Goal: Task Accomplishment & Management: Manage account settings

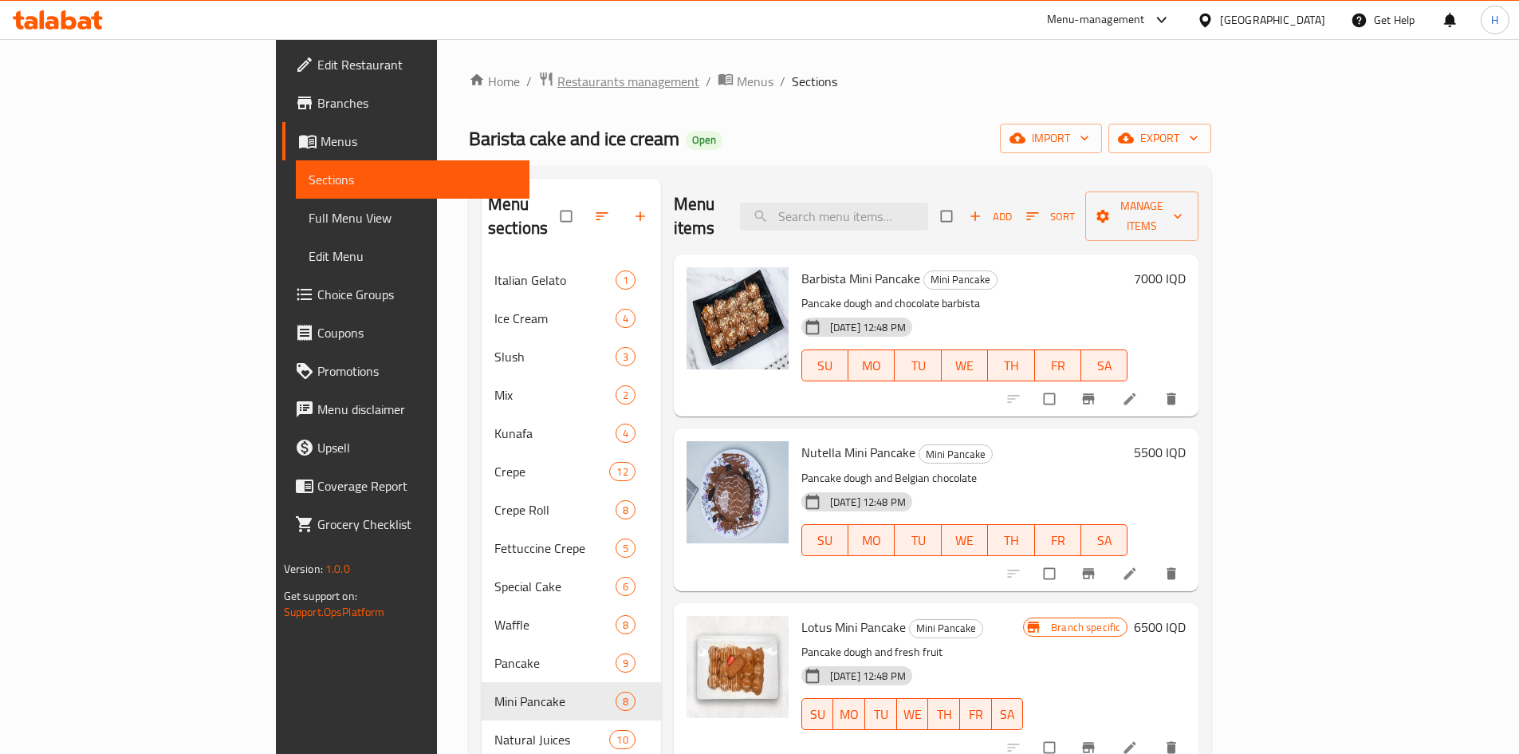
click at [558, 90] on span "Restaurants management" at bounding box center [629, 81] width 142 height 19
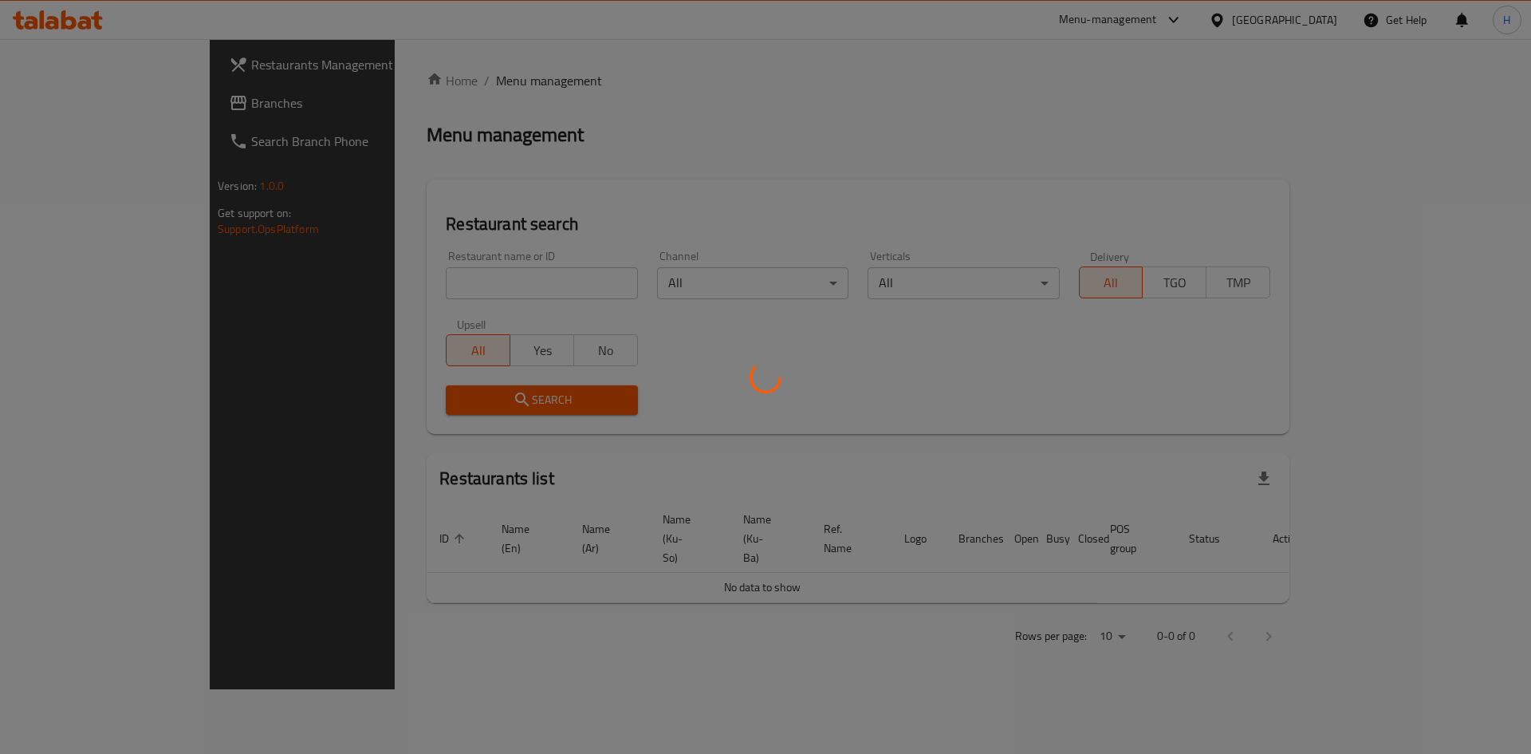
drag, startPoint x: 420, startPoint y: 271, endPoint x: 412, endPoint y: 292, distance: 22.2
click at [418, 274] on div at bounding box center [765, 377] width 1531 height 754
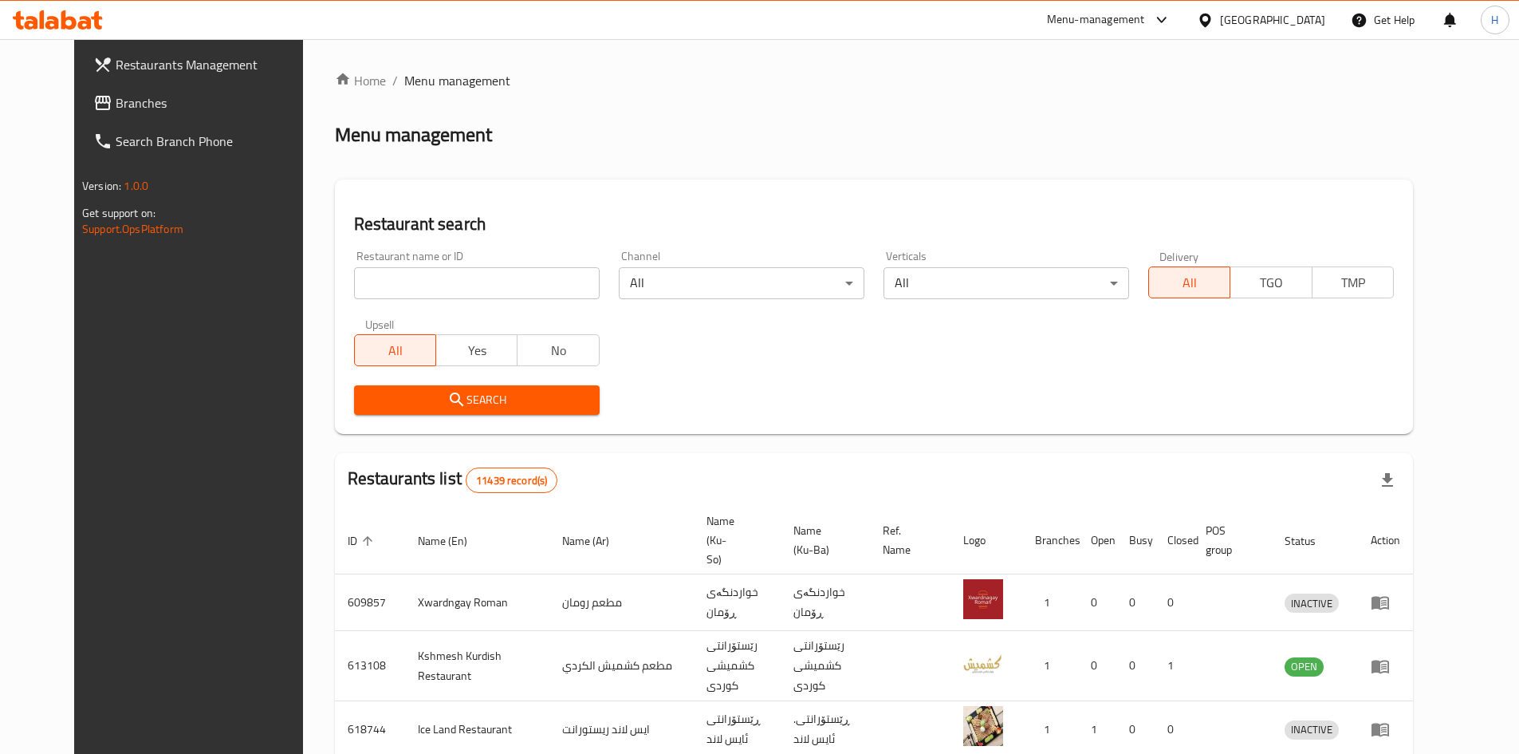
click at [412, 294] on div at bounding box center [759, 377] width 1519 height 754
click at [412, 294] on input "search" at bounding box center [477, 283] width 246 height 32
paste input "679708"
type input "679708"
click at [528, 400] on span "Search" at bounding box center [477, 400] width 220 height 20
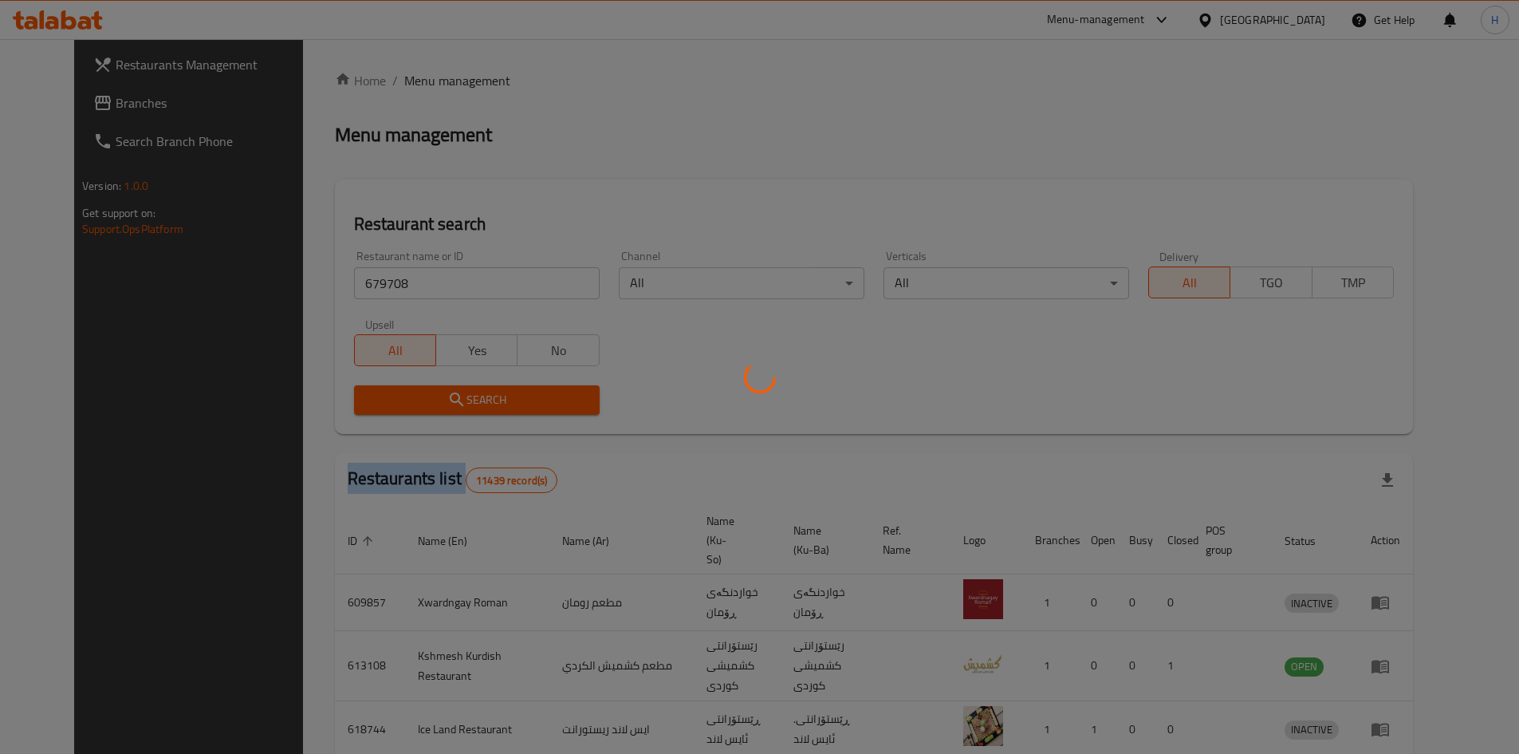
click at [528, 400] on div at bounding box center [759, 377] width 1519 height 754
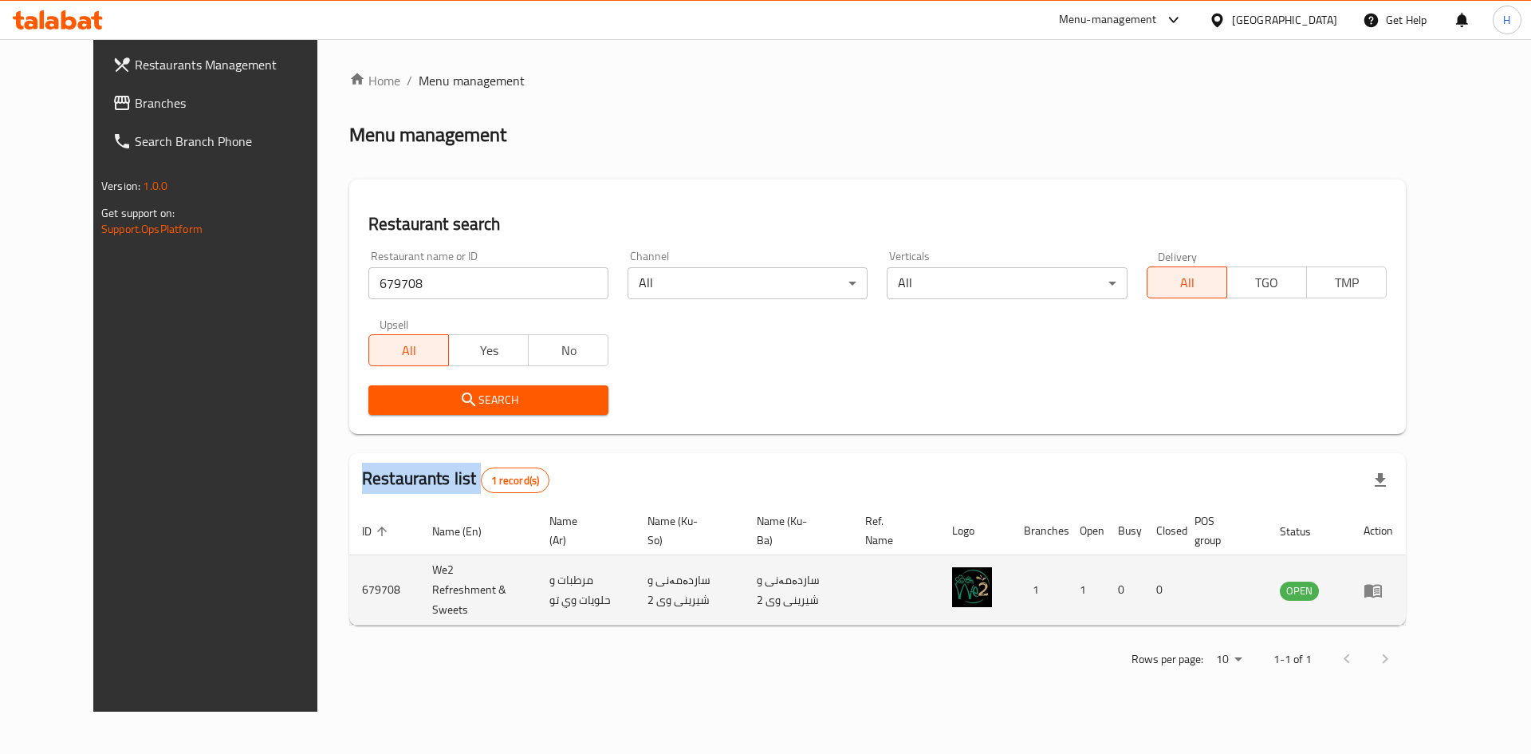
click at [1383, 581] on icon "enhanced table" at bounding box center [1373, 590] width 19 height 19
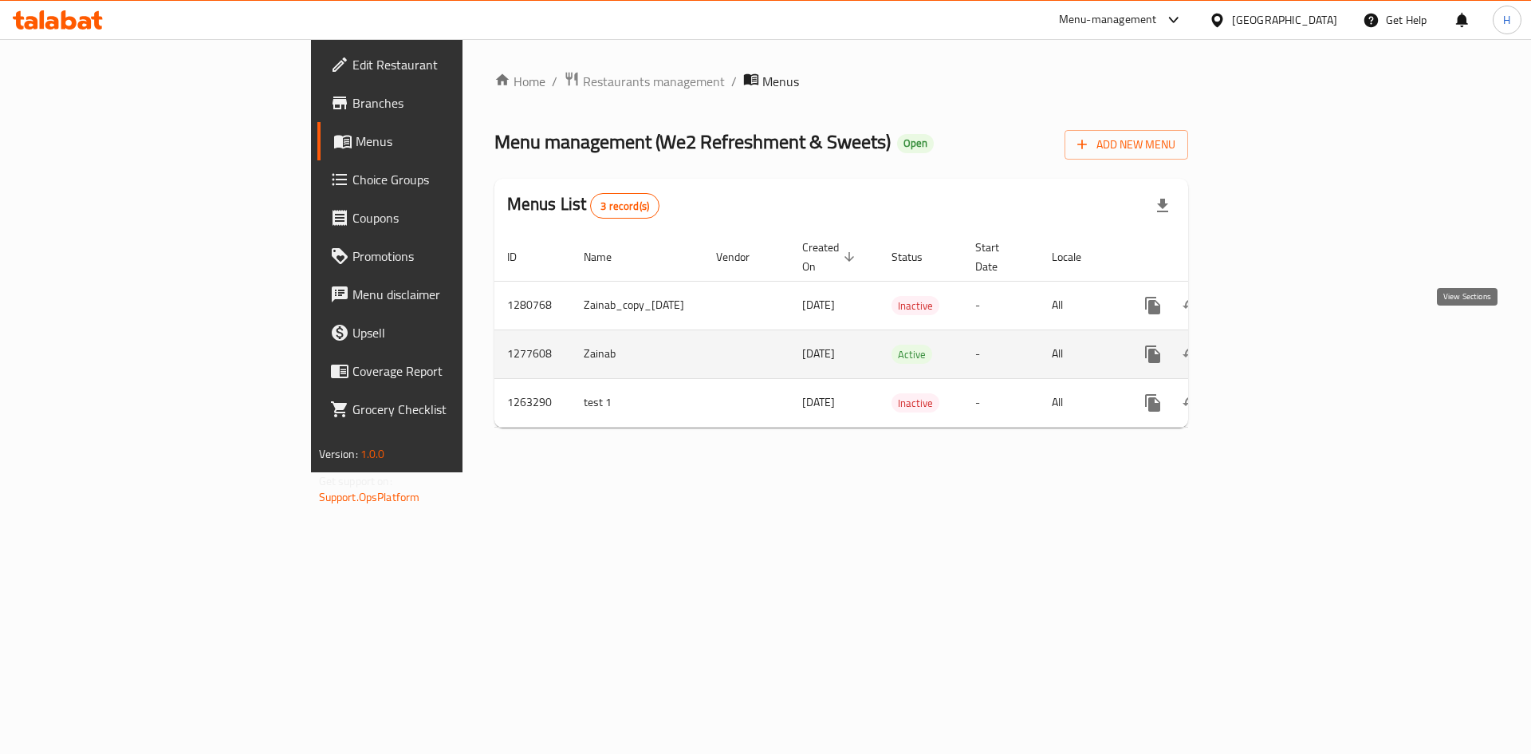
click at [1287, 341] on link "enhanced table" at bounding box center [1268, 354] width 38 height 38
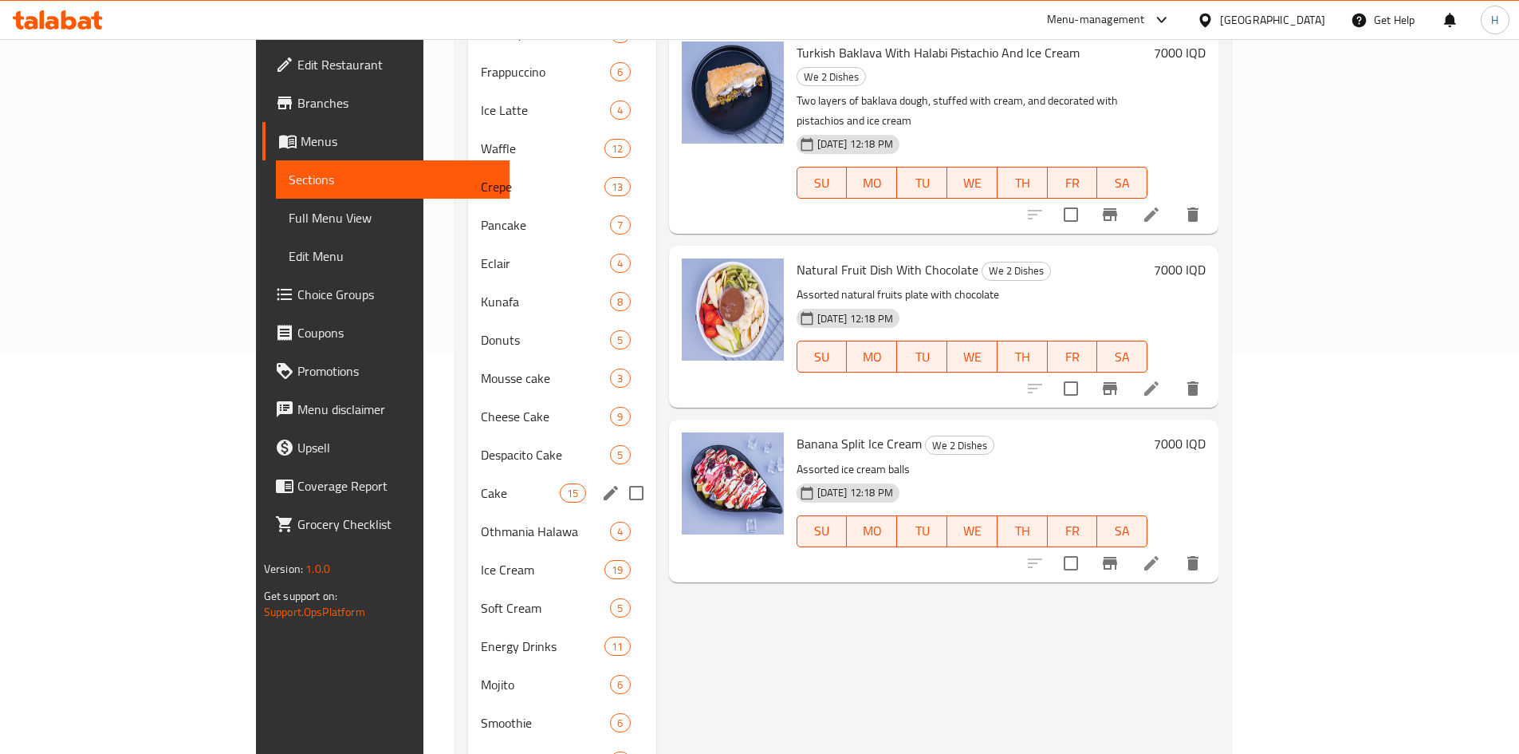
scroll to position [568, 0]
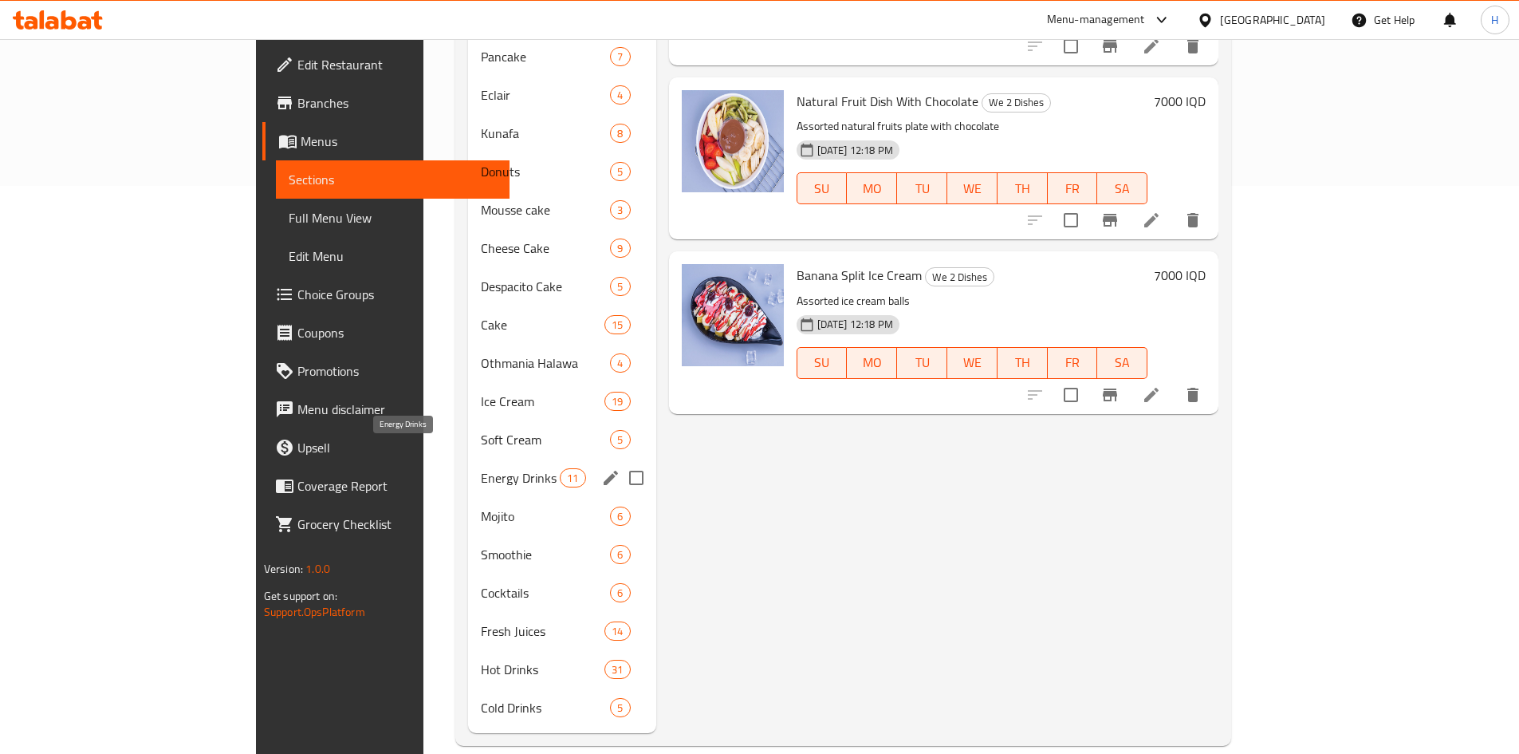
click at [481, 468] on span "Energy Drinks" at bounding box center [520, 477] width 79 height 19
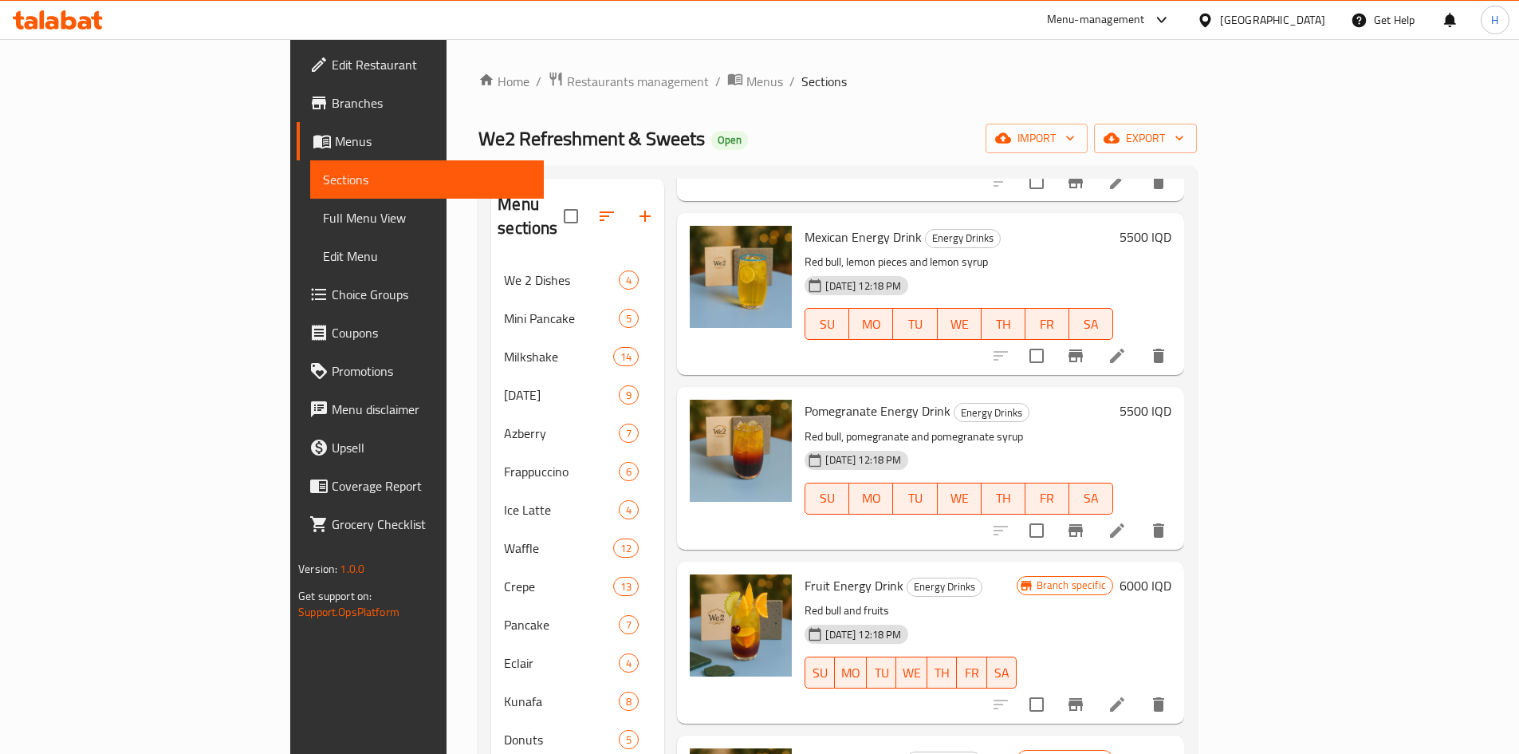
scroll to position [459, 0]
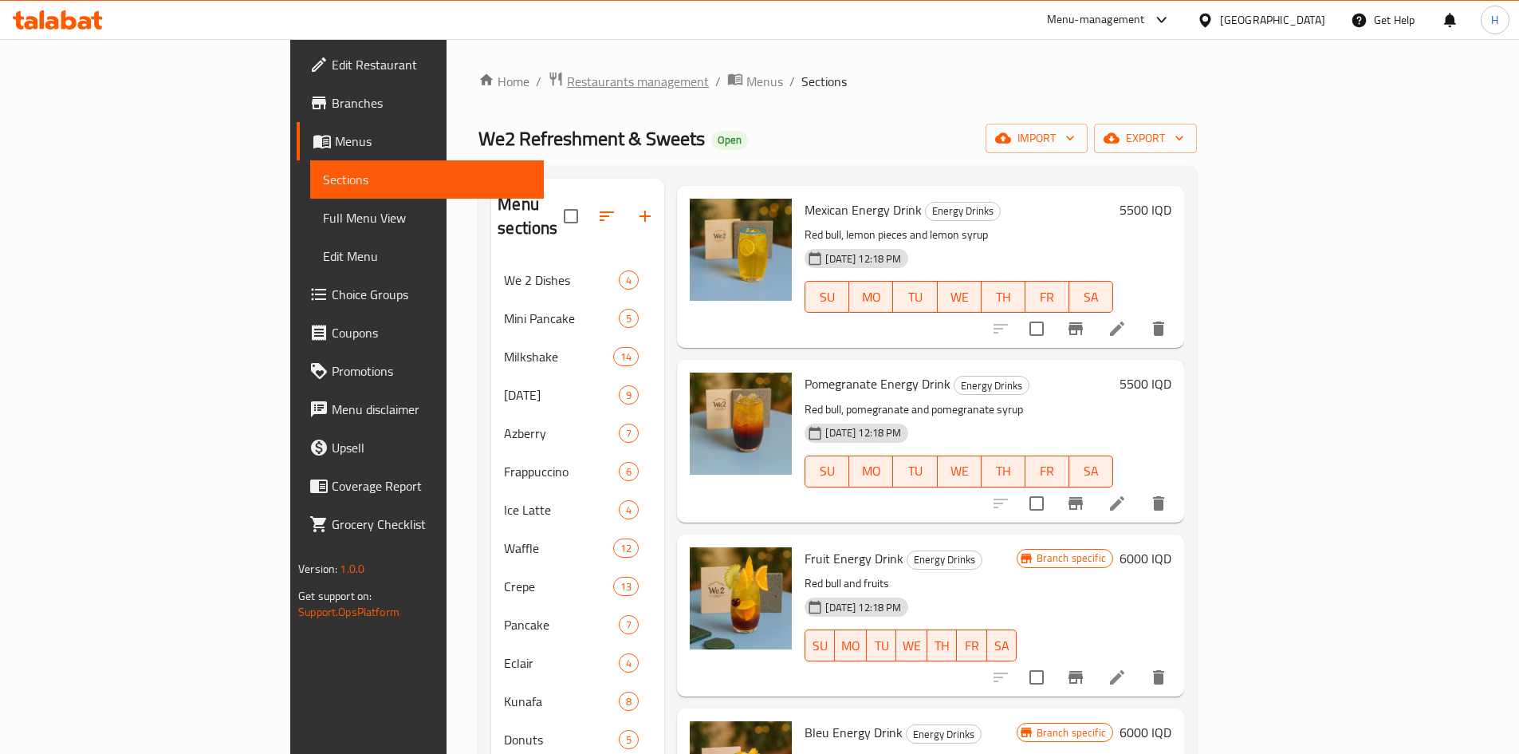
click at [567, 85] on span "Restaurants management" at bounding box center [638, 81] width 142 height 19
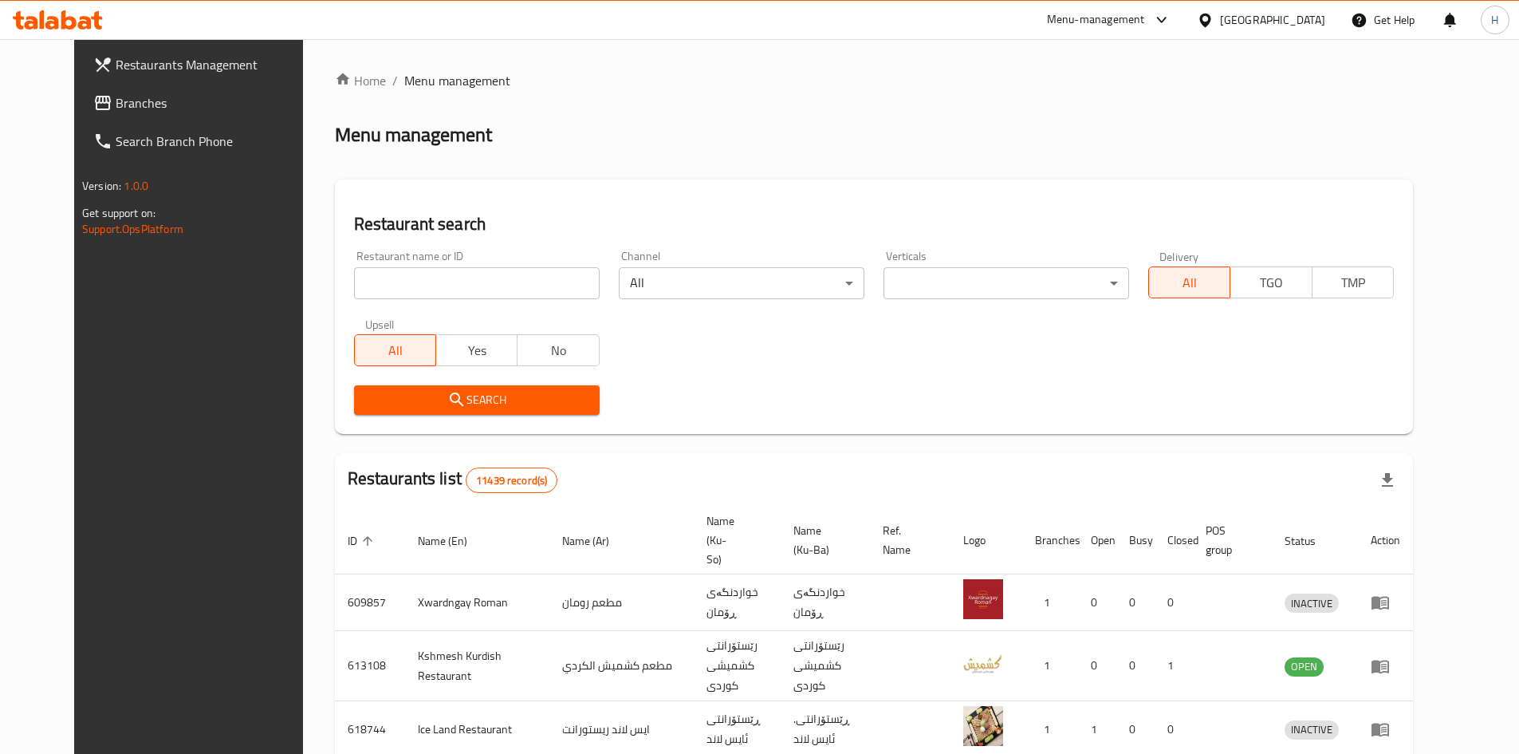
click at [469, 295] on input "search" at bounding box center [477, 283] width 246 height 32
paste input "679708"
type input "679708"
click button "Search" at bounding box center [477, 400] width 246 height 30
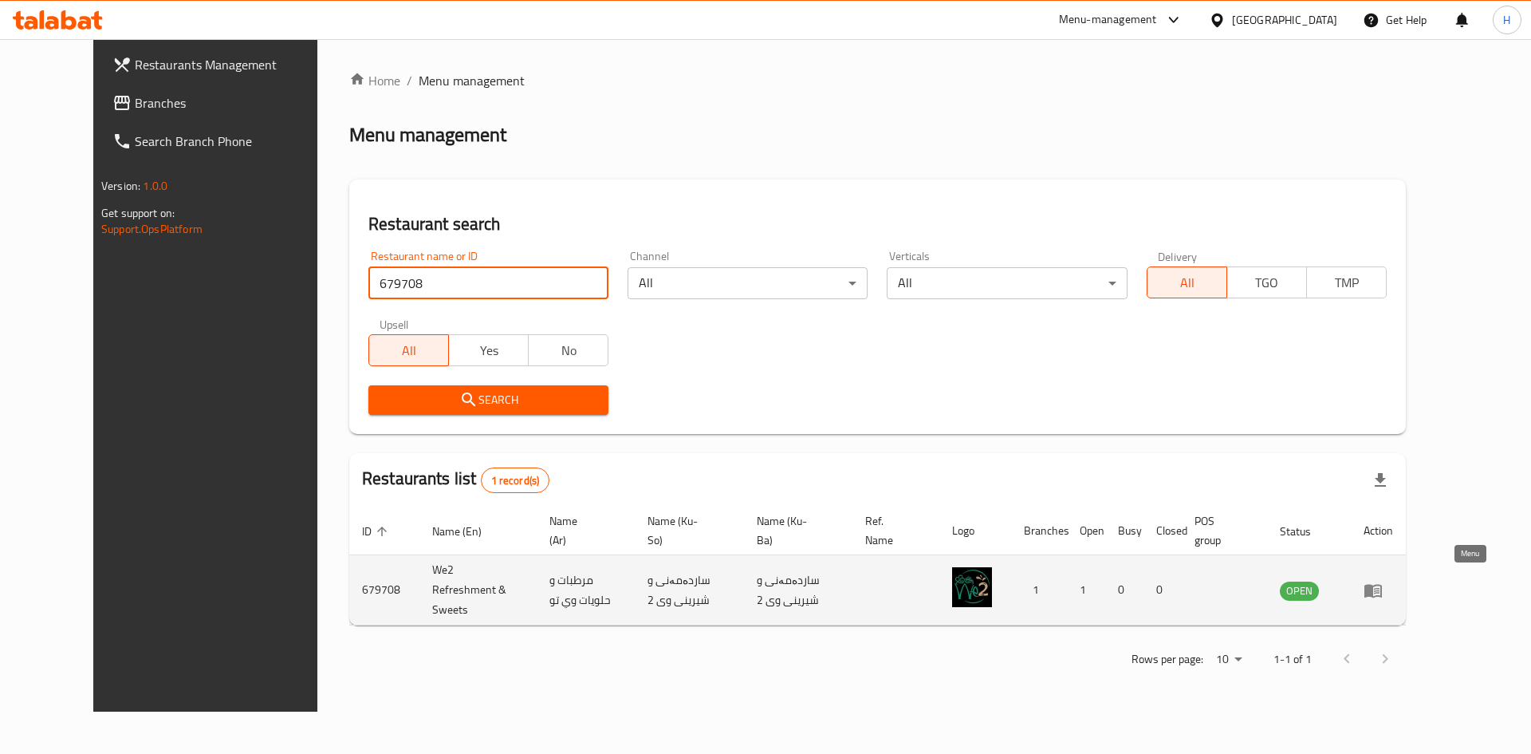
click at [1383, 583] on icon "enhanced table" at bounding box center [1373, 590] width 19 height 19
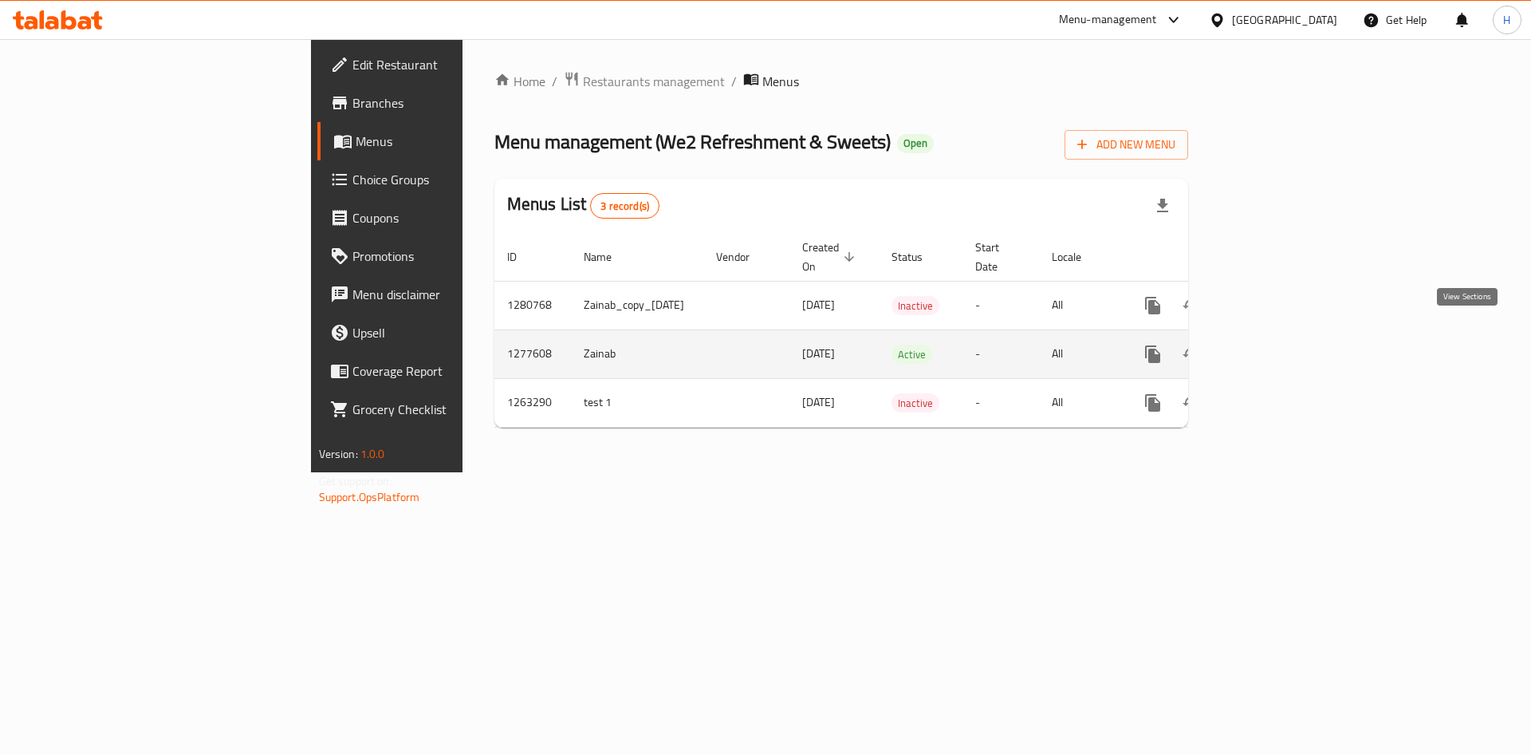
click at [1278, 345] on icon "enhanced table" at bounding box center [1268, 354] width 19 height 19
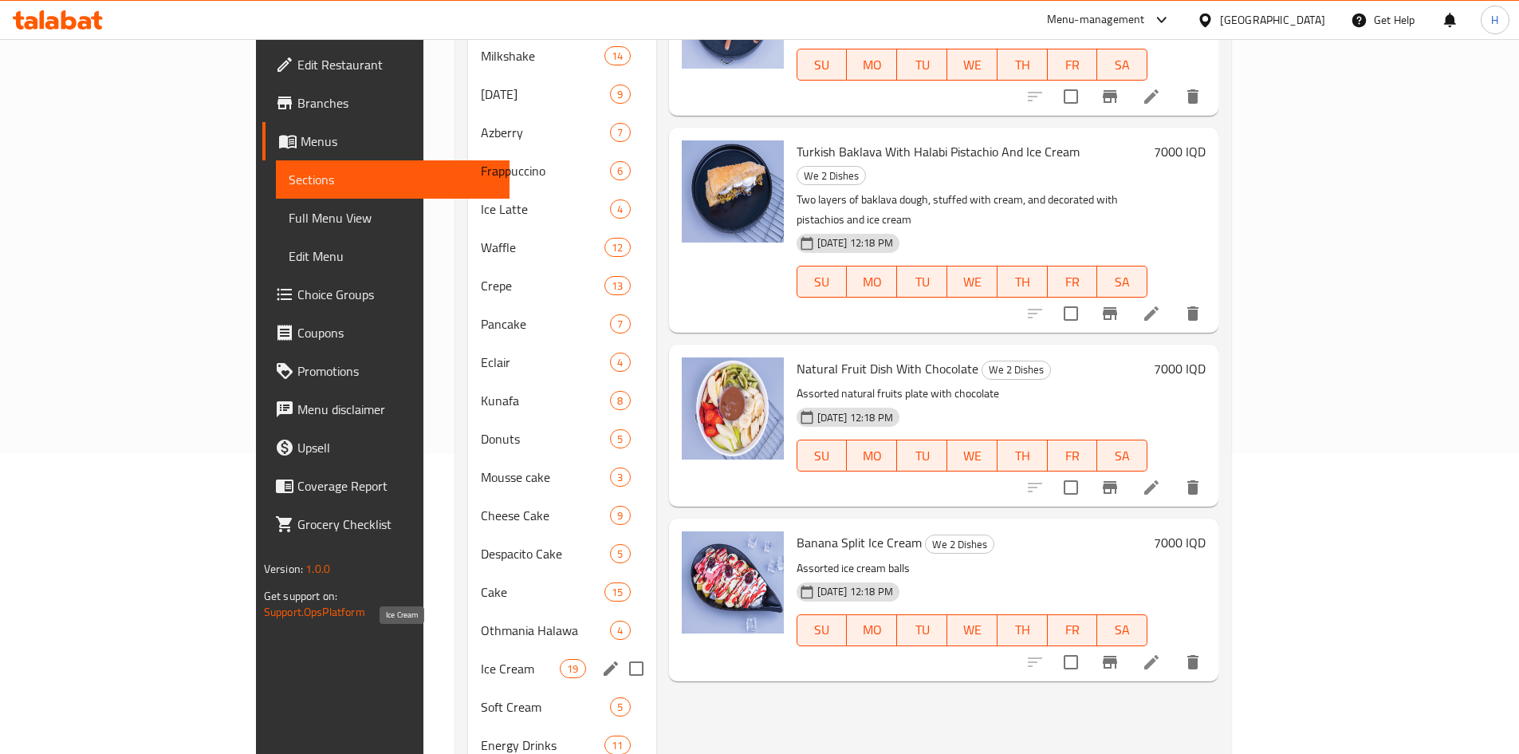
scroll to position [399, 0]
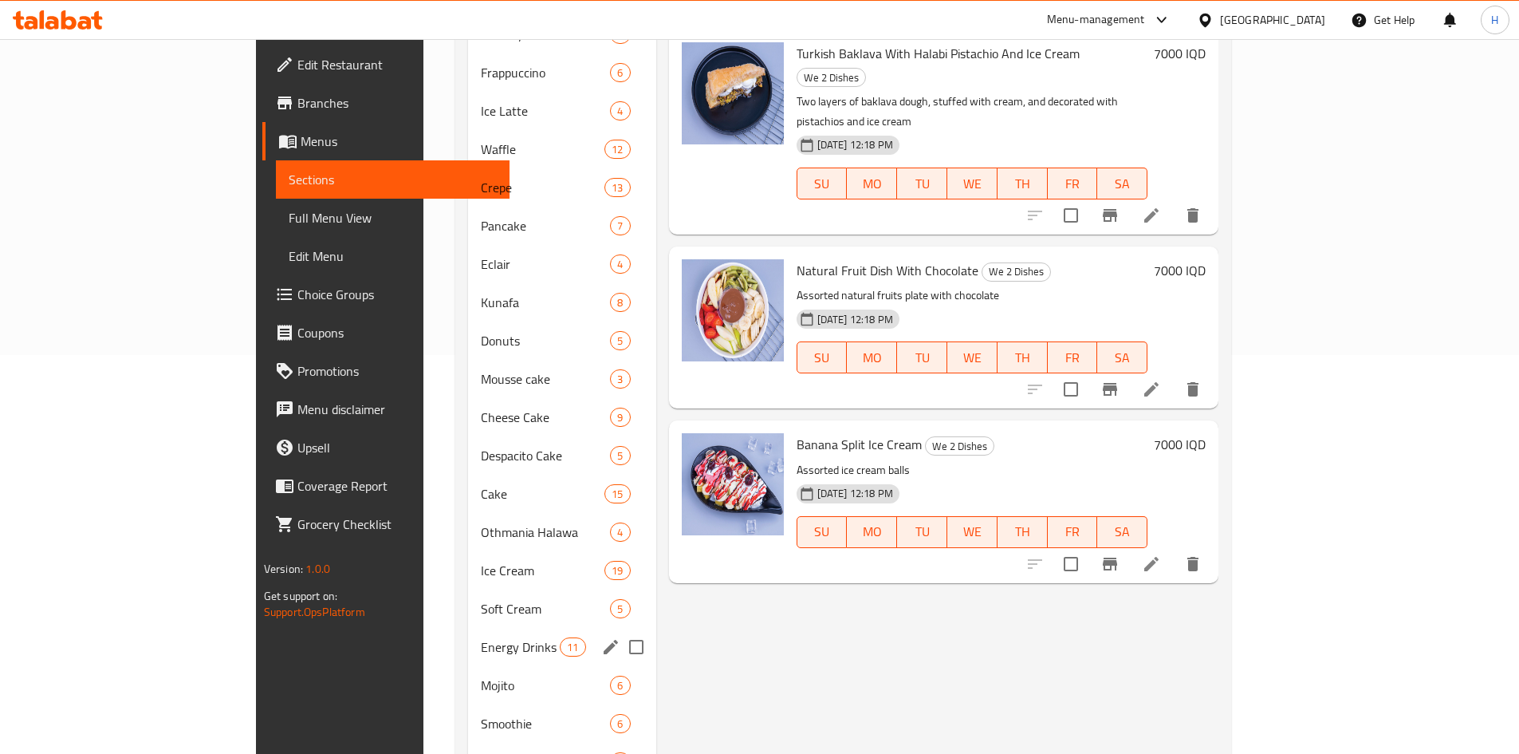
click at [468, 634] on div "Energy Drinks 11" at bounding box center [561, 647] width 187 height 38
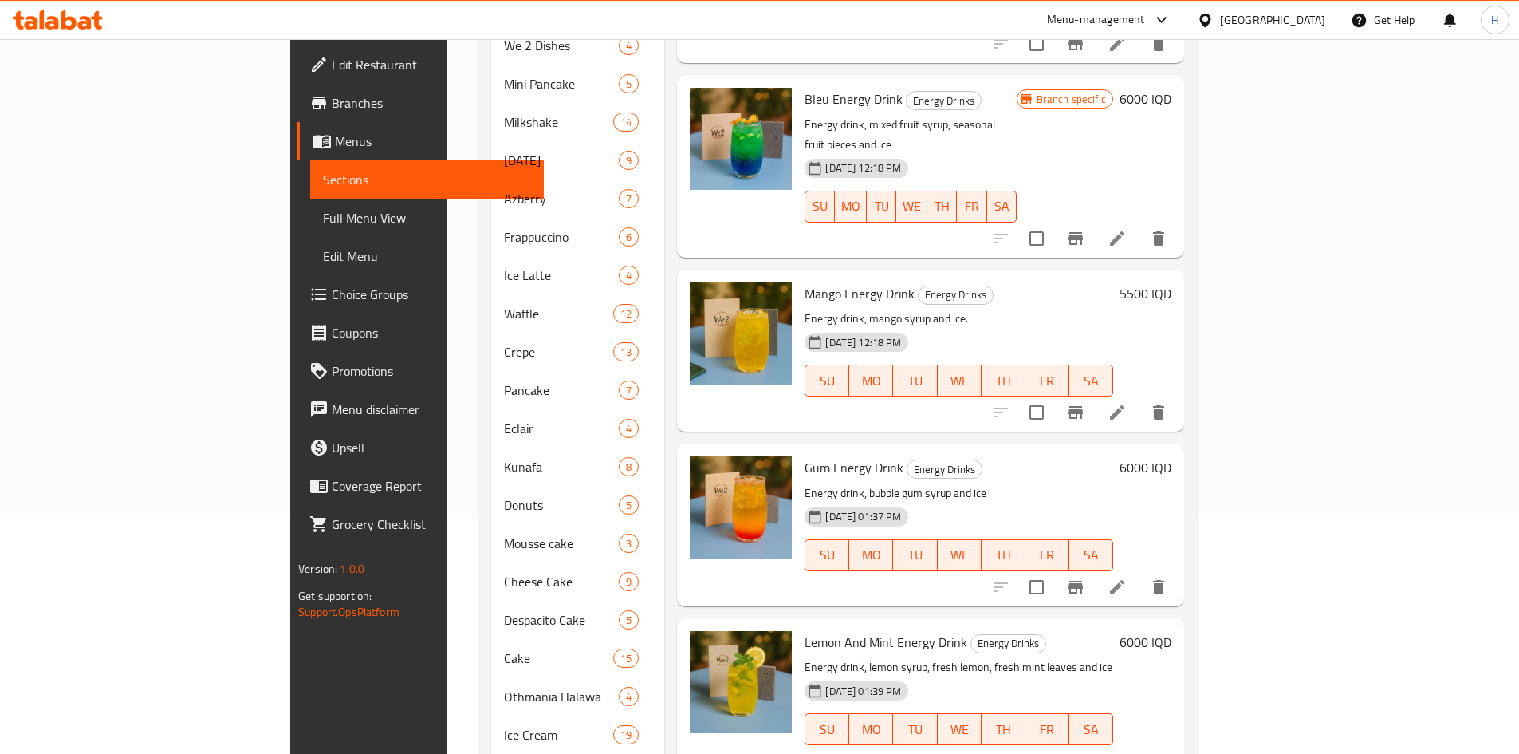
scroll to position [399, 0]
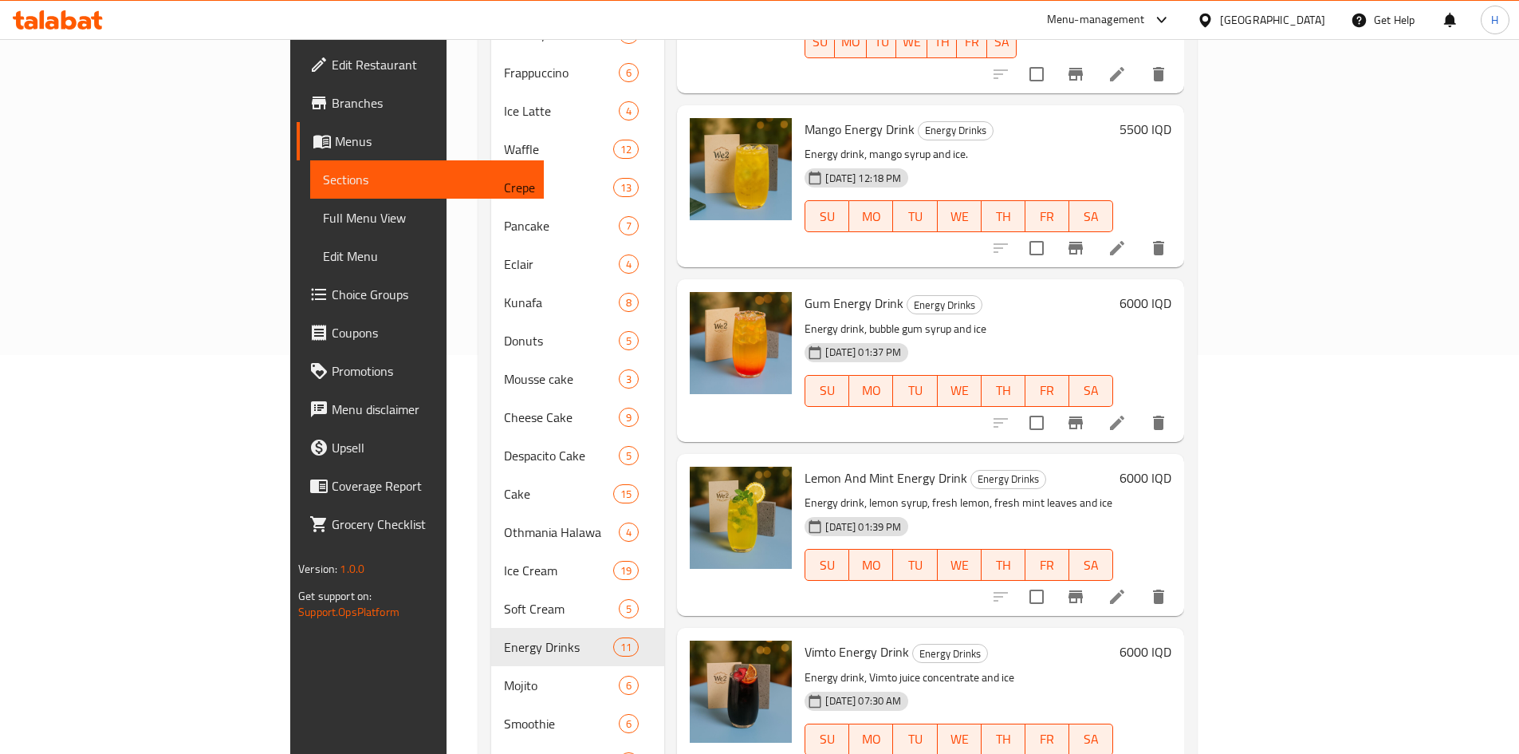
click at [332, 103] on span "Branches" at bounding box center [431, 102] width 199 height 19
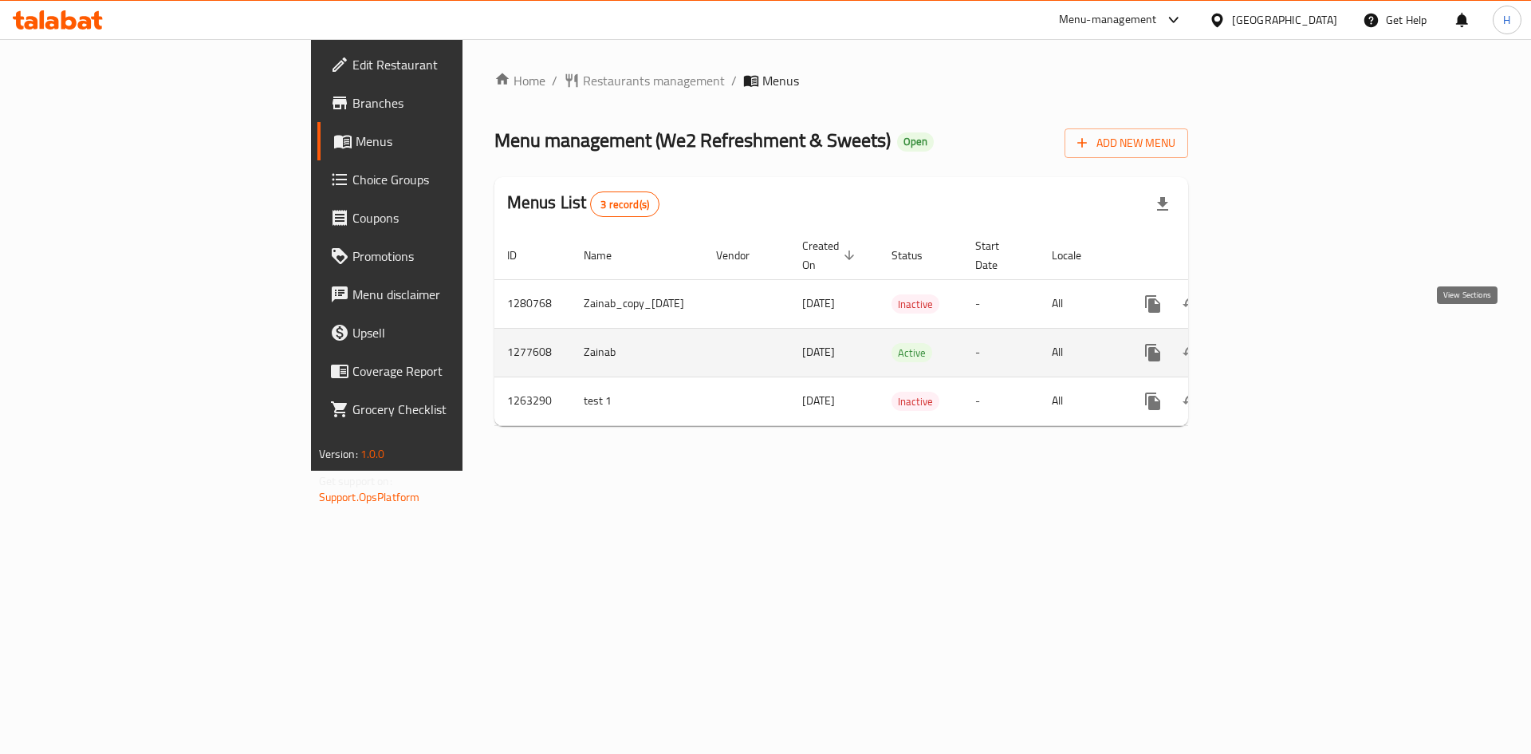
click at [1275, 345] on icon "enhanced table" at bounding box center [1268, 352] width 14 height 14
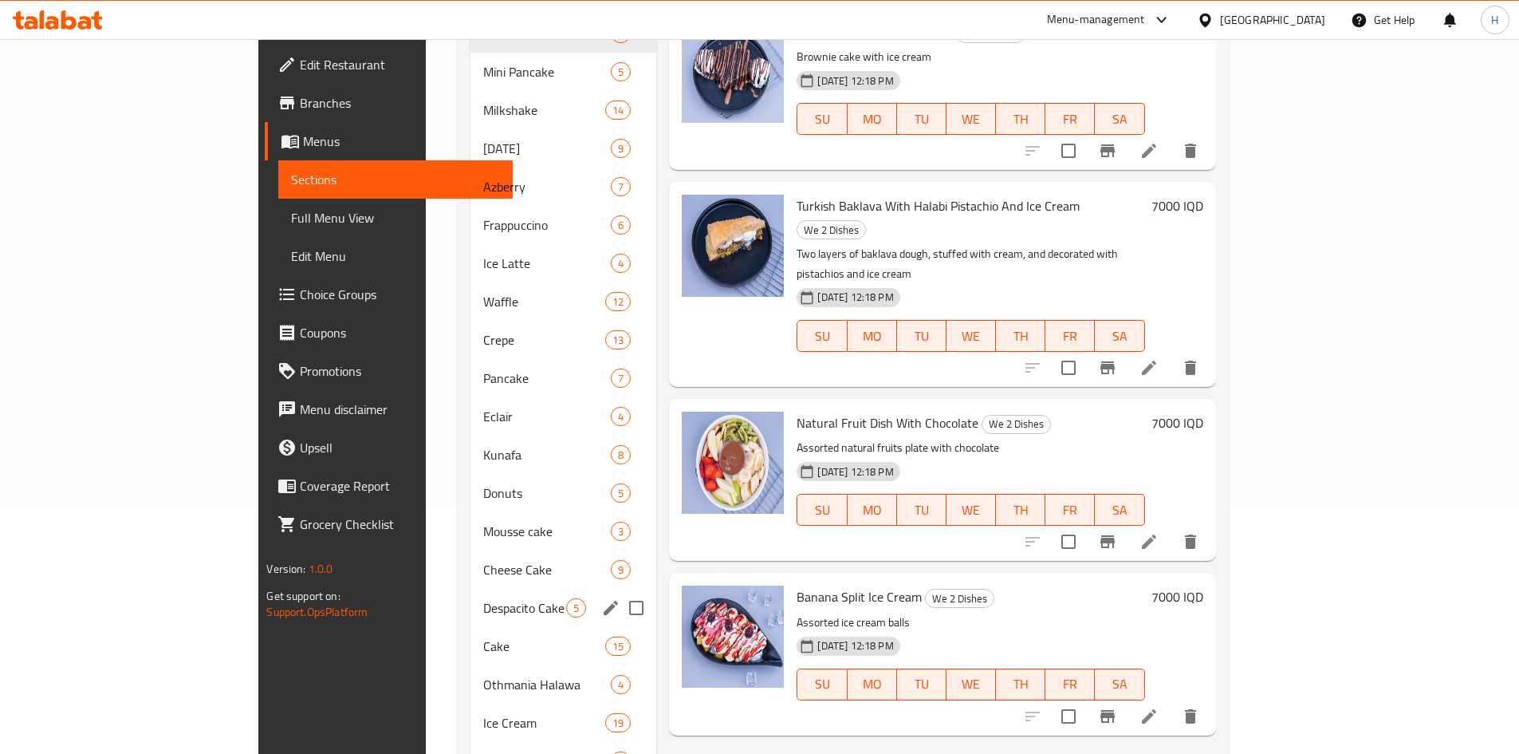
scroll to position [399, 0]
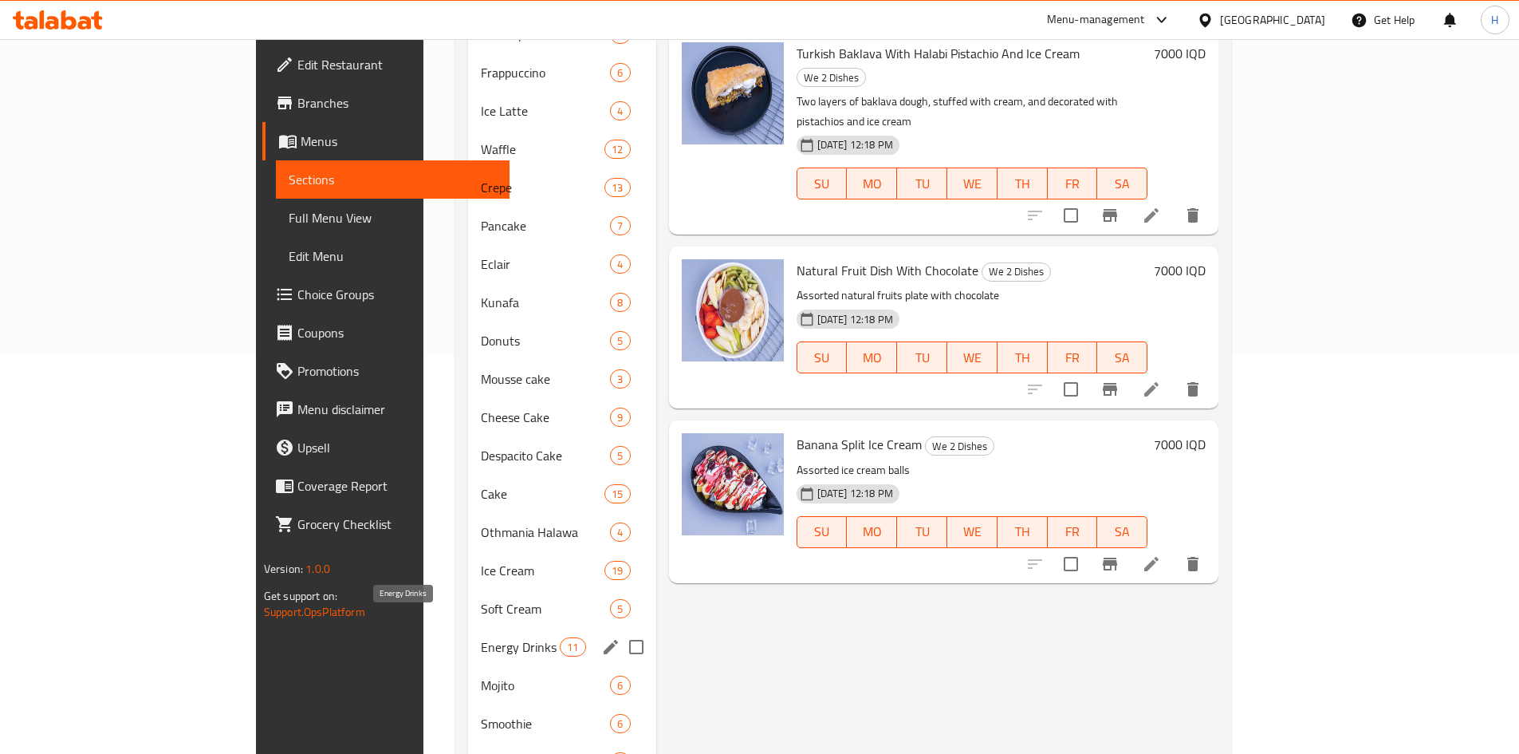
click at [481, 637] on span "Energy Drinks" at bounding box center [520, 646] width 79 height 19
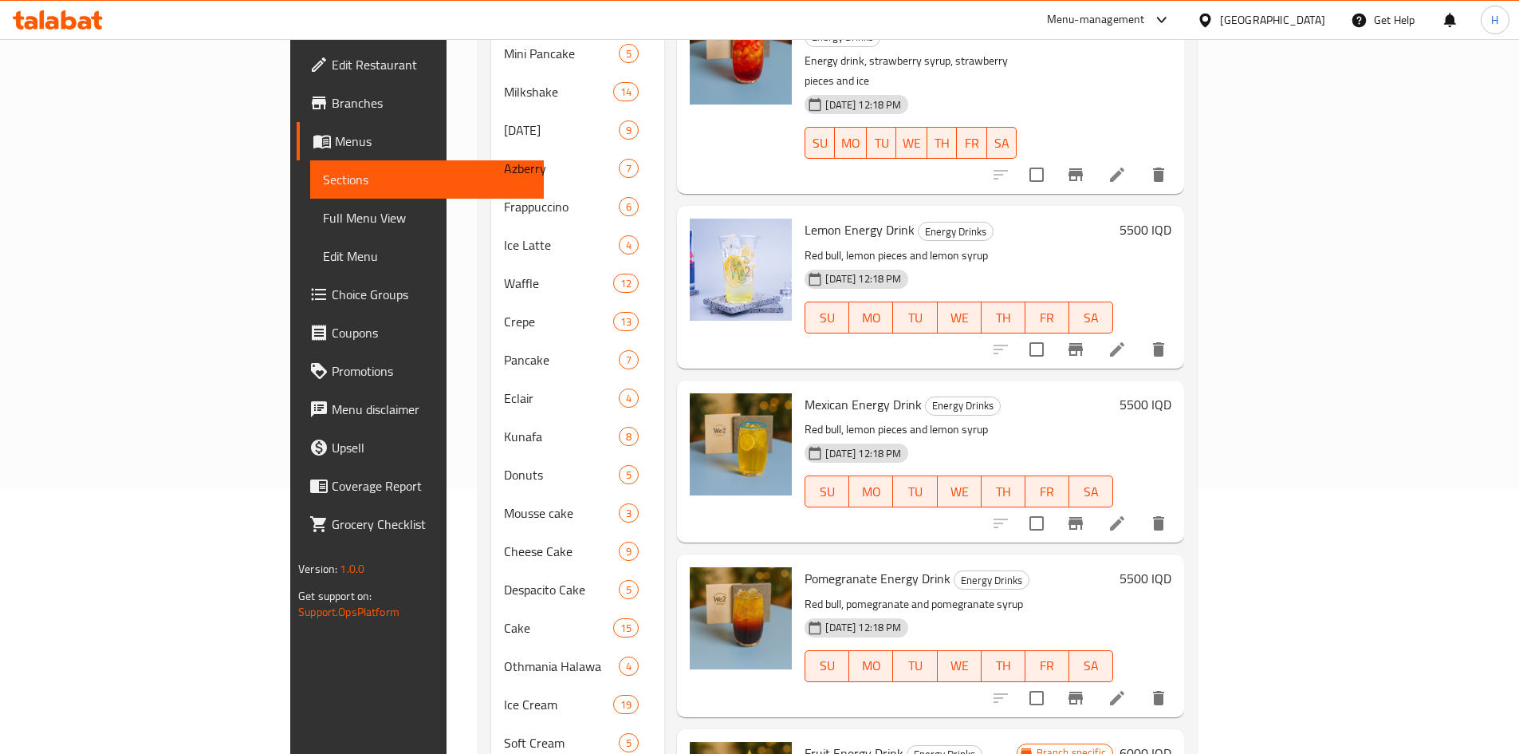
scroll to position [169, 0]
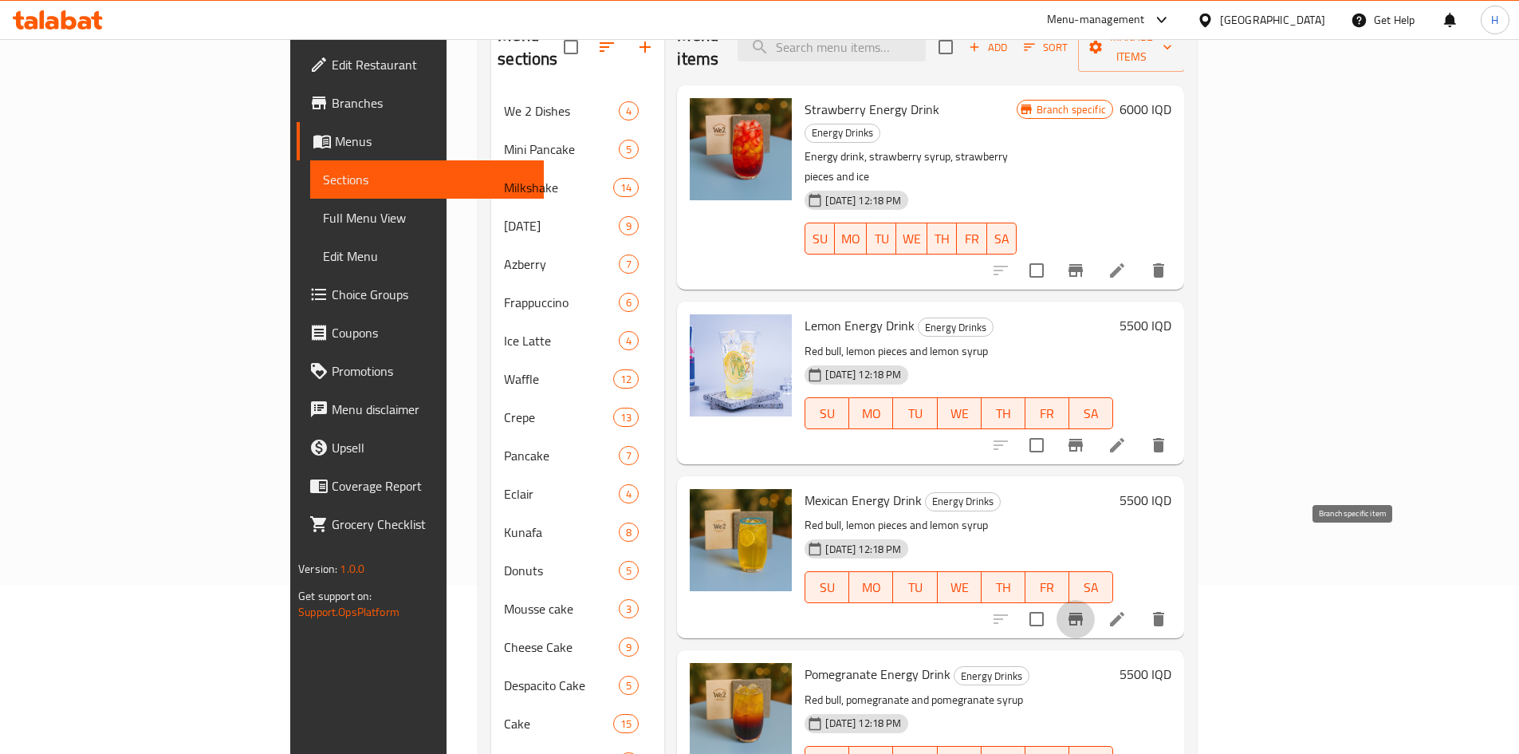
click at [1083, 613] on icon "Branch-specific-item" at bounding box center [1076, 619] width 14 height 13
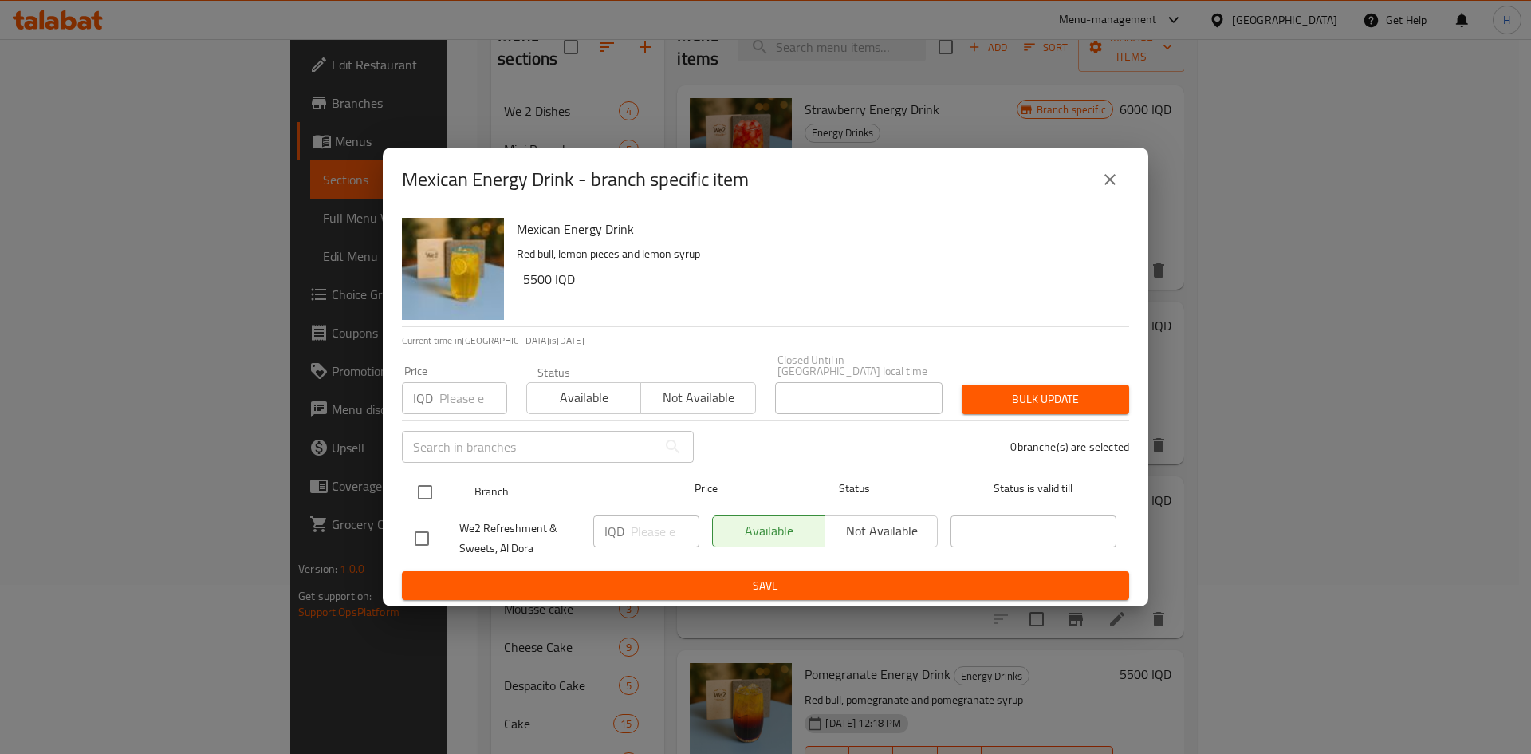
click at [425, 486] on input "checkbox" at bounding box center [425, 492] width 34 height 34
checkbox input "true"
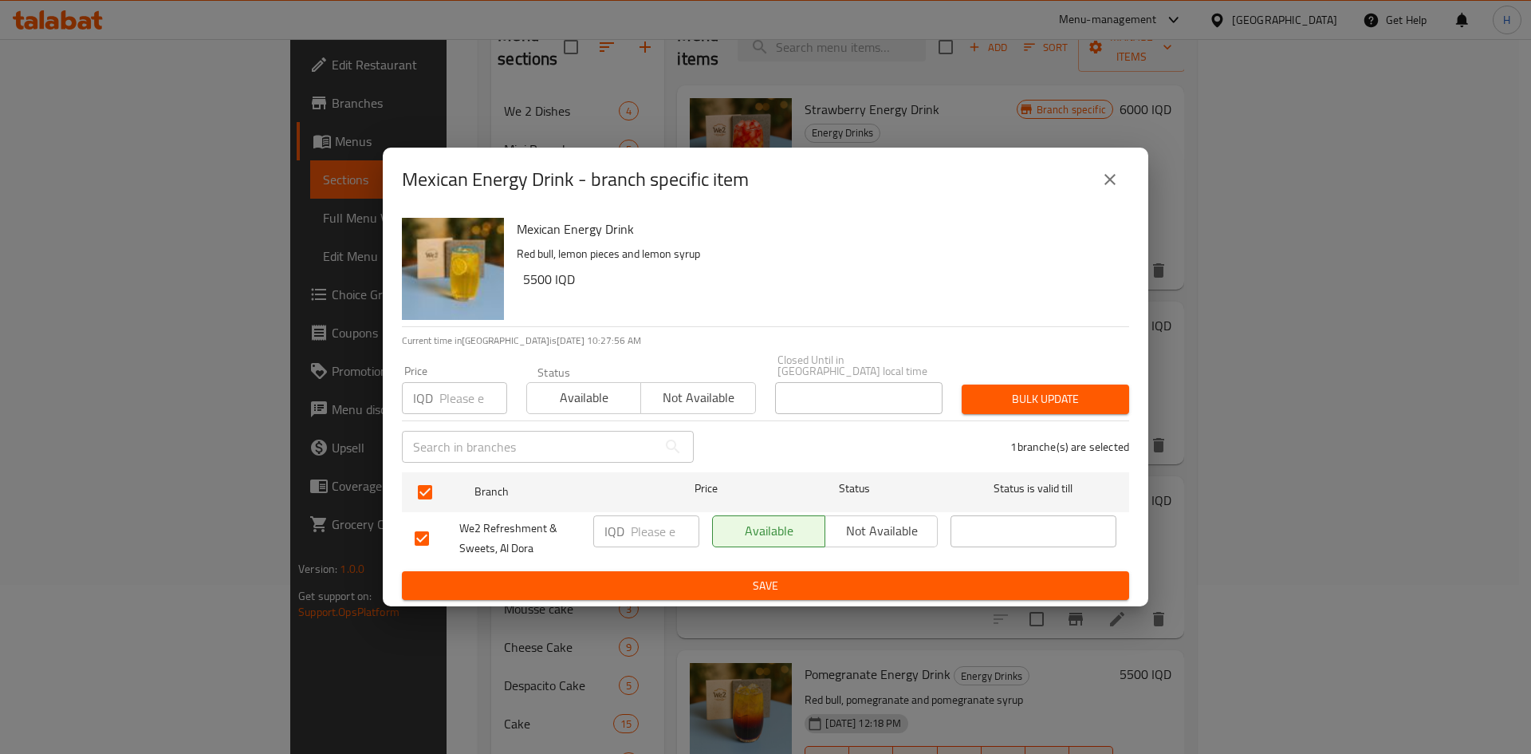
click at [665, 523] on input "number" at bounding box center [665, 531] width 69 height 32
type input "6000"
click at [705, 621] on div "Mexican Energy Drink - branch specific item Mexican Energy Drink Red bull, lemo…" at bounding box center [765, 377] width 1531 height 754
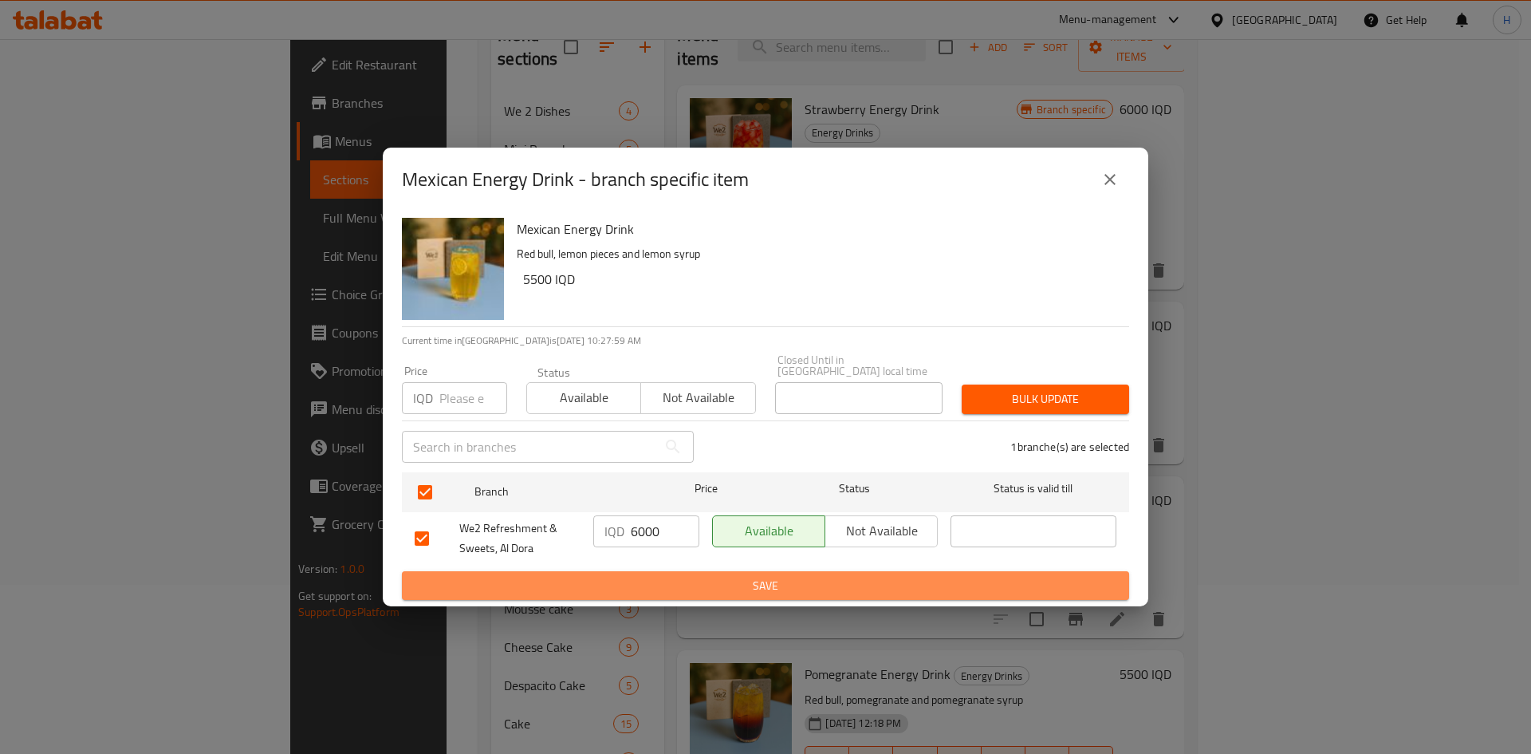
click at [737, 594] on button "Save" at bounding box center [765, 586] width 727 height 30
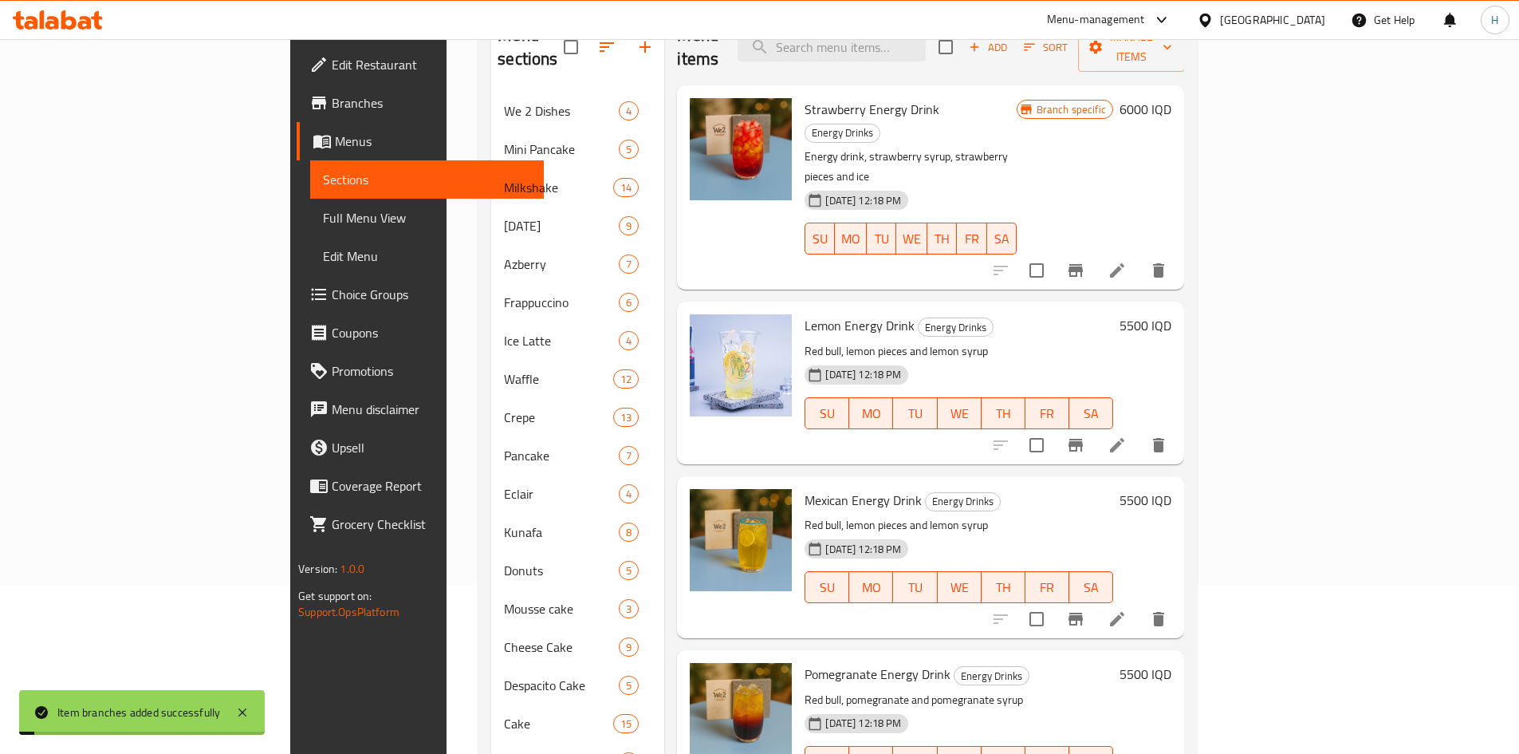
click at [1172, 489] on h6 "5500 IQD" at bounding box center [1146, 500] width 52 height 22
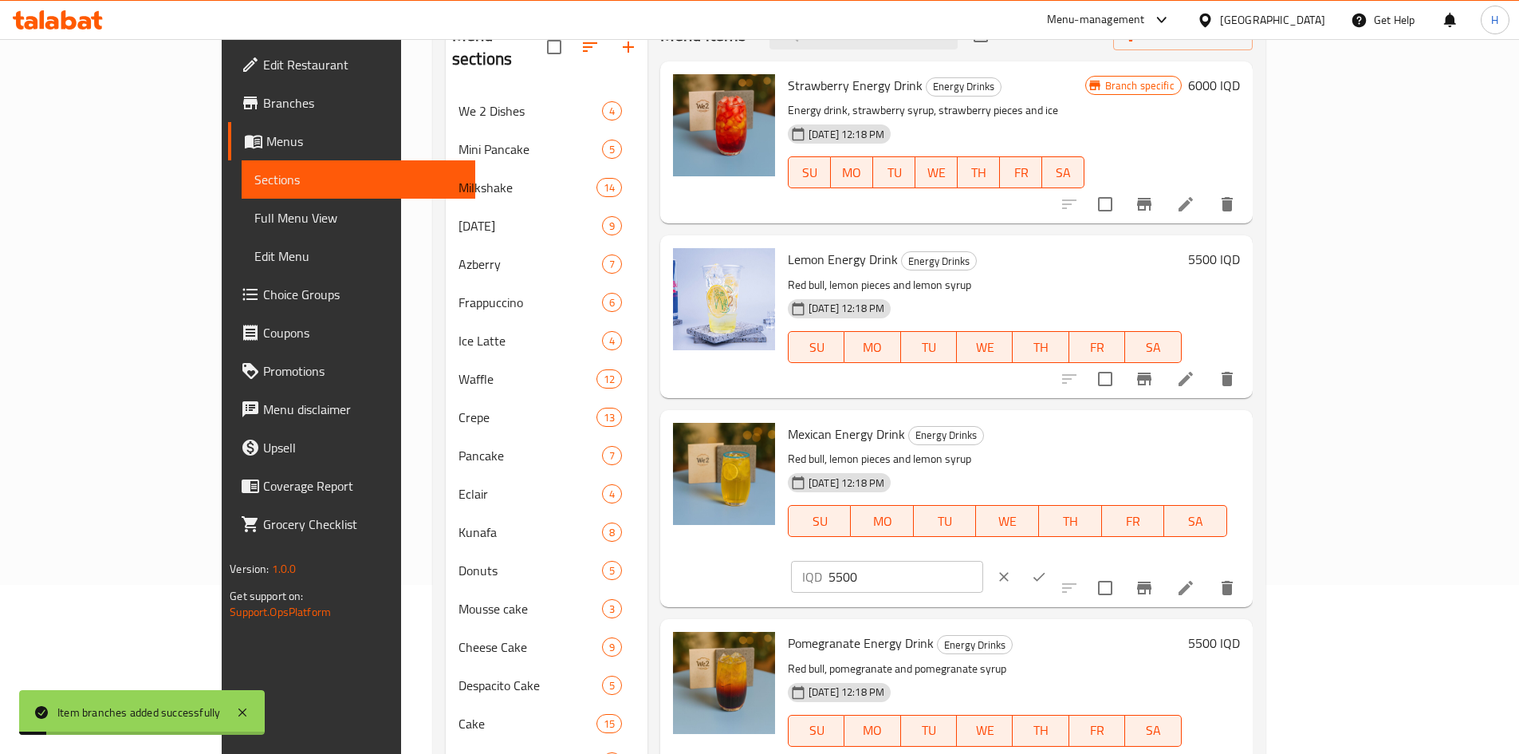
click at [983, 561] on input "5500" at bounding box center [906, 577] width 155 height 32
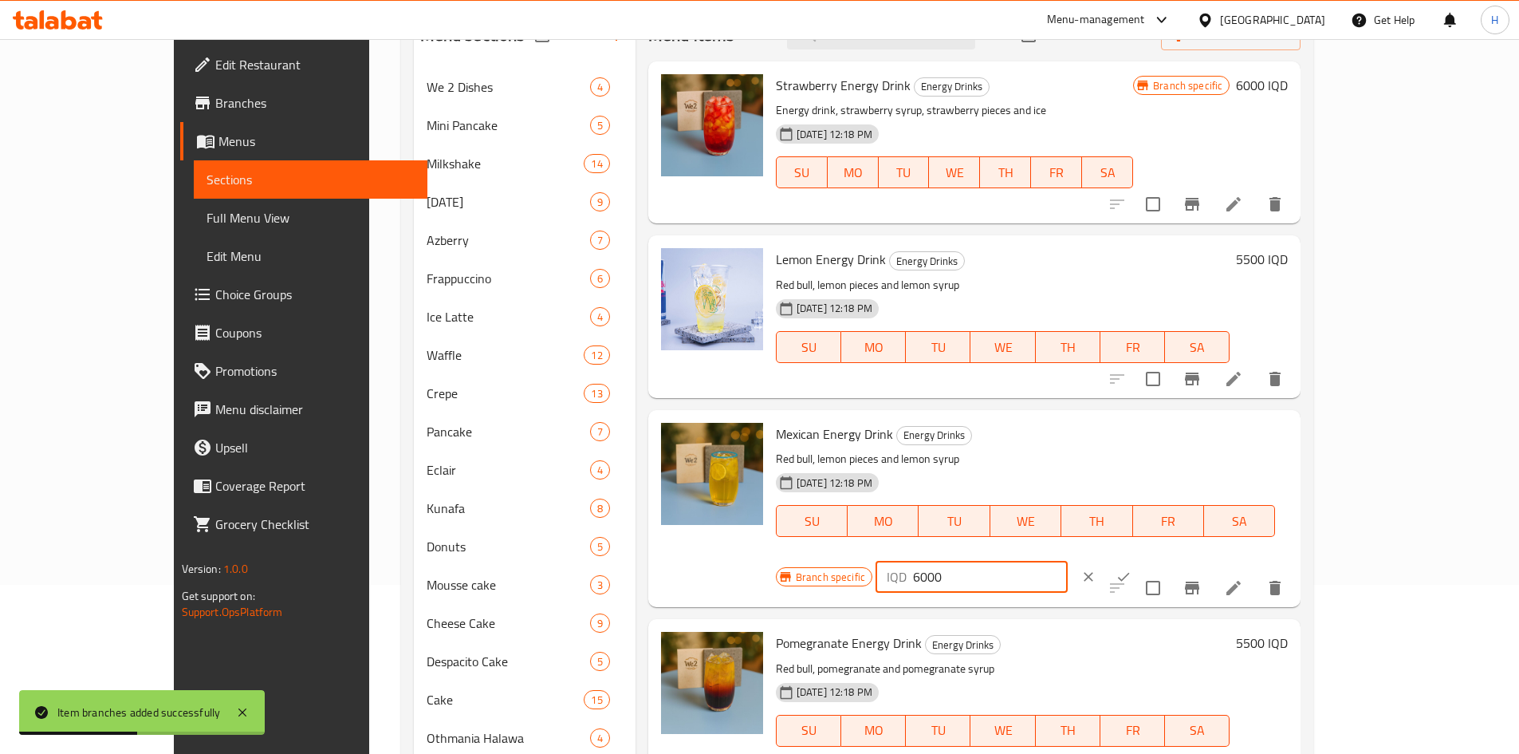
type input "6000"
click at [1132, 569] on icon "ok" at bounding box center [1124, 577] width 16 height 16
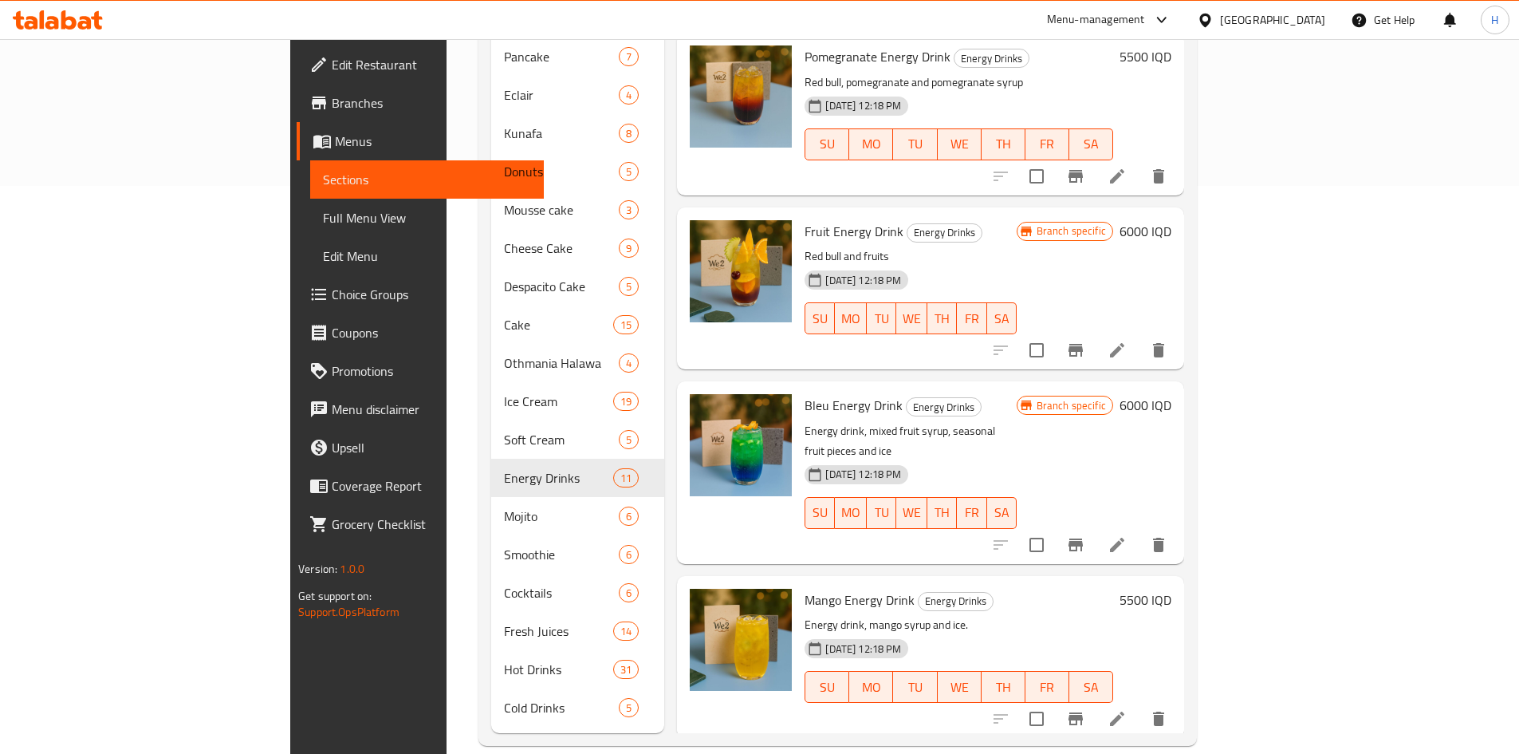
scroll to position [220, 0]
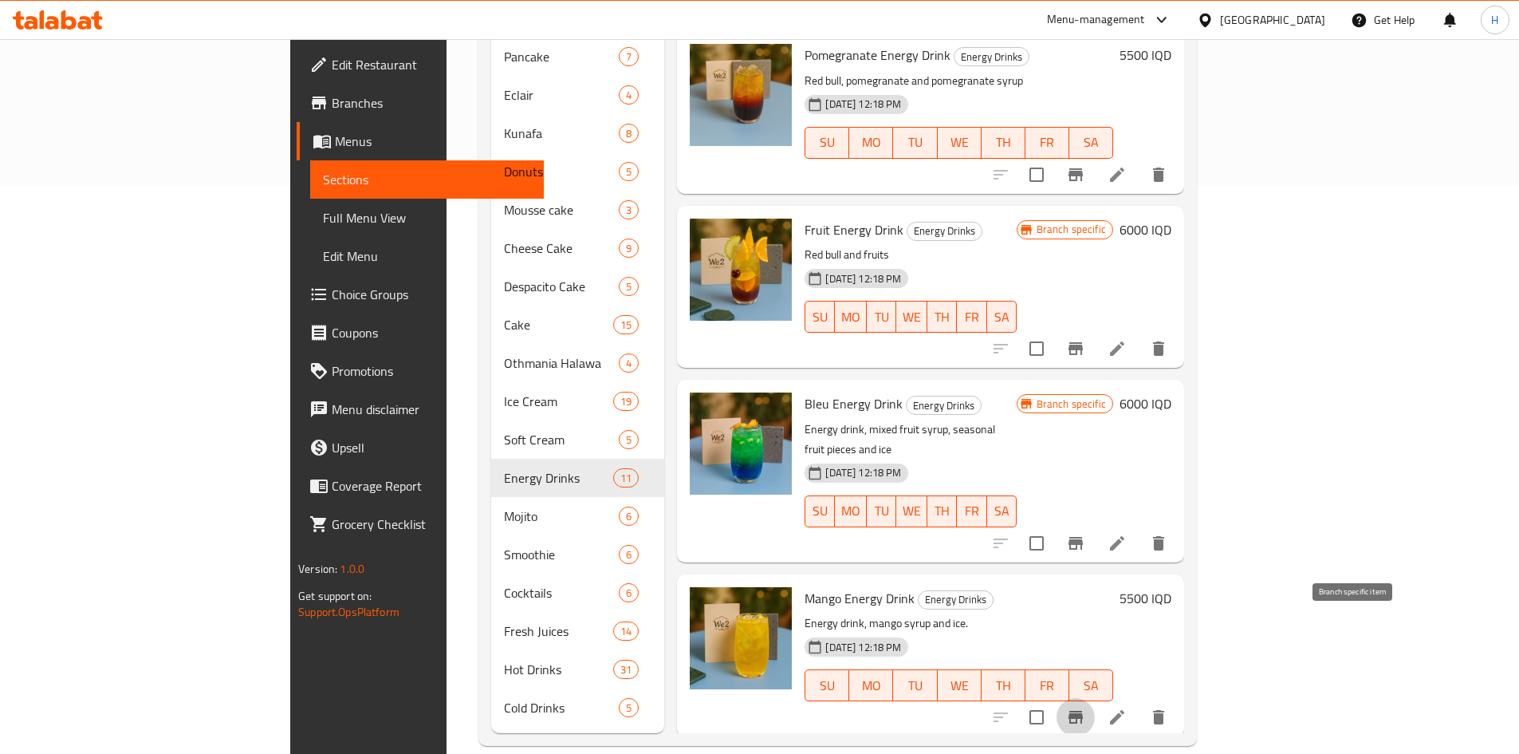
click at [1086, 707] on icon "Branch-specific-item" at bounding box center [1075, 716] width 19 height 19
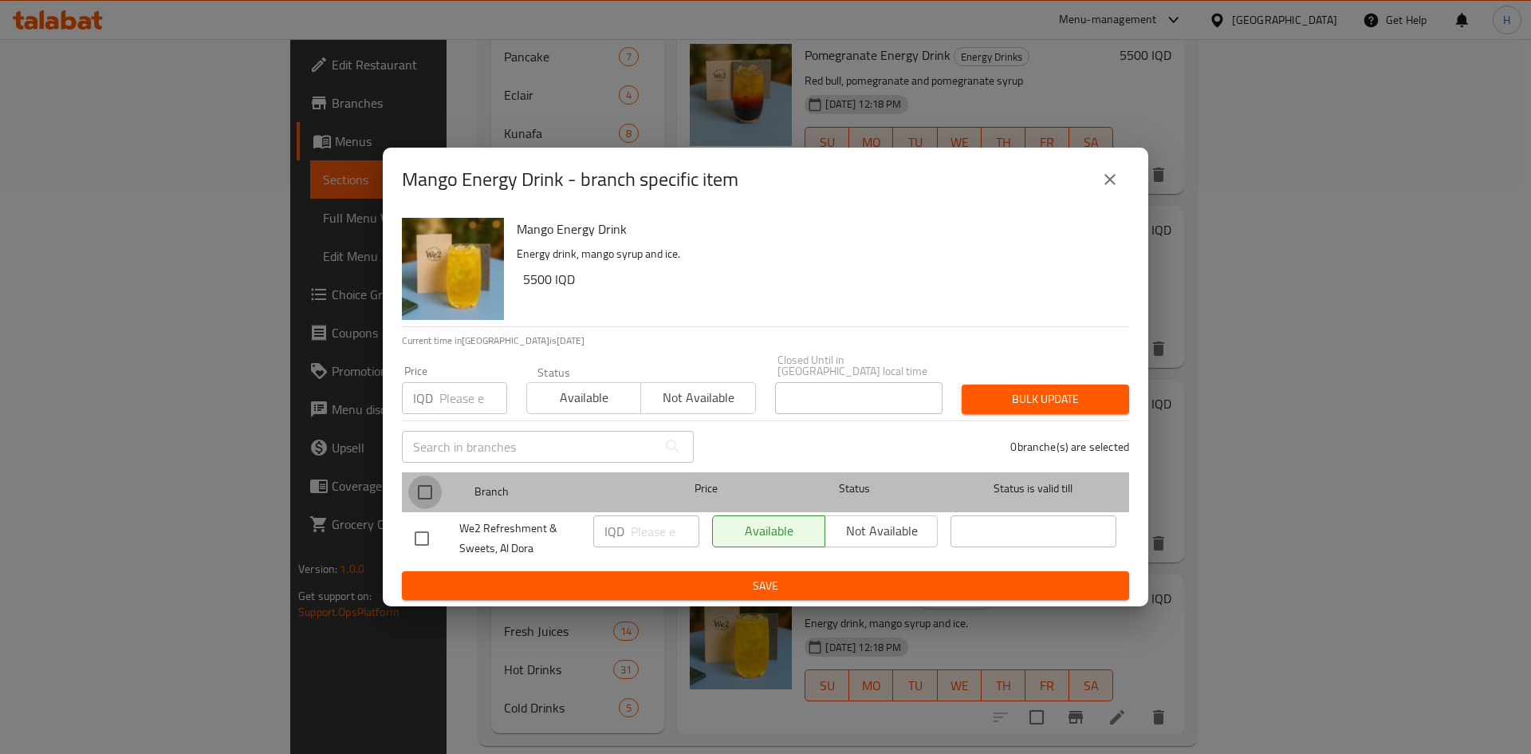
click at [427, 487] on input "checkbox" at bounding box center [425, 492] width 34 height 34
checkbox input "true"
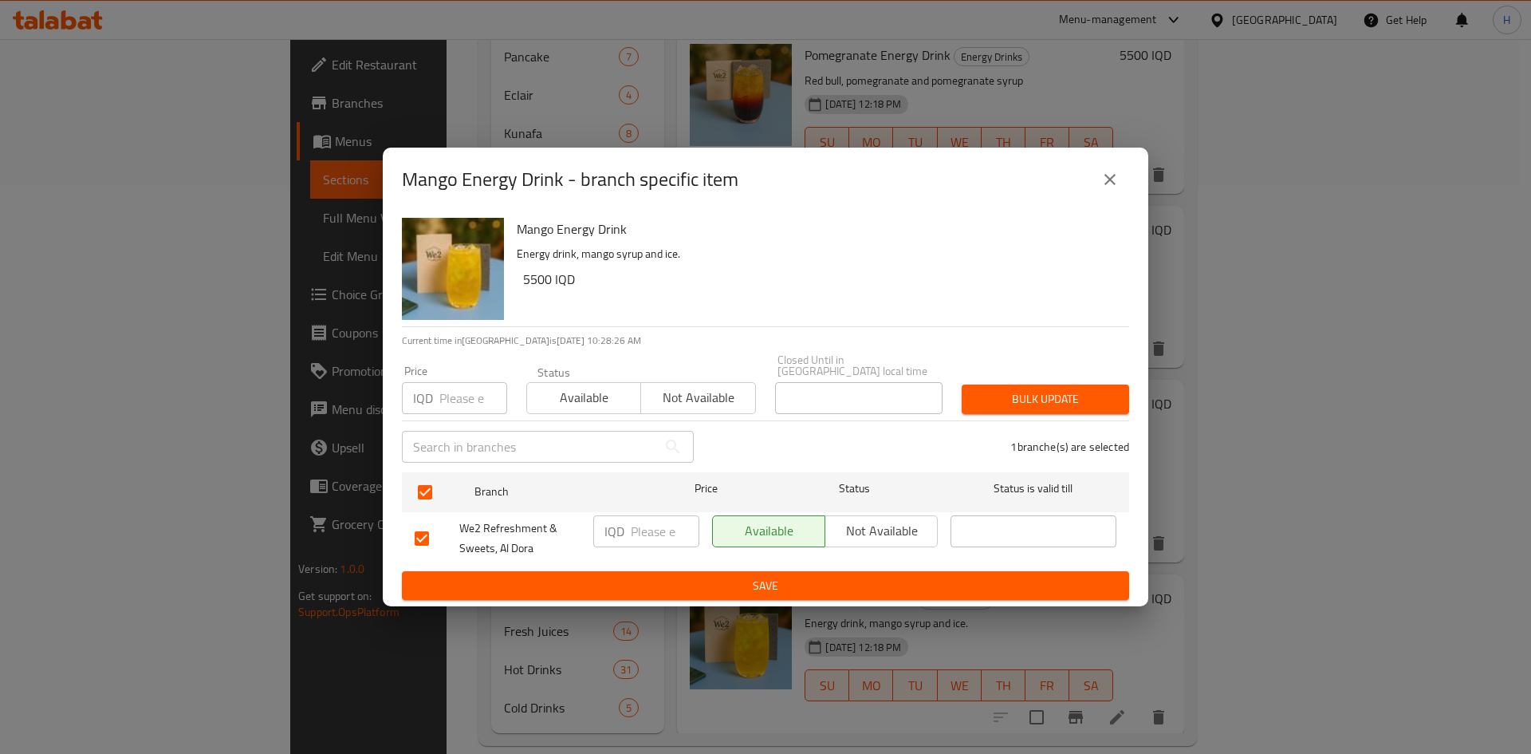
click at [648, 530] on input "number" at bounding box center [665, 531] width 69 height 32
type input "6000"
click at [698, 614] on div "Mango Energy Drink - branch specific item Mango Energy Drink Energy drink, mang…" at bounding box center [765, 377] width 1531 height 754
click at [708, 581] on span "Save" at bounding box center [766, 586] width 702 height 20
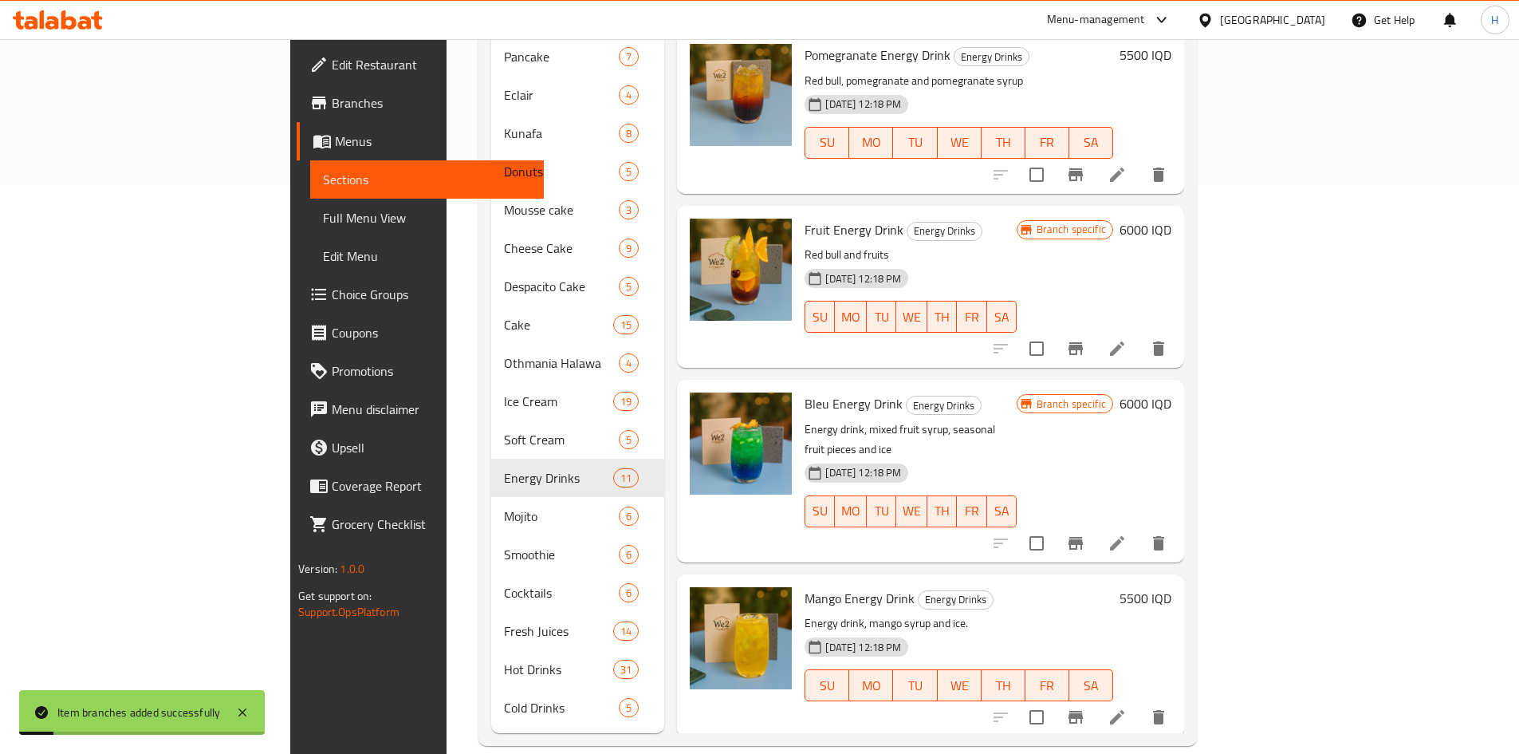
click at [1172, 587] on h6 "5500 IQD" at bounding box center [1146, 598] width 52 height 22
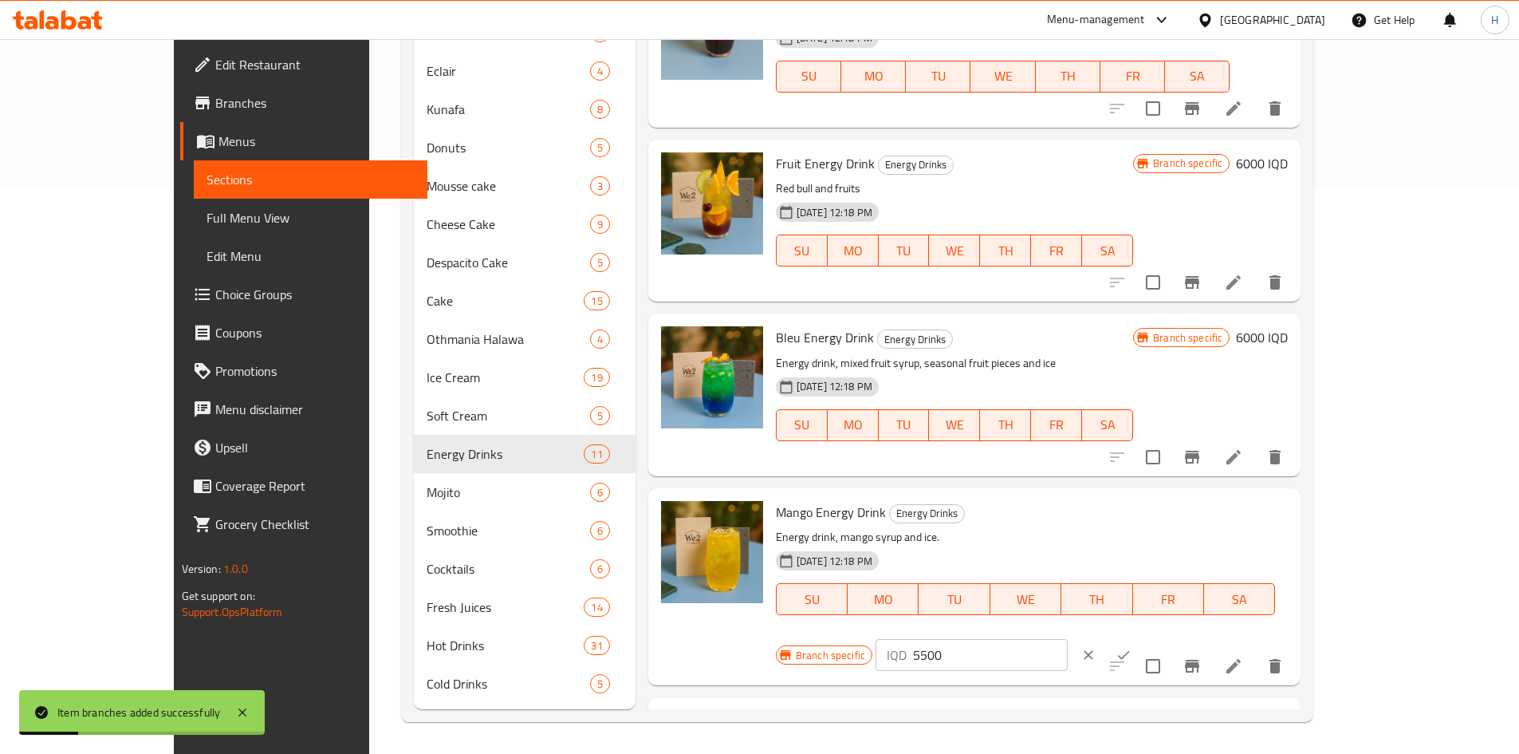
click at [1068, 639] on div "IQD 5500 ​" at bounding box center [972, 655] width 192 height 32
click at [1068, 639] on input "55006000" at bounding box center [990, 655] width 155 height 32
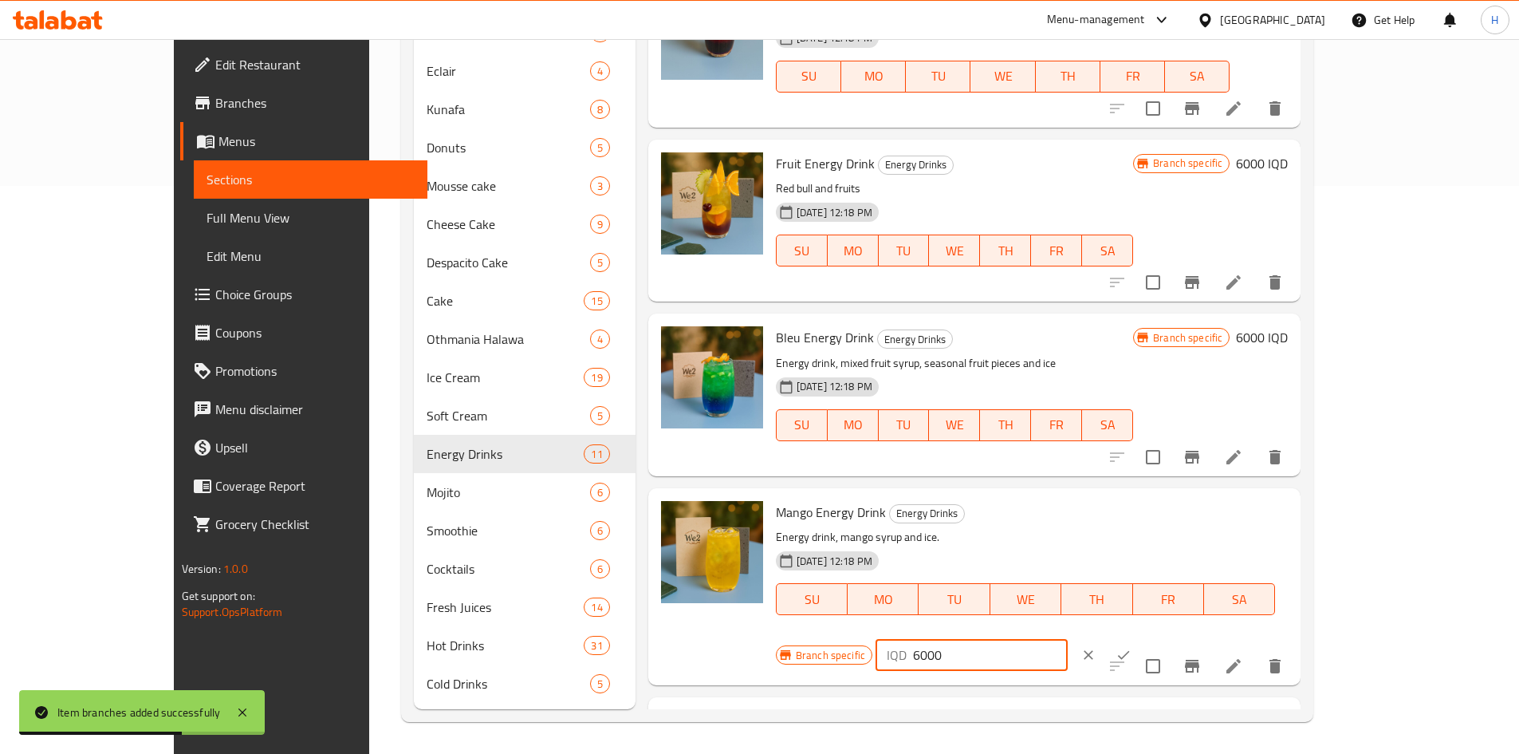
type input "6000"
click at [1141, 637] on button "ok" at bounding box center [1123, 654] width 35 height 35
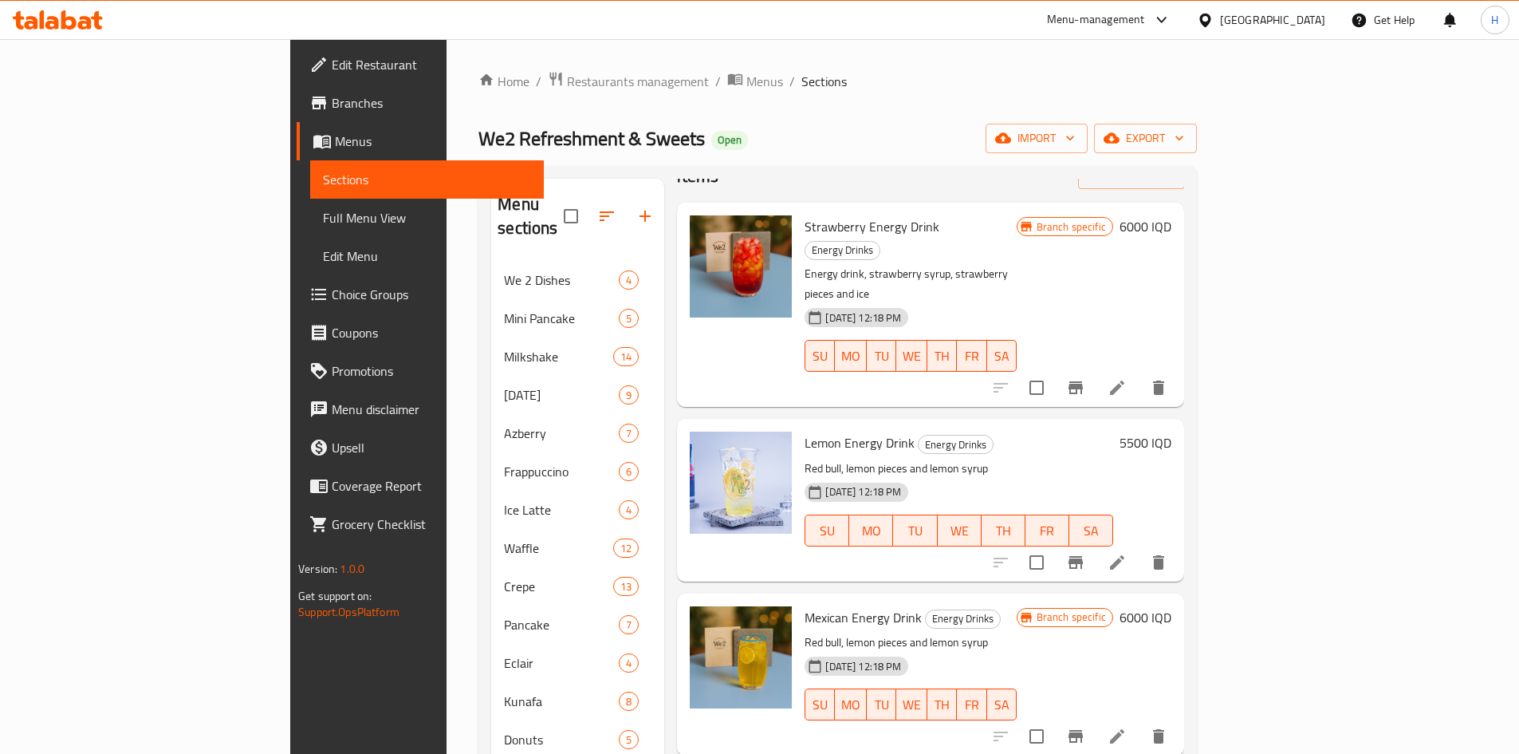
scroll to position [80, 0]
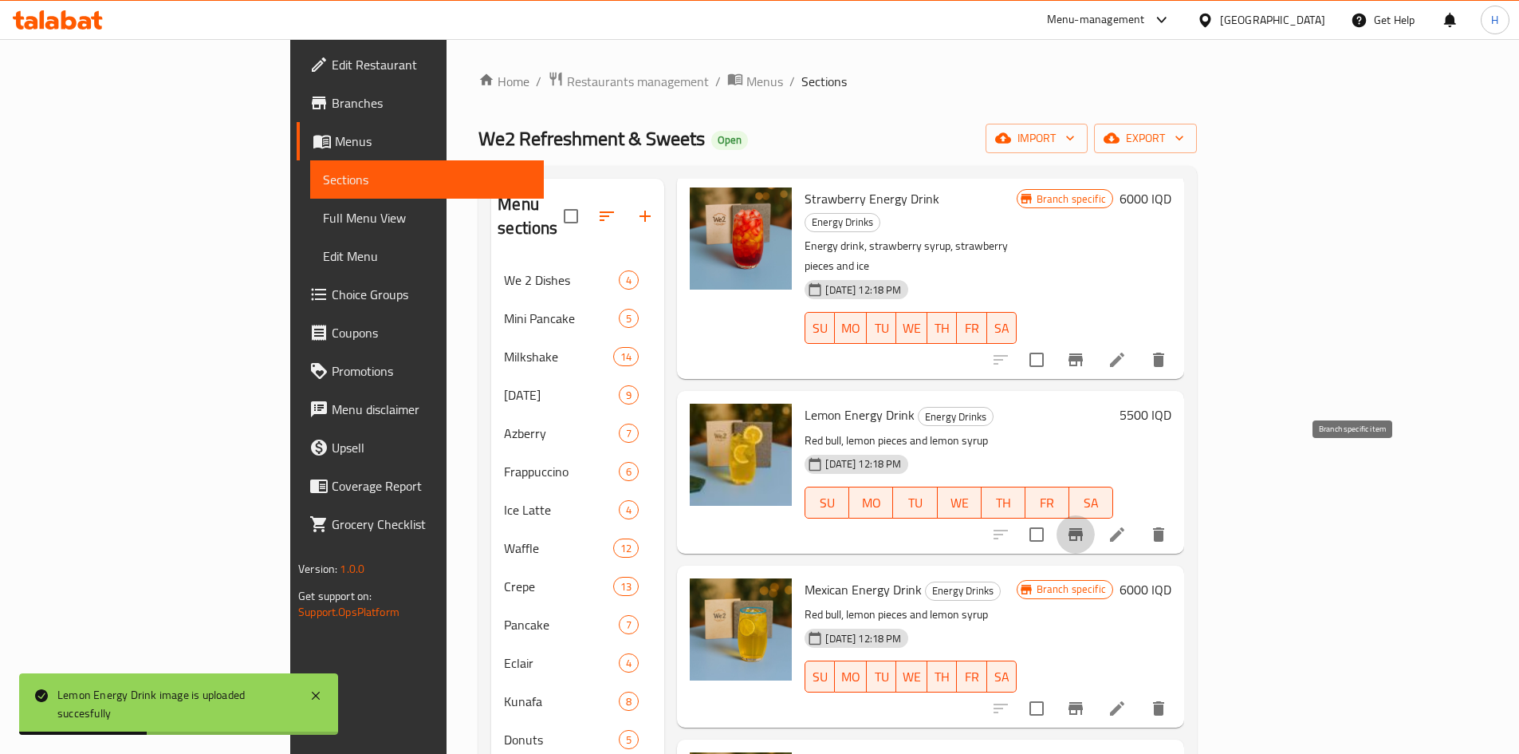
click at [1095, 515] on button "Branch-specific-item" at bounding box center [1076, 534] width 38 height 38
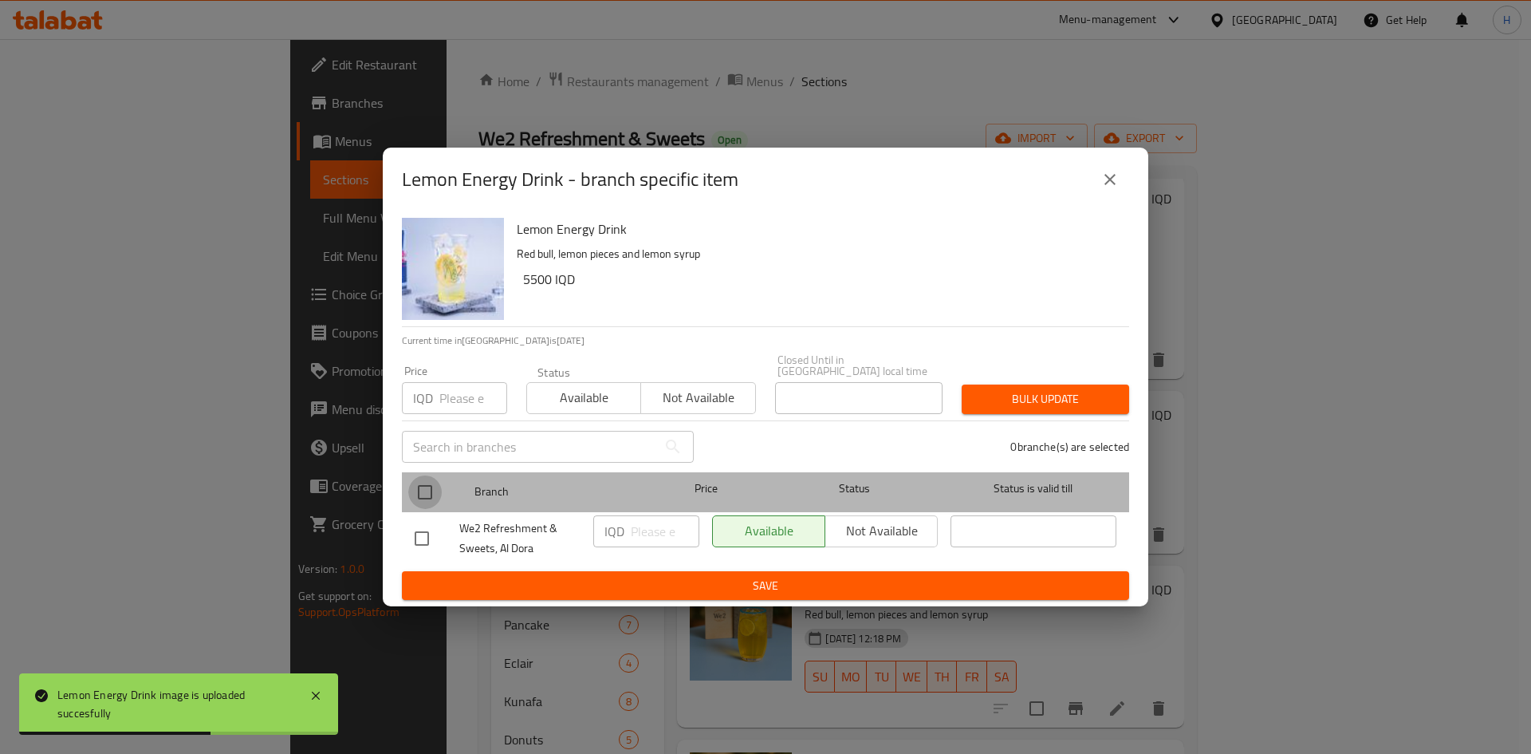
drag, startPoint x: 427, startPoint y: 486, endPoint x: 673, endPoint y: 537, distance: 251.7
click at [429, 486] on input "checkbox" at bounding box center [425, 492] width 34 height 34
checkbox input "true"
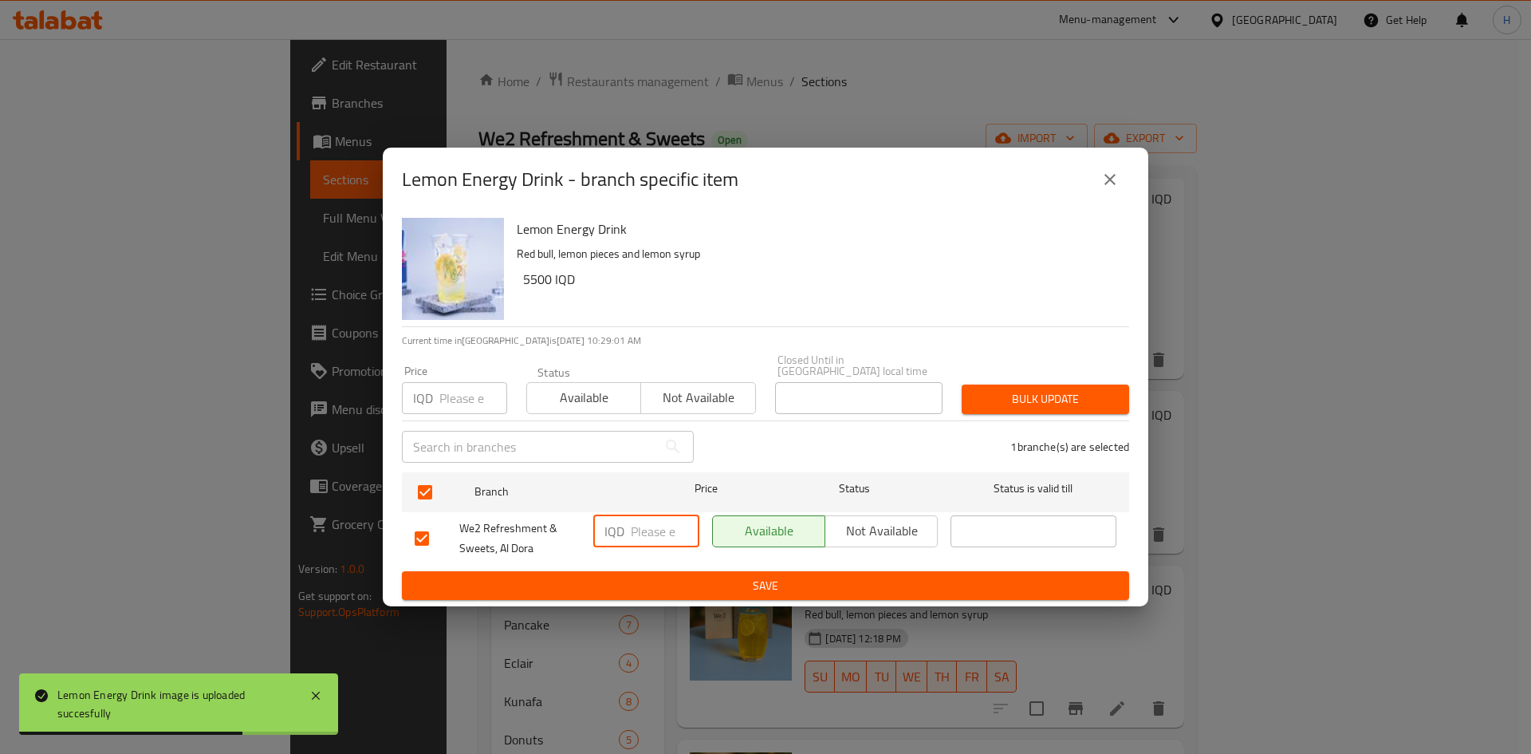
click at [656, 526] on input "number" at bounding box center [665, 531] width 69 height 32
type input "6000"
drag, startPoint x: 692, startPoint y: 606, endPoint x: 704, endPoint y: 593, distance: 17.5
click at [693, 605] on div "Lemon Energy Drink - branch specific item Lemon Energy Drink Red bull, lemon pi…" at bounding box center [765, 377] width 1531 height 754
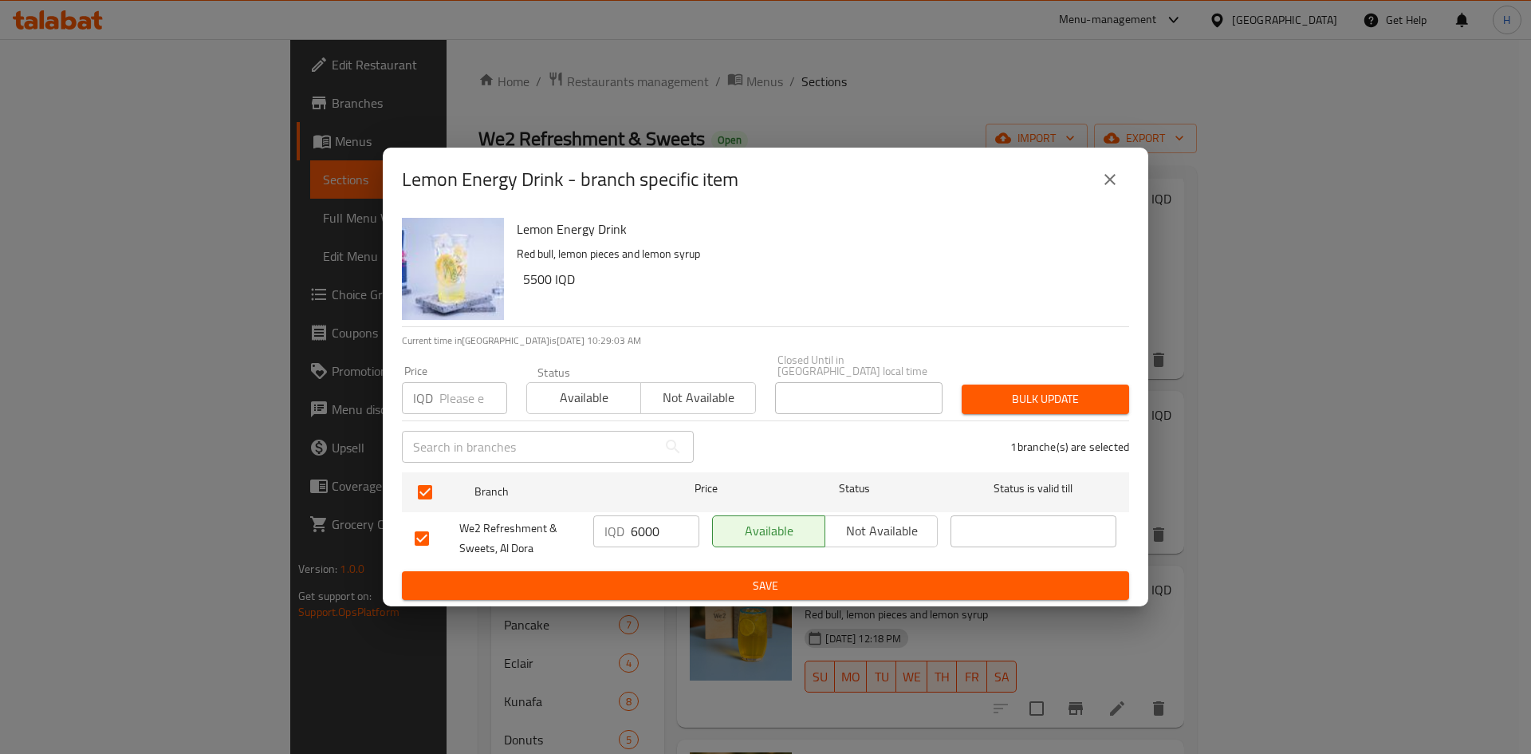
click at [708, 586] on span "Save" at bounding box center [766, 586] width 702 height 20
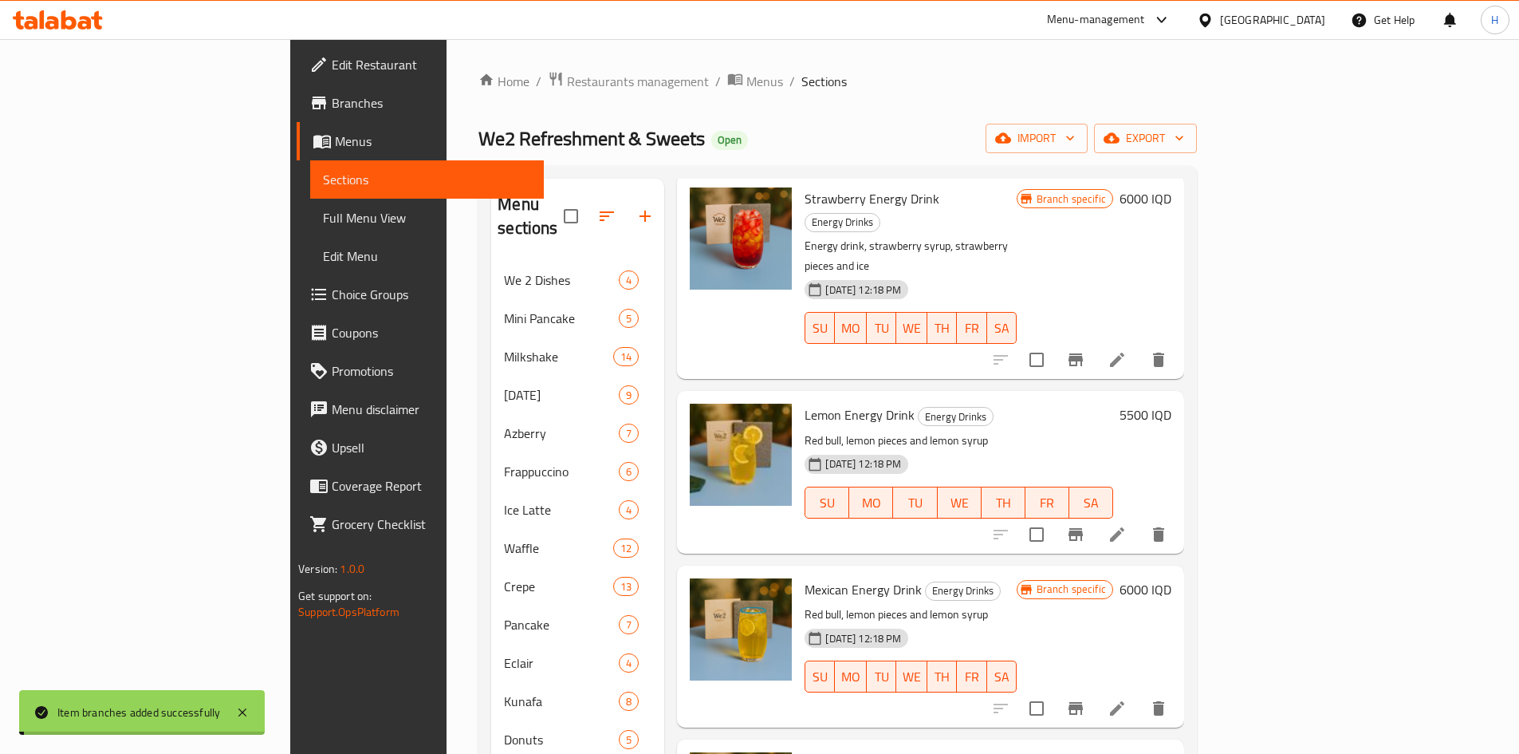
click at [1172, 404] on h6 "5500 IQD" at bounding box center [1146, 415] width 52 height 22
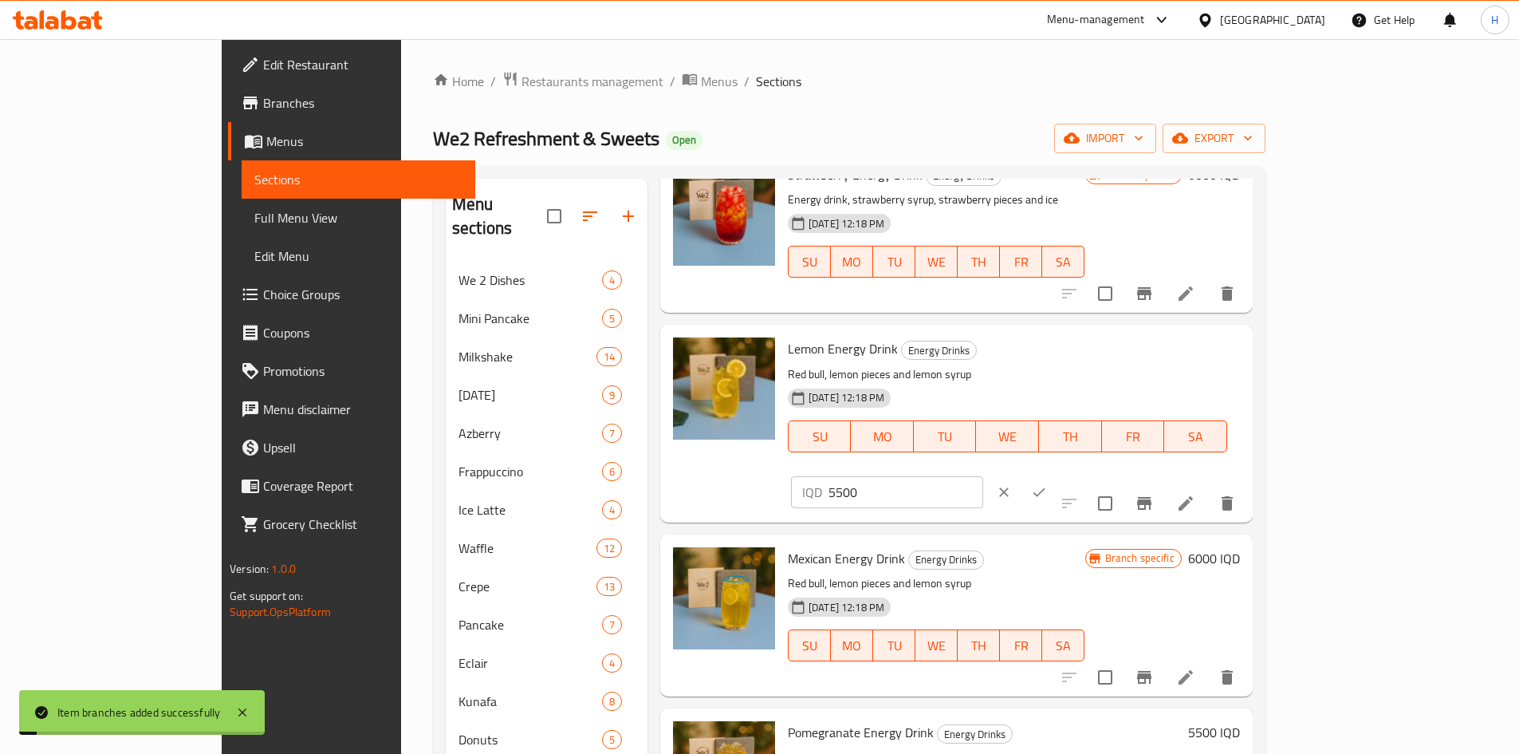
click at [983, 476] on input "5500" at bounding box center [906, 492] width 155 height 32
type input "6000"
click at [1047, 484] on icon "ok" at bounding box center [1039, 492] width 16 height 16
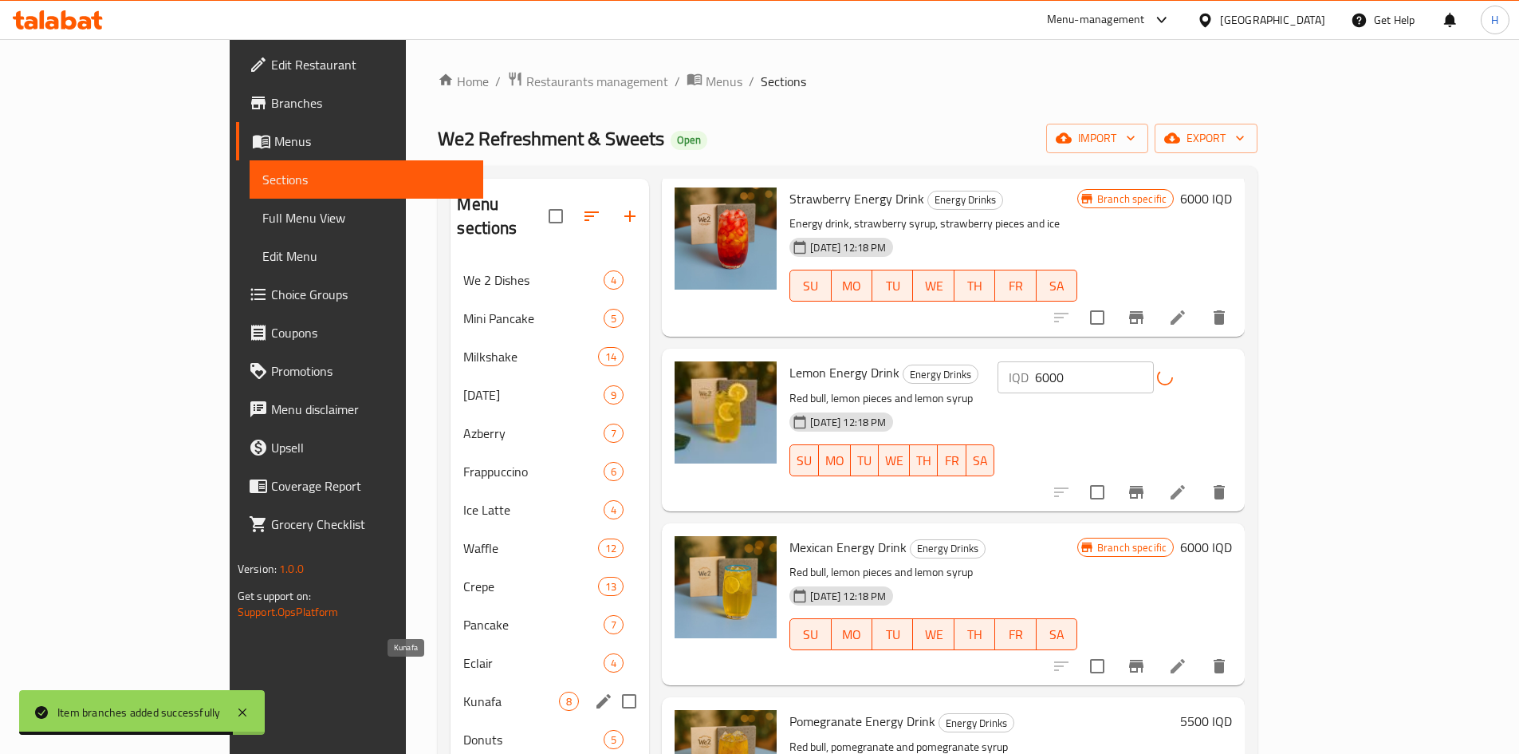
click at [463, 692] on span "Kunafa" at bounding box center [511, 701] width 96 height 19
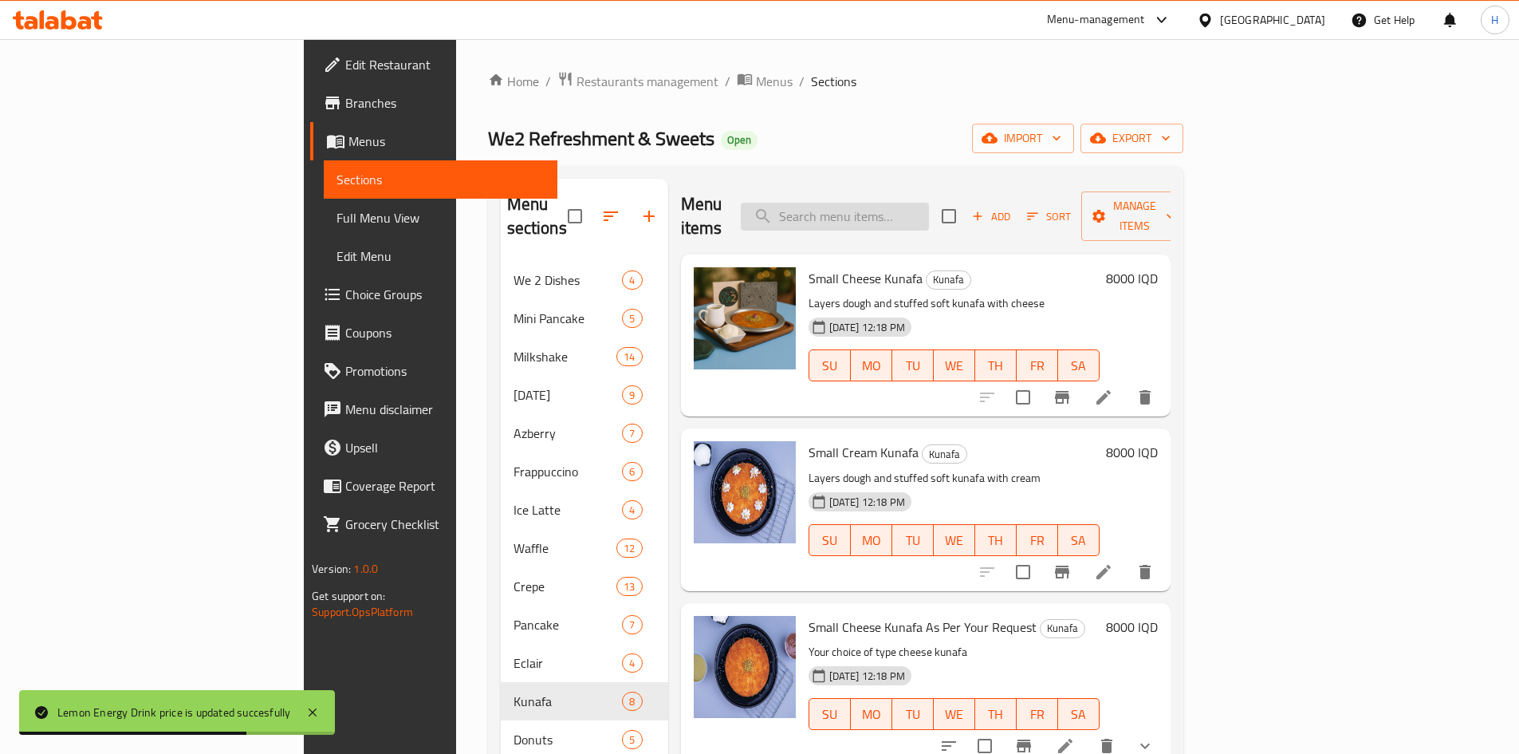
click at [929, 205] on input "search" at bounding box center [835, 217] width 188 height 28
type input "r"
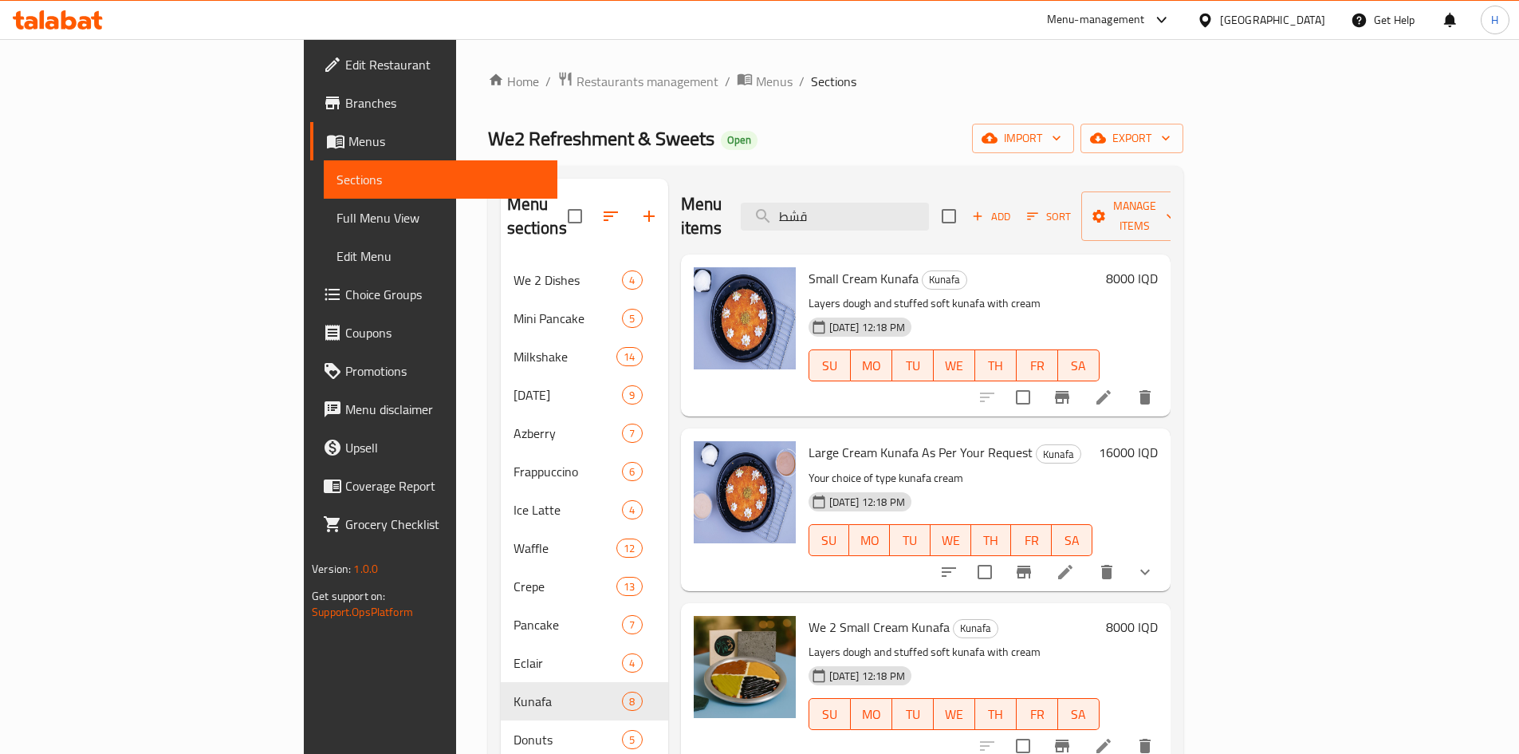
type input "قشط"
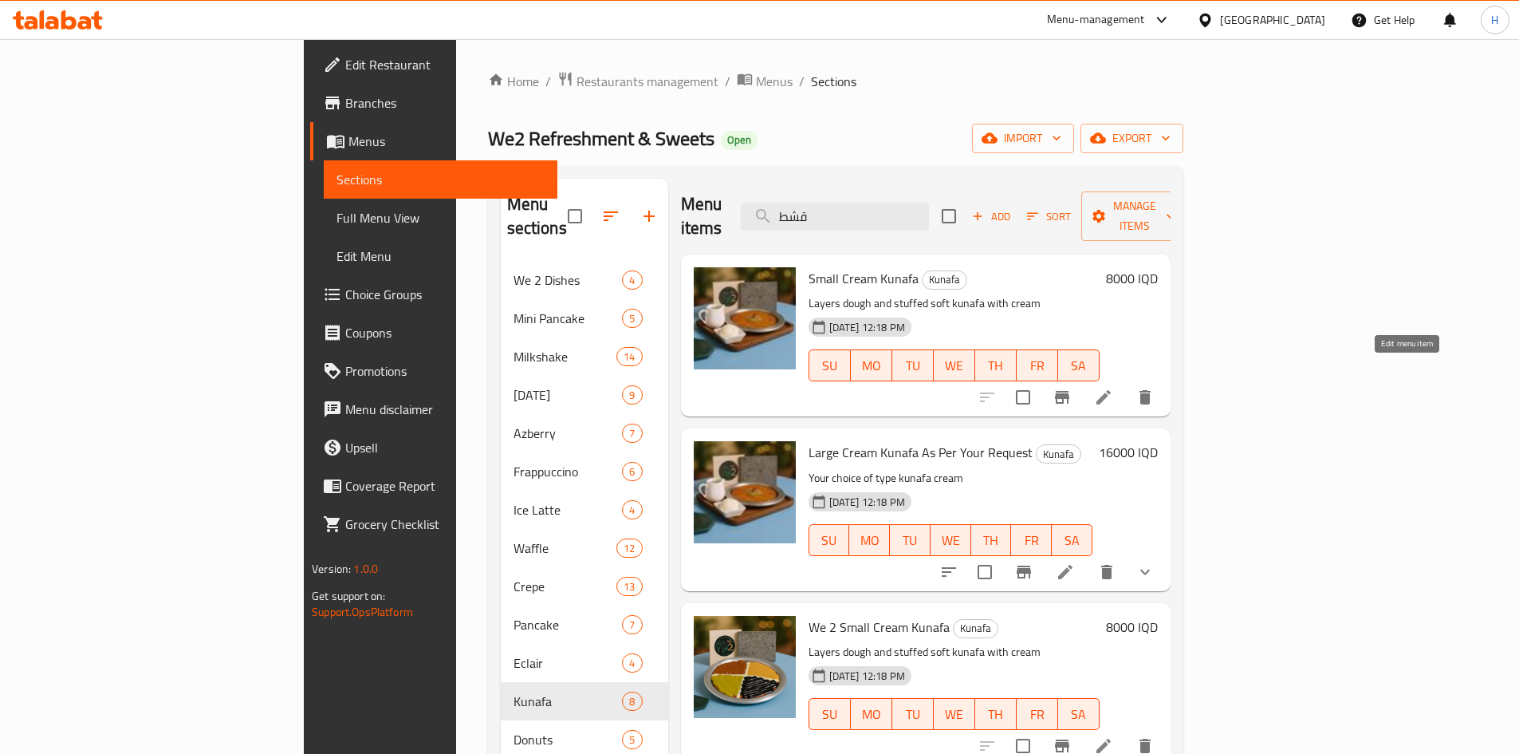
click at [1113, 388] on icon at bounding box center [1103, 397] width 19 height 19
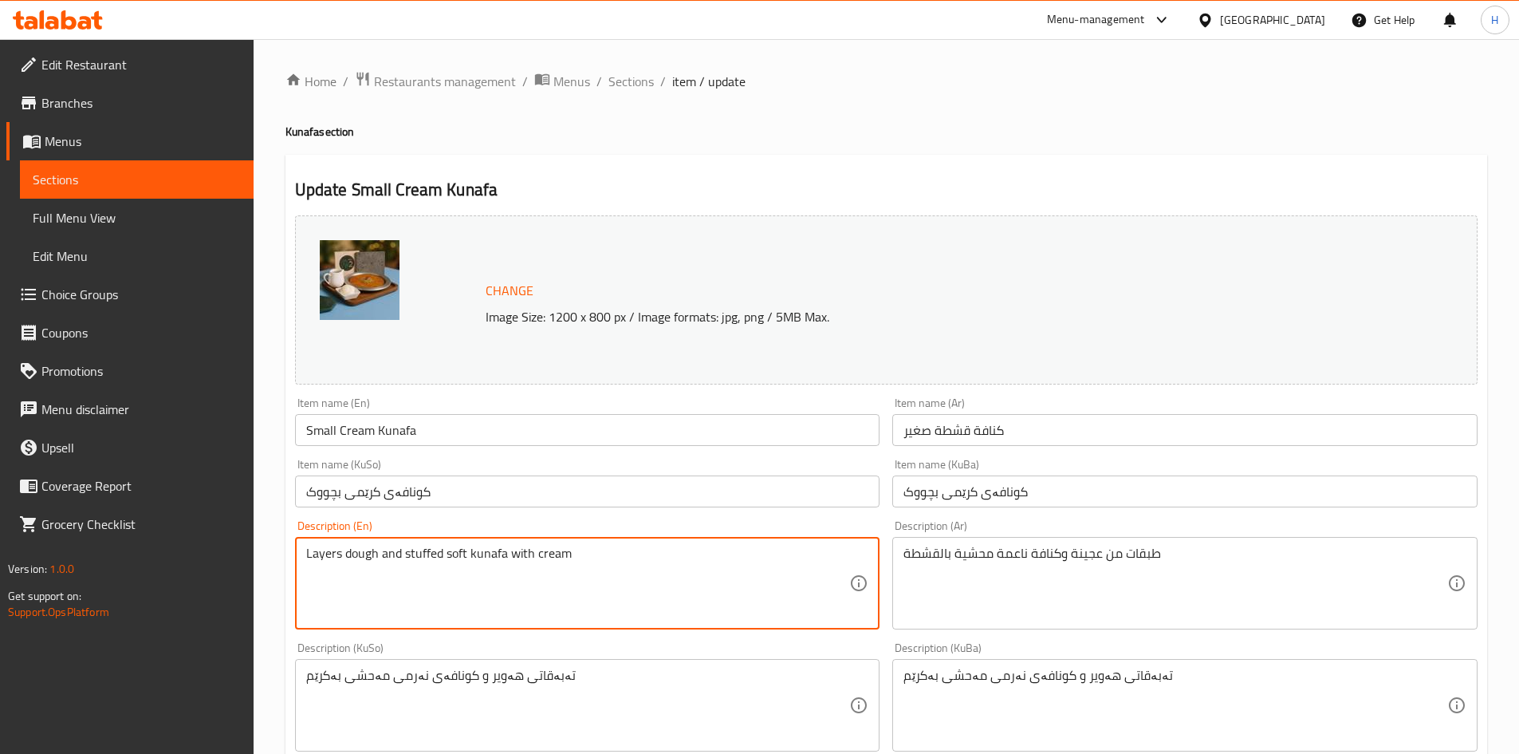
click at [628, 554] on textarea "Layers dough and stuffed soft kunafa with cream" at bounding box center [578, 584] width 544 height 76
paste textarea "Crispy Kunafa noodles stuffed with cream and a can of syrup"
click at [361, 555] on textarea "Crispy Kunafa noodles stuffed with cream and a can of syrup" at bounding box center [578, 584] width 544 height 76
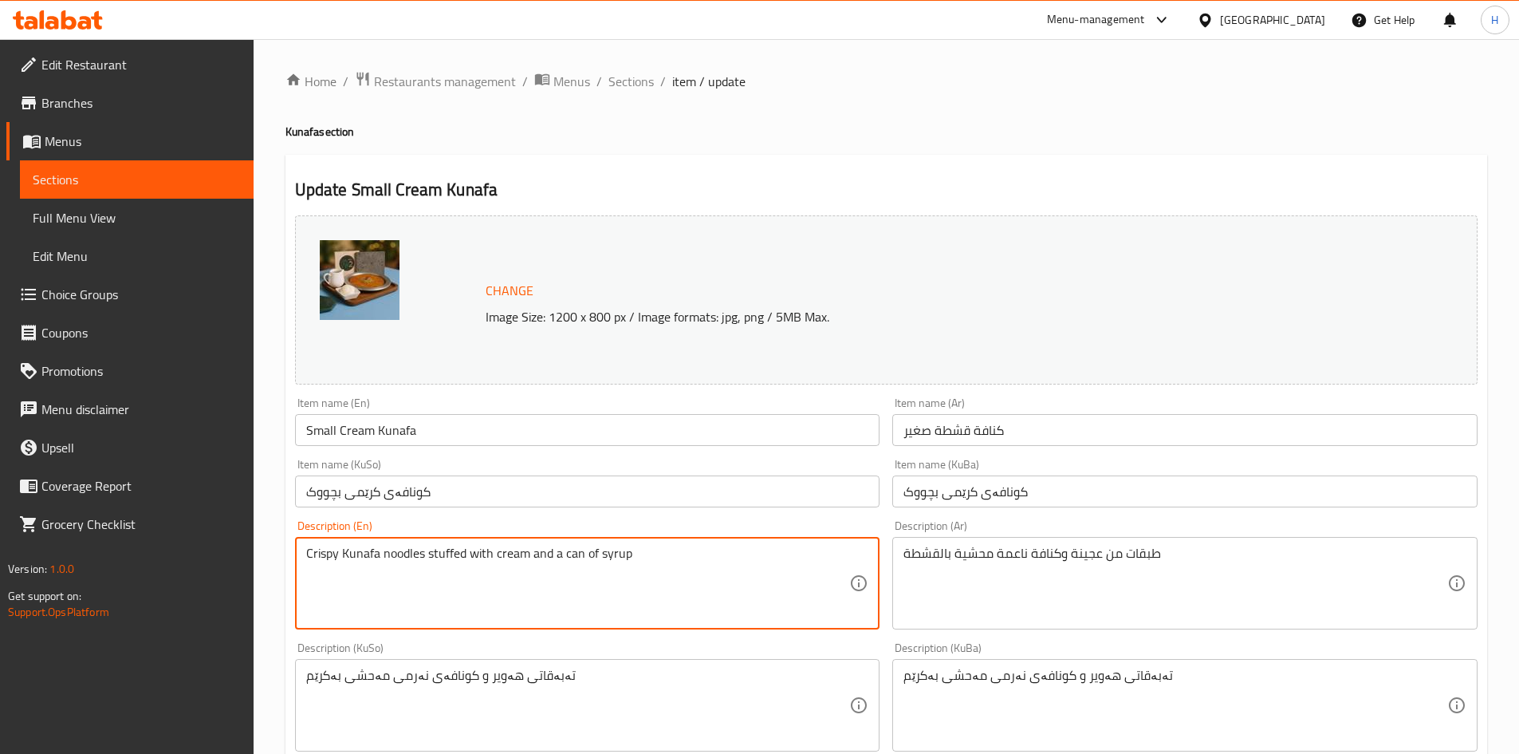
click at [411, 551] on textarea "Crispy Kunafa noodles stuffed with cream and a can of syrup" at bounding box center [578, 584] width 544 height 76
type textarea "Crispy Kunafa dough stuffed with cream and a can of syrup"
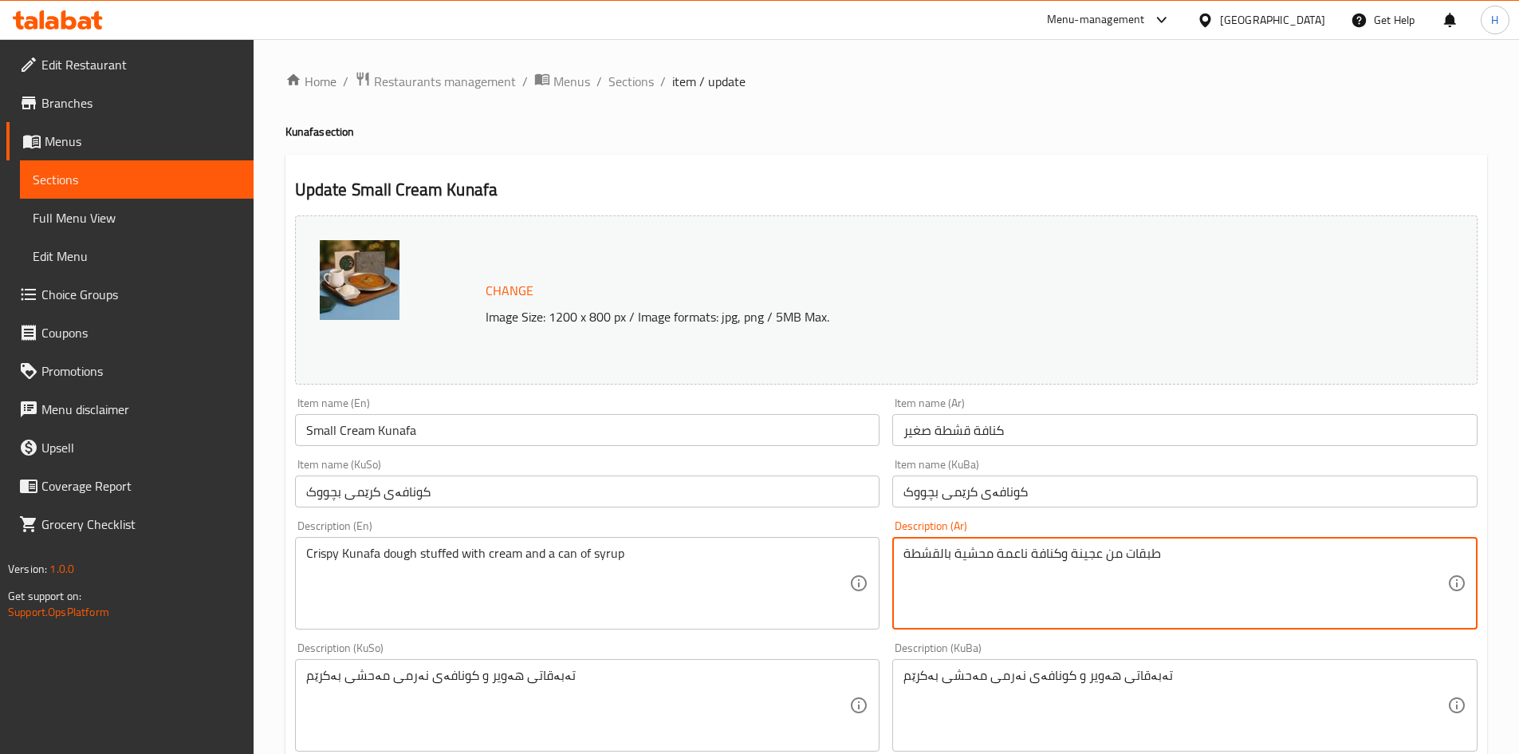
click at [996, 558] on textarea "طبقات من عجينة وكنافة ناعمة محشية بالقشطة" at bounding box center [1176, 584] width 544 height 76
paste textarea "عرية الكنافة المقرمشة محشية بالقشطة مع علبة شير"
click at [920, 559] on textarea "شعرية الكنافة المقرمشة محشية بالقشطة مع علبة شيرة" at bounding box center [1176, 584] width 544 height 76
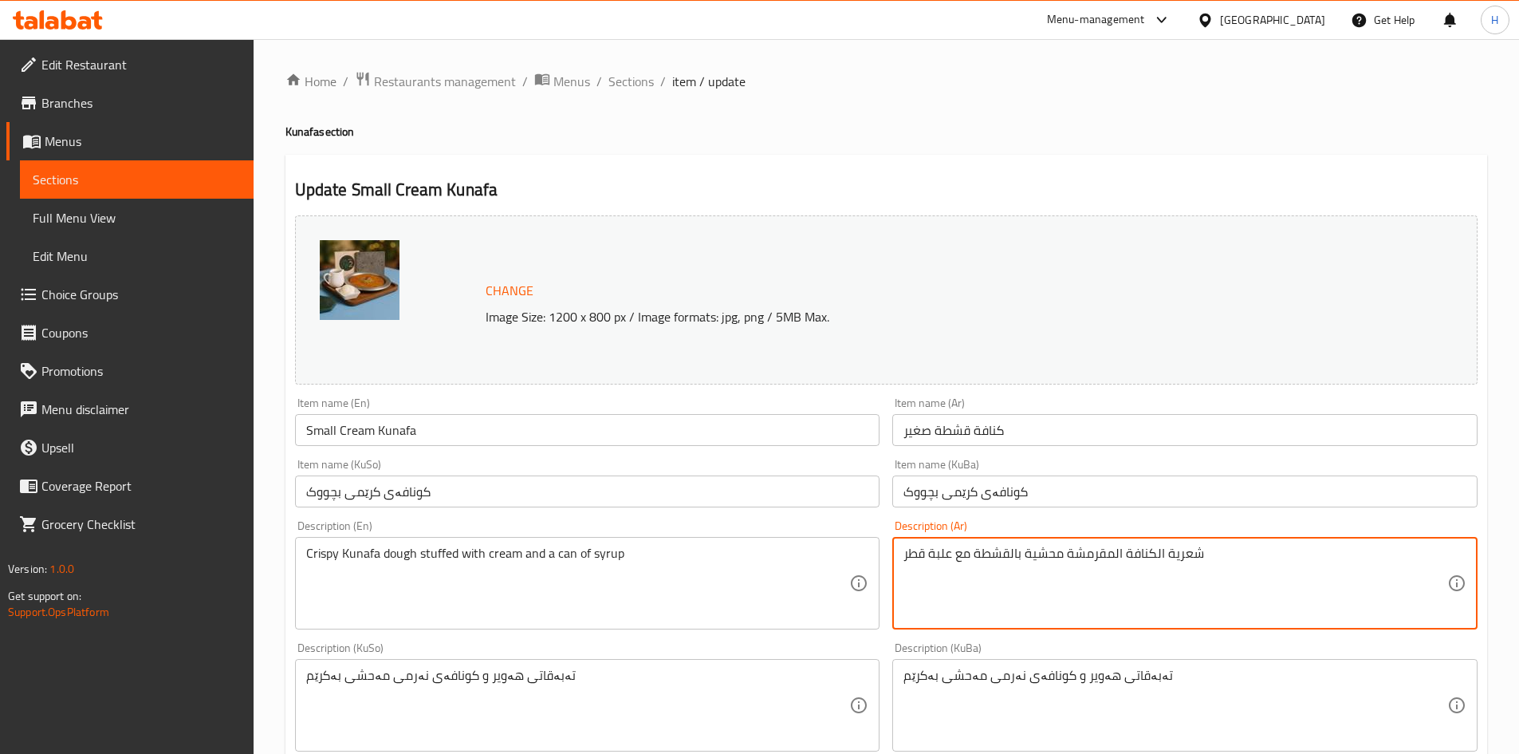
type textarea "شعرية الكنافة المقرمشة محشية بالقشطة مع علبة قطر"
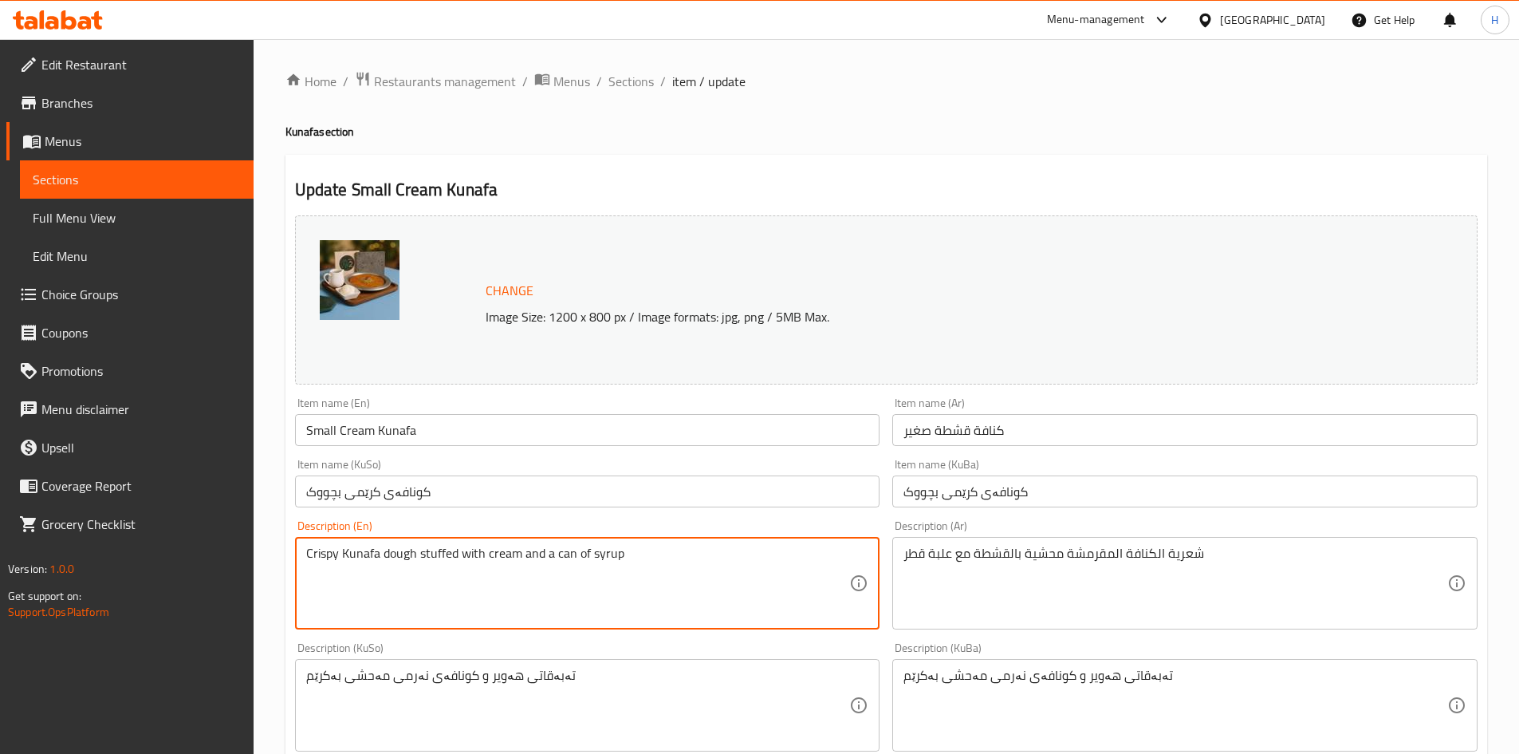
click at [641, 553] on textarea "Crispy Kunafa dough stuffed with cream and a can of syrup" at bounding box center [578, 584] width 544 height 76
drag, startPoint x: 552, startPoint y: 553, endPoint x: 739, endPoint y: 549, distance: 187.5
click at [739, 549] on textarea "Crispy Kunafa dough stuffed with cream and a can of syrup" at bounding box center [578, 584] width 544 height 76
click at [672, 612] on textarea "Crispy Kunafa dough stuffed with cream and a can of syrup" at bounding box center [578, 584] width 544 height 76
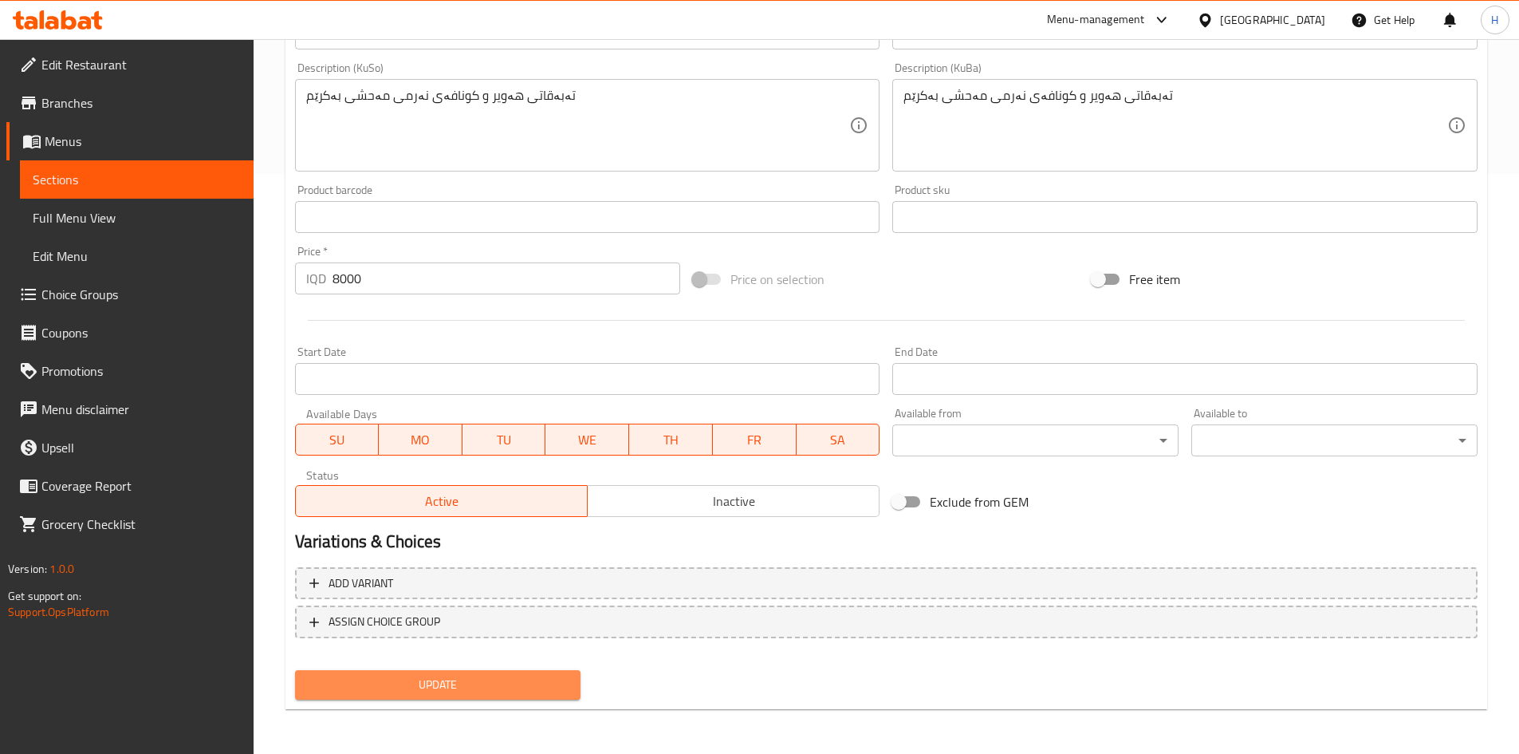
click at [429, 685] on span "Update" at bounding box center [438, 685] width 261 height 20
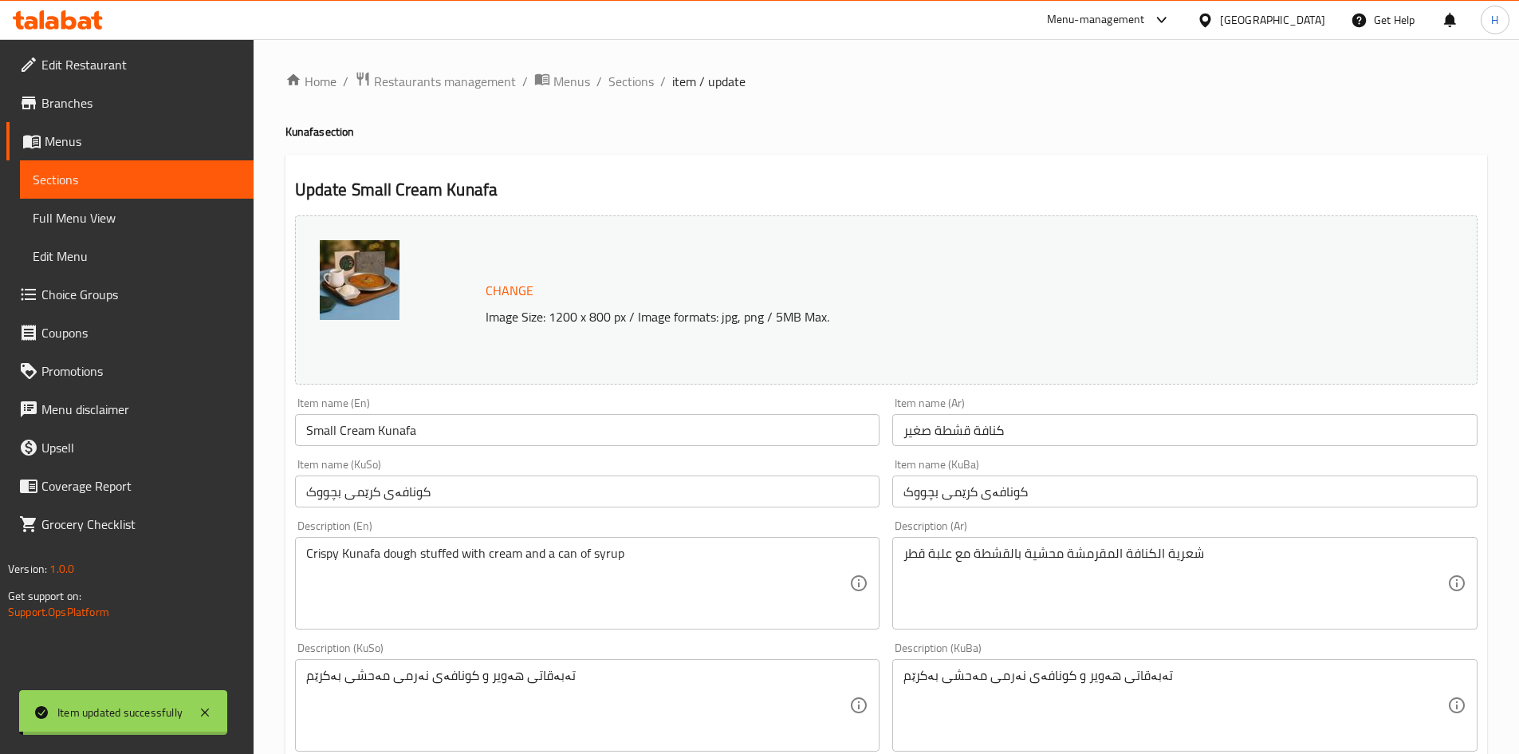
drag, startPoint x: 624, startPoint y: 85, endPoint x: 624, endPoint y: 94, distance: 8.8
click at [624, 85] on span "Sections" at bounding box center [631, 81] width 45 height 19
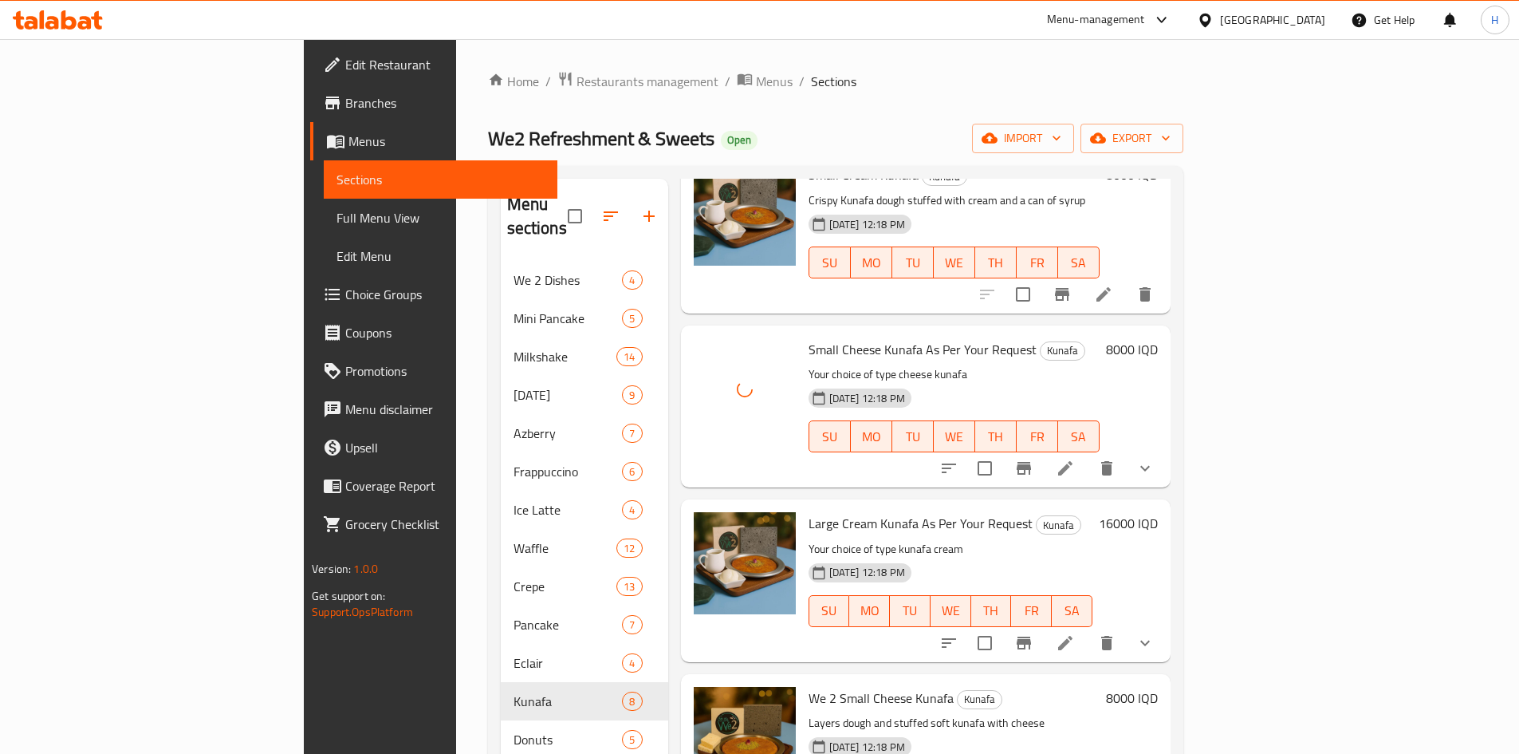
scroll to position [336, 0]
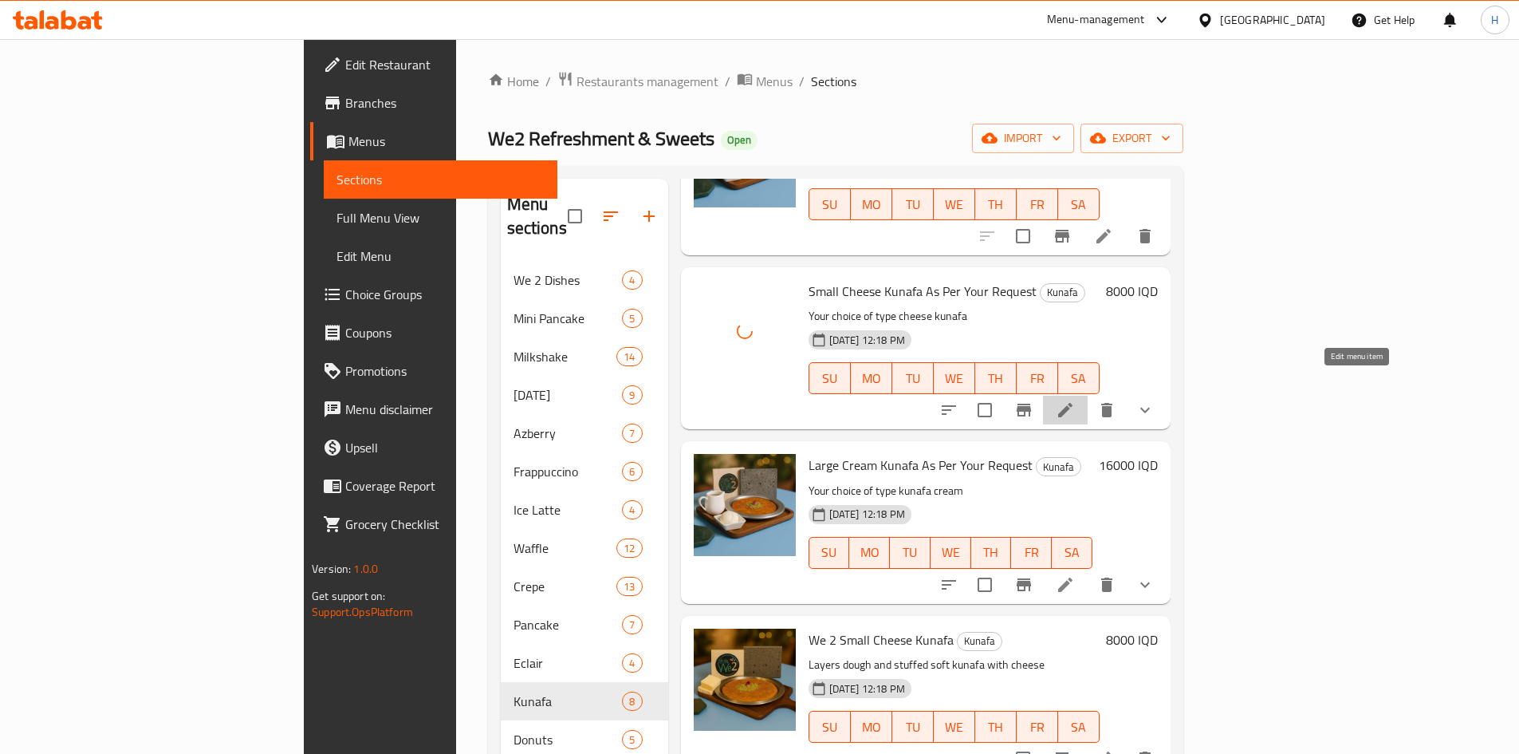
click at [1075, 400] on icon at bounding box center [1065, 409] width 19 height 19
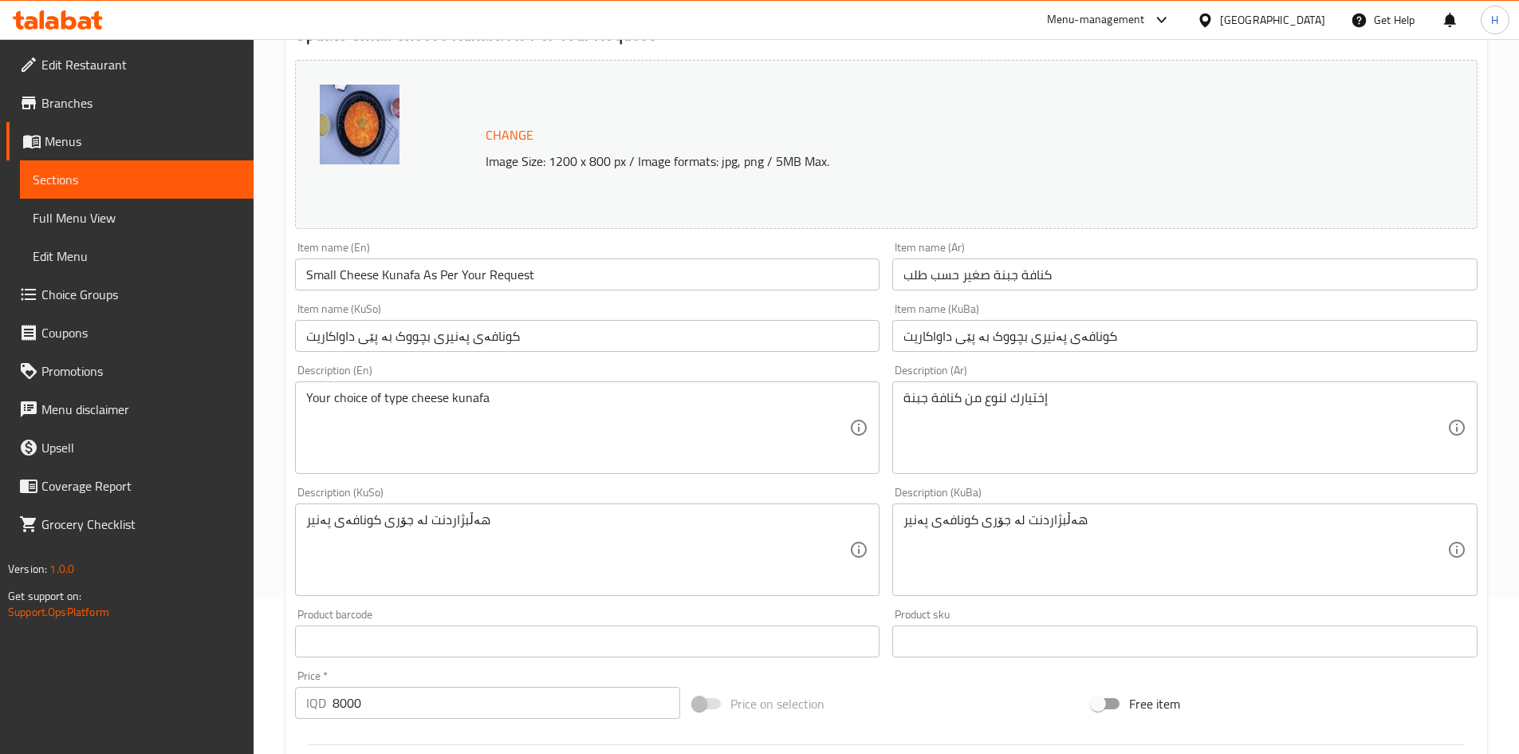
scroll to position [160, 0]
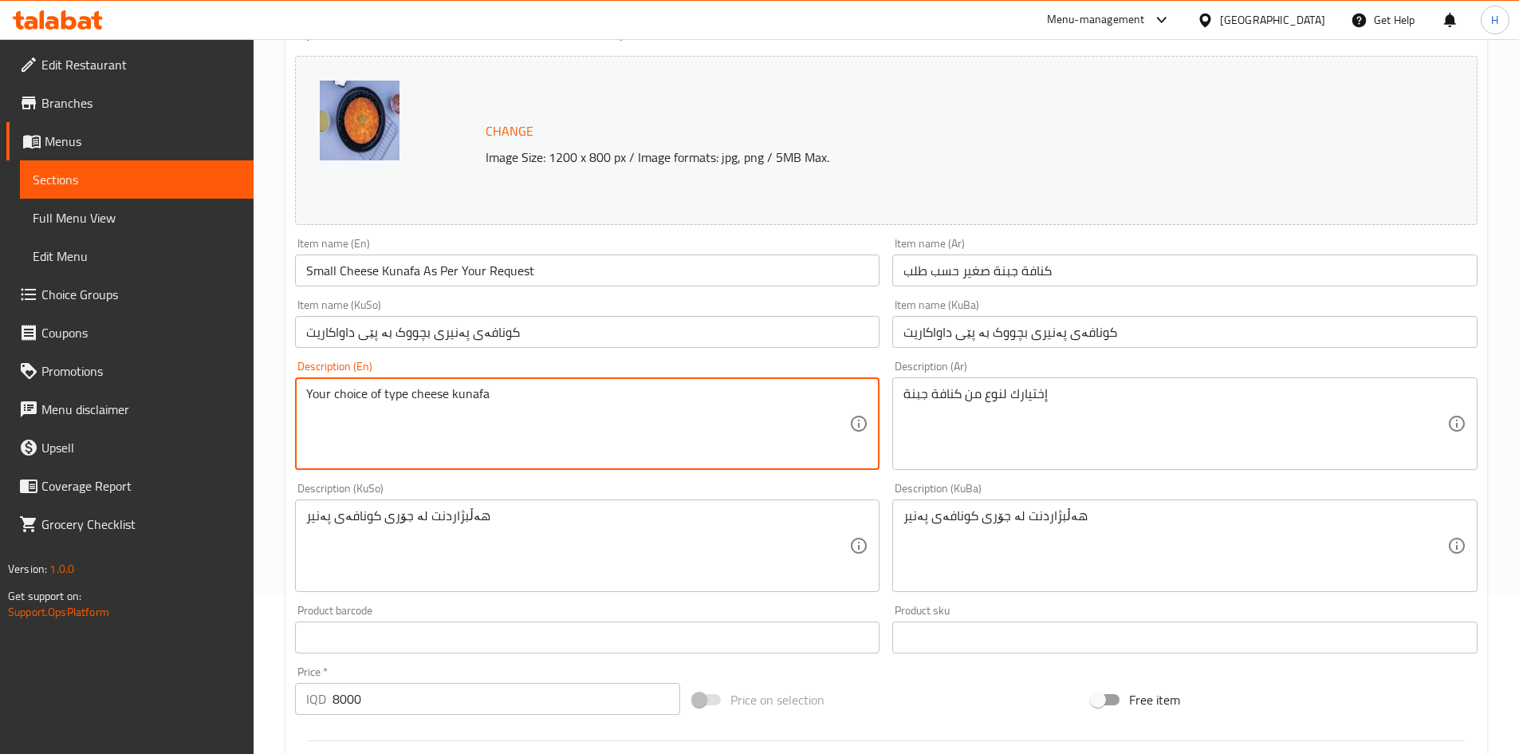
click at [396, 394] on textarea "Your choice of type cheese kunafa" at bounding box center [578, 424] width 544 height 76
paste textarea "Crispy kunafa noodles stuffed with pure Akkawi cheese with a can of syrup"
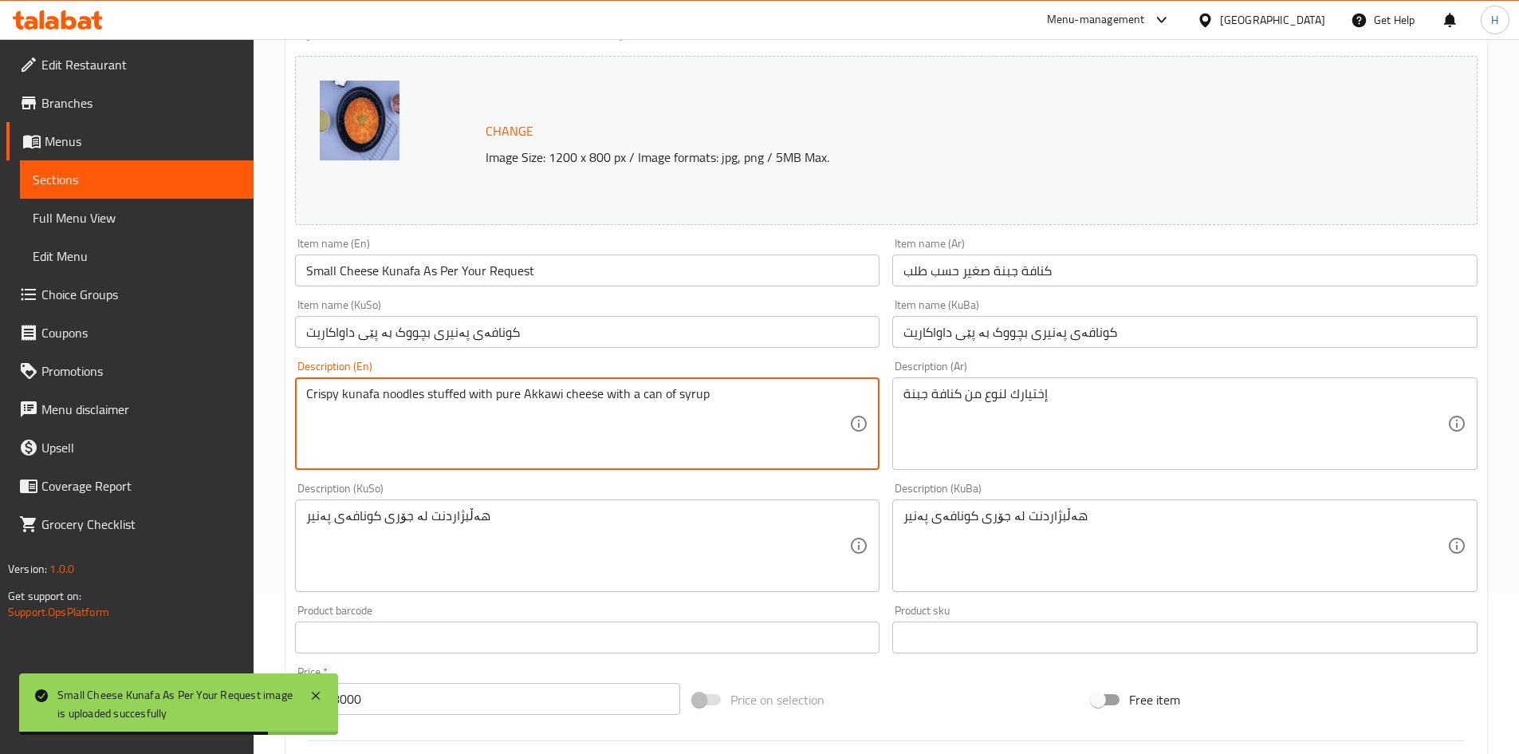
type textarea "Crispy kunafa noodles stuffed with pure Akkawi cheese with a can of syrup"
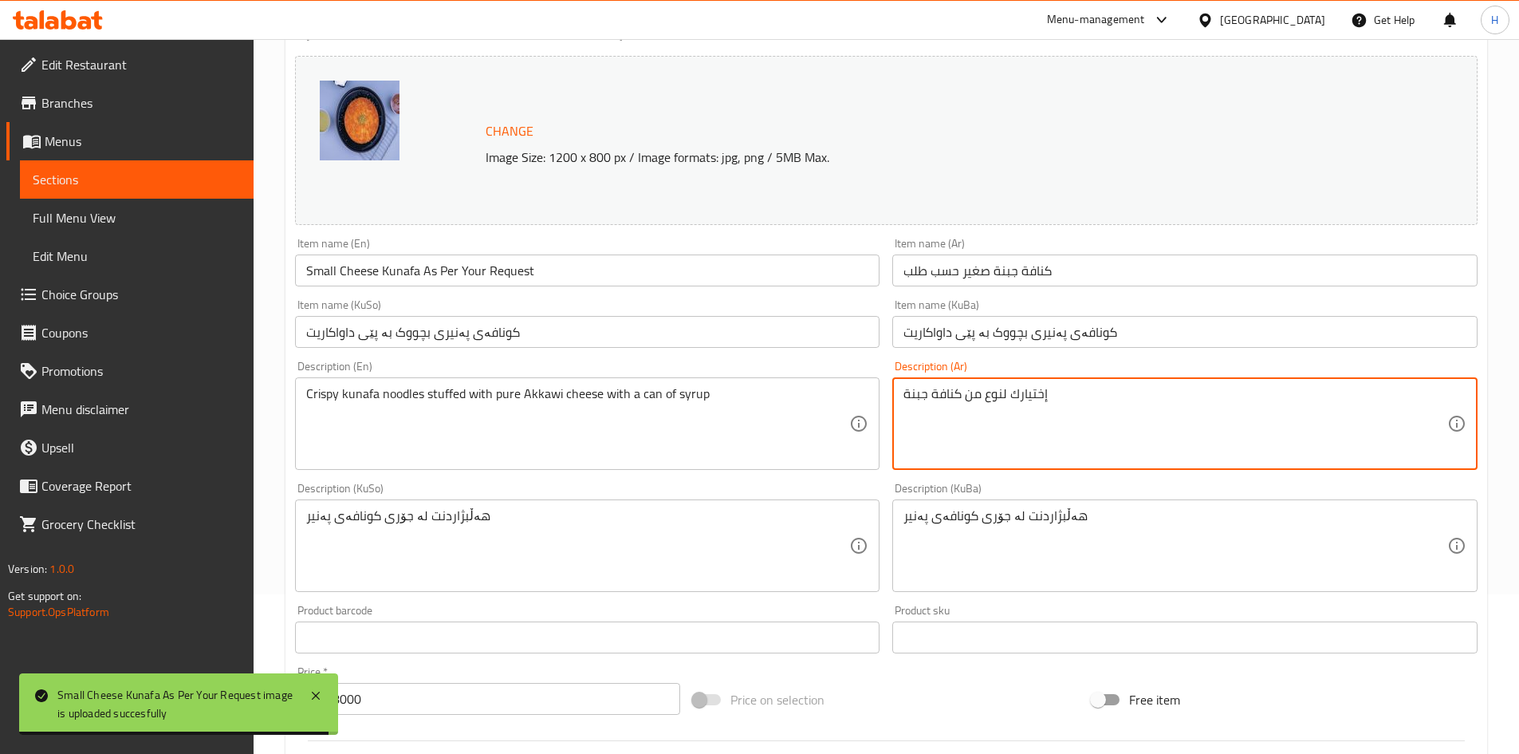
click at [1045, 434] on textarea "إختيارك لنوع من كنافة جبنة" at bounding box center [1176, 424] width 544 height 76
paste textarea "Crispy kunafa noodles stuffed with pure Akkawi cheese with a can of syrup"
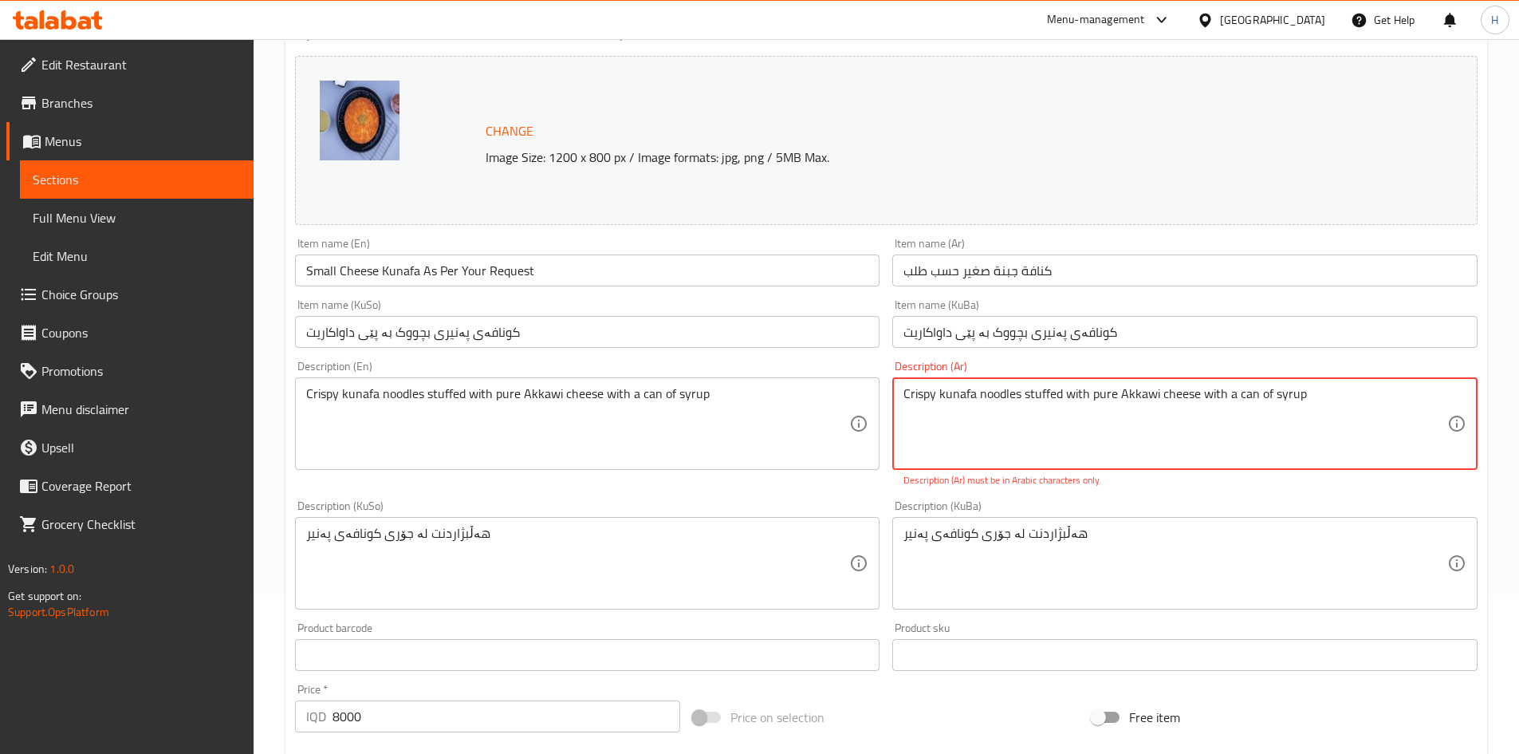
click at [1058, 411] on textarea "Crispy kunafa noodles stuffed with pure Akkawi cheese with a can of syrup" at bounding box center [1176, 424] width 544 height 76
paste textarea "شعرية الكنافة المقرمشة محشية بالجبن العكاوي الخالص مع علبة شيره"
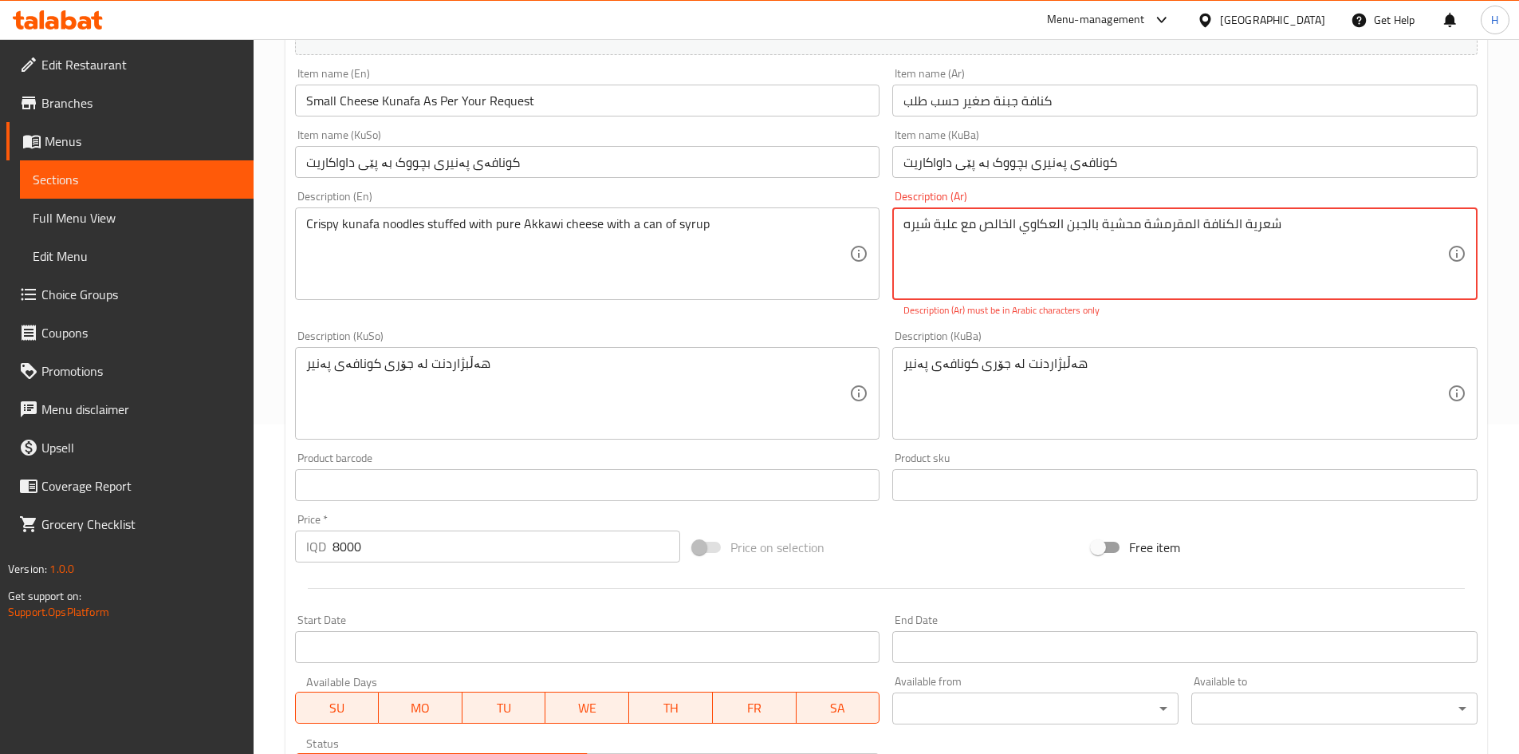
scroll to position [638, 0]
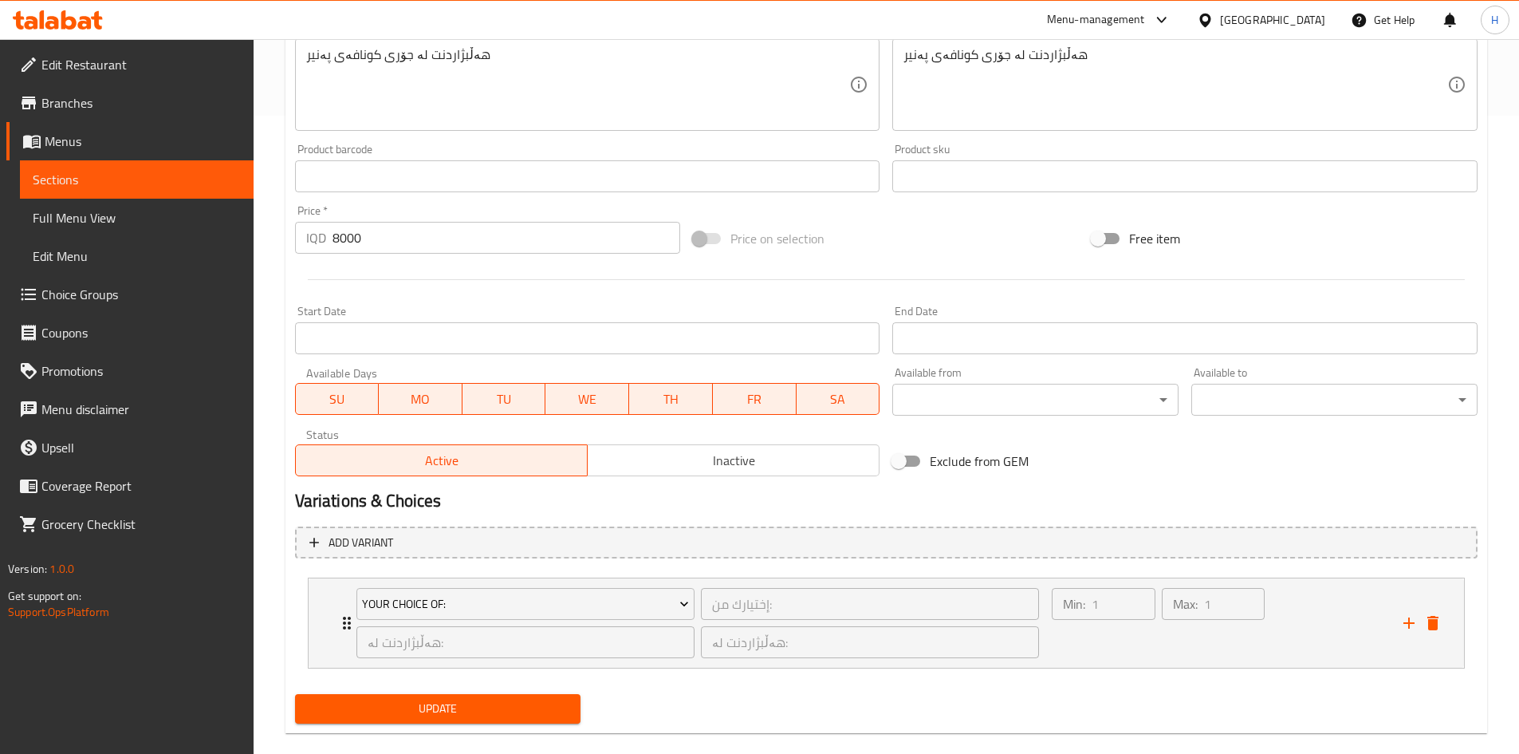
type textarea "شعرية الكنافة المقرمشة محشية بالجبن العكاوي الخالص مع علبة شيره"
click at [414, 722] on div "Home / Restaurants management / Menus / Sections / item / update Kunafa section…" at bounding box center [887, 89] width 1202 height 1313
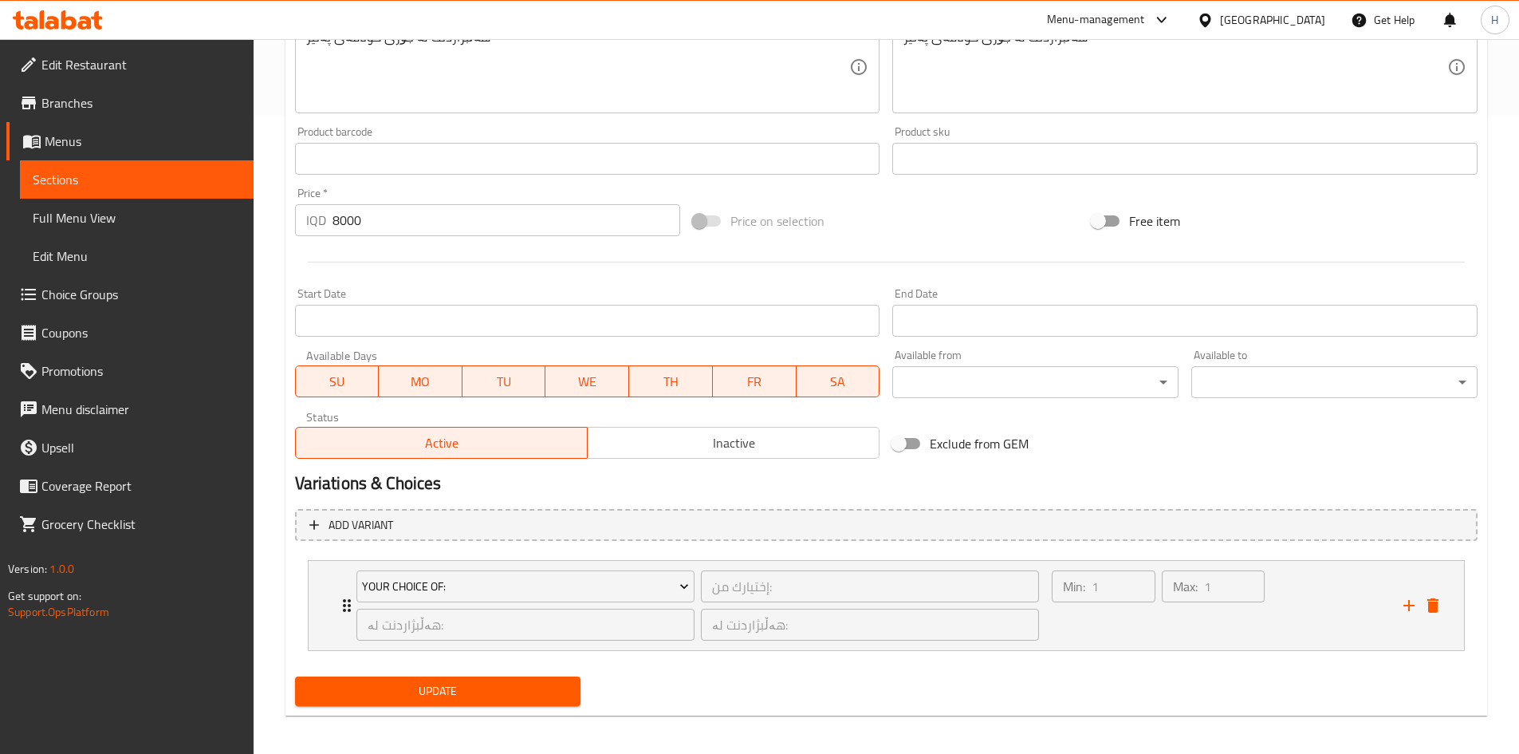
click at [510, 684] on span "Update" at bounding box center [438, 691] width 261 height 20
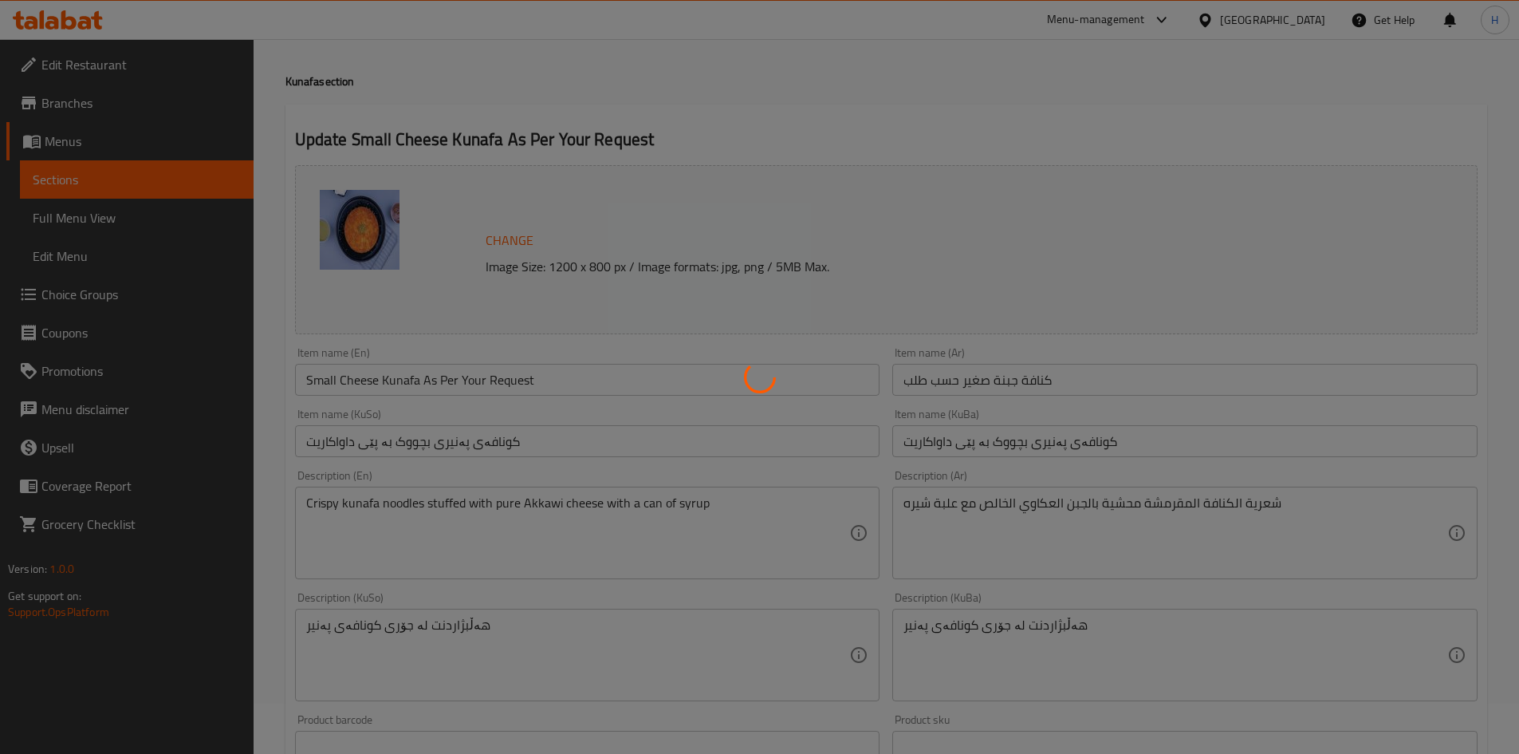
scroll to position [0, 0]
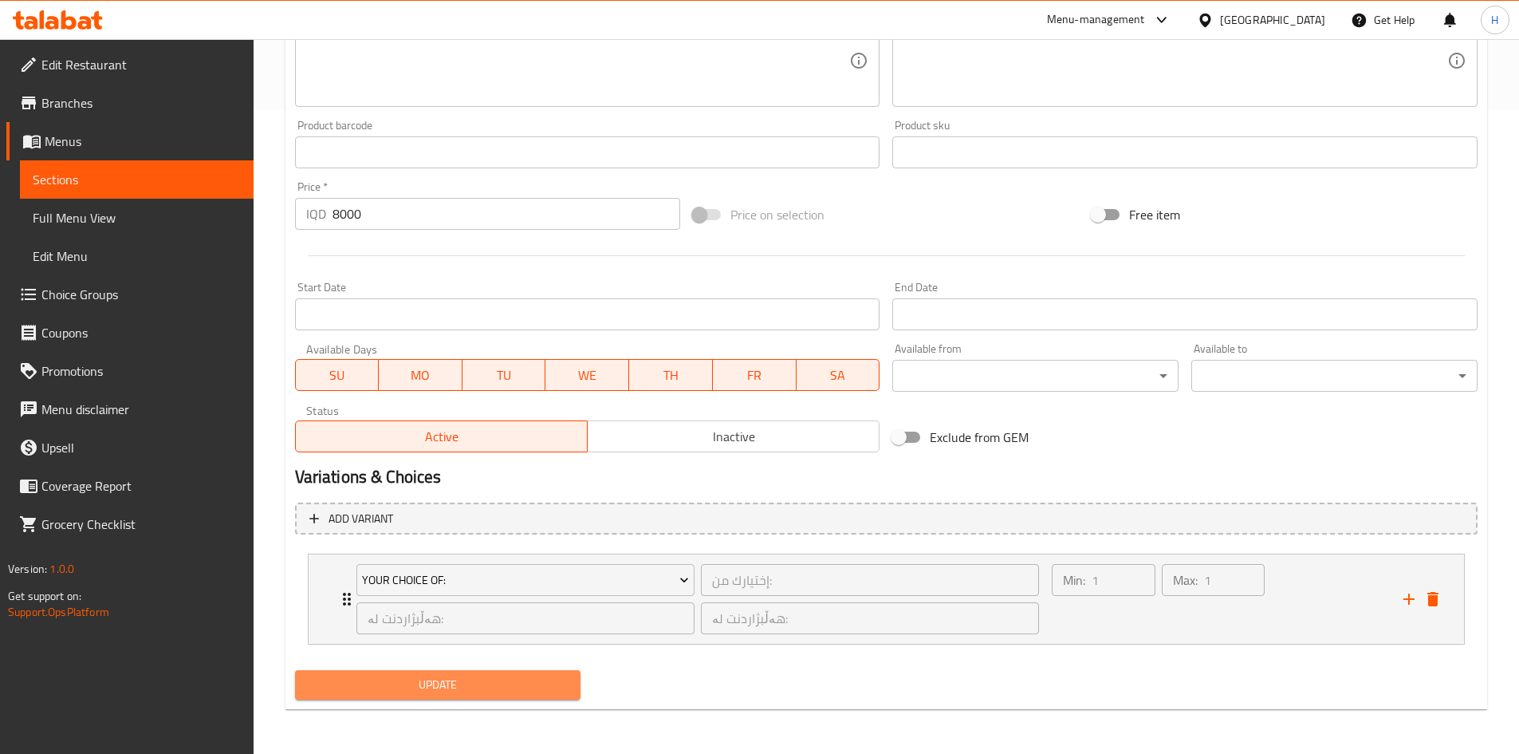
drag, startPoint x: 463, startPoint y: 679, endPoint x: 554, endPoint y: 543, distance: 163.7
click at [461, 679] on span "Update" at bounding box center [438, 685] width 261 height 20
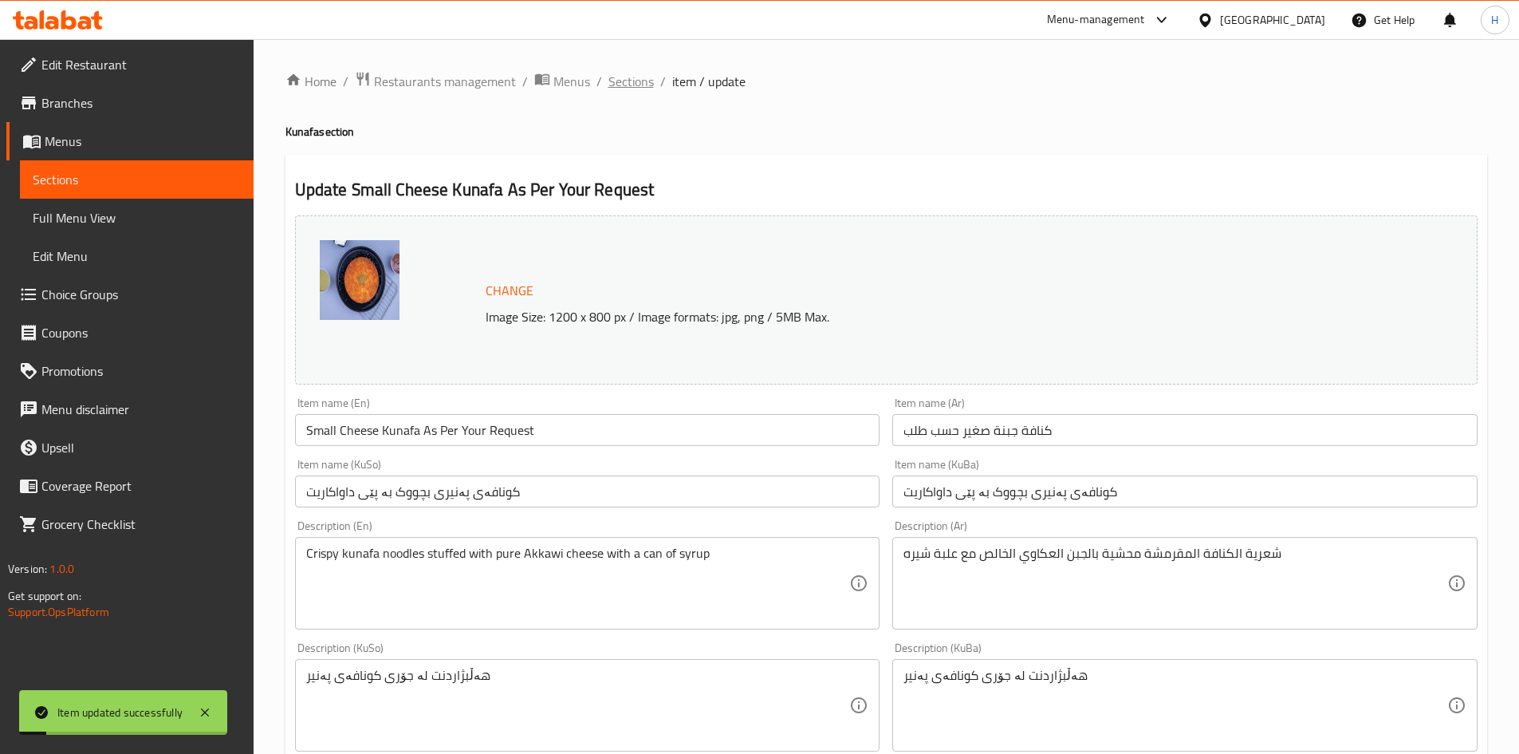
click at [635, 82] on span "Sections" at bounding box center [631, 81] width 45 height 19
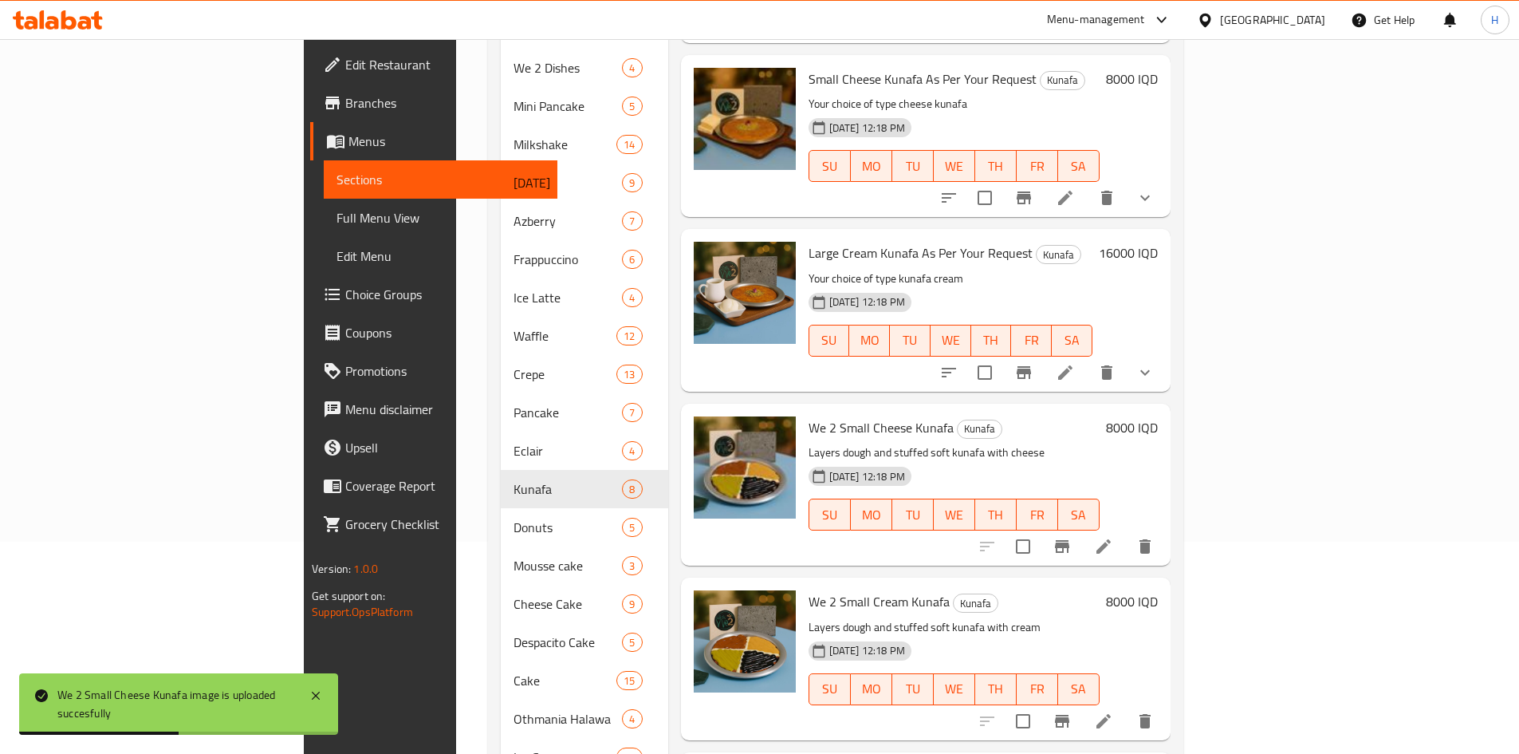
scroll to position [249, 0]
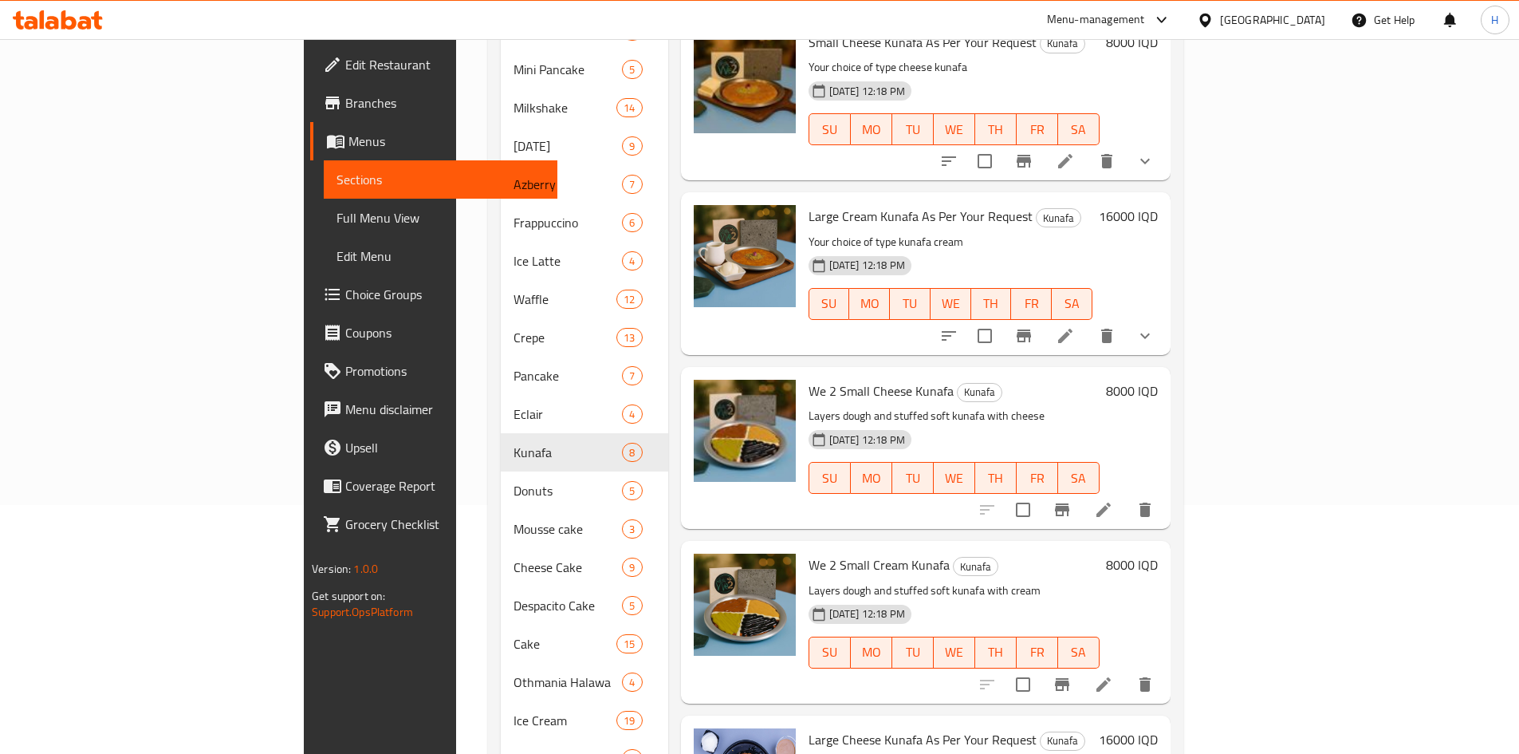
click at [1113, 500] on icon at bounding box center [1103, 509] width 19 height 19
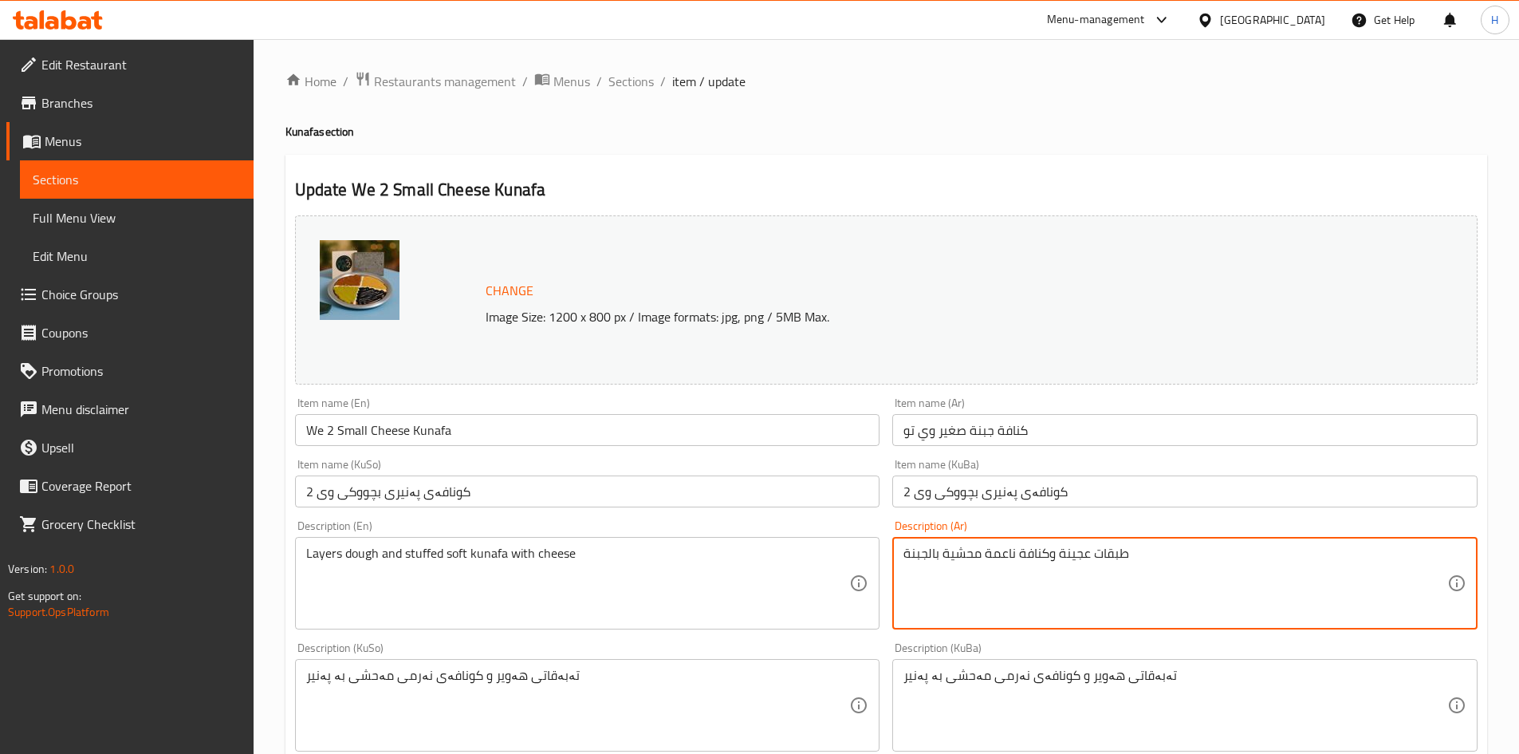
click at [1006, 577] on textarea "طبقات عجينة وكنافة ناعمة محشية بالجبنة" at bounding box center [1176, 584] width 544 height 76
paste textarea "عرية الكنافة المقرمشة محشية بالجبن العكاوي الخالص مع اربع صوصات مختلف"
type textarea "شعرية الكنافة المقرمشة محشية بالجبن العكاوي الخالص مع اربع صوصات مختلفة"
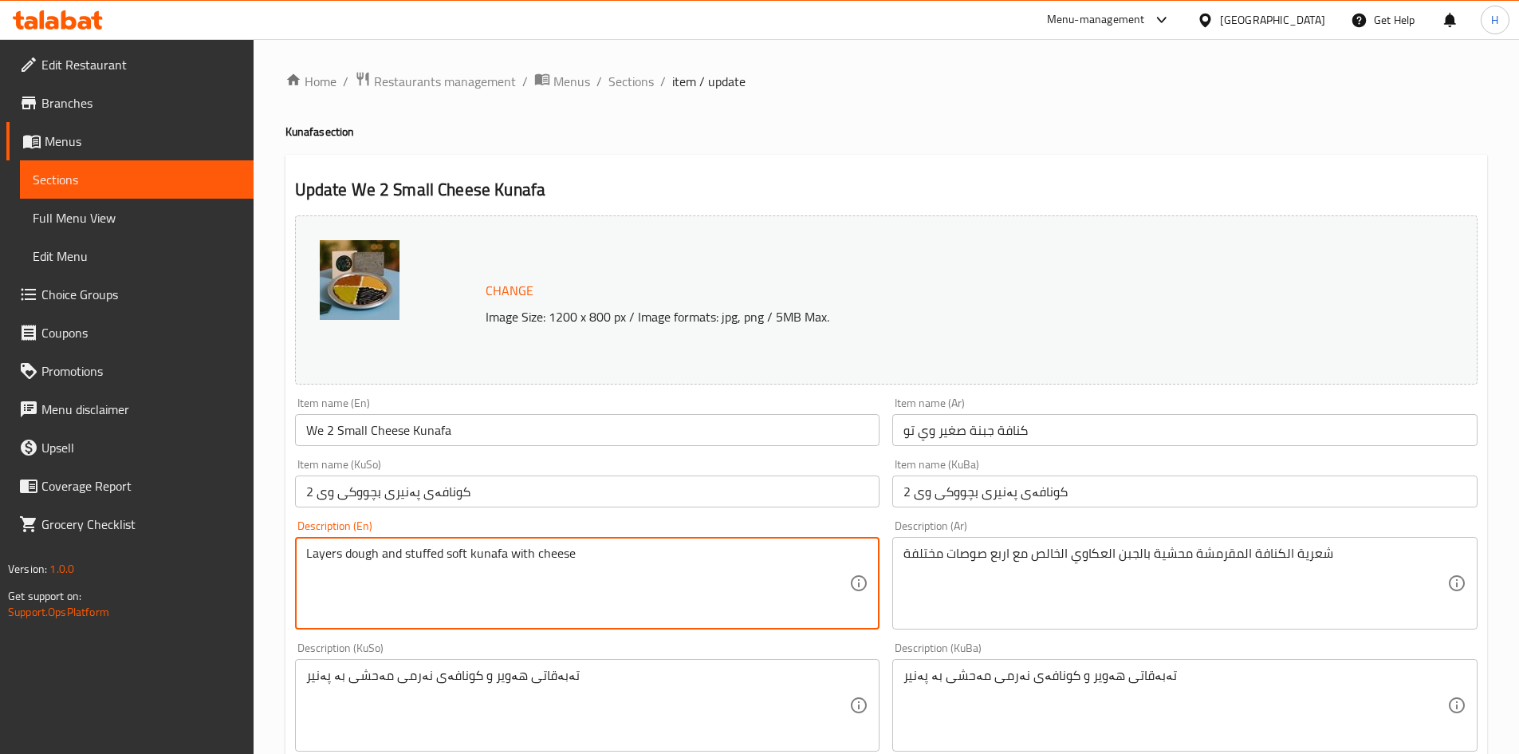
click at [465, 573] on textarea "Layers dough and stuffed soft kunafa with cheese" at bounding box center [578, 584] width 544 height 76
paste textarea "Crispy kunafa noodles stuffed with pure Akkawi cheese with four different sauces"
drag, startPoint x: 529, startPoint y: 557, endPoint x: 517, endPoint y: 558, distance: 12.1
click at [517, 558] on textarea "Crispy kunafa noodles stuffed with pure Akkawi cheese with four different sauces" at bounding box center [578, 584] width 544 height 76
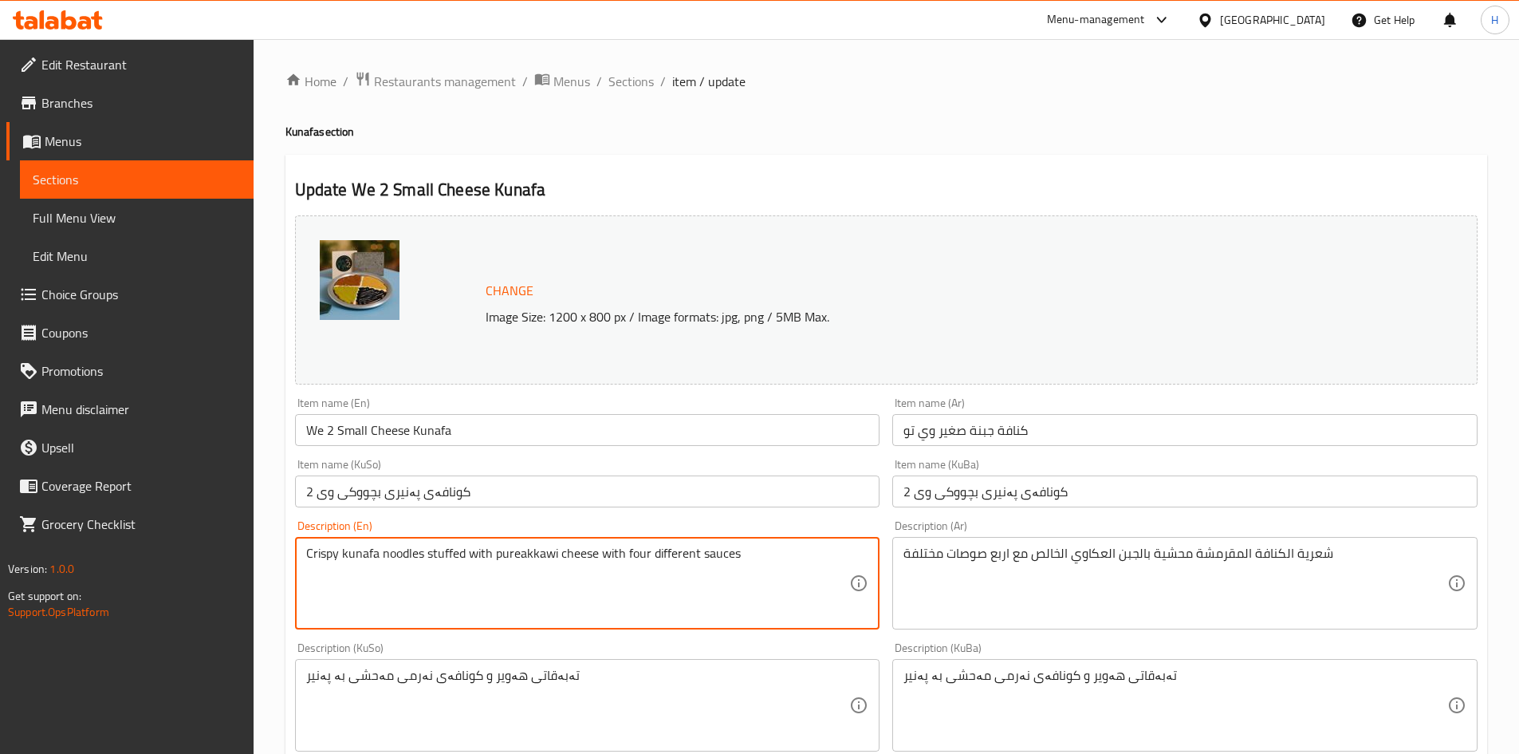
click at [520, 554] on textarea "Crispy kunafa noodles stuffed with pureakkawi cheese with four different sauces" at bounding box center [578, 584] width 544 height 76
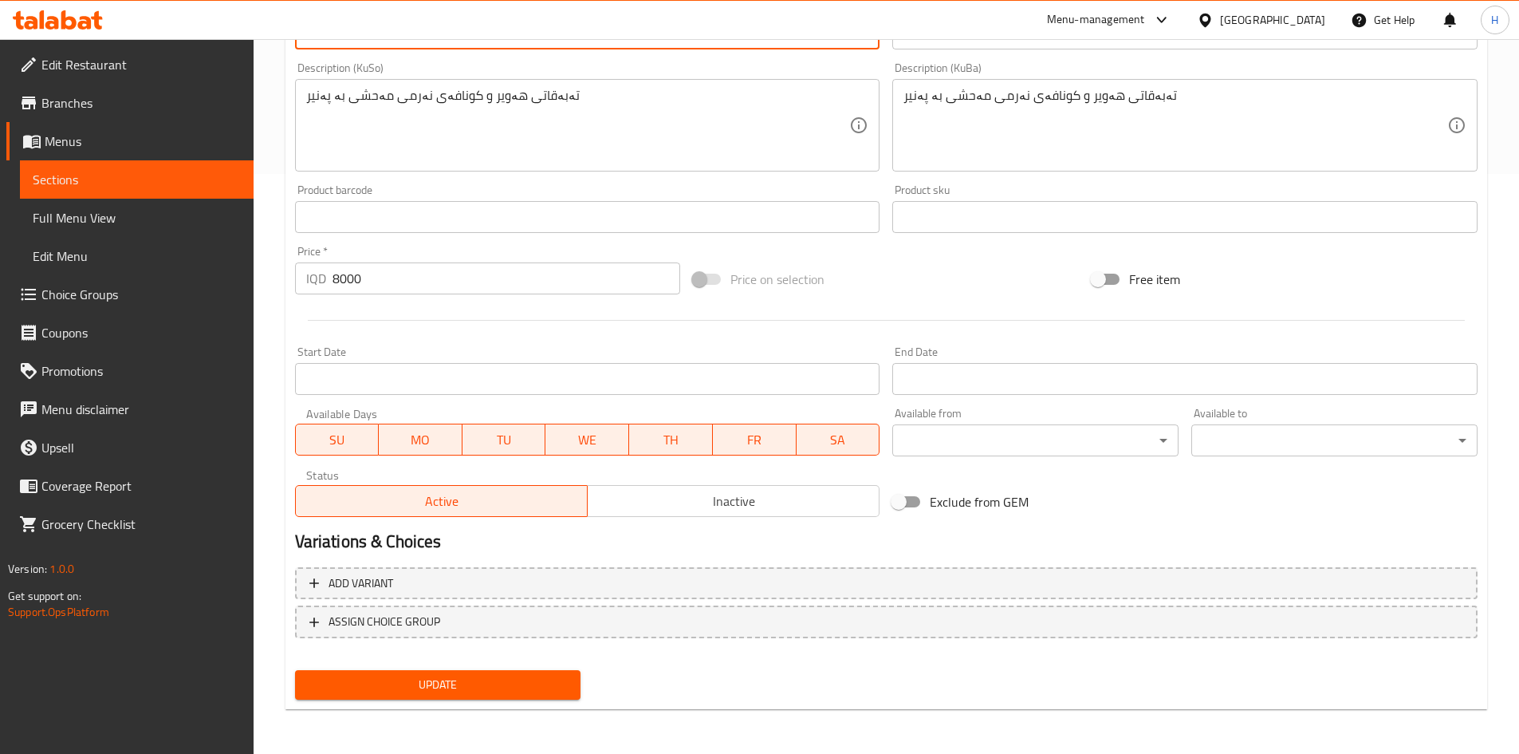
type textarea "Crispy kunafa noodles stuffed with pure akkawi cheese with four different sauces"
drag, startPoint x: 498, startPoint y: 684, endPoint x: 507, endPoint y: 659, distance: 27.3
click at [498, 684] on span "Update" at bounding box center [438, 685] width 261 height 20
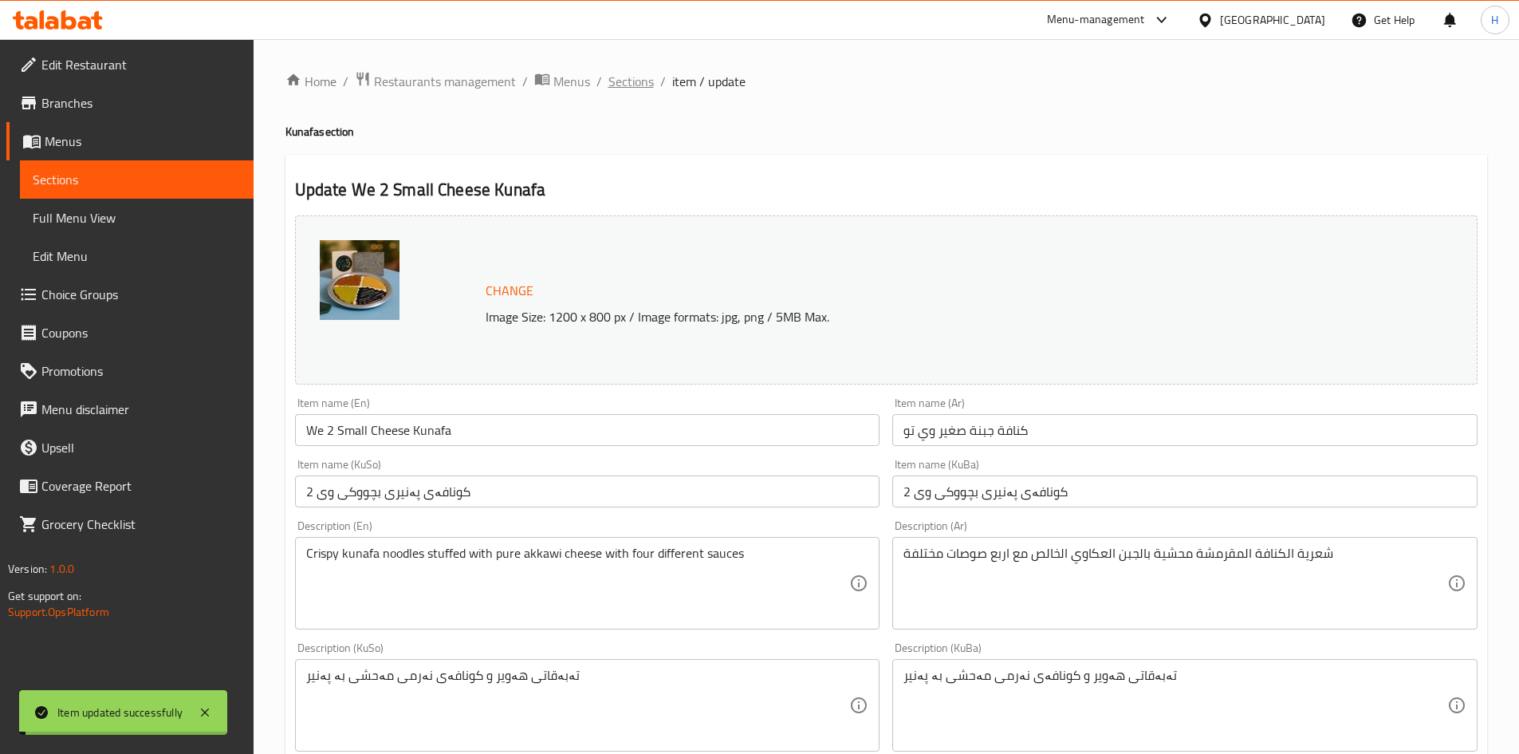
click at [621, 77] on span "Sections" at bounding box center [631, 81] width 45 height 19
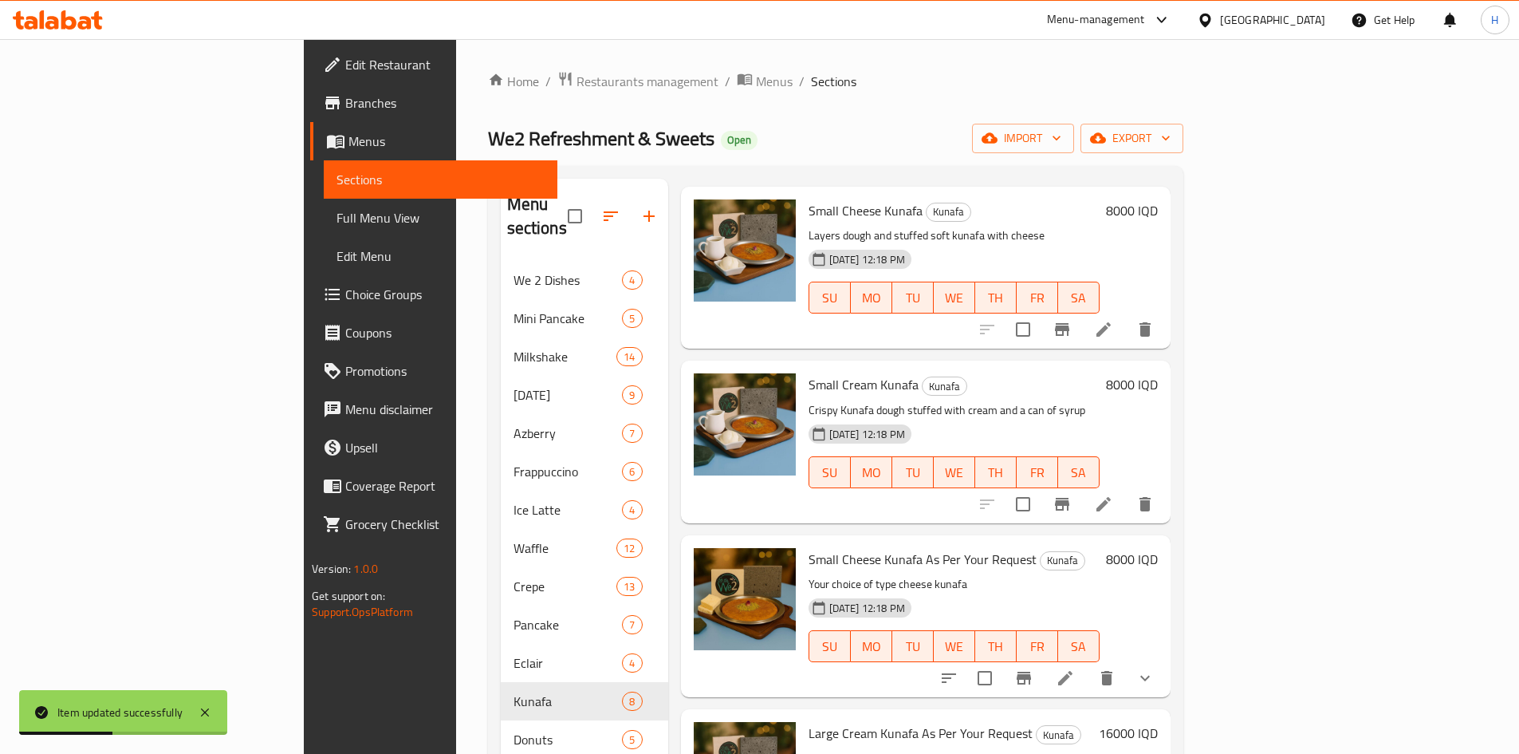
scroll to position [239, 0]
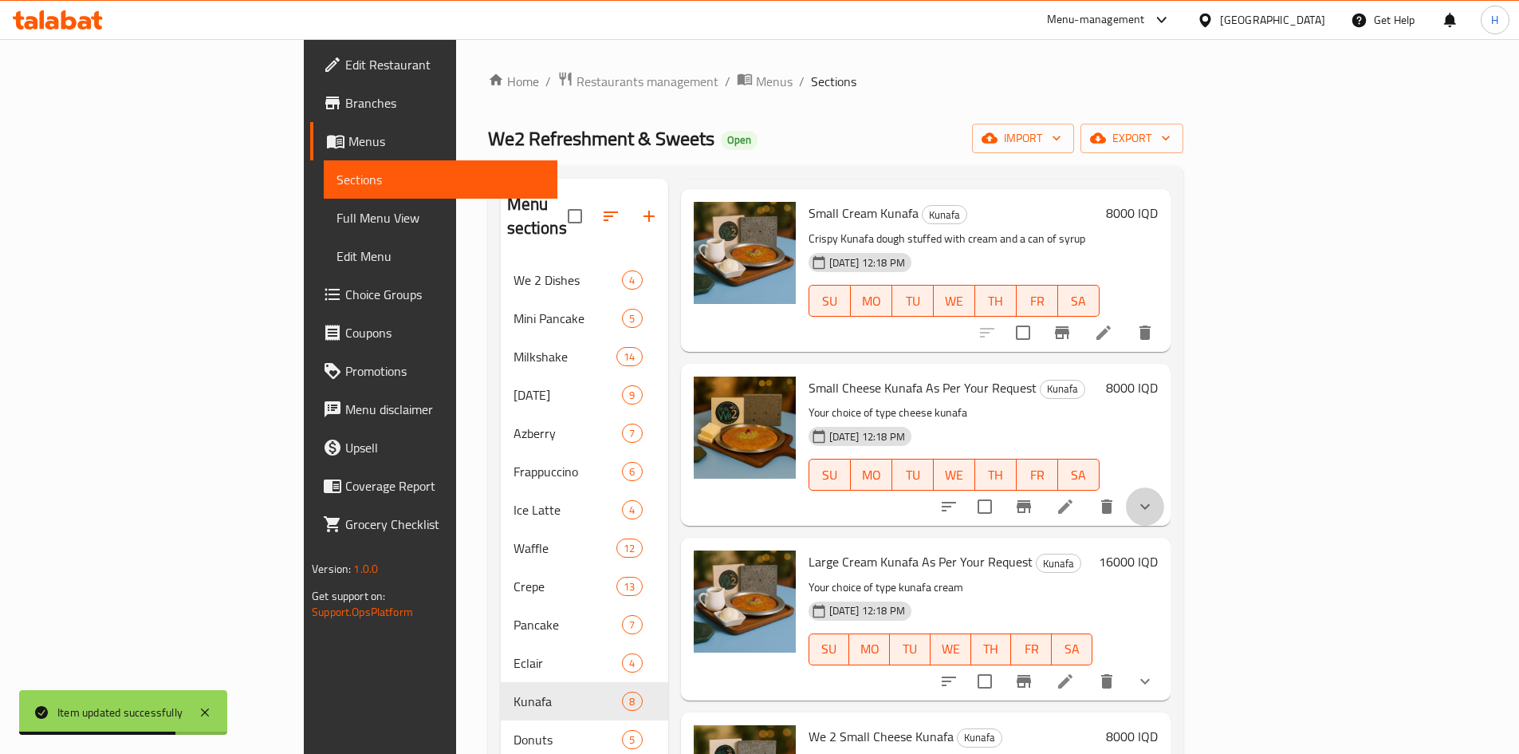
click at [1165, 495] on button "show more" at bounding box center [1145, 506] width 38 height 38
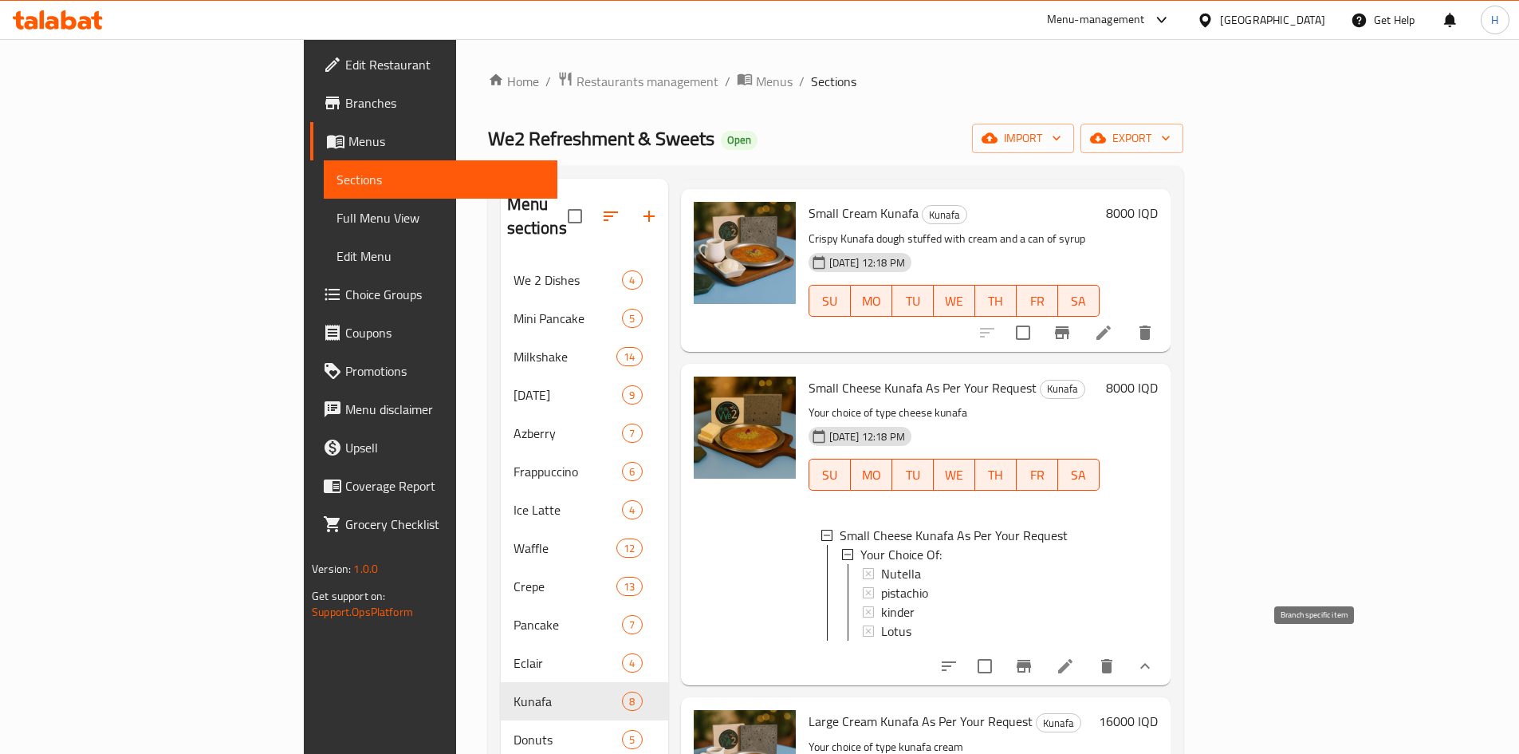
click at [1034, 657] on icon "Branch-specific-item" at bounding box center [1024, 665] width 19 height 19
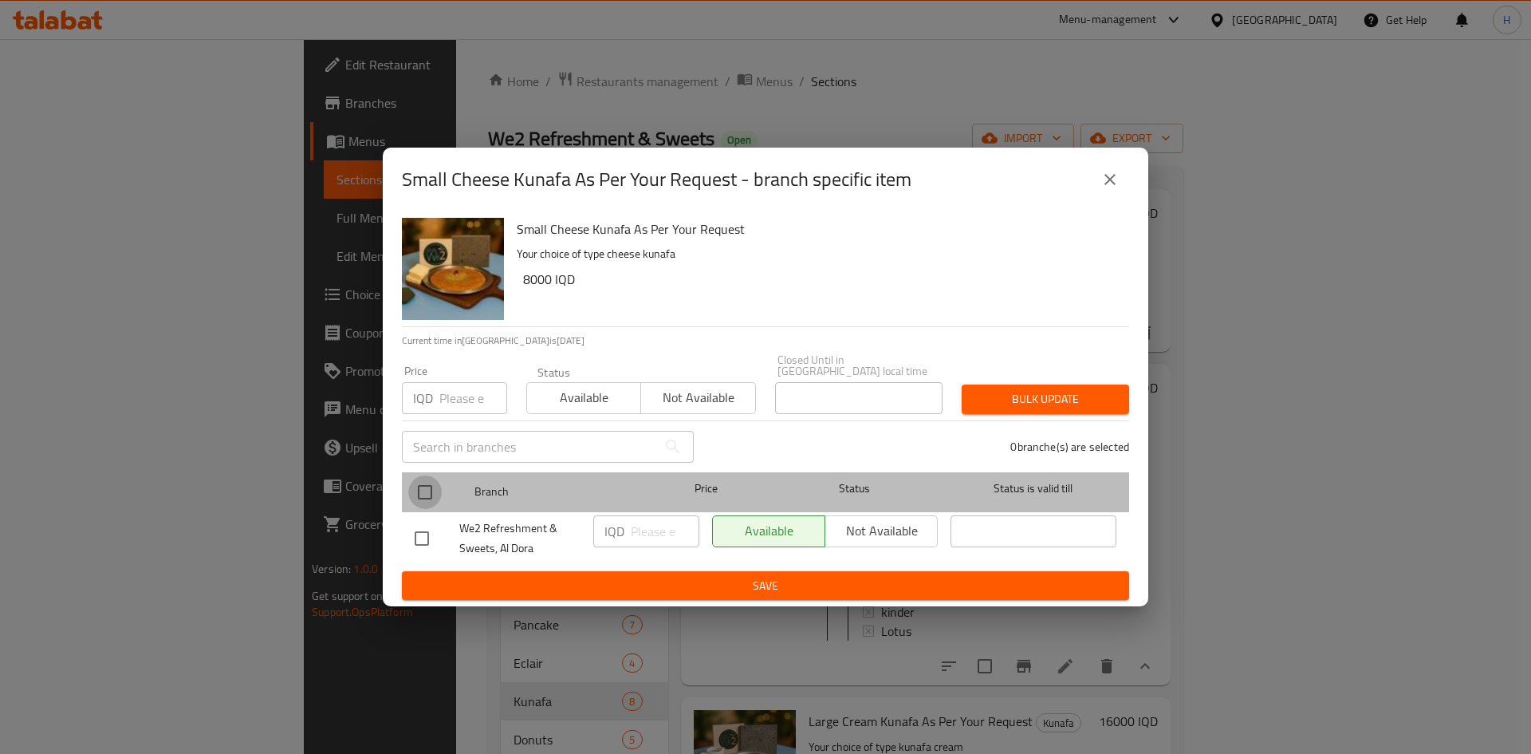
drag, startPoint x: 412, startPoint y: 472, endPoint x: 442, endPoint y: 479, distance: 30.2
click at [416, 475] on input "checkbox" at bounding box center [425, 492] width 34 height 34
checkbox input "true"
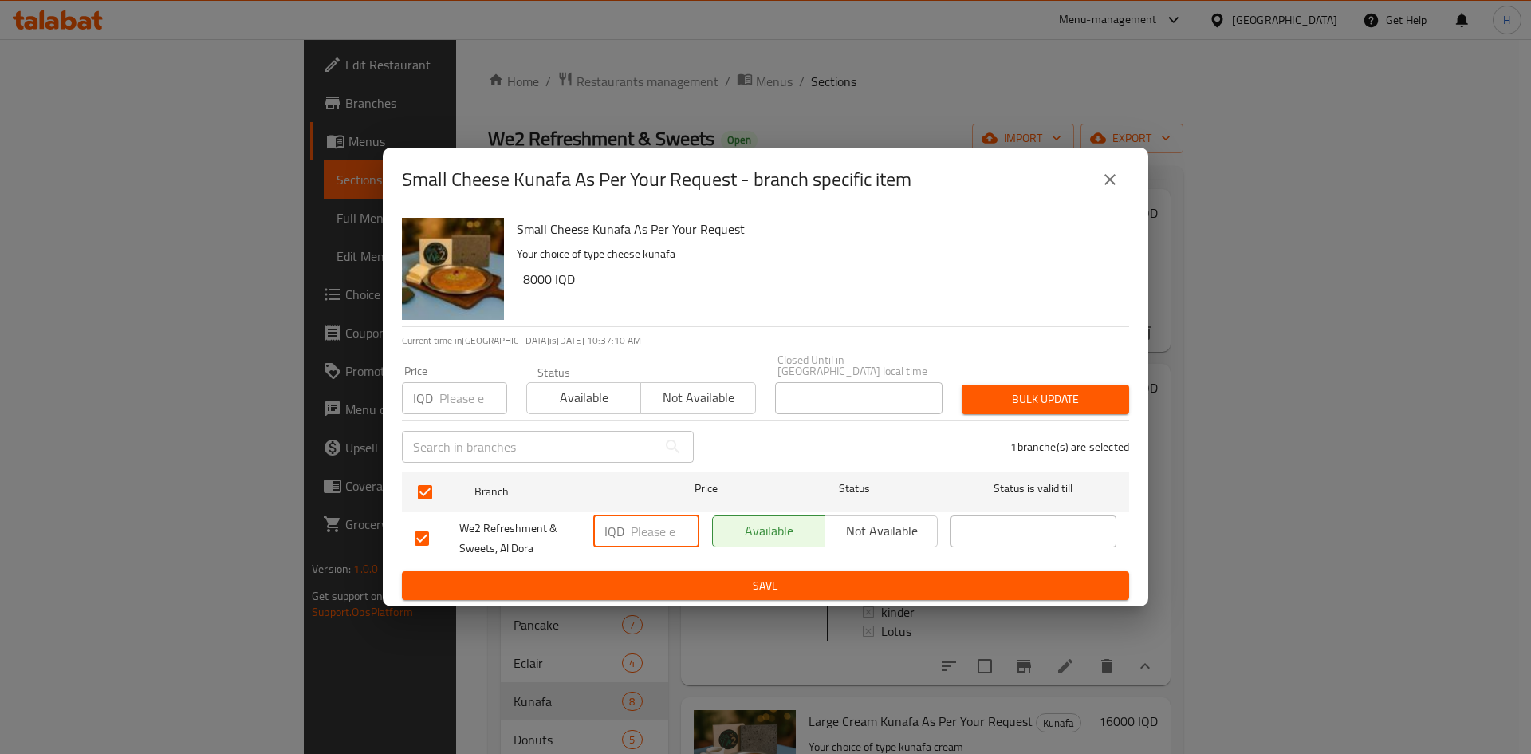
click at [650, 520] on input "number" at bounding box center [665, 531] width 69 height 32
type input "9000"
drag, startPoint x: 648, startPoint y: 560, endPoint x: 656, endPoint y: 573, distance: 15.0
click at [647, 560] on div "IQD 9000 ​" at bounding box center [646, 538] width 119 height 59
click at [656, 576] on span "Save" at bounding box center [766, 586] width 702 height 20
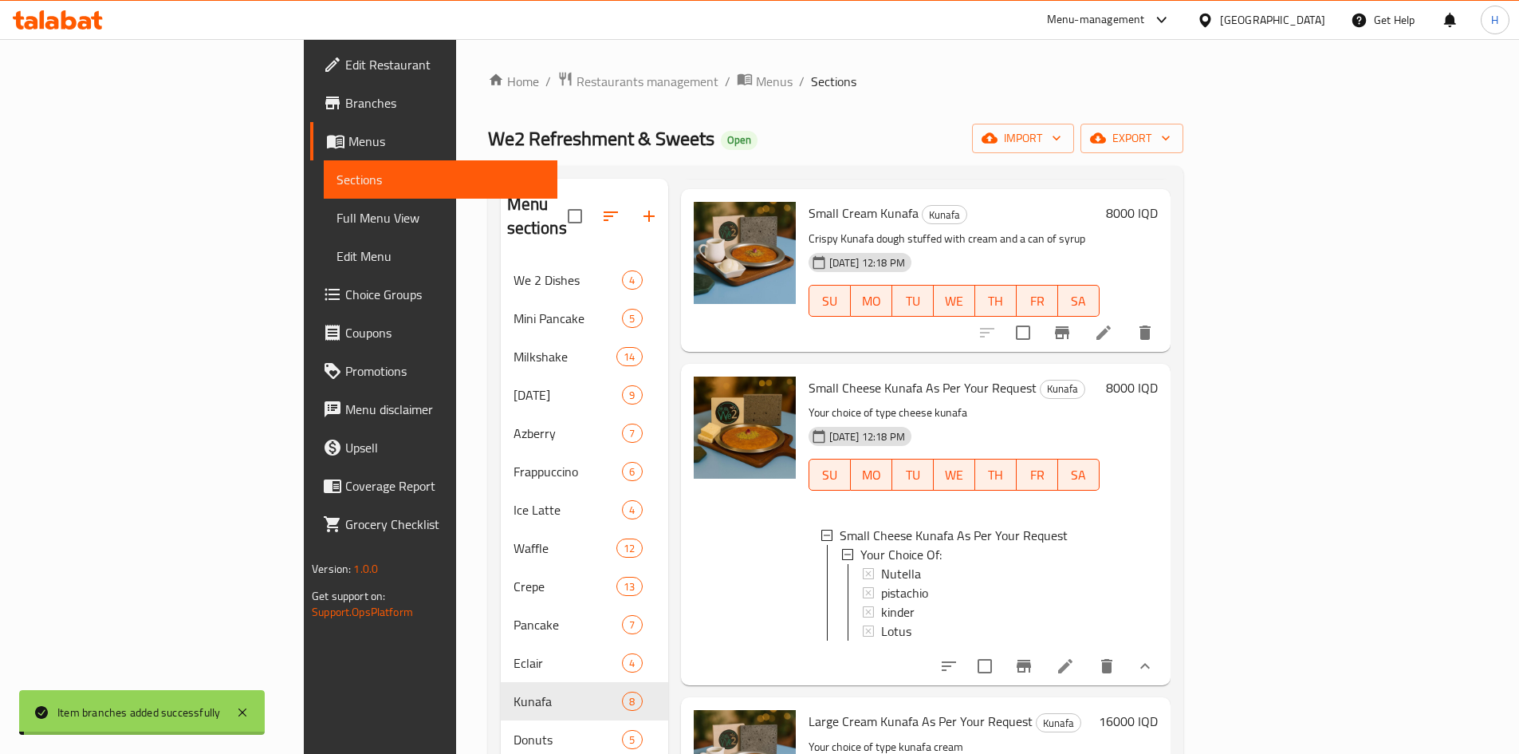
click at [1158, 376] on h6 "8000 IQD" at bounding box center [1132, 387] width 52 height 22
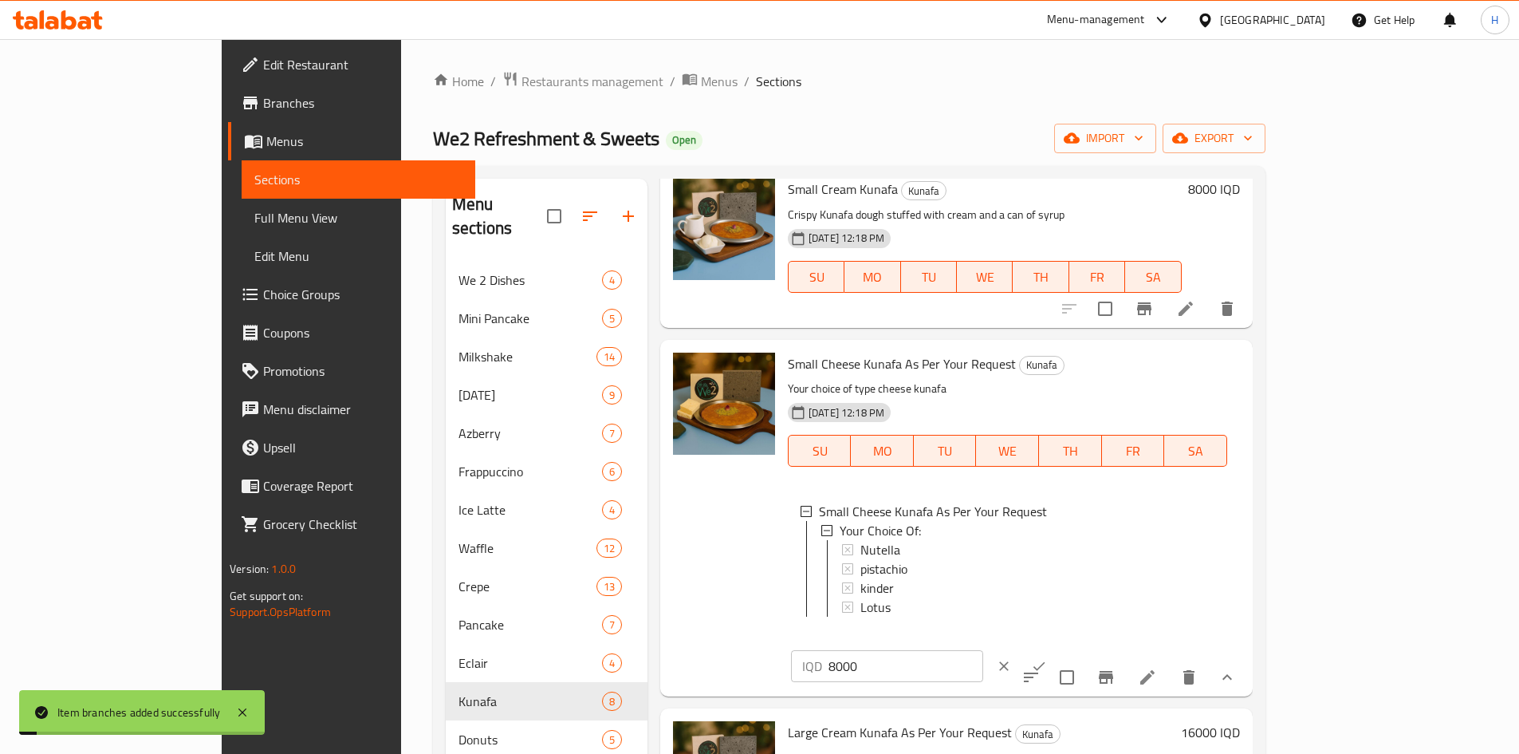
click at [983, 650] on input "8000" at bounding box center [906, 666] width 155 height 32
type input "9000"
click at [1057, 648] on button "ok" at bounding box center [1039, 665] width 35 height 35
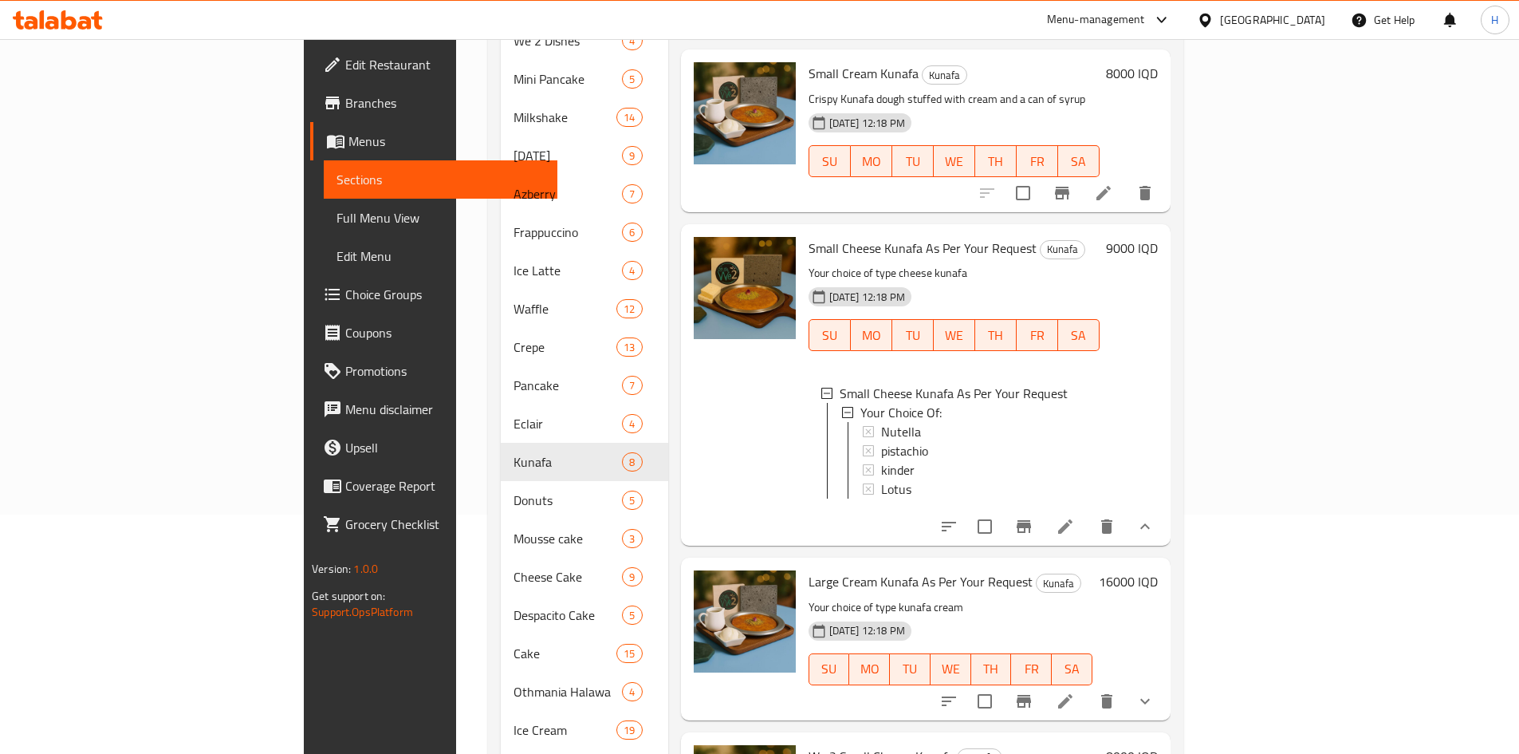
scroll to position [108, 0]
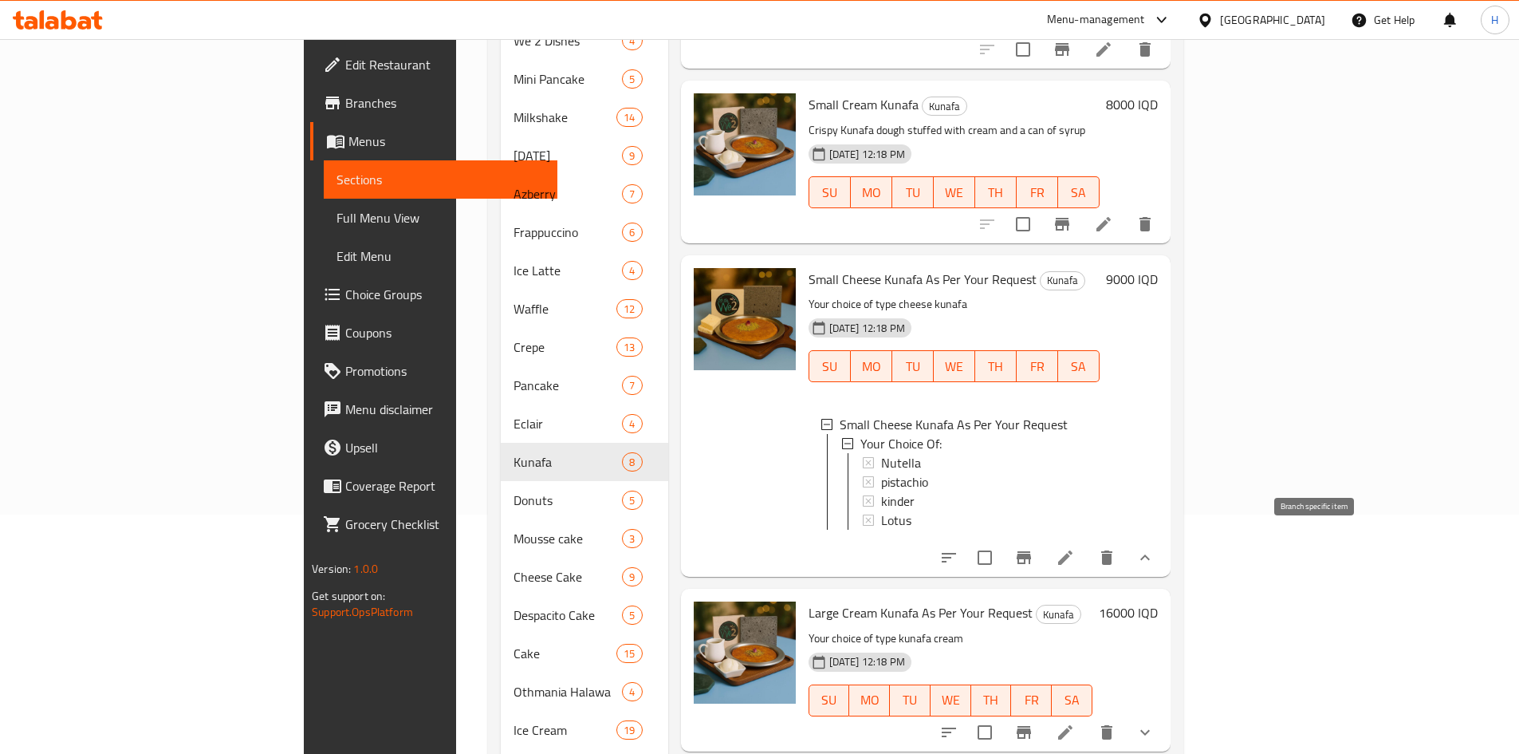
click at [1031, 551] on icon "Branch-specific-item" at bounding box center [1024, 557] width 14 height 13
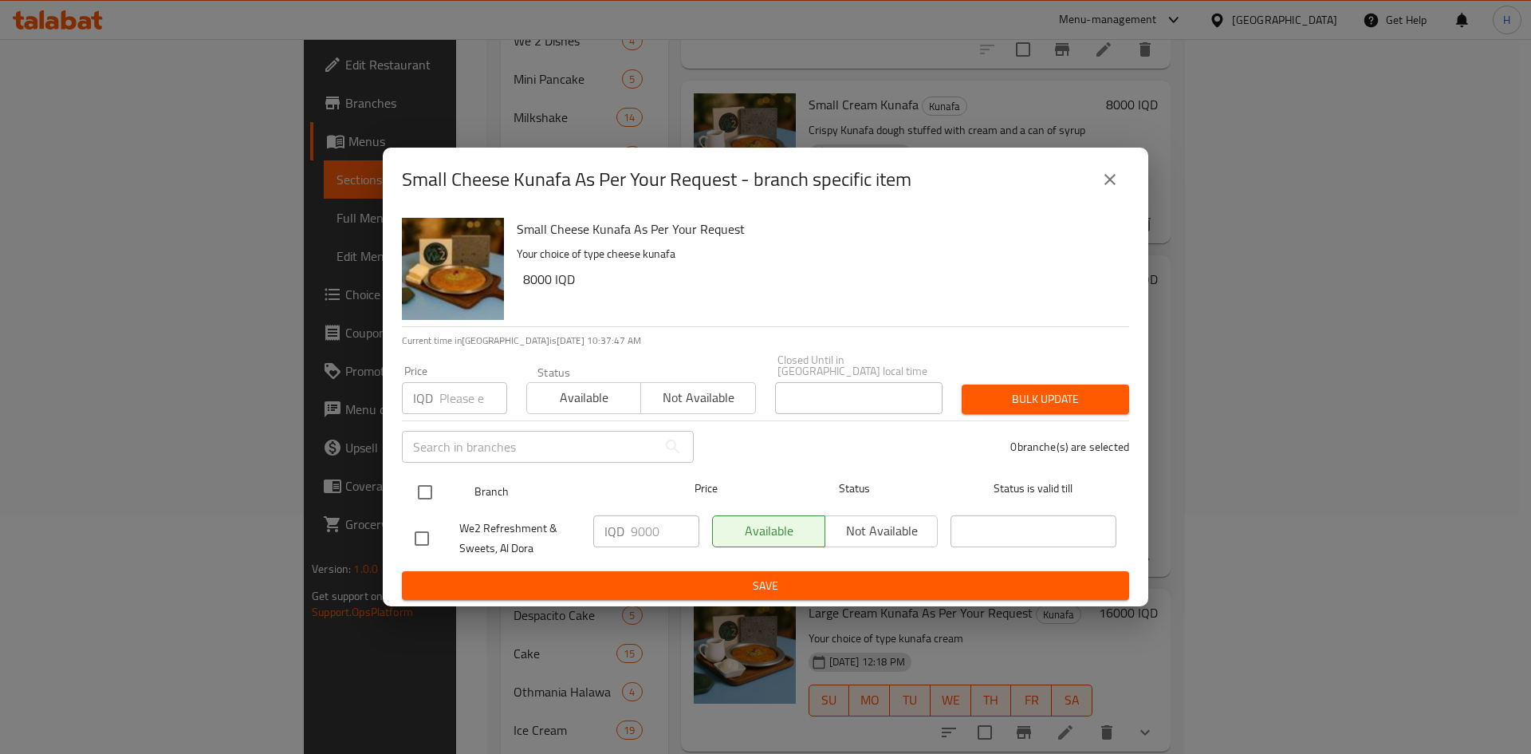
click at [423, 493] on input "checkbox" at bounding box center [425, 492] width 34 height 34
checkbox input "true"
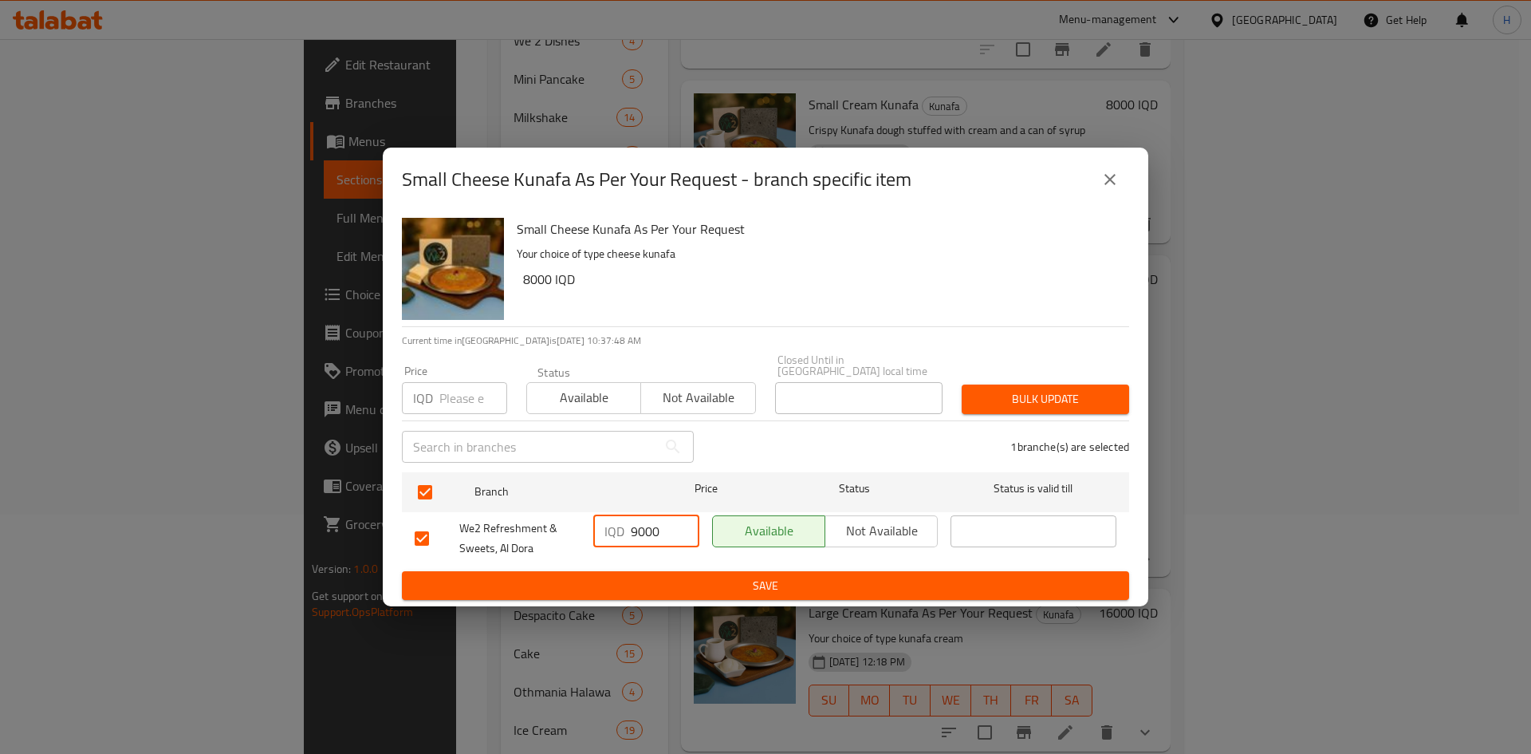
drag, startPoint x: 636, startPoint y: 530, endPoint x: 617, endPoint y: 533, distance: 18.6
click at [617, 533] on div "IQD 9000 ​" at bounding box center [646, 531] width 106 height 32
type input "8000"
click at [651, 560] on div "IQD 8000 ​" at bounding box center [646, 538] width 119 height 59
click at [651, 571] on button "Save" at bounding box center [765, 586] width 727 height 30
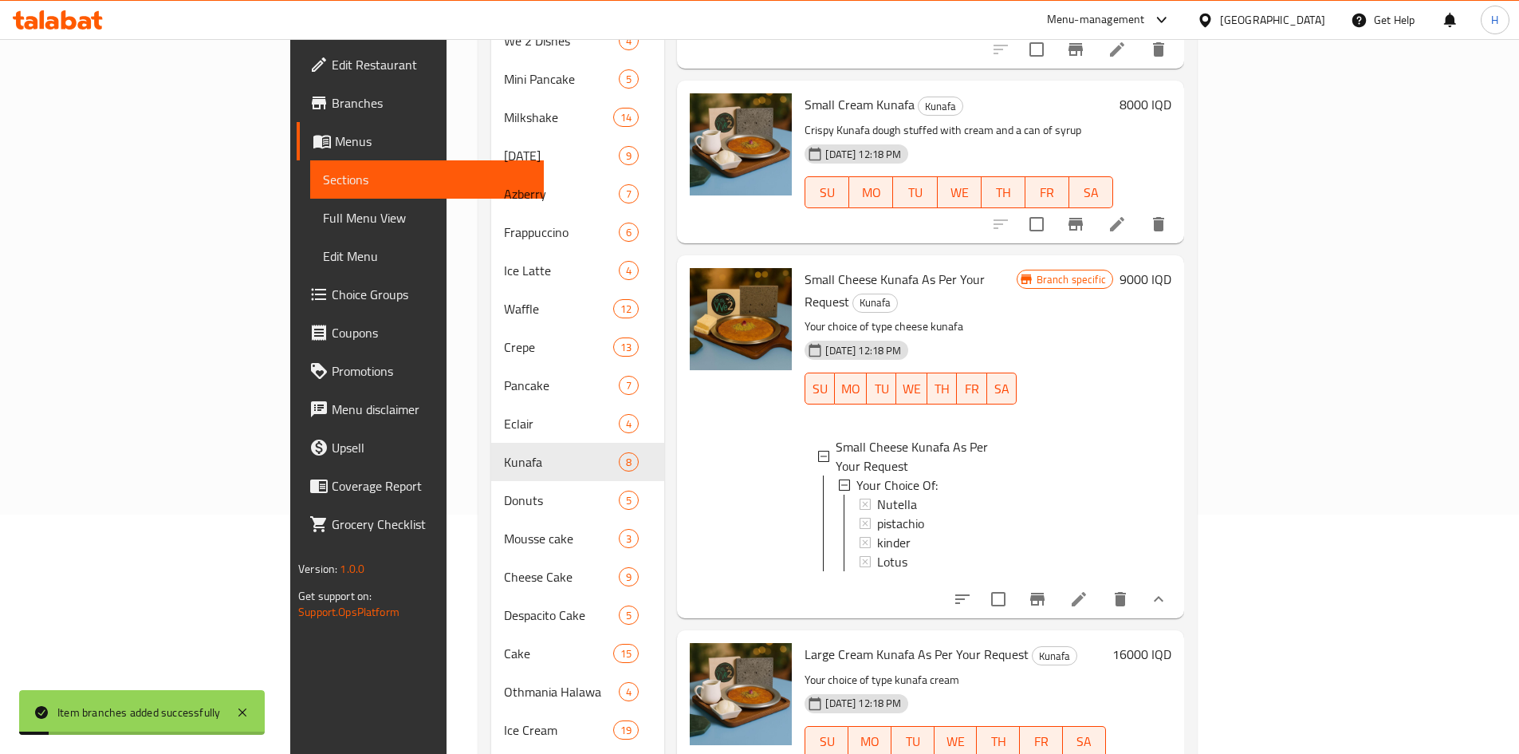
click at [1172, 268] on h6 "9000 IQD" at bounding box center [1146, 279] width 52 height 22
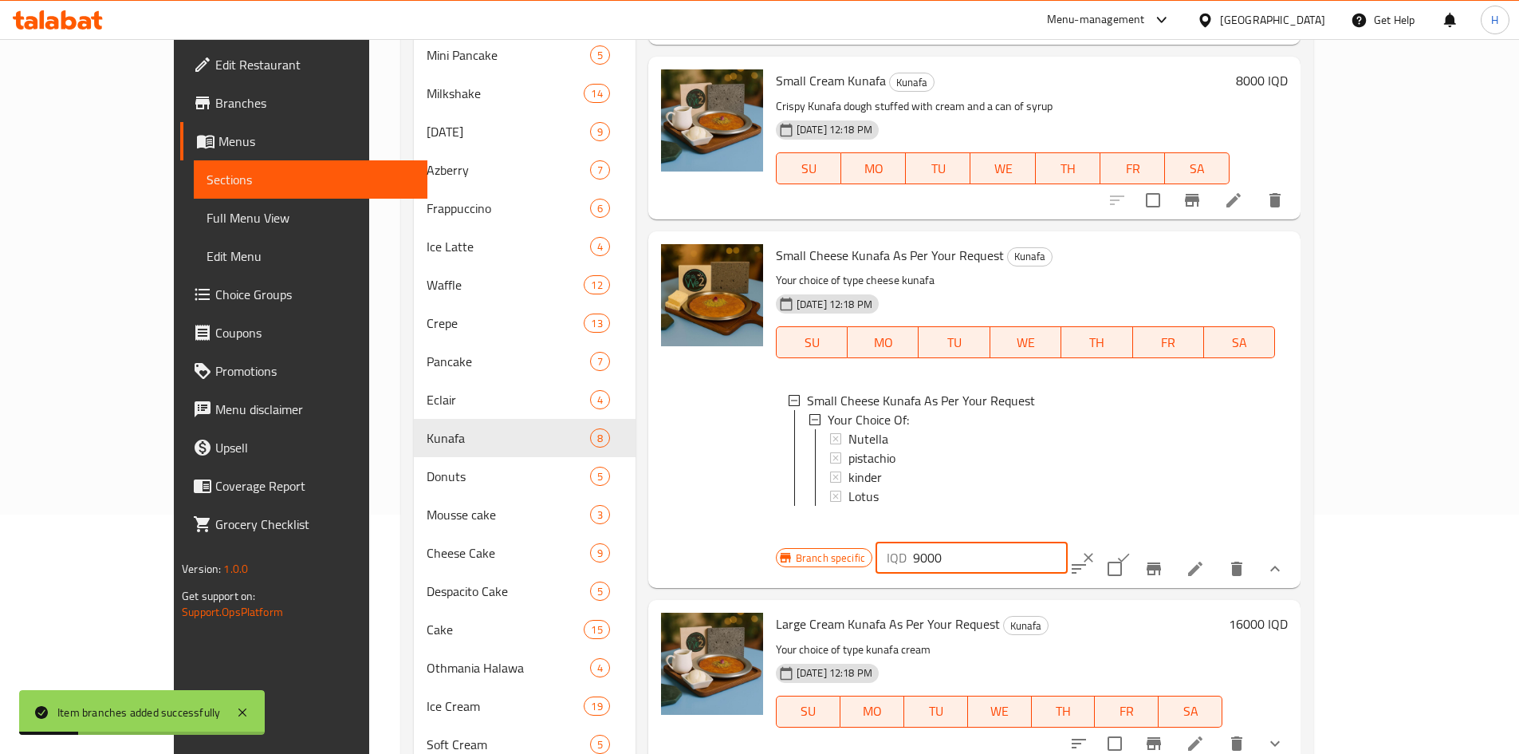
drag, startPoint x: 1235, startPoint y: 260, endPoint x: 1218, endPoint y: 269, distance: 18.9
click at [1068, 542] on div "IQD 9000 ​" at bounding box center [972, 558] width 192 height 32
type input "8000"
click at [1141, 540] on button "ok" at bounding box center [1123, 557] width 35 height 35
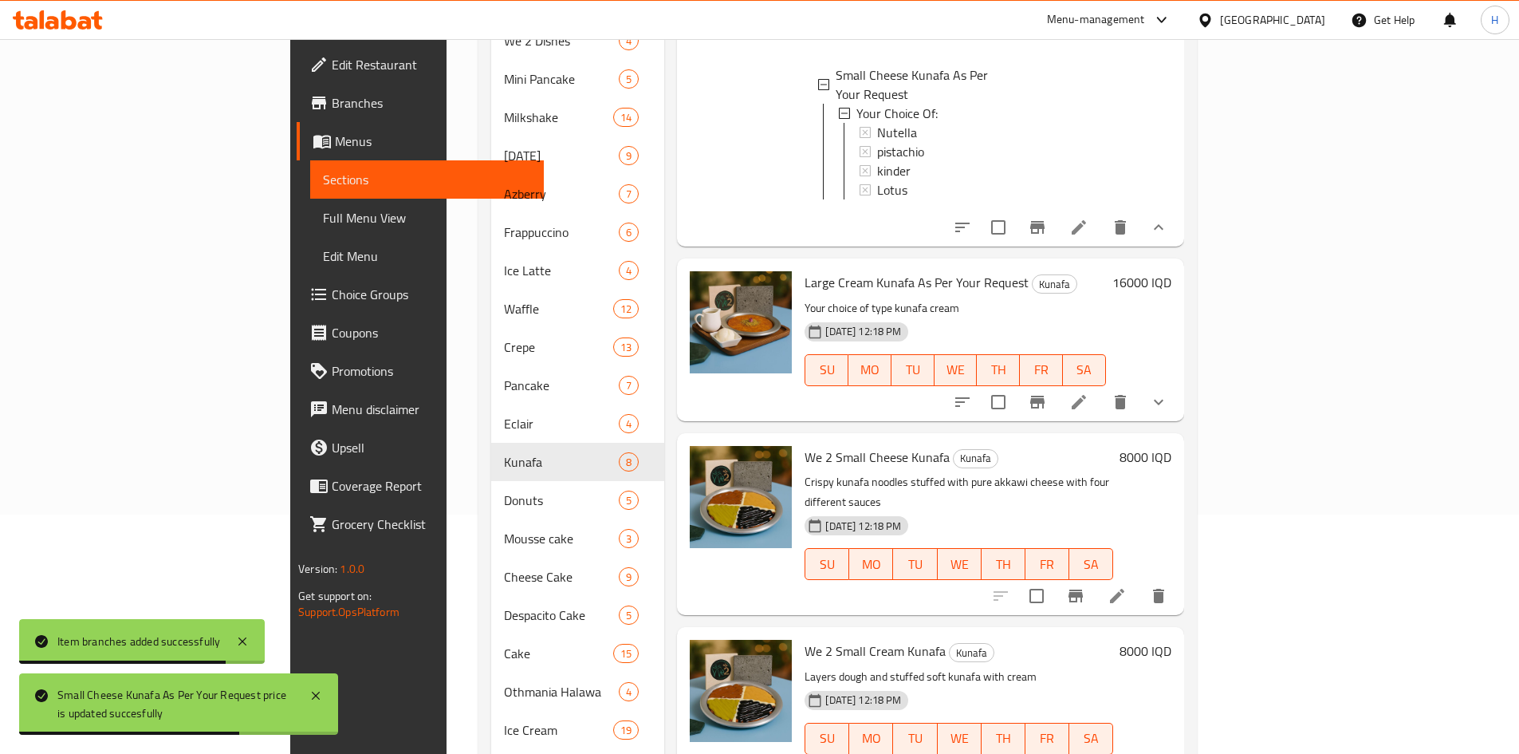
scroll to position [507, 0]
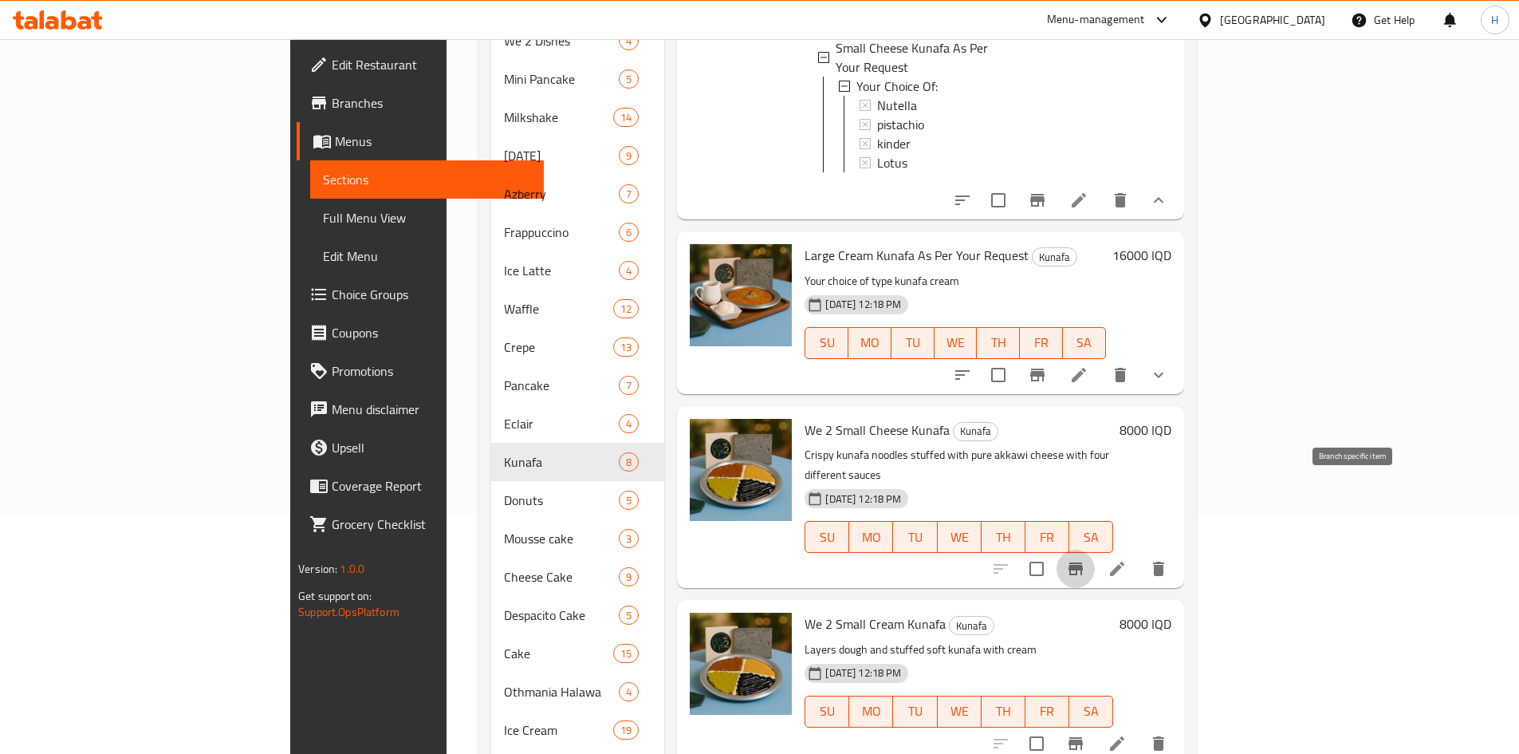
click at [1086, 559] on icon "Branch-specific-item" at bounding box center [1075, 568] width 19 height 19
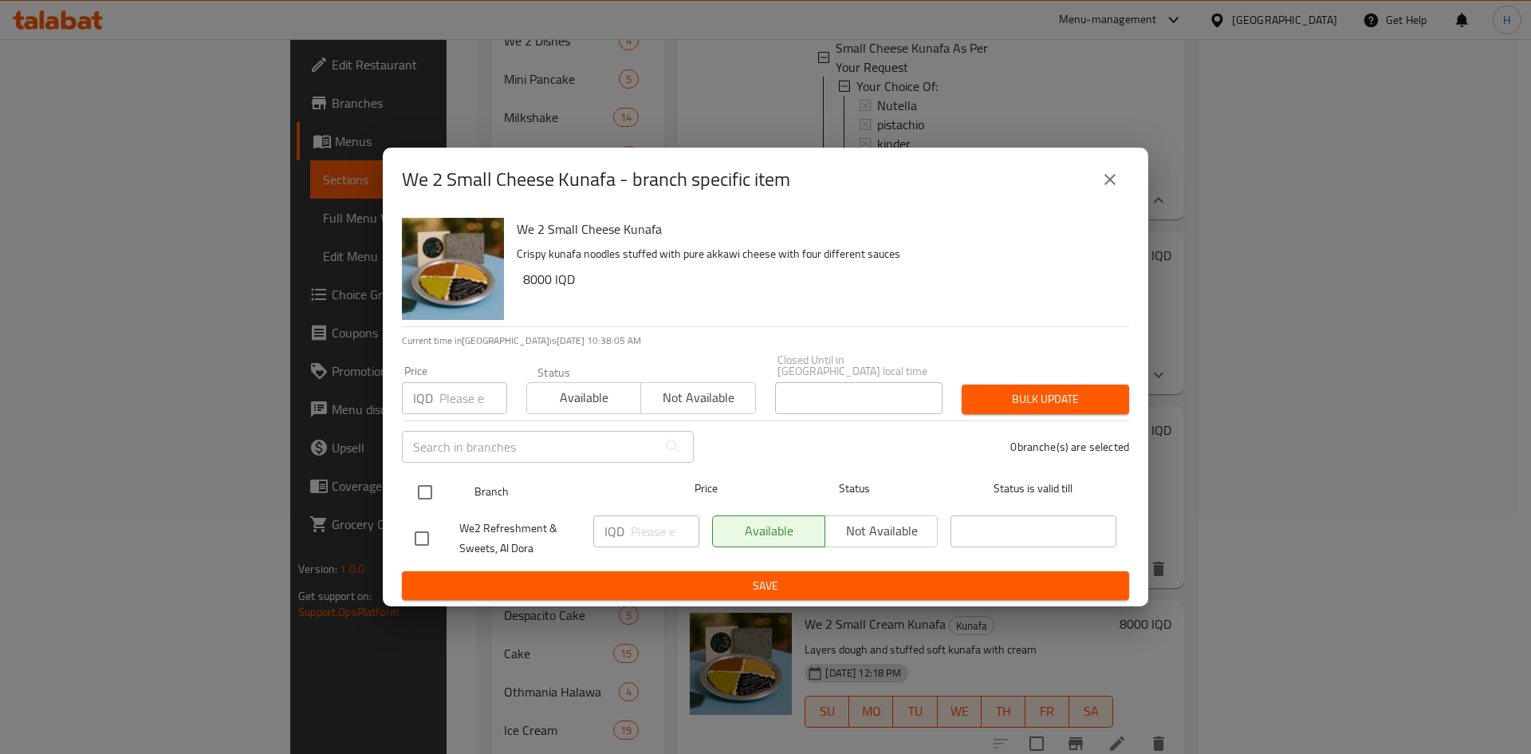
click at [420, 487] on input "checkbox" at bounding box center [425, 492] width 34 height 34
checkbox input "true"
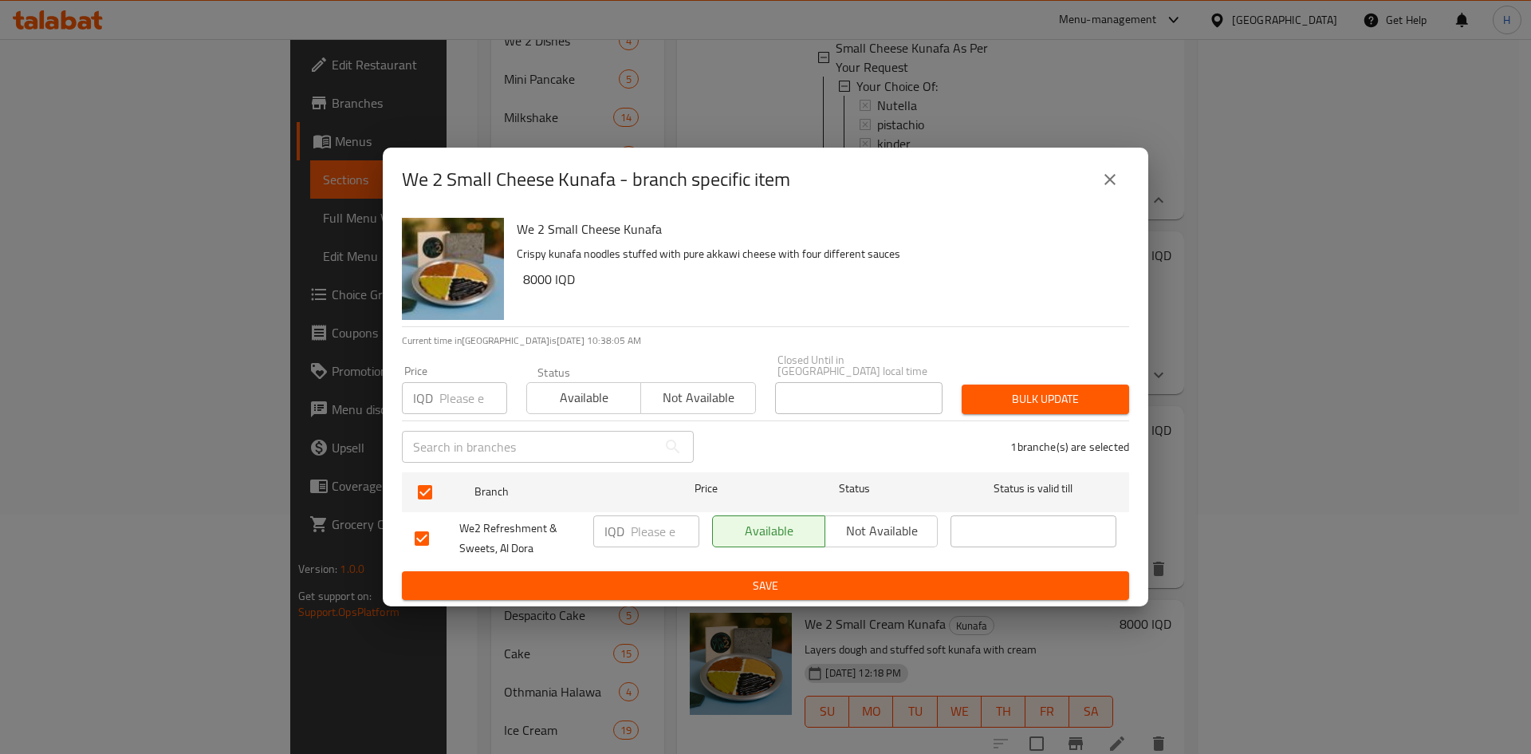
click at [644, 530] on input "number" at bounding box center [665, 531] width 69 height 32
type input "9000"
click at [644, 579] on span "Save" at bounding box center [766, 586] width 702 height 20
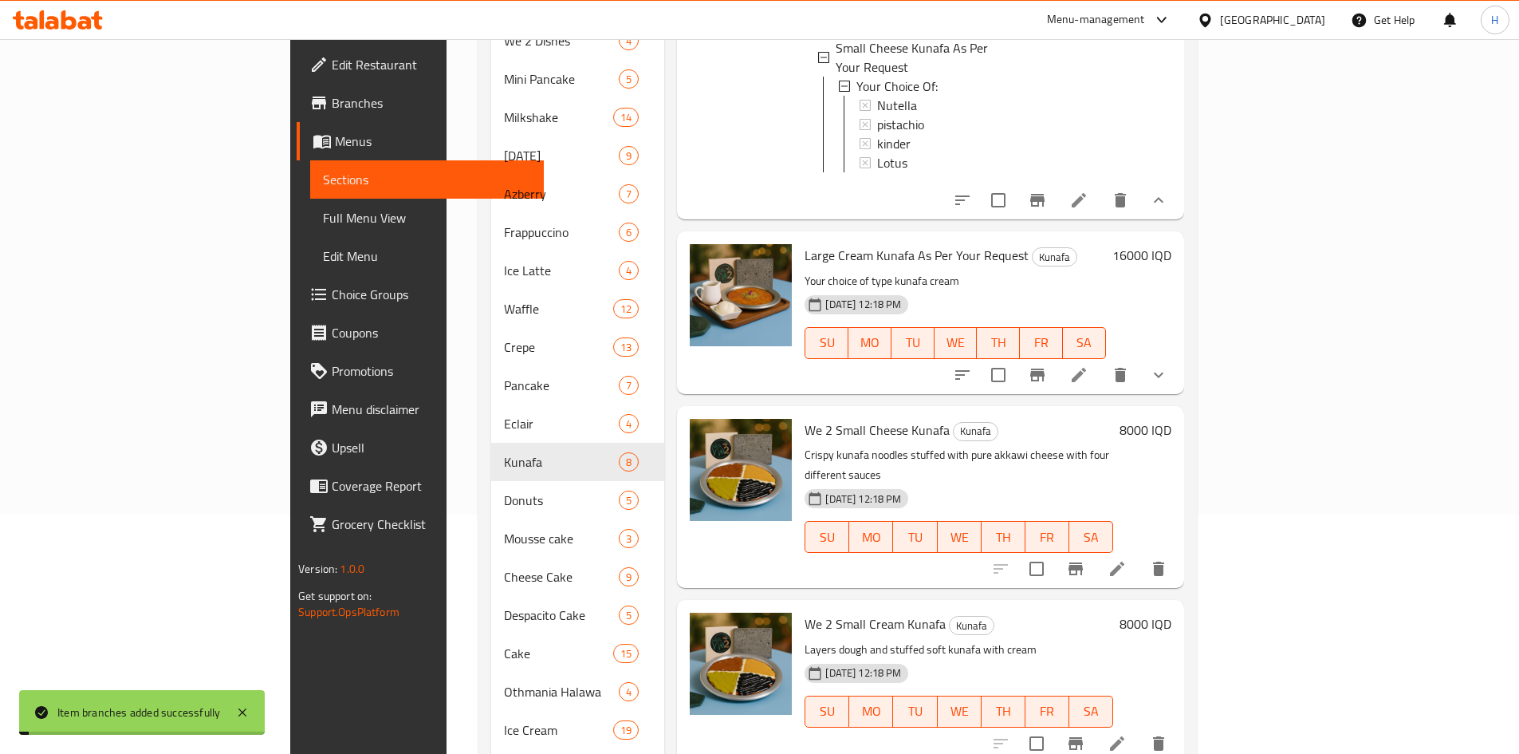
click at [1172, 419] on h6 "8000 IQD" at bounding box center [1146, 430] width 52 height 22
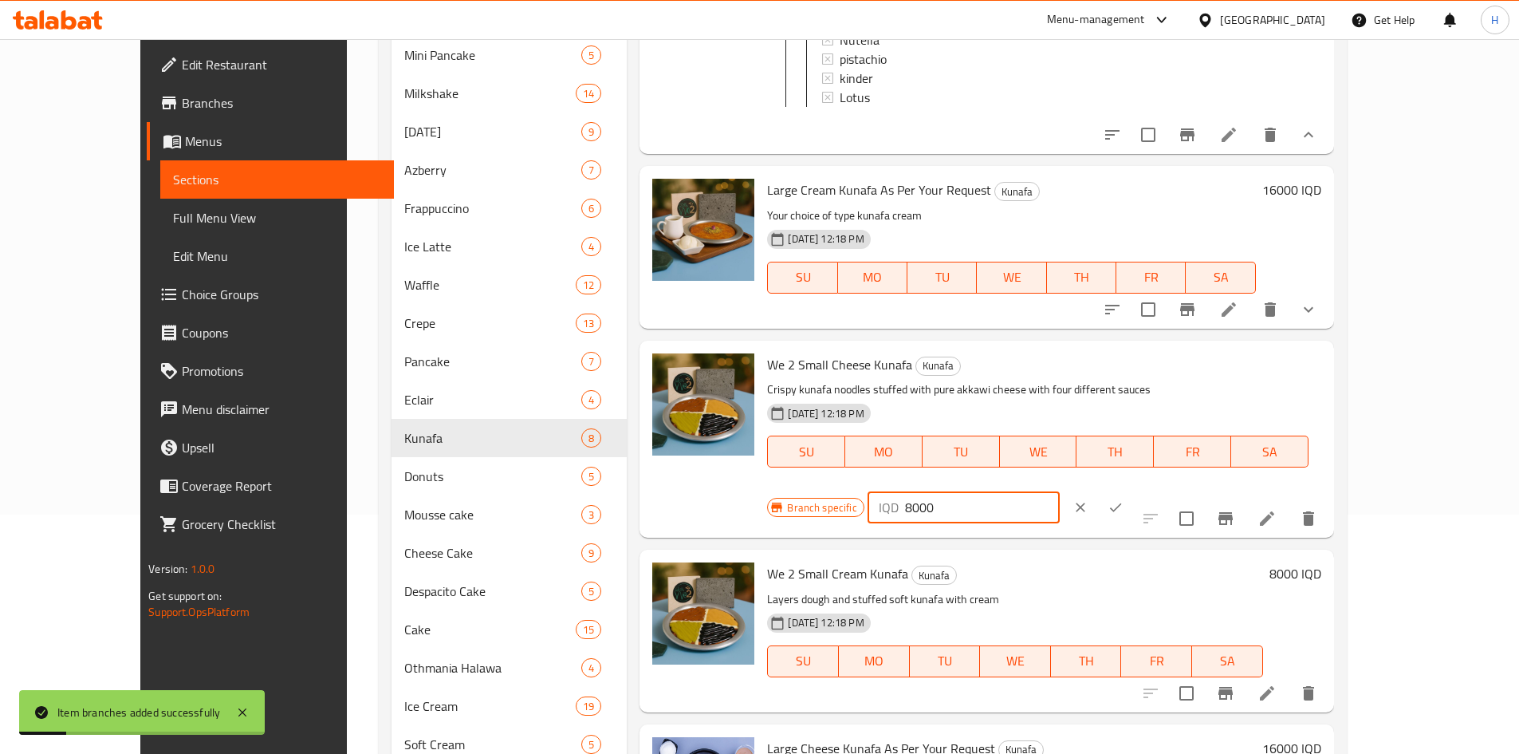
drag, startPoint x: 1236, startPoint y: 379, endPoint x: 1224, endPoint y: 382, distance: 12.4
click at [1060, 491] on div "IQD 8000 ​" at bounding box center [964, 507] width 192 height 32
type input "9000"
click at [1133, 490] on button "ok" at bounding box center [1115, 507] width 35 height 35
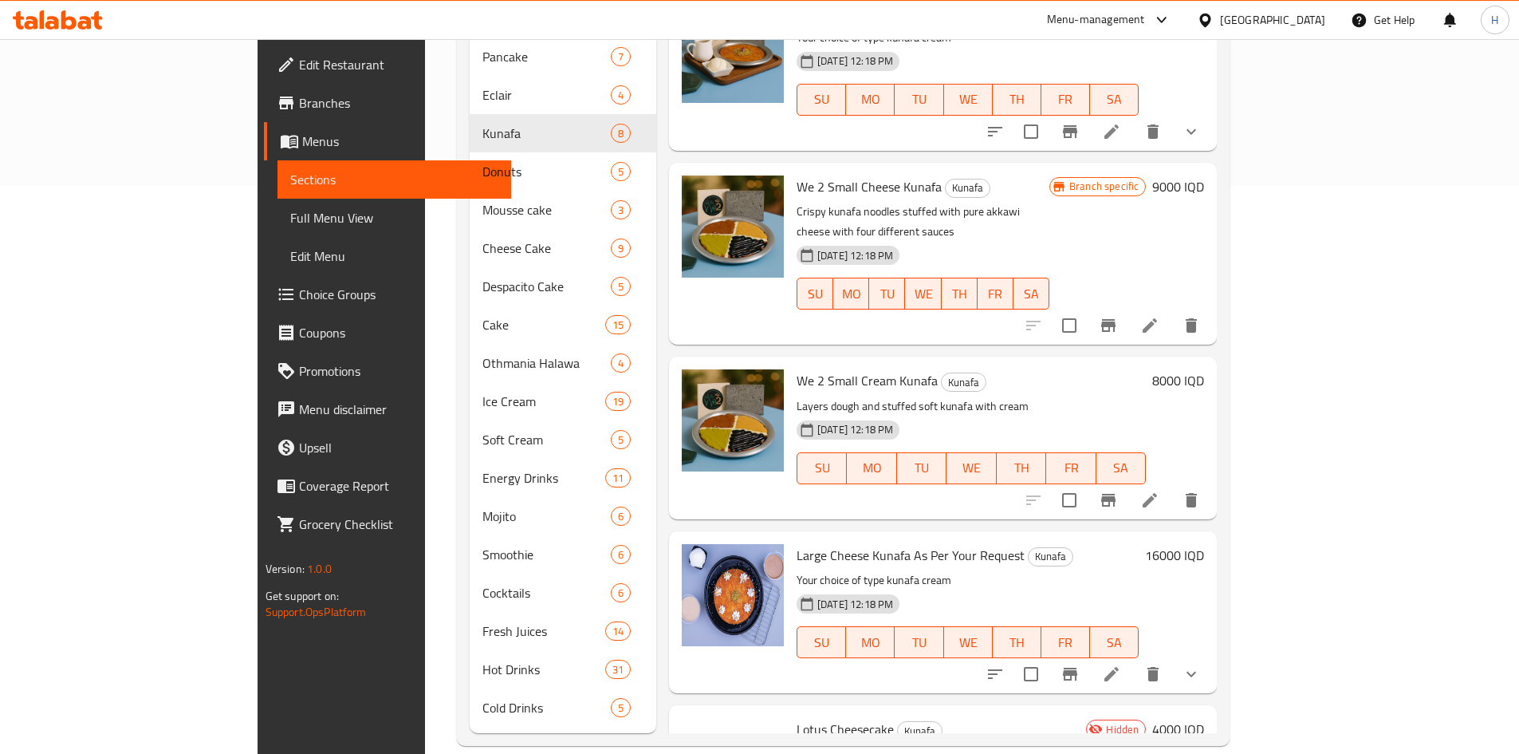
scroll to position [268, 0]
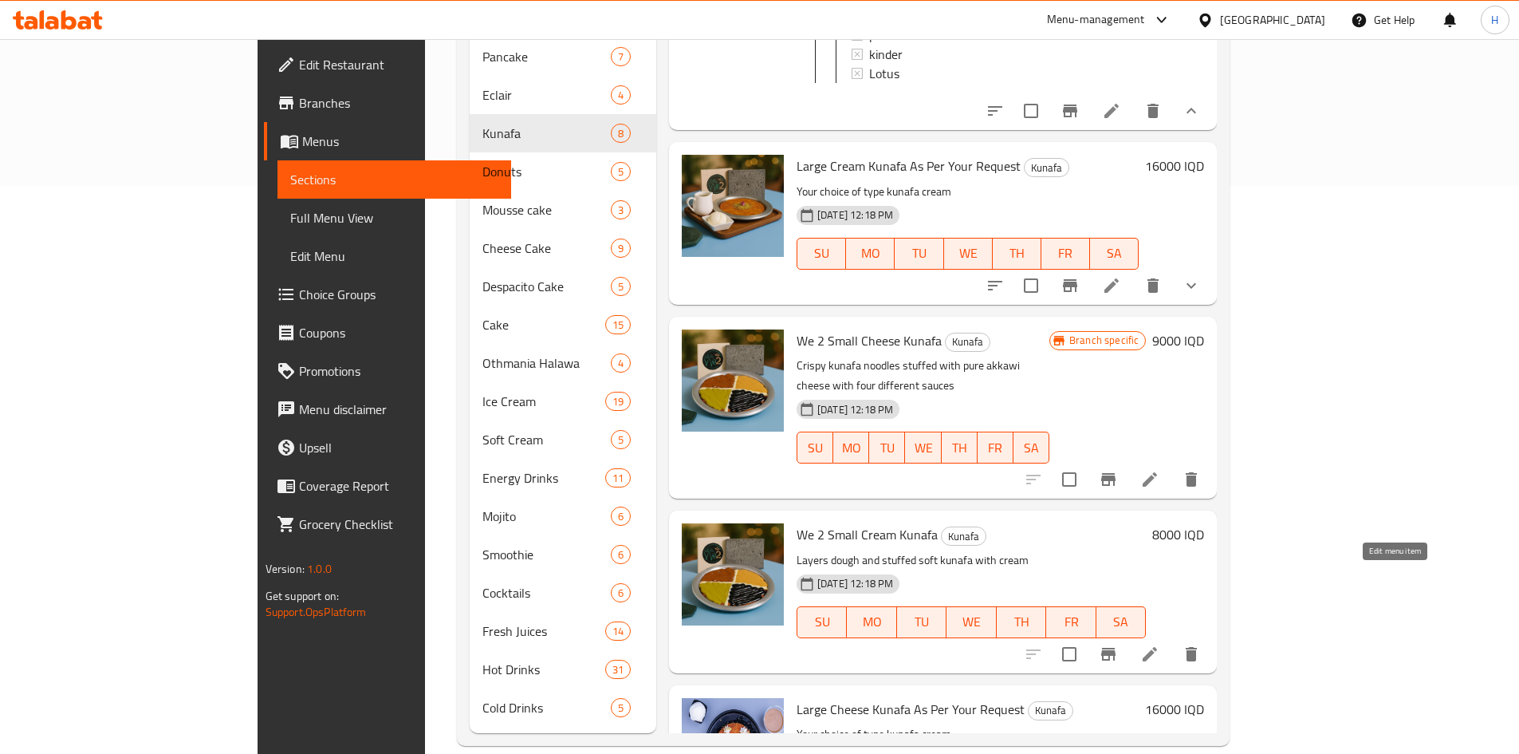
click at [1157, 647] on icon at bounding box center [1150, 654] width 14 height 14
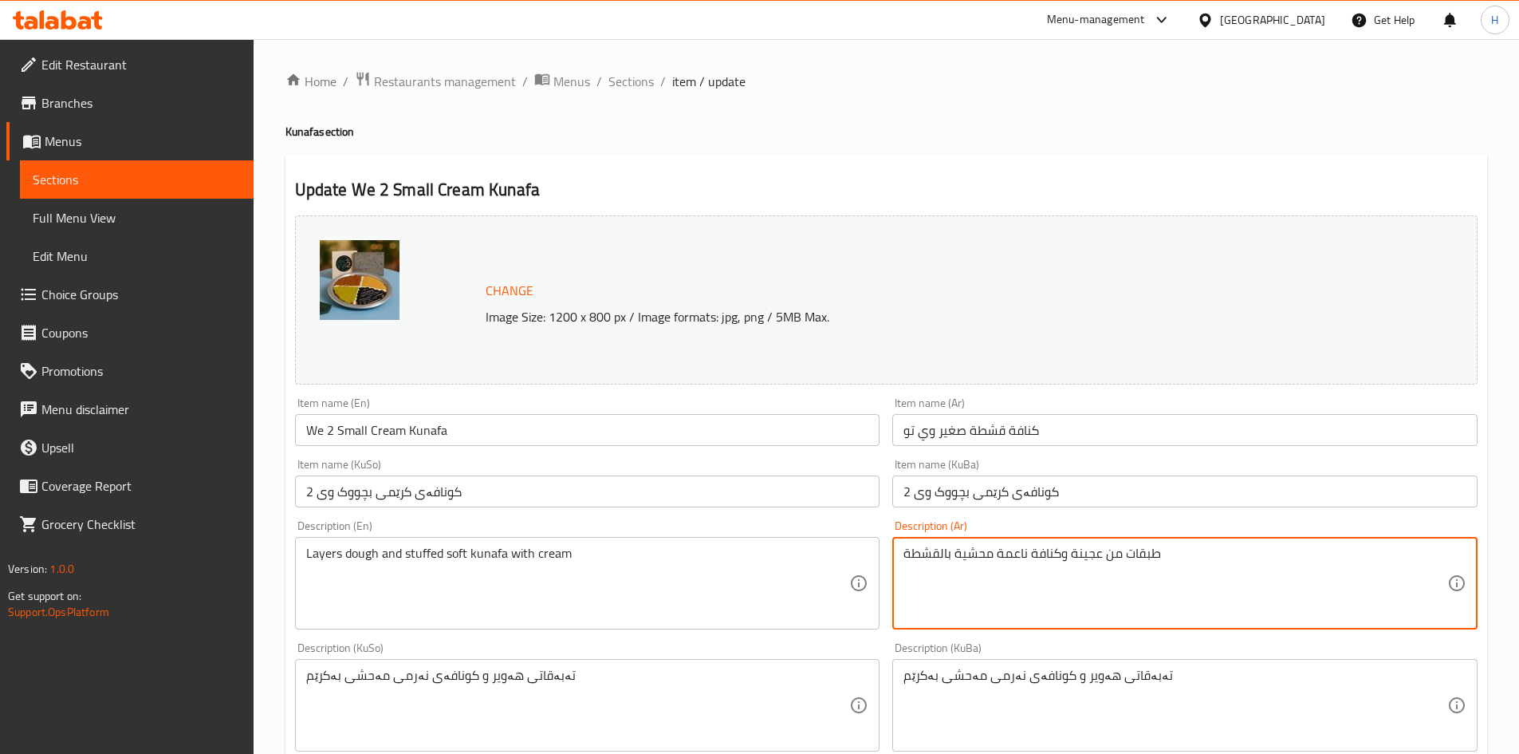
click at [982, 569] on textarea "طبقات من عجينة وكنافة ناعمة محشية بالقشطة" at bounding box center [1176, 584] width 544 height 76
paste textarea "عرية الكنافة المقرمشة محشية بالقشطة مع اربع صوصات مختلفة"
click at [1057, 567] on textarea "شعرية الكنافة المقرمشة محشية بالقشطة مع اربع صوصات مختلفة" at bounding box center [1176, 584] width 544 height 76
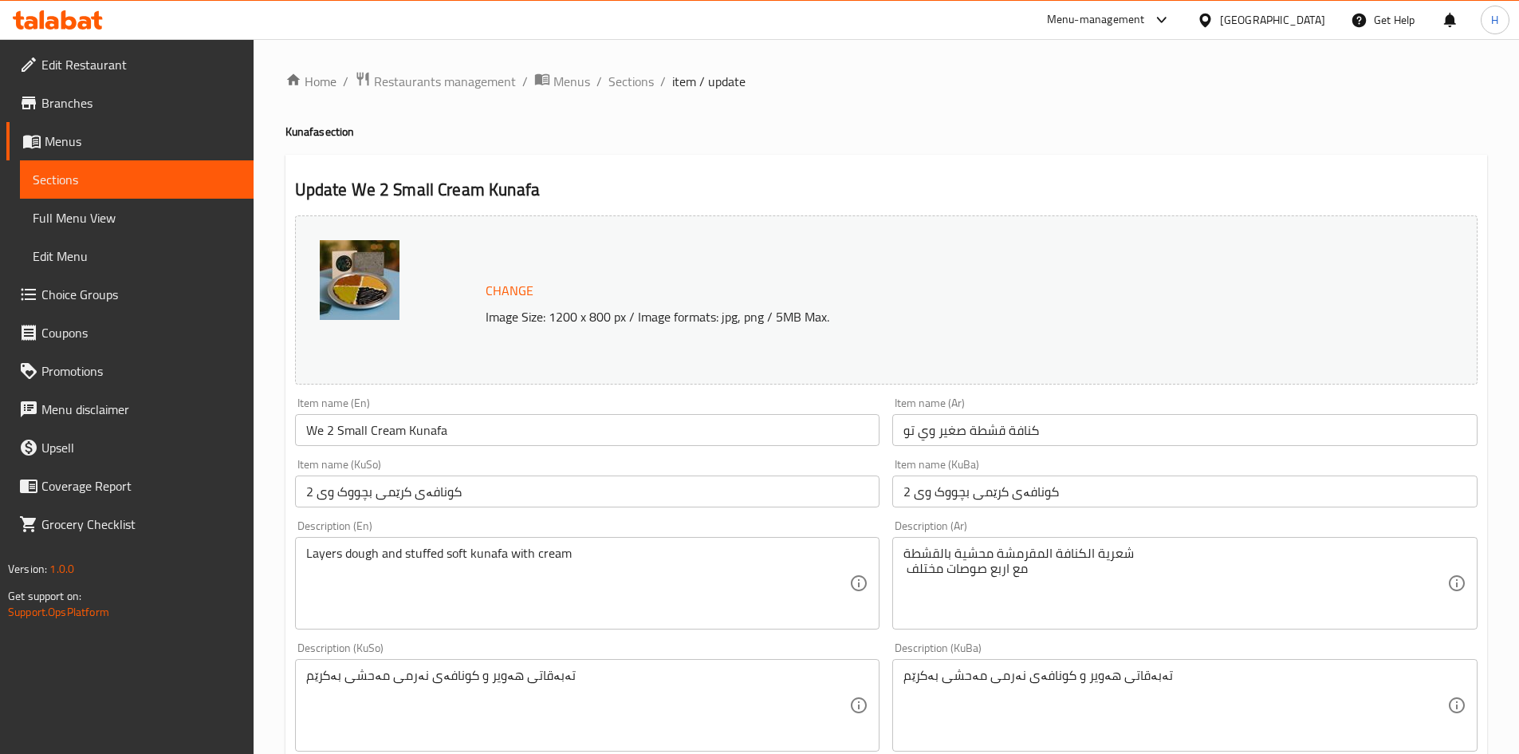
click at [902, 554] on div "شعرية الكنافة المقرمشة محشية بالقشطة مع اربع صوصات مختلف Description (Ar)" at bounding box center [1185, 583] width 585 height 93
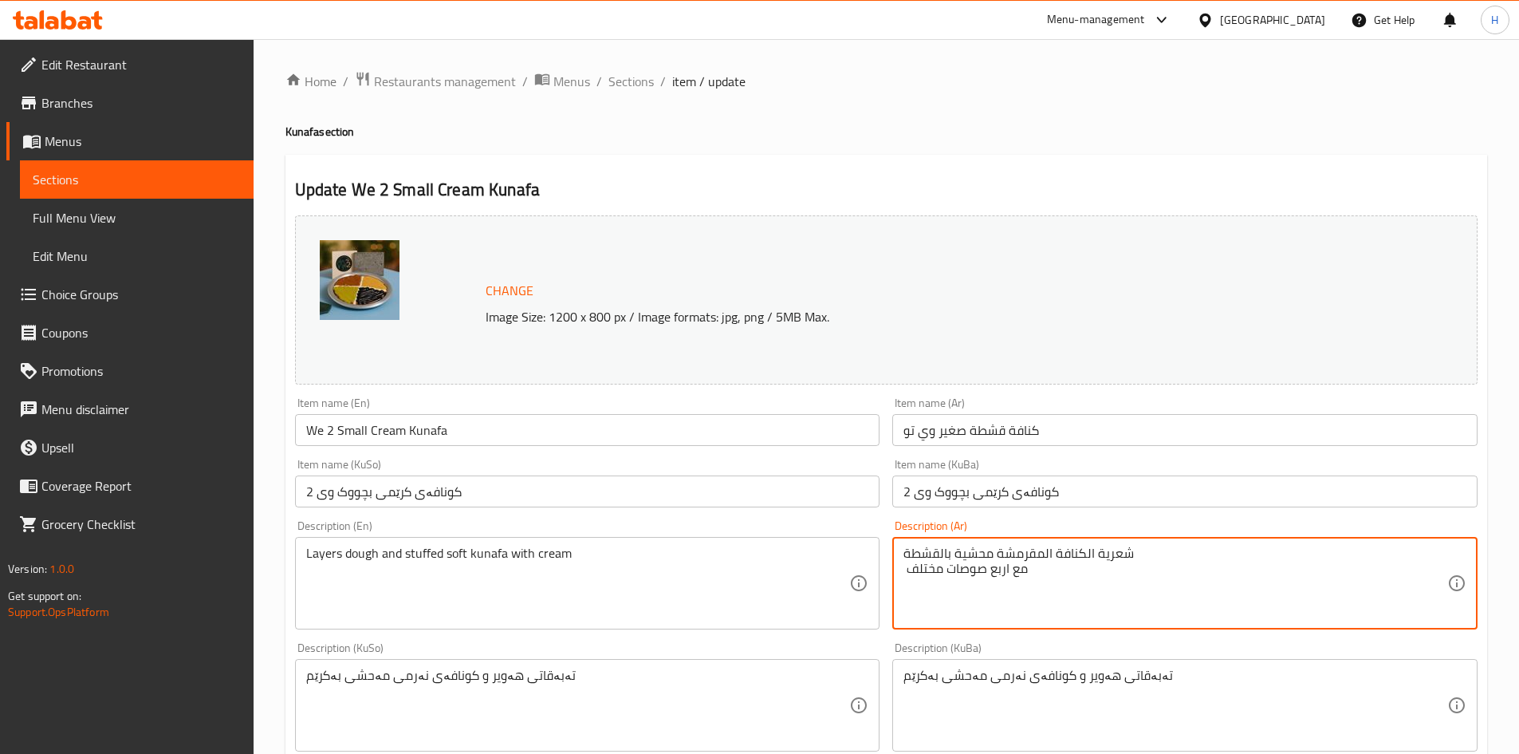
click at [905, 566] on textarea "شعرية الكنافة المقرمشة محشية بالقشطة مع اربع صوصات مختلف" at bounding box center [1176, 584] width 544 height 76
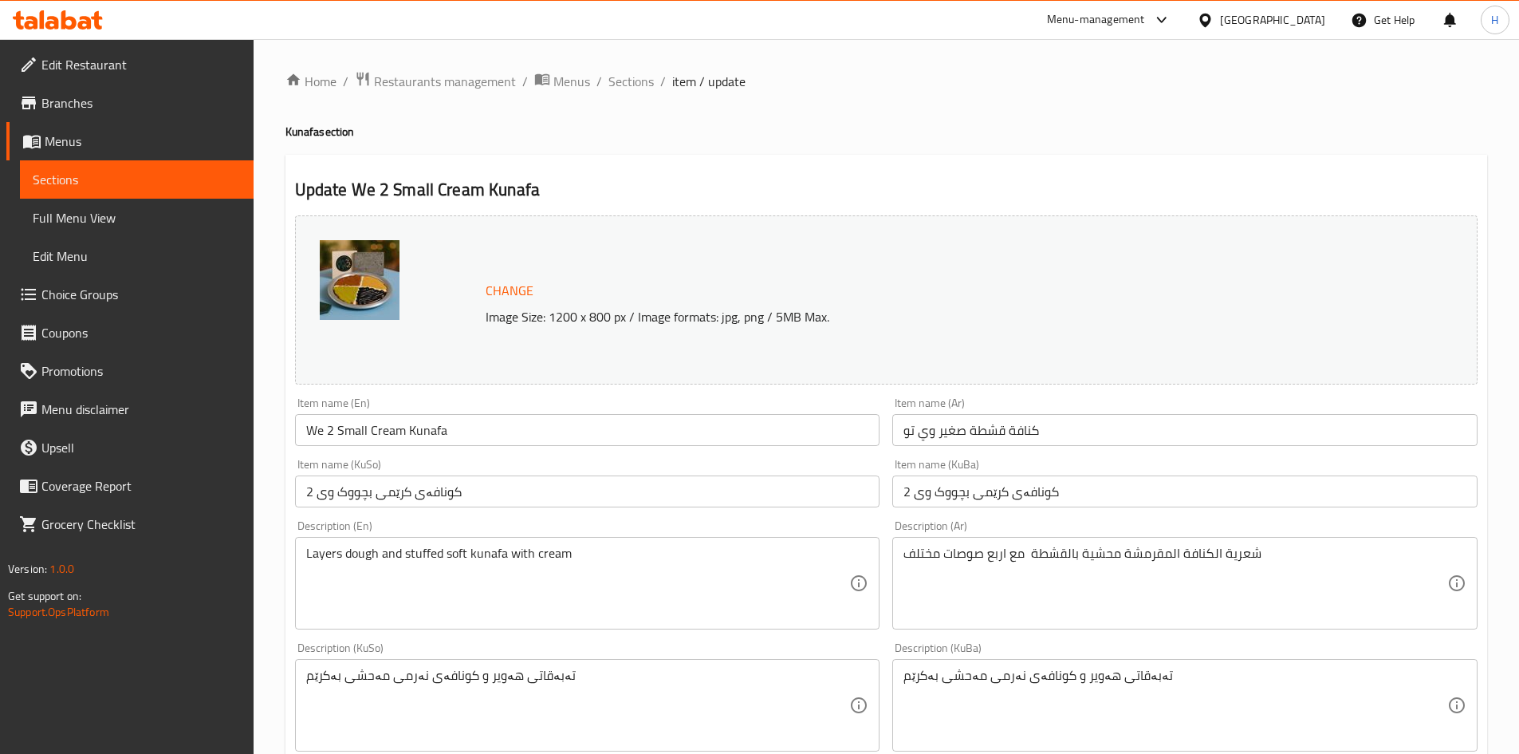
click at [1046, 542] on div "شعرية الكنافة المقرمشة محشية بالقشطة مع اربع صوصات مختلف Description (Ar)" at bounding box center [1185, 583] width 585 height 93
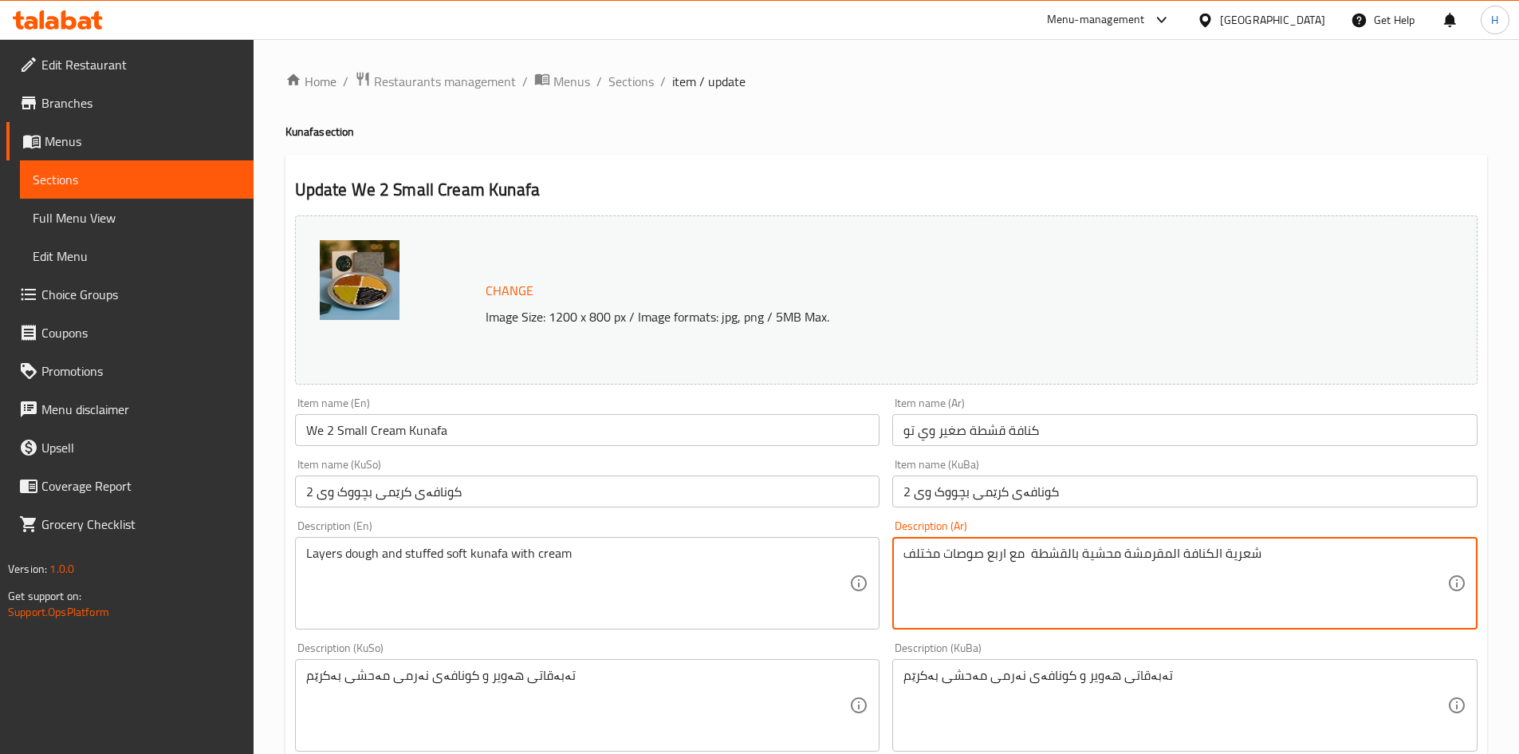
click at [1040, 565] on textarea "شعرية الكنافة المقرمشة محشية بالقشطة مع اربع صوصات مختلف" at bounding box center [1176, 584] width 544 height 76
click at [996, 555] on textarea "شعرية الكنافة المقرمشة محشية بالقشطة مع اربع صوصات مختلف" at bounding box center [1176, 584] width 544 height 76
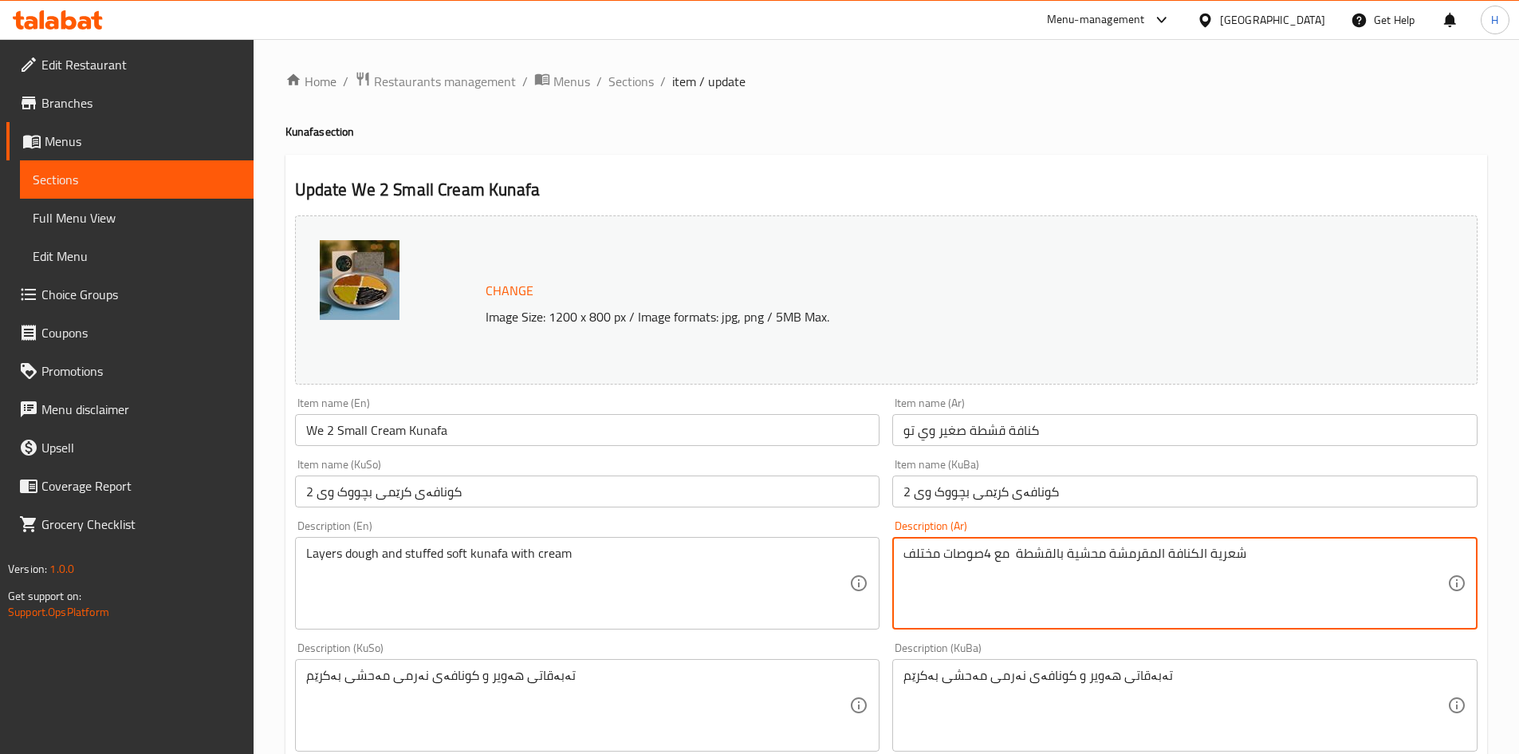
click at [987, 552] on textarea "شعرية الكنافة المقرمشة محشية بالقشطة مع 4صوصات مختلف" at bounding box center [1176, 584] width 544 height 76
click at [1012, 554] on textarea "شعرية الكنافة المقرمشة محشية بالقشطة مع 4صوصات مختلف" at bounding box center [1176, 584] width 544 height 76
type textarea "شعرية الكنافة المقرمشة محشية بالقشطة مع 4صوصات مختلف"
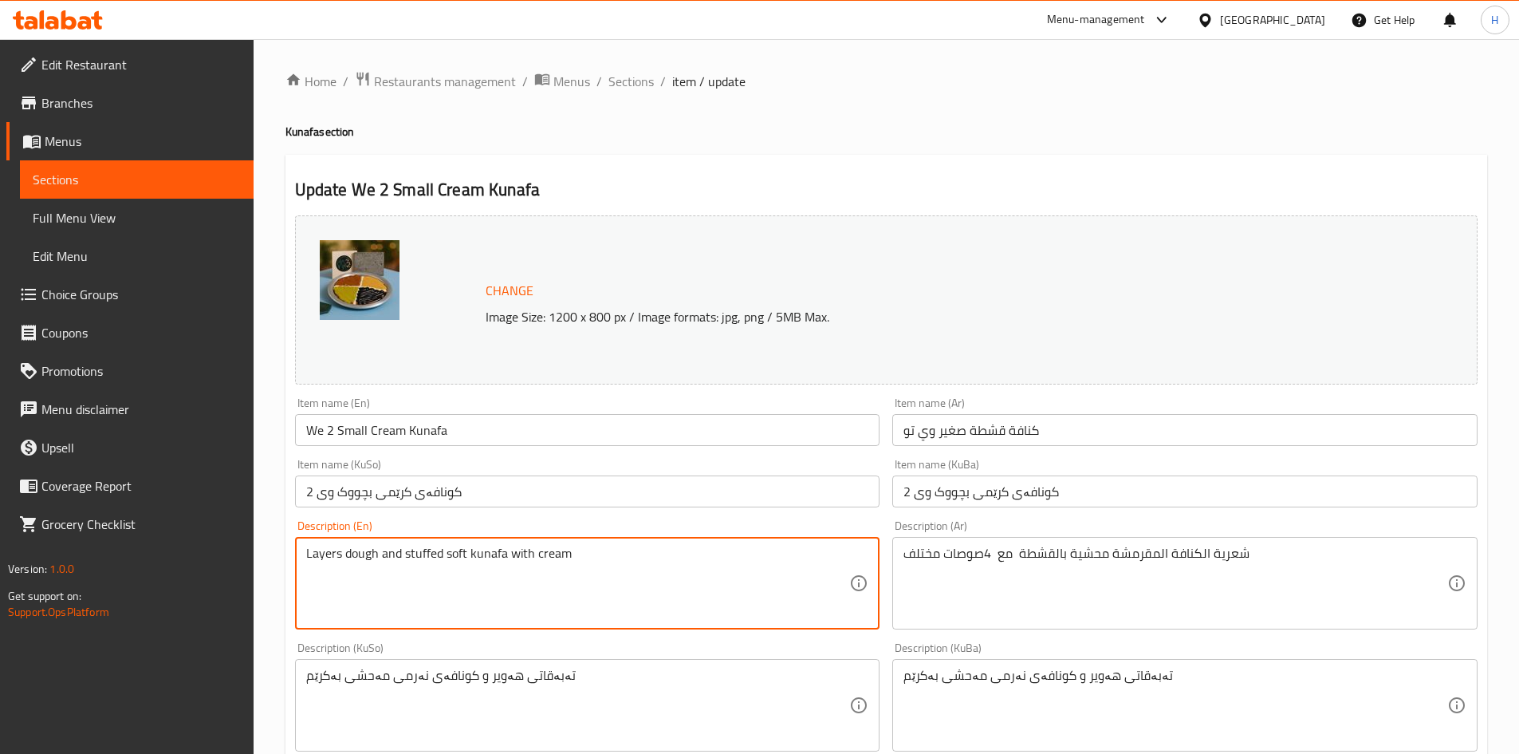
click at [452, 562] on textarea "Layers dough and stuffed soft kunafa with cream" at bounding box center [578, 584] width 544 height 76
paste textarea "Crispy Kunafa noodles stuffed with cream and 4 different sauces"
drag, startPoint x: 345, startPoint y: 554, endPoint x: 341, endPoint y: 562, distance: 8.2
click at [341, 562] on textarea "Crispy Kunafa noodles stuffed with cream and 4 different sauces" at bounding box center [578, 584] width 544 height 76
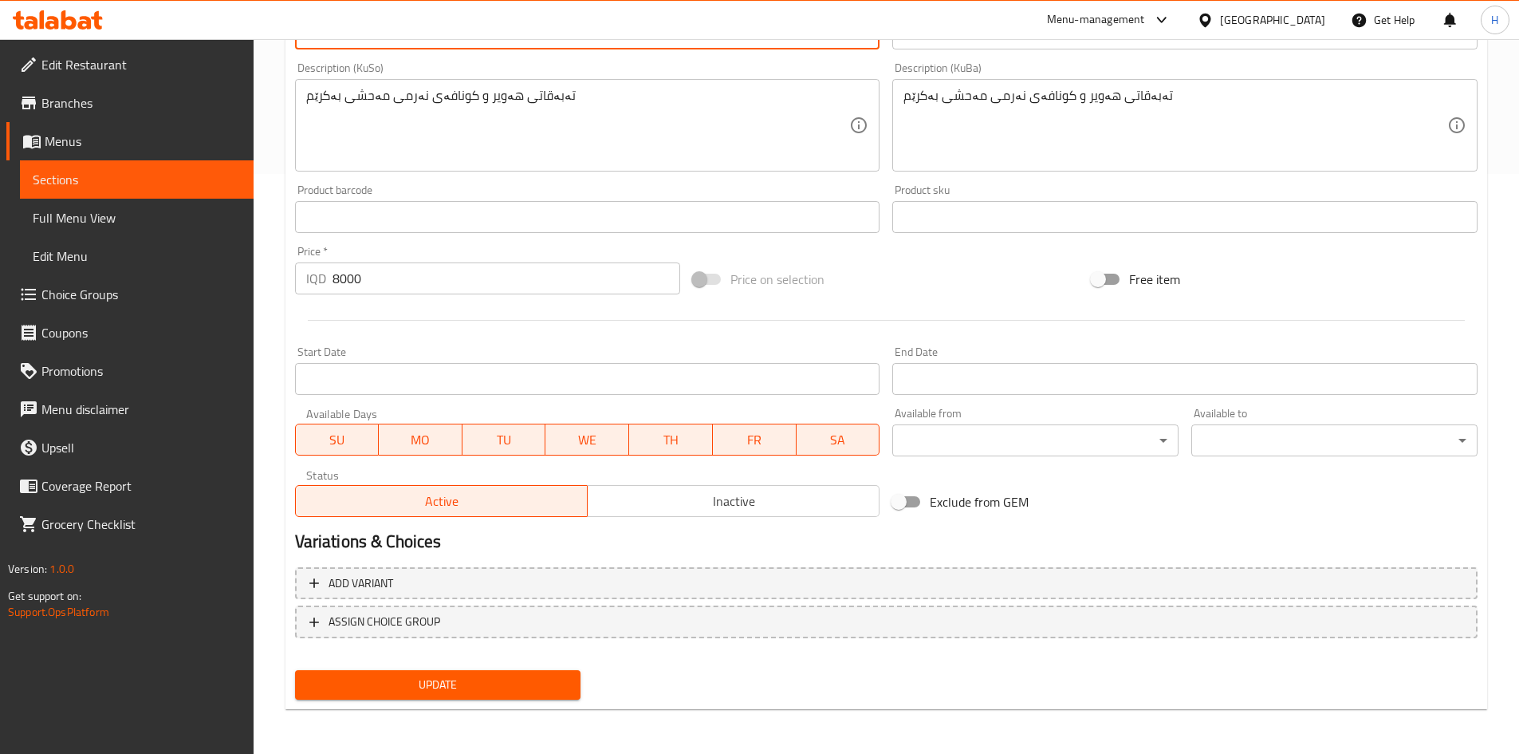
type textarea "Crispy kunafa noodles stuffed with cream and 4 different sauces"
drag, startPoint x: 472, startPoint y: 695, endPoint x: 480, endPoint y: 690, distance: 9.3
click at [473, 695] on span "Update" at bounding box center [438, 685] width 261 height 20
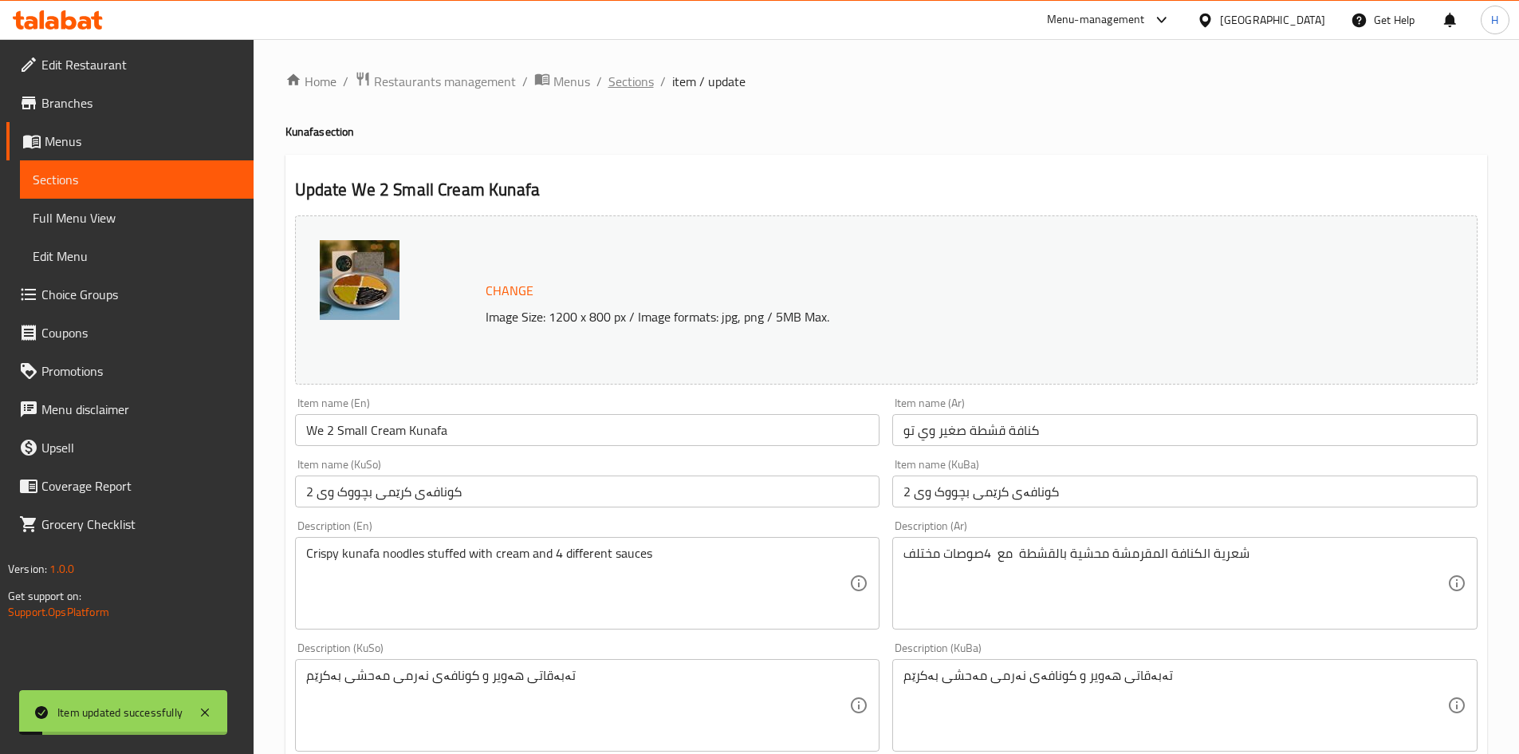
click at [629, 82] on span "Sections" at bounding box center [631, 81] width 45 height 19
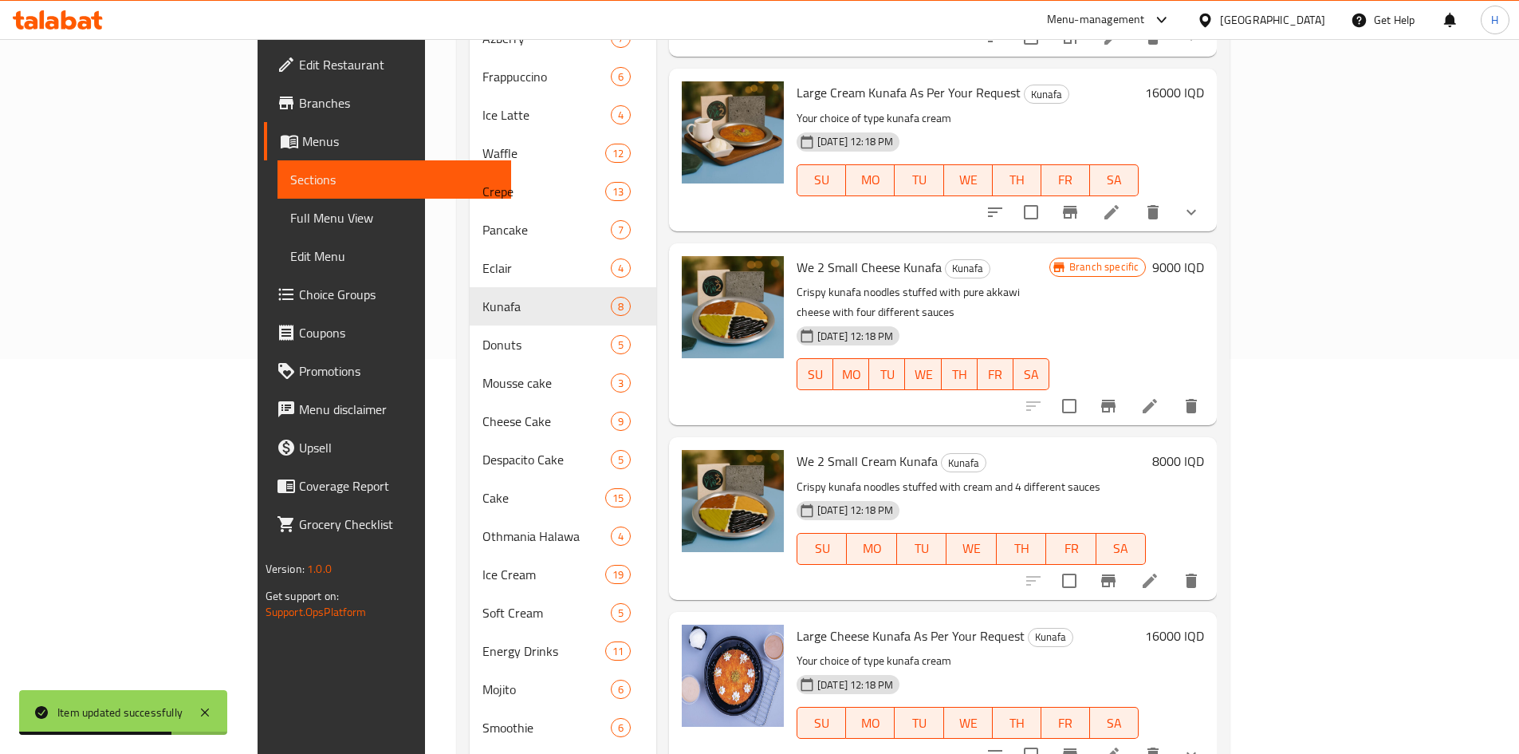
scroll to position [399, 0]
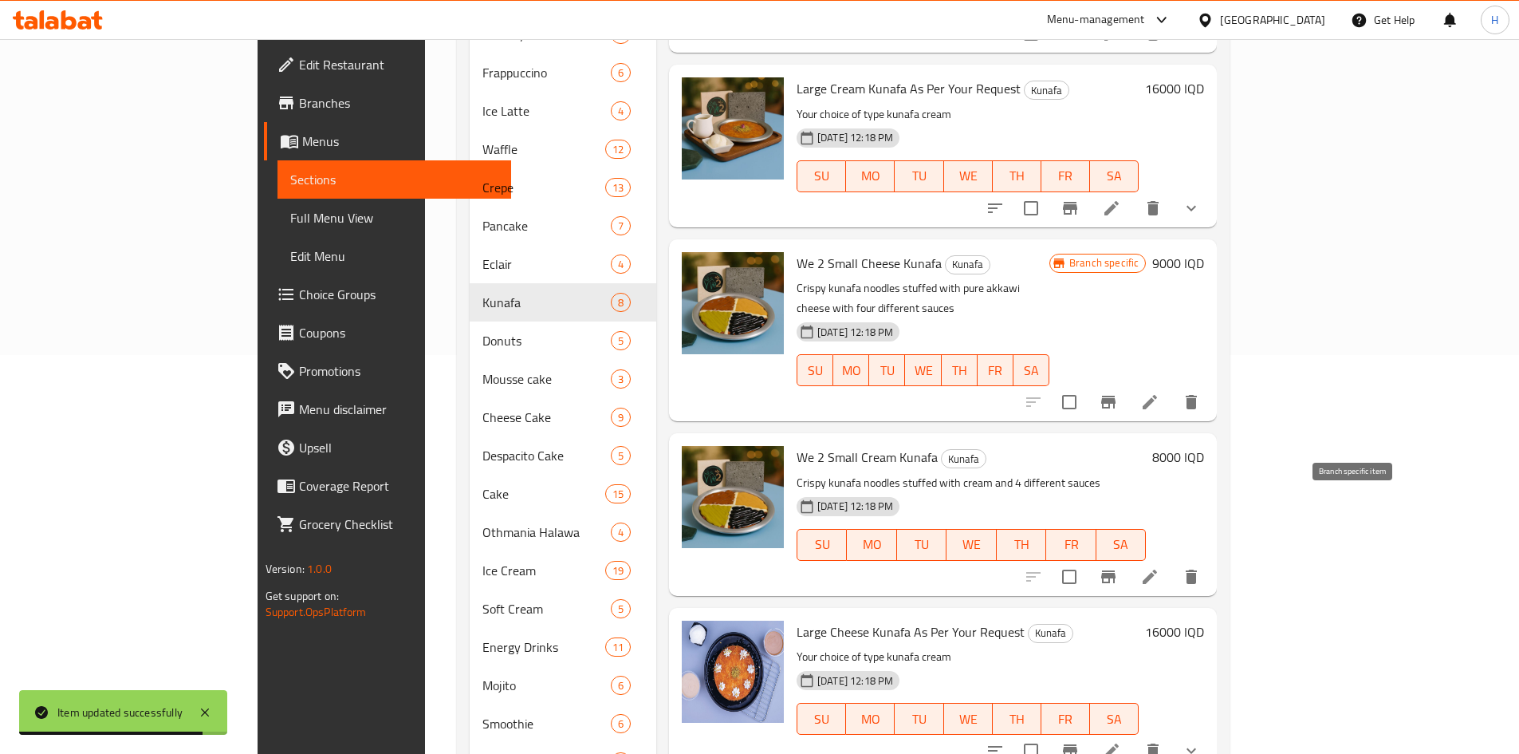
click at [1116, 570] on icon "Branch-specific-item" at bounding box center [1109, 576] width 14 height 13
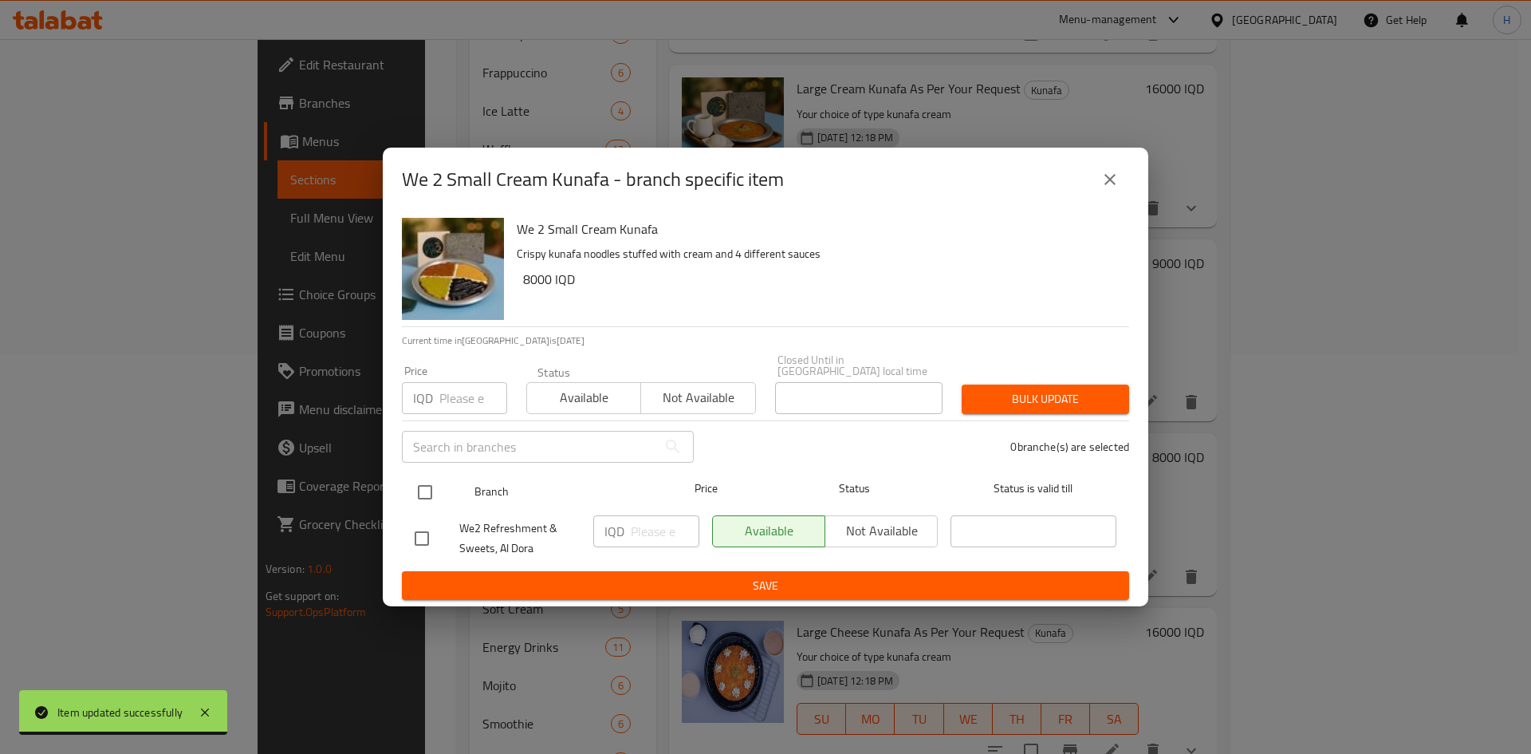
click at [420, 487] on input "checkbox" at bounding box center [425, 492] width 34 height 34
checkbox input "true"
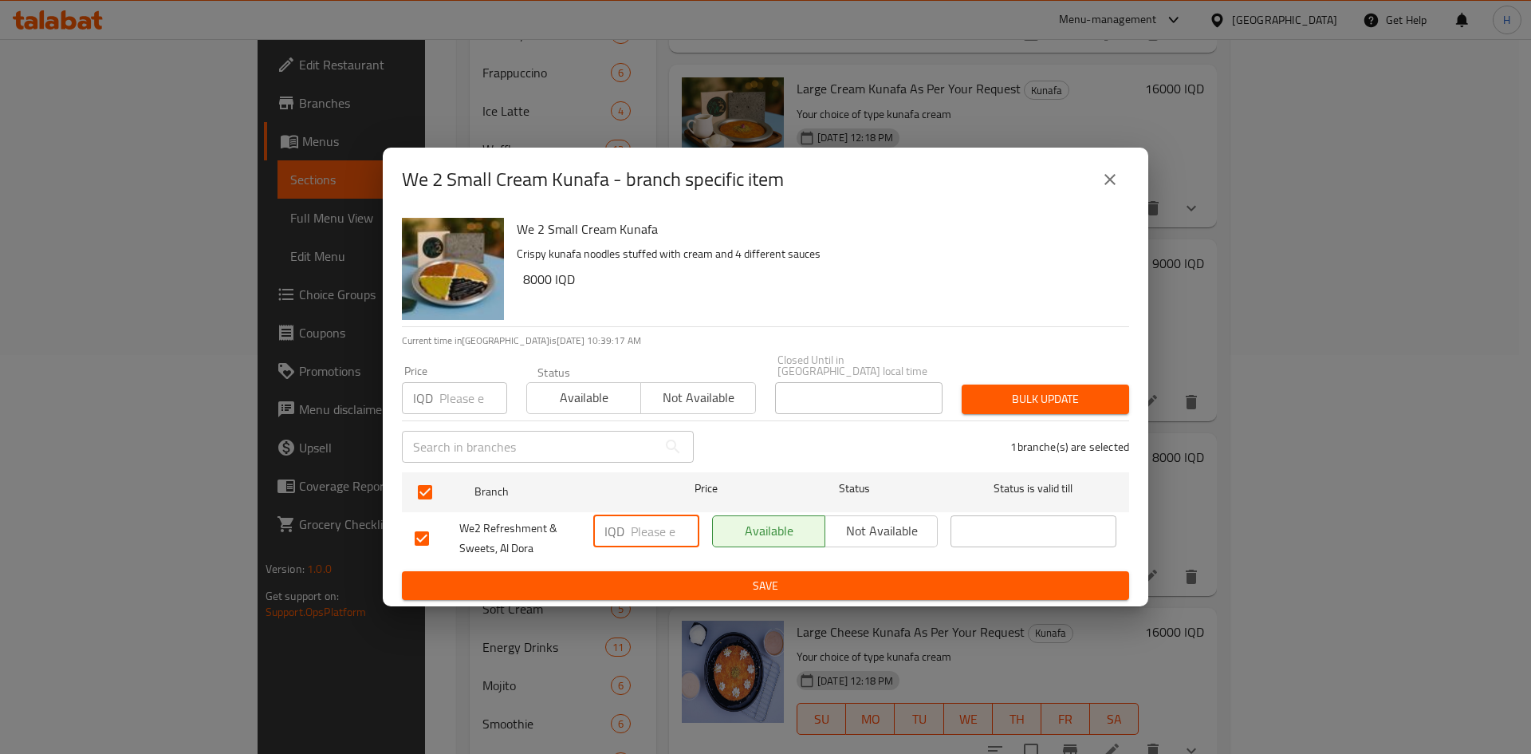
click at [656, 535] on input "number" at bounding box center [665, 531] width 69 height 32
type input "9000"
click at [816, 585] on span "Save" at bounding box center [766, 586] width 702 height 20
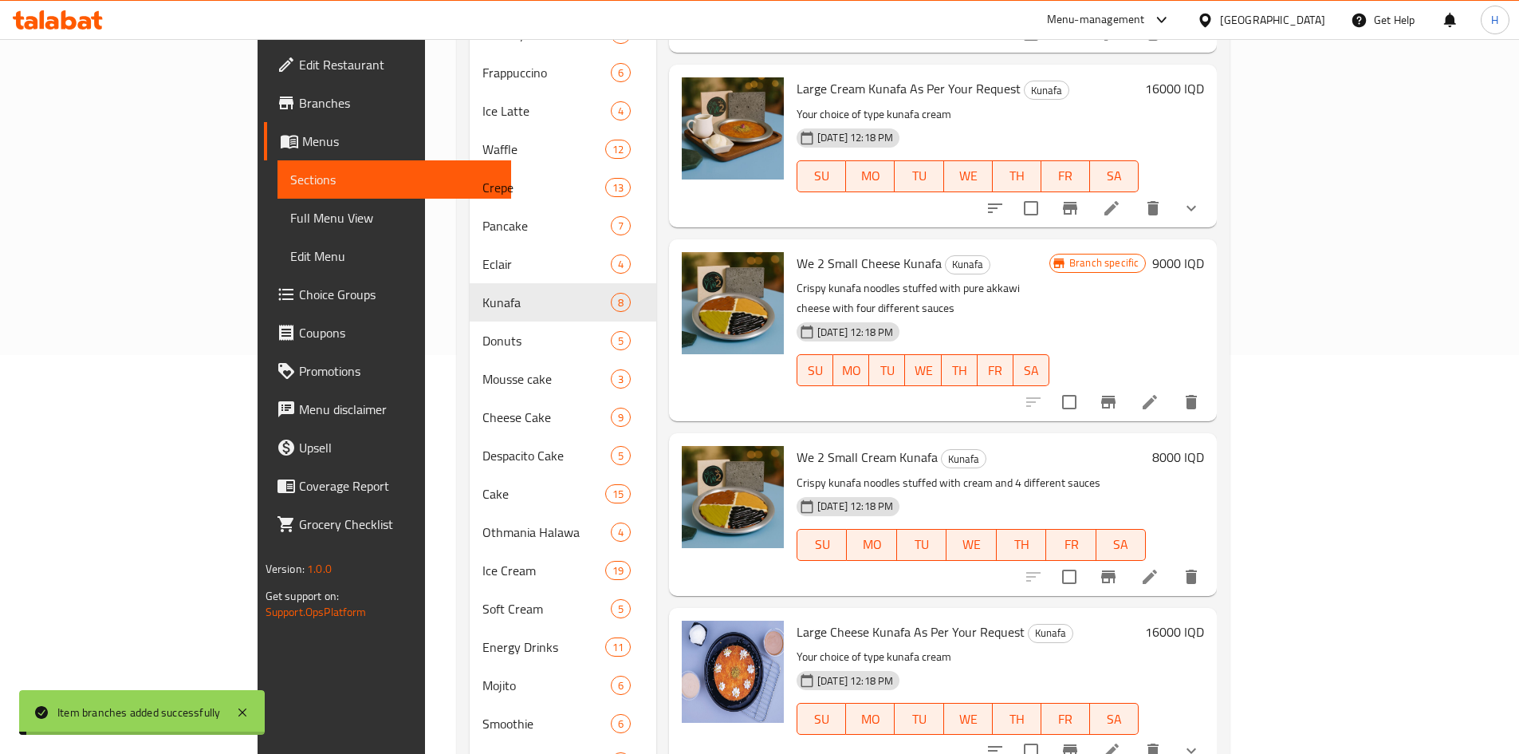
click at [1204, 446] on h6 "8000 IQD" at bounding box center [1179, 457] width 52 height 22
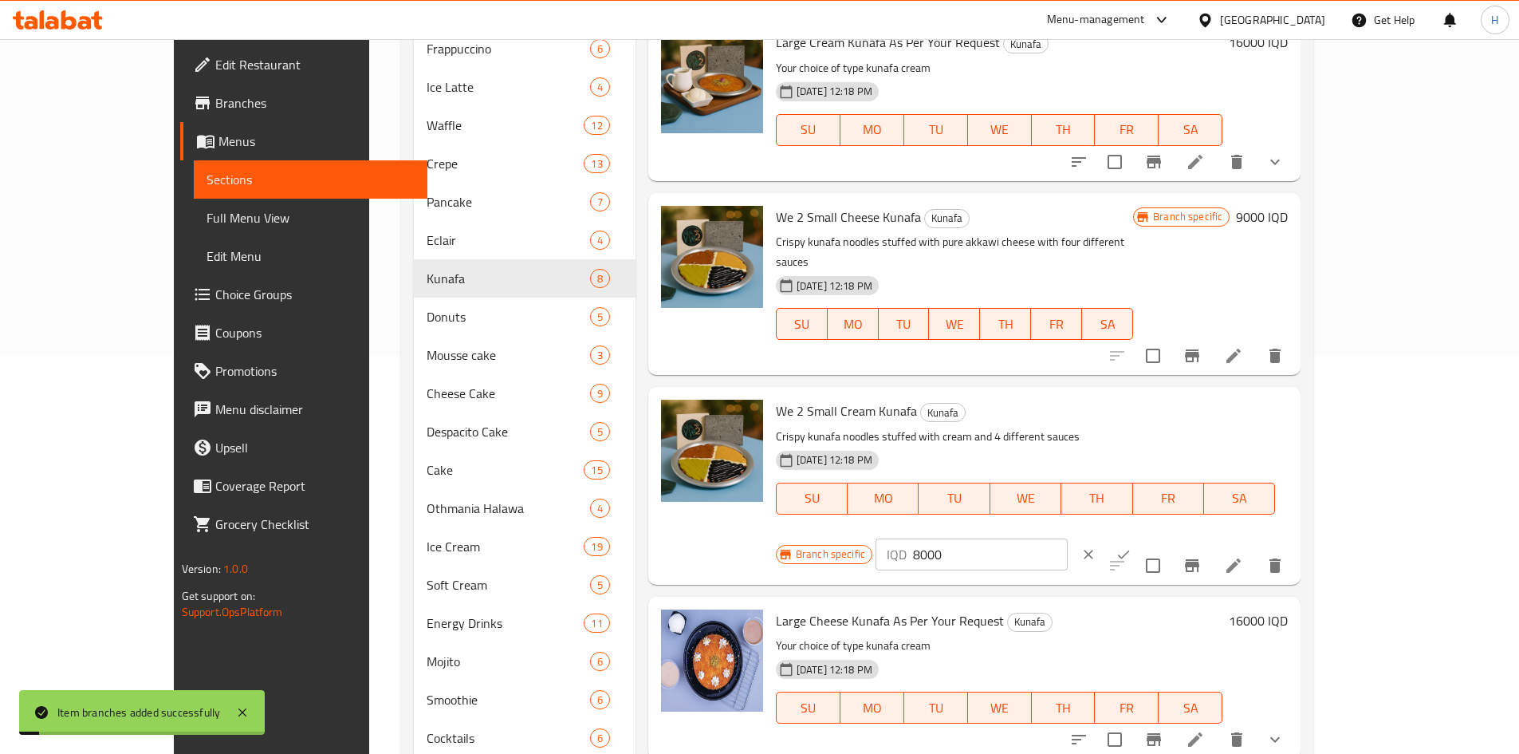
click at [1068, 538] on input "8000" at bounding box center [990, 554] width 155 height 32
type input "9000"
click at [1106, 537] on button "clear" at bounding box center [1088, 554] width 35 height 35
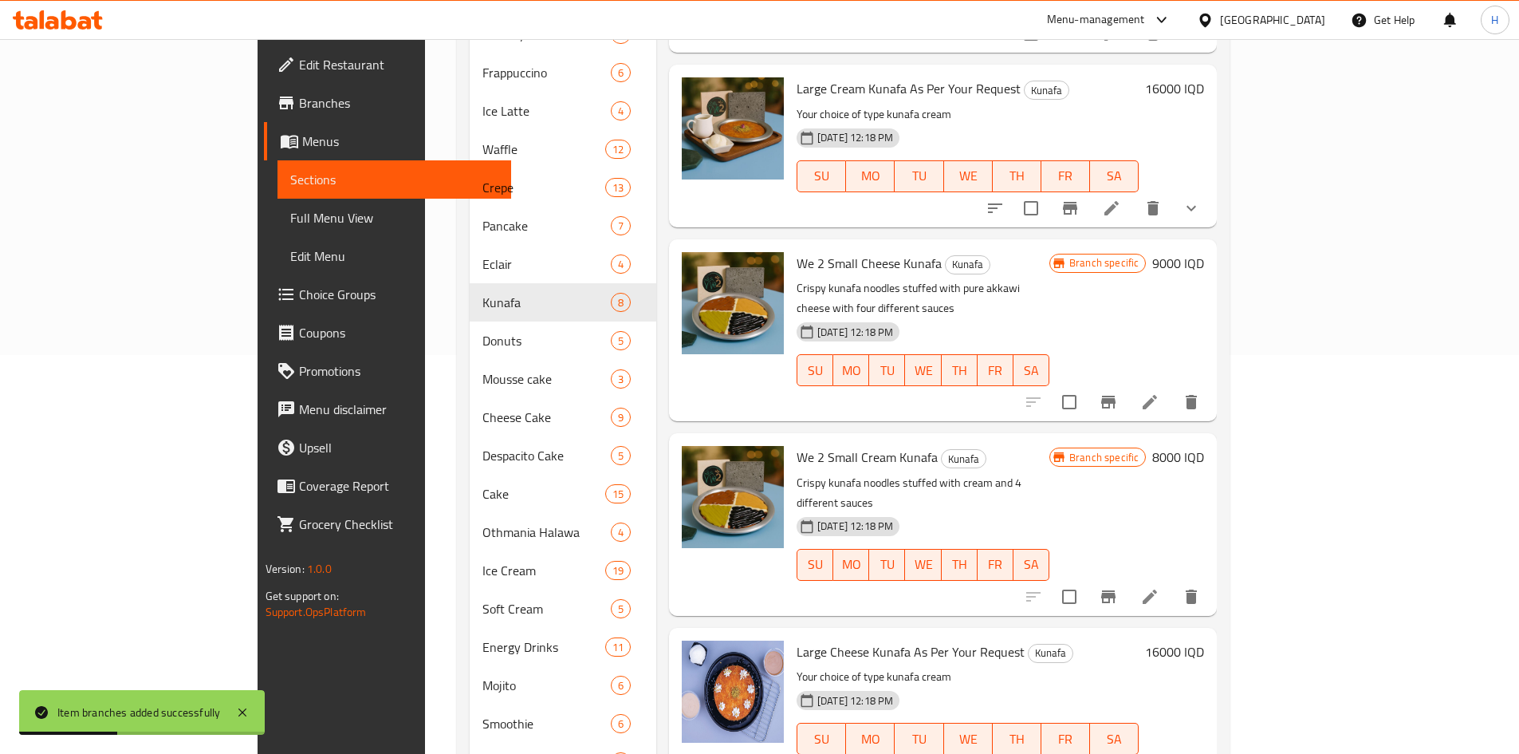
click at [1204, 446] on h6 "8000 IQD" at bounding box center [1179, 457] width 52 height 22
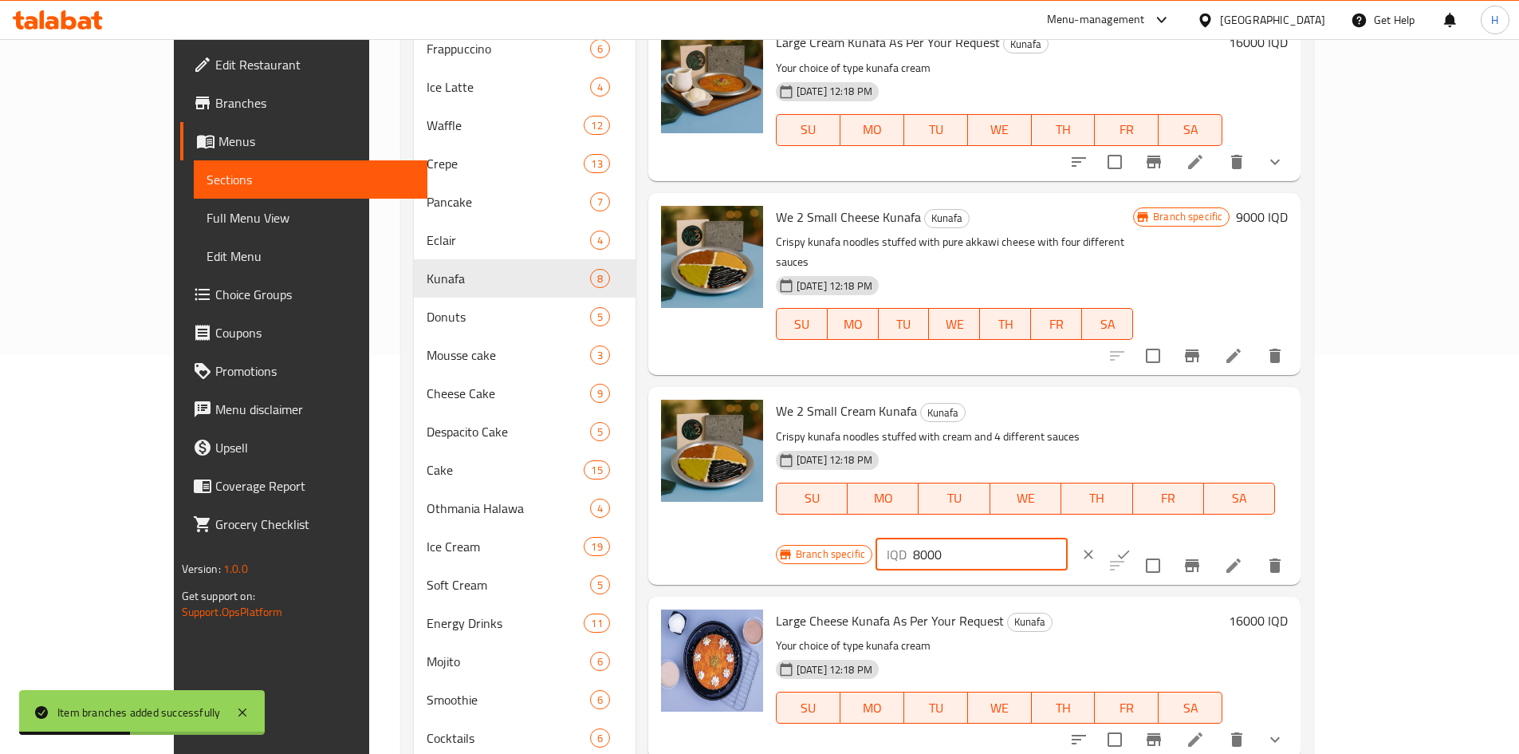
click at [1068, 538] on input "8000" at bounding box center [990, 554] width 155 height 32
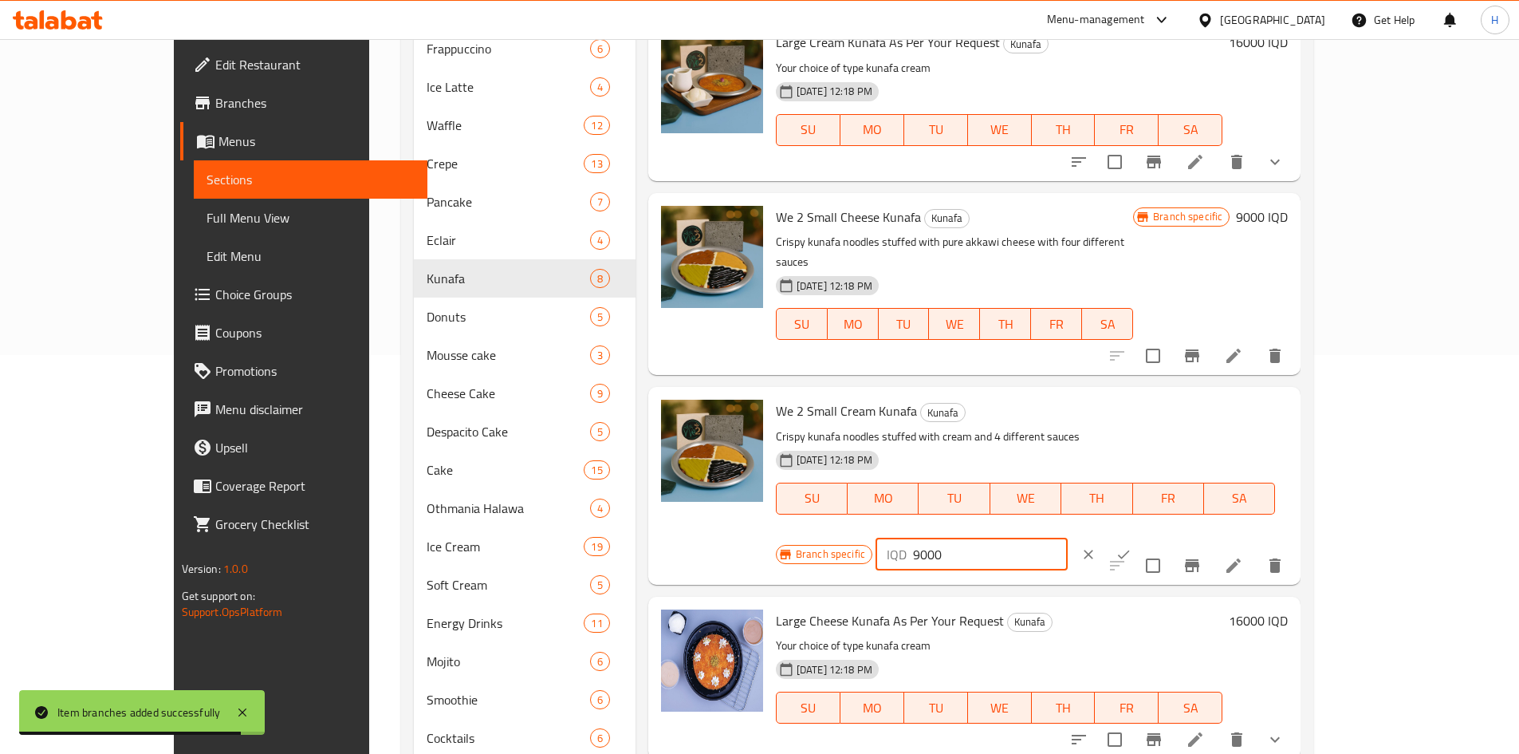
type input "9000"
click at [1132, 546] on icon "ok" at bounding box center [1124, 554] width 16 height 16
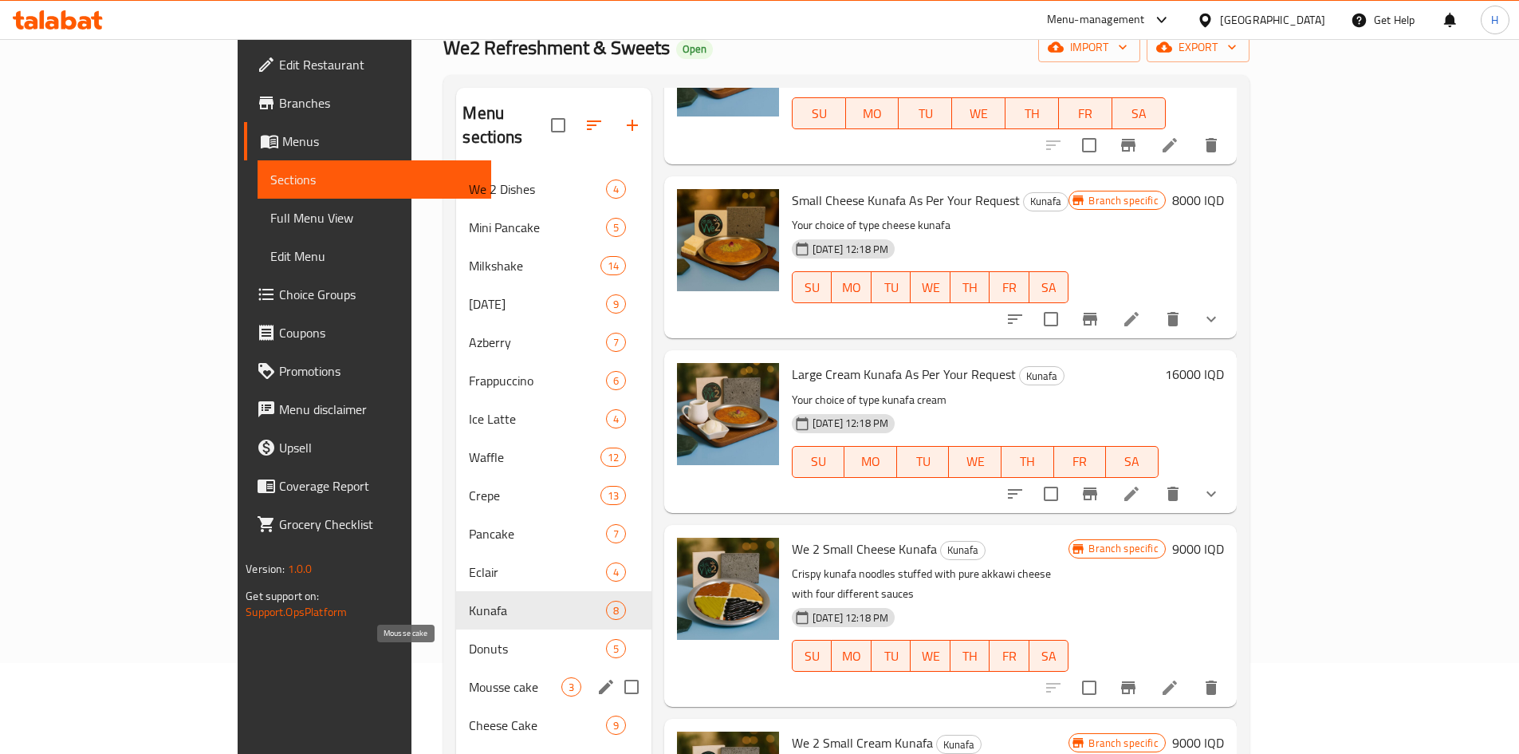
scroll to position [89, 0]
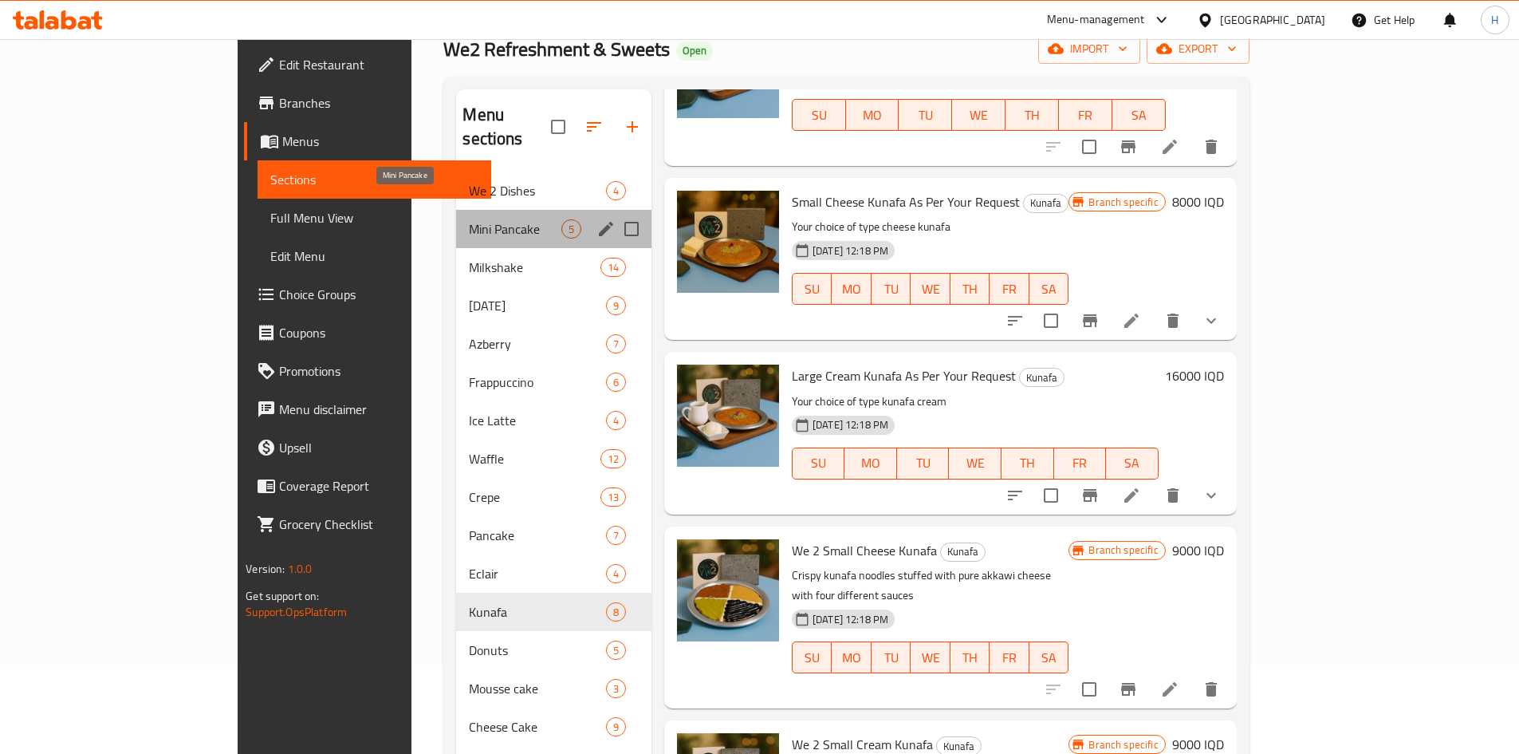
click at [469, 219] on span "Mini Pancake" at bounding box center [515, 228] width 92 height 19
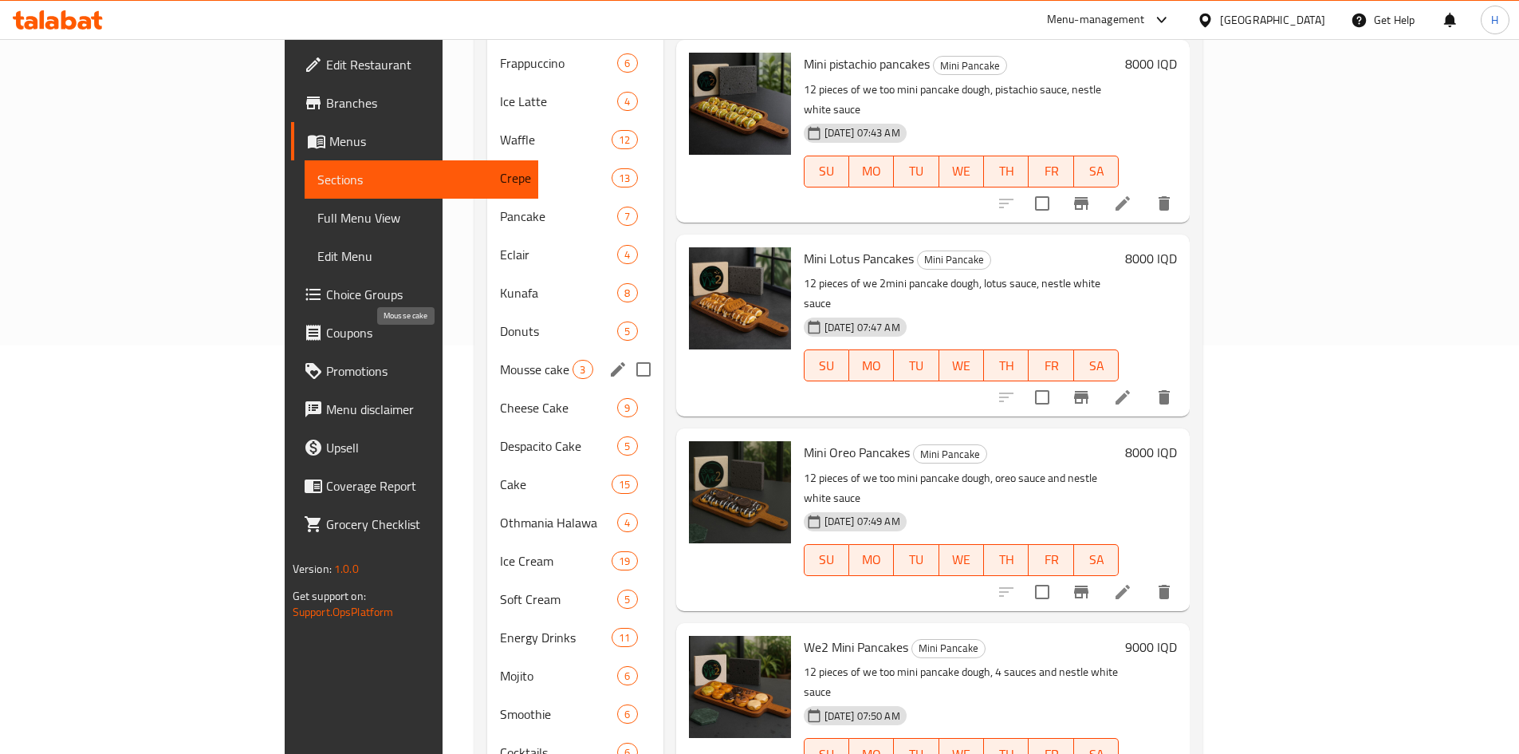
scroll to position [89, 0]
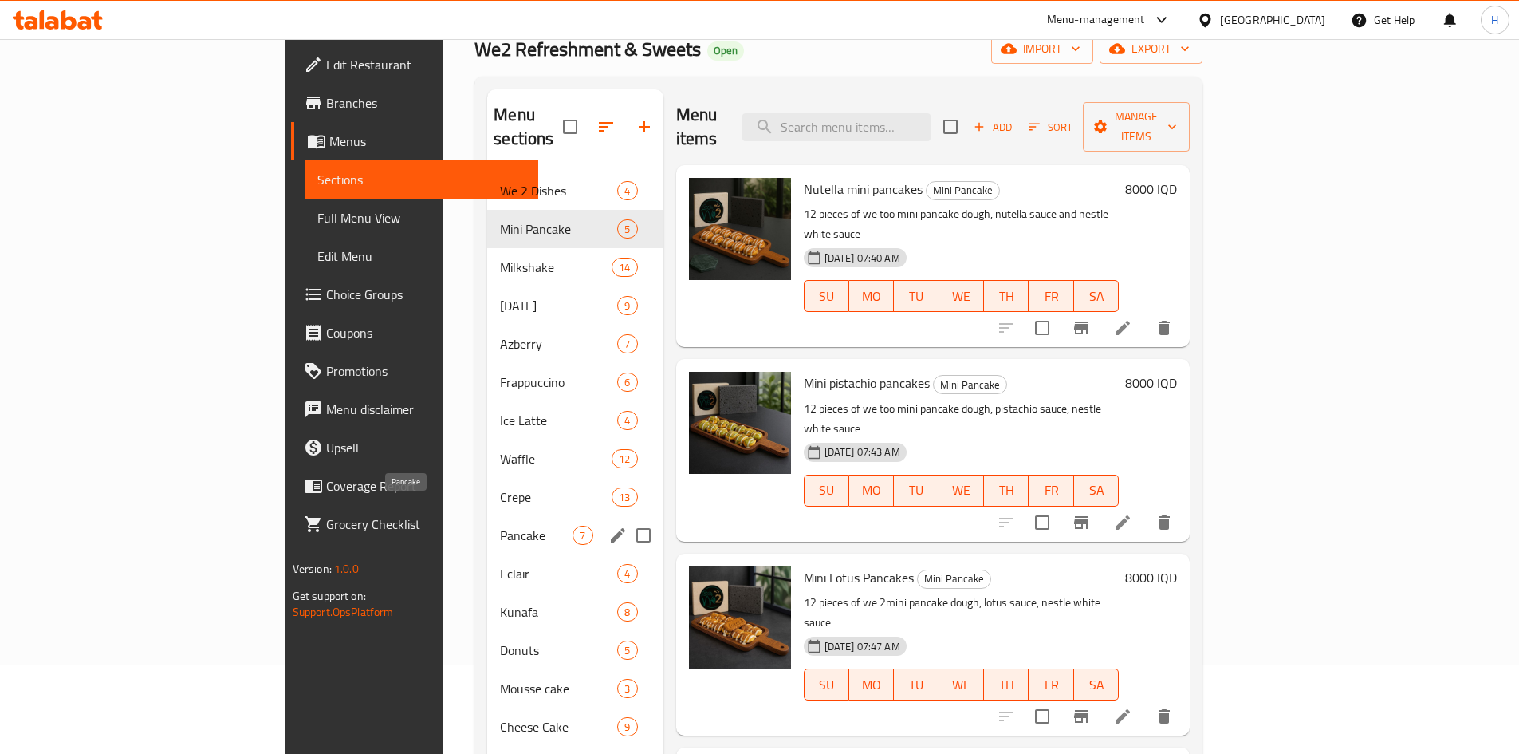
click at [500, 526] on span "Pancake" at bounding box center [536, 535] width 73 height 19
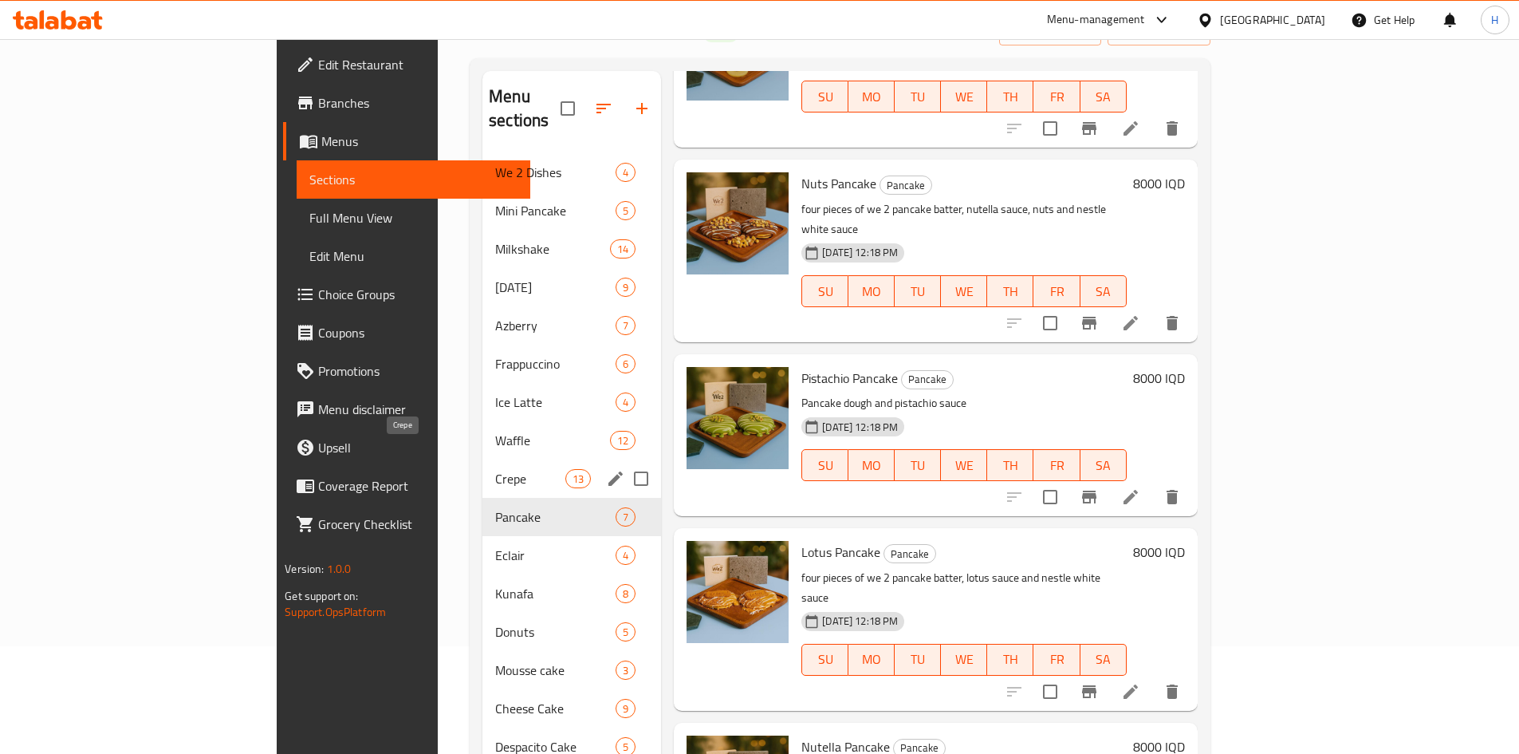
scroll to position [89, 0]
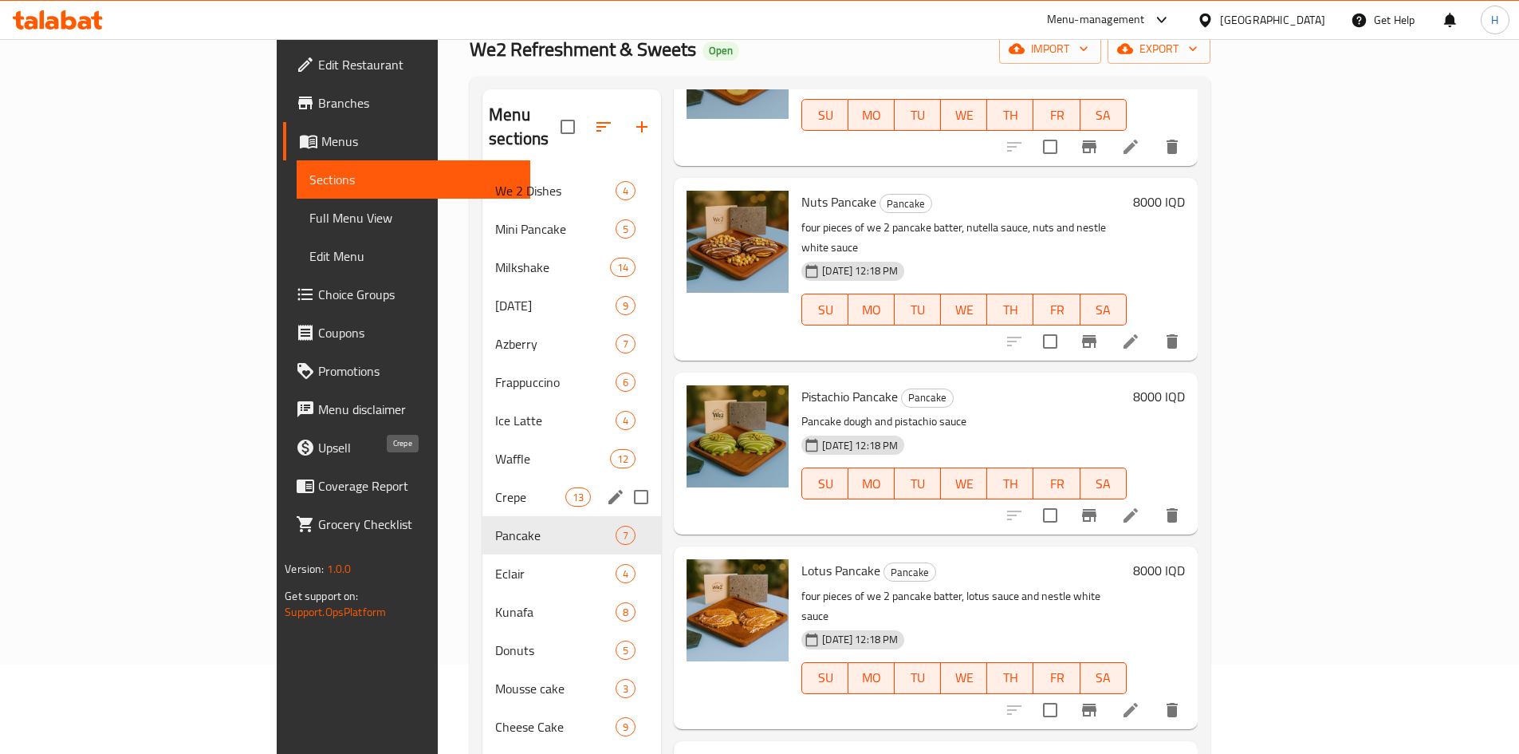
click at [483, 478] on div "Crepe 13" at bounding box center [572, 497] width 179 height 38
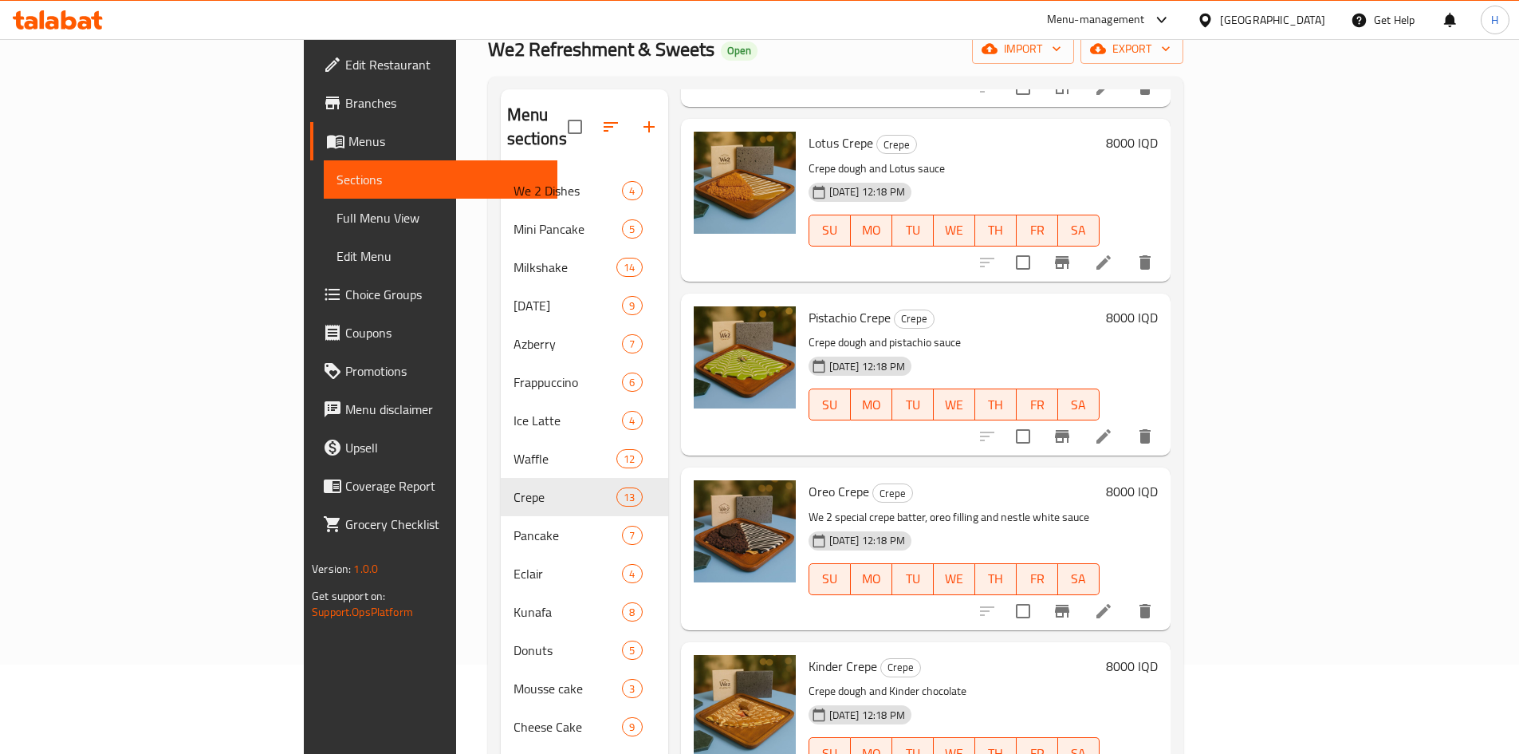
scroll to position [1207, 0]
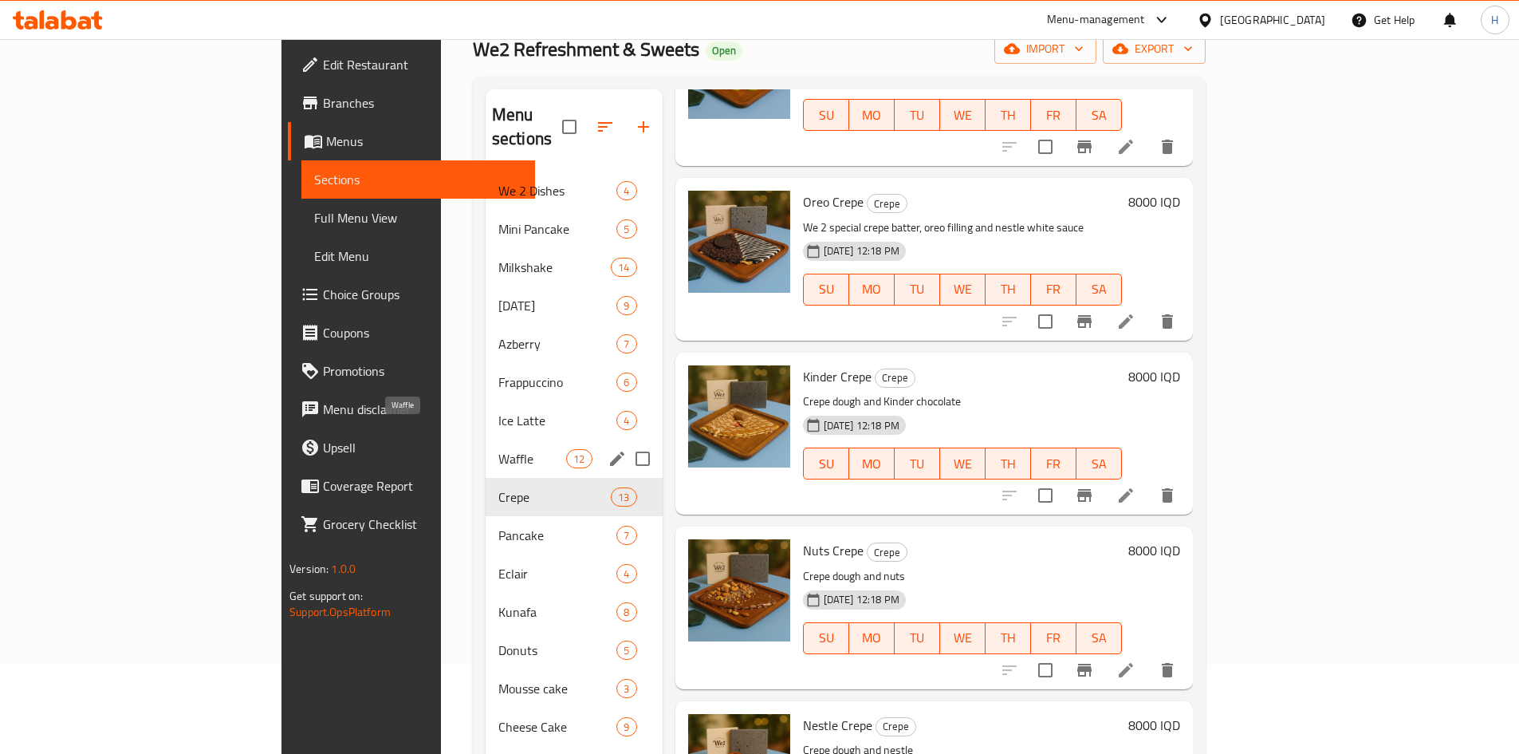
click at [499, 449] on span "Waffle" at bounding box center [533, 458] width 68 height 19
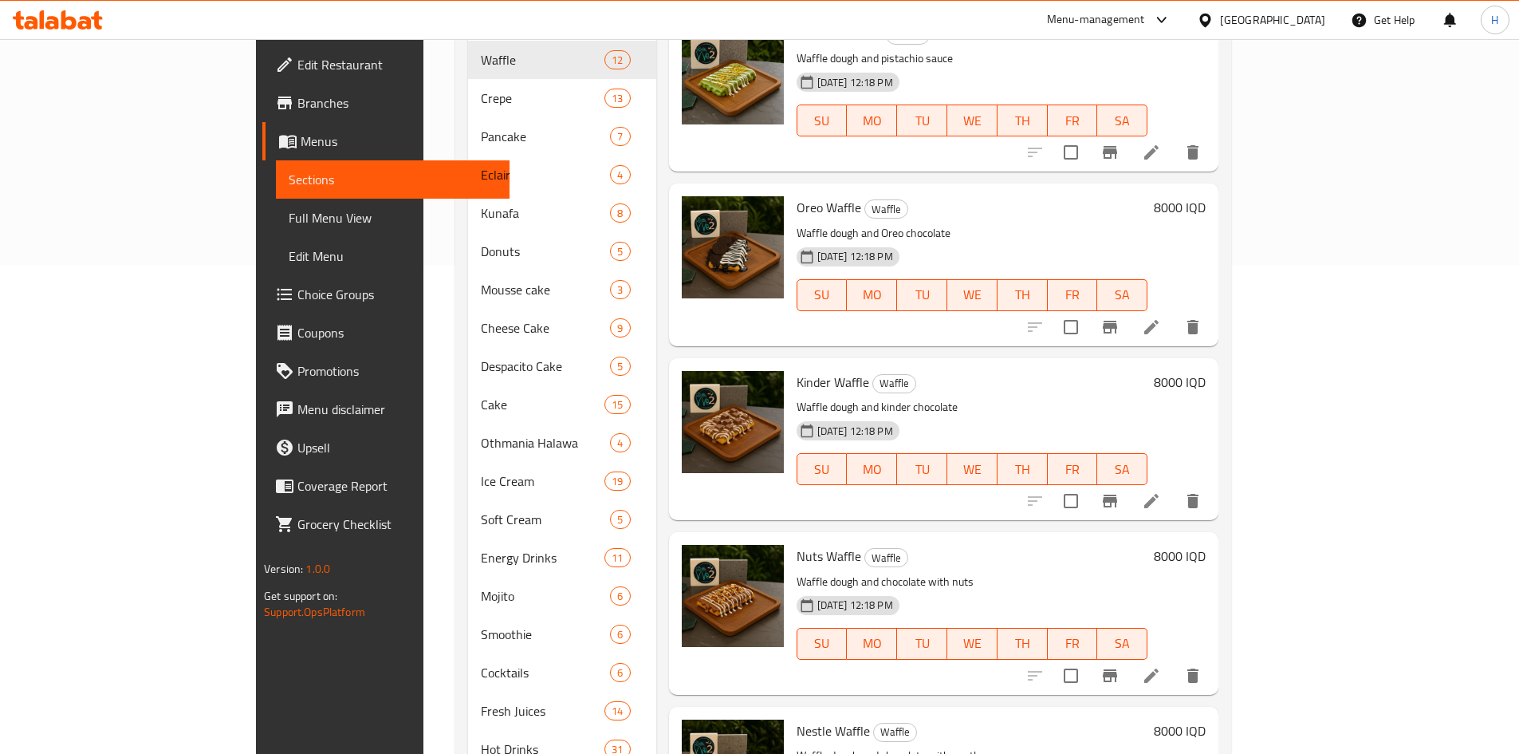
scroll to position [713, 0]
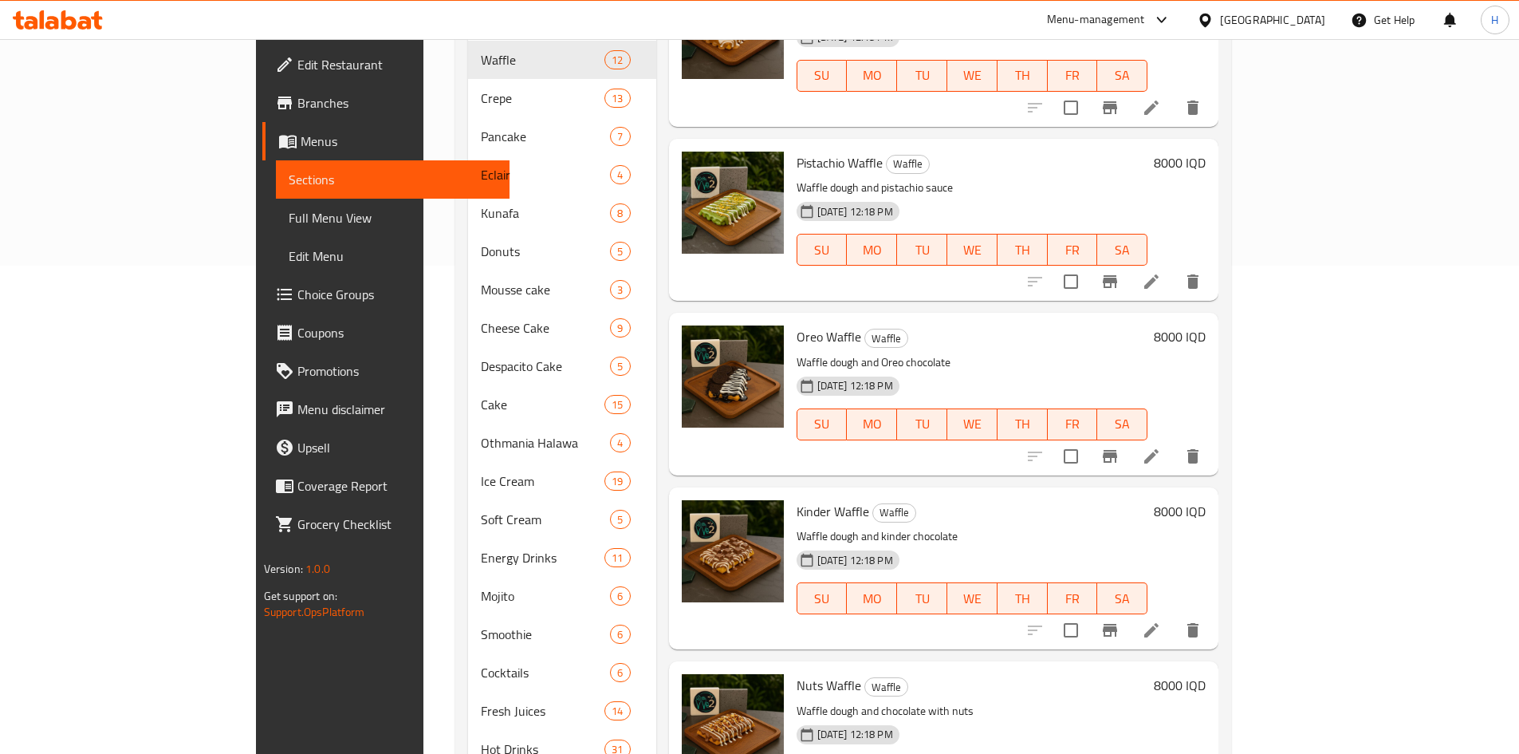
click at [1174, 442] on li at bounding box center [1151, 456] width 45 height 29
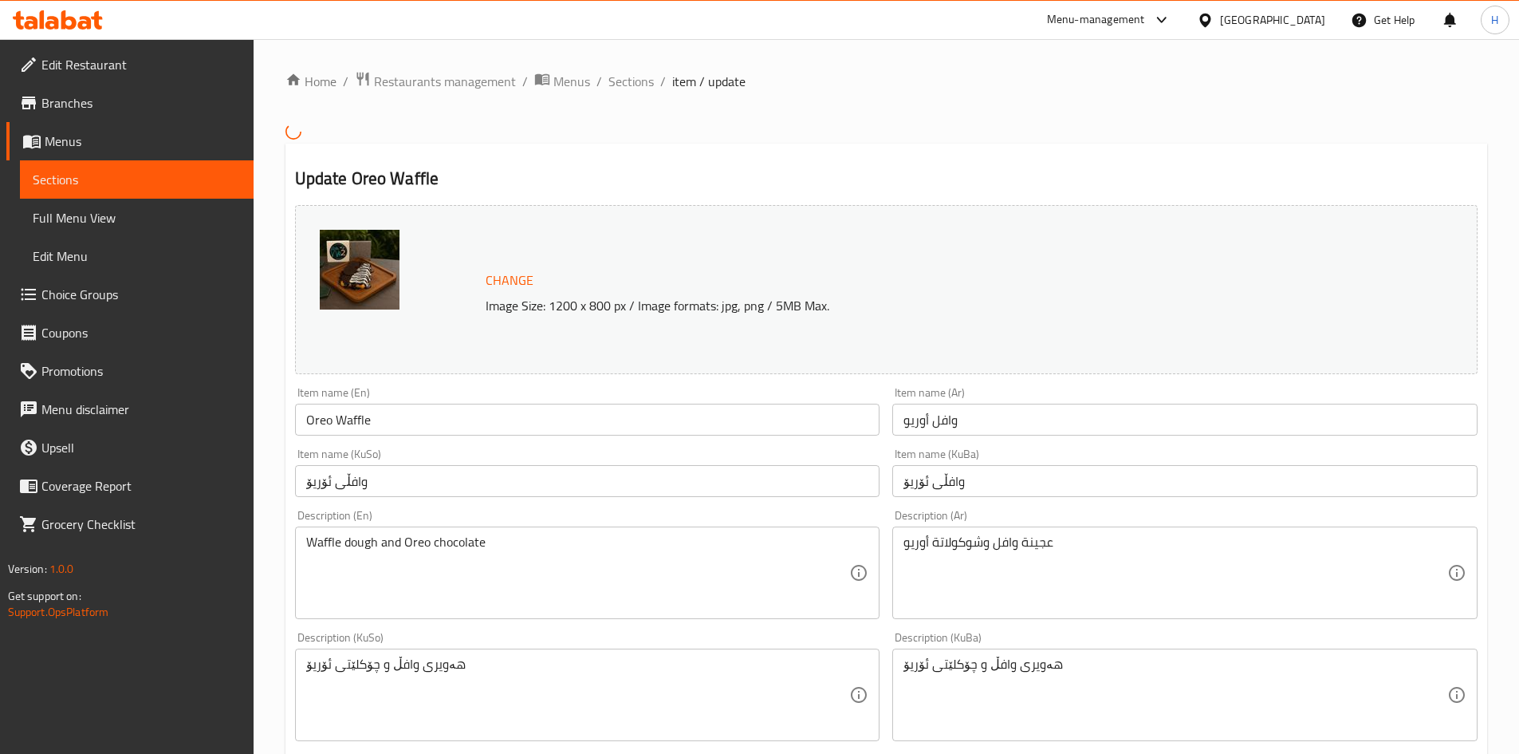
click at [1025, 495] on input "وافڵی ئۆریۆ" at bounding box center [1185, 481] width 585 height 32
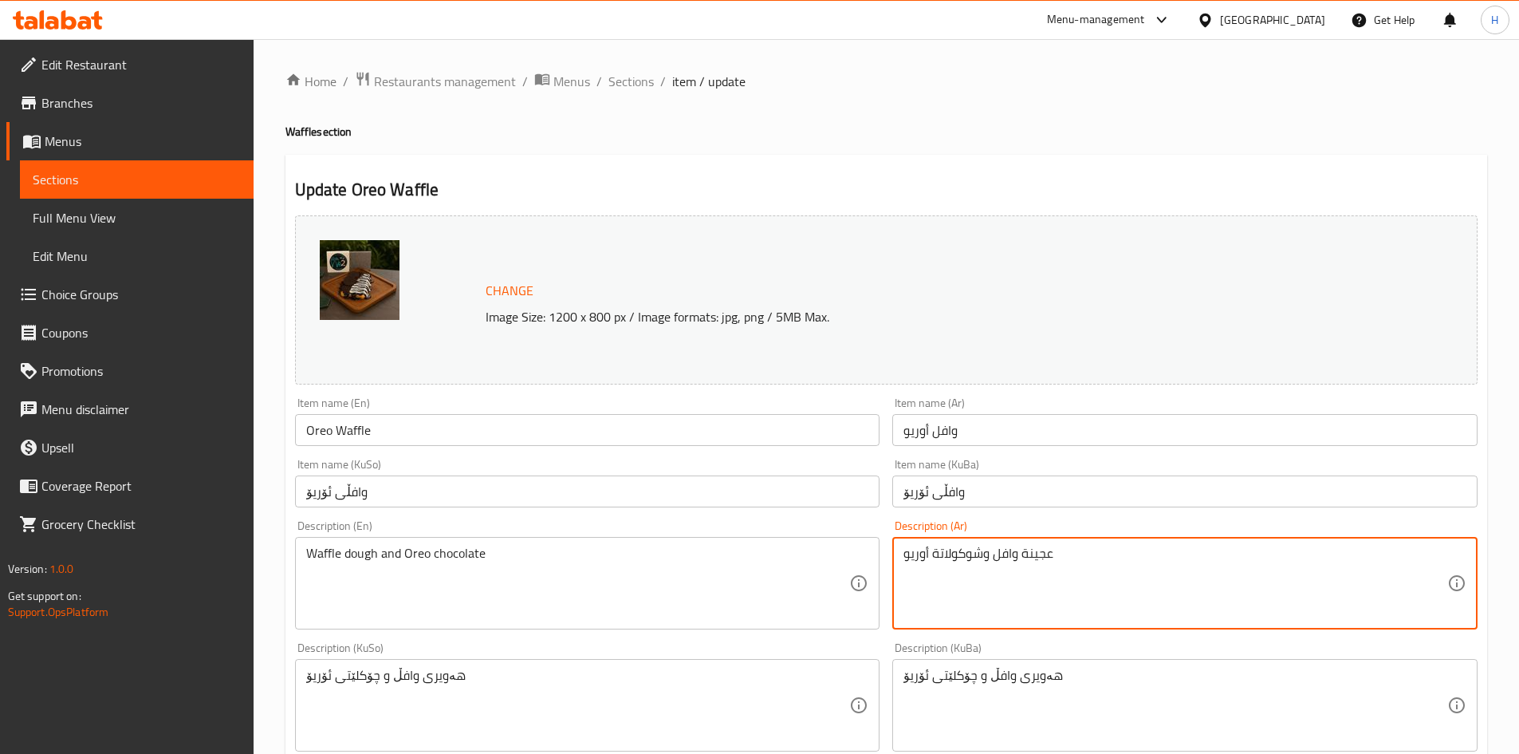
click at [984, 583] on textarea "عجينة وافل وشوكولاتة أوريو" at bounding box center [1176, 584] width 544 height 76
paste textarea "خاصة بـ وي تو، صوص اوريو، صوص نستلة بيضاء،"
type textarea "عجينة وافل خاصة بـ وي تو، صوص اوريو، صوص نستلة بيضاء،"
click at [558, 579] on textarea "Waffle dough and Oreo chocolate" at bounding box center [578, 584] width 544 height 76
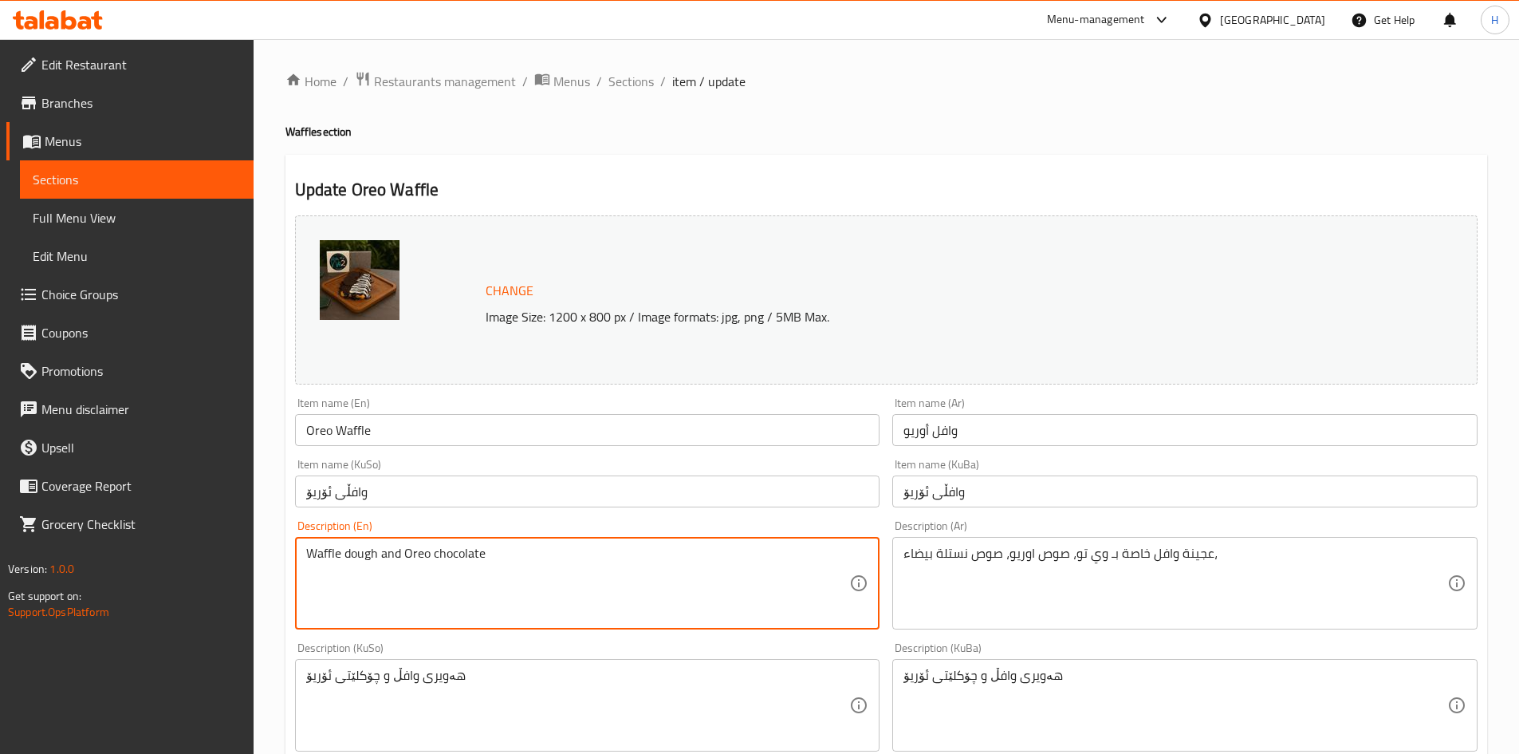
click at [558, 579] on textarea "Waffle dough and Oreo chocolate" at bounding box center [578, 584] width 544 height 76
paste textarea "e Too Special Waffle Dough, Oreo Sauce, Nestle White Sauce,"
click at [329, 550] on textarea "We Too Special Waffle Dough, Oreo Sauce, Nestle White Sauce," at bounding box center [578, 584] width 544 height 76
click at [339, 554] on textarea "We 2 Special Waffle Dough, Oreo Sauce, Nestle White Sauce," at bounding box center [578, 584] width 544 height 76
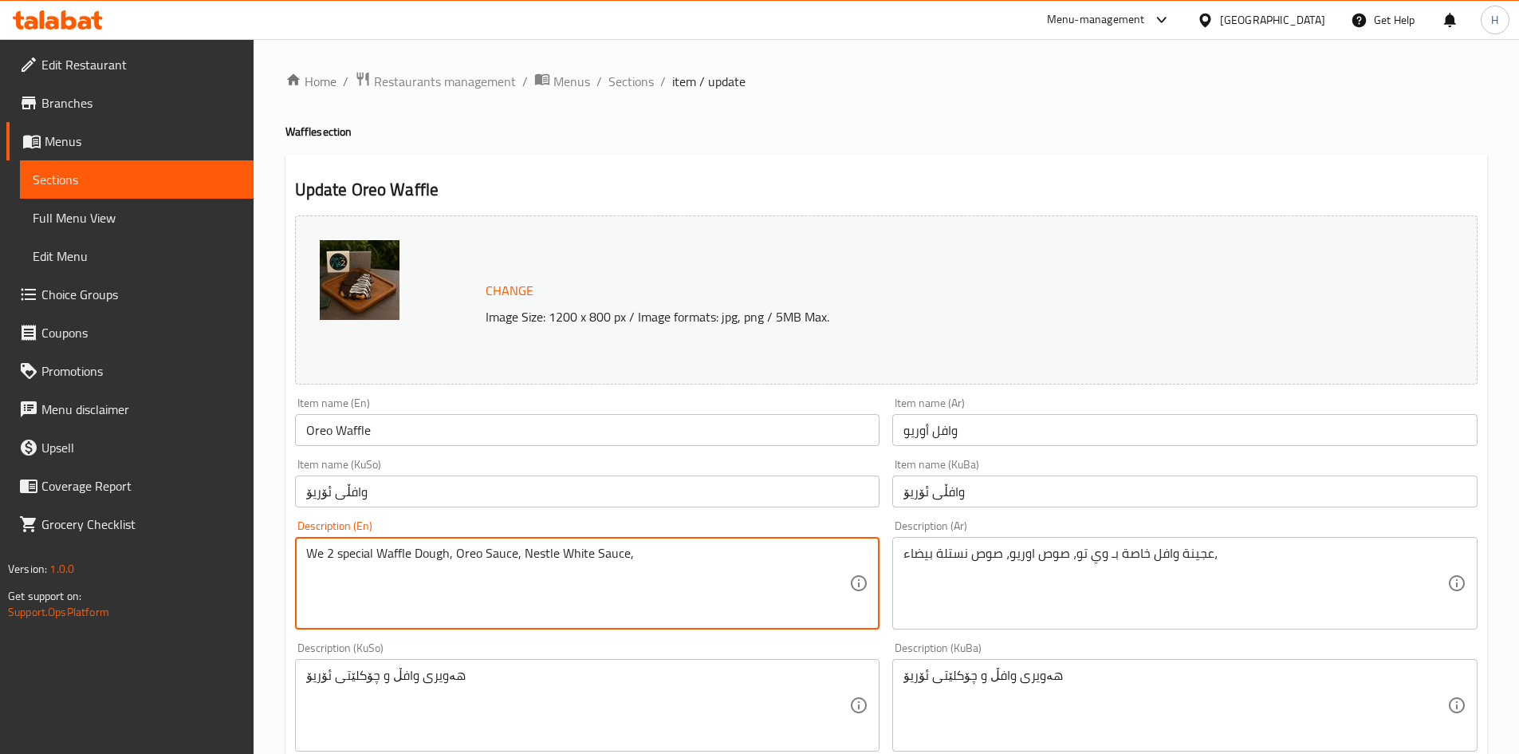
click at [384, 556] on textarea "We 2 special Waffle Dough, Oreo Sauce, Nestle White Sauce," at bounding box center [578, 584] width 544 height 76
drag, startPoint x: 414, startPoint y: 550, endPoint x: 420, endPoint y: 563, distance: 14.3
click at [420, 563] on textarea "We 2 special waffle Dough, Oreo Sauce, Nestle White Sauce," at bounding box center [578, 584] width 544 height 76
click at [451, 560] on textarea "We 2 special waffle dough, Oreo Sauce, Nestle White Sauce," at bounding box center [578, 584] width 544 height 76
click at [485, 556] on textarea "We 2 special waffle dough, oreo Sauce, Nestle White Sauce," at bounding box center [578, 584] width 544 height 76
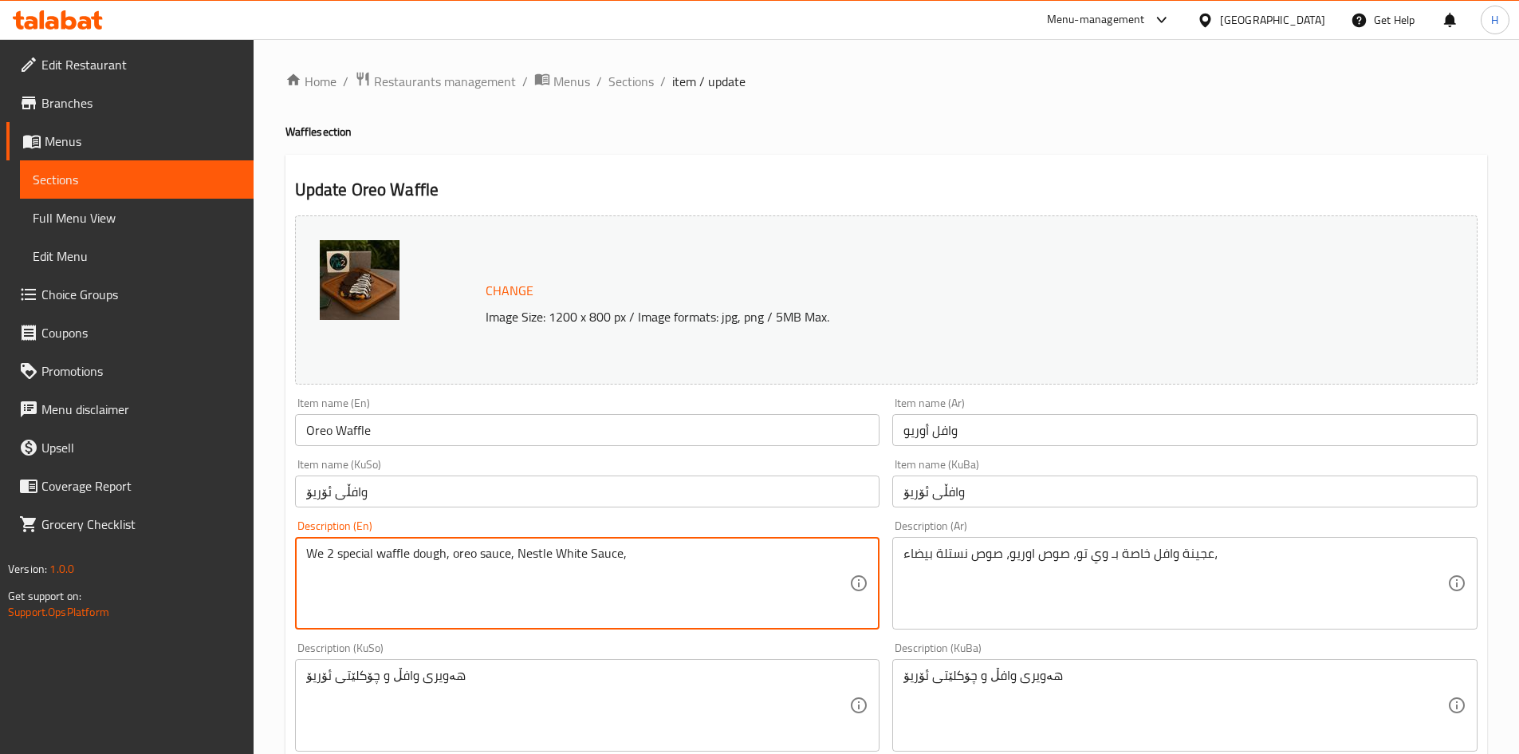
click at [515, 558] on textarea "We 2 special waffle dough, oreo sauce, Nestle White Sauce," at bounding box center [578, 584] width 544 height 76
drag, startPoint x: 554, startPoint y: 555, endPoint x: 564, endPoint y: 558, distance: 10.1
click at [564, 558] on textarea "We 2 special waffle dough, oreo sauce, nestle White Sauce," at bounding box center [578, 584] width 544 height 76
drag, startPoint x: 591, startPoint y: 558, endPoint x: 583, endPoint y: 561, distance: 8.6
click at [583, 561] on textarea "We 2 special waffle dough, oreo sauce, nestle white Sauce," at bounding box center [578, 584] width 544 height 76
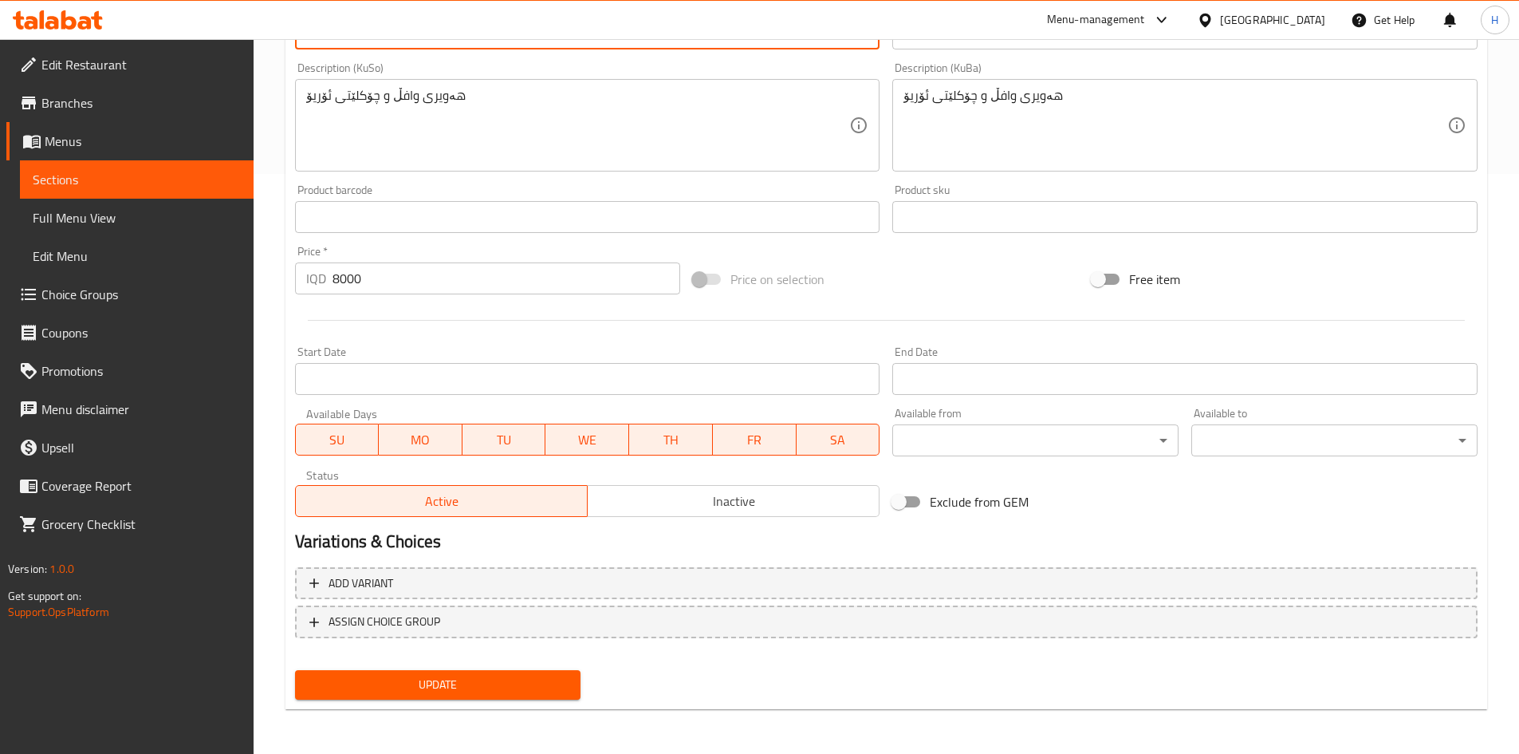
type textarea "We 2 special waffle dough, oreo sauce, nestle white sauce,"
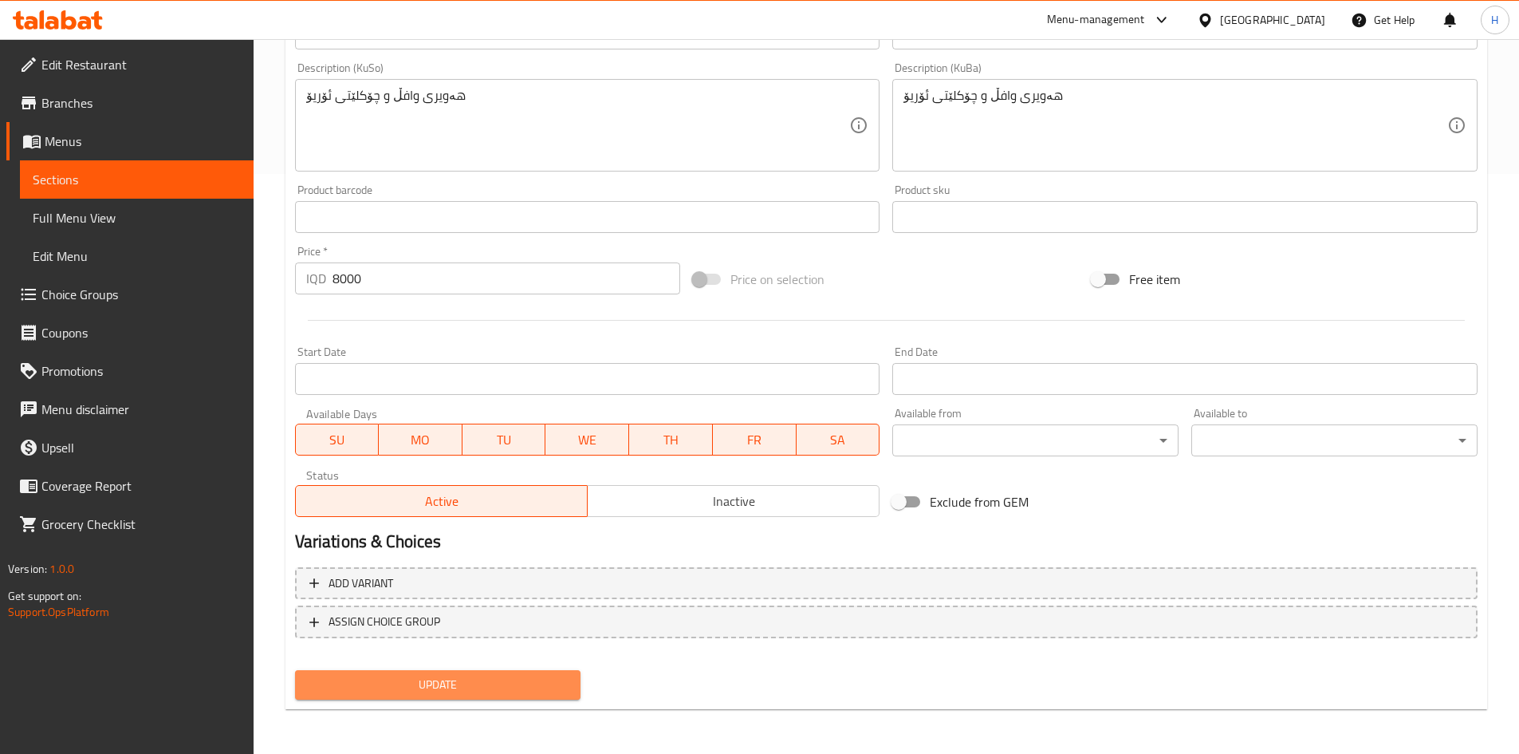
click at [488, 682] on span "Update" at bounding box center [438, 685] width 261 height 20
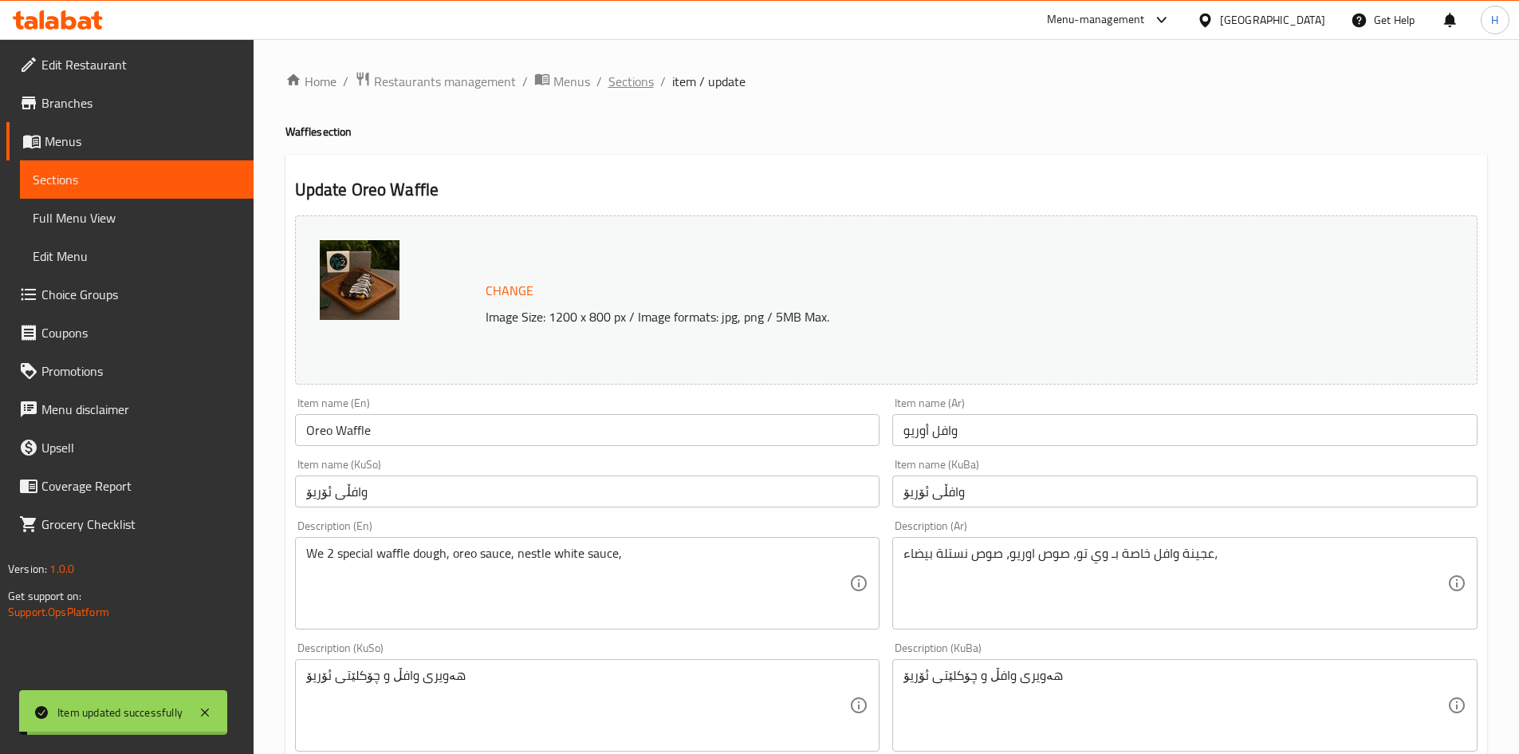
click at [614, 85] on span "Sections" at bounding box center [631, 81] width 45 height 19
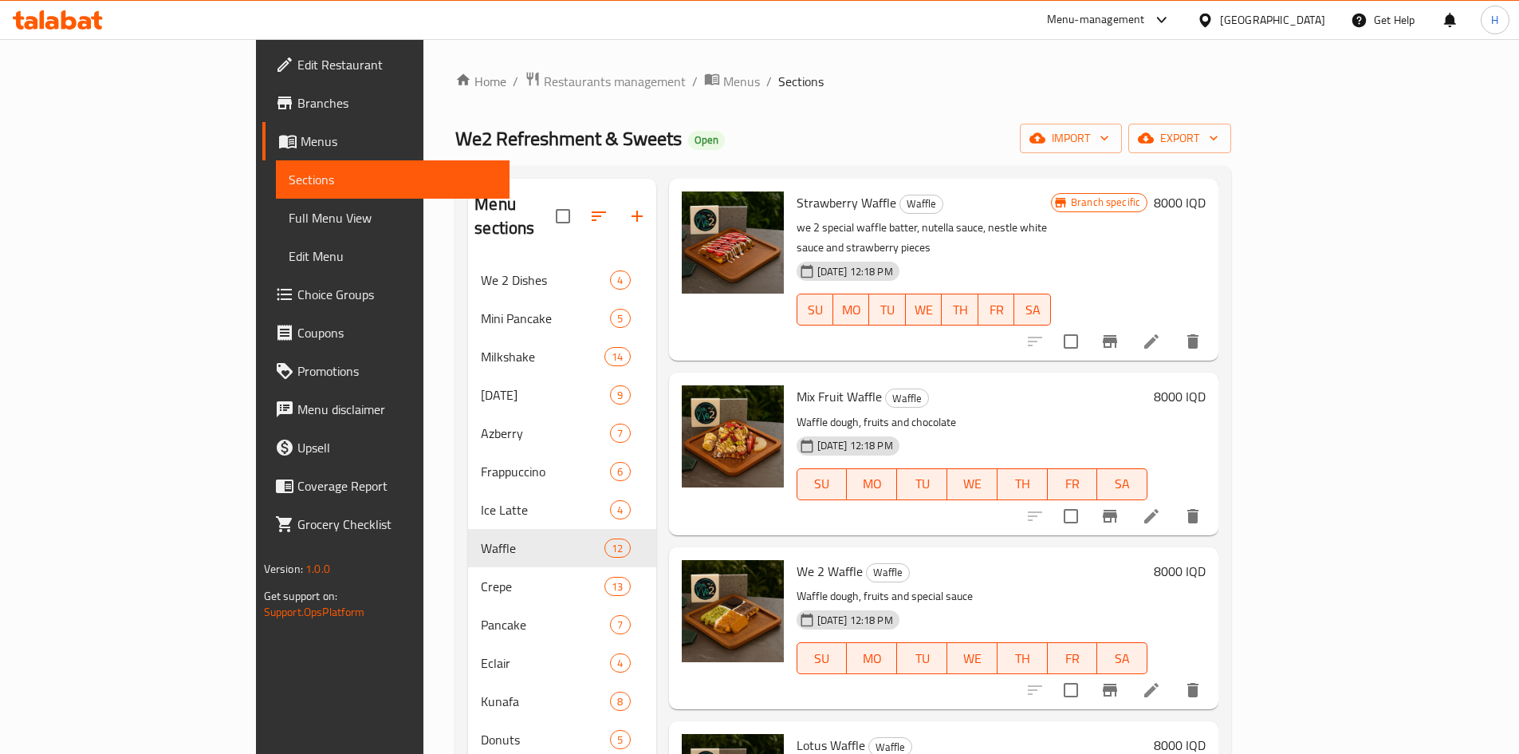
scroll to position [638, 0]
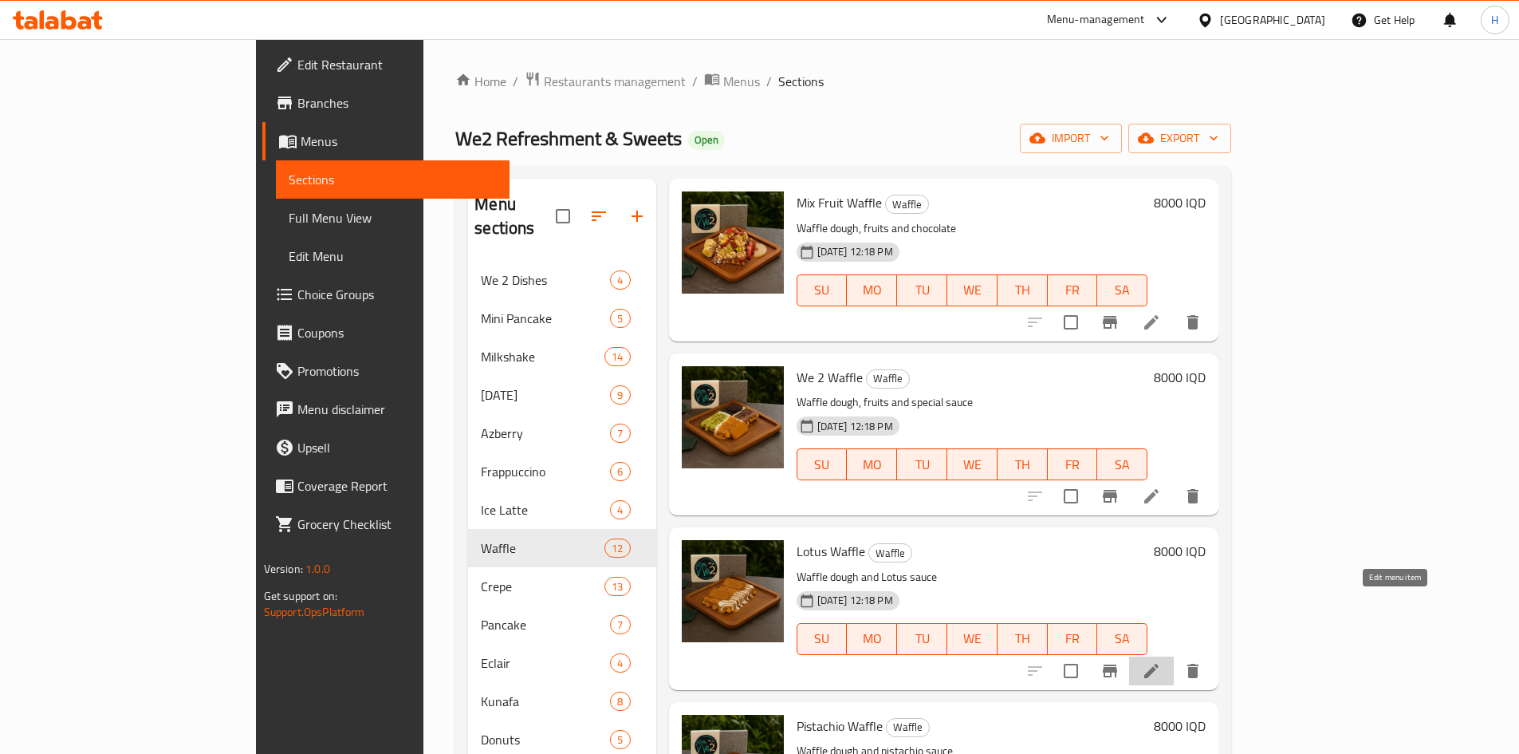
click at [1161, 661] on icon at bounding box center [1151, 670] width 19 height 19
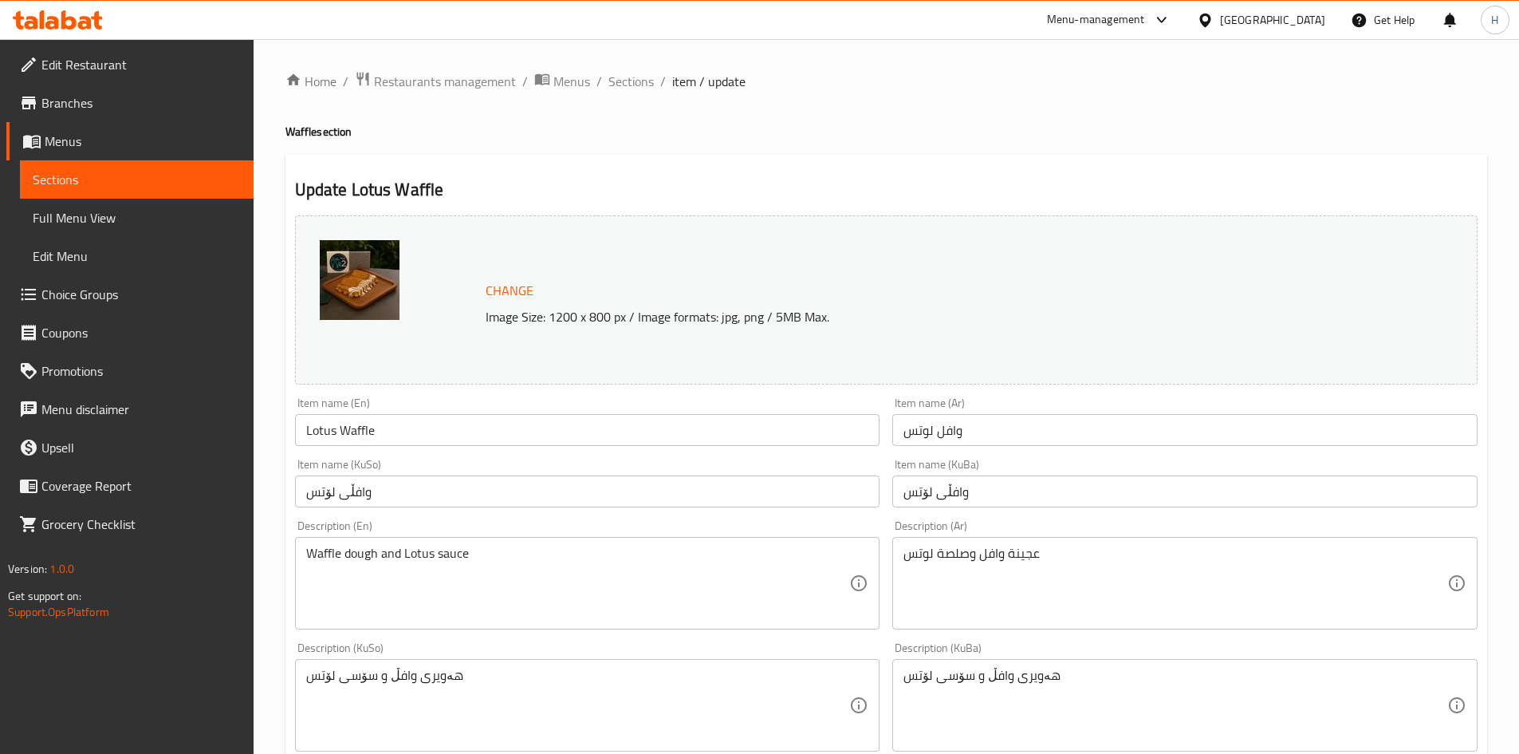
click at [1027, 538] on div "عجينة وافل وصلصة لوتس Description (Ar)" at bounding box center [1185, 583] width 585 height 93
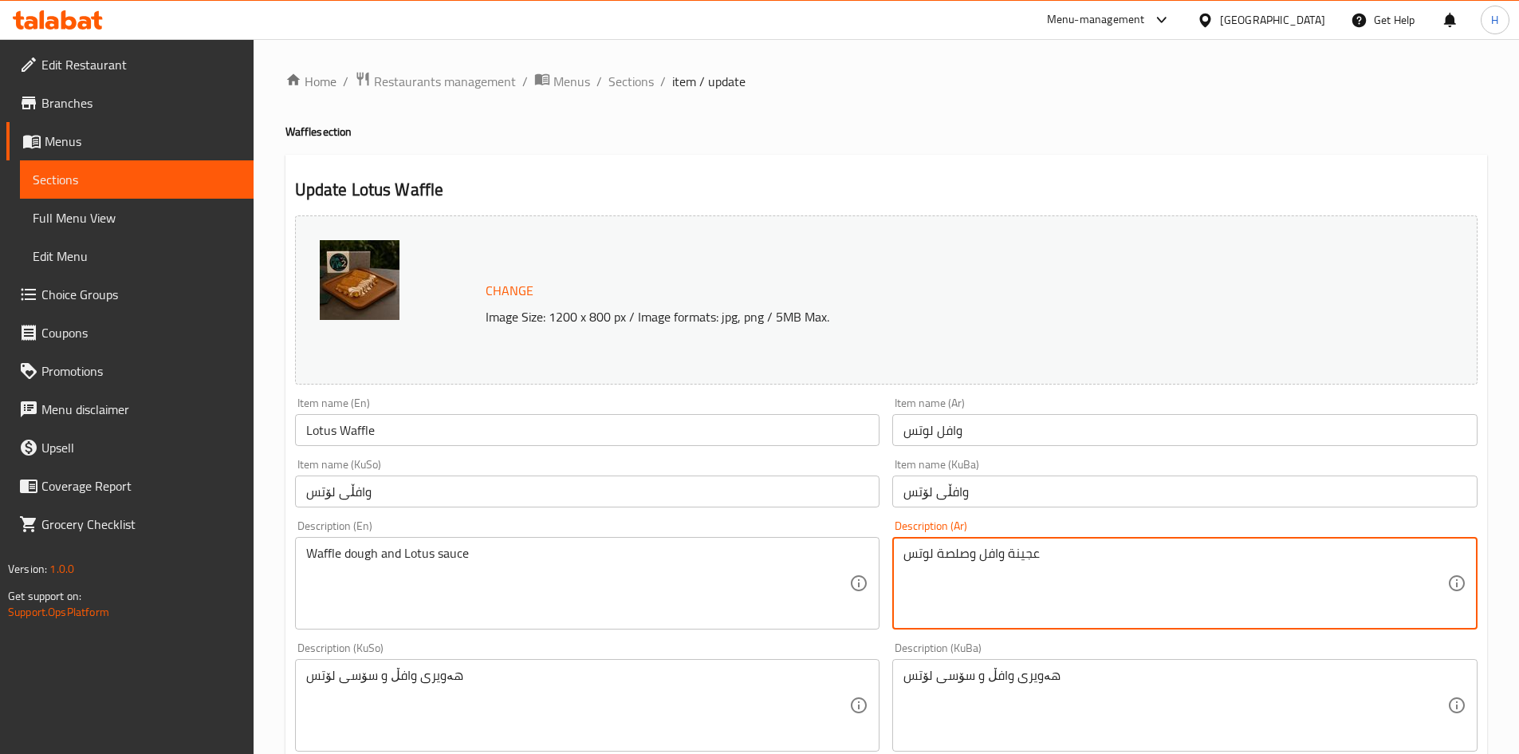
click at [1005, 557] on textarea "عجينة وافل وصلصة لوتس" at bounding box center [1176, 584] width 544 height 76
paste textarea "خاصة بـ وي تو، صوص لوتس، صوص نستلة بيضاء،"
type textarea "عجينة وافل خاصة بـ وي تو، صوص لوتس، صوص نستلة بيضاء،"
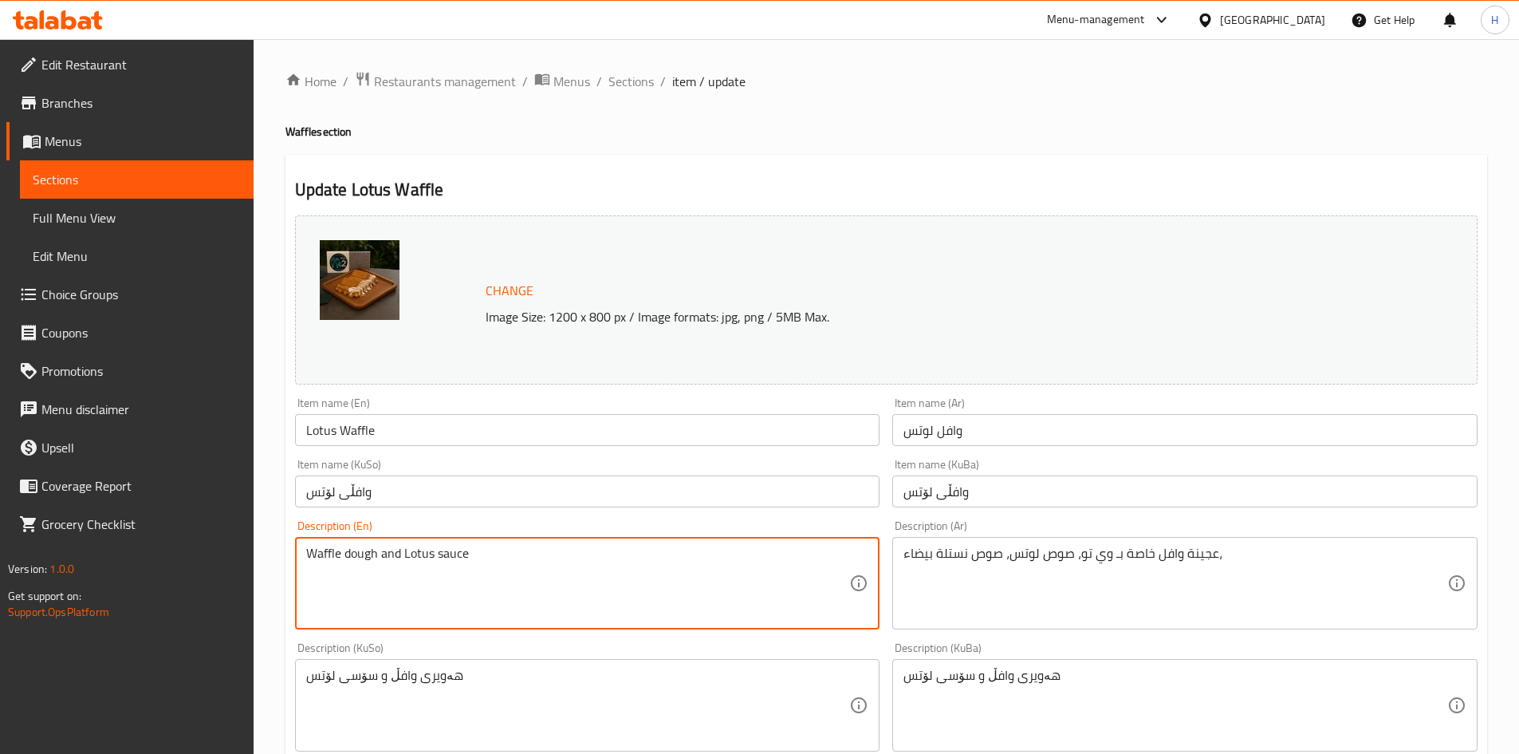
click at [597, 595] on textarea "Waffle dough and Lotus sauce" at bounding box center [578, 584] width 544 height 76
paste textarea "e Too's special waffle batter, Lotus sauce, Nestle white sauce,"
click at [337, 553] on textarea "We Too's special waffle batter, Lotus sauce, Nestle white sauce," at bounding box center [578, 584] width 544 height 76
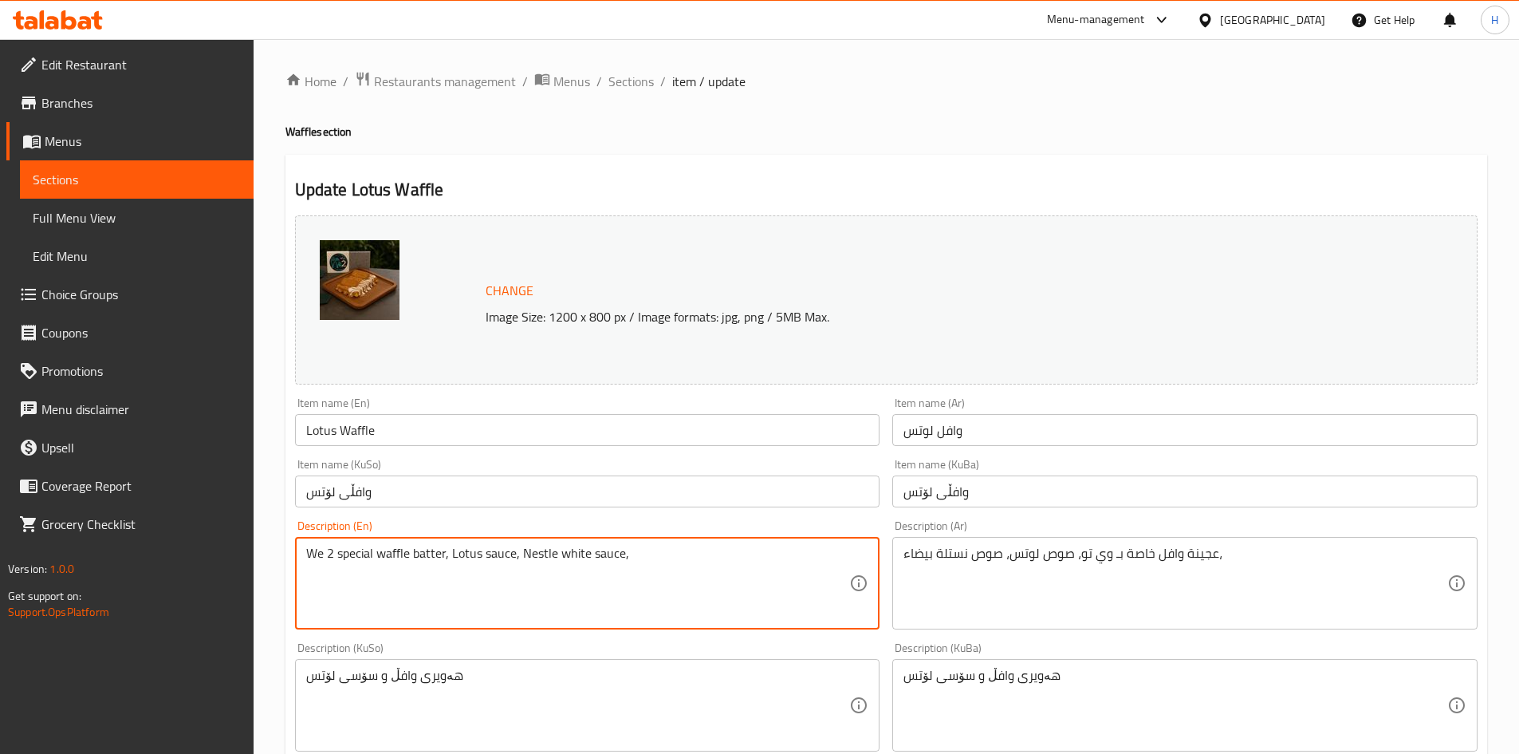
click at [458, 556] on textarea "We 2 special waffle batter, Lotus sauce, Nestle white sauce," at bounding box center [578, 584] width 544 height 76
click at [518, 556] on textarea "We 2 special waffle batter, lotus sauce, Nestle white sauce," at bounding box center [578, 584] width 544 height 76
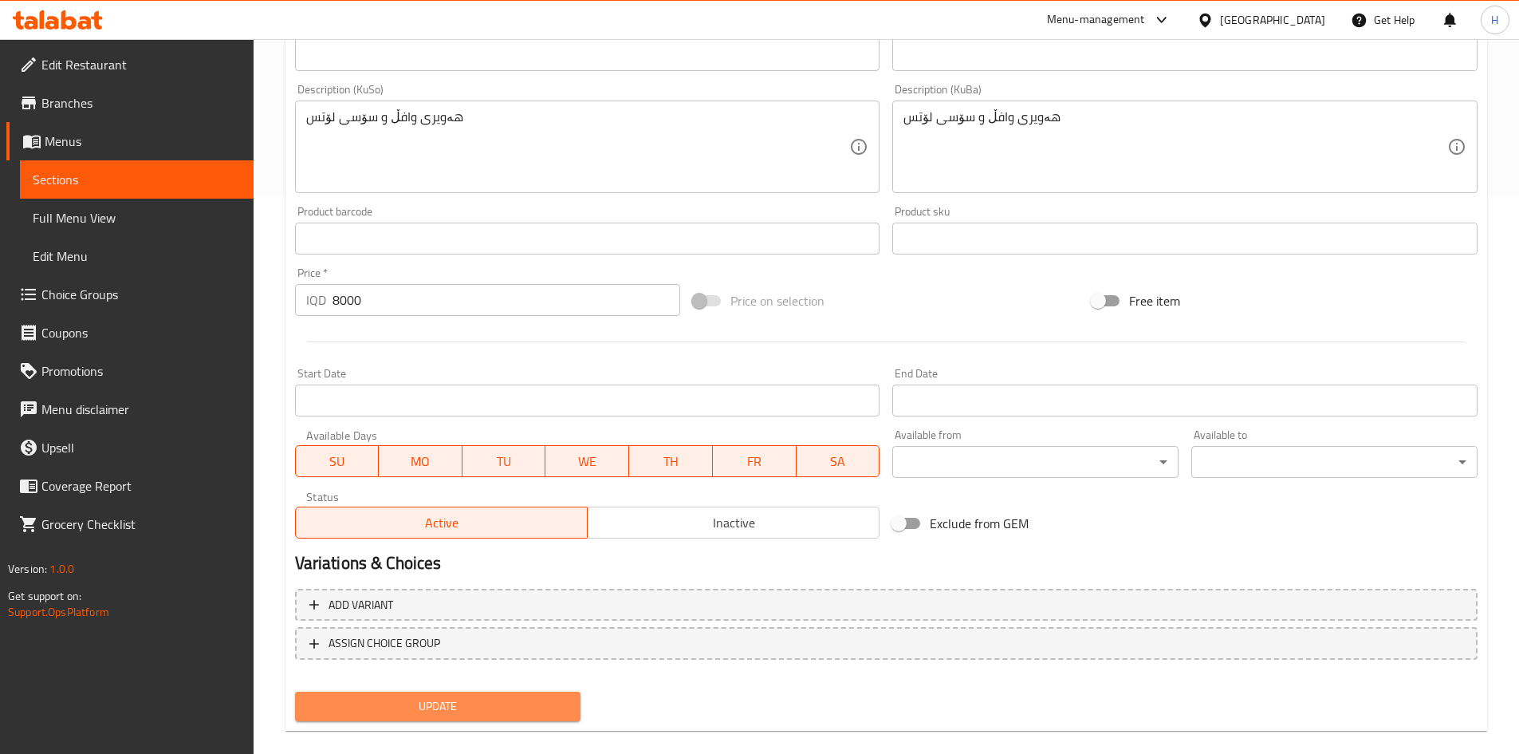
drag, startPoint x: 498, startPoint y: 705, endPoint x: 507, endPoint y: 689, distance: 18.6
click at [498, 705] on span "Update" at bounding box center [438, 706] width 261 height 20
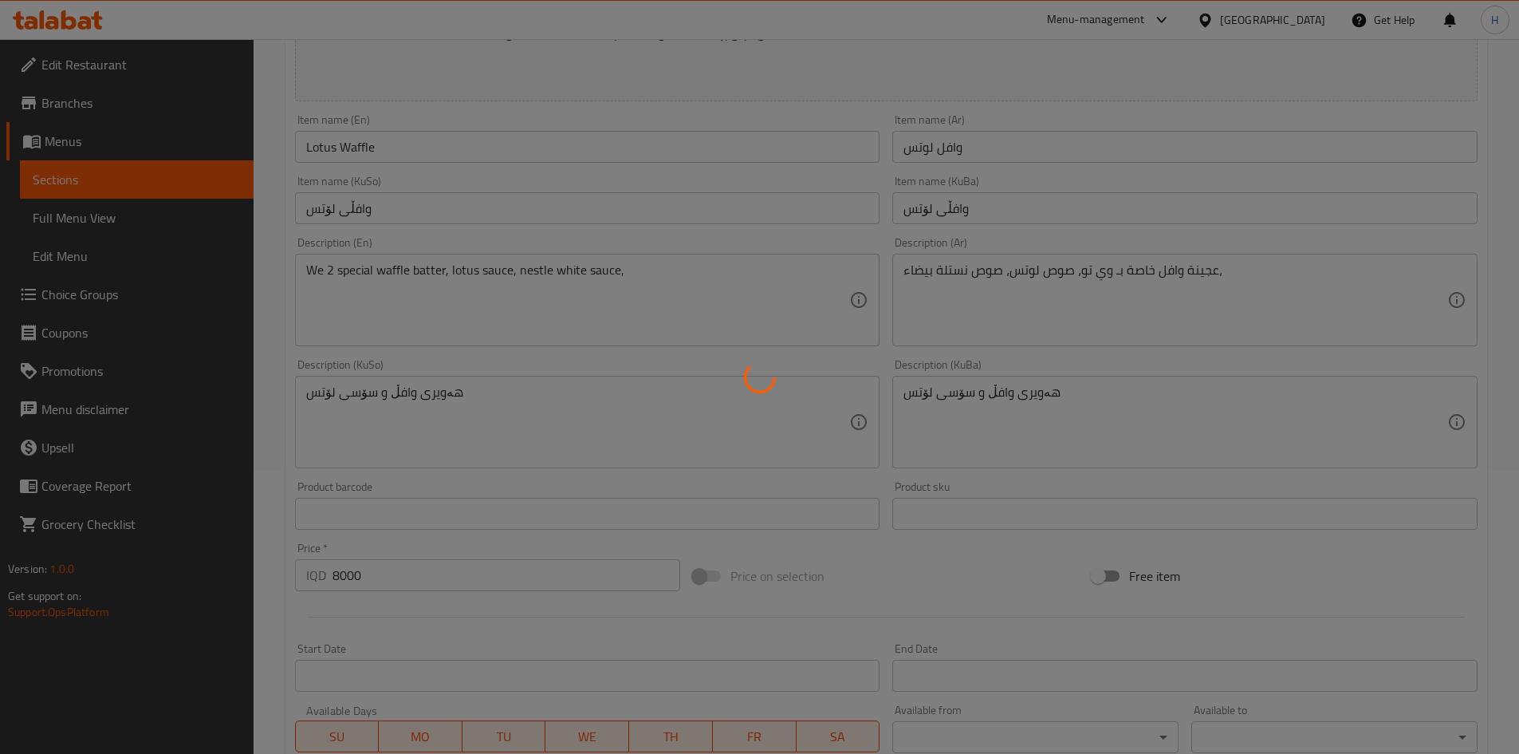
scroll to position [80, 0]
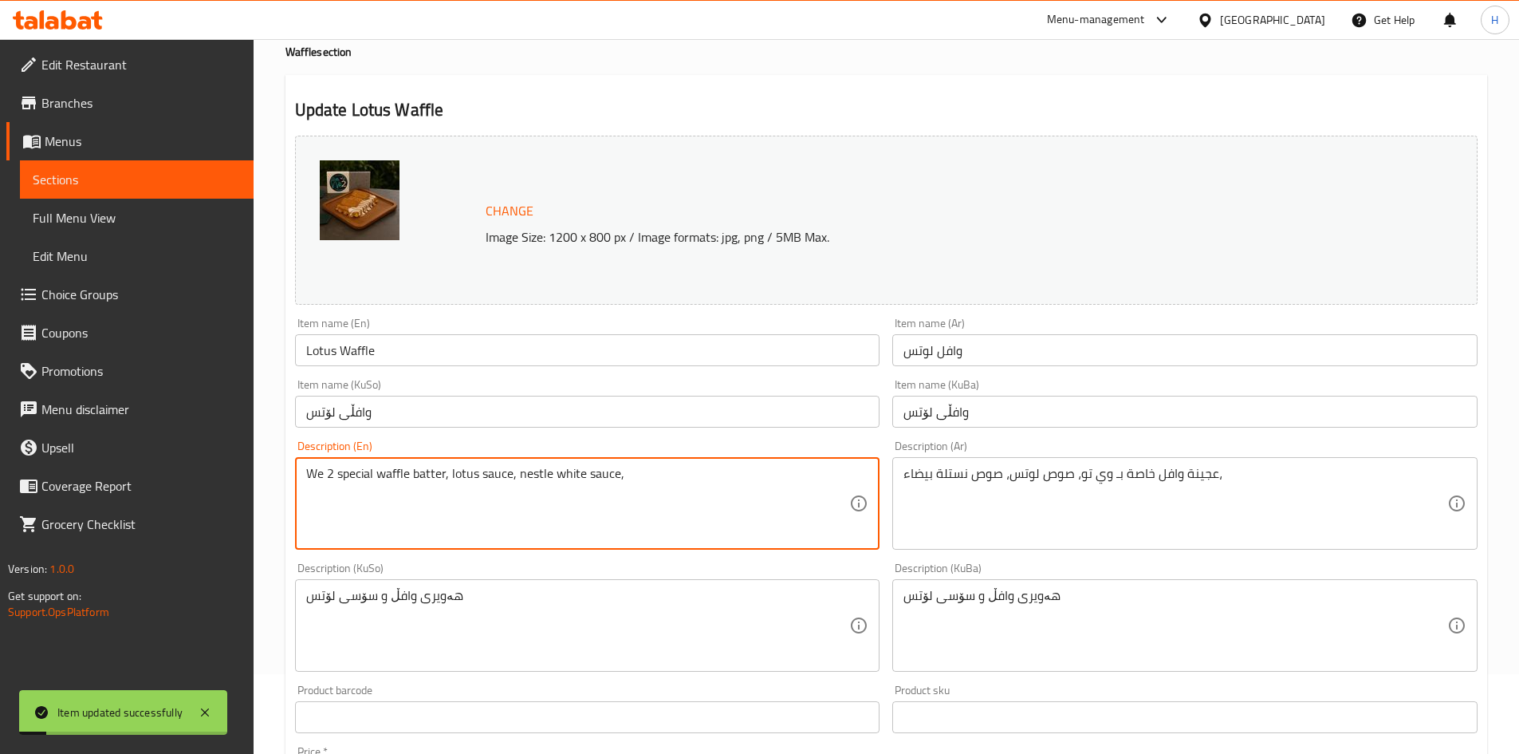
click at [613, 483] on textarea "We 2 special waffle batter, lotus sauce, nestle white sauce," at bounding box center [578, 504] width 544 height 76
click at [619, 482] on textarea "We 2 special waffle batter, lotus sauce, nestle white sauce," at bounding box center [578, 504] width 544 height 76
click at [617, 481] on textarea "We 2 special waffle batter, lotus sauce, nestle white sauce," at bounding box center [578, 504] width 544 height 76
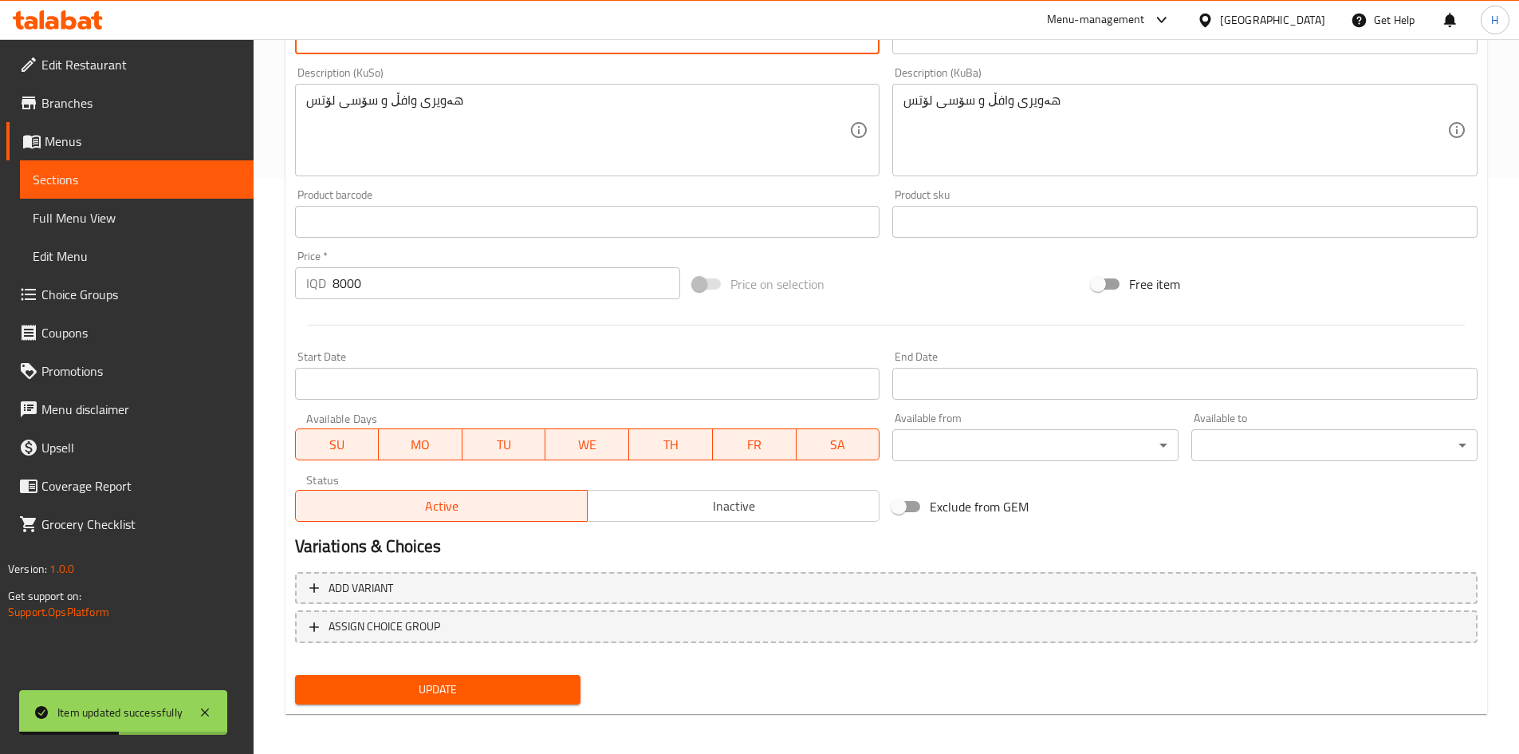
scroll to position [580, 0]
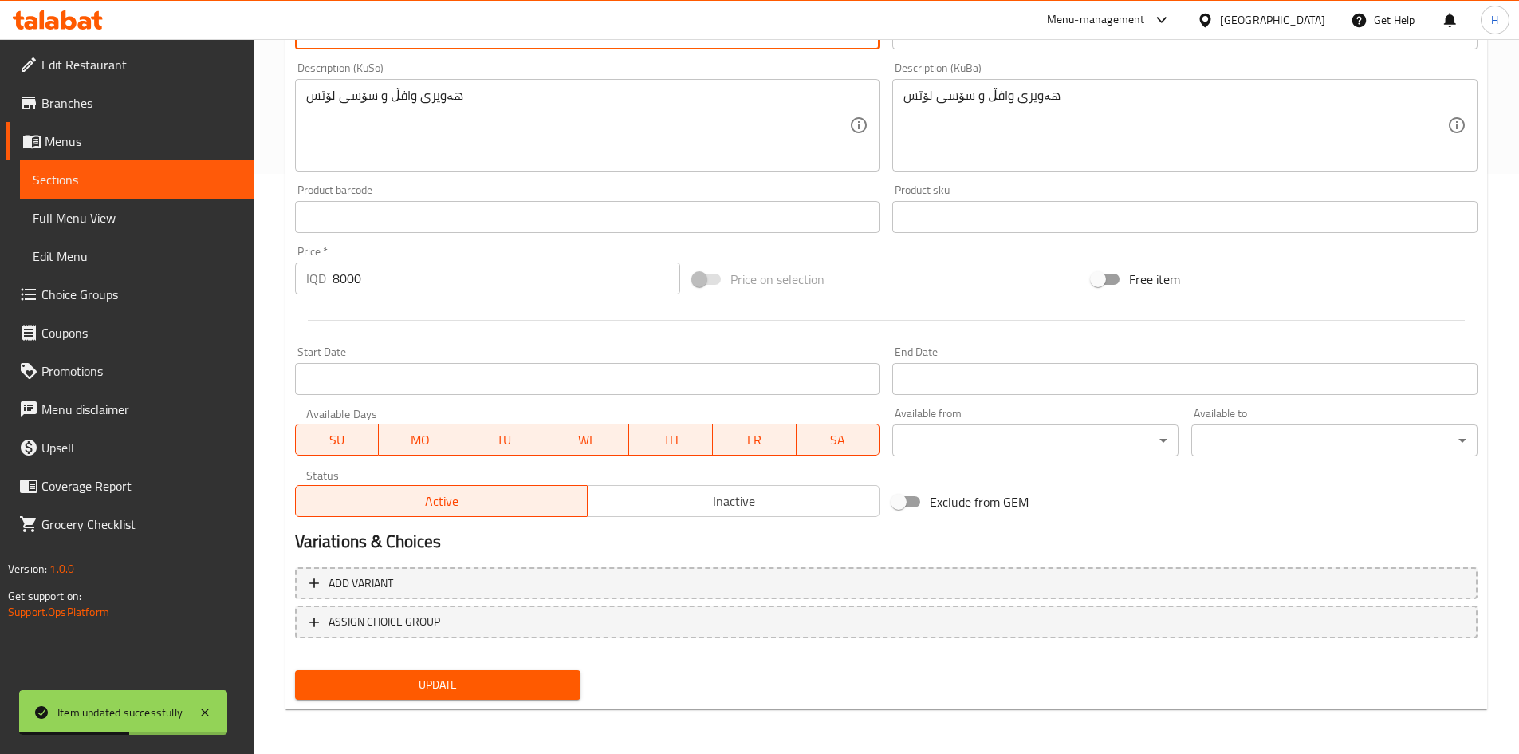
type textarea "We 2 special waffle batter, lotus sauce, nestle white sauce"
drag, startPoint x: 483, startPoint y: 703, endPoint x: 489, endPoint y: 676, distance: 27.1
click at [483, 701] on div "Update" at bounding box center [438, 685] width 299 height 42
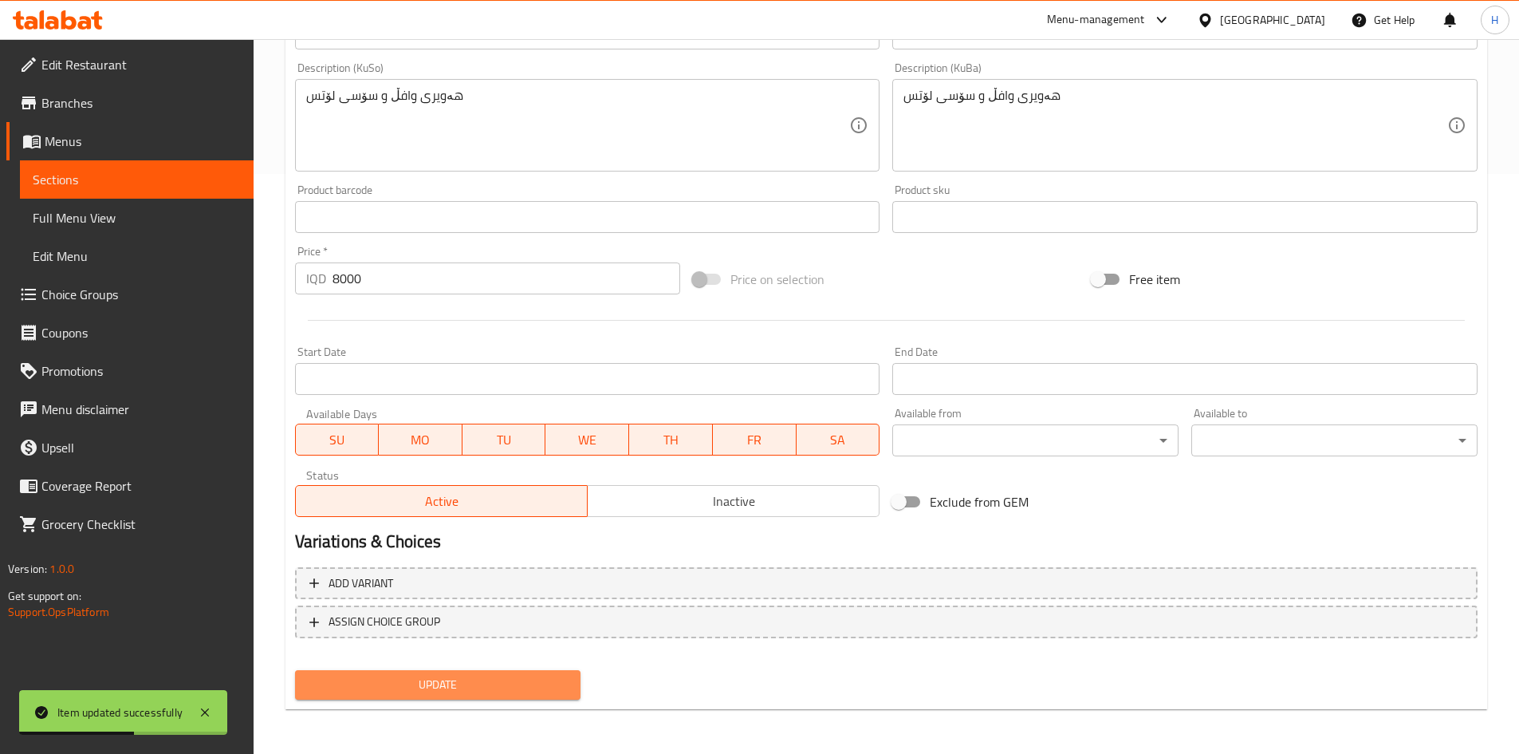
click at [489, 676] on span "Update" at bounding box center [438, 685] width 261 height 20
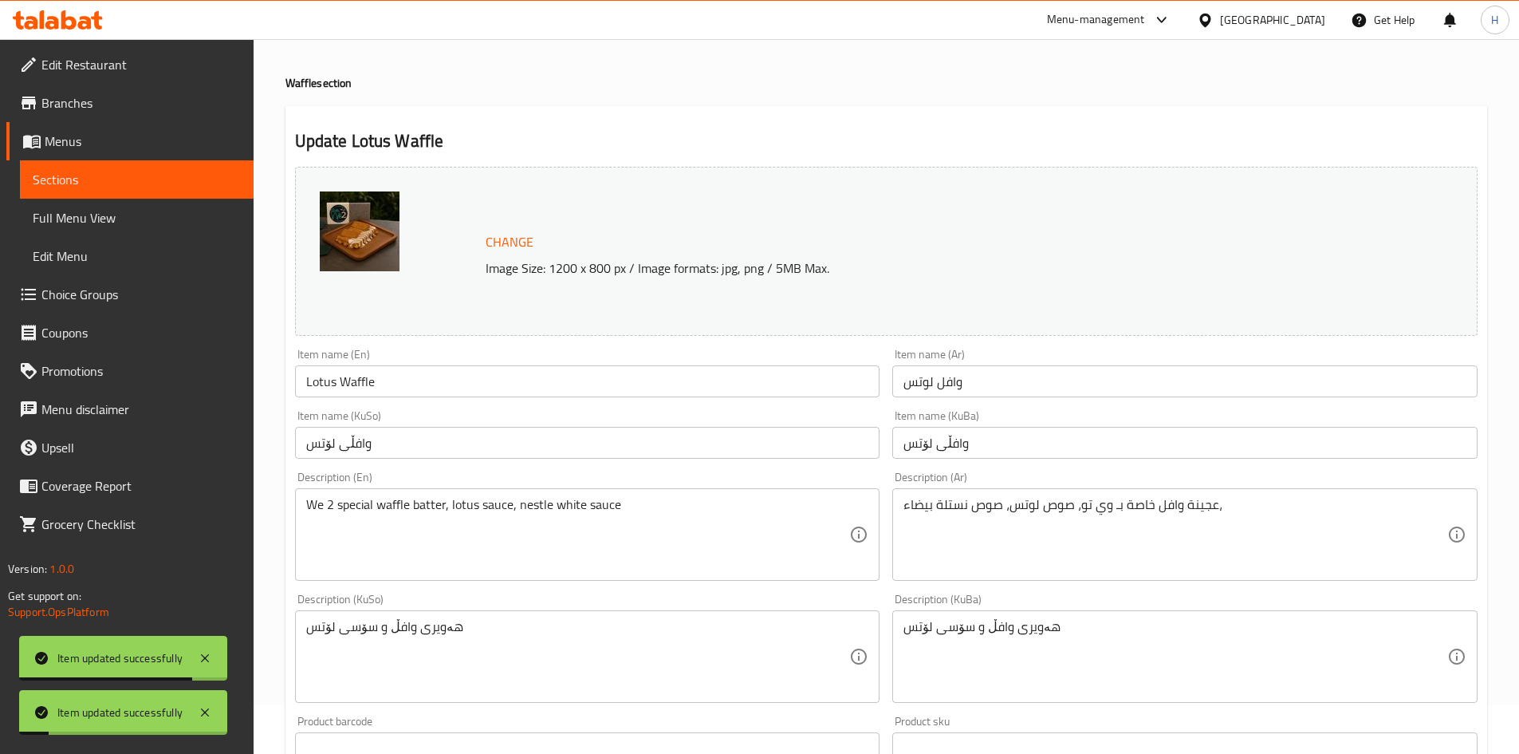
scroll to position [0, 0]
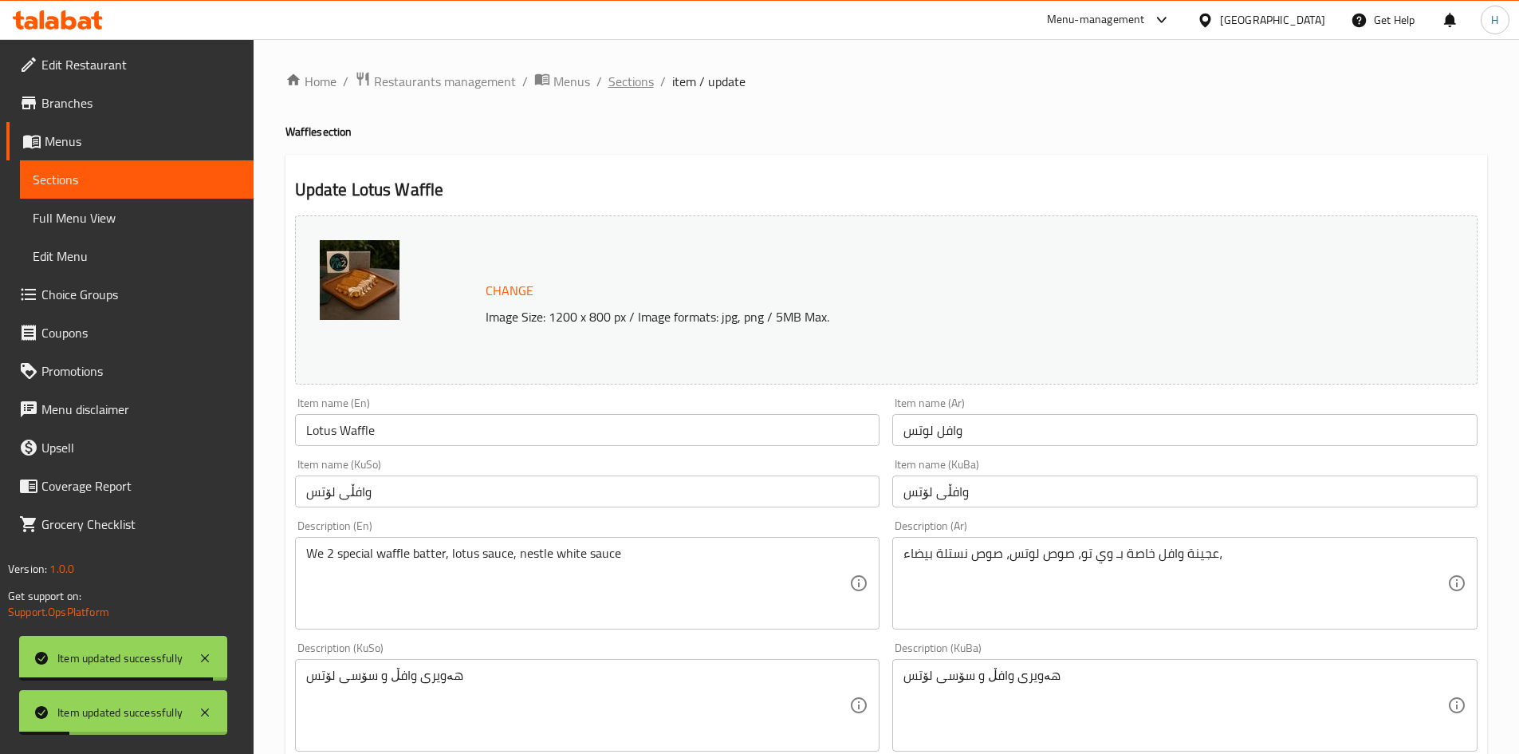
click at [643, 77] on span "Sections" at bounding box center [631, 81] width 45 height 19
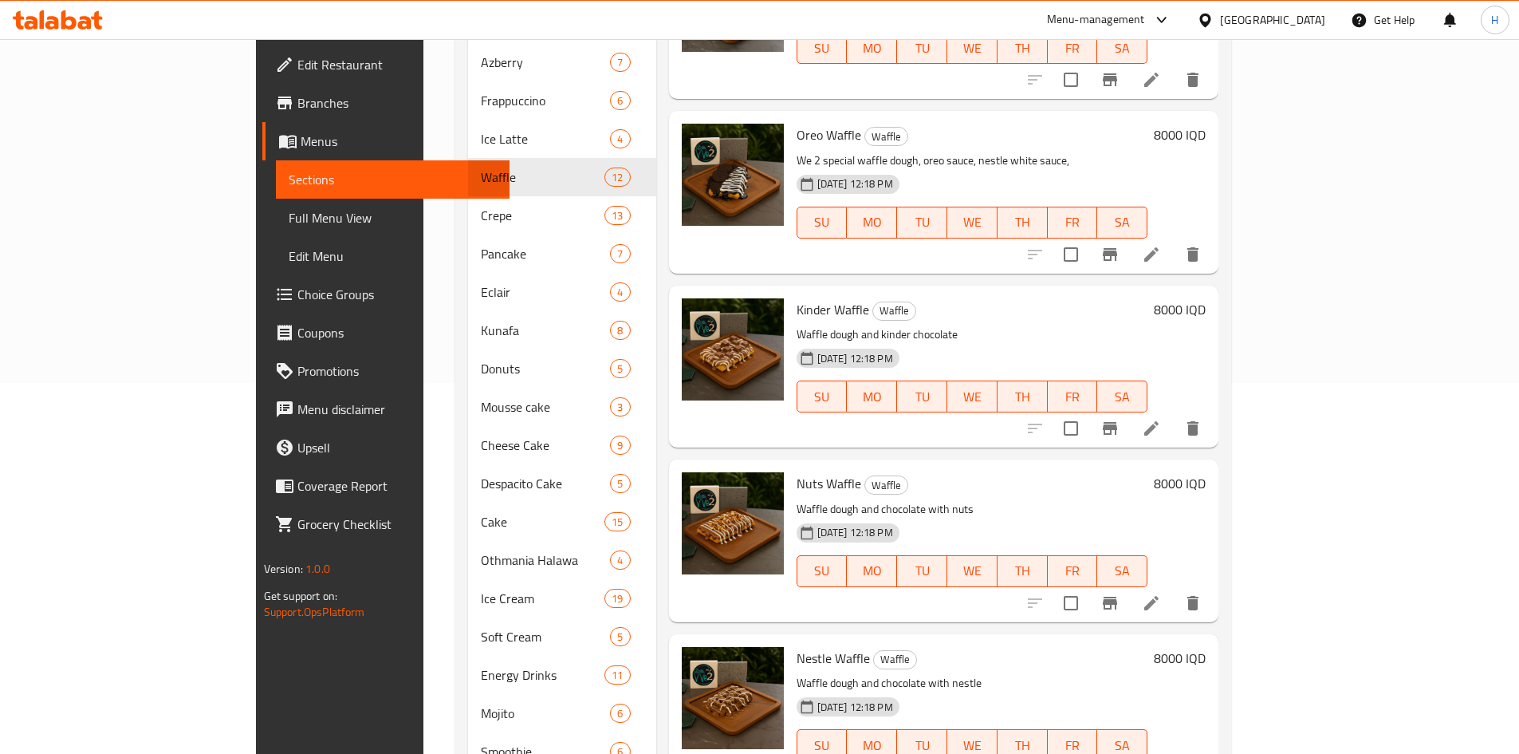
scroll to position [399, 0]
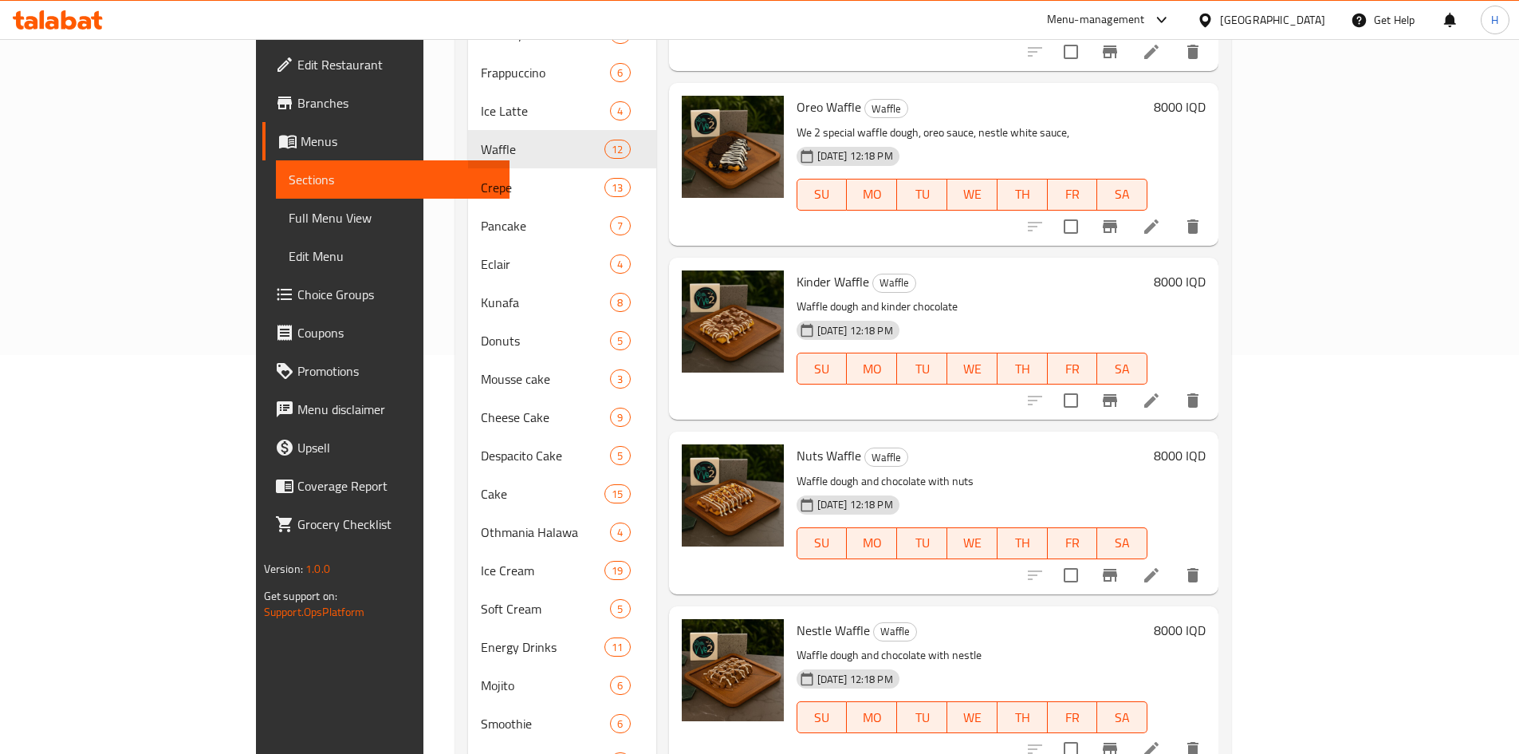
click at [1174, 561] on li at bounding box center [1151, 575] width 45 height 29
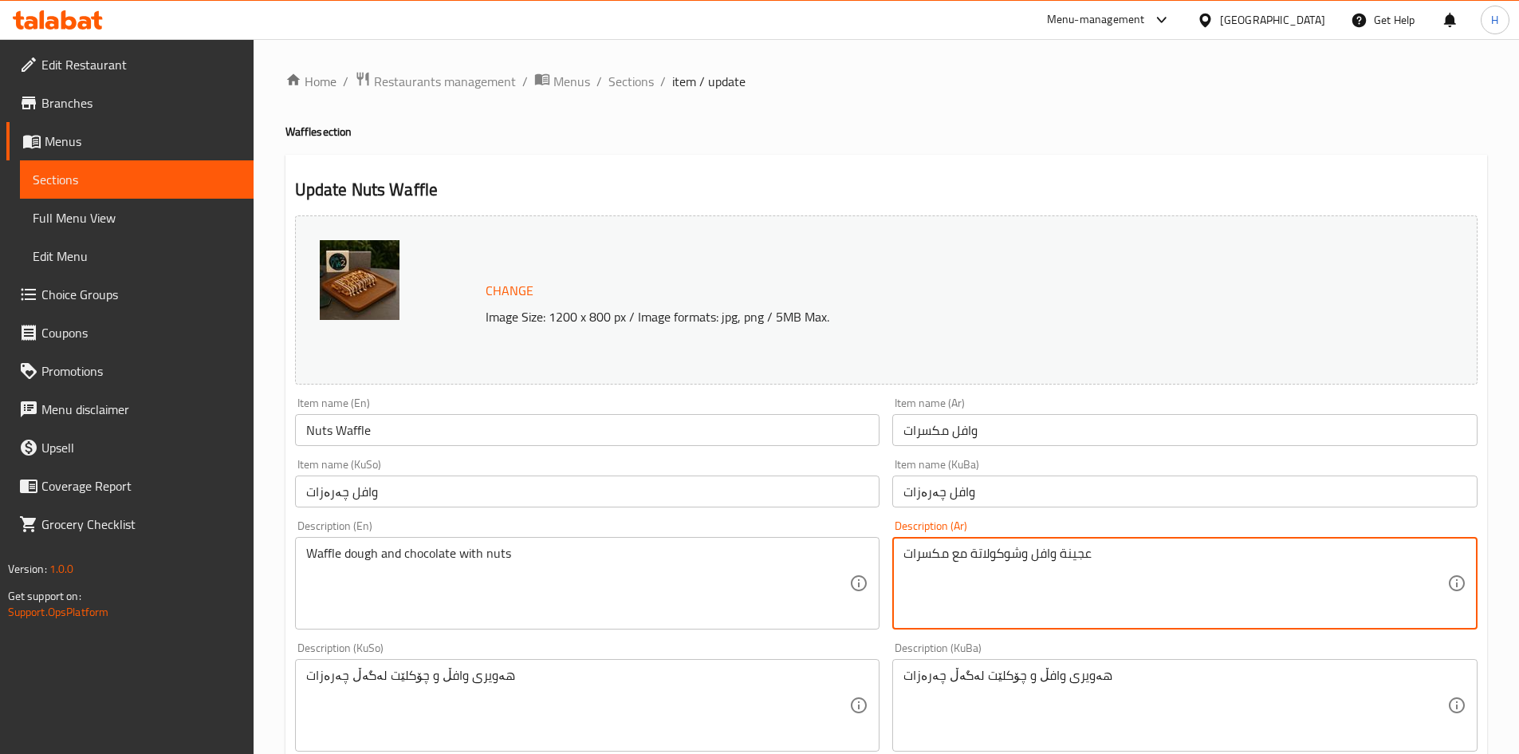
click at [1044, 591] on textarea "عجينة وافل وشوكولاتة مع مكسرات" at bounding box center [1176, 584] width 544 height 76
paste textarea "خاصة بـ وي تو، مكسرات، صوص نوتيلا، صوص نستلة بيضاء،"
type textarea "عجينة وافل خاصة بـ وي تو، مكسرات، صوص نوتيلا، صوص نستلة بيضاء،"
click at [400, 544] on div "Waffle dough and chocolate with nuts Description (En)" at bounding box center [587, 583] width 585 height 93
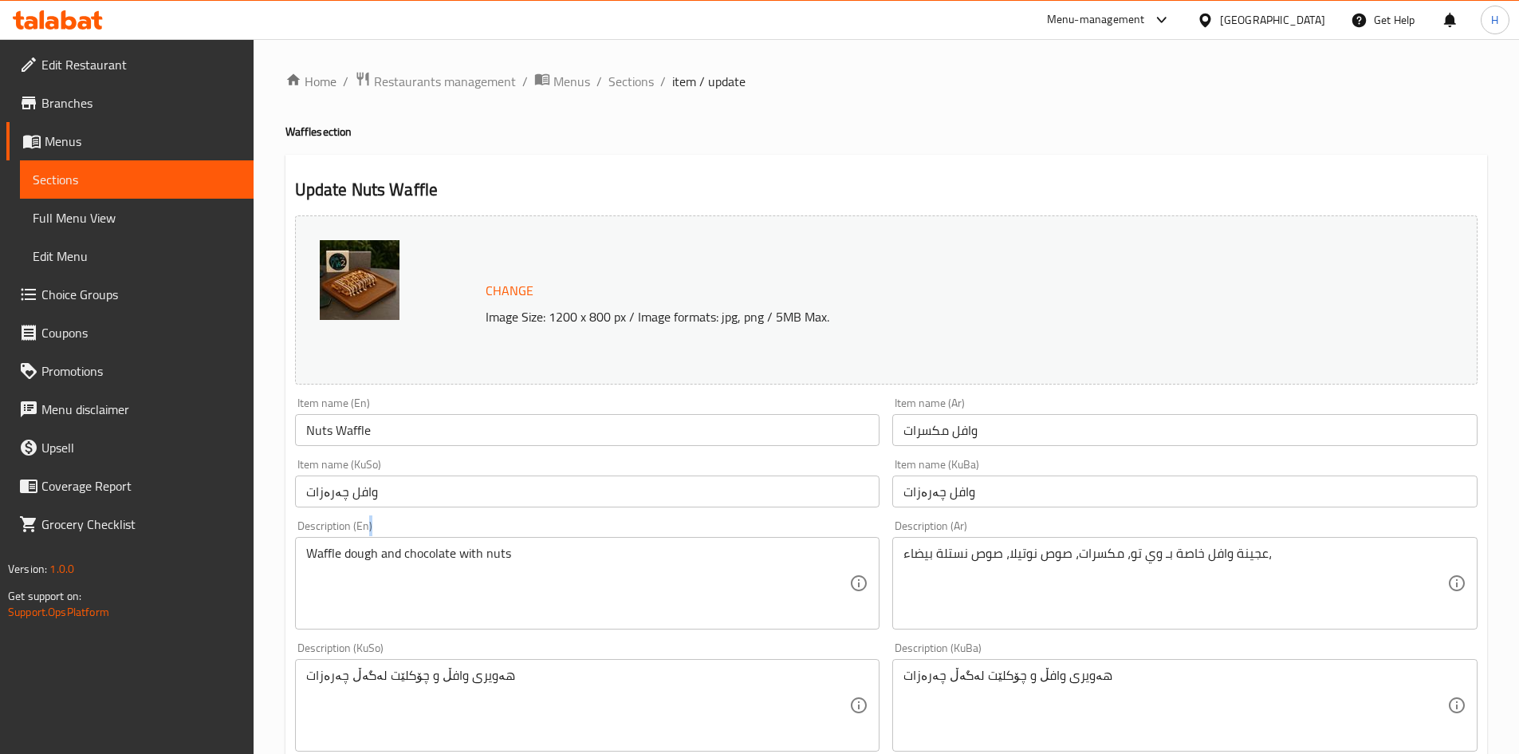
click at [400, 544] on div "Waffle dough and chocolate with nuts Description (En)" at bounding box center [587, 583] width 585 height 93
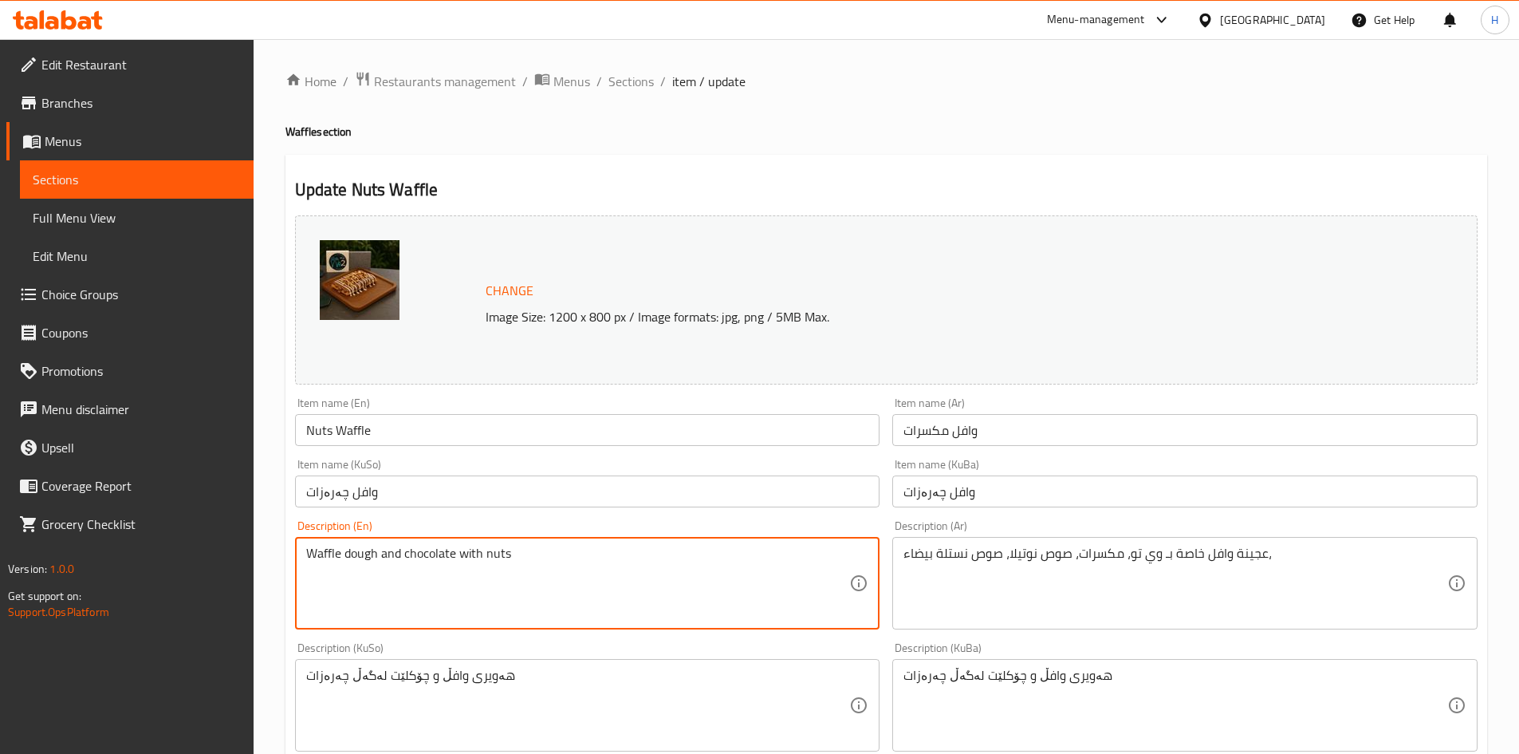
click at [399, 562] on textarea "Waffle dough and chocolate with nuts" at bounding box center [578, 584] width 544 height 76
paste textarea "e Too's special waffle batter, nuts, Nutella sauce, Nestle white sauce,"
click at [502, 554] on textarea "We Too's special waffle batter, nuts, Nutella sauce, Nestle white sauce," at bounding box center [578, 584] width 544 height 76
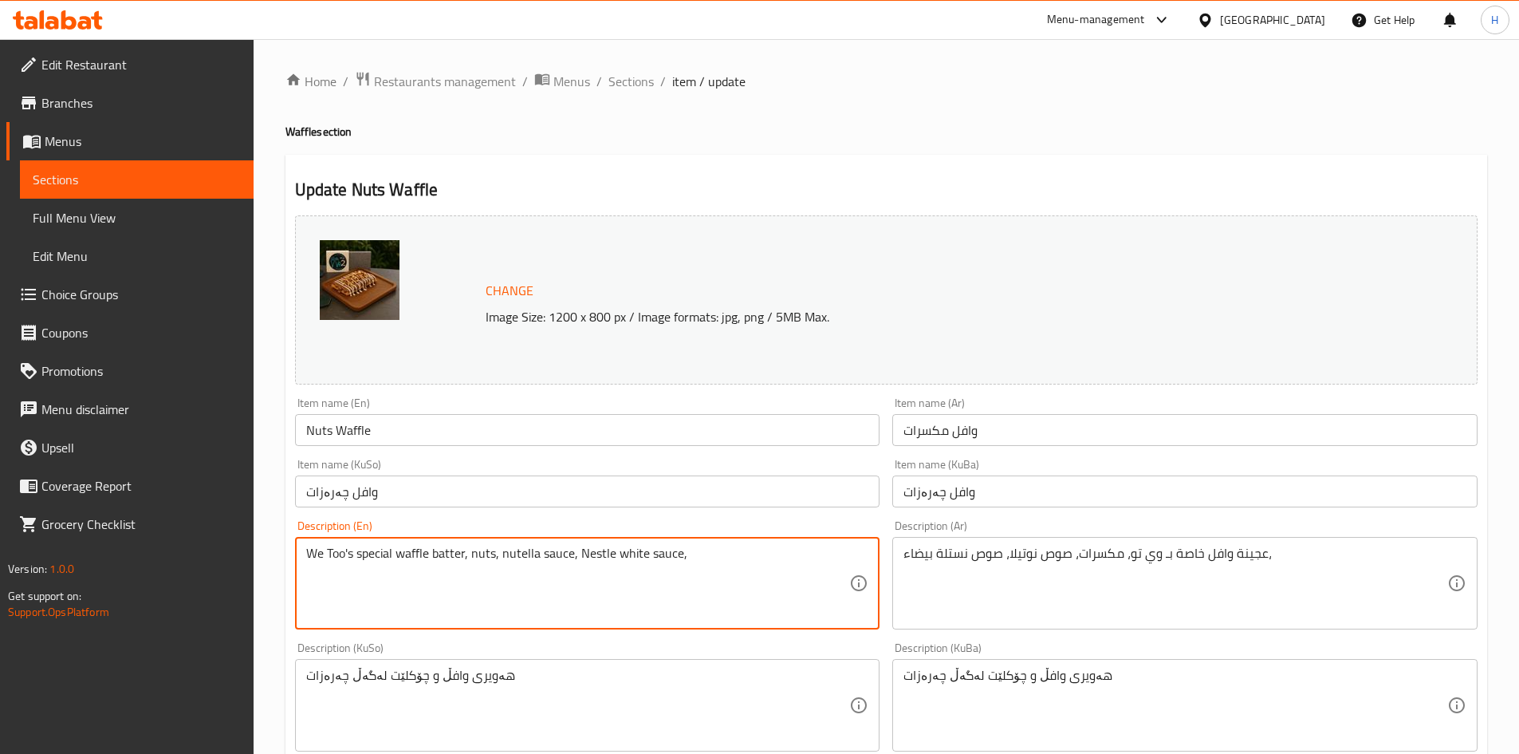
click at [579, 554] on textarea "We Too's special waffle batter, nuts, nutella sauce, Nestle white sauce," at bounding box center [578, 584] width 544 height 76
click at [341, 554] on textarea "We Too's special waffle batter, nuts, nutella sauce, nestle white sauce," at bounding box center [578, 584] width 544 height 76
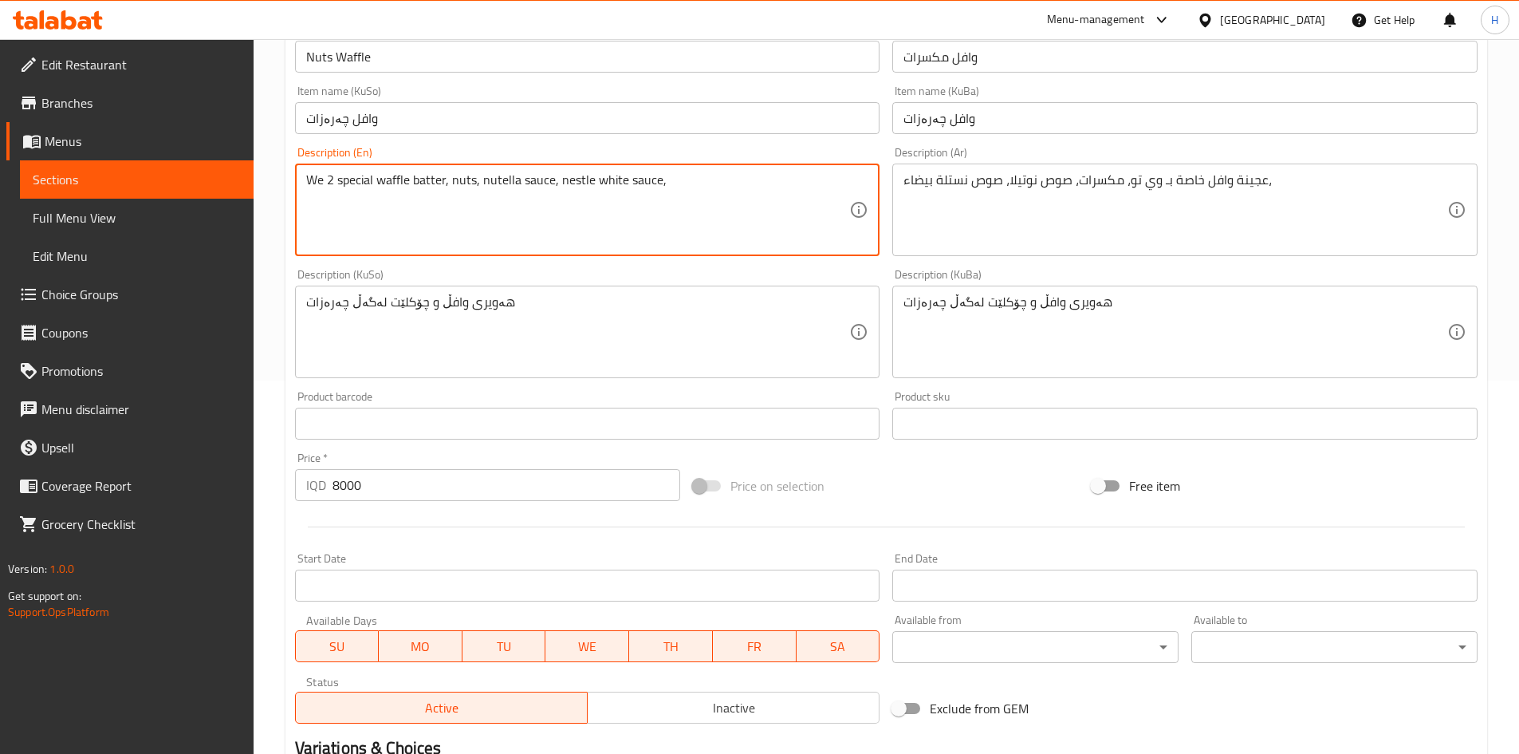
scroll to position [580, 0]
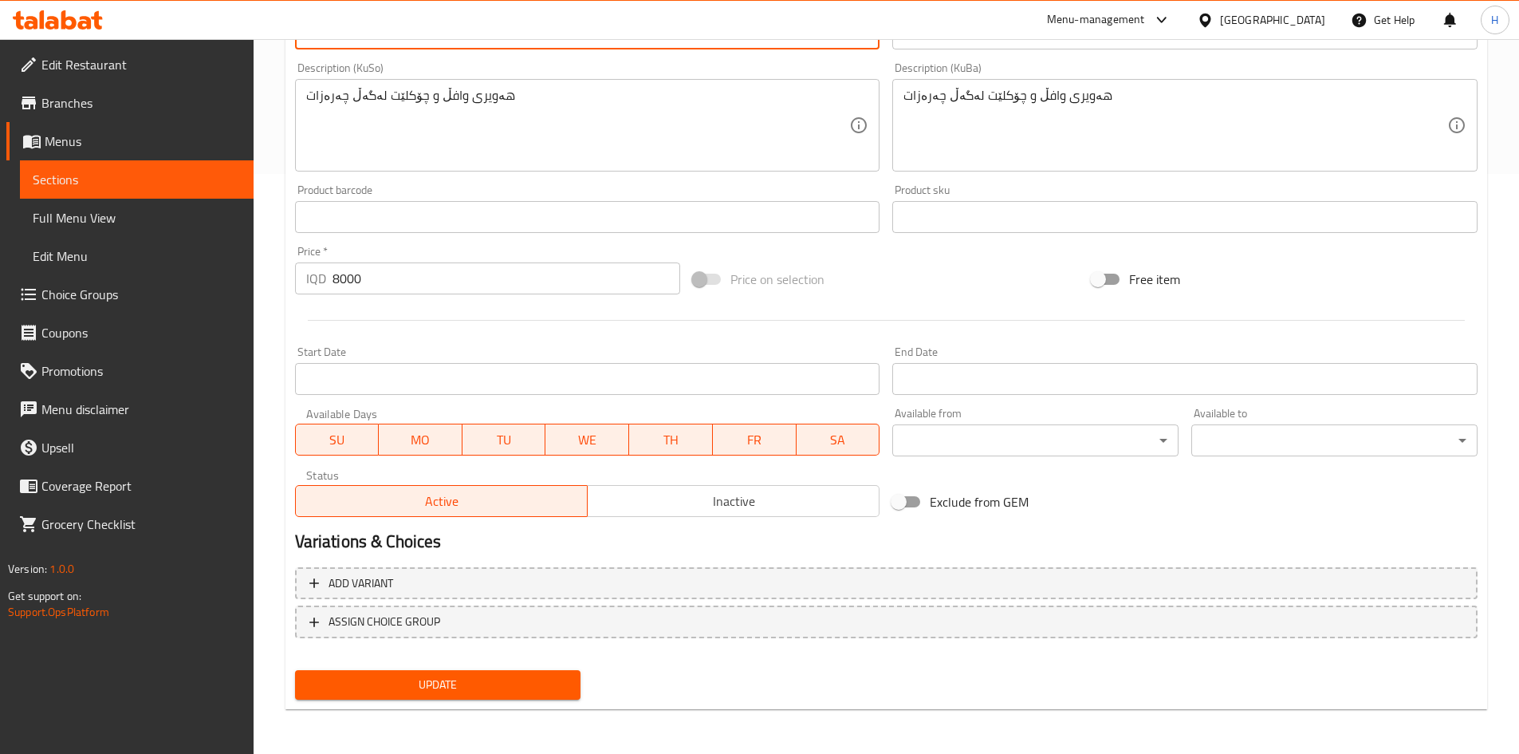
type textarea "We 2 special waffle batter, nuts, nutella sauce, nestle white sauce,"
click at [478, 675] on button "Update" at bounding box center [438, 685] width 286 height 30
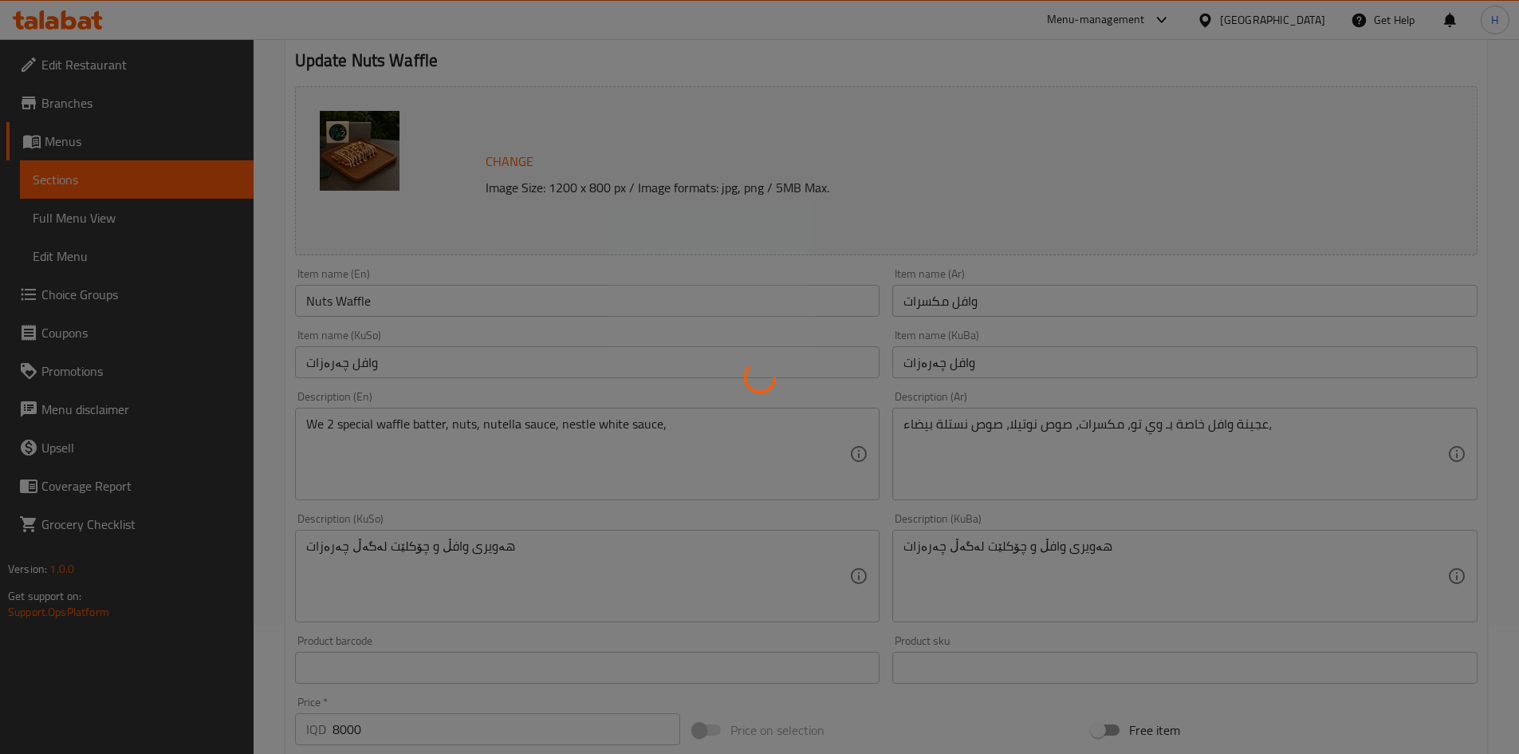
scroll to position [0, 0]
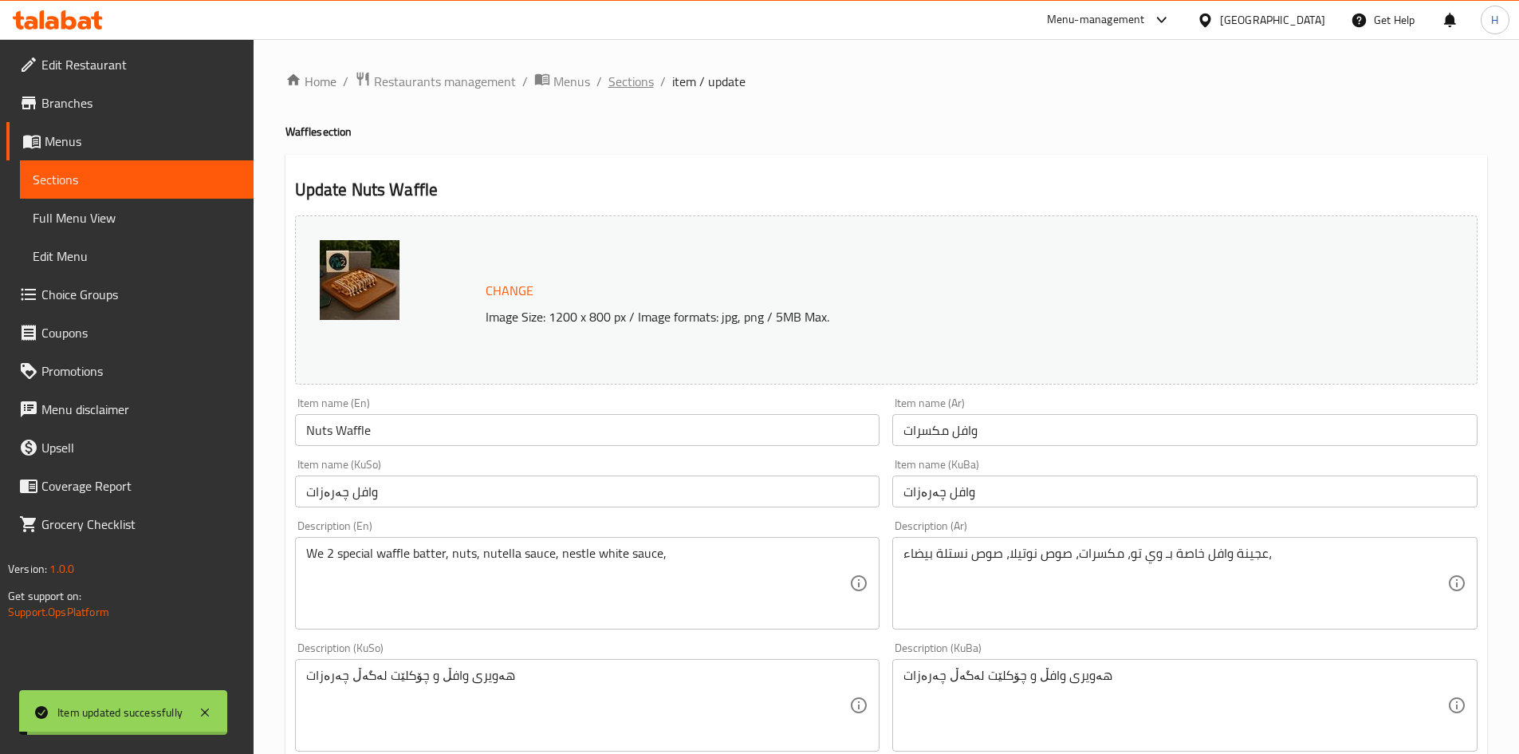
click at [625, 75] on span "Sections" at bounding box center [631, 81] width 45 height 19
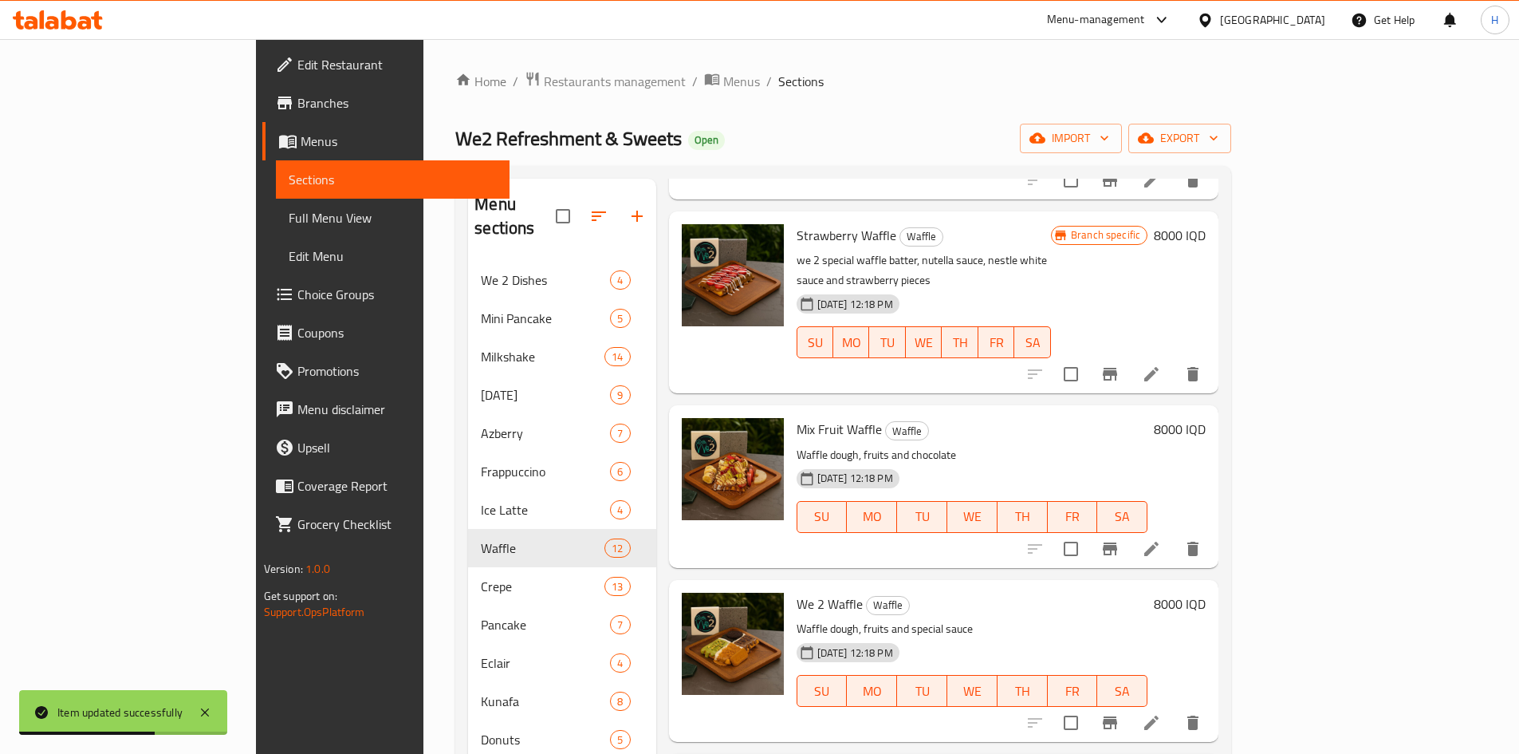
scroll to position [638, 0]
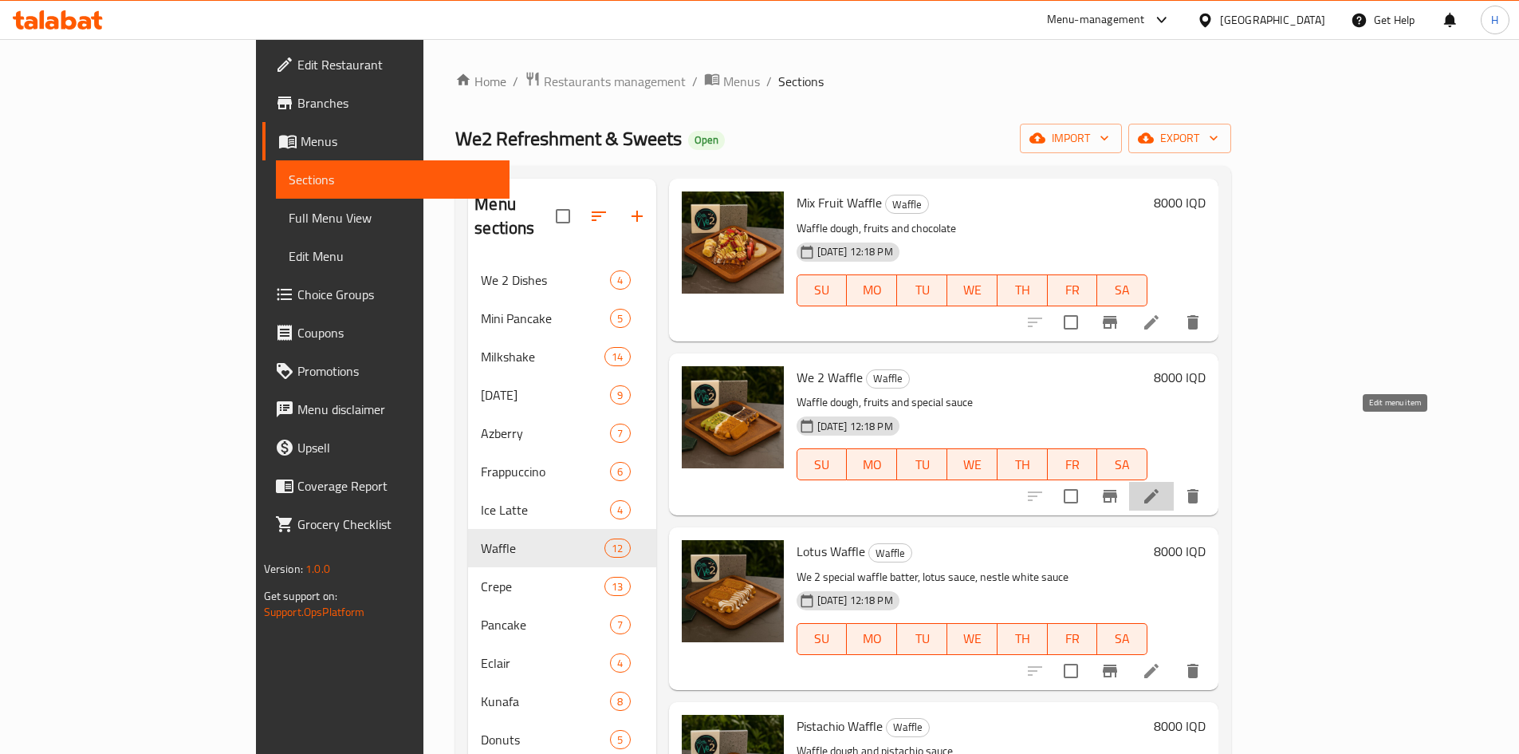
click at [1159, 489] on icon at bounding box center [1152, 496] width 14 height 14
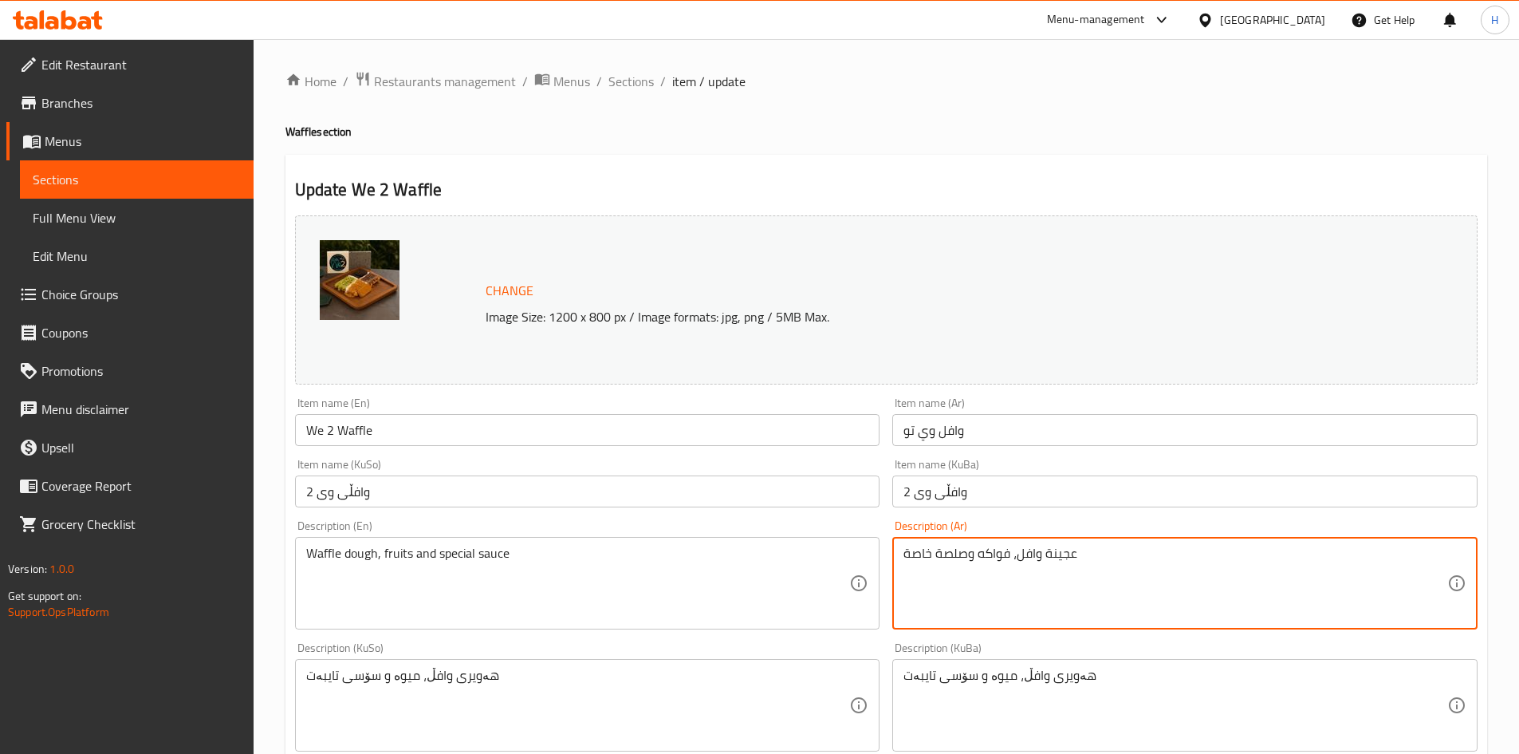
click at [991, 581] on textarea "عجينة وافل، فواكه وصلصة خاصة" at bounding box center [1176, 584] width 544 height 76
paste textarea "خاصة بـ وي تو، اربع انواع صوص"
type textarea "عجينة وافل خاصة بـ وي تو، اربع انواع صوص"
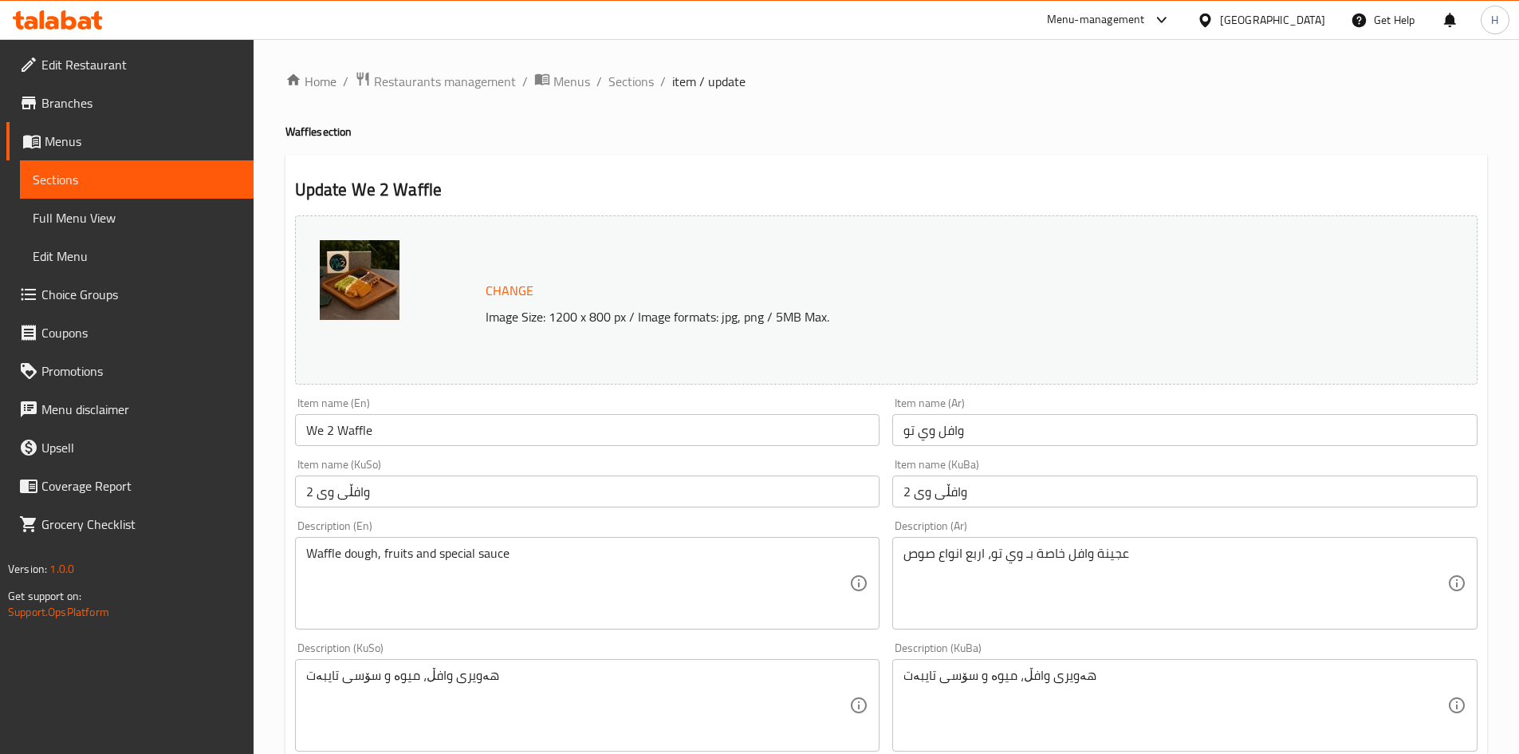
click at [547, 544] on div "Waffle dough, fruits and special sauce Description (En)" at bounding box center [587, 583] width 585 height 93
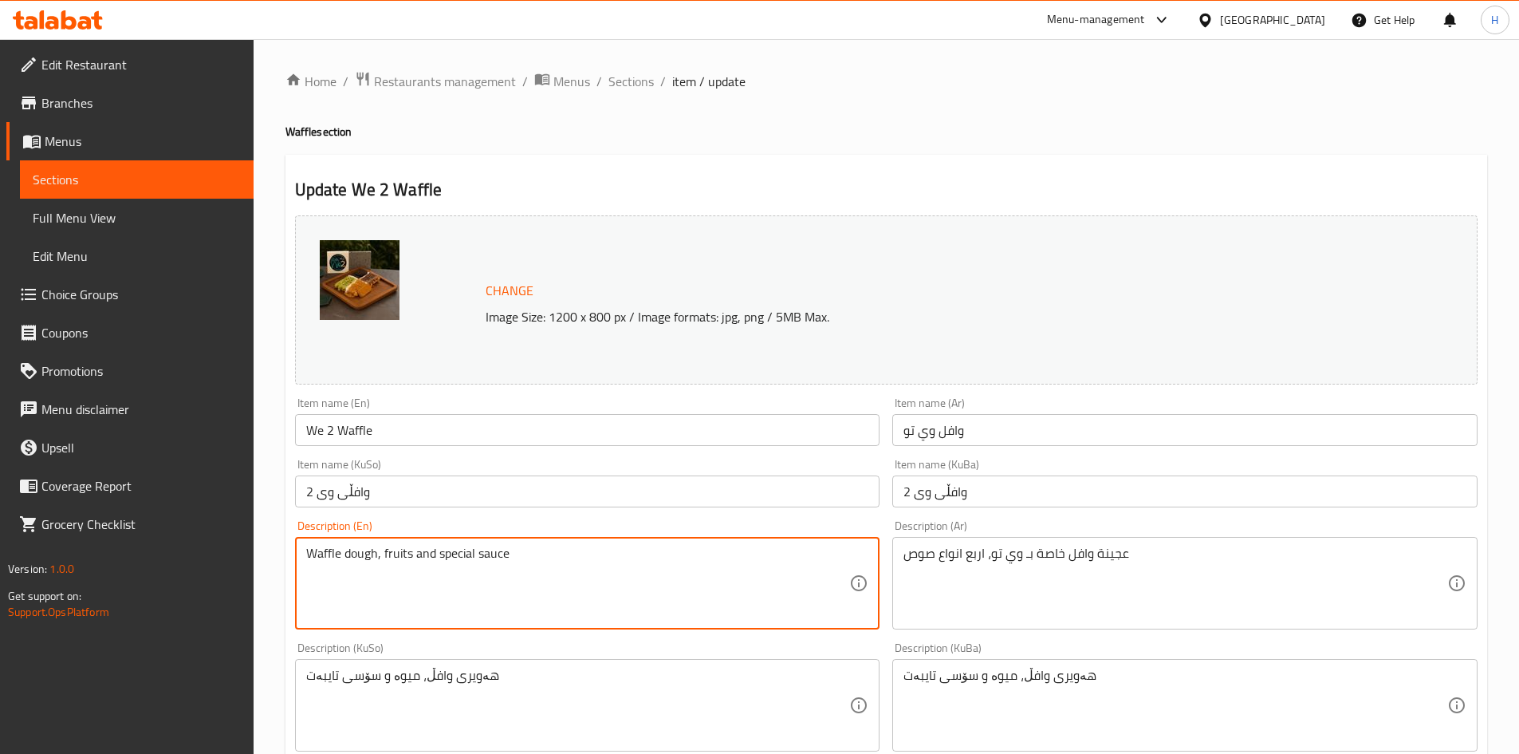
click at [542, 555] on textarea "Waffle dough, fruits and special sauce" at bounding box center [578, 584] width 544 height 76
paste textarea "i2's special waffle batter, four sauces"
click at [314, 561] on textarea "Wi2's special waffle batter, four sauces" at bounding box center [578, 584] width 544 height 76
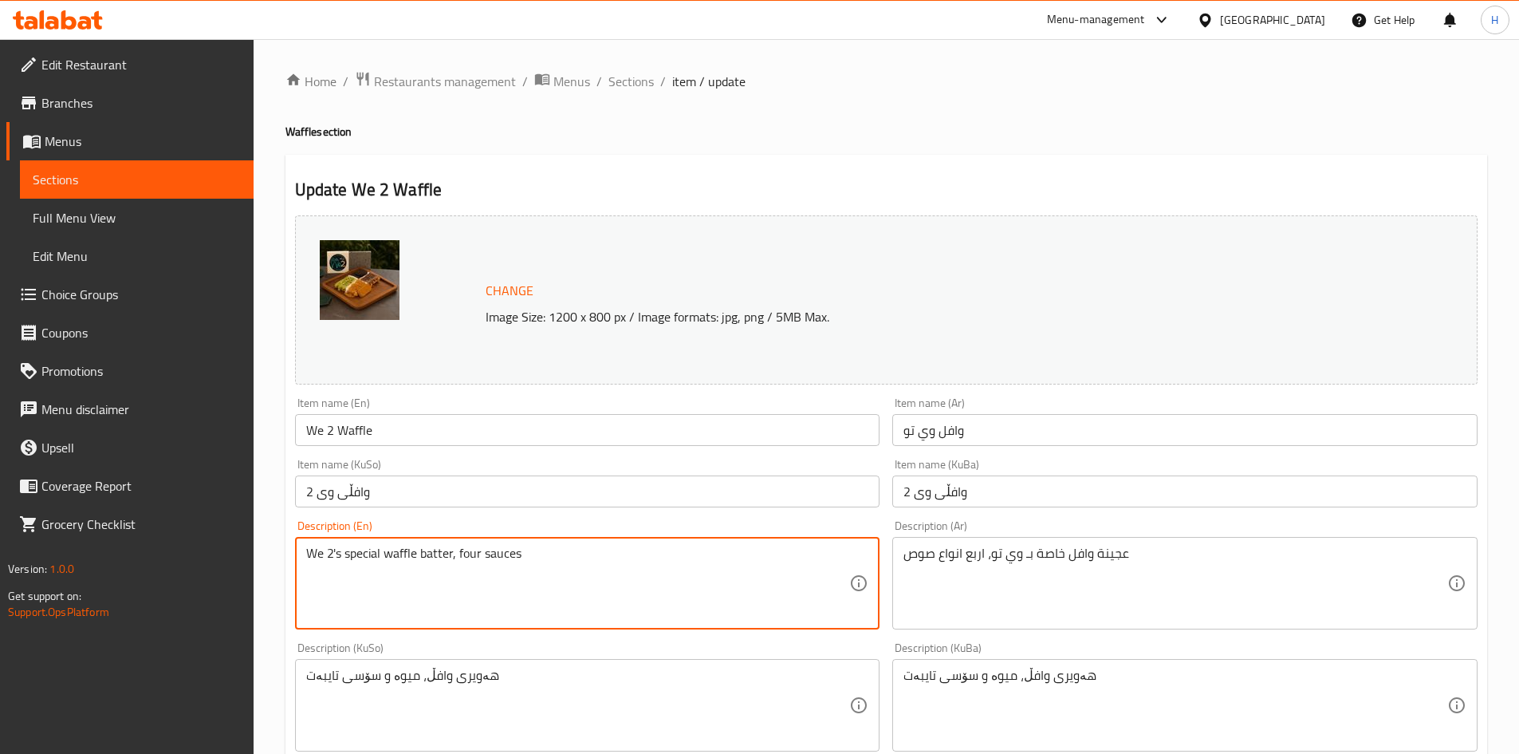
drag, startPoint x: 333, startPoint y: 553, endPoint x: 339, endPoint y: 562, distance: 10.8
click at [339, 562] on textarea "We 2's special waffle batter, four sauces" at bounding box center [578, 584] width 544 height 76
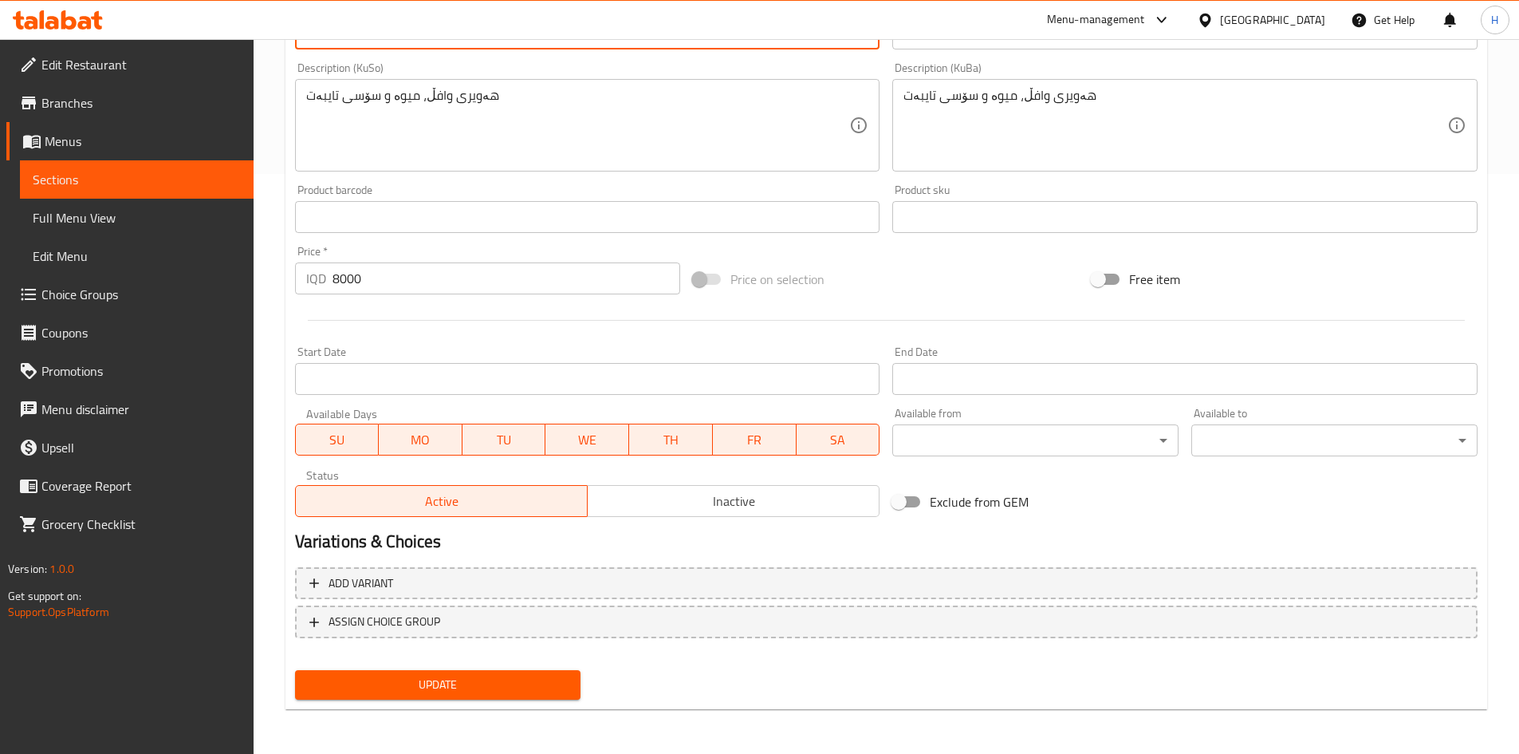
type textarea "We 2 special waffle batter, four sauces"
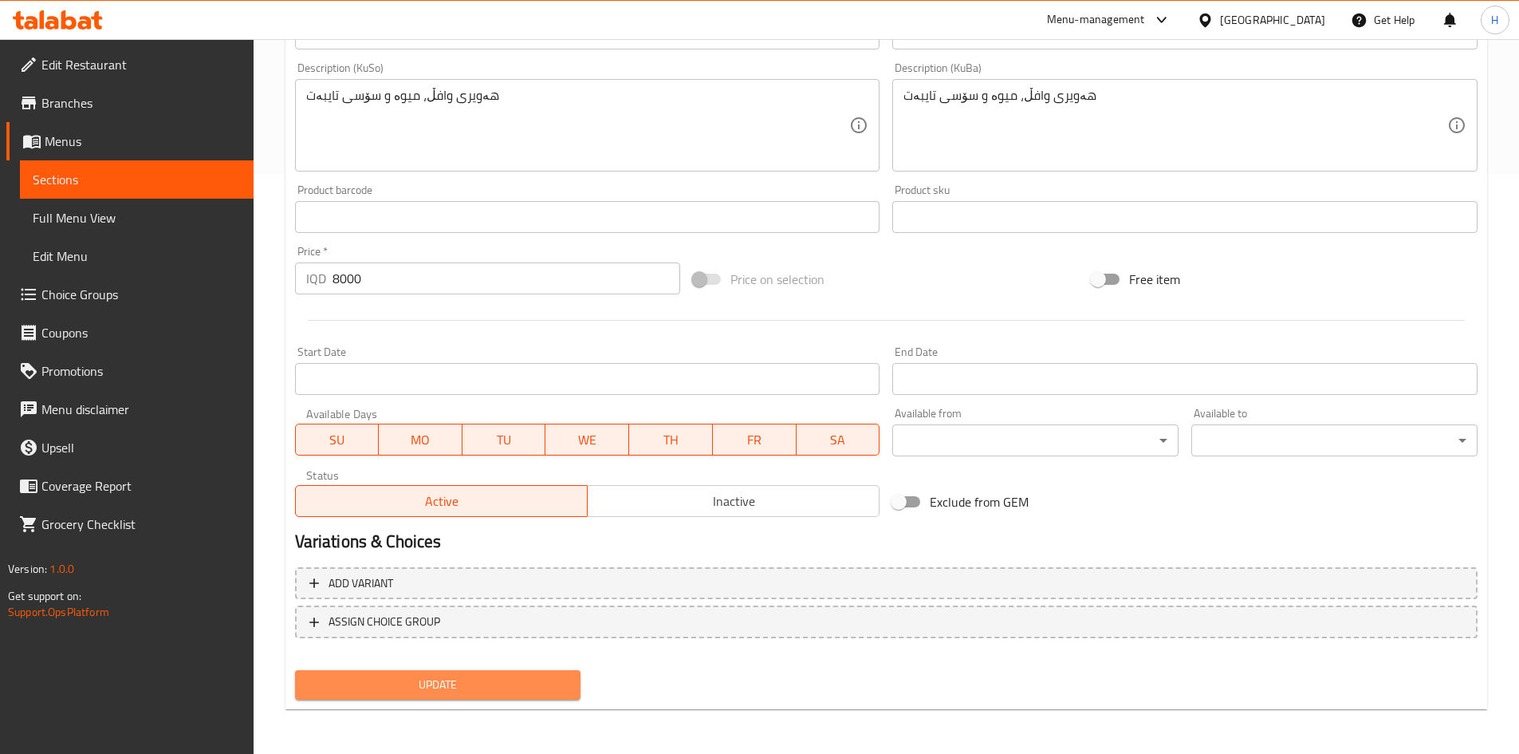
click at [483, 692] on span "Update" at bounding box center [438, 685] width 261 height 20
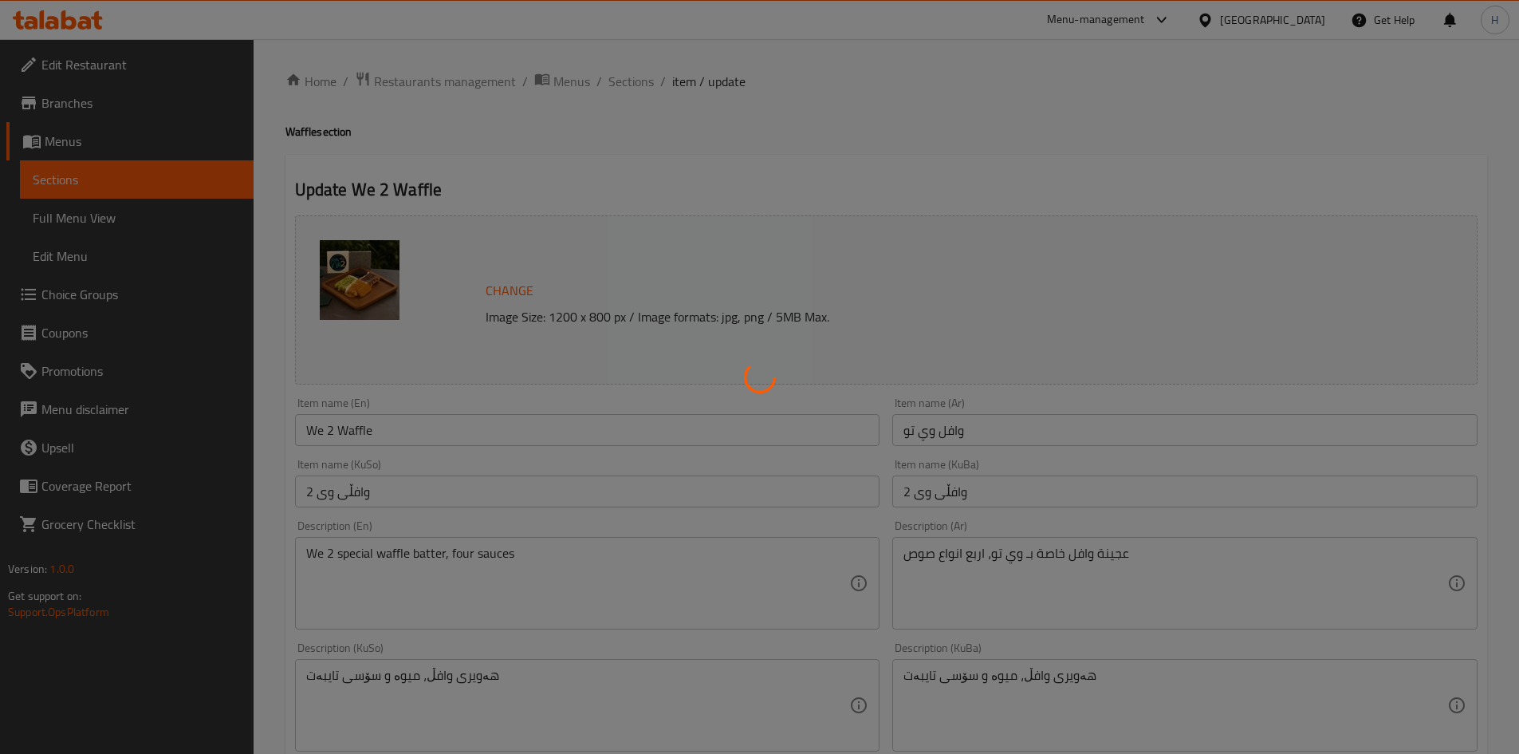
click at [628, 83] on div at bounding box center [759, 377] width 1519 height 754
click at [628, 91] on div at bounding box center [759, 377] width 1519 height 754
click at [628, 103] on div at bounding box center [759, 377] width 1519 height 754
click at [618, 79] on div at bounding box center [759, 377] width 1519 height 754
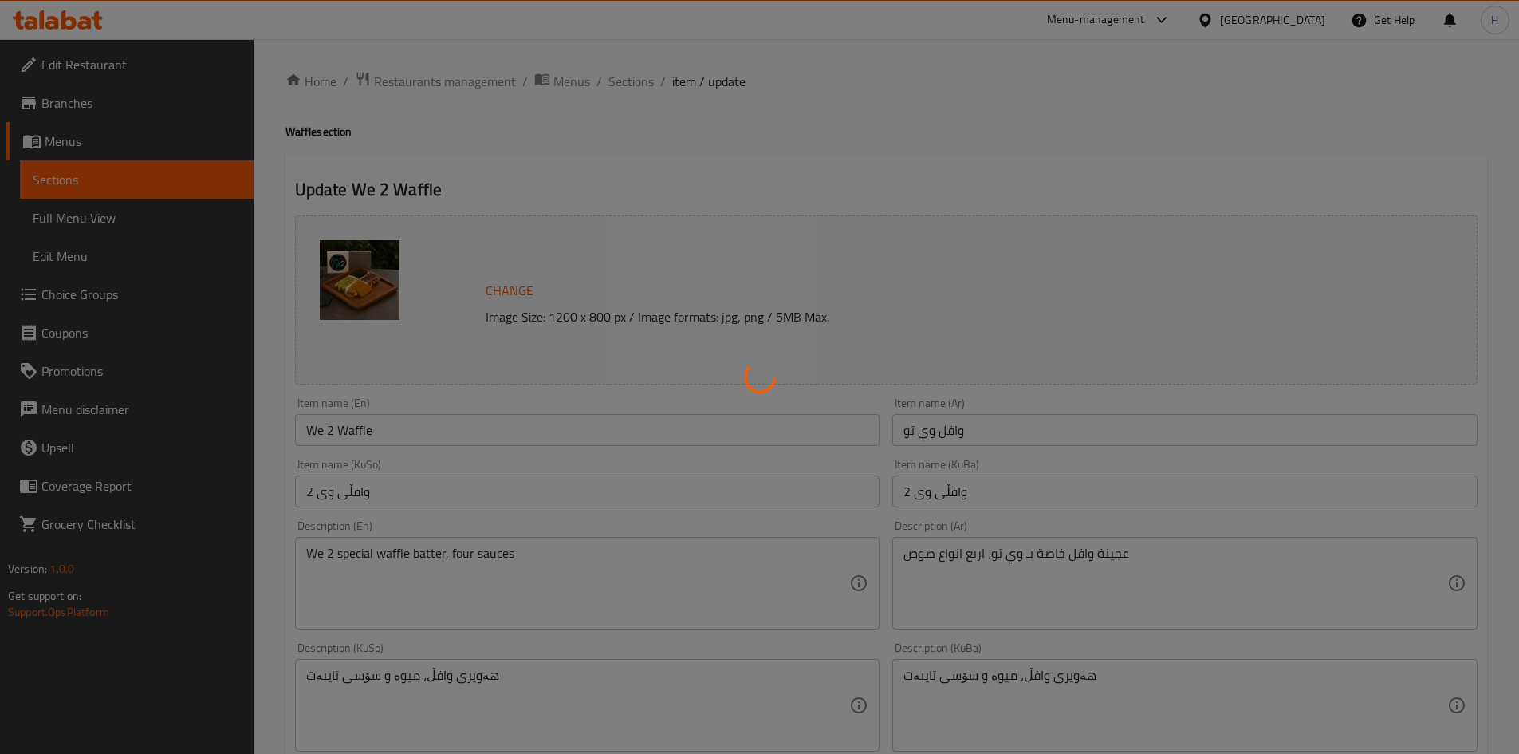
drag, startPoint x: 630, startPoint y: 97, endPoint x: 653, endPoint y: 145, distance: 53.2
click at [630, 98] on div at bounding box center [759, 377] width 1519 height 754
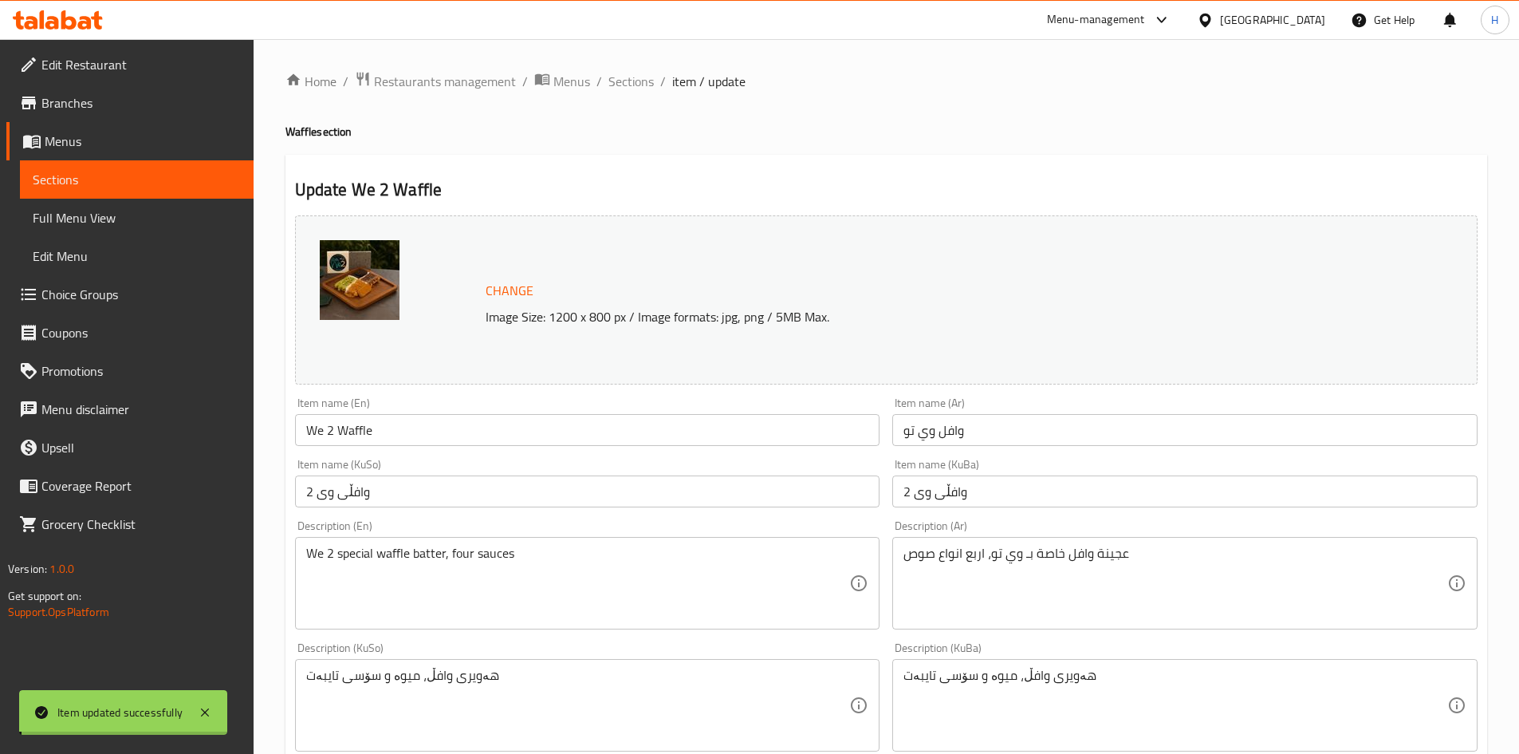
click at [653, 146] on div "Home / Restaurants management / Menus / Sections / item / update Waffle section…" at bounding box center [887, 686] width 1202 height 1231
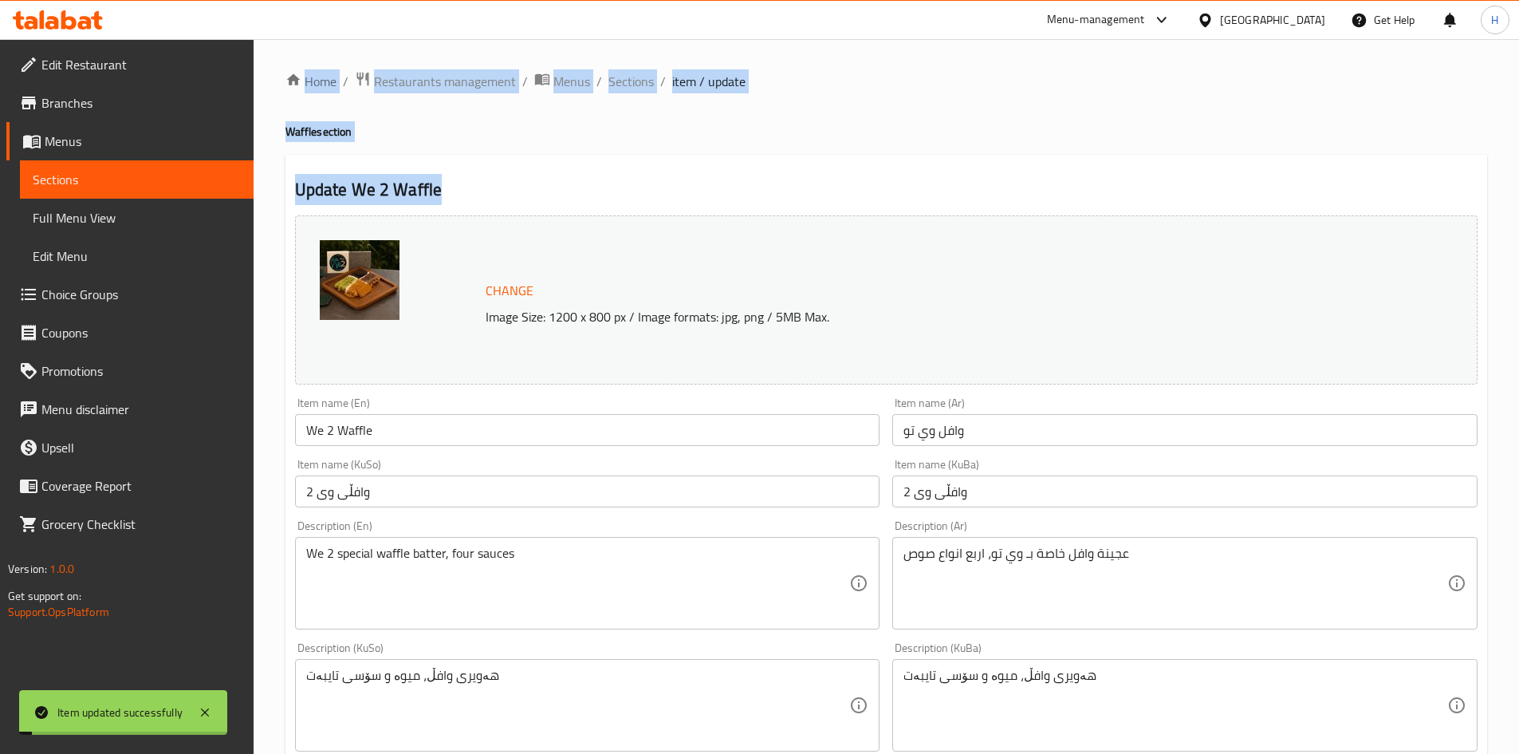
drag, startPoint x: 637, startPoint y: 79, endPoint x: 666, endPoint y: 120, distance: 50.9
click at [637, 79] on span "Sections" at bounding box center [631, 81] width 45 height 19
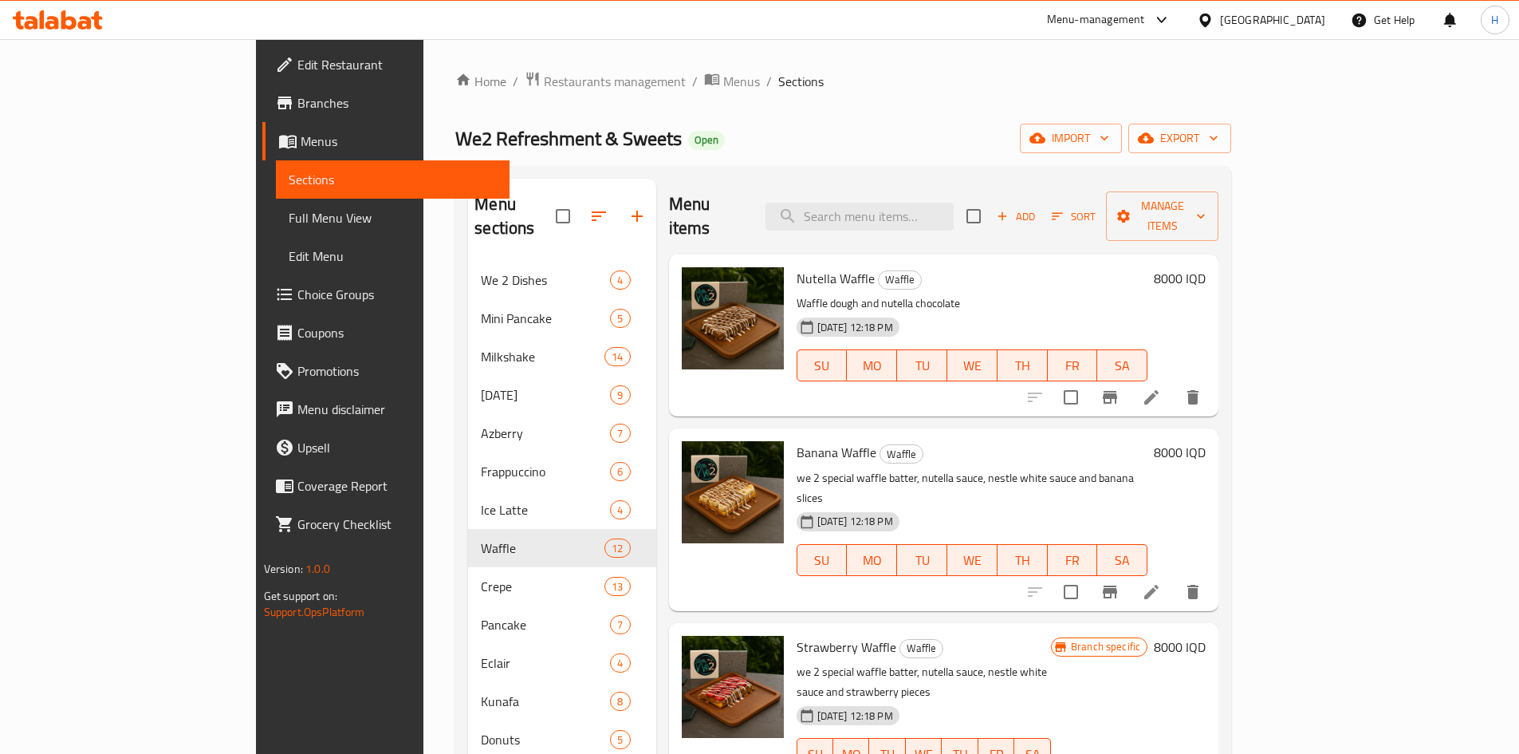
click at [1174, 383] on li at bounding box center [1151, 397] width 45 height 29
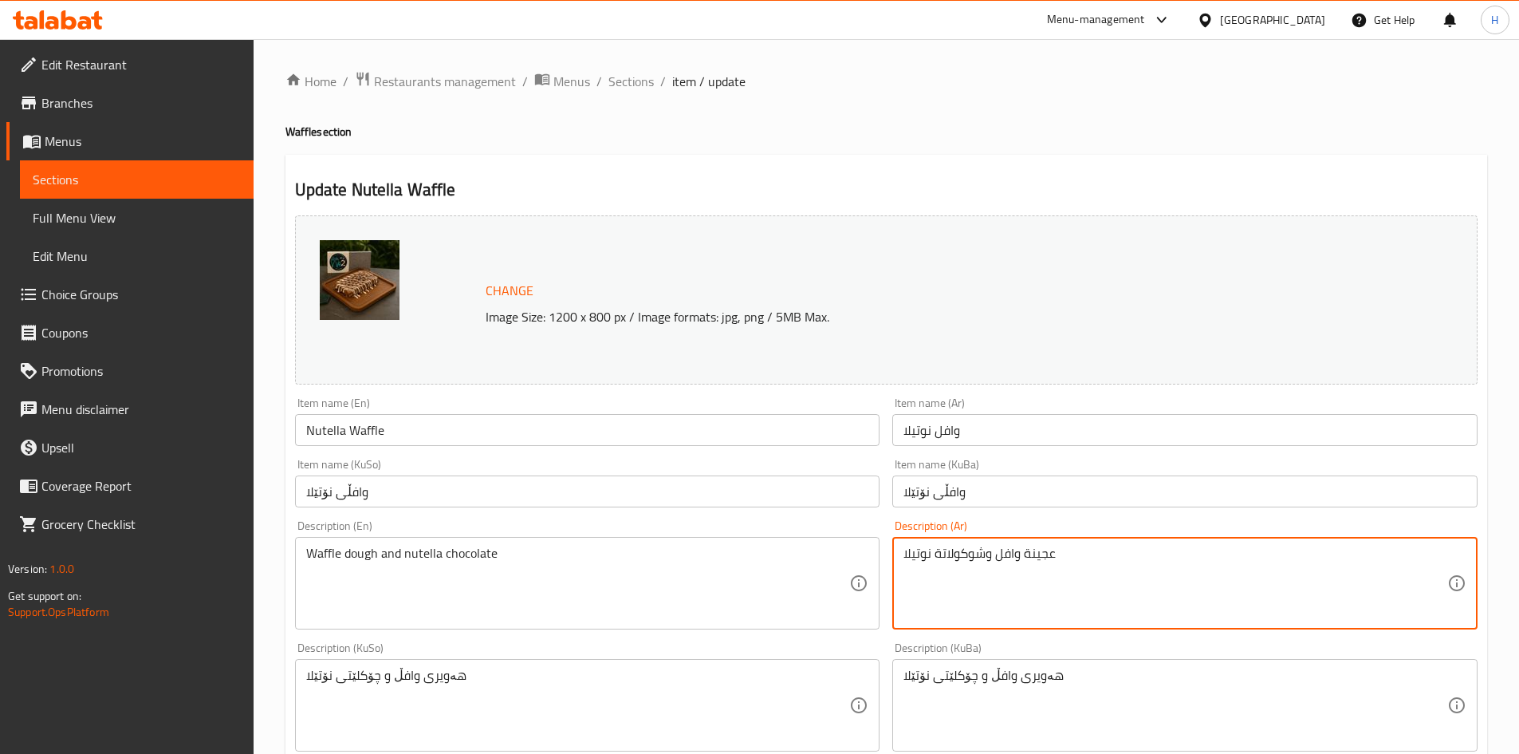
click at [1062, 582] on textarea "عجينة وافل وشوكولاتة نوتيلا" at bounding box center [1176, 584] width 544 height 76
click at [1060, 582] on textarea "عجينة وافل وشوكولاتة نوتيلا" at bounding box center [1176, 584] width 544 height 76
paste textarea "خاصة بـ وي تو، صوص نوتيلا، صوص نستلة بيضاء، قطع من النساتل"
type textarea "عجينة وافل خاصة بـ وي تو، صوص نوتيلا، صوص نستلة بيضاء، قطع من النساتل"
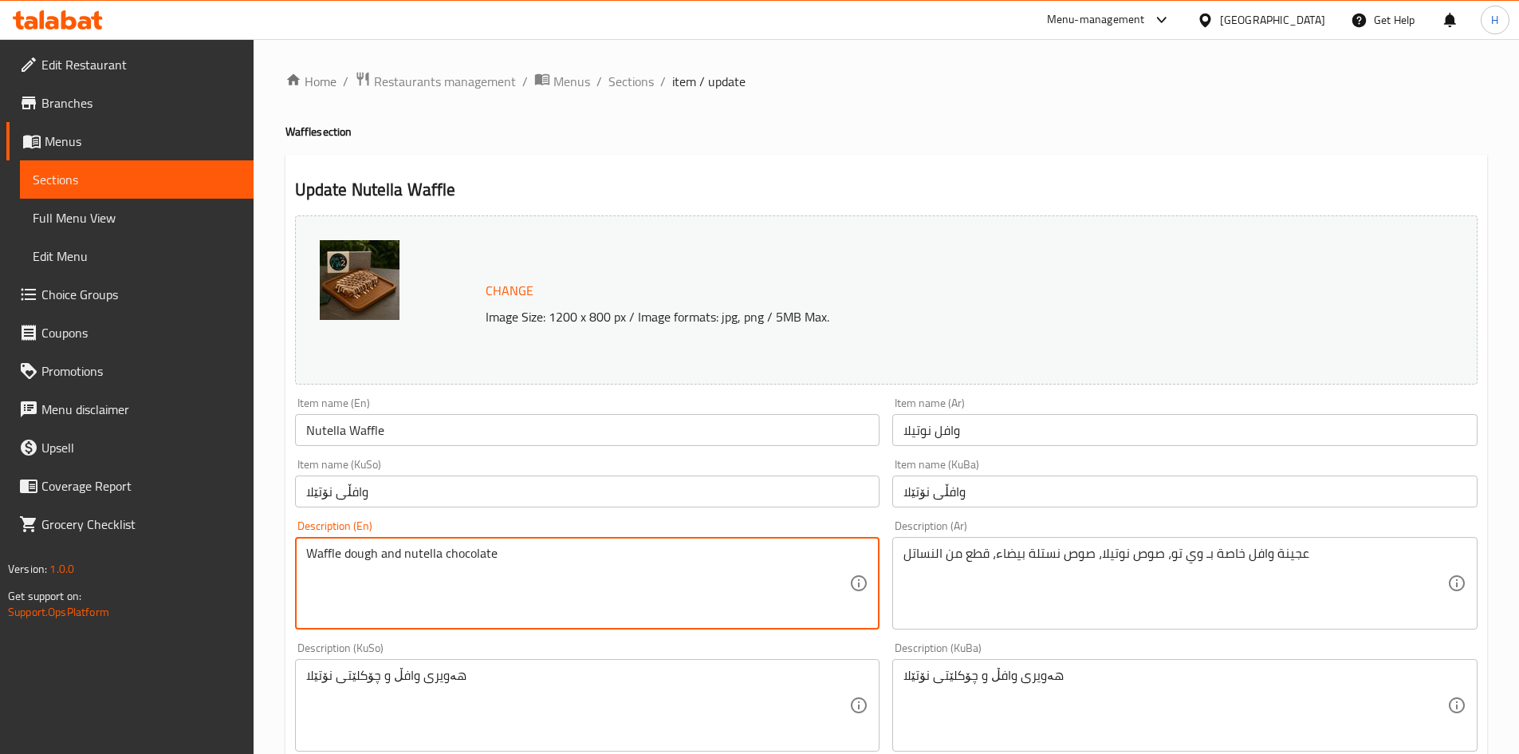
click at [484, 554] on textarea "Waffle dough and nutella chocolate" at bounding box center [578, 584] width 544 height 76
paste textarea "e Too waffle batter, Nutella sauce, Nestle white sauce, Nestle pieces"
click at [341, 554] on textarea "We Too waffle batter, Nutella sauce, Nestle white sauce, Nestle pieces" at bounding box center [578, 584] width 544 height 76
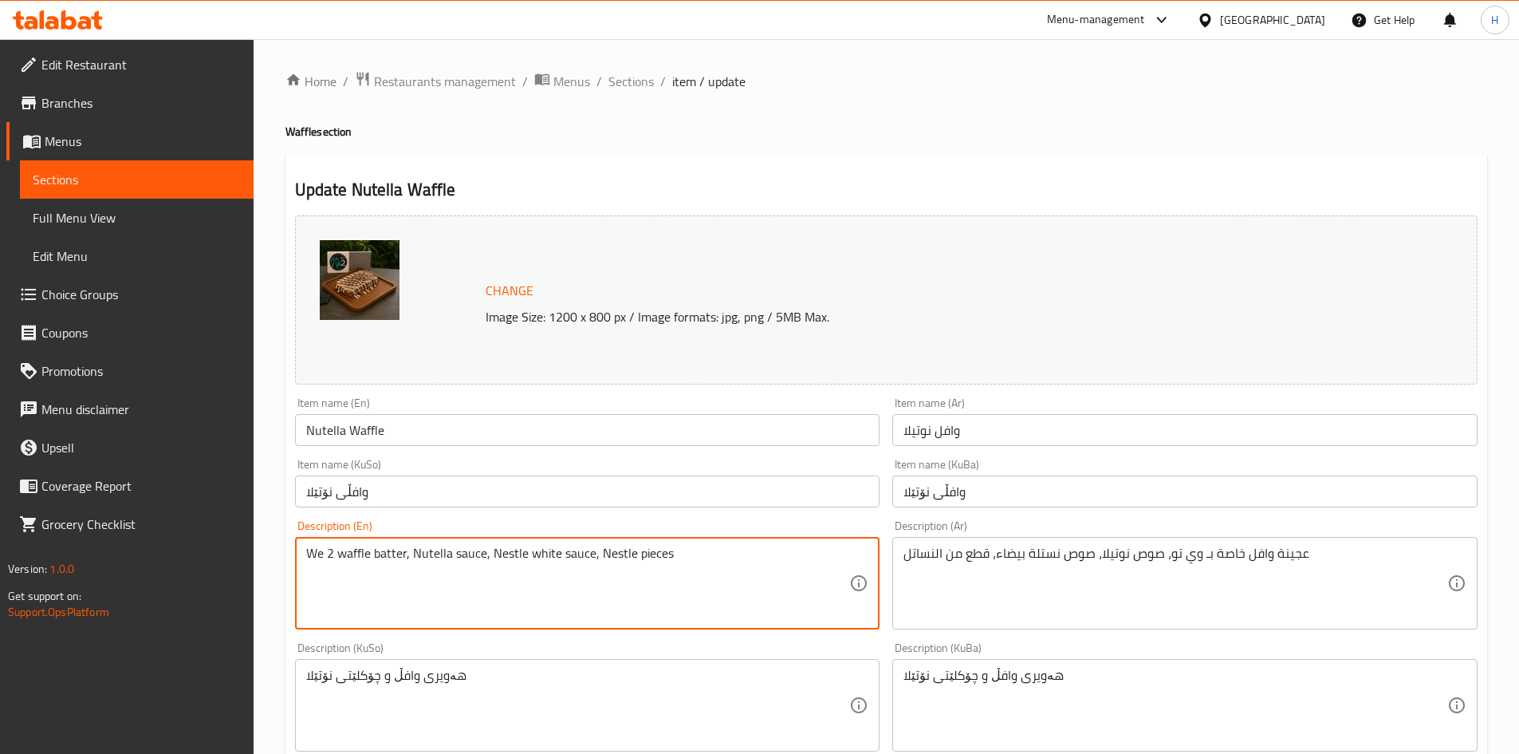
click at [421, 556] on textarea "We 2 waffle batter, Nutella sauce, Nestle white sauce, Nestle pieces" at bounding box center [578, 584] width 544 height 76
click at [488, 555] on textarea "We 2 waffle batter, nutella sauce, Nestle white sauce, Nestle pieces" at bounding box center [578, 584] width 544 height 76
click at [598, 558] on textarea "We 2 waffle batter, nutella sauce, nestle white sauce, Nestle pieces" at bounding box center [578, 584] width 544 height 76
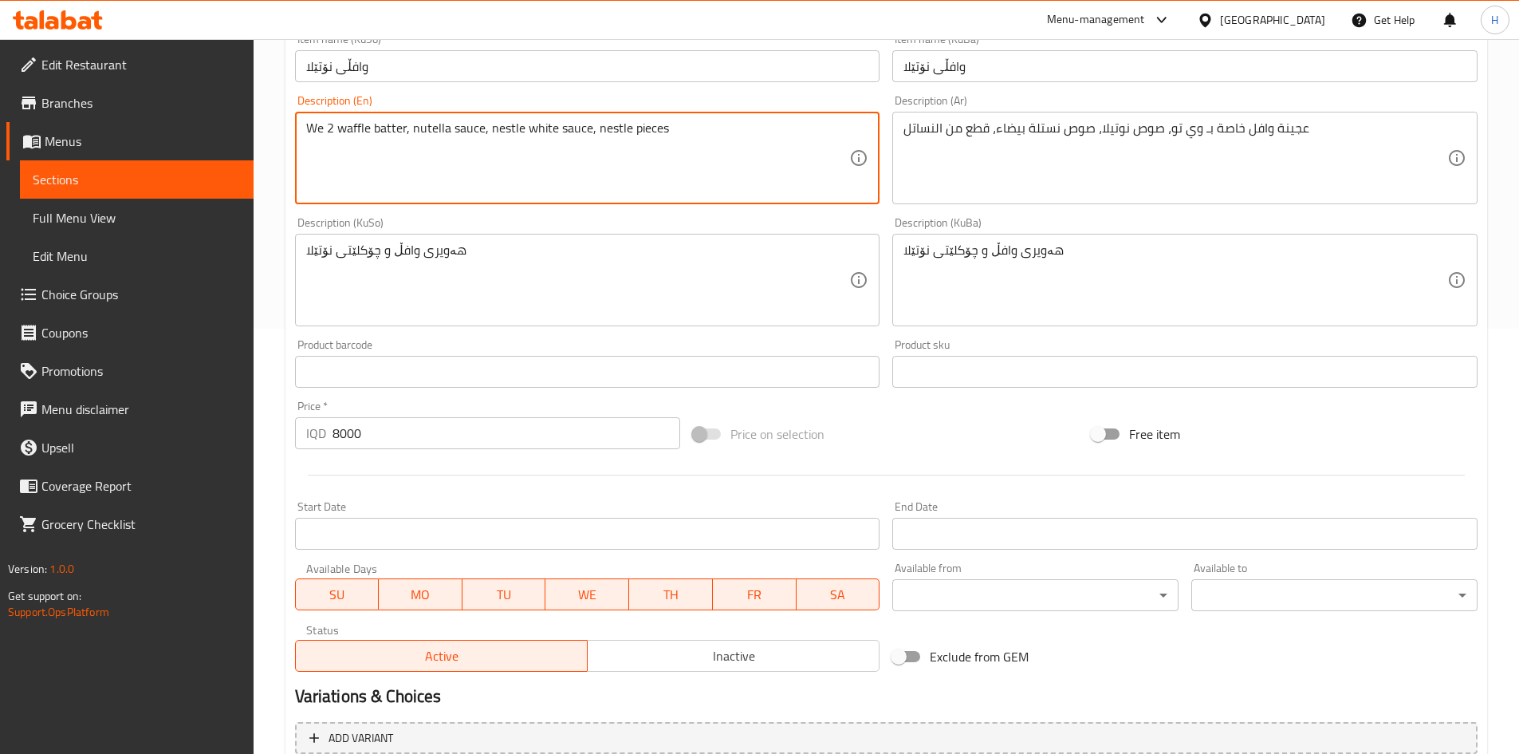
scroll to position [580, 0]
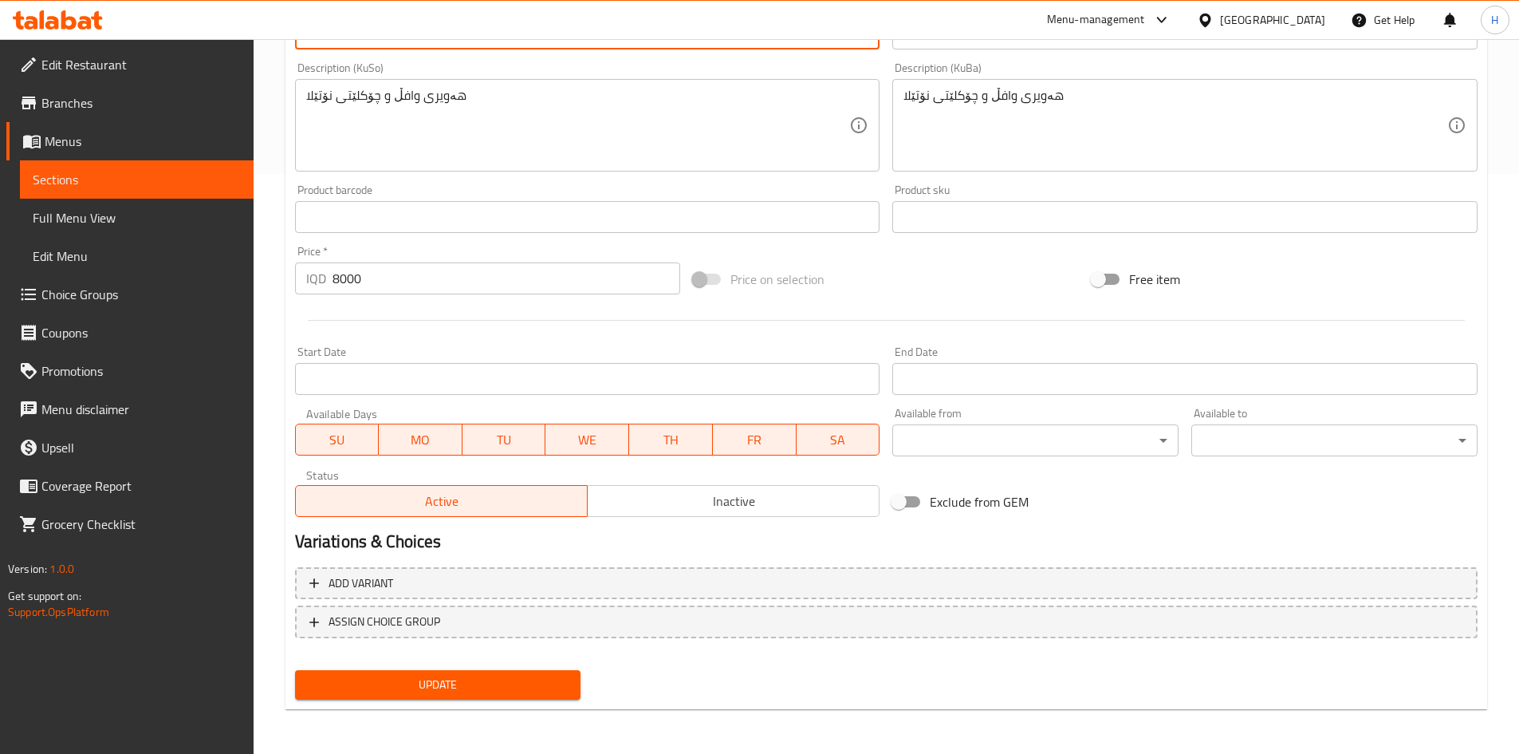
type textarea "We 2 waffle batter, nutella sauce, nestle white sauce, nestle pieces"
click at [415, 670] on div "Update" at bounding box center [438, 685] width 299 height 42
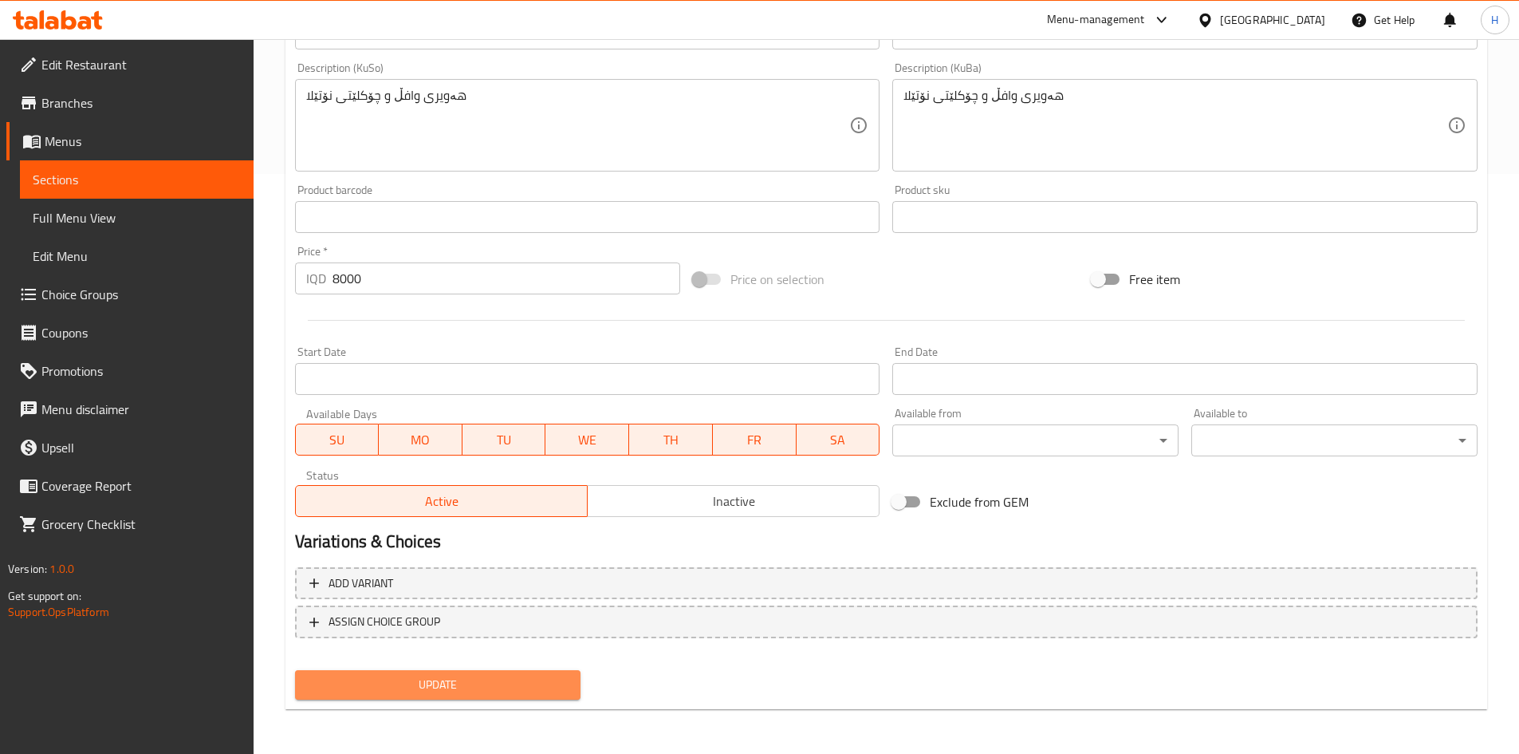
click at [408, 688] on span "Update" at bounding box center [438, 685] width 261 height 20
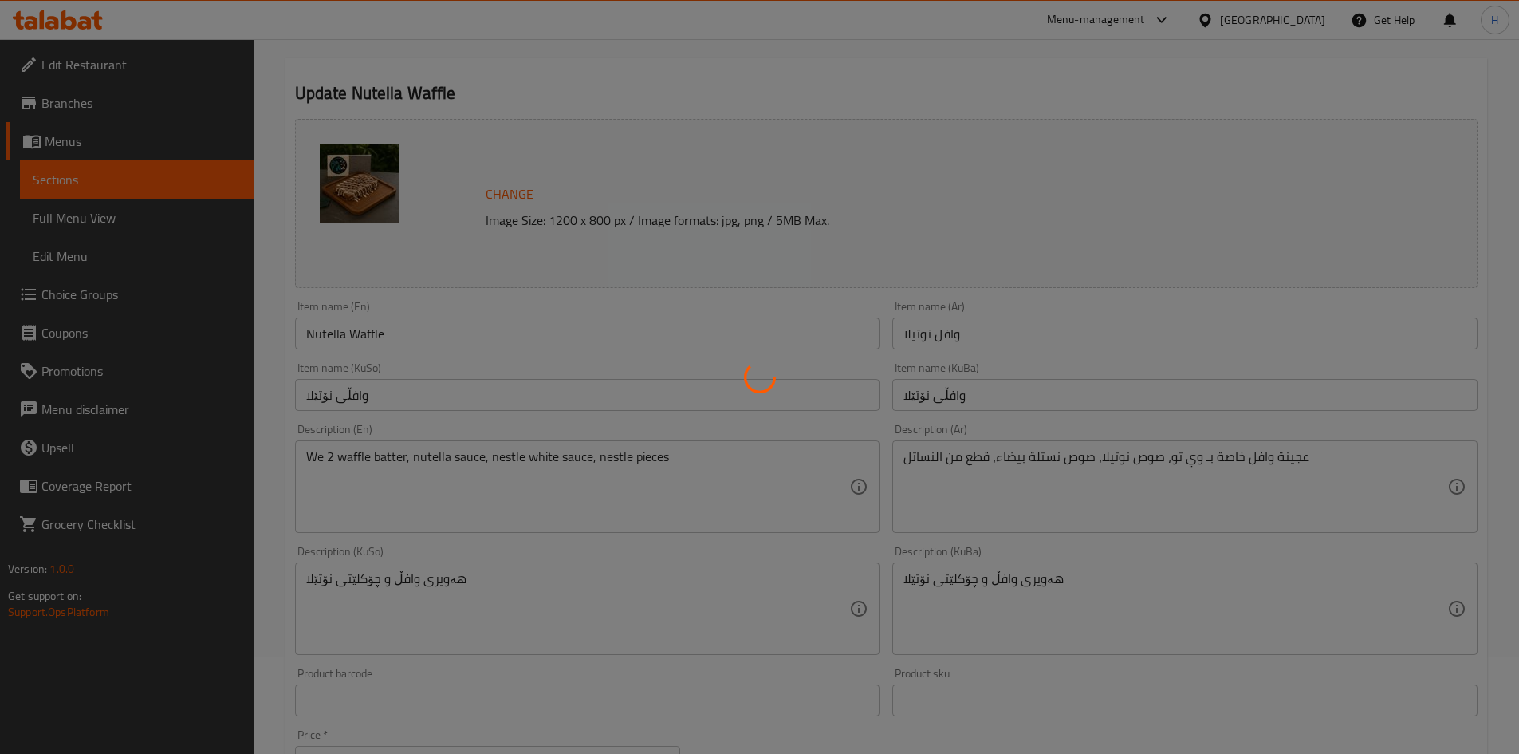
scroll to position [0, 0]
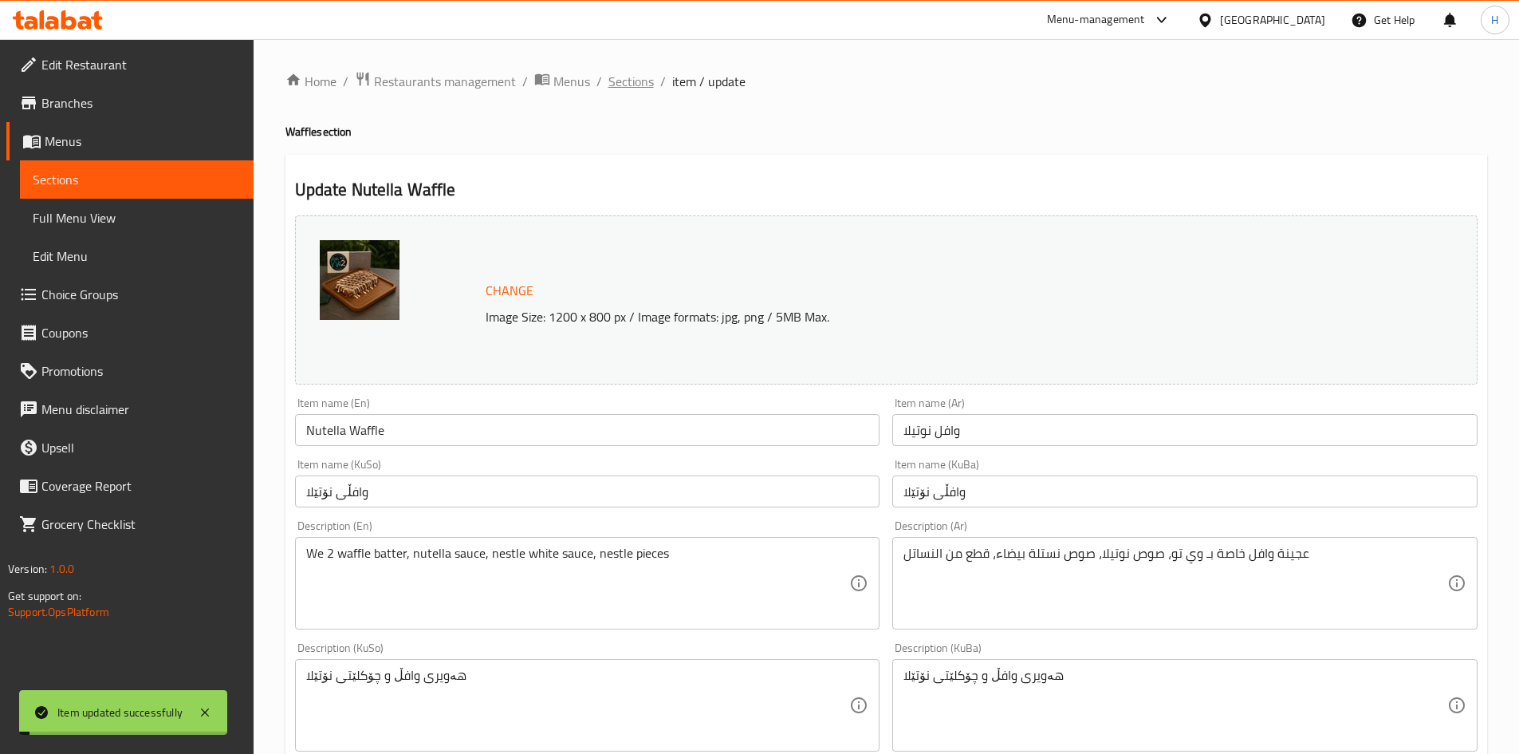
click at [629, 76] on span "Sections" at bounding box center [631, 81] width 45 height 19
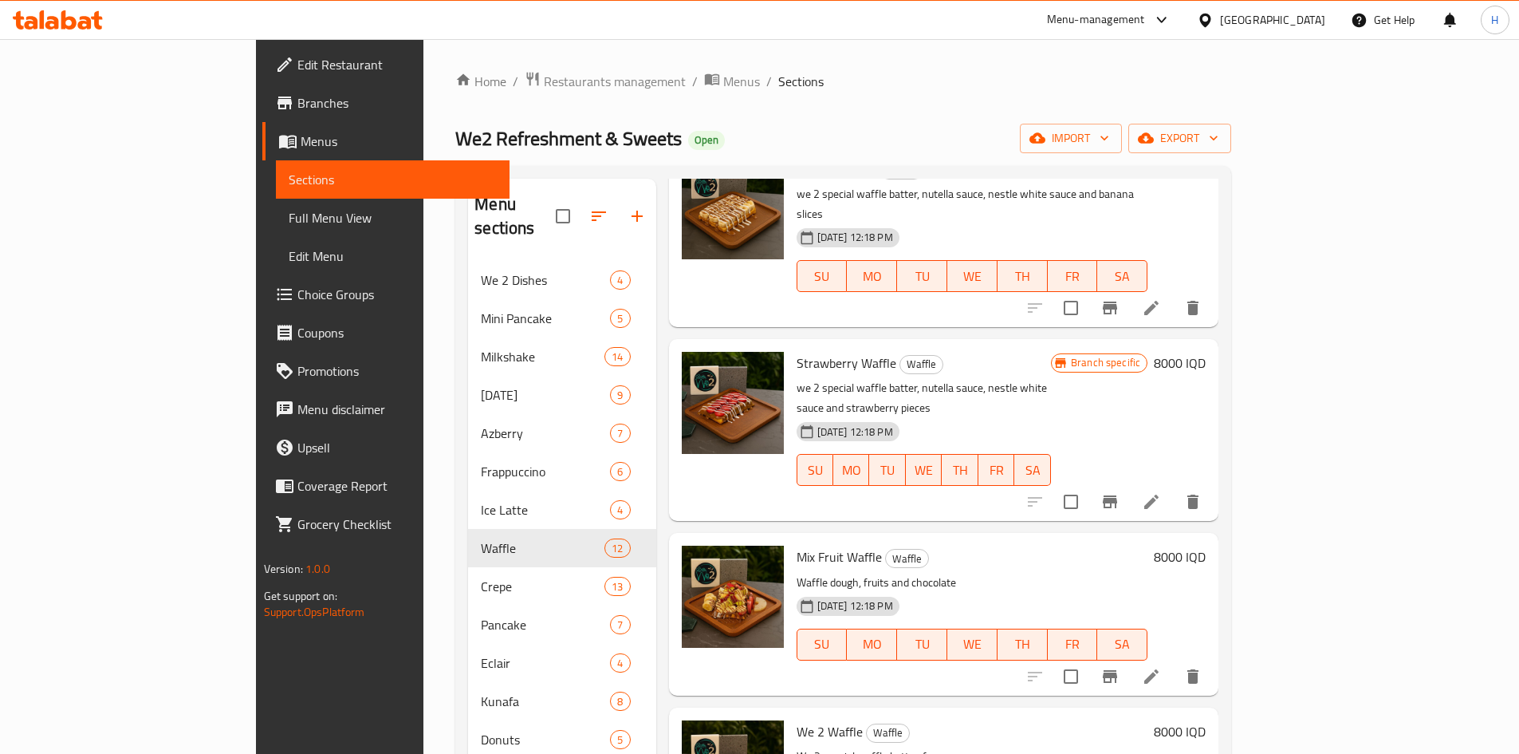
scroll to position [399, 0]
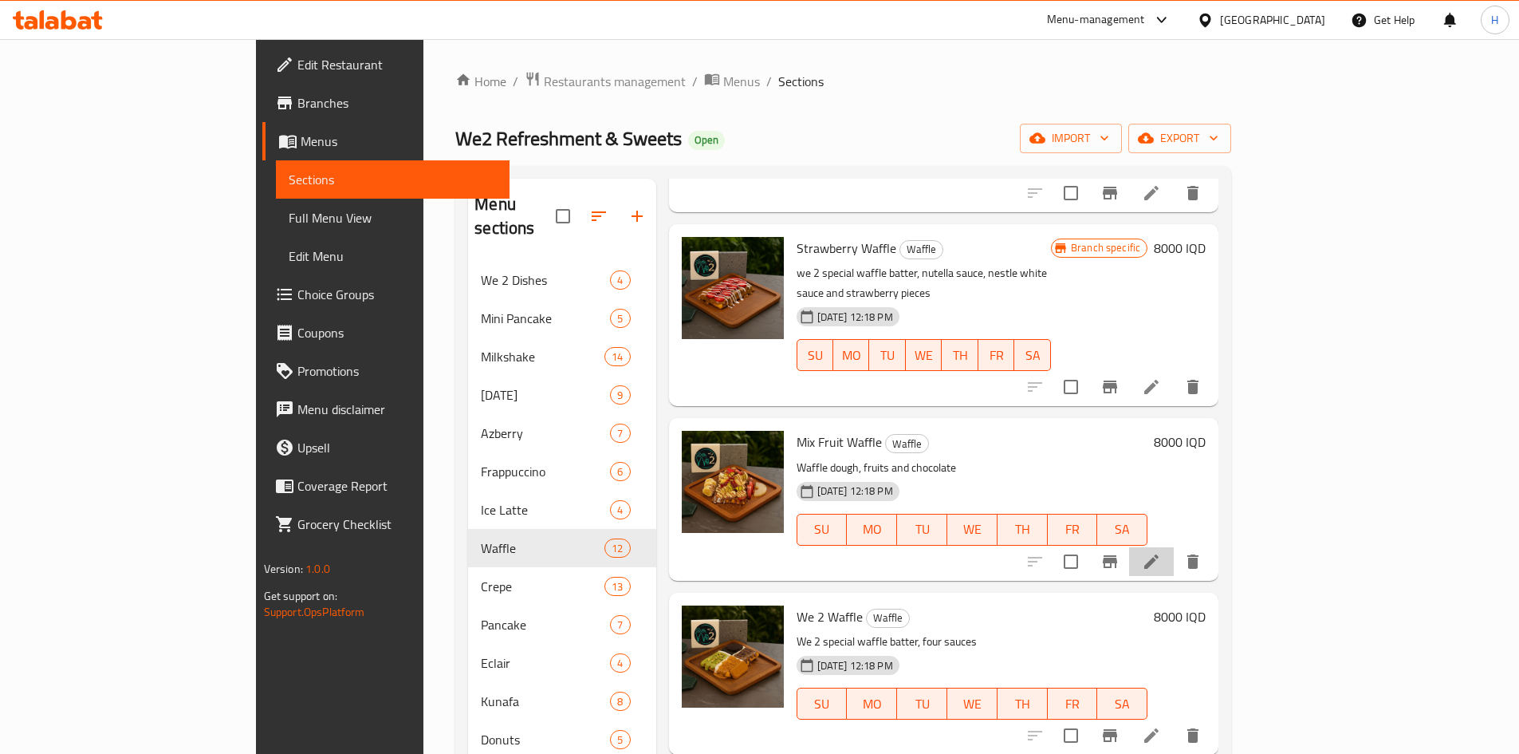
click at [1161, 552] on icon at bounding box center [1151, 561] width 19 height 19
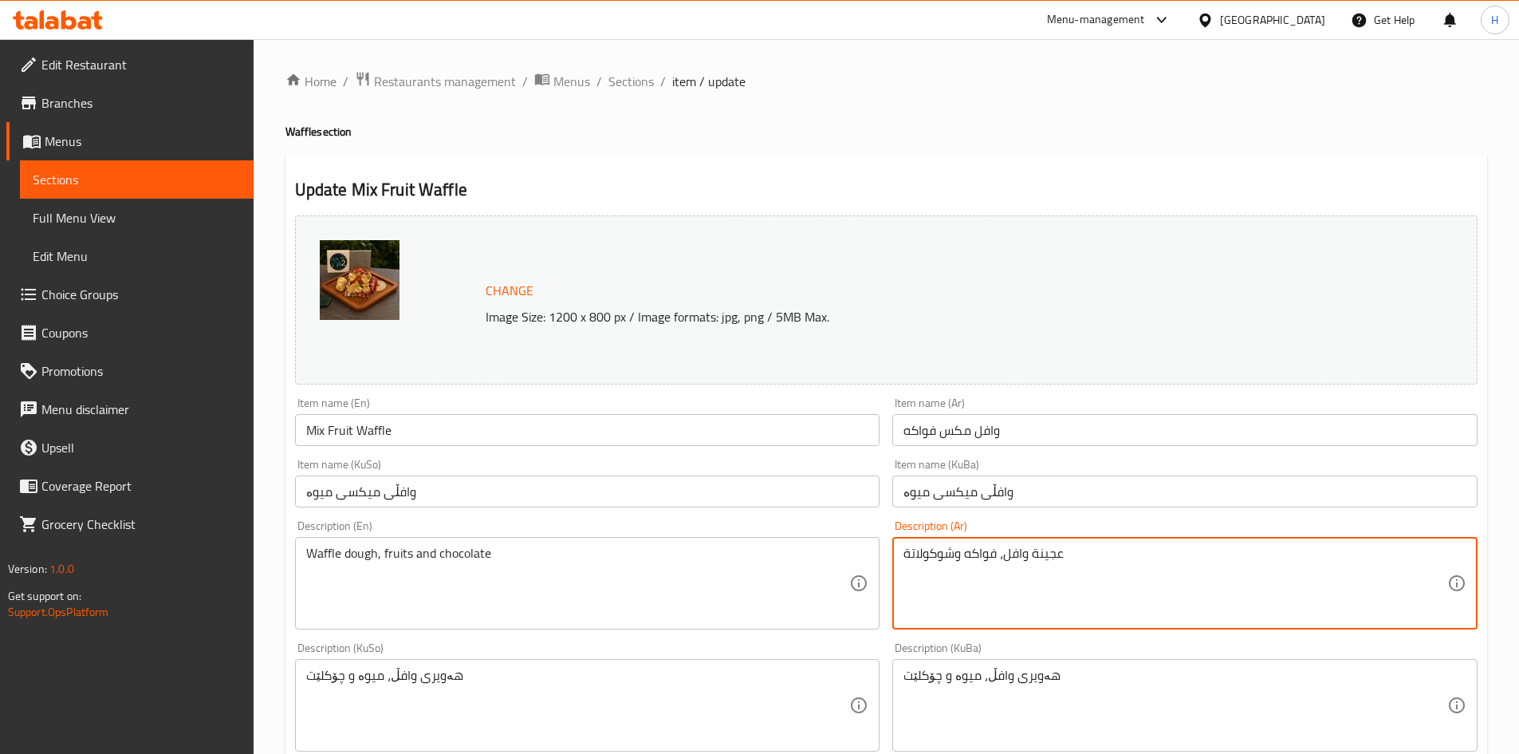
click at [1067, 581] on textarea "عجينة وافل، فواكه وشوكولاتة" at bounding box center [1176, 584] width 544 height 76
paste textarea "خاصة بـ وي تو، صوص نوتيلا، صوص نستلة بيضاء، قطع فواكه الموسم"
type textarea "عجينة وافل خاصة بـ وي تو، صوص نوتيلا، صوص نستلة بيضاء، قطع فواكه الموسم"
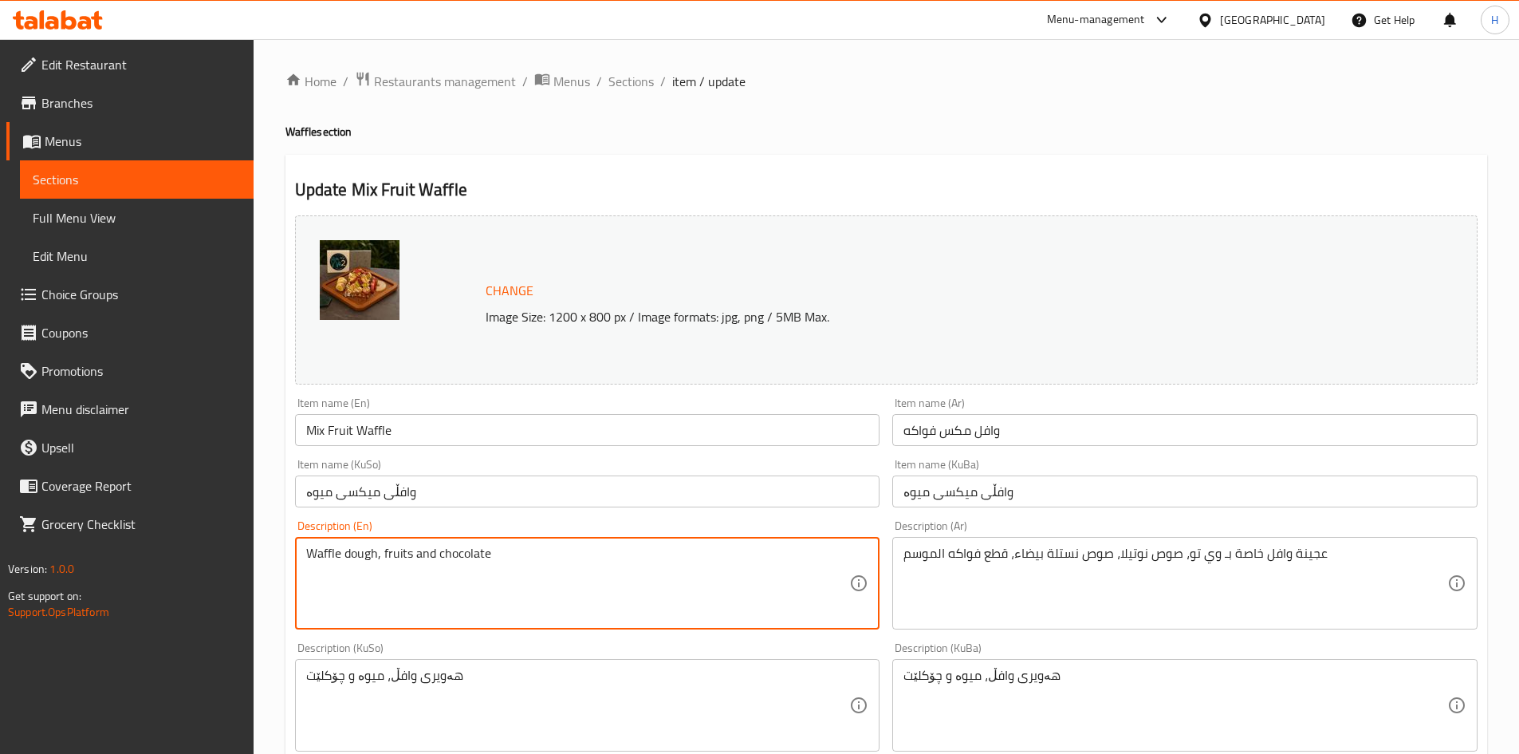
click at [511, 581] on textarea "Waffle dough, fruits and chocolate" at bounding box center [578, 584] width 544 height 76
paste textarea "e Too's special waffle batter, Nutella sauce, Nestlé white sauce, seasonal frui…"
click at [342, 561] on textarea "We Too's special waffle batter, Nutella sauce, Nestlé white sauce, seasonal fru…" at bounding box center [578, 584] width 544 height 76
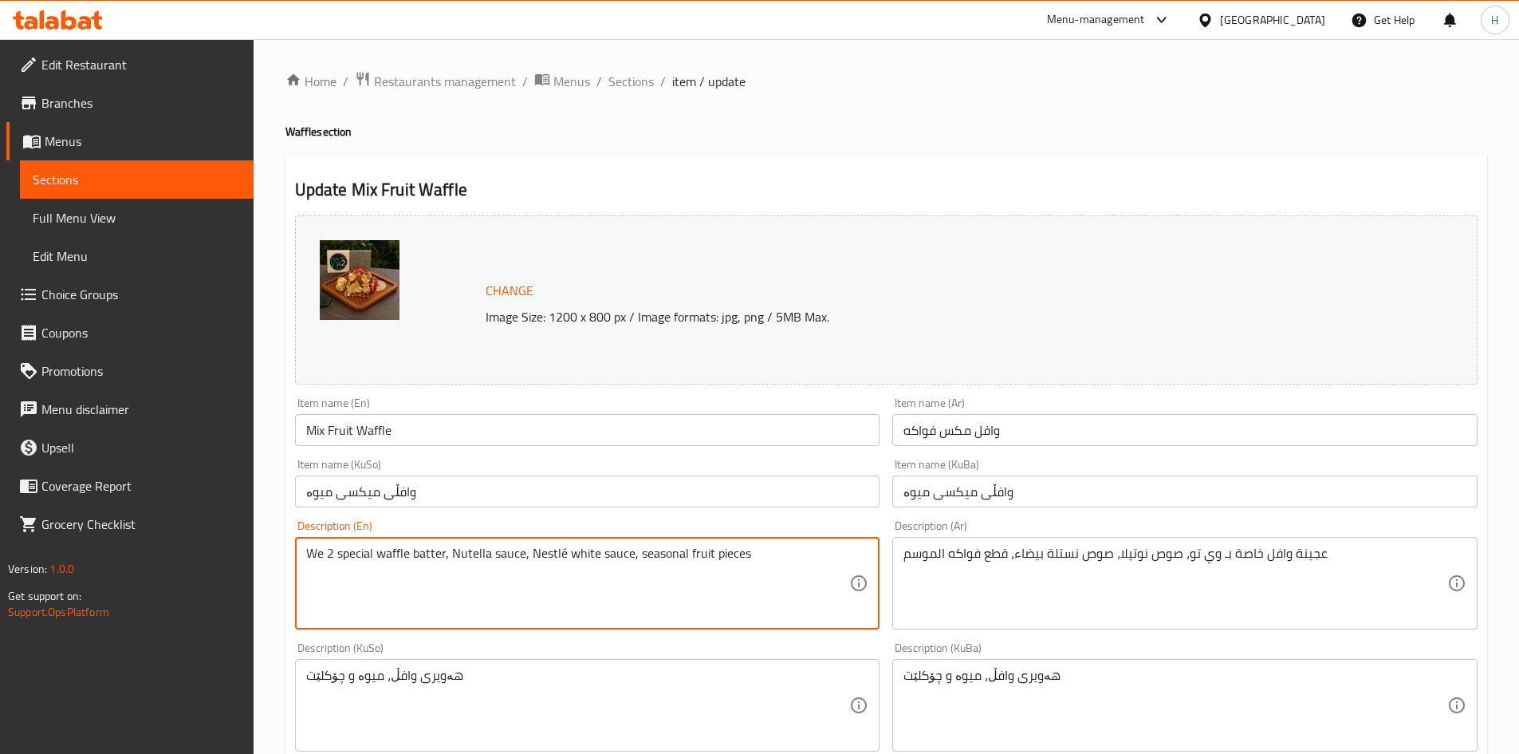
click at [531, 558] on textarea "We 2 special waffle batter, Nutella sauce, Nestlé white sauce, seasonal fruit p…" at bounding box center [578, 584] width 544 height 76
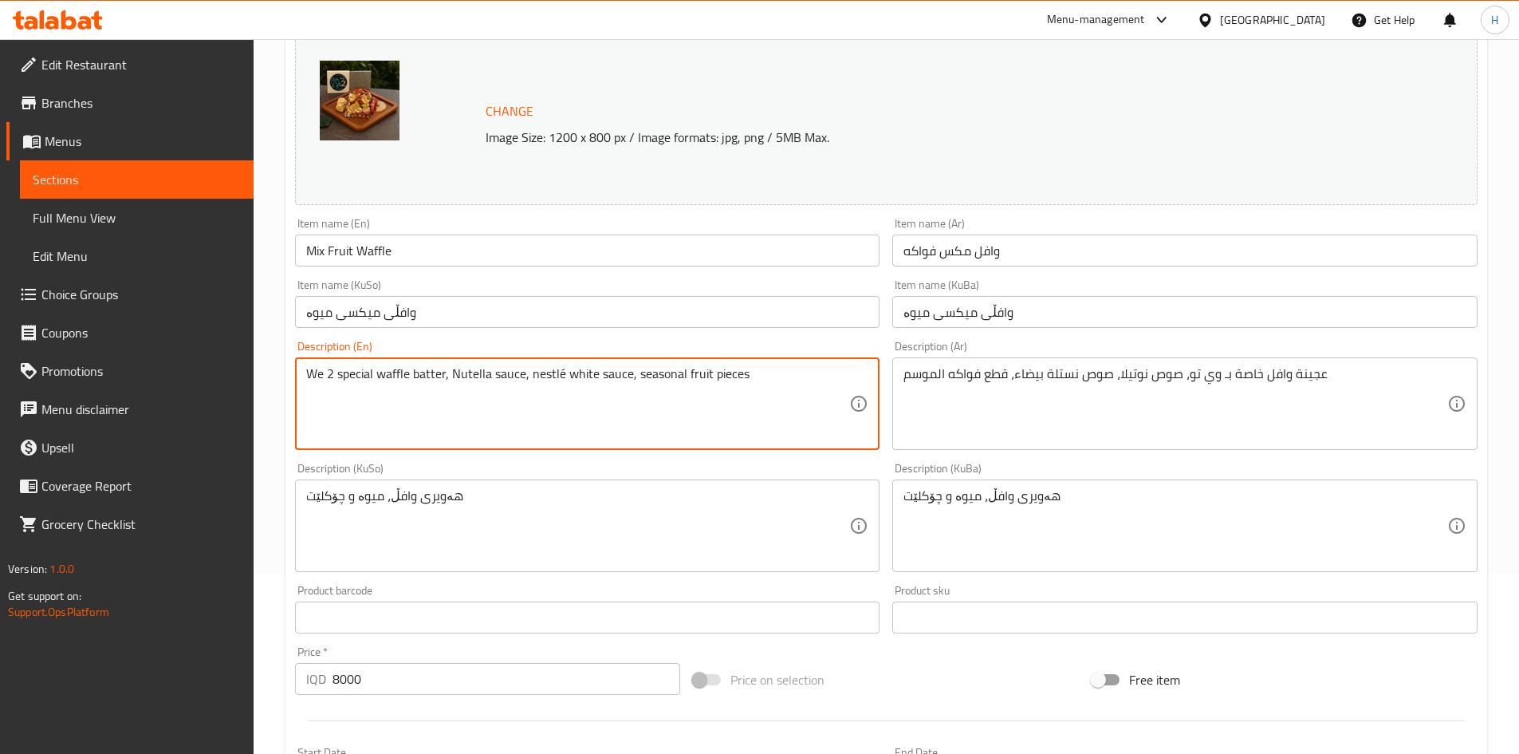
scroll to position [80, 0]
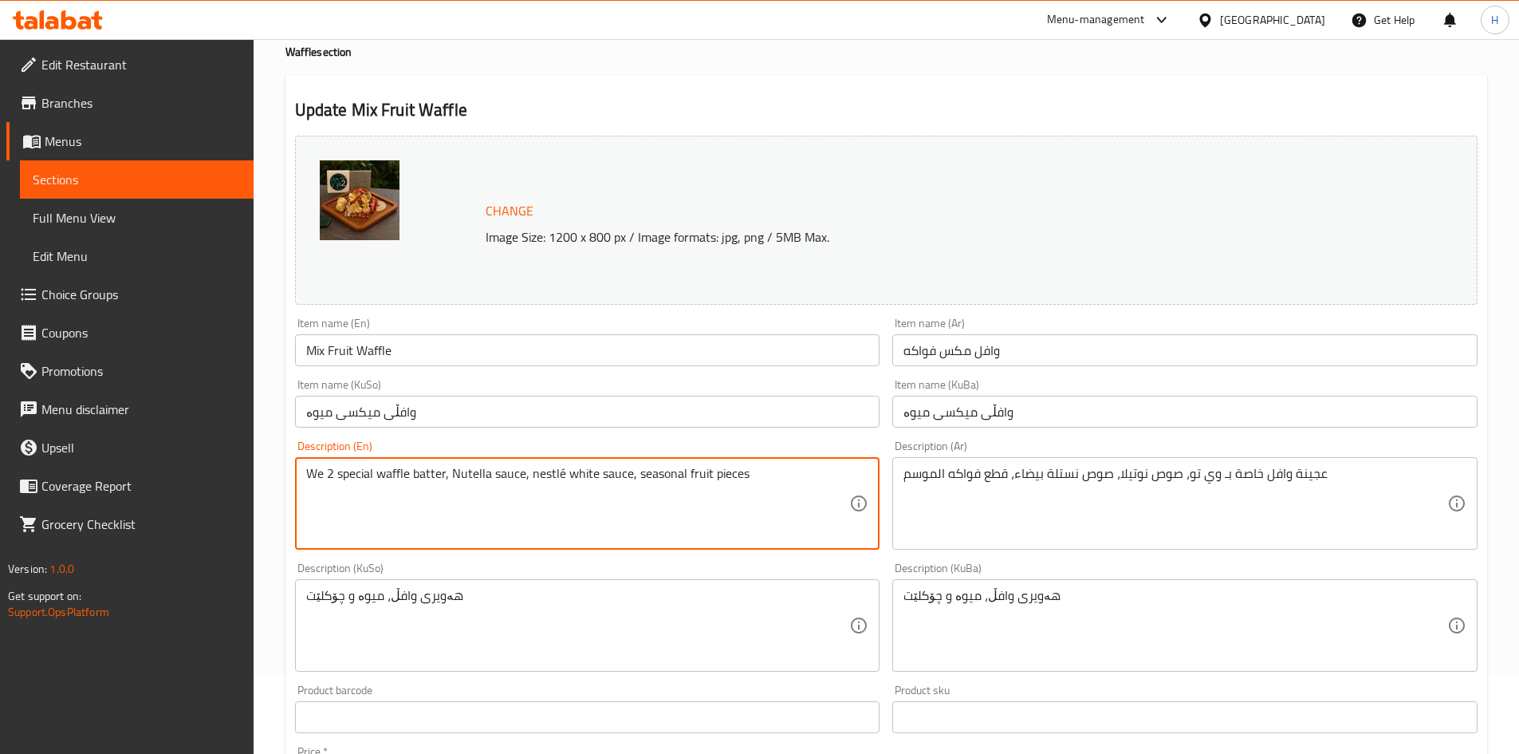
click at [456, 481] on textarea "We 2 special waffle batter, Nutella sauce, nestlé white sauce, seasonal fruit p…" at bounding box center [578, 504] width 544 height 76
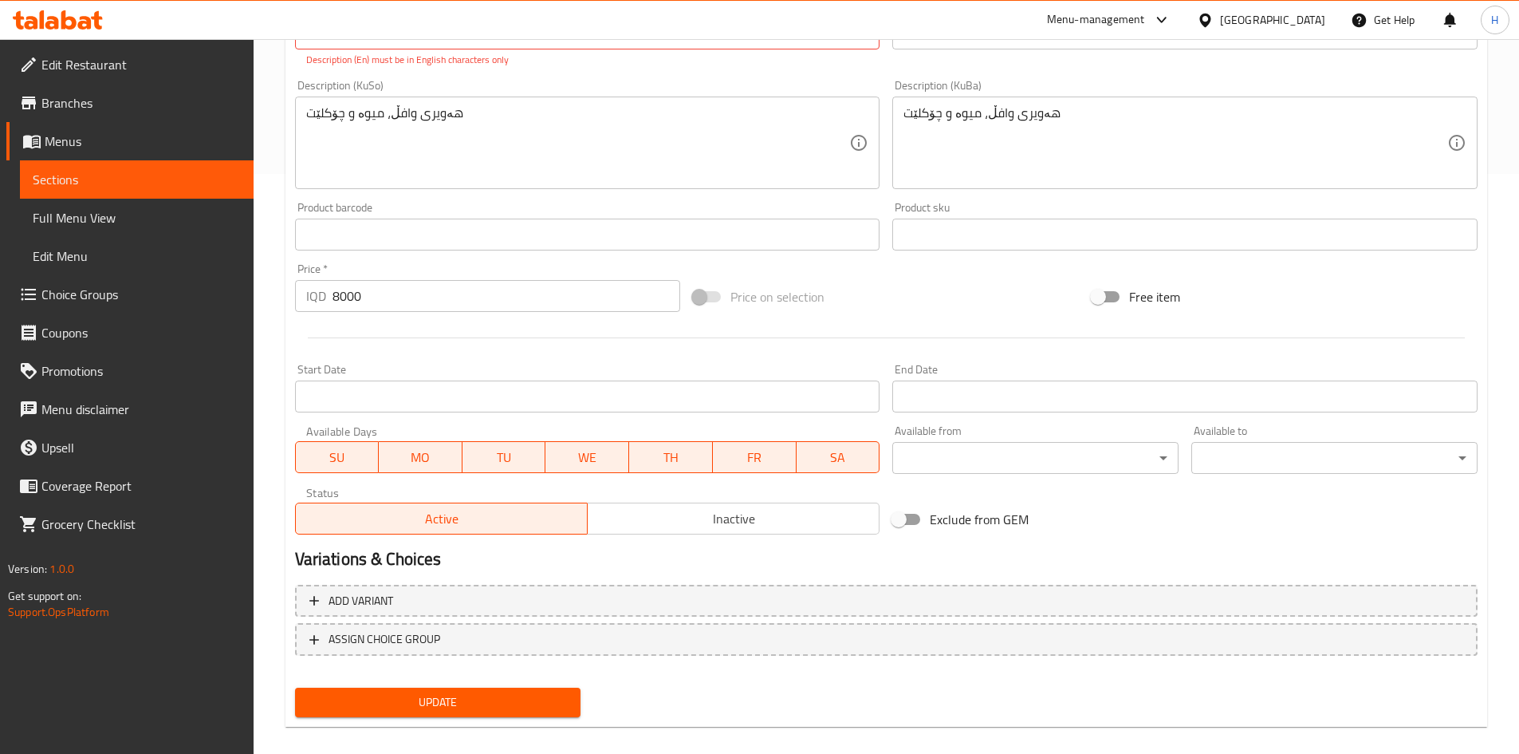
drag, startPoint x: 467, startPoint y: 679, endPoint x: 467, endPoint y: 669, distance: 9.6
click at [465, 679] on div "Change Image Size: 1200 x 800 px / Image formats: jpg, png / 5MB Max. Item name…" at bounding box center [887, 176] width 1196 height 1094
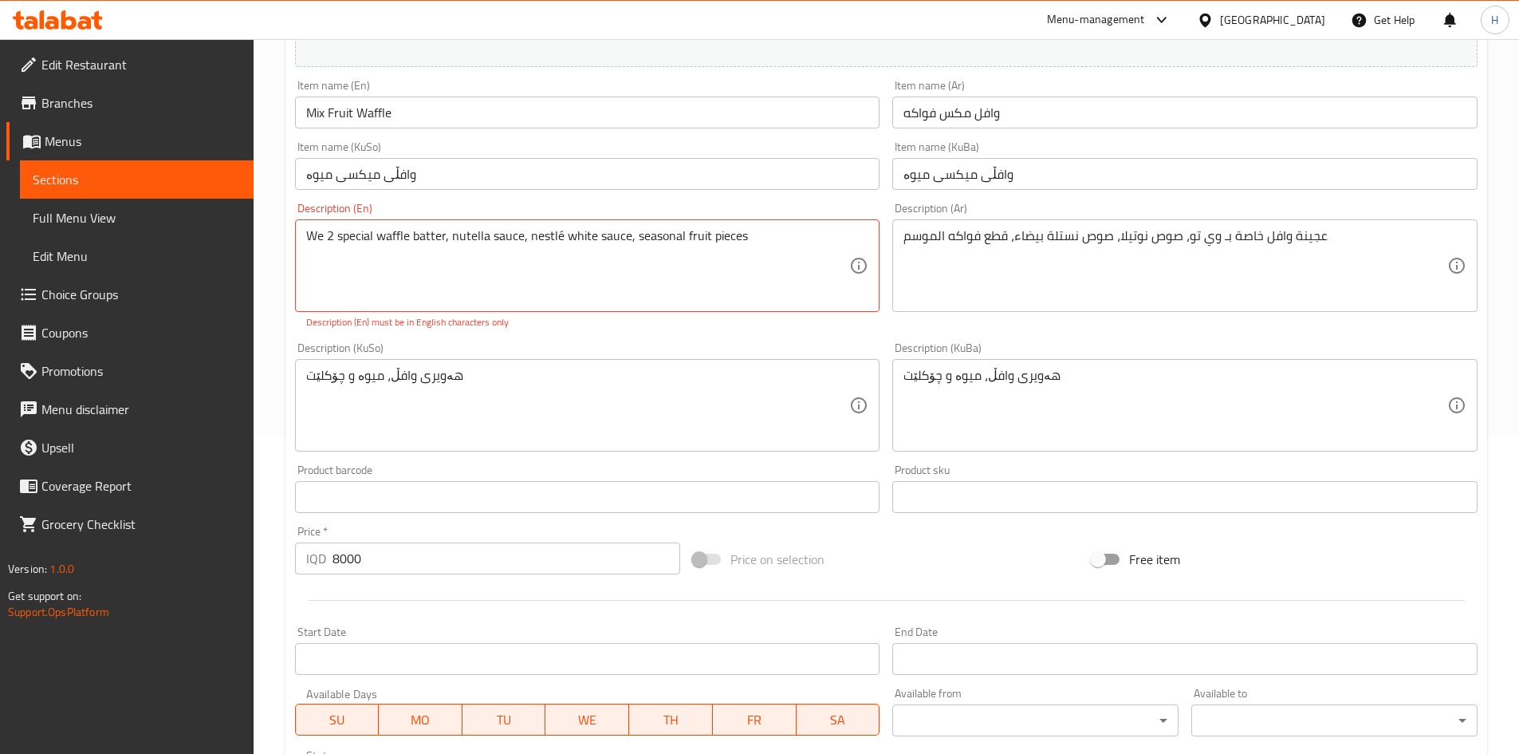
scroll to position [160, 0]
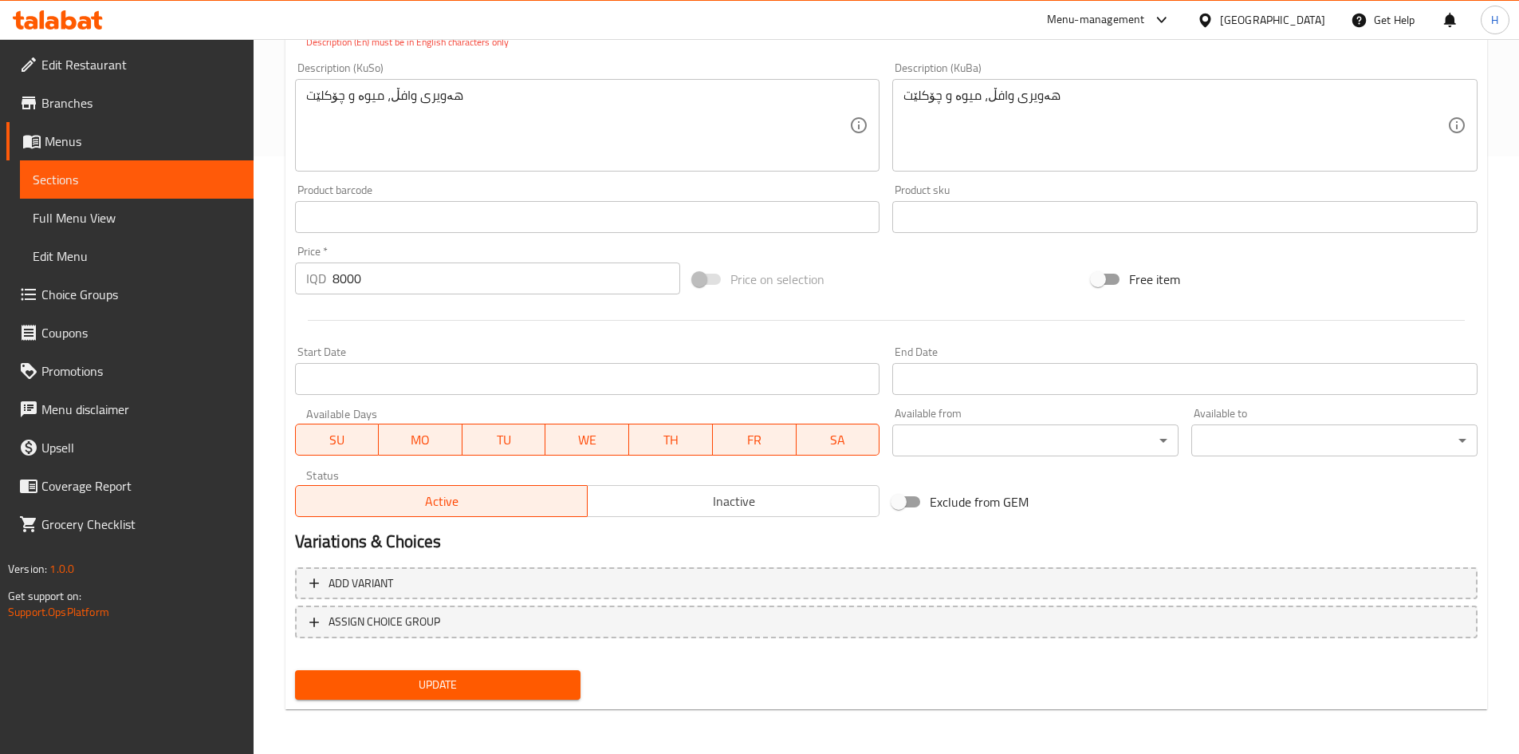
type textarea "We 2 special waffle batter, nutella sauce, nestle white sauce, seasonal fruit p…"
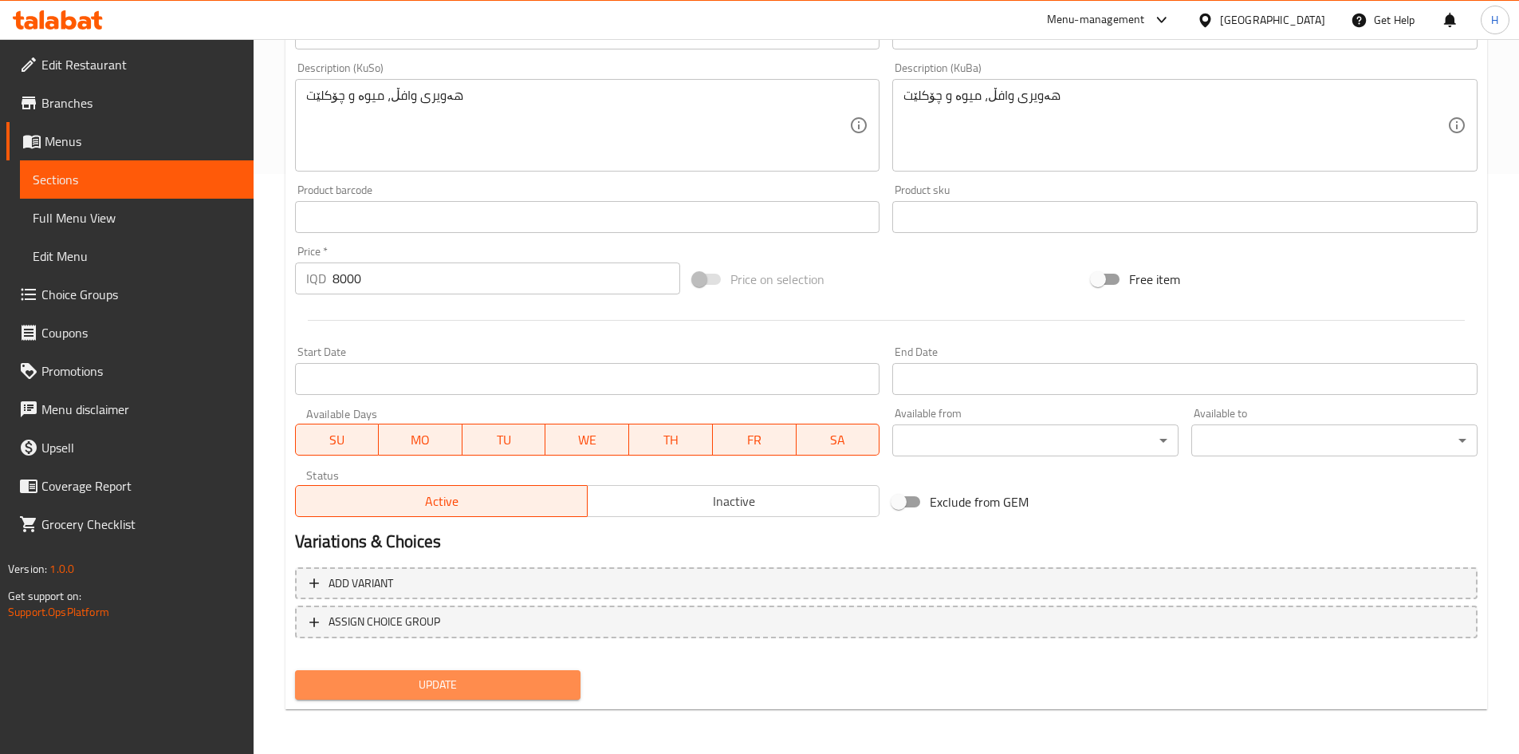
drag, startPoint x: 502, startPoint y: 682, endPoint x: 509, endPoint y: 664, distance: 19.7
click at [501, 682] on span "Update" at bounding box center [438, 685] width 261 height 20
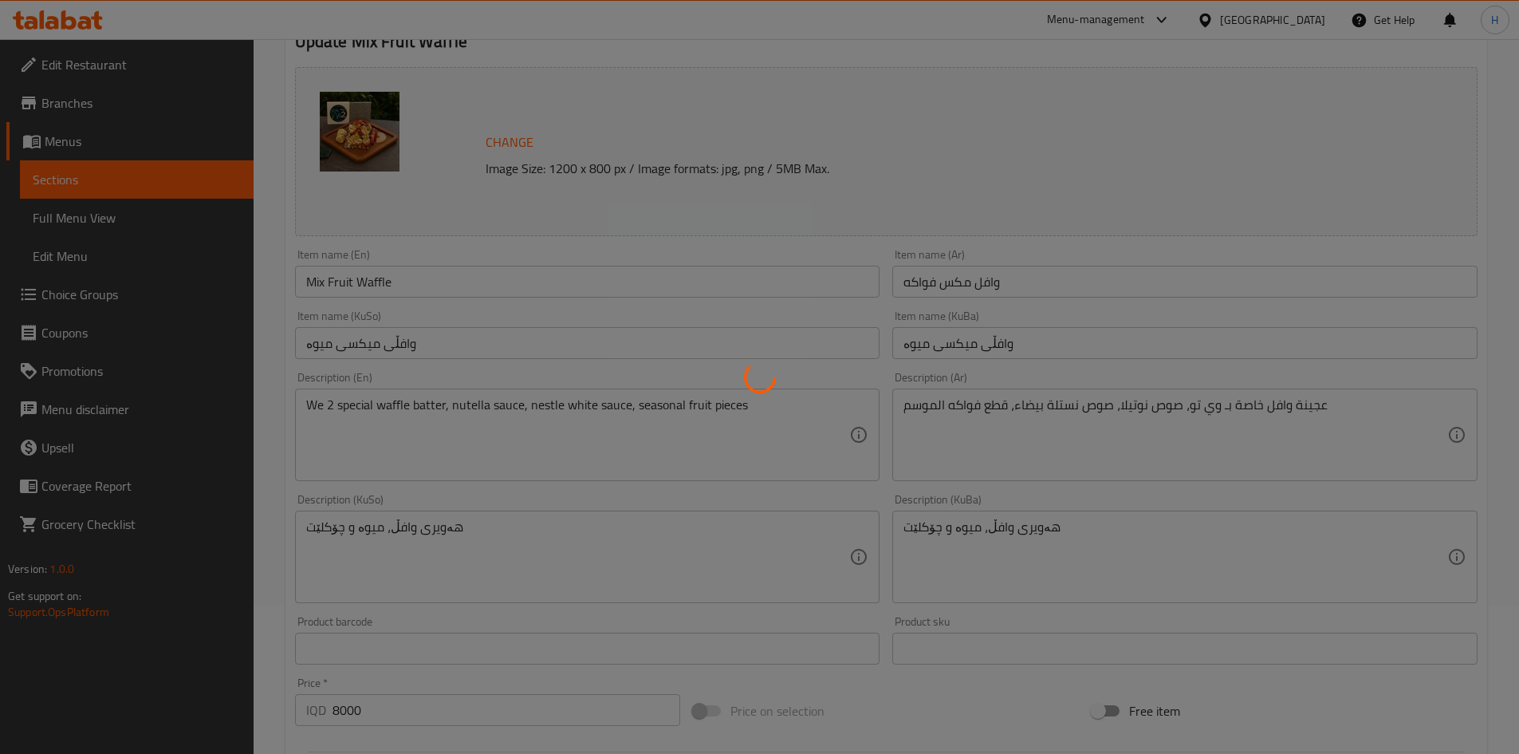
scroll to position [0, 0]
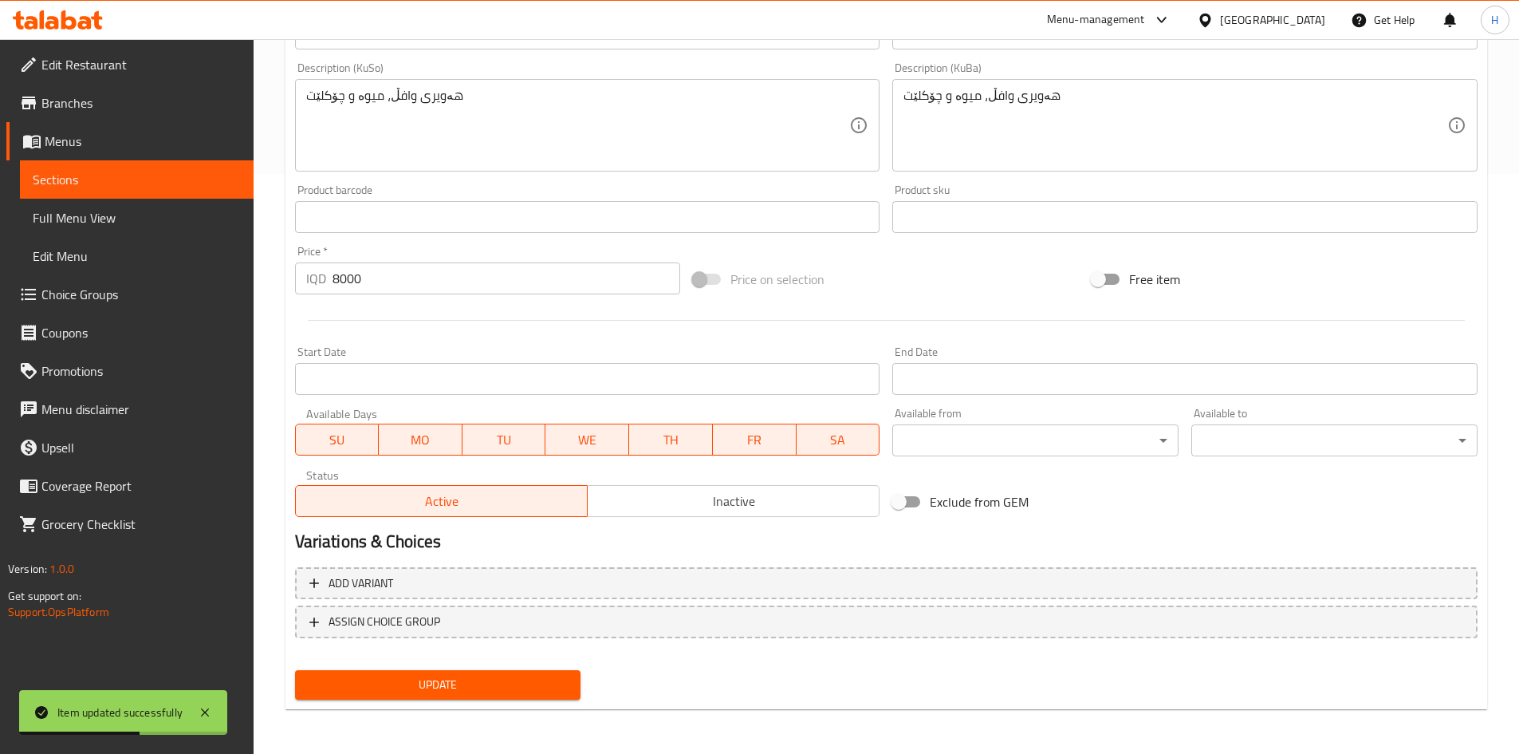
click at [487, 680] on span "Update" at bounding box center [438, 685] width 261 height 20
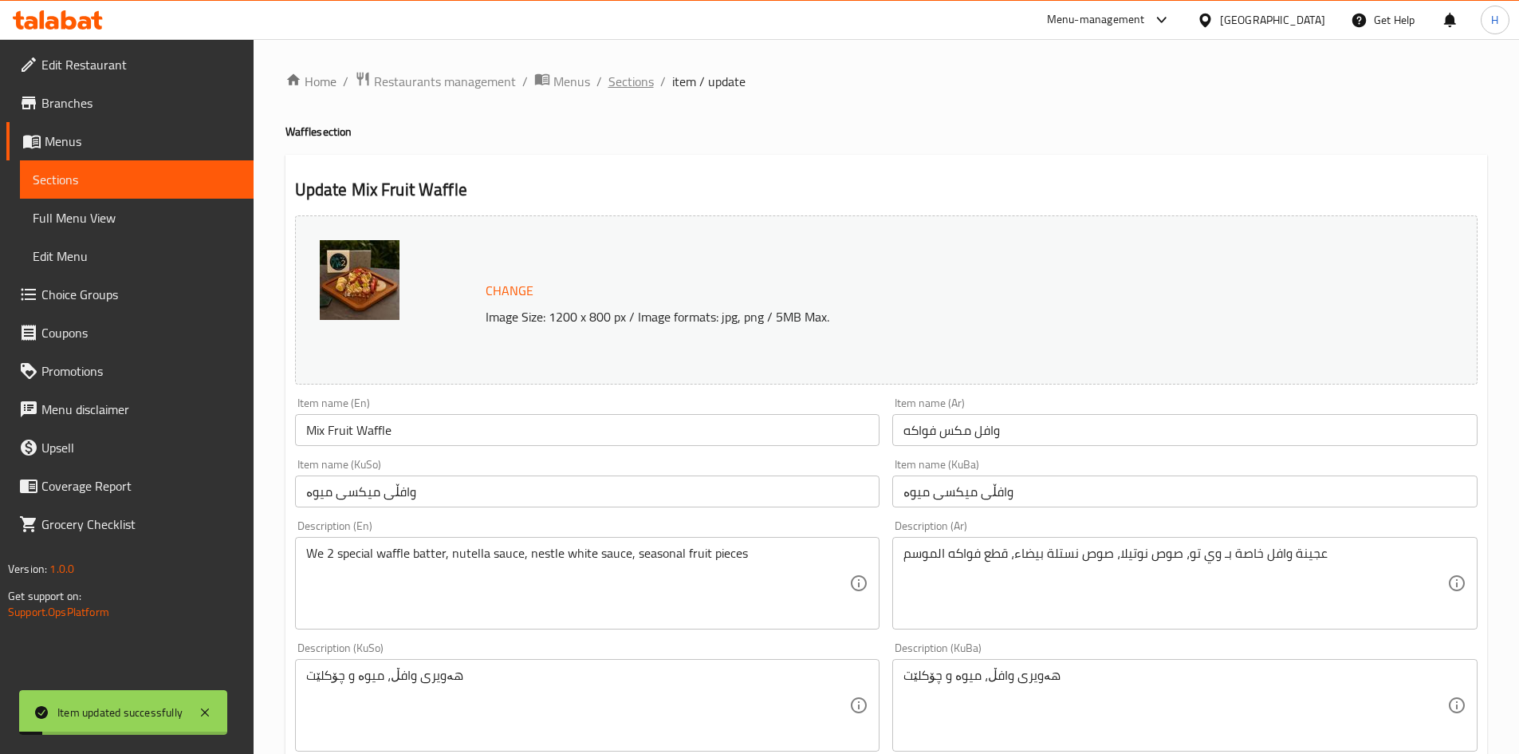
click at [634, 90] on span "Sections" at bounding box center [631, 81] width 45 height 19
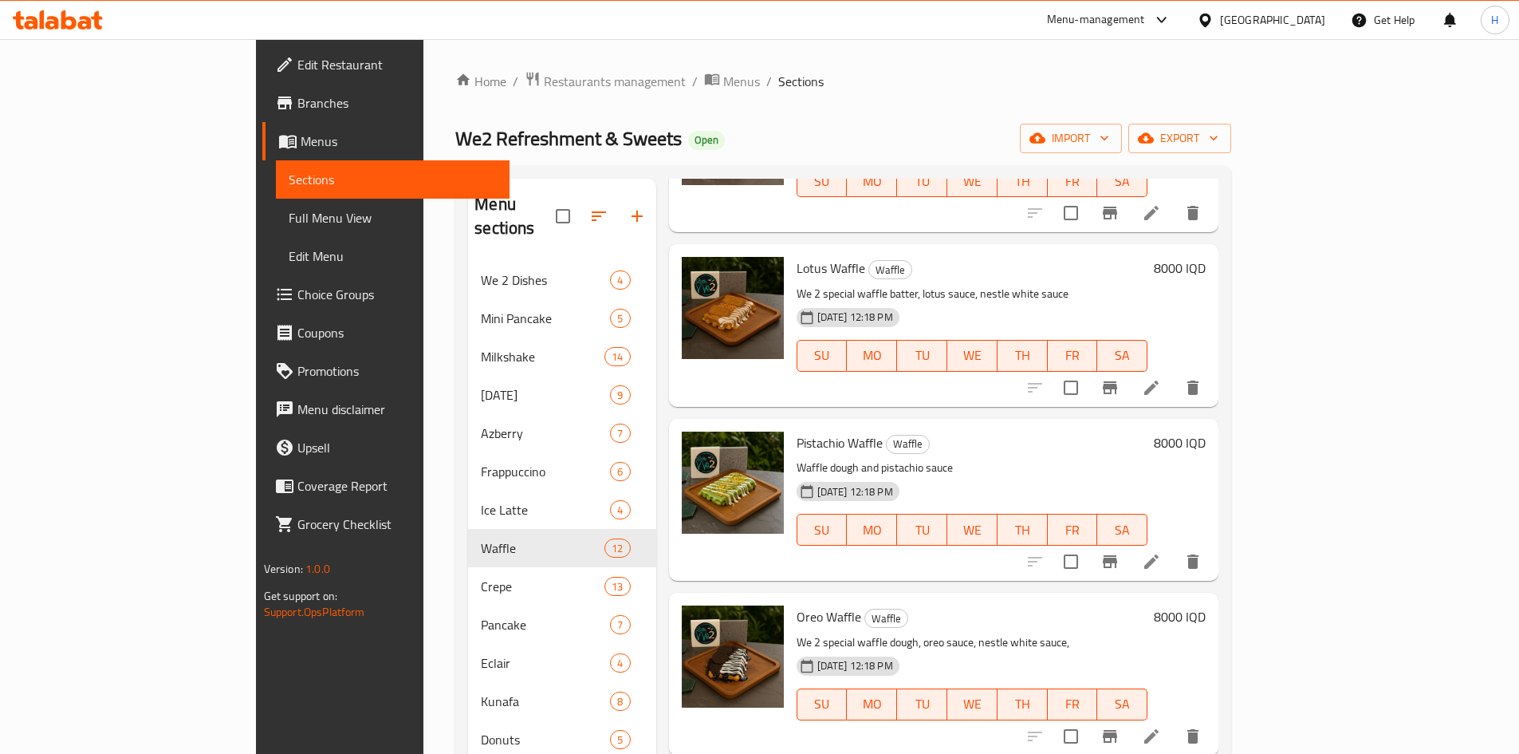
scroll to position [957, 0]
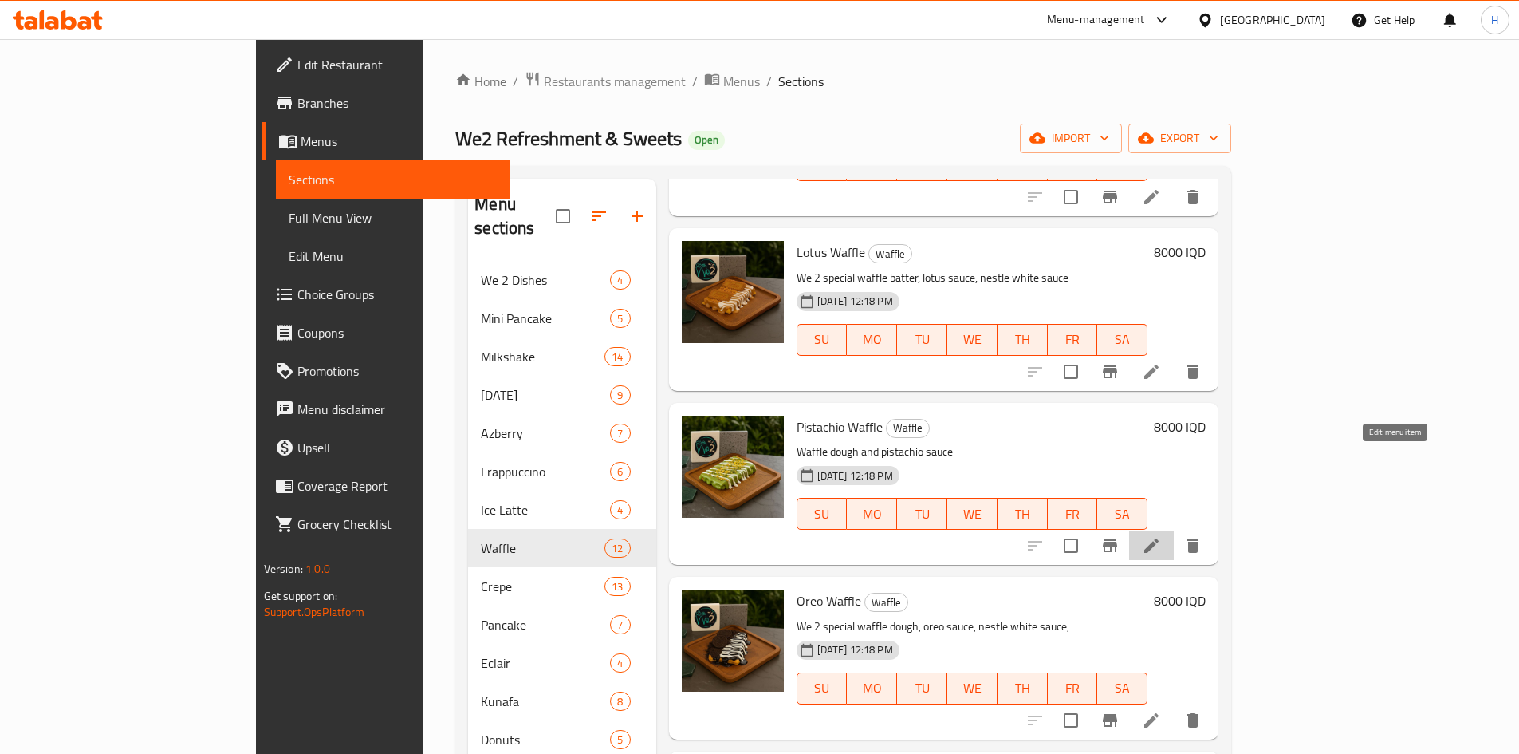
click at [1161, 536] on icon at bounding box center [1151, 545] width 19 height 19
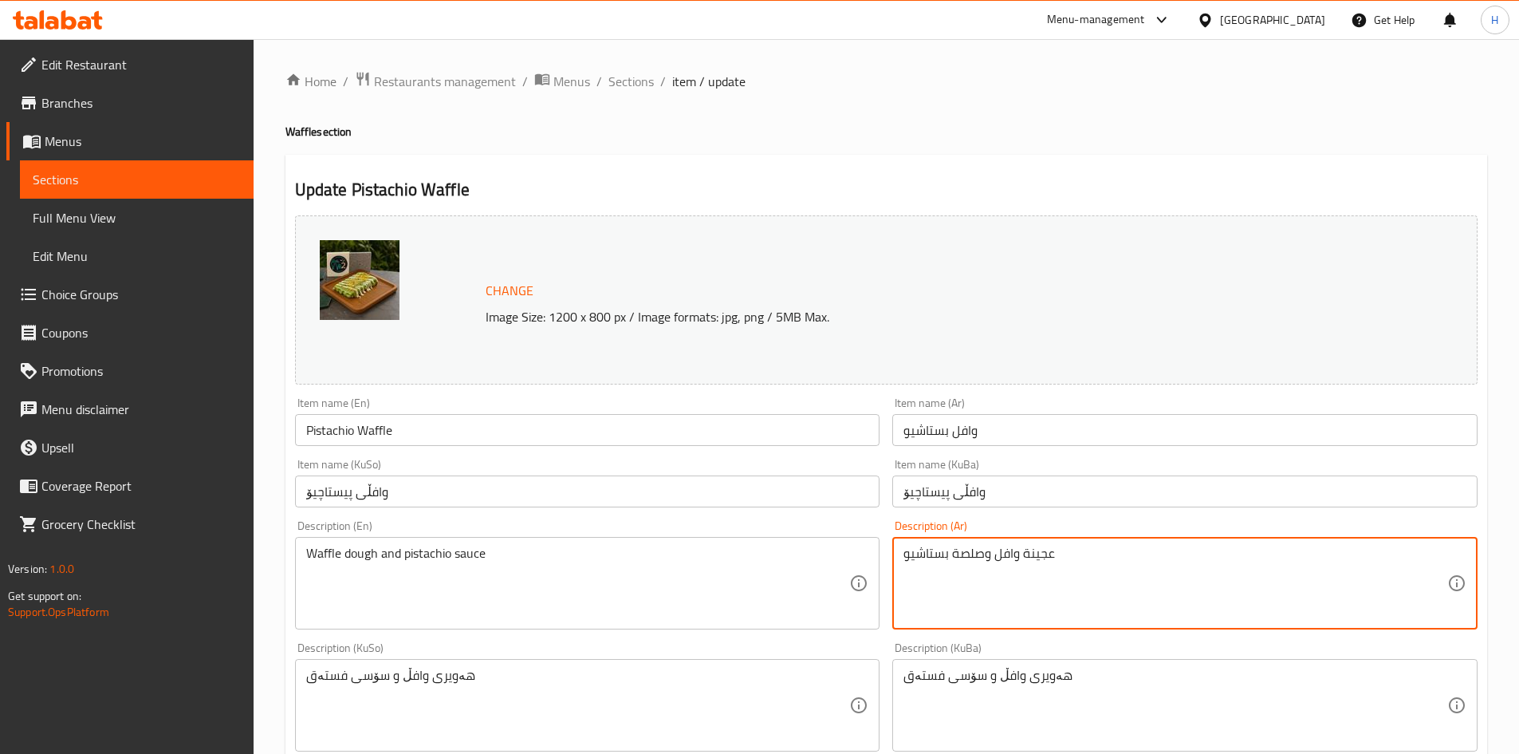
click at [1046, 560] on textarea "عجينة وافل وصلصة بستاشيو" at bounding box center [1176, 584] width 544 height 76
paste textarea "خاصة بـ وي تو، صوص بستاشيو، صوص نستلة بيضاء،"
type textarea "عجينة وافل خاصة بـ وي تو، صوص بستاشيو، صوص نستلة بيضاء،"
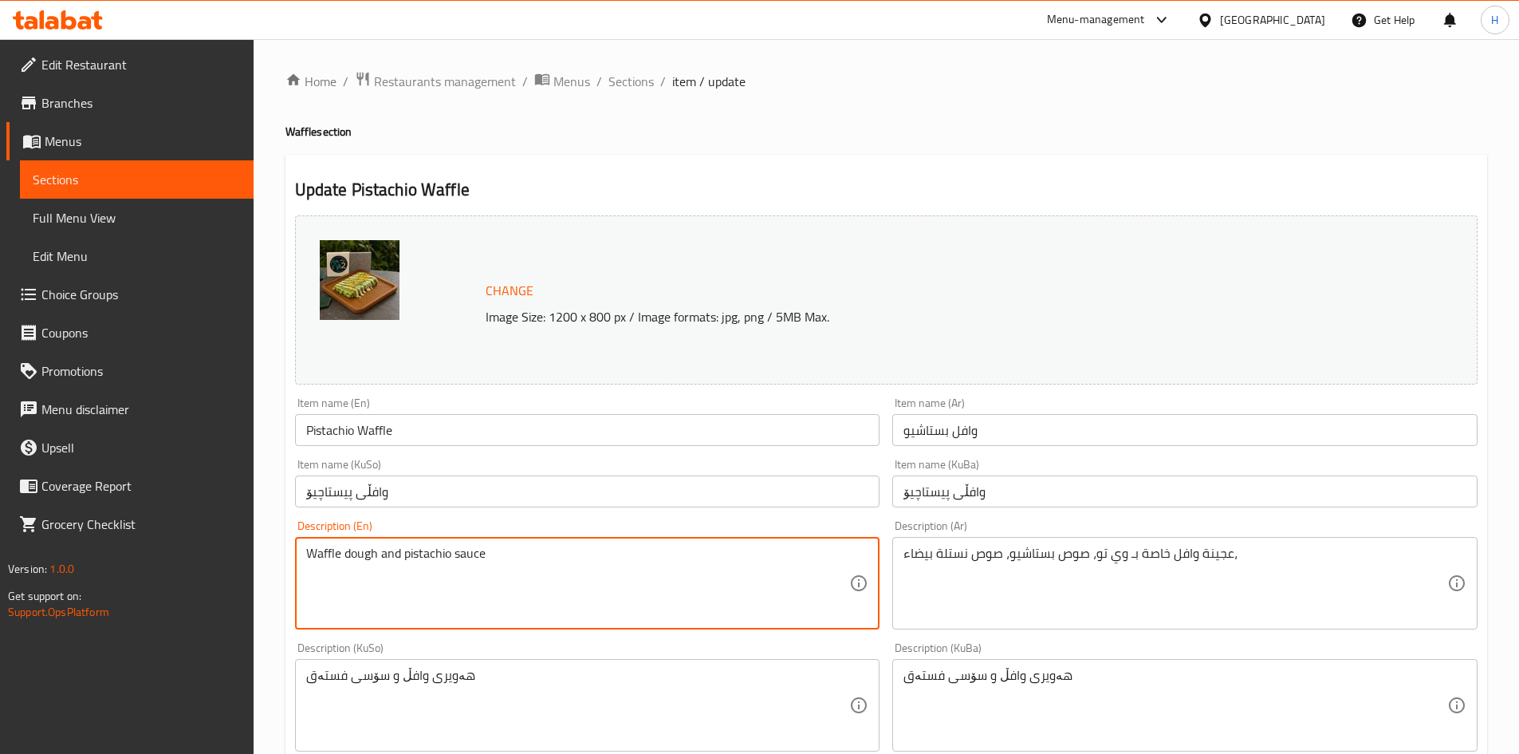
click at [547, 599] on textarea "Waffle dough and pistachio sauce" at bounding box center [578, 584] width 544 height 76
click at [546, 599] on textarea "Waffle dough and pistachio sauce" at bounding box center [578, 584] width 544 height 76
paste textarea "e Too's special waffle batter, pistachio sauce, Nestle white sauce,"
click at [332, 558] on textarea "We Too's special waffle batter, pistachio sauce, Nestle white sauce," at bounding box center [578, 584] width 544 height 76
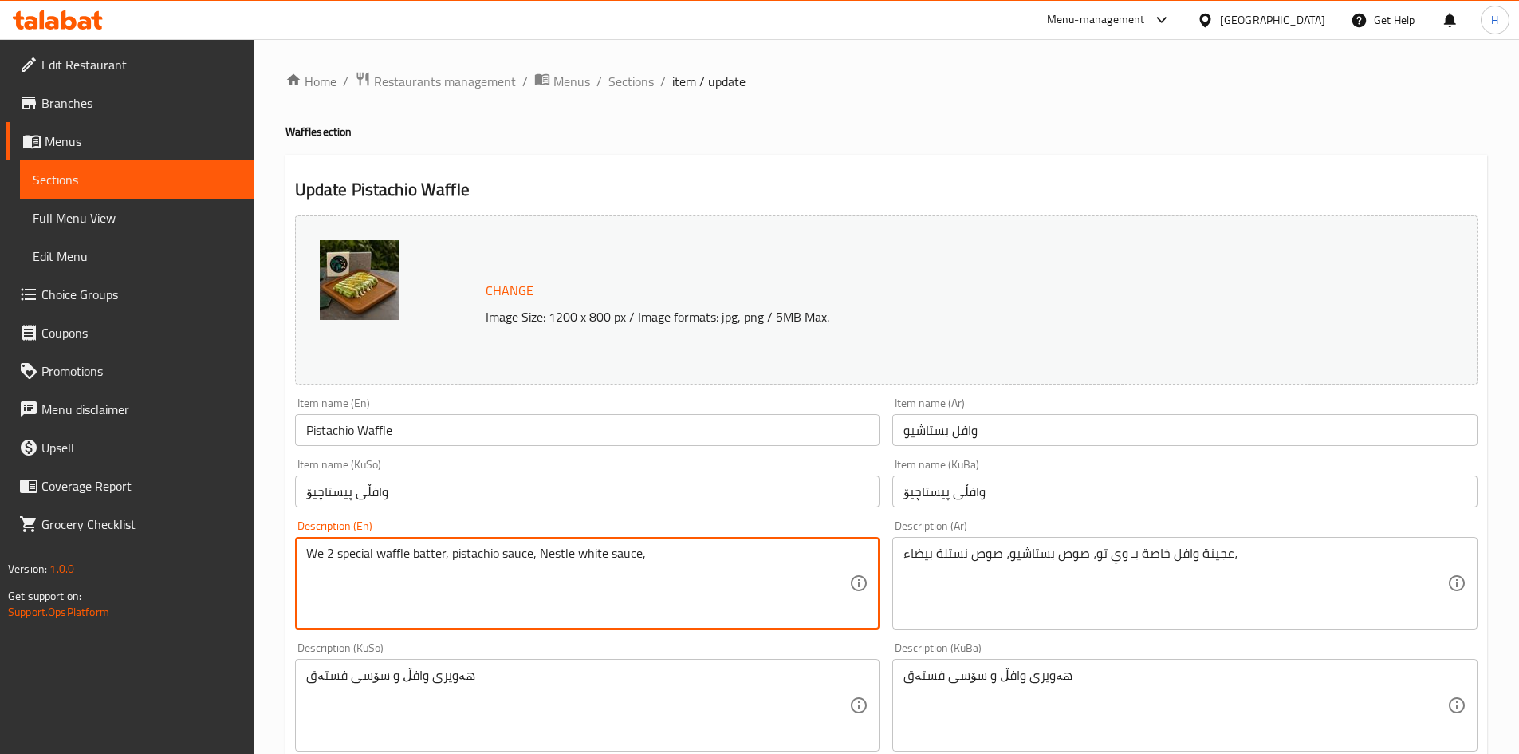
drag, startPoint x: 540, startPoint y: 554, endPoint x: 546, endPoint y: 562, distance: 9.1
click at [546, 562] on textarea "We 2 special waffle batter, pistachio sauce, Nestle white sauce," at bounding box center [578, 584] width 544 height 76
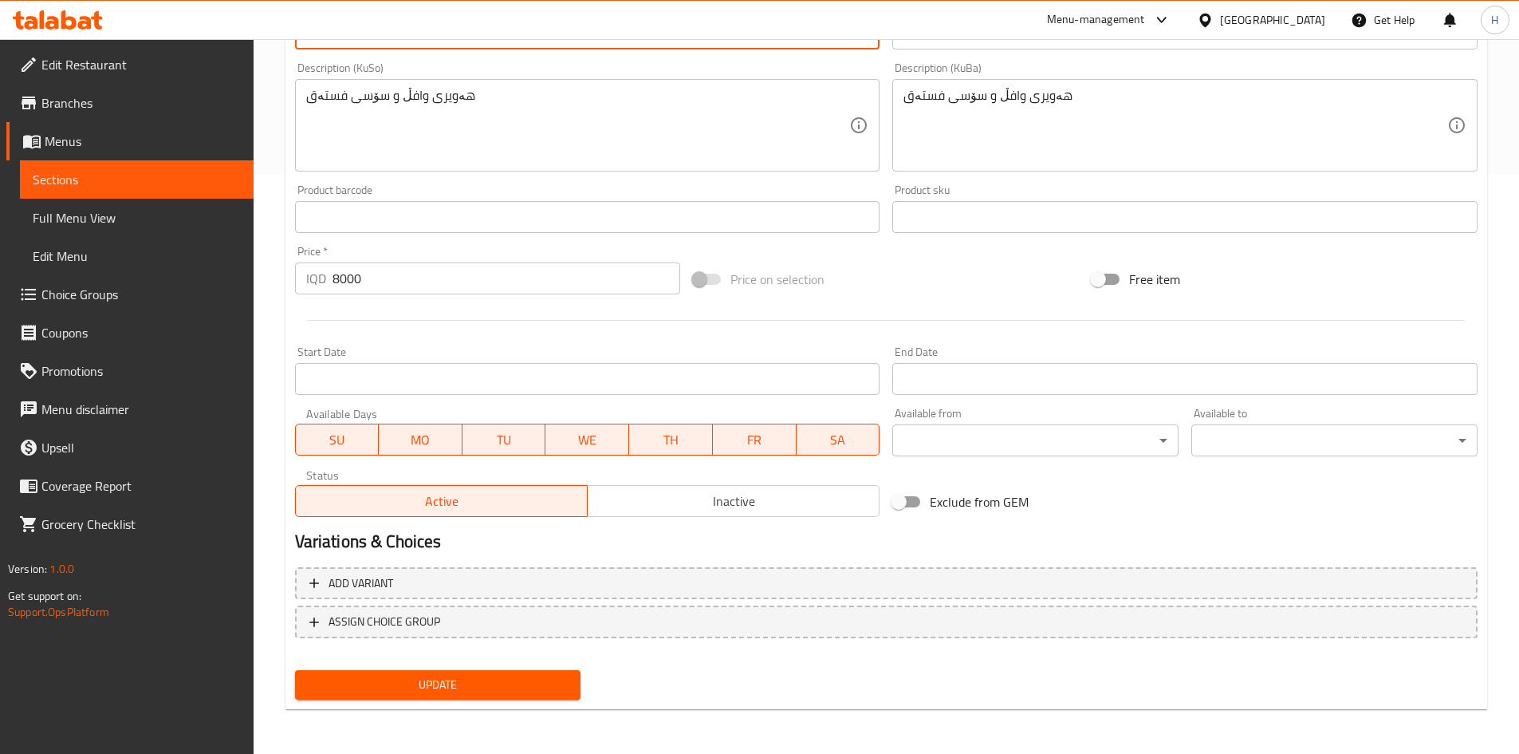
click at [477, 652] on nav at bounding box center [886, 650] width 1183 height 13
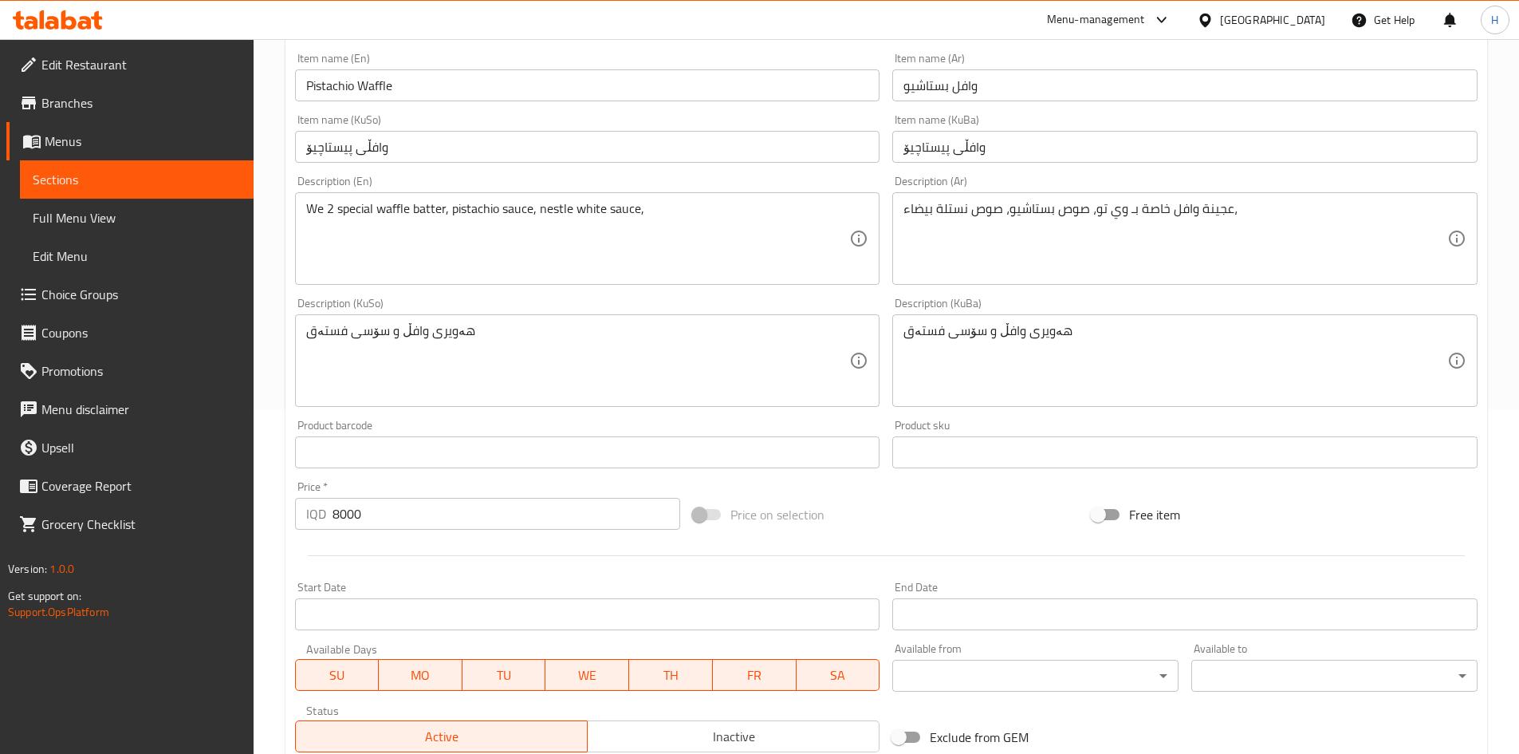
scroll to position [101, 0]
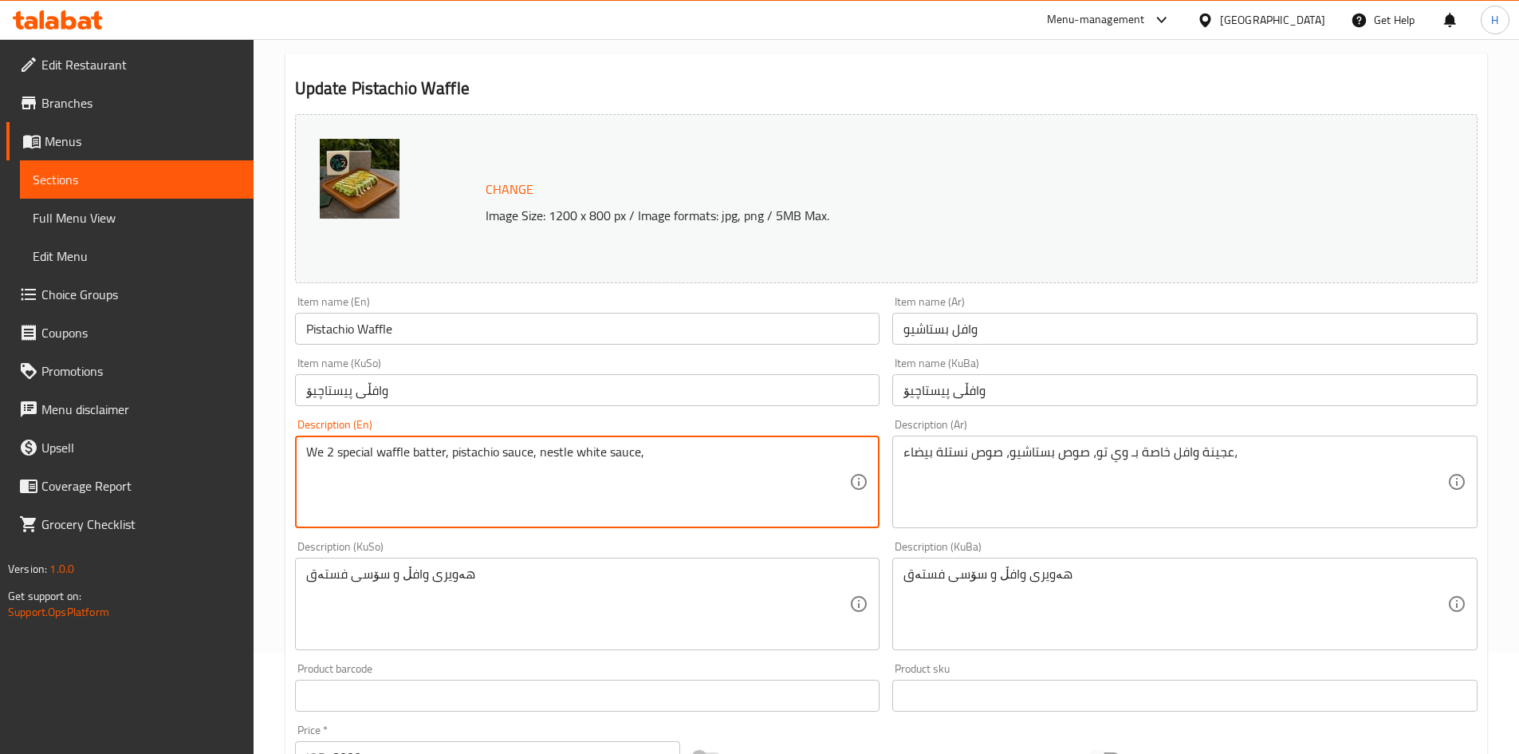
drag, startPoint x: 653, startPoint y: 459, endPoint x: 636, endPoint y: 471, distance: 21.7
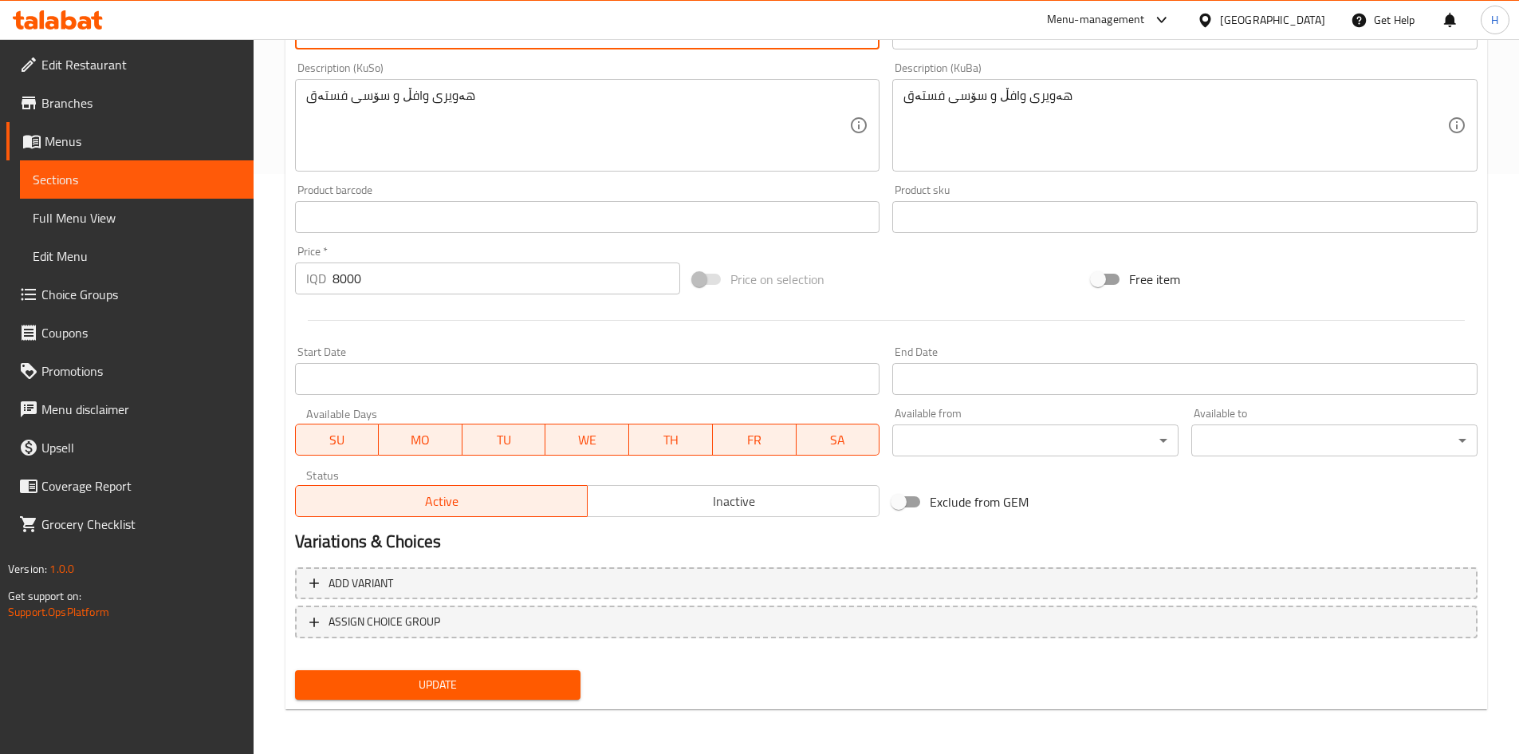
type textarea "We 2 special waffle batter, pistachio sauce, nestle white sauce"
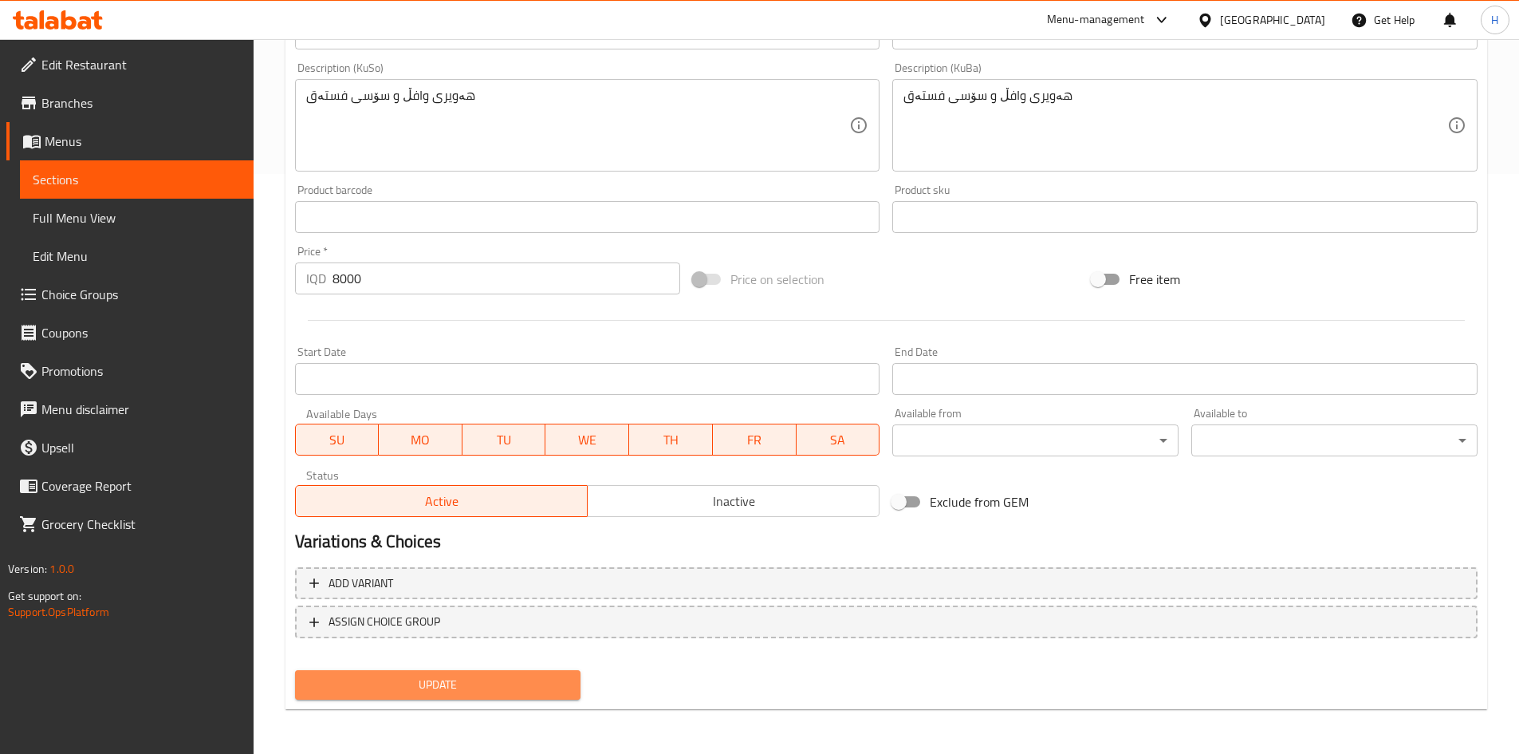
click at [375, 672] on button "Update" at bounding box center [438, 685] width 286 height 30
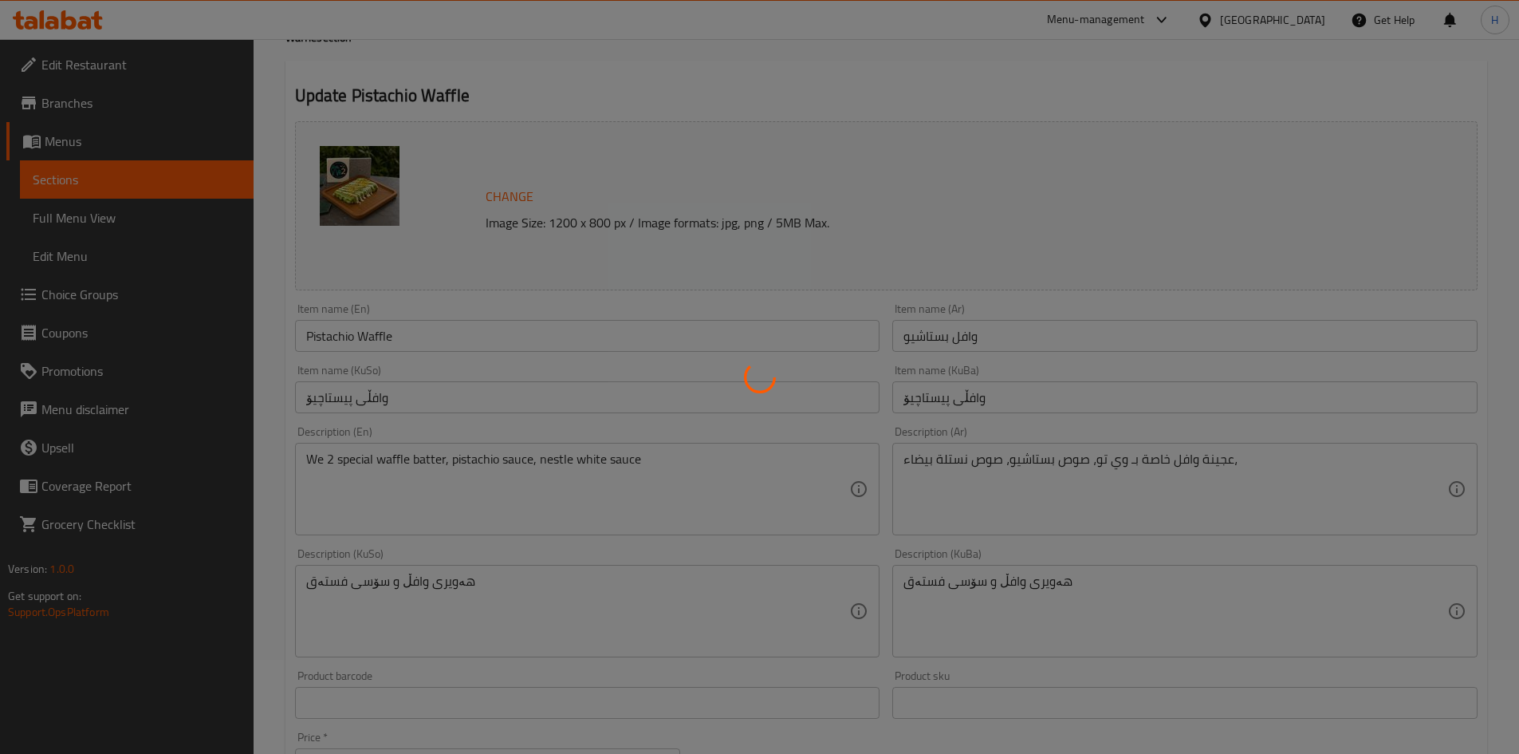
scroll to position [0, 0]
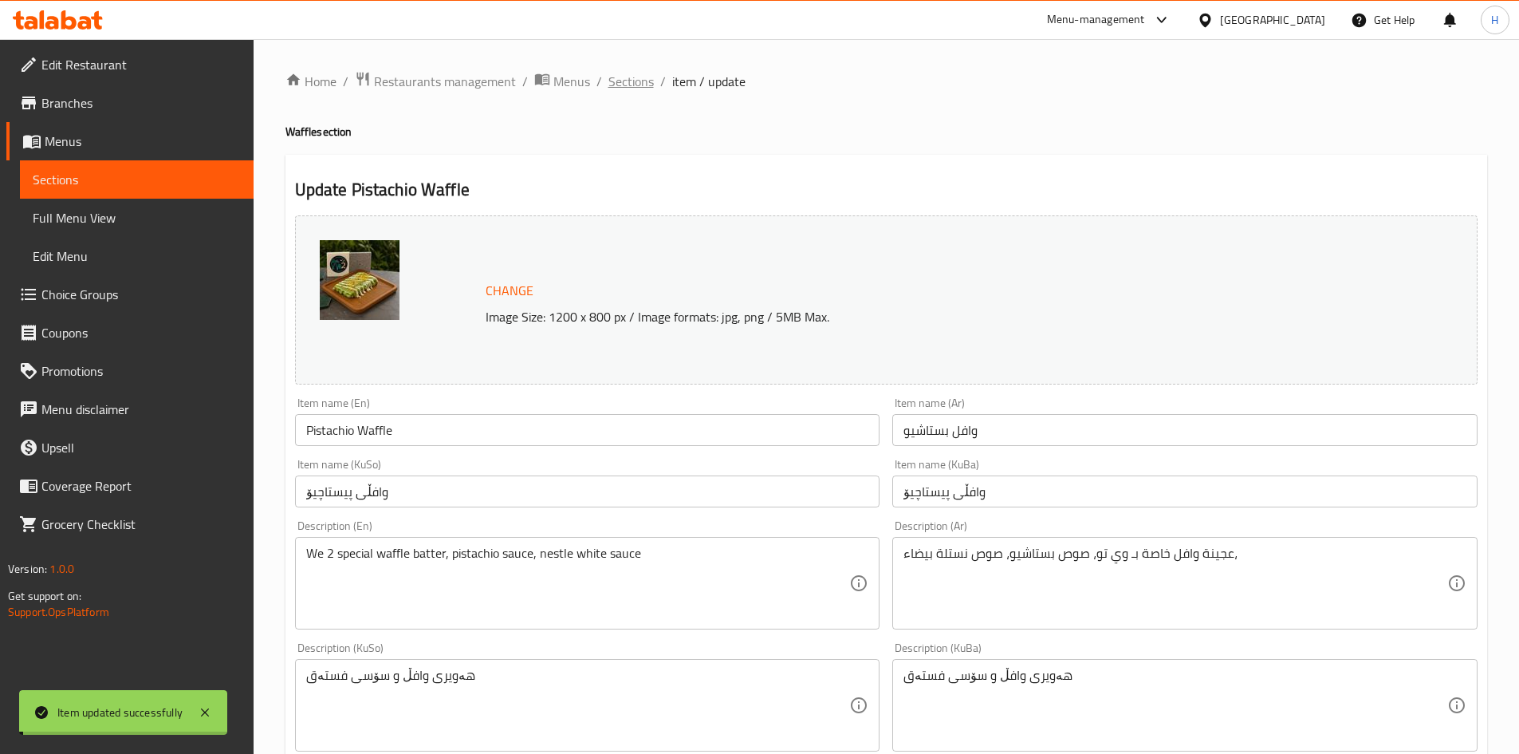
click at [621, 85] on span "Sections" at bounding box center [631, 81] width 45 height 19
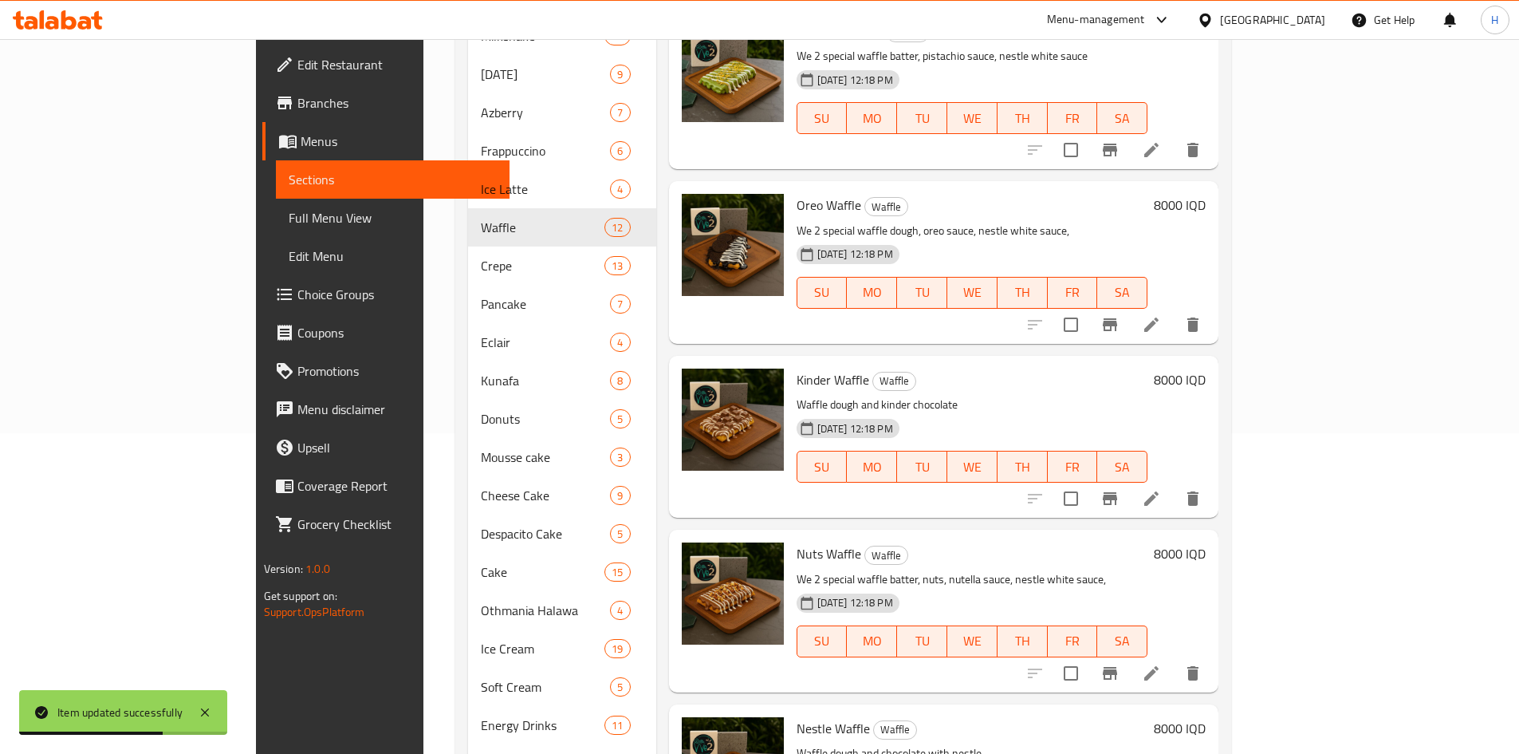
scroll to position [399, 0]
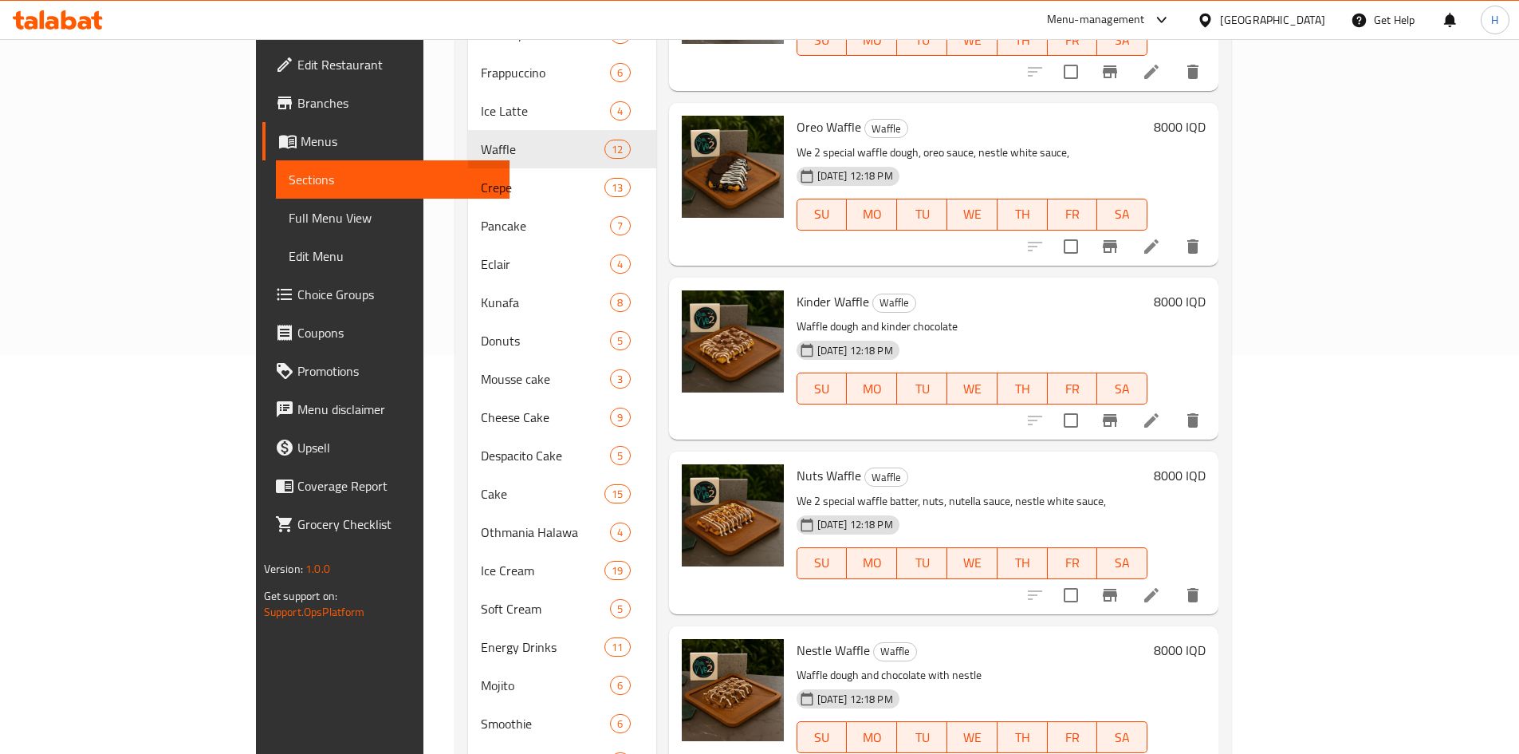
click at [1161, 411] on icon at bounding box center [1151, 420] width 19 height 19
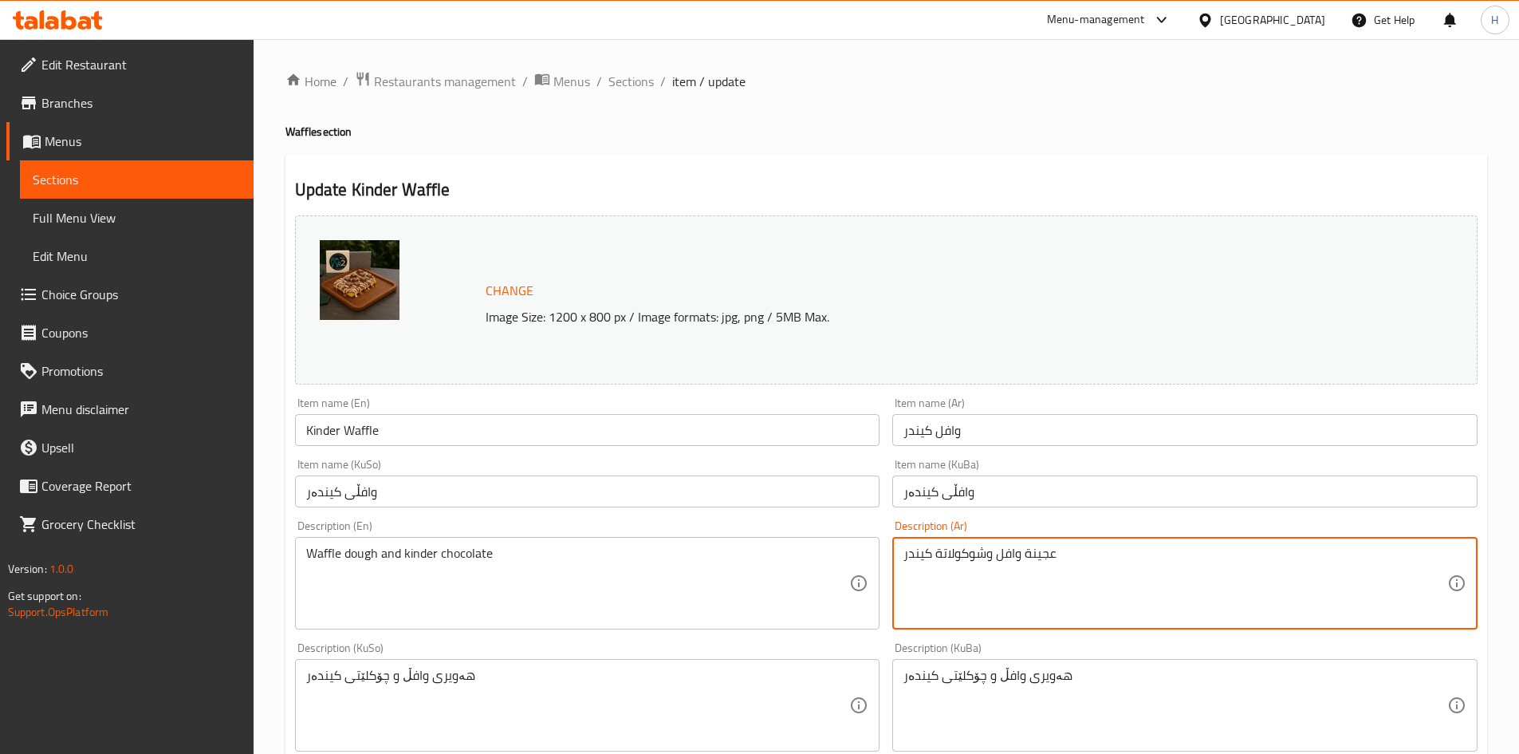
click at [951, 570] on textarea "عجينة وافل وشوكولاتة كيندر" at bounding box center [1176, 584] width 544 height 76
paste textarea "خاصة بـ وي تو، صوص كندر، صوص نستلة بيضاء، قطع من الكندر"
type textarea "عجينة وافل خاصة بـ وي تو، صوص كندر، صوص نستلة بيضاء، قطع من الكندر"
click at [485, 523] on div "Description (En) Waffle dough and kinder chocolate Description (En)" at bounding box center [587, 574] width 585 height 109
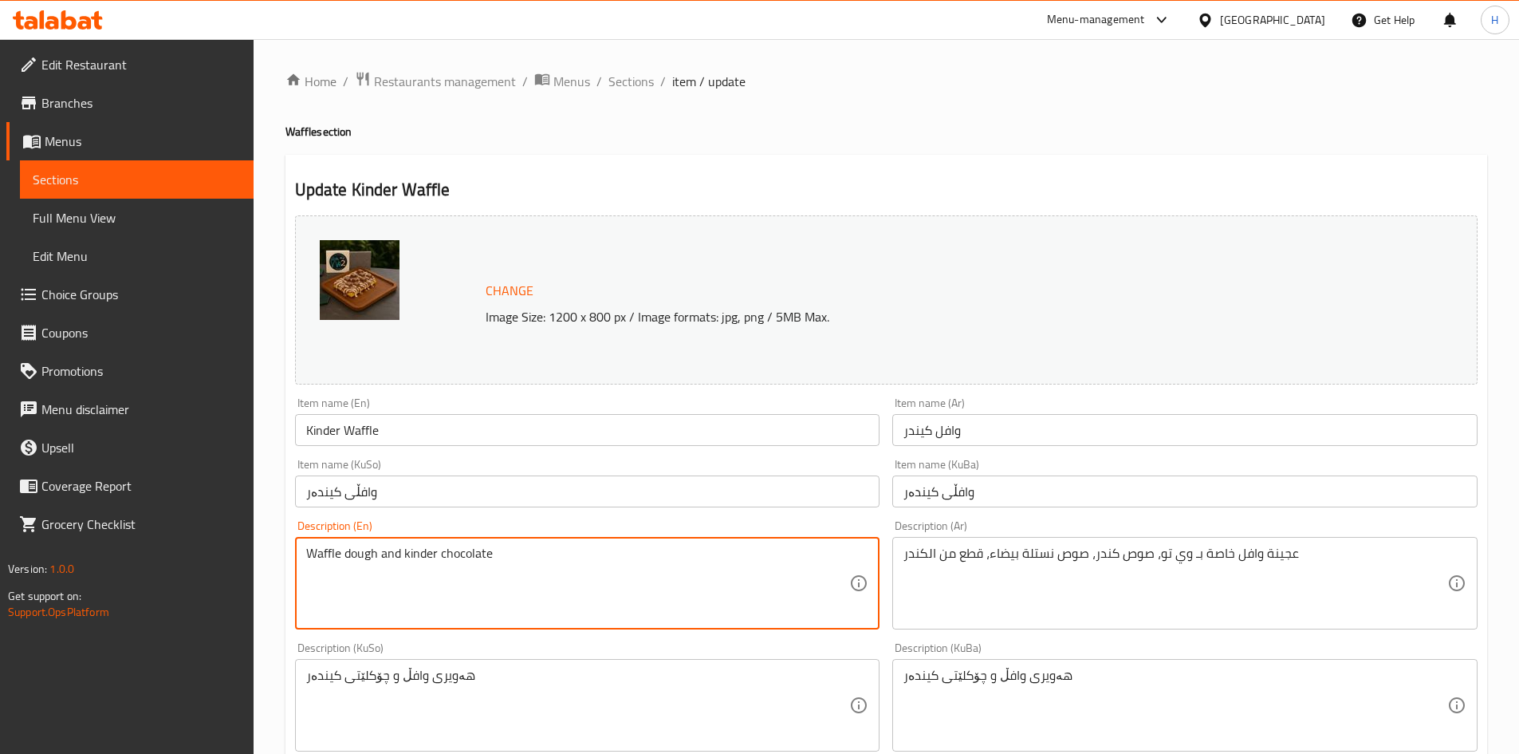
click at [461, 554] on textarea "Waffle dough and kinder chocolate" at bounding box center [578, 584] width 544 height 76
paste textarea "ee Two waffle batter, Kinder sauce, Nestle white sauce, Kinder pieces"
click at [337, 555] on textarea "Wee Two waffle batter, Kinder sauce, Nestle white sauce, Kinder pieces" at bounding box center [578, 584] width 544 height 76
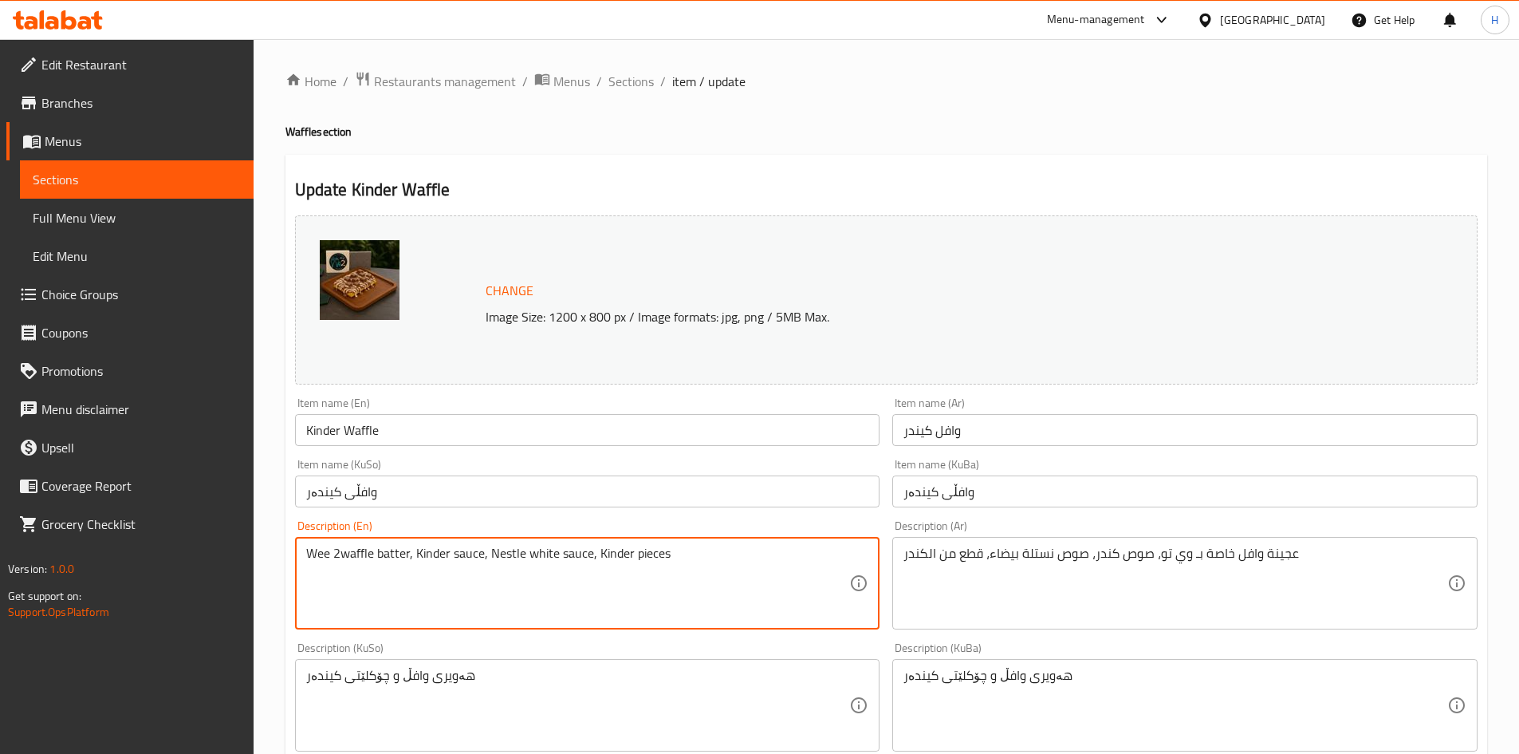
click at [415, 558] on textarea "Wee 2waffle batter, Kinder sauce, Nestle white sauce, Kinder pieces" at bounding box center [578, 584] width 544 height 76
click at [491, 557] on textarea "Wee 2waffle batter, kinder sauce, Nestle white sauce, Kinder pieces" at bounding box center [578, 584] width 544 height 76
drag, startPoint x: 596, startPoint y: 553, endPoint x: 602, endPoint y: 559, distance: 9.0
click at [602, 559] on textarea "Wee 2waffle batter, kinder sauce, nestle white sauce, Kinder pieces" at bounding box center [578, 584] width 544 height 76
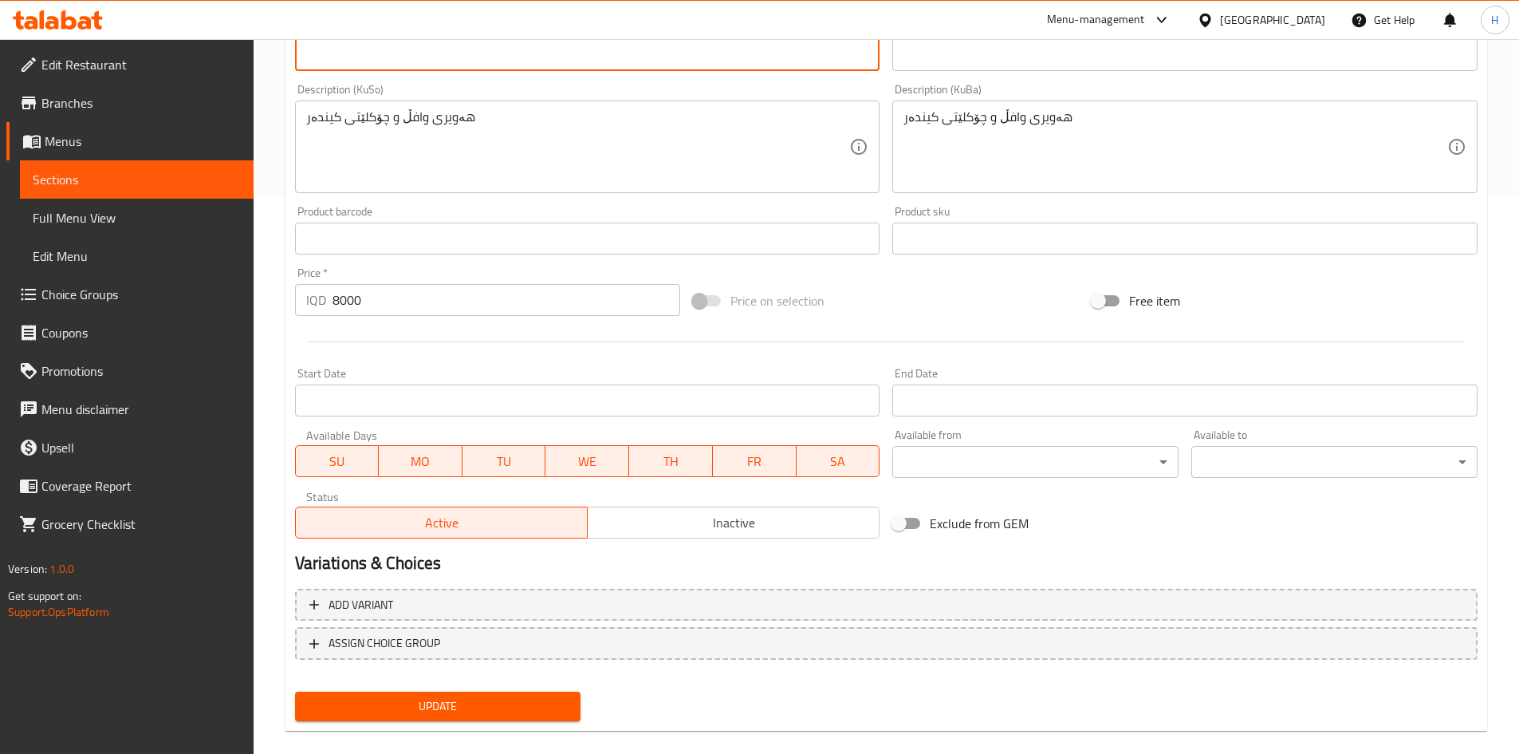
type textarea "Wee 2waffle batter, kinder sauce, nestle white sauce, knder pieces"
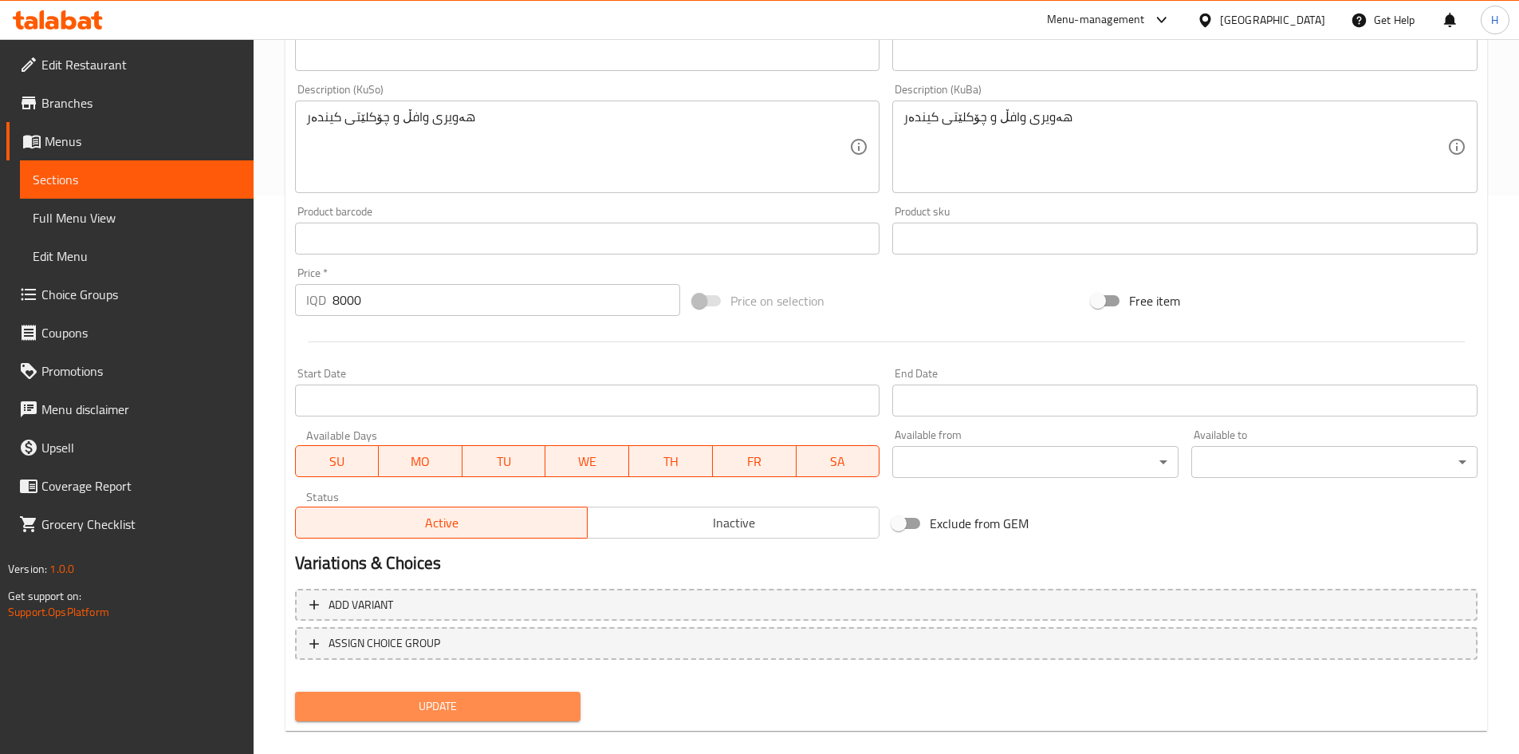
click at [458, 710] on span "Update" at bounding box center [438, 706] width 261 height 20
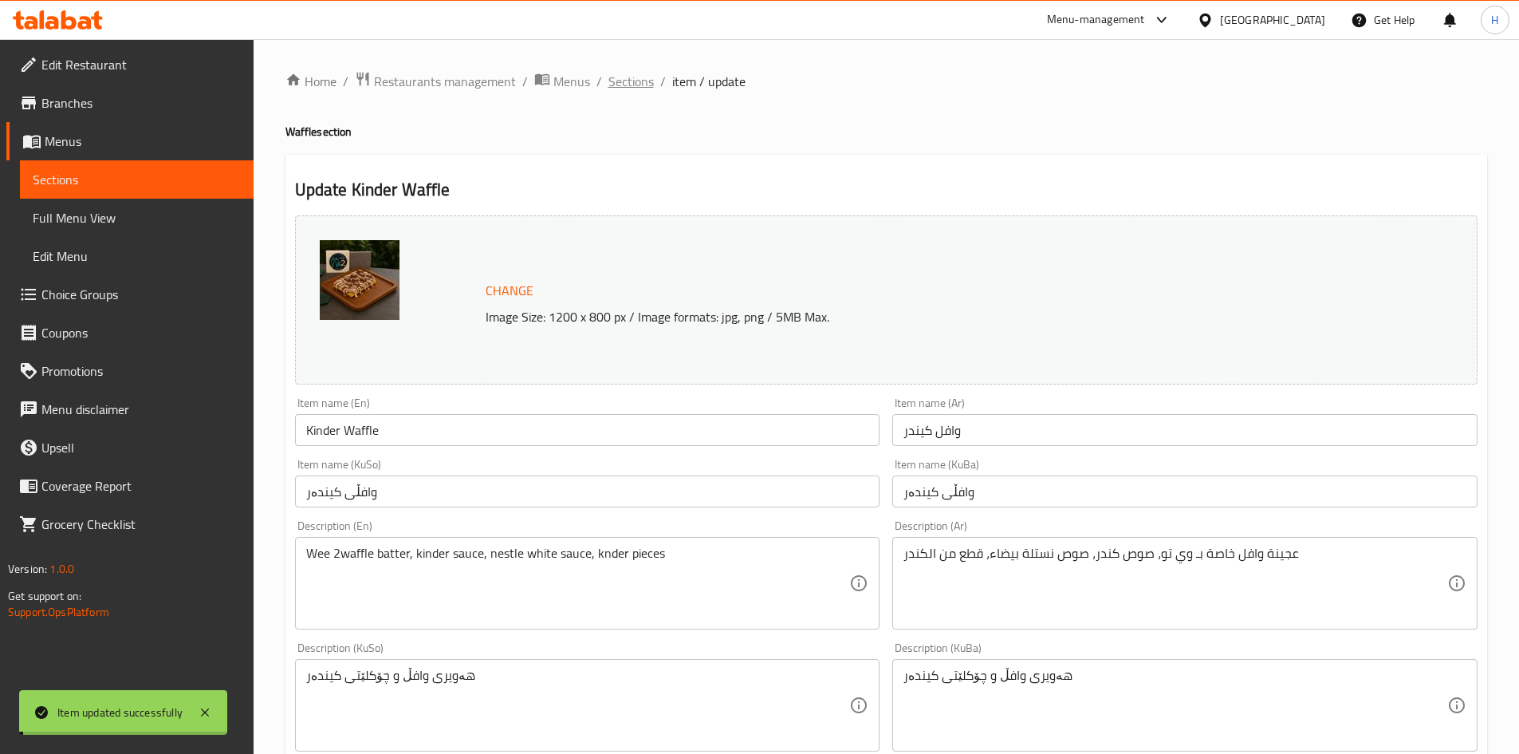
click at [617, 83] on span "Sections" at bounding box center [631, 81] width 45 height 19
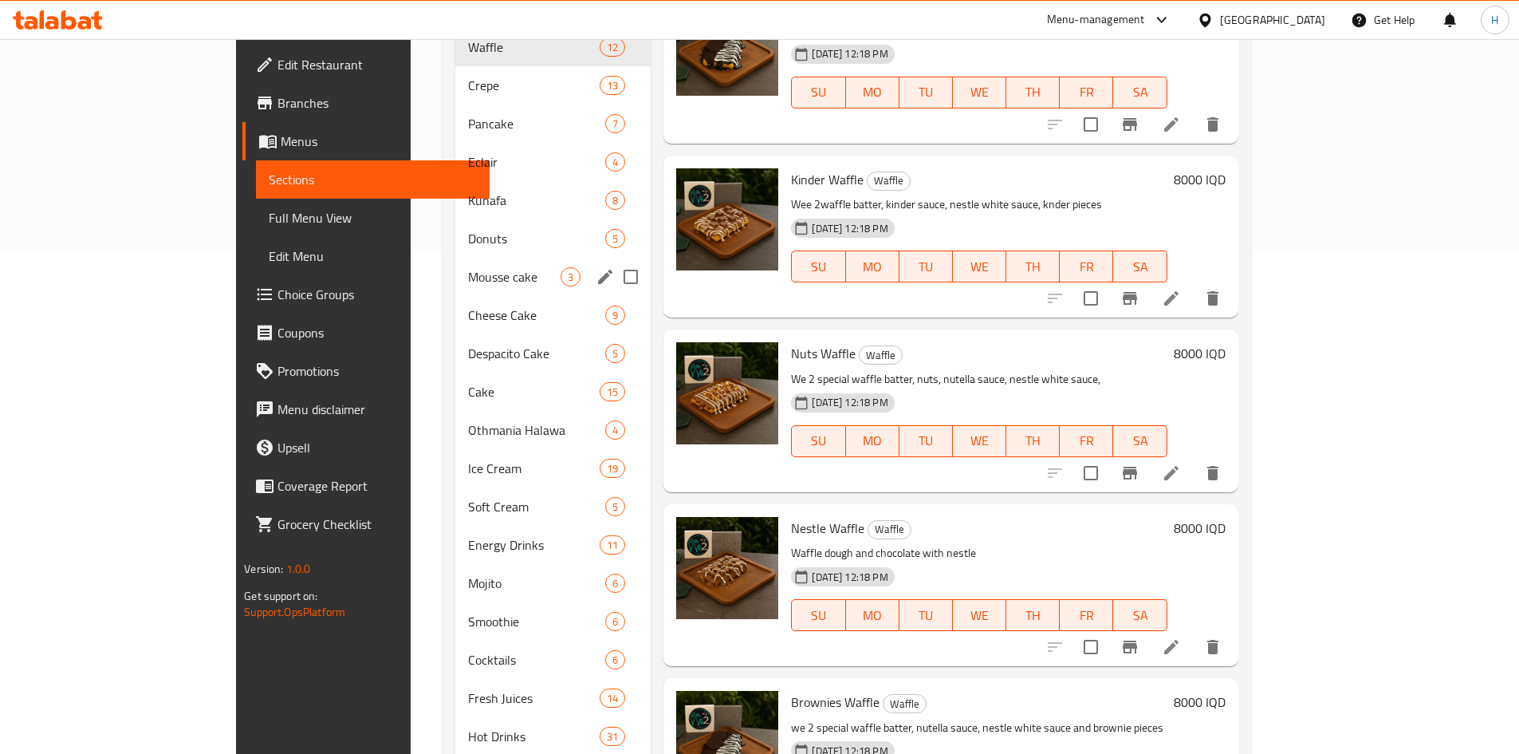
scroll to position [408, 0]
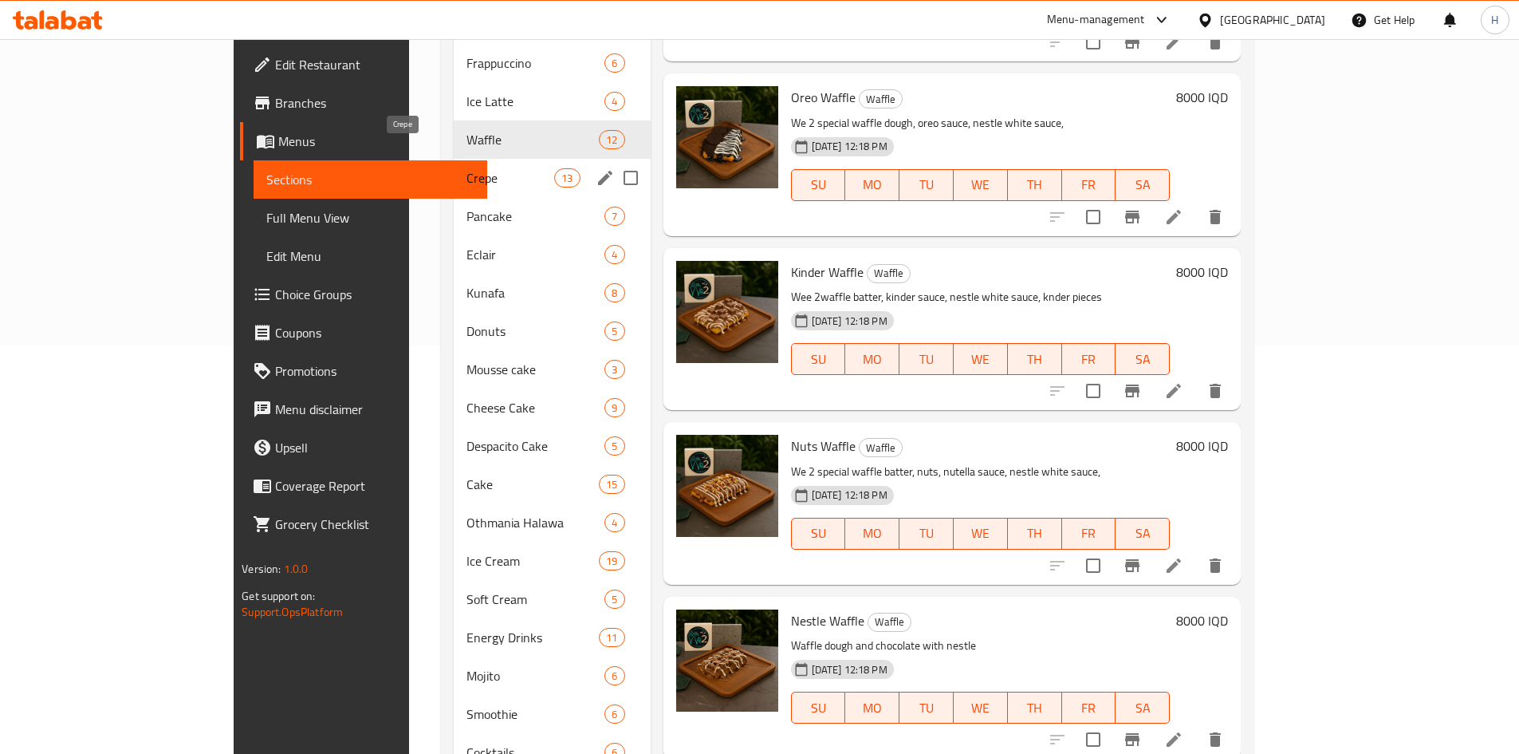
click at [467, 168] on span "Crepe" at bounding box center [511, 177] width 89 height 19
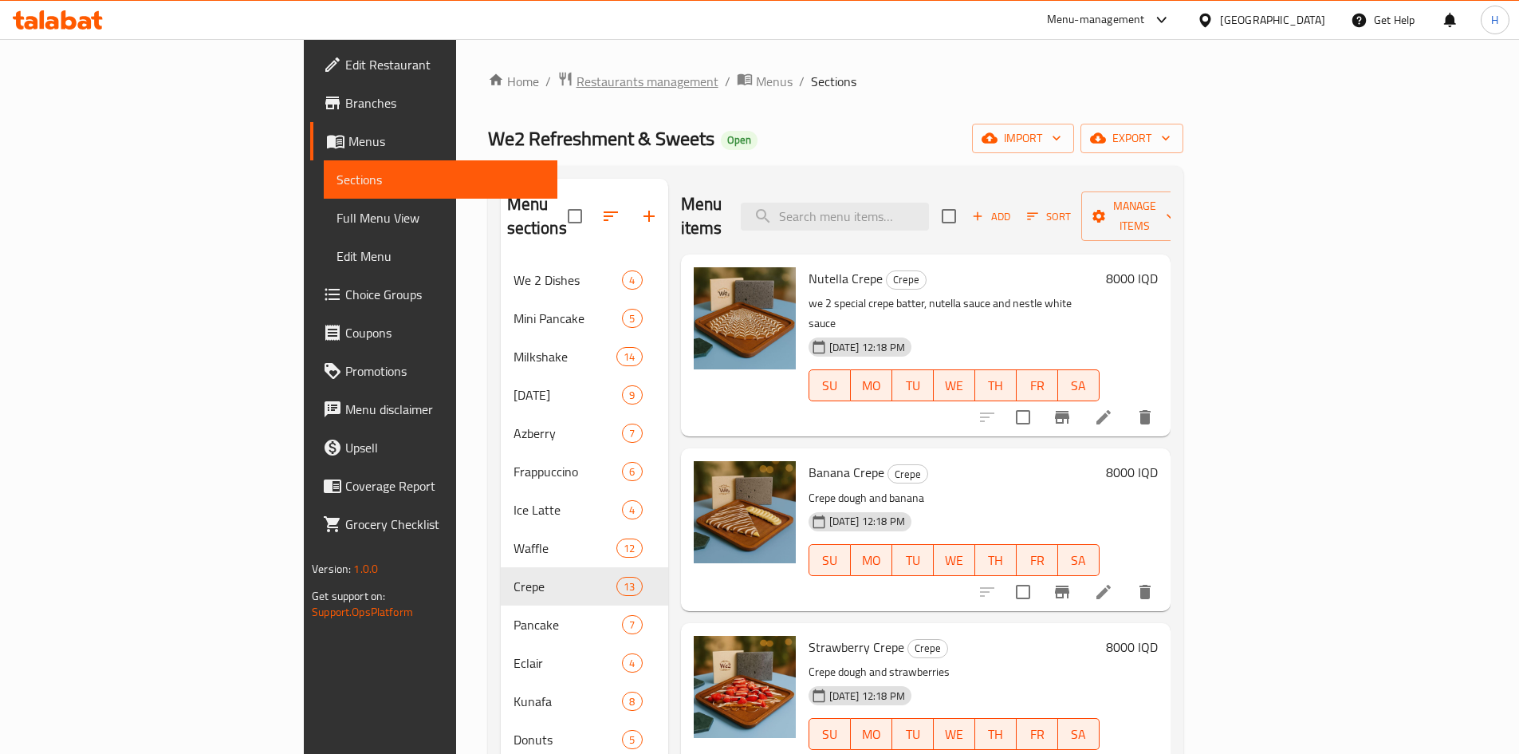
click at [577, 82] on span "Restaurants management" at bounding box center [648, 81] width 142 height 19
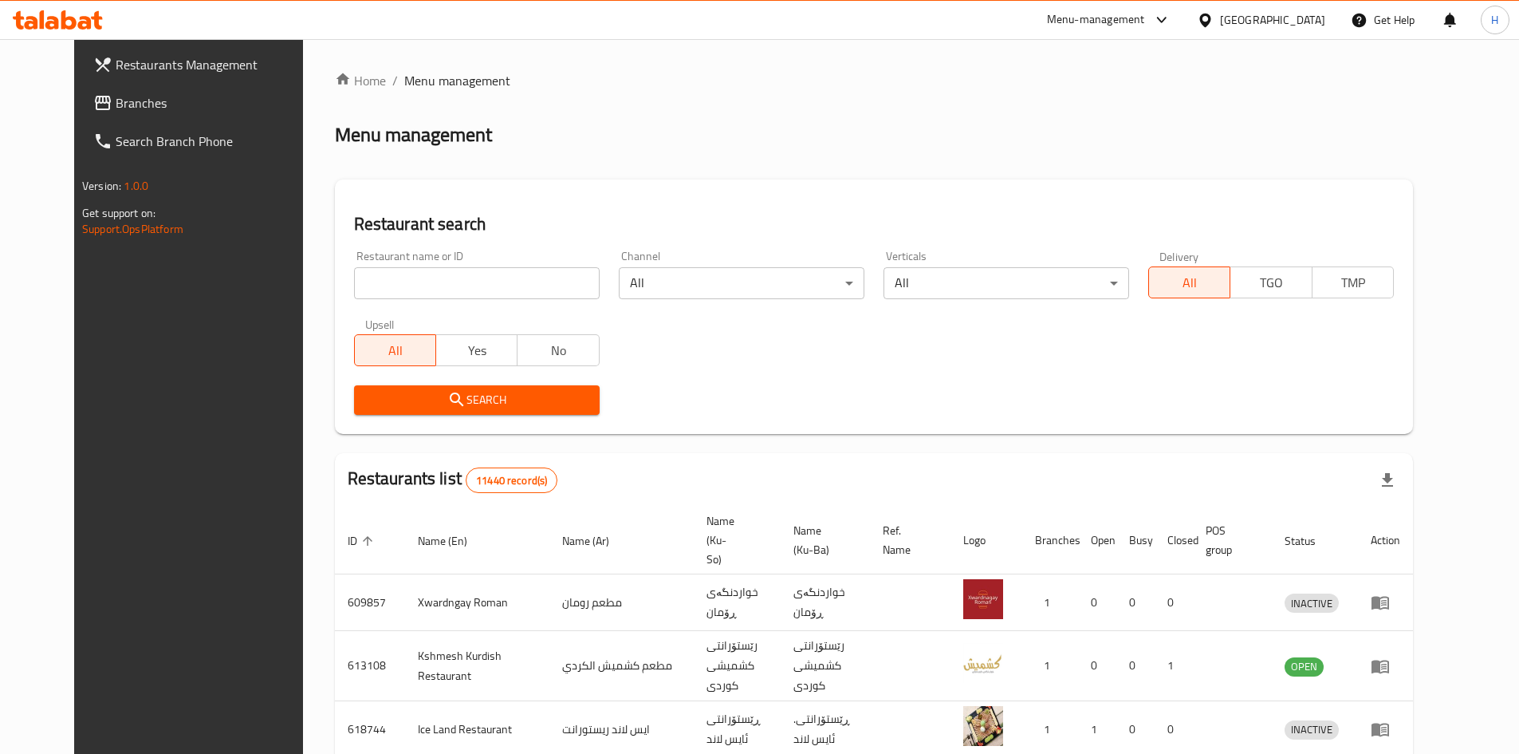
click at [463, 282] on div at bounding box center [759, 377] width 1519 height 754
click at [463, 282] on input "search" at bounding box center [477, 283] width 246 height 32
paste input "687493"
type input "687493"
click button "Search" at bounding box center [477, 400] width 246 height 30
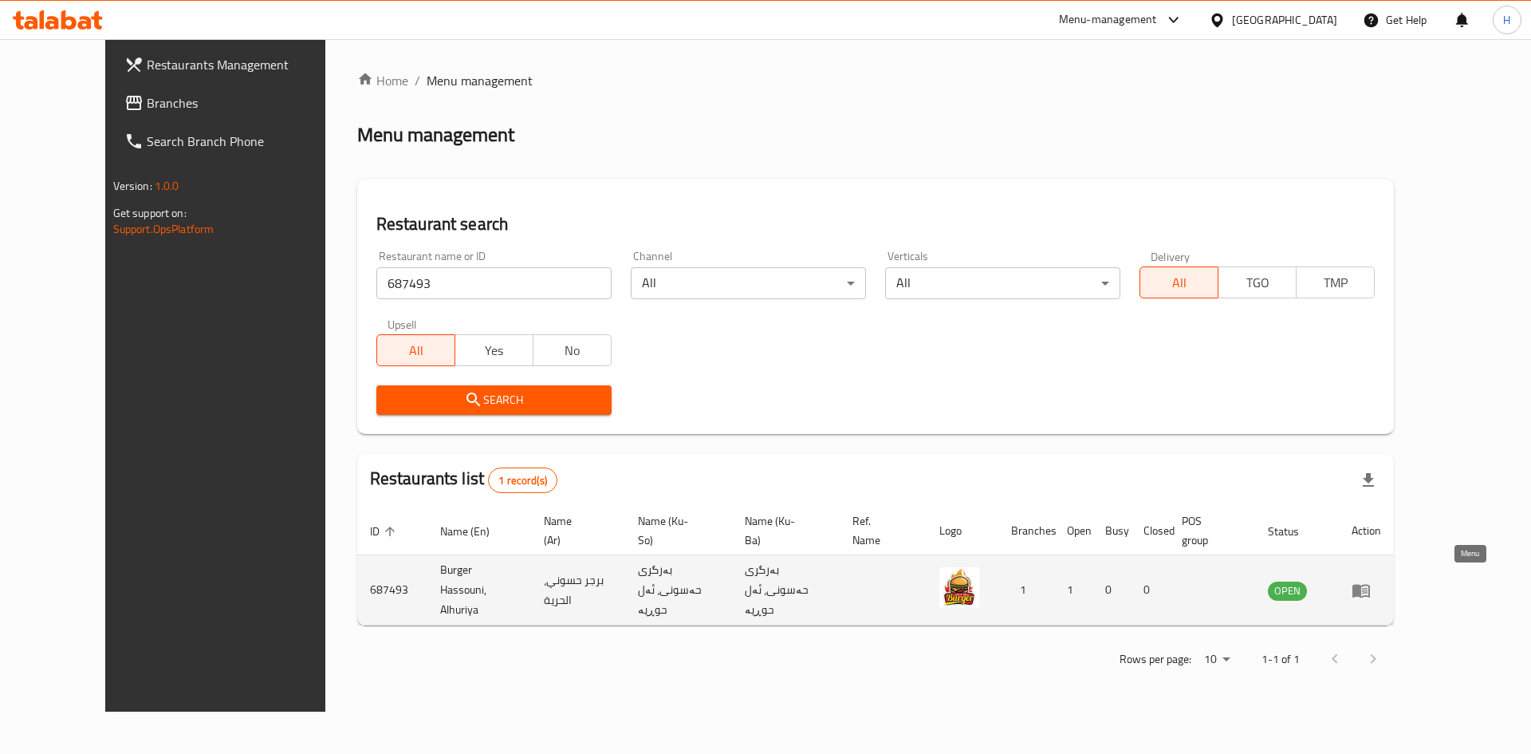
click at [1371, 590] on icon "enhanced table" at bounding box center [1361, 590] width 19 height 19
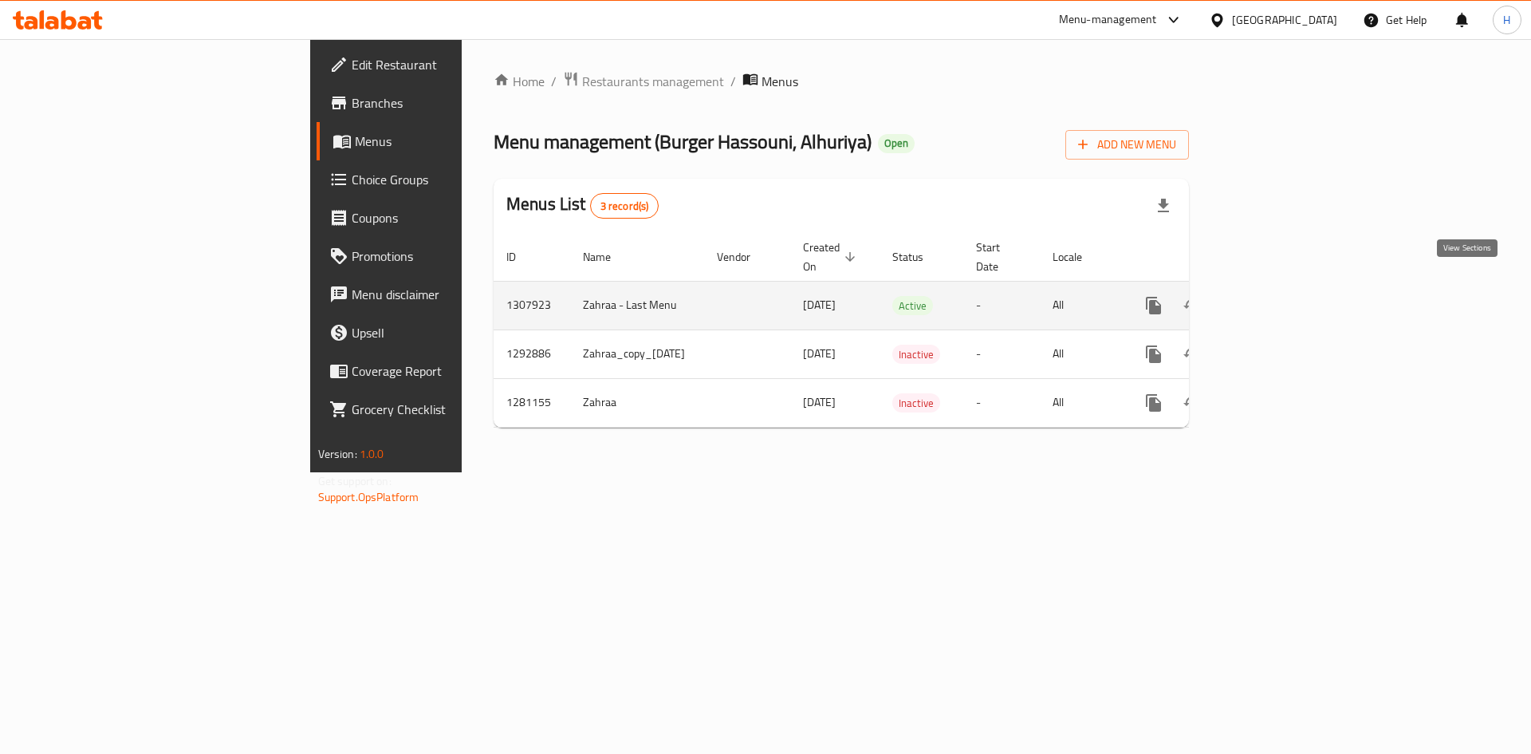
click at [1279, 296] on icon "enhanced table" at bounding box center [1268, 305] width 19 height 19
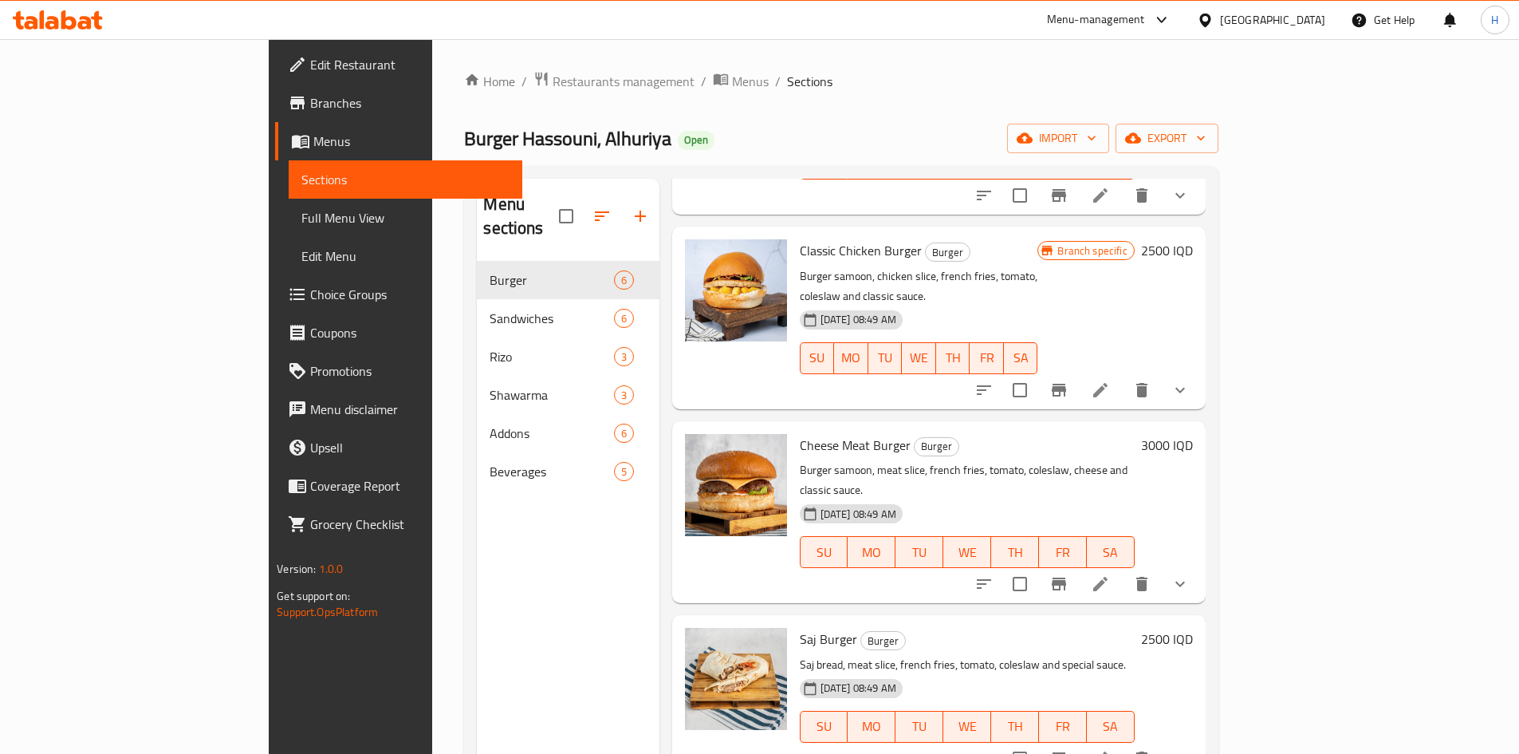
scroll to position [239, 0]
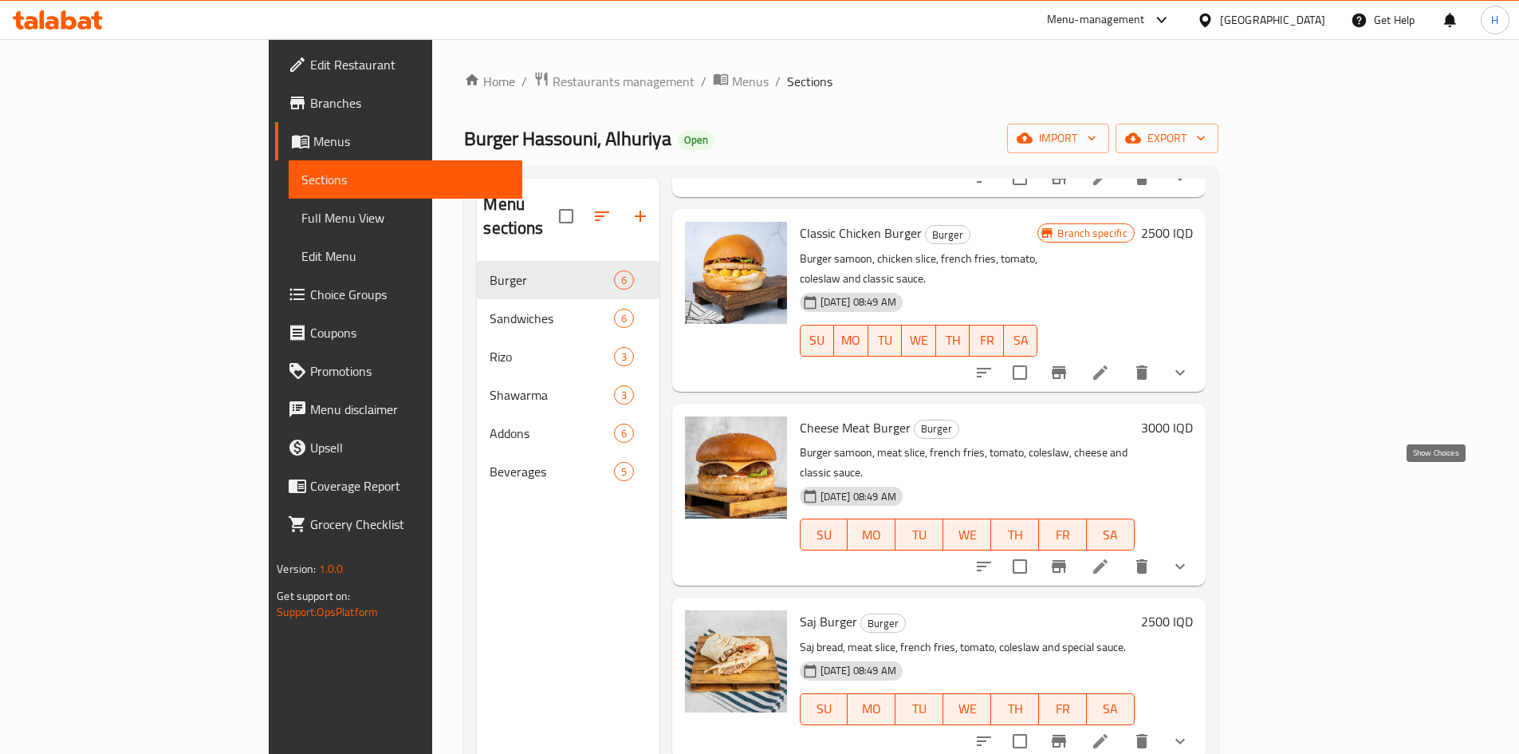
click at [1190, 557] on icon "show more" at bounding box center [1180, 566] width 19 height 19
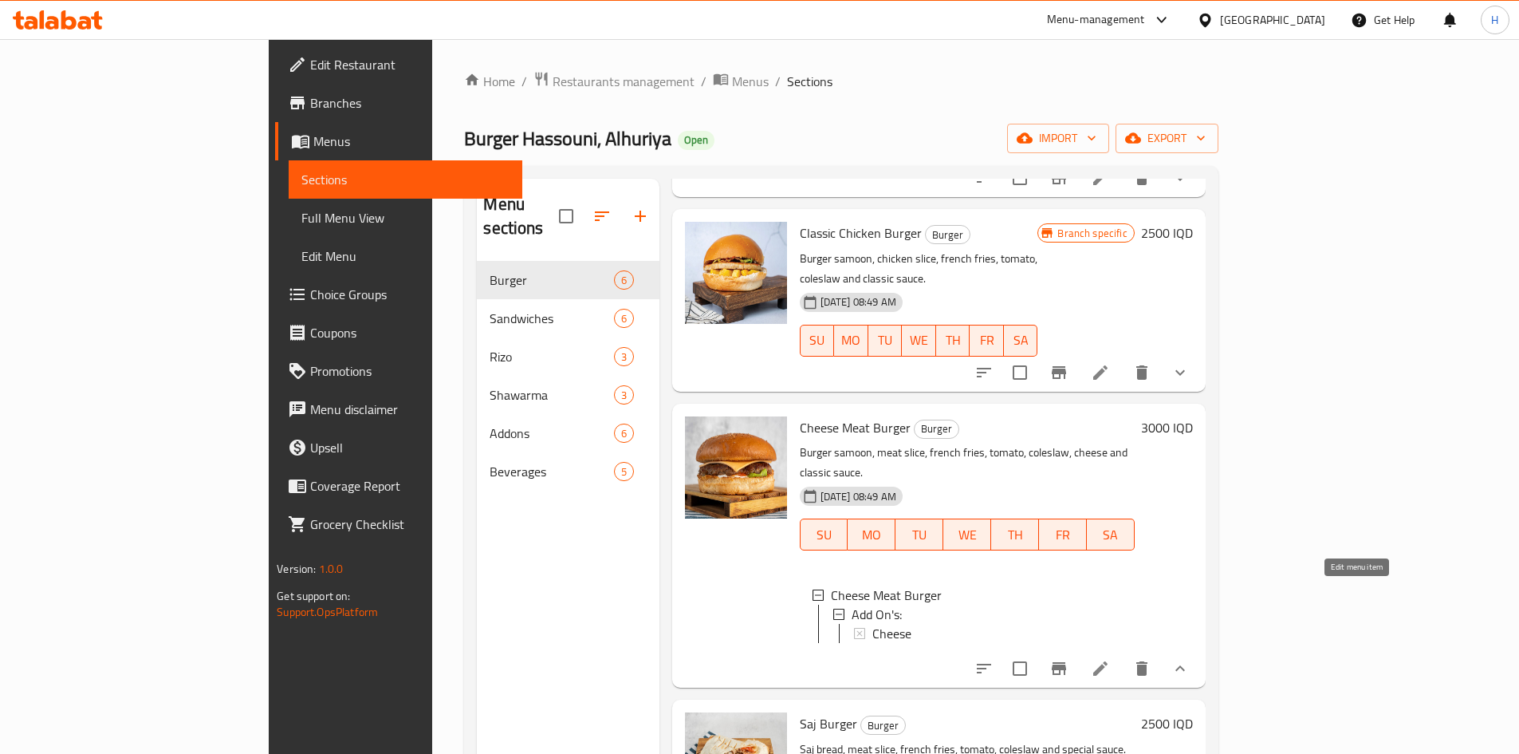
click at [1110, 659] on icon at bounding box center [1100, 668] width 19 height 19
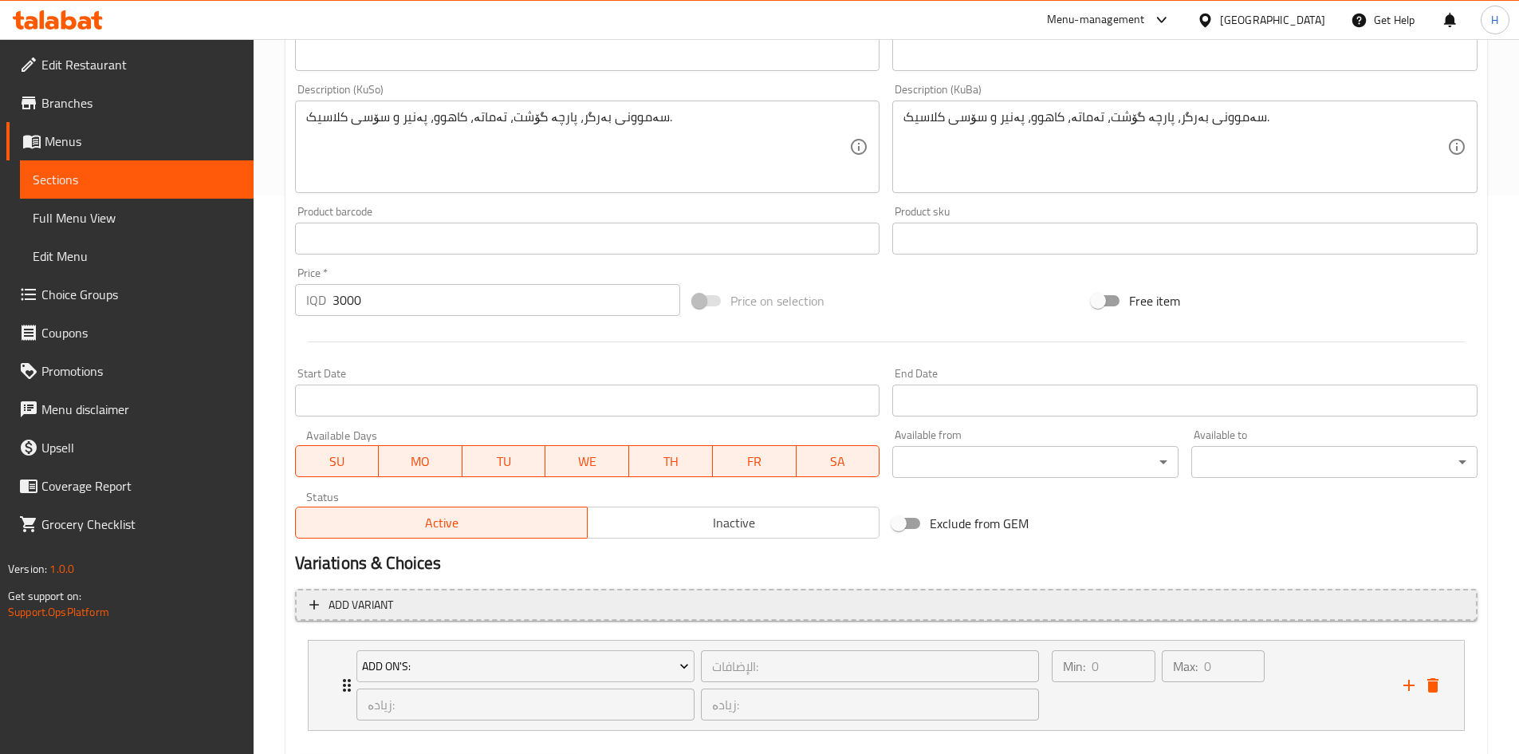
scroll to position [644, 0]
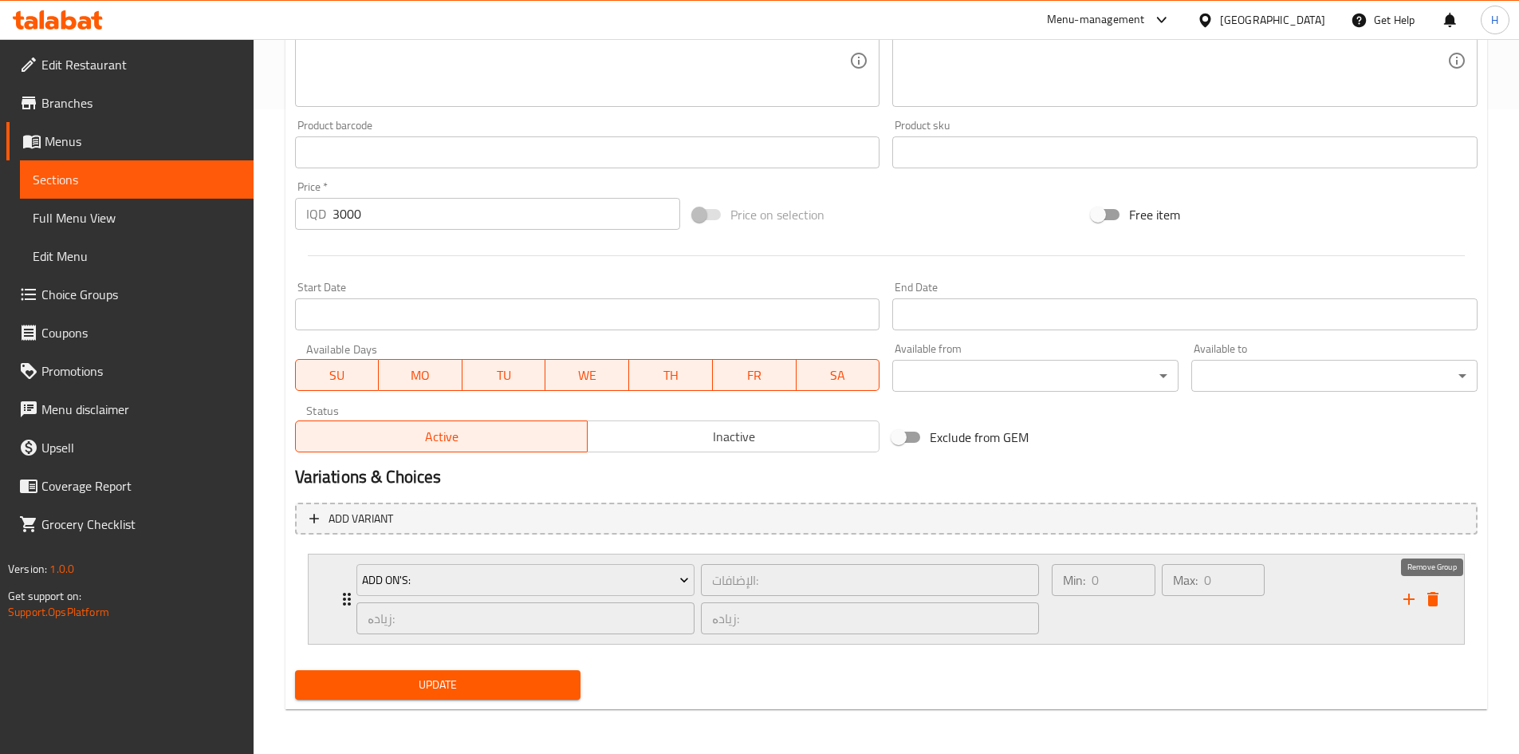
drag, startPoint x: 1441, startPoint y: 594, endPoint x: 1427, endPoint y: 605, distance: 17.1
click at [1441, 594] on icon "delete" at bounding box center [1433, 598] width 19 height 19
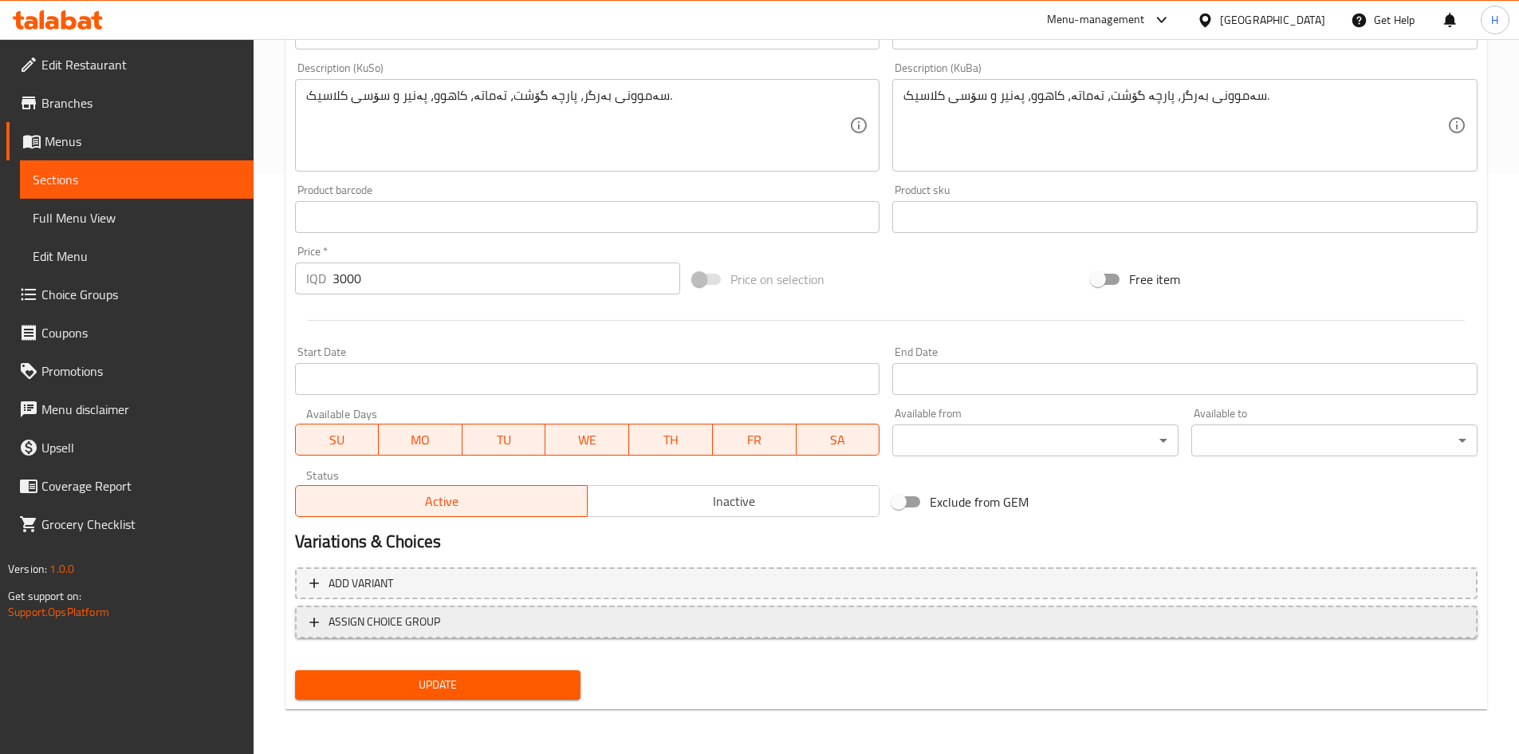
scroll to position [580, 0]
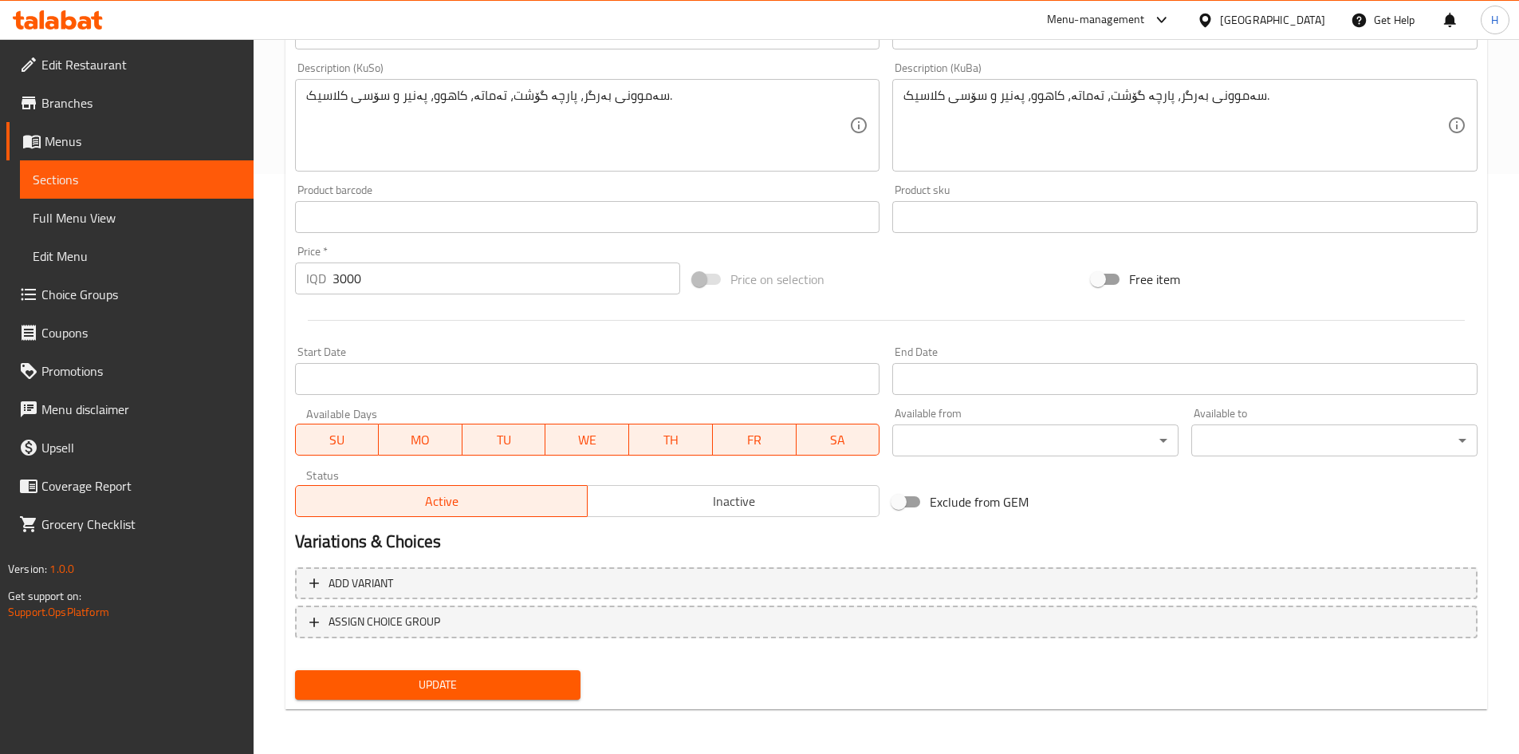
click at [495, 692] on span "Update" at bounding box center [438, 685] width 261 height 20
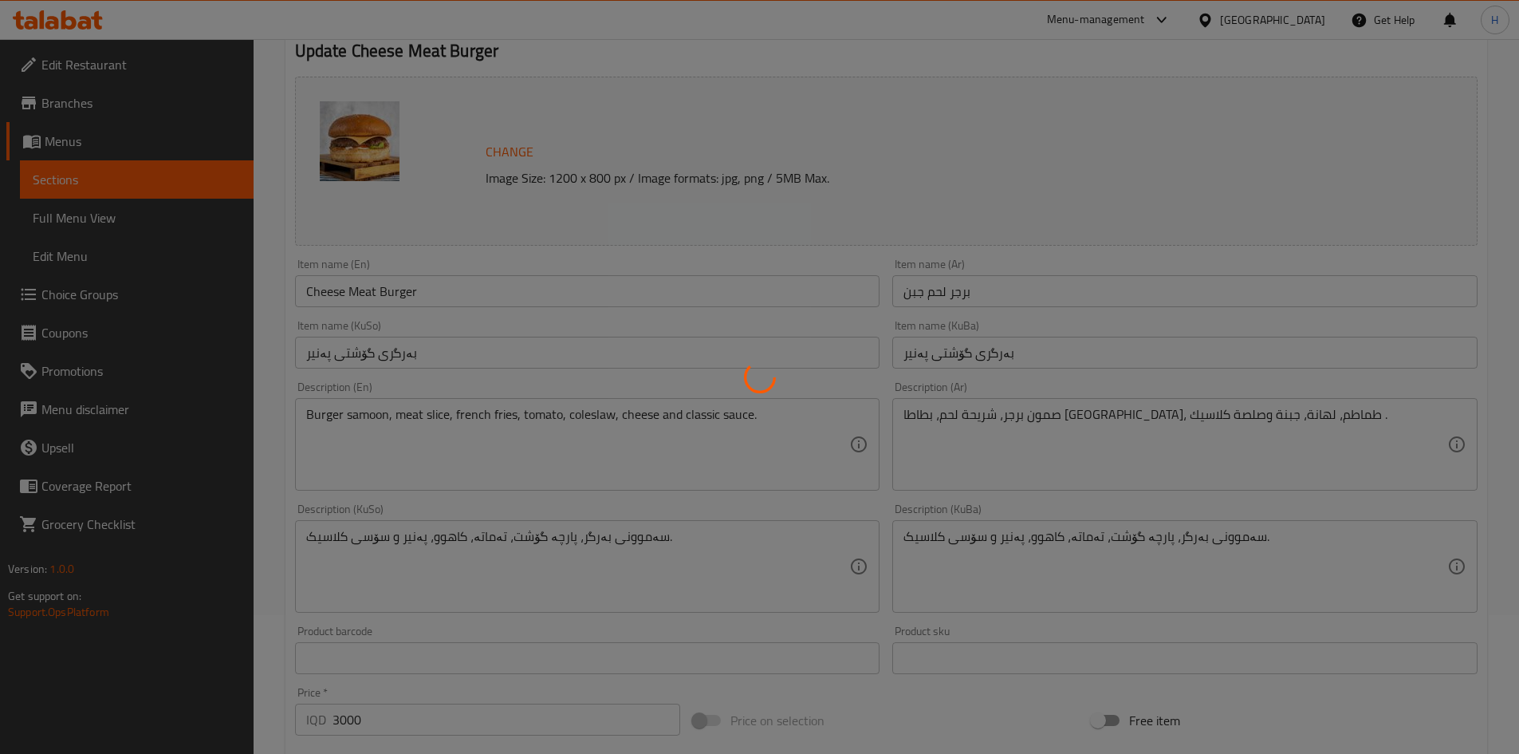
scroll to position [0, 0]
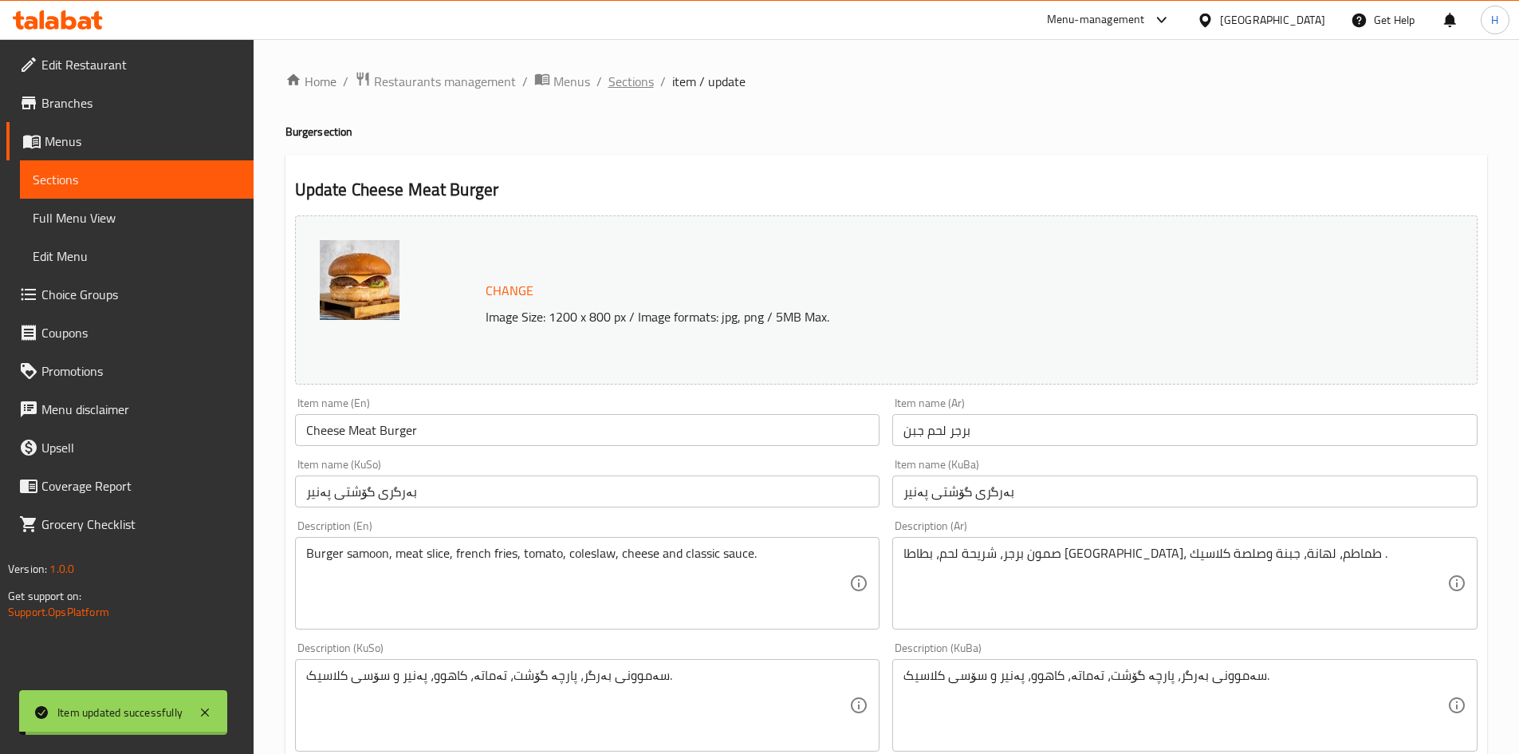
click at [624, 80] on span "Sections" at bounding box center [631, 81] width 45 height 19
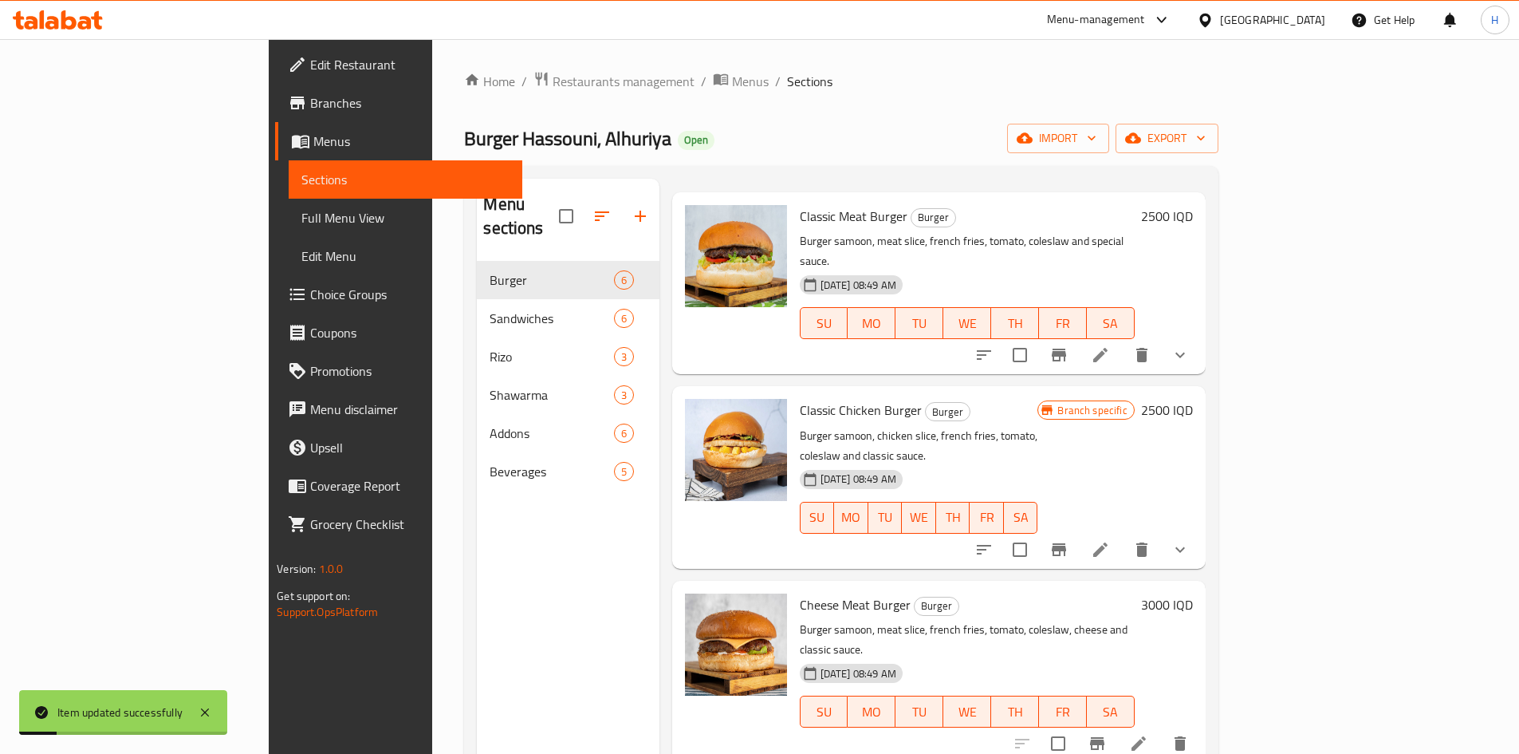
scroll to position [160, 0]
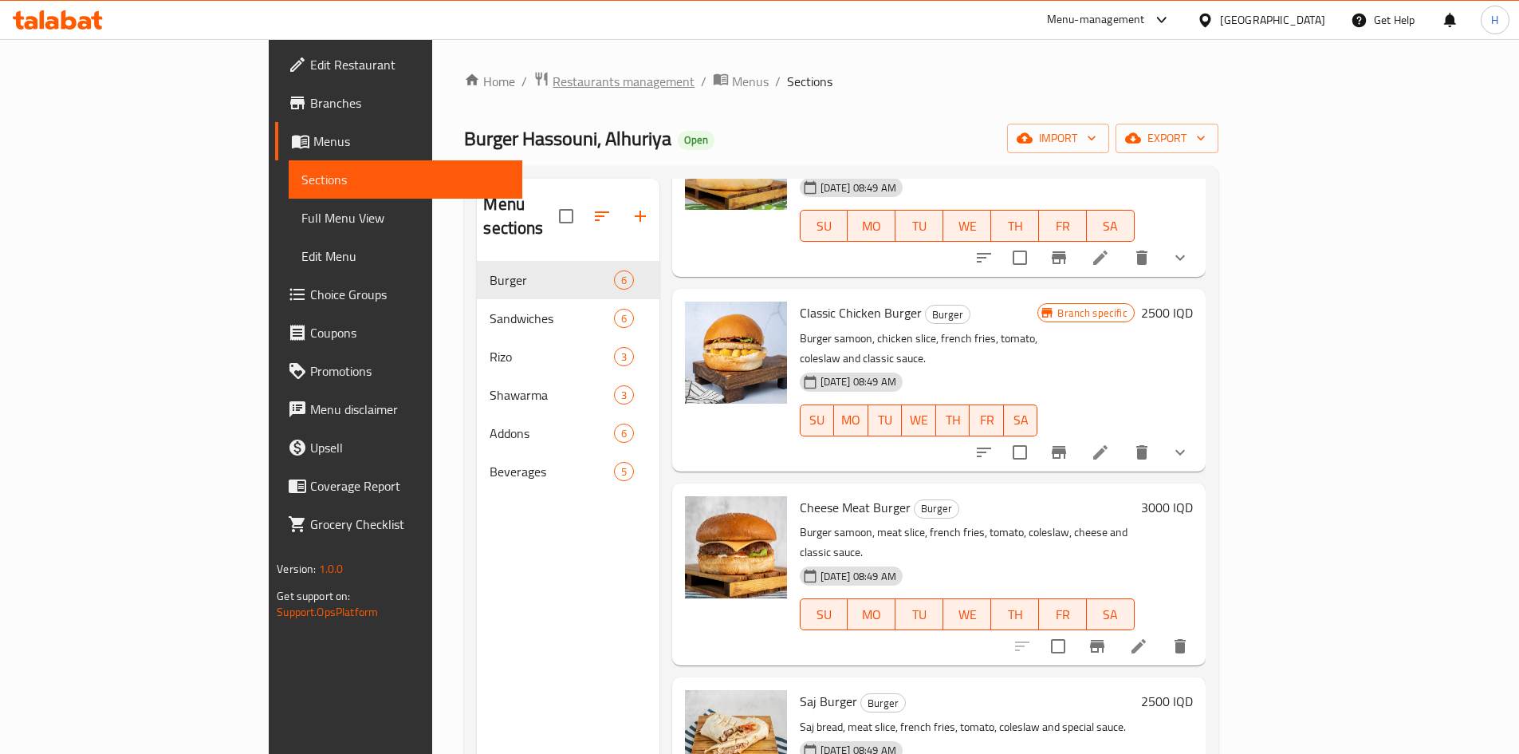
click at [553, 77] on span "Restaurants management" at bounding box center [624, 81] width 142 height 19
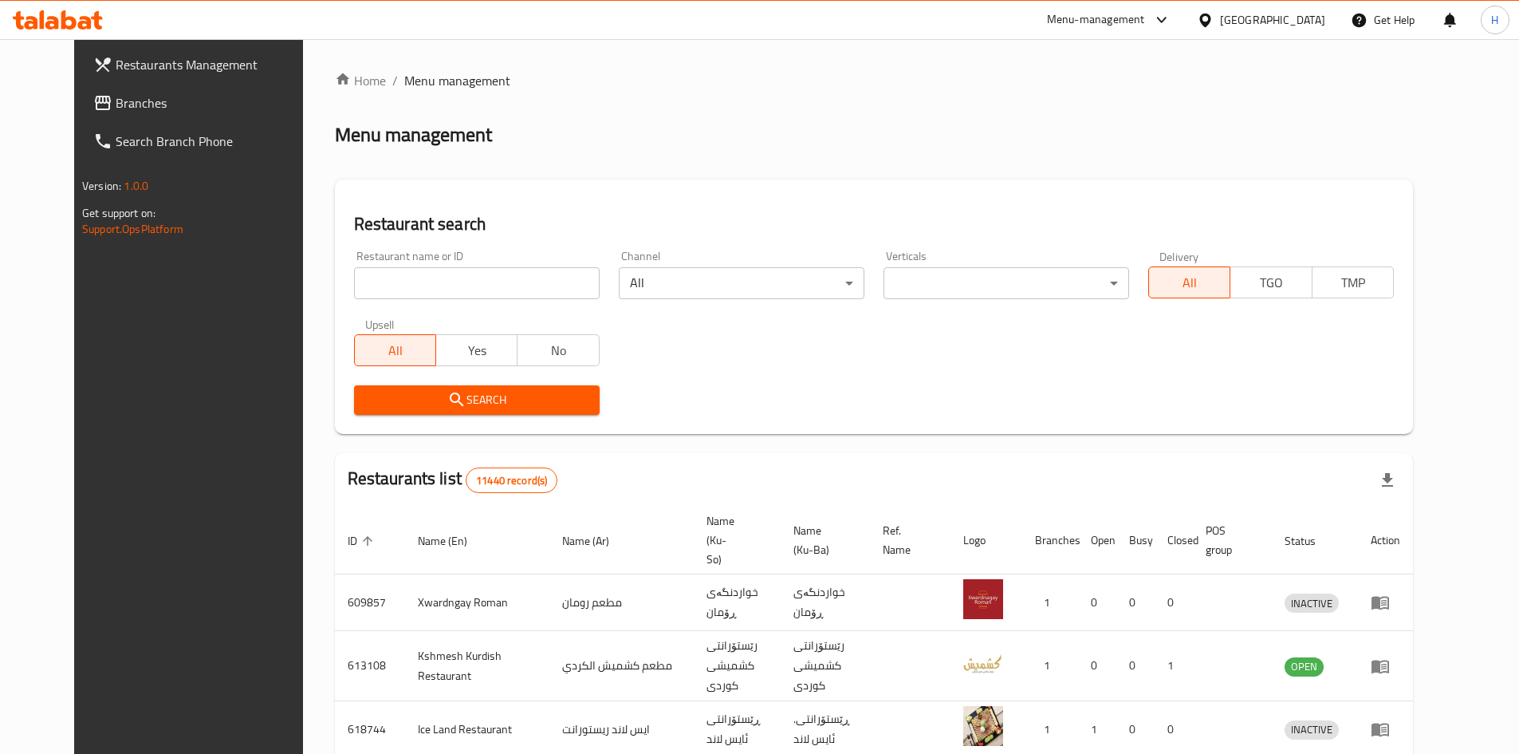
click at [443, 266] on div "Restaurant name or ID Restaurant name or ID" at bounding box center [477, 274] width 246 height 49
click at [442, 276] on input "search" at bounding box center [477, 283] width 246 height 32
paste input "646252"
type input "646252"
click button "Search" at bounding box center [477, 400] width 246 height 30
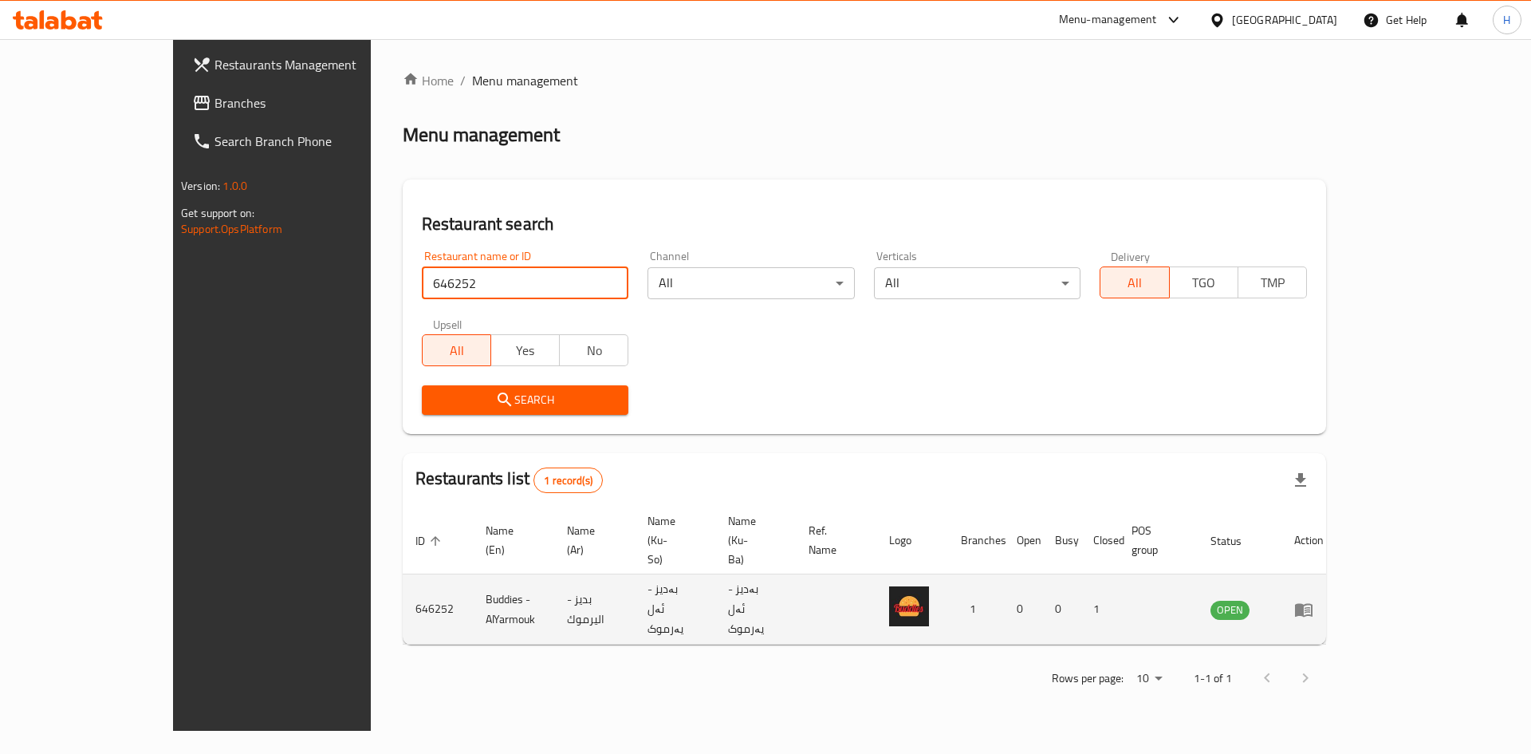
click at [1314, 600] on icon "enhanced table" at bounding box center [1304, 609] width 19 height 19
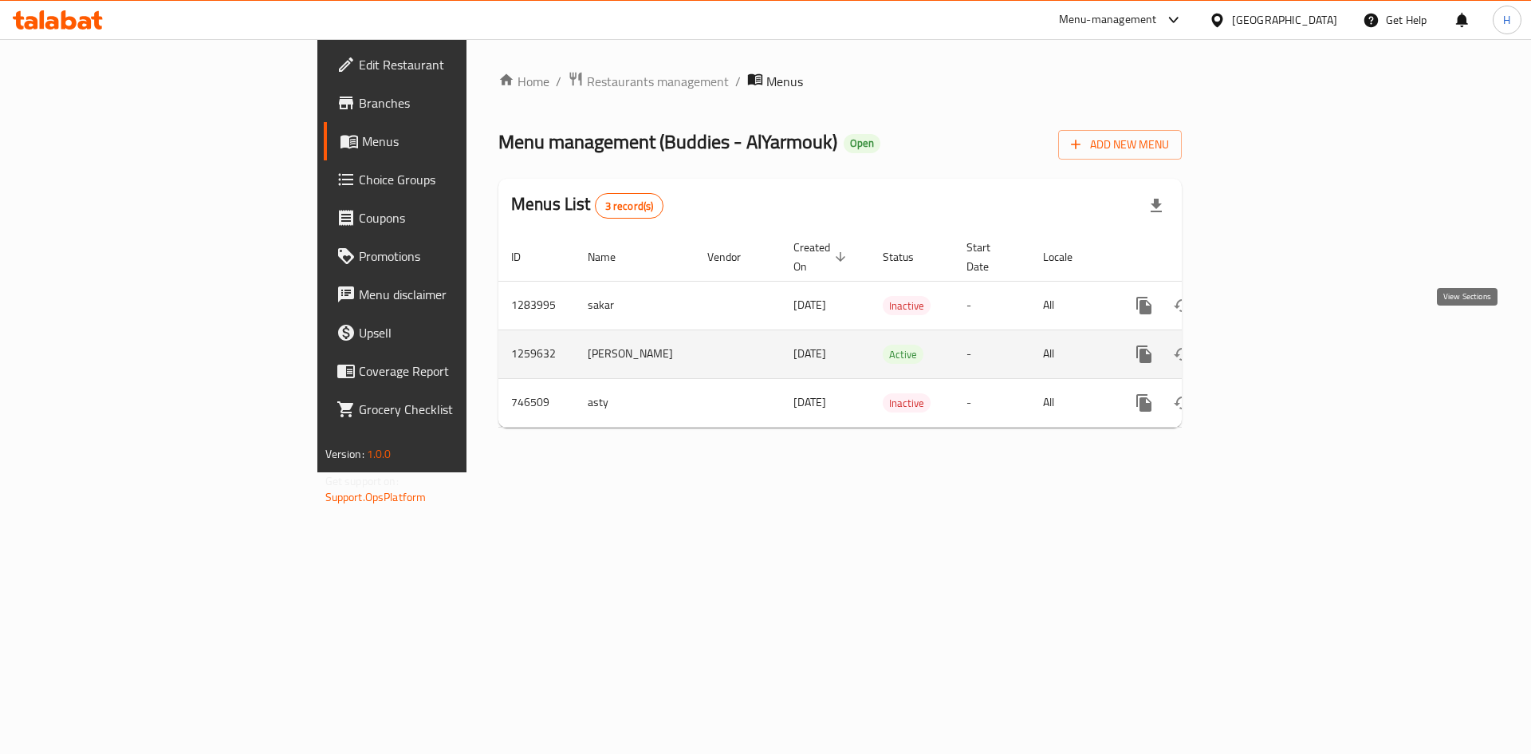
click at [1279, 341] on link "enhanced table" at bounding box center [1259, 354] width 38 height 38
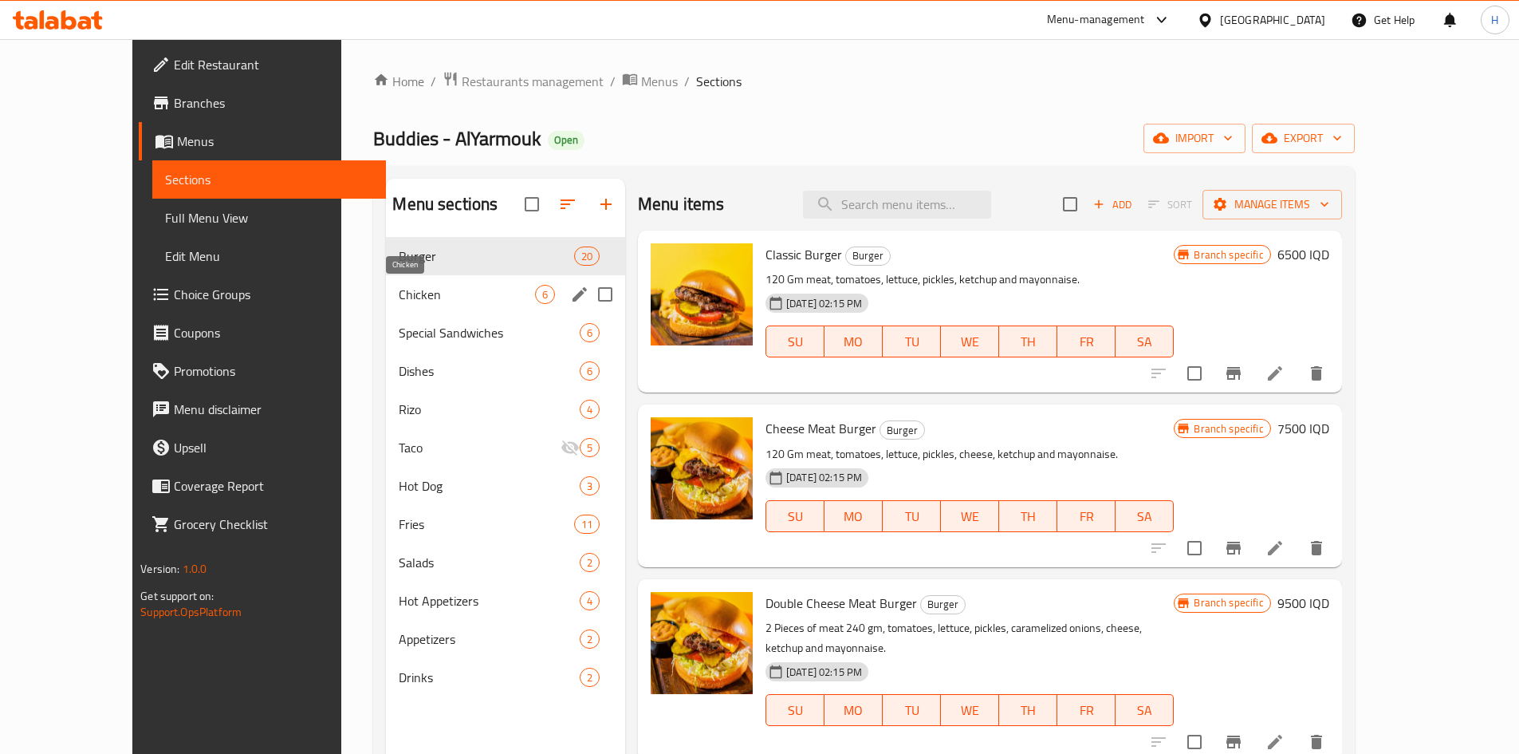
click at [399, 293] on span "Chicken" at bounding box center [467, 294] width 136 height 19
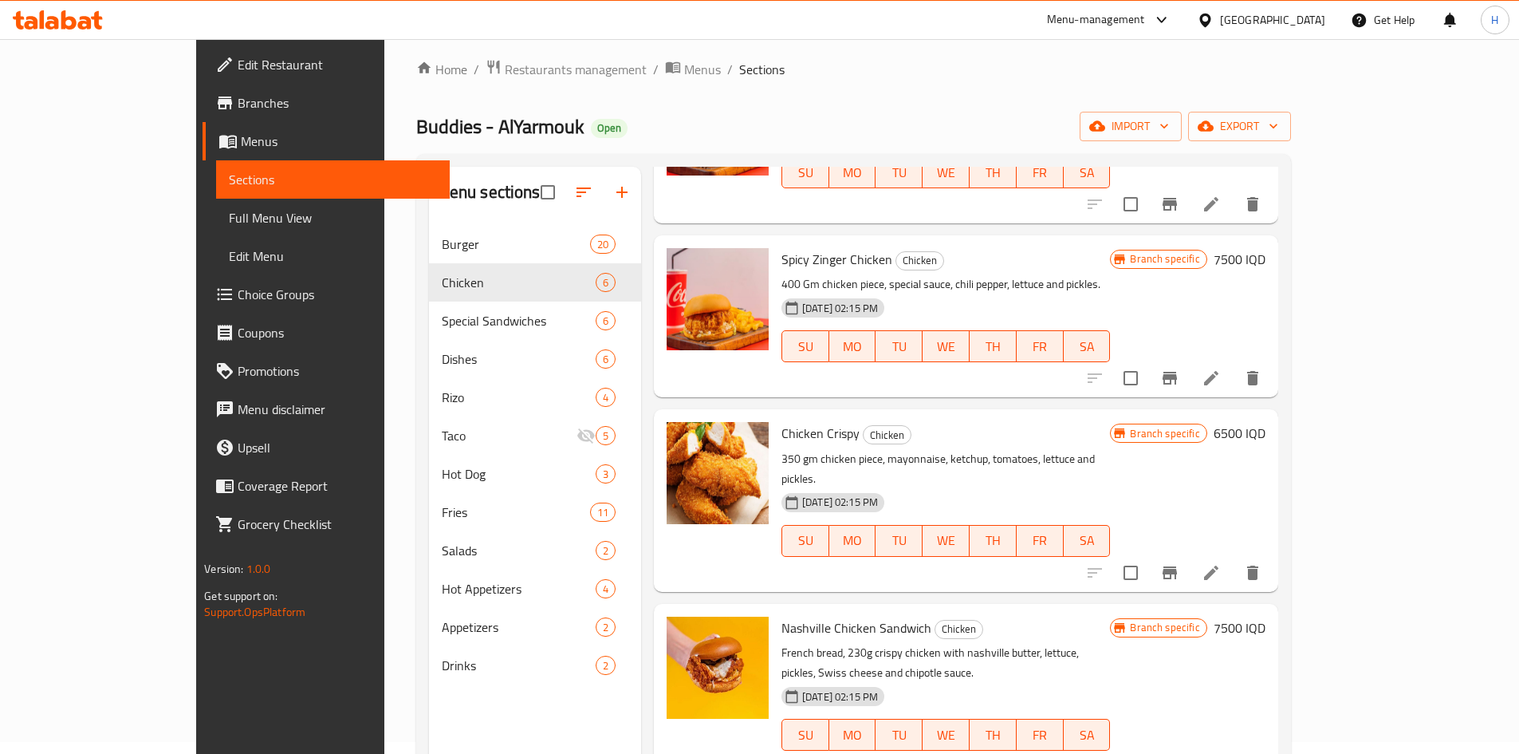
scroll to position [223, 0]
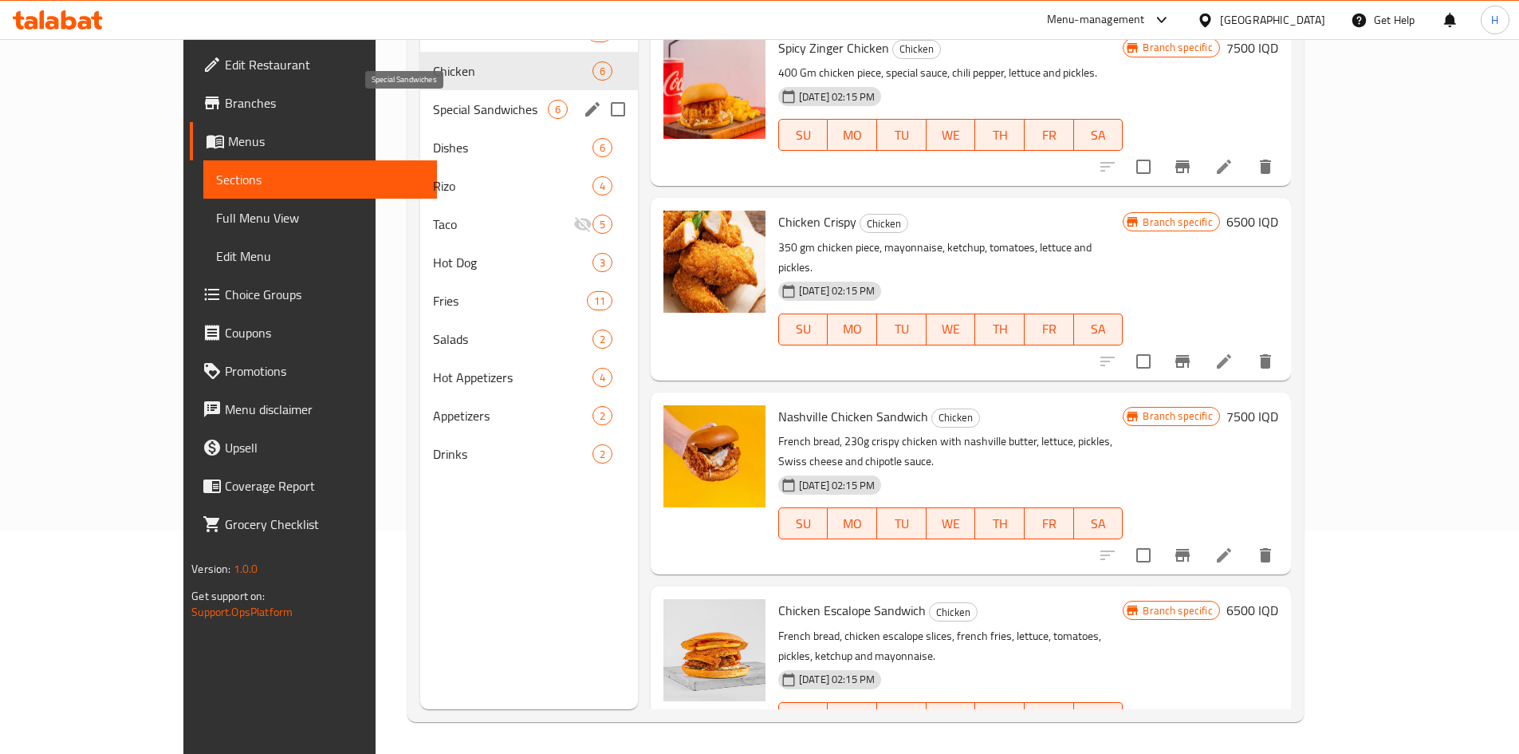
click at [433, 116] on span "Special Sandwiches" at bounding box center [490, 109] width 115 height 19
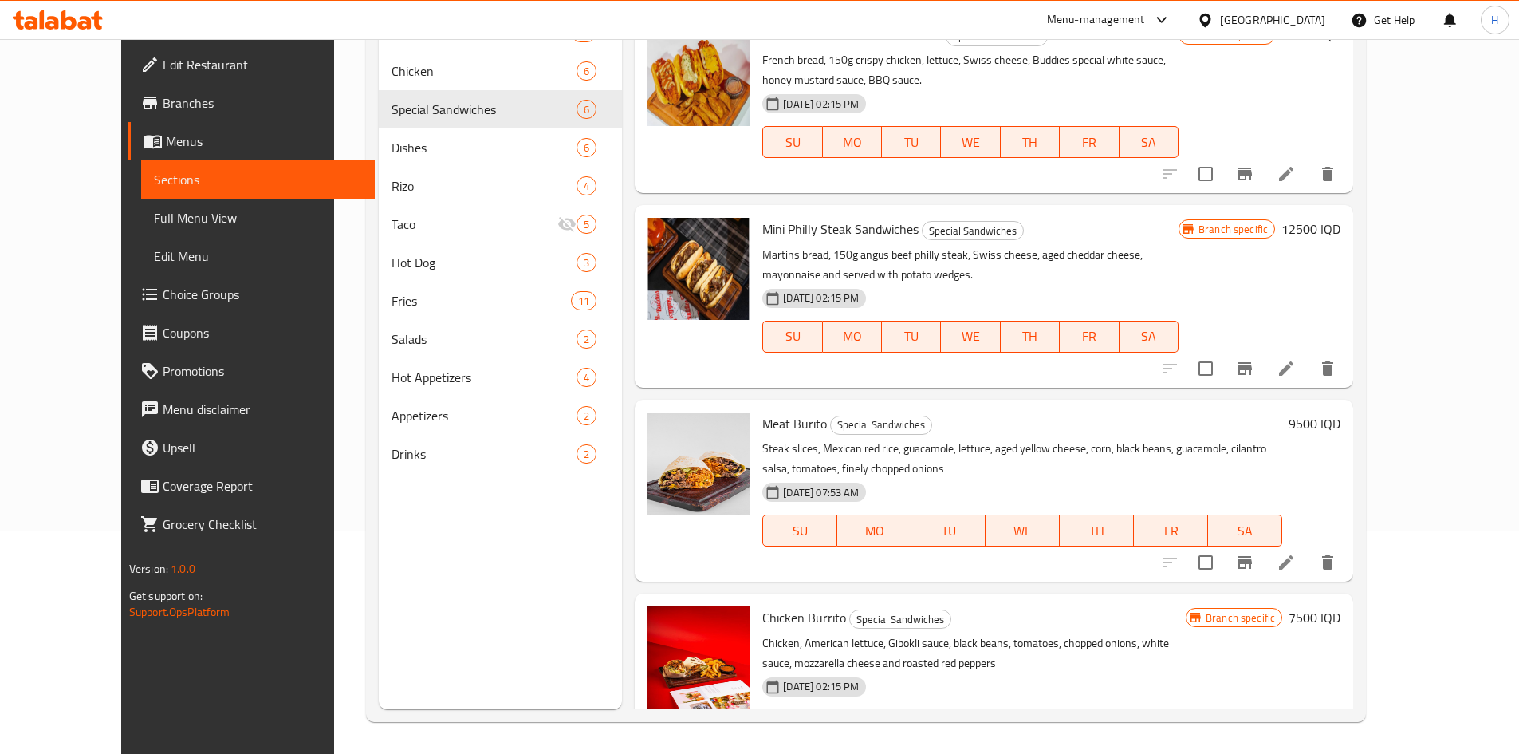
scroll to position [412, 0]
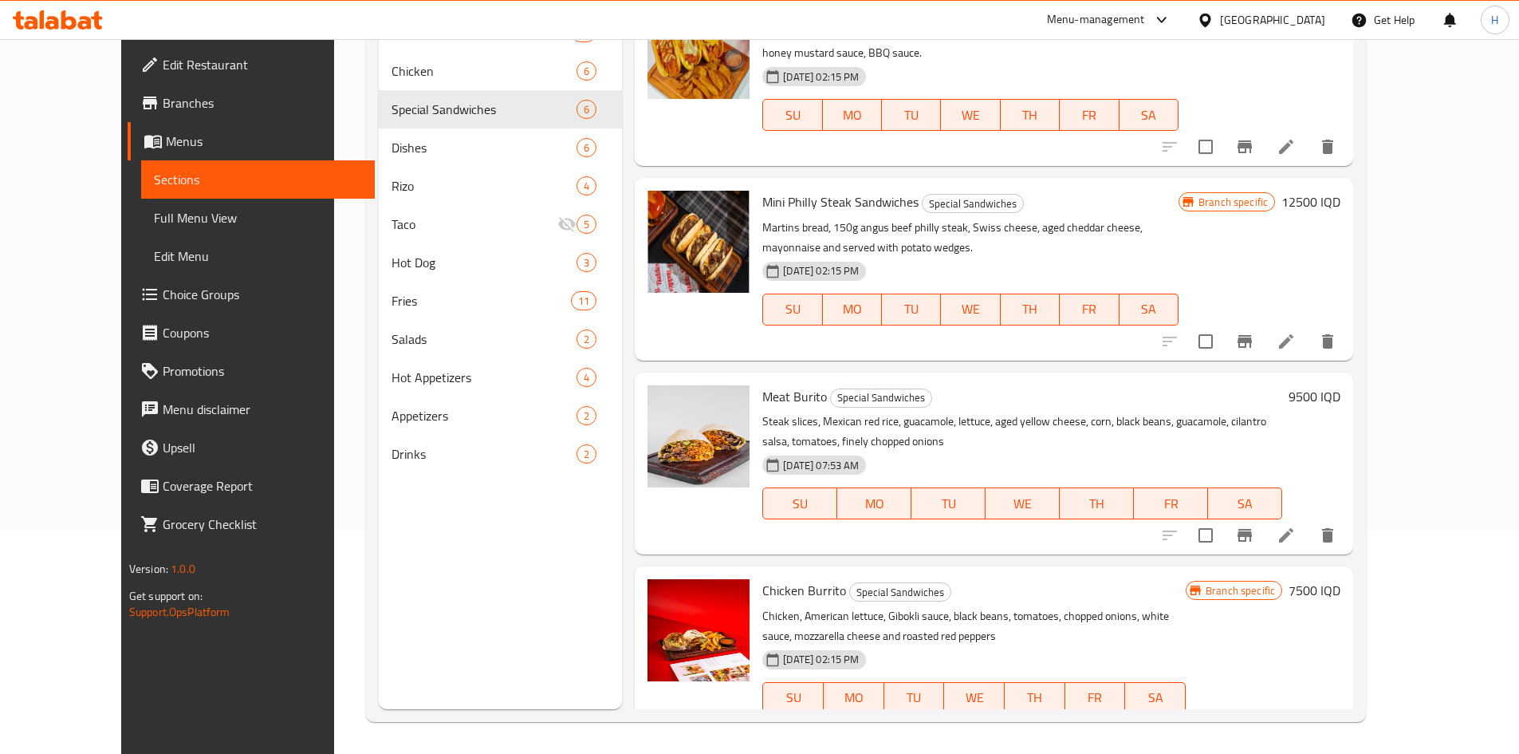
click at [1309, 521] on li at bounding box center [1286, 535] width 45 height 29
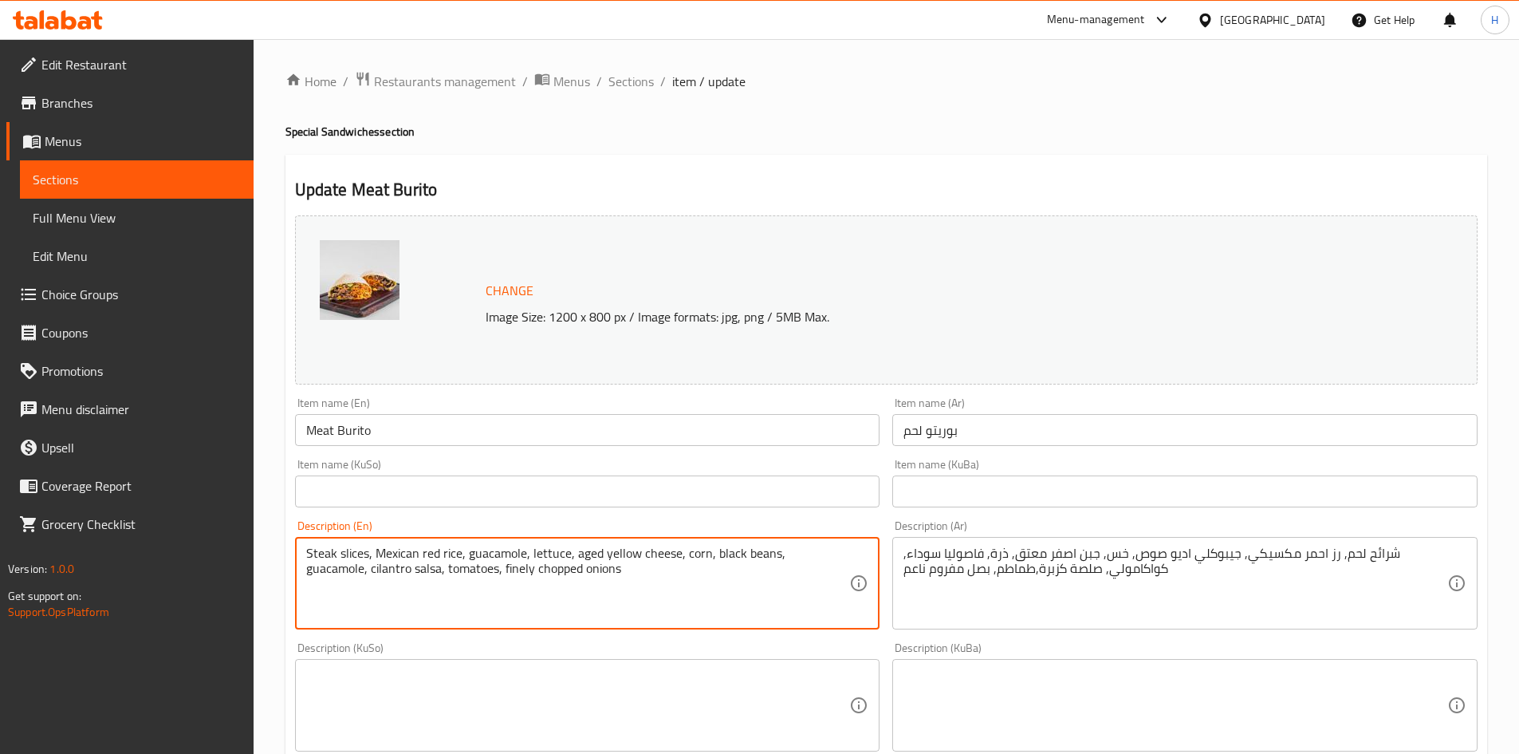
drag, startPoint x: 380, startPoint y: 553, endPoint x: 372, endPoint y: 556, distance: 8.6
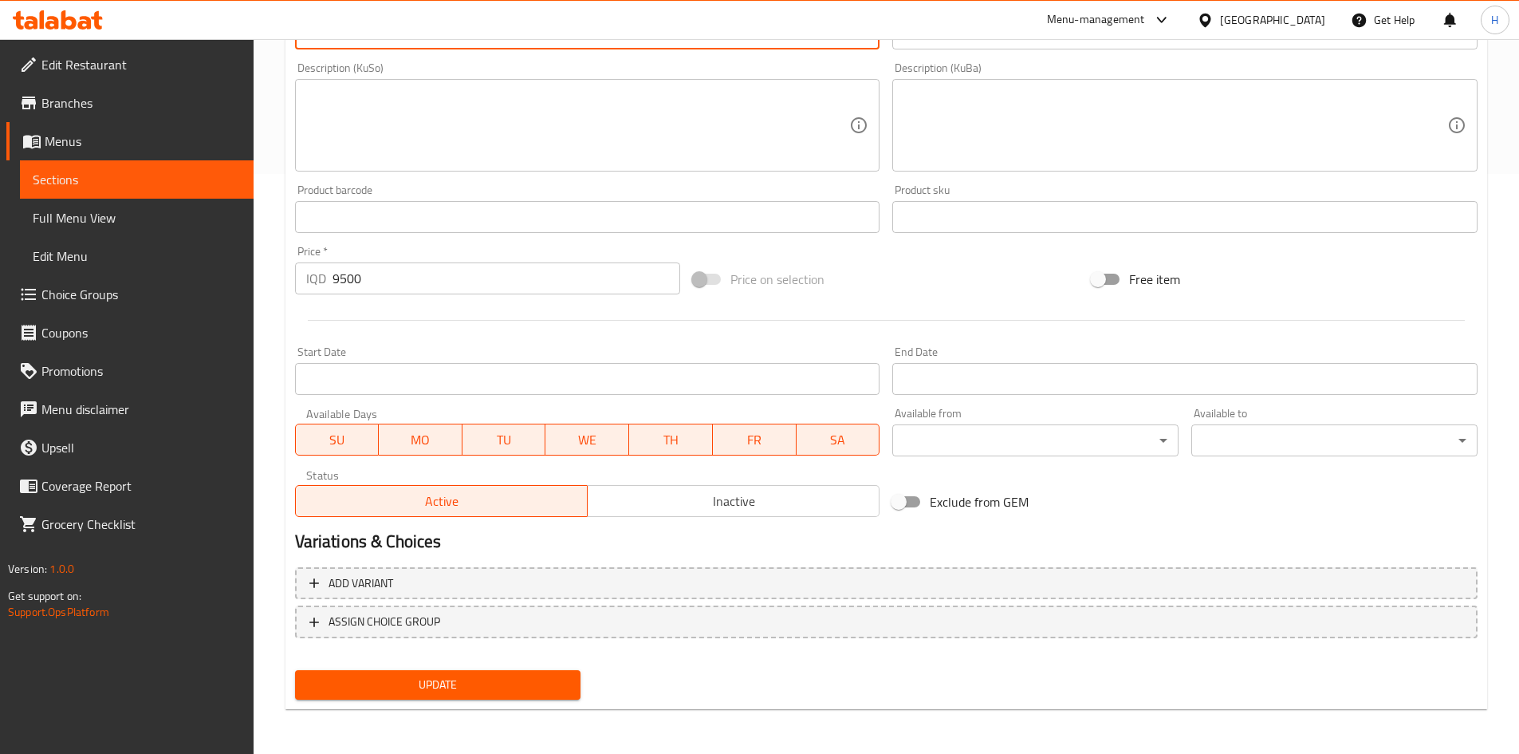
type textarea "Steak slices,mexican red rice, guacamole, lettuce, aged yellow cheese, corn, bl…"
click at [462, 676] on span "Update" at bounding box center [438, 685] width 261 height 20
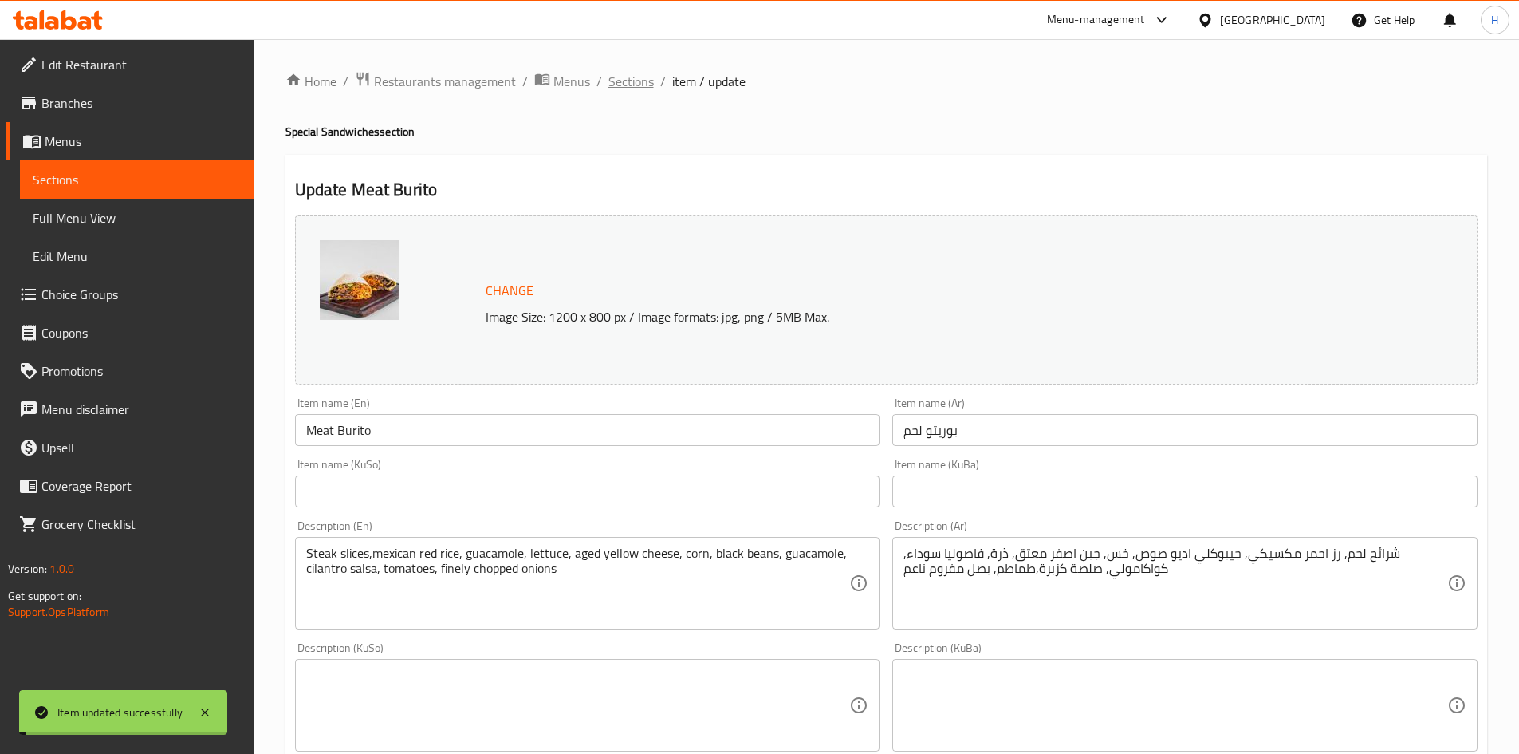
click at [636, 83] on span "Sections" at bounding box center [631, 81] width 45 height 19
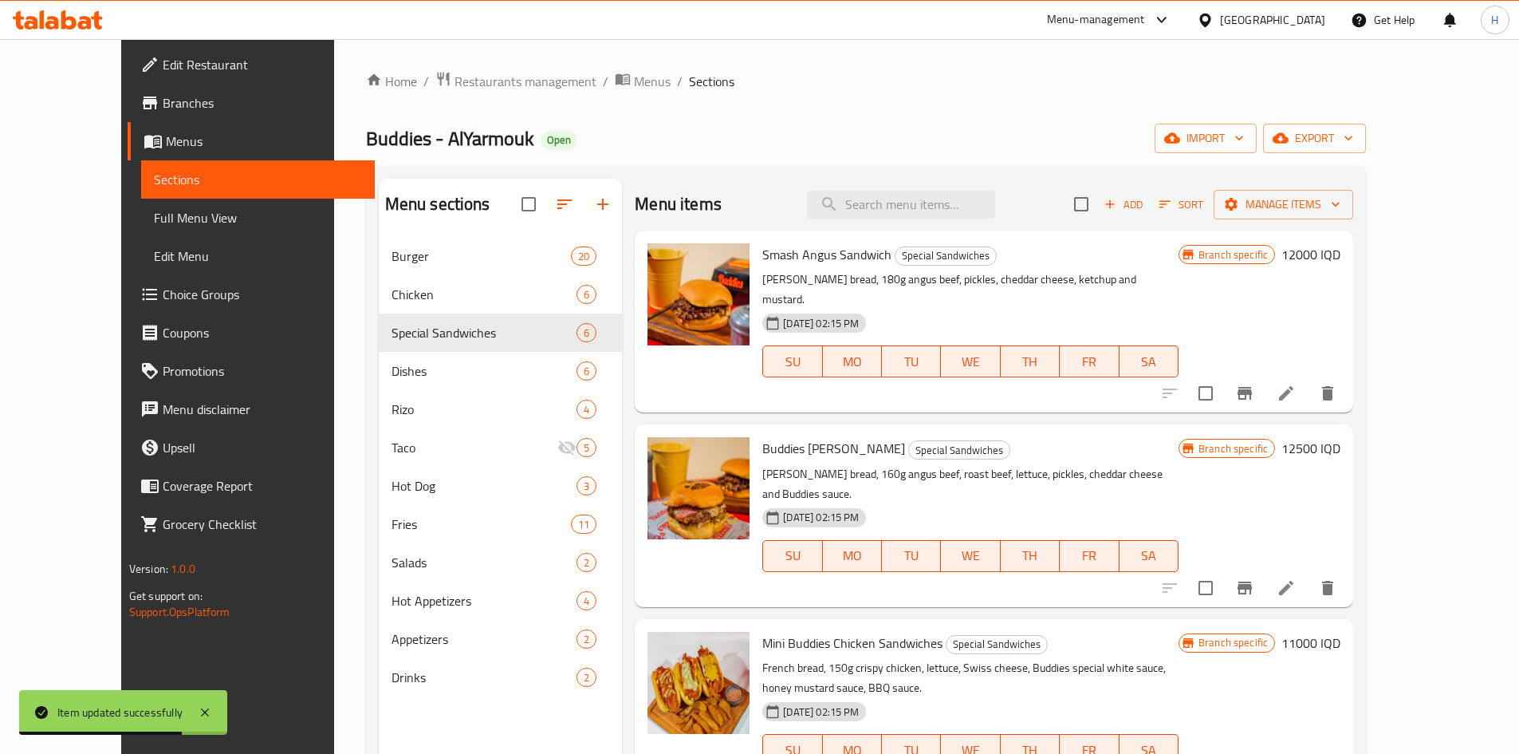
click at [1309, 573] on li at bounding box center [1286, 587] width 45 height 29
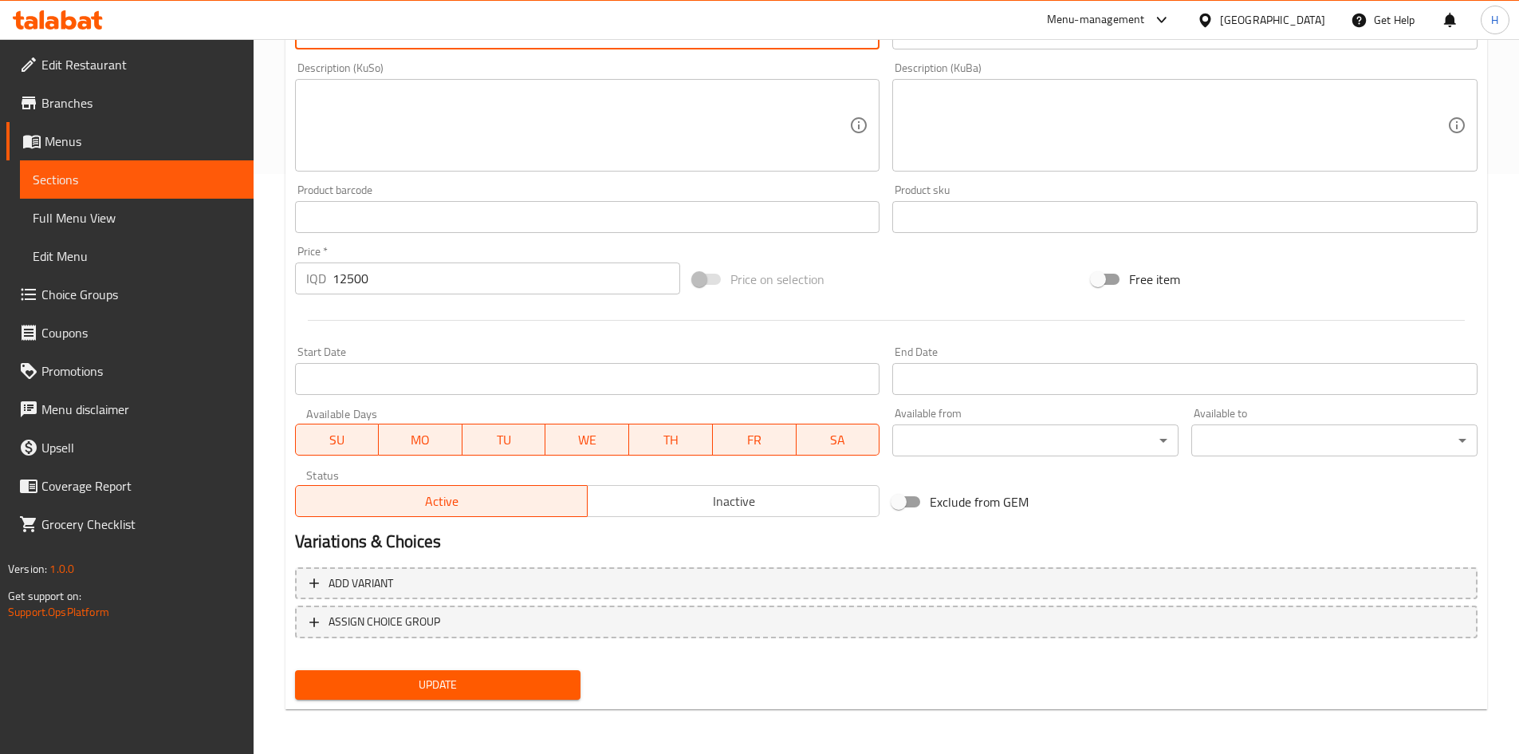
type textarea "Martin's bread, 160g angus beef, roast beef, lettuce, pickles, cheddar cheese a…"
click at [453, 672] on button "Update" at bounding box center [438, 685] width 286 height 30
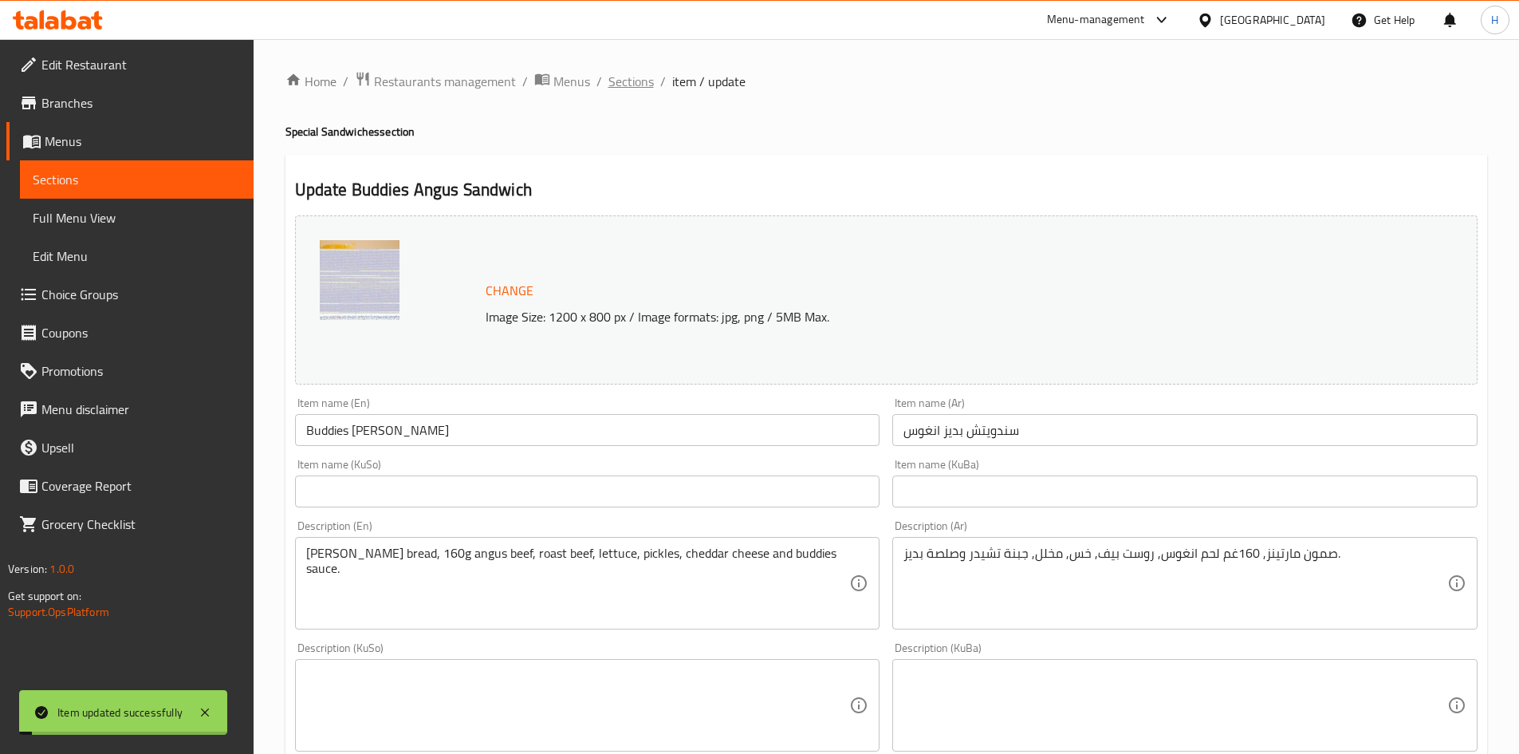
click at [624, 75] on span "Sections" at bounding box center [631, 81] width 45 height 19
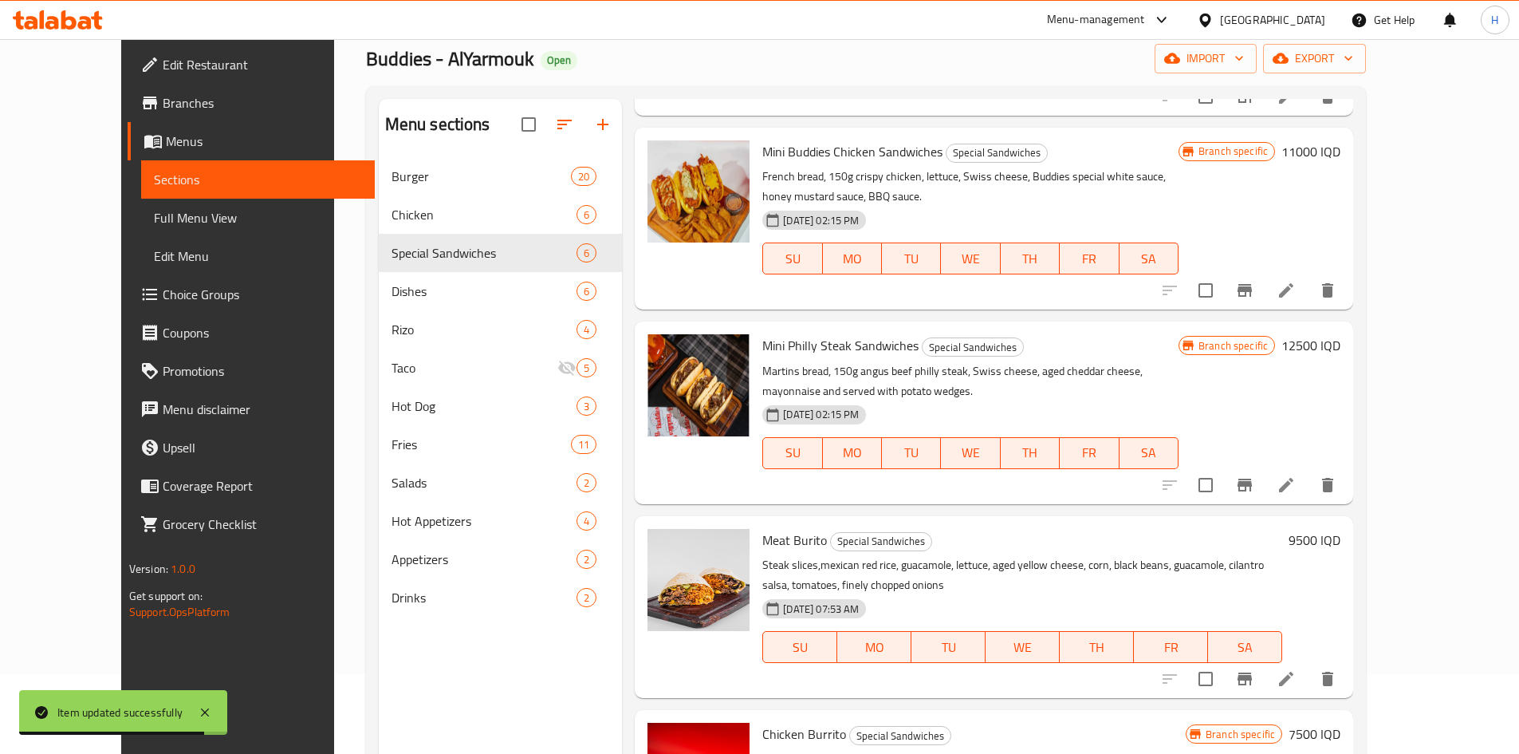
scroll to position [223, 0]
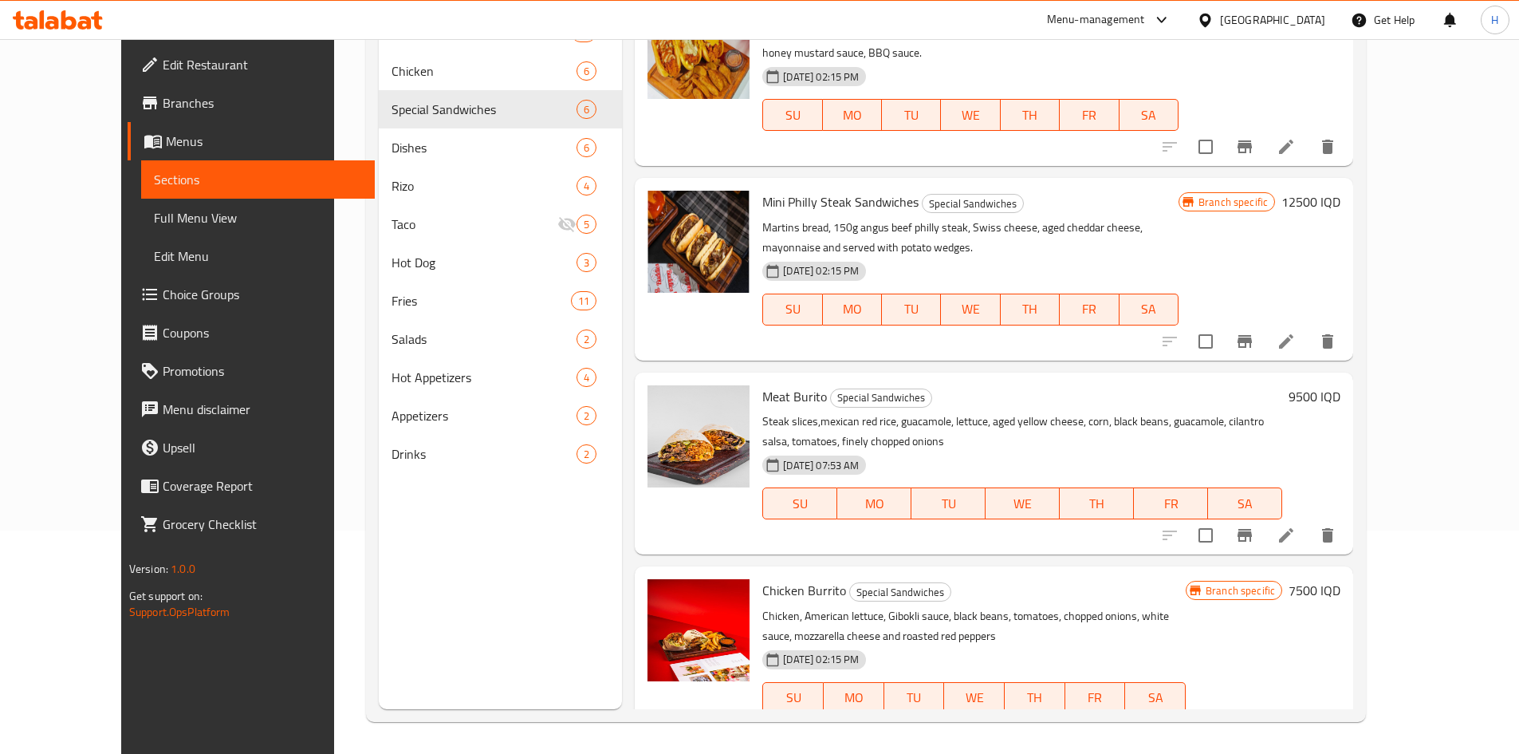
click at [1309, 715] on li at bounding box center [1286, 729] width 45 height 29
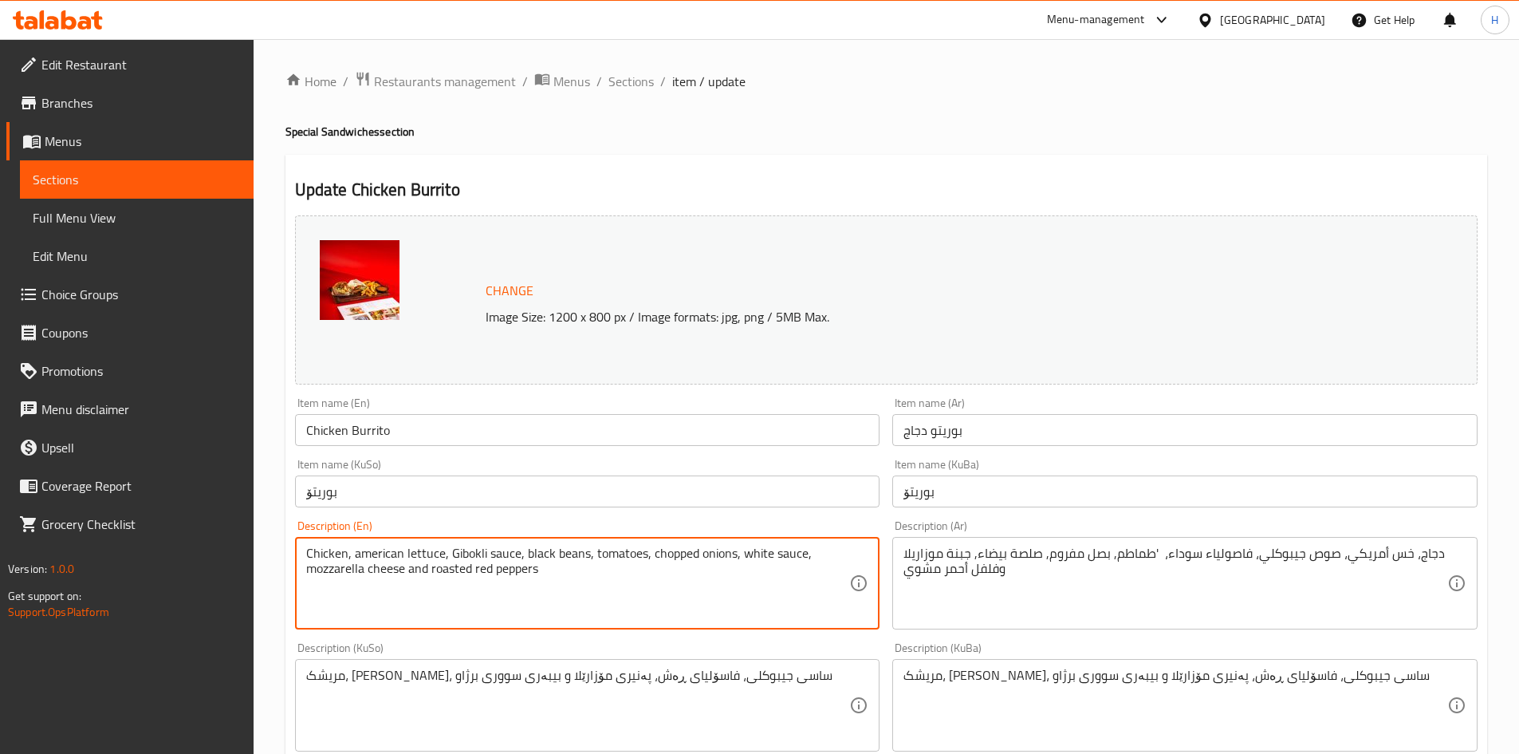
click at [451, 555] on textarea "Chicken, american lettuce, Gibokli sauce, black beans, tomatoes, chopped onions…" at bounding box center [578, 584] width 544 height 76
type textarea "Chicken, american lettuce, gibokli sauce, black beans, tomatoes, chopped onions…"
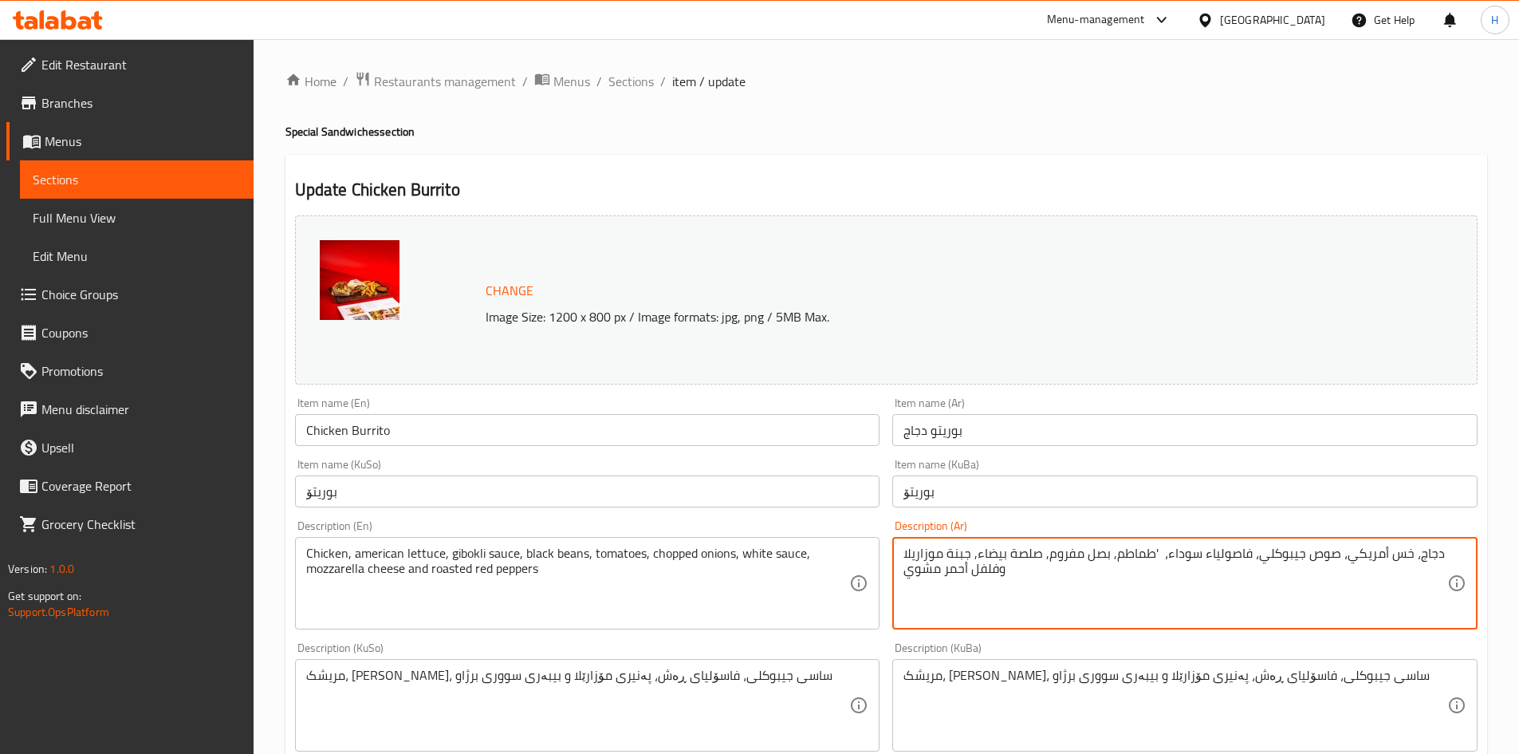
drag, startPoint x: 1159, startPoint y: 548, endPoint x: 1114, endPoint y: 551, distance: 44.8
drag, startPoint x: 1153, startPoint y: 564, endPoint x: 1165, endPoint y: 560, distance: 11.9
click at [1154, 564] on textarea "دجاج، خس أمريكي، صوص جيبوكلي، فاصولياء سوداء، 'طماطم, بصل مفروم, صلصة بيضاء, جب…" at bounding box center [1176, 584] width 544 height 76
click at [1161, 552] on textarea "دجاج، خس أمريكي، صوص جيبوكلي، فاصولياء سوداء، 'طماطم, بصل مفروم, صلصة بيضاء, جب…" at bounding box center [1176, 584] width 544 height 76
drag, startPoint x: 1153, startPoint y: 550, endPoint x: 1155, endPoint y: 558, distance: 8.3
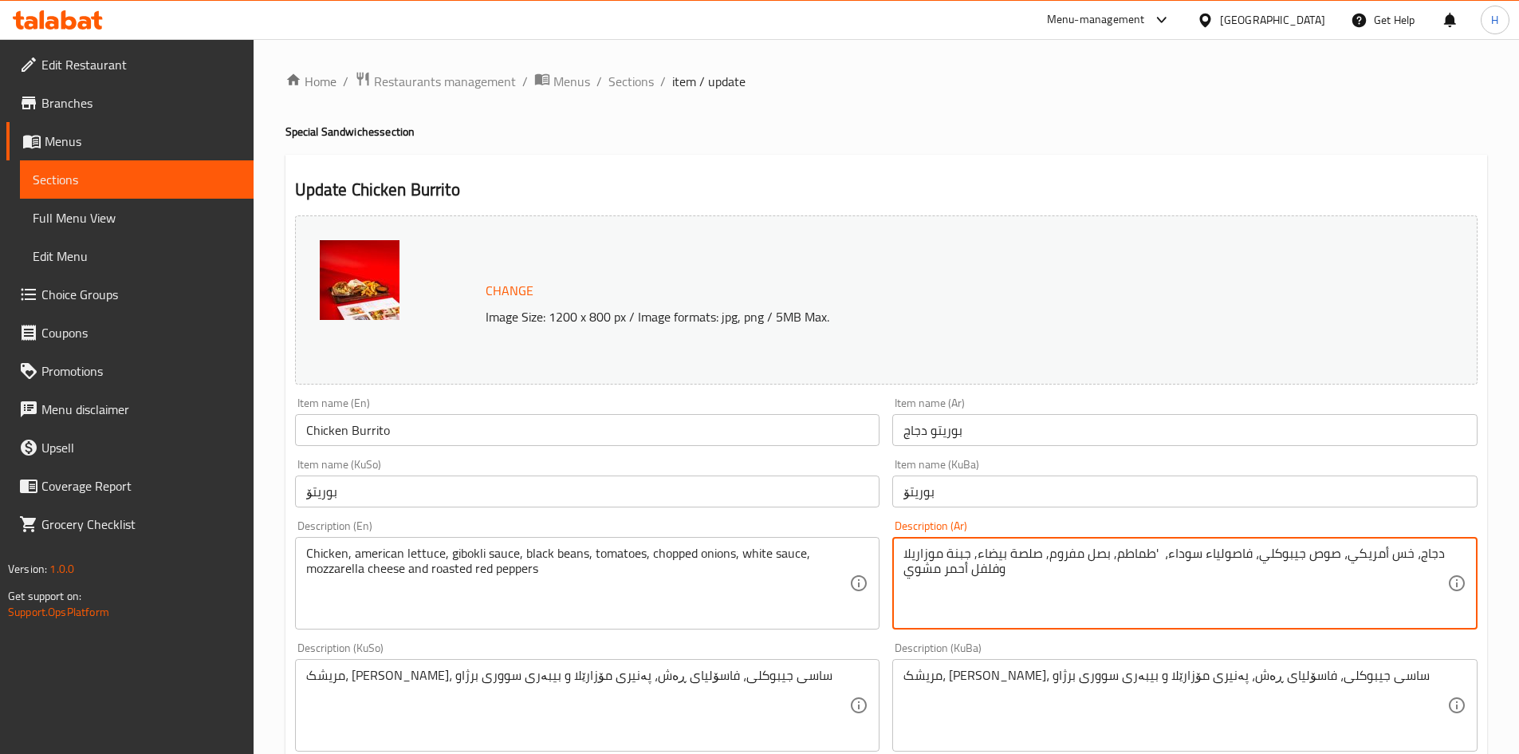
click at [1155, 558] on textarea "دجاج، خس أمريكي، صوص جيبوكلي، فاصولياء سوداء، 'طماطم, بصل مفروم, صلصة بيضاء, جب…" at bounding box center [1176, 584] width 544 height 76
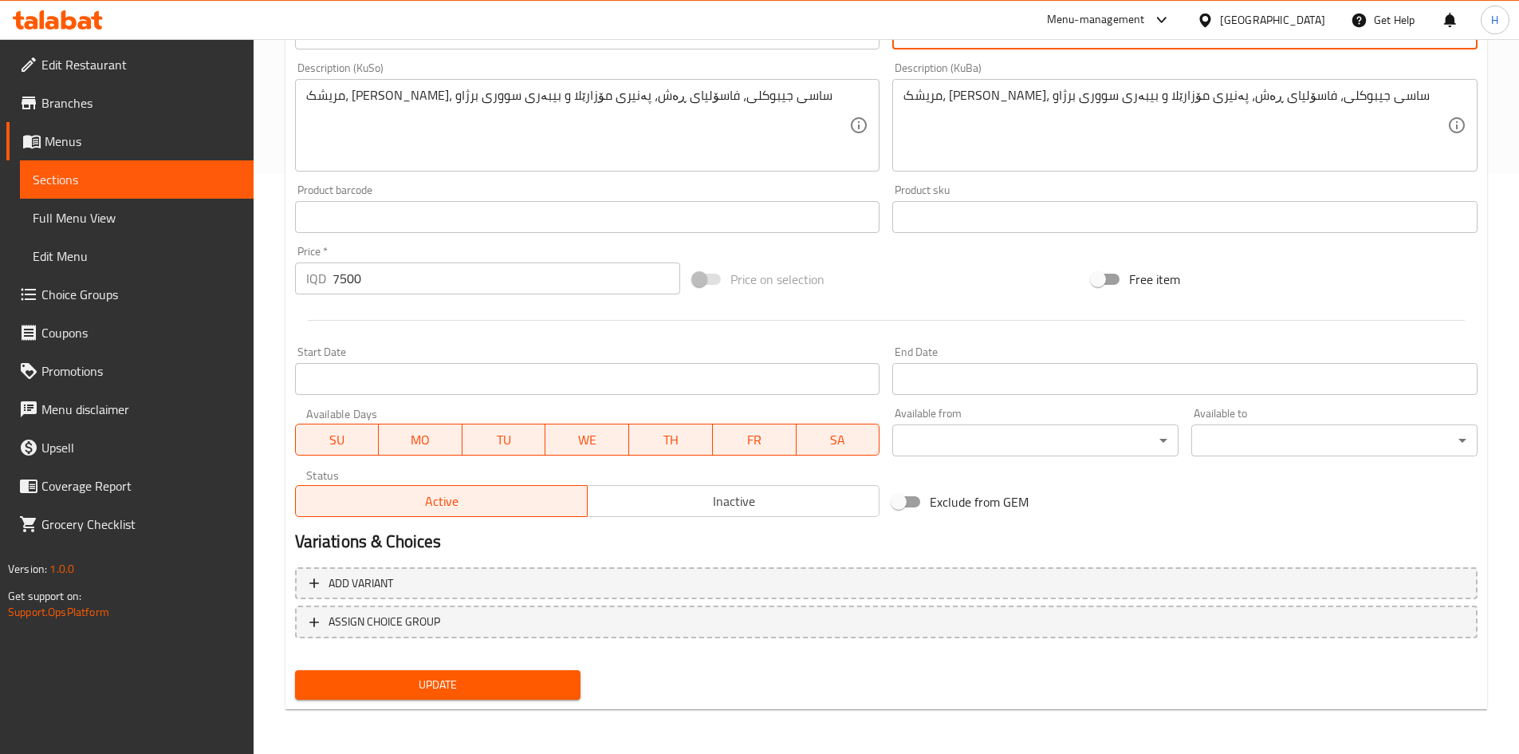
type textarea "دجاج، خس أمريكي، صوص جيبوكلي، فاصولياء سوداء، طماطم, بصل مفروم, صلصة بيضاء, جبن…"
click at [495, 695] on span "Update" at bounding box center [438, 685] width 261 height 20
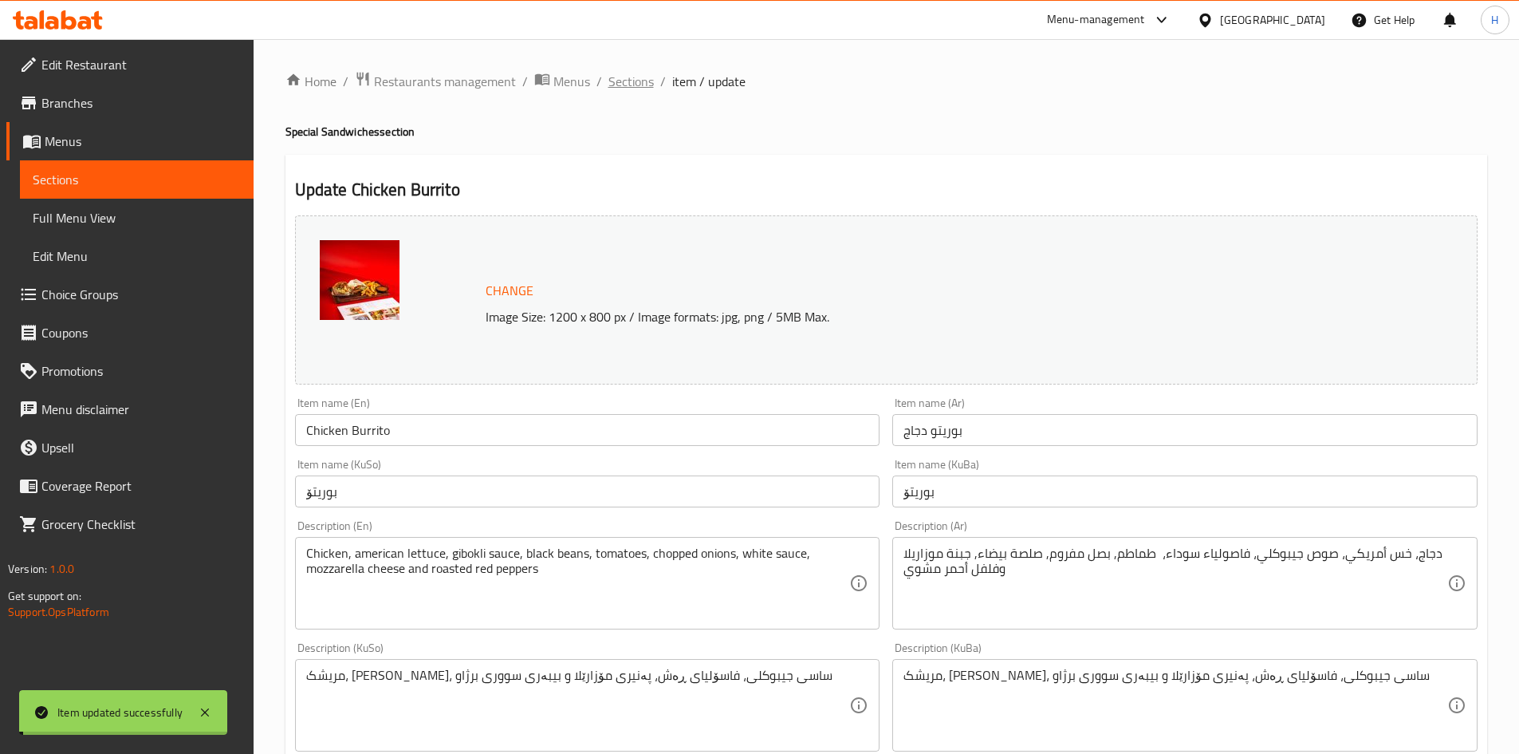
click at [632, 74] on span "Sections" at bounding box center [631, 81] width 45 height 19
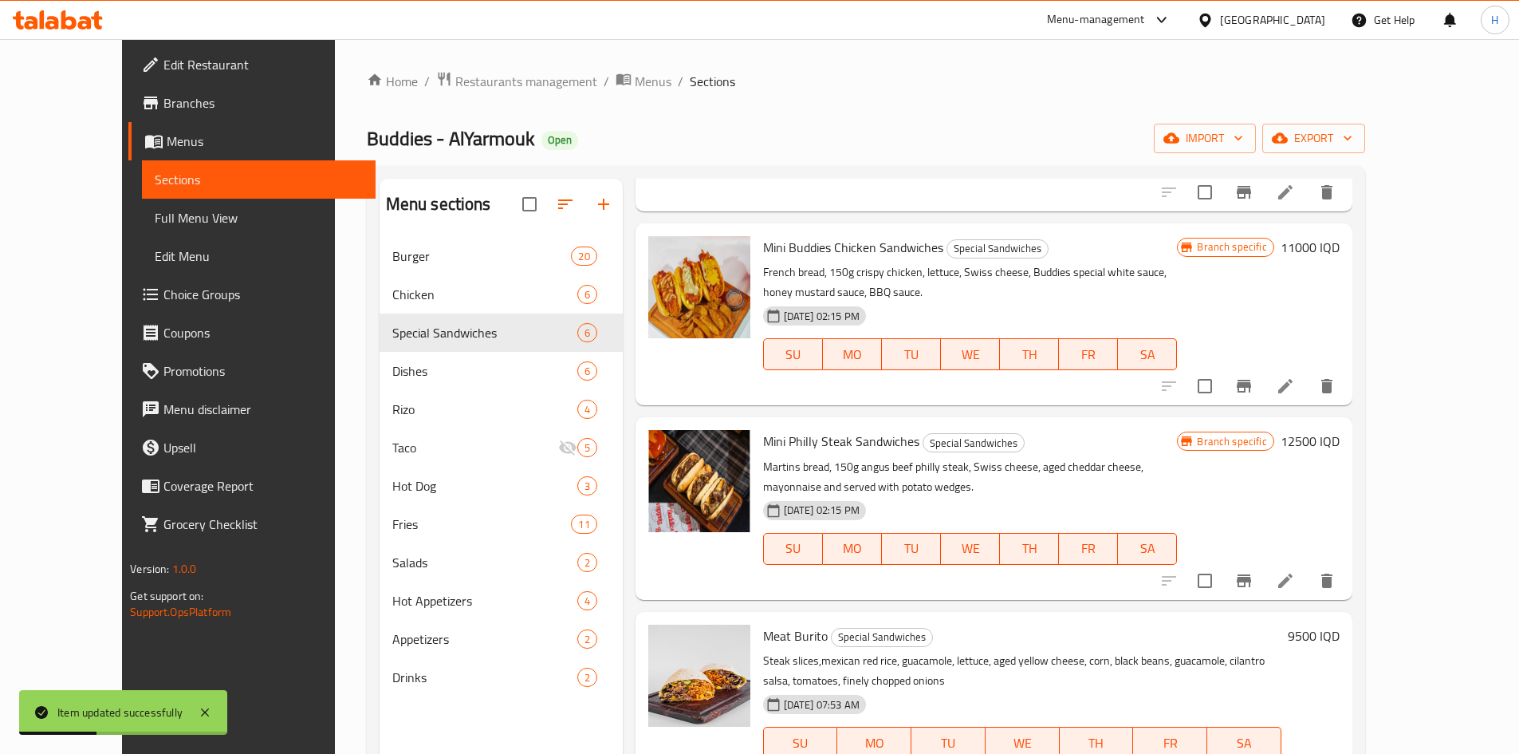
scroll to position [399, 0]
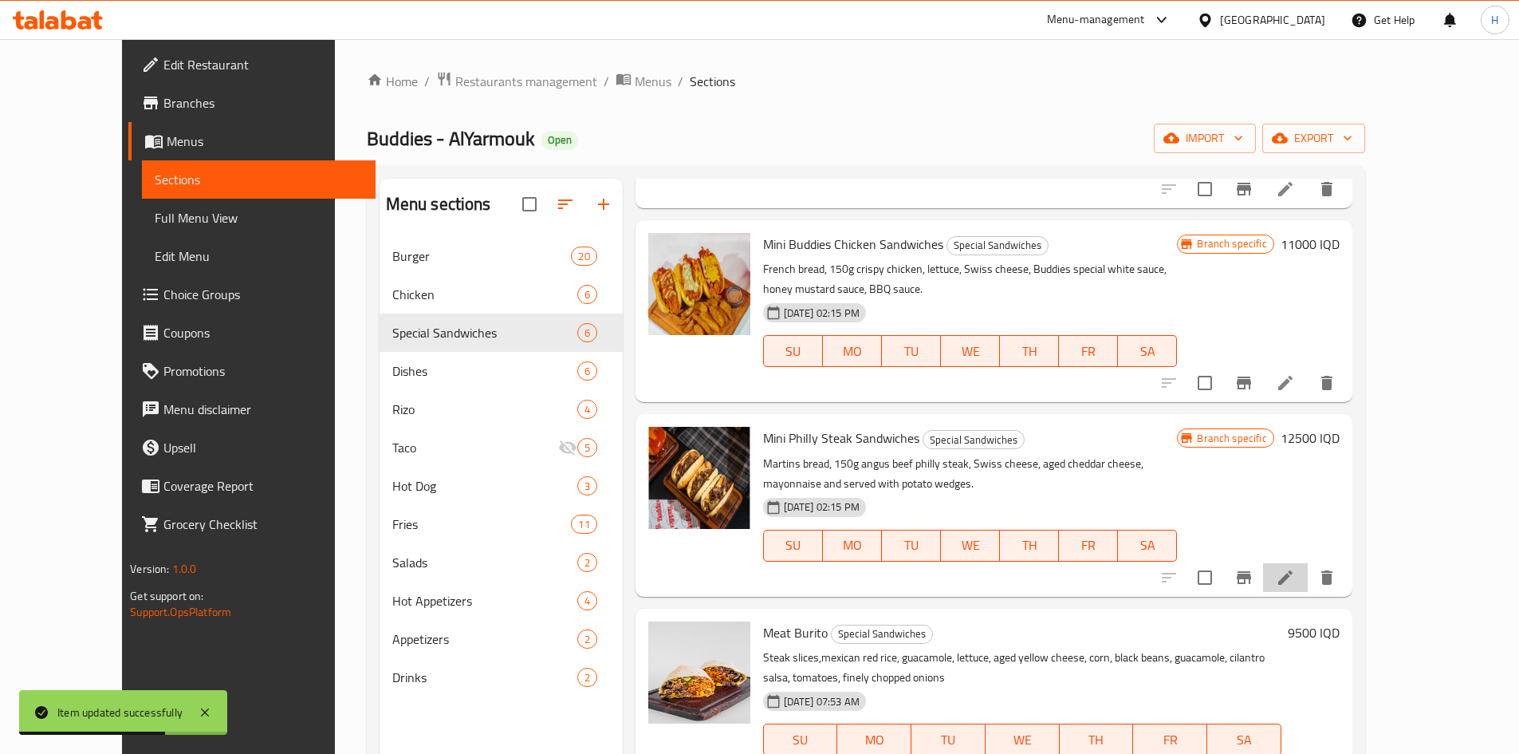
click at [1293, 570] on icon at bounding box center [1286, 577] width 14 height 14
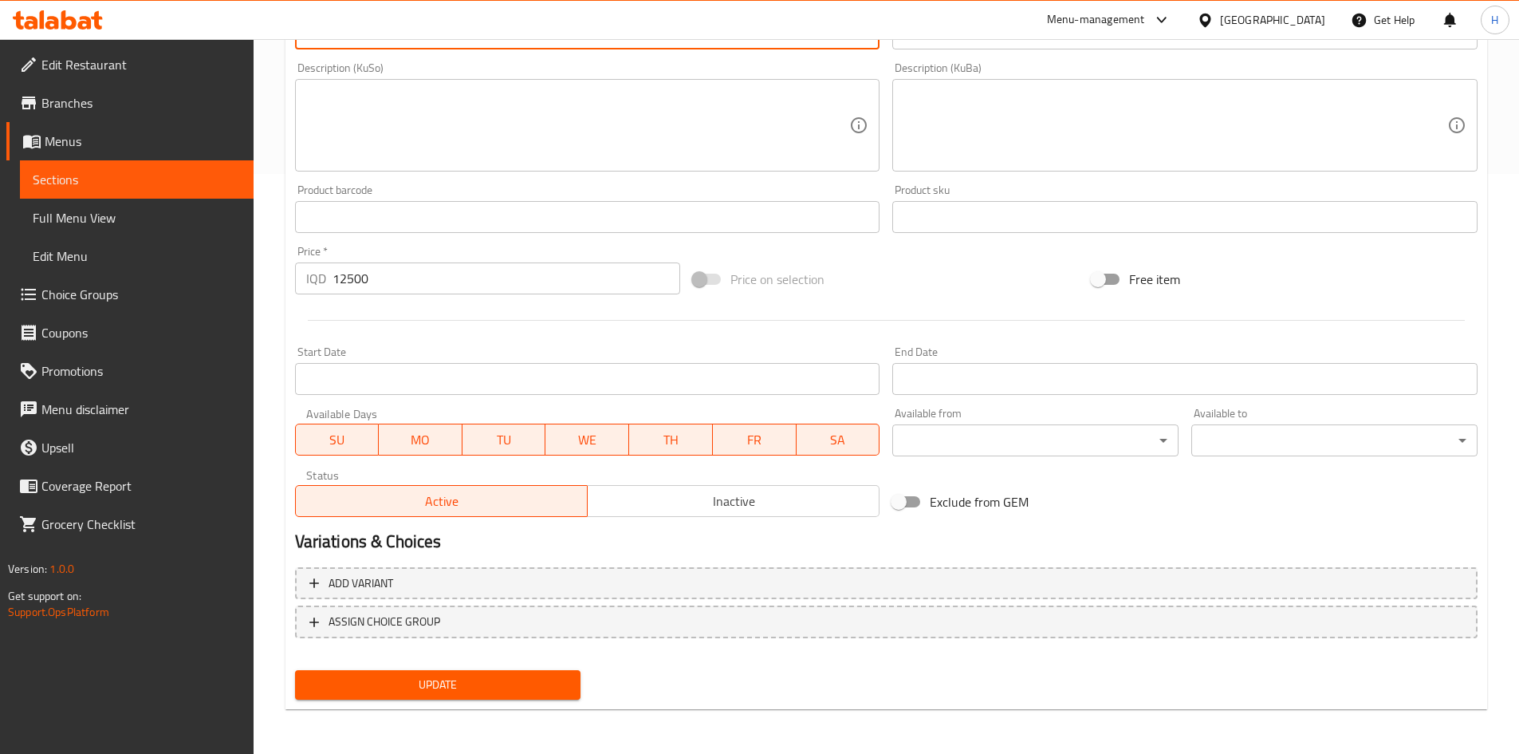
type textarea "Martins bread, 150g angus beef philly steak, swiss cheese, aged cheddar cheese,…"
click at [568, 683] on span "Update" at bounding box center [438, 685] width 261 height 20
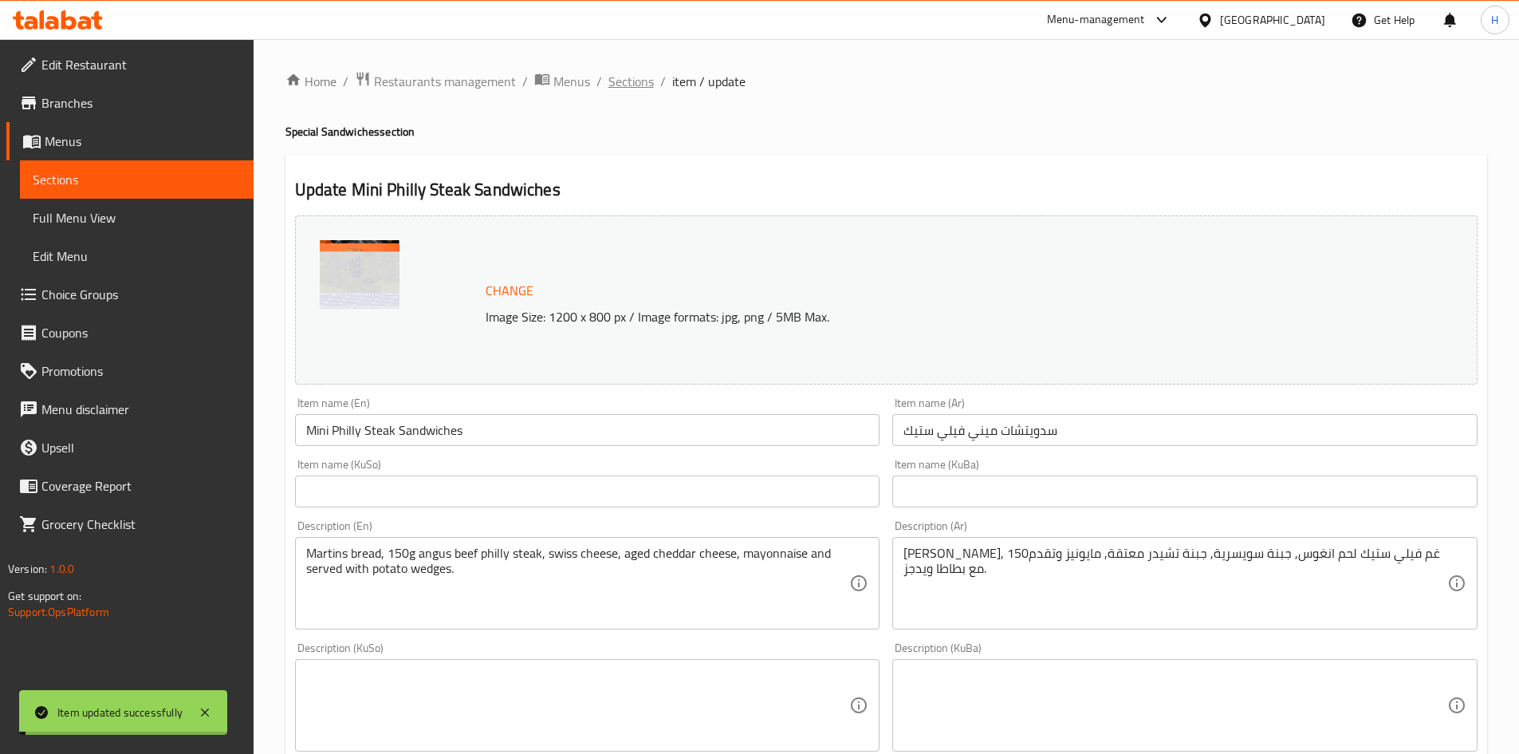
click at [642, 81] on span "Sections" at bounding box center [631, 81] width 45 height 19
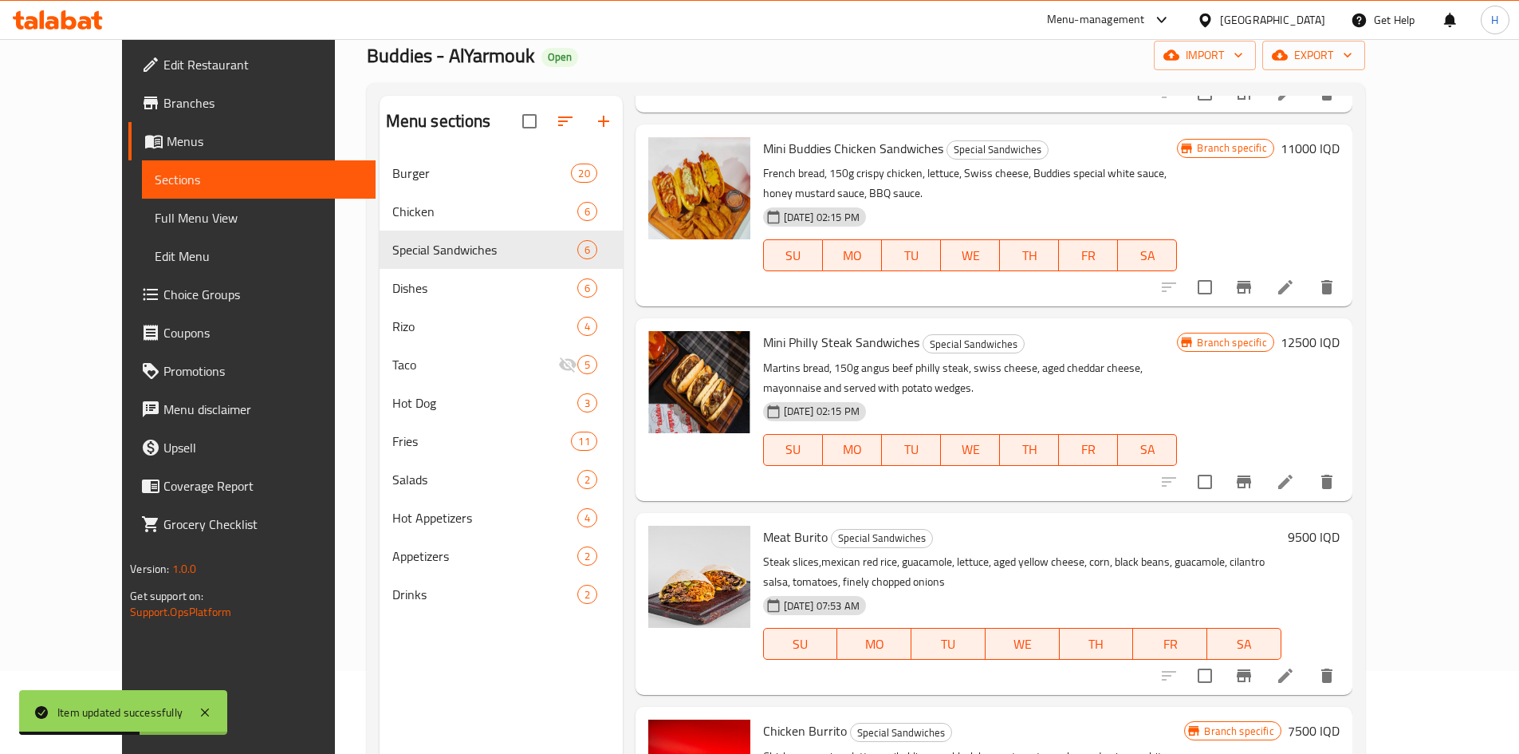
scroll to position [223, 0]
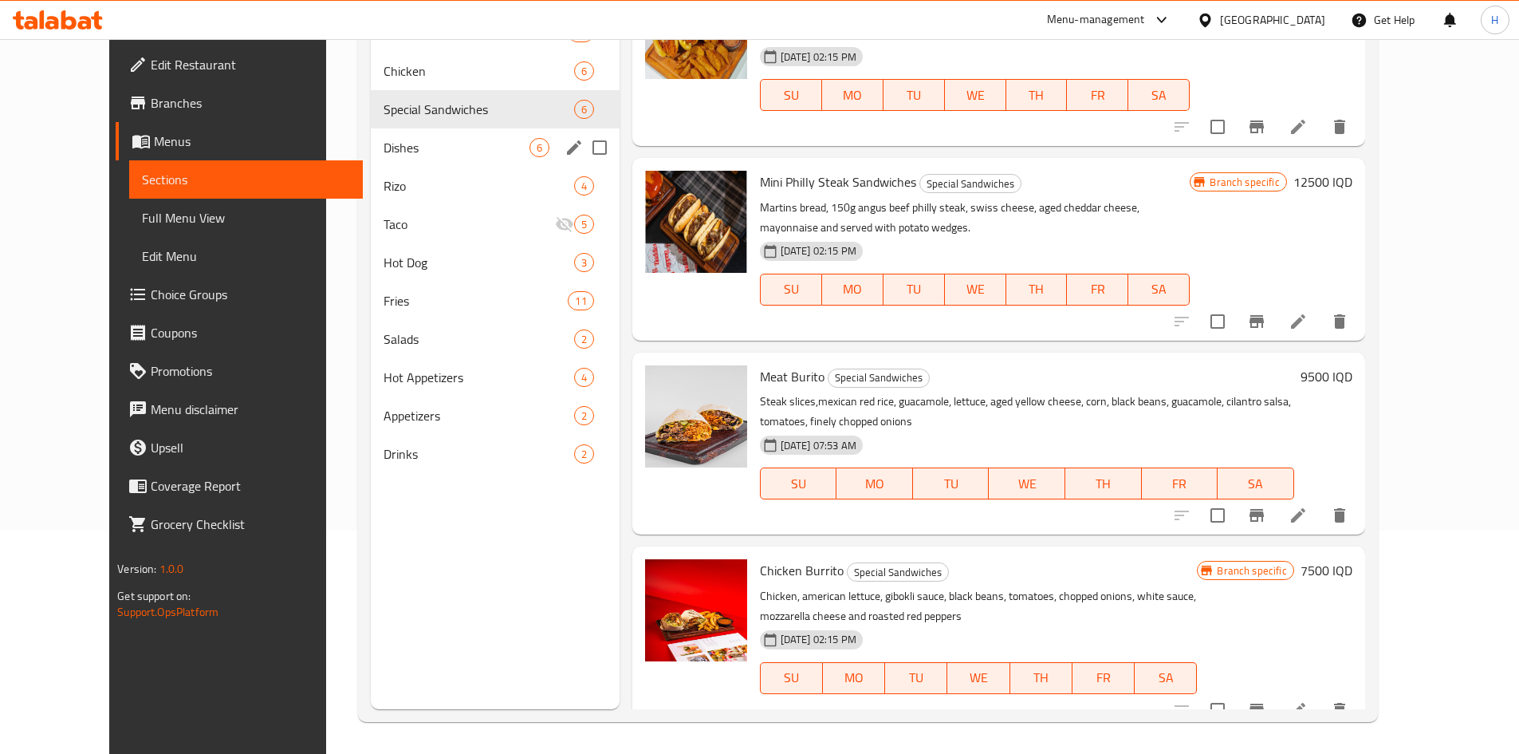
click at [400, 138] on span "Dishes" at bounding box center [457, 147] width 146 height 19
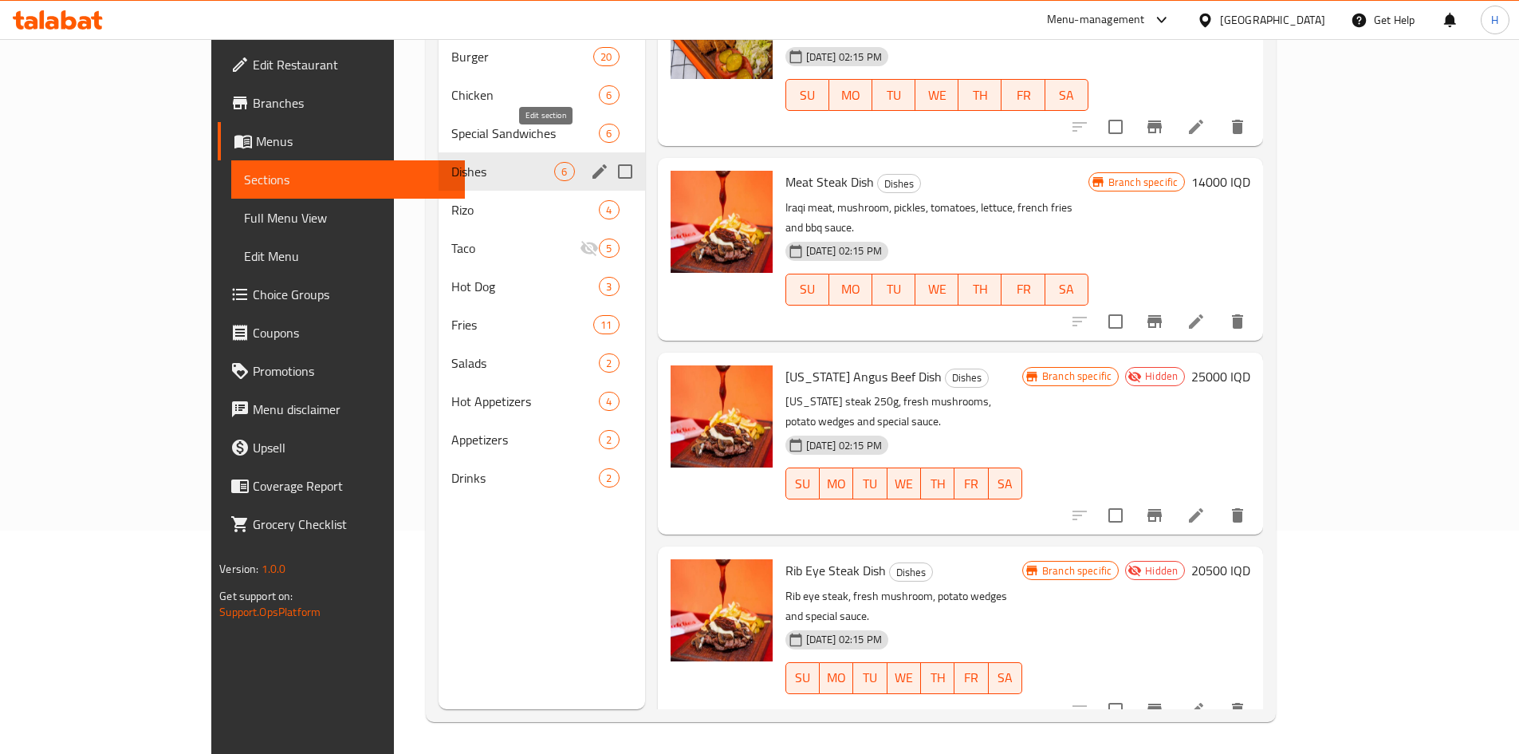
scroll to position [332, 0]
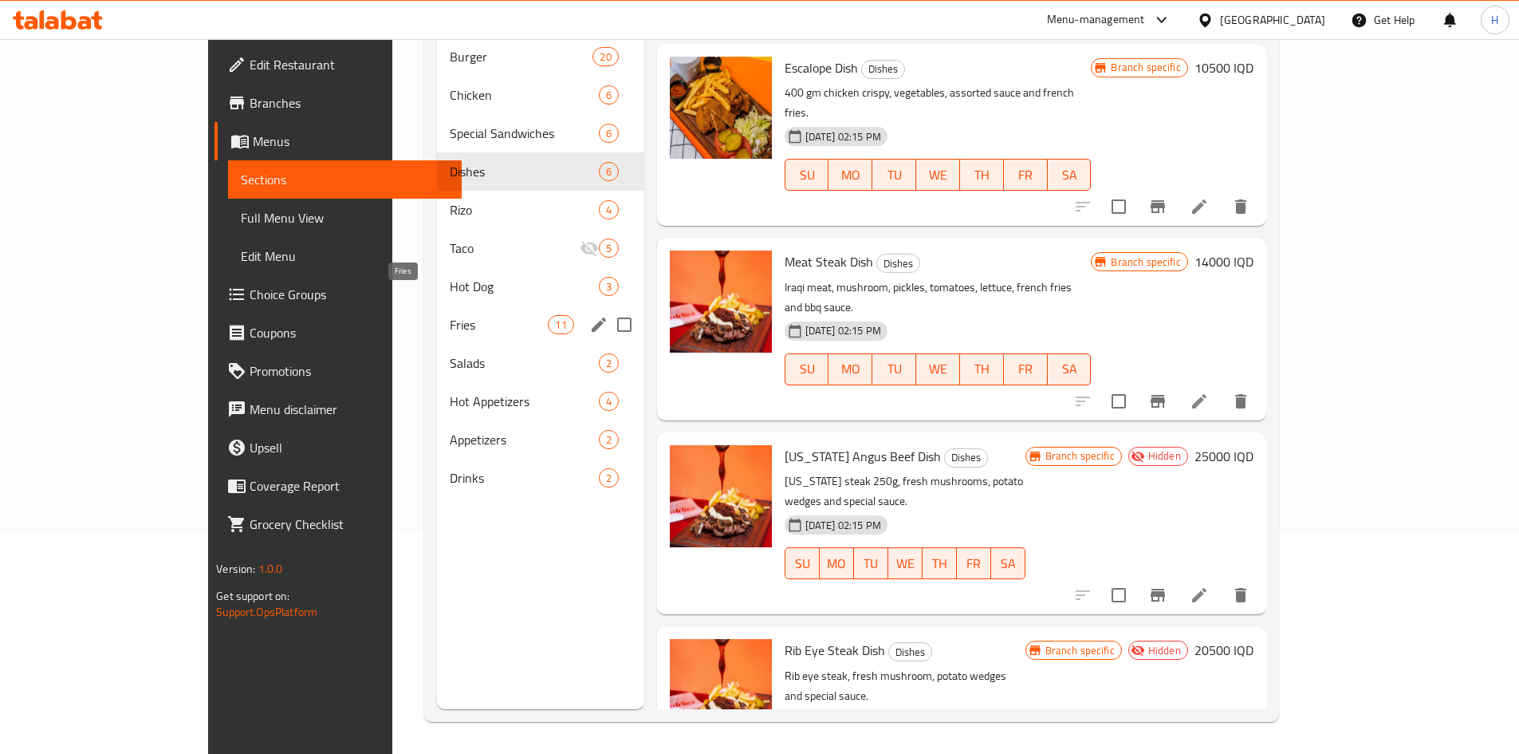
click at [450, 315] on span "Fries" at bounding box center [499, 324] width 99 height 19
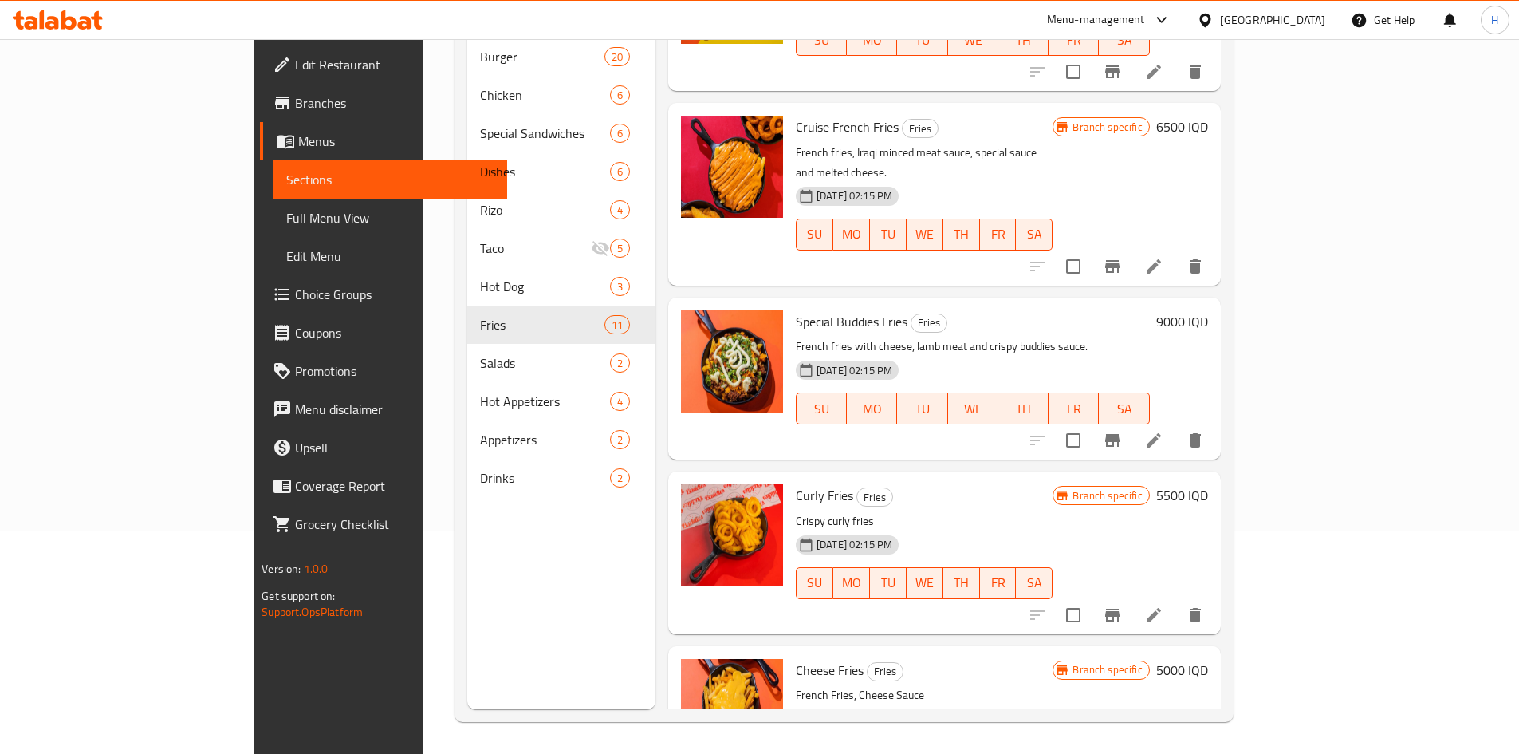
scroll to position [651, 0]
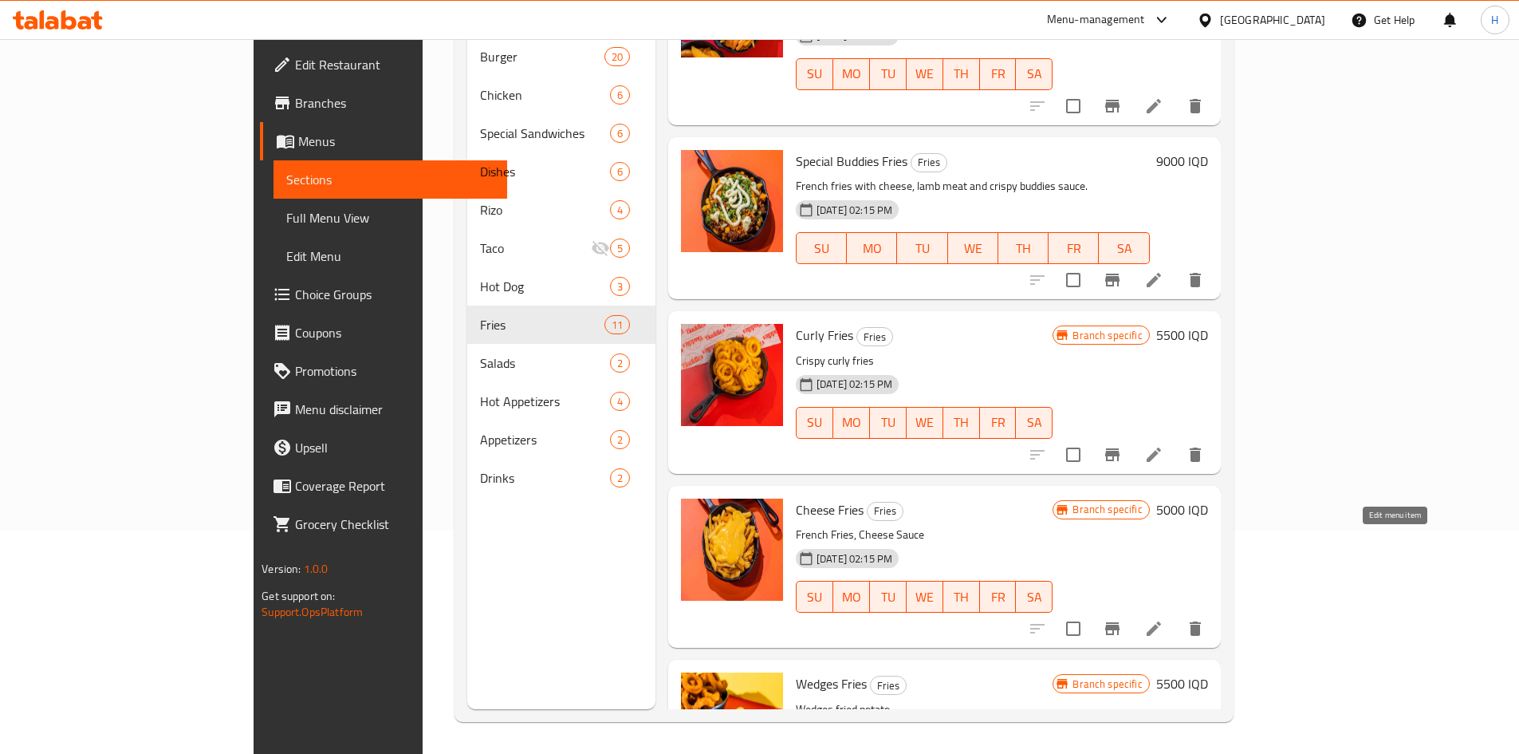
click at [1161, 621] on icon at bounding box center [1154, 628] width 14 height 14
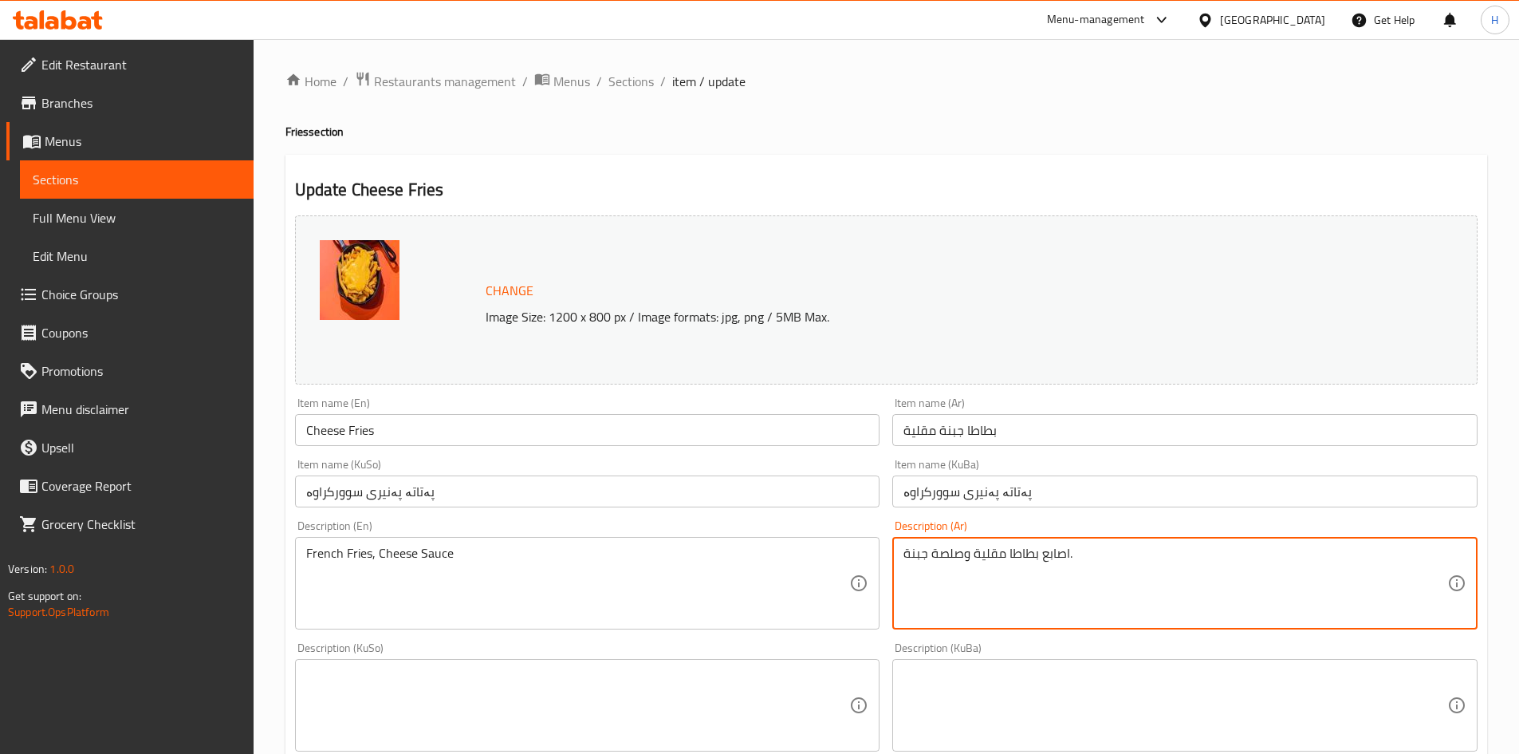
type textarea "اصابع بطاطا مقلية وصلصة جبنة."
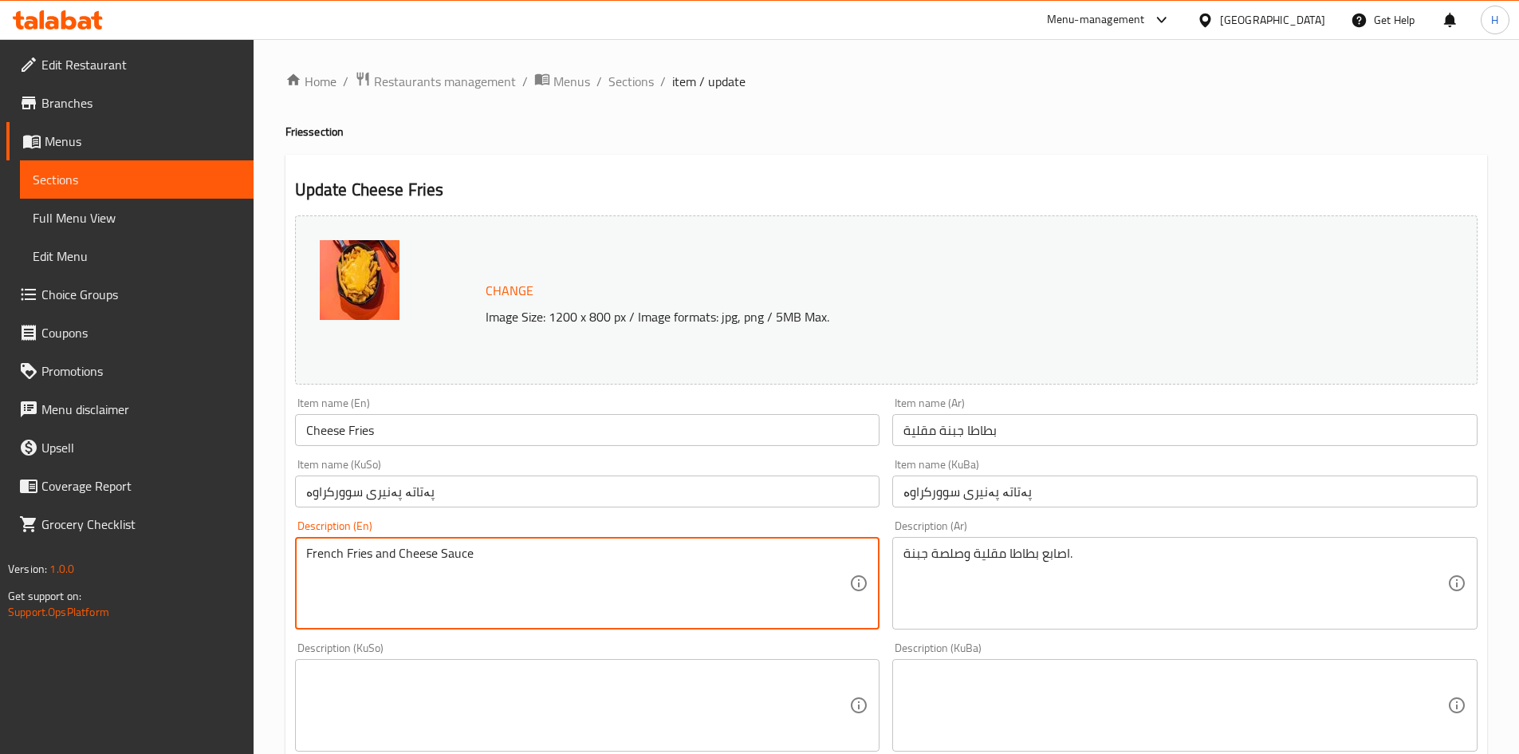
click at [345, 558] on textarea "French Fries and Cheese Sauce" at bounding box center [578, 584] width 544 height 76
click at [396, 558] on textarea "French fries and Cheese Sauce" at bounding box center [578, 584] width 544 height 76
click at [437, 558] on textarea "French fries and cheese Sauce" at bounding box center [578, 584] width 544 height 76
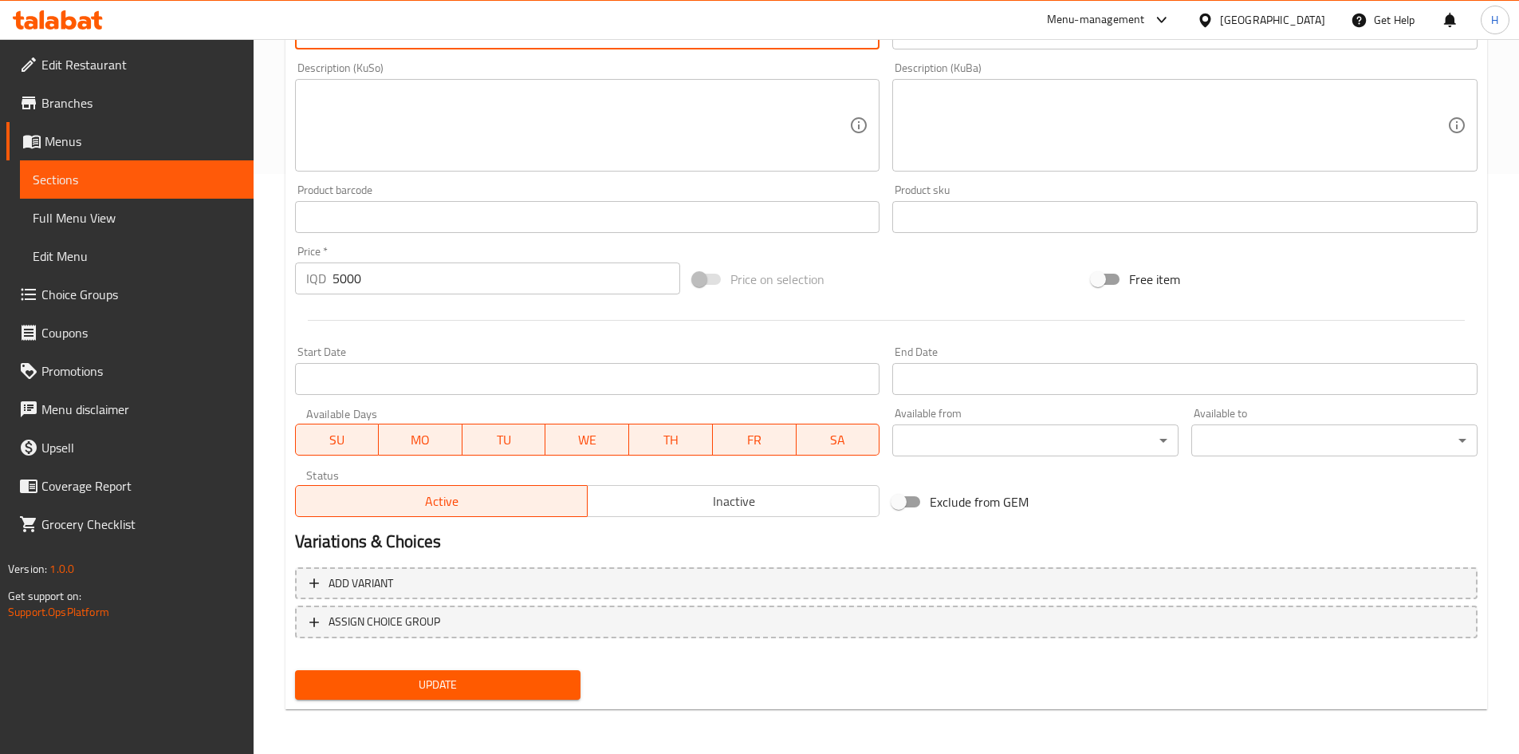
type textarea "French fries and cheese sauce"
click at [504, 673] on button "Update" at bounding box center [438, 685] width 286 height 30
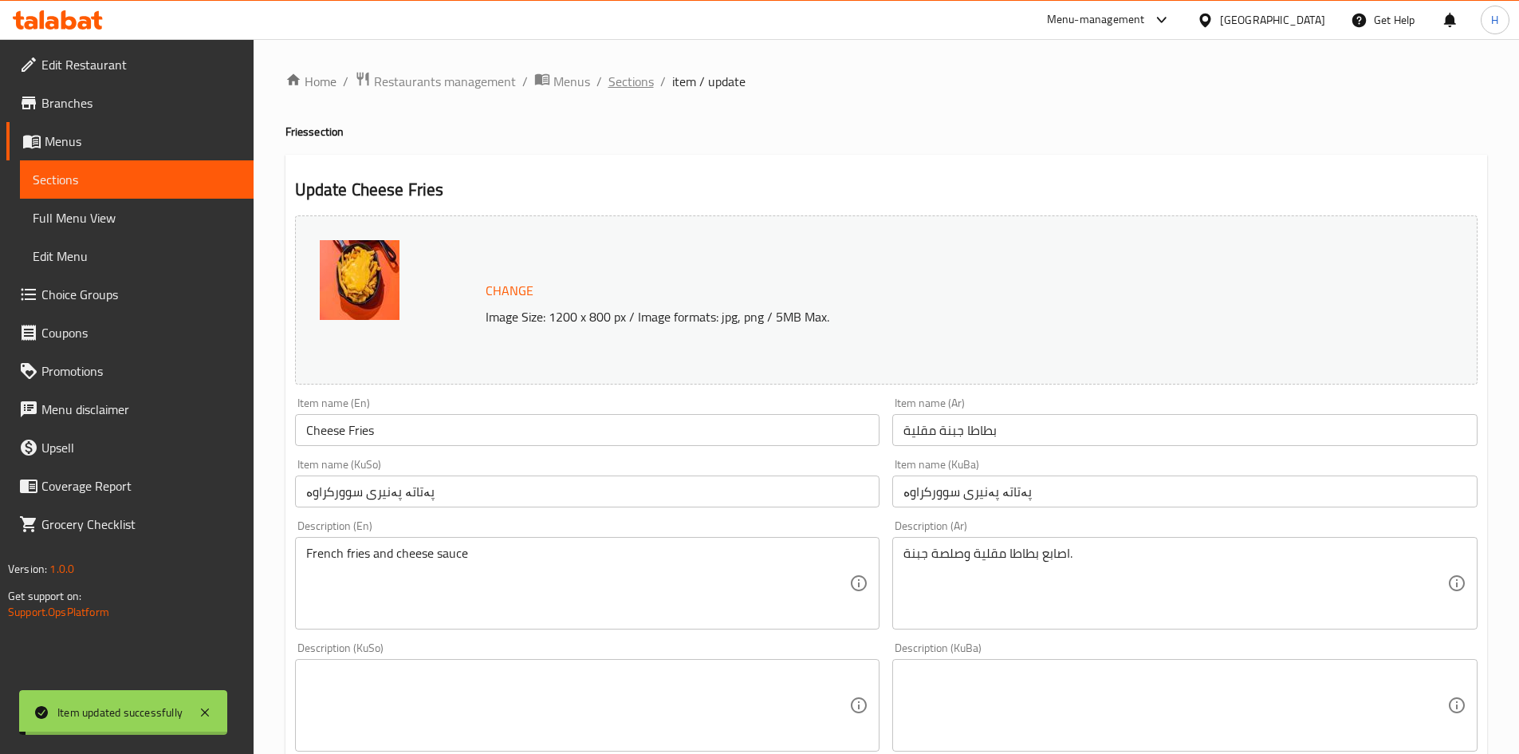
click at [639, 85] on span "Sections" at bounding box center [631, 81] width 45 height 19
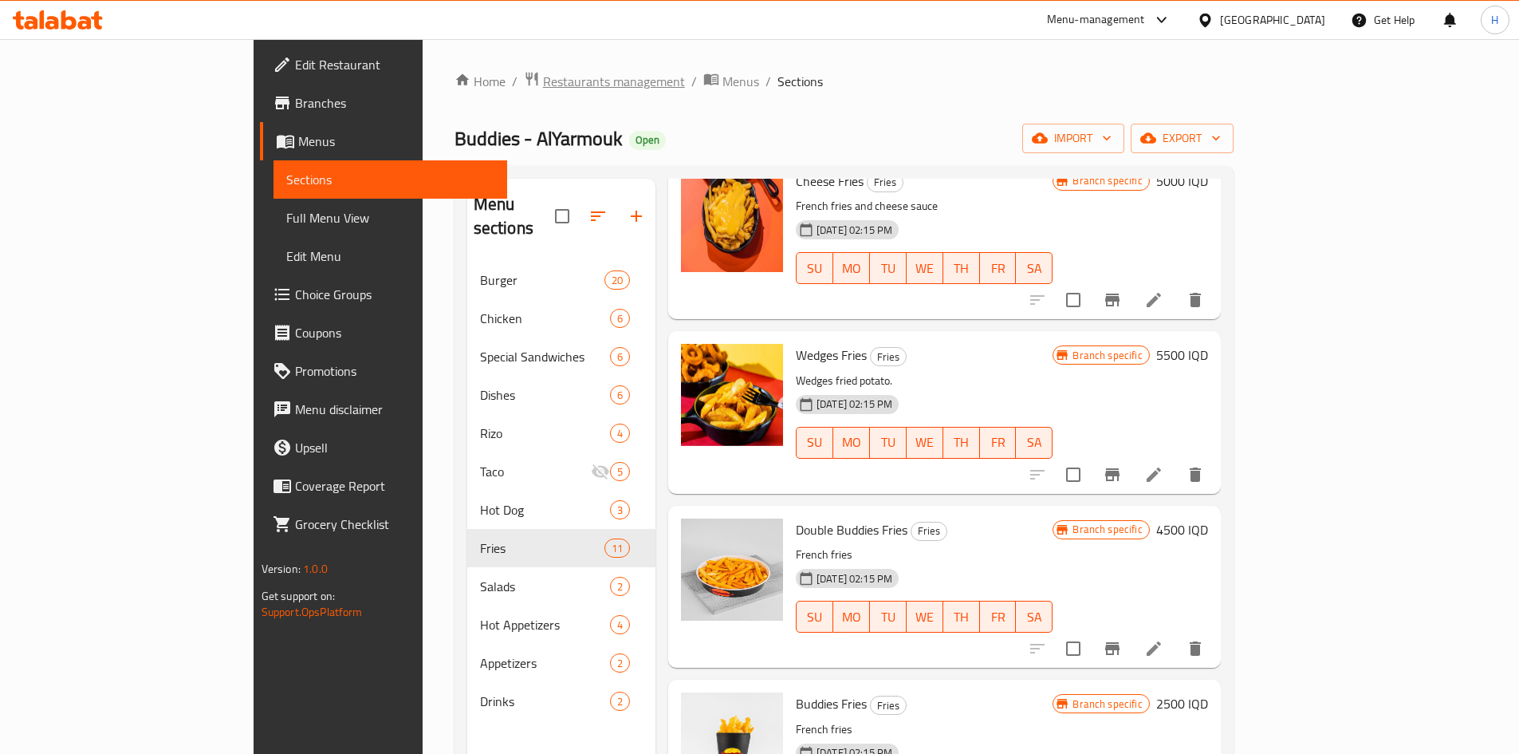
click at [543, 80] on span "Restaurants management" at bounding box center [614, 81] width 142 height 19
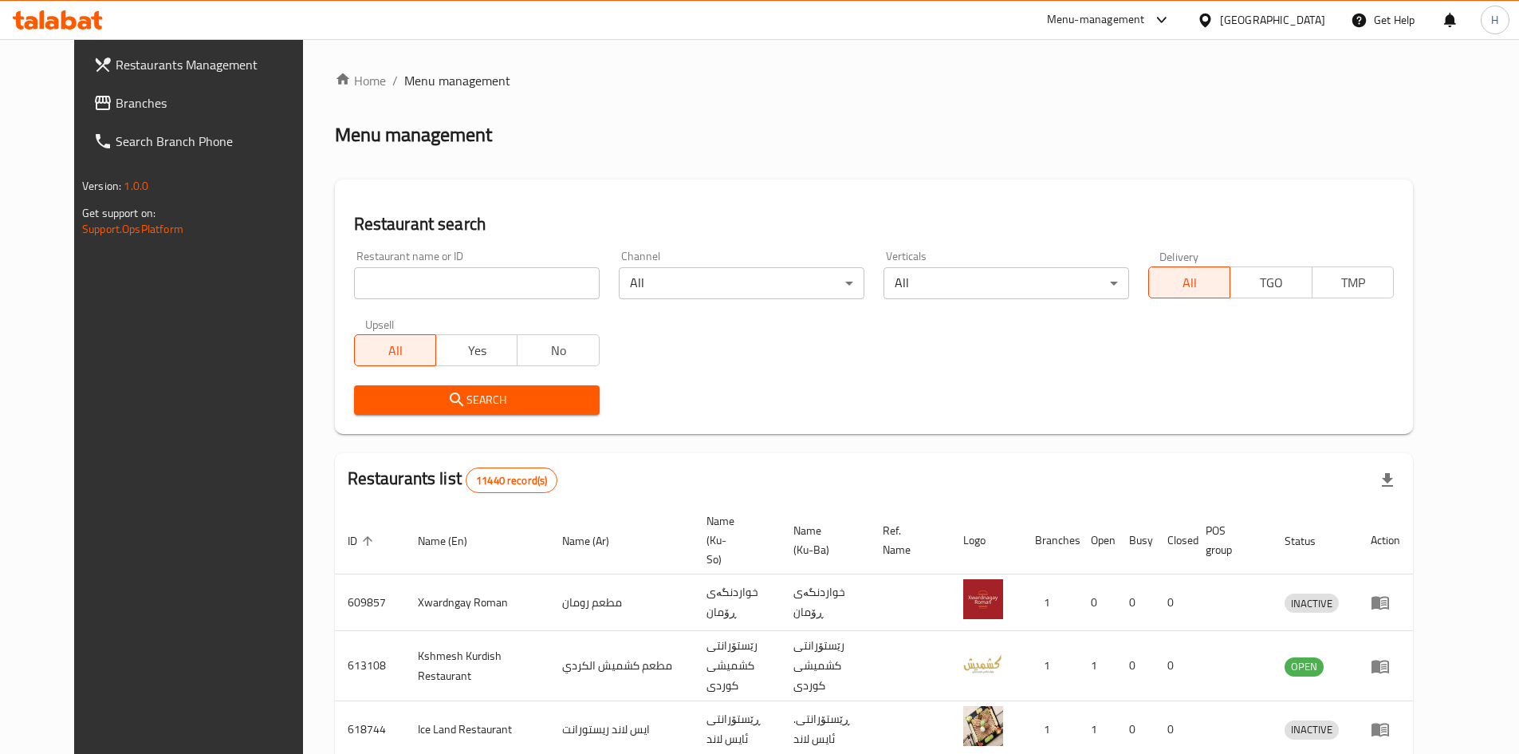
click at [398, 290] on div at bounding box center [759, 377] width 1519 height 754
click at [399, 290] on input "search" at bounding box center [477, 283] width 246 height 32
paste input "649768"
type input "649768"
click button "Search" at bounding box center [477, 400] width 246 height 30
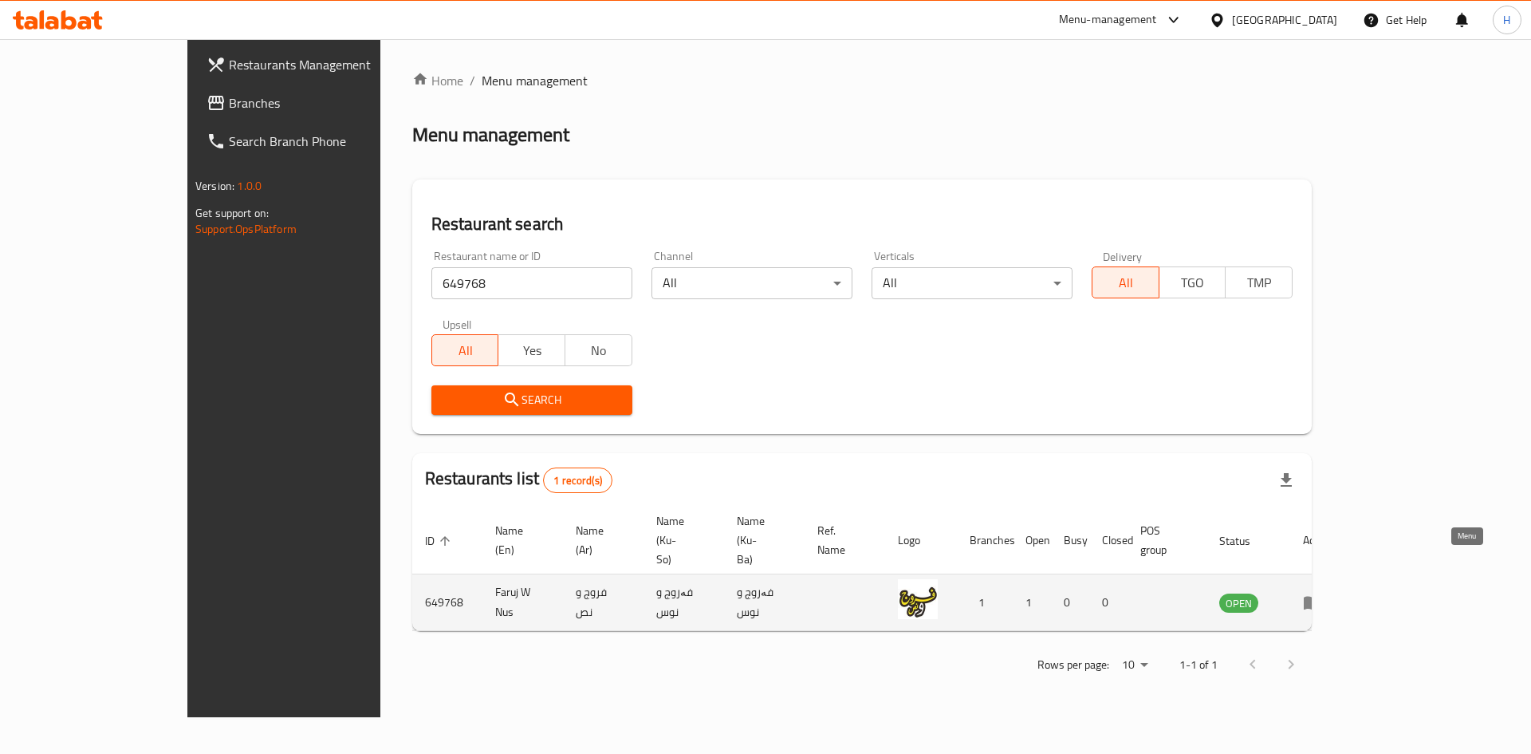
click at [1322, 593] on icon "enhanced table" at bounding box center [1312, 602] width 19 height 19
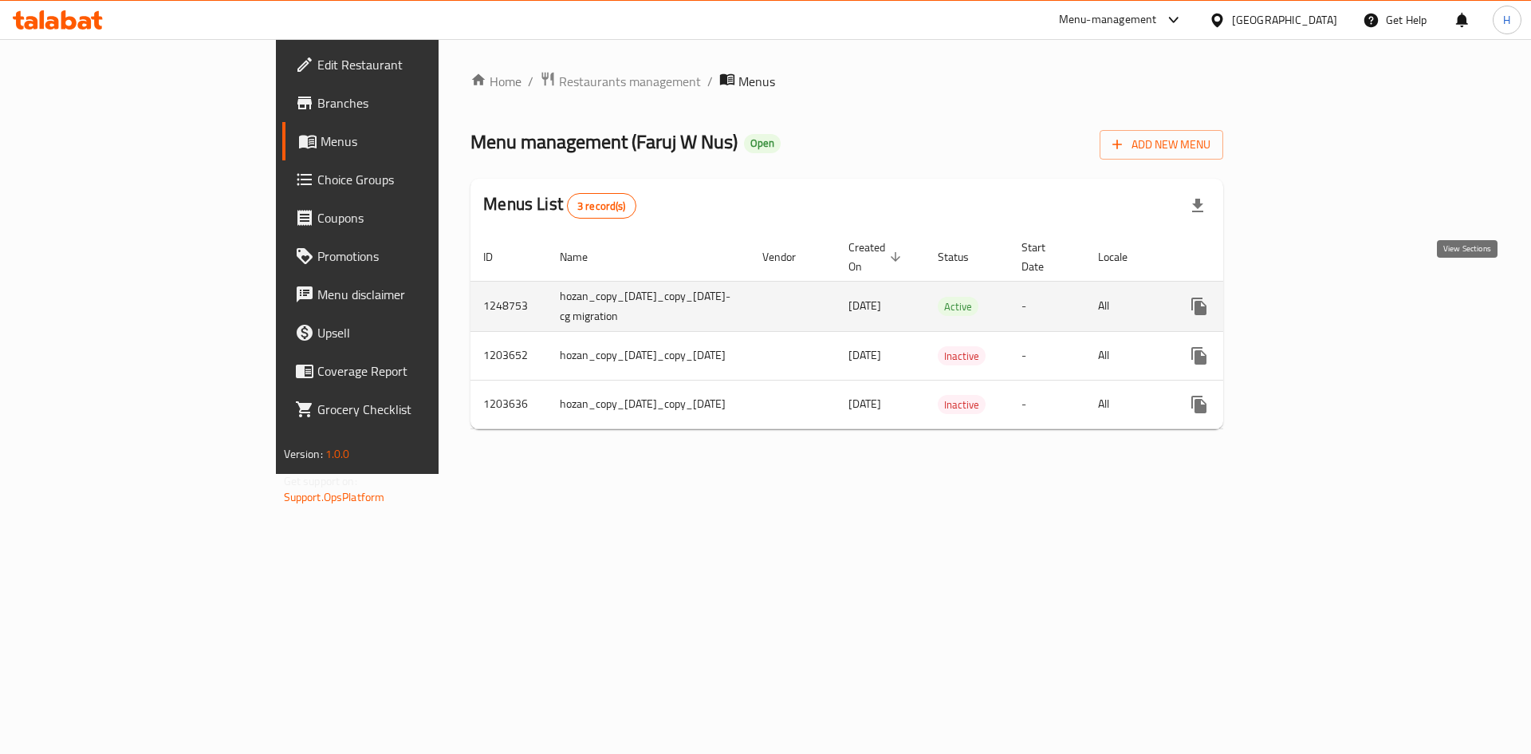
click at [1324, 297] on icon "enhanced table" at bounding box center [1314, 306] width 19 height 19
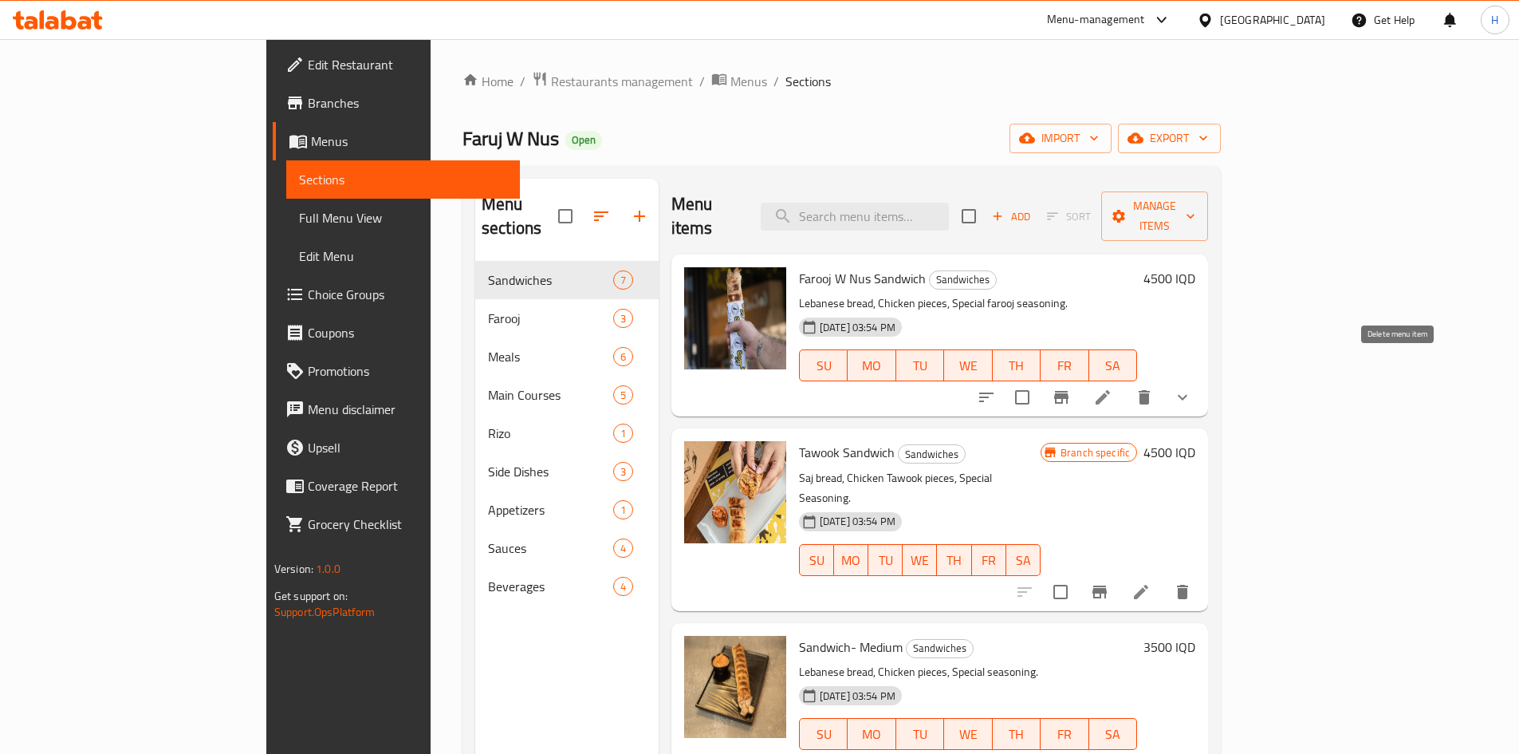
click at [1113, 388] on icon at bounding box center [1103, 397] width 19 height 19
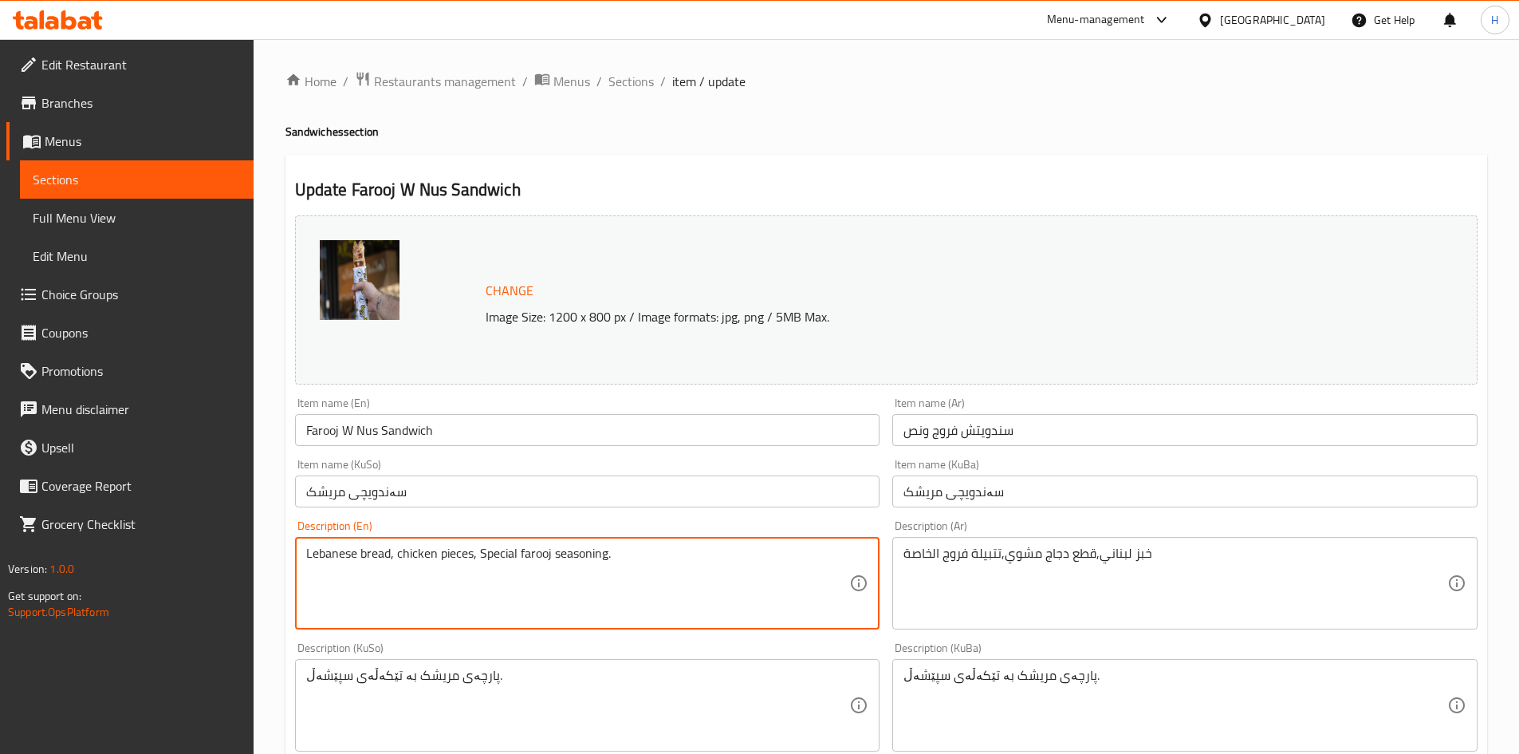
click at [483, 560] on textarea "Lebanese bread, chicken pieces, Special farooj seasoning." at bounding box center [578, 584] width 544 height 76
type textarea "Lebanese bread, chicken pieces, special farooj seasoning."
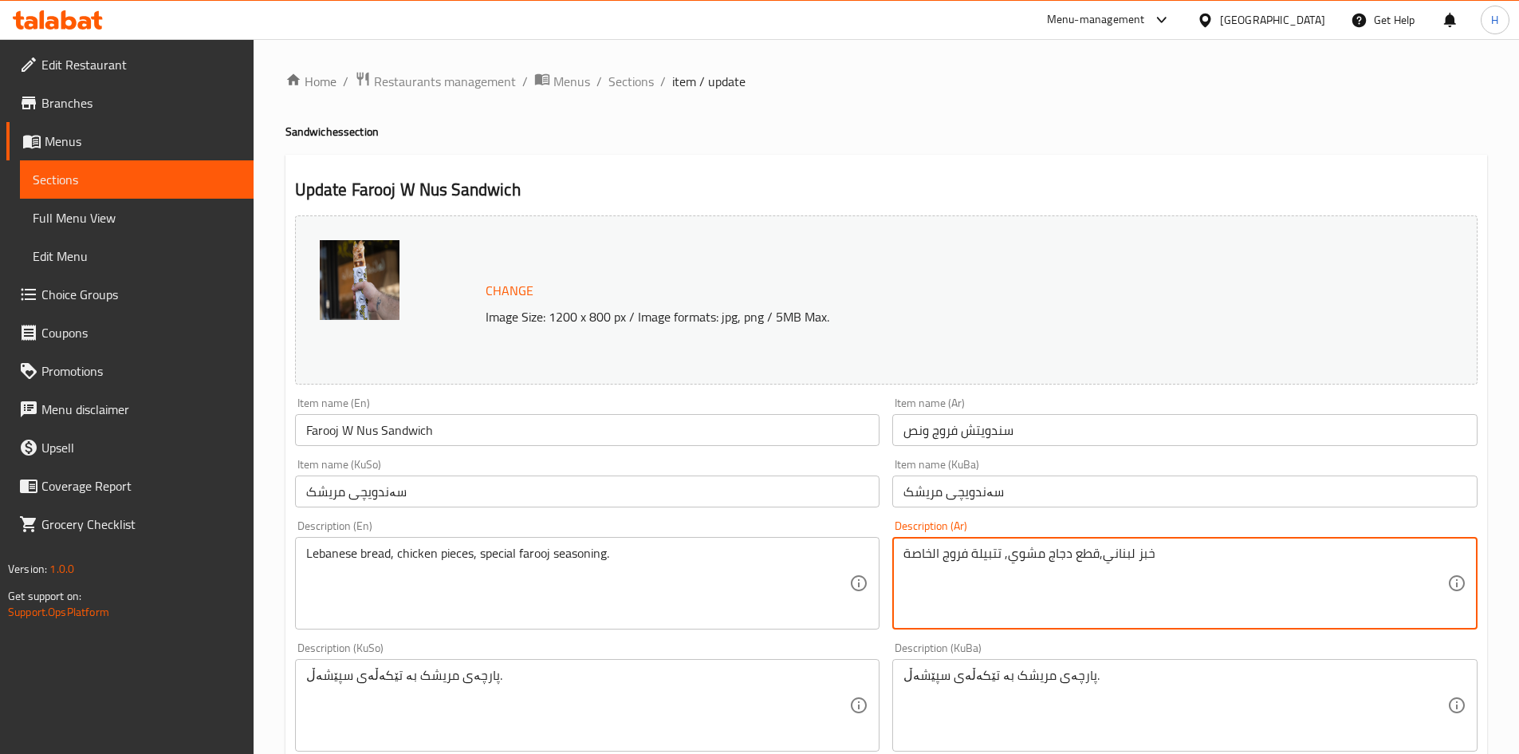
click at [1098, 557] on textarea "خبز لبناني,قطع دجاج مشوي, تتبيلة فروج الخاصة" at bounding box center [1176, 584] width 544 height 76
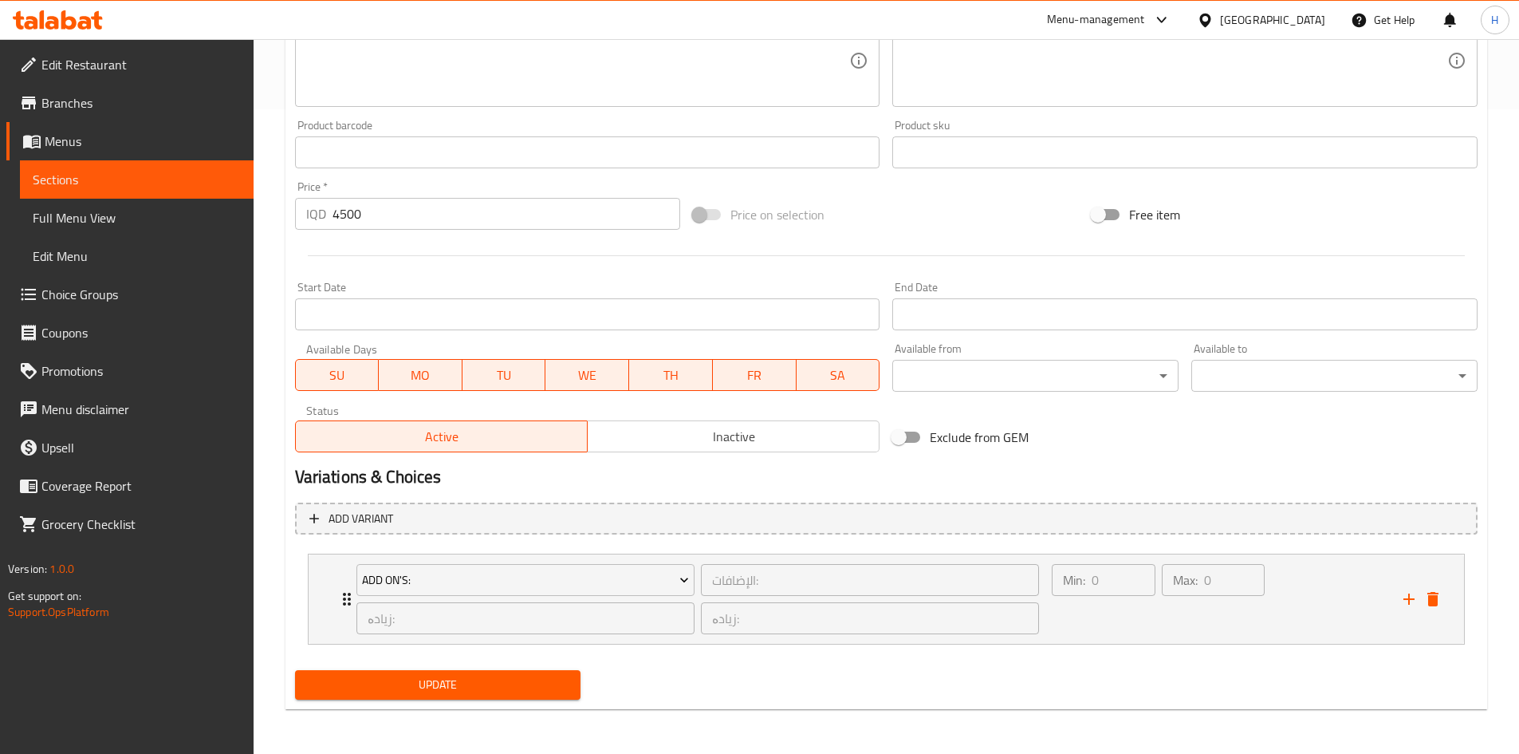
type textarea "خبز لبناني, قطع دجاج مشوي, تتبيلة فروج الخاصة"
click at [419, 680] on span "Update" at bounding box center [438, 685] width 261 height 20
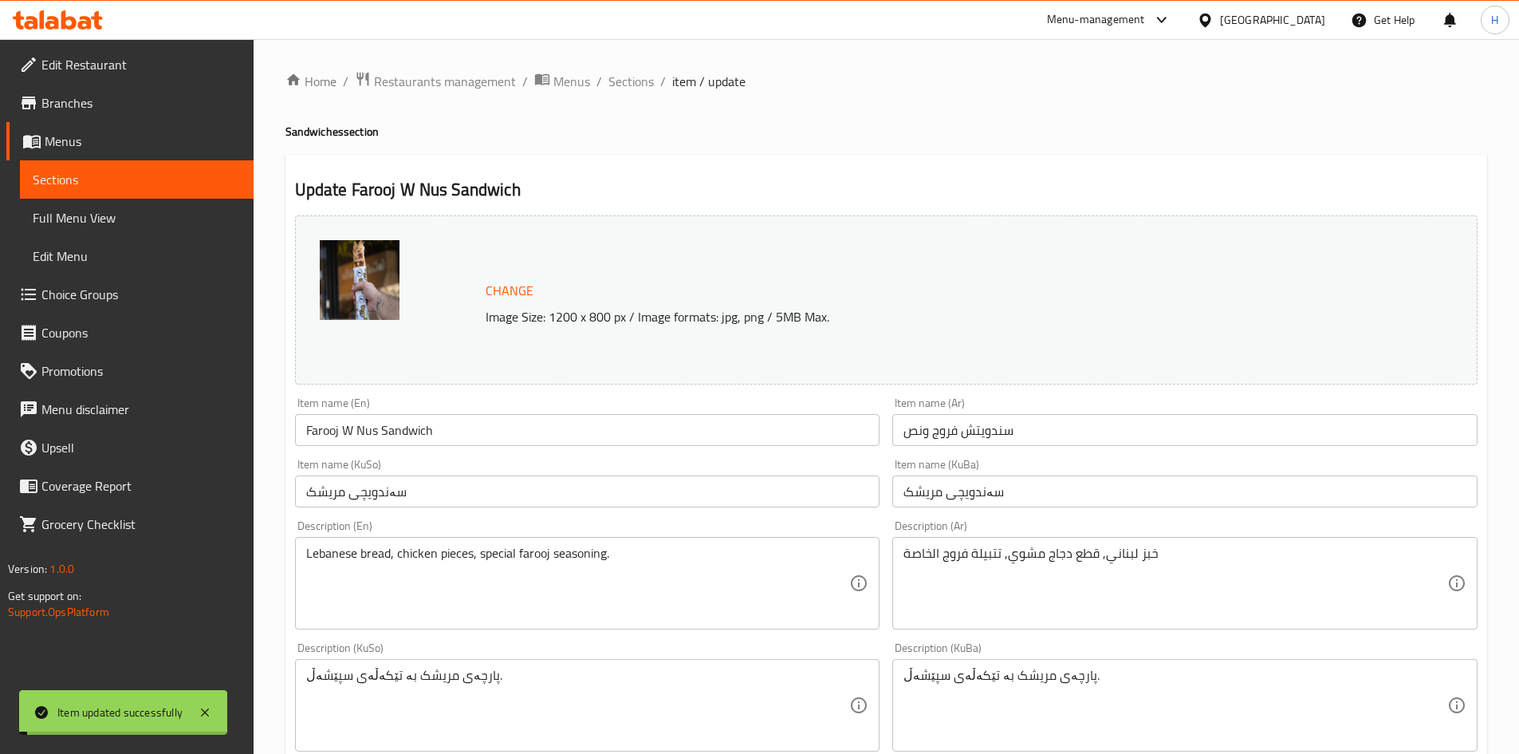
click at [621, 68] on div "Home / Restaurants management / Menus / Sections / item / update Sandwiches sec…" at bounding box center [887, 718] width 1266 height 1359
click at [624, 77] on span "Sections" at bounding box center [631, 81] width 45 height 19
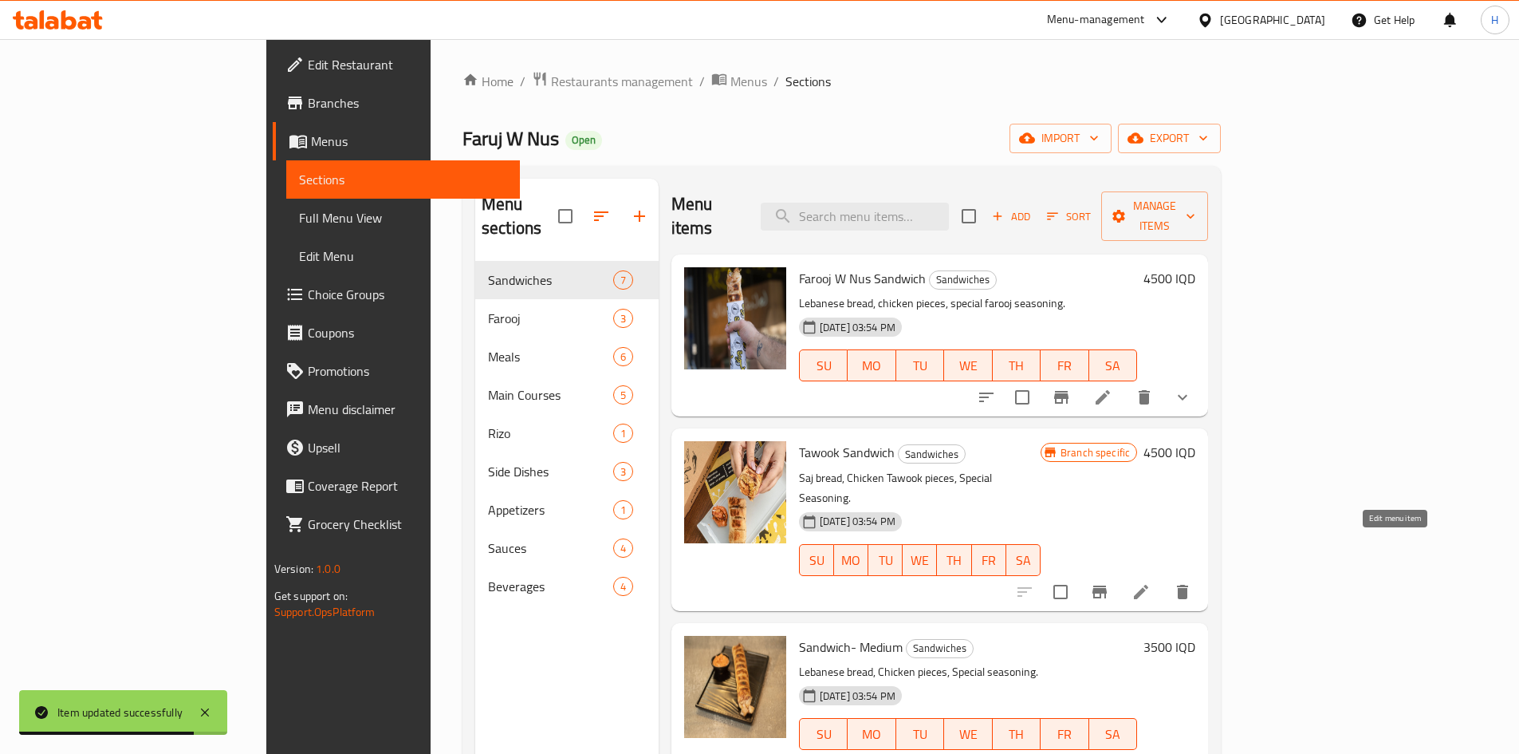
click at [1151, 582] on icon at bounding box center [1141, 591] width 19 height 19
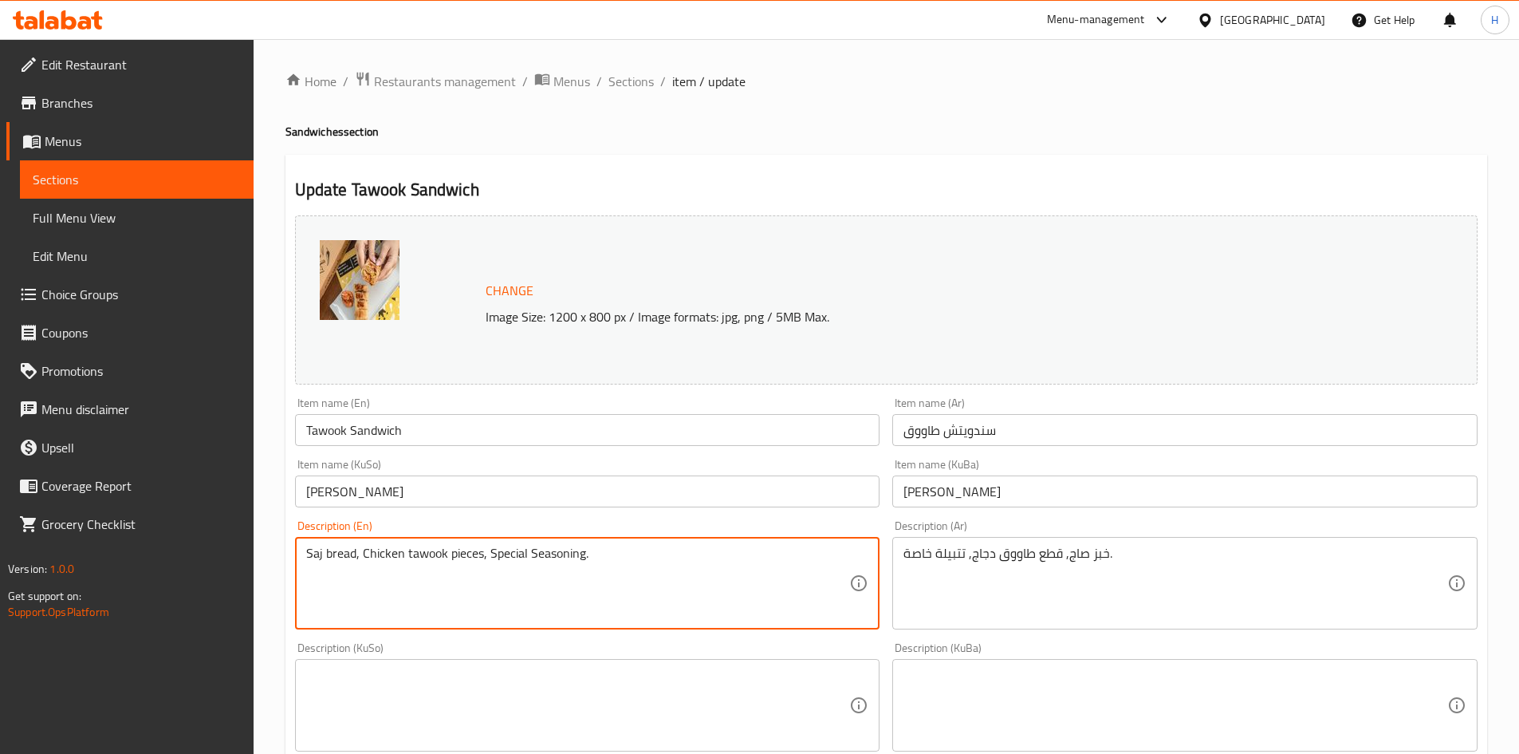
drag, startPoint x: 495, startPoint y: 553, endPoint x: 484, endPoint y: 555, distance: 10.6
click at [484, 555] on textarea "Saj bread, Chicken tawook pieces, Special Seasoning." at bounding box center [578, 584] width 544 height 76
click at [488, 557] on textarea "Saj bread, Chicken tawook pieces, Special Seasoning." at bounding box center [578, 584] width 544 height 76
drag, startPoint x: 489, startPoint y: 553, endPoint x: 496, endPoint y: 558, distance: 9.1
click at [496, 558] on textarea "Saj bread, Chicken tawook pieces, Special Seasoning." at bounding box center [578, 584] width 544 height 76
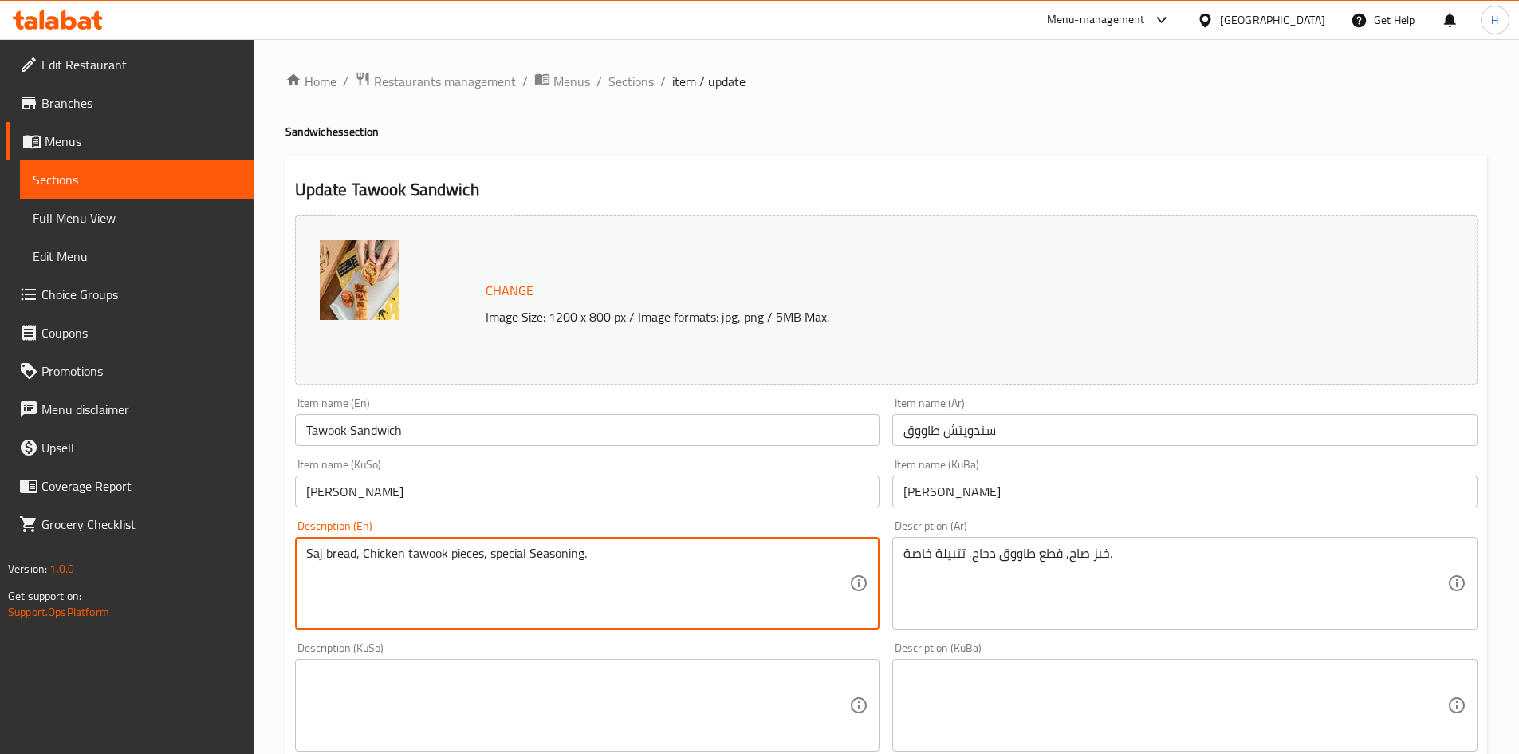
click at [529, 562] on textarea "Saj bread, Chicken tawook pieces, special Seasoning." at bounding box center [578, 584] width 544 height 76
drag, startPoint x: 480, startPoint y: 556, endPoint x: 486, endPoint y: 562, distance: 8.5
click at [486, 562] on textarea "Saj bread, Chicken tawook pieces, special seasoning." at bounding box center [578, 584] width 544 height 76
type textarea "Saj bread, Chicken tawook pieces and special seasoning."
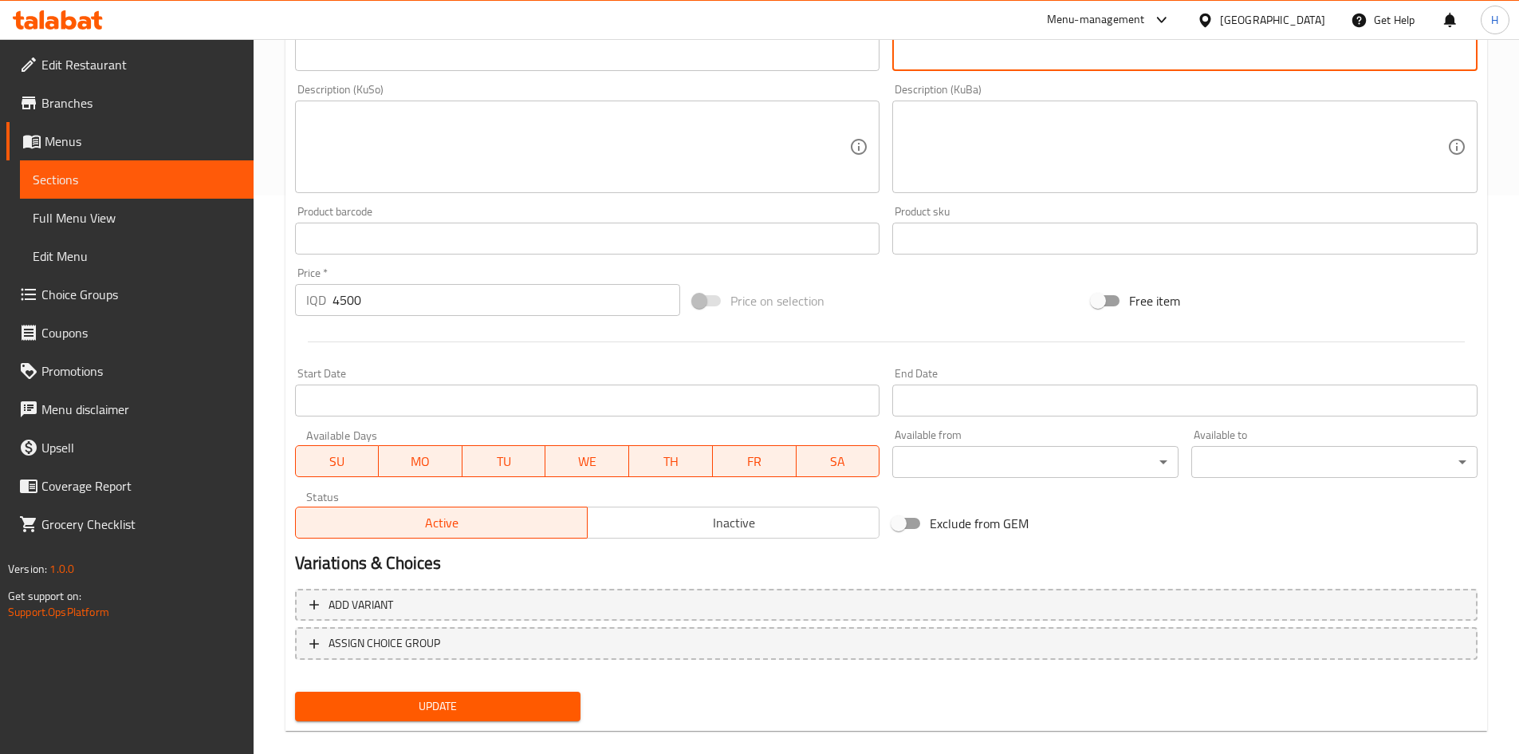
type textarea "خبز صاج, قطع طاووق دجاج و تتبيلة خاصة."
drag, startPoint x: 469, startPoint y: 691, endPoint x: 480, endPoint y: 702, distance: 15.8
click at [469, 693] on div "Update" at bounding box center [438, 706] width 299 height 42
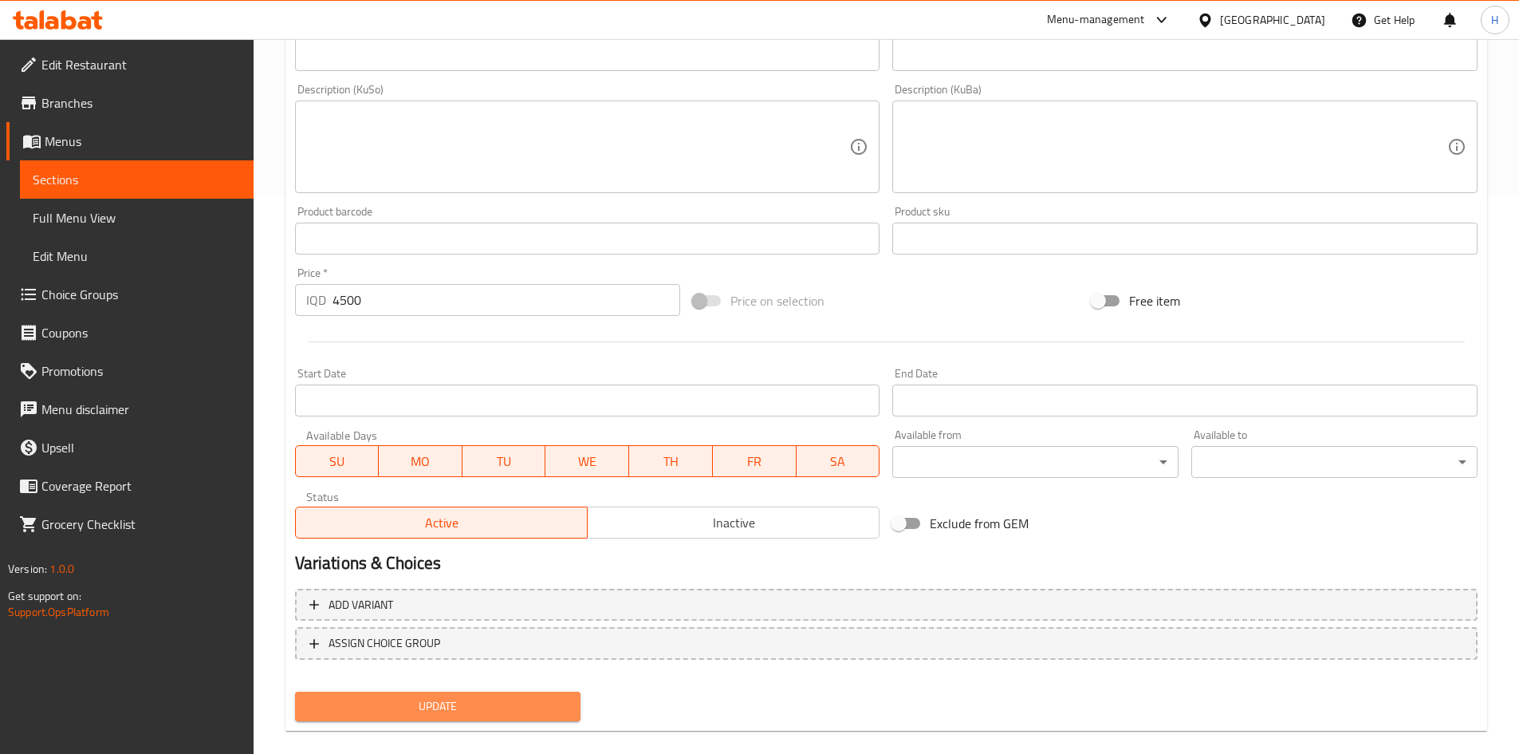
drag, startPoint x: 480, startPoint y: 702, endPoint x: 500, endPoint y: 663, distance: 43.9
click at [480, 698] on span "Update" at bounding box center [438, 706] width 261 height 20
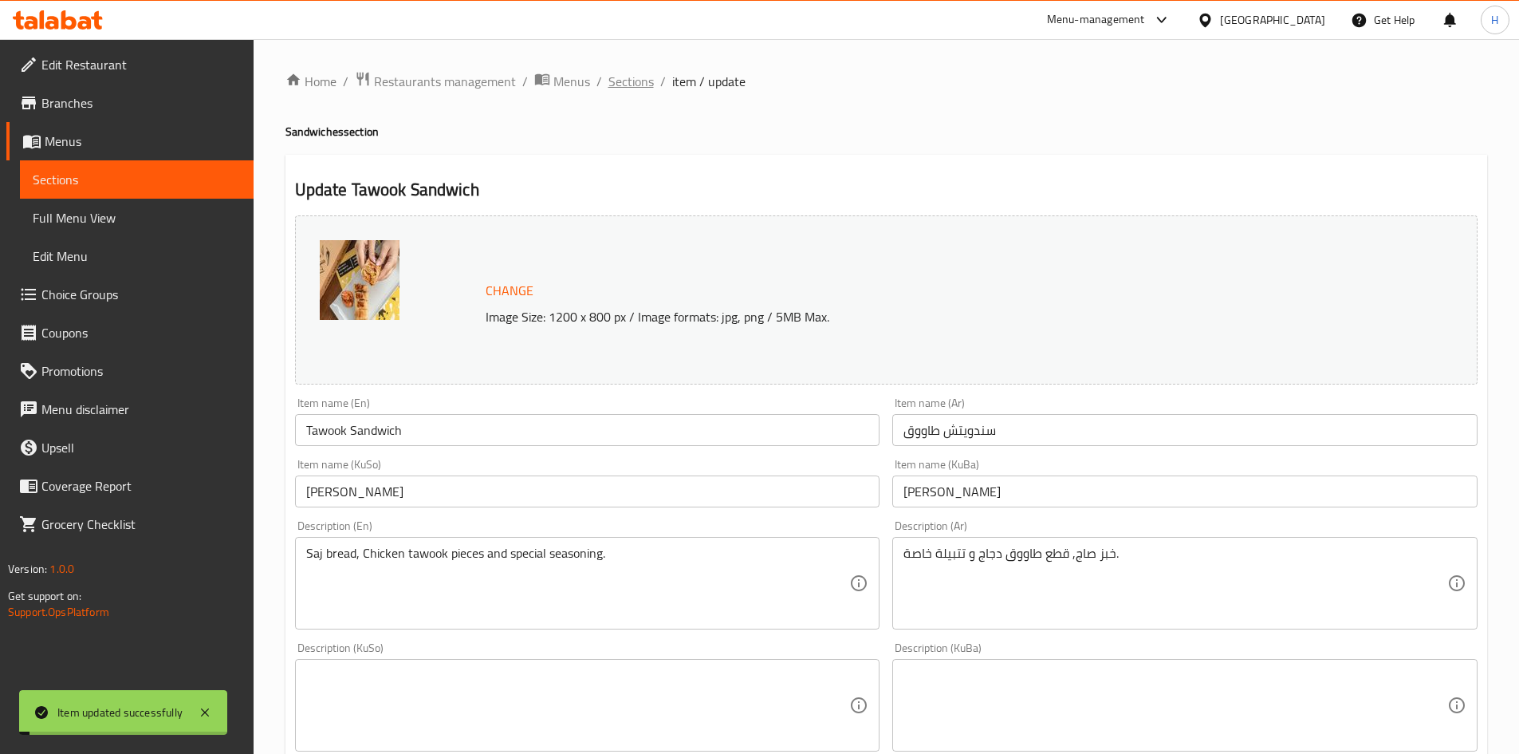
click at [628, 89] on span "Sections" at bounding box center [631, 81] width 45 height 19
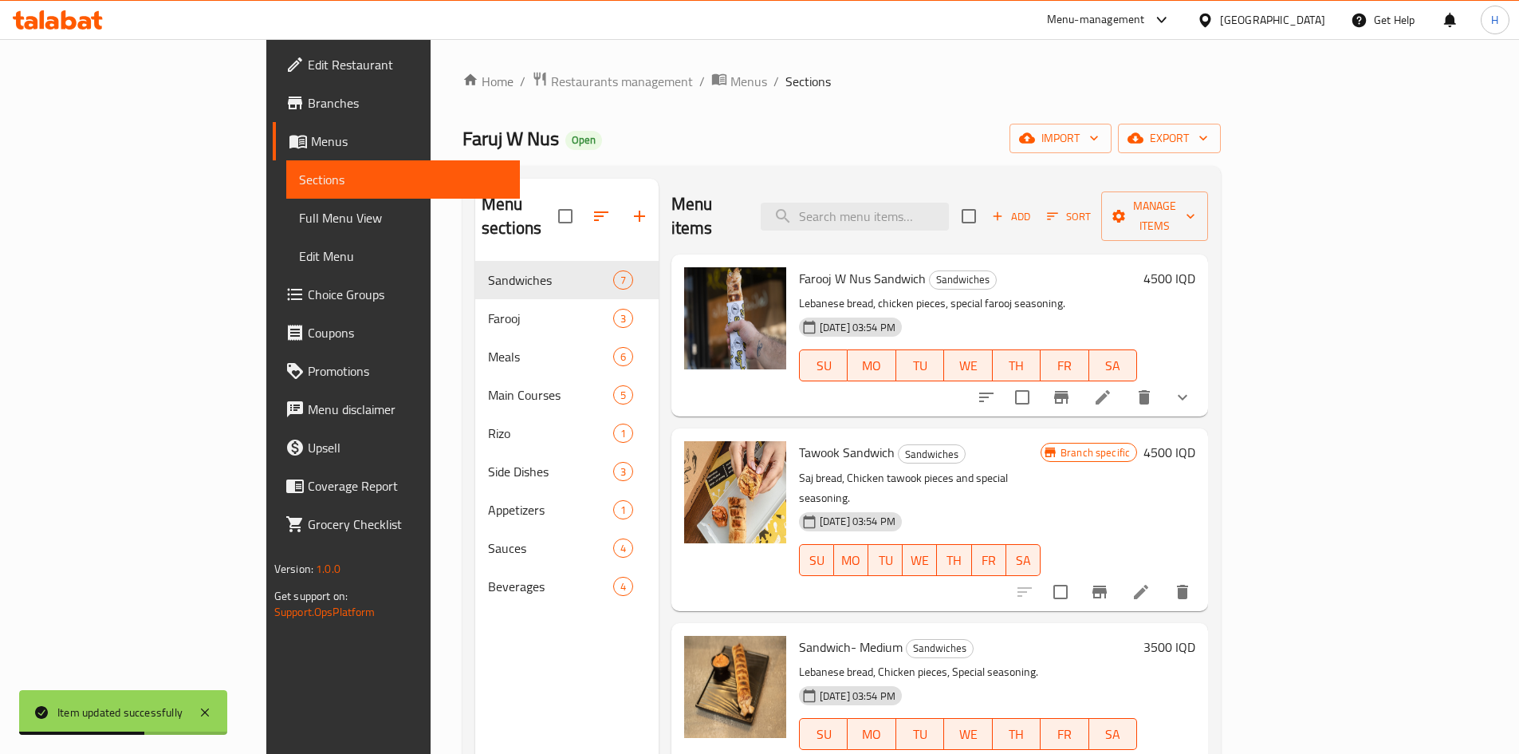
click at [806, 266] on span "Farooj W Nus Sandwich" at bounding box center [862, 278] width 127 height 24
copy h6 "Farooj W Nus Sandwich"
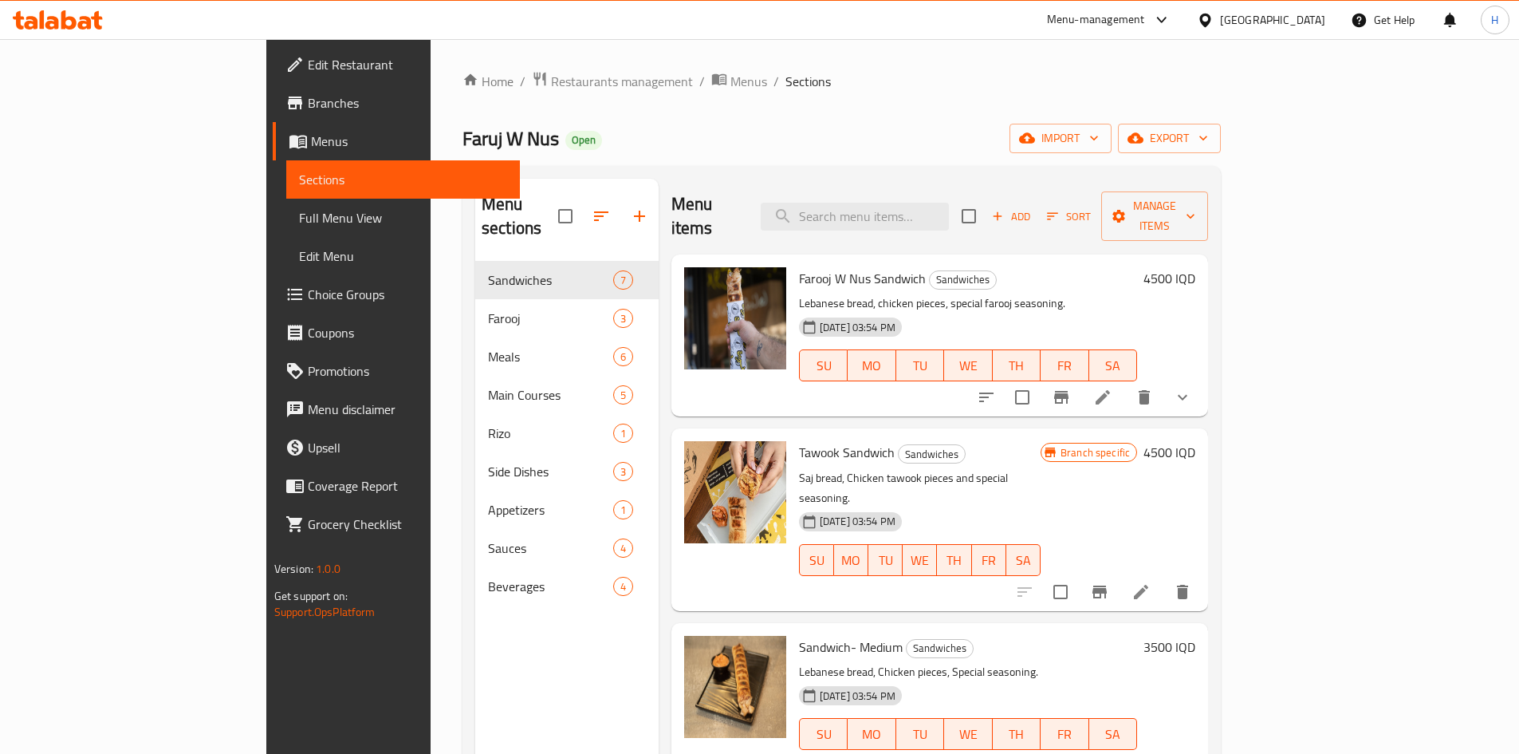
click at [811, 440] on span "Tawook Sandwich" at bounding box center [847, 452] width 96 height 24
copy h6 "Tawook Sandwich"
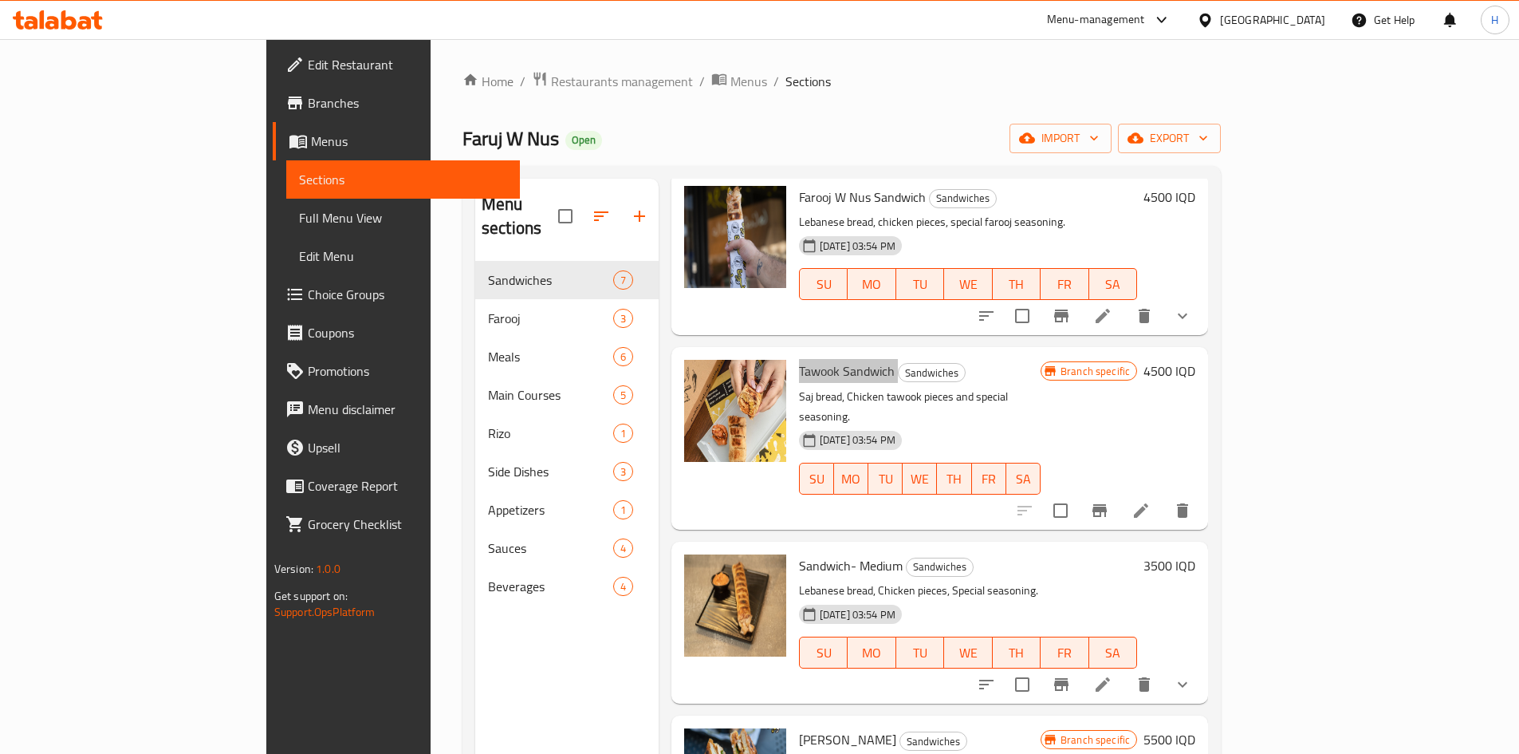
scroll to position [239, 0]
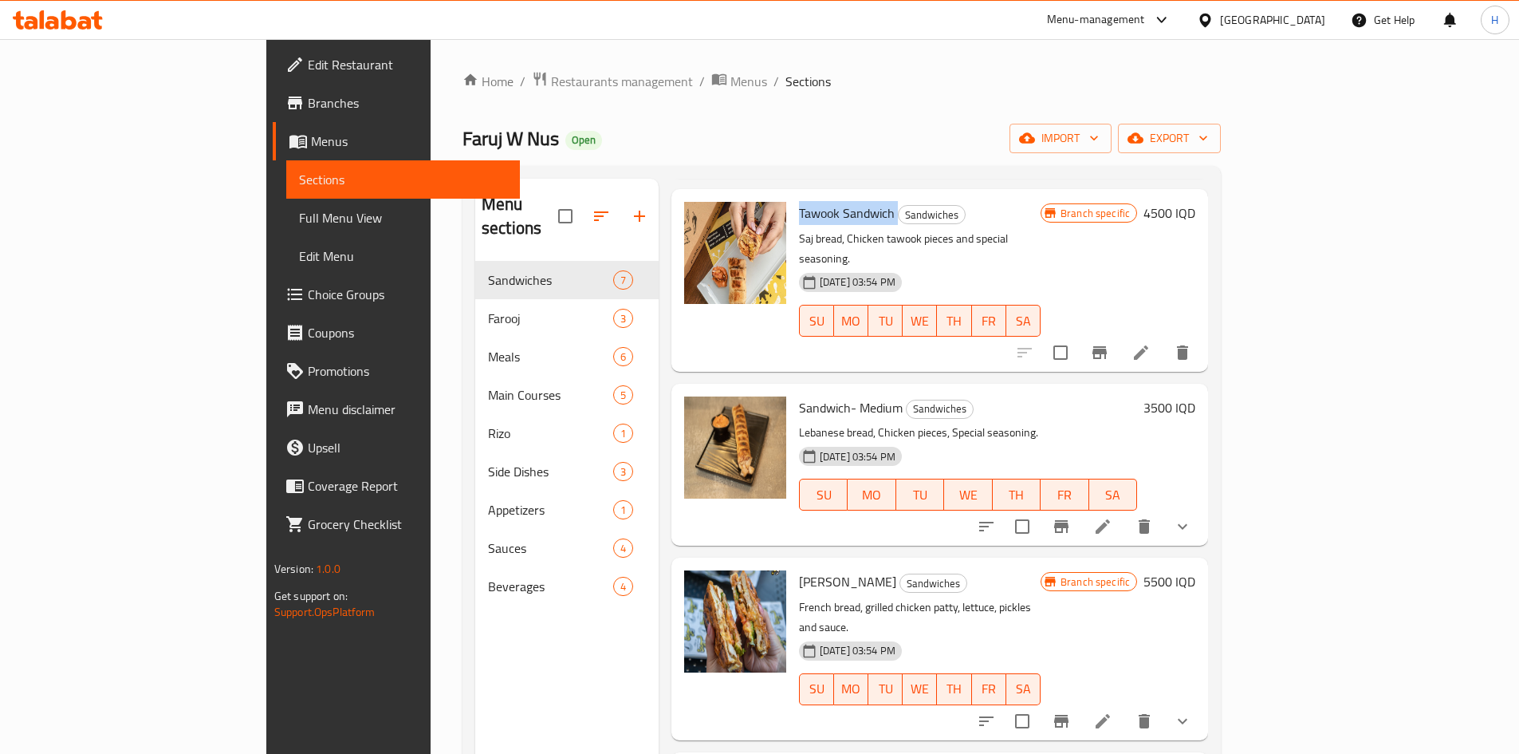
click at [1125, 512] on li at bounding box center [1103, 526] width 45 height 29
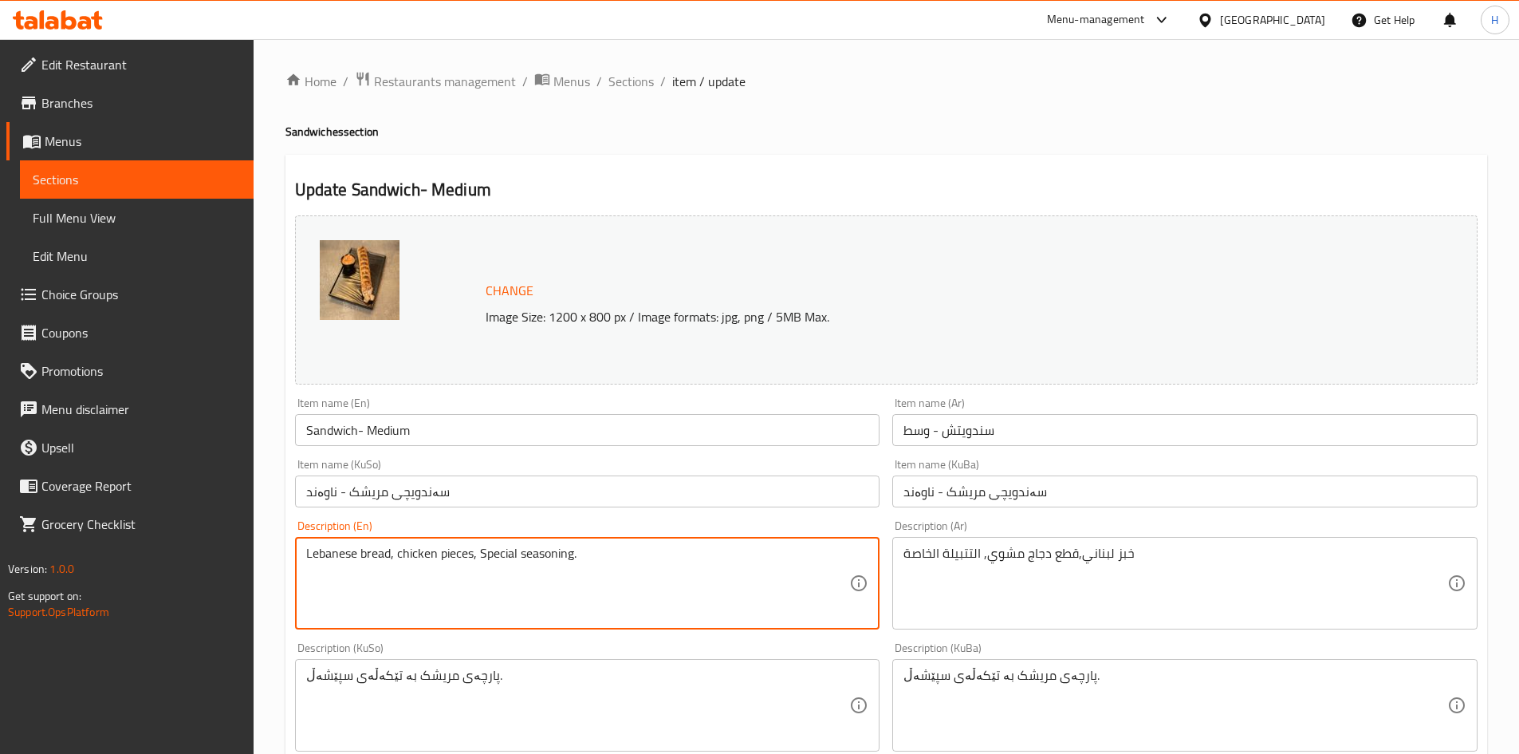
click at [481, 557] on textarea "Lebanese bread, chicken pieces, Special seasoning." at bounding box center [578, 584] width 544 height 76
click at [617, 558] on textarea "Lebanese bread, chicken pieces, special seasoning." at bounding box center [578, 584] width 544 height 76
click at [473, 562] on textarea "Lebanese bread, chicken pieces, special seasoning." at bounding box center [578, 584] width 544 height 76
type textarea "Lebanese bread, chicken pieces and special seasoning."
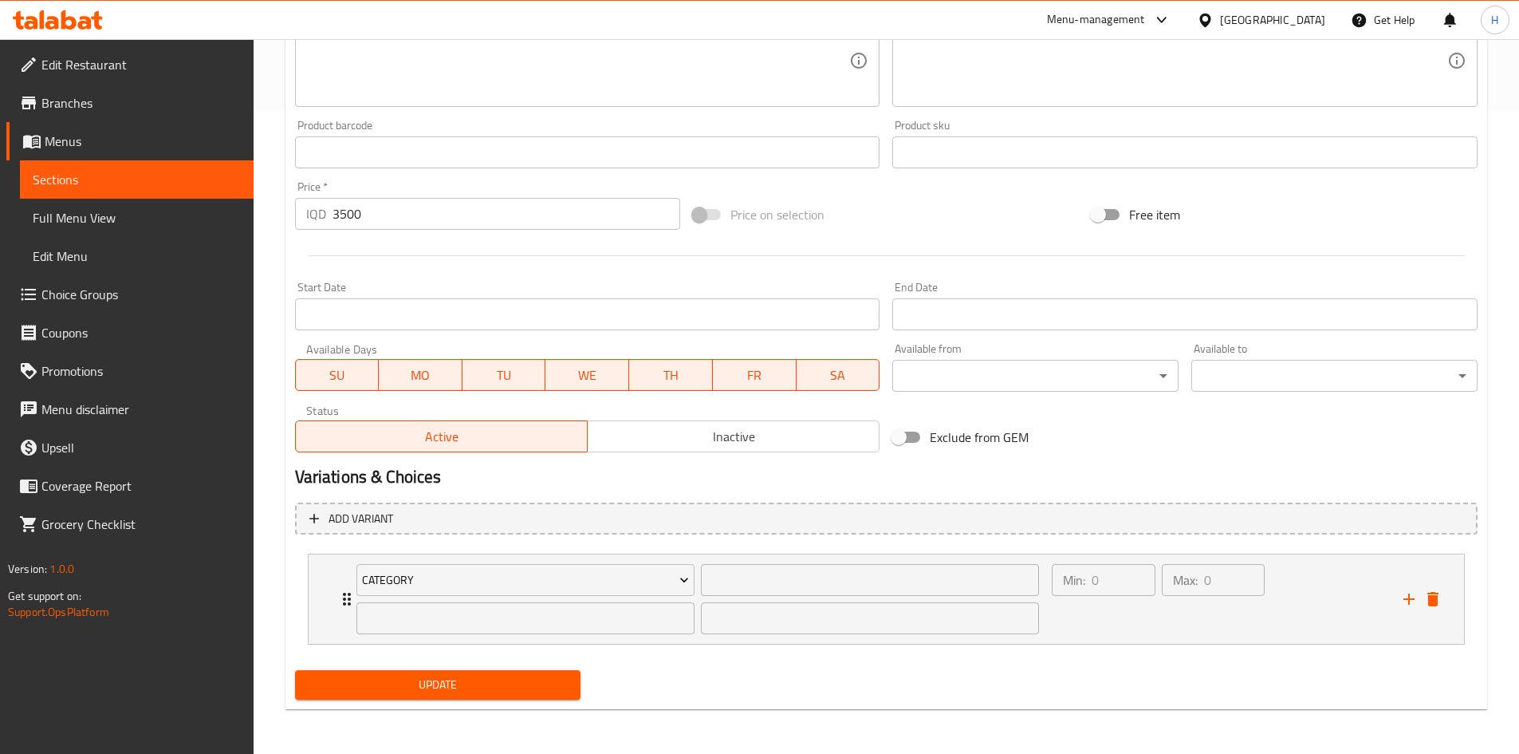
type textarea "خبز لبناني,قطع دجاج مشوي و التتبيلة الخاصة"
drag, startPoint x: 457, startPoint y: 696, endPoint x: 478, endPoint y: 664, distance: 38.7
click at [457, 696] on button "Update" at bounding box center [438, 685] width 286 height 30
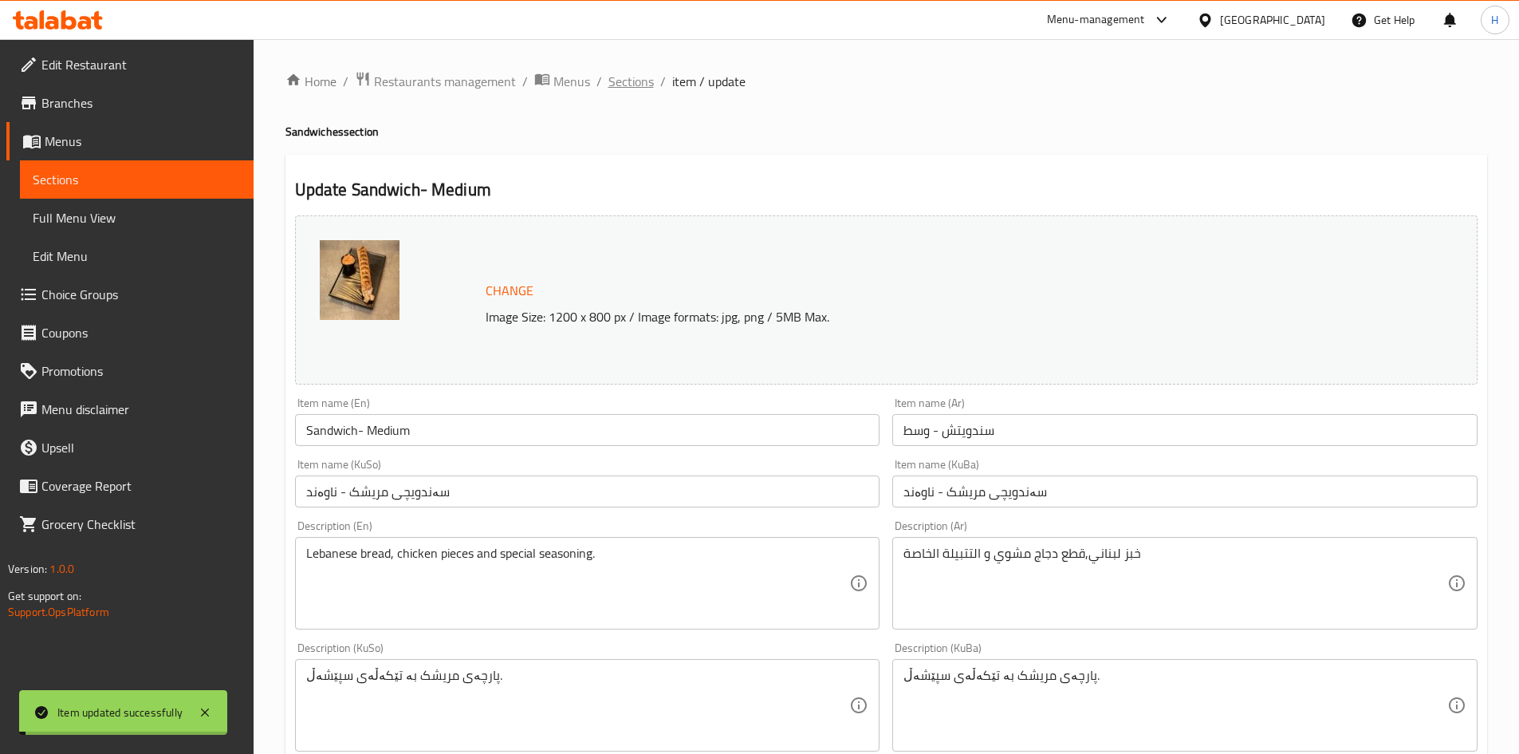
click at [638, 81] on span "Sections" at bounding box center [631, 81] width 45 height 19
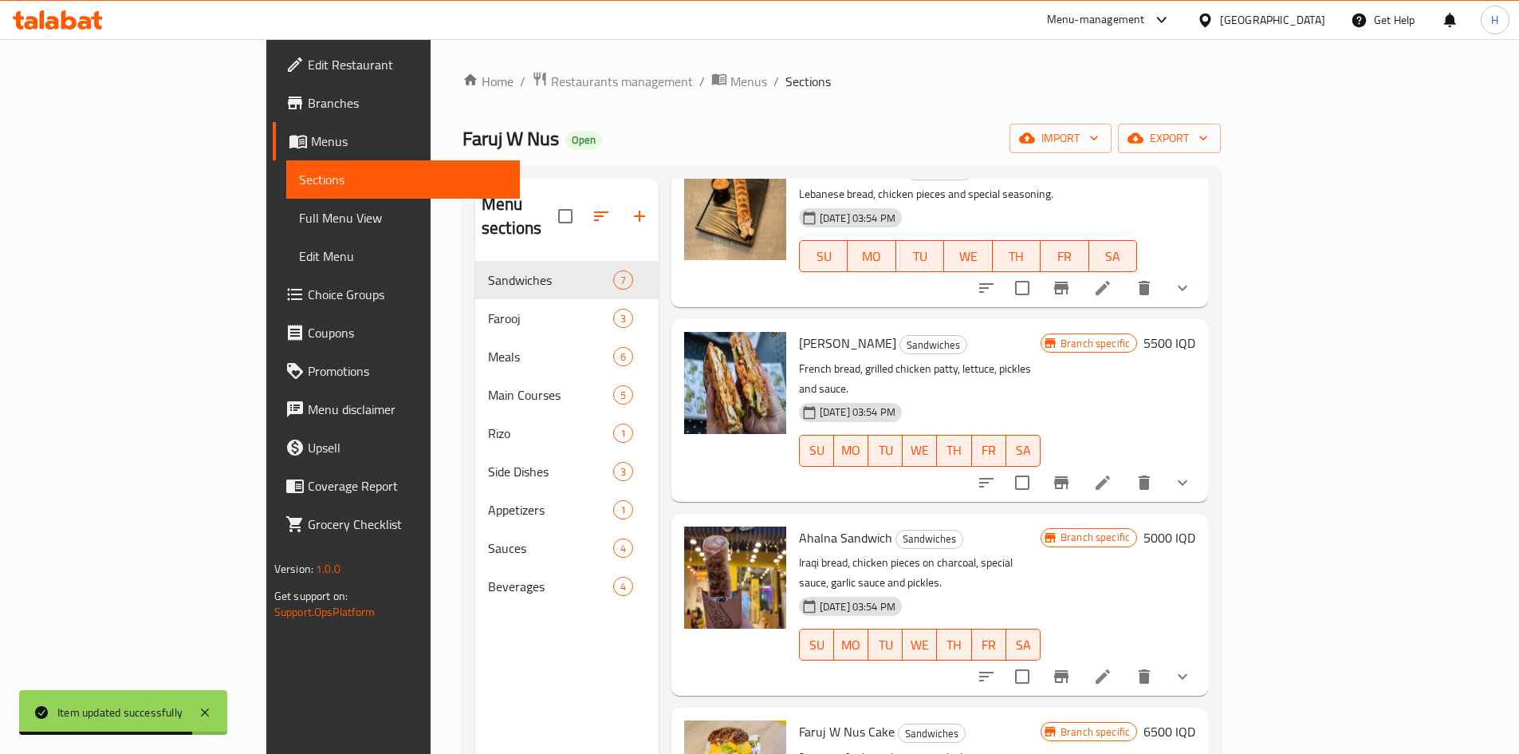
scroll to position [479, 0]
click at [799, 330] on span "Farooj Burger" at bounding box center [847, 342] width 97 height 24
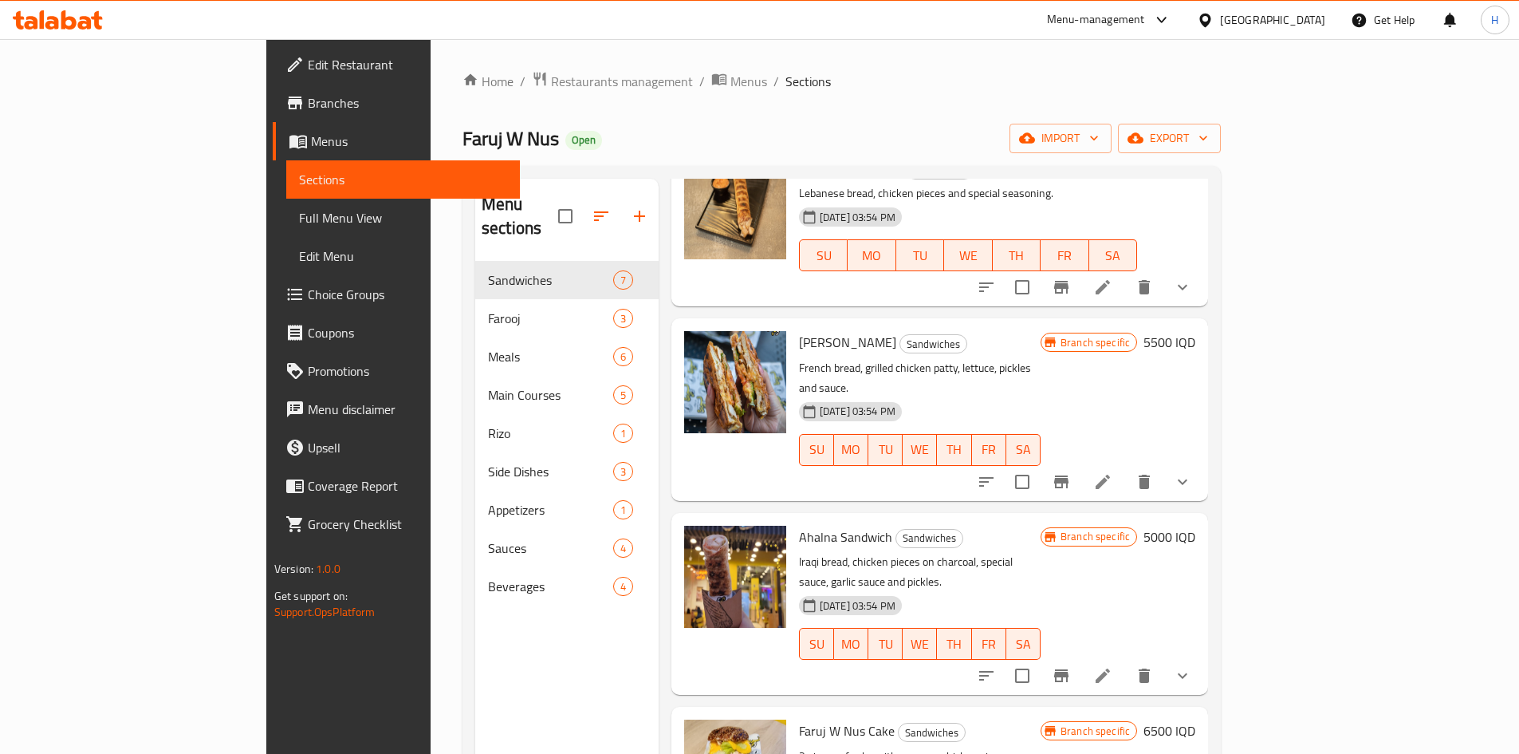
click at [799, 330] on span "Farooj Burger" at bounding box center [847, 342] width 97 height 24
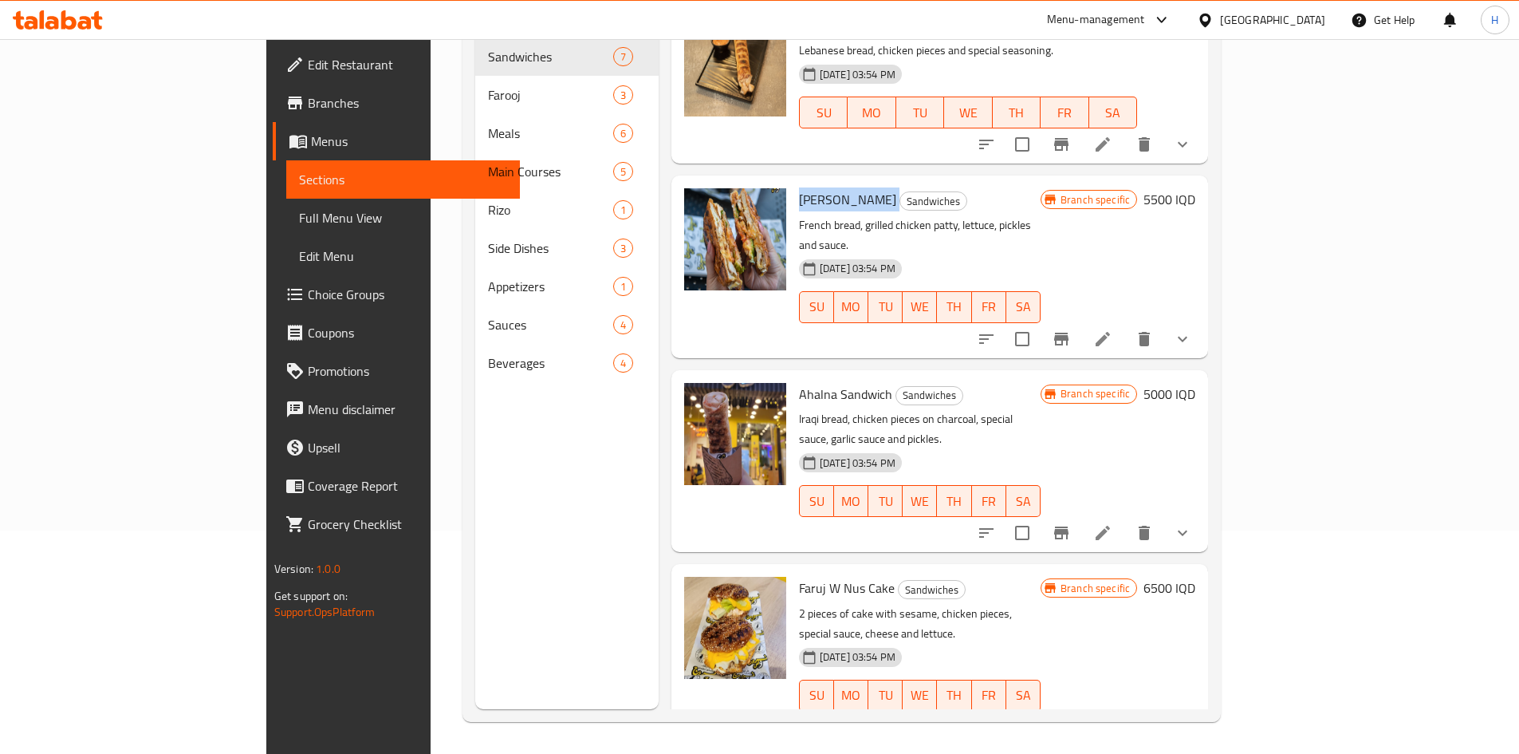
scroll to position [399, 0]
click at [1125, 518] on li at bounding box center [1103, 532] width 45 height 29
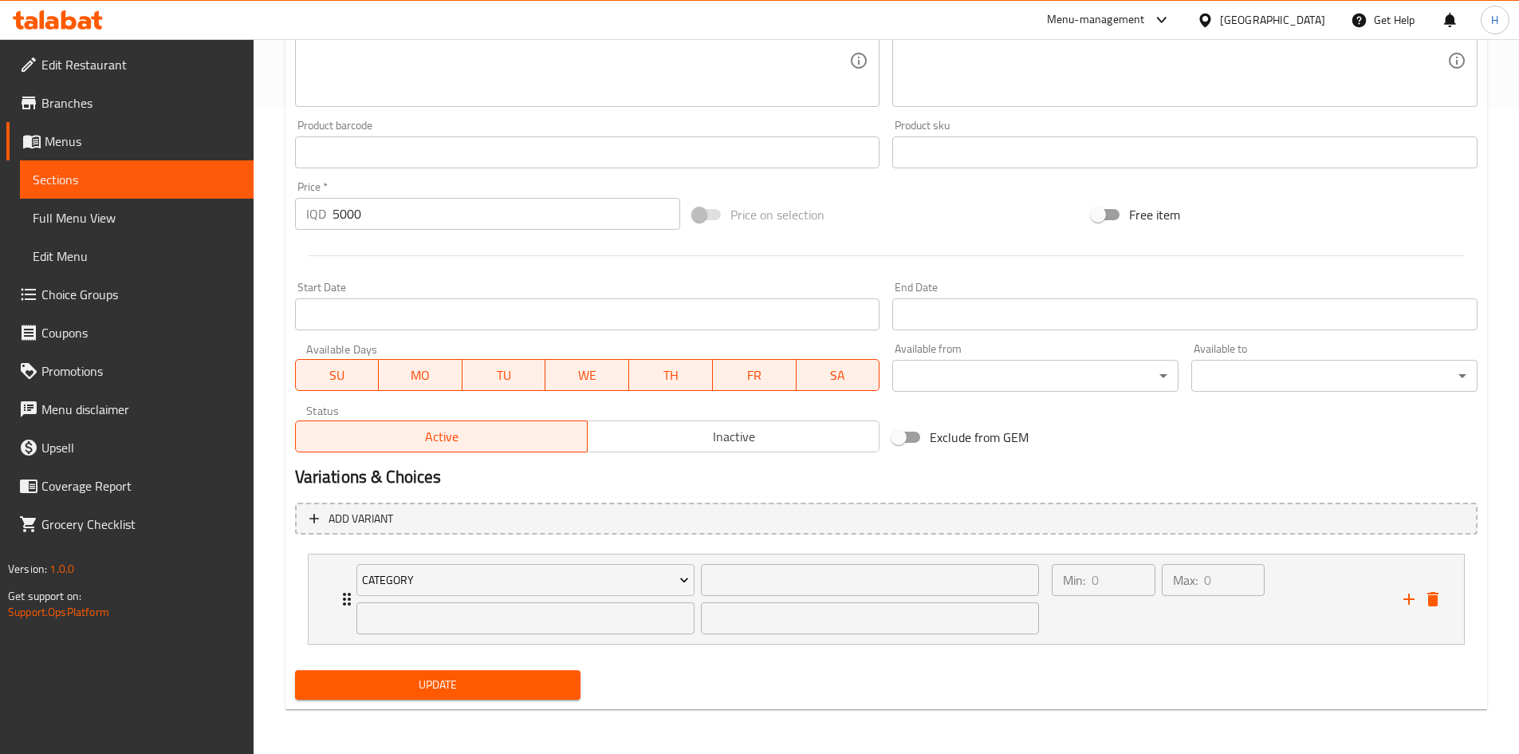
type textarea "خبزة عراقية, قطع دجاج فروج عالفحم,صلصة خاصة, ثومية ومخلل"
drag, startPoint x: 455, startPoint y: 691, endPoint x: 481, endPoint y: 649, distance: 49.1
click at [455, 688] on span "Update" at bounding box center [438, 685] width 261 height 20
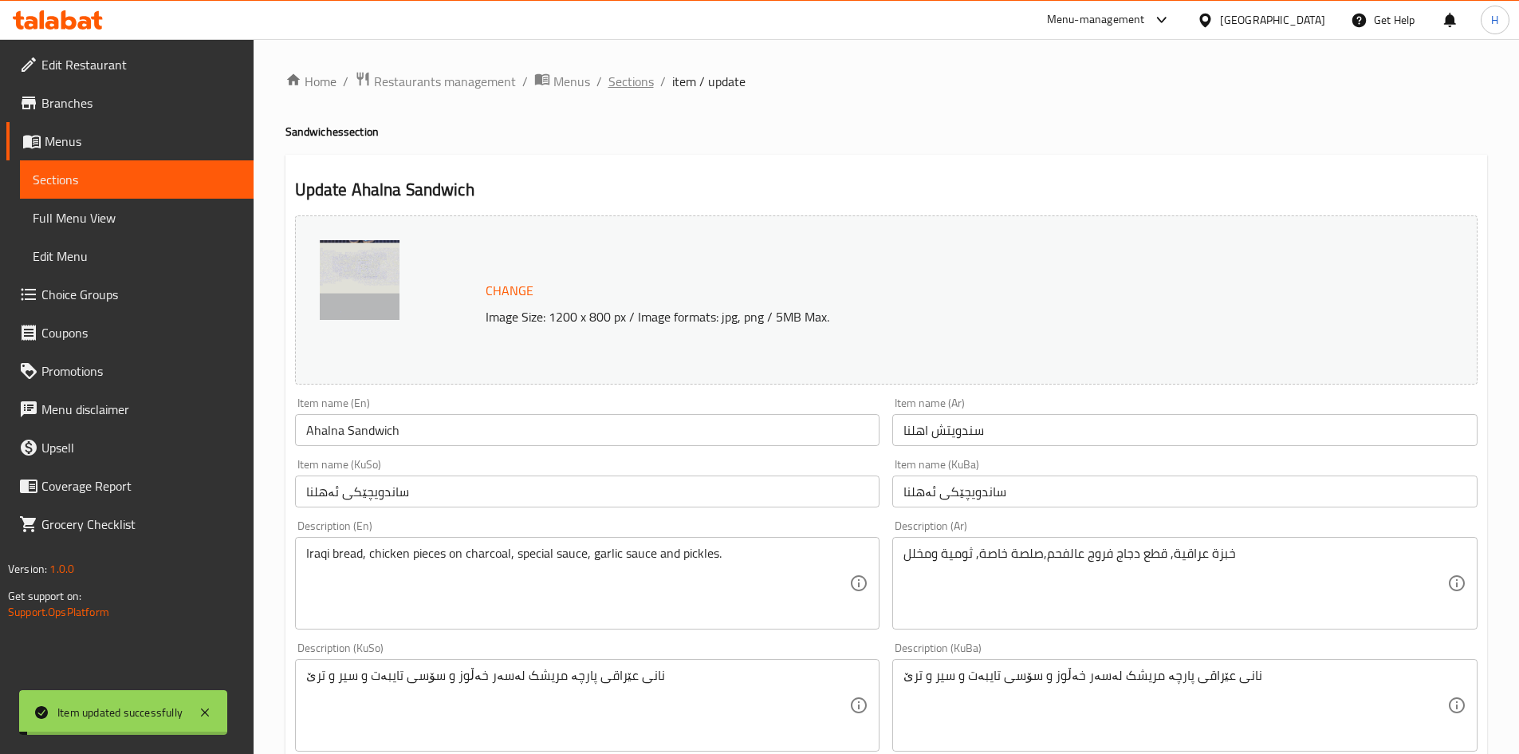
click at [625, 80] on span "Sections" at bounding box center [631, 81] width 45 height 19
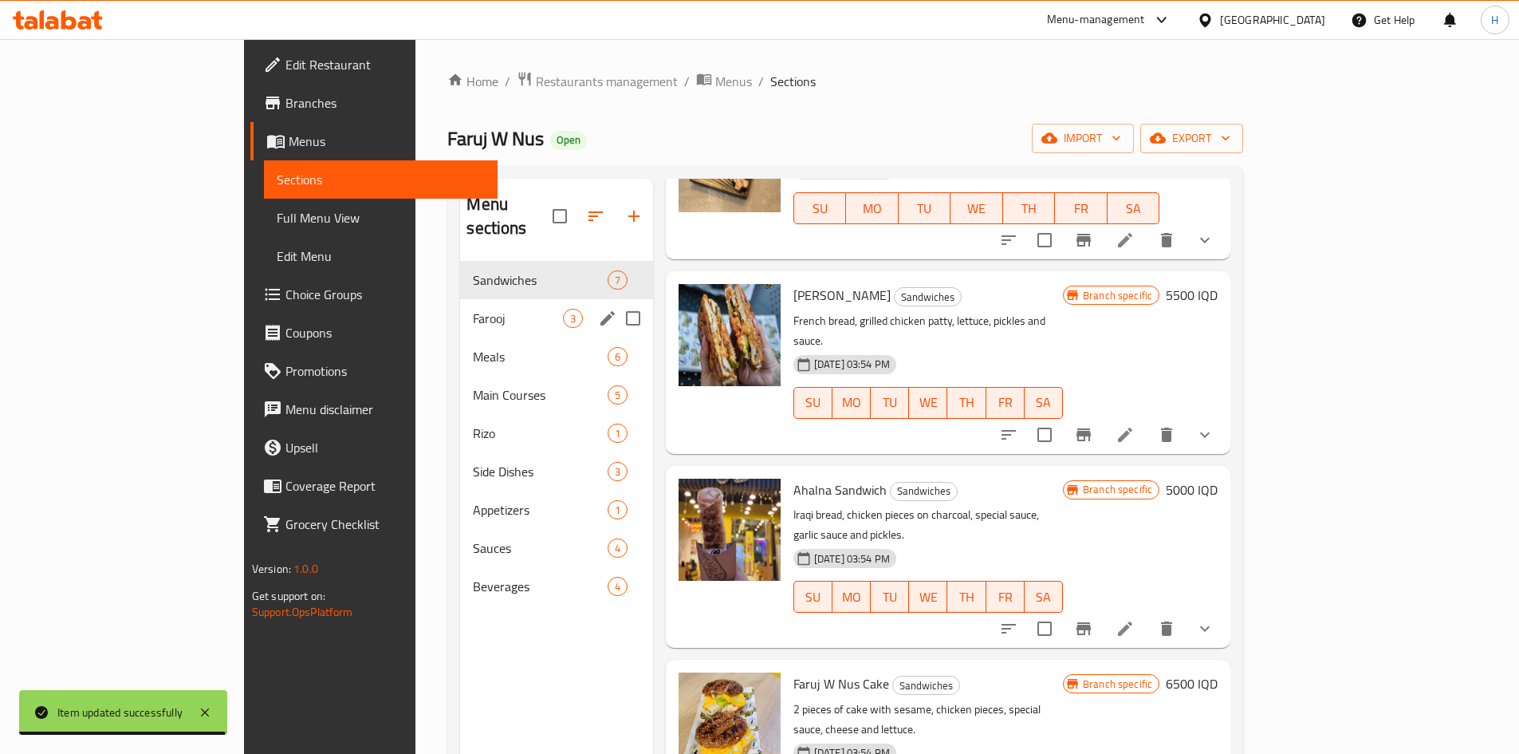
click at [473, 309] on span "Farooj" at bounding box center [517, 318] width 89 height 19
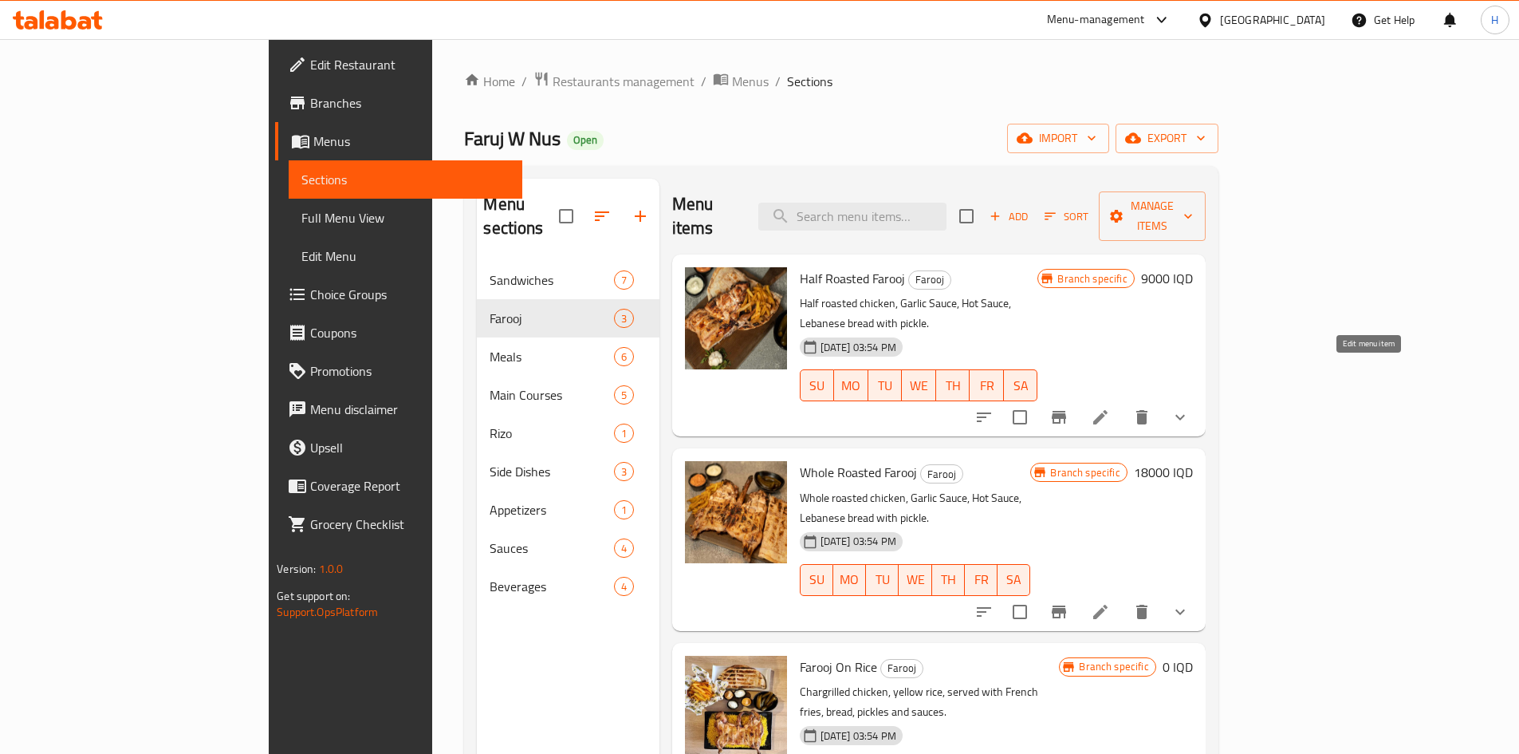
click at [1108, 410] on icon at bounding box center [1101, 417] width 14 height 14
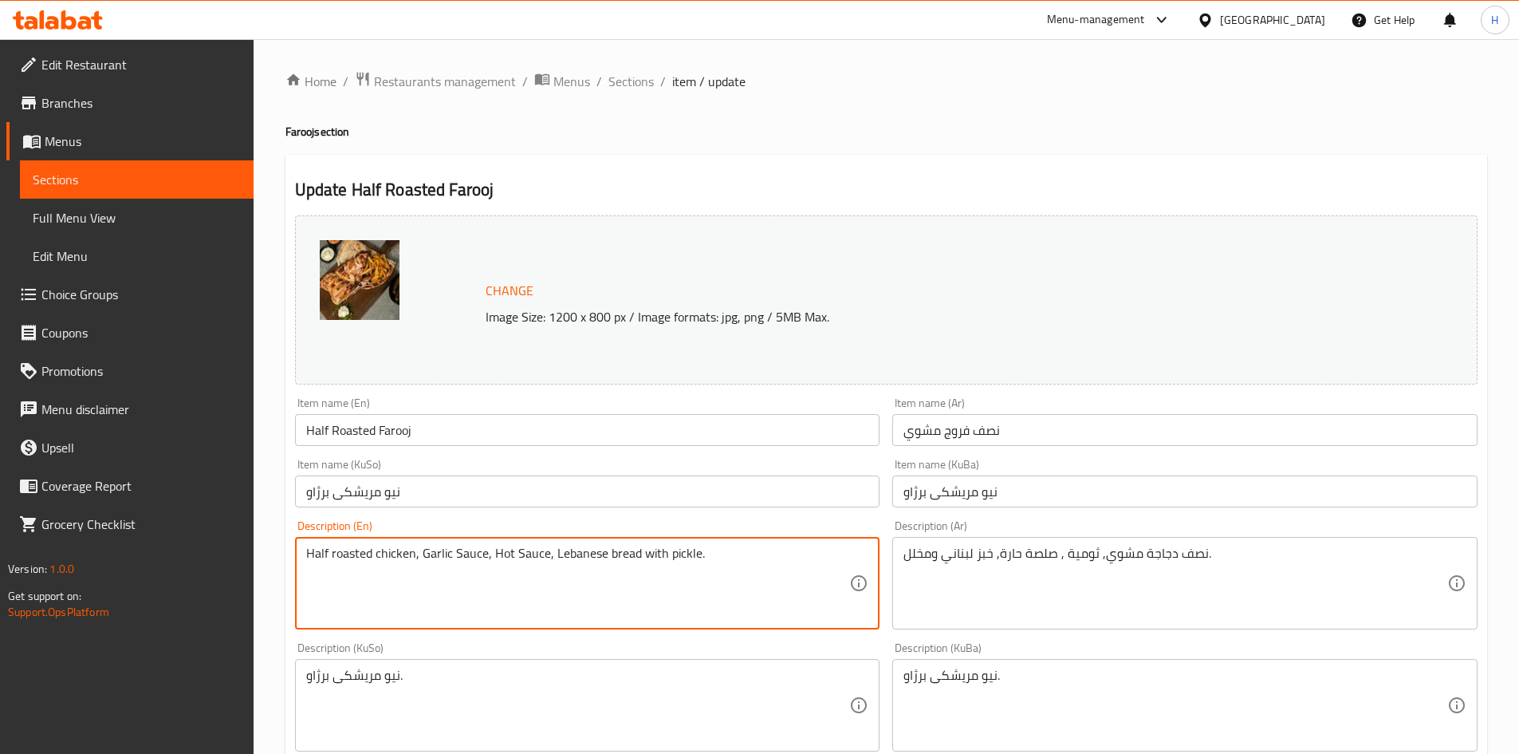
drag, startPoint x: 429, startPoint y: 554, endPoint x: 419, endPoint y: 558, distance: 10.8
click at [420, 558] on textarea "Half roasted chicken, Garlic Sauce, Hot Sauce, Lebanese bread with pickle." at bounding box center [578, 584] width 544 height 76
click at [430, 550] on textarea "Half roasted chicken, Garlic Sauce, Hot Sauce, Lebanese bread with pickle." at bounding box center [578, 584] width 544 height 76
click at [427, 558] on textarea "Half roasted chicken, Garlic Sauce, Hot Sauce, Lebanese bread with pickle." at bounding box center [578, 584] width 544 height 76
drag, startPoint x: 452, startPoint y: 556, endPoint x: 459, endPoint y: 562, distance: 8.5
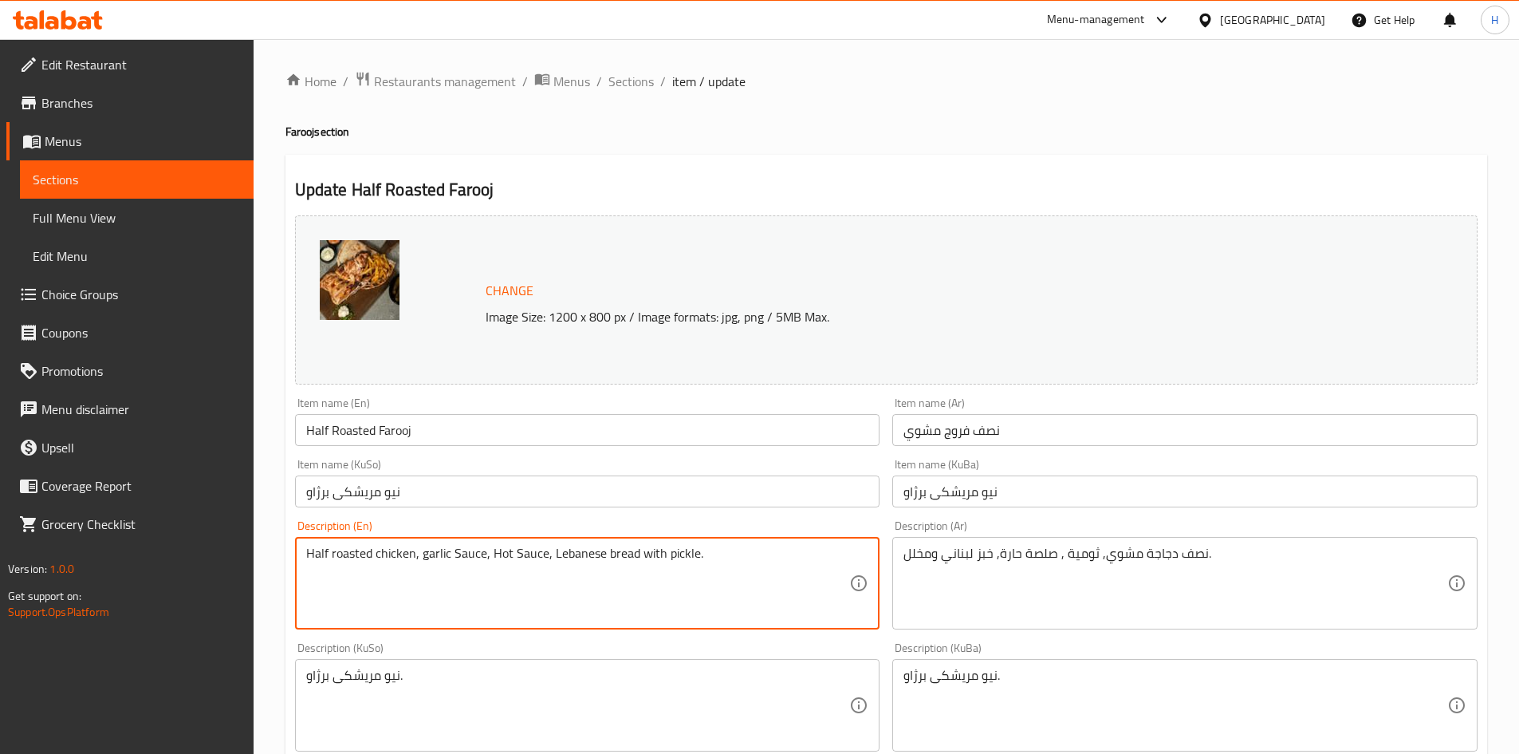
click at [459, 562] on textarea "Half roasted chicken, garlic Sauce, Hot Sauce, Lebanese bread with pickle." at bounding box center [578, 584] width 544 height 76
click at [491, 562] on textarea "Half roasted chicken, garlic sauce, Hot Sauce, Lebanese bread with pickle." at bounding box center [578, 584] width 544 height 76
click at [550, 554] on textarea "Half roasted chicken, garlic sauce, hot Sauce, Lebanese bread with pickle." at bounding box center [578, 584] width 544 height 76
click at [692, 557] on textarea "Half roasted chicken, garlic sauce, hot Sauce, lebanese bread with pickle." at bounding box center [578, 584] width 544 height 76
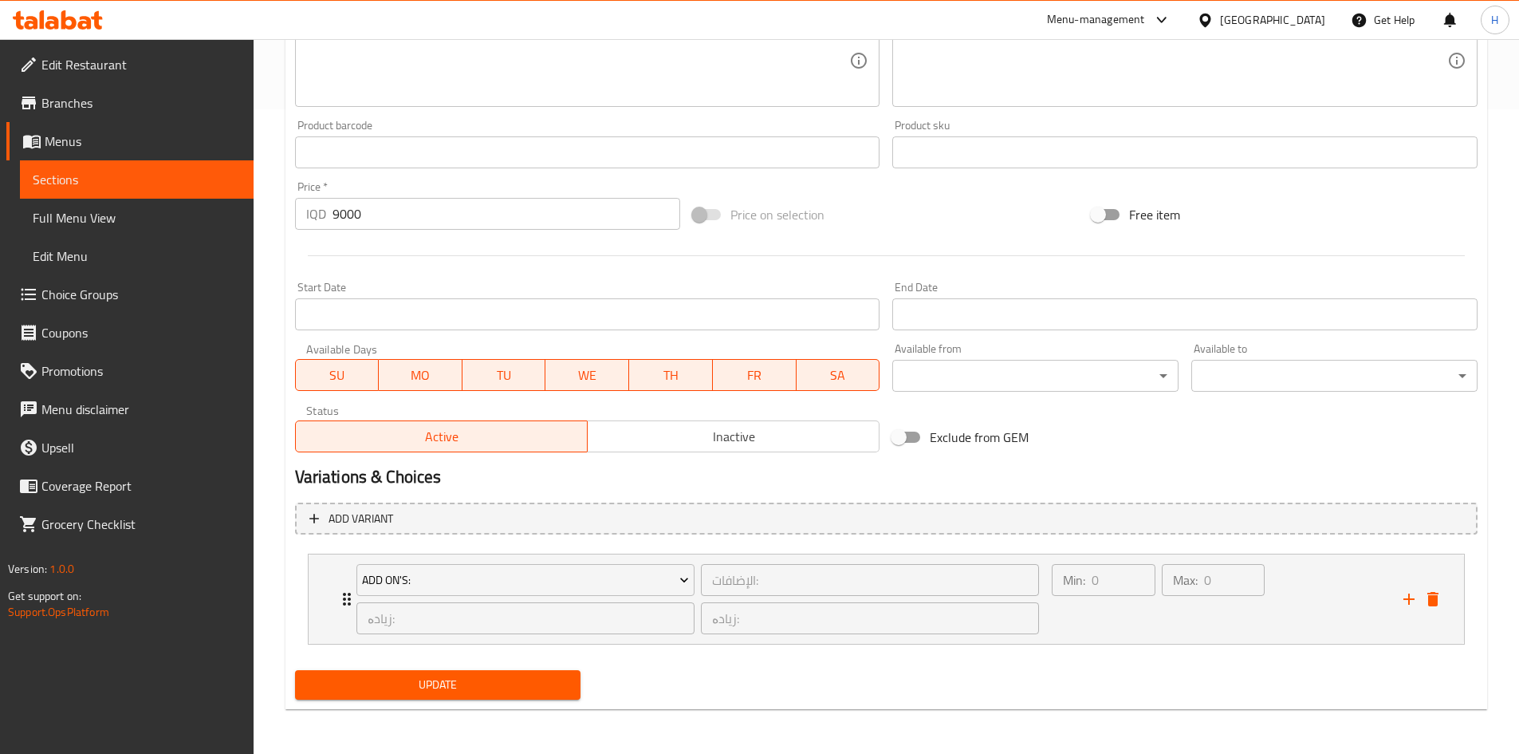
type textarea "Half roasted chicken, garlic sauce, hot Sauce, lebanese bread with pickle."
click at [435, 695] on span "Update" at bounding box center [438, 685] width 261 height 20
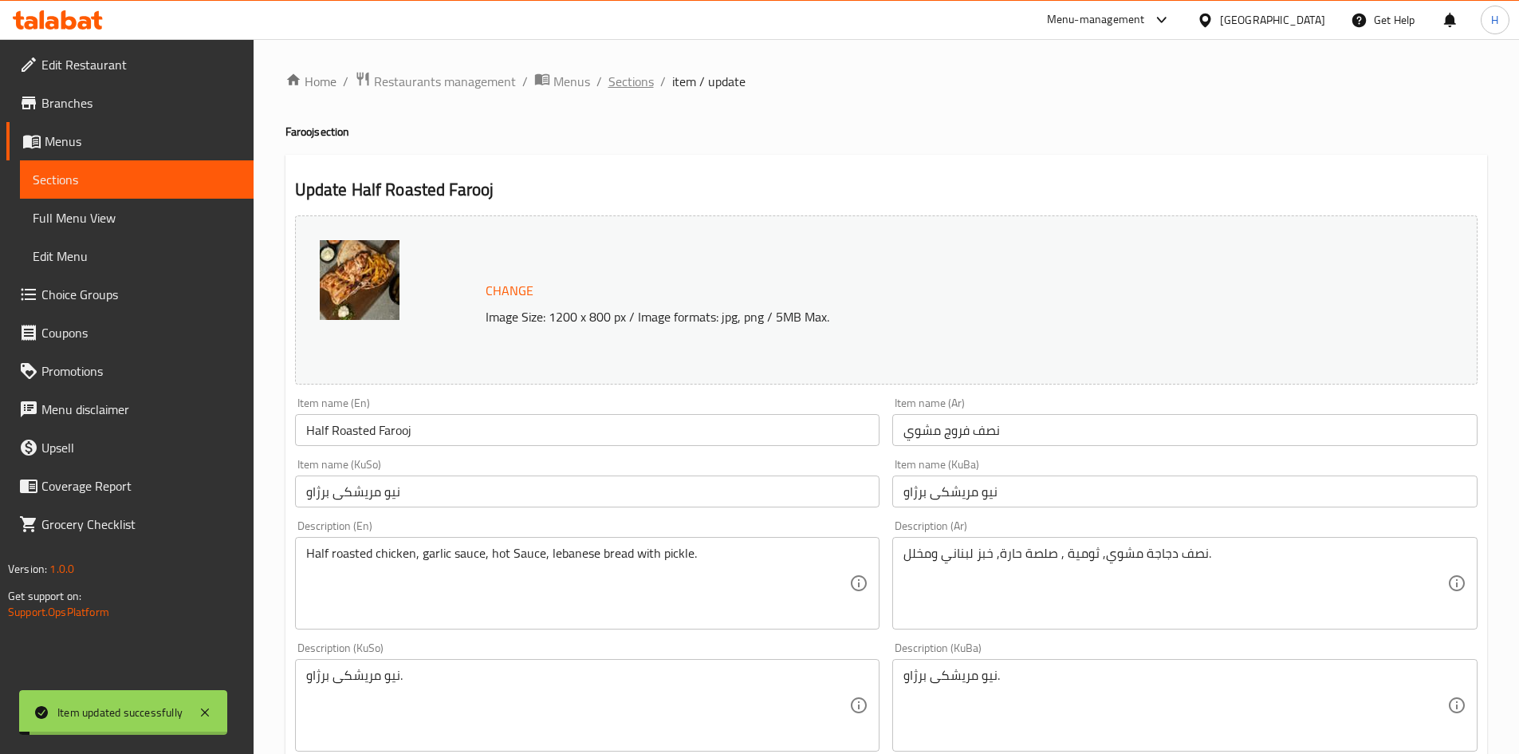
click at [633, 77] on span "Sections" at bounding box center [631, 81] width 45 height 19
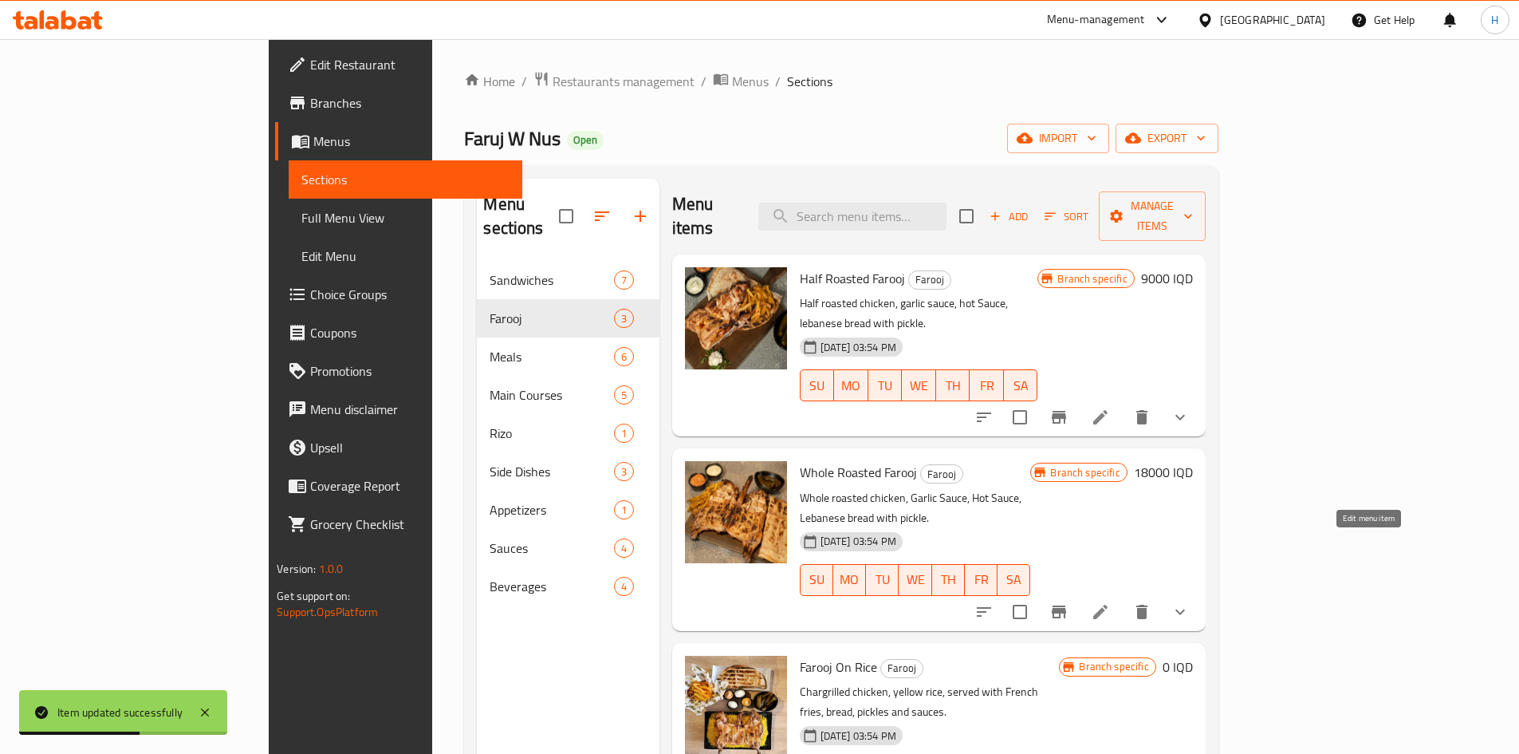
click at [1110, 602] on icon at bounding box center [1100, 611] width 19 height 19
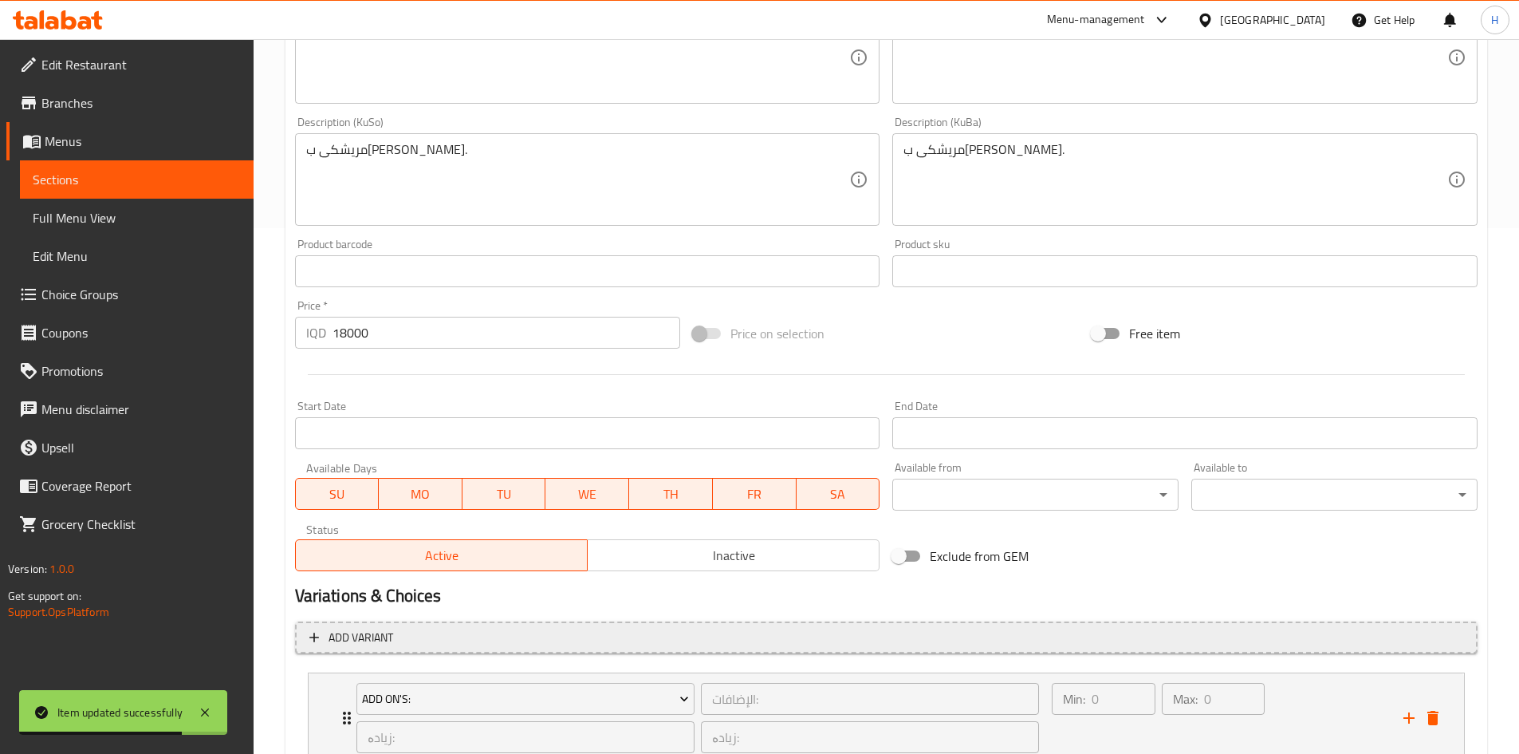
scroll to position [644, 0]
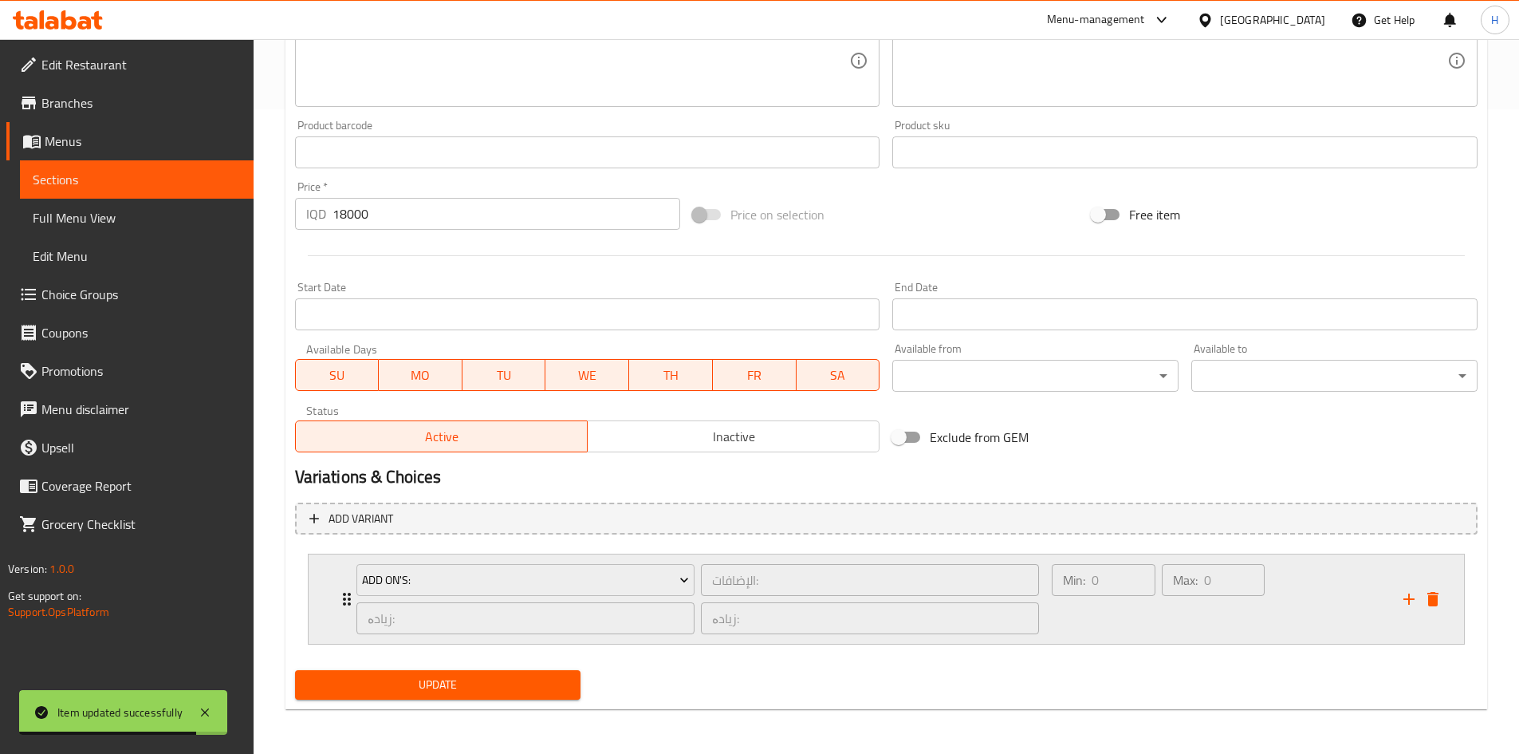
click at [342, 594] on icon "Expand" at bounding box center [346, 598] width 19 height 19
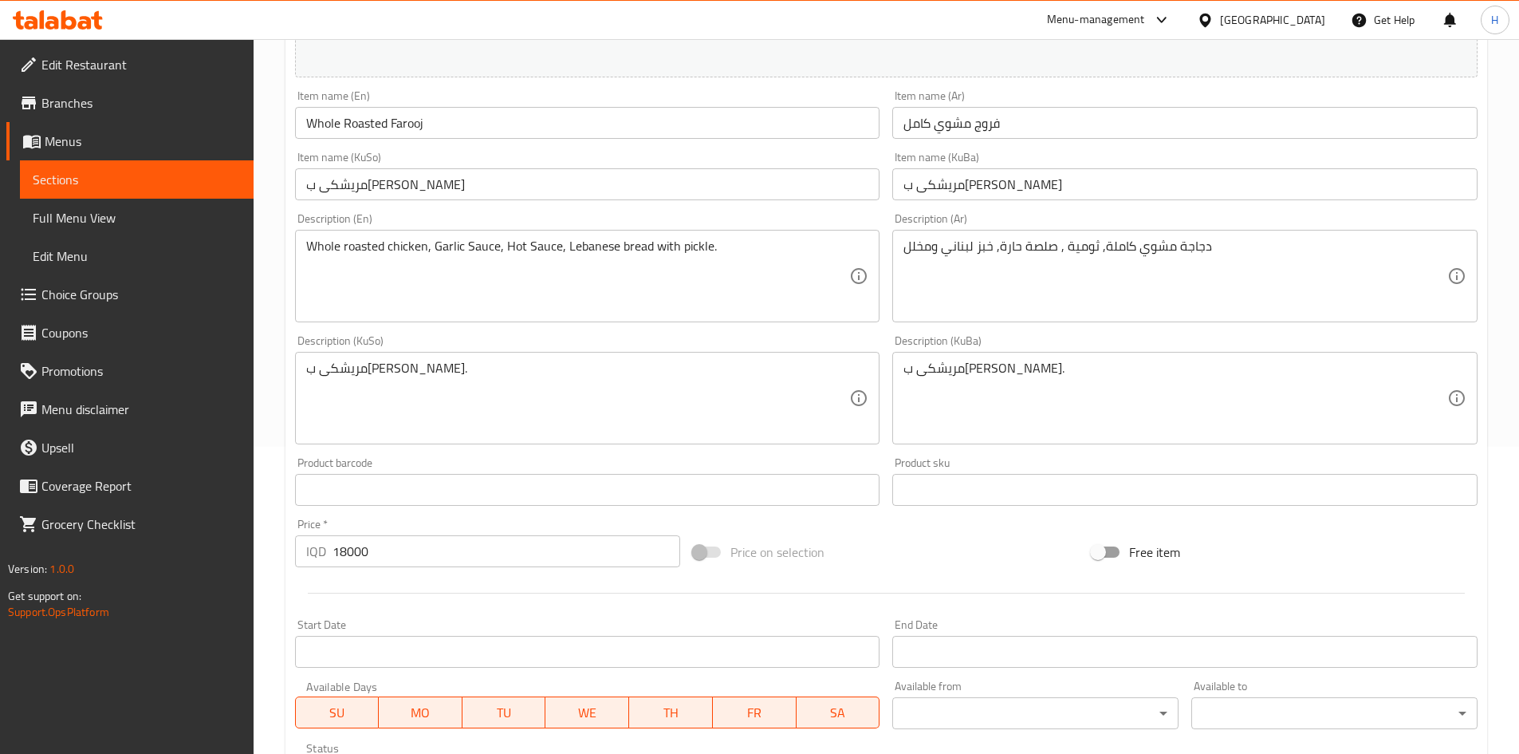
scroll to position [0, 0]
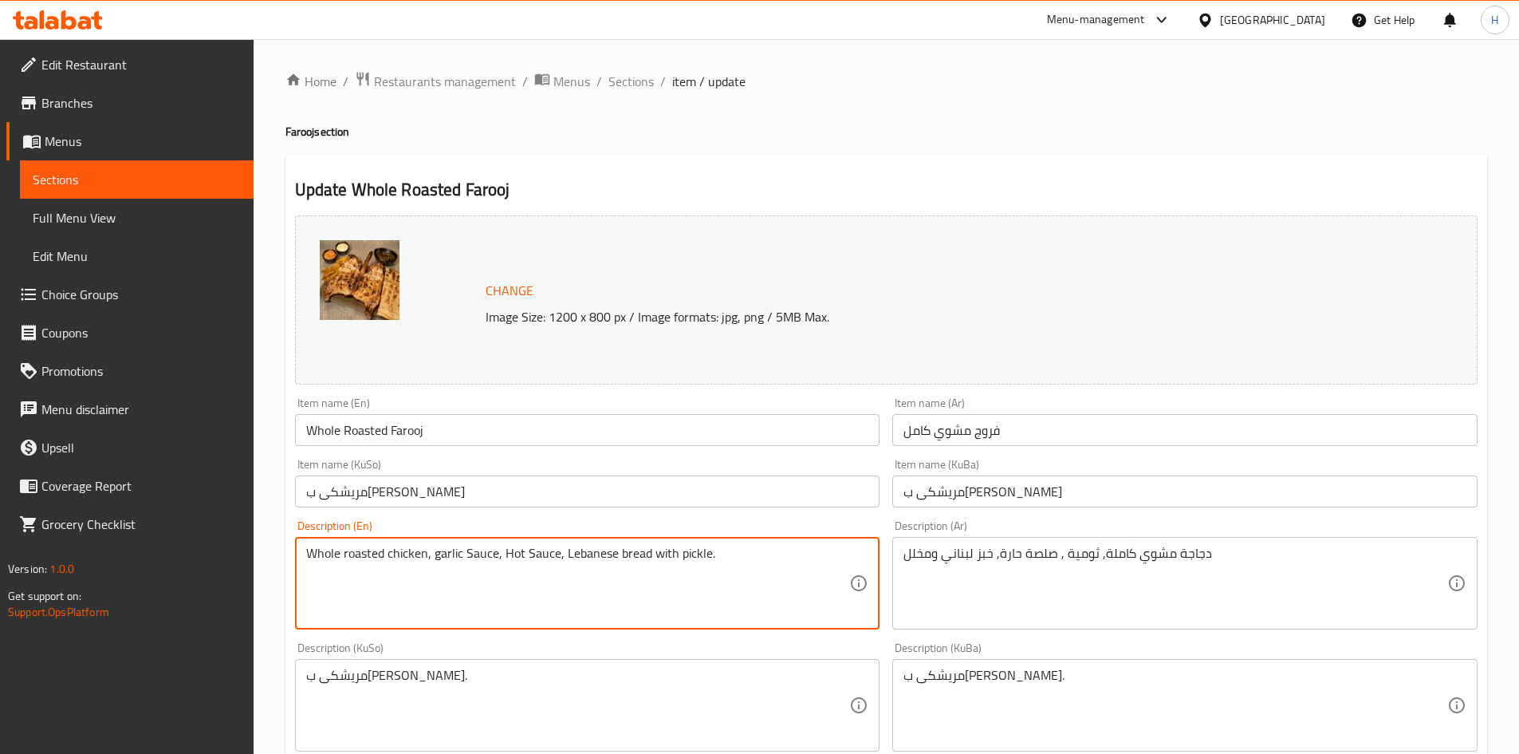
click at [472, 558] on textarea "Whole roasted chicken, garlic Sauce, Hot Sauce, Lebanese bread with pickle." at bounding box center [578, 584] width 544 height 76
click at [503, 559] on textarea "Whole roasted chicken, garlic sauce, Hot Sauce, Lebanese bread with pickle." at bounding box center [578, 584] width 544 height 76
click at [503, 561] on textarea "Whole roasted chicken, garlic sauce, Hot Sauce, Lebanese bread with pickle." at bounding box center [578, 584] width 544 height 76
click at [525, 558] on textarea "Whole roasted chicken, garlic sauce, hot Sauce, Lebanese bread with pickle." at bounding box center [578, 584] width 544 height 76
drag, startPoint x: 559, startPoint y: 557, endPoint x: 563, endPoint y: 565, distance: 8.9
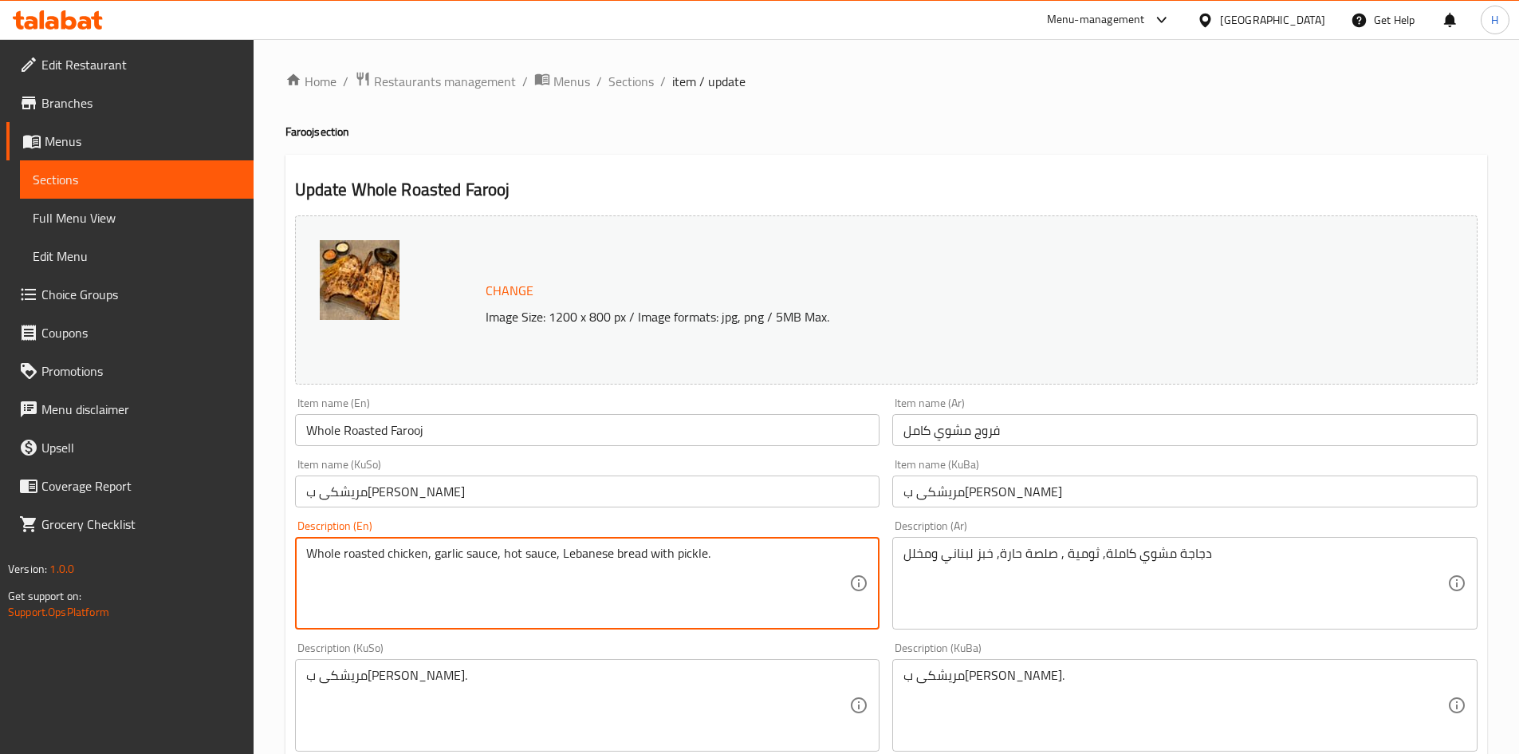
click at [563, 565] on textarea "Whole roasted chicken, garlic sauce, hot sauce, Lebanese bread with pickle." at bounding box center [578, 584] width 544 height 76
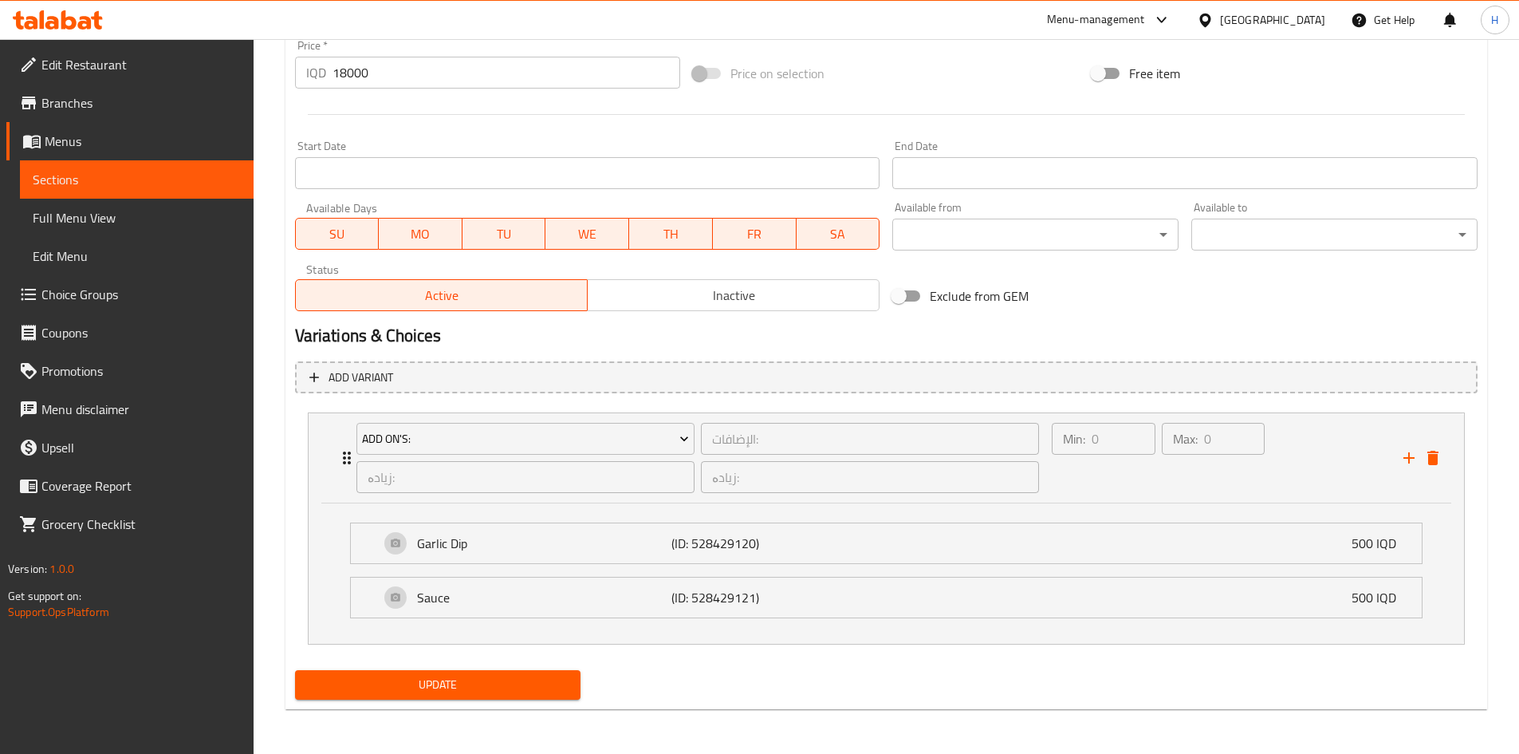
type textarea "Whole roasted chicken, garlic sauce, hot sauce, lebanese bread with pickle."
drag, startPoint x: 482, startPoint y: 677, endPoint x: 550, endPoint y: 639, distance: 77.9
click at [482, 676] on span "Update" at bounding box center [438, 685] width 261 height 20
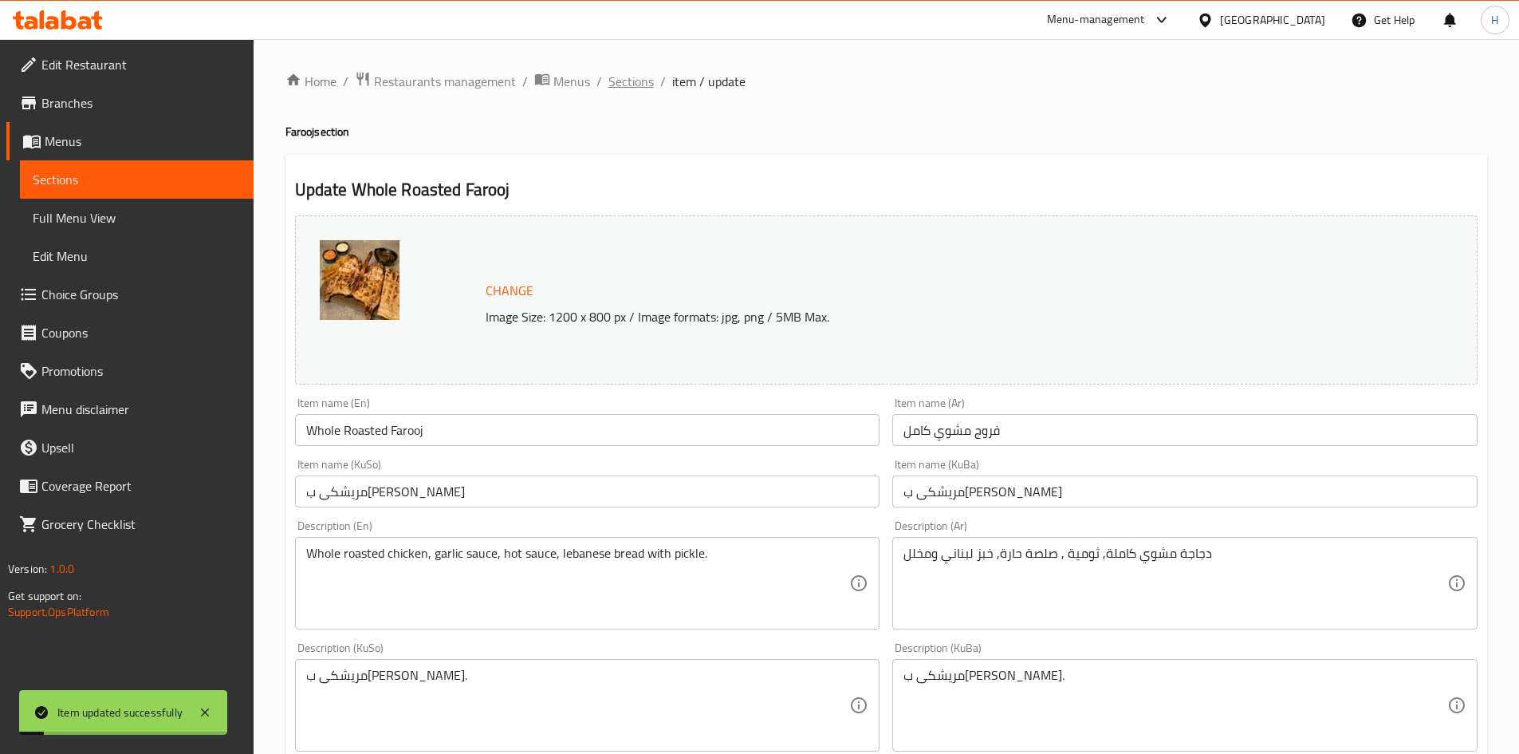
click at [626, 85] on span "Sections" at bounding box center [631, 81] width 45 height 19
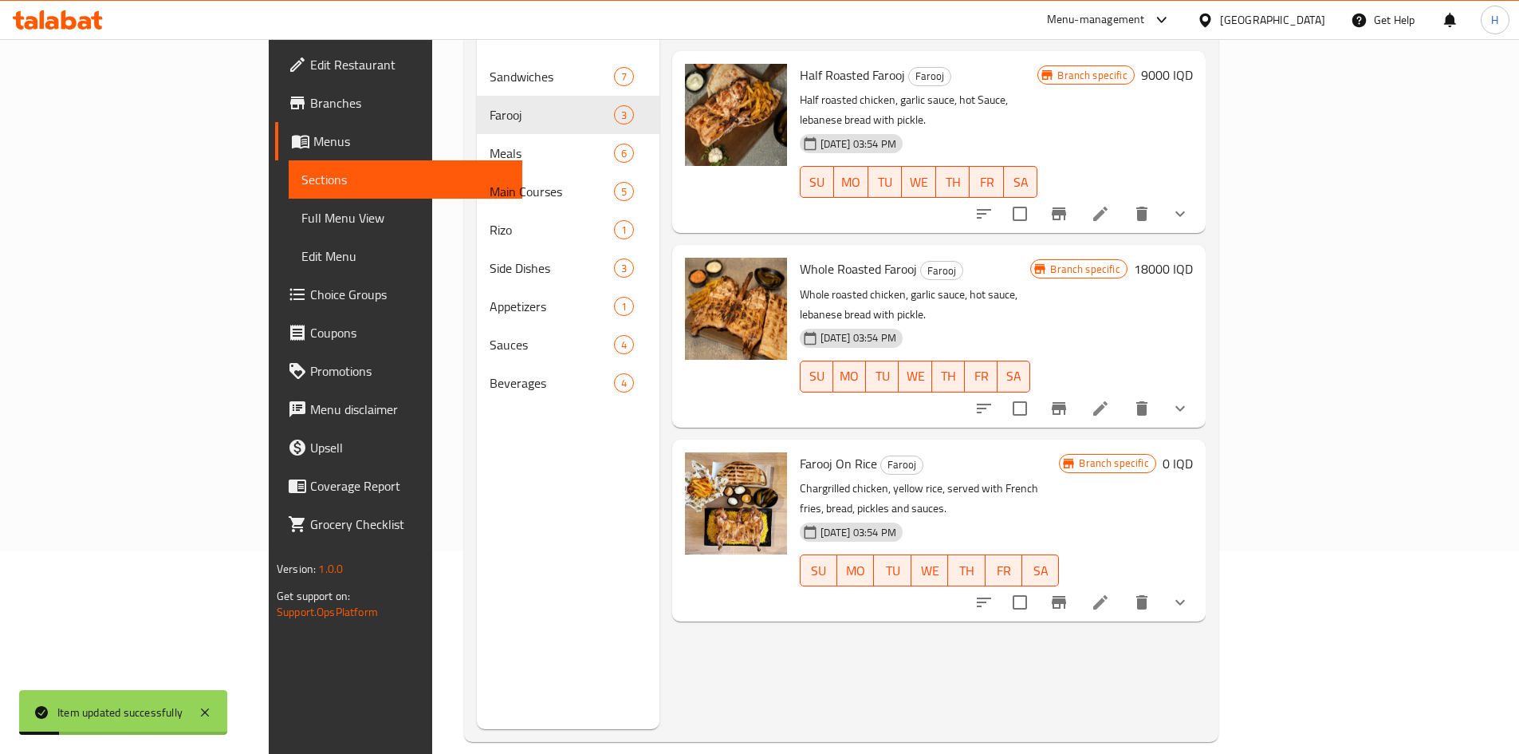
scroll to position [223, 0]
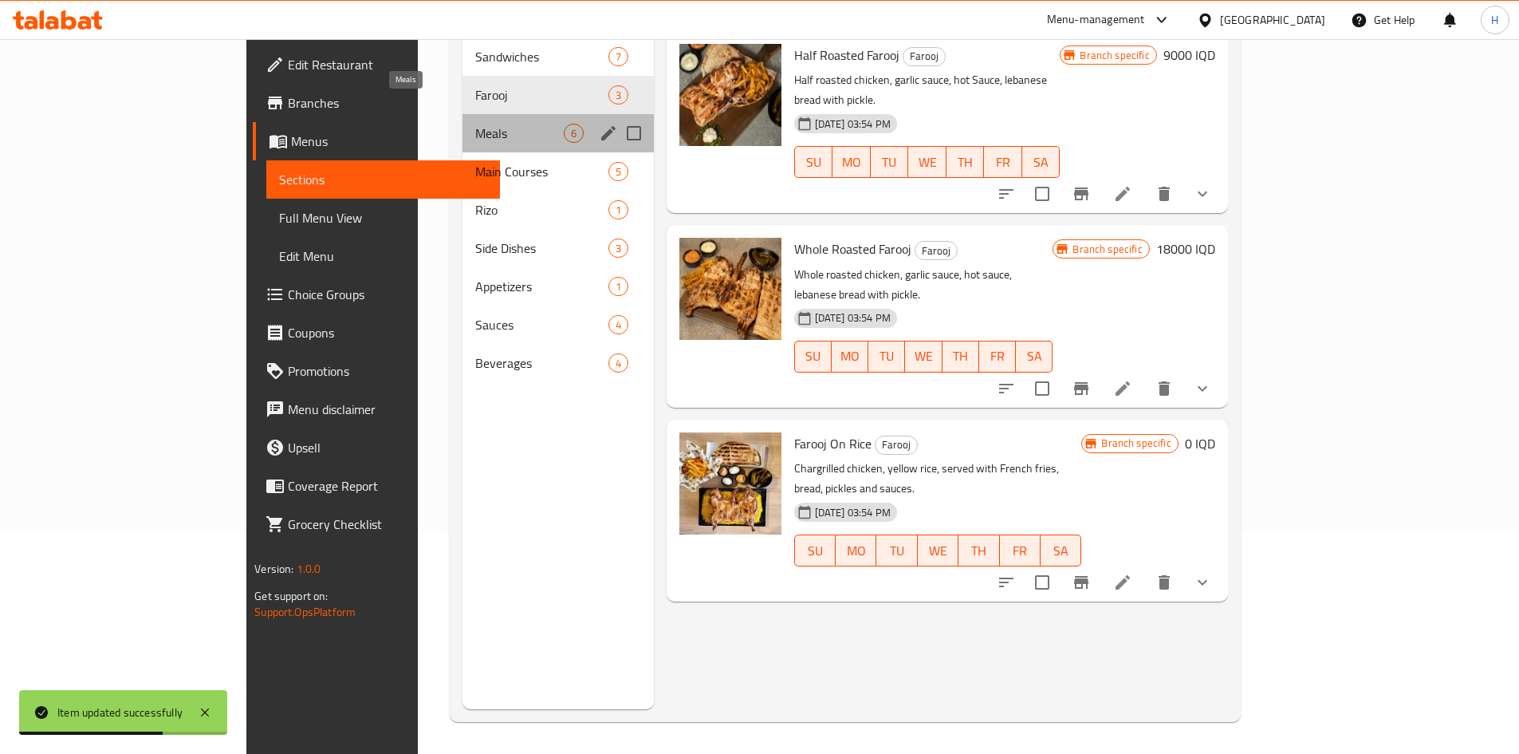
click at [475, 124] on span "Meals" at bounding box center [519, 133] width 89 height 19
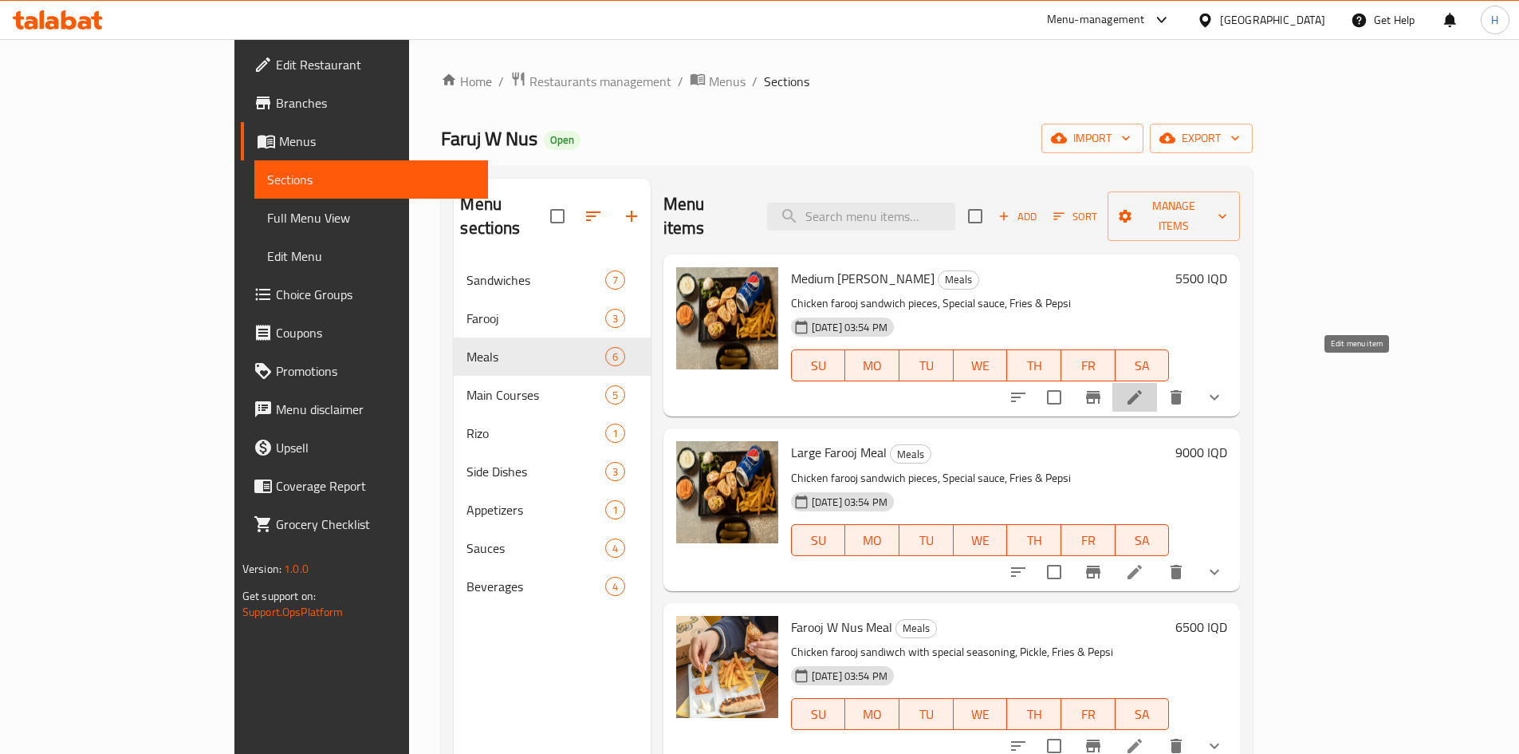
click at [1145, 388] on icon at bounding box center [1134, 397] width 19 height 19
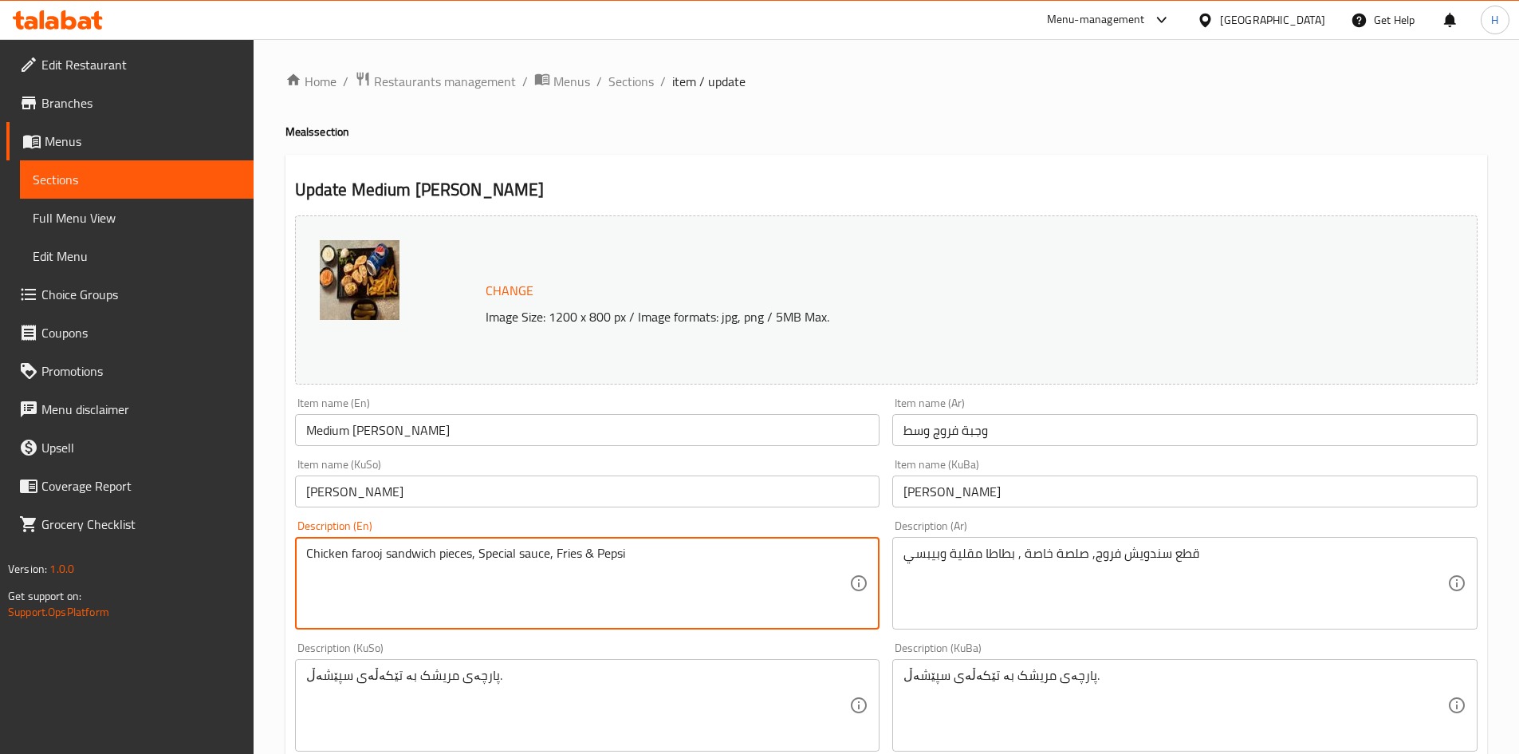
drag, startPoint x: 476, startPoint y: 558, endPoint x: 485, endPoint y: 557, distance: 8.9
drag, startPoint x: 561, startPoint y: 558, endPoint x: 551, endPoint y: 558, distance: 9.6
click at [551, 558] on textarea "Chicken farooj sandwich pieces, special sauce, Fries & Pepsi" at bounding box center [578, 584] width 544 height 76
click at [554, 558] on textarea "Chicken farooj sandwich pieces, special sauce, Fries & Pepsi" at bounding box center [578, 584] width 544 height 76
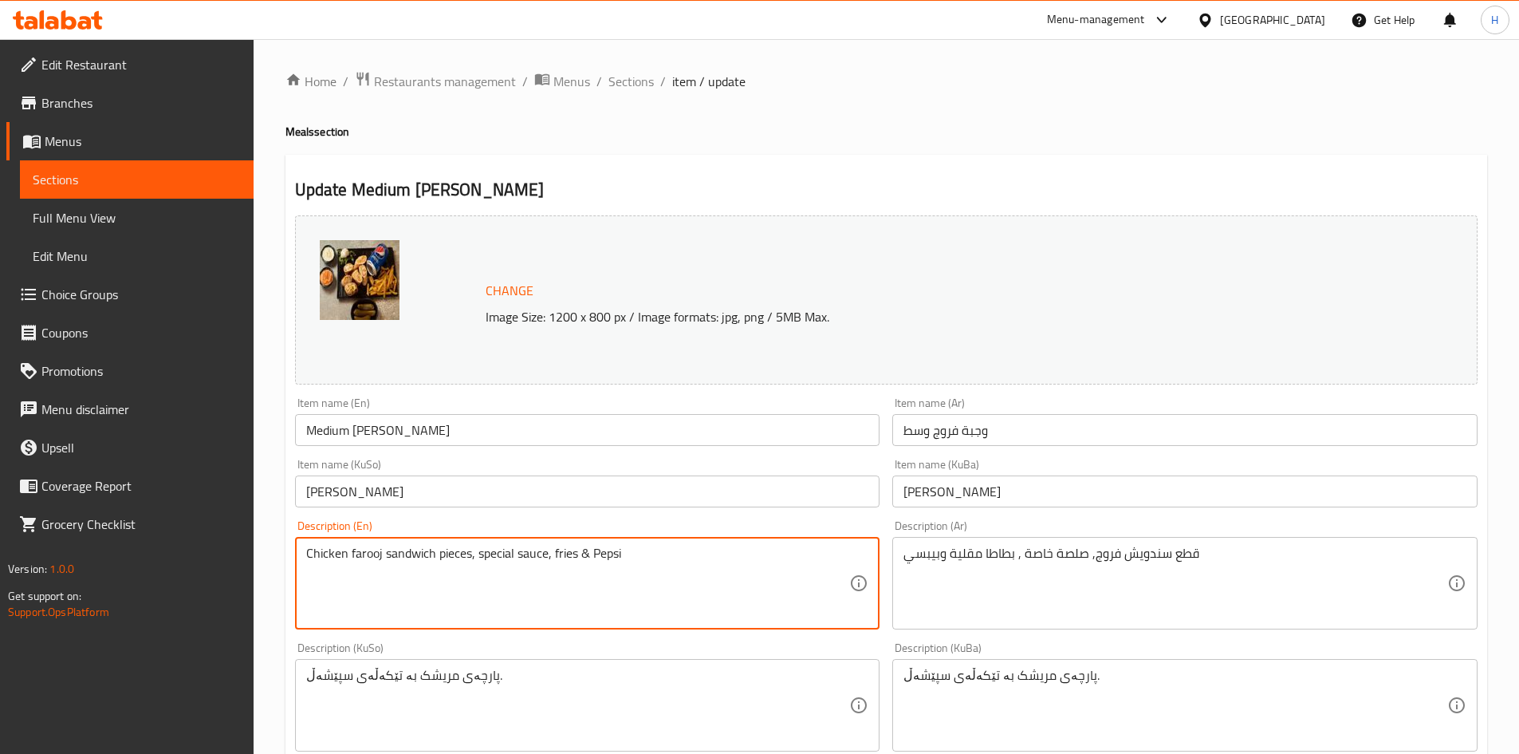
click at [591, 557] on textarea "Chicken farooj sandwich pieces, special sauce, fries & Pepsi" at bounding box center [578, 584] width 544 height 76
click at [581, 557] on textarea "Chicken farooj sandwich pieces, special sauce, fries & pepsi" at bounding box center [578, 584] width 544 height 76
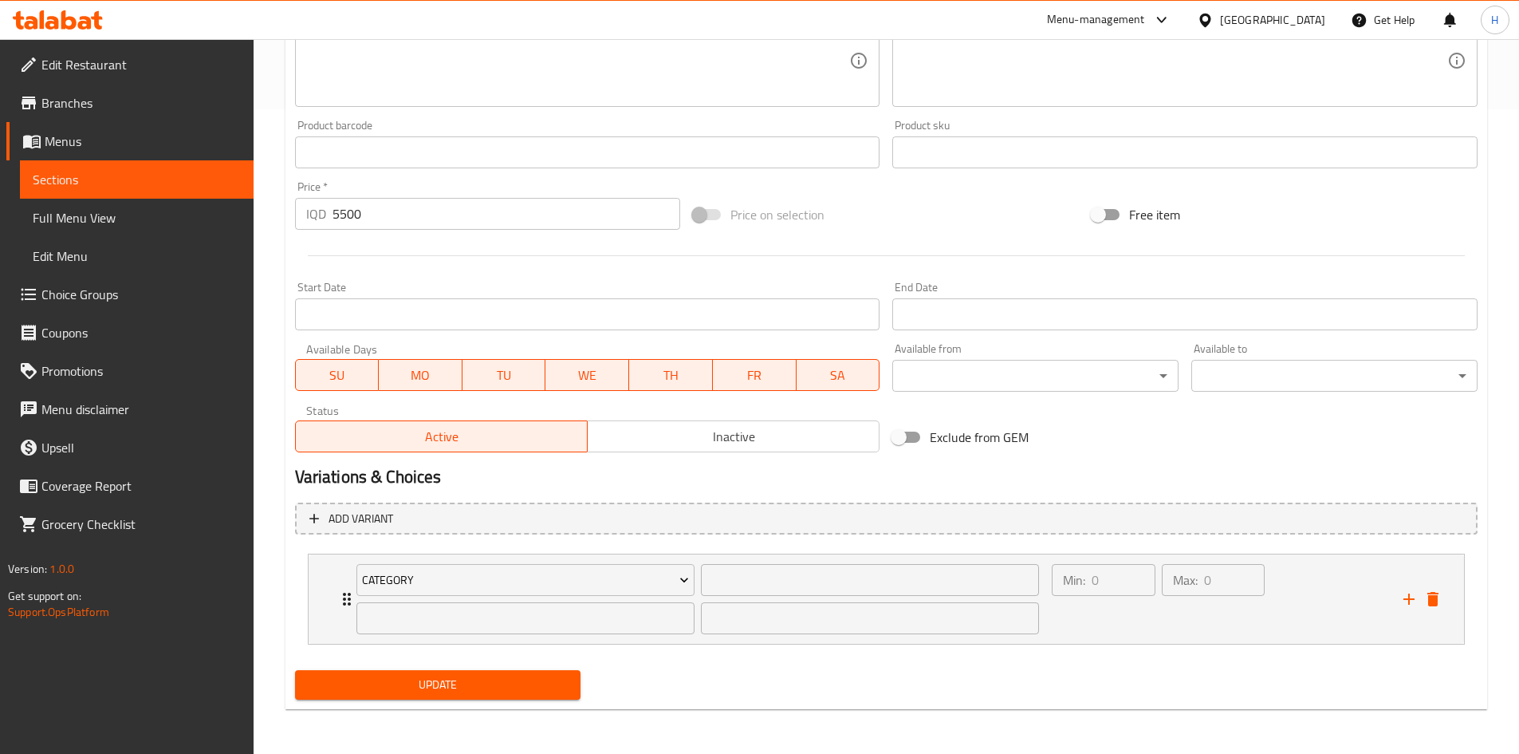
type textarea "Chicken farooj sandwich pieces, special sauce, fries and pepsi"
click at [361, 681] on span "Update" at bounding box center [438, 685] width 261 height 20
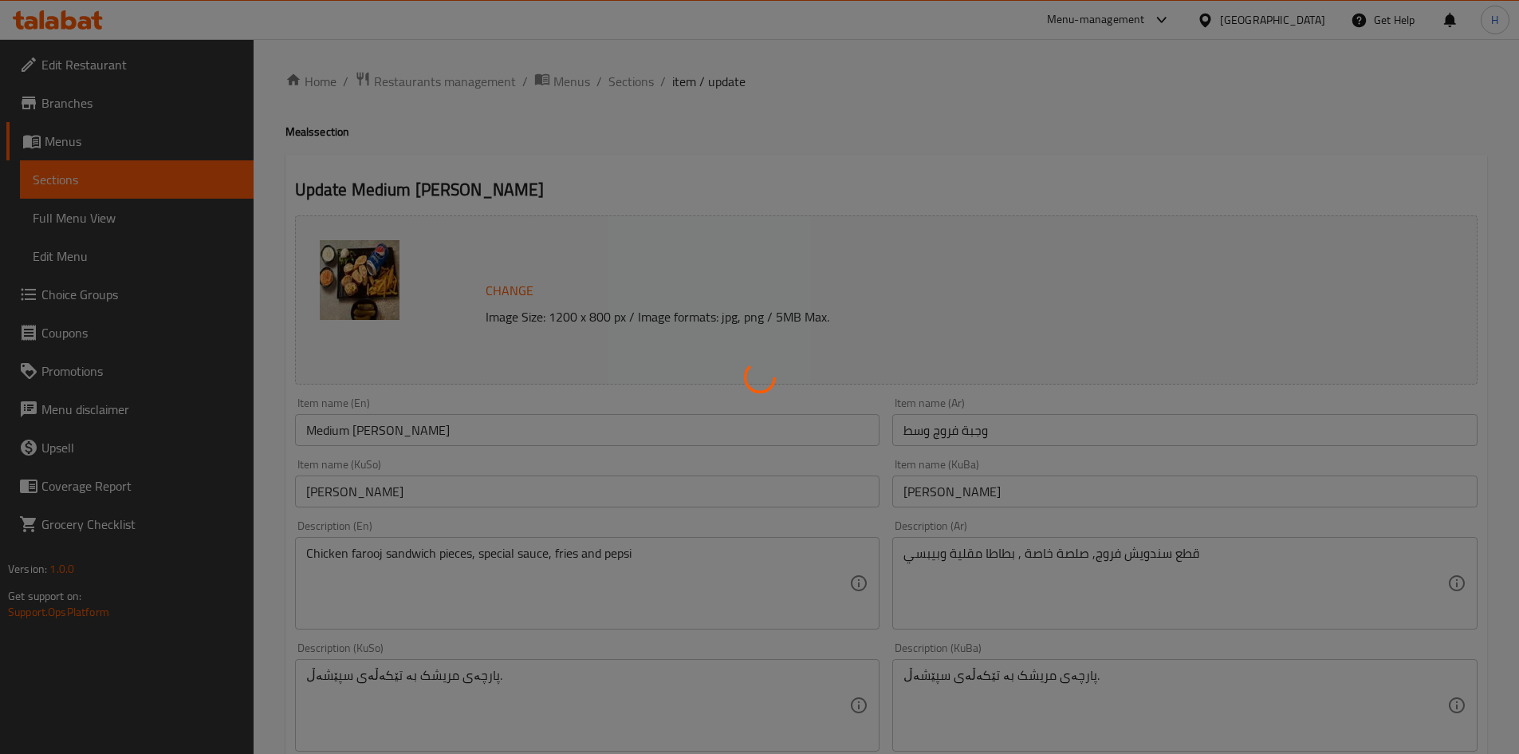
click at [628, 77] on div at bounding box center [759, 377] width 1519 height 754
click at [637, 84] on div at bounding box center [759, 377] width 1519 height 754
click at [644, 114] on div at bounding box center [759, 377] width 1519 height 754
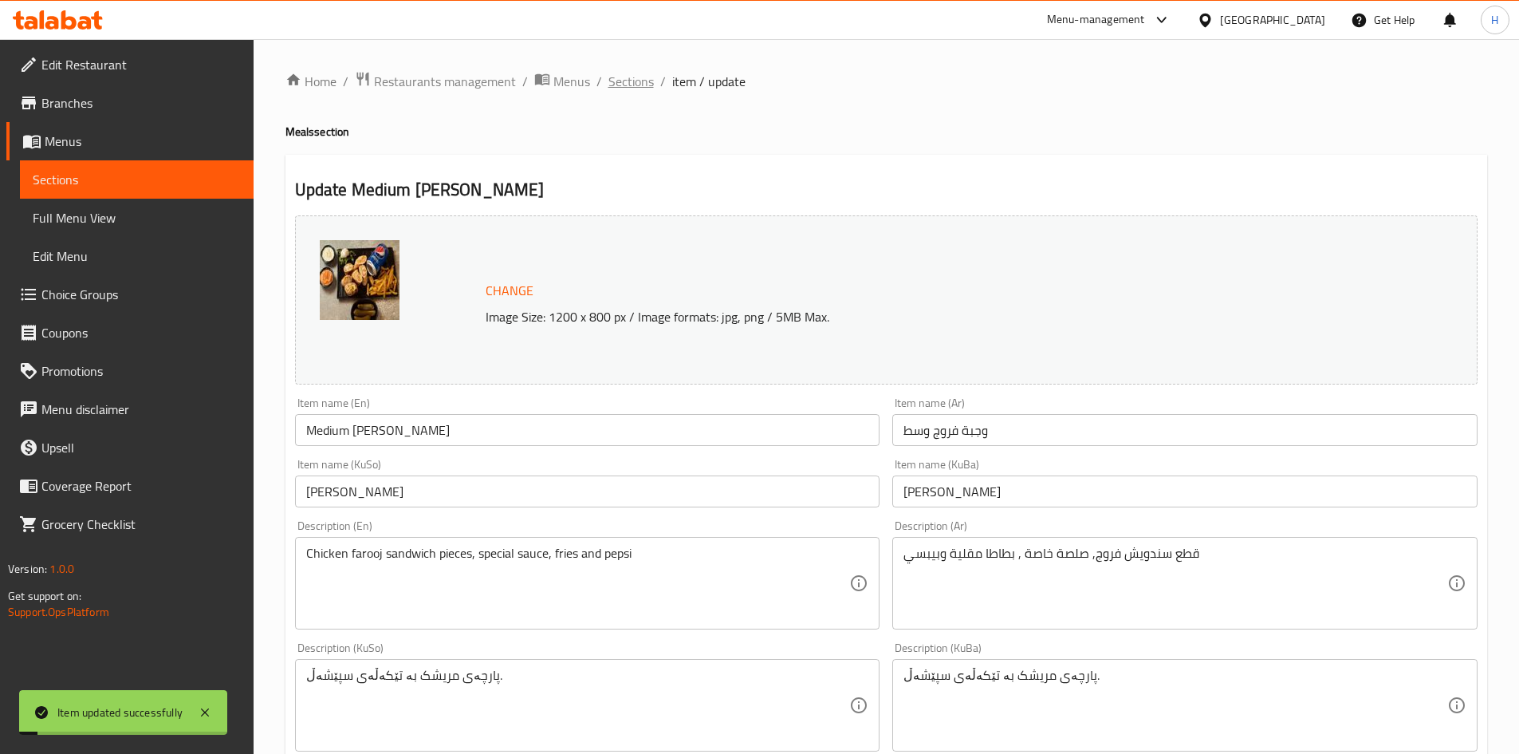
click at [646, 79] on span "Sections" at bounding box center [631, 81] width 45 height 19
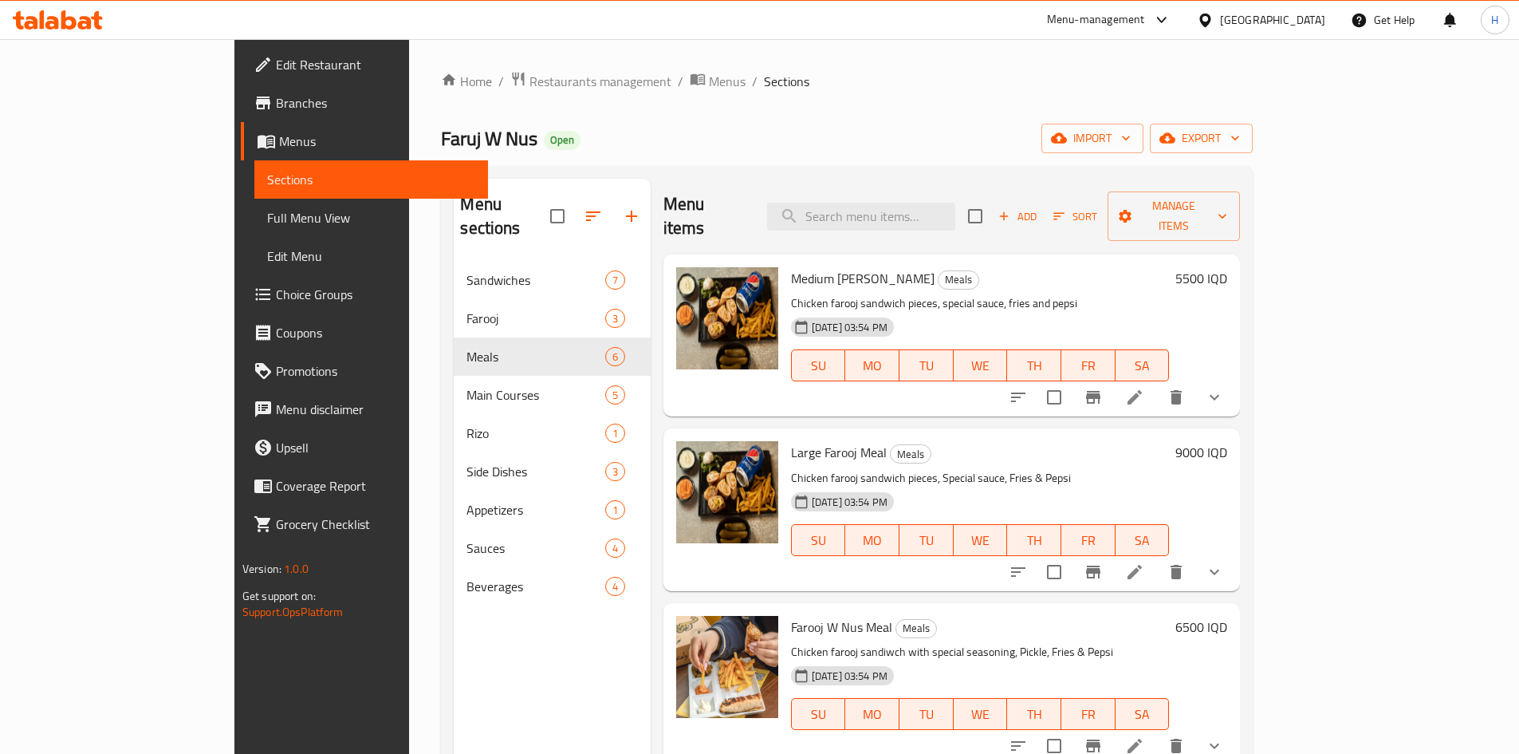
click at [1145, 562] on icon at bounding box center [1134, 571] width 19 height 19
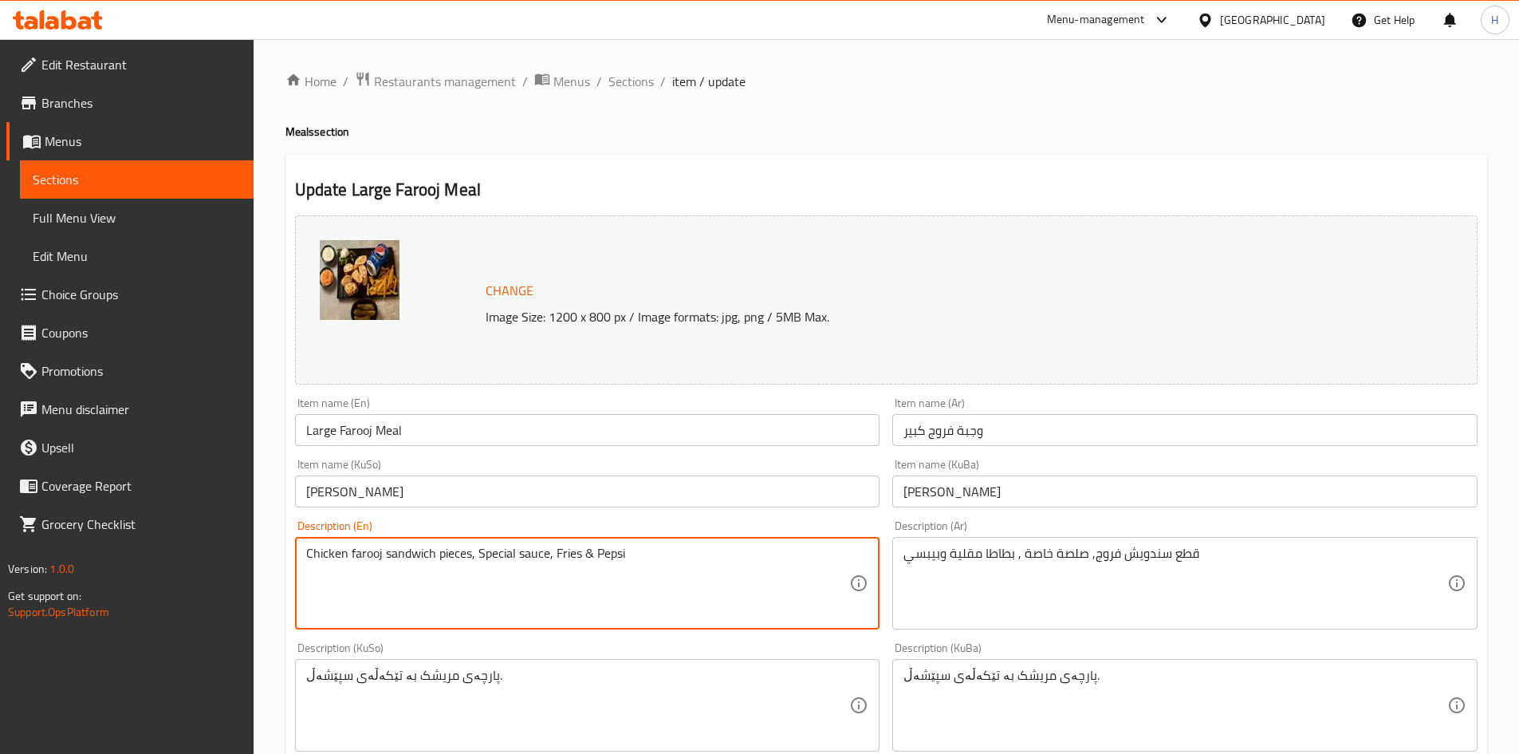
drag, startPoint x: 592, startPoint y: 555, endPoint x: 584, endPoint y: 562, distance: 10.2
click at [558, 563] on textarea "Chicken farooj sandwich pieces, Special sauce, Fries and Pepsi" at bounding box center [578, 584] width 544 height 76
click at [479, 559] on textarea "Chicken farooj sandwich pieces, Special sauce, fries and Pepsi" at bounding box center [578, 584] width 544 height 76
drag, startPoint x: 602, startPoint y: 555, endPoint x: 609, endPoint y: 562, distance: 9.6
click at [609, 562] on textarea "Chicken farooj sandwich pieces, special sauce, fries and Pepsi" at bounding box center [578, 584] width 544 height 76
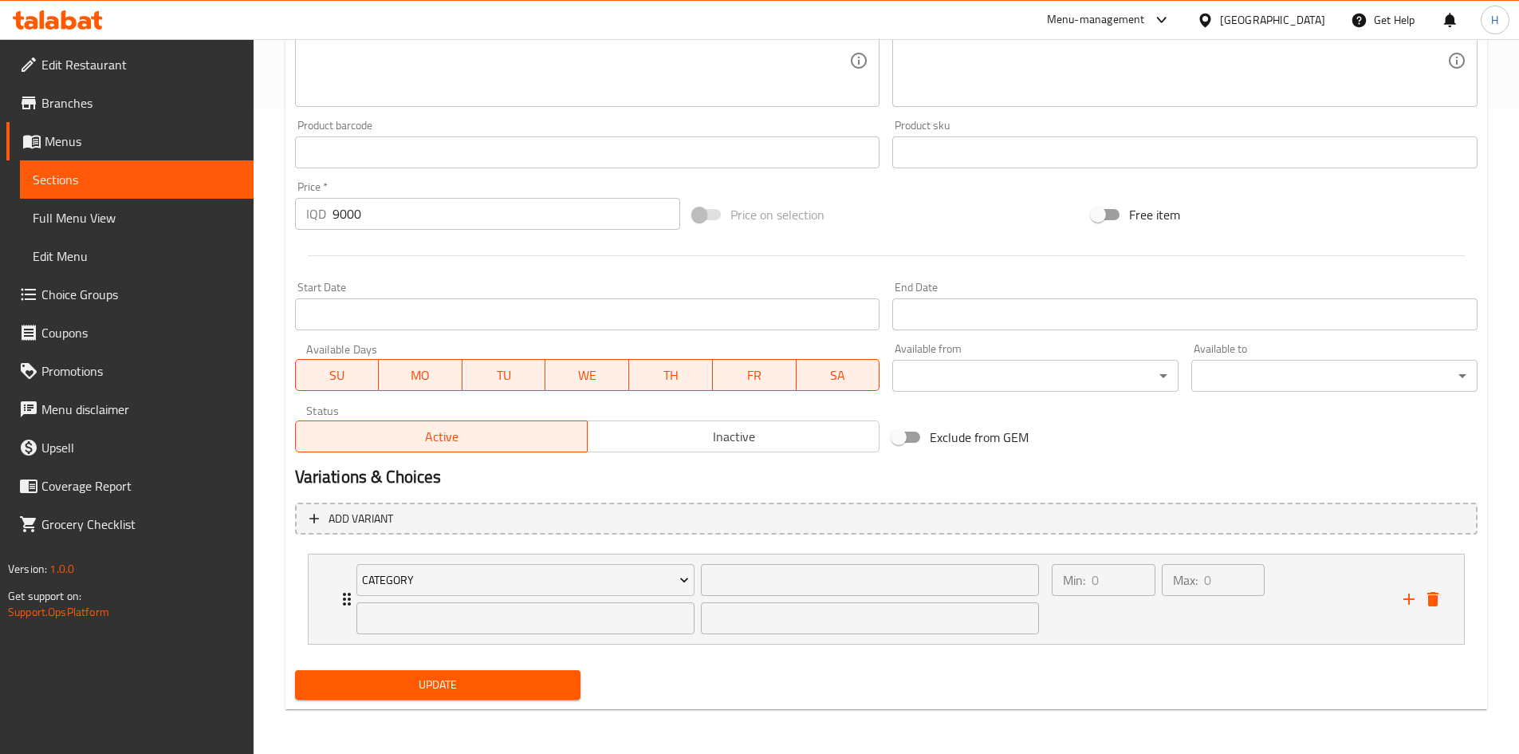
type textarea "Chicken farooj sandwich pieces, special sauce, fries and pepsi"
click at [420, 690] on span "Update" at bounding box center [438, 685] width 261 height 20
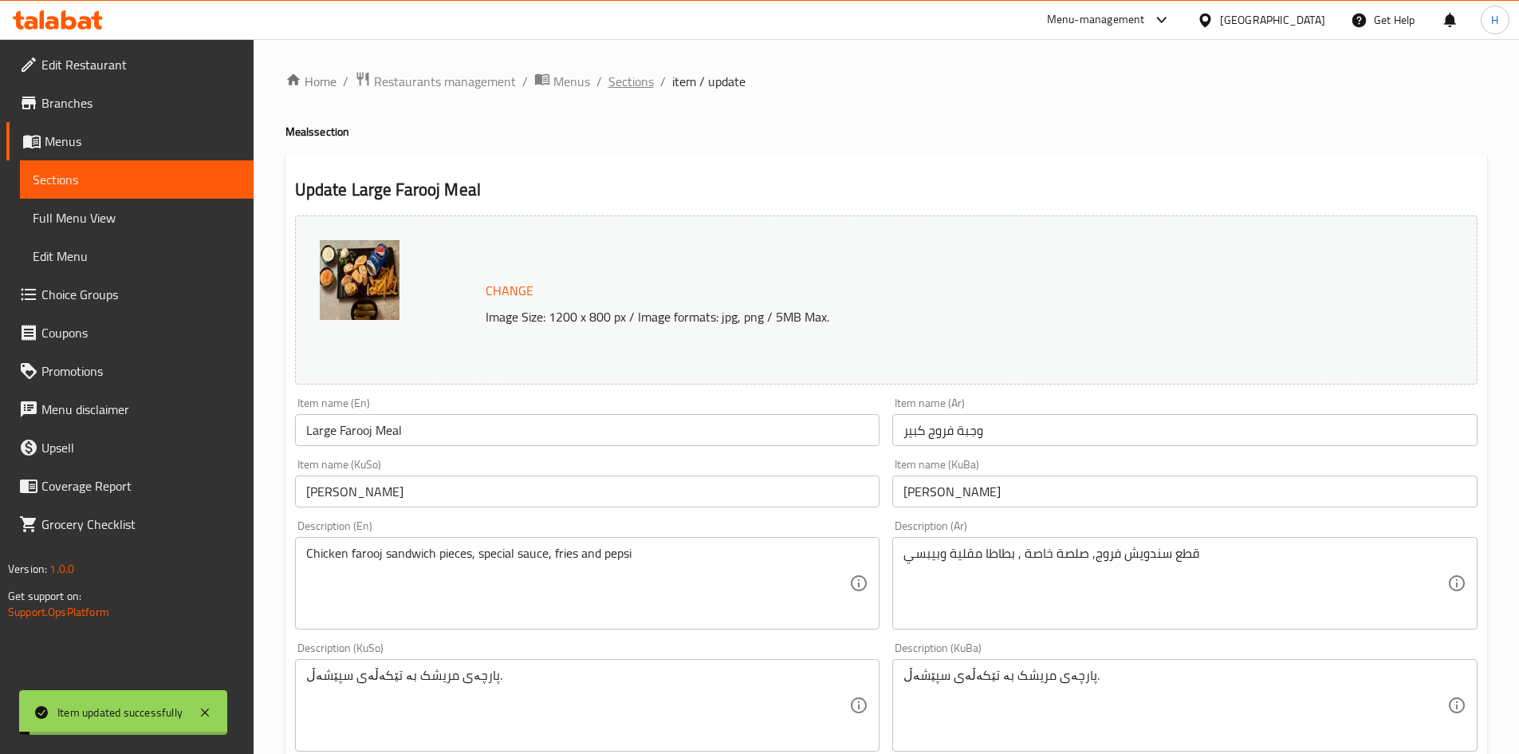
click at [634, 83] on span "Sections" at bounding box center [631, 81] width 45 height 19
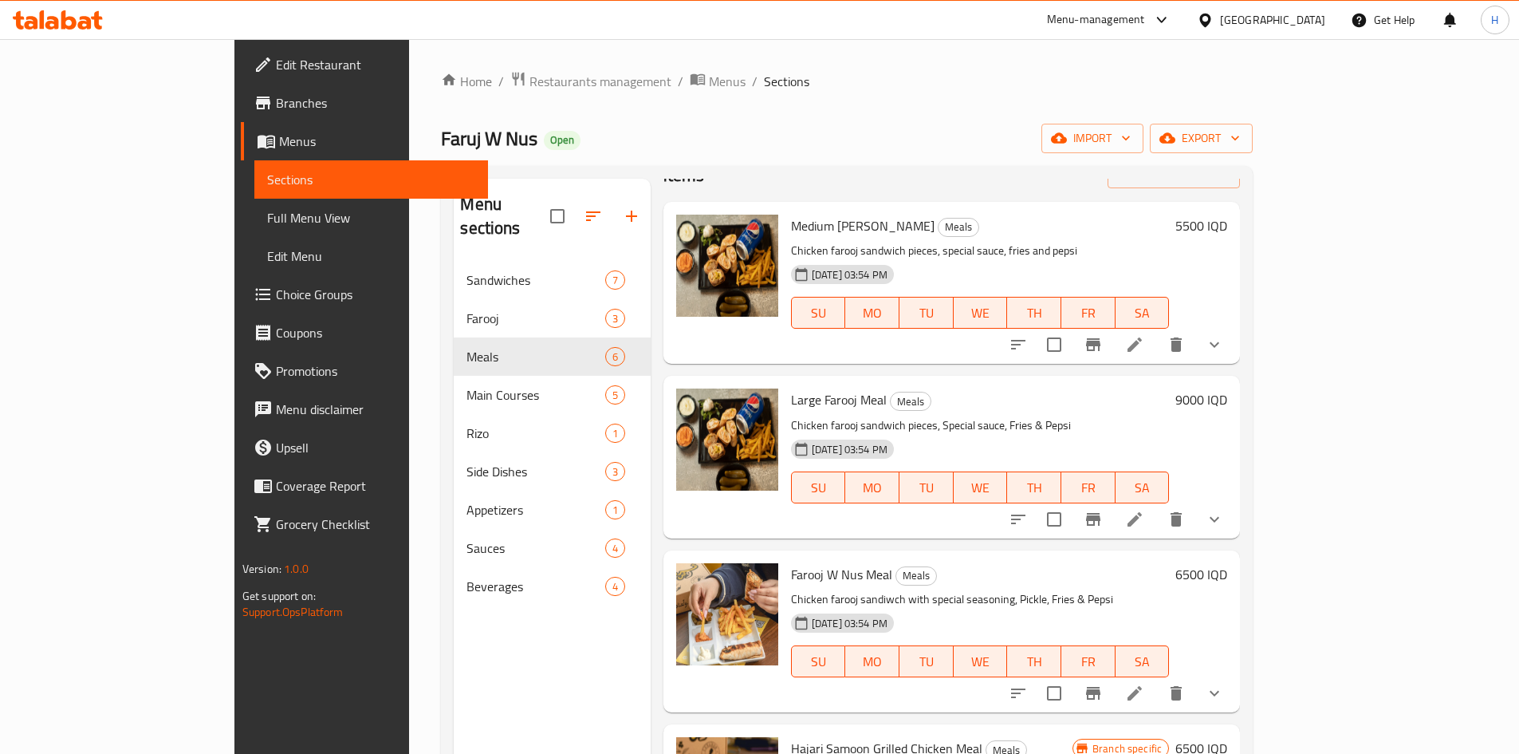
scroll to position [80, 0]
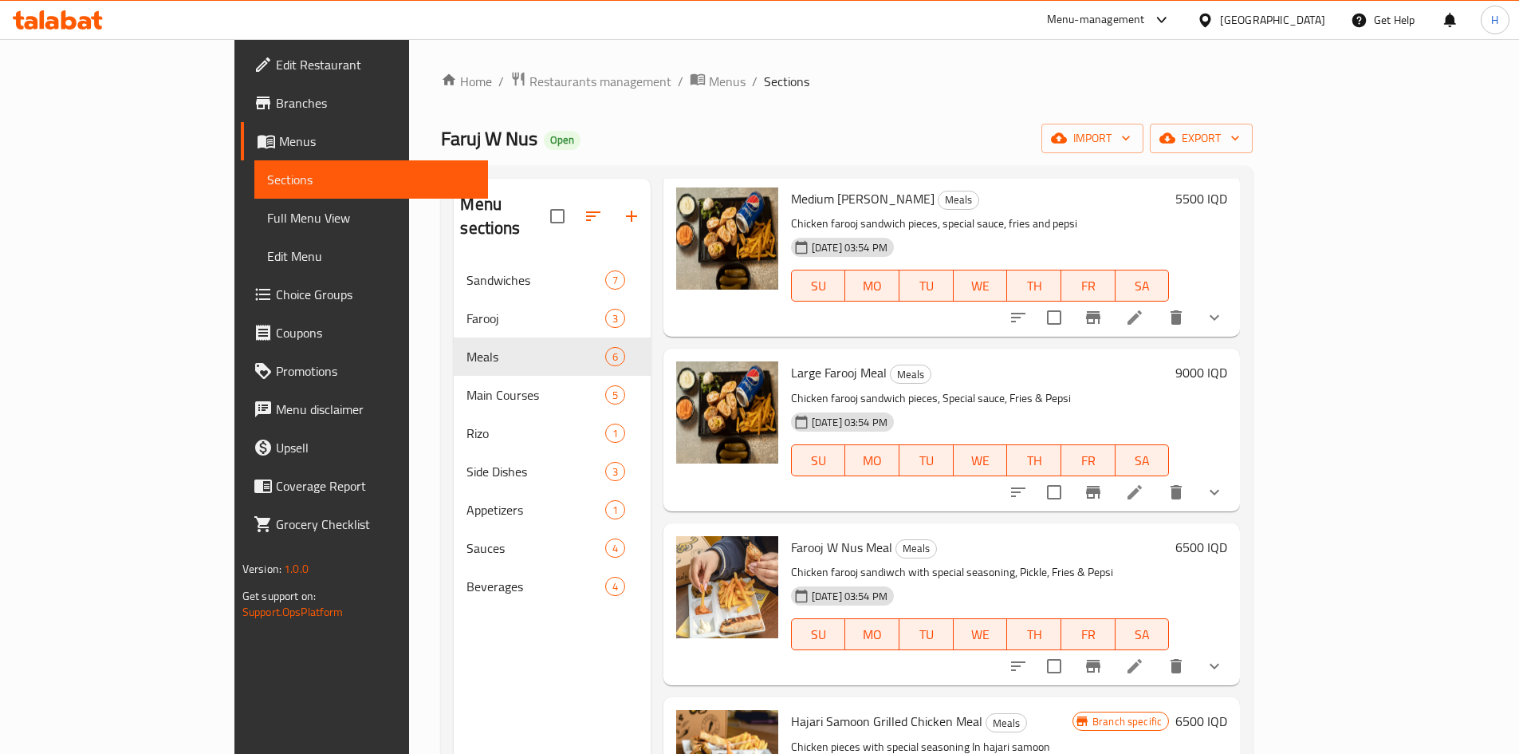
click at [1142, 485] on icon at bounding box center [1135, 492] width 14 height 14
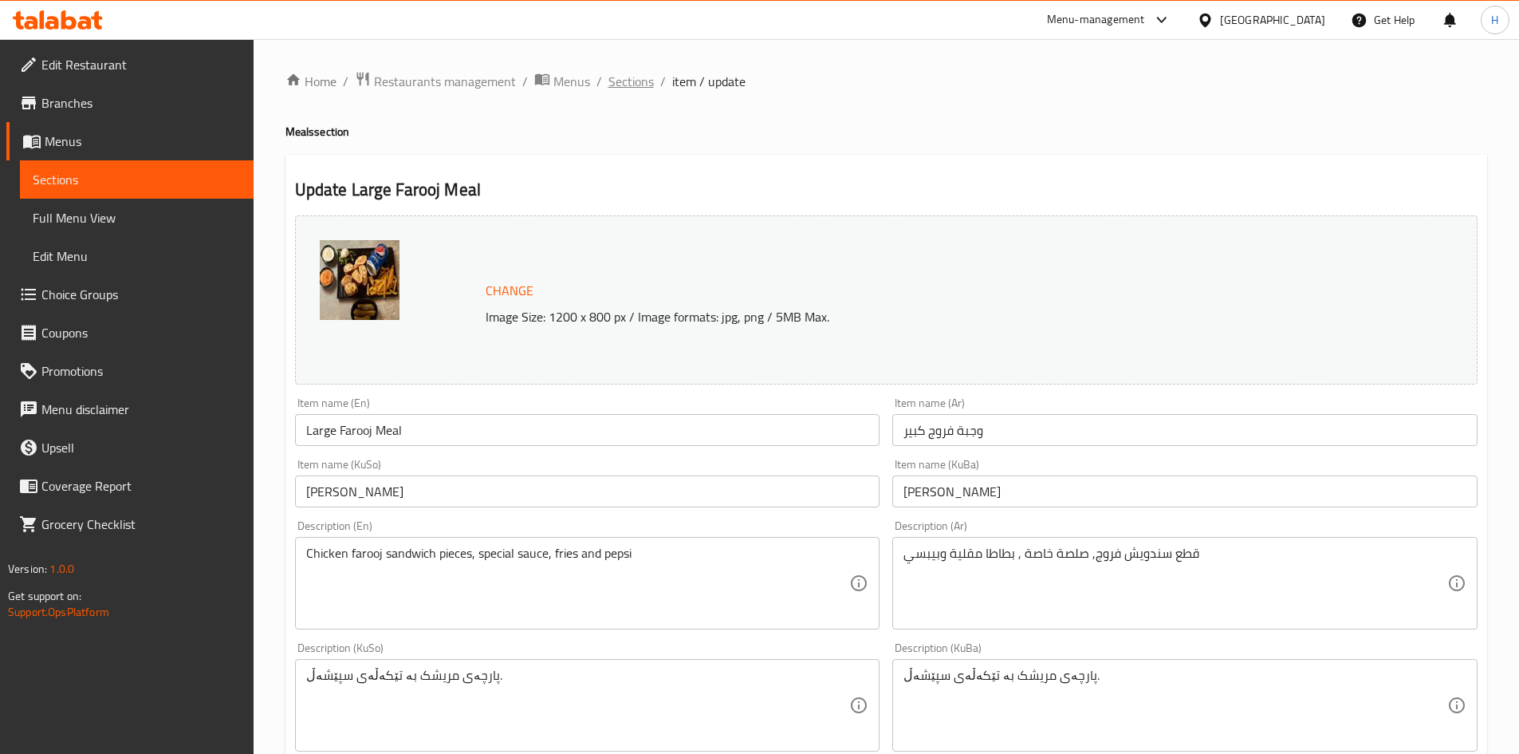
click at [623, 72] on span "Sections" at bounding box center [631, 81] width 45 height 19
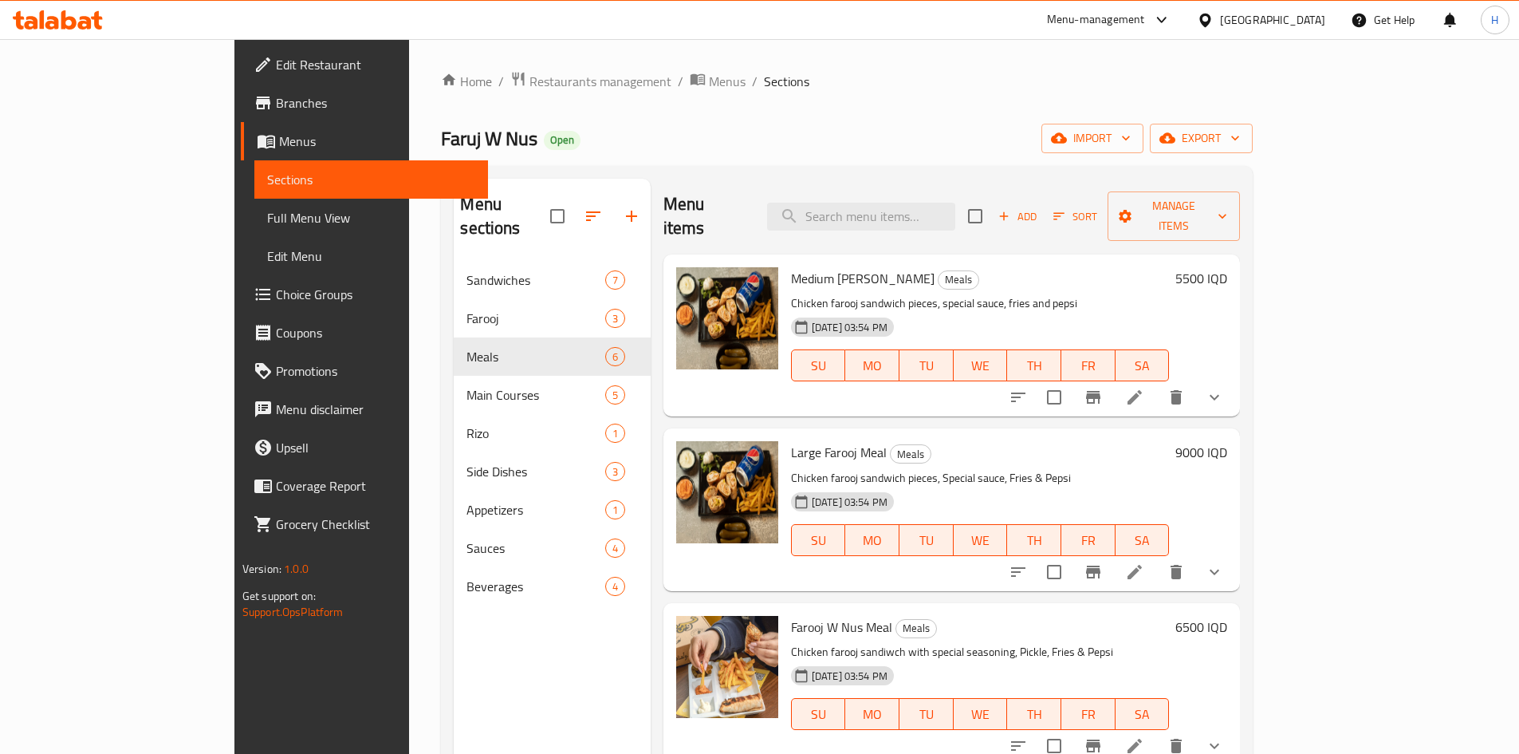
click at [1145, 562] on icon at bounding box center [1134, 571] width 19 height 19
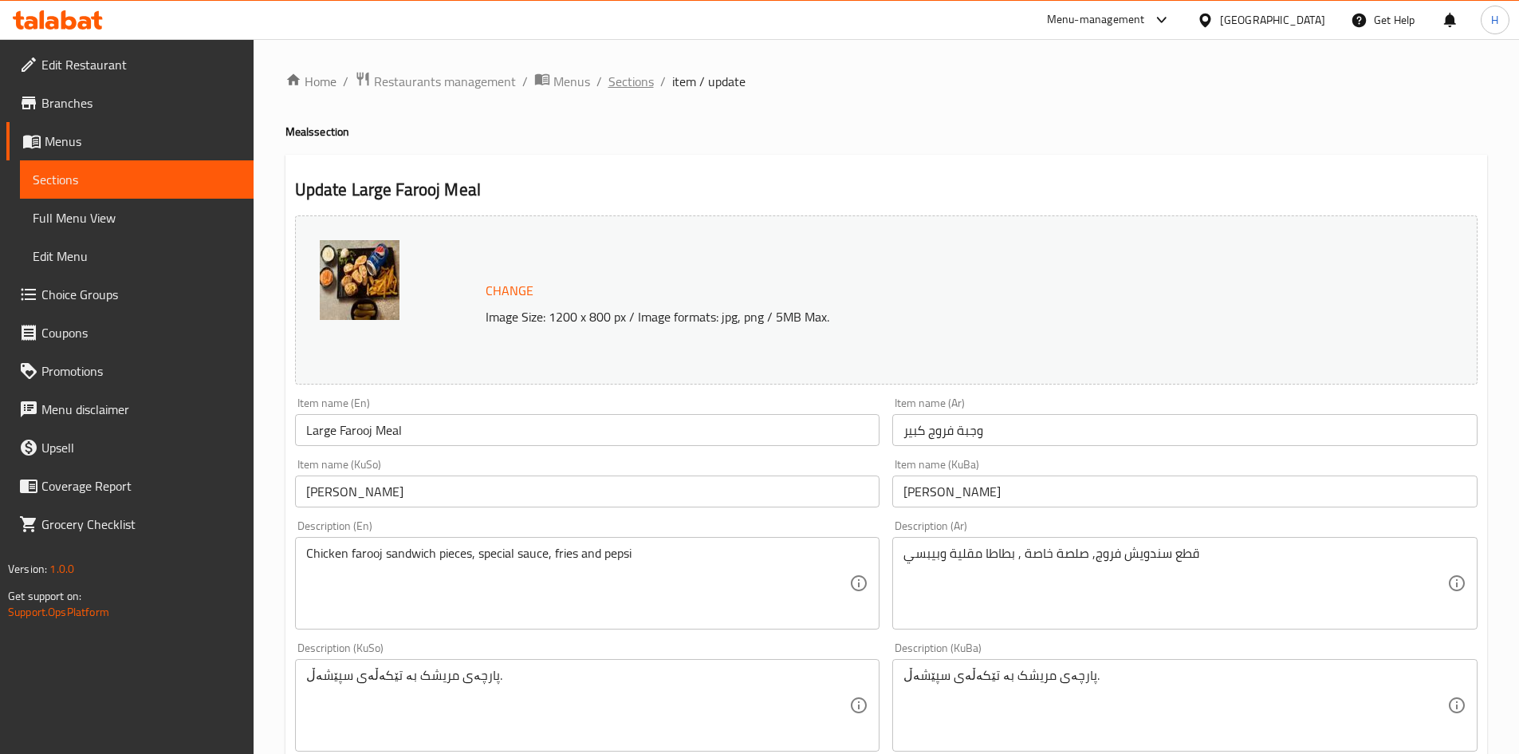
click at [643, 82] on span "Sections" at bounding box center [631, 81] width 45 height 19
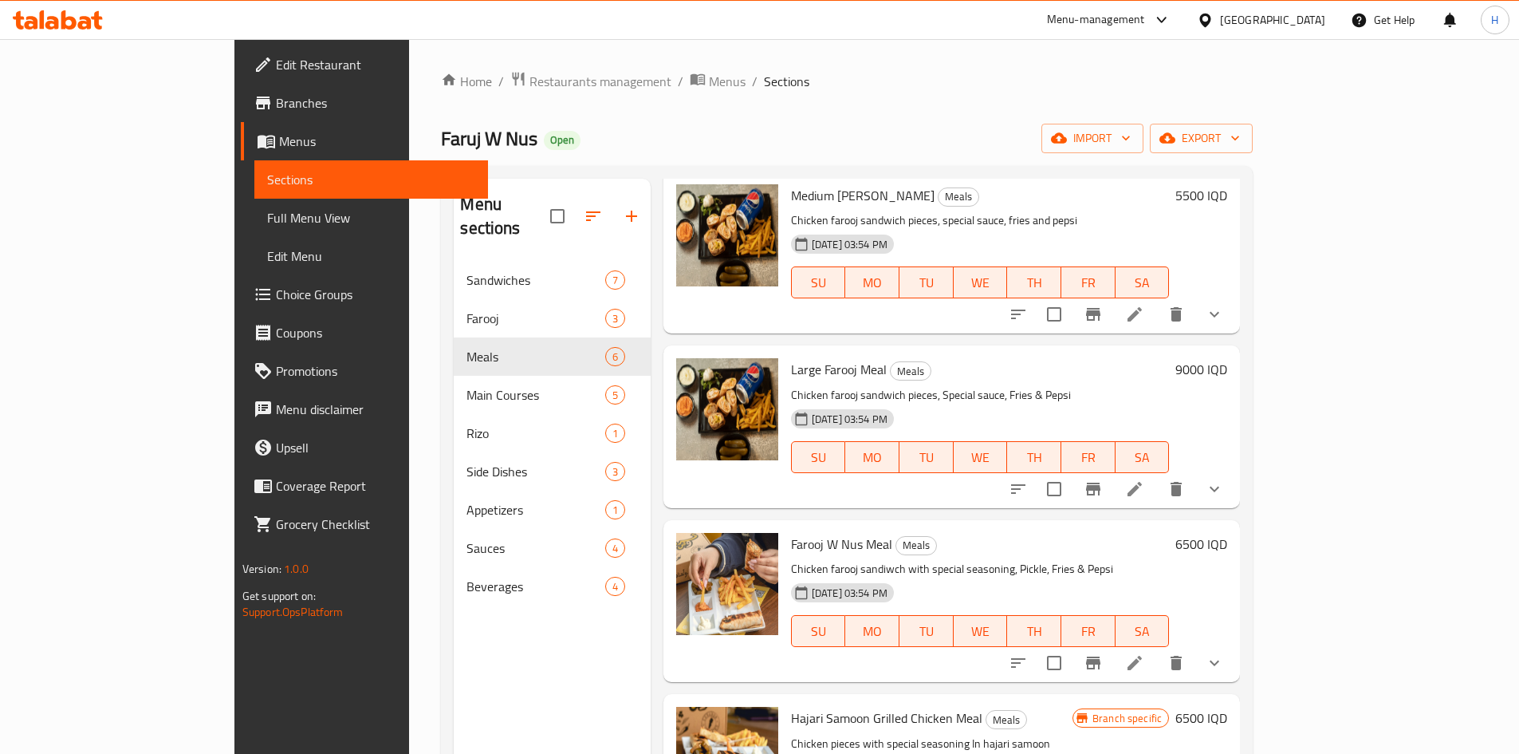
scroll to position [160, 0]
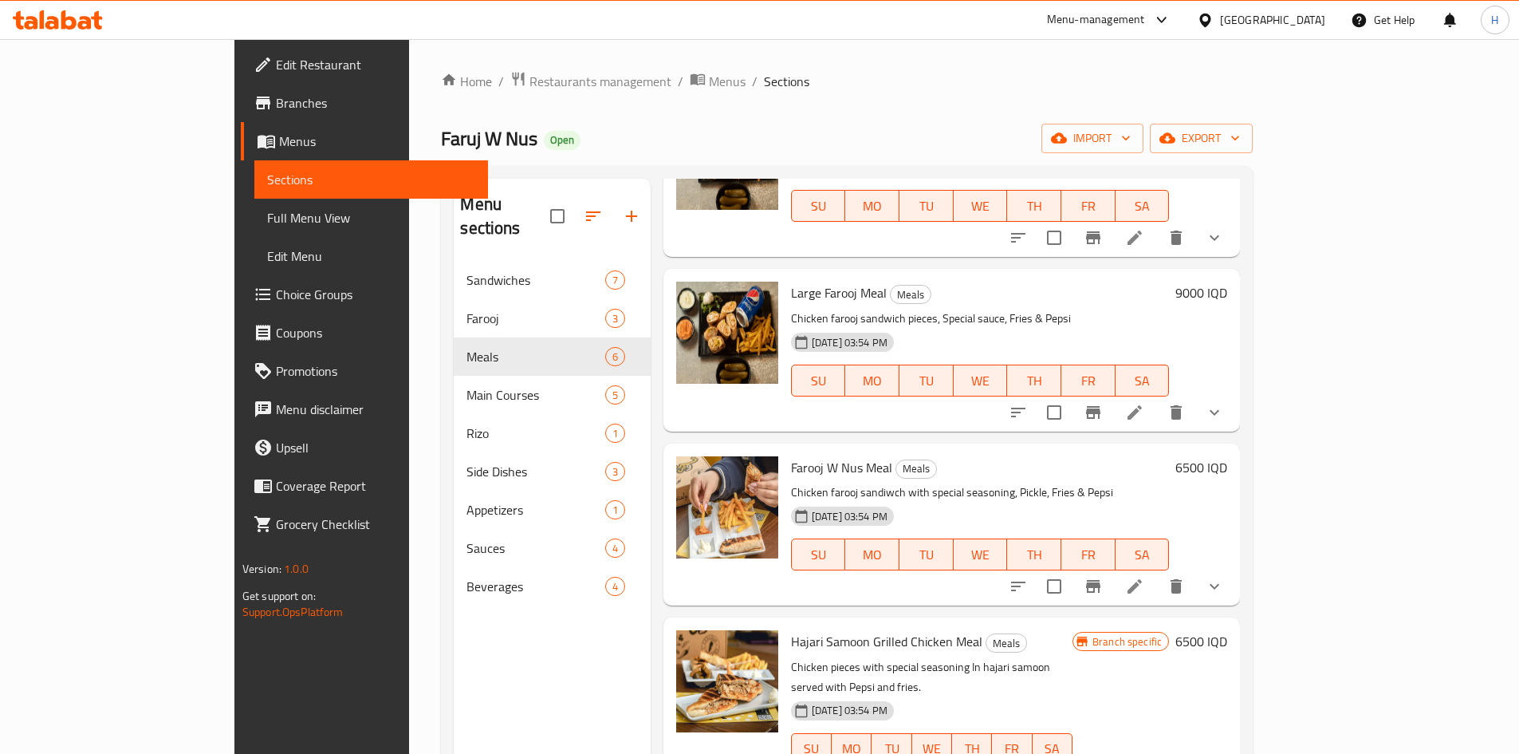
click at [1145, 577] on icon at bounding box center [1134, 586] width 19 height 19
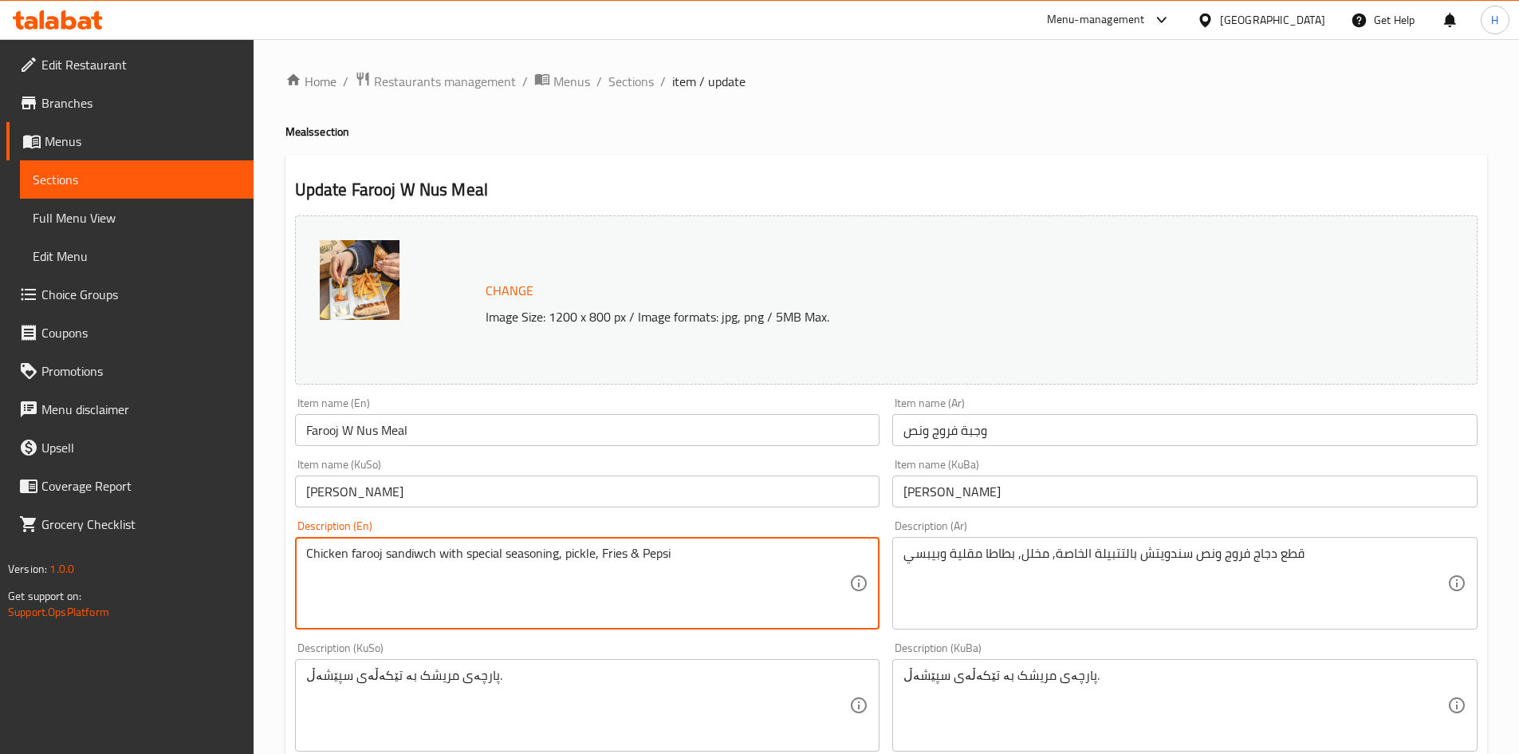
click at [599, 557] on textarea "Chicken farooj sandiwch with special seasoning, pickle, Fries & Pepsi" at bounding box center [578, 584] width 544 height 76
click at [642, 558] on textarea "Chicken farooj sandiwch with special seasoning, pickle, fries & Pepsi" at bounding box center [578, 584] width 544 height 76
click at [633, 554] on textarea "Chicken farooj sandiwch with special seasoning, pickle, fries & pepsi" at bounding box center [578, 584] width 544 height 76
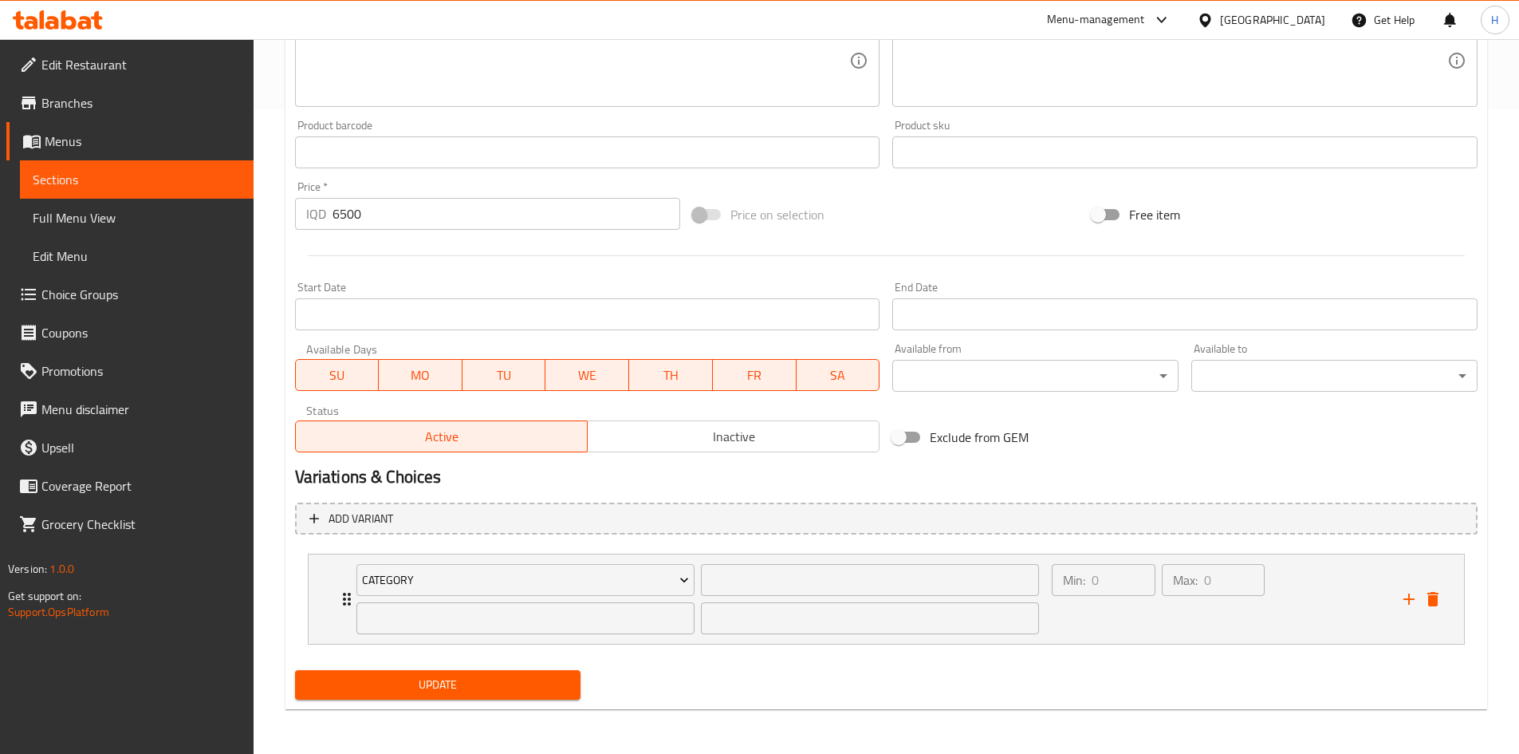
type textarea "Chicken farooj sandiwch with special seasoning, pickle, fries and pepsi"
click at [438, 681] on span "Update" at bounding box center [438, 685] width 261 height 20
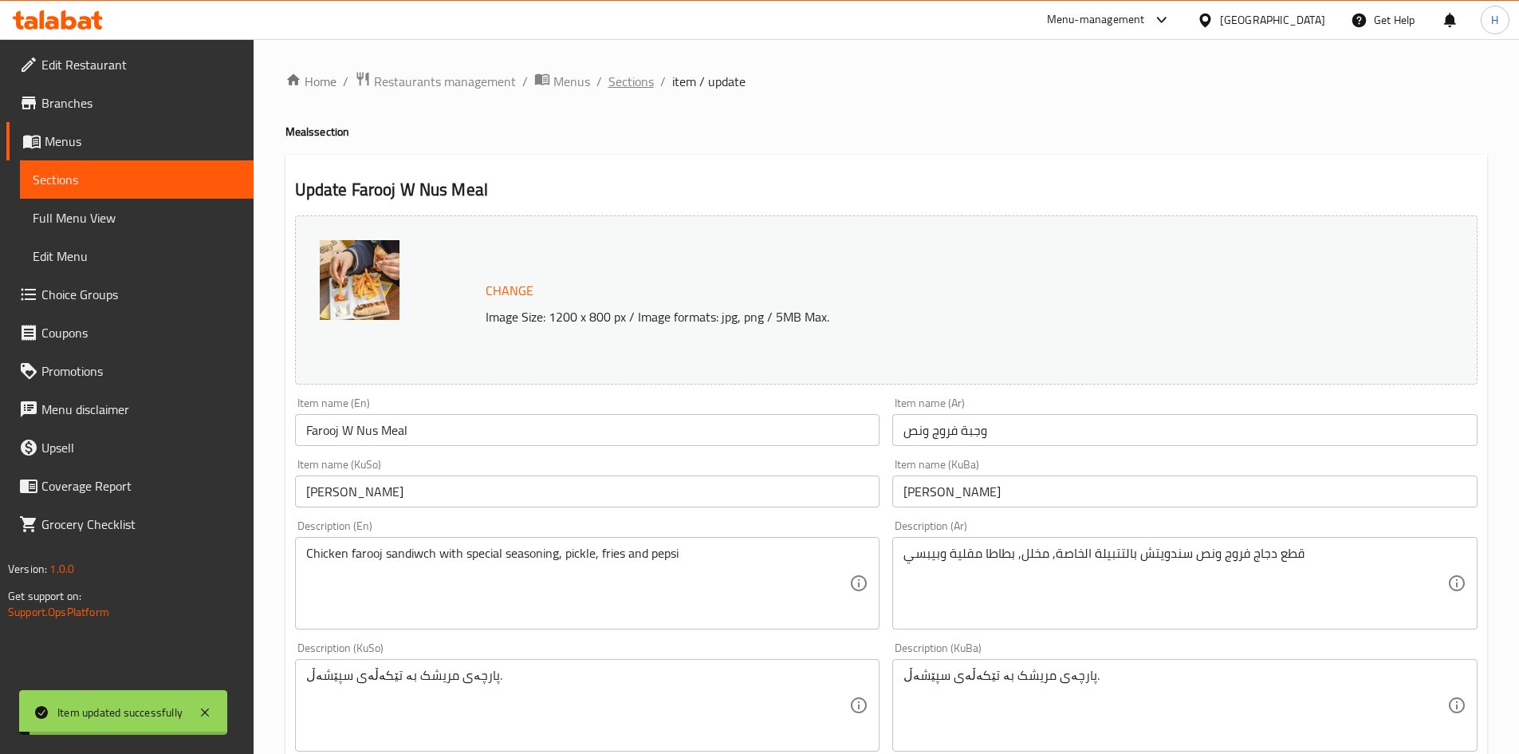
click at [631, 85] on span "Sections" at bounding box center [631, 81] width 45 height 19
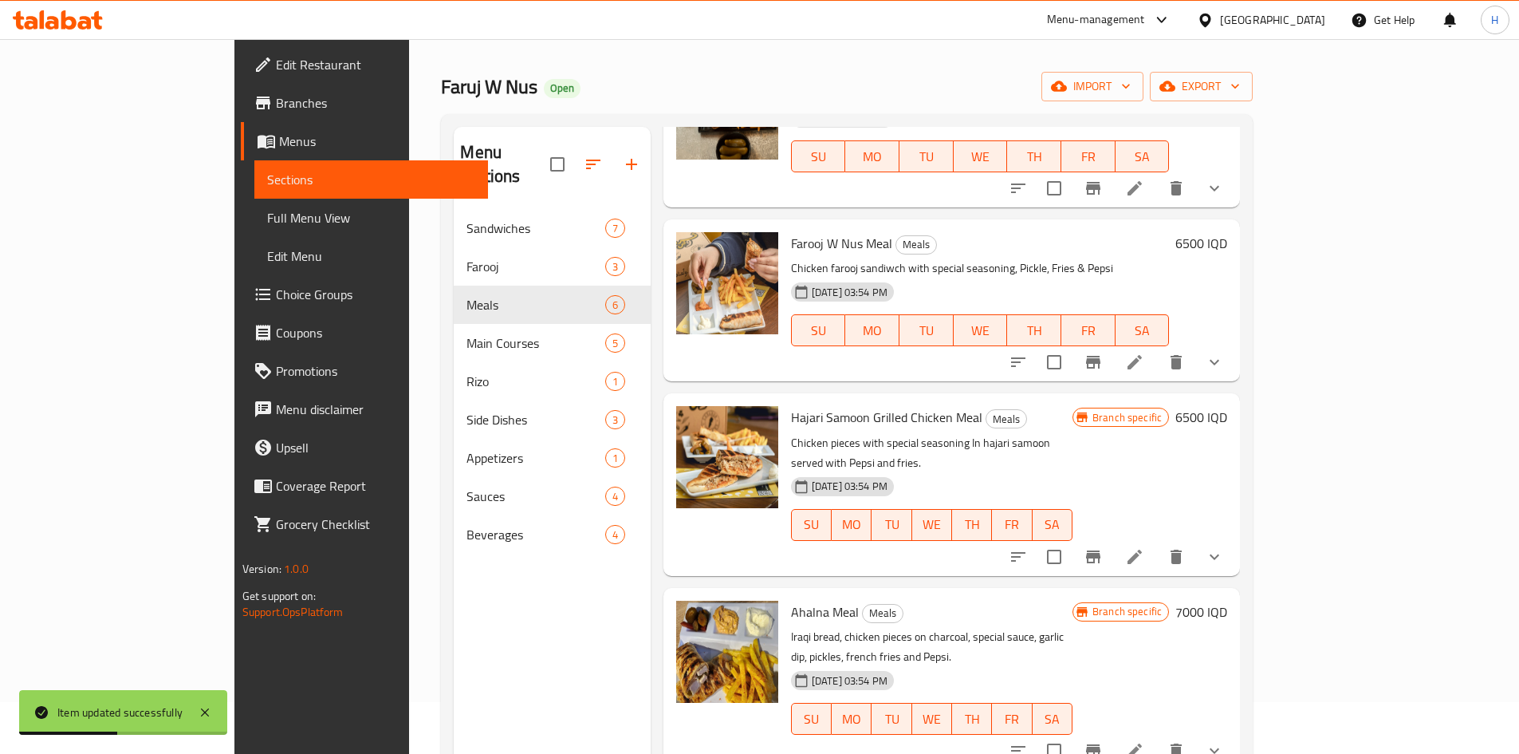
scroll to position [80, 0]
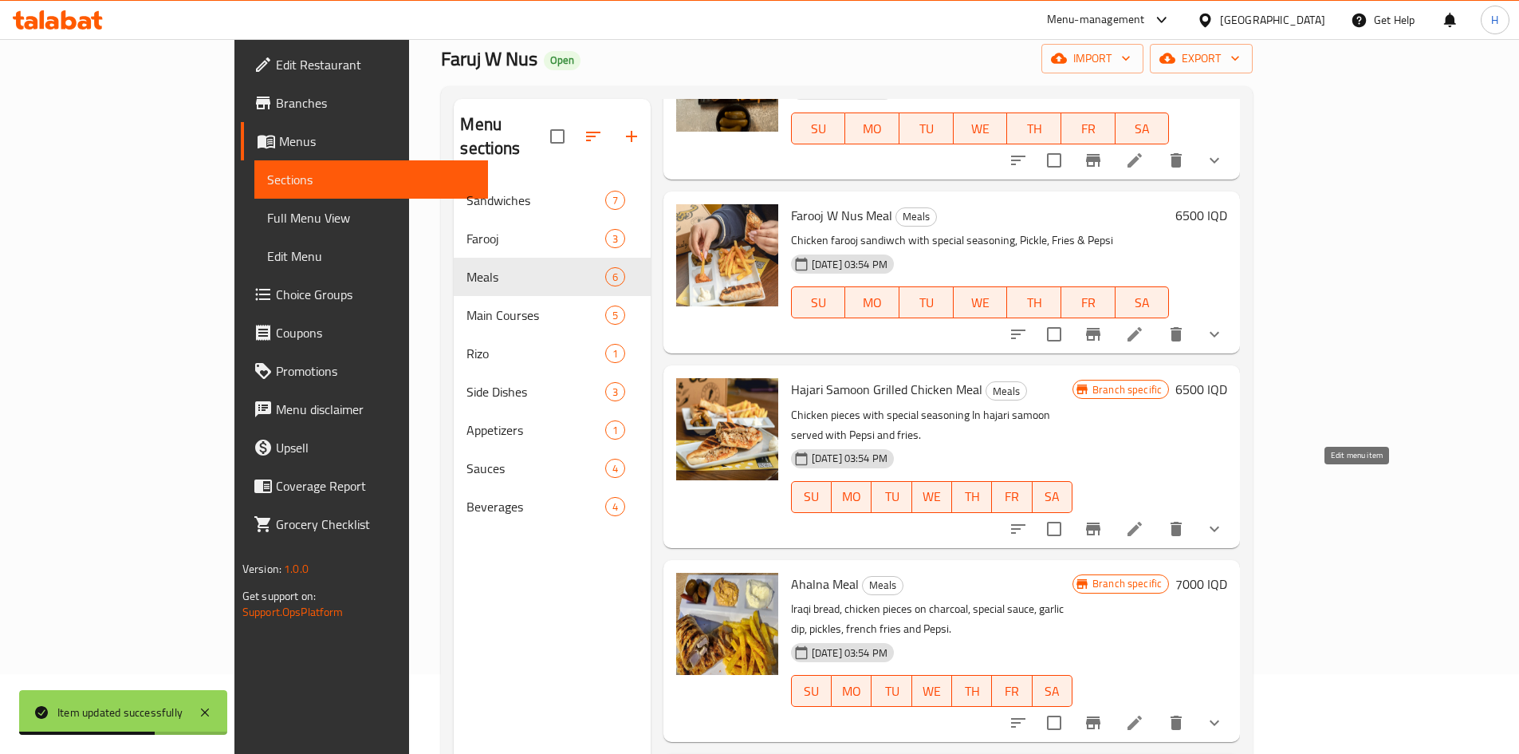
click at [1142, 522] on icon at bounding box center [1135, 529] width 14 height 14
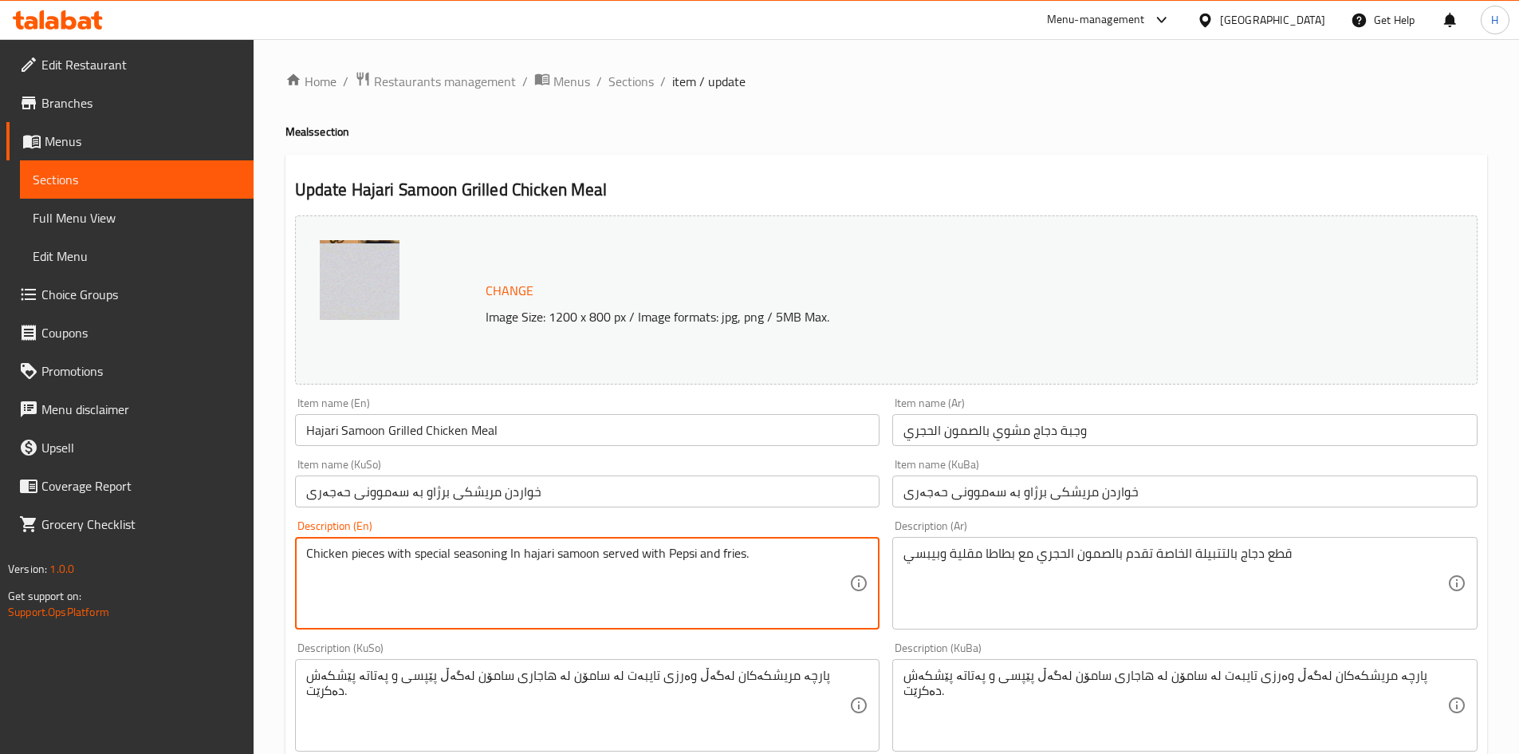
drag, startPoint x: 519, startPoint y: 558, endPoint x: 510, endPoint y: 560, distance: 9.9
click at [656, 560] on textarea "Chicken pieces with special seasoning hajari samoon served with Pepsi and fries." at bounding box center [578, 584] width 544 height 76
click at [479, 549] on textarea "Chicken pieces with special seasoning hajari samoon served with pepsi and fries." at bounding box center [578, 584] width 544 height 76
click at [508, 588] on textarea "Chicken pieces with special seasoning hajari samoon served with pepsi and fries." at bounding box center [578, 584] width 544 height 76
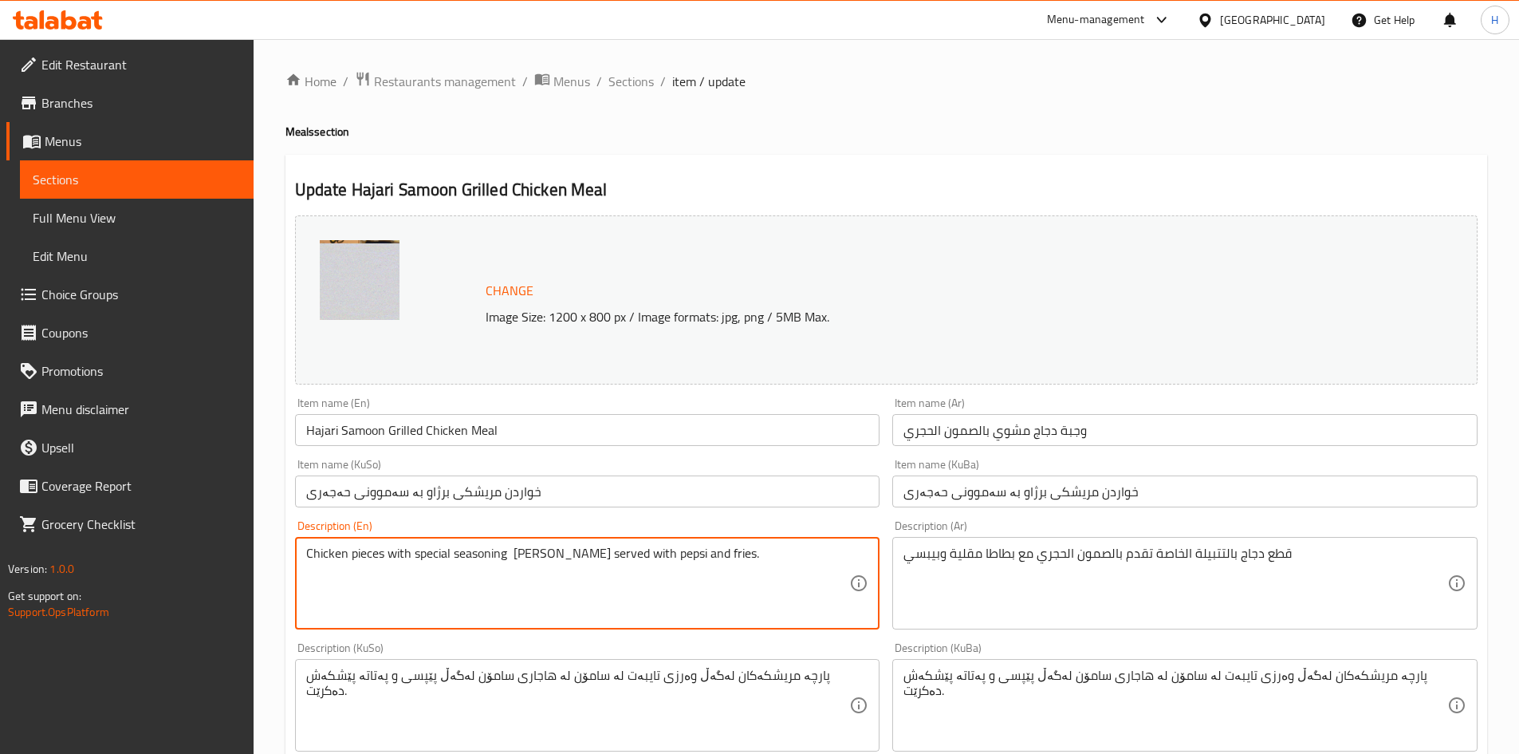
click at [484, 566] on textarea "Chicken pieces with special seasoning hajari samoon served with pepsi and fries." at bounding box center [578, 584] width 544 height 76
click at [620, 559] on textarea "Chicken pieces with special served with hajari samoon served with pepsi and fri…" at bounding box center [578, 584] width 544 height 76
click at [595, 552] on textarea "Chicken pieces with special served with hajari bread with pepsi and fries." at bounding box center [578, 584] width 544 height 76
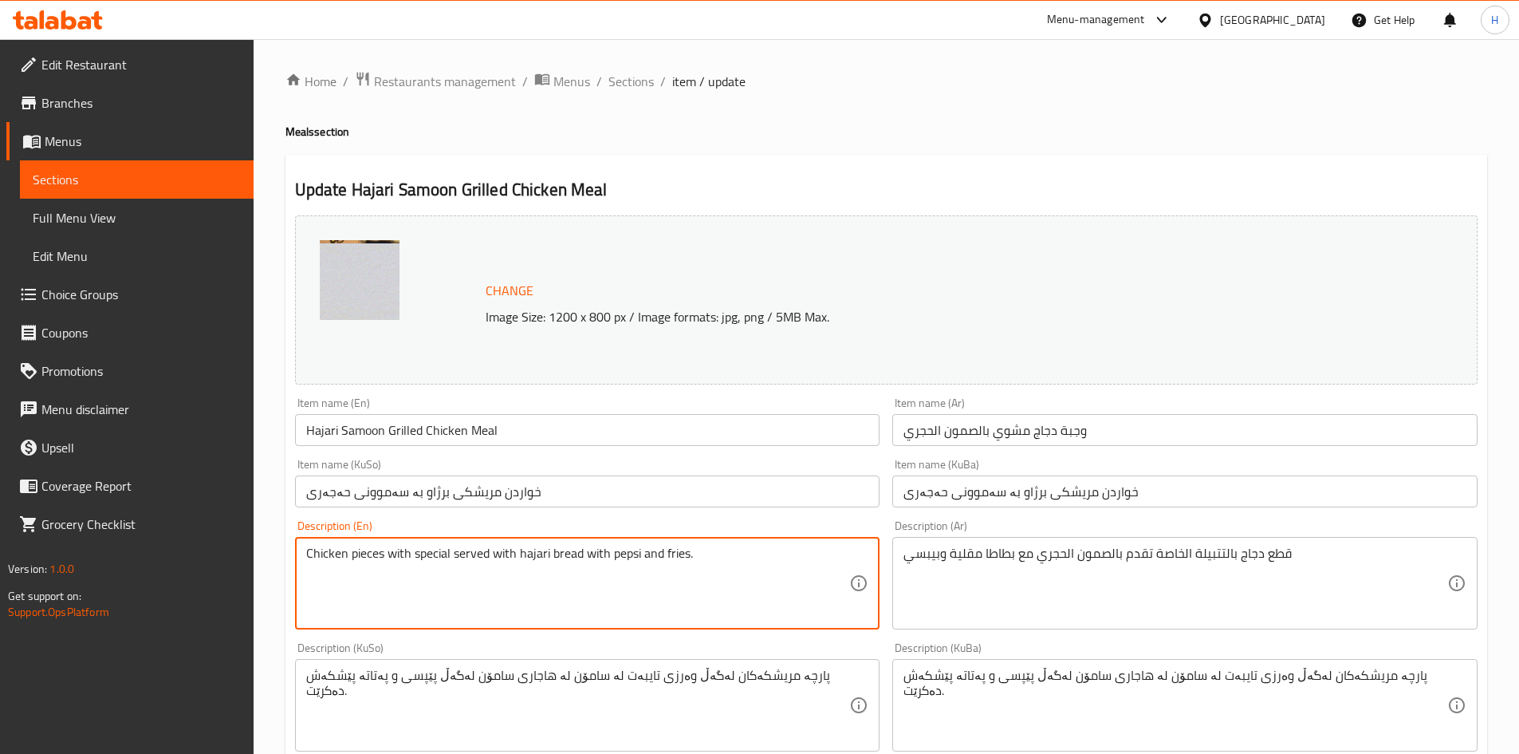
click at [595, 552] on textarea "Chicken pieces with special served with hajari bread with pepsi and fries." at bounding box center [578, 584] width 544 height 76
click at [639, 597] on textarea "Chicken pieces with special served with hajari bread ,pepsi and fries." at bounding box center [578, 584] width 544 height 76
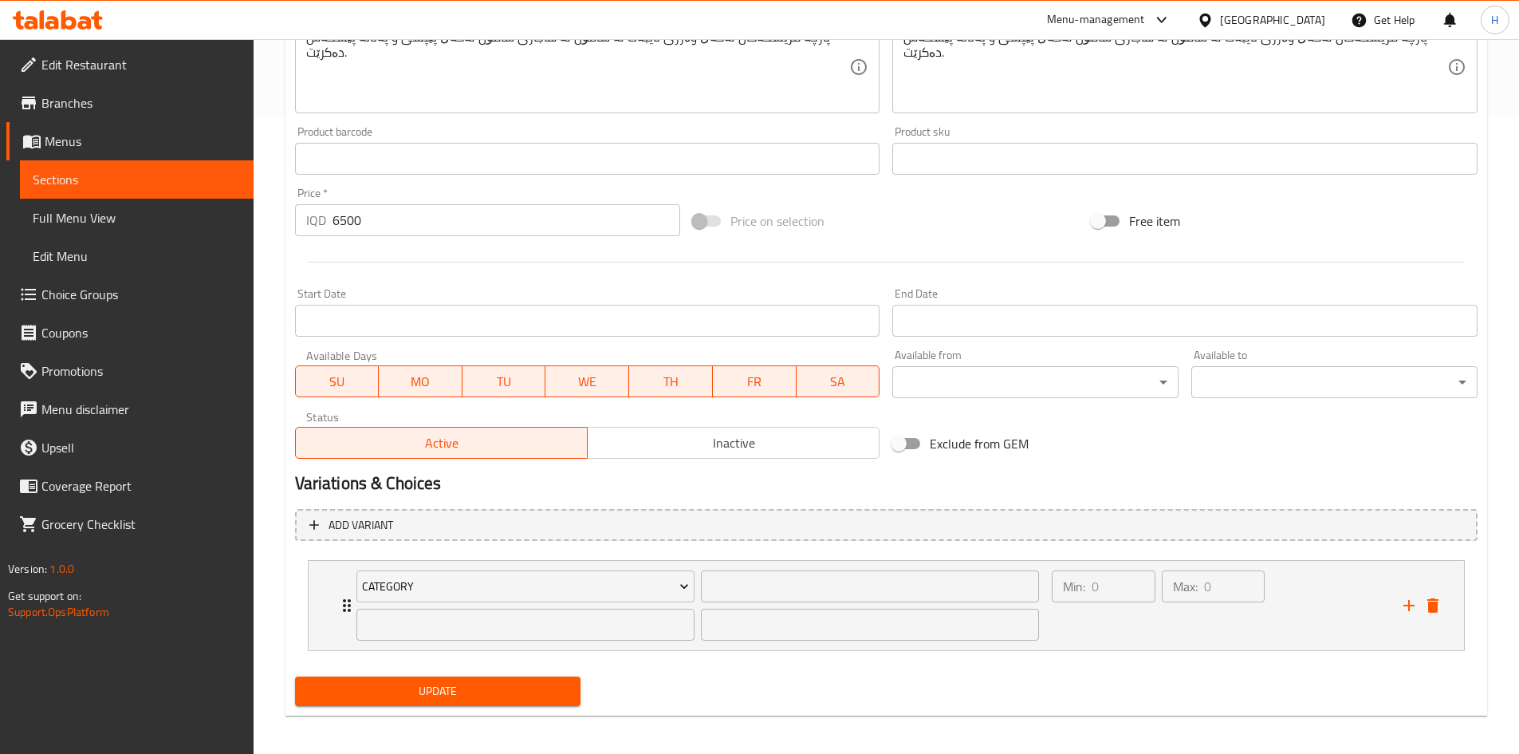
type textarea "Chicken pieces with special served with hajari bread ,pepsi and fries."
click at [519, 694] on span "Update" at bounding box center [438, 691] width 261 height 20
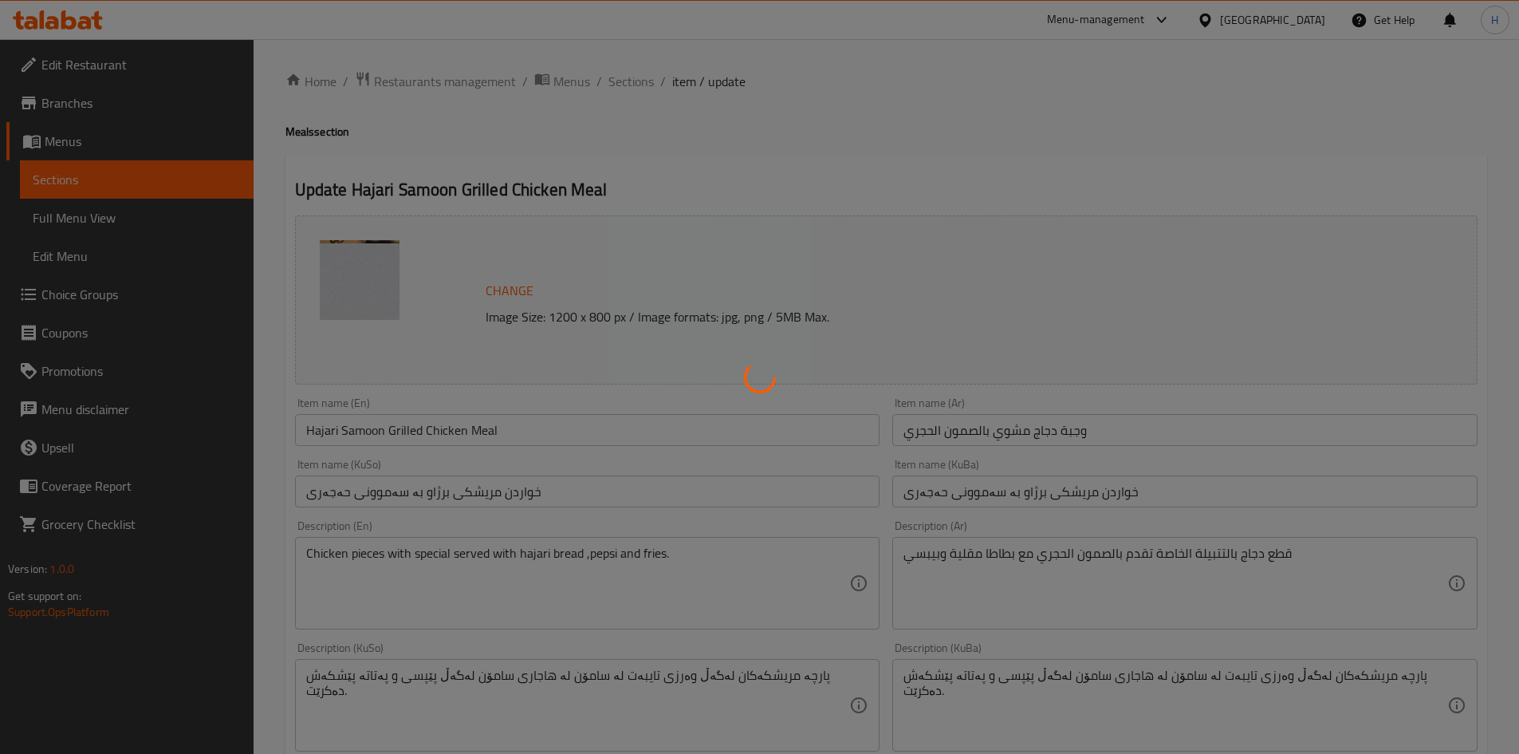
click at [631, 77] on div at bounding box center [759, 377] width 1519 height 754
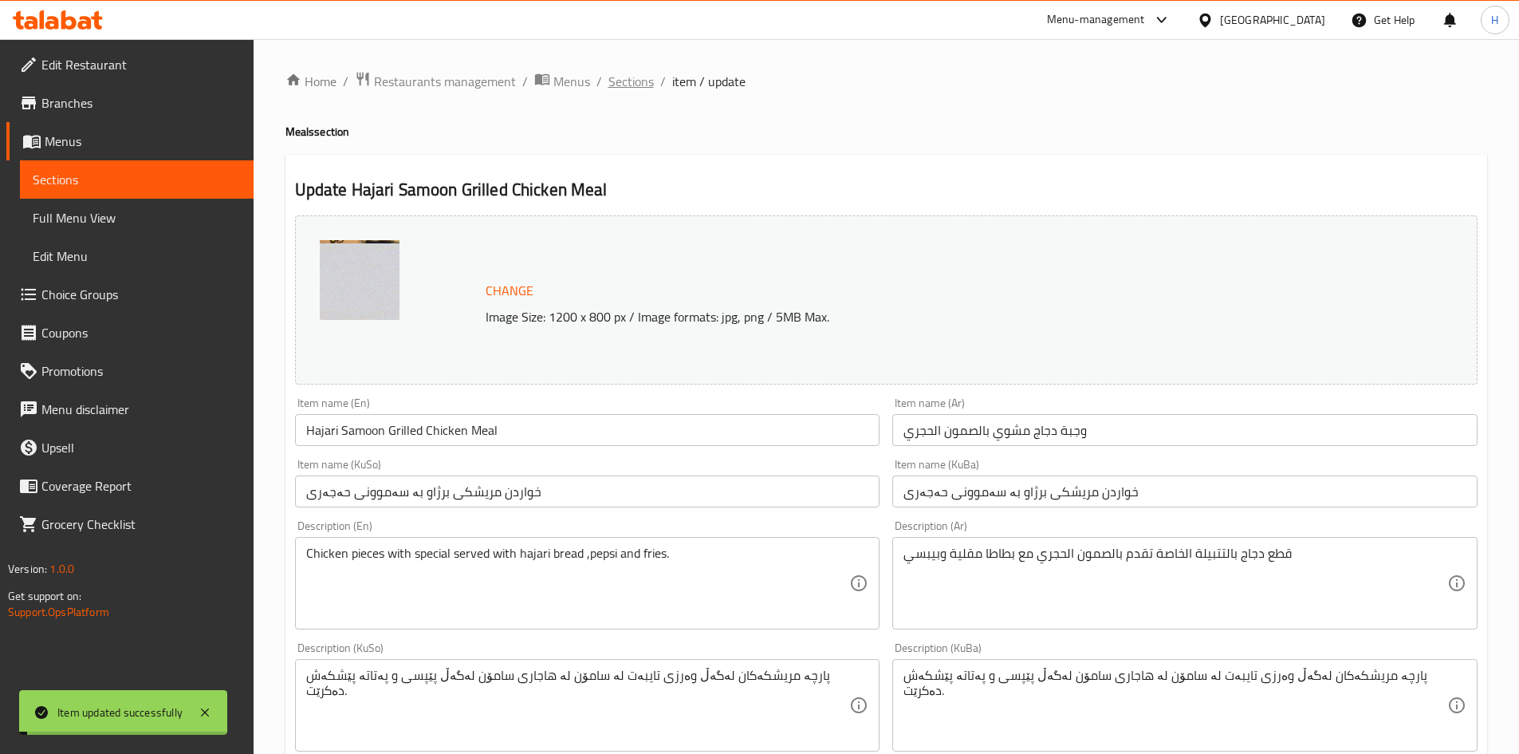
click at [632, 82] on span "Sections" at bounding box center [631, 81] width 45 height 19
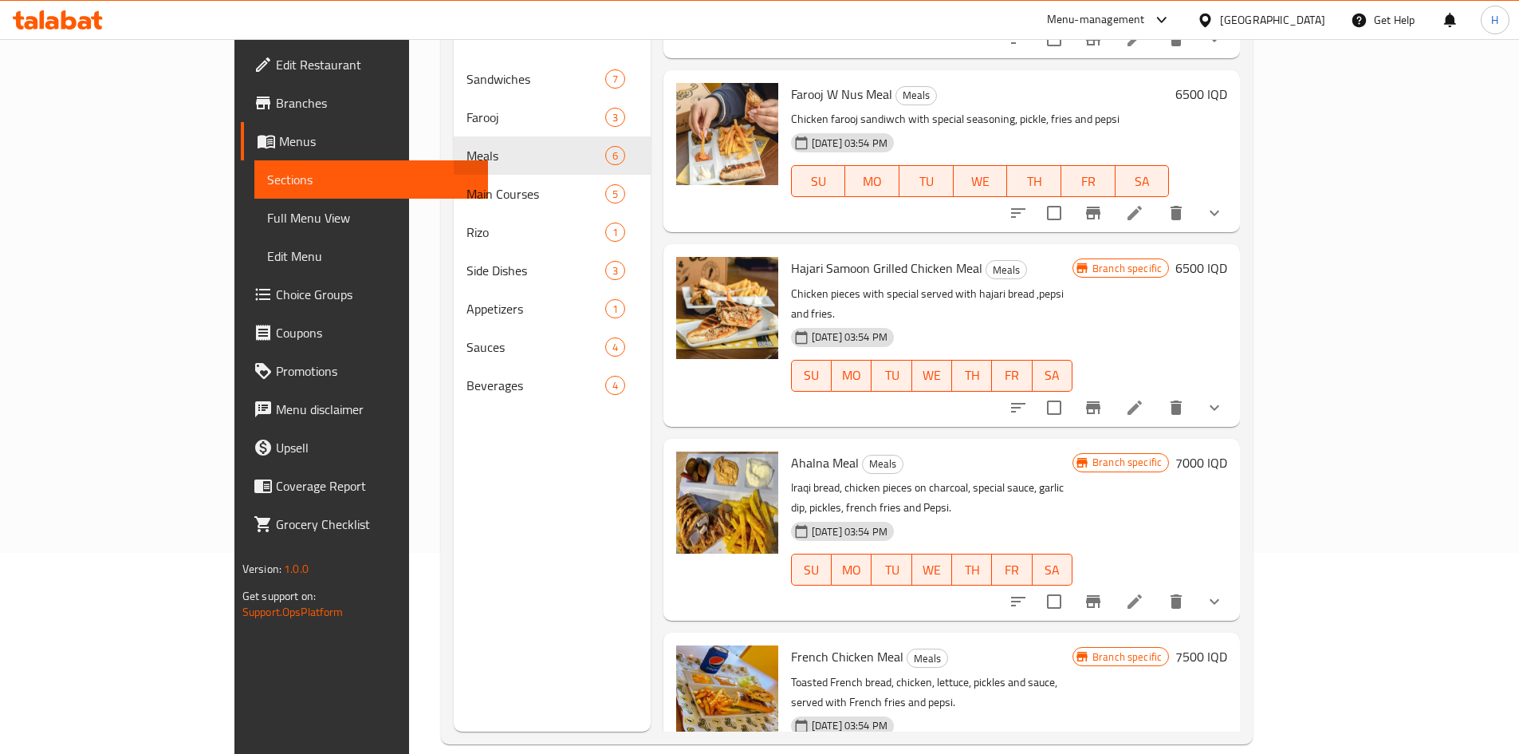
scroll to position [223, 0]
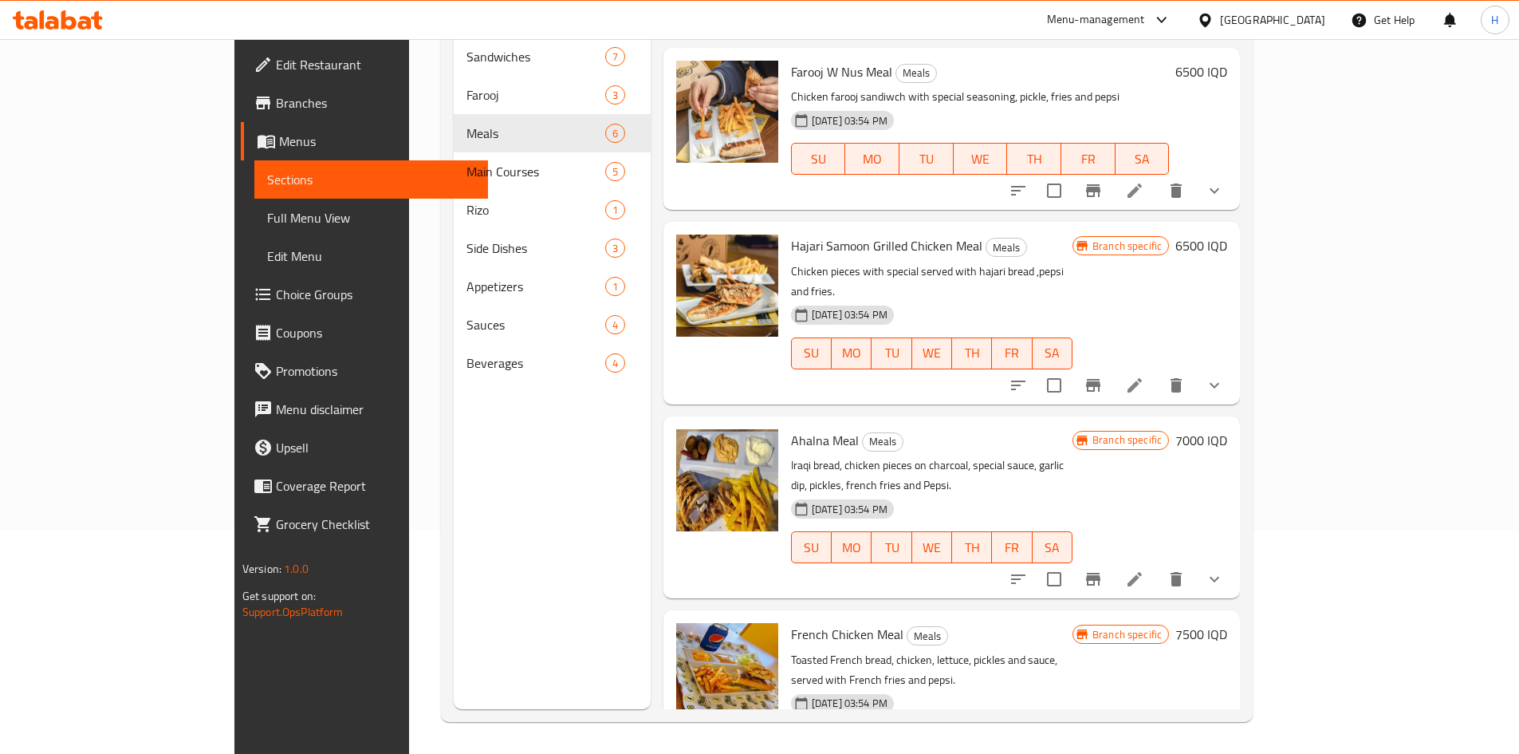
click at [1157, 565] on li at bounding box center [1135, 579] width 45 height 29
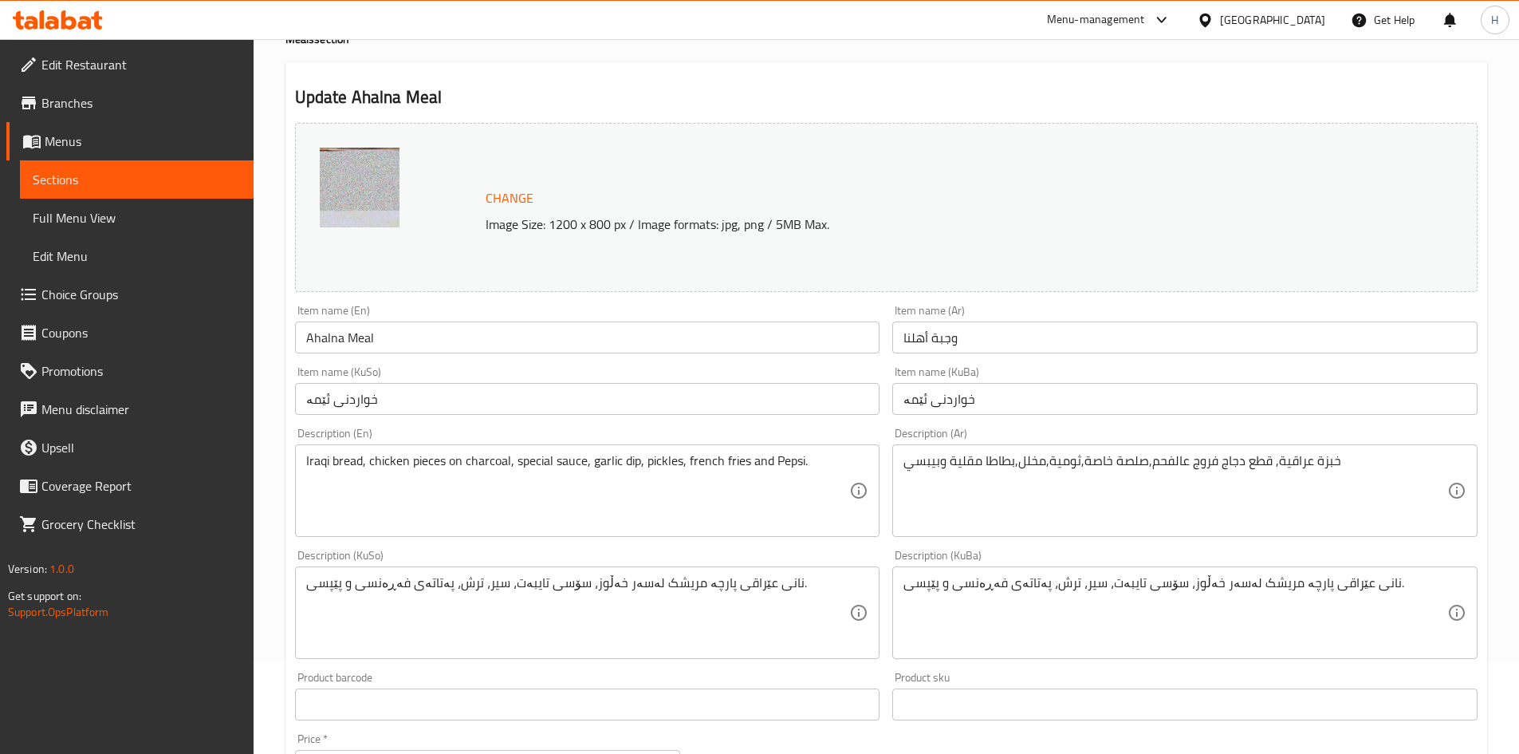
scroll to position [239, 0]
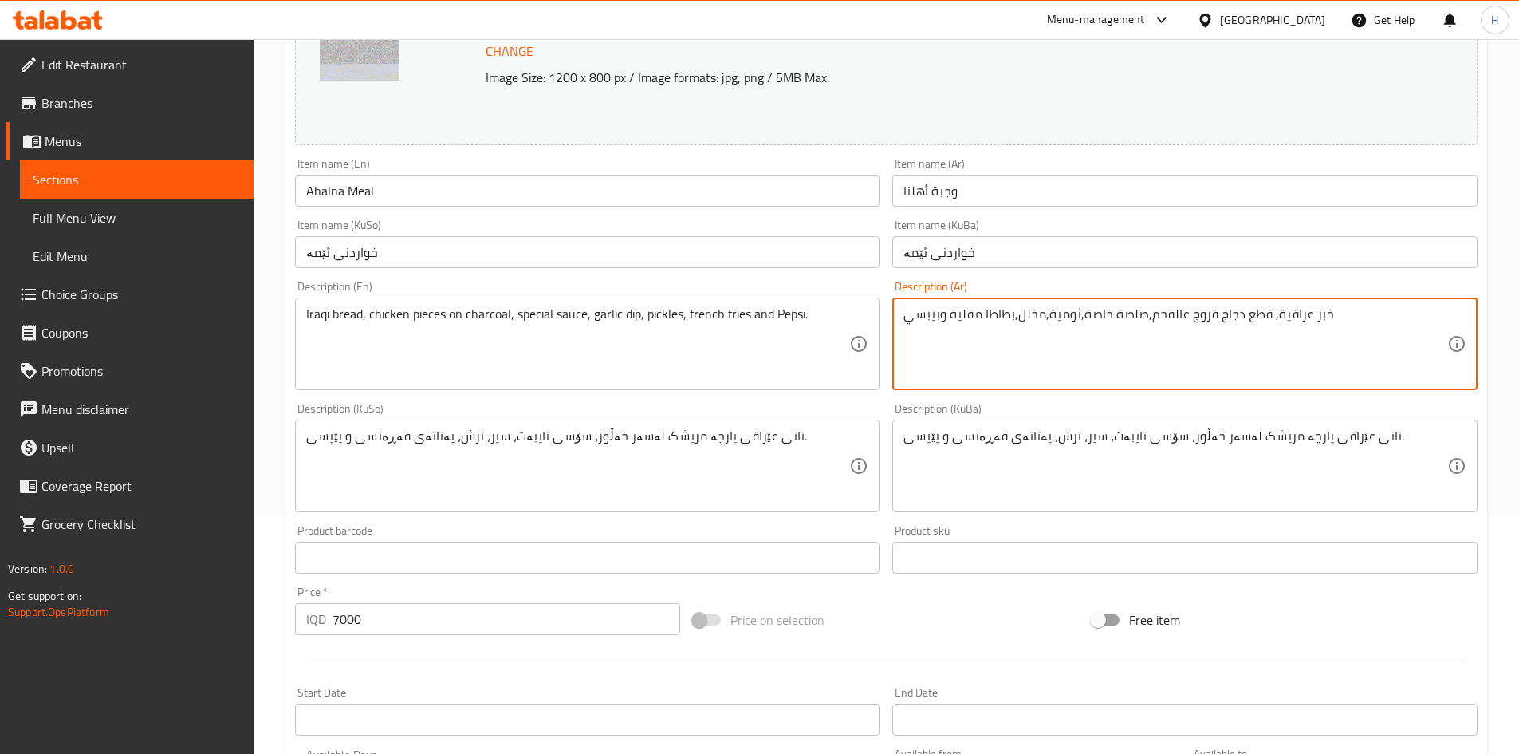
click at [1282, 317] on textarea "خبز عراقية, قطع دجاج فروج عالفحم,صلصة خاصة,ثومية,مخلل,بطاطا مقلية وبيبسي" at bounding box center [1176, 344] width 544 height 76
drag, startPoint x: 1283, startPoint y: 311, endPoint x: 1279, endPoint y: 319, distance: 8.9
click at [1279, 319] on textarea "خبز عراقية, قطع دجاج فروج عالفحم,صلصة خاصة,ثومية,مخلل,بطاطا مقلية وبيبسي" at bounding box center [1176, 344] width 544 height 76
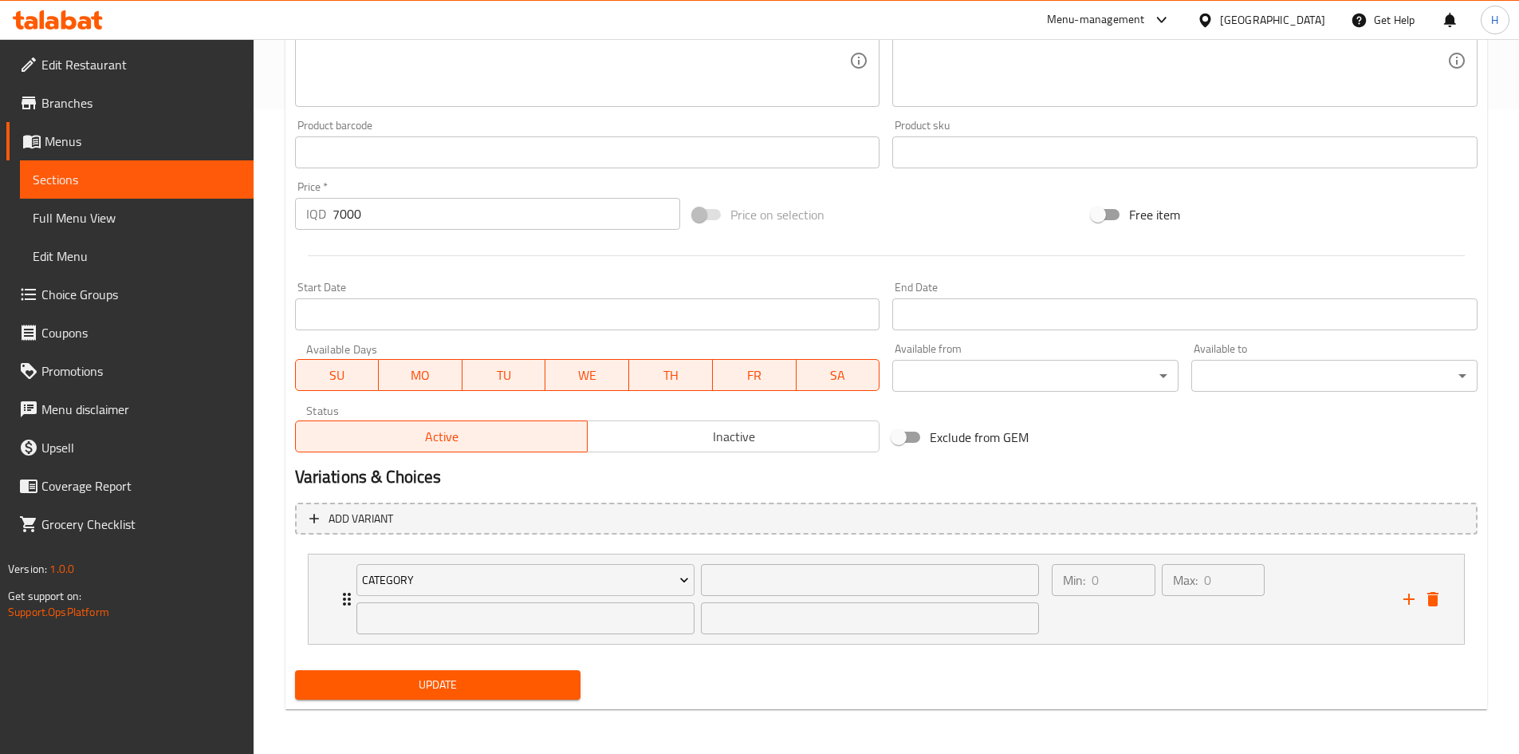
type textarea "خبز عراقي, قطع دجاج فروج عالفحم,صلصة خاصة,ثومية,مخلل,بطاطا مقلية وبيبسي"
click at [438, 688] on span "Update" at bounding box center [438, 685] width 261 height 20
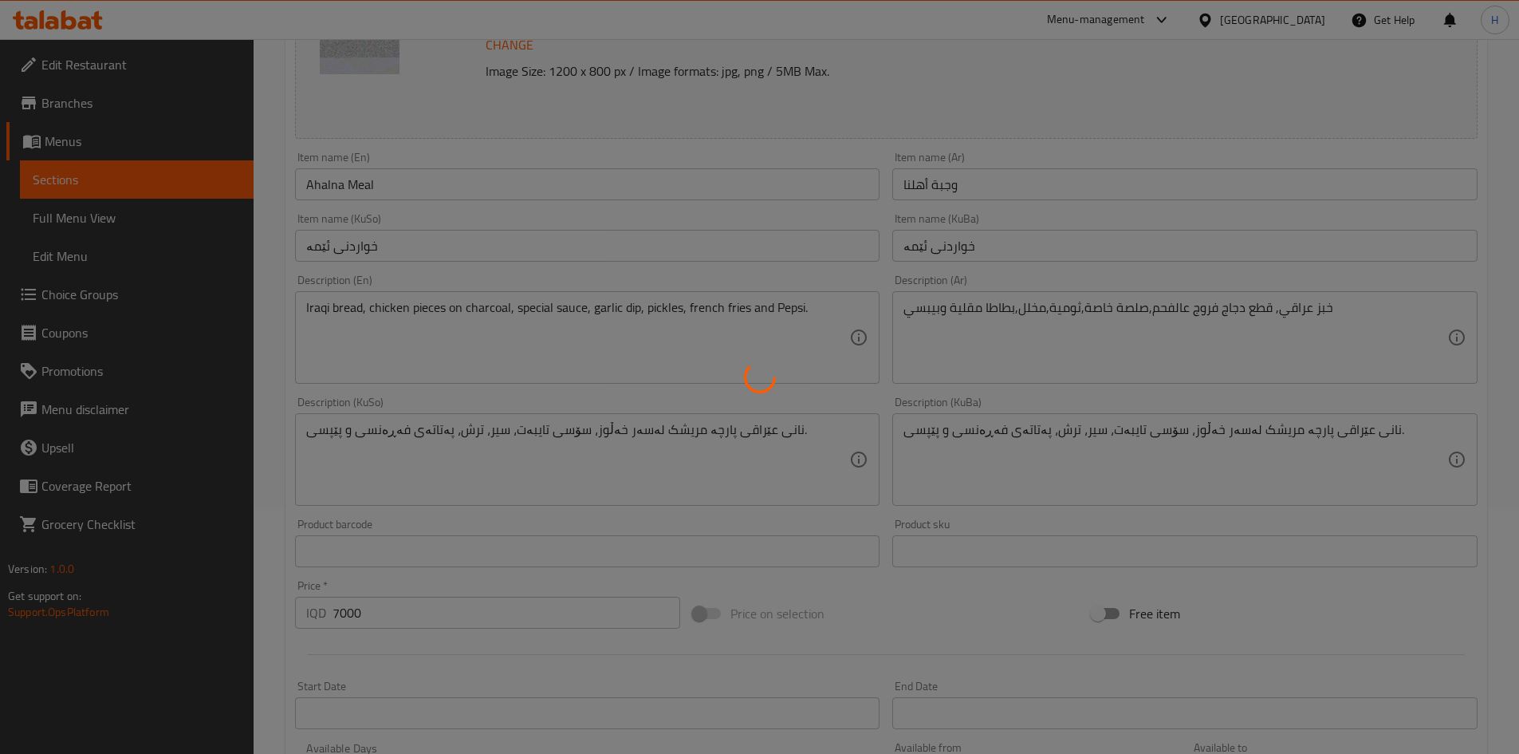
scroll to position [0, 0]
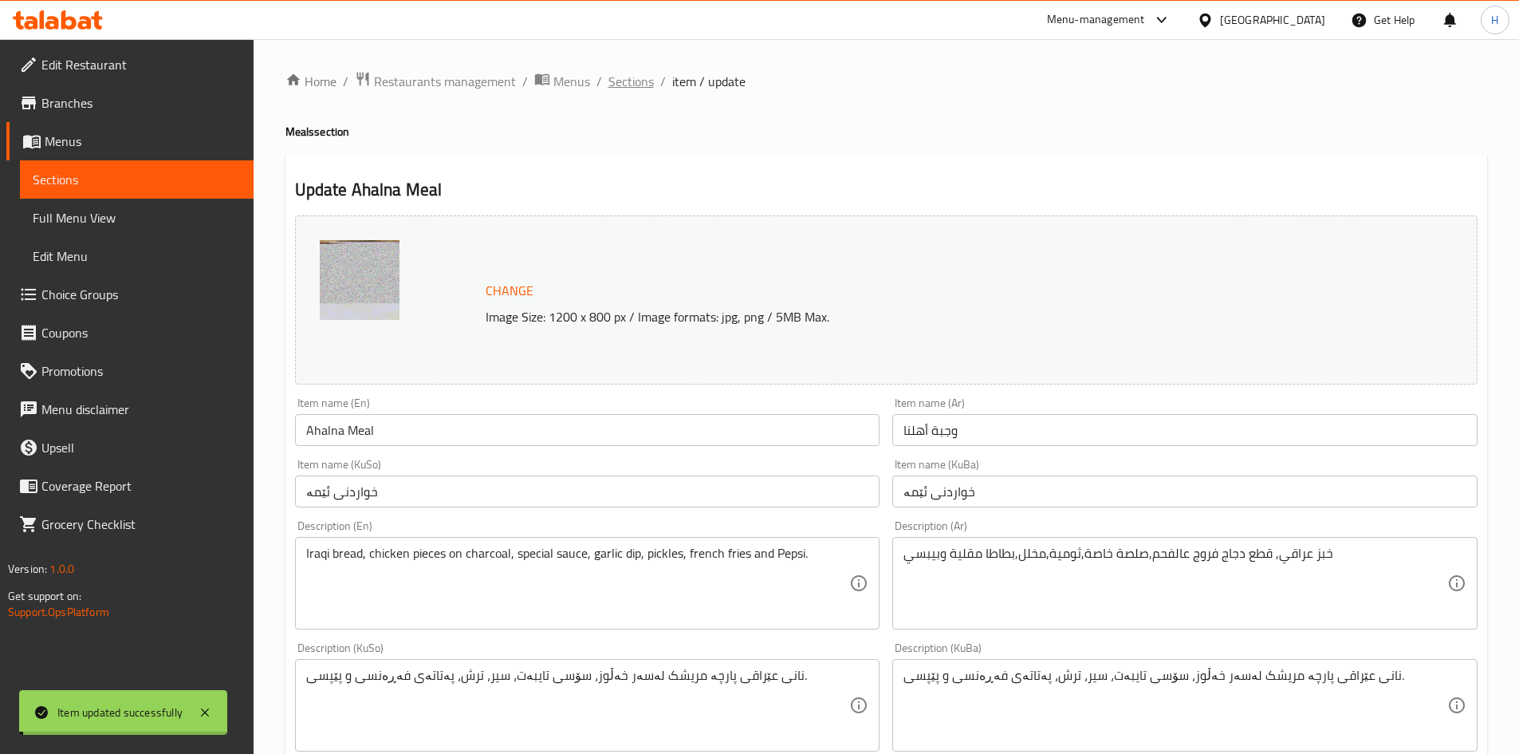
click at [617, 85] on span "Sections" at bounding box center [631, 81] width 45 height 19
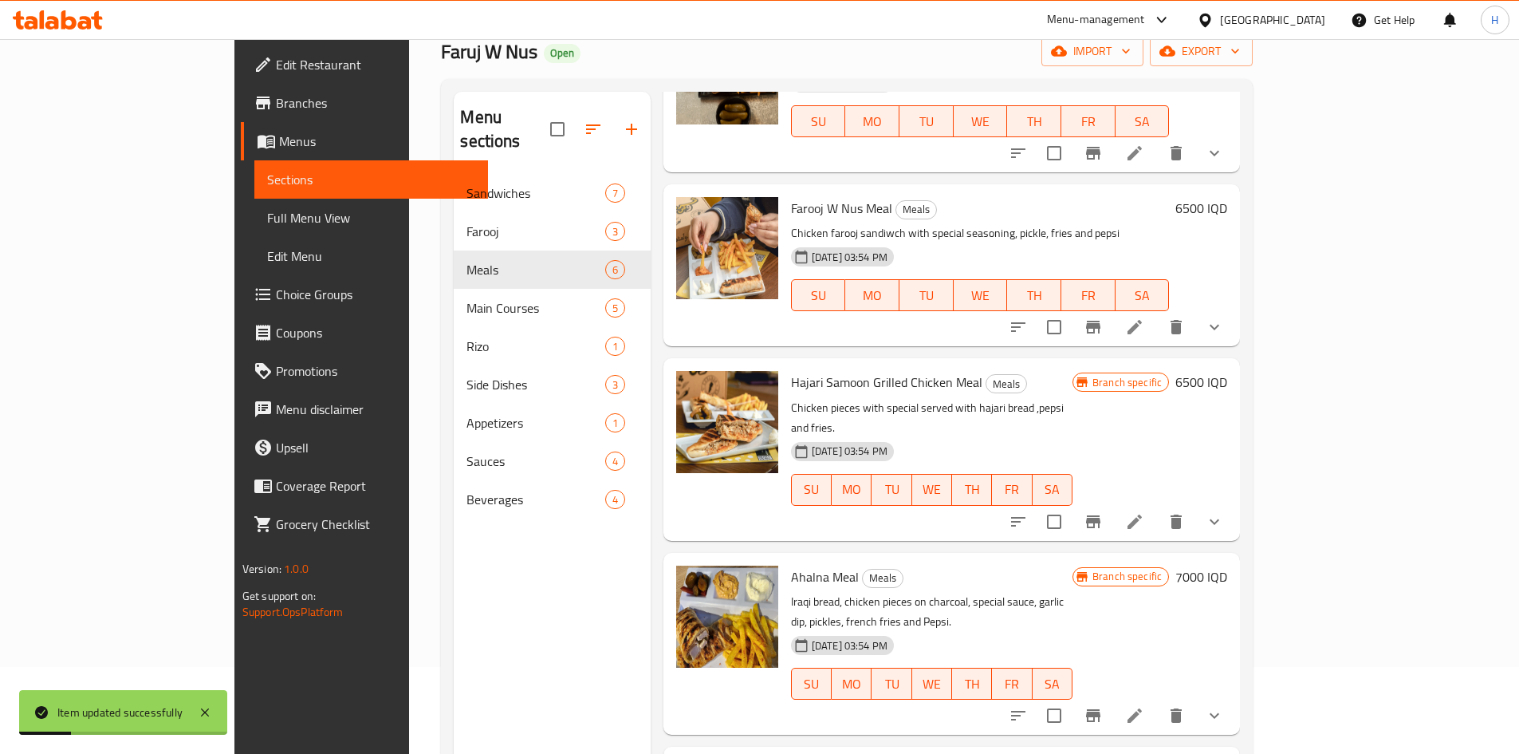
scroll to position [223, 0]
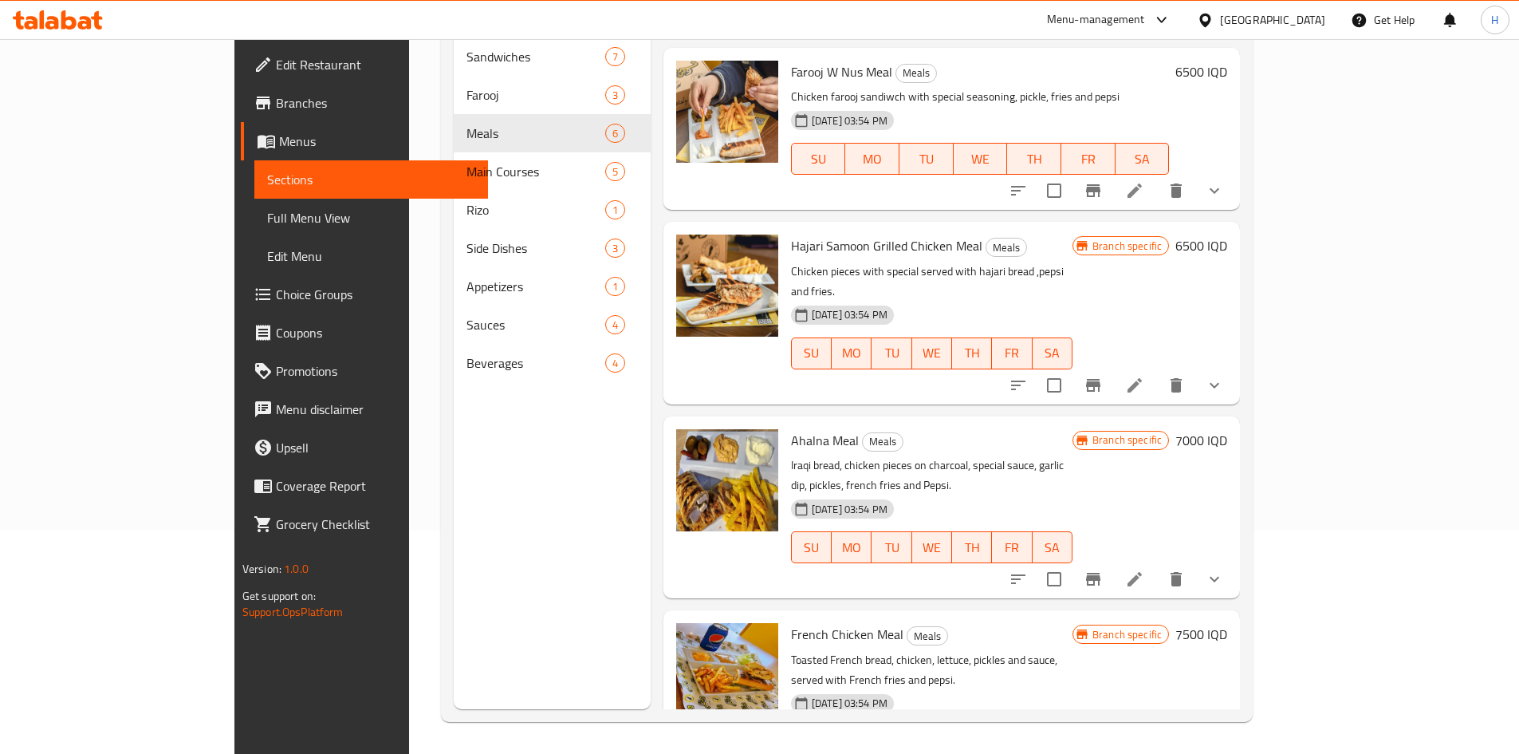
click at [1157, 565] on li at bounding box center [1135, 579] width 45 height 29
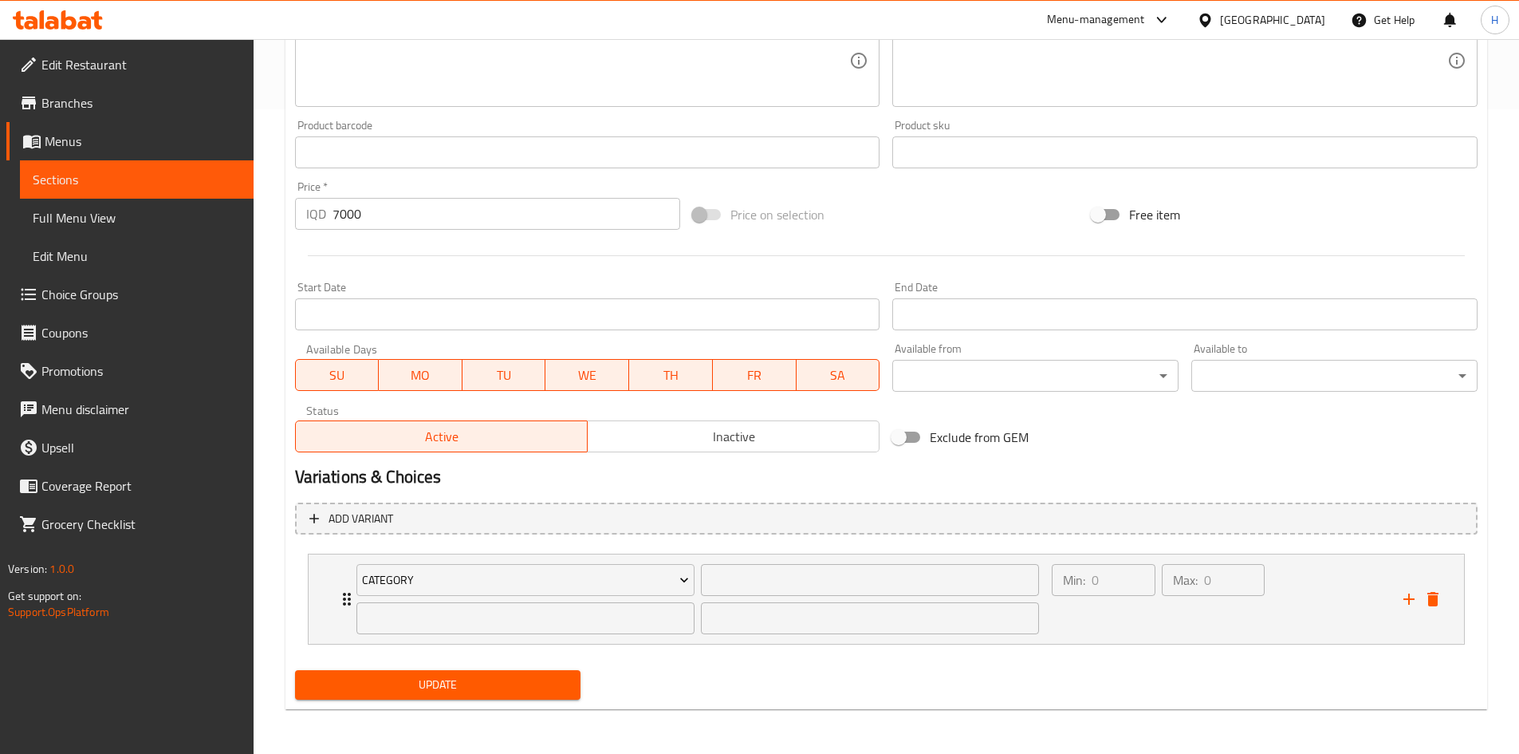
type textarea "Iraqi bread, chicken pieces on charcoal, special sauce, garlic dip, pickles, fr…"
click at [447, 680] on span "Update" at bounding box center [438, 685] width 261 height 20
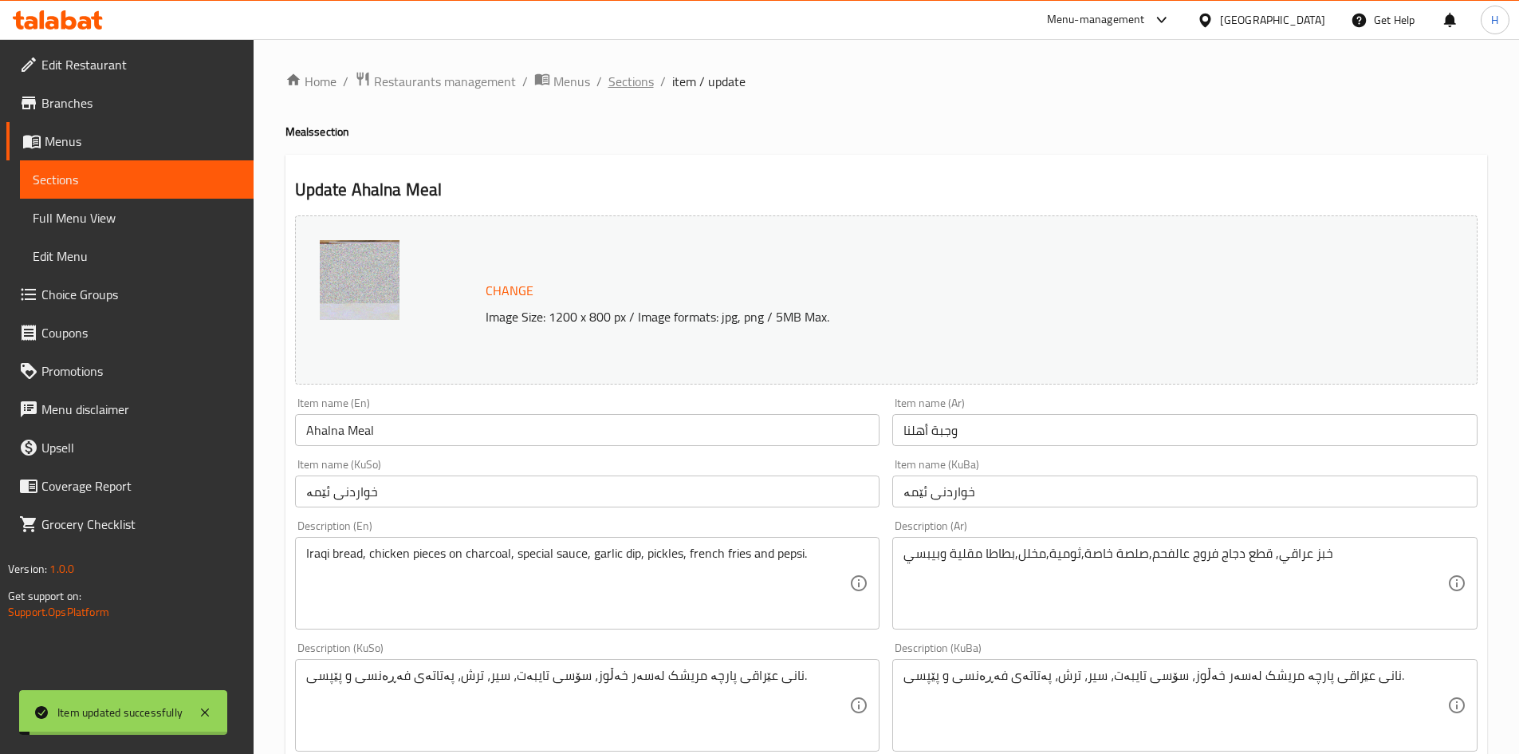
click at [643, 77] on span "Sections" at bounding box center [631, 81] width 45 height 19
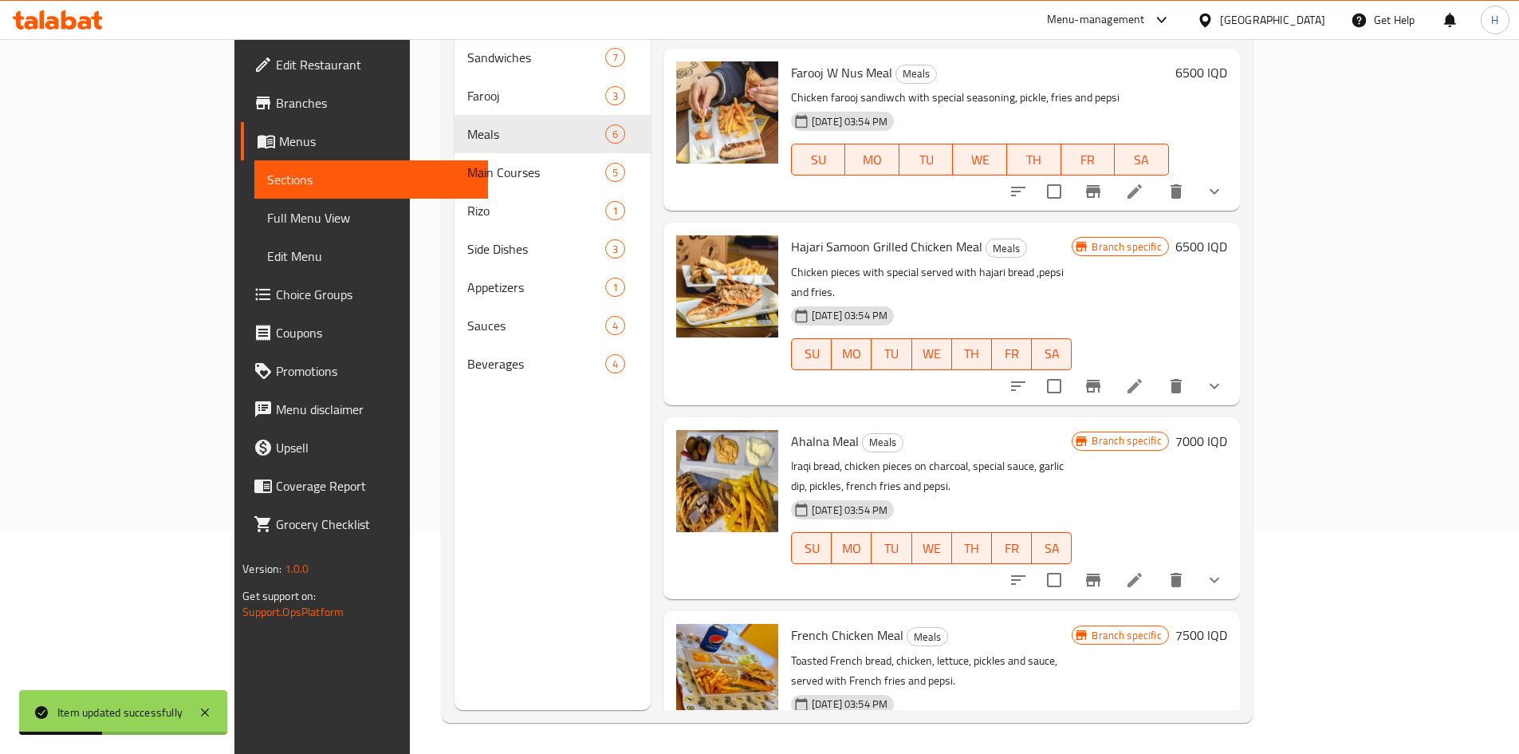
scroll to position [223, 0]
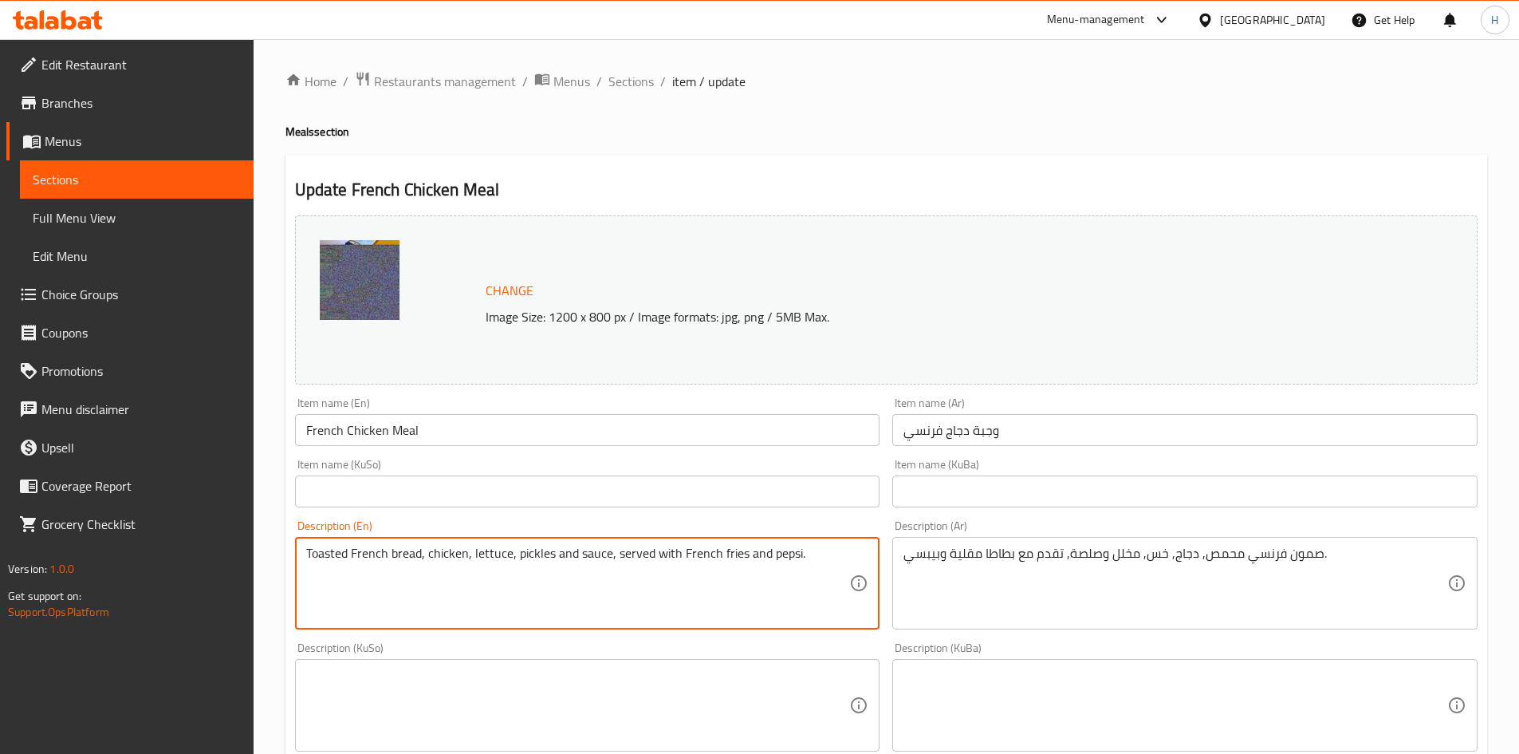
drag, startPoint x: 682, startPoint y: 554, endPoint x: 680, endPoint y: 562, distance: 8.1
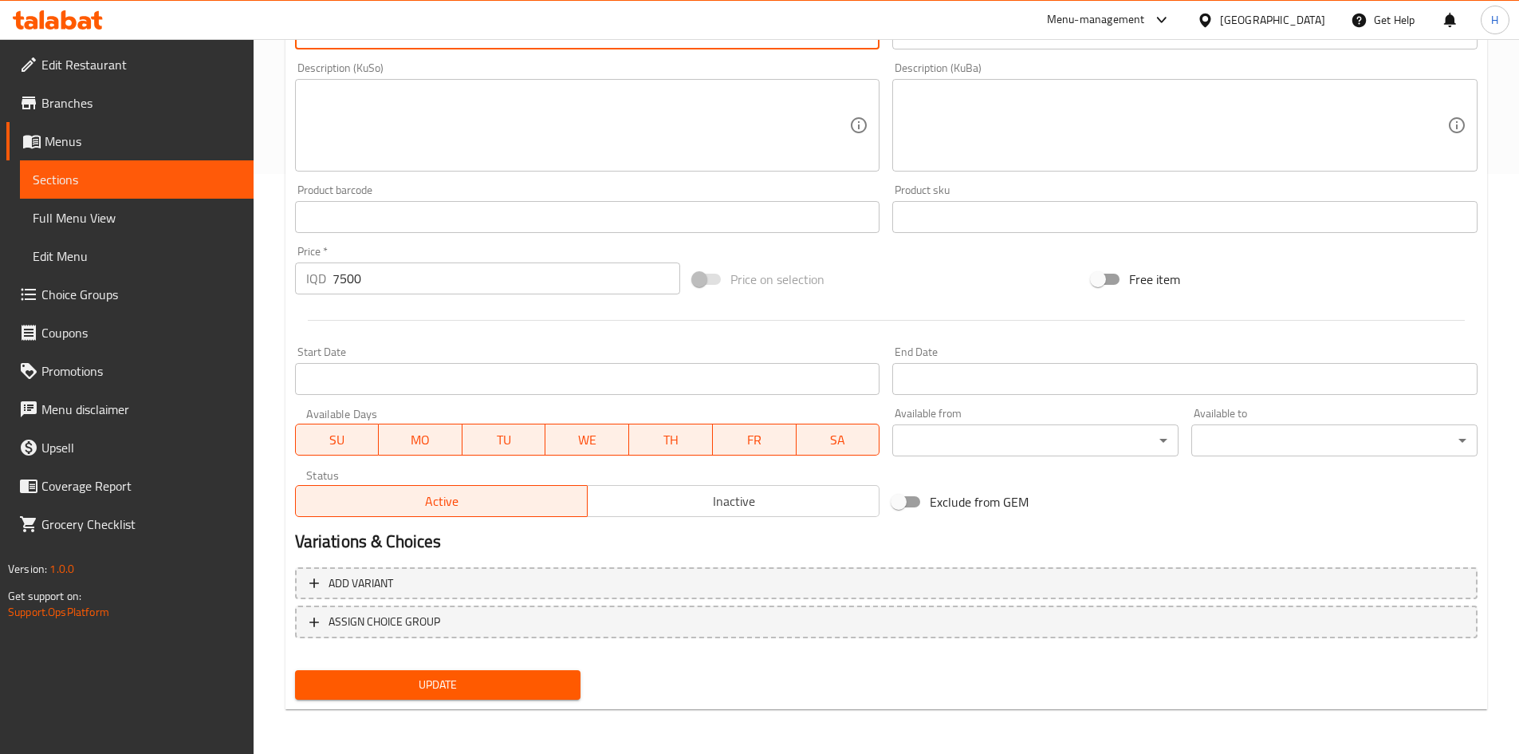
type textarea "Toasted French bread, chicken, lettuce, pickles and sauce, served with french f…"
click at [450, 686] on span "Update" at bounding box center [438, 685] width 261 height 20
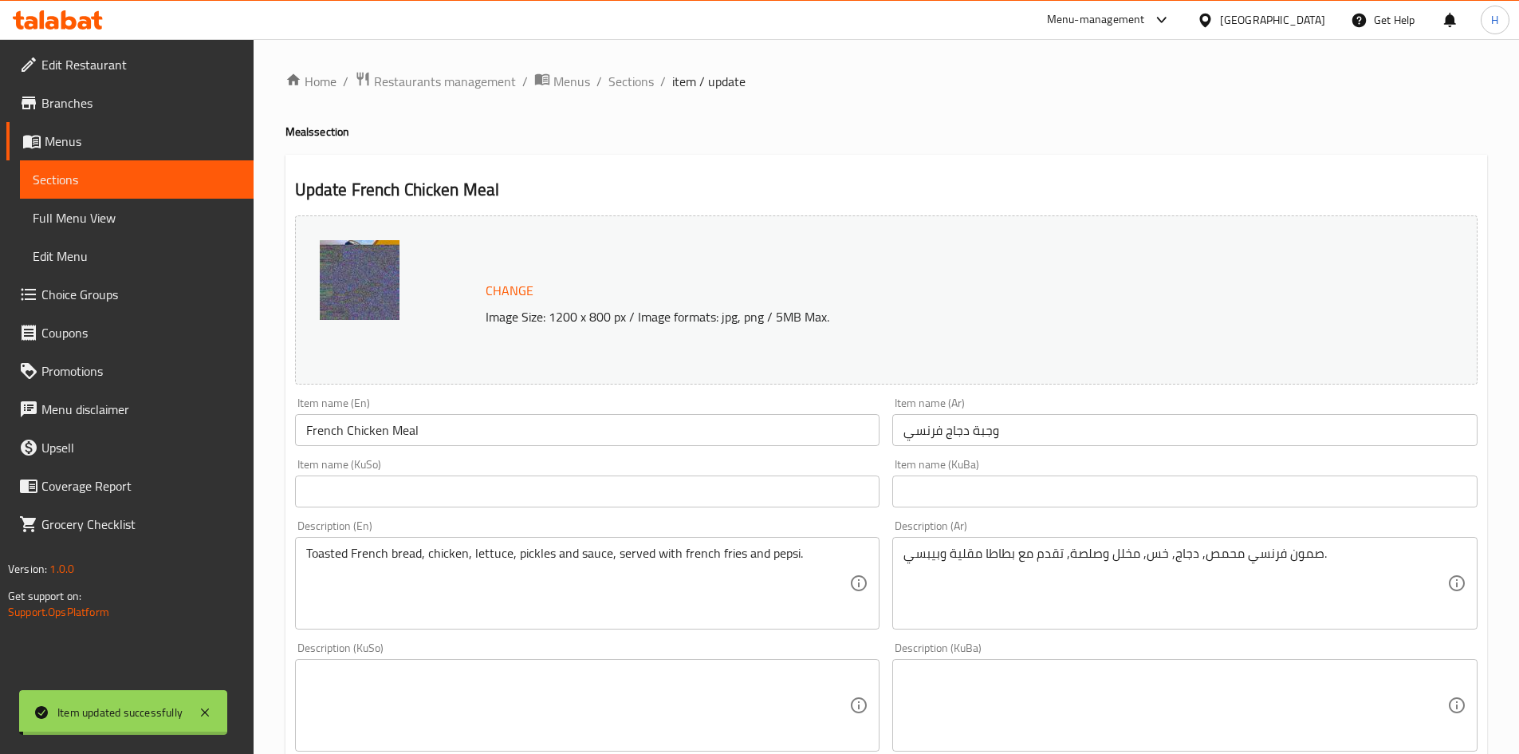
click at [635, 79] on span "Sections" at bounding box center [631, 81] width 45 height 19
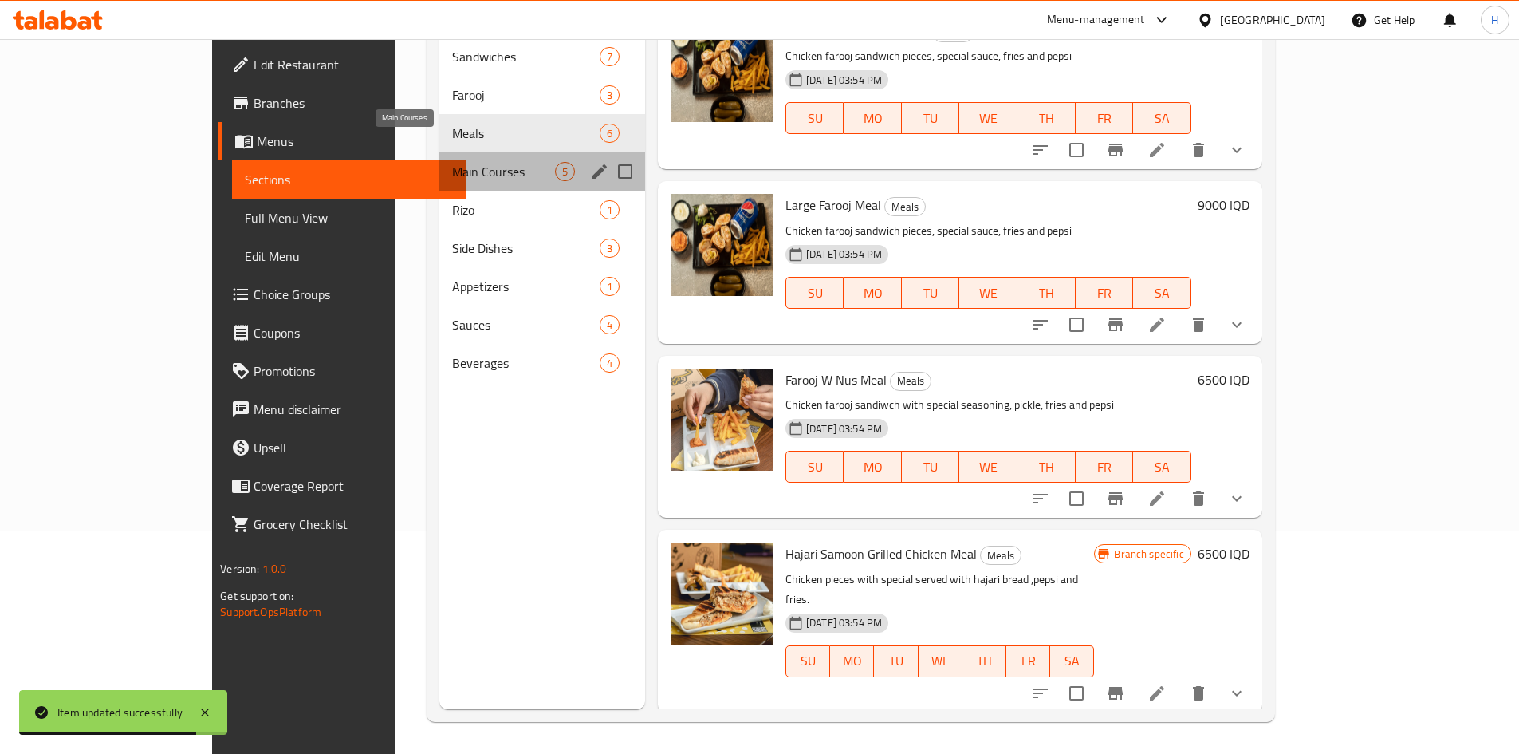
click at [452, 162] on span "Main Courses" at bounding box center [503, 171] width 103 height 19
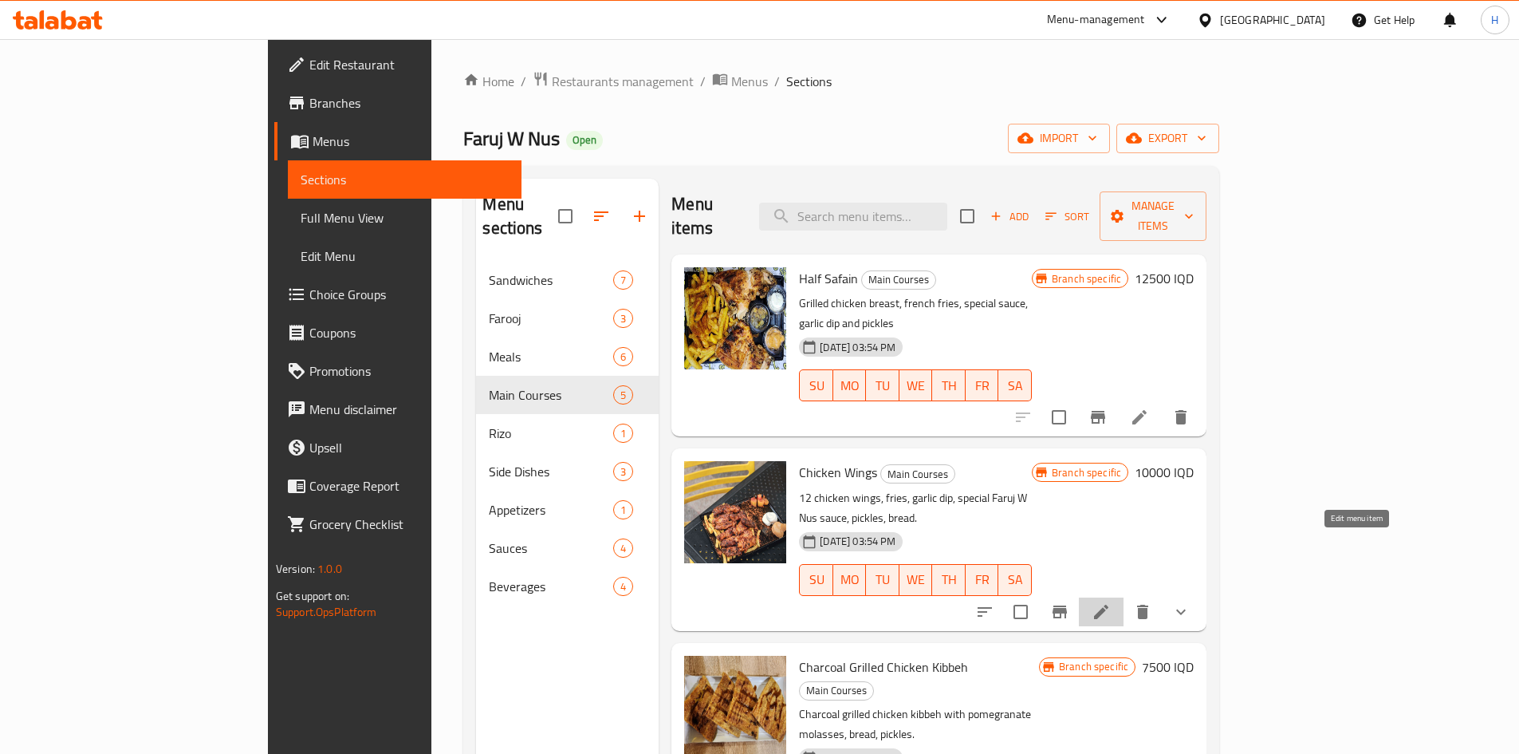
click at [1111, 602] on icon at bounding box center [1101, 611] width 19 height 19
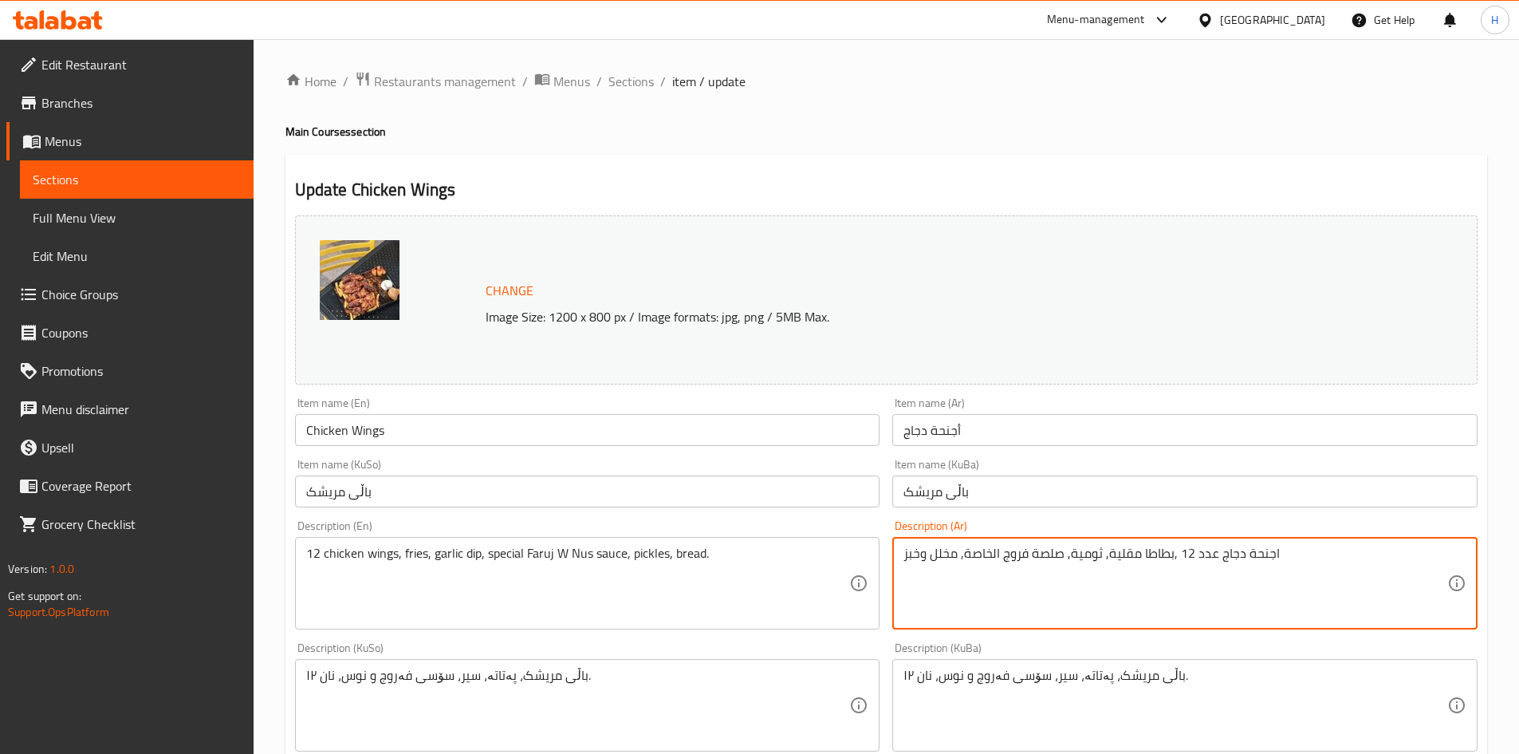
type textarea "اجنحة دجاج عدد 12 ,بطاطا مقلية, ثومية, صلصة فروج الخاصة, مخلل وخبز"
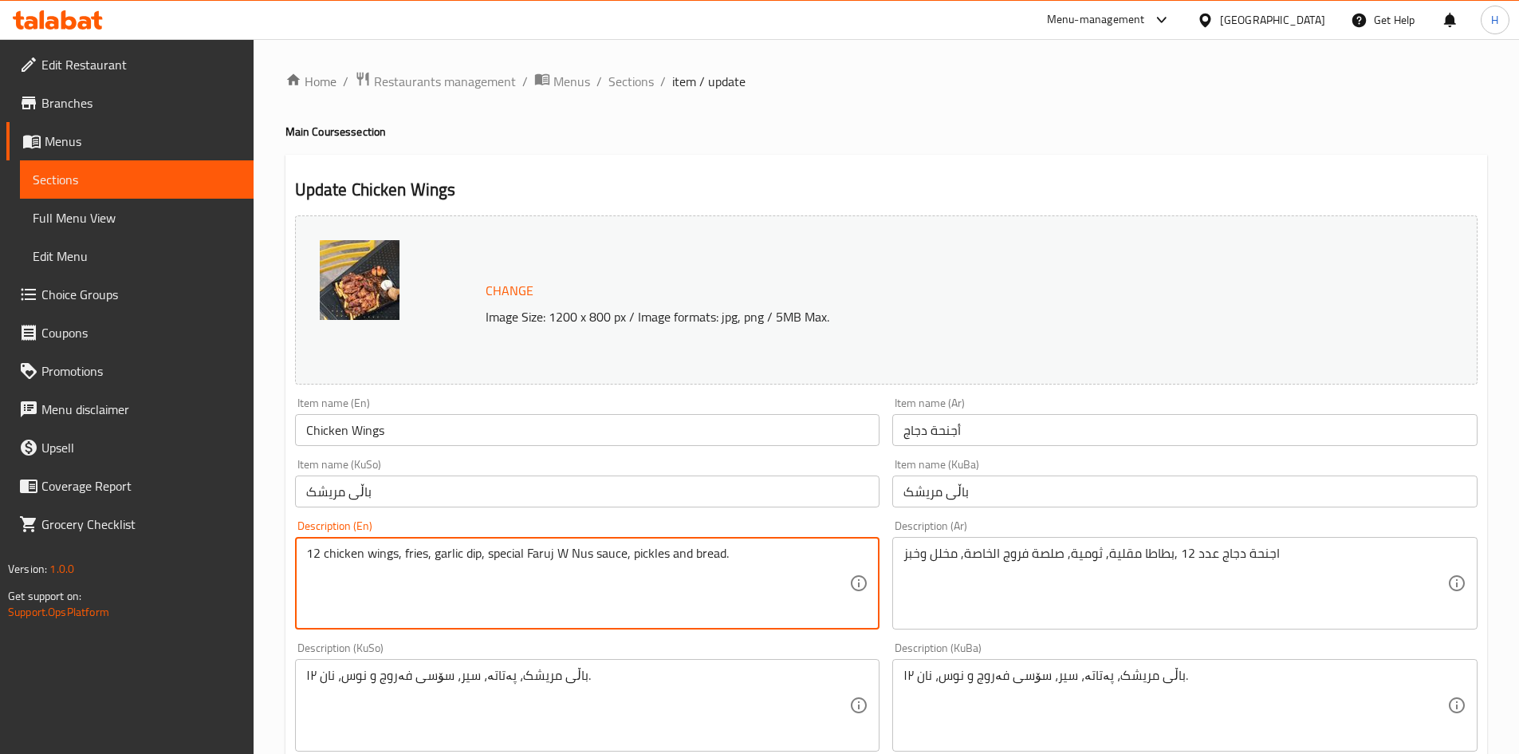
click at [577, 561] on textarea "12 chicken wings, fries, garlic dip, special Faruj W Nus sauce, pickles and bre…" at bounding box center [578, 584] width 544 height 76
click at [565, 554] on textarea "12 chicken wings, fries, garlic dip, special Faruj W nus sauce, pickles and bre…" at bounding box center [578, 584] width 544 height 76
click at [530, 558] on textarea "12 chicken wings, fries, garlic dip, special Faruj w nus sauce, pickles and bre…" at bounding box center [578, 584] width 544 height 76
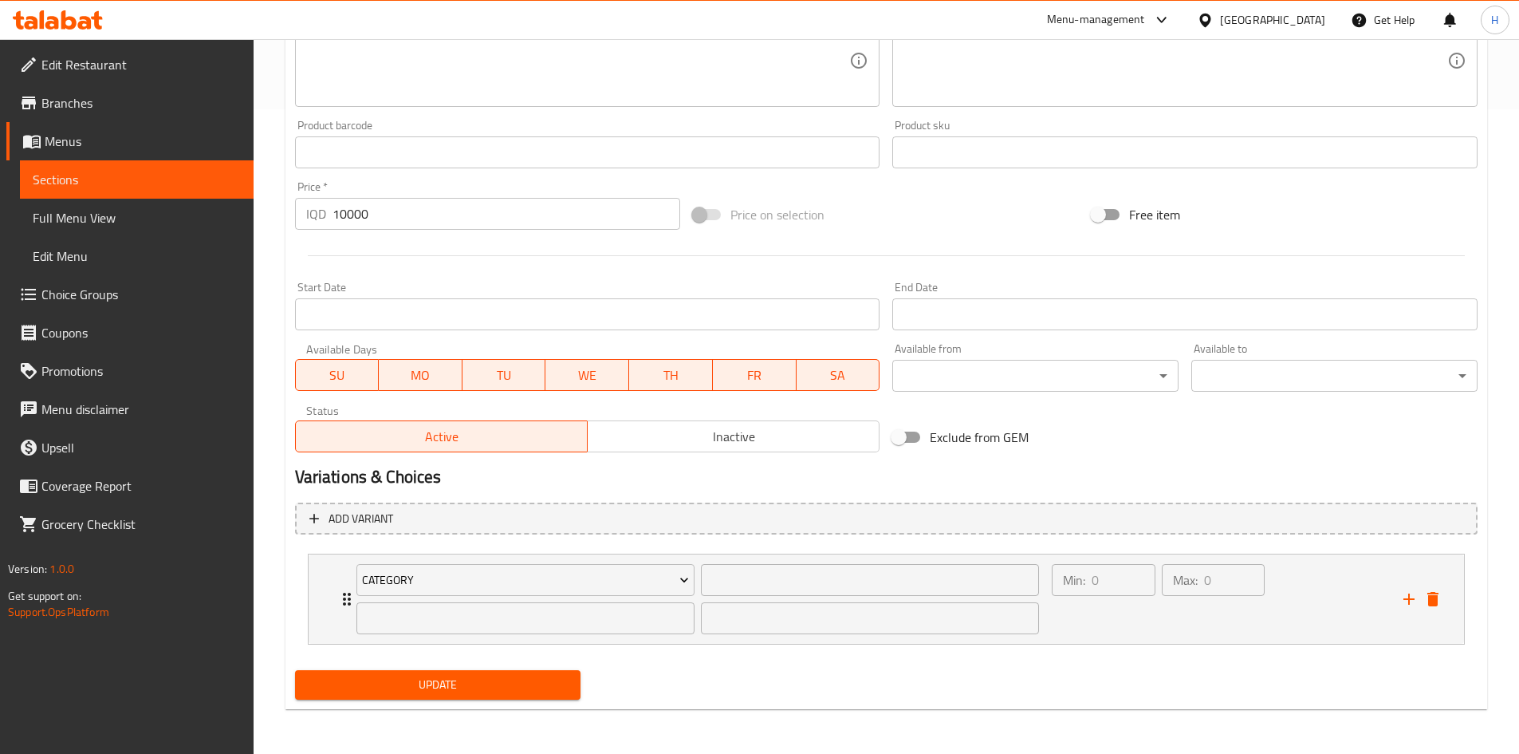
type textarea "12 chicken wings, fries, garlic dip, special faruj w nus sauce, pickles and bre…"
click at [491, 668] on div "Update" at bounding box center [438, 685] width 299 height 42
click at [491, 674] on button "Update" at bounding box center [438, 685] width 286 height 30
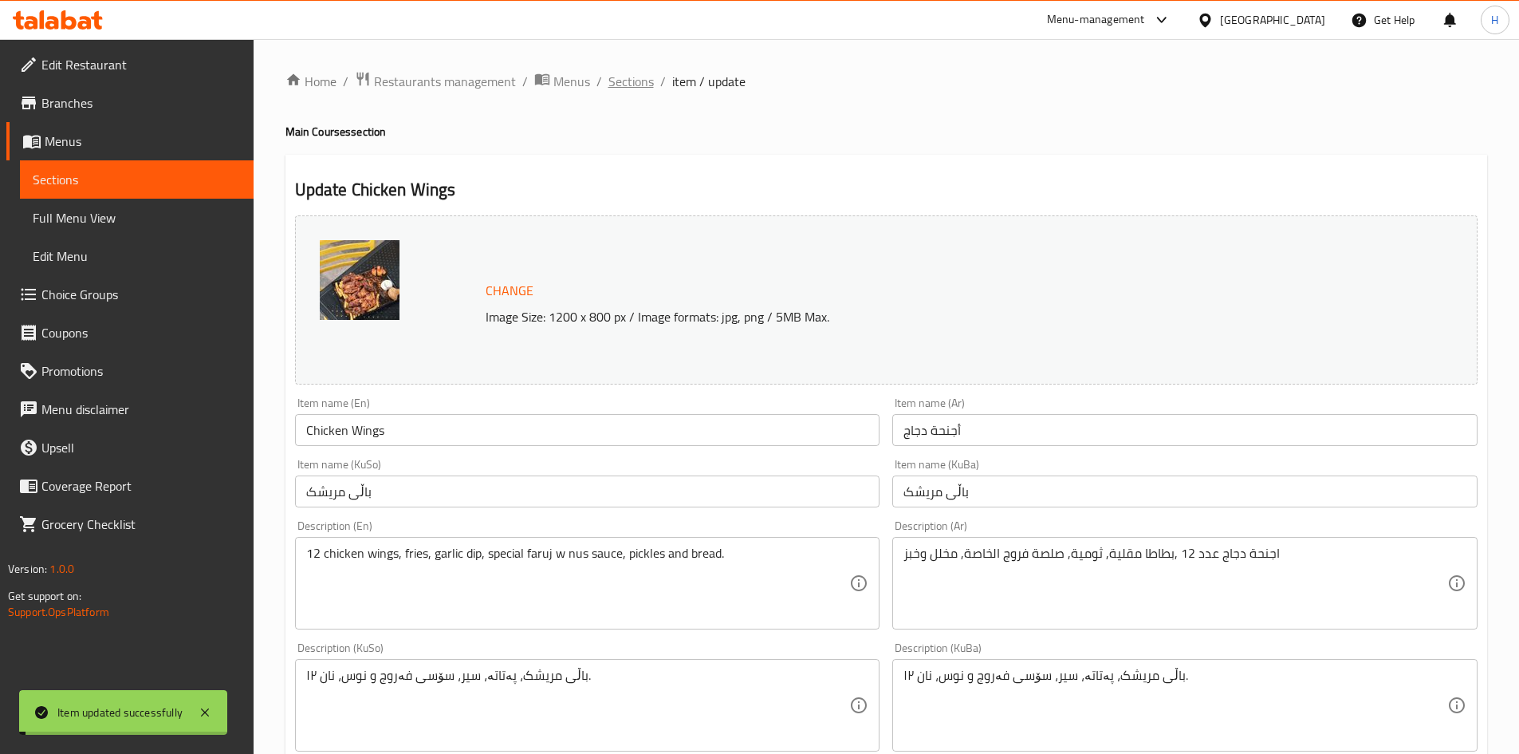
click at [620, 76] on span "Sections" at bounding box center [631, 81] width 45 height 19
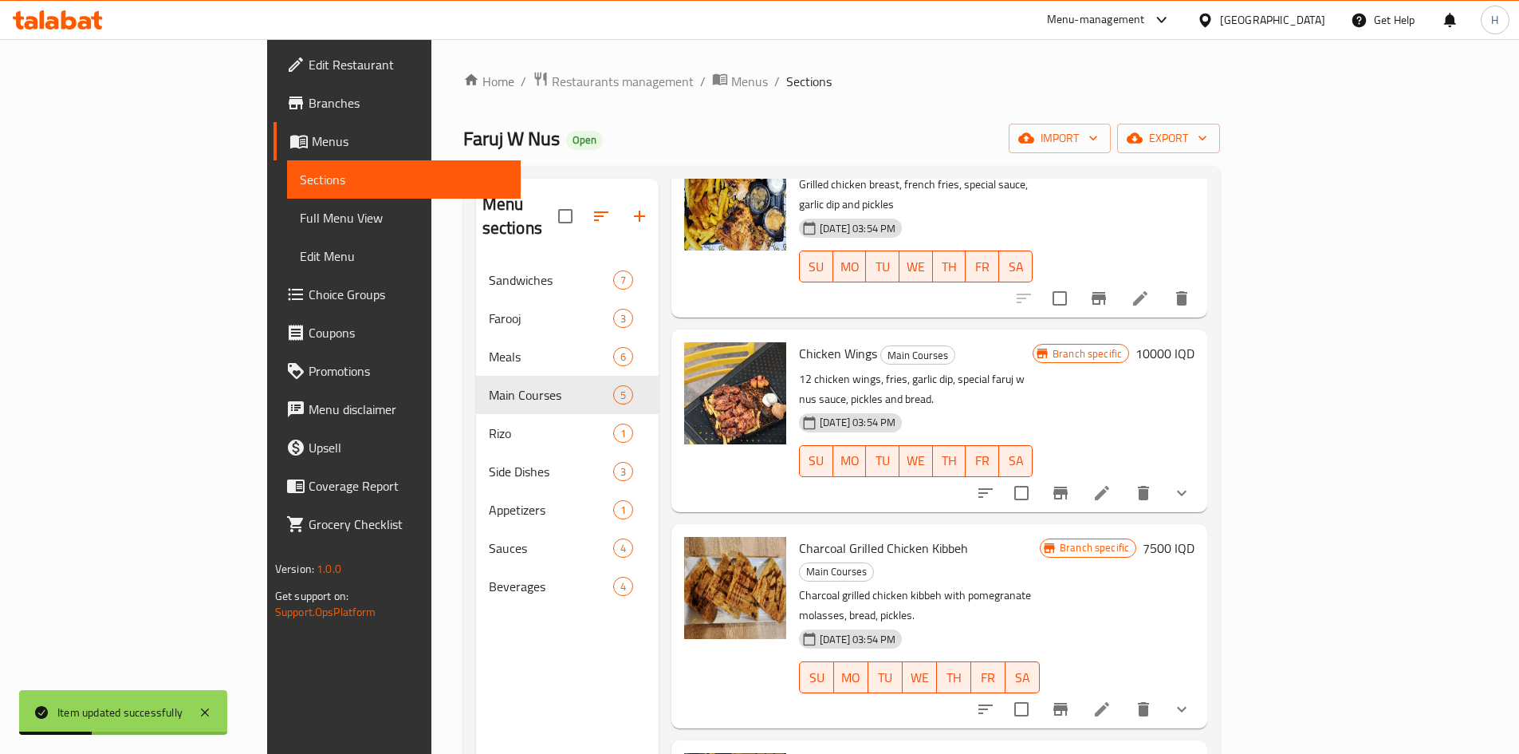
scroll to position [157, 0]
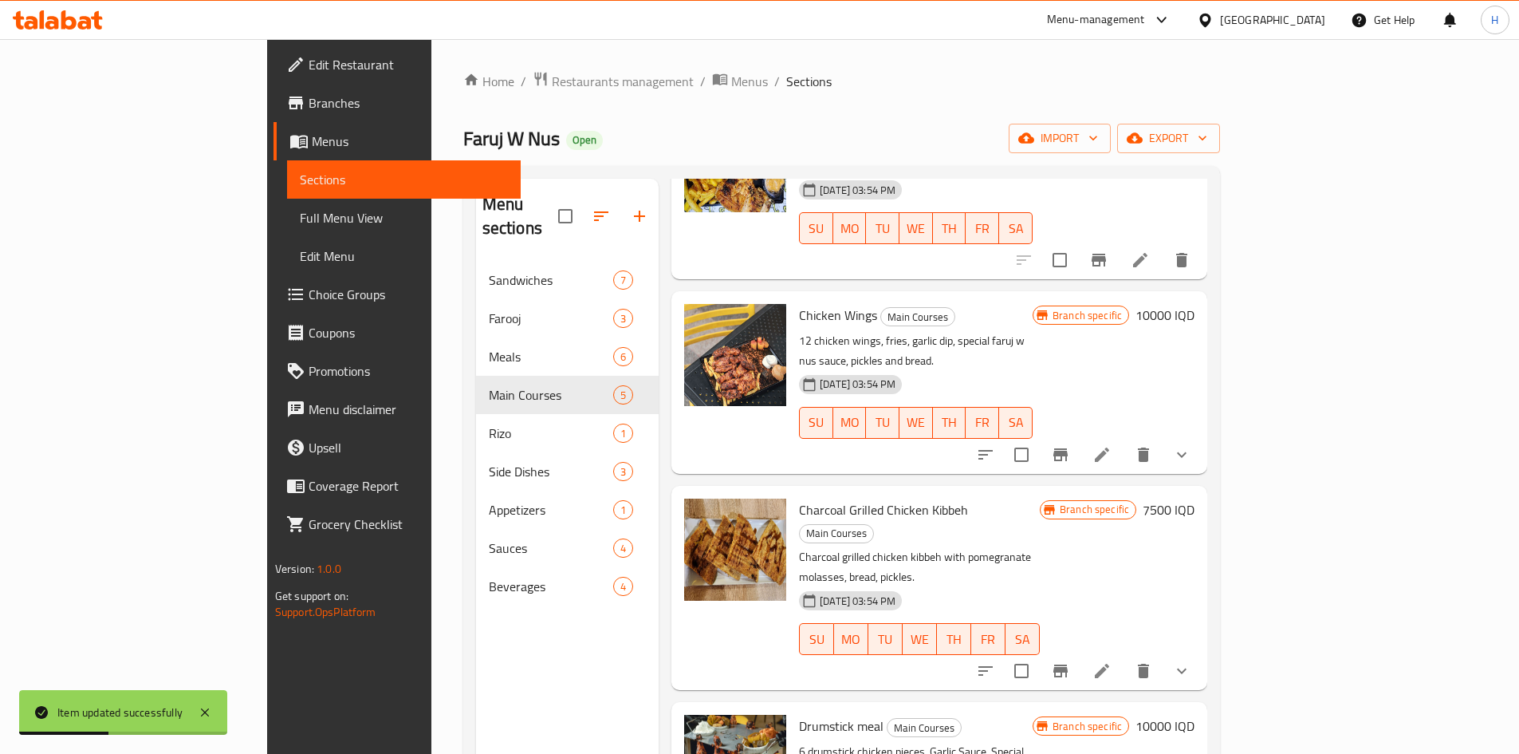
click at [1112, 661] on icon at bounding box center [1102, 670] width 19 height 19
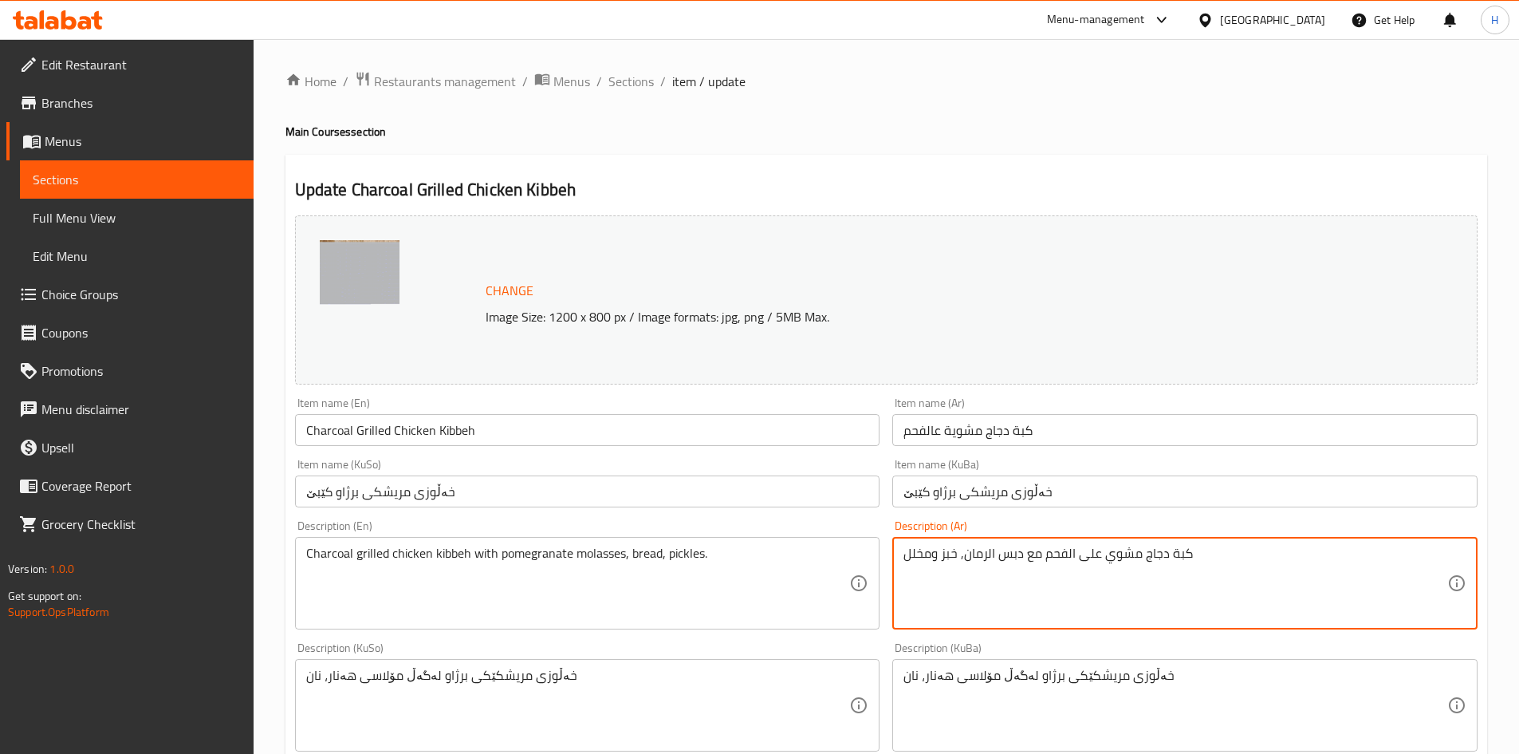
type textarea "كبة دجاج مشوي على الفحم مع دبس الرمان, خبز ومخلل"
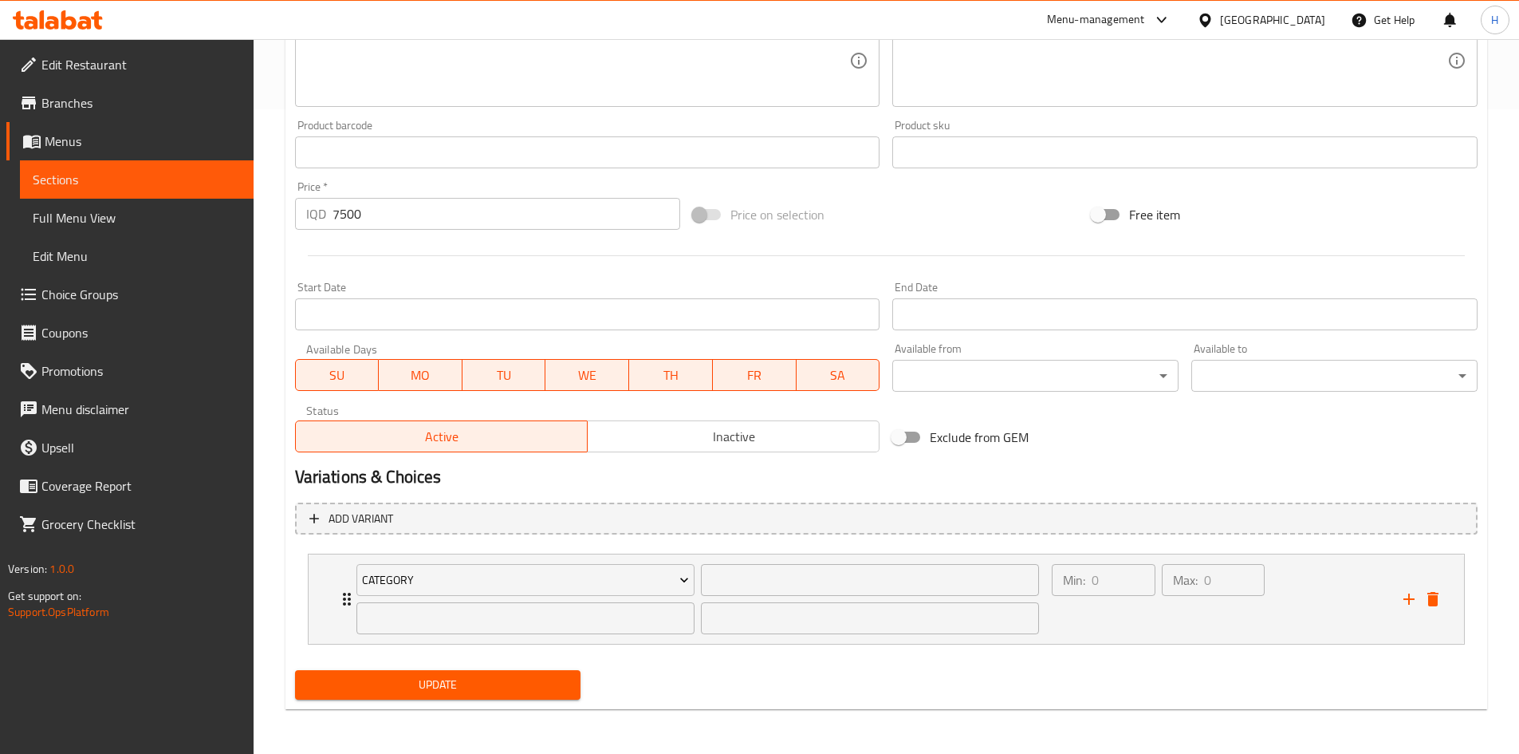
type textarea "Charcoal grilled chicken kibbeh with pomegranate molasses, bread and pickles."
click at [435, 685] on span "Update" at bounding box center [438, 685] width 261 height 20
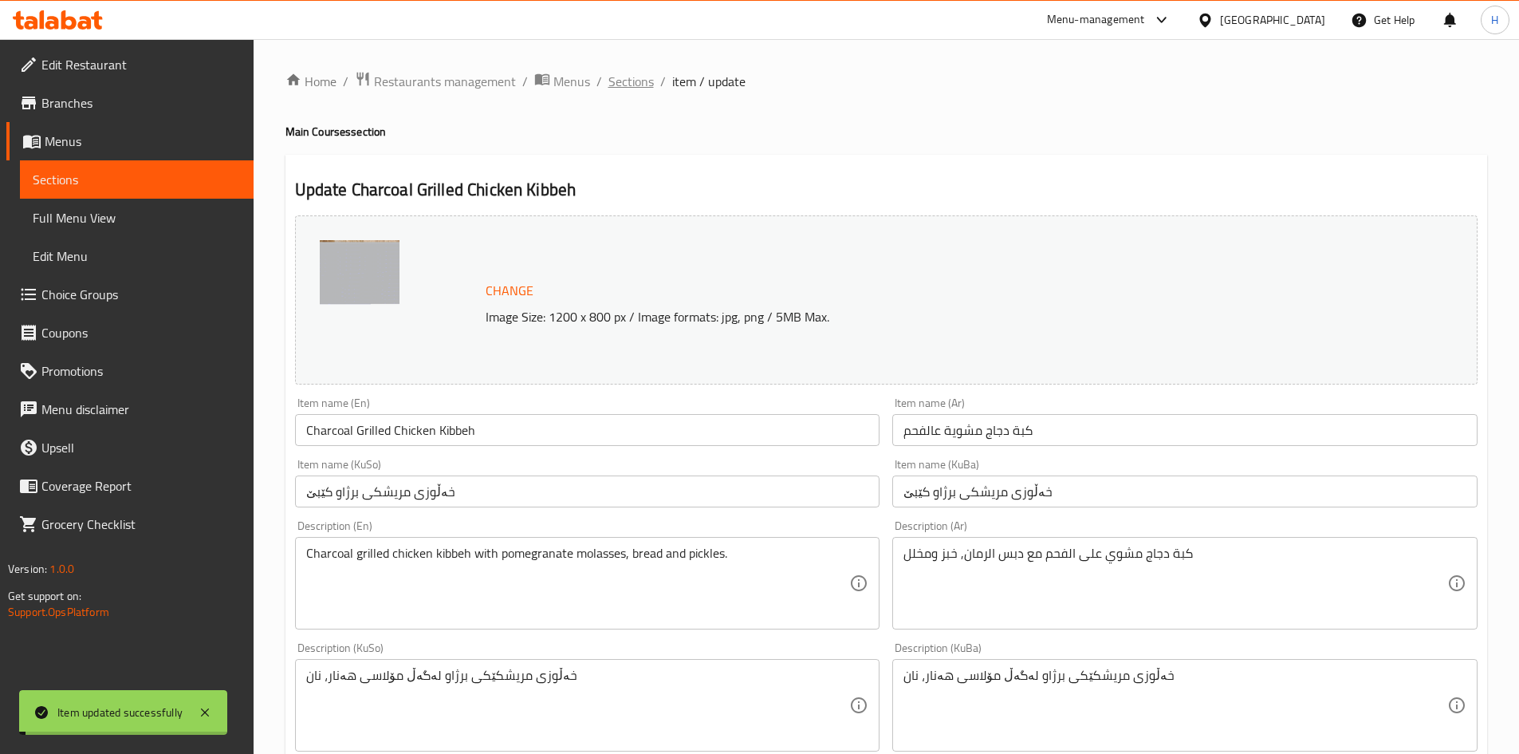
click at [631, 79] on span "Sections" at bounding box center [631, 81] width 45 height 19
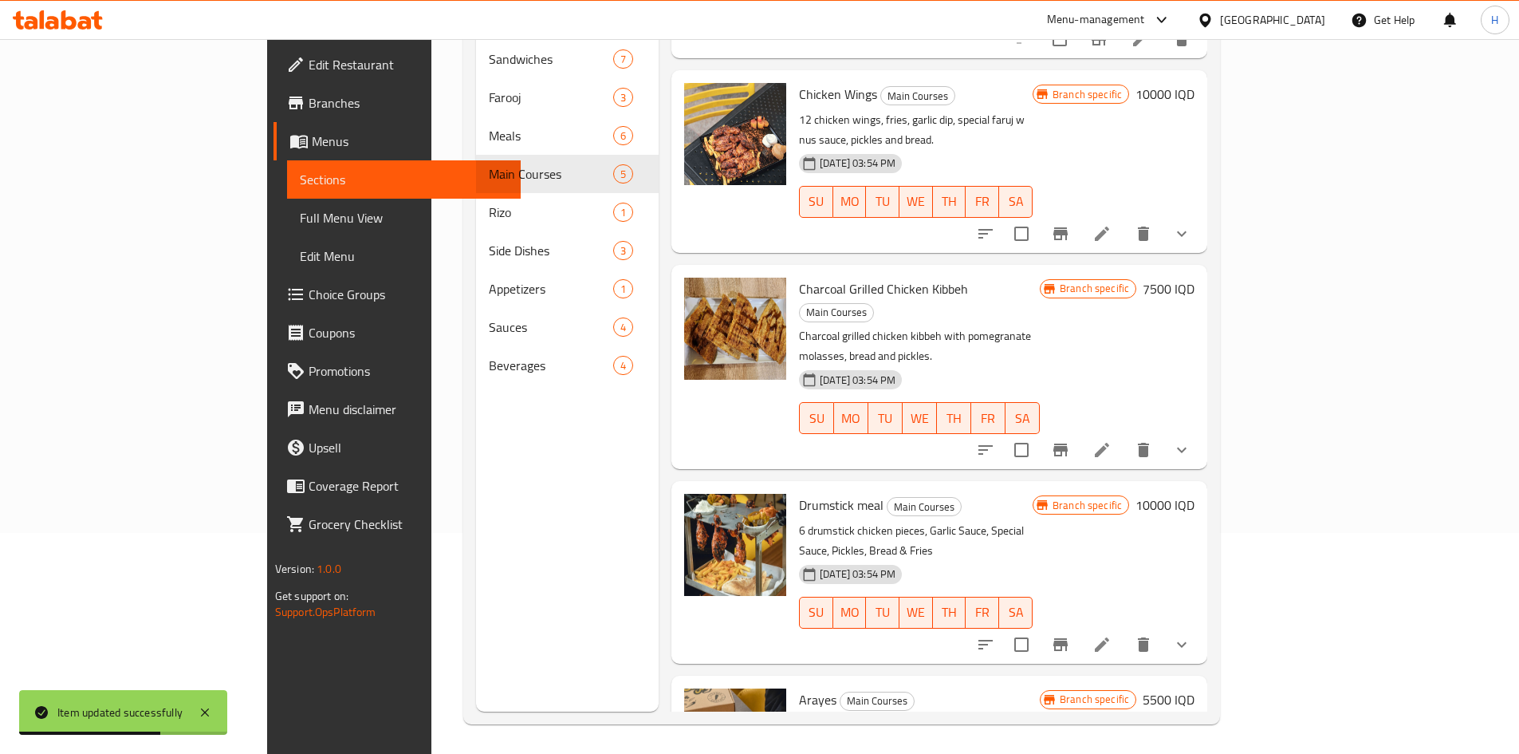
scroll to position [223, 0]
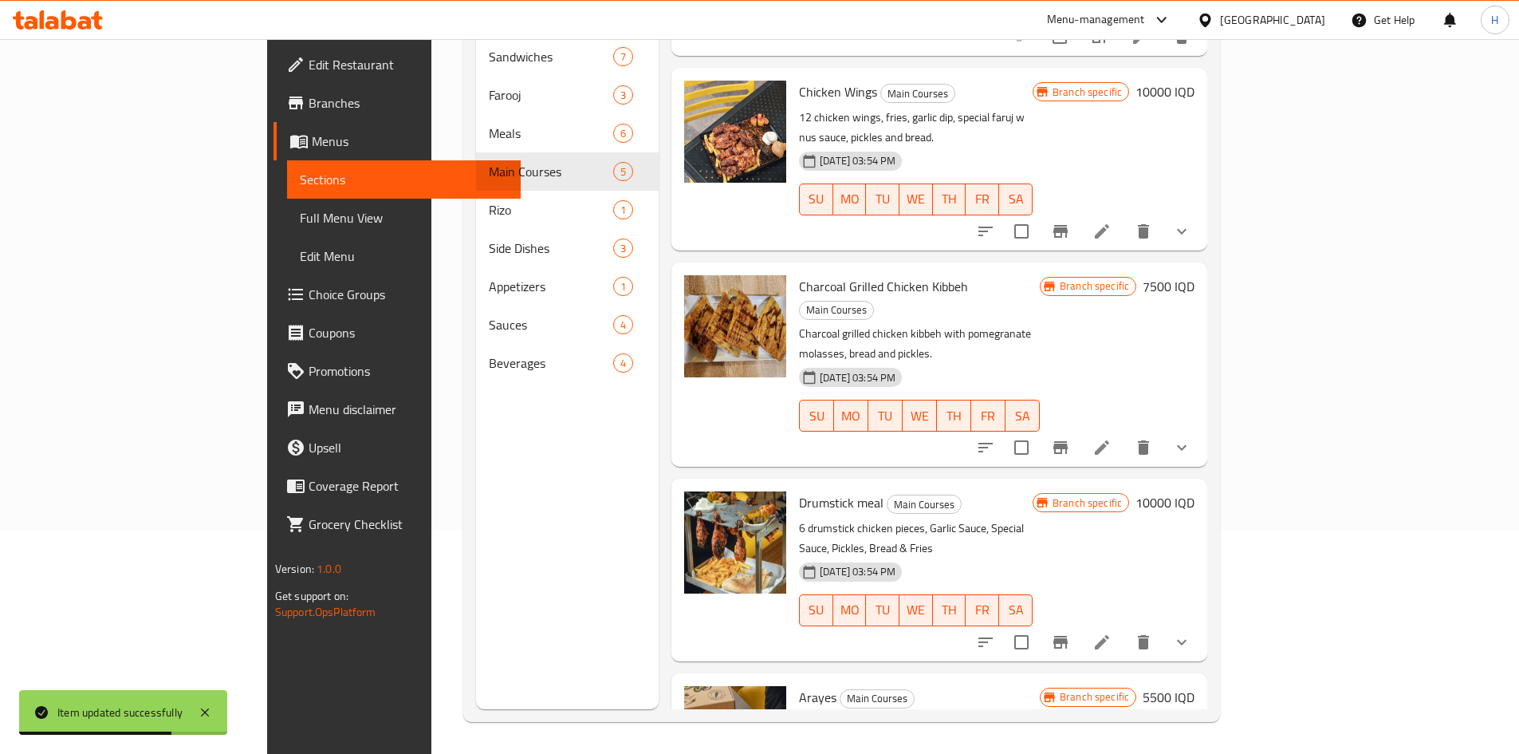
click at [1112, 633] on icon at bounding box center [1102, 642] width 19 height 19
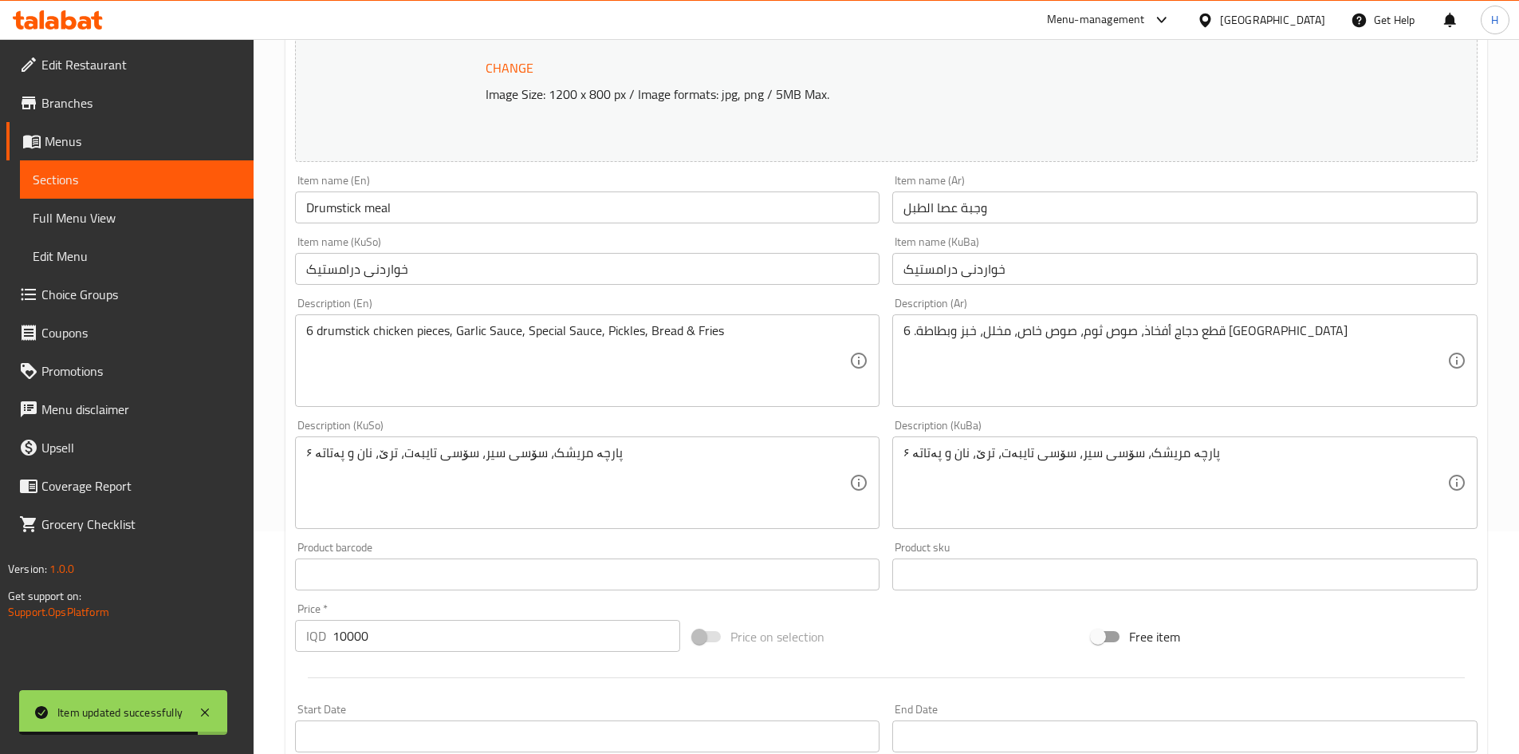
scroll to position [239, 0]
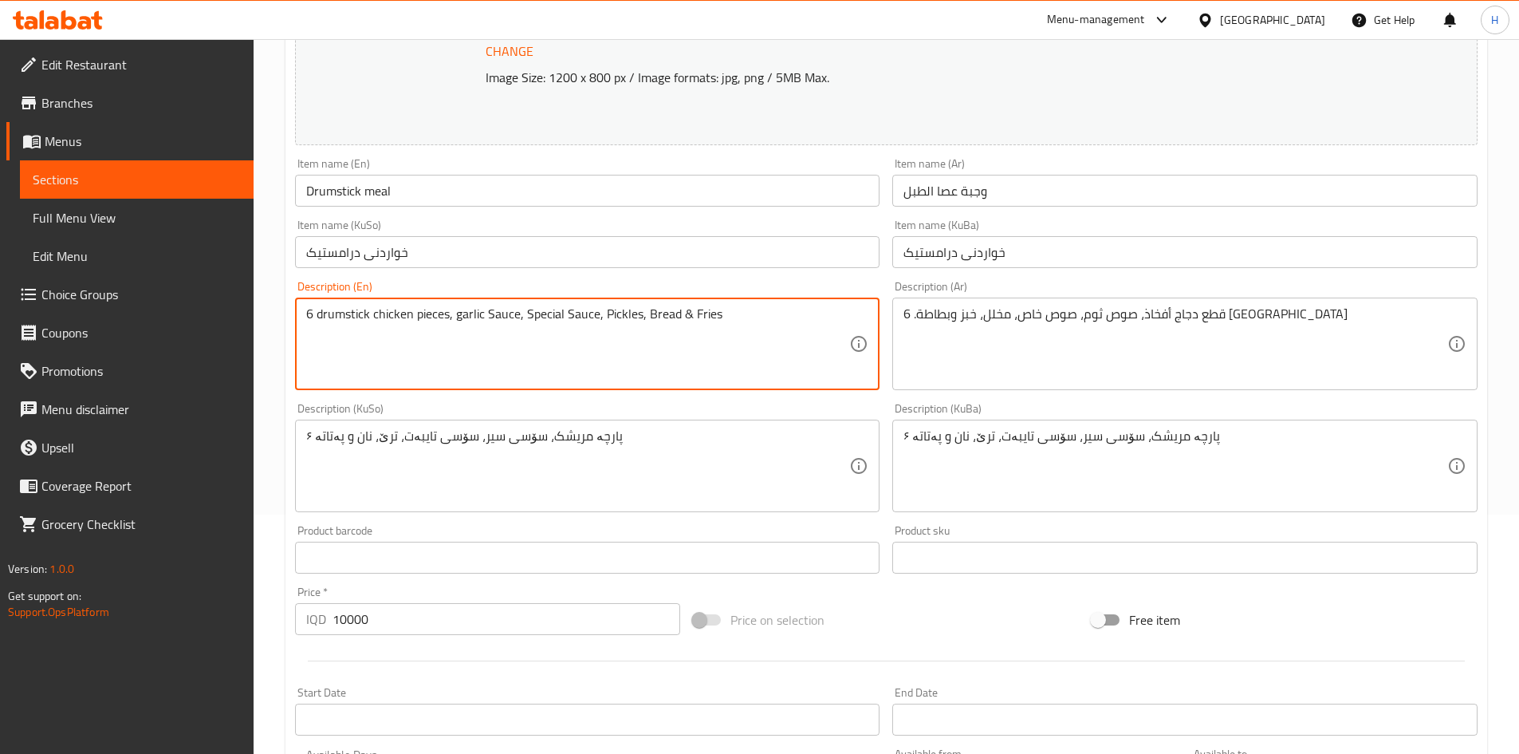
click at [492, 318] on textarea "6 drumstick chicken pieces, garlic Sauce, Special Sauce, Pickles, Bread & Fries" at bounding box center [578, 344] width 544 height 76
click at [569, 314] on textarea "6 drumstick chicken pieces, garlic sauce, Special Sauce, Pickles, Bread & Fries" at bounding box center [578, 344] width 544 height 76
click at [530, 317] on textarea "6 drumstick chicken pieces, garlic sauce, Special sauce, Pickles, Bread & Fries" at bounding box center [578, 344] width 544 height 76
click at [600, 316] on textarea "6 drumstick chicken pieces, garlic sauce, special sauce, Pickles, Bread & Fries" at bounding box center [578, 344] width 544 height 76
drag, startPoint x: 642, startPoint y: 312, endPoint x: 645, endPoint y: 321, distance: 9.3
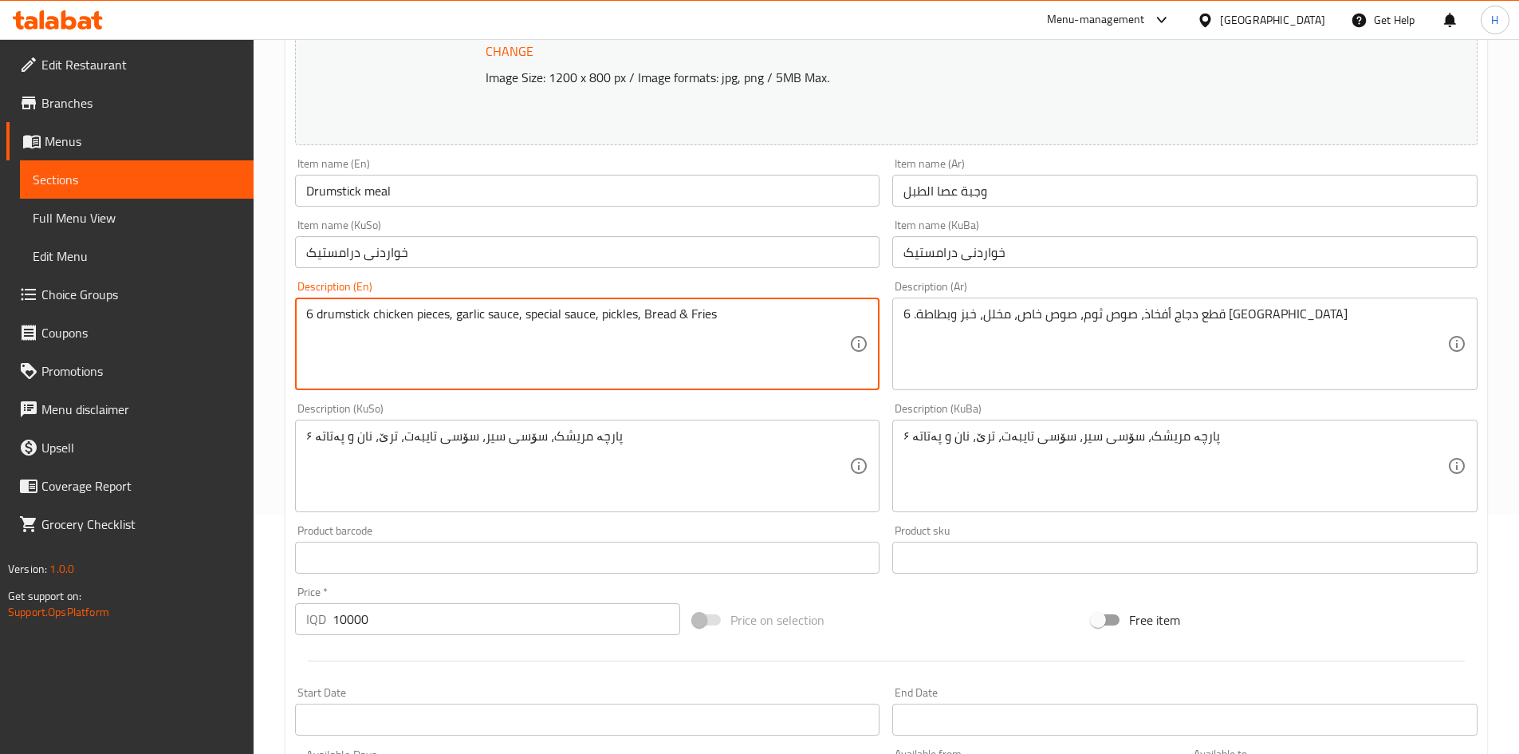
click at [645, 321] on textarea "6 drumstick chicken pieces, garlic sauce, special sauce, pickles, Bread & Fries" at bounding box center [578, 344] width 544 height 76
click at [676, 319] on textarea "6 drumstick chicken pieces, garlic sauce, special sauce, pickles, bread & Fries" at bounding box center [578, 344] width 544 height 76
drag, startPoint x: 705, startPoint y: 314, endPoint x: 698, endPoint y: 326, distance: 14.0
click at [698, 326] on textarea "6 drumstick chicken pieces, garlic sauce, special sauce, pickles, bread and Fri…" at bounding box center [578, 344] width 544 height 76
type textarea "6 drumstick chicken pieces, garlic sauce, special sauce, pickles, bread and fri…"
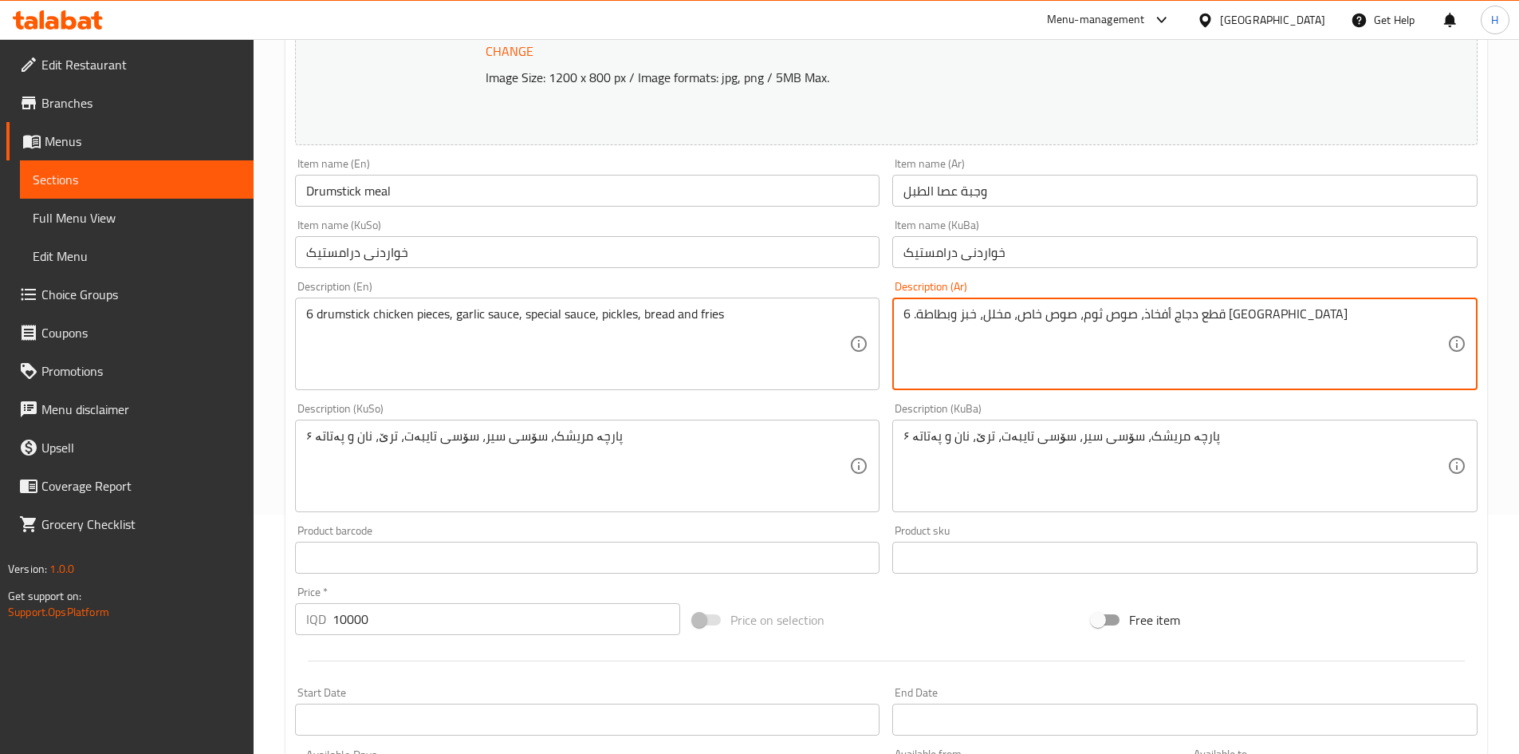
drag, startPoint x: 916, startPoint y: 316, endPoint x: 894, endPoint y: 317, distance: 21.6
drag, startPoint x: 932, startPoint y: 319, endPoint x: 942, endPoint y: 326, distance: 12.6
click at [942, 326] on textarea "قطع دجاج أفخاذ، صوص ثوم، صوص خاص، مخلل، خبز وبطاطة مقلية" at bounding box center [1176, 344] width 544 height 76
drag, startPoint x: 949, startPoint y: 313, endPoint x: 947, endPoint y: 329, distance: 16.1
click at [947, 329] on textarea "قطع دجاج أفخاذ، صوص ثوم، صوص خاص، مخلل، خبز وبطاط مقلية" at bounding box center [1176, 344] width 544 height 76
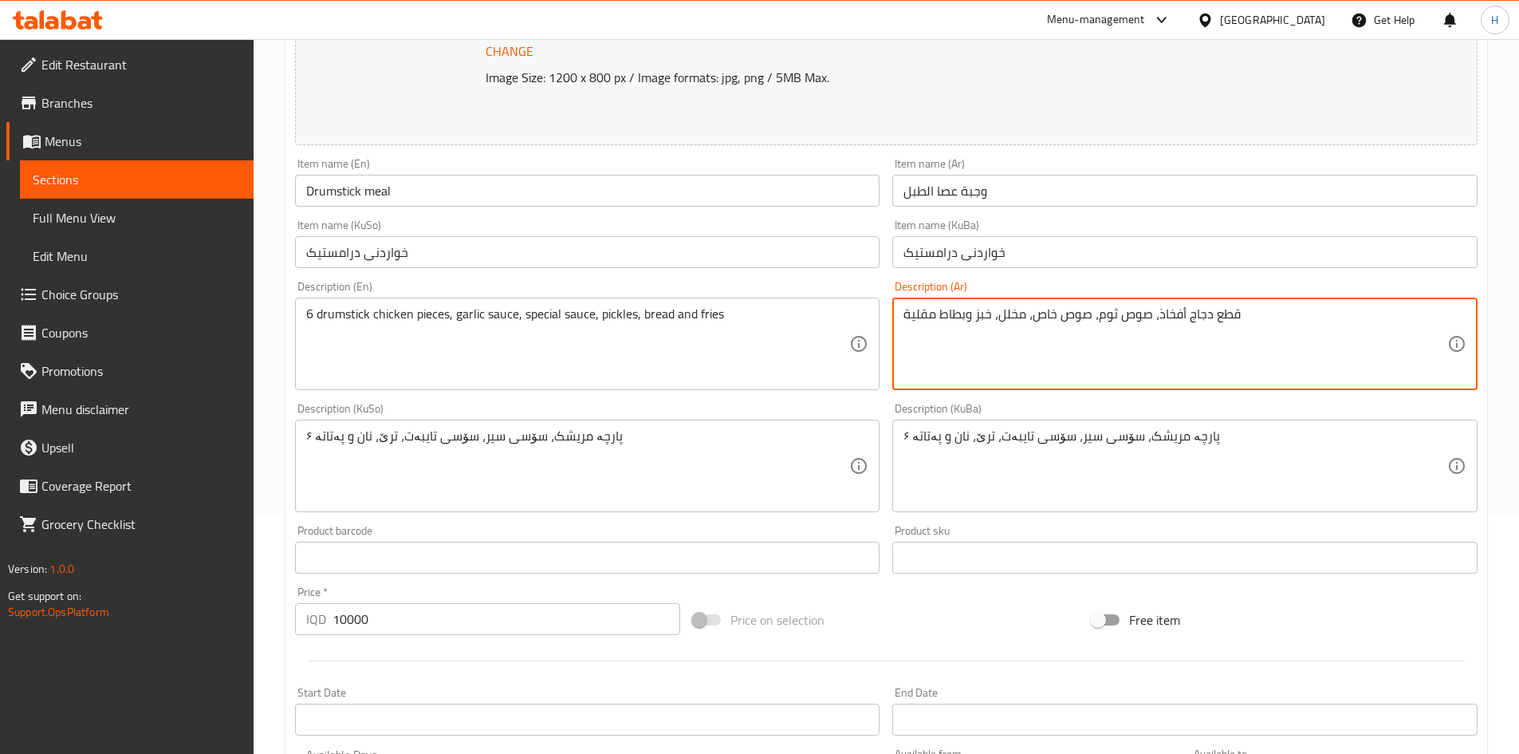
click at [943, 336] on textarea "قطع دجاج أفخاذ، صوص ثوم، صوص خاص، مخلل، خبز وبطاط مقلية" at bounding box center [1176, 344] width 544 height 76
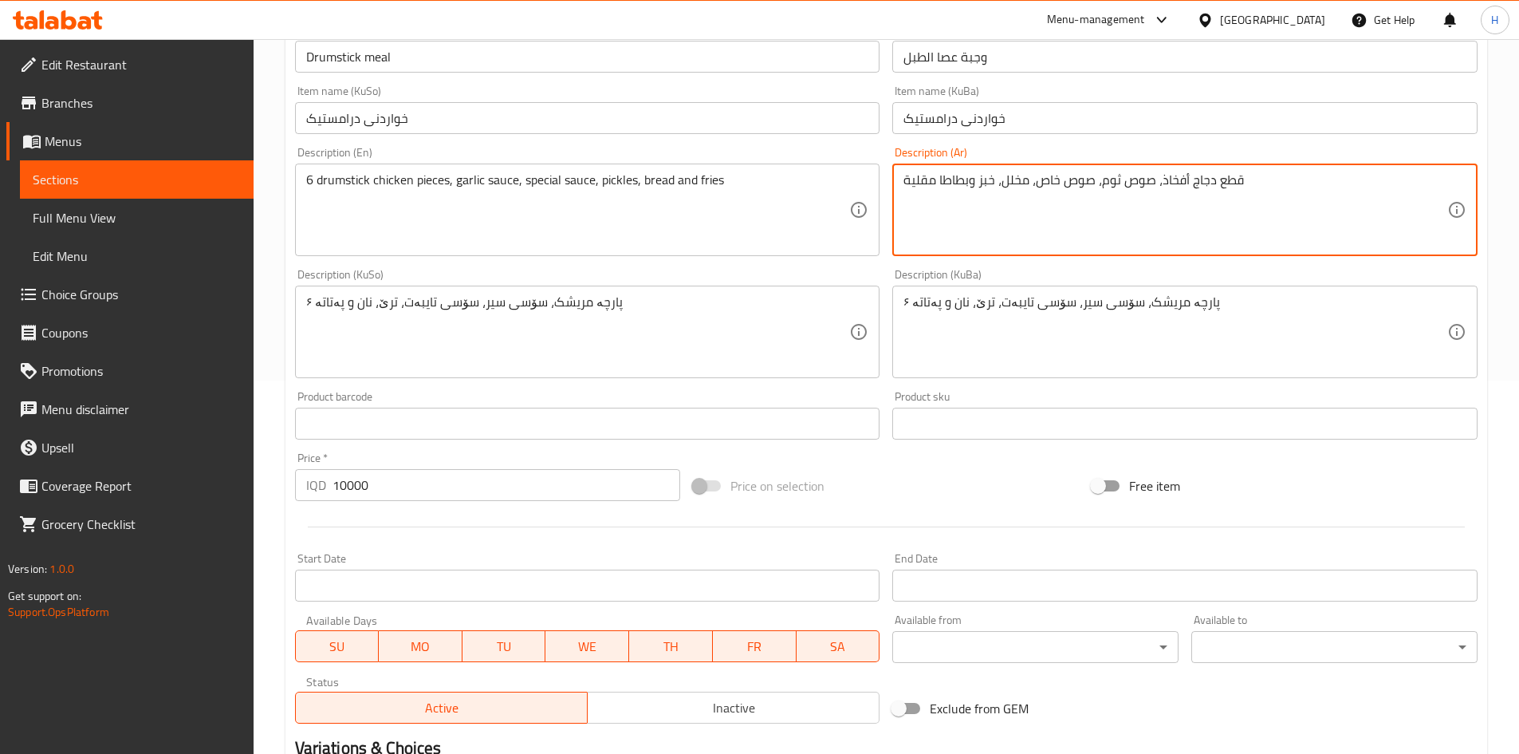
scroll to position [166, 0]
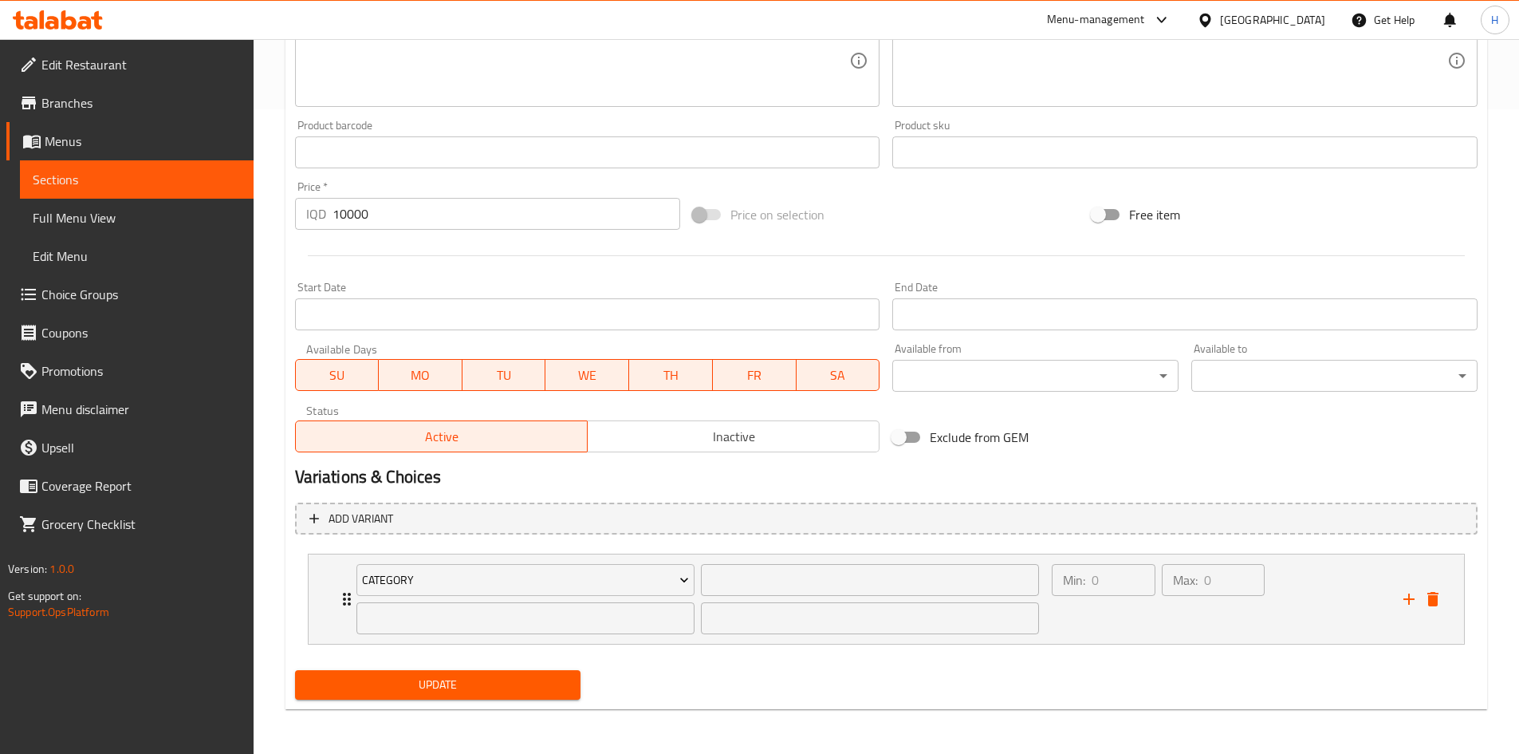
type textarea "قطع دجاج أفخاذ، صوص ثوم، صوص خاص، مخلل، خبز وبطاطا مقلية"
click at [376, 714] on div "Home / Restaurants management / Menus / Sections / item / update Main Courses s…" at bounding box center [887, 74] width 1202 height 1295
click at [394, 692] on span "Update" at bounding box center [438, 685] width 261 height 20
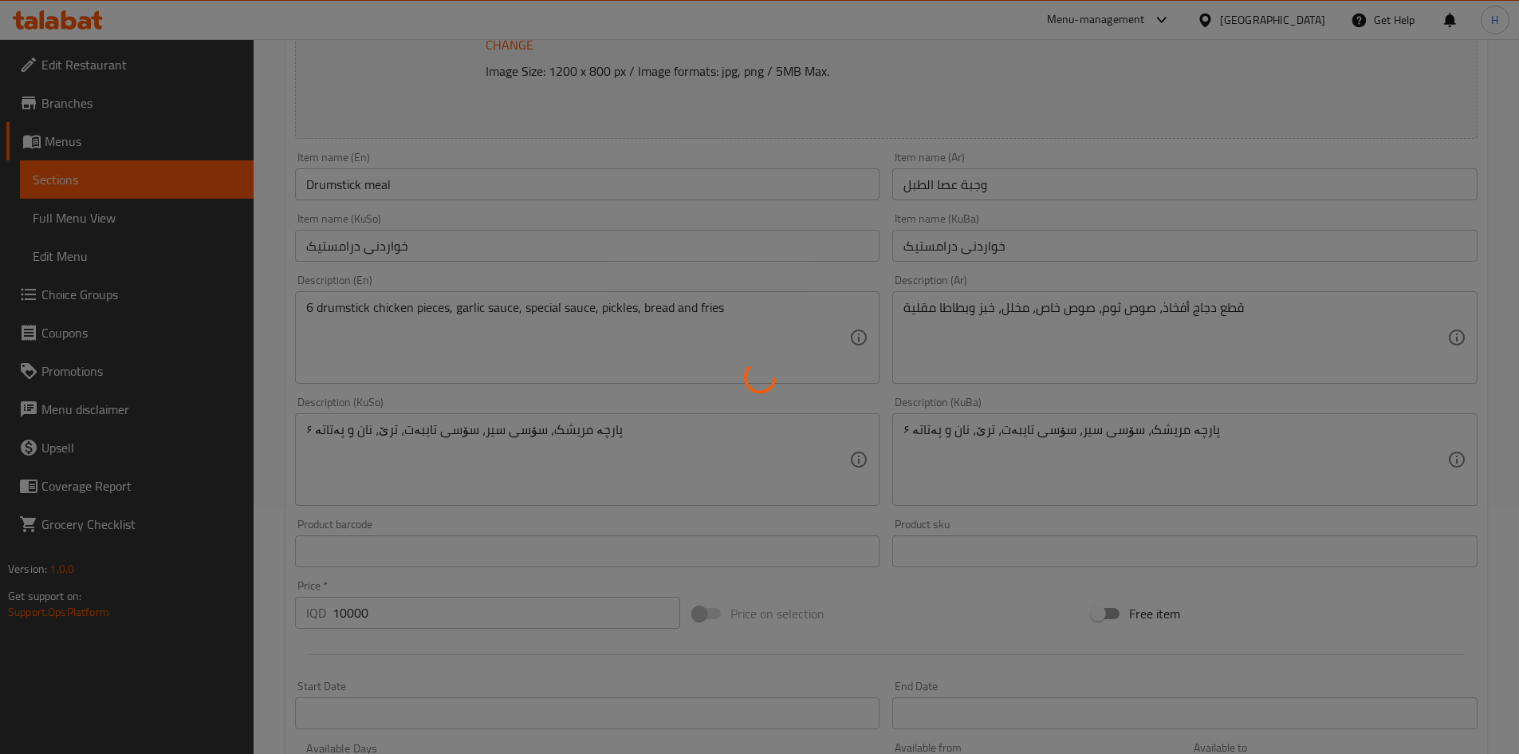
scroll to position [0, 0]
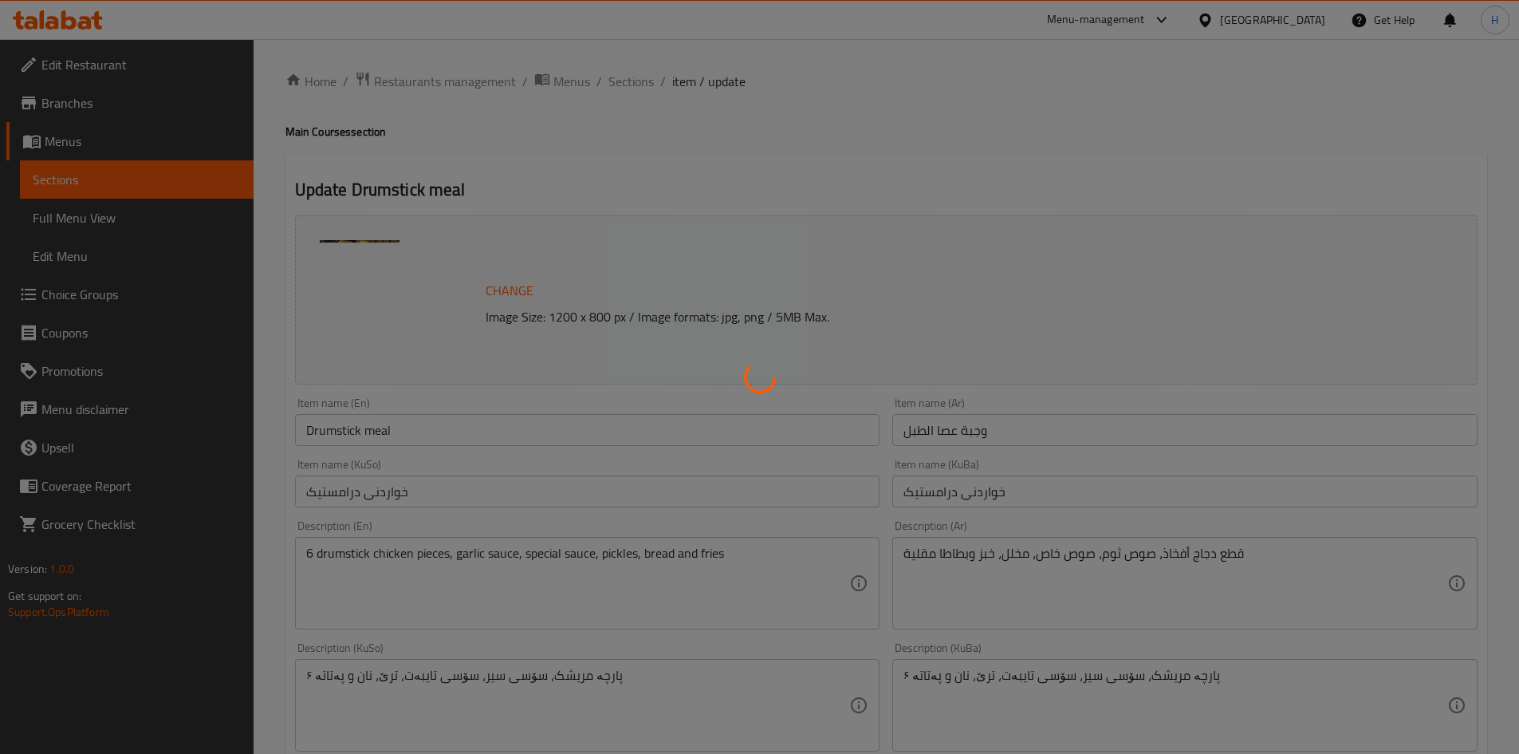
click at [637, 82] on div at bounding box center [759, 377] width 1519 height 754
click at [633, 101] on div at bounding box center [759, 377] width 1519 height 754
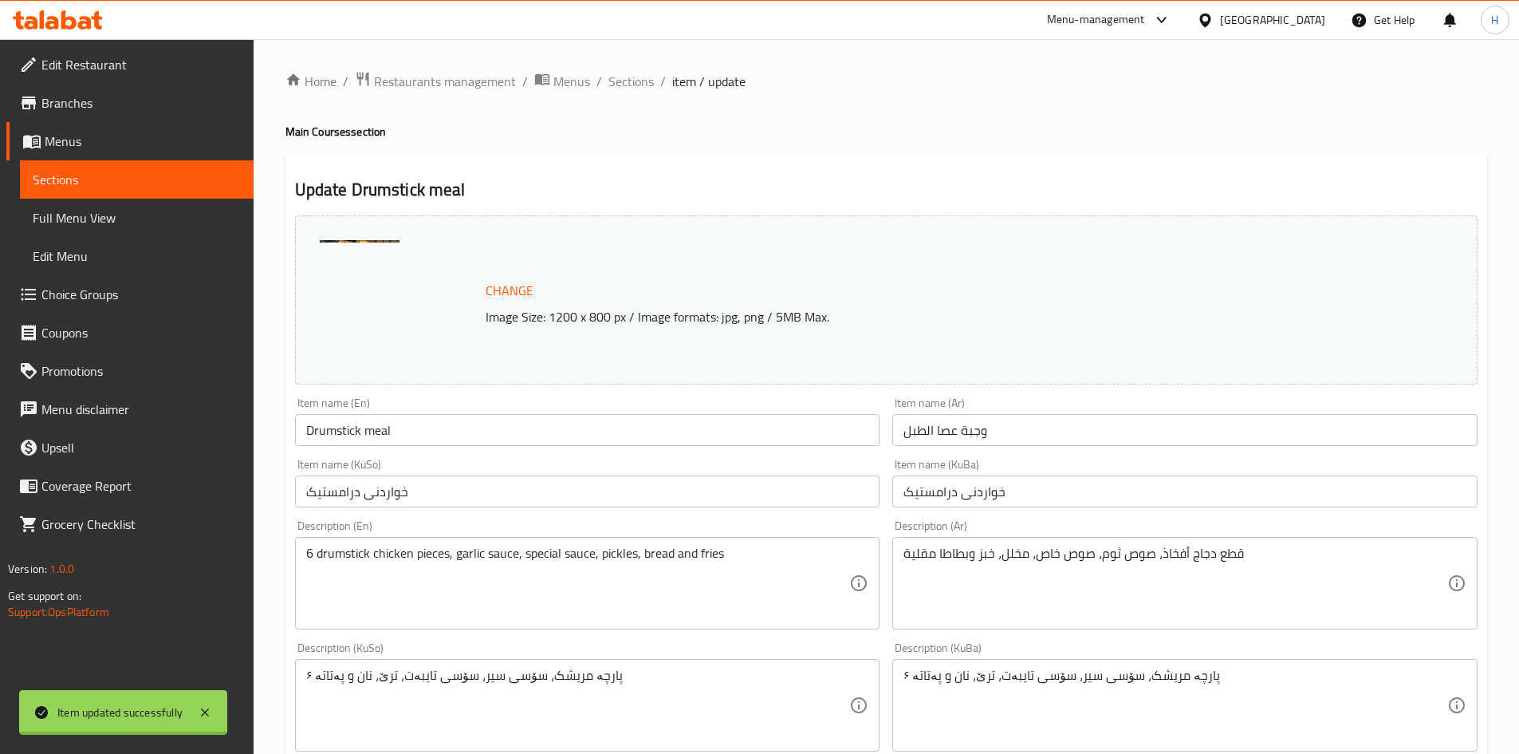
click at [633, 103] on div "Home / Restaurants management / Menus / Sections / item / update Main Courses s…" at bounding box center [887, 718] width 1202 height 1295
click at [627, 83] on span "Sections" at bounding box center [631, 81] width 45 height 19
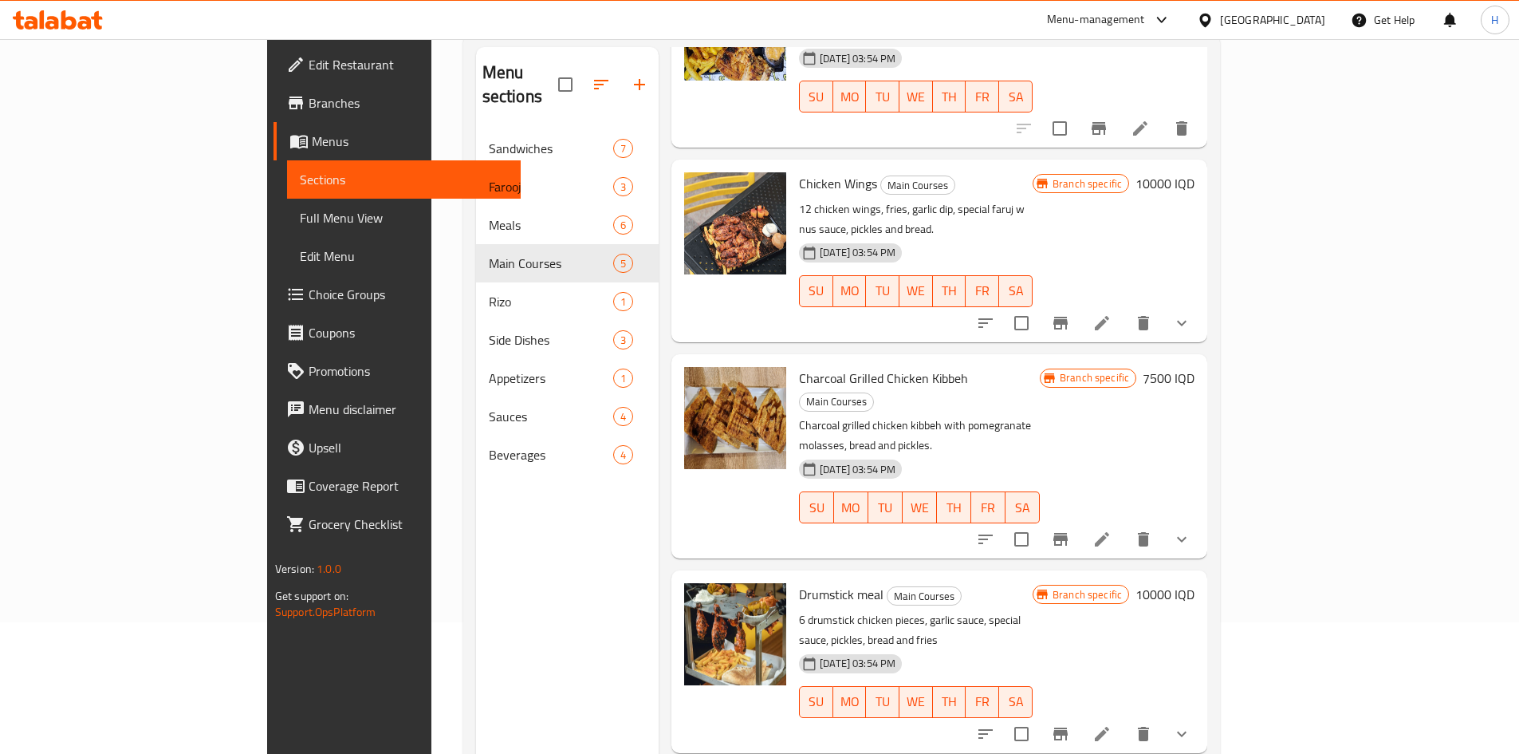
scroll to position [223, 0]
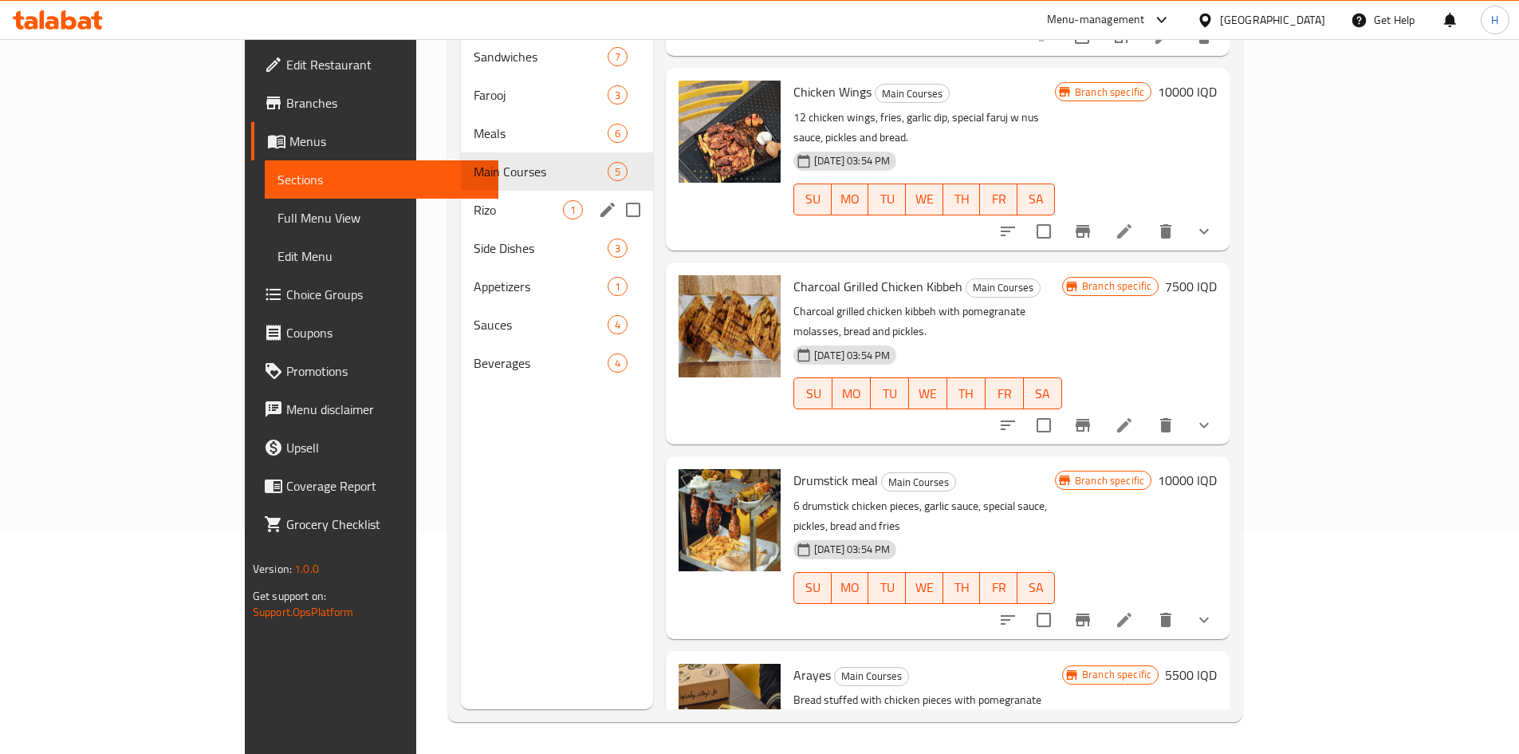
click at [474, 200] on span "Rizo" at bounding box center [518, 209] width 89 height 19
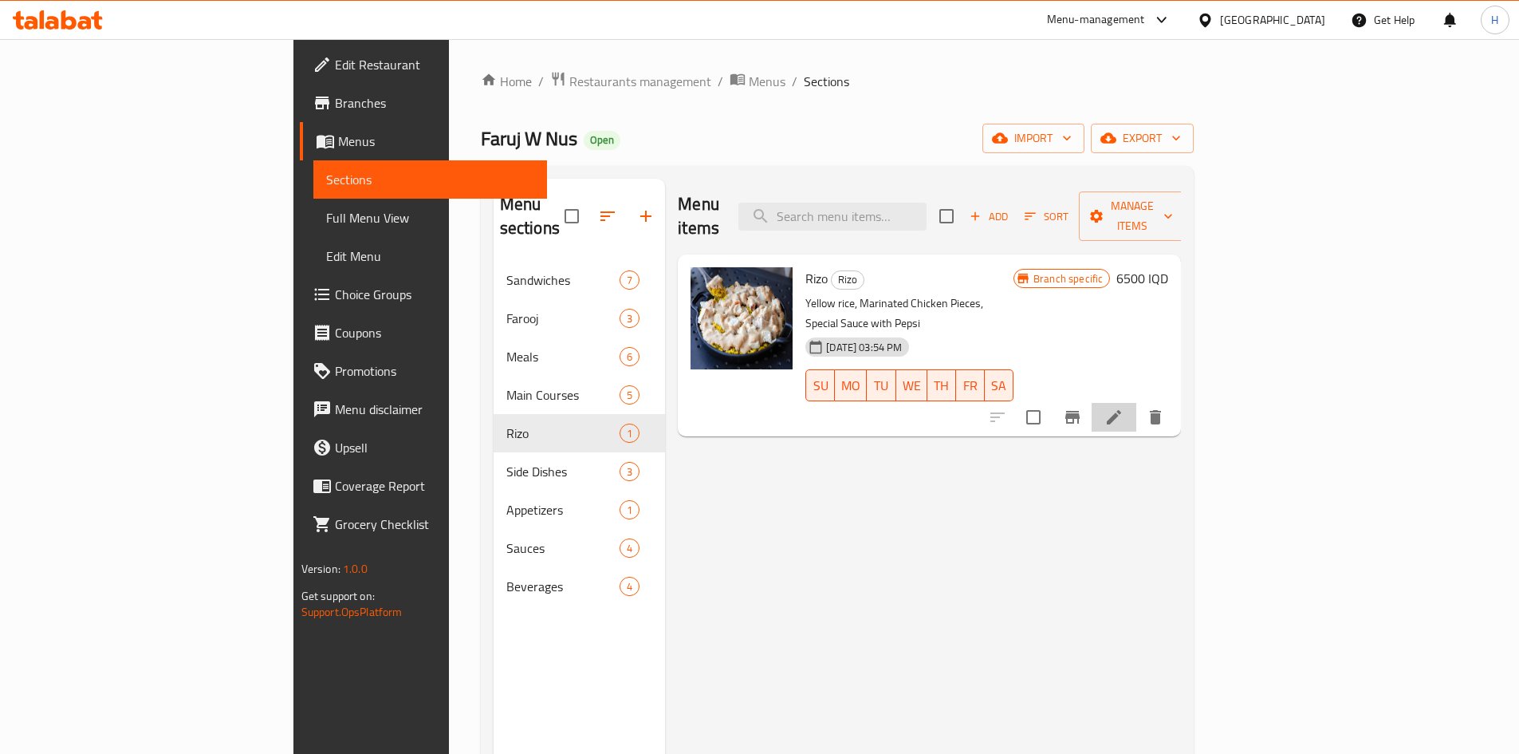
click at [1124, 408] on icon at bounding box center [1114, 417] width 19 height 19
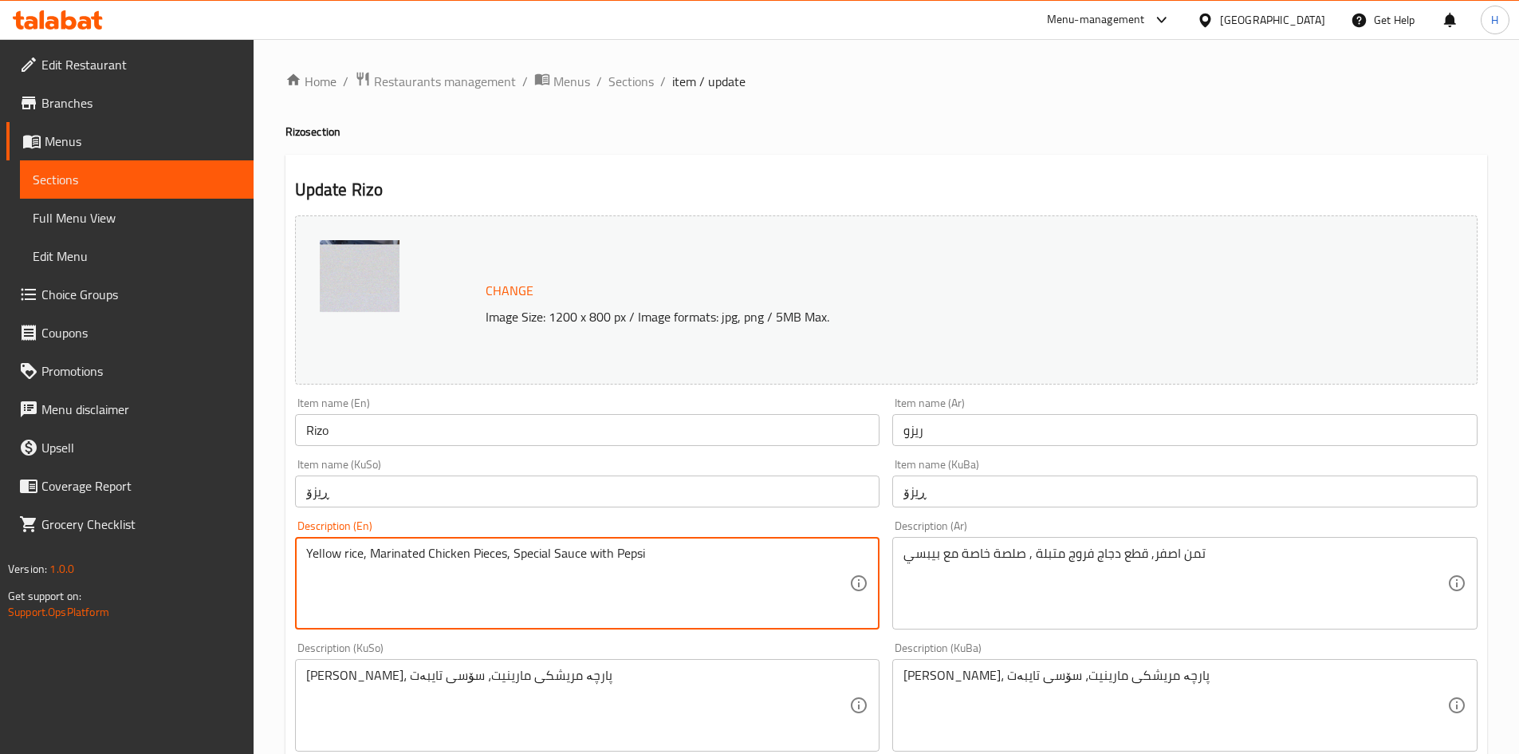
drag, startPoint x: 372, startPoint y: 553, endPoint x: 376, endPoint y: 563, distance: 11.4
drag, startPoint x: 424, startPoint y: 552, endPoint x: 431, endPoint y: 560, distance: 10.2
click at [431, 560] on textarea "Yellow rice, marinated Chicken Pieces, Special Sauce with Pepsi" at bounding box center [578, 584] width 544 height 76
click at [431, 559] on textarea "Yellow rice, marinated Chicken Pieces, Special Sauce with Pepsi" at bounding box center [578, 584] width 544 height 76
click at [428, 558] on textarea "Yellow rice, marinated Chicken Pieces, Special Sauce with Pepsi" at bounding box center [578, 584] width 544 height 76
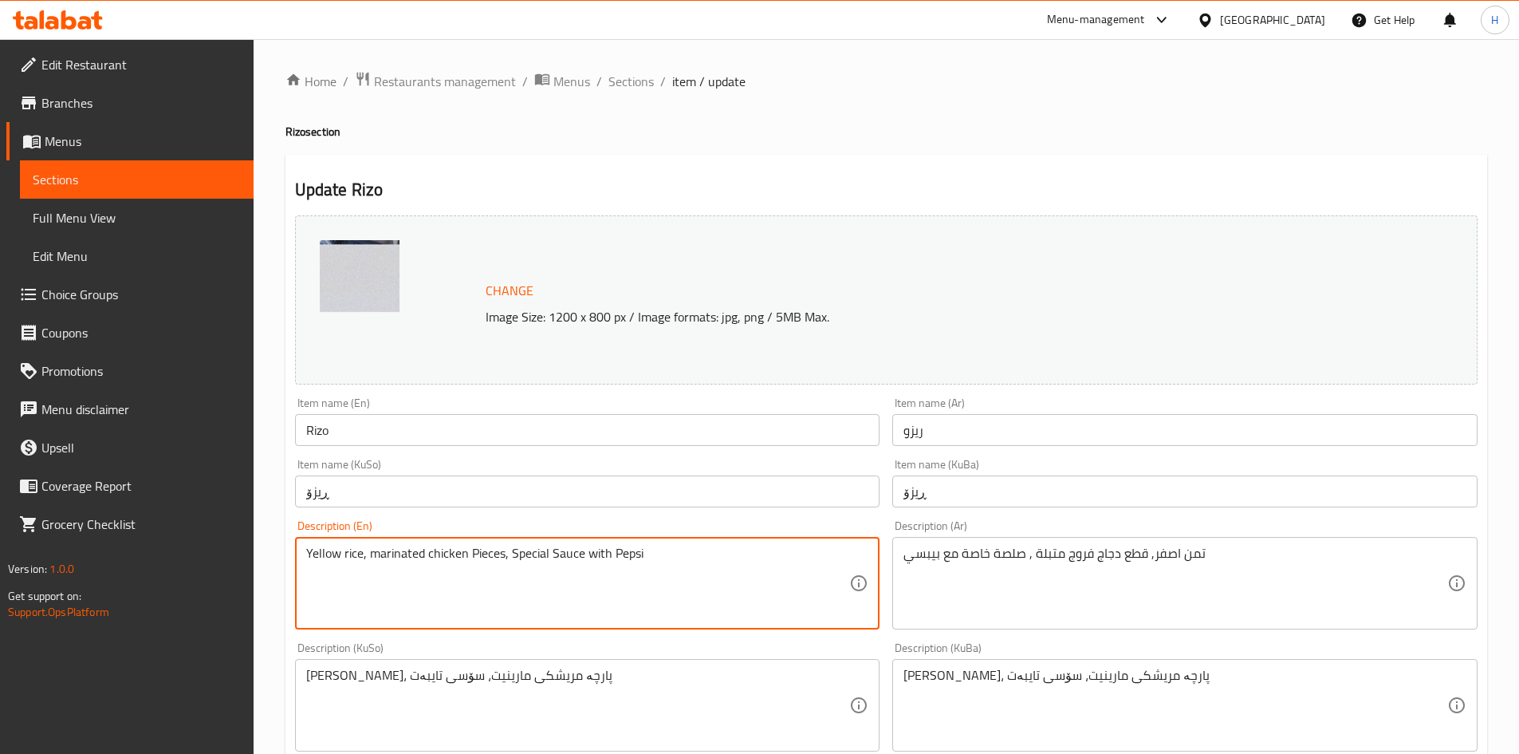
click at [470, 558] on textarea "Yellow rice, marinated chicken Pieces, Special Sauce with Pepsi" at bounding box center [578, 584] width 544 height 76
drag, startPoint x: 510, startPoint y: 553, endPoint x: 514, endPoint y: 562, distance: 10.4
click at [514, 562] on textarea "Yellow rice, marinated chicken pieces, Special Sauce with Pepsi" at bounding box center [578, 584] width 544 height 76
click at [551, 561] on textarea "Yellow rice, marinated chicken pieces, special Sauce with Pepsi" at bounding box center [578, 584] width 544 height 76
click at [590, 557] on textarea "Yellow rice, marinated chicken pieces, special sauce with Pepsi" at bounding box center [578, 584] width 544 height 76
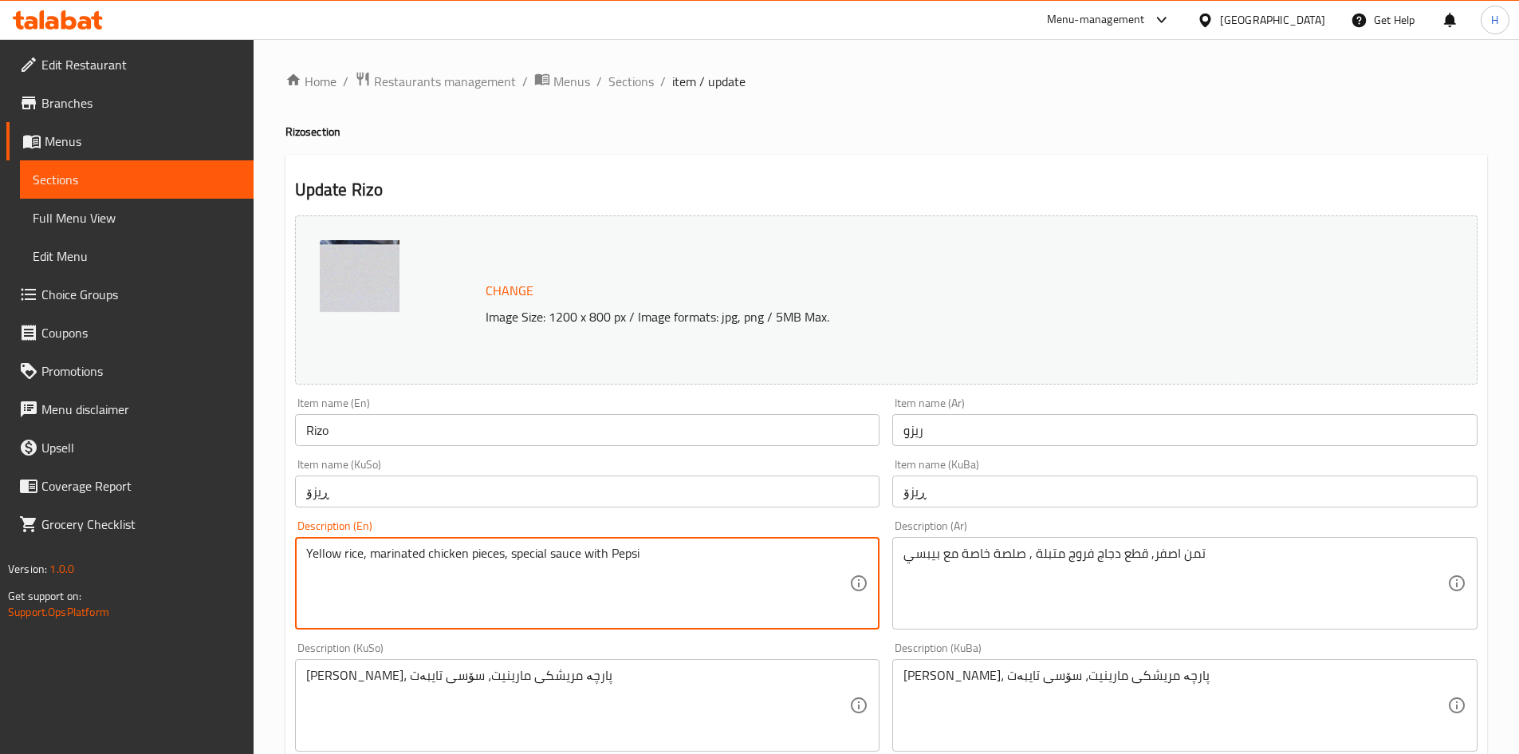
drag, startPoint x: 612, startPoint y: 554, endPoint x: 613, endPoint y: 562, distance: 8.1
click at [613, 562] on textarea "Yellow rice, marinated chicken pieces, special sauce with Pepsi" at bounding box center [578, 584] width 544 height 76
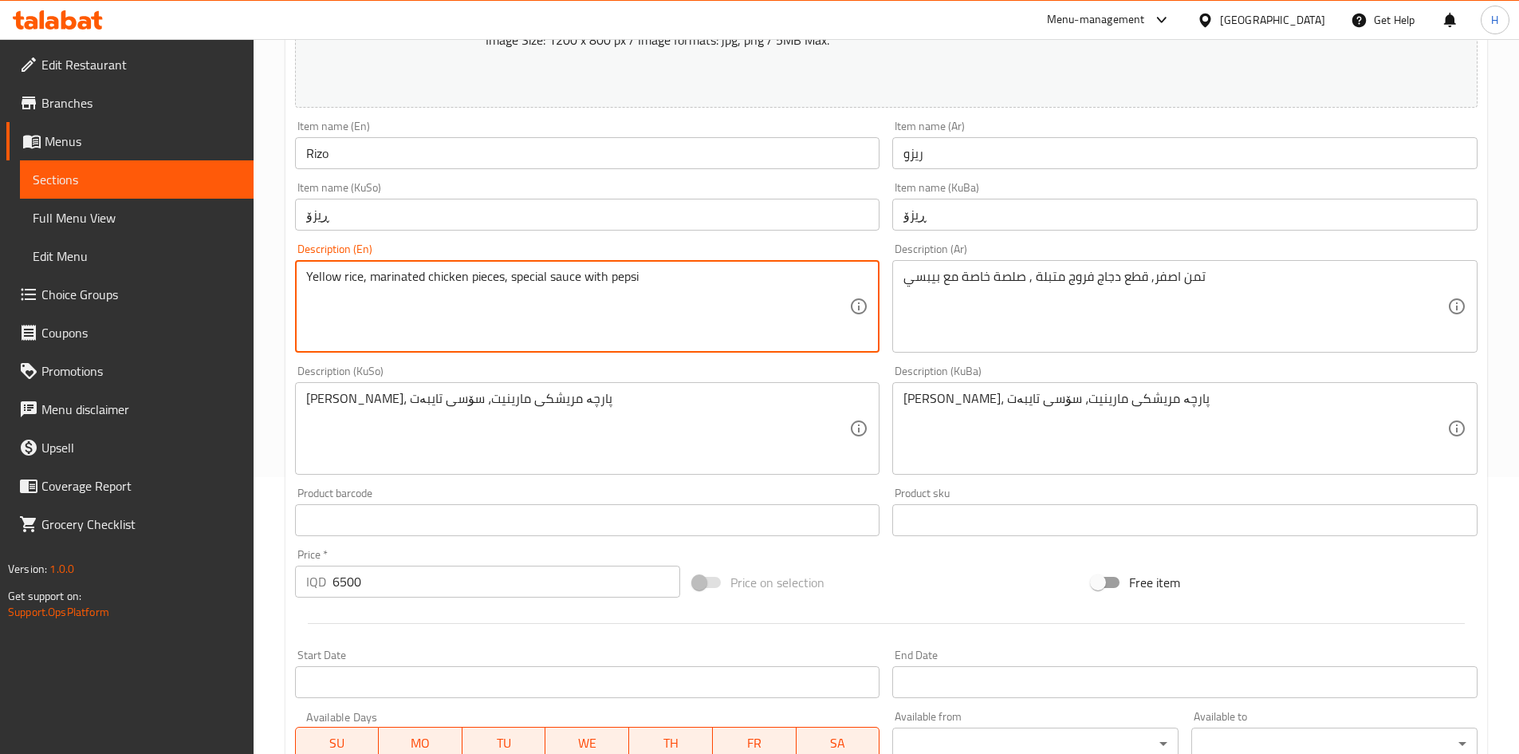
scroll to position [101, 0]
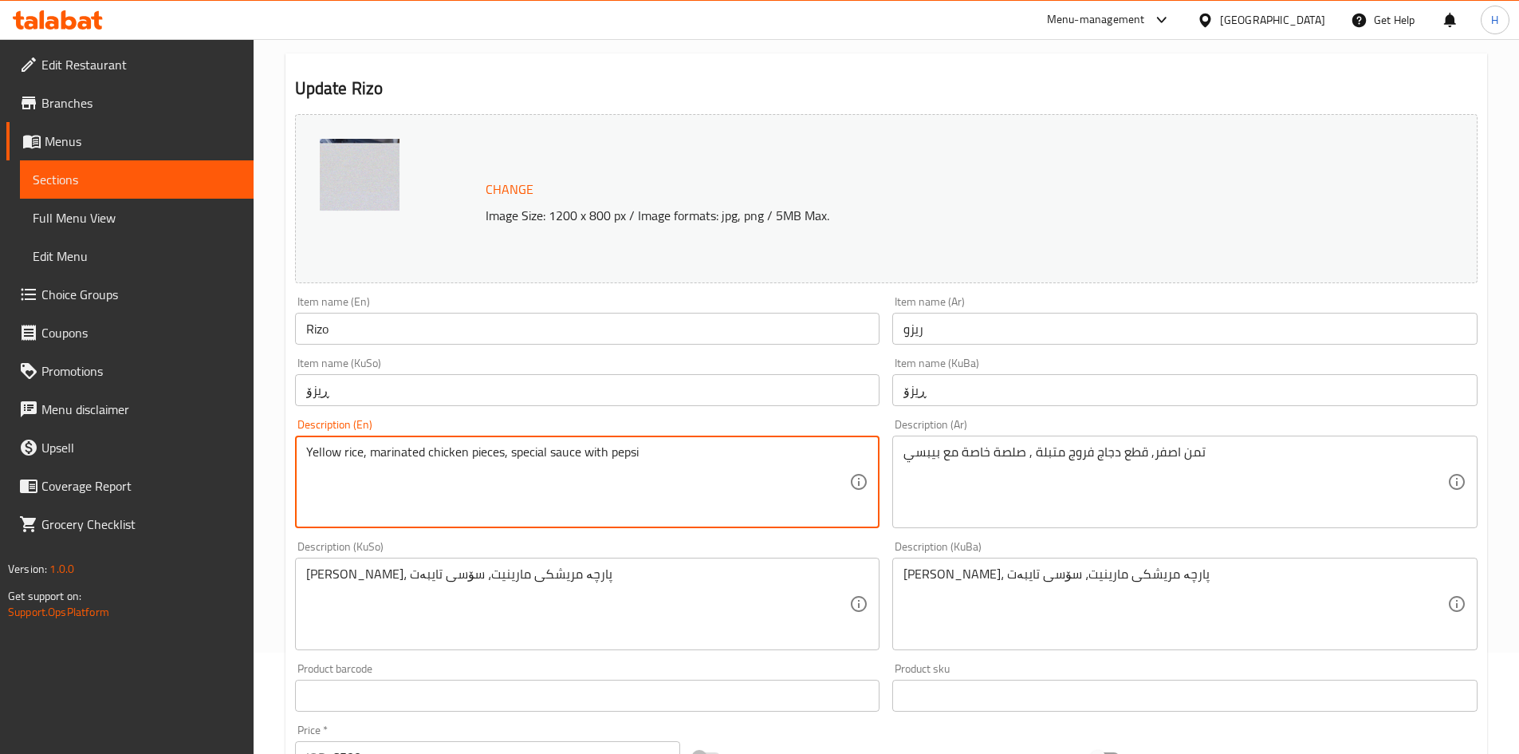
type textarea "Yellow rice, marinated chicken pieces, special sauce with pepsi"
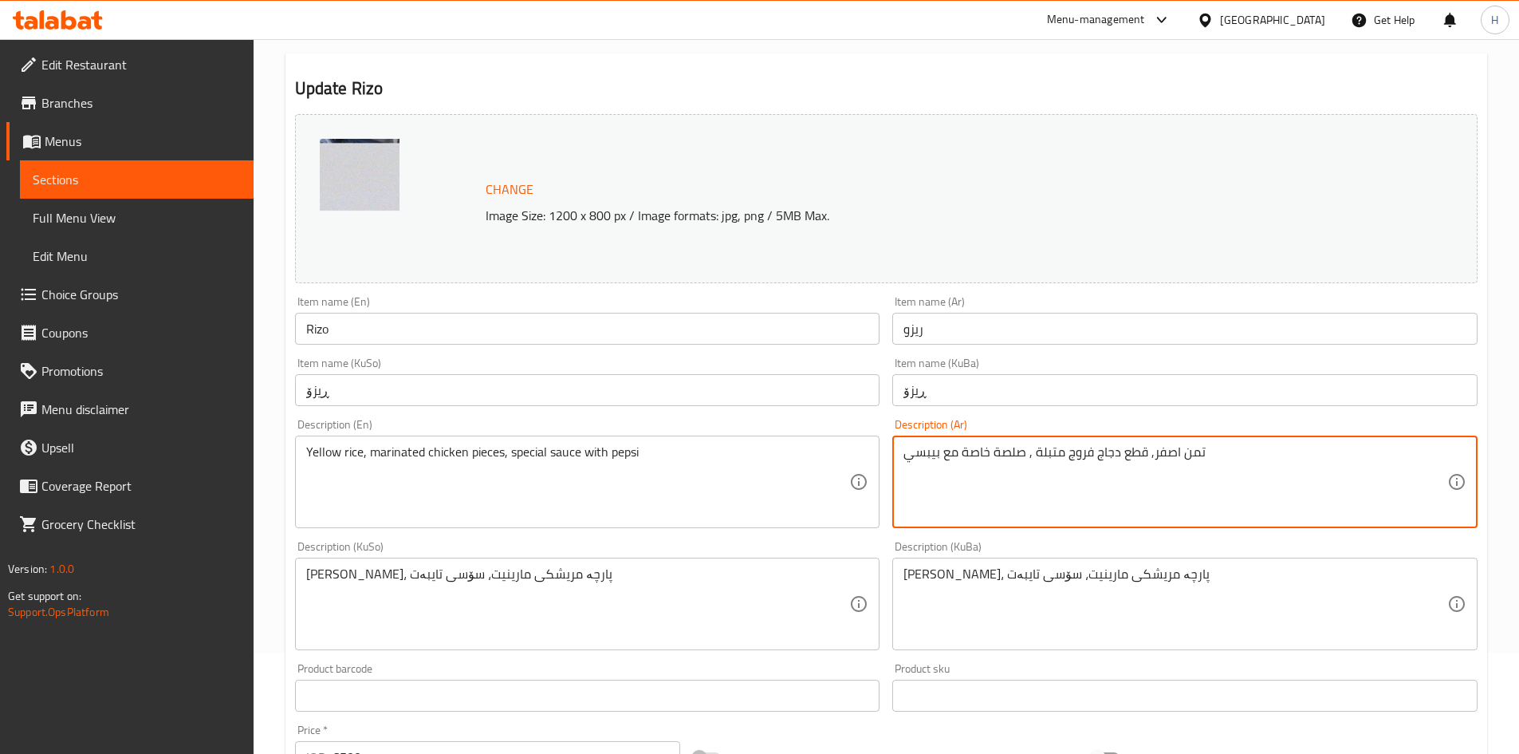
click at [1198, 448] on textarea "تمن اصفر, قطع دجاج فروج متبلة , صلصة خاصة مع بيبسي" at bounding box center [1176, 482] width 544 height 76
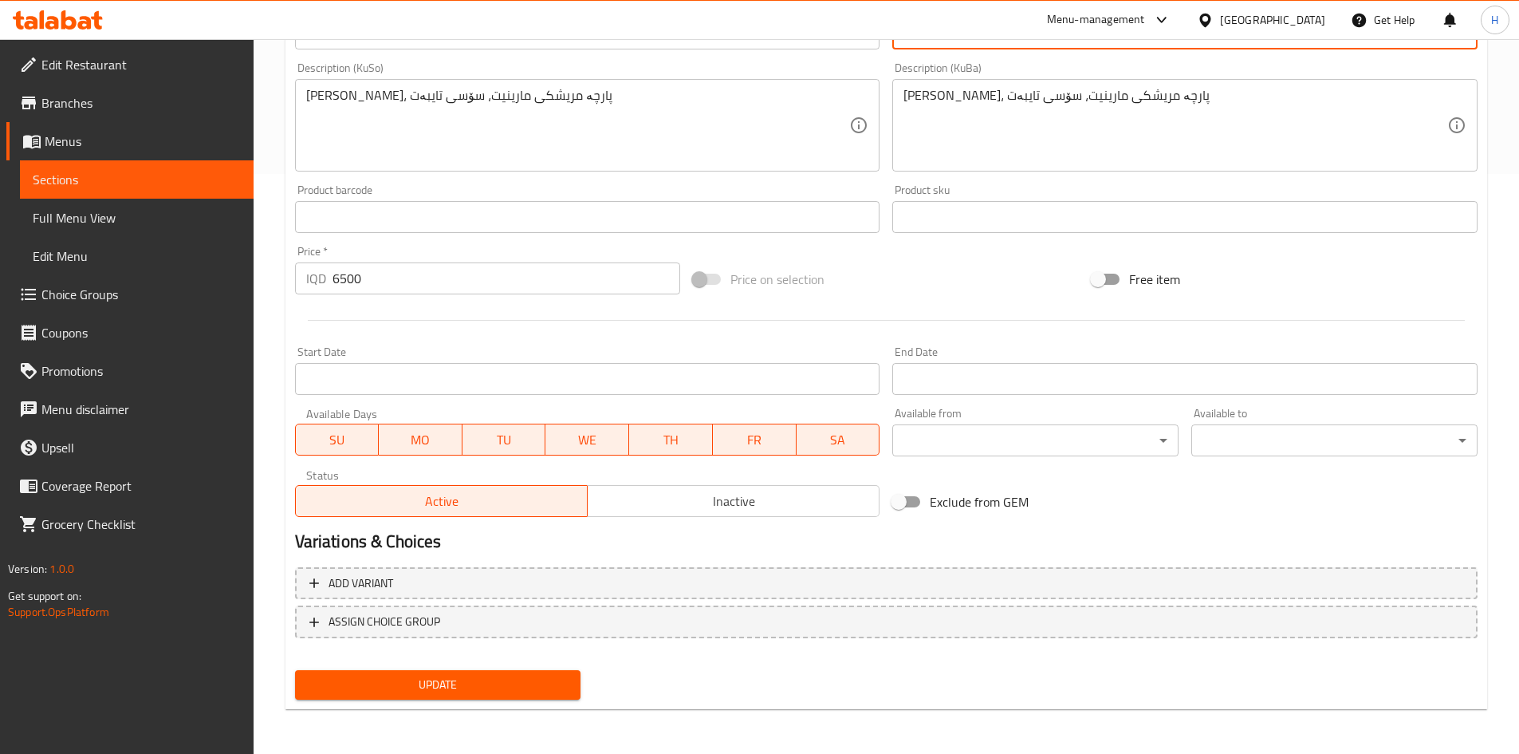
type textarea "رزاصفر, قطع دجاج فروج متبلة , صلصة خاصة مع بيبسي"
click at [396, 688] on span "Update" at bounding box center [438, 685] width 261 height 20
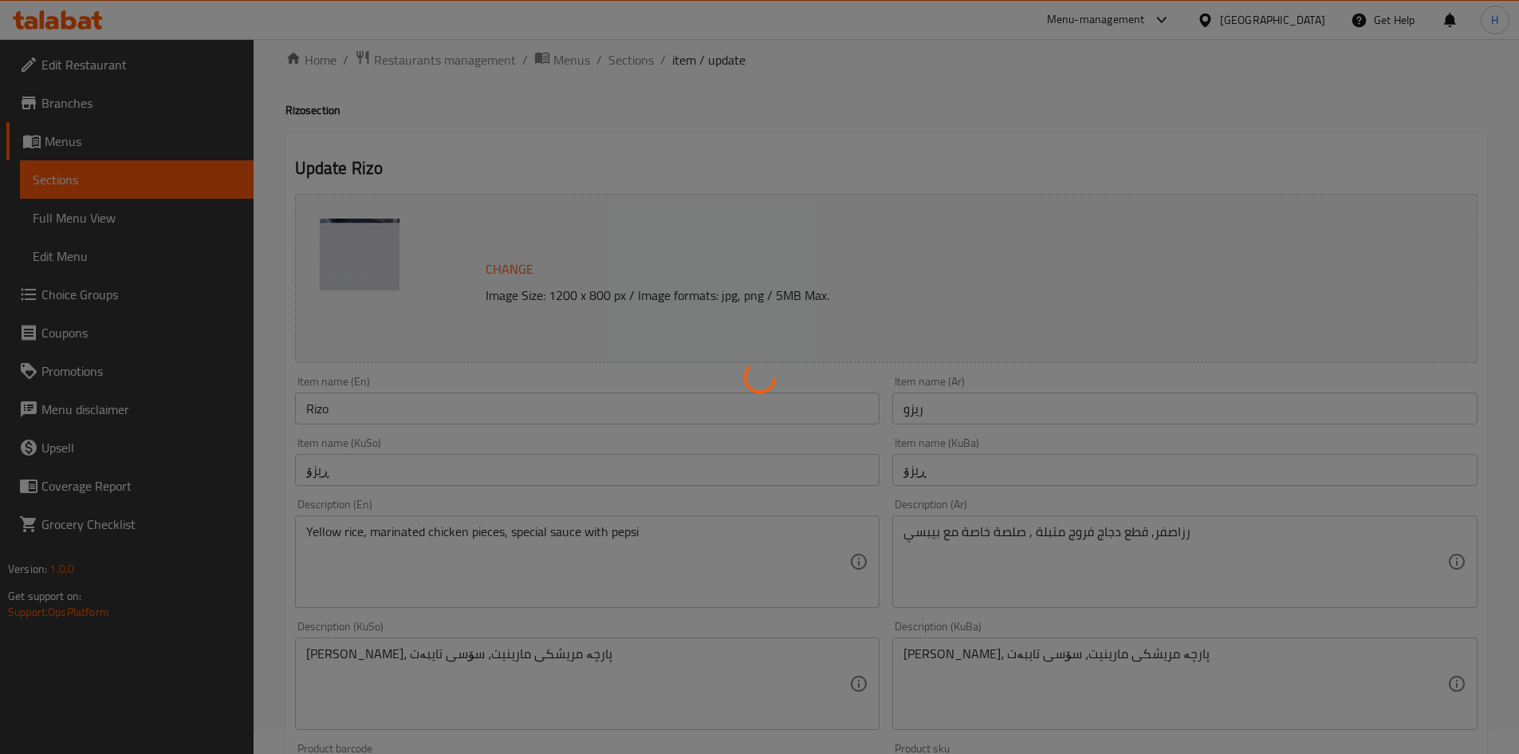
scroll to position [0, 0]
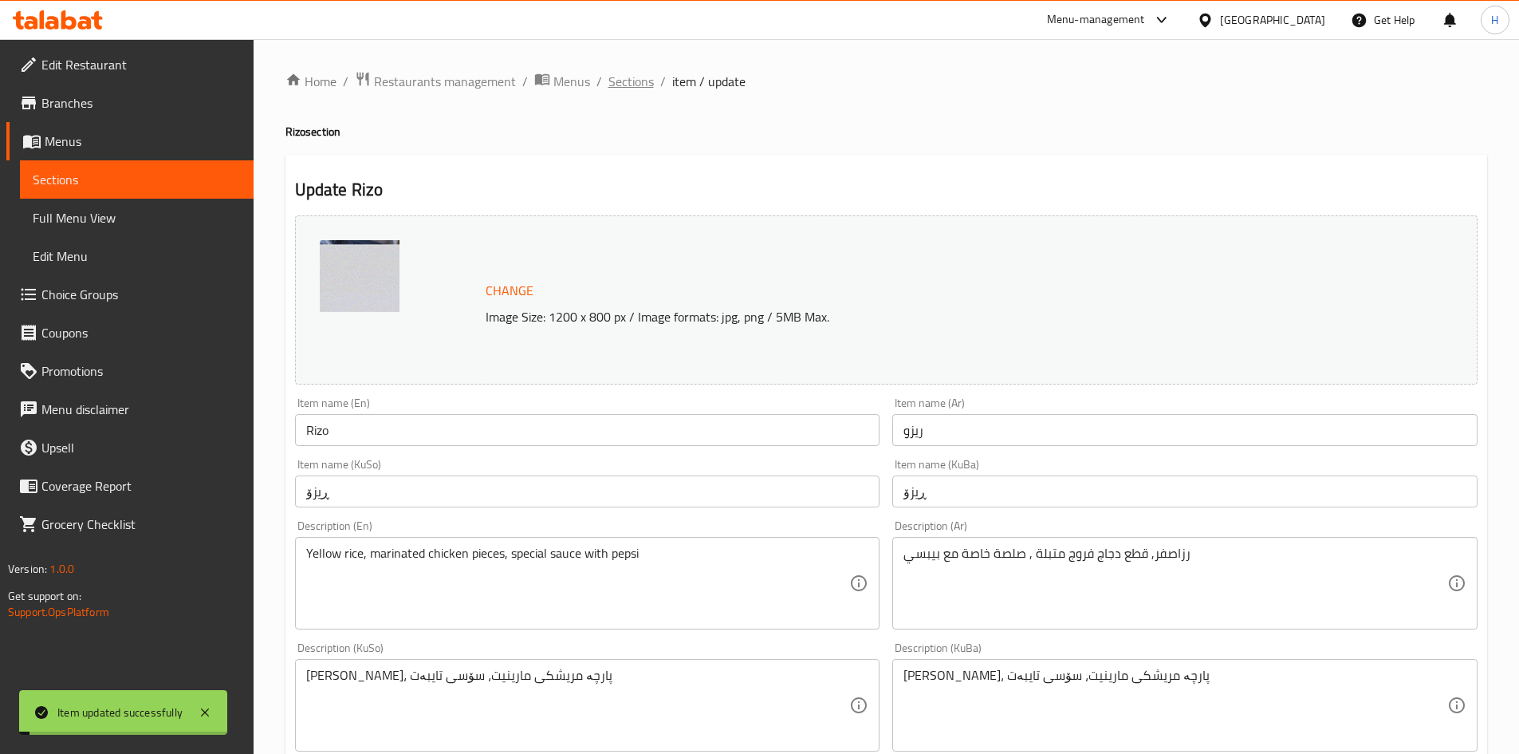
click at [640, 81] on span "Sections" at bounding box center [631, 81] width 45 height 19
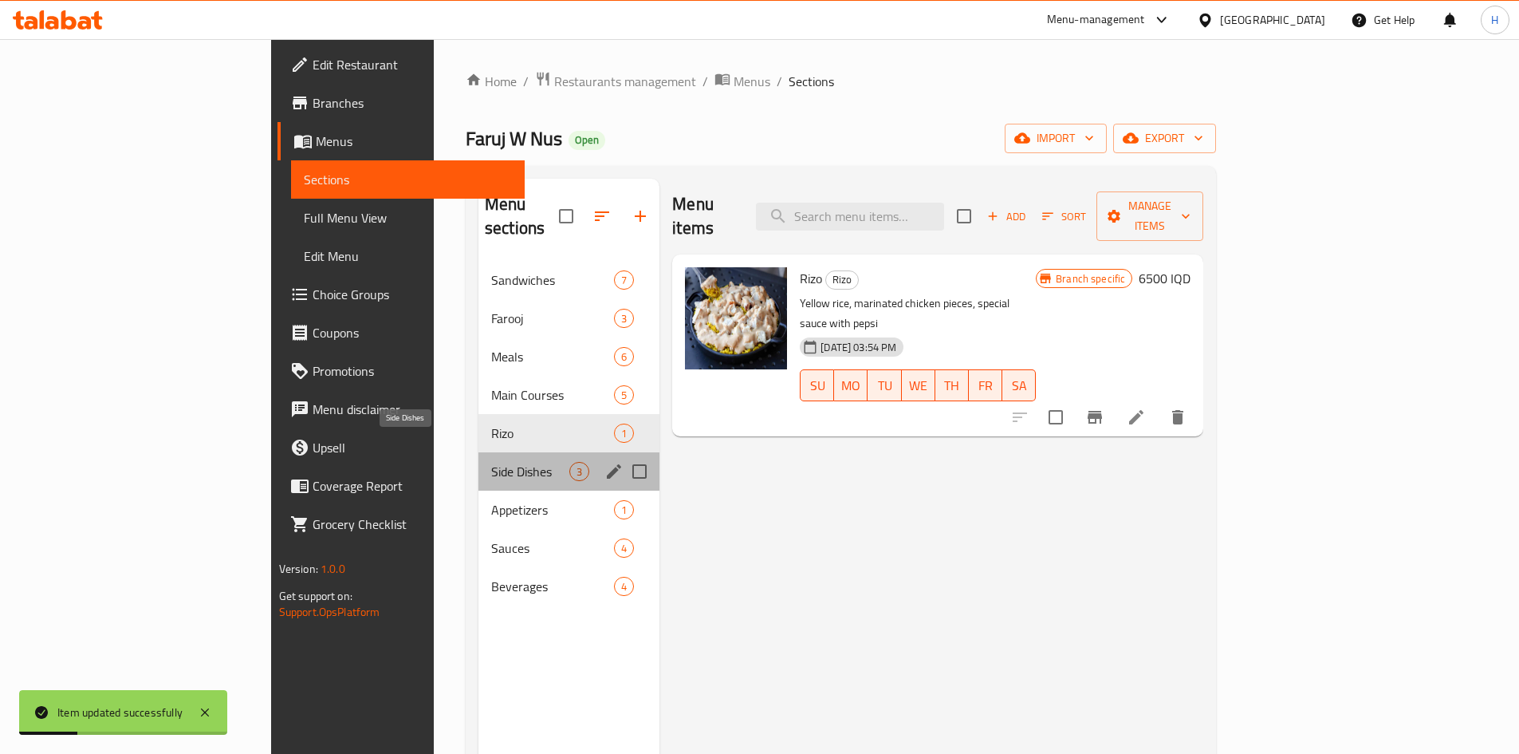
click at [491, 462] on span "Side Dishes" at bounding box center [530, 471] width 78 height 19
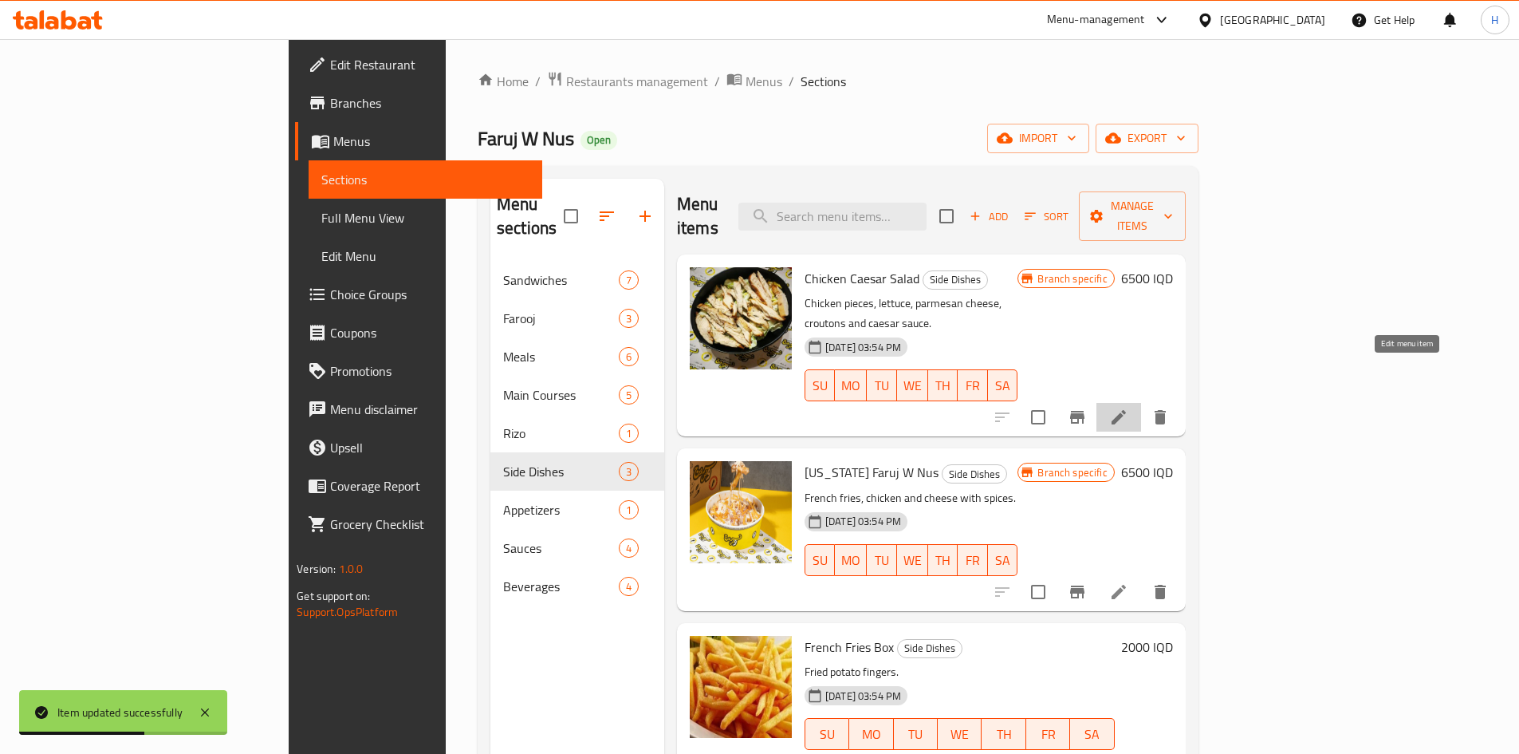
click at [1129, 408] on icon at bounding box center [1118, 417] width 19 height 19
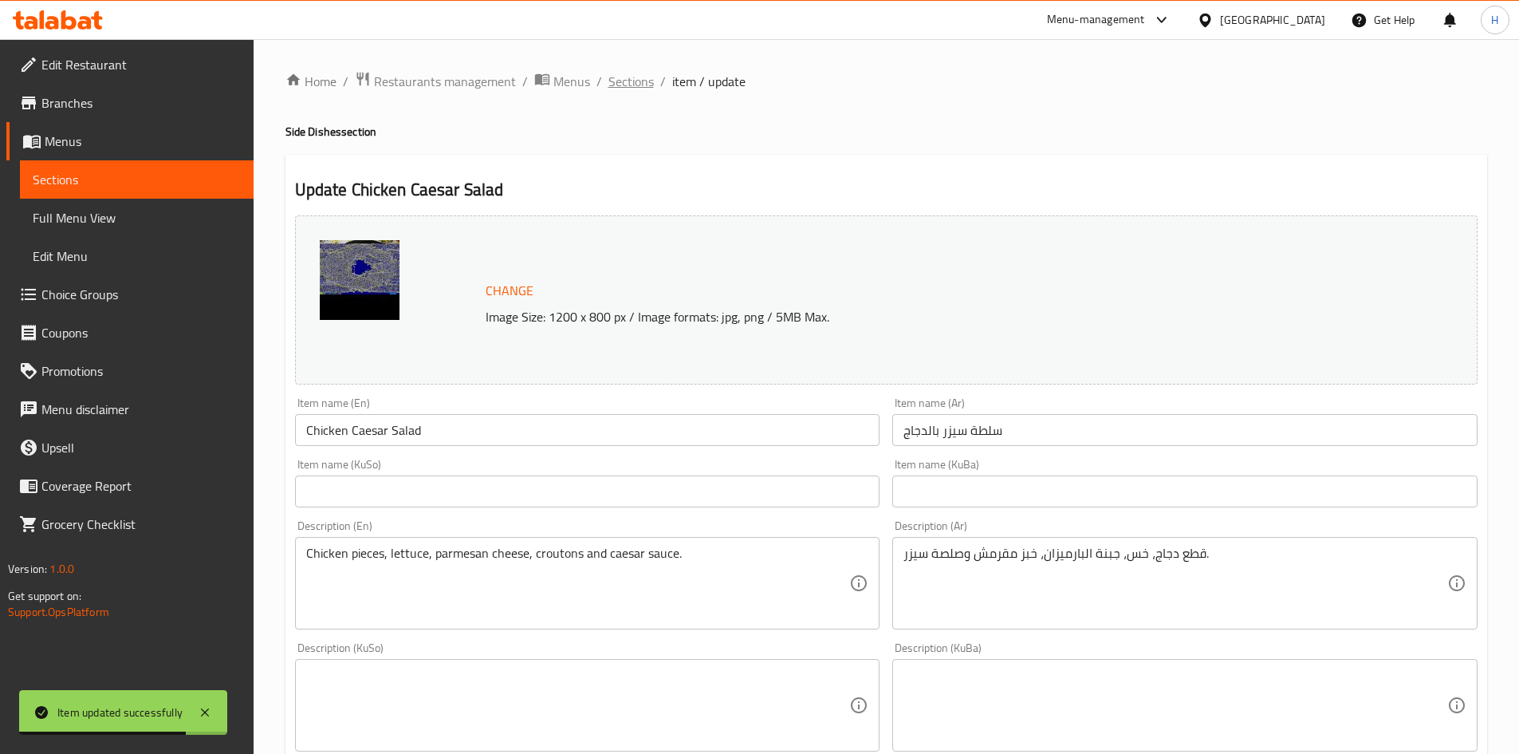
click at [629, 73] on span "Sections" at bounding box center [631, 81] width 45 height 19
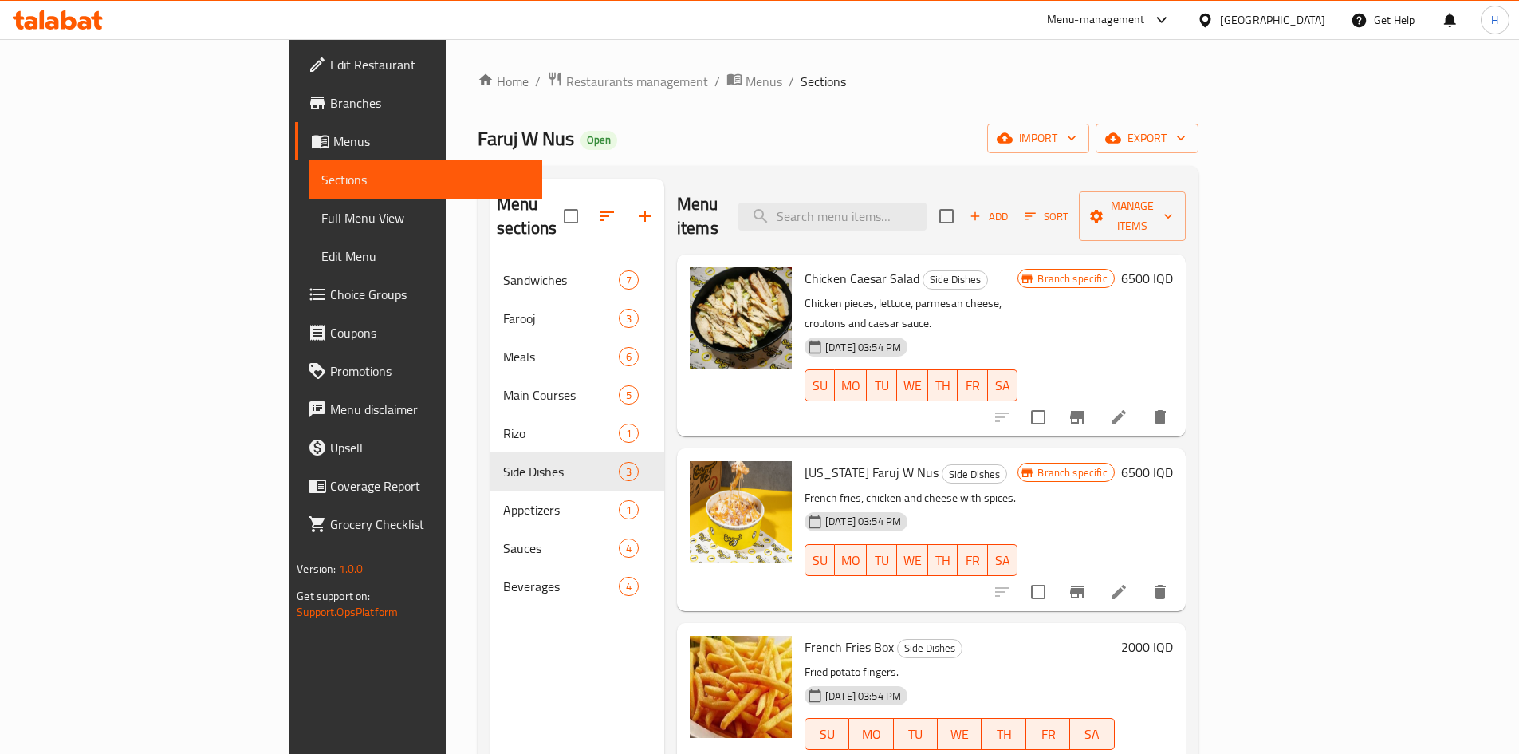
scroll to position [223, 0]
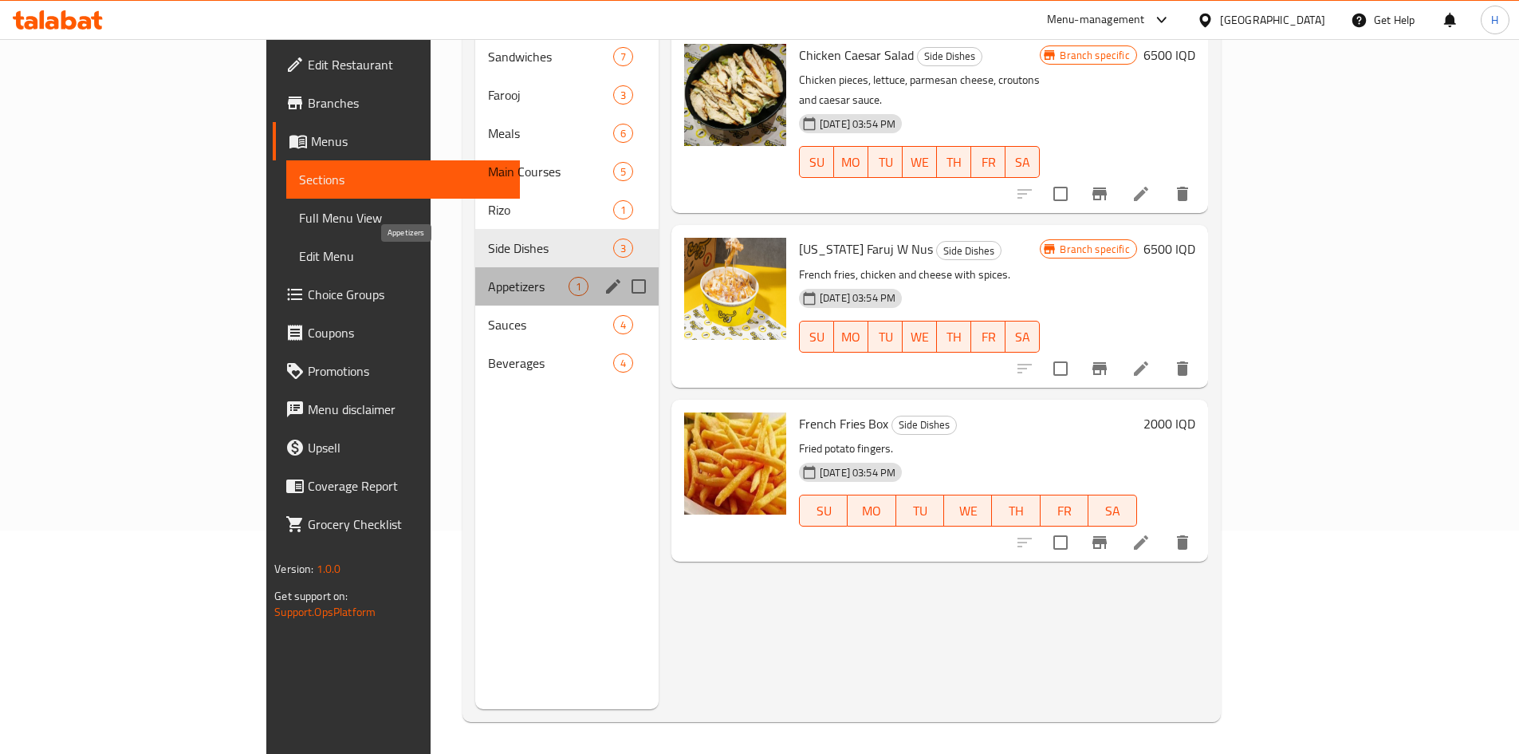
drag, startPoint x: 439, startPoint y: 259, endPoint x: 621, endPoint y: 247, distance: 182.3
click at [488, 277] on span "Appetizers" at bounding box center [528, 286] width 80 height 19
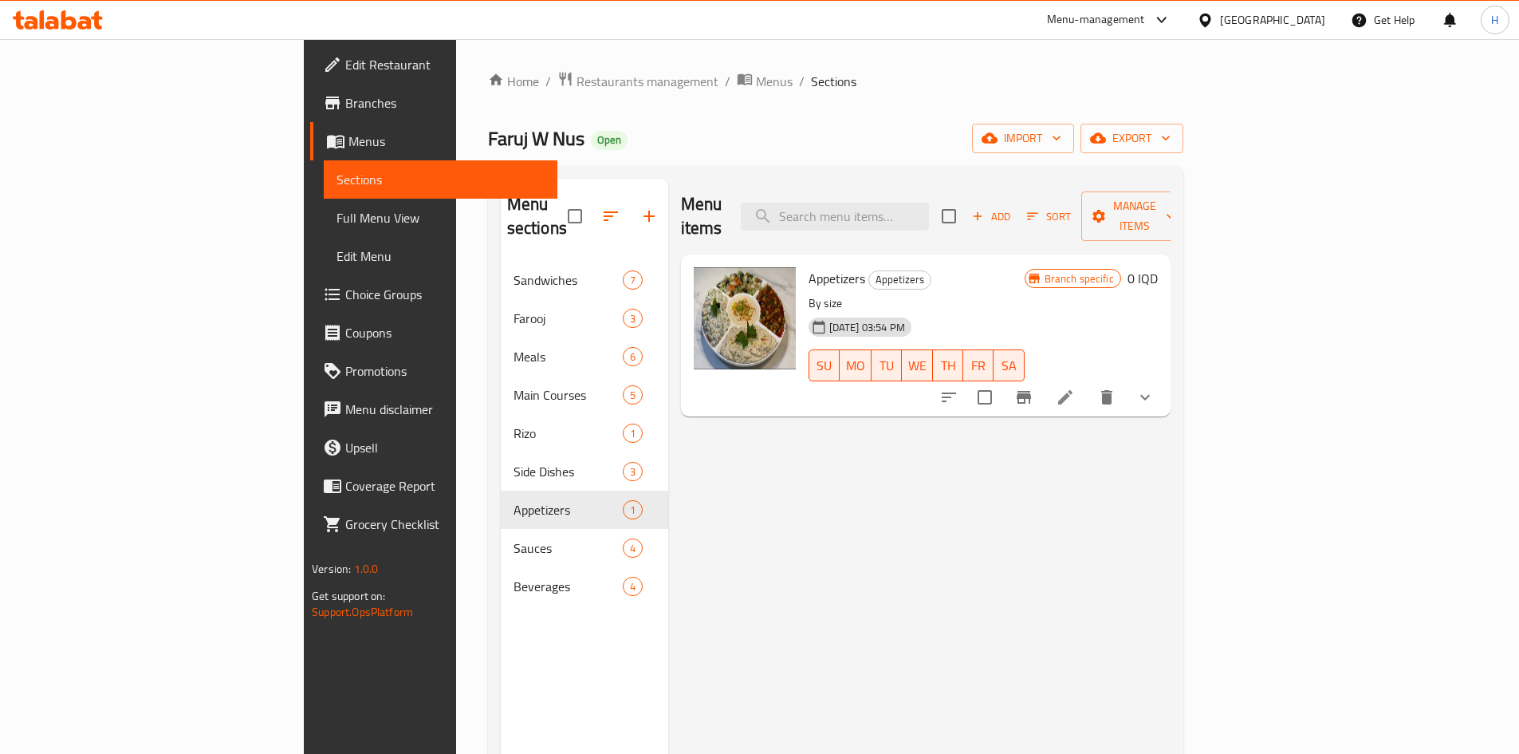
click at [1073, 390] on icon at bounding box center [1065, 397] width 14 height 14
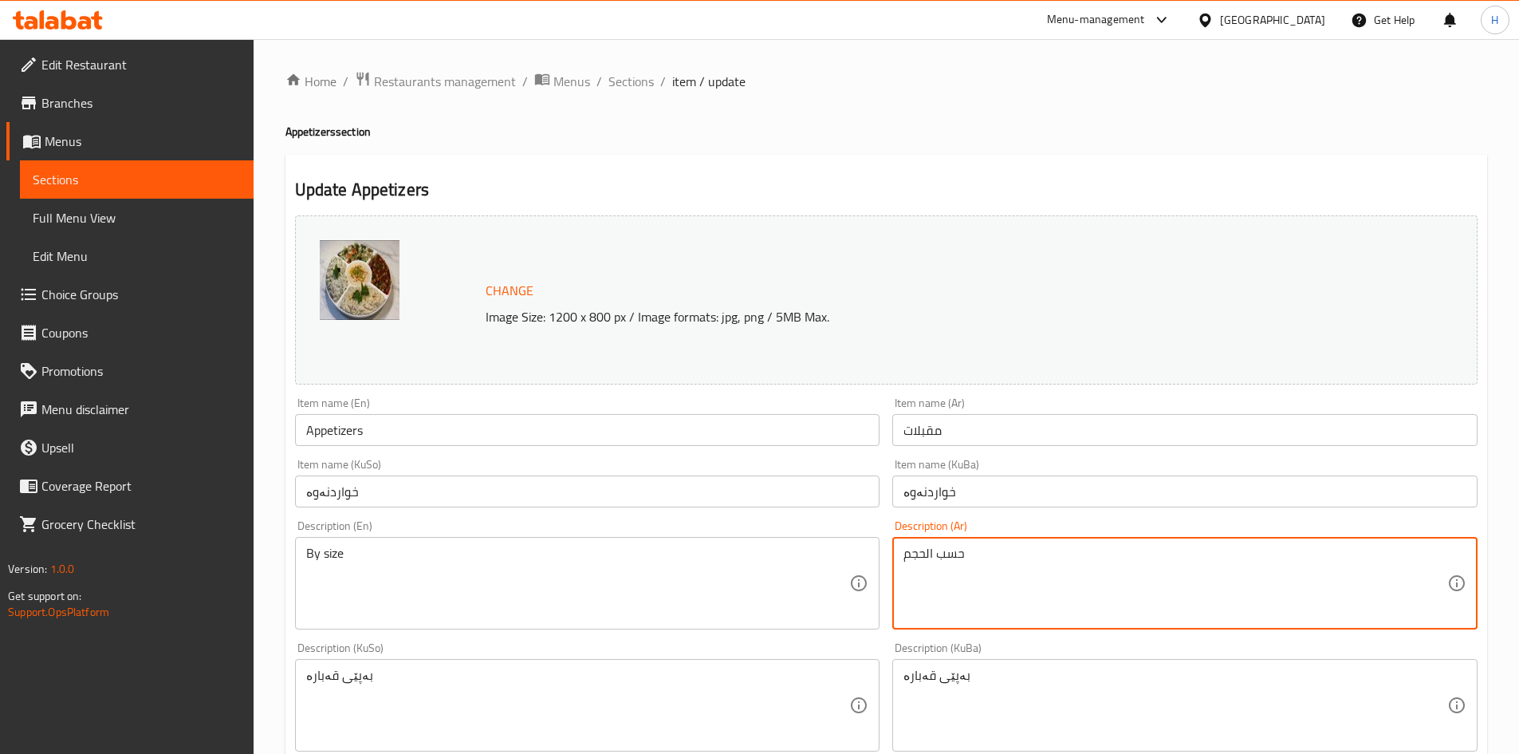
click at [985, 563] on textarea "حسب الحجم" at bounding box center [1176, 584] width 544 height 76
click at [982, 564] on textarea "مقبلات منوعة" at bounding box center [1176, 584] width 544 height 76
click at [979, 567] on textarea "مقبلات منوعة" at bounding box center [1176, 584] width 544 height 76
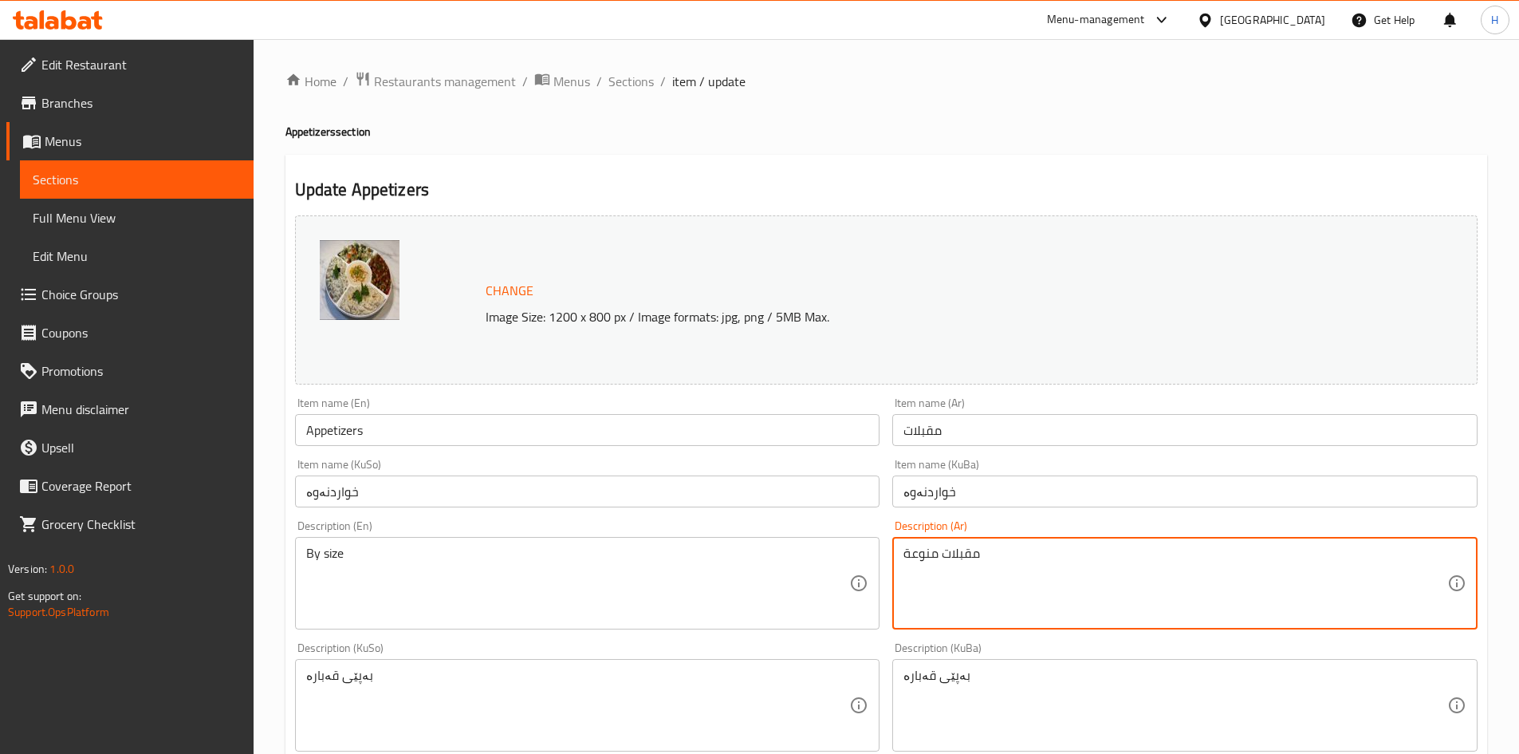
type textarea "مقبلات منوعة"
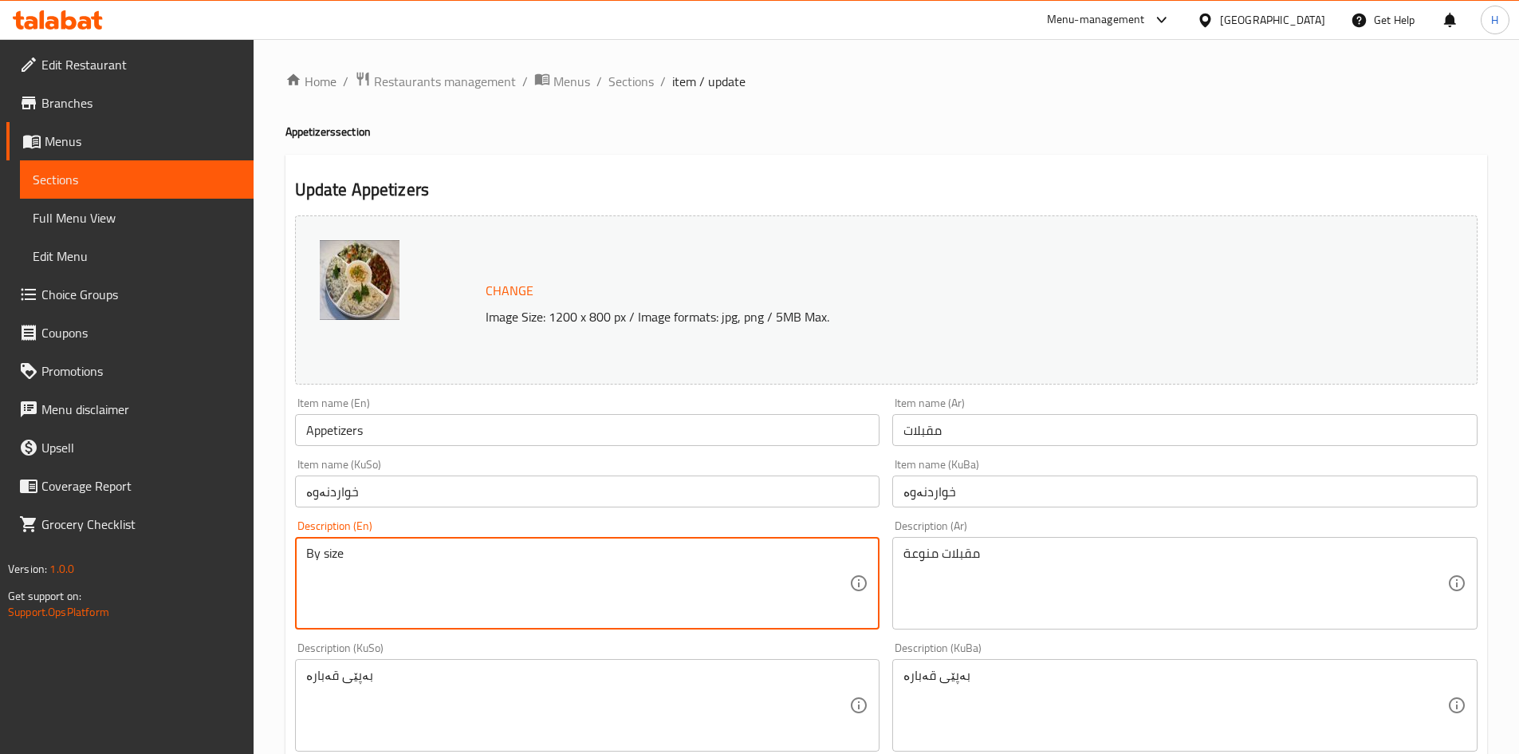
click at [384, 562] on textarea "By size" at bounding box center [578, 584] width 544 height 76
paste textarea "Assorted appetizers"
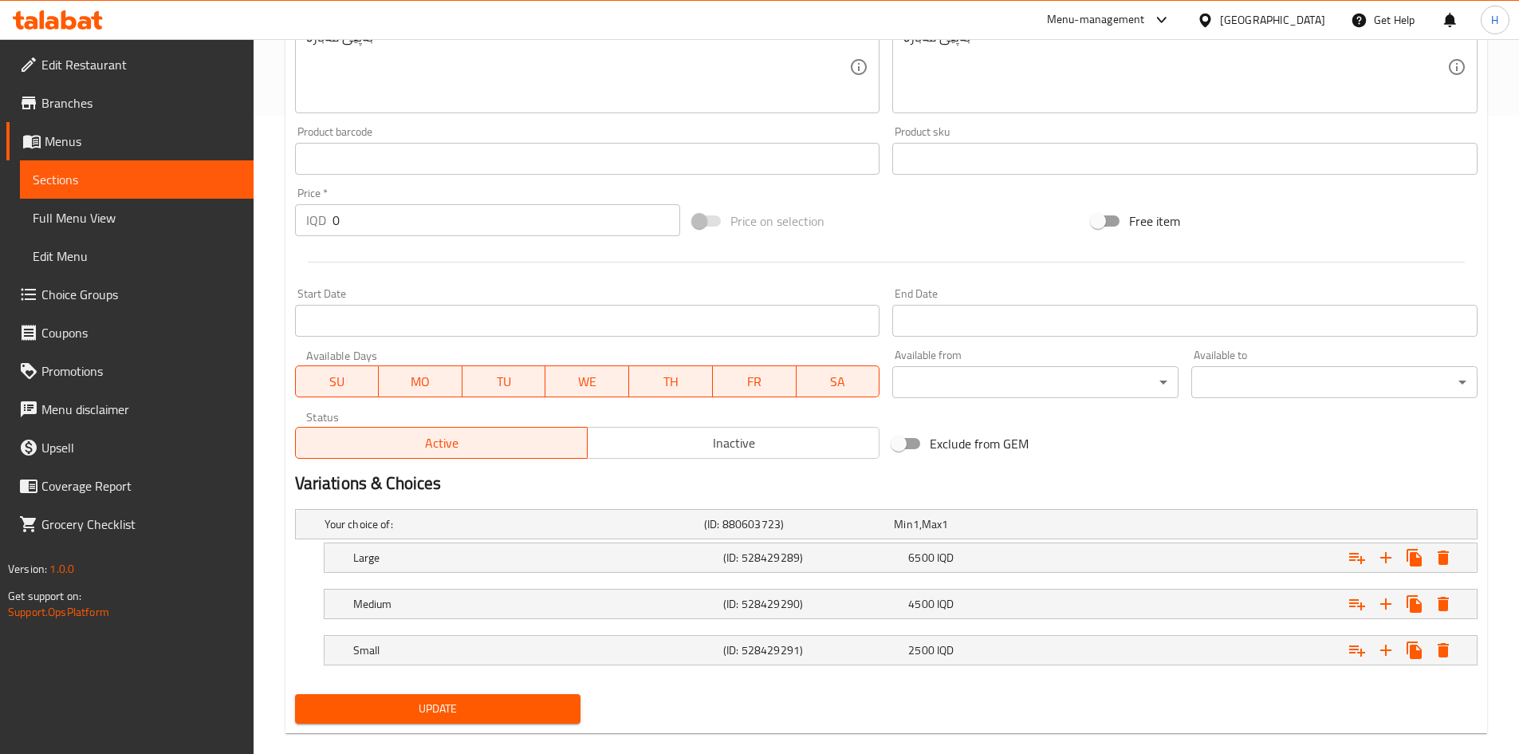
type textarea "Assorted appetizers"
click at [480, 705] on span "Update" at bounding box center [438, 709] width 261 height 20
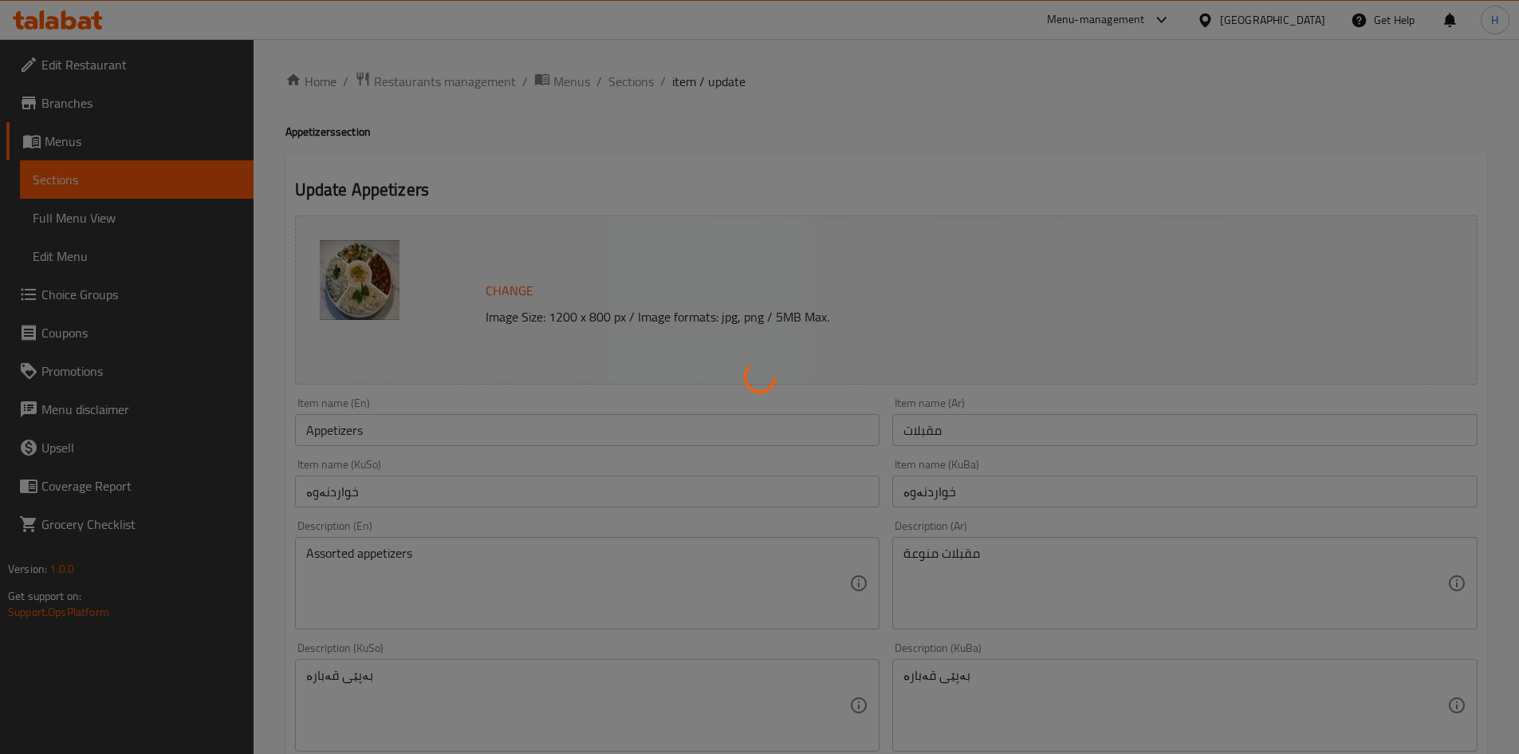
click at [628, 81] on div at bounding box center [759, 377] width 1519 height 754
click at [630, 81] on div at bounding box center [759, 377] width 1519 height 754
click at [640, 82] on div at bounding box center [759, 377] width 1519 height 754
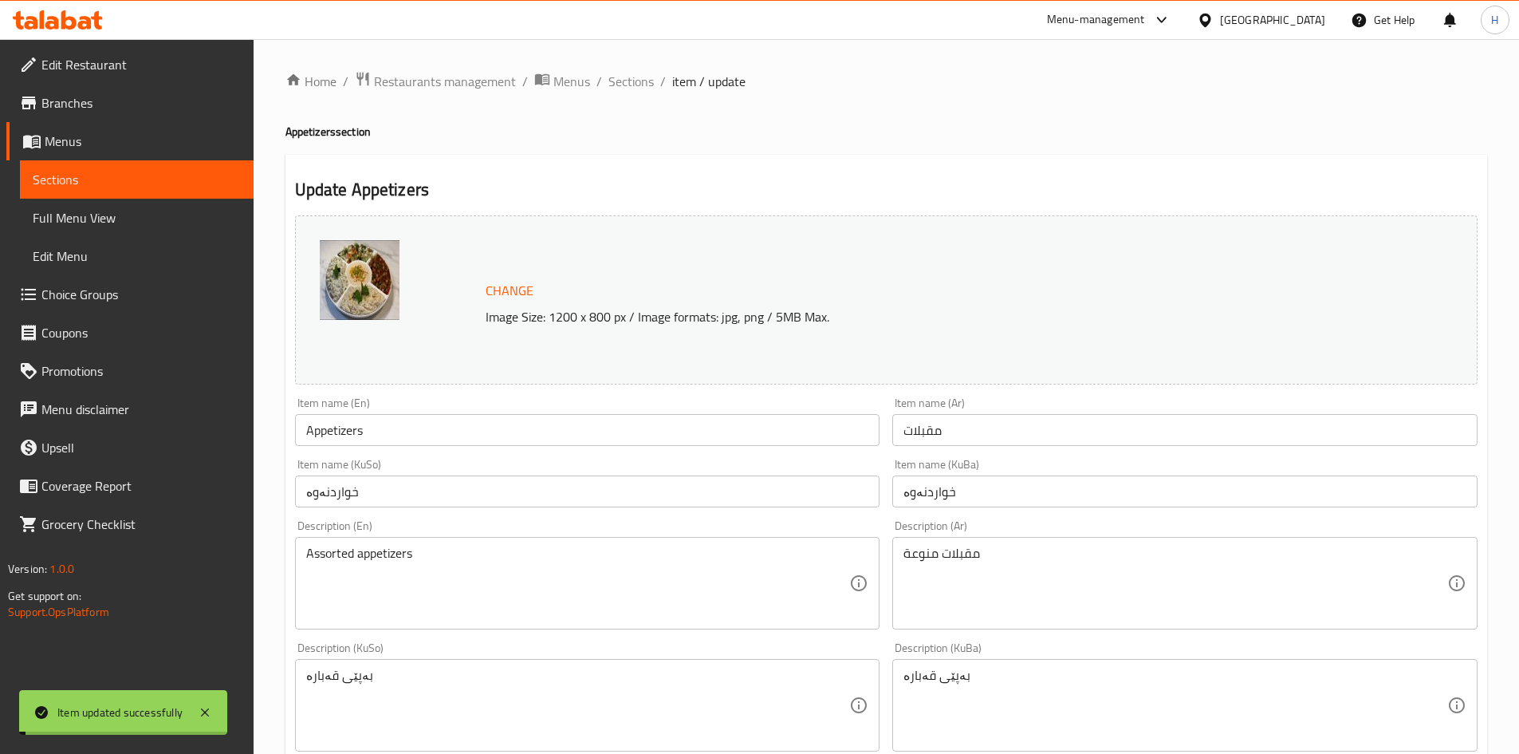
click at [640, 93] on div "Home / Restaurants management / Menus / Sections / item / update Appetizers sec…" at bounding box center [887, 727] width 1202 height 1313
click at [637, 88] on span "Sections" at bounding box center [631, 81] width 45 height 19
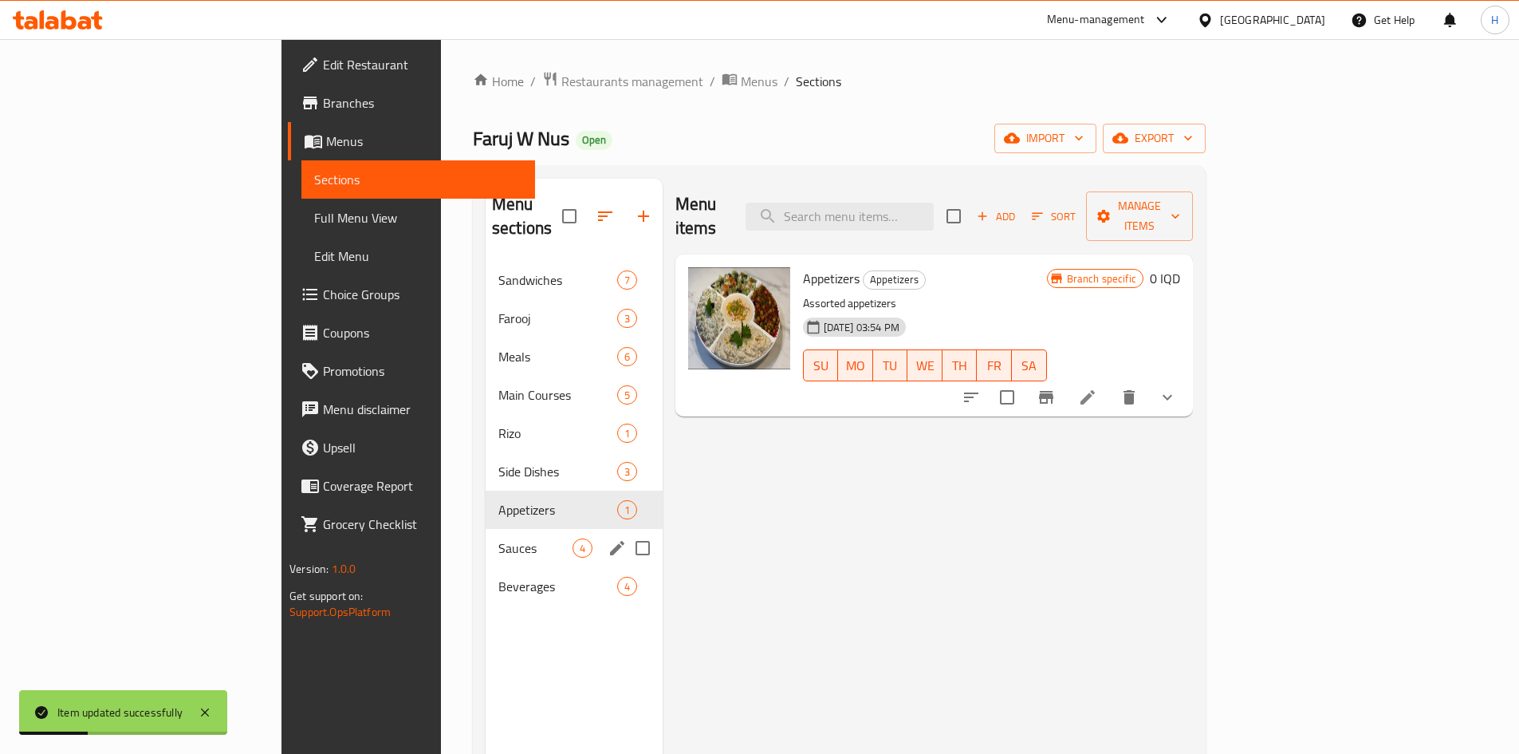
click at [499, 538] on span "Sauces" at bounding box center [536, 547] width 74 height 19
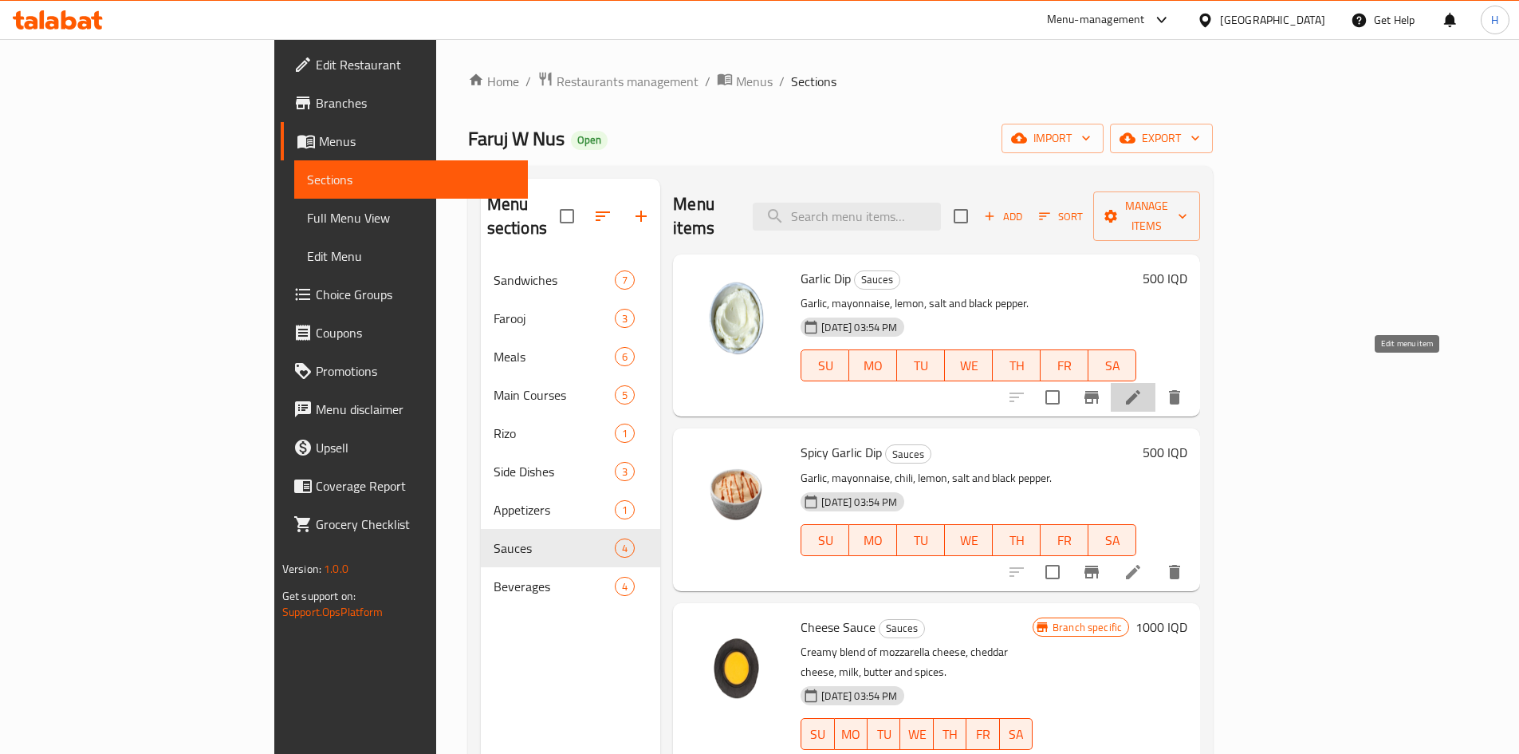
click at [1143, 388] on icon at bounding box center [1133, 397] width 19 height 19
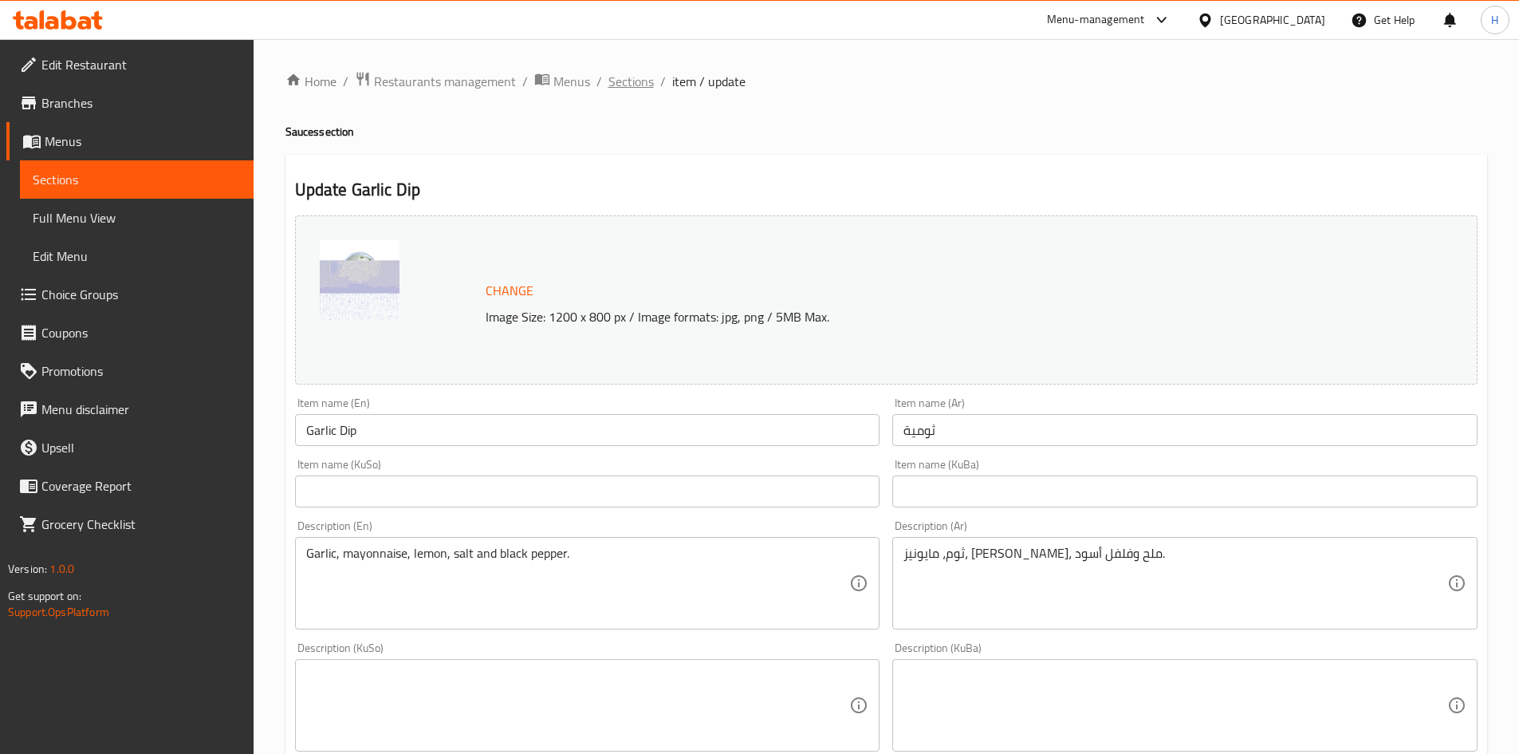
click at [609, 85] on span "Sections" at bounding box center [631, 81] width 45 height 19
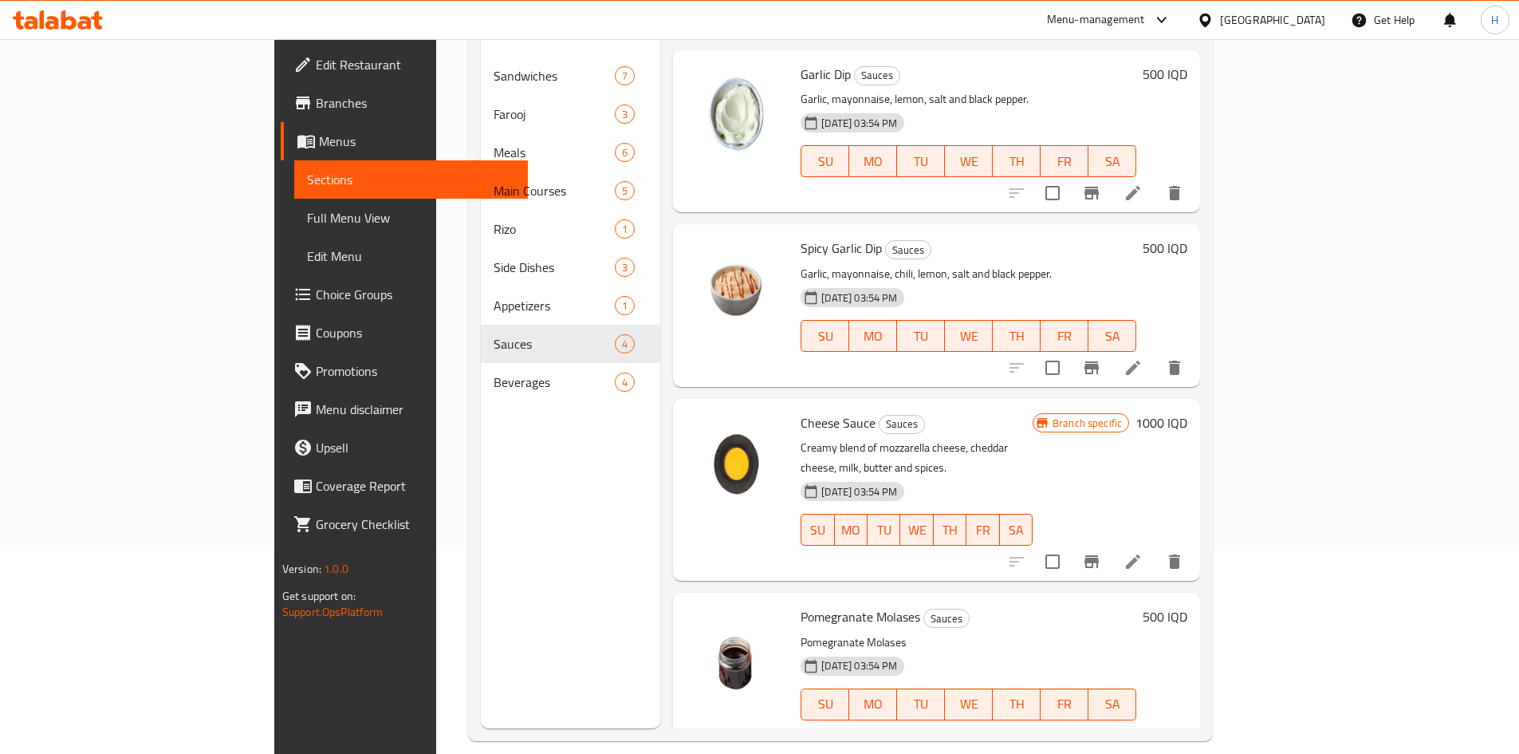
scroll to position [223, 0]
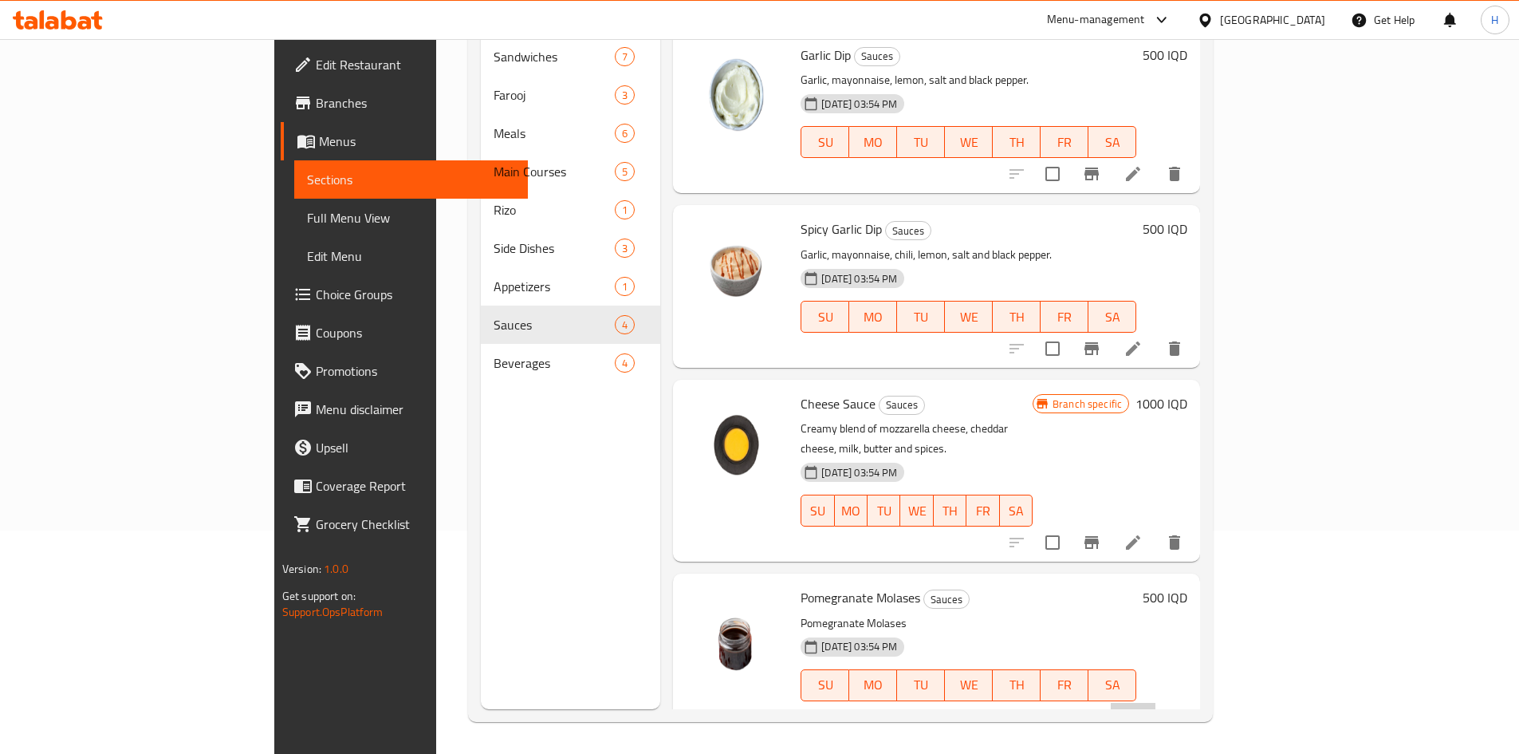
click at [1156, 703] on li at bounding box center [1133, 717] width 45 height 29
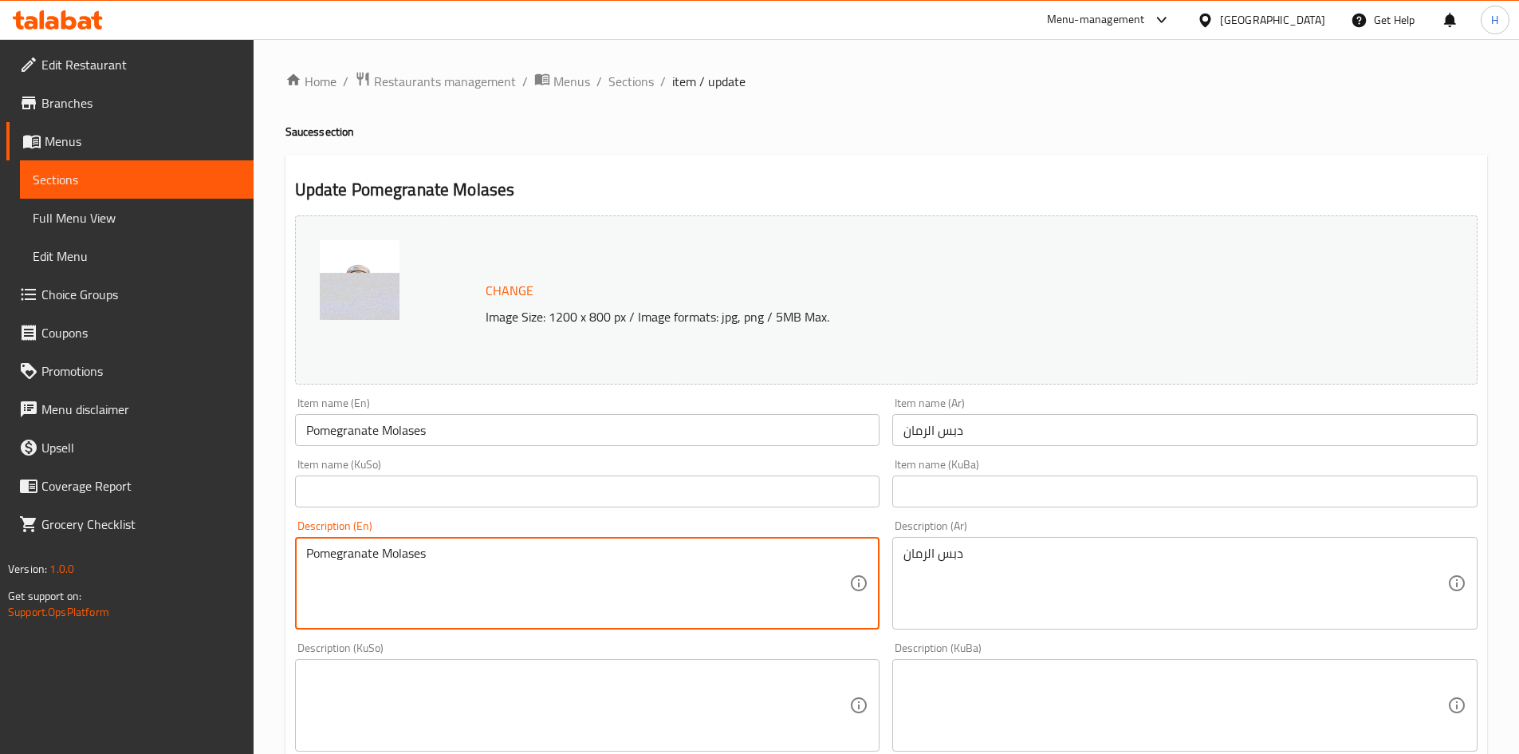
click at [408, 562] on textarea "Pomegranate Molases" at bounding box center [578, 584] width 544 height 76
click at [391, 555] on textarea "Pomegranate Molases" at bounding box center [578, 584] width 544 height 76
drag, startPoint x: 381, startPoint y: 551, endPoint x: 410, endPoint y: 558, distance: 29.6
click at [389, 559] on textarea "Pomegranate Molases" at bounding box center [578, 584] width 544 height 76
click at [410, 558] on textarea "Pomegranate Molases" at bounding box center [578, 584] width 544 height 76
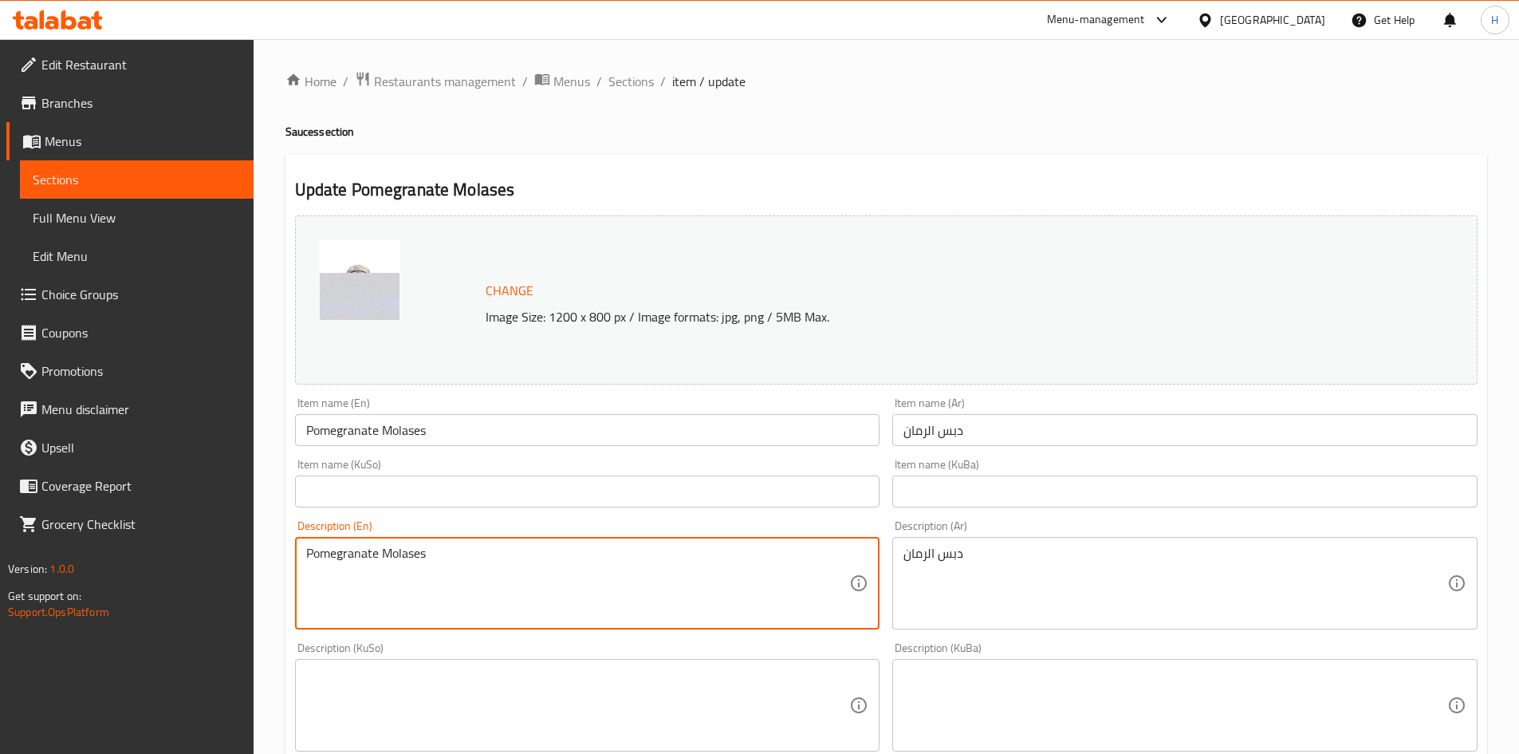
click at [410, 558] on textarea "Pomegranate Molases" at bounding box center [578, 584] width 544 height 76
click at [382, 566] on textarea "Pomegranate Molases" at bounding box center [578, 584] width 544 height 76
drag, startPoint x: 387, startPoint y: 554, endPoint x: 390, endPoint y: 565, distance: 10.8
click at [390, 565] on textarea "Pomegranate Molases" at bounding box center [578, 584] width 544 height 76
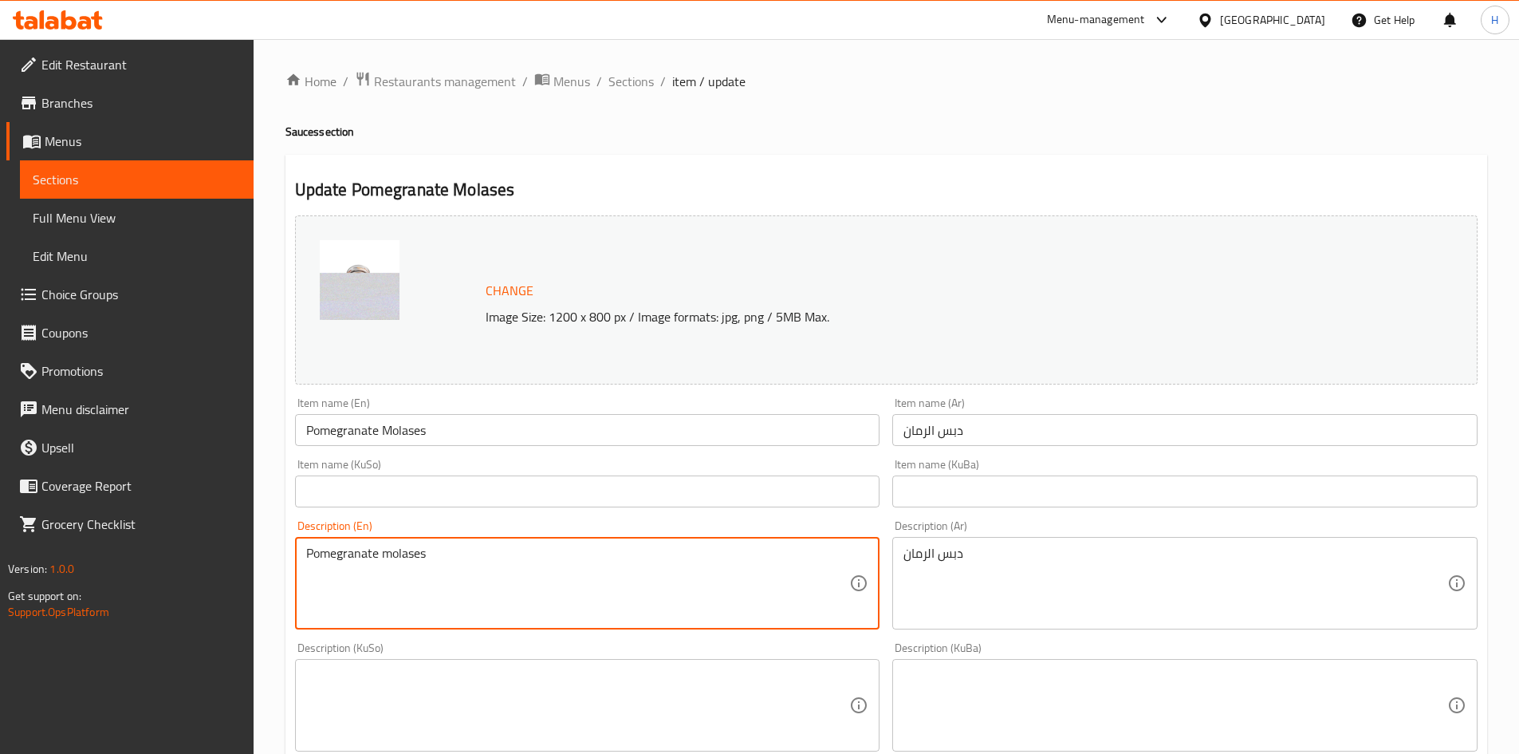
click at [491, 565] on textarea "Pomegranate molases" at bounding box center [578, 584] width 544 height 76
type textarea "Pomegranate molases sauce"
click at [1024, 544] on div "دبس الرمان Description (Ar)" at bounding box center [1185, 583] width 585 height 93
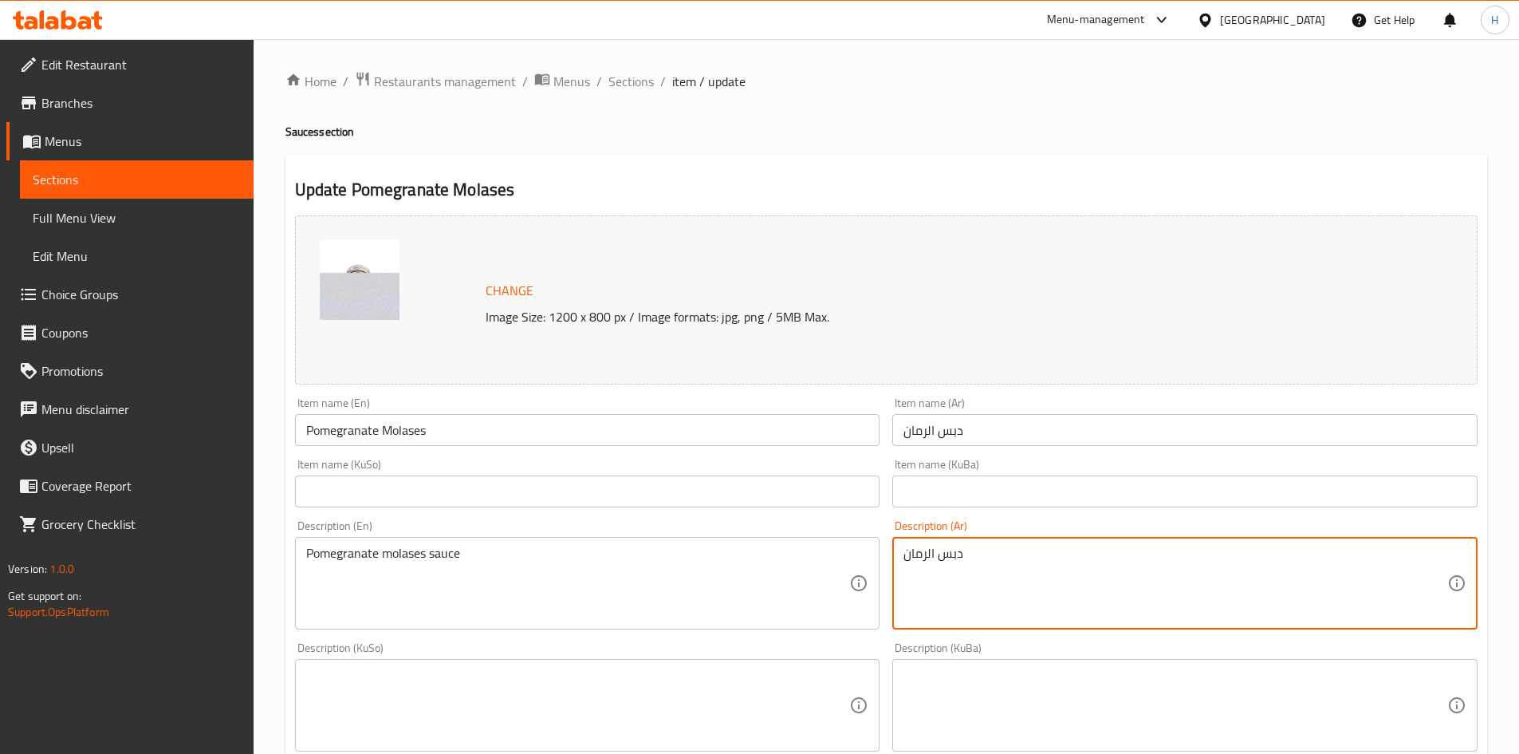
click at [1024, 550] on textarea "دبس الرمان" at bounding box center [1176, 584] width 544 height 76
click at [908, 555] on textarea "دبس الرمان" at bounding box center [1176, 584] width 544 height 76
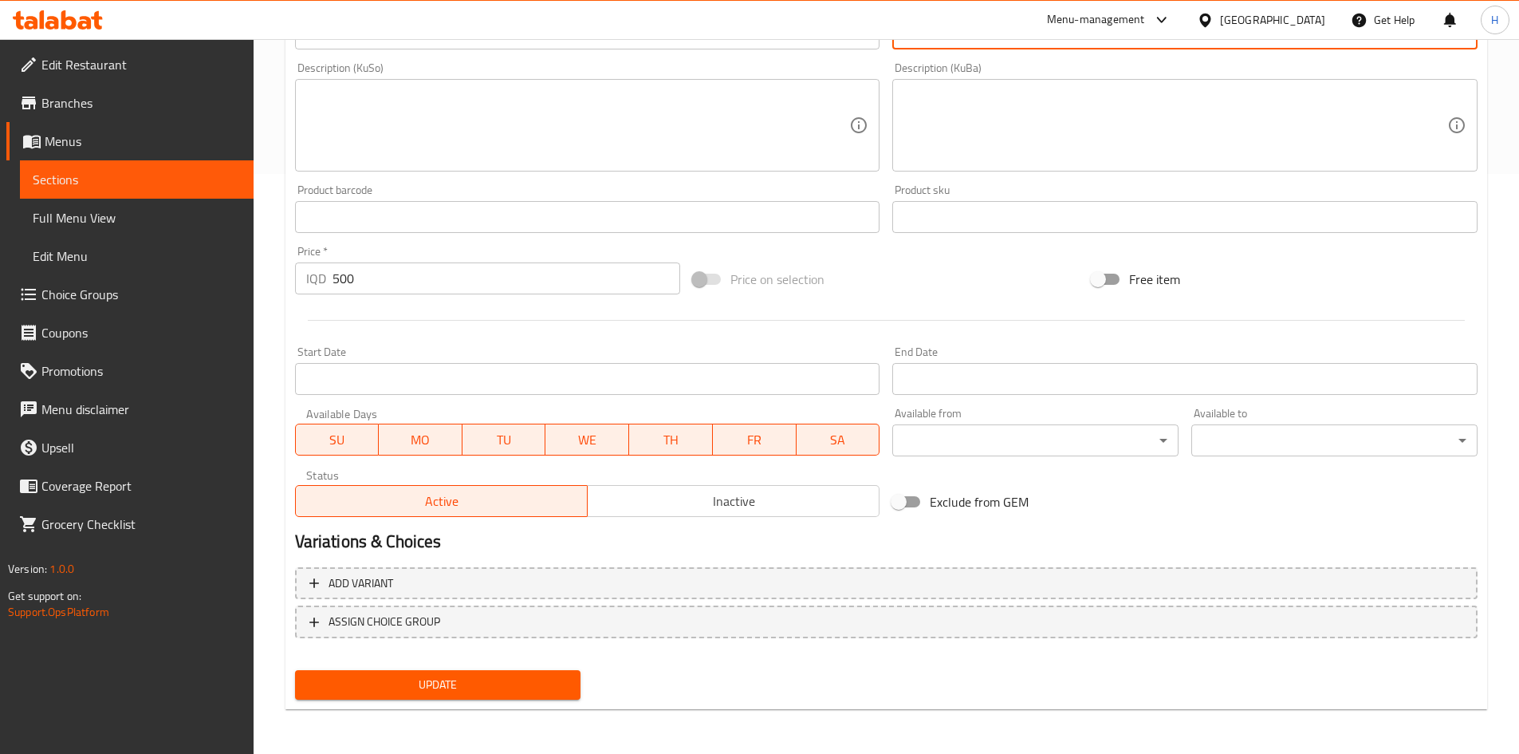
type textarea "صلصة دبس الرمان"
click at [524, 691] on span "Update" at bounding box center [438, 685] width 261 height 20
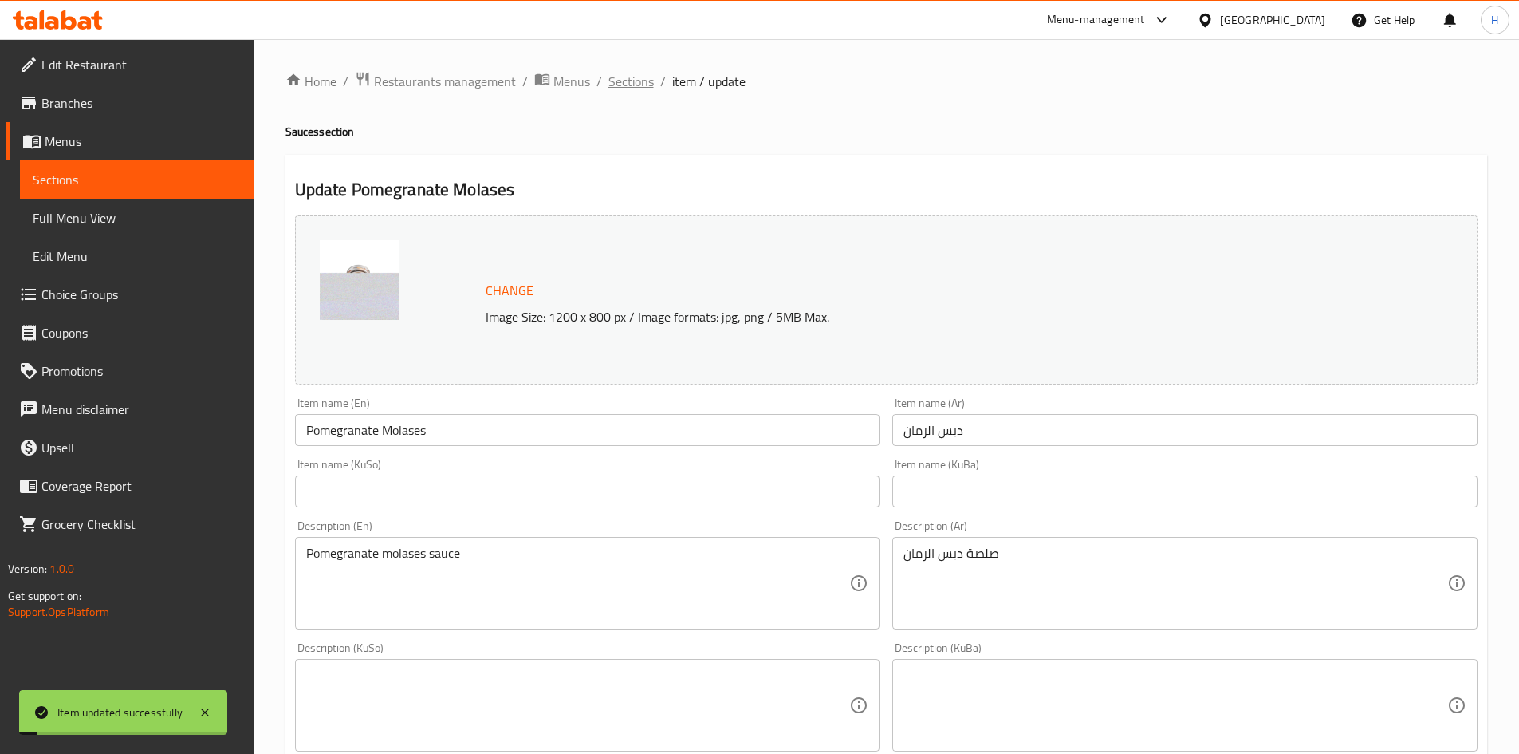
click at [622, 81] on span "Sections" at bounding box center [631, 81] width 45 height 19
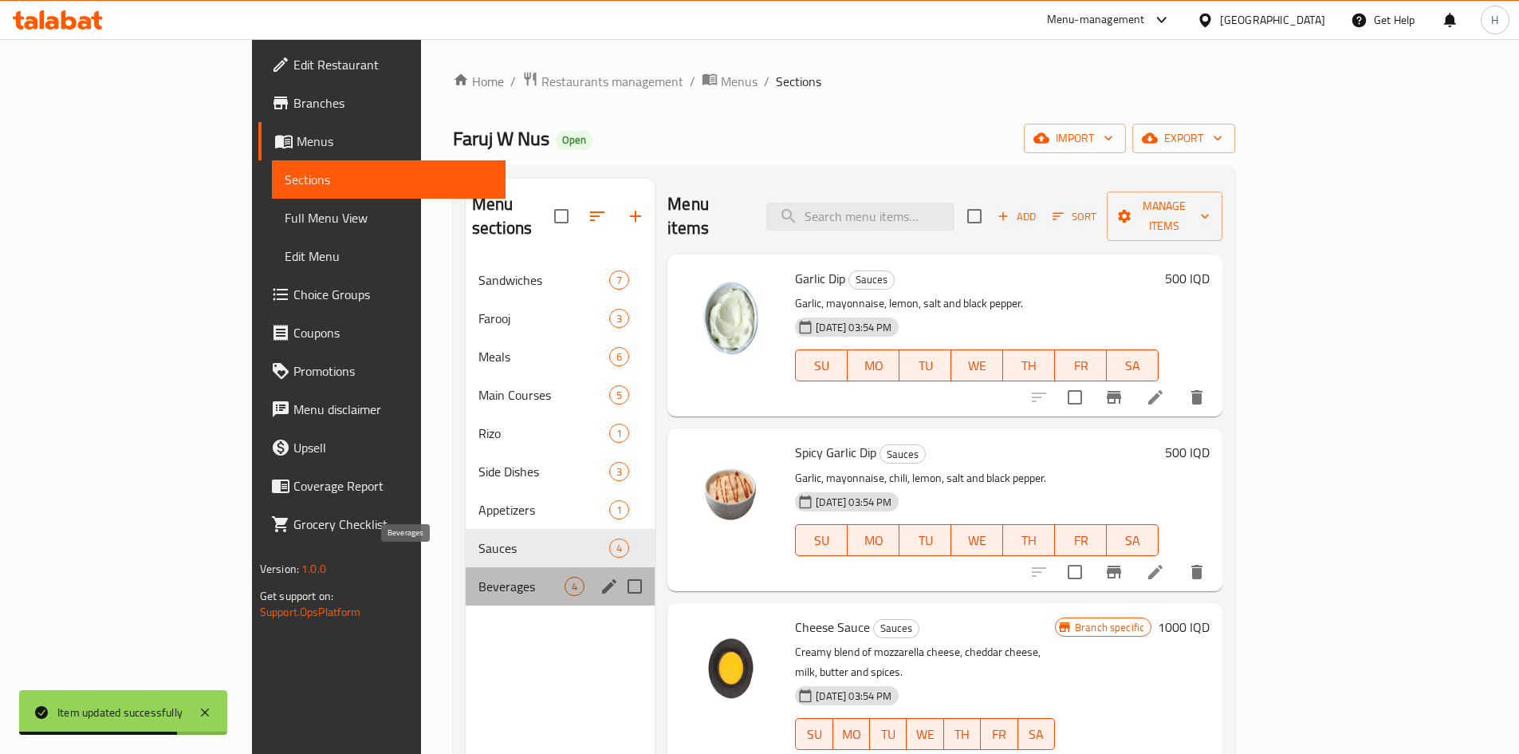
click at [479, 577] on span "Beverages" at bounding box center [522, 586] width 86 height 19
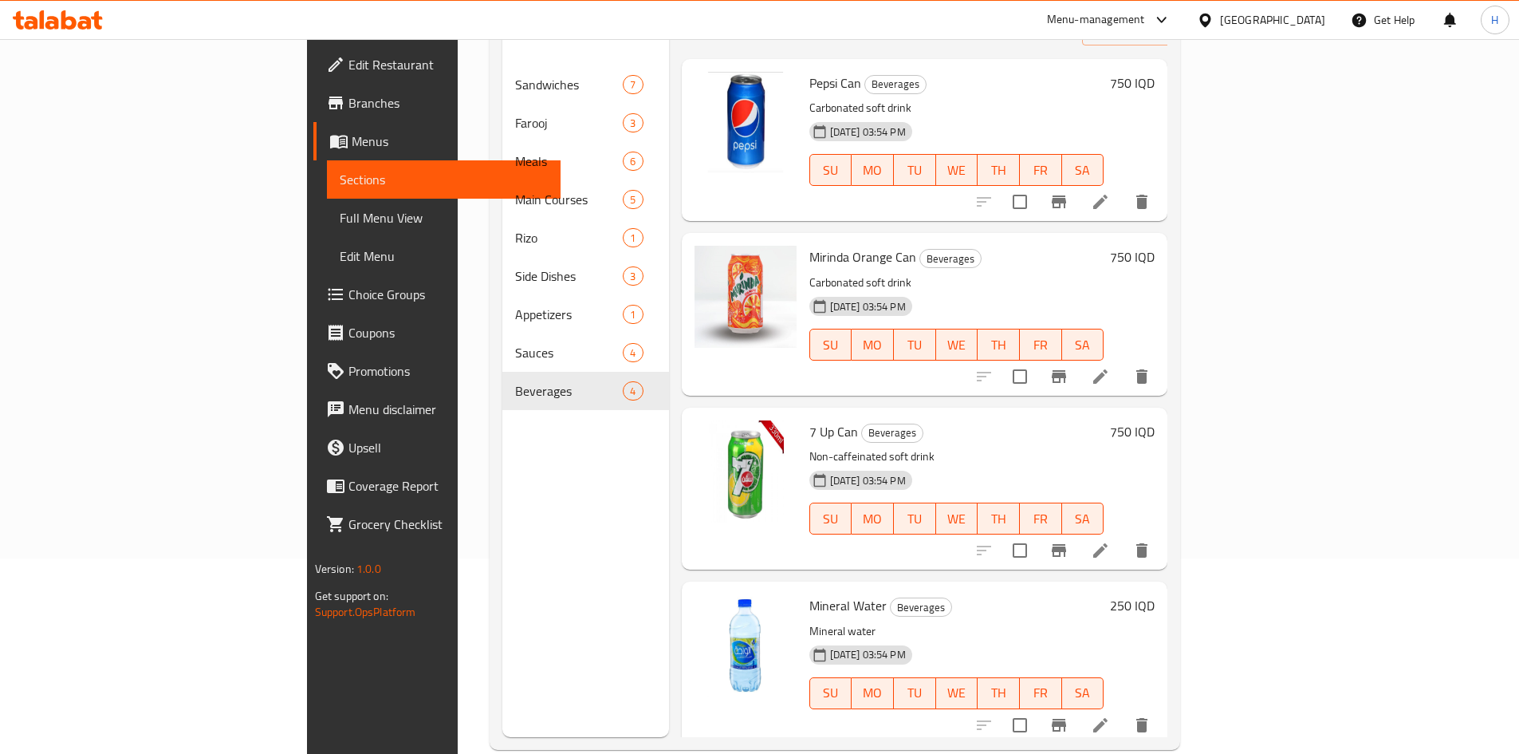
scroll to position [223, 0]
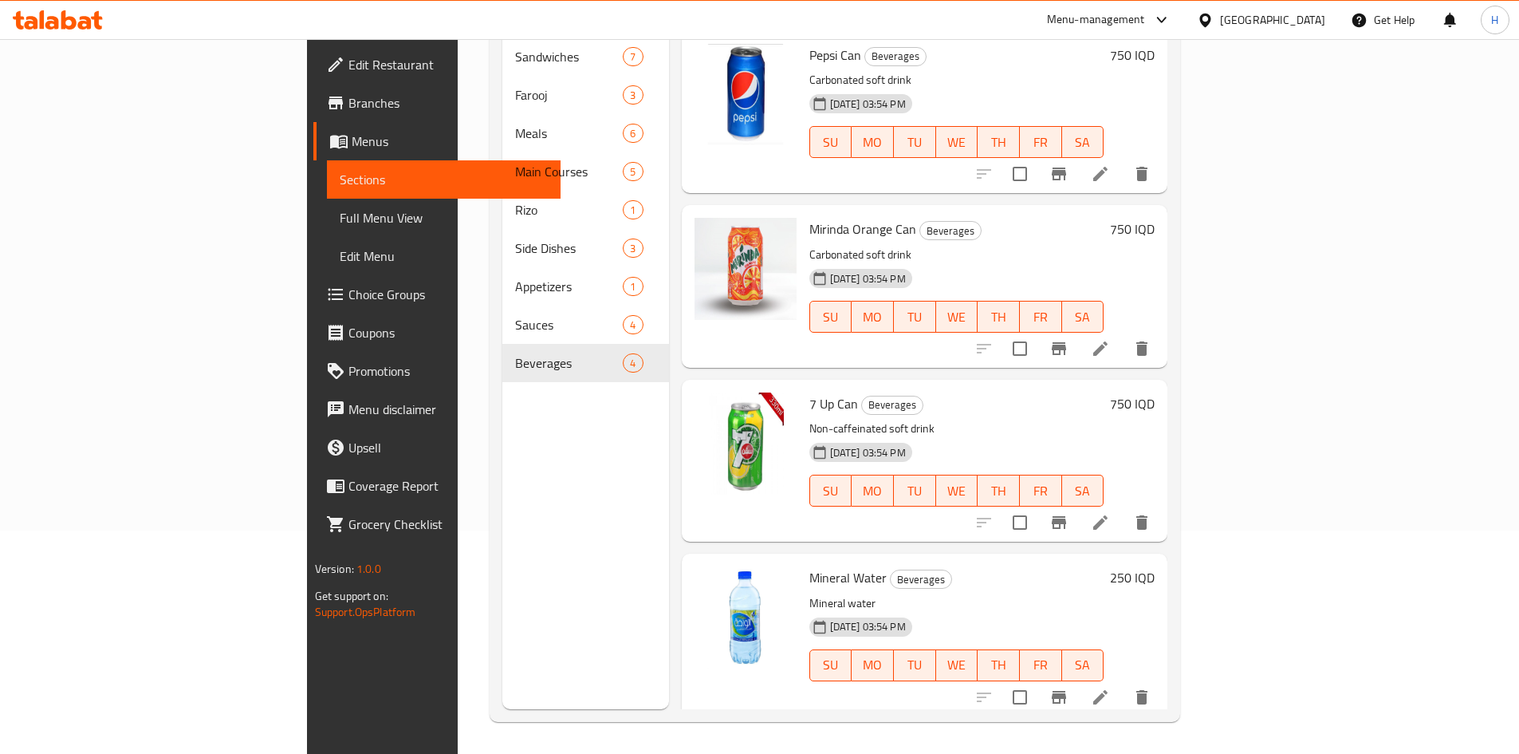
click at [1110, 688] on icon at bounding box center [1100, 697] width 19 height 19
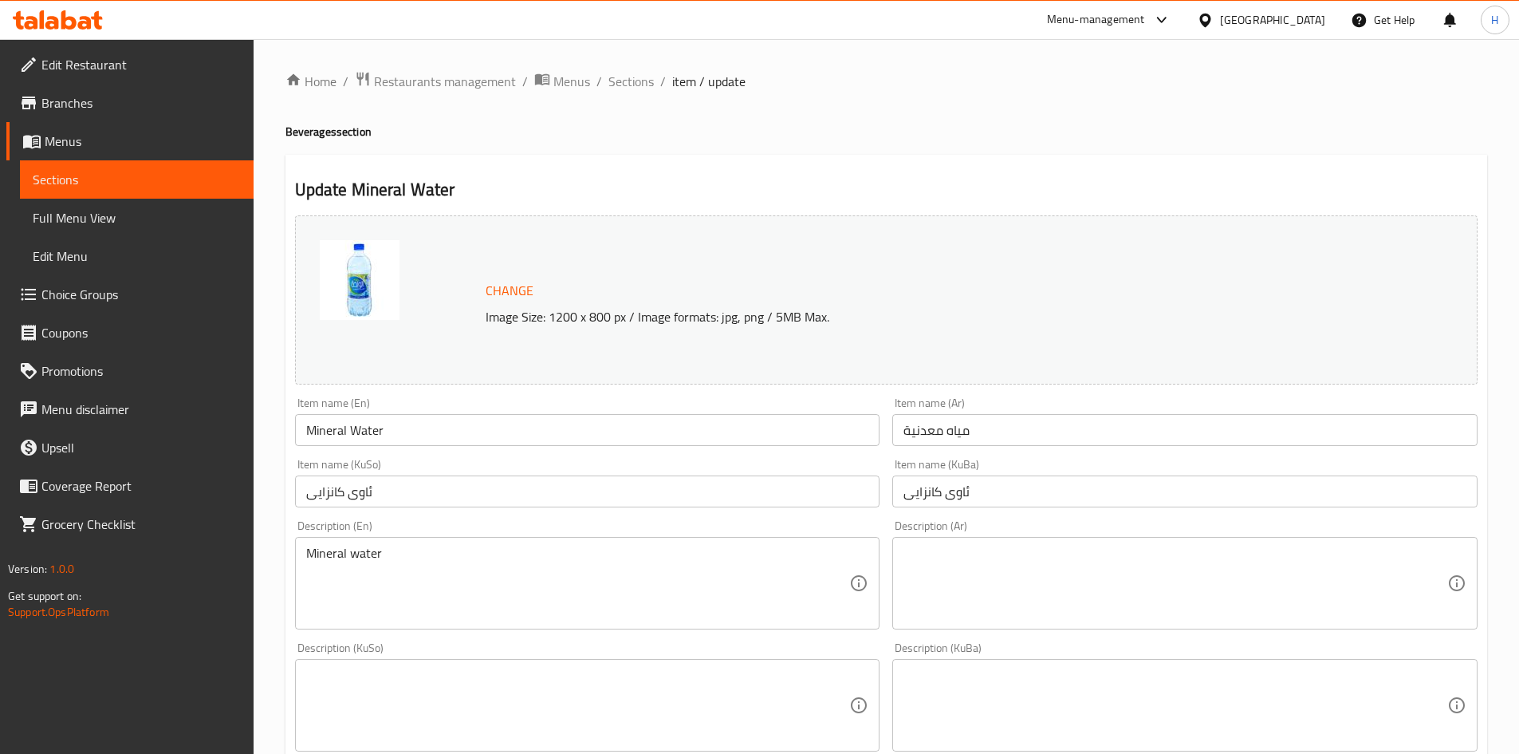
click at [313, 428] on input "Mineral Water" at bounding box center [587, 430] width 585 height 32
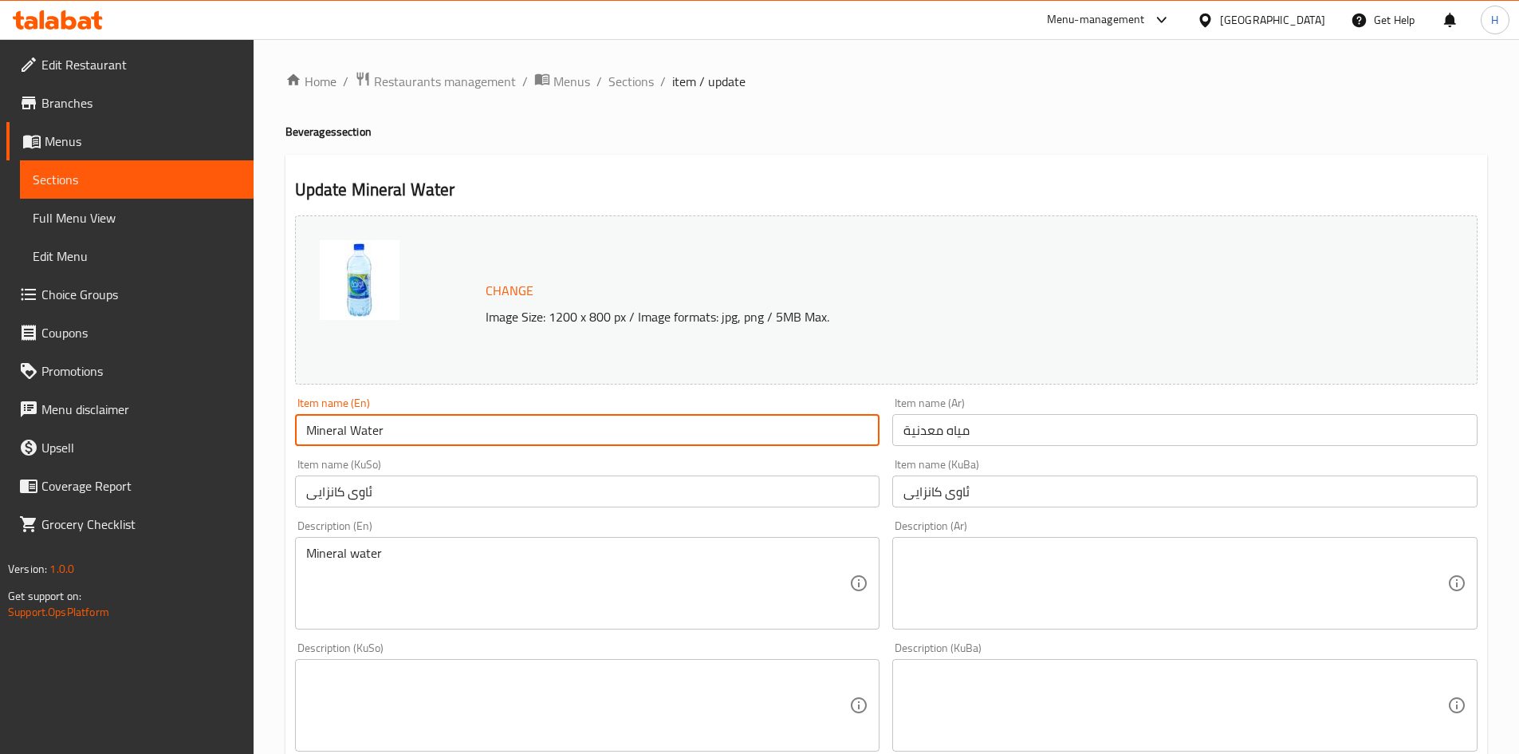
click at [313, 428] on input "Mineral Water" at bounding box center [587, 430] width 585 height 32
type input "Water"
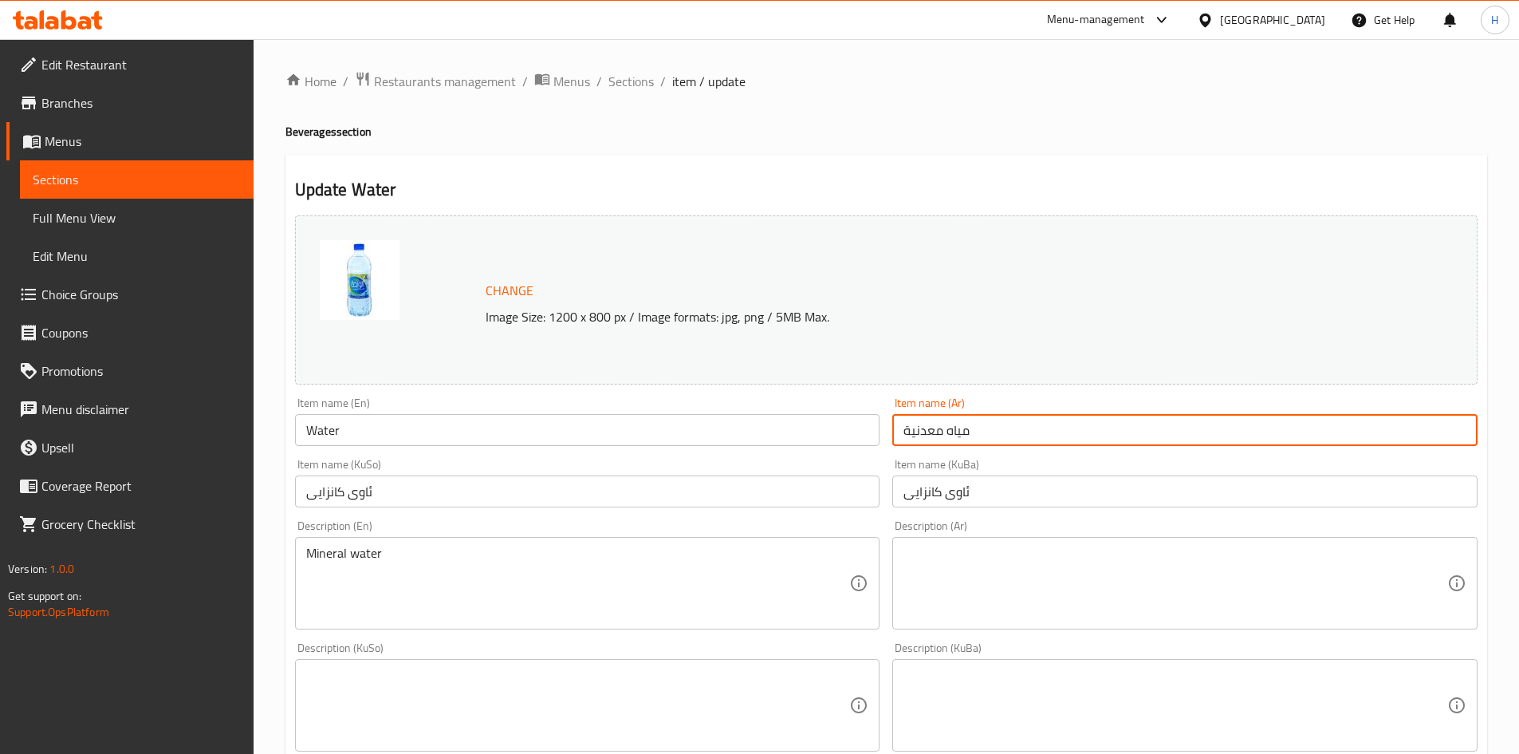
click at [917, 432] on input "مياه معدنية" at bounding box center [1185, 430] width 585 height 32
type input "مياه"
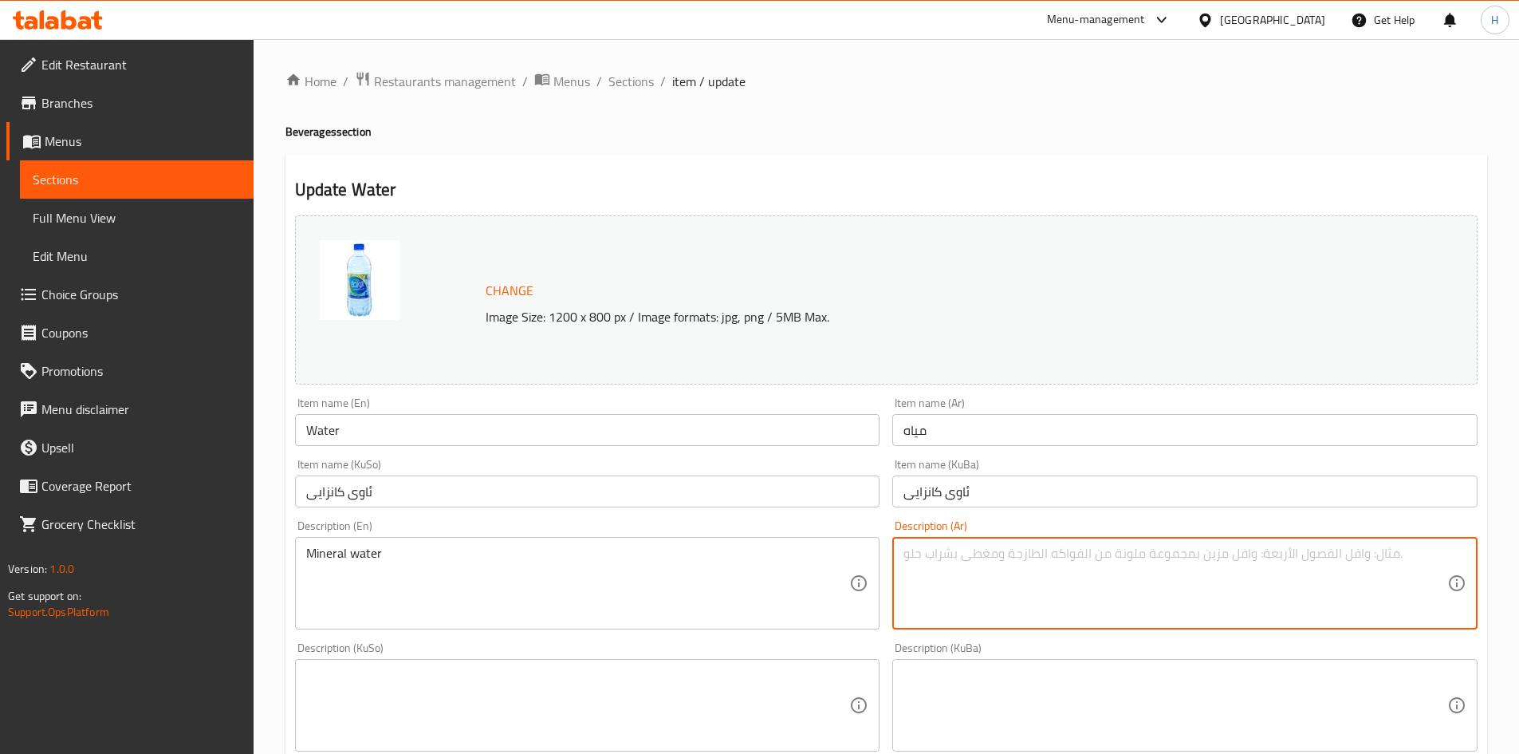
click at [1031, 597] on textarea at bounding box center [1176, 584] width 544 height 76
type textarea "l"
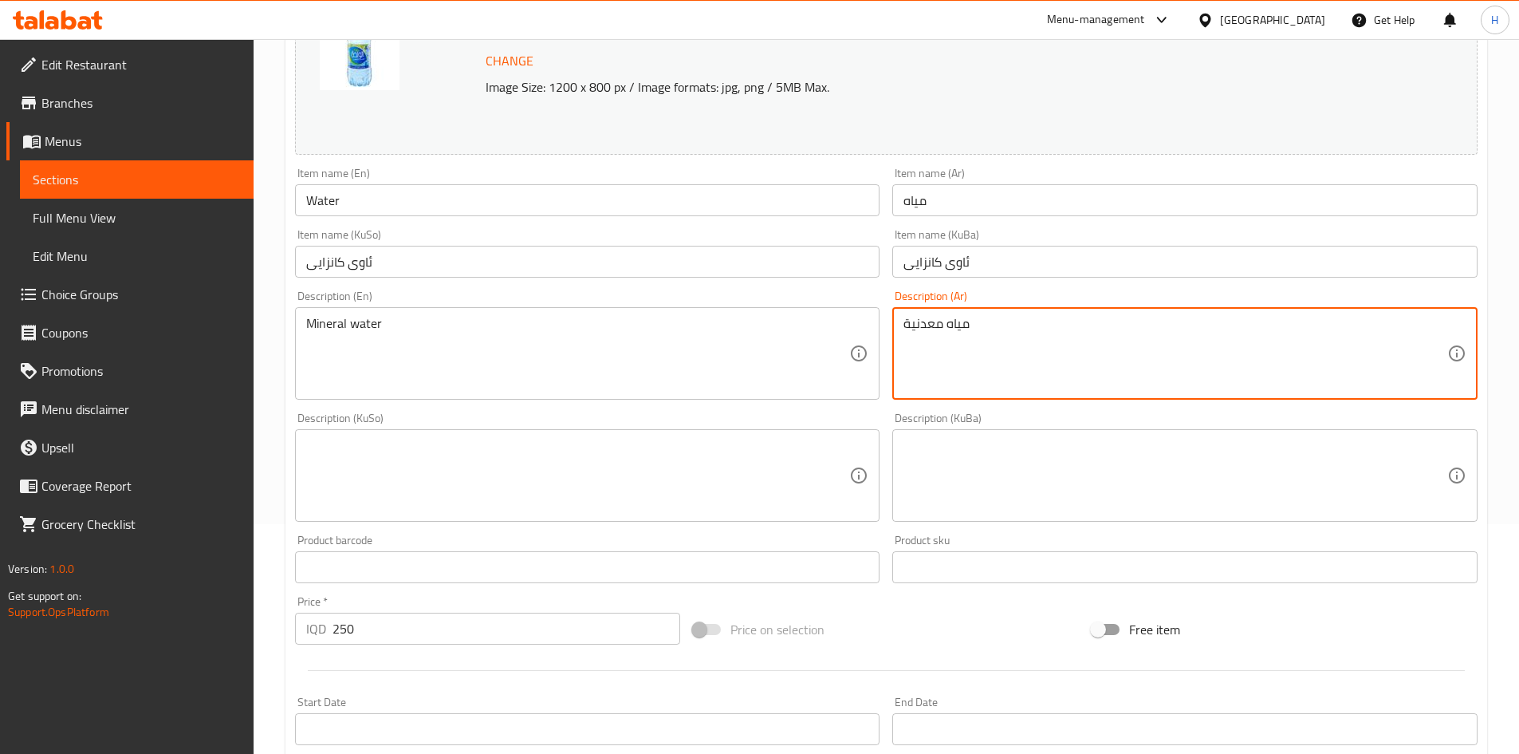
scroll to position [580, 0]
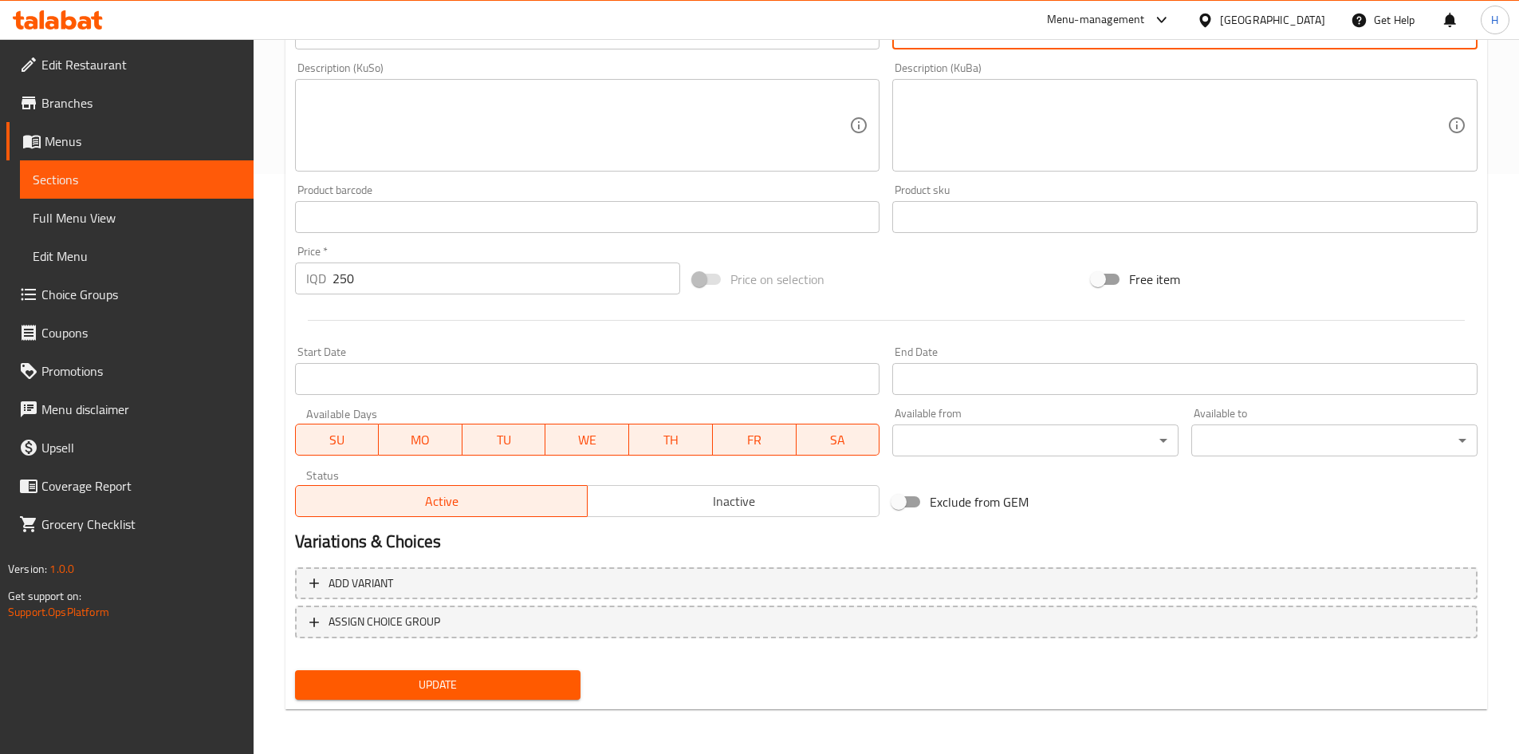
type textarea "مياه معدنية"
click at [386, 671] on button "Update" at bounding box center [438, 685] width 286 height 30
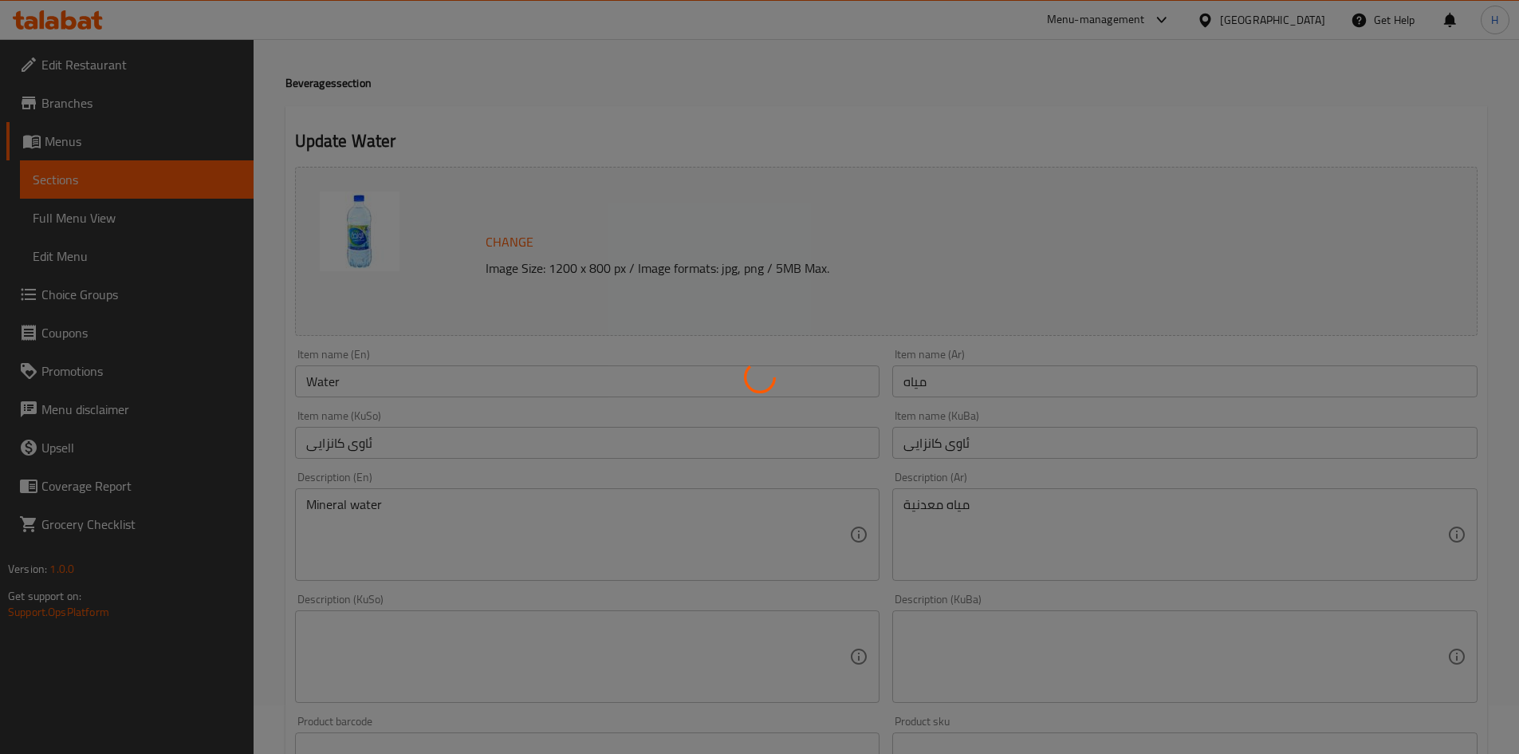
scroll to position [0, 0]
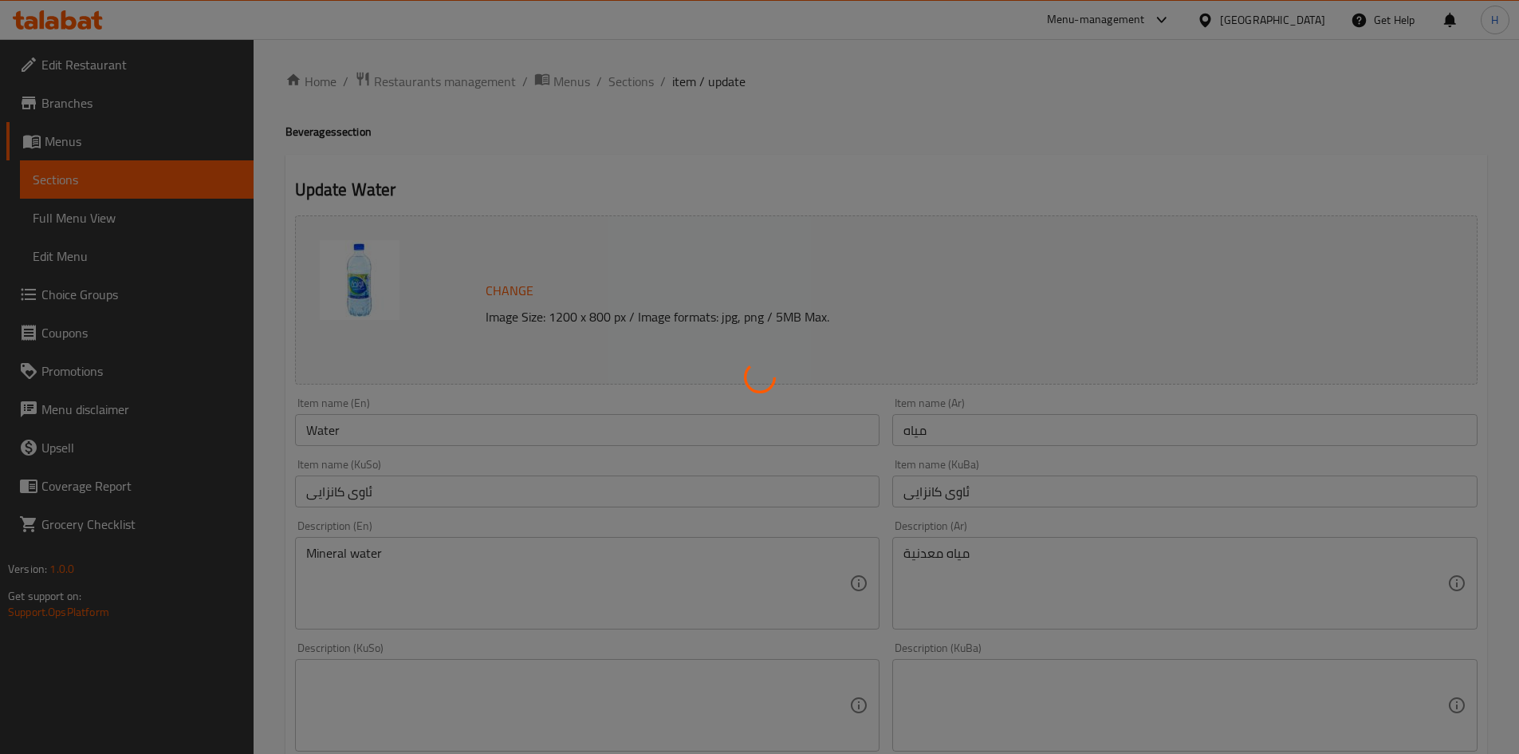
click at [622, 88] on div at bounding box center [759, 377] width 1519 height 754
click at [641, 84] on div at bounding box center [759, 377] width 1519 height 754
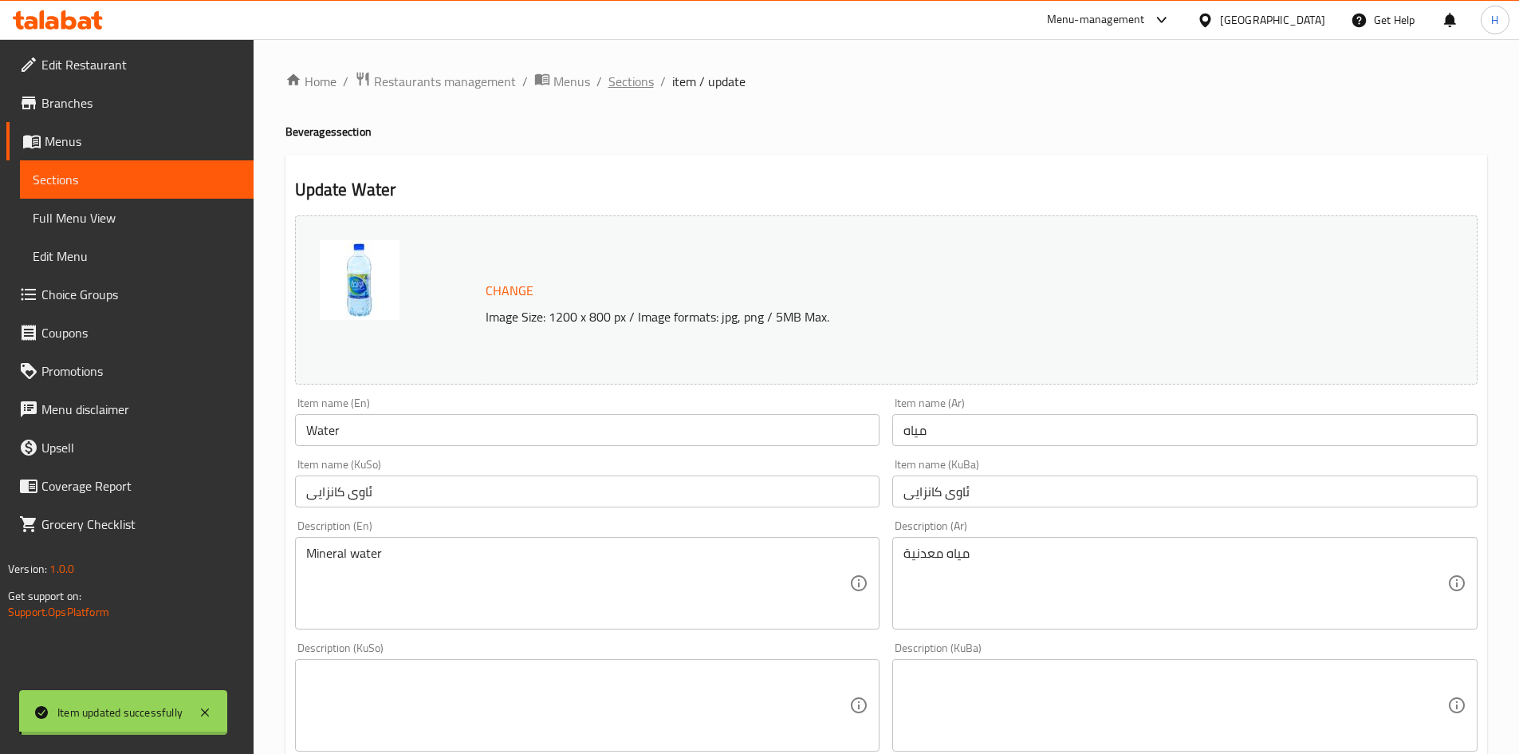
click at [638, 85] on div "Home / Restaurants management / Menus / Sections / item / update Beverages sect…" at bounding box center [887, 686] width 1202 height 1231
click at [637, 85] on span "Sections" at bounding box center [631, 81] width 45 height 19
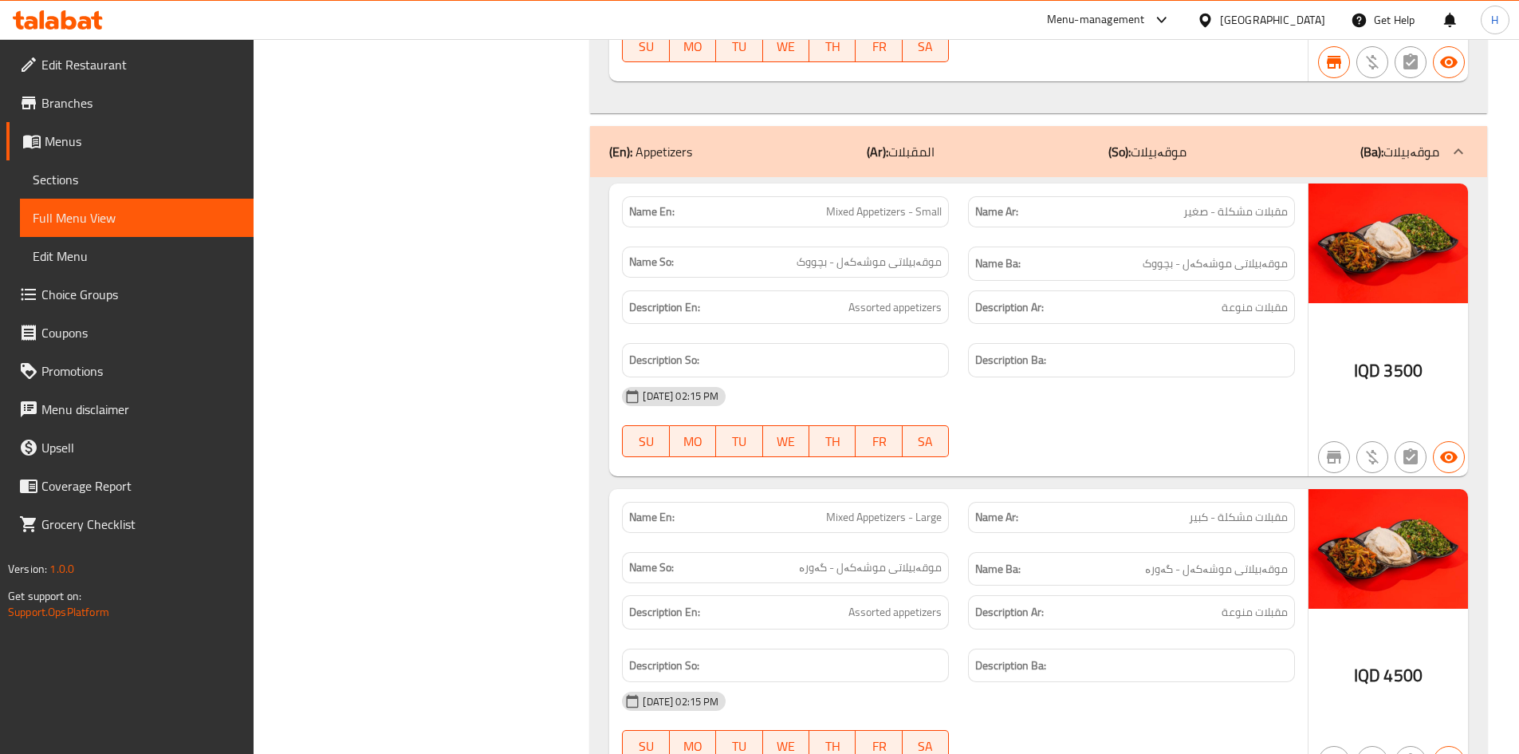
scroll to position [23358, 0]
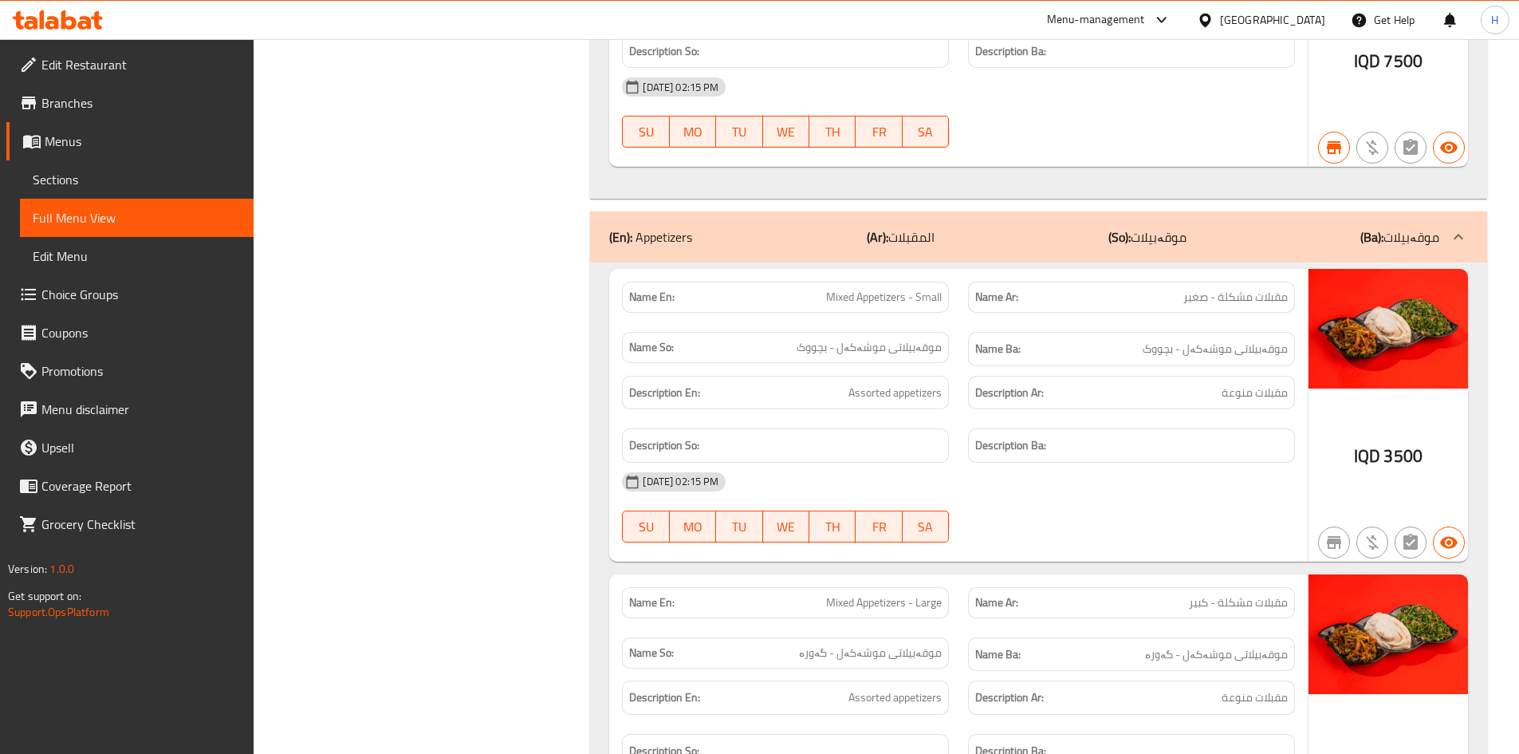
click at [99, 150] on span "Menus" at bounding box center [143, 141] width 196 height 19
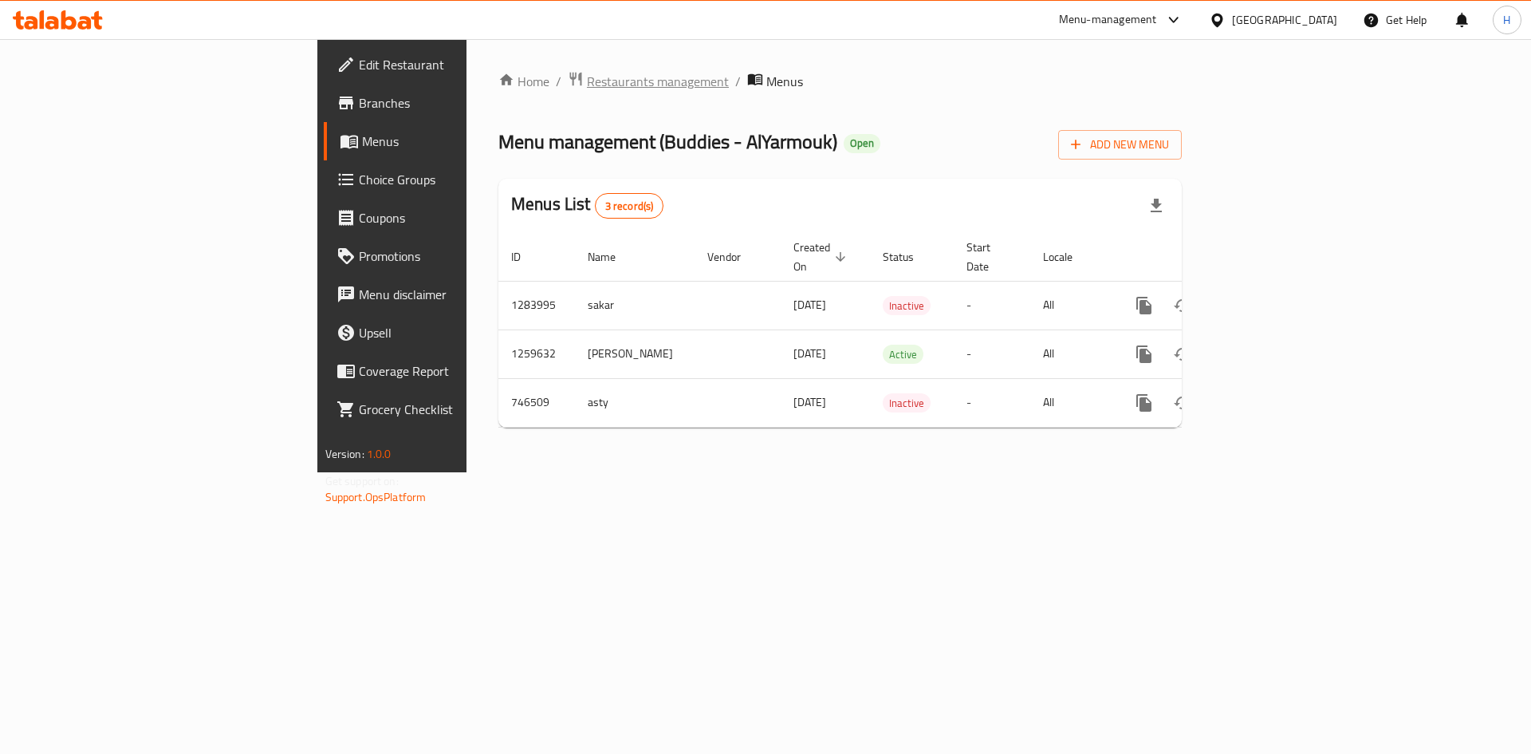
click at [587, 81] on span "Restaurants management" at bounding box center [658, 81] width 142 height 19
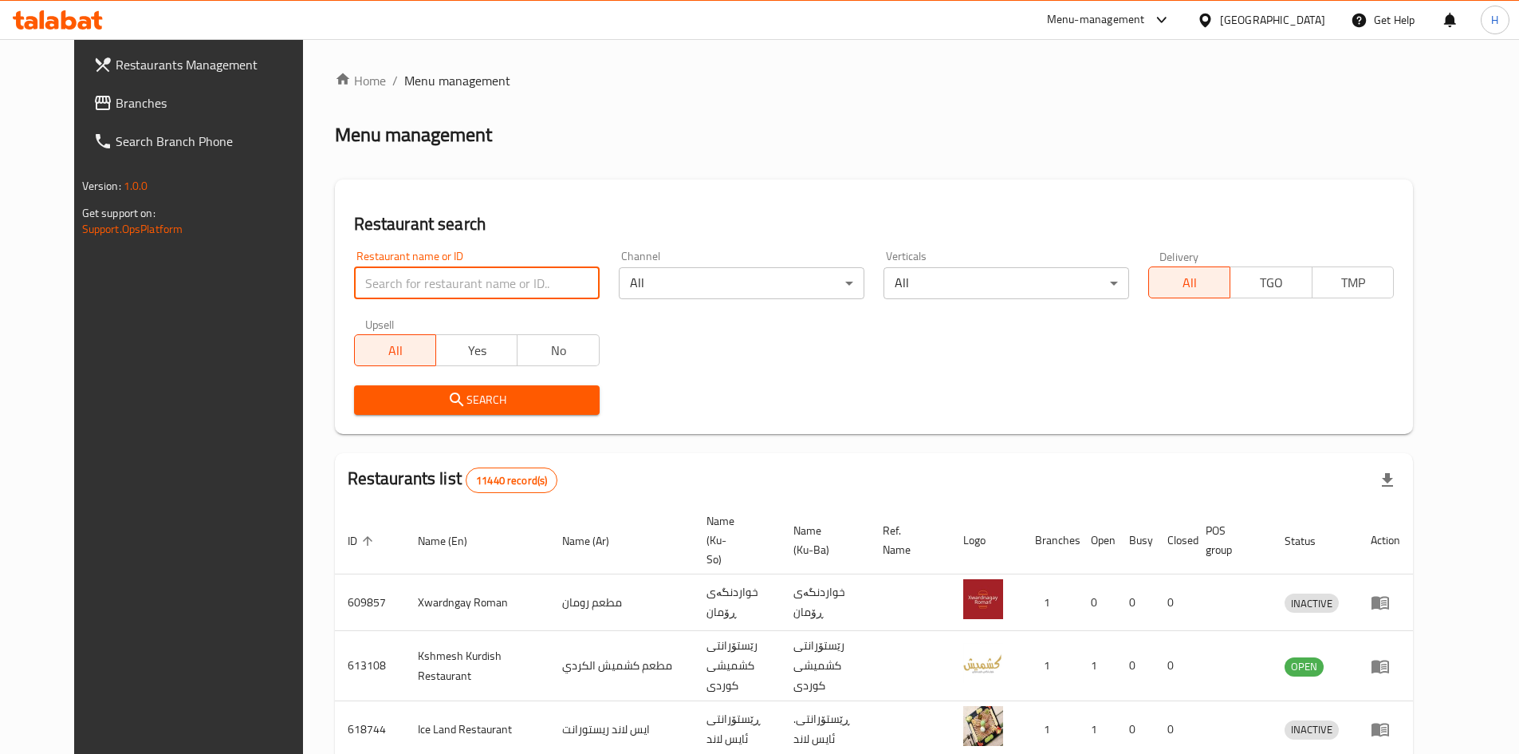
click at [467, 277] on input "search" at bounding box center [477, 283] width 246 height 32
click at [455, 282] on input "search" at bounding box center [477, 283] width 246 height 32
click at [453, 284] on input "search" at bounding box center [477, 283] width 246 height 32
click at [450, 283] on input "search" at bounding box center [477, 283] width 246 height 32
paste input "649768"
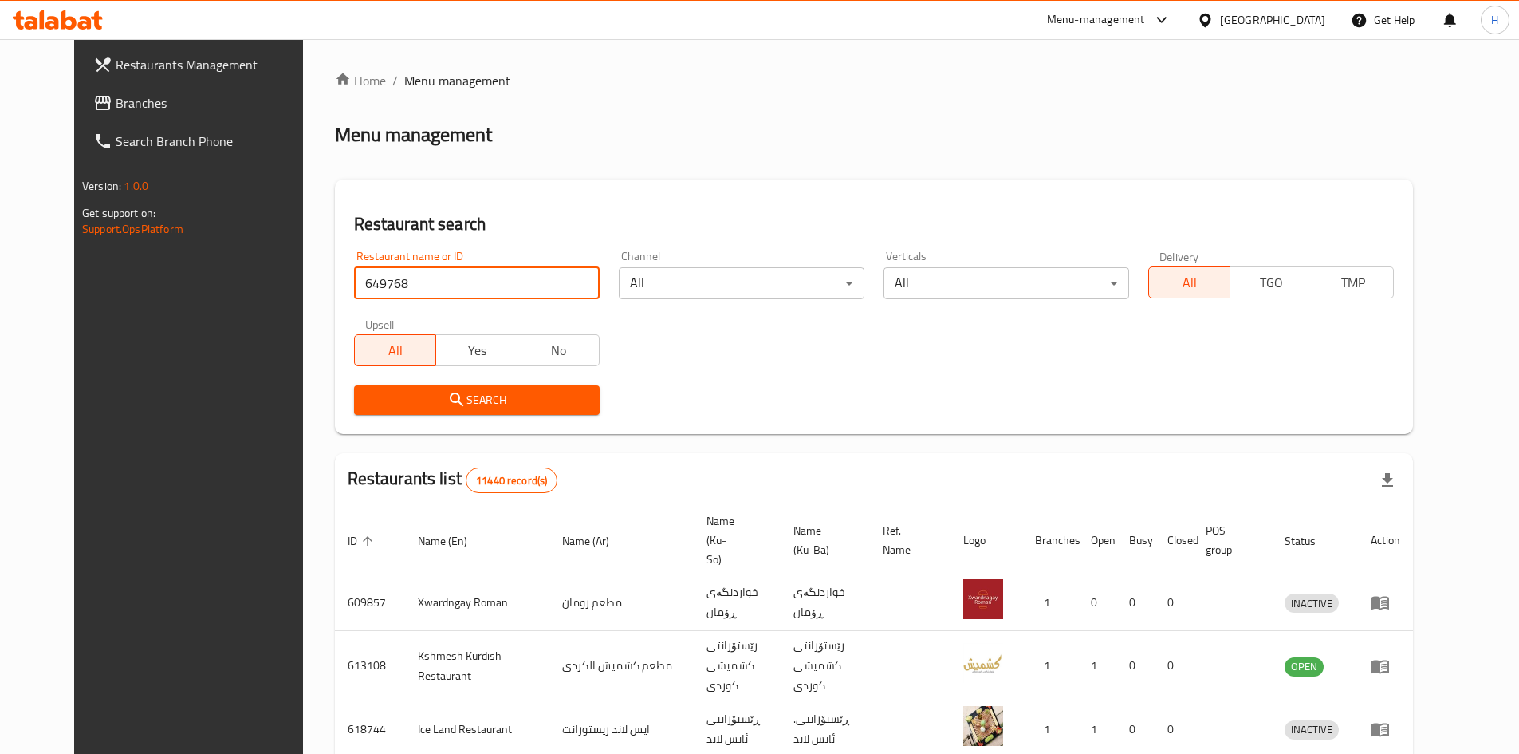
type input "649768"
click at [406, 394] on span "Search" at bounding box center [477, 400] width 220 height 20
click at [406, 394] on div at bounding box center [759, 377] width 1519 height 754
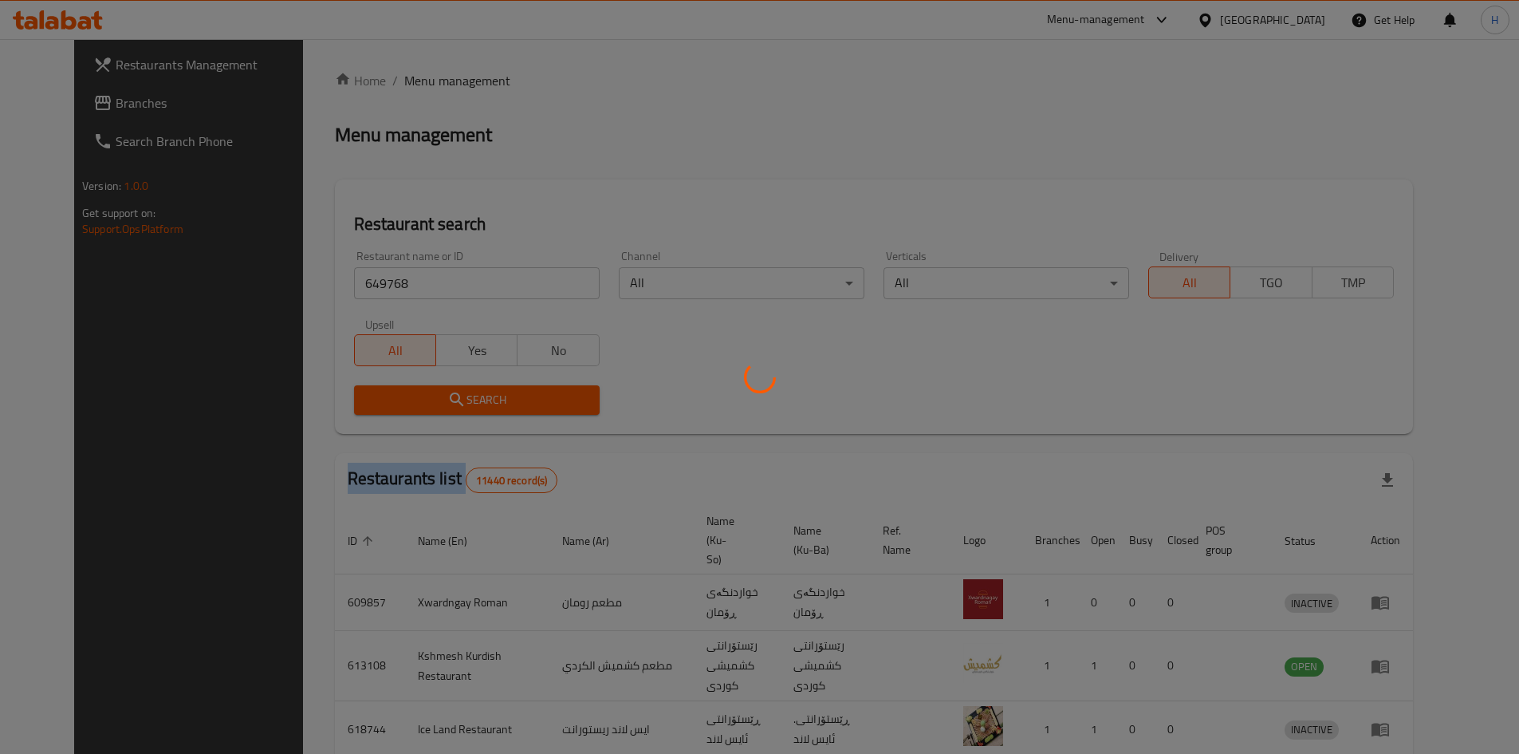
click at [406, 394] on div at bounding box center [759, 377] width 1519 height 754
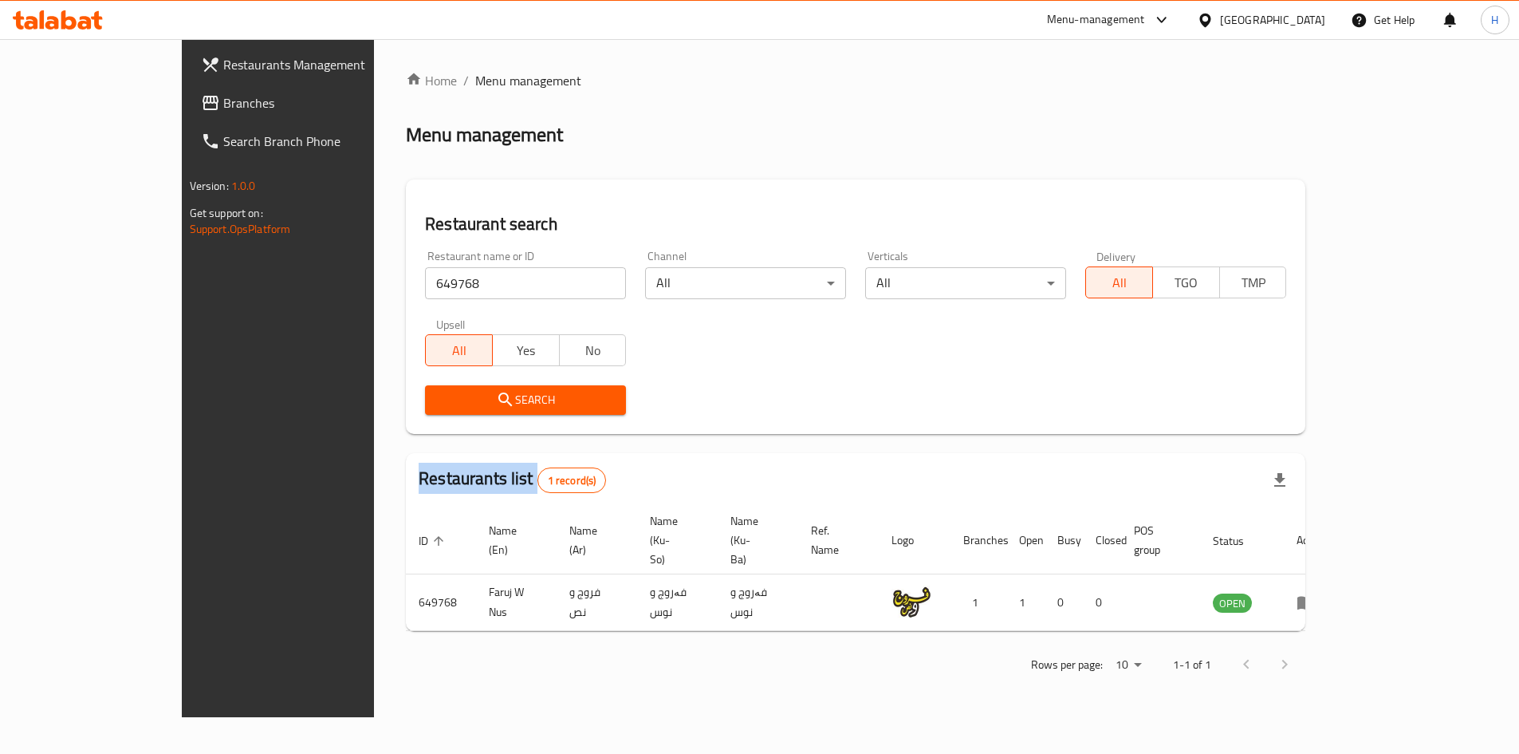
click at [406, 394] on div at bounding box center [759, 377] width 1519 height 754
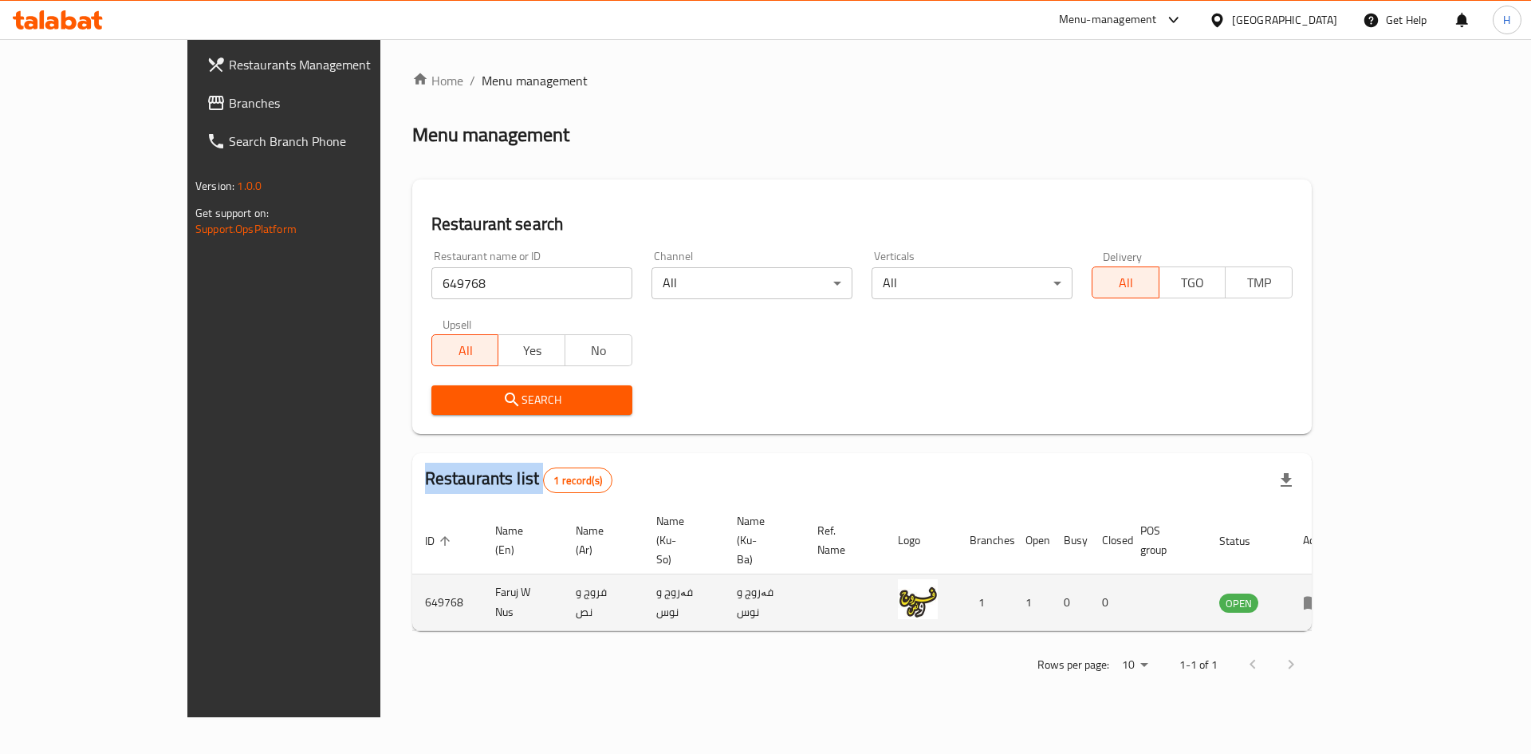
click at [1322, 593] on icon "enhanced table" at bounding box center [1312, 602] width 19 height 19
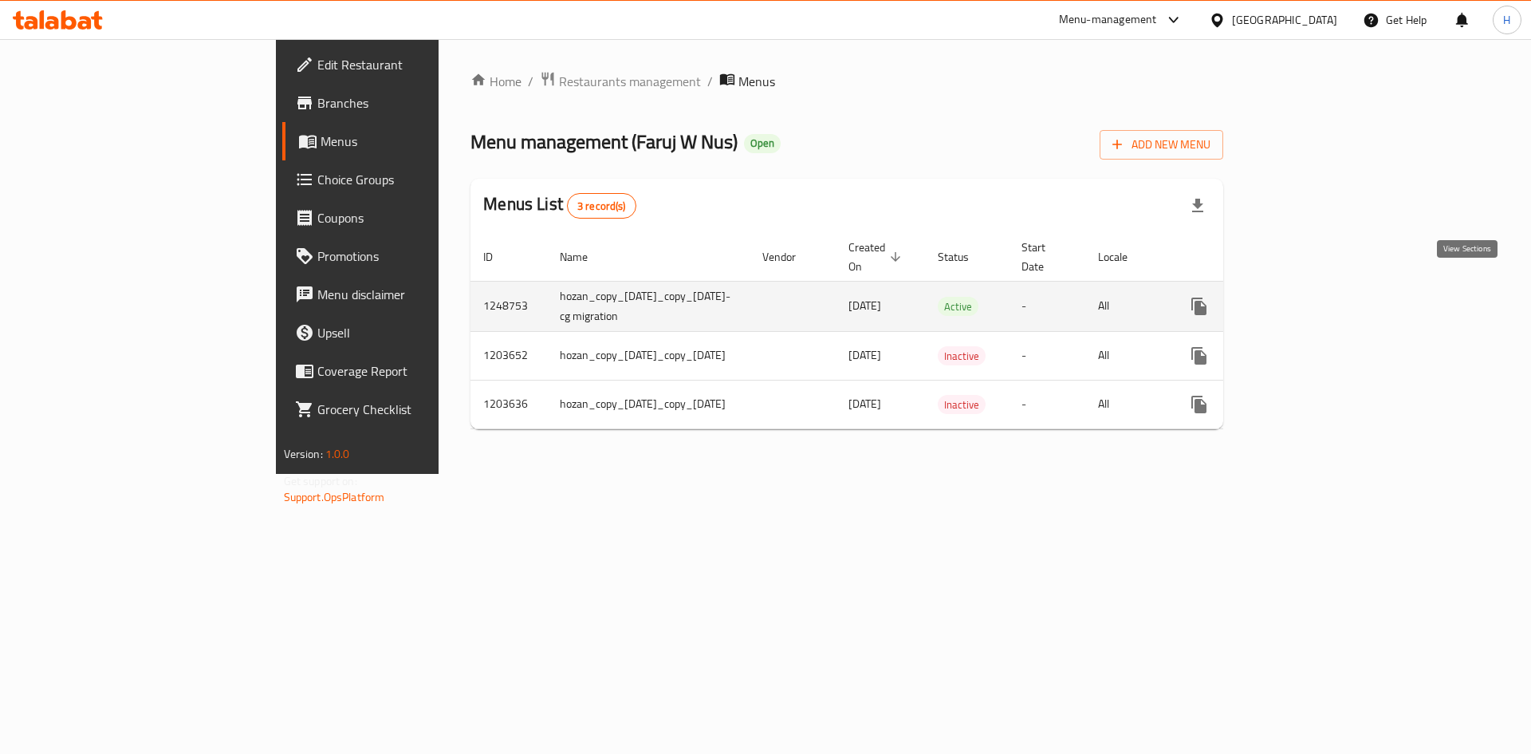
click at [1324, 297] on icon "enhanced table" at bounding box center [1314, 306] width 19 height 19
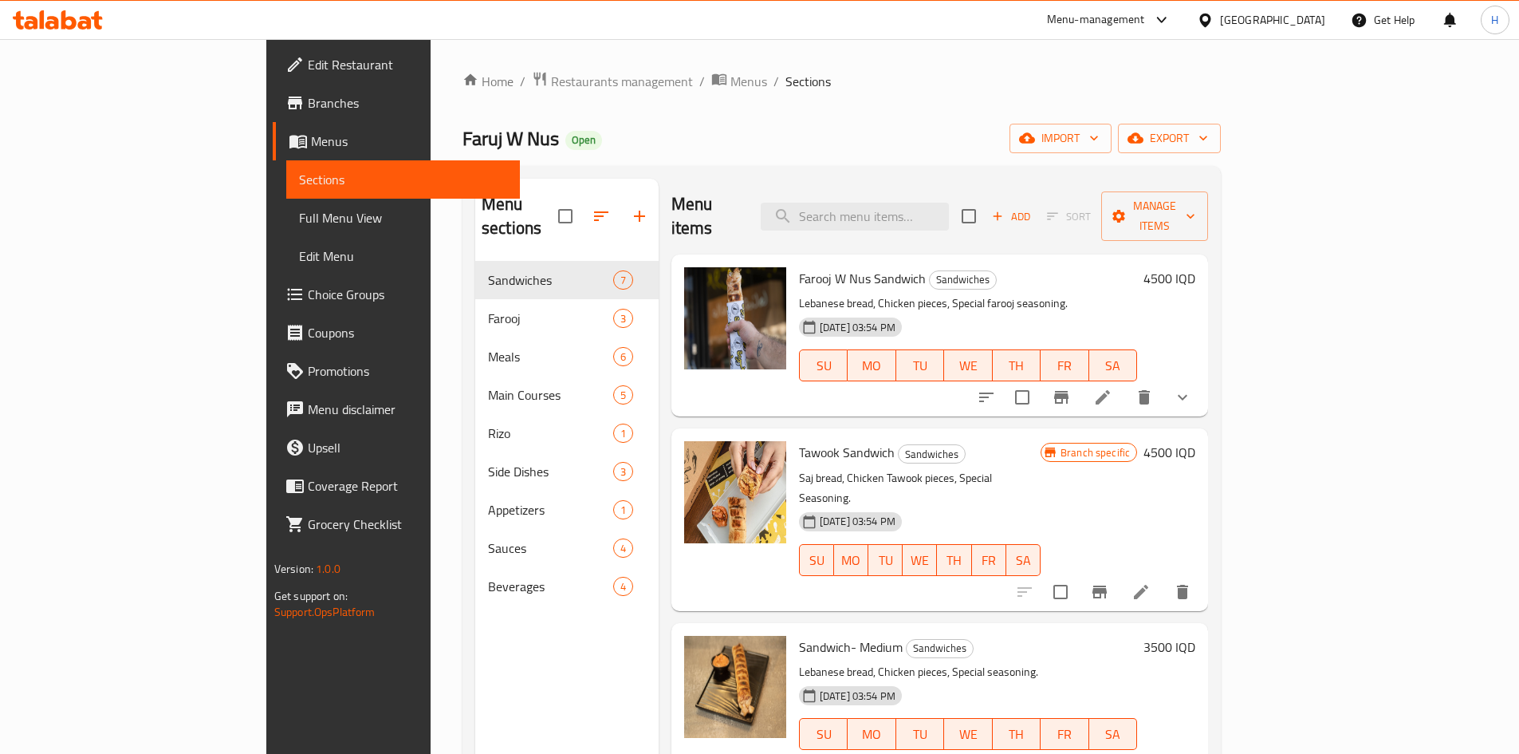
click at [299, 220] on span "Full Menu View" at bounding box center [403, 217] width 208 height 19
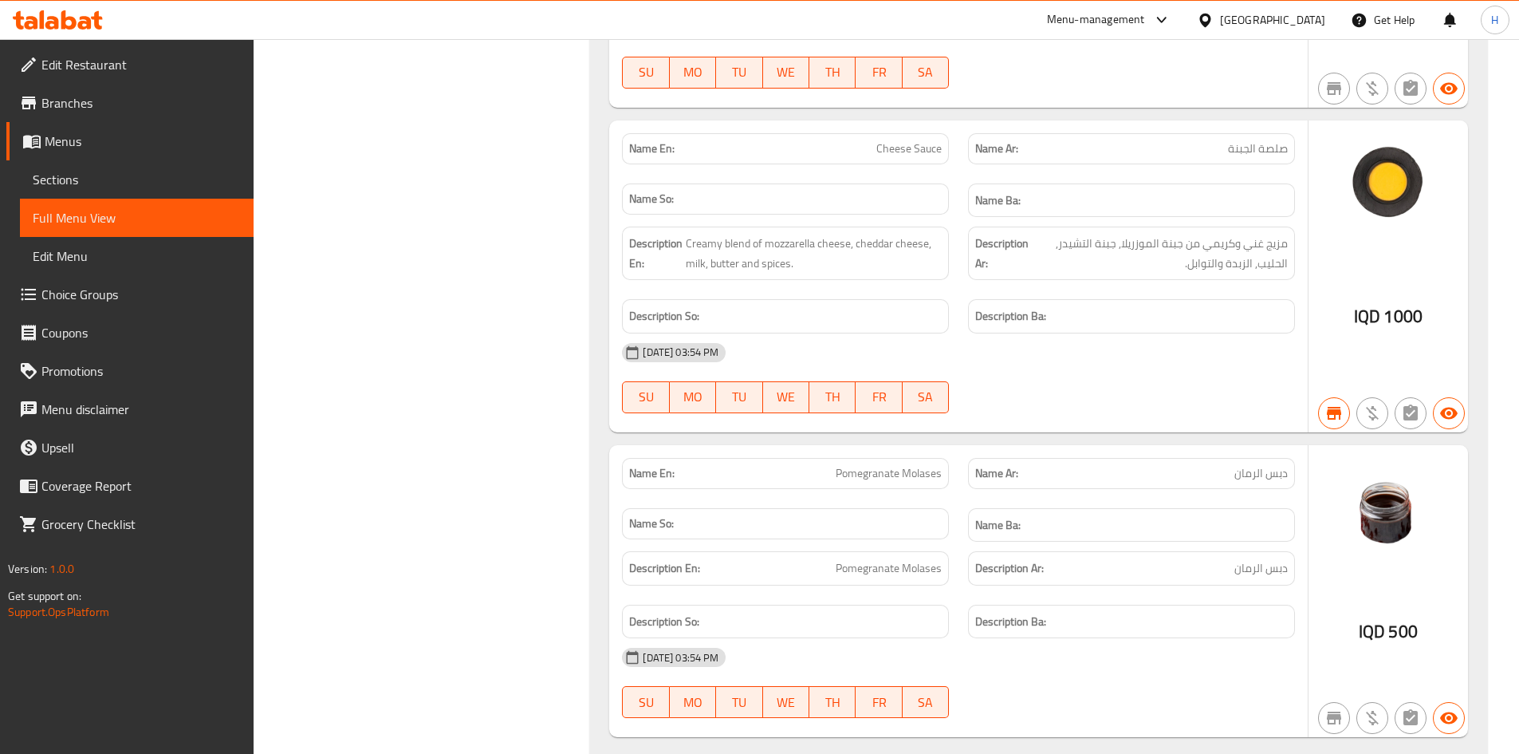
scroll to position [11326, 0]
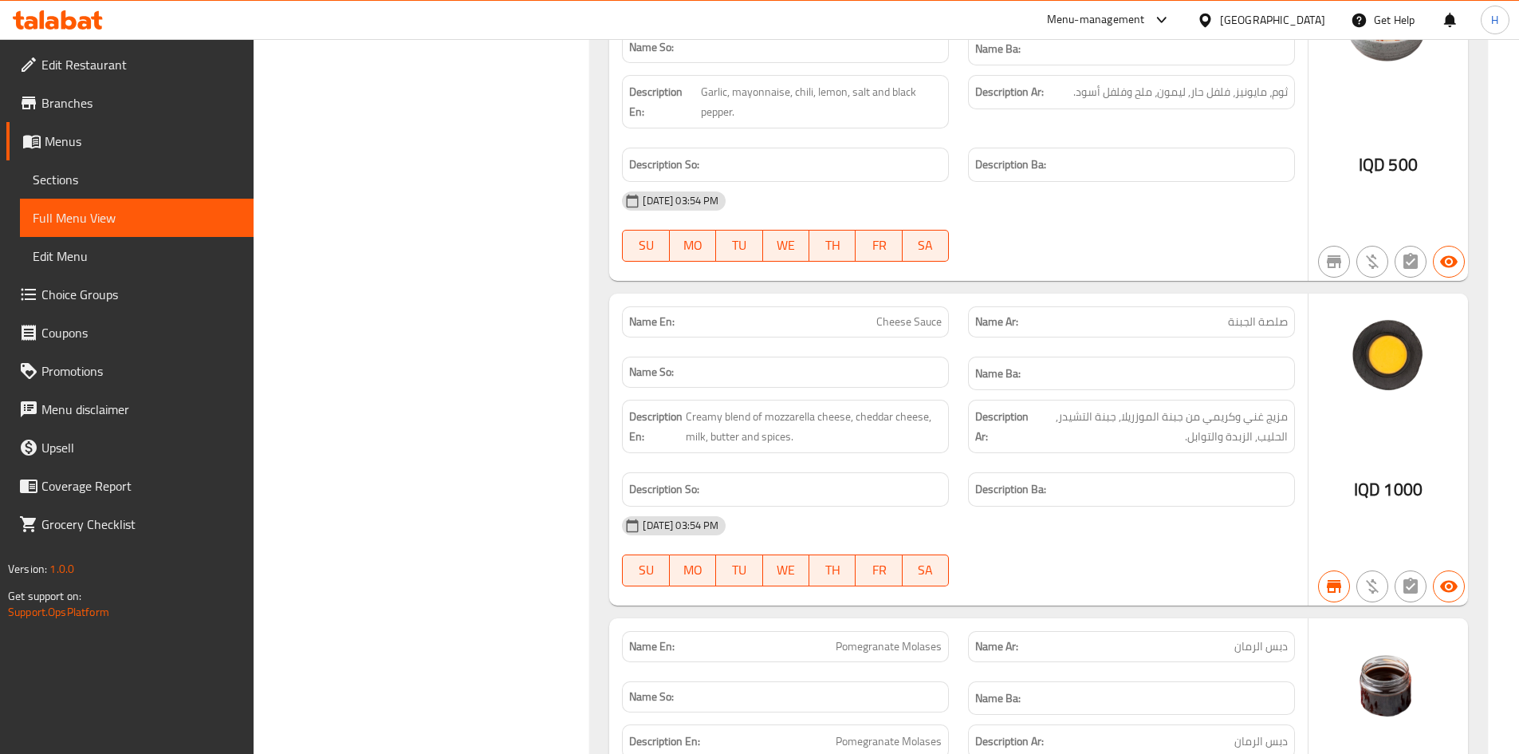
click at [82, 141] on span "Menus" at bounding box center [143, 141] width 196 height 19
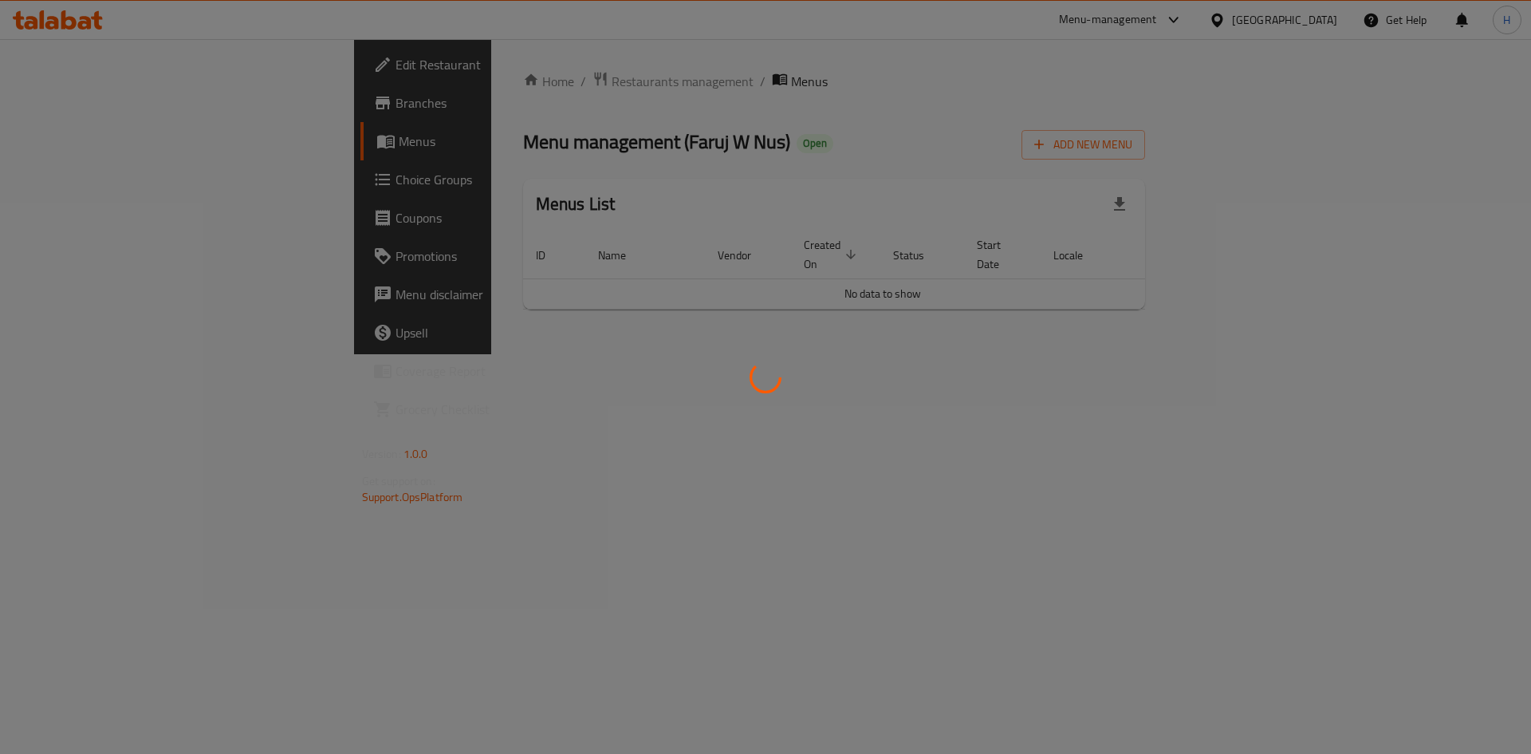
click at [436, 84] on div at bounding box center [765, 377] width 1531 height 754
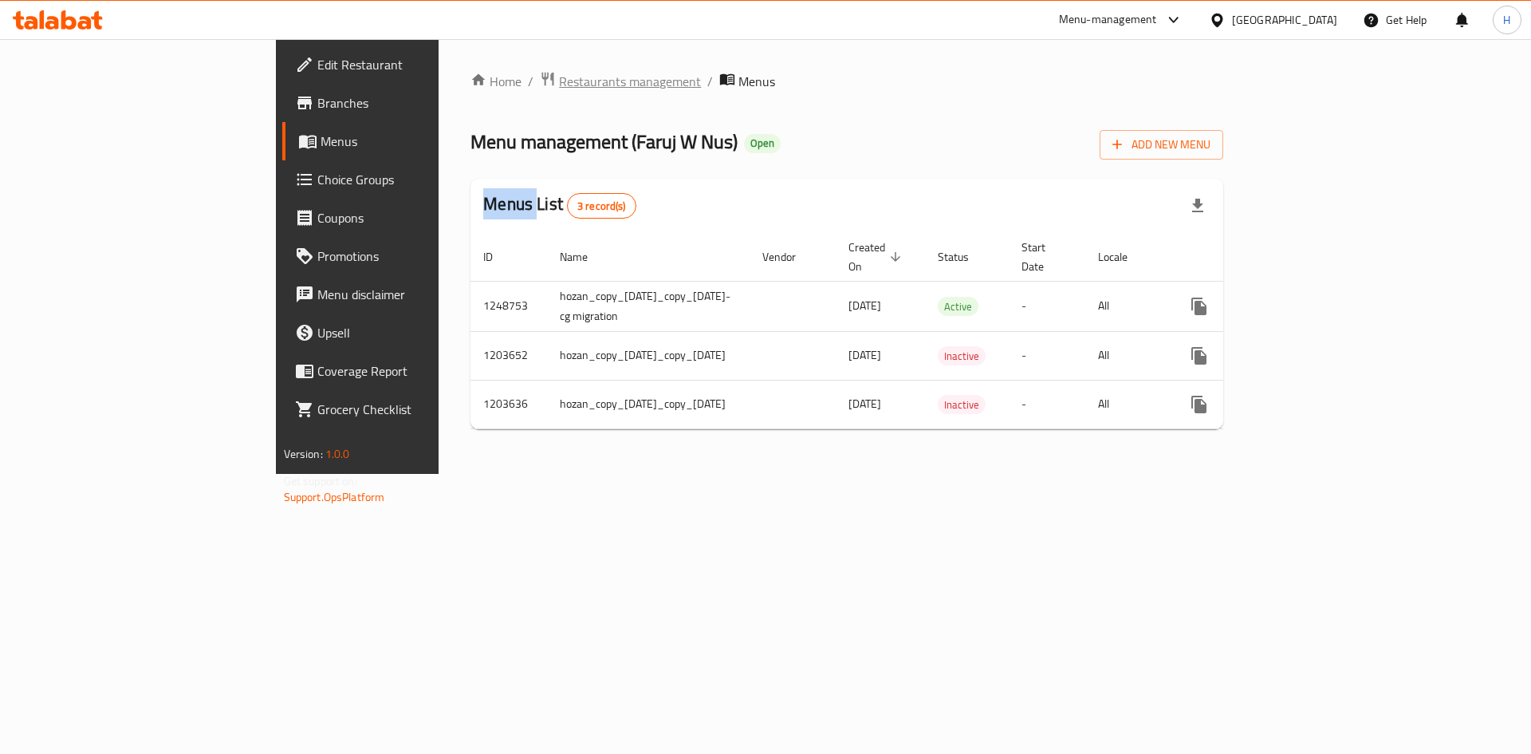
click at [559, 73] on span "Restaurants management" at bounding box center [630, 81] width 142 height 19
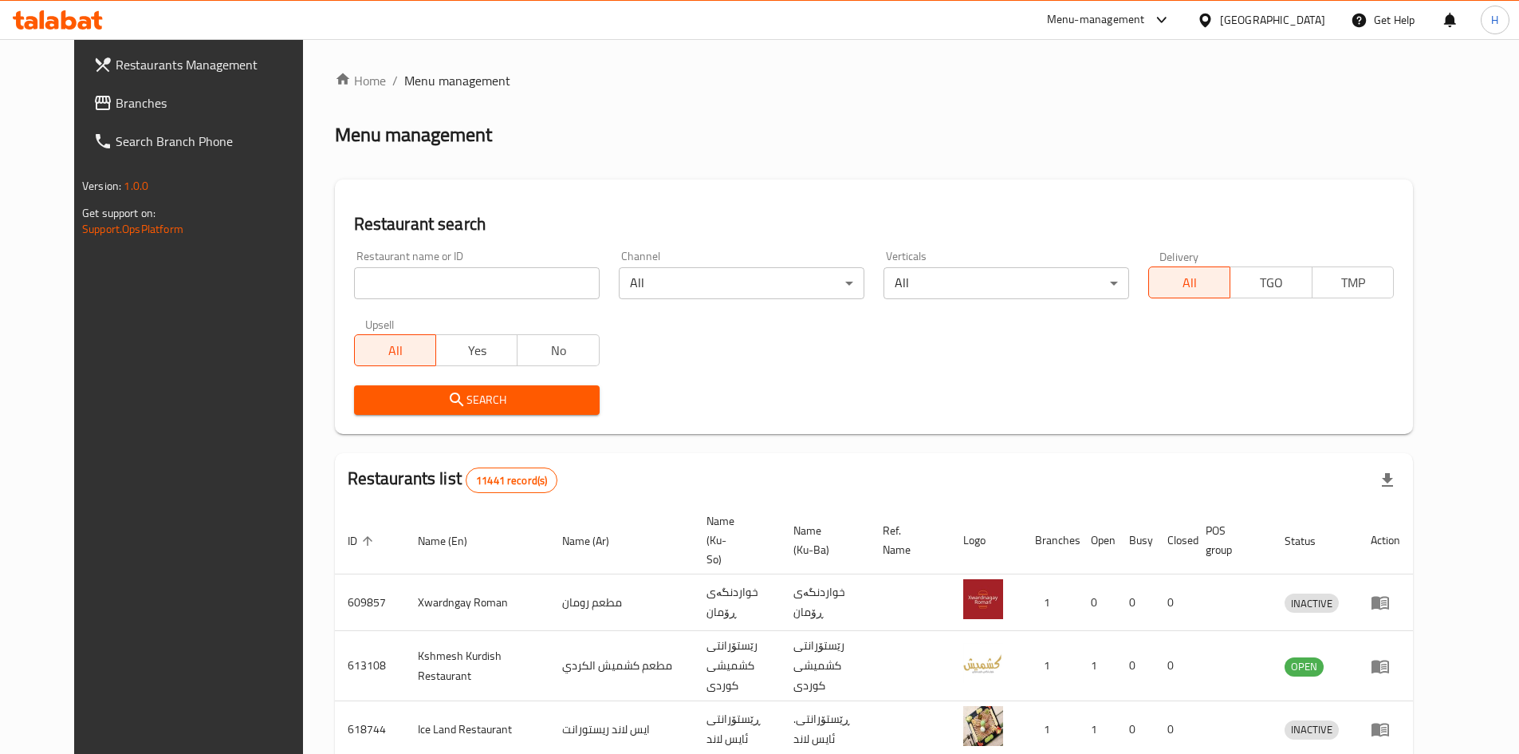
click at [464, 276] on div "Home / Menu management Menu management Restaurant search Restaurant name or ID …" at bounding box center [874, 624] width 1078 height 1106
click at [450, 286] on input "search" at bounding box center [477, 283] width 246 height 32
paste input "704936"
type input "704936"
click button "Search" at bounding box center [477, 400] width 246 height 30
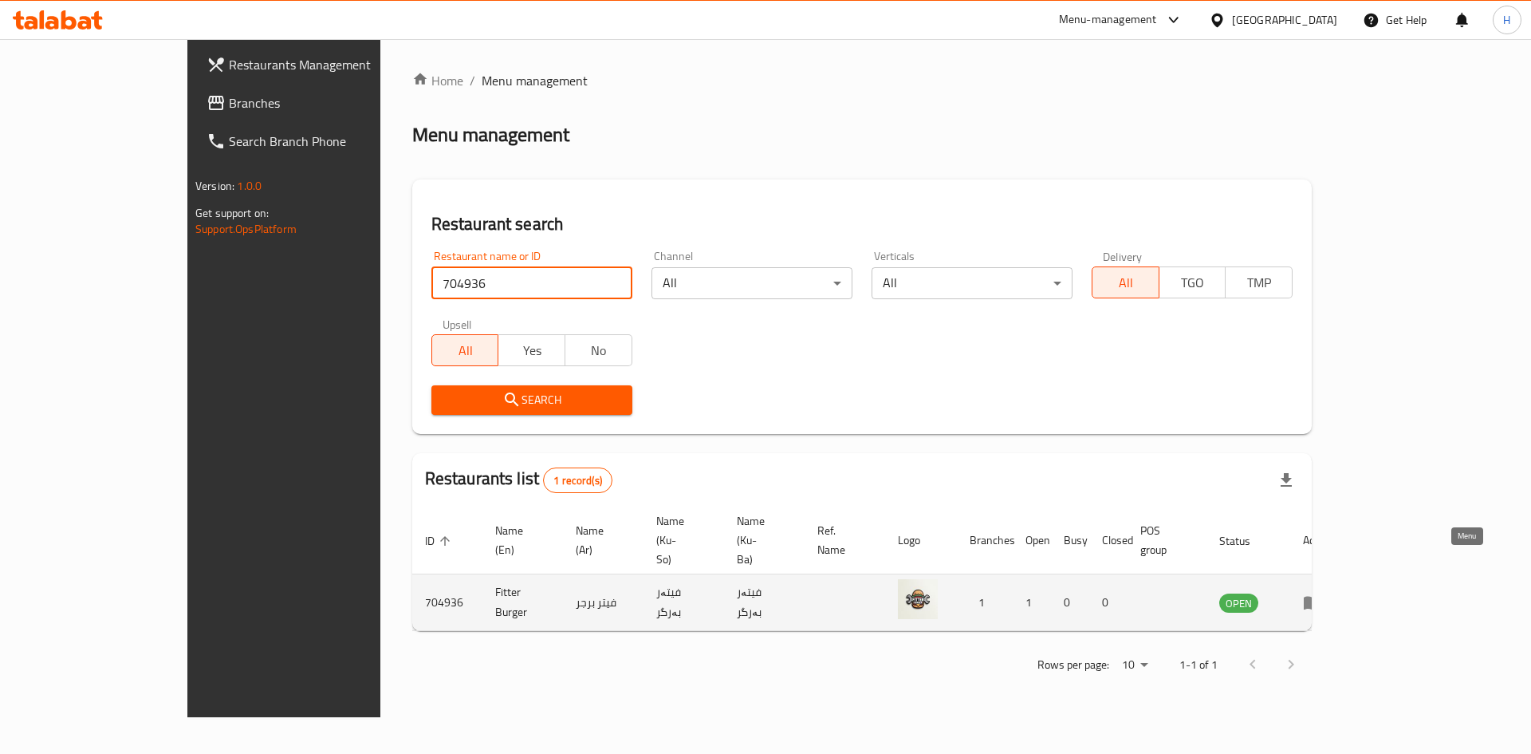
click at [1322, 593] on icon "enhanced table" at bounding box center [1312, 602] width 19 height 19
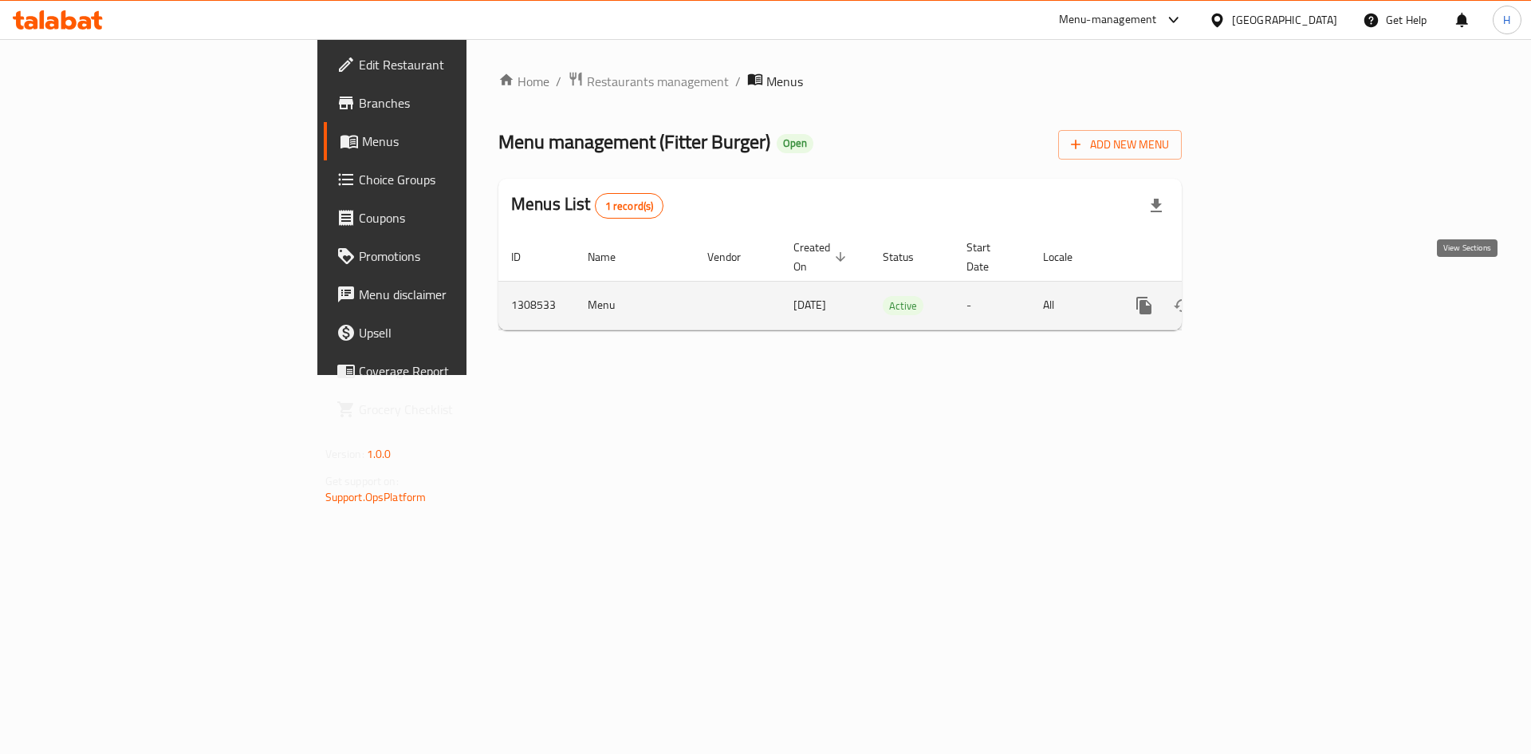
click at [1279, 300] on link "enhanced table" at bounding box center [1259, 305] width 38 height 38
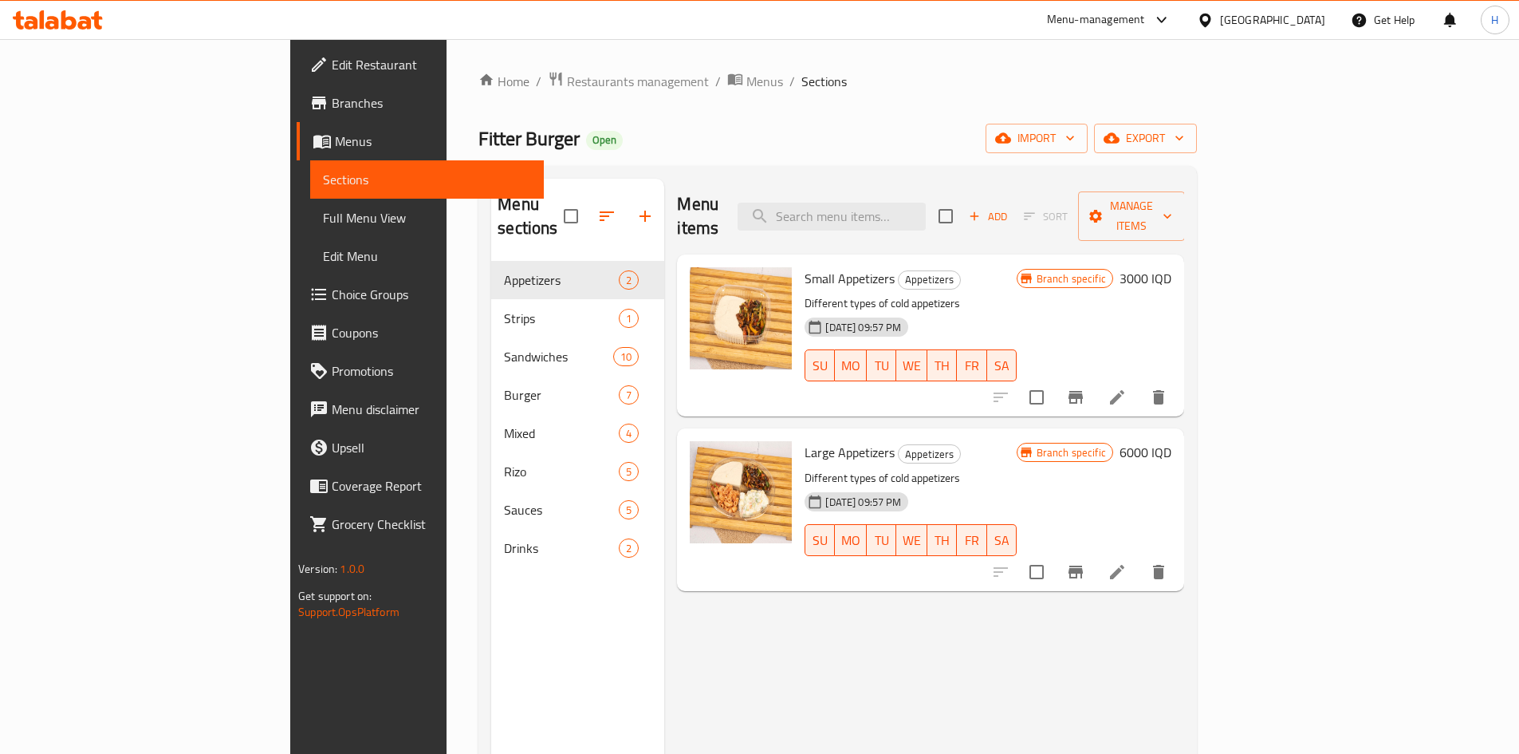
click at [323, 209] on span "Full Menu View" at bounding box center [427, 217] width 208 height 19
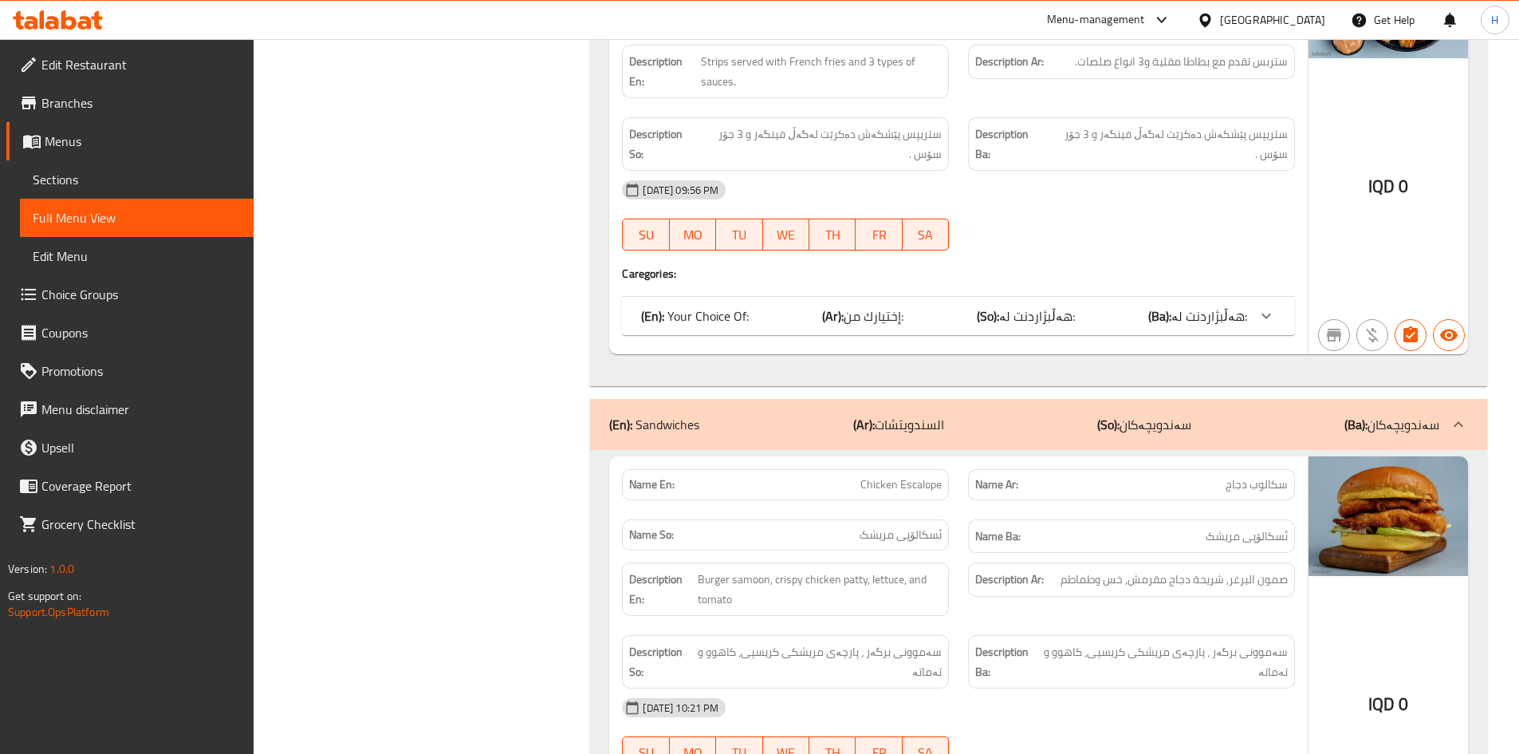
scroll to position [1196, 0]
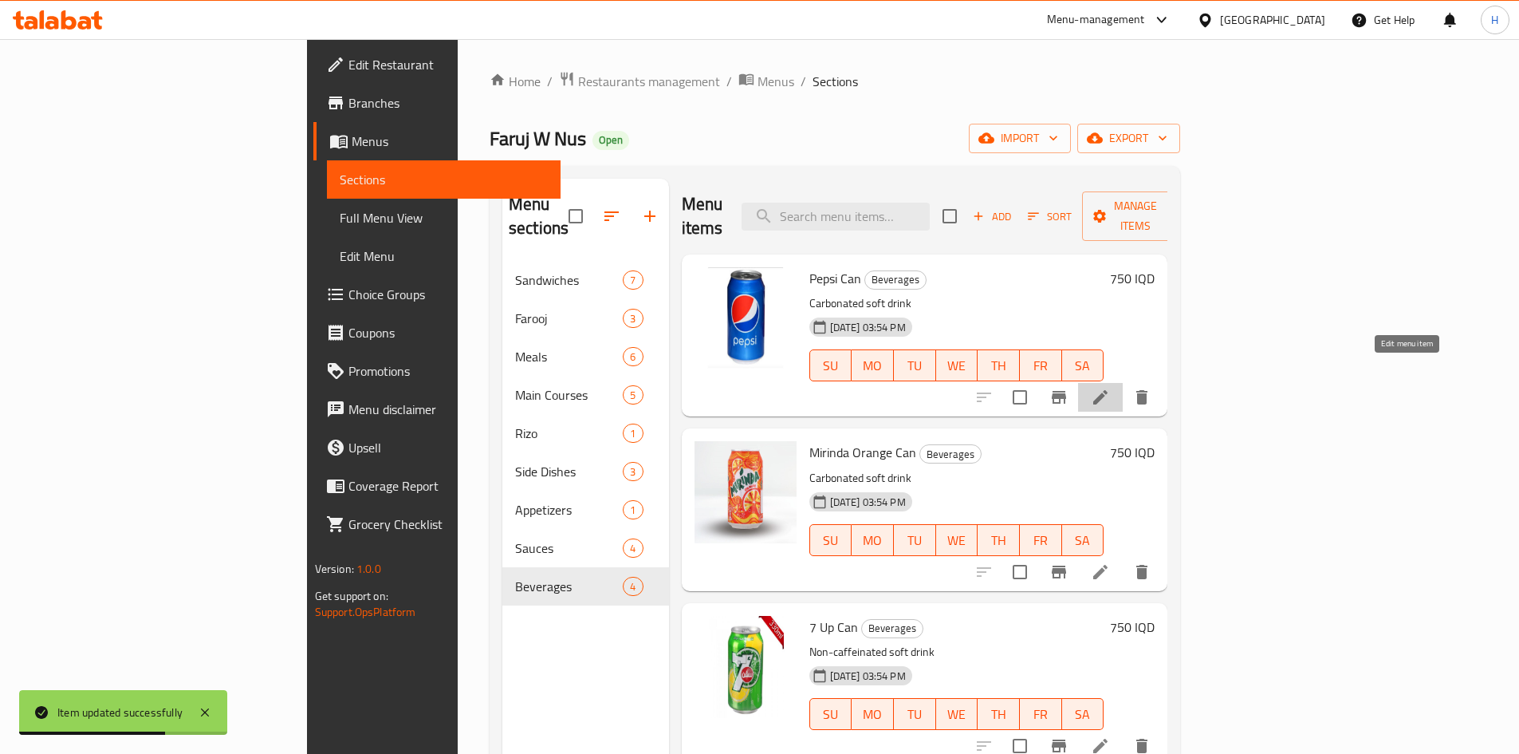
click at [1110, 388] on icon at bounding box center [1100, 397] width 19 height 19
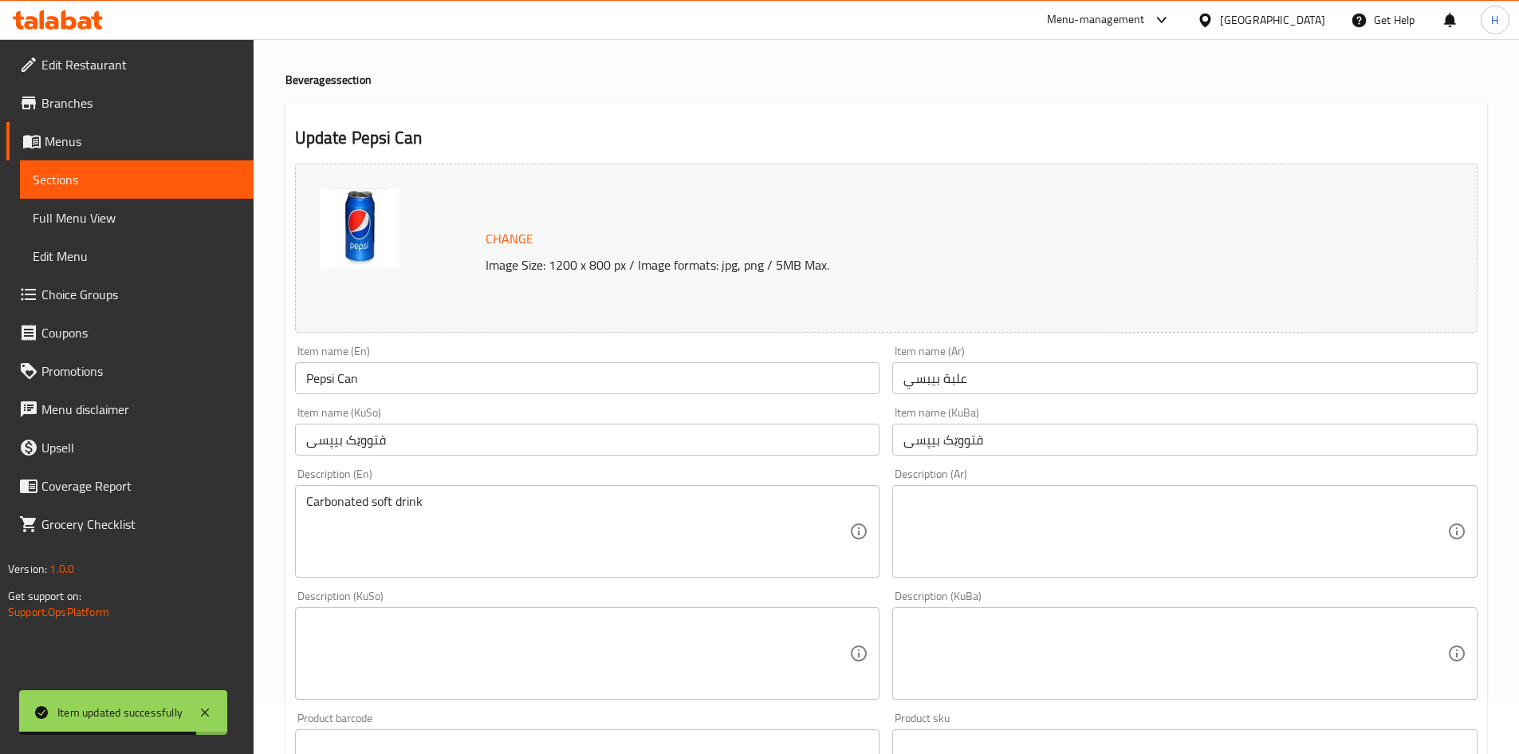
scroll to position [80, 0]
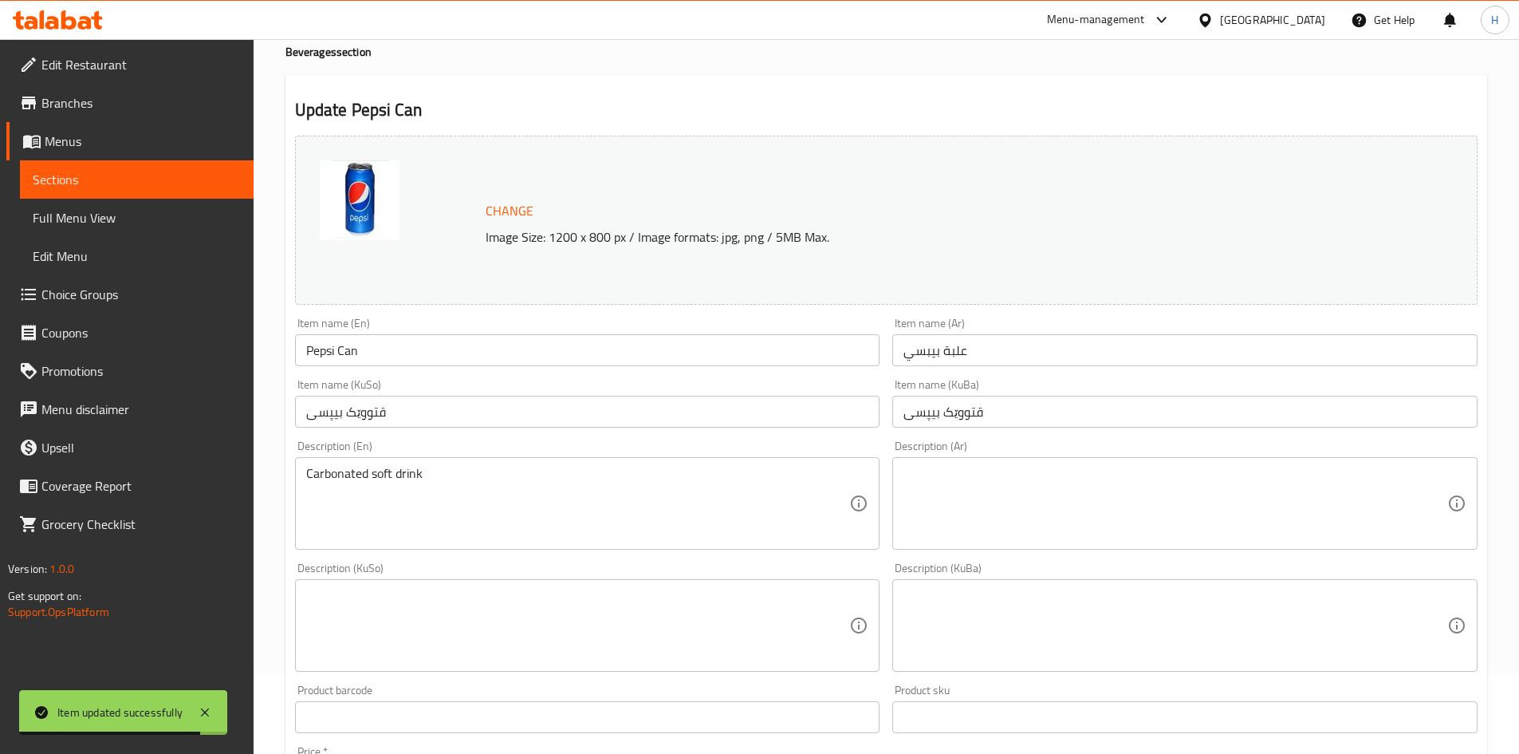
drag, startPoint x: 983, startPoint y: 500, endPoint x: 972, endPoint y: 500, distance: 11.2
click at [979, 500] on textarea at bounding box center [1176, 504] width 544 height 76
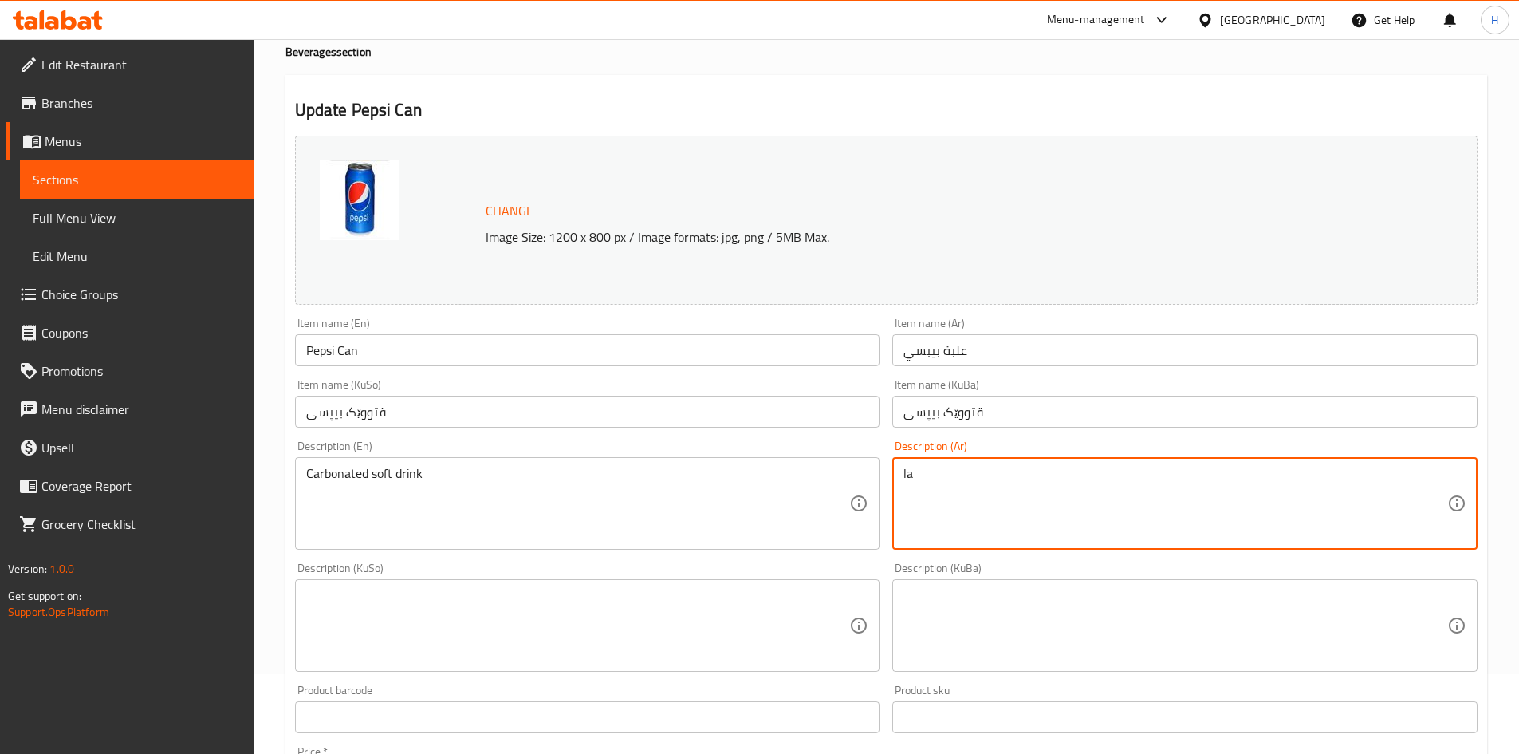
type textarea "l"
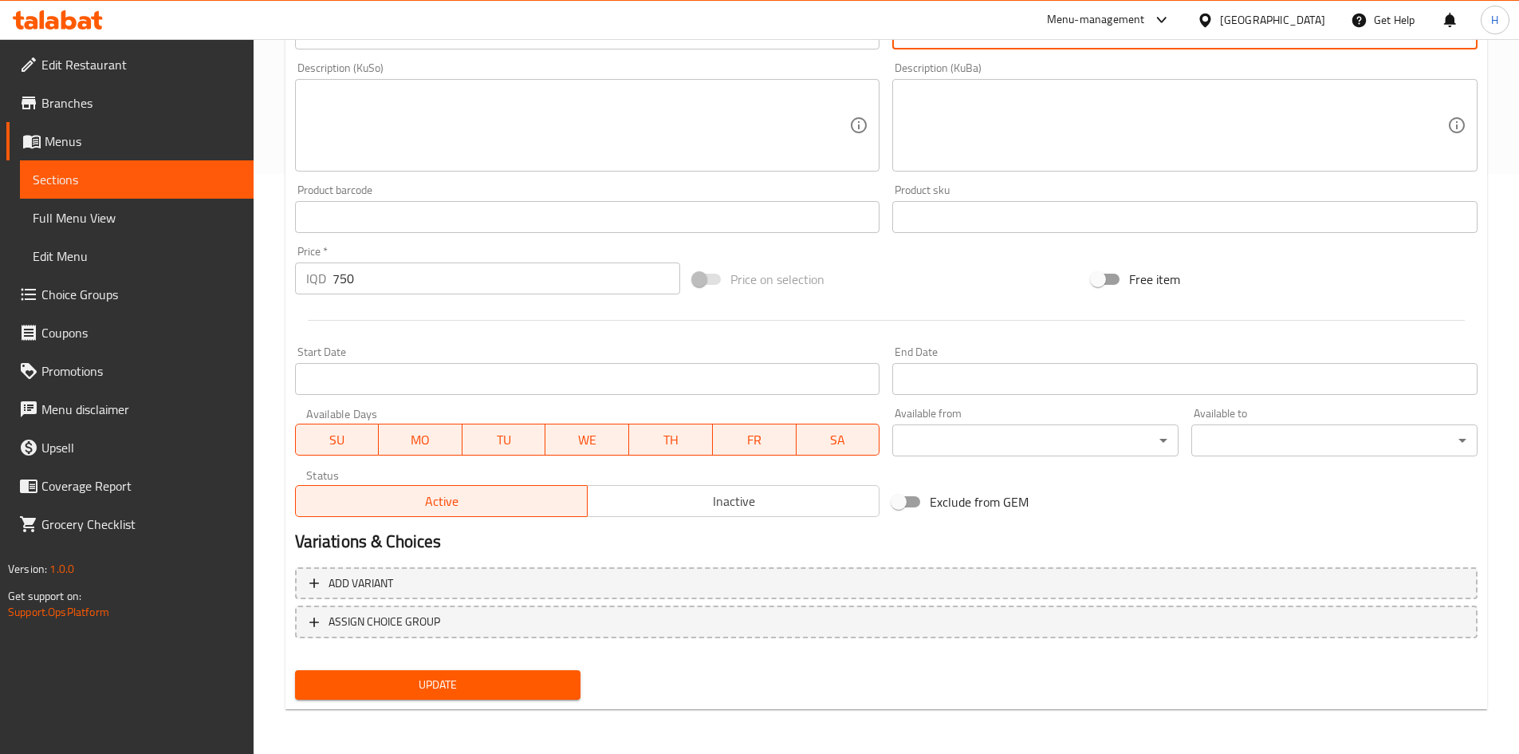
type textarea "مشروب غازي"
drag, startPoint x: 396, startPoint y: 692, endPoint x: 424, endPoint y: 648, distance: 52.0
click at [397, 687] on span "Update" at bounding box center [438, 685] width 261 height 20
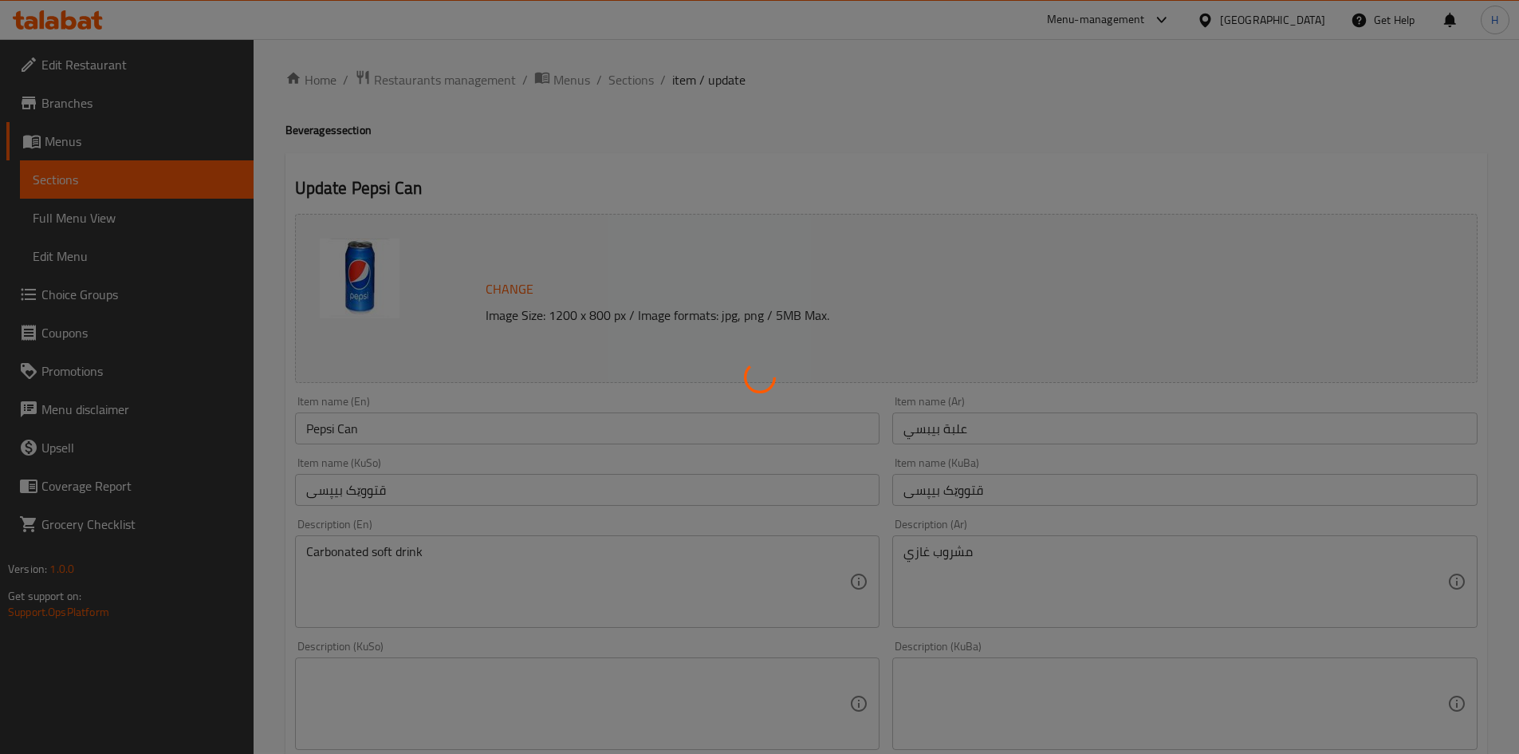
scroll to position [0, 0]
click at [631, 89] on div at bounding box center [759, 377] width 1519 height 754
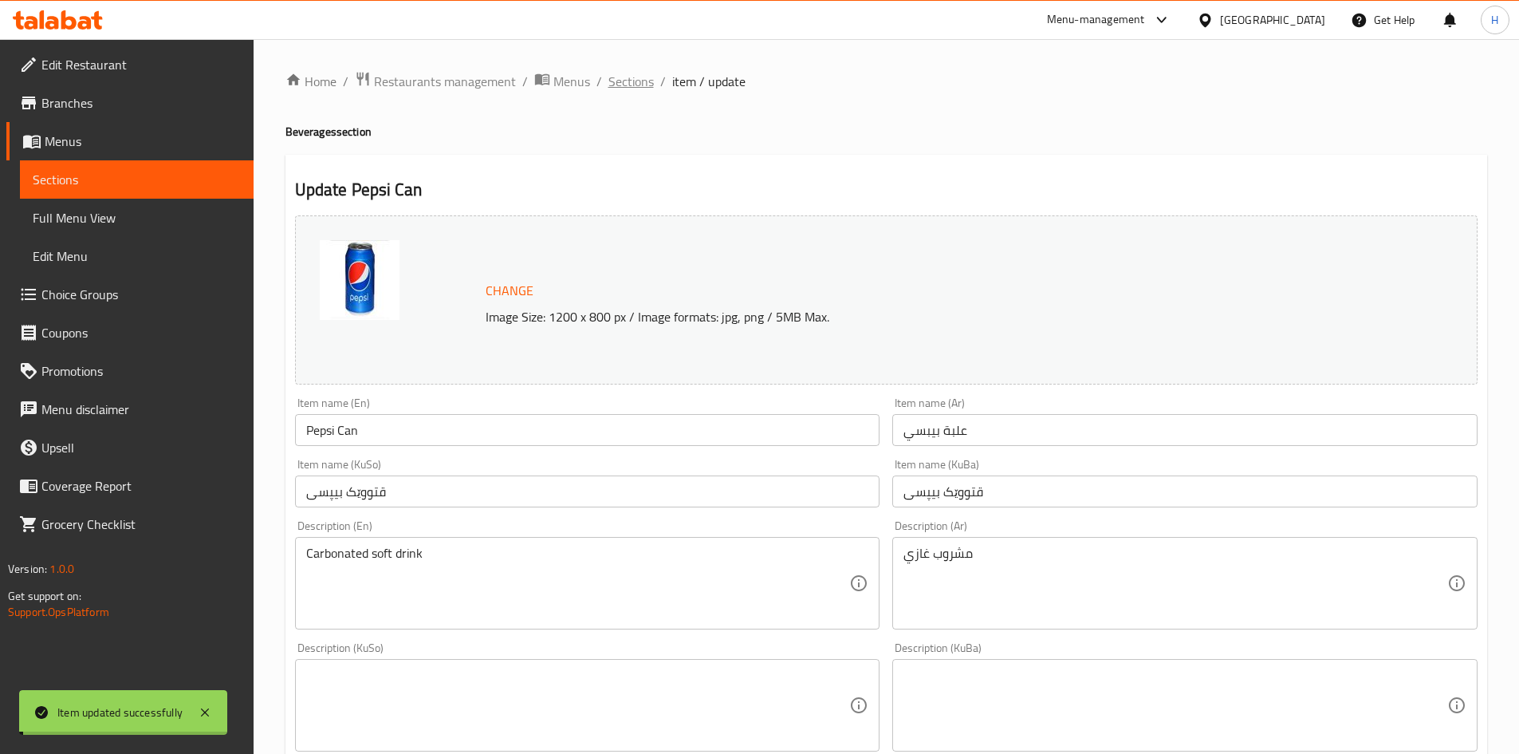
click at [632, 73] on span "Sections" at bounding box center [631, 81] width 45 height 19
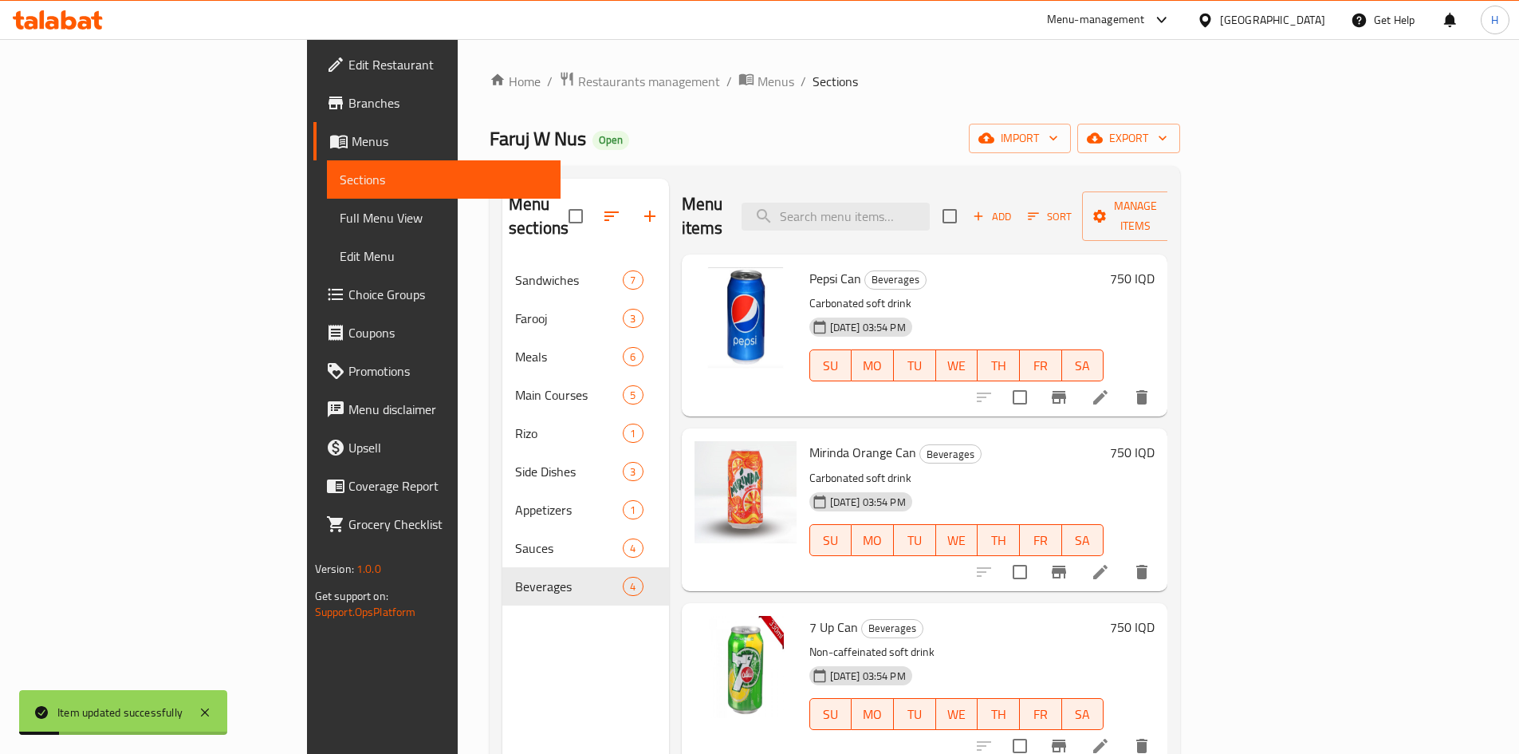
click at [1123, 558] on li at bounding box center [1100, 572] width 45 height 29
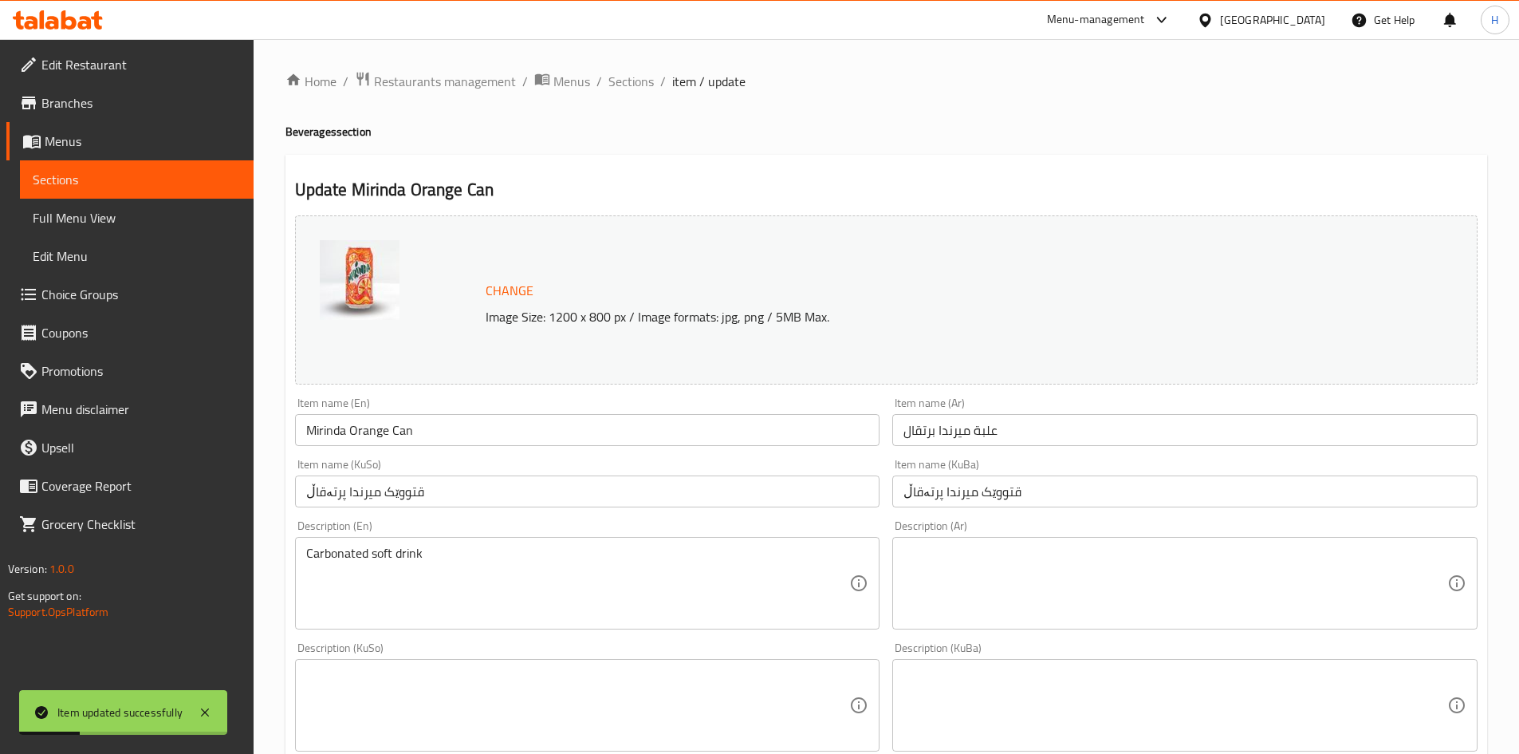
click at [998, 576] on textarea at bounding box center [1176, 584] width 544 height 76
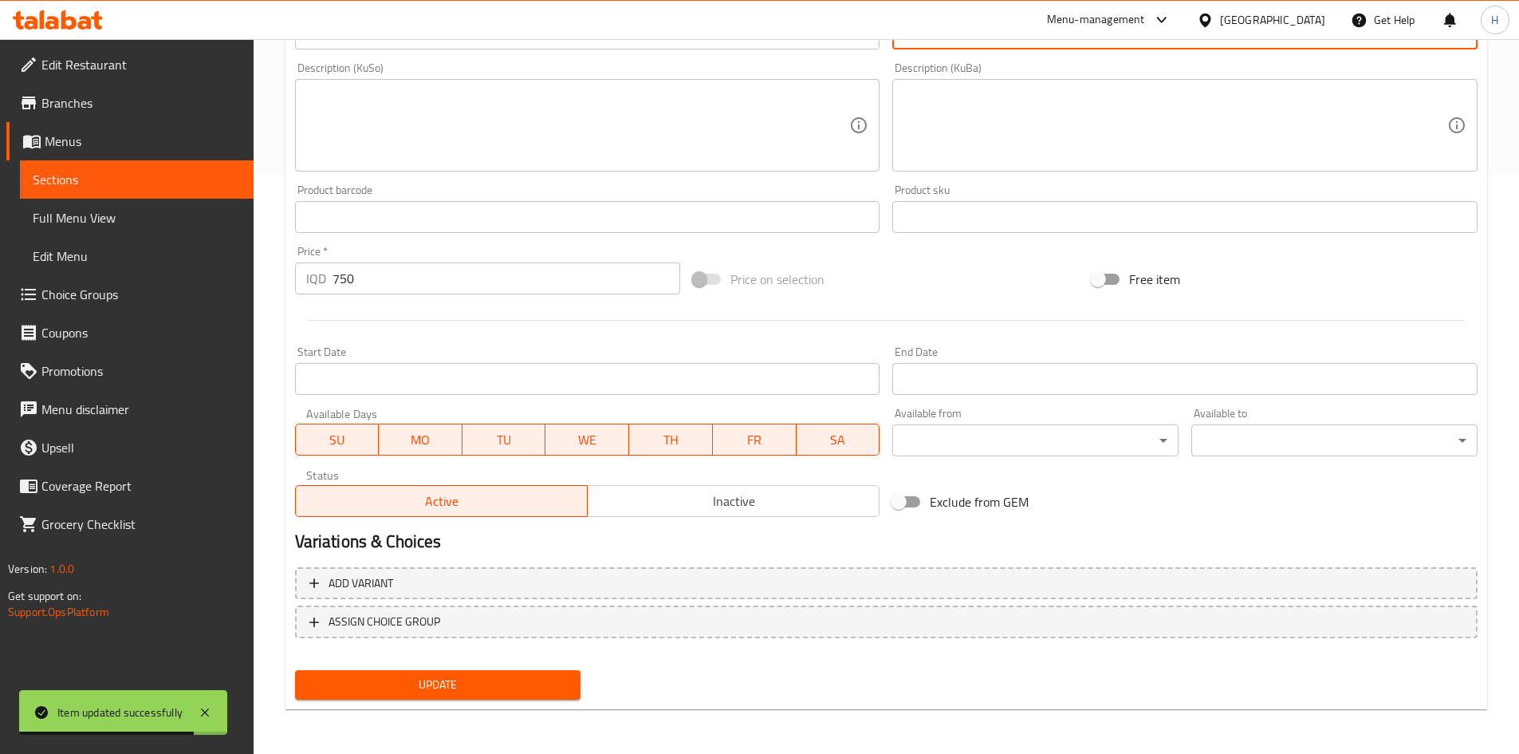
type textarea "مشروب غازي"
click at [463, 684] on span "Update" at bounding box center [438, 685] width 261 height 20
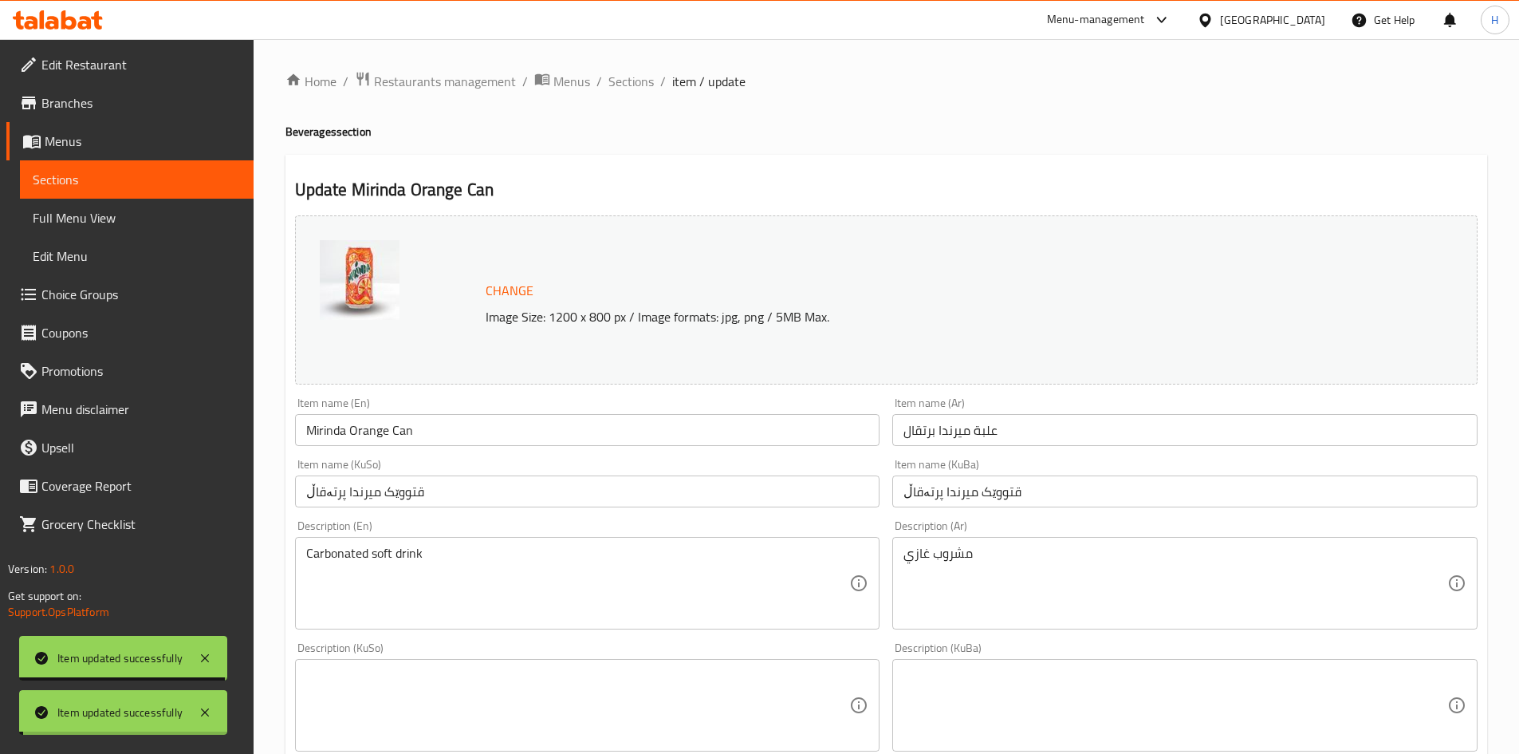
click at [637, 88] on span "Sections" at bounding box center [631, 81] width 45 height 19
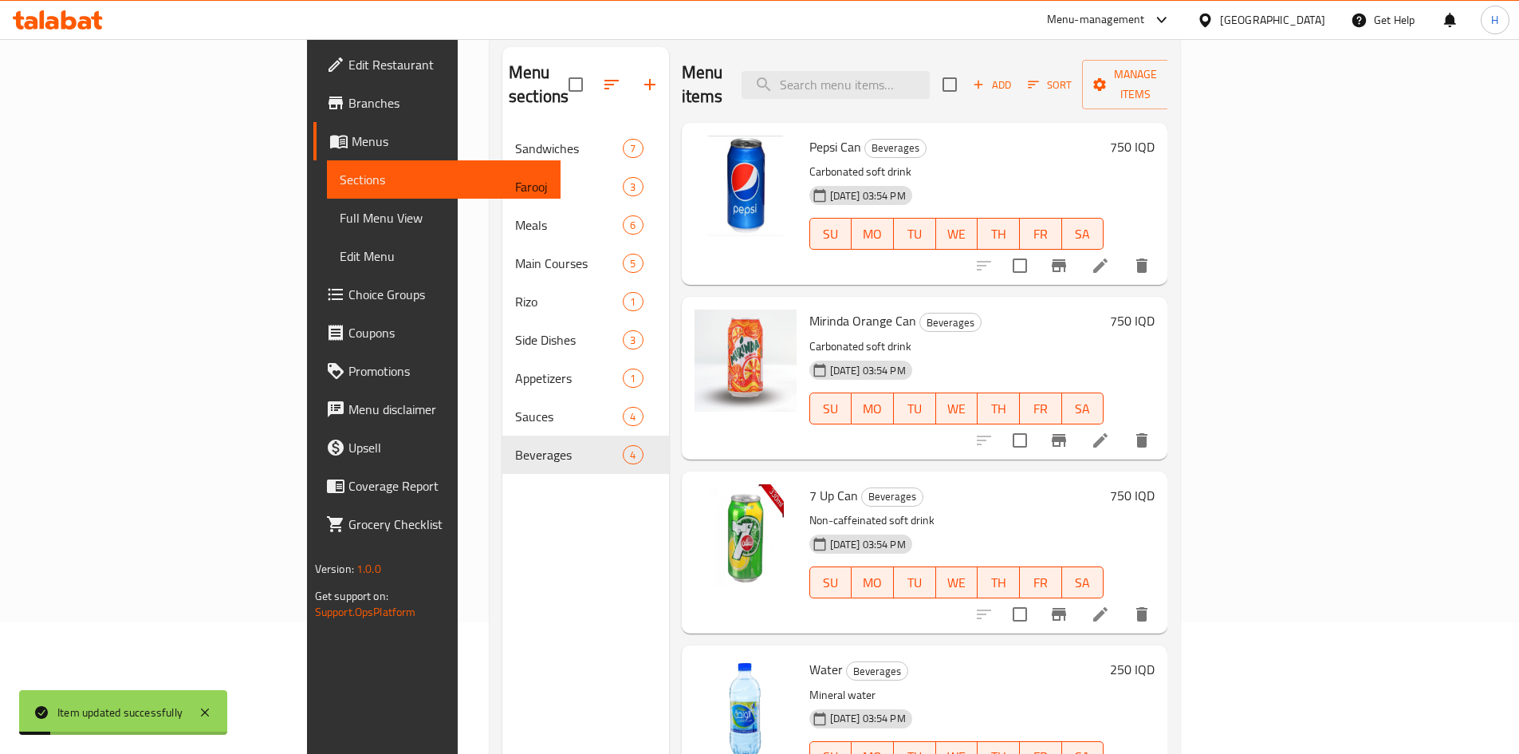
scroll to position [160, 0]
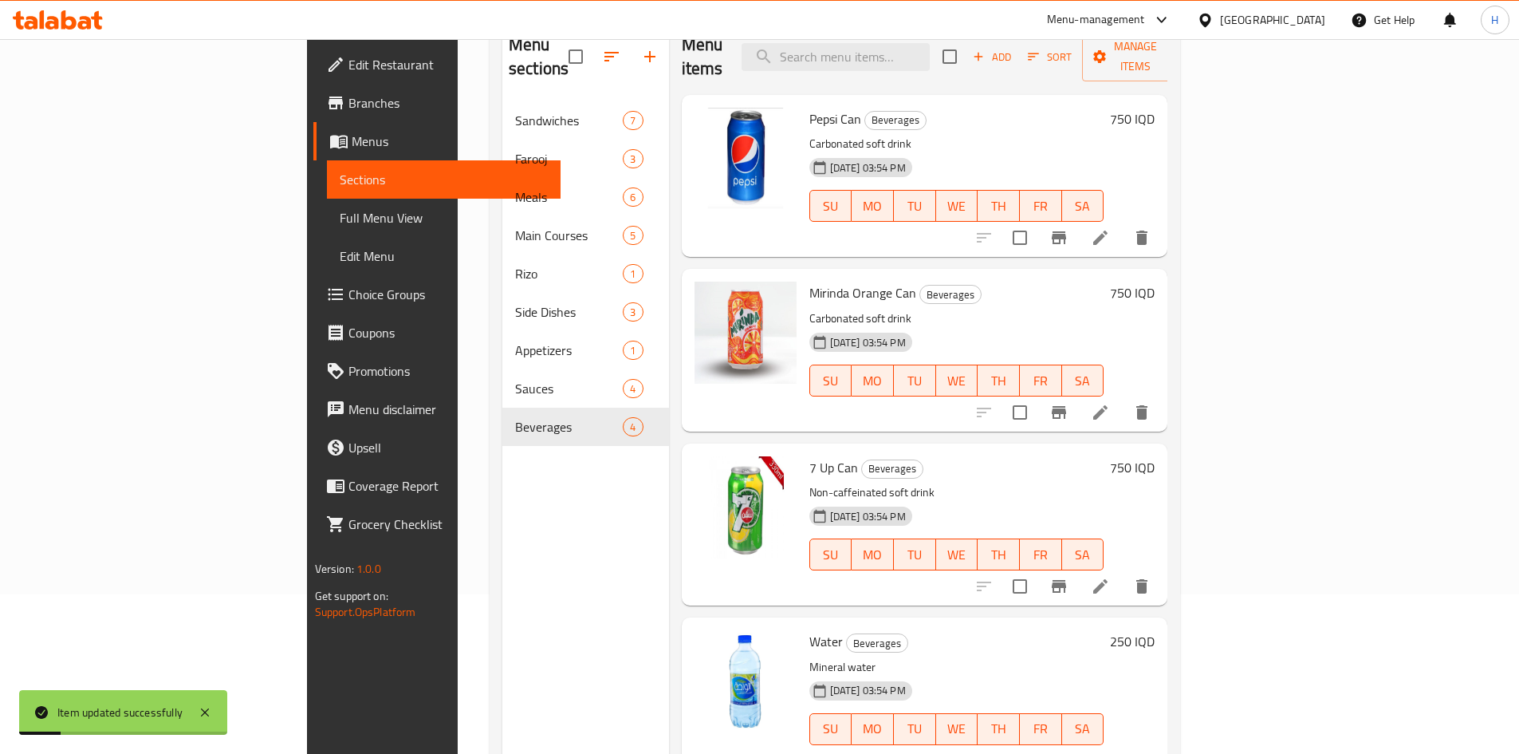
click at [1110, 577] on icon at bounding box center [1100, 586] width 19 height 19
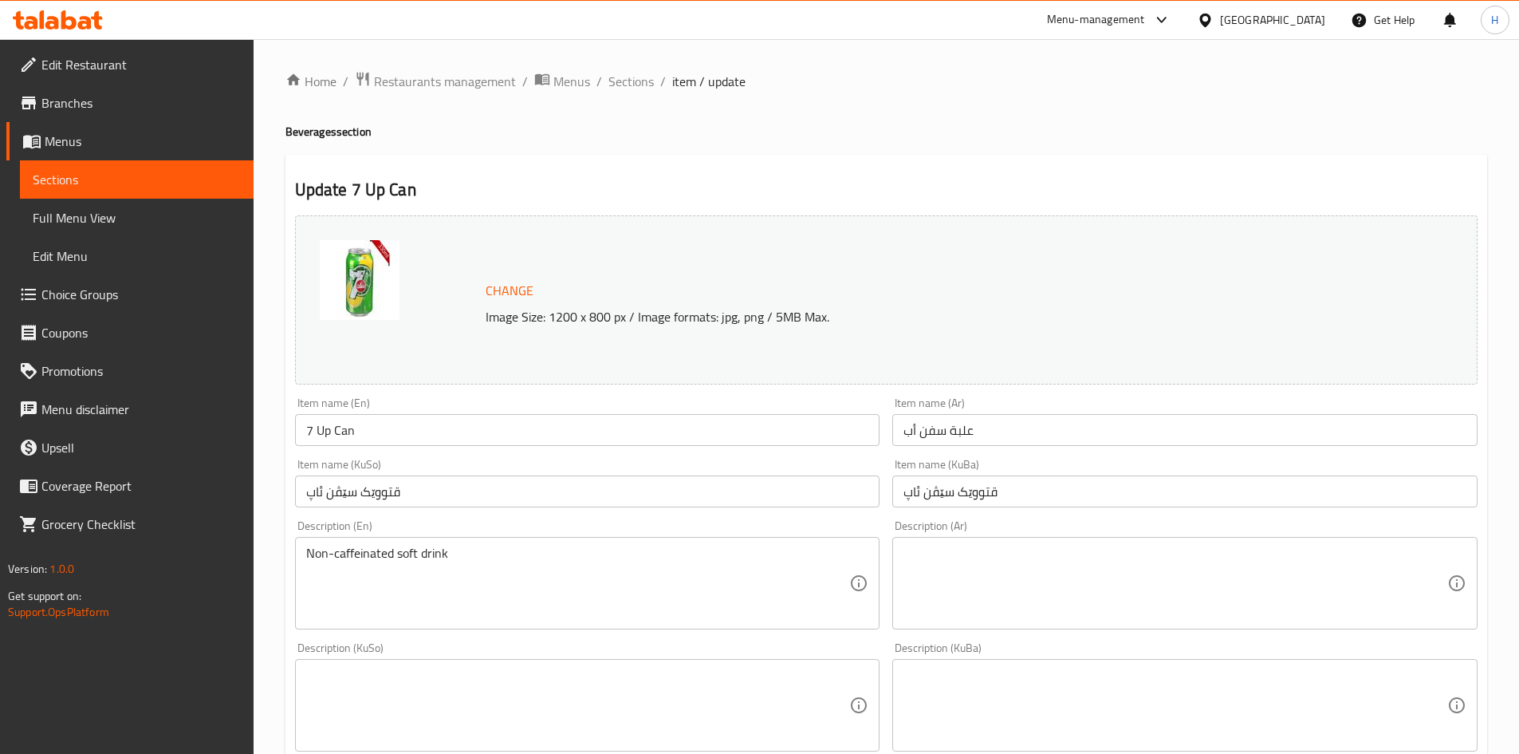
click at [964, 583] on textarea at bounding box center [1176, 584] width 544 height 76
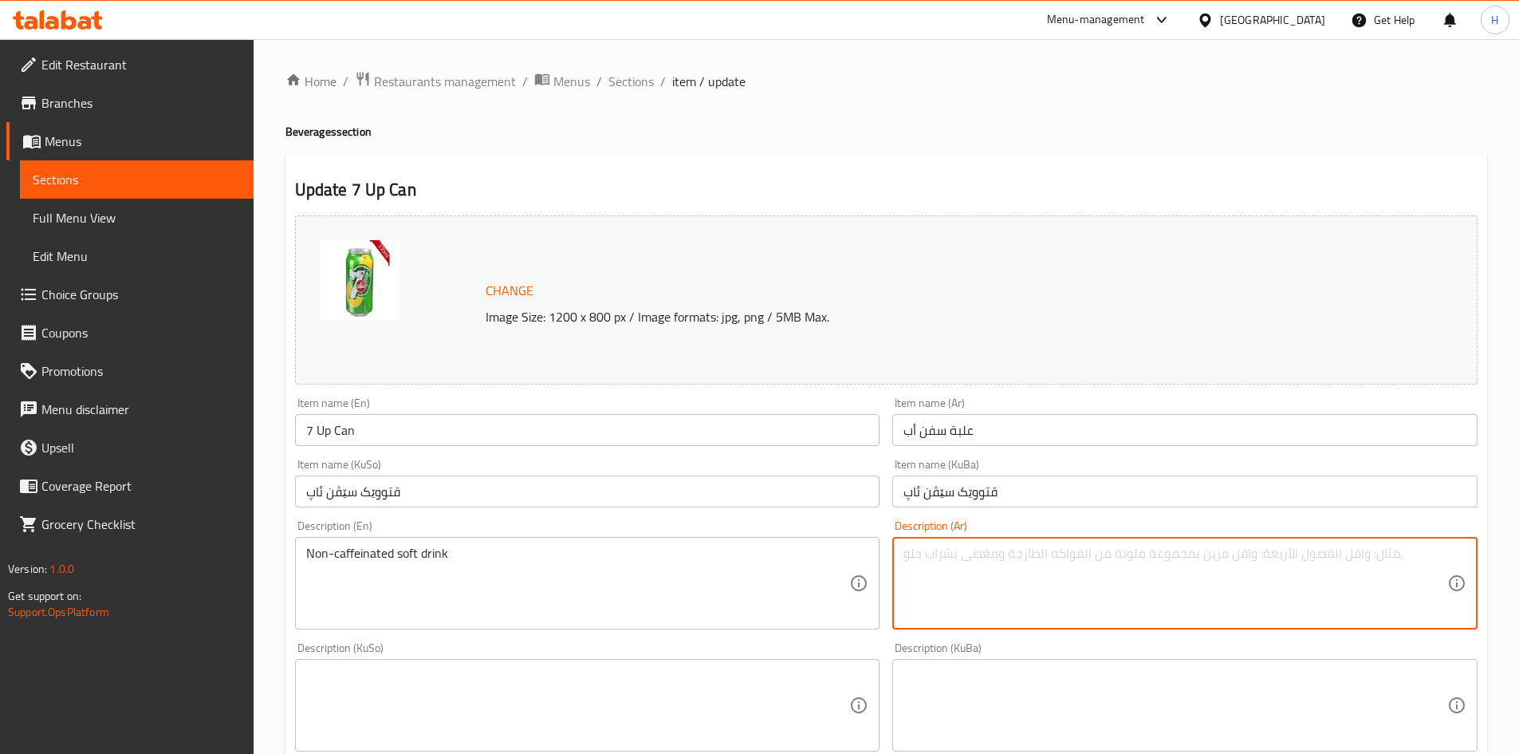
type textarea "م"
type textarea "مشروب غازي"
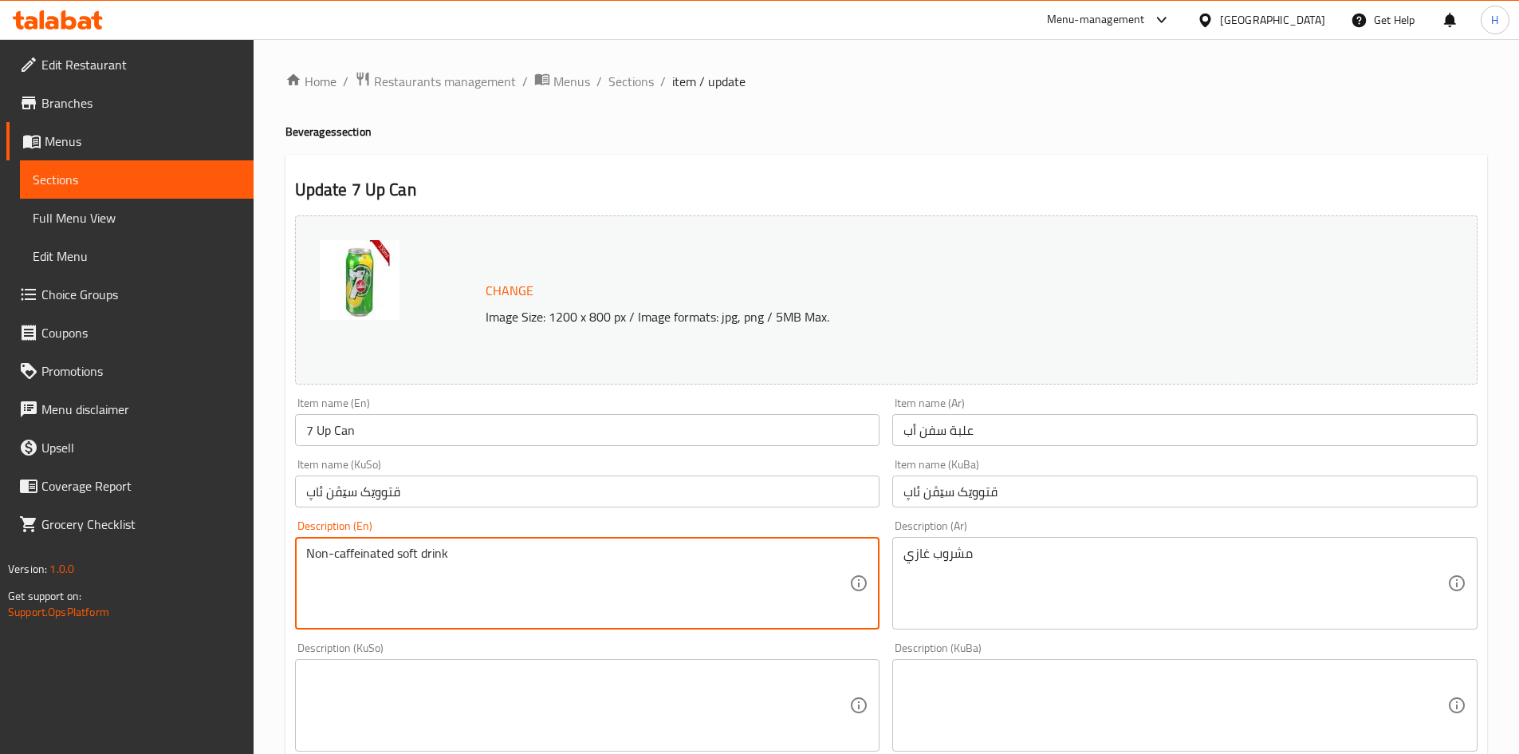
drag, startPoint x: 393, startPoint y: 552, endPoint x: 211, endPoint y: 550, distance: 182.7
click at [313, 558] on textarea "soft drink" at bounding box center [578, 584] width 544 height 76
click at [312, 558] on textarea "soft drink" at bounding box center [578, 584] width 544 height 76
click at [311, 550] on textarea "soft drink" at bounding box center [578, 584] width 544 height 76
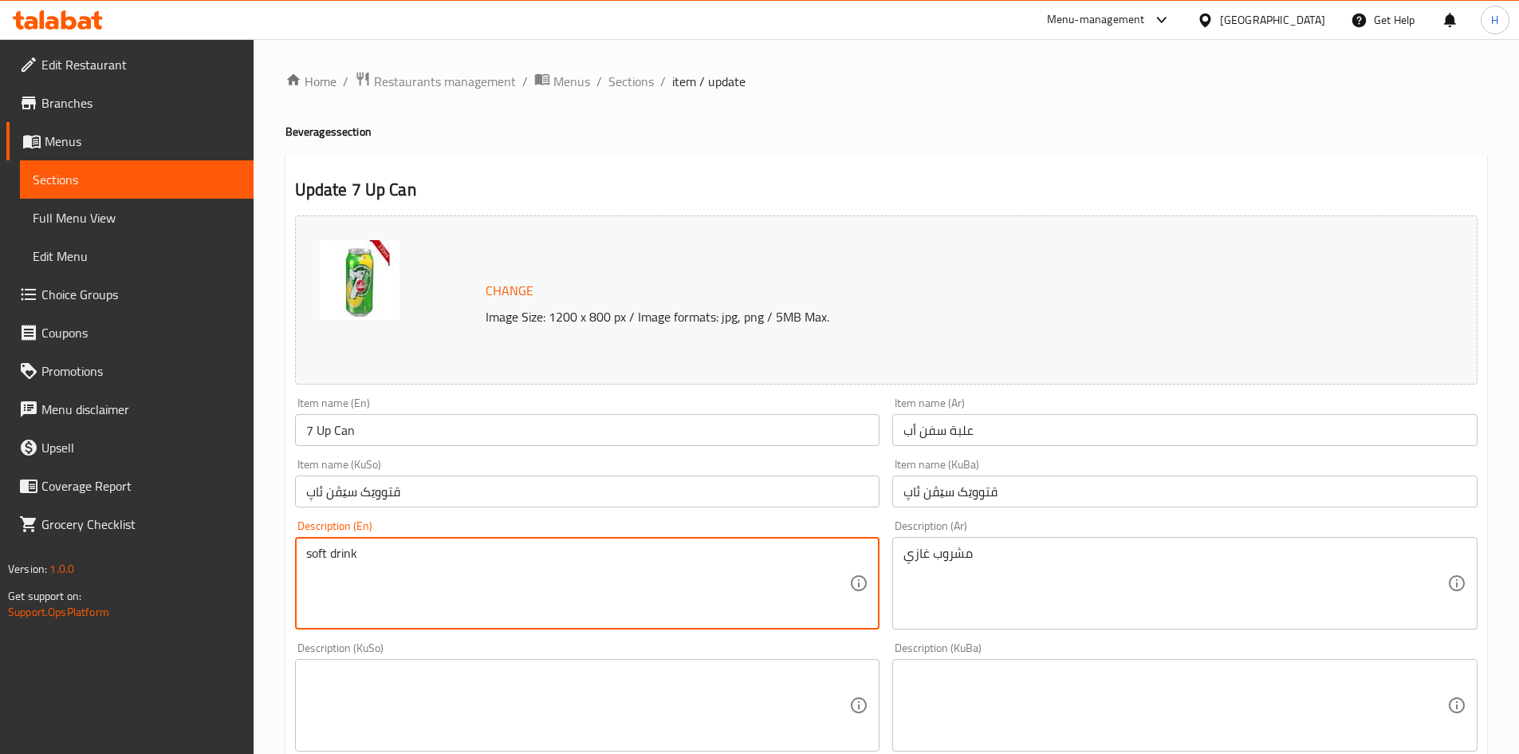
drag, startPoint x: 305, startPoint y: 556, endPoint x: 313, endPoint y: 563, distance: 10.7
click at [313, 563] on textarea "soft drink" at bounding box center [578, 584] width 544 height 76
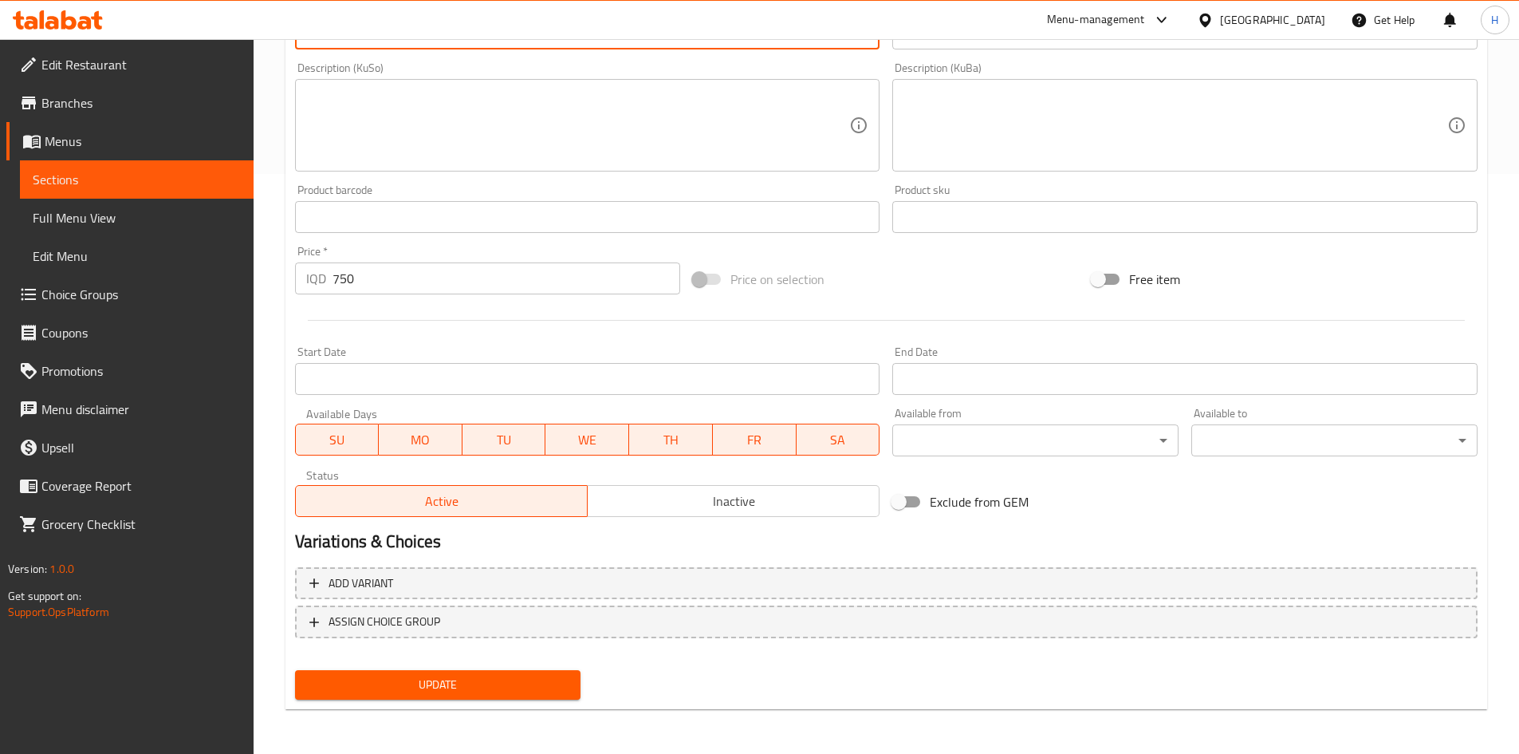
type textarea "Soft drink"
click at [447, 672] on button "Update" at bounding box center [438, 685] width 286 height 30
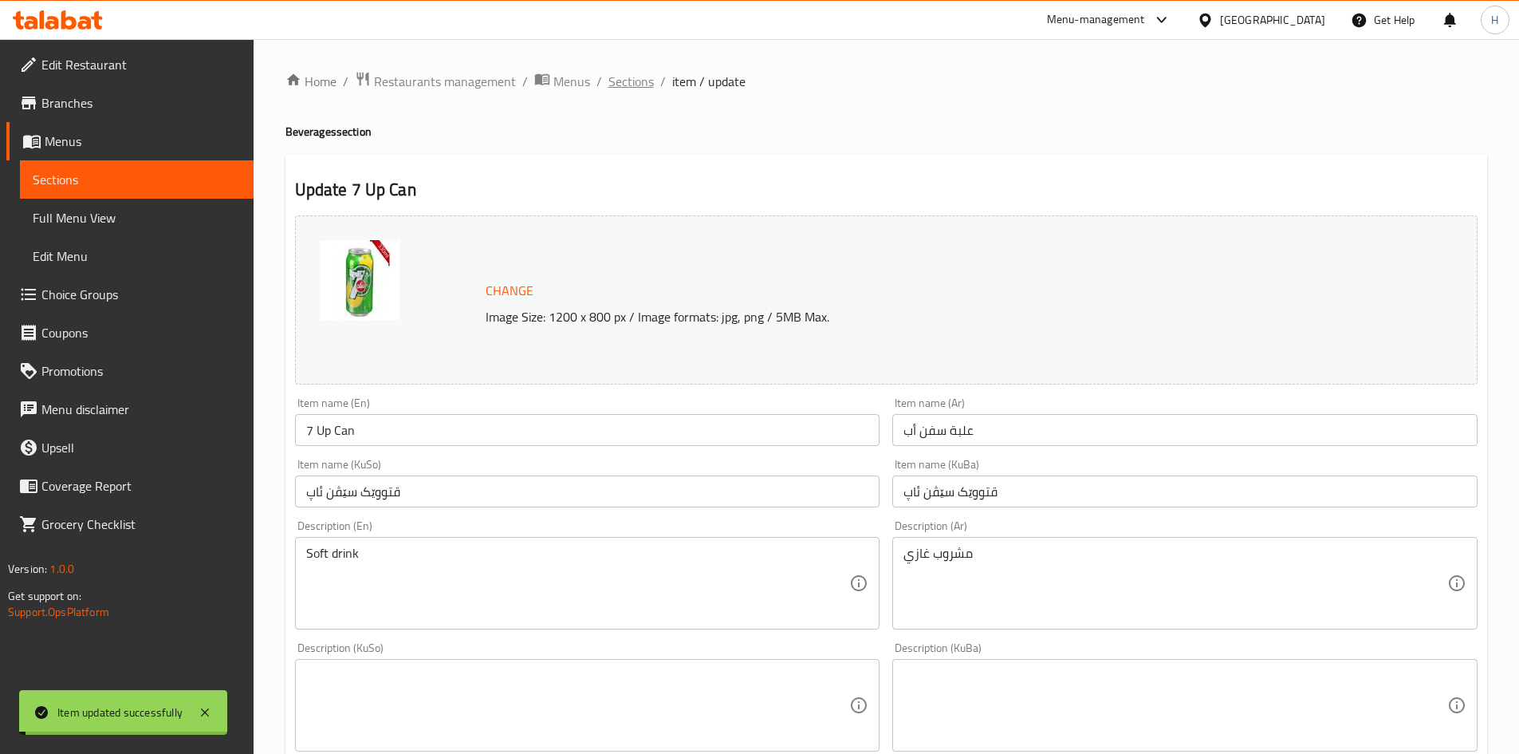
click at [621, 84] on span "Sections" at bounding box center [631, 81] width 45 height 19
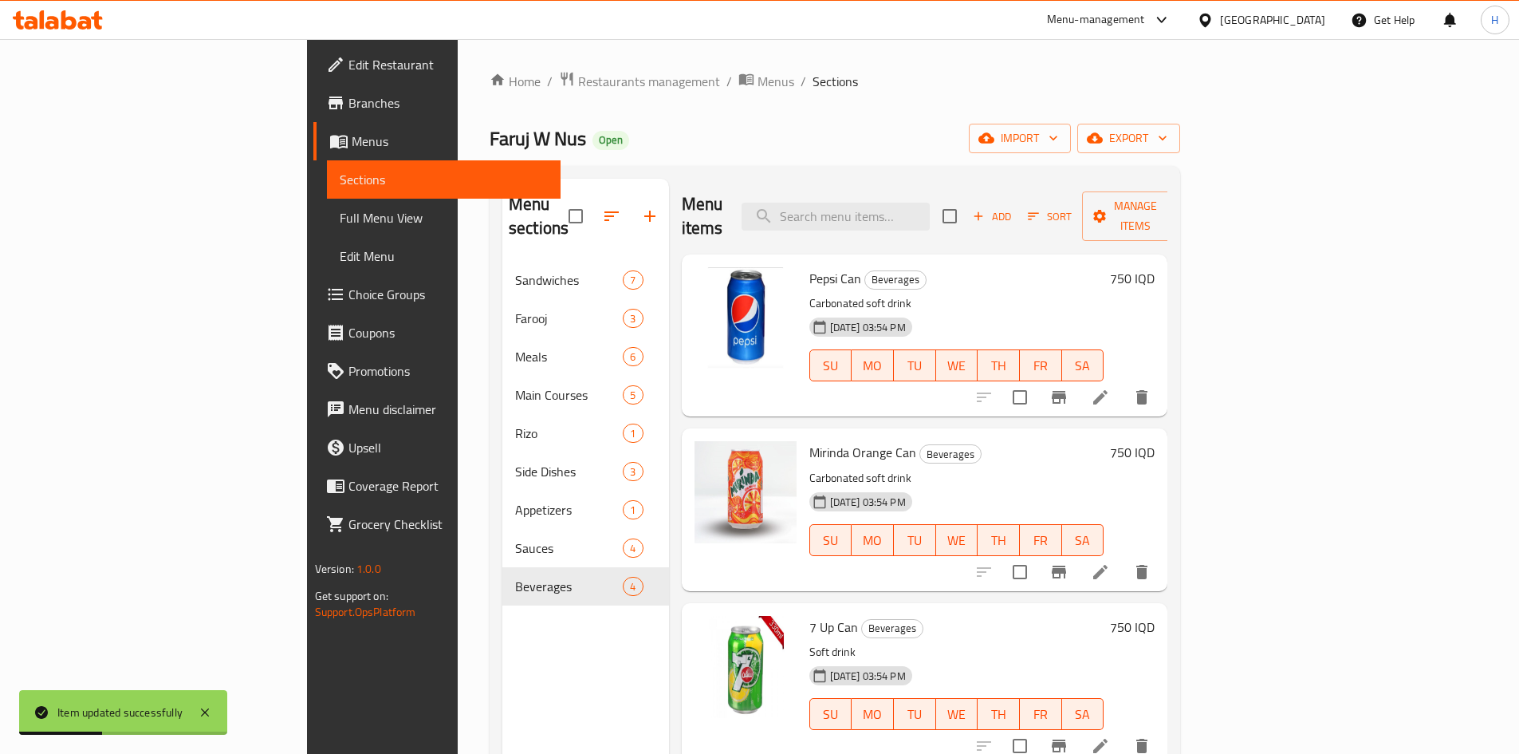
click at [1123, 383] on li at bounding box center [1100, 397] width 45 height 29
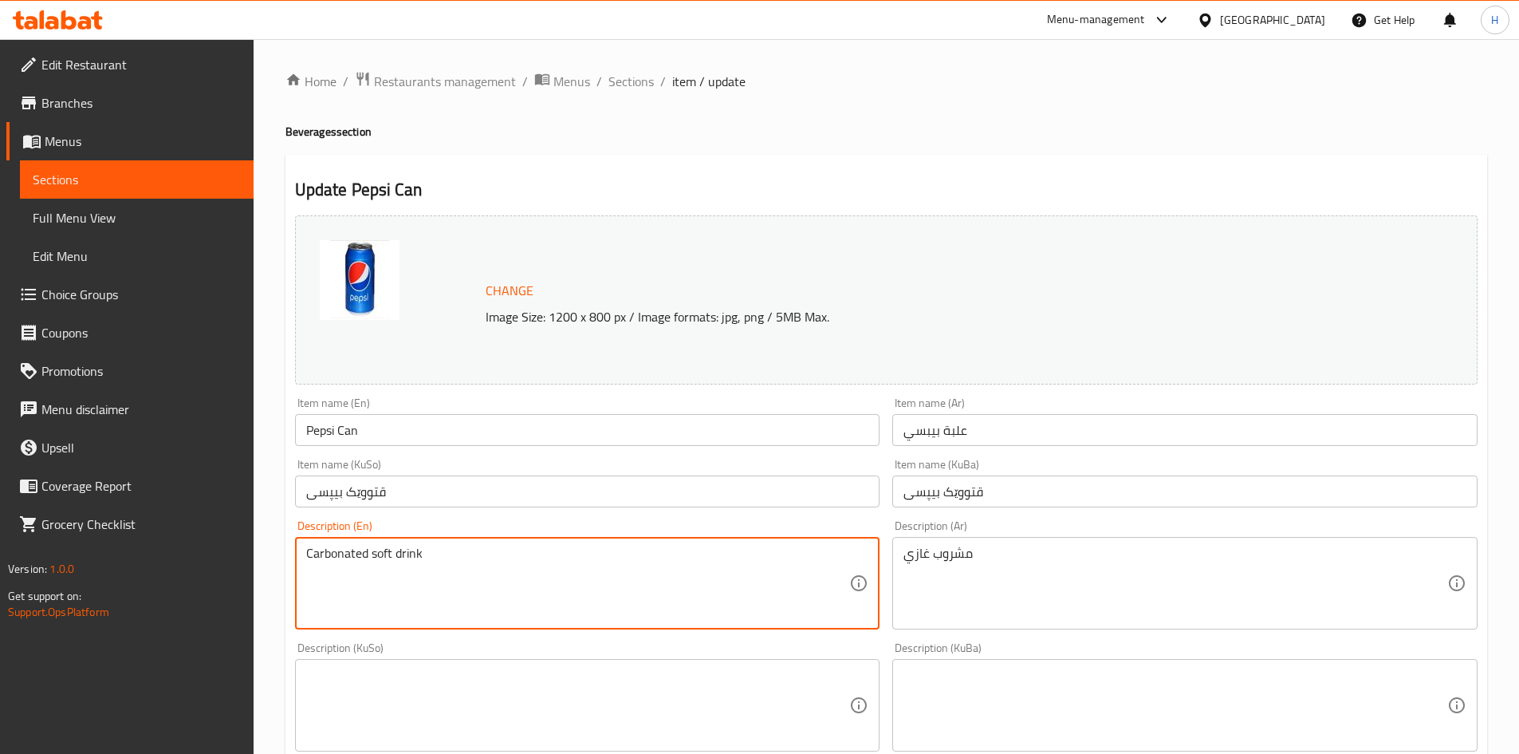
drag, startPoint x: 365, startPoint y: 554, endPoint x: 174, endPoint y: 551, distance: 191.4
click at [309, 554] on textarea "soft drink" at bounding box center [578, 584] width 544 height 76
drag, startPoint x: 313, startPoint y: 551, endPoint x: 306, endPoint y: 556, distance: 8.6
click at [306, 556] on textarea "soft drink" at bounding box center [578, 584] width 544 height 76
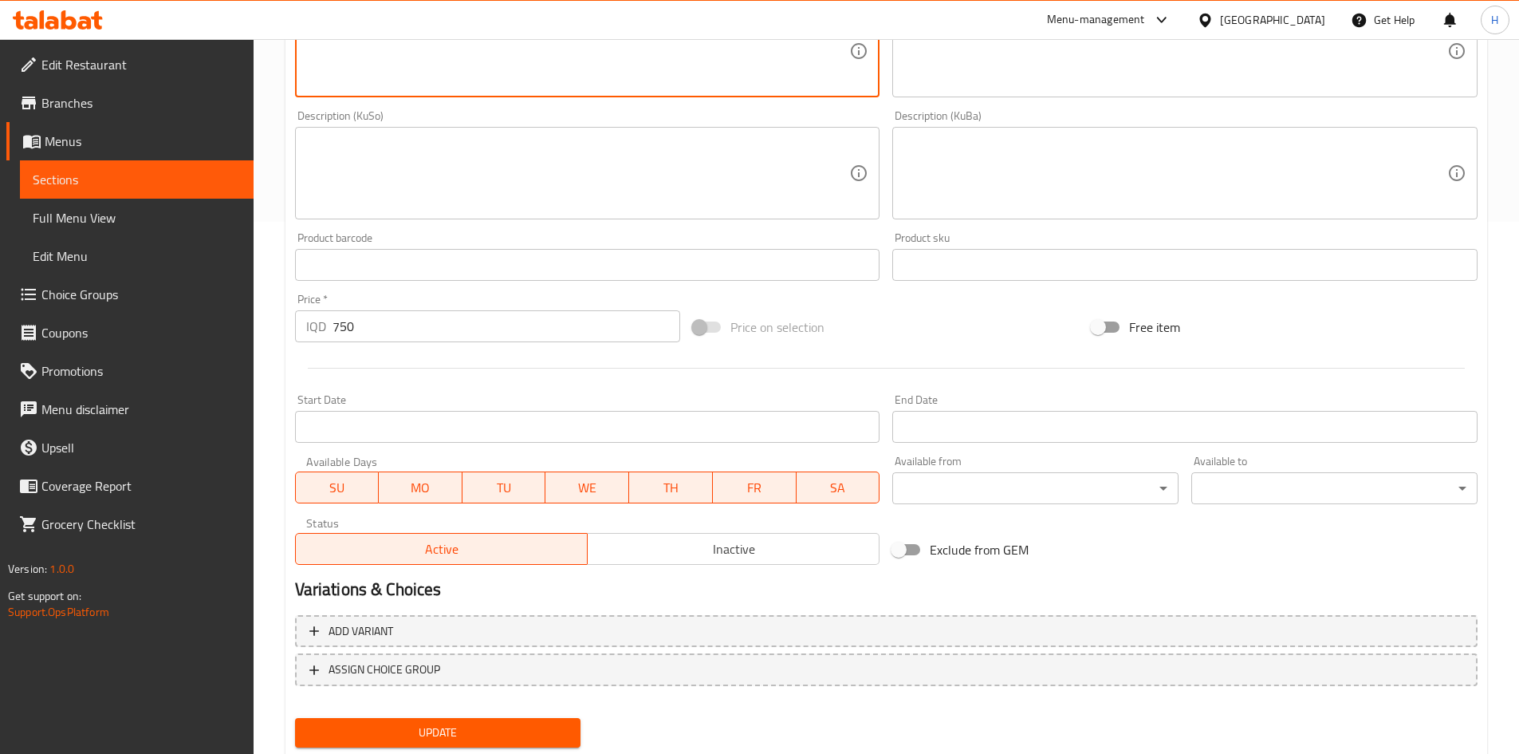
scroll to position [580, 0]
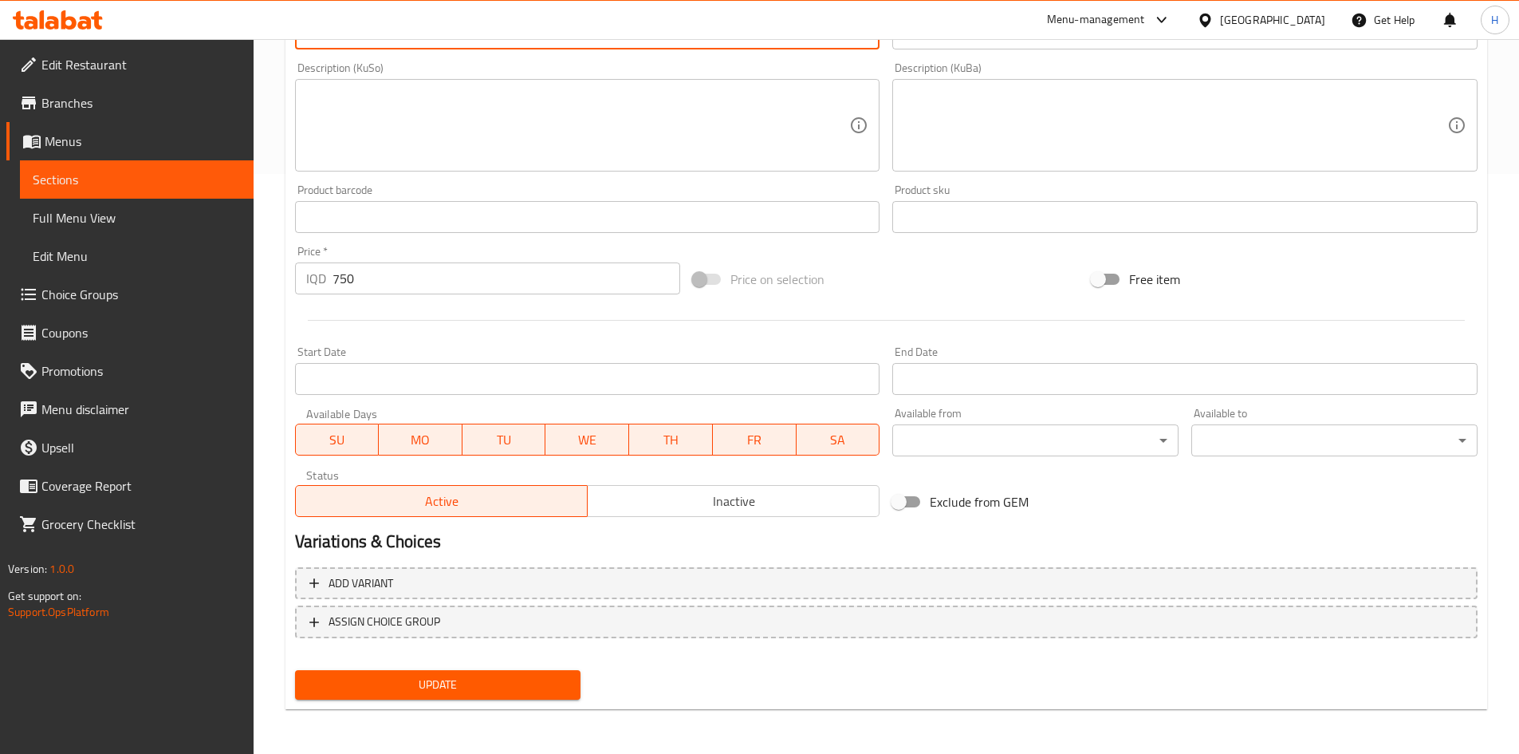
type textarea "Soft drink"
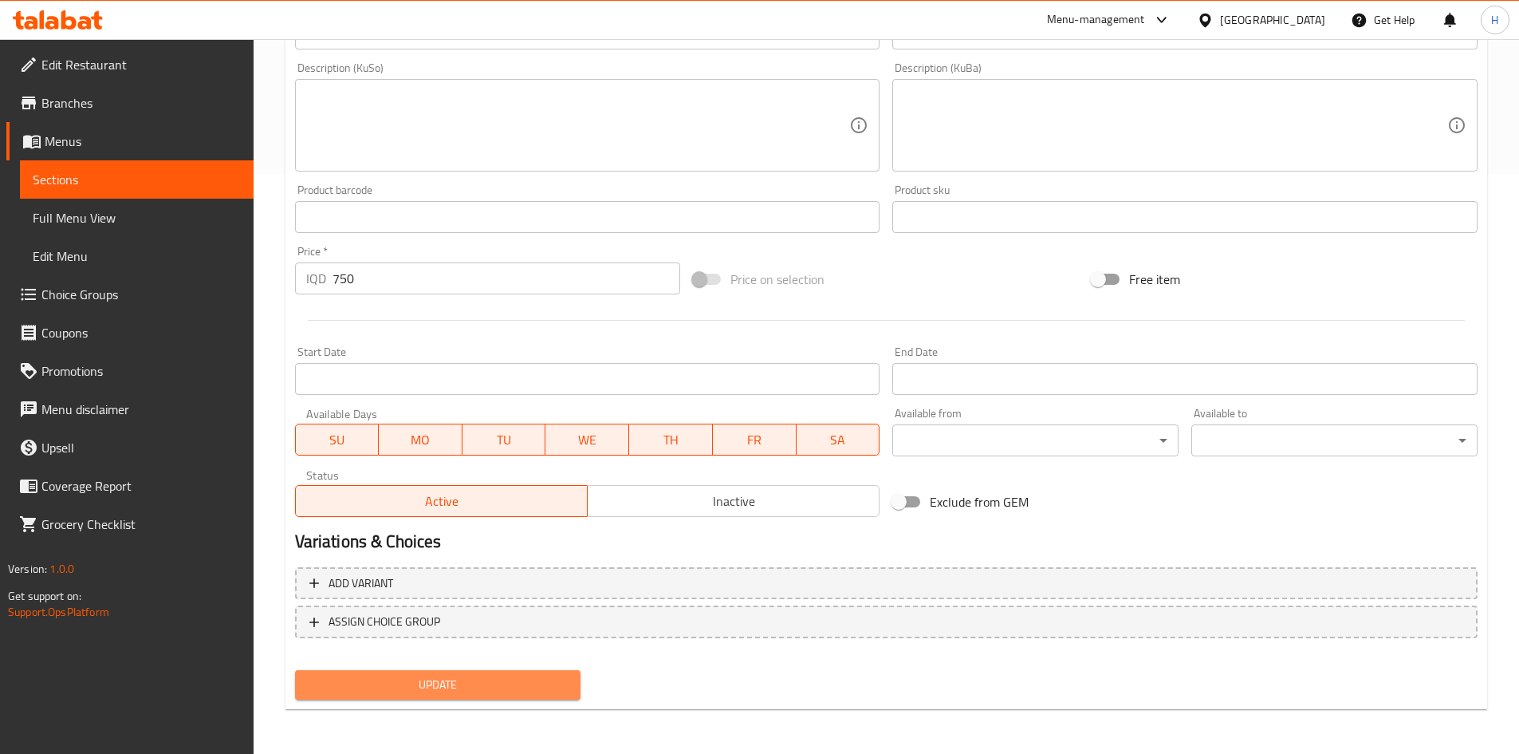
click at [494, 671] on button "Update" at bounding box center [438, 685] width 286 height 30
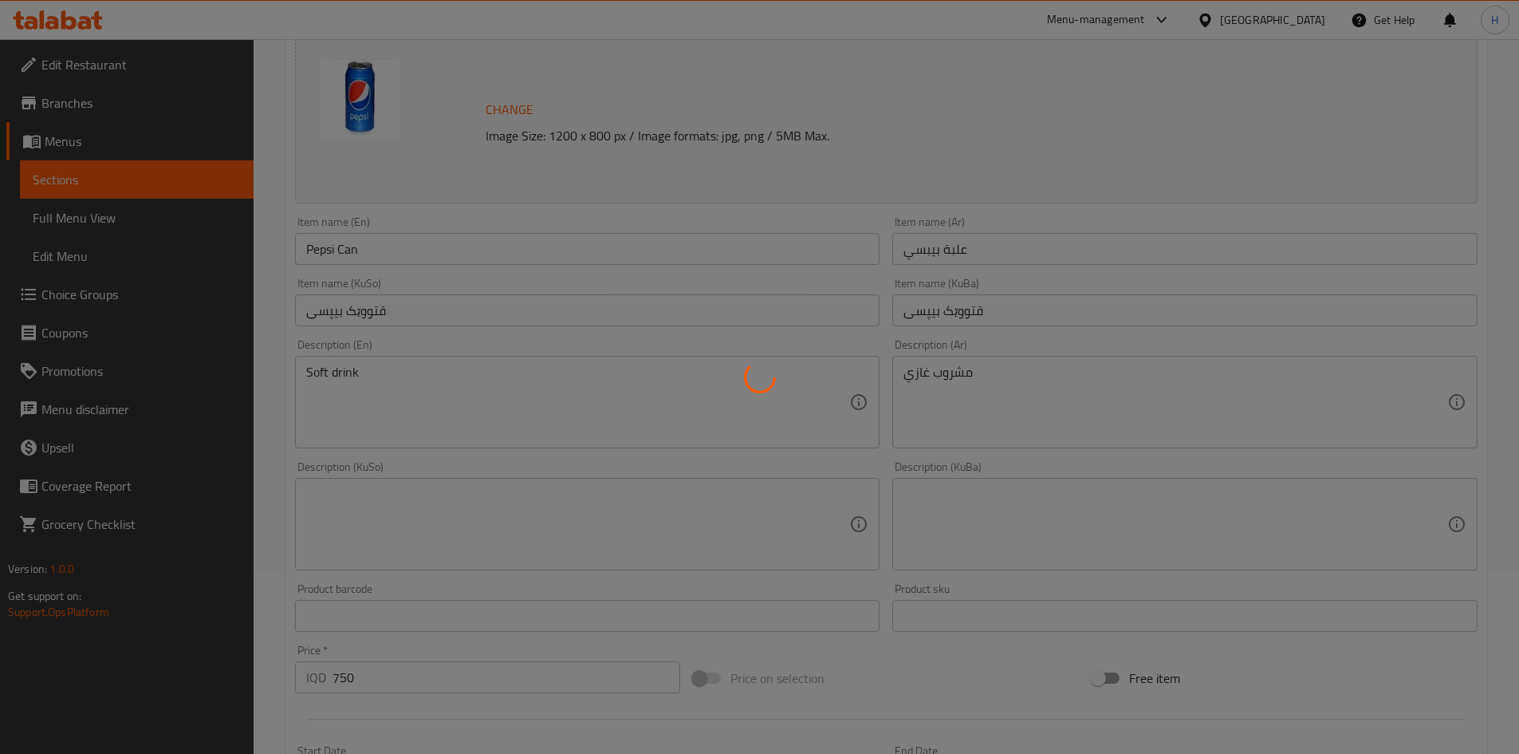
scroll to position [0, 0]
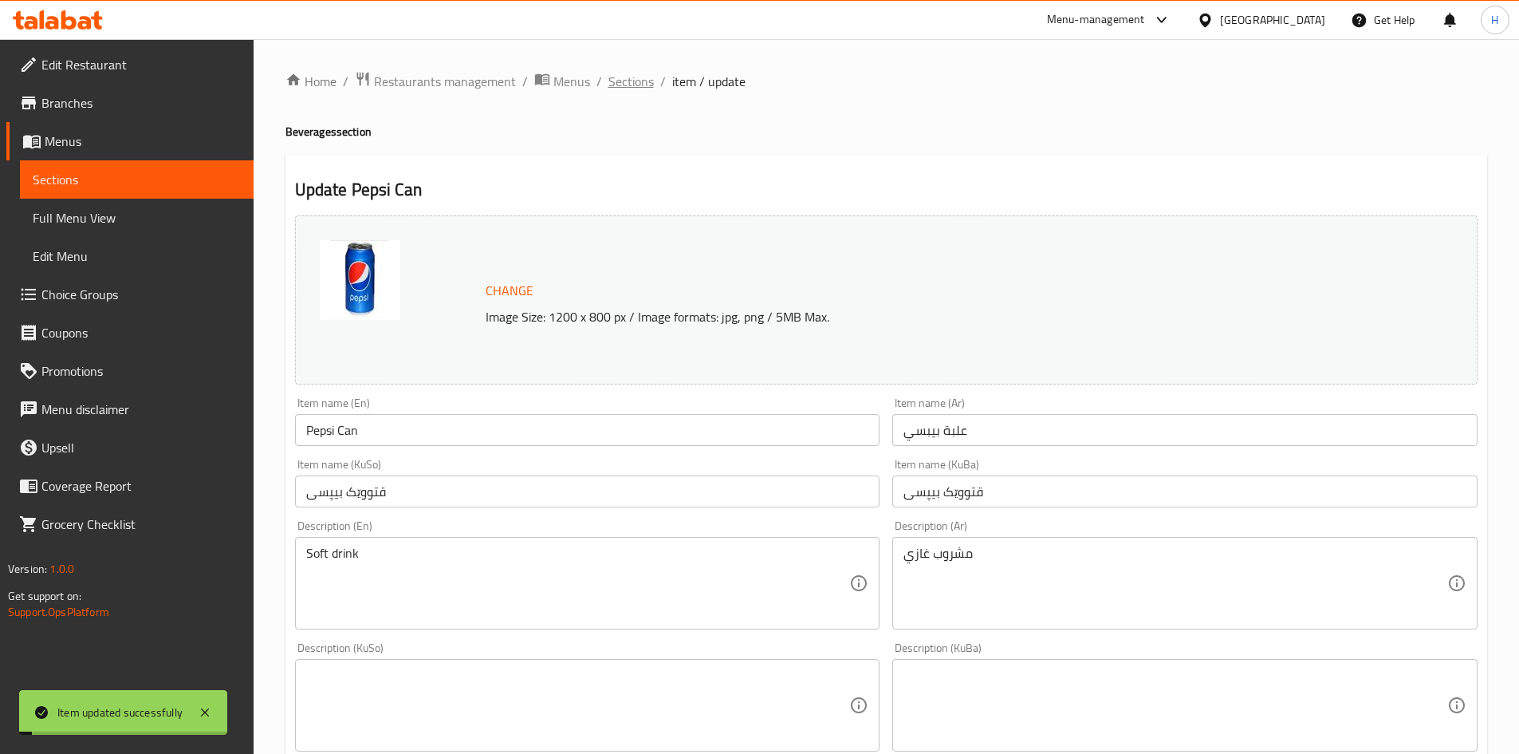
click at [637, 81] on span "Sections" at bounding box center [631, 81] width 45 height 19
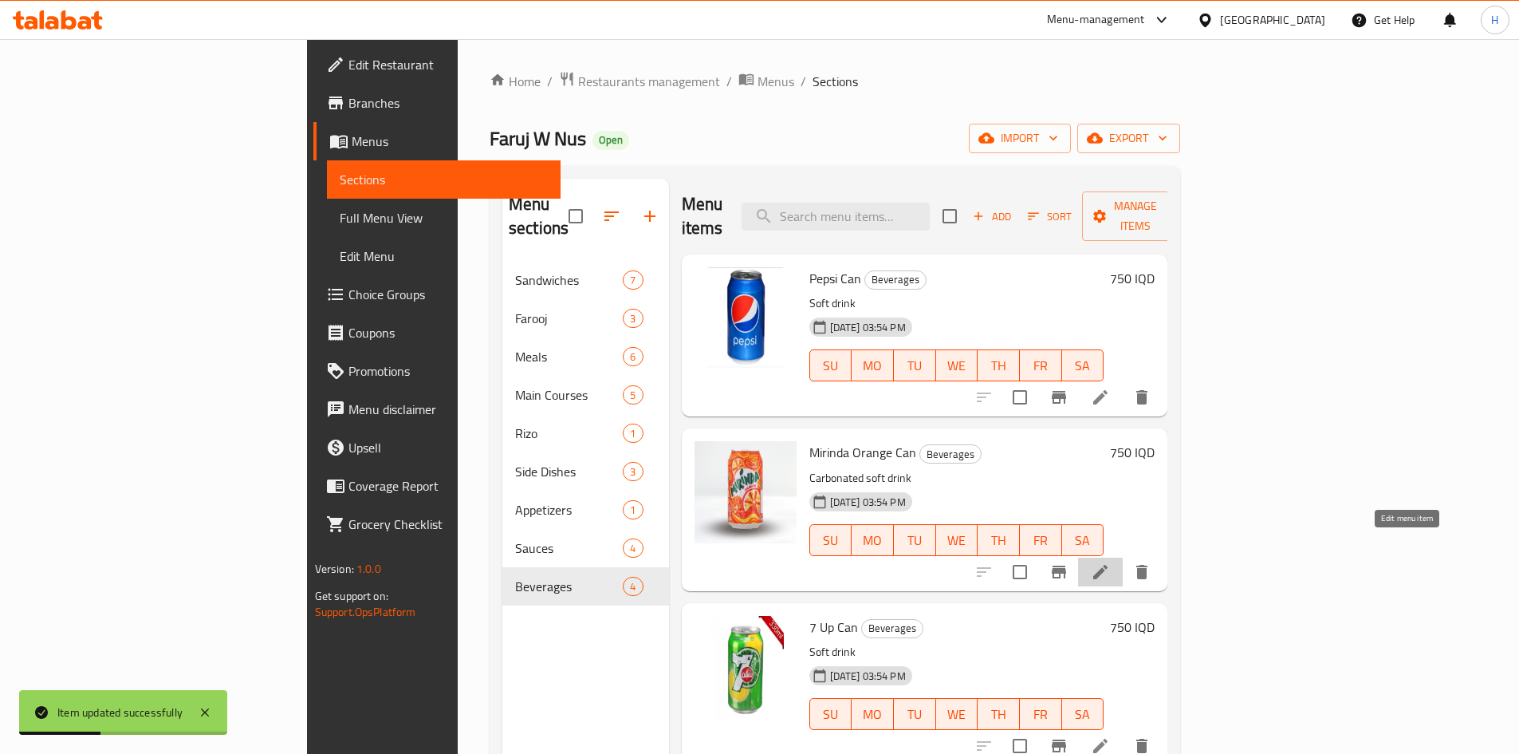
click at [1110, 562] on icon at bounding box center [1100, 571] width 19 height 19
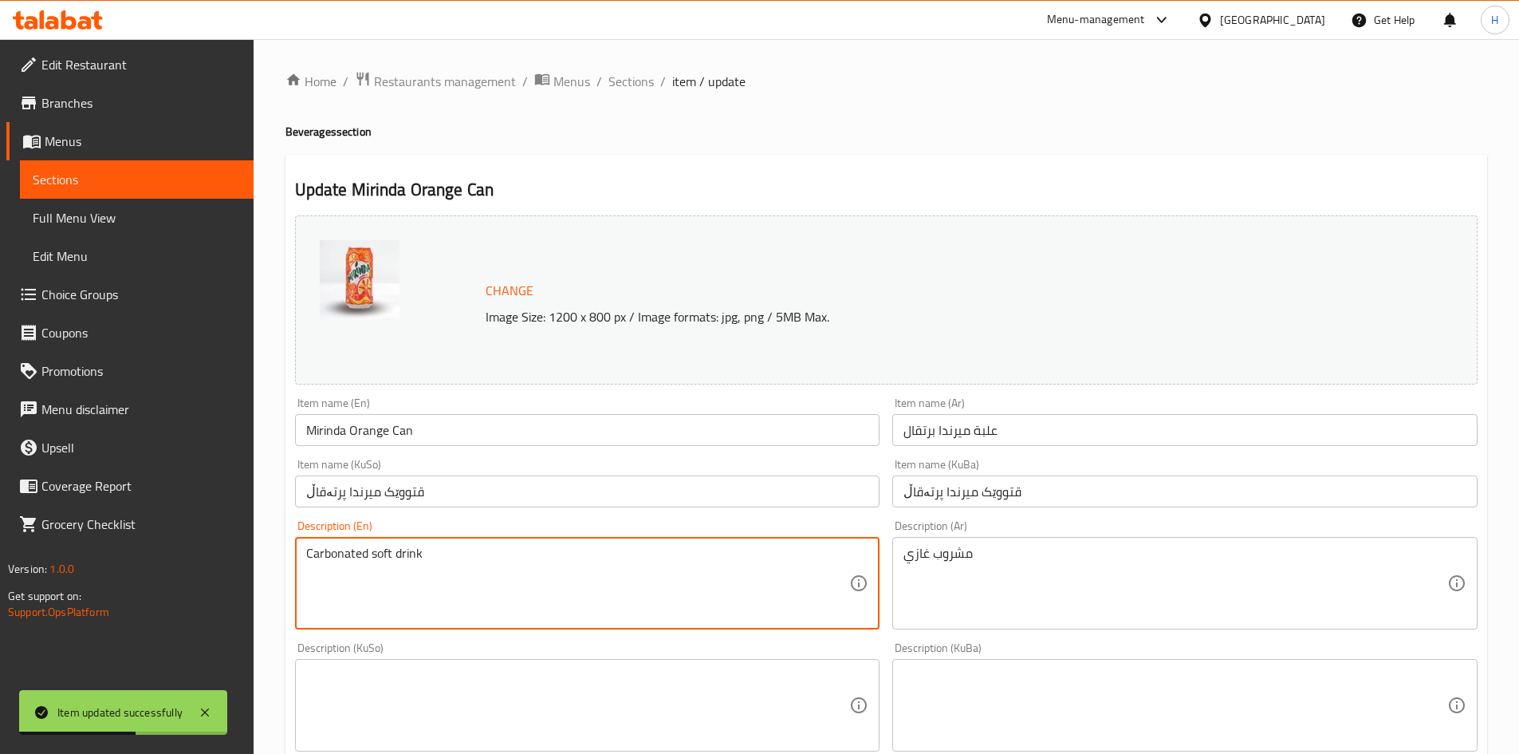
drag, startPoint x: 372, startPoint y: 554, endPoint x: 187, endPoint y: 555, distance: 185.1
click at [310, 562] on textarea "soft drink" at bounding box center [578, 584] width 544 height 76
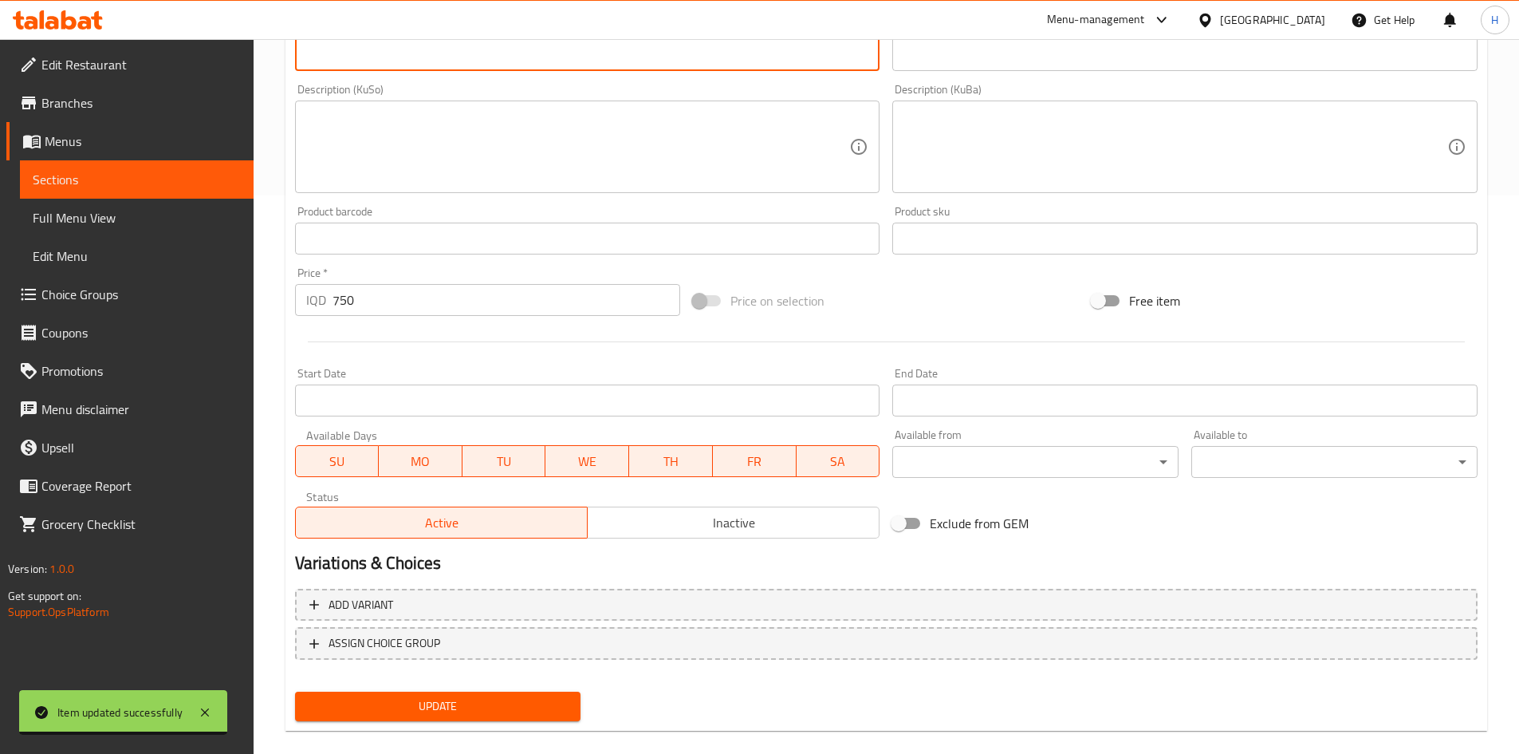
scroll to position [580, 0]
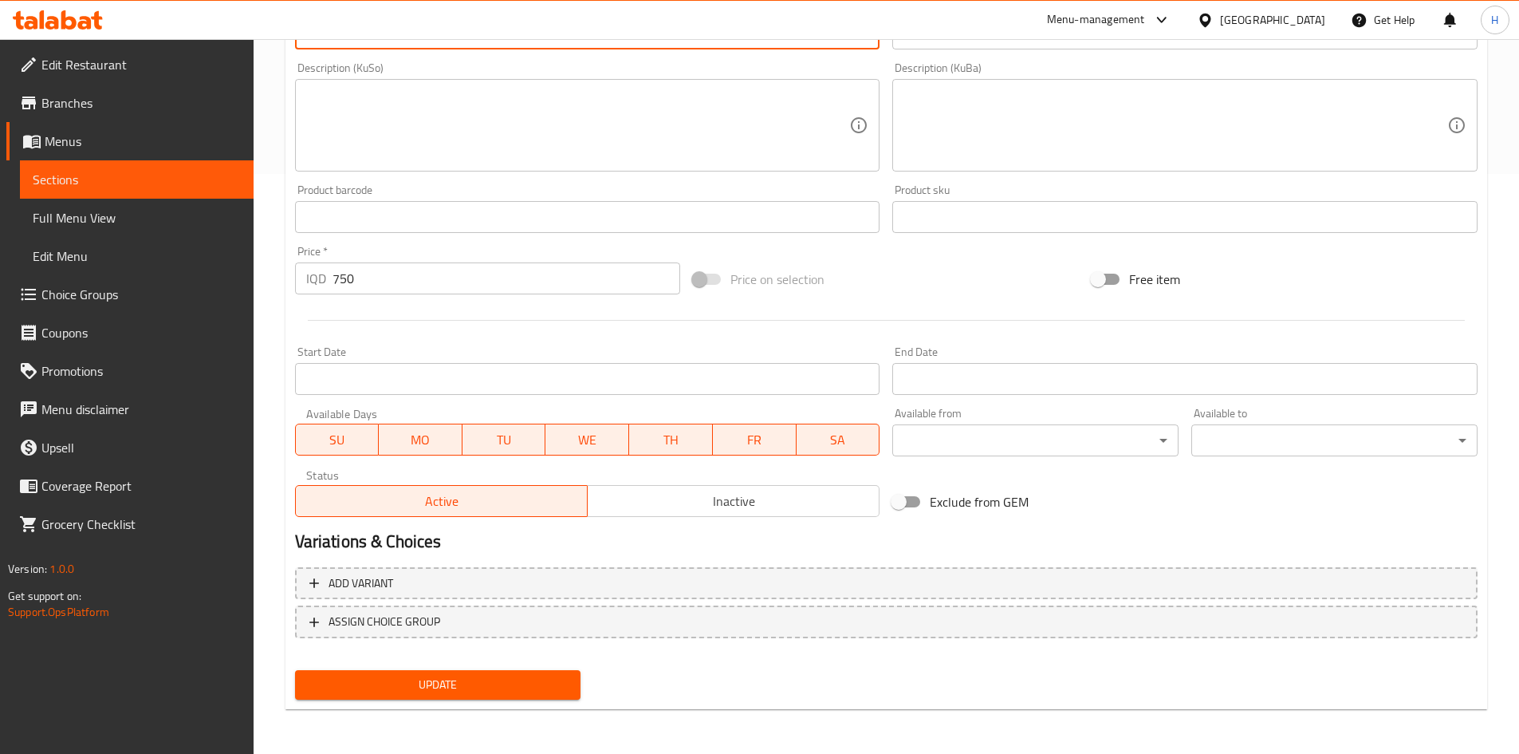
type textarea "Soft drink"
click at [401, 661] on div "Add variant ASSIGN CHOICE GROUP" at bounding box center [887, 613] width 1196 height 104
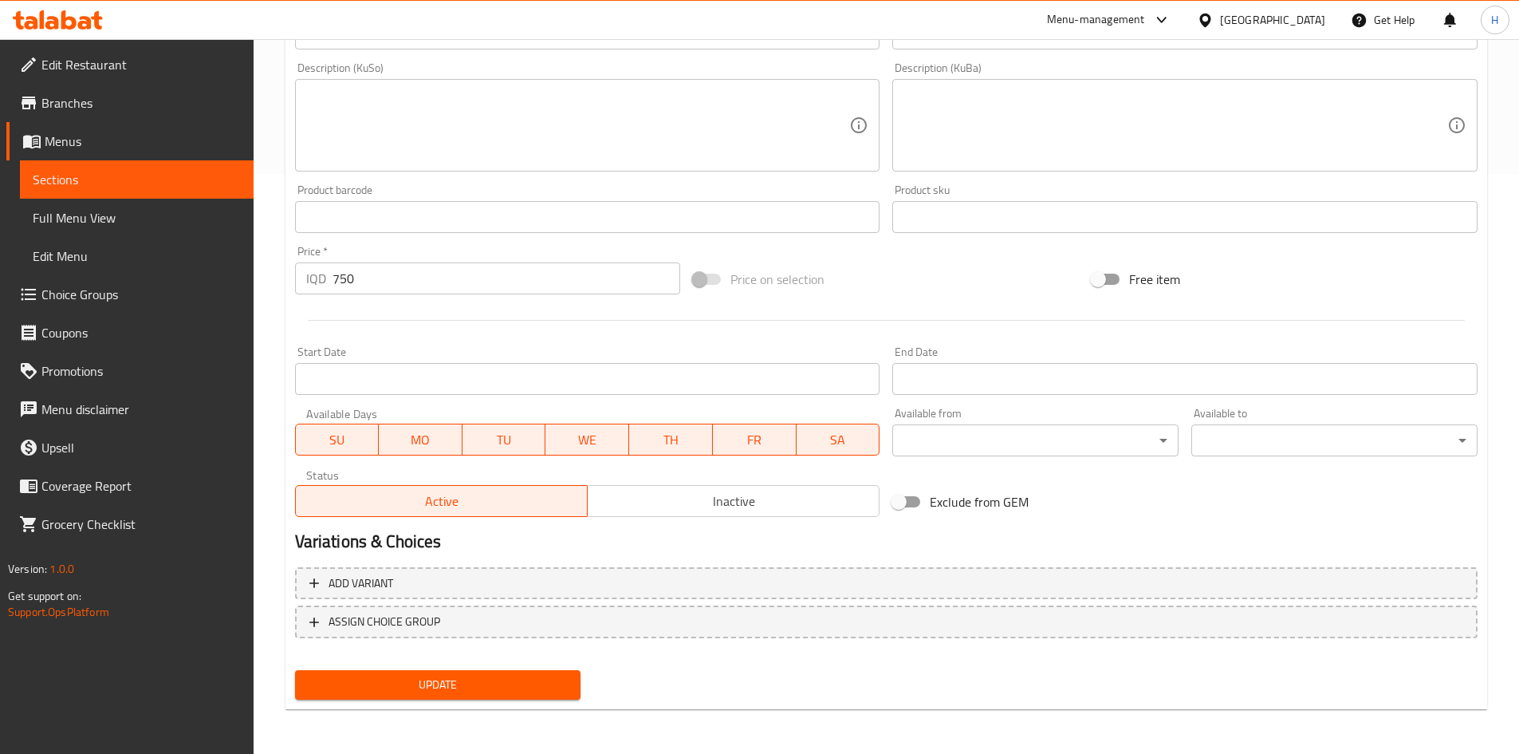
click at [396, 671] on button "Update" at bounding box center [438, 685] width 286 height 30
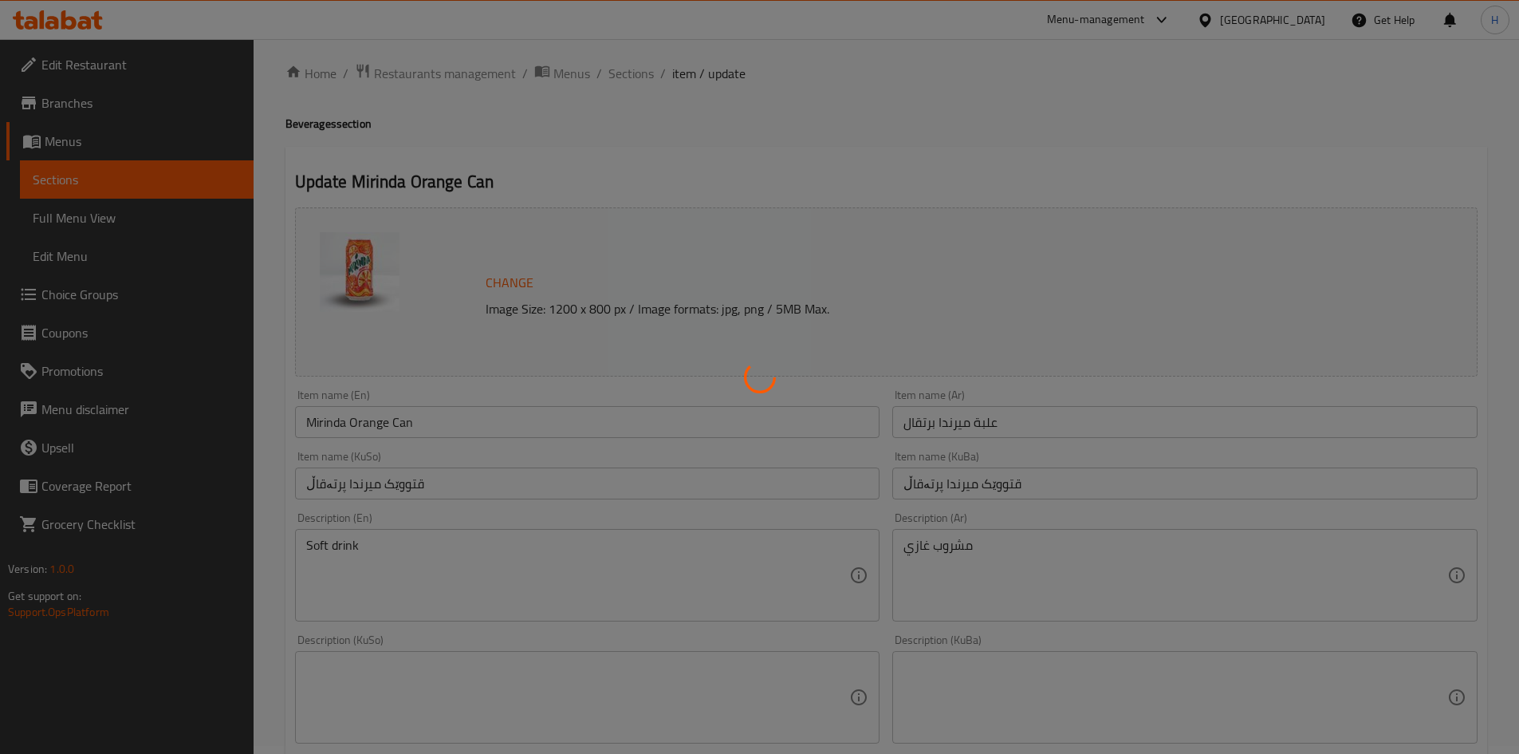
scroll to position [0, 0]
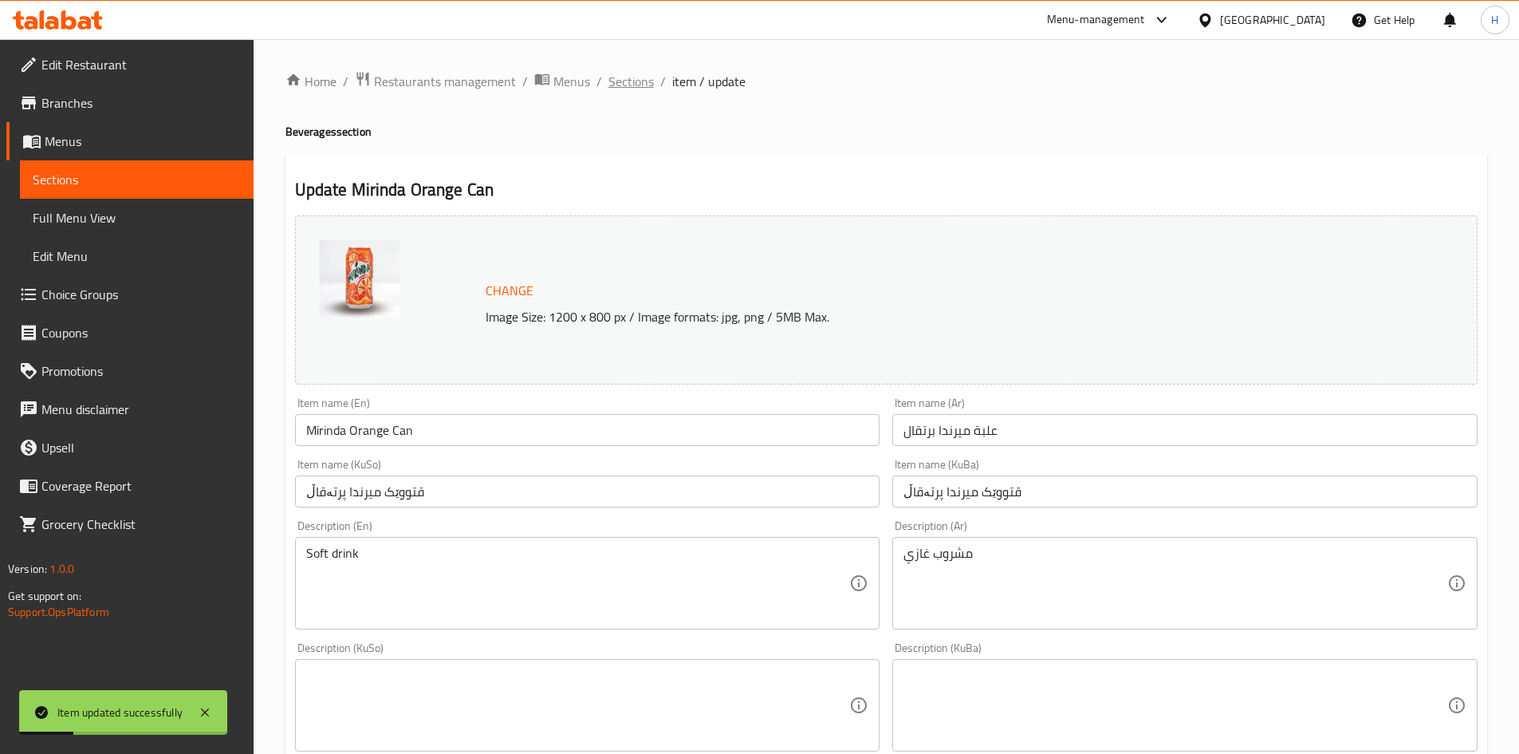
click at [632, 77] on span "Sections" at bounding box center [631, 81] width 45 height 19
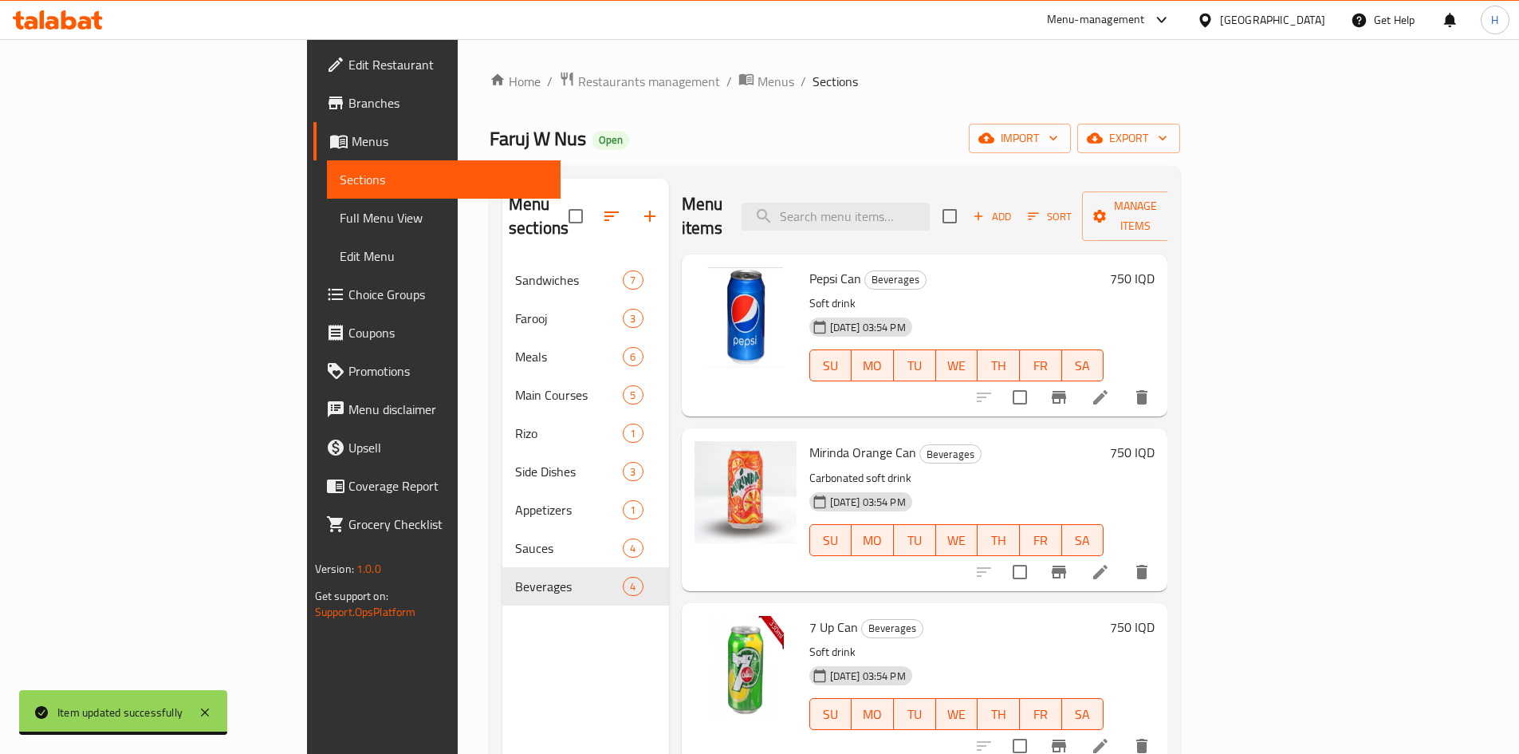
click at [1123, 558] on li at bounding box center [1100, 572] width 45 height 29
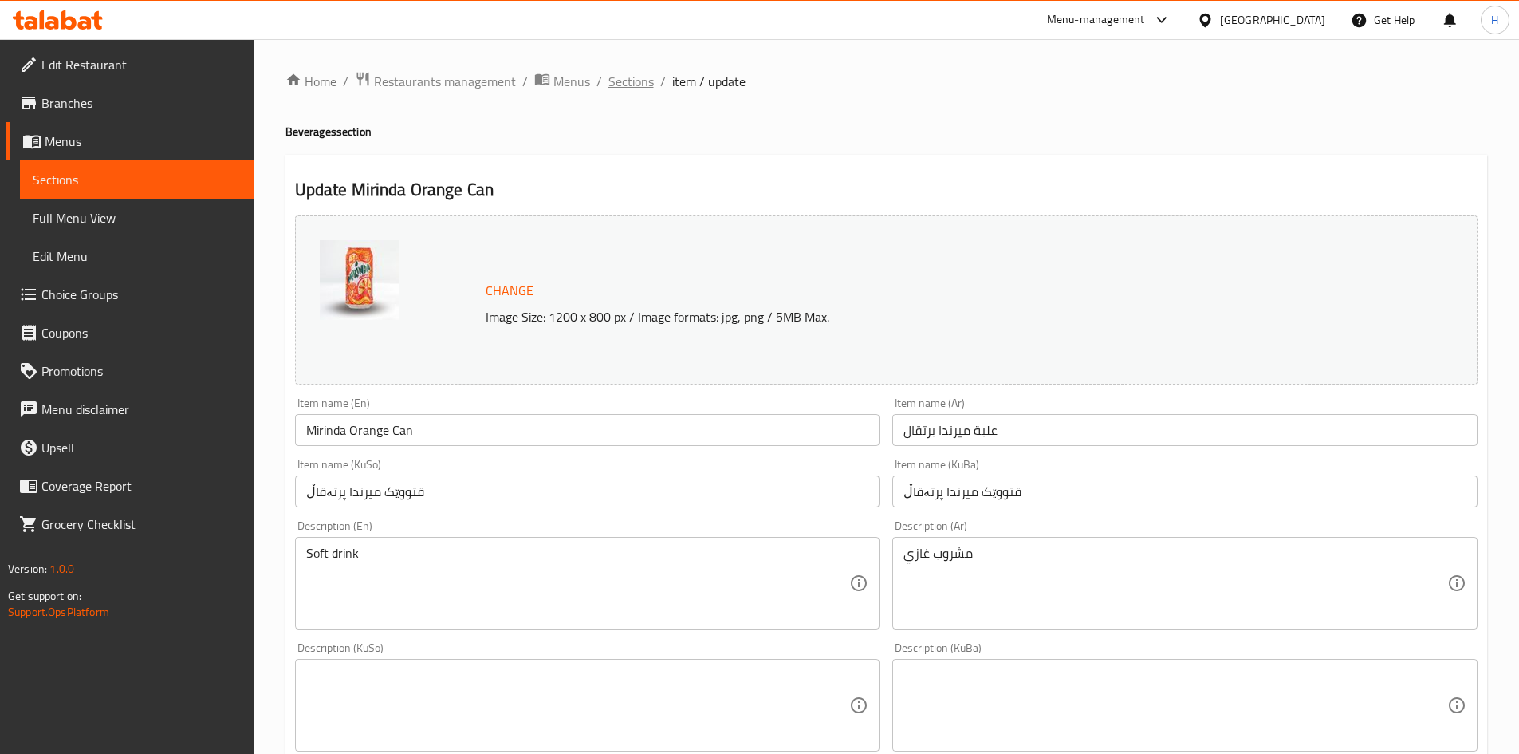
click at [638, 77] on span "Sections" at bounding box center [631, 81] width 45 height 19
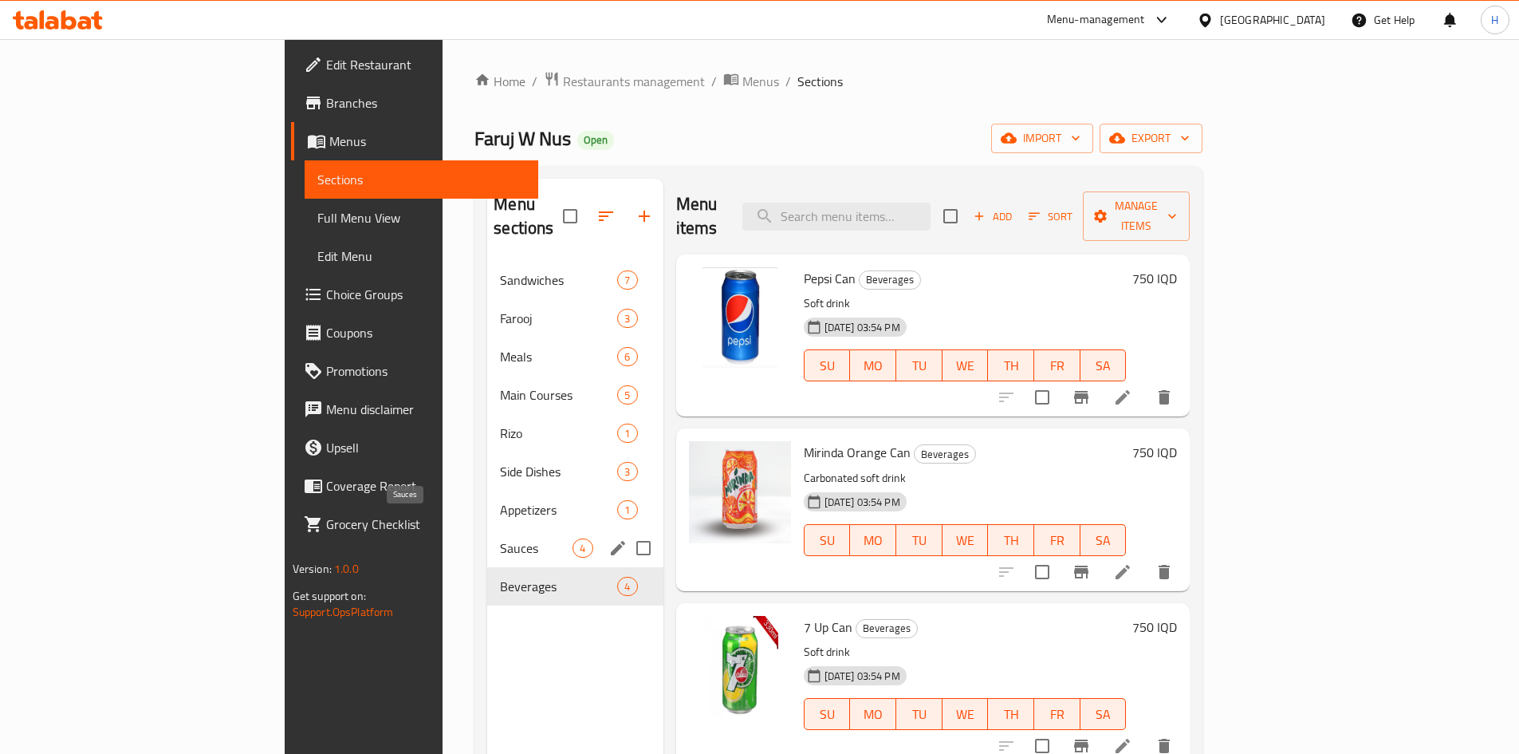
click at [500, 538] on span "Sauces" at bounding box center [536, 547] width 73 height 19
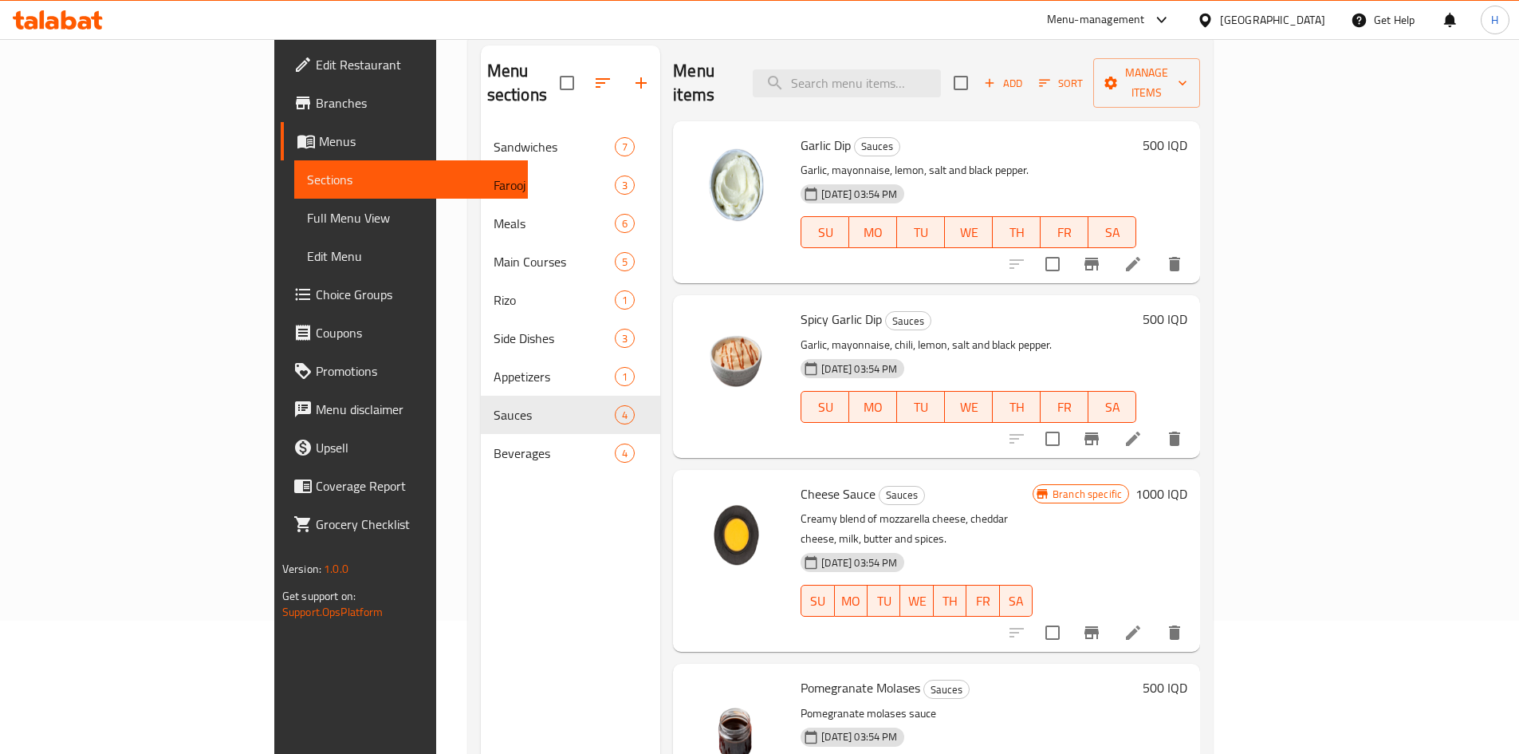
scroll to position [223, 0]
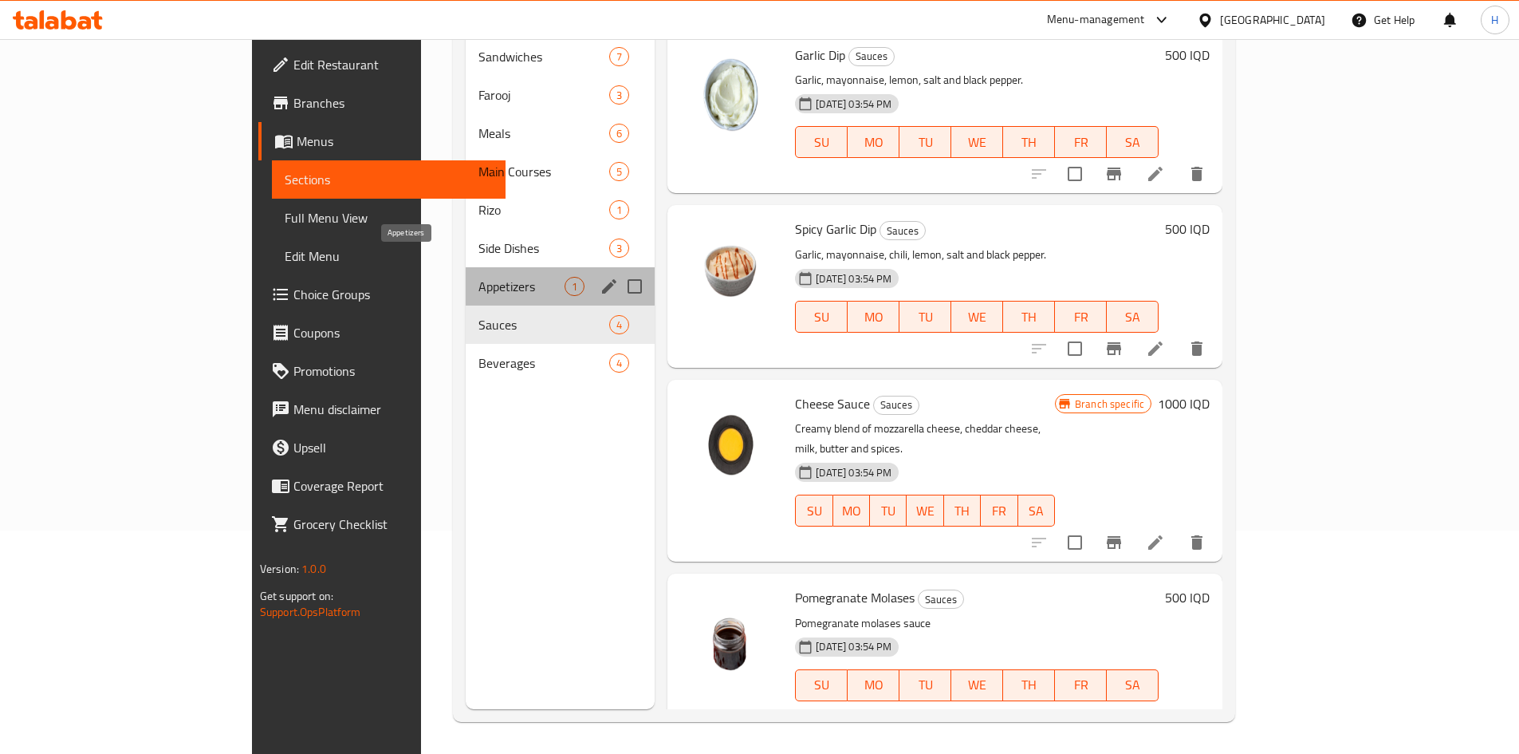
click at [479, 277] on span "Appetizers" at bounding box center [522, 286] width 86 height 19
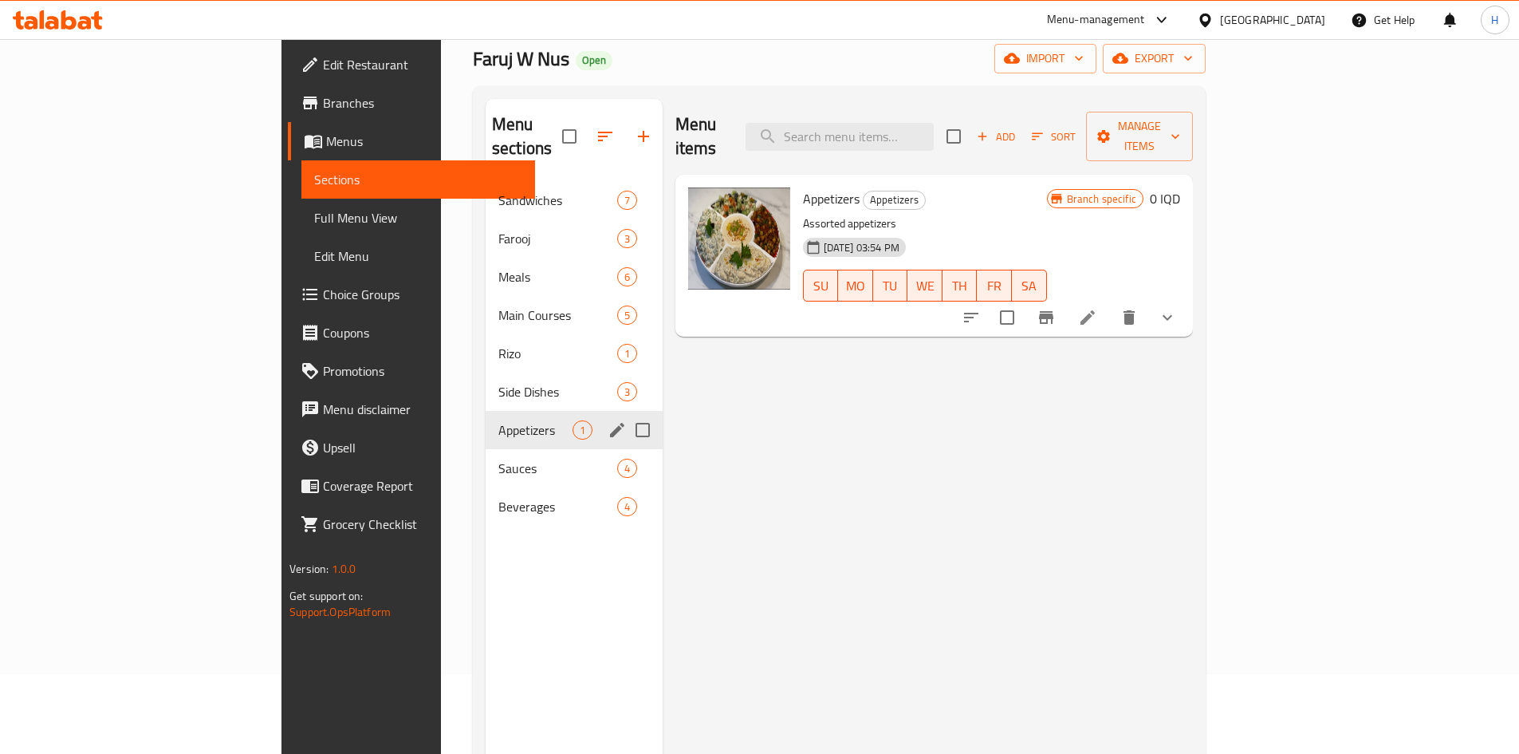
scroll to position [64, 0]
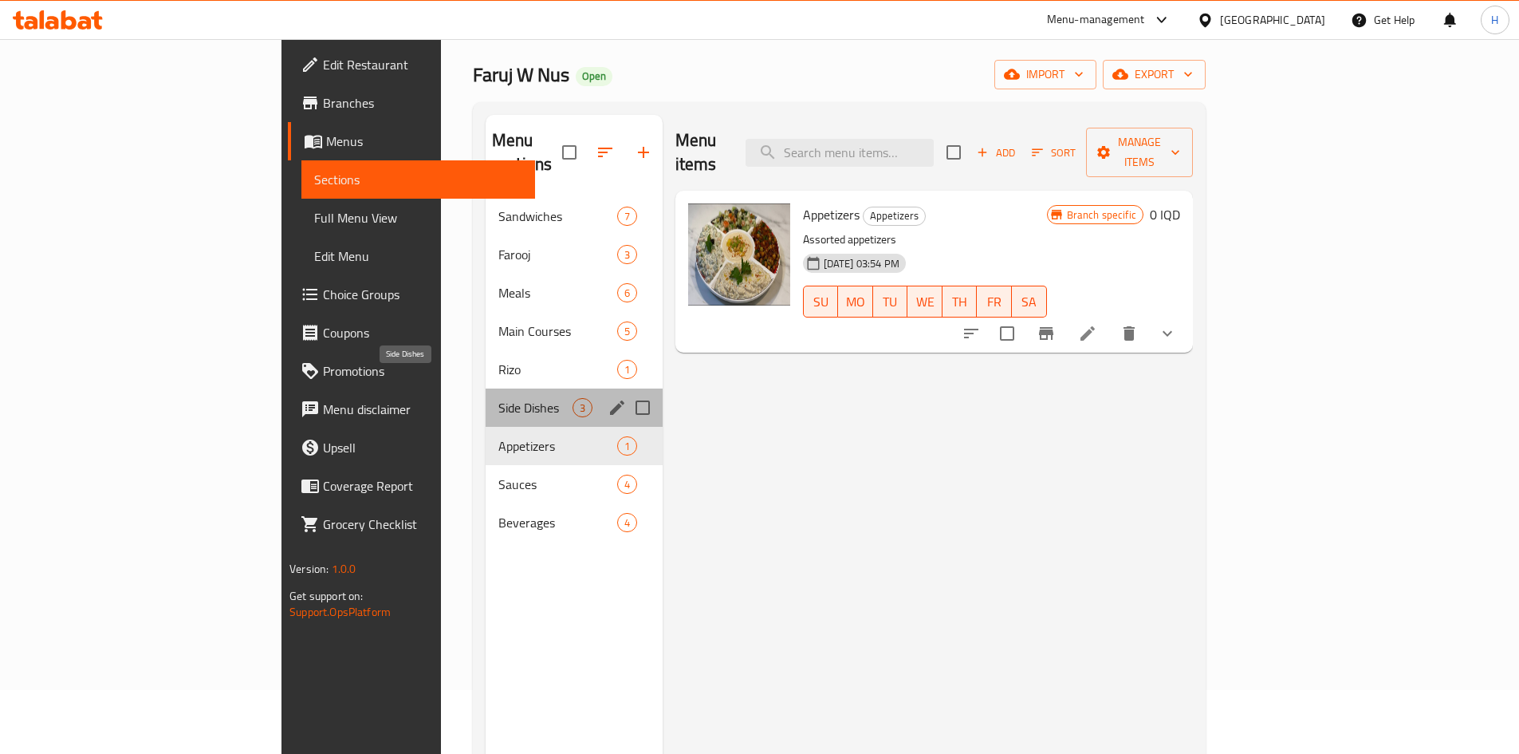
click at [499, 398] on span "Side Dishes" at bounding box center [536, 407] width 74 height 19
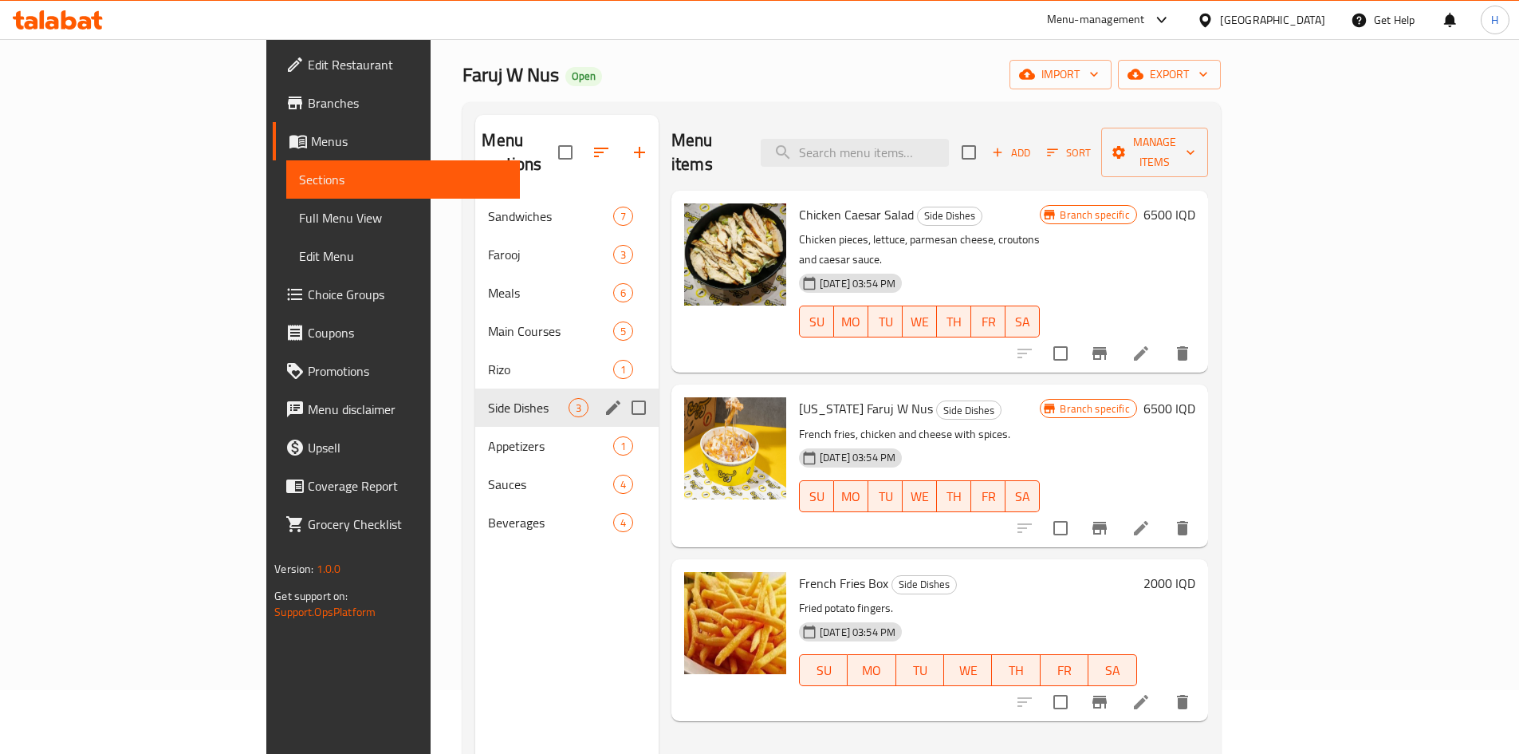
click at [475, 388] on div "Side Dishes 3" at bounding box center [566, 407] width 183 height 38
click at [488, 360] on span "Rizo" at bounding box center [528, 369] width 80 height 19
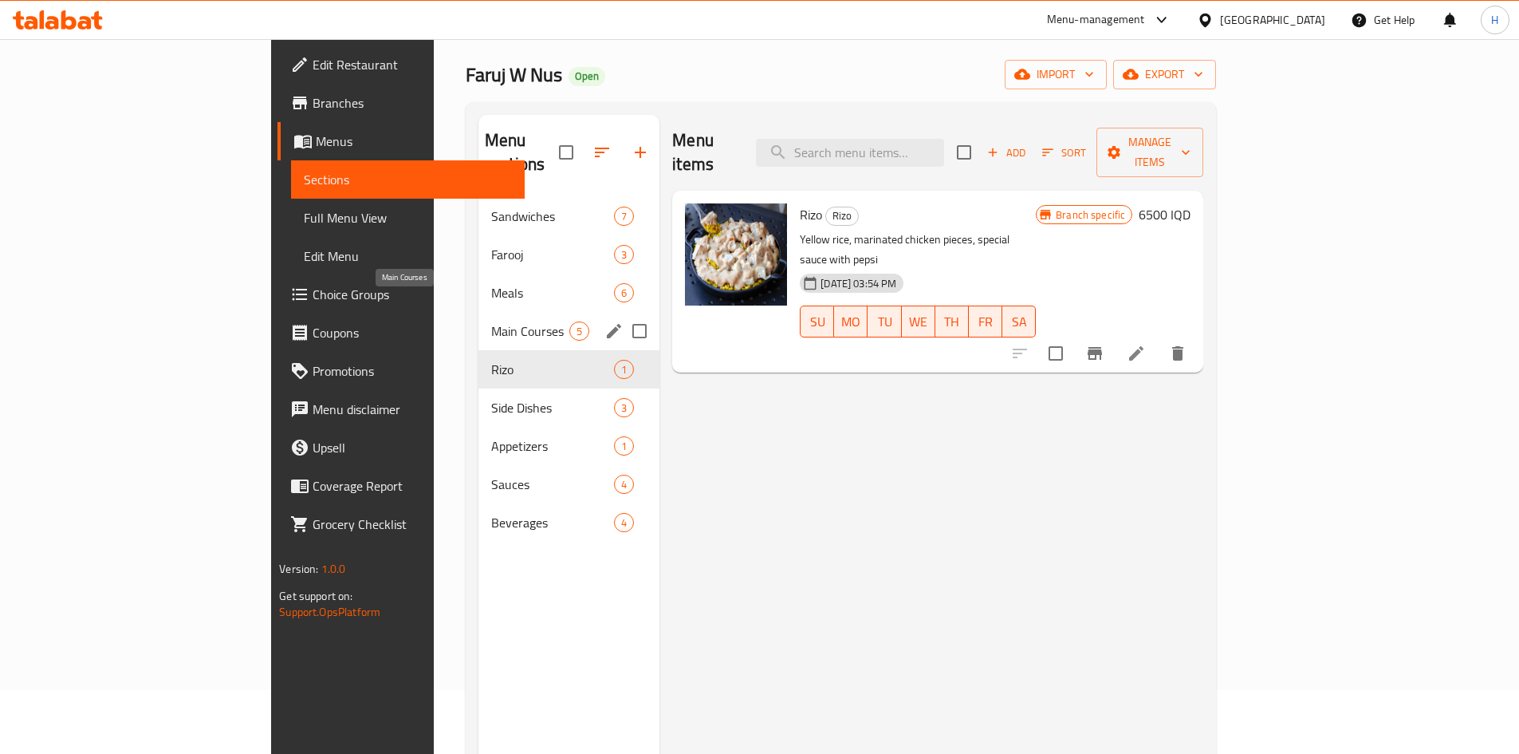
click at [491, 321] on span "Main Courses" at bounding box center [530, 330] width 78 height 19
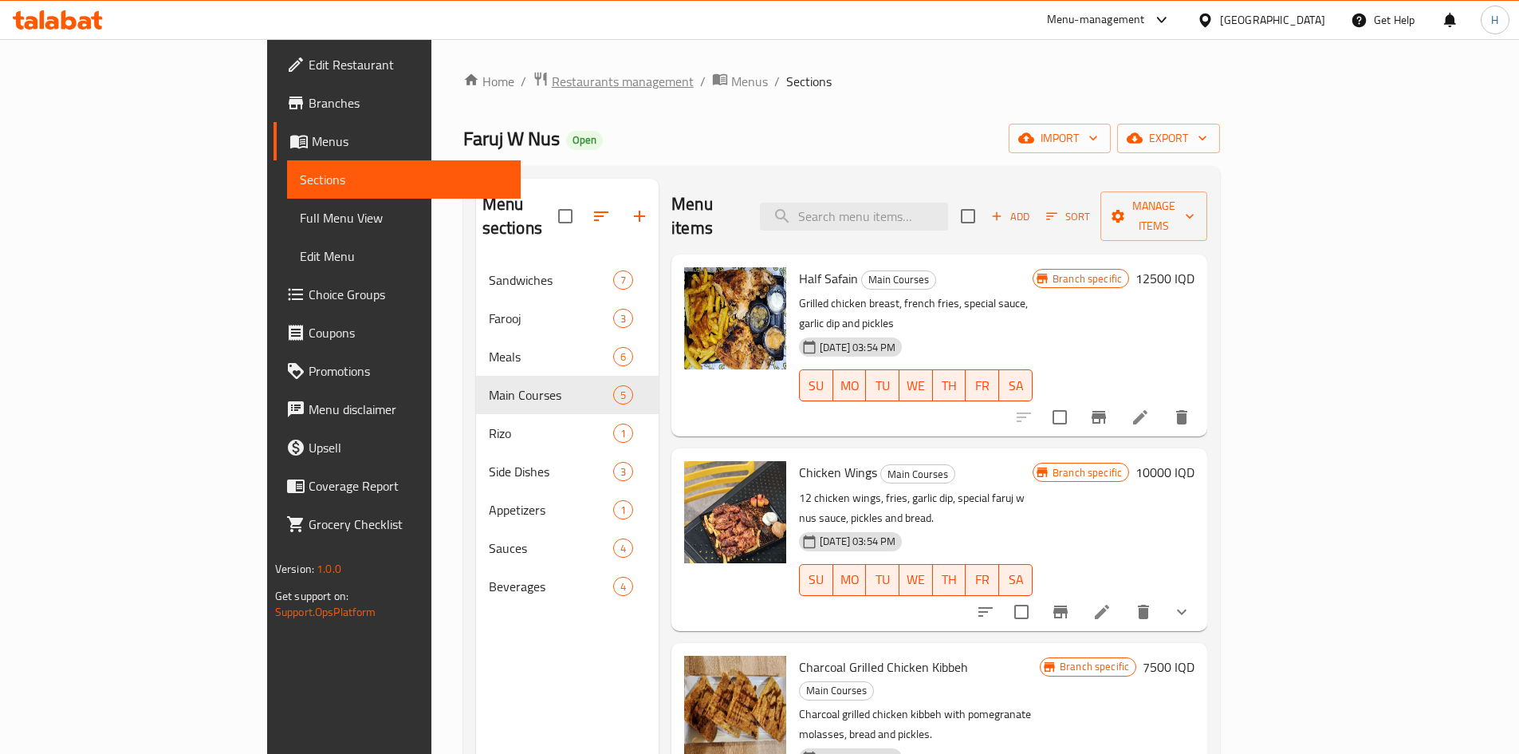
click at [552, 79] on span "Restaurants management" at bounding box center [623, 81] width 142 height 19
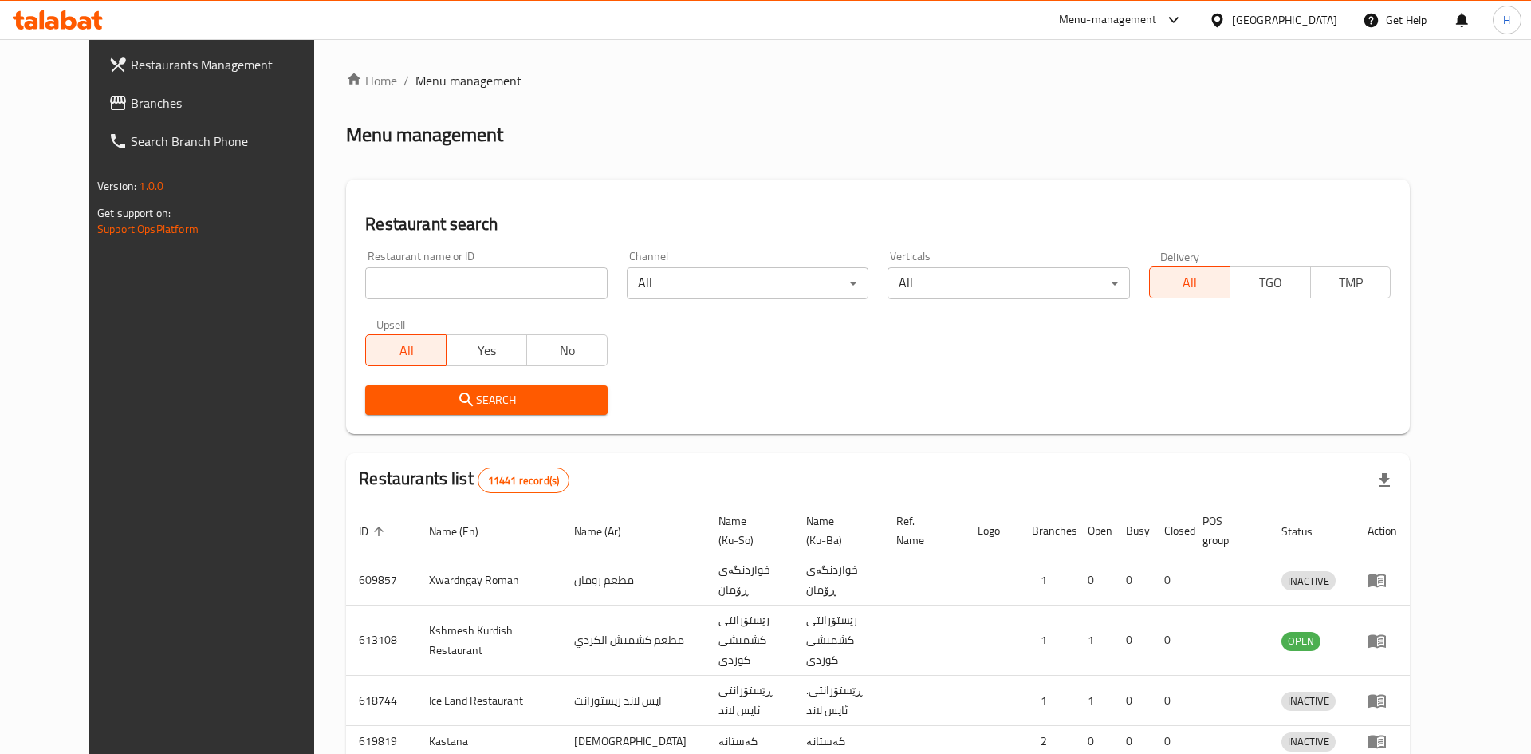
drag, startPoint x: 416, startPoint y: 290, endPoint x: 439, endPoint y: 270, distance: 30.5
click at [419, 288] on div at bounding box center [765, 377] width 1531 height 754
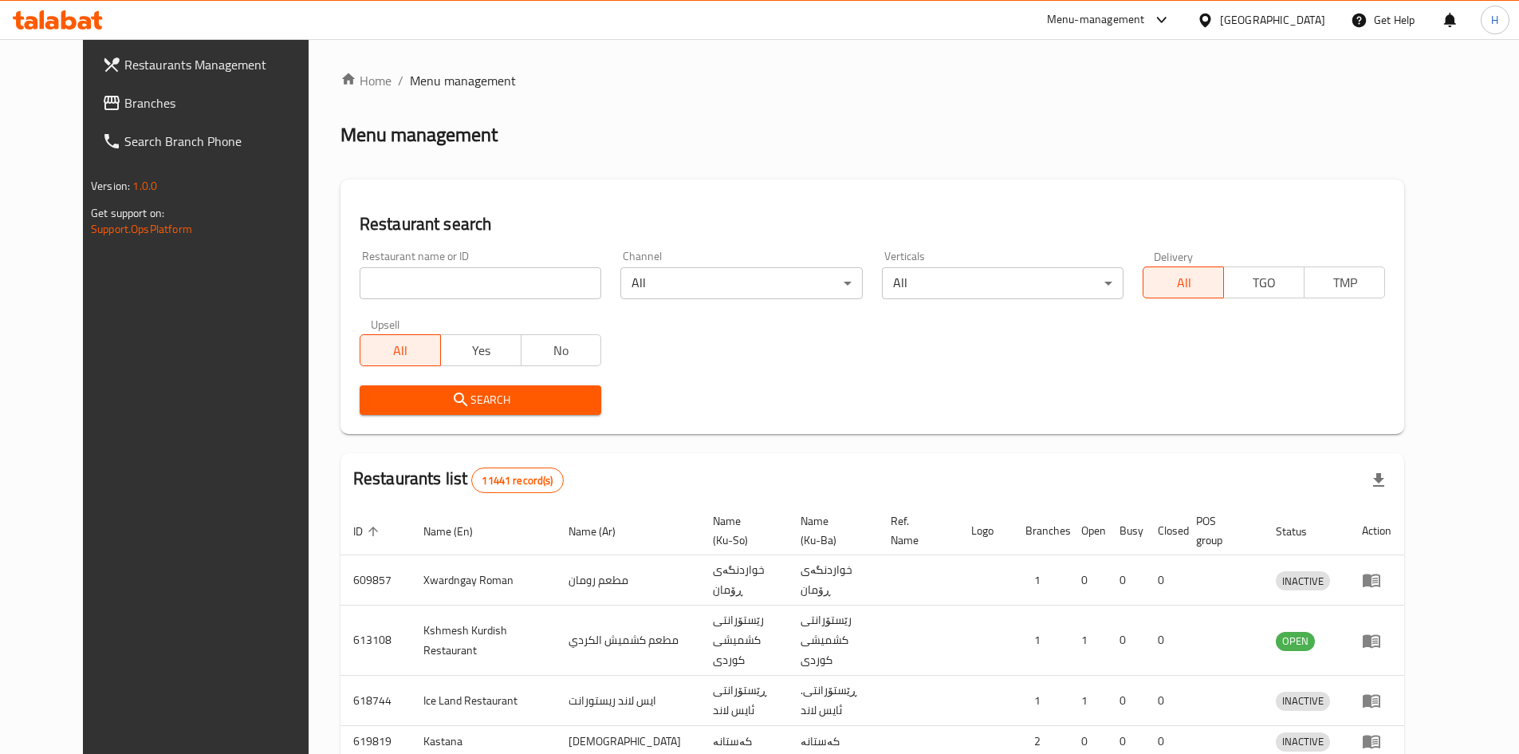
click at [439, 270] on div "Home / Menu management Menu management Restaurant search Restaurant name or ID …" at bounding box center [873, 572] width 1064 height 1003
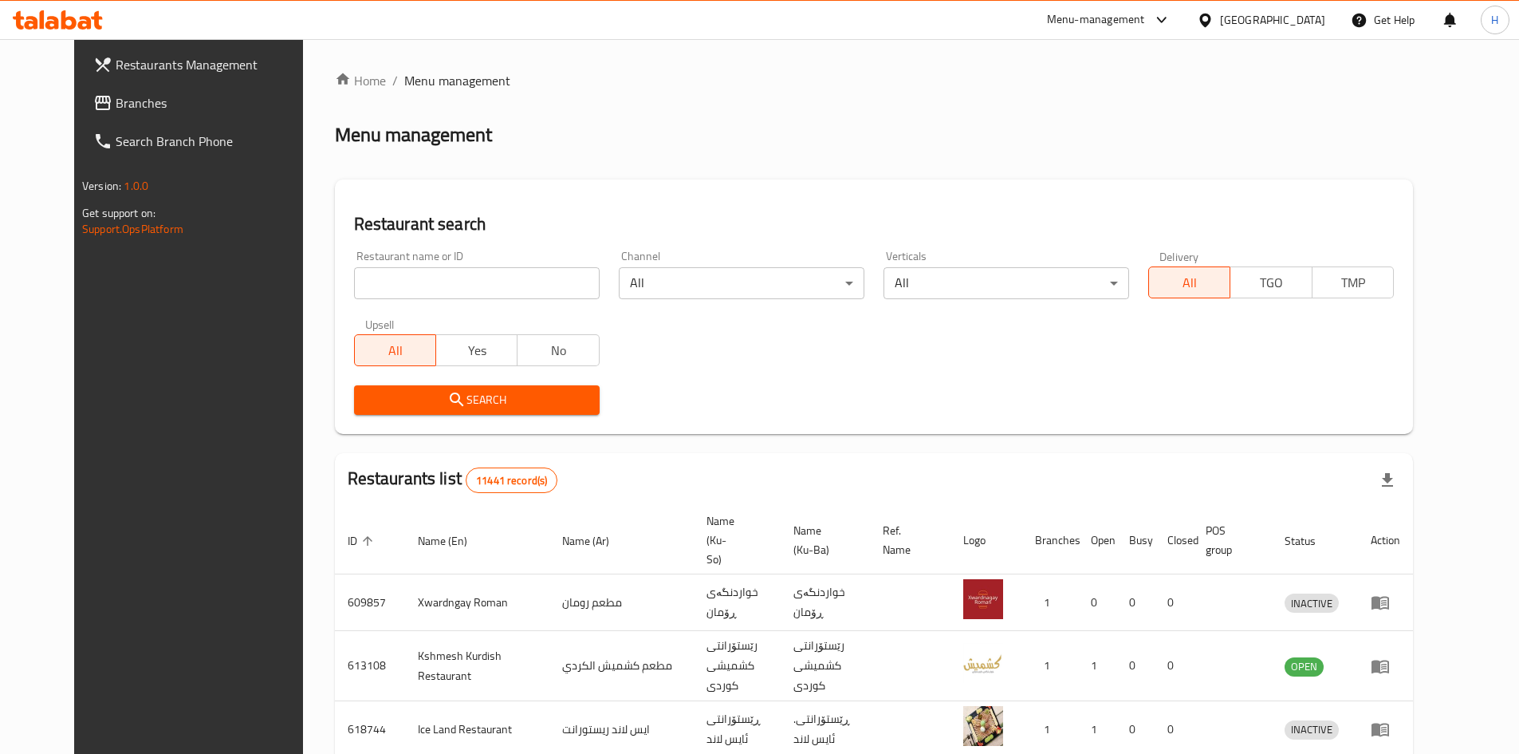
click at [439, 270] on input "search" at bounding box center [477, 283] width 246 height 32
paste input "656403"
type input "656403"
click button "Search" at bounding box center [477, 400] width 246 height 30
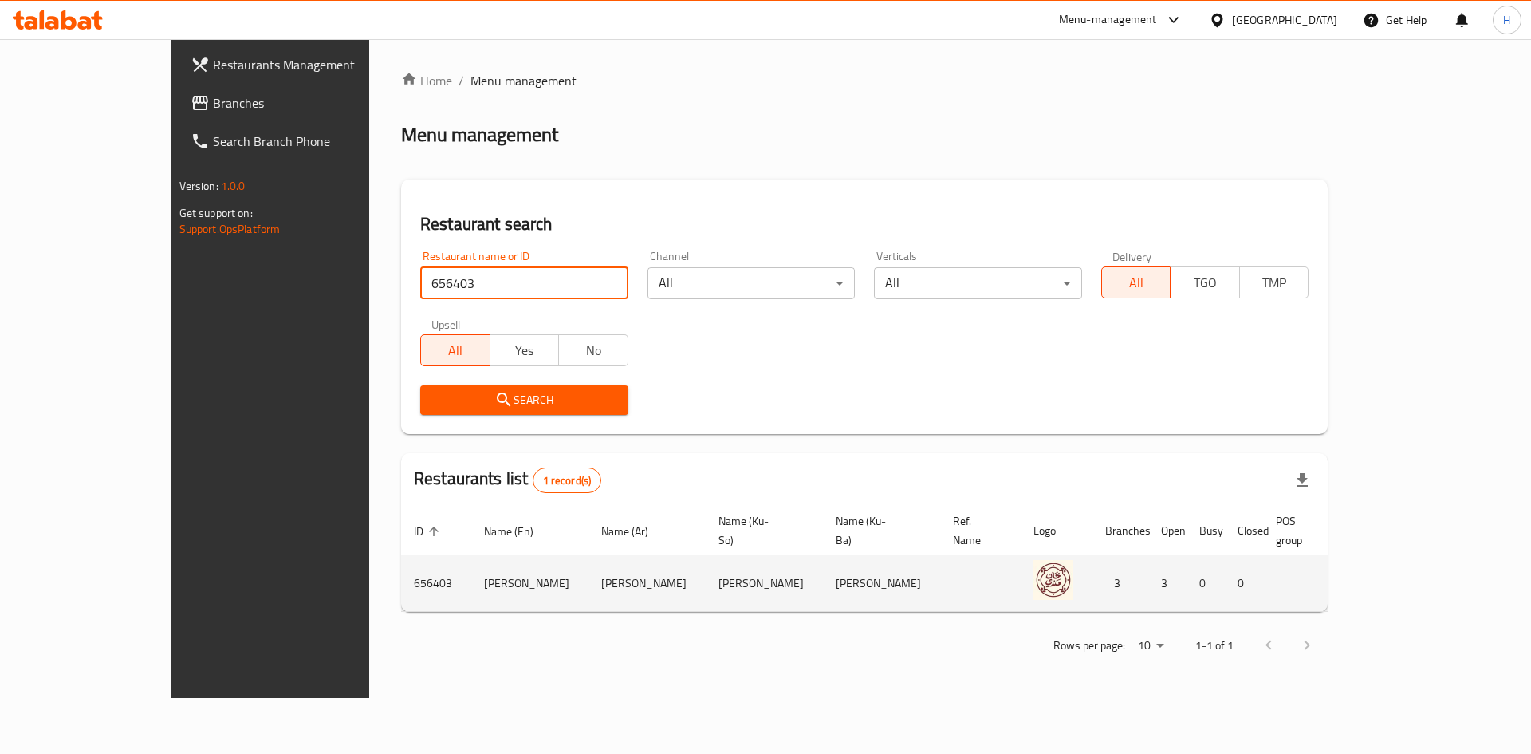
click at [1458, 573] on icon "enhanced table" at bounding box center [1448, 582] width 19 height 19
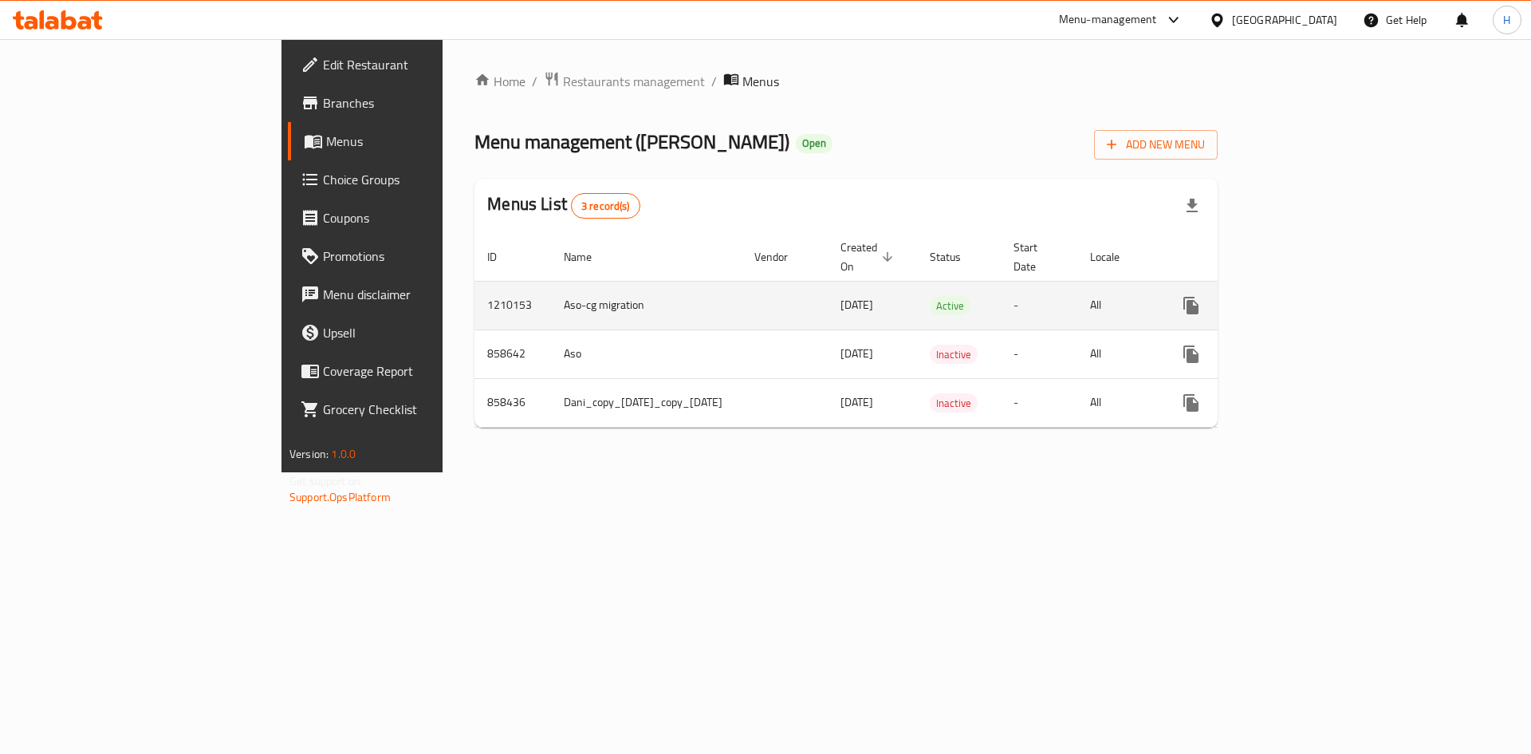
click at [1326, 292] on link "enhanced table" at bounding box center [1306, 305] width 38 height 38
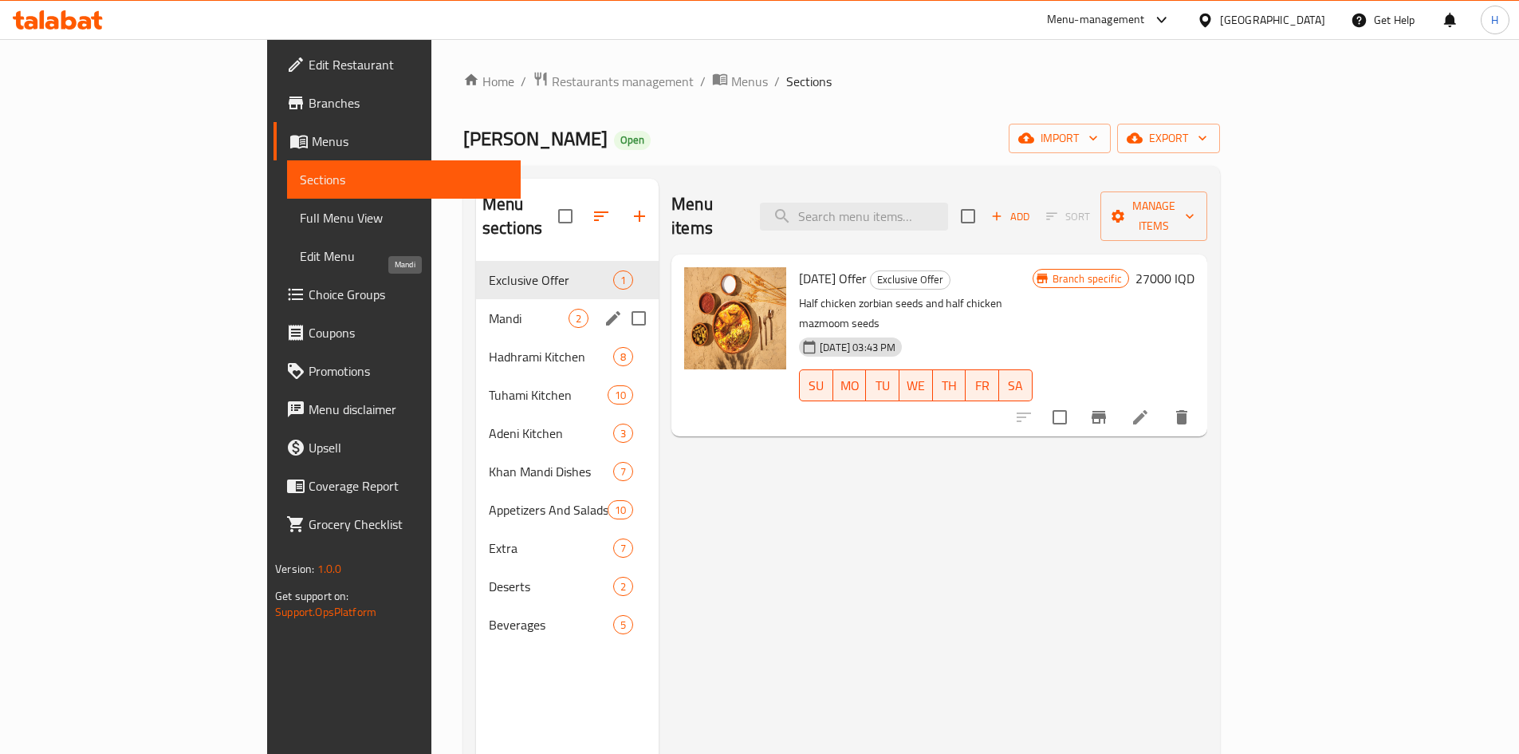
click at [489, 309] on span "Mandi" at bounding box center [529, 318] width 80 height 19
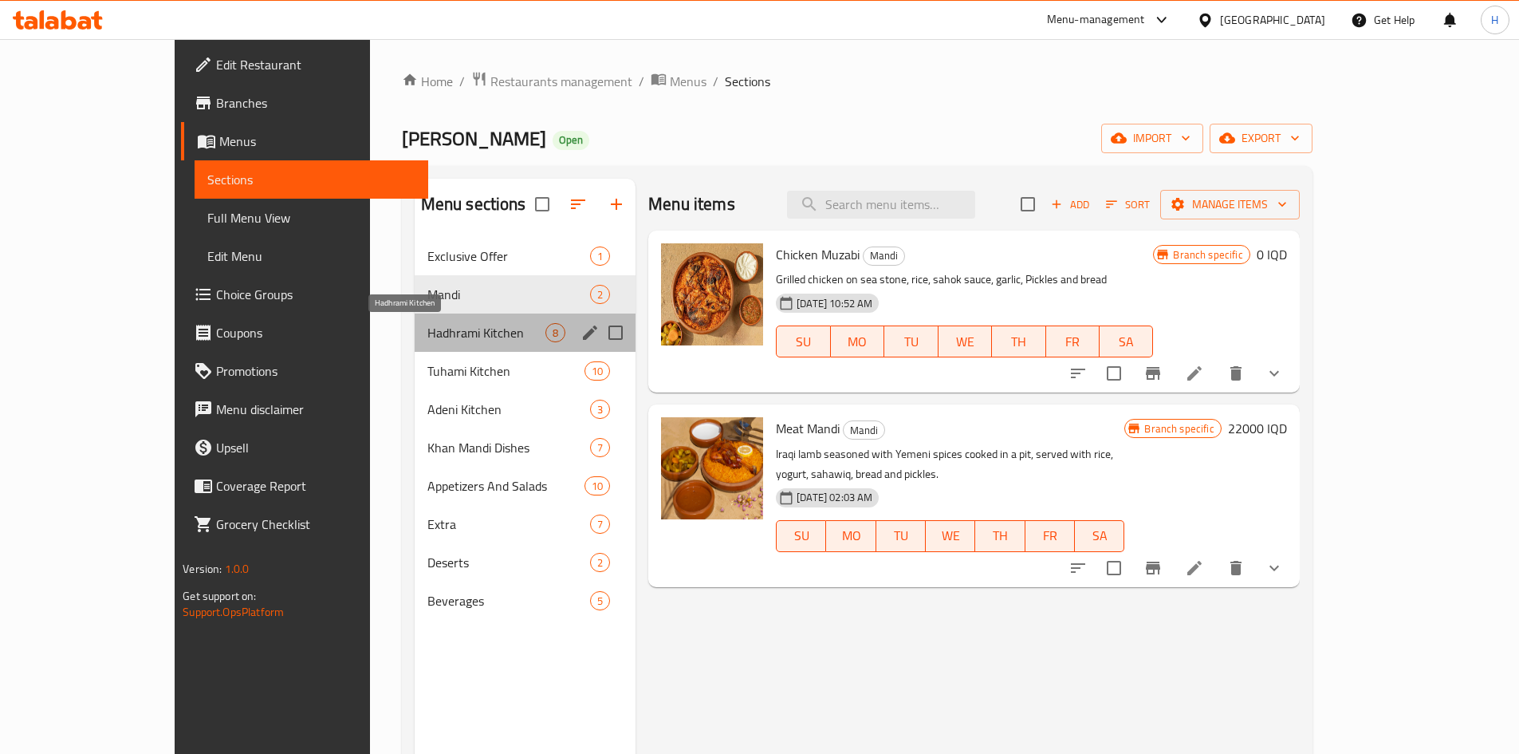
click at [428, 327] on span "Hadhrami Kitchen" at bounding box center [487, 332] width 118 height 19
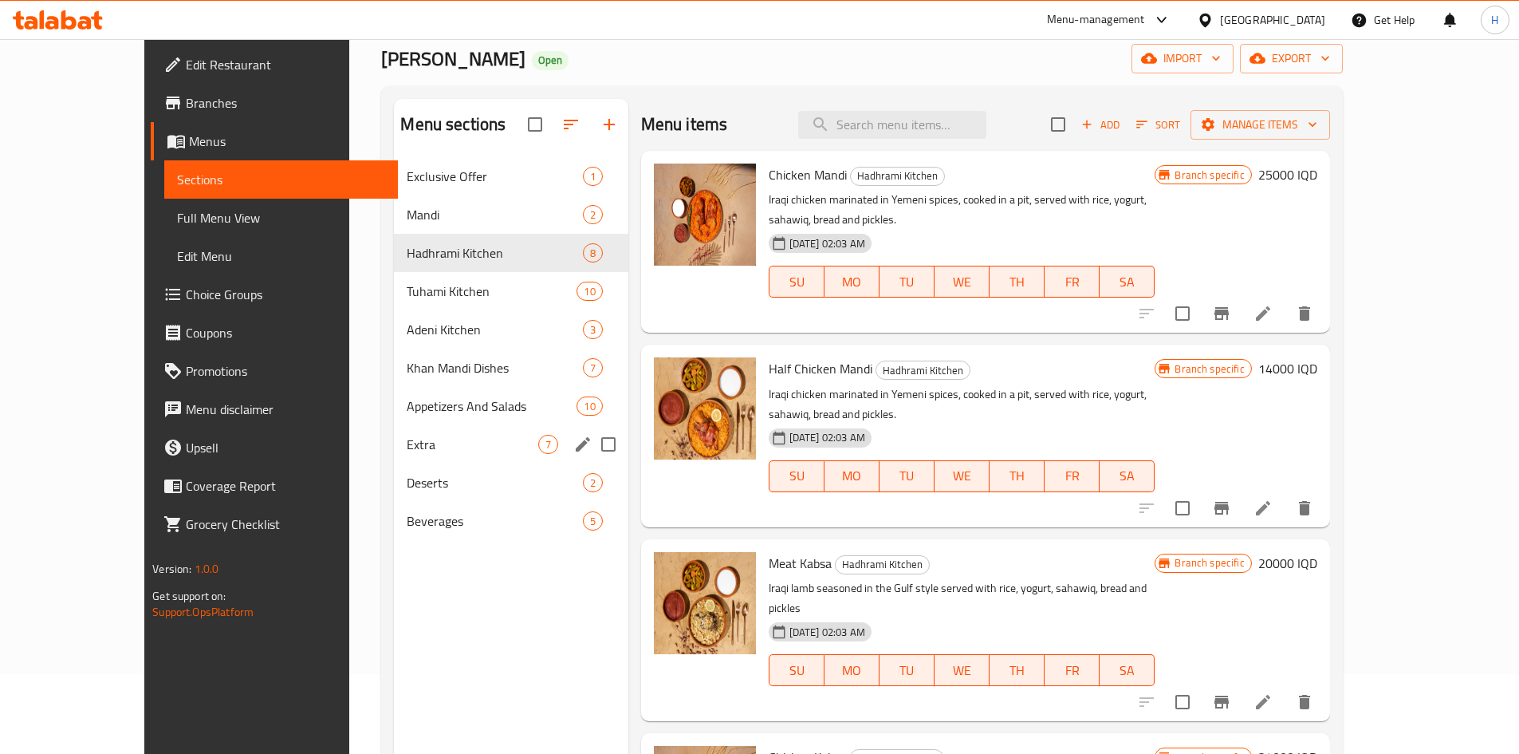
scroll to position [223, 0]
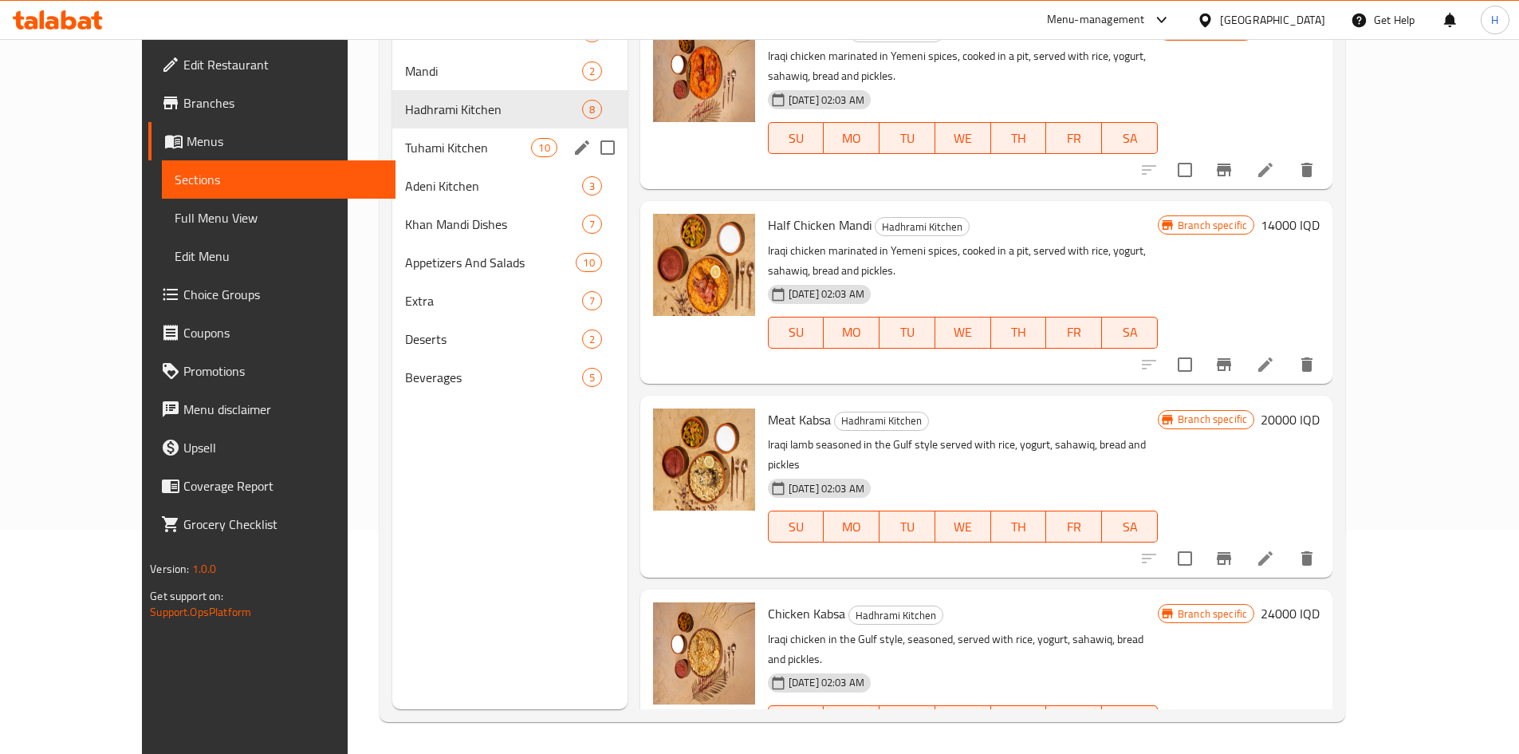
click at [405, 139] on span "Tuhami Kitchen" at bounding box center [468, 147] width 127 height 19
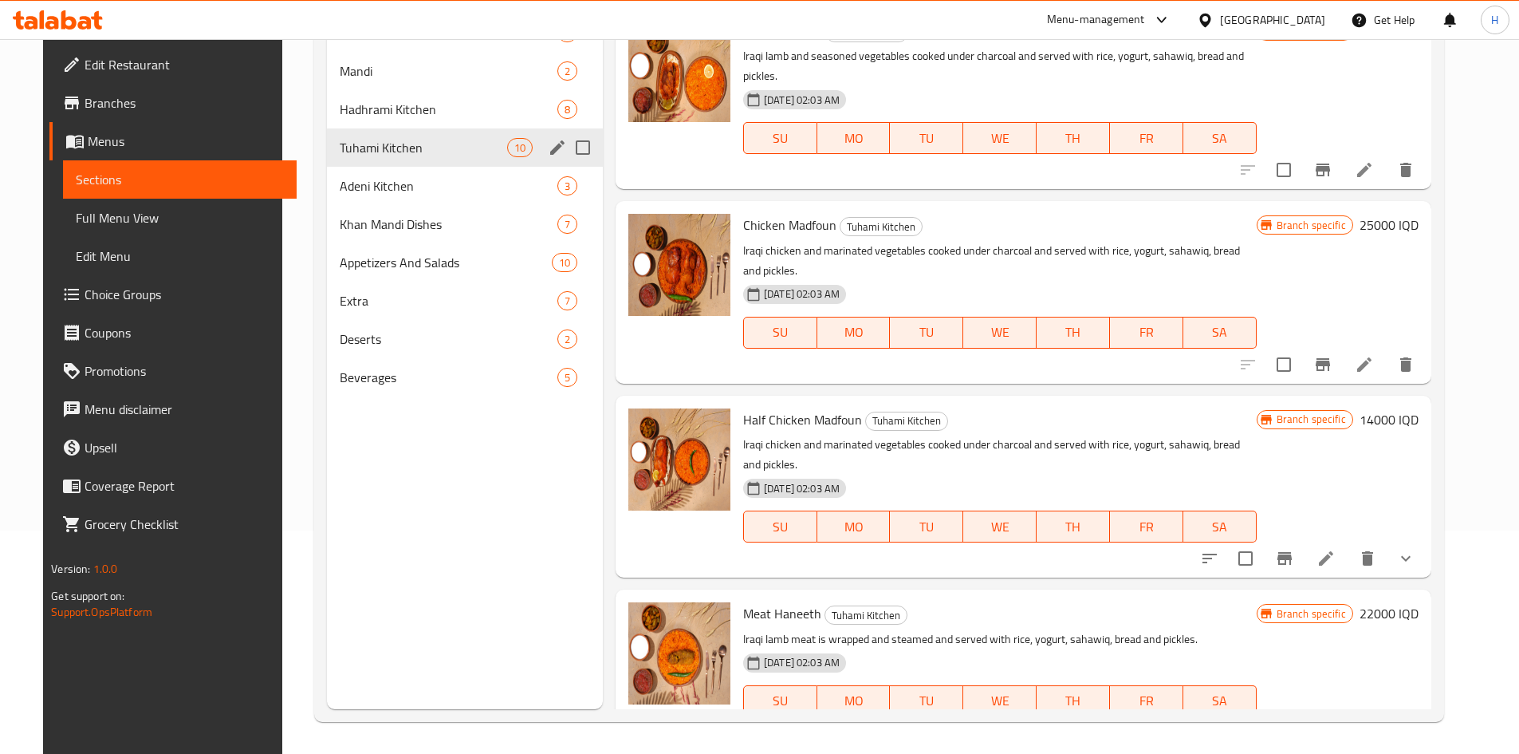
click at [373, 170] on div "Adeni Kitchen 3" at bounding box center [465, 186] width 276 height 38
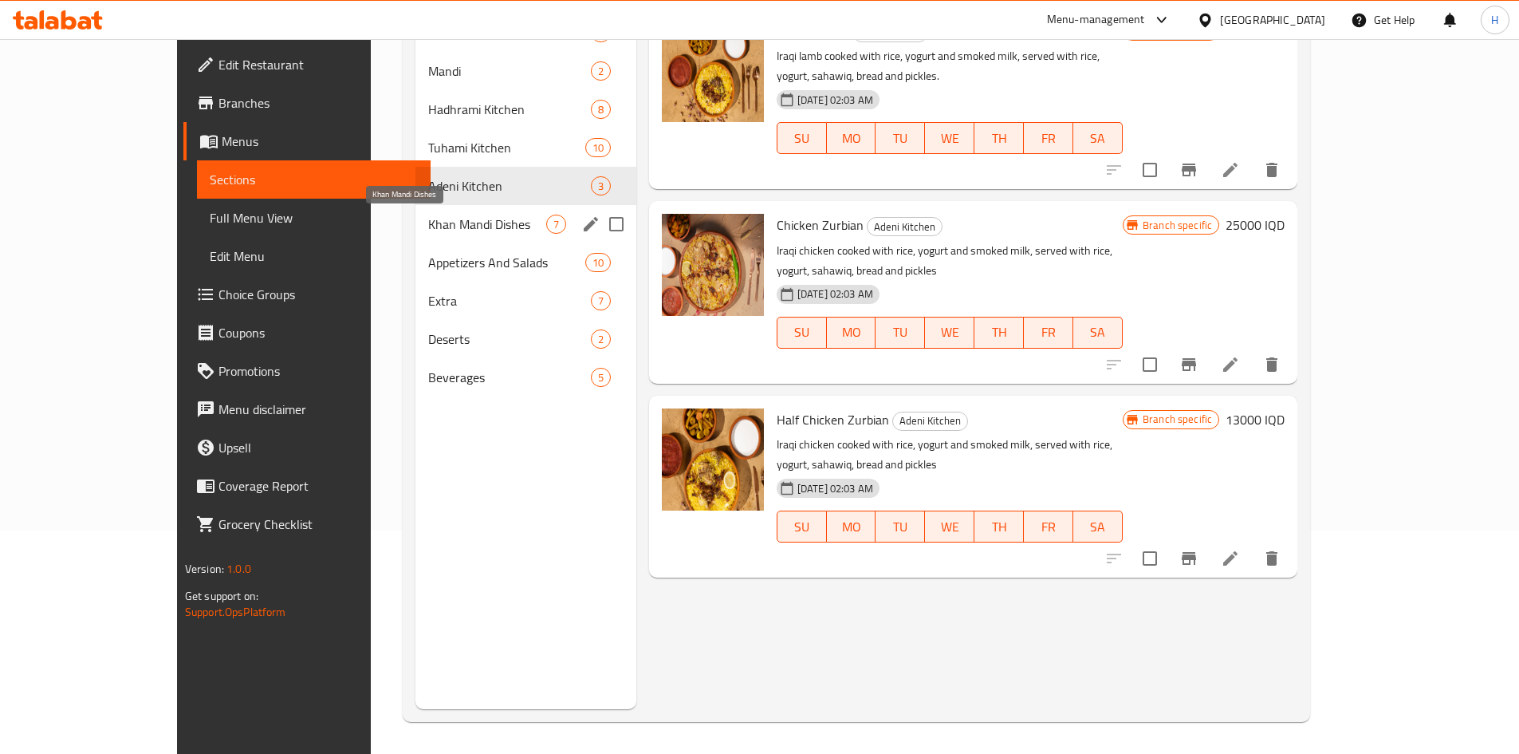
click at [428, 224] on span "Khan Mandi Dishes" at bounding box center [486, 224] width 117 height 19
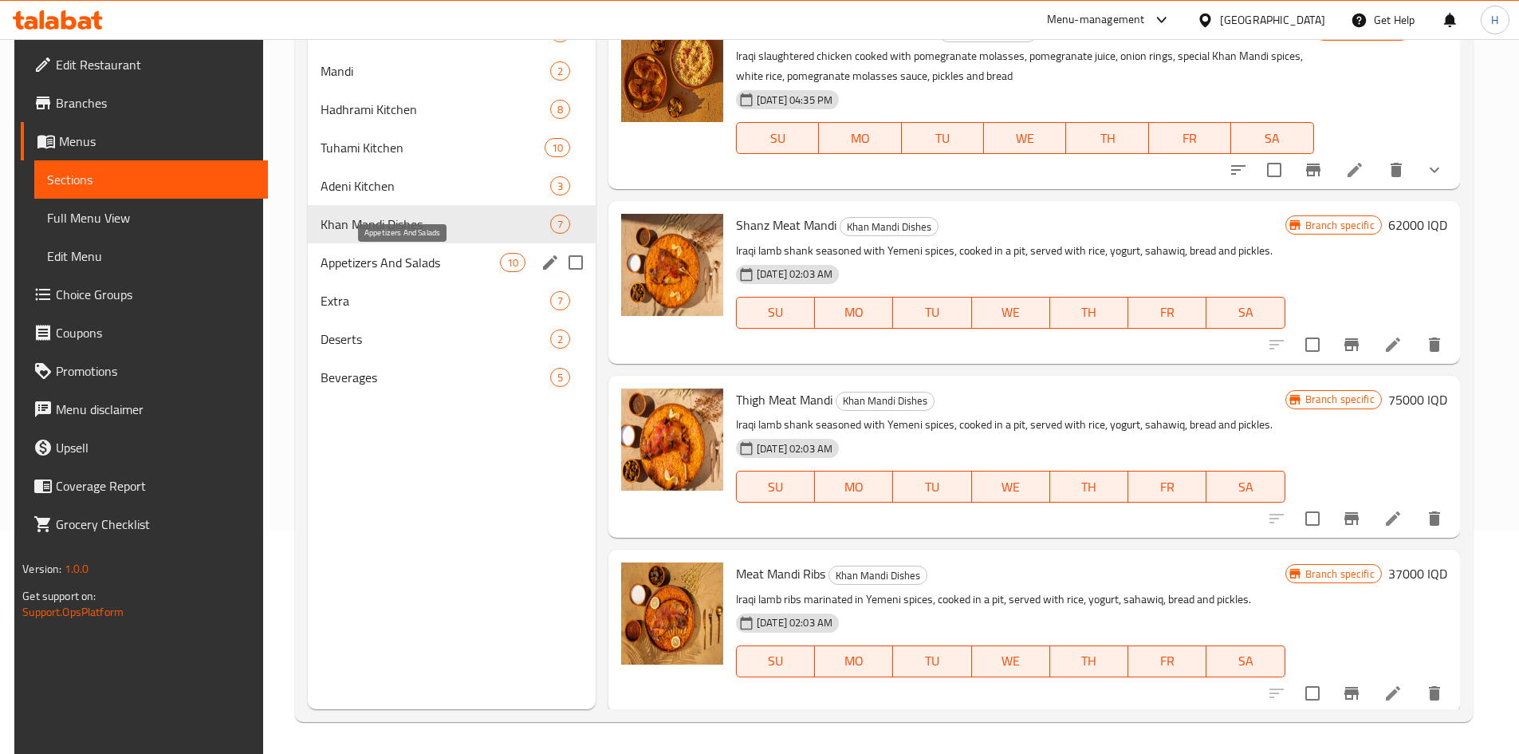
click at [376, 259] on span "Appetizers And Salads" at bounding box center [410, 262] width 179 height 19
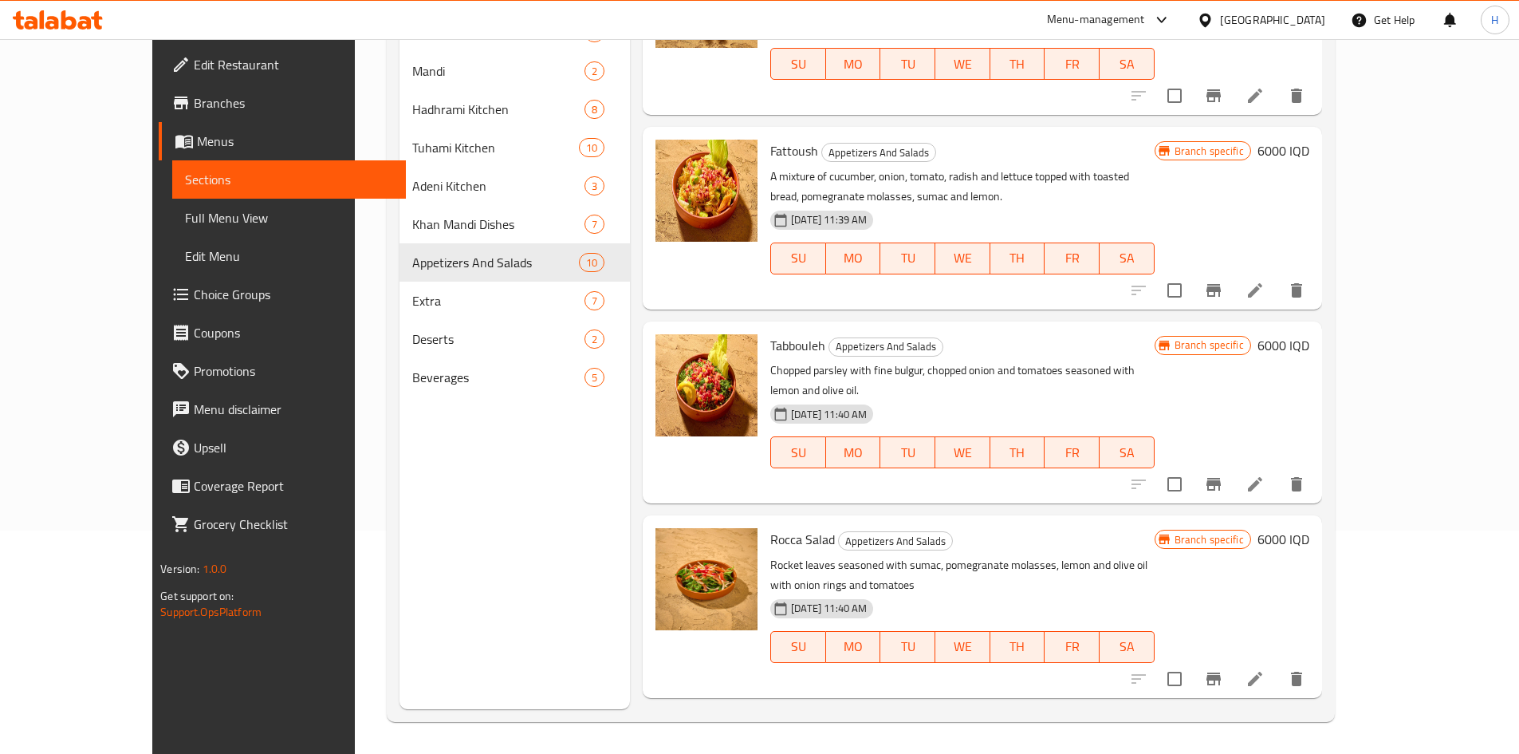
scroll to position [319, 0]
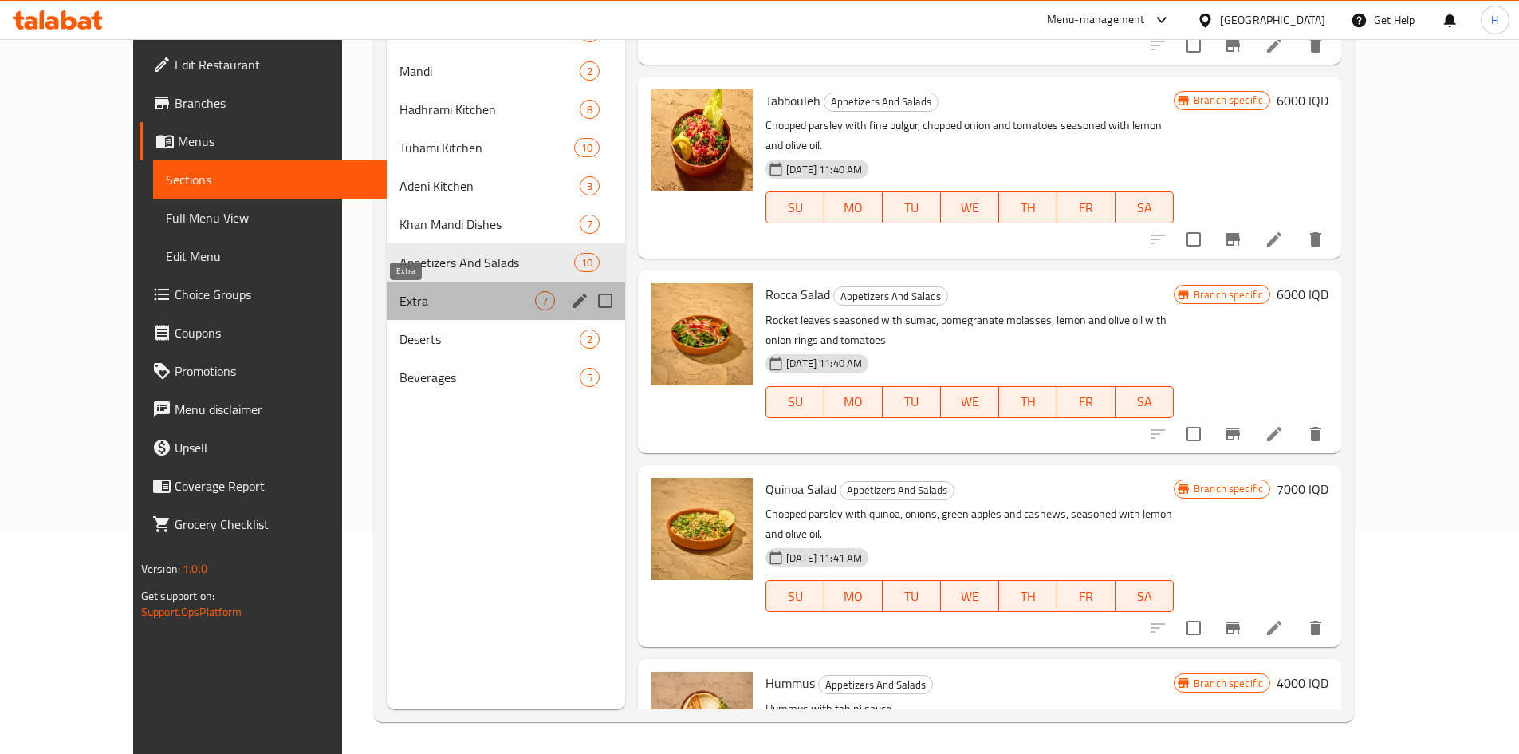
click at [400, 304] on span "Extra" at bounding box center [468, 300] width 136 height 19
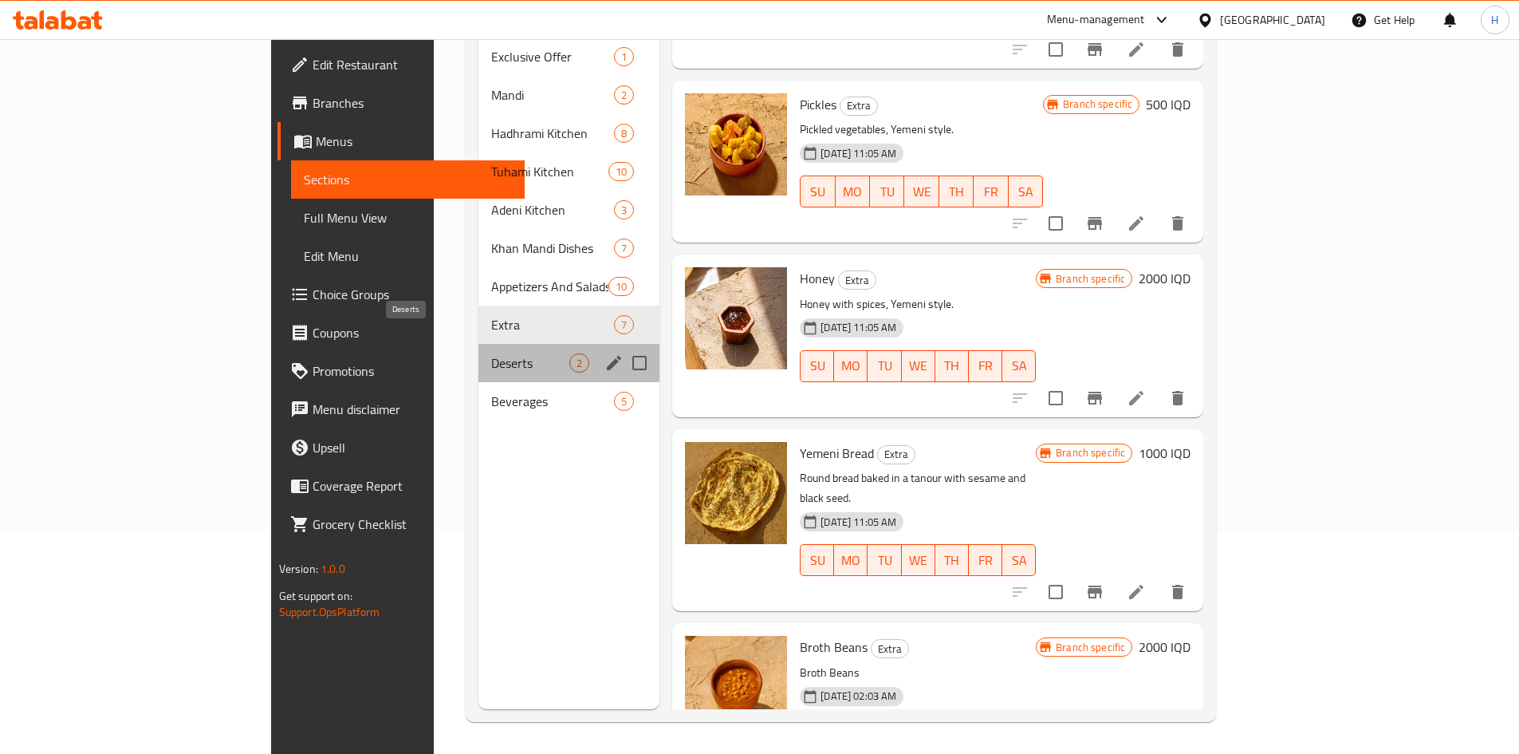
click at [491, 353] on span "Deserts" at bounding box center [530, 362] width 78 height 19
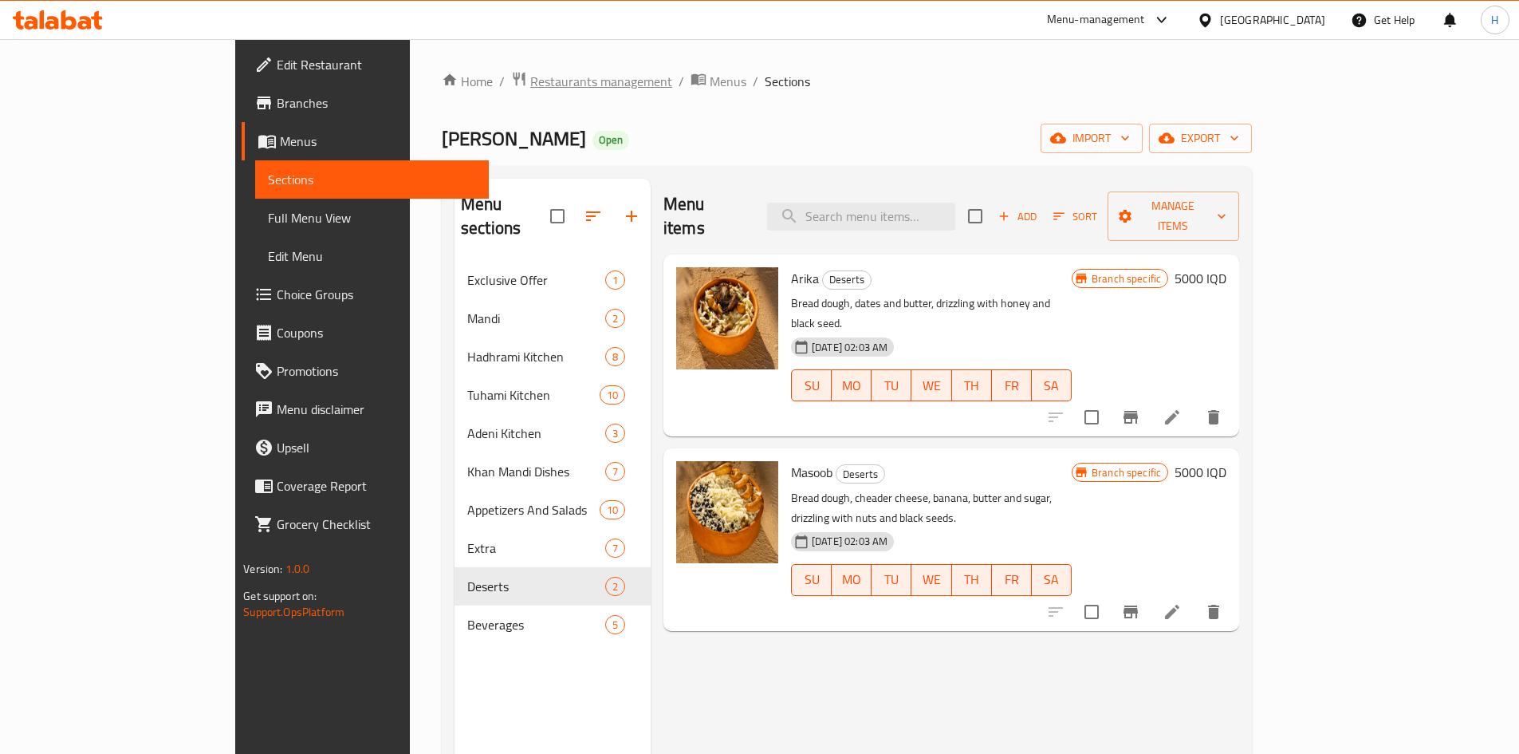
click at [530, 83] on span "Restaurants management" at bounding box center [601, 81] width 142 height 19
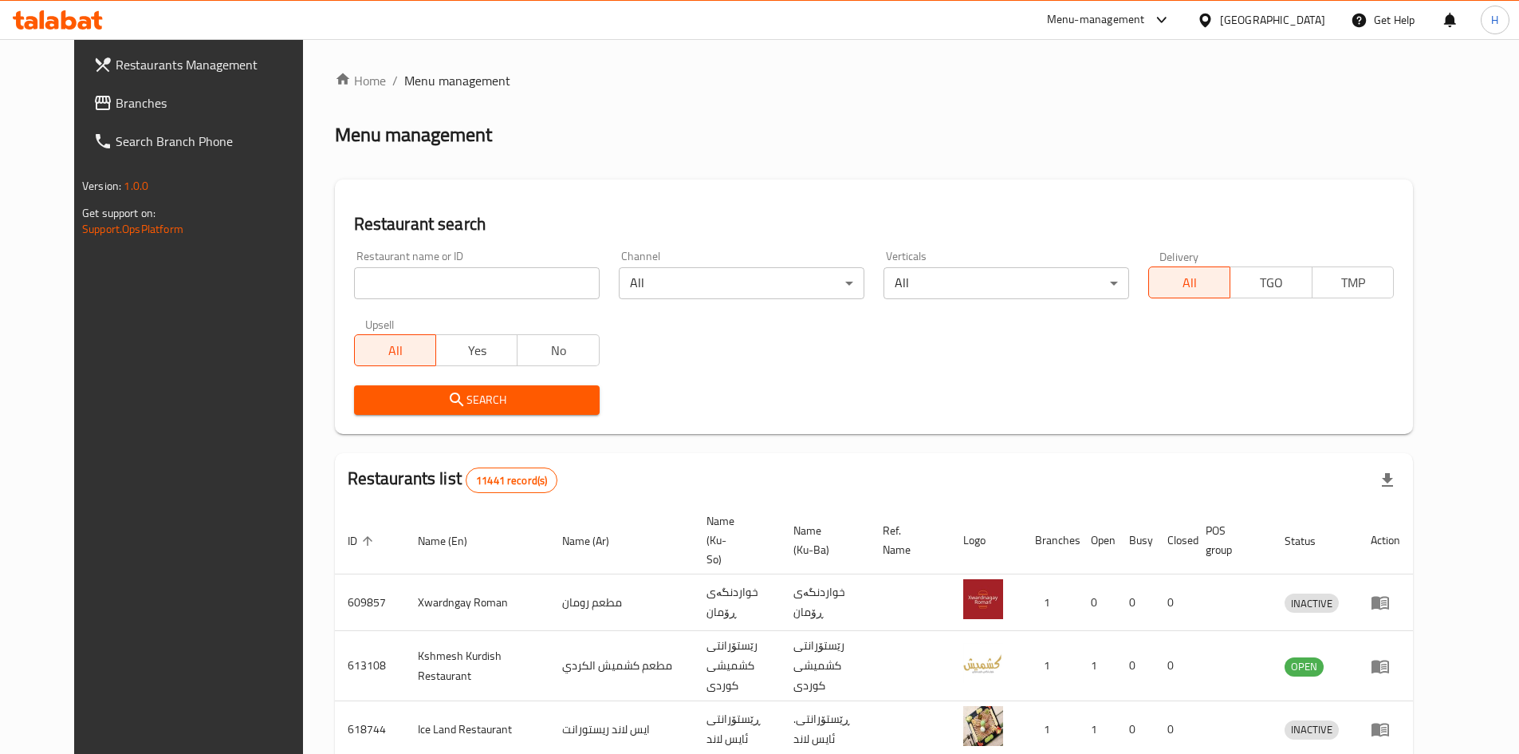
drag, startPoint x: 382, startPoint y: 300, endPoint x: 388, endPoint y: 290, distance: 11.5
click at [384, 298] on div "Restaurant name or ID Restaurant name or ID" at bounding box center [477, 275] width 265 height 68
click at [388, 290] on input "search" at bounding box center [477, 283] width 246 height 32
paste input "649768"
type input "649768"
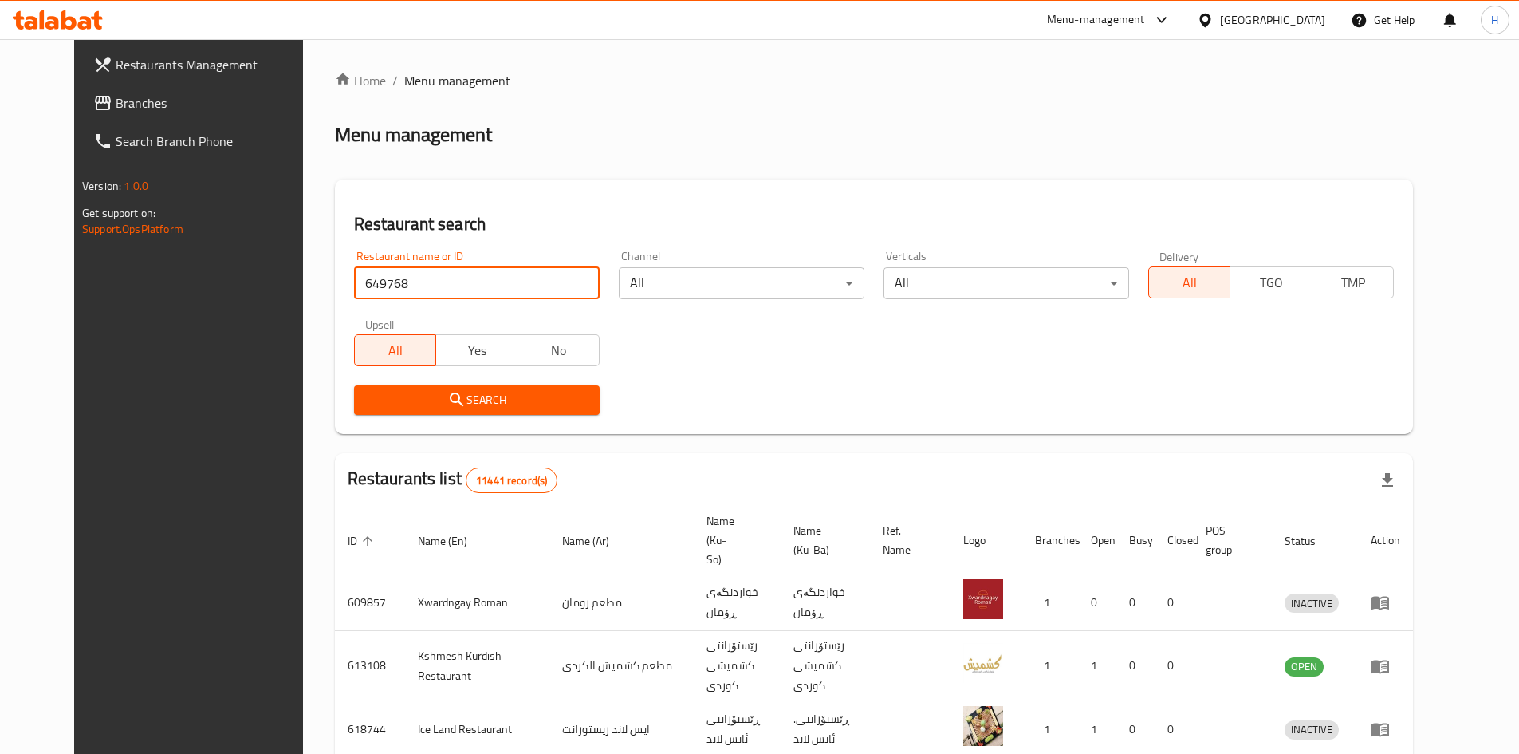
click button "Search" at bounding box center [477, 400] width 246 height 30
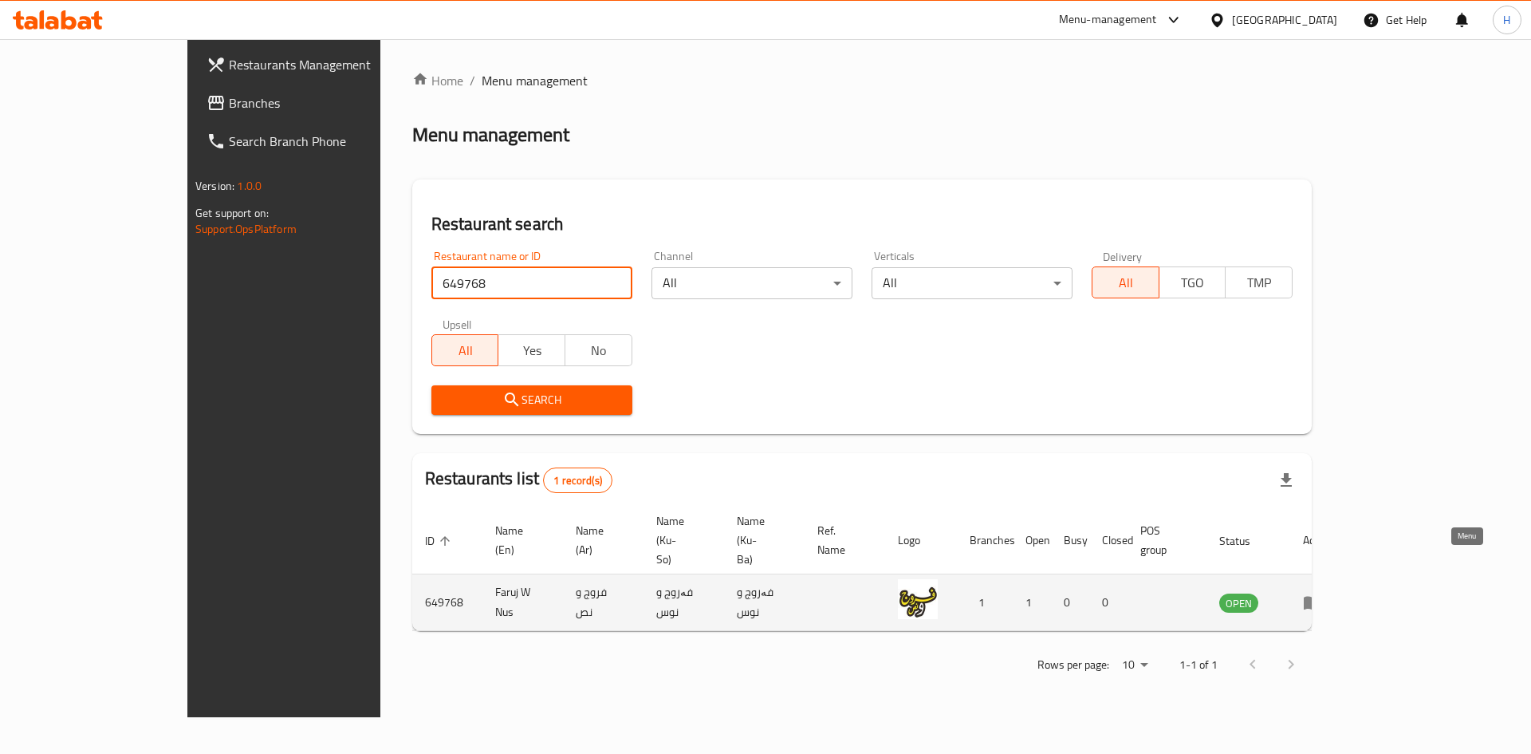
click at [1333, 593] on link "enhanced table" at bounding box center [1318, 602] width 30 height 19
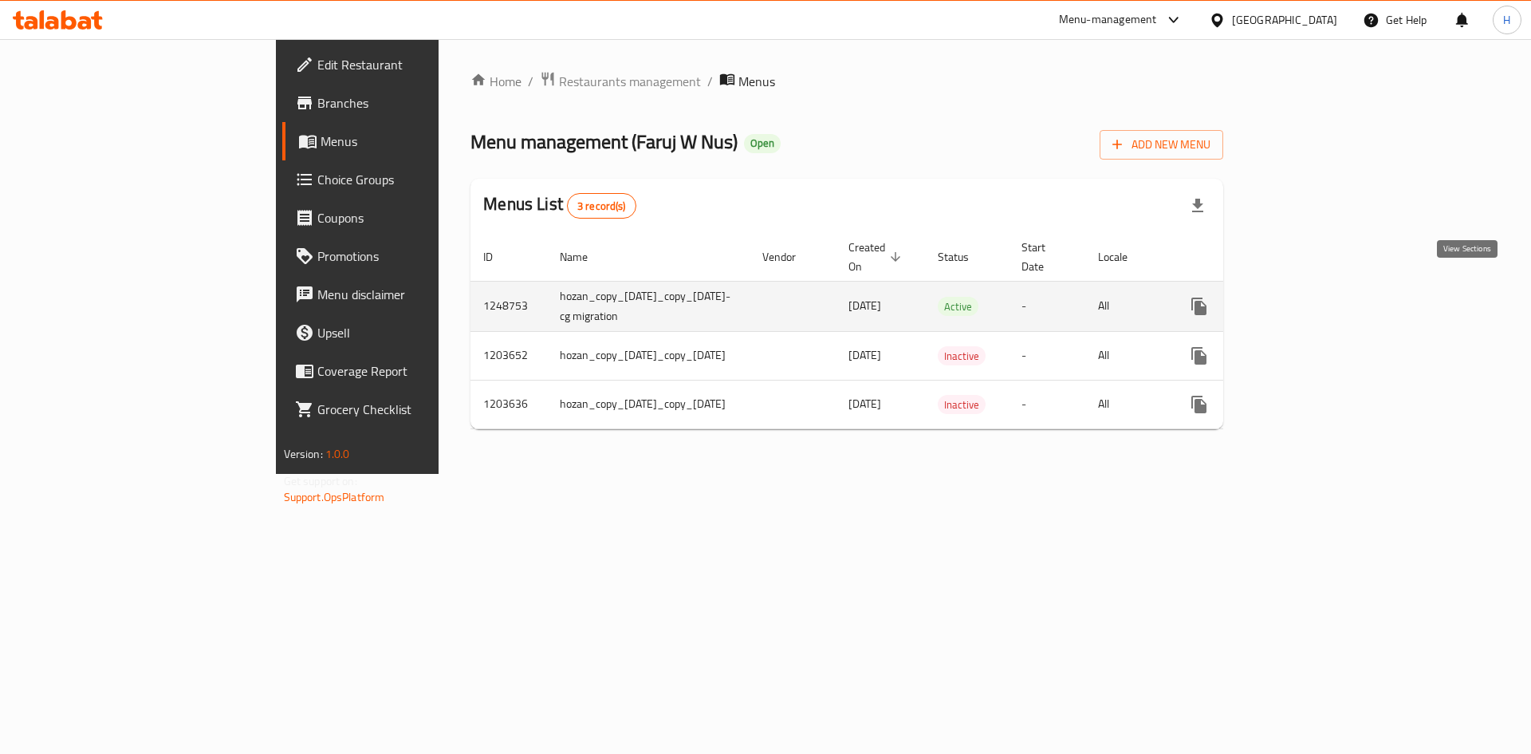
click at [1334, 287] on link "enhanced table" at bounding box center [1314, 306] width 38 height 38
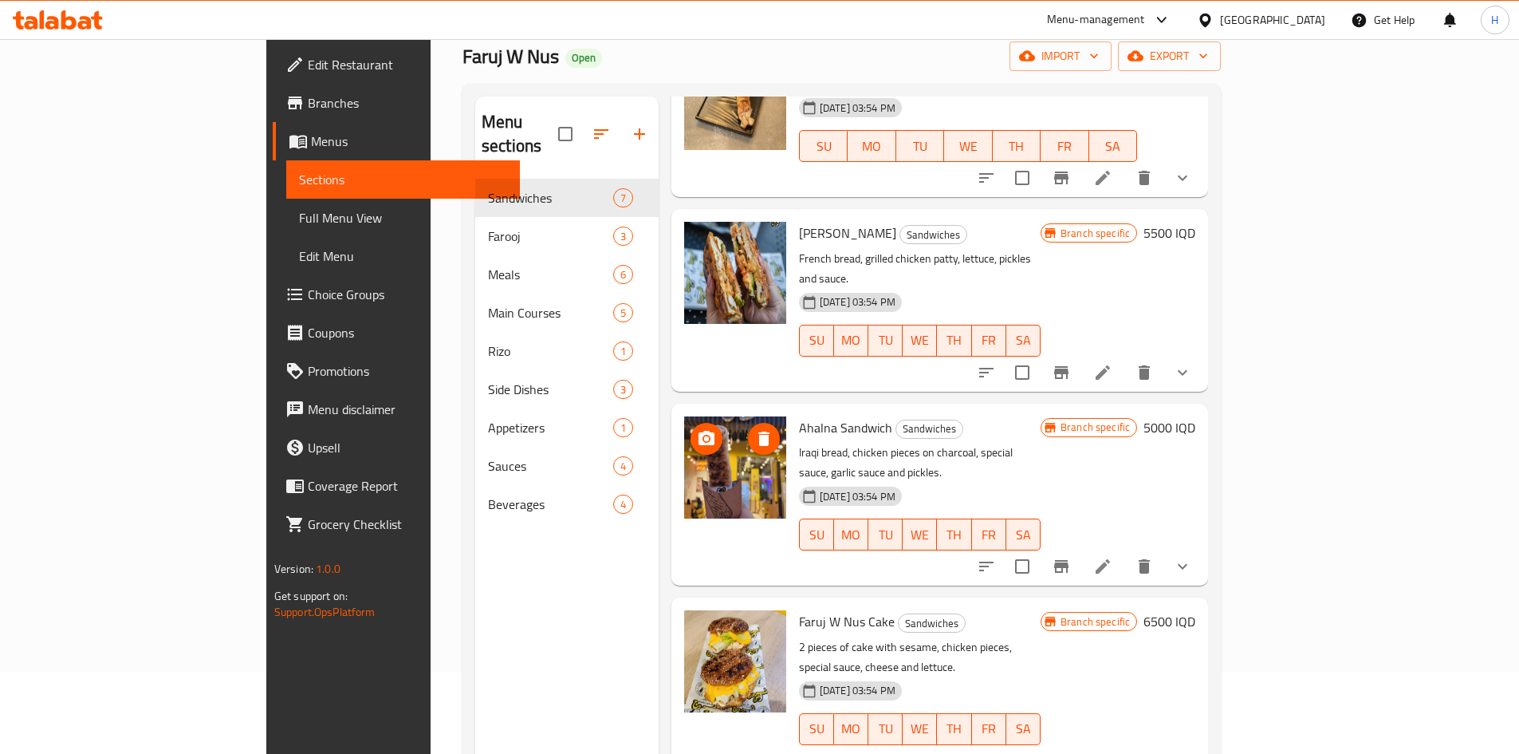
scroll to position [160, 0]
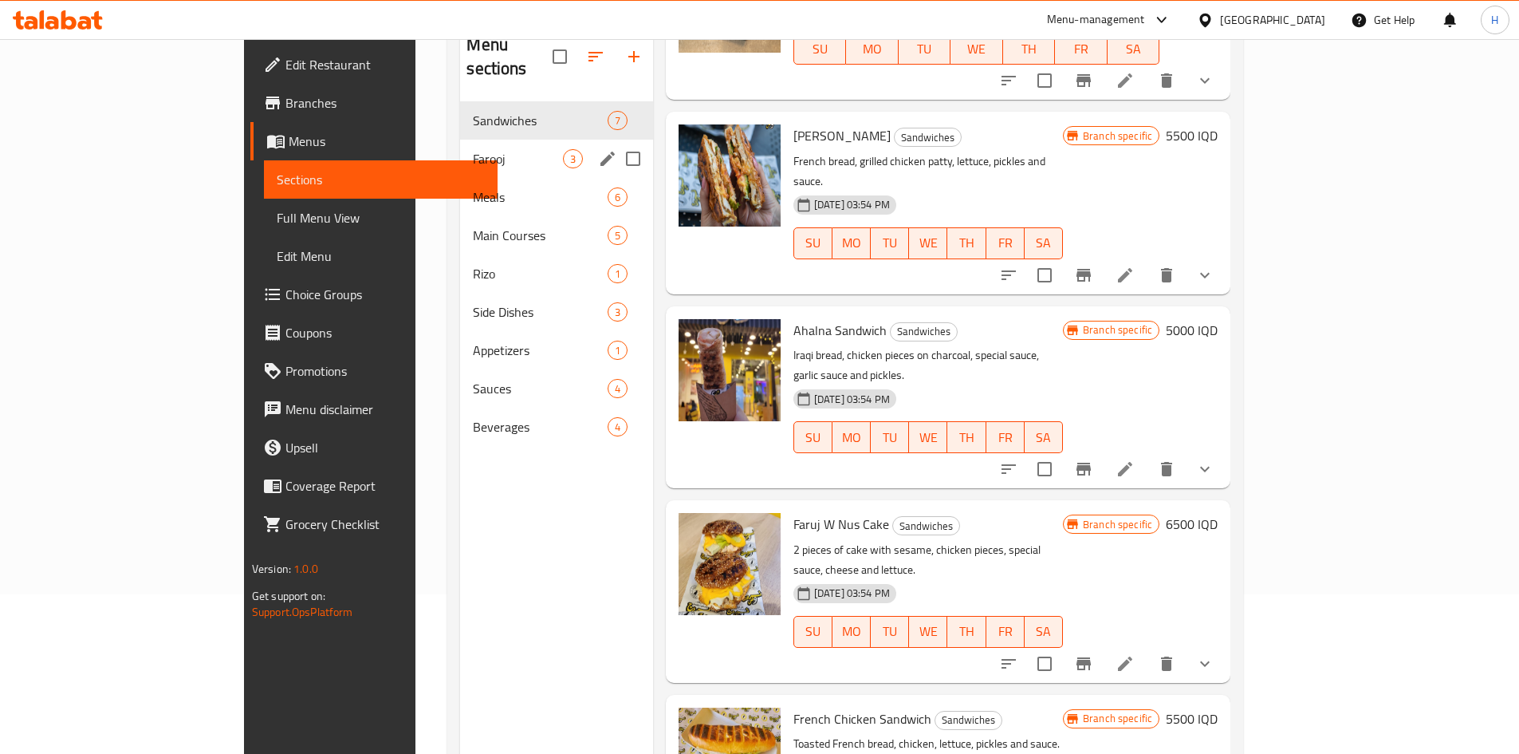
click at [473, 149] on span "Farooj" at bounding box center [517, 158] width 89 height 19
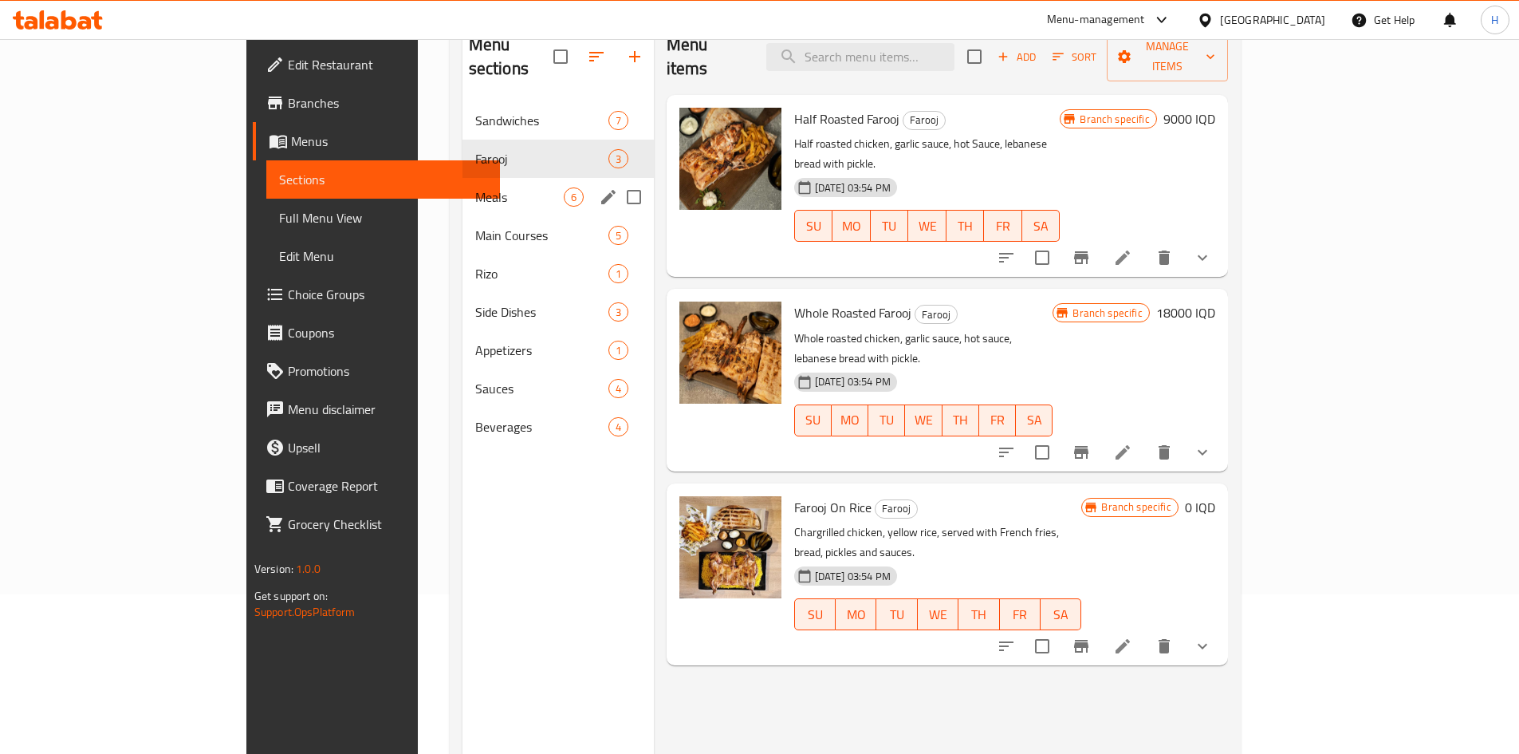
click at [463, 190] on div "Meals 6" at bounding box center [558, 197] width 191 height 38
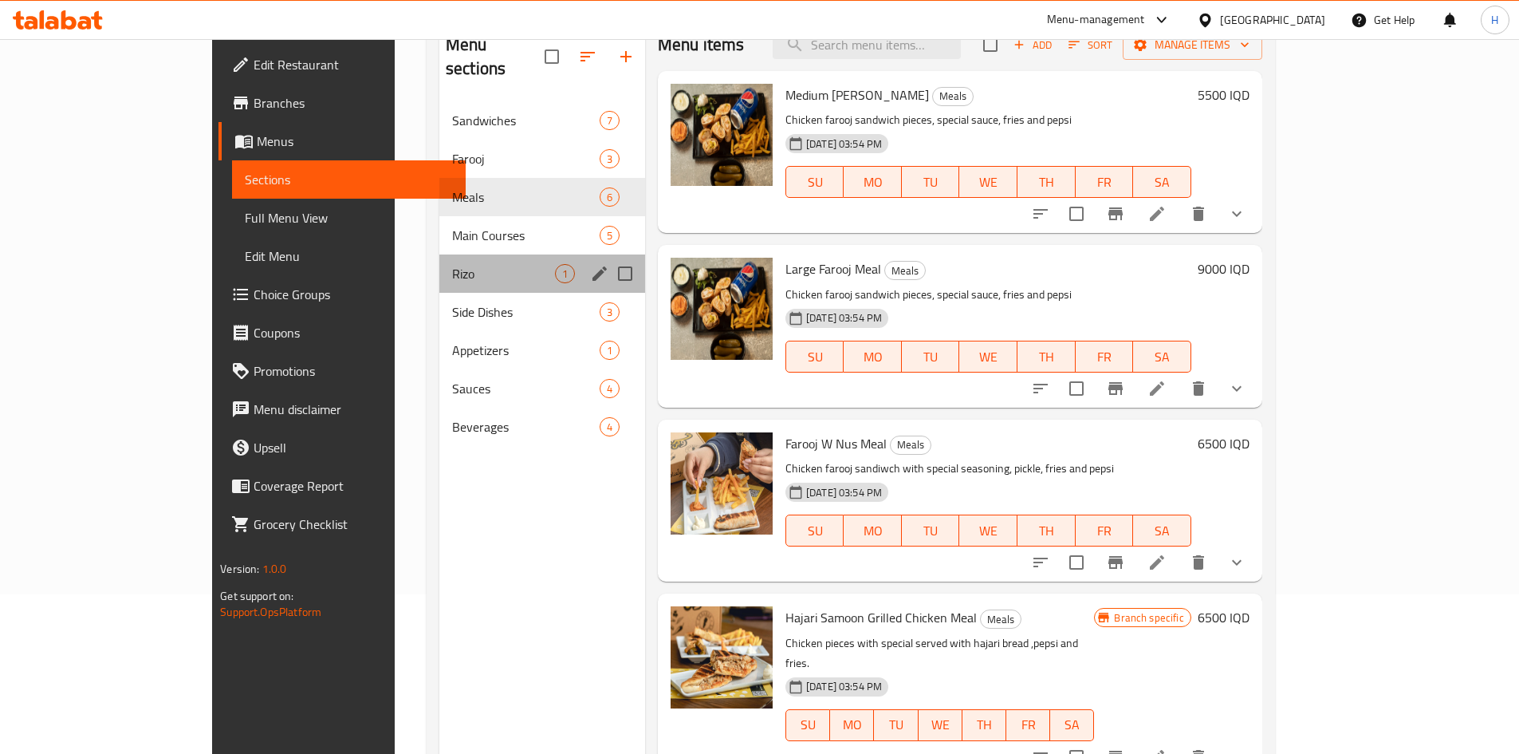
click at [439, 262] on div "Rizo 1" at bounding box center [542, 273] width 206 height 38
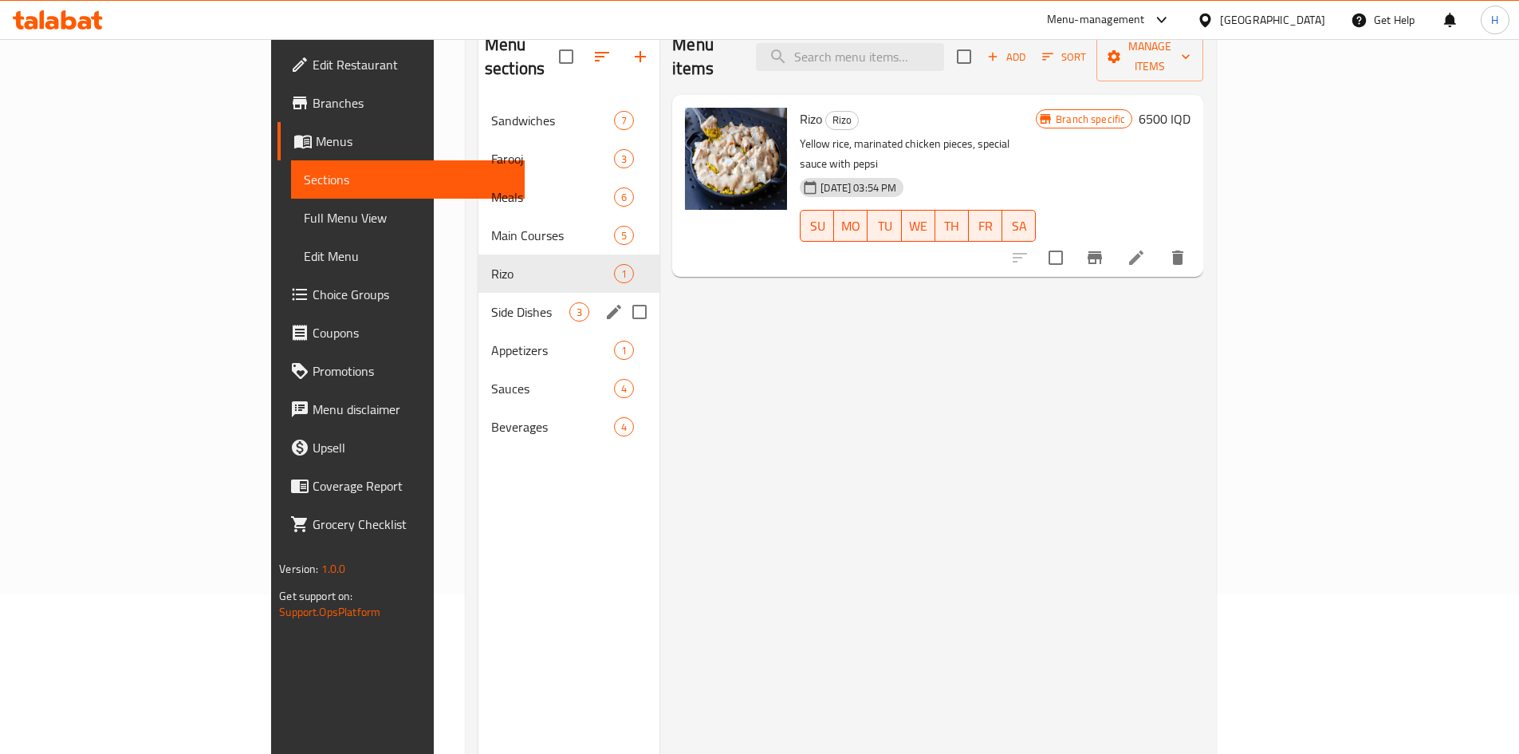
click at [479, 302] on div "Side Dishes 3" at bounding box center [569, 312] width 181 height 38
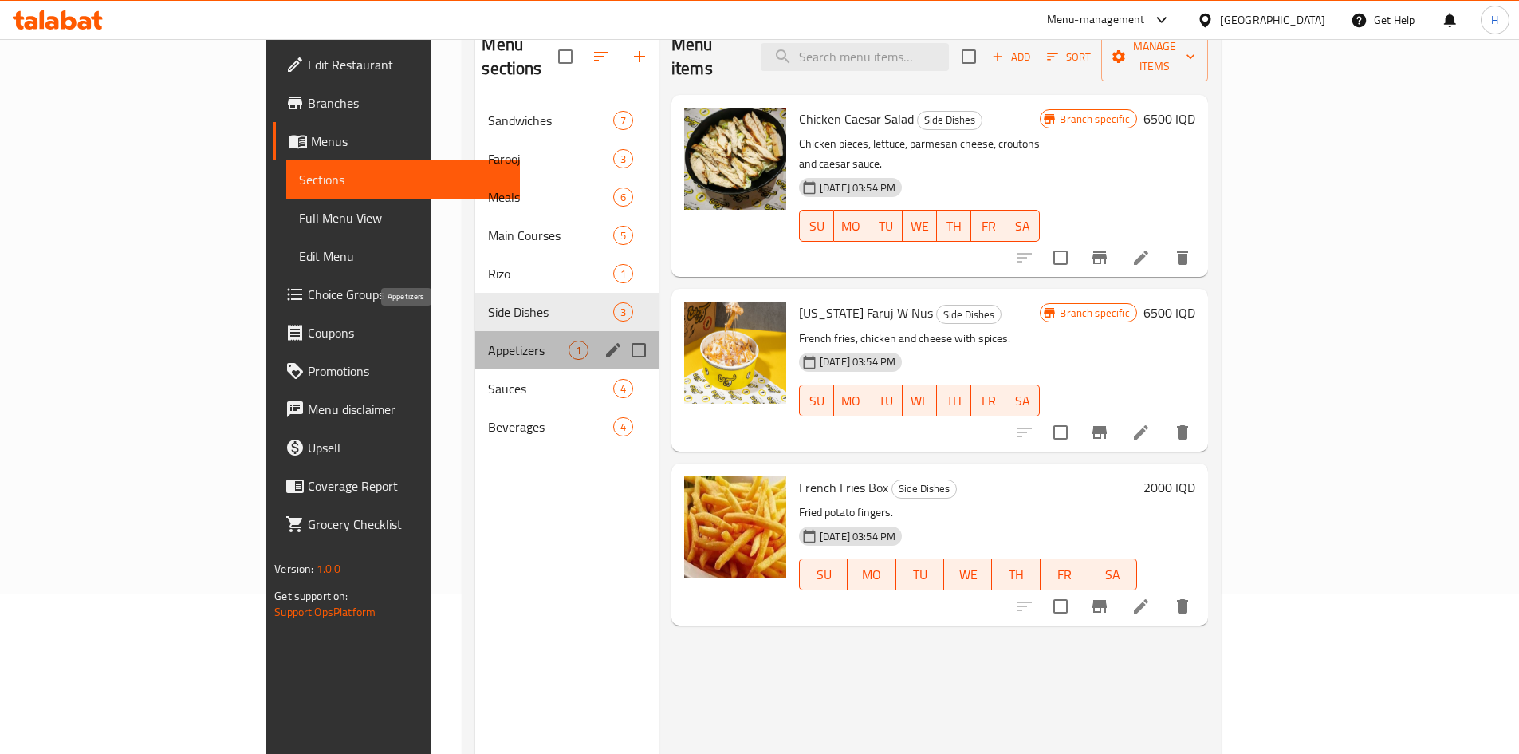
click at [488, 341] on span "Appetizers" at bounding box center [528, 350] width 80 height 19
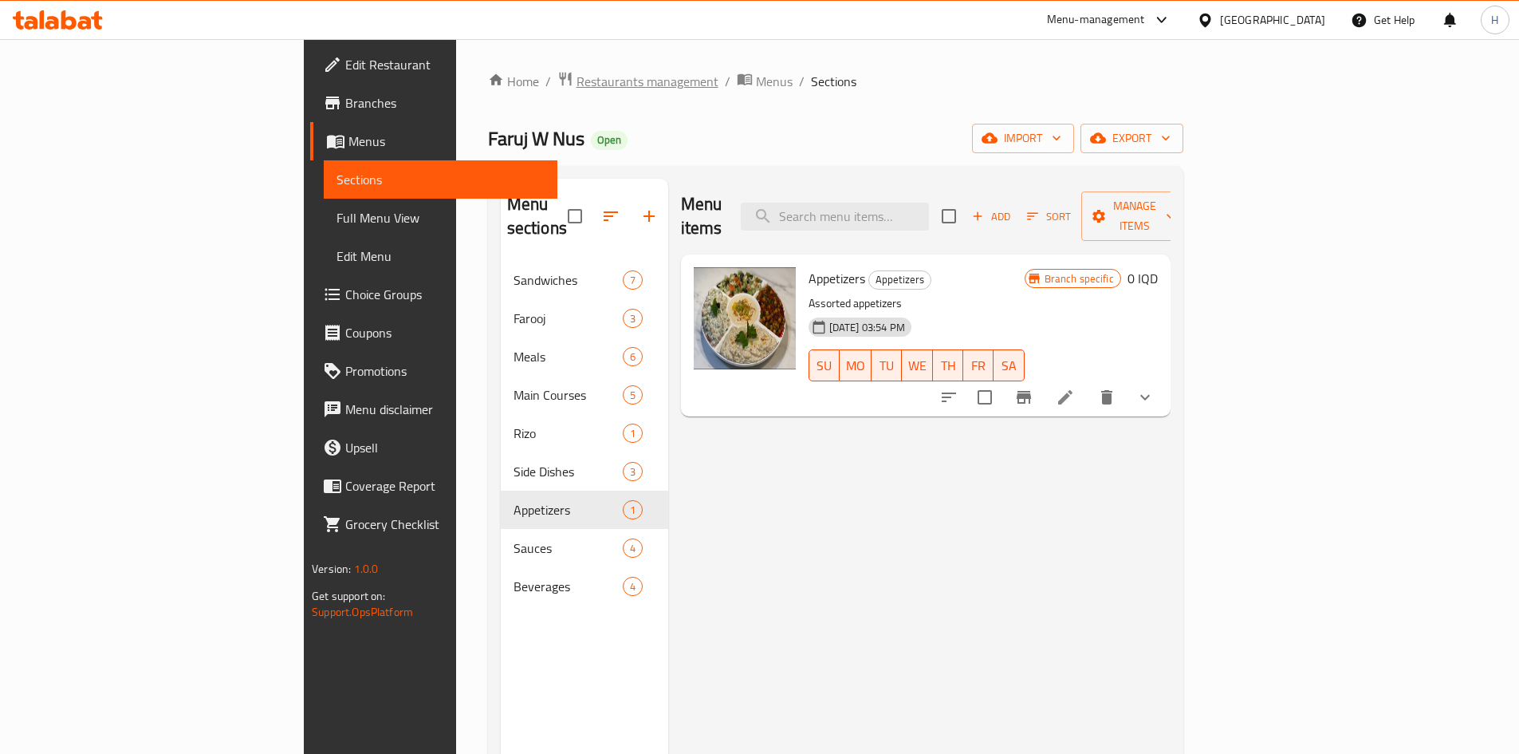
click at [577, 81] on span "Restaurants management" at bounding box center [648, 81] width 142 height 19
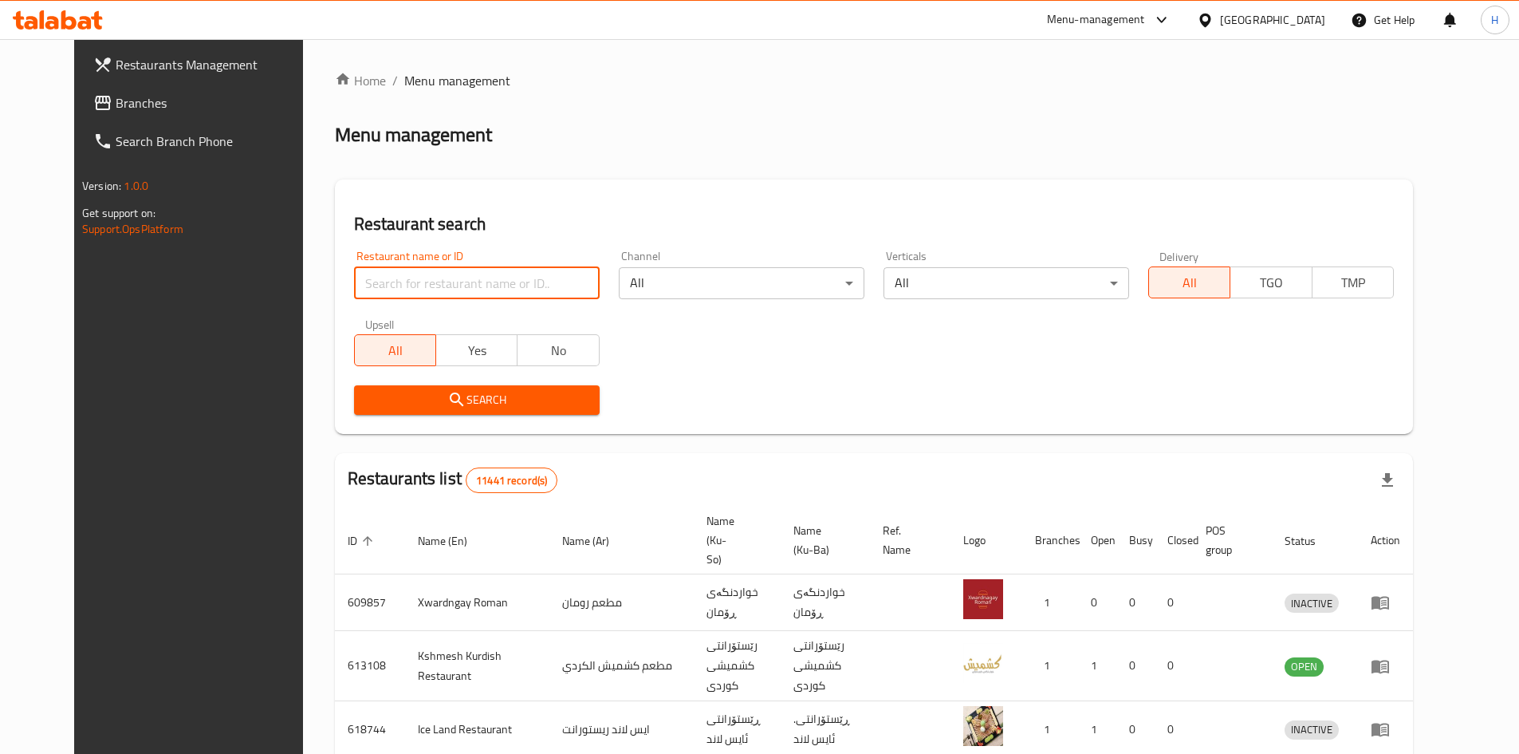
click at [424, 277] on input "search" at bounding box center [477, 283] width 246 height 32
paste input "704936"
type input "704936"
click button "Search" at bounding box center [477, 400] width 246 height 30
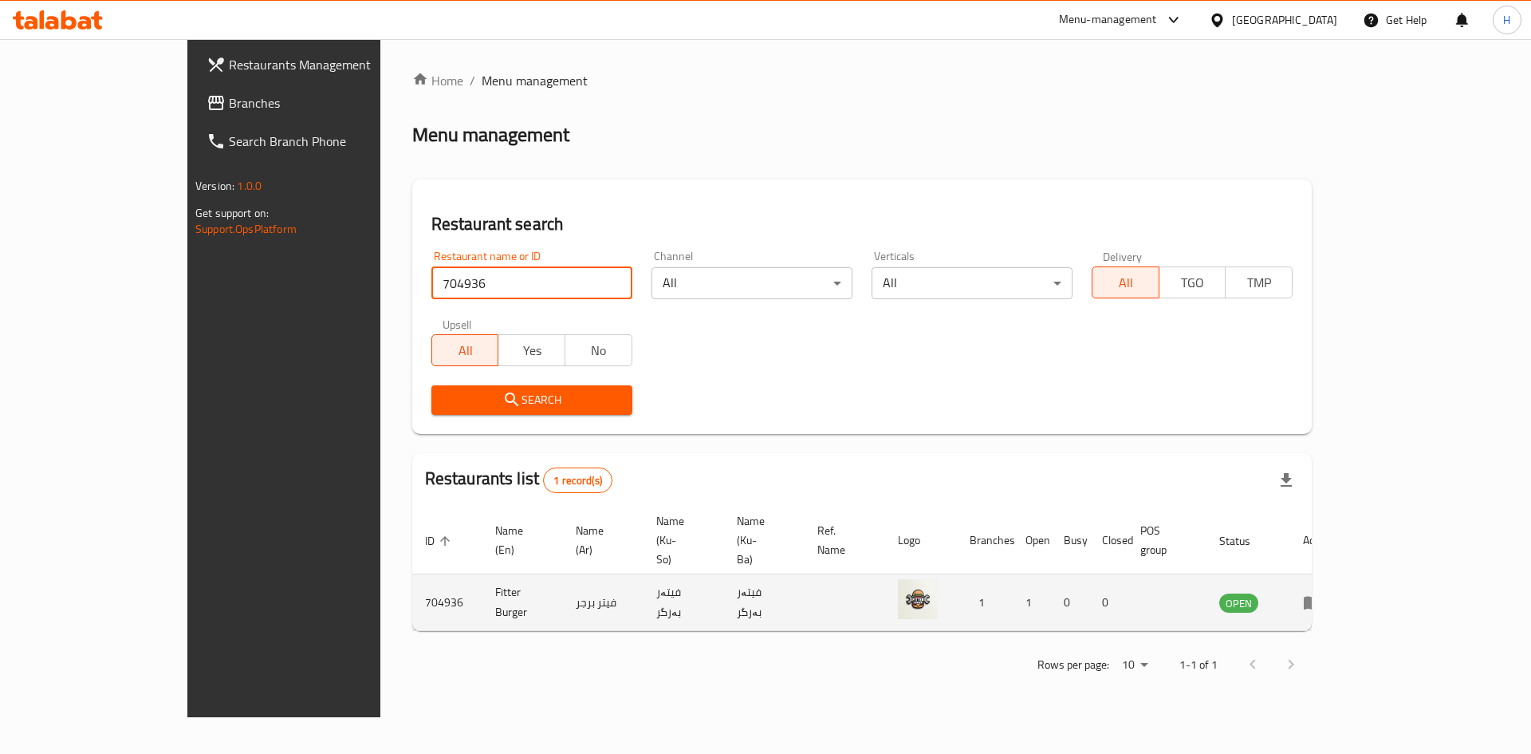
click at [1322, 597] on icon "enhanced table" at bounding box center [1313, 604] width 18 height 14
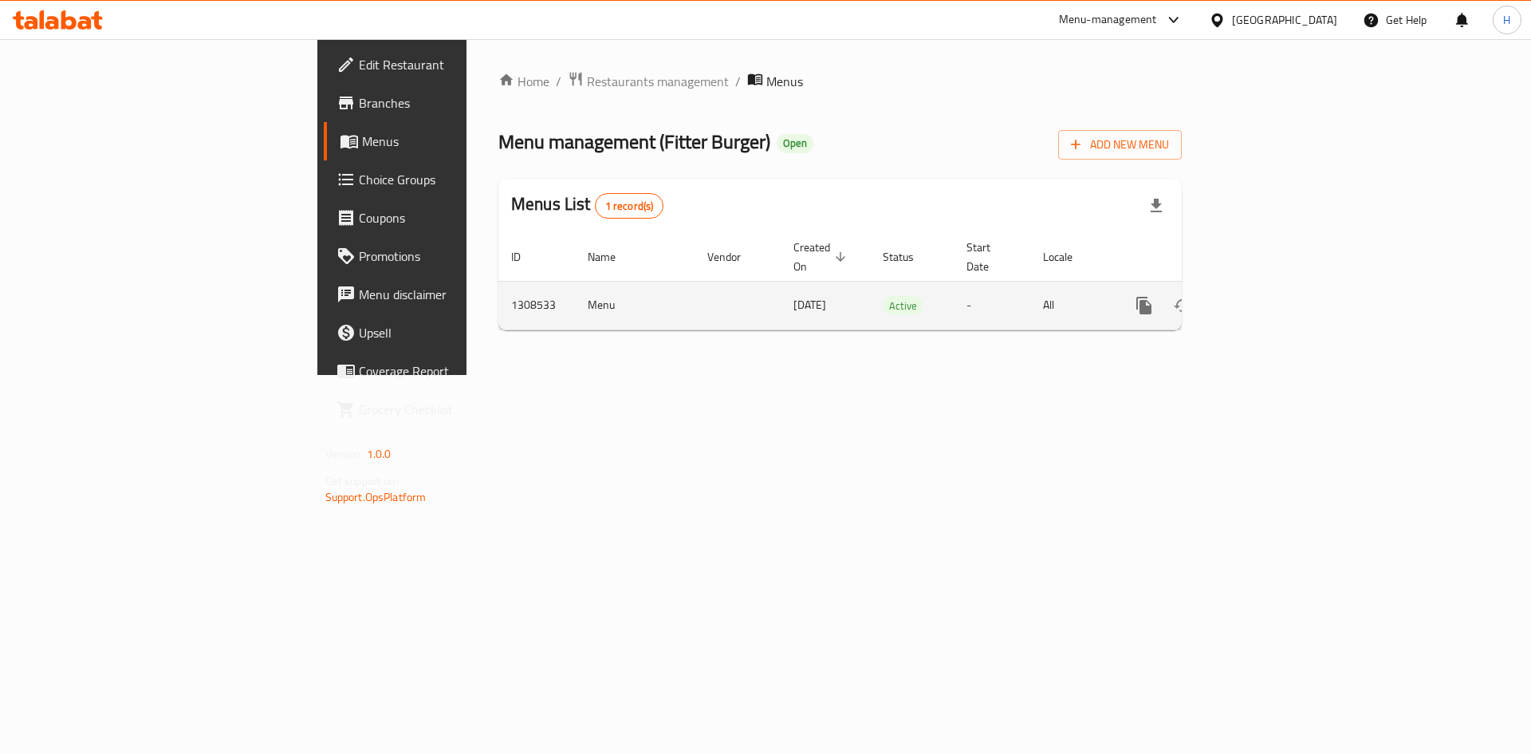
click at [1269, 296] on icon "enhanced table" at bounding box center [1259, 305] width 19 height 19
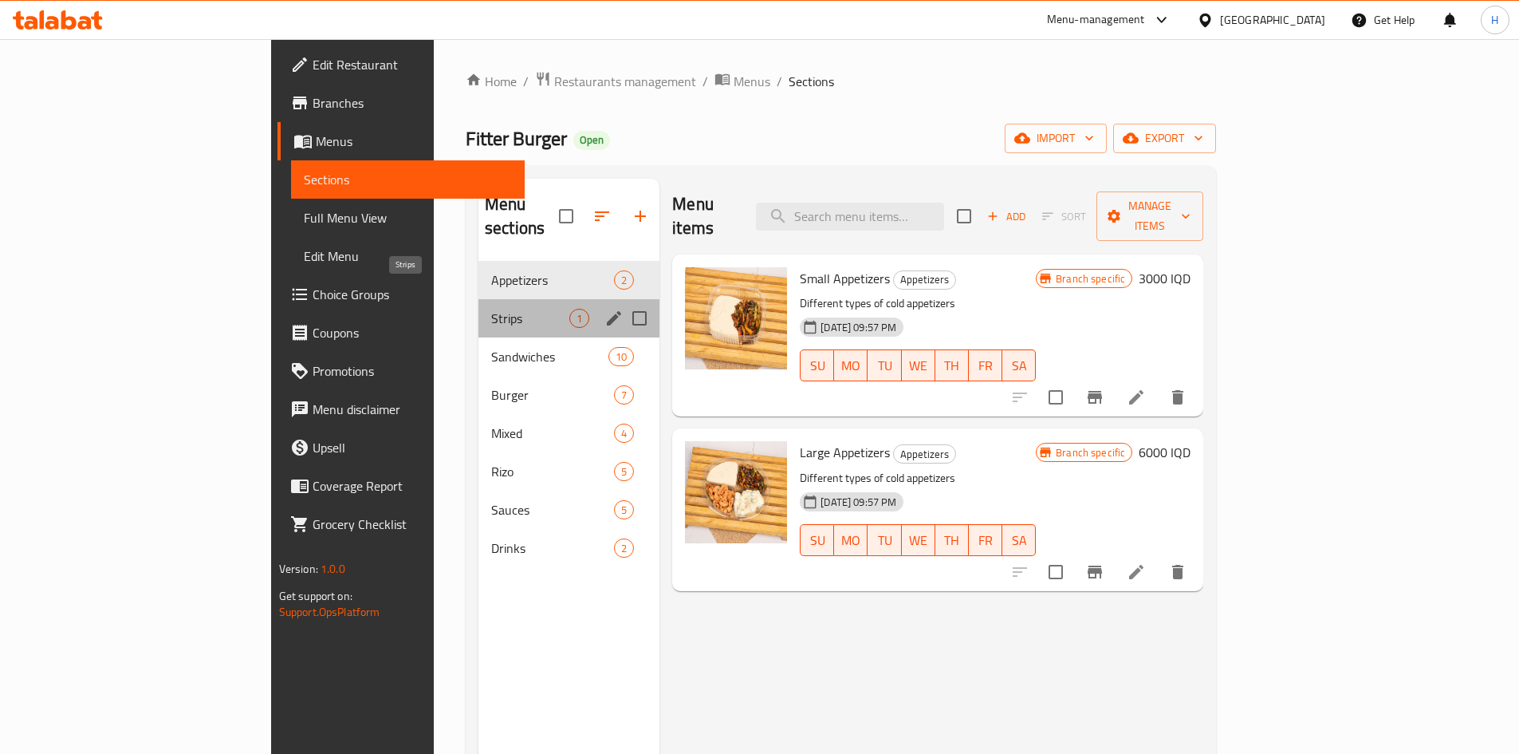
click at [491, 309] on span "Strips" at bounding box center [530, 318] width 78 height 19
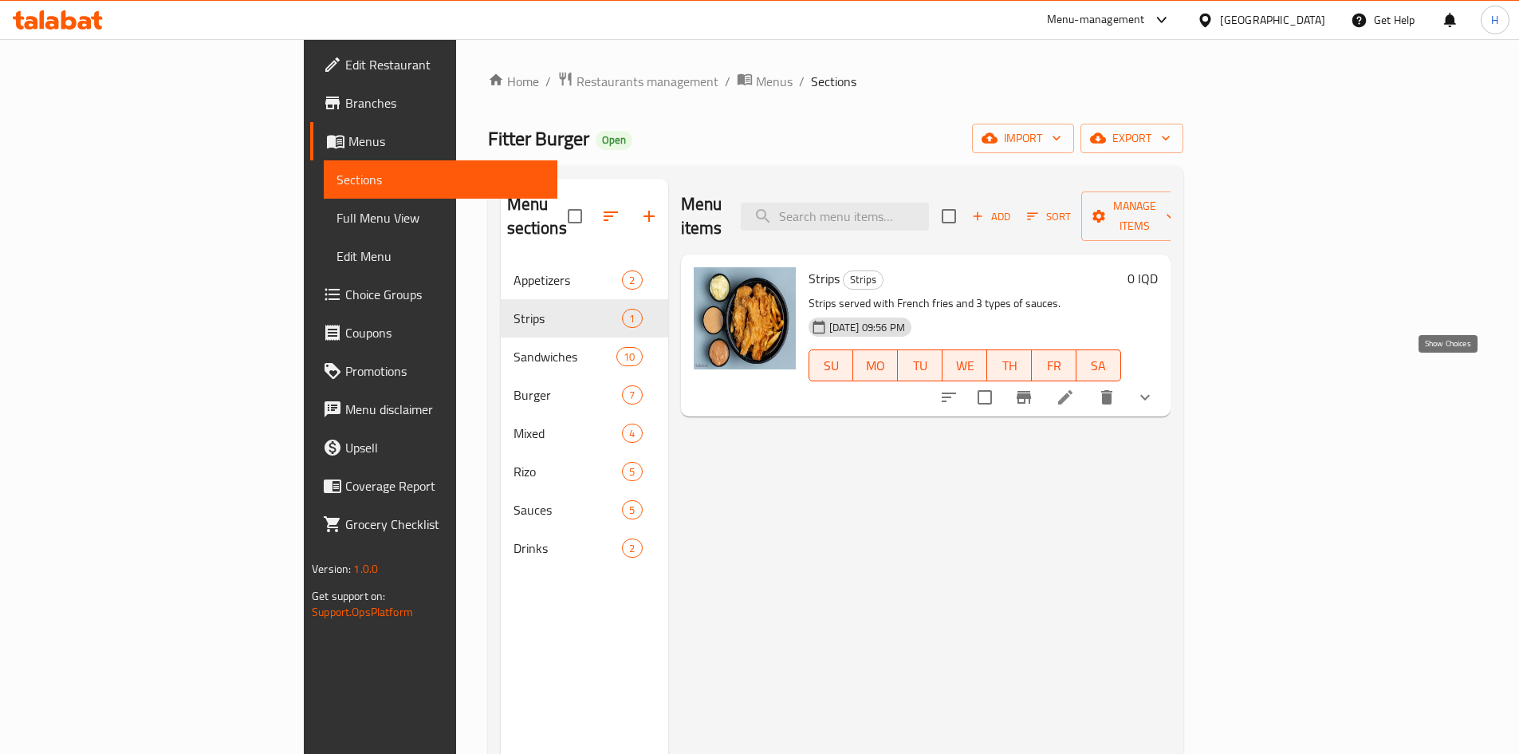
click at [1155, 388] on icon "show more" at bounding box center [1145, 397] width 19 height 19
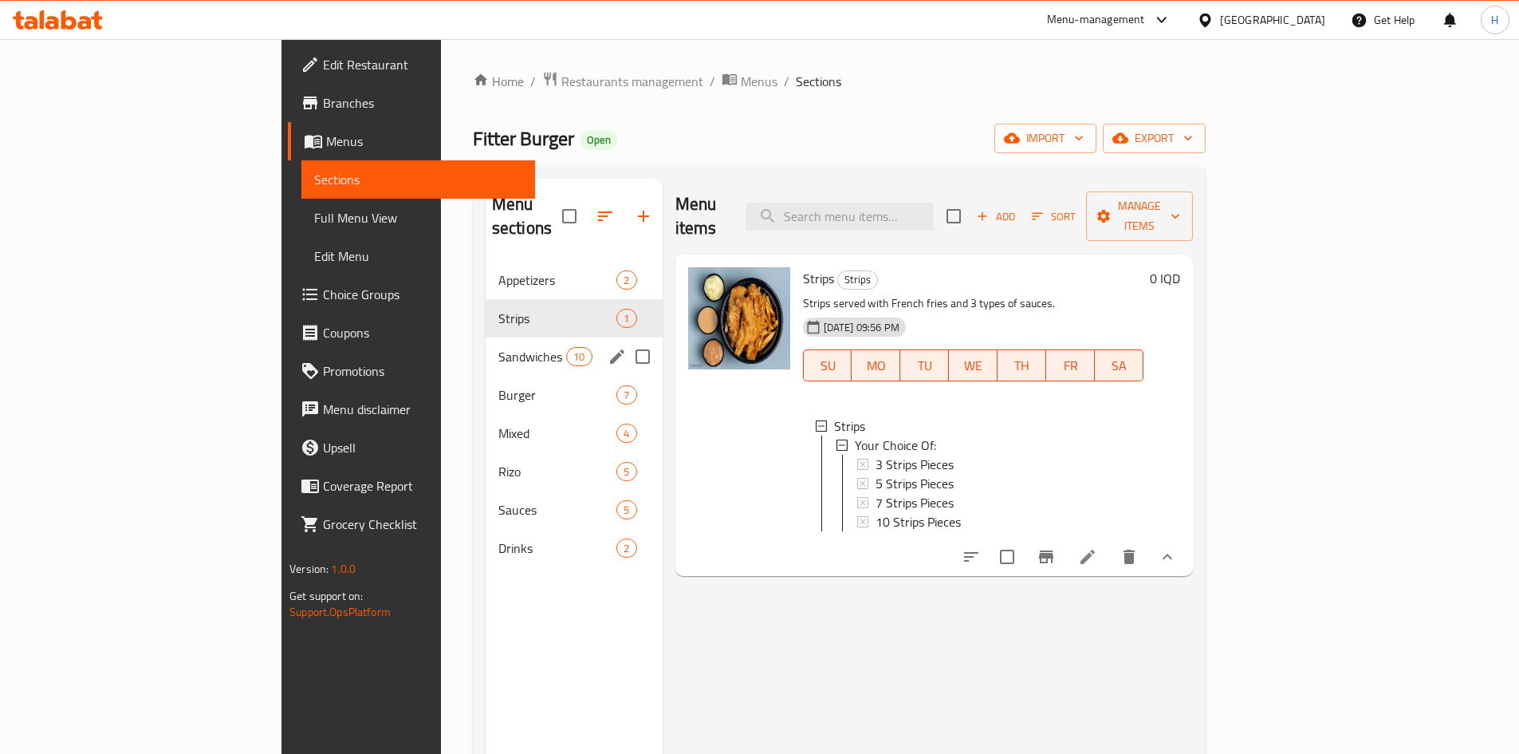
click at [486, 343] on div "Sandwiches 10" at bounding box center [574, 356] width 177 height 38
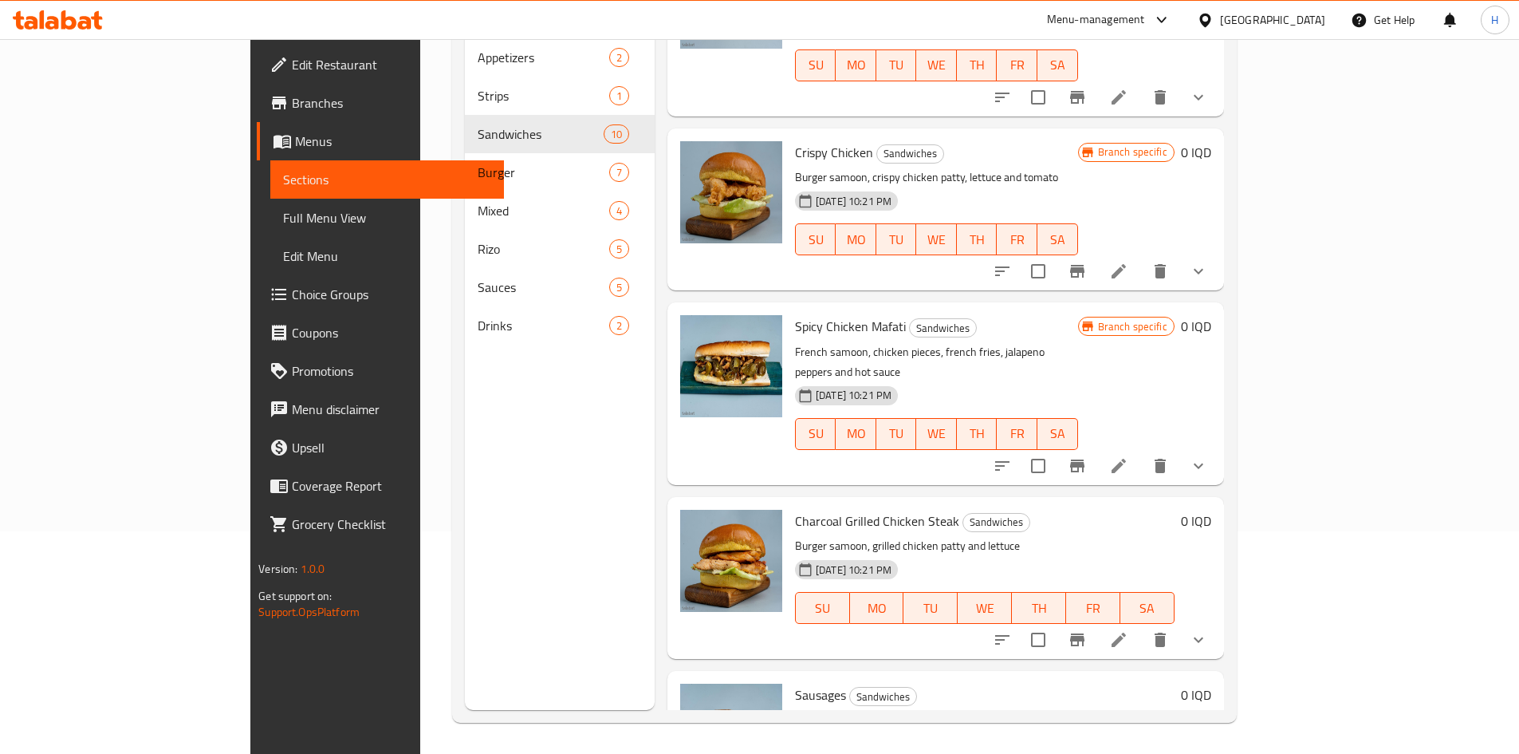
scroll to position [223, 0]
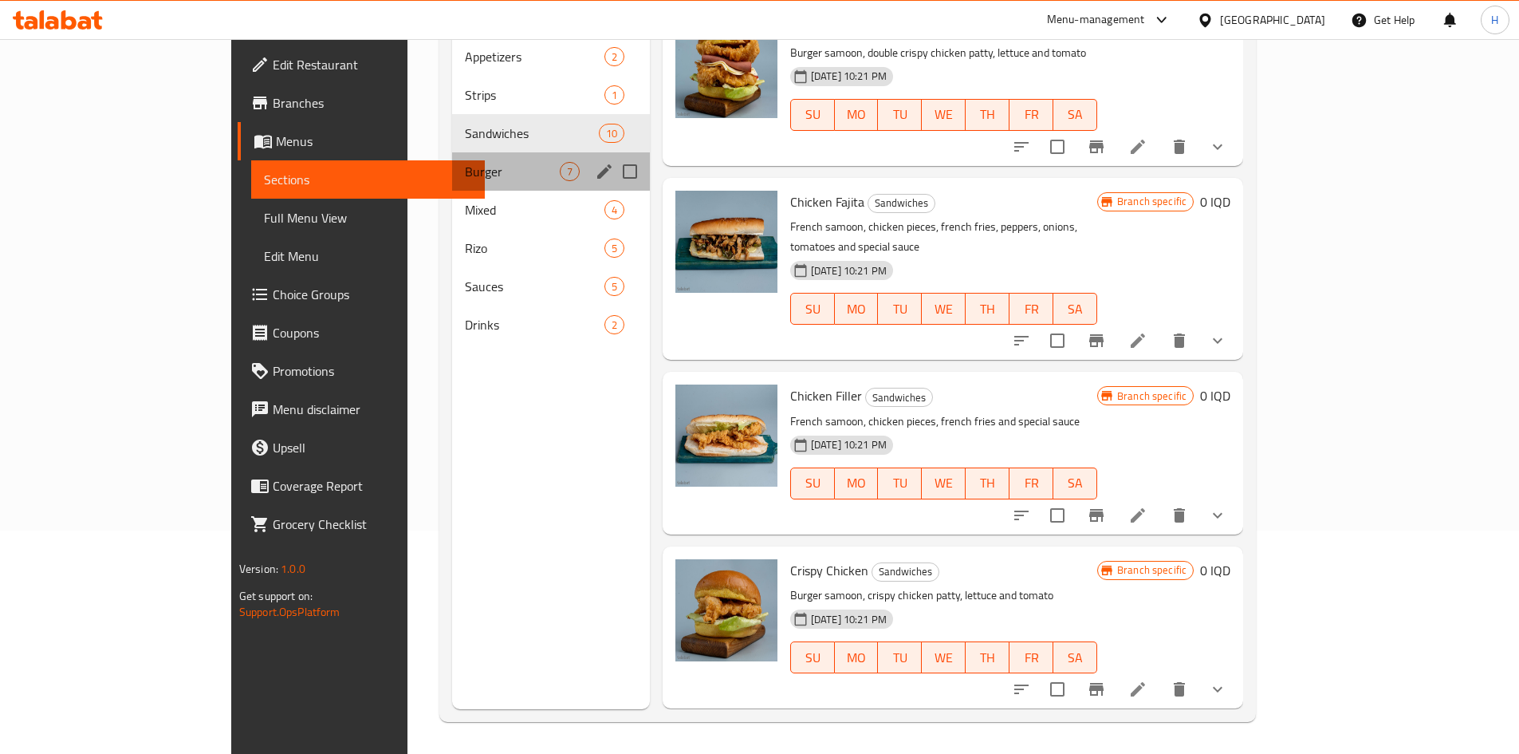
click at [465, 162] on span "Burger" at bounding box center [512, 171] width 95 height 19
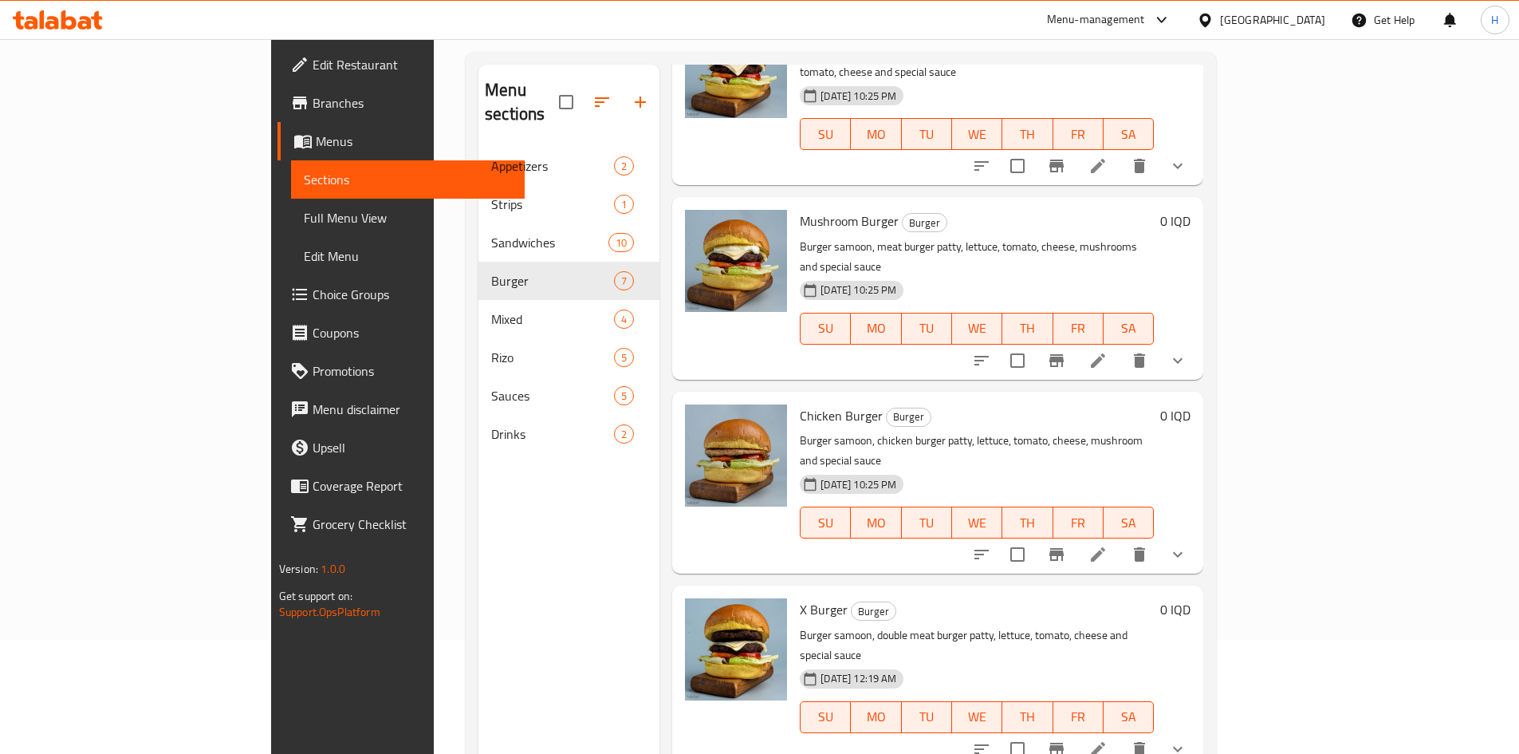
scroll to position [223, 0]
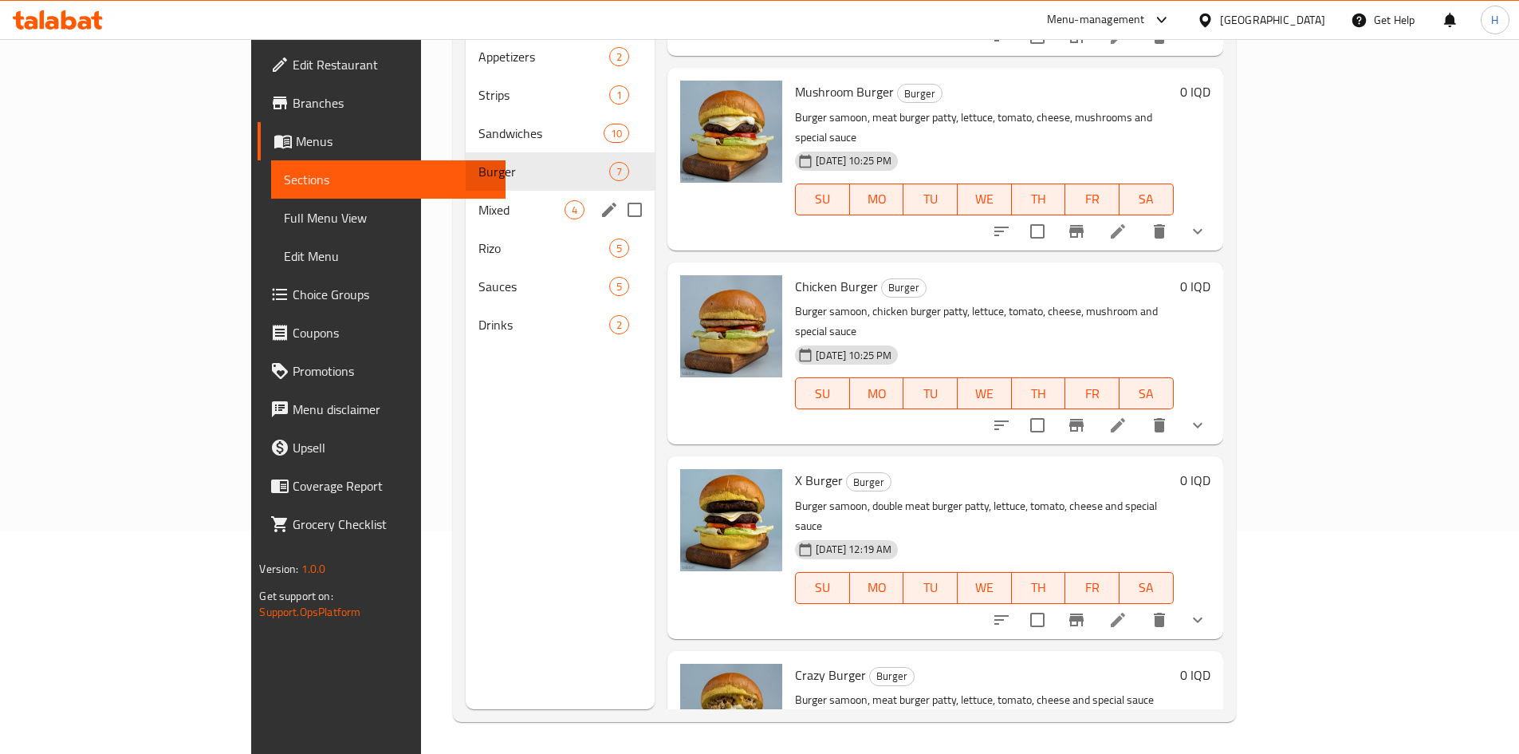
click at [479, 200] on span "Mixed" at bounding box center [522, 209] width 86 height 19
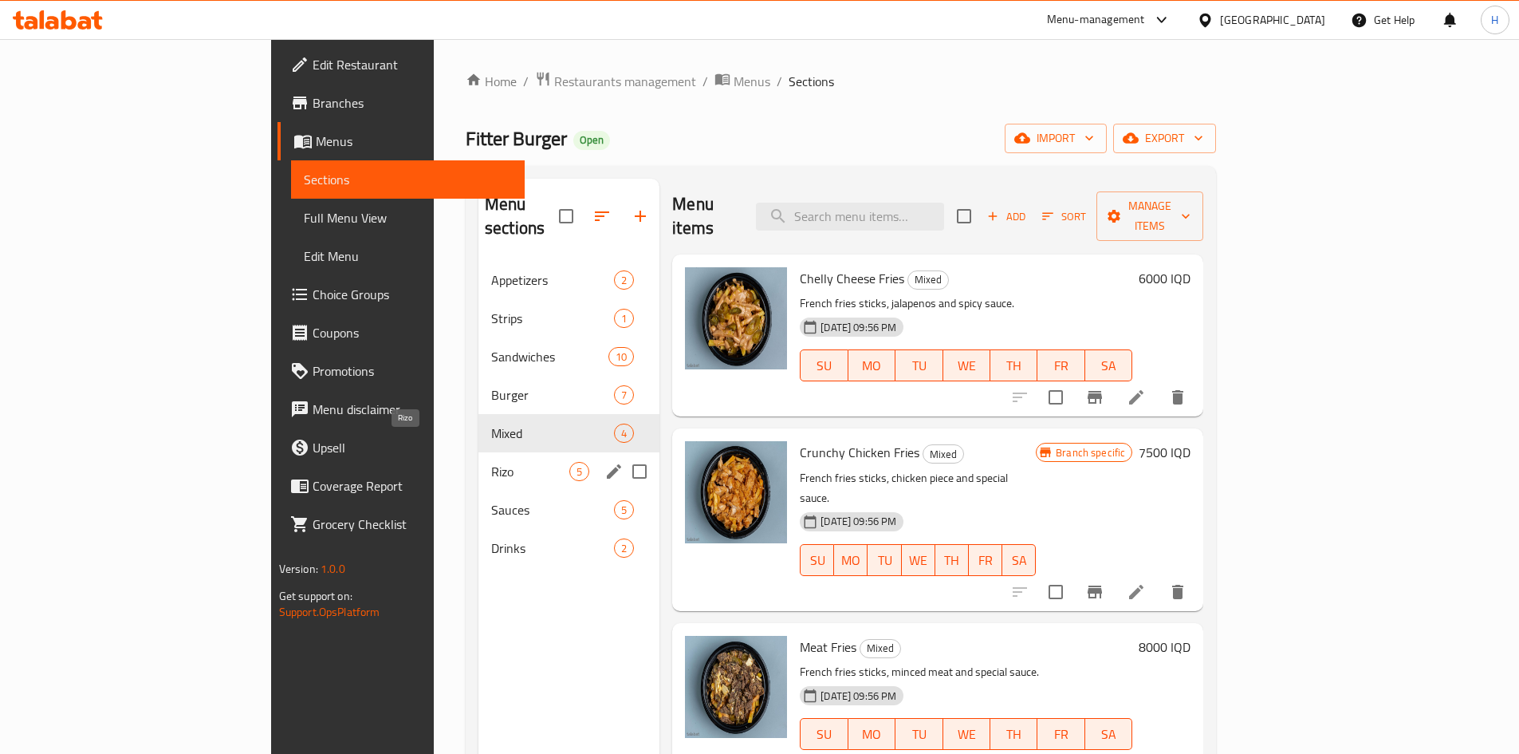
click at [491, 462] on span "Rizo" at bounding box center [530, 471] width 78 height 19
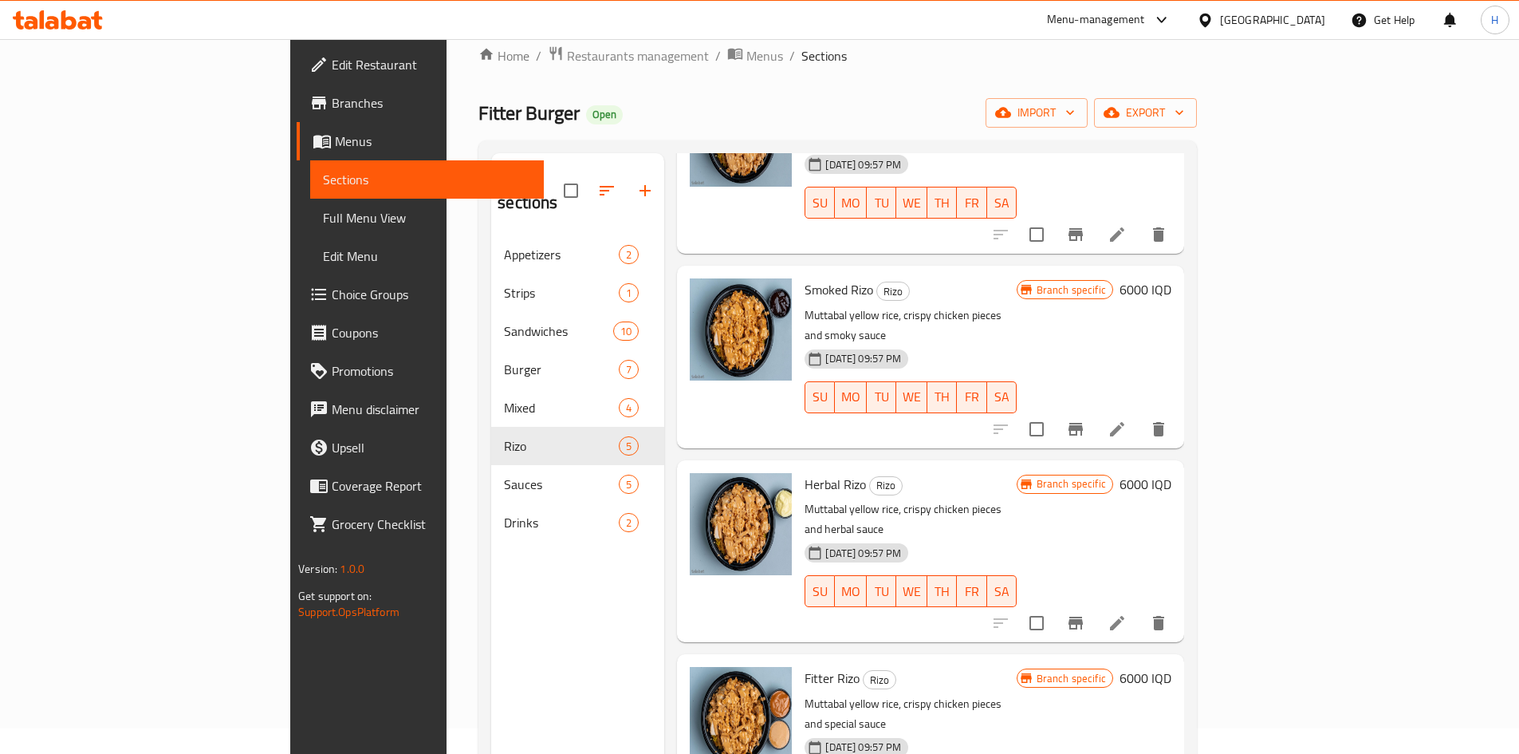
scroll to position [223, 0]
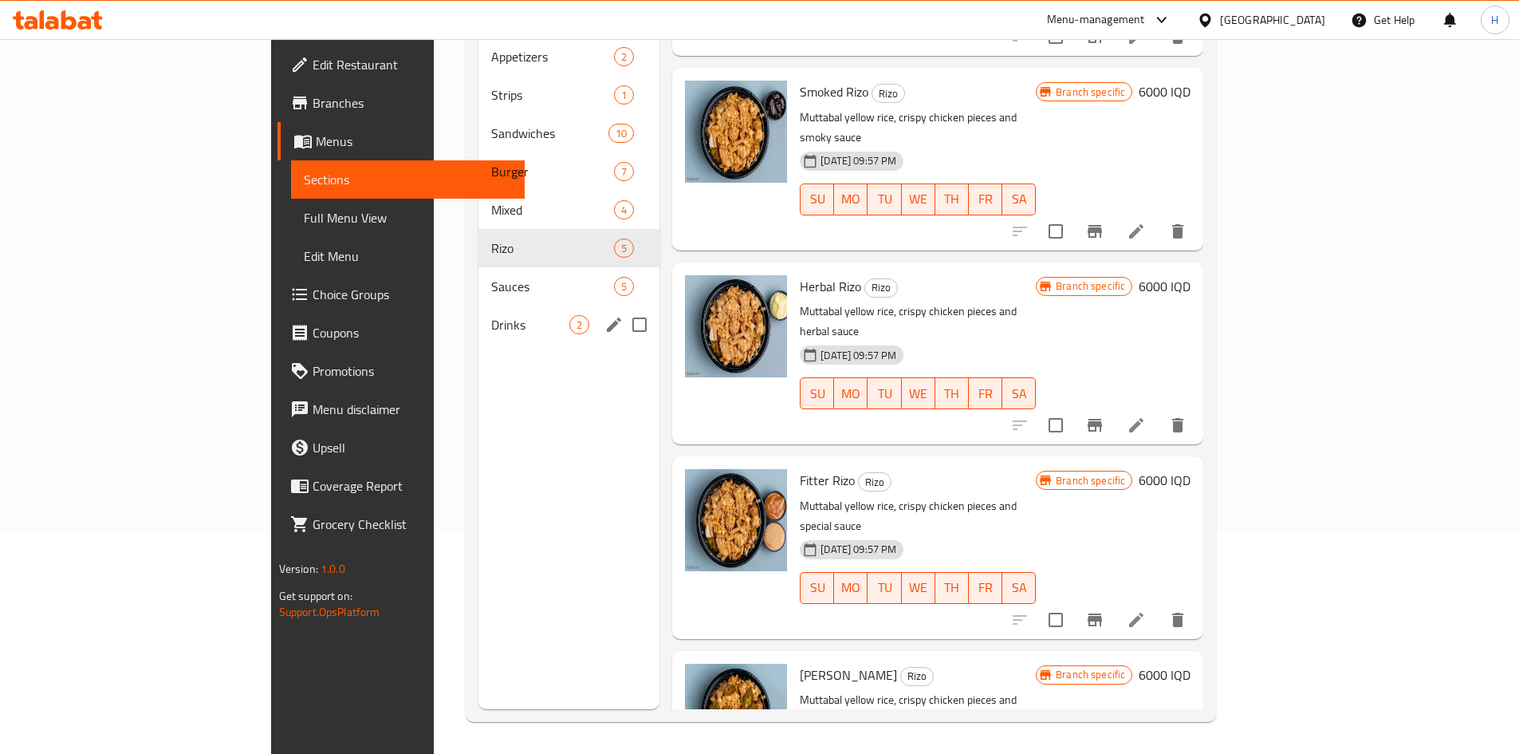
drag, startPoint x: 378, startPoint y: 269, endPoint x: 514, endPoint y: 272, distance: 136.4
click at [491, 277] on span "Sauces" at bounding box center [552, 286] width 123 height 19
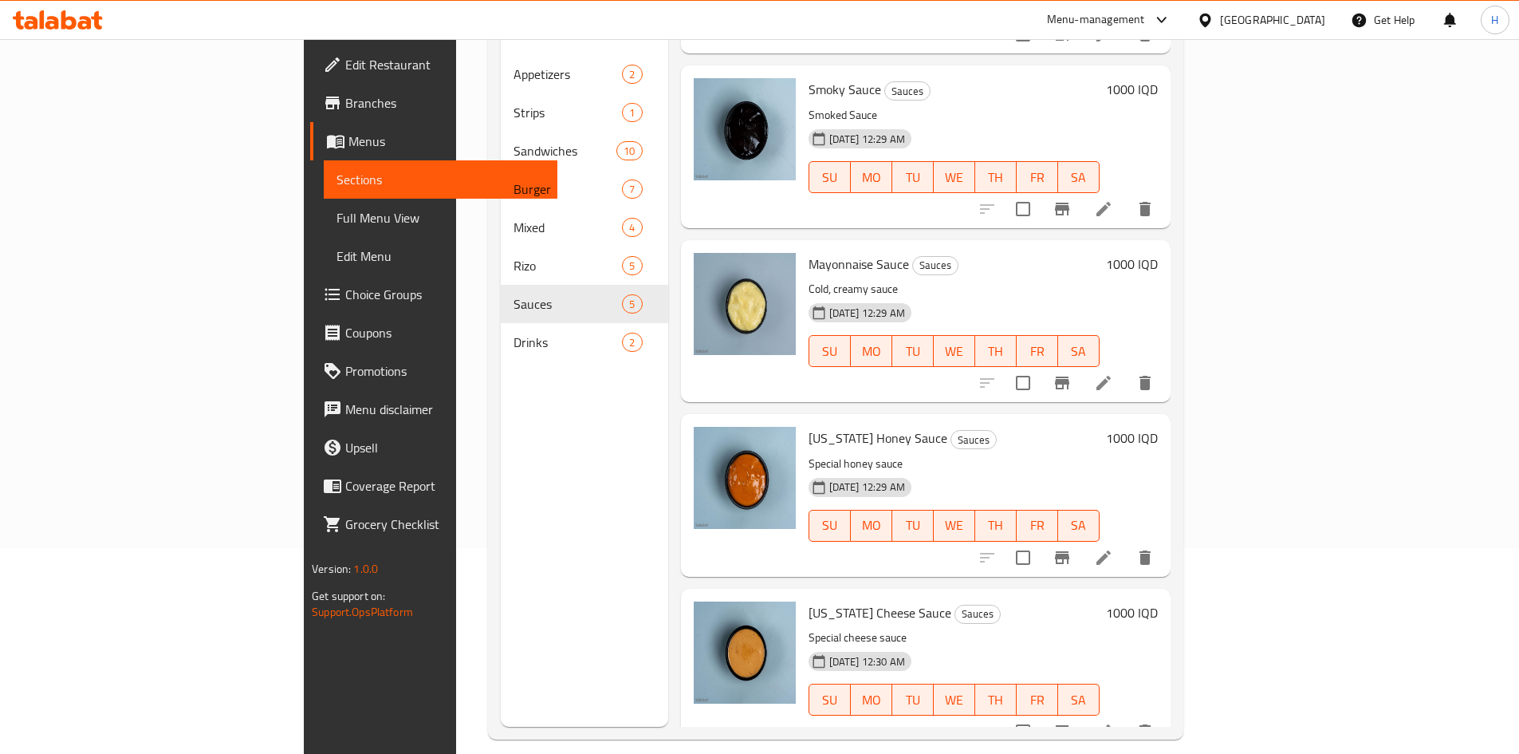
scroll to position [223, 0]
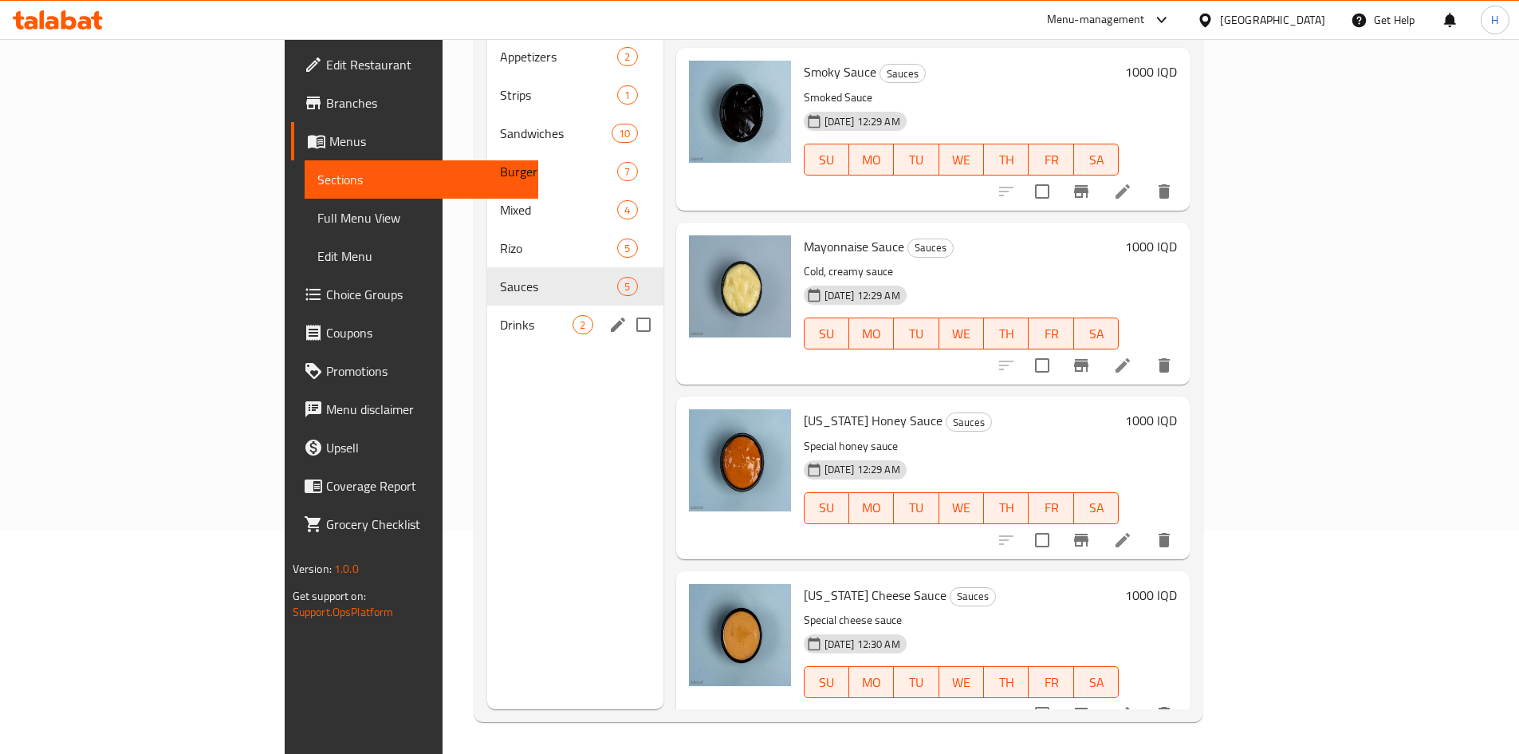
click at [487, 305] on div "Drinks 2" at bounding box center [574, 324] width 175 height 38
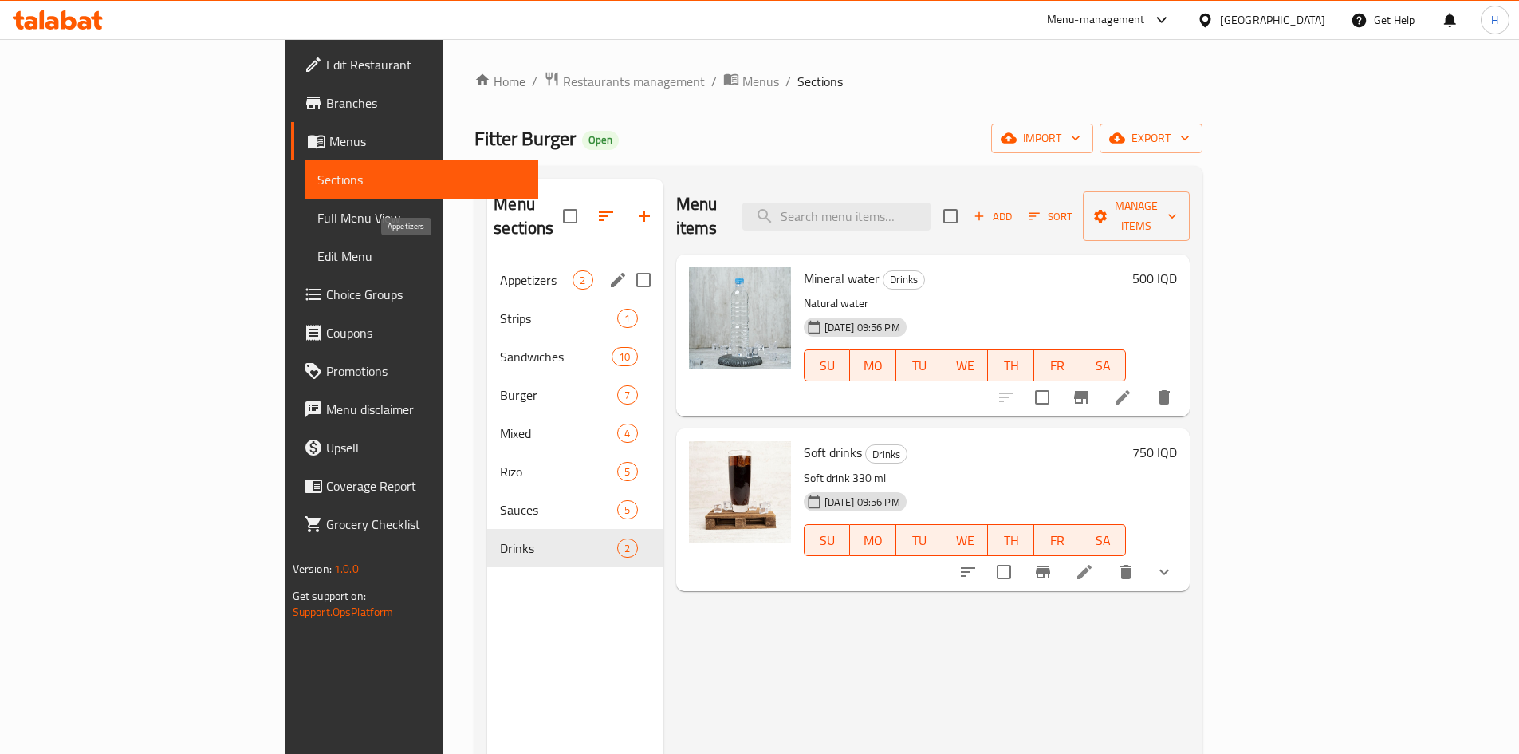
click at [500, 270] on span "Appetizers" at bounding box center [536, 279] width 73 height 19
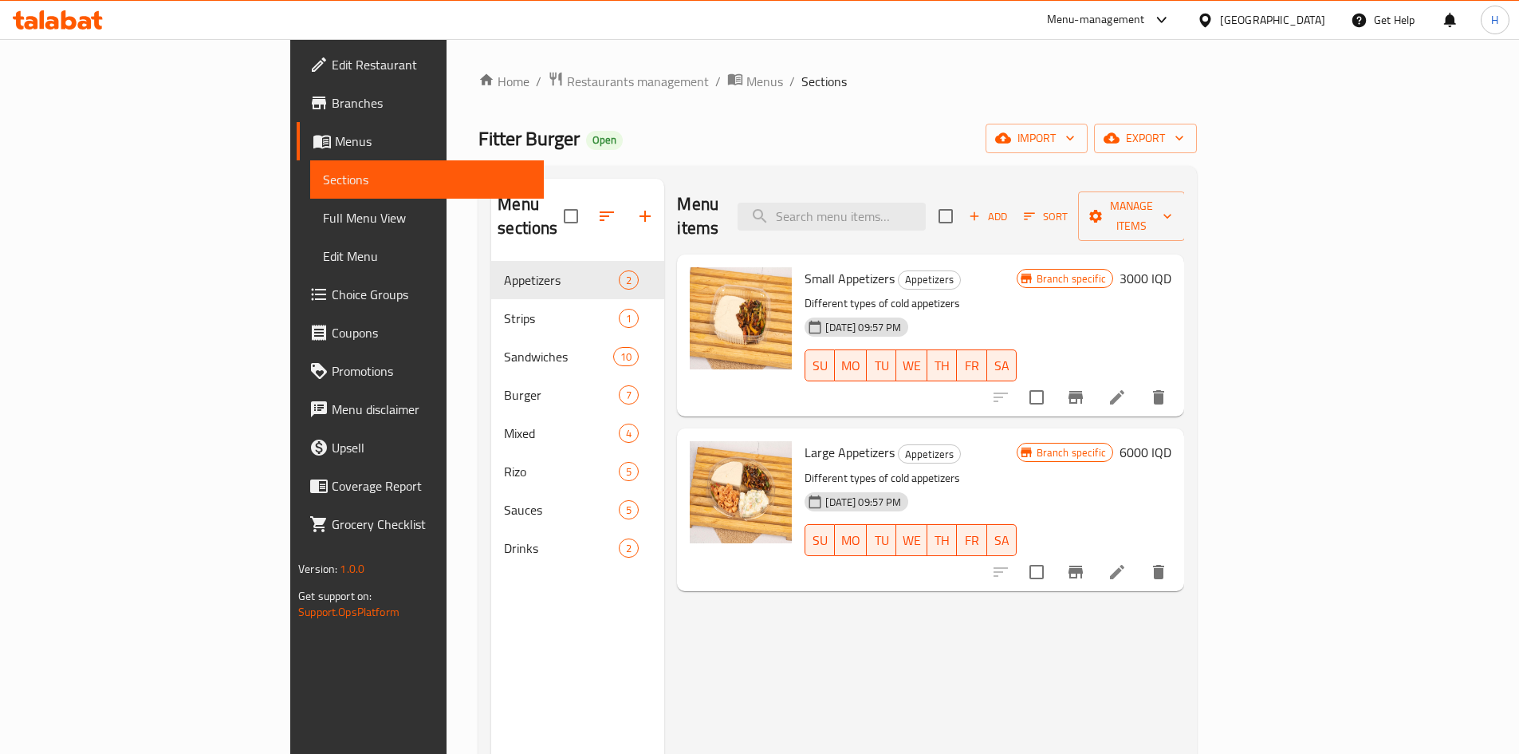
click at [1140, 383] on li at bounding box center [1117, 397] width 45 height 29
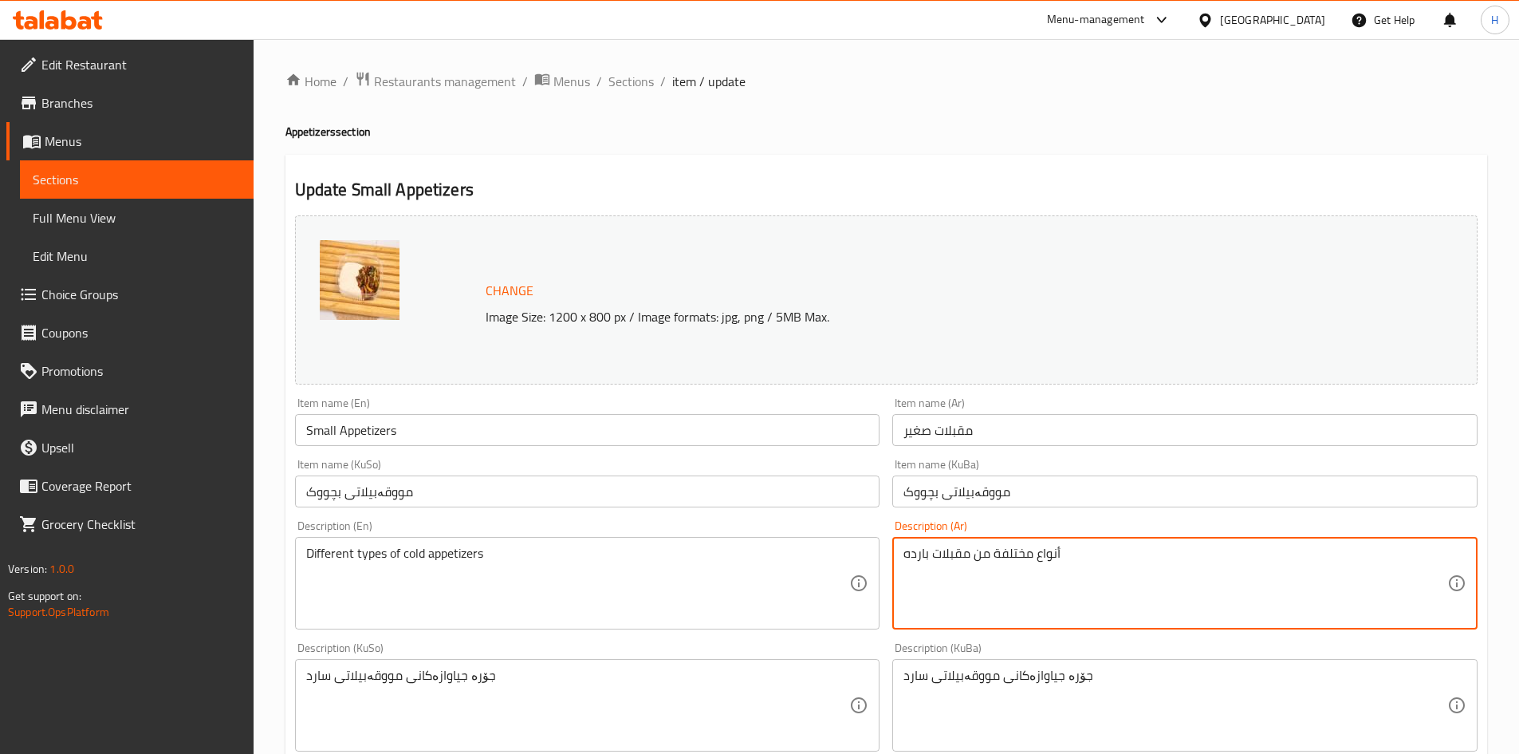
click at [998, 567] on textarea "أنواع مختلفة من مقبلات بارده" at bounding box center [1176, 584] width 544 height 76
click at [999, 567] on textarea "أنواع مختلفة من مقبلات بارده" at bounding box center [1176, 584] width 544 height 76
type textarea "f"
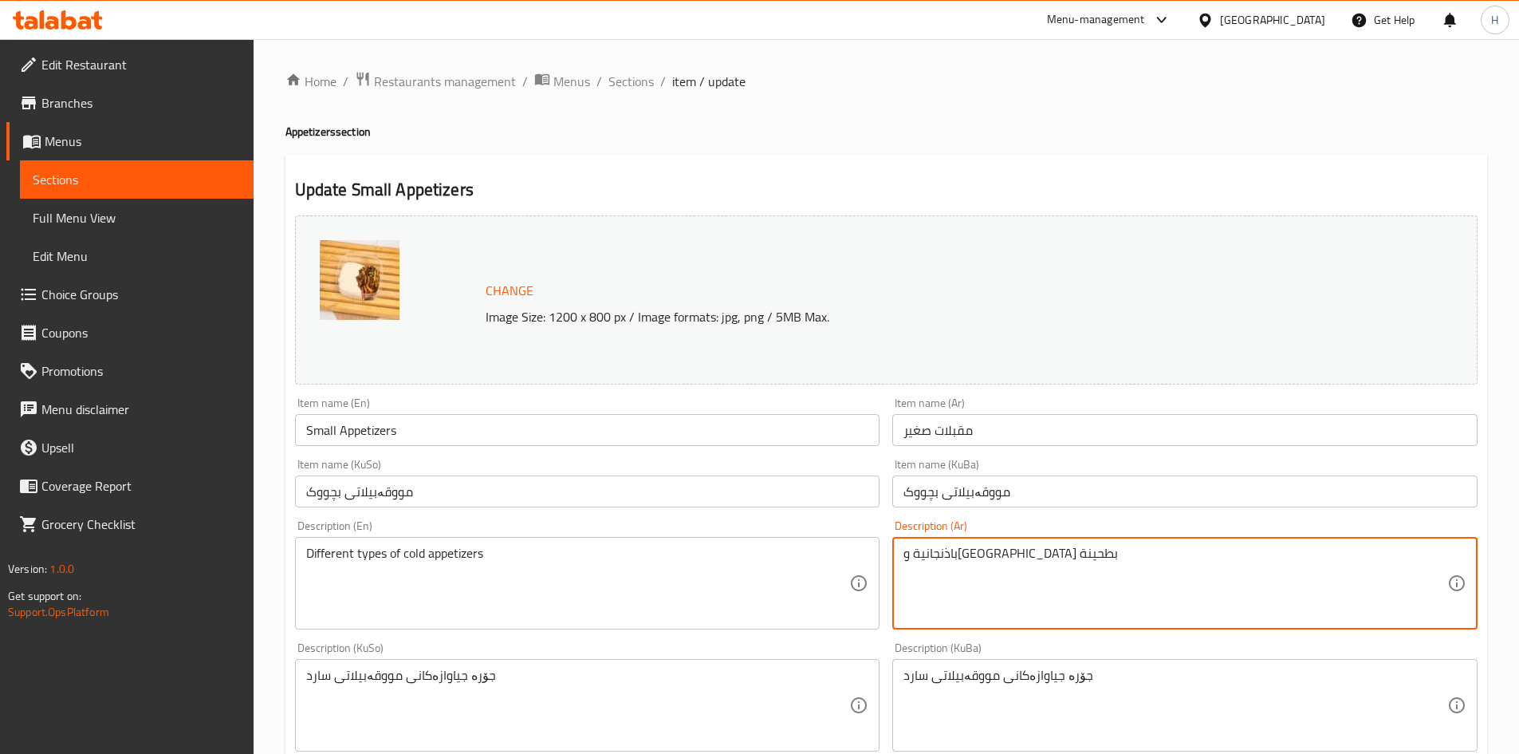
click at [999, 567] on textarea "باذنجانية وحمص بطحينة" at bounding box center [1176, 584] width 544 height 76
type textarea "باذنجانية وحمص بطحينة"
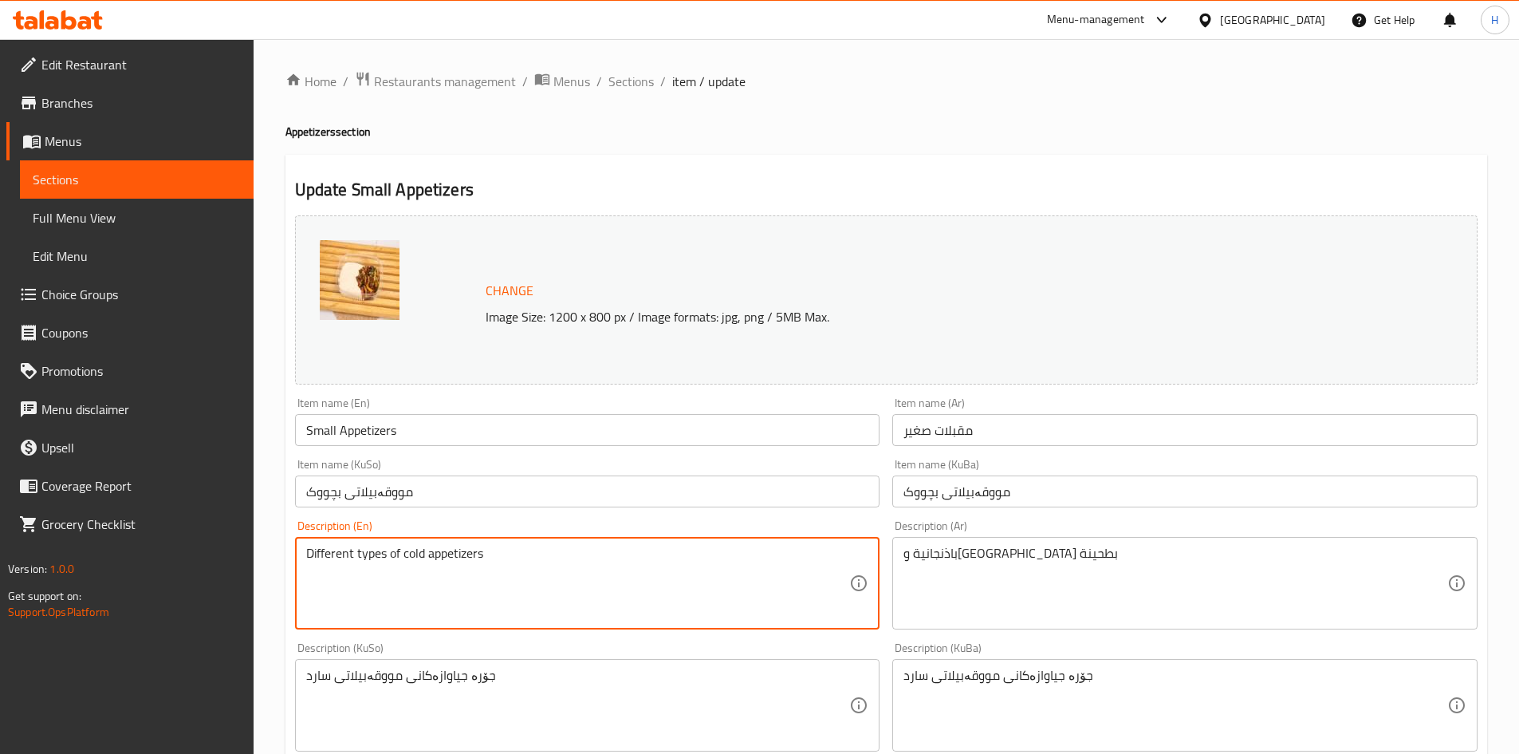
click at [491, 566] on textarea "Different types of cold appetizers" at bounding box center [578, 584] width 544 height 76
paste textarea "Eggplant and hummus with tahini"
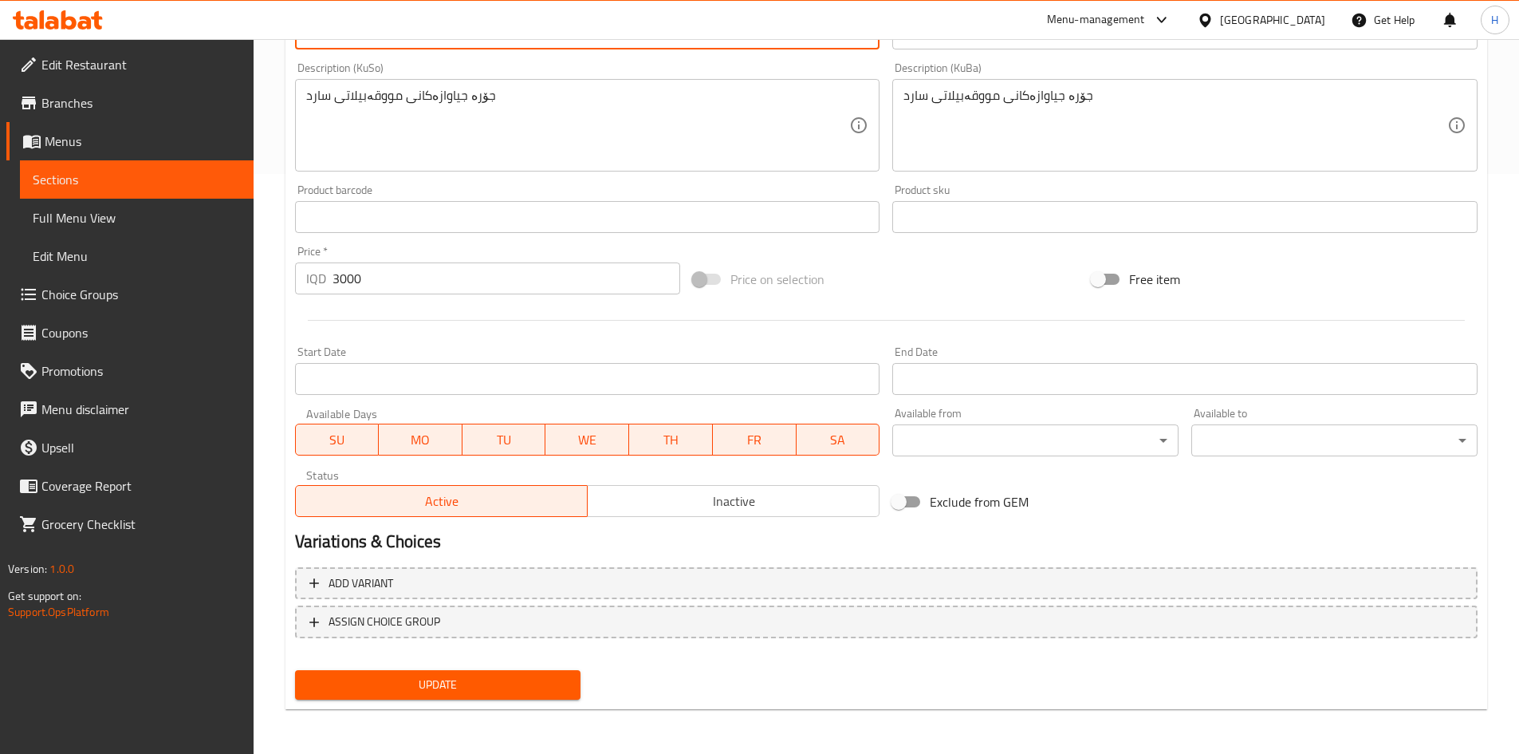
type textarea "Eggplant and hummus with tahini"
click at [436, 684] on span "Update" at bounding box center [438, 685] width 261 height 20
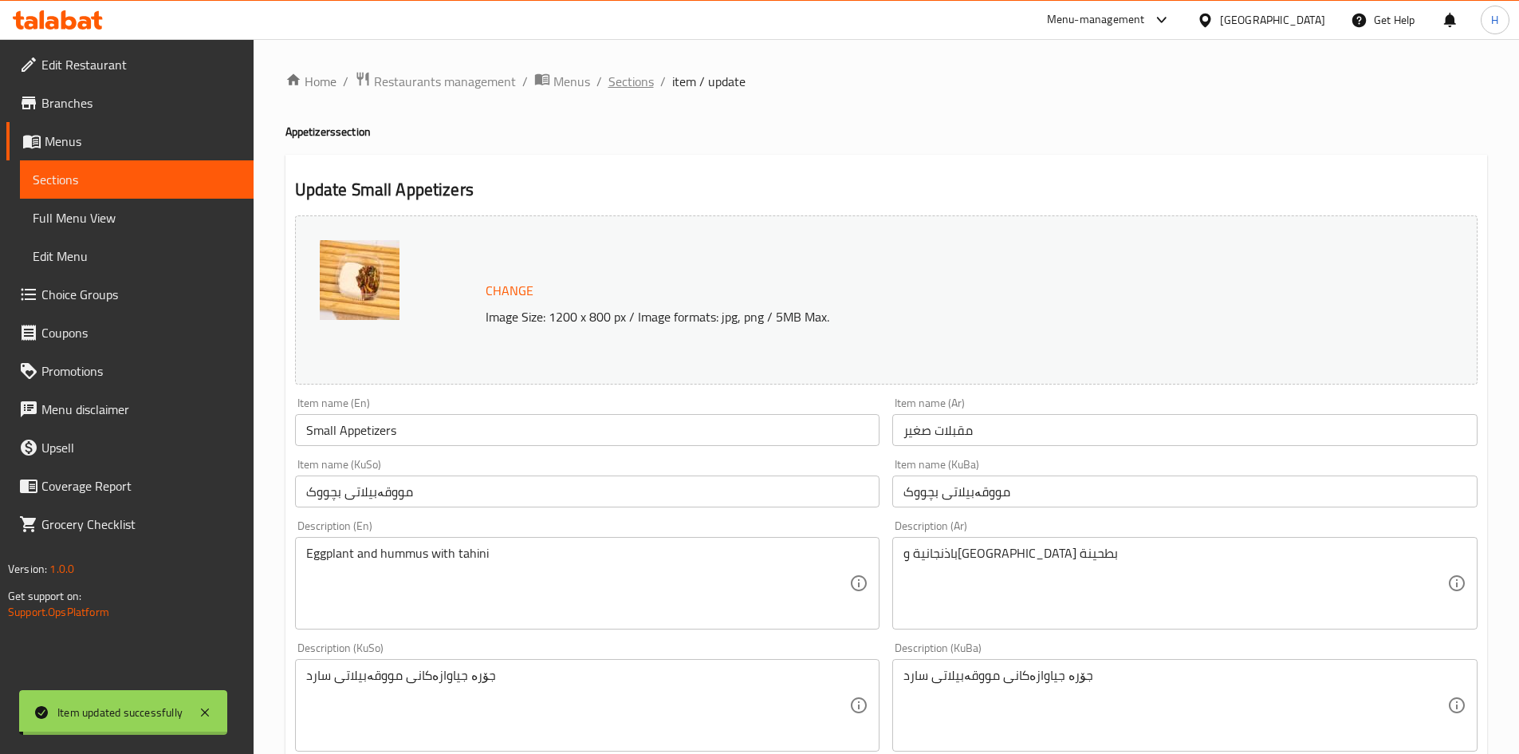
click at [633, 88] on span "Sections" at bounding box center [631, 81] width 45 height 19
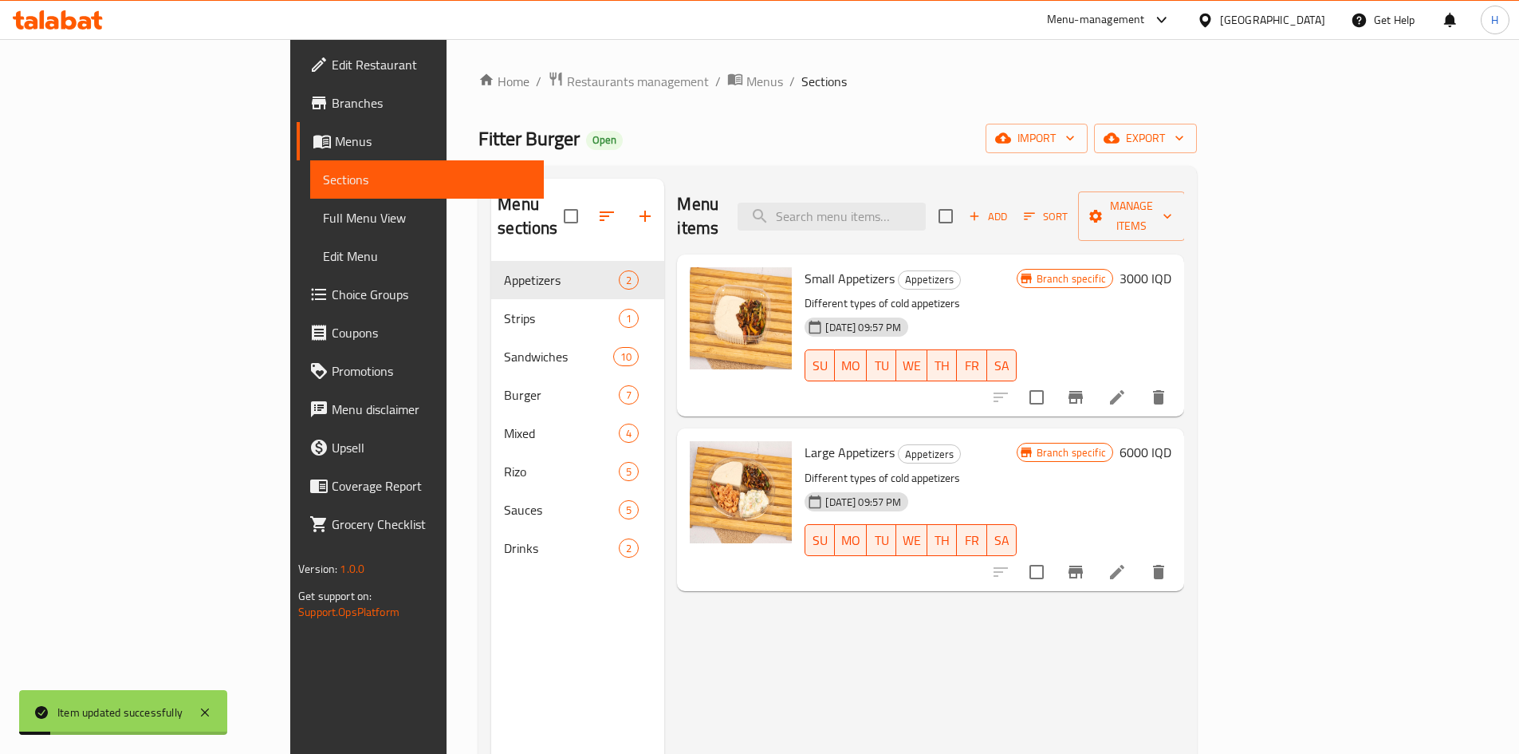
click at [1127, 562] on icon at bounding box center [1117, 571] width 19 height 19
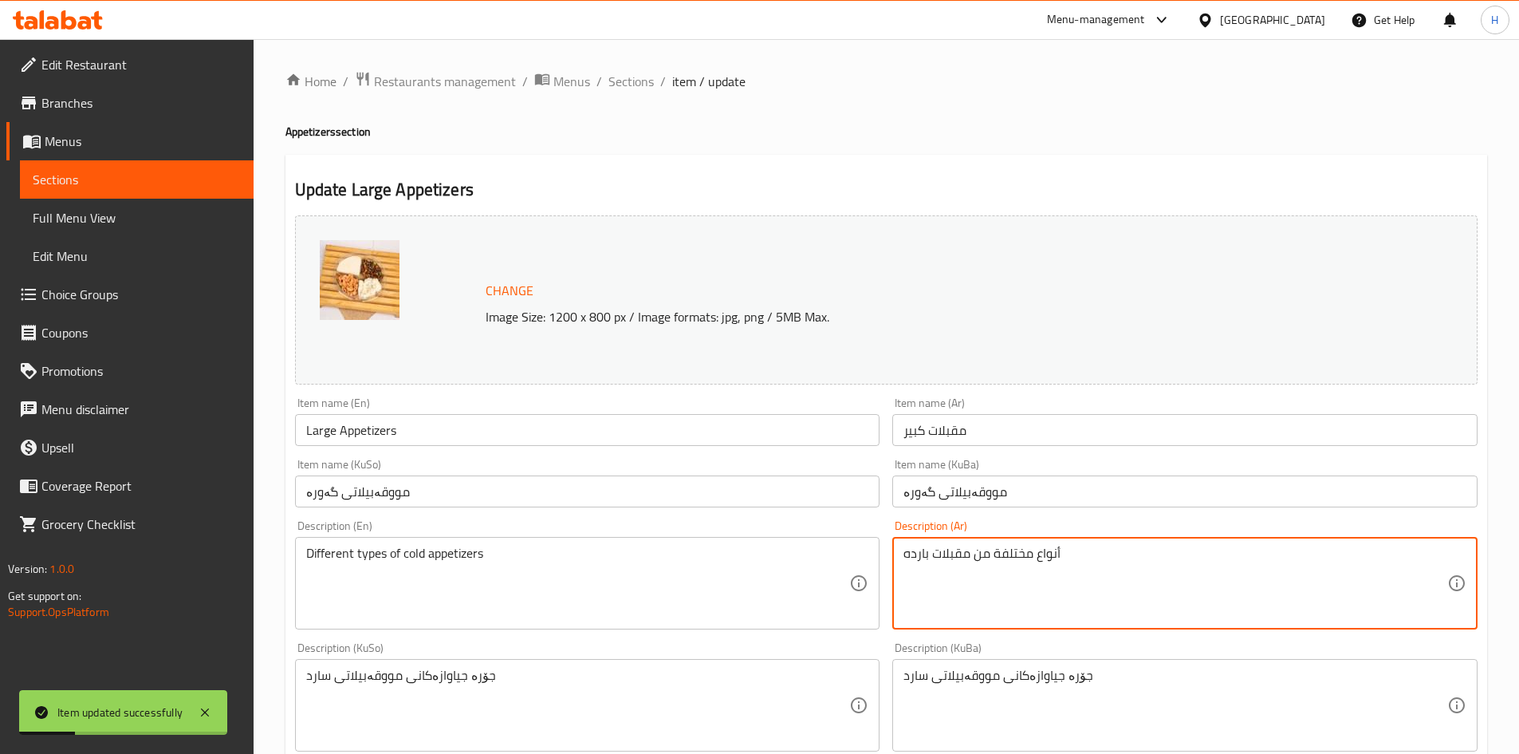
click at [1045, 568] on textarea "أنواع مختلفة من مقبلات بارده" at bounding box center [1176, 584] width 544 height 76
click at [1079, 572] on textarea "باذنجانية, باستا, حمص وروسية" at bounding box center [1176, 584] width 544 height 76
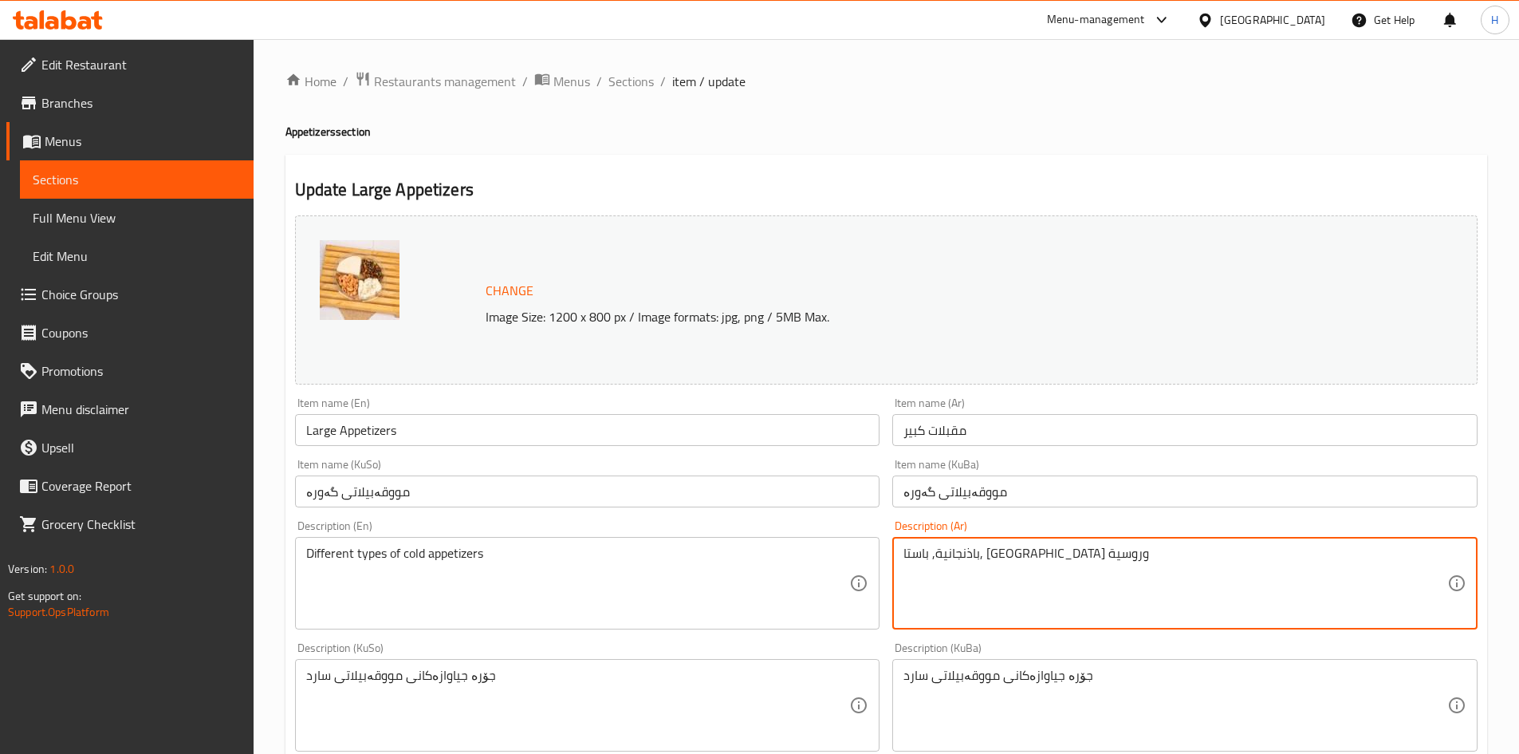
click at [1079, 572] on textarea "باذنجانية, باستا, حمص وروسية" at bounding box center [1176, 584] width 544 height 76
type textarea "باذنجانية, باستا, حمص وروسية"
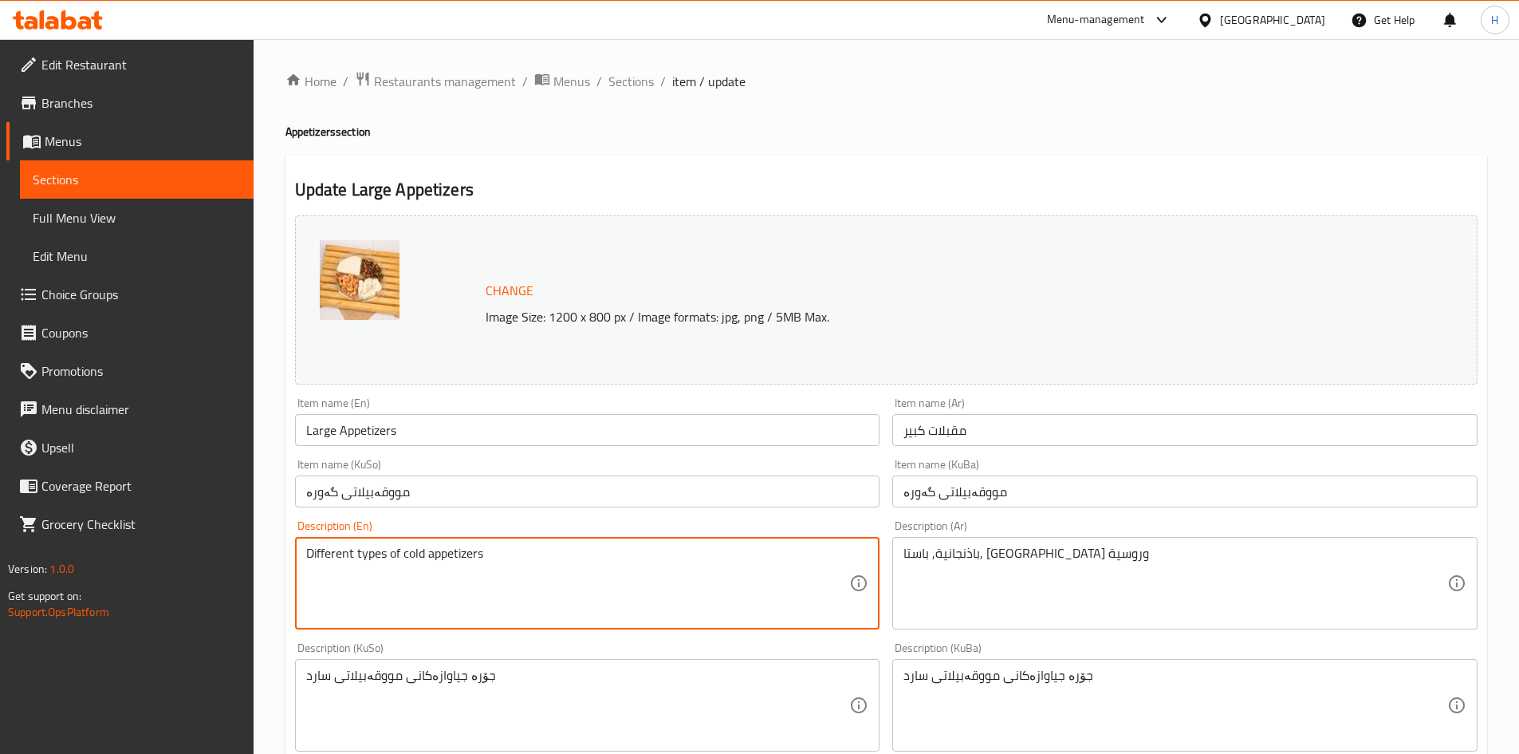
click at [503, 595] on textarea "Different types of cold appetizers" at bounding box center [578, 584] width 544 height 76
paste textarea "Eggplant, pasta, hummus and Russian"
drag, startPoint x: 471, startPoint y: 557, endPoint x: 475, endPoint y: 566, distance: 9.6
click at [475, 566] on textarea "Eggplant, pasta, hummus and Russian" at bounding box center [578, 584] width 544 height 76
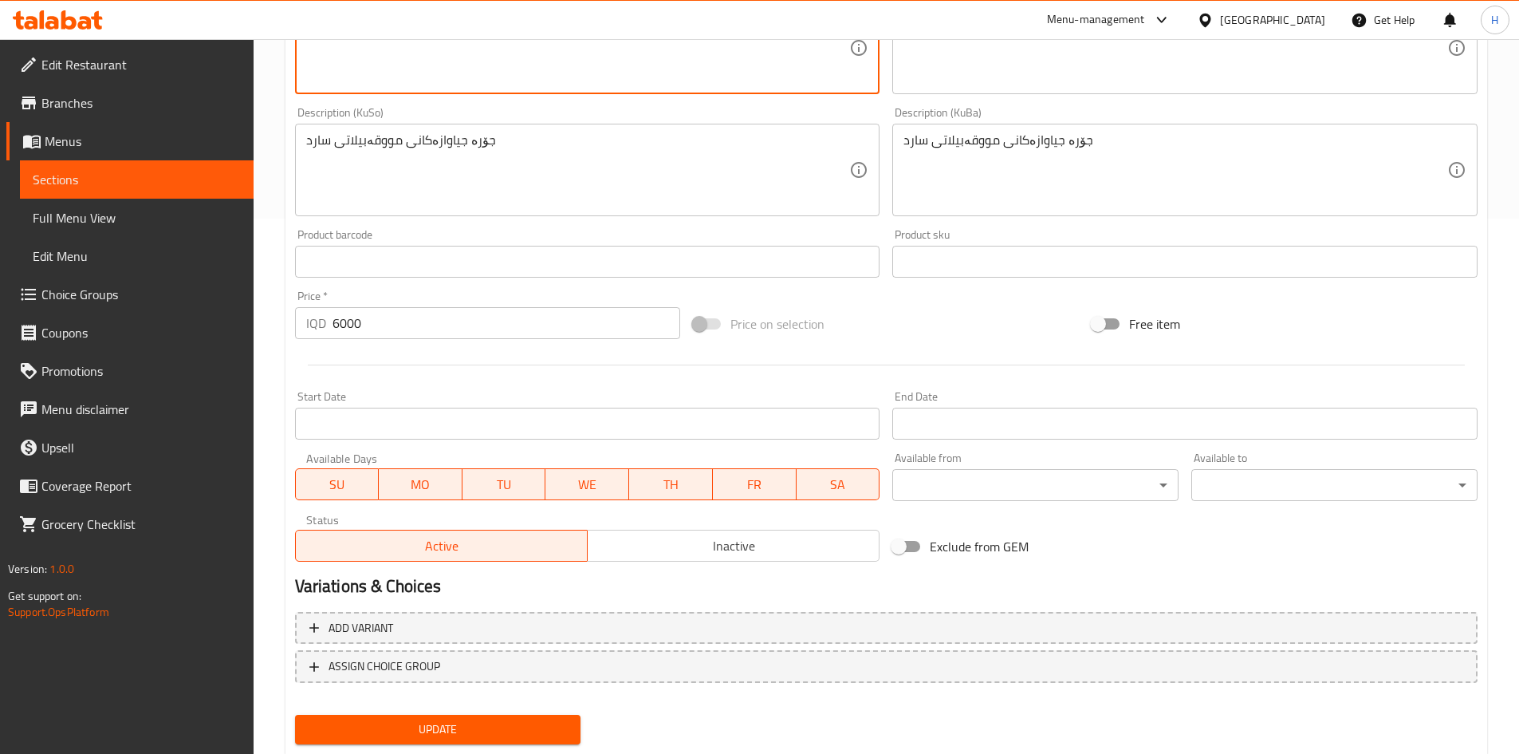
scroll to position [580, 0]
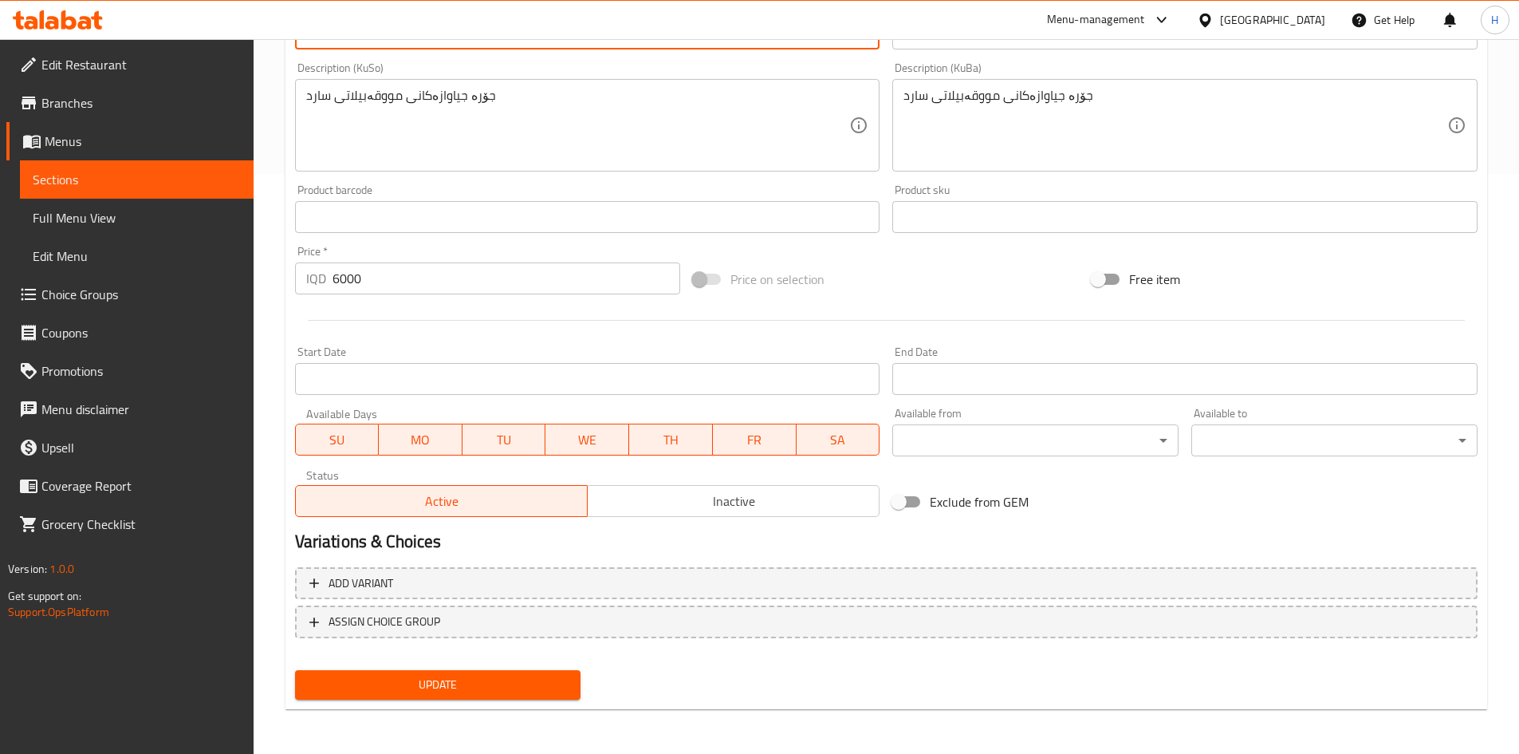
type textarea "Eggplant, pasta, hummus and russian"
click at [370, 689] on span "Update" at bounding box center [438, 685] width 261 height 20
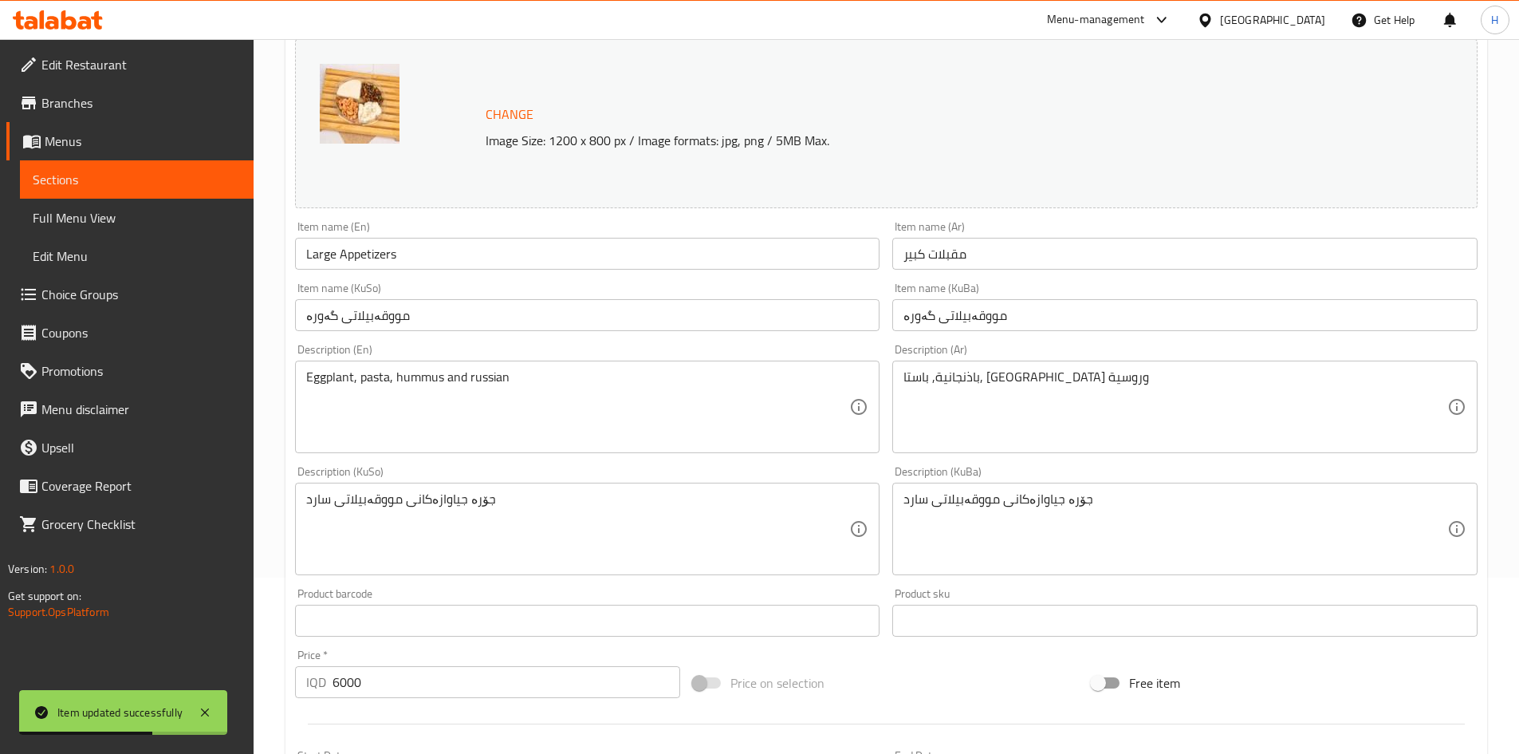
scroll to position [0, 0]
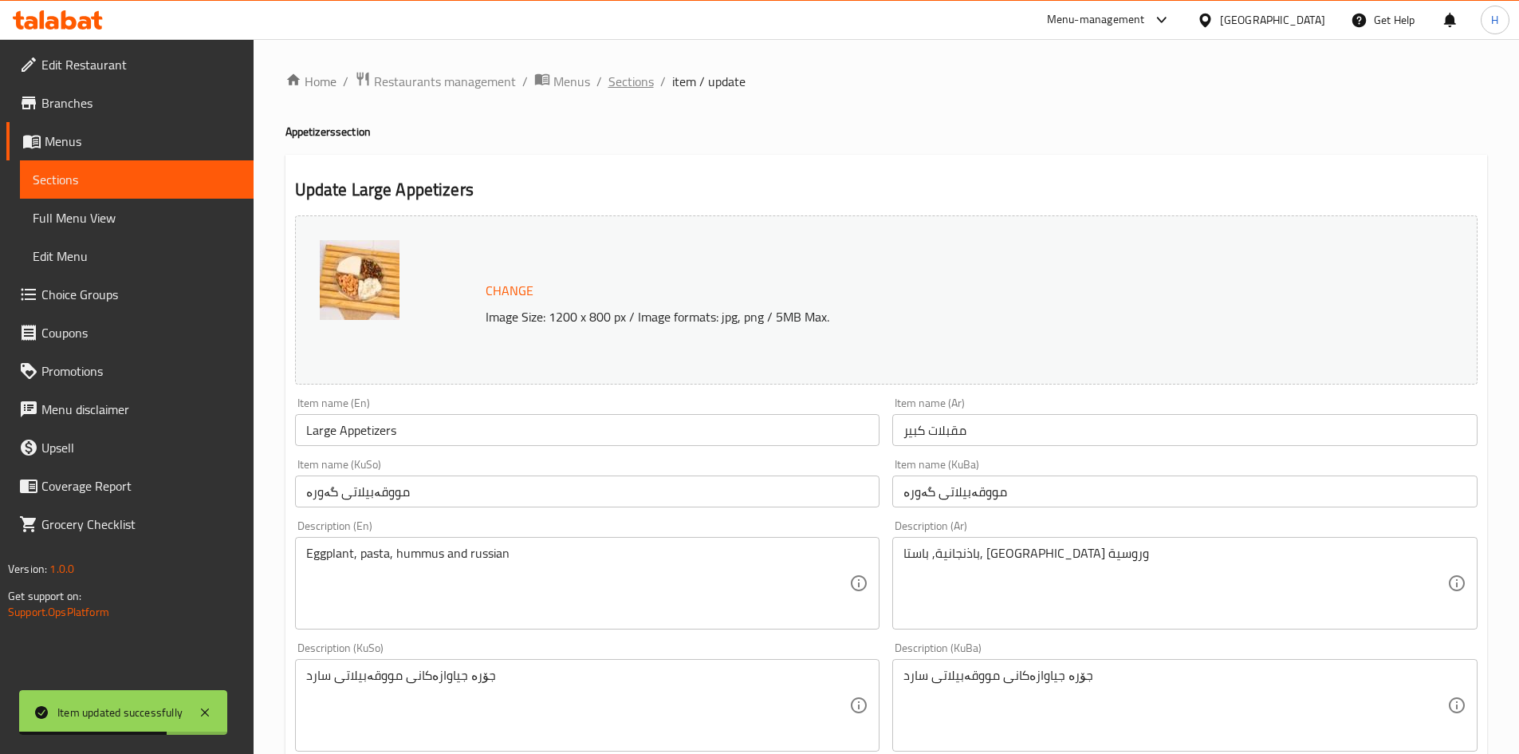
click at [625, 77] on span "Sections" at bounding box center [631, 81] width 45 height 19
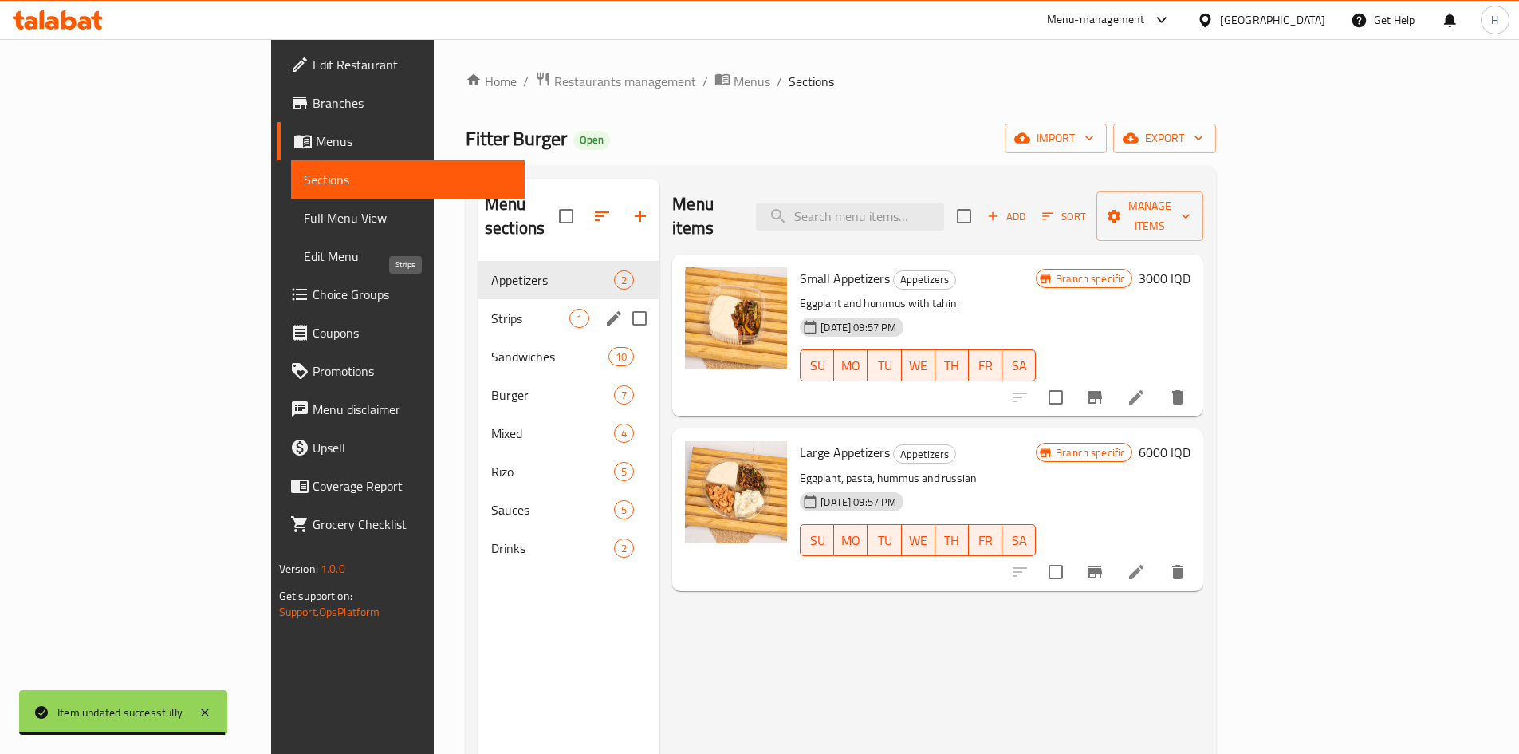
click at [491, 309] on span "Strips" at bounding box center [530, 318] width 78 height 19
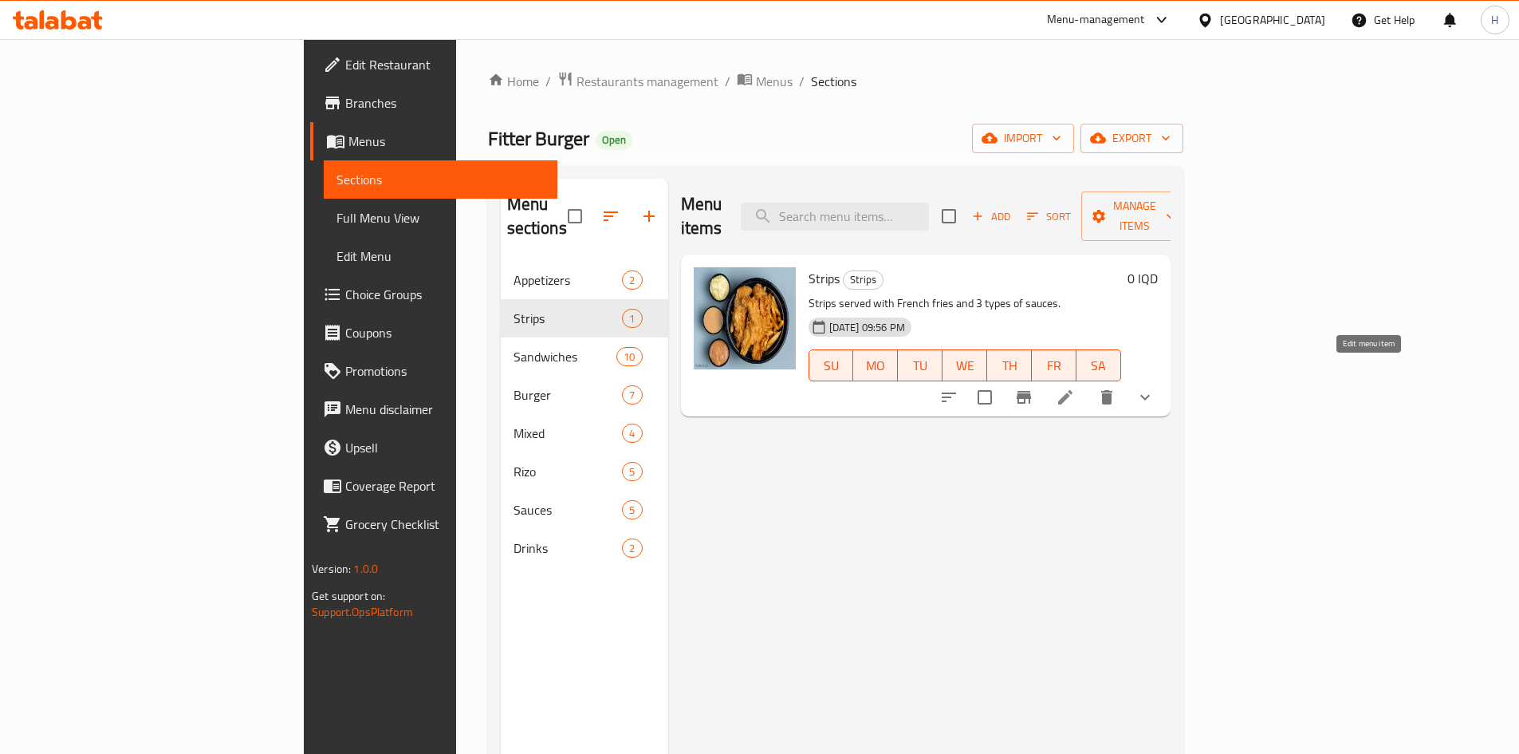
click at [1075, 388] on icon at bounding box center [1065, 397] width 19 height 19
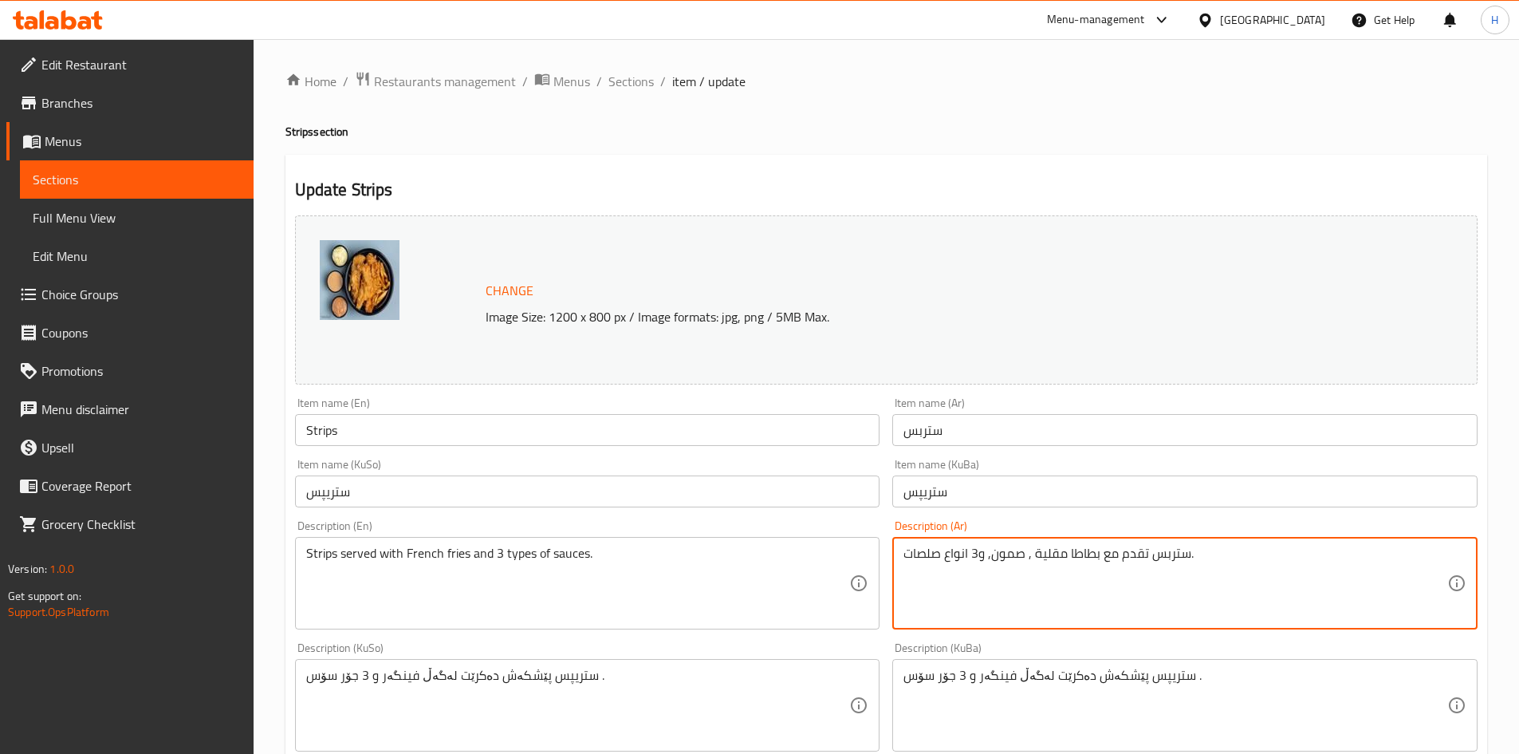
click at [1117, 565] on textarea "ستربس تقدم مع بطاطا مقلية , صمون, و3 انواع صلصات." at bounding box center [1176, 584] width 544 height 76
type textarea "ستربس تقدم مع بطاطا مقلية , صمون, و3 انواع صلصات."
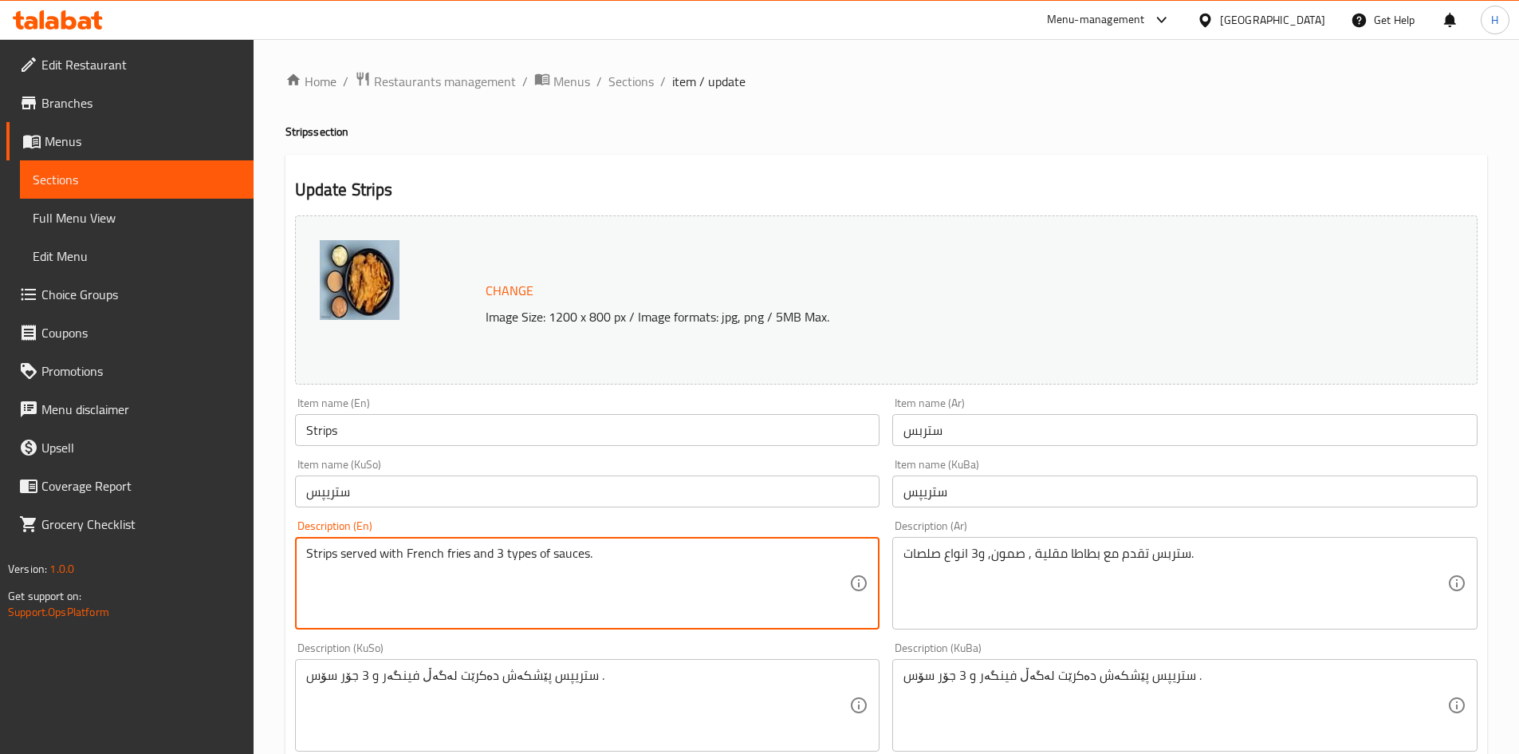
click at [589, 564] on textarea "Strips served with French fries and 3 types of sauces." at bounding box center [578, 584] width 544 height 76
paste textarea ", bread,"
click at [408, 557] on textarea "Strips served with French fries, bread, and 3 types of sauces." at bounding box center [578, 584] width 544 height 76
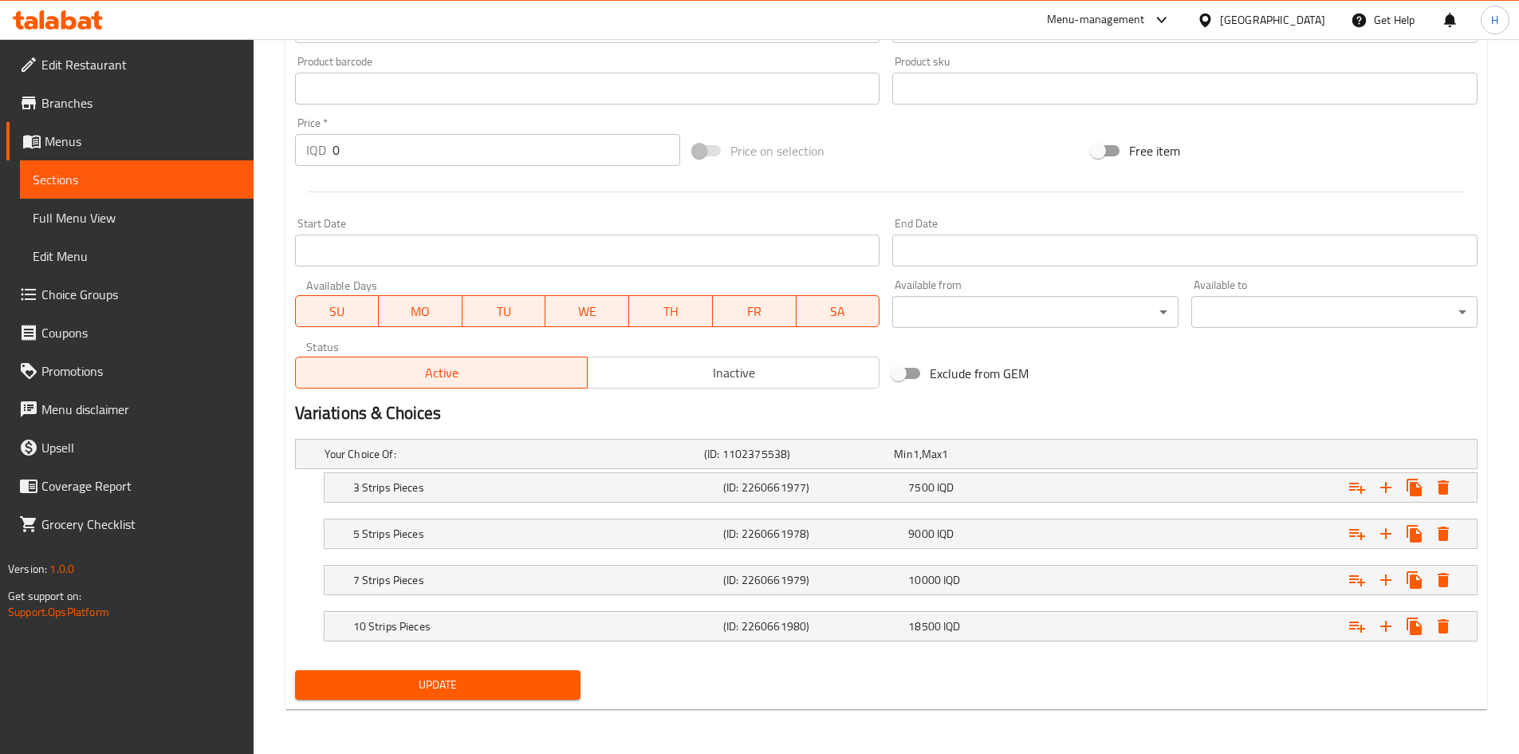
type textarea "Strips served with french fries, bread, and 3 types of sauces."
click at [487, 685] on span "Update" at bounding box center [438, 685] width 261 height 20
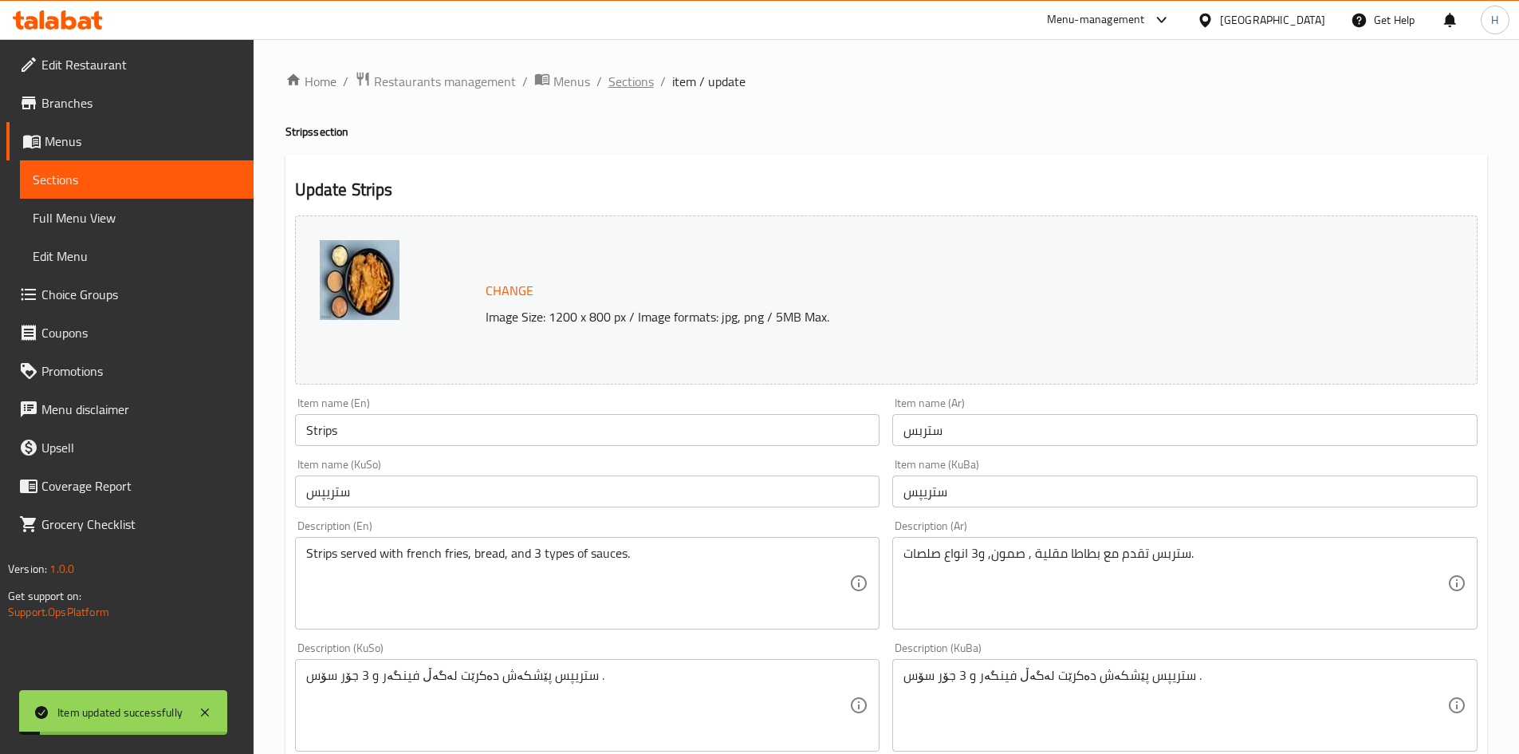
click at [621, 80] on span "Sections" at bounding box center [631, 81] width 45 height 19
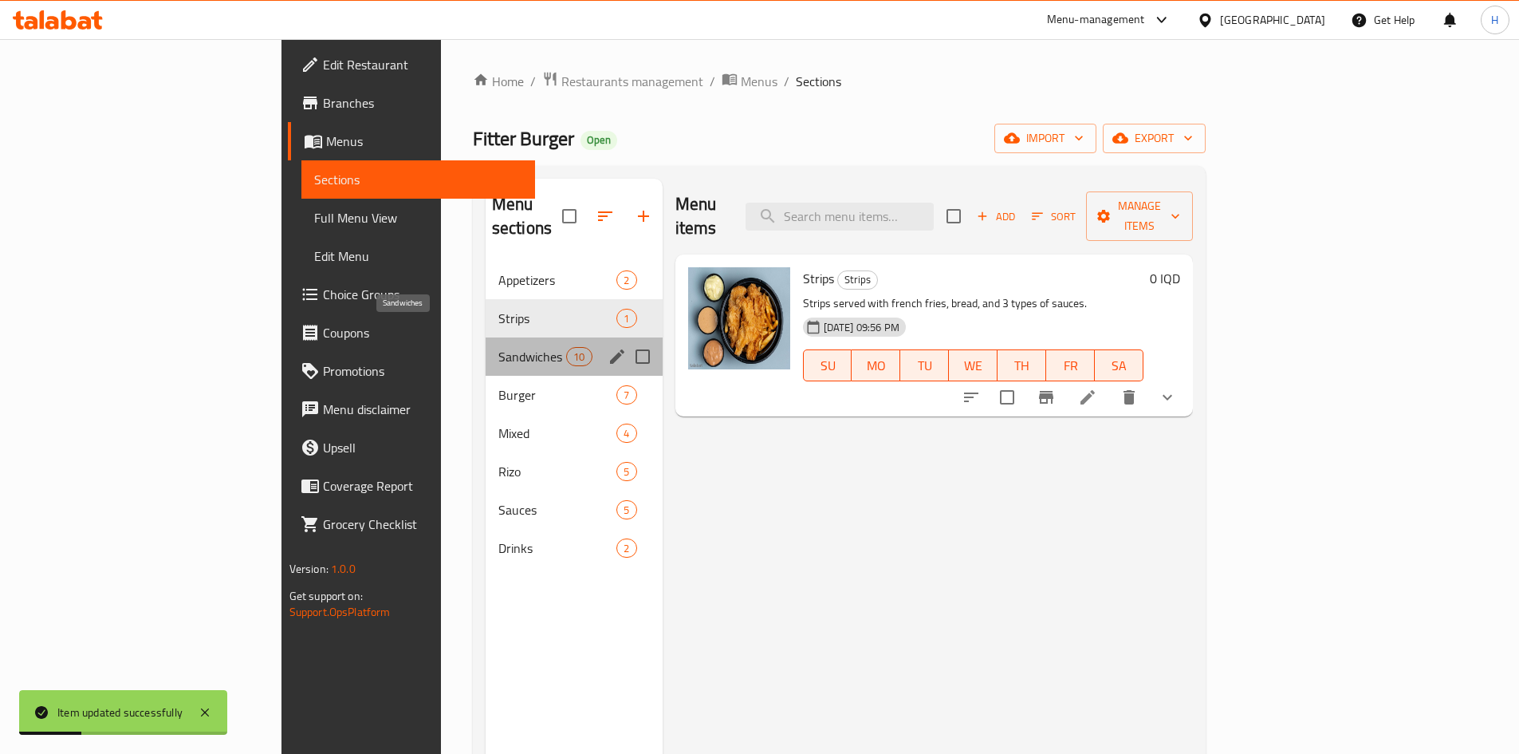
click at [499, 347] on span "Sandwiches" at bounding box center [533, 356] width 68 height 19
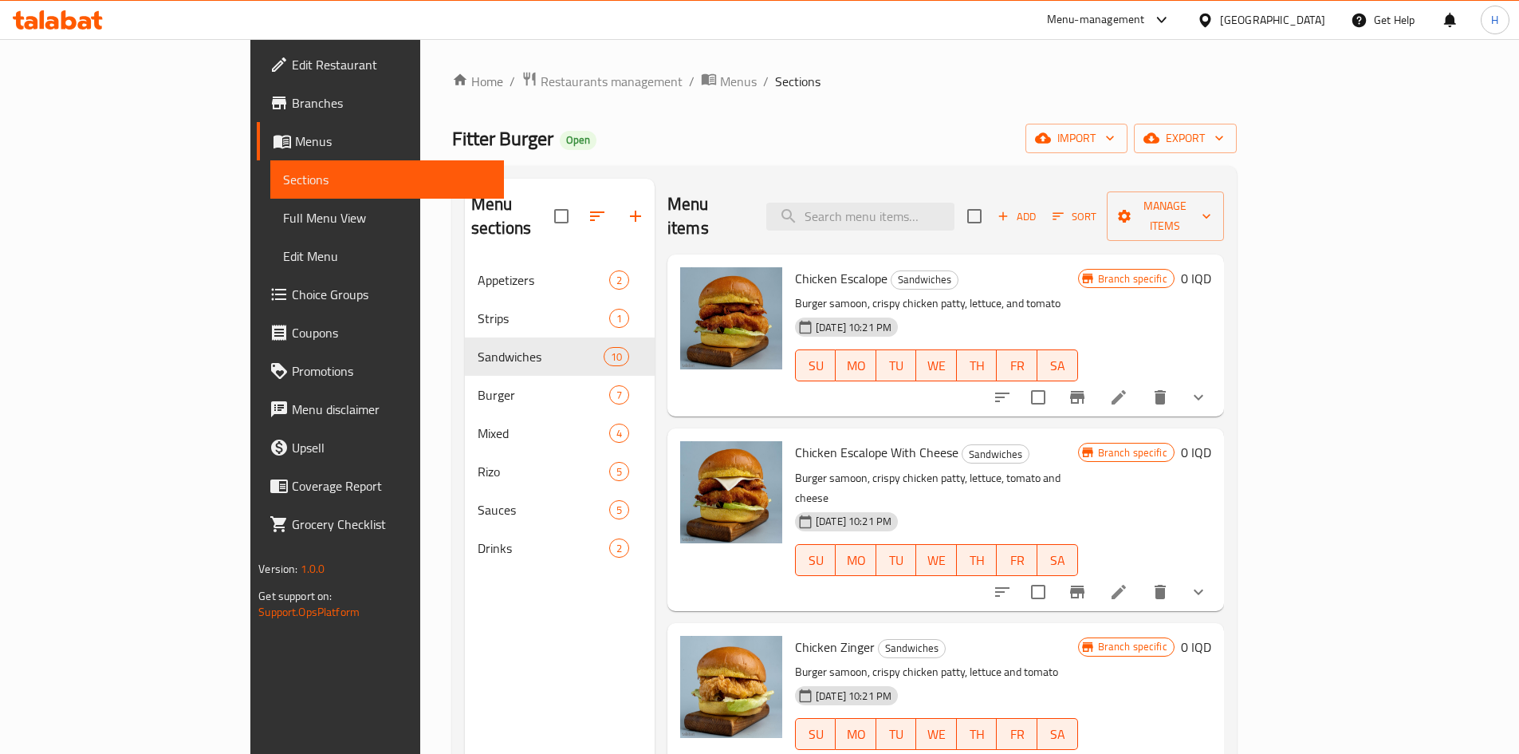
click at [1129, 388] on icon at bounding box center [1118, 397] width 19 height 19
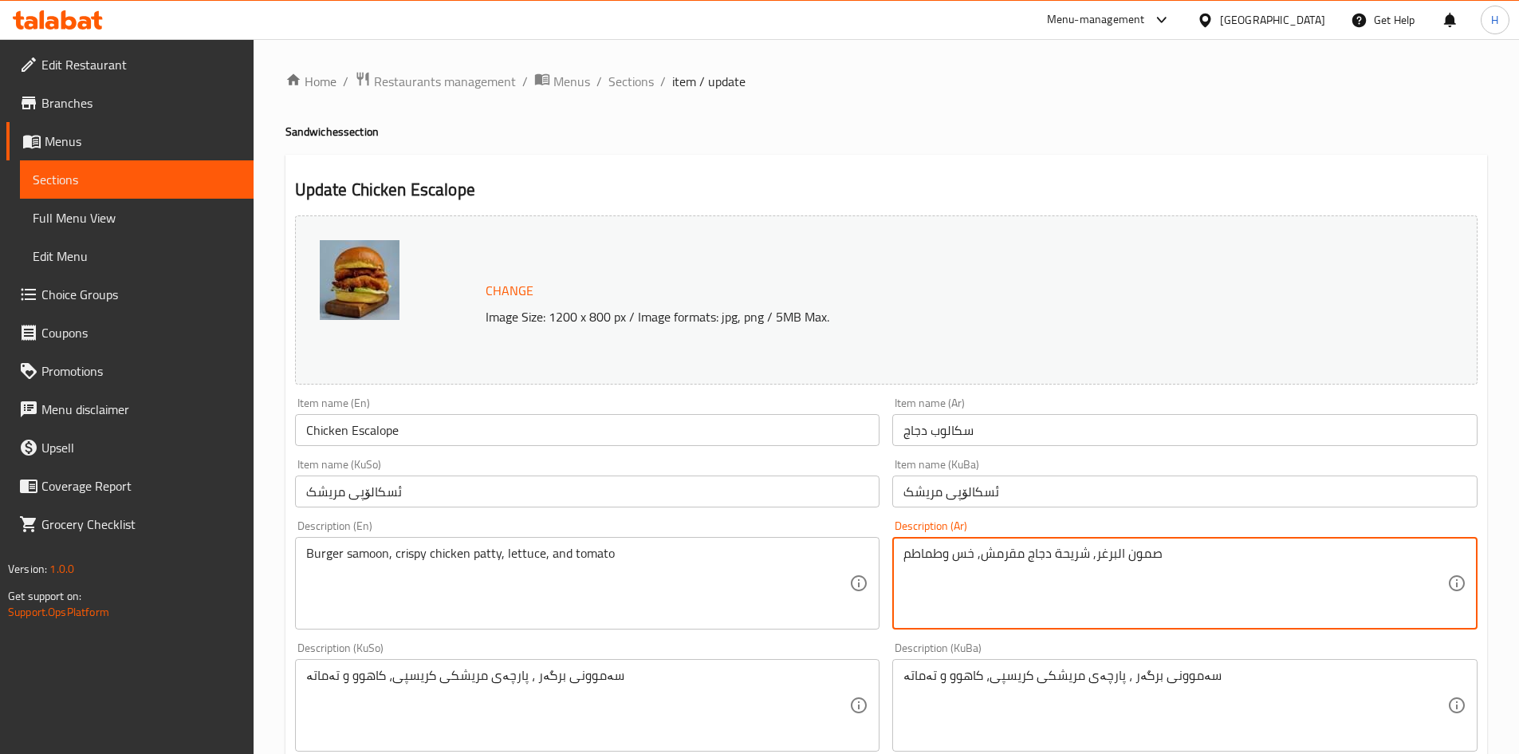
drag, startPoint x: 1050, startPoint y: 552, endPoint x: 984, endPoint y: 560, distance: 66.7
click at [1084, 548] on textarea "صمون البرغر, شريحة سكالوب دجاج, خس وطماطم" at bounding box center [1176, 584] width 544 height 76
drag, startPoint x: 982, startPoint y: 555, endPoint x: 956, endPoint y: 565, distance: 27.3
click at [956, 565] on textarea "صمون البرغر, 2 شريحة سكالوب دجاج, خس وطماطم" at bounding box center [1176, 584] width 544 height 76
click at [954, 566] on textarea "صمون البرغر, 2 شريحة سكالوب دجاج وطماطم" at bounding box center [1176, 584] width 544 height 76
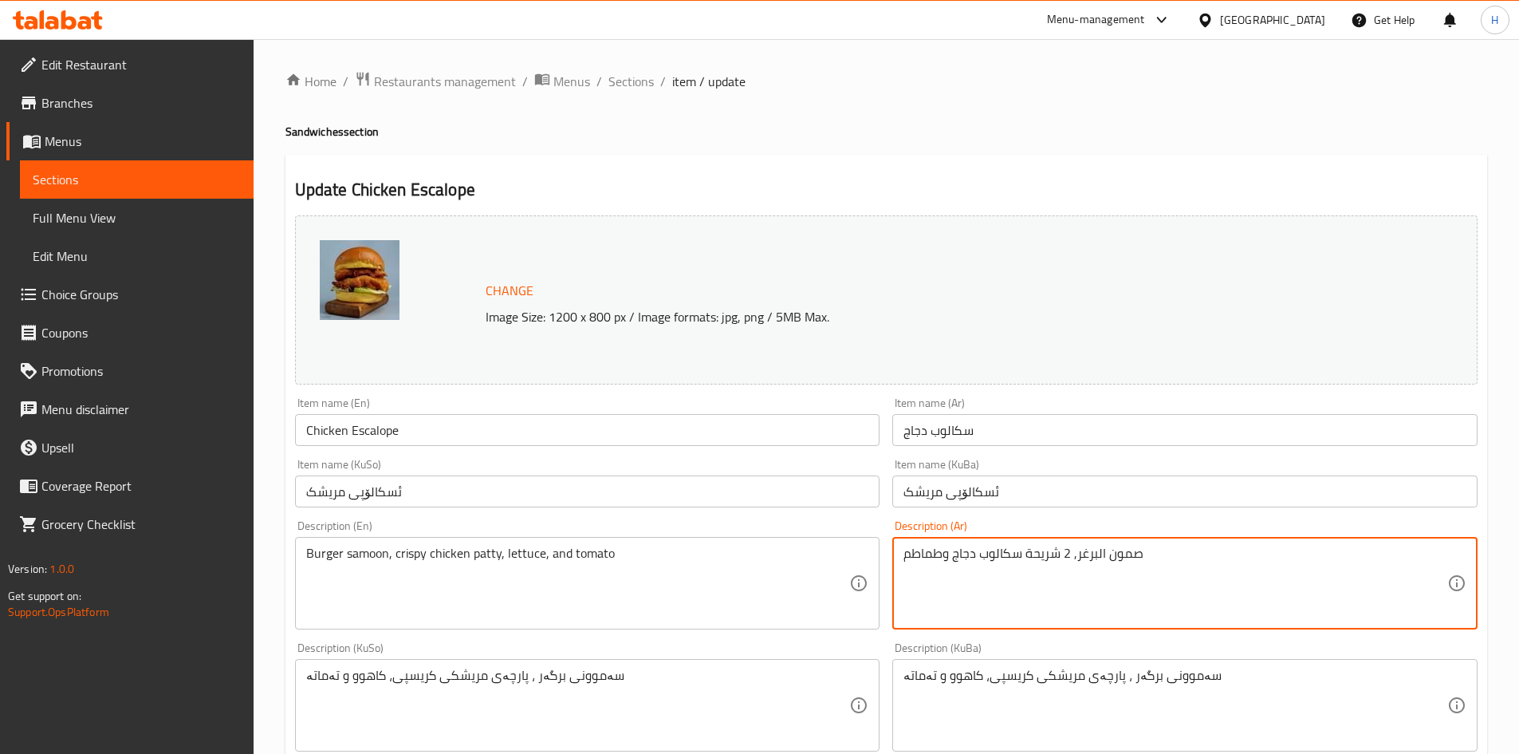
click at [954, 566] on textarea "صمون البرغر, 2 شريحة سكالوب دجاج وطماطم" at bounding box center [1176, 584] width 544 height 76
type textarea "صمون البرغر, 2 شريحة سكالوب دجاج وطماطم"
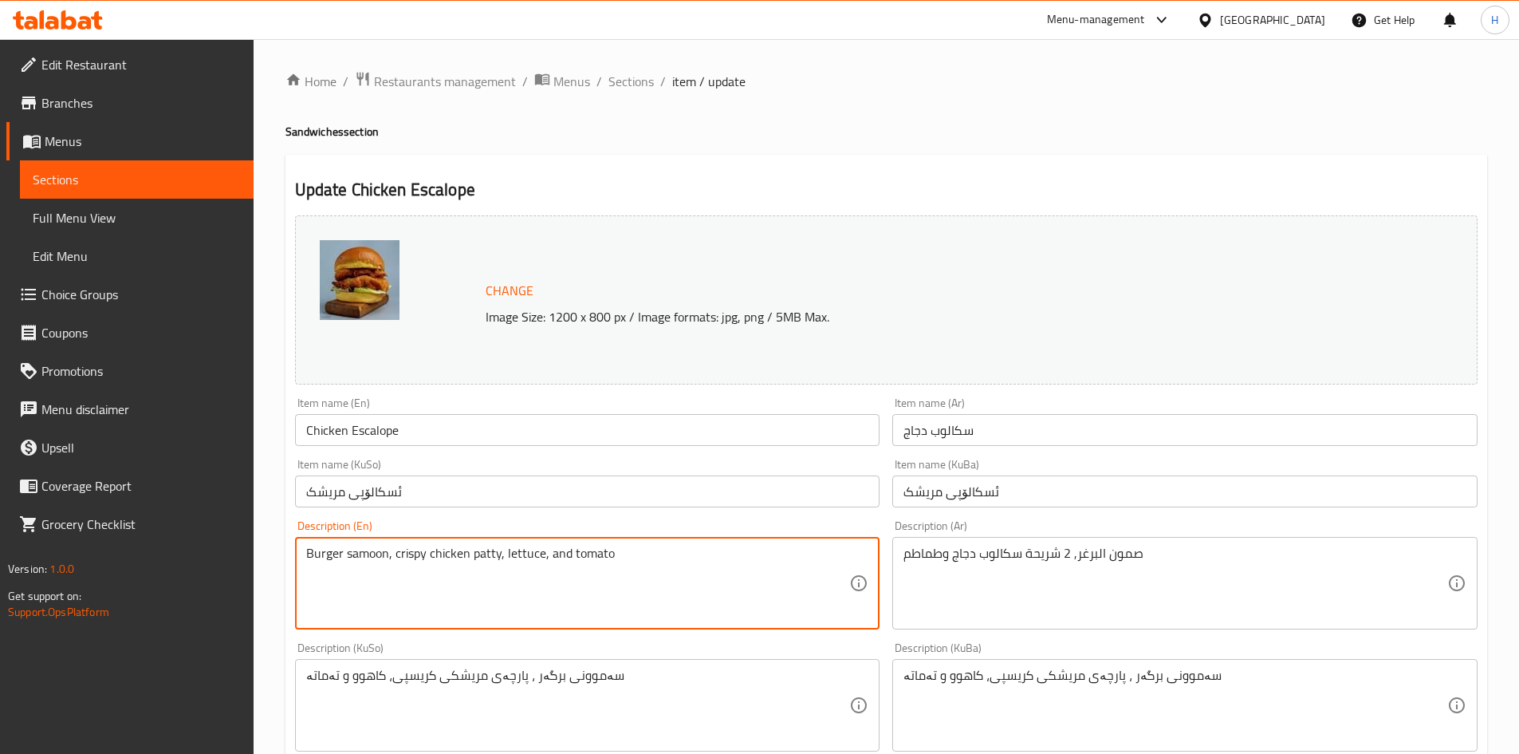
click at [562, 585] on textarea "Burger samoon, crispy chicken patty, lettuce, and tomato" at bounding box center [578, 584] width 544 height 76
paste textarea "bun, 2 chicken escalope slices and tomatoes"
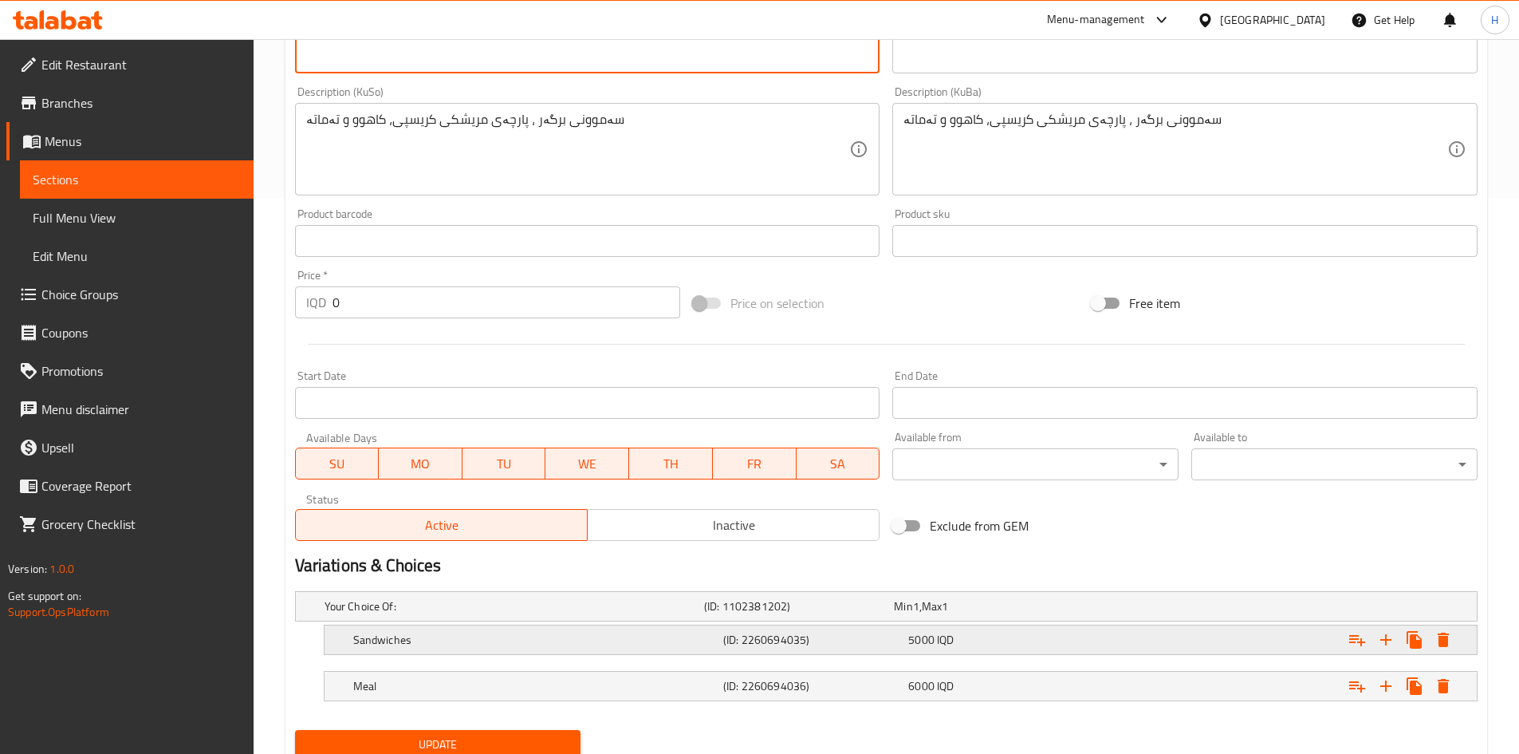
scroll to position [616, 0]
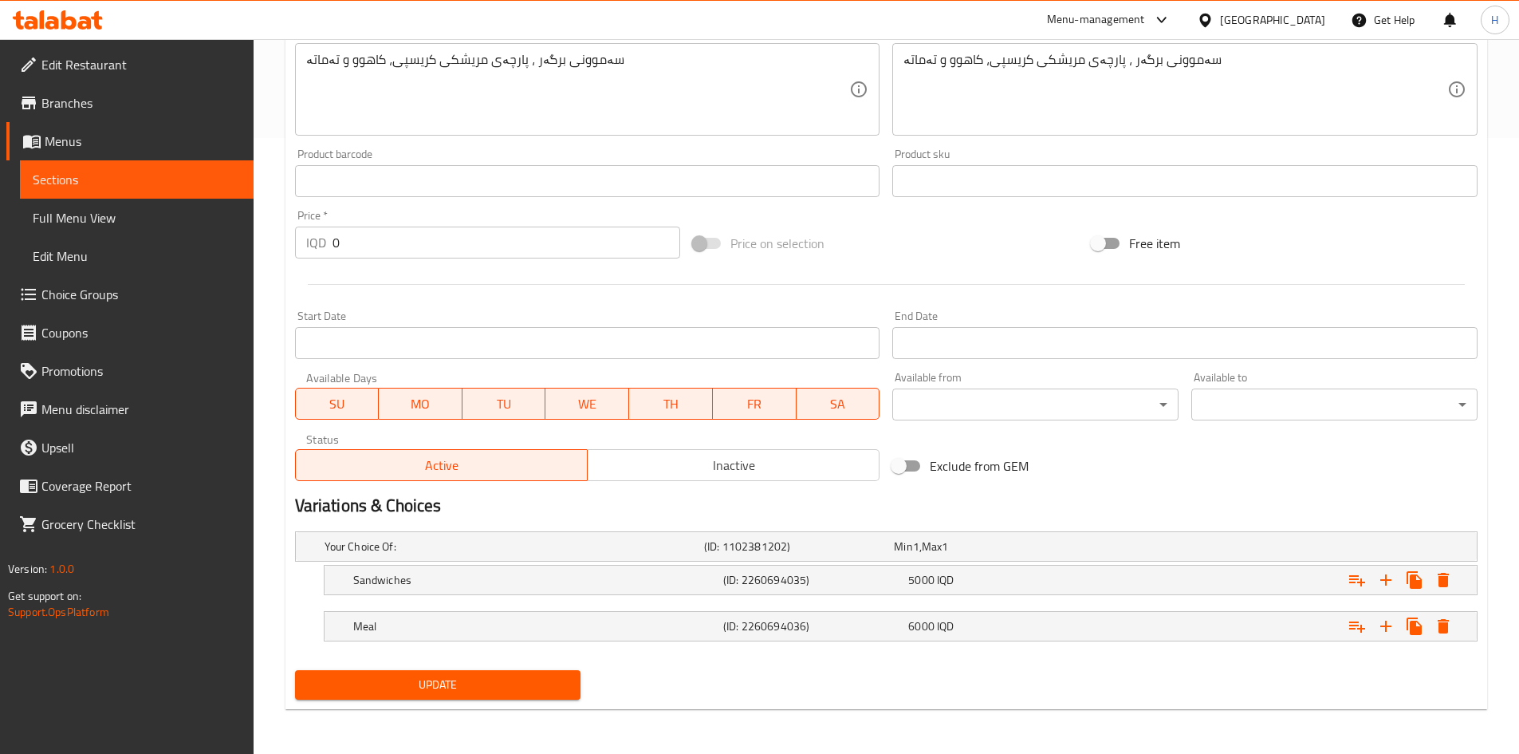
type textarea "Burger bun, 2 chicken escalope slices and tomatoes"
click at [488, 691] on span "Update" at bounding box center [438, 685] width 261 height 20
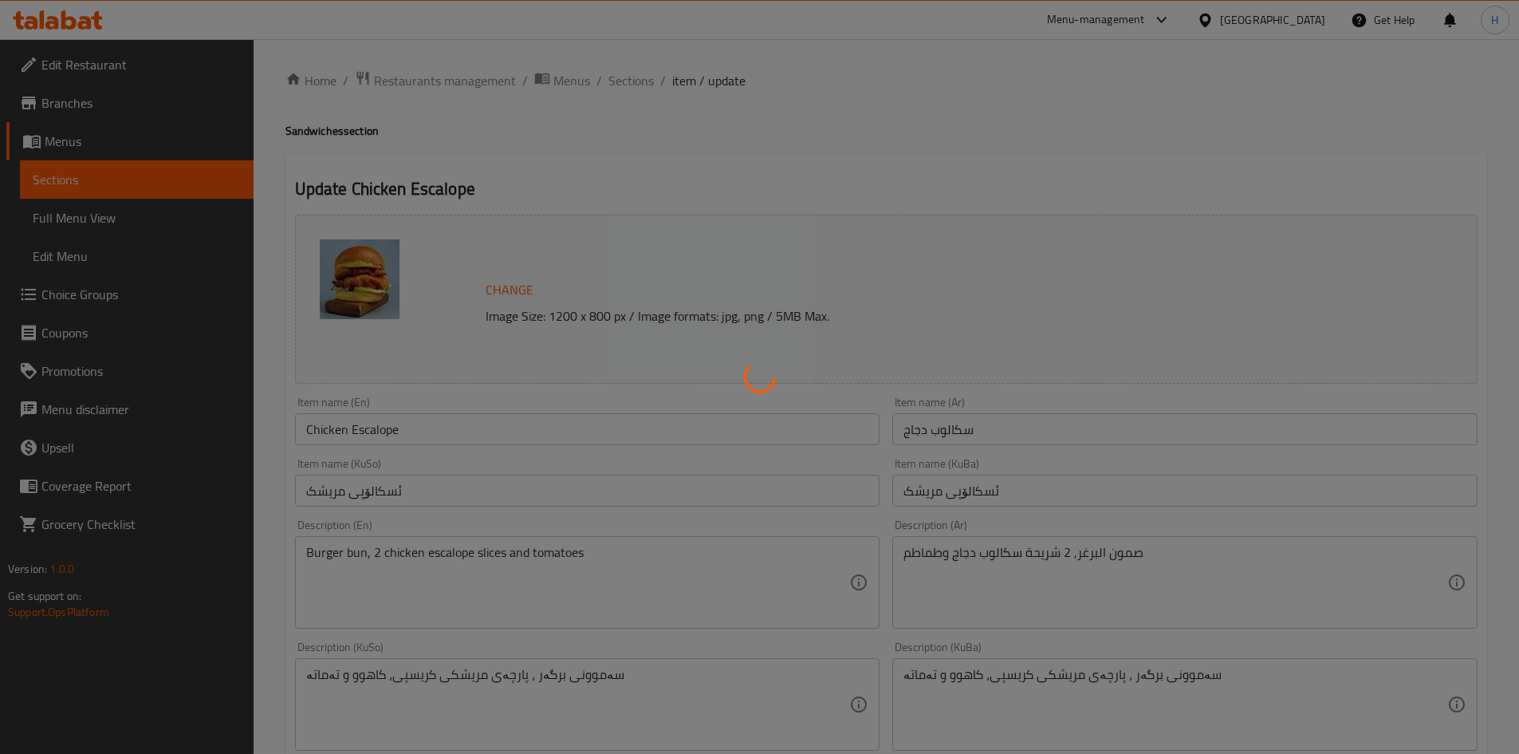
scroll to position [0, 0]
click at [627, 79] on div at bounding box center [759, 377] width 1519 height 754
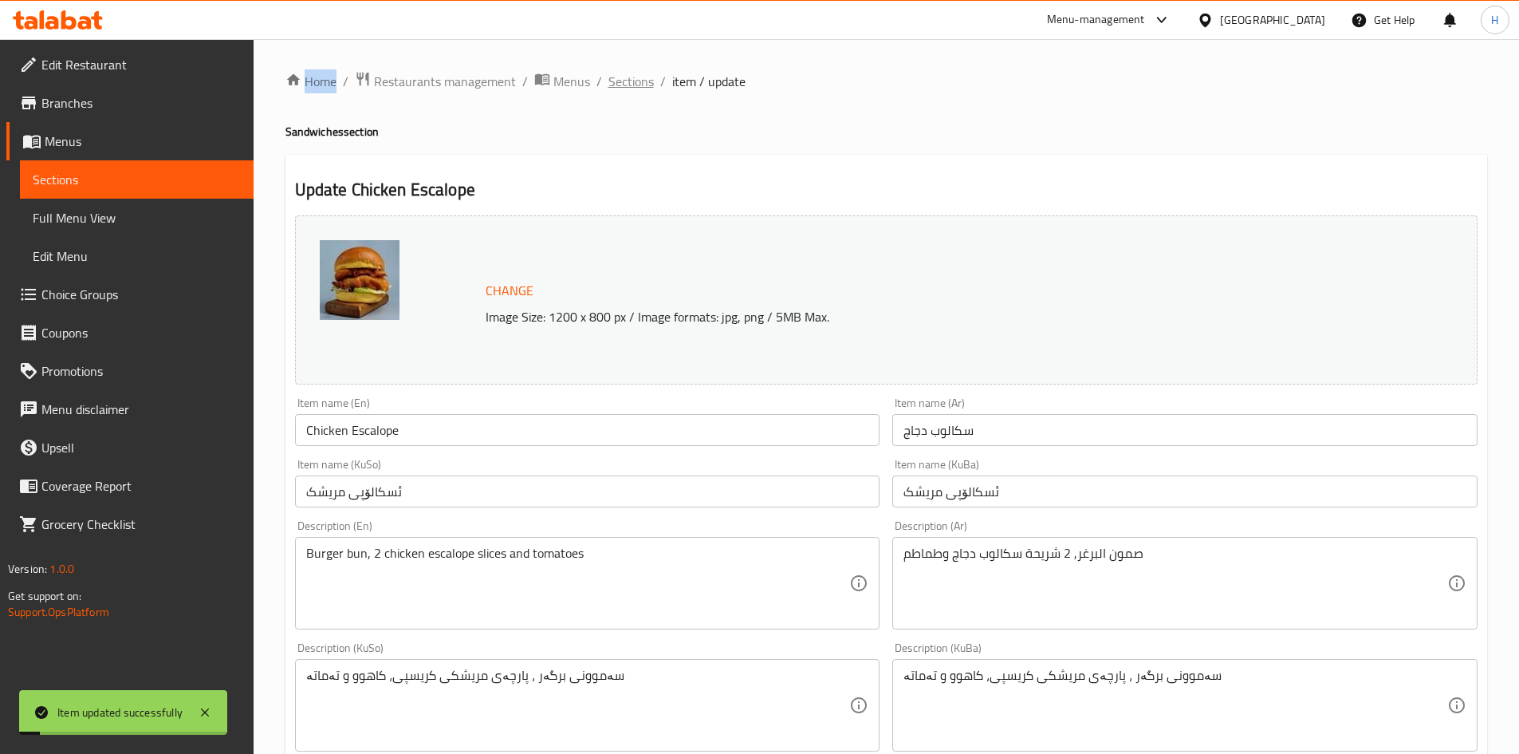
click at [627, 79] on span "Sections" at bounding box center [631, 81] width 45 height 19
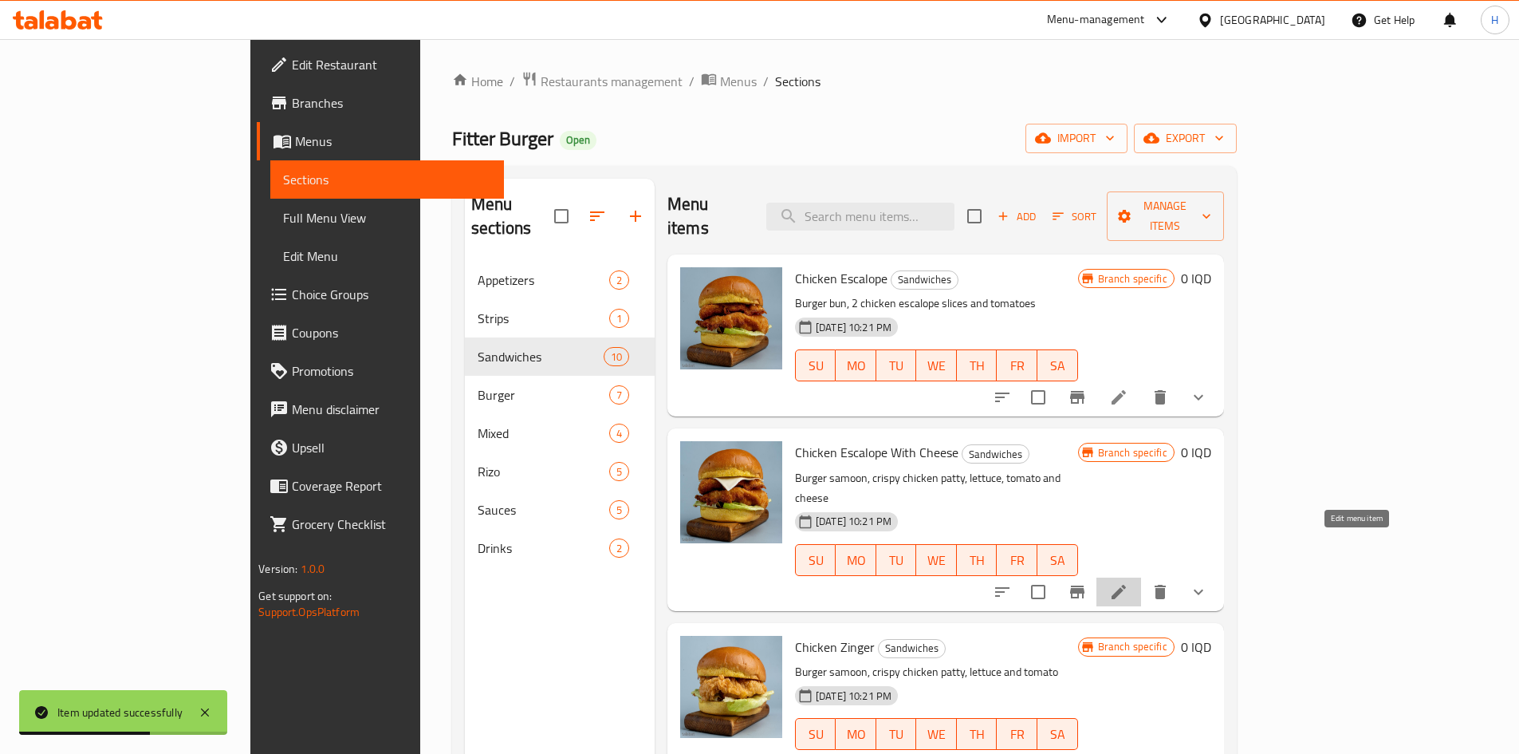
click at [1129, 582] on icon at bounding box center [1118, 591] width 19 height 19
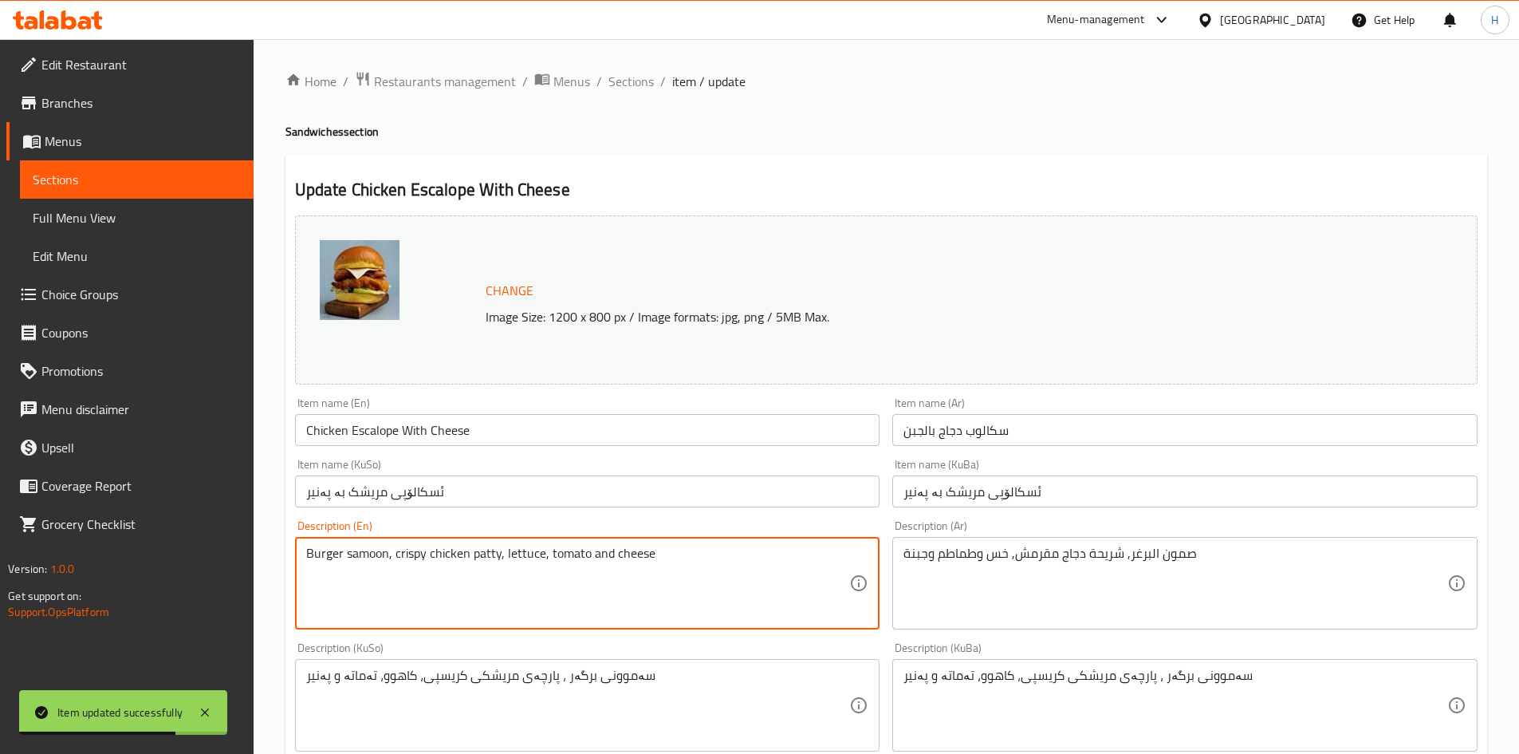
click at [608, 581] on textarea "Burger samoon, crispy chicken patty, lettuce, tomato and cheese" at bounding box center [578, 584] width 544 height 76
click at [606, 579] on textarea "Burger samoon, crispy chicken patty, lettuce, tomato and cheese" at bounding box center [578, 584] width 544 height 76
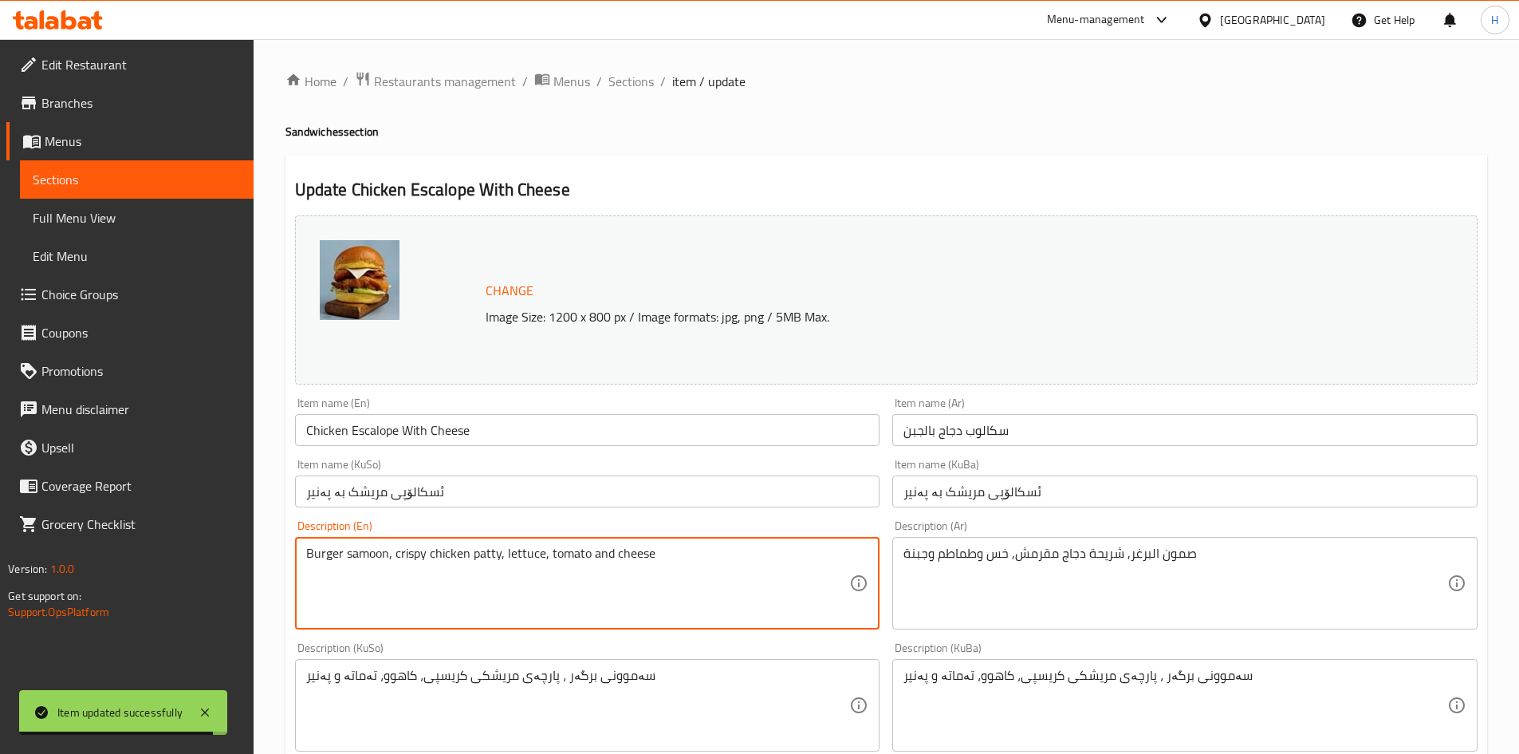
click at [606, 579] on textarea "Burger samoon, crispy chicken patty, lettuce, tomato and cheese" at bounding box center [578, 584] width 544 height 76
paste textarea "bun, 2 chicken escalope slices and tomatoes"
type textarea "Burger bun, 2 chicken escalope slices and tomatoes"
click at [532, 557] on textarea "Burger bun, 2 chicken escalope slices and tomatoes" at bounding box center [578, 584] width 544 height 76
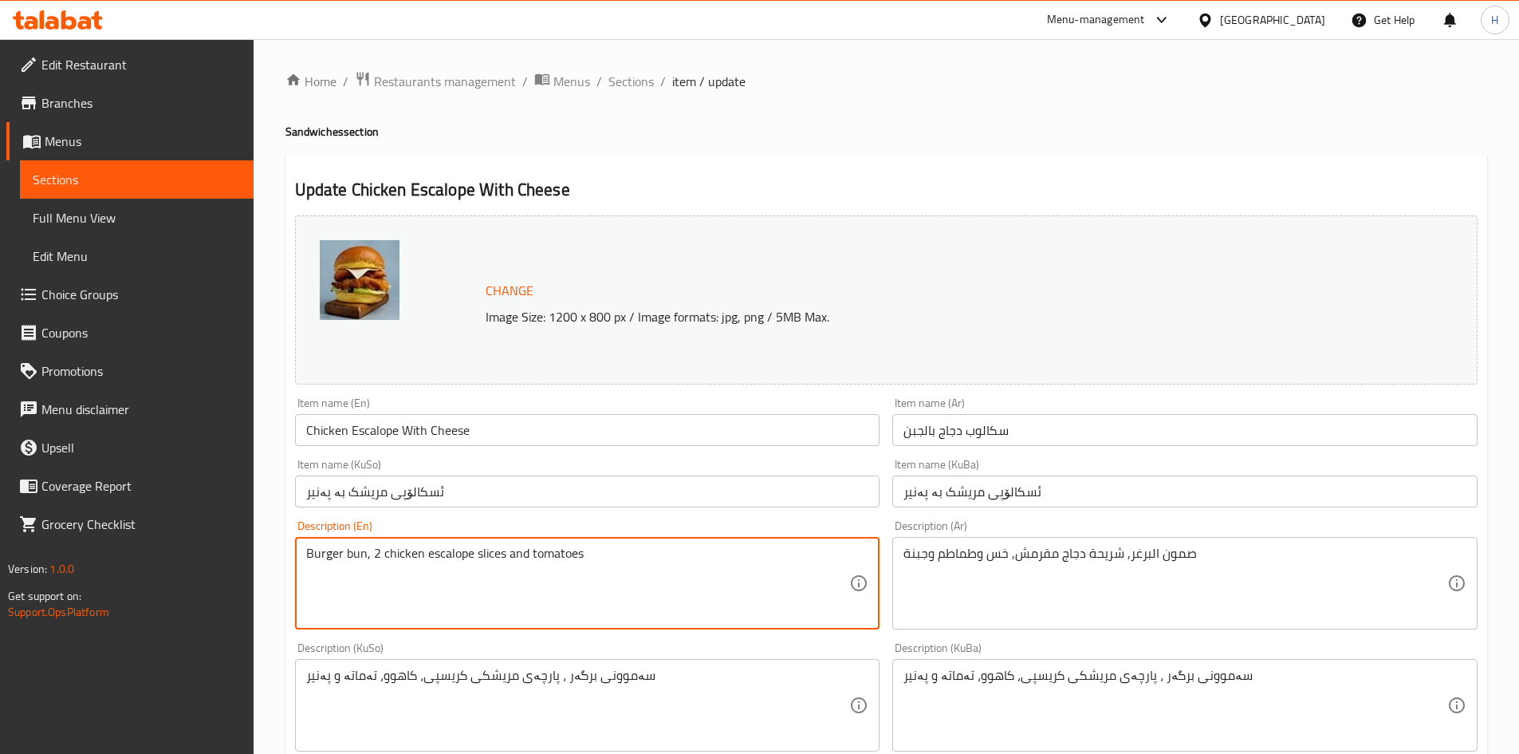
click at [532, 557] on textarea "Burger bun, 2 chicken escalope slices and tomatoes" at bounding box center [578, 584] width 544 height 76
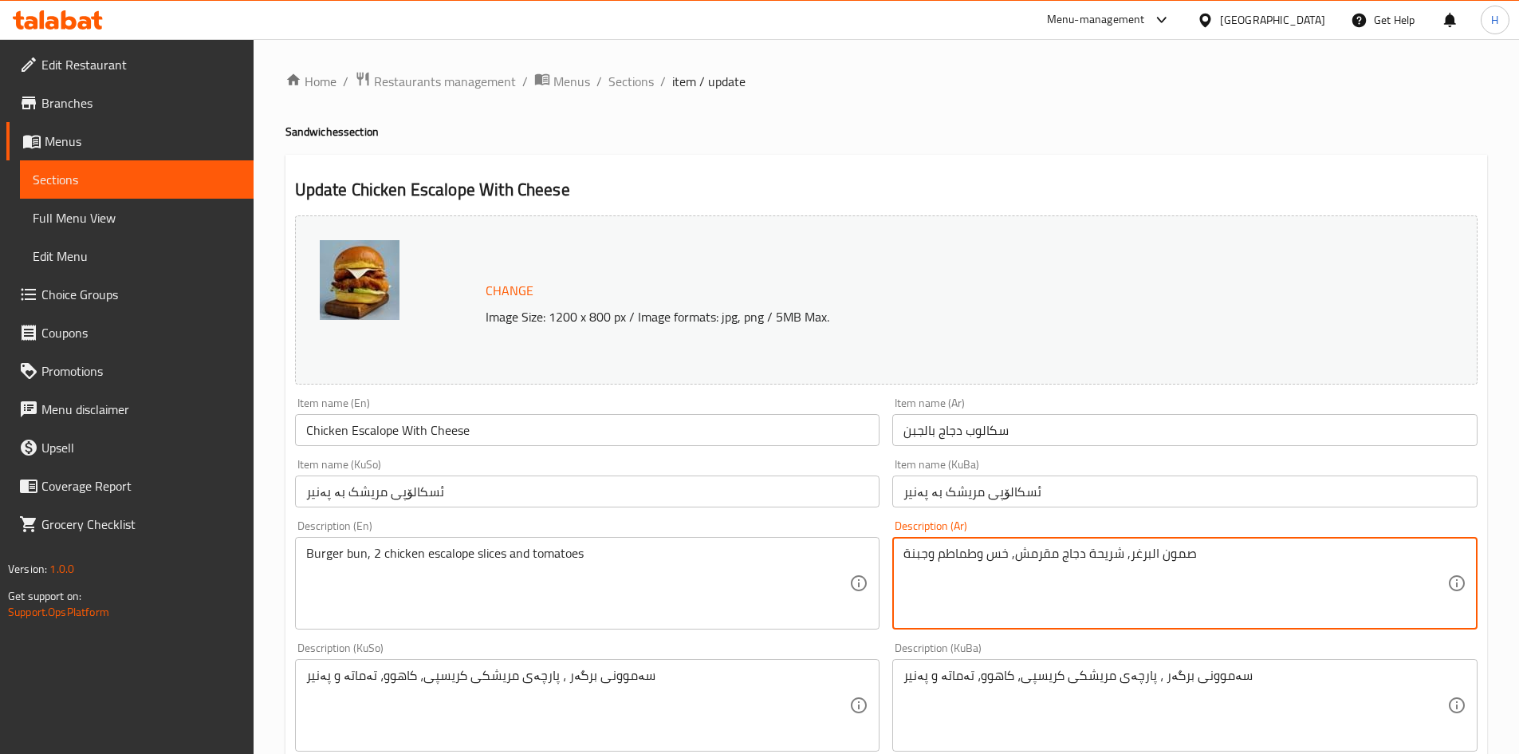
drag, startPoint x: 1083, startPoint y: 552, endPoint x: 1016, endPoint y: 560, distance: 67.5
click at [1016, 560] on textarea "صمون البرغر, شريحة دجاج مقرمش, خس وطماطم وجبنة" at bounding box center [1176, 584] width 544 height 76
drag, startPoint x: 984, startPoint y: 554, endPoint x: 937, endPoint y: 562, distance: 47.7
click at [937, 562] on textarea "صمون البرغر, شريحة سكالوب دجاج, , خس وطماطم وجبنة" at bounding box center [1176, 584] width 544 height 76
click at [983, 553] on textarea "صمون البرغر, شريحة سكالوب دجاج, , خس وطماطم وجبنة" at bounding box center [1176, 584] width 544 height 76
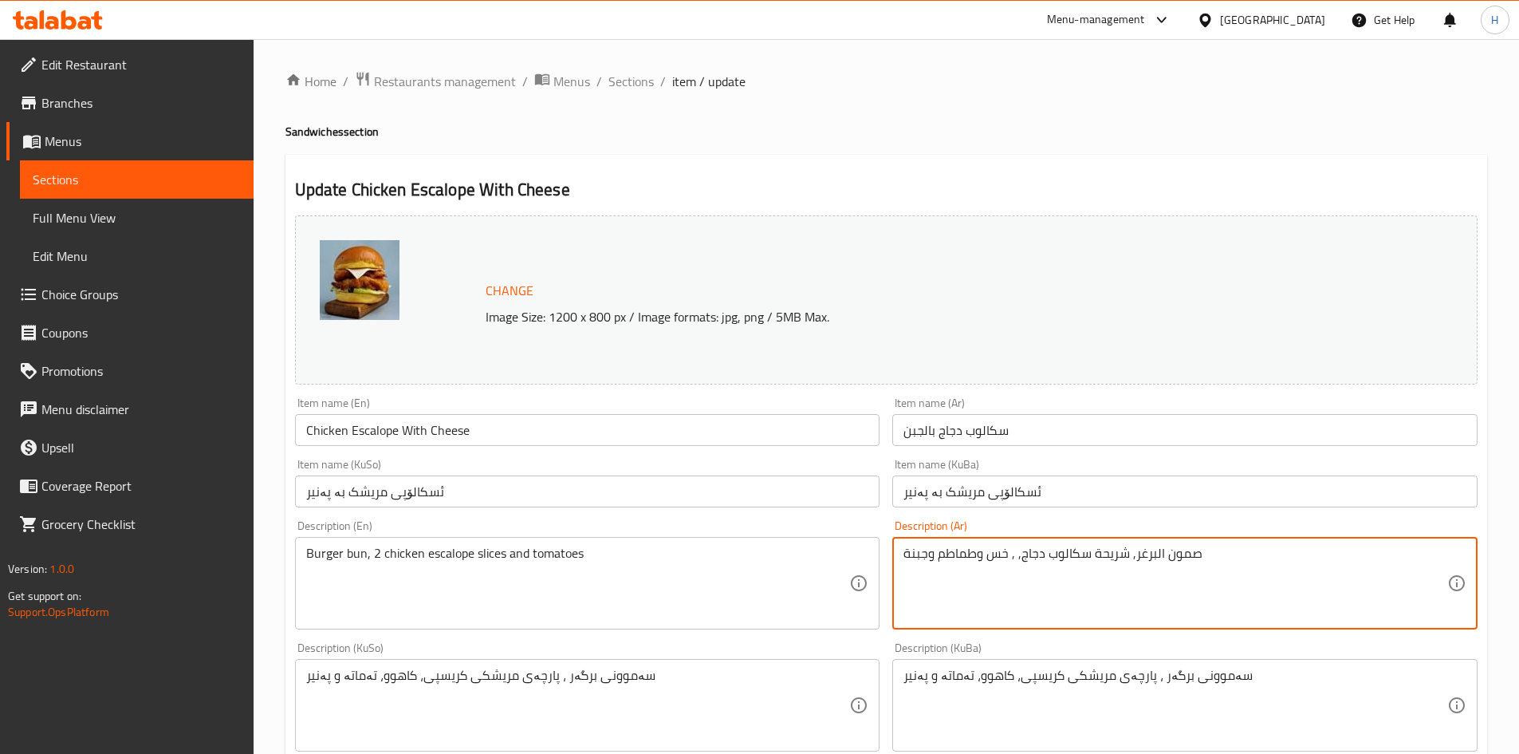
click at [977, 554] on textarea "صمون البرغر, شريحة سكالوب دجاج, , خس وطماطم وجبنة" at bounding box center [1176, 584] width 544 height 76
click at [975, 555] on textarea "صمون البرغر, شريحة سكالوب دجاج, , خس وطماطم وجبنة" at bounding box center [1176, 584] width 544 height 76
click at [975, 558] on textarea "صمون البرغر, شريحة سكالوب دجاج, , خس وطماطم وجبنة" at bounding box center [1176, 584] width 544 height 76
drag, startPoint x: 975, startPoint y: 554, endPoint x: 931, endPoint y: 564, distance: 45.9
click at [931, 564] on textarea "صمون البرغر, شريحة سكالوب دجاج, , خس وطماطم وجبنة" at bounding box center [1176, 584] width 544 height 76
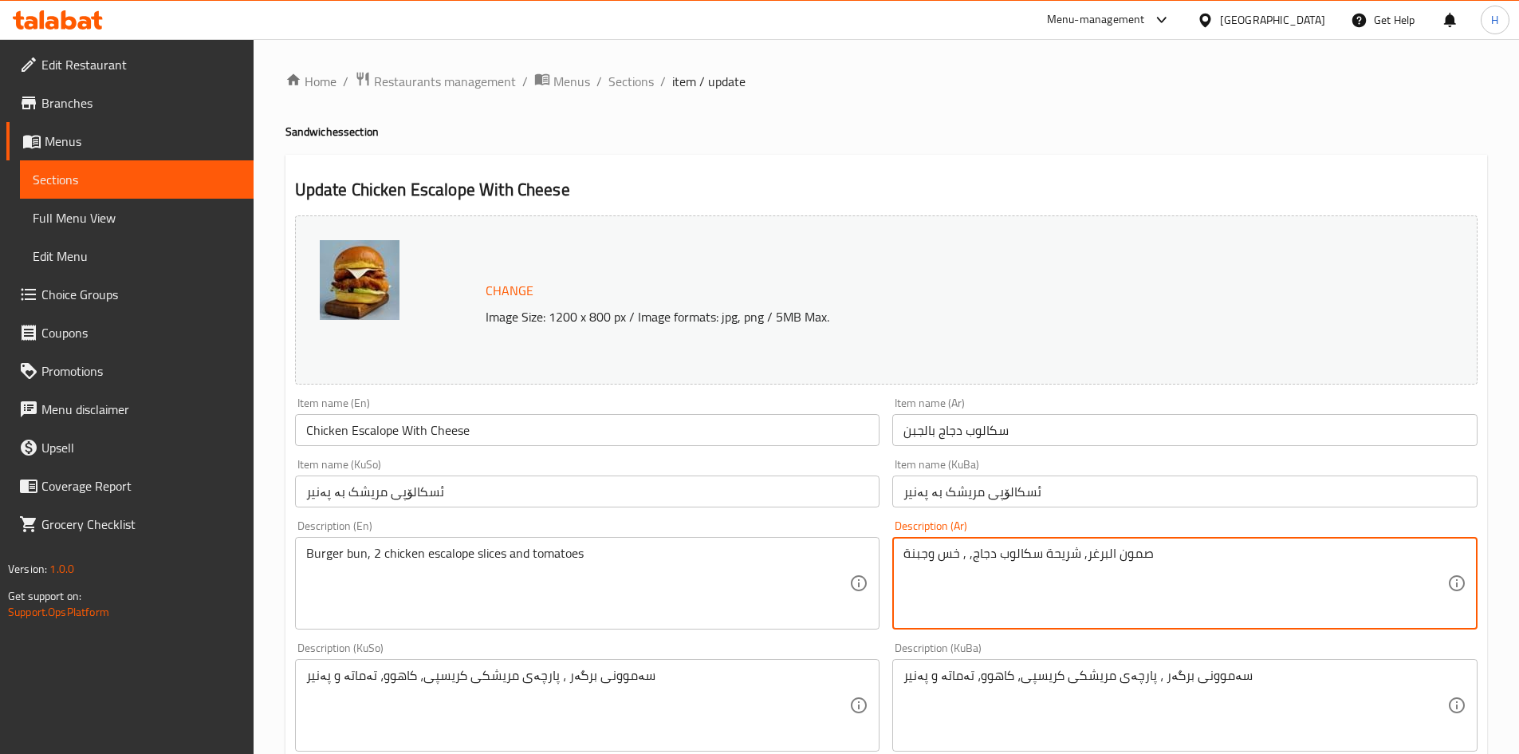
click at [1089, 575] on textarea "صمون البرغر, شريحة سكالوب دجاج, , خس وجبنة" at bounding box center [1176, 584] width 544 height 76
click at [1088, 575] on textarea "صمون البرغر, شريحة سكالوب دجاج, , خس وجبنة" at bounding box center [1176, 584] width 544 height 76
type textarea "صمون البرغر, شريحة سكالوب دجاج, , خس وجبنة"
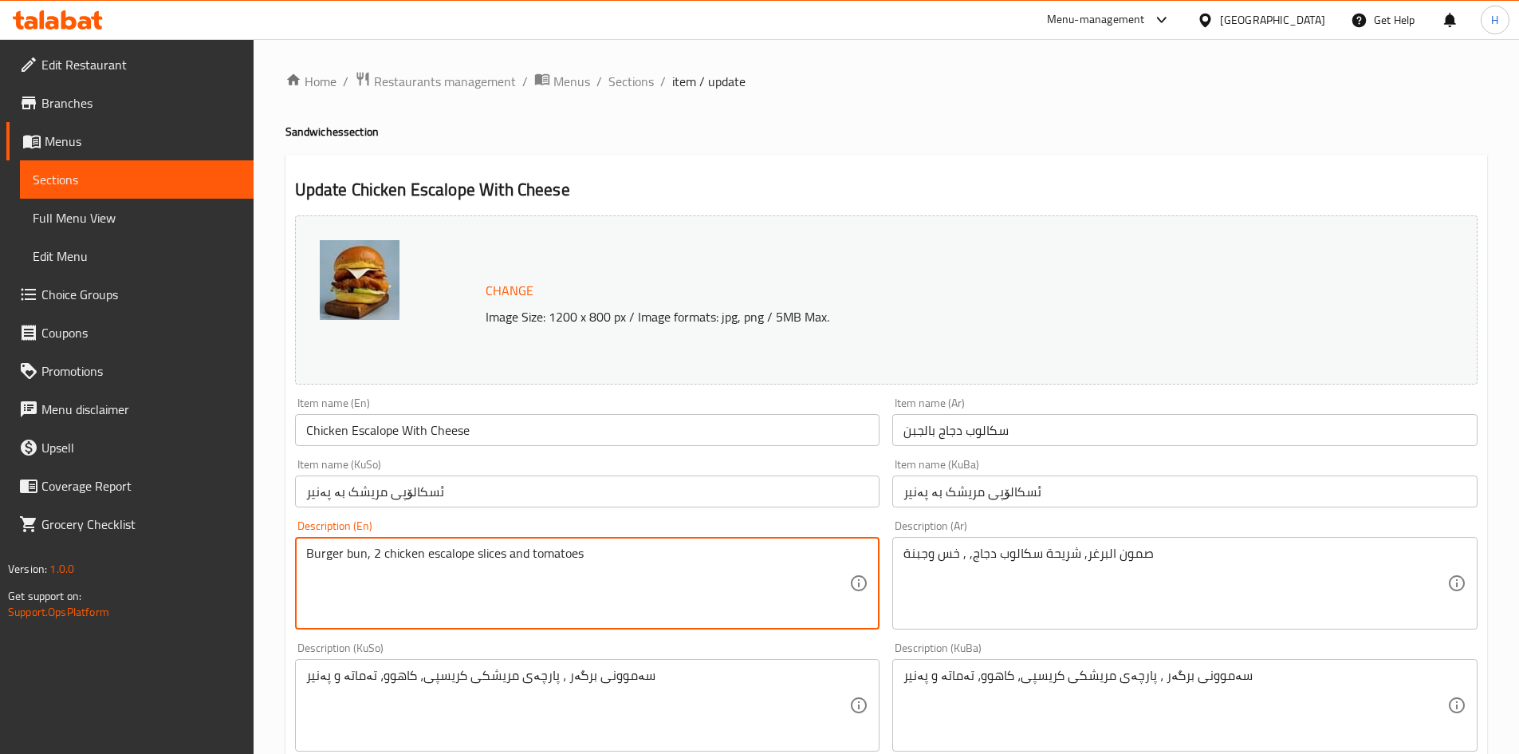
click at [475, 555] on textarea "Burger bun, 2 chicken escalope slices and tomatoes" at bounding box center [578, 584] width 544 height 76
paste textarea "chicken escalope slice, lettuce and cheese"
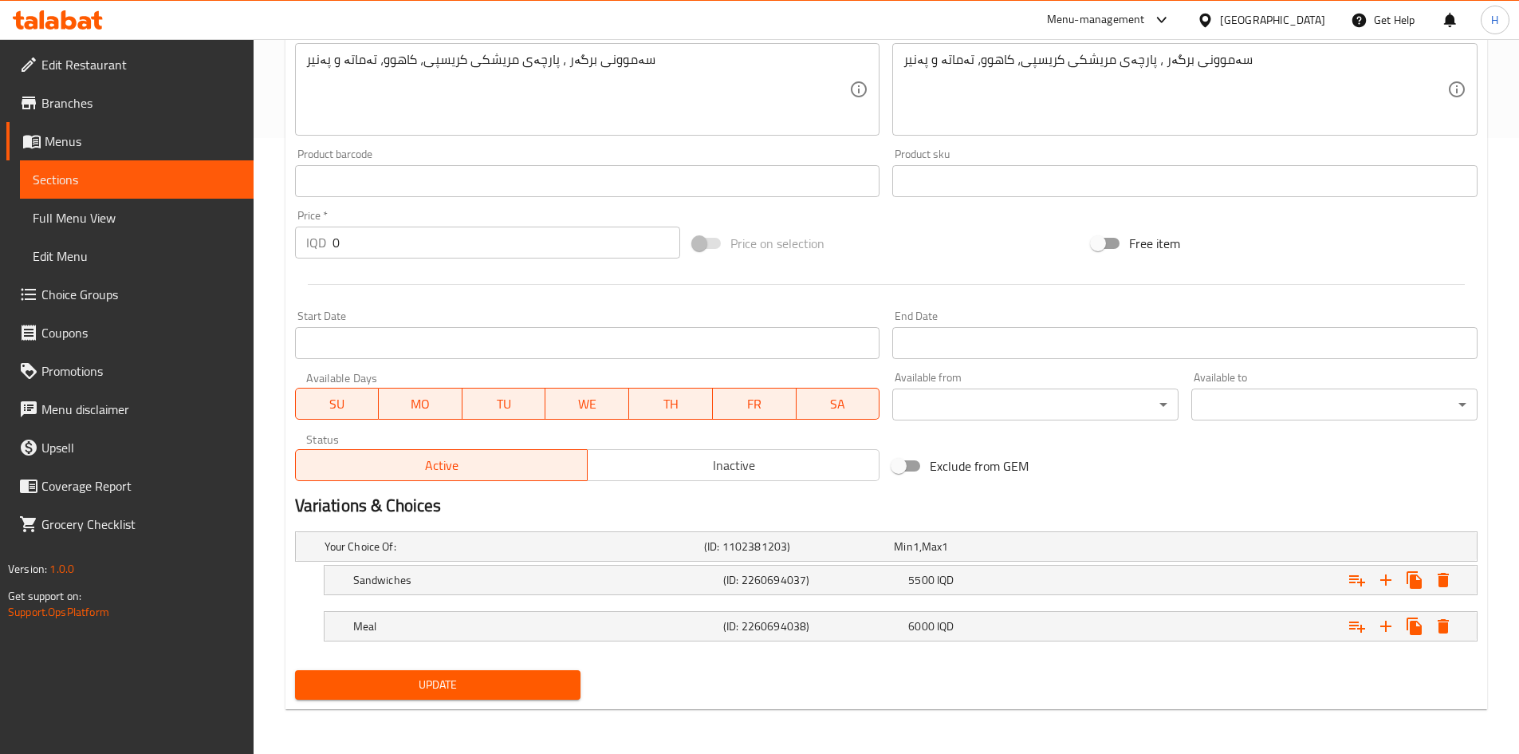
type textarea "Burger bun, chicken escalope slice, lettuce and cheese"
click at [481, 688] on span "Update" at bounding box center [438, 685] width 261 height 20
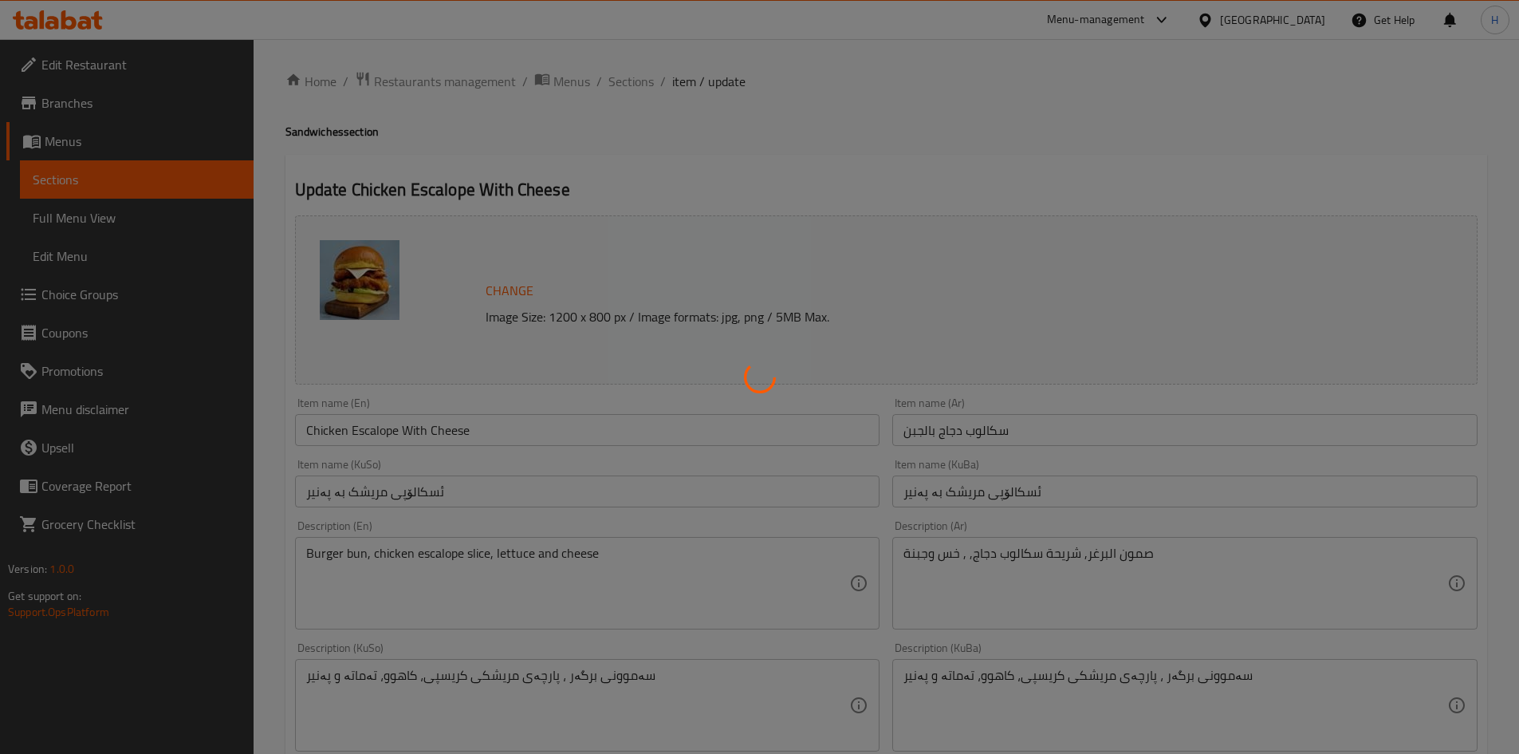
click at [634, 81] on div at bounding box center [759, 377] width 1519 height 754
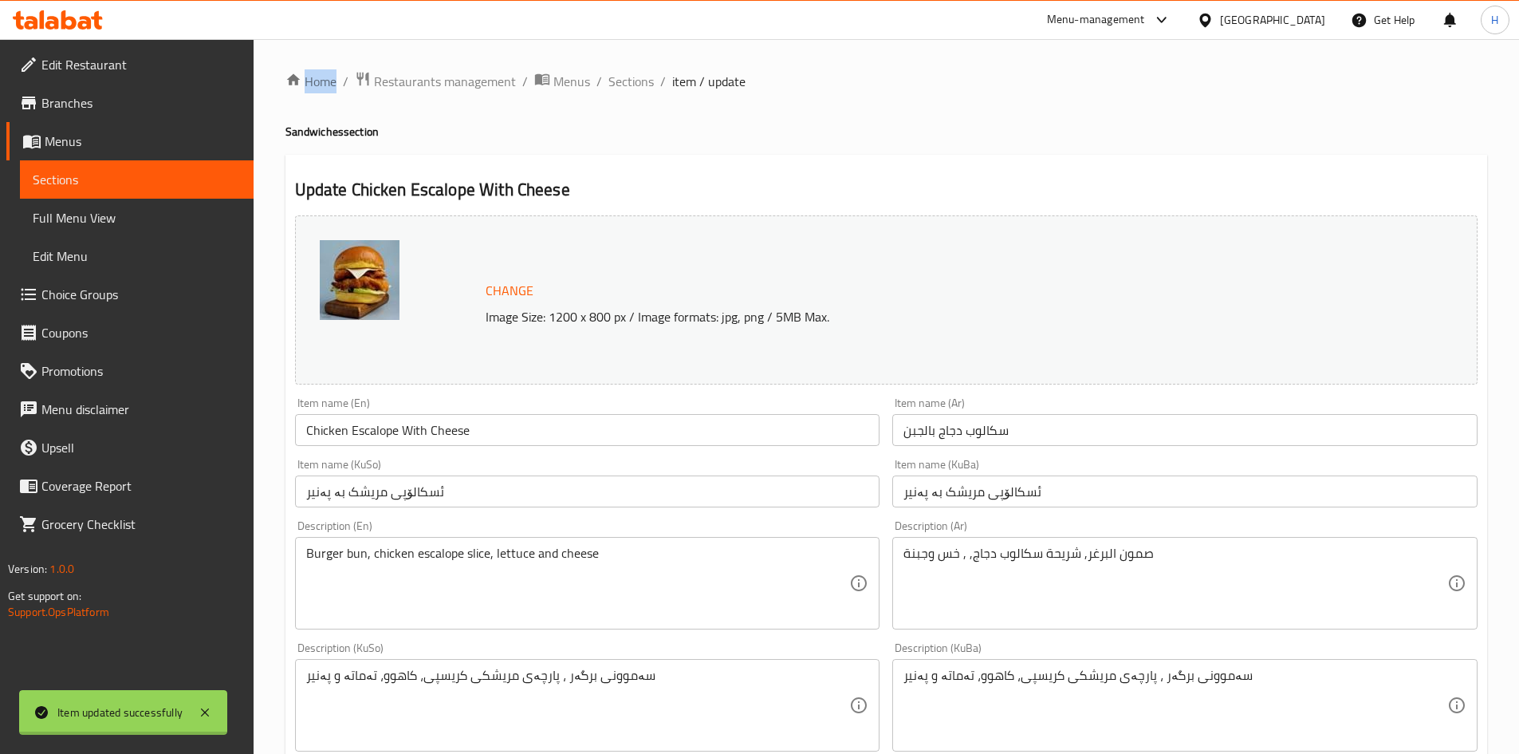
click at [634, 81] on div at bounding box center [759, 377] width 1519 height 754
click at [634, 81] on span "Sections" at bounding box center [631, 81] width 45 height 19
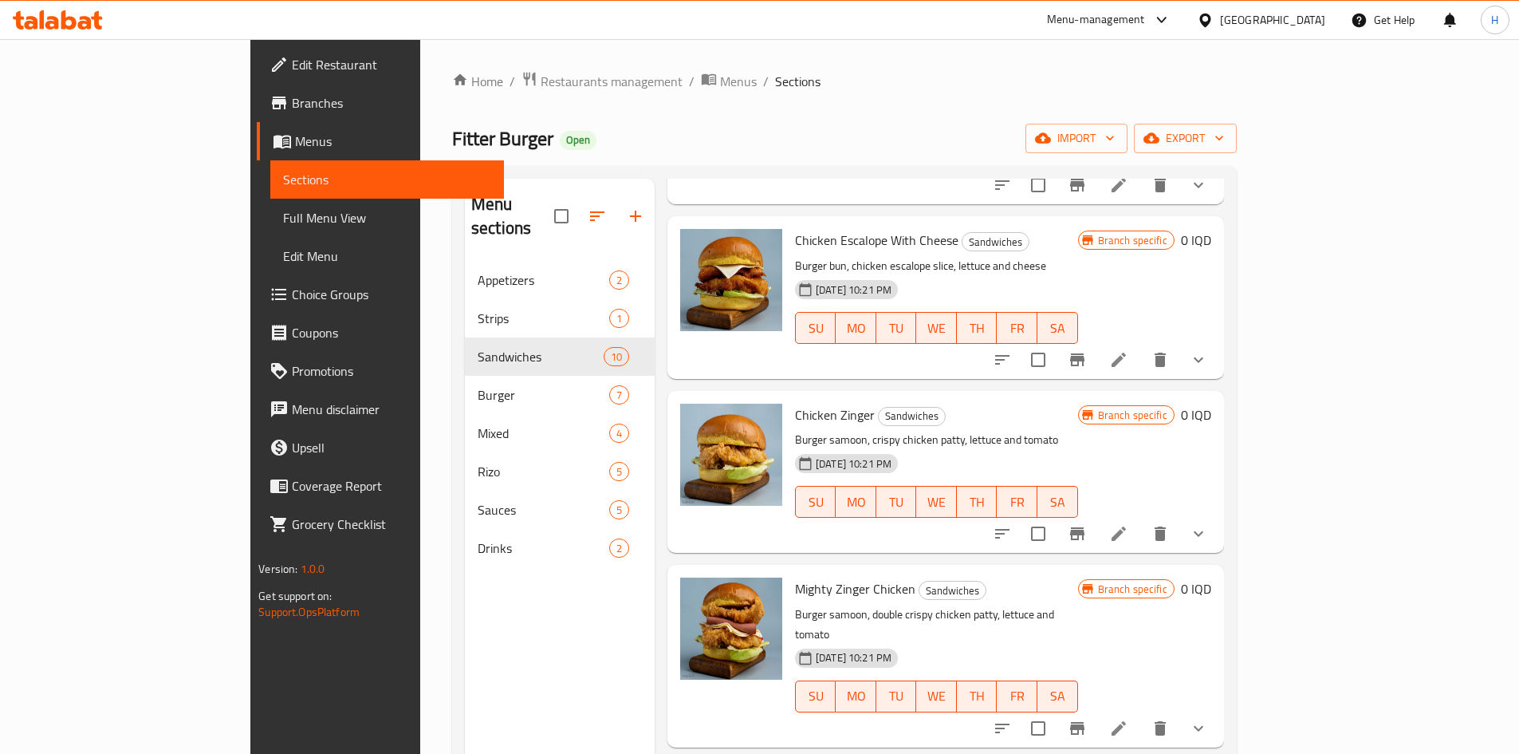
scroll to position [239, 0]
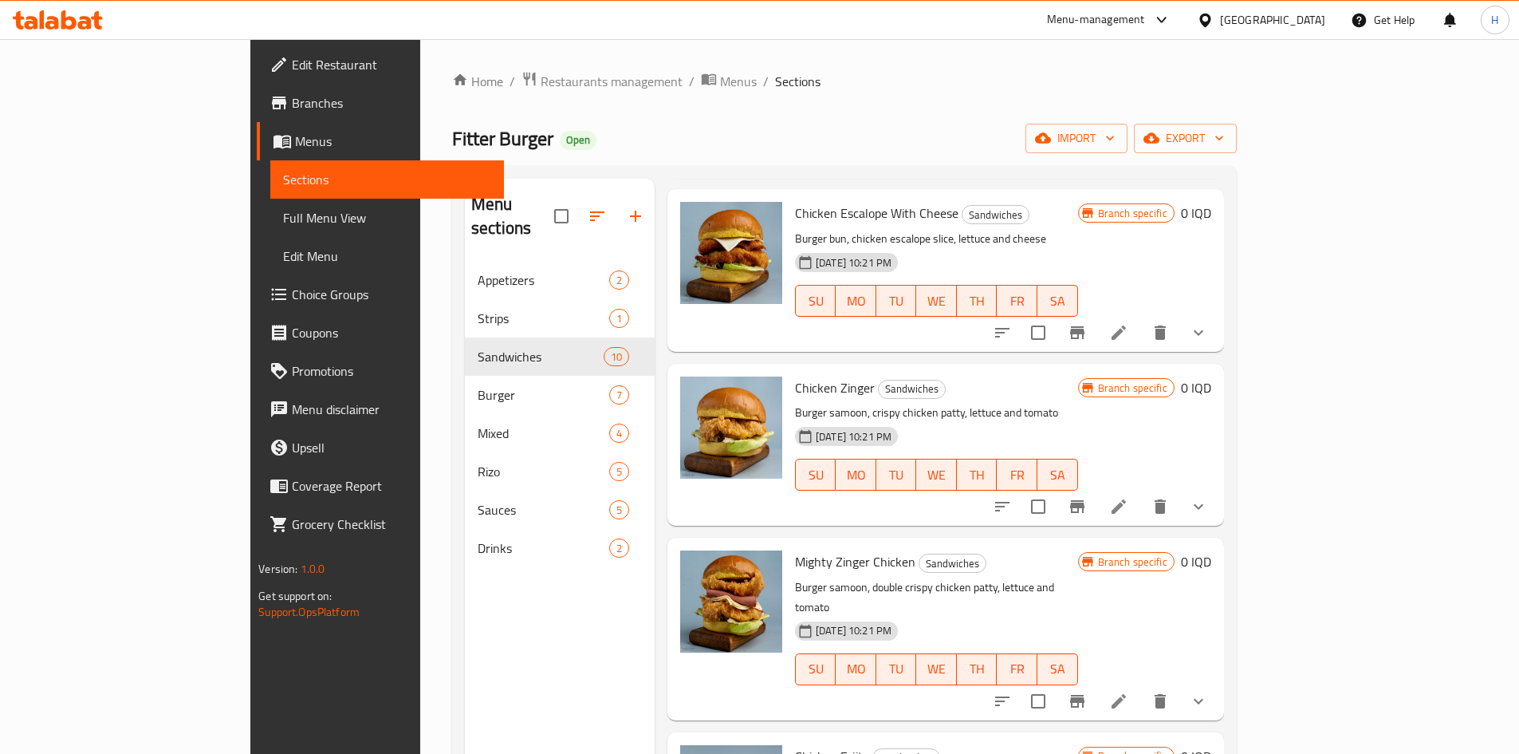
click at [1141, 493] on li at bounding box center [1119, 506] width 45 height 29
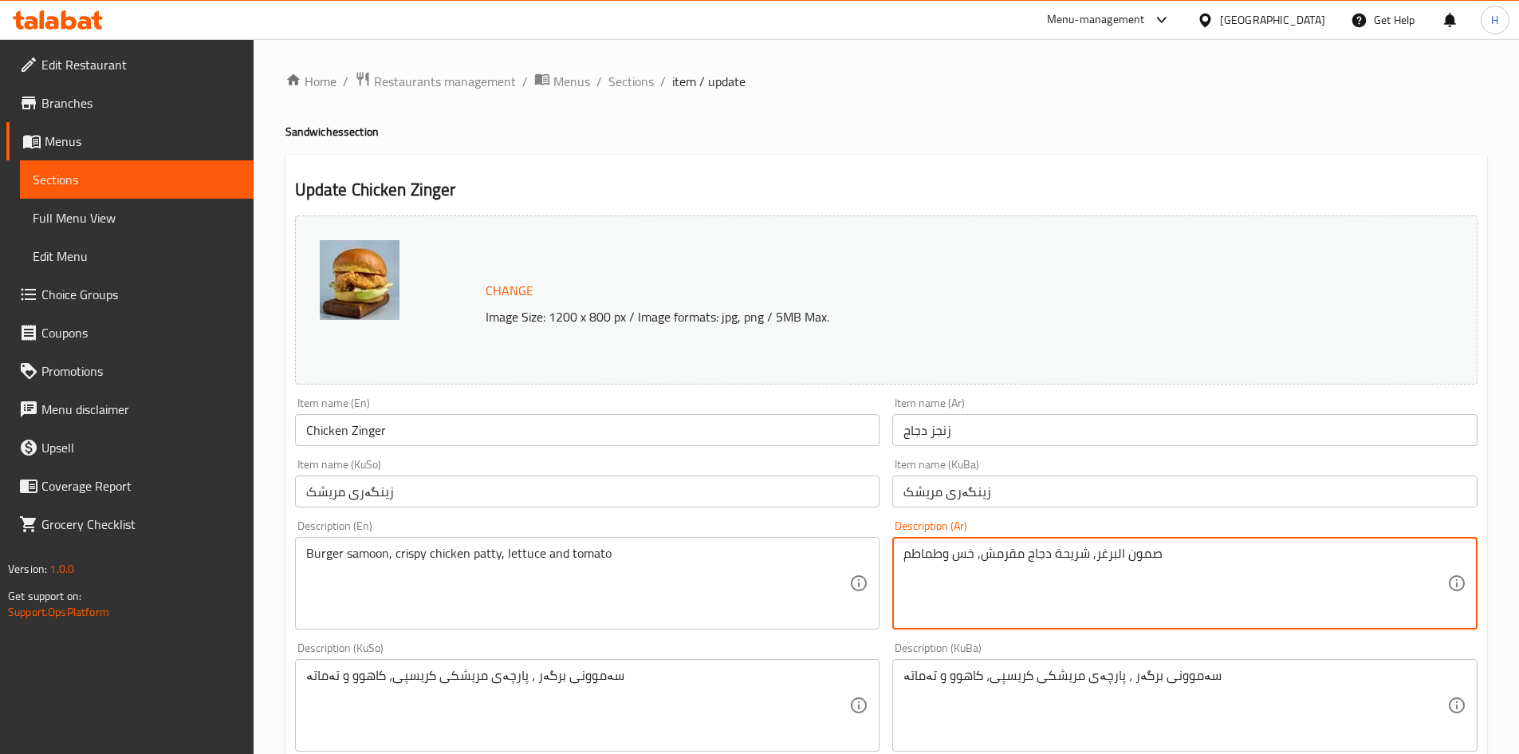
drag, startPoint x: 982, startPoint y: 557, endPoint x: 869, endPoint y: 558, distance: 112.5
click at [1197, 577] on textarea "صمون البرغر, شريحة دجاج مقرمش وخس" at bounding box center [1176, 584] width 544 height 76
type textarea "صمون البرغر, شريحة دجاج مقرمش وخس"
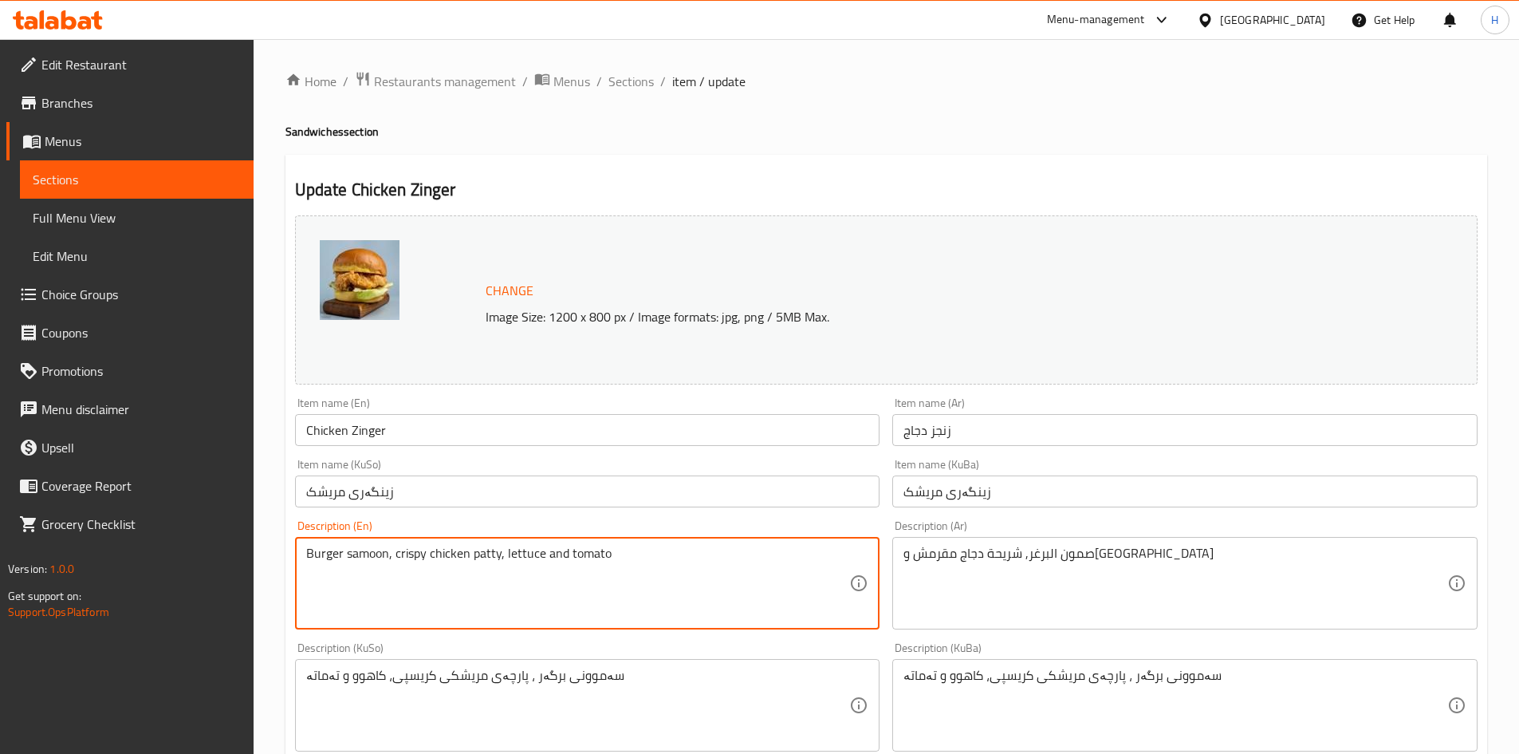
click at [414, 570] on textarea "Burger samoon, crispy chicken patty, lettuce and tomato" at bounding box center [578, 584] width 544 height 76
paste textarea "bun, crispy chicken slice and lettuce"
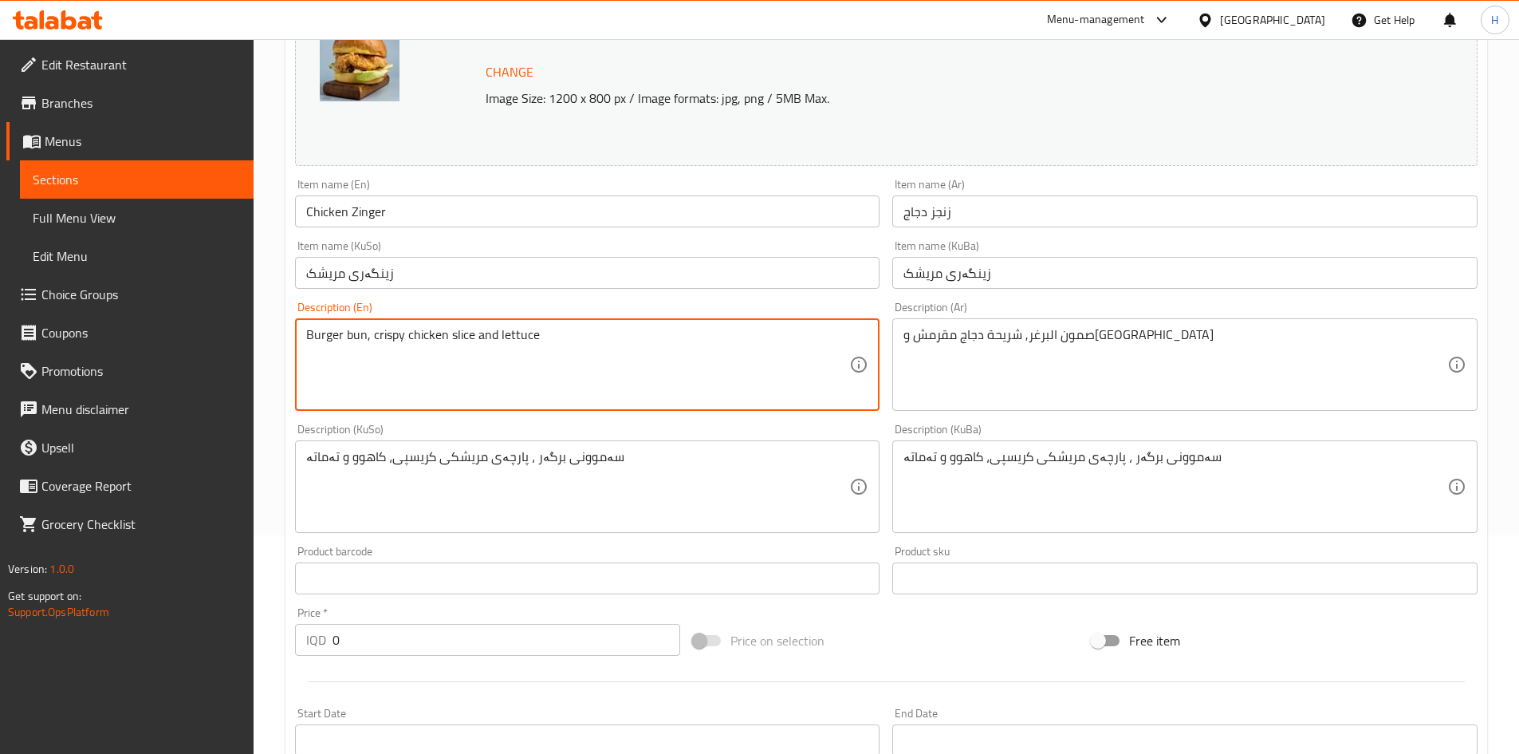
scroll to position [558, 0]
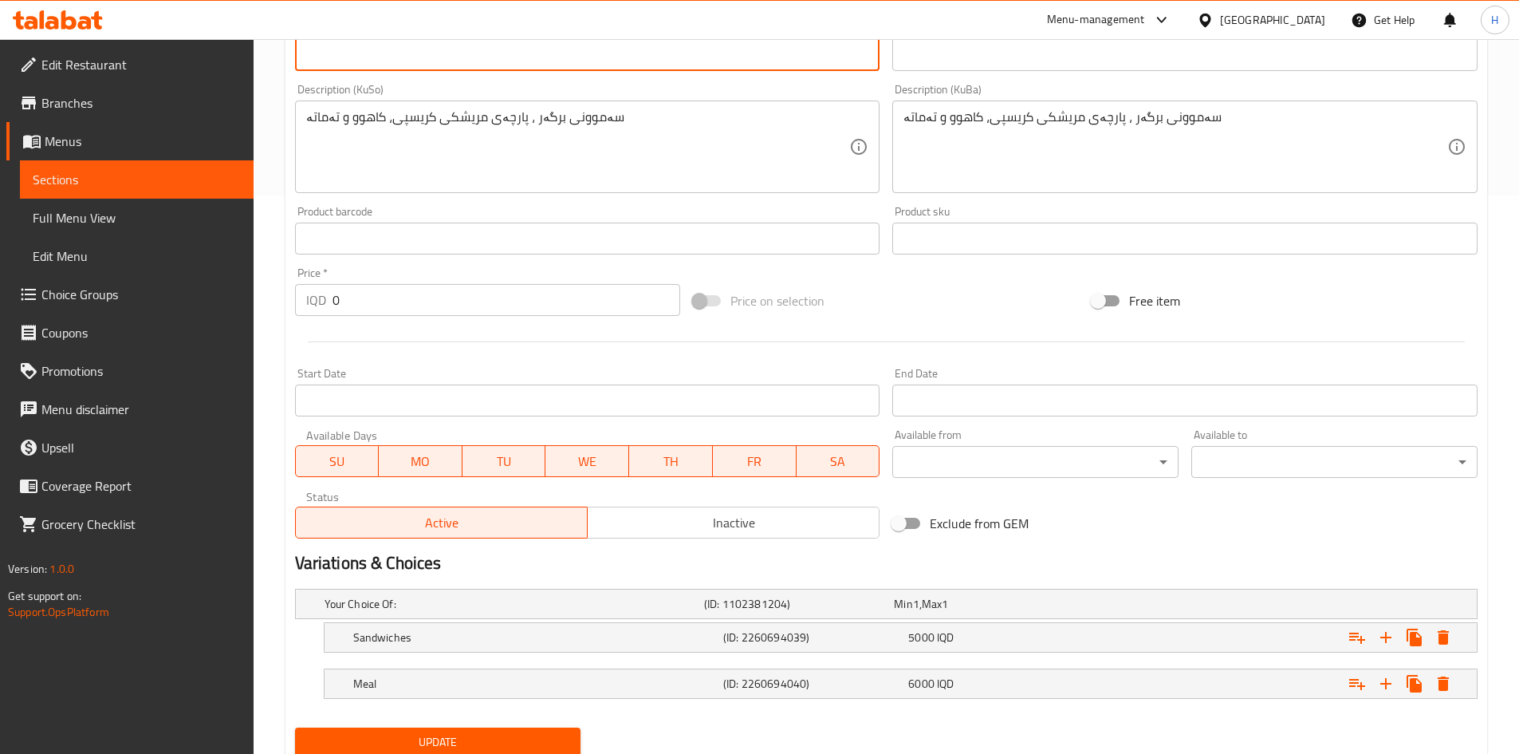
type textarea "Burger bun, crispy chicken slice and lettuce"
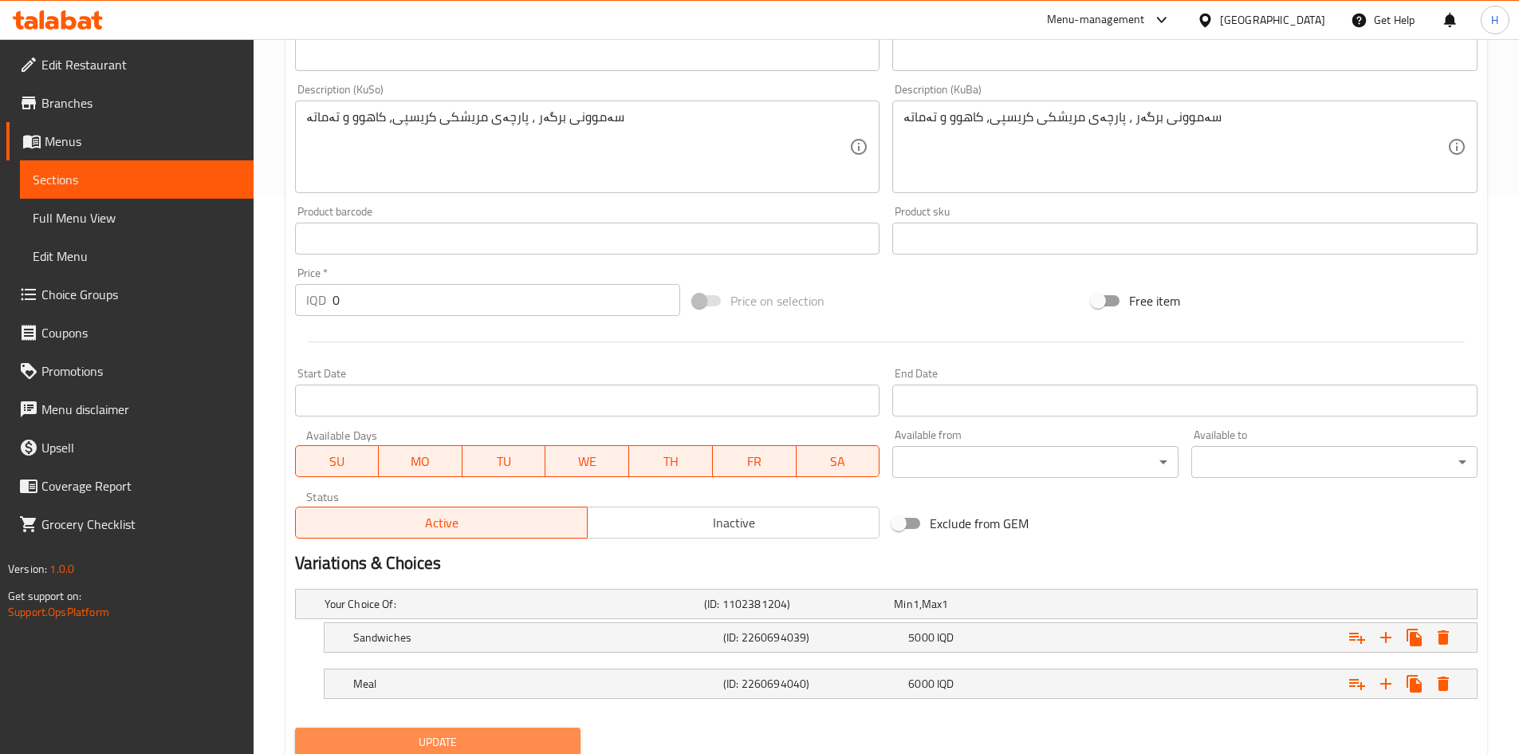
click at [509, 727] on button "Update" at bounding box center [438, 742] width 286 height 30
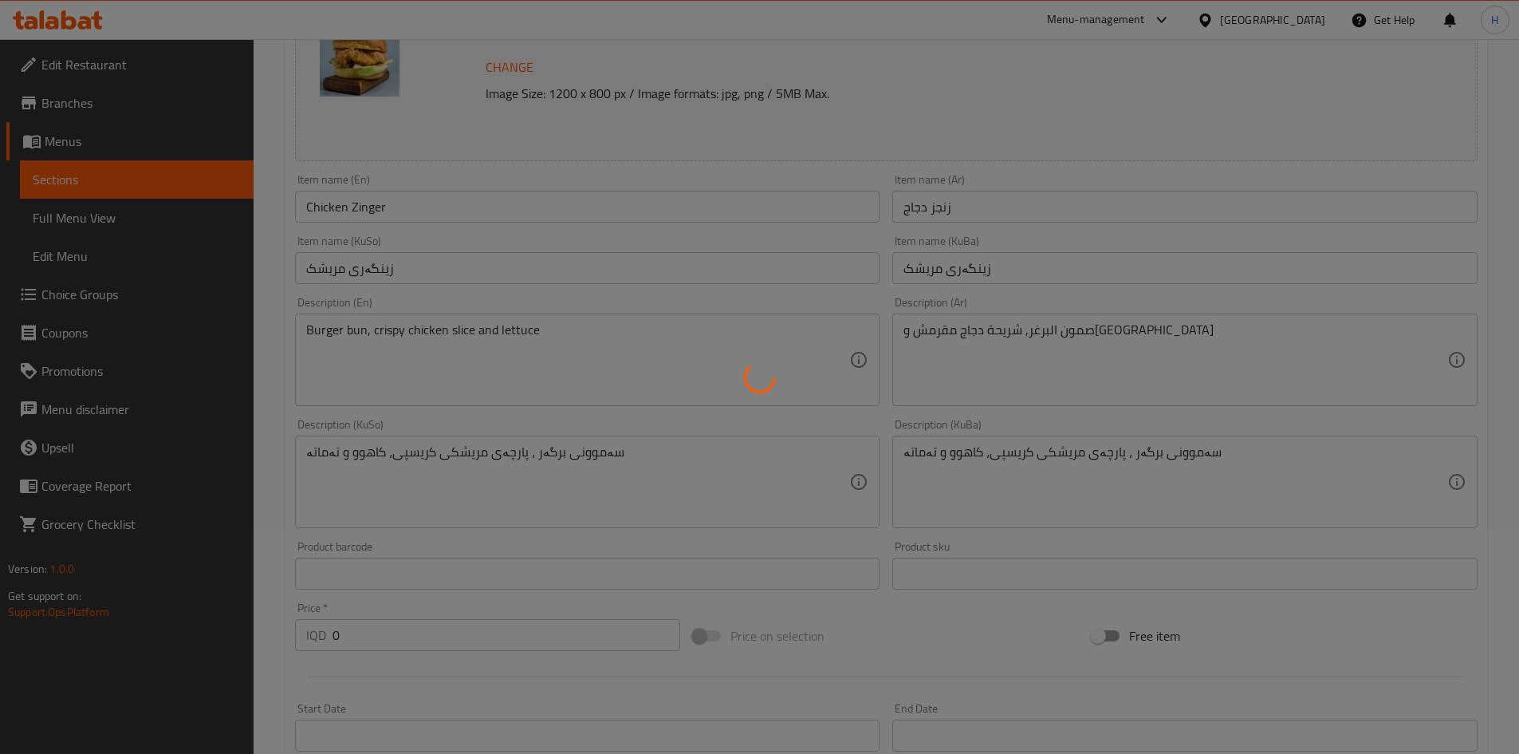
scroll to position [0, 0]
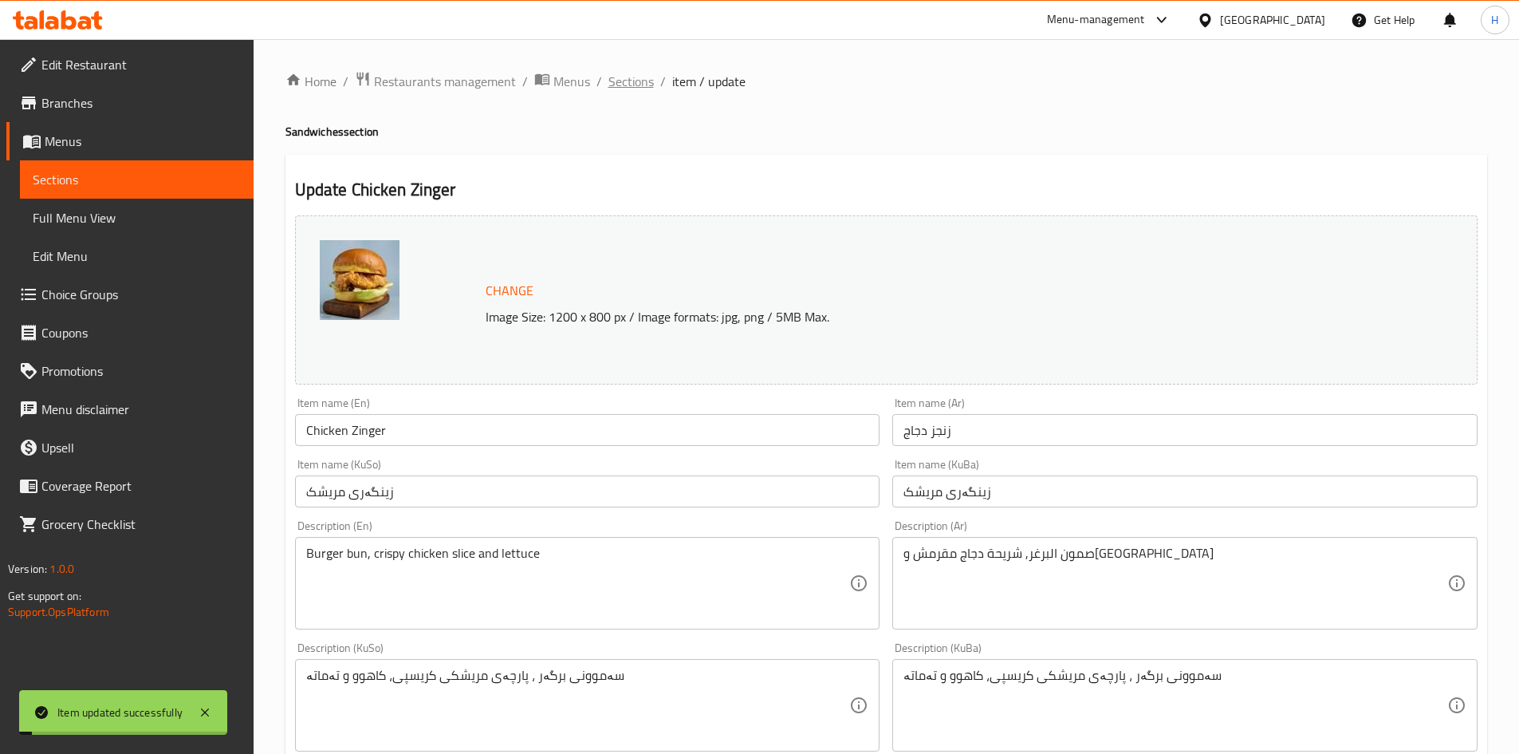
click at [633, 86] on span "Sections" at bounding box center [631, 81] width 45 height 19
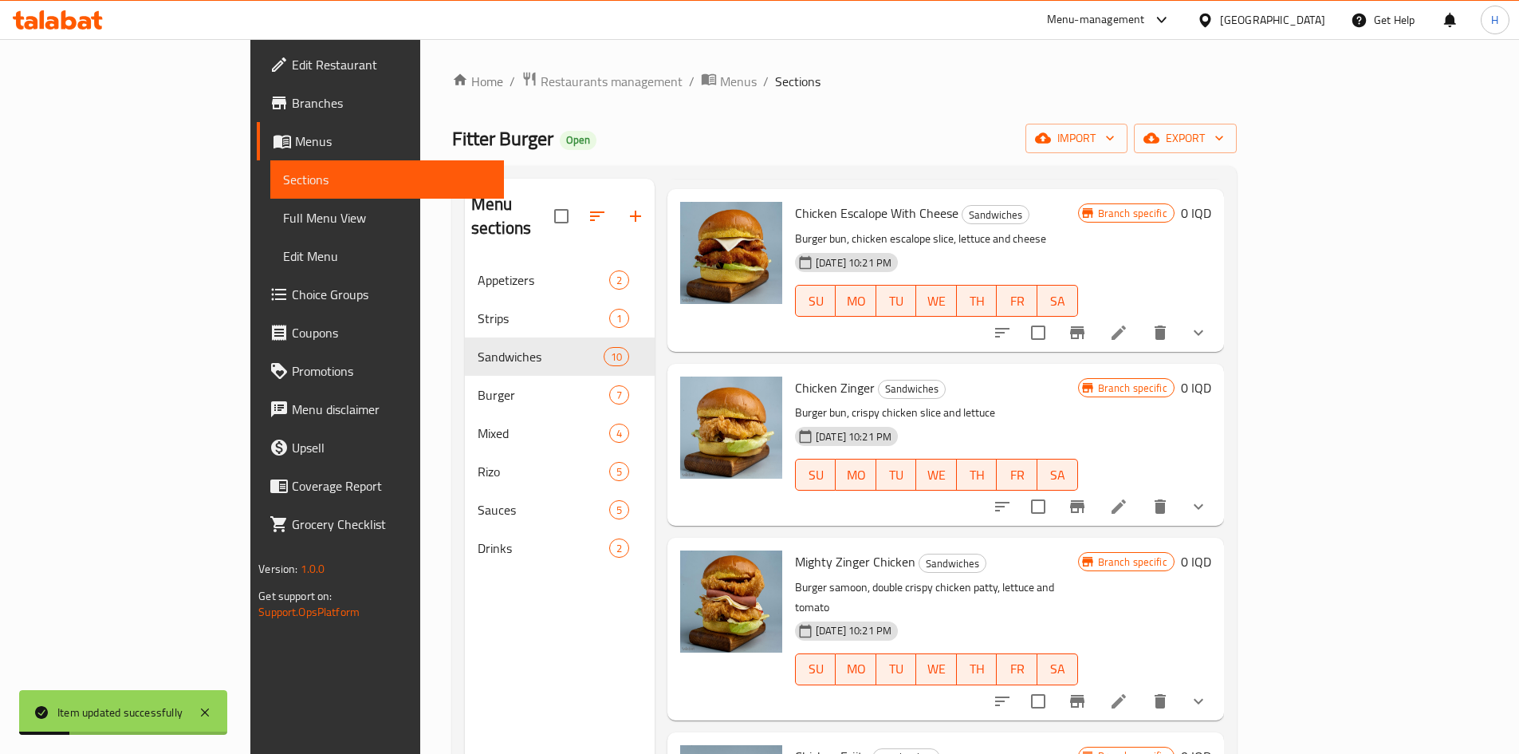
scroll to position [399, 0]
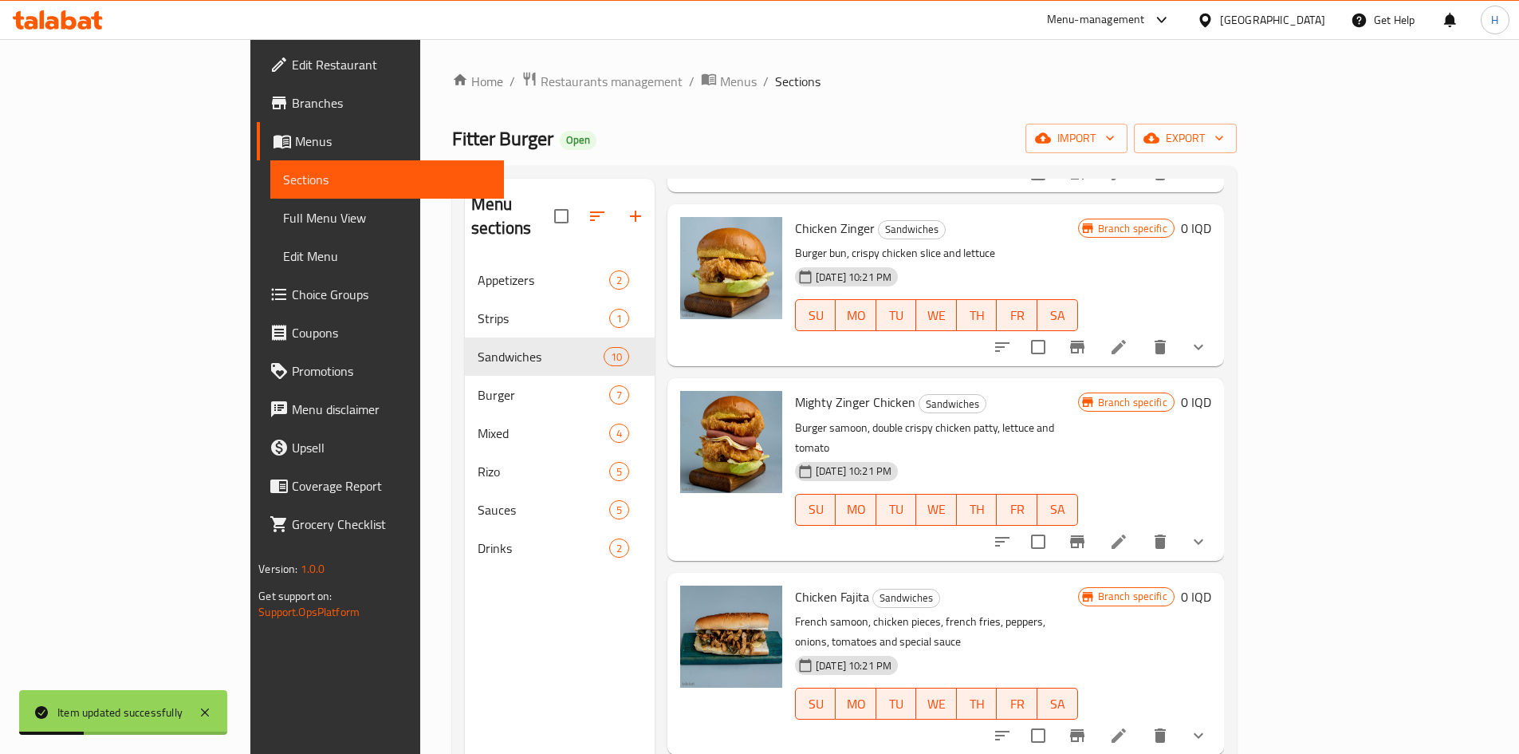
click at [1129, 532] on icon at bounding box center [1118, 541] width 19 height 19
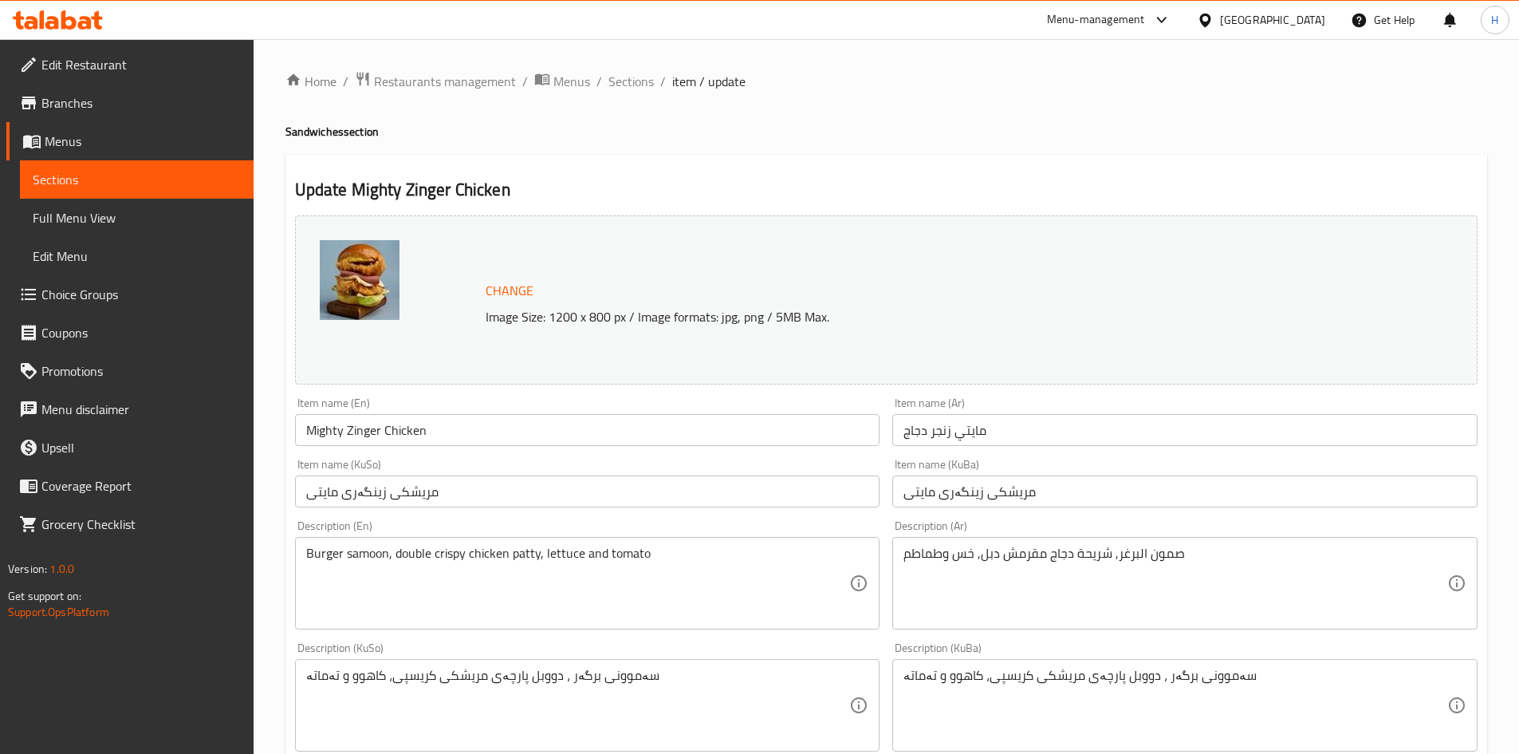
drag, startPoint x: 621, startPoint y: 85, endPoint x: 637, endPoint y: 94, distance: 19.3
click at [621, 85] on span "Sections" at bounding box center [631, 81] width 45 height 19
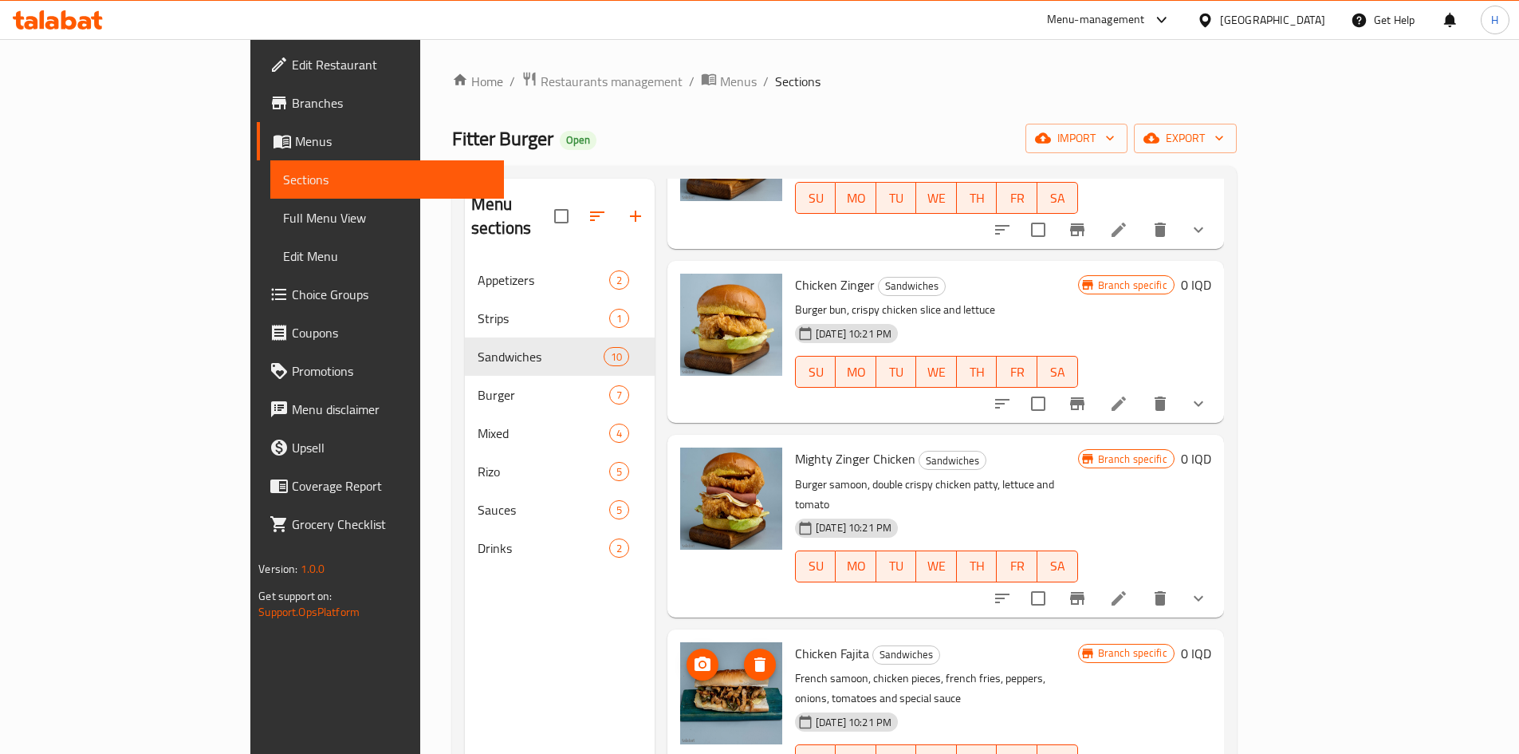
scroll to position [479, 0]
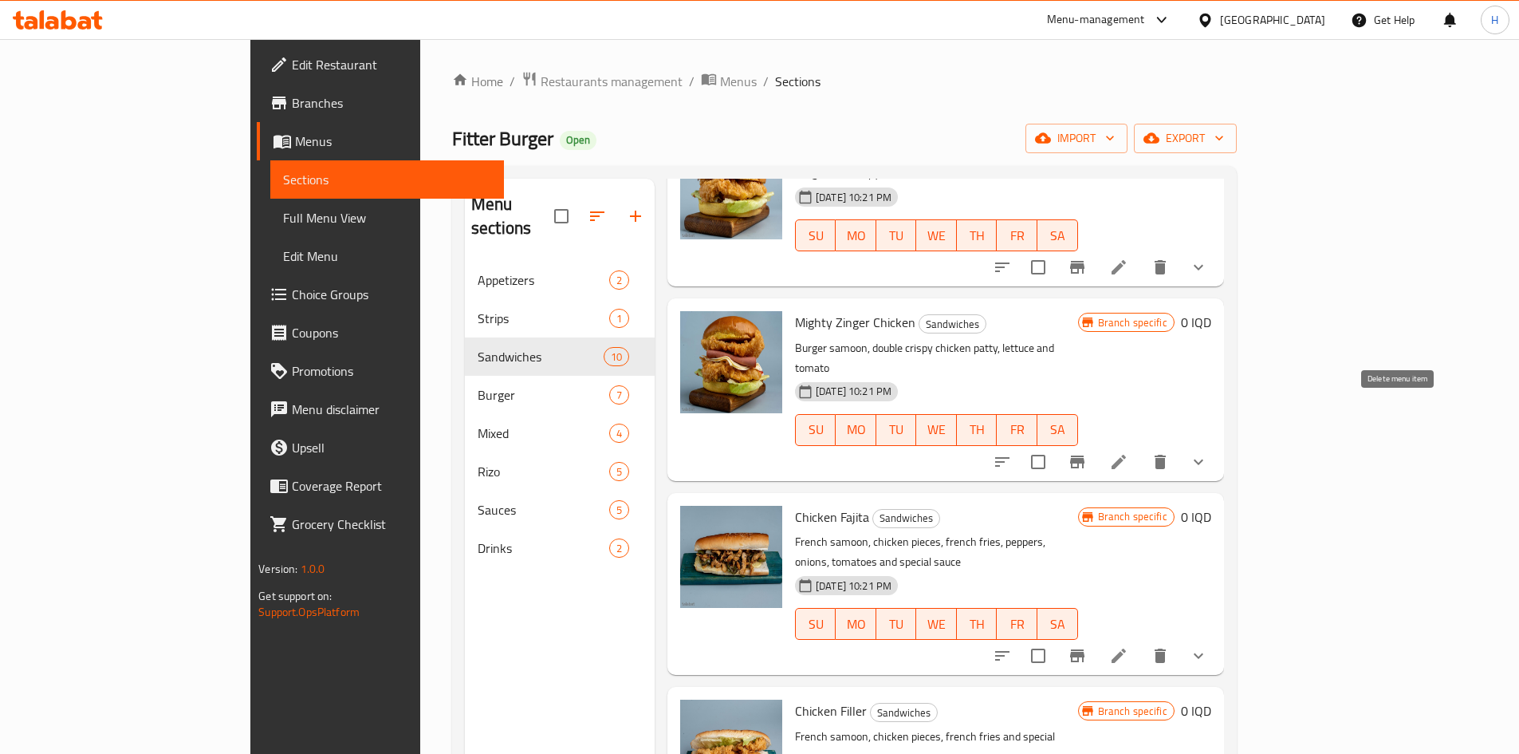
click at [1129, 452] on icon at bounding box center [1118, 461] width 19 height 19
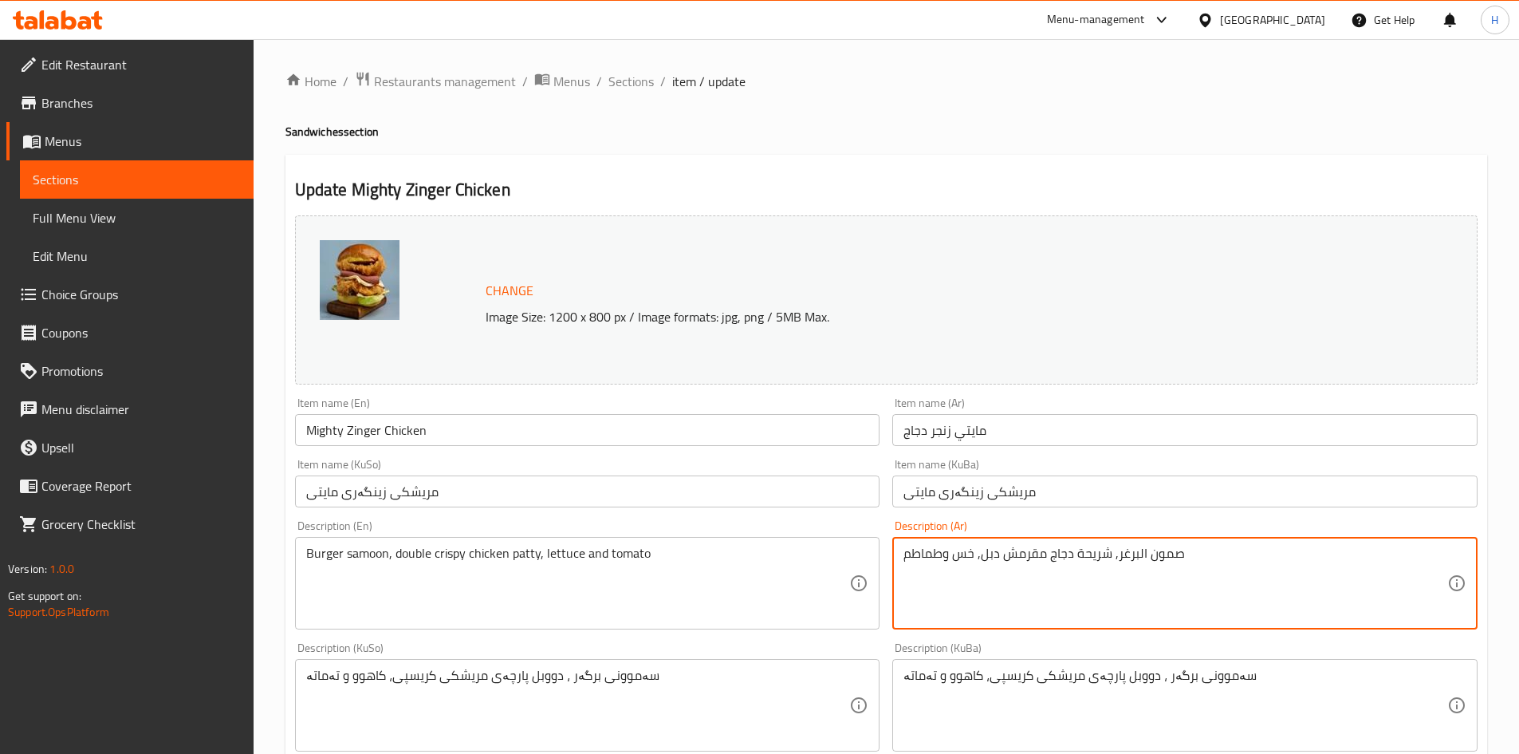
click at [1107, 558] on textarea "صمون البرغر, شريحة دجاج مقرمش دبل, خس وطماطم" at bounding box center [1176, 584] width 544 height 76
click at [1110, 561] on textarea "صمون البرغر, 2شريحة دجاج مقرمش دبل, خس وطماطم" at bounding box center [1176, 584] width 544 height 76
drag, startPoint x: 955, startPoint y: 554, endPoint x: 877, endPoint y: 558, distance: 77.5
click at [878, 558] on div "Change Image Size: 1200 x 800 px / Image formats: jpg, png / 5MB Max. Item name…" at bounding box center [887, 656] width 1196 height 894
click at [995, 579] on textarea "صمون البرغر, شريحة دجاج مقرمش دبل, خس, تيركي وشريحة جبنة" at bounding box center [1176, 584] width 544 height 76
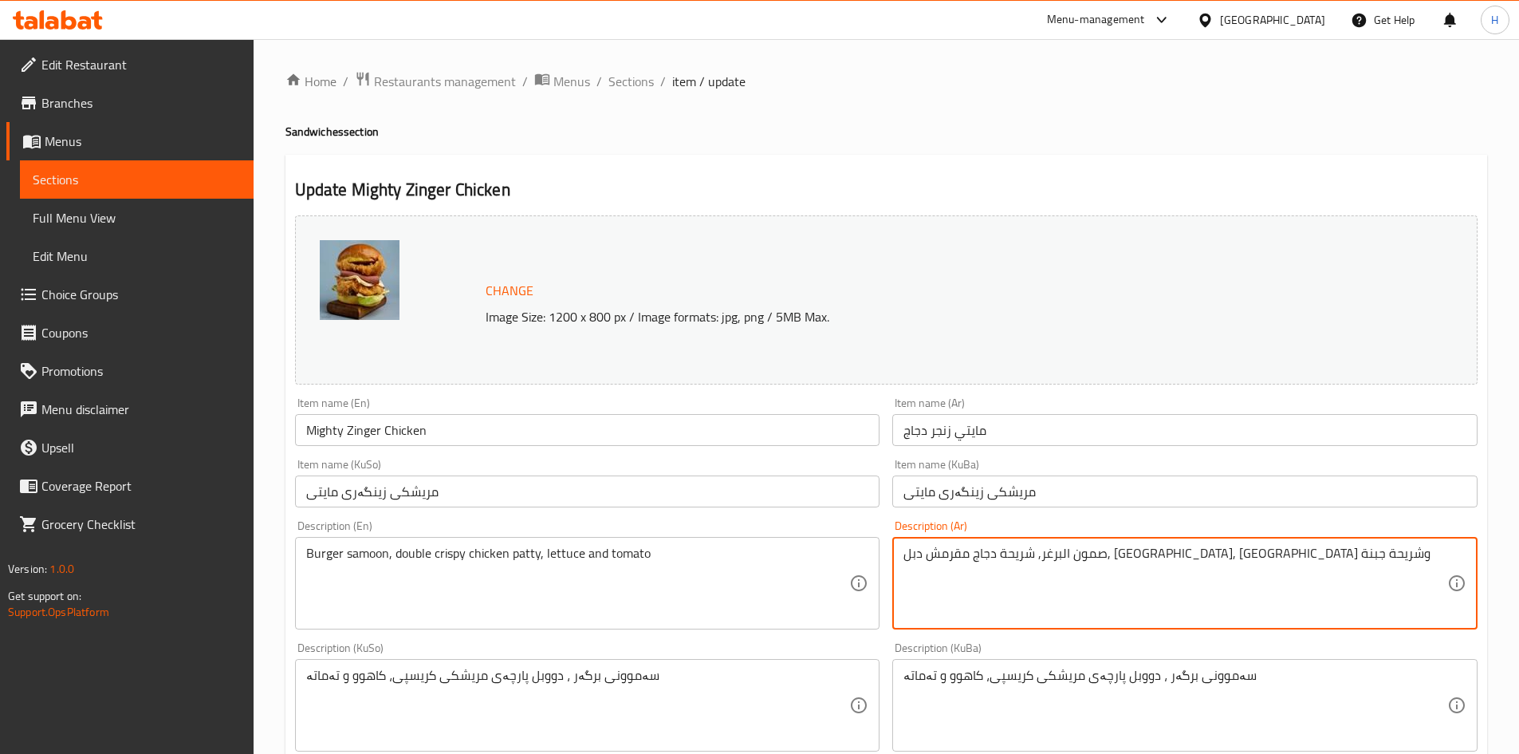
click at [995, 579] on textarea "صمون البرغر, شريحة دجاج مقرمش دبل, خس, تيركي وشريحة جبنة" at bounding box center [1176, 584] width 544 height 76
type textarea "صمون البرغر, شريحة دجاج مقرمش دبل, خس, تيركي وشريحة جبنة"
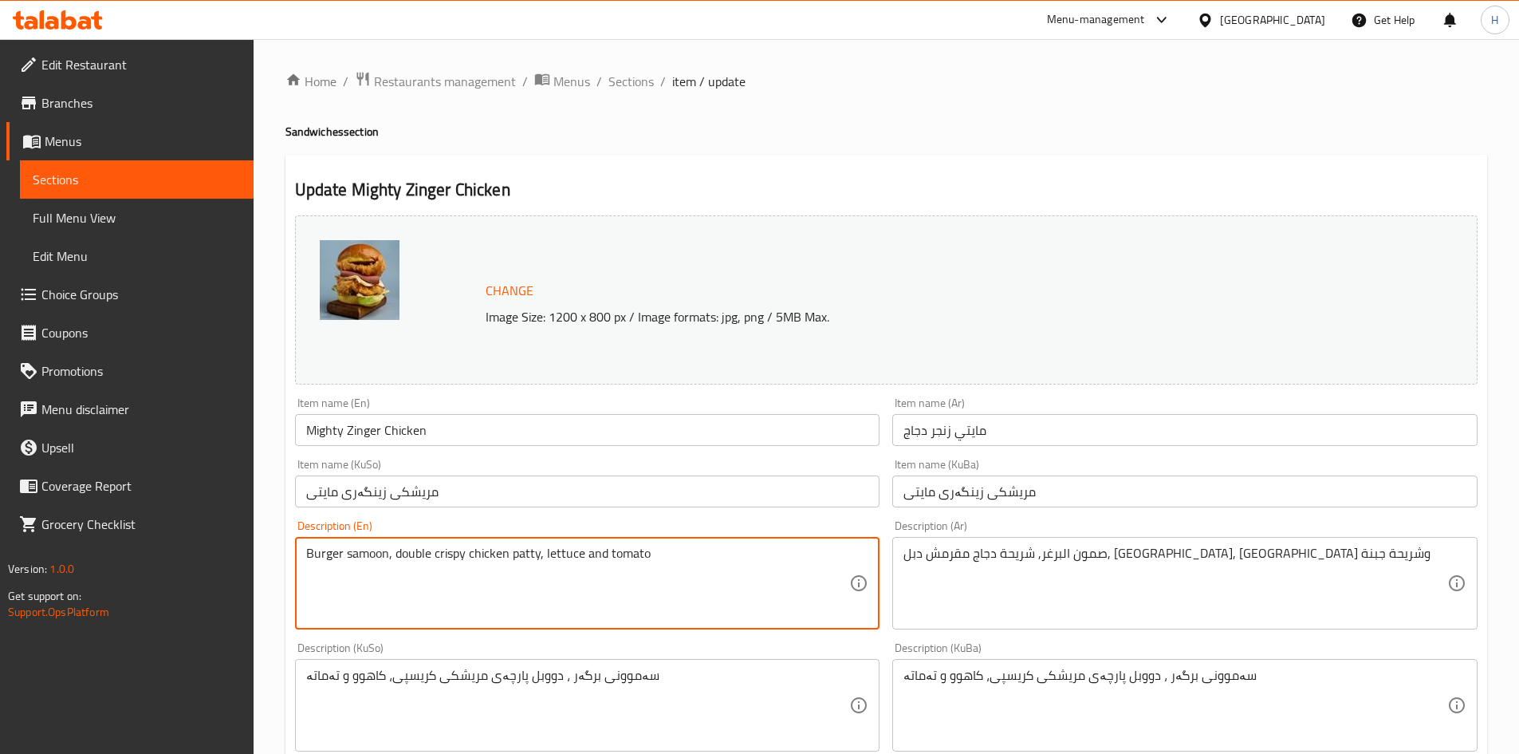
click at [404, 562] on textarea "Burger samoon, double crispy chicken patty, lettuce and tomato" at bounding box center [578, 584] width 544 height 76
paste textarea "bun, double crispy chicken patty, lettuce, turkey and cheese slice"
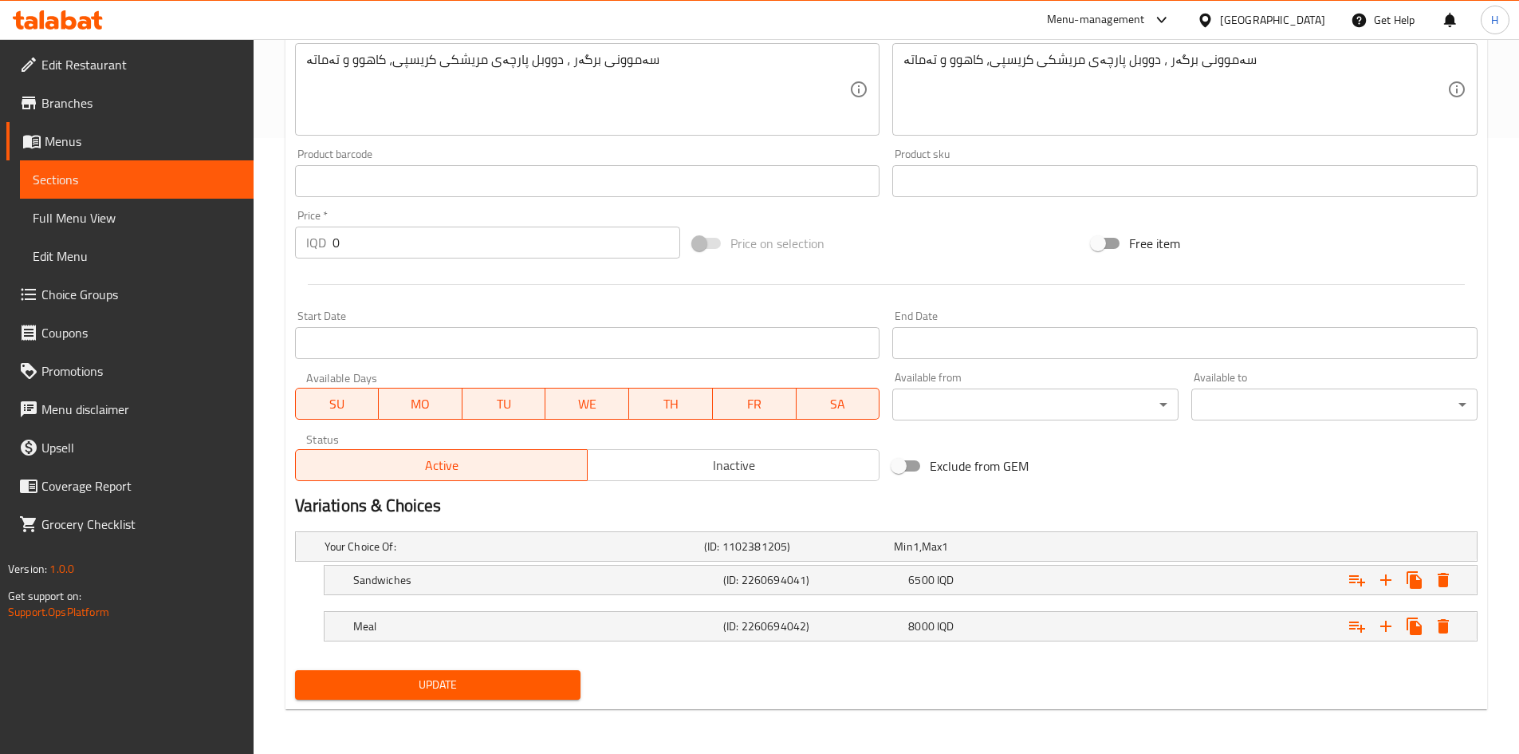
type textarea "Burger bun, double crispy chicken patty, lettuce, turkey and cheese slice"
click at [411, 678] on span "Update" at bounding box center [438, 685] width 261 height 20
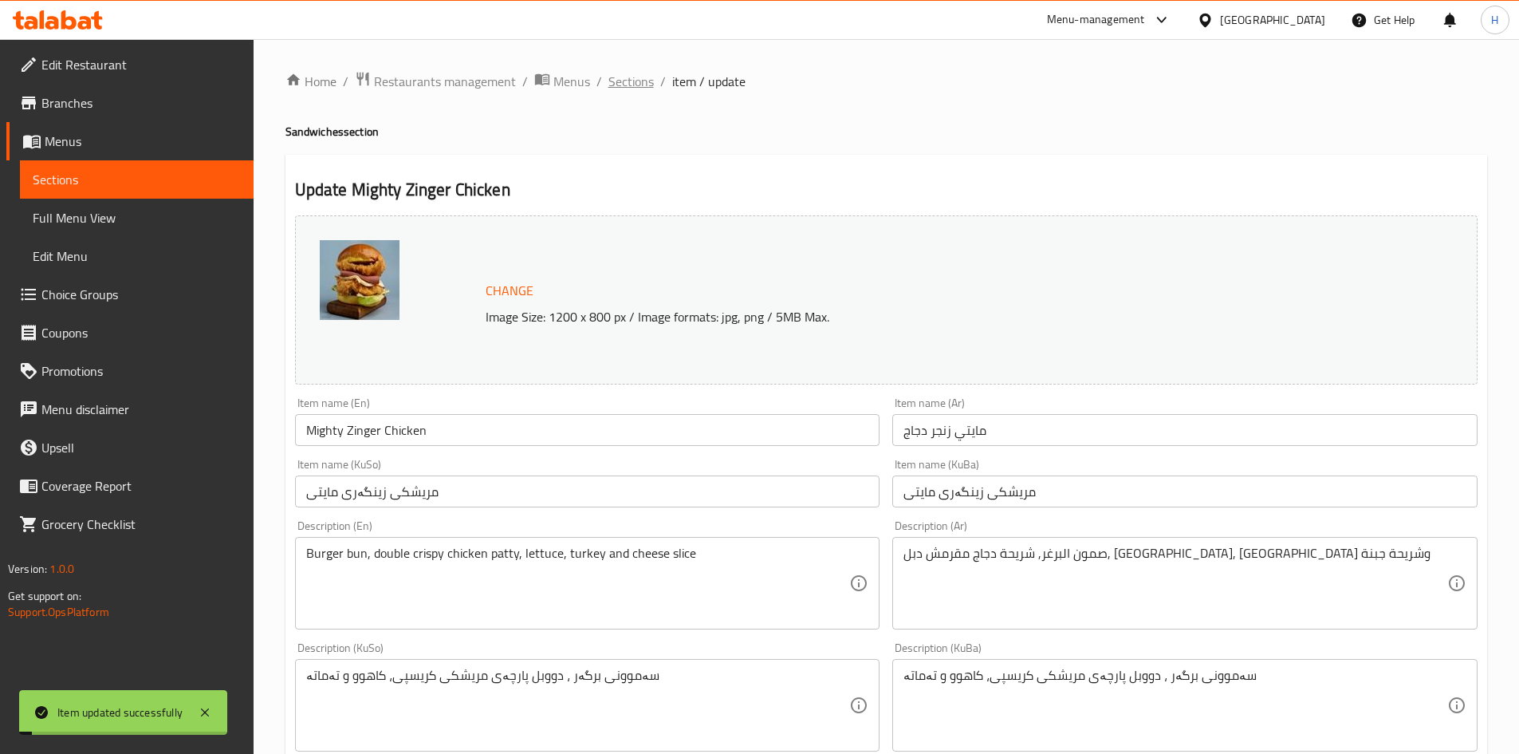
click at [633, 77] on span "Sections" at bounding box center [631, 81] width 45 height 19
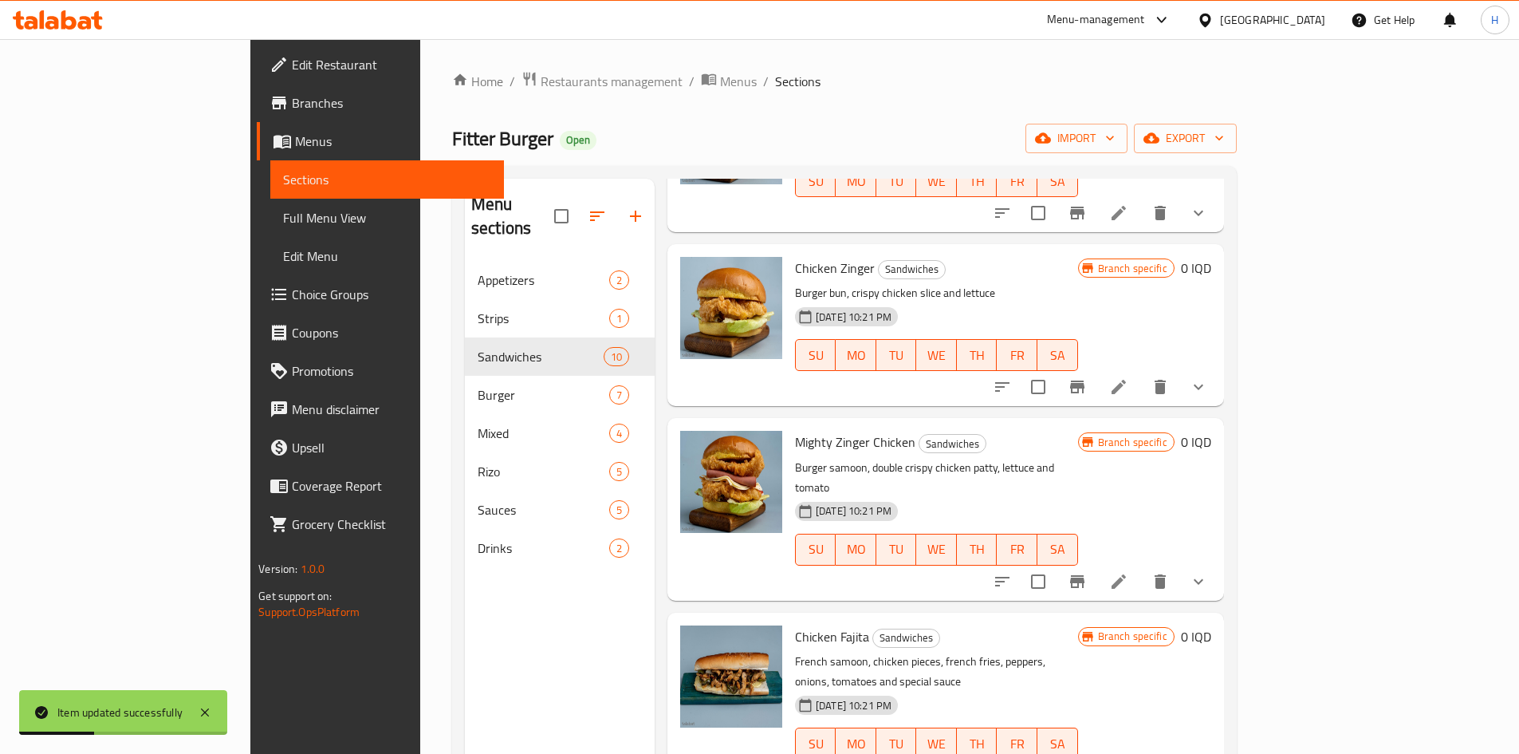
scroll to position [558, 0]
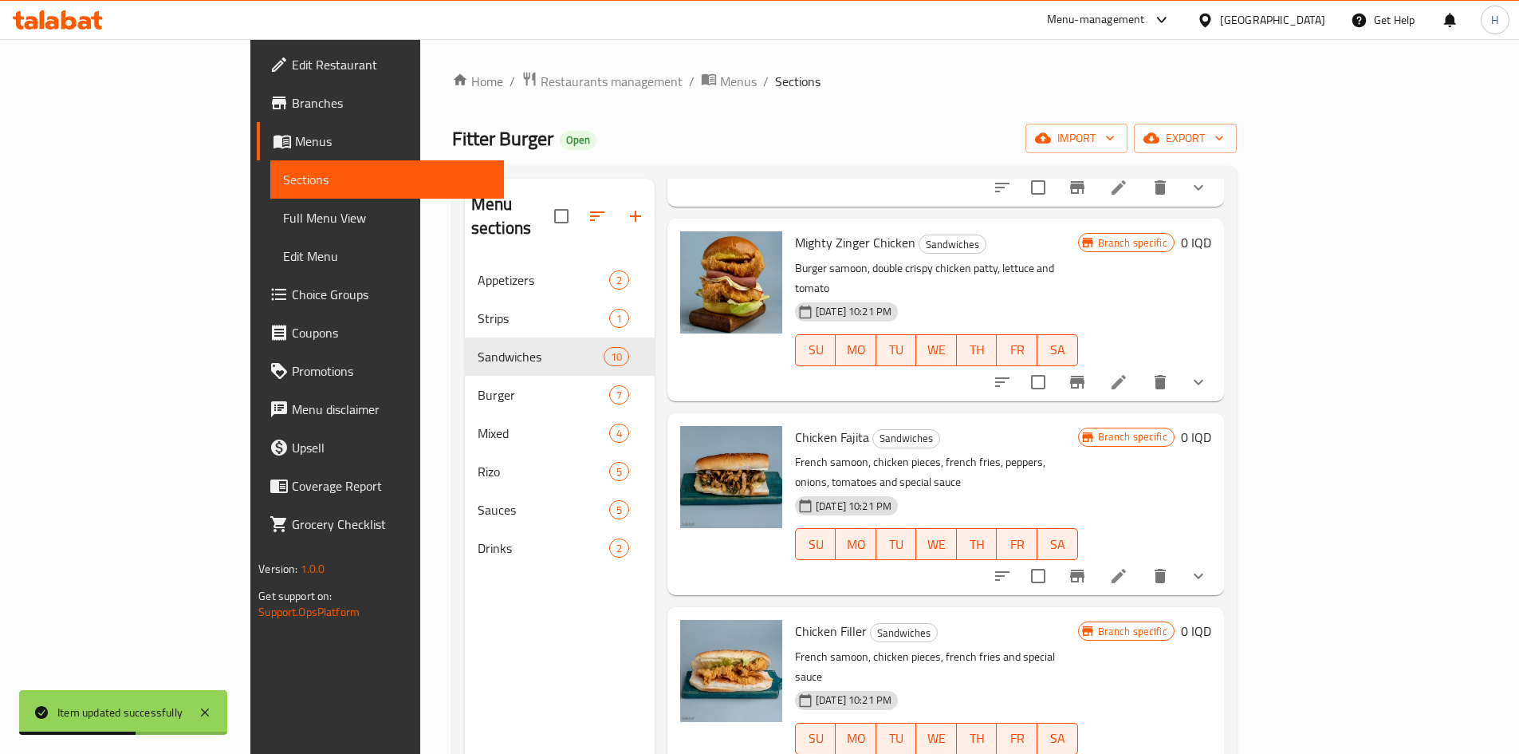
click at [1129, 566] on icon at bounding box center [1118, 575] width 19 height 19
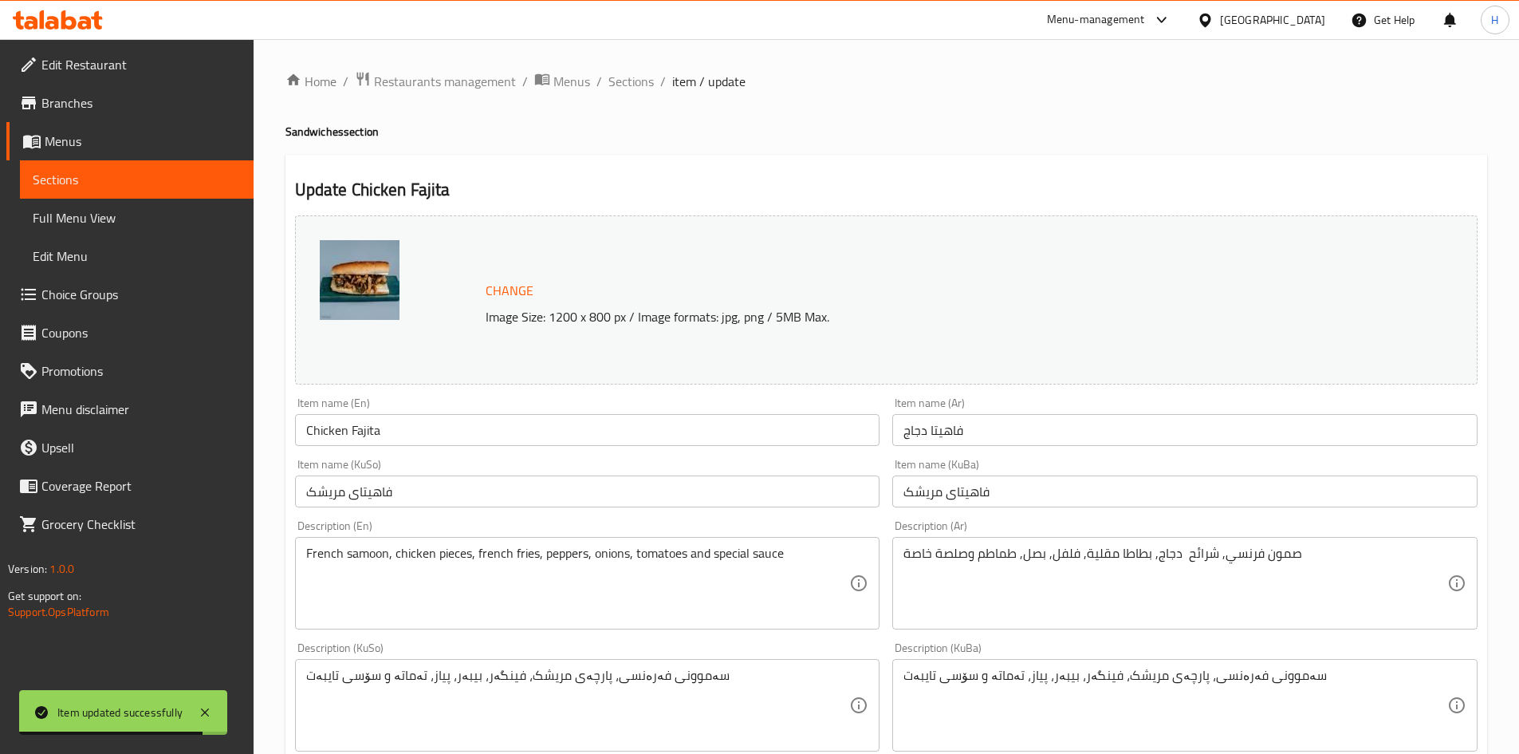
click at [597, 80] on li "/" at bounding box center [600, 81] width 6 height 19
drag, startPoint x: 622, startPoint y: 82, endPoint x: 613, endPoint y: 102, distance: 21.8
click at [622, 83] on span "Sections" at bounding box center [631, 81] width 45 height 19
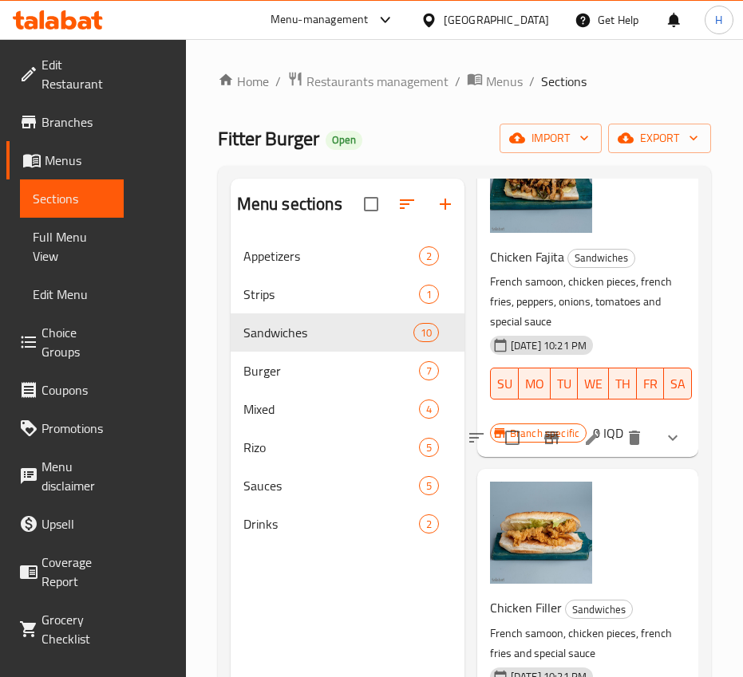
scroll to position [1515, 0]
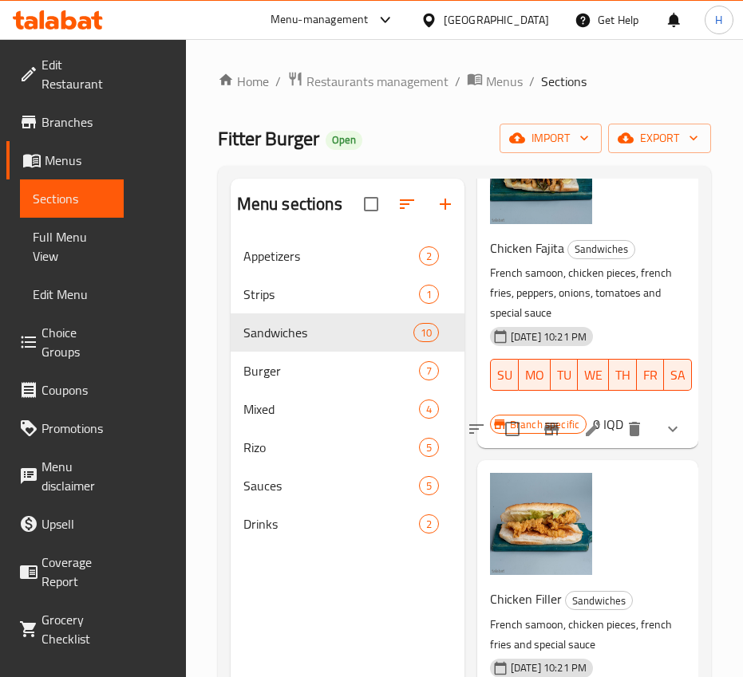
click at [588, 439] on icon at bounding box center [592, 429] width 19 height 19
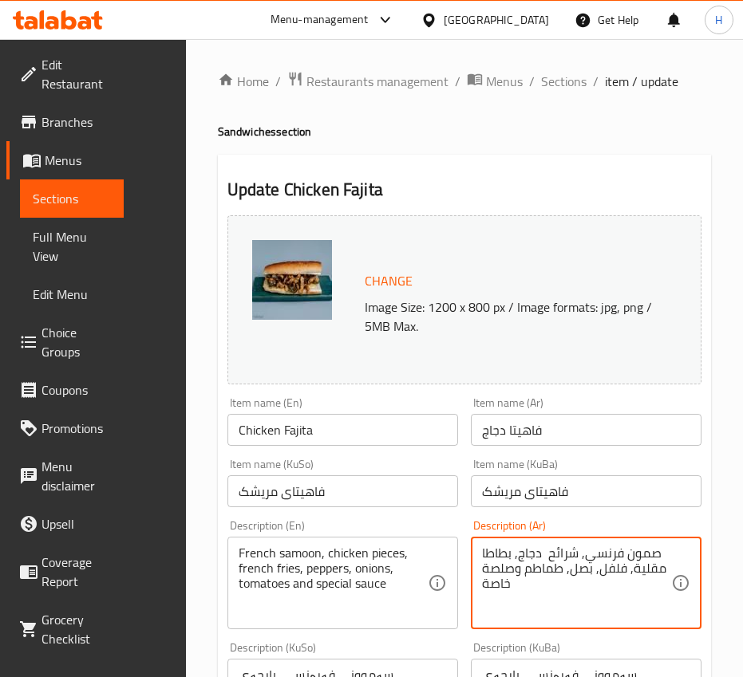
drag, startPoint x: 512, startPoint y: 553, endPoint x: 504, endPoint y: 558, distance: 9.3
click at [516, 557] on textarea "صمون فرنسي, شرائح دجاج, بطاطا مقلية, فلفل, بصل, طماطم وصلصة خاصة" at bounding box center [576, 584] width 189 height 76
drag, startPoint x: 514, startPoint y: 557, endPoint x: 624, endPoint y: 578, distance: 111.4
click at [624, 578] on textarea "صمون فرنسي, شرائح دجاج, بطاطا مقلية, فلفل, بصل, طماطم وصلصة خاصة" at bounding box center [576, 584] width 189 height 76
click at [587, 570] on textarea "صمون فرنسي, شرائح دجاج, فلفل, بصل, طماطم وصلصة خاصة" at bounding box center [576, 584] width 189 height 76
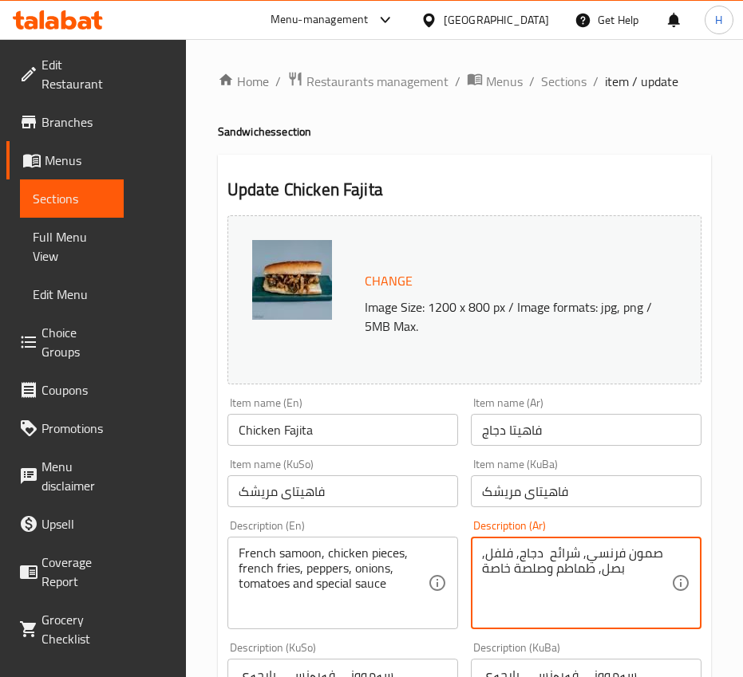
click at [587, 570] on textarea "صمون فرنسي, شرائح دجاج, فلفل, بصل, طماطم وصلصة خاصة" at bounding box center [576, 584] width 189 height 76
click at [587, 570] on textarea "صمون فرنسي, شرائح دجاج, فلفل, بصل, خس وصلصة خاصة" at bounding box center [576, 584] width 189 height 76
type textarea "صمون فرنسي, شرائح دجاج, فلفل, بصل, خس وصلصة خاصة"
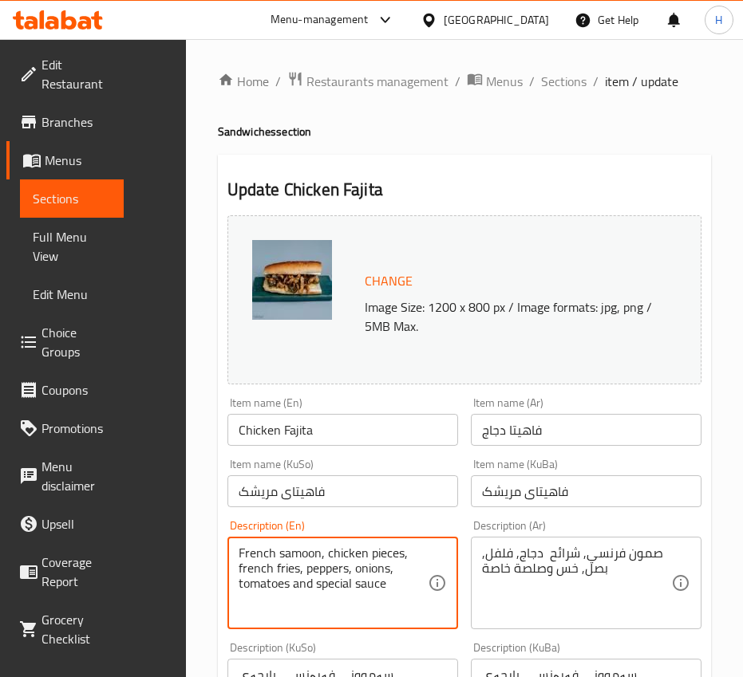
click at [321, 568] on textarea "French samoon, chicken pieces, french fries, peppers, onions, tomatoes and spec…" at bounding box center [332, 584] width 189 height 76
paste textarea "bread, chicken slices, peppers, onions, lettuce"
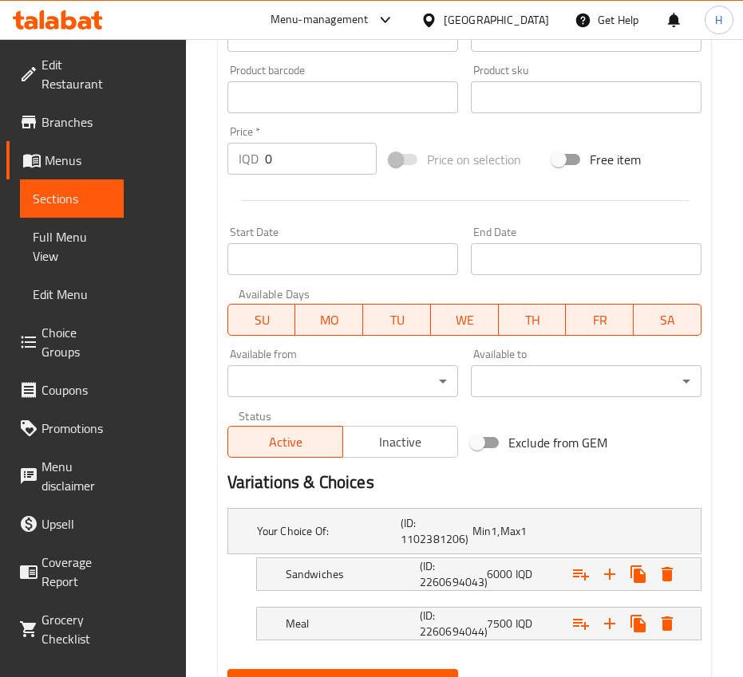
scroll to position [775, 0]
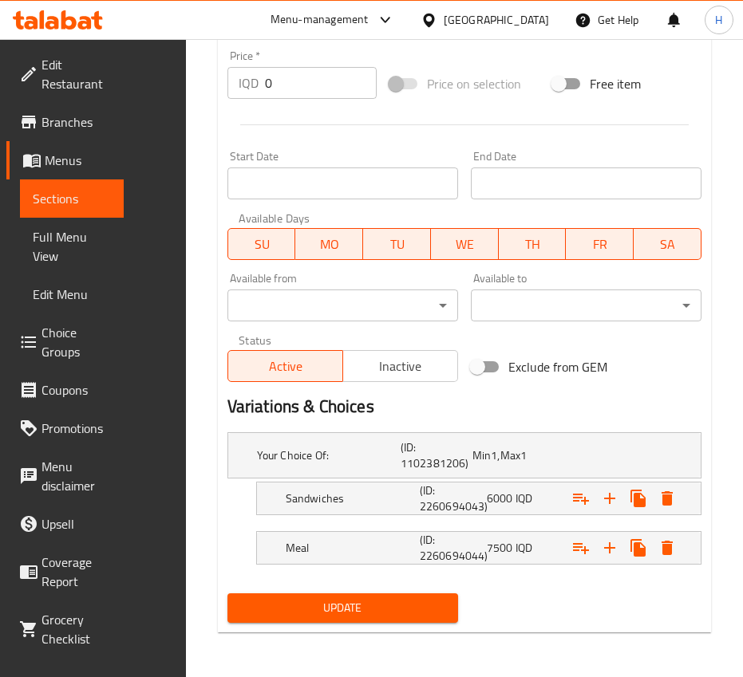
type textarea "French bread, chicken slices, peppers, onions, lettuce and special sauce"
click at [380, 601] on span "Update" at bounding box center [342, 608] width 205 height 20
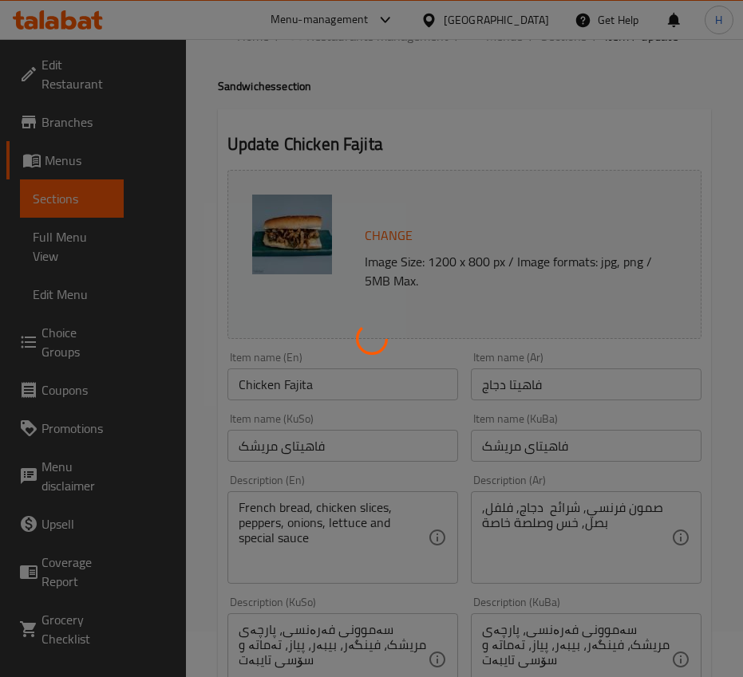
scroll to position [0, 0]
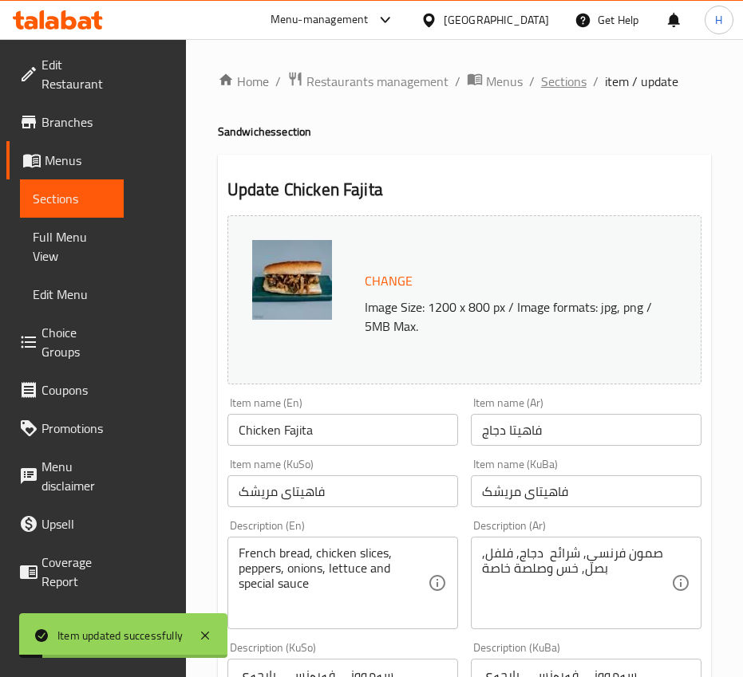
click at [558, 85] on span "Sections" at bounding box center [563, 81] width 45 height 19
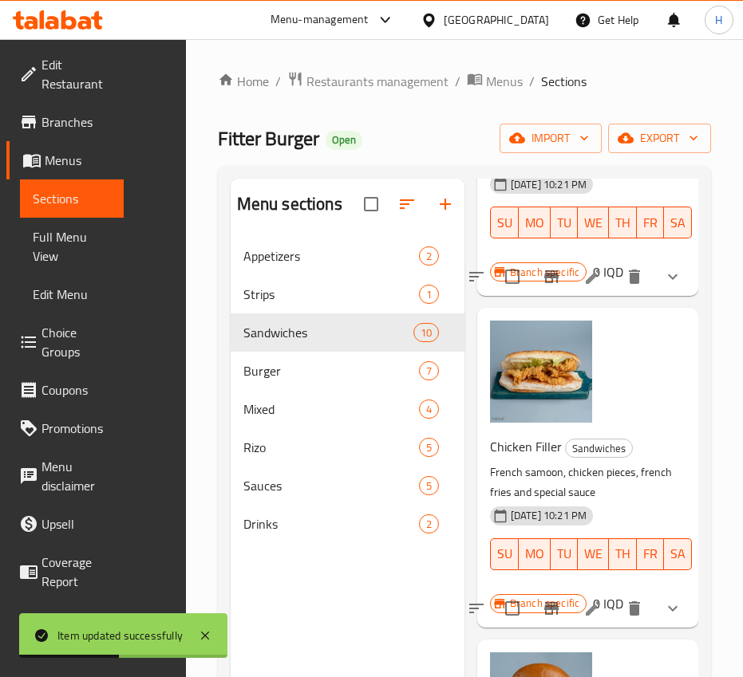
scroll to position [1675, 0]
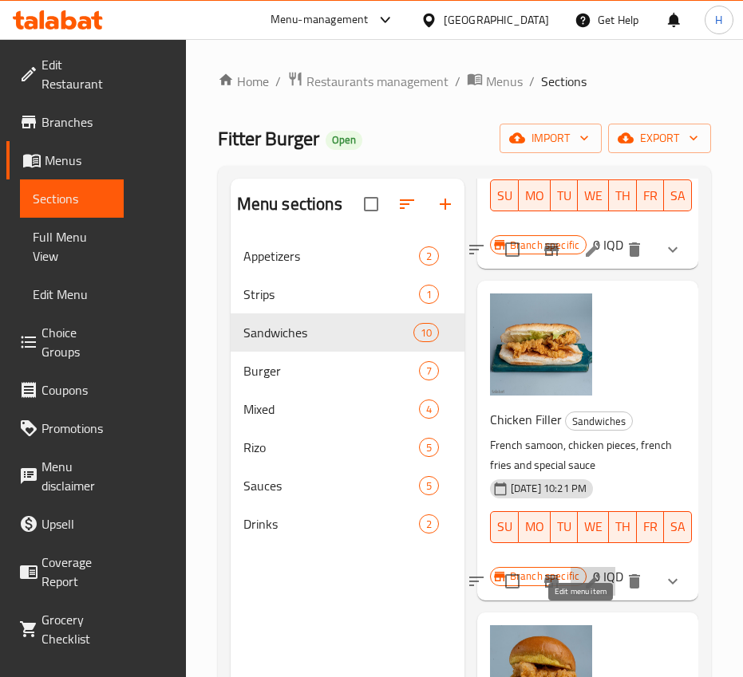
click at [583, 591] on icon at bounding box center [592, 581] width 19 height 19
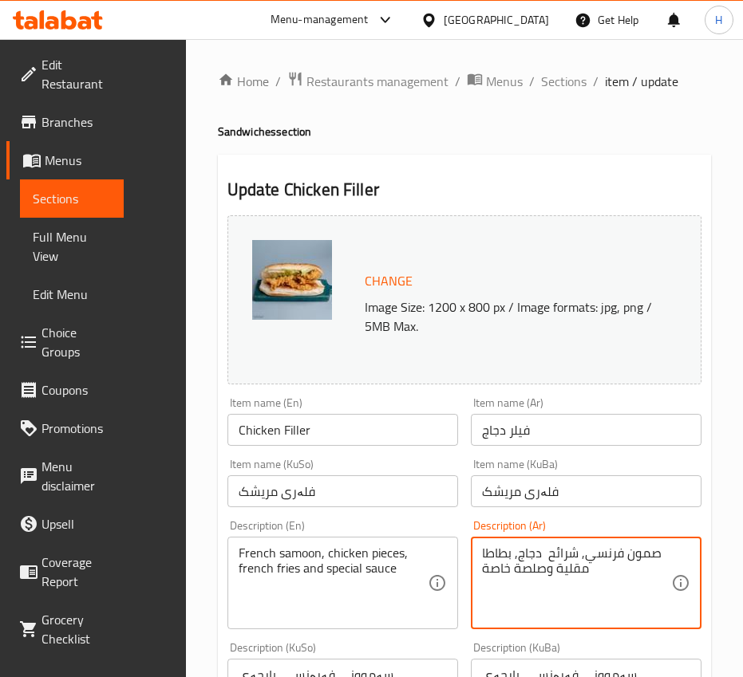
click at [566, 555] on textarea "صمون فرنسي, شرائح دجاج, بطاطا مقلية وصلصة خاصة" at bounding box center [576, 584] width 189 height 76
click at [520, 558] on textarea "صمون فرنسي, شريحة دجاج, بطاطا مقلية وصلصة خاصة" at bounding box center [576, 584] width 189 height 76
drag, startPoint x: 588, startPoint y: 570, endPoint x: 523, endPoint y: 570, distance: 64.6
click at [523, 570] on textarea "صمون فرنسي, شريحة دجاج مقرمشة, بطاطا مقلية وصلصة خاصة" at bounding box center [576, 584] width 189 height 76
click at [585, 566] on textarea "صمون فرنسي, شريحة دجاج مقرمشة, خس وصلصة خاصة" at bounding box center [576, 584] width 189 height 76
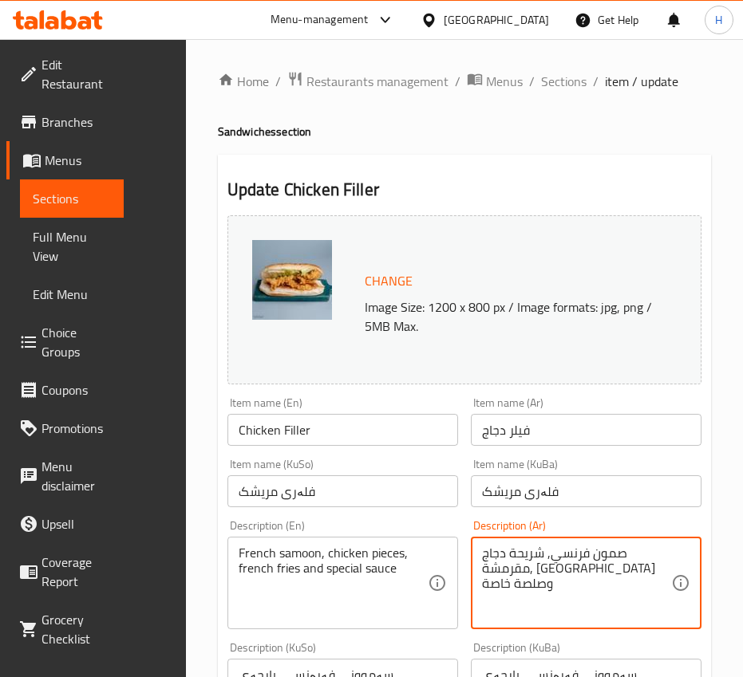
click at [585, 566] on textarea "صمون فرنسي, شريحة دجاج مقرمشة, خس وصلصة خاصة" at bounding box center [576, 584] width 189 height 76
type textarea "صمون فرنسي, شريحة دجاج مقرمشة, خس وصلصة خاصة"
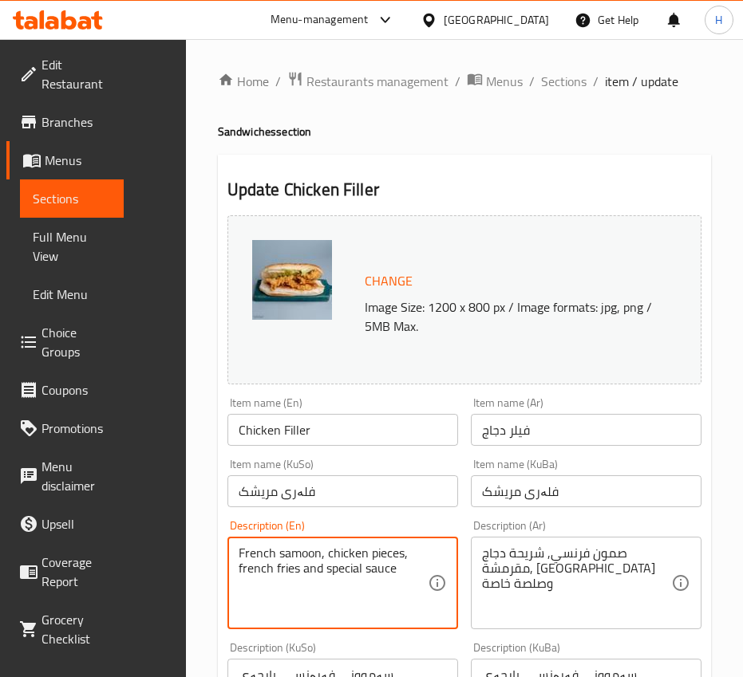
click at [322, 585] on textarea "French samoon, chicken pieces, french fries and special sauce" at bounding box center [332, 584] width 189 height 76
paste textarea "bread, crispy chicken slice, lettuce"
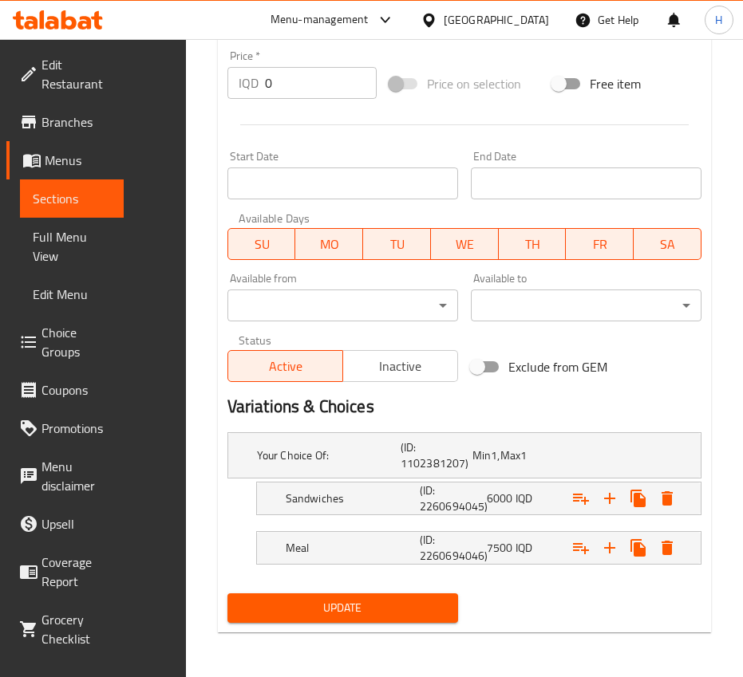
type textarea "French bread, crispy chicken slice, lettuce and special sauce"
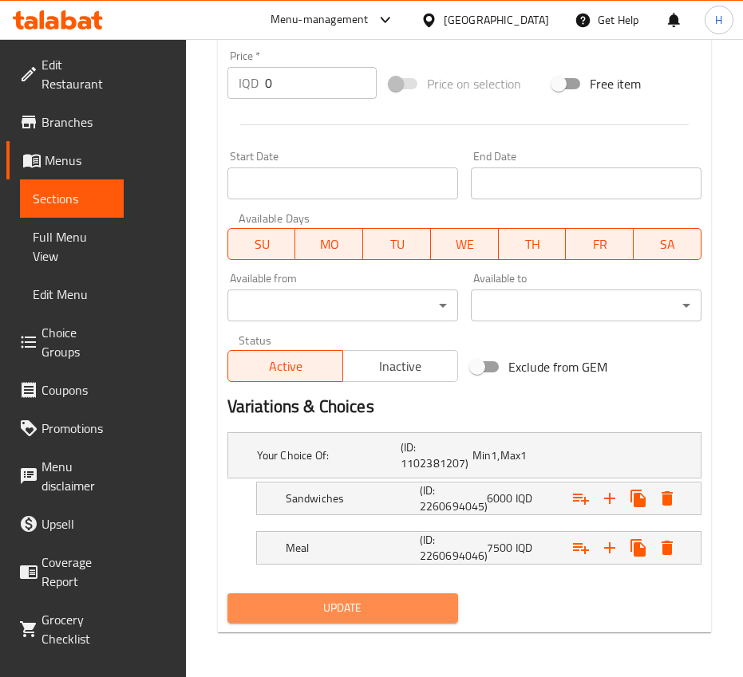
click at [376, 603] on span "Update" at bounding box center [342, 608] width 205 height 20
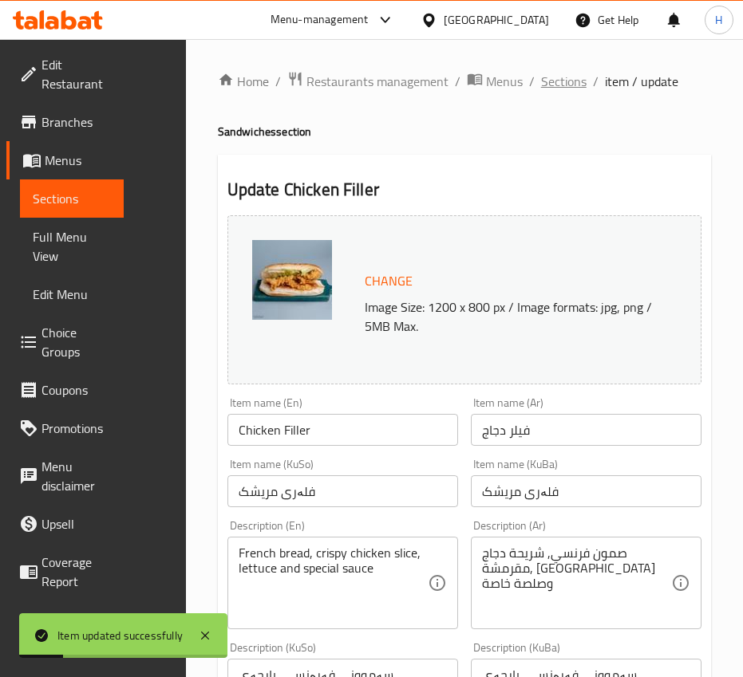
click at [554, 85] on span "Sections" at bounding box center [563, 81] width 45 height 19
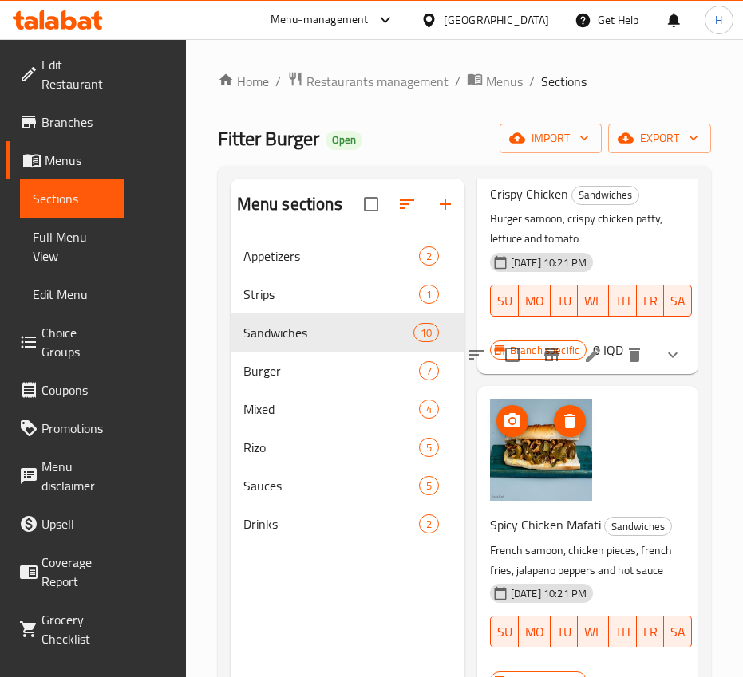
scroll to position [2233, 0]
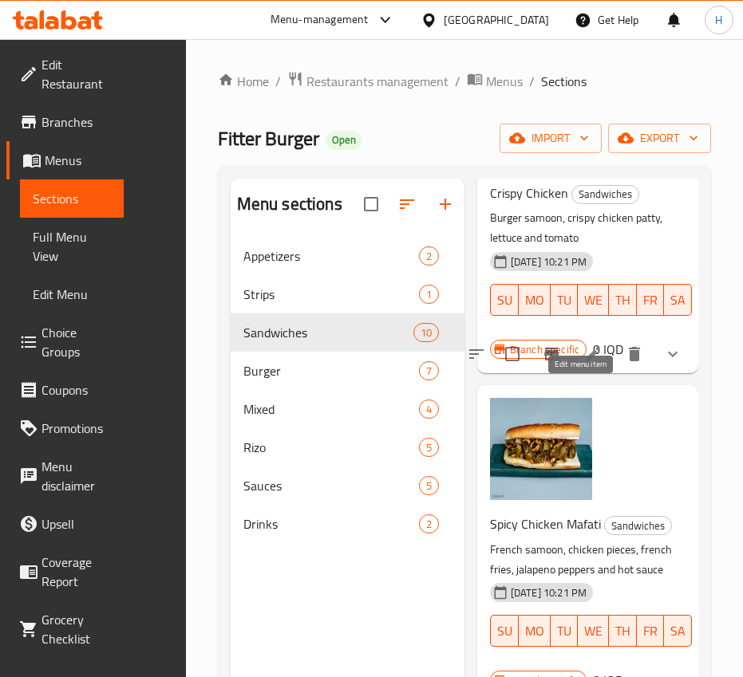
click at [585, 361] on icon at bounding box center [592, 354] width 14 height 14
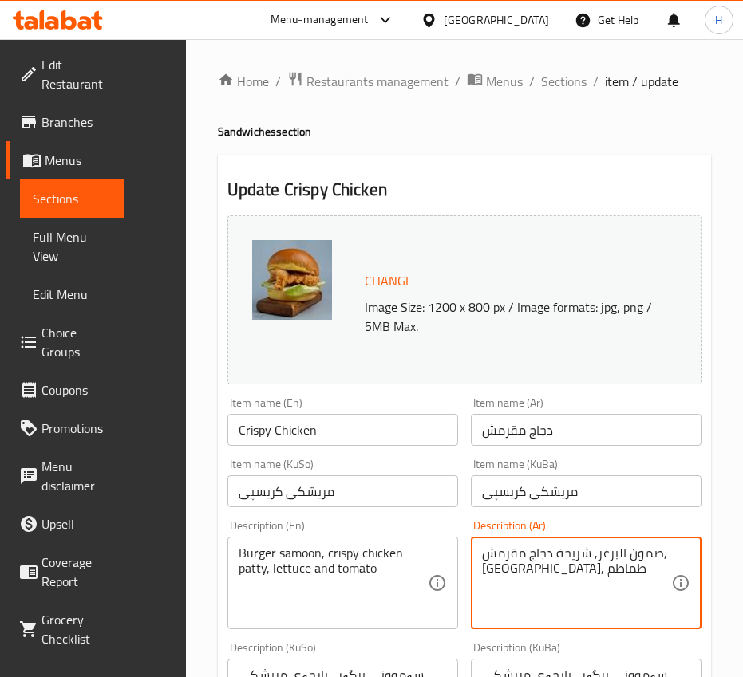
drag, startPoint x: 529, startPoint y: 572, endPoint x: 455, endPoint y: 574, distance: 74.2
click at [528, 572] on textarea "صمون البرغر, شريحة دجاج مقرمش, خس" at bounding box center [576, 584] width 189 height 76
click at [484, 571] on textarea "صمون البرغر, شريحة دجاج مقرمش, خس" at bounding box center [576, 584] width 189 height 76
click at [514, 573] on textarea "صمون البرغر, شريحة دجاج مقرمش, وخس" at bounding box center [576, 584] width 189 height 76
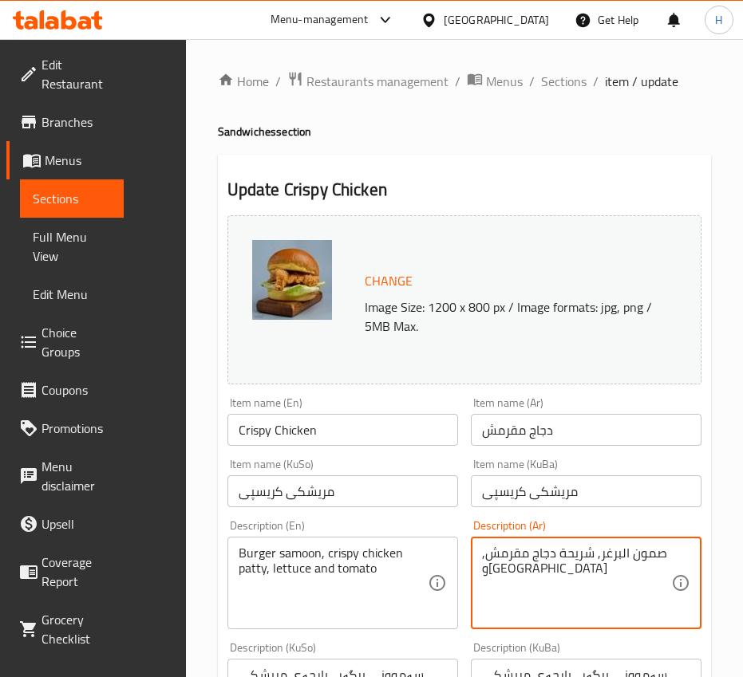
click at [514, 573] on textarea "صمون البرغر, شريحة دجاج مقرمش, وخس" at bounding box center [576, 584] width 189 height 76
type textarea "صمون البرغر, شريحة دجاج مقرمش, وخس"
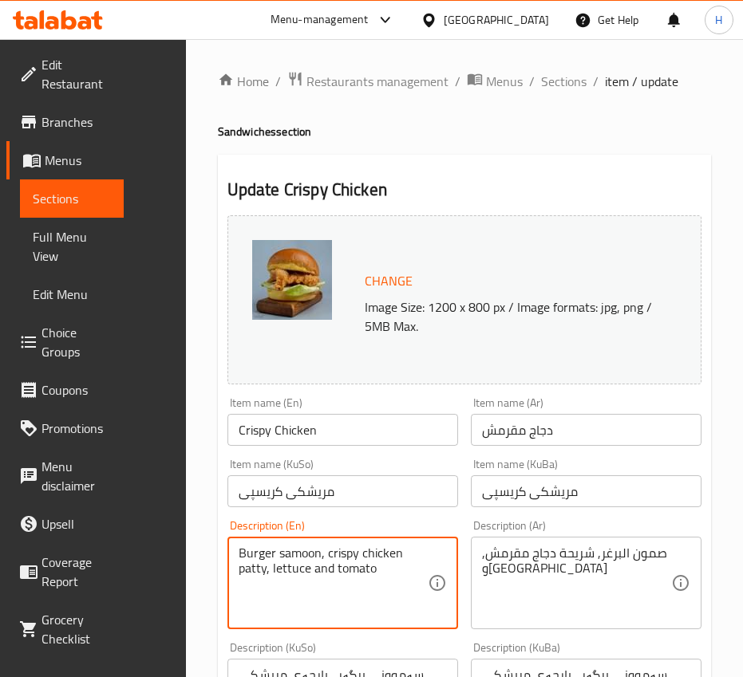
click at [365, 573] on textarea "Burger samoon, crispy chicken patty, lettuce and tomato" at bounding box center [332, 584] width 189 height 76
paste textarea "bun, crispy chicken slice, and lettuce"
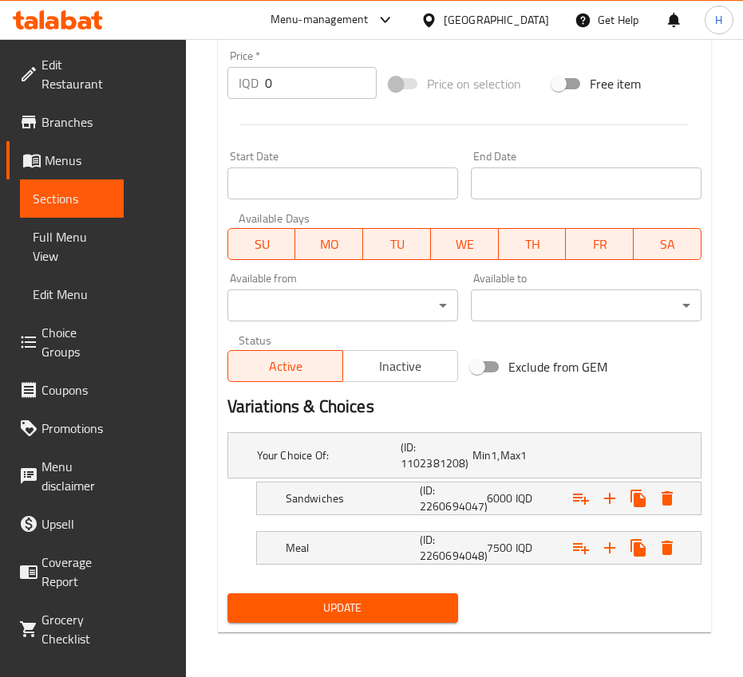
type textarea "Burger bun, crispy chicken slice, and lettuce"
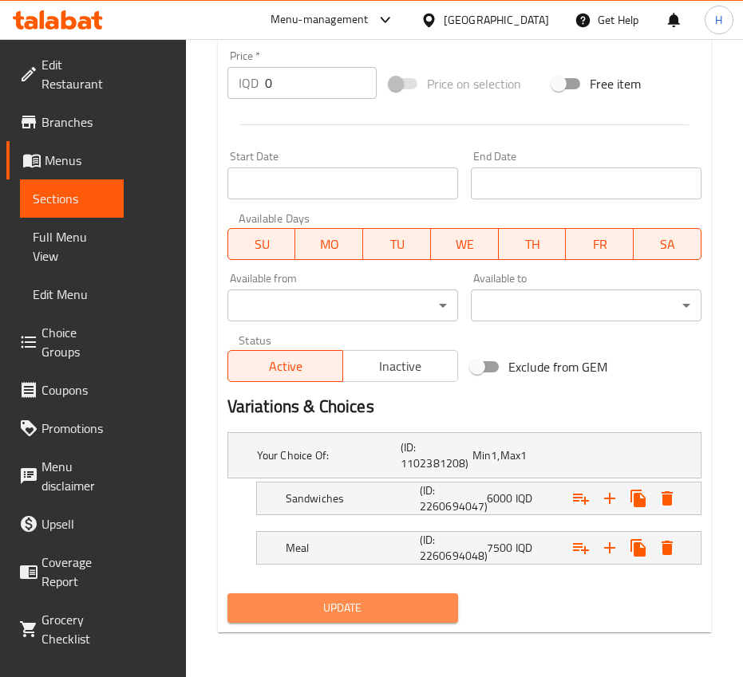
click at [368, 617] on span "Update" at bounding box center [342, 608] width 205 height 20
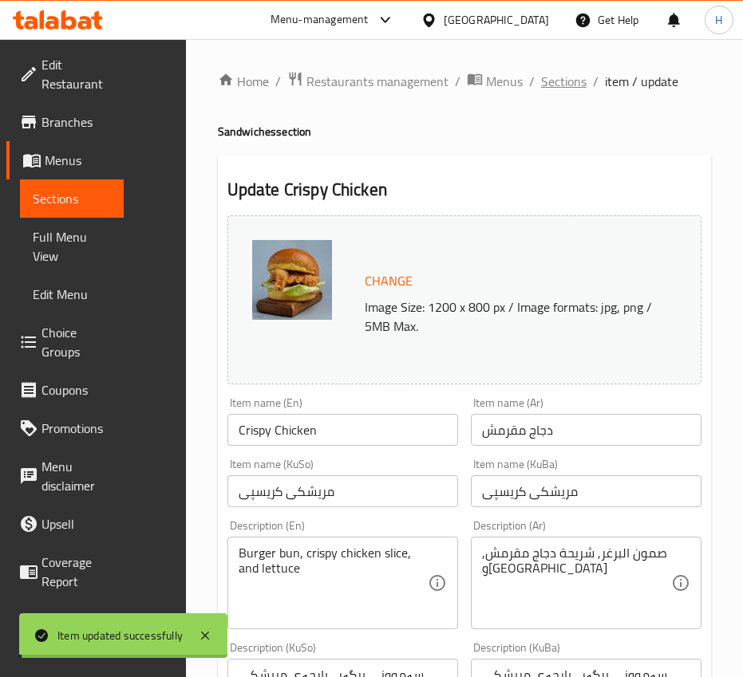
click at [566, 85] on span "Sections" at bounding box center [563, 81] width 45 height 19
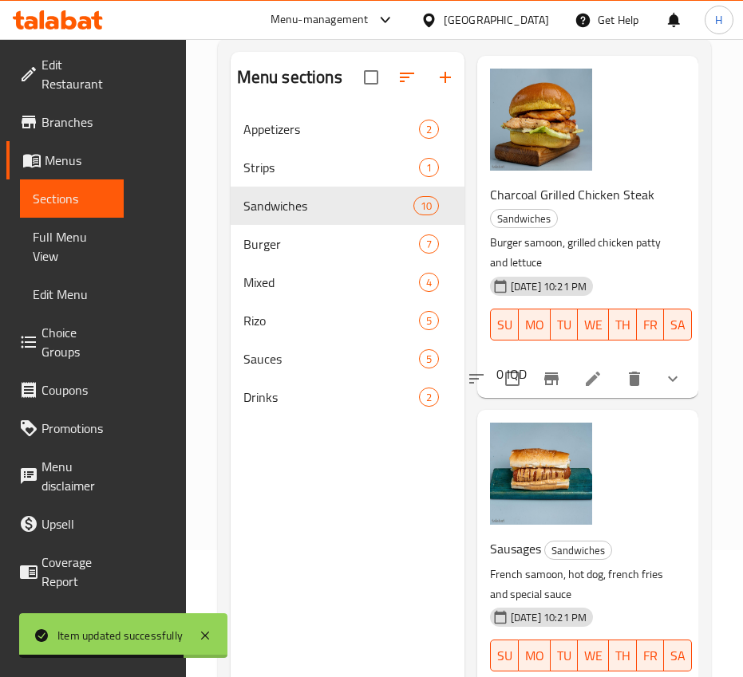
scroll to position [223, 0]
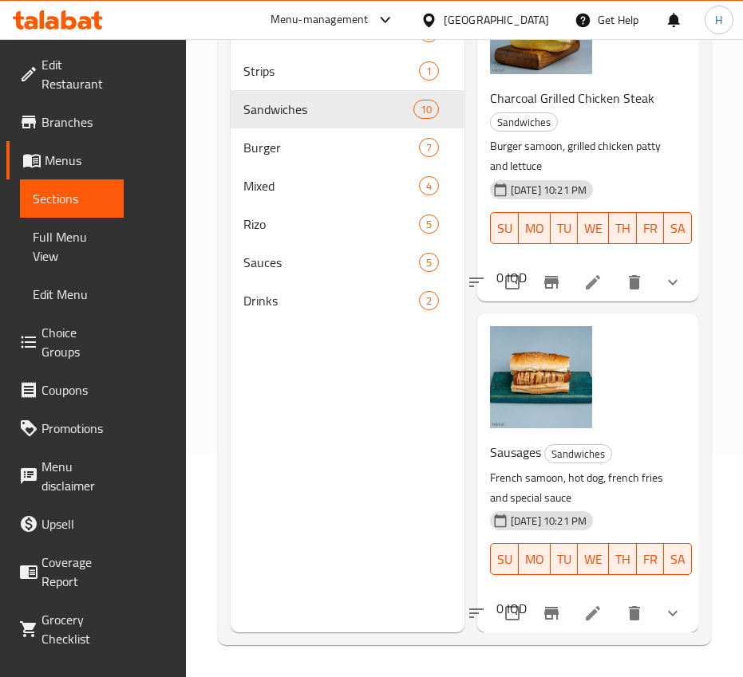
click at [589, 604] on icon at bounding box center [592, 613] width 19 height 19
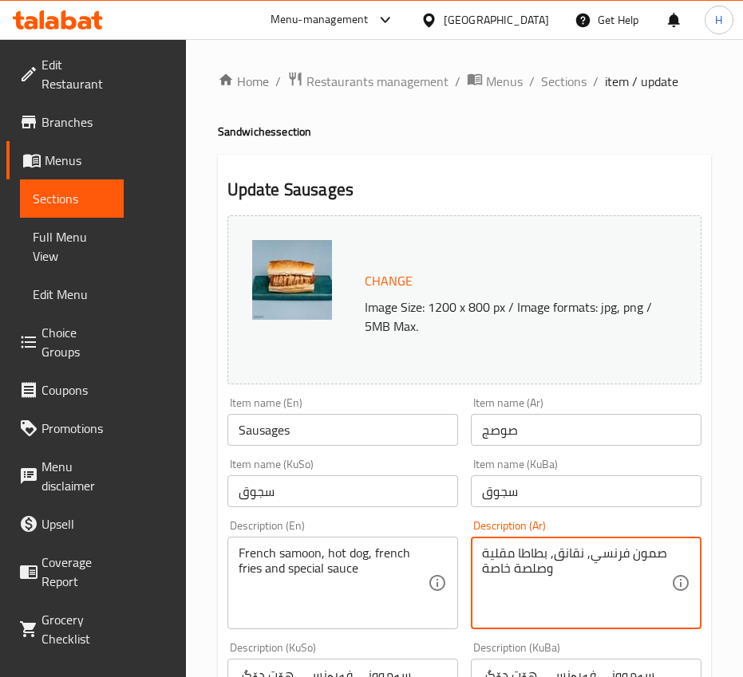
drag, startPoint x: 552, startPoint y: 553, endPoint x: 455, endPoint y: 552, distance: 97.3
click at [555, 558] on textarea "صمون فرنسي, نقانق, بطاطا مقلية وصلصة خاصة" at bounding box center [576, 584] width 189 height 76
drag, startPoint x: 550, startPoint y: 554, endPoint x: 469, endPoint y: 562, distance: 81.0
click at [478, 558] on div "صمون فرنسي, نقانق, بطاطا مقلية وصلصة خاصة Description (Ar)" at bounding box center [586, 583] width 231 height 93
click at [529, 559] on textarea "صمون فرنسي, نقانق, بطاطا مقلية وصلصة خاصة" at bounding box center [576, 584] width 189 height 76
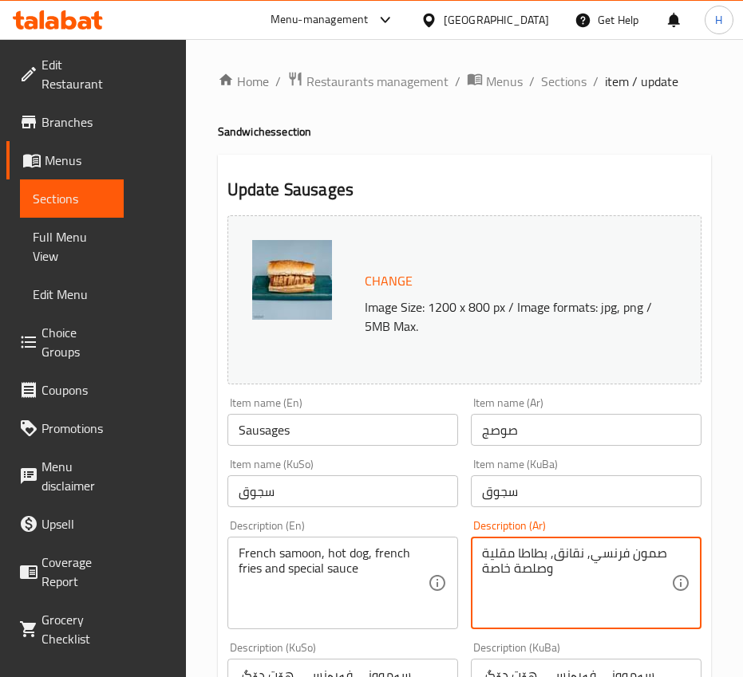
click at [529, 559] on textarea "صمون فرنسي, نقانق, بطاطا مقلية وصلصة خاصة" at bounding box center [576, 584] width 189 height 76
click at [532, 558] on textarea "صمون فرنسي, نقانق, بطاطا مقلية وصلصة خاصة" at bounding box center [576, 584] width 189 height 76
drag, startPoint x: 551, startPoint y: 553, endPoint x: 485, endPoint y: 553, distance: 66.2
click at [485, 553] on textarea "صمون فرنسي, نقانق, بطاطا مقلية وصلصة خاصة" at bounding box center [576, 584] width 189 height 76
drag, startPoint x: 527, startPoint y: 558, endPoint x: 503, endPoint y: 562, distance: 24.3
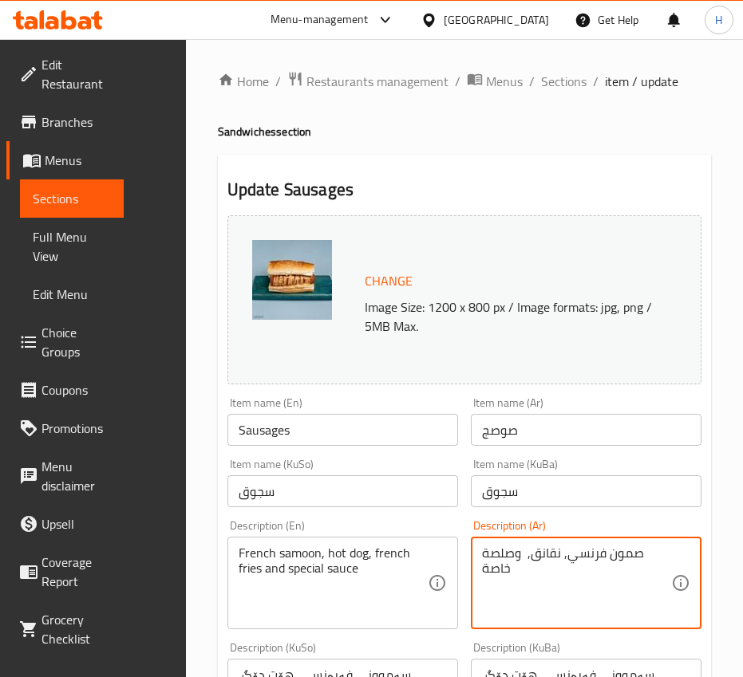
click at [529, 571] on textarea "صمون فرنسي, نقانق, وصلصة خاصة" at bounding box center [576, 584] width 189 height 76
click at [533, 557] on textarea "صمون فرنسي, نقانق, وصلصة خاصة" at bounding box center [576, 584] width 189 height 76
click at [532, 556] on textarea "صمون فرنسي, نقانق, وصلصة خاصة" at bounding box center [576, 584] width 189 height 76
click at [611, 583] on textarea "صمون فرنسي, نقانق وصلصة خاصة" at bounding box center [576, 584] width 189 height 76
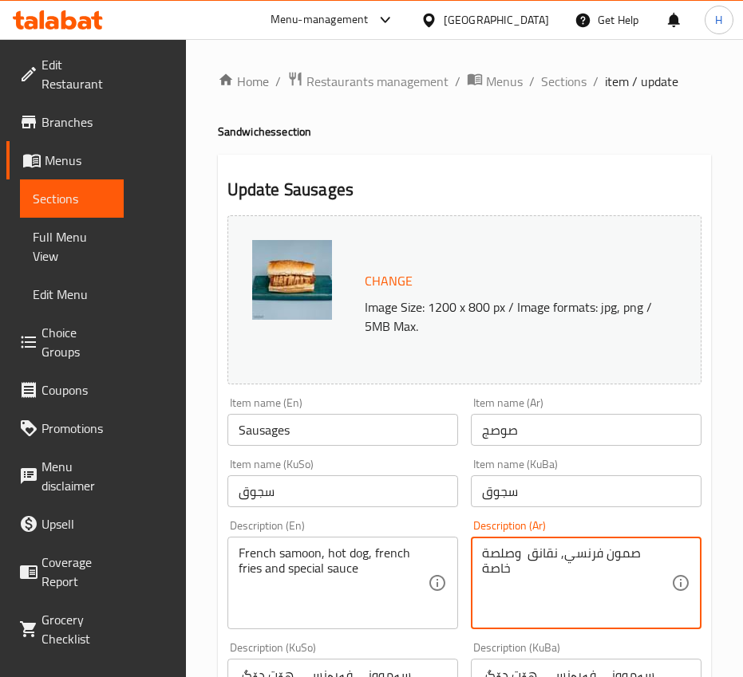
click at [611, 583] on textarea "صمون فرنسي, نقانق وصلصة خاصة" at bounding box center [576, 584] width 189 height 76
type textarea "صمون فرنسي, نقانق وصلصة خاصة"
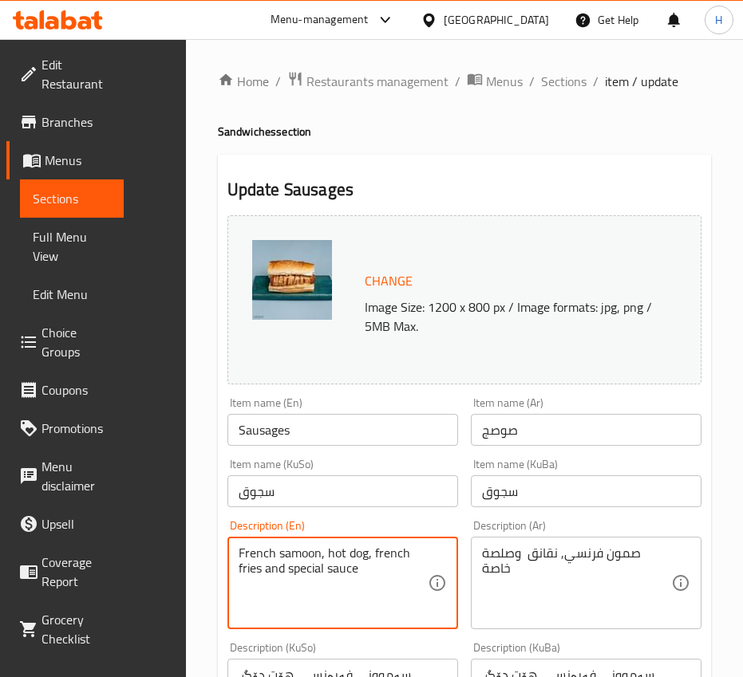
click at [330, 561] on textarea "French samoon, hot dog, french fries and special sauce" at bounding box center [332, 584] width 189 height 76
paste textarea "bread, sausage"
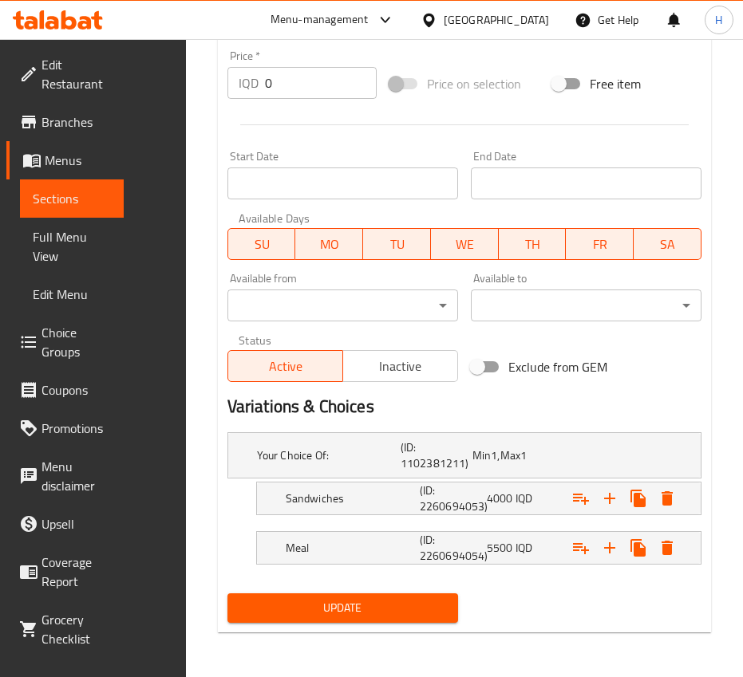
type textarea "French bread, sausage and special sauce"
click at [336, 600] on span "Update" at bounding box center [342, 608] width 205 height 20
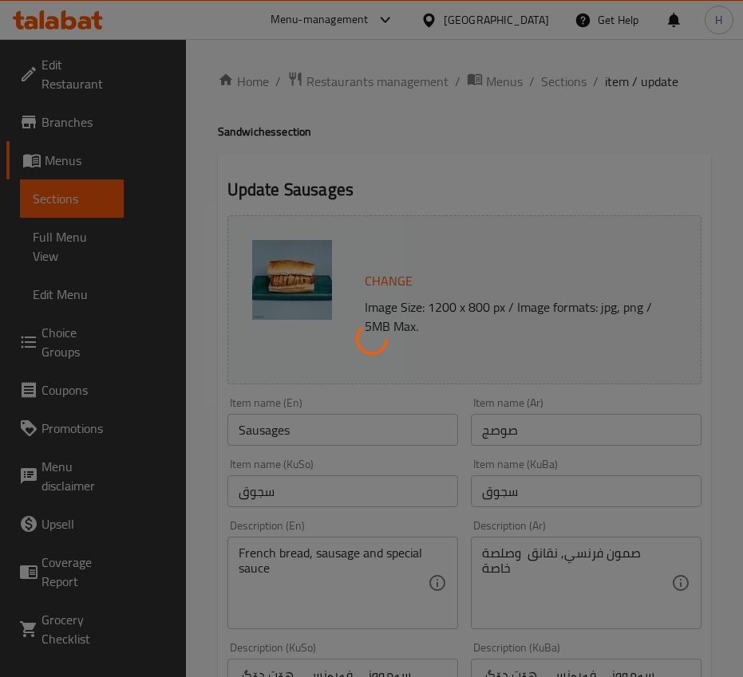
click at [557, 84] on div at bounding box center [371, 338] width 743 height 677
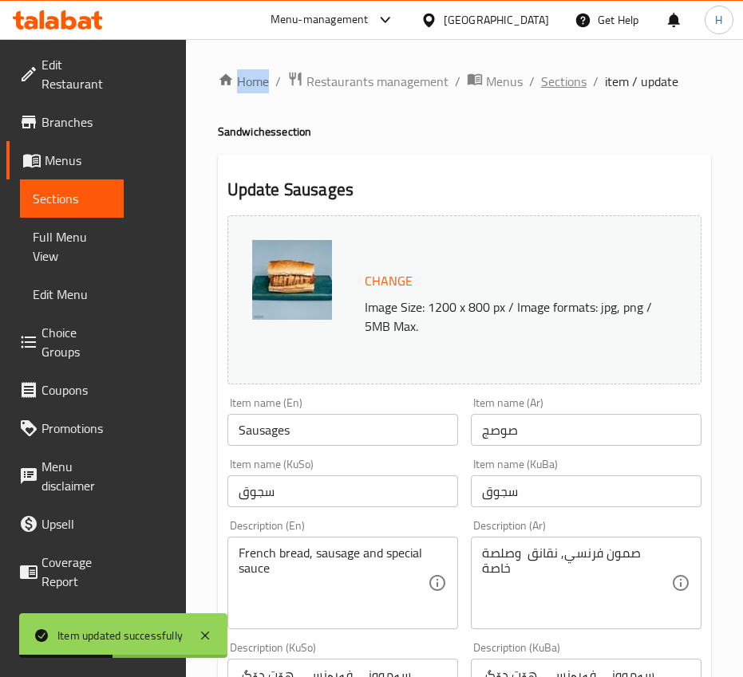
click at [557, 85] on span "Sections" at bounding box center [563, 81] width 45 height 19
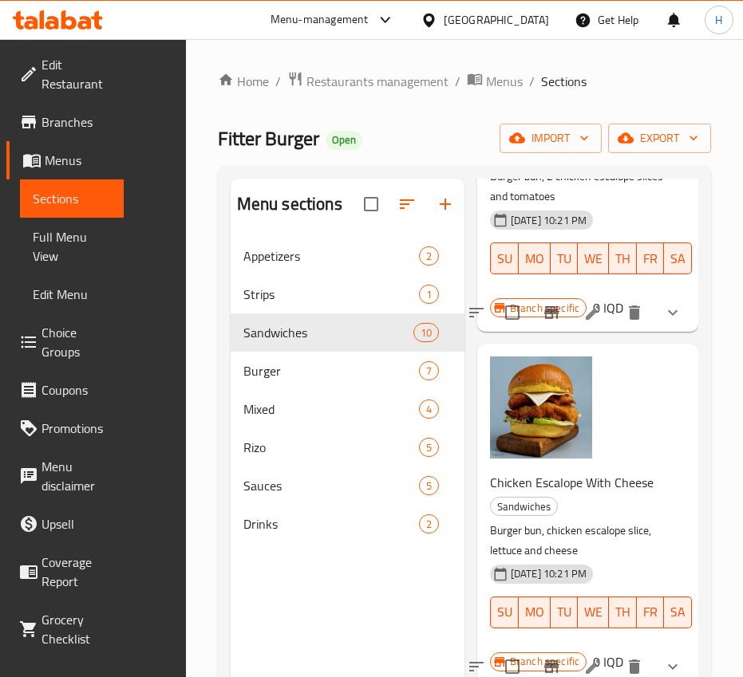
scroll to position [399, 0]
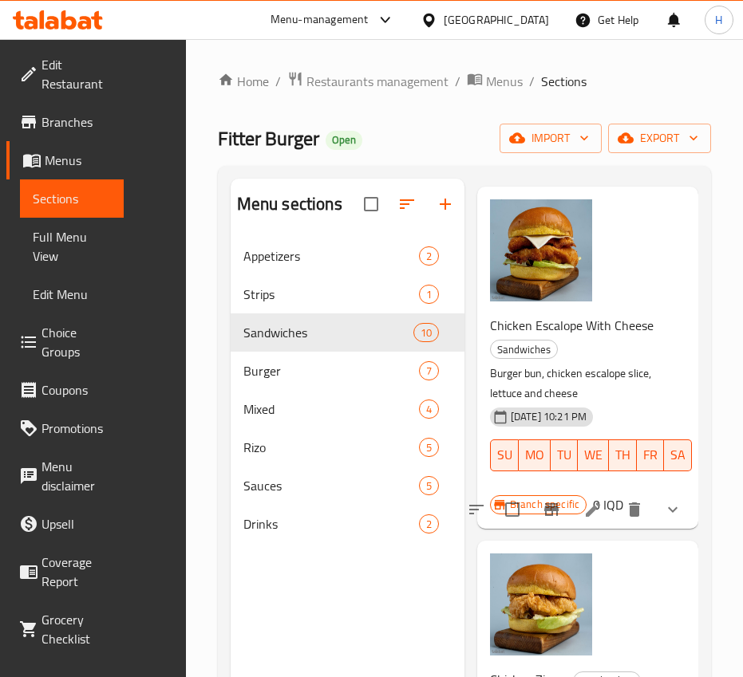
click at [581, 408] on div "[DATE] 10:21 PM" at bounding box center [541, 417] width 103 height 19
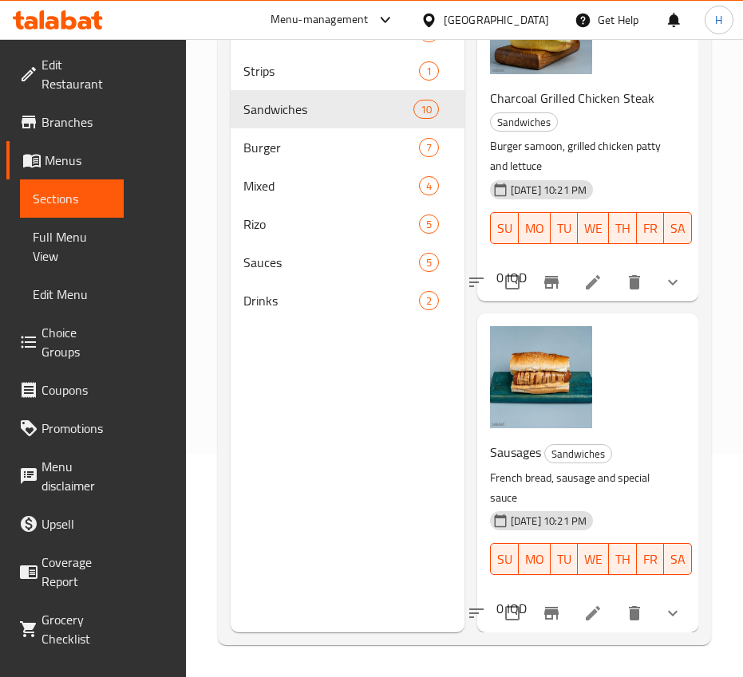
scroll to position [2542, 0]
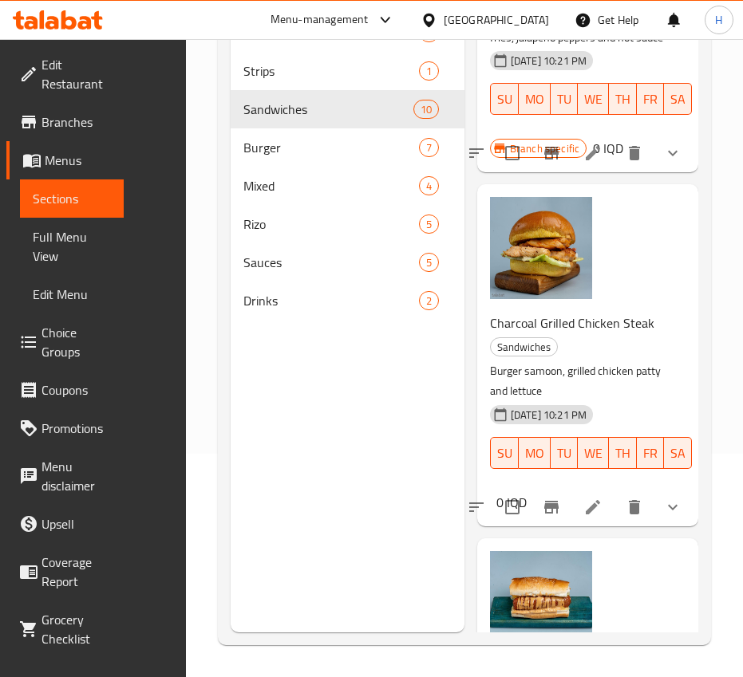
click at [594, 522] on li at bounding box center [592, 507] width 45 height 29
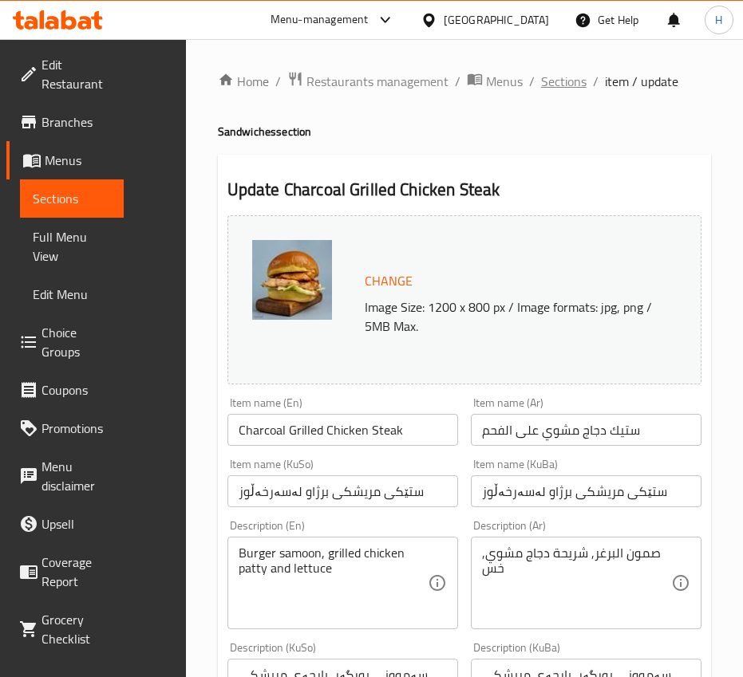
click at [571, 83] on span "Sections" at bounding box center [563, 81] width 45 height 19
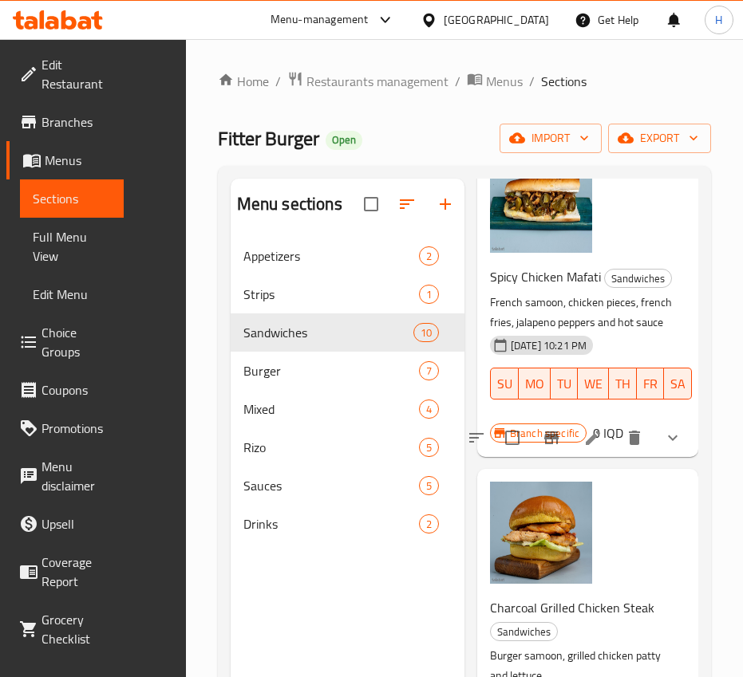
scroll to position [2410, 0]
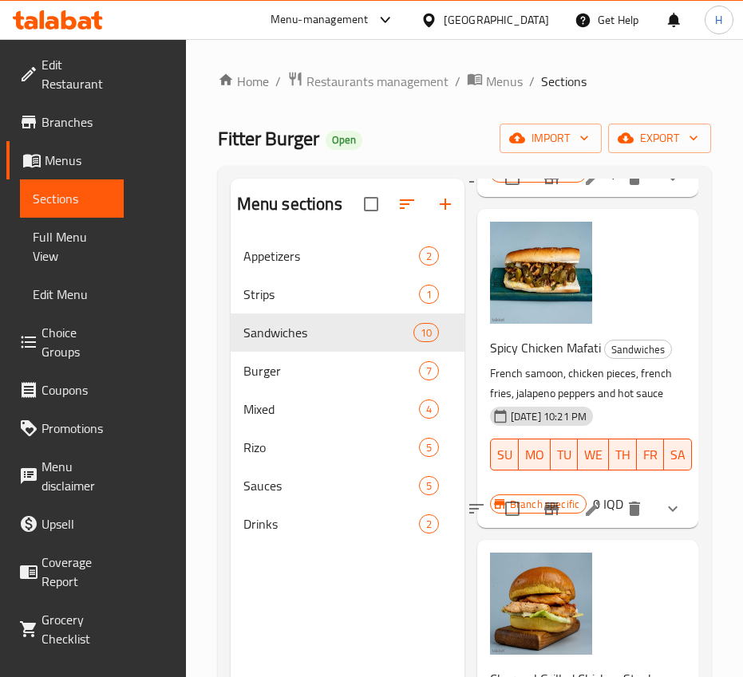
click at [585, 516] on icon at bounding box center [592, 509] width 14 height 14
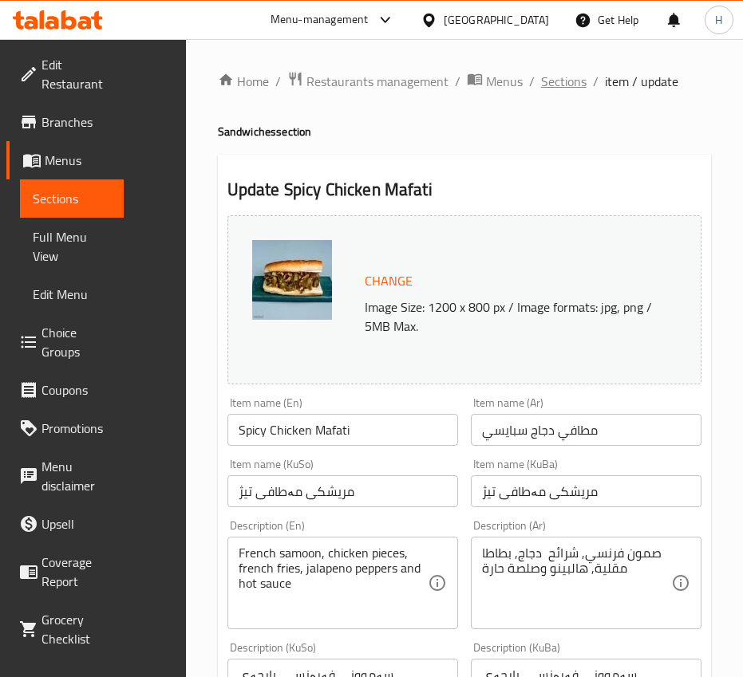
click at [574, 85] on span "Sections" at bounding box center [563, 81] width 45 height 19
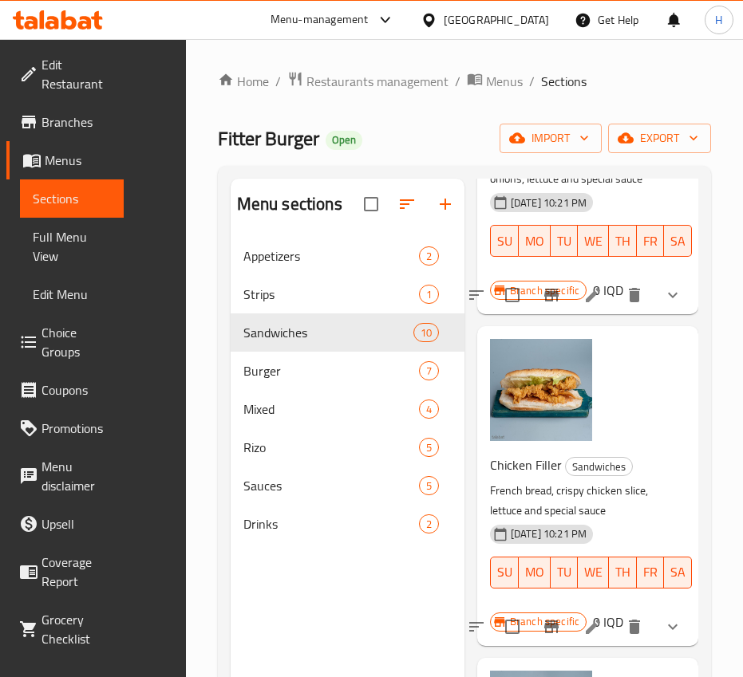
scroll to position [1675, 0]
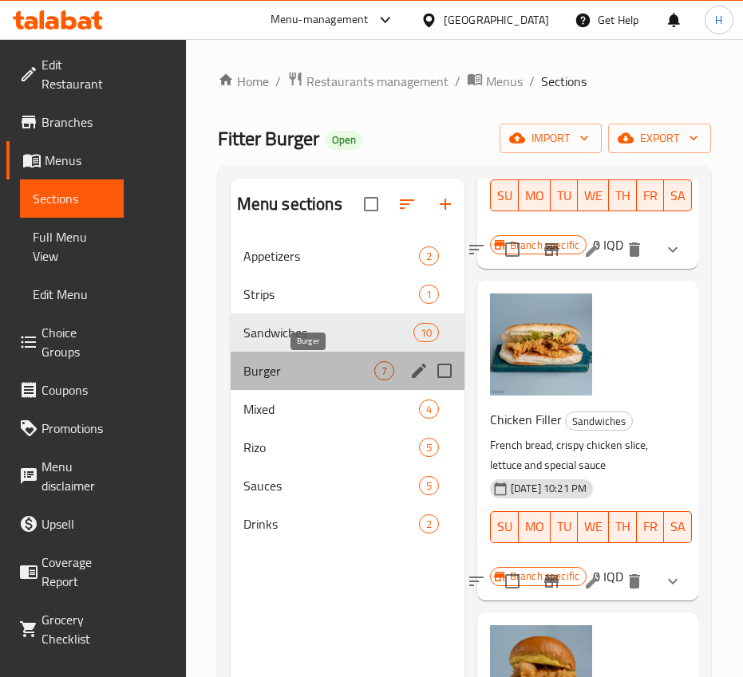
click at [325, 378] on span "Burger" at bounding box center [308, 370] width 131 height 19
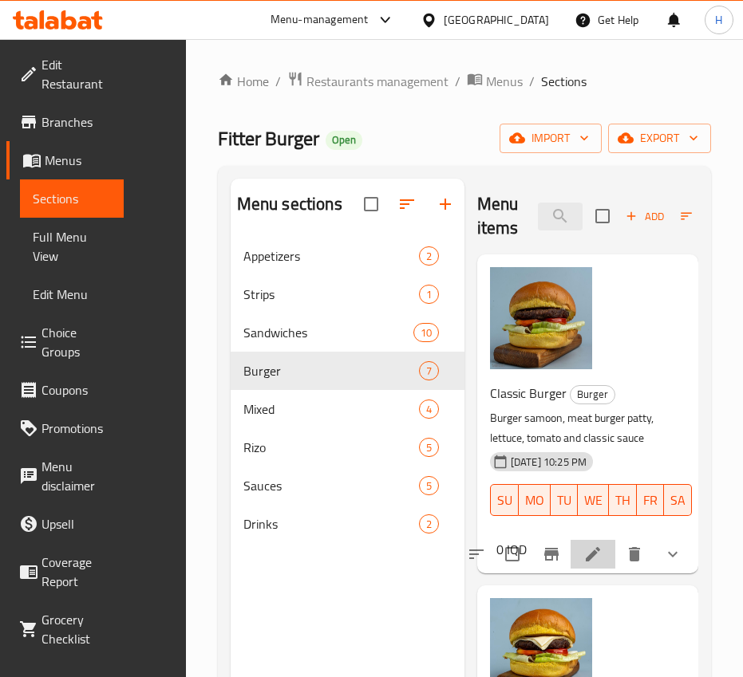
click at [589, 558] on icon at bounding box center [592, 554] width 19 height 19
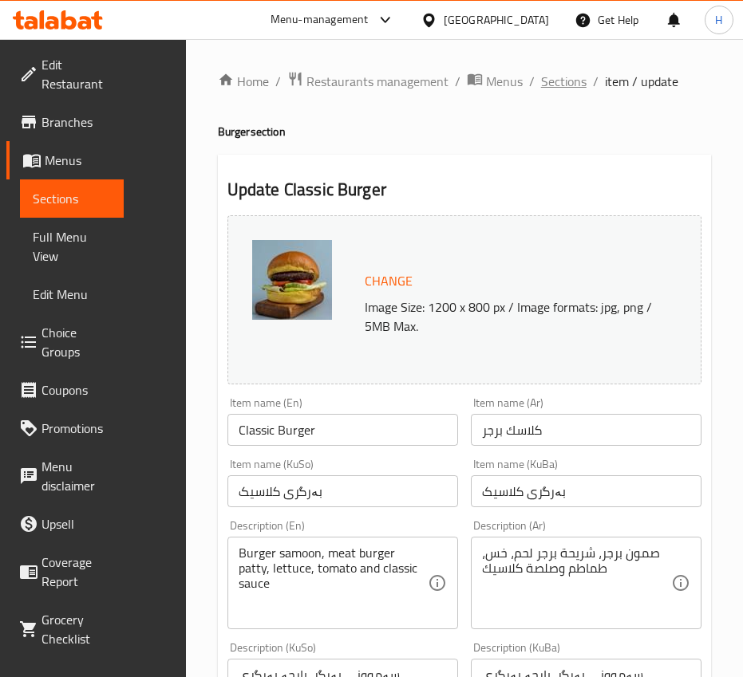
click at [574, 81] on span "Sections" at bounding box center [563, 81] width 45 height 19
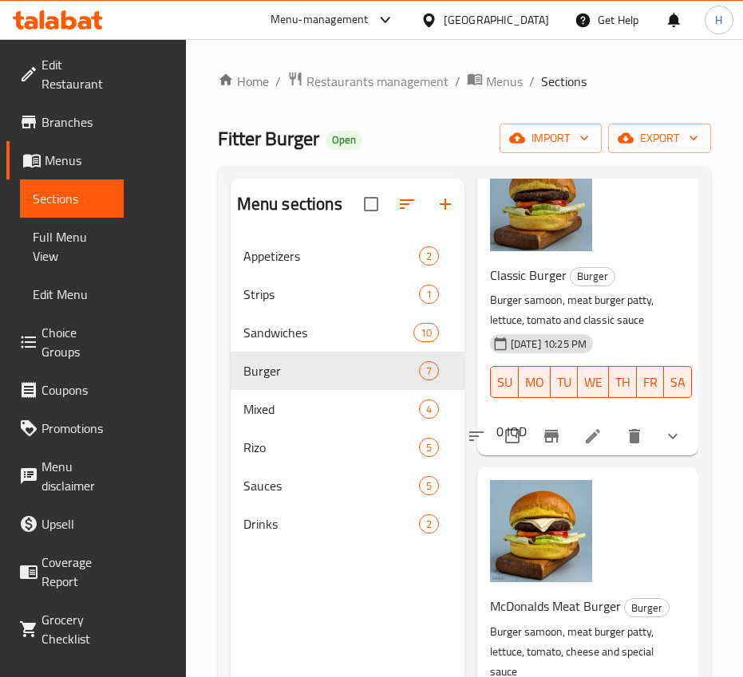
scroll to position [239, 0]
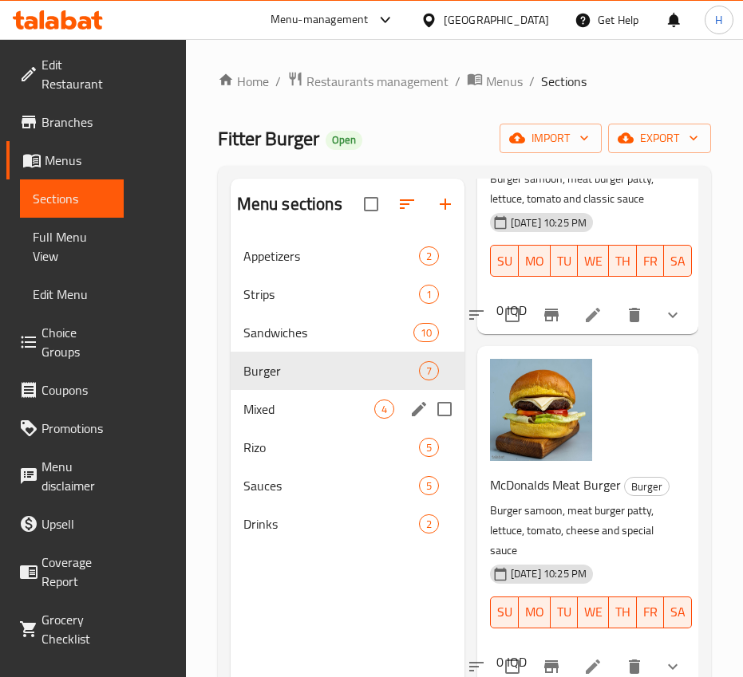
drag, startPoint x: 315, startPoint y: 421, endPoint x: 334, endPoint y: 412, distance: 21.1
click at [316, 421] on div "Mixed 4" at bounding box center [348, 409] width 234 height 38
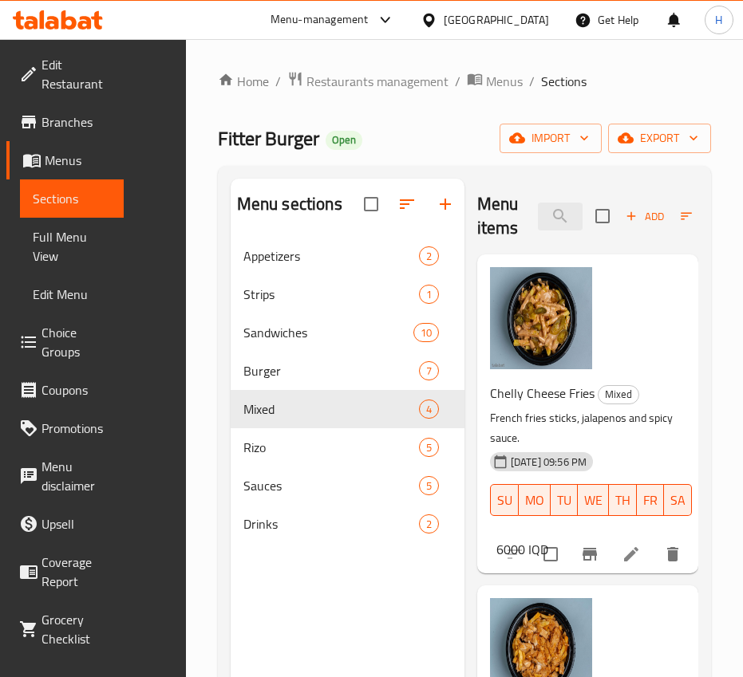
click at [621, 550] on icon at bounding box center [630, 554] width 19 height 19
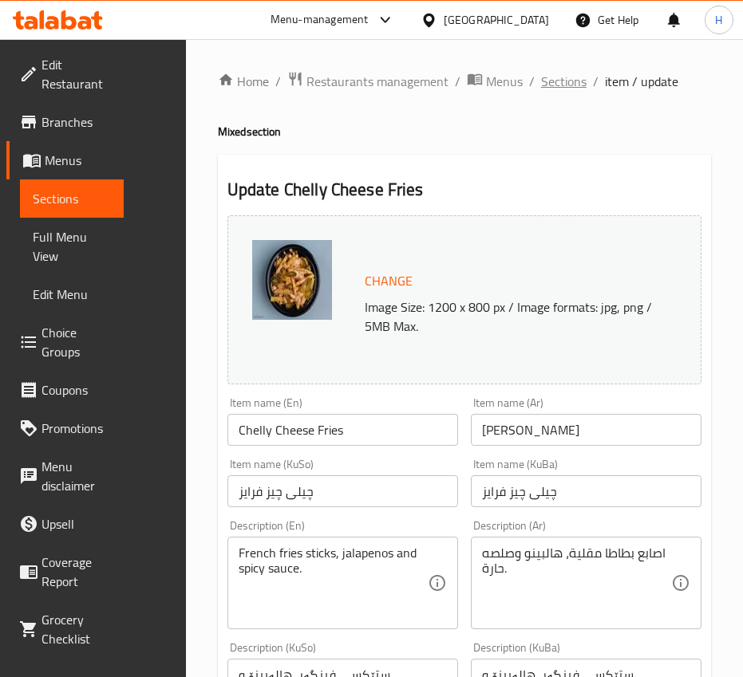
click at [560, 81] on span "Sections" at bounding box center [563, 81] width 45 height 19
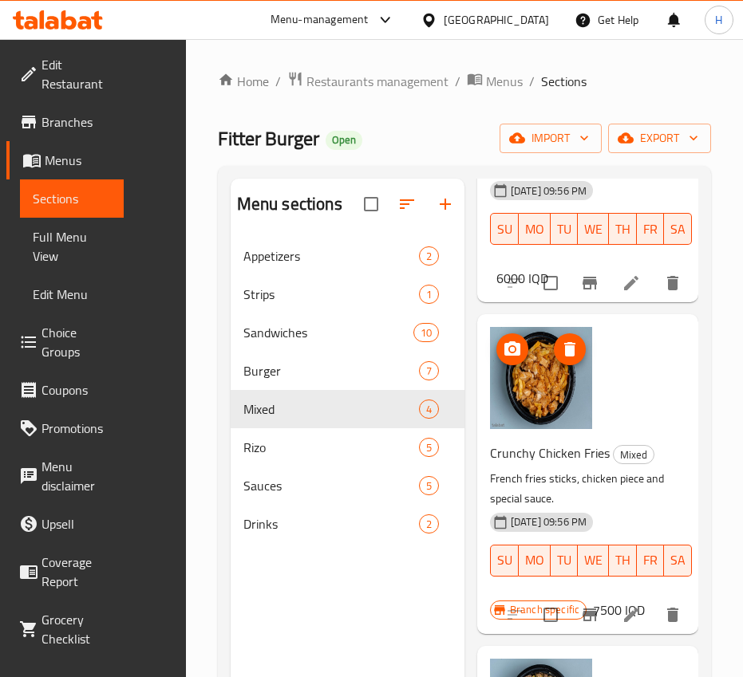
scroll to position [319, 0]
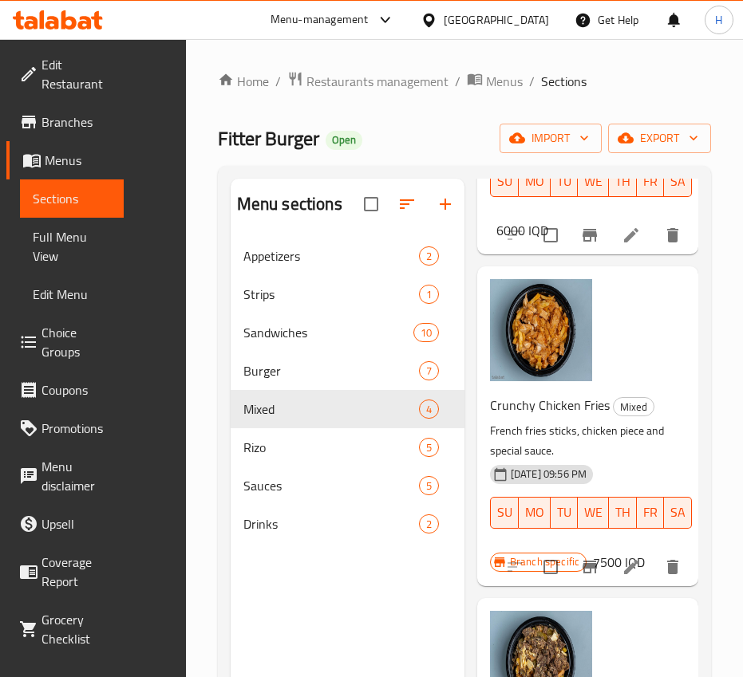
click at [624, 567] on icon at bounding box center [631, 567] width 14 height 14
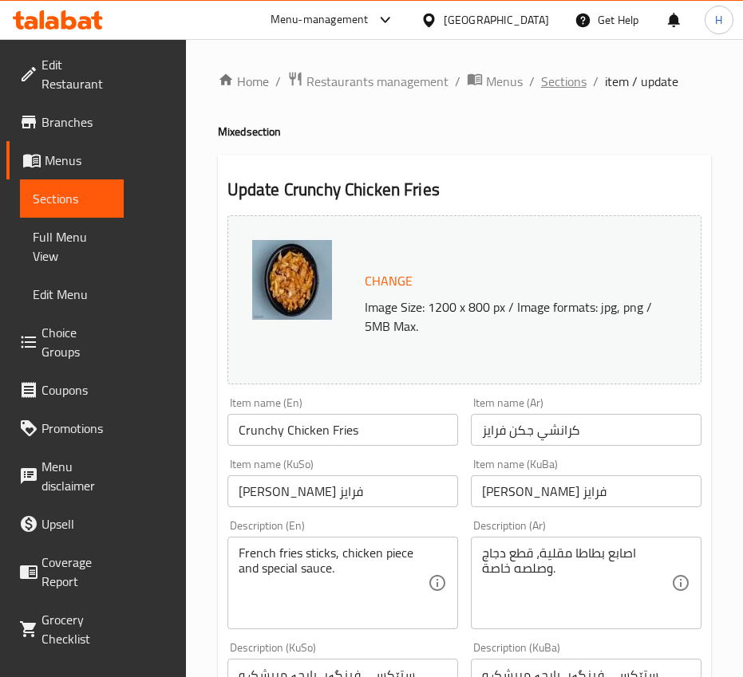
click at [564, 85] on span "Sections" at bounding box center [563, 81] width 45 height 19
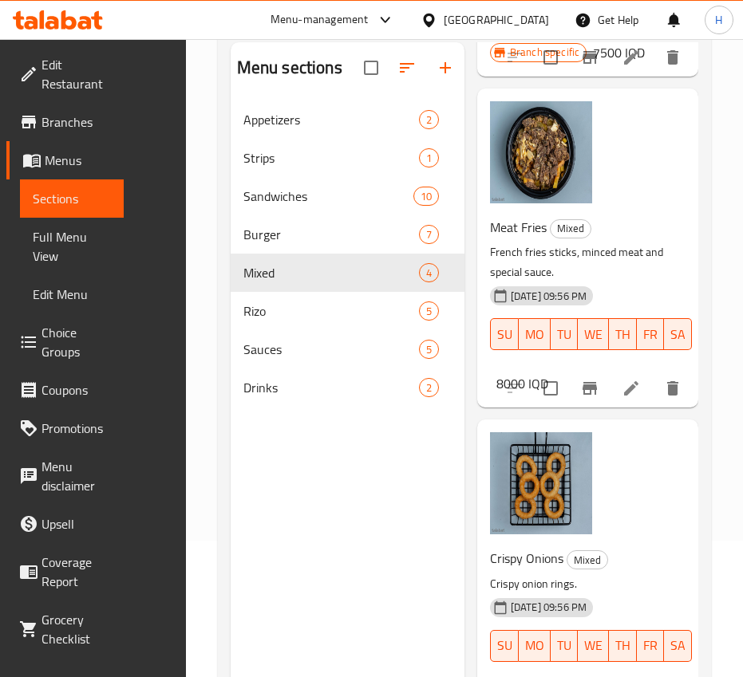
scroll to position [223, 0]
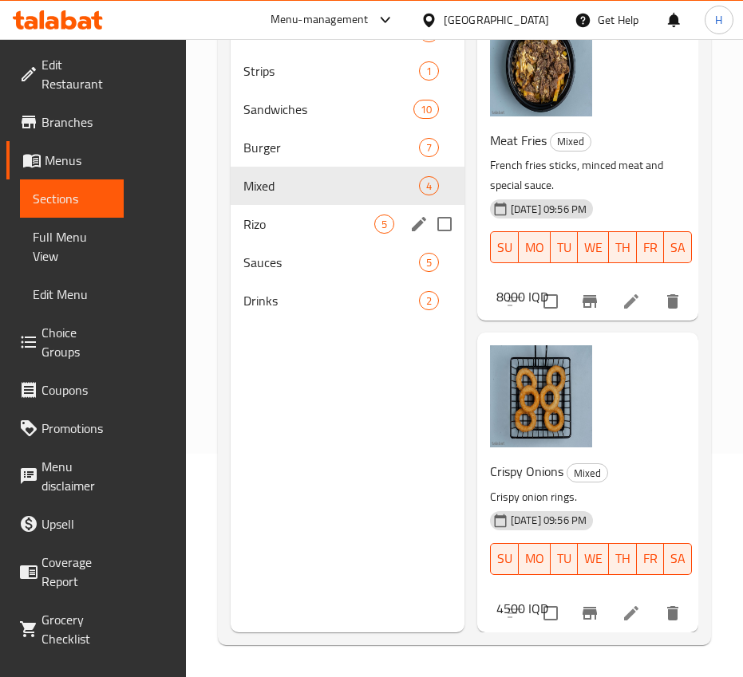
click at [291, 222] on span "Rizo" at bounding box center [308, 224] width 131 height 19
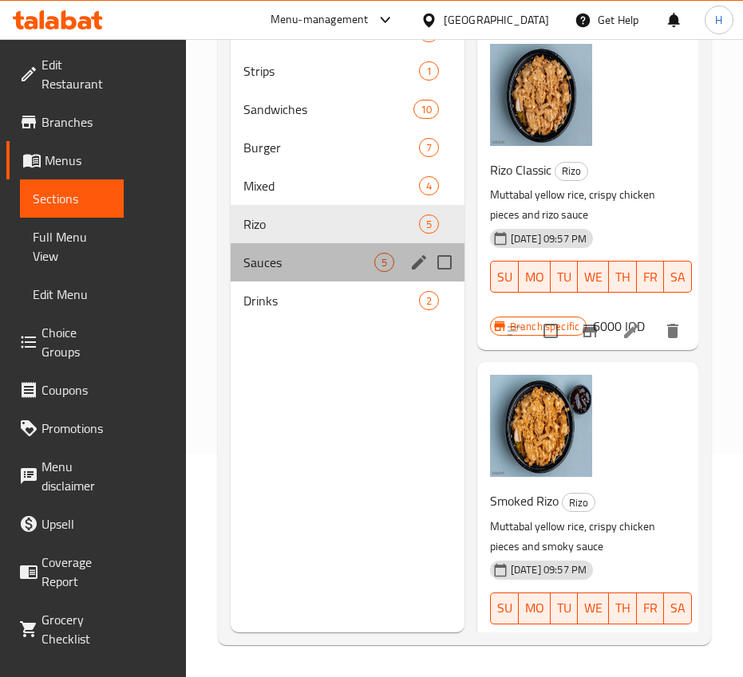
click at [294, 278] on div "Sauces 5" at bounding box center [348, 262] width 234 height 38
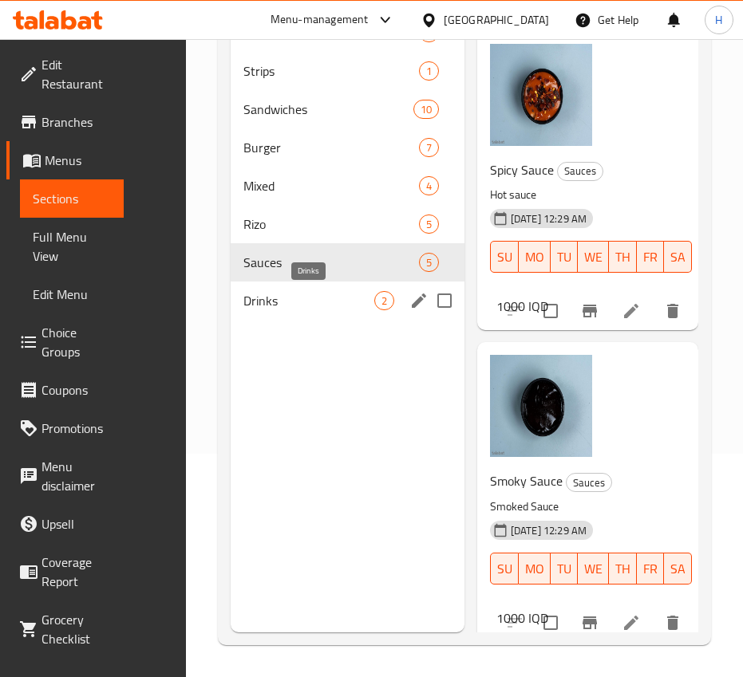
click at [309, 306] on span "Drinks" at bounding box center [308, 300] width 131 height 19
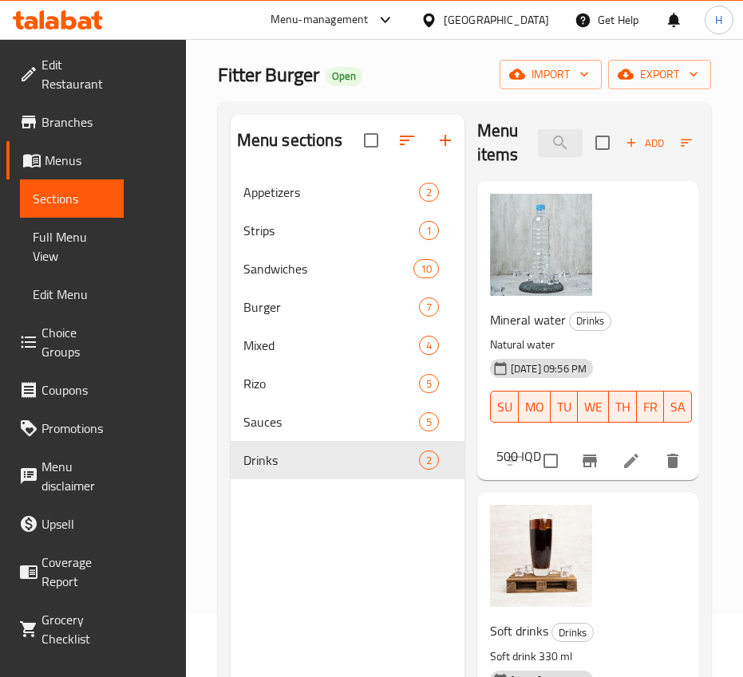
scroll to position [223, 0]
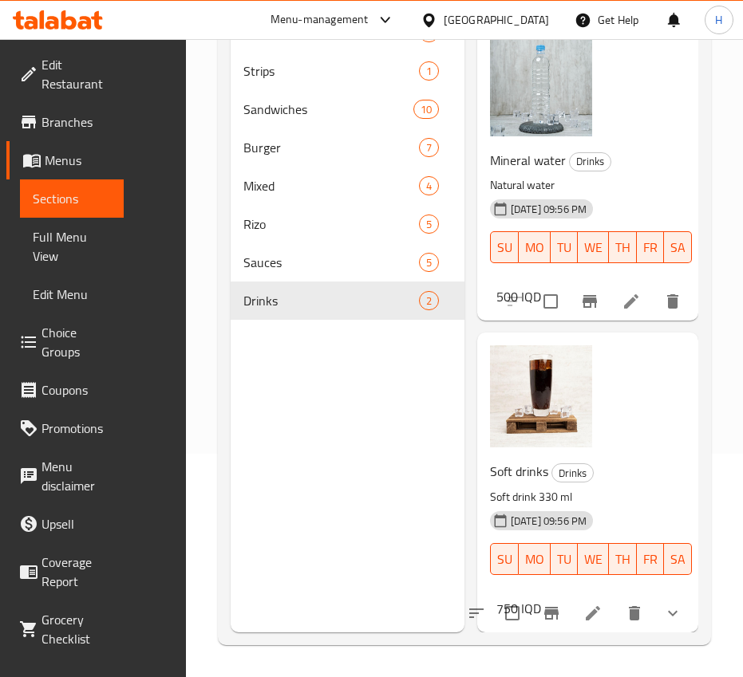
click at [585, 606] on icon at bounding box center [592, 613] width 14 height 14
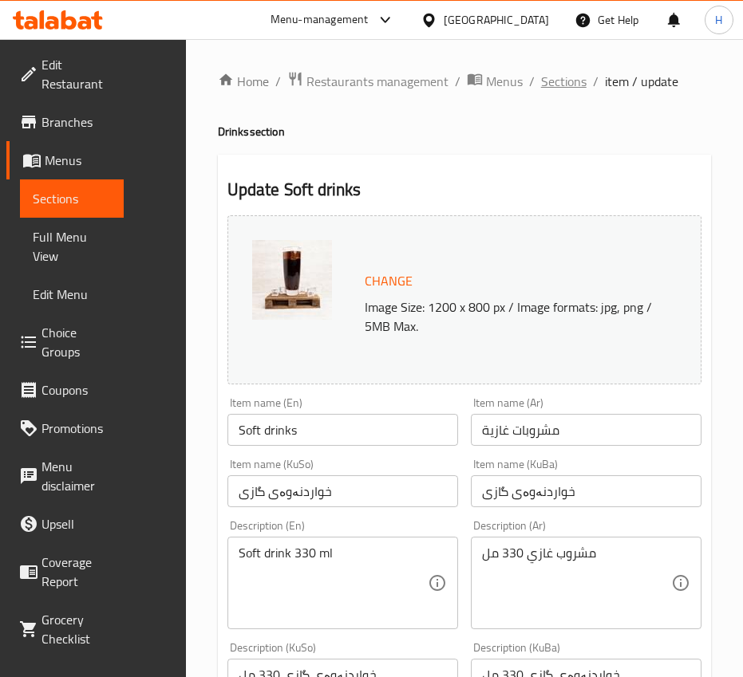
click at [567, 85] on span "Sections" at bounding box center [563, 81] width 45 height 19
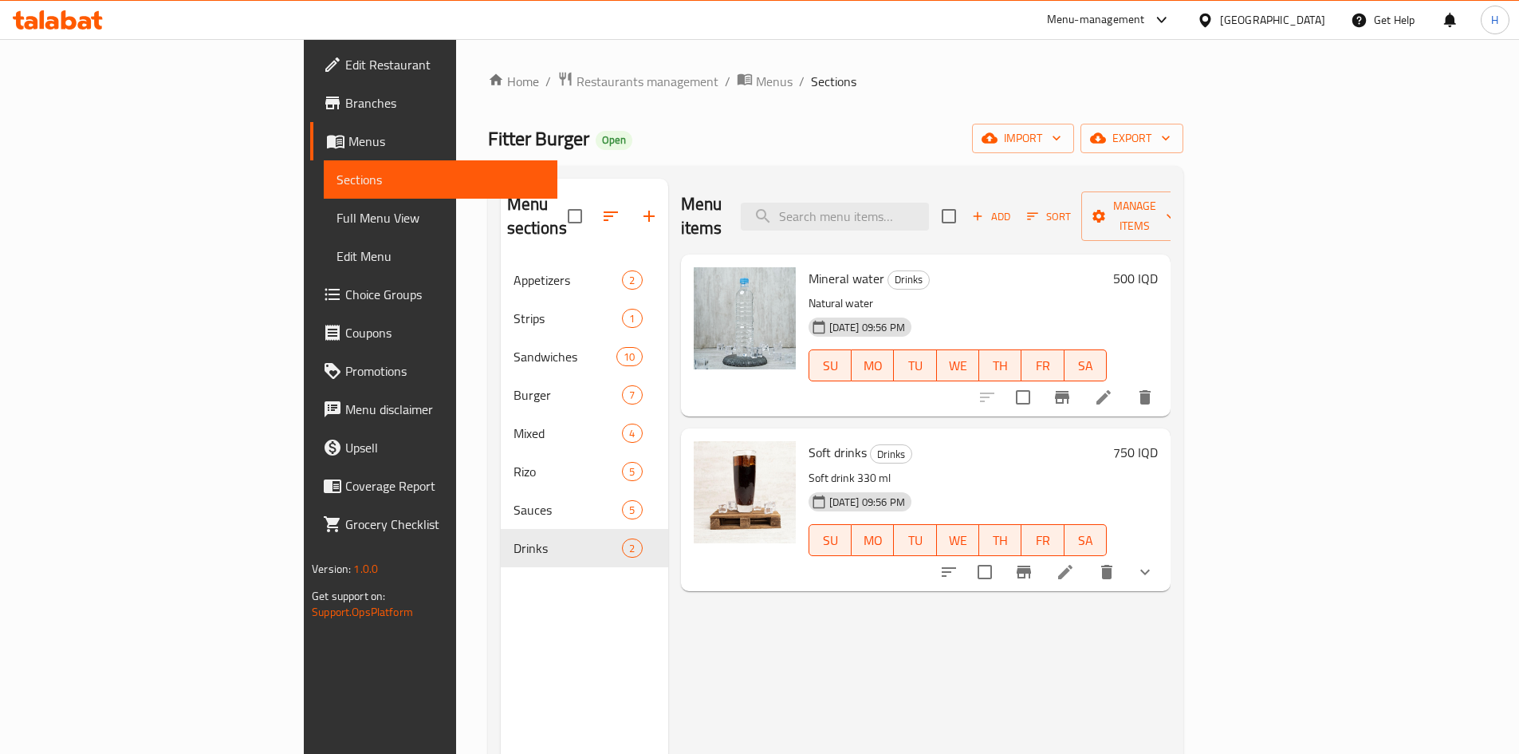
click at [488, 94] on div "Home / Restaurants management / Menus / Sections Fitter Burger Open import expo…" at bounding box center [836, 508] width 696 height 874
click at [577, 86] on span "Restaurants management" at bounding box center [648, 81] width 142 height 19
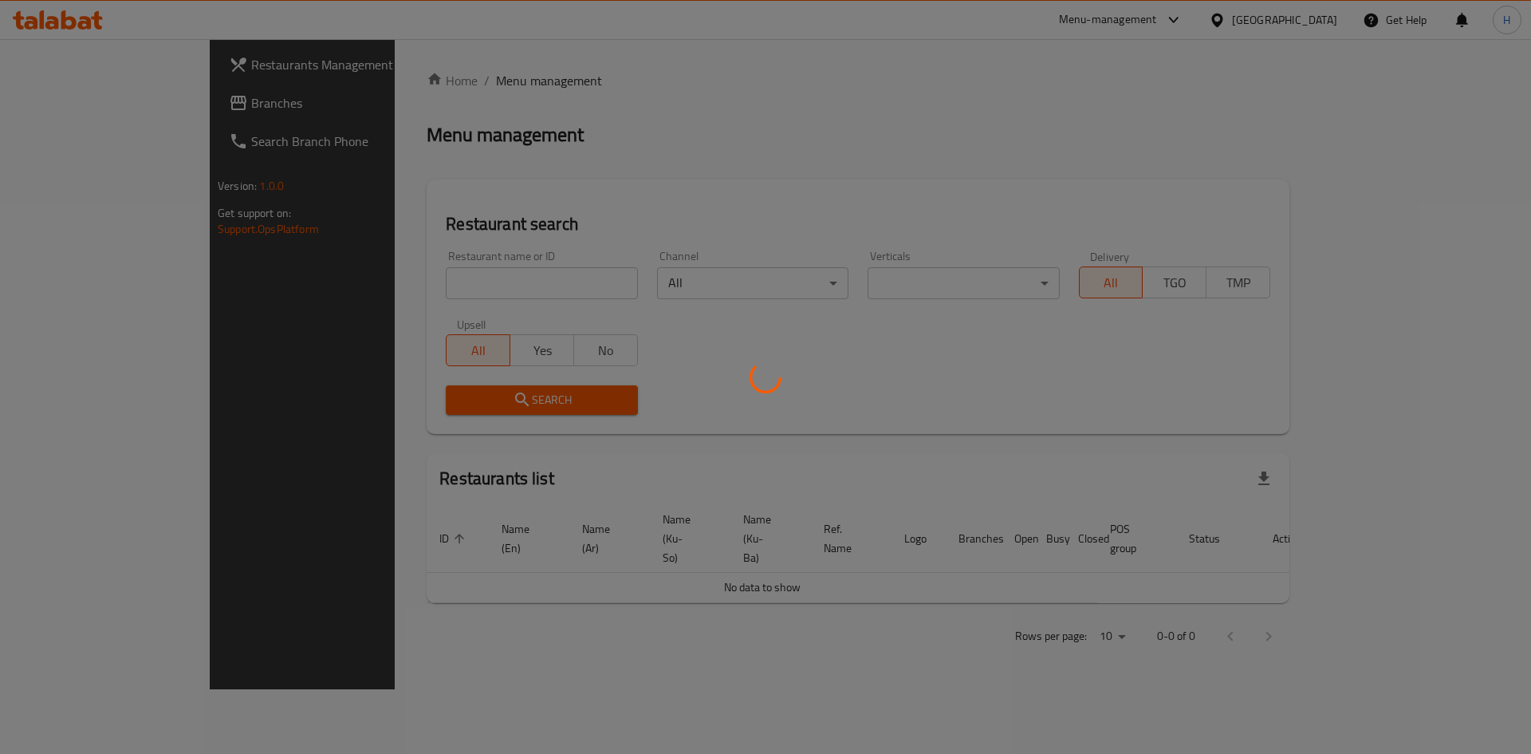
click at [441, 277] on div at bounding box center [765, 377] width 1531 height 754
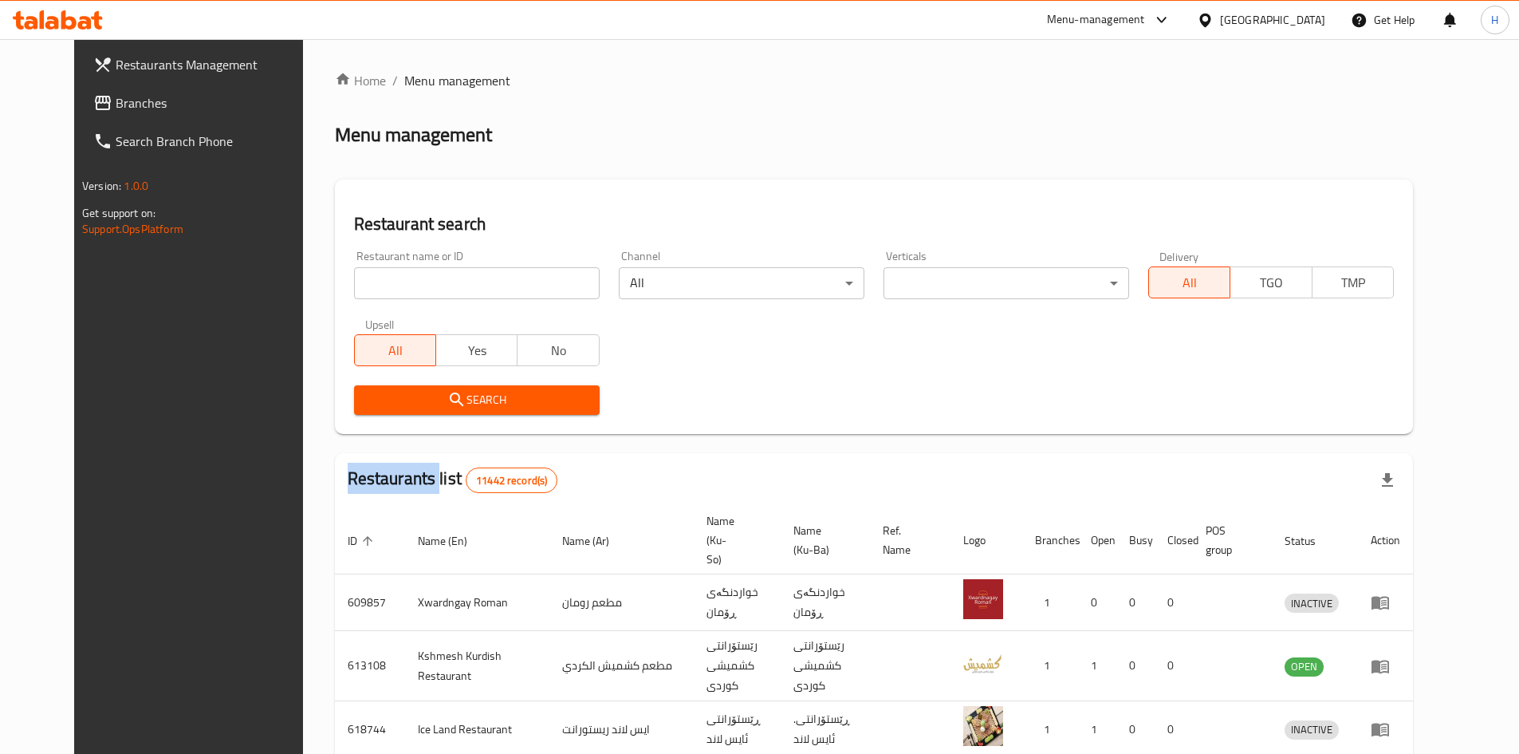
click at [441, 277] on div at bounding box center [759, 377] width 1519 height 754
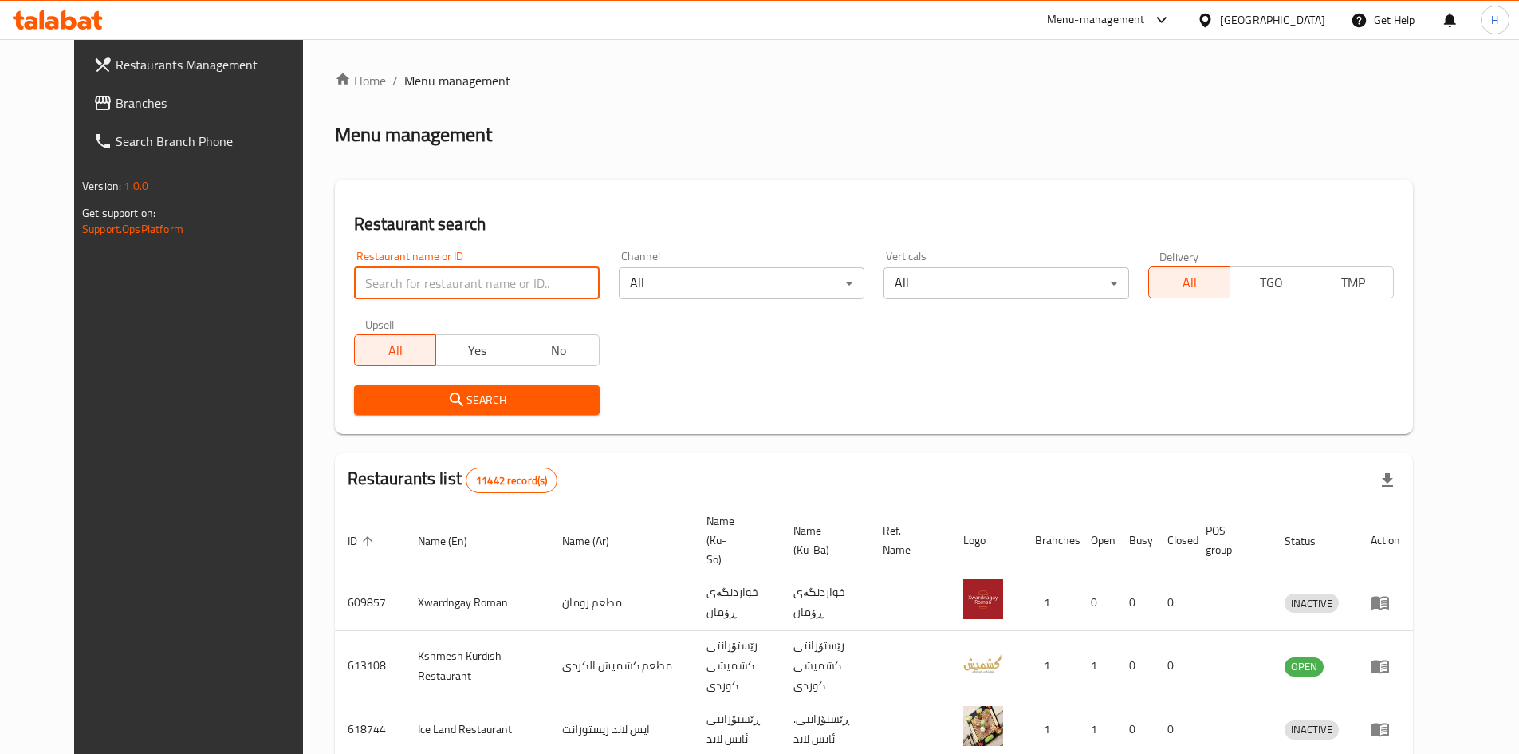
click at [443, 284] on input "search" at bounding box center [477, 283] width 246 height 32
paste input "646425"
type input "646425"
click button "Search" at bounding box center [477, 400] width 246 height 30
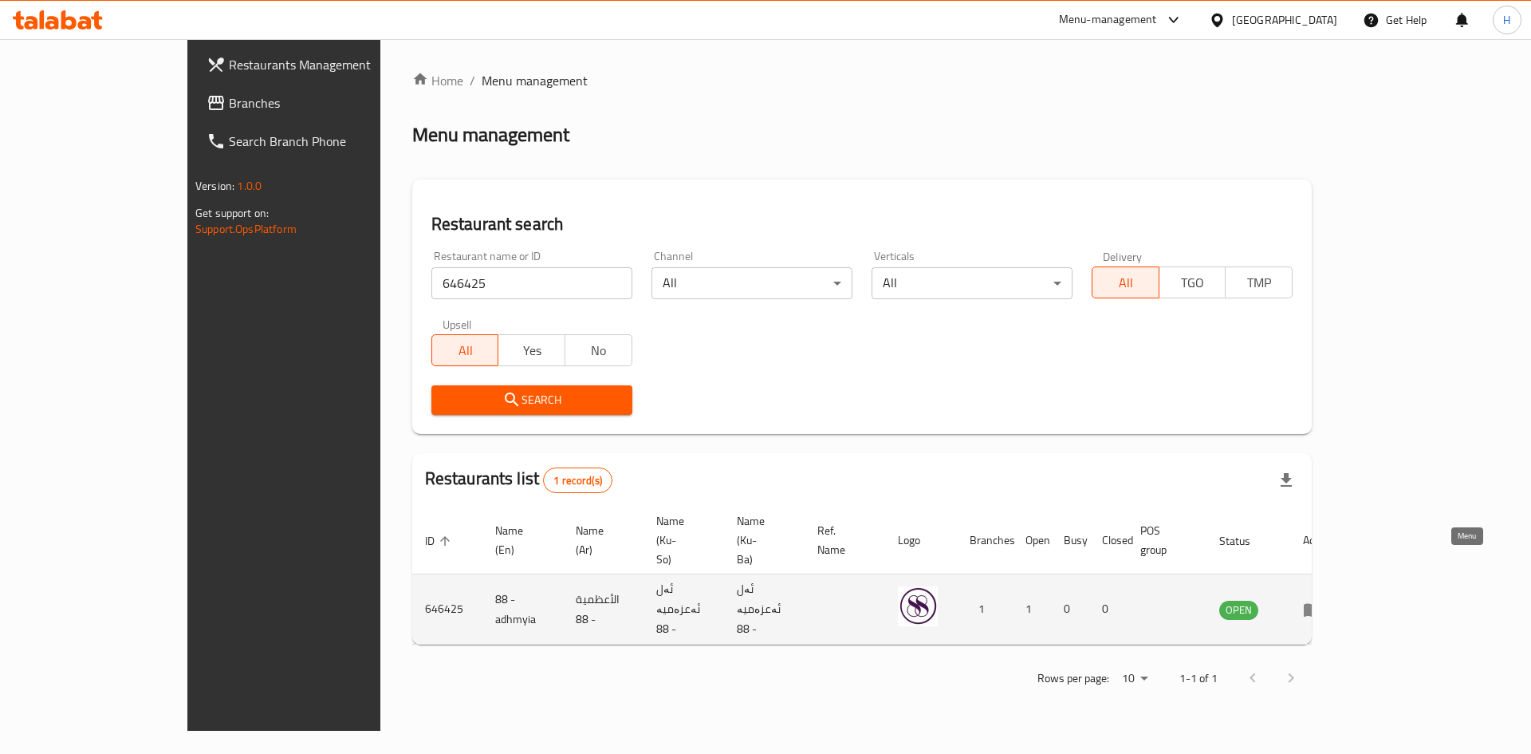
click at [1322, 600] on icon "enhanced table" at bounding box center [1312, 609] width 19 height 19
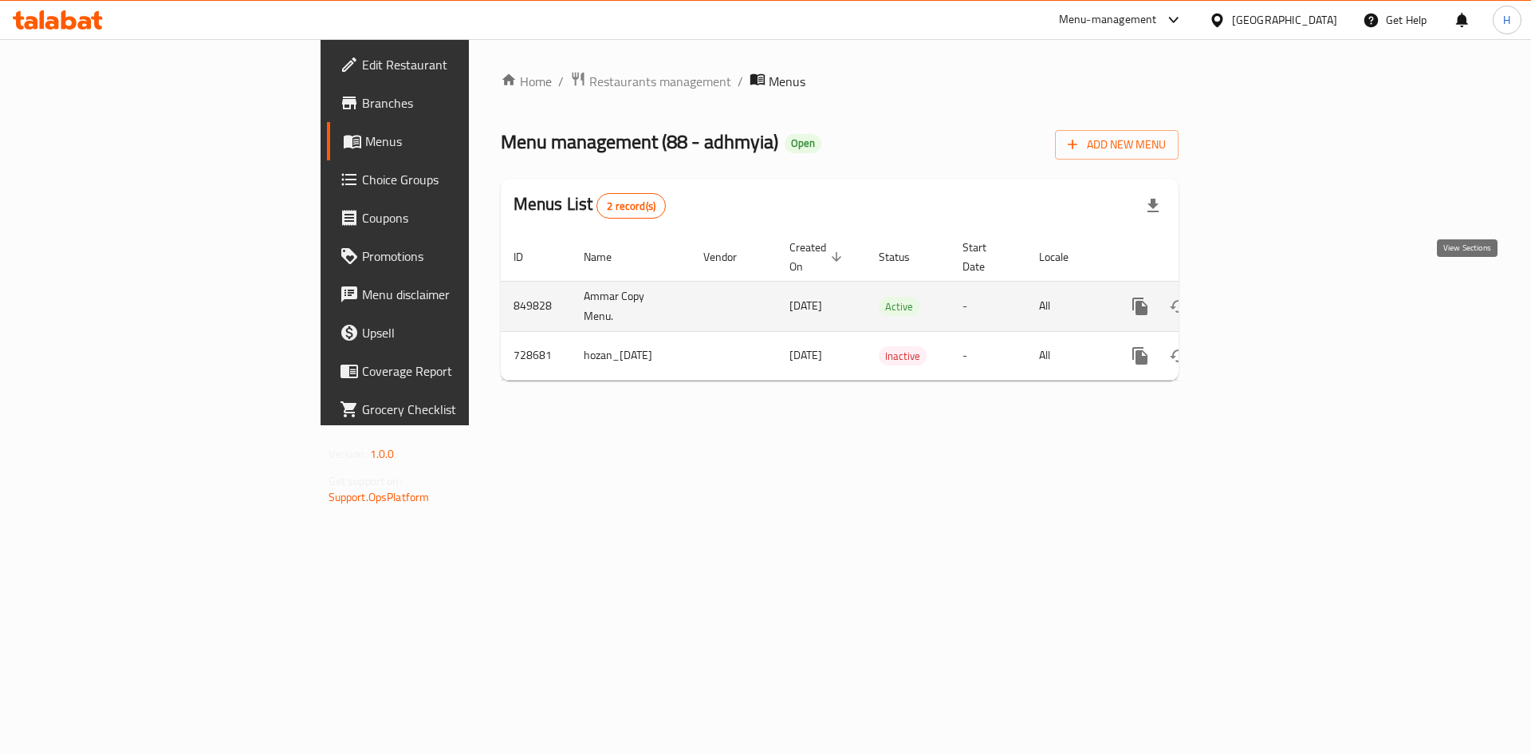
click at [1265, 297] on icon "enhanced table" at bounding box center [1255, 306] width 19 height 19
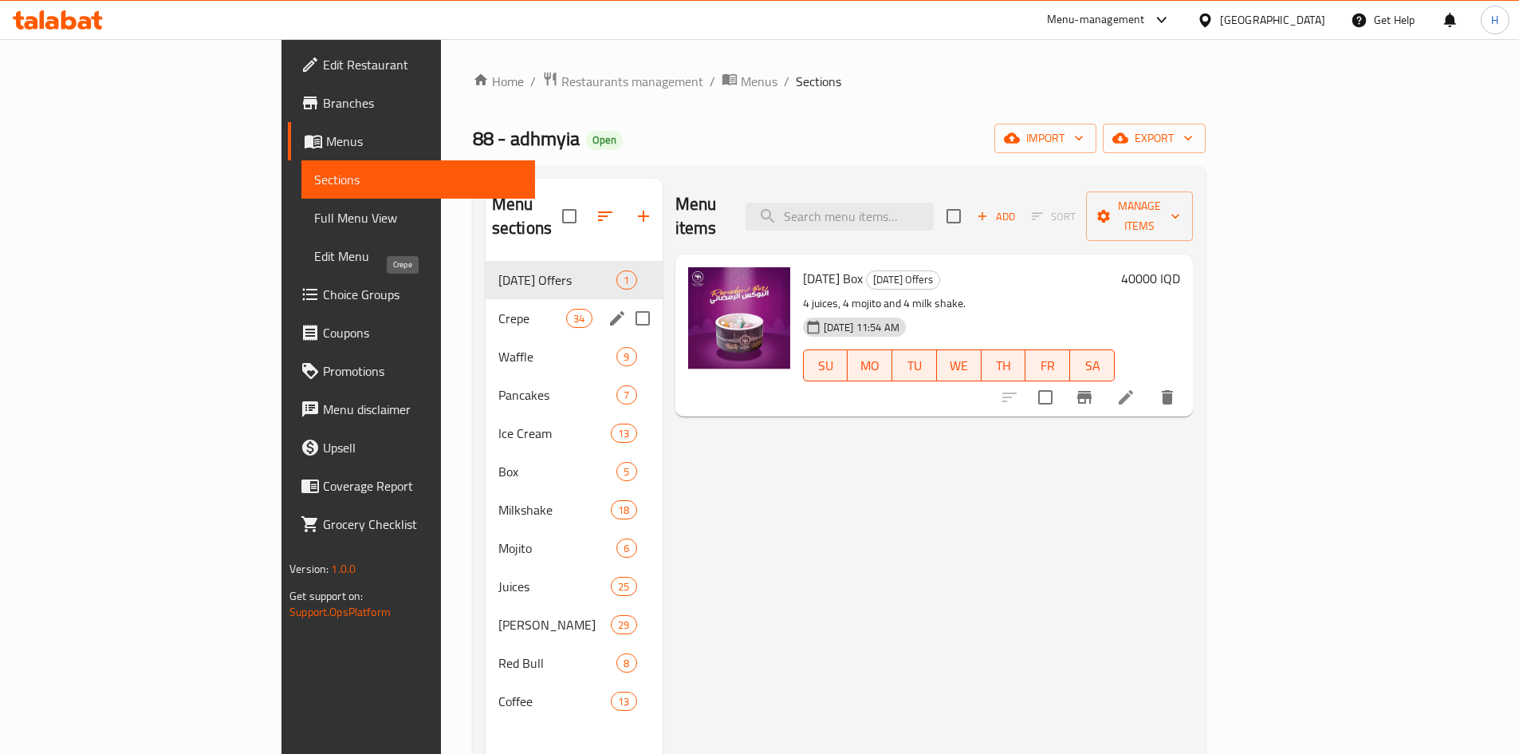
click at [499, 309] on span "Crepe" at bounding box center [533, 318] width 68 height 19
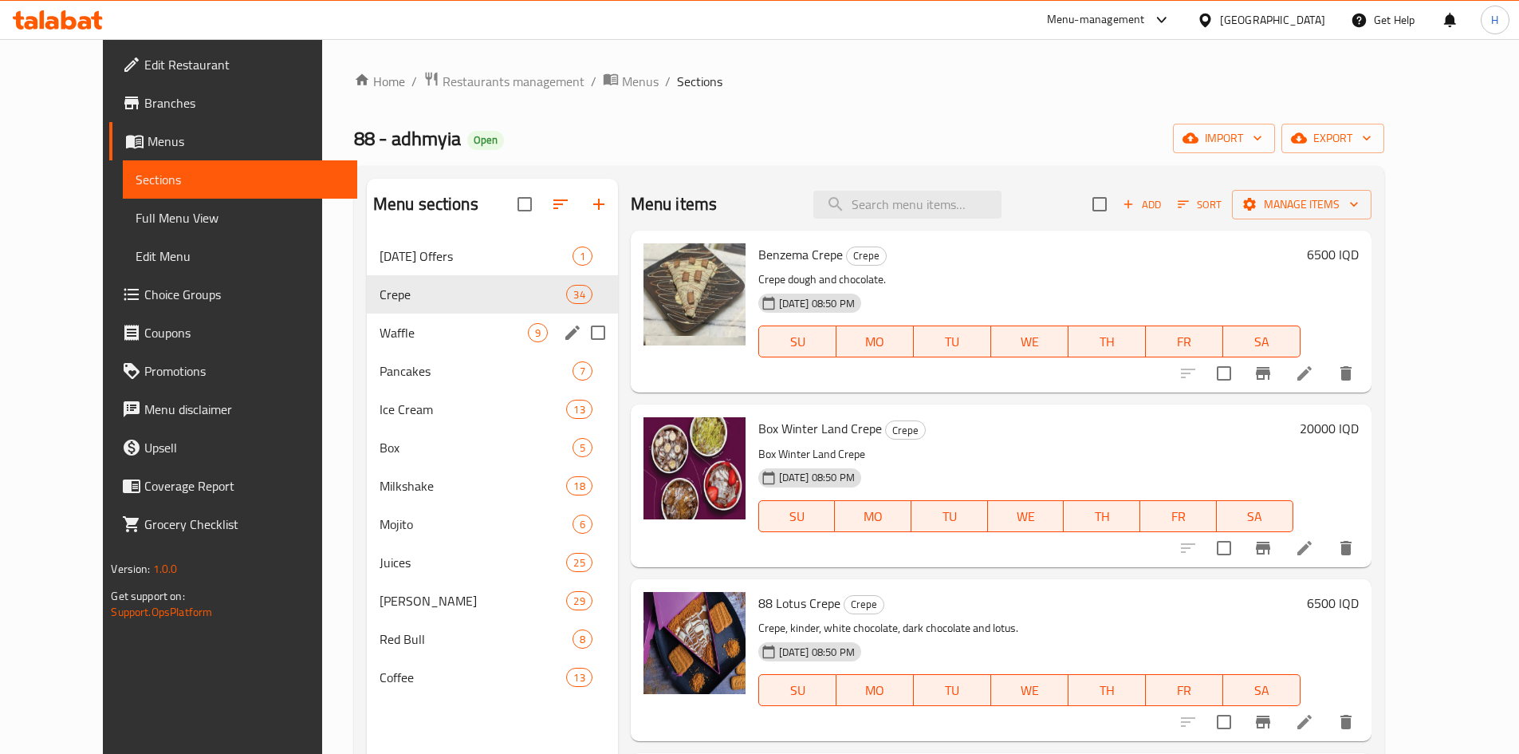
click at [367, 358] on div "Pancakes 7" at bounding box center [492, 371] width 251 height 38
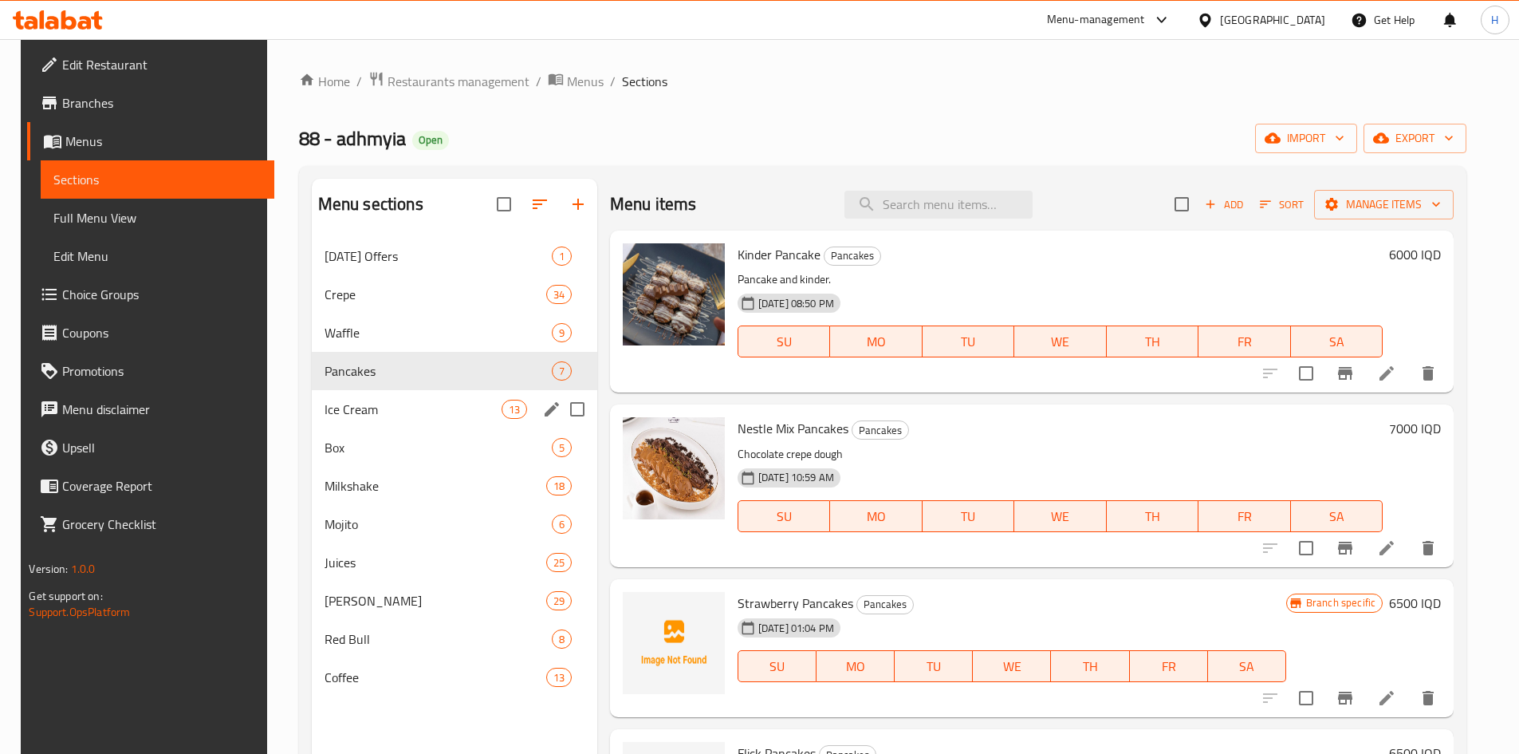
click at [365, 398] on div "Ice Cream 13" at bounding box center [455, 409] width 286 height 38
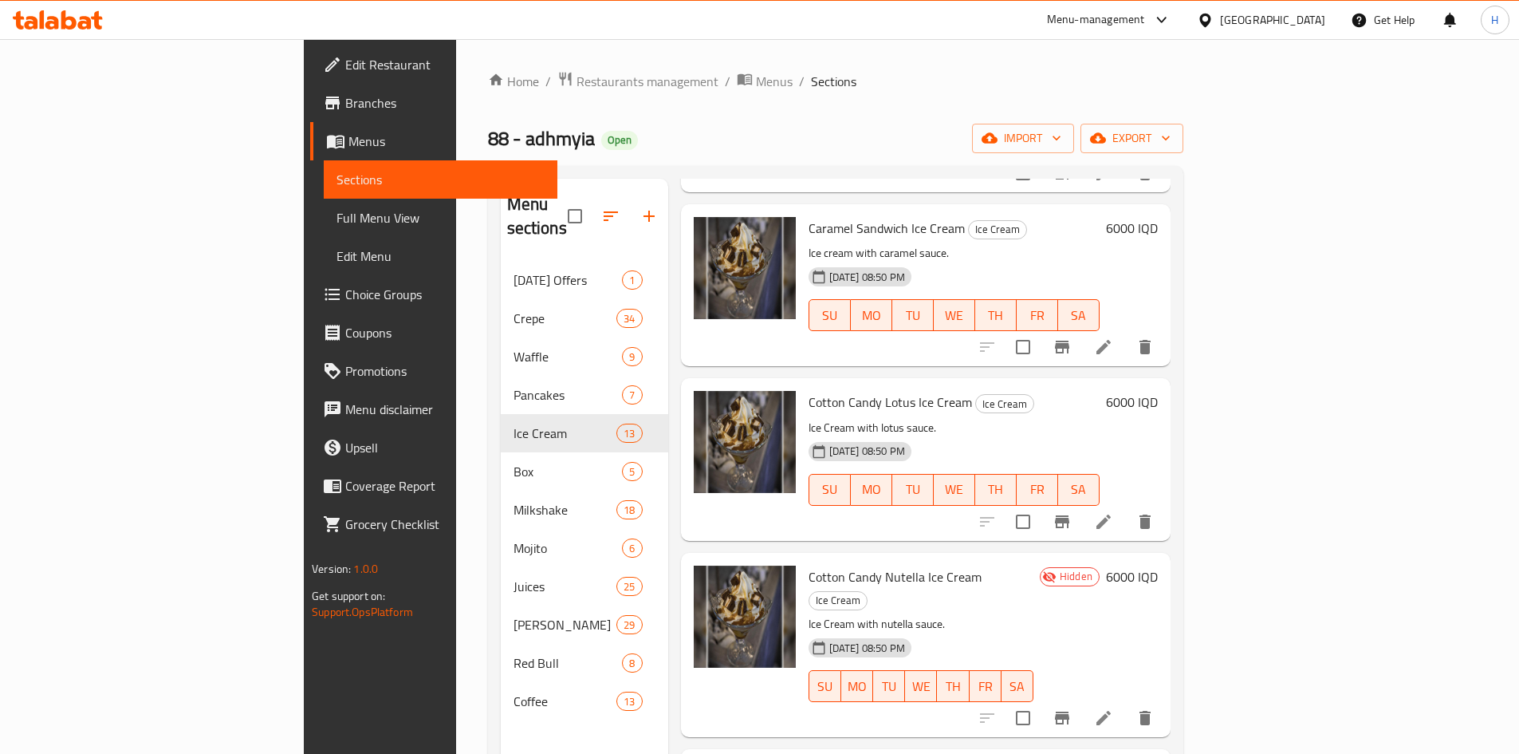
scroll to position [223, 0]
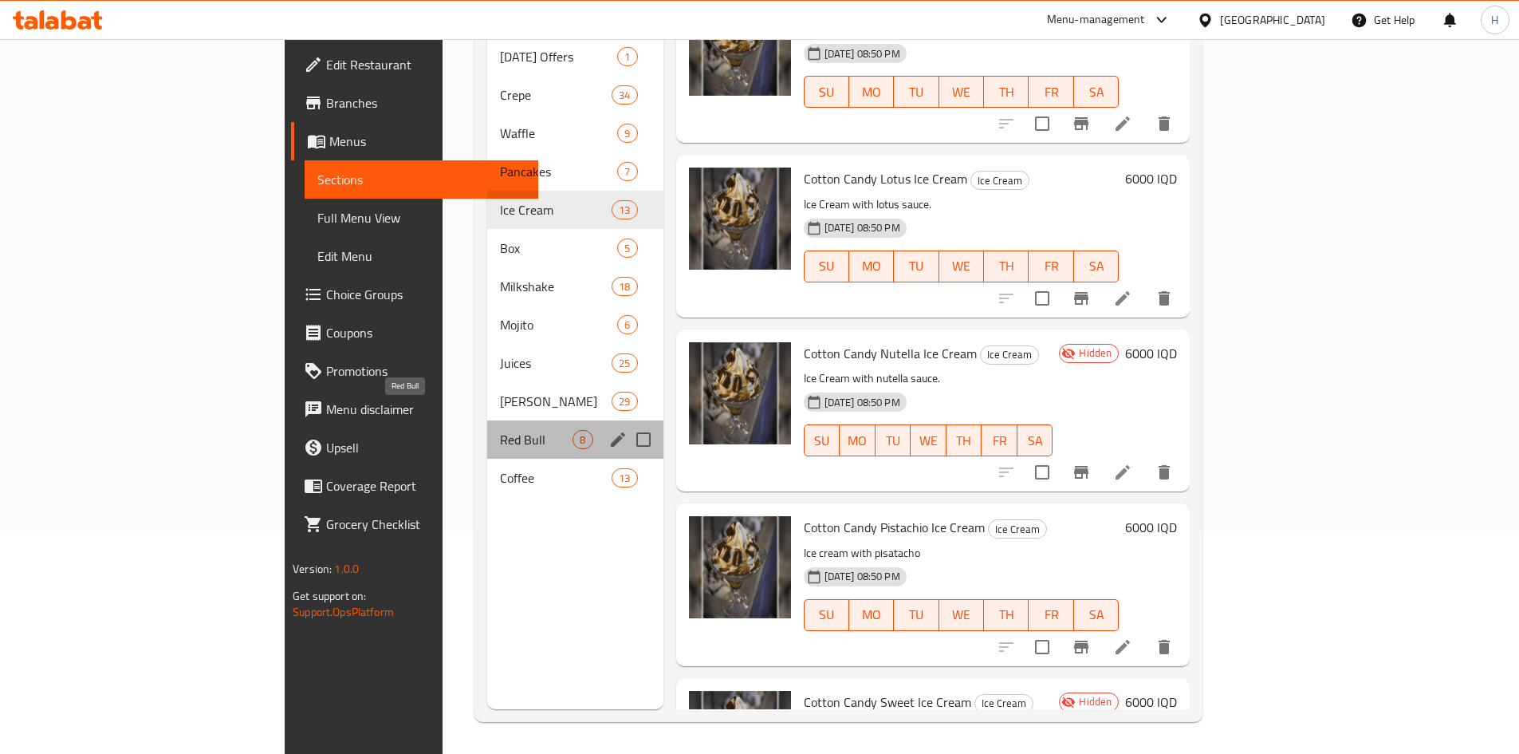
click at [500, 430] on span "Red Bull" at bounding box center [536, 439] width 73 height 19
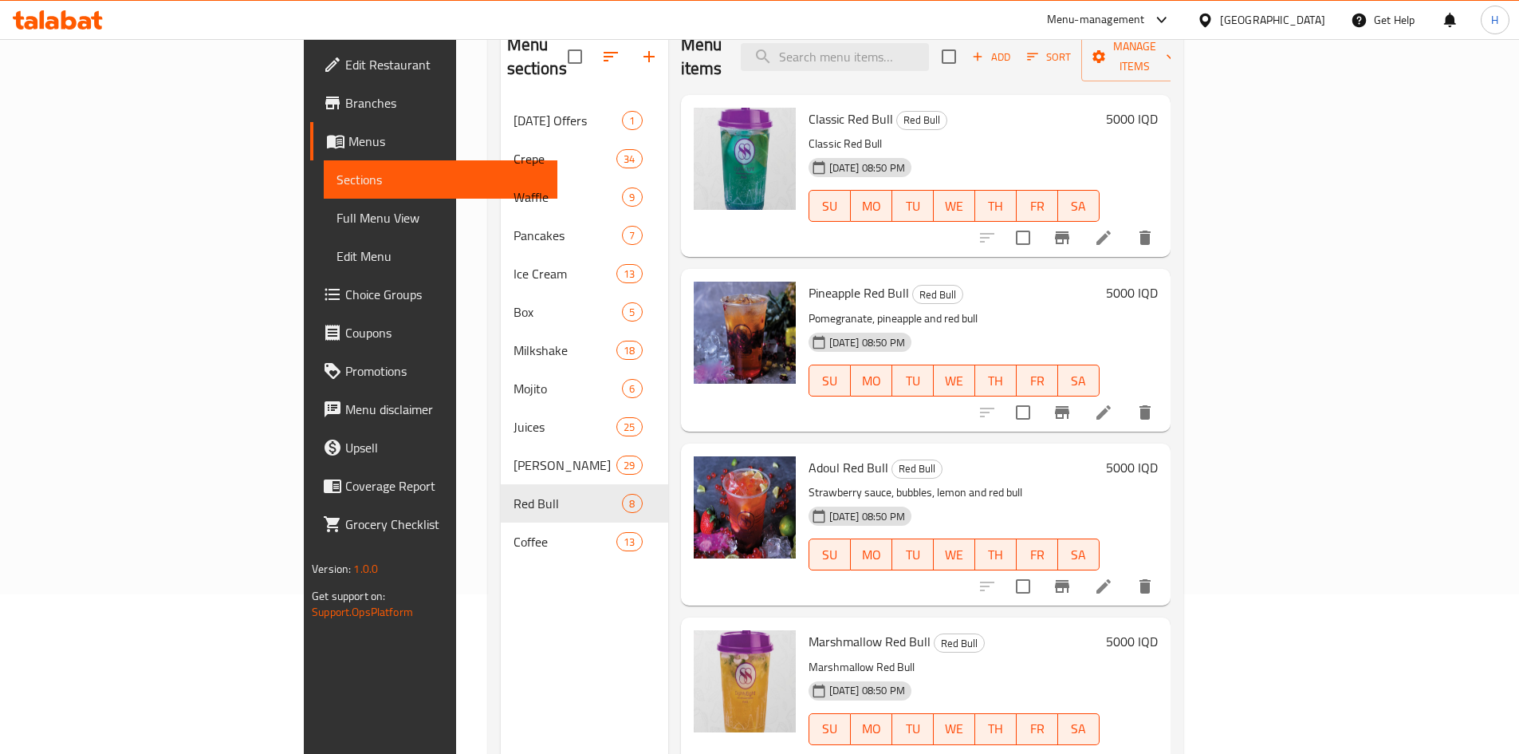
scroll to position [64, 0]
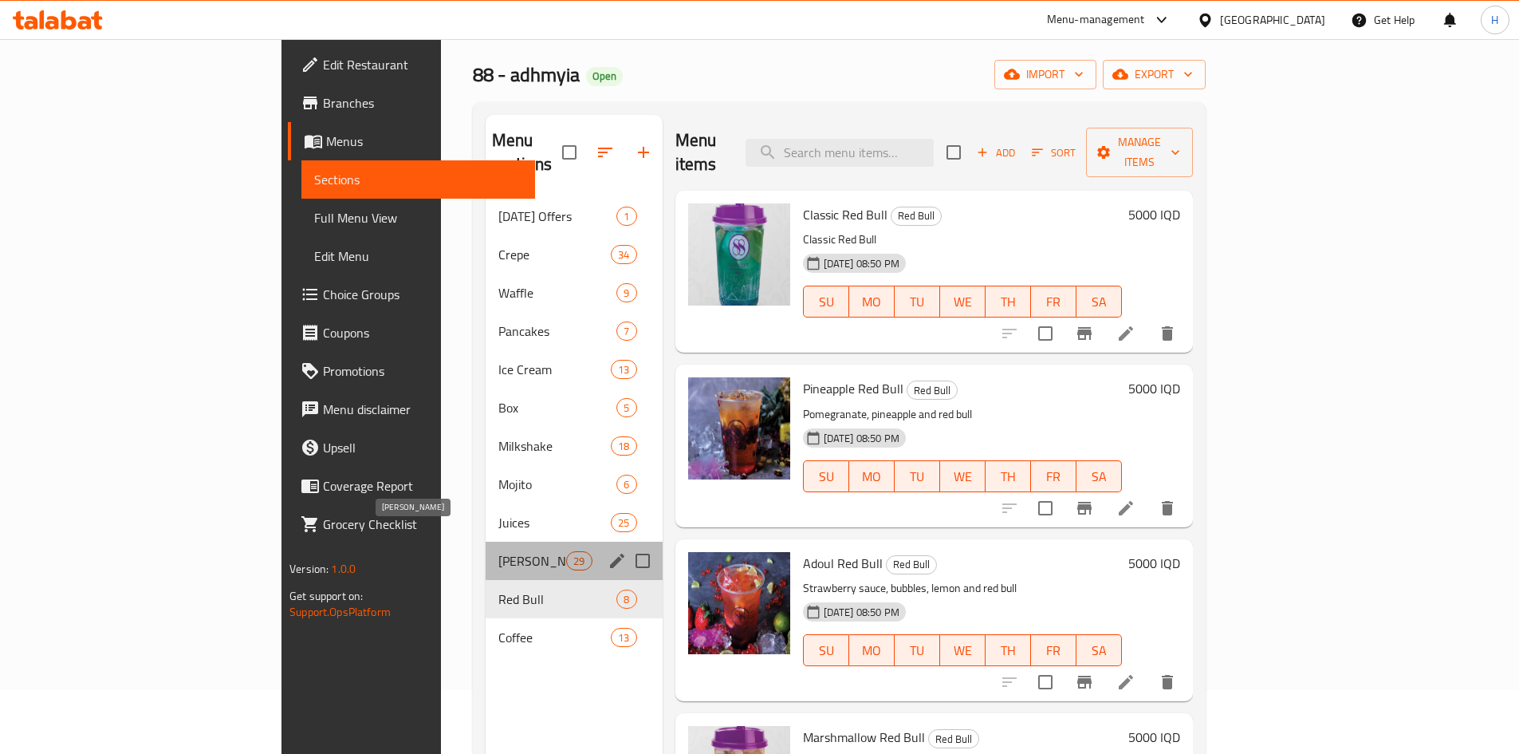
click at [499, 551] on span "Juice Bottles" at bounding box center [533, 560] width 68 height 19
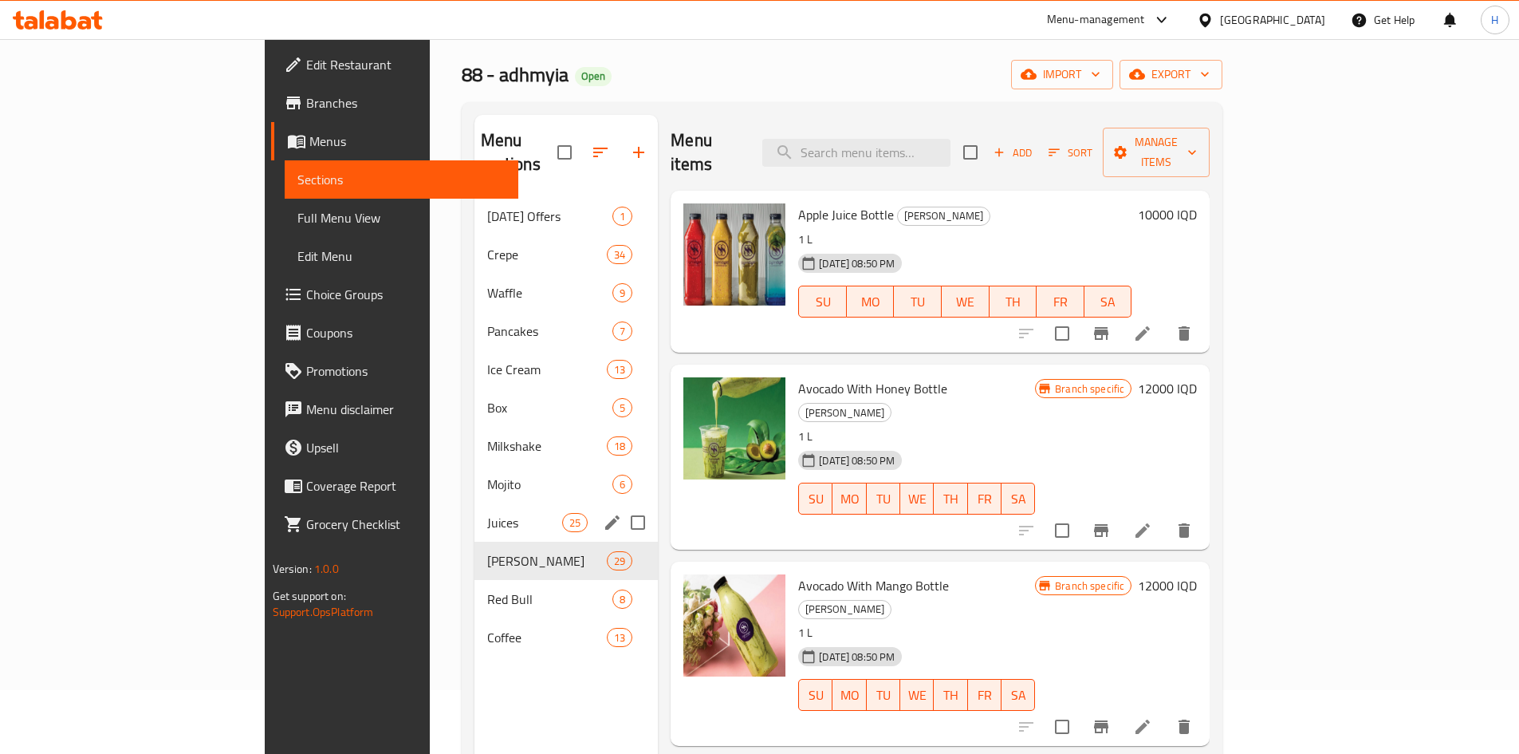
click at [475, 503] on div "Juices 25" at bounding box center [567, 522] width 184 height 38
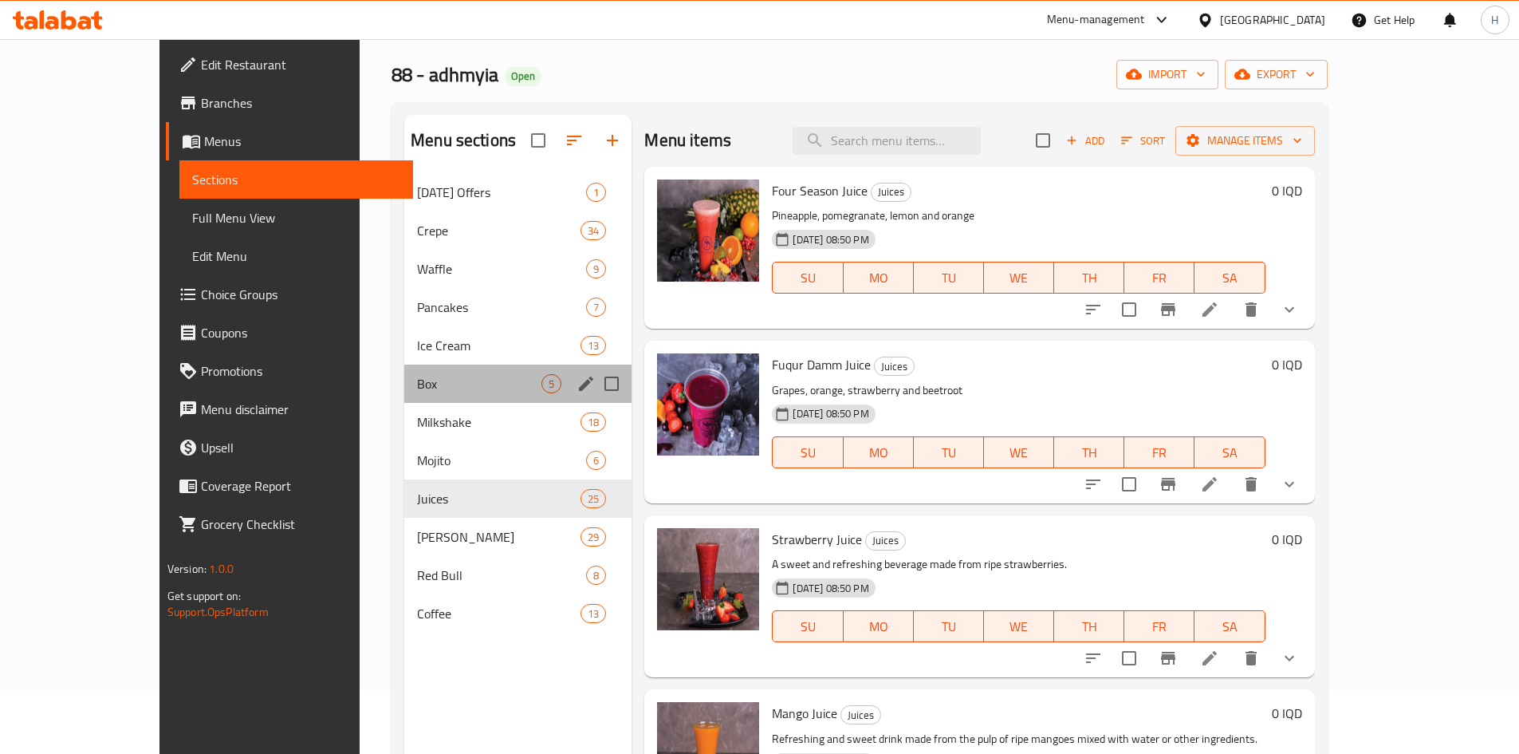
drag, startPoint x: 393, startPoint y: 364, endPoint x: 394, endPoint y: 374, distance: 10.4
click at [404, 365] on div "Box 5" at bounding box center [517, 384] width 227 height 38
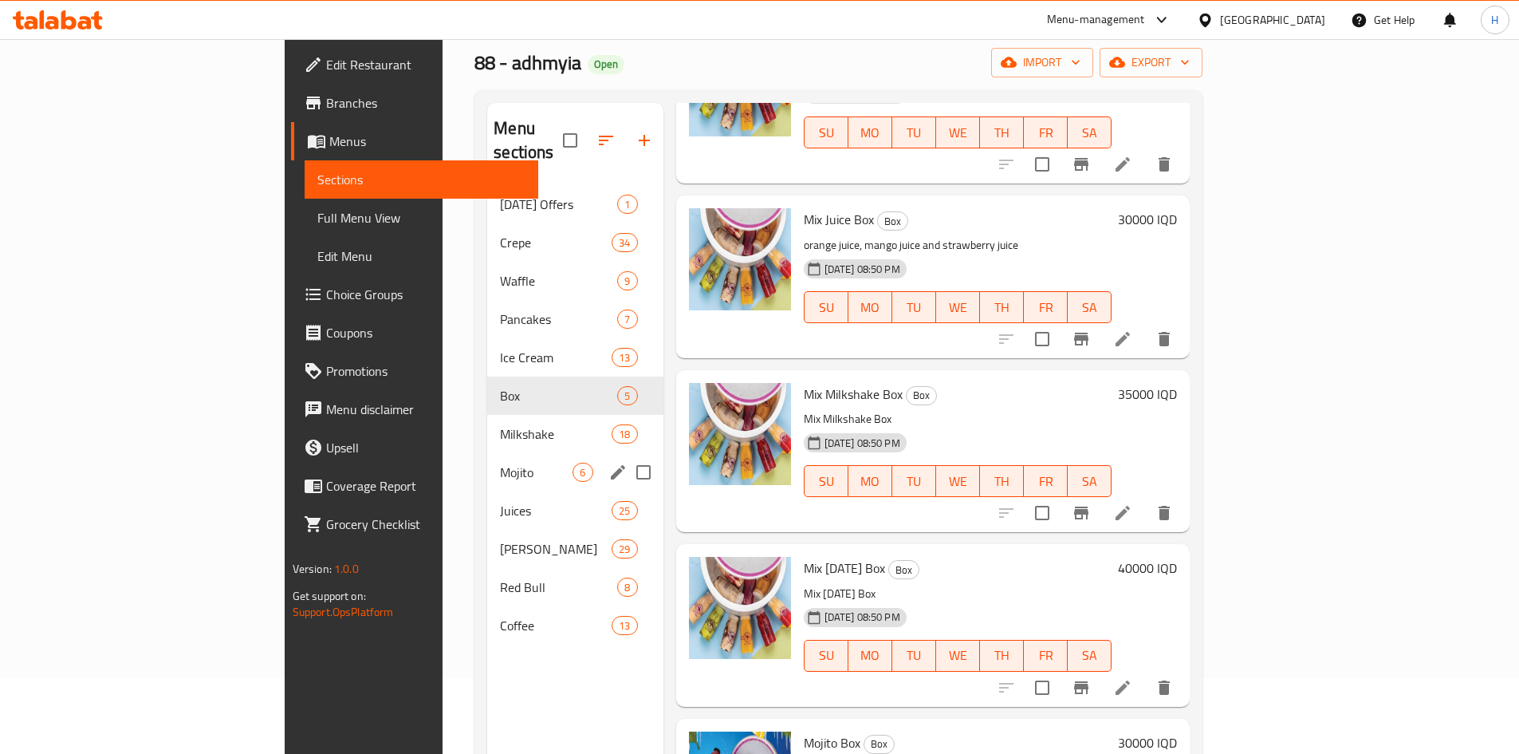
scroll to position [64, 0]
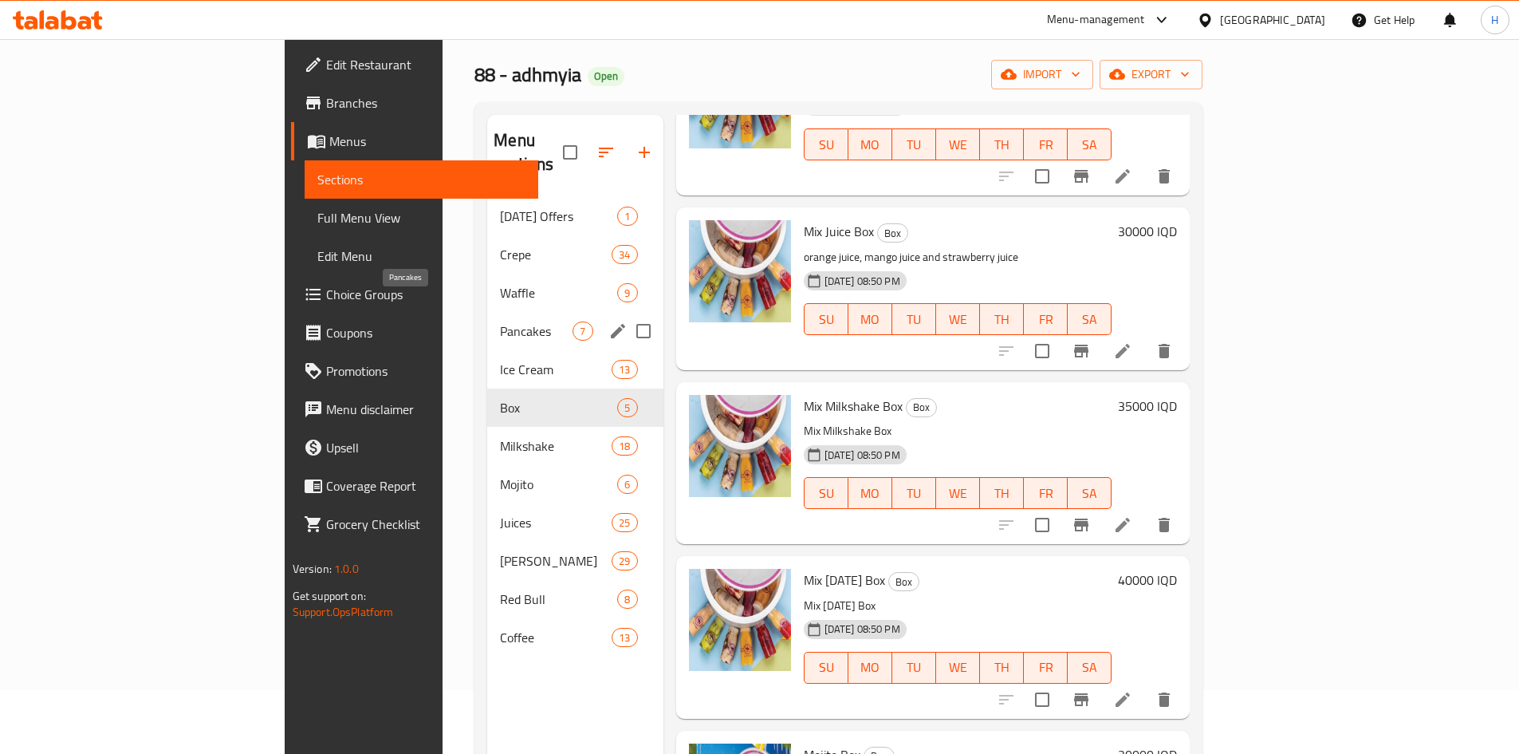
click at [500, 360] on span "Ice Cream" at bounding box center [556, 369] width 112 height 19
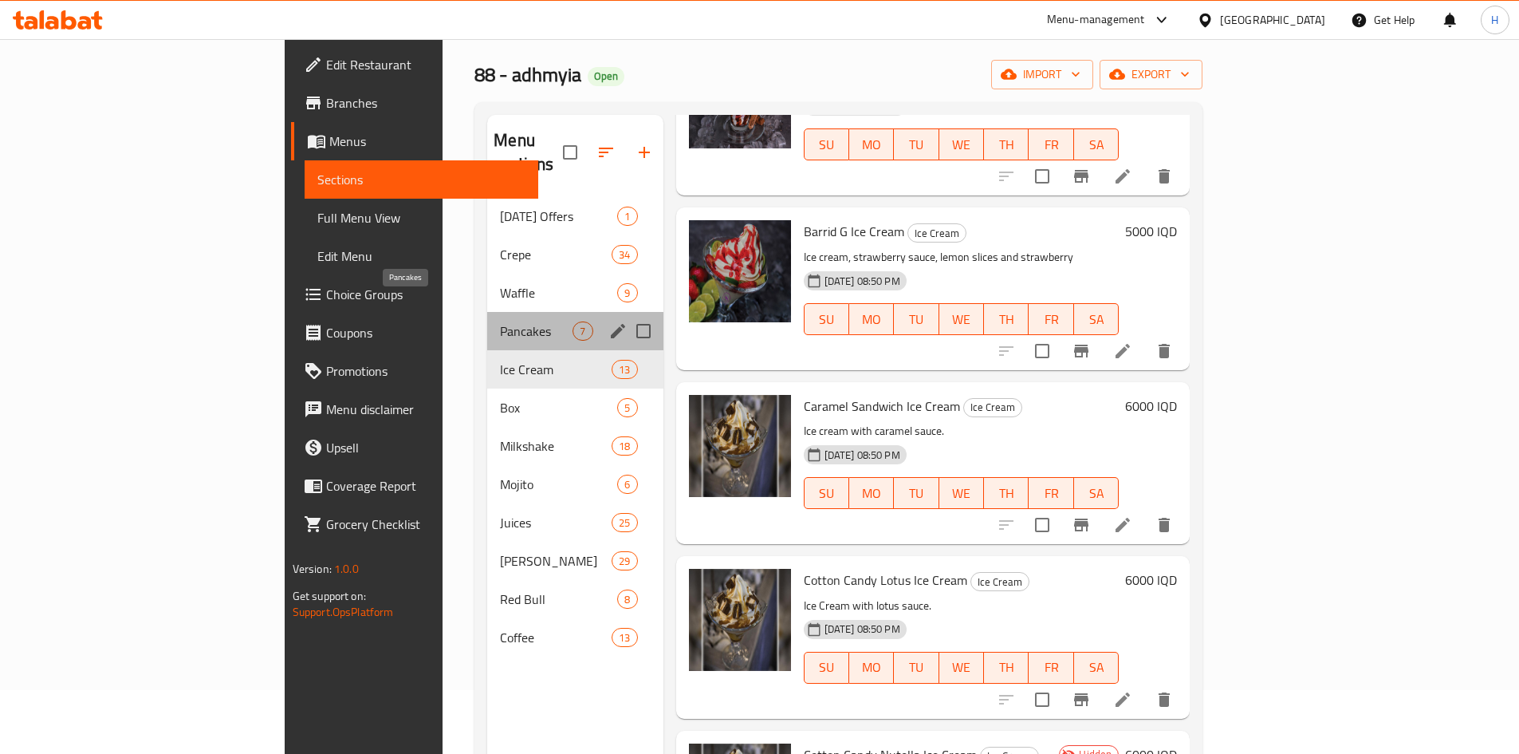
click at [500, 321] on span "Pancakes" at bounding box center [536, 330] width 73 height 19
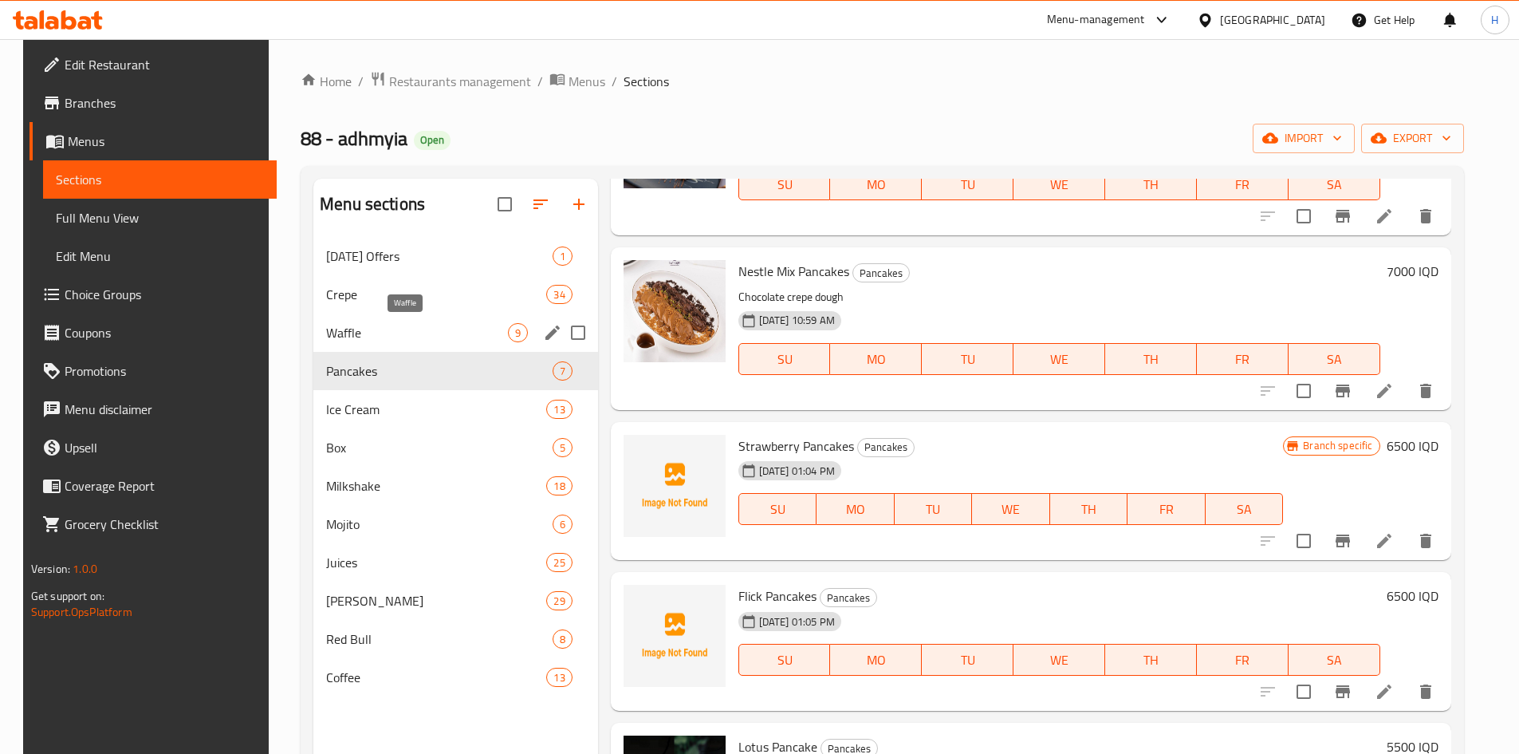
click at [412, 325] on span "Waffle" at bounding box center [416, 332] width 181 height 19
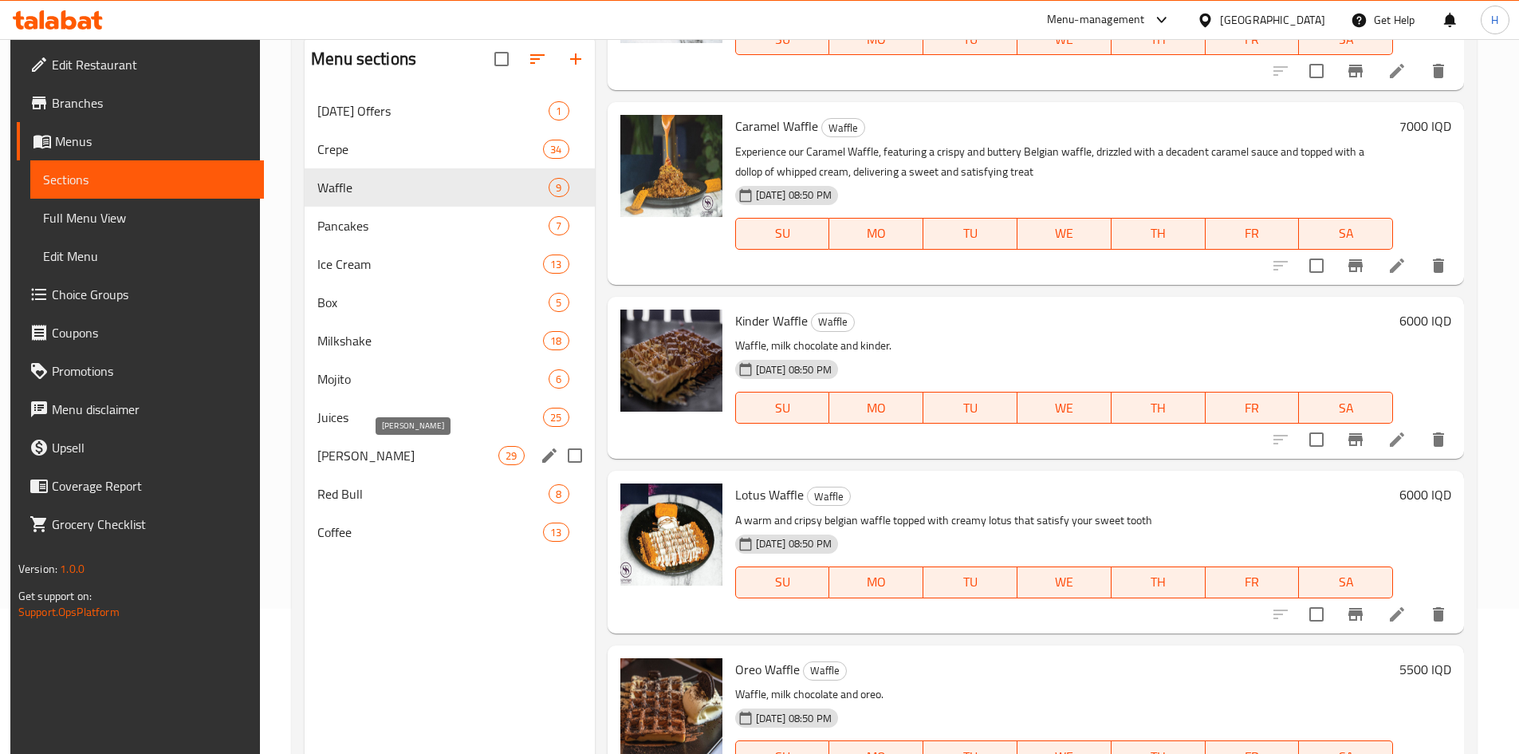
scroll to position [160, 0]
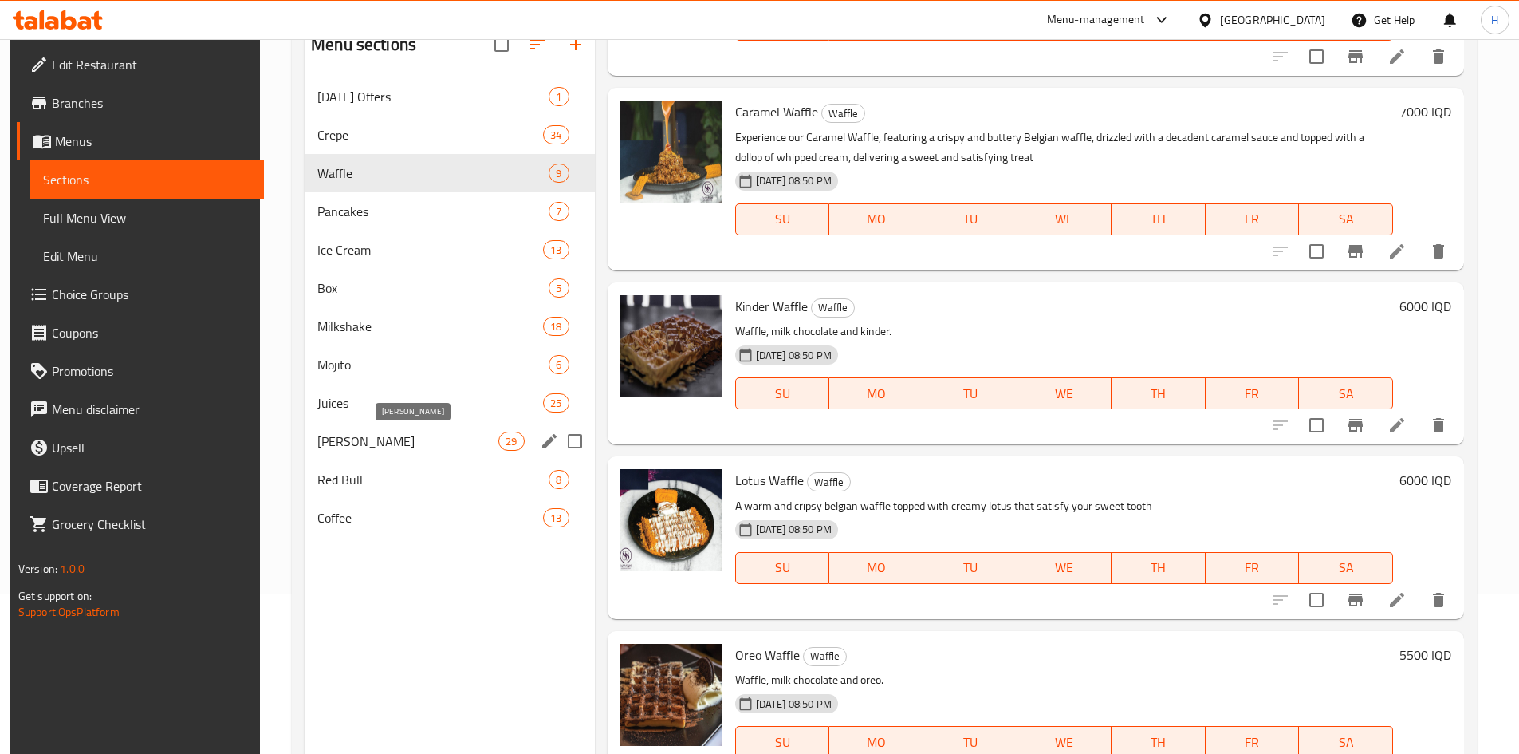
click at [369, 469] on div "Red Bull 8" at bounding box center [450, 479] width 290 height 38
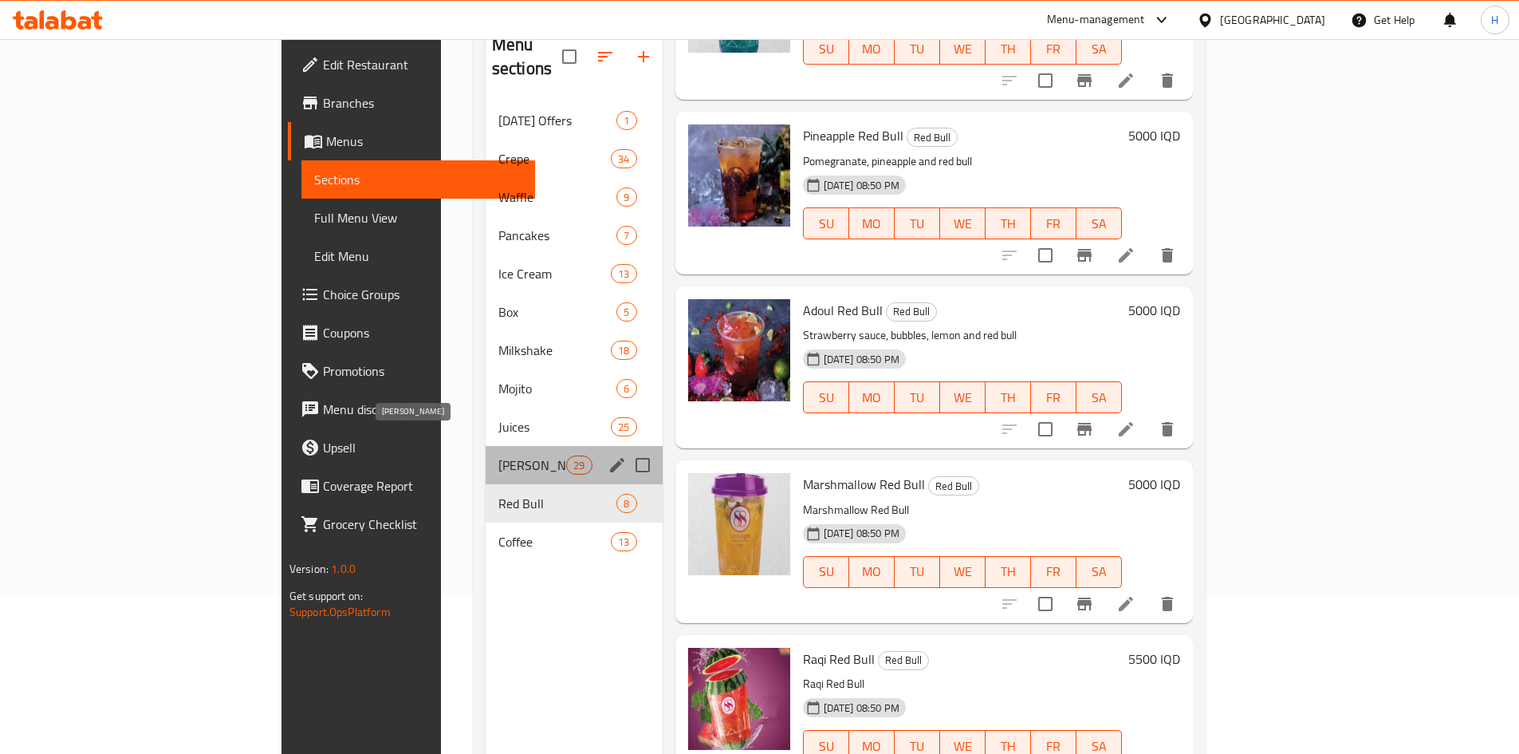
click at [499, 455] on span "Juice Bottles" at bounding box center [533, 464] width 68 height 19
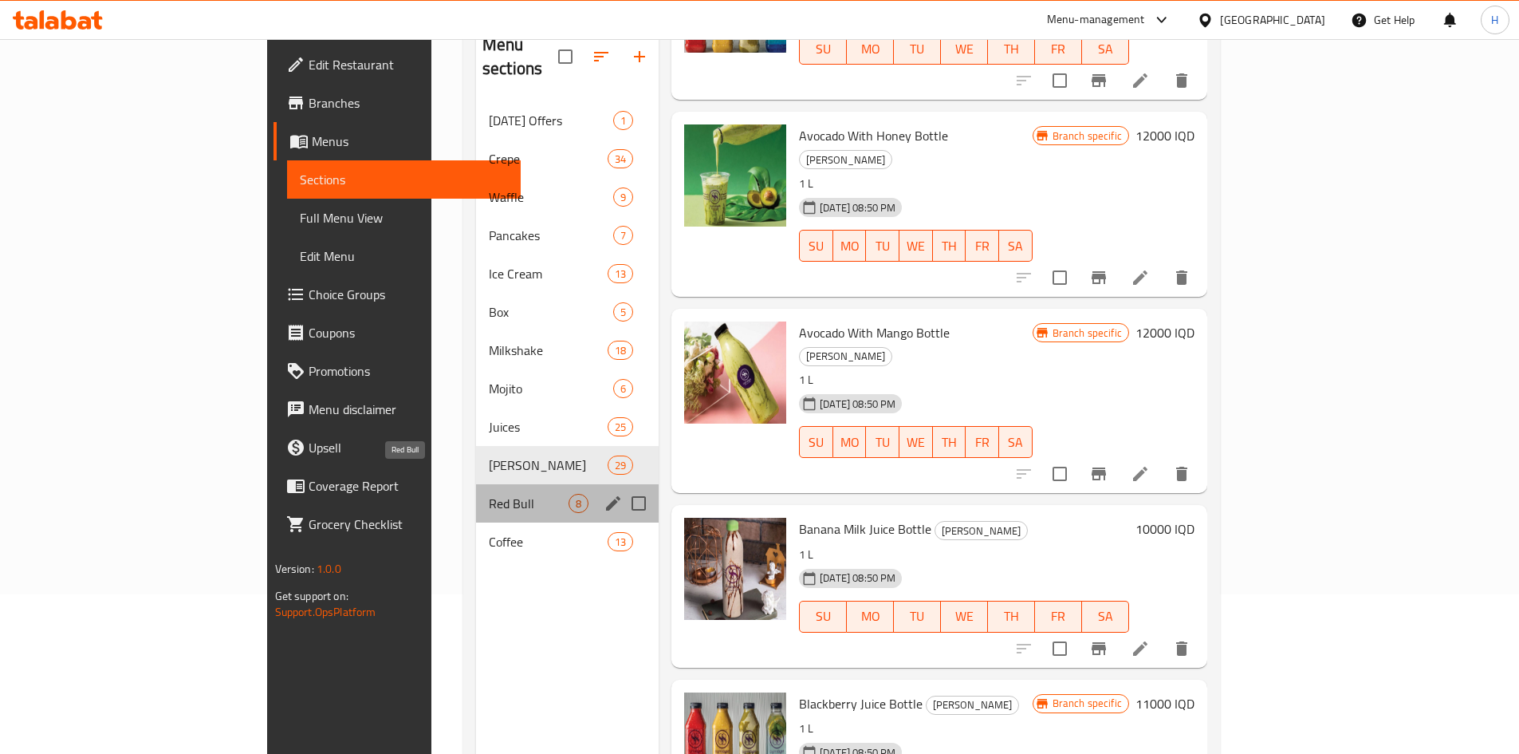
click at [489, 494] on span "Red Bull" at bounding box center [529, 503] width 80 height 19
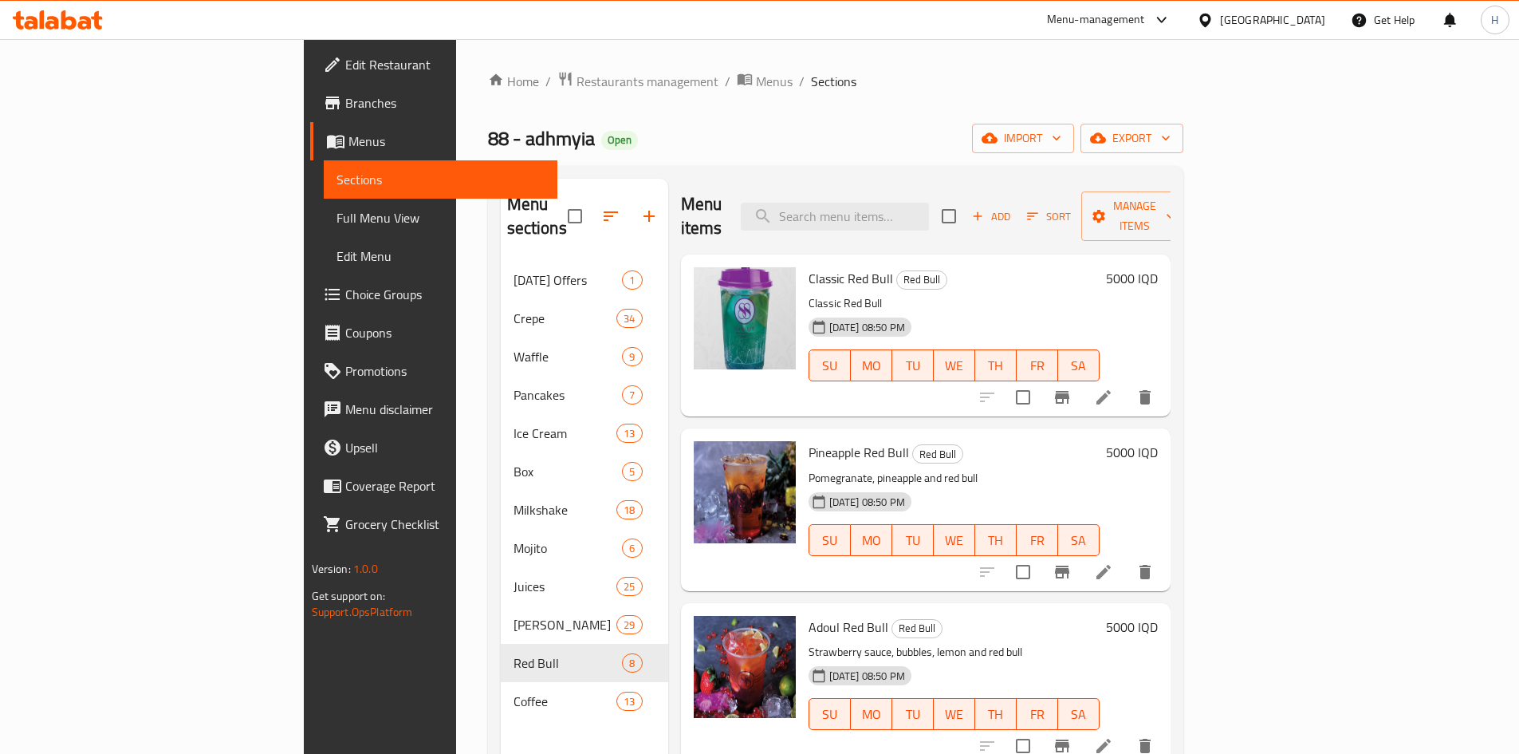
click at [1013, 207] on span "Add" at bounding box center [991, 216] width 43 height 18
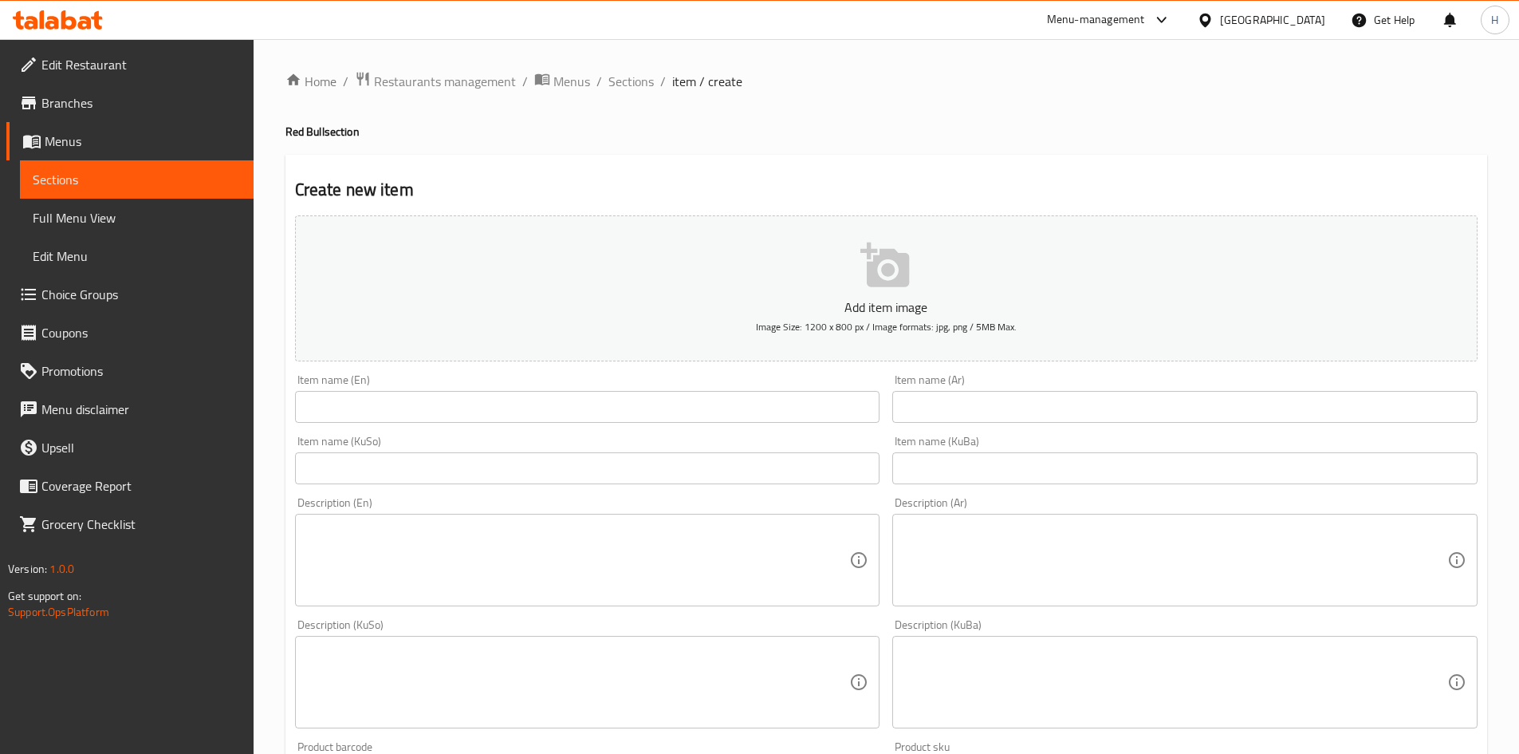
click at [968, 414] on input "text" at bounding box center [1185, 407] width 585 height 32
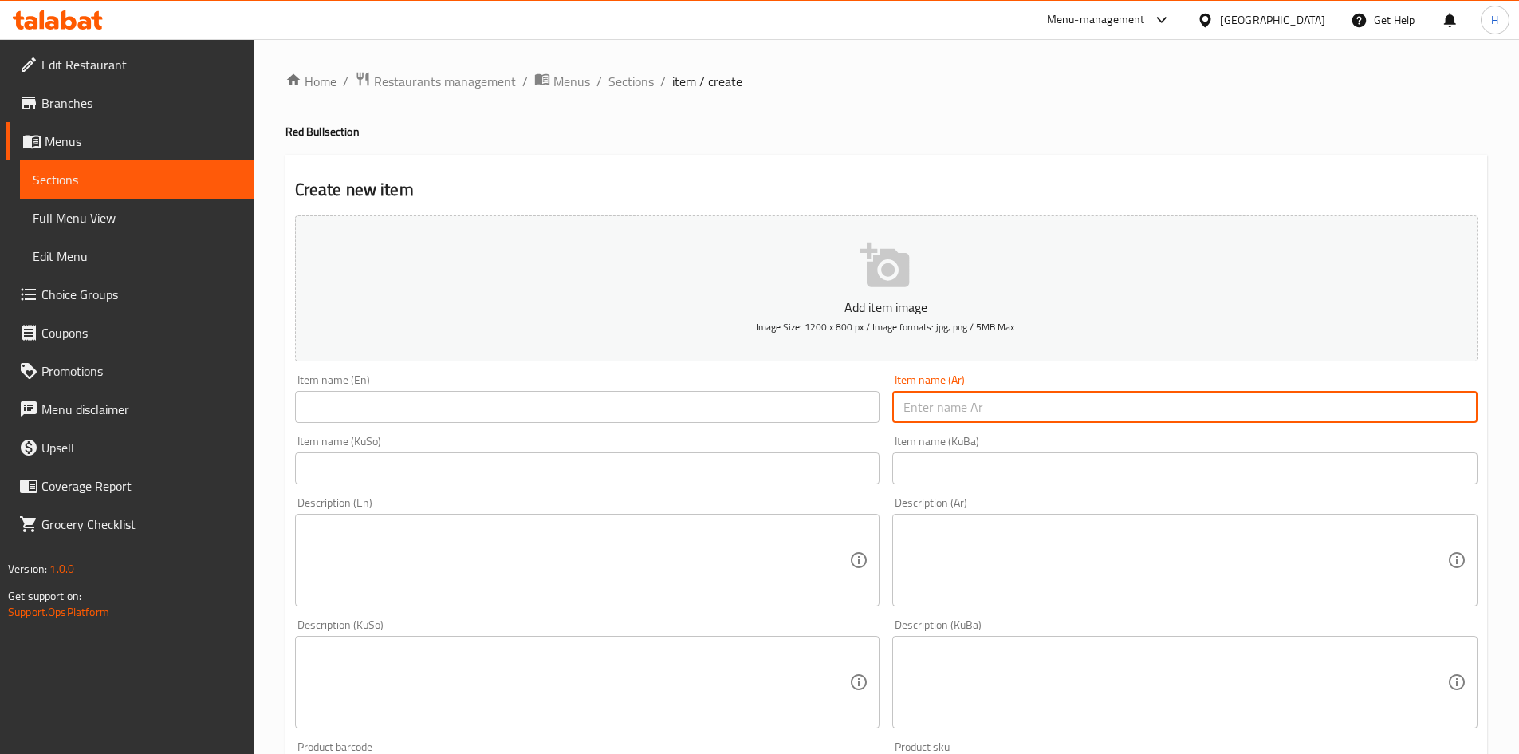
type input "r"
type input "قدح مكس فواكه"
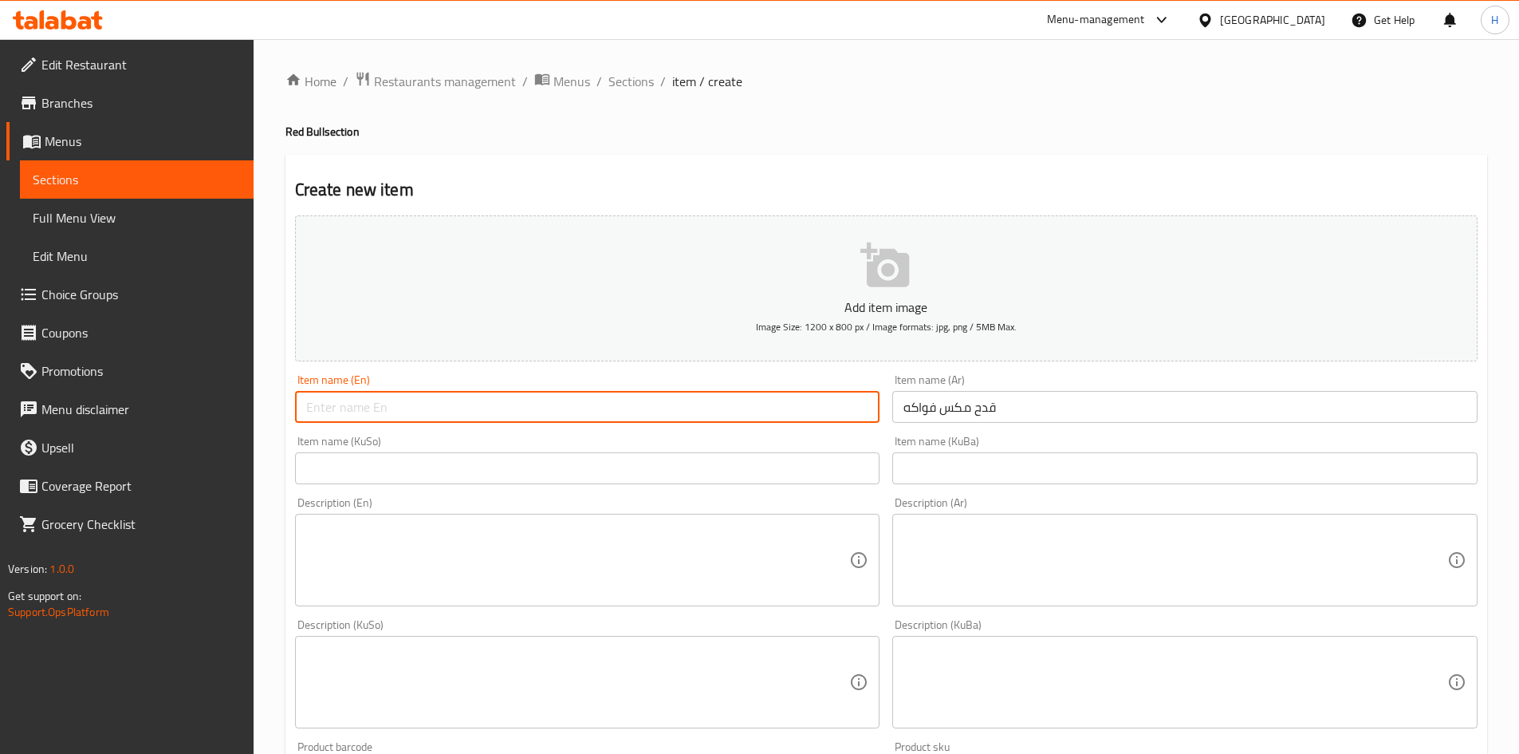
click at [376, 408] on input "text" at bounding box center [587, 407] width 585 height 32
type input "Mix Fruit Cup"
click at [1118, 577] on textarea at bounding box center [1176, 560] width 544 height 76
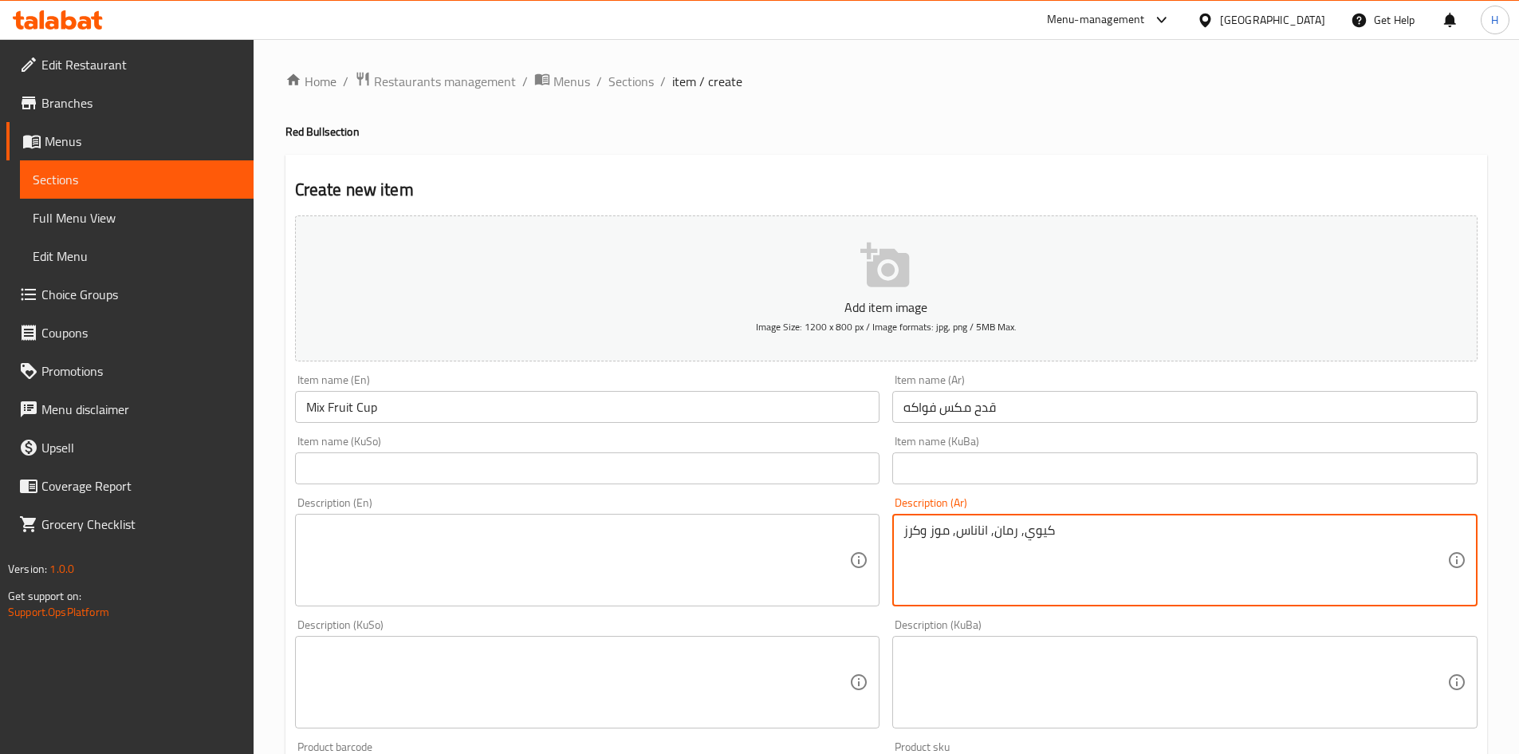
click at [1115, 548] on textarea "كيوي, رمان, اناناس, موز وكرز" at bounding box center [1176, 560] width 544 height 76
type textarea "كيوي, رمان, اناناس, موز وكرز"
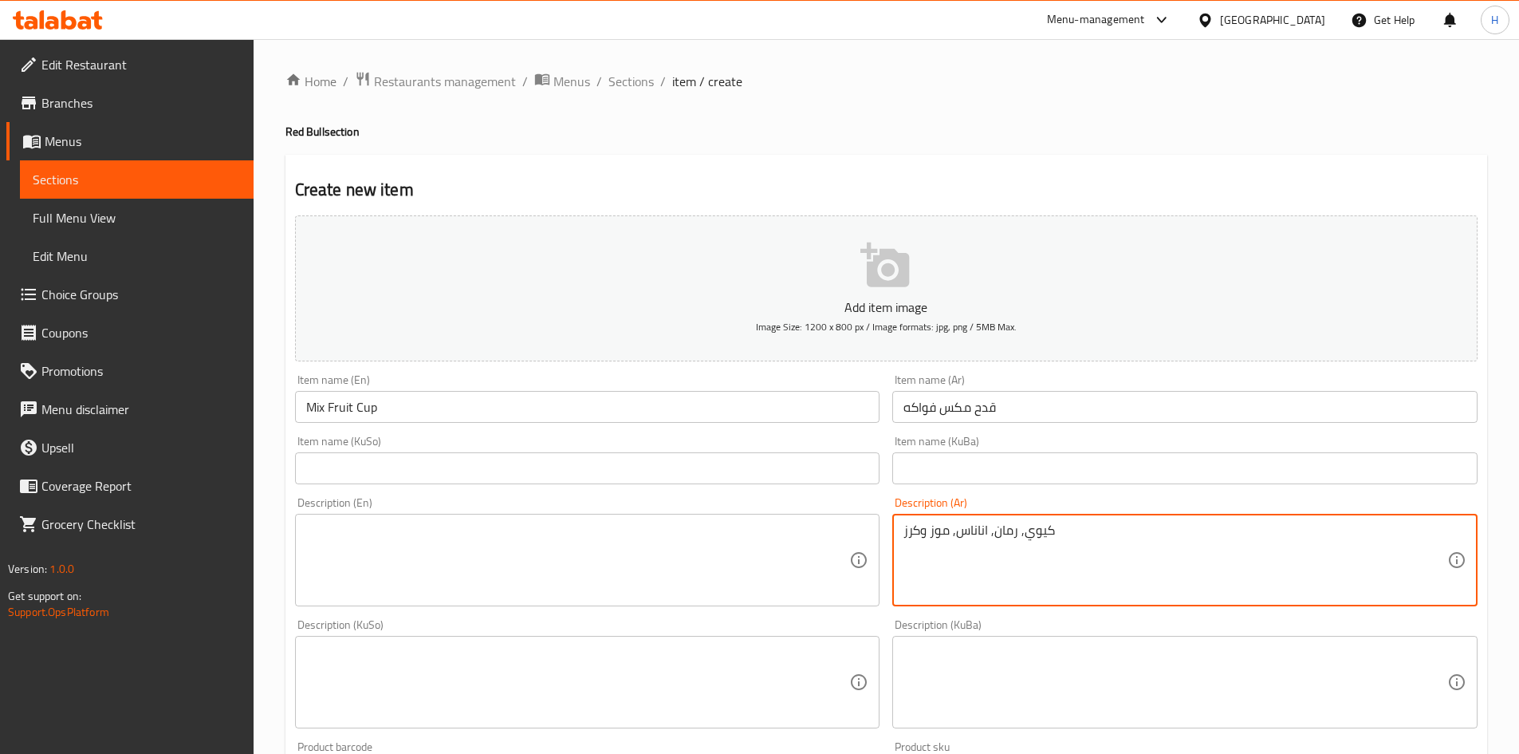
click at [385, 573] on textarea at bounding box center [578, 560] width 544 height 76
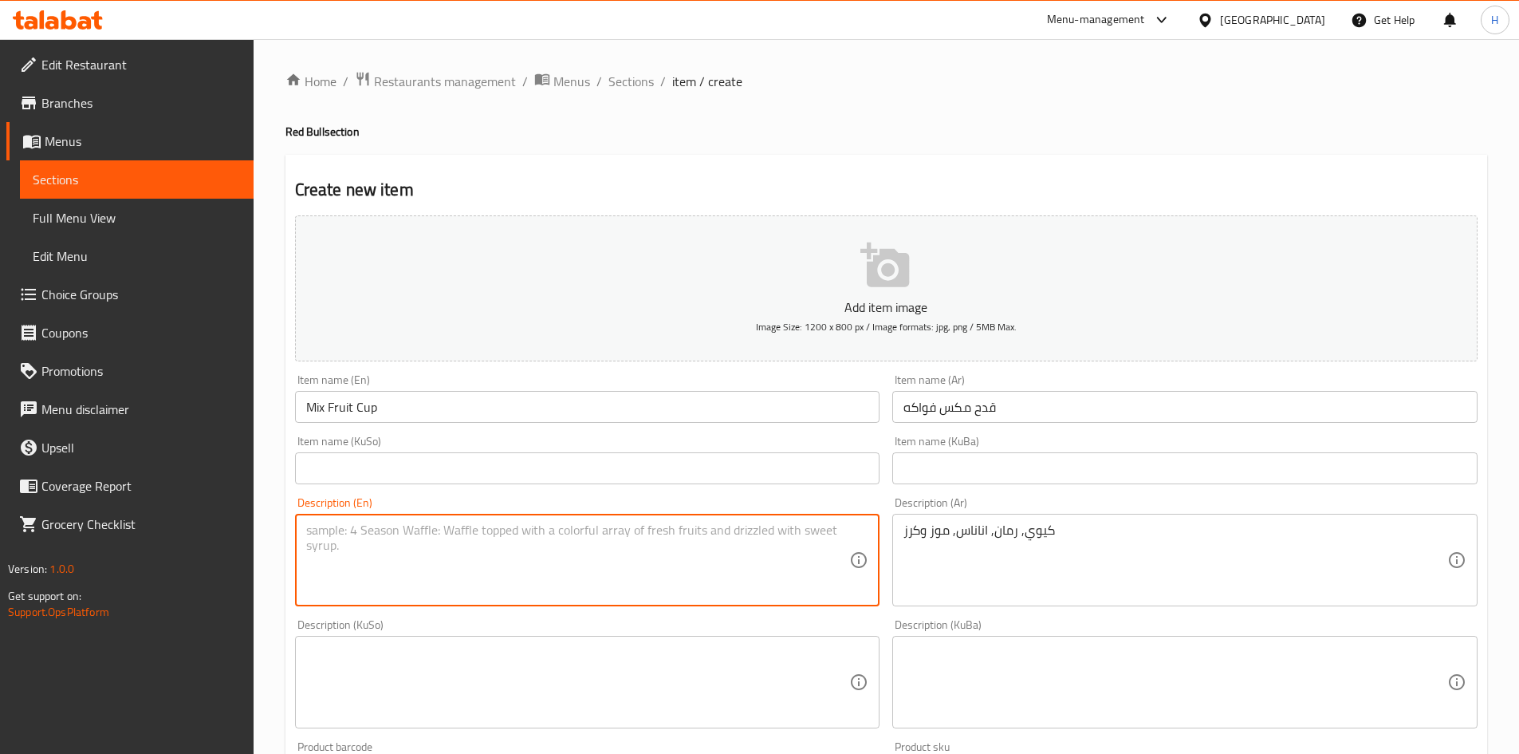
paste textarea "Kiwi, pomegranate, pineapple, banana and cherry"
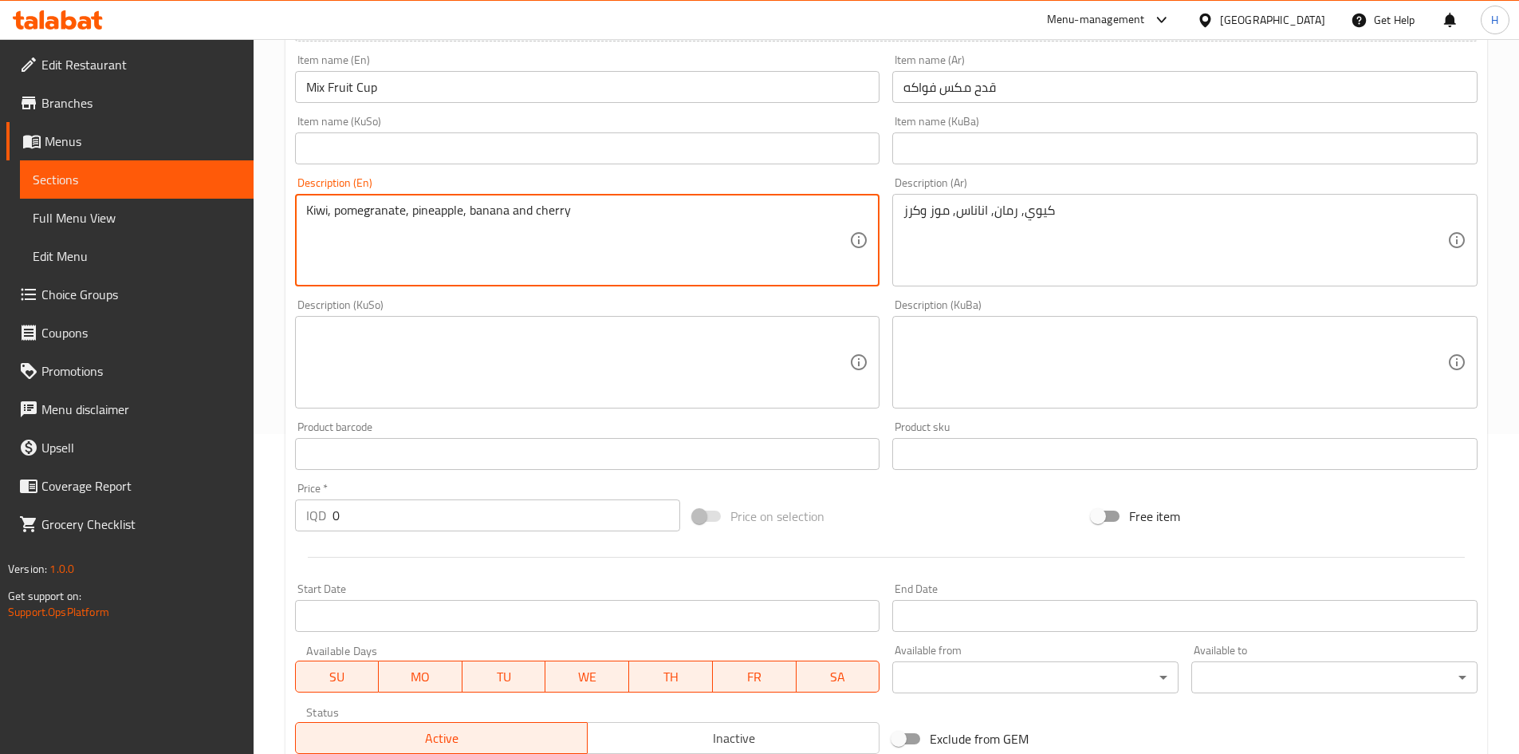
scroll to position [557, 0]
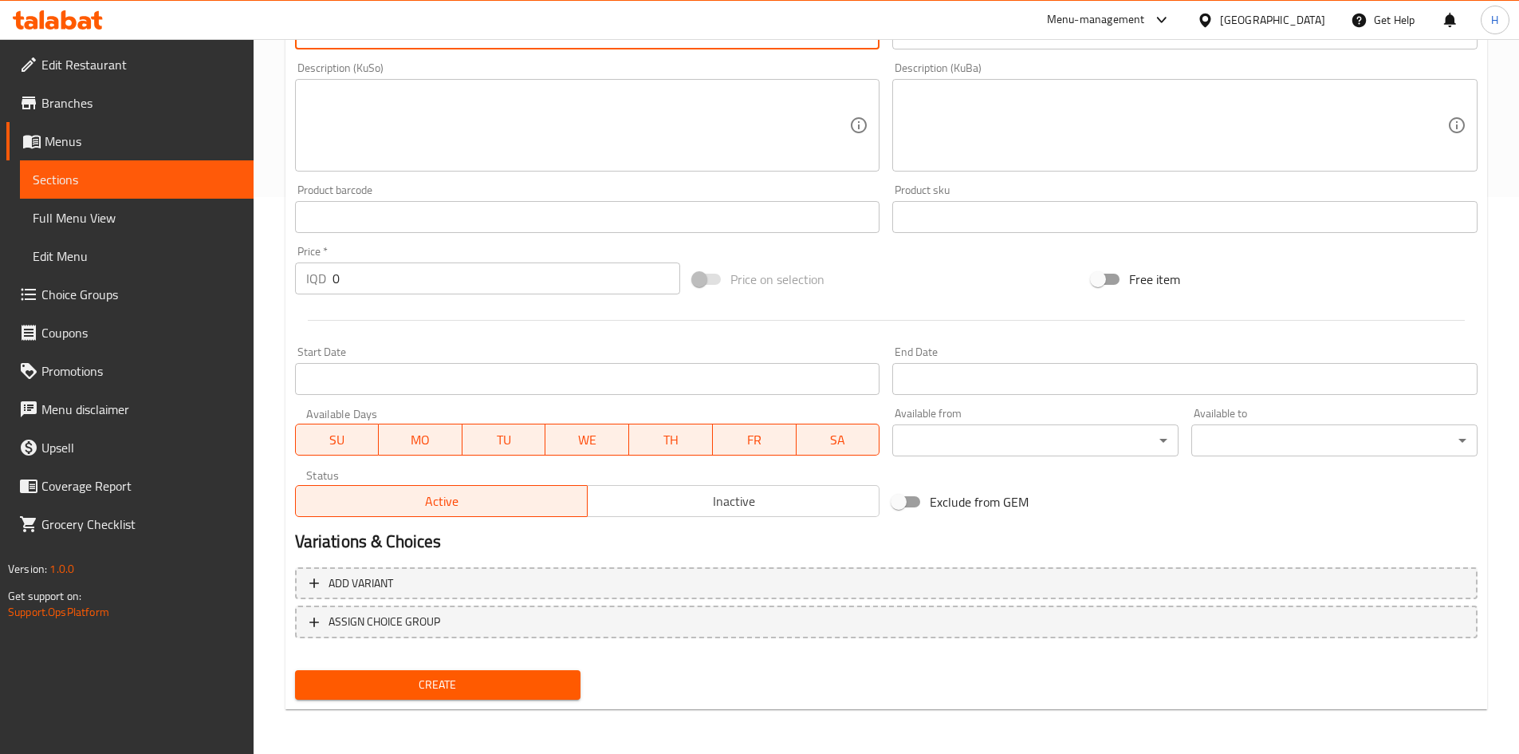
type textarea "Kiwi, pomegranate, pineapple, banana and cherry"
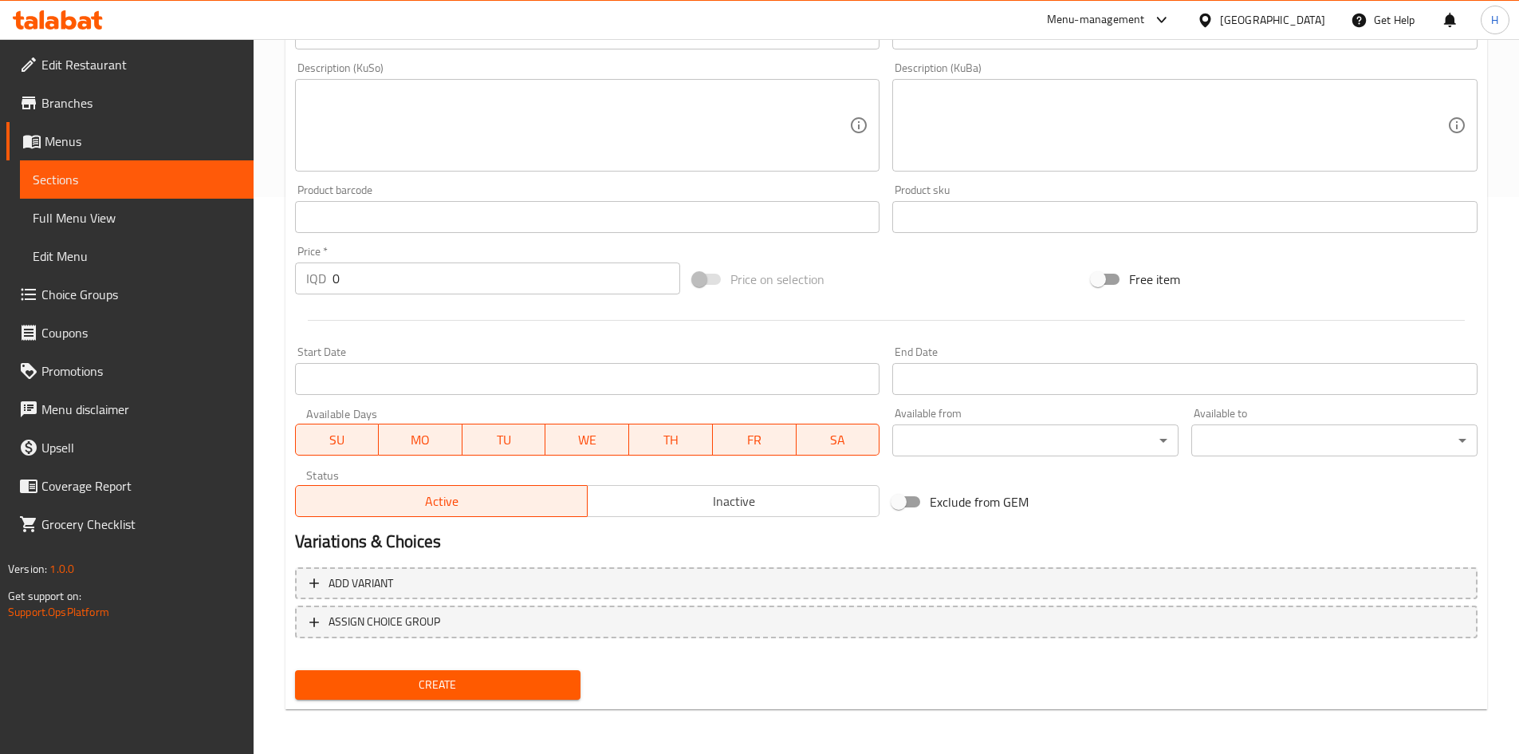
drag, startPoint x: 449, startPoint y: 693, endPoint x: 549, endPoint y: 271, distance: 433.6
click at [816, 338] on div "Add item image Image Size: 1200 x 800 px / Image formats: jpg, png / 5MB Max. I…" at bounding box center [887, 179] width 1196 height 1054
click at [430, 286] on input "0" at bounding box center [507, 278] width 349 height 32
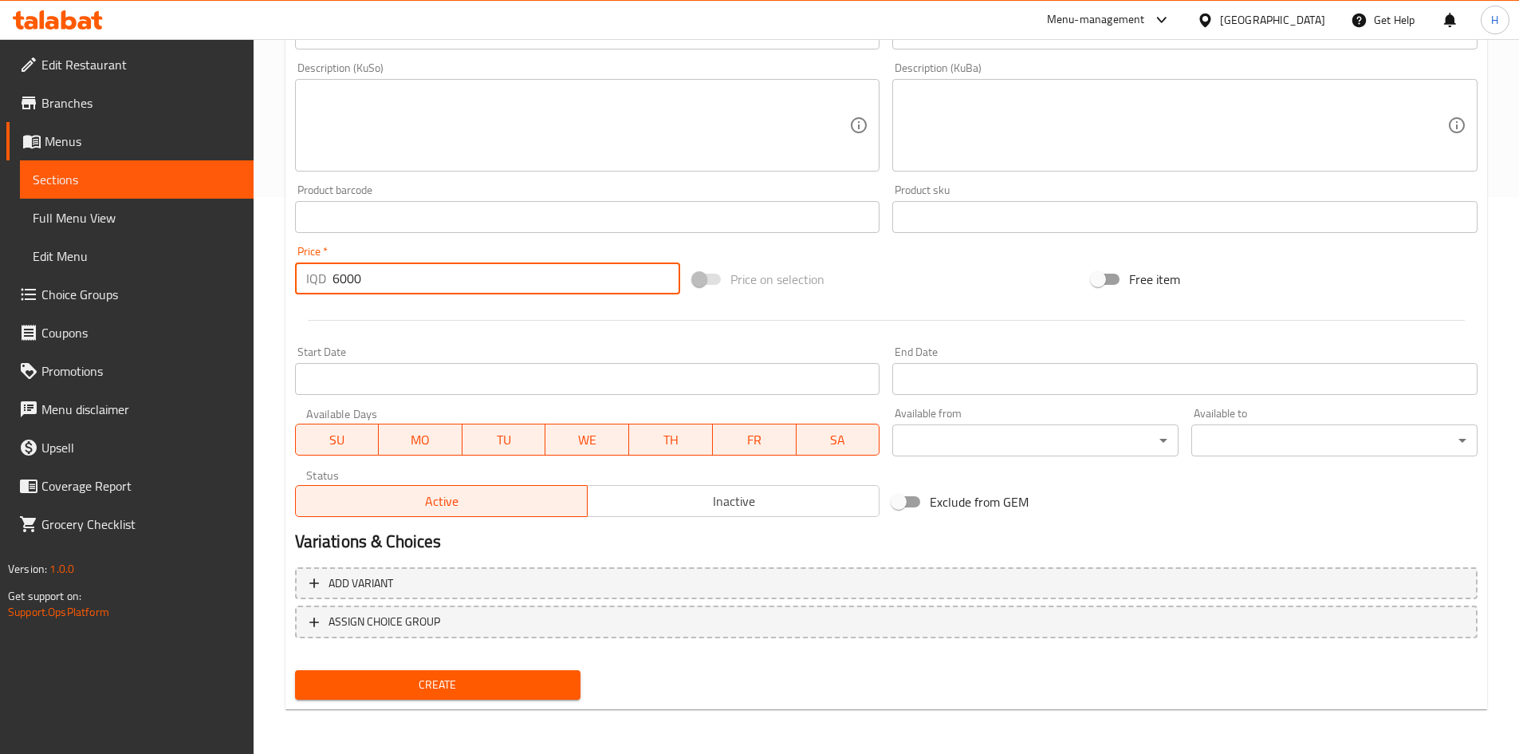
type input "6000"
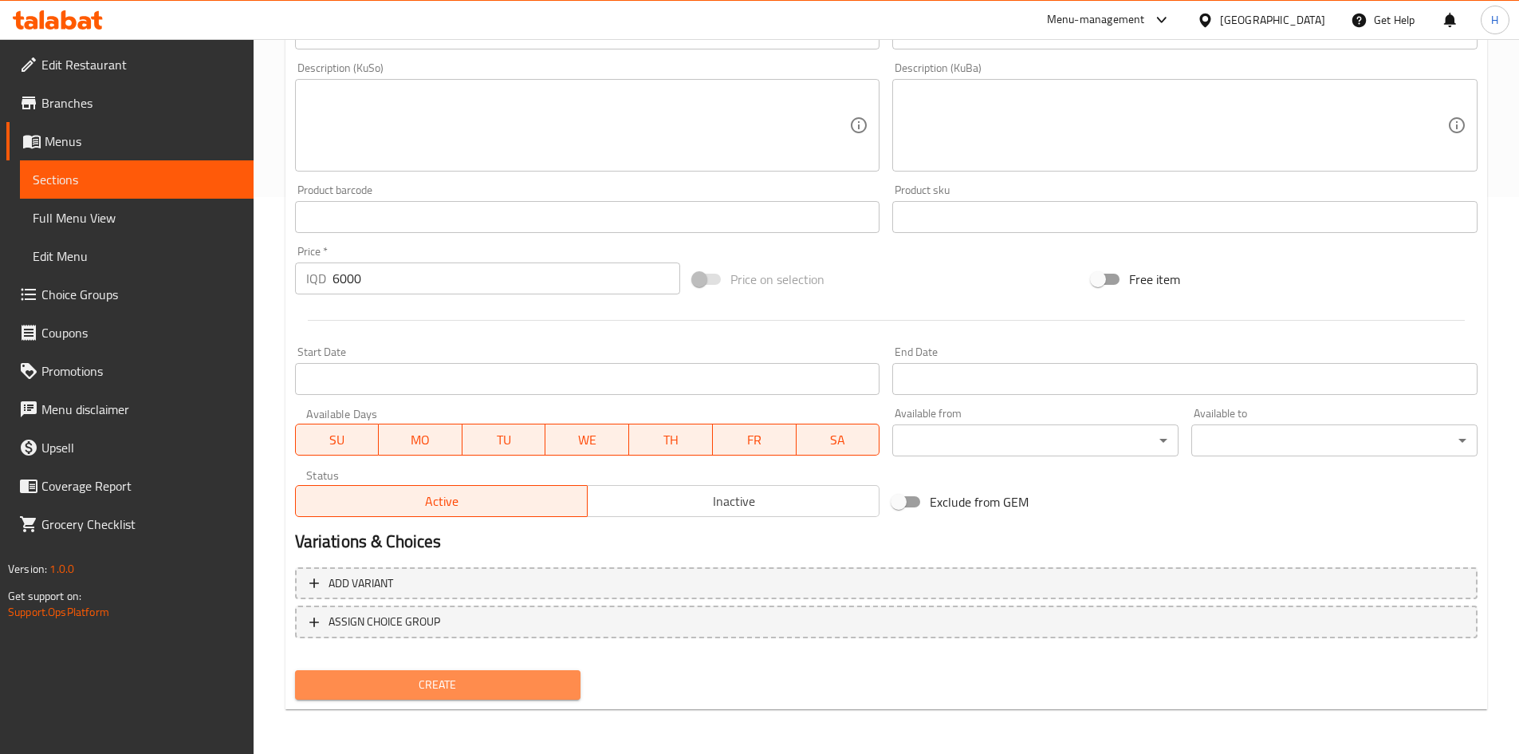
drag, startPoint x: 410, startPoint y: 690, endPoint x: 440, endPoint y: 672, distance: 35.4
click at [412, 690] on span "Create" at bounding box center [438, 685] width 261 height 20
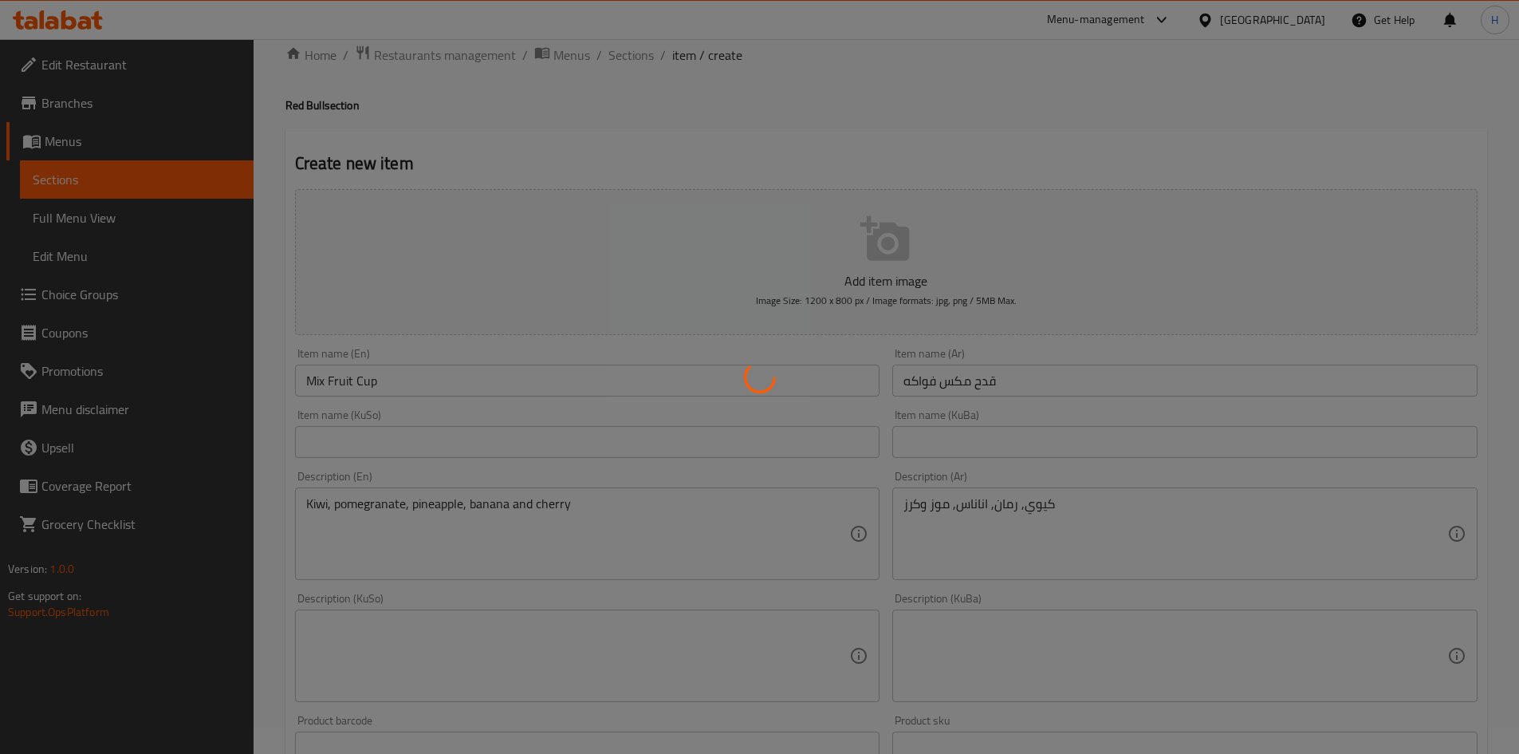
scroll to position [0, 0]
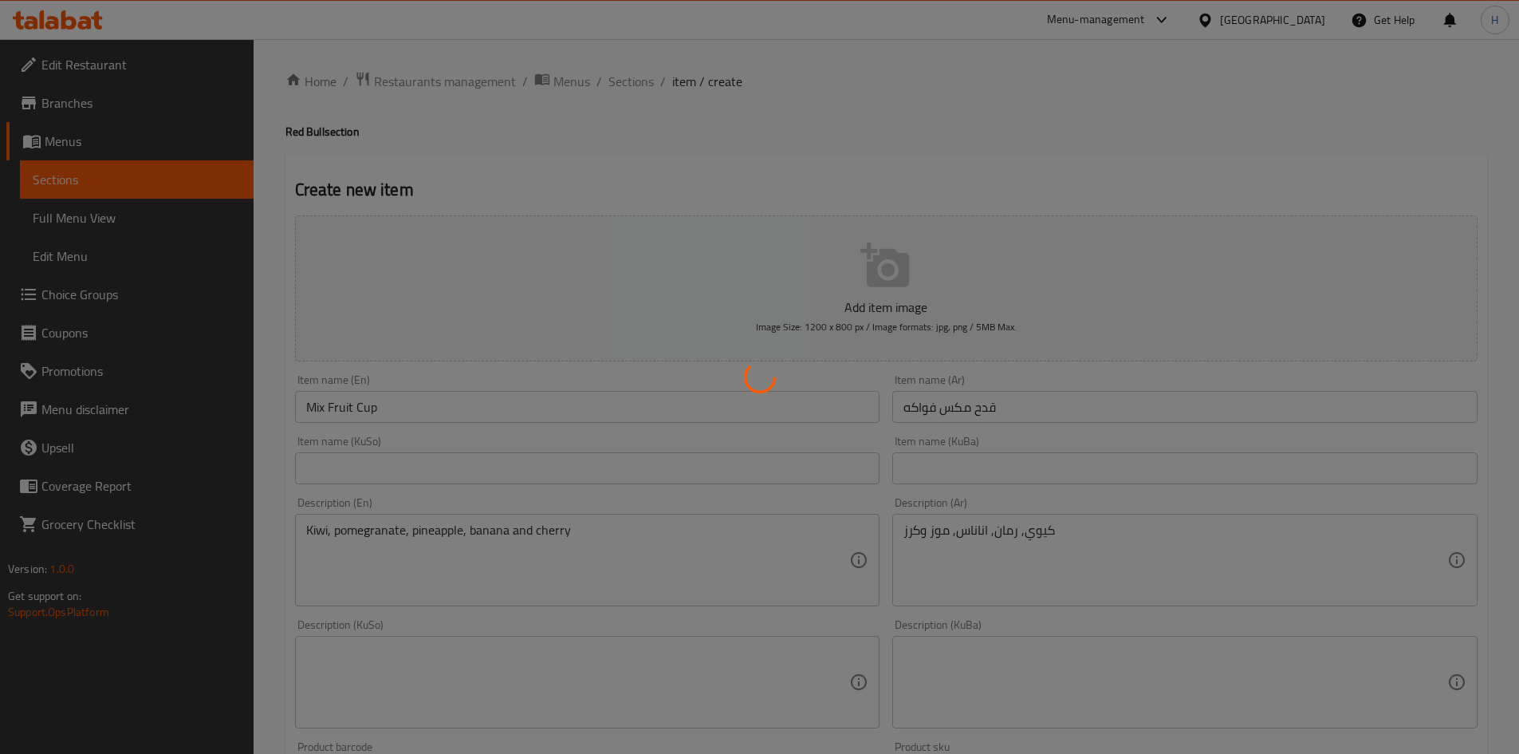
type input "0"
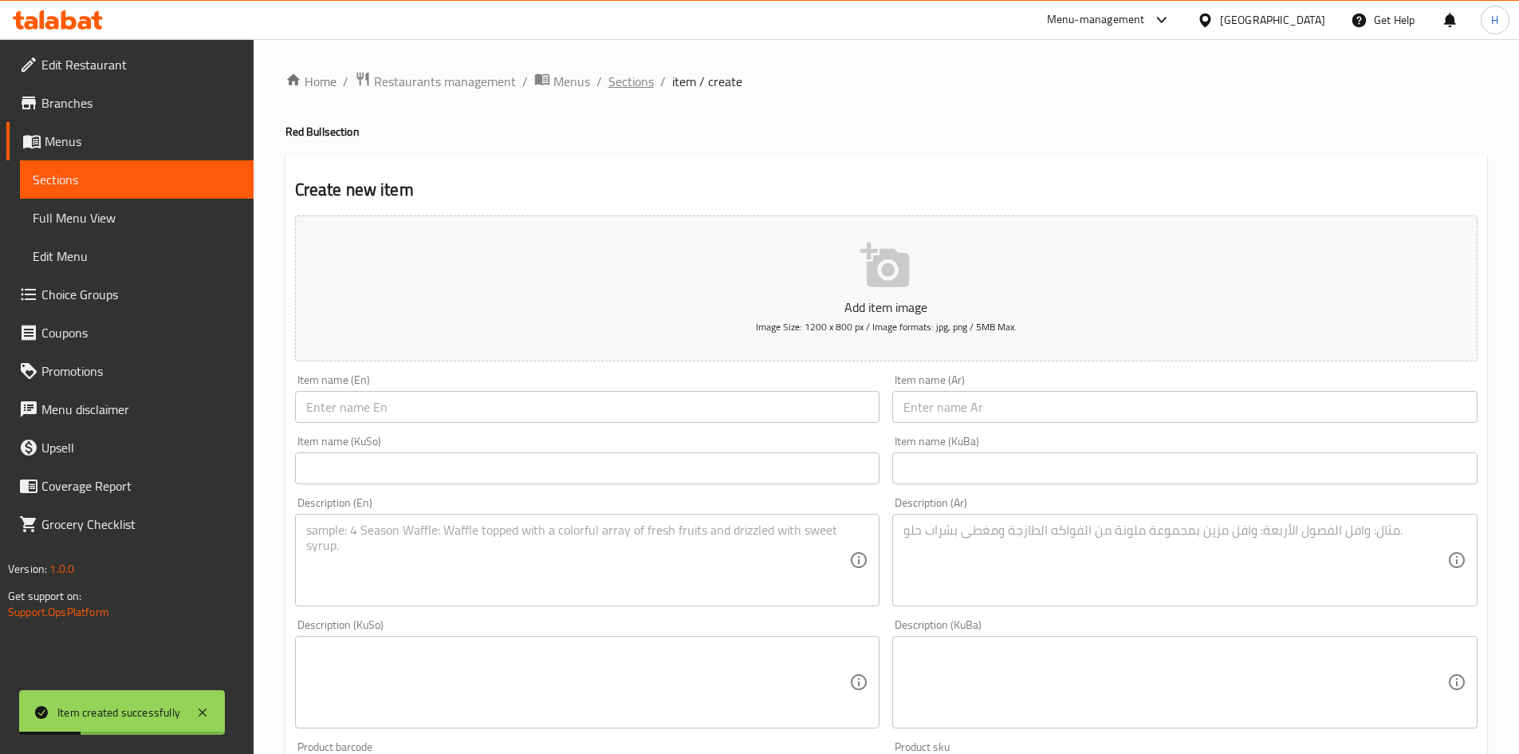
click at [623, 82] on span "Sections" at bounding box center [631, 81] width 45 height 19
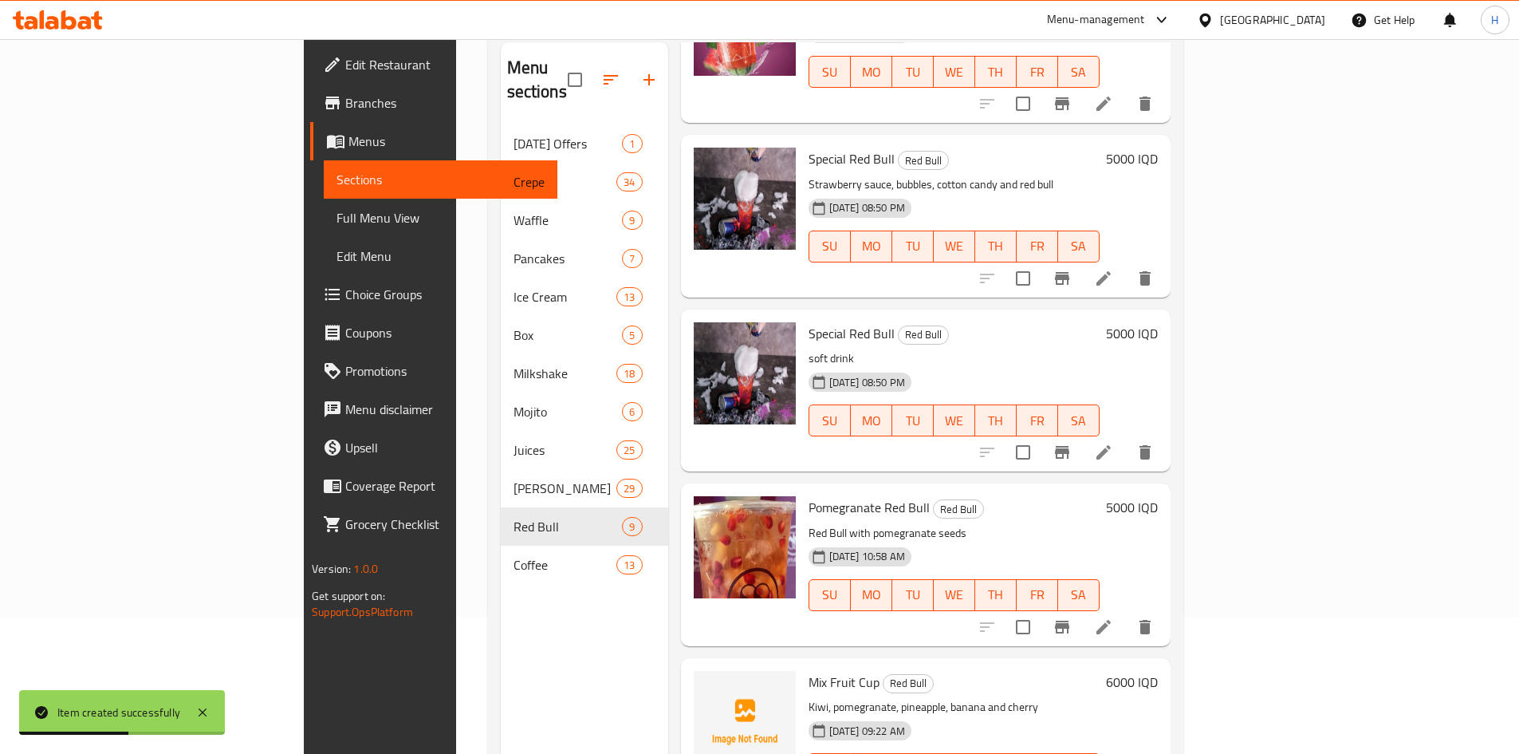
scroll to position [223, 0]
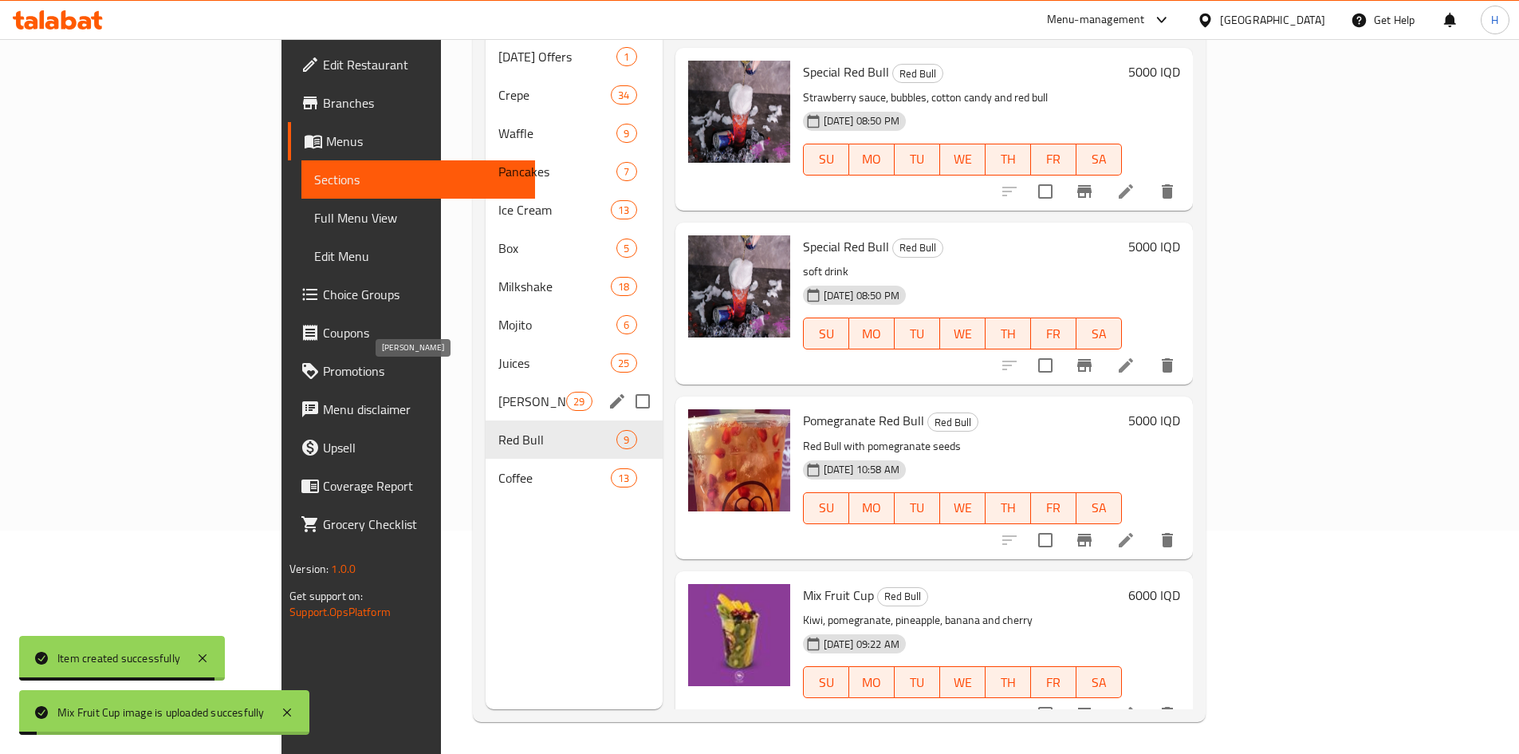
click at [499, 392] on span "Juice Bottles" at bounding box center [533, 401] width 68 height 19
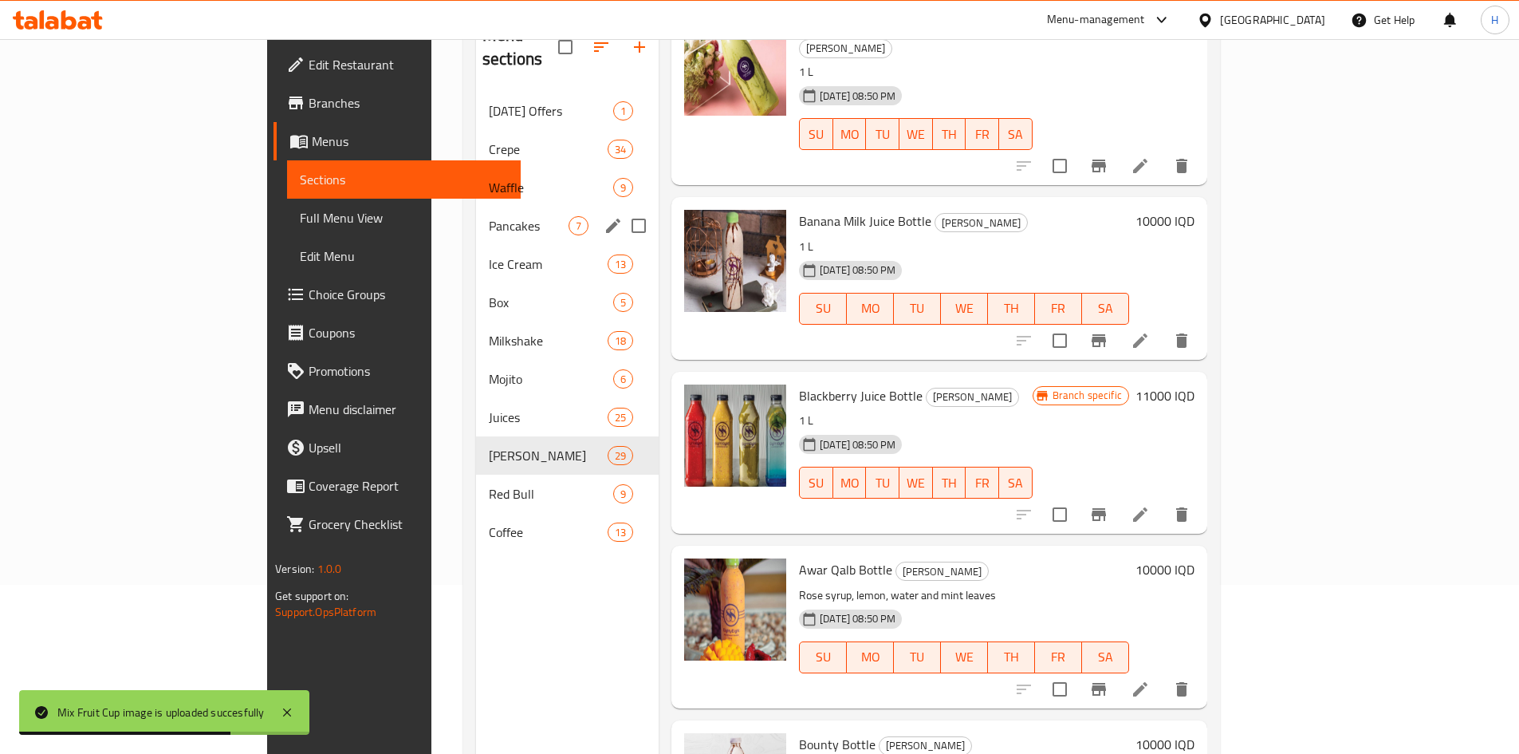
scroll to position [64, 0]
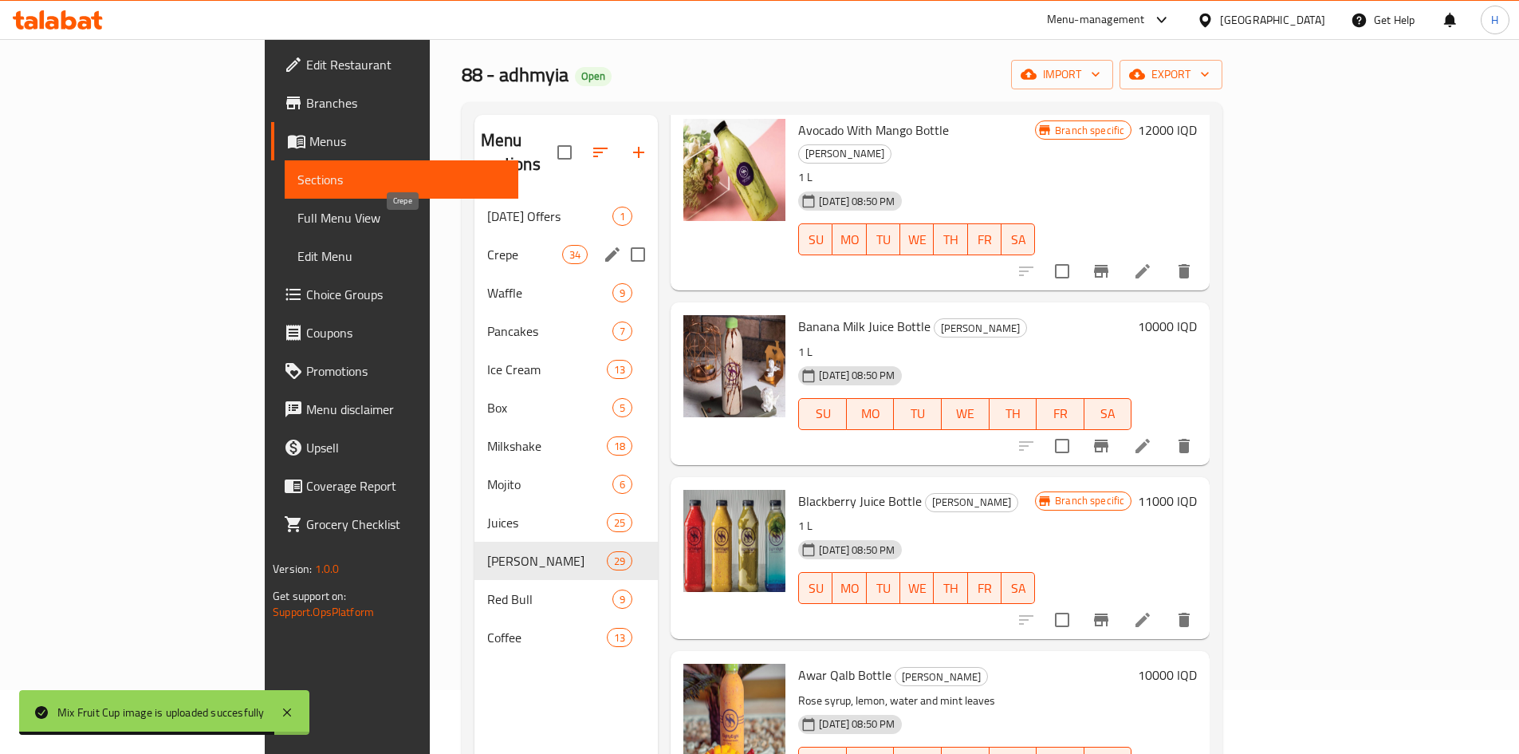
click at [487, 245] on span "Crepe" at bounding box center [524, 254] width 75 height 19
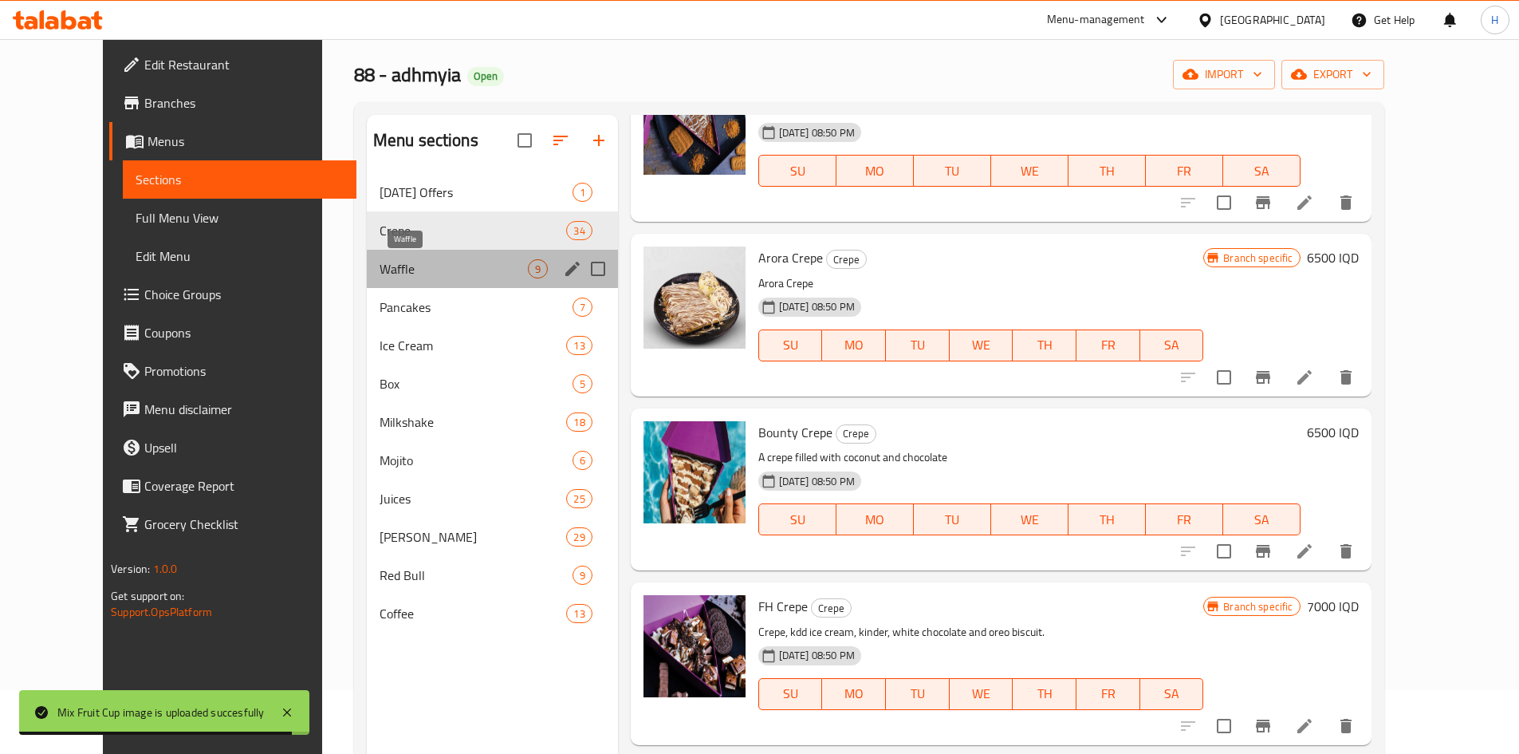
click at [406, 270] on span "Waffle" at bounding box center [454, 268] width 148 height 19
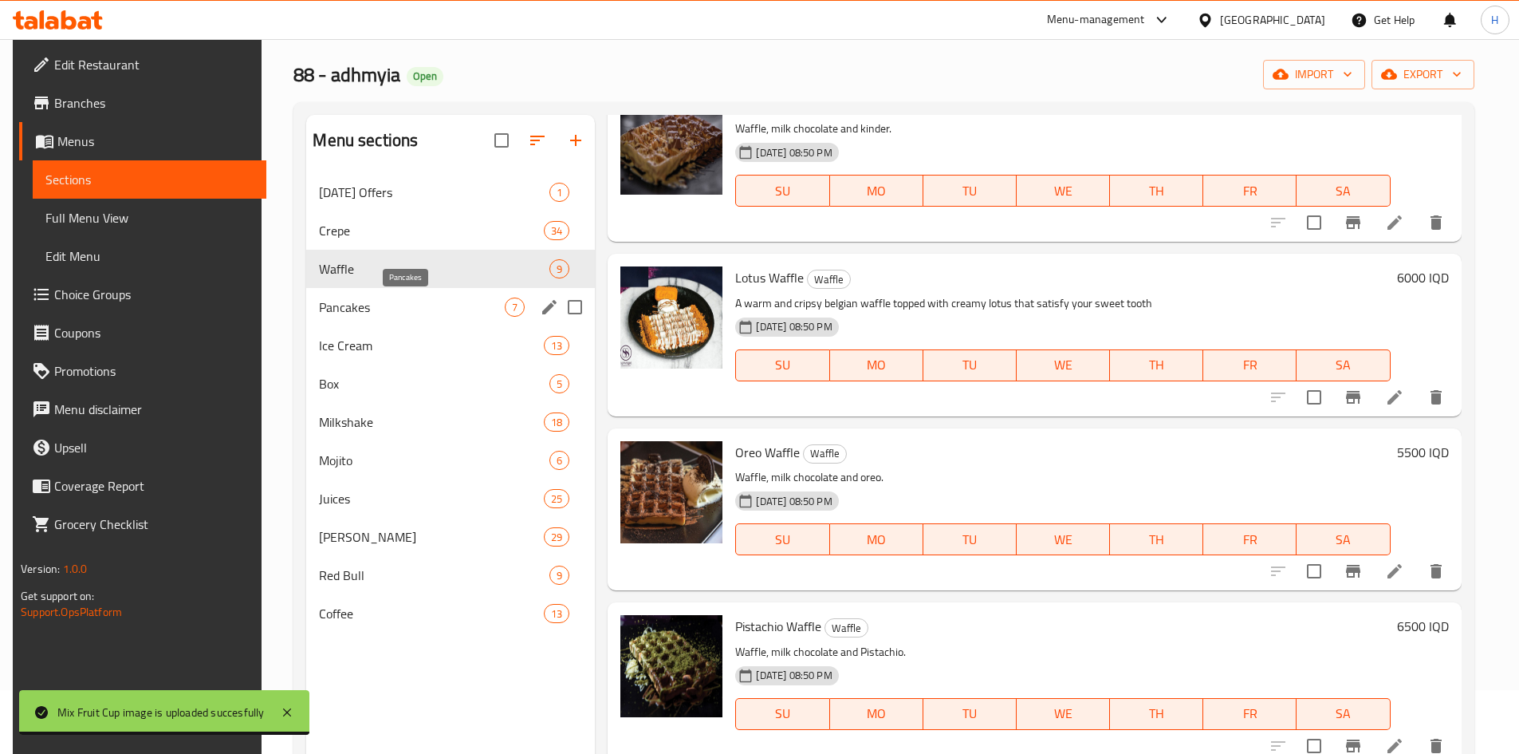
click at [406, 313] on span "Pancakes" at bounding box center [412, 307] width 186 height 19
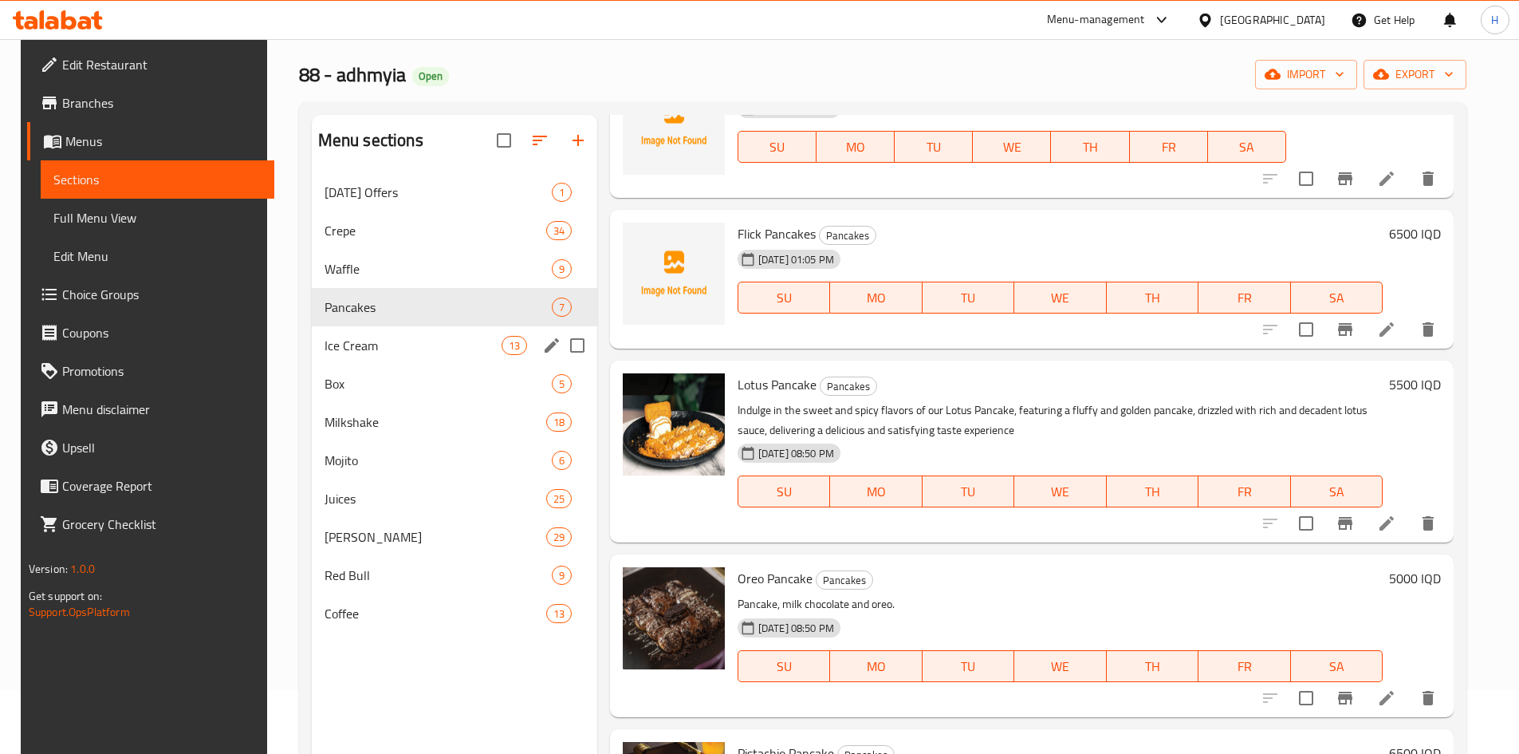
click at [399, 346] on span "Ice Cream" at bounding box center [413, 345] width 177 height 19
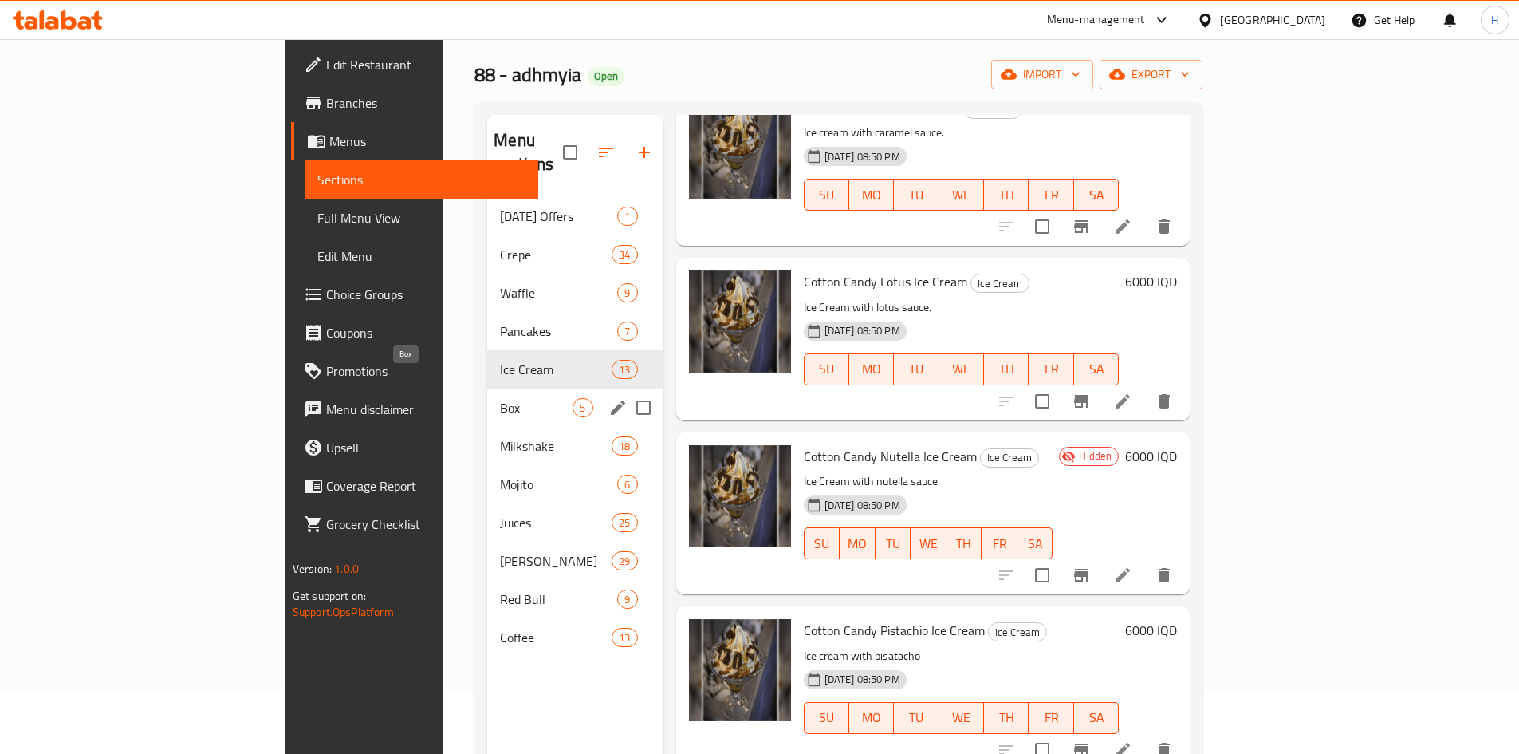
click at [487, 397] on div "Box 5" at bounding box center [574, 407] width 175 height 38
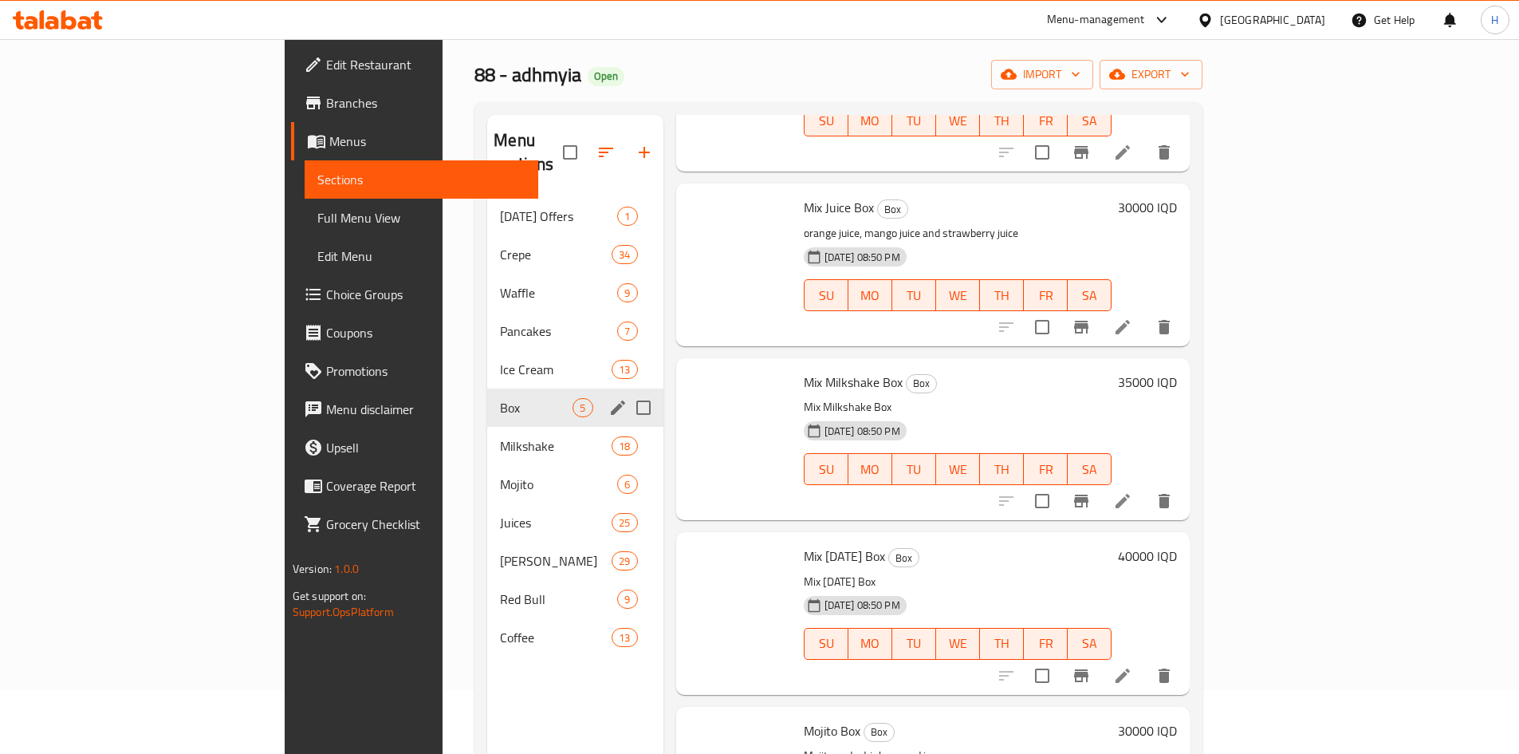
scroll to position [157, 0]
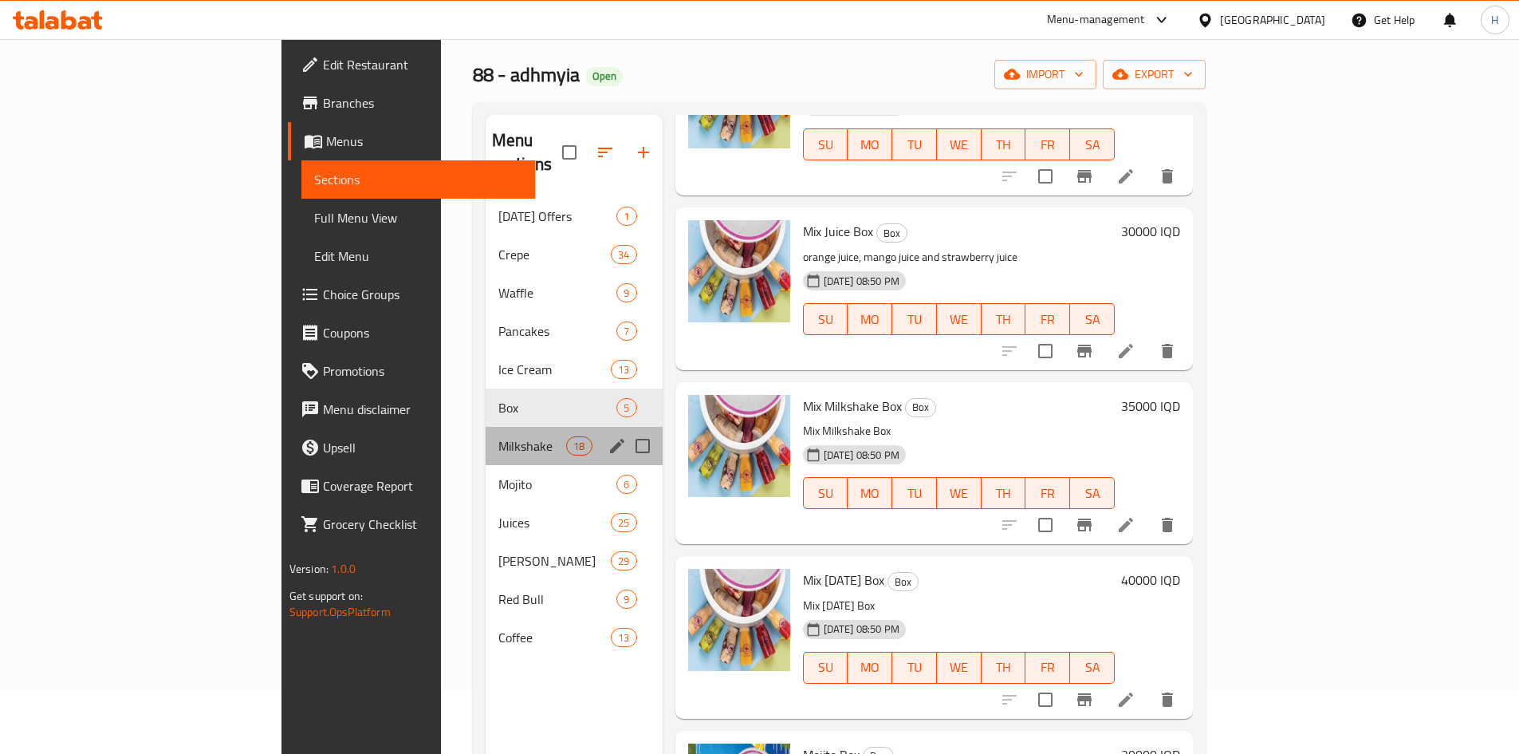
click at [486, 427] on div "Milkshake 18" at bounding box center [574, 446] width 177 height 38
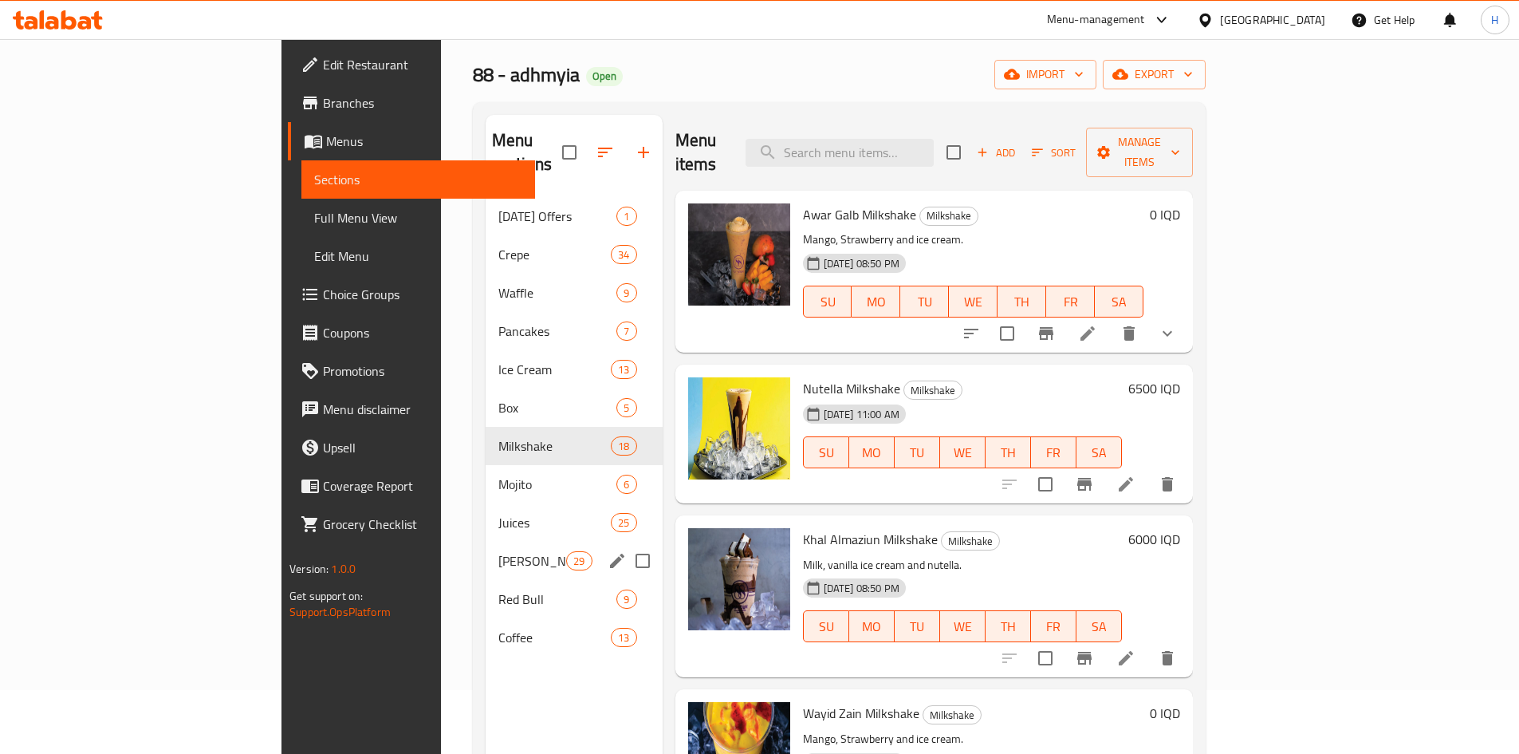
click at [486, 548] on div "Juice Bottles 29" at bounding box center [574, 561] width 177 height 38
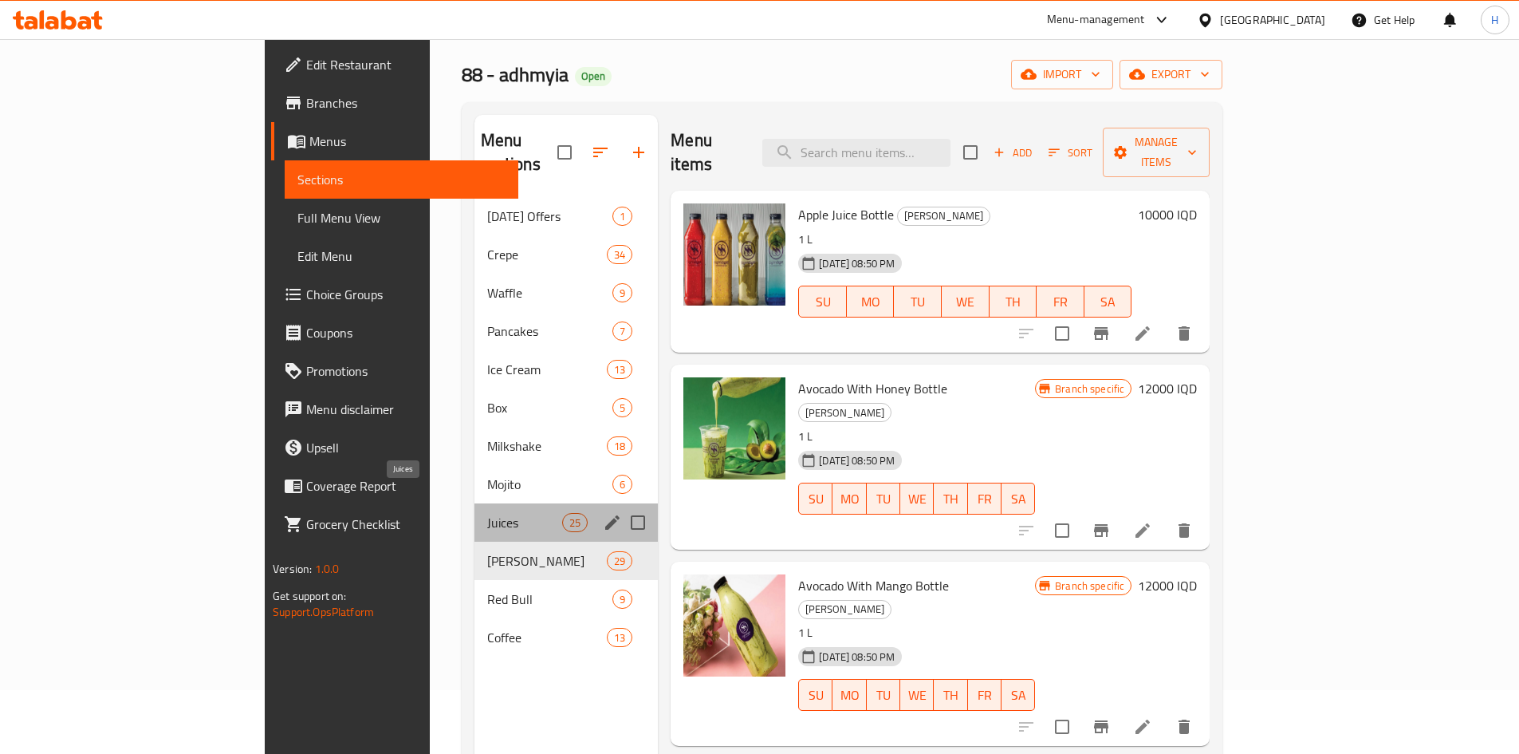
click at [487, 513] on span "Juices" at bounding box center [524, 522] width 75 height 19
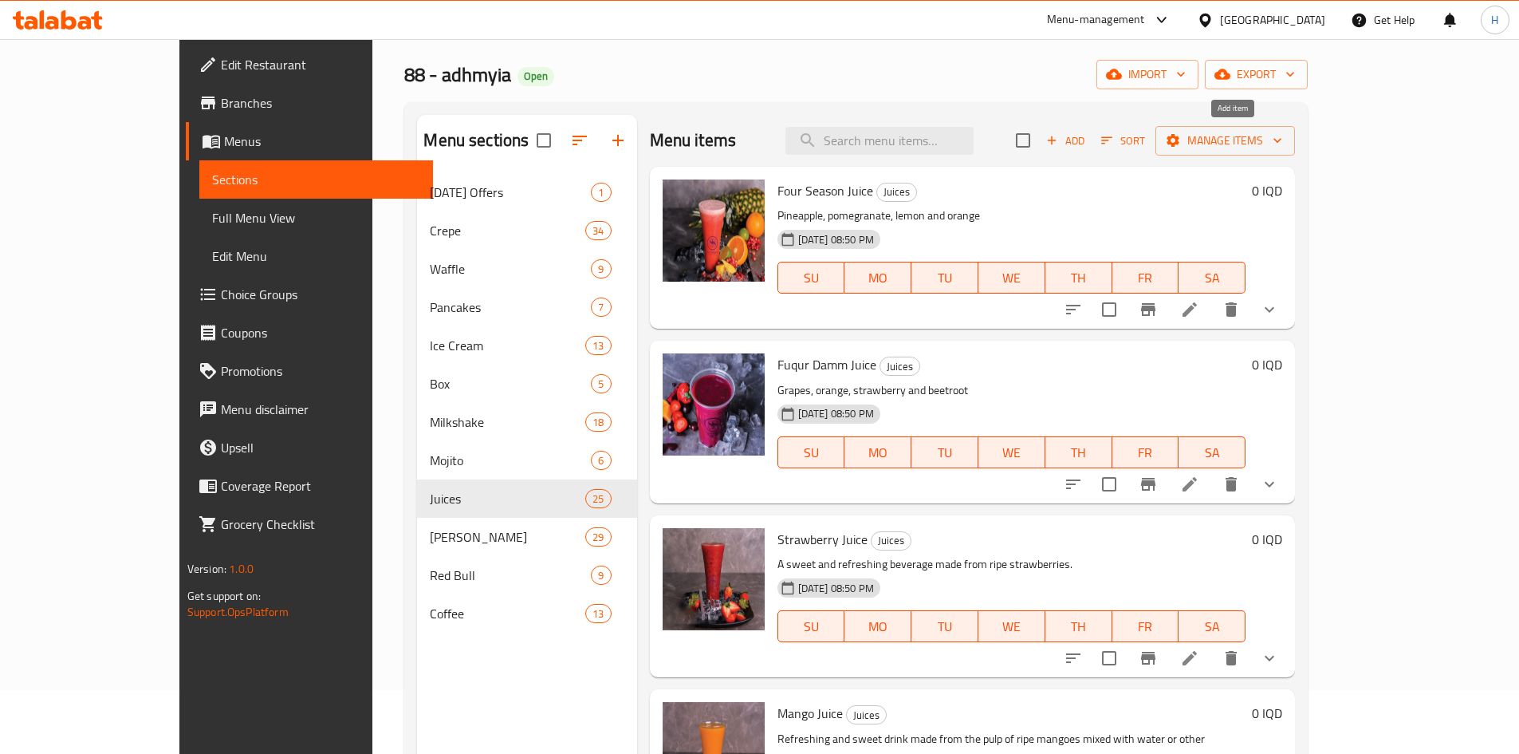
click at [1087, 141] on span "Add" at bounding box center [1065, 141] width 43 height 18
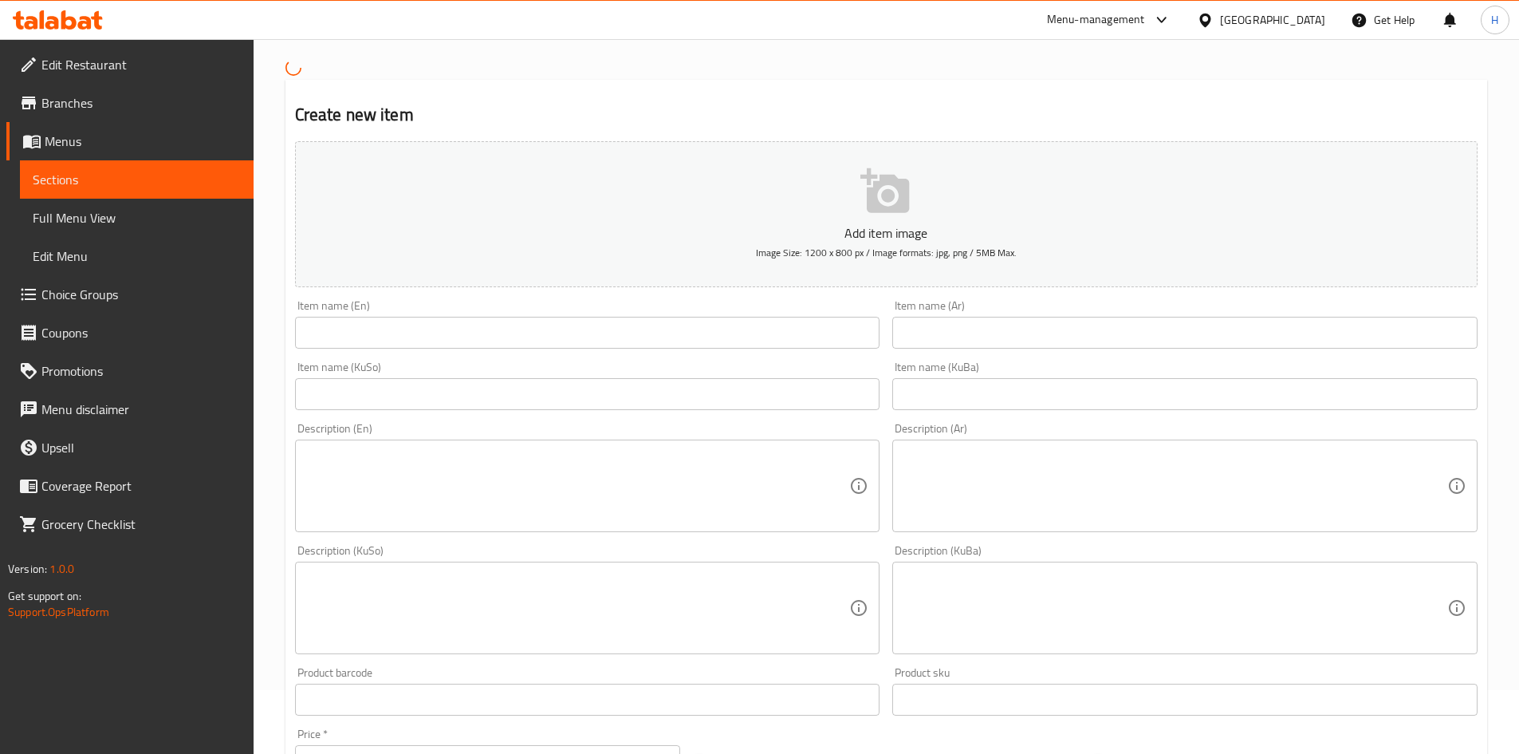
click at [923, 334] on input "text" at bounding box center [1185, 333] width 585 height 32
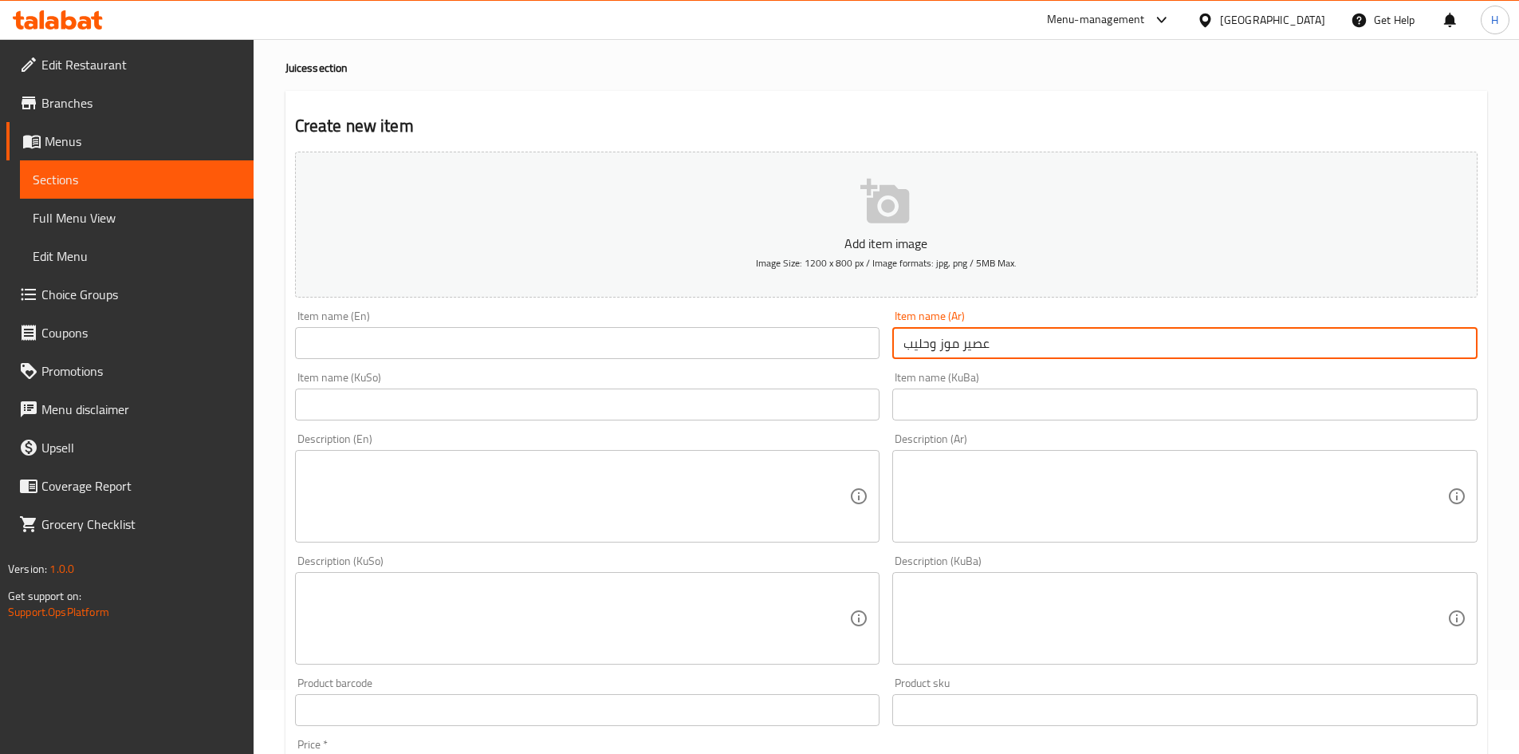
type input "عصير موز وحليب"
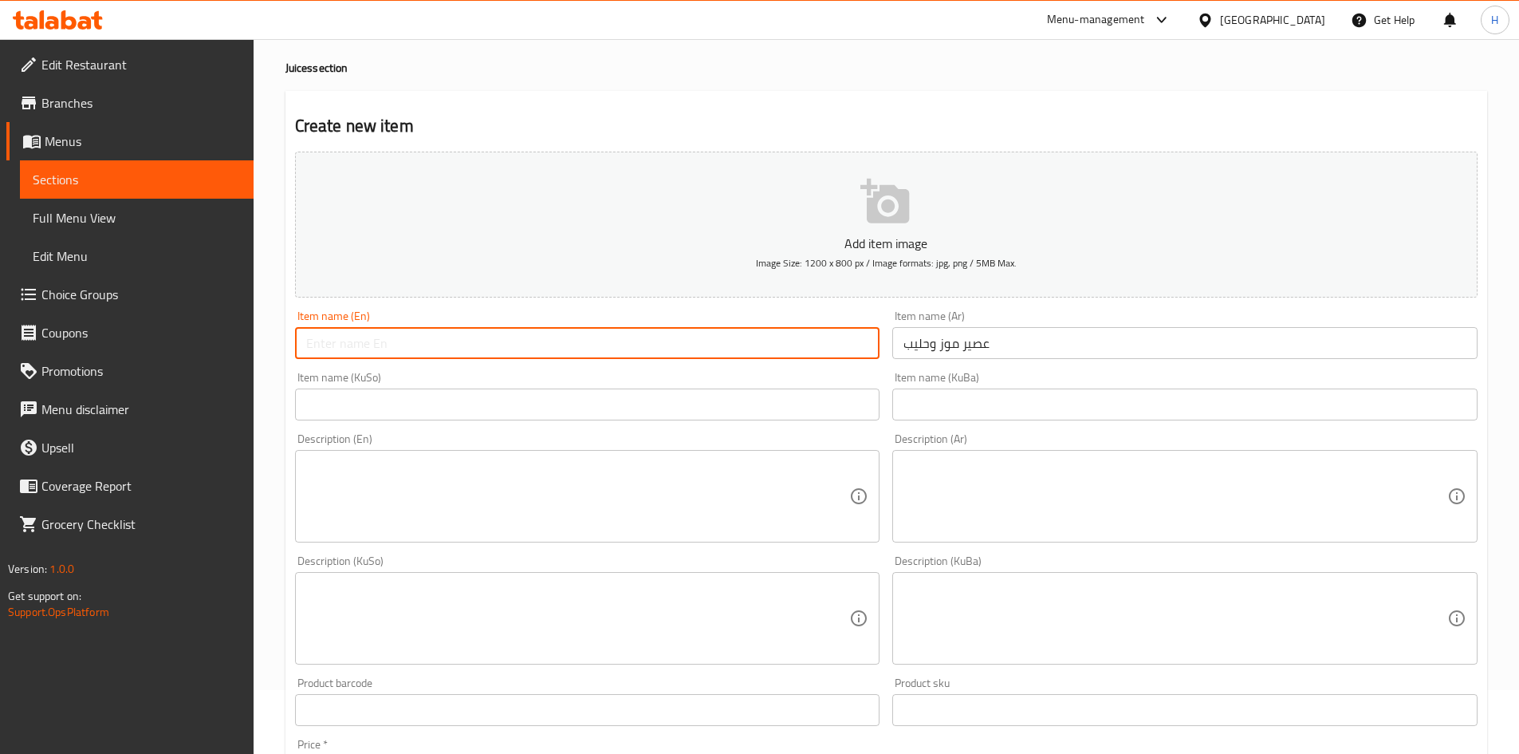
click at [730, 343] on input "text" at bounding box center [587, 343] width 585 height 32
type input "Banana And Milk Juice"
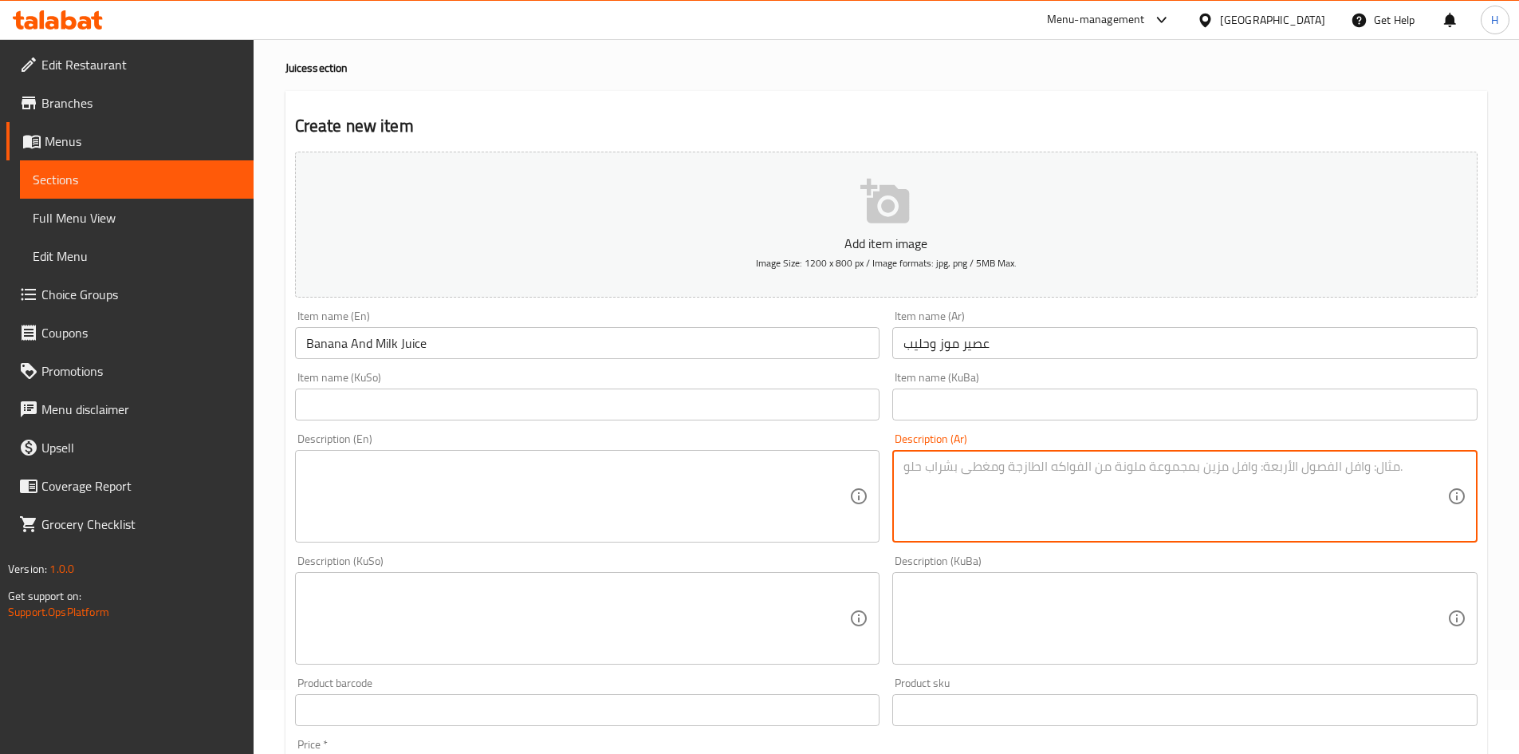
click at [1096, 476] on textarea at bounding box center [1176, 497] width 544 height 76
type textarea "k"
type textarea "عصير الموز, حليب ومحليات"
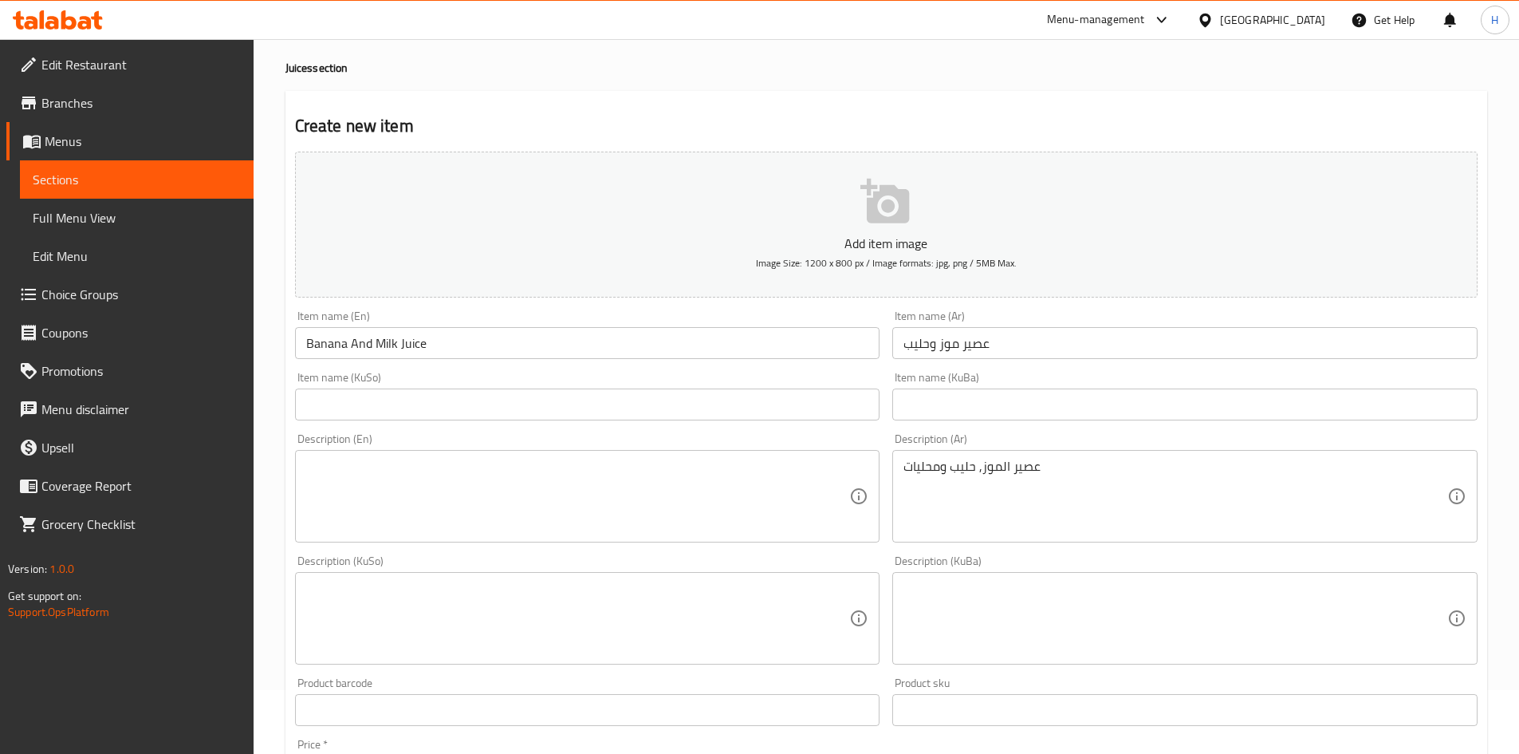
click at [975, 474] on textarea "عصير الموز, حليب ومحليات" at bounding box center [1176, 497] width 544 height 76
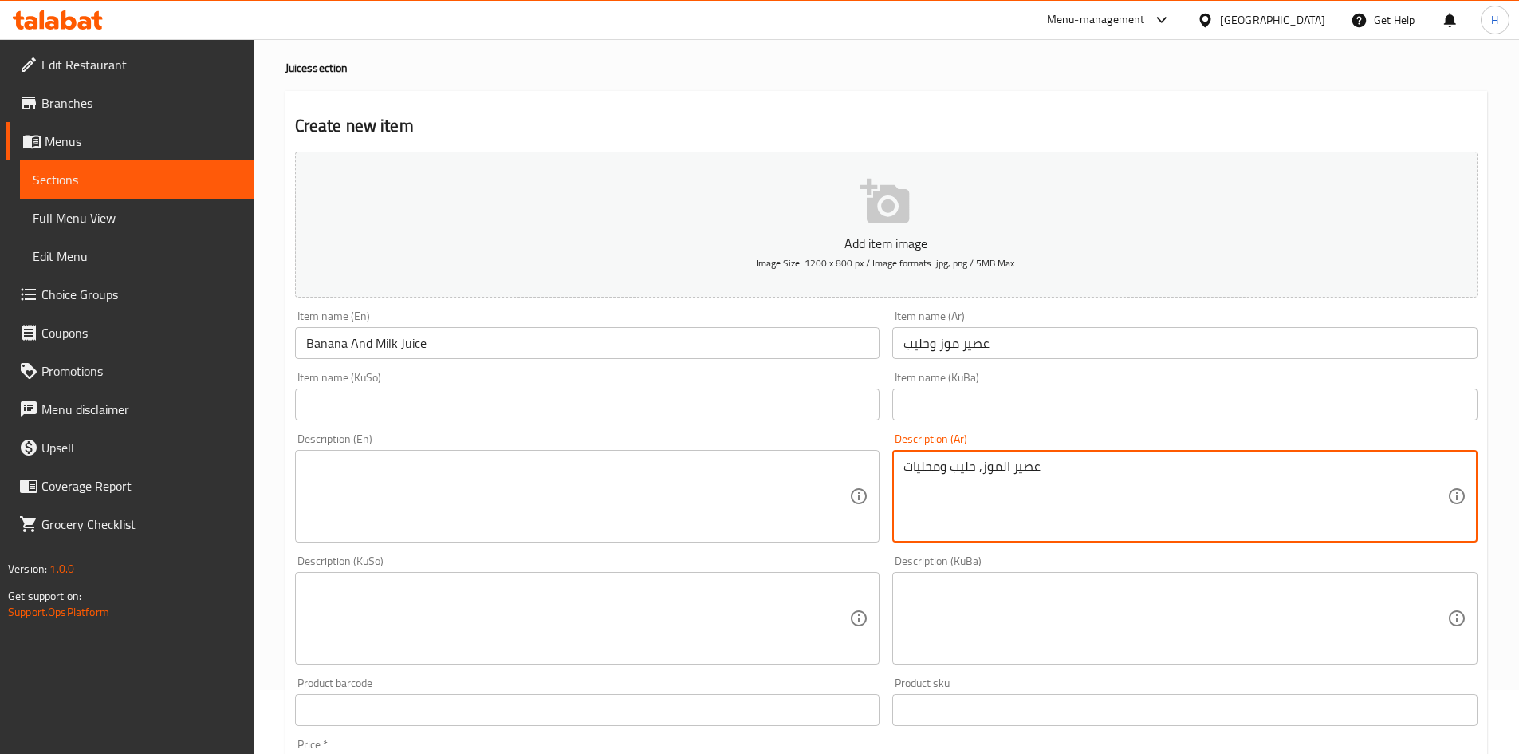
click at [975, 474] on textarea "عصير الموز, حليب ومحليات" at bounding box center [1176, 497] width 544 height 76
click at [510, 483] on textarea at bounding box center [578, 497] width 544 height 76
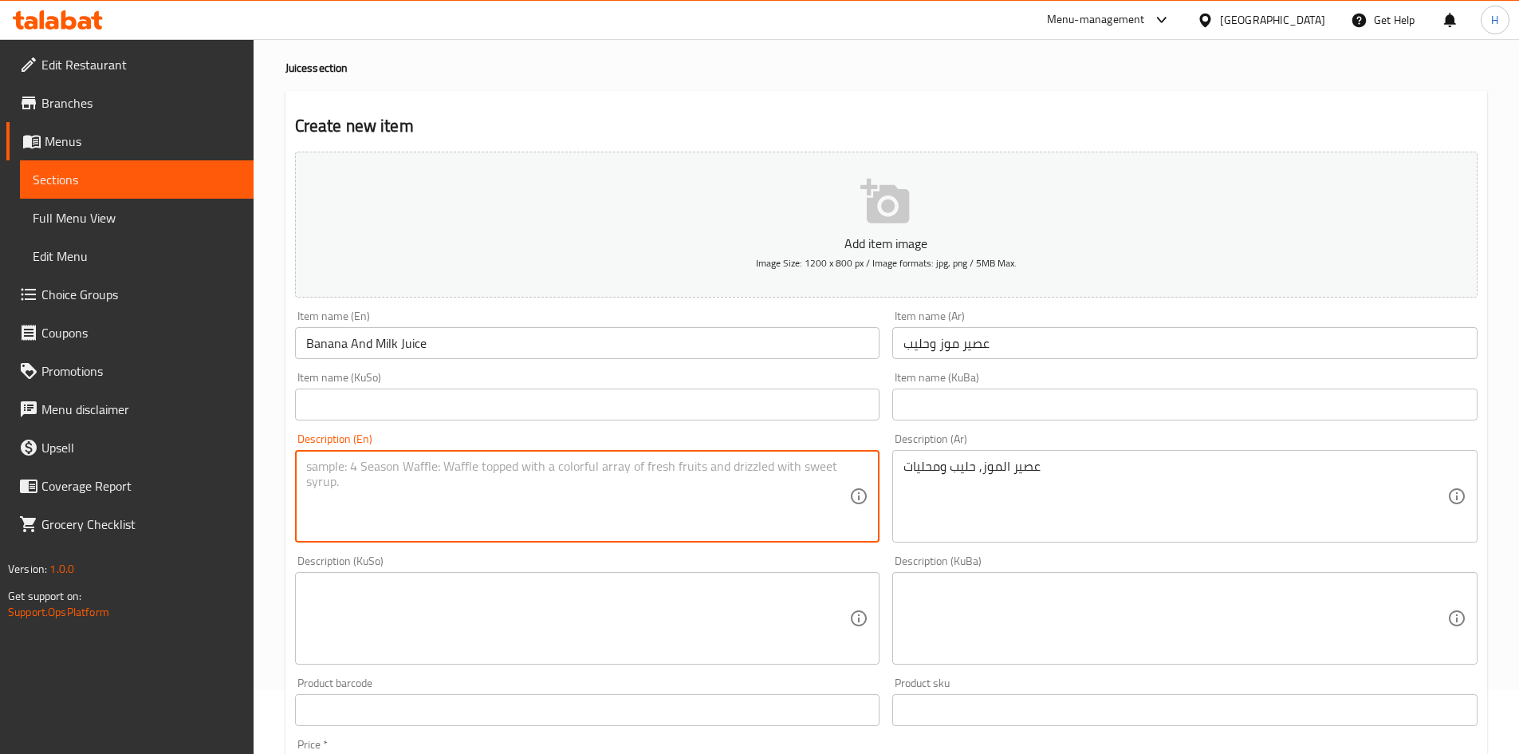
paste textarea "Banana juice, milk and sweeteners"
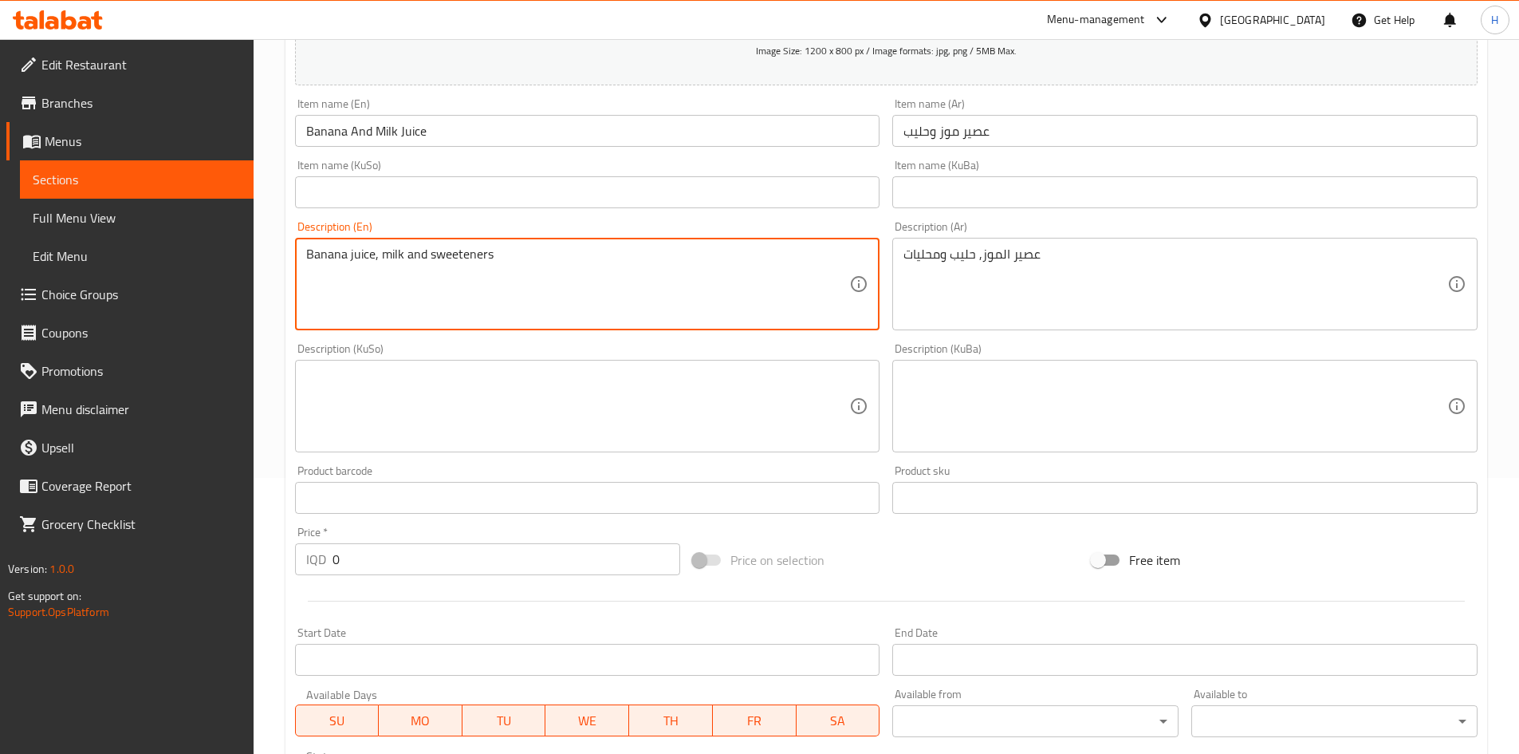
scroll to position [557, 0]
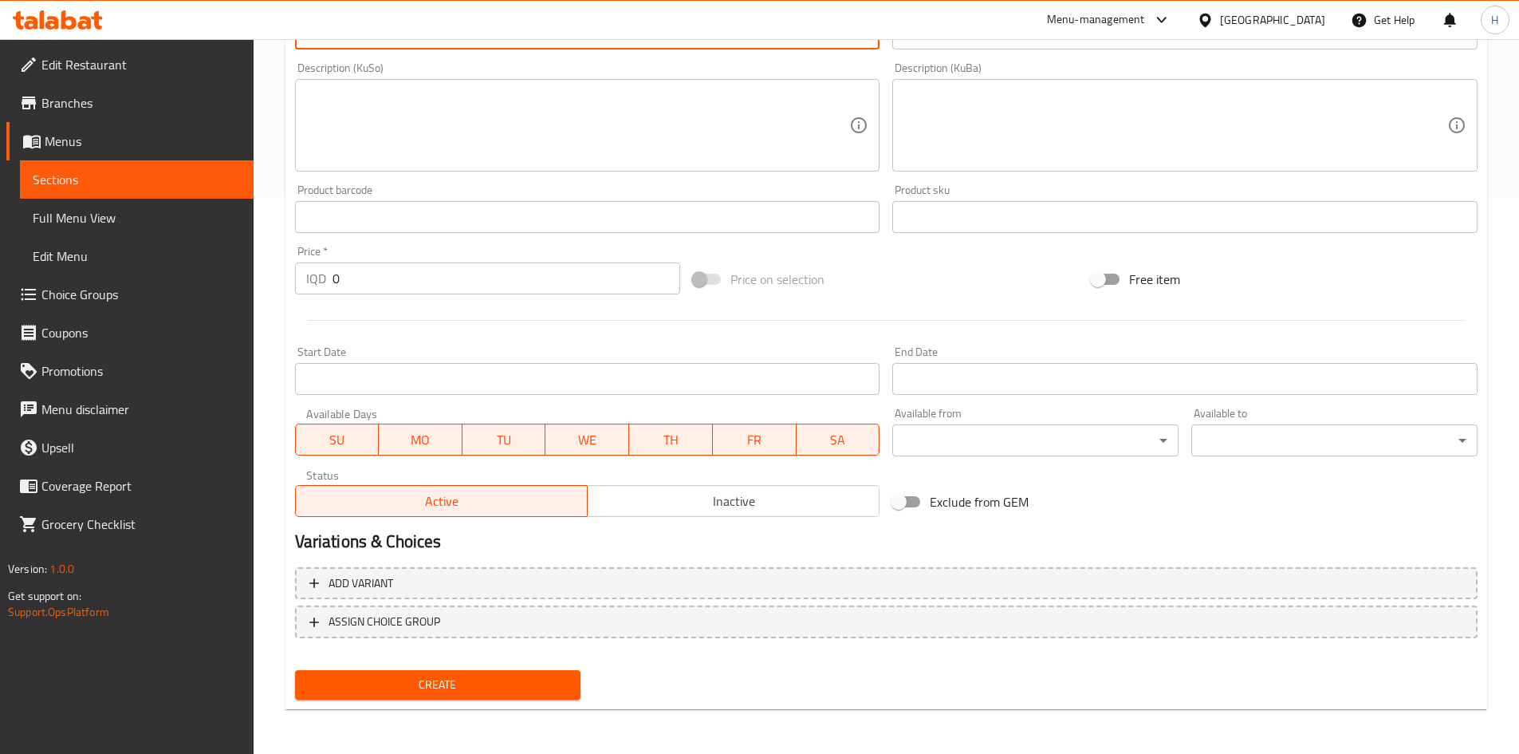
type textarea "Banana juice, milk and sweeteners"
click at [380, 282] on input "0" at bounding box center [507, 278] width 349 height 32
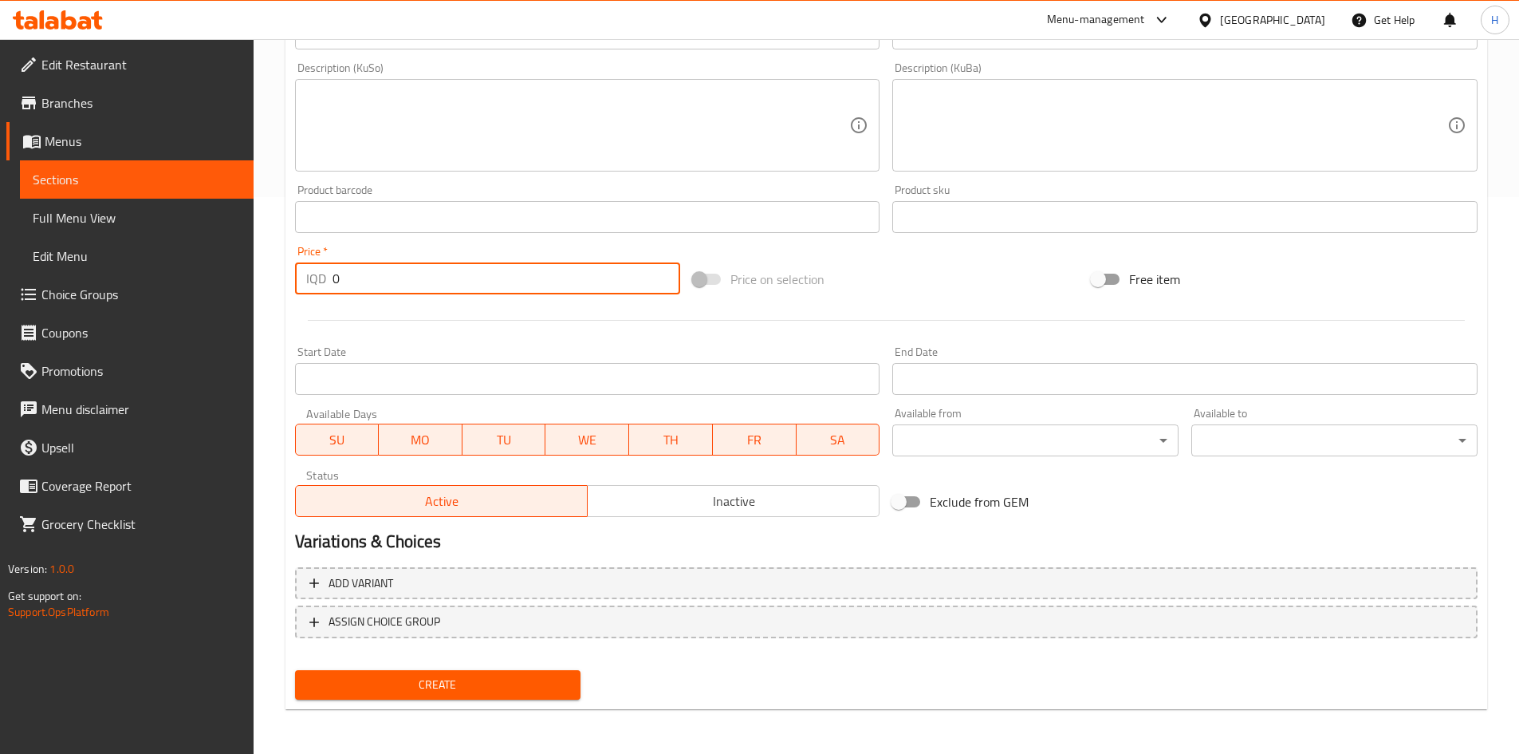
click at [380, 282] on input "0" at bounding box center [507, 278] width 349 height 32
type input "5500"
click at [527, 694] on span "Create" at bounding box center [438, 685] width 261 height 20
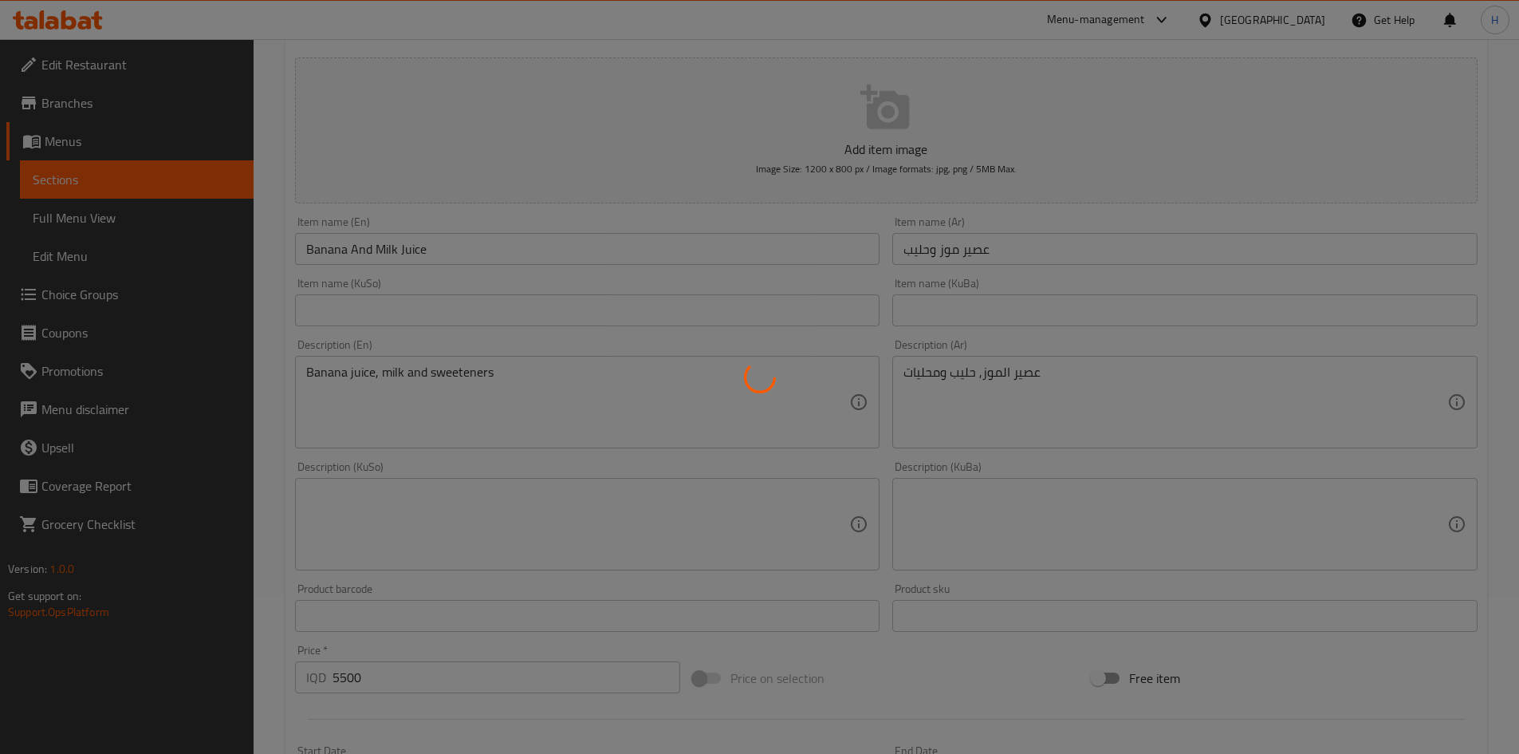
scroll to position [0, 0]
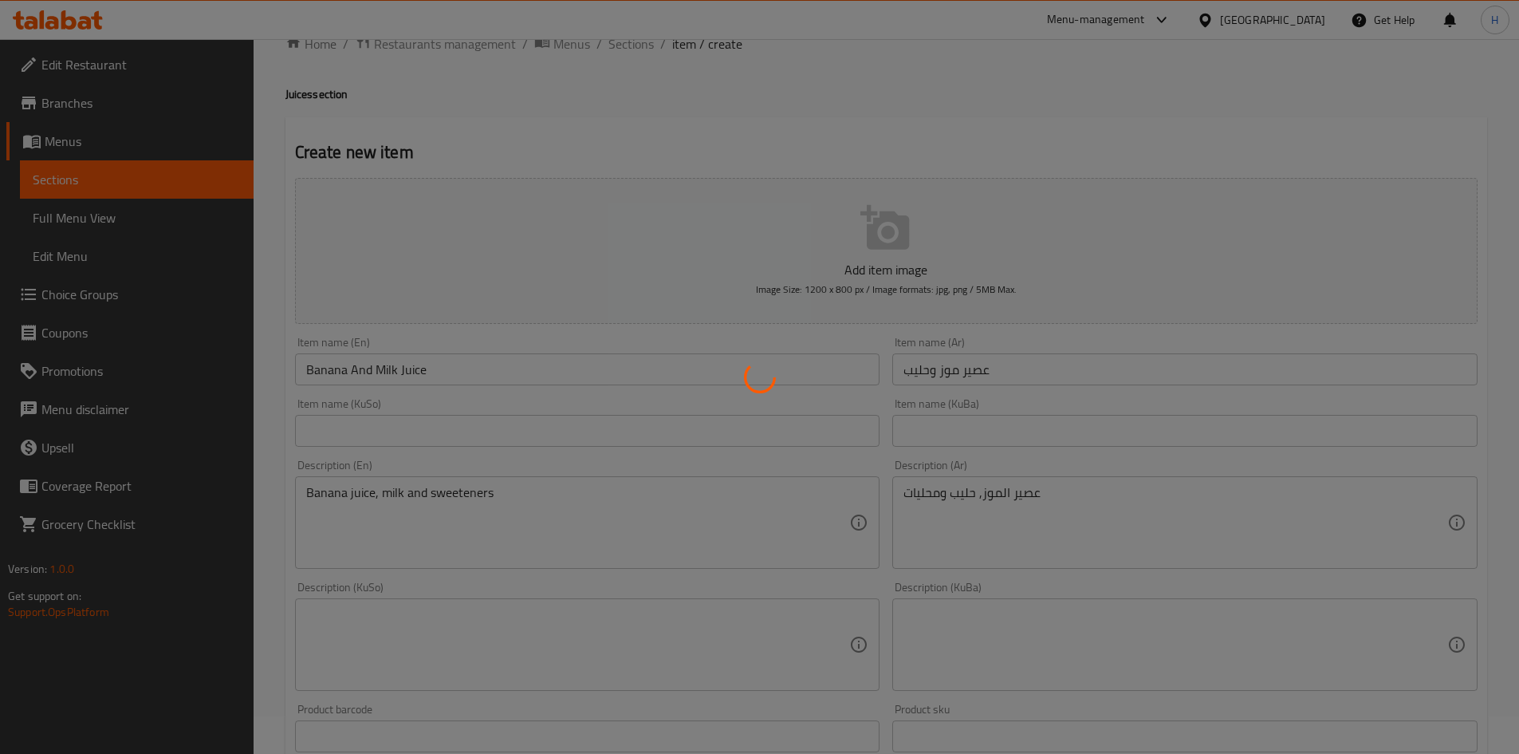
type input "0"
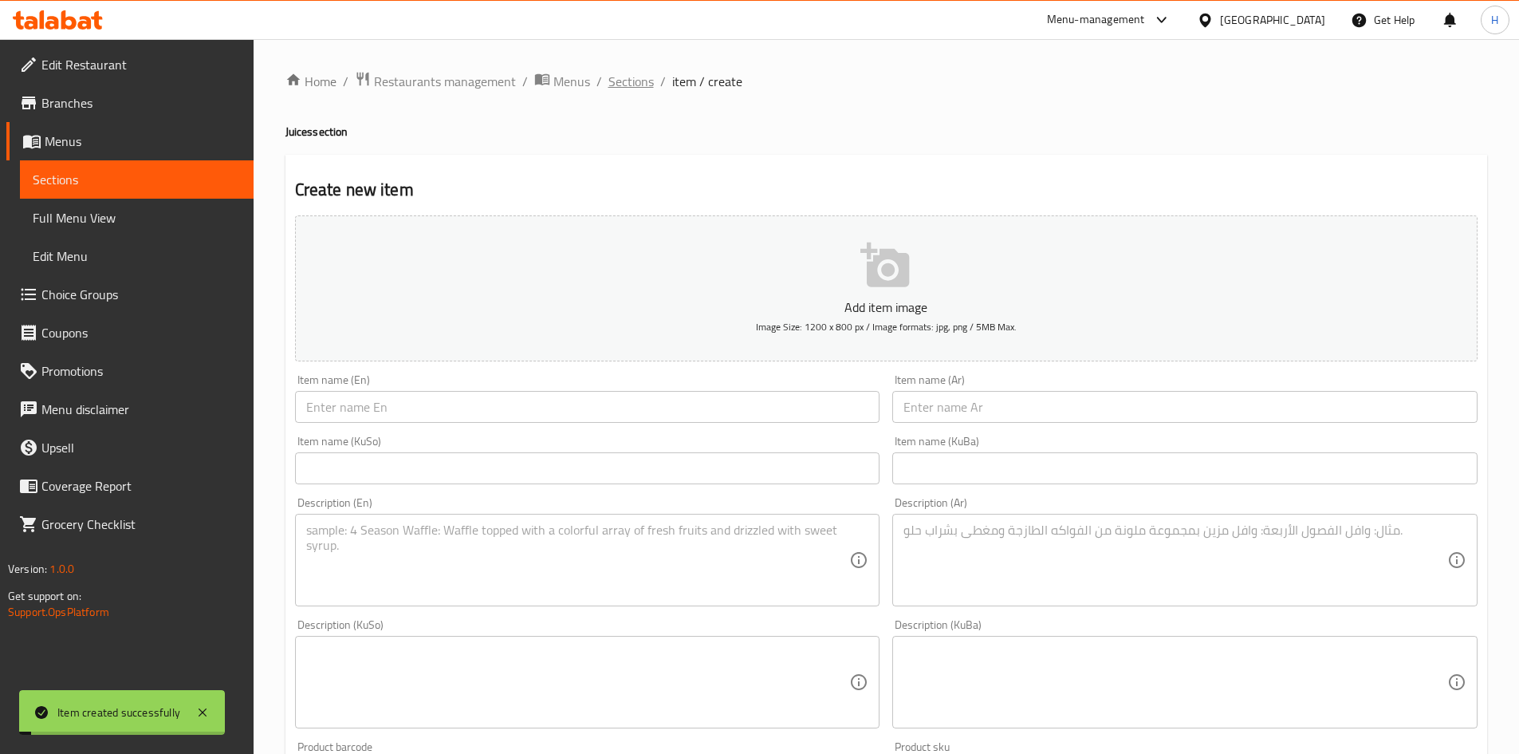
click at [626, 81] on span "Sections" at bounding box center [631, 81] width 45 height 19
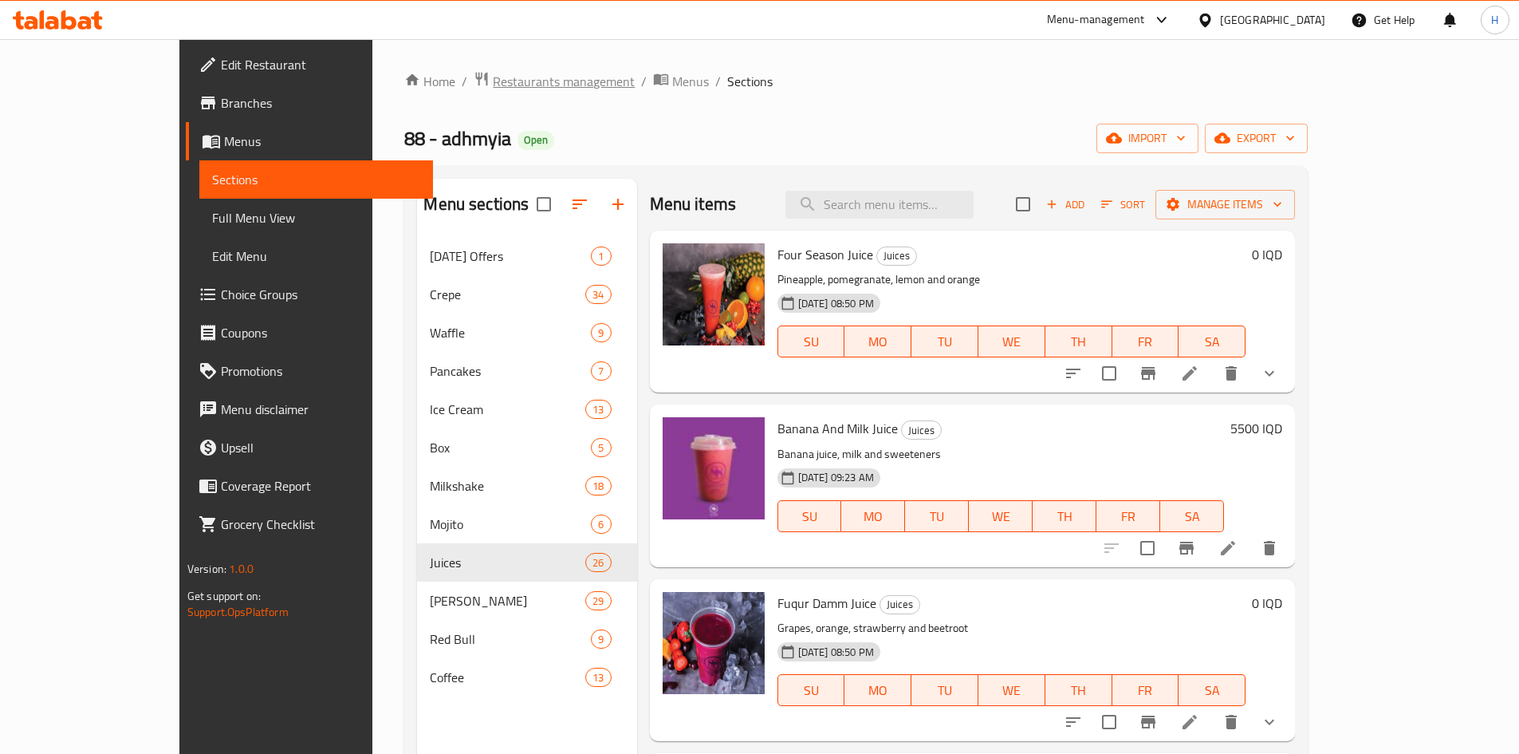
click at [493, 72] on span "Restaurants management" at bounding box center [564, 81] width 142 height 19
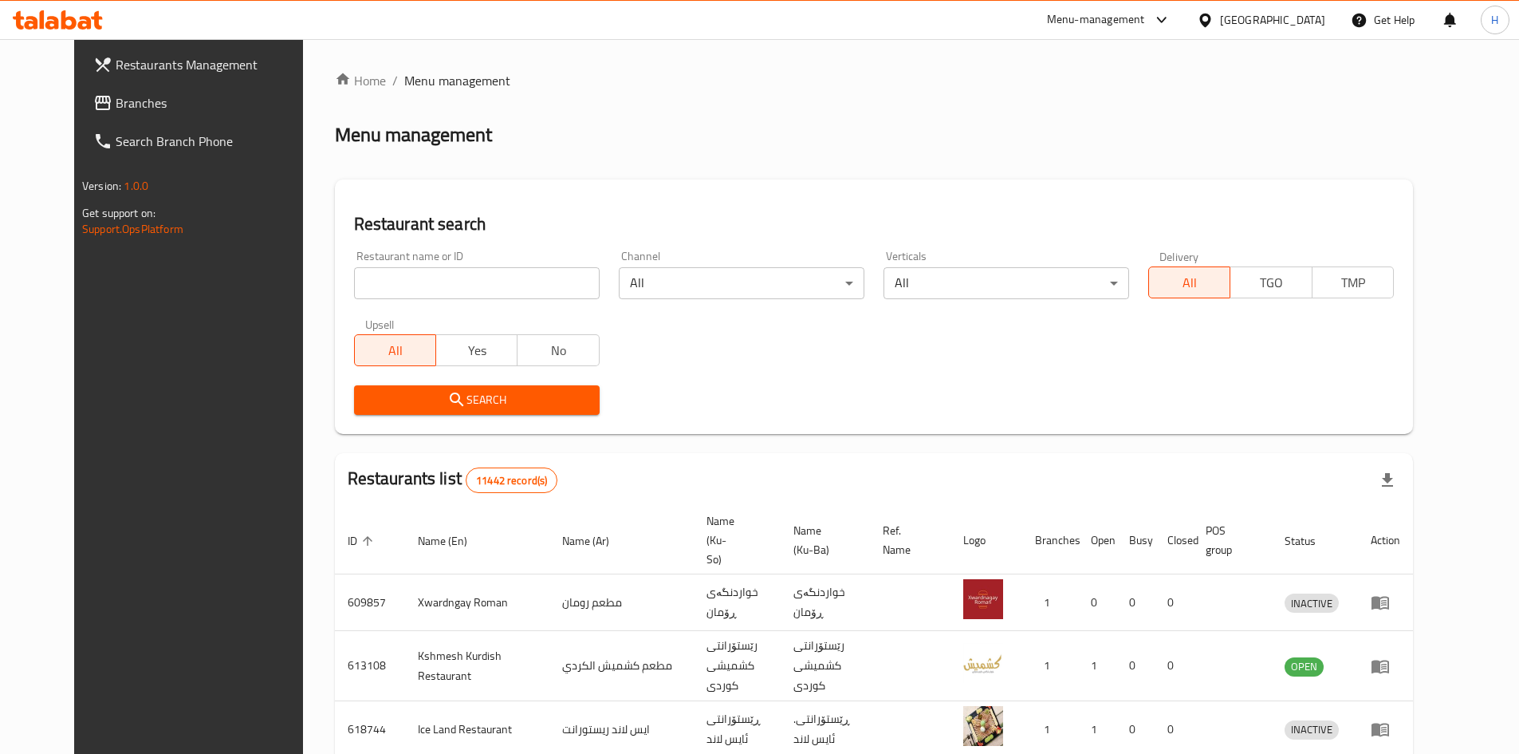
click at [421, 301] on div "Restaurant name or ID Restaurant name or ID" at bounding box center [477, 275] width 265 height 68
click at [424, 295] on input "search" at bounding box center [477, 283] width 246 height 32
paste input "669038"
type input "669038"
click button "Search" at bounding box center [477, 400] width 246 height 30
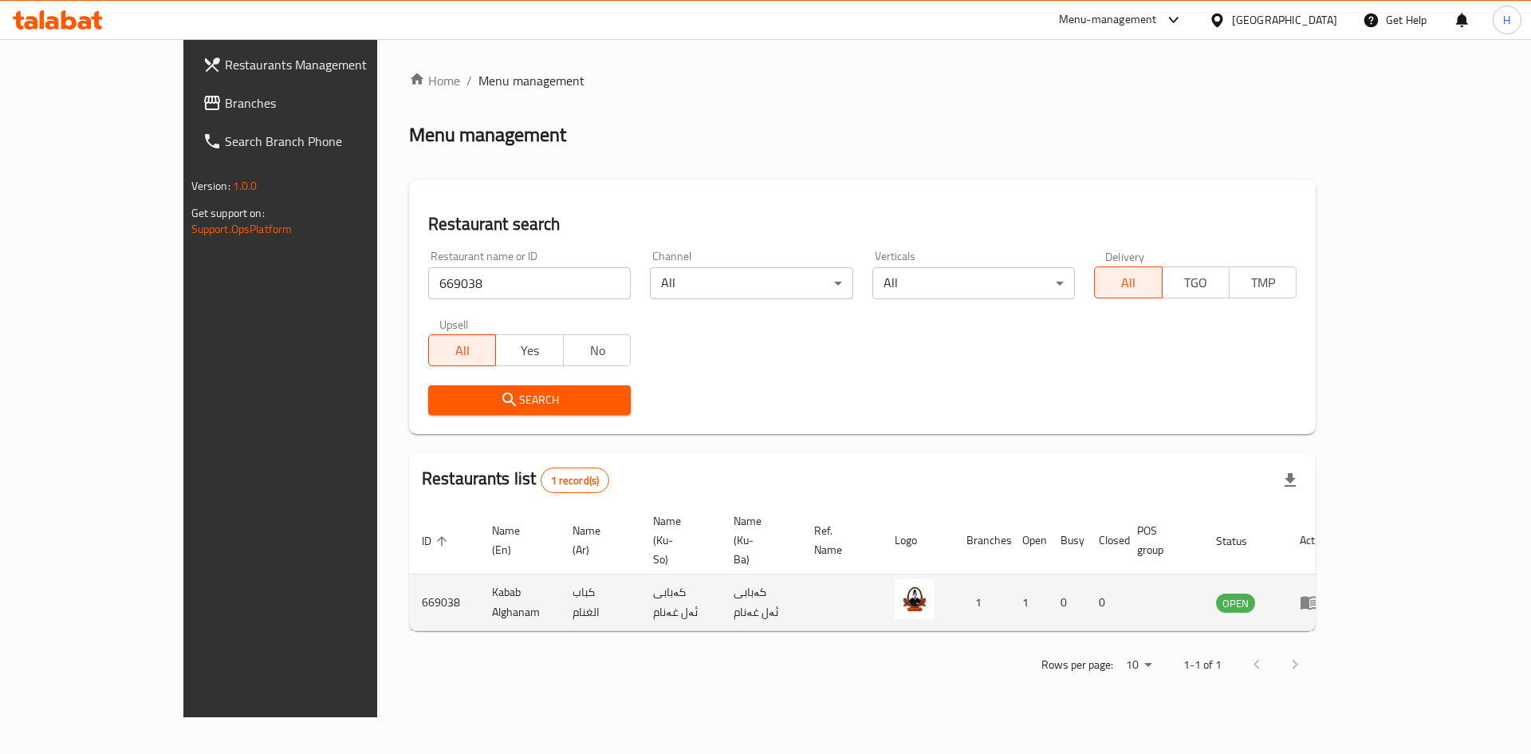
click at [1318, 597] on icon "enhanced table" at bounding box center [1310, 604] width 18 height 14
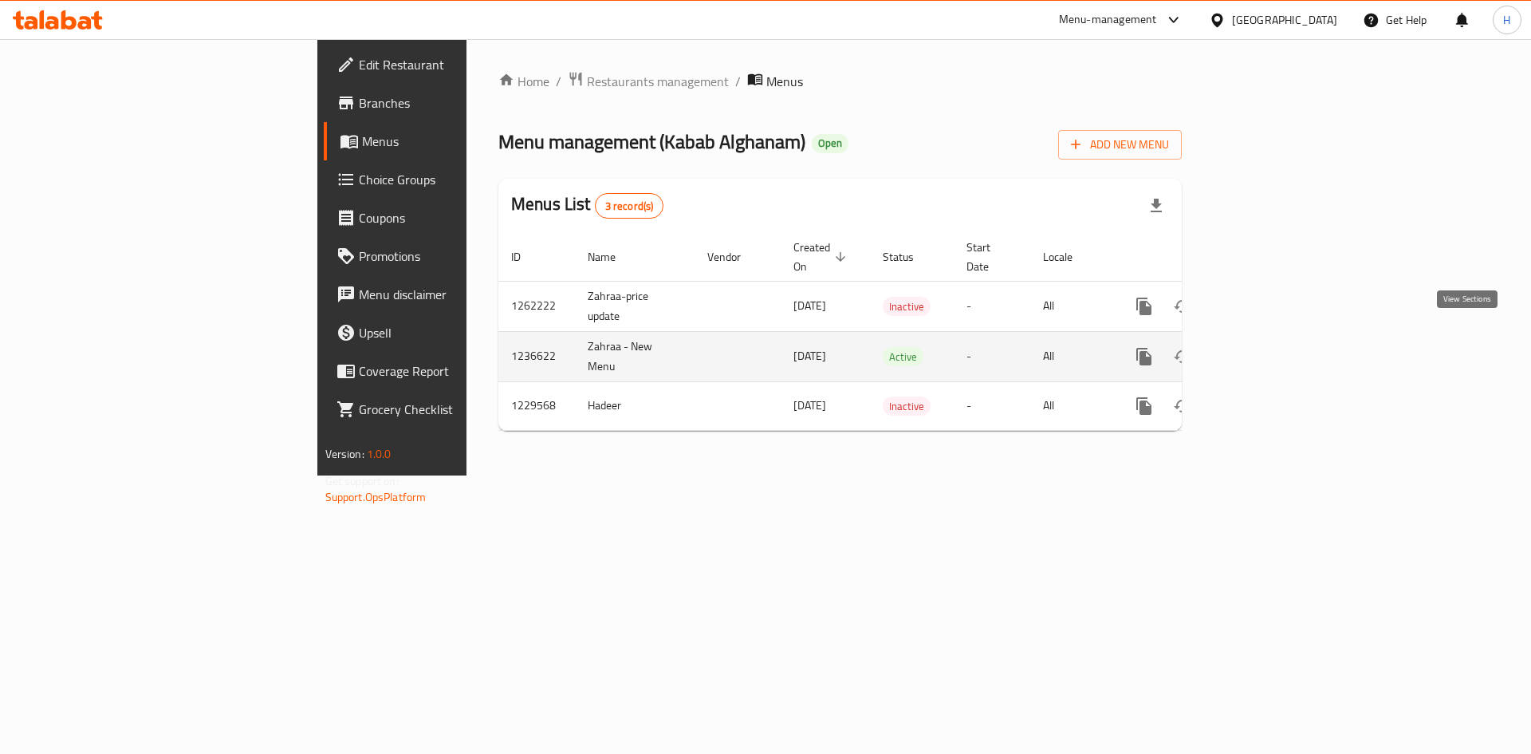
click at [1279, 337] on link "enhanced table" at bounding box center [1259, 356] width 38 height 38
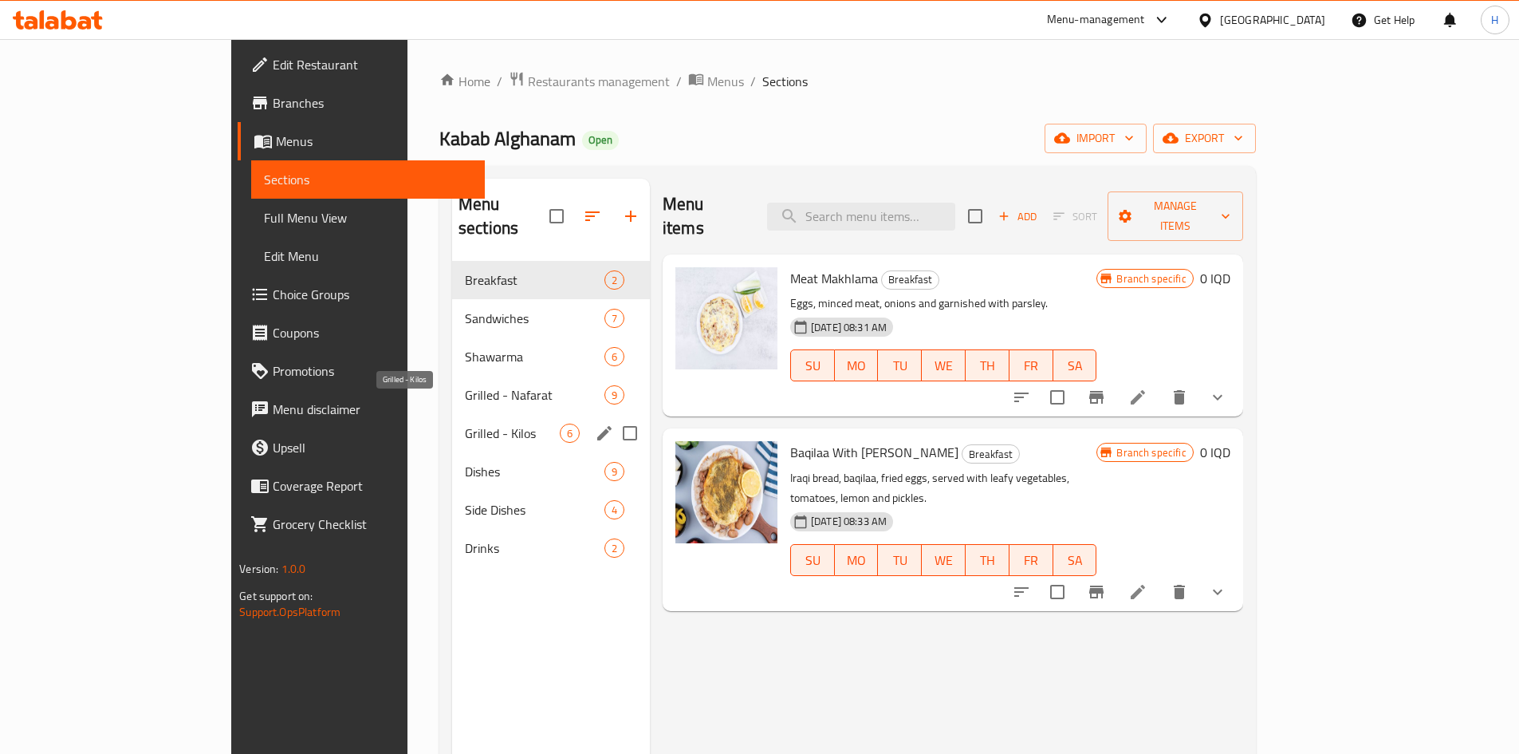
click at [465, 424] on span "Grilled - Kilos" at bounding box center [512, 433] width 95 height 19
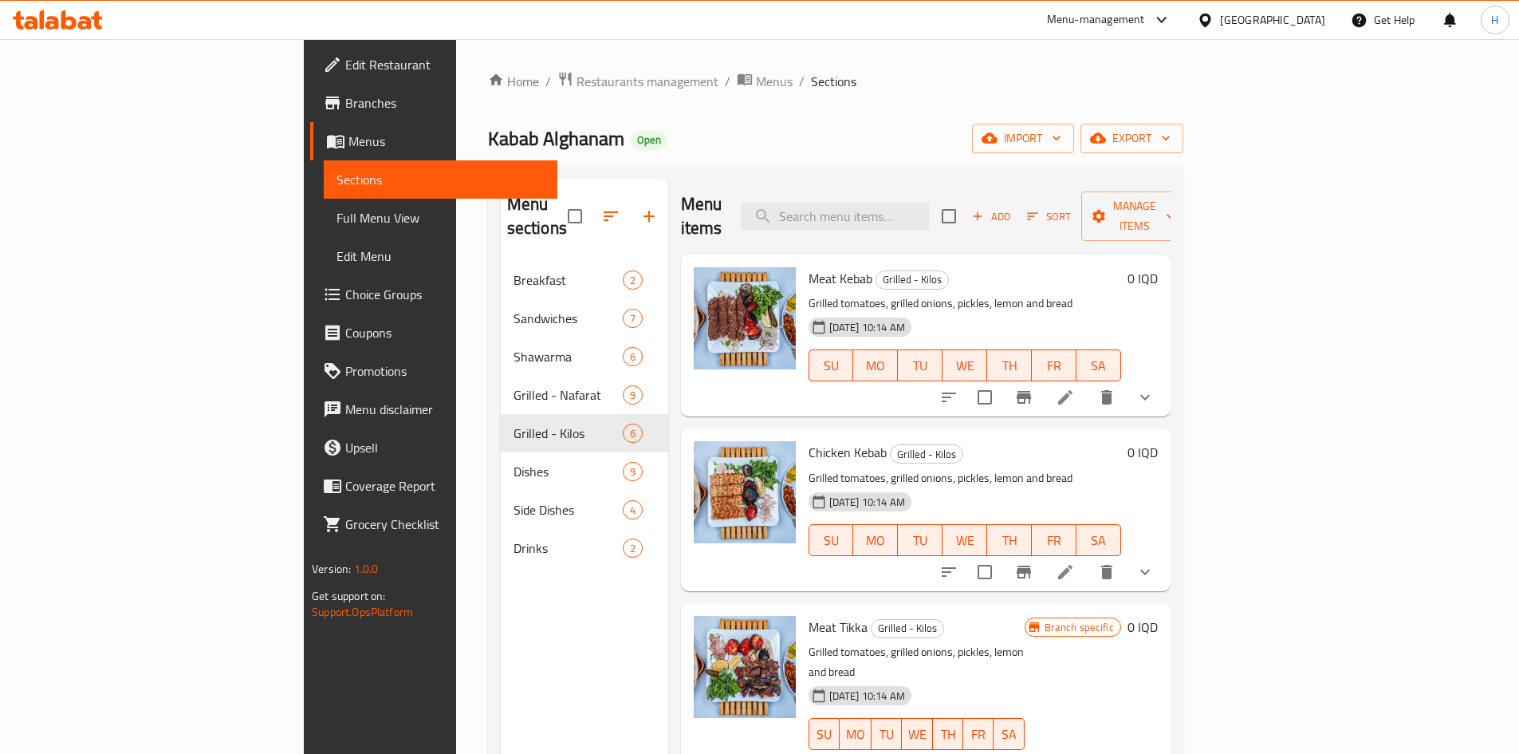
click at [1165, 392] on div at bounding box center [1047, 397] width 235 height 38
click at [1075, 388] on icon at bounding box center [1065, 397] width 19 height 19
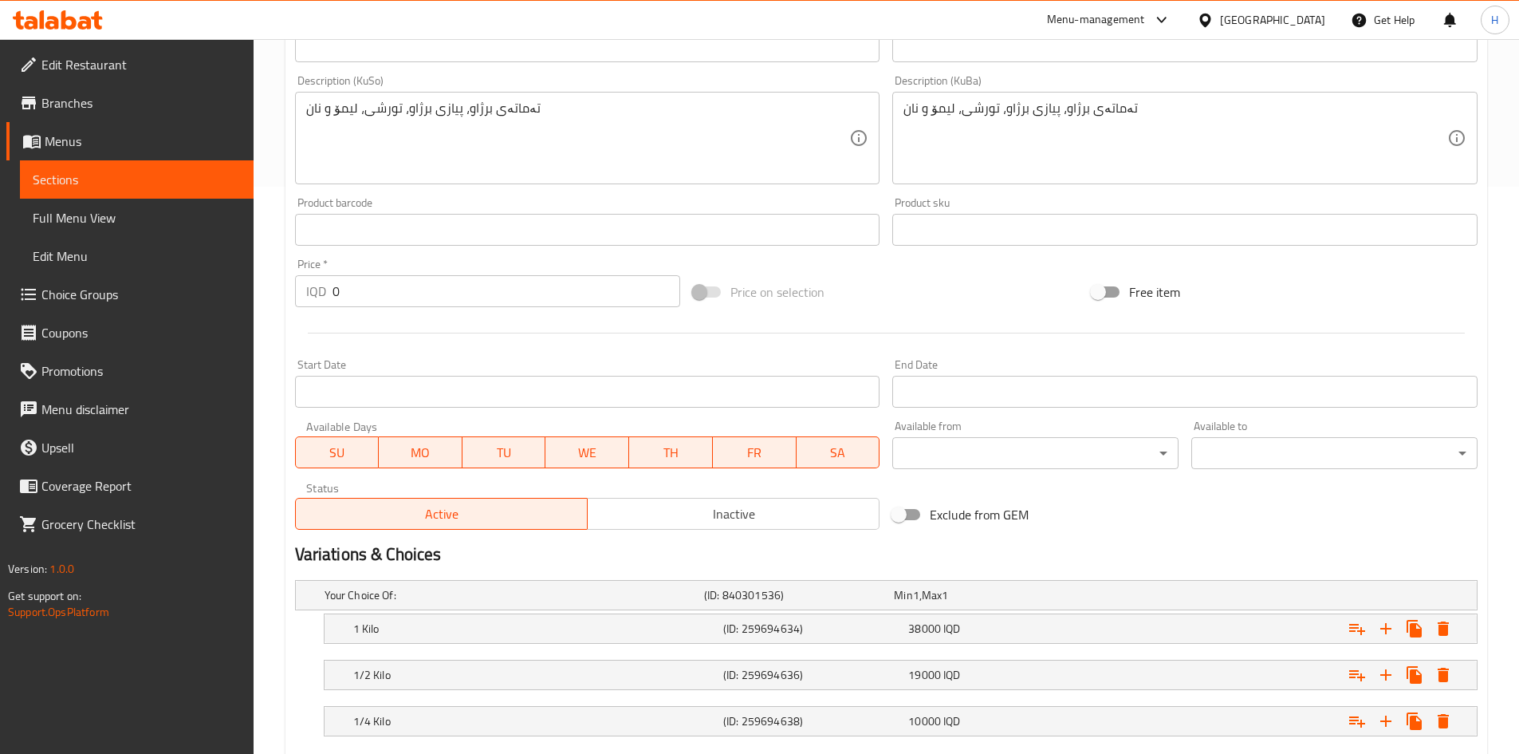
scroll to position [662, 0]
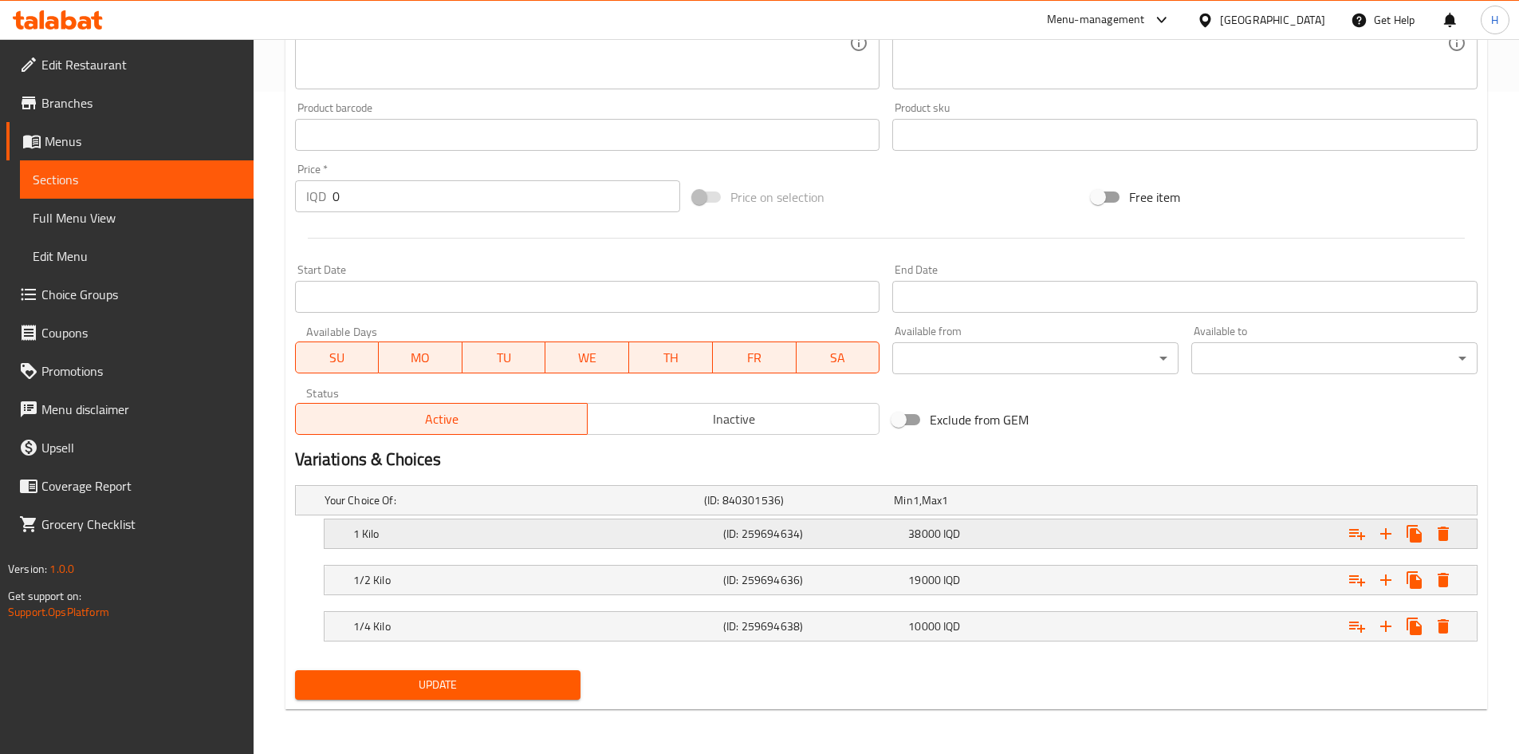
click at [372, 544] on div "1 Kilo" at bounding box center [535, 533] width 370 height 22
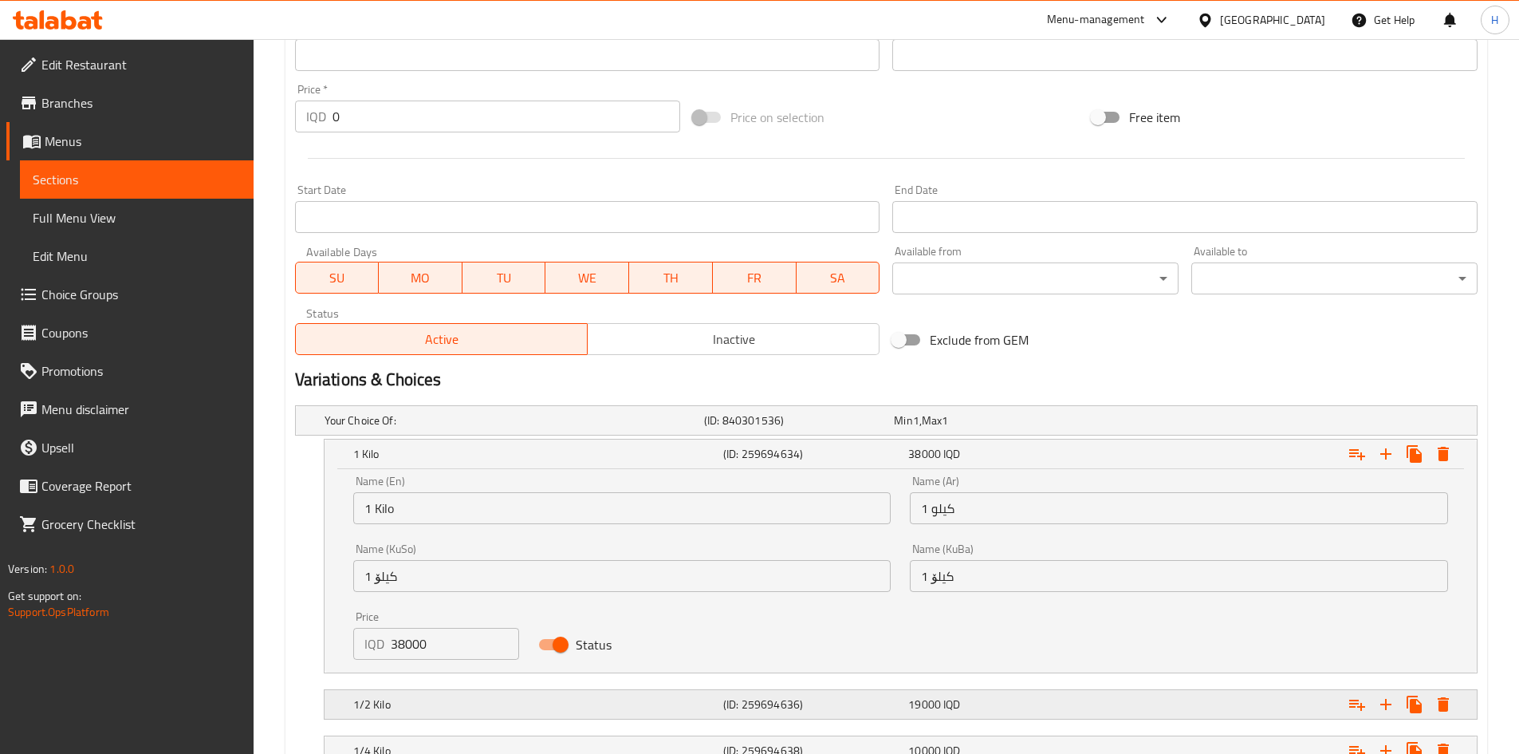
scroll to position [850, 0]
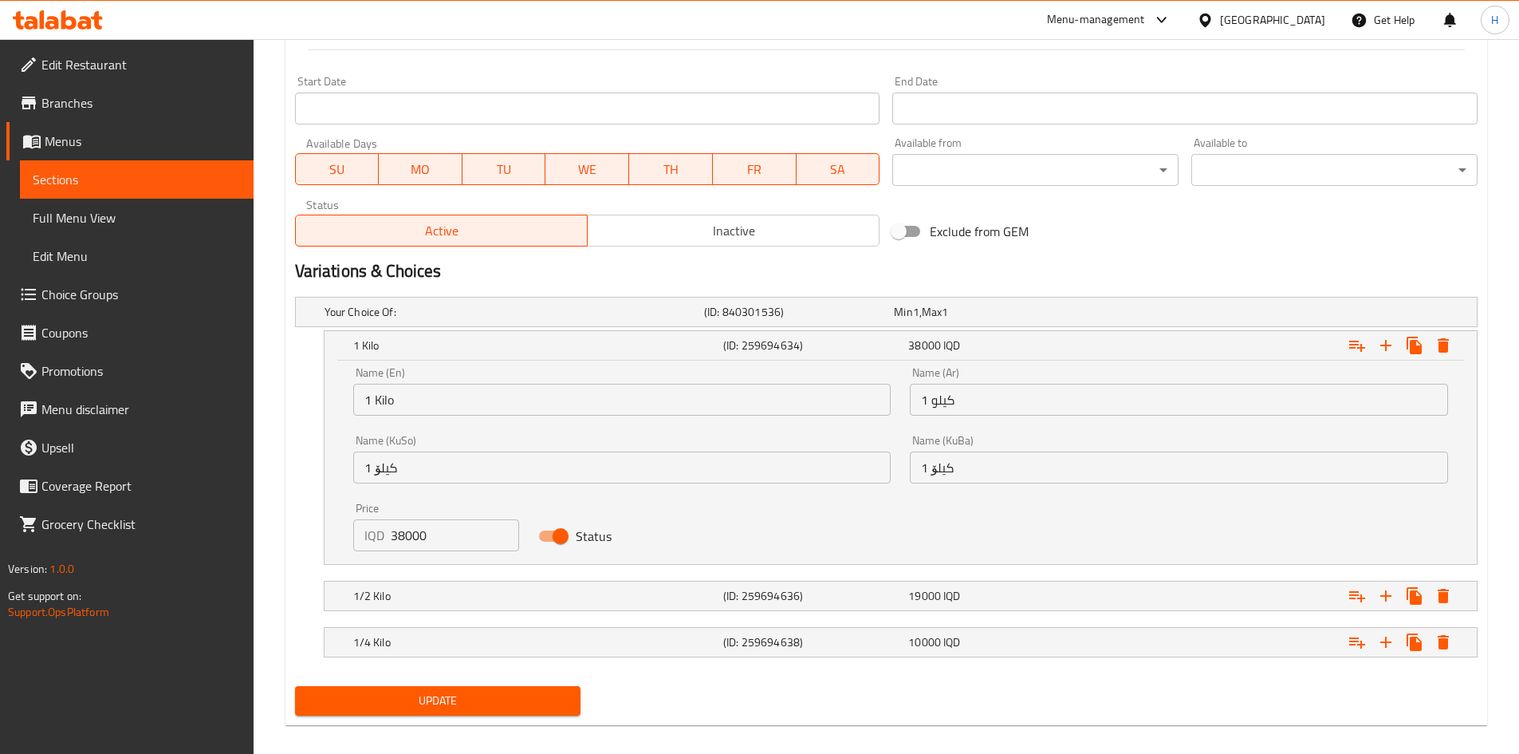
click at [414, 534] on input "38000" at bounding box center [455, 535] width 129 height 32
type input "40000"
click at [428, 585] on div "1/2 Kilo" at bounding box center [535, 596] width 370 height 22
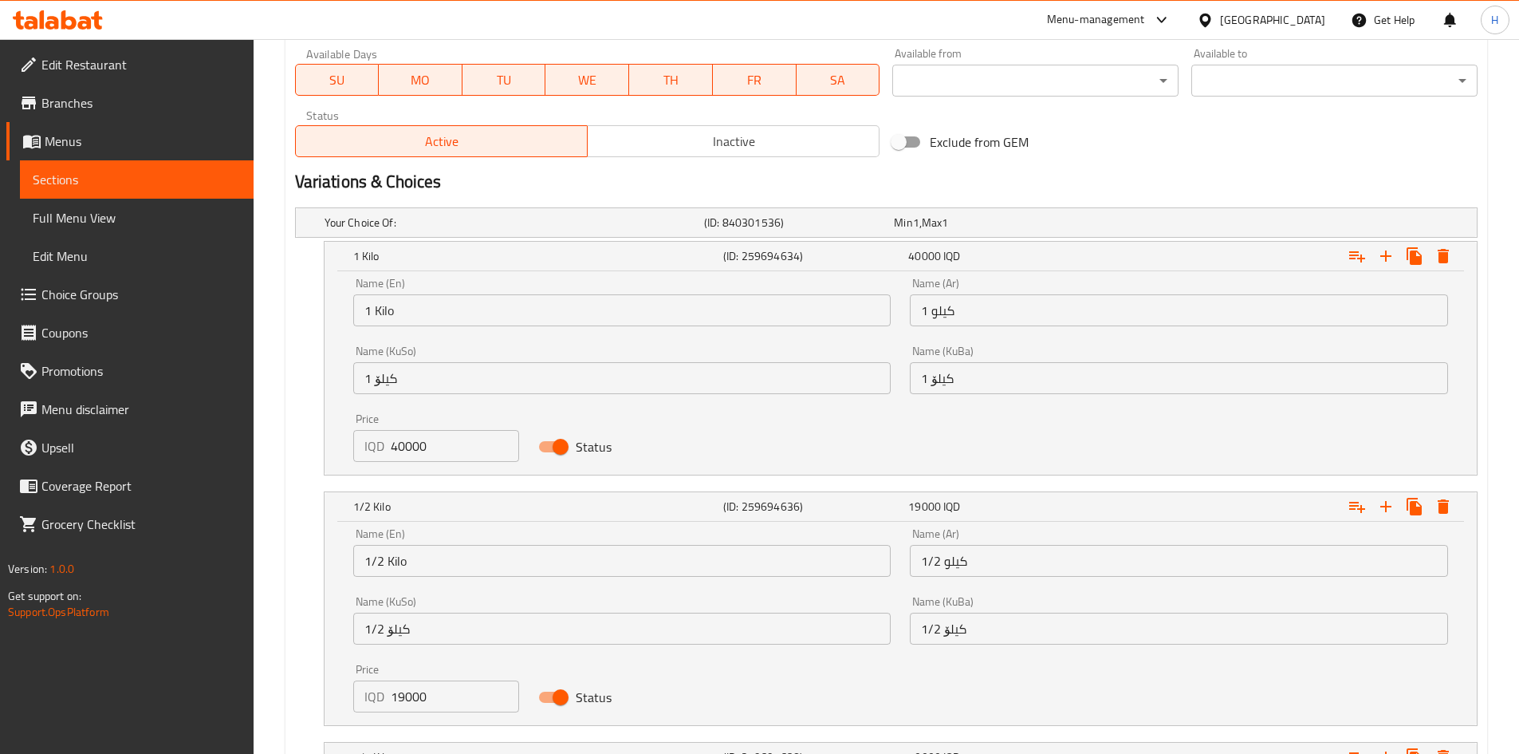
scroll to position [1010, 0]
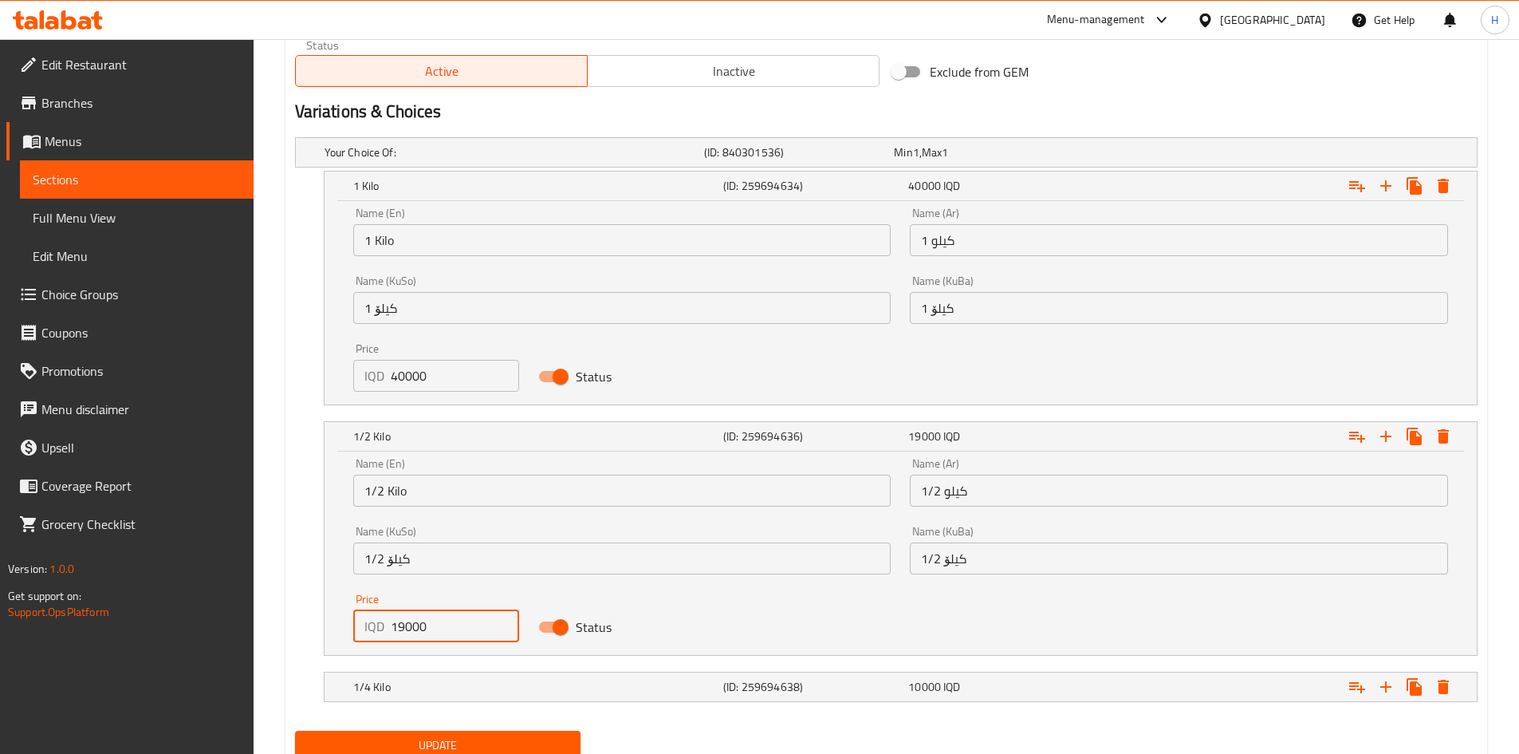
click at [404, 625] on input "19000" at bounding box center [455, 626] width 129 height 32
type input "20000"
click at [431, 687] on h5 "1/4 Kilo" at bounding box center [535, 687] width 364 height 16
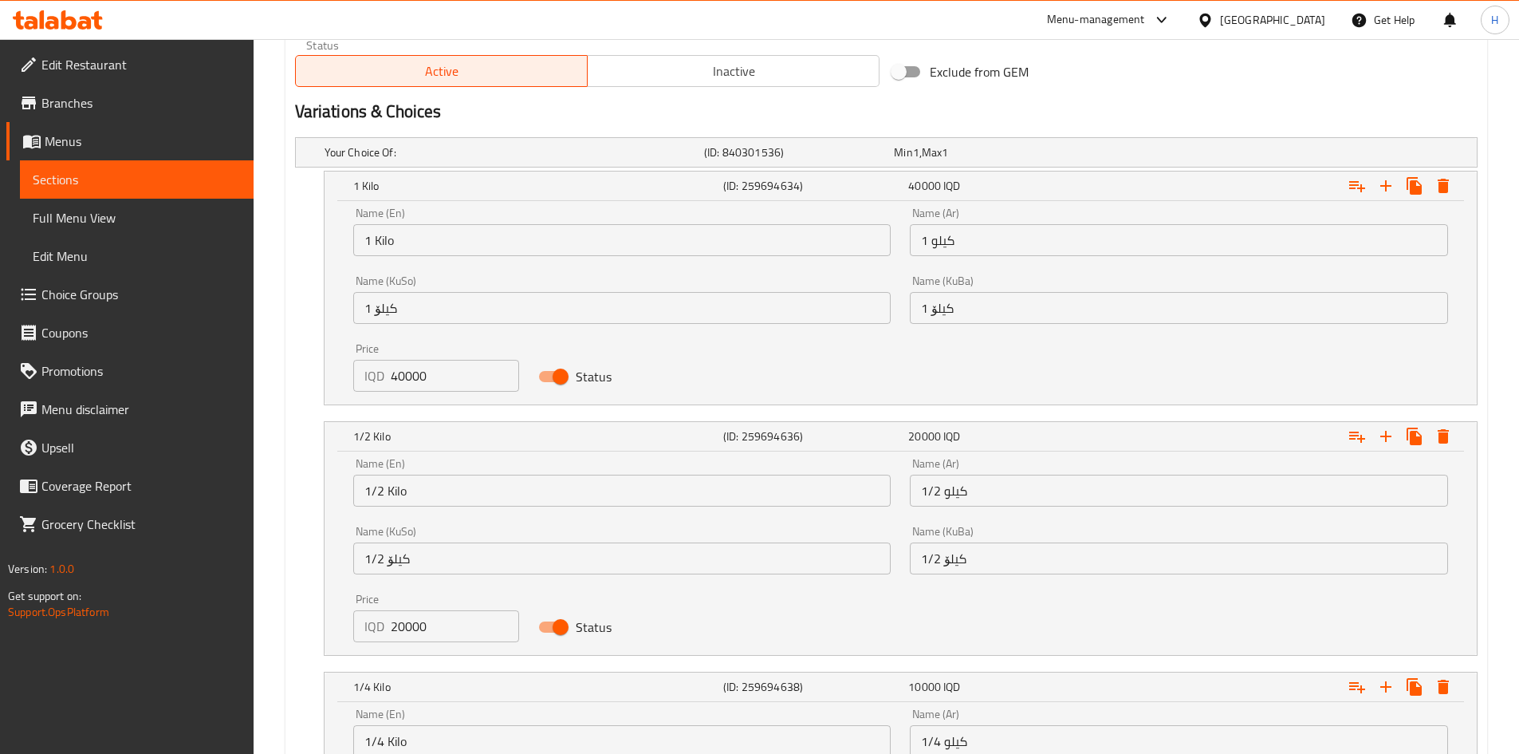
scroll to position [1249, 0]
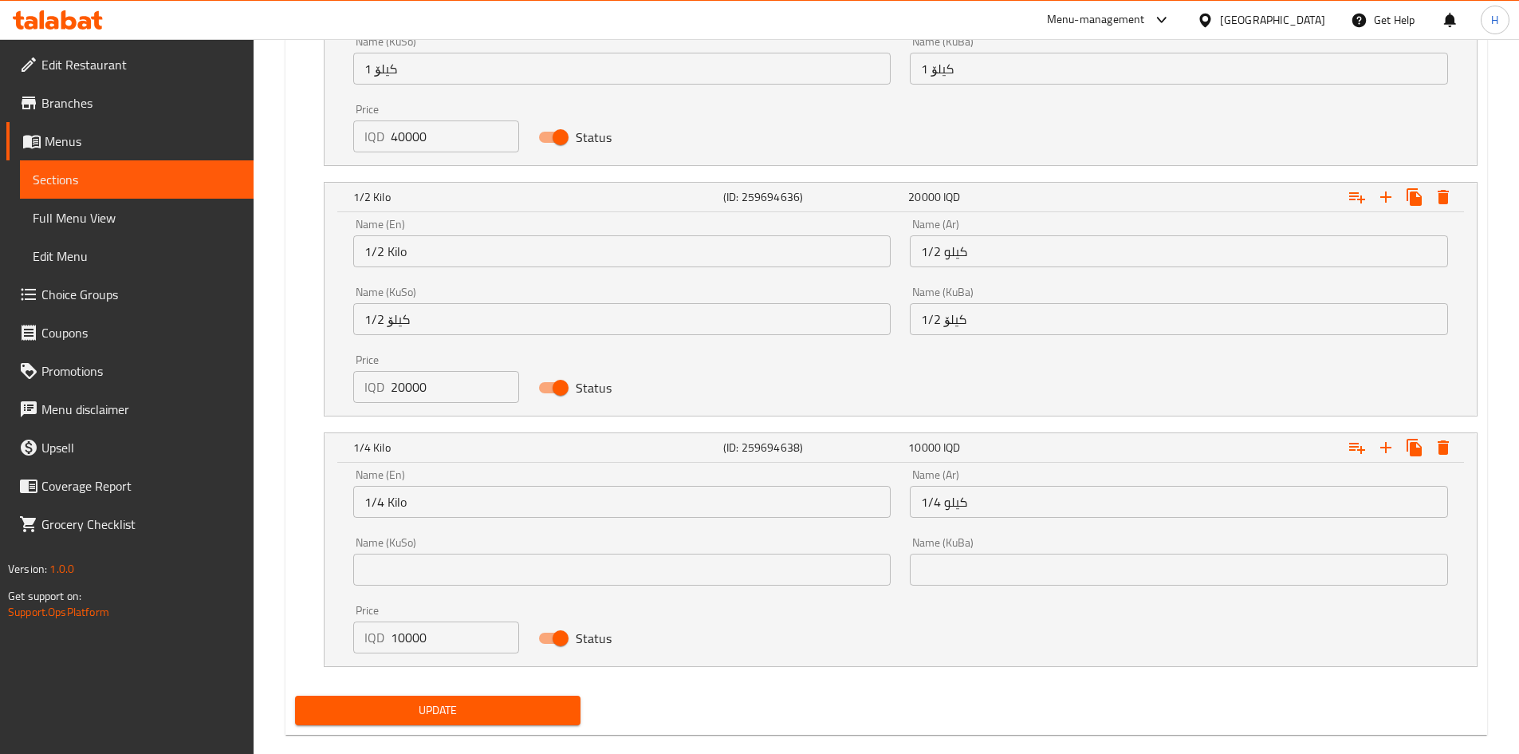
click at [421, 646] on input "10000" at bounding box center [455, 637] width 129 height 32
click at [477, 705] on span "Update" at bounding box center [438, 710] width 261 height 20
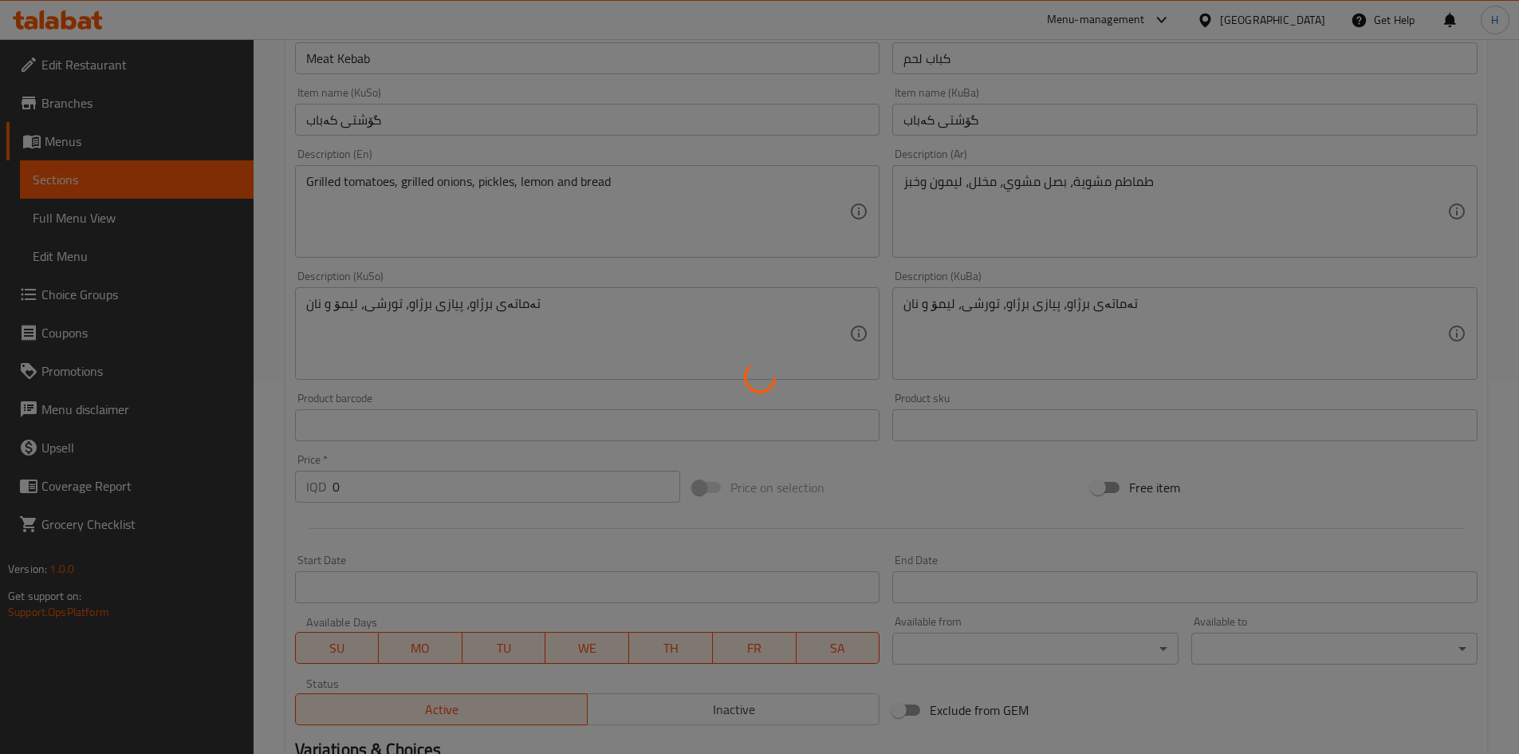
scroll to position [0, 0]
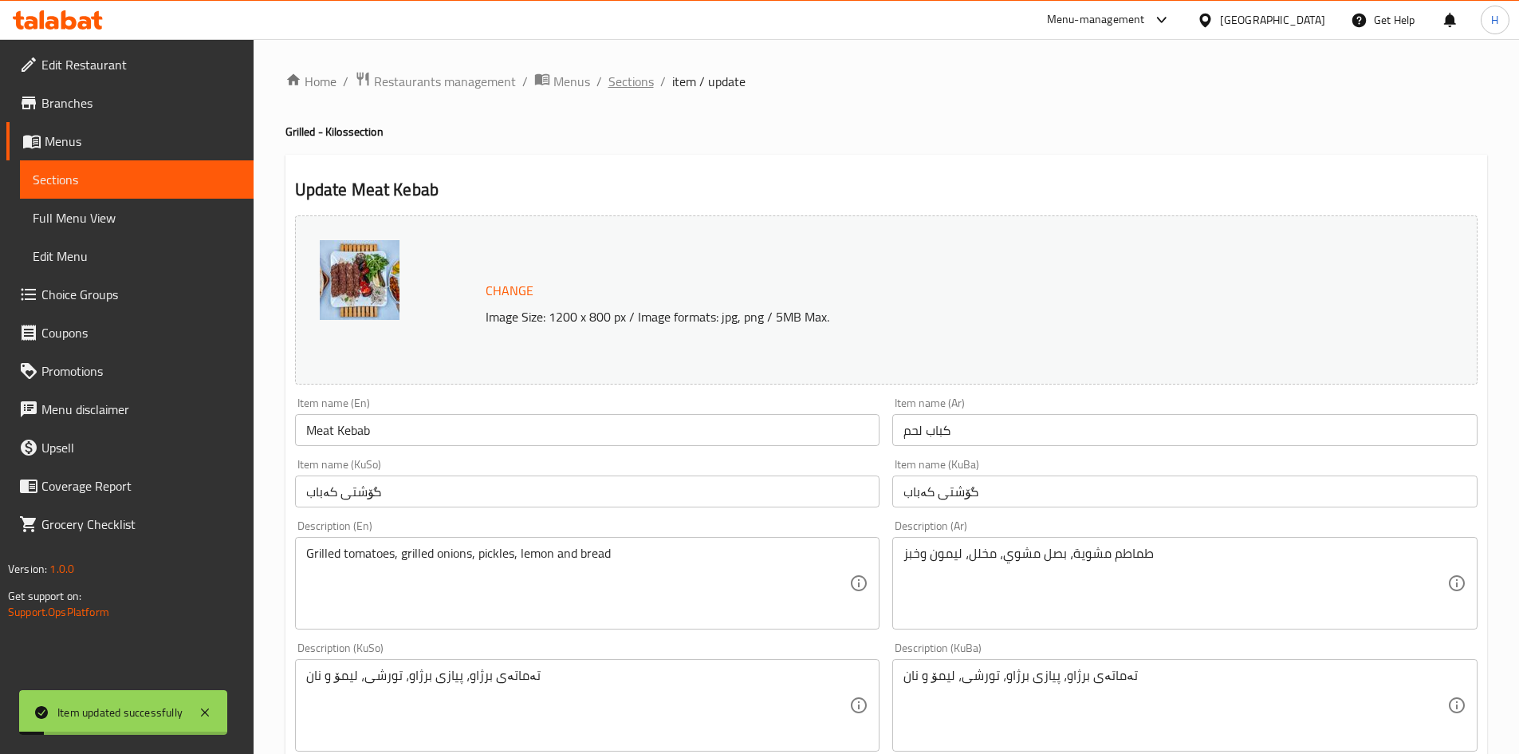
click at [625, 89] on span "Sections" at bounding box center [631, 81] width 45 height 19
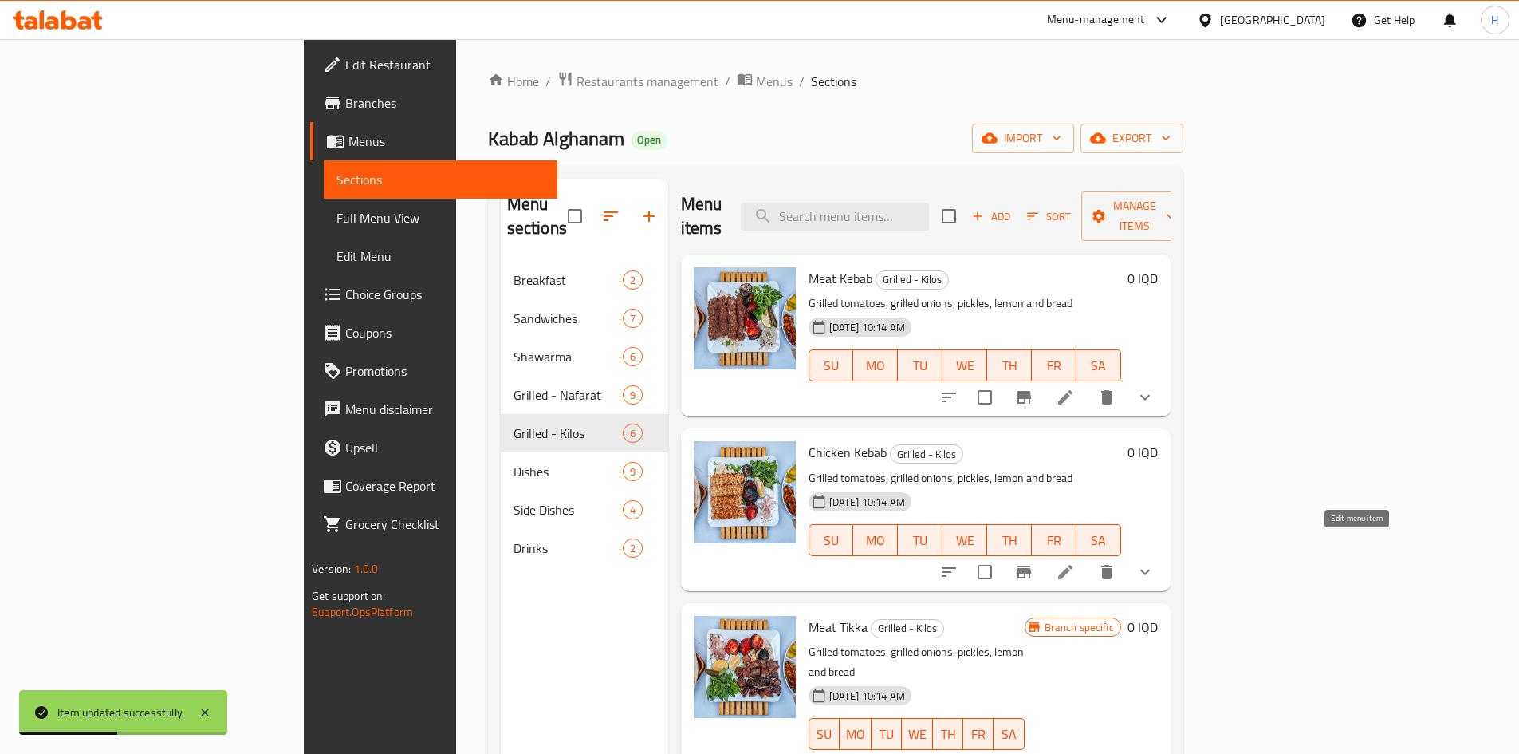
click at [1075, 562] on icon at bounding box center [1065, 571] width 19 height 19
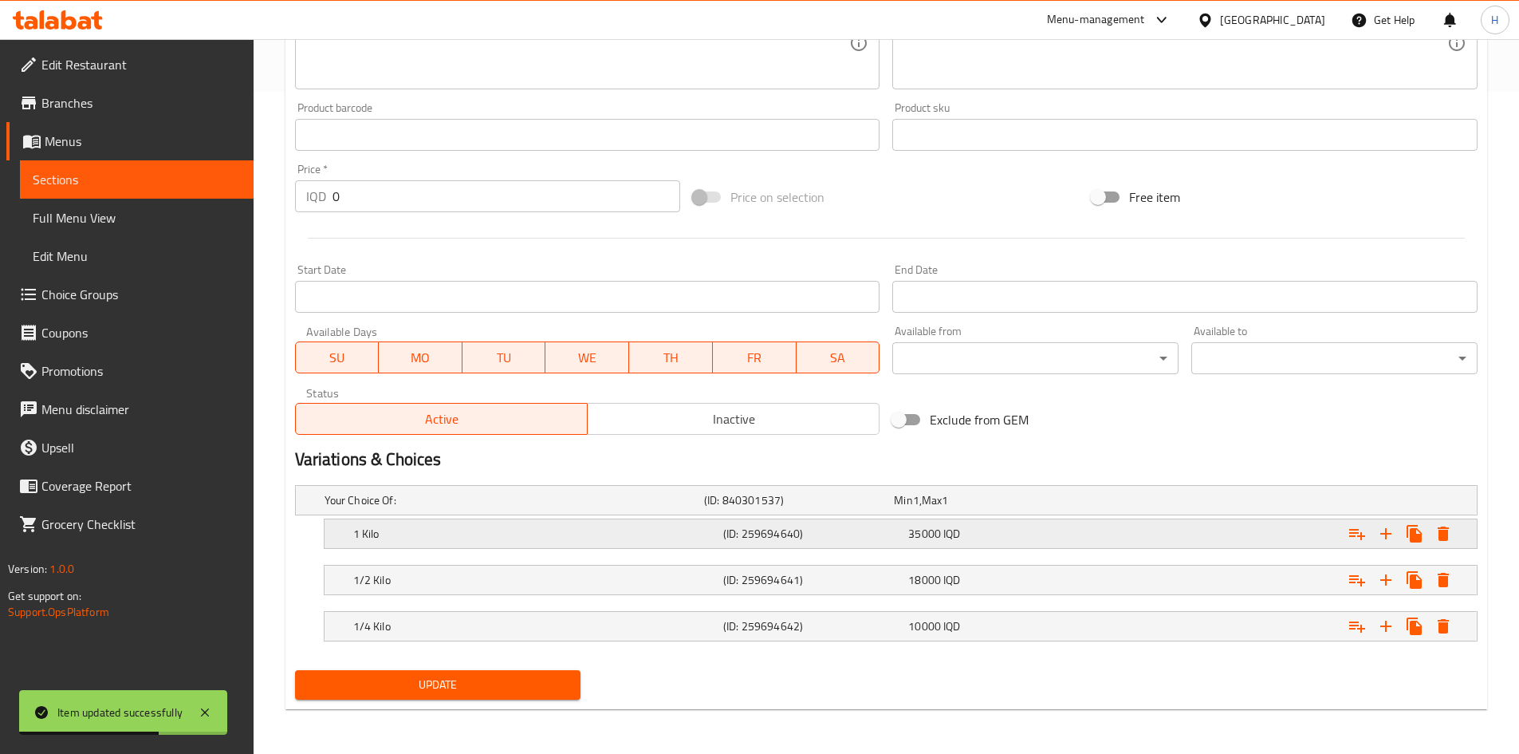
click at [441, 534] on h5 "1 Kilo" at bounding box center [535, 534] width 364 height 16
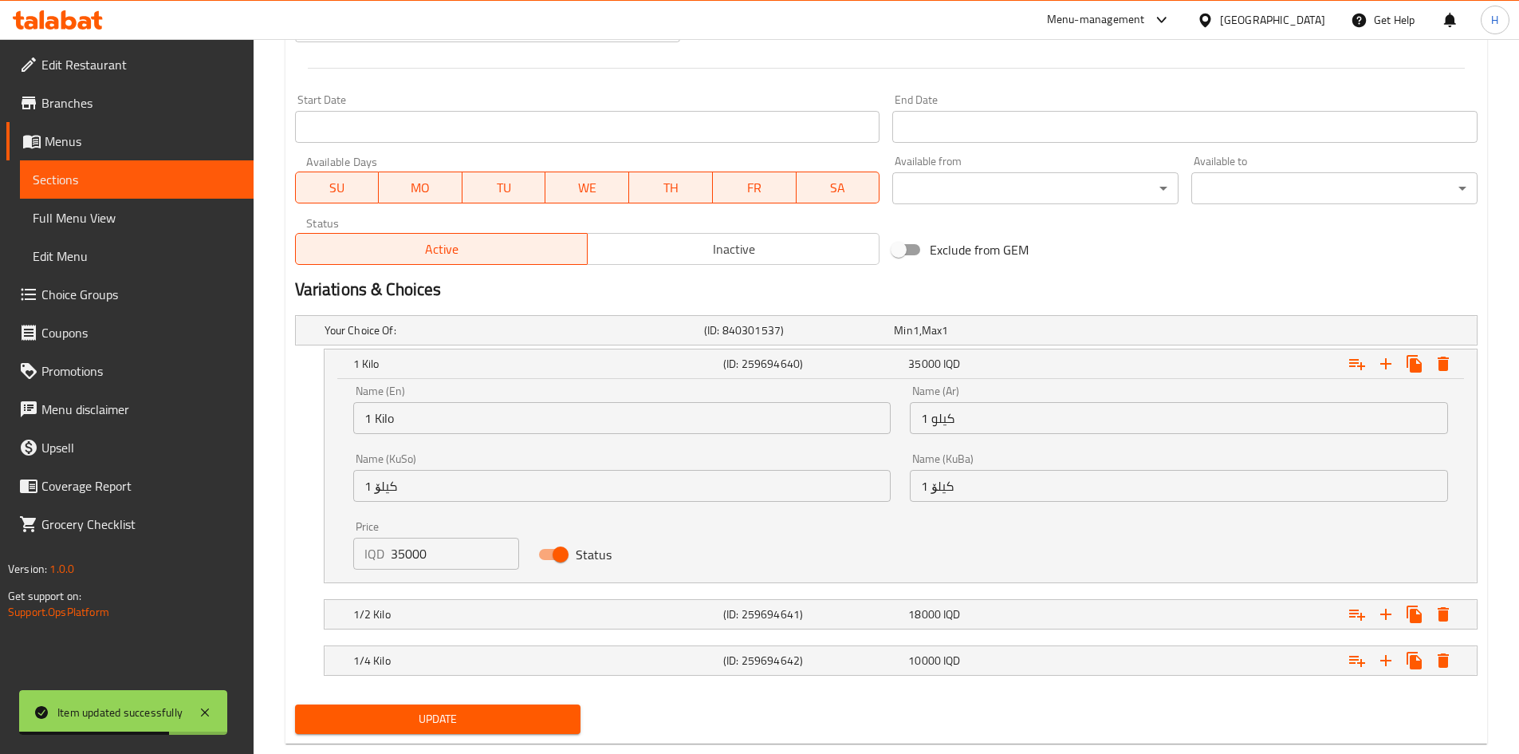
scroll to position [833, 0]
click at [399, 561] on input "35000" at bounding box center [455, 553] width 129 height 32
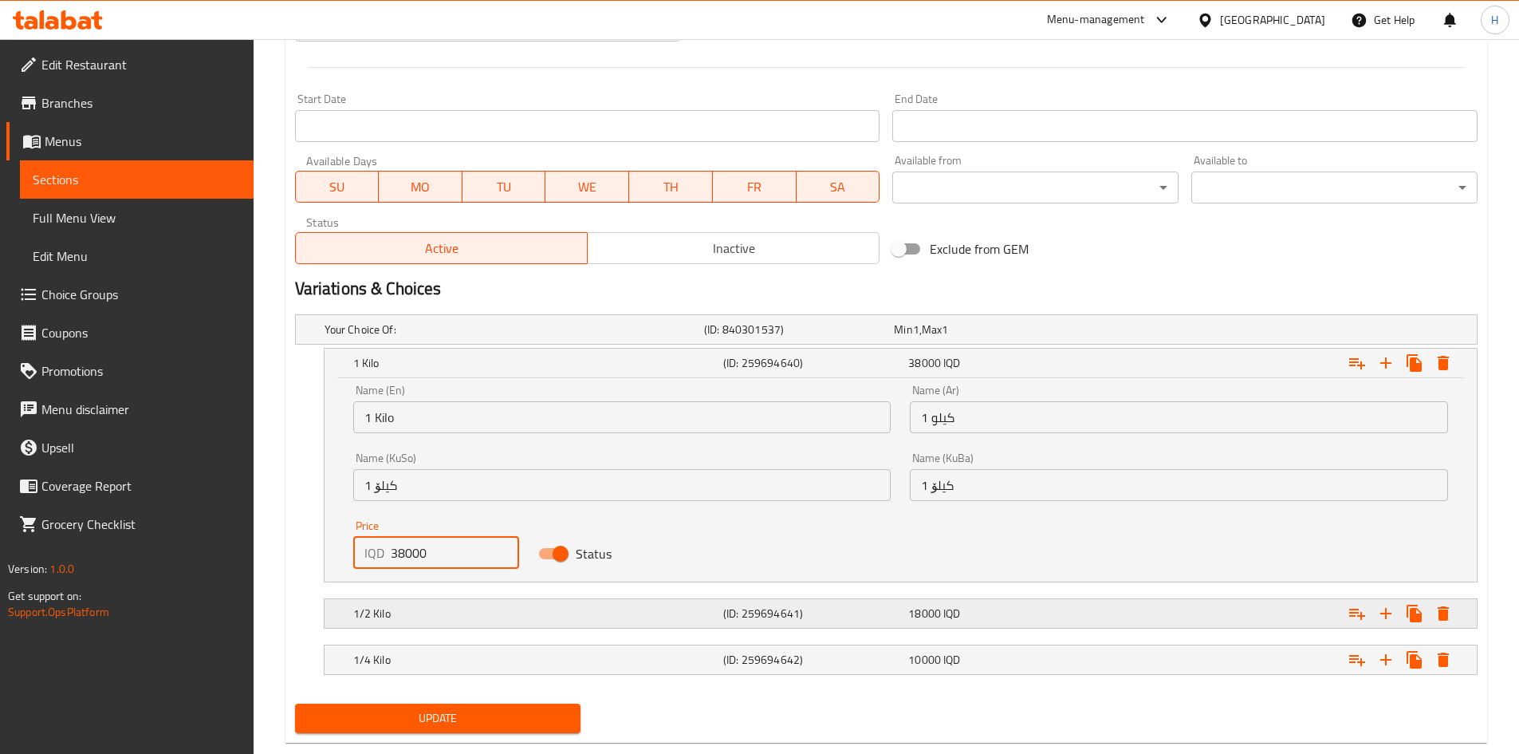
type input "38000"
click at [404, 616] on h5 "1/2 Kilo" at bounding box center [535, 613] width 364 height 16
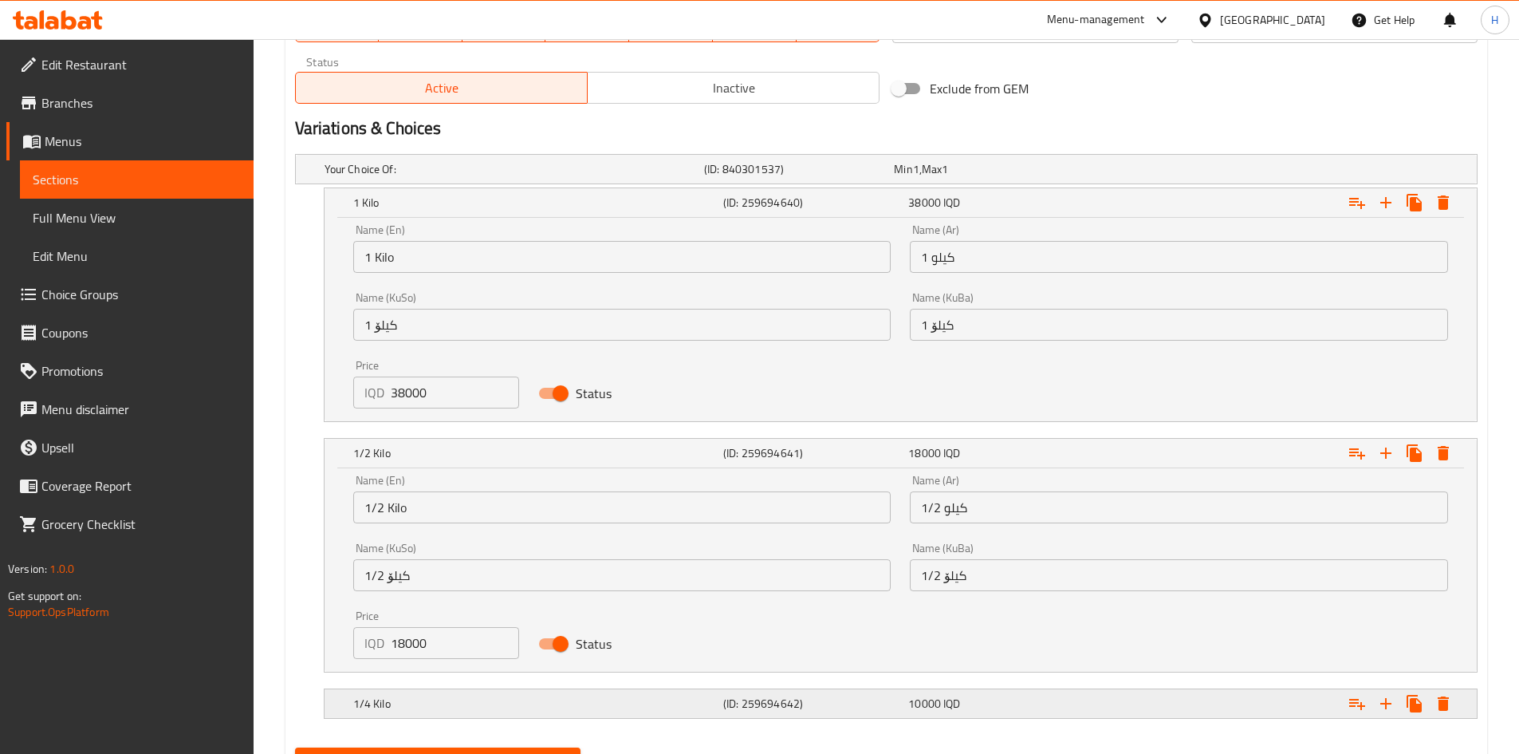
scroll to position [1070, 0]
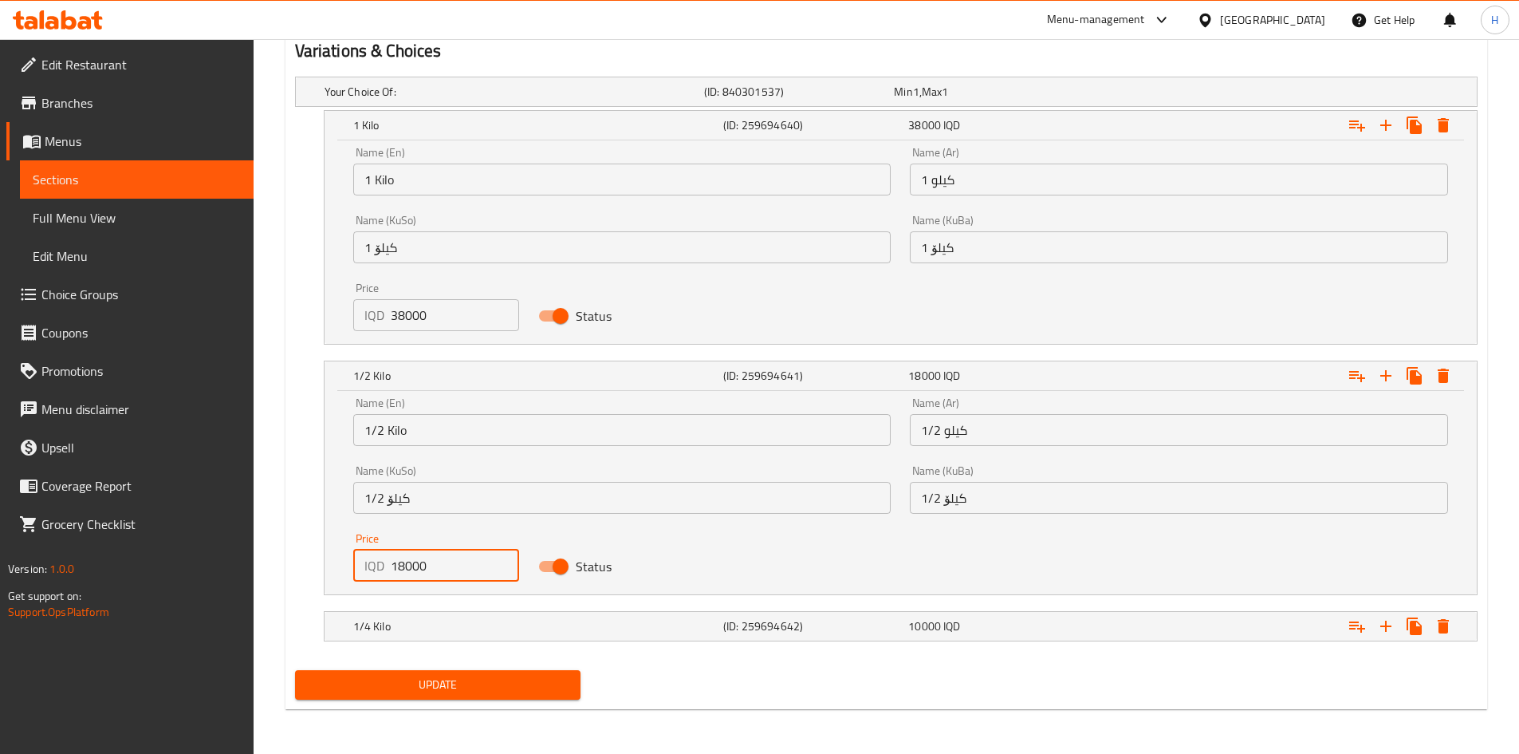
click at [396, 573] on input "18000" at bounding box center [455, 566] width 129 height 32
type input "19000"
click at [413, 630] on h5 "1/4 Kilo" at bounding box center [535, 626] width 364 height 16
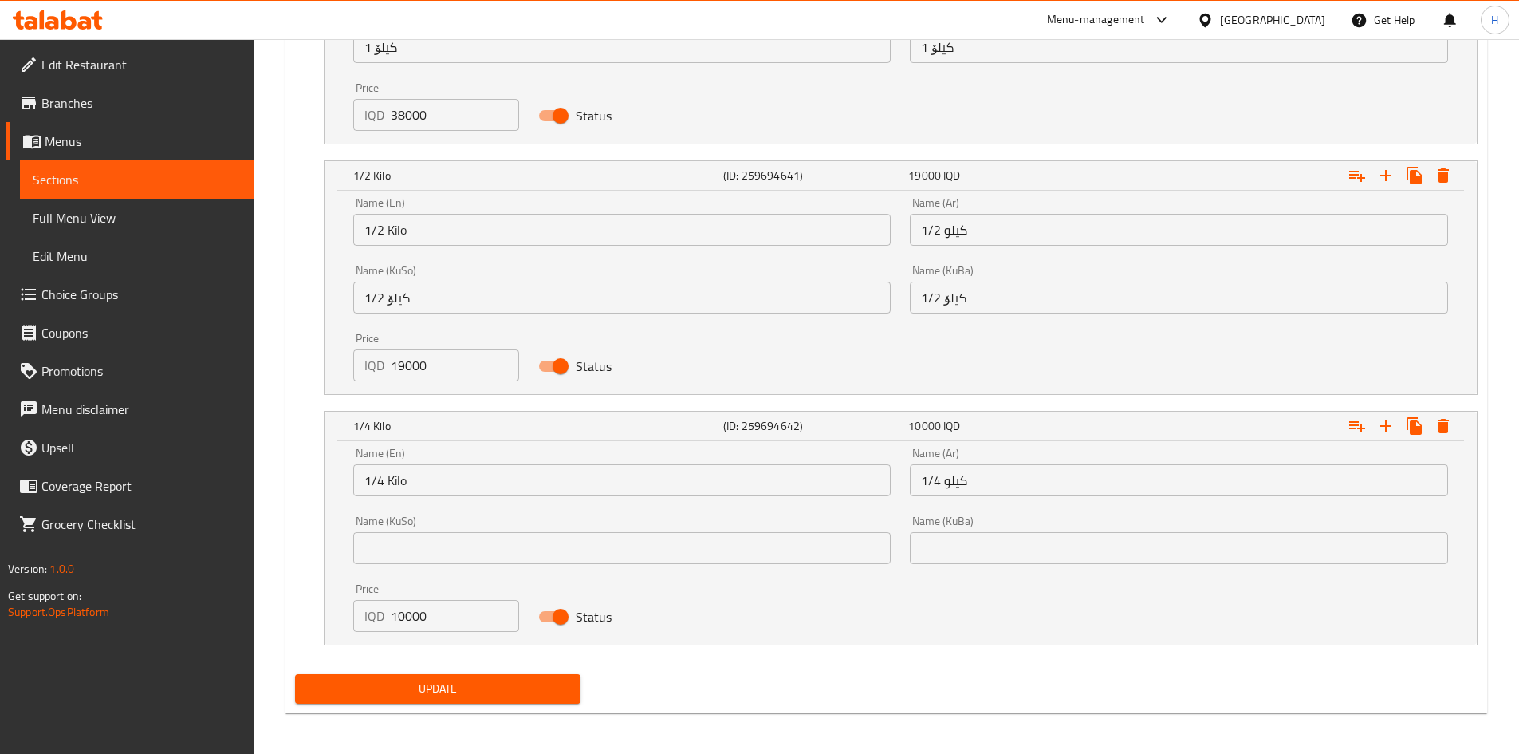
scroll to position [1275, 0]
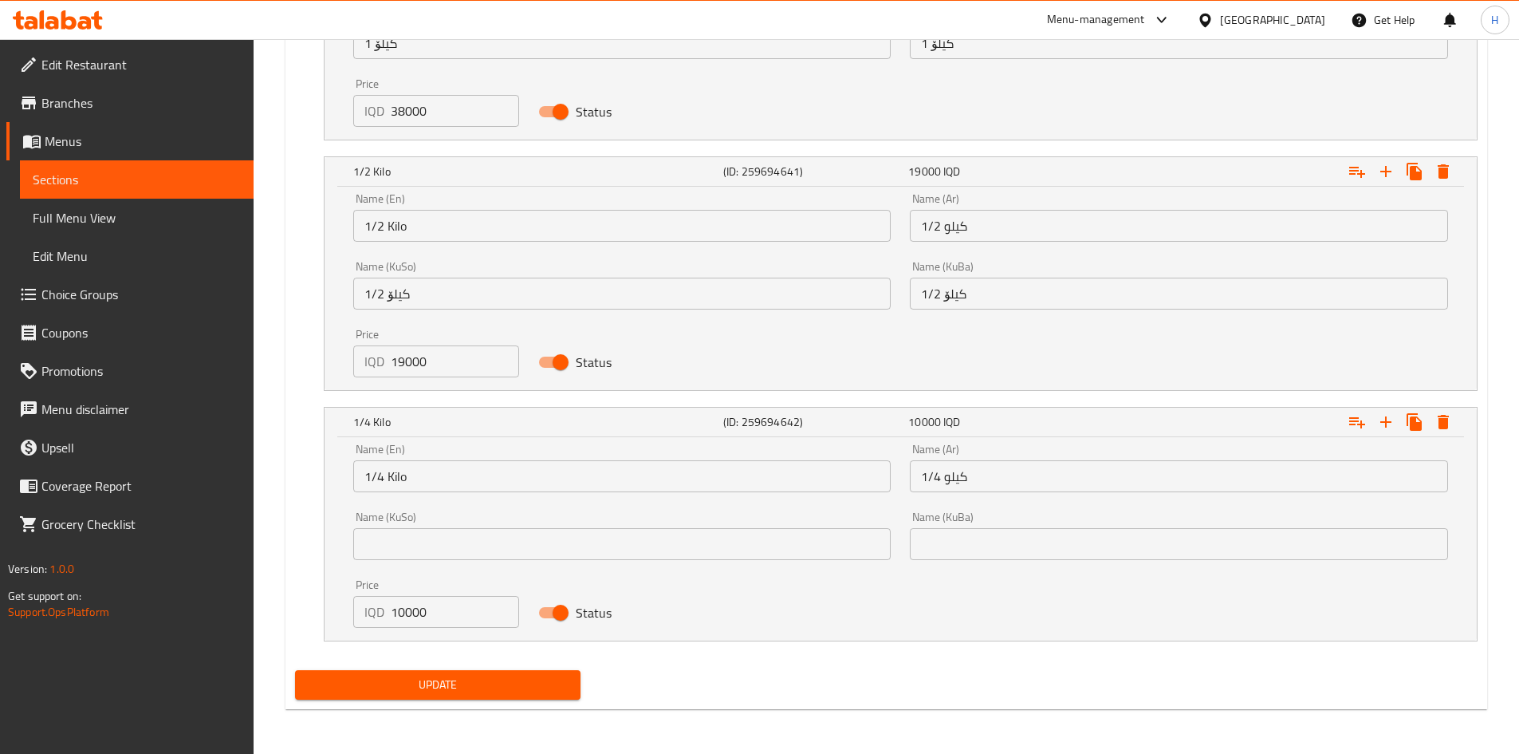
click at [447, 668] on div "Update" at bounding box center [438, 685] width 299 height 42
click at [445, 673] on button "Update" at bounding box center [438, 685] width 286 height 30
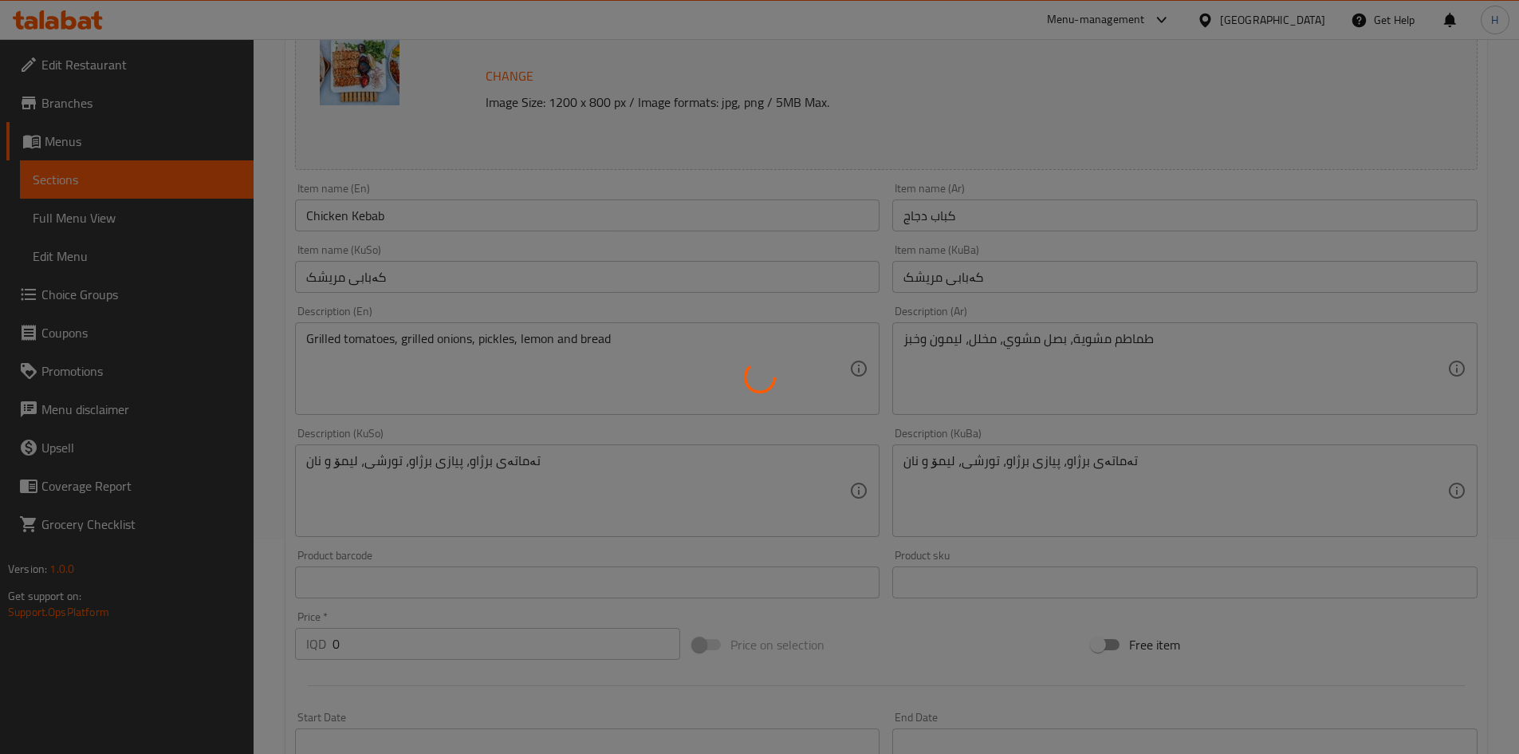
scroll to position [0, 0]
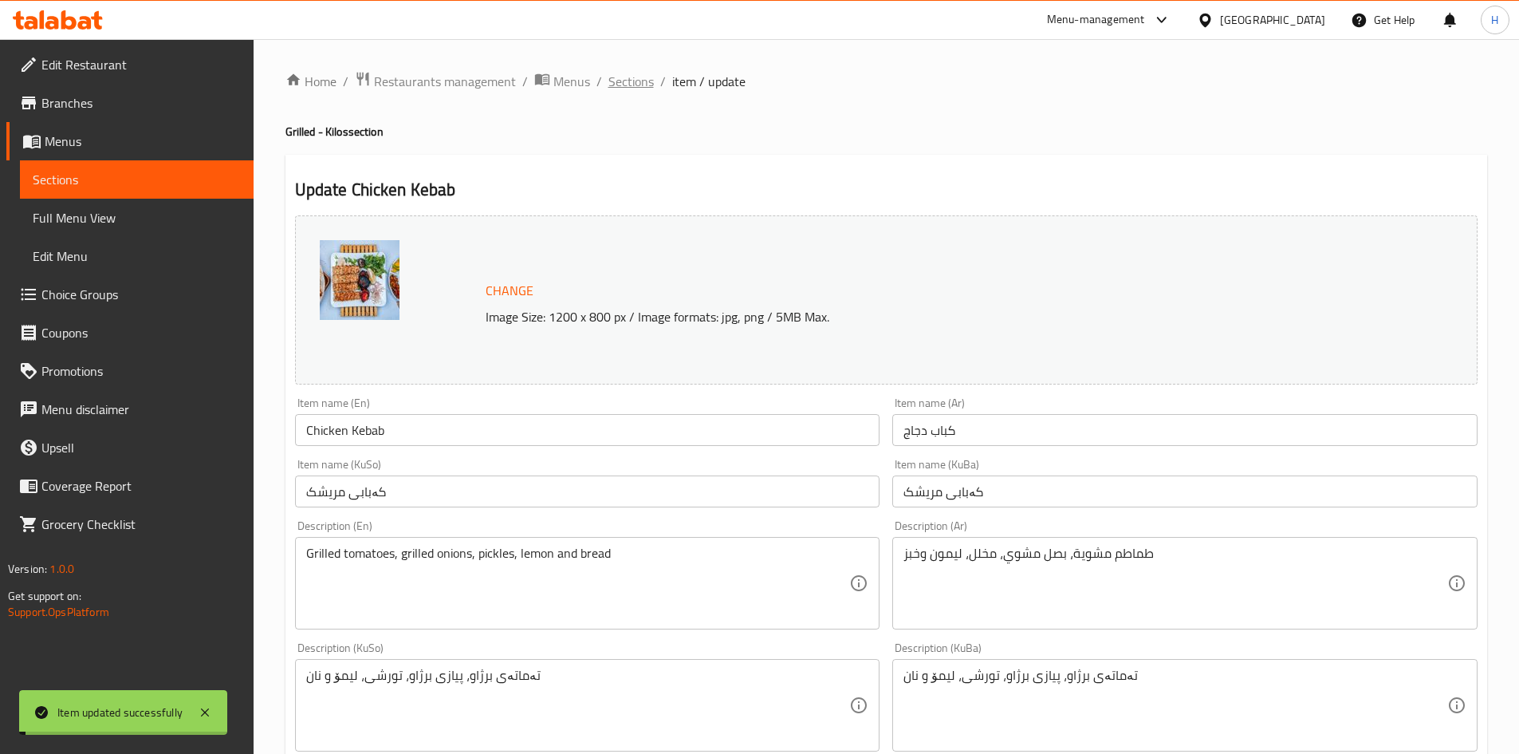
click at [625, 84] on span "Sections" at bounding box center [631, 81] width 45 height 19
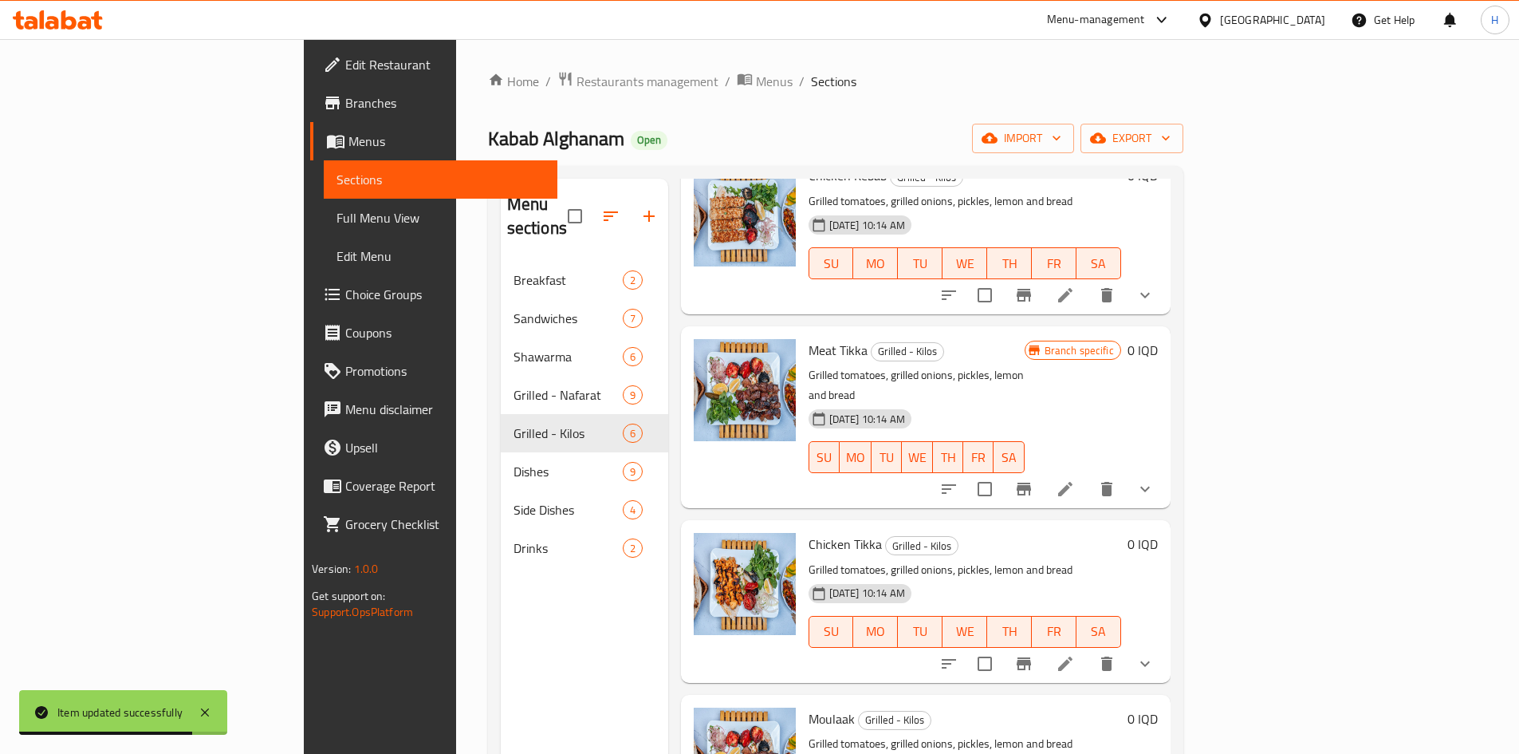
scroll to position [319, 0]
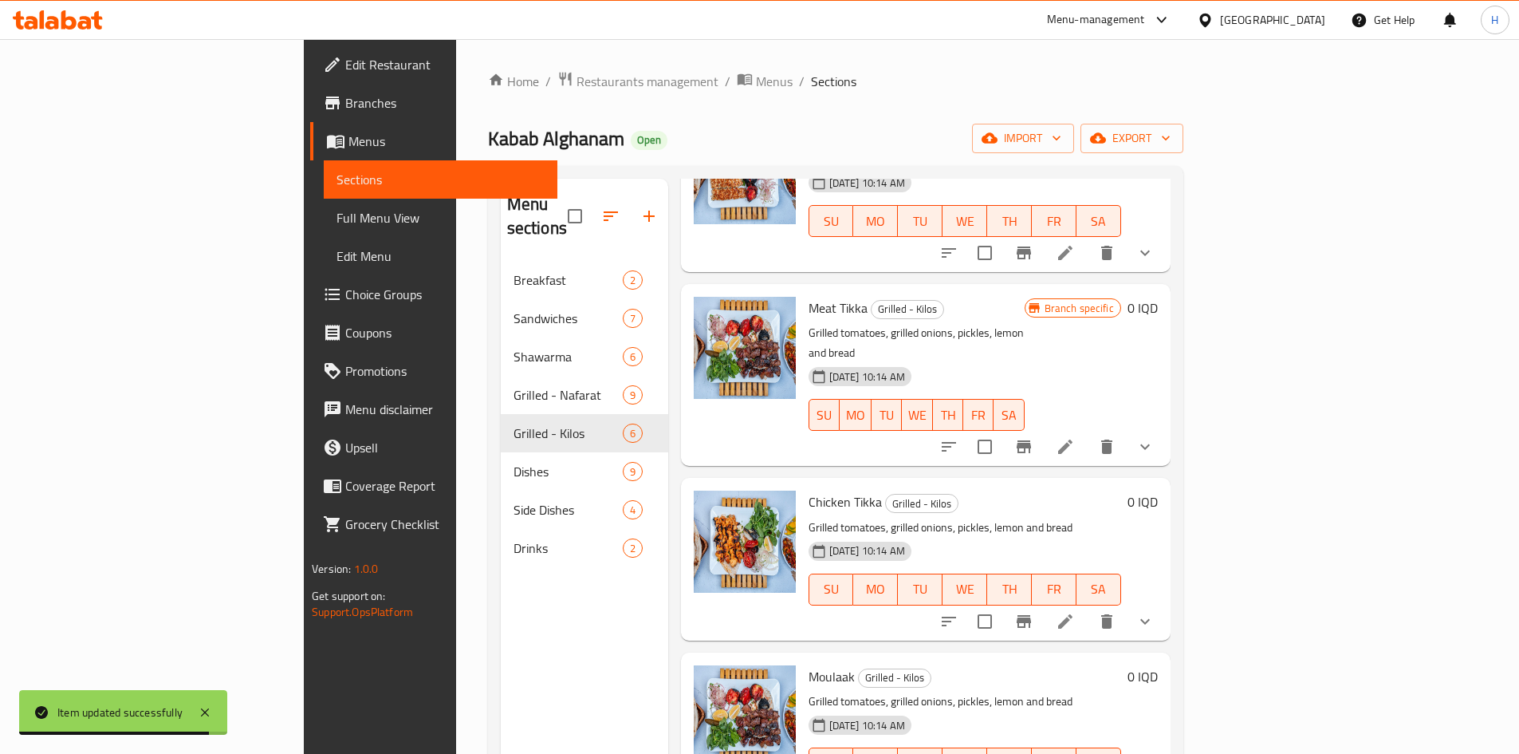
click at [1088, 607] on li at bounding box center [1065, 621] width 45 height 29
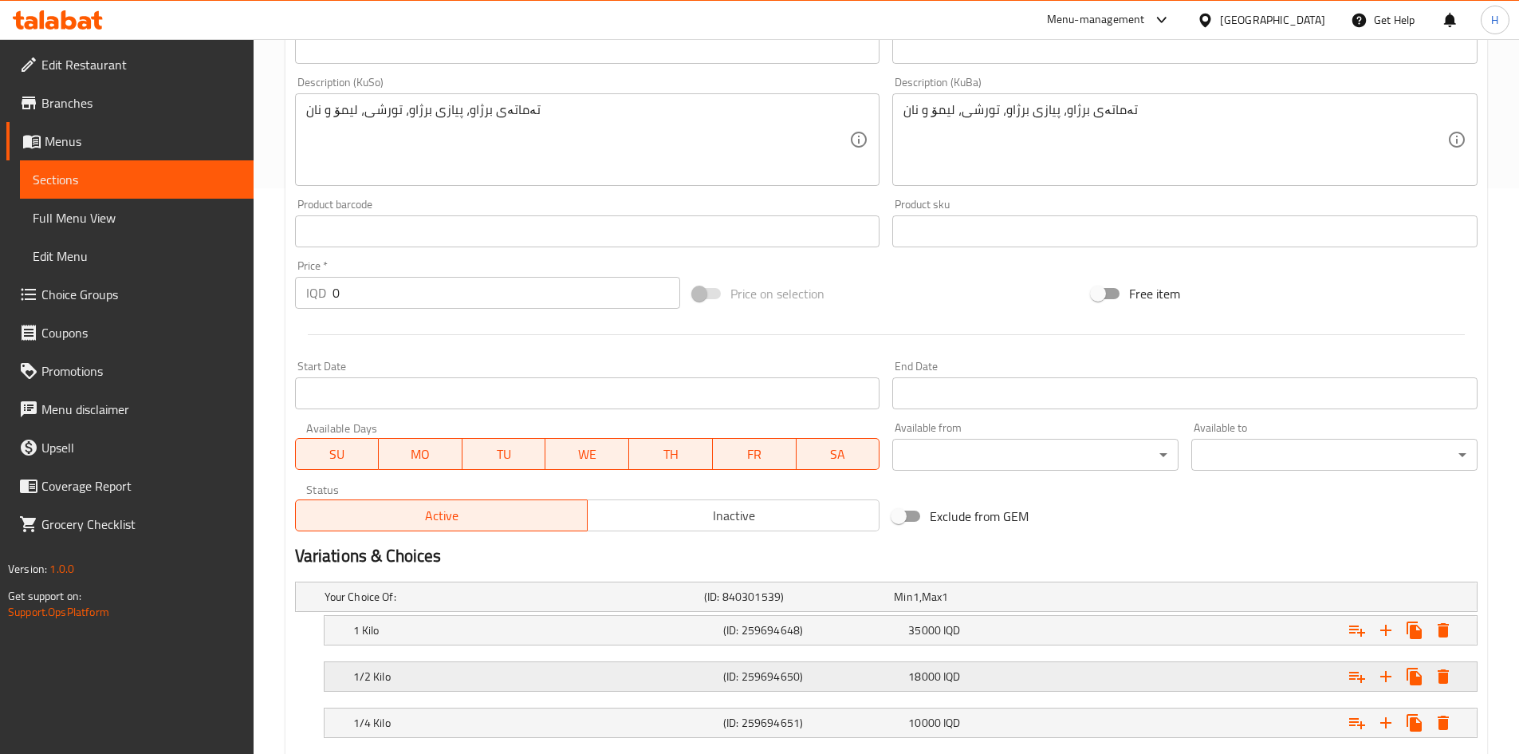
scroll to position [662, 0]
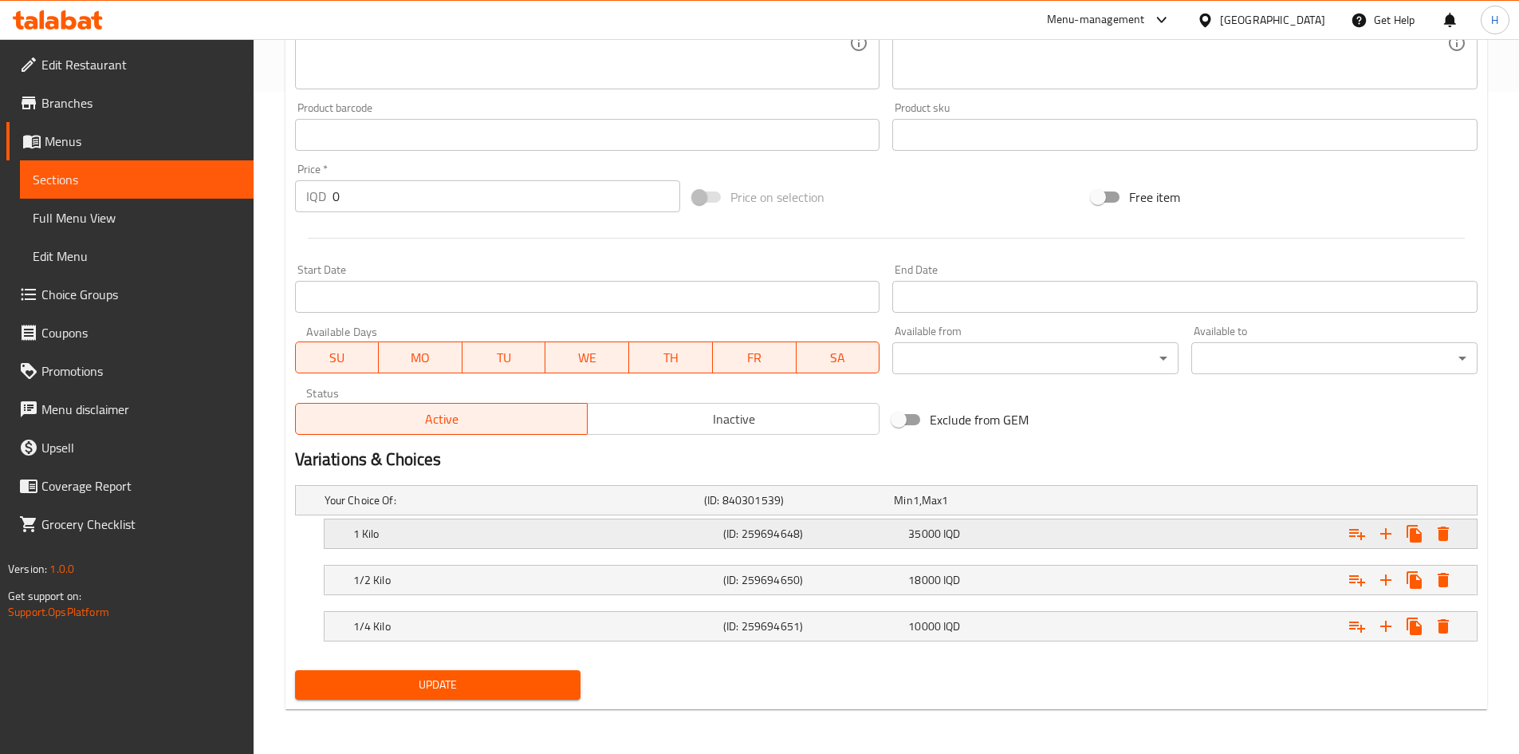
click at [388, 538] on h5 "1 Kilo" at bounding box center [535, 534] width 364 height 16
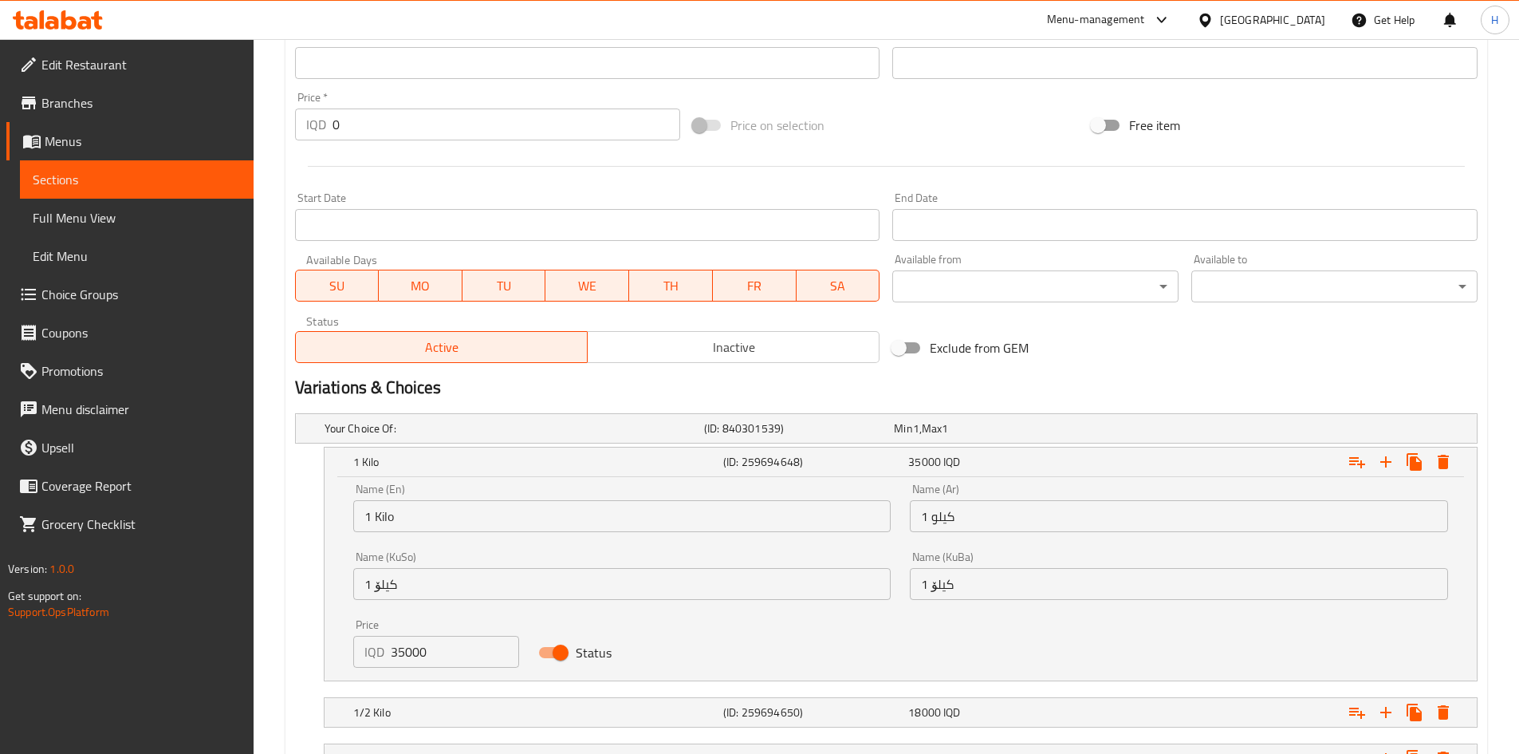
scroll to position [820, 0]
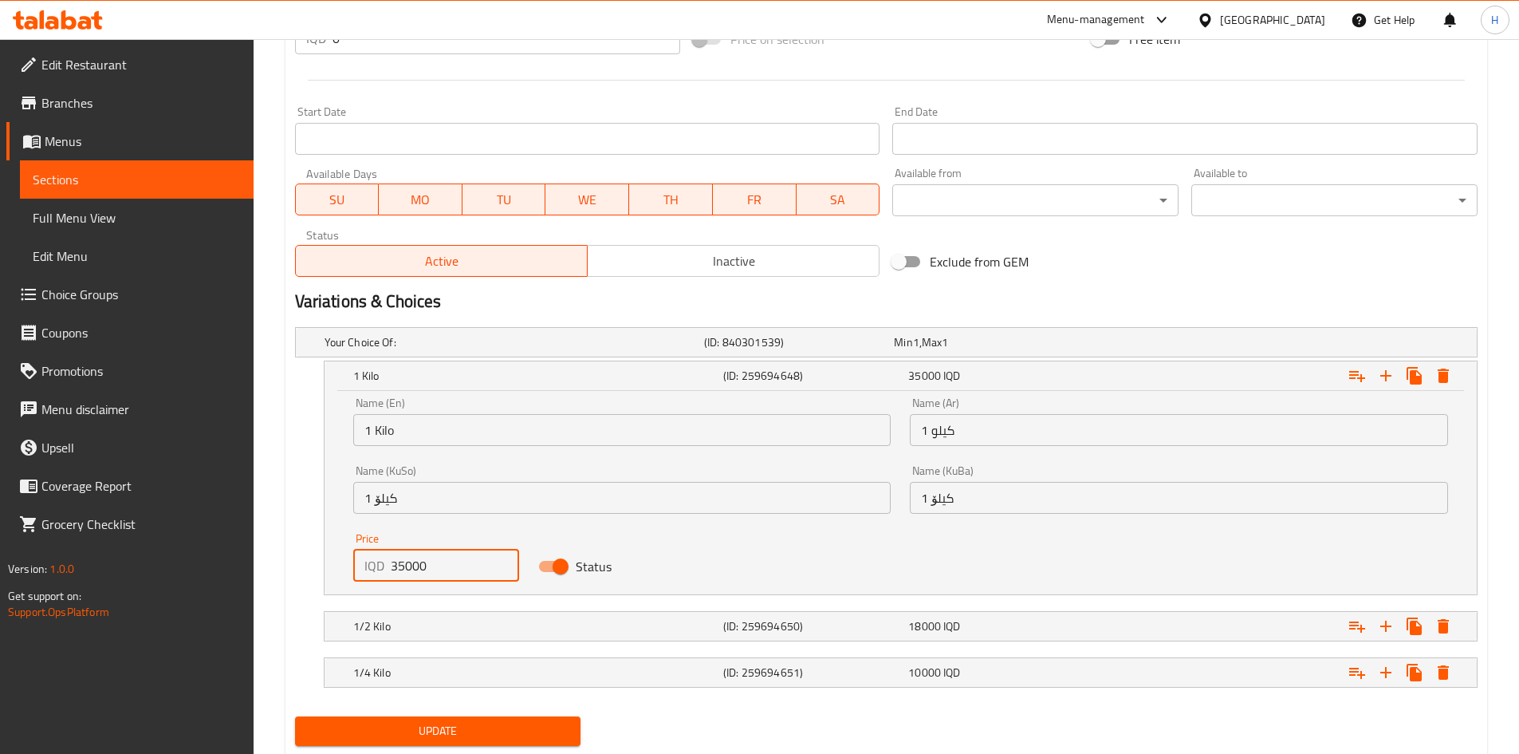
click at [400, 574] on input "35000" at bounding box center [455, 566] width 129 height 32
type input "38000"
click at [403, 625] on h5 "1/2 Kilo" at bounding box center [535, 626] width 364 height 16
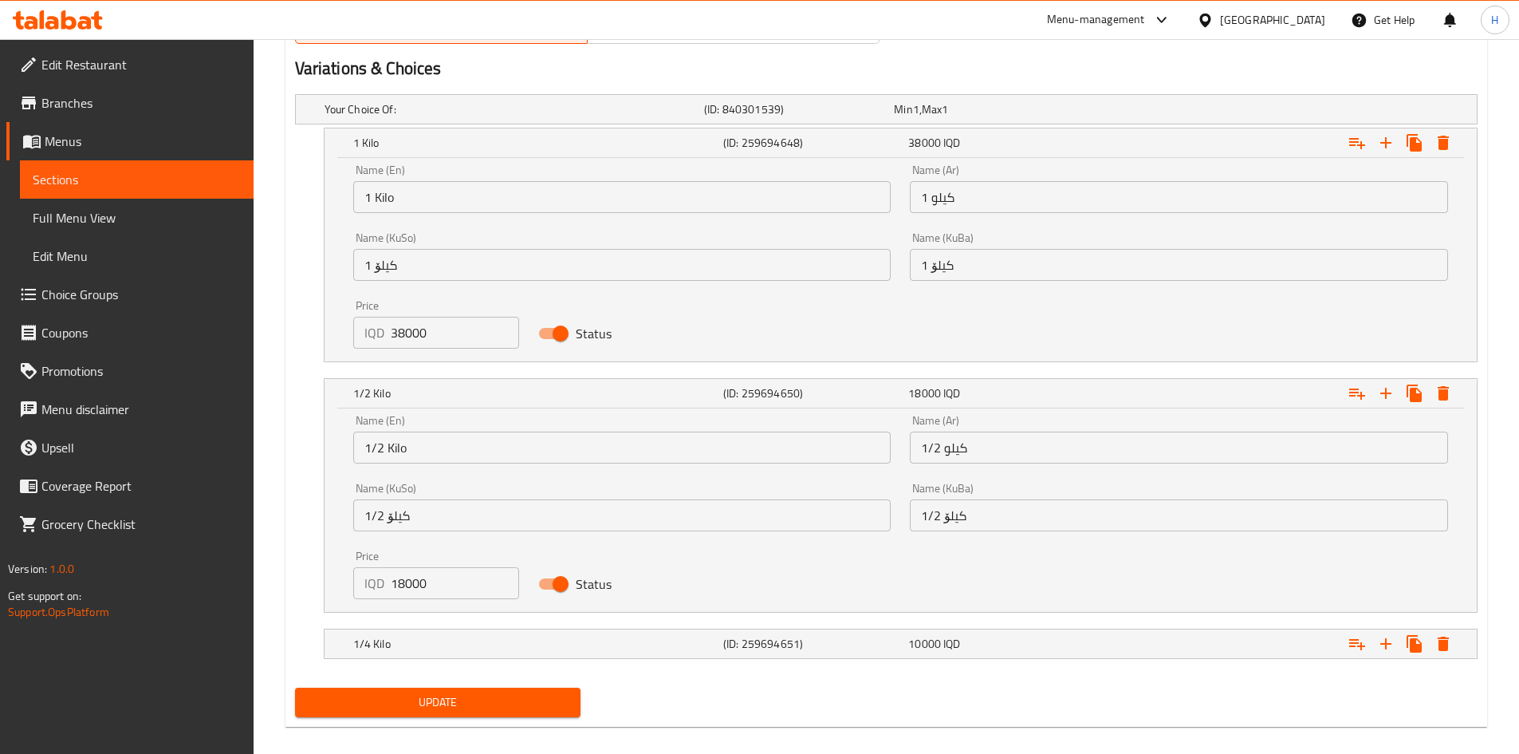
scroll to position [1054, 0]
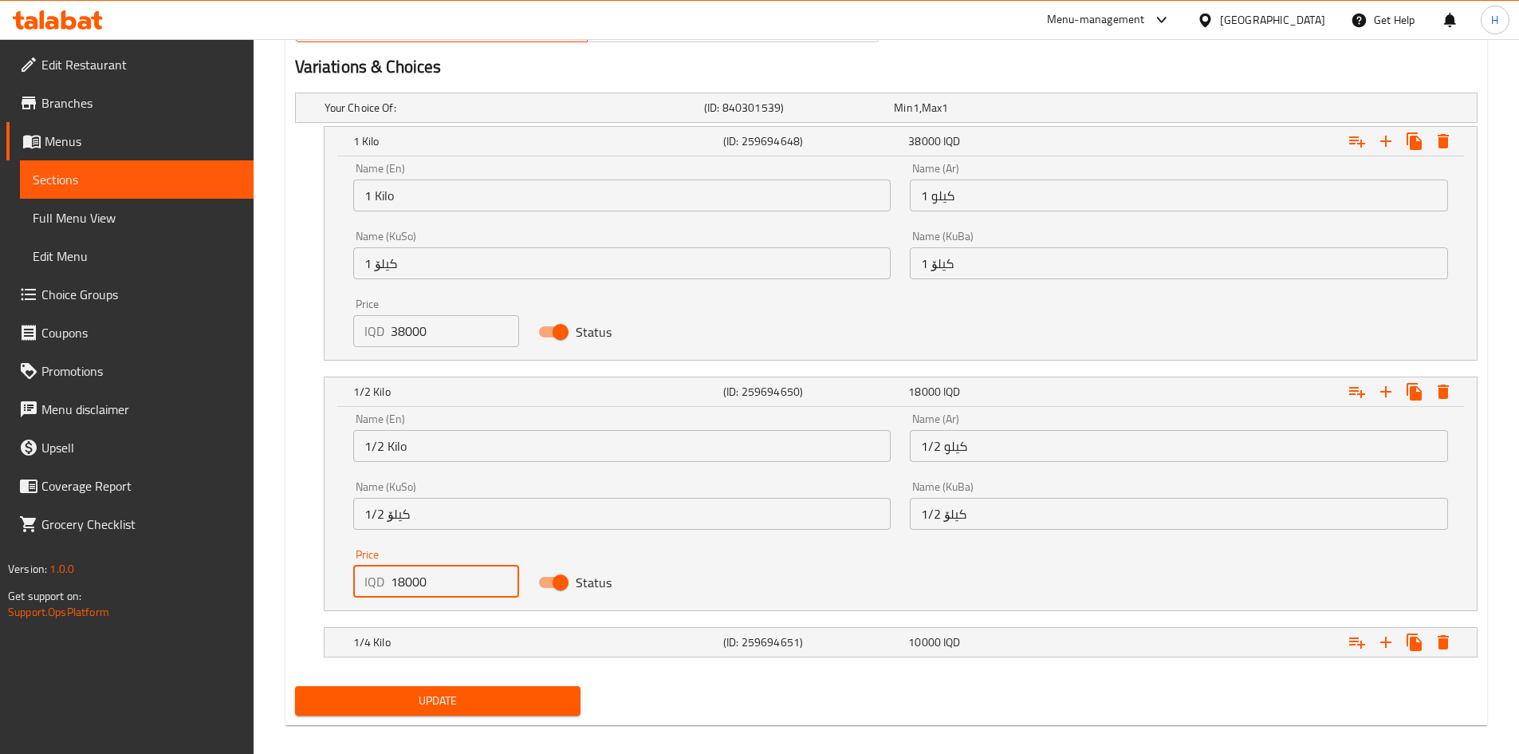
drag, startPoint x: 401, startPoint y: 586, endPoint x: 396, endPoint y: 599, distance: 13.9
click at [396, 599] on div "Price IQD 18000 Price" at bounding box center [437, 573] width 186 height 68
type input "19000"
click at [412, 639] on h5 "1/4 Kilo" at bounding box center [535, 642] width 364 height 16
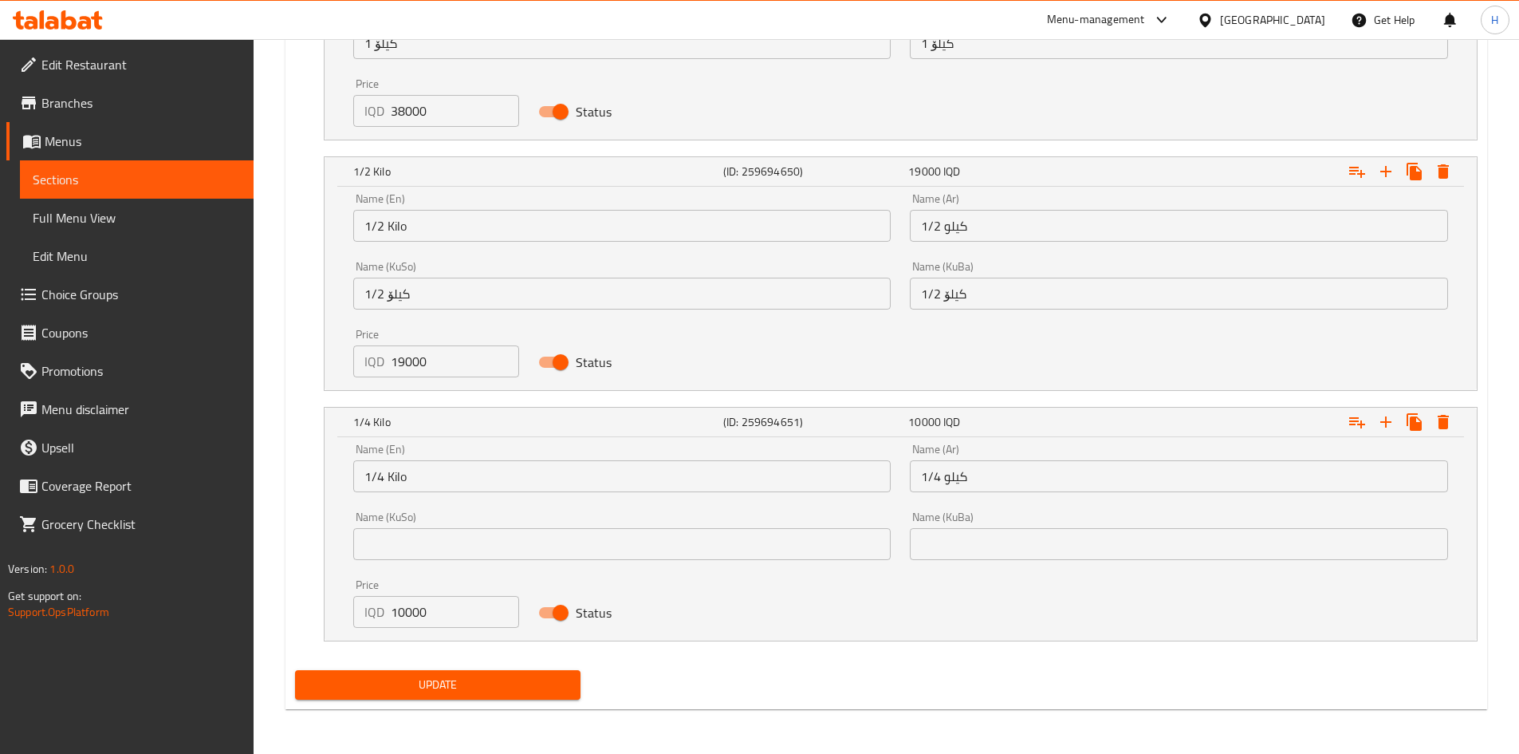
click at [422, 689] on span "Update" at bounding box center [438, 685] width 261 height 20
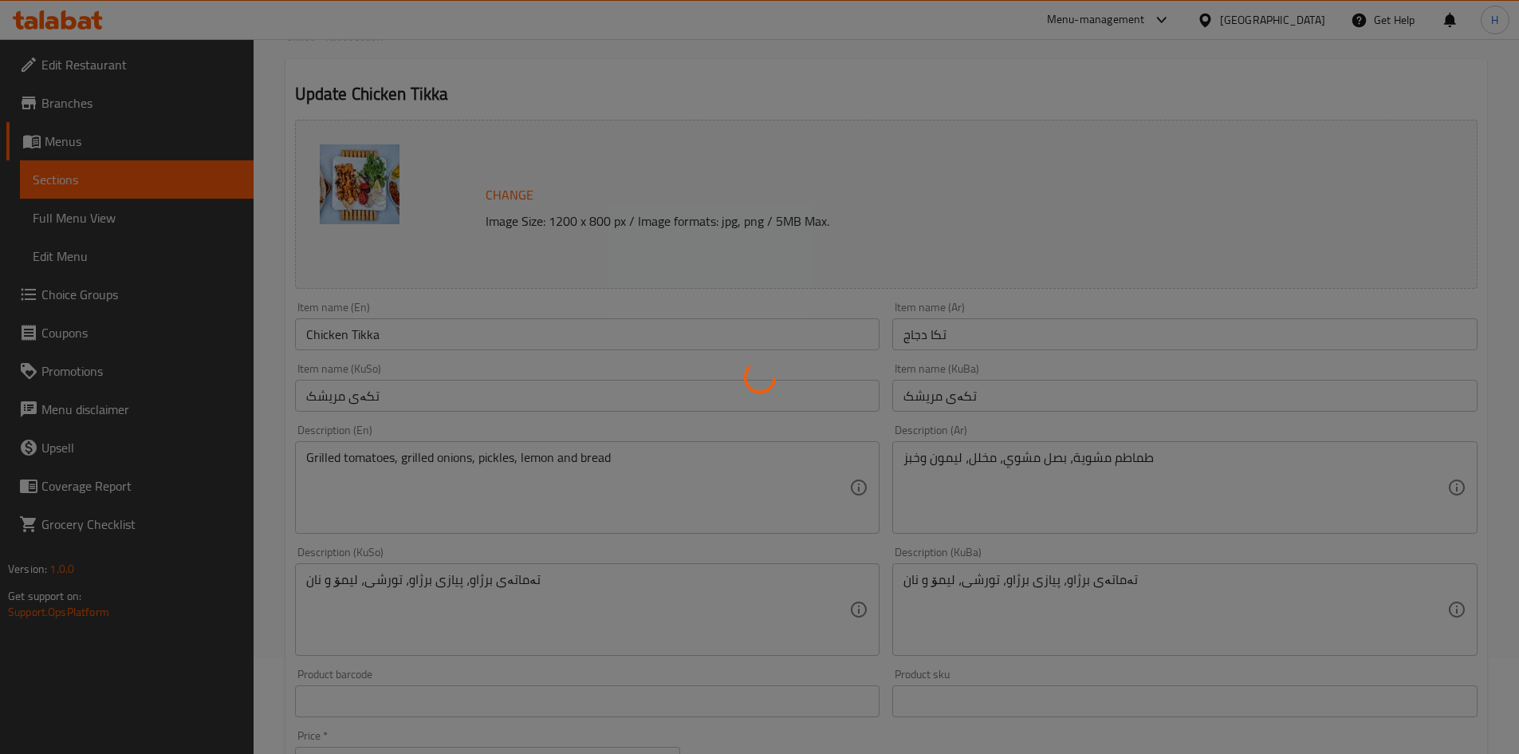
scroll to position [0, 0]
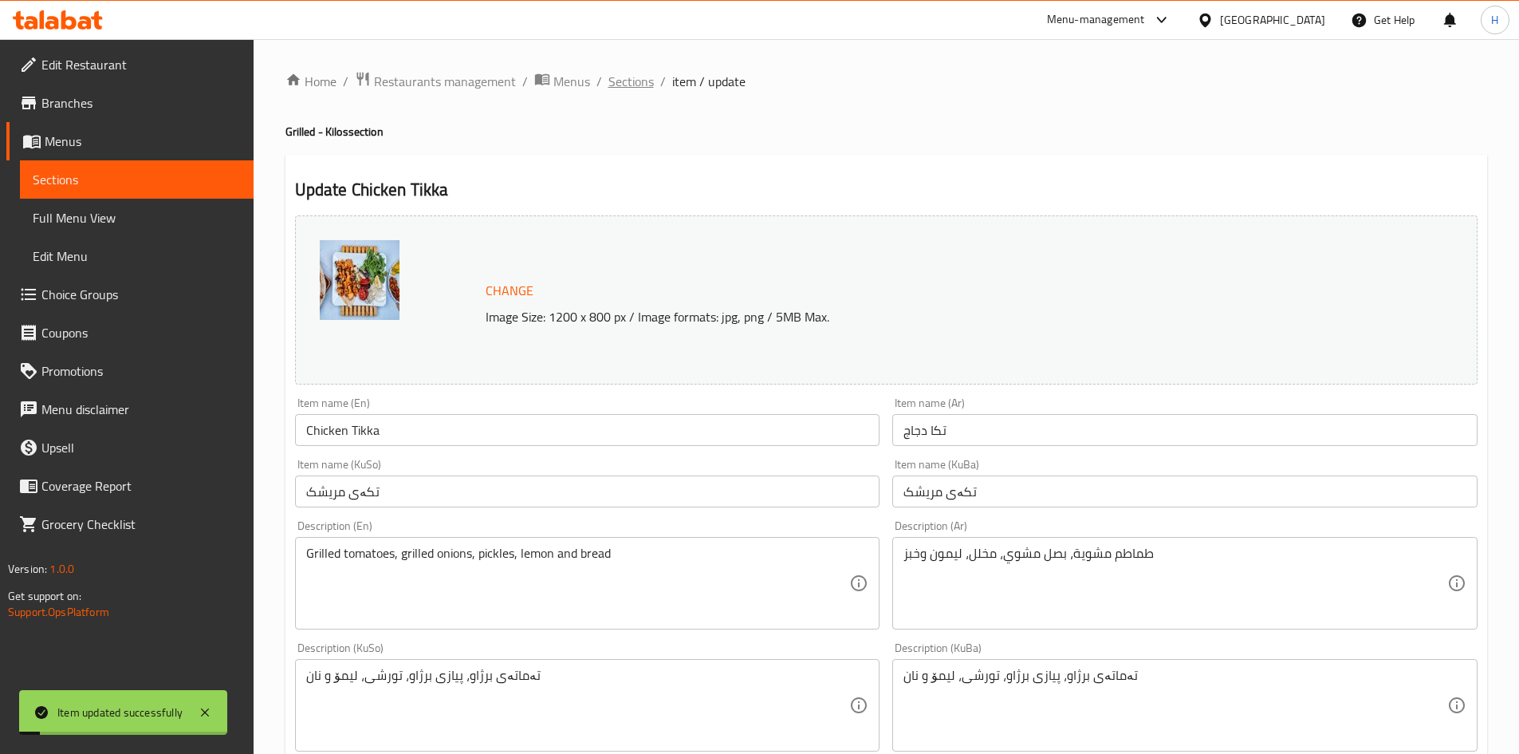
click at [617, 88] on span "Sections" at bounding box center [631, 81] width 45 height 19
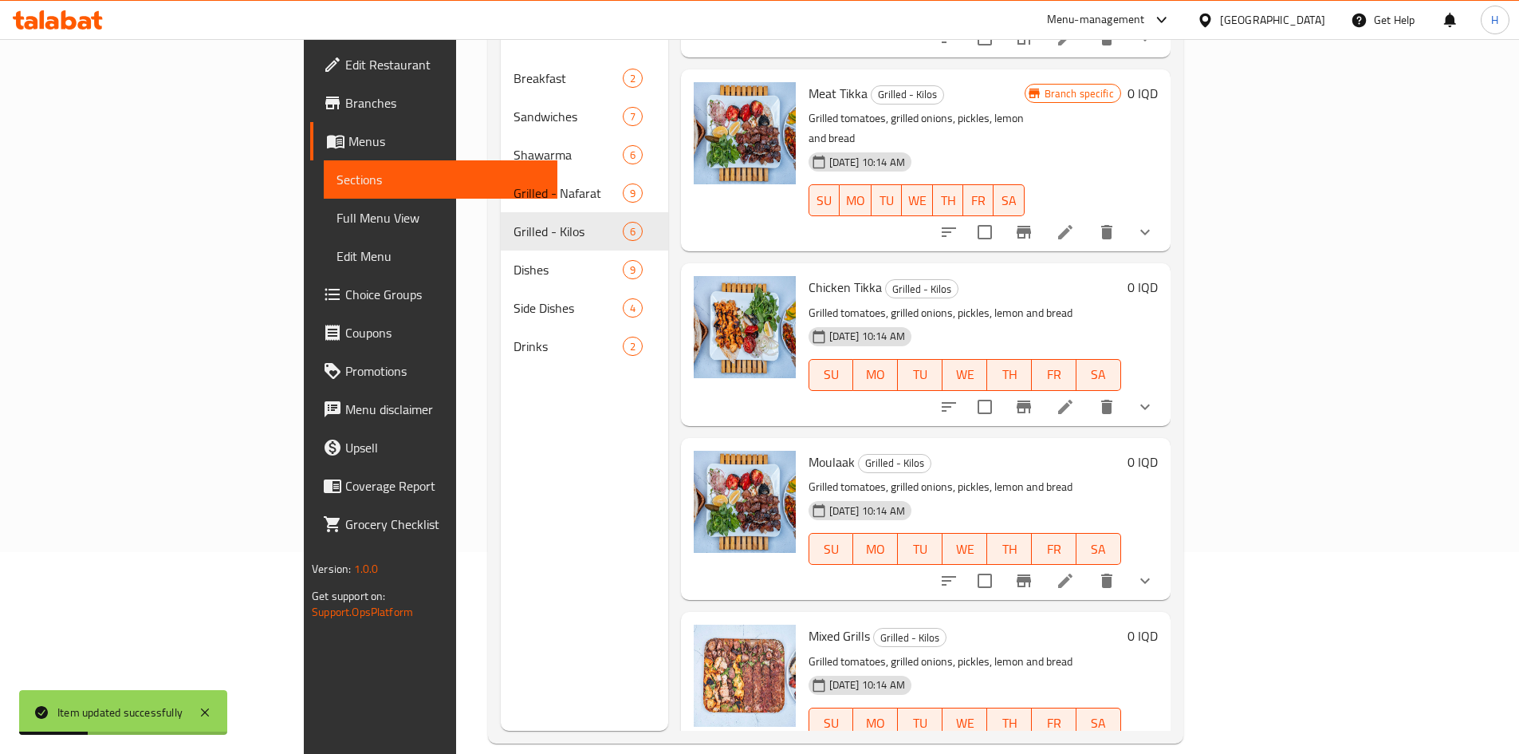
scroll to position [223, 0]
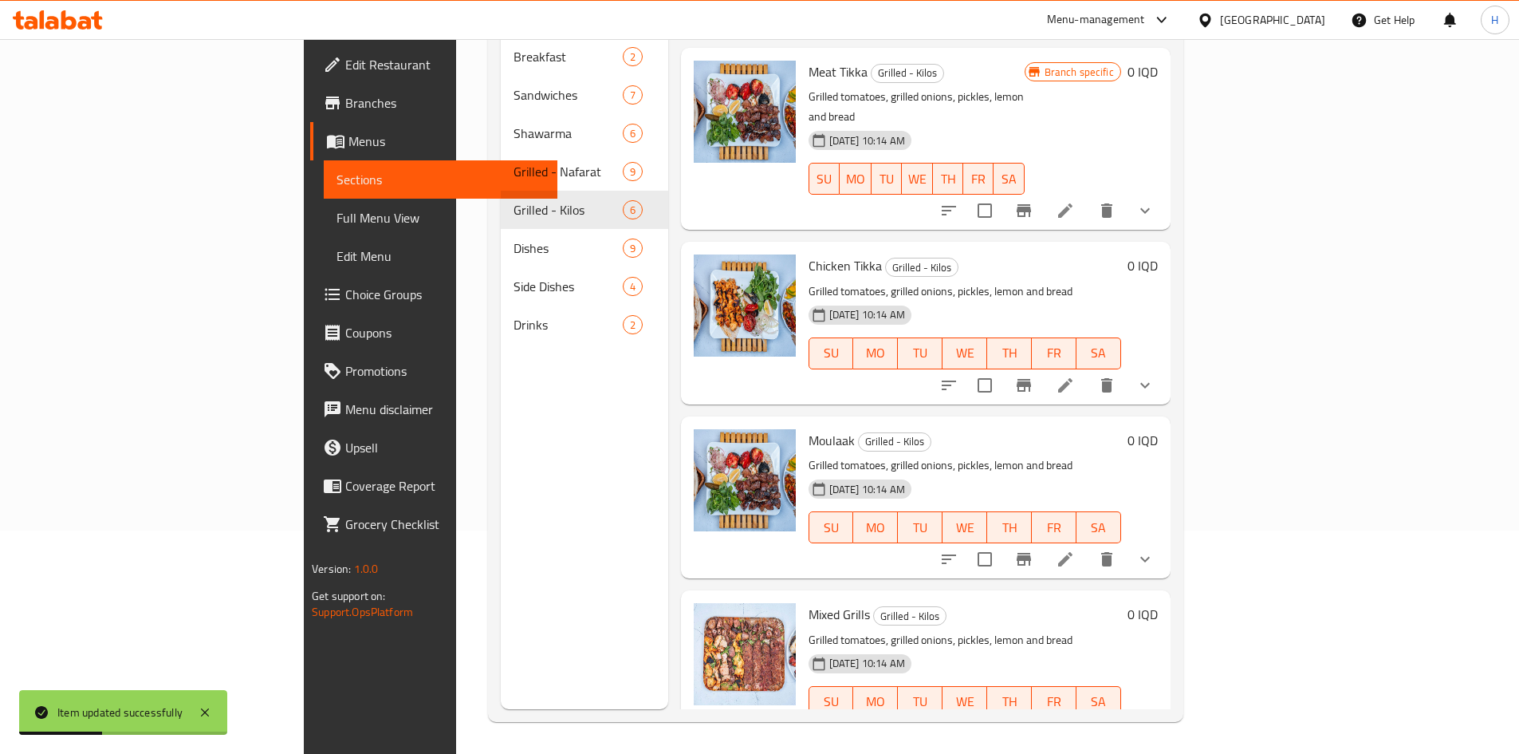
click at [1075, 724] on icon at bounding box center [1065, 733] width 19 height 19
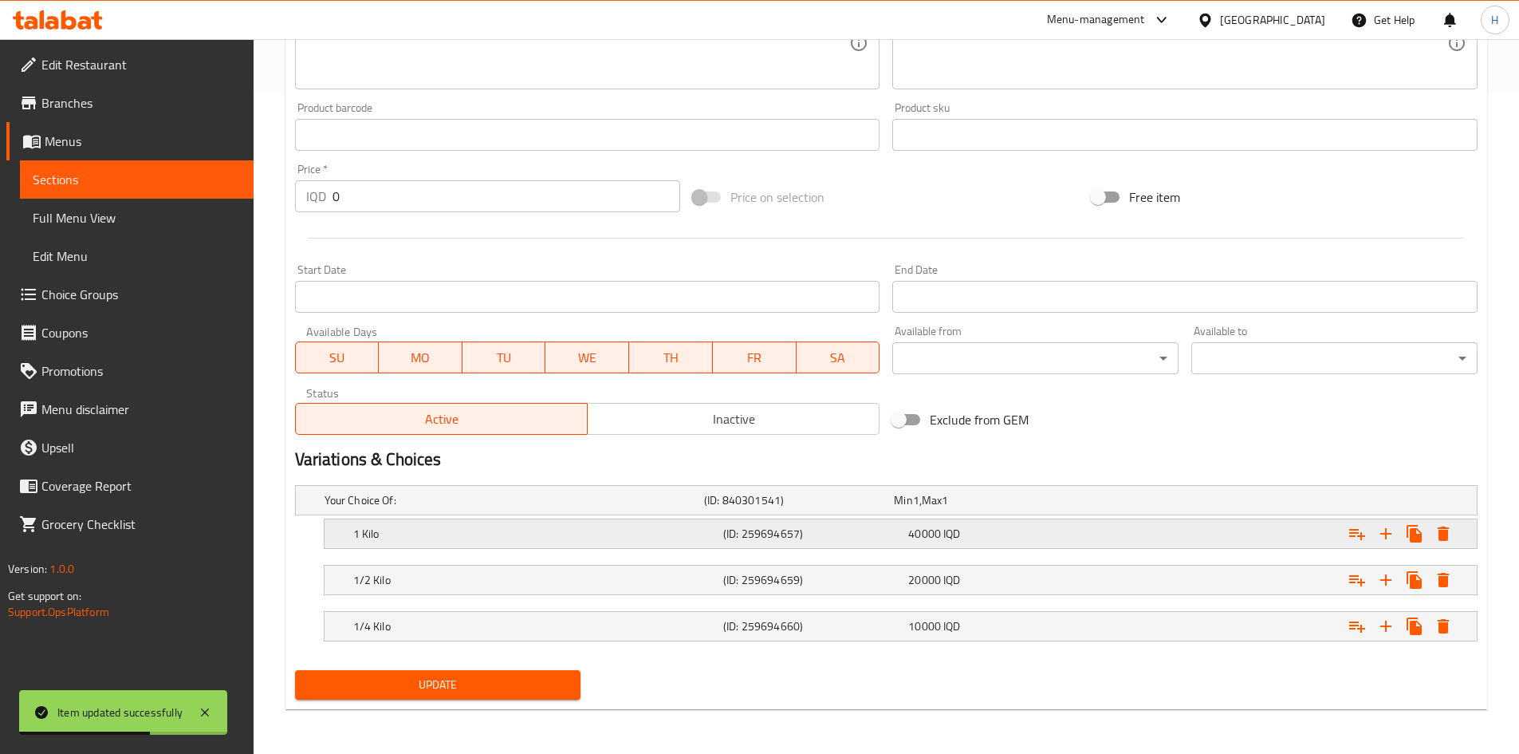
click at [334, 534] on div "1 Kilo (ID: 259694657) 40000 IQD" at bounding box center [901, 533] width 1153 height 29
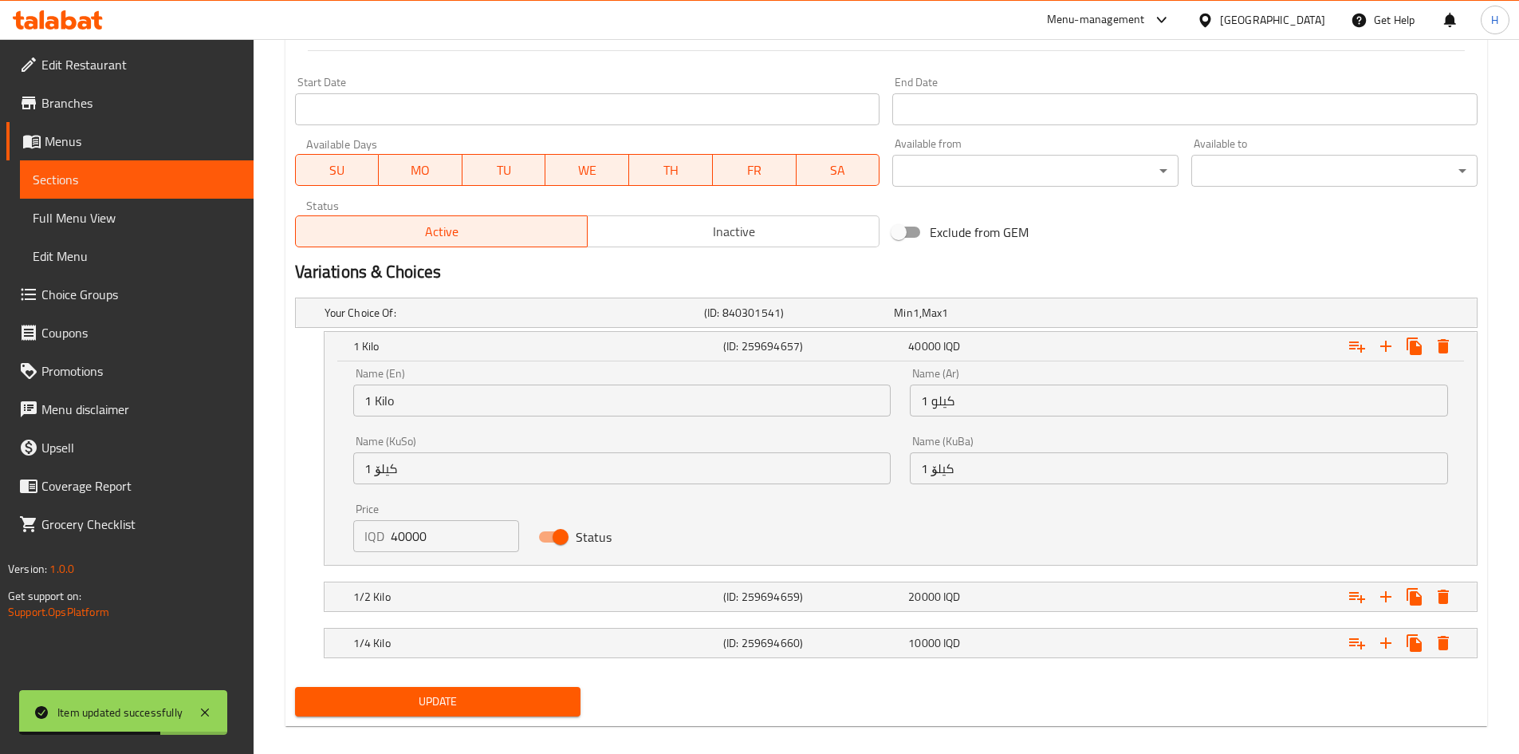
scroll to position [850, 0]
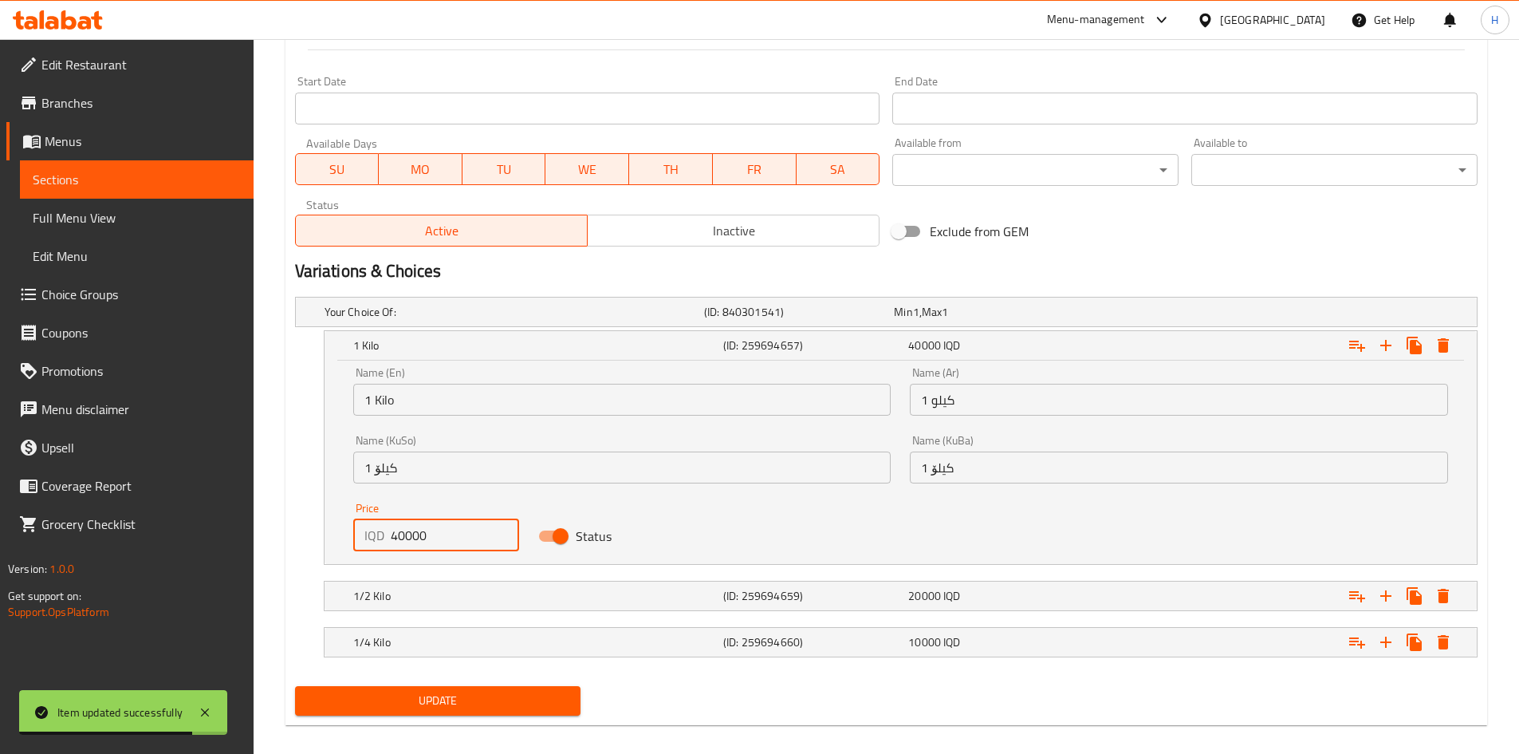
drag, startPoint x: 399, startPoint y: 537, endPoint x: 384, endPoint y: 539, distance: 14.6
click at [384, 539] on div "IQD 40000 Price" at bounding box center [436, 535] width 167 height 32
type input "50000"
click at [409, 585] on div "1/2 Kilo" at bounding box center [535, 596] width 370 height 22
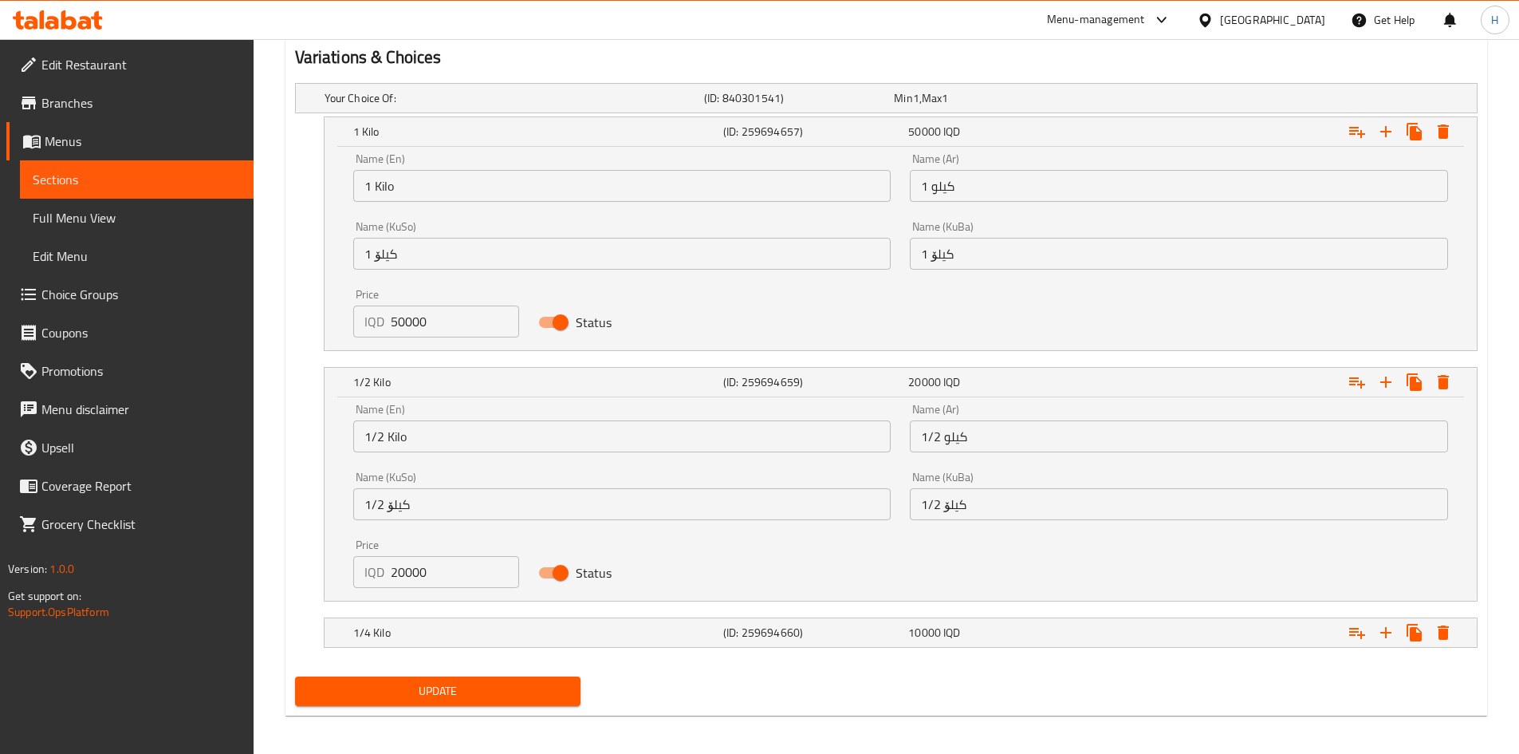
scroll to position [1066, 0]
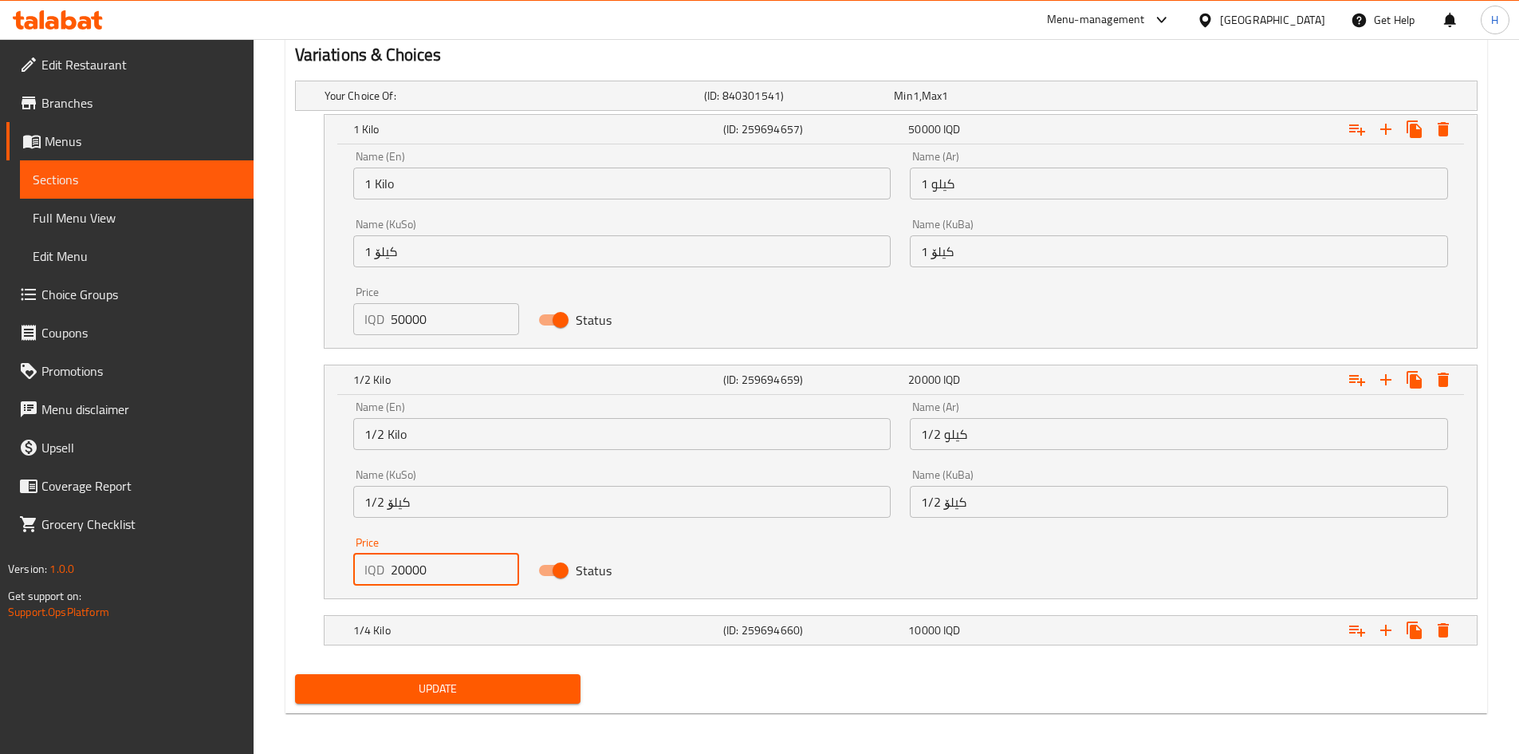
click at [403, 577] on input "20000" at bounding box center [455, 570] width 129 height 32
type input "25000"
click at [412, 615] on div "1/4 Kilo (ID: 259694660) 10000 IQD" at bounding box center [905, 630] width 1111 height 35
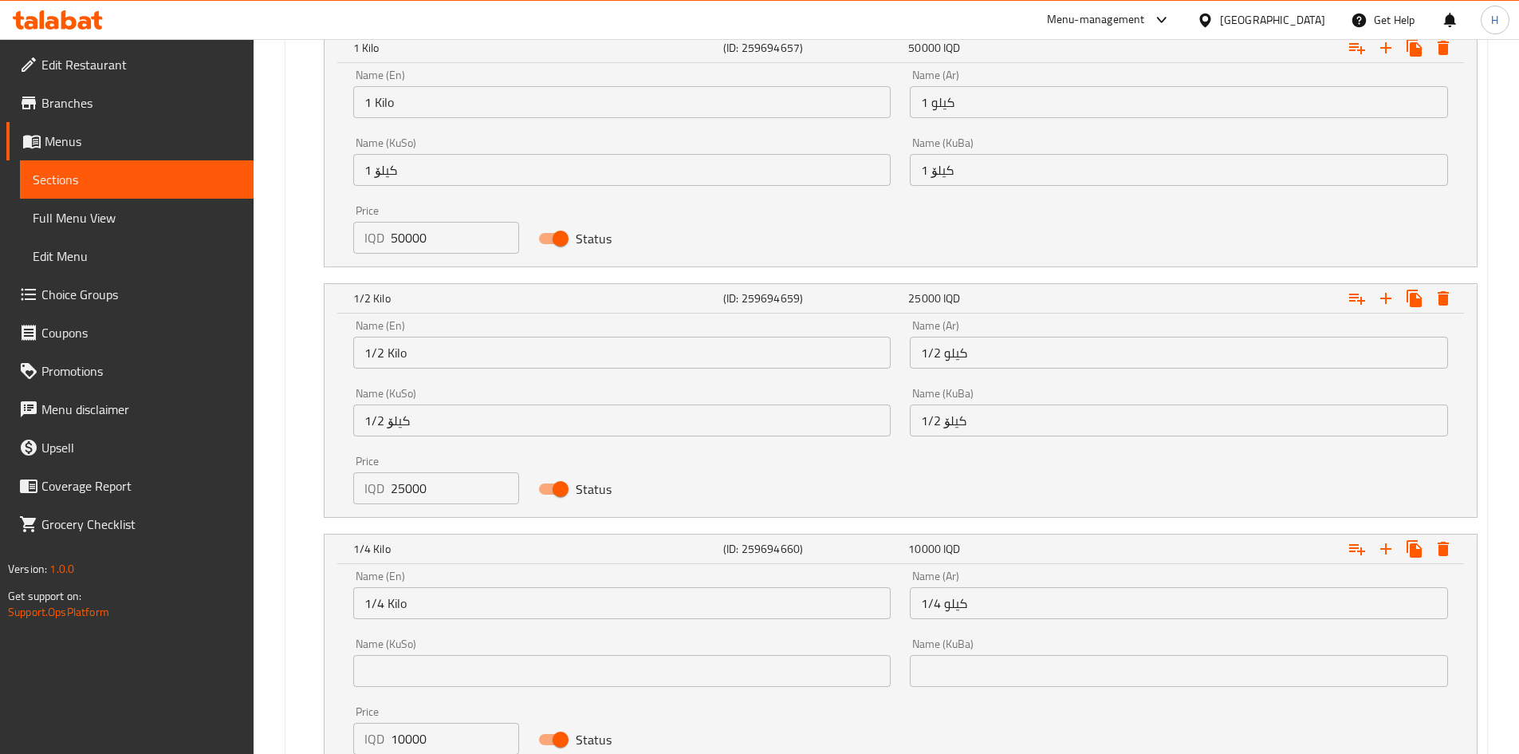
scroll to position [1264, 0]
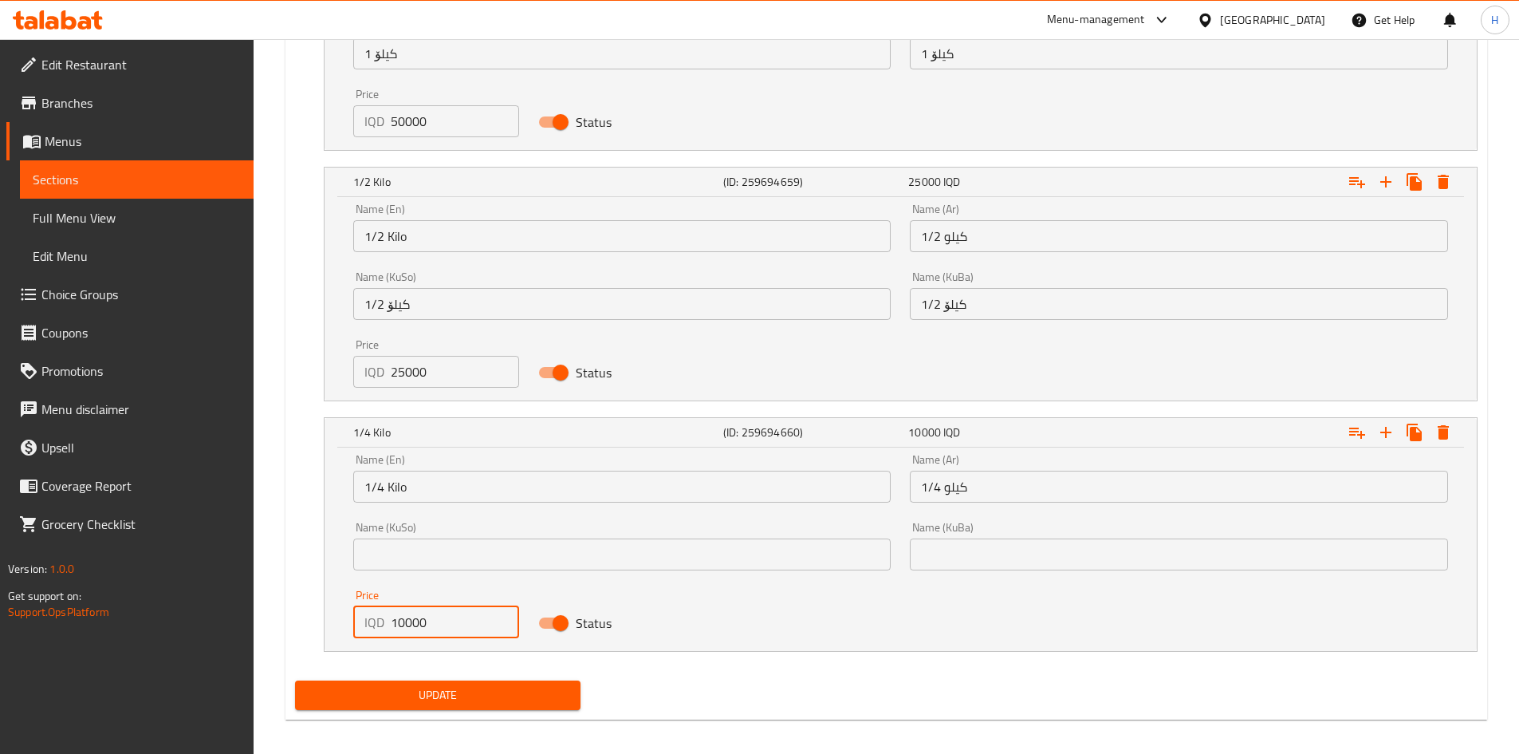
click at [399, 625] on input "10000" at bounding box center [455, 622] width 129 height 32
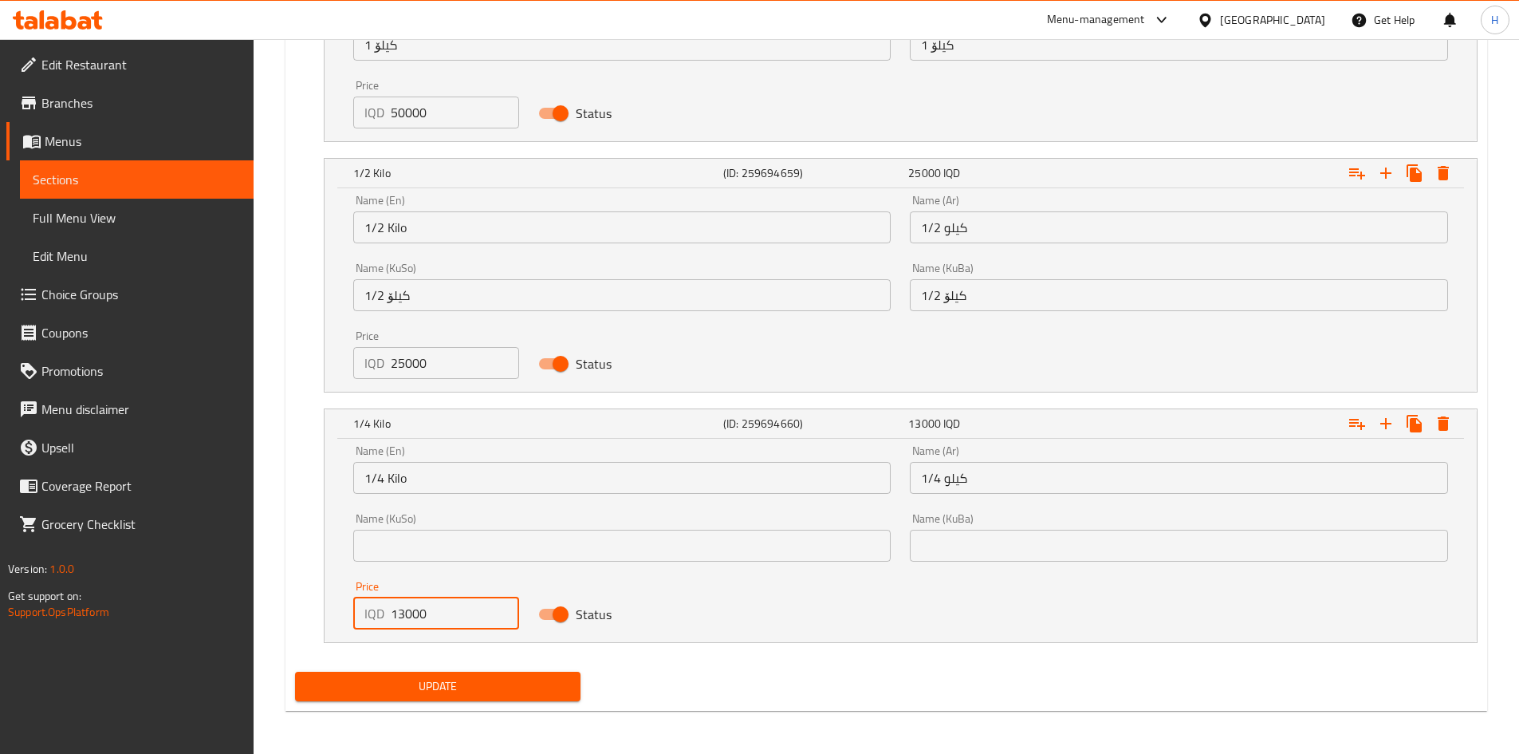
scroll to position [1275, 0]
type input "13000"
click at [502, 684] on span "Update" at bounding box center [438, 685] width 261 height 20
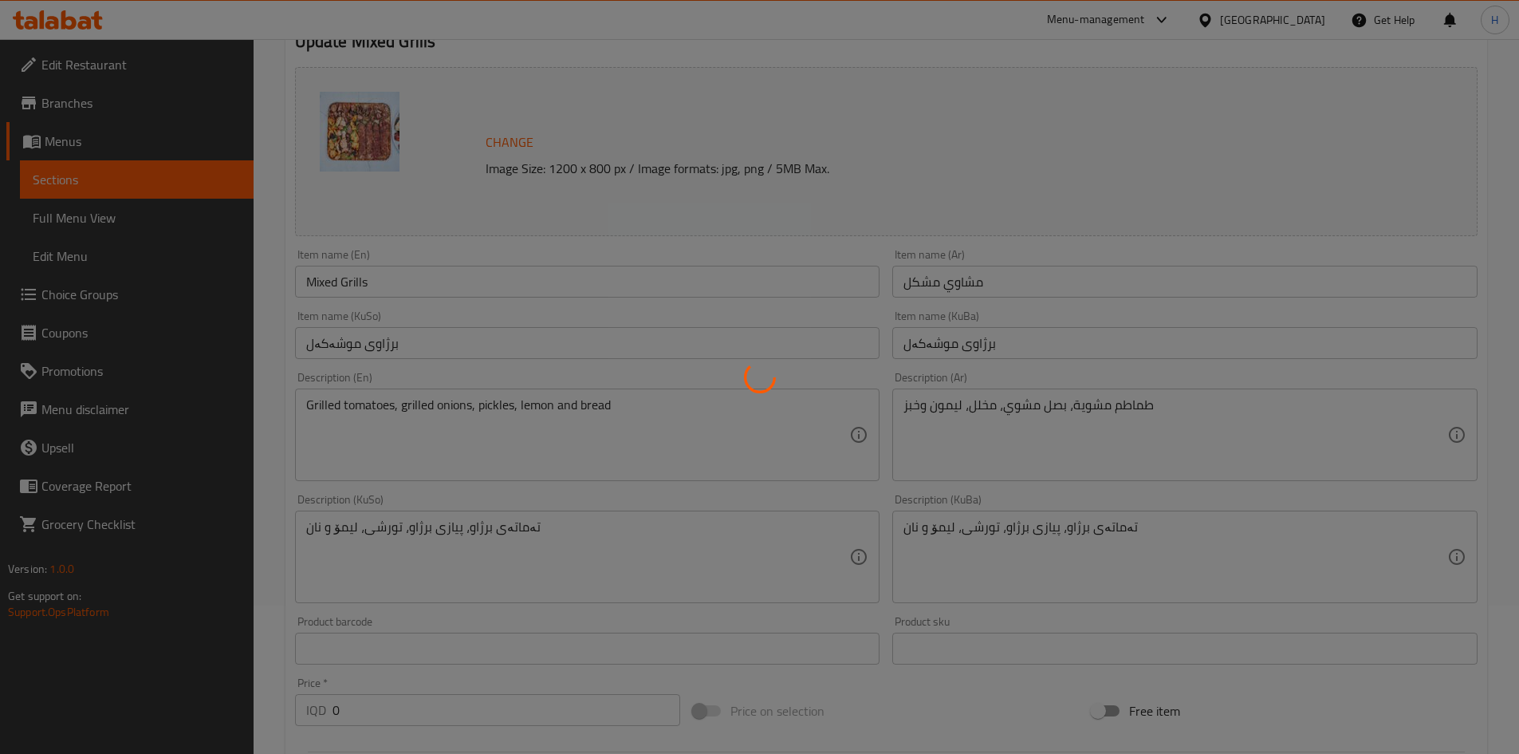
scroll to position [0, 0]
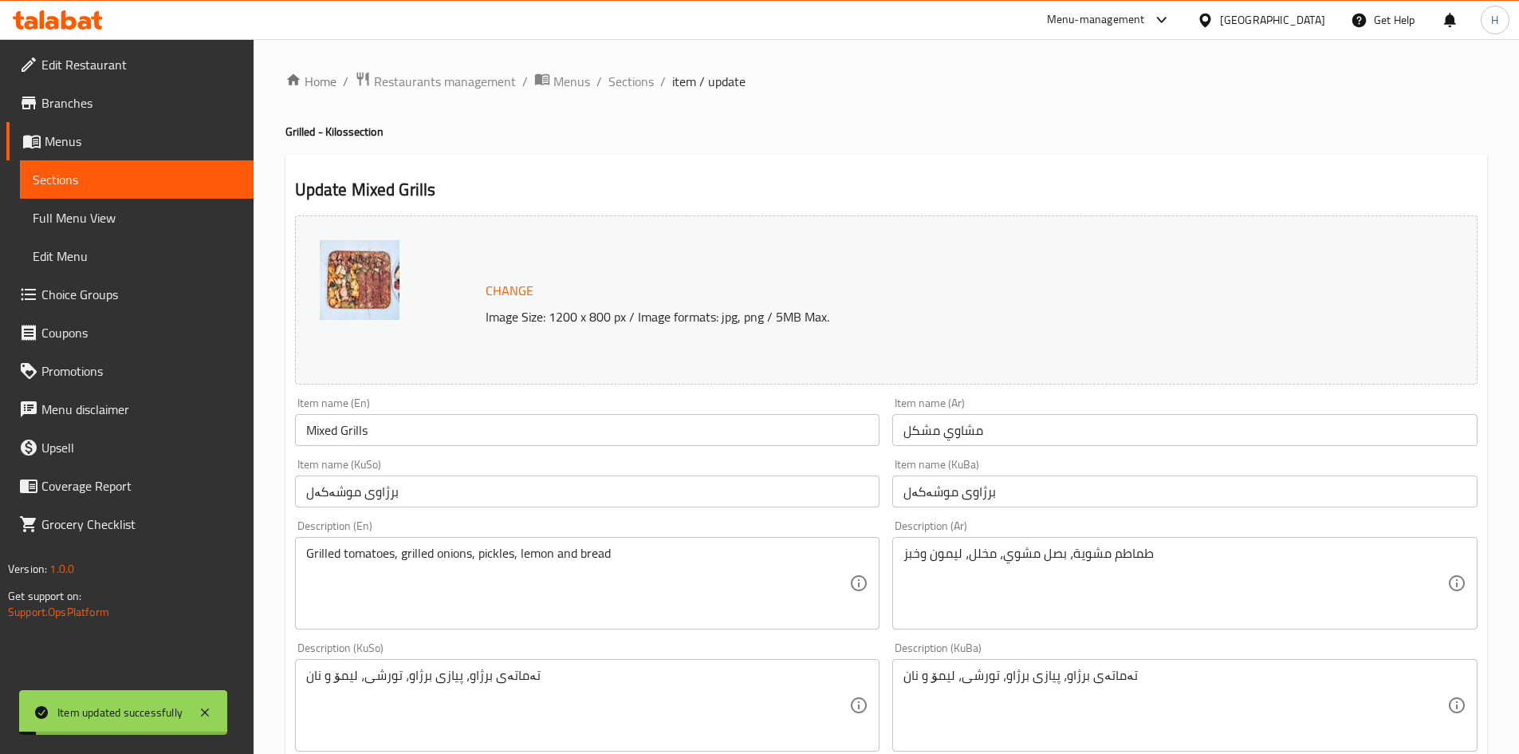
drag, startPoint x: 629, startPoint y: 82, endPoint x: 651, endPoint y: 104, distance: 31.6
click at [629, 82] on span "Sections" at bounding box center [631, 81] width 45 height 19
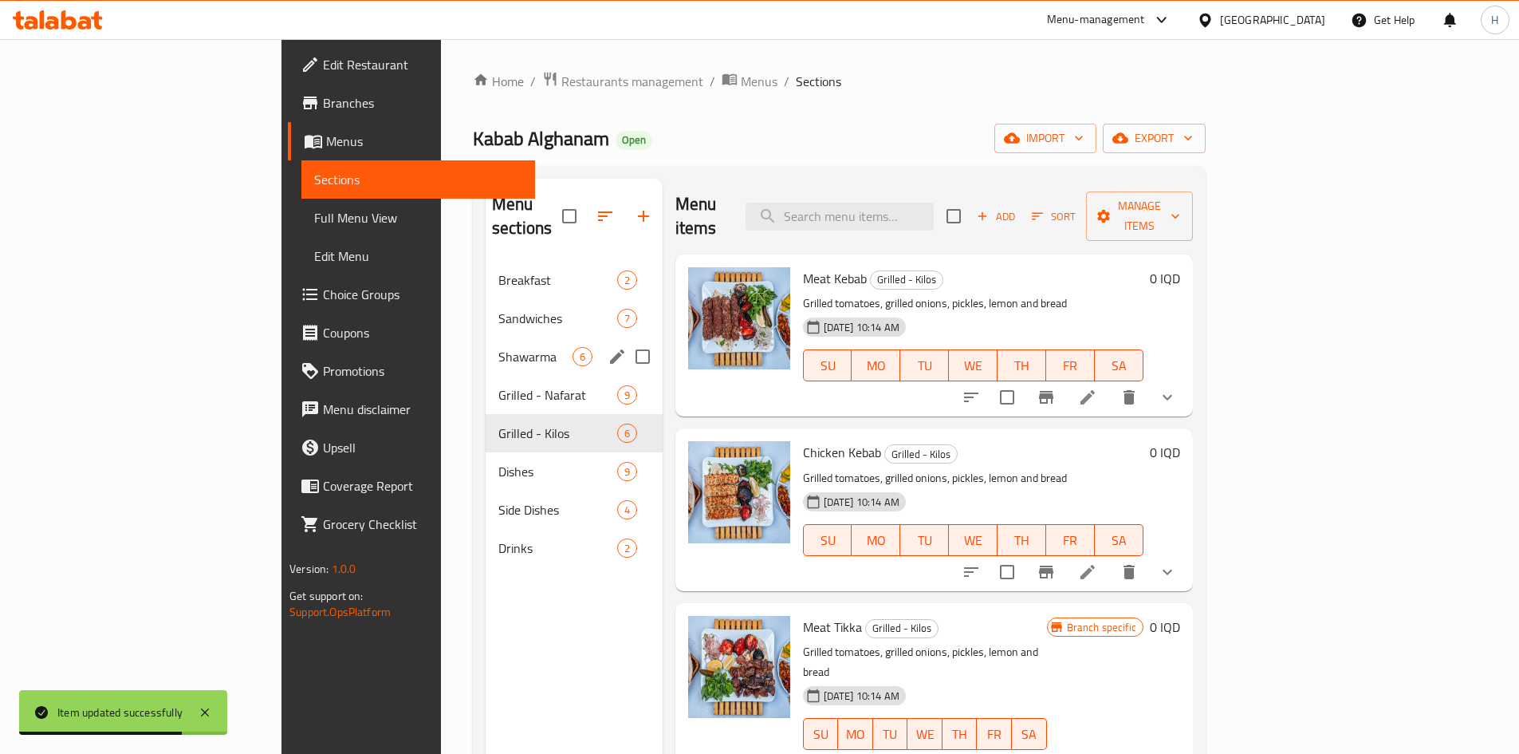
click at [499, 347] on span "Shawarma" at bounding box center [536, 356] width 74 height 19
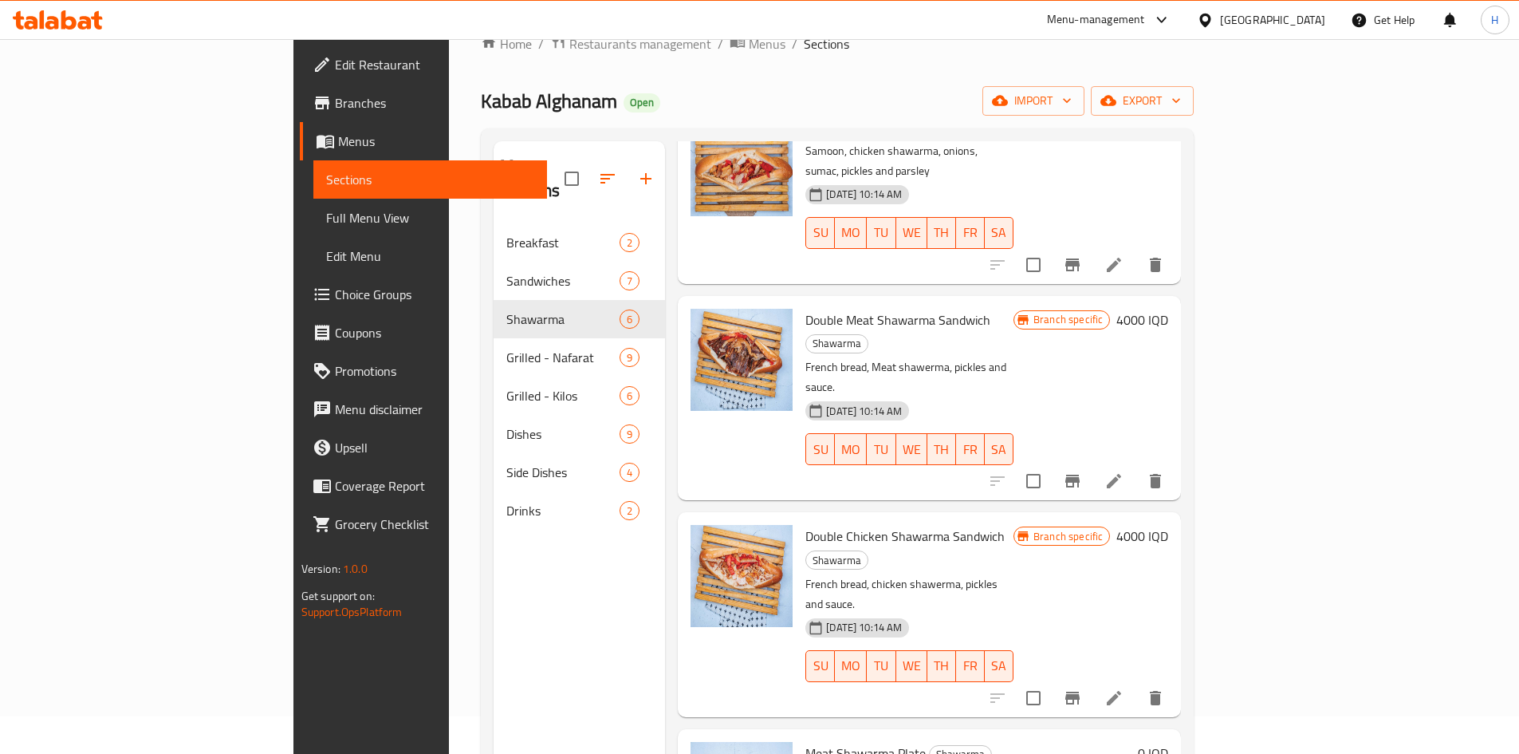
scroll to position [223, 0]
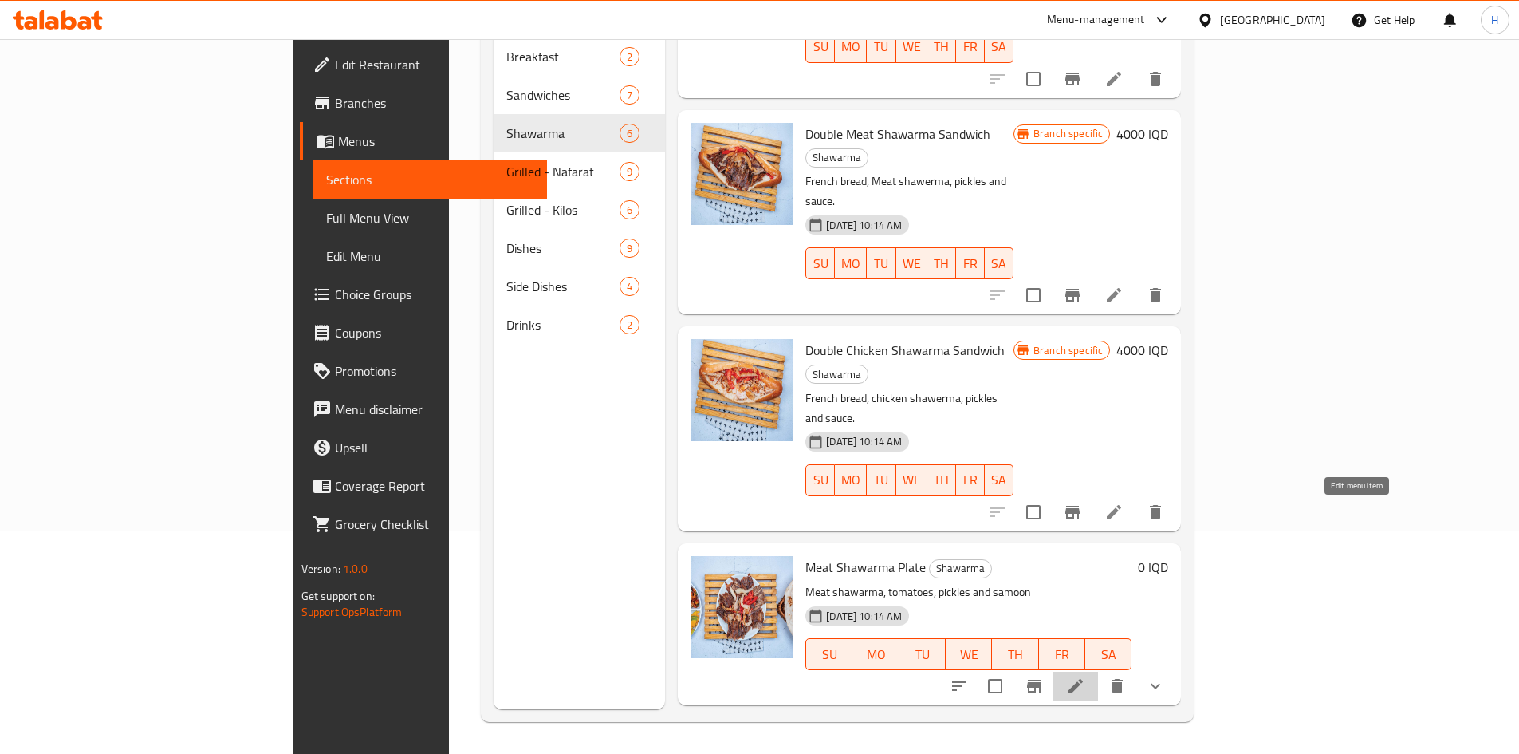
click at [1083, 679] on icon at bounding box center [1076, 686] width 14 height 14
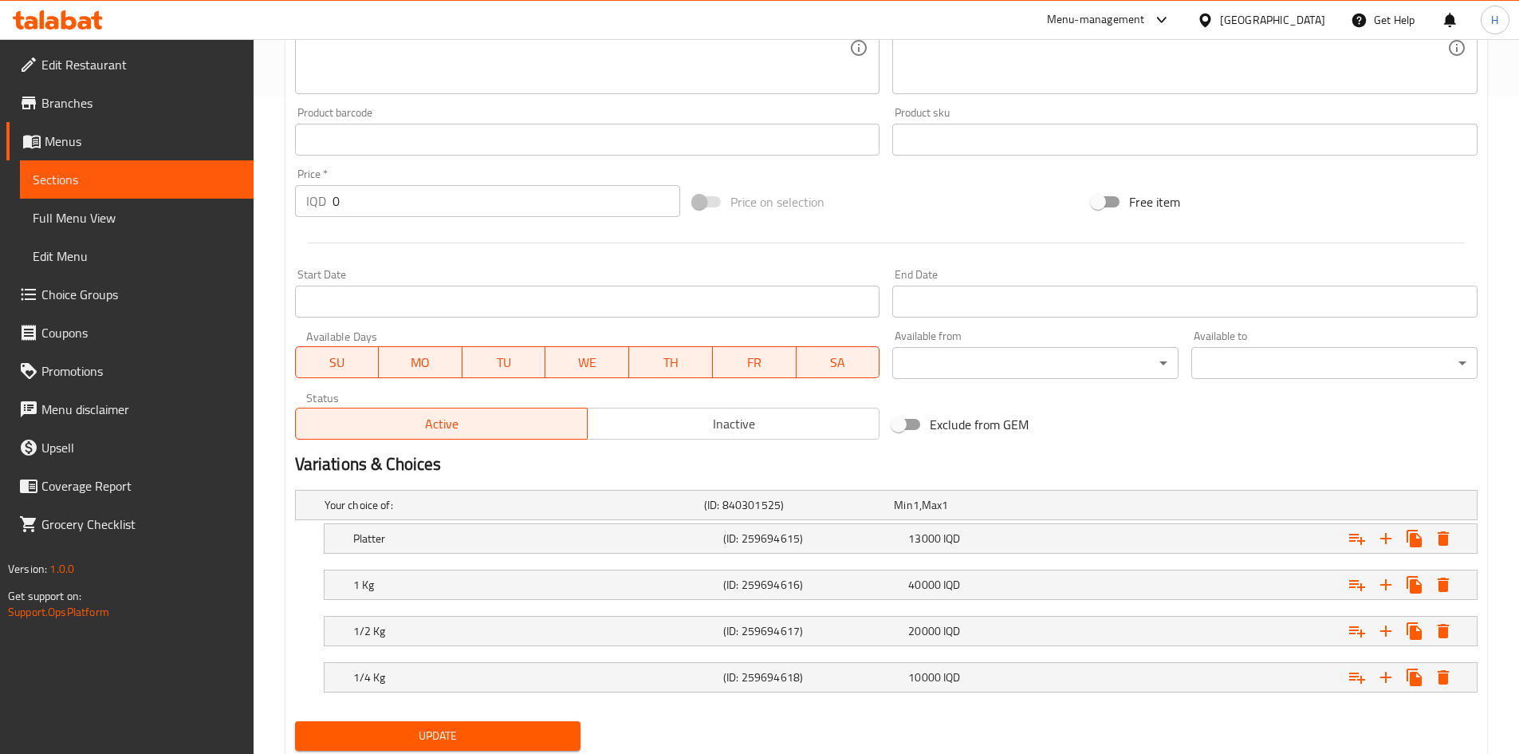
scroll to position [708, 0]
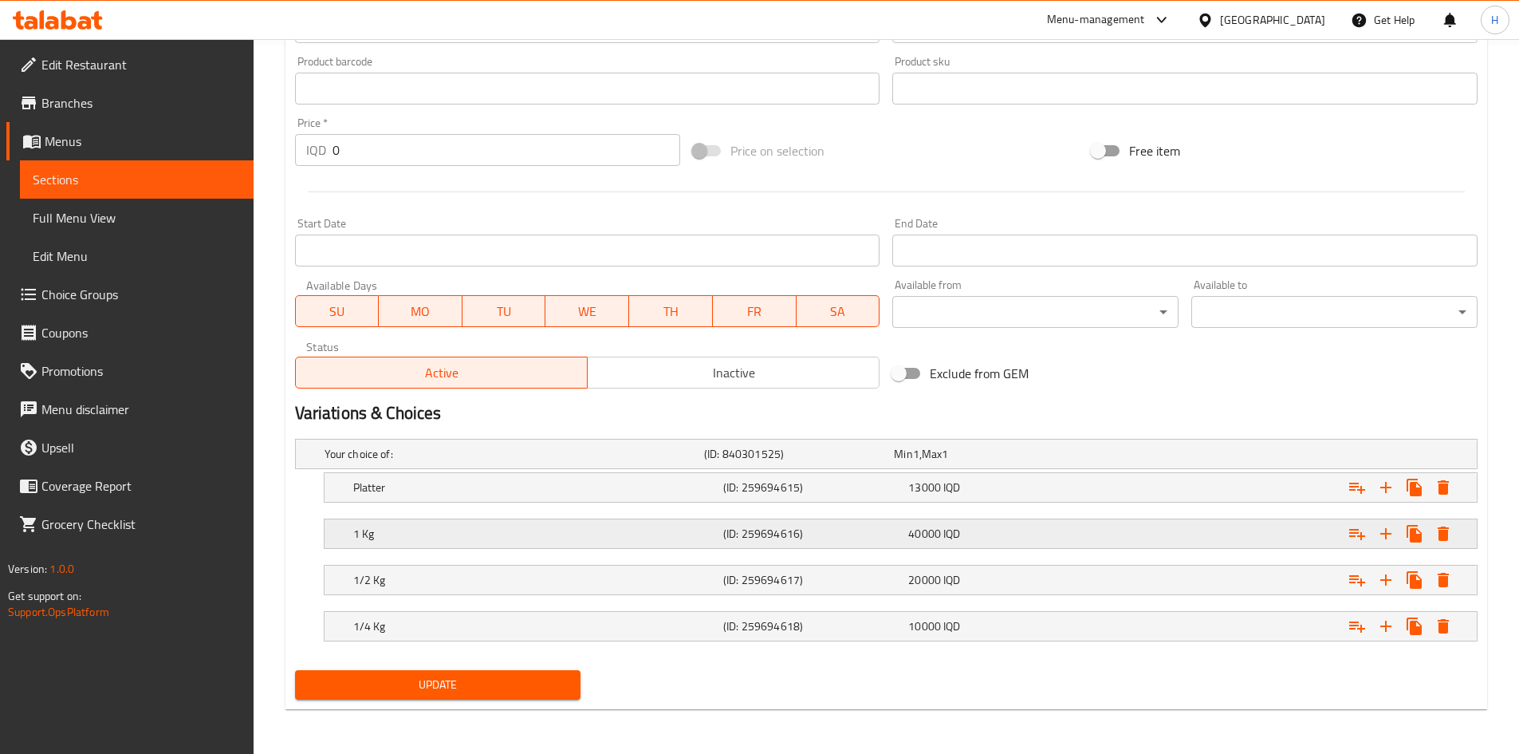
click at [392, 539] on h5 "1 Kg" at bounding box center [535, 534] width 364 height 16
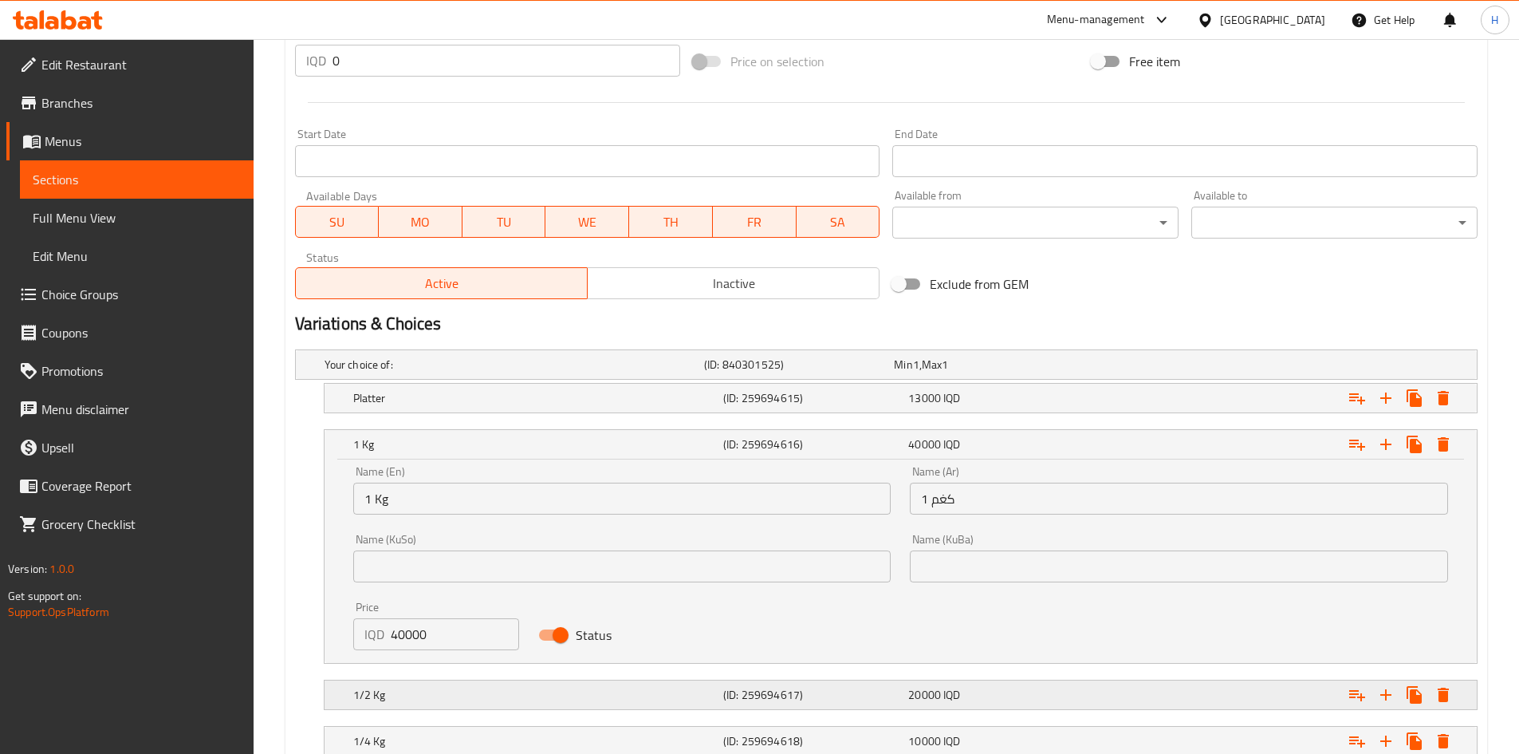
scroll to position [902, 0]
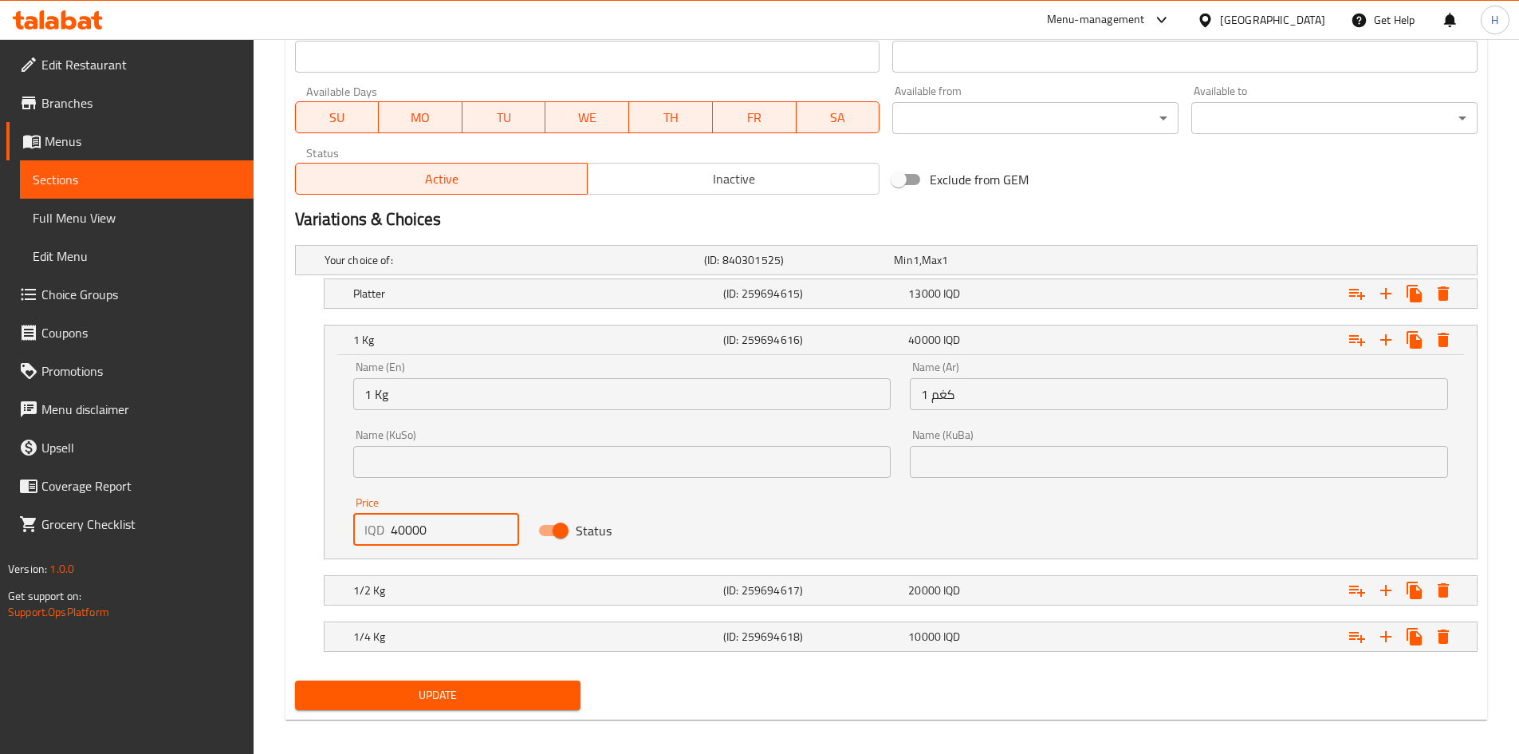
drag, startPoint x: 395, startPoint y: 534, endPoint x: 374, endPoint y: 539, distance: 21.5
click at [374, 539] on div "IQD 40000 Price" at bounding box center [436, 530] width 167 height 32
type input "50000"
click at [379, 587] on h5 "1/2 Kg" at bounding box center [535, 590] width 364 height 16
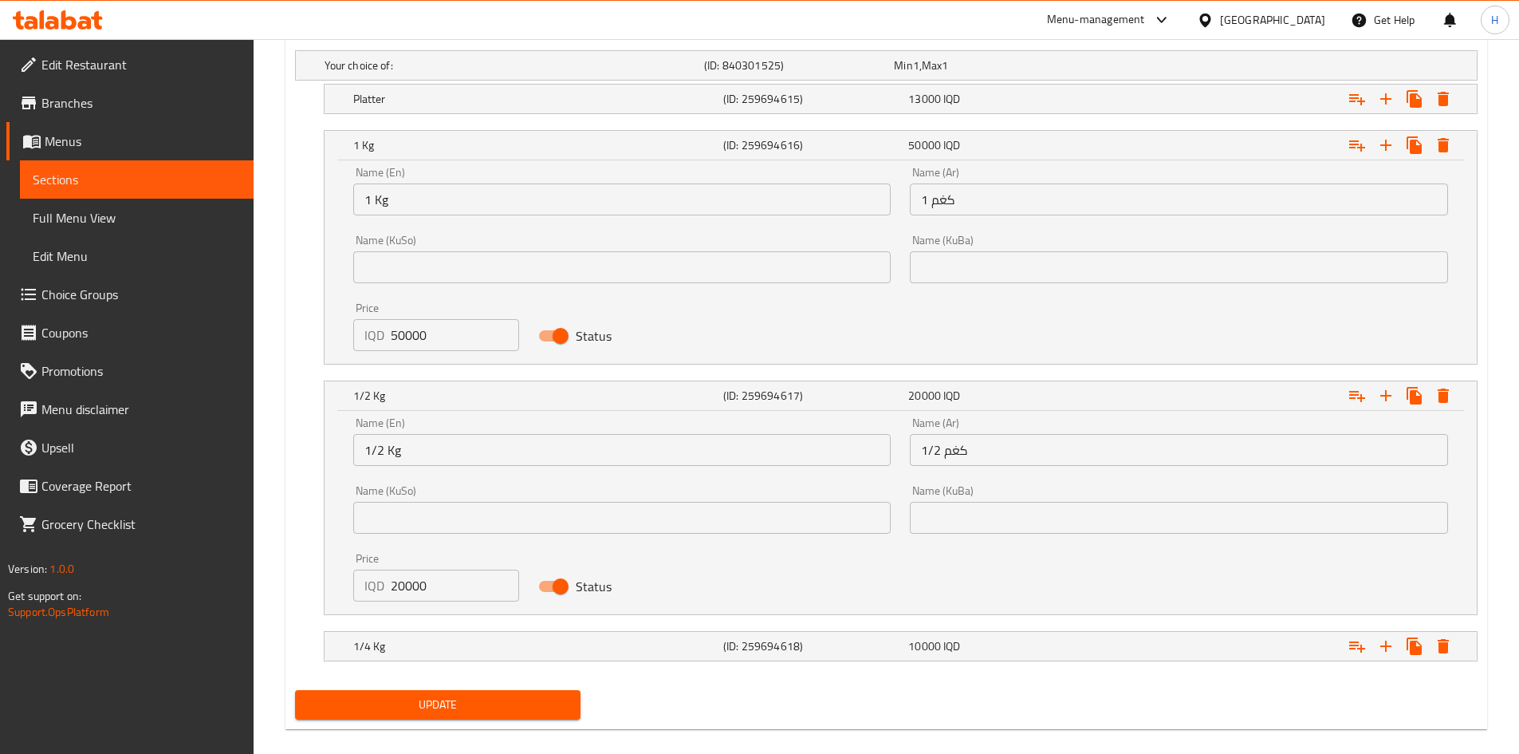
scroll to position [1101, 0]
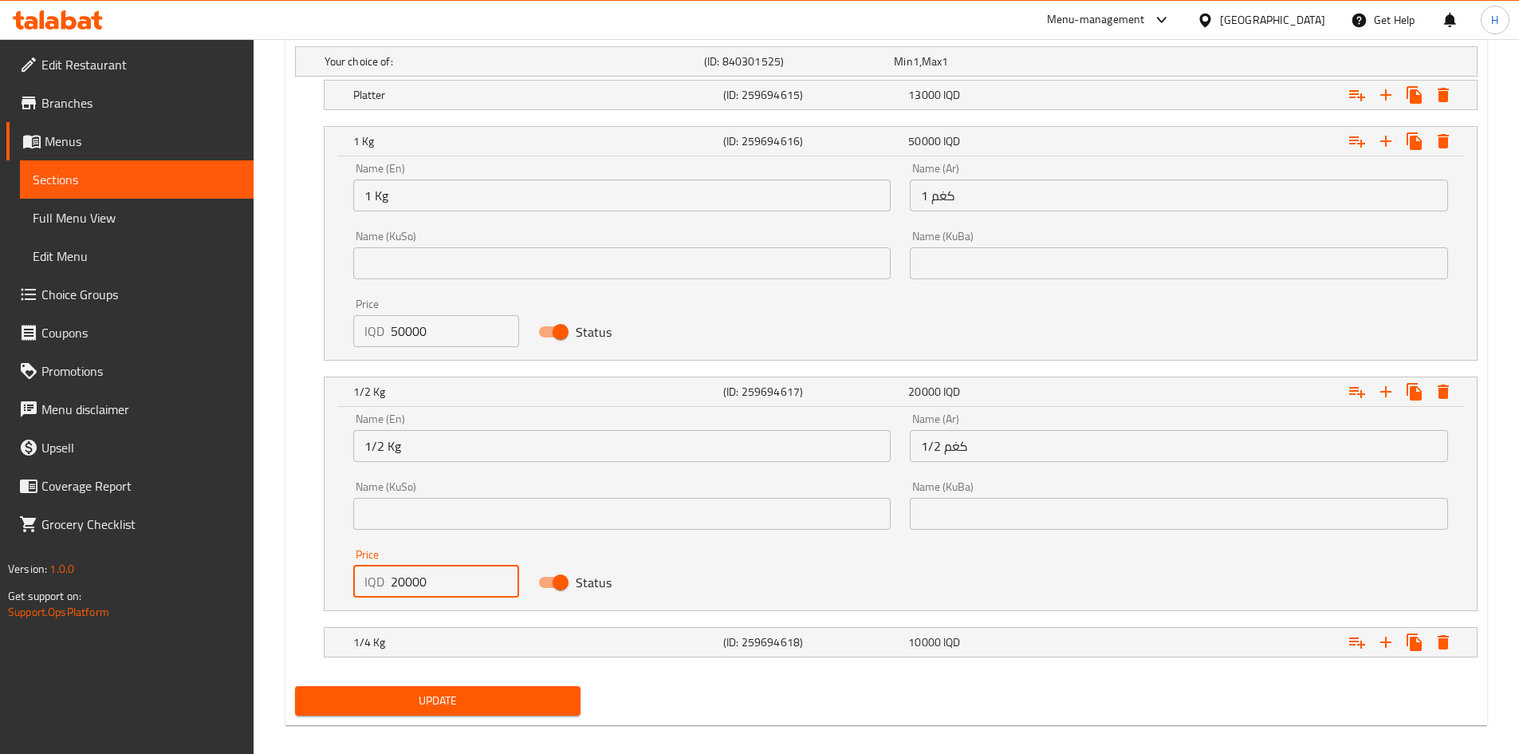
click at [400, 587] on input "20000" at bounding box center [455, 582] width 129 height 32
type input "25000"
click at [399, 639] on h5 "1/4 Kg" at bounding box center [535, 642] width 364 height 16
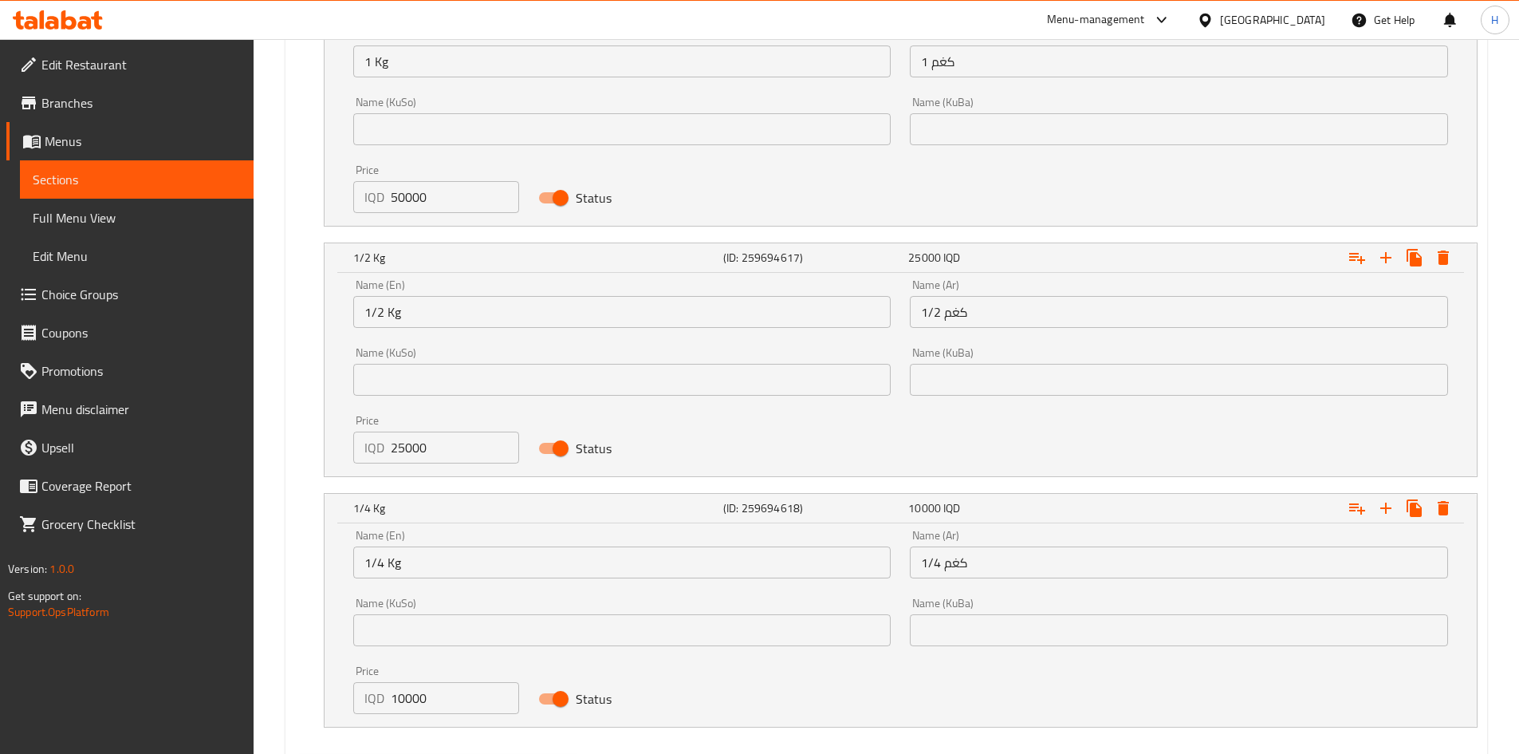
scroll to position [1321, 0]
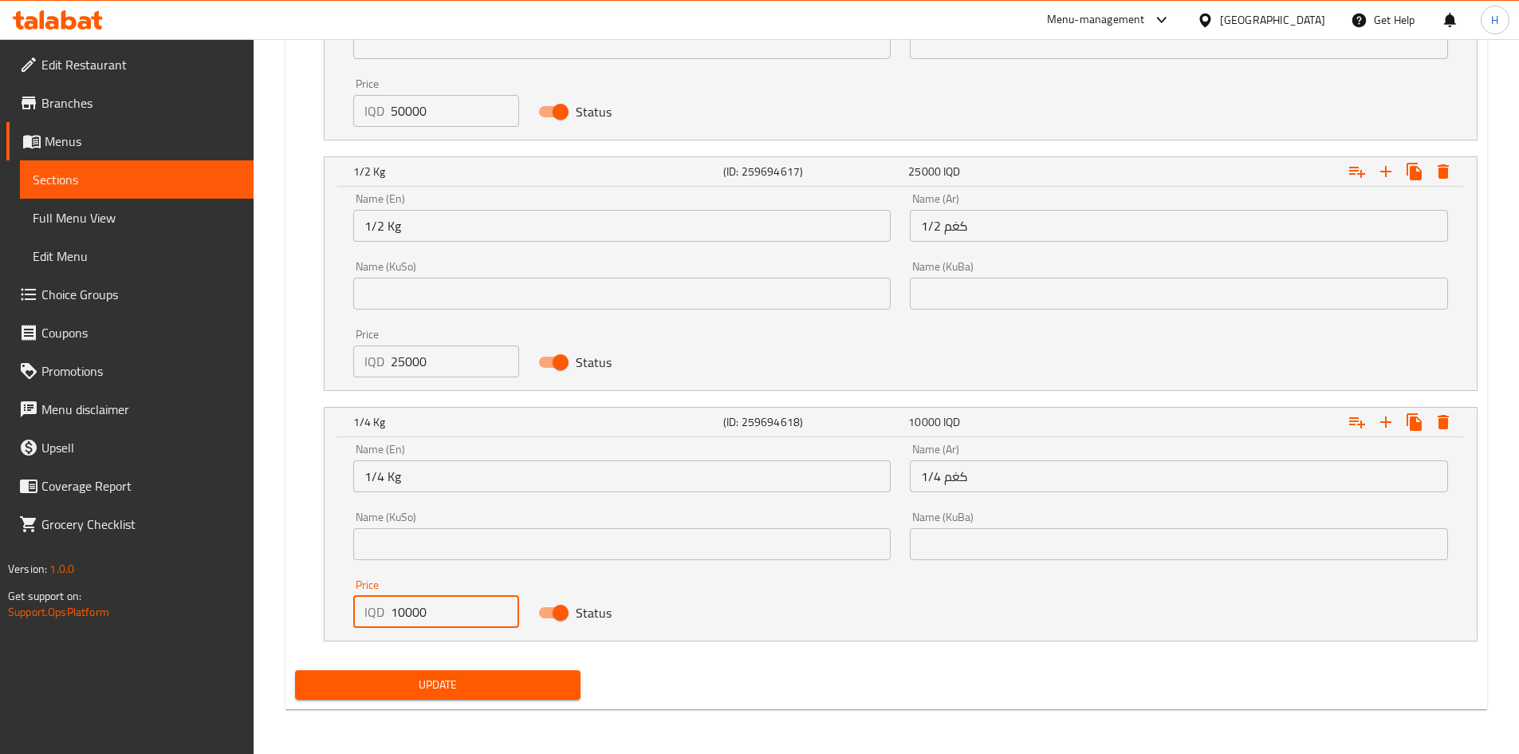
click at [397, 617] on input "10000" at bounding box center [455, 612] width 129 height 32
type input "13000"
click at [450, 700] on div "Update" at bounding box center [438, 685] width 299 height 42
drag, startPoint x: 455, startPoint y: 684, endPoint x: 476, endPoint y: 660, distance: 31.1
click at [455, 681] on span "Update" at bounding box center [438, 685] width 261 height 20
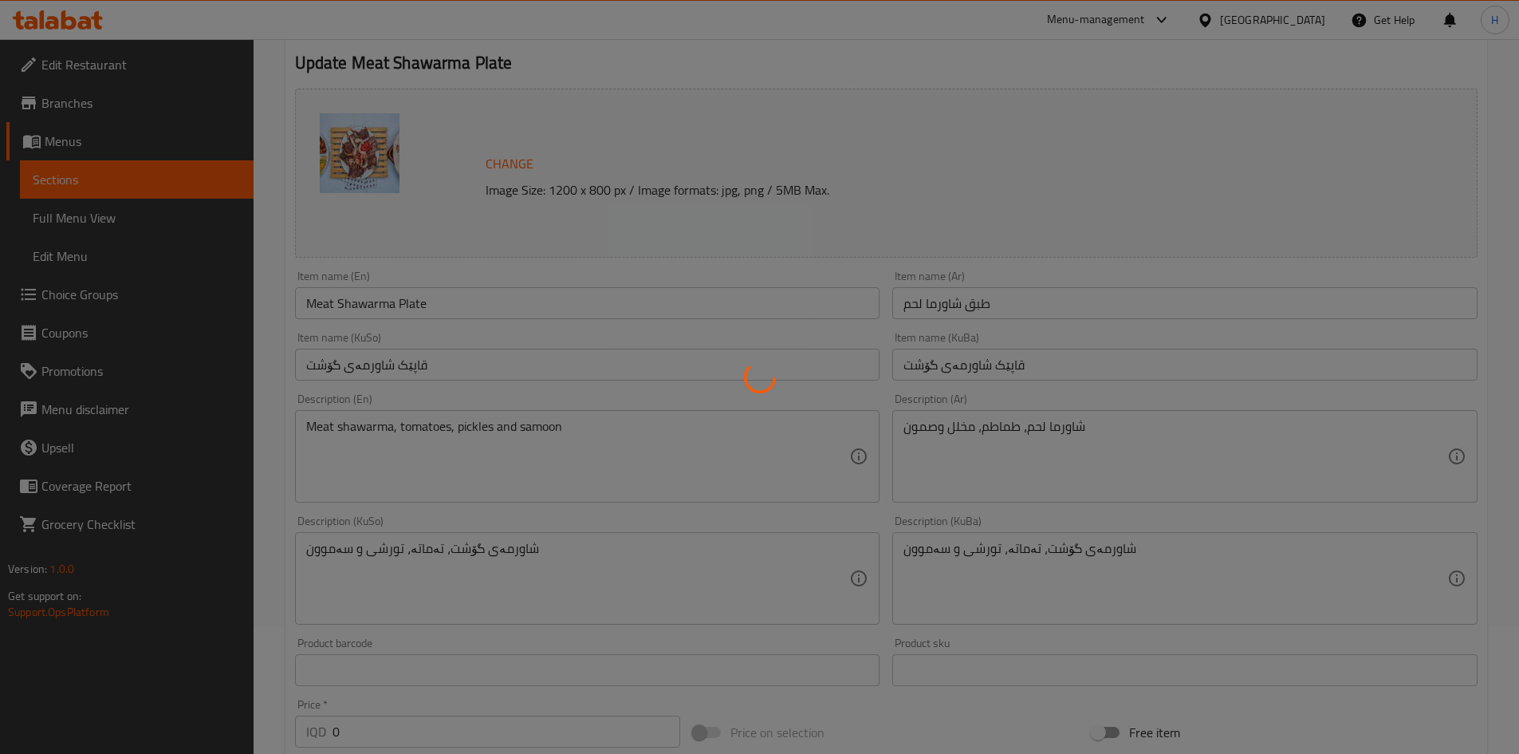
scroll to position [0, 0]
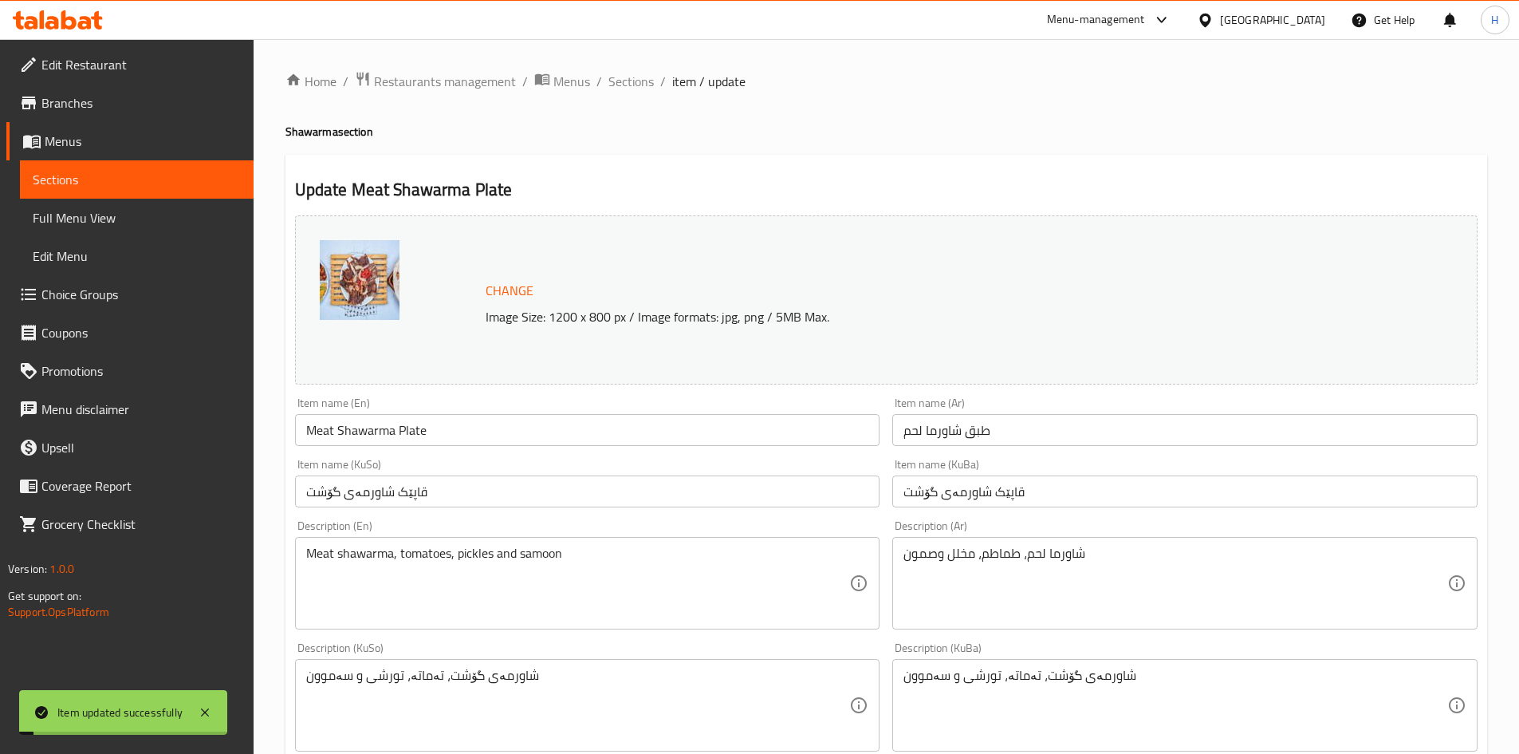
click at [631, 87] on span "Sections" at bounding box center [631, 81] width 45 height 19
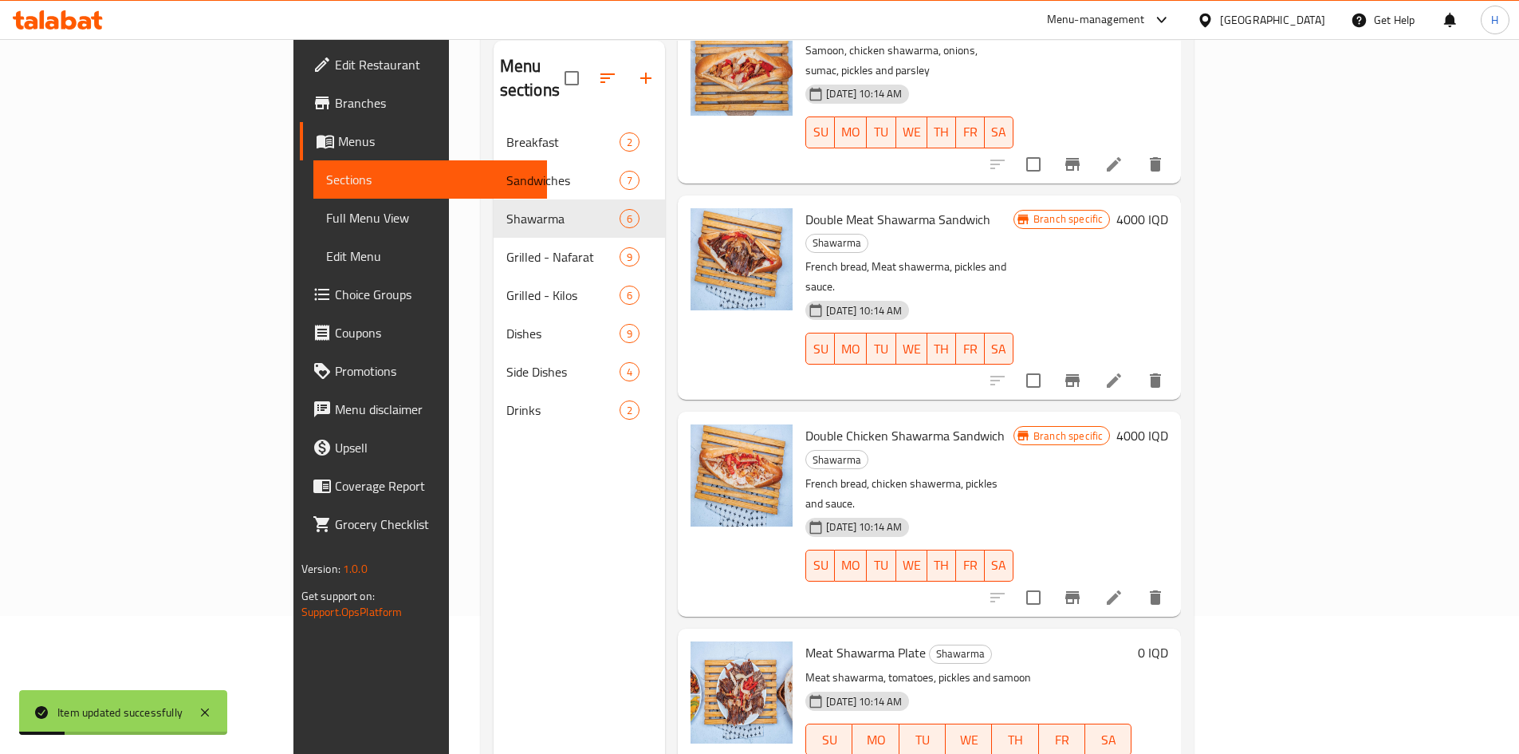
scroll to position [223, 0]
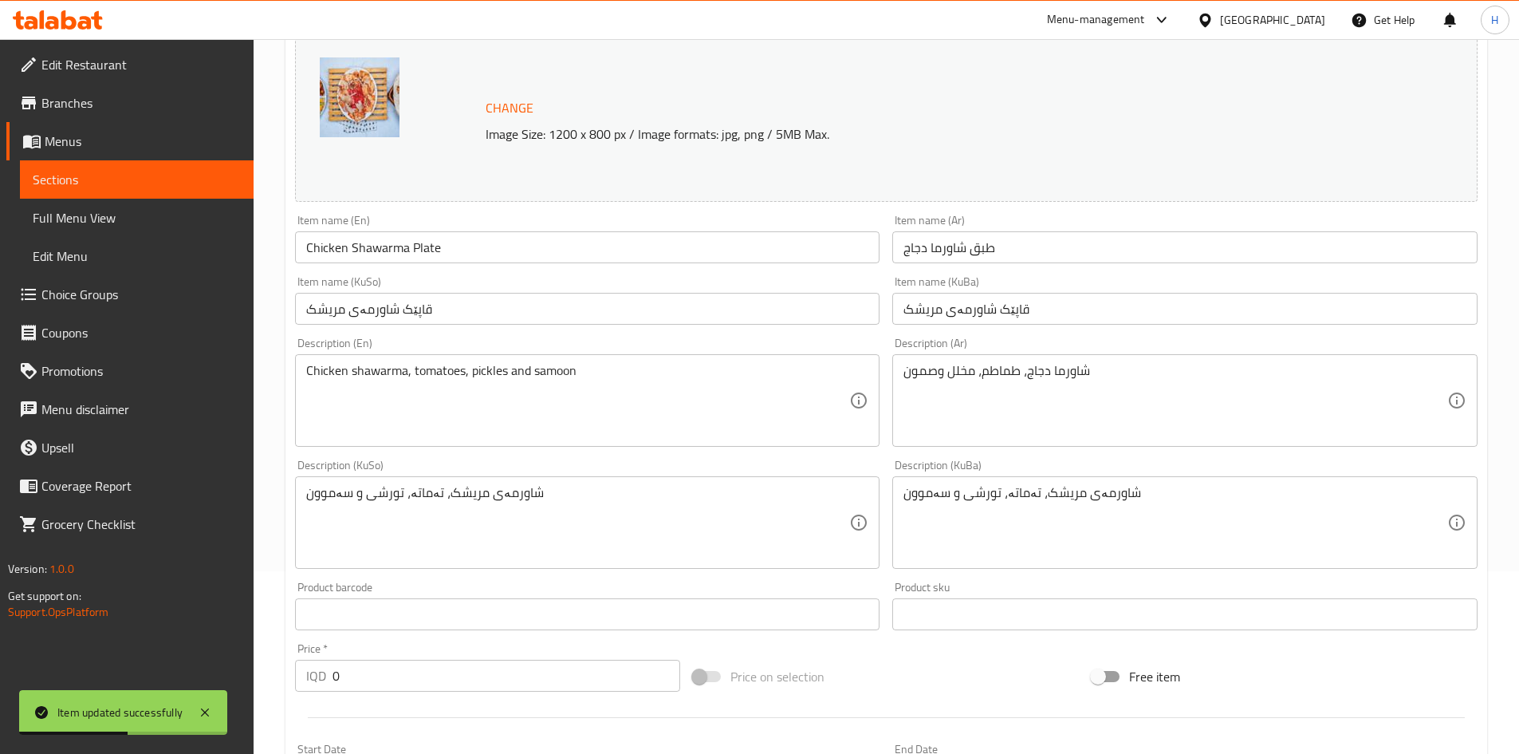
scroll to position [708, 0]
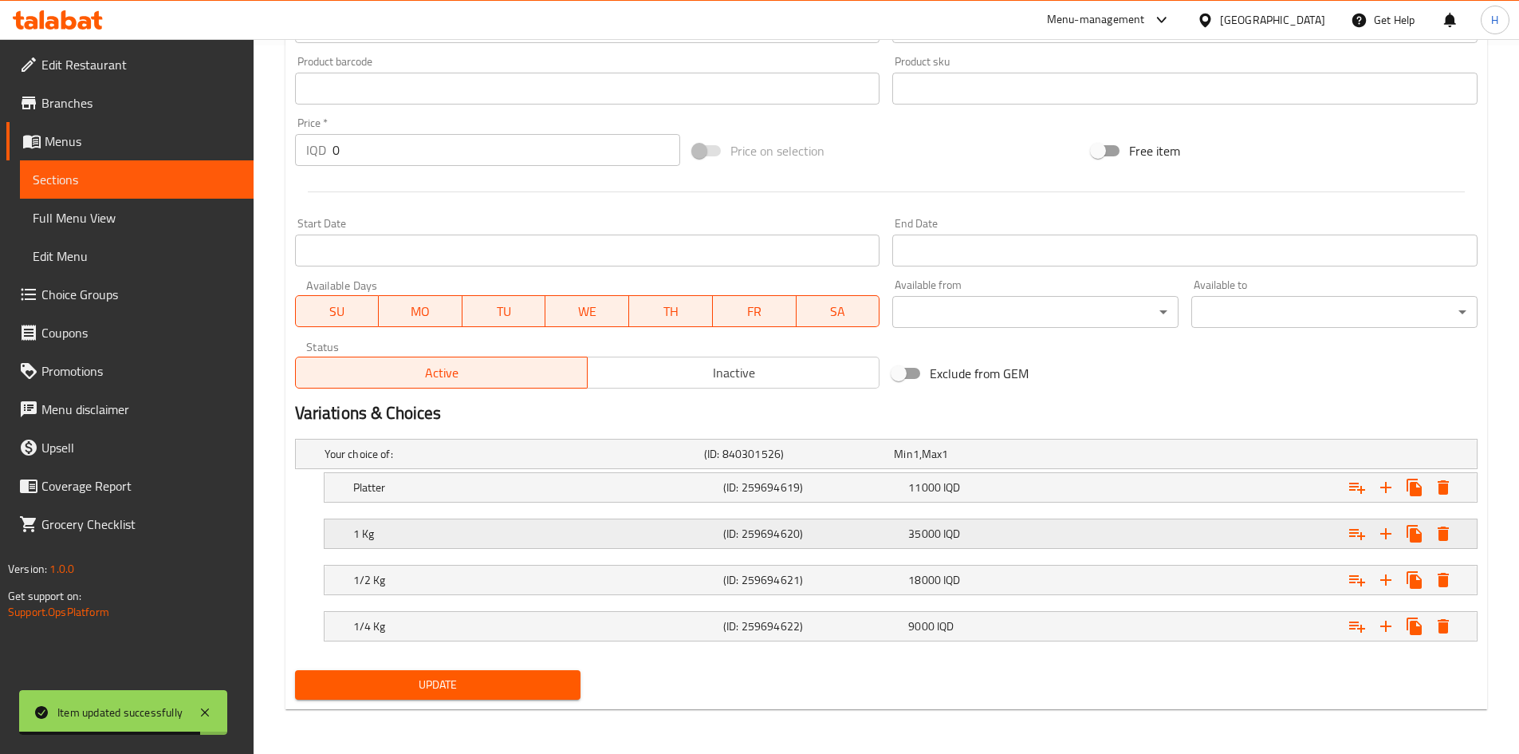
click at [380, 532] on h5 "1 Kg" at bounding box center [535, 534] width 364 height 16
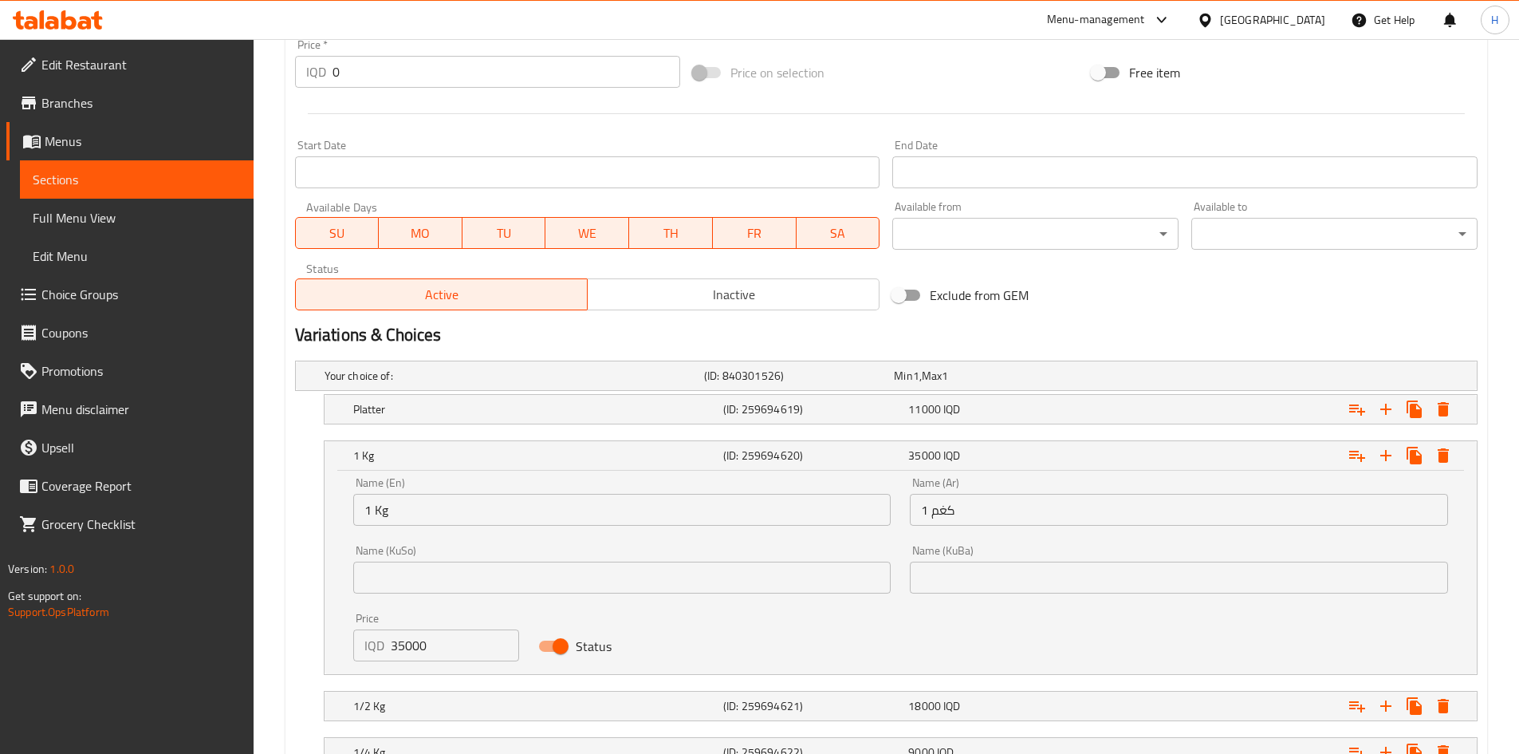
scroll to position [798, 0]
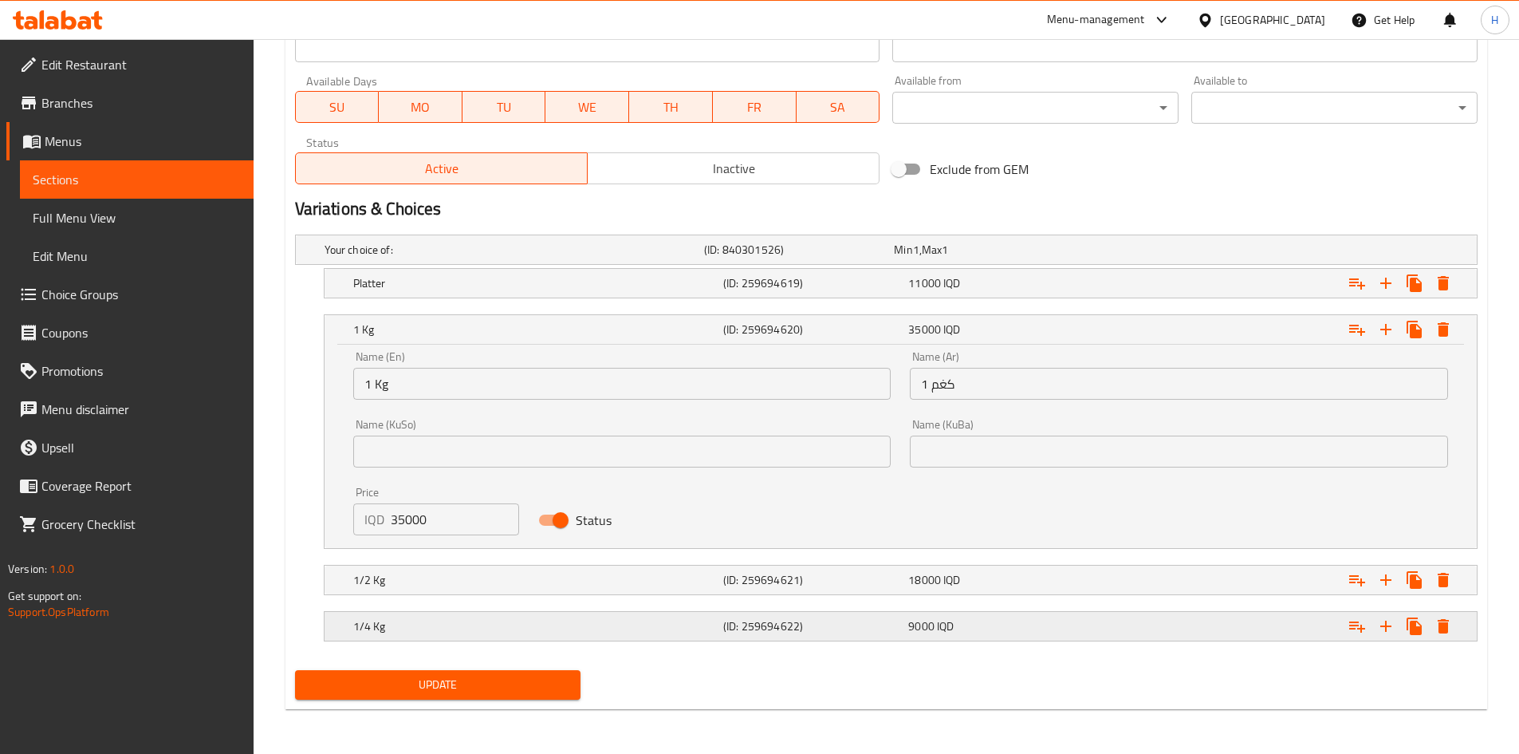
click at [398, 619] on h5 "1/4 Kg" at bounding box center [535, 626] width 364 height 16
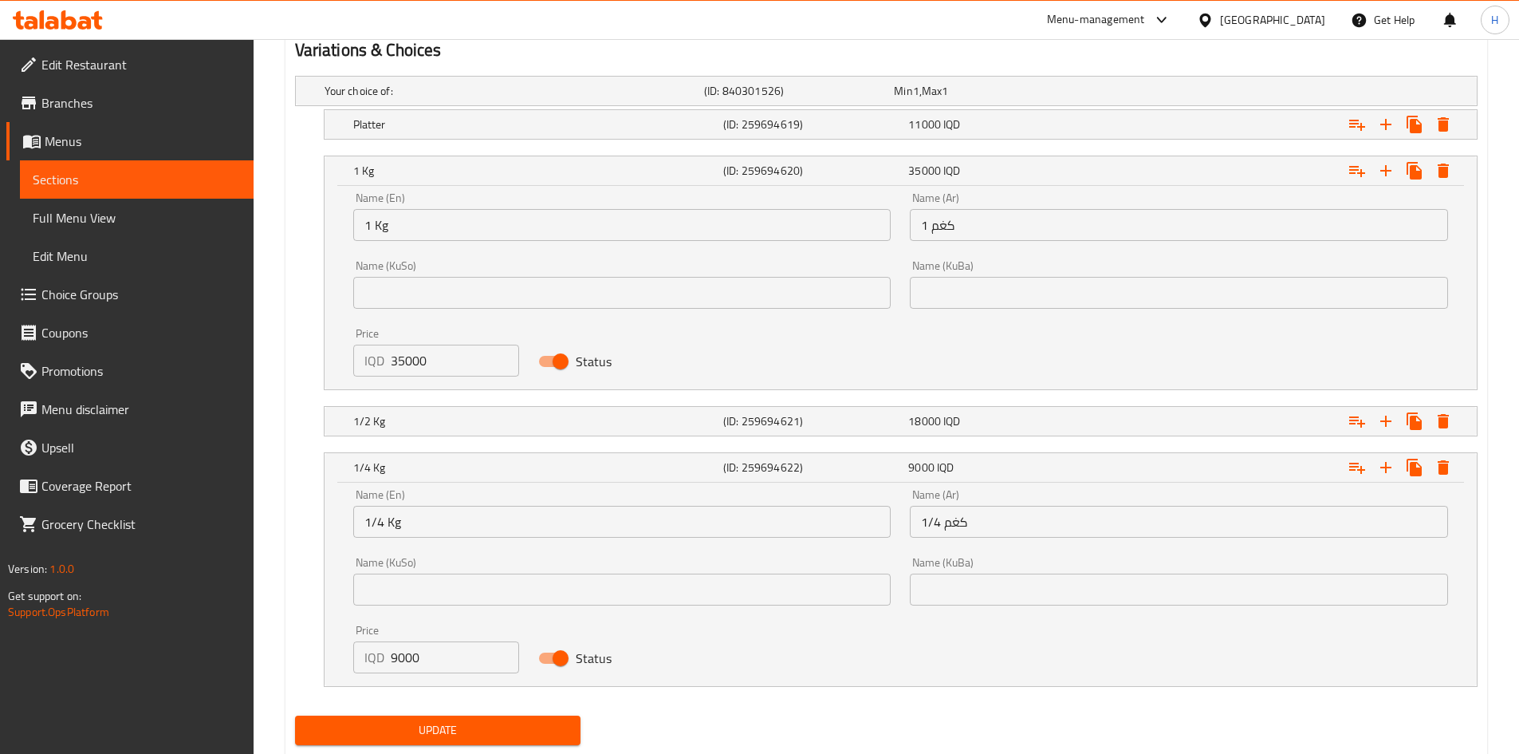
scroll to position [1072, 0]
click at [398, 660] on input "9000" at bounding box center [455, 656] width 129 height 32
type input "10000"
click at [536, 729] on span "Update" at bounding box center [438, 729] width 261 height 20
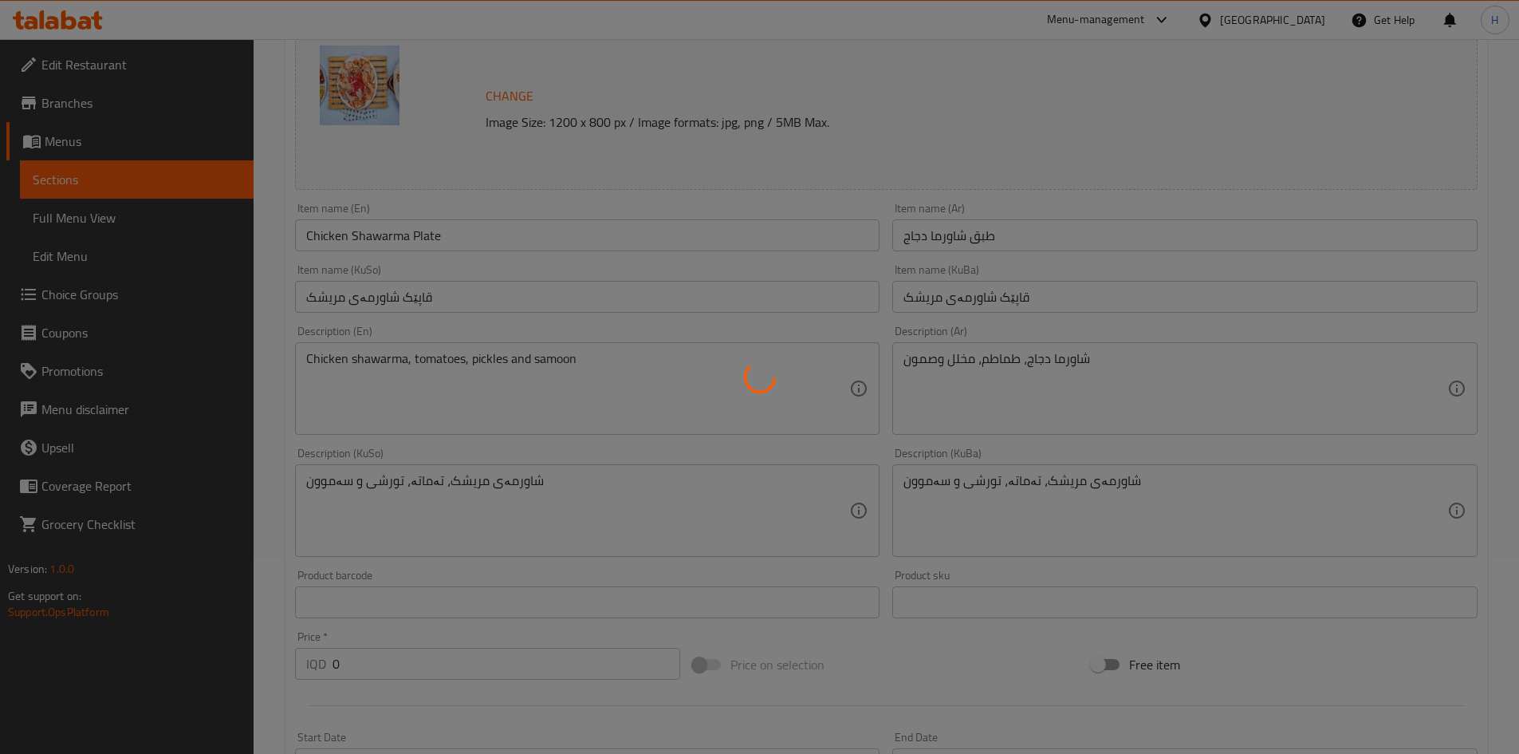
scroll to position [0, 0]
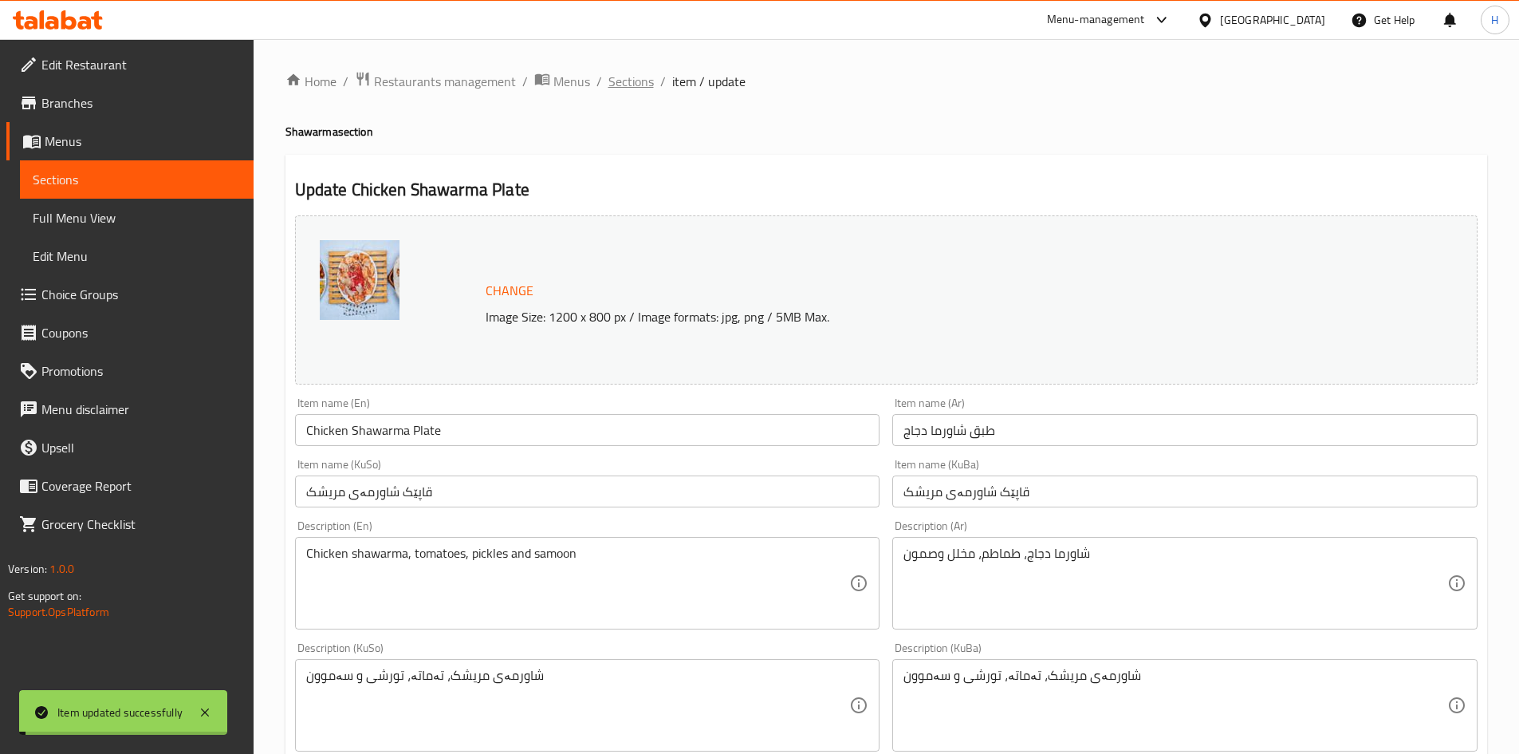
click at [628, 89] on span "Sections" at bounding box center [631, 81] width 45 height 19
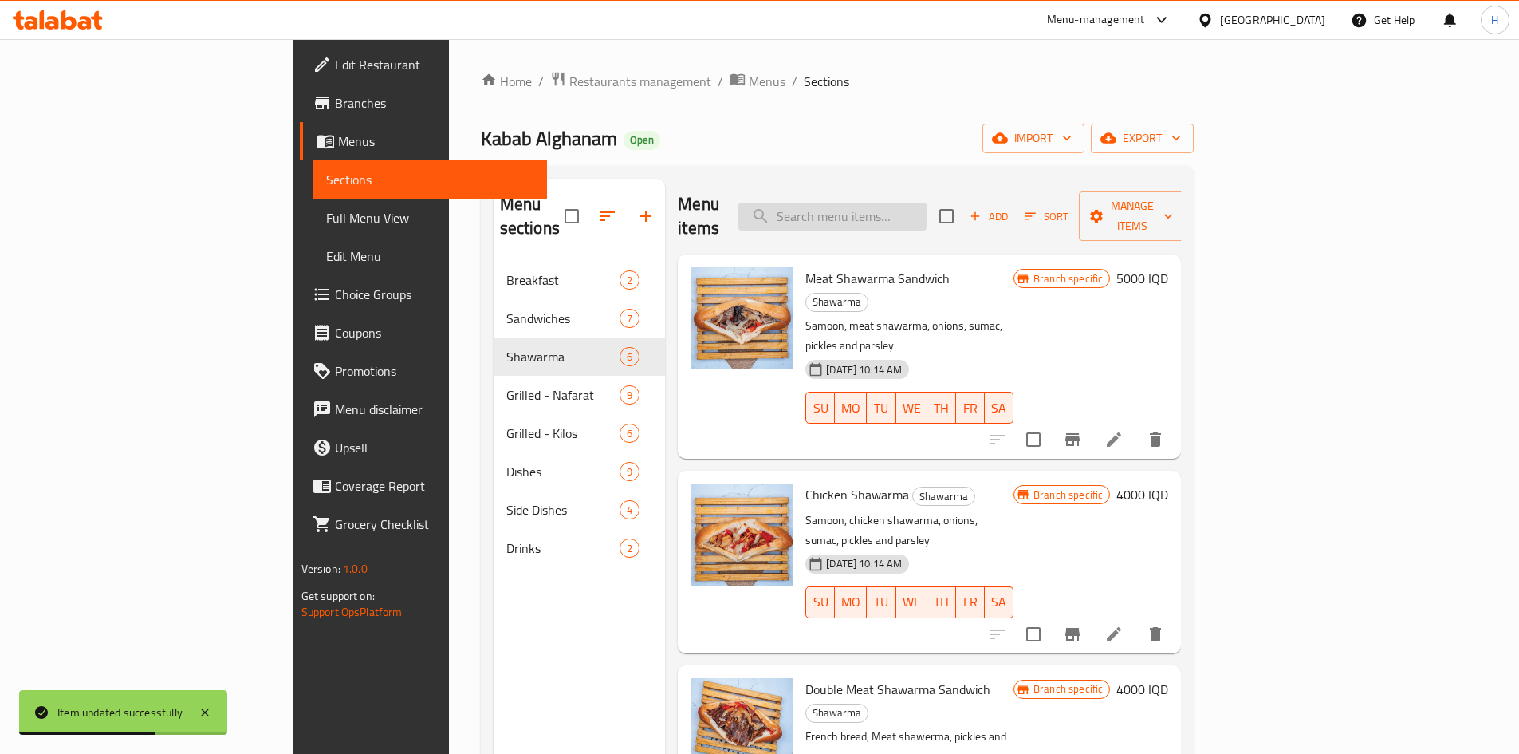
click at [927, 205] on input "search" at bounding box center [833, 217] width 188 height 28
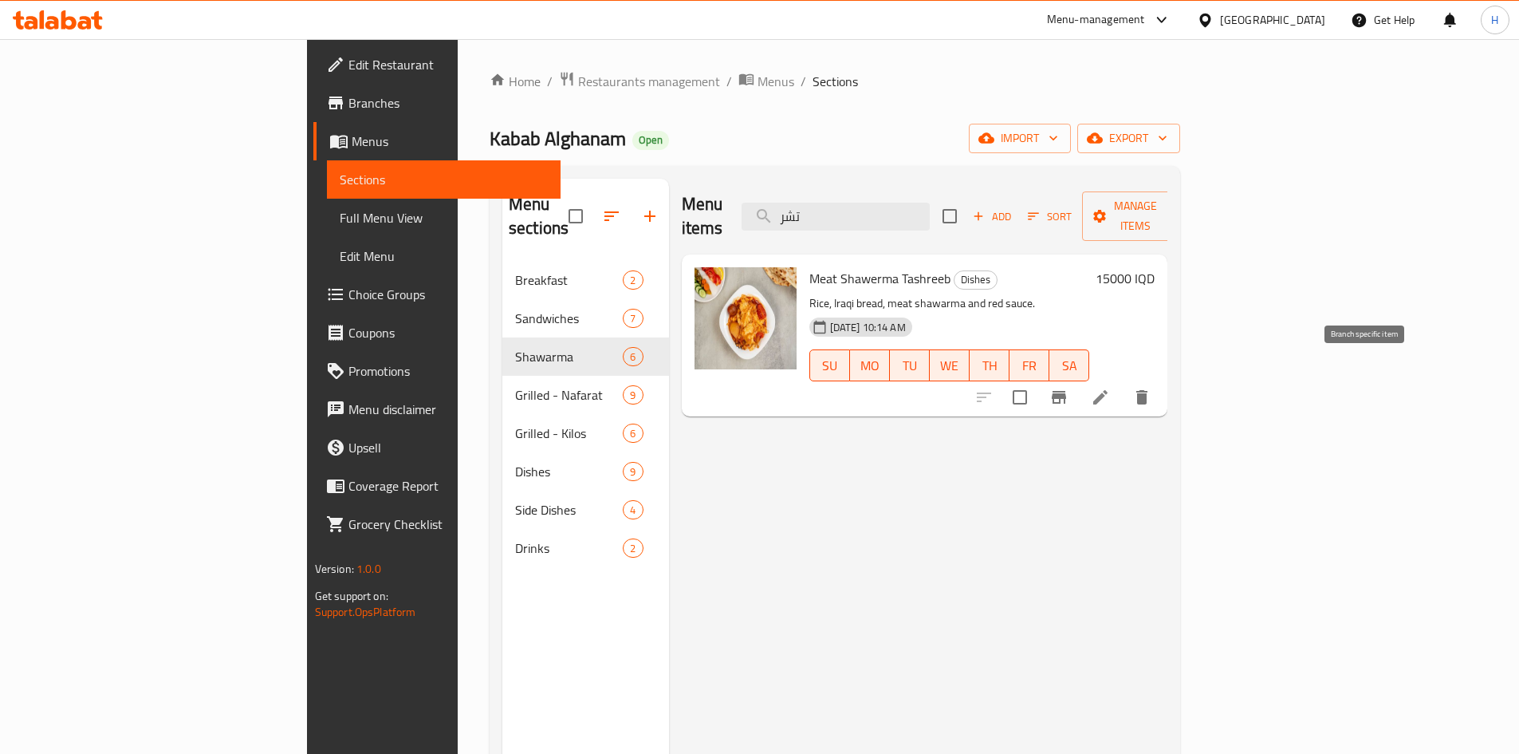
type input "تشر"
click at [1066, 391] on icon "Branch-specific-item" at bounding box center [1059, 397] width 14 height 13
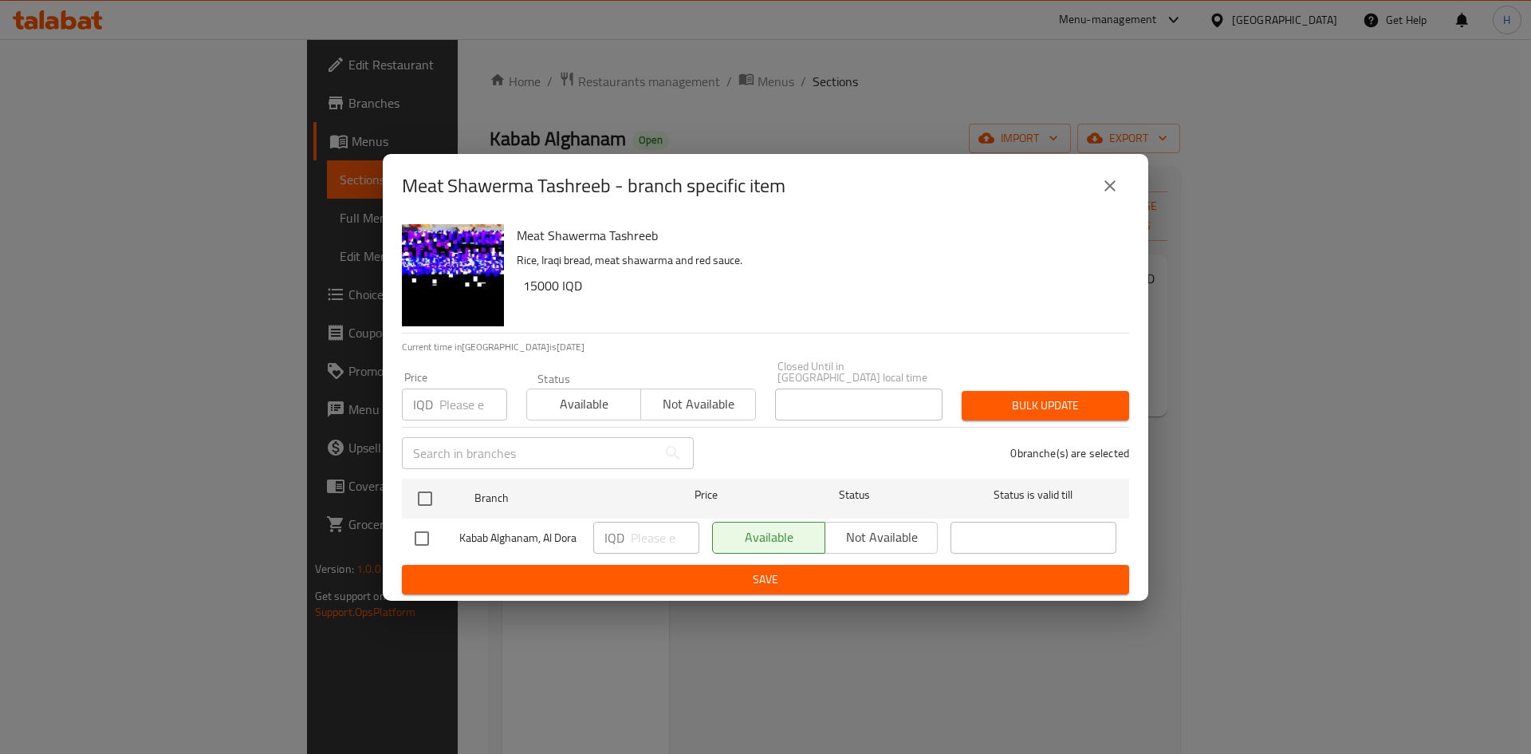
drag, startPoint x: 428, startPoint y: 503, endPoint x: 467, endPoint y: 510, distance: 39.7
click at [437, 503] on input "checkbox" at bounding box center [425, 499] width 34 height 34
checkbox input "true"
click at [646, 530] on input "number" at bounding box center [665, 538] width 69 height 32
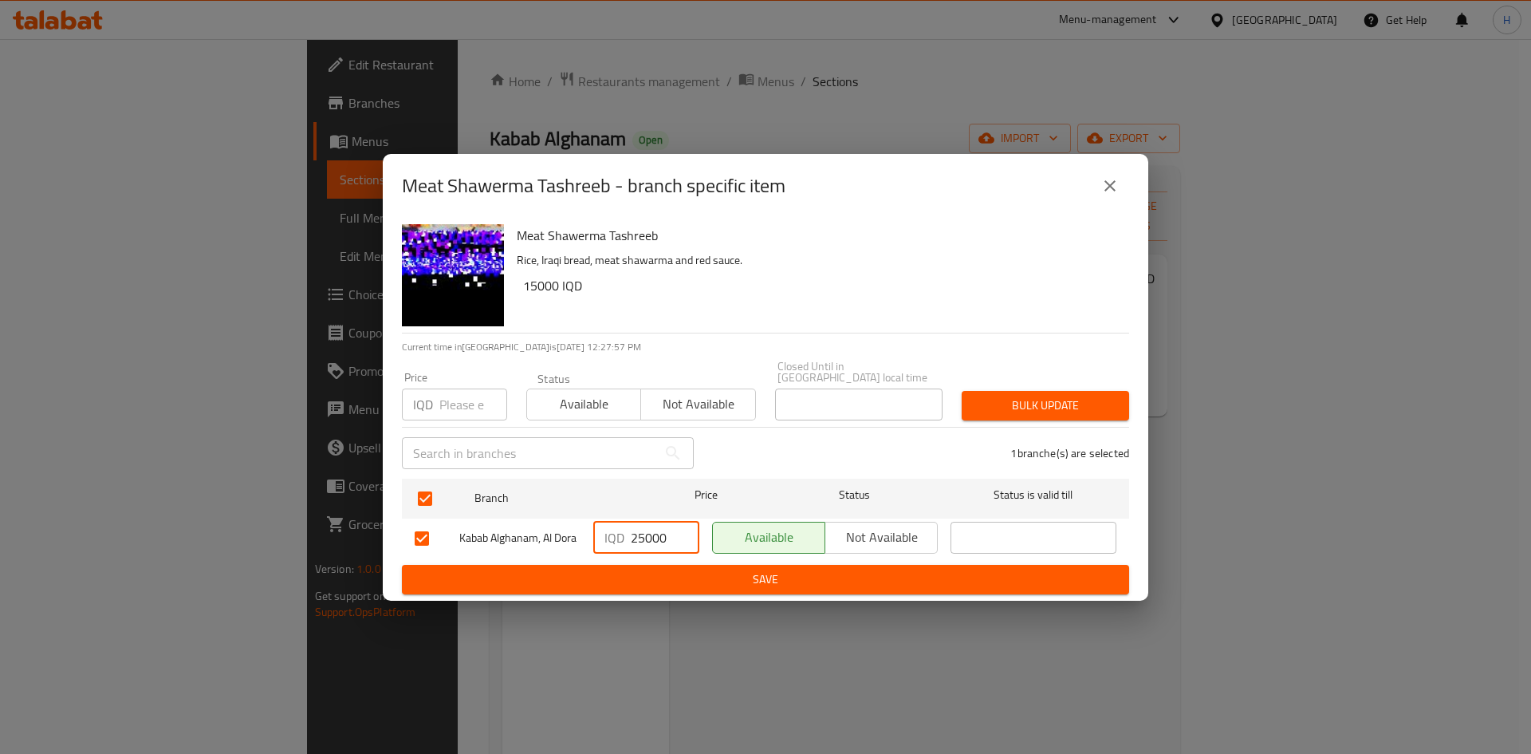
type input "25000"
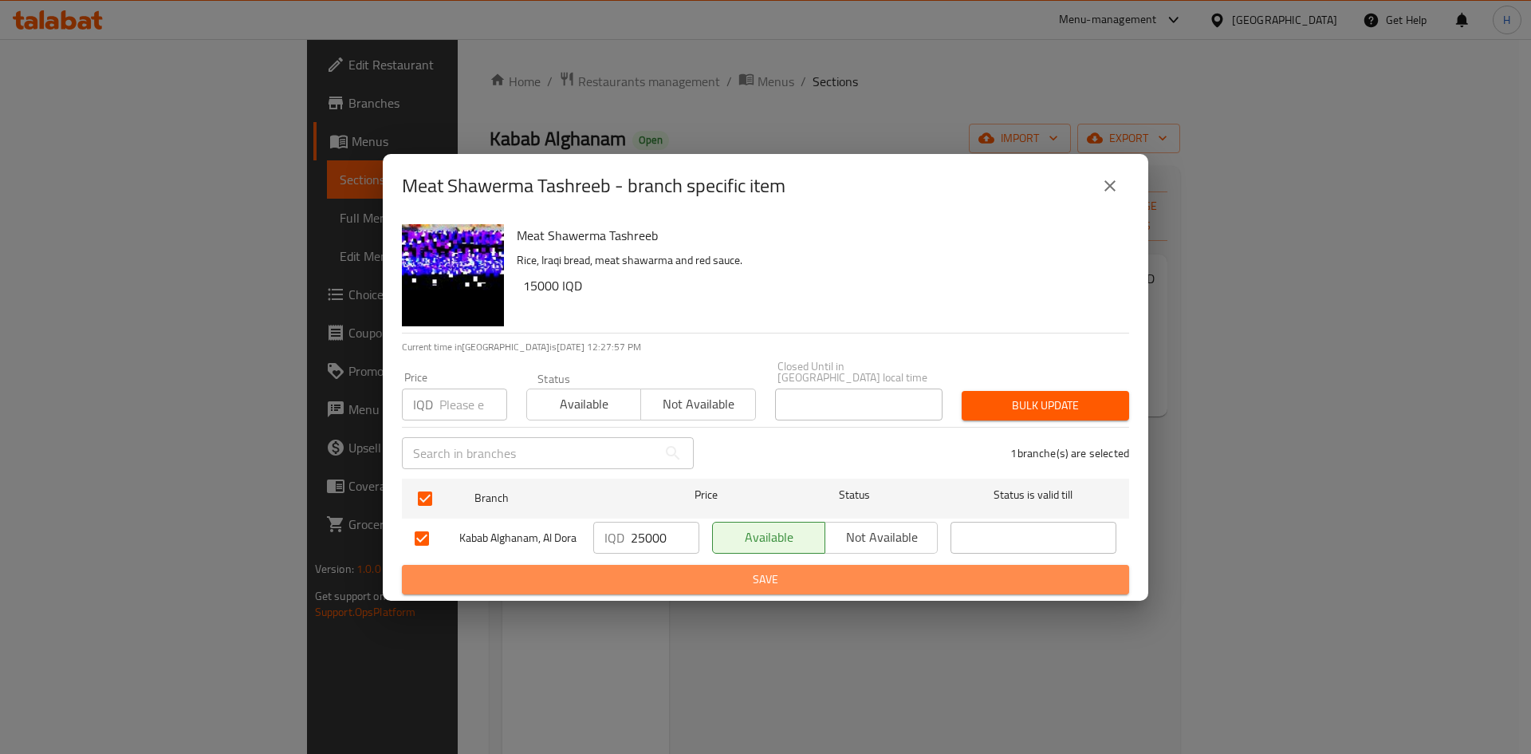
click at [692, 570] on span "Save" at bounding box center [766, 580] width 702 height 20
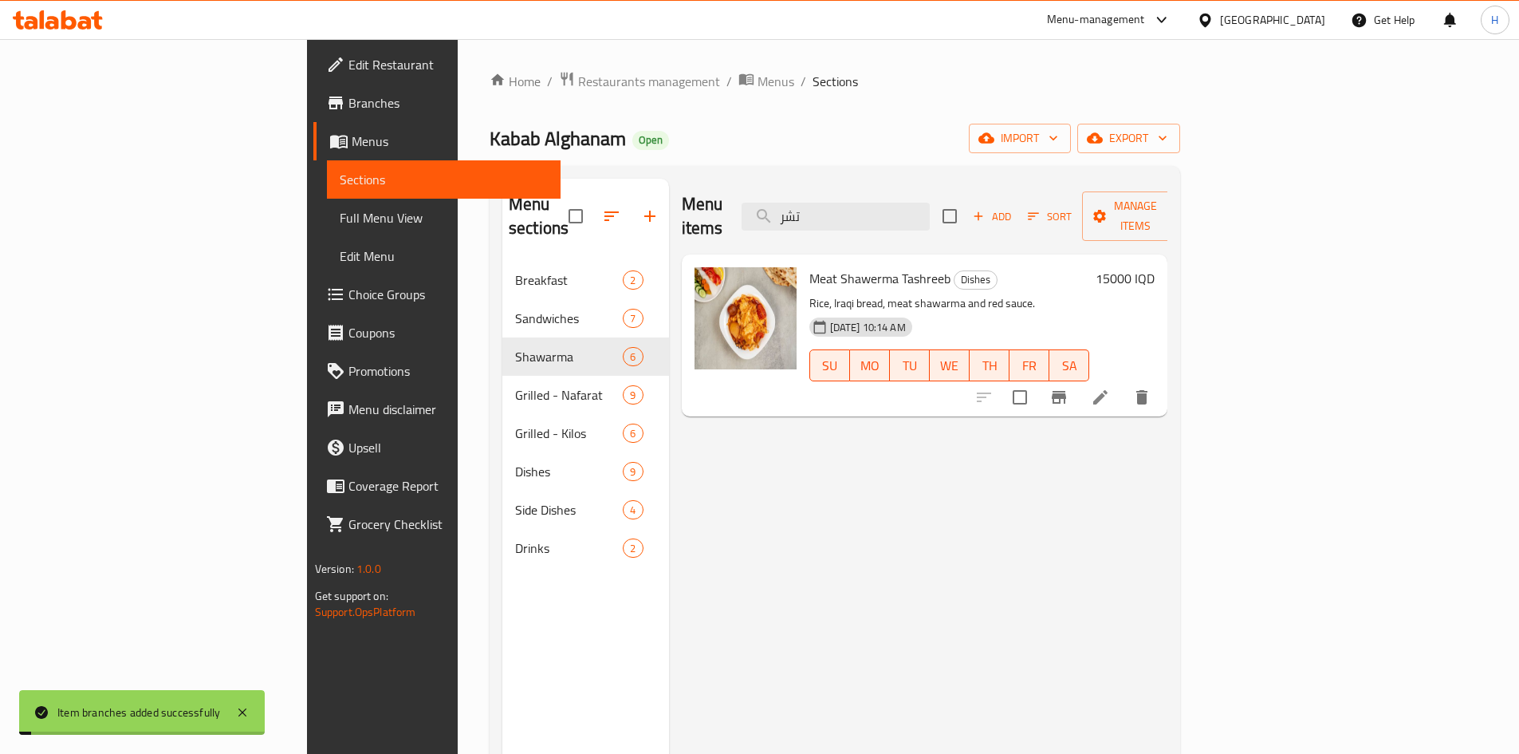
click at [1155, 267] on h6 "15000 IQD" at bounding box center [1125, 278] width 59 height 22
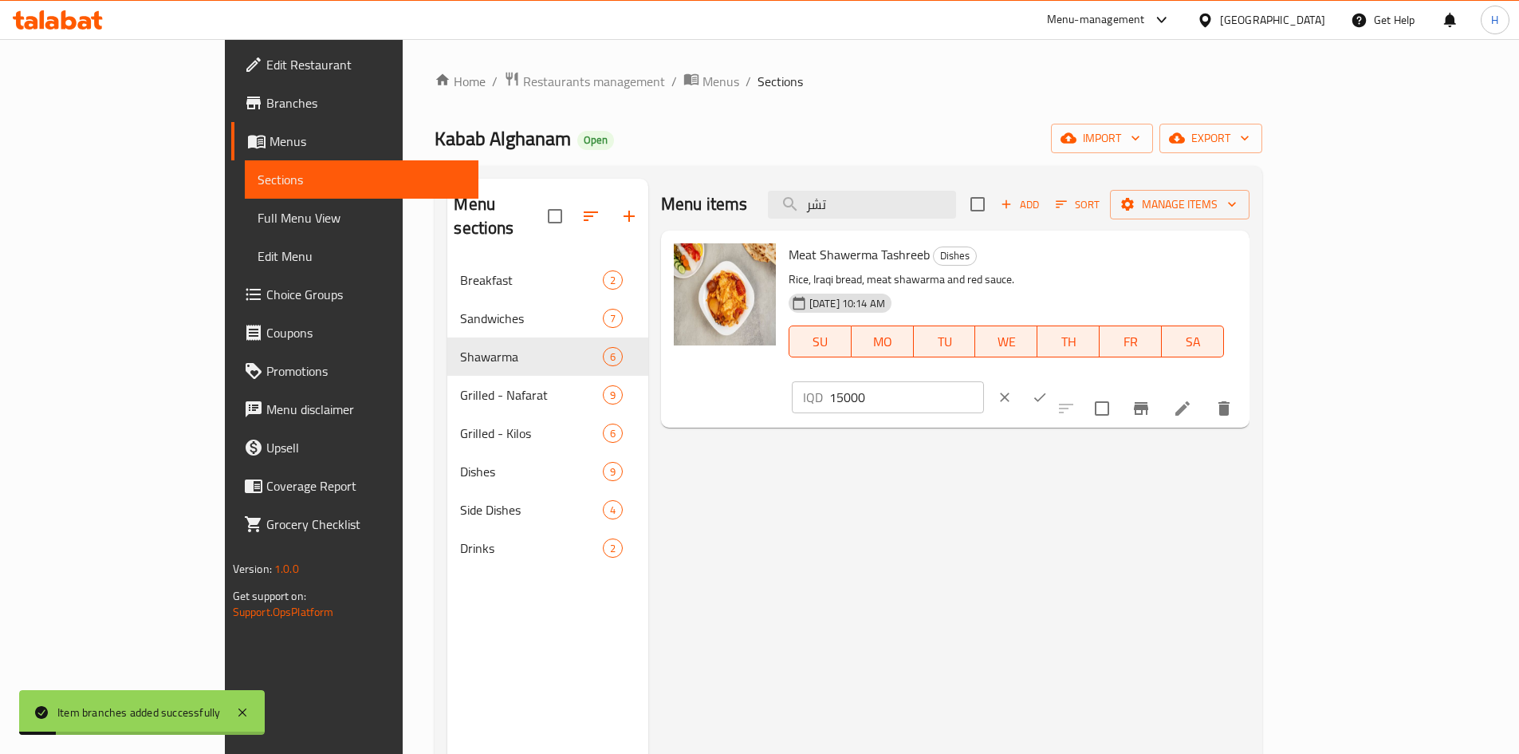
click at [984, 381] on input "15000" at bounding box center [907, 397] width 155 height 32
type input "25000"
click at [1048, 389] on icon "ok" at bounding box center [1040, 397] width 16 height 16
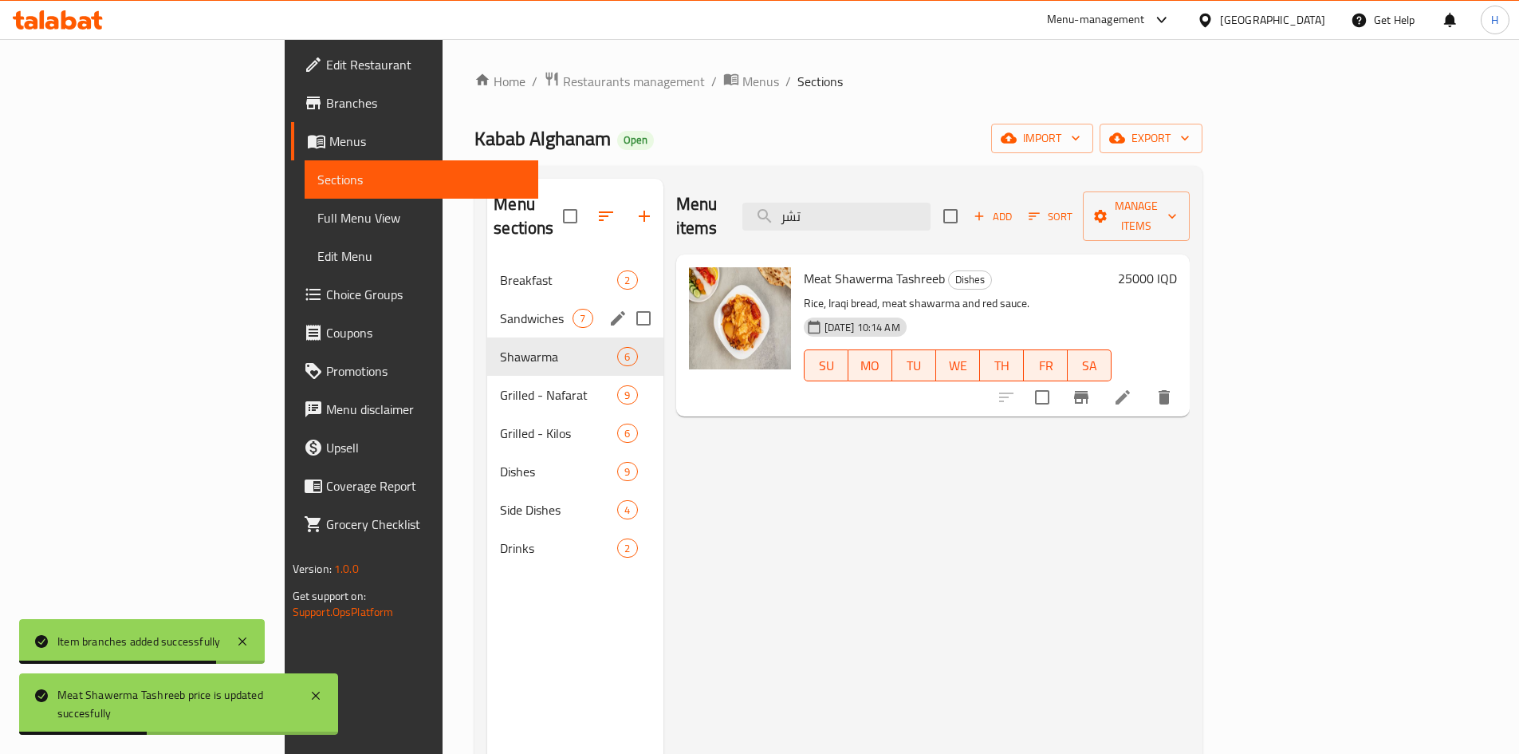
click at [500, 309] on span "Sandwiches" at bounding box center [536, 318] width 73 height 19
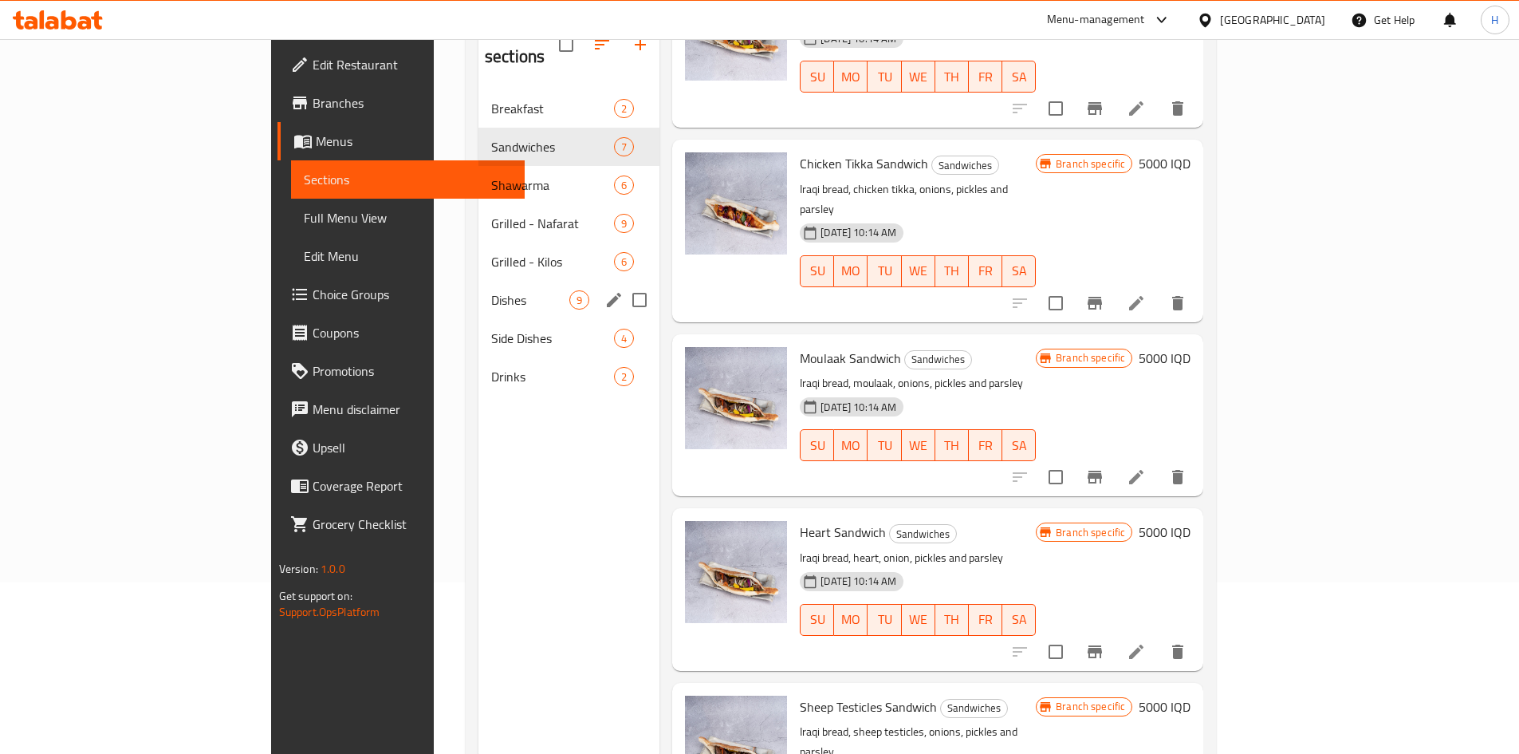
scroll to position [144, 0]
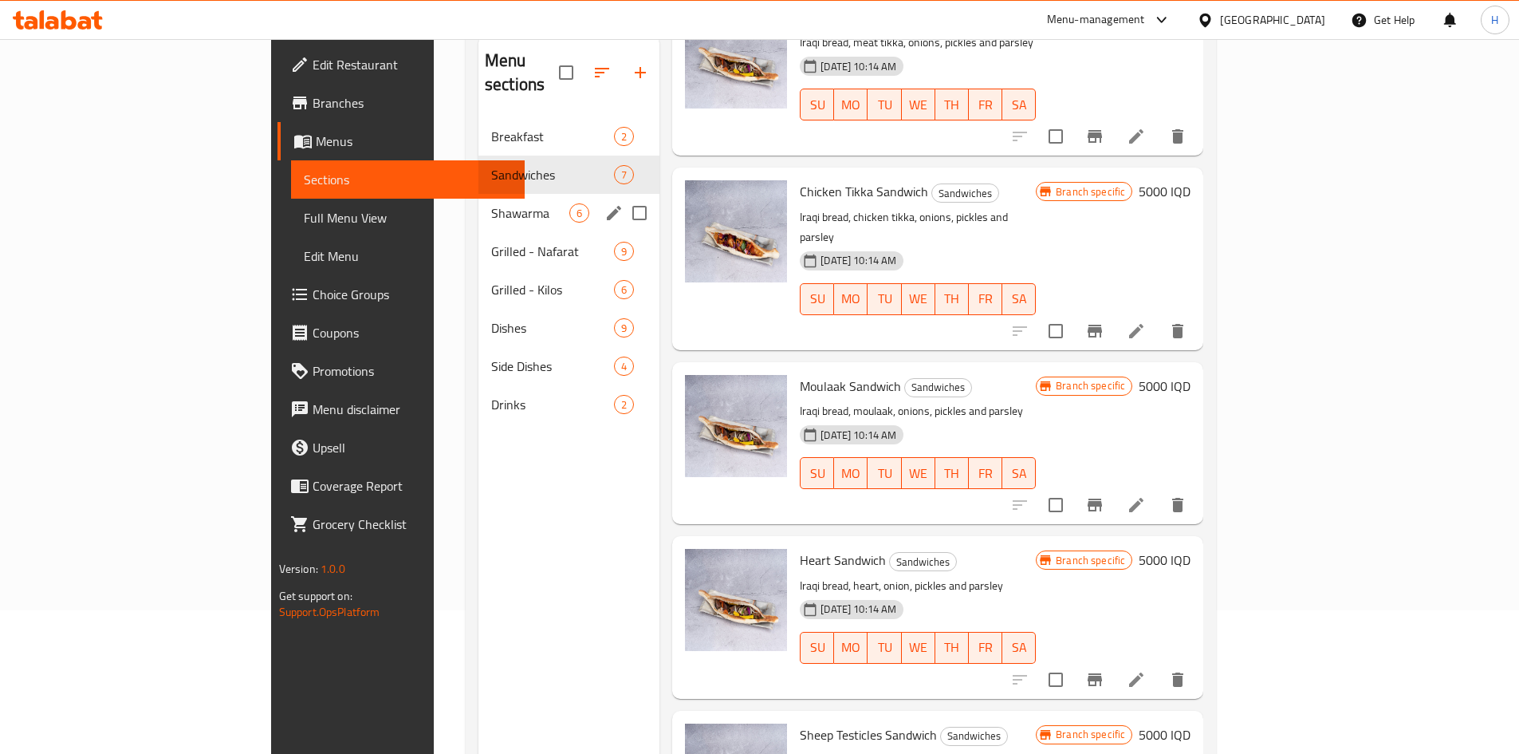
click at [491, 203] on span "Shawarma" at bounding box center [530, 212] width 78 height 19
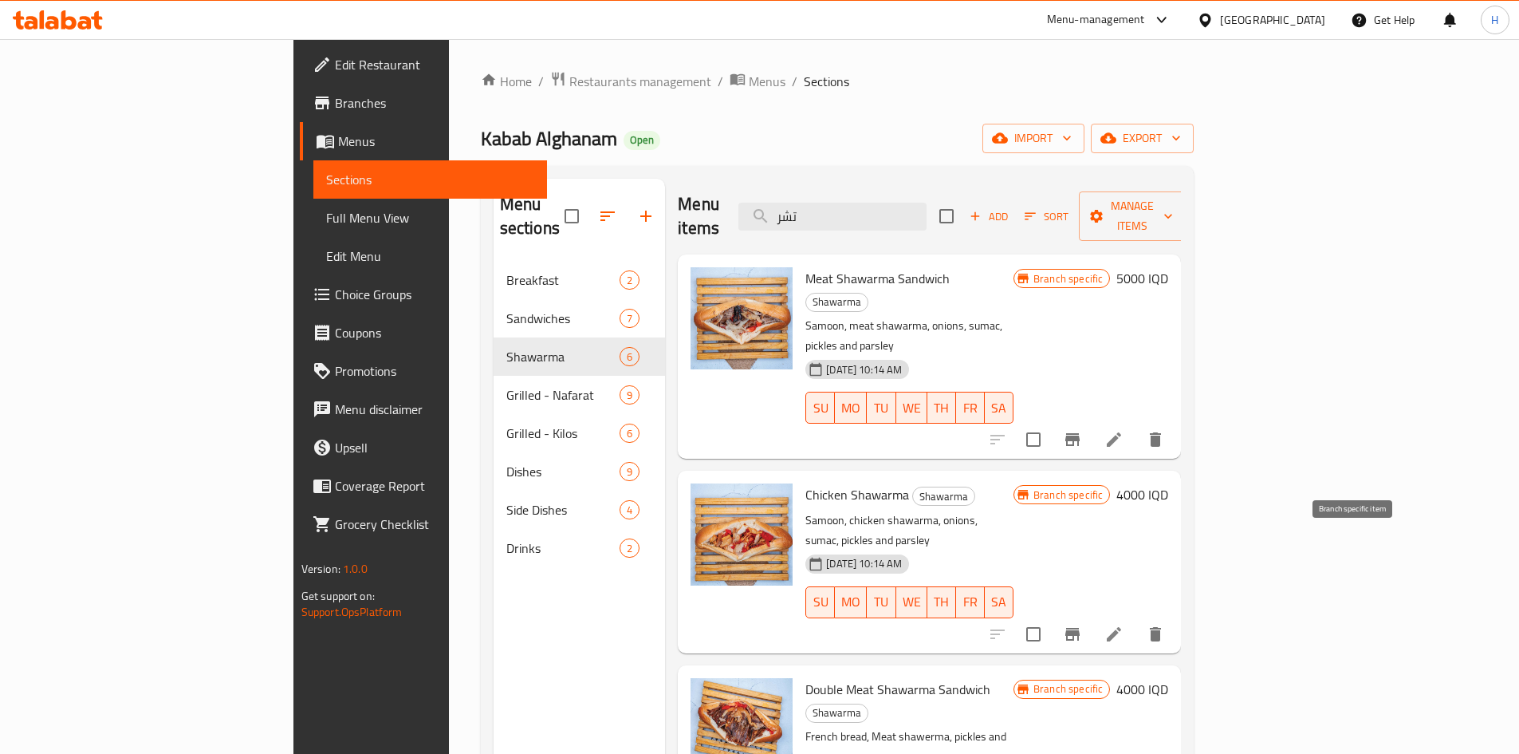
click at [1082, 625] on icon "Branch-specific-item" at bounding box center [1072, 634] width 19 height 19
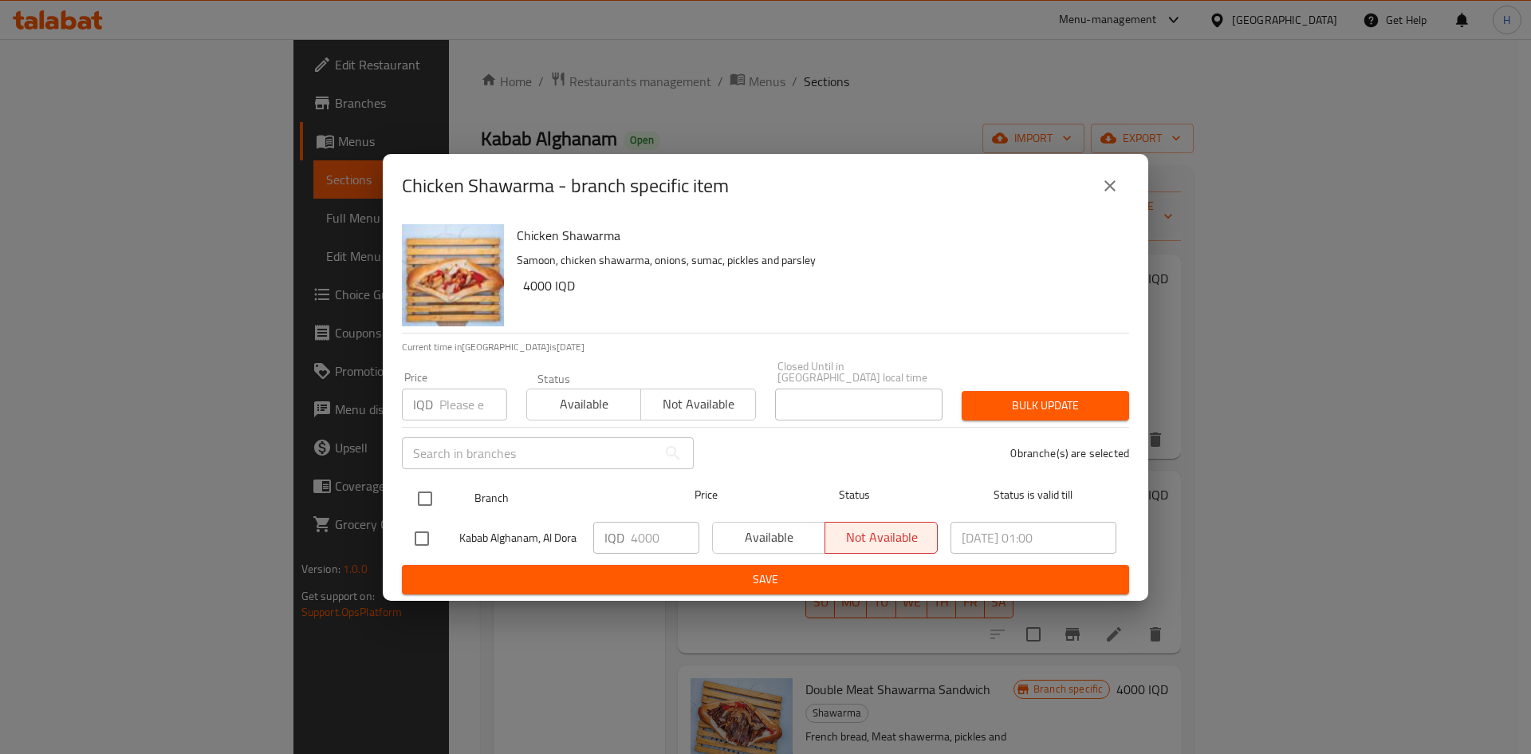
click at [432, 492] on input "checkbox" at bounding box center [425, 499] width 34 height 34
checkbox input "true"
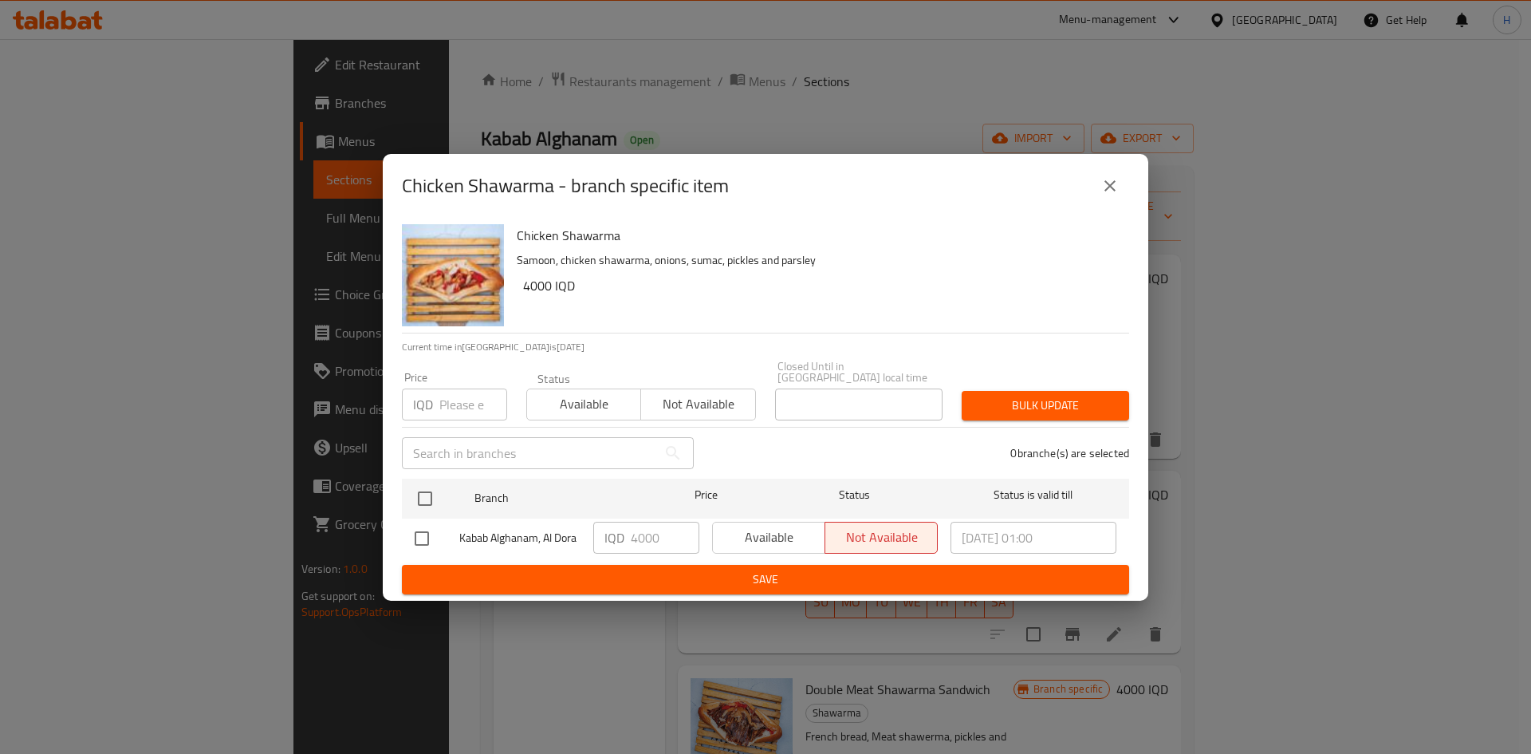
checkbox input "true"
click at [636, 531] on input "4000" at bounding box center [665, 538] width 69 height 32
type input "6000"
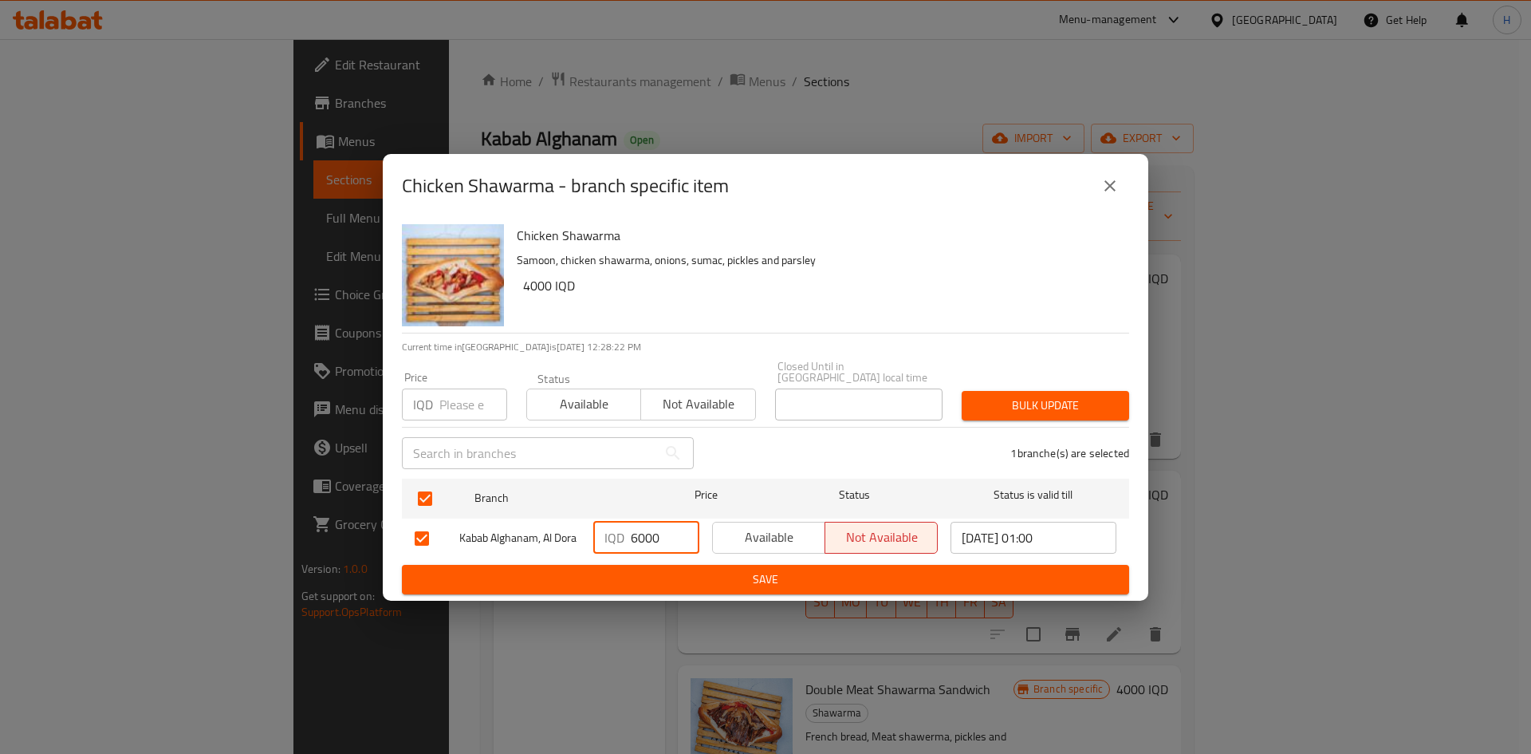
click at [639, 570] on span "Save" at bounding box center [766, 580] width 702 height 20
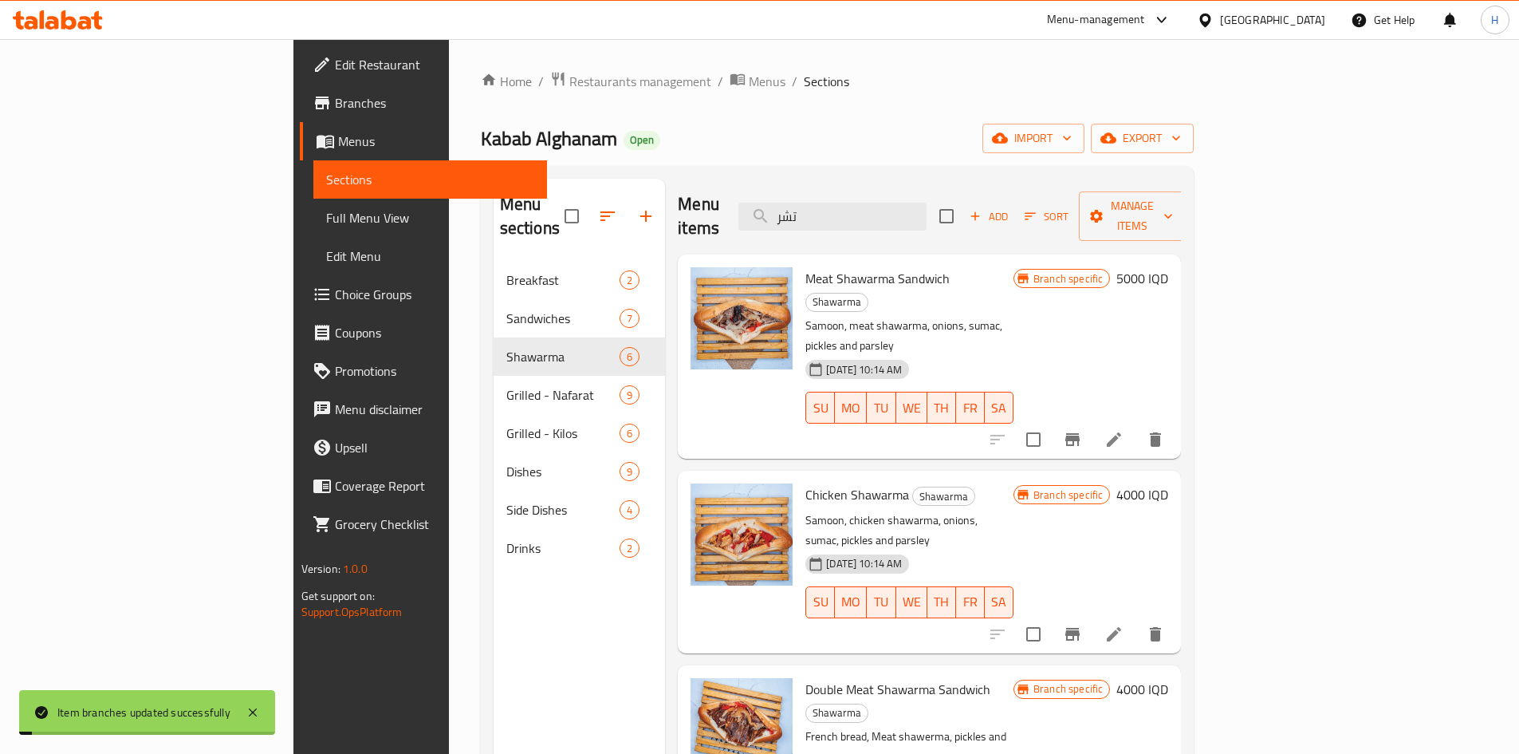
click at [1169, 483] on h6 "4000 IQD" at bounding box center [1143, 494] width 52 height 22
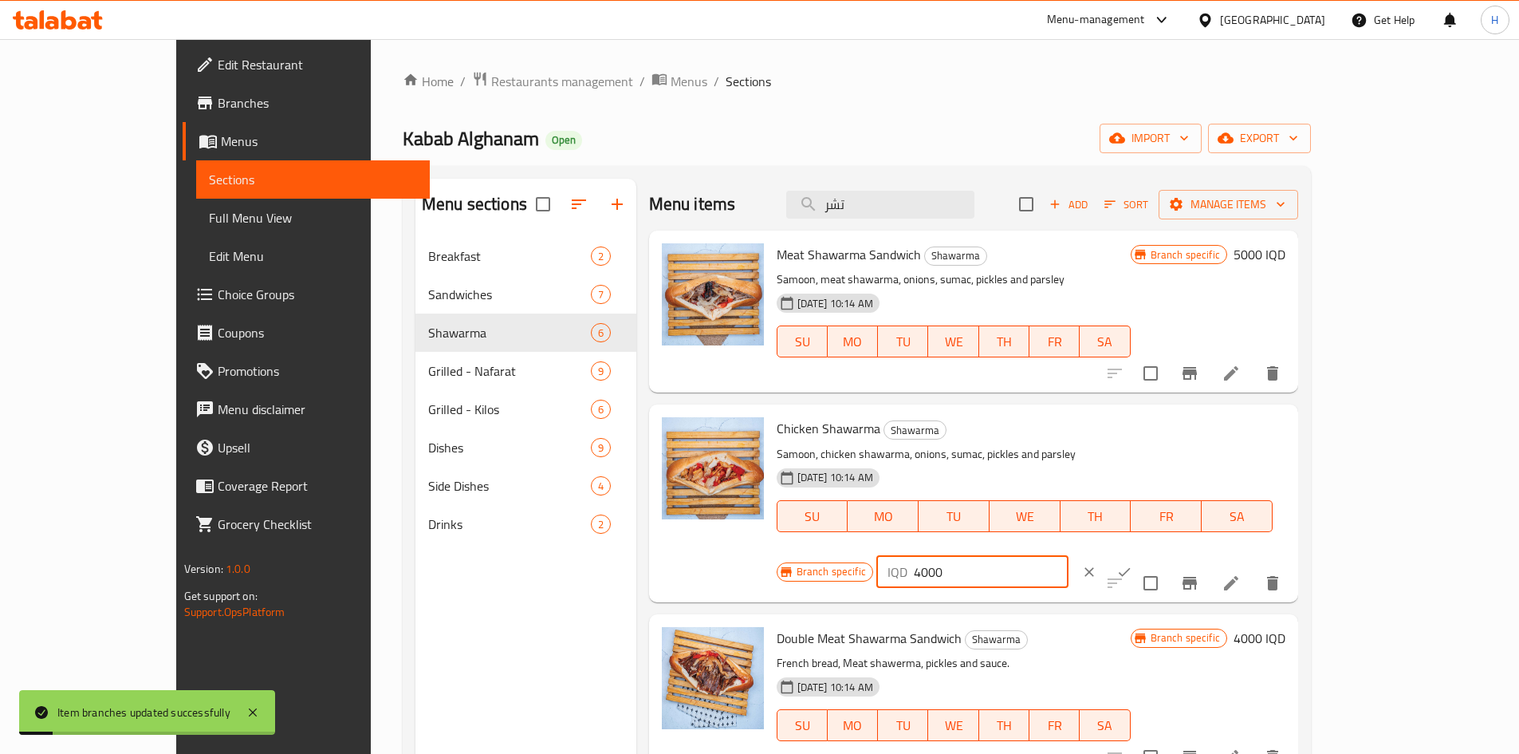
click at [1069, 556] on input "4000" at bounding box center [991, 572] width 155 height 32
type input "6000"
click at [1133, 564] on icon "ok" at bounding box center [1125, 572] width 16 height 16
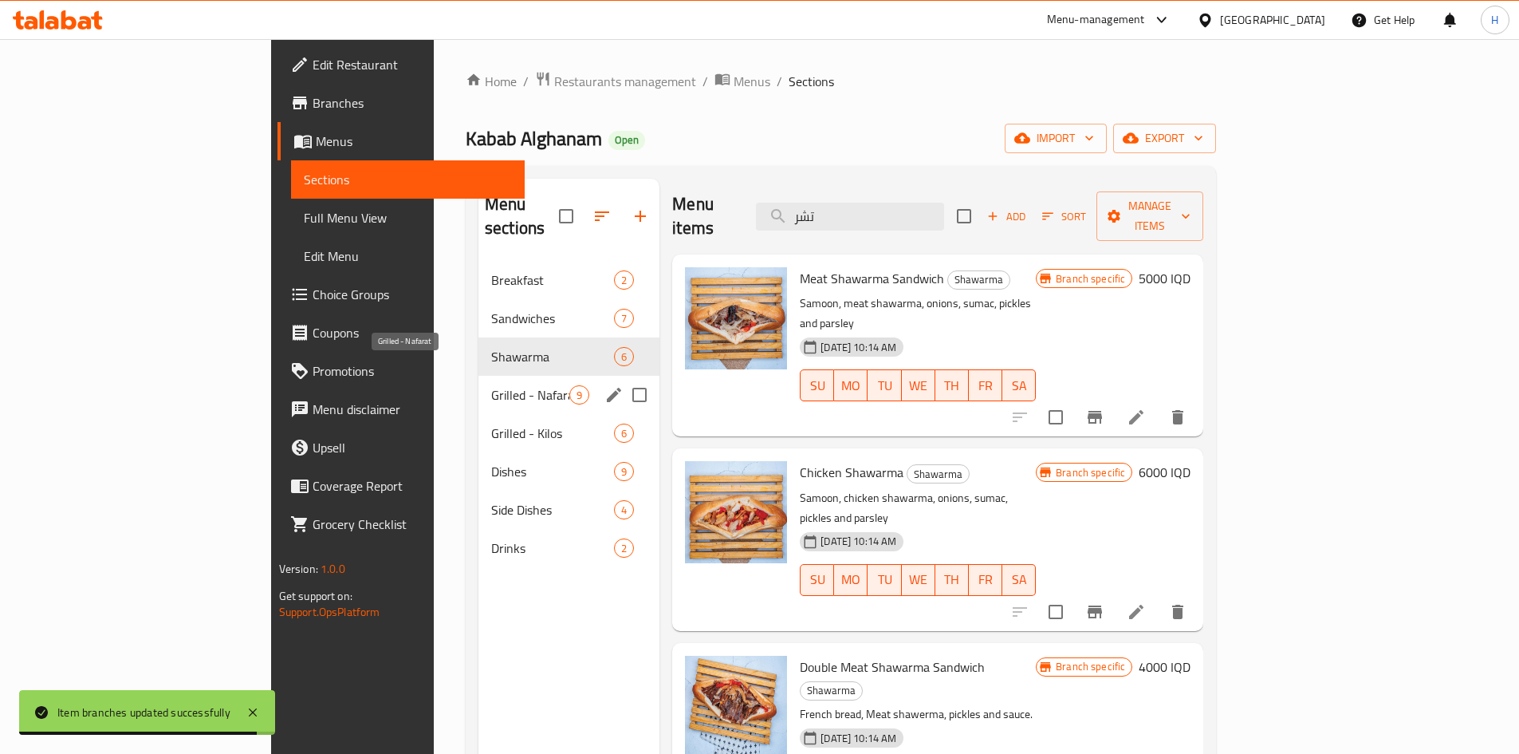
click at [491, 385] on span "Grilled - Nafarat" at bounding box center [530, 394] width 78 height 19
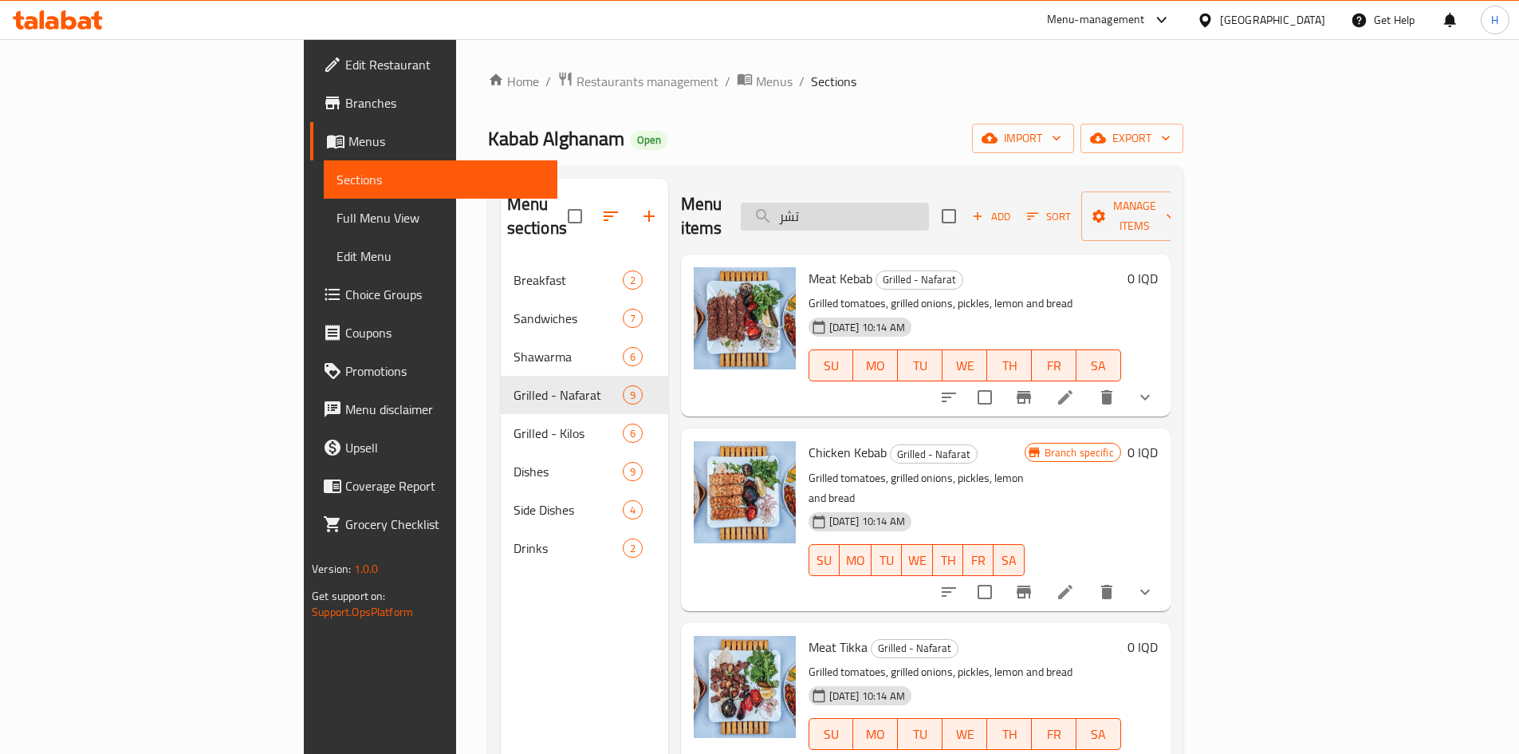
click at [929, 203] on input "تشر" at bounding box center [835, 217] width 188 height 28
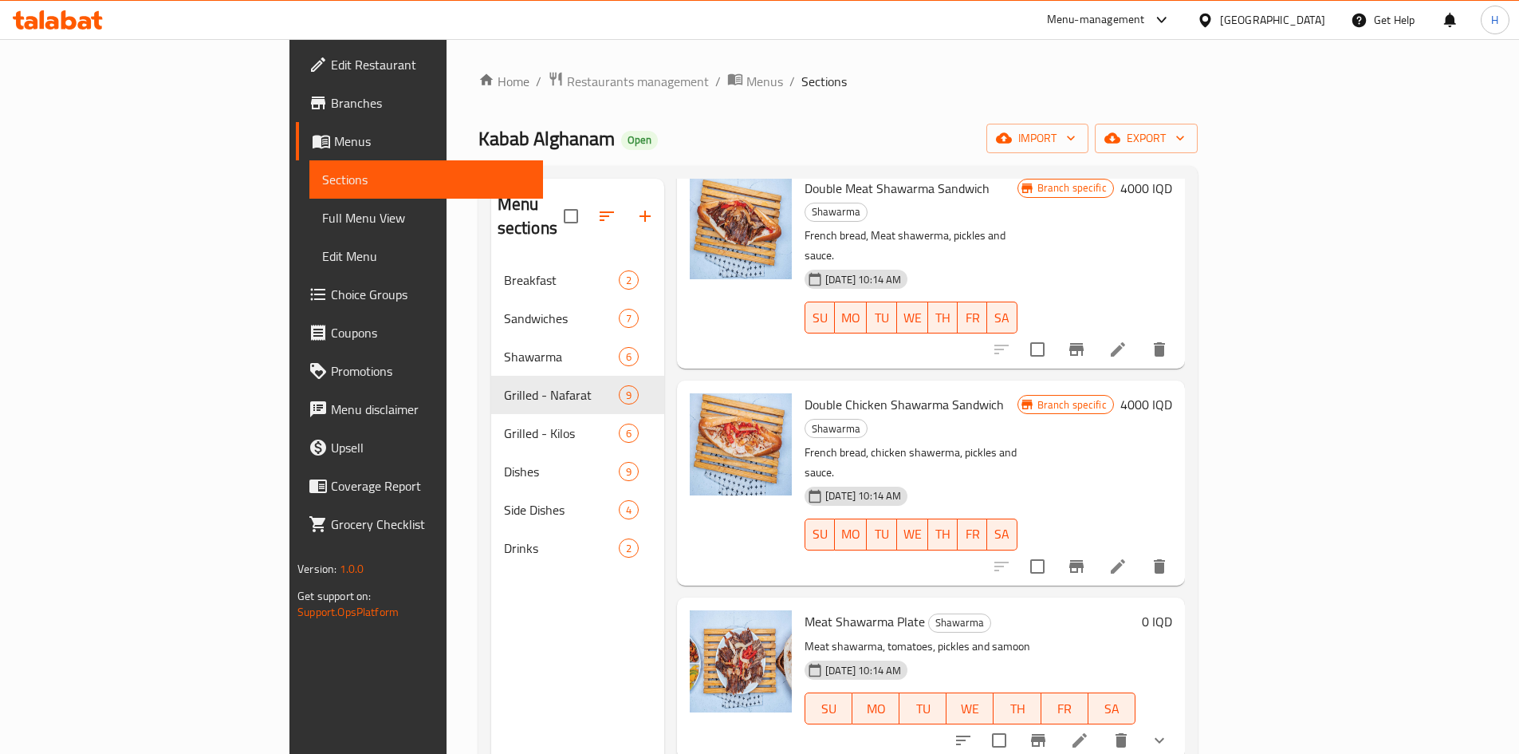
scroll to position [877, 0]
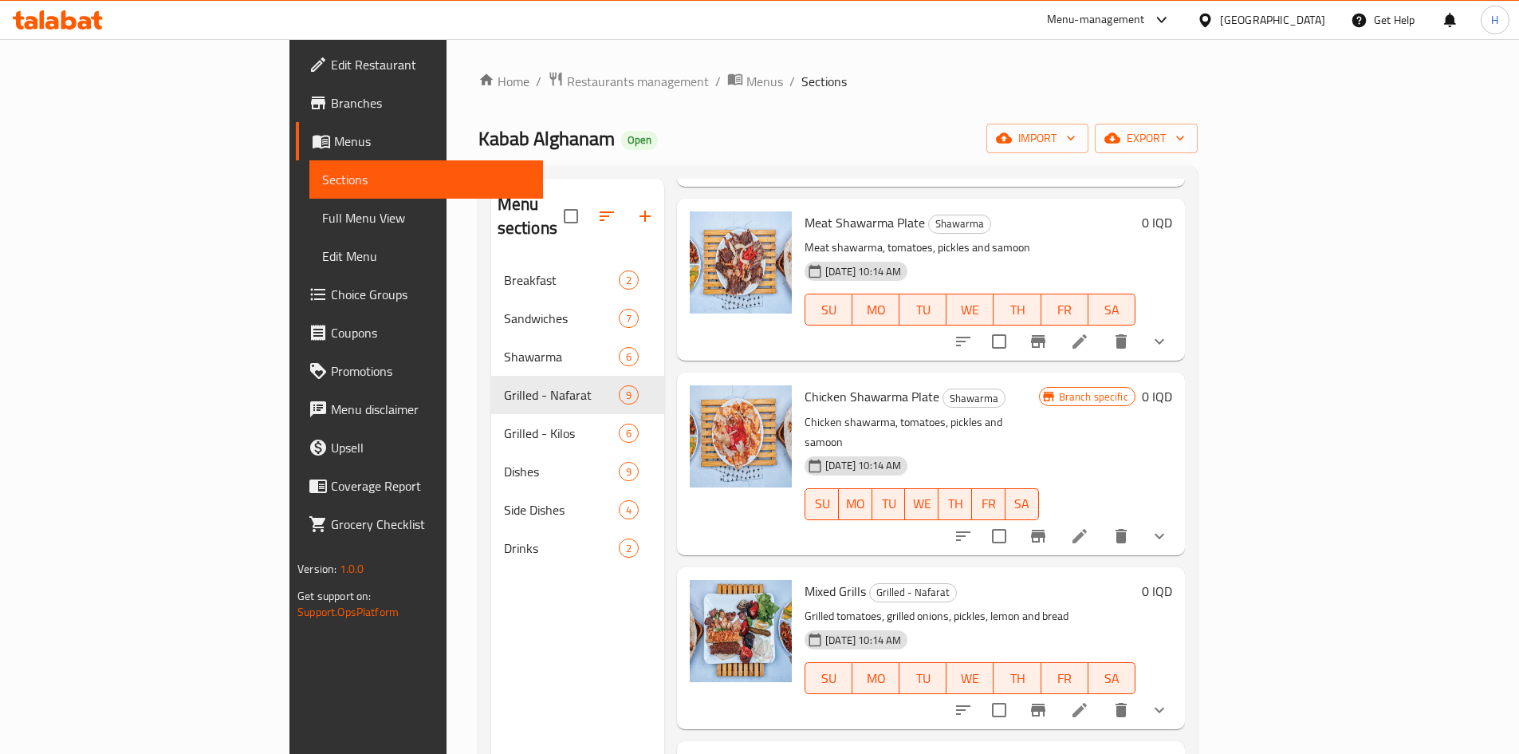
type input "شاو"
click at [1169, 526] on icon "show more" at bounding box center [1159, 535] width 19 height 19
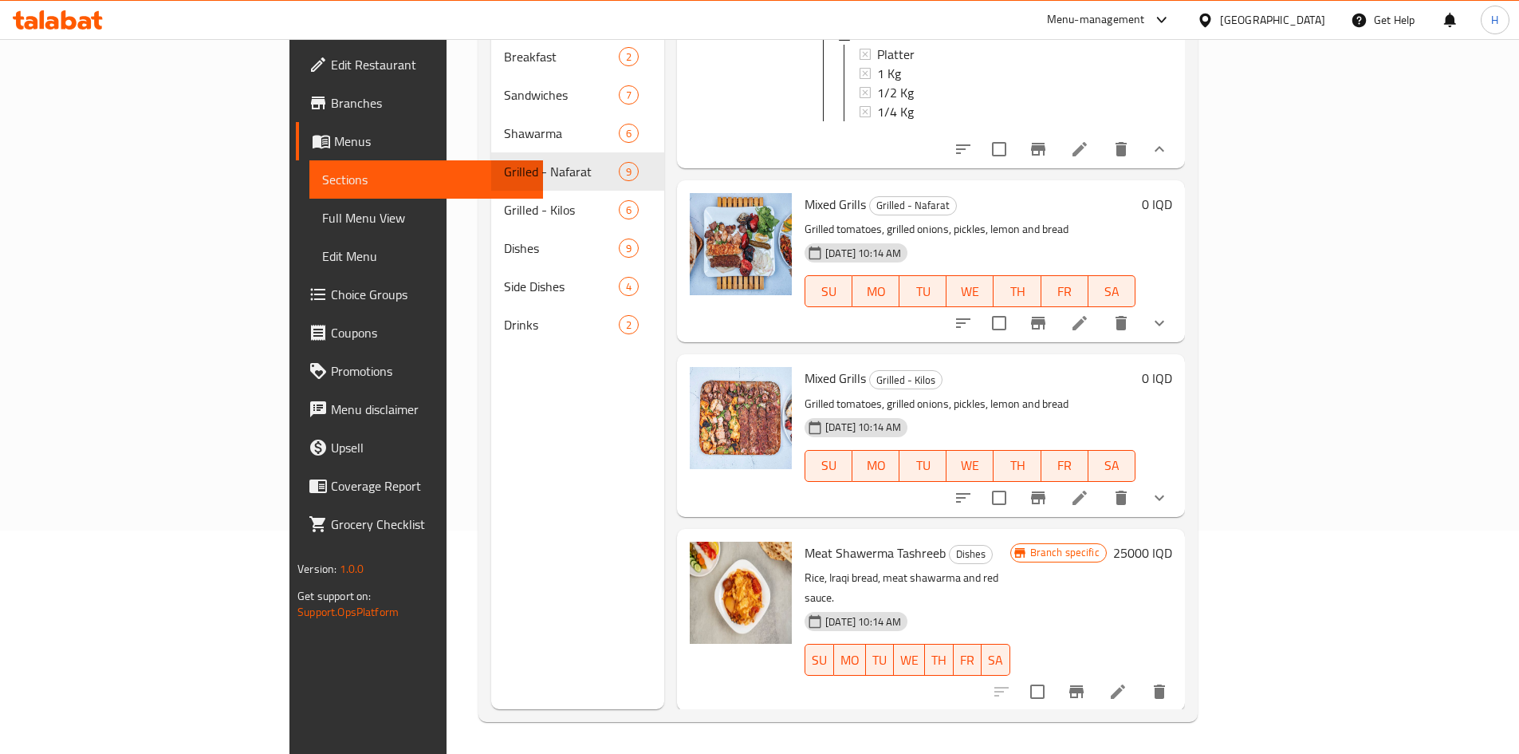
scroll to position [722, 0]
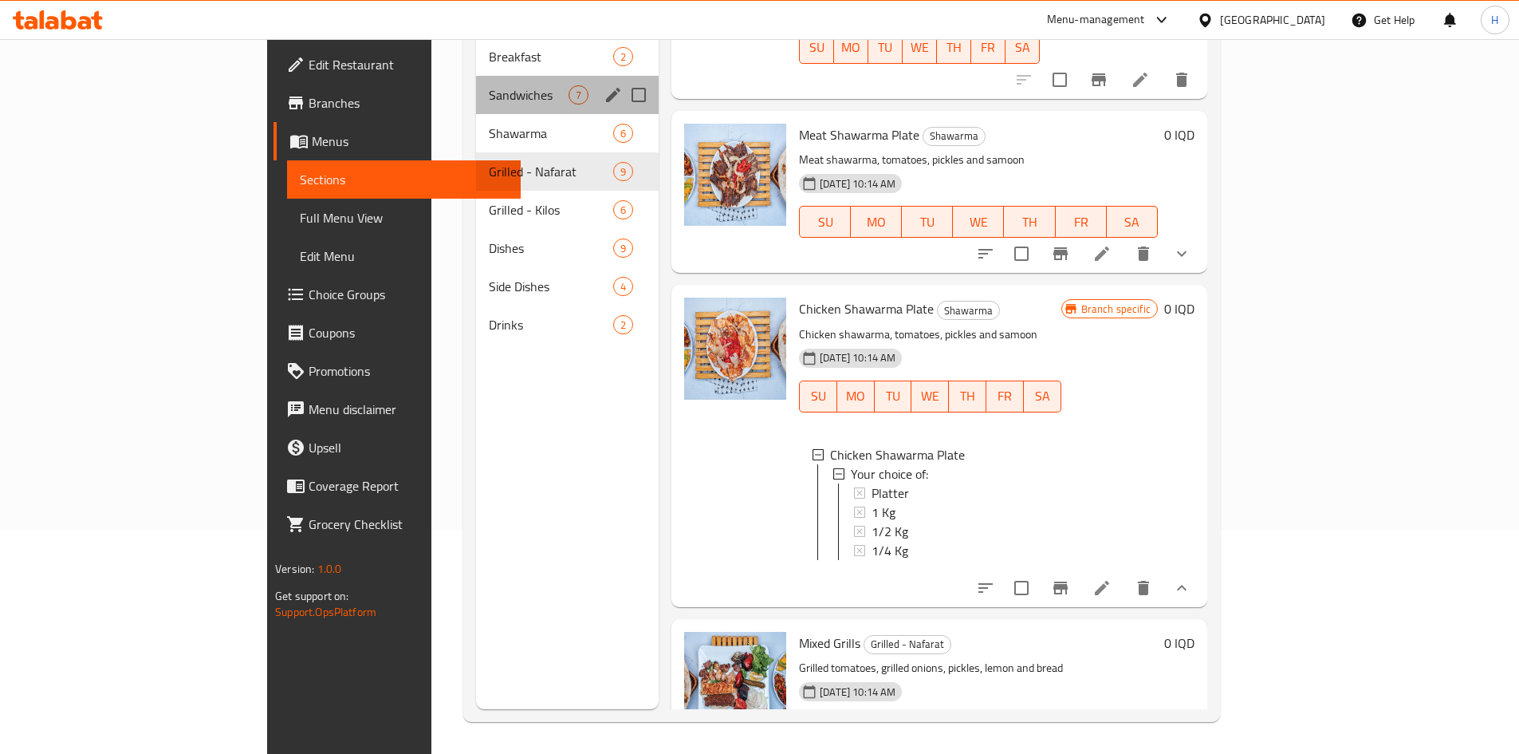
click at [476, 82] on div "Sandwiches 7" at bounding box center [567, 95] width 183 height 38
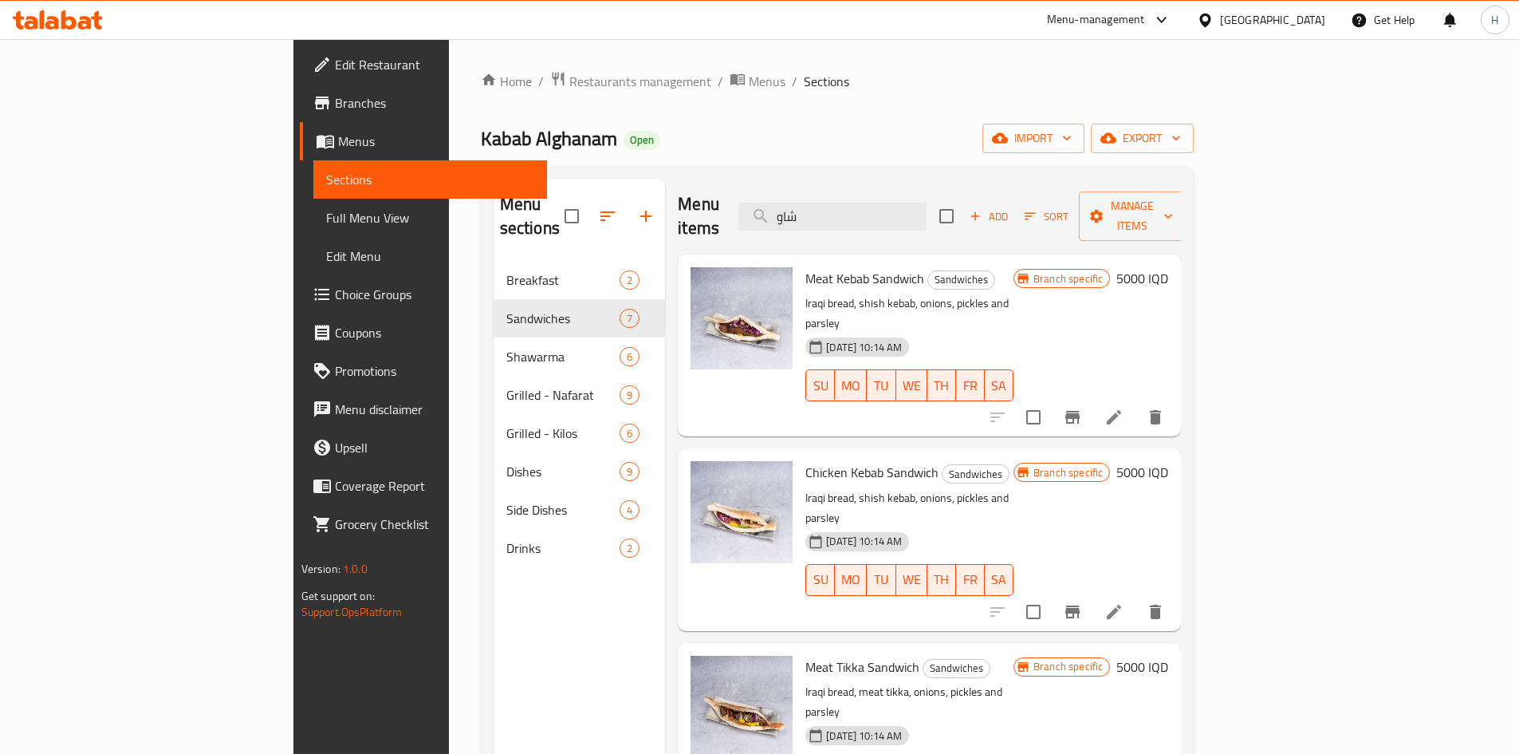
click at [1080, 411] on icon "Branch-specific-item" at bounding box center [1073, 417] width 14 height 13
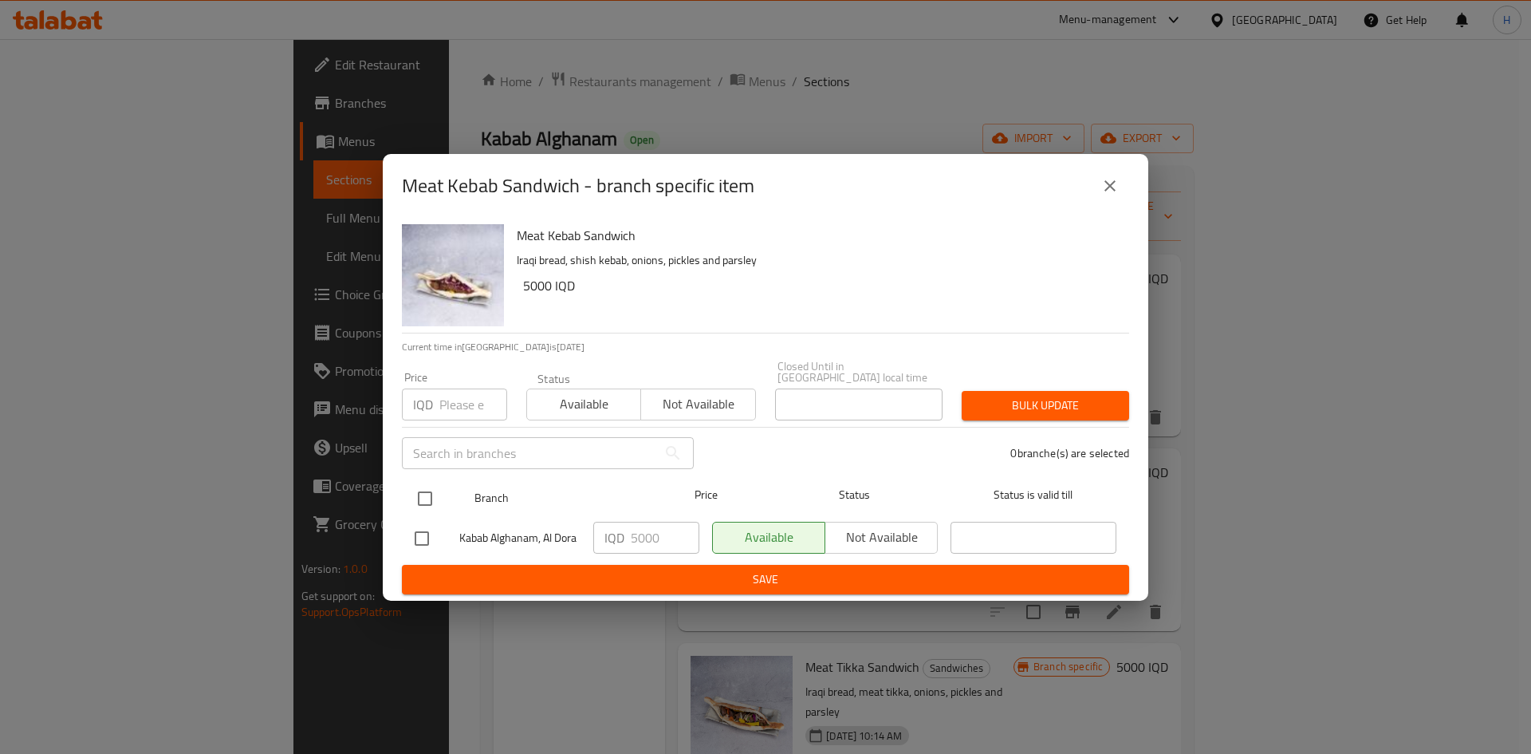
click at [433, 494] on input "checkbox" at bounding box center [425, 499] width 34 height 34
checkbox input "true"
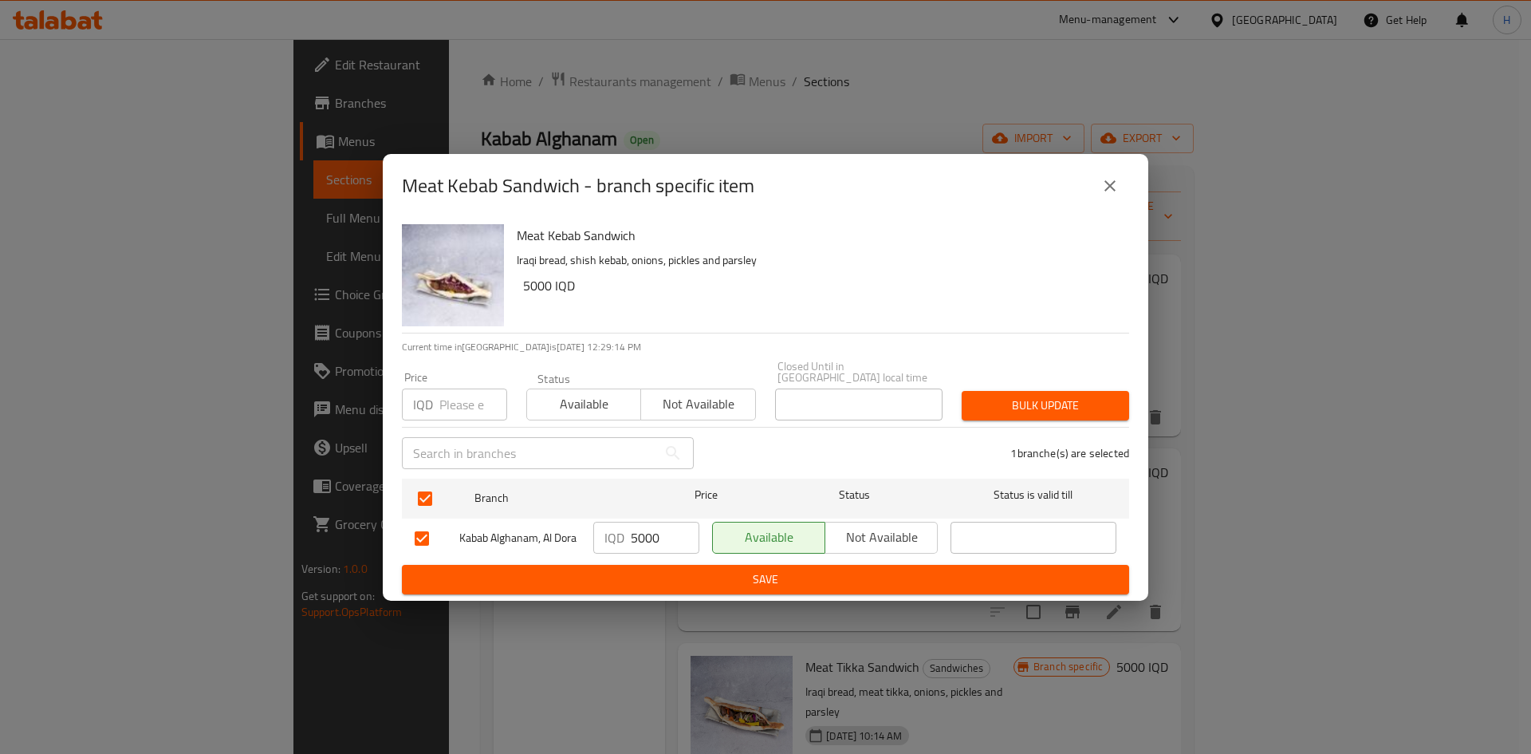
click at [638, 538] on input "5000" at bounding box center [665, 538] width 69 height 32
type input "6000"
click at [652, 571] on span "Save" at bounding box center [766, 580] width 702 height 20
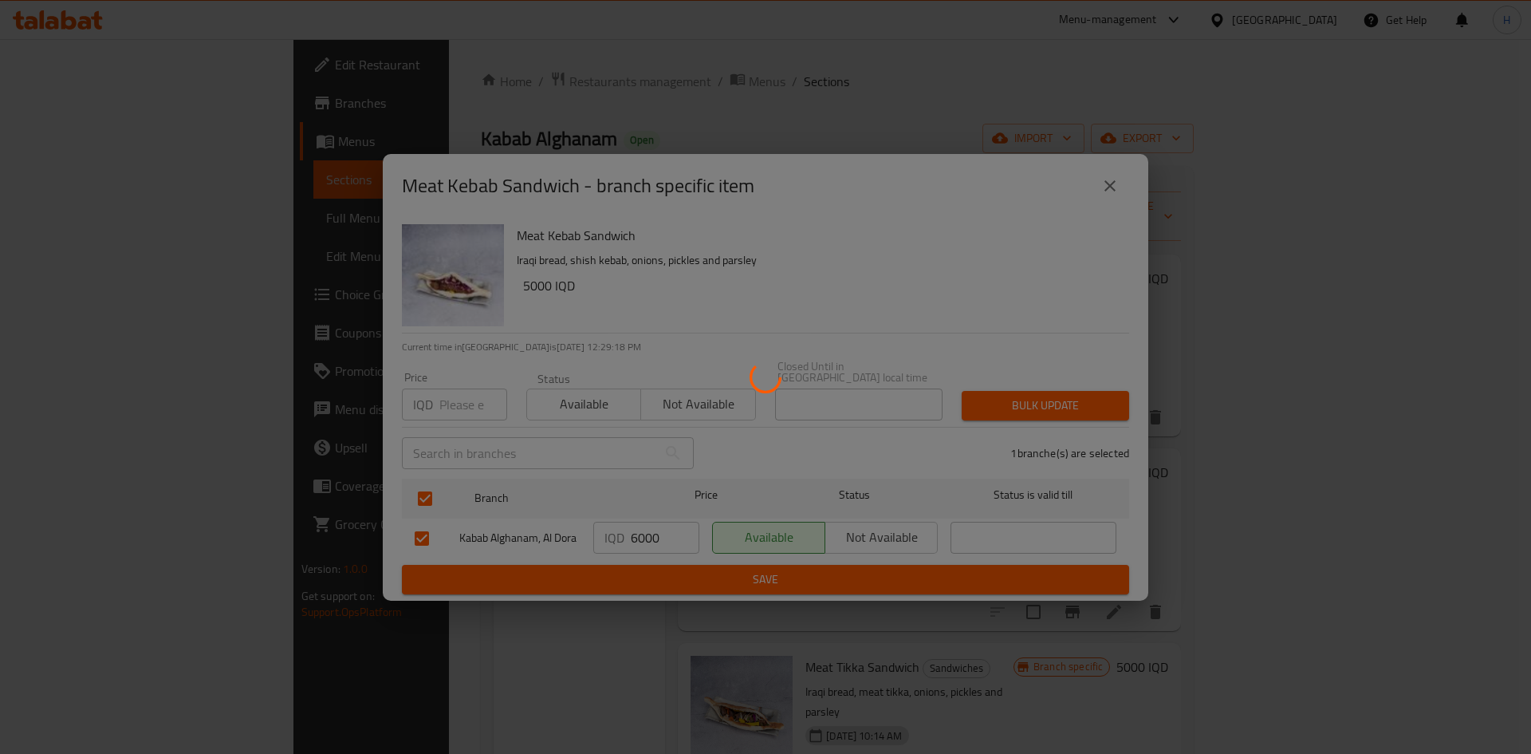
click at [1414, 261] on div at bounding box center [765, 377] width 1531 height 754
click at [1417, 288] on div at bounding box center [765, 377] width 1531 height 754
click at [1417, 244] on div at bounding box center [765, 377] width 1531 height 754
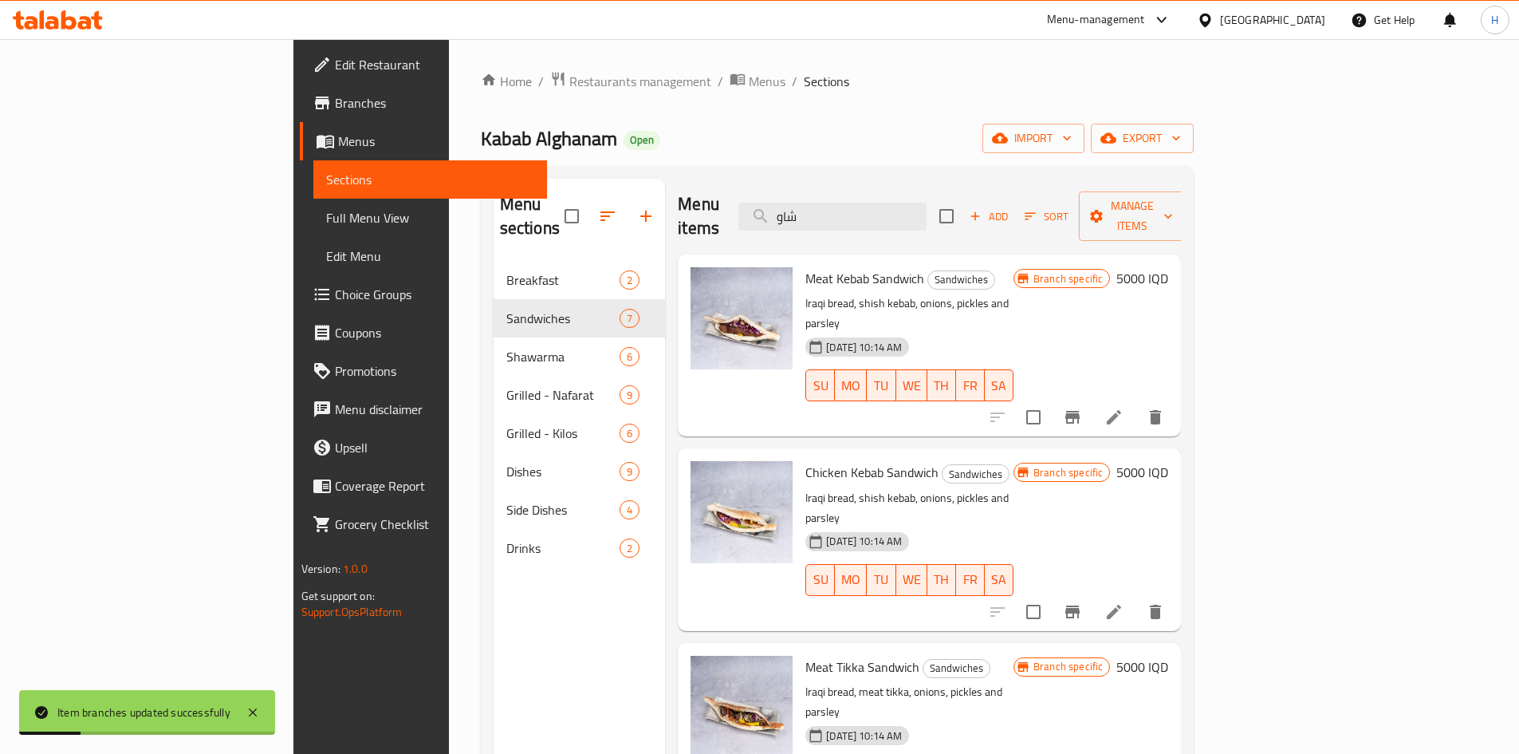
click at [1169, 267] on h6 "5000 IQD" at bounding box center [1143, 278] width 52 height 22
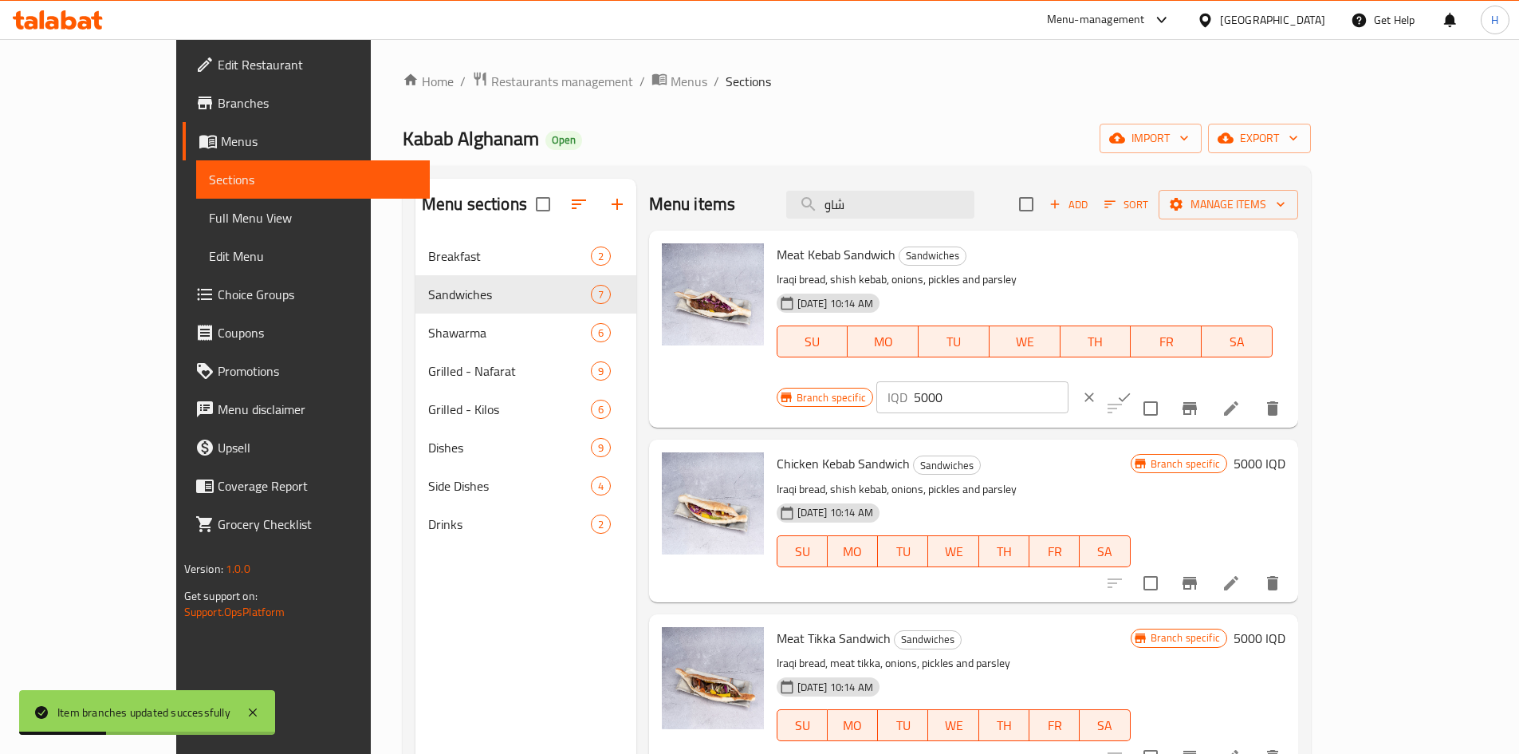
click at [1069, 381] on input "5000" at bounding box center [991, 397] width 155 height 32
type input "6000"
click at [1133, 389] on icon "ok" at bounding box center [1125, 397] width 16 height 16
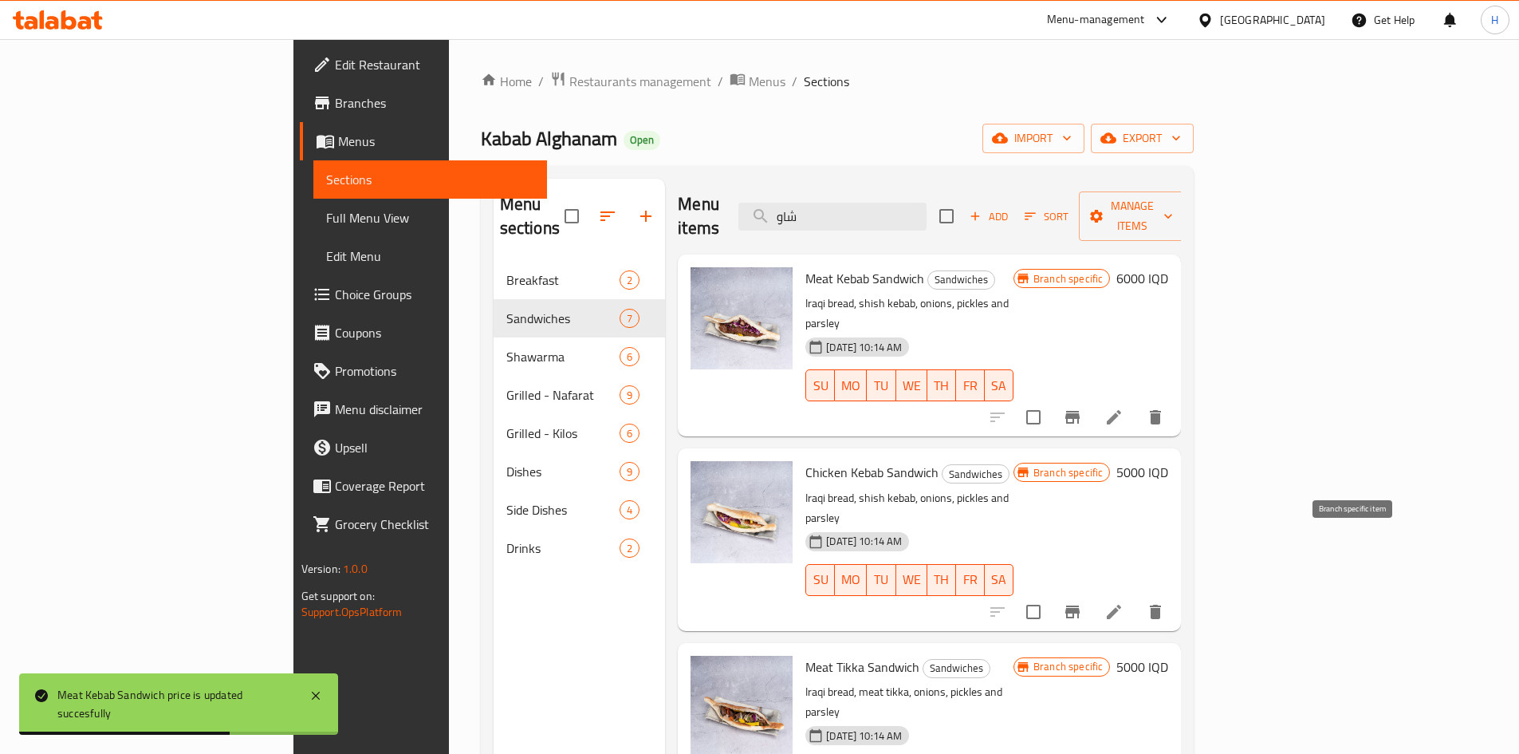
click at [1082, 602] on icon "Branch-specific-item" at bounding box center [1072, 611] width 19 height 19
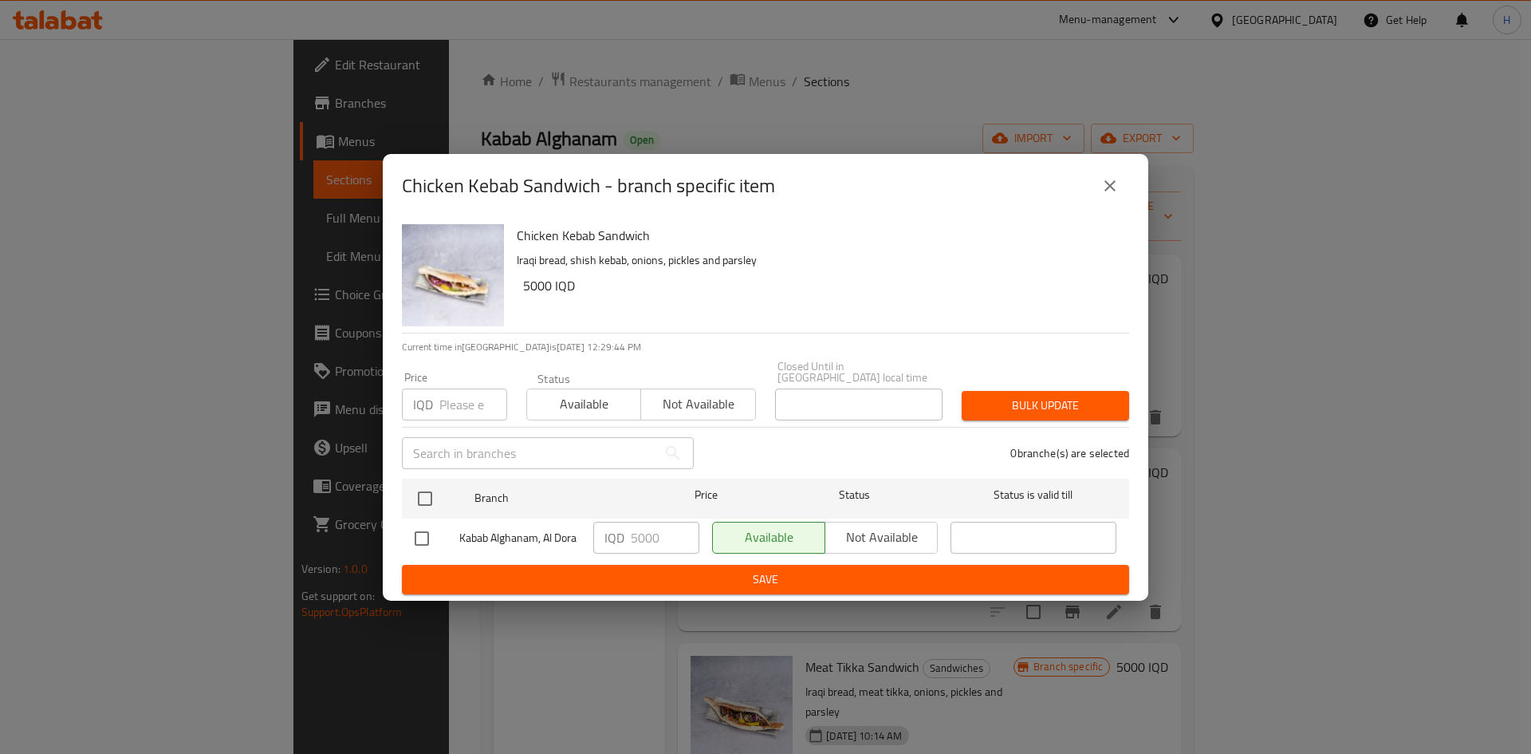
click at [1111, 186] on icon "close" at bounding box center [1110, 185] width 19 height 19
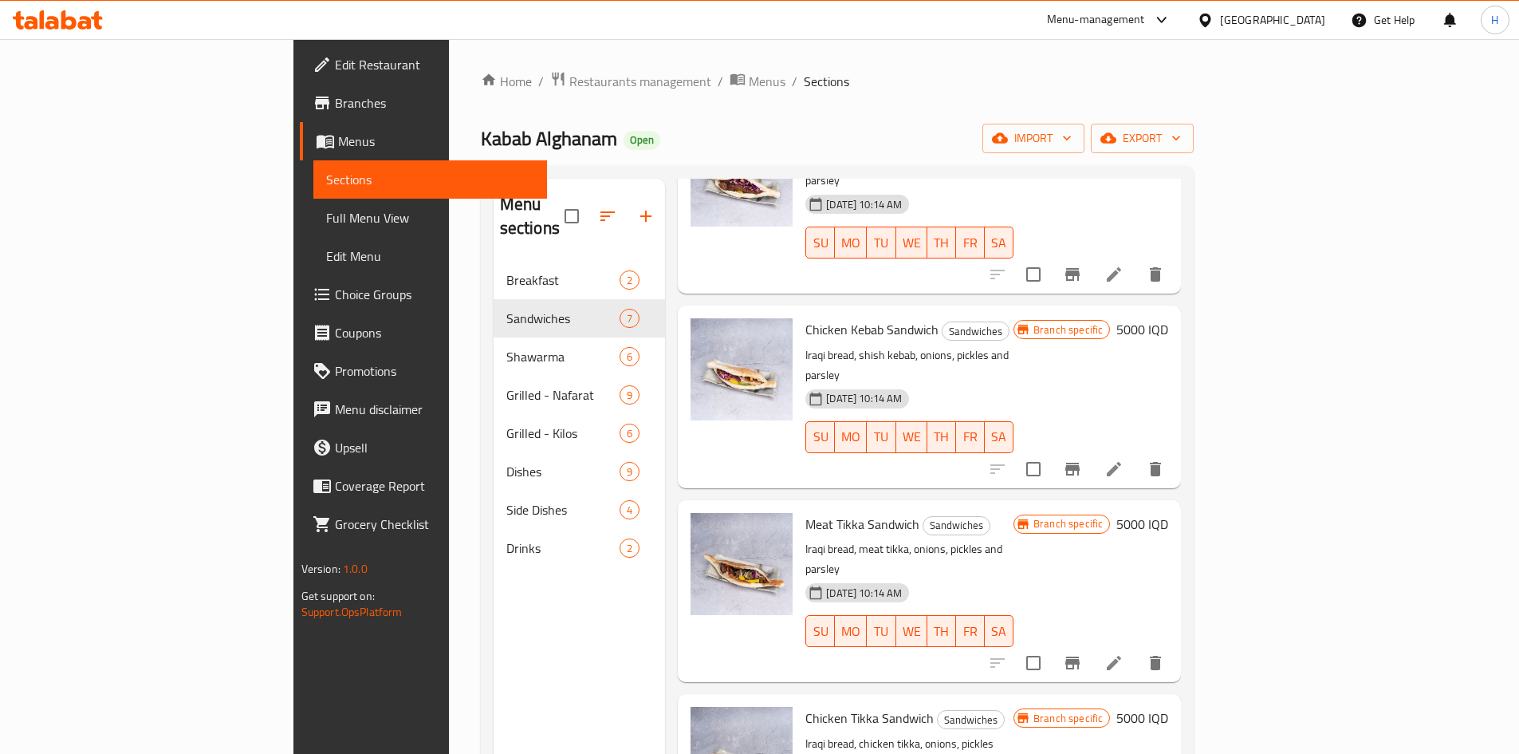
scroll to position [160, 0]
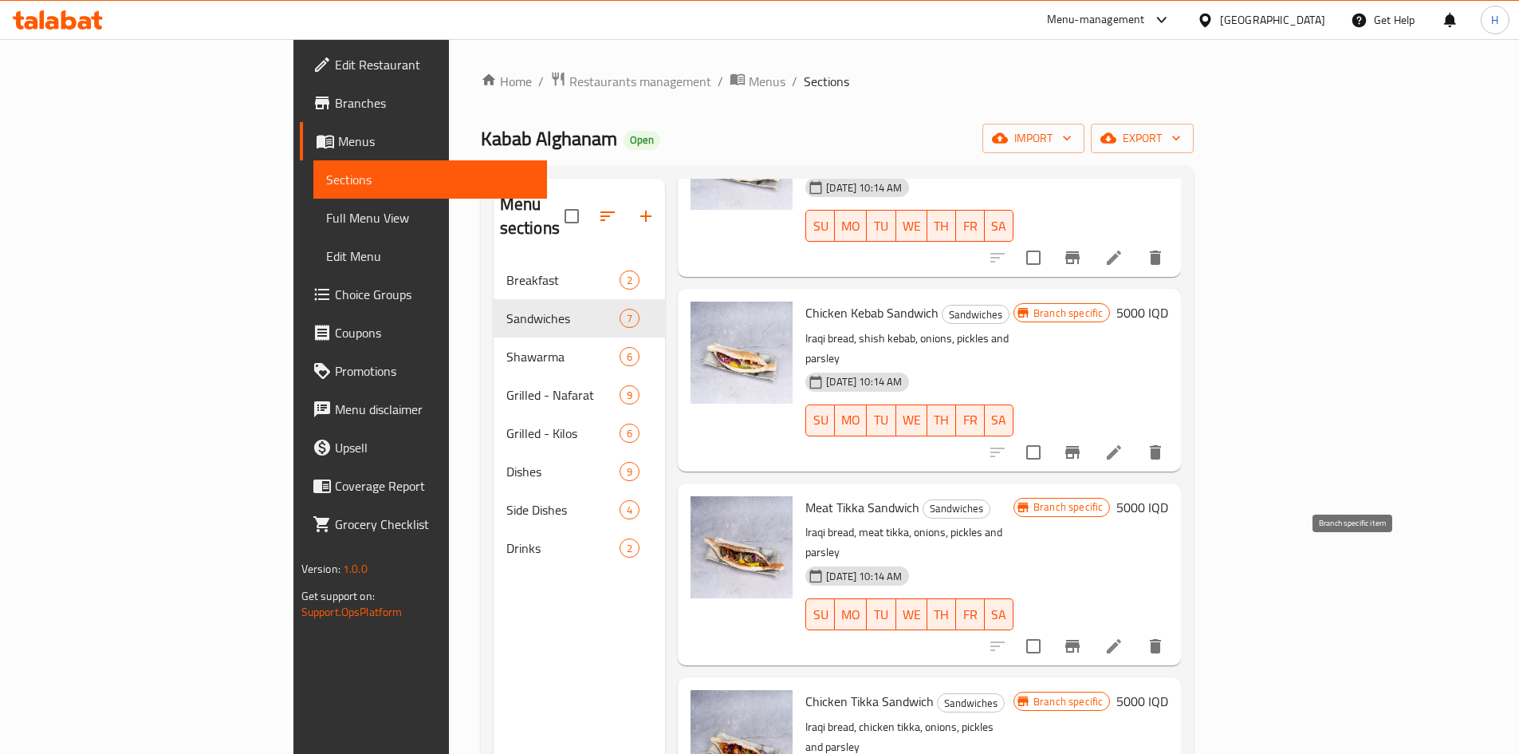
click at [1082, 637] on icon "Branch-specific-item" at bounding box center [1072, 646] width 19 height 19
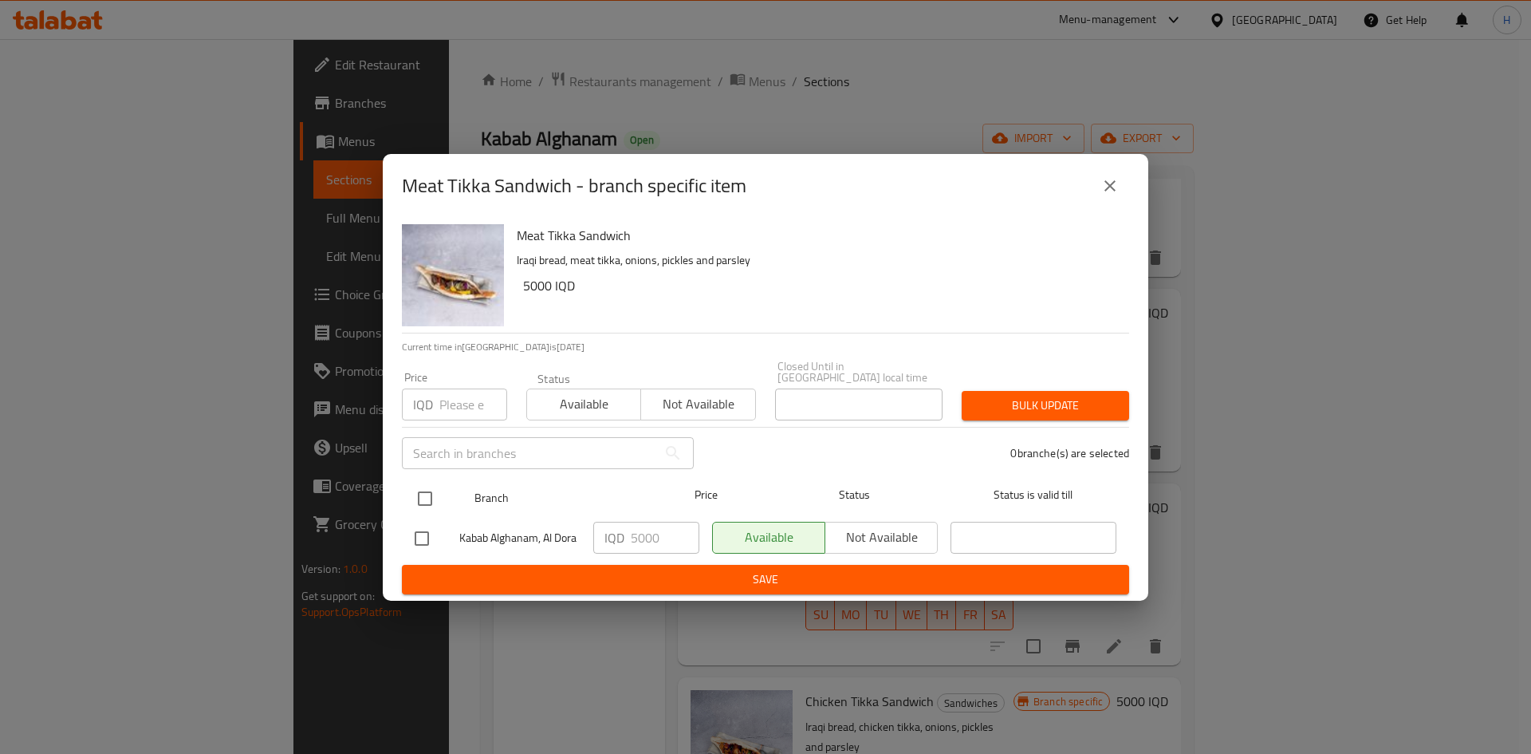
click at [427, 482] on input "checkbox" at bounding box center [425, 499] width 34 height 34
checkbox input "true"
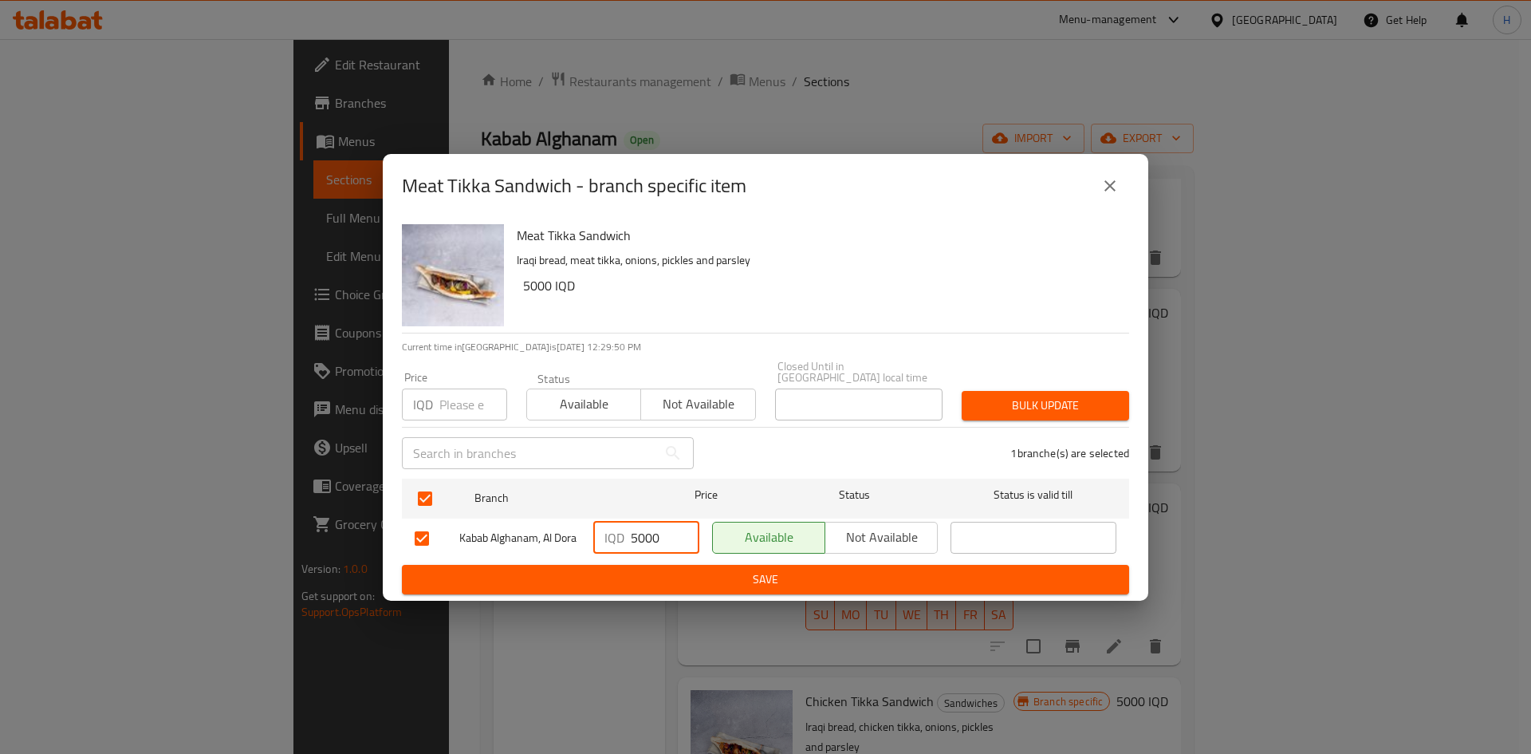
click at [628, 541] on div "IQD 5000 ​" at bounding box center [646, 538] width 106 height 32
type input "6000"
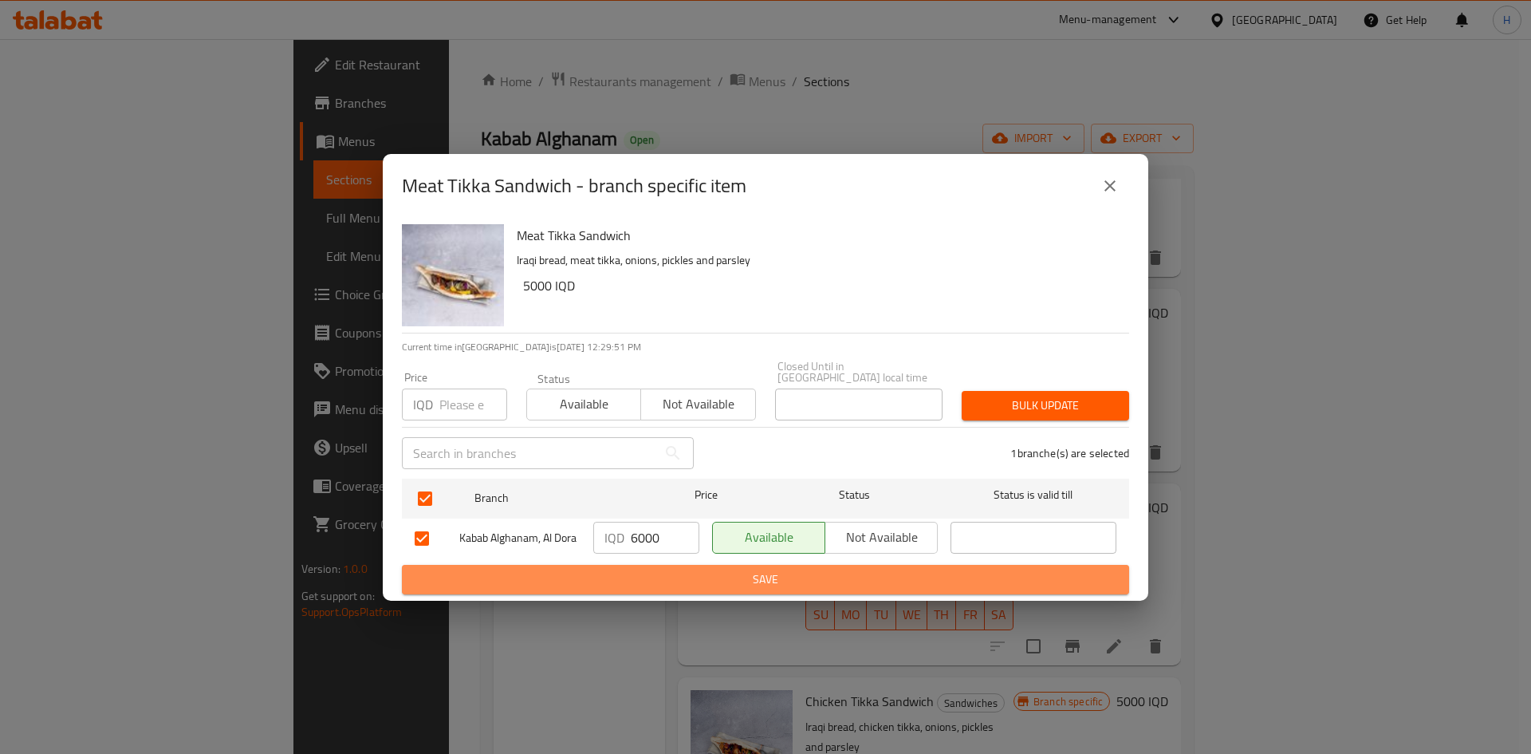
click at [673, 579] on span "Save" at bounding box center [766, 580] width 702 height 20
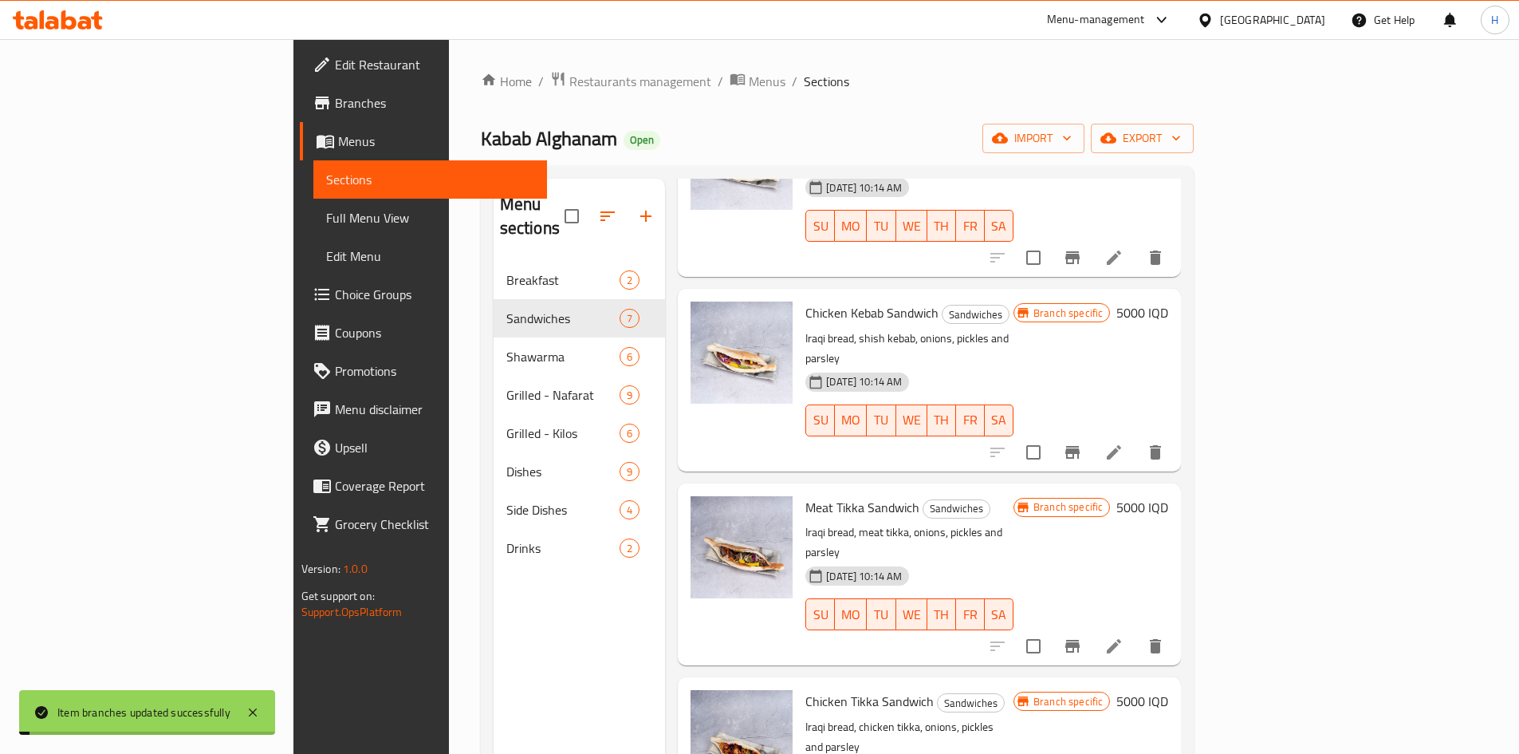
click at [1169, 496] on h6 "5000 IQD" at bounding box center [1143, 507] width 52 height 22
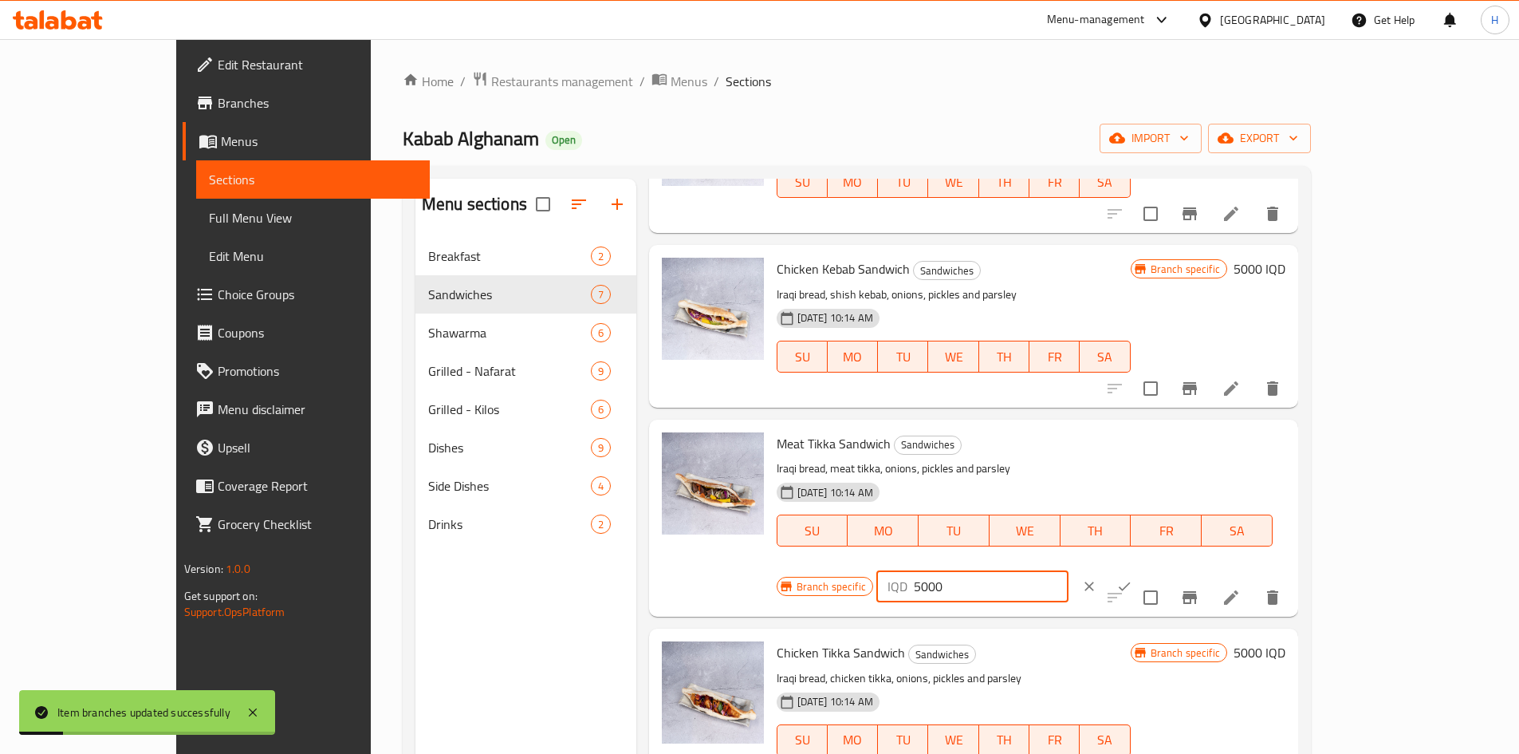
click at [1069, 570] on input "5000" at bounding box center [991, 586] width 155 height 32
type input "6000"
click at [1133, 578] on icon "ok" at bounding box center [1125, 586] width 16 height 16
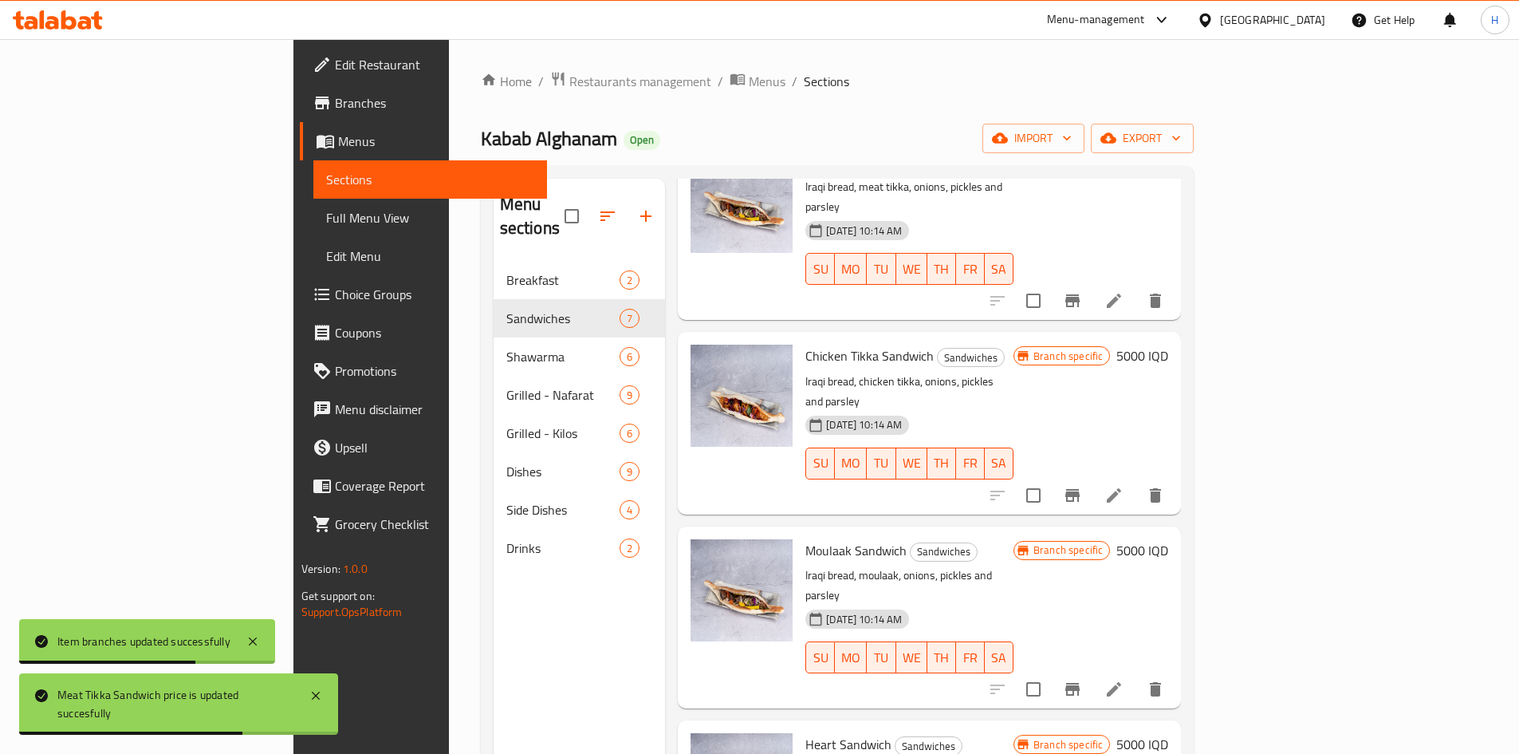
scroll to position [506, 0]
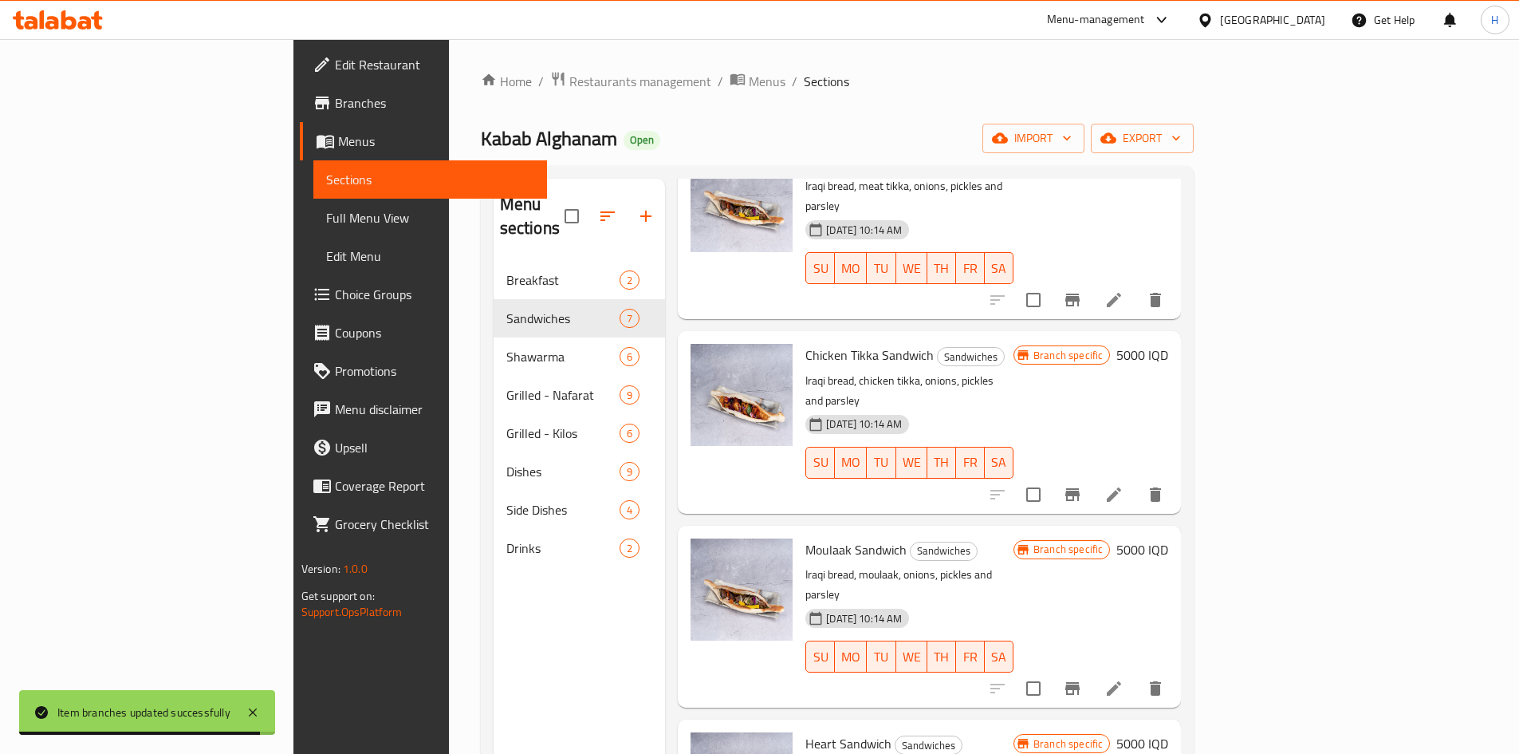
click at [1080, 682] on icon "Branch-specific-item" at bounding box center [1073, 688] width 14 height 13
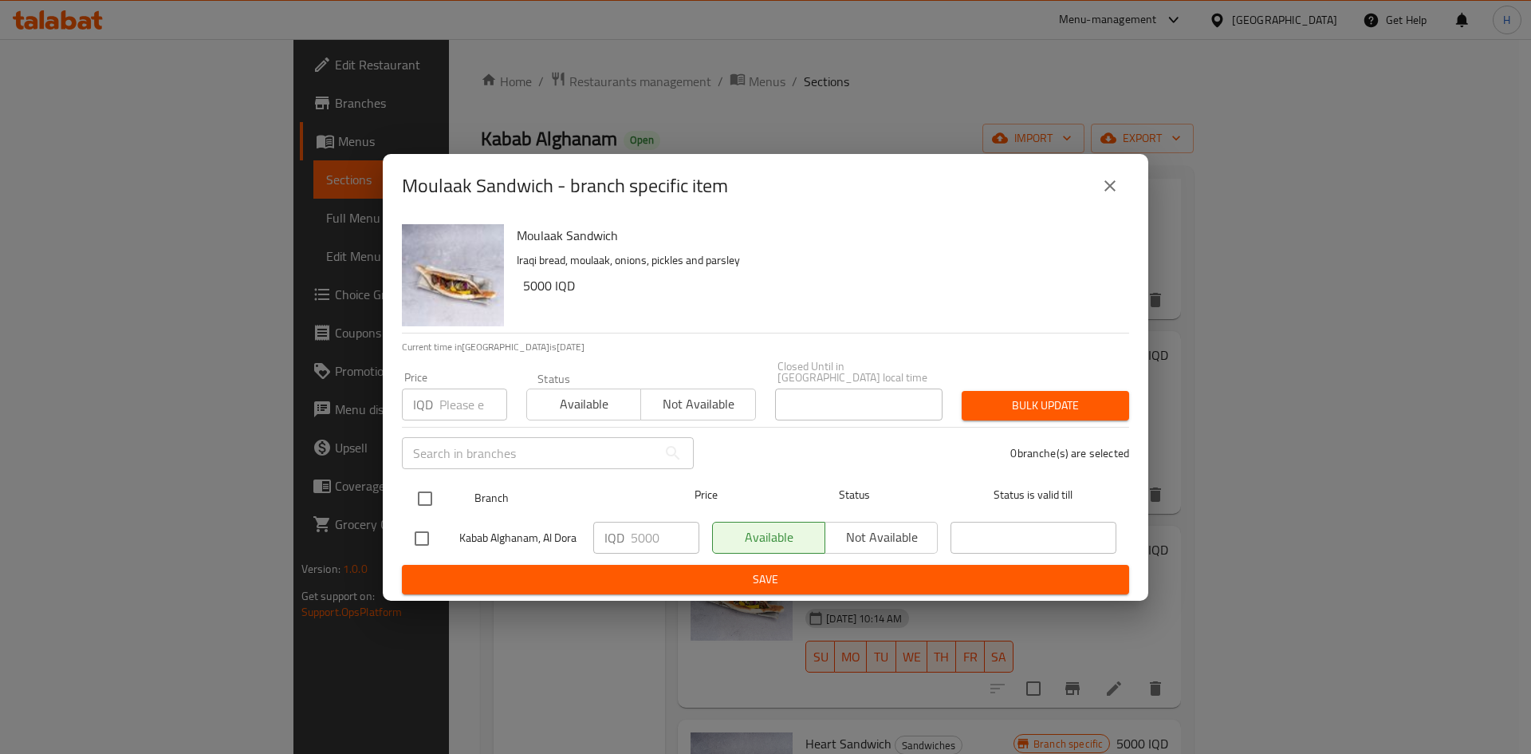
click at [419, 494] on input "checkbox" at bounding box center [425, 499] width 34 height 34
checkbox input "true"
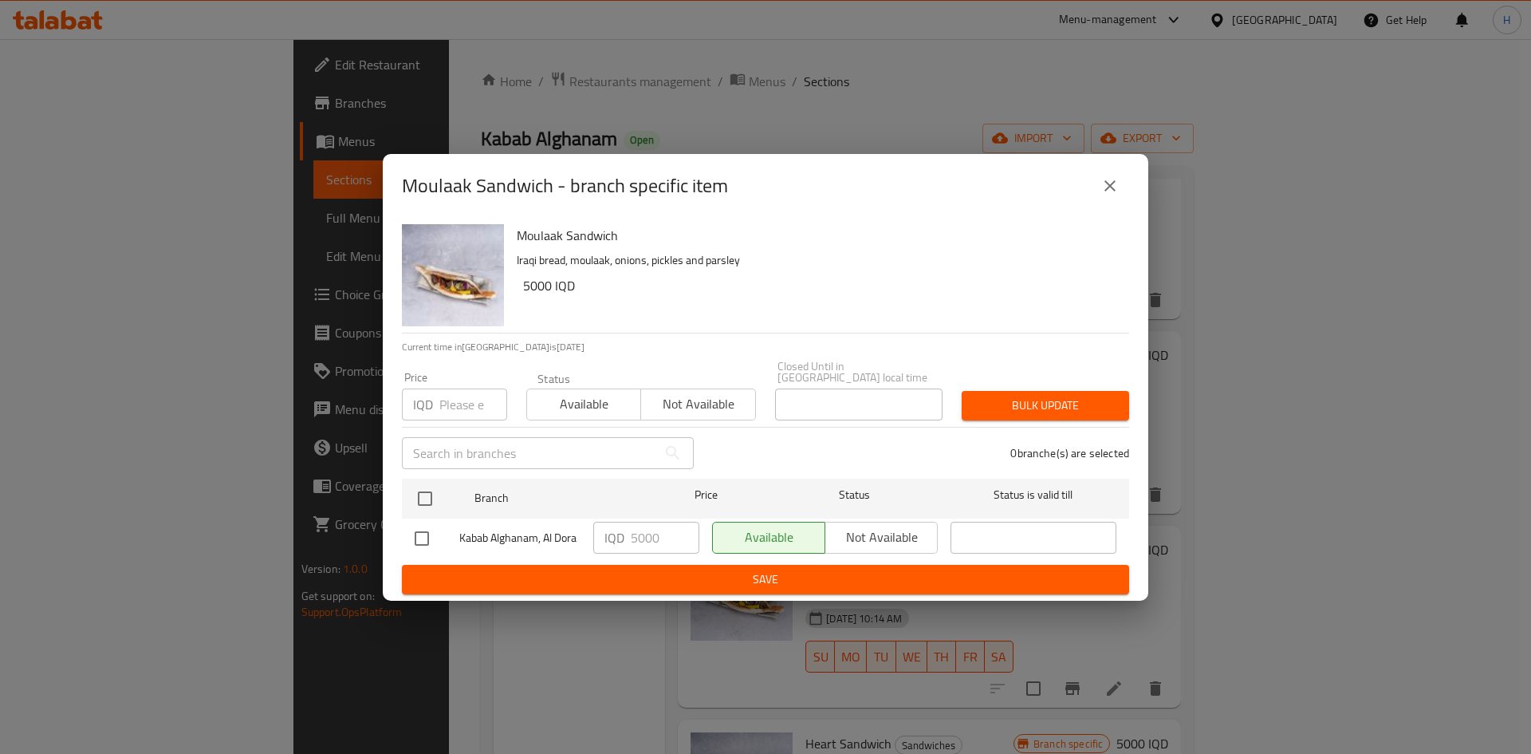
checkbox input "true"
click at [639, 530] on input "5000" at bounding box center [665, 538] width 69 height 32
type input "5"
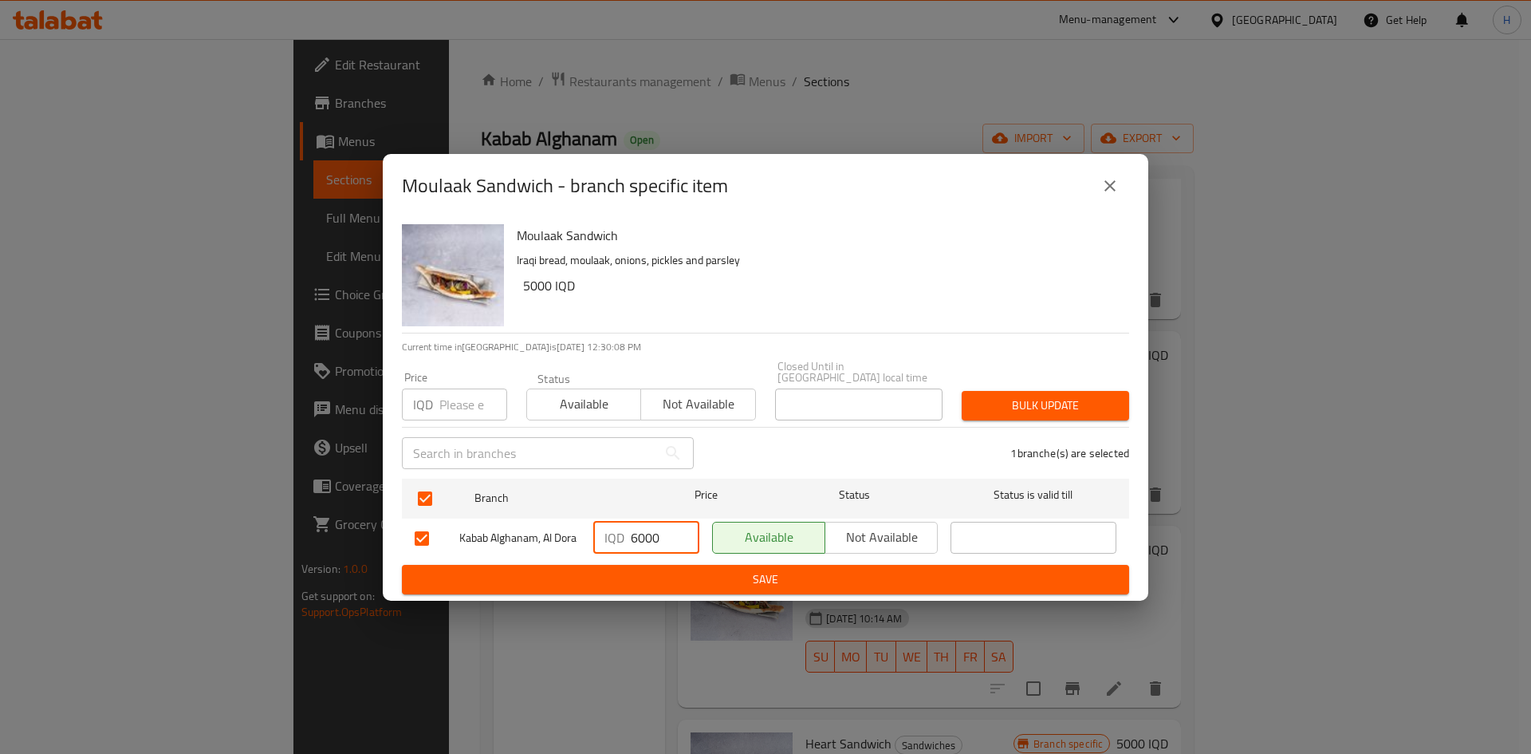
type input "6000"
click at [661, 572] on span "Save" at bounding box center [766, 580] width 702 height 20
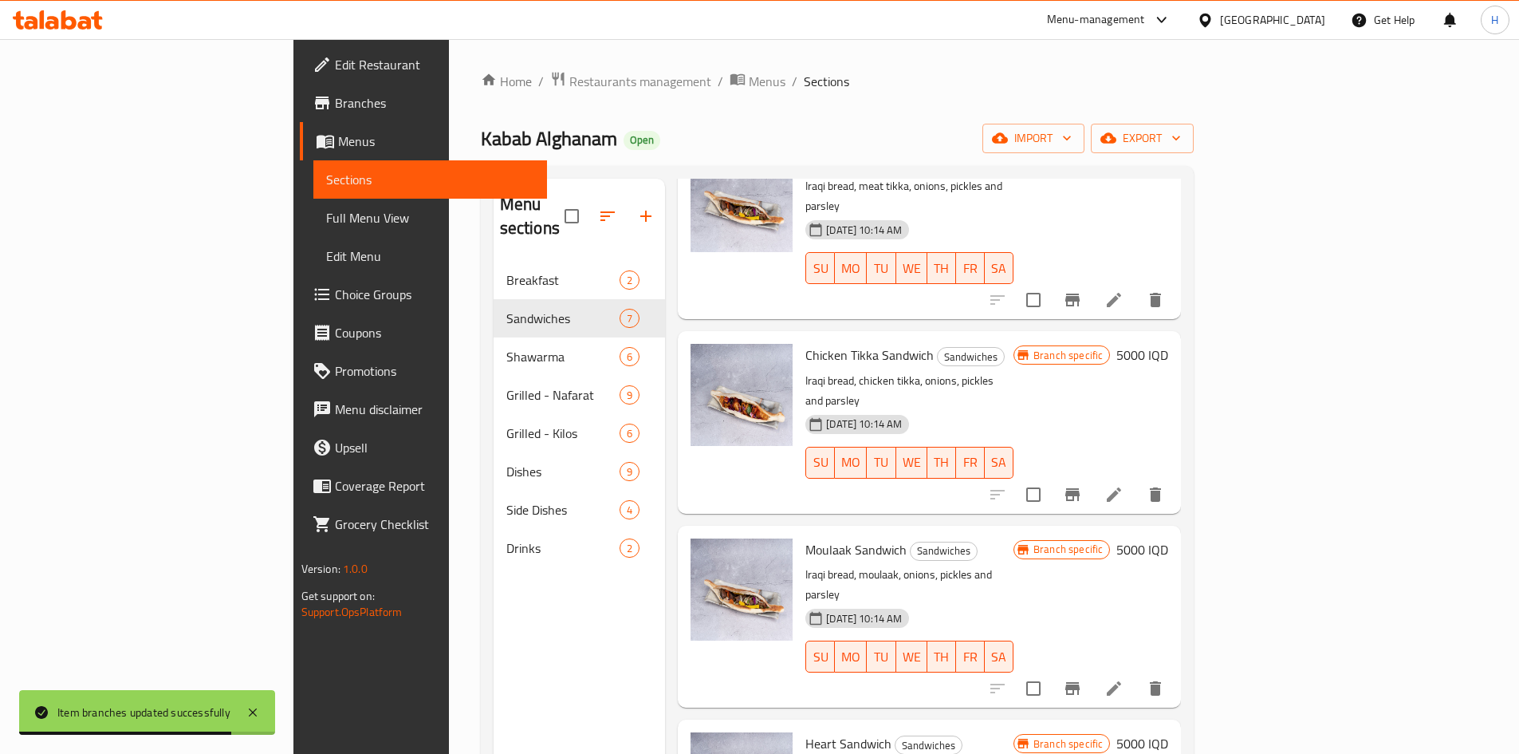
click at [1169, 538] on h6 "5000 IQD" at bounding box center [1143, 549] width 52 height 22
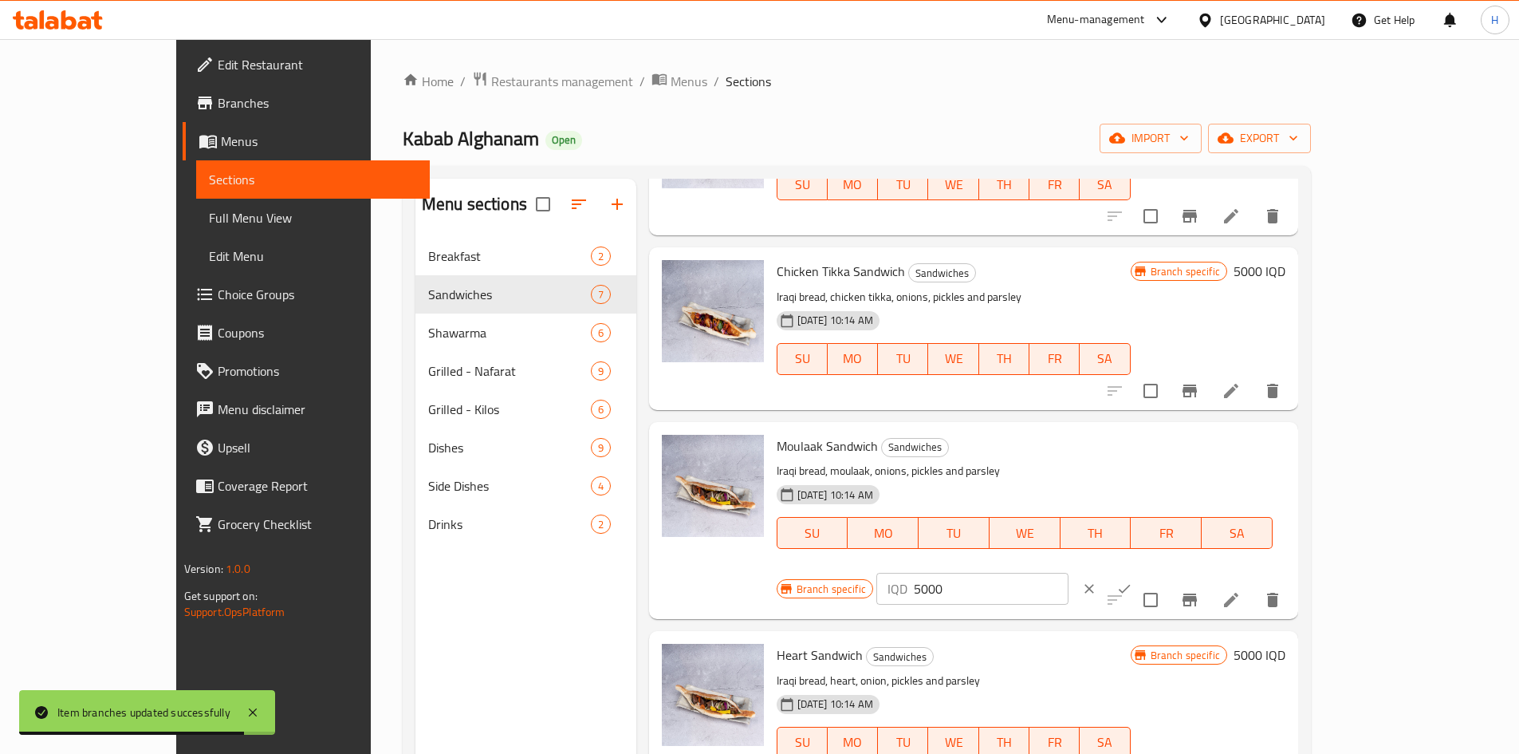
click at [1069, 573] on input "5000" at bounding box center [991, 589] width 155 height 32
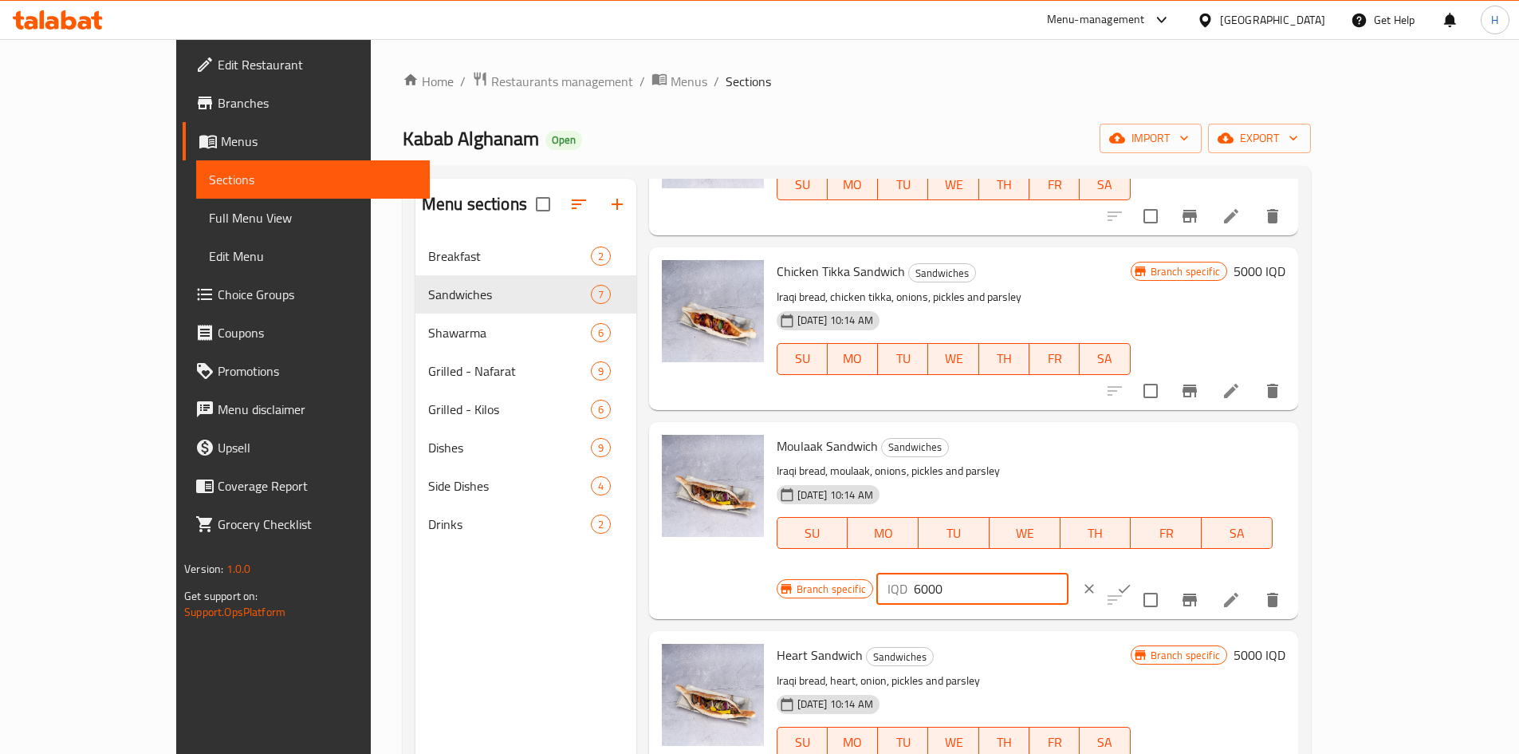
type input "6000"
click at [1133, 581] on icon "ok" at bounding box center [1125, 589] width 16 height 16
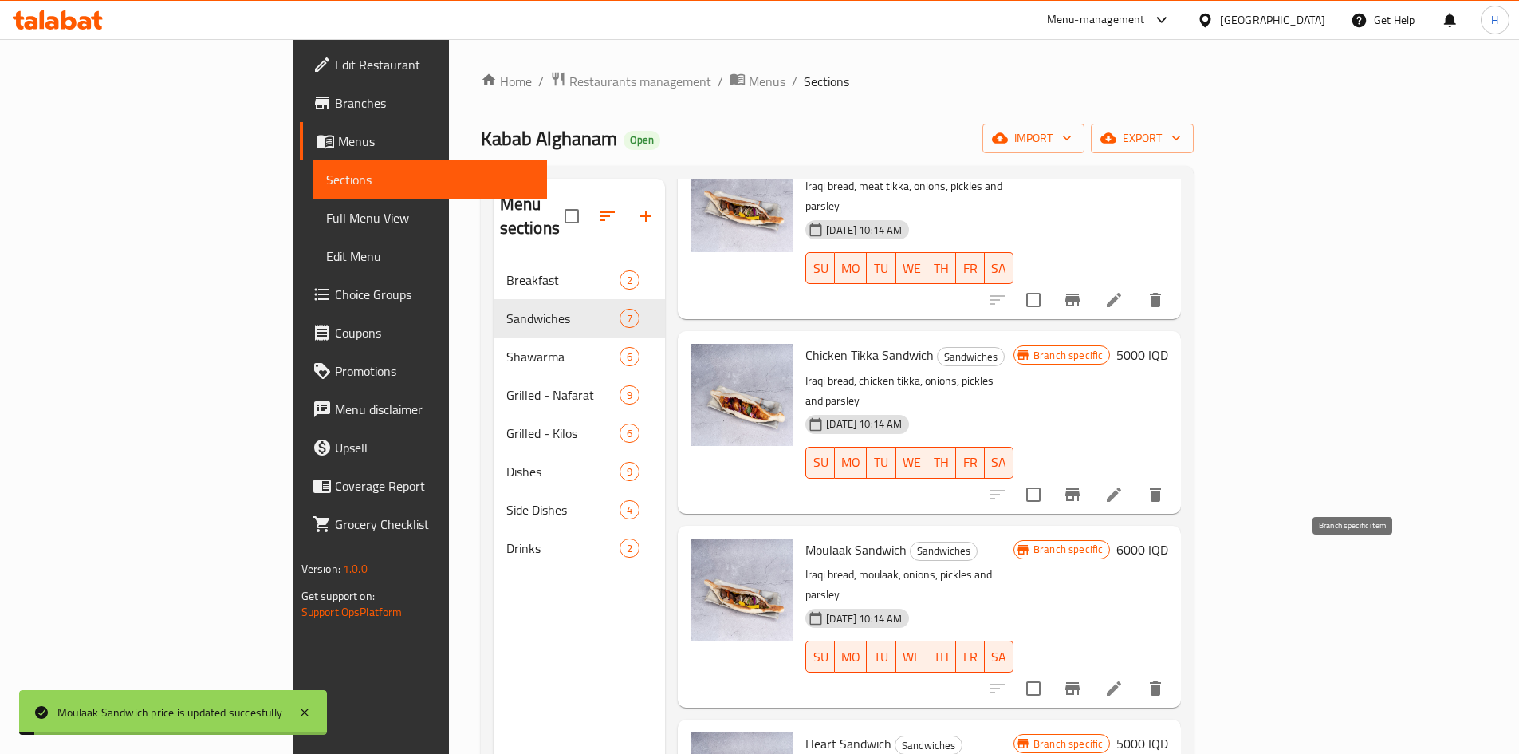
click at [1082, 679] on icon "Branch-specific-item" at bounding box center [1072, 688] width 19 height 19
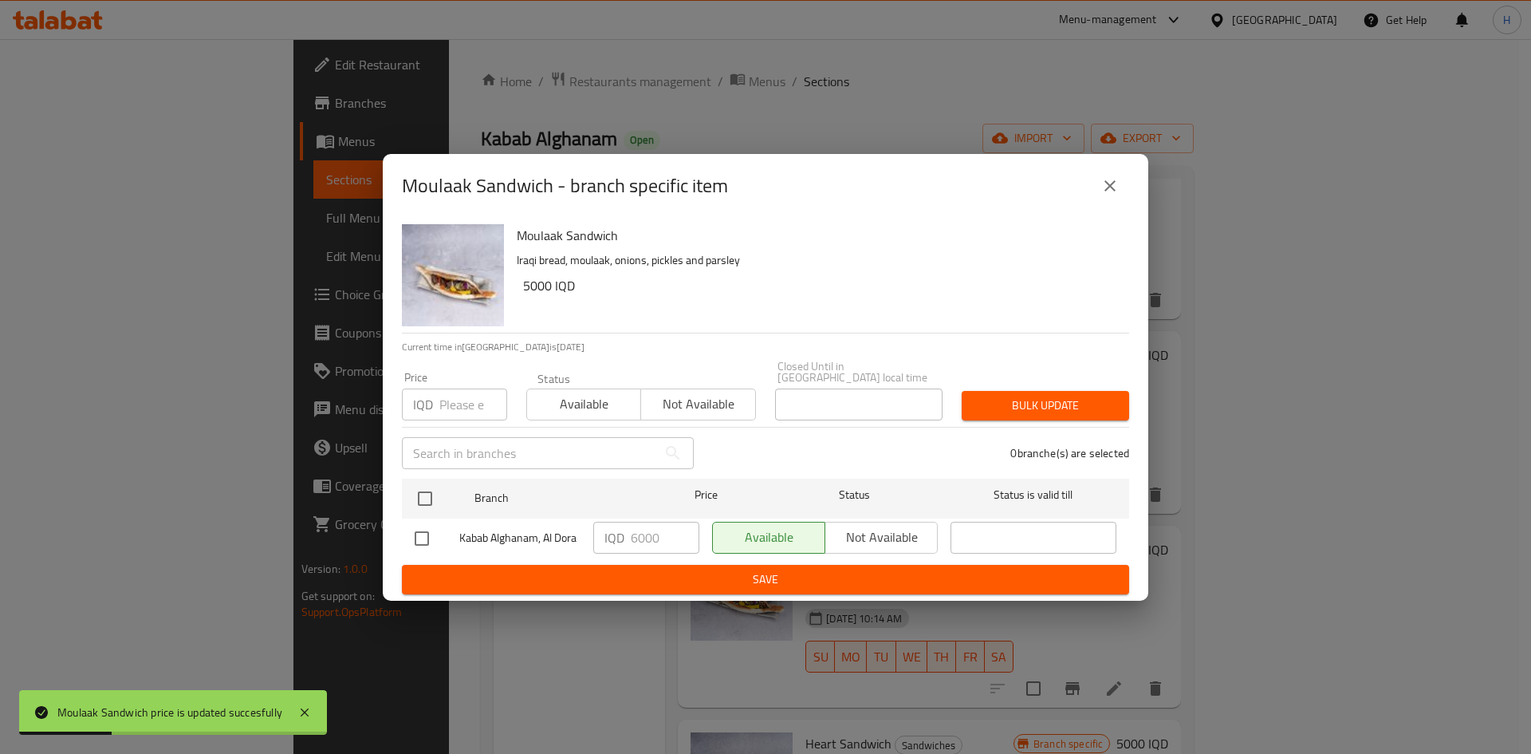
click at [1117, 203] on button "close" at bounding box center [1110, 186] width 38 height 38
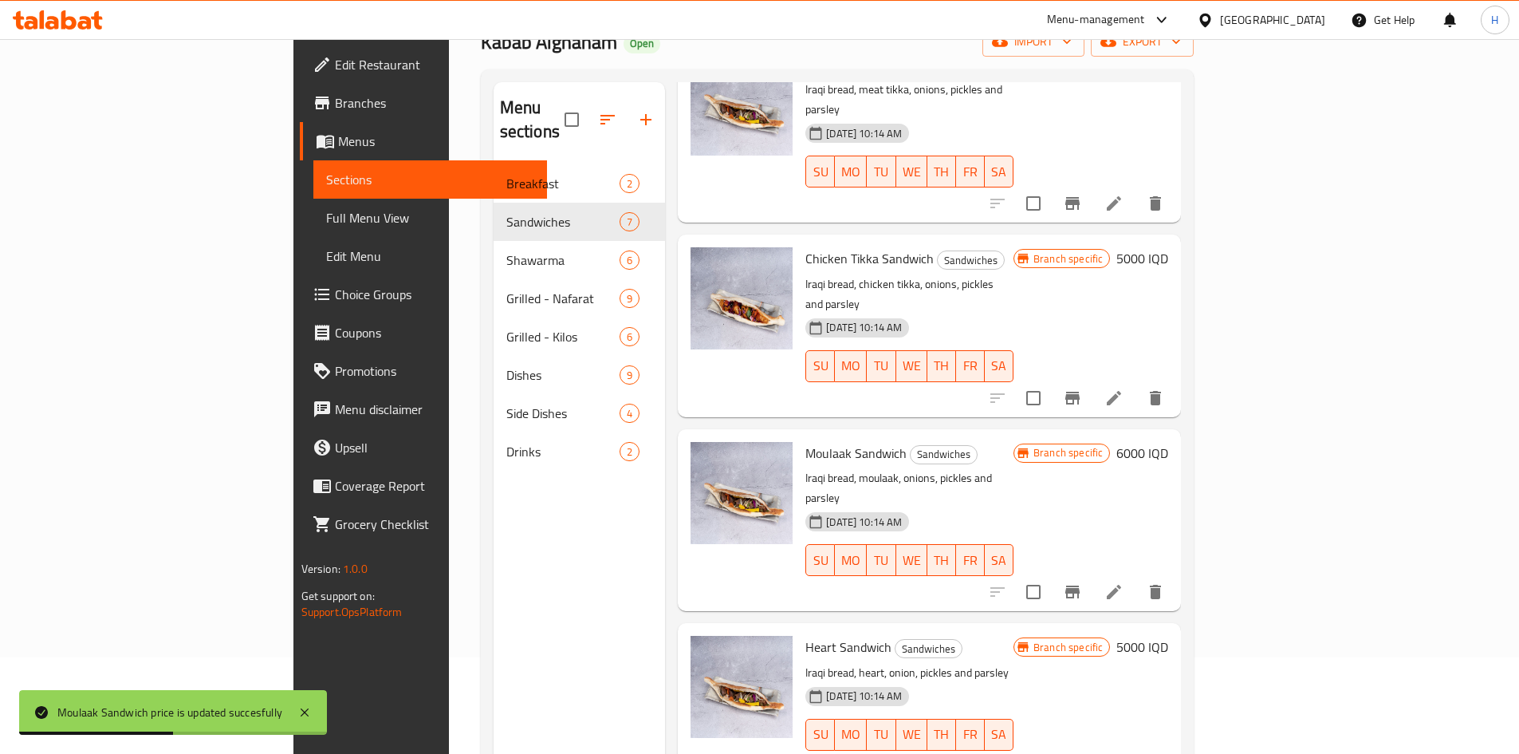
scroll to position [160, 0]
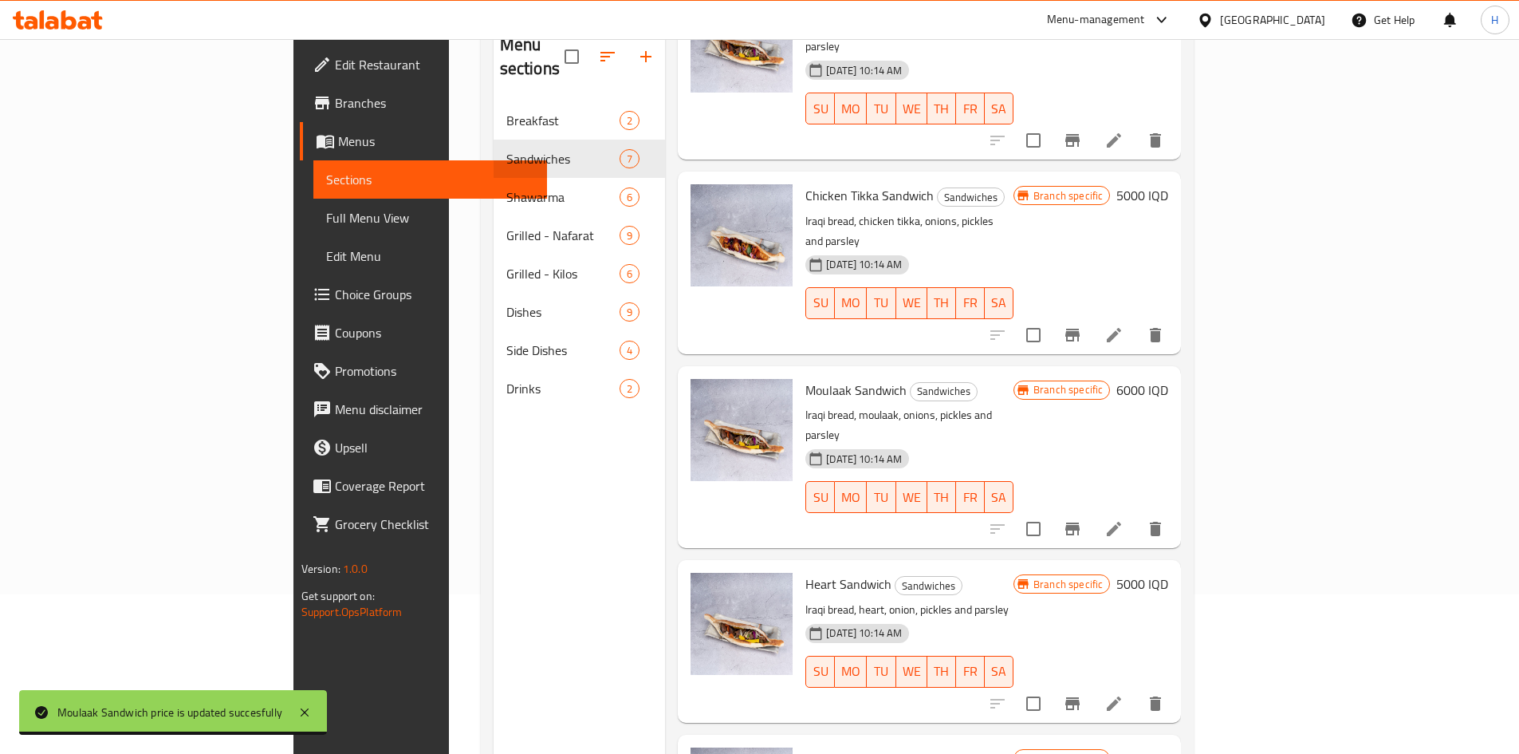
click at [1080, 697] on icon "Branch-specific-item" at bounding box center [1073, 703] width 14 height 13
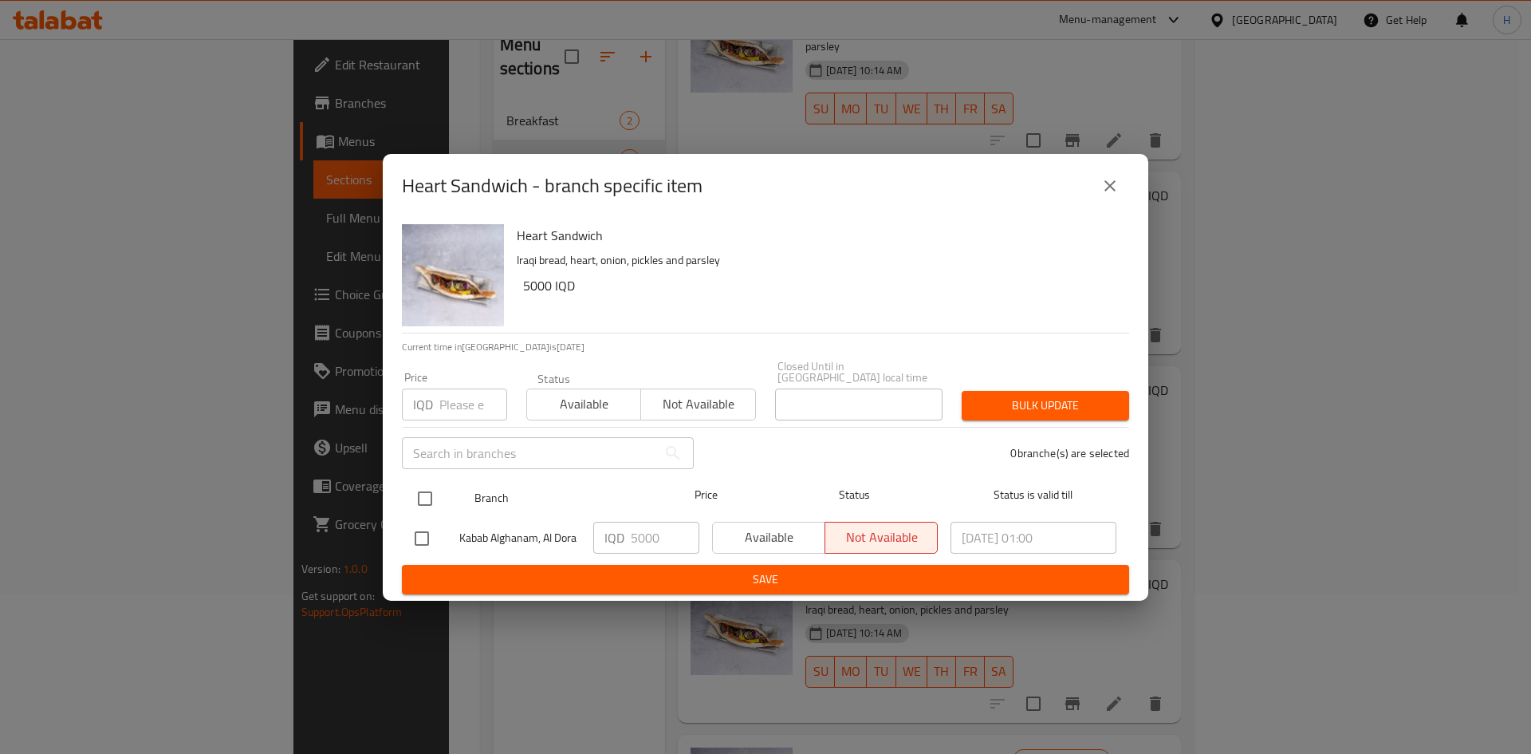
click at [424, 494] on input "checkbox" at bounding box center [425, 499] width 34 height 34
checkbox input "true"
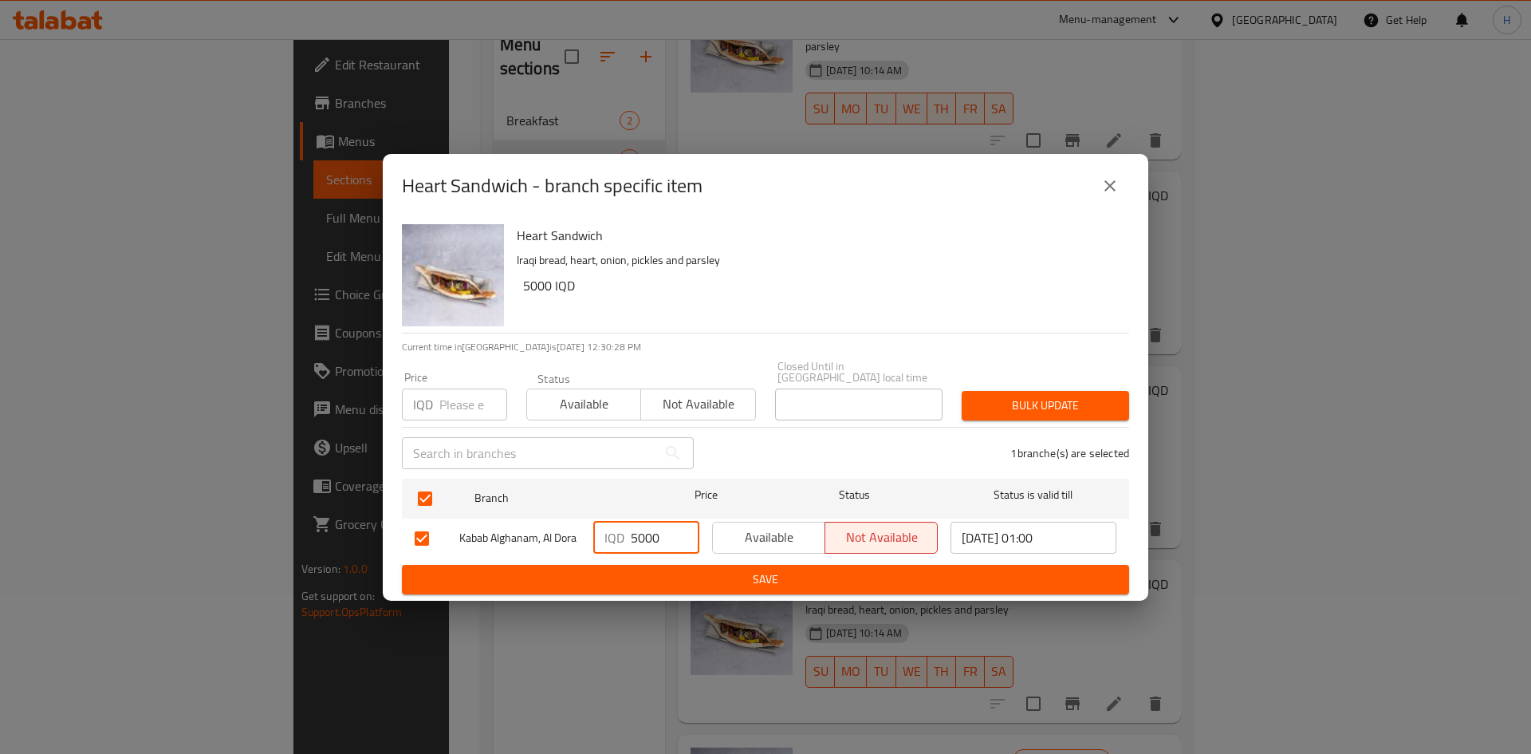
click at [628, 532] on div "IQD 5000 ​" at bounding box center [646, 538] width 106 height 32
type input "6000"
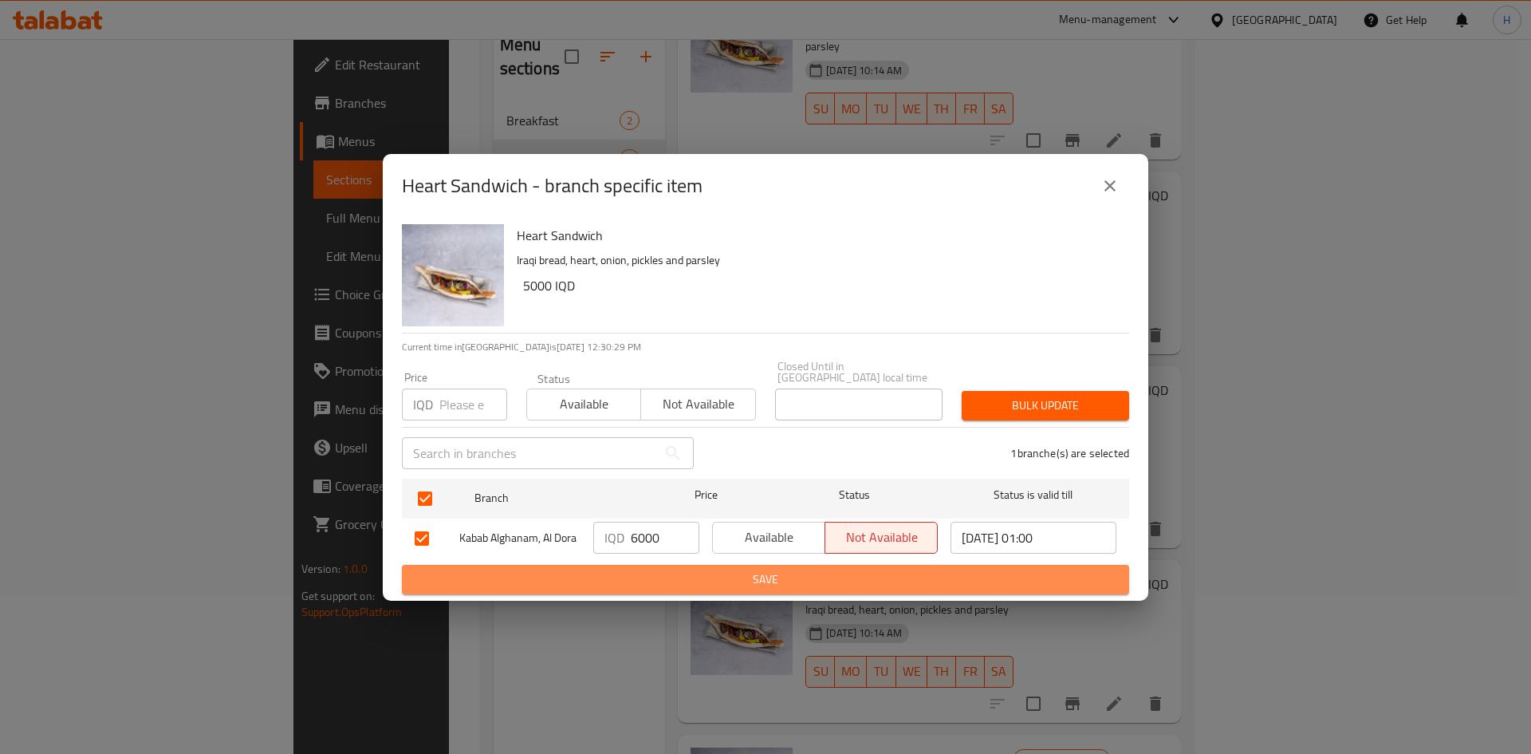
click at [654, 572] on span "Save" at bounding box center [766, 580] width 702 height 20
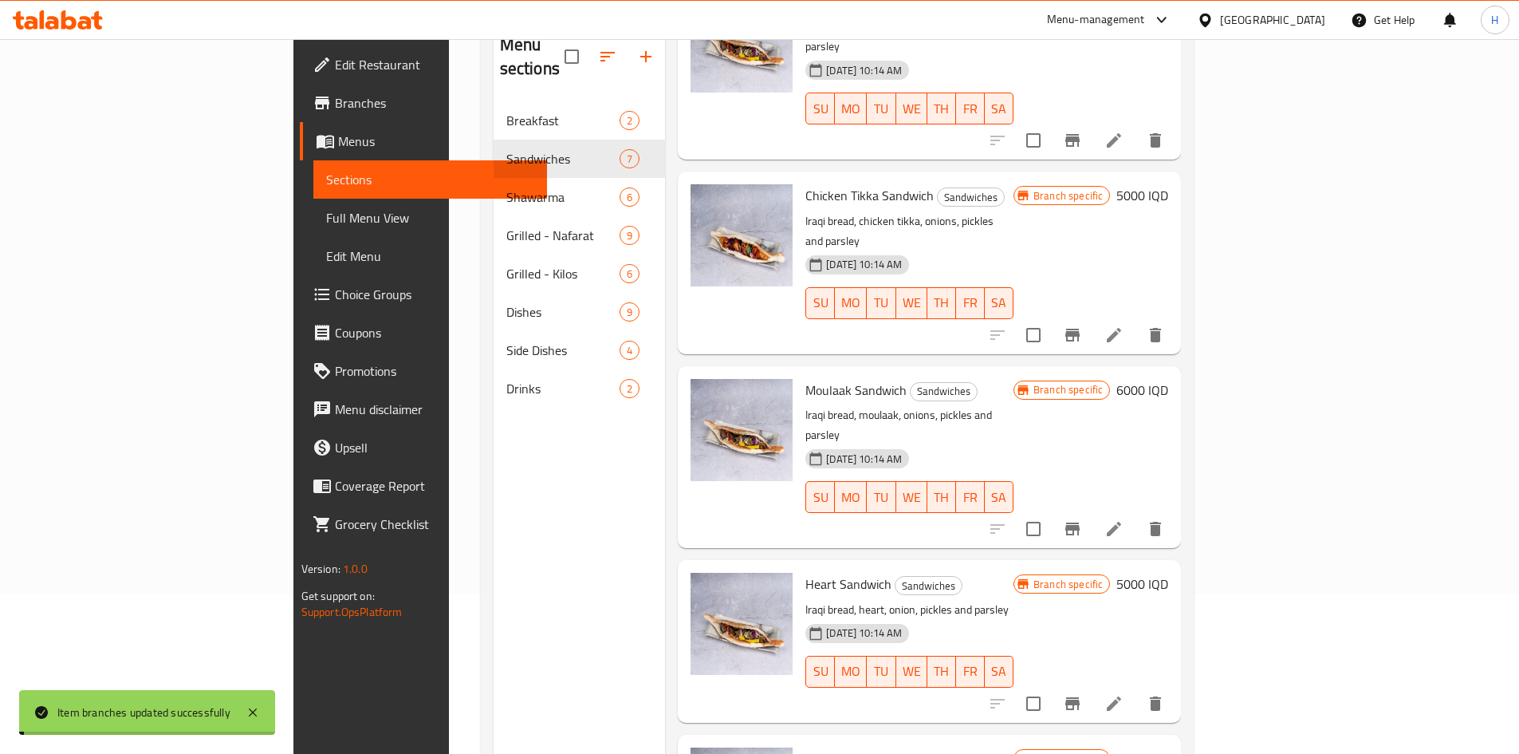
click at [1169, 573] on h6 "5000 IQD" at bounding box center [1143, 584] width 52 height 22
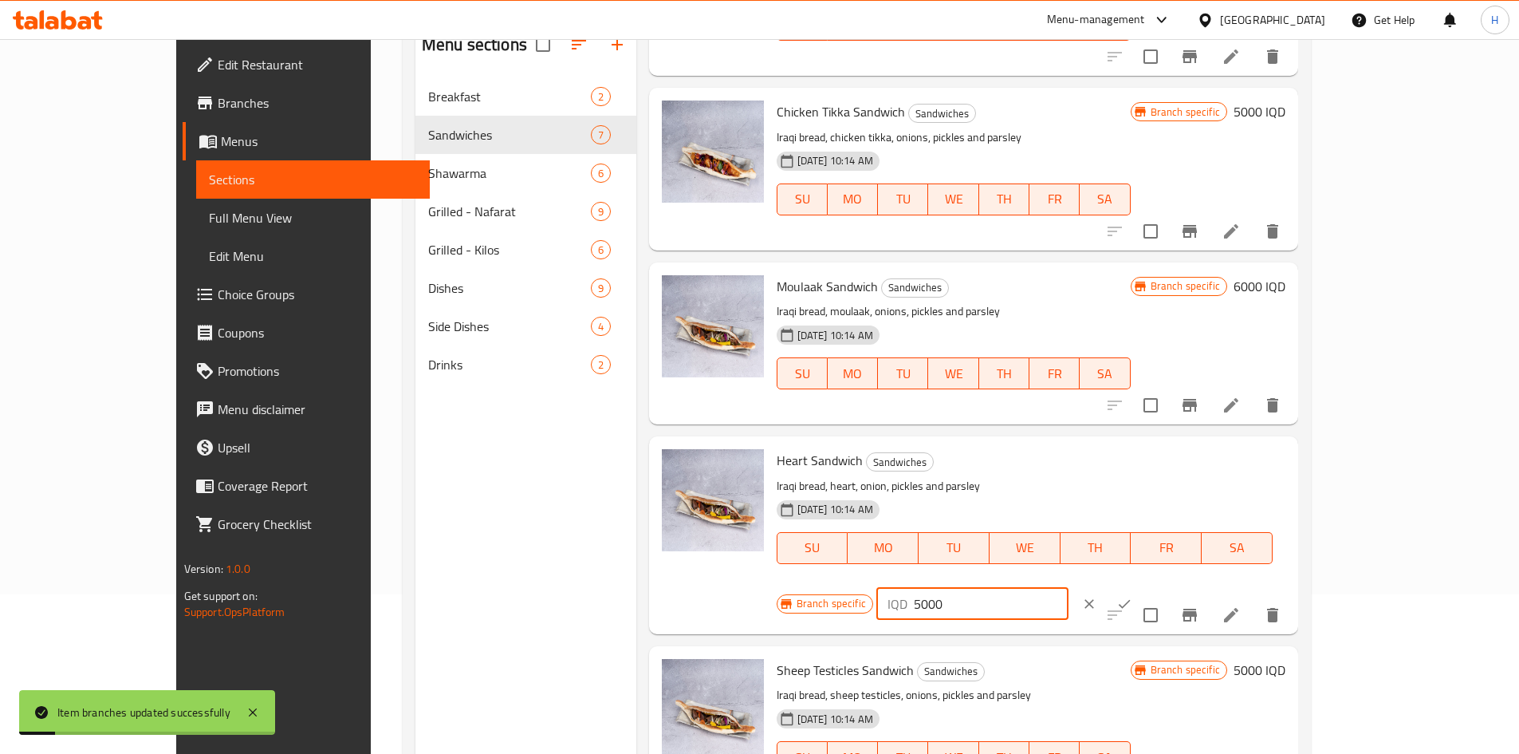
click at [1069, 588] on div "IQD 5000 ​" at bounding box center [973, 604] width 192 height 32
type input "6000"
click at [1133, 596] on icon "ok" at bounding box center [1125, 604] width 16 height 16
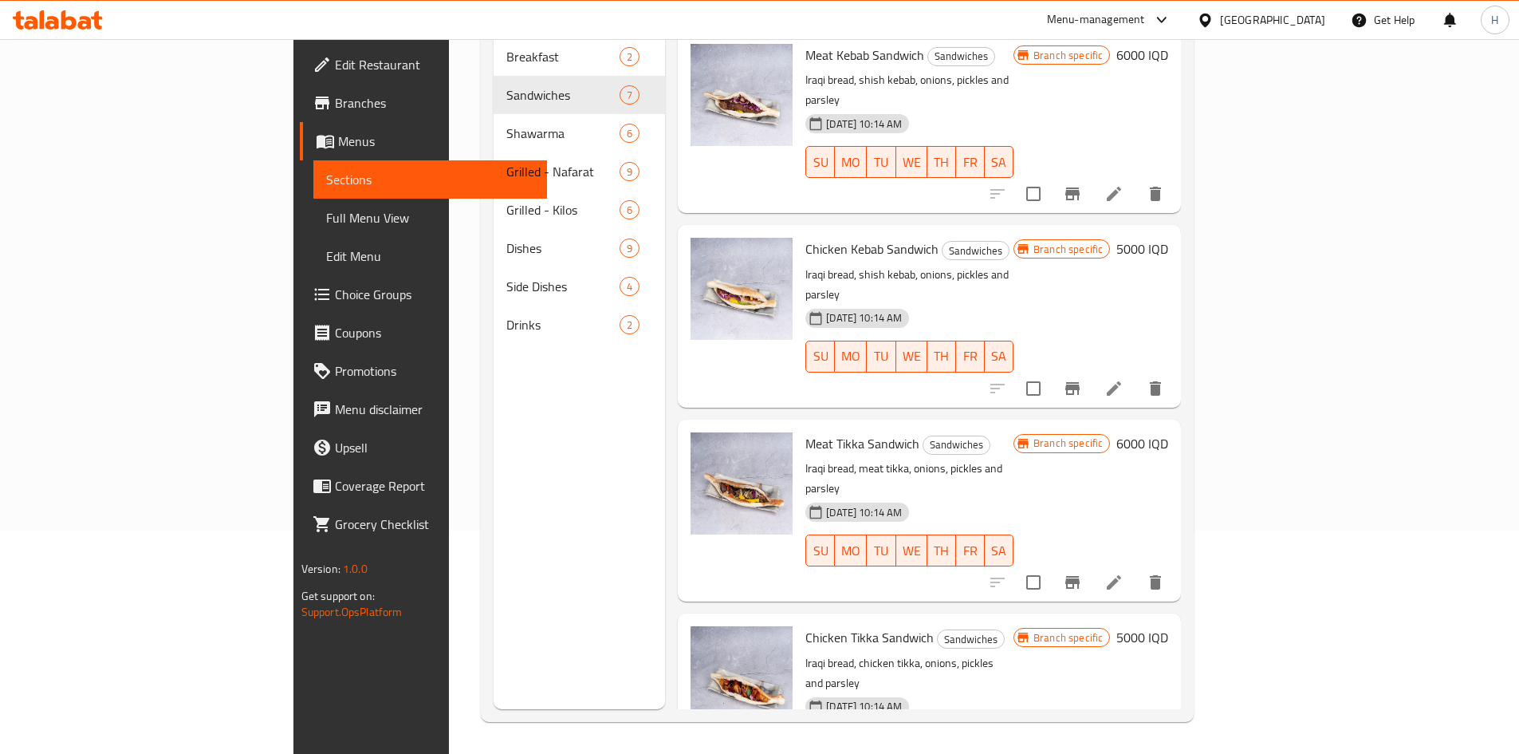
scroll to position [0, 0]
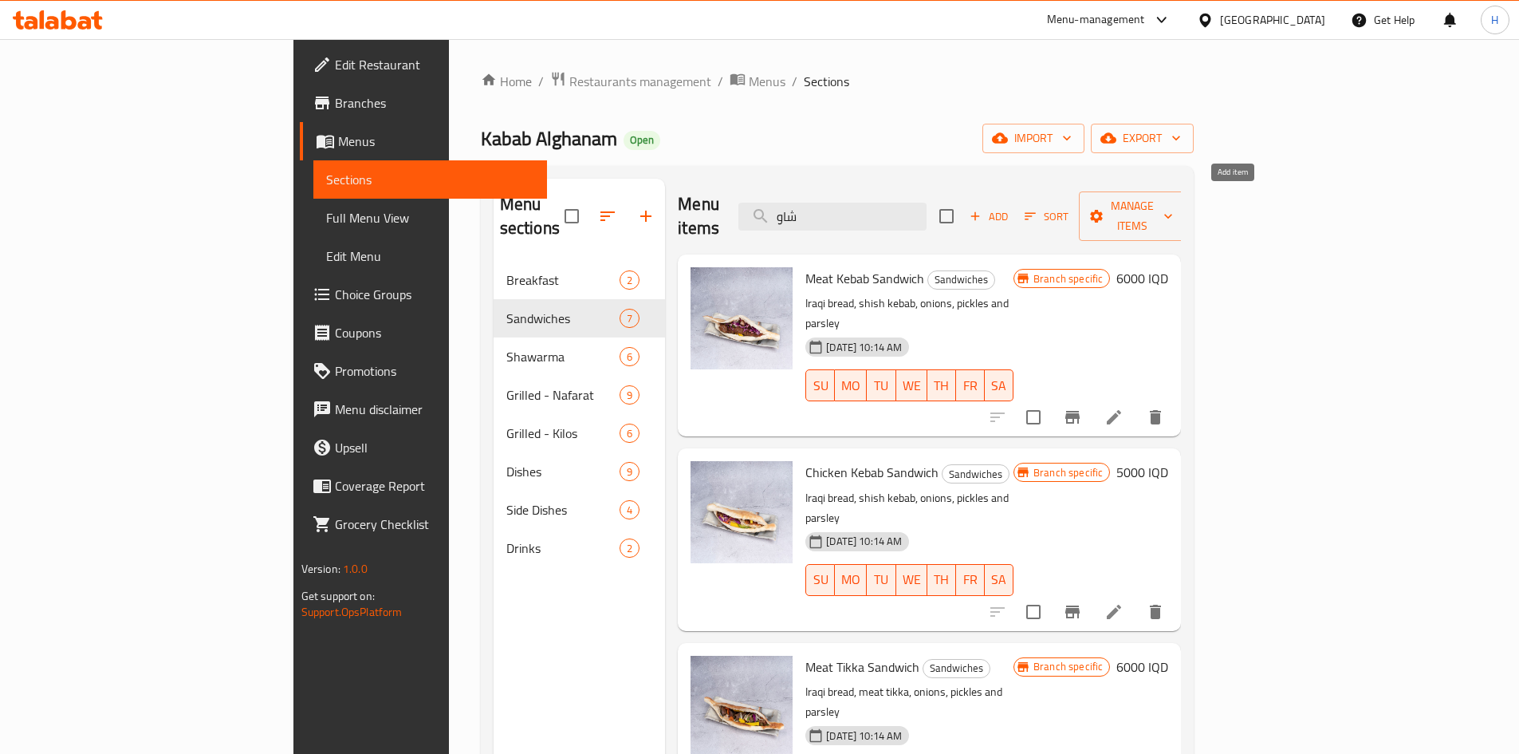
click at [1015, 204] on button "Add" at bounding box center [989, 216] width 51 height 25
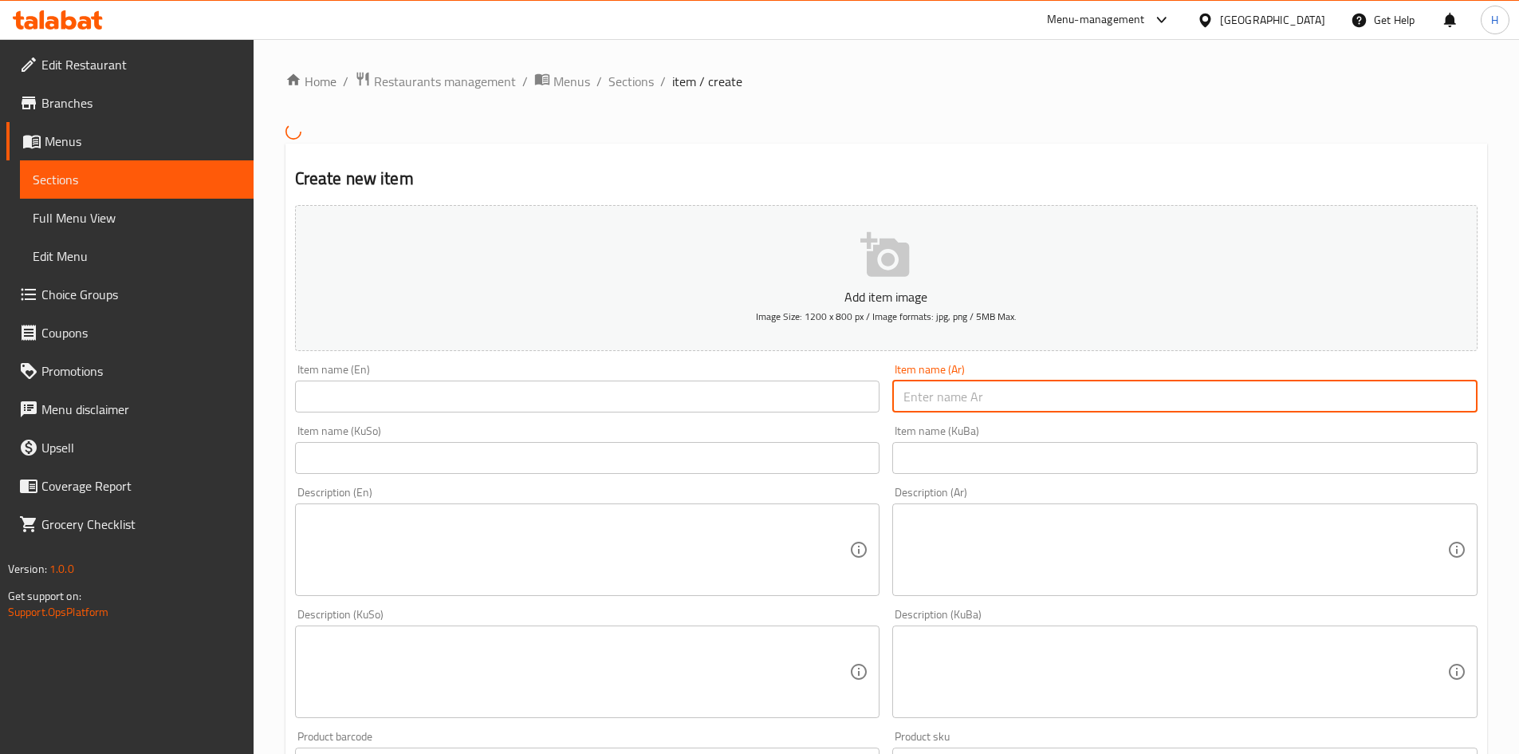
click at [1027, 389] on input "text" at bounding box center [1185, 396] width 585 height 32
type input "سندويش جلاوي"
click at [805, 404] on input "text" at bounding box center [587, 396] width 585 height 32
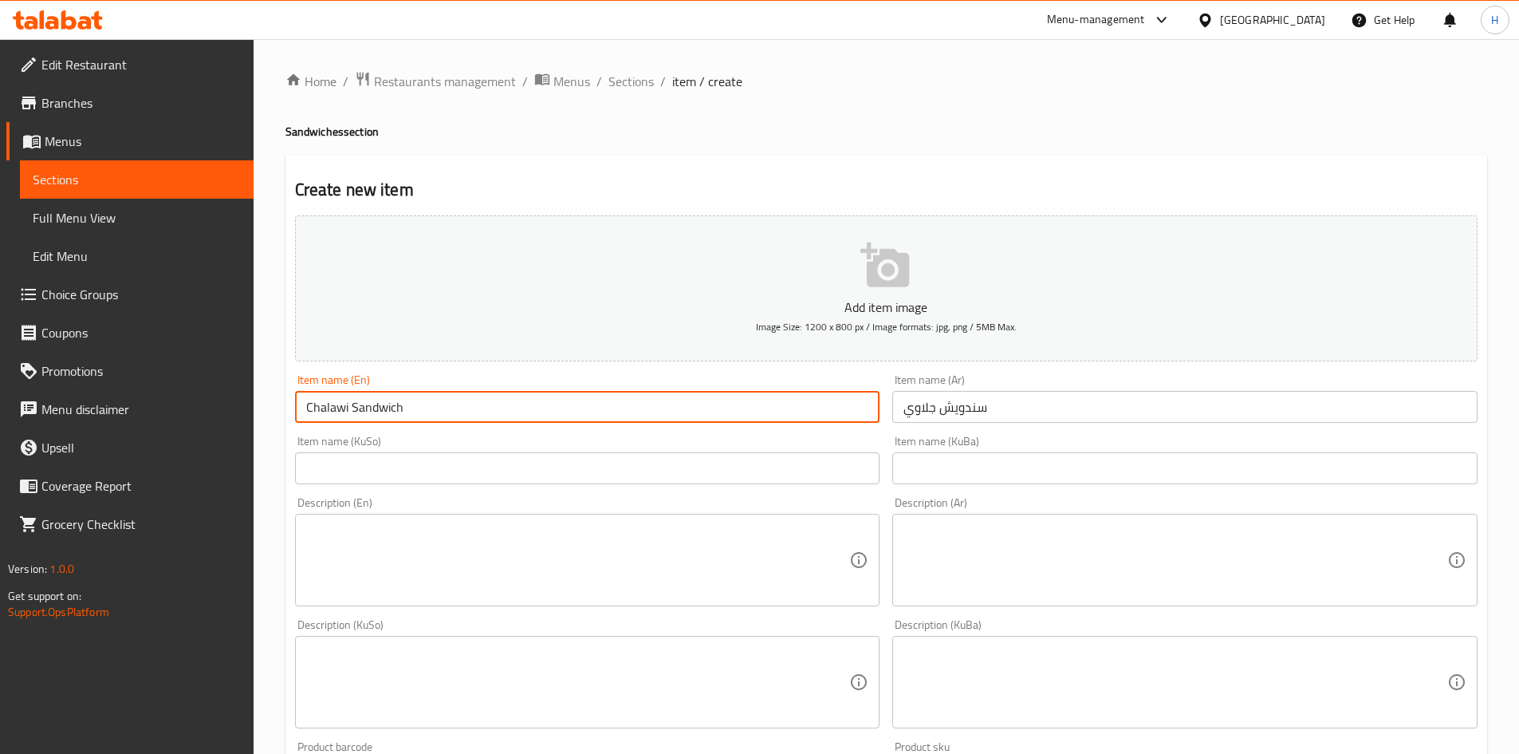
type input "Chalawi Sandwich"
click at [1069, 514] on div "Description (Ar) Description (Ar)" at bounding box center [1185, 551] width 585 height 109
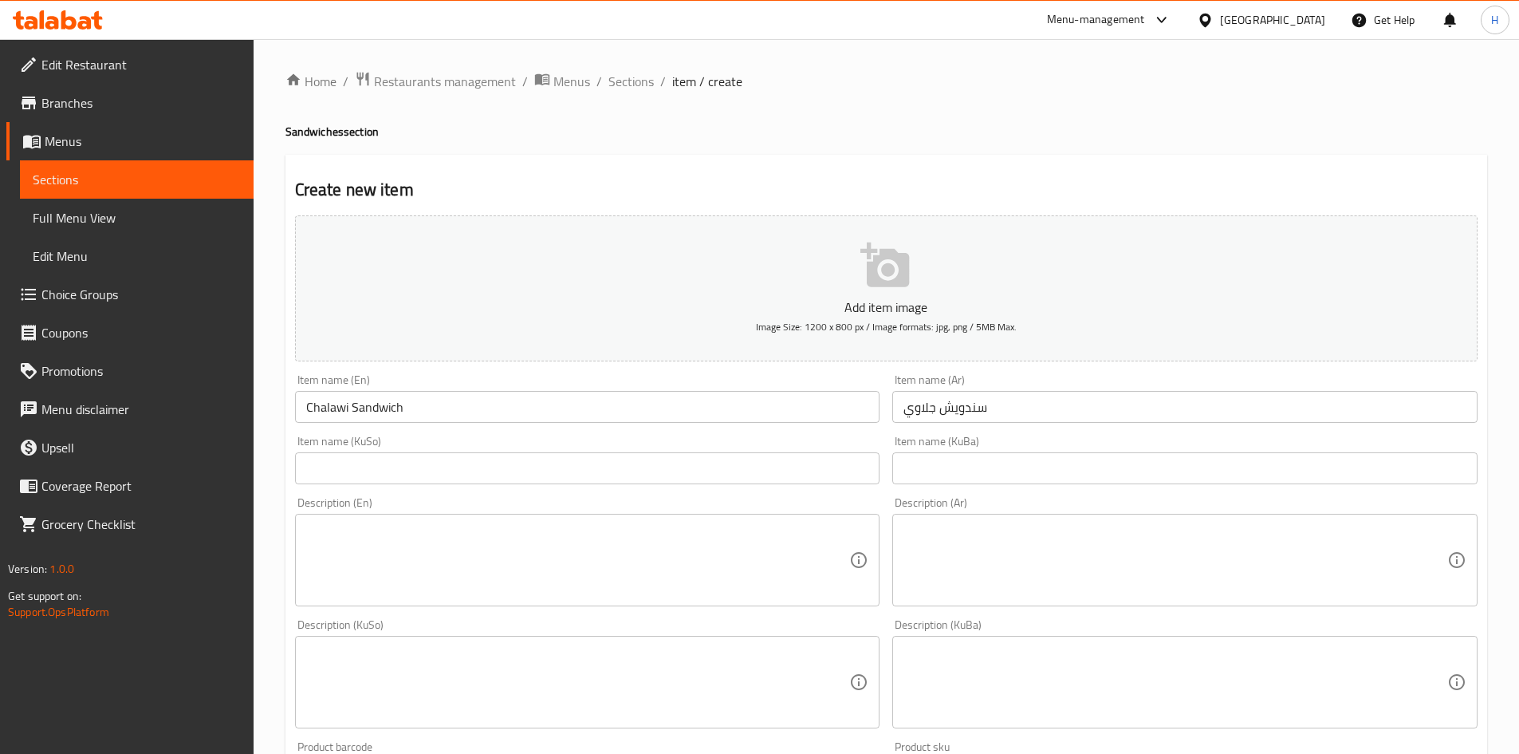
click at [1058, 521] on div "Description (Ar)" at bounding box center [1185, 560] width 585 height 93
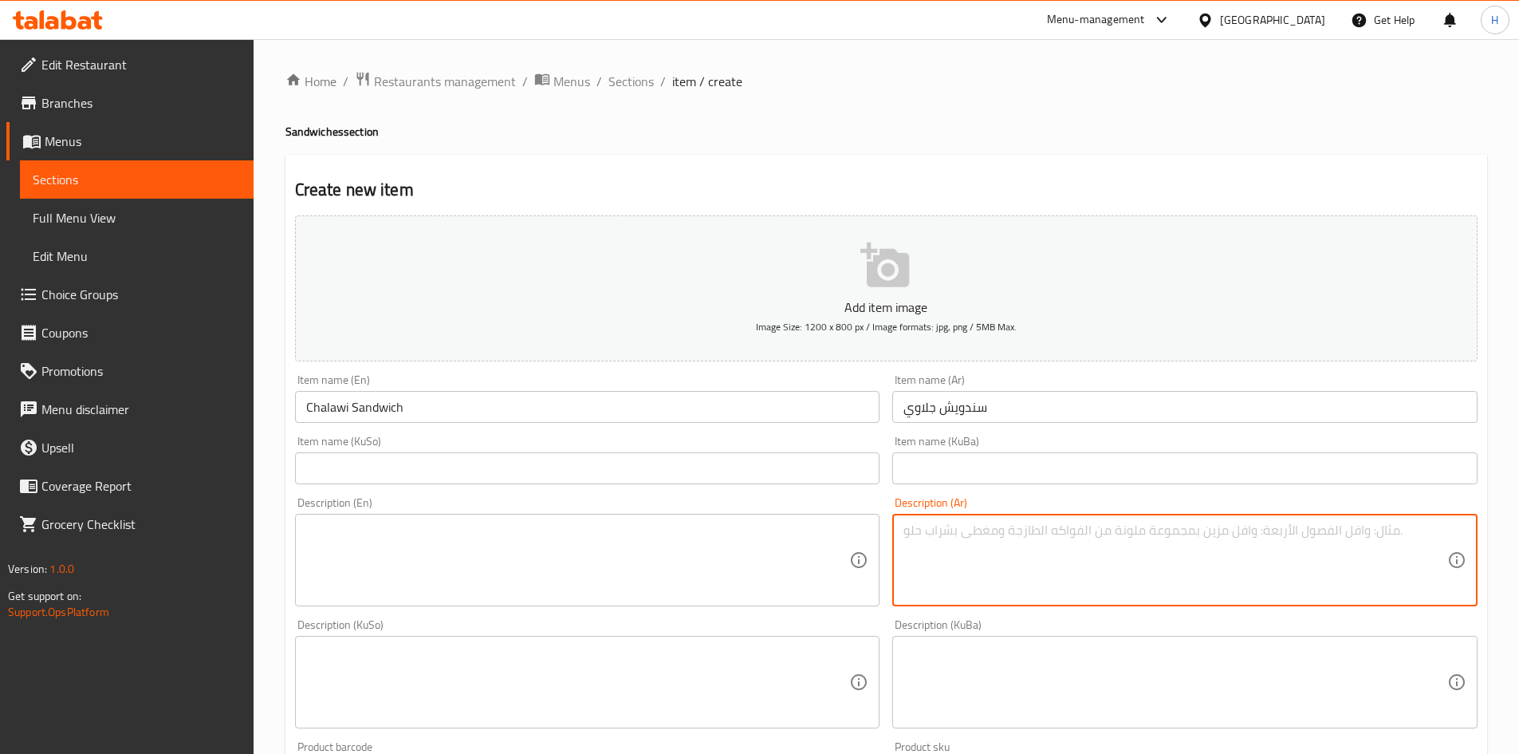
type textarea "w"
click at [1058, 522] on textarea "صمون وجلاوي" at bounding box center [1176, 560] width 544 height 76
type textarea "صمون وجلاوي"
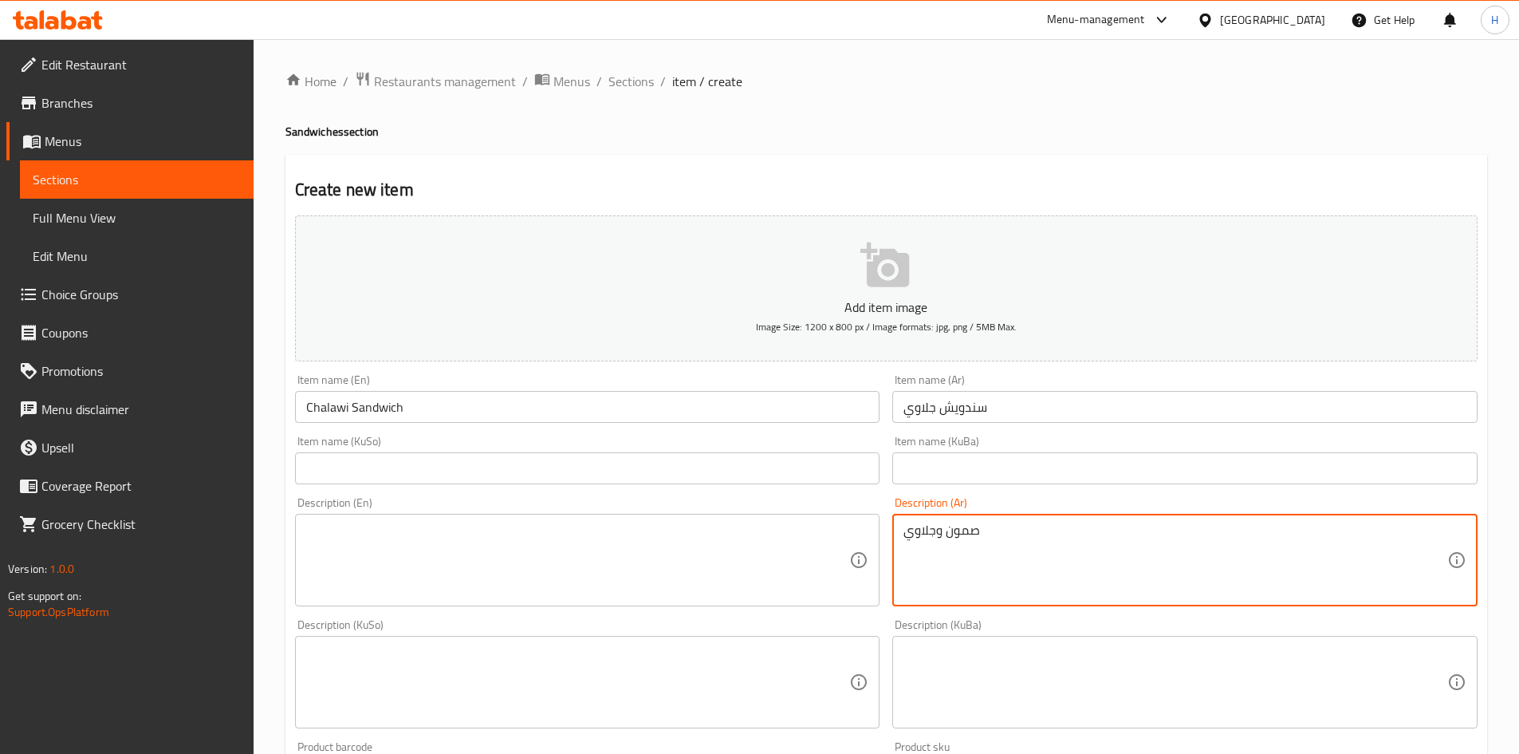
click at [436, 567] on textarea at bounding box center [578, 560] width 544 height 76
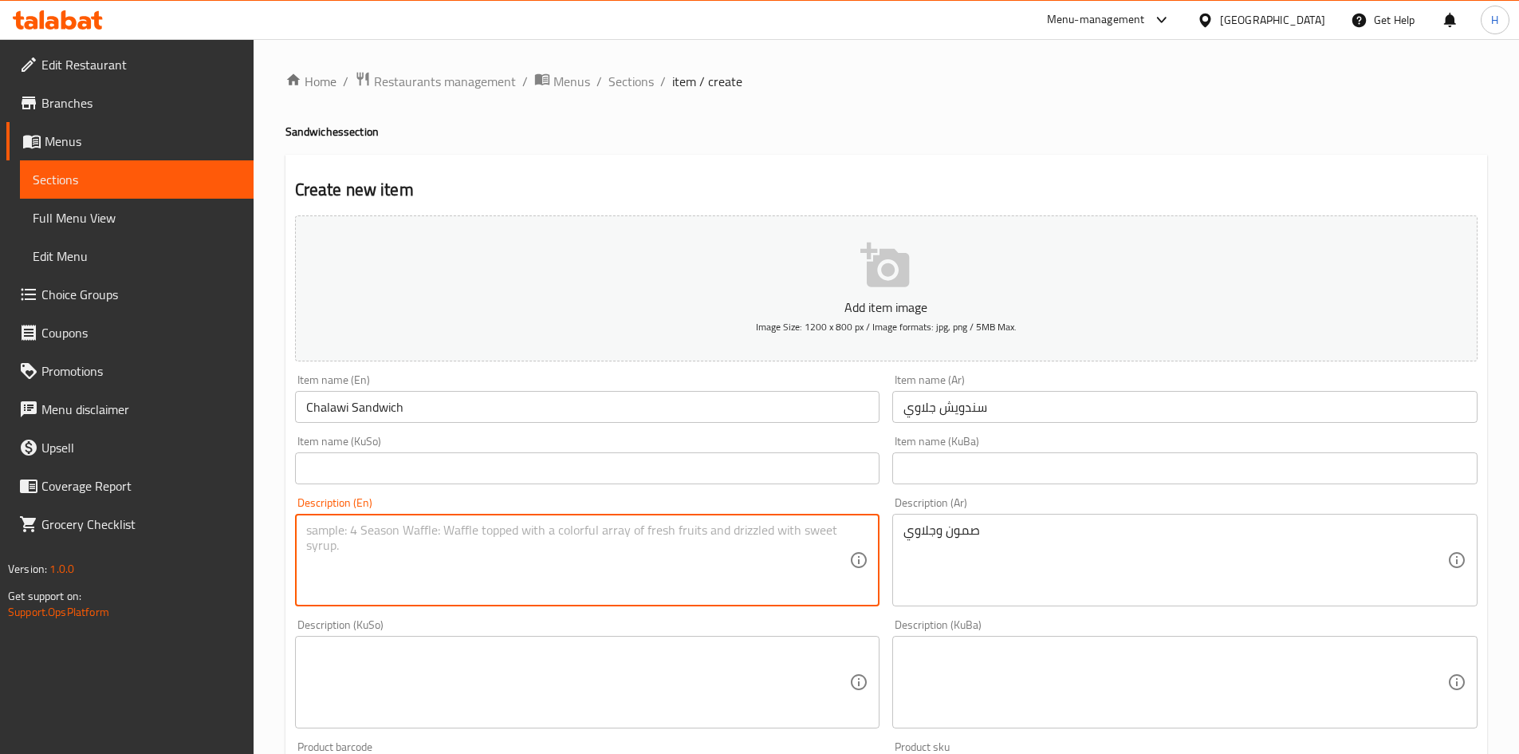
paste textarea "Bread and pastry"
click at [376, 539] on textarea "Bread and pastry" at bounding box center [578, 560] width 544 height 76
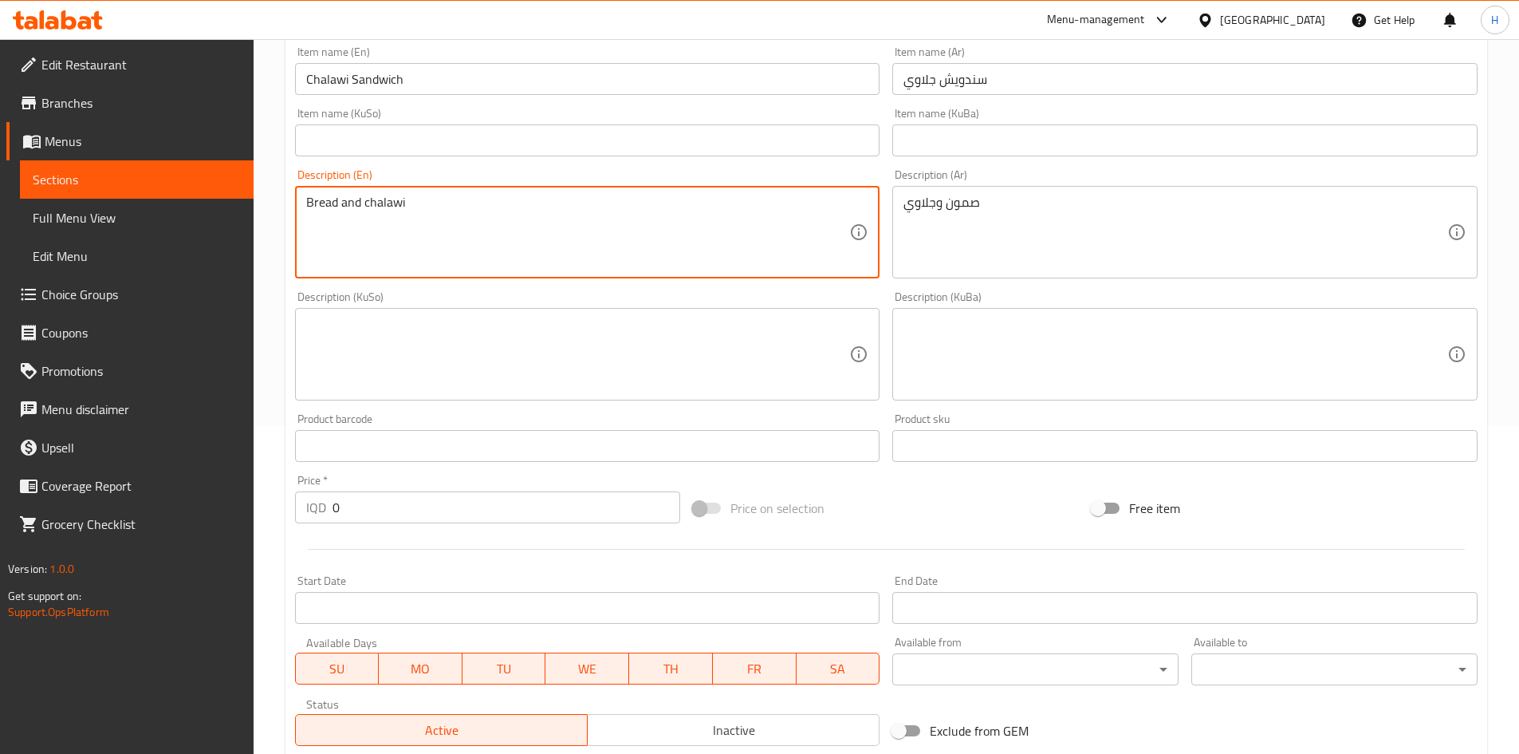
scroll to position [479, 0]
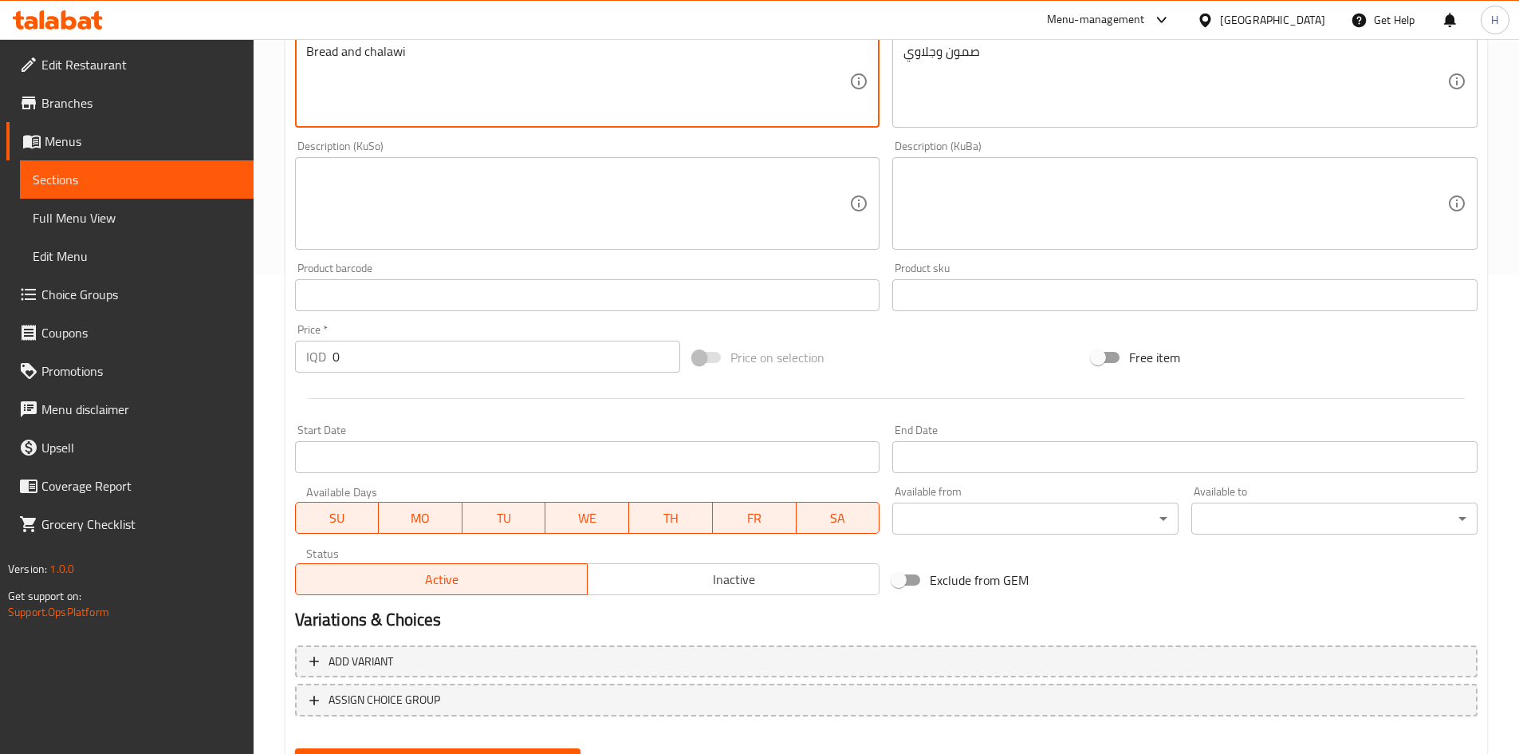
type textarea "Bread and chalawi"
click at [446, 345] on input "0" at bounding box center [507, 357] width 349 height 32
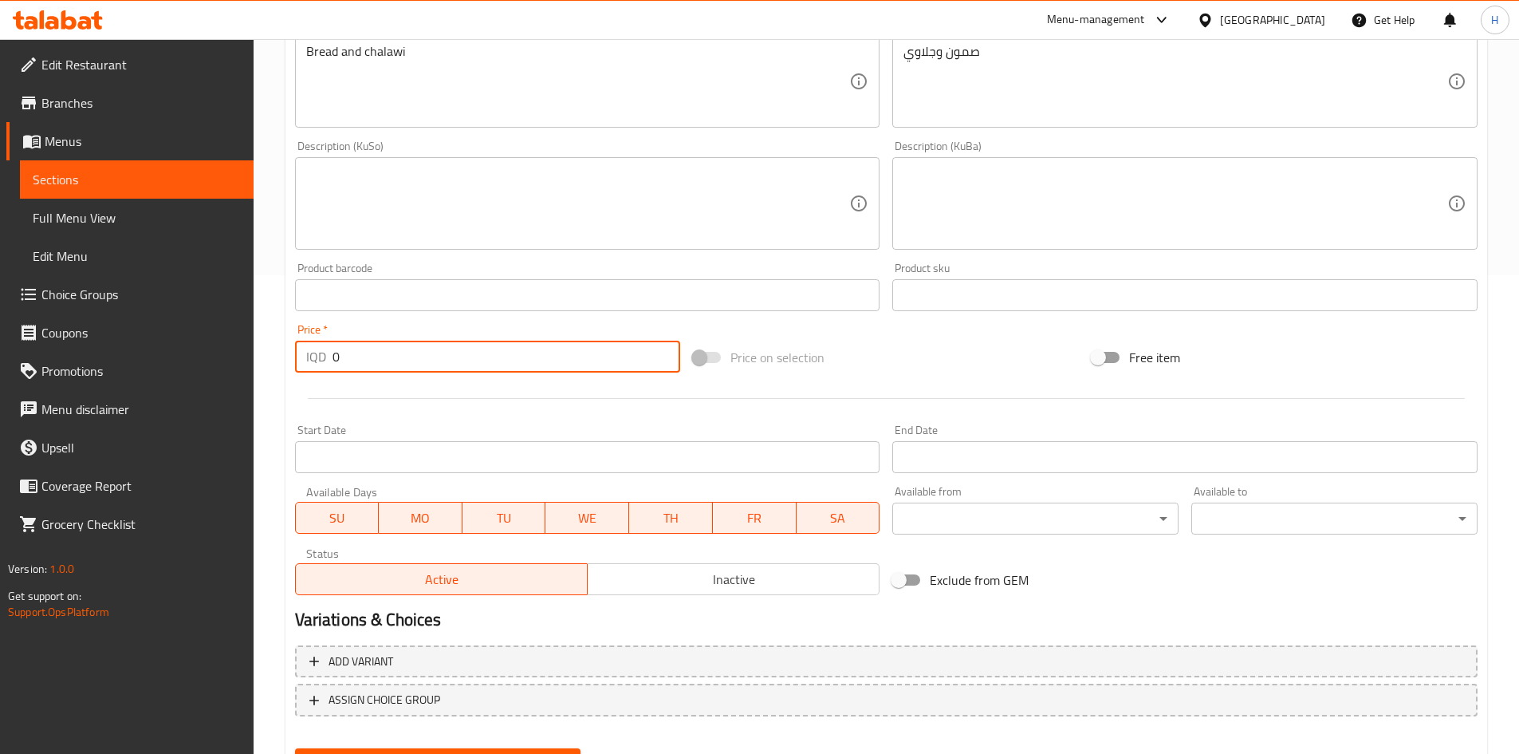
click at [446, 345] on input "0" at bounding box center [507, 357] width 349 height 32
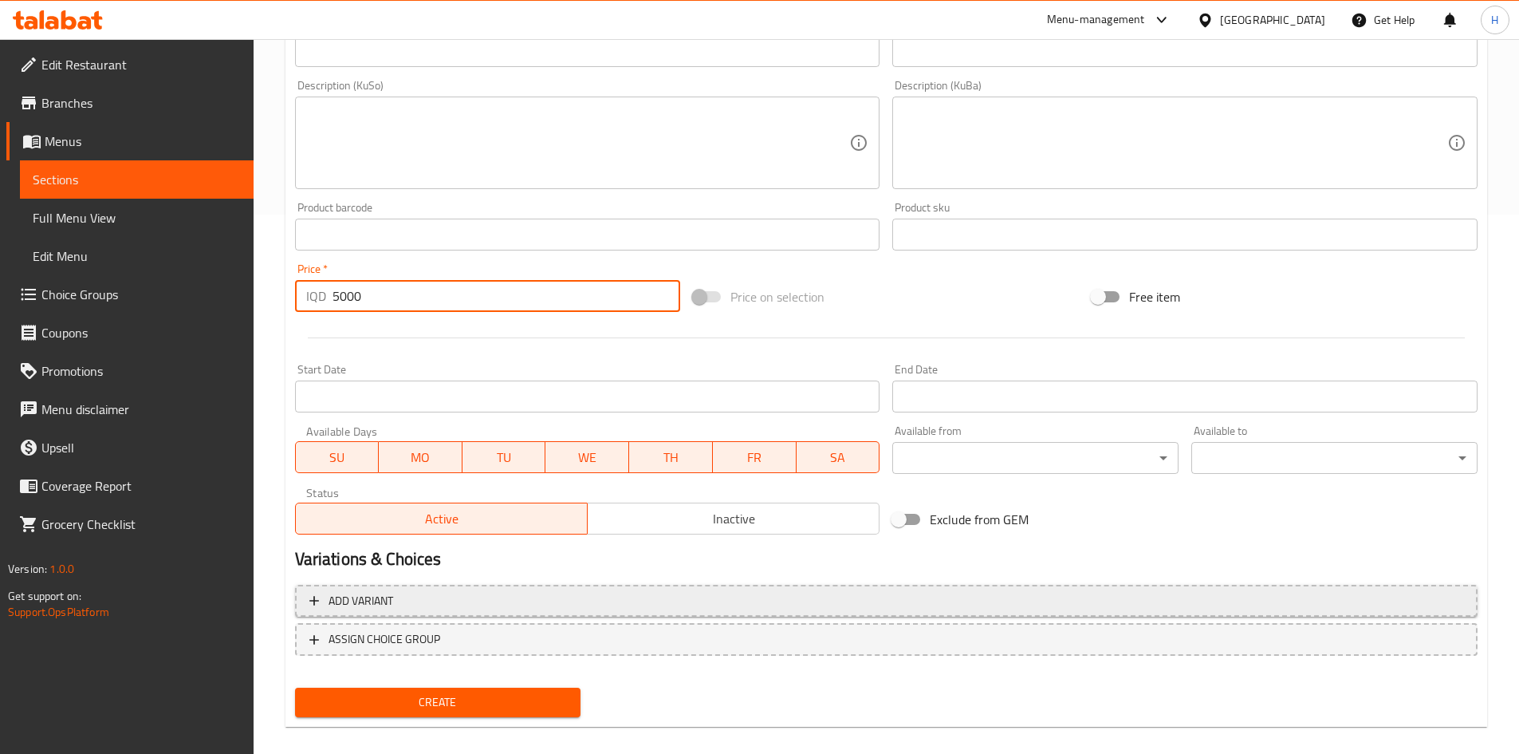
scroll to position [557, 0]
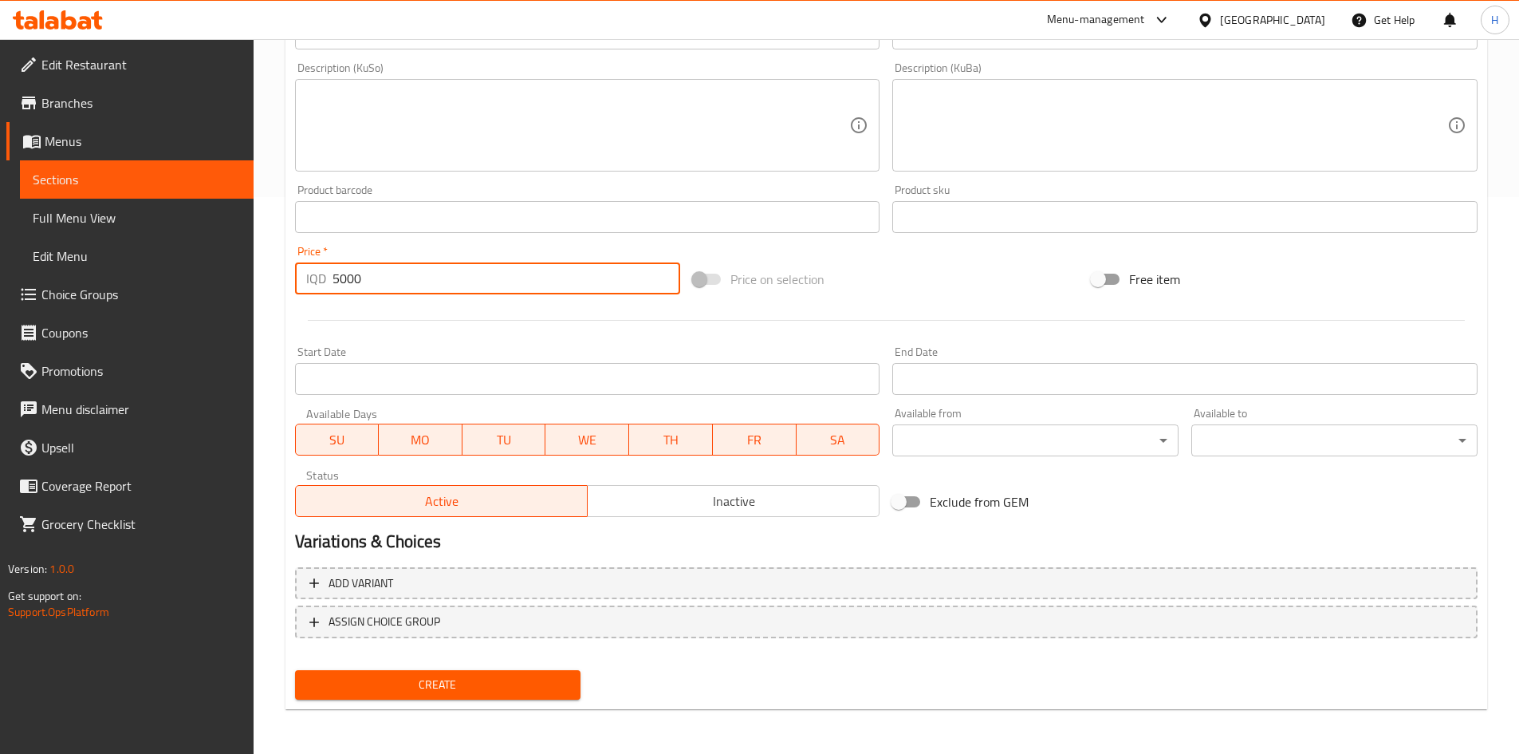
type input "5000"
click at [465, 686] on span "Create" at bounding box center [438, 685] width 261 height 20
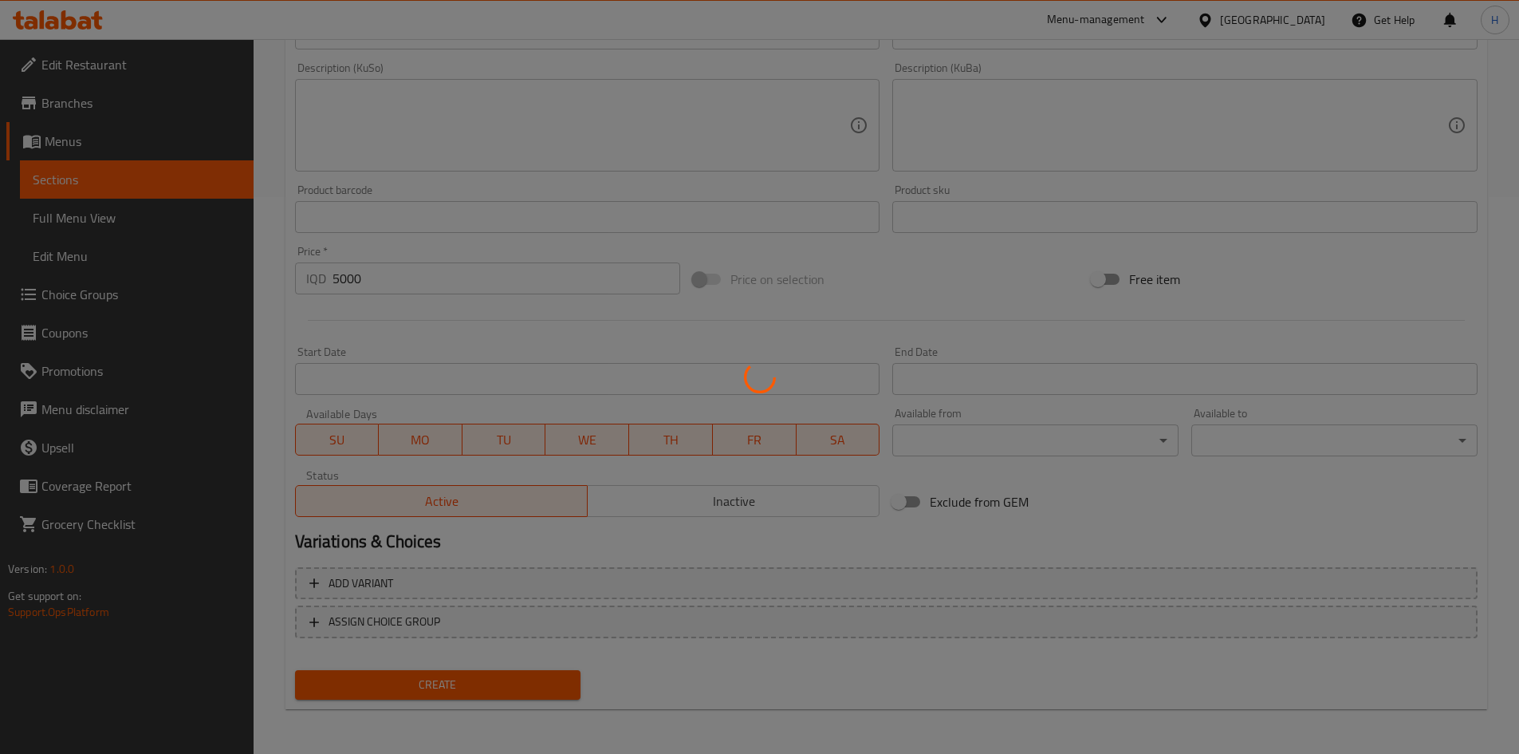
type input "0"
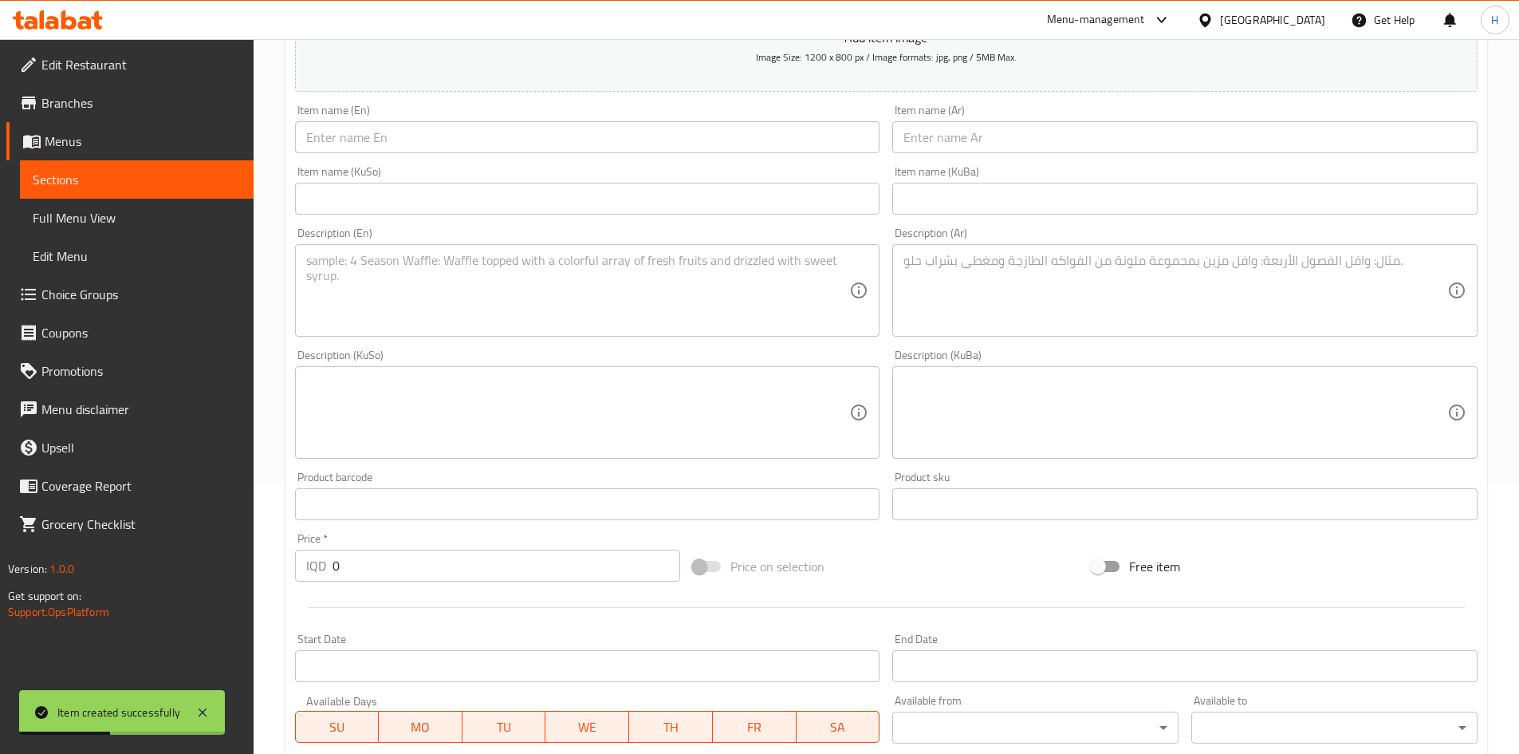
scroll to position [0, 0]
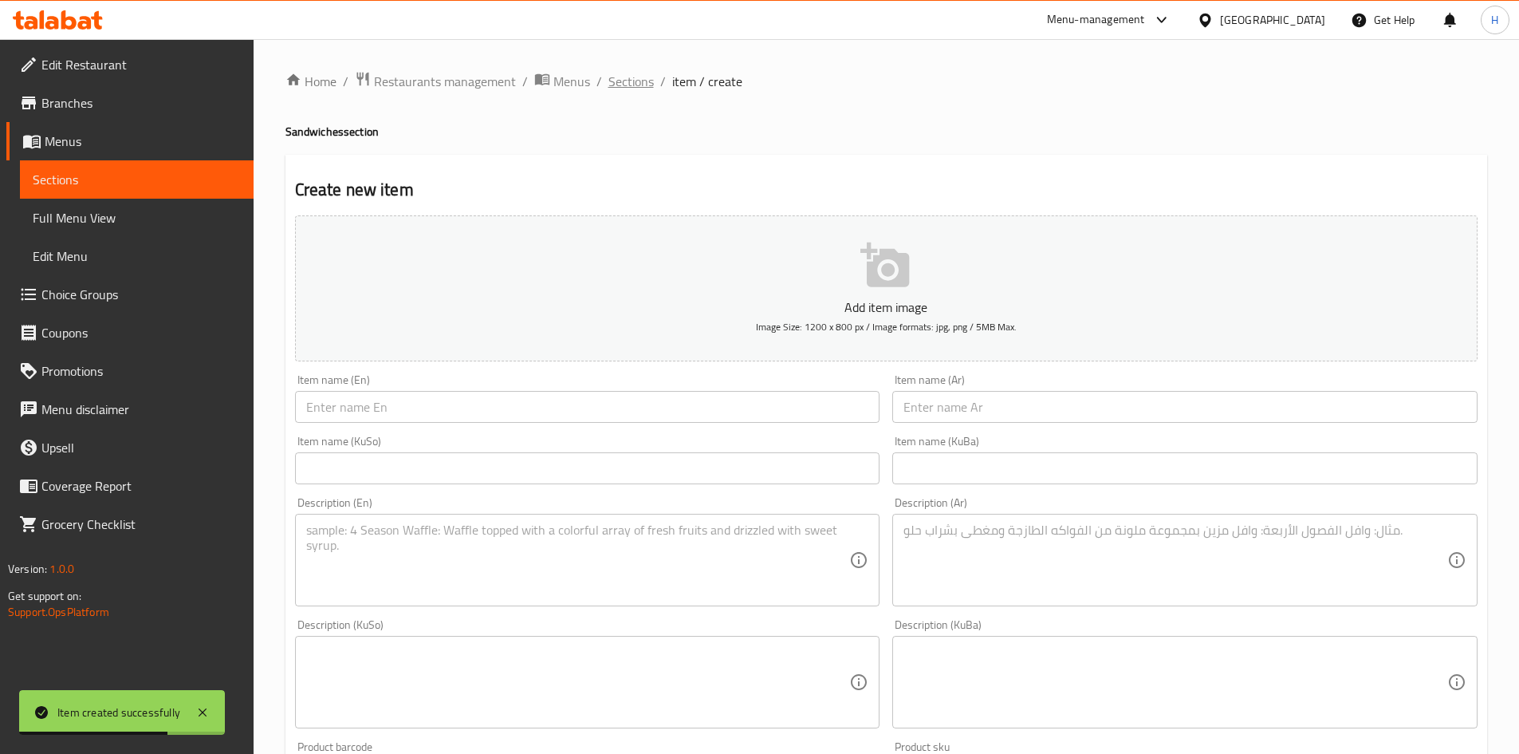
click at [614, 80] on span "Sections" at bounding box center [631, 81] width 45 height 19
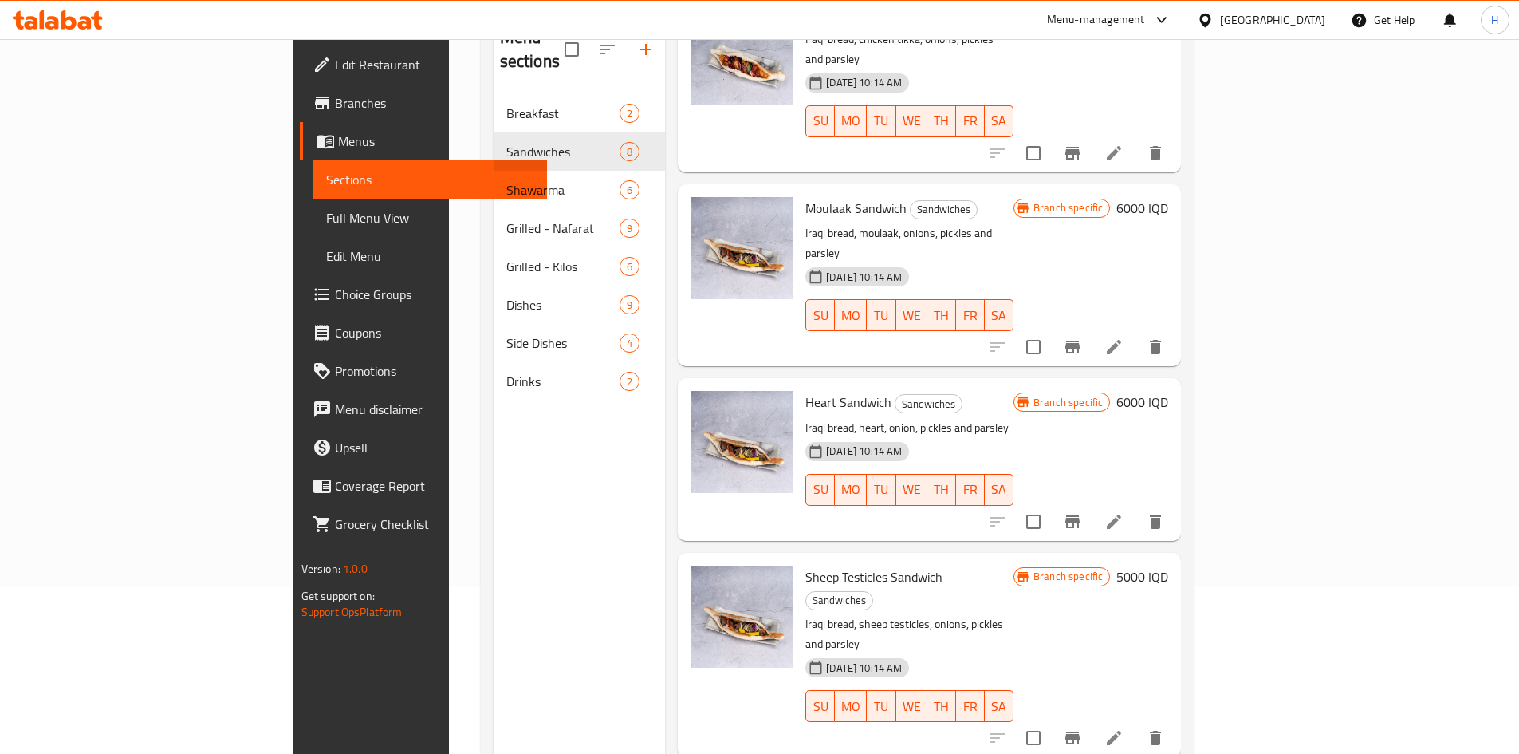
scroll to position [223, 0]
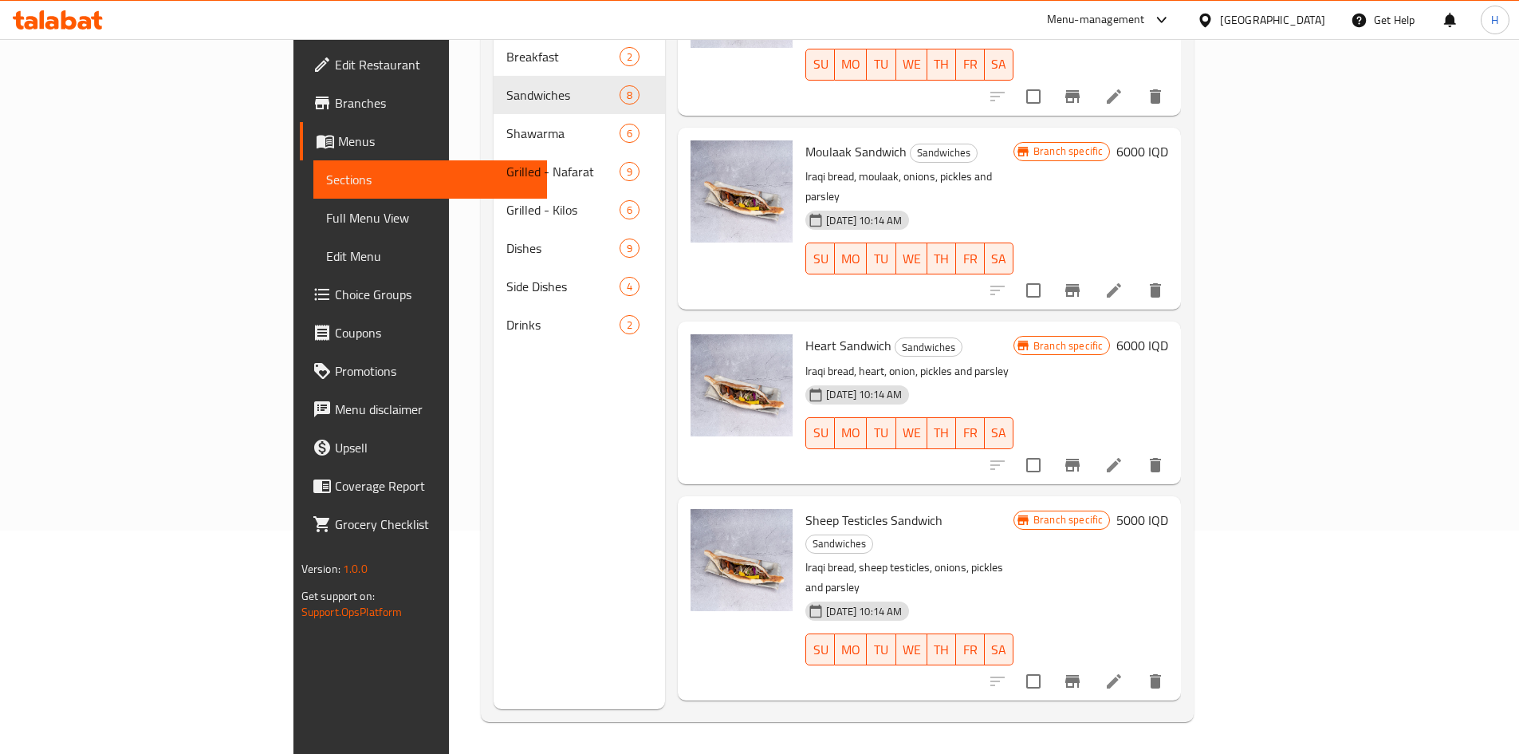
click at [806, 724] on span "Chalawi Sandwich" at bounding box center [854, 736] width 97 height 24
copy h6 "Chalawi Sandwich"
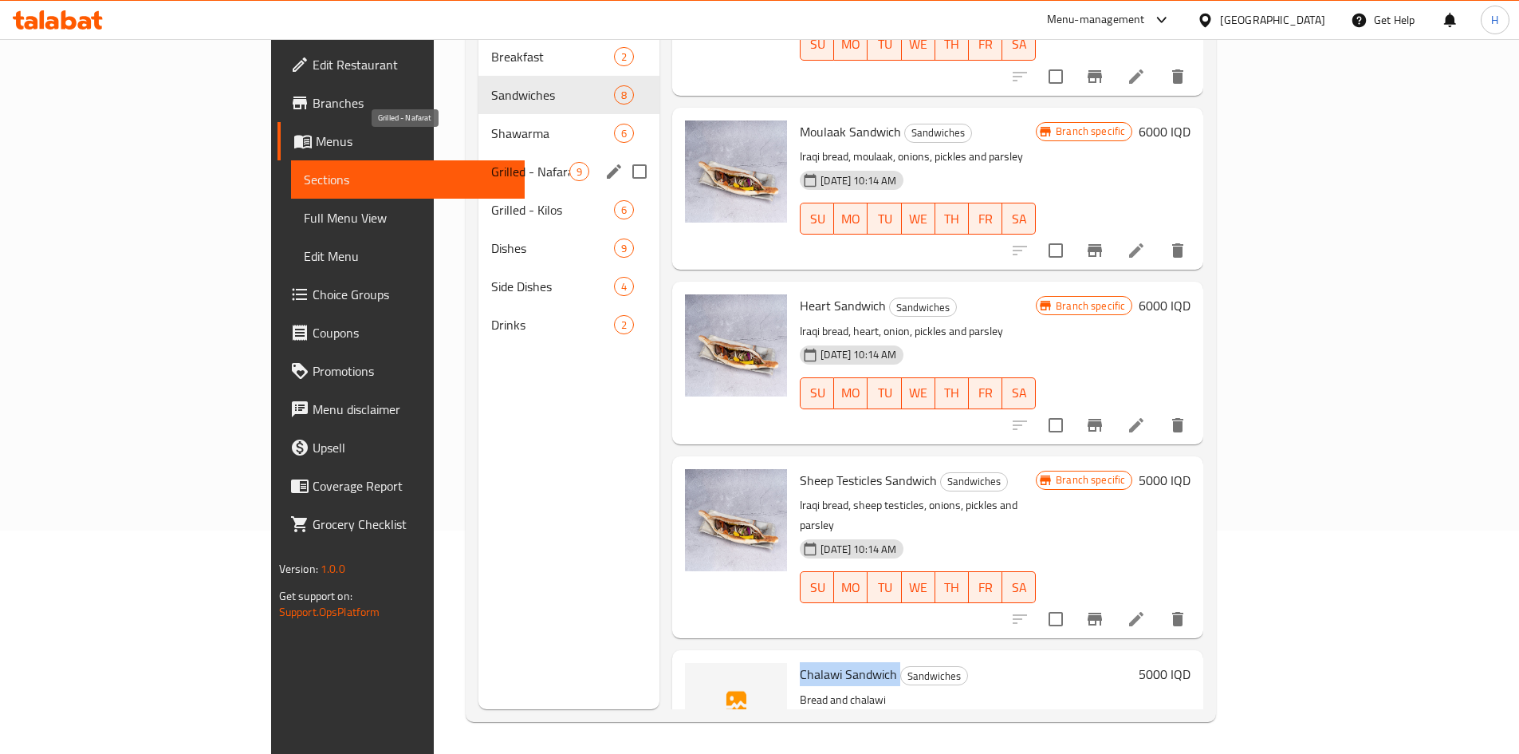
click at [491, 162] on span "Grilled - Nafarat" at bounding box center [530, 171] width 78 height 19
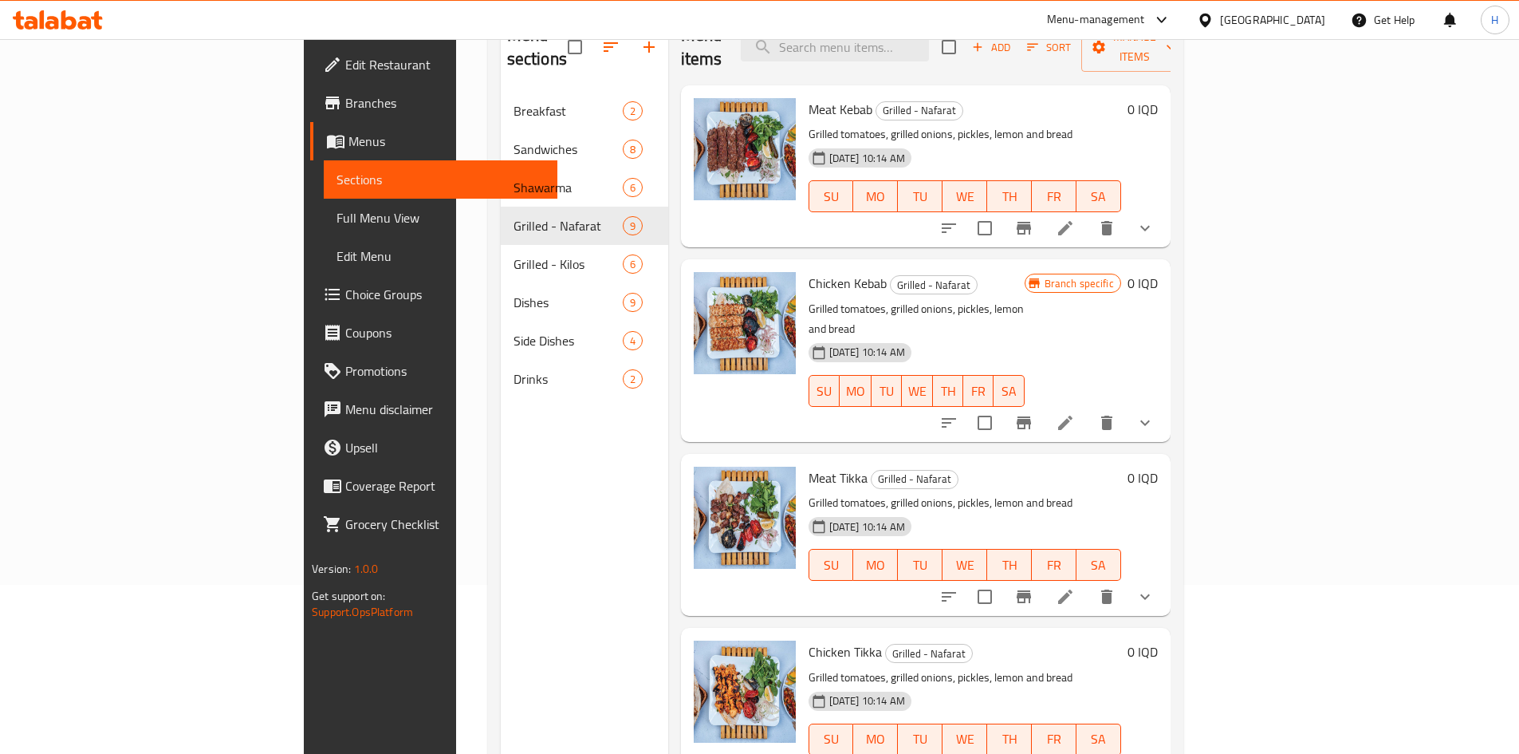
scroll to position [64, 0]
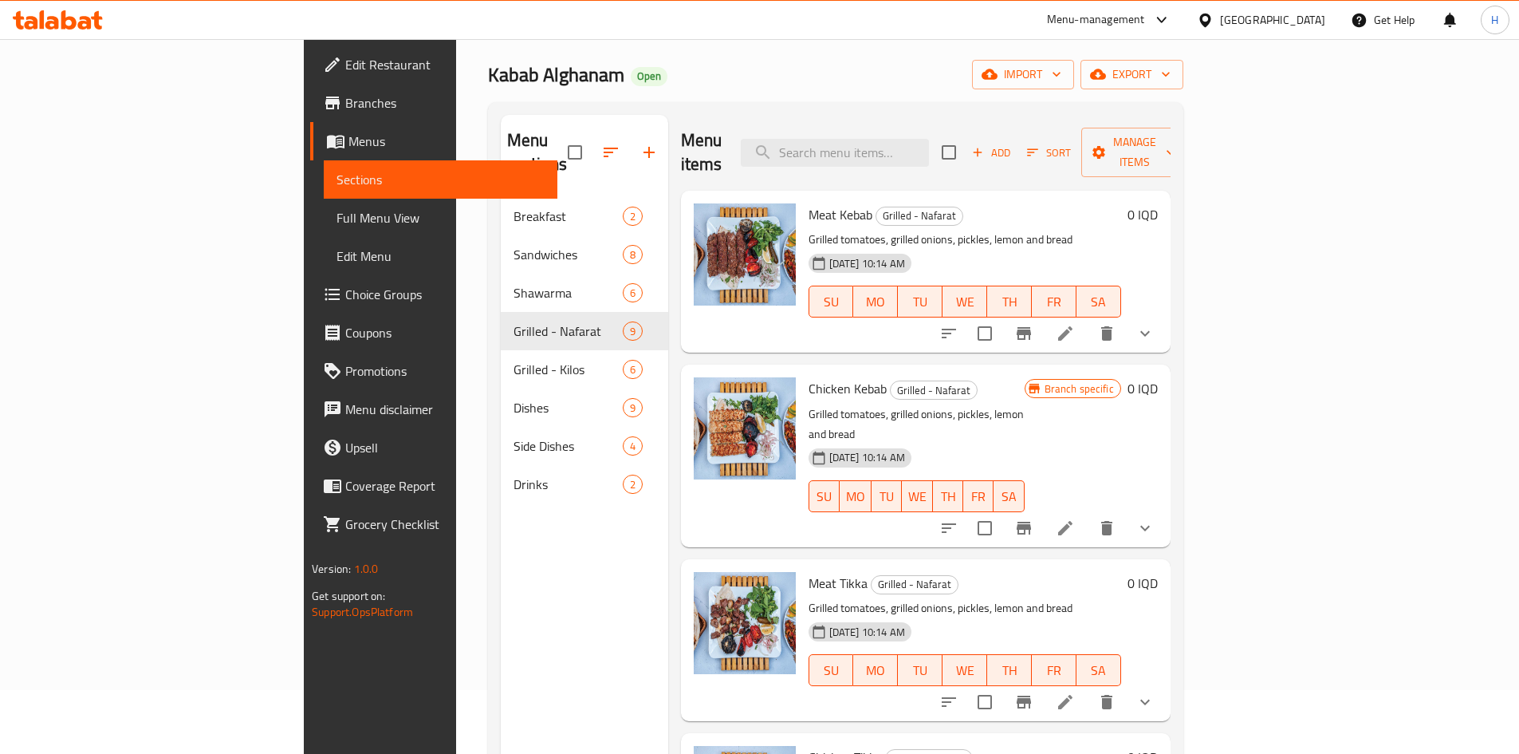
click at [1073, 326] on icon at bounding box center [1065, 333] width 14 height 14
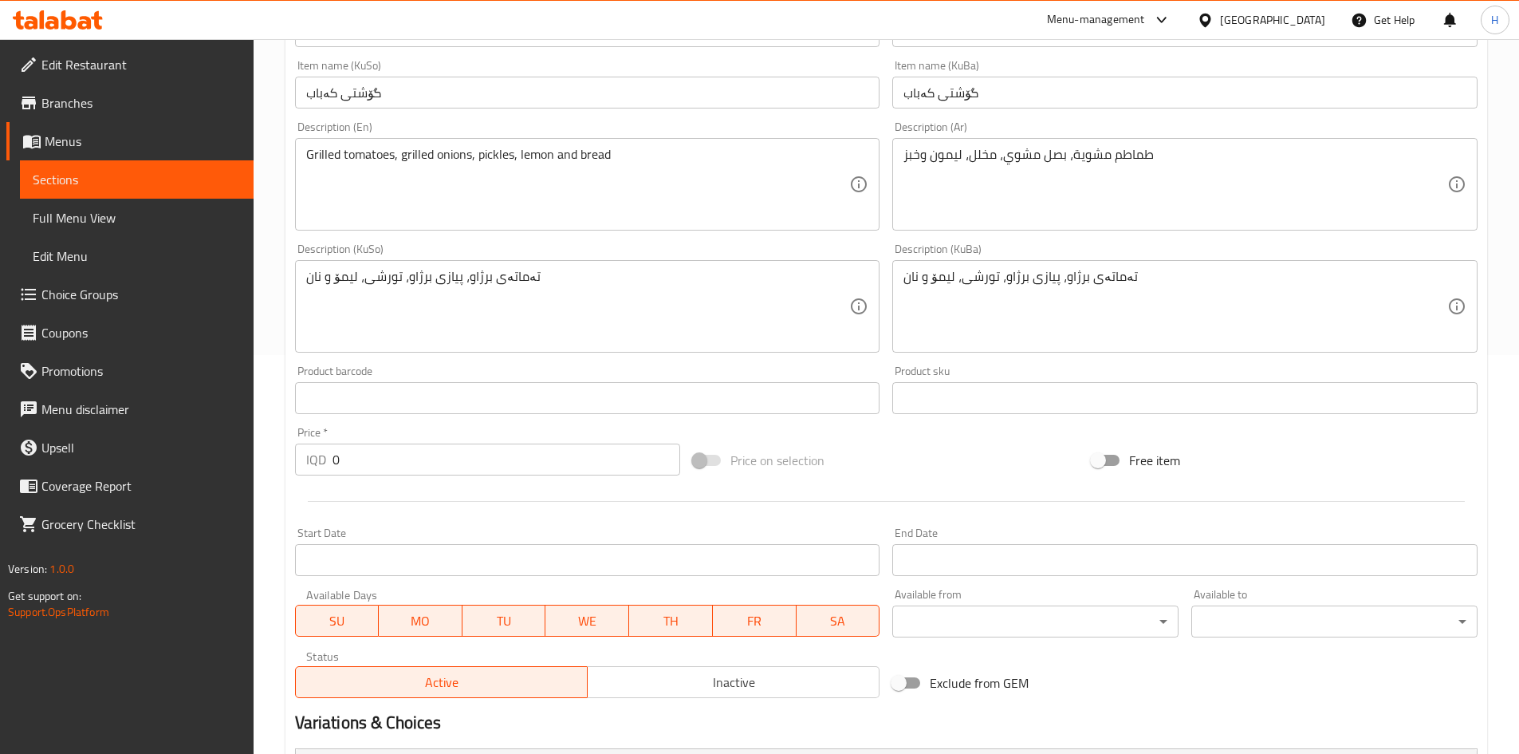
scroll to position [616, 0]
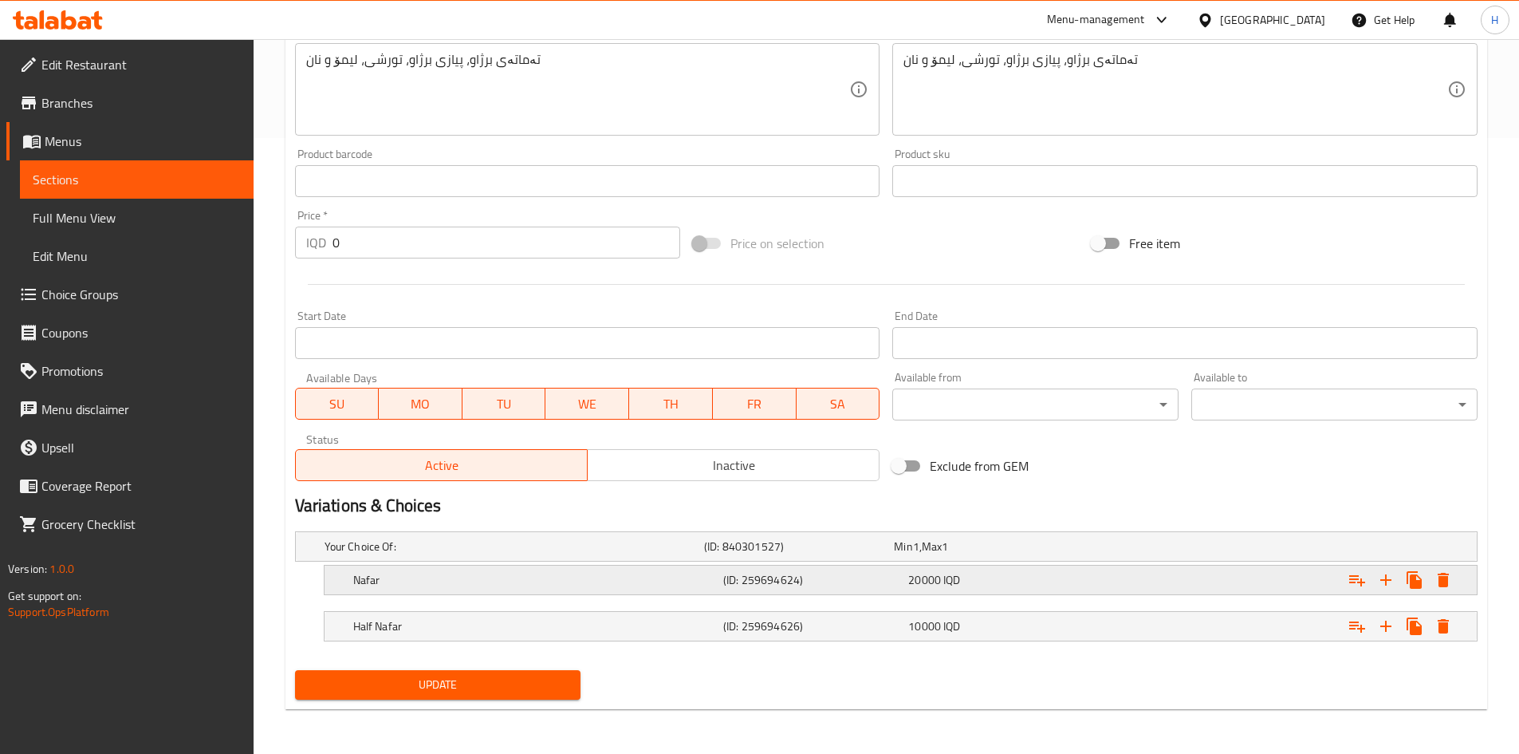
click at [432, 583] on h5 "Nafar" at bounding box center [535, 580] width 364 height 16
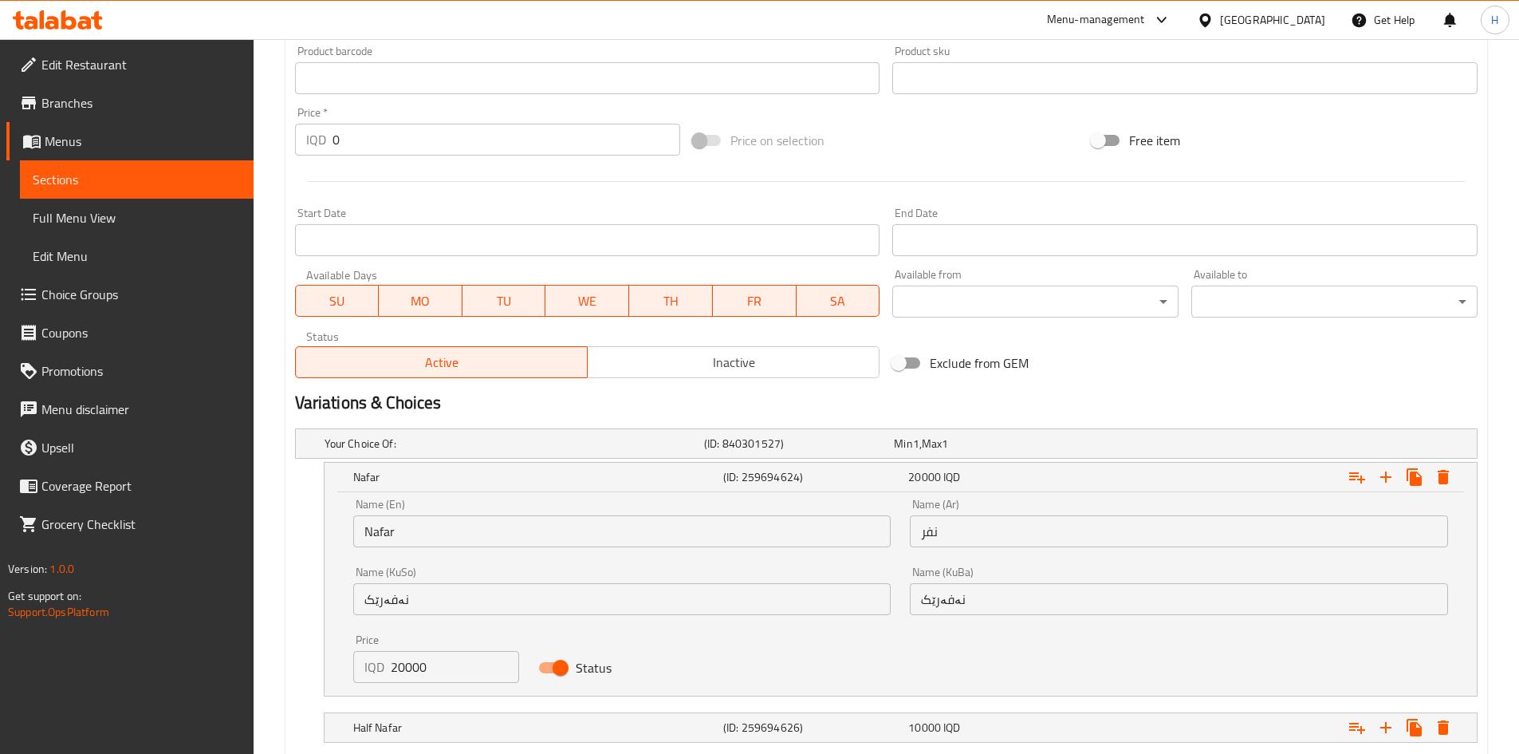
scroll to position [818, 0]
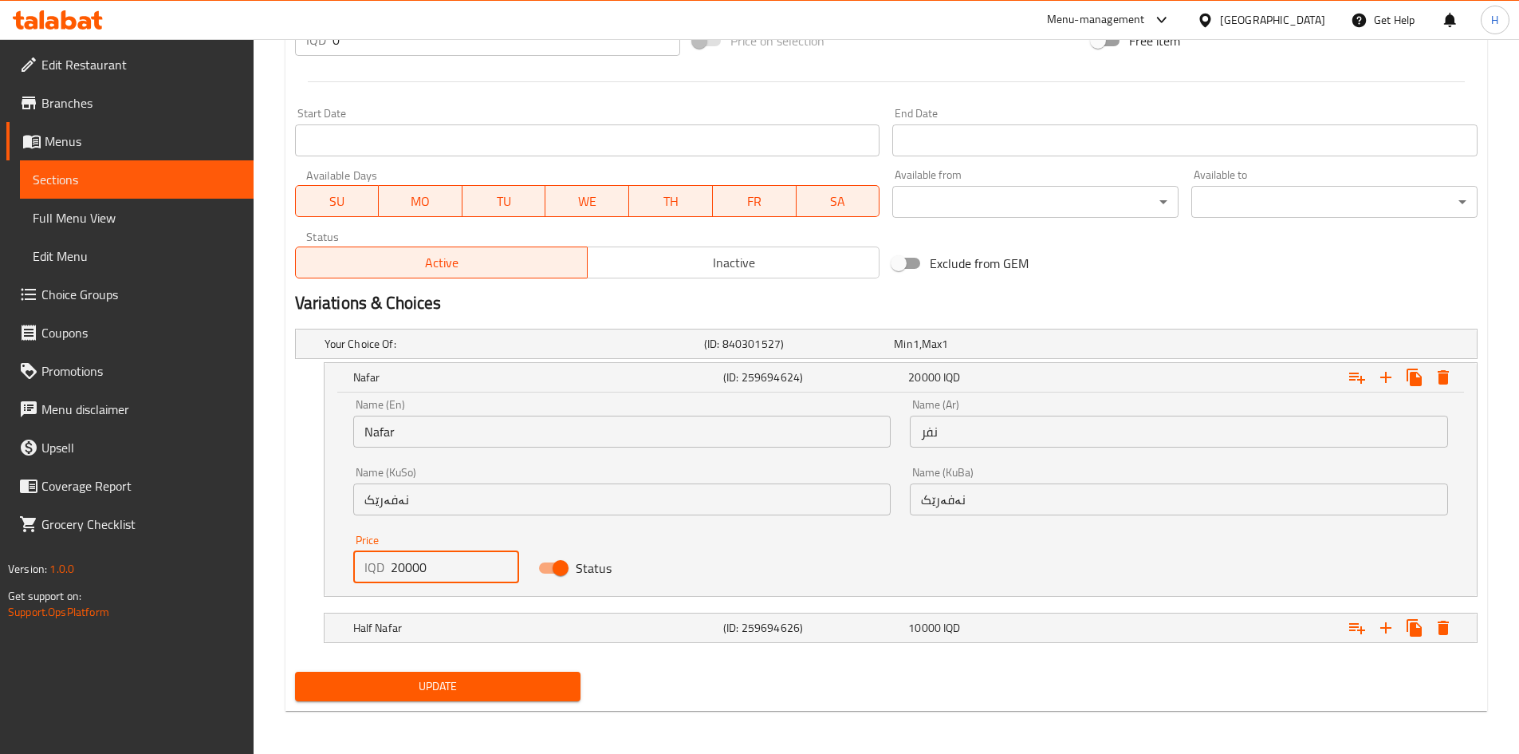
click at [396, 574] on input "20000" at bounding box center [455, 567] width 129 height 32
type input "25000"
click at [412, 615] on div "Half Nafar (ID: 259694626) 10000 IQD" at bounding box center [905, 627] width 1111 height 35
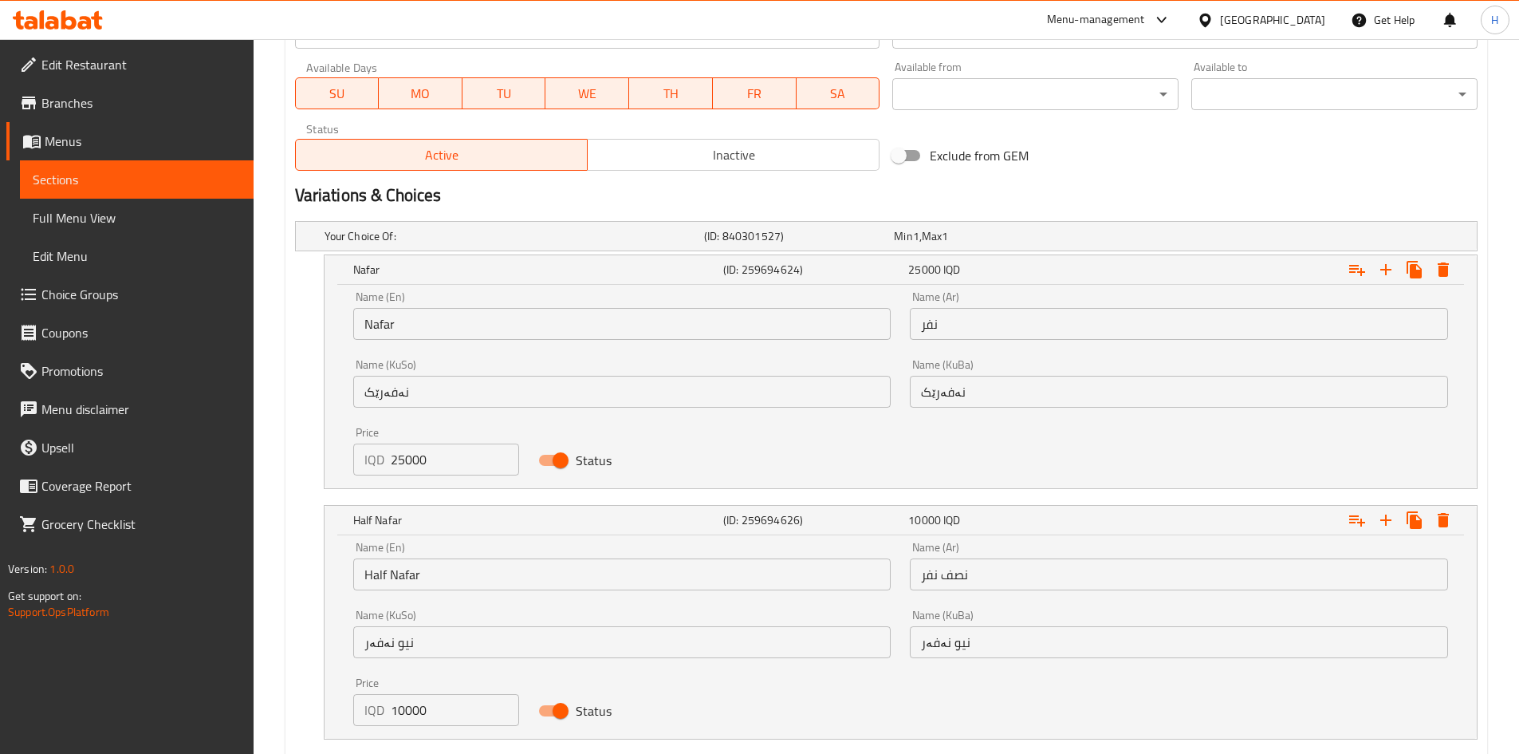
scroll to position [1018, 0]
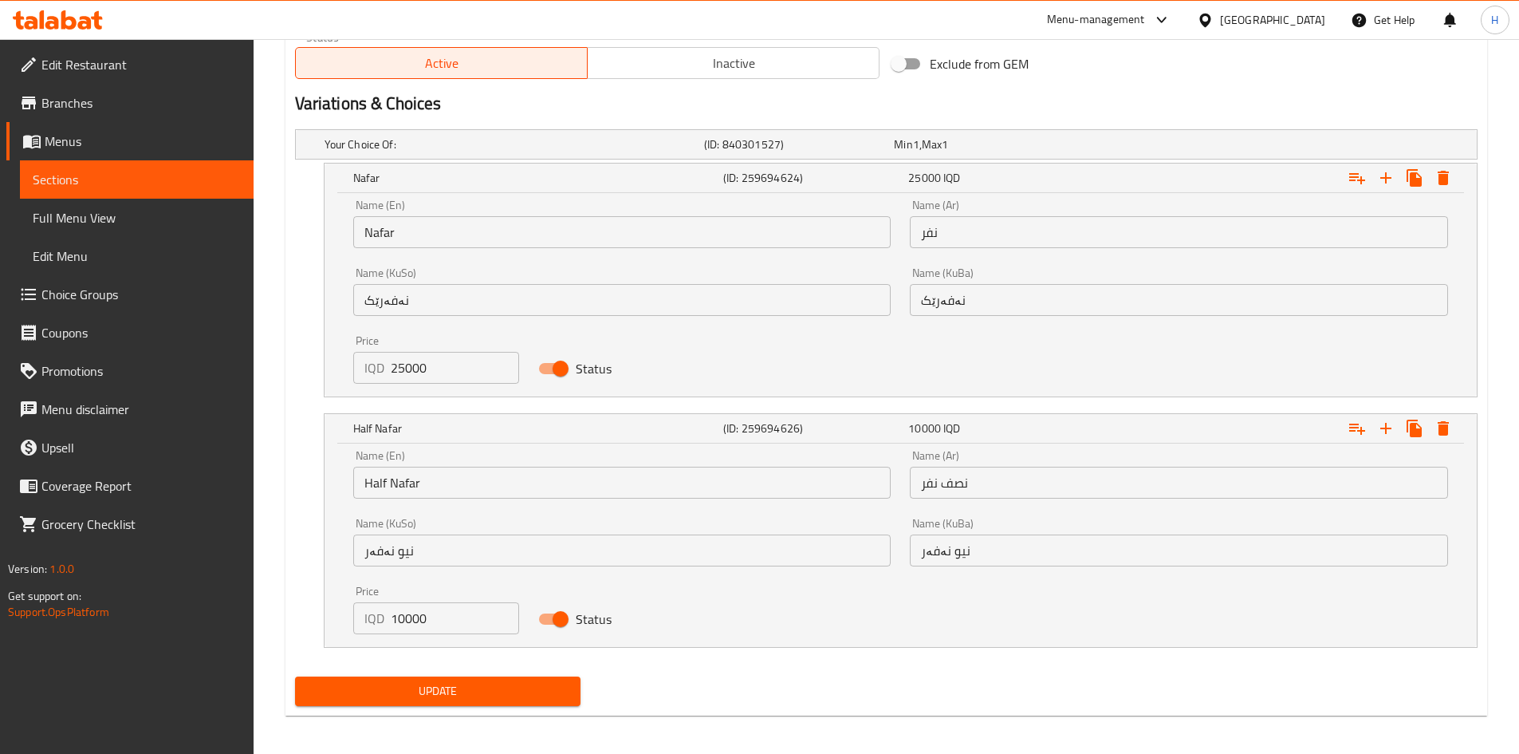
click at [411, 621] on input "10000" at bounding box center [455, 618] width 129 height 32
type input "12500"
click at [413, 684] on span "Update" at bounding box center [438, 691] width 261 height 20
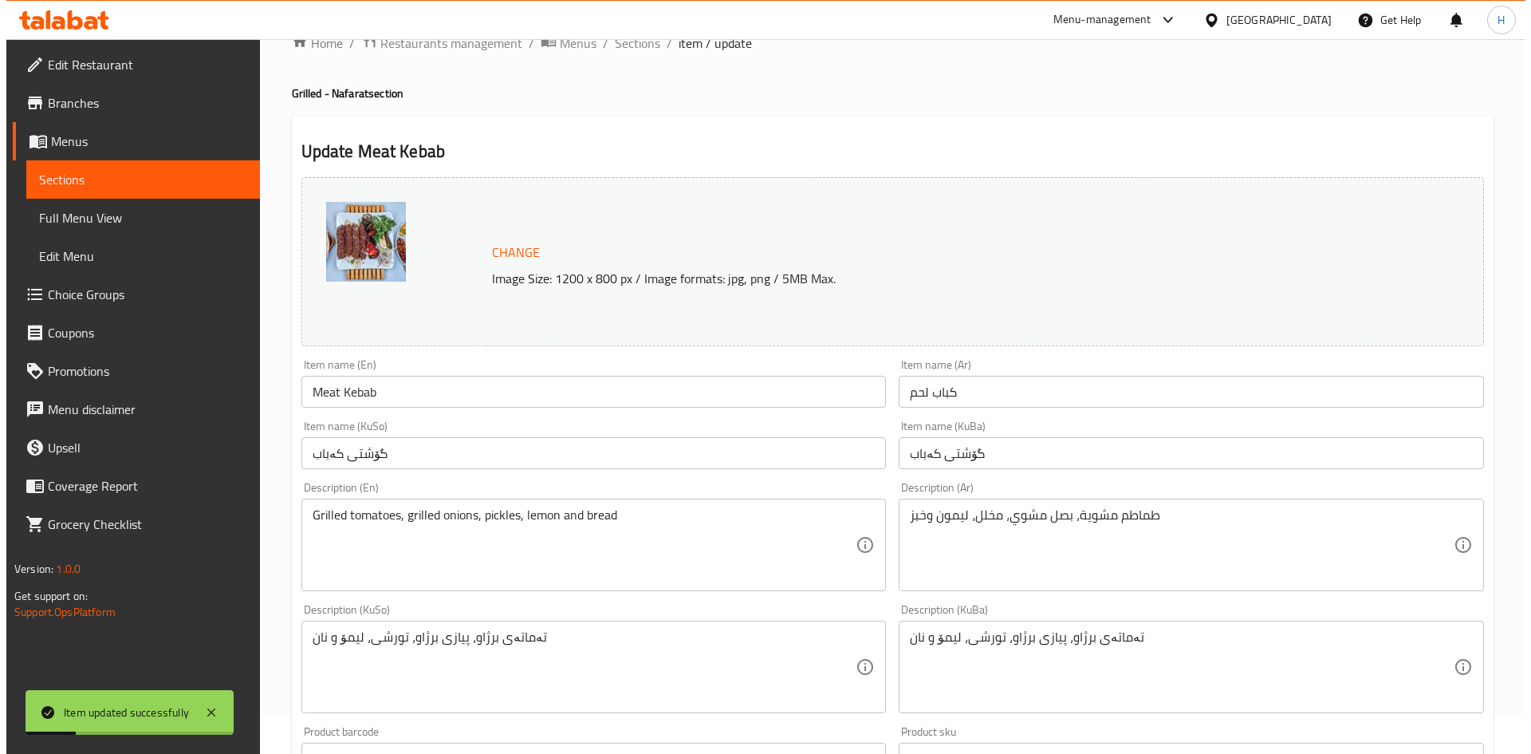
scroll to position [0, 0]
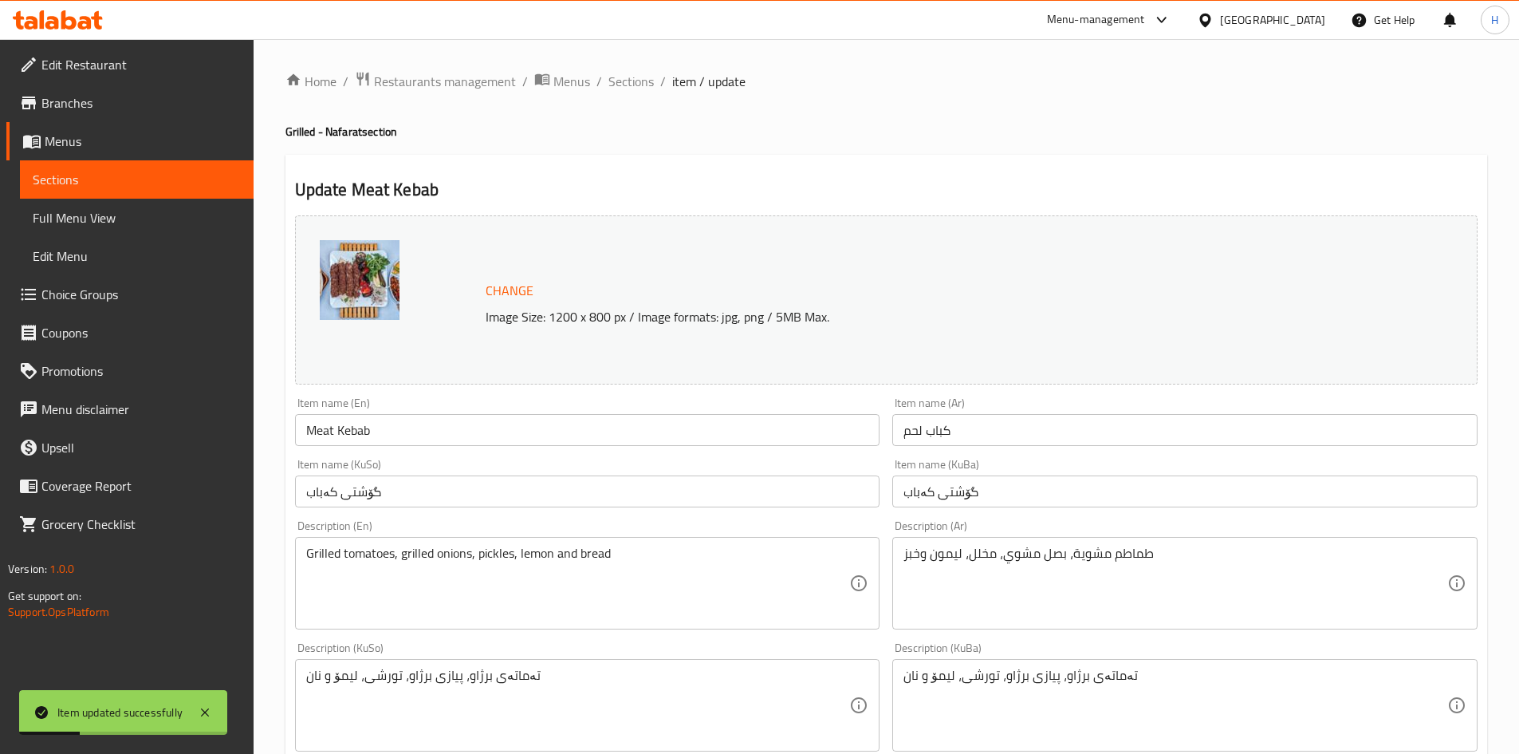
drag, startPoint x: 637, startPoint y: 86, endPoint x: 648, endPoint y: 116, distance: 32.6
click at [637, 86] on span "Sections" at bounding box center [631, 81] width 45 height 19
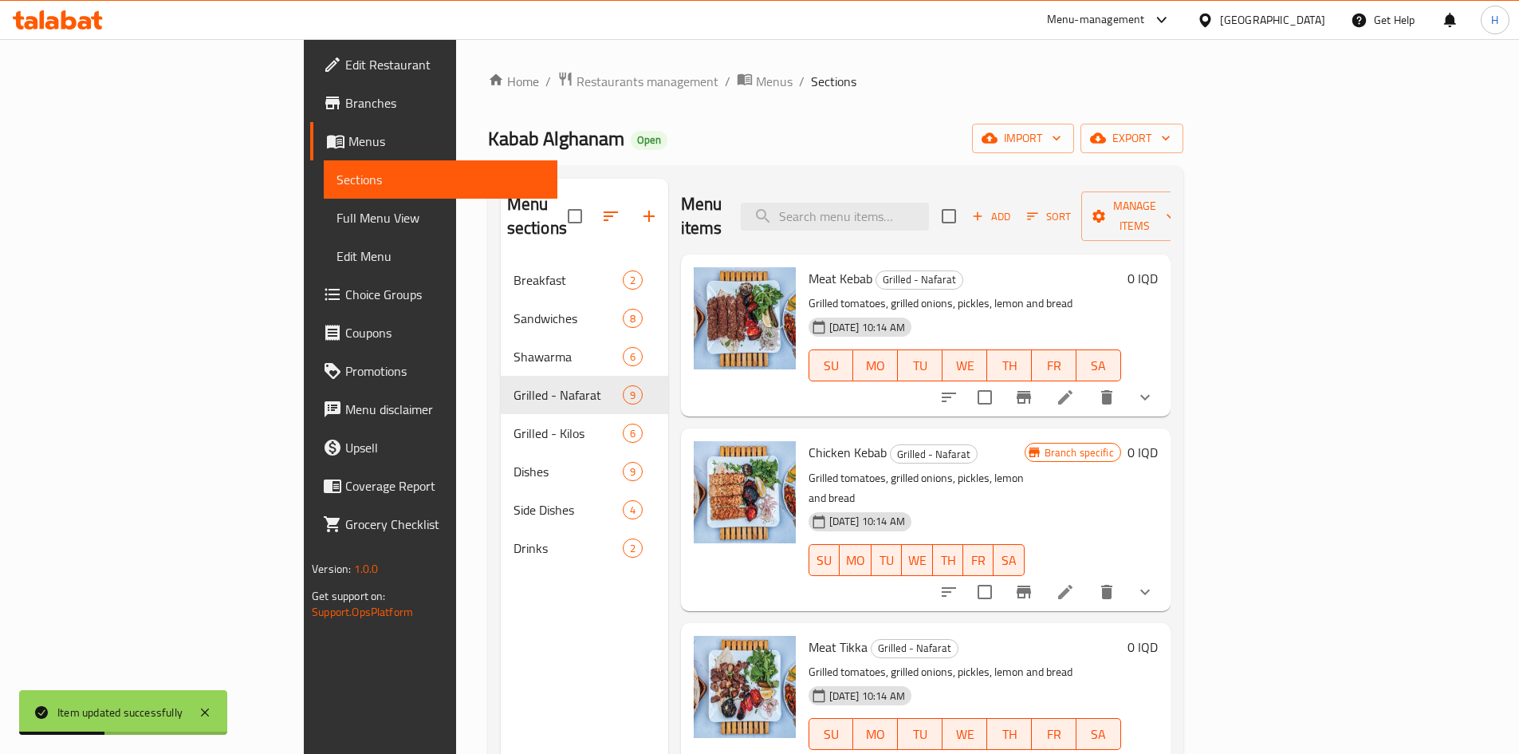
click at [1075, 582] on icon at bounding box center [1065, 591] width 19 height 19
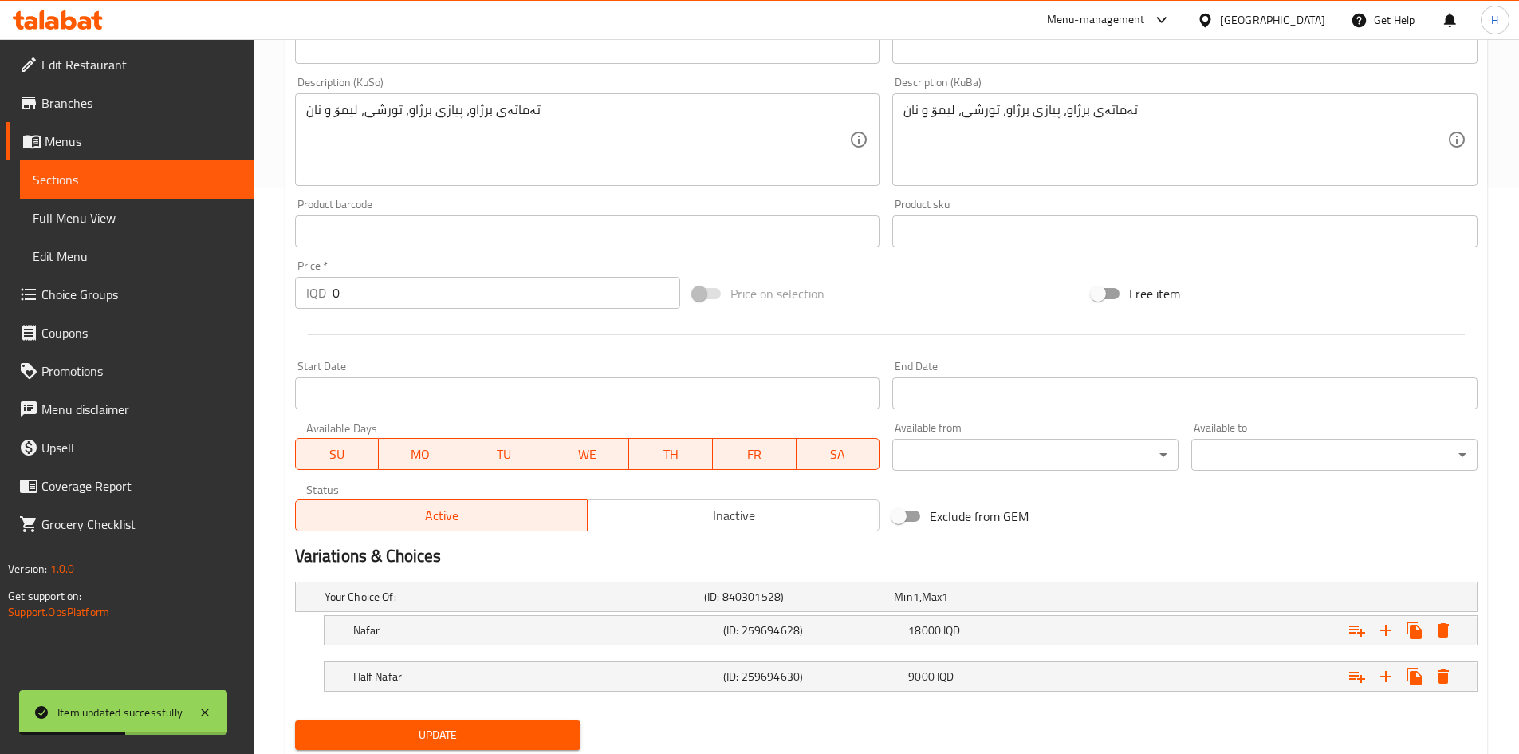
scroll to position [616, 0]
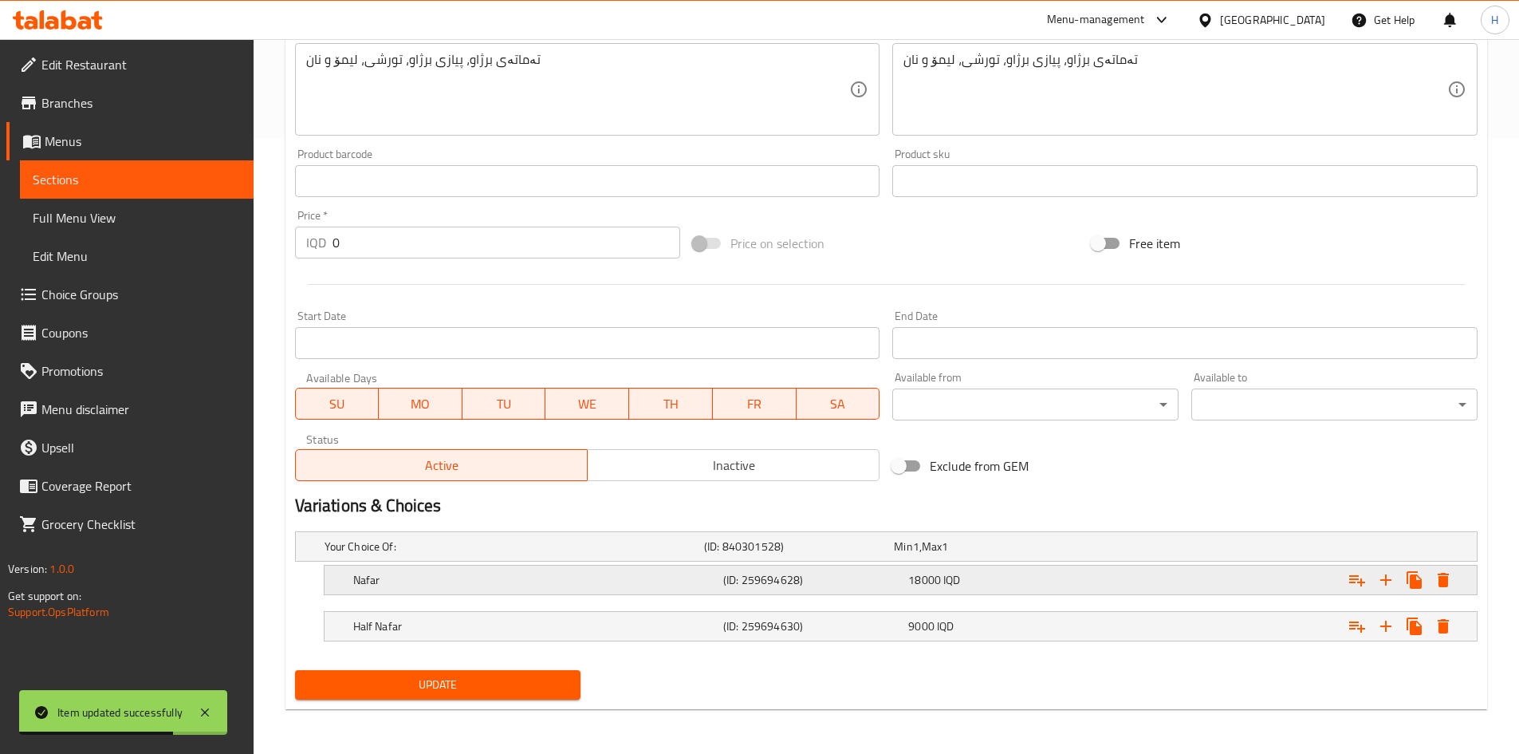
click at [384, 577] on h5 "Nafar" at bounding box center [535, 580] width 364 height 16
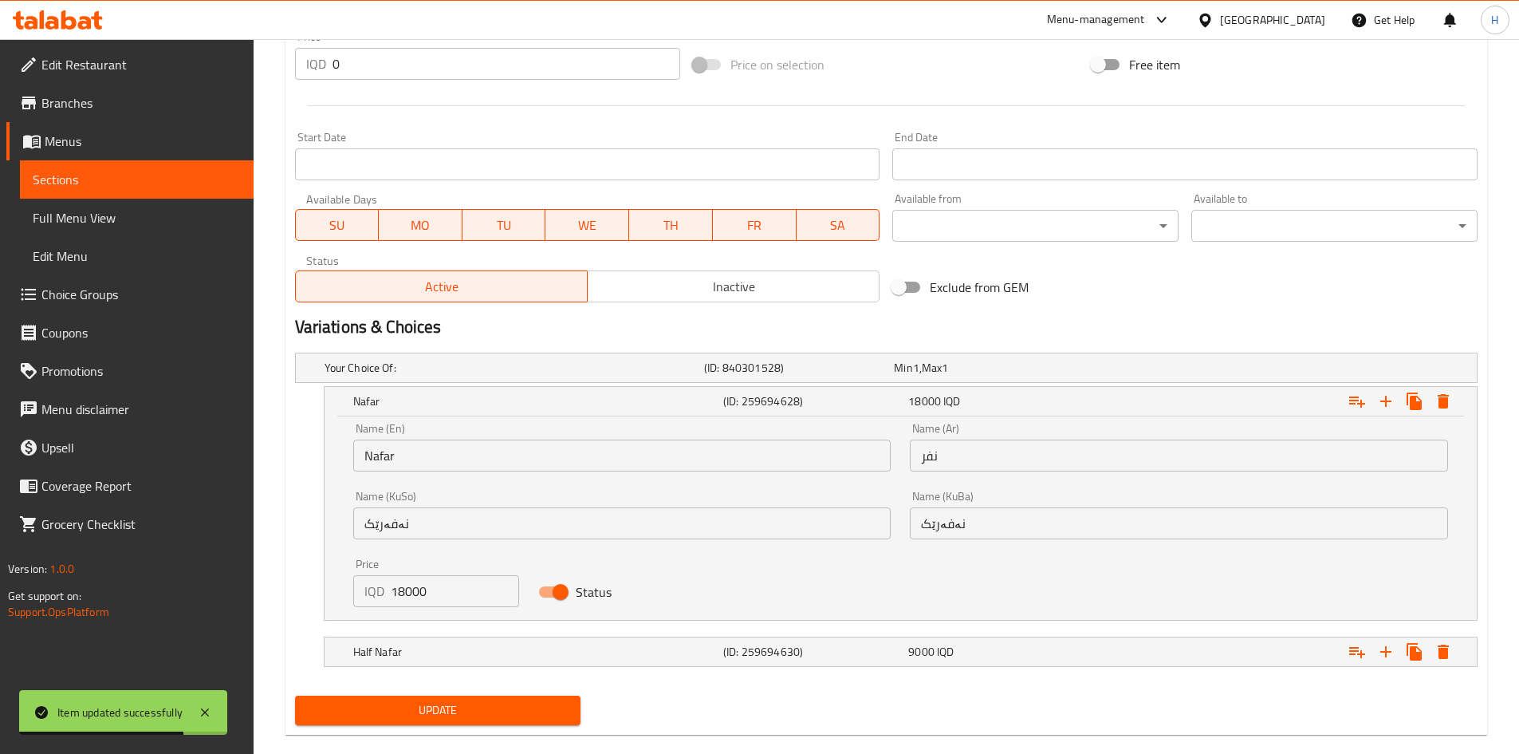
scroll to position [796, 0]
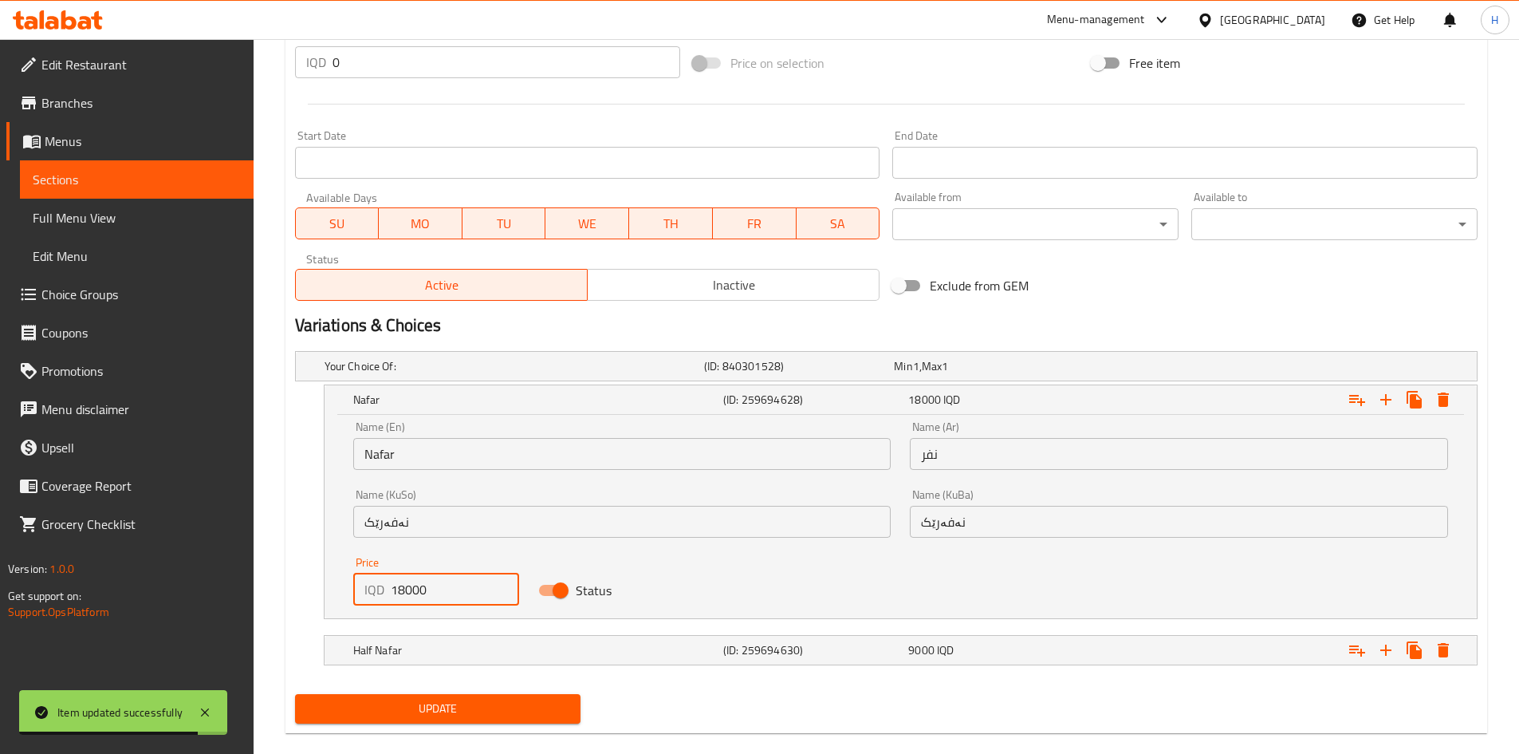
drag, startPoint x: 390, startPoint y: 587, endPoint x: 371, endPoint y: 591, distance: 19.6
click at [371, 591] on div "IQD 18000 Price" at bounding box center [436, 589] width 167 height 32
type input "22000"
click at [401, 658] on h5 "Half Nafar" at bounding box center [535, 650] width 364 height 16
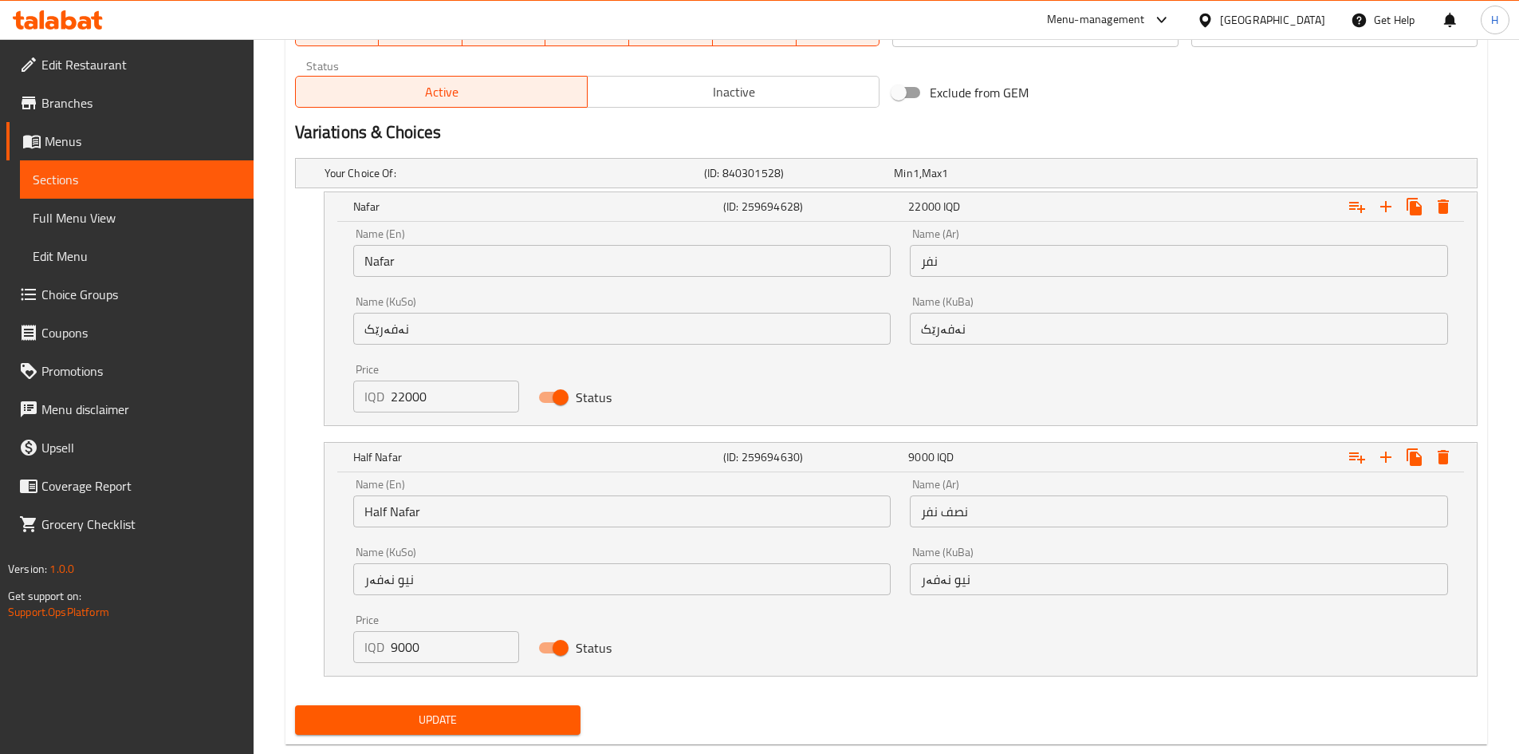
scroll to position [1024, 0]
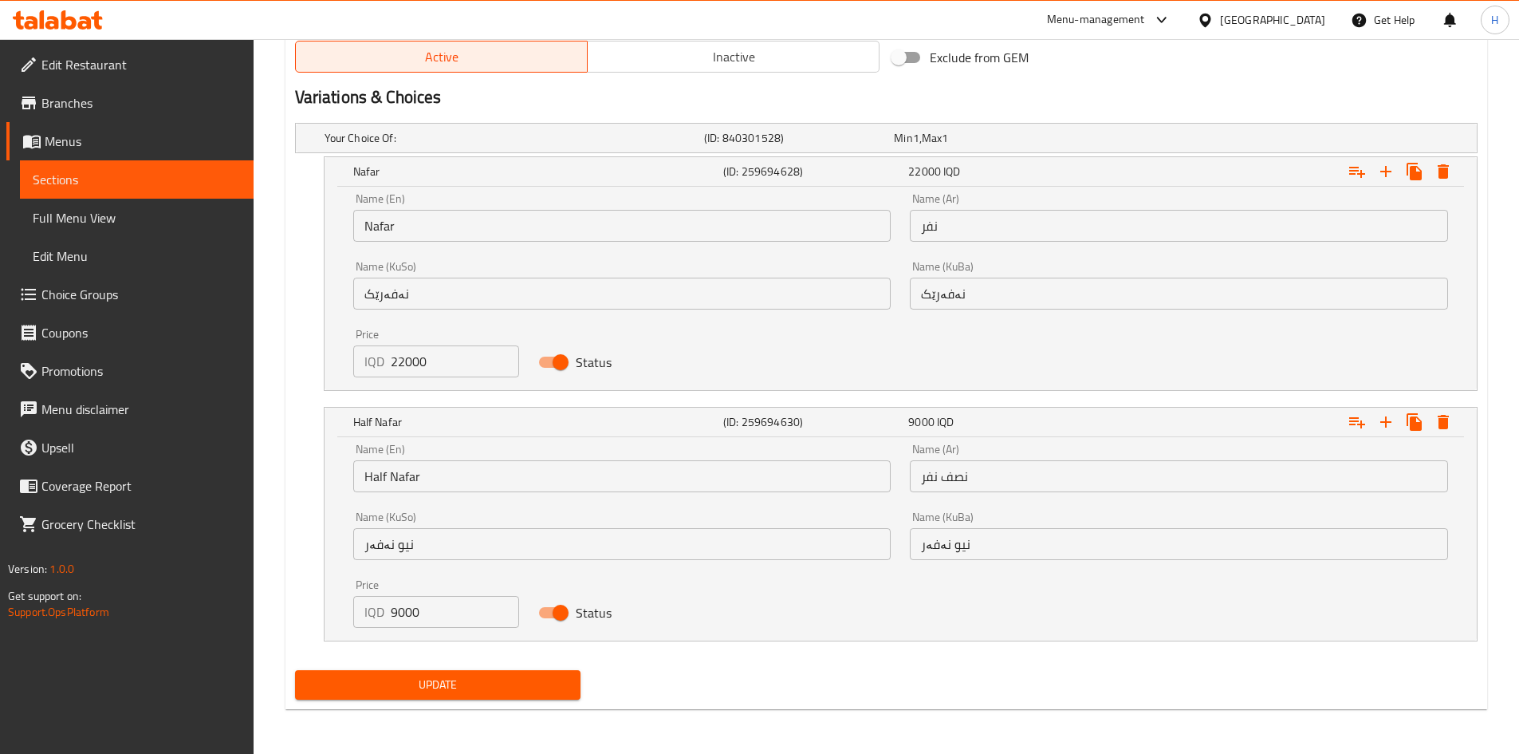
click at [403, 614] on input "9000" at bounding box center [455, 612] width 129 height 32
type input "11000"
click at [424, 673] on button "Update" at bounding box center [438, 685] width 286 height 30
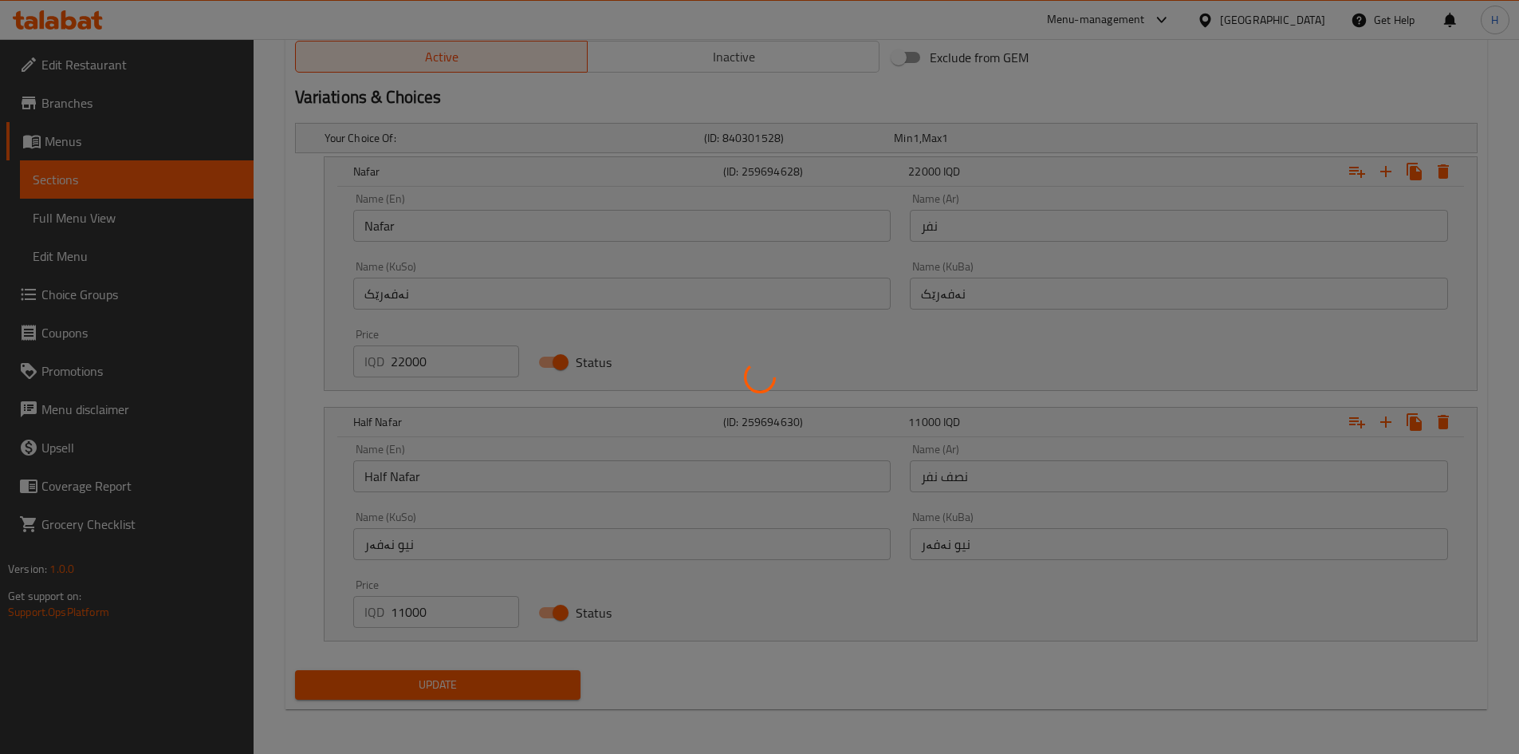
click at [424, 675] on div at bounding box center [759, 377] width 1519 height 754
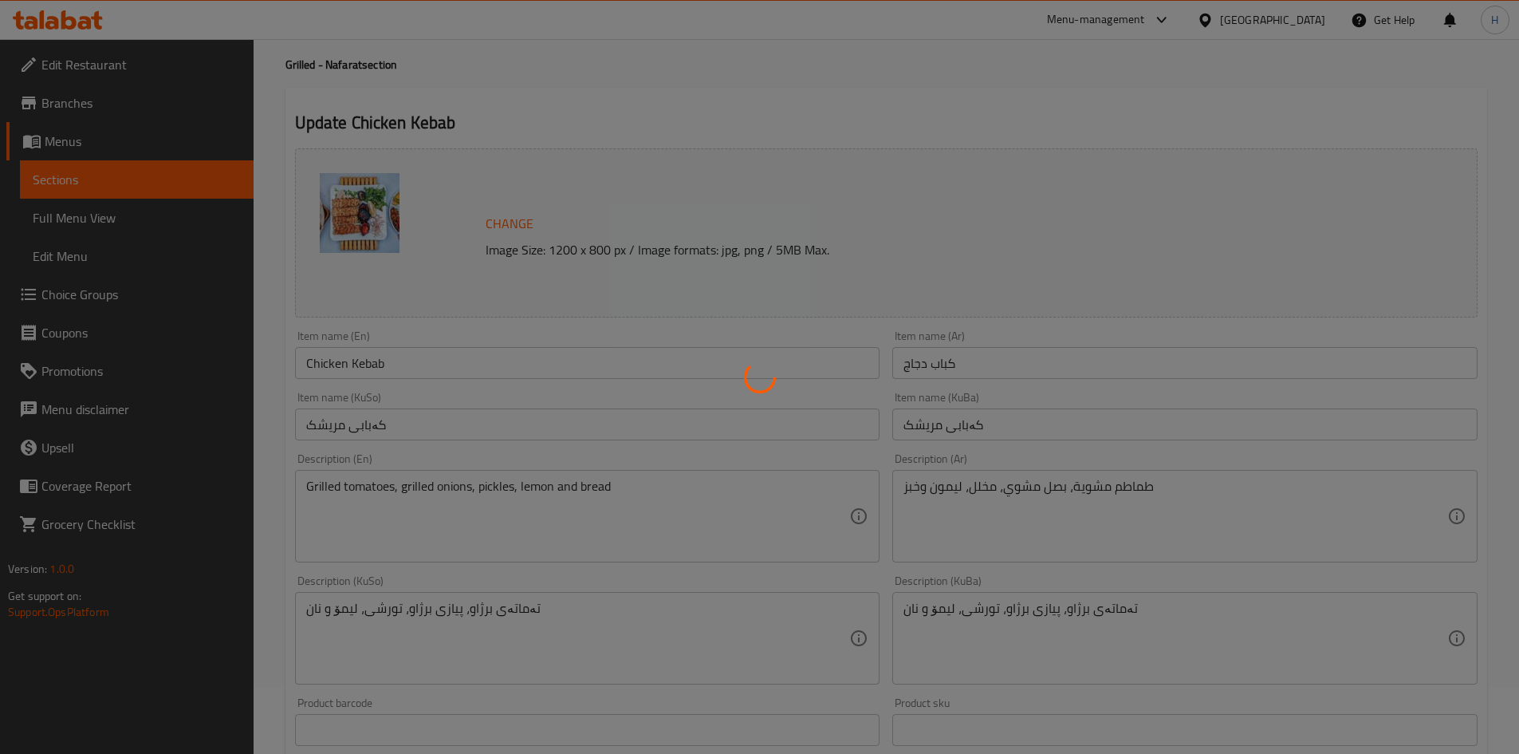
scroll to position [0, 0]
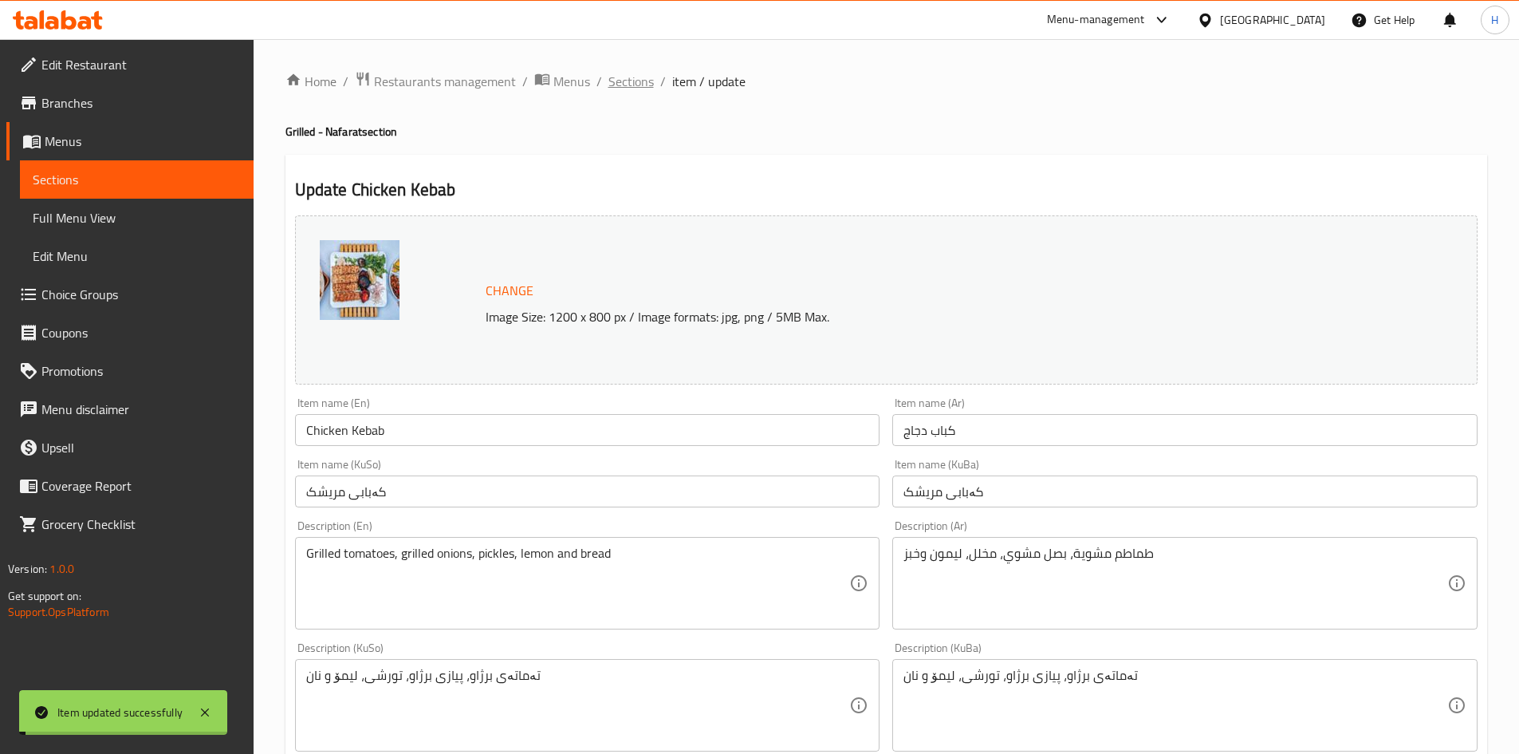
click at [626, 85] on span "Sections" at bounding box center [631, 81] width 45 height 19
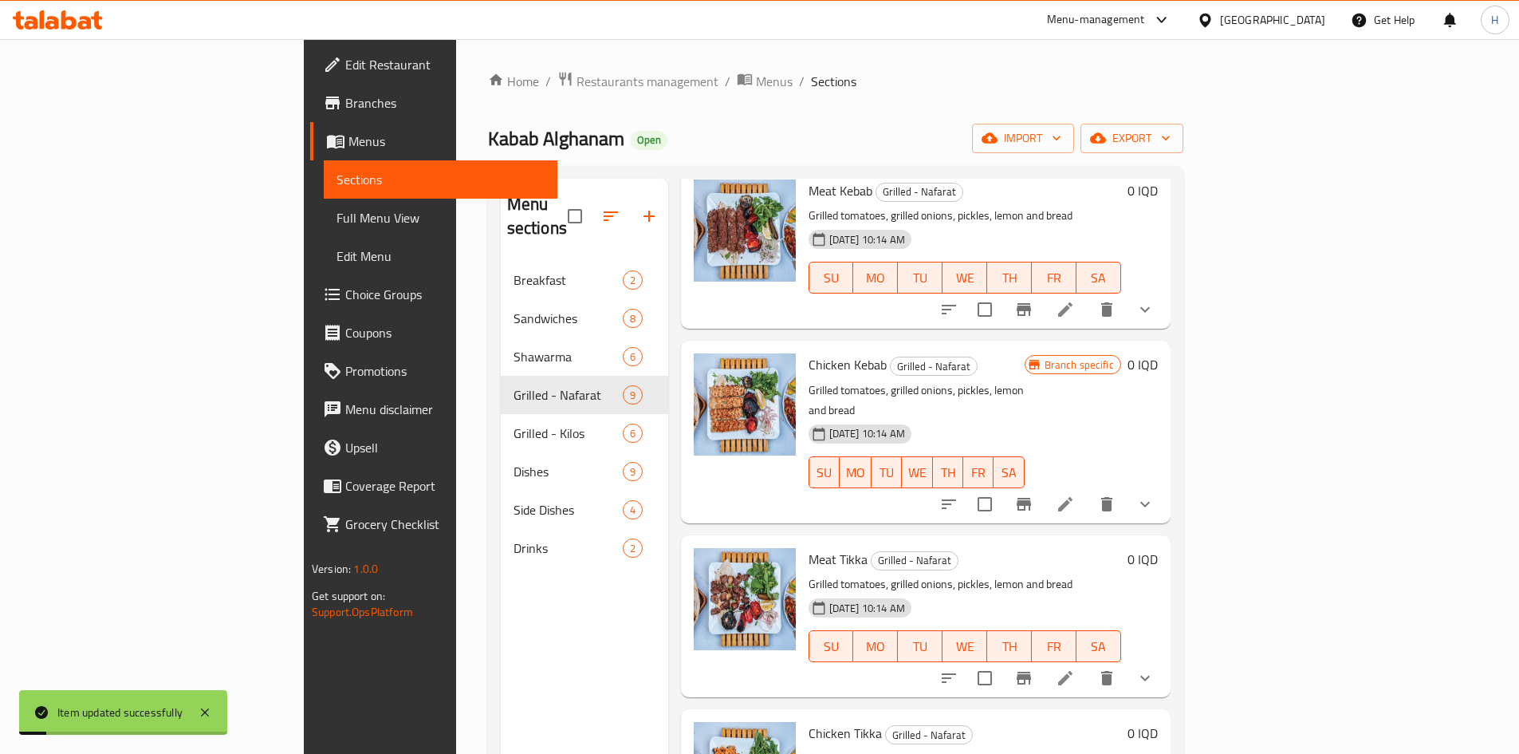
scroll to position [160, 0]
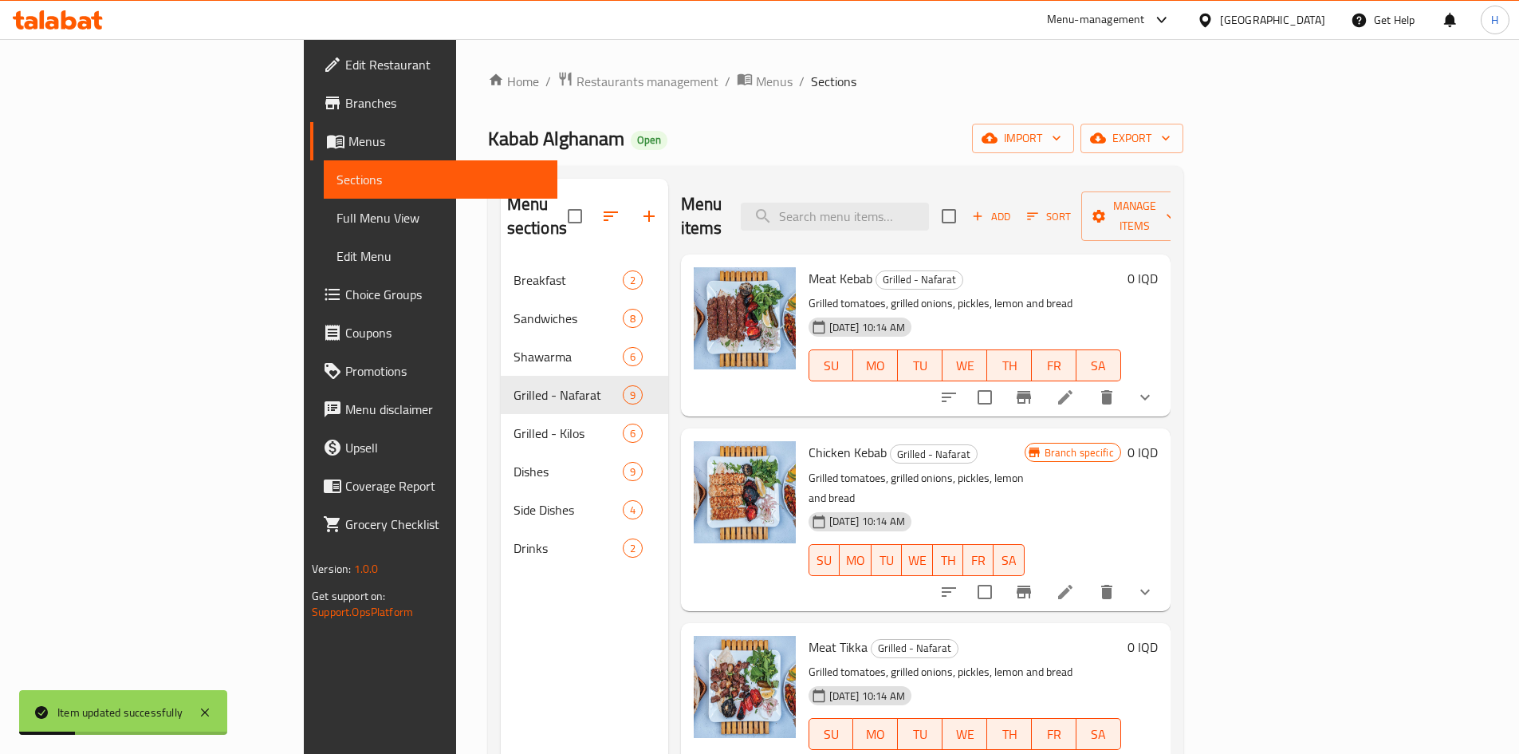
scroll to position [160, 0]
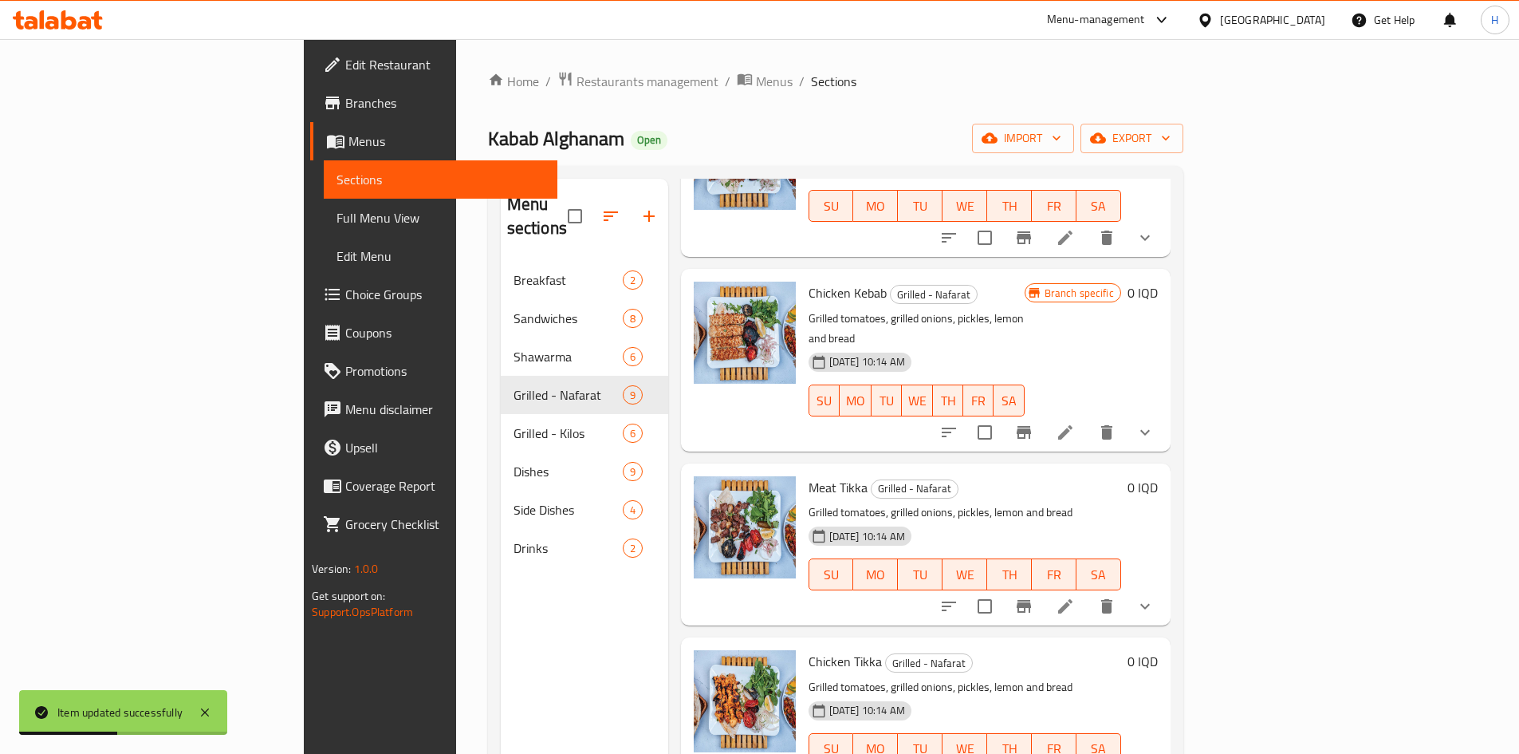
click at [1075, 597] on icon at bounding box center [1065, 606] width 19 height 19
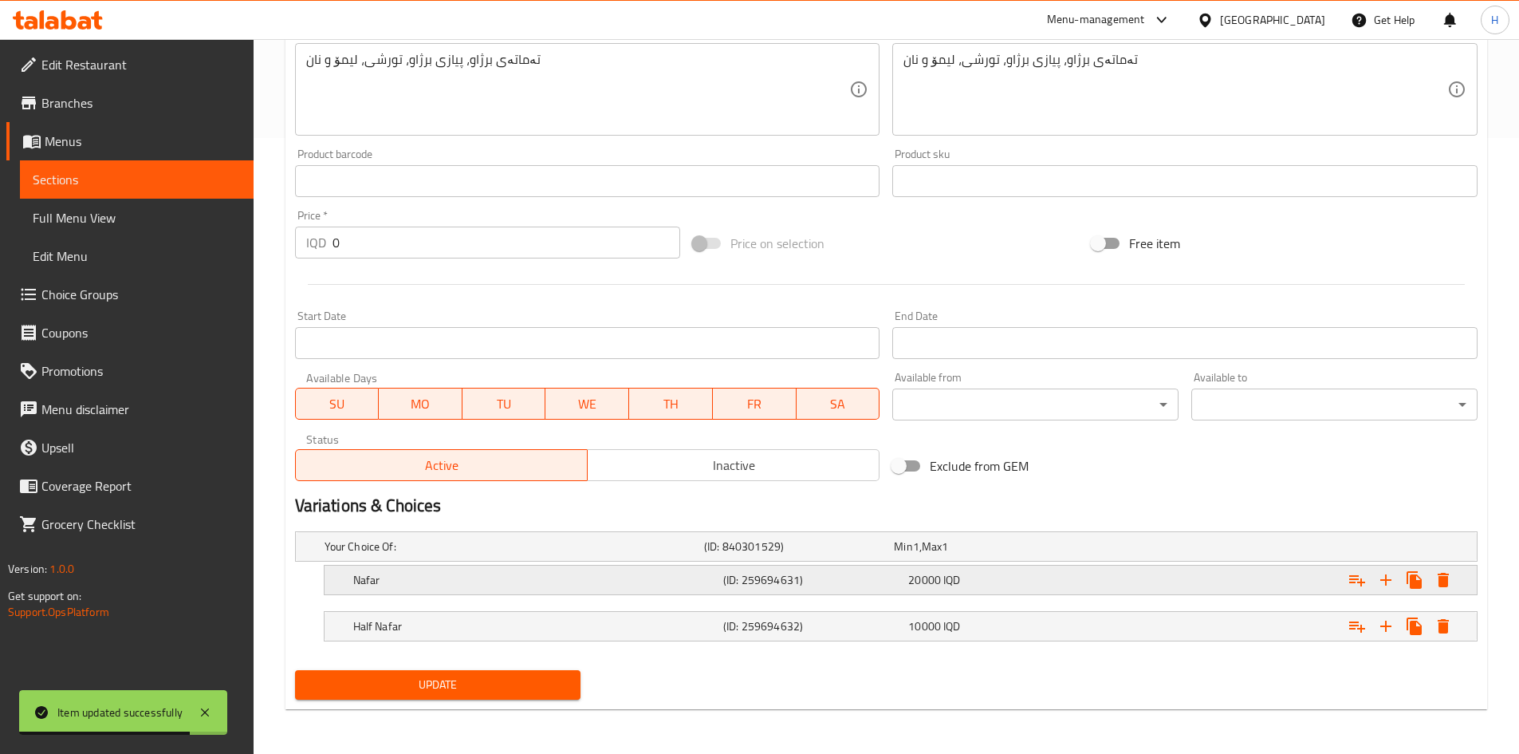
click at [413, 593] on div "Nafar (ID: 259694631) 20000 IQD" at bounding box center [905, 579] width 1111 height 35
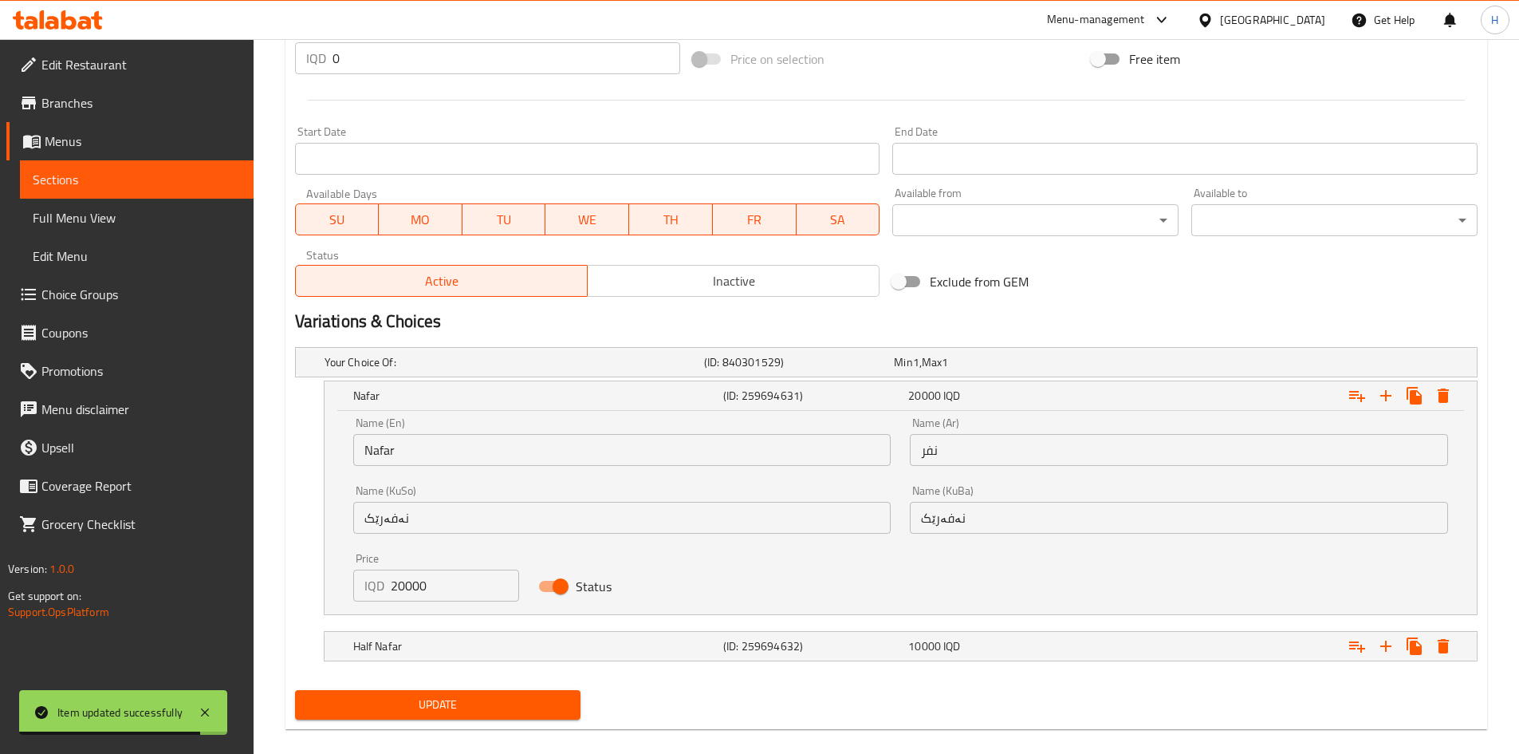
scroll to position [810, 0]
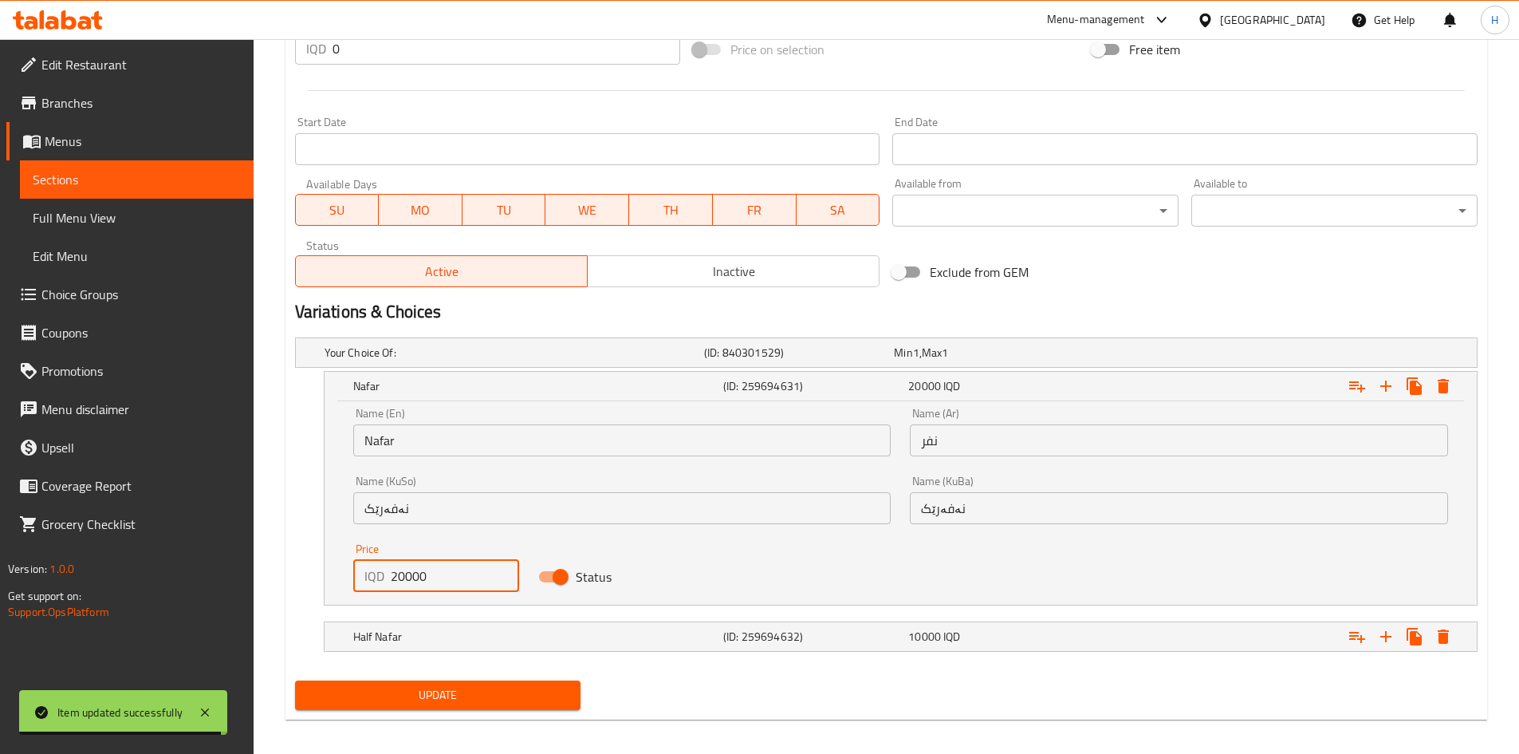
click at [400, 581] on input "20000" at bounding box center [455, 576] width 129 height 32
type input "26000"
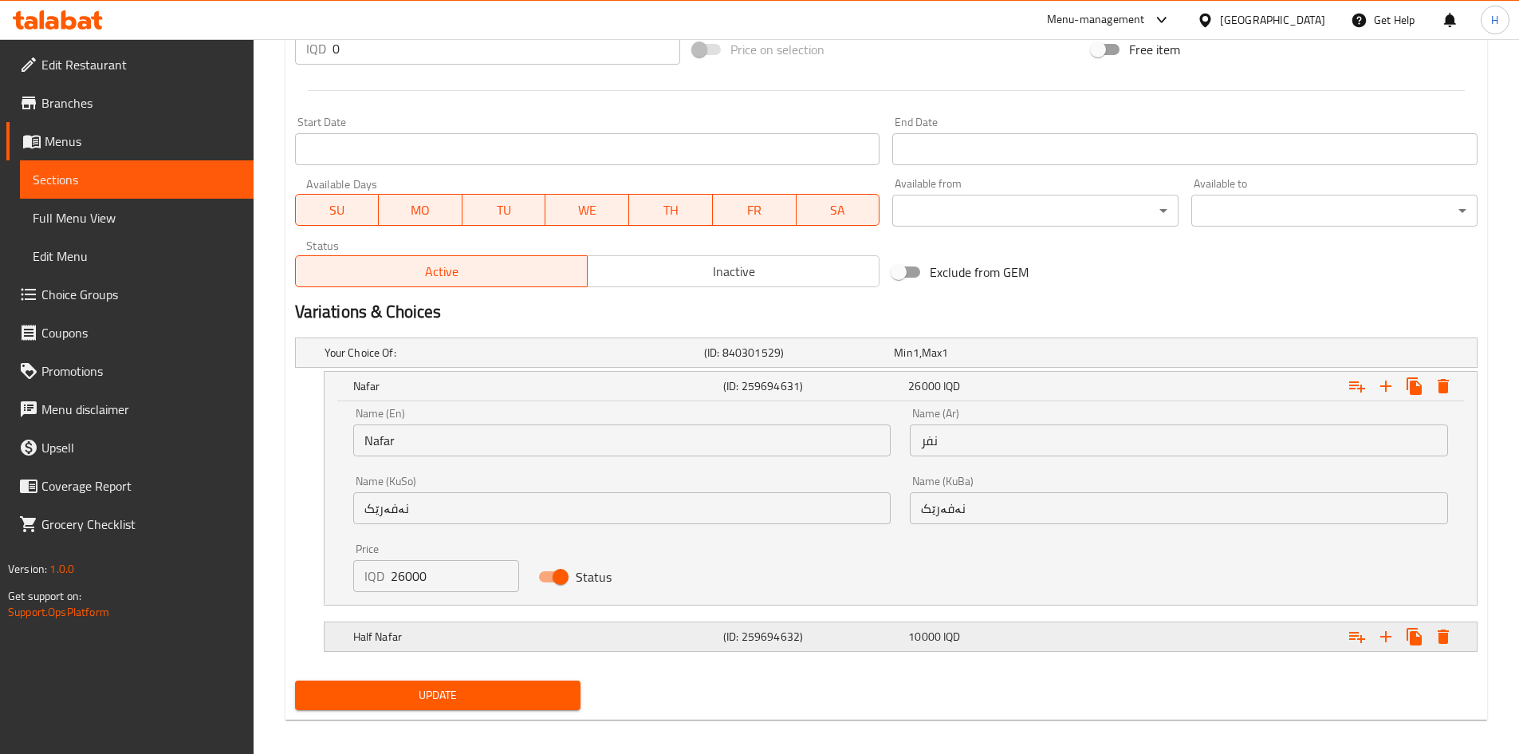
click at [396, 633] on h5 "Half Nafar" at bounding box center [535, 637] width 364 height 16
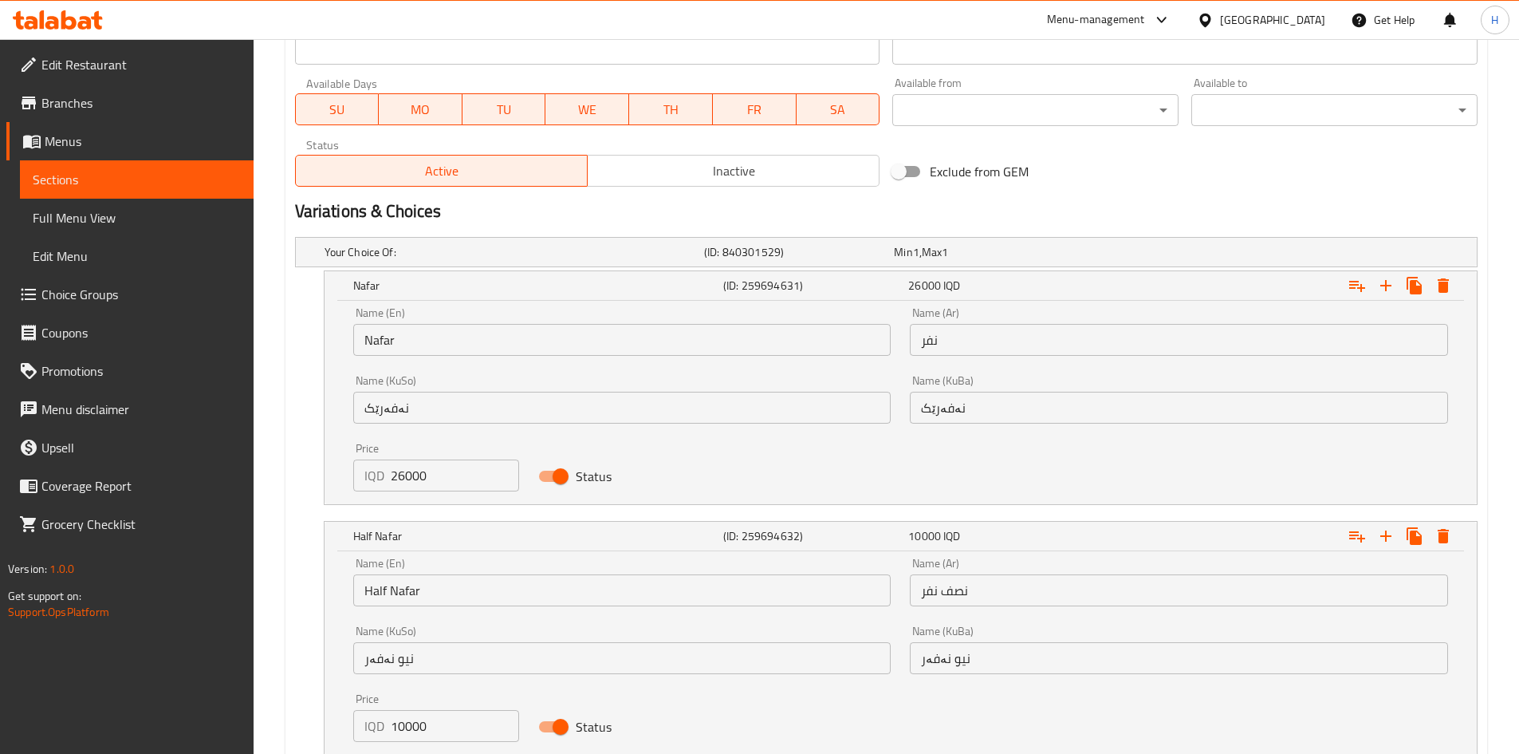
scroll to position [1024, 0]
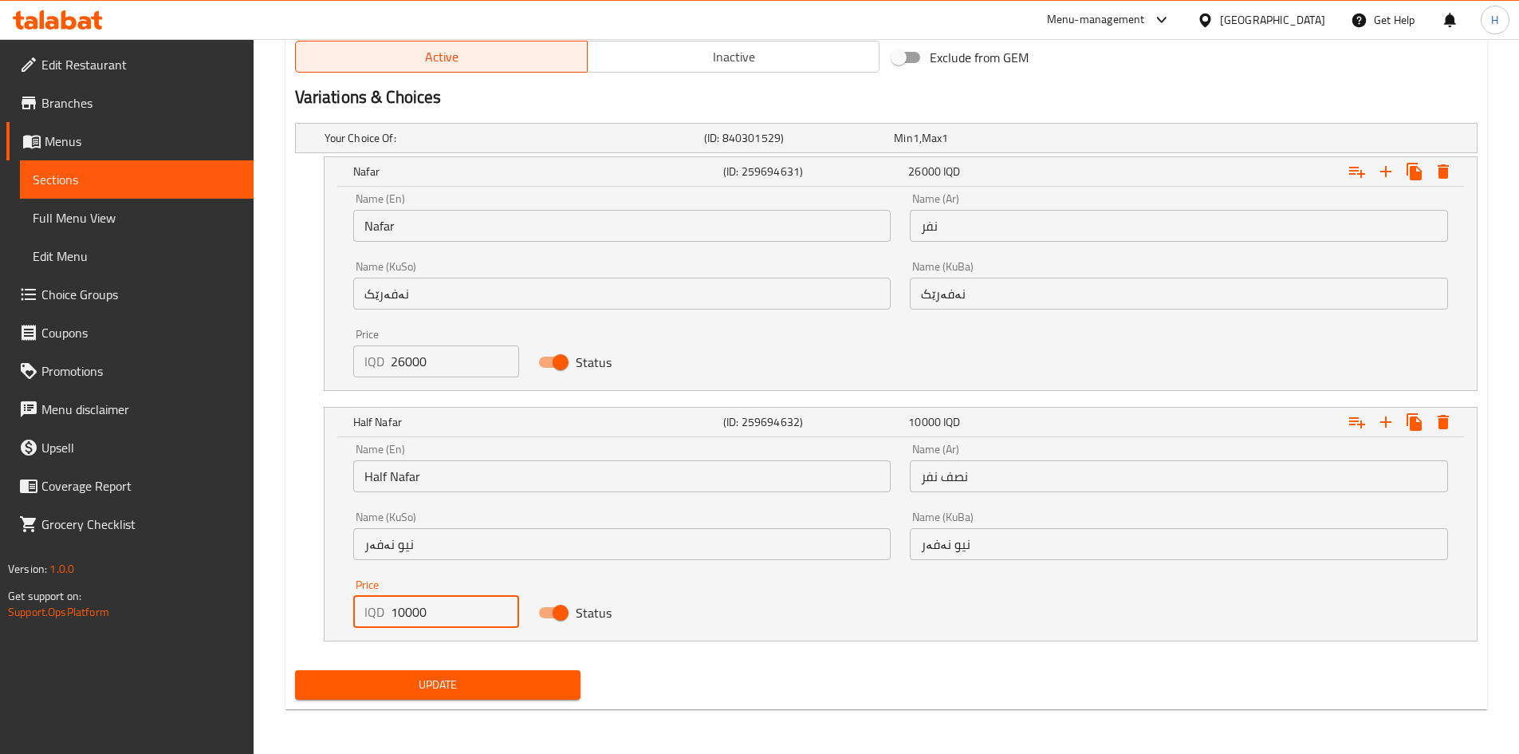
drag, startPoint x: 404, startPoint y: 615, endPoint x: 382, endPoint y: 615, distance: 21.5
click at [382, 615] on div "IQD 10000 Price" at bounding box center [436, 612] width 167 height 32
type input "13000"
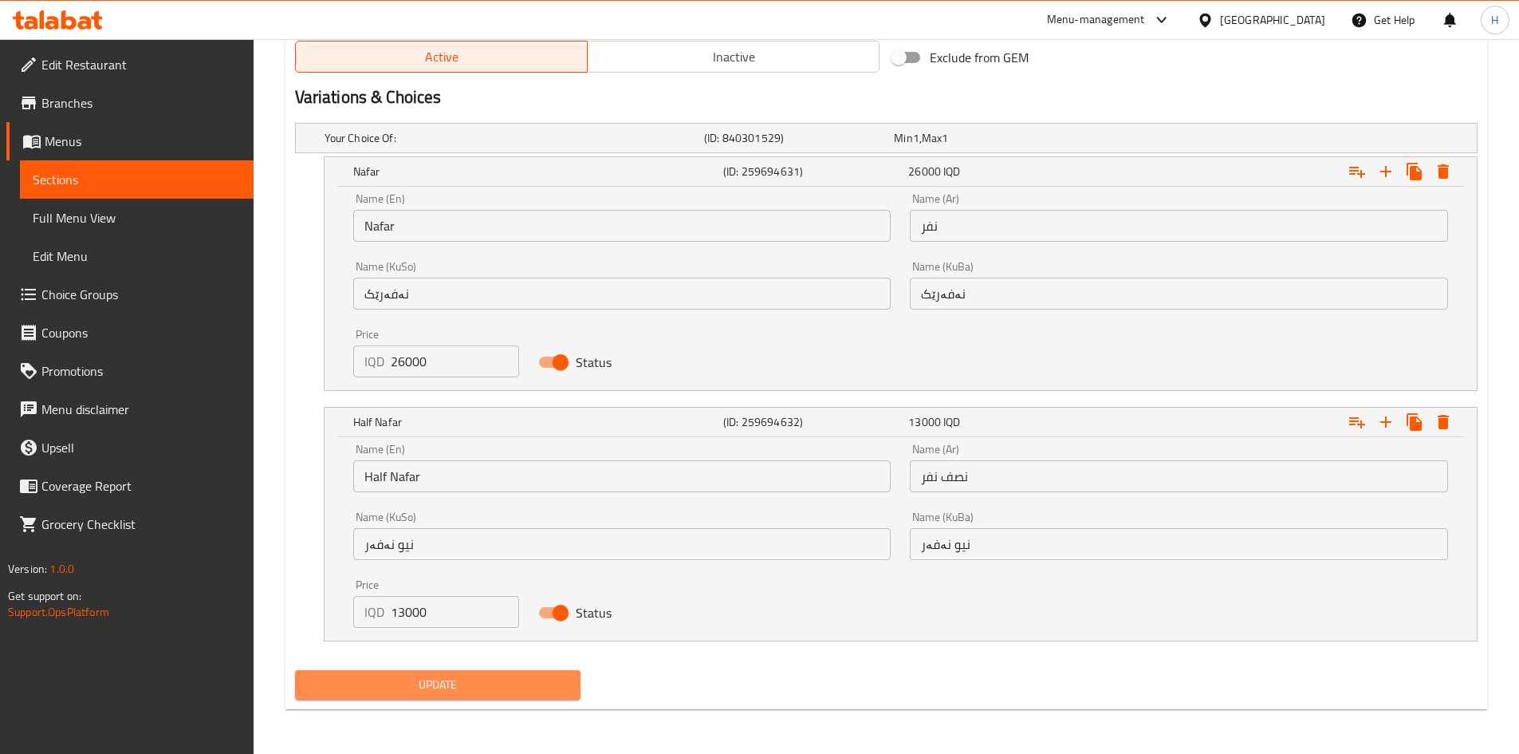
drag, startPoint x: 455, startPoint y: 682, endPoint x: 463, endPoint y: 665, distance: 18.2
click at [455, 682] on span "Update" at bounding box center [438, 685] width 261 height 20
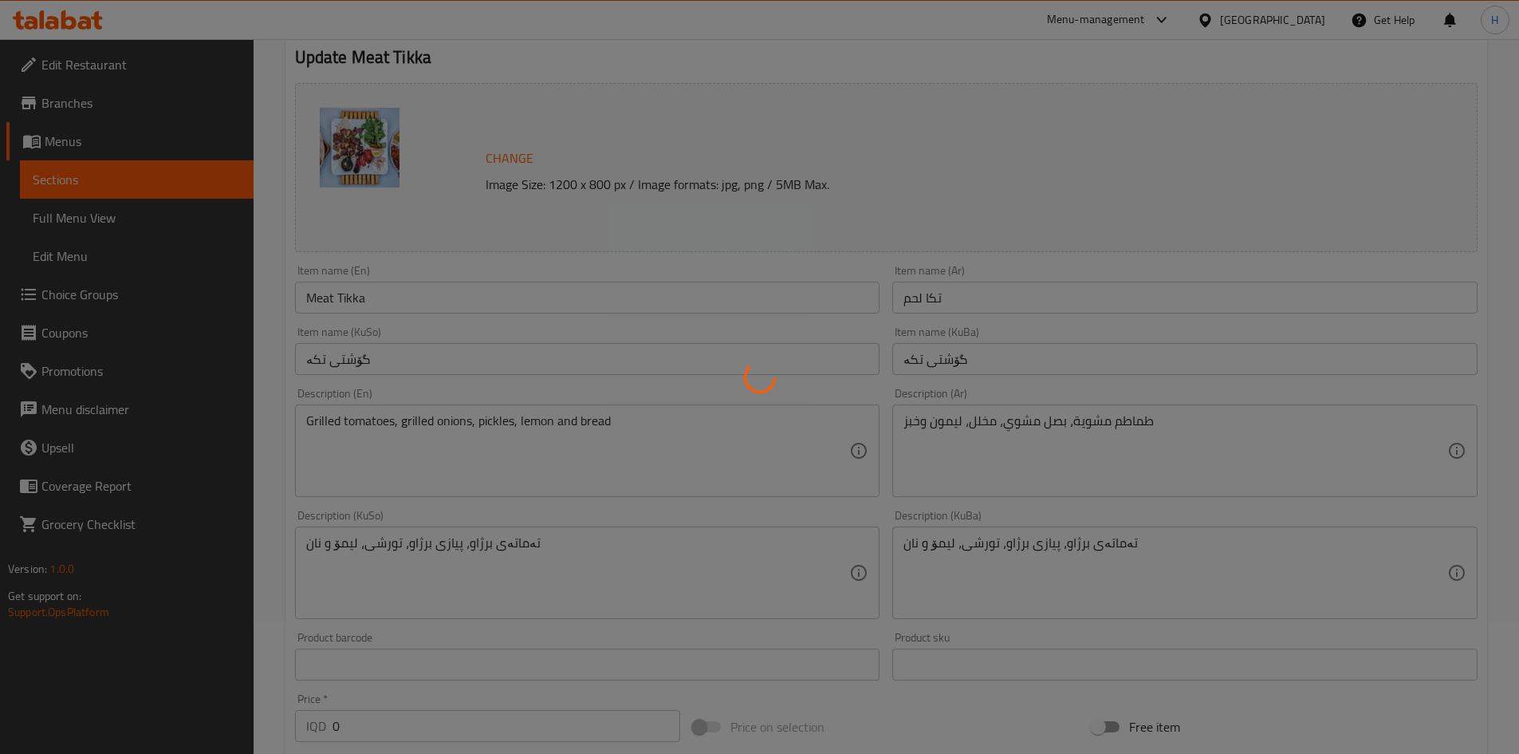
scroll to position [0, 0]
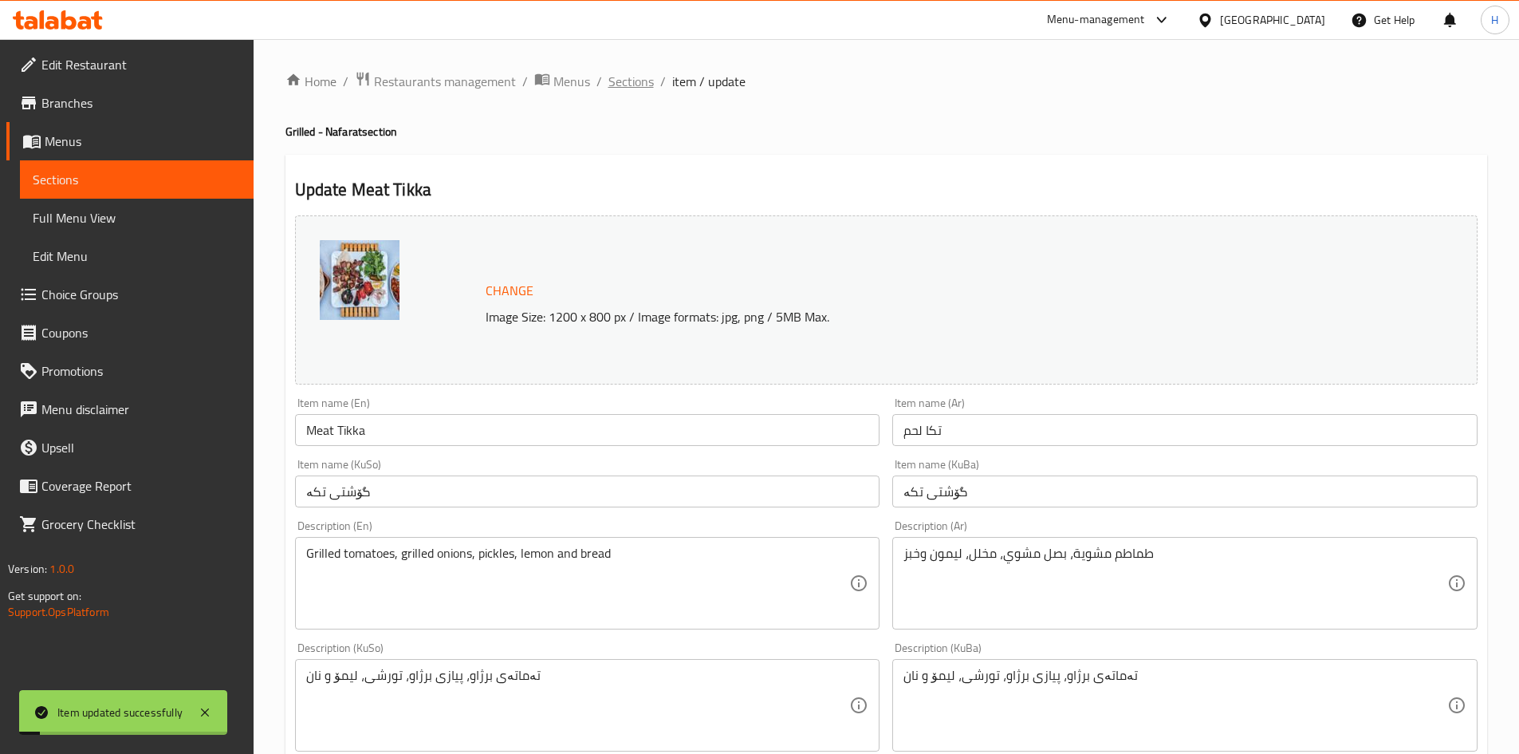
click at [621, 78] on span "Sections" at bounding box center [631, 81] width 45 height 19
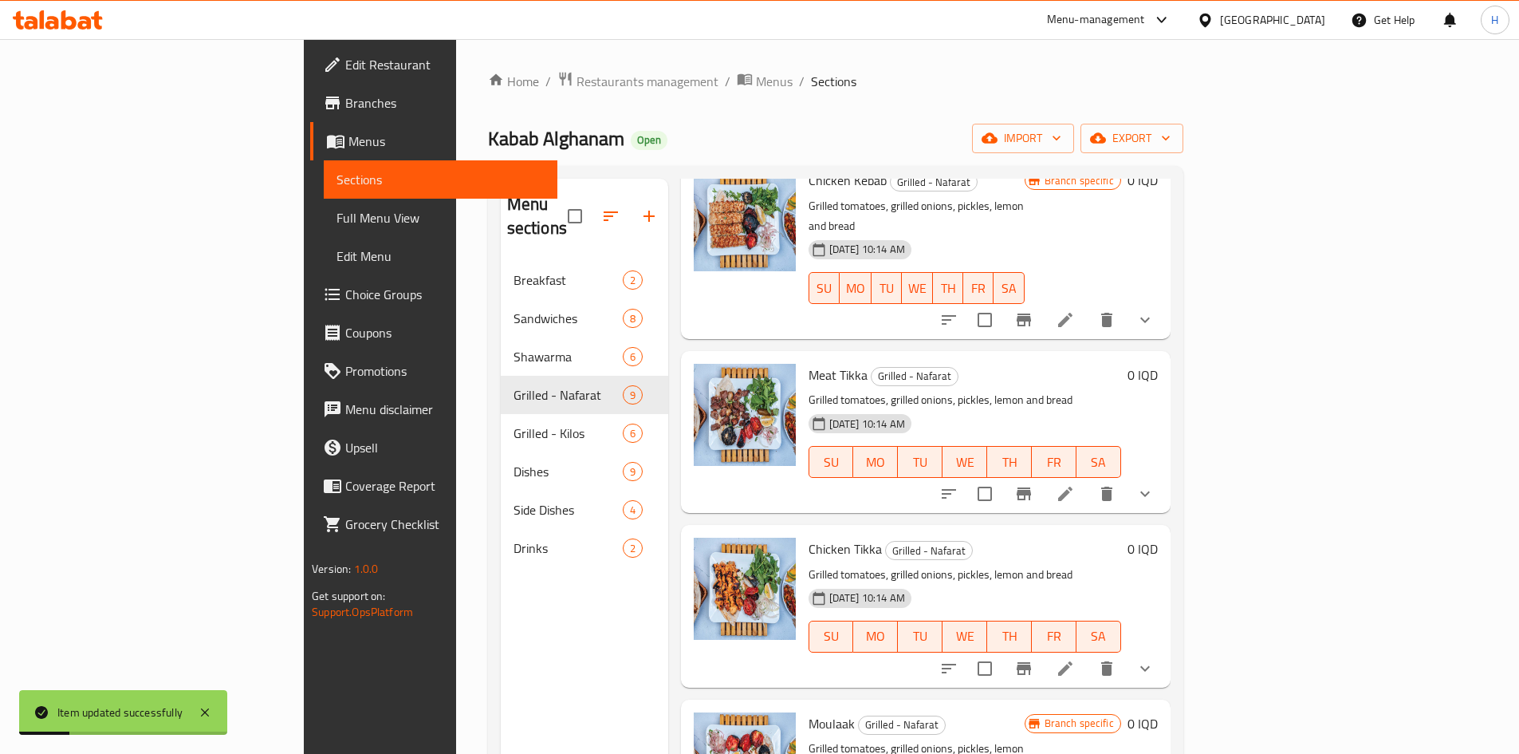
scroll to position [479, 0]
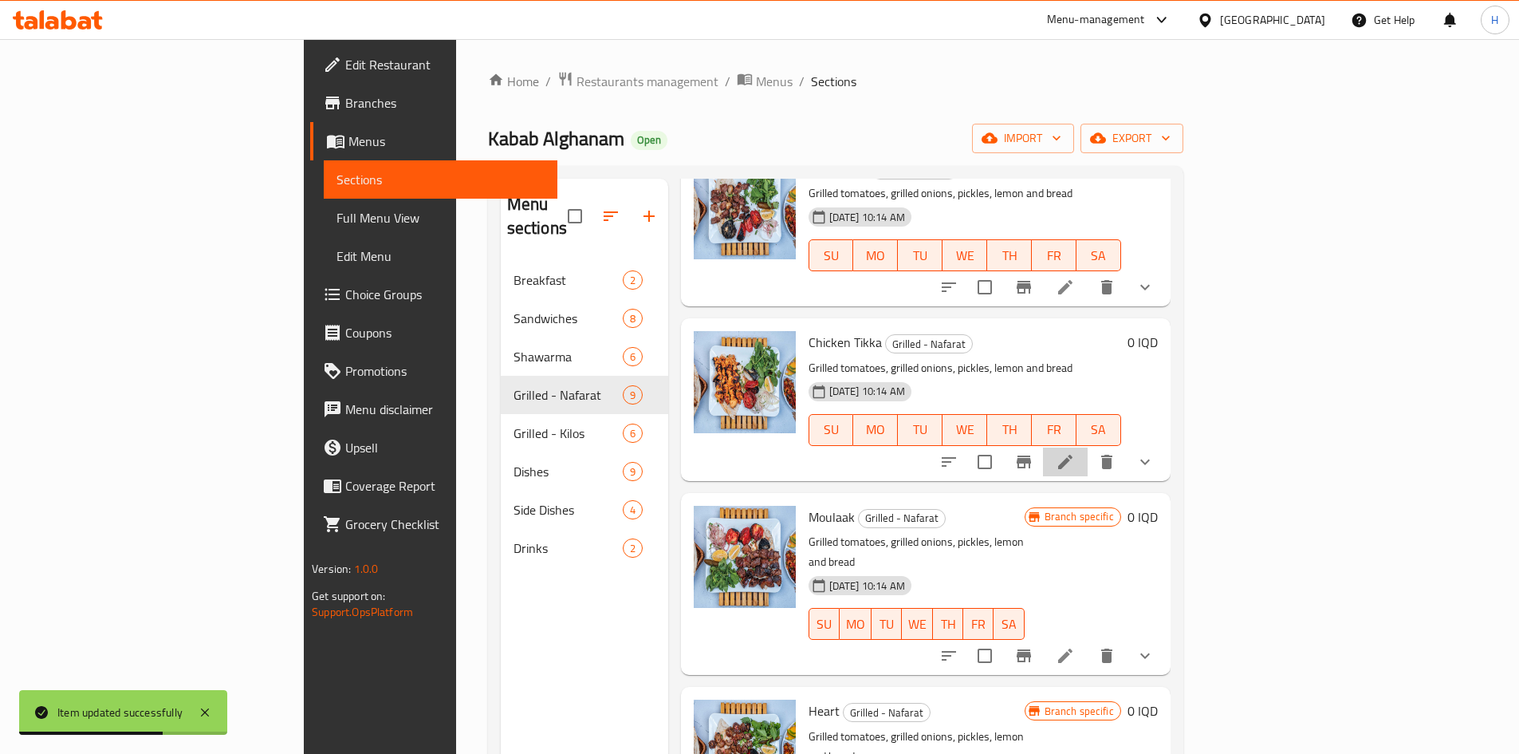
click at [1075, 452] on icon at bounding box center [1065, 461] width 19 height 19
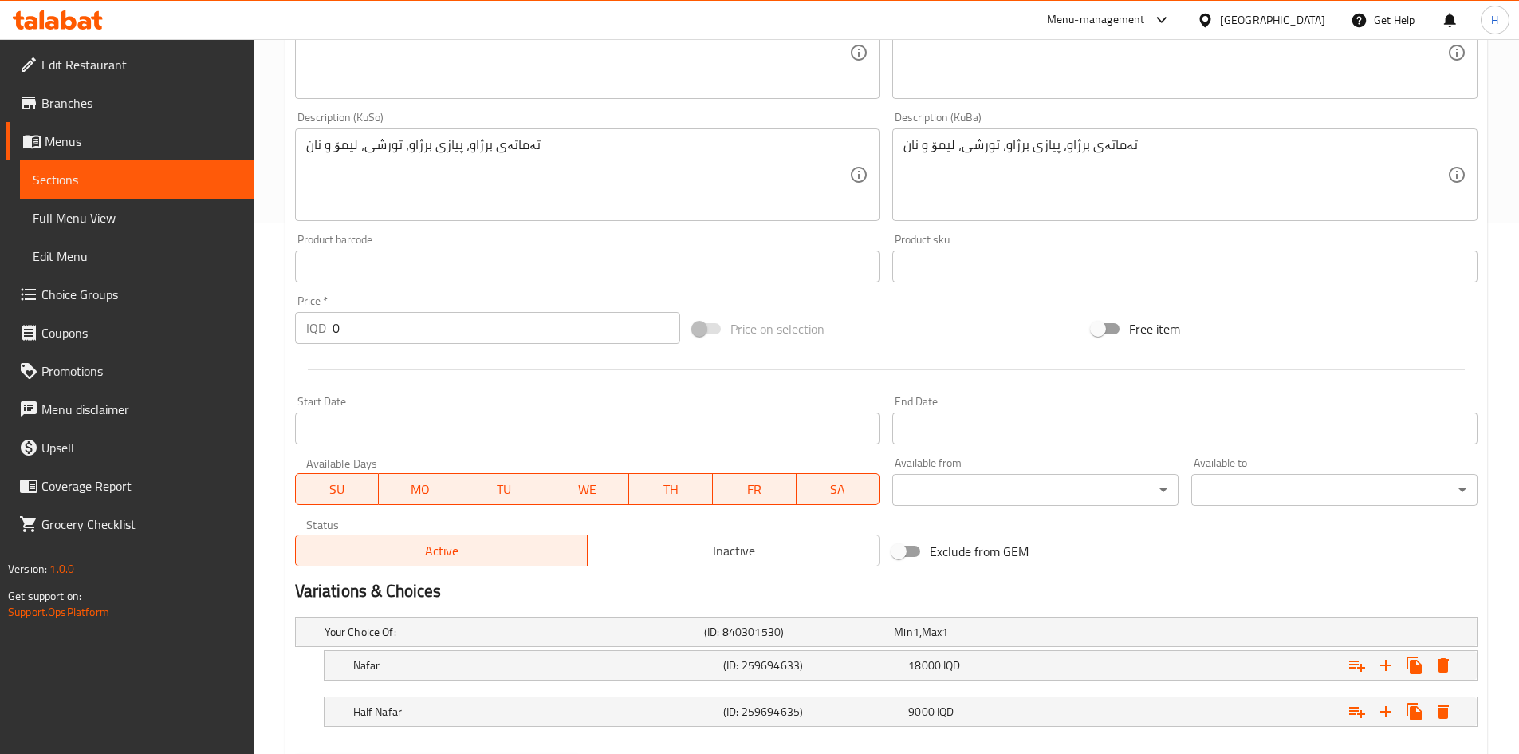
scroll to position [616, 0]
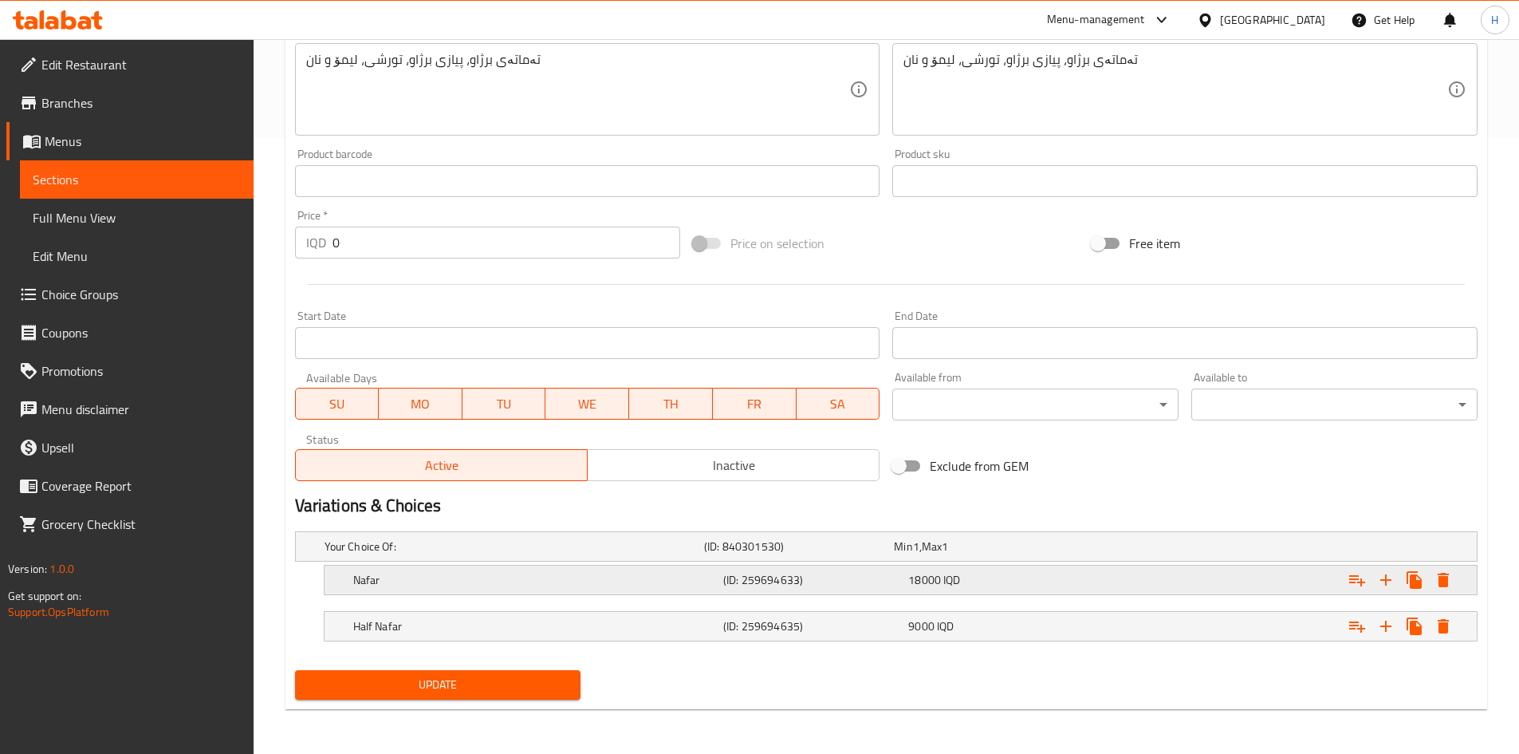
click at [414, 574] on h5 "Nafar" at bounding box center [535, 580] width 364 height 16
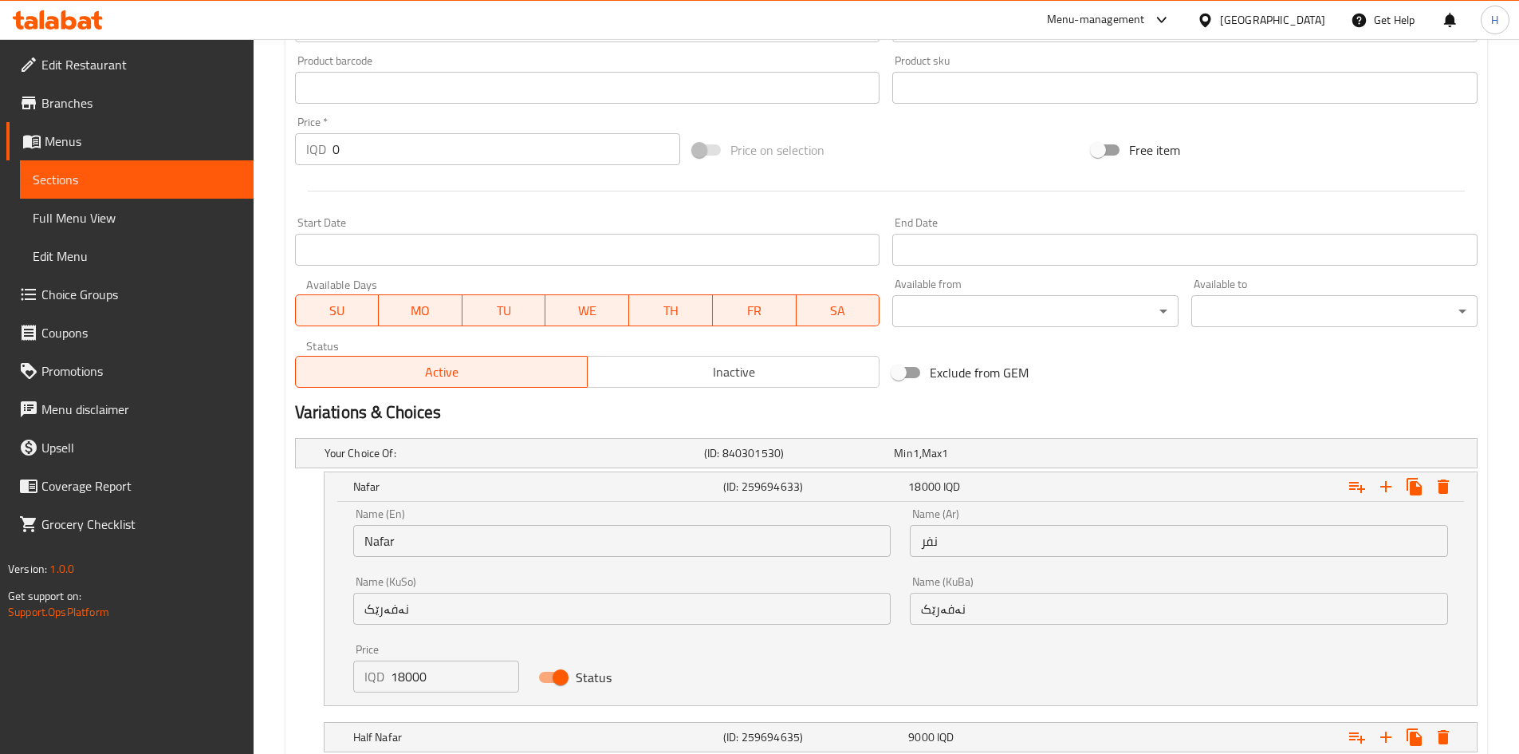
scroll to position [820, 0]
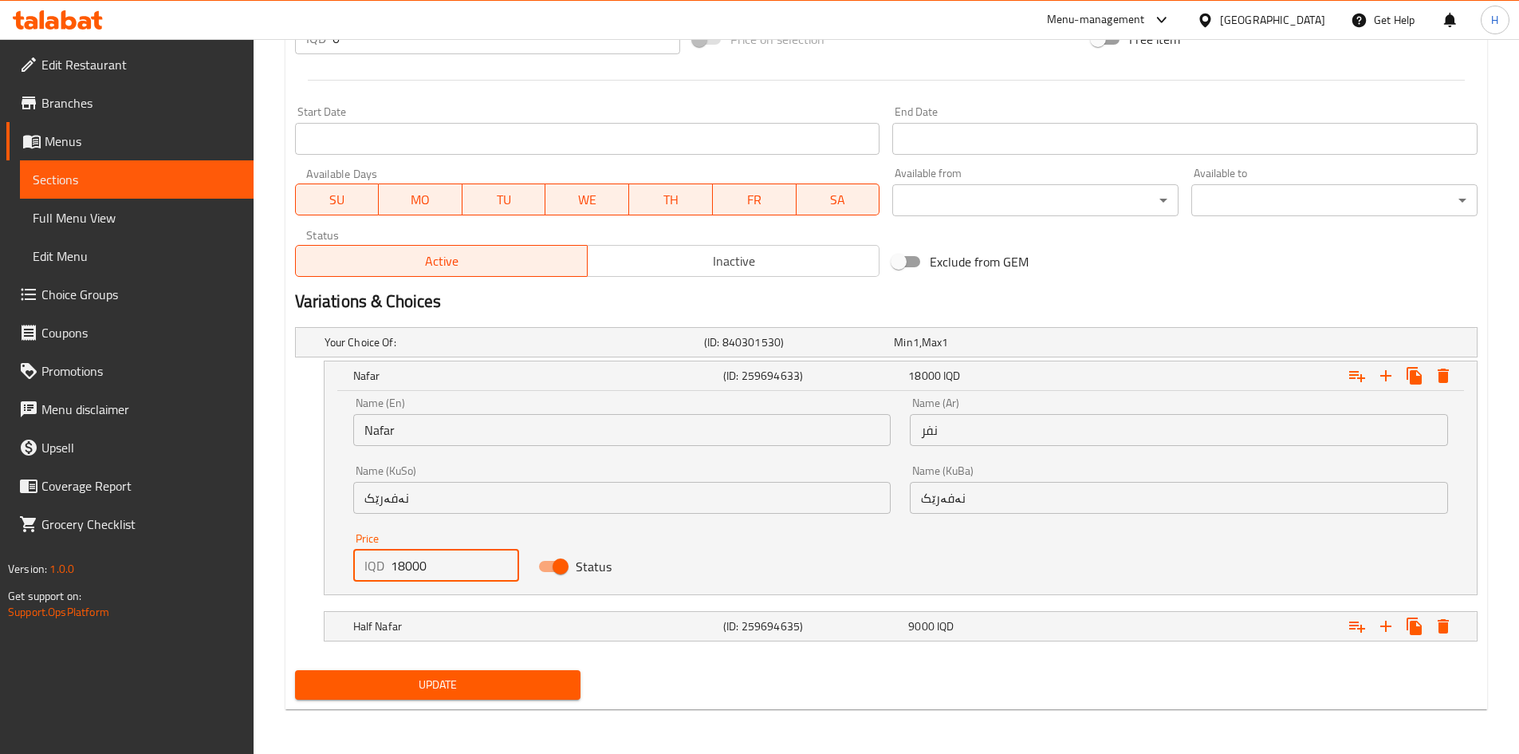
drag, startPoint x: 407, startPoint y: 569, endPoint x: 366, endPoint y: 570, distance: 40.7
click at [366, 570] on div "IQD 18000 Price" at bounding box center [436, 566] width 167 height 32
type input "24000"
click at [420, 622] on h5 "Half Nafar" at bounding box center [535, 626] width 364 height 16
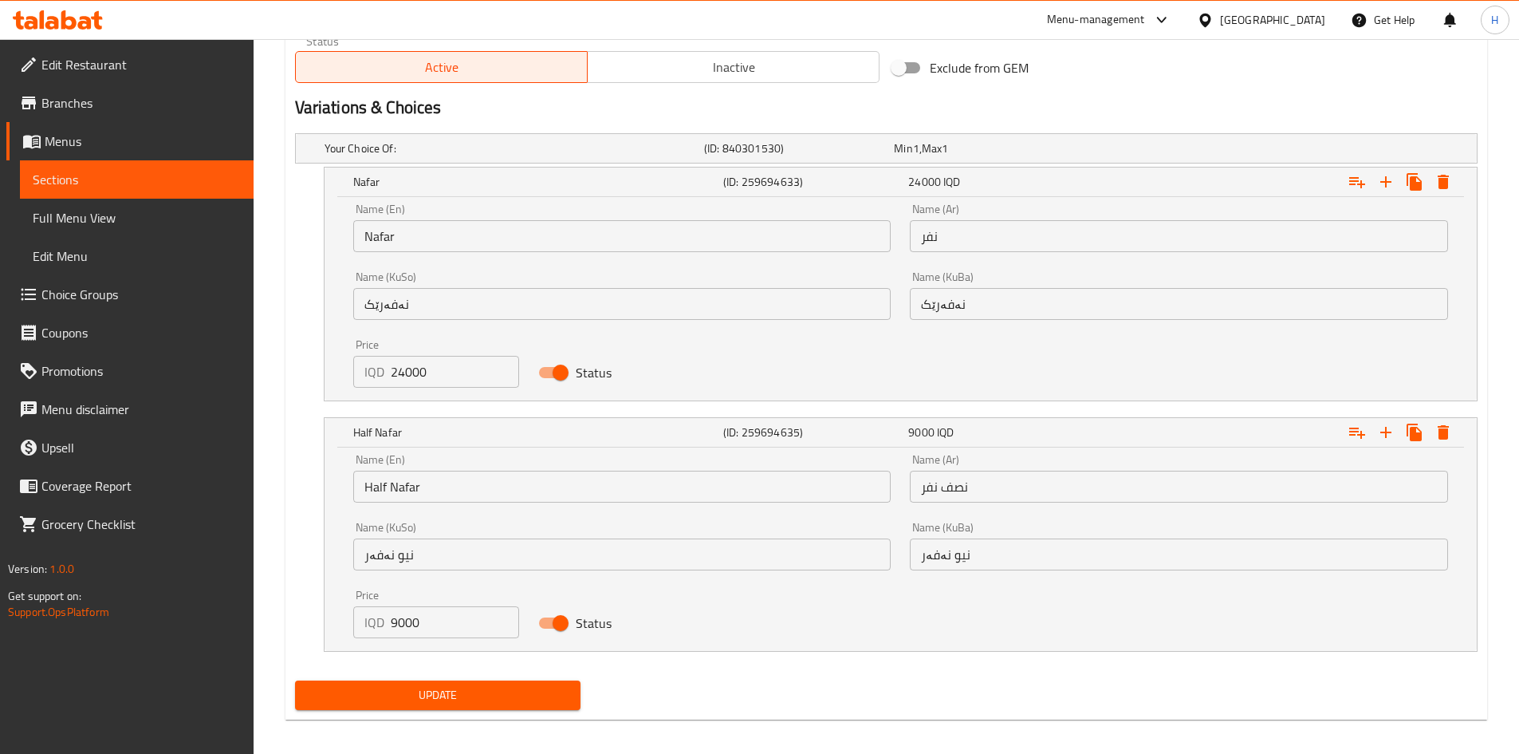
scroll to position [1024, 0]
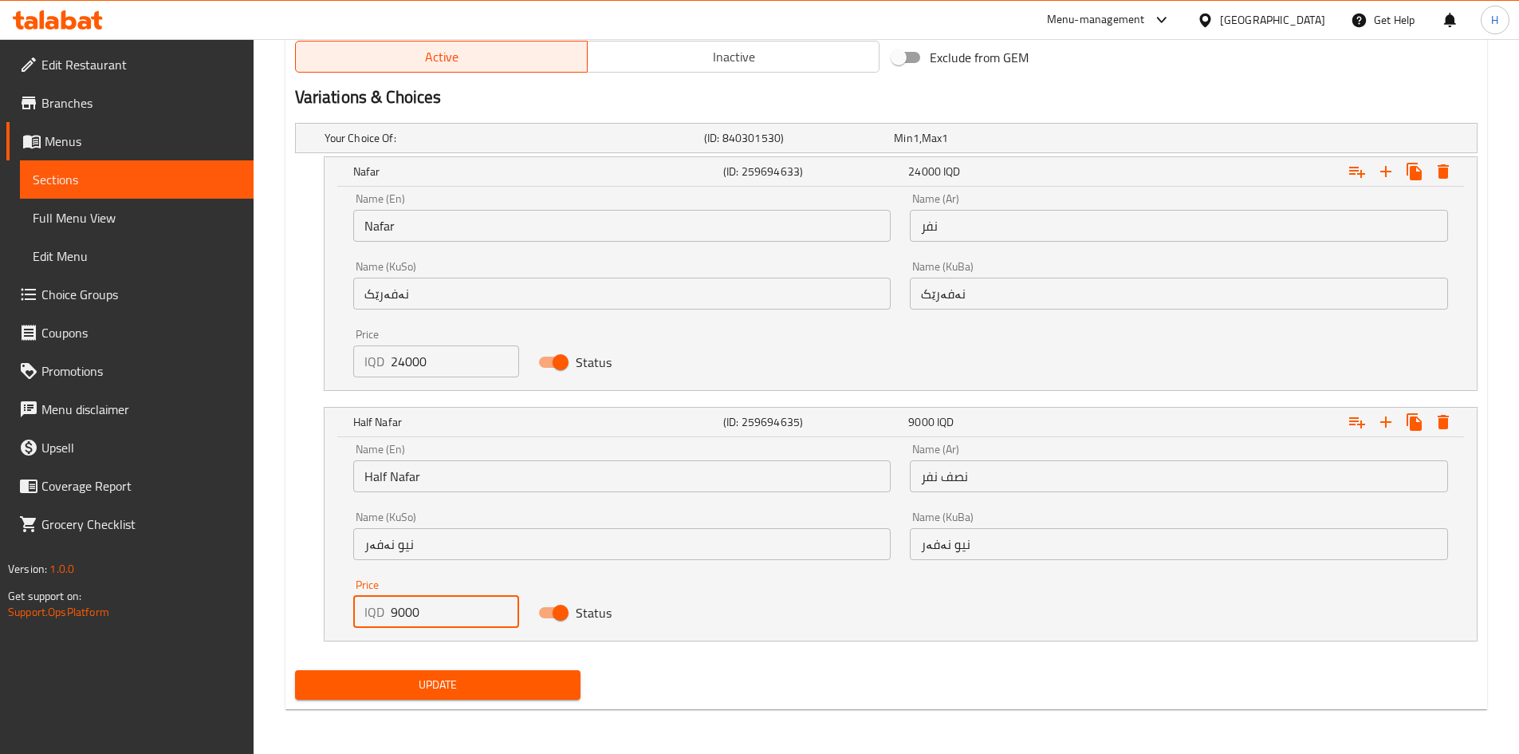
click at [393, 616] on input "9000" at bounding box center [455, 612] width 129 height 32
type input "12000"
drag, startPoint x: 411, startPoint y: 657, endPoint x: 413, endPoint y: 667, distance: 9.9
click at [411, 659] on div "Your Choice Of: (ID: 840301530) Min 1 , Max 1 Name (En) Your Choice Of: Name (E…" at bounding box center [887, 389] width 1196 height 547
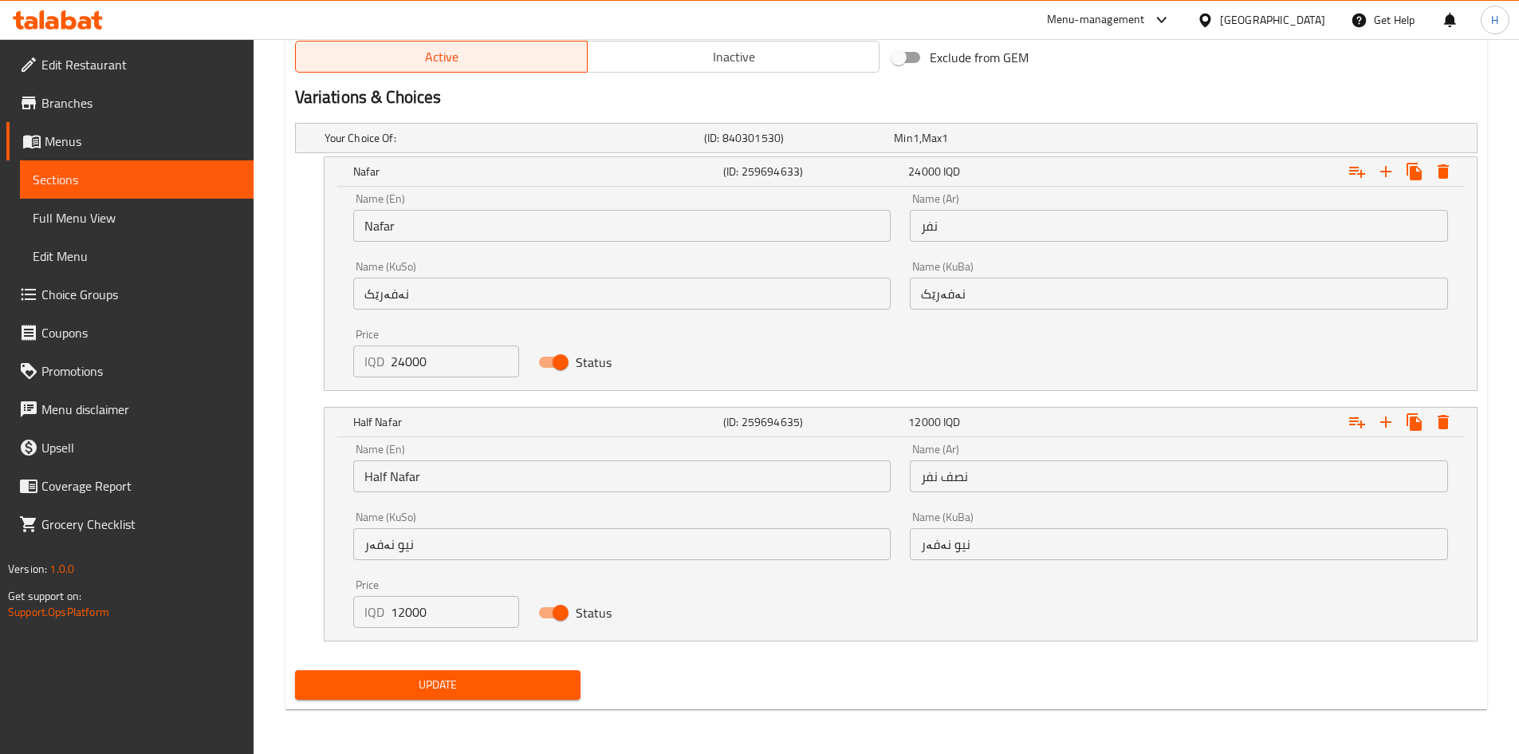
click at [414, 674] on button "Update" at bounding box center [438, 685] width 286 height 30
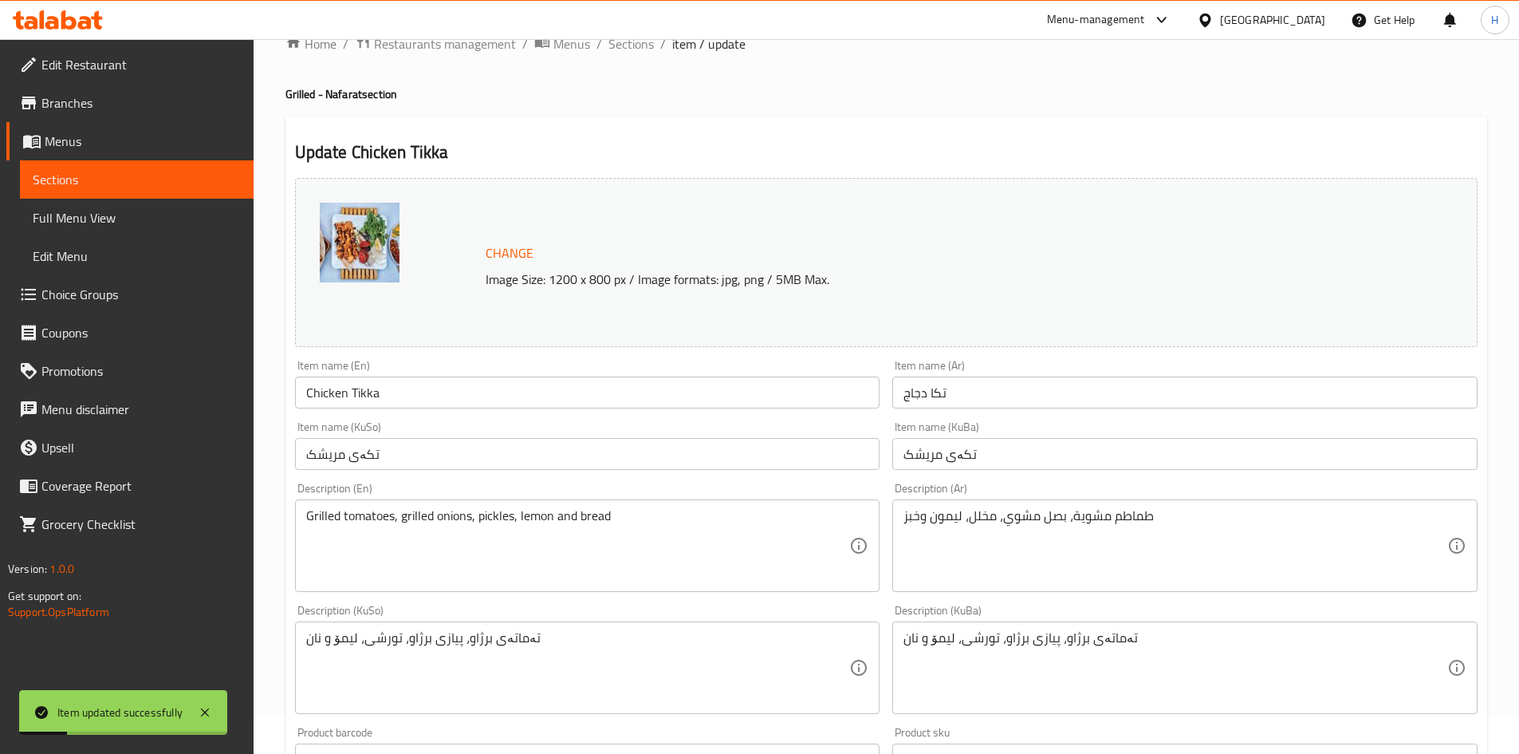
scroll to position [0, 0]
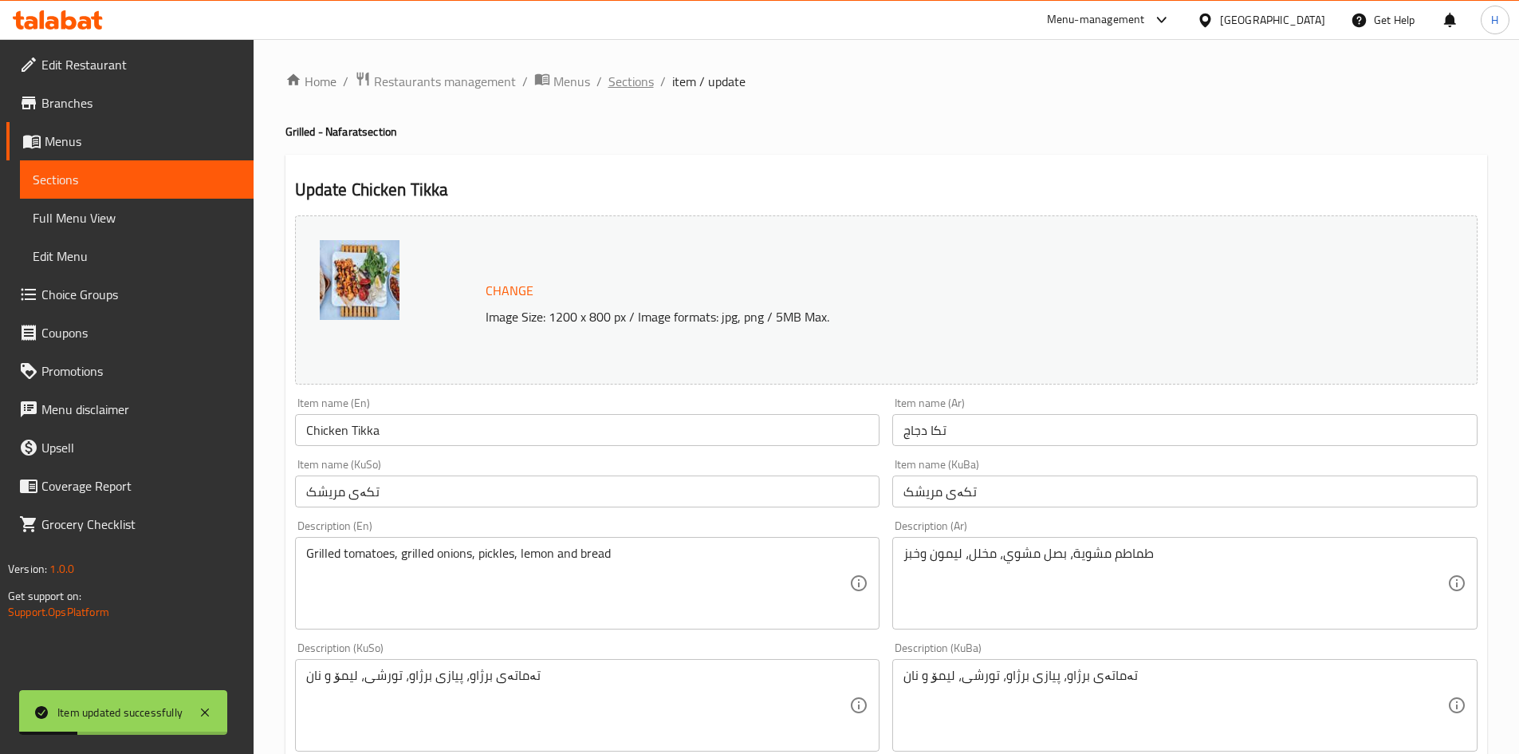
click at [629, 88] on span "Sections" at bounding box center [631, 81] width 45 height 19
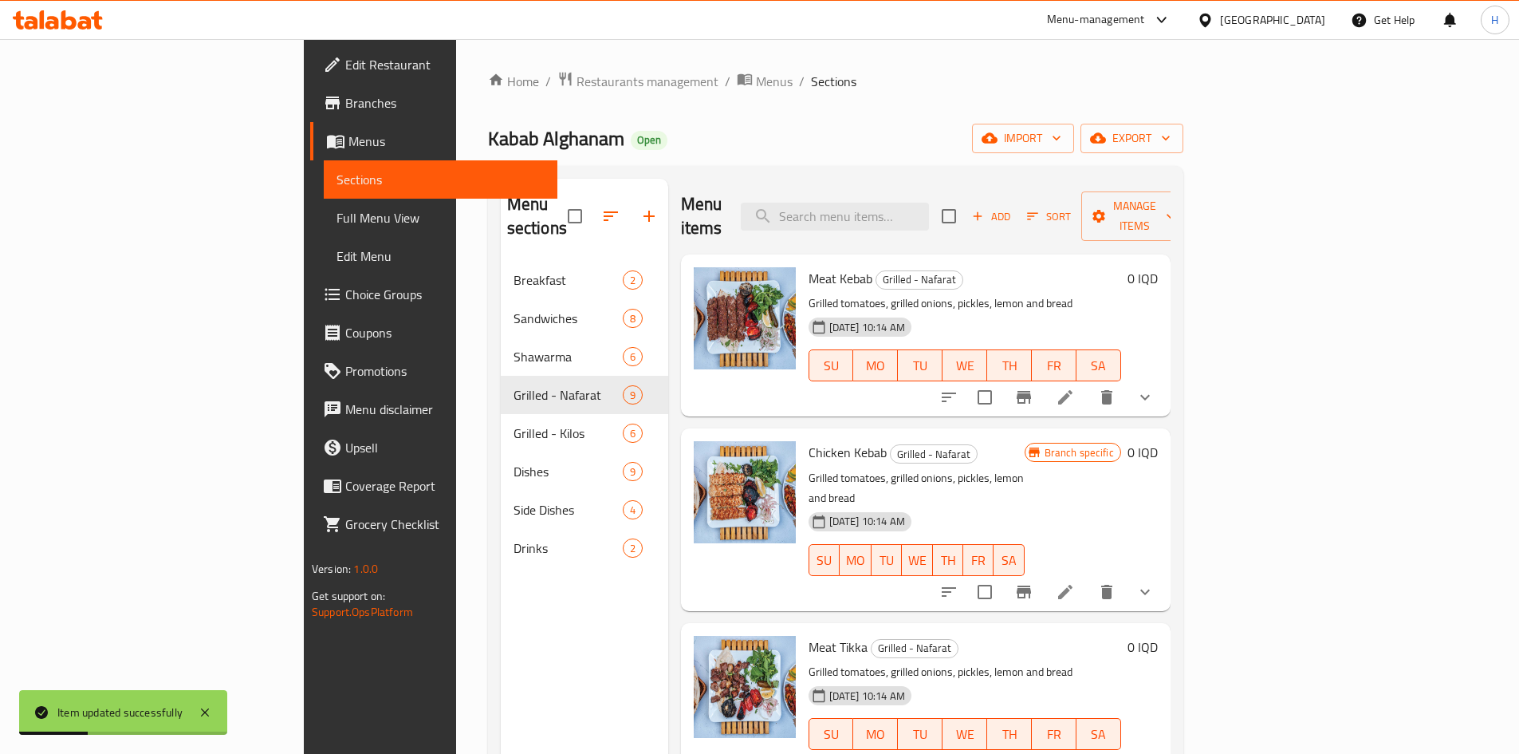
scroll to position [479, 0]
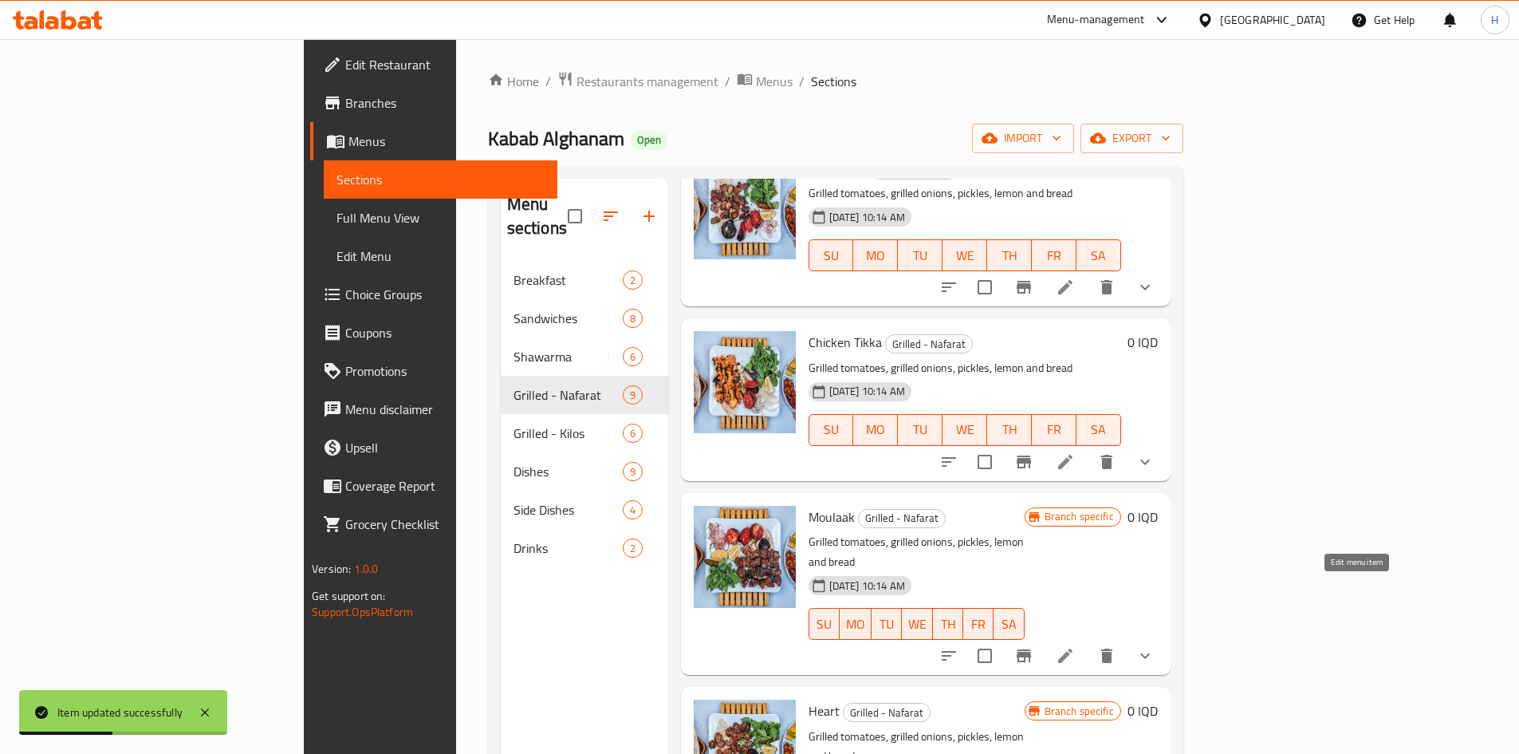
click at [1075, 646] on icon at bounding box center [1065, 655] width 19 height 19
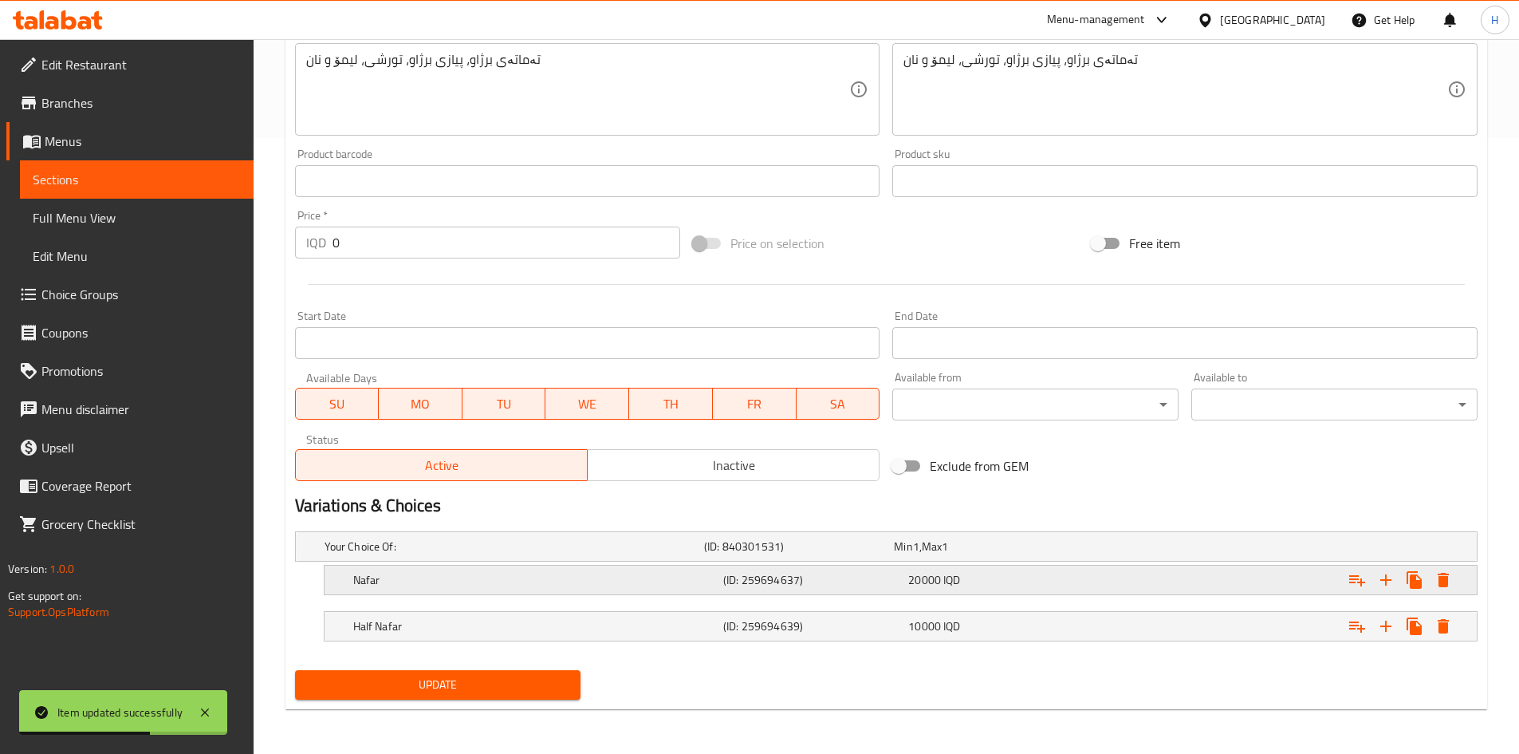
click at [400, 570] on div "Nafar" at bounding box center [535, 580] width 370 height 22
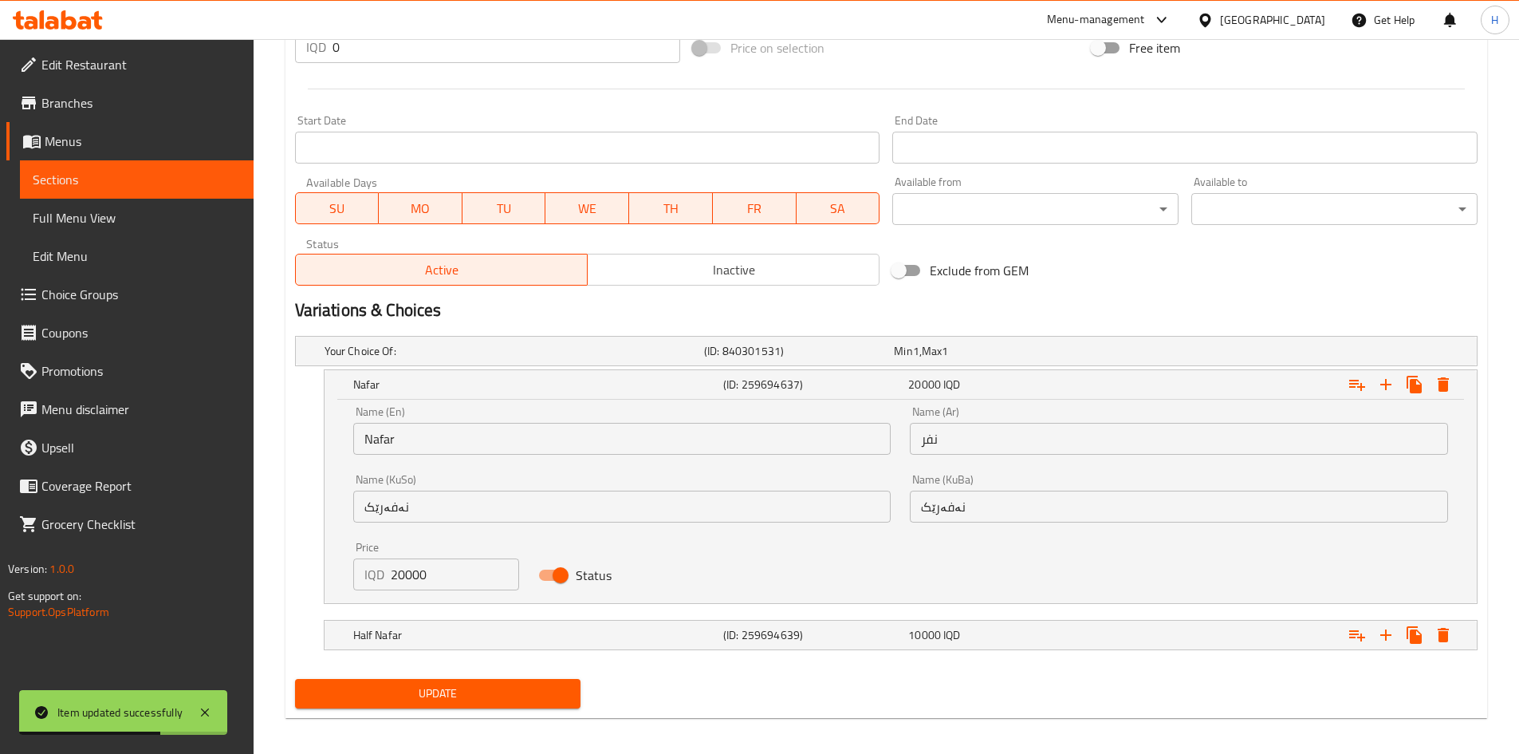
scroll to position [814, 0]
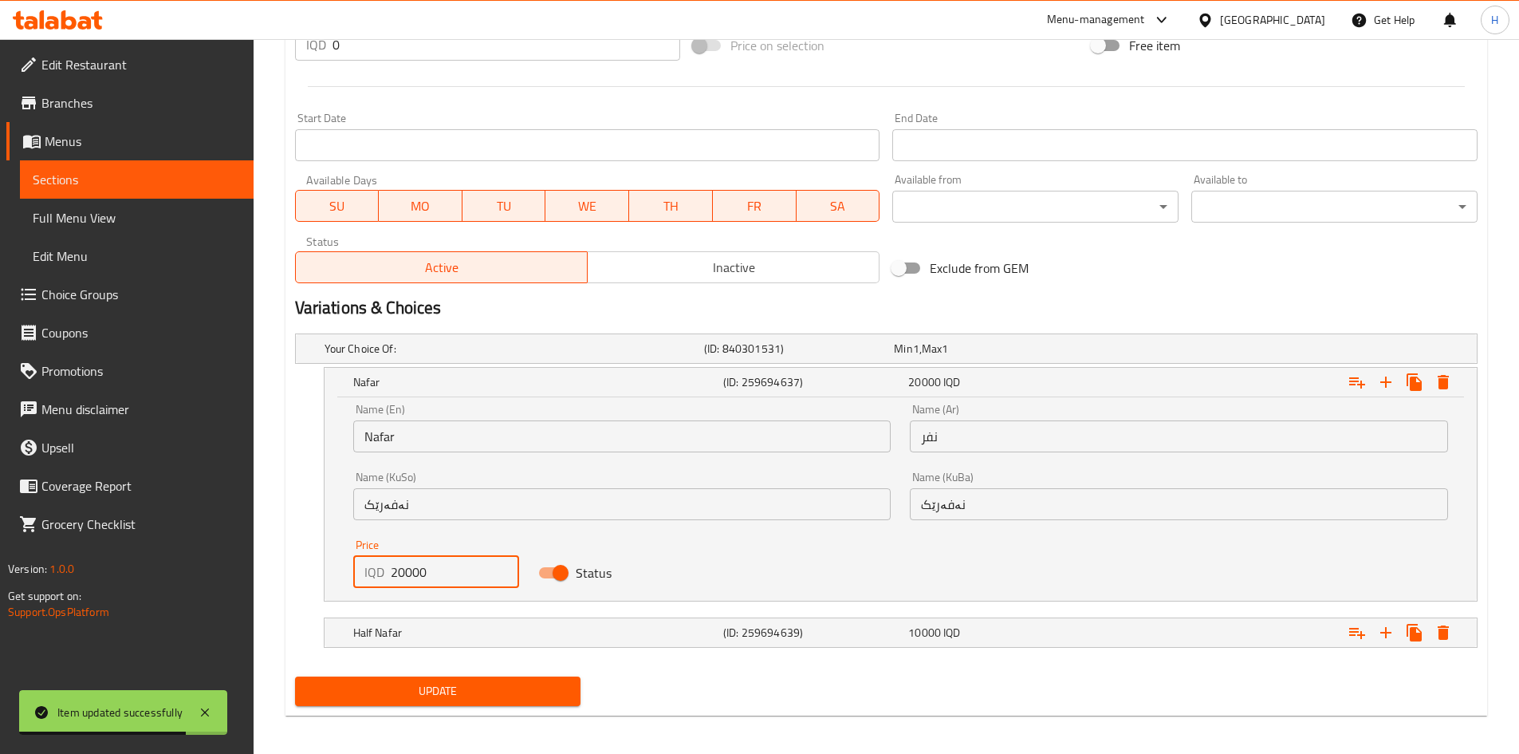
drag, startPoint x: 400, startPoint y: 572, endPoint x: 405, endPoint y: 581, distance: 10.7
click at [405, 581] on input "20000" at bounding box center [455, 572] width 129 height 32
type input "26000"
click at [421, 646] on div "Half Nafar (ID: 259694639) 10000 IQD" at bounding box center [905, 632] width 1111 height 35
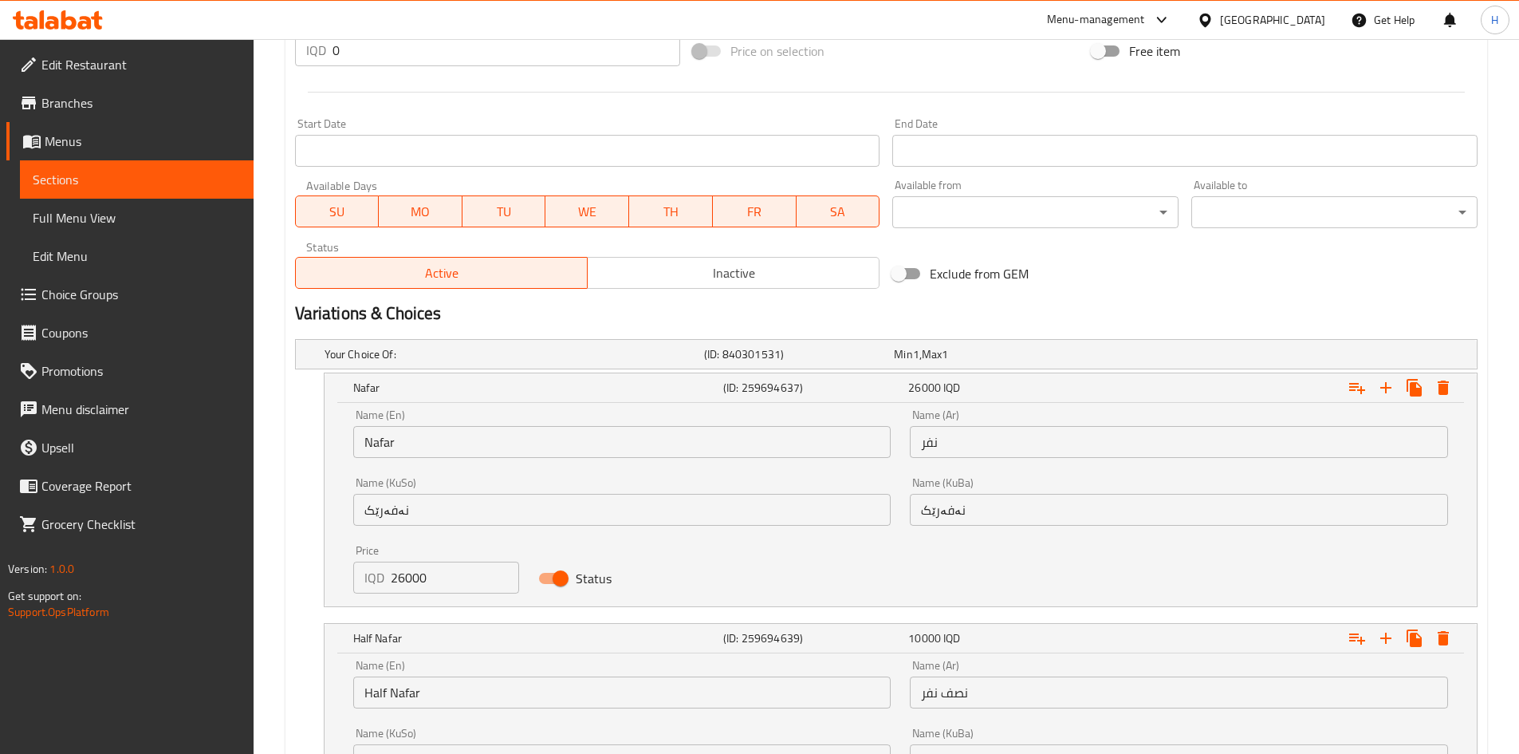
scroll to position [957, 0]
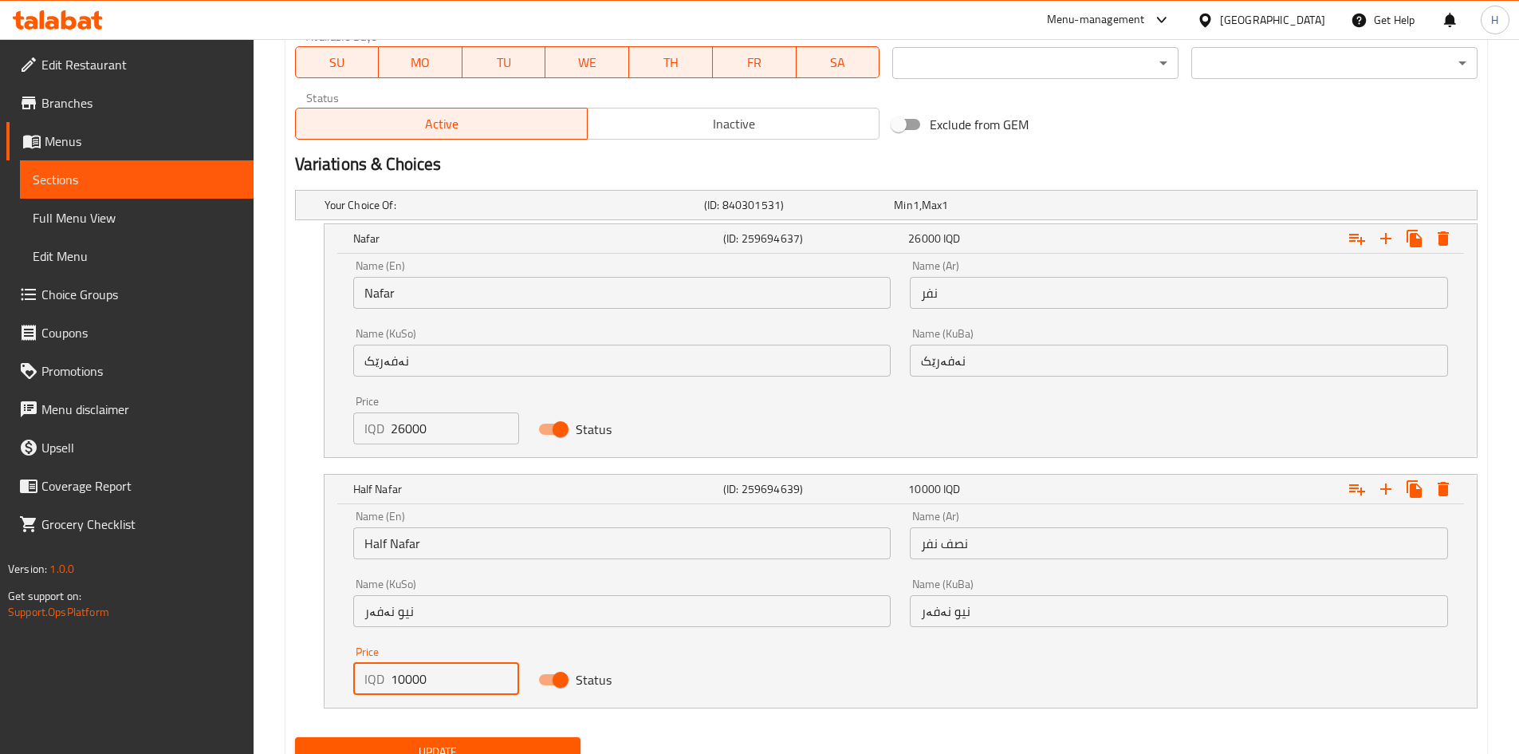
click at [428, 676] on input "10000" at bounding box center [455, 679] width 129 height 32
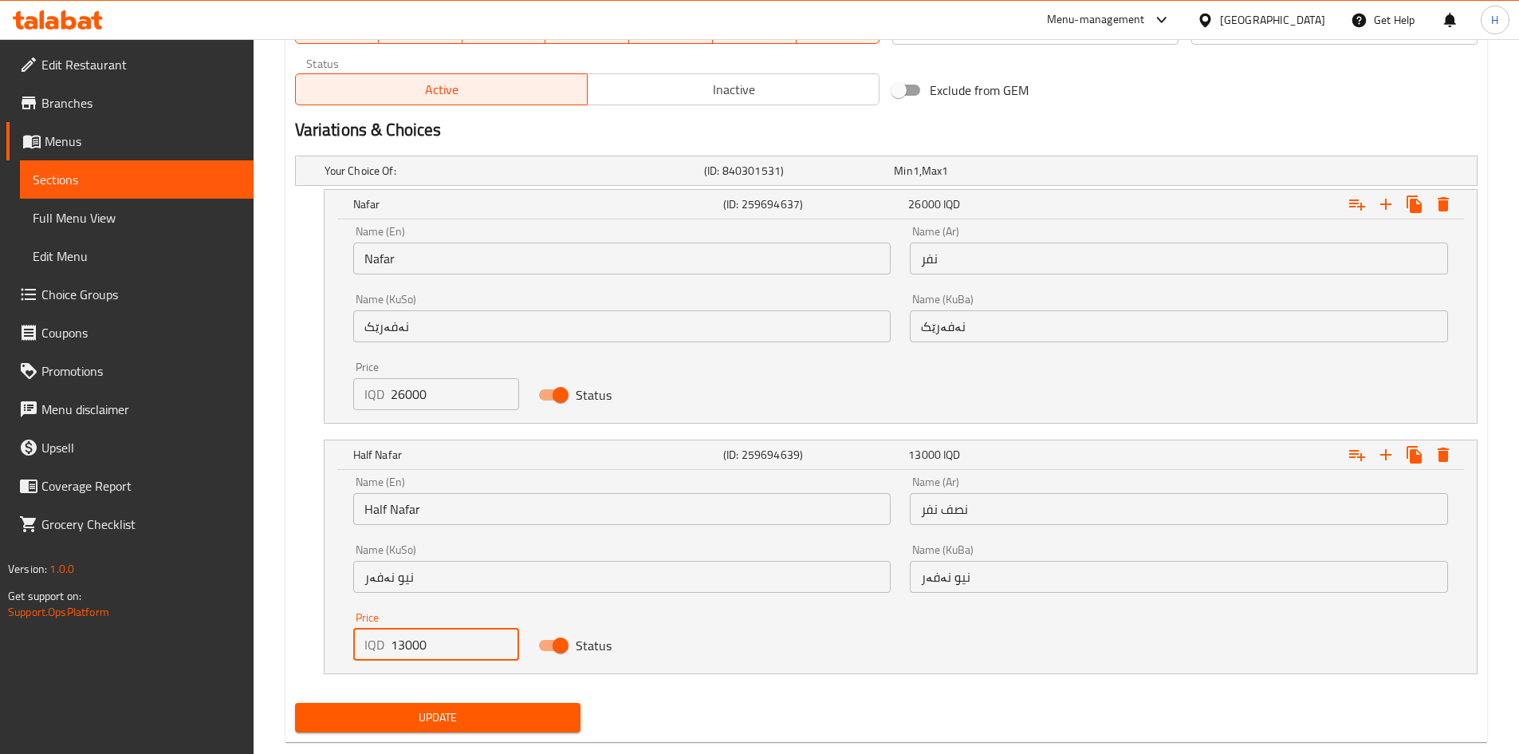
scroll to position [1024, 0]
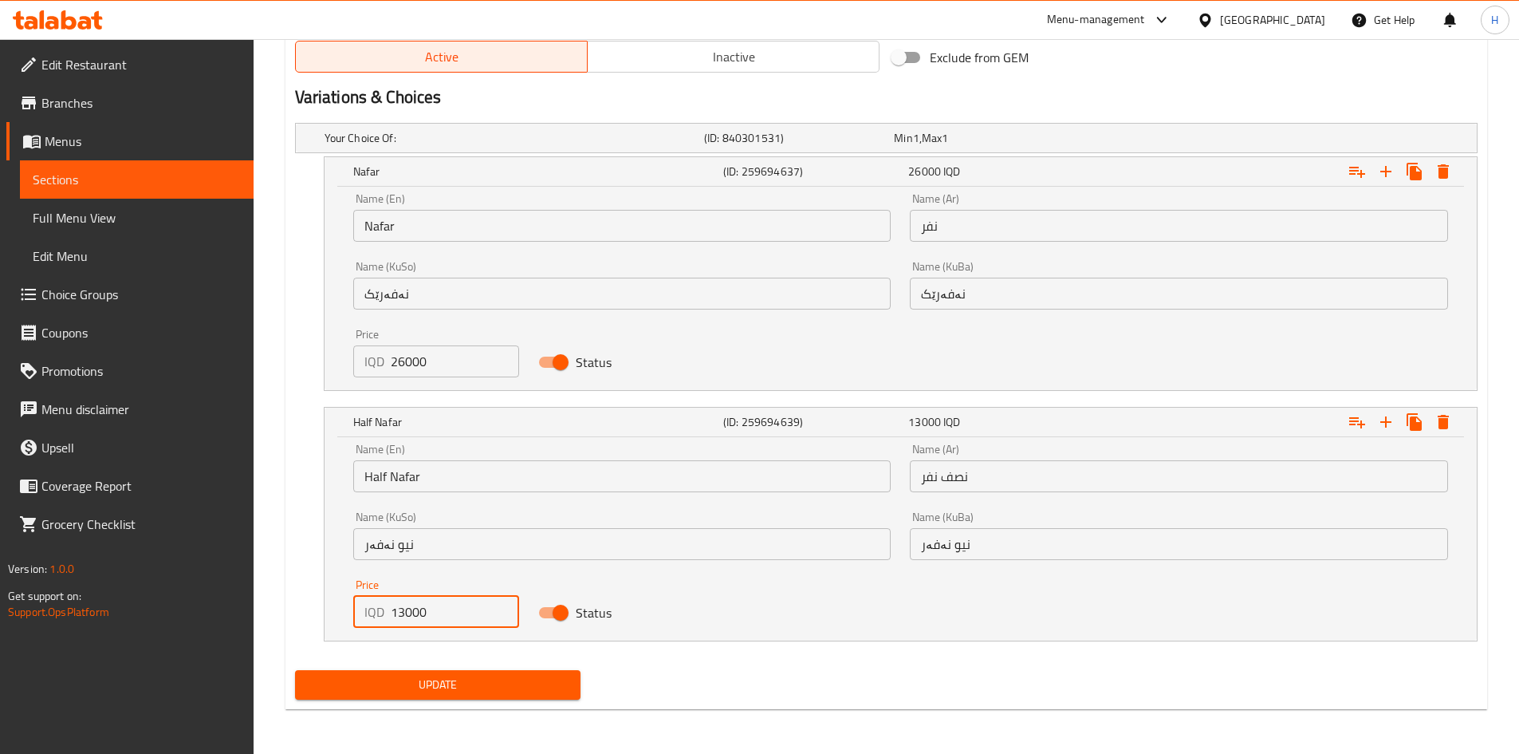
type input "13000"
click at [445, 700] on div "Update" at bounding box center [438, 685] width 299 height 42
click at [447, 691] on span "Update" at bounding box center [438, 685] width 261 height 20
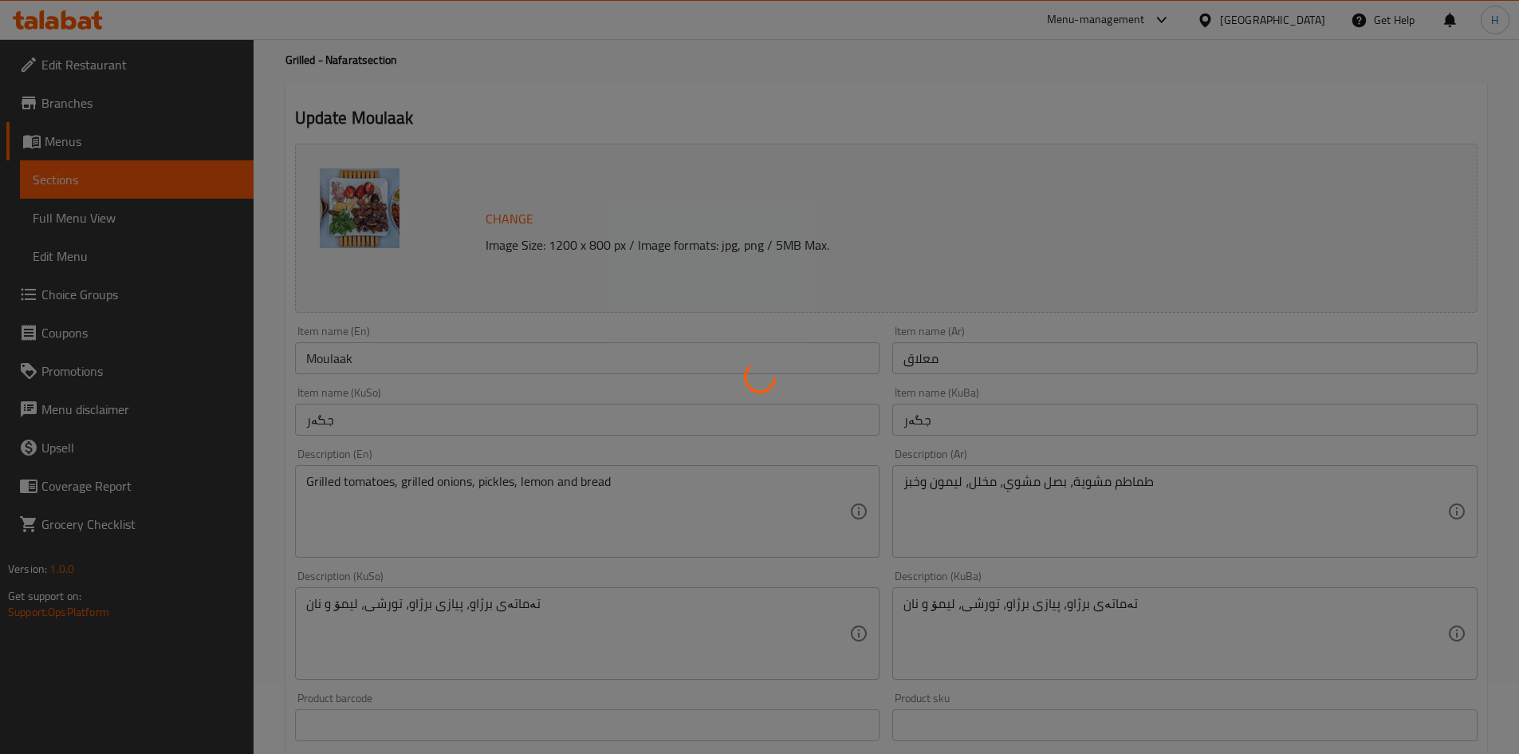
scroll to position [0, 0]
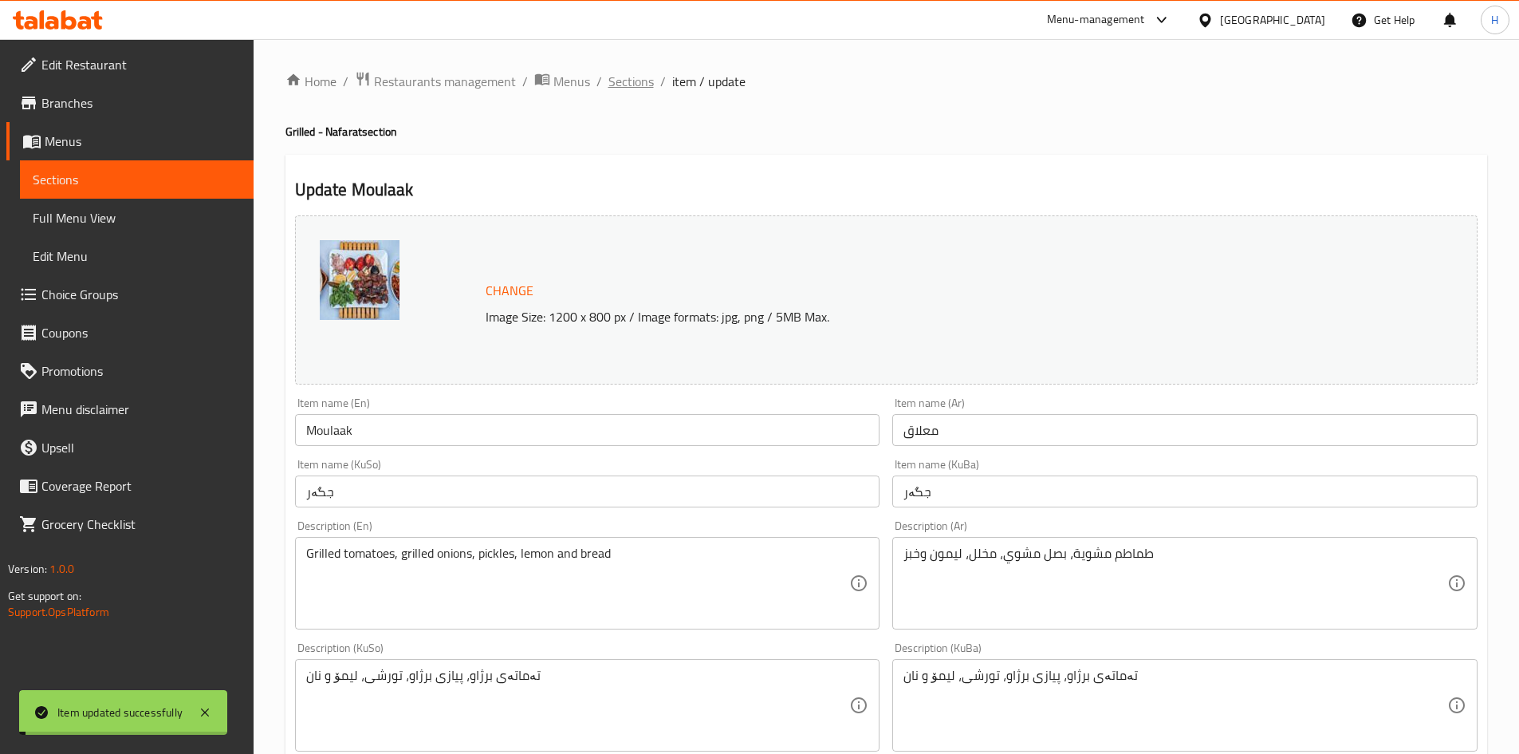
click at [637, 87] on span "Sections" at bounding box center [631, 81] width 45 height 19
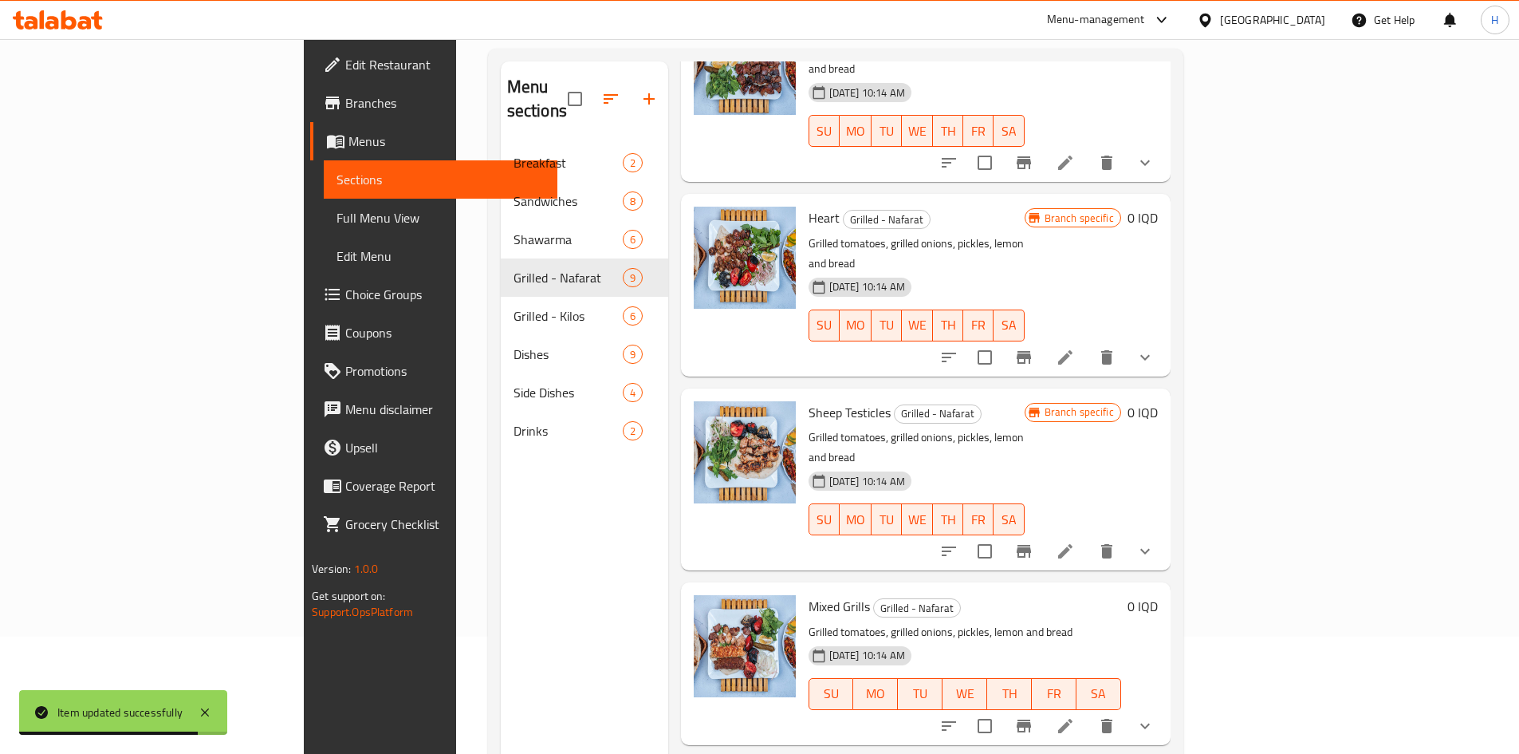
scroll to position [223, 0]
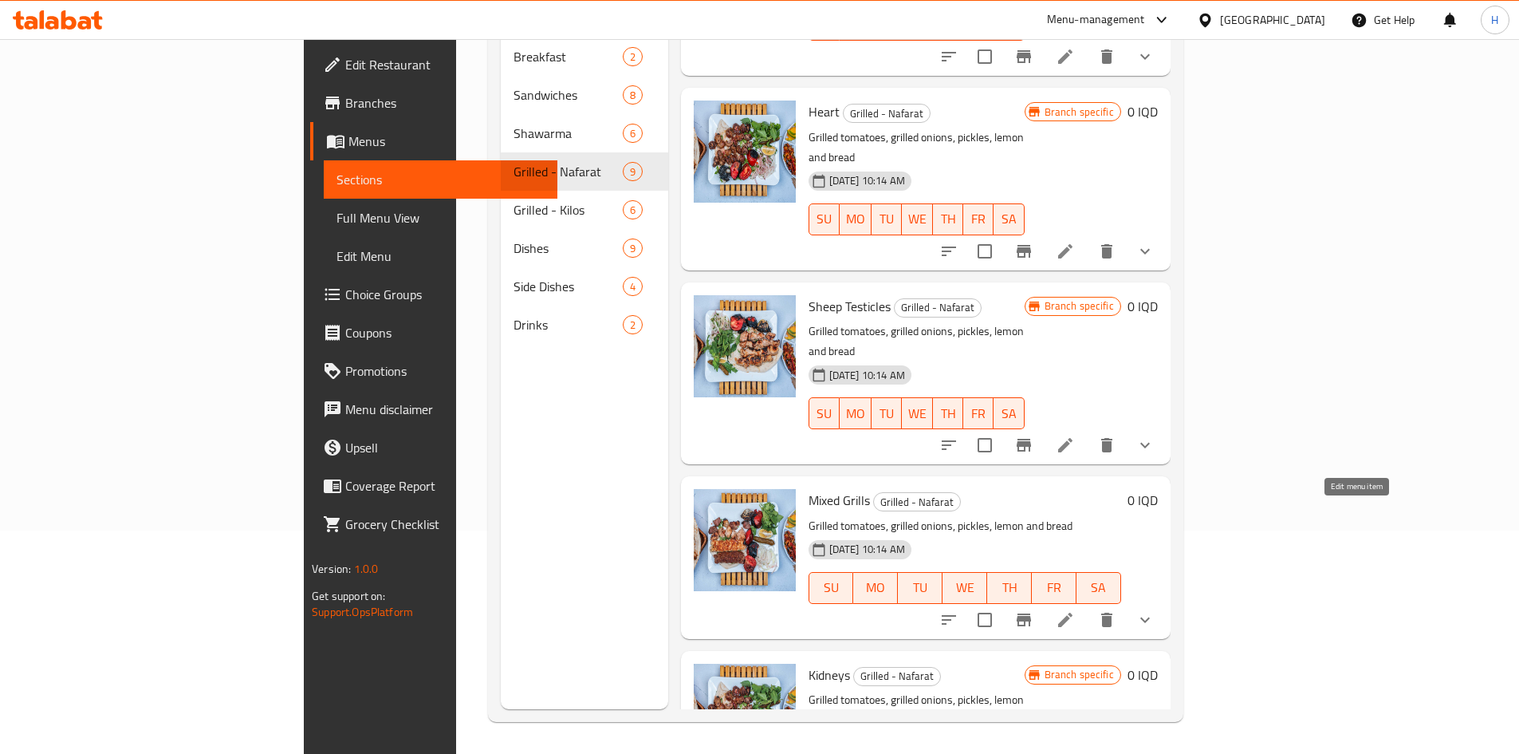
click at [1075, 610] on icon at bounding box center [1065, 619] width 19 height 19
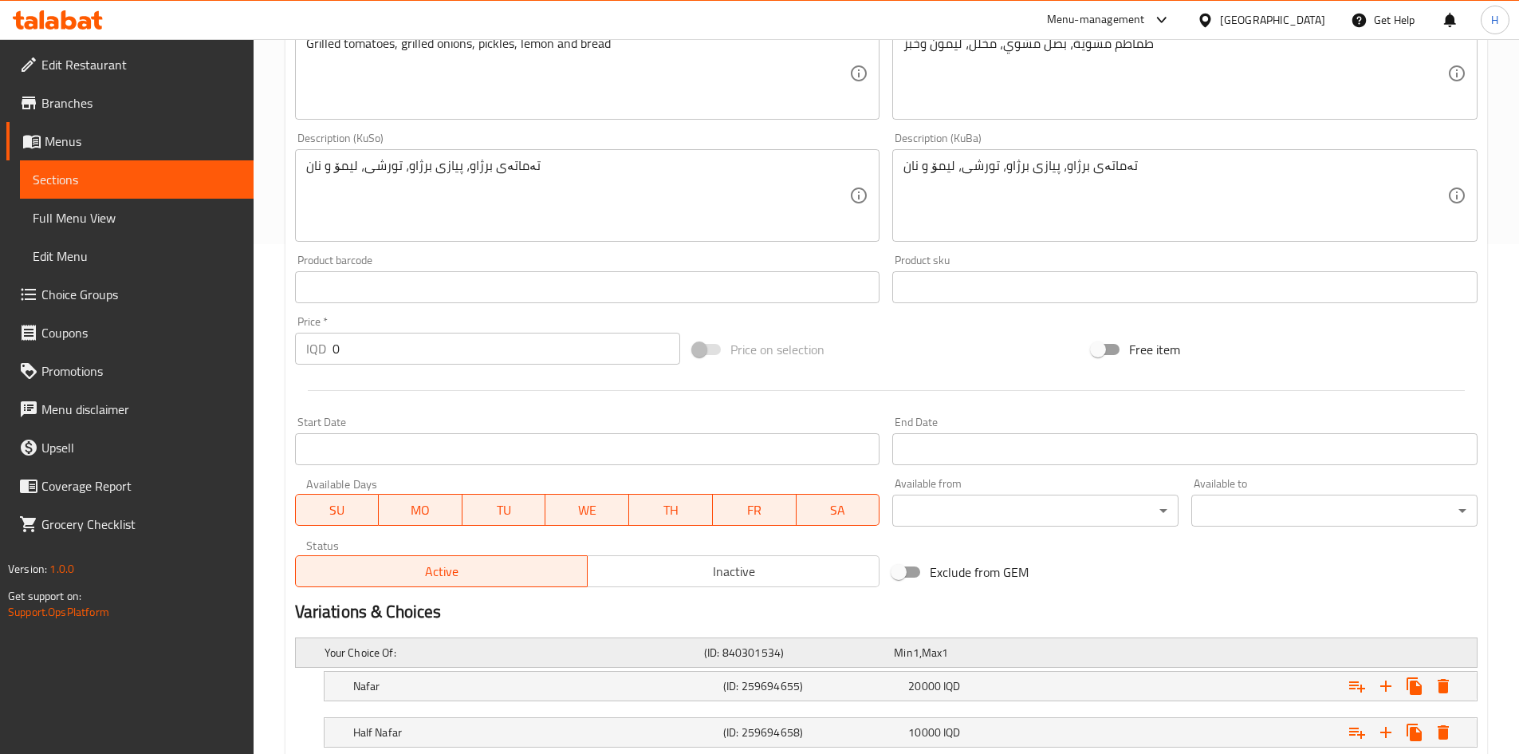
scroll to position [616, 0]
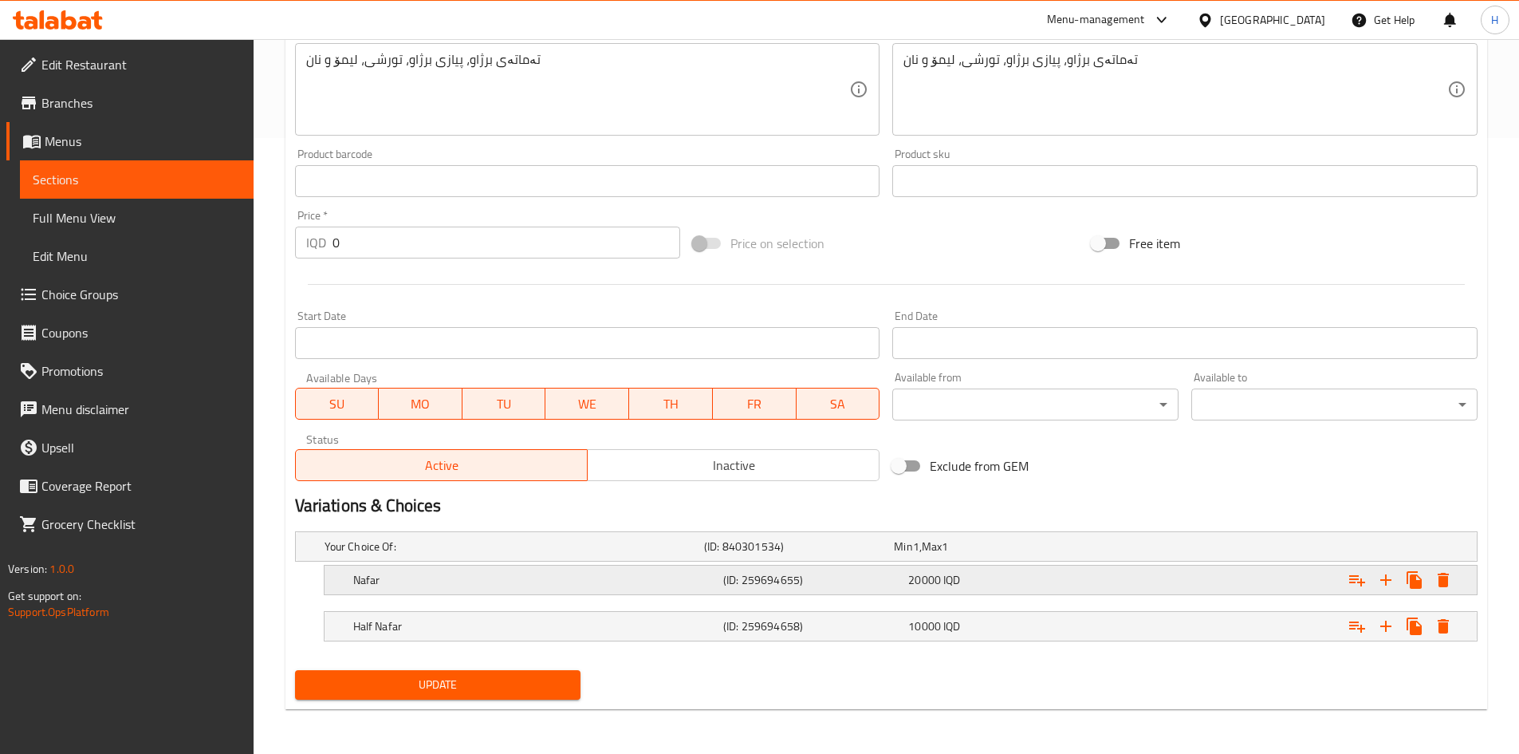
click at [447, 588] on div "Nafar" at bounding box center [535, 580] width 370 height 22
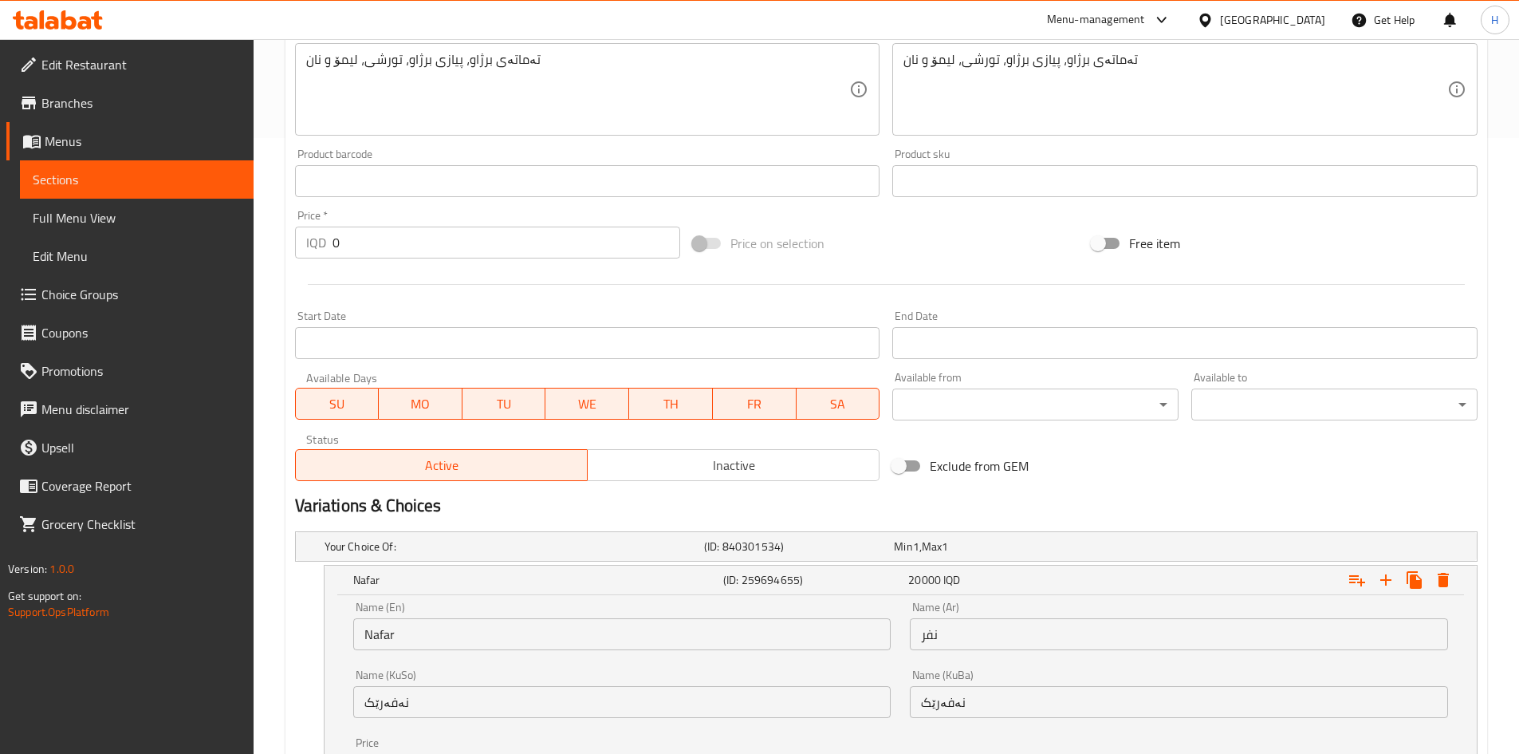
scroll to position [820, 0]
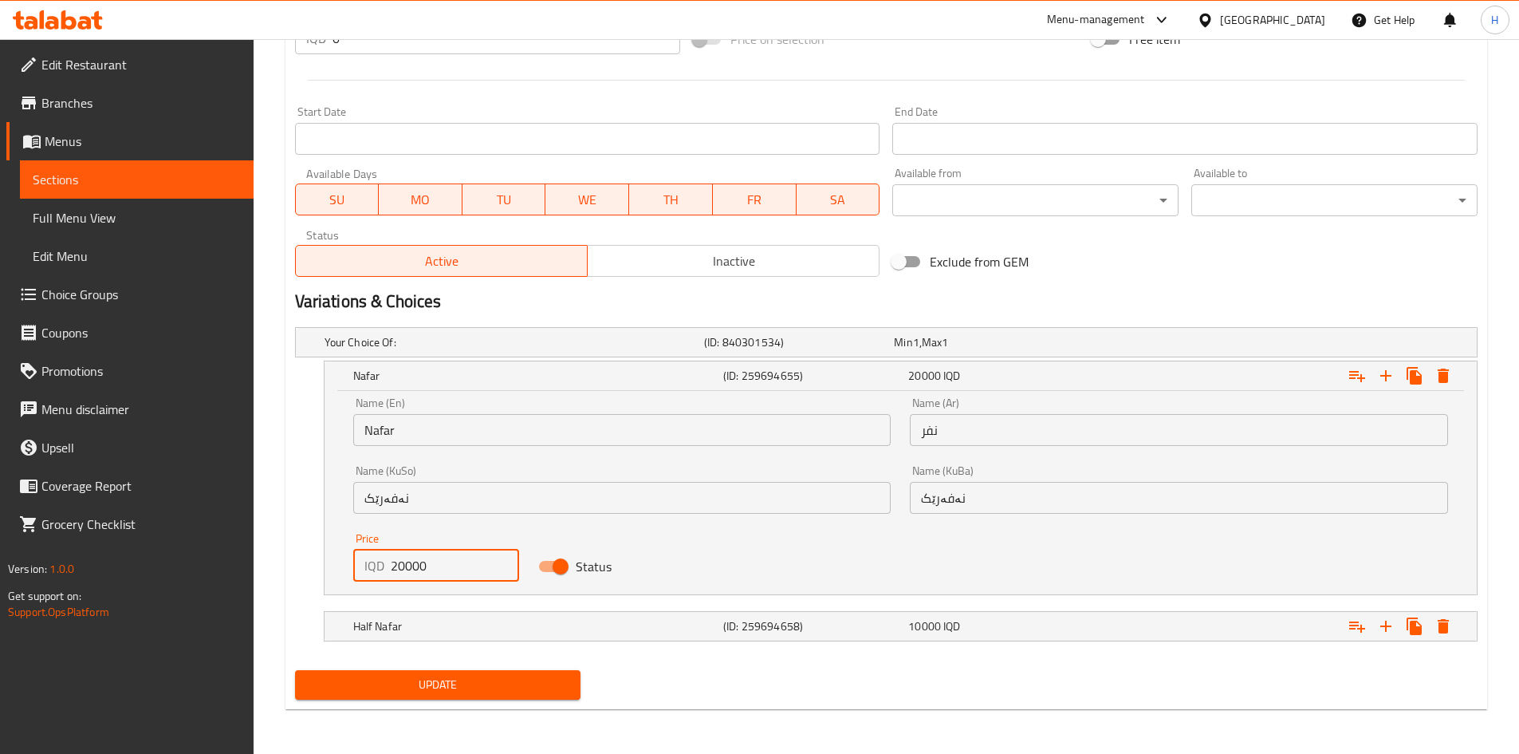
drag, startPoint x: 408, startPoint y: 568, endPoint x: 375, endPoint y: 570, distance: 32.7
click at [375, 570] on div "IQD 20000 Price" at bounding box center [436, 566] width 167 height 32
type input "26000"
click at [424, 629] on h5 "Half Nafar" at bounding box center [535, 626] width 364 height 16
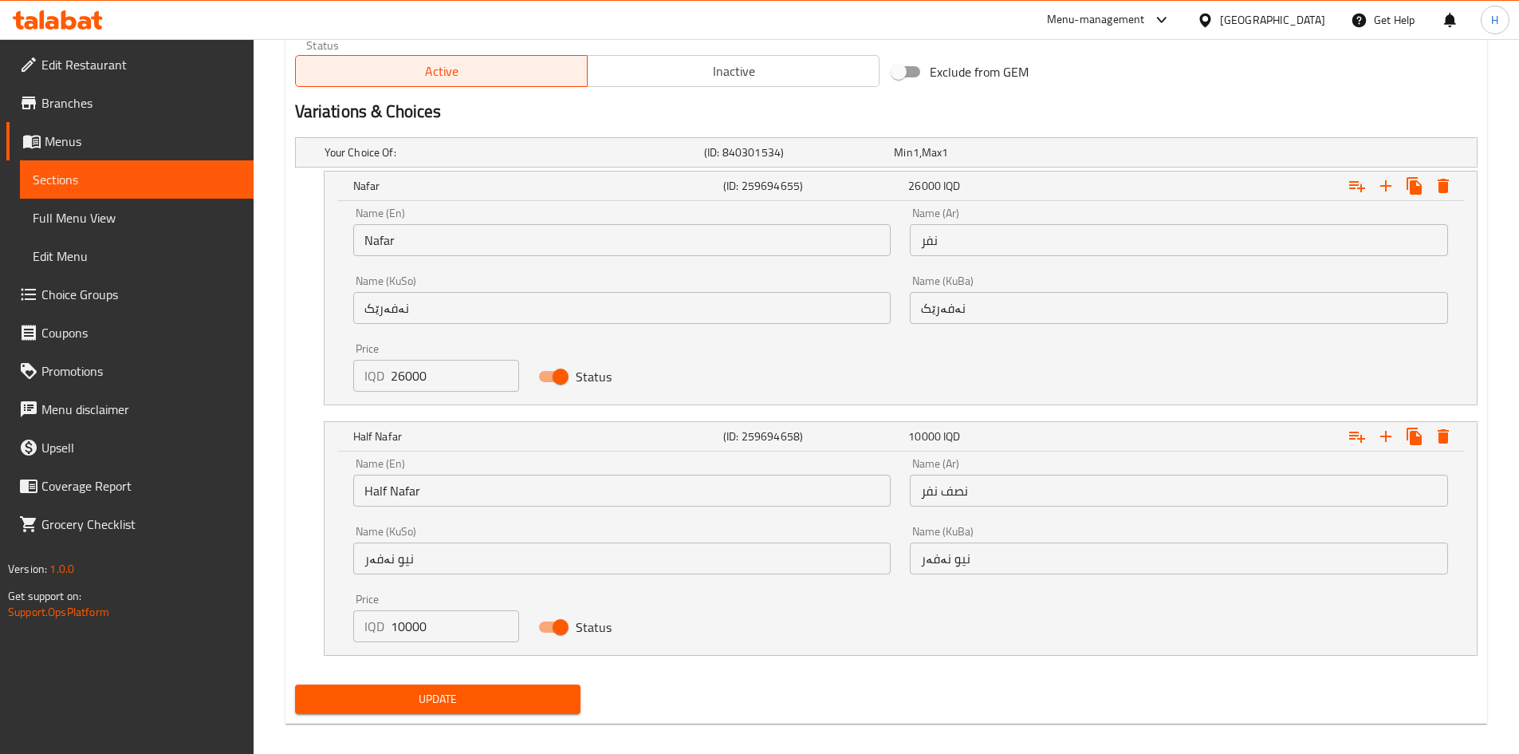
scroll to position [1018, 0]
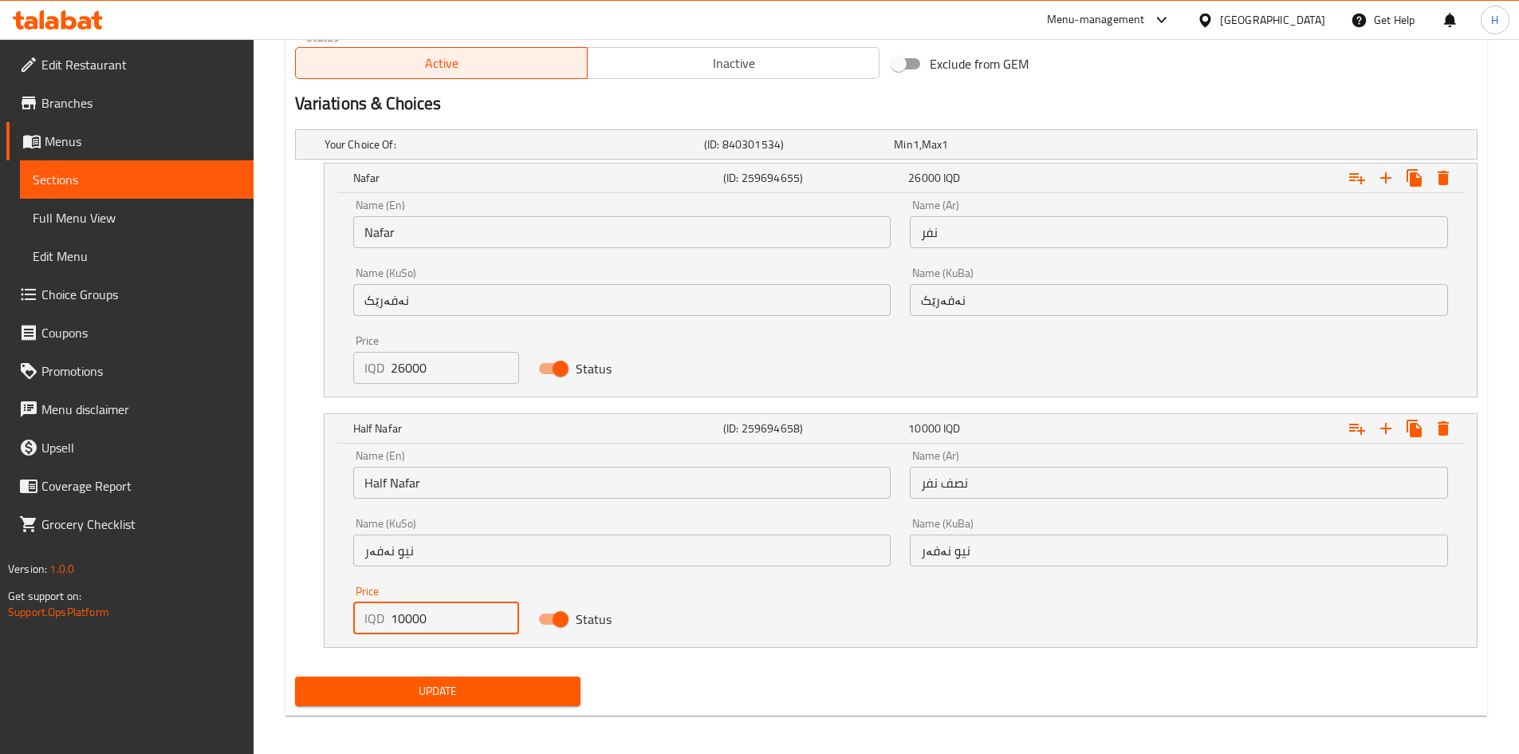
drag, startPoint x: 405, startPoint y: 621, endPoint x: 367, endPoint y: 621, distance: 38.3
click at [367, 621] on div "IQD 10000 Price" at bounding box center [436, 618] width 167 height 32
type input "13000"
click at [437, 695] on span "Update" at bounding box center [438, 691] width 261 height 20
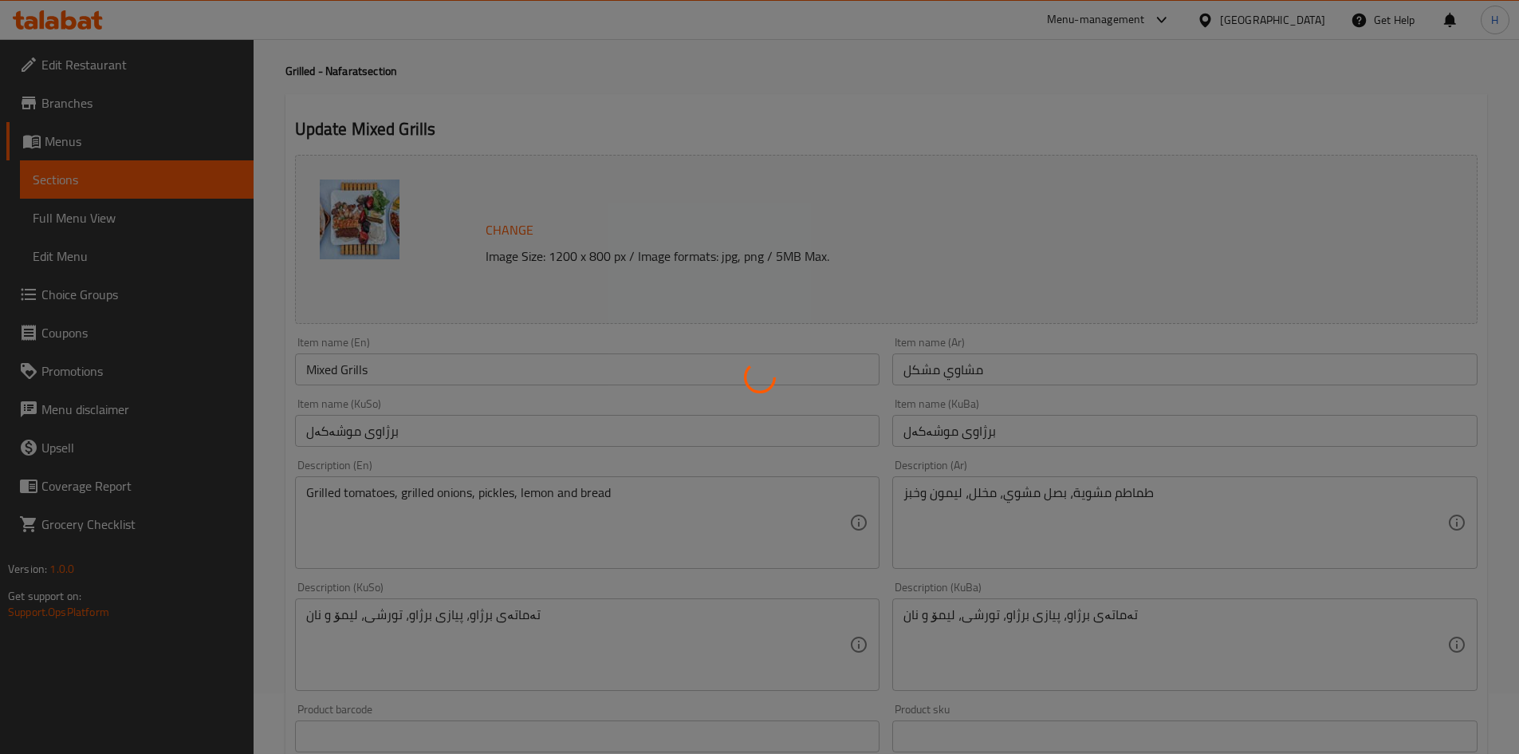
scroll to position [0, 0]
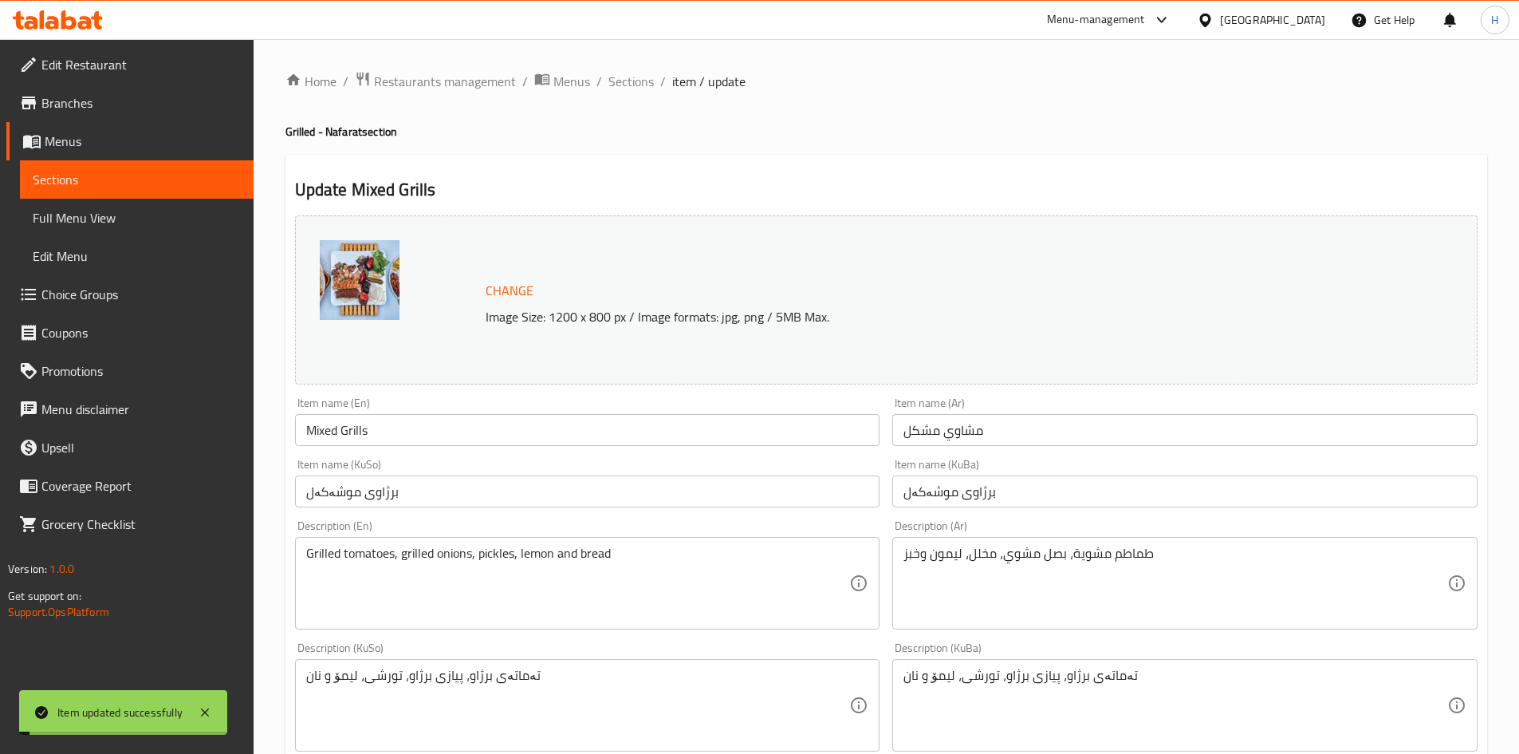
click at [630, 91] on span "Sections" at bounding box center [631, 81] width 45 height 19
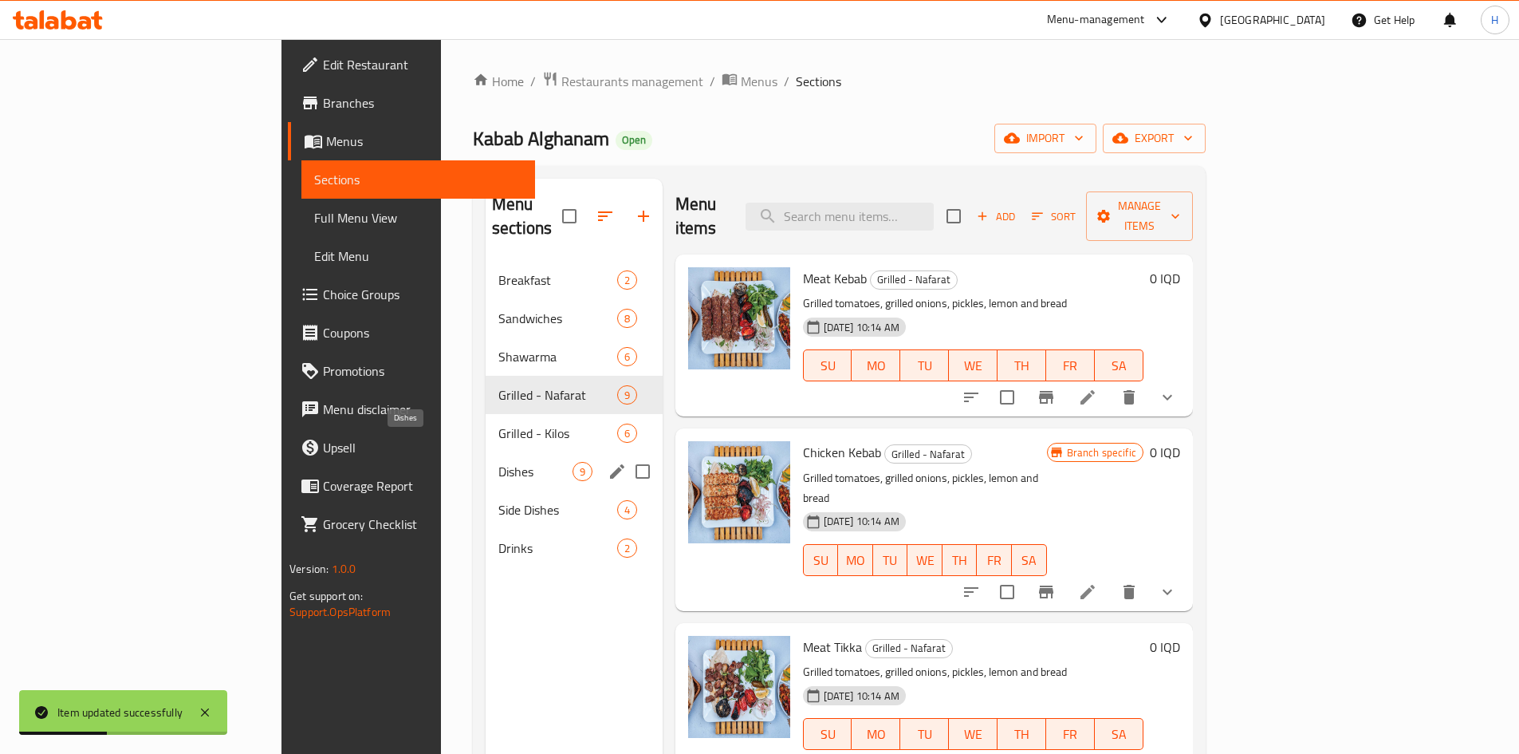
drag, startPoint x: 353, startPoint y: 454, endPoint x: 377, endPoint y: 450, distance: 25.0
click at [499, 462] on span "Dishes" at bounding box center [536, 471] width 74 height 19
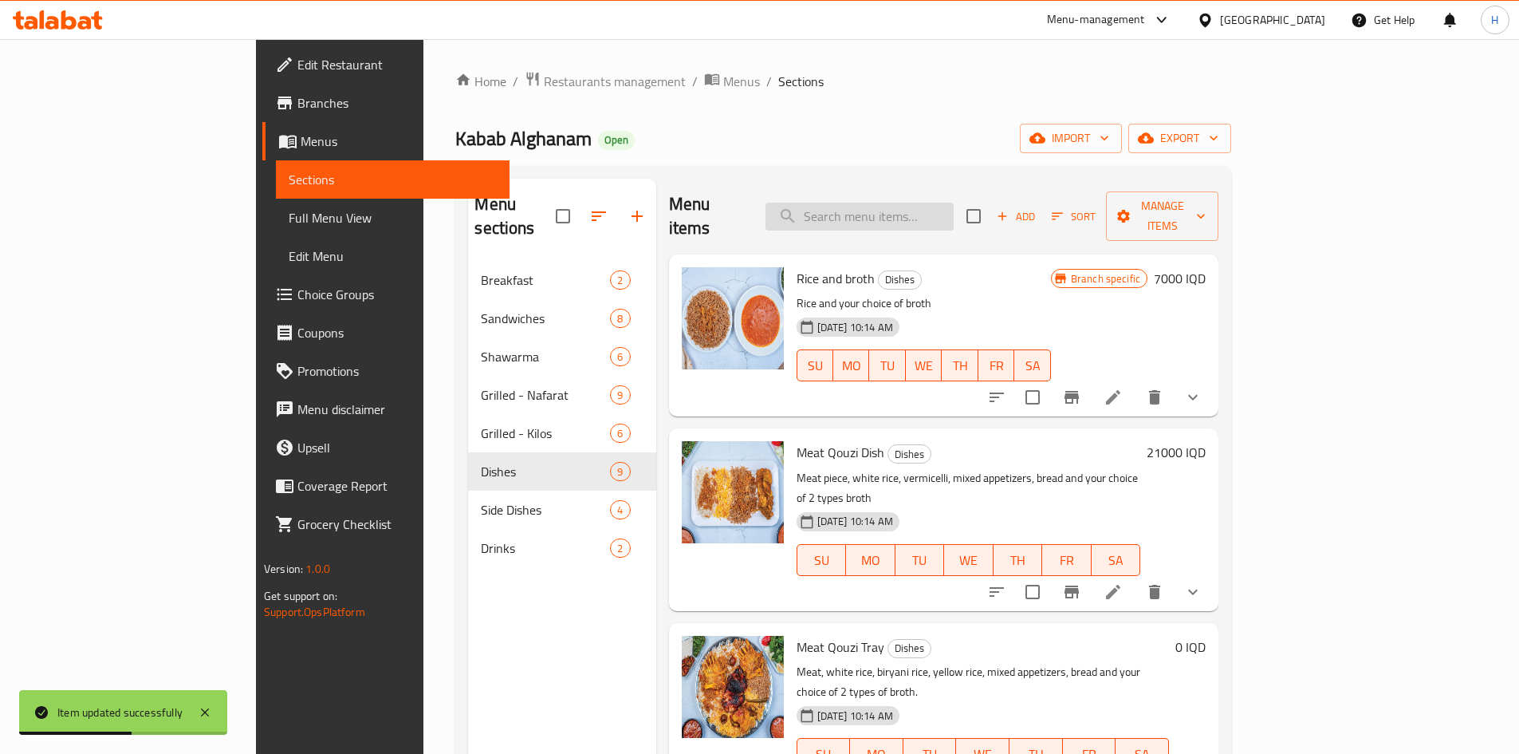
click at [945, 211] on input "search" at bounding box center [860, 217] width 188 height 28
type input "r"
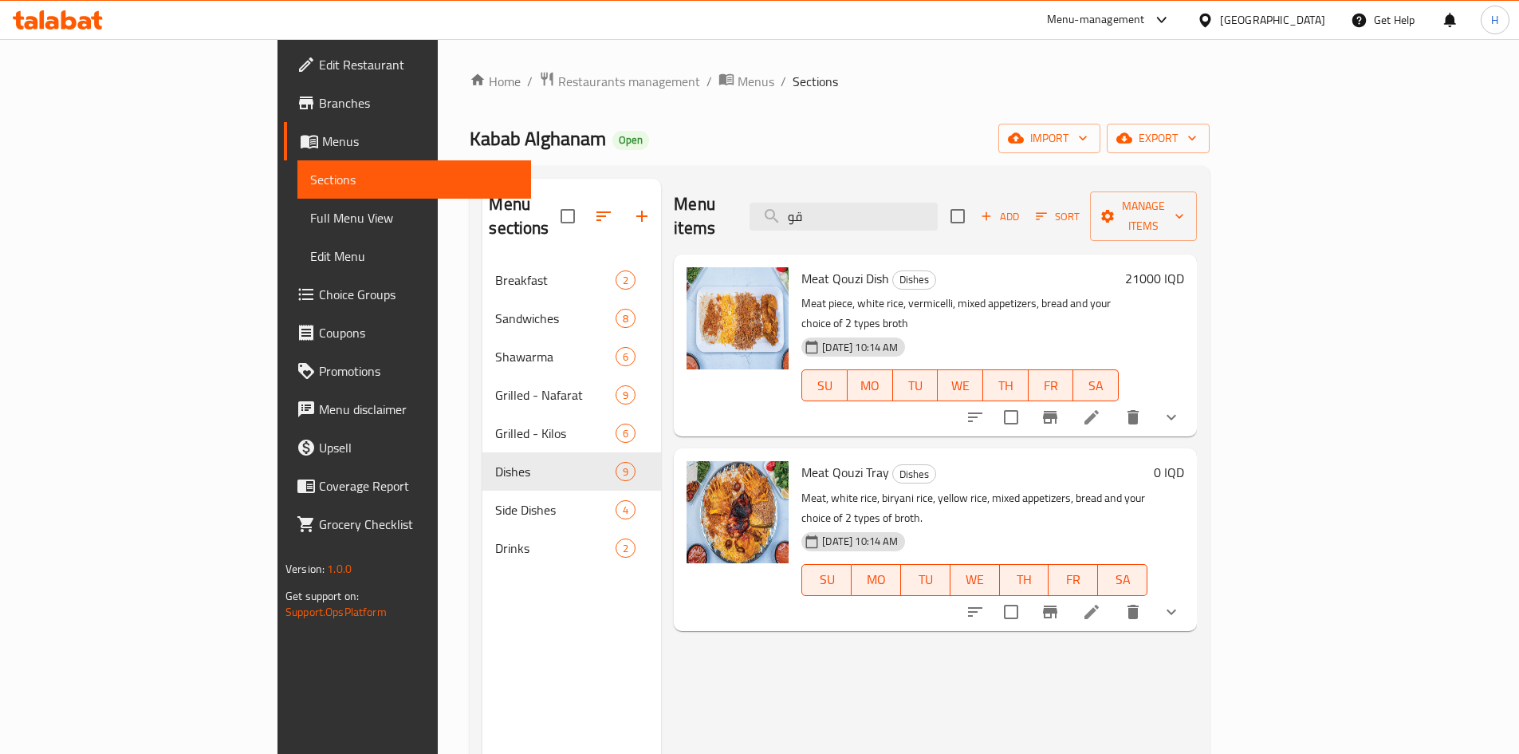
type input "قو"
click at [1191, 398] on button "show more" at bounding box center [1172, 417] width 38 height 38
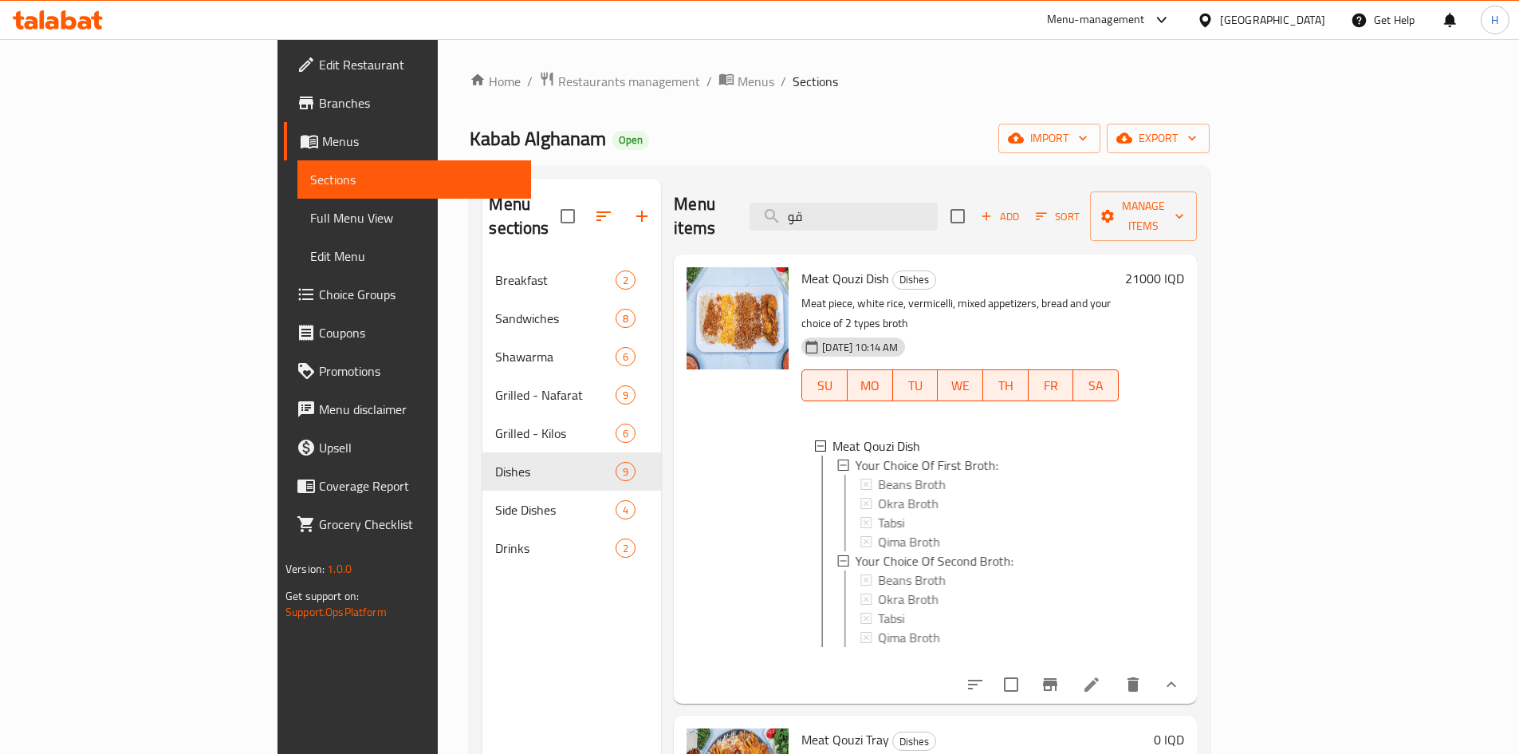
click at [1184, 370] on div "21000 IQD" at bounding box center [1151, 479] width 65 height 424
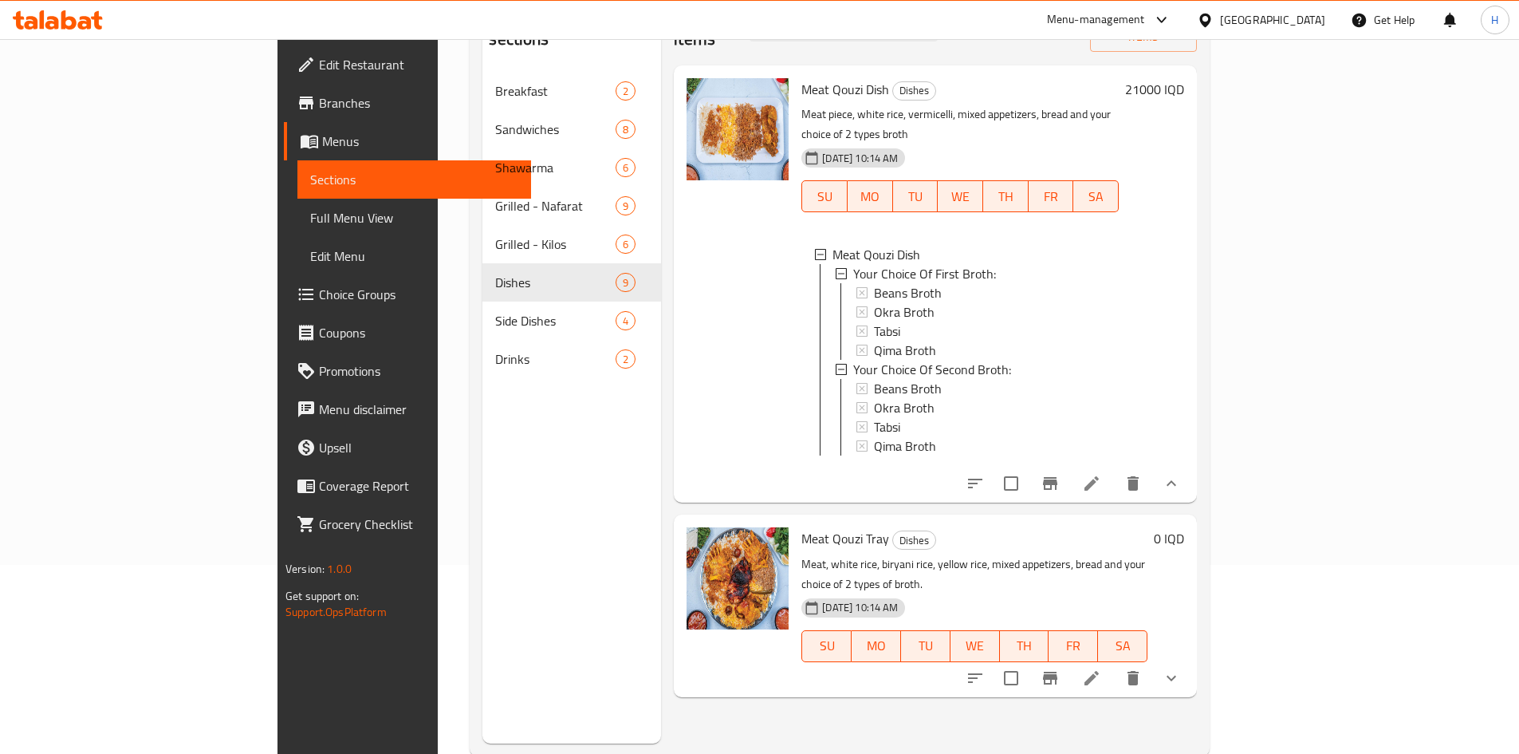
scroll to position [223, 0]
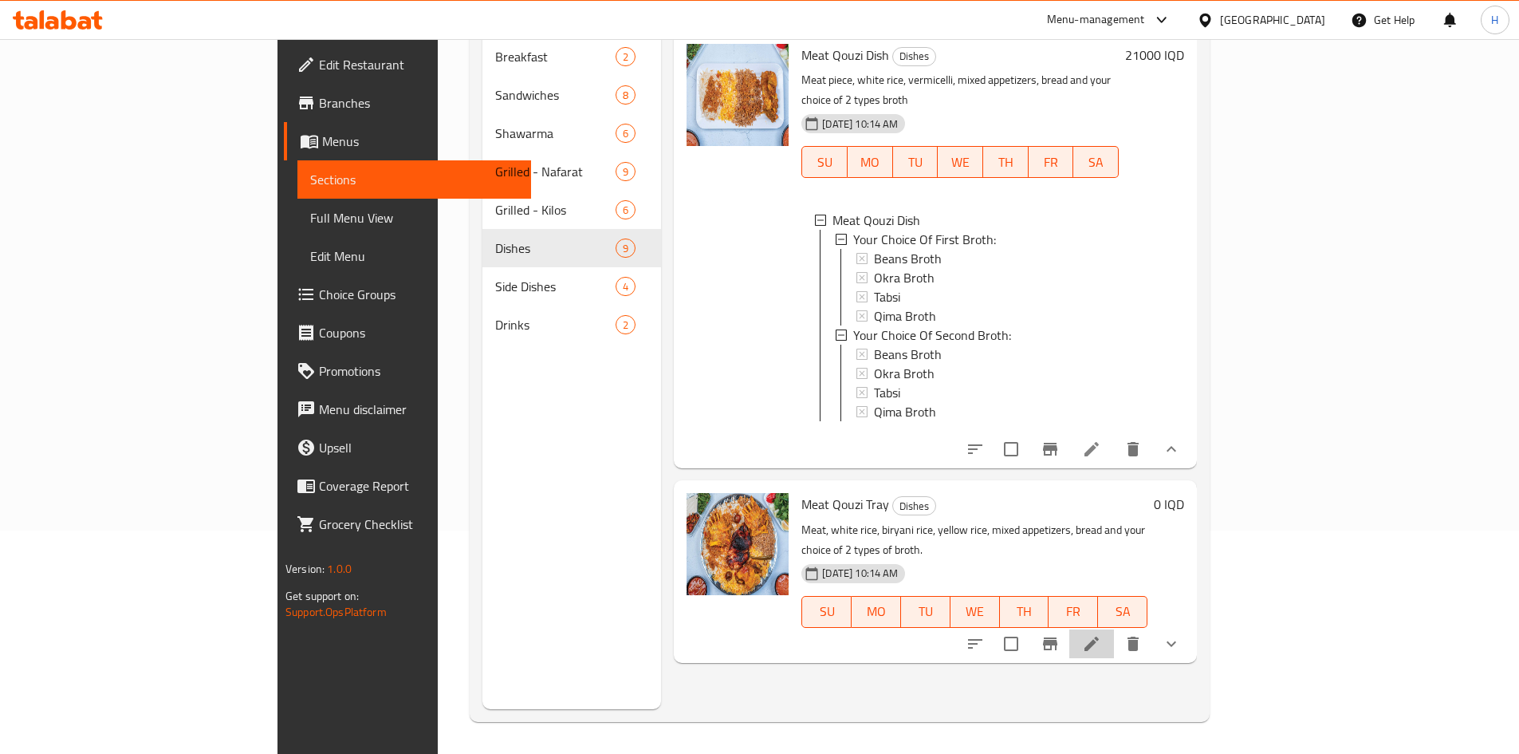
click at [1114, 629] on li at bounding box center [1092, 643] width 45 height 29
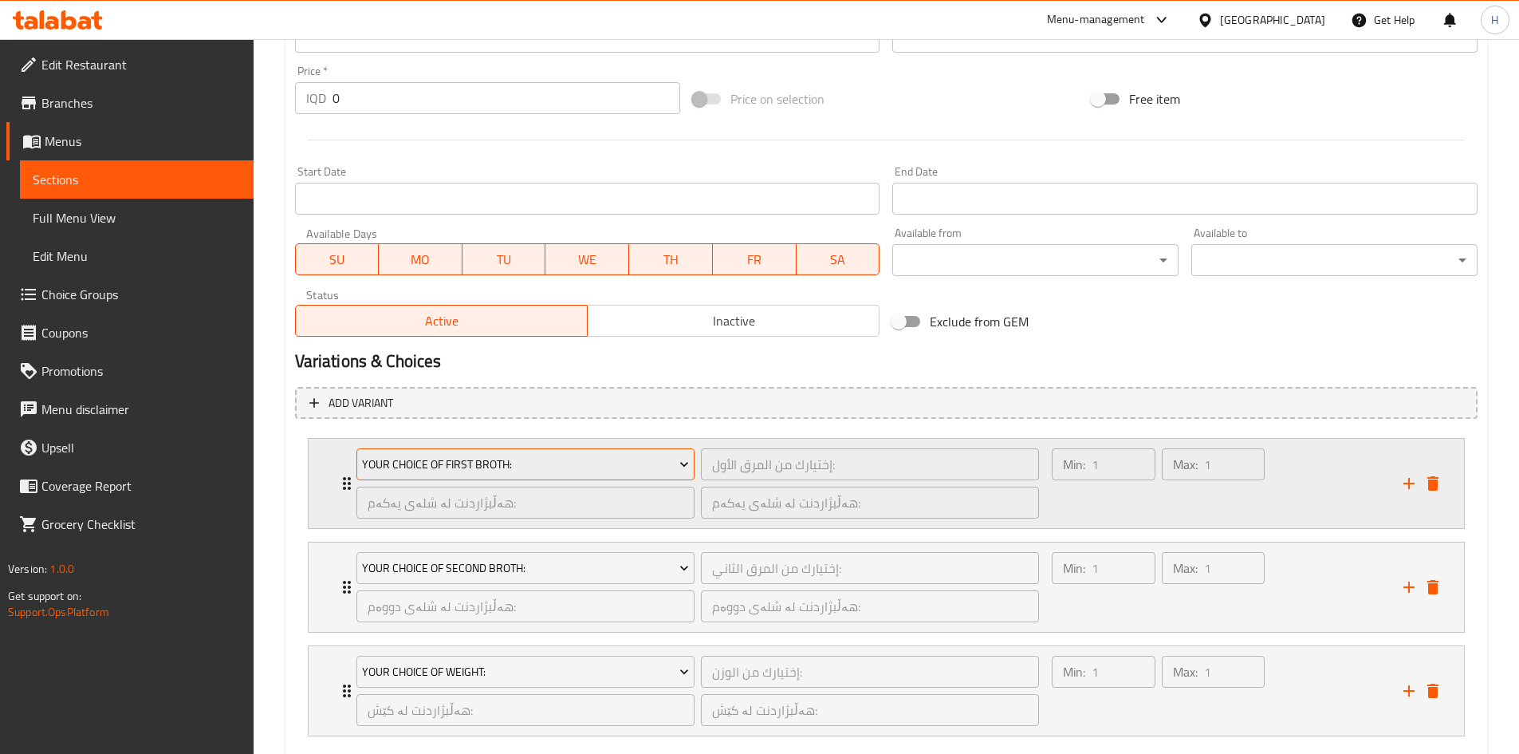
scroll to position [852, 0]
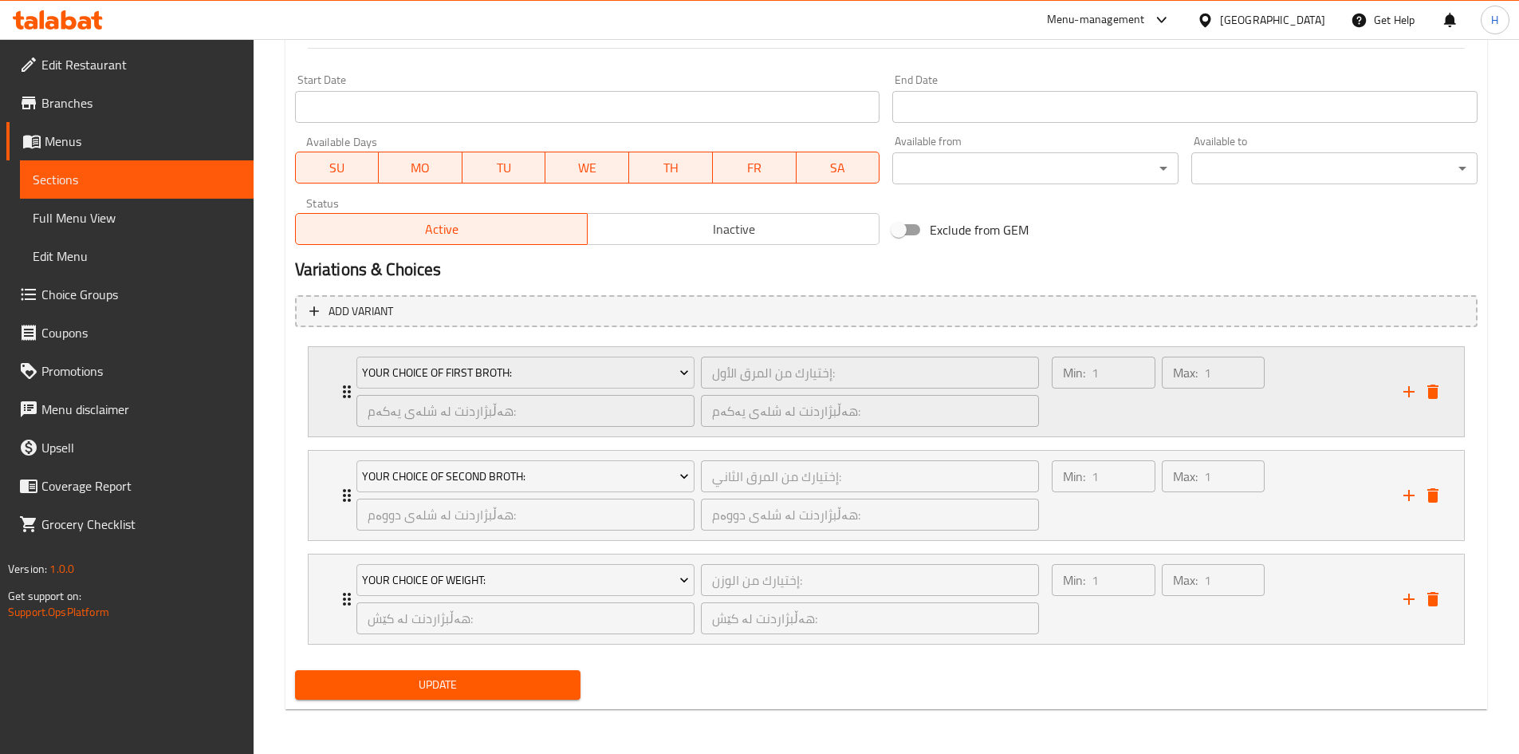
click at [325, 388] on div "Your Choice Of First Broth: إختيارك من المرق الأول: ​ هەڵبژاردنت لە شلەی یەکەم:…" at bounding box center [887, 391] width 1156 height 89
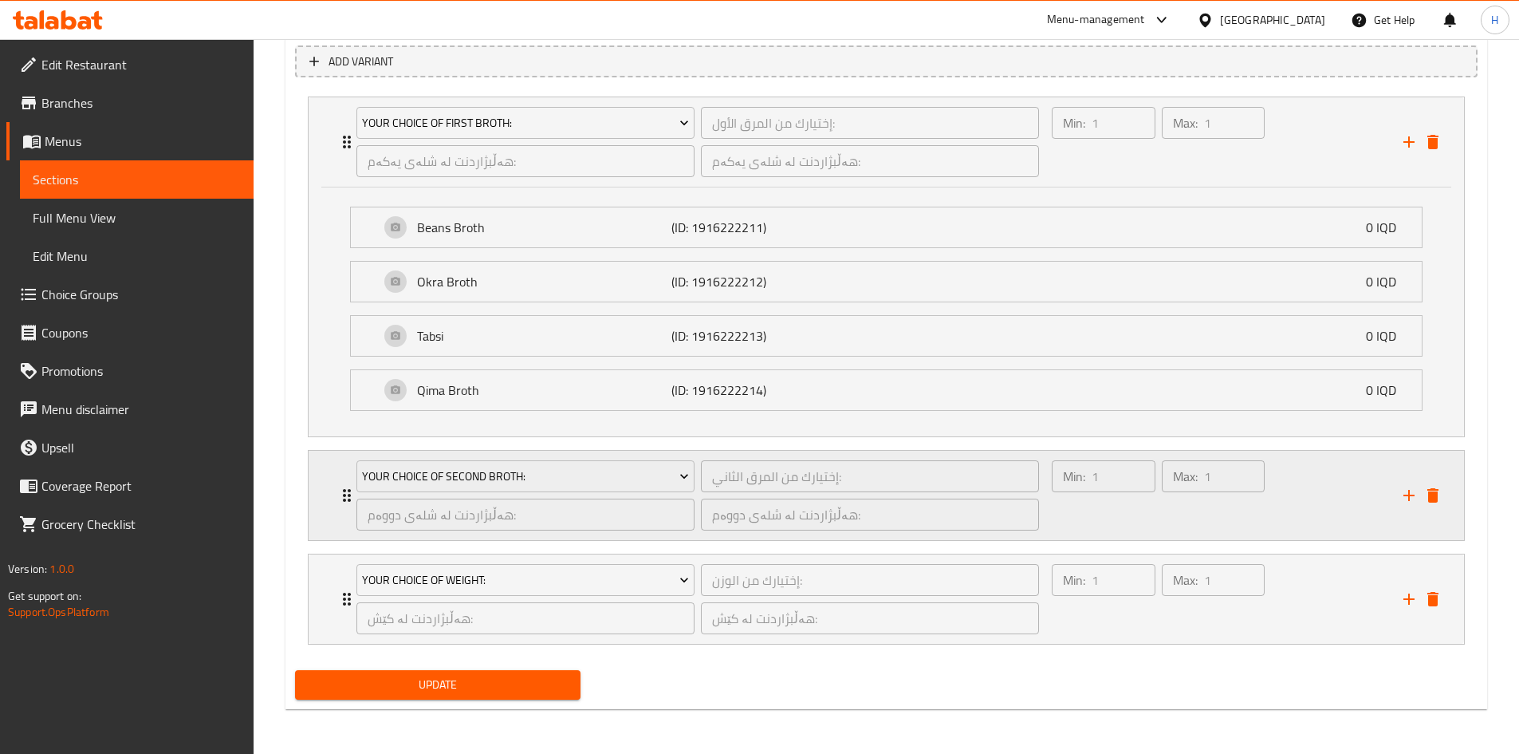
click at [340, 491] on icon "Expand" at bounding box center [346, 495] width 19 height 19
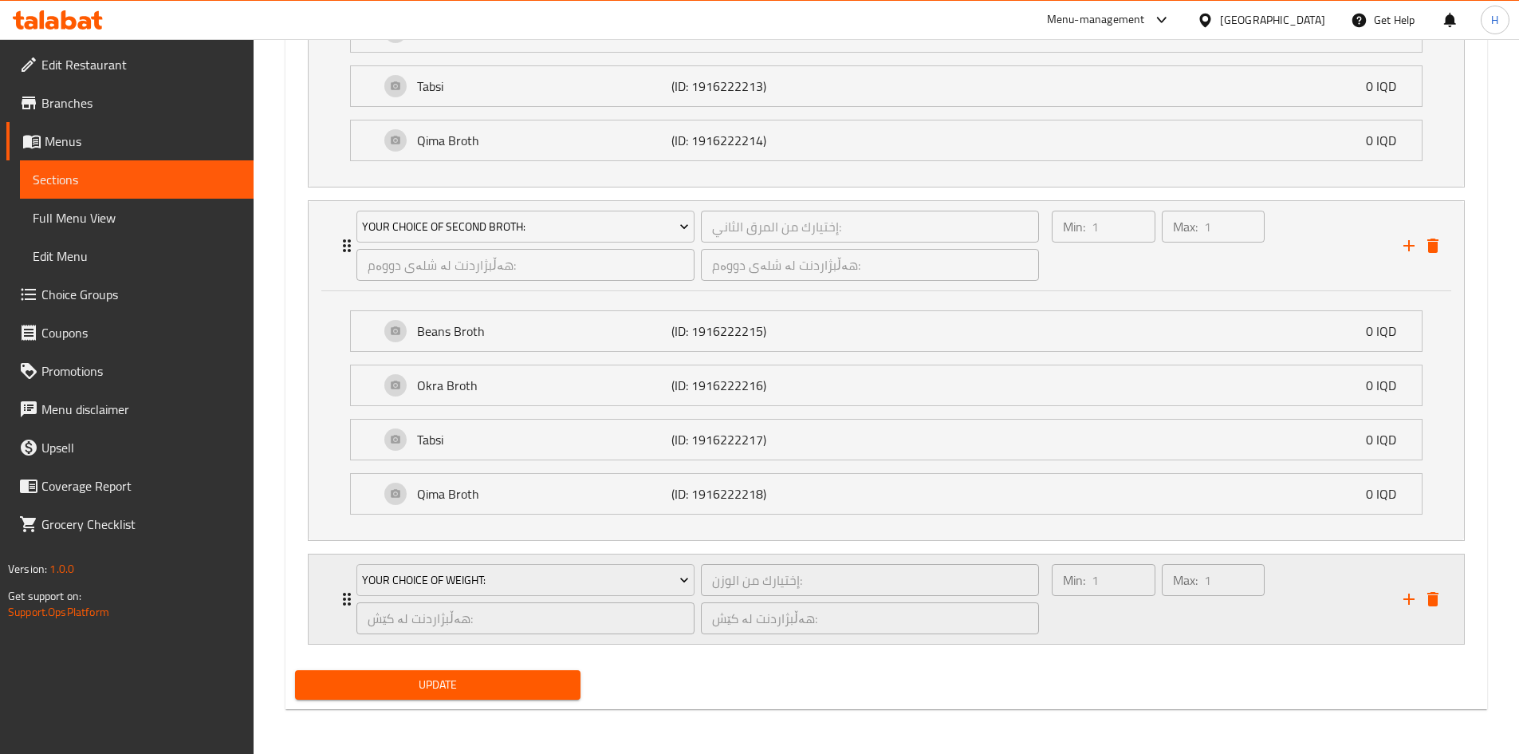
click at [338, 595] on icon "Expand" at bounding box center [346, 598] width 19 height 19
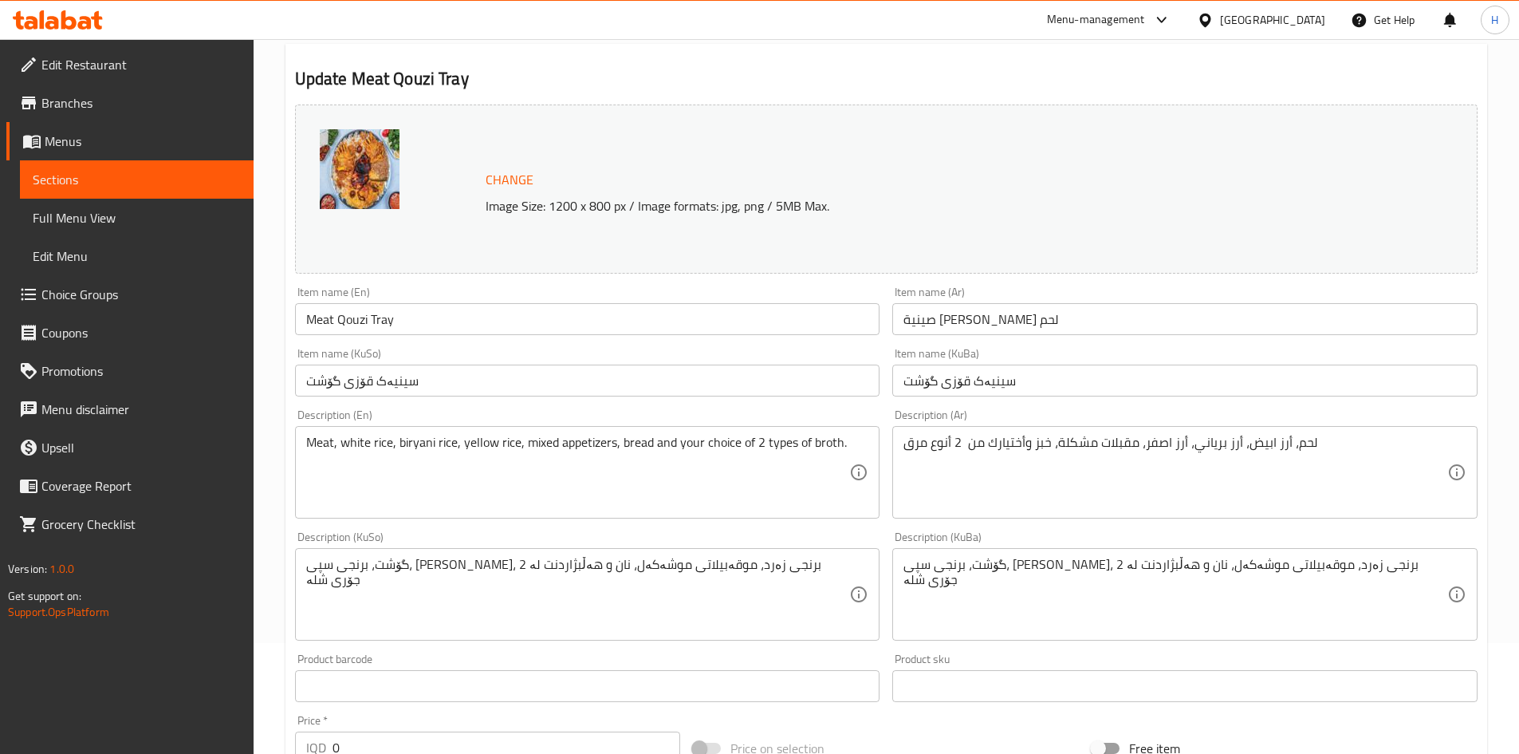
scroll to position [0, 0]
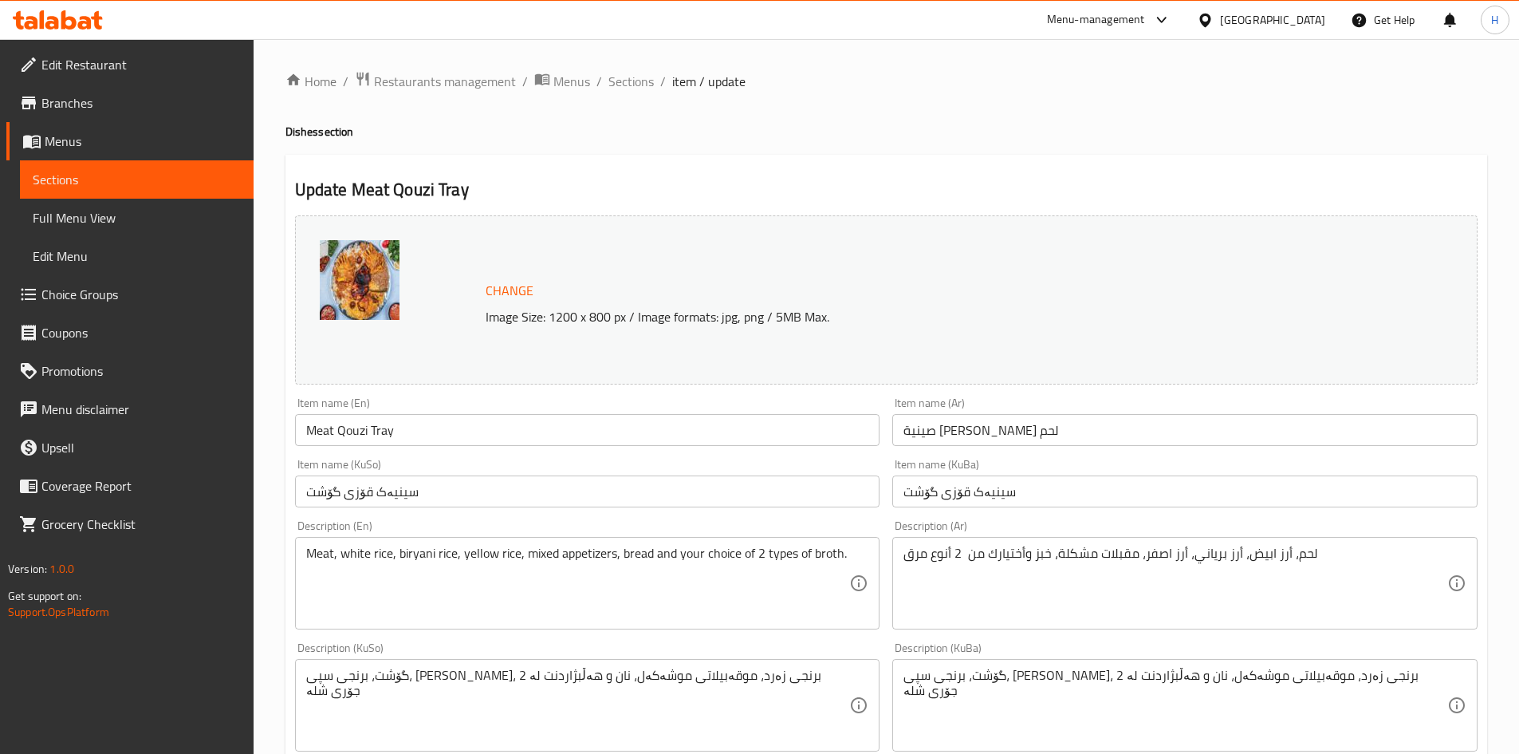
click at [637, 83] on span "Sections" at bounding box center [631, 81] width 45 height 19
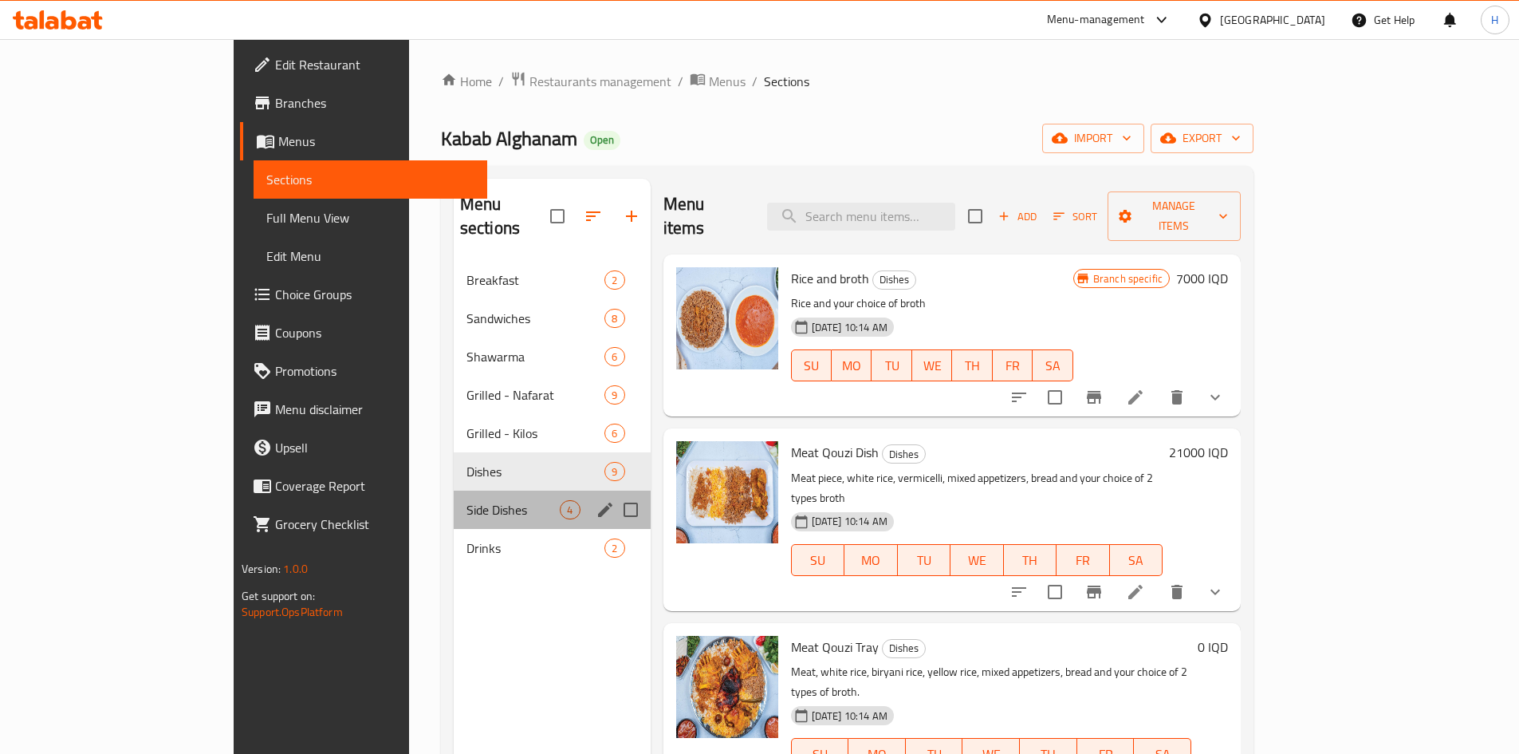
click at [454, 499] on div "Side Dishes 4" at bounding box center [552, 510] width 197 height 38
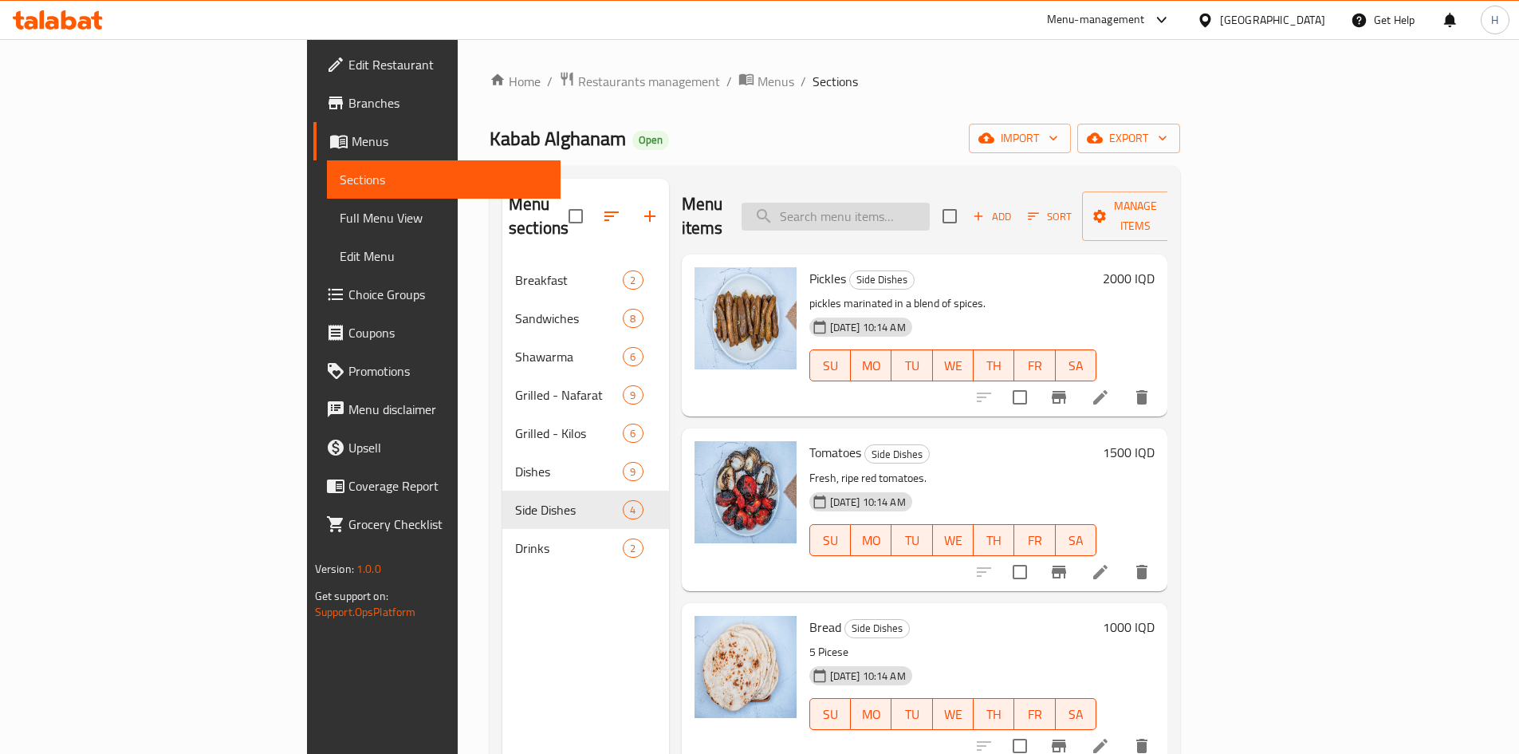
click at [930, 203] on input "search" at bounding box center [836, 217] width 188 height 28
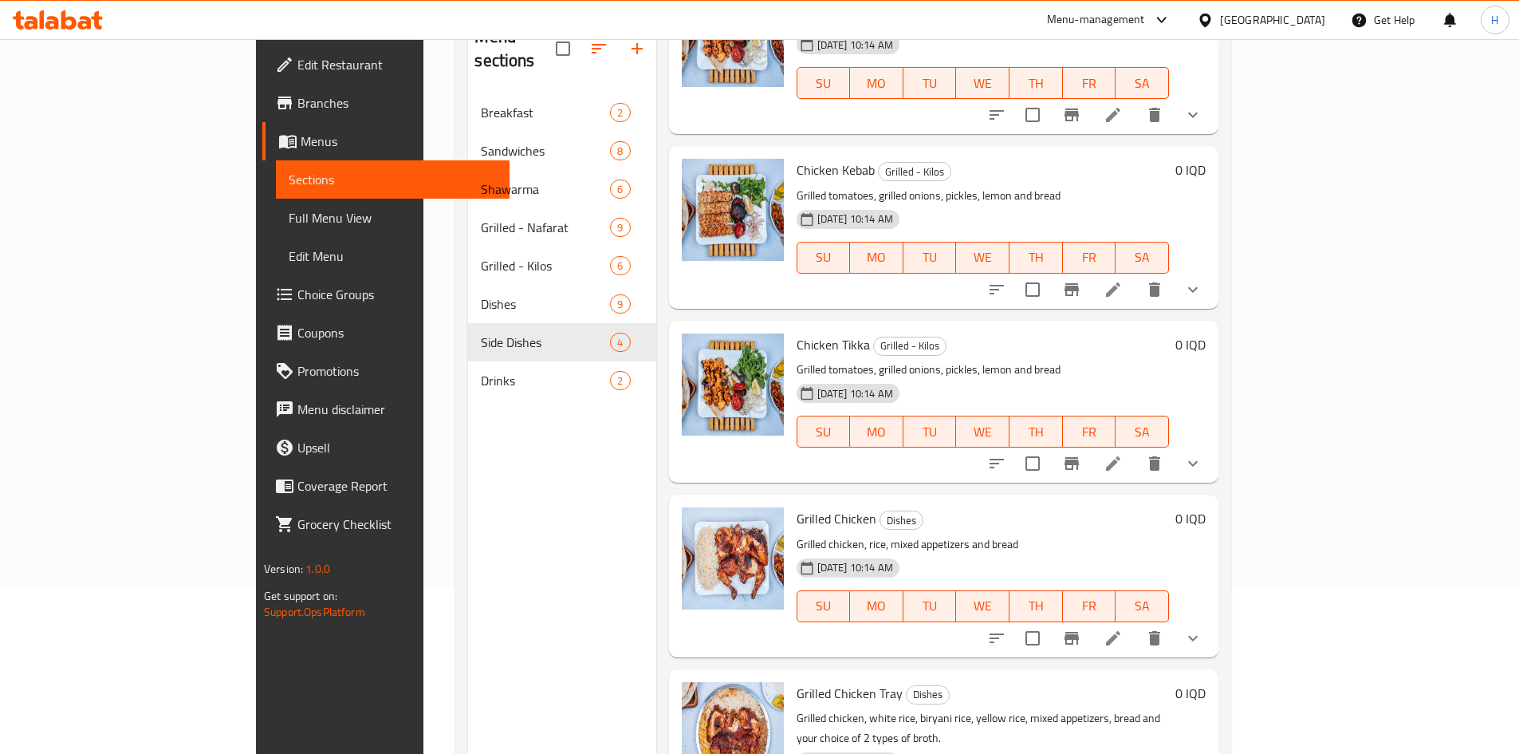
scroll to position [223, 0]
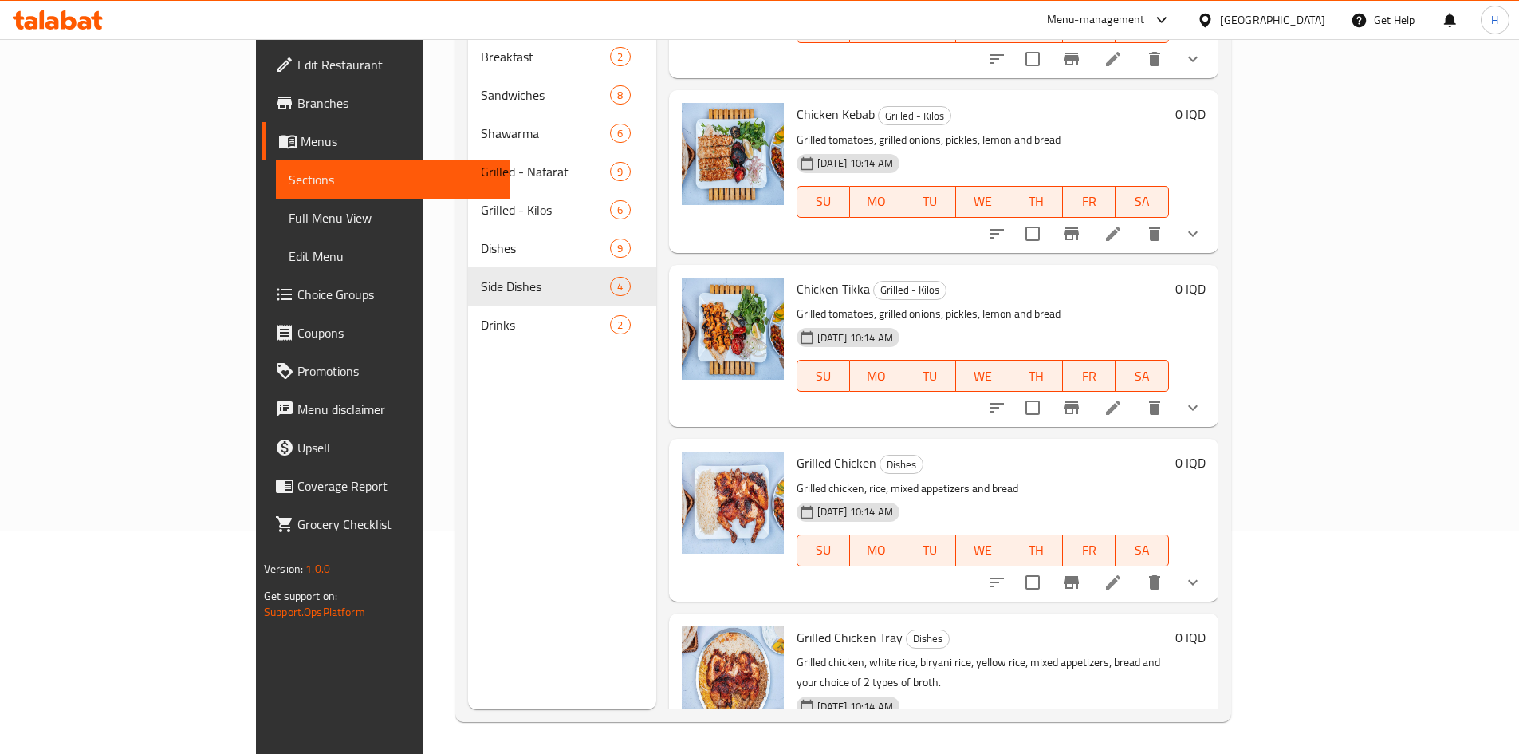
type input "دجاج"
click at [1136, 568] on li at bounding box center [1113, 582] width 45 height 29
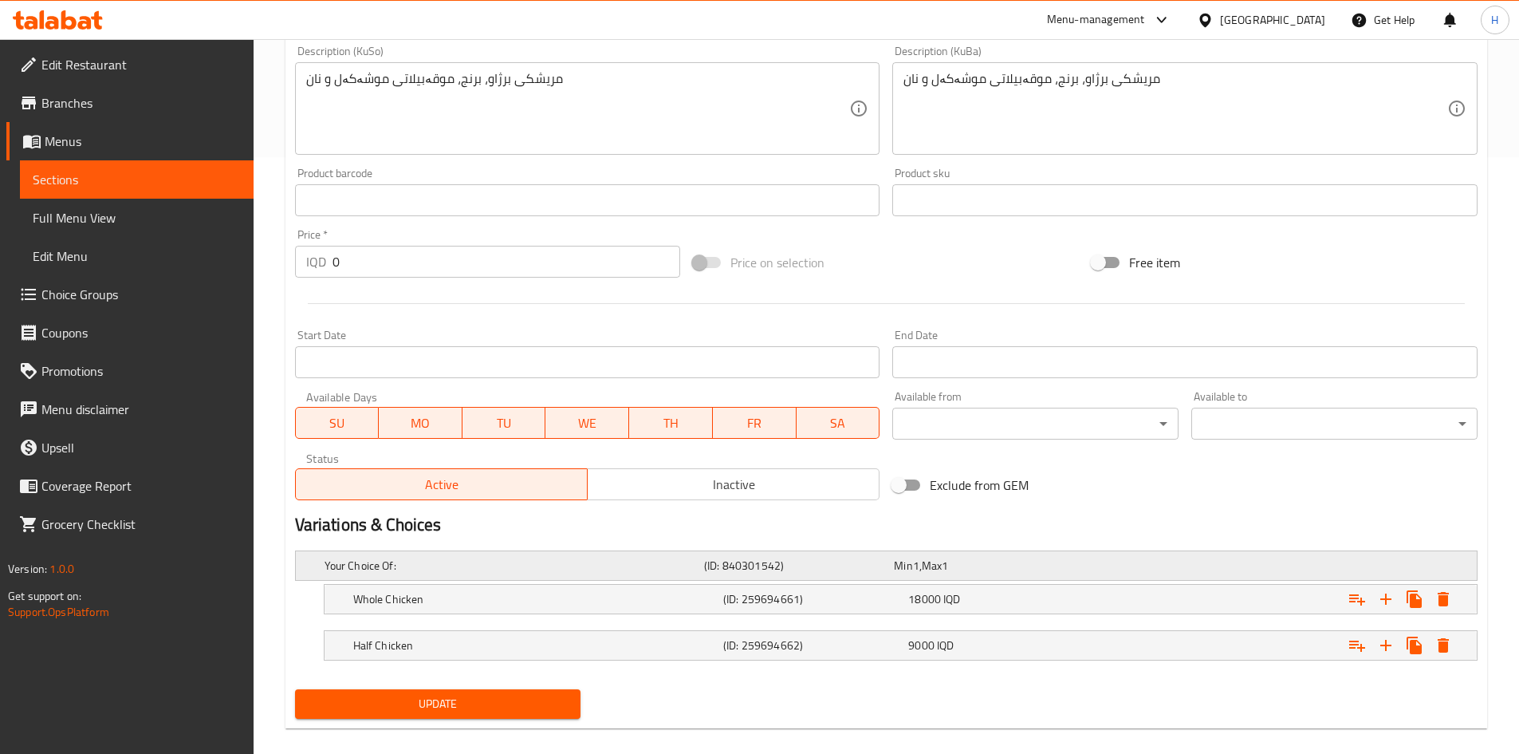
scroll to position [616, 0]
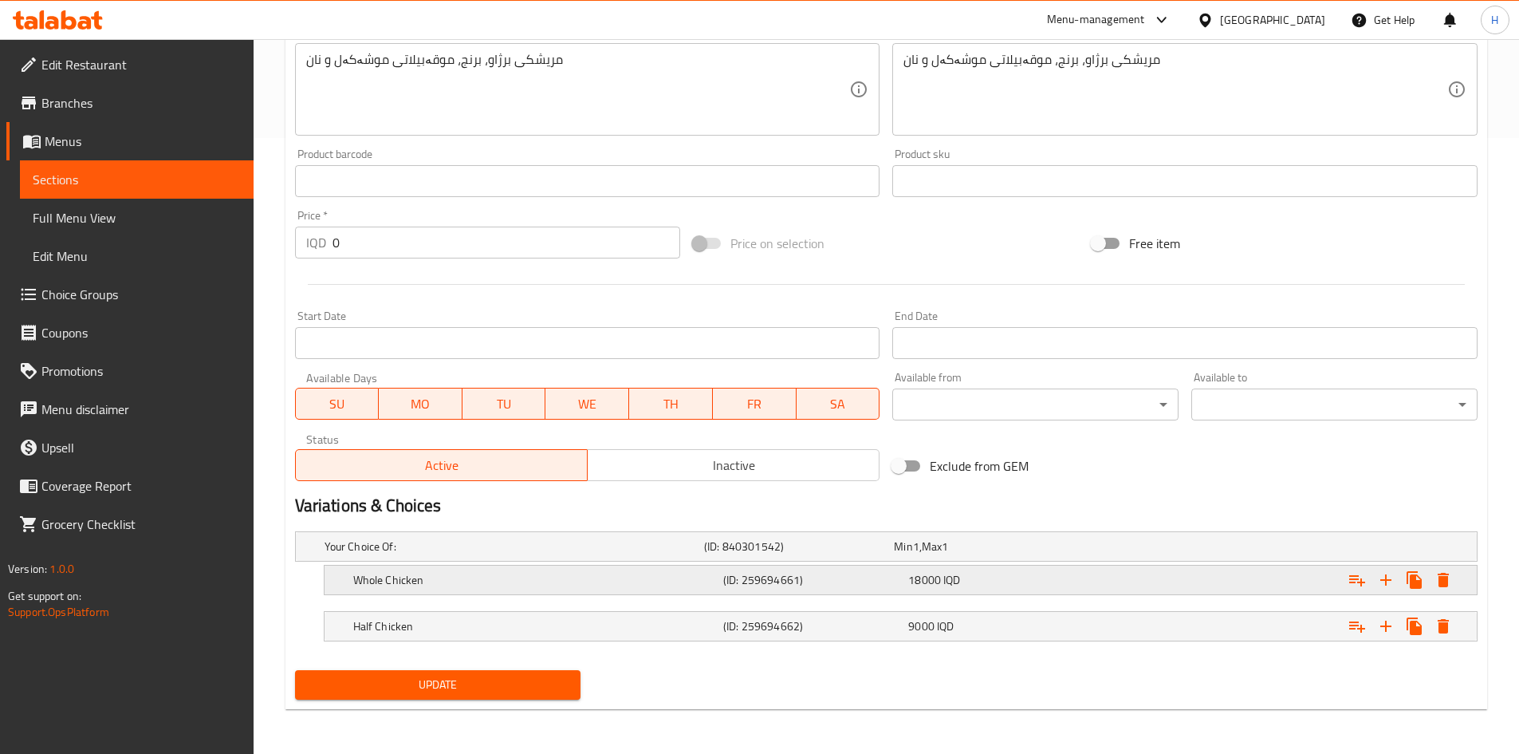
click at [383, 585] on h5 "Whole Chicken" at bounding box center [535, 580] width 364 height 16
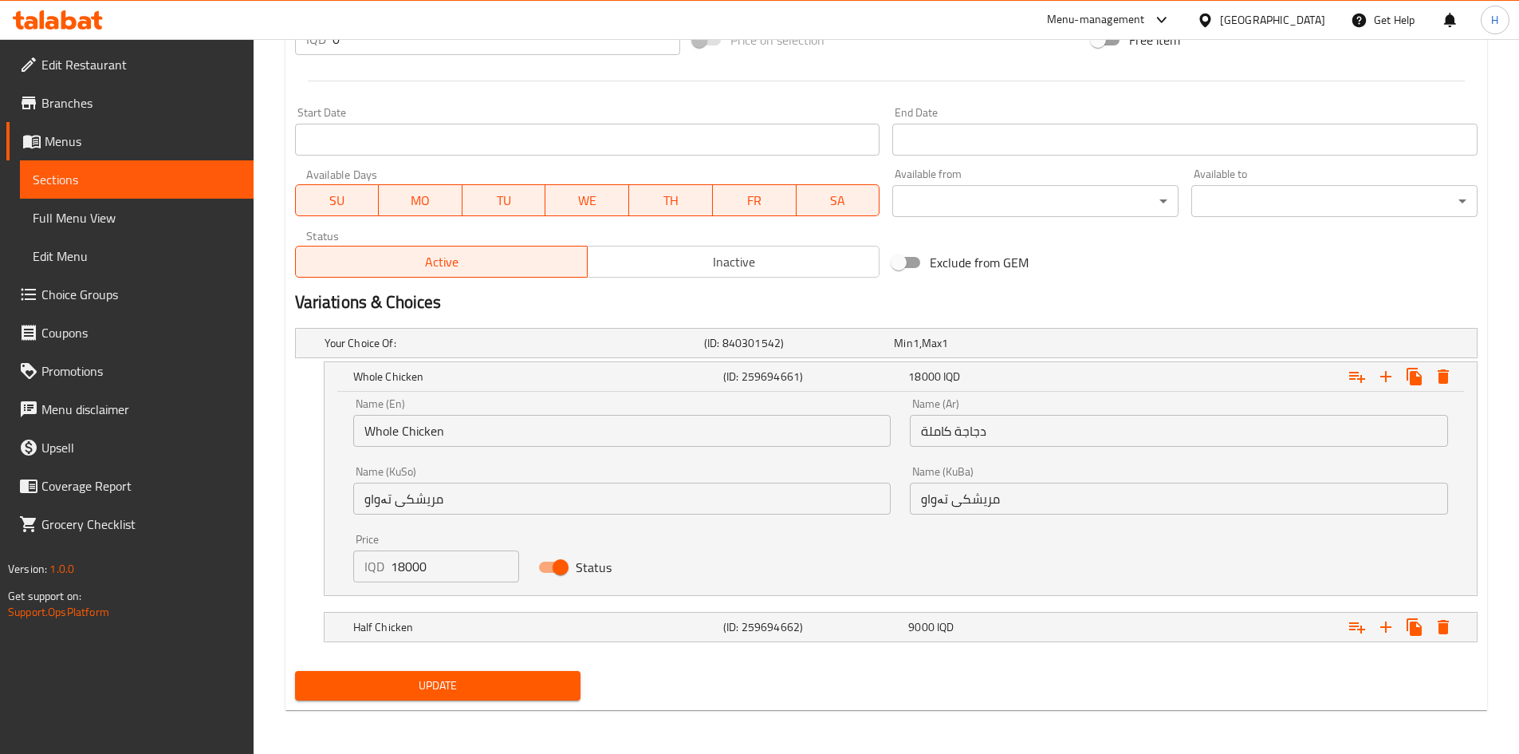
scroll to position [820, 0]
drag, startPoint x: 406, startPoint y: 566, endPoint x: 385, endPoint y: 571, distance: 21.3
click at [385, 571] on div "IQD 18000 Price" at bounding box center [436, 566] width 167 height 32
click at [413, 565] on input "220000" at bounding box center [455, 566] width 129 height 32
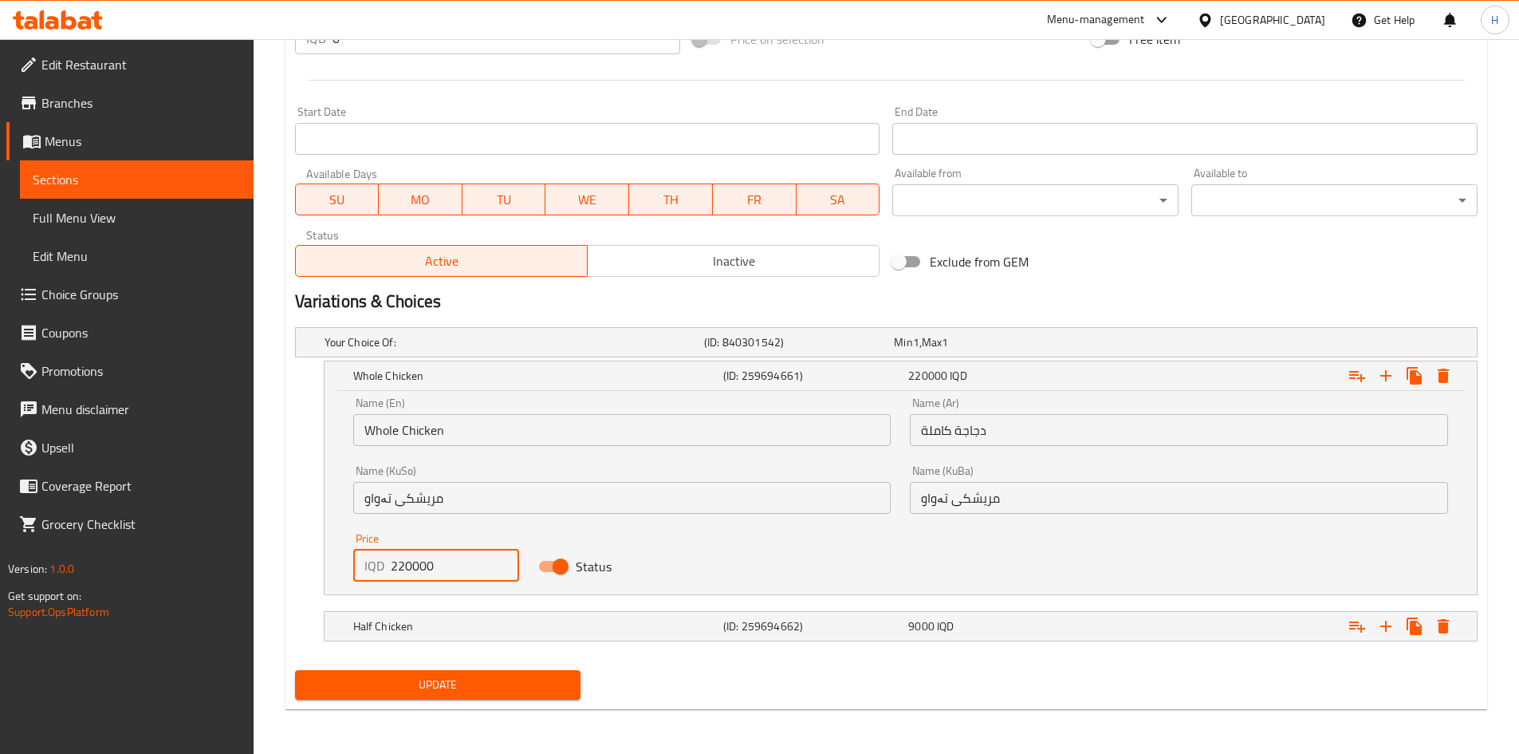
click at [413, 565] on input "220000" at bounding box center [455, 566] width 129 height 32
type input "20000"
click at [421, 626] on h5 "Half Chicken" at bounding box center [535, 626] width 364 height 16
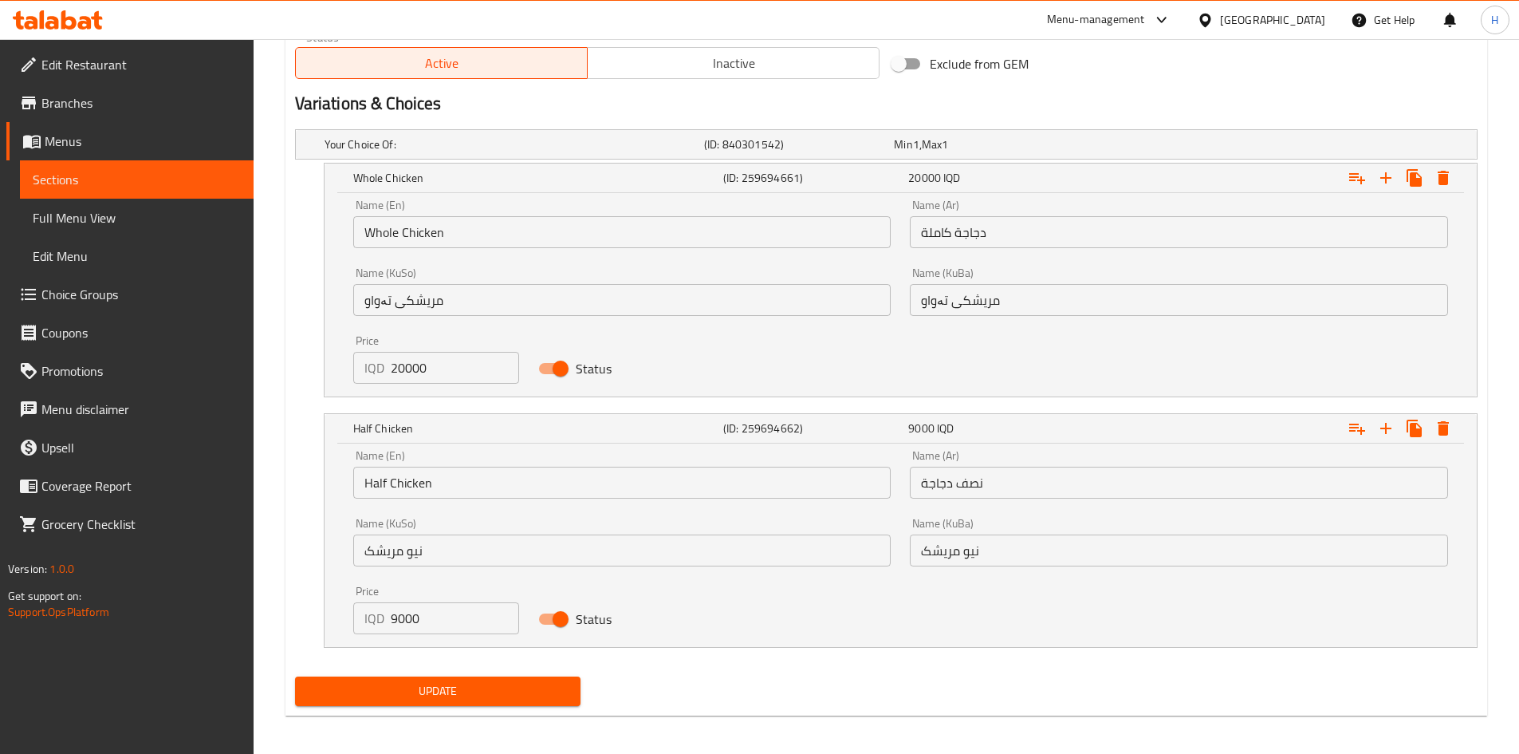
scroll to position [1024, 0]
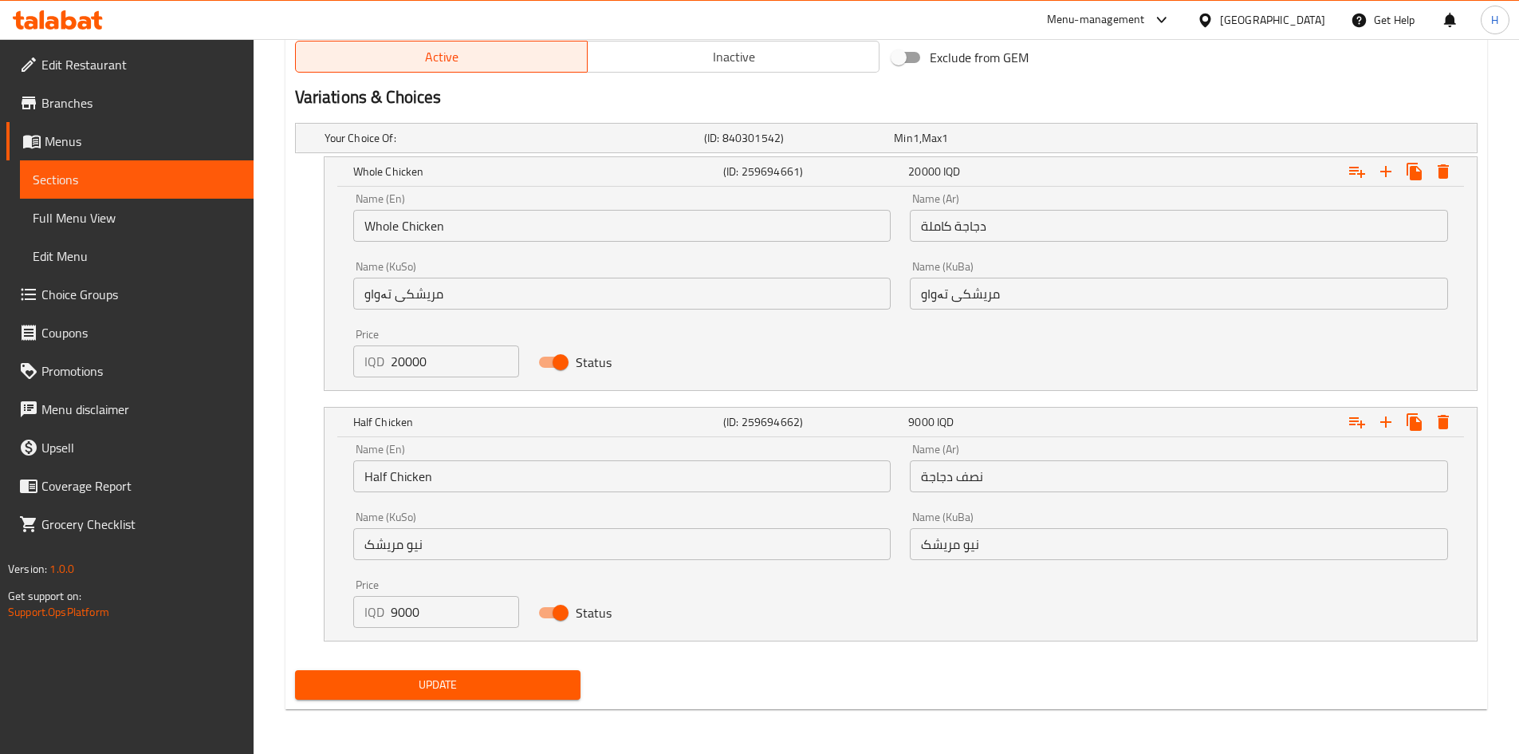
click at [398, 615] on input "9000" at bounding box center [455, 612] width 129 height 32
type input "10000"
click at [423, 668] on div "Update" at bounding box center [438, 685] width 299 height 42
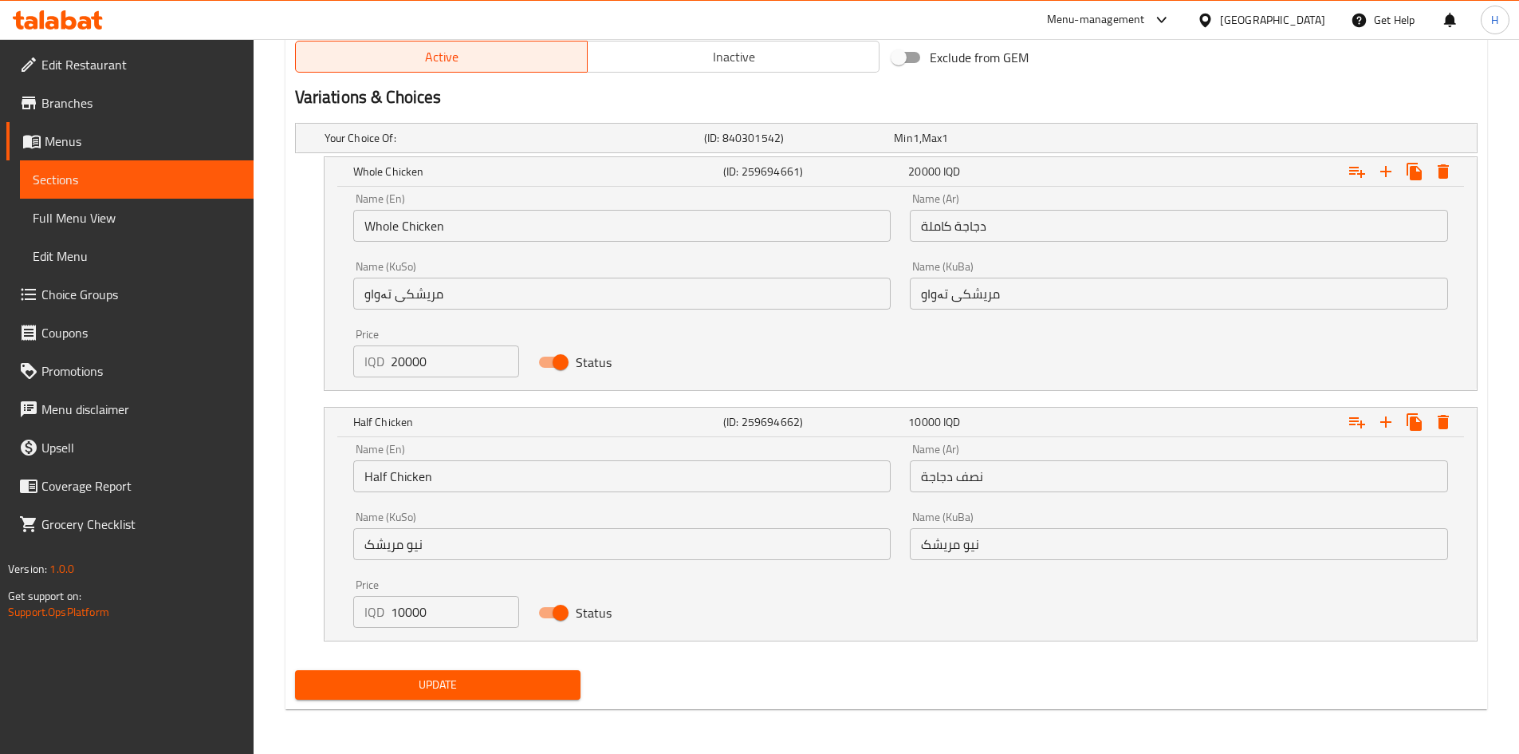
click at [443, 691] on span "Update" at bounding box center [438, 685] width 261 height 20
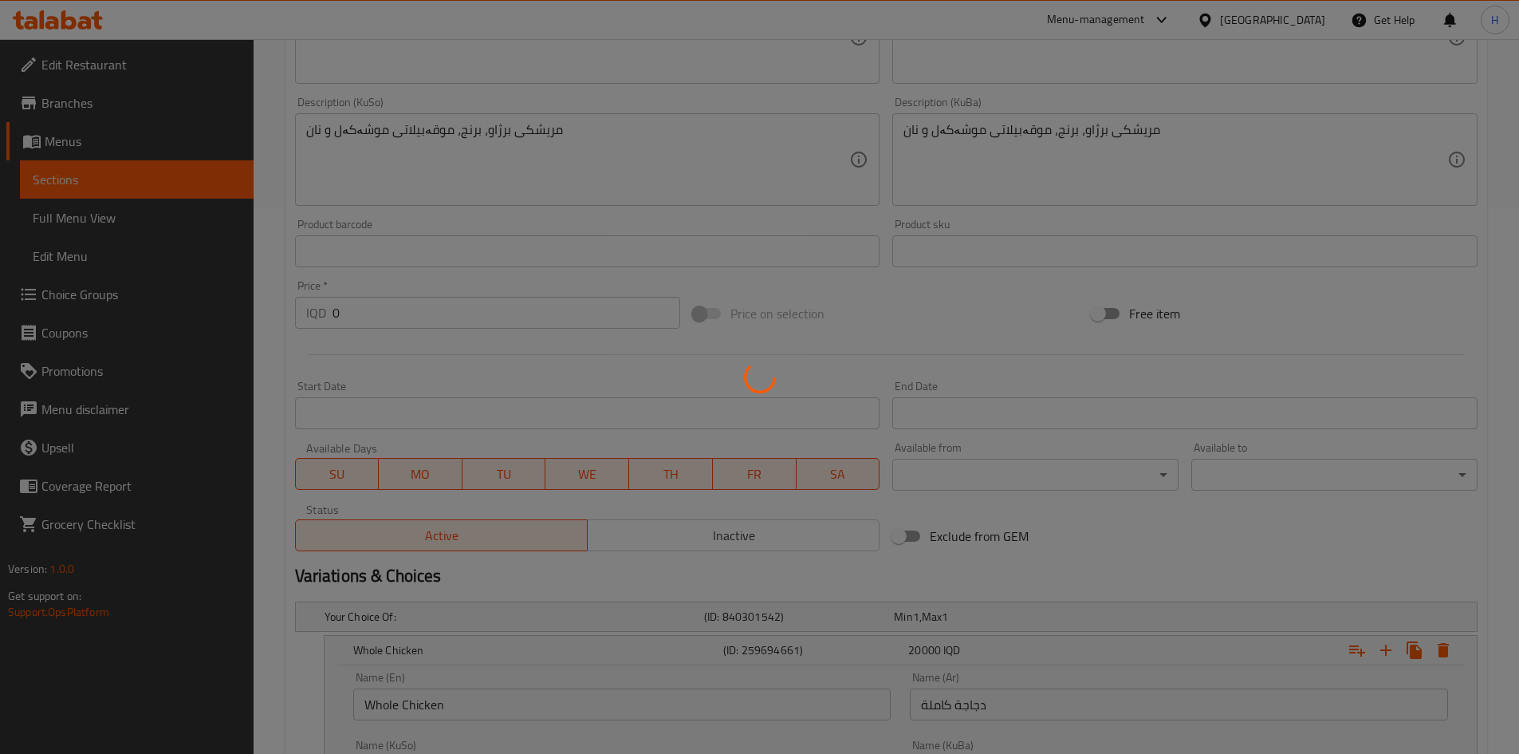
scroll to position [0, 0]
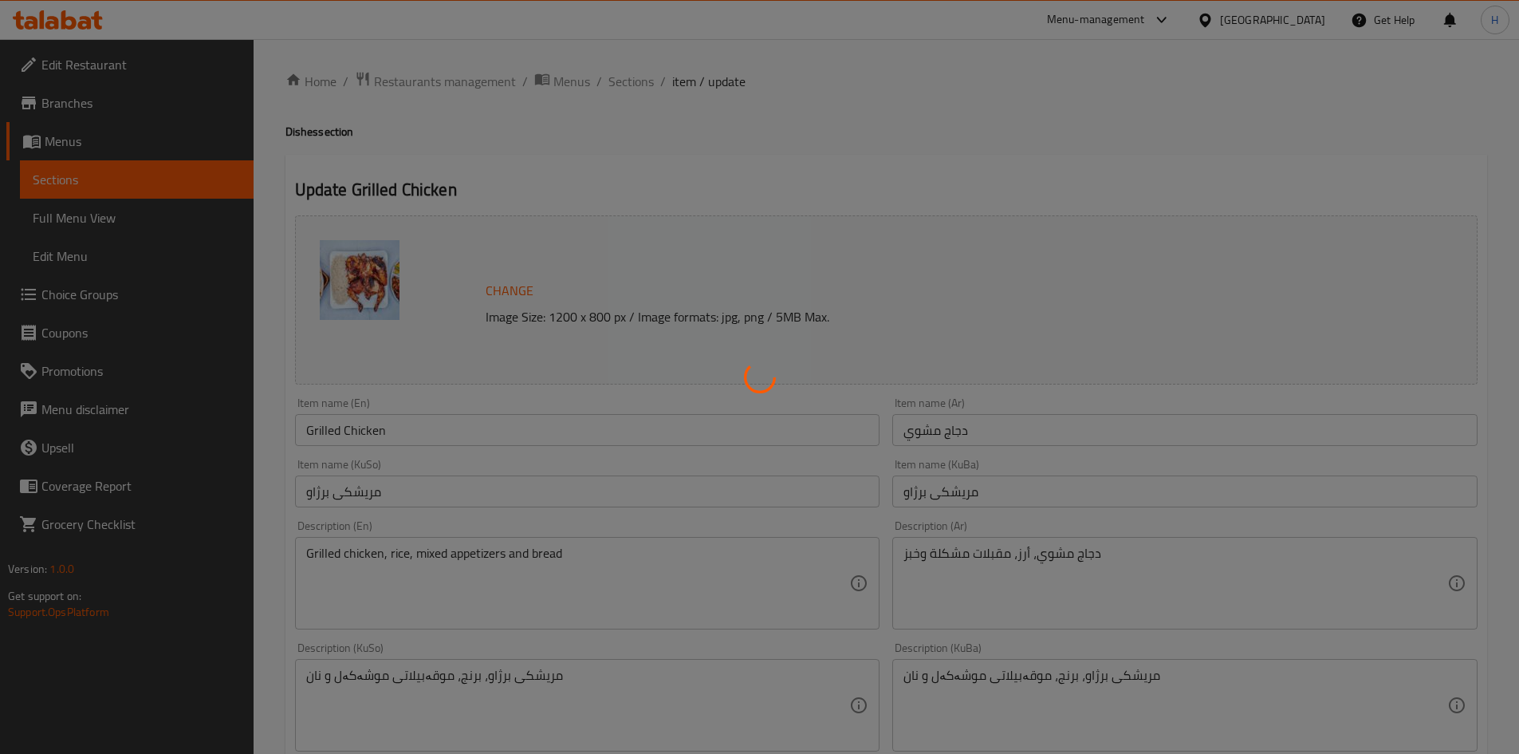
click at [637, 85] on div at bounding box center [759, 377] width 1519 height 754
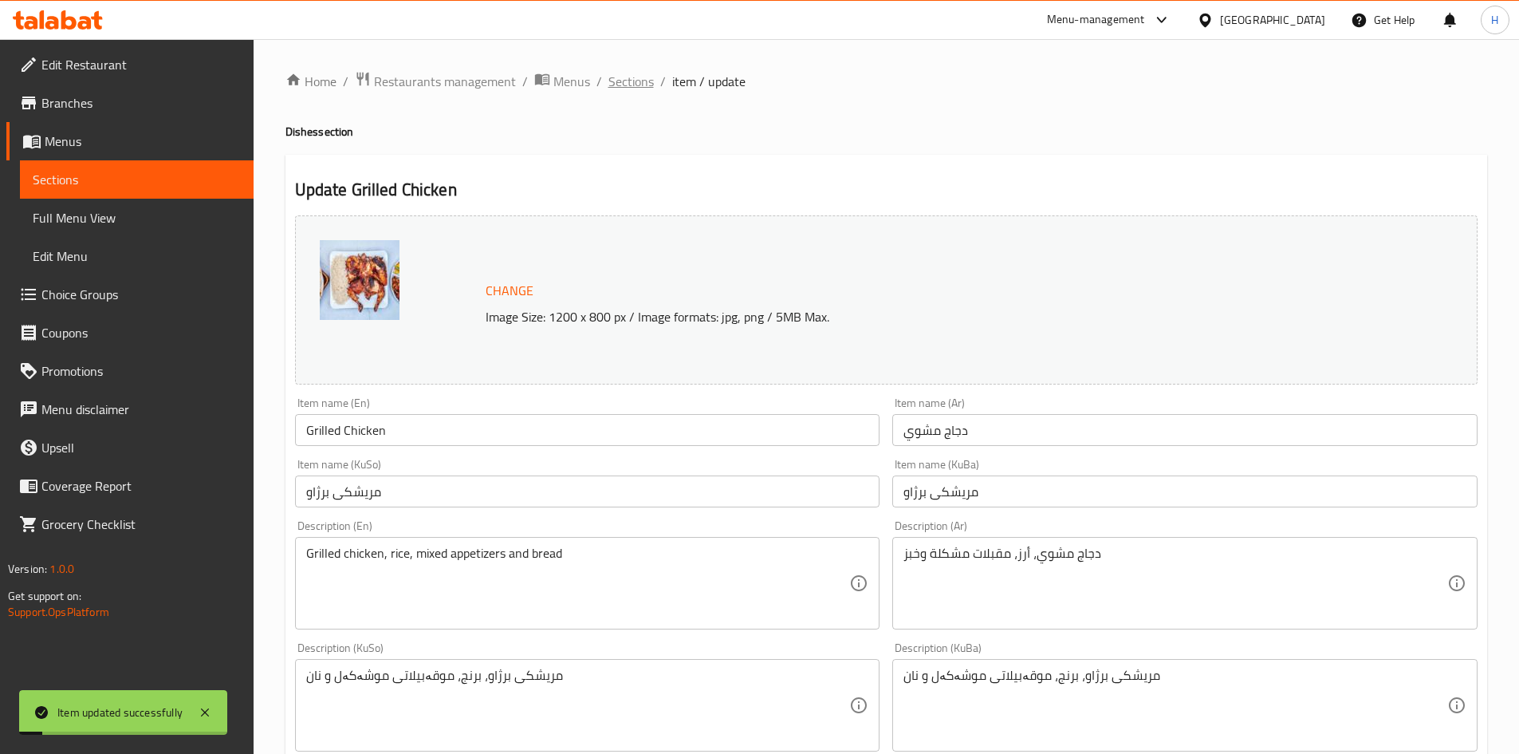
click at [633, 85] on span "Sections" at bounding box center [631, 81] width 45 height 19
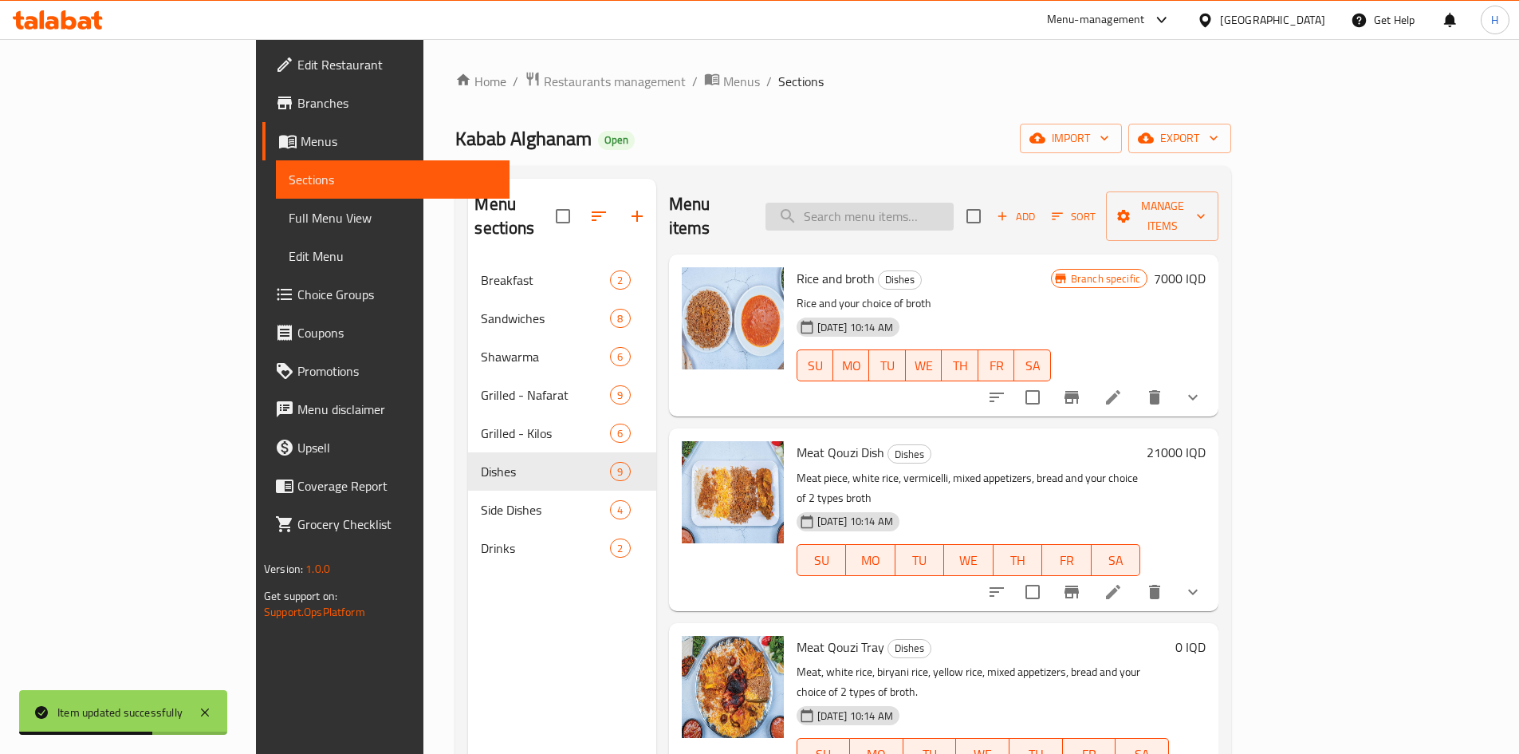
click at [954, 203] on input "search" at bounding box center [860, 217] width 188 height 28
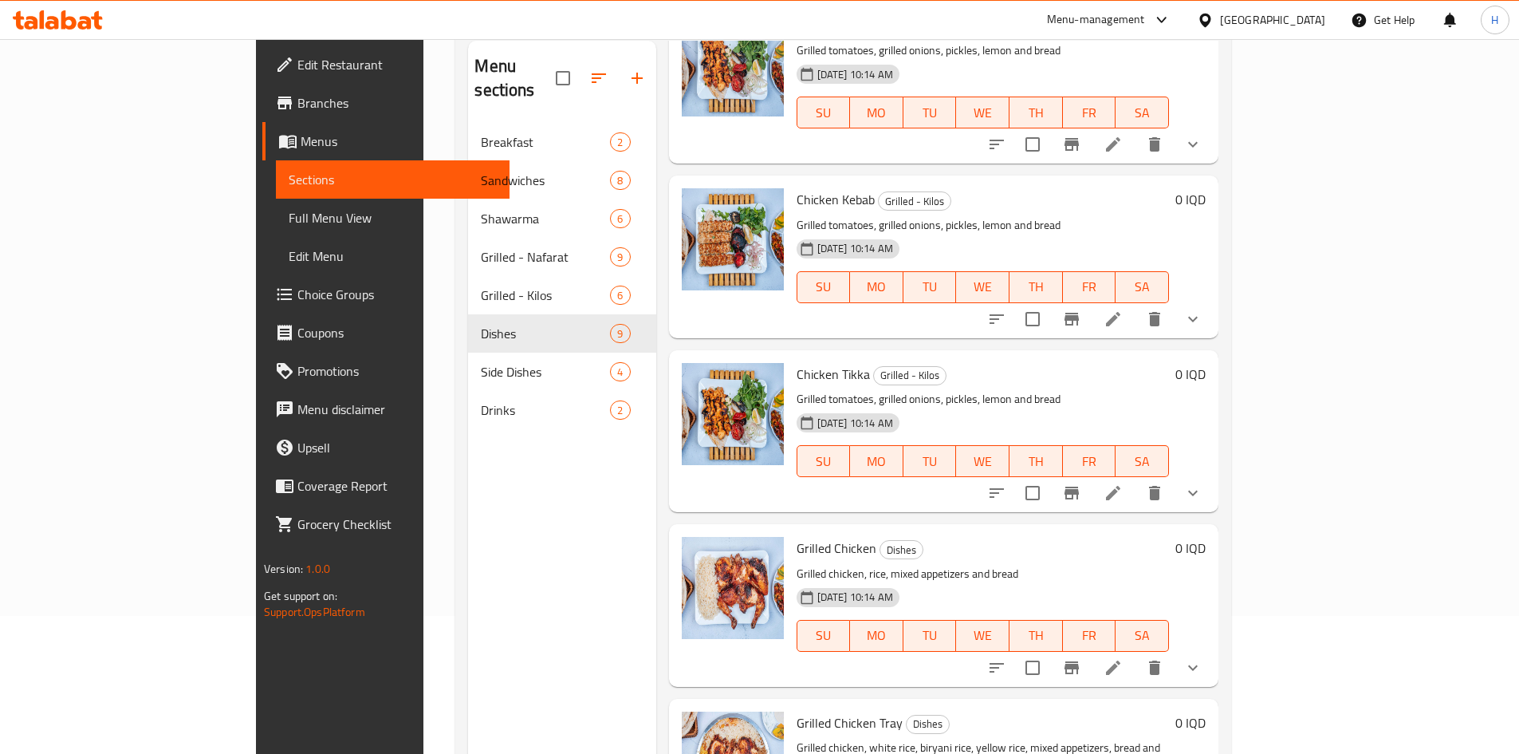
scroll to position [223, 0]
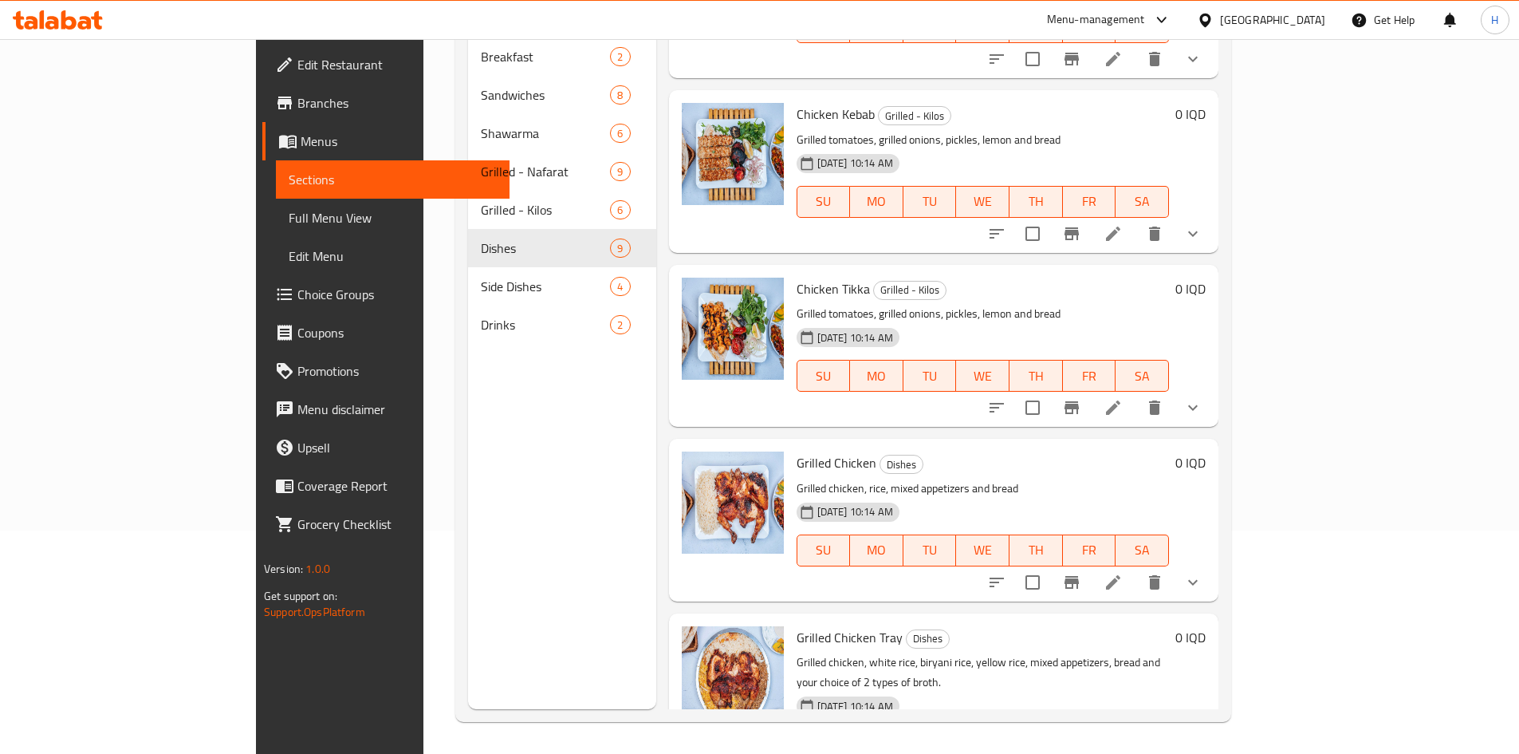
type input "دجا"
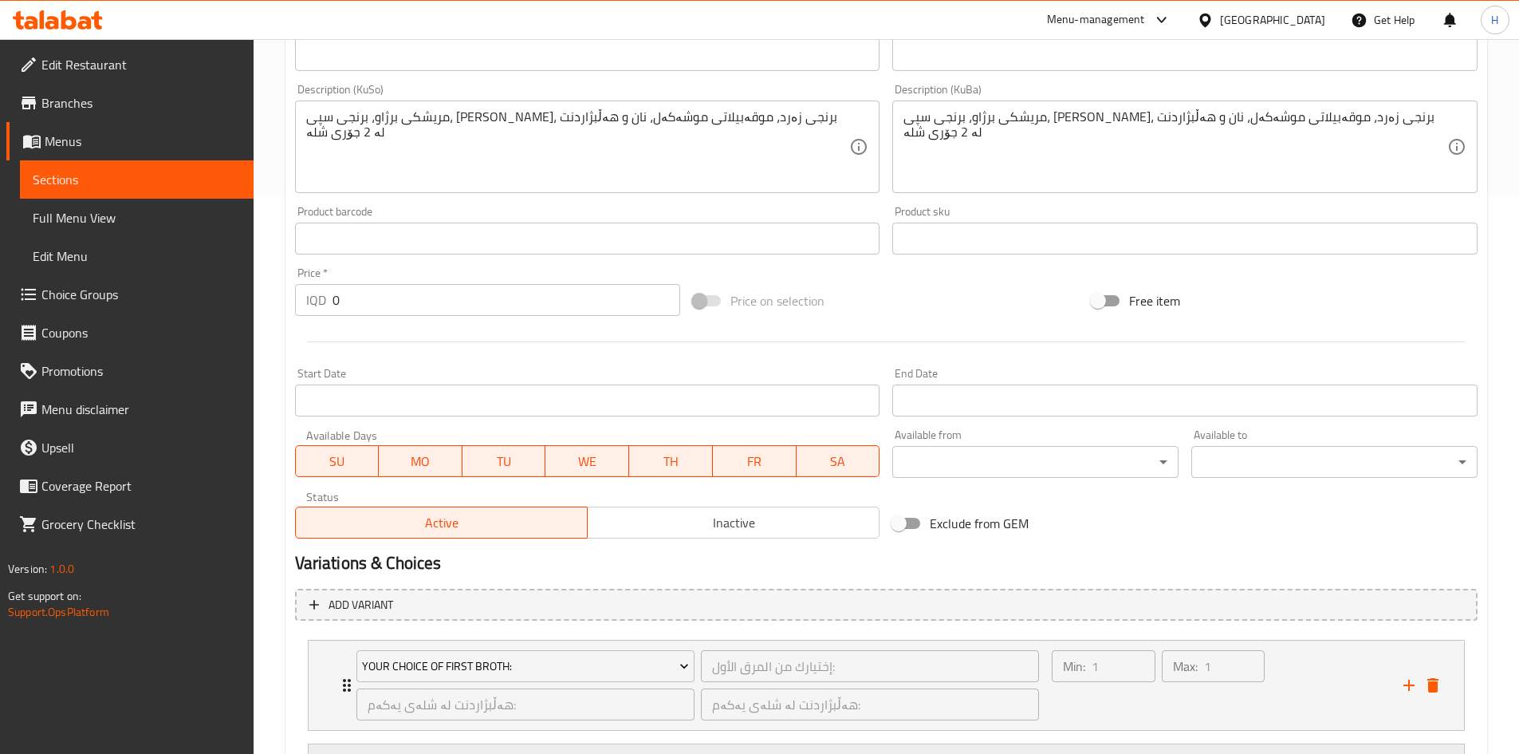
scroll to position [852, 0]
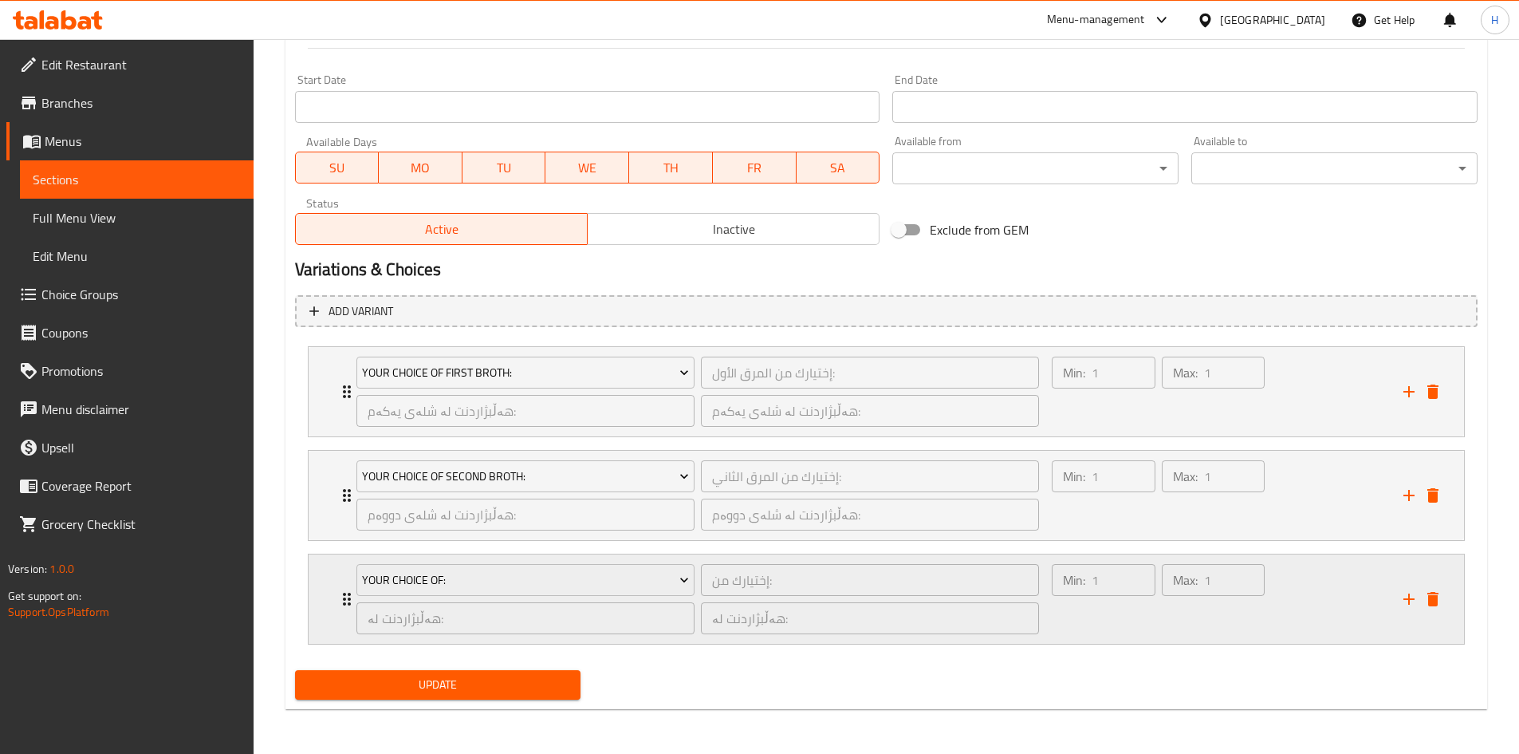
click at [348, 594] on div "Your Choice Of: إختيارك من: ​ هەڵبژاردنت لە: ​ هەڵبژاردنت لە: ​" at bounding box center [698, 598] width 703 height 89
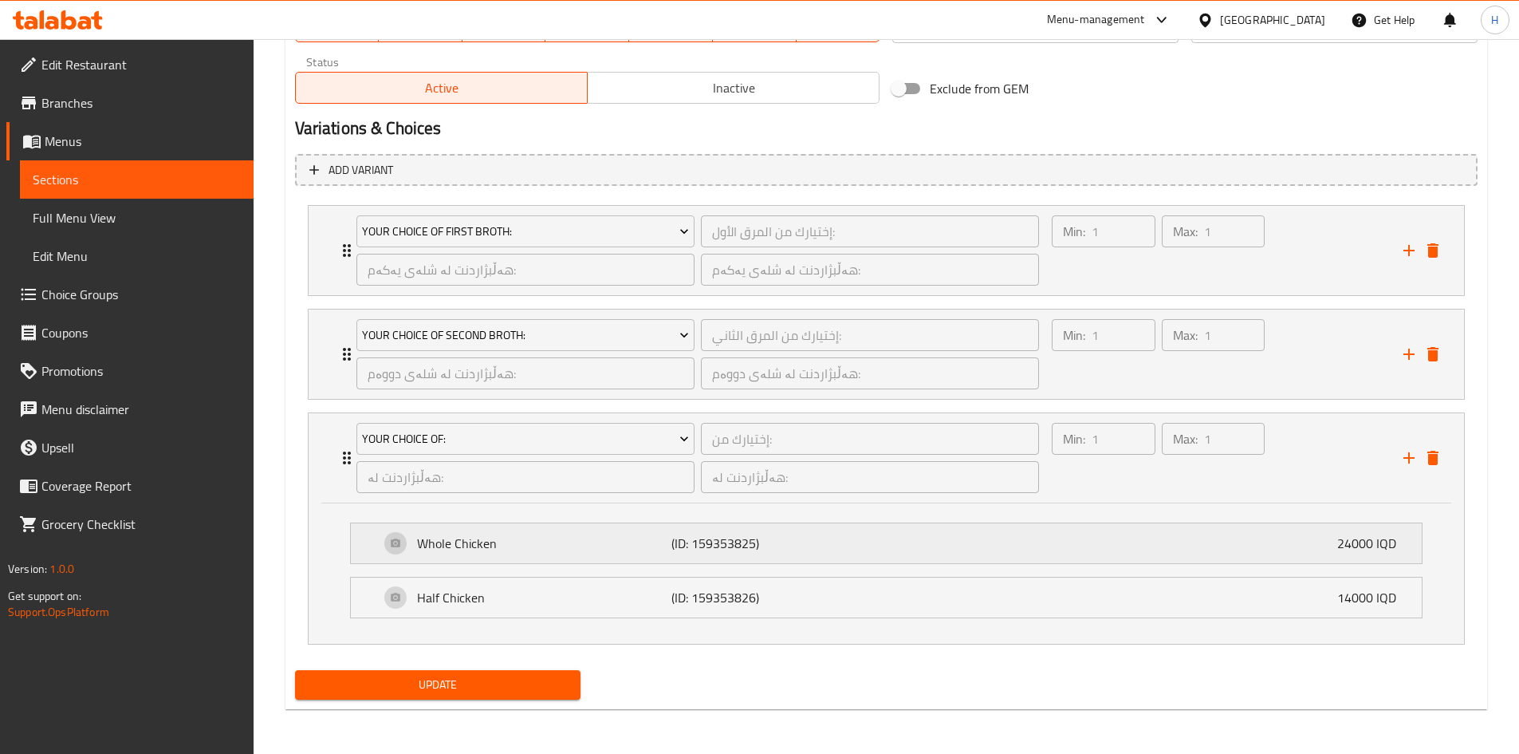
click at [553, 554] on div "Whole Chicken (ID: 159353825) 24000 IQD" at bounding box center [891, 543] width 1023 height 40
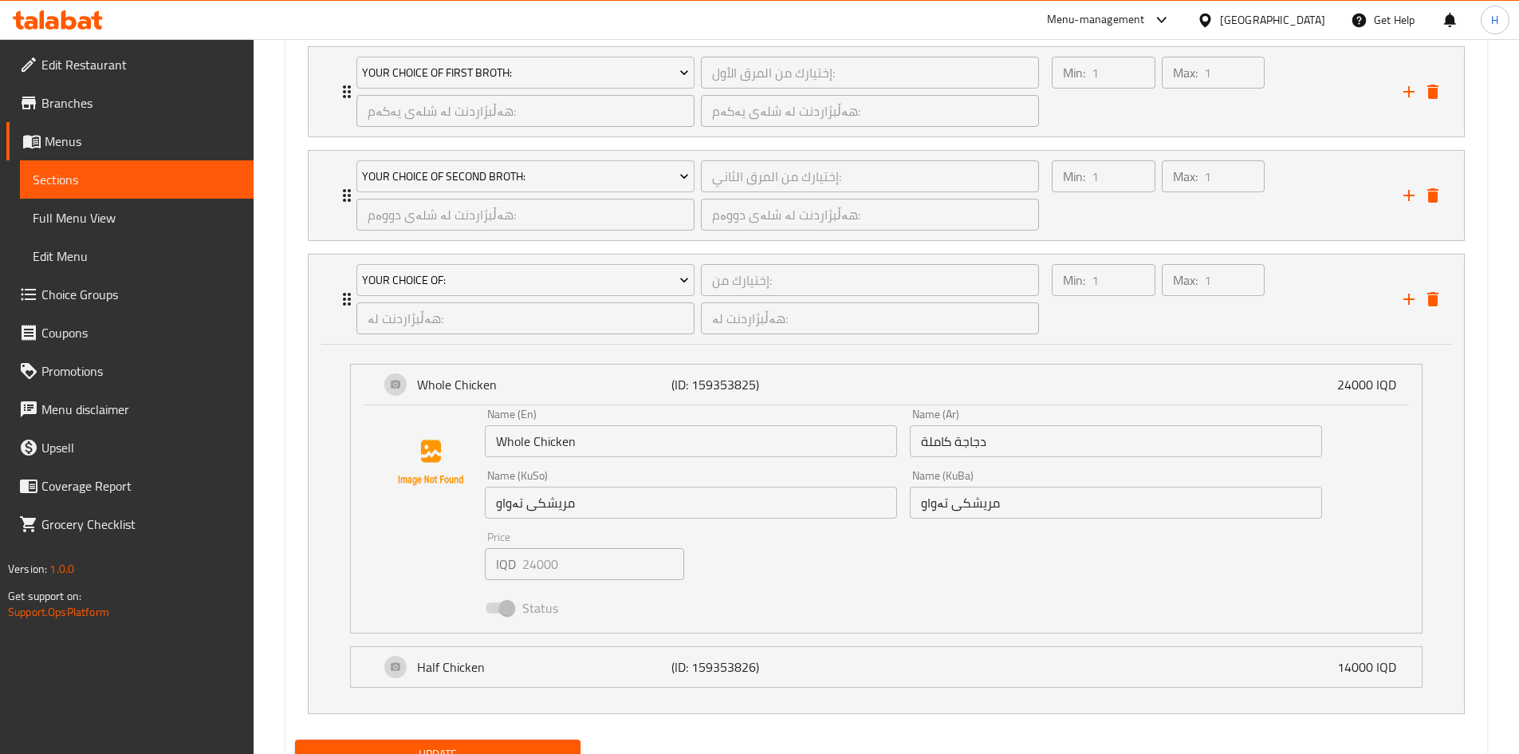
scroll to position [1181, 0]
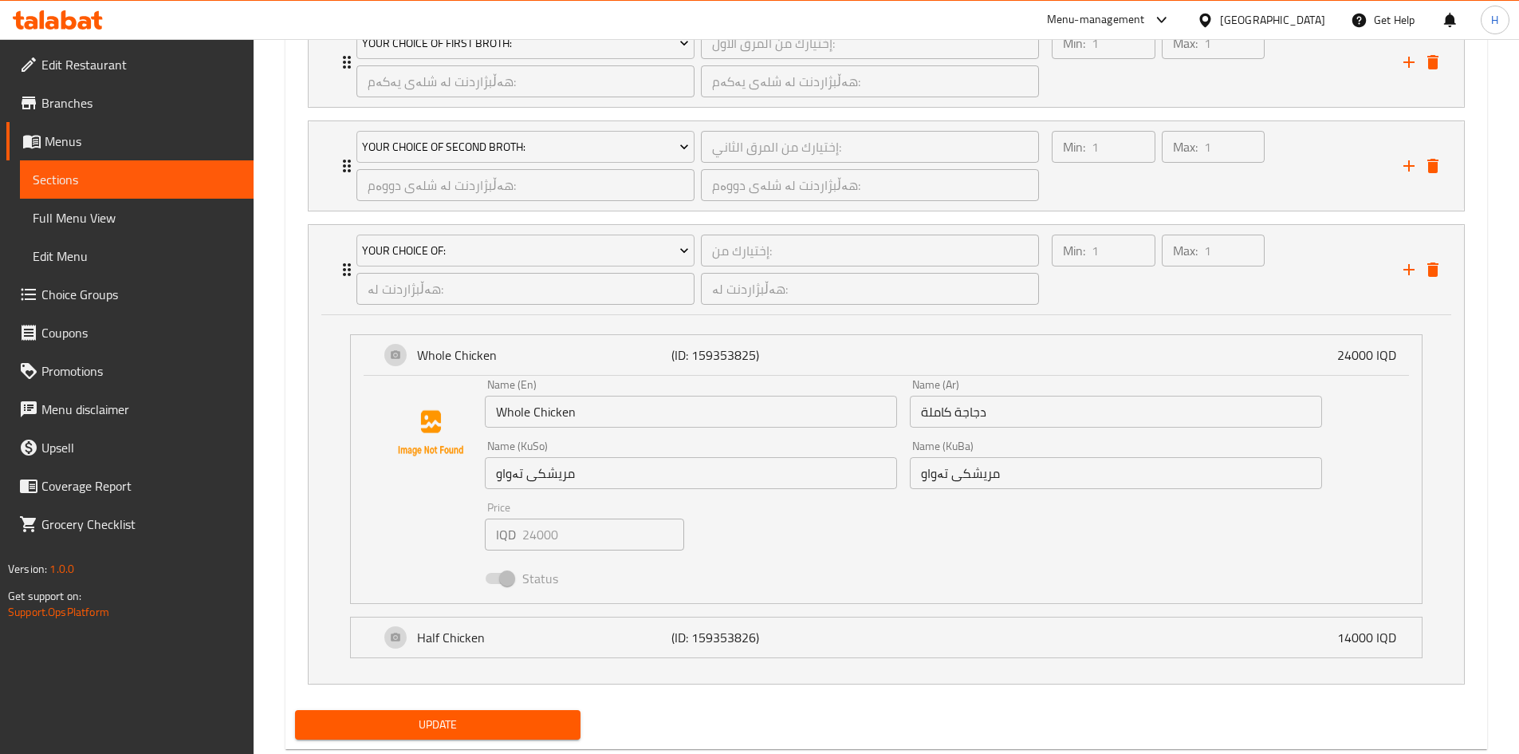
drag, startPoint x: 498, startPoint y: 593, endPoint x: 507, endPoint y: 550, distance: 44.1
click at [497, 593] on span at bounding box center [499, 578] width 46 height 30
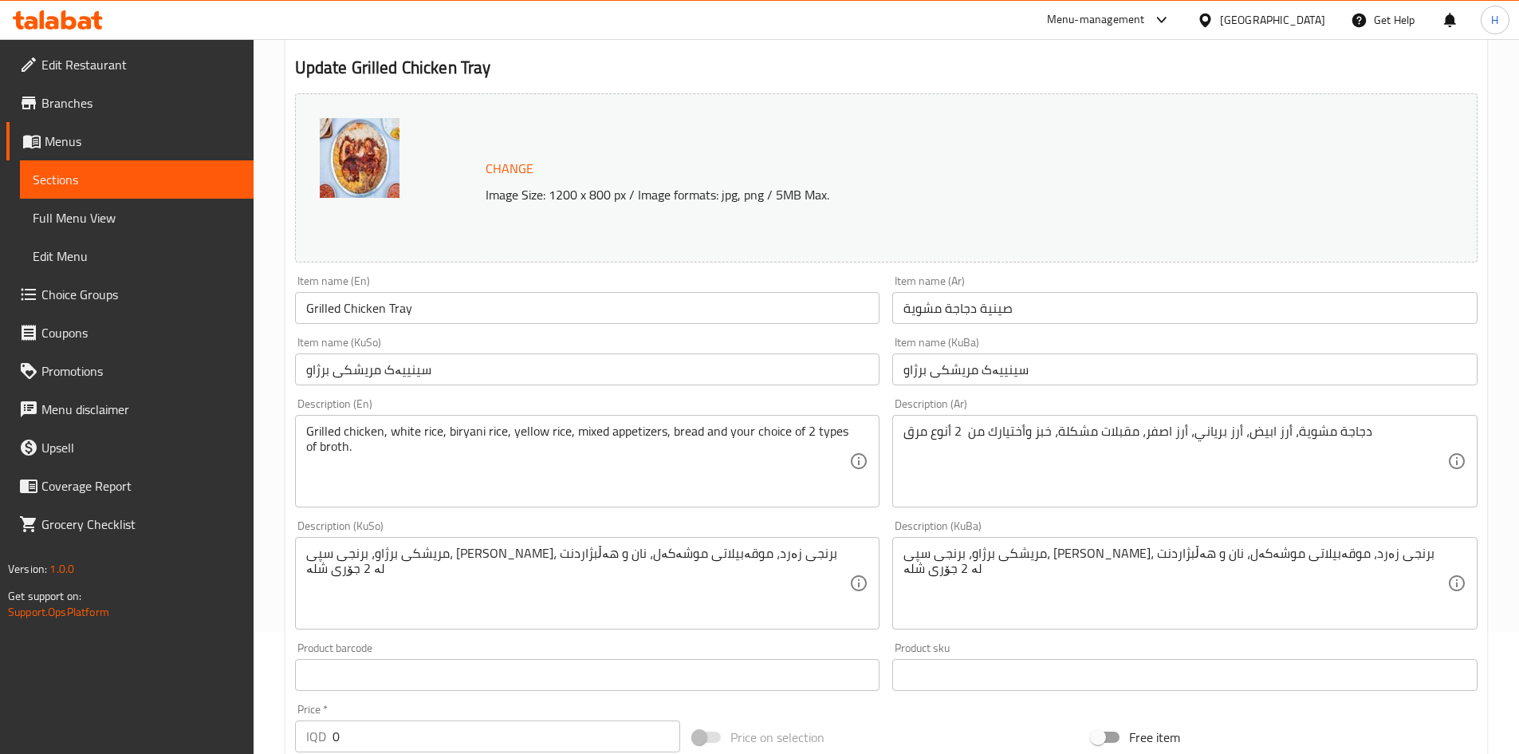
scroll to position [0, 0]
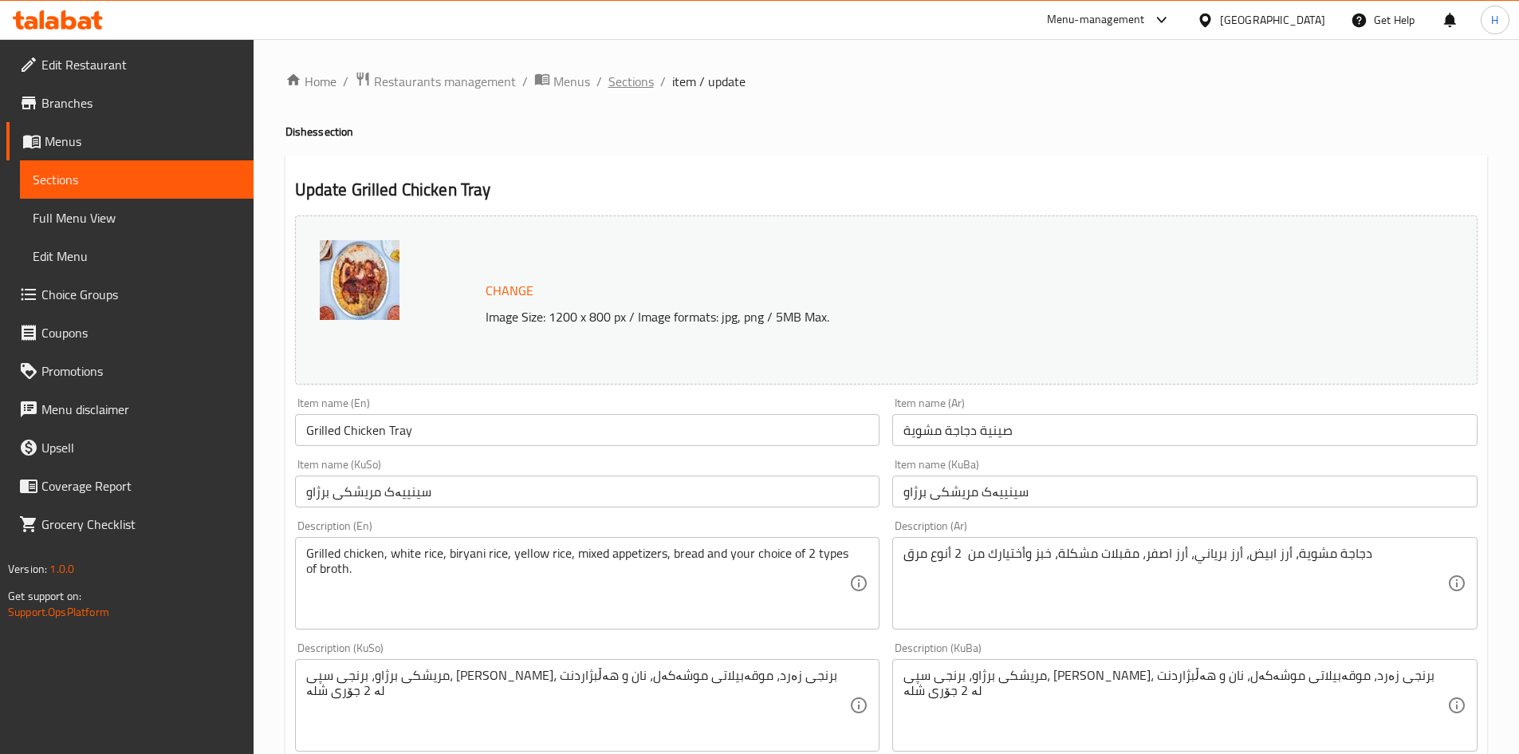
click at [611, 73] on span "Sections" at bounding box center [631, 81] width 45 height 19
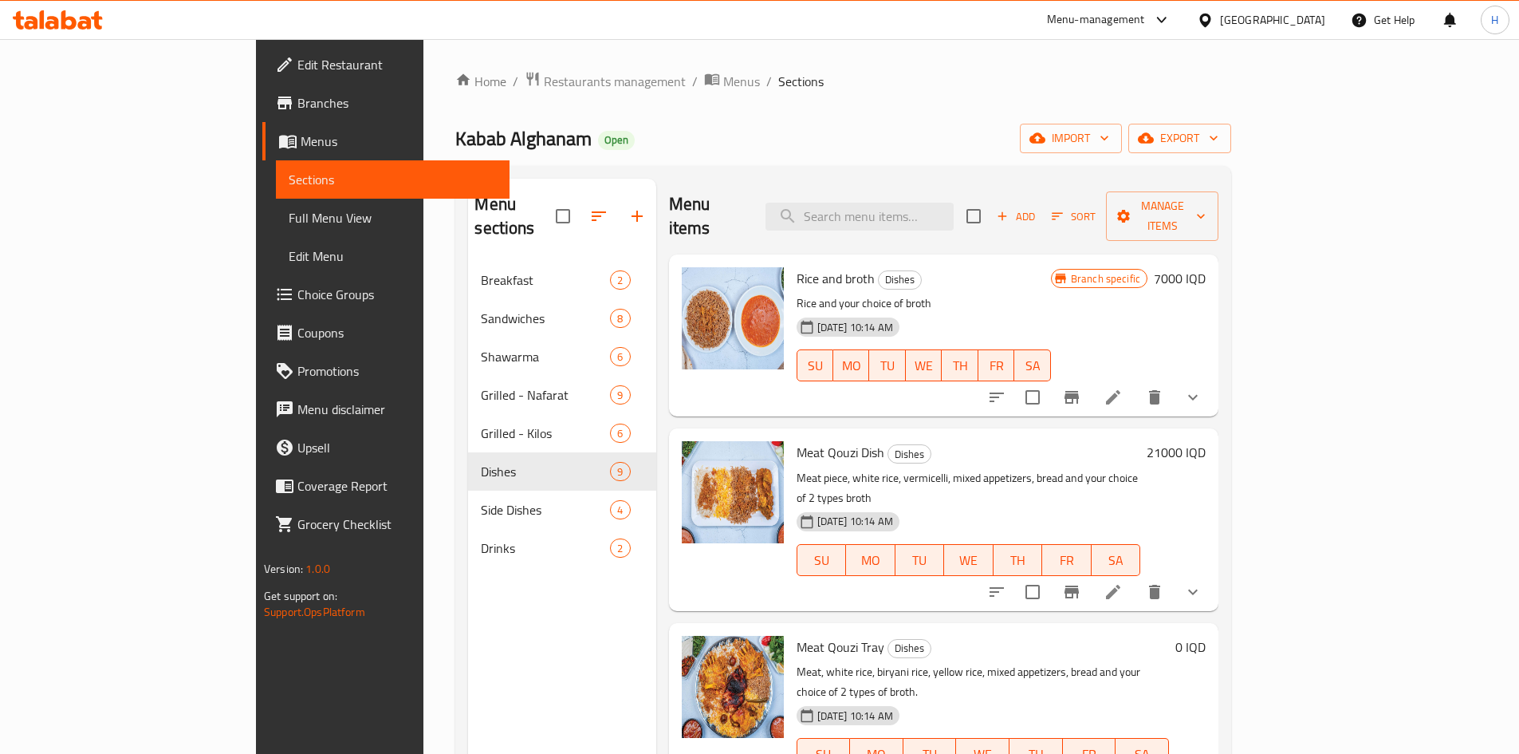
click at [1079, 391] on icon "Branch-specific-item" at bounding box center [1072, 397] width 14 height 13
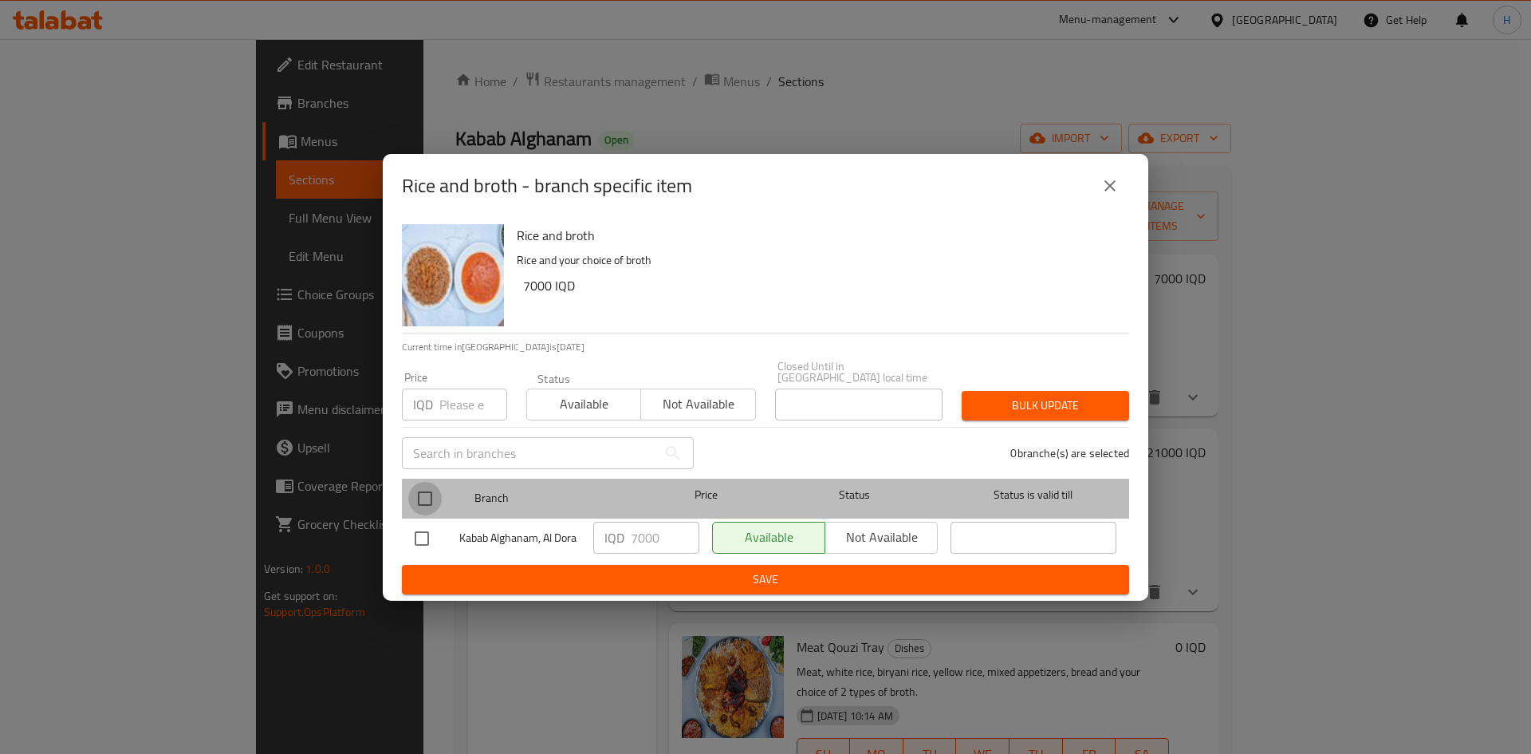
drag, startPoint x: 423, startPoint y: 493, endPoint x: 593, endPoint y: 518, distance: 172.5
click at [426, 493] on input "checkbox" at bounding box center [425, 499] width 34 height 34
checkbox input "true"
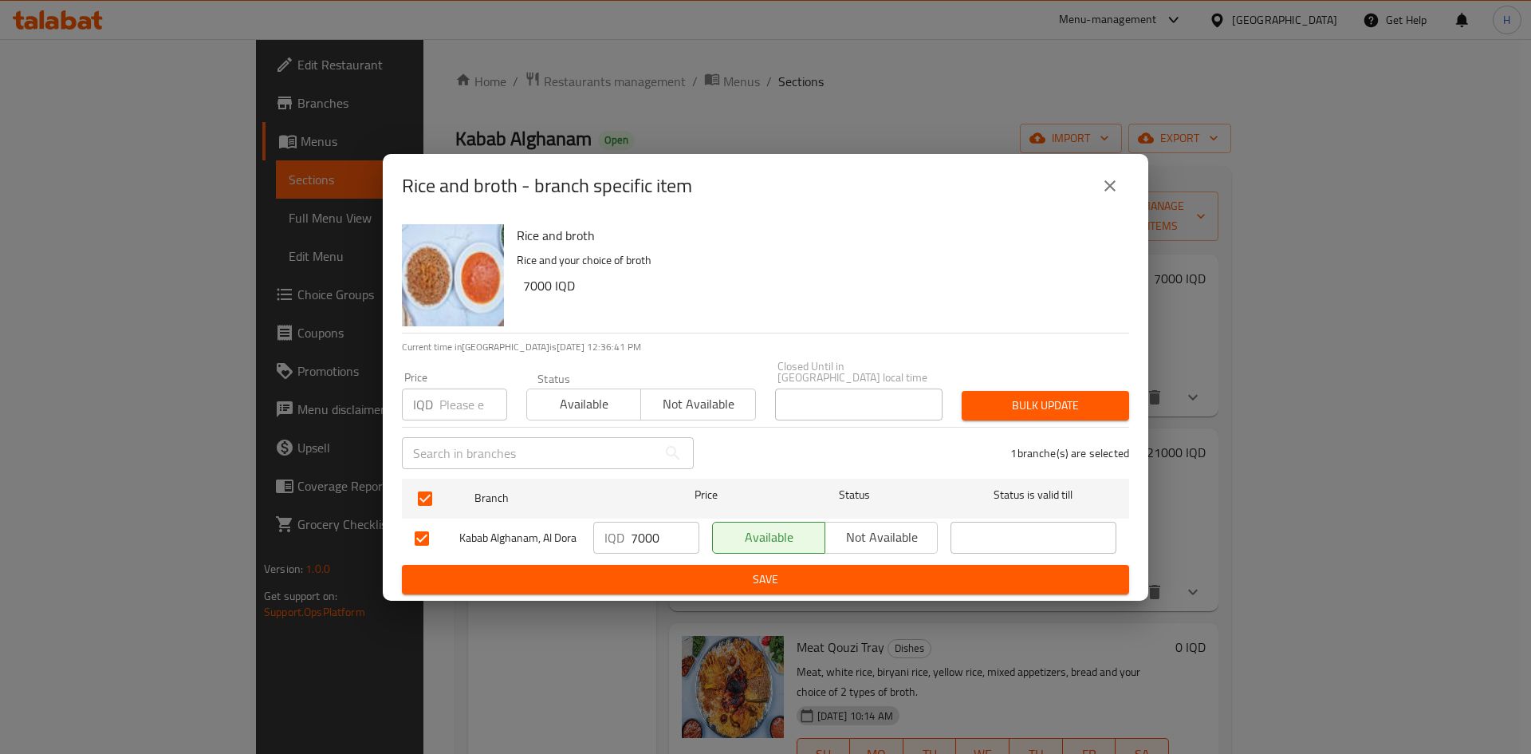
click at [654, 532] on input "7000" at bounding box center [665, 538] width 69 height 32
type input "8000"
click at [646, 570] on span "Save" at bounding box center [766, 580] width 702 height 20
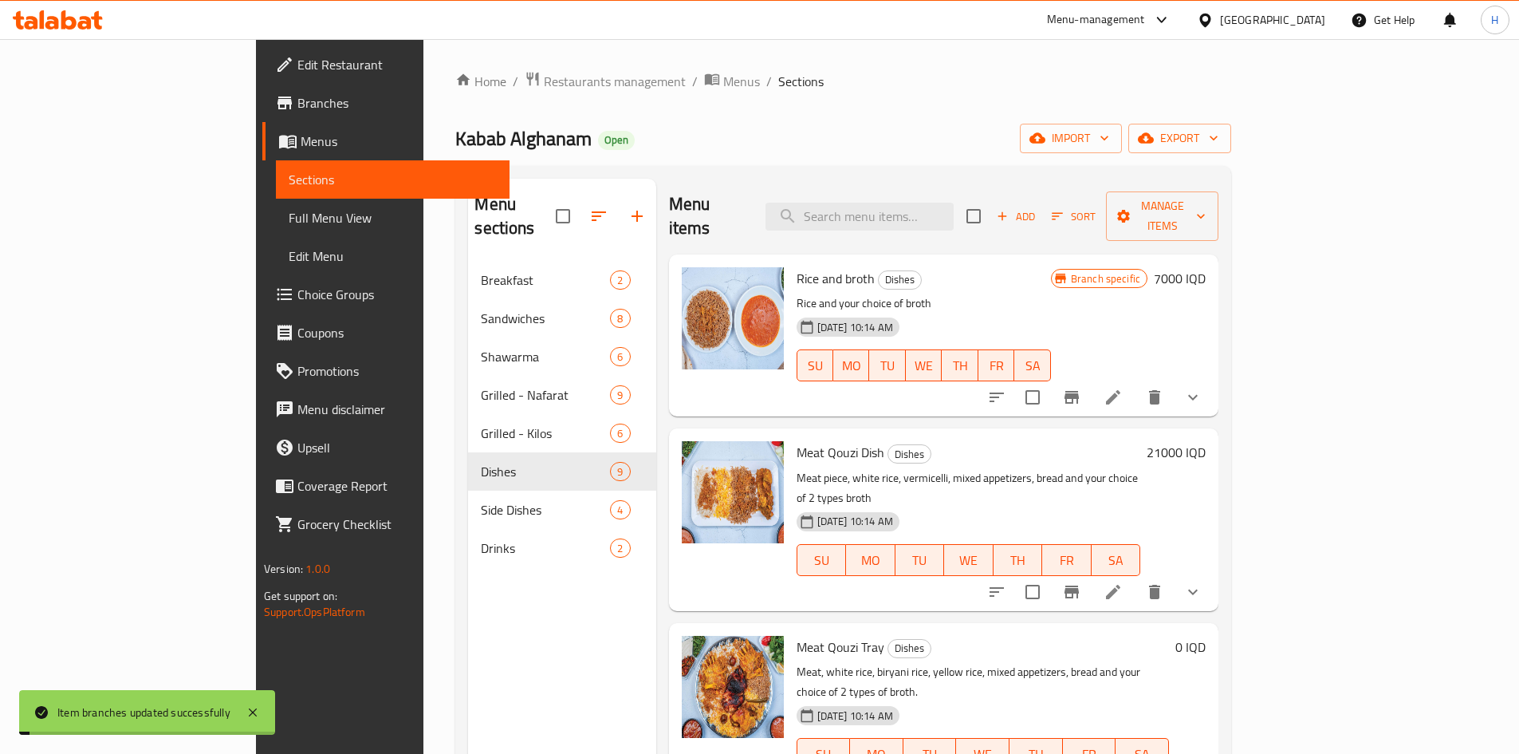
click at [1206, 267] on h6 "7000 IQD" at bounding box center [1180, 278] width 52 height 22
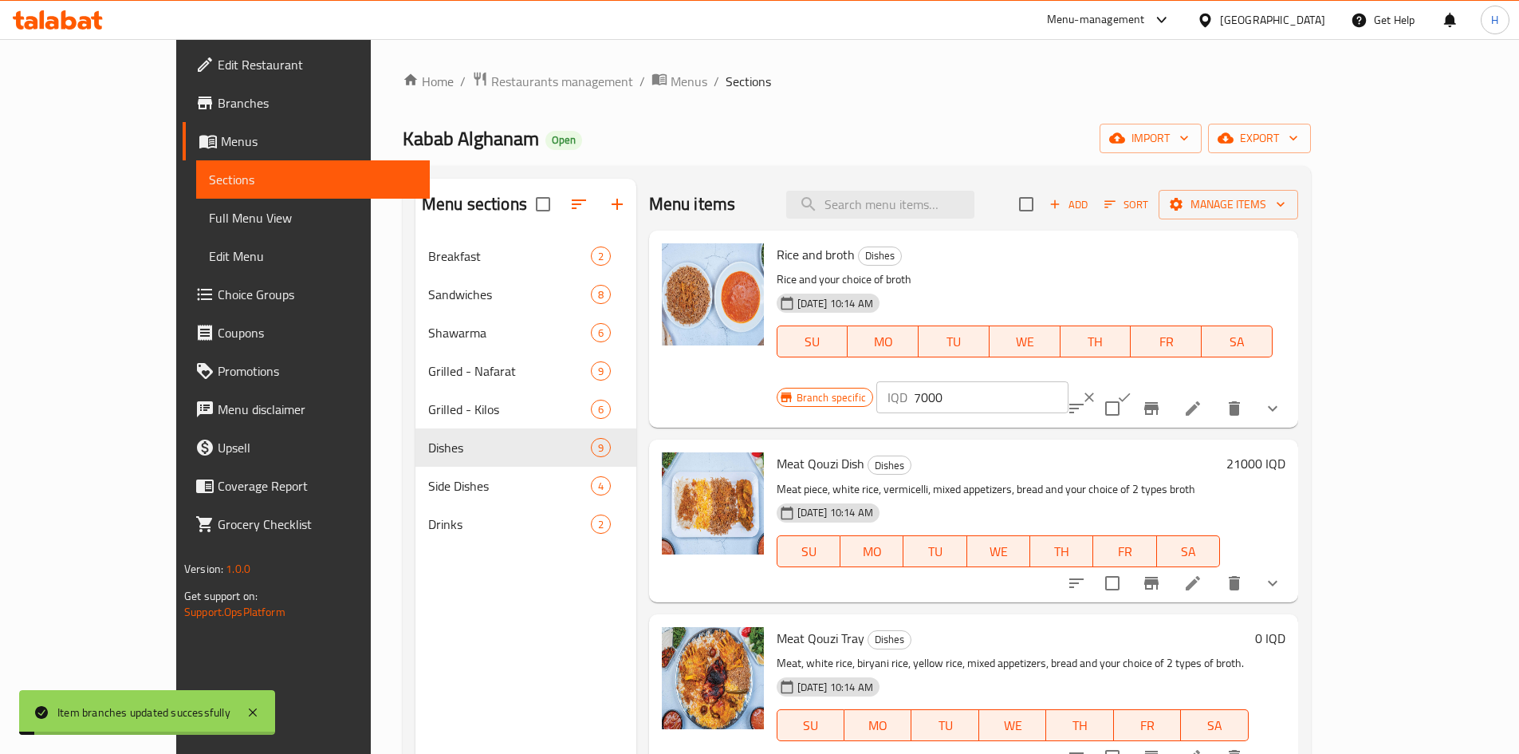
click at [1069, 381] on input "7000" at bounding box center [991, 397] width 155 height 32
type input "8000"
click at [1142, 380] on button "ok" at bounding box center [1124, 397] width 35 height 35
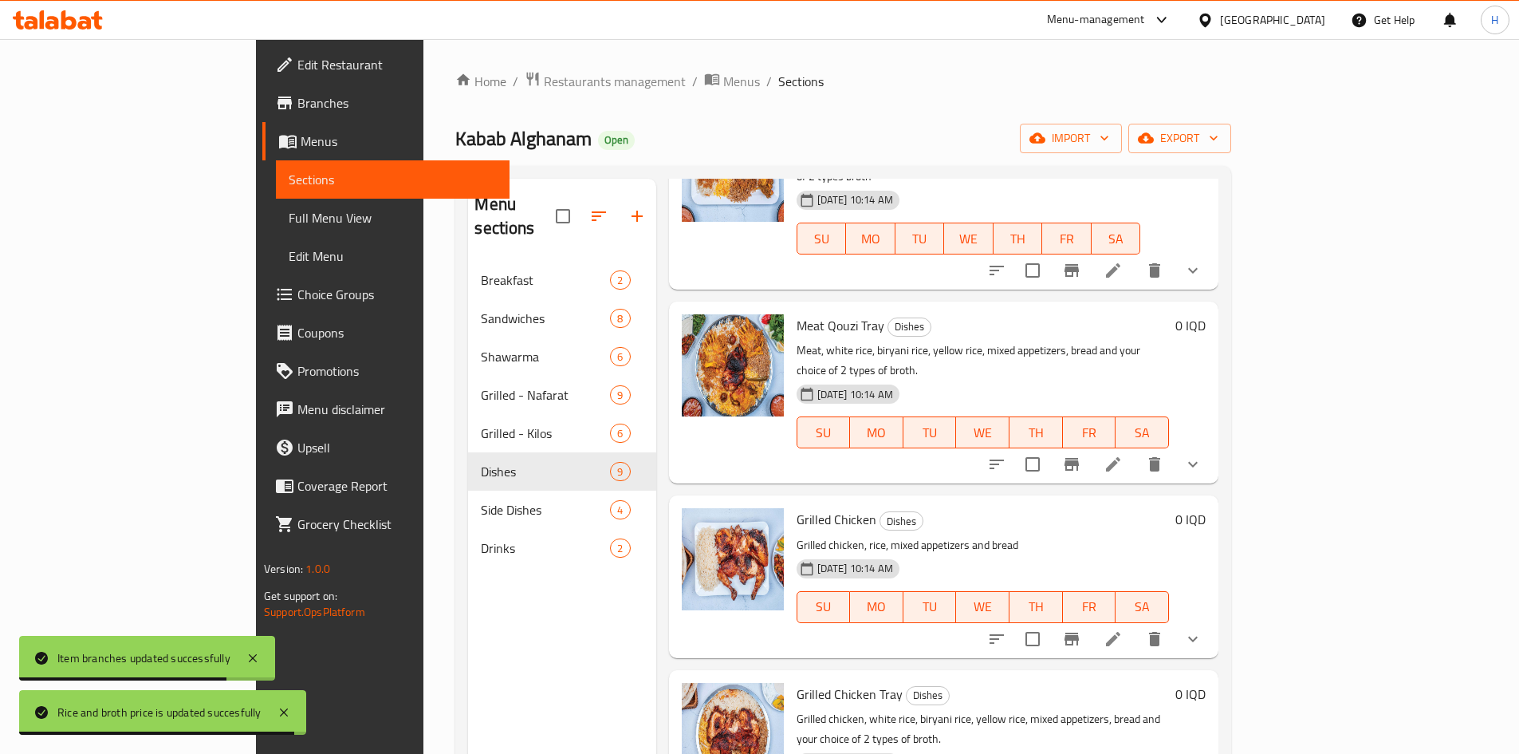
scroll to position [479, 0]
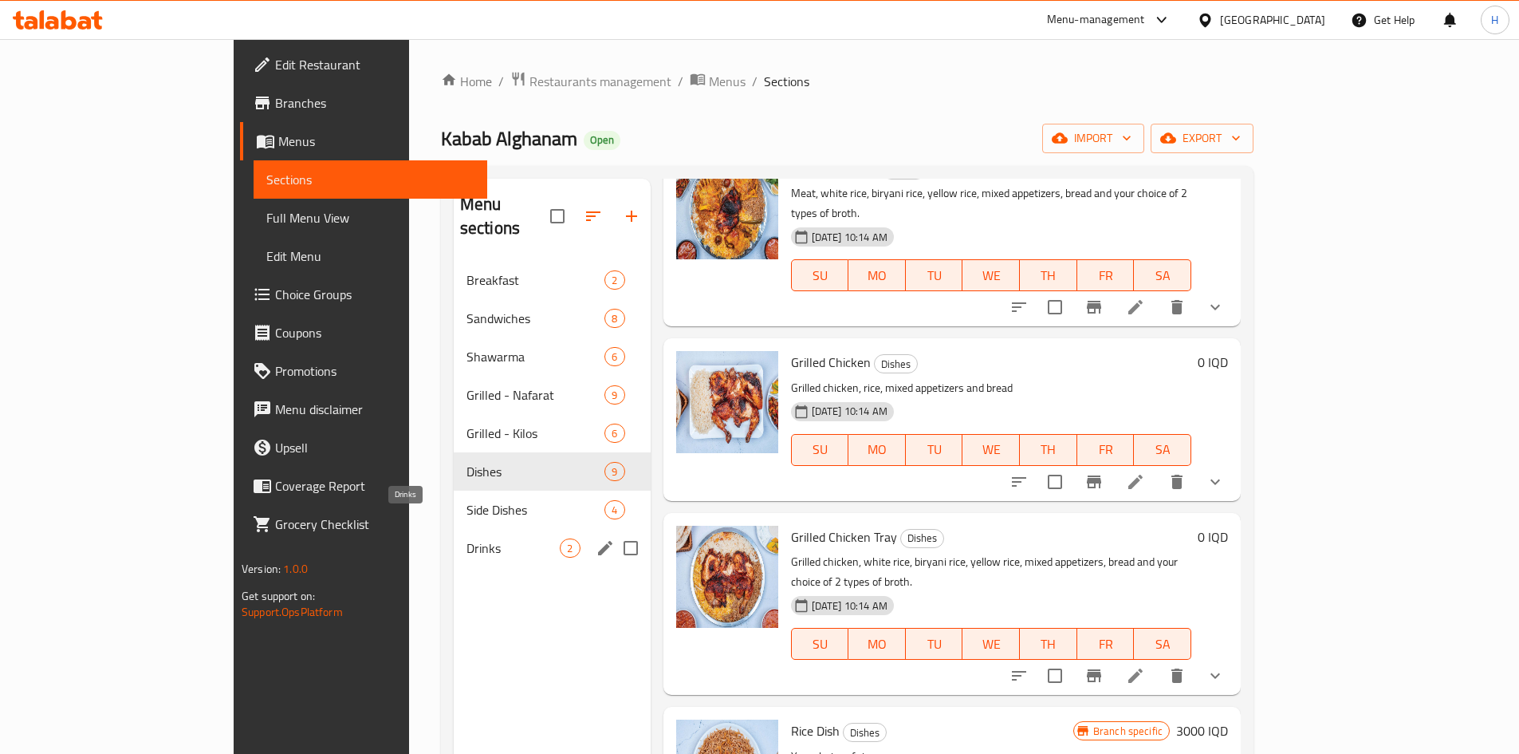
click at [467, 538] on span "Drinks" at bounding box center [514, 547] width 94 height 19
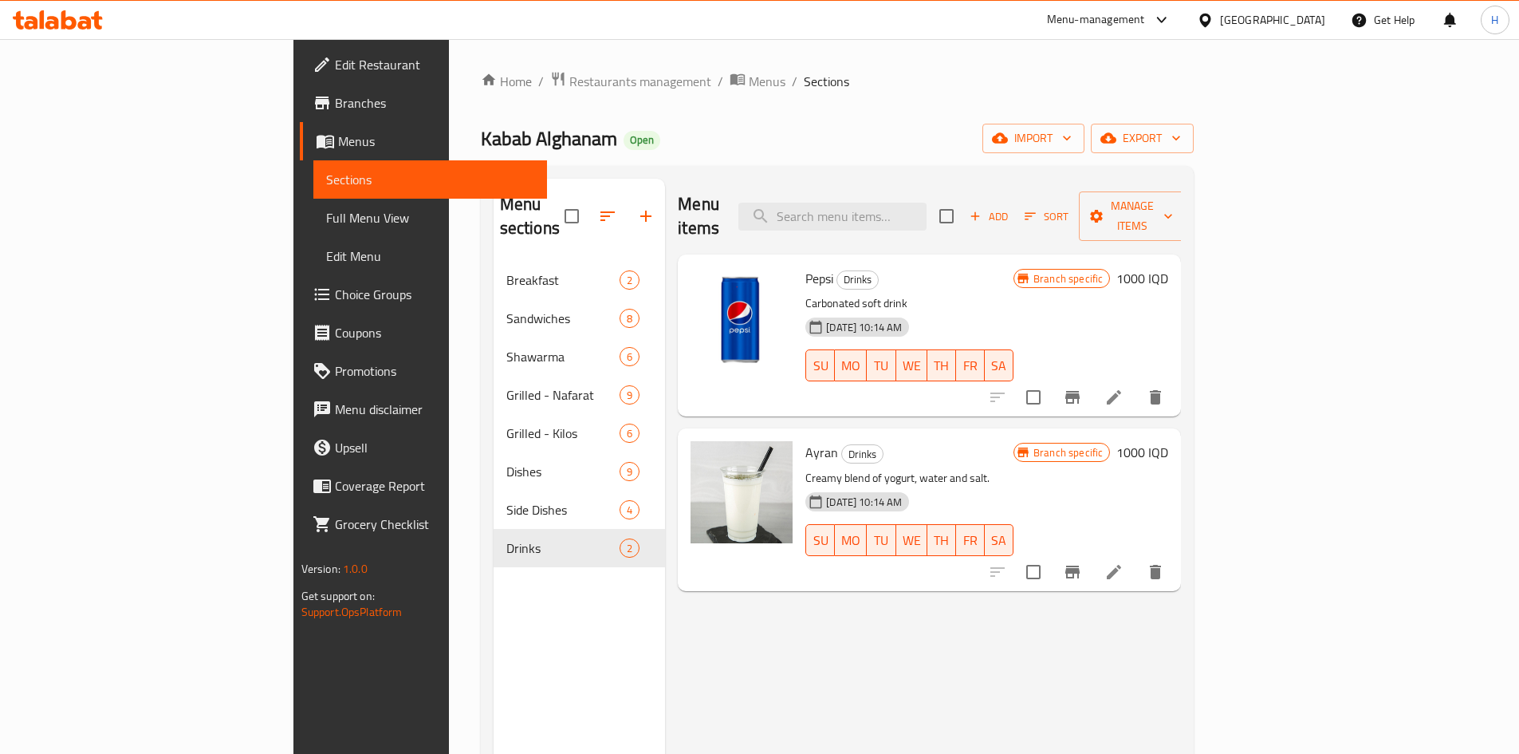
click at [1011, 207] on span "Add" at bounding box center [989, 216] width 43 height 18
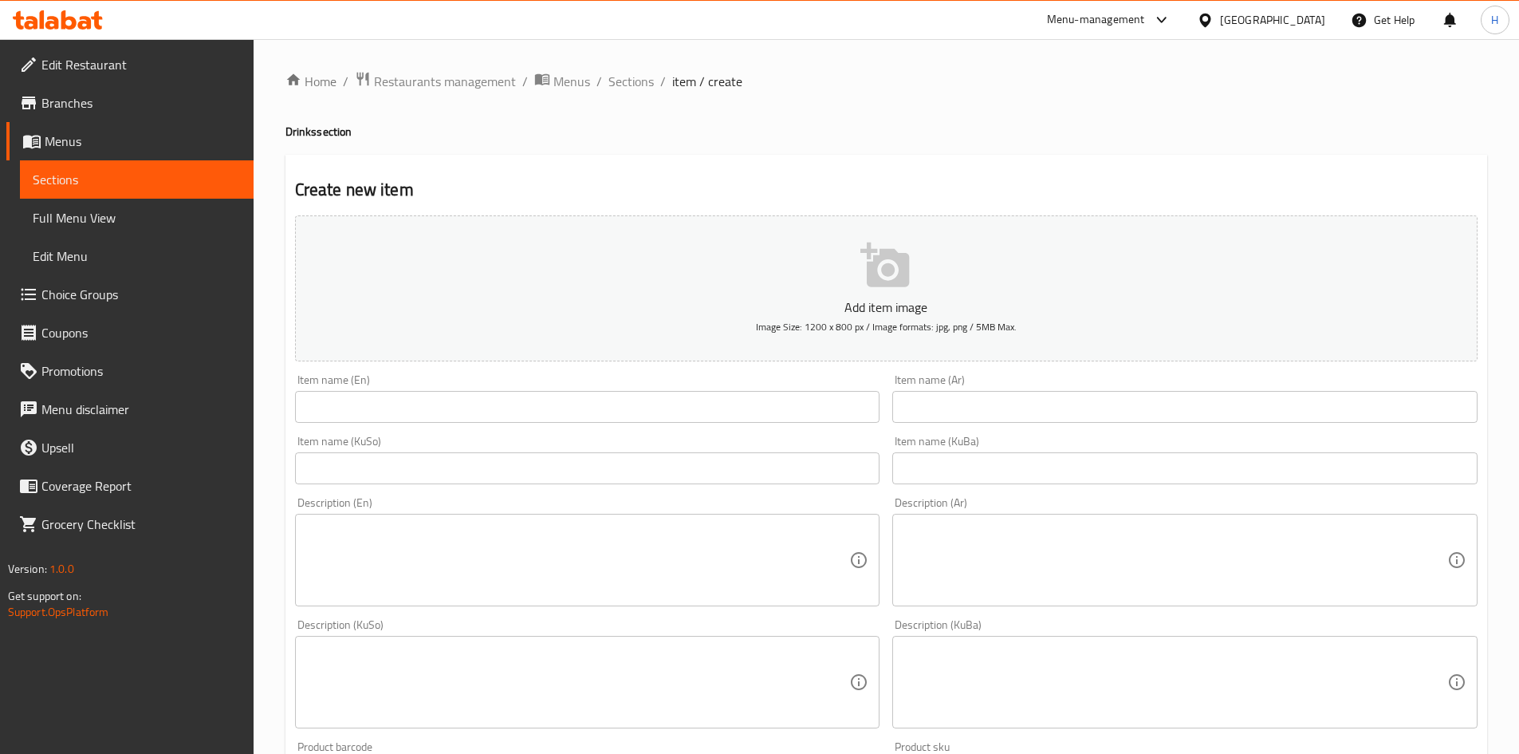
click at [955, 432] on div "Item name (KuBa) Item name (KuBa)" at bounding box center [1185, 459] width 598 height 61
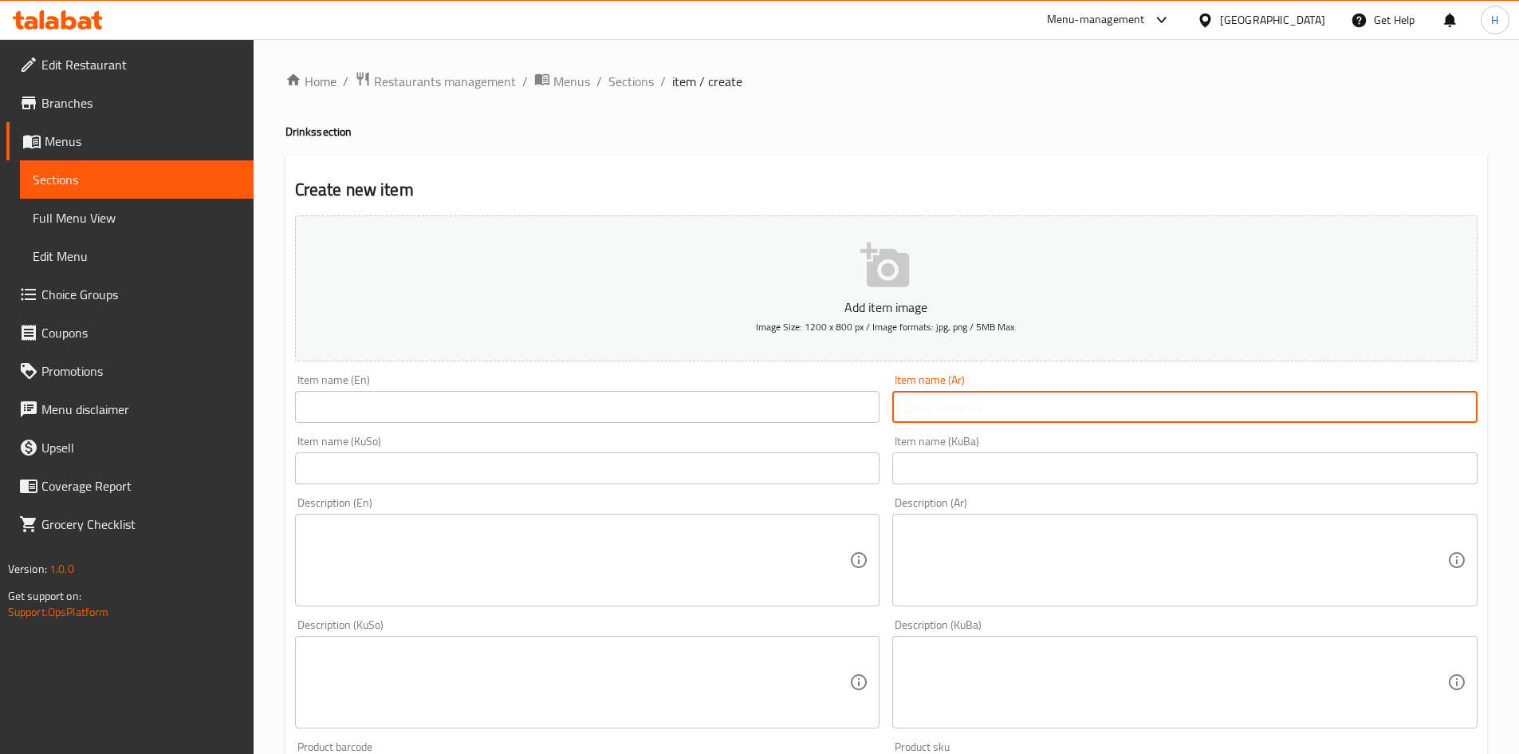
click at [966, 416] on input "text" at bounding box center [1185, 407] width 585 height 32
type input "سفن"
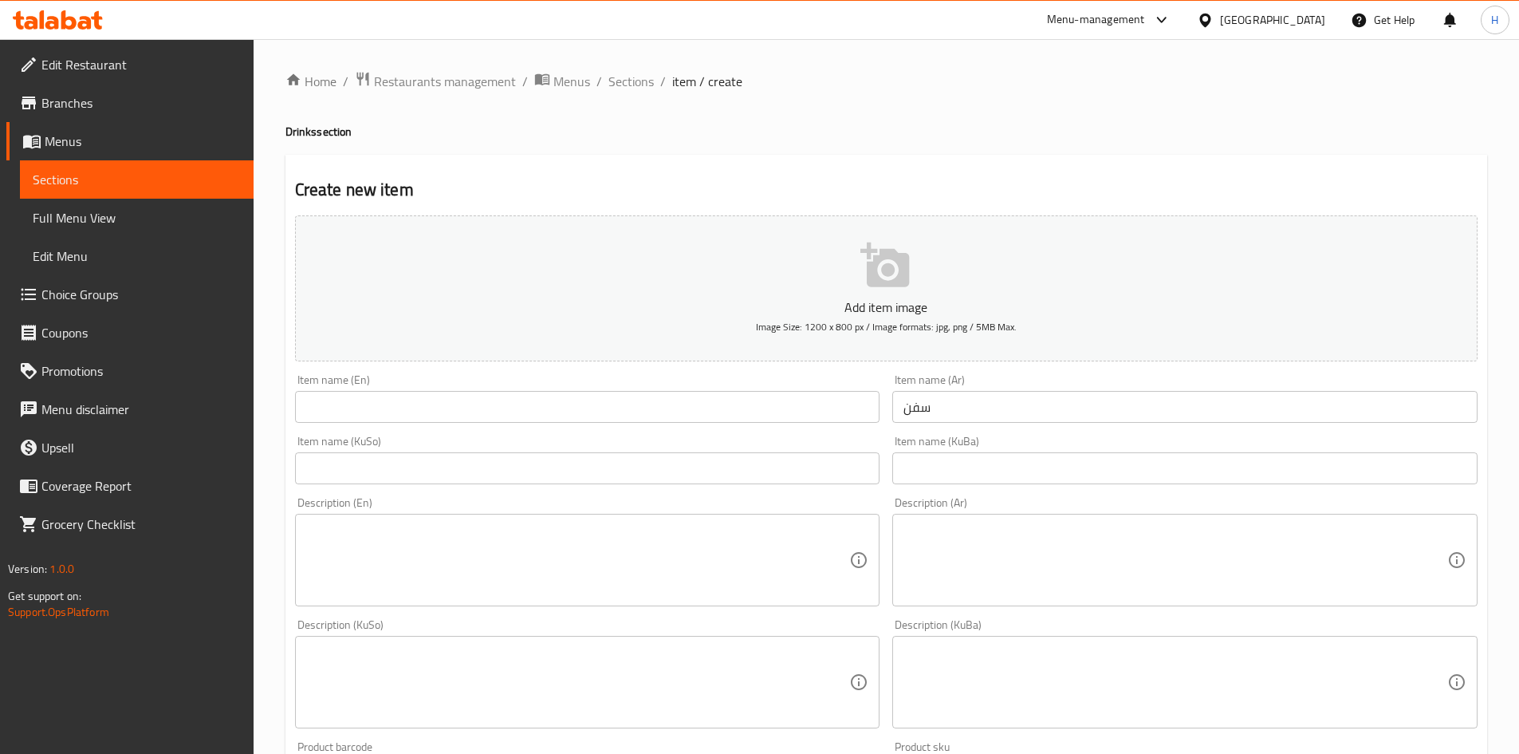
click at [713, 387] on div "Item name (En) Item name (En)" at bounding box center [587, 398] width 585 height 49
drag, startPoint x: 672, startPoint y: 383, endPoint x: 664, endPoint y: 415, distance: 33.1
click at [665, 401] on div "Item name (En) Item name (En)" at bounding box center [587, 398] width 585 height 49
click at [664, 415] on input "text" at bounding box center [587, 407] width 585 height 32
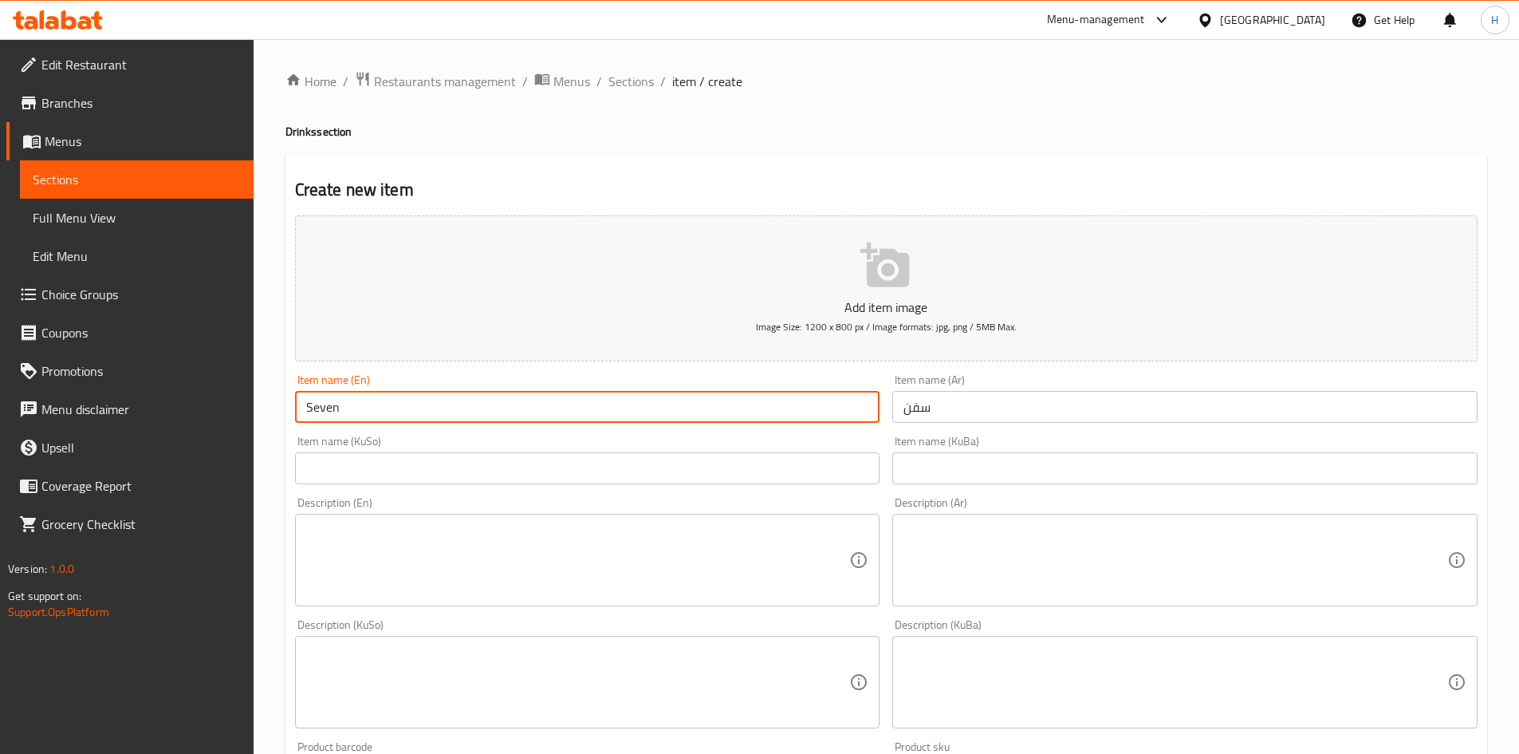
type input "Seven up"
click at [972, 420] on input "سفن" at bounding box center [1185, 407] width 585 height 32
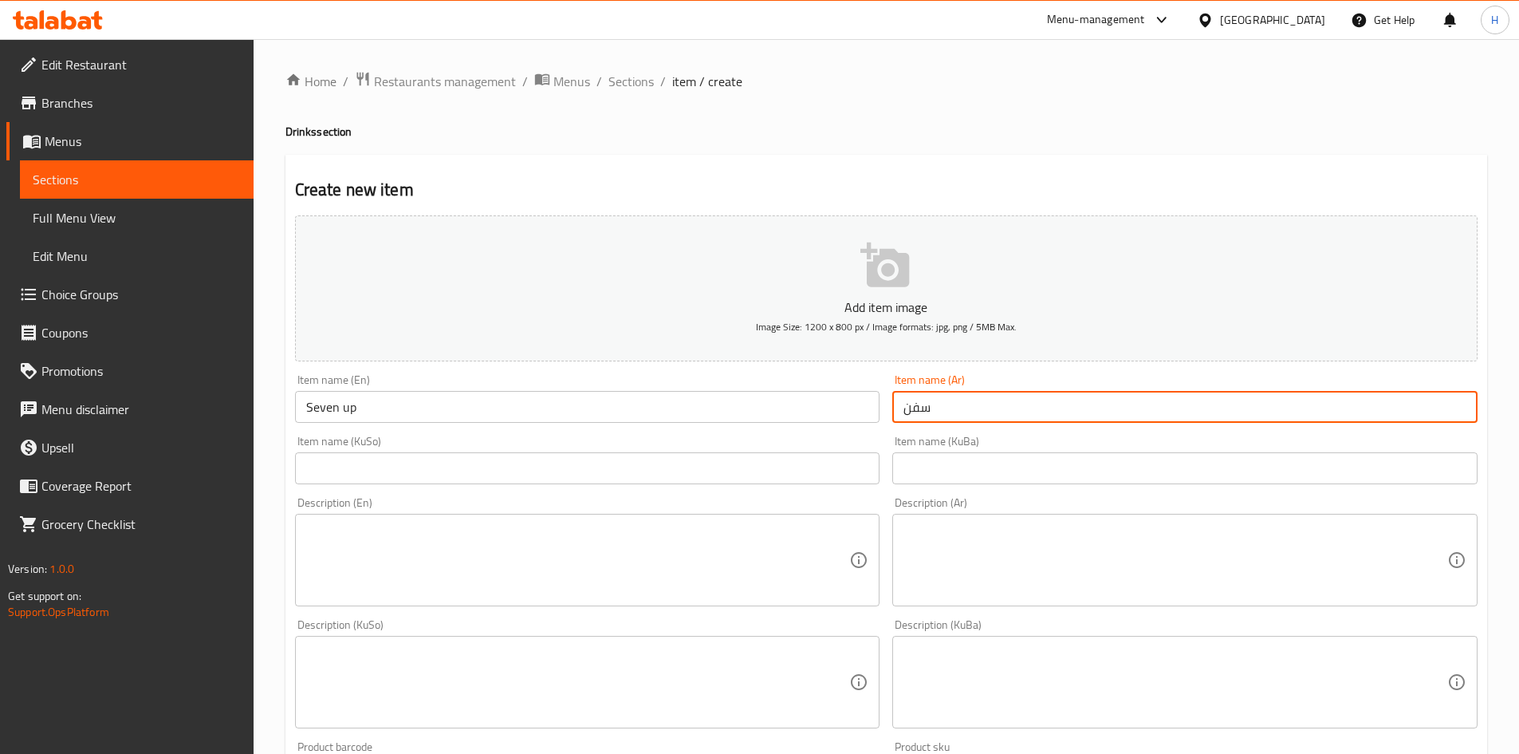
type input "سفن اب"
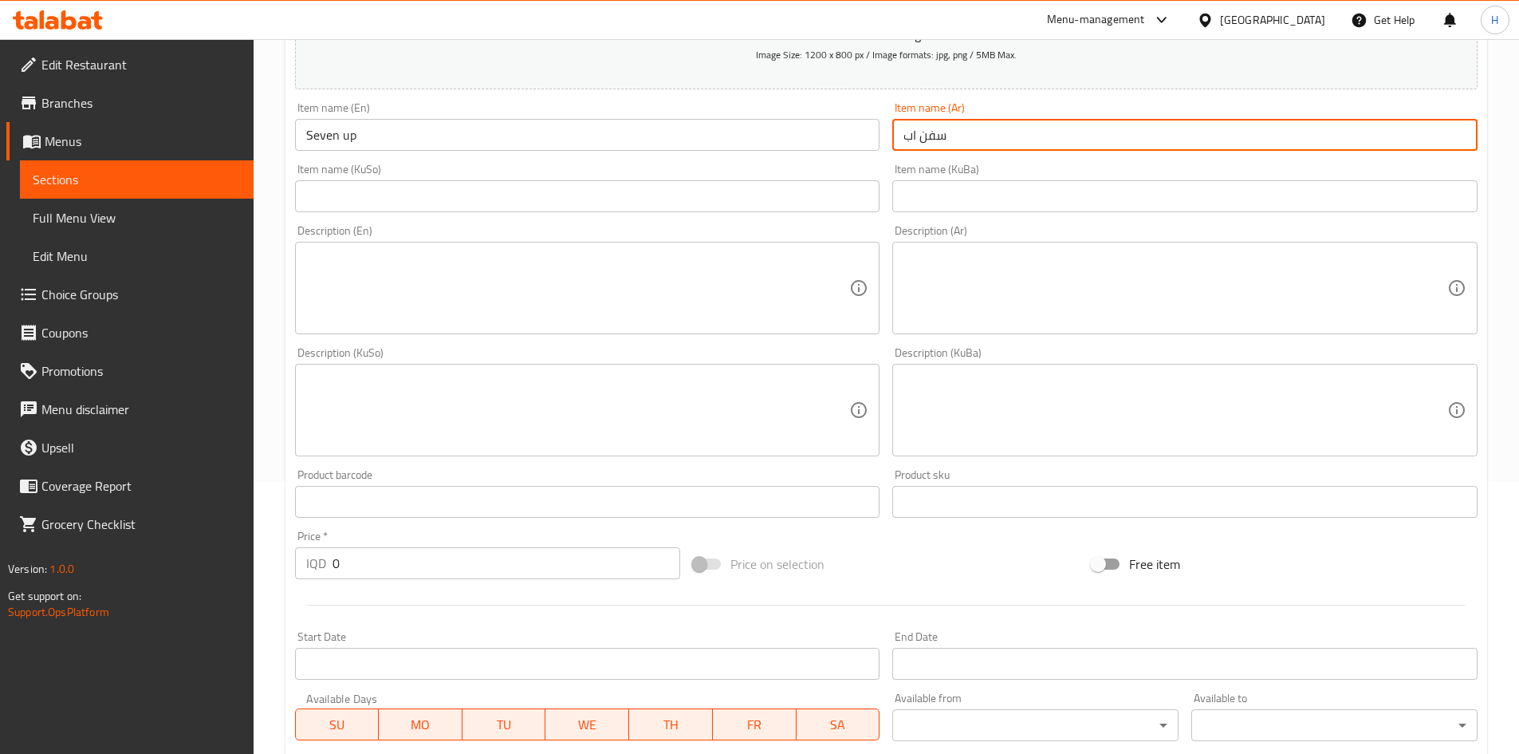
scroll to position [557, 0]
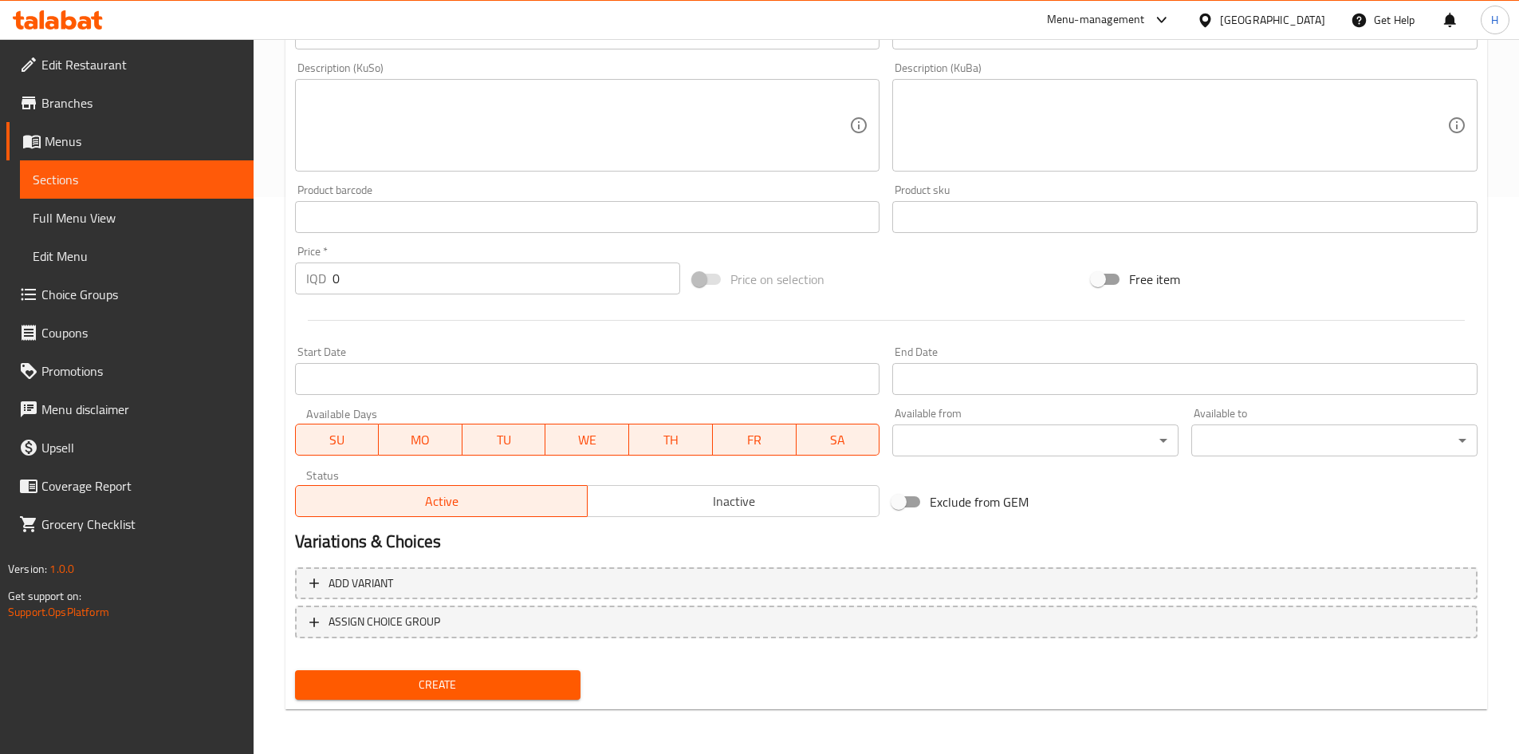
click at [414, 278] on input "0" at bounding box center [507, 278] width 349 height 32
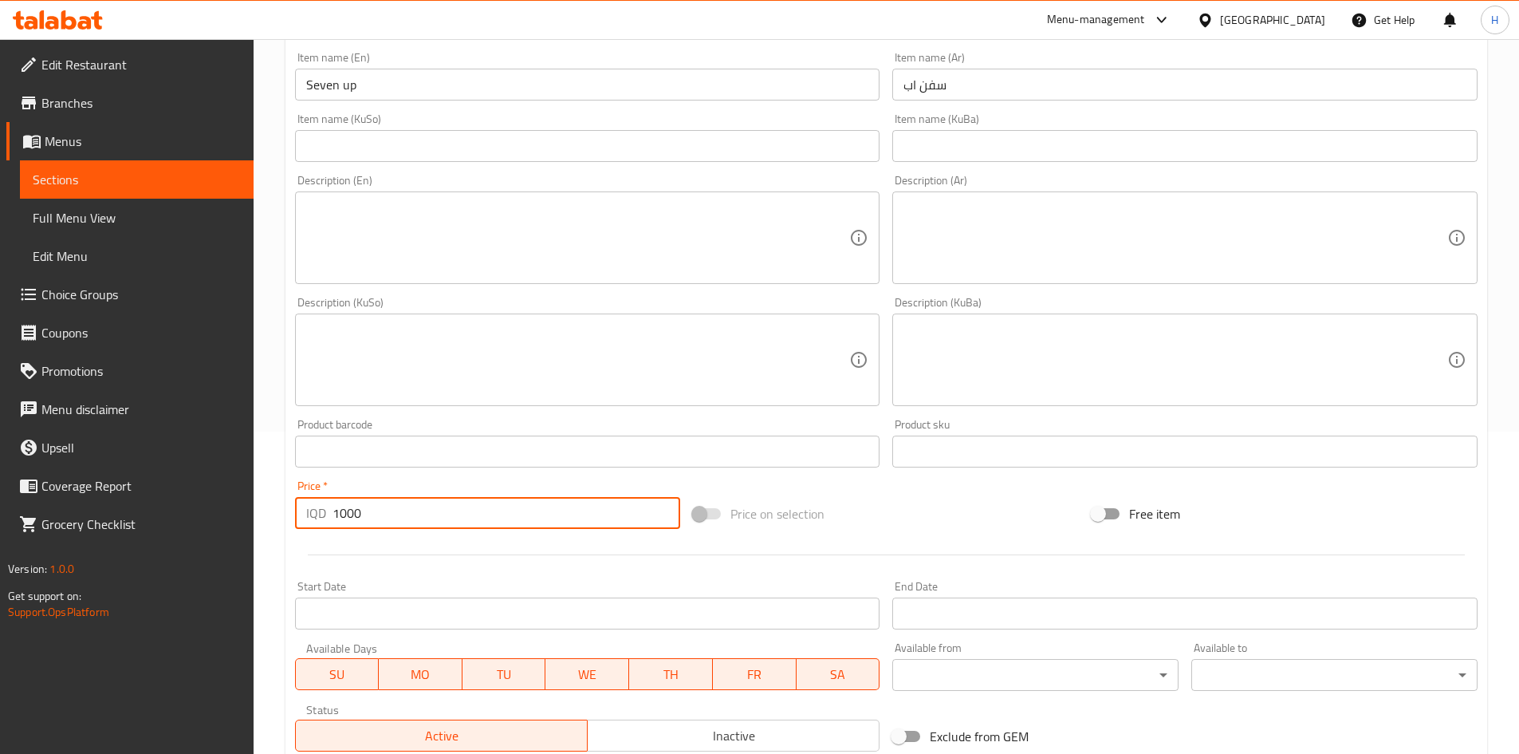
scroll to position [158, 0]
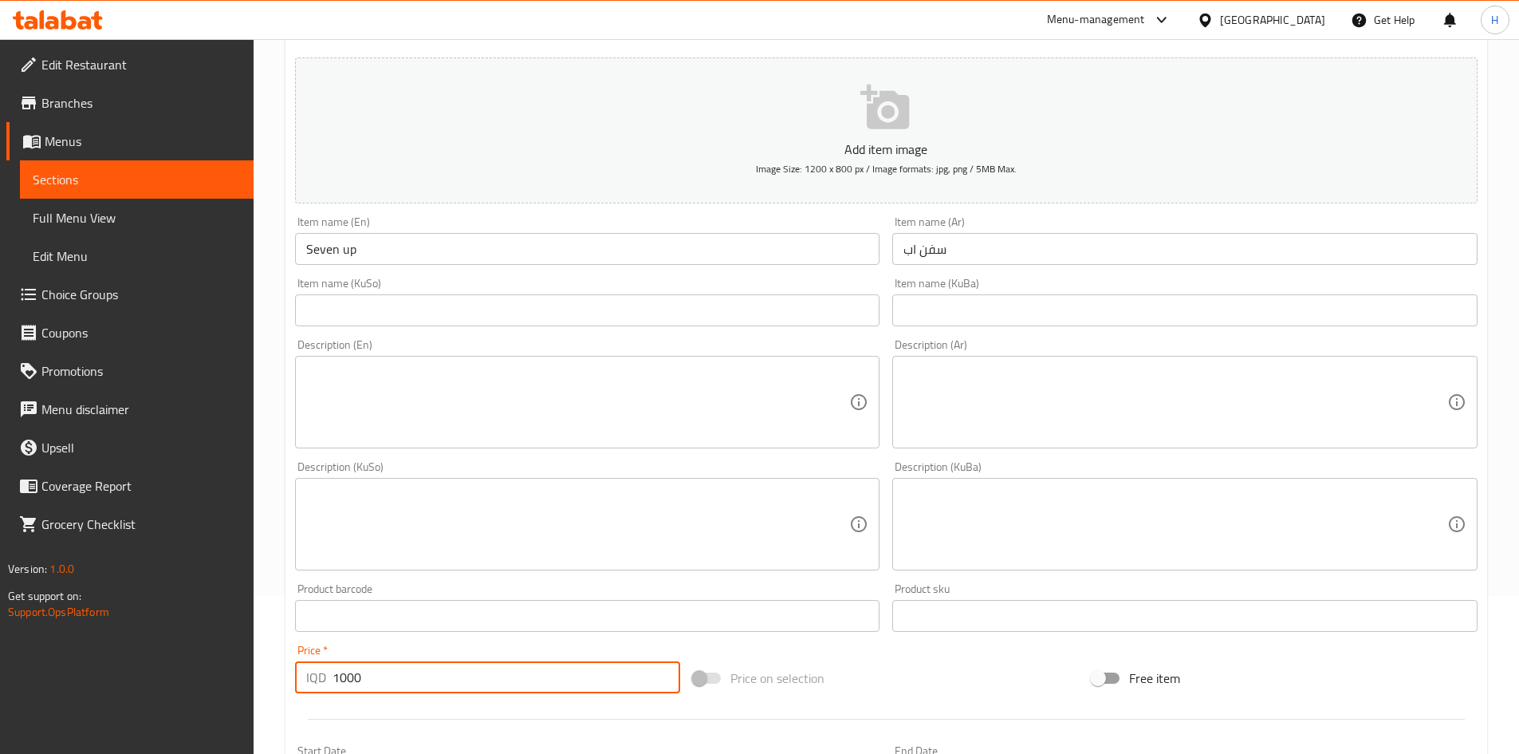
type input "1000"
click at [1035, 373] on textarea at bounding box center [1176, 403] width 544 height 76
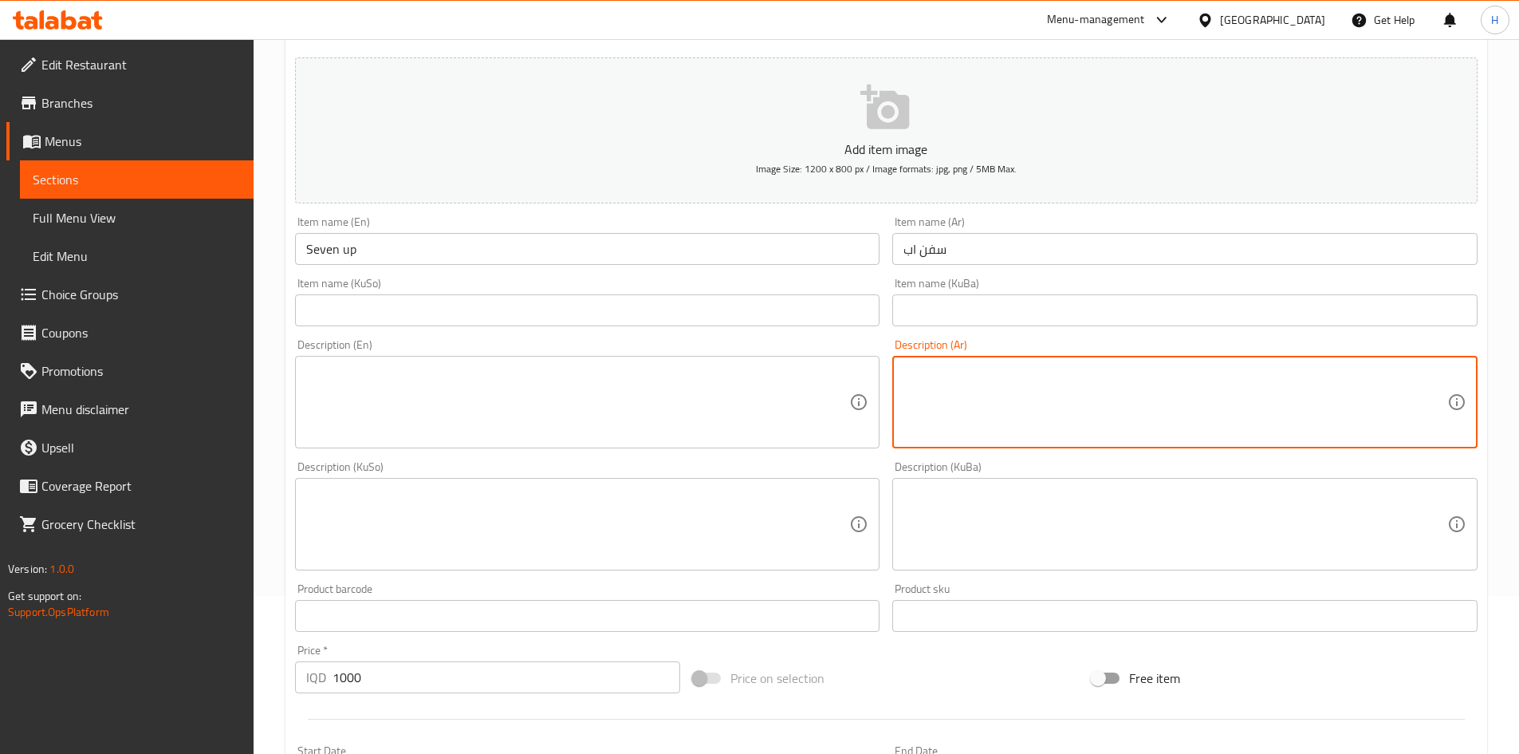
type textarea "l"
click at [1035, 373] on textarea "مشروب غازي" at bounding box center [1176, 403] width 544 height 76
type textarea "مشروب غازي"
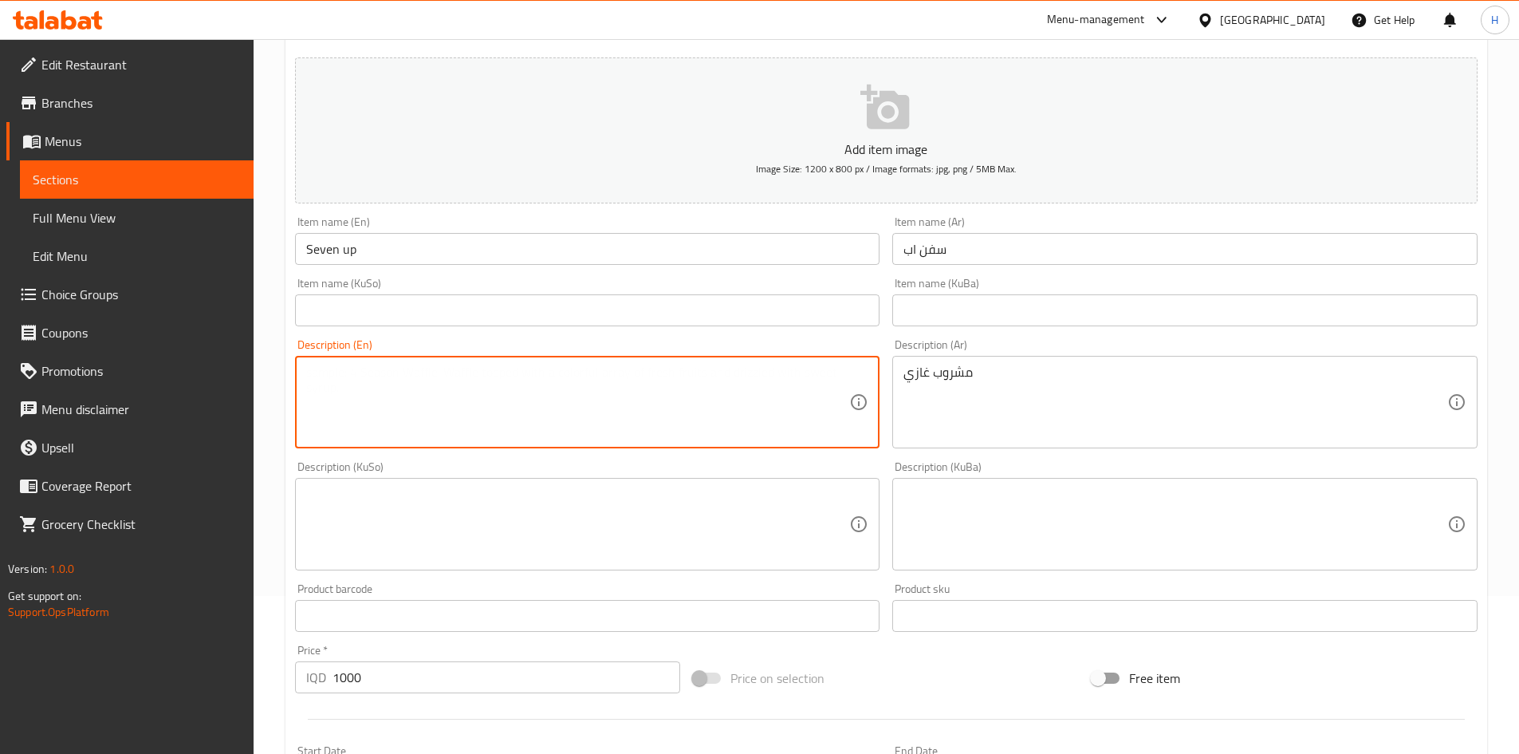
click at [495, 380] on textarea at bounding box center [578, 403] width 544 height 76
paste textarea "soft drink"
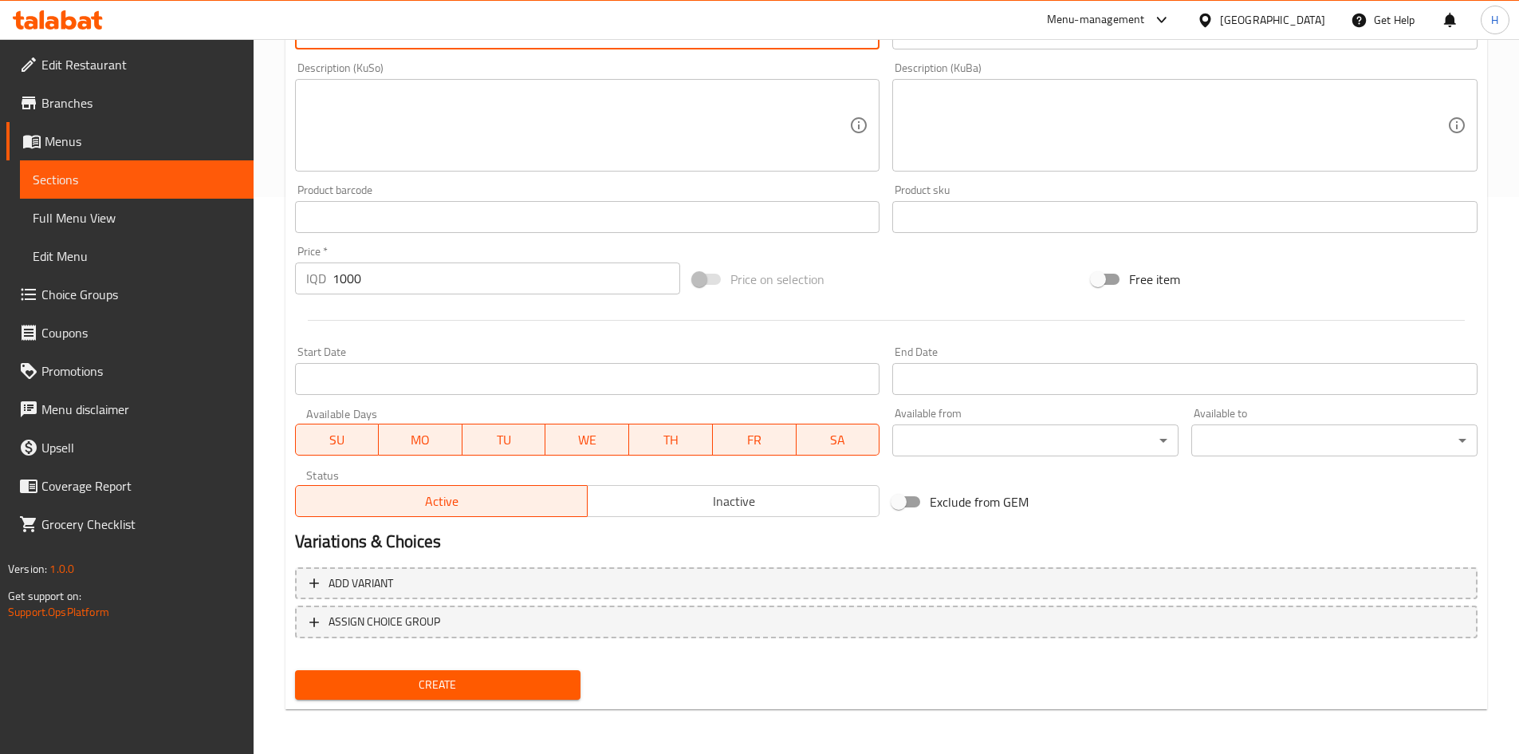
type textarea "soft drink"
click at [455, 682] on span "Create" at bounding box center [438, 685] width 261 height 20
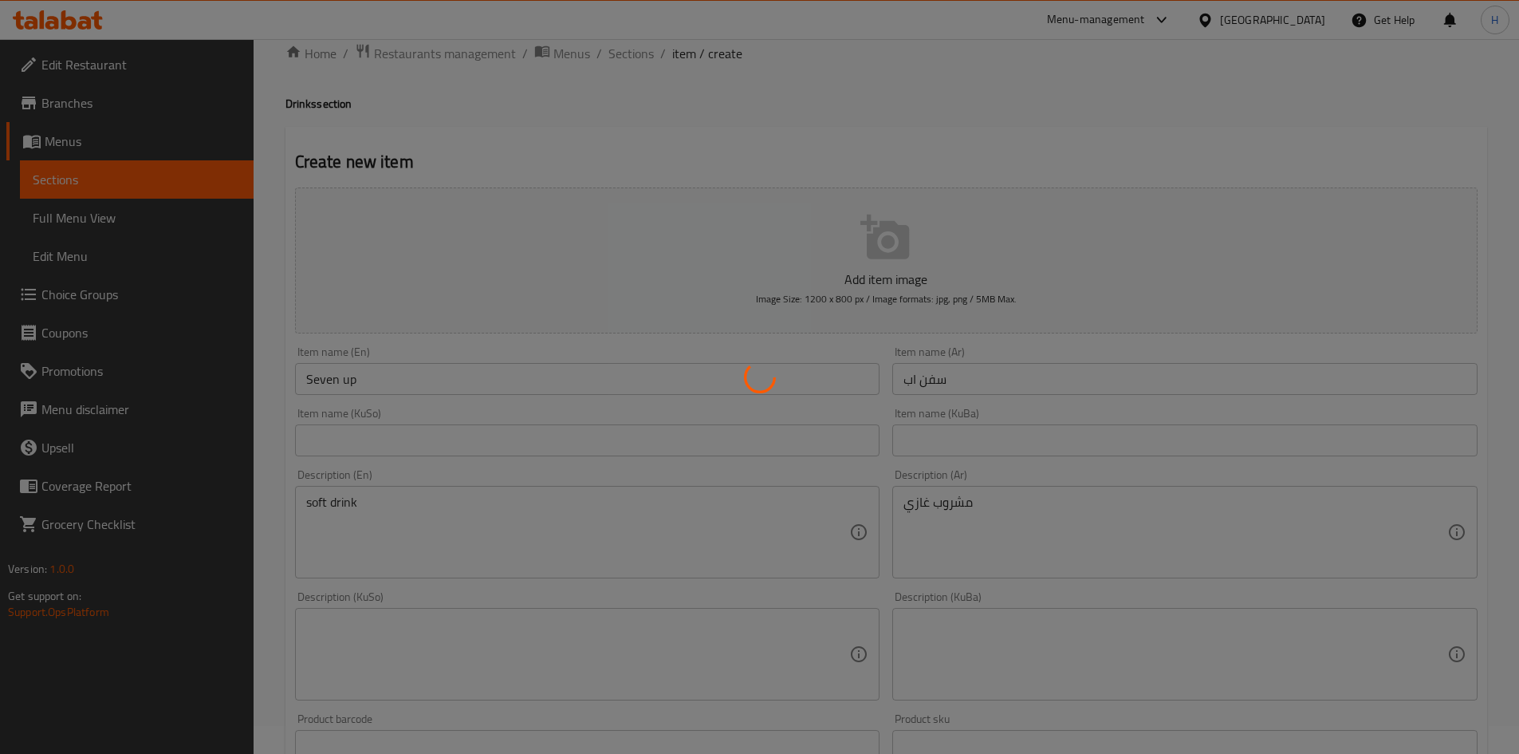
scroll to position [1, 0]
type input "0"
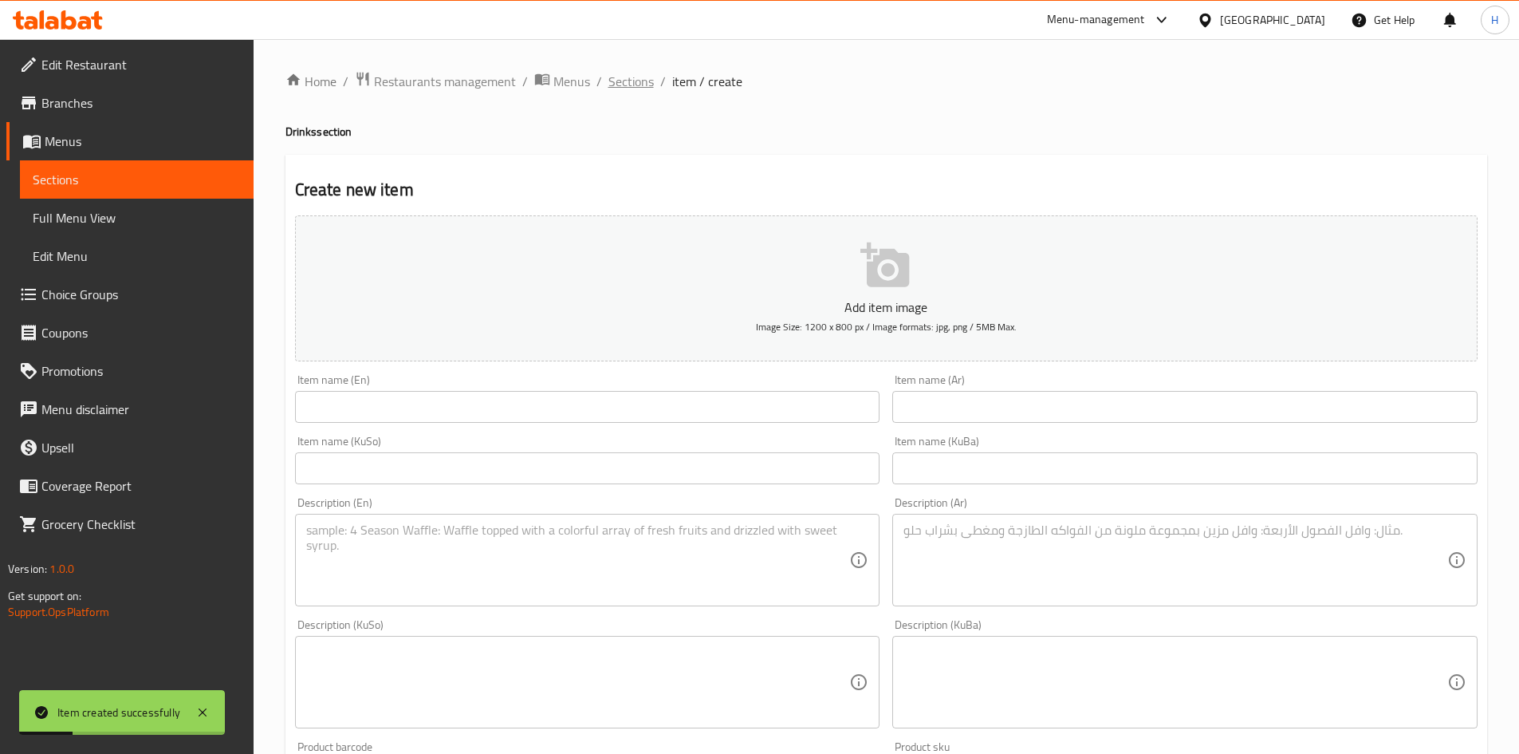
click at [637, 78] on span "Sections" at bounding box center [631, 81] width 45 height 19
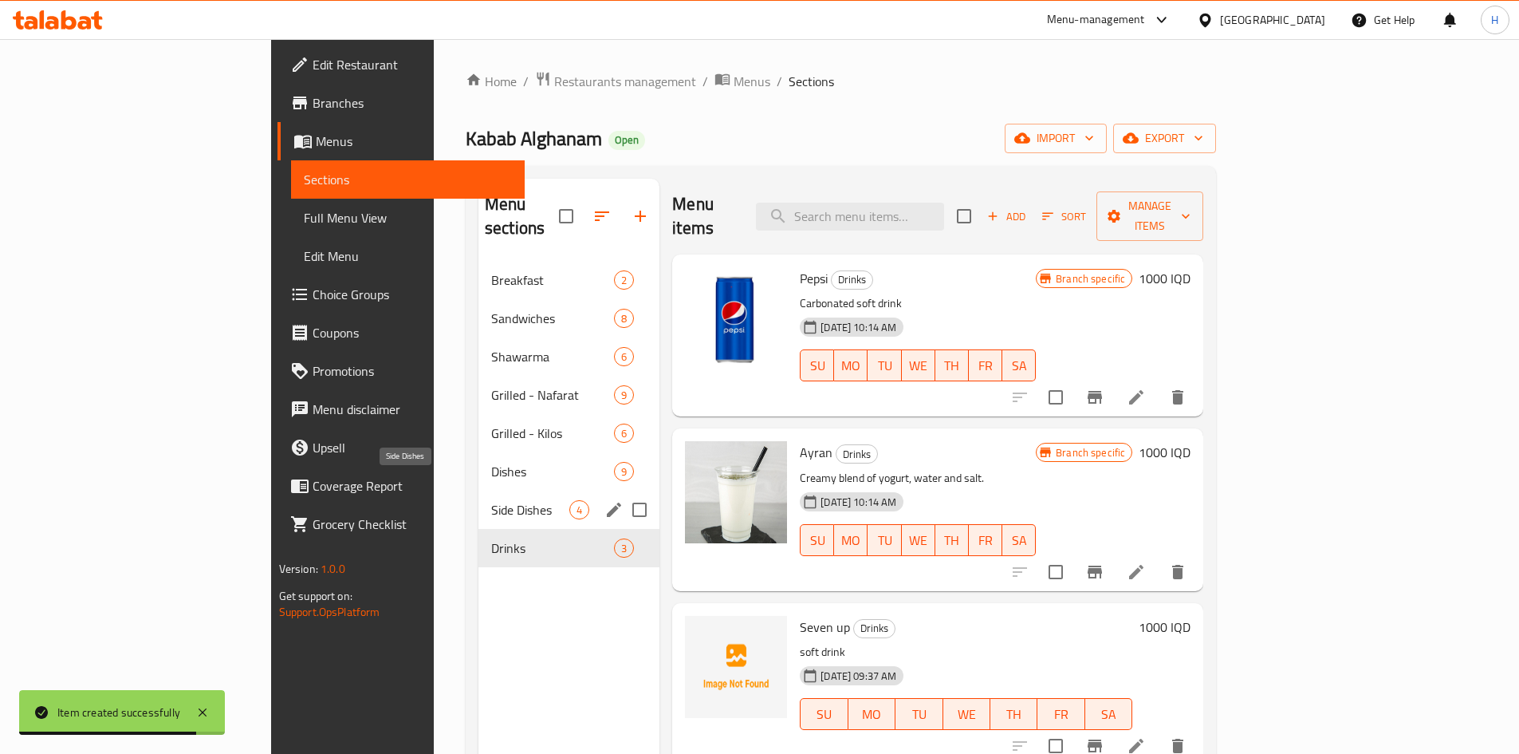
click at [491, 500] on span "Side Dishes" at bounding box center [530, 509] width 78 height 19
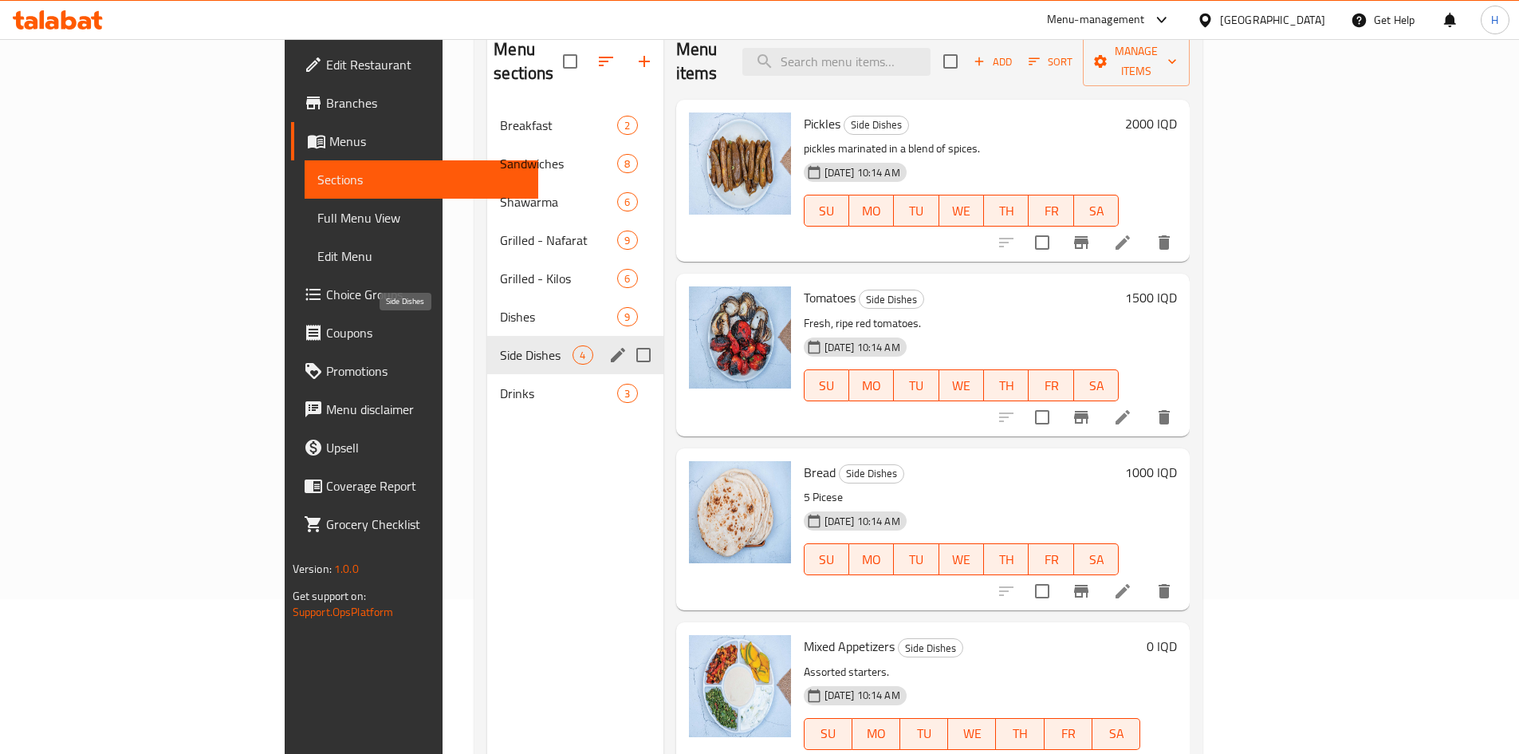
scroll to position [64, 0]
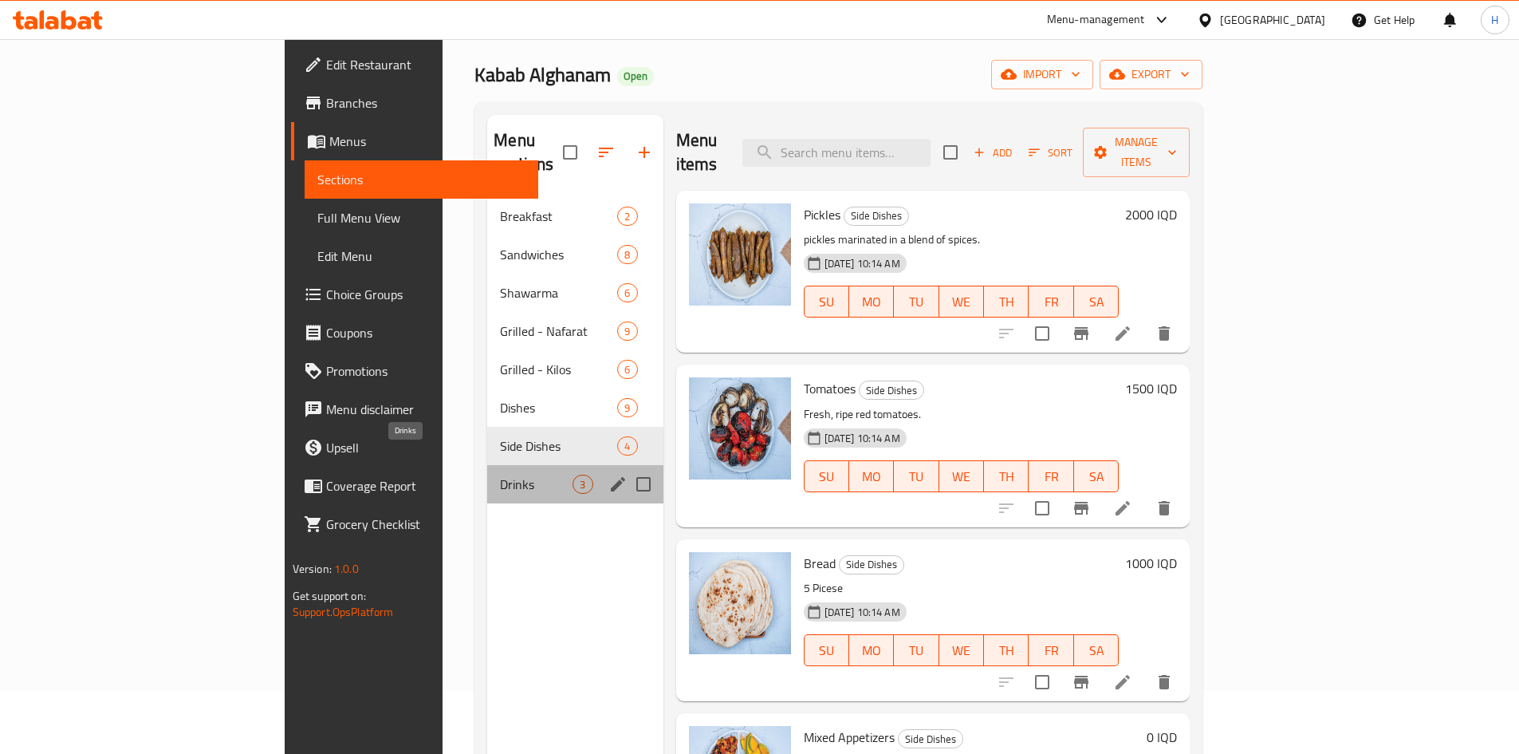
click at [500, 475] on span "Drinks" at bounding box center [536, 484] width 73 height 19
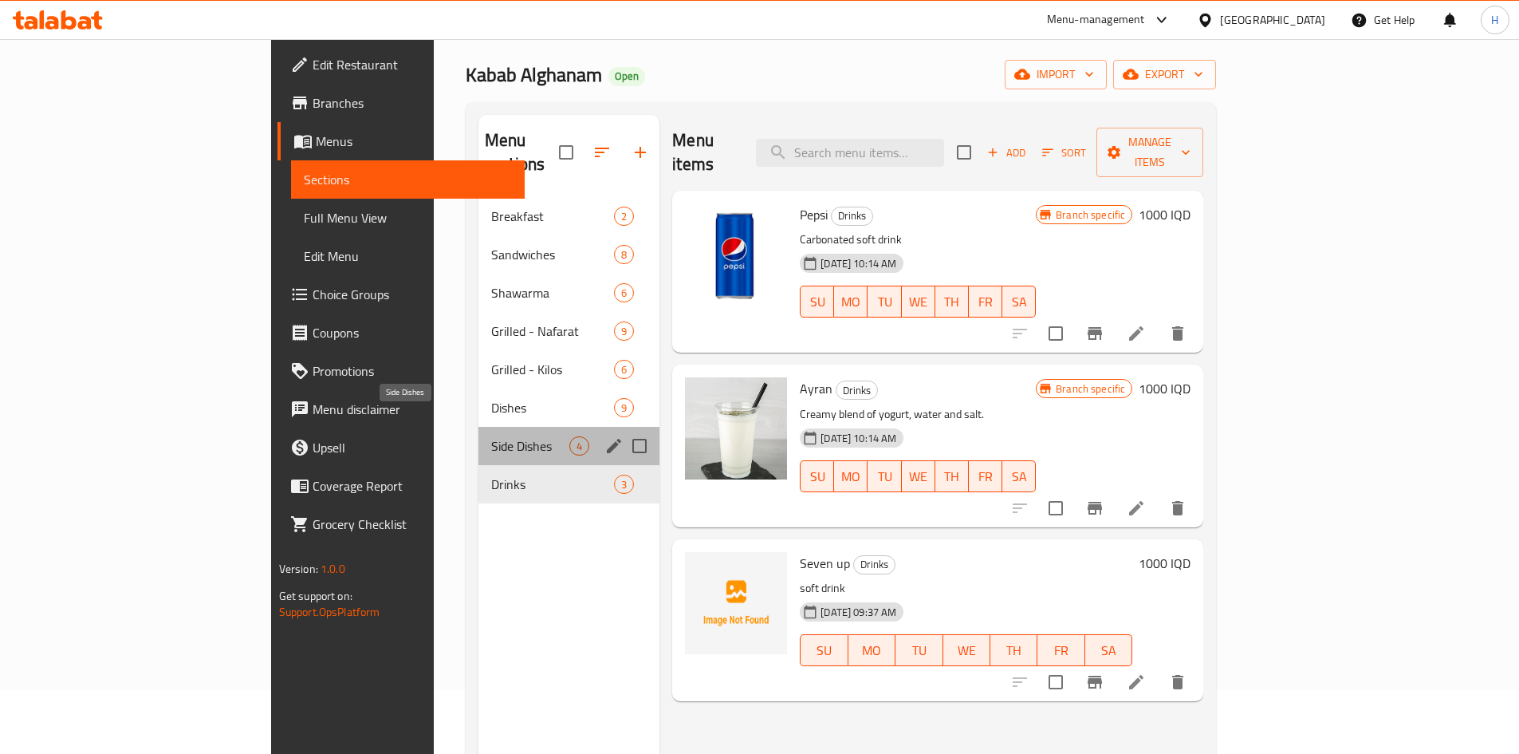
click at [491, 436] on span "Side Dishes" at bounding box center [530, 445] width 78 height 19
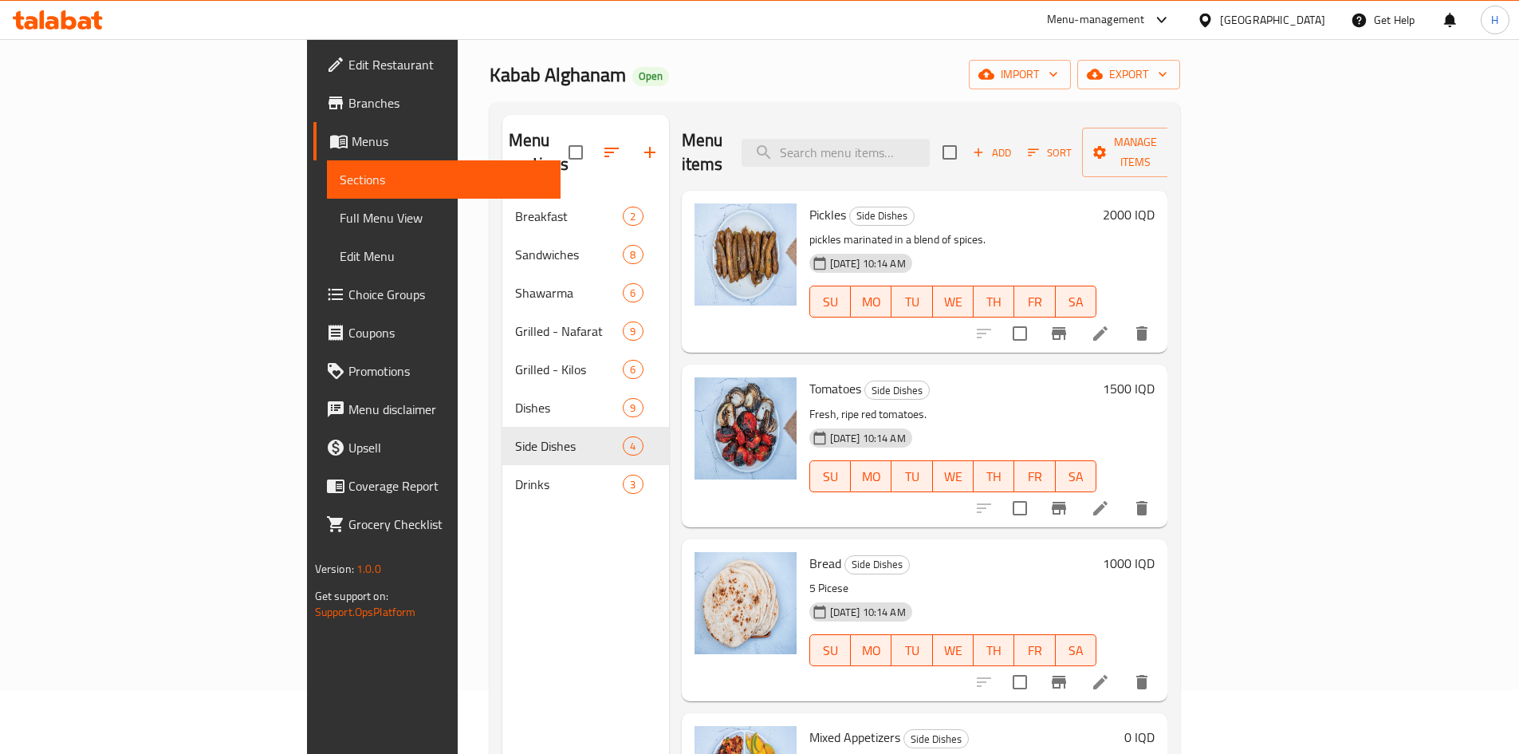
scroll to position [223, 0]
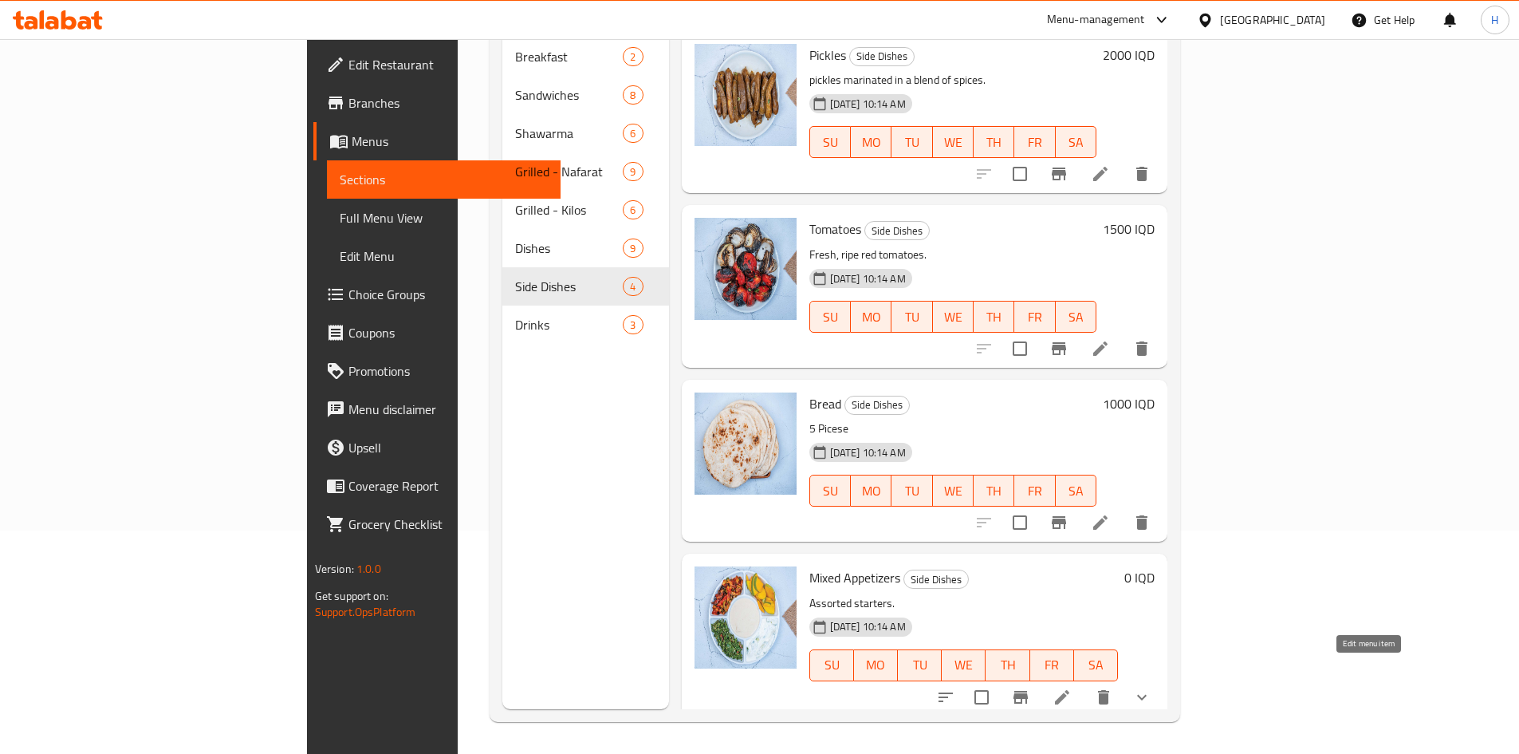
click at [1072, 688] on icon at bounding box center [1062, 697] width 19 height 19
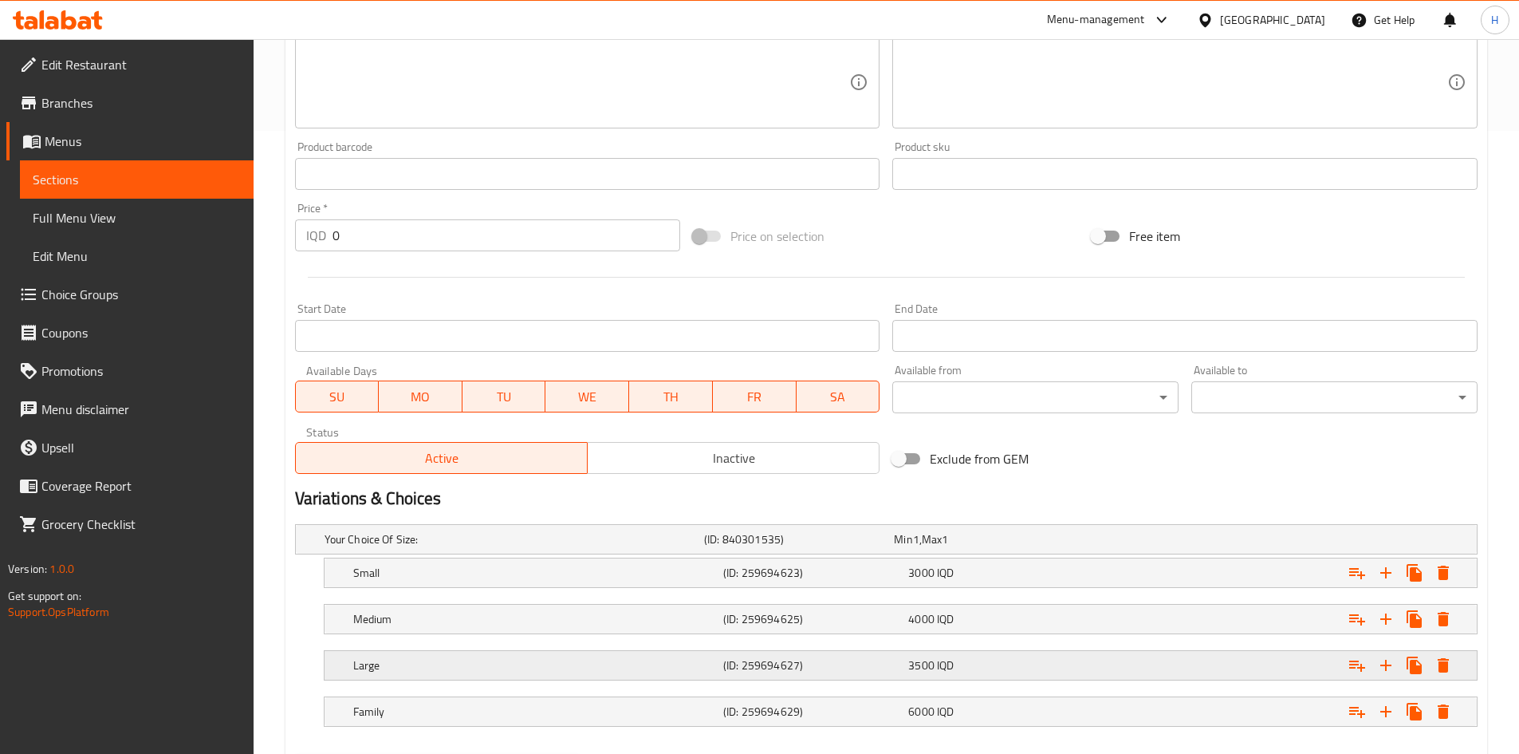
scroll to position [708, 0]
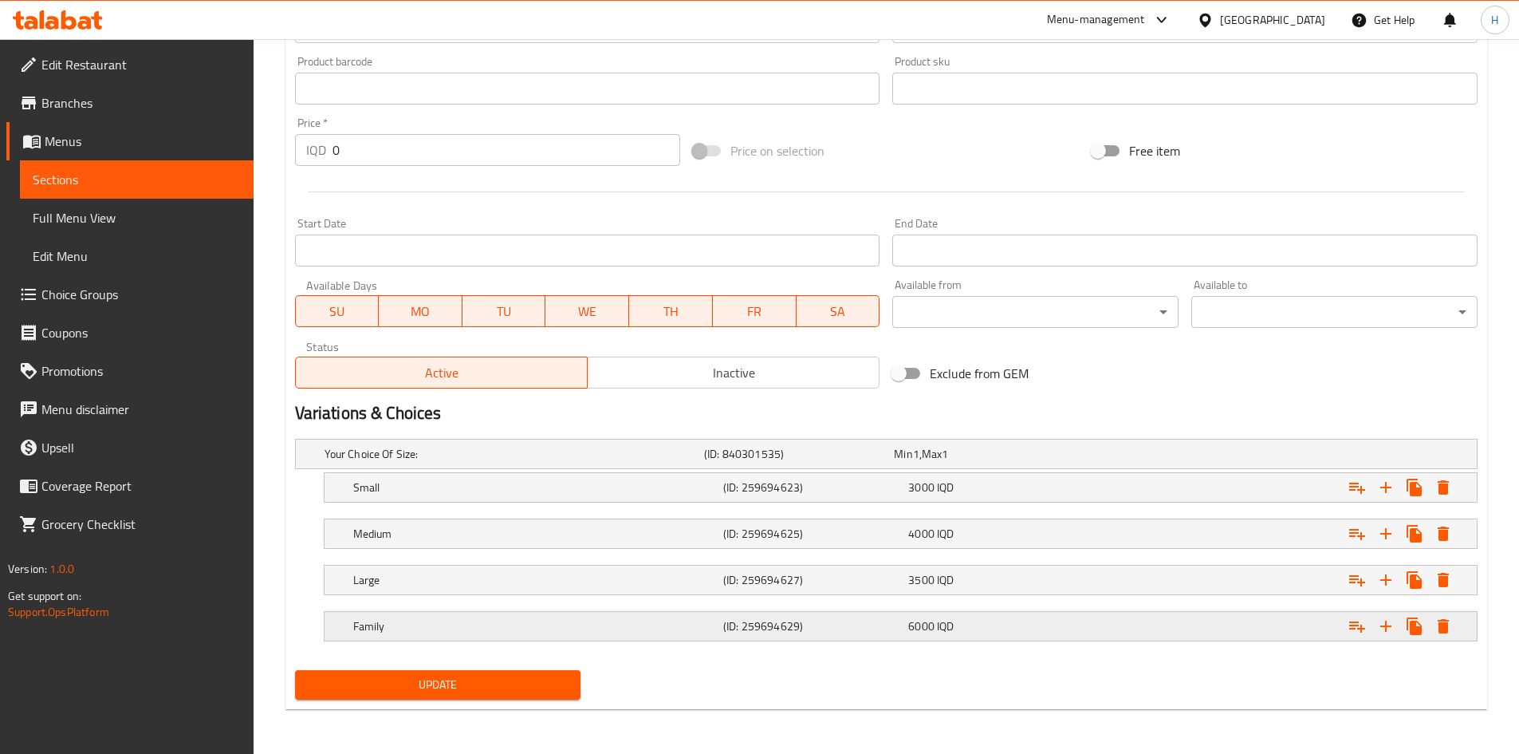
click at [397, 624] on h5 "Family" at bounding box center [535, 626] width 364 height 16
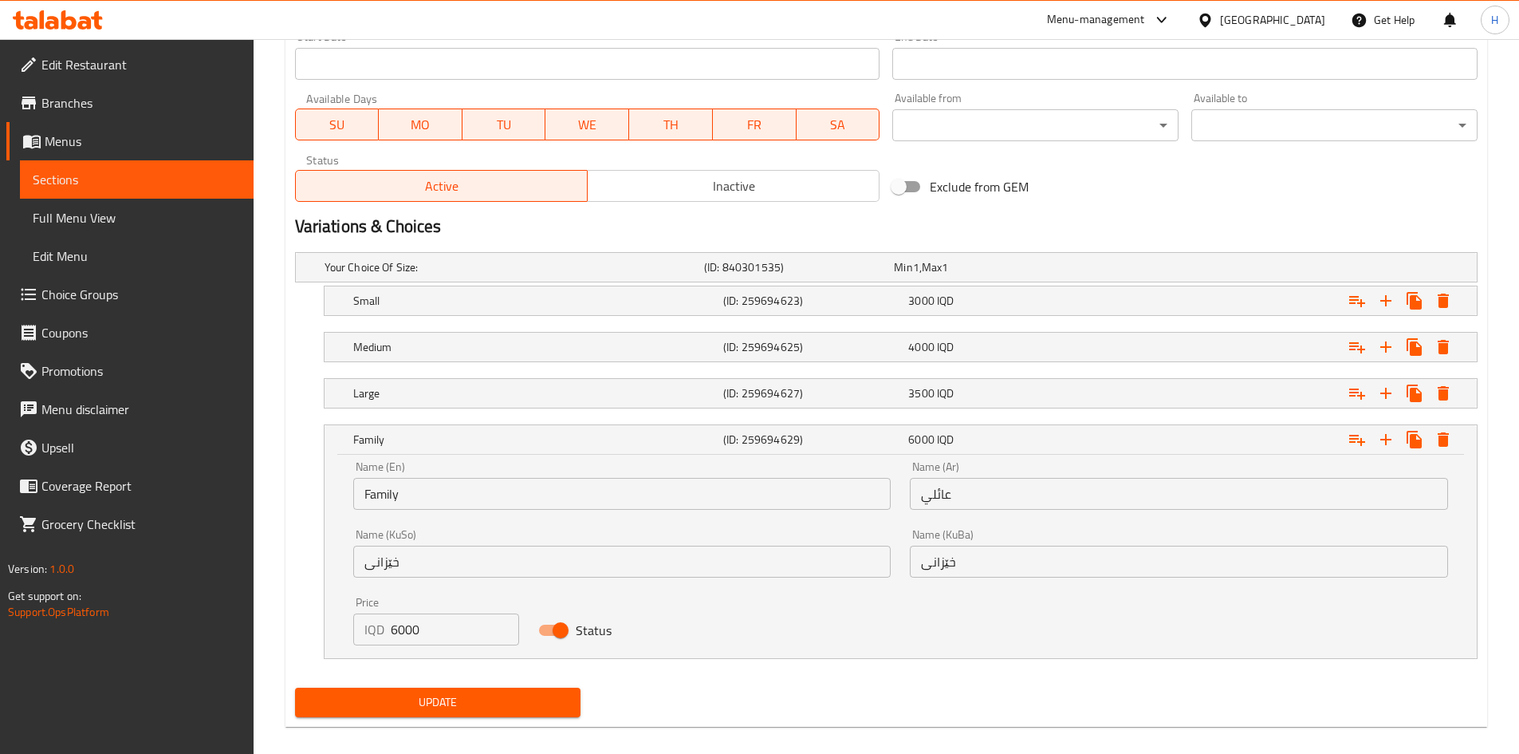
scroll to position [906, 0]
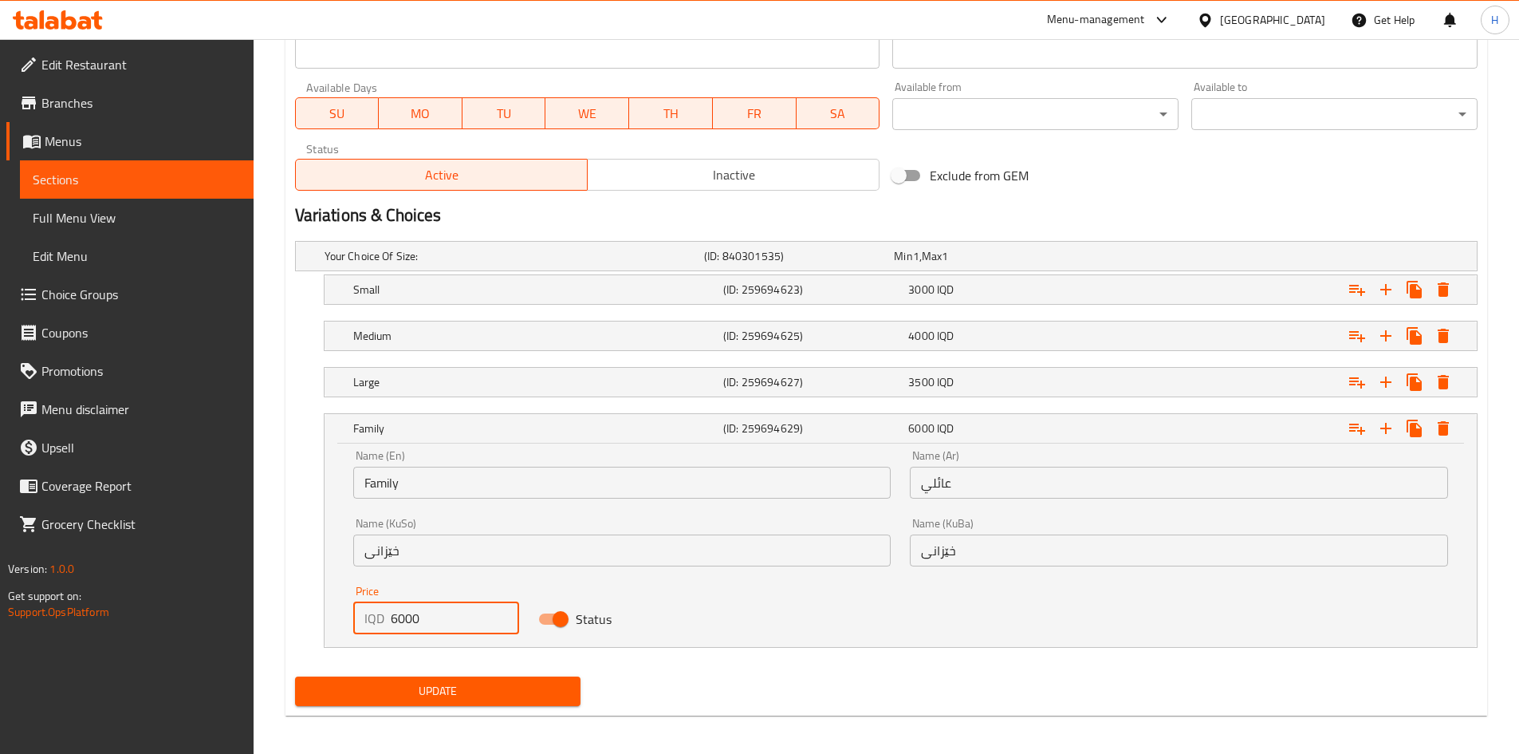
drag, startPoint x: 397, startPoint y: 624, endPoint x: 379, endPoint y: 630, distance: 19.4
click at [379, 629] on div "IQD 6000 Price" at bounding box center [436, 618] width 167 height 32
type input "7000"
click at [462, 694] on span "Update" at bounding box center [438, 691] width 261 height 20
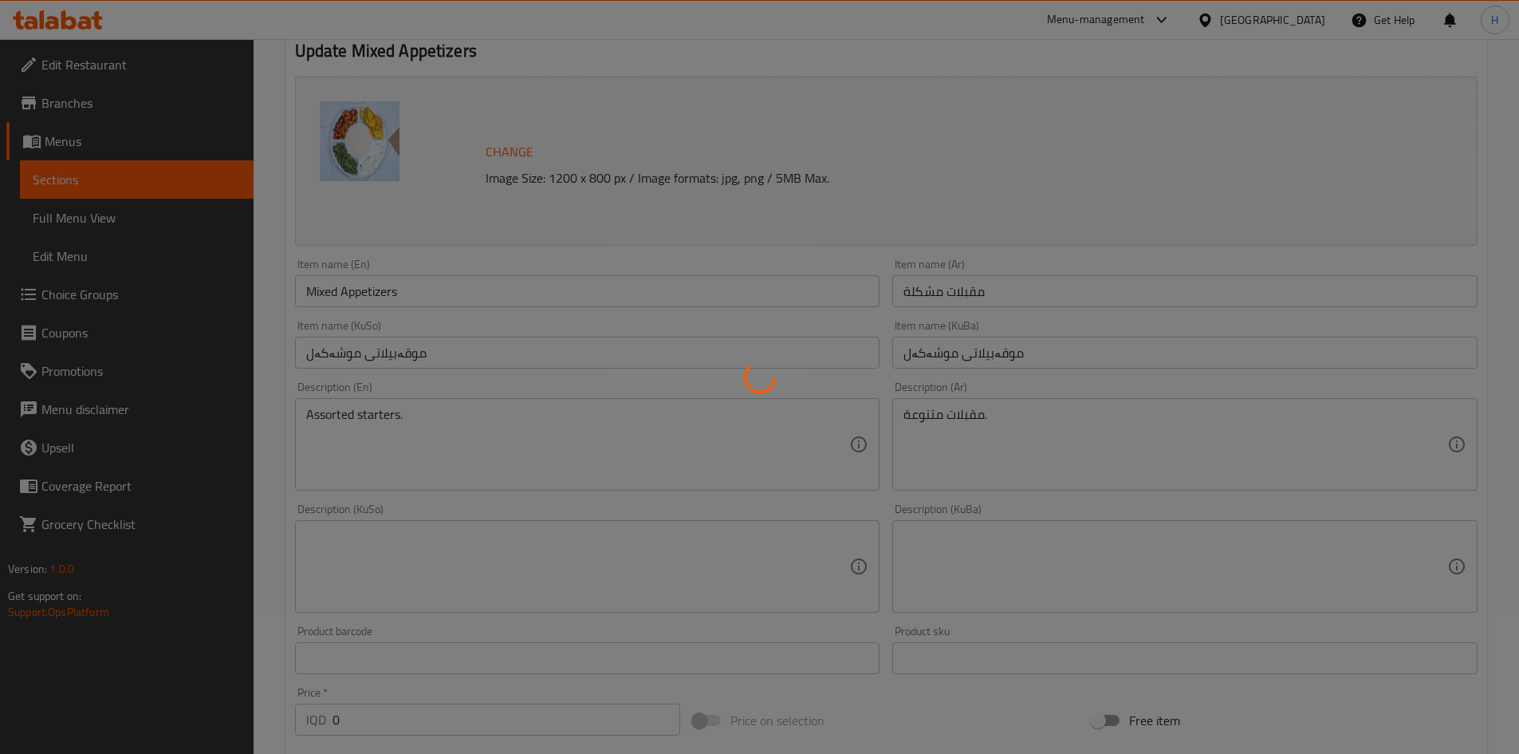
scroll to position [0, 0]
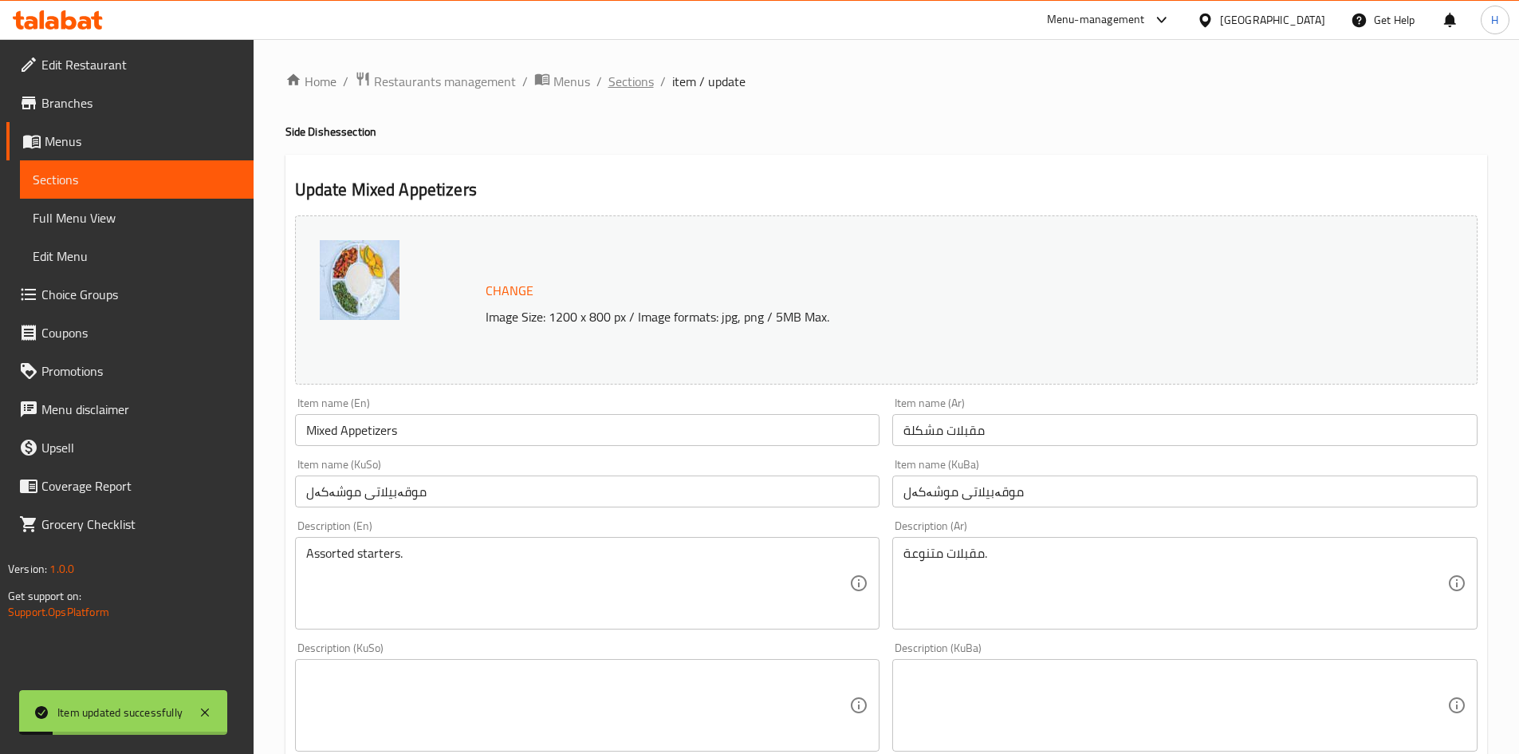
click at [633, 80] on span "Sections" at bounding box center [631, 81] width 45 height 19
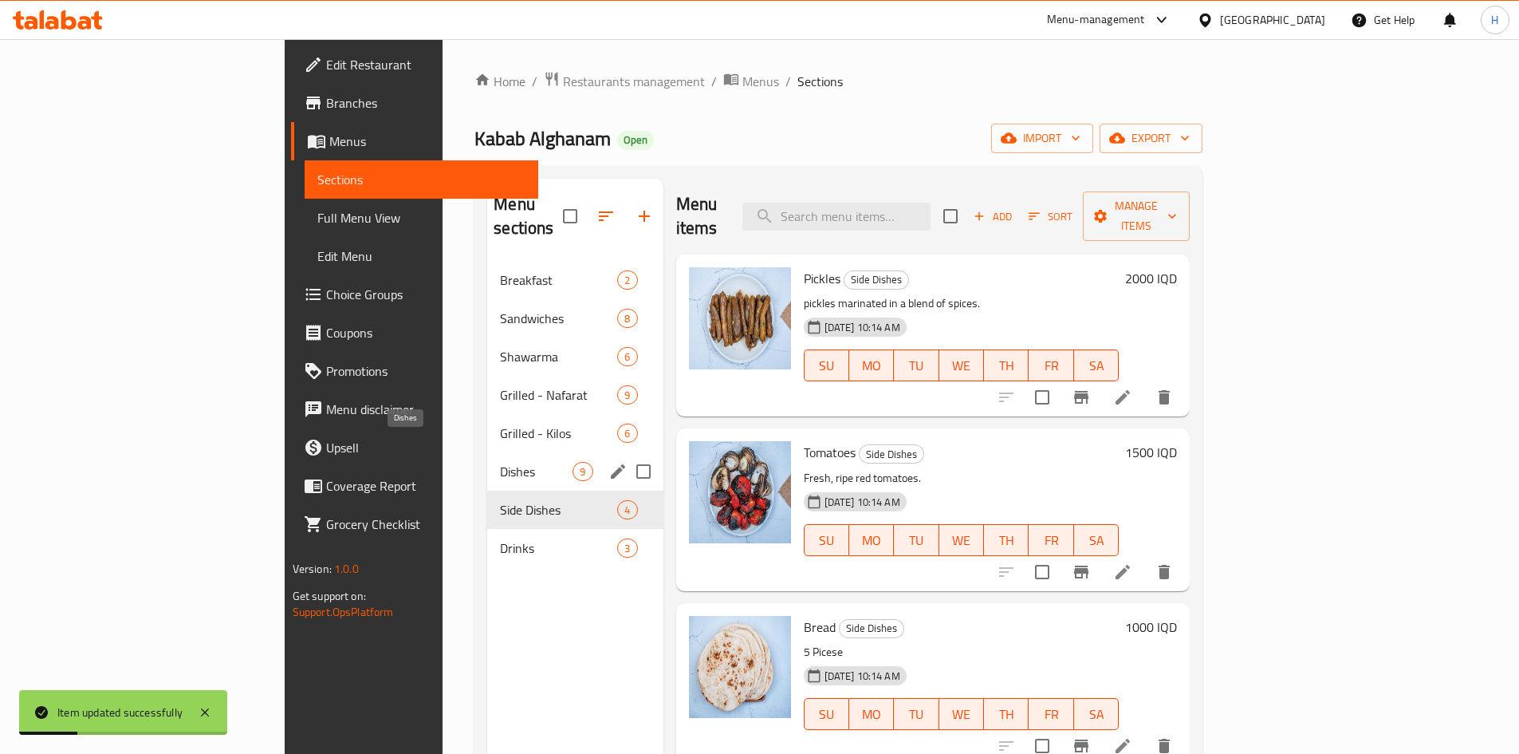
click at [500, 462] on span "Dishes" at bounding box center [536, 471] width 73 height 19
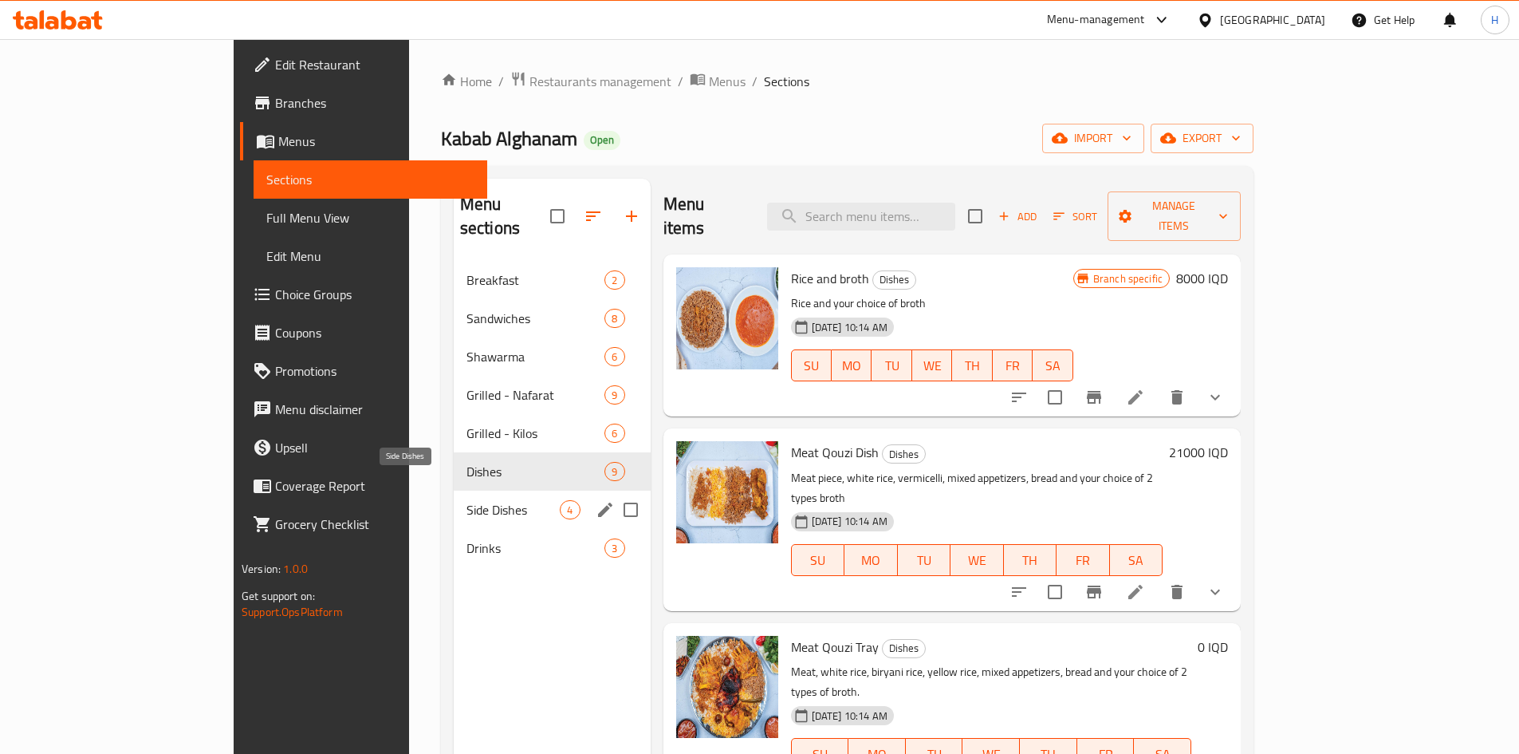
click at [467, 500] on span "Side Dishes" at bounding box center [514, 509] width 94 height 19
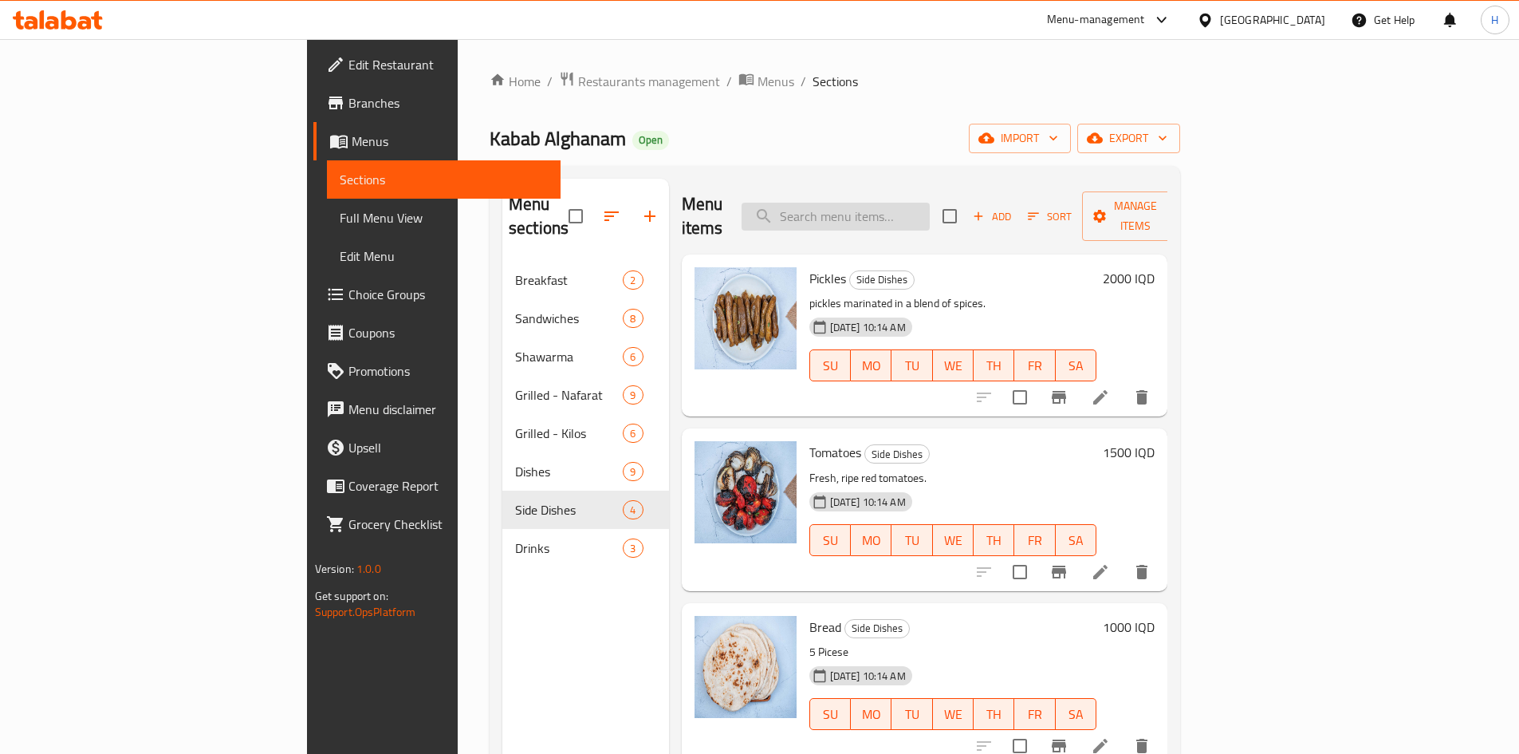
click at [930, 206] on input "search" at bounding box center [836, 217] width 188 height 28
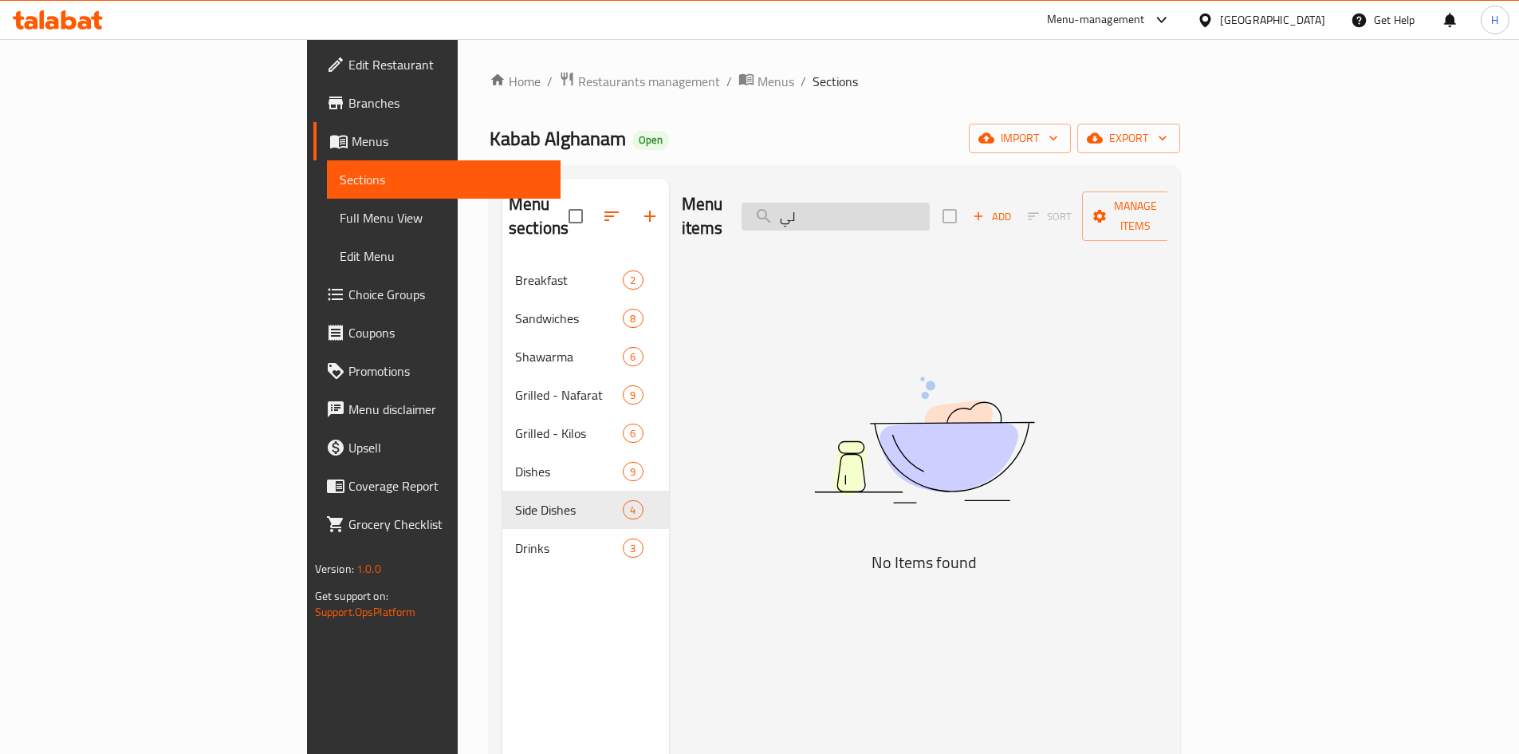
type input "ل"
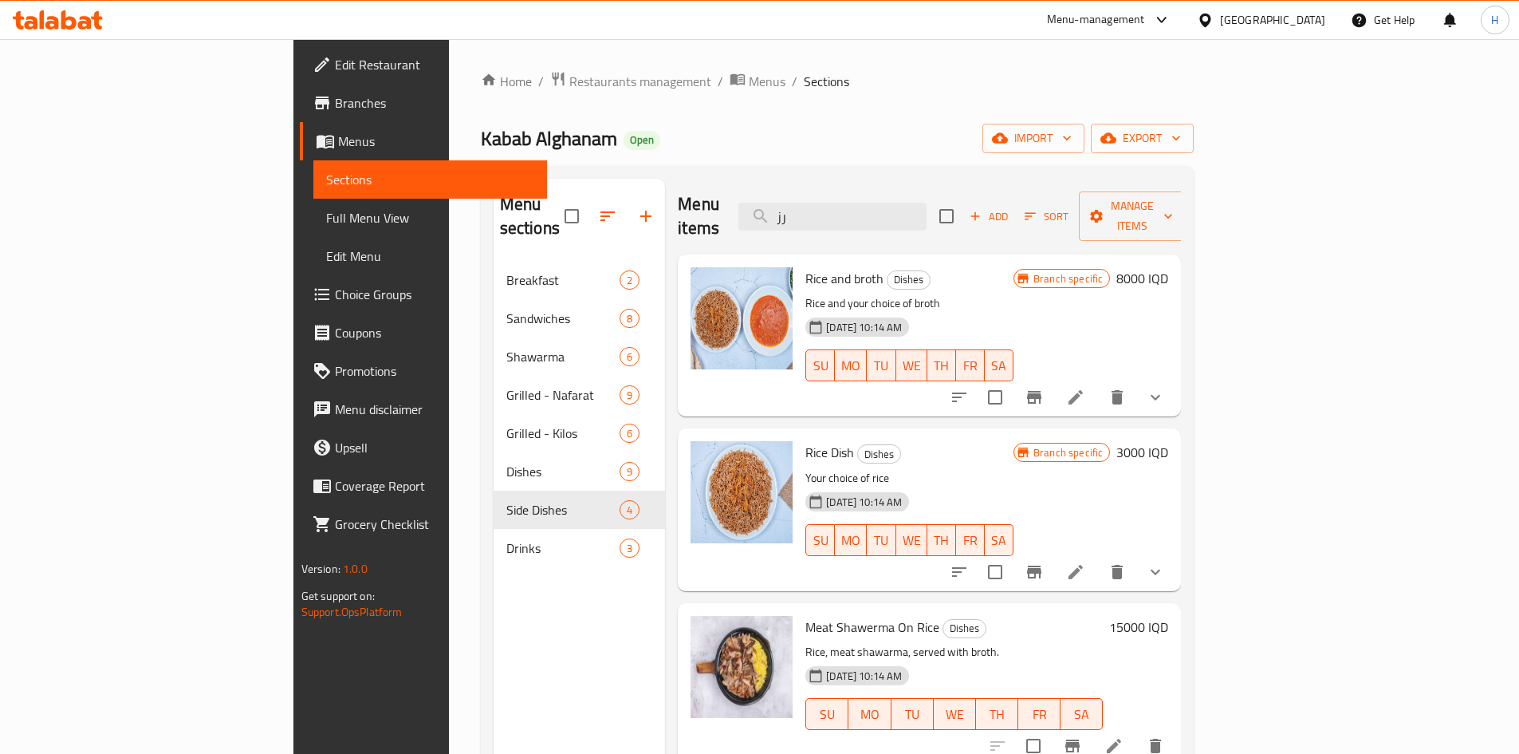
type input "رز"
drag, startPoint x: 1287, startPoint y: 552, endPoint x: 1294, endPoint y: 541, distance: 13.3
click at [1012, 555] on input "checkbox" at bounding box center [996, 572] width 34 height 34
click at [1173, 207] on span "Manage items" at bounding box center [1132, 216] width 81 height 40
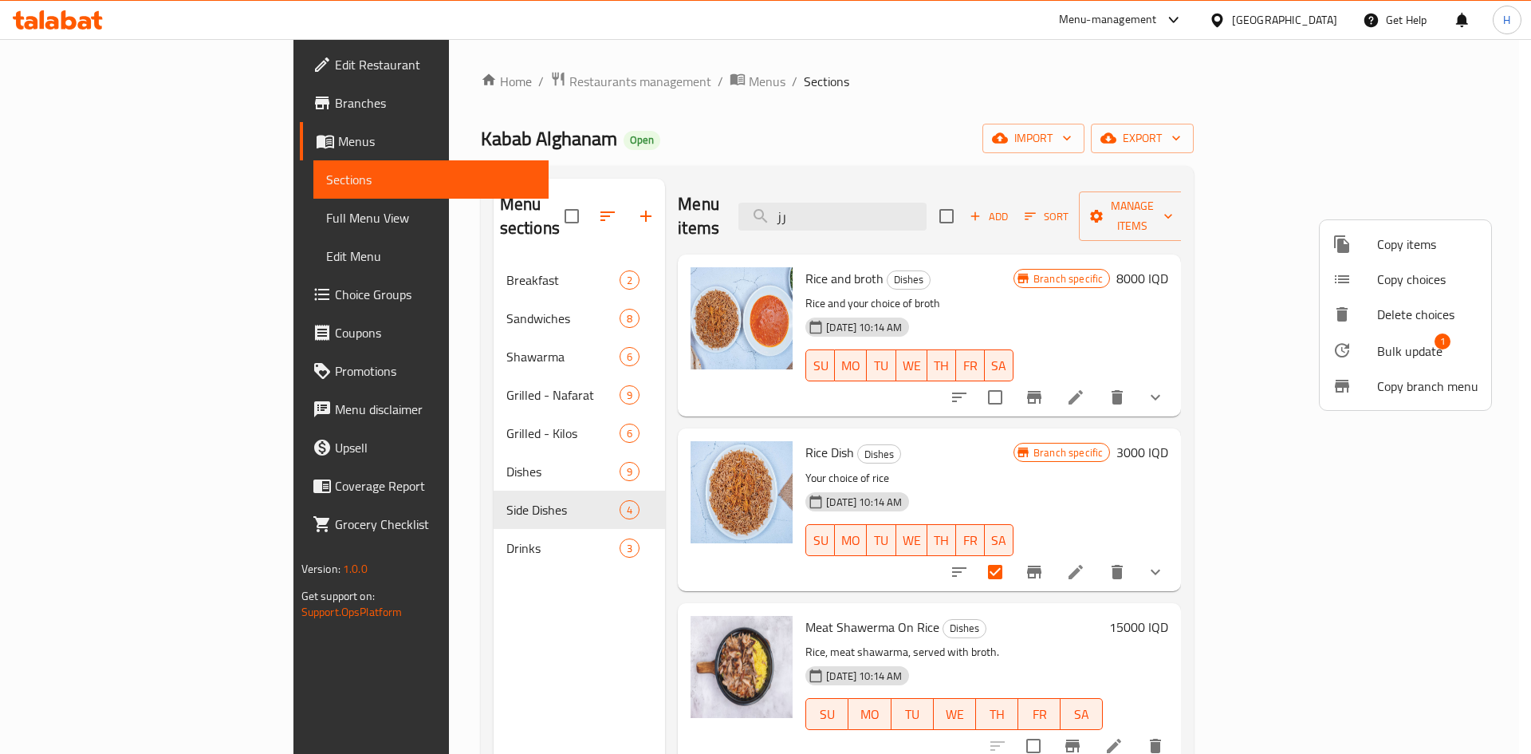
click at [1383, 348] on span "Bulk update" at bounding box center [1409, 350] width 65 height 19
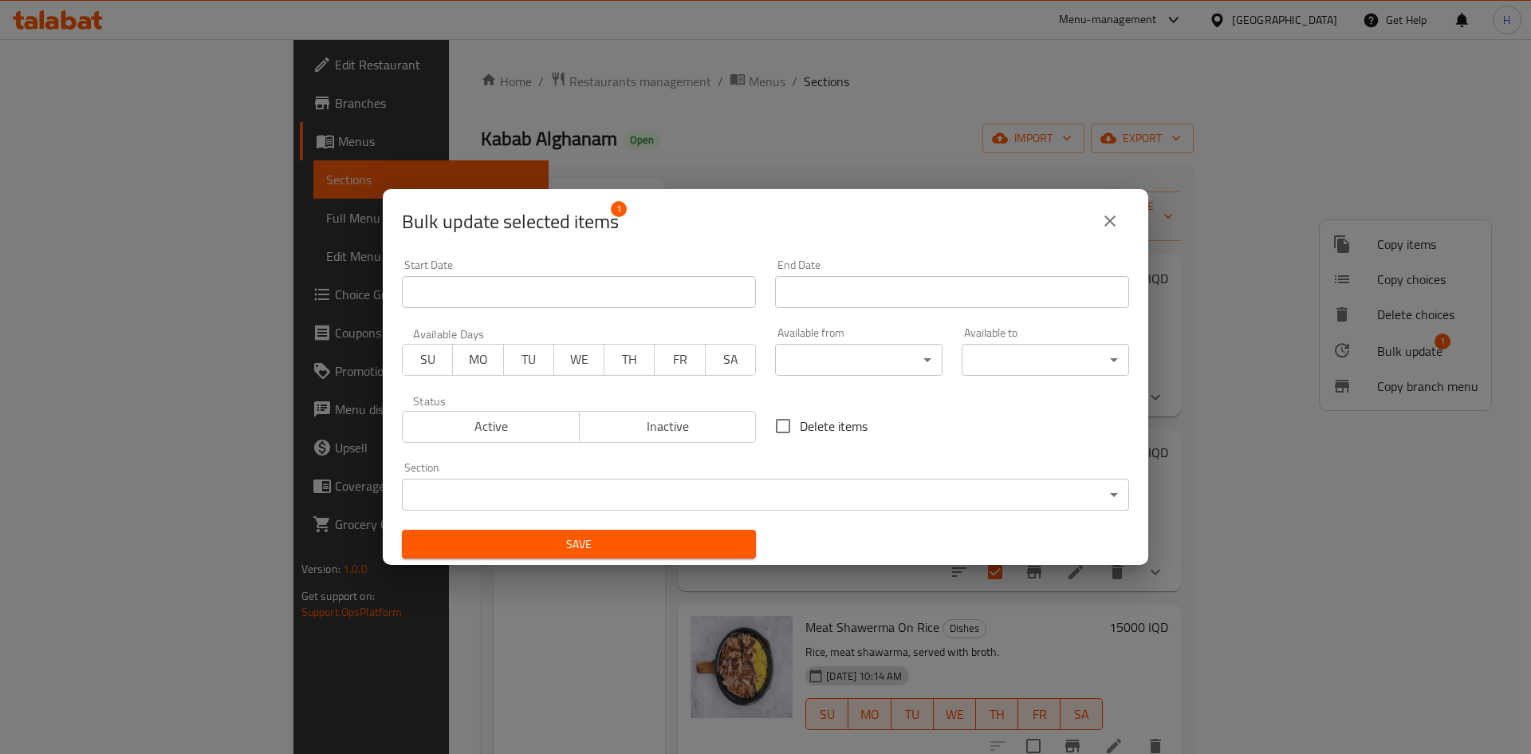
click at [616, 487] on body "​ Menu-management Iraq Get Help H Edit Restaurant Branches Menus Sections Full …" at bounding box center [765, 396] width 1531 height 715
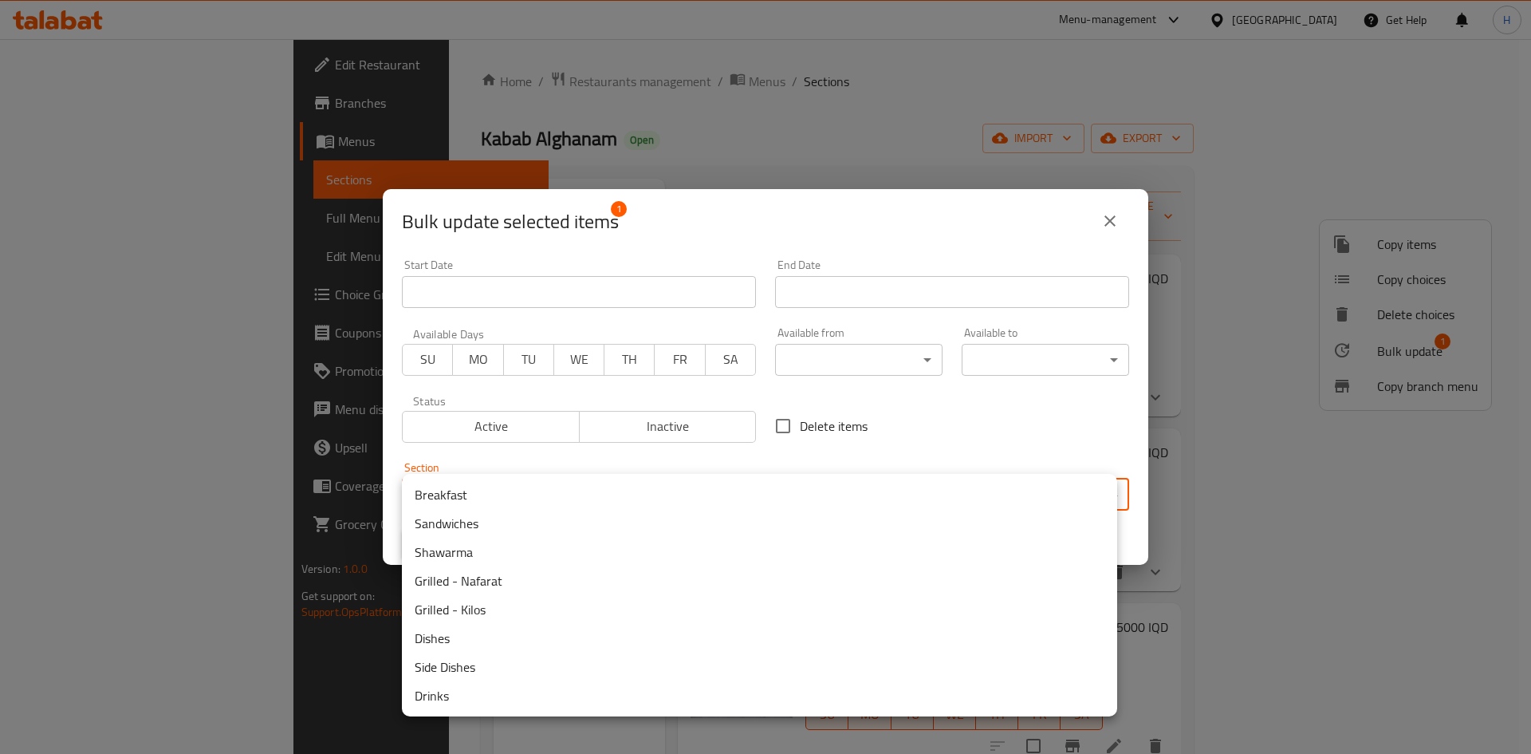
click at [502, 660] on li "Side Dishes" at bounding box center [759, 666] width 715 height 29
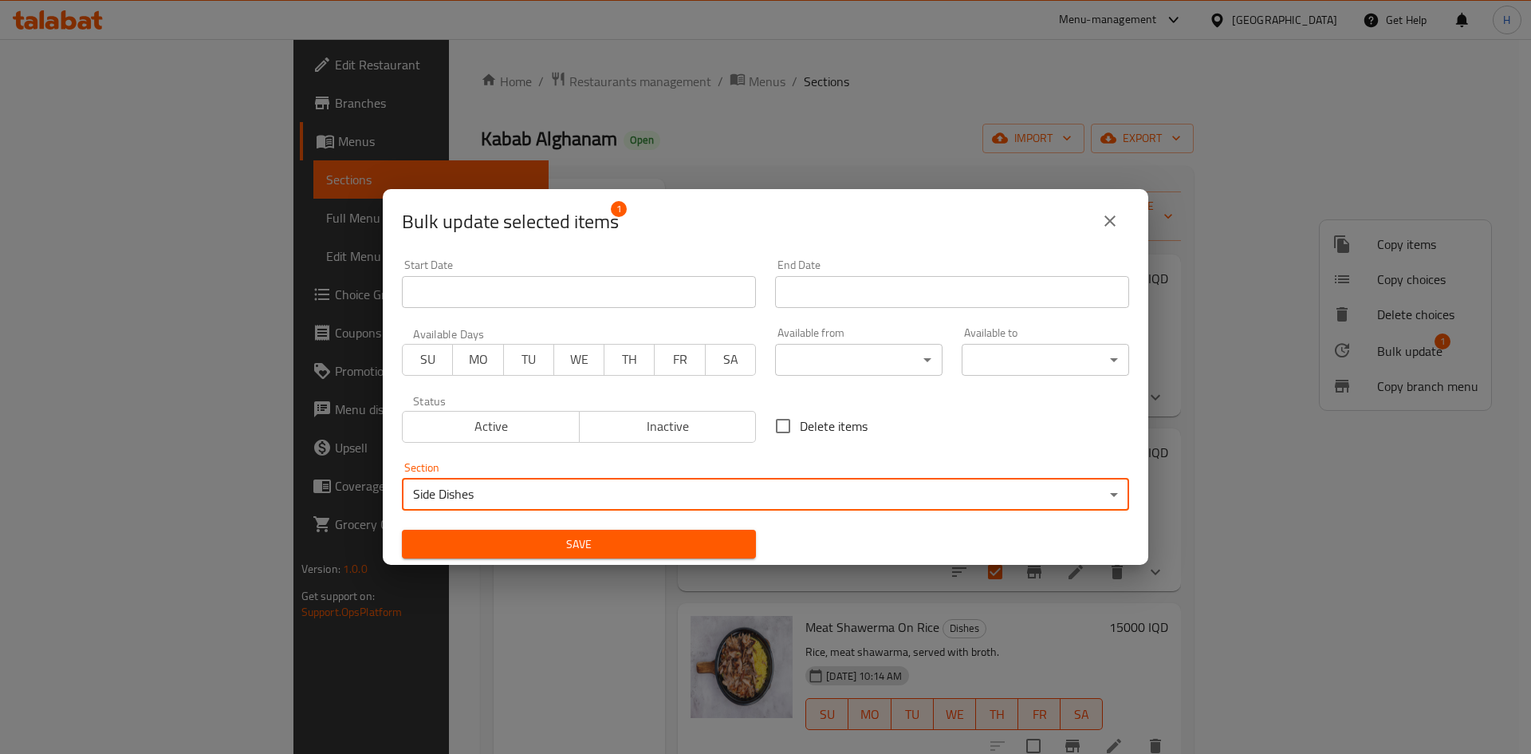
click at [674, 540] on span "Save" at bounding box center [579, 544] width 329 height 20
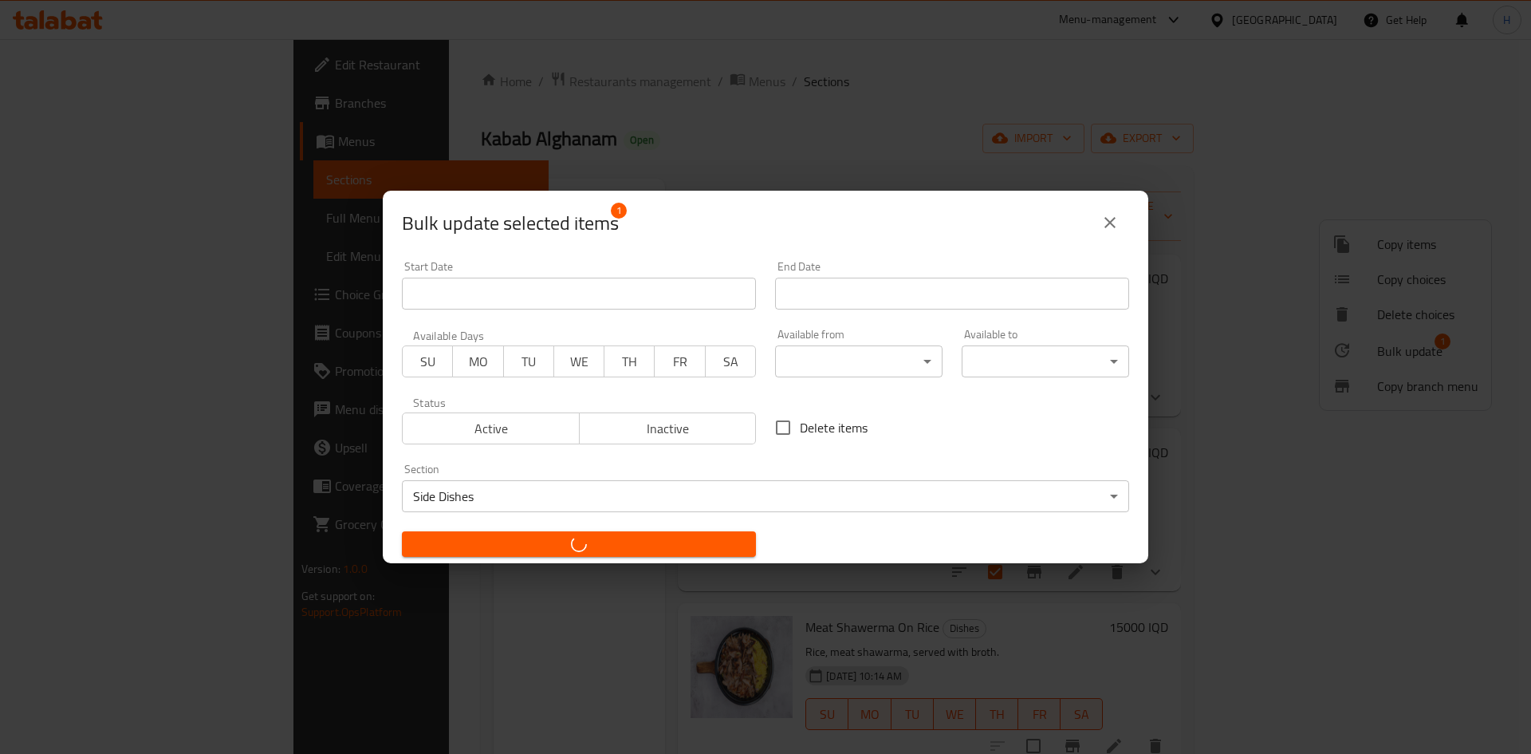
checkbox input "false"
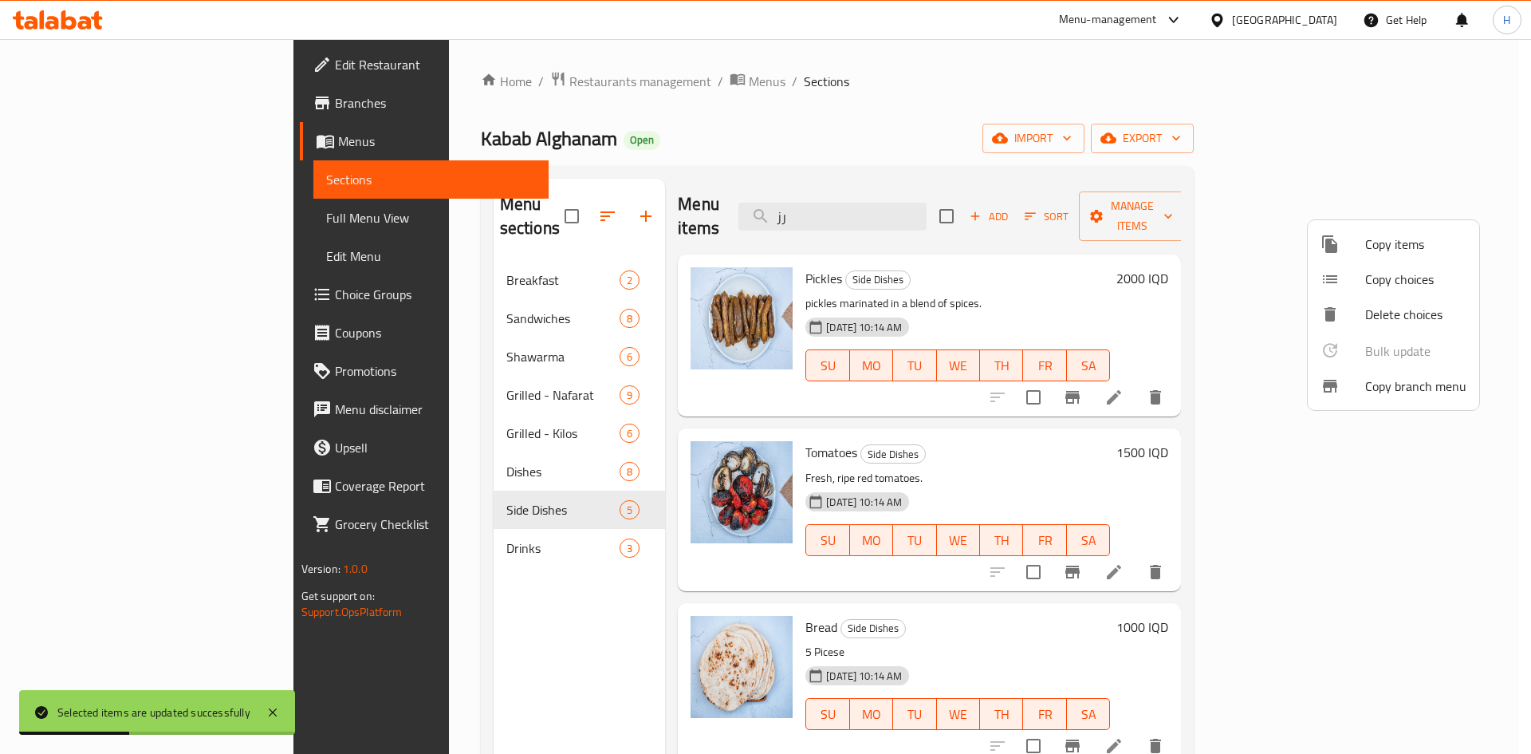
click at [934, 203] on div at bounding box center [765, 377] width 1531 height 754
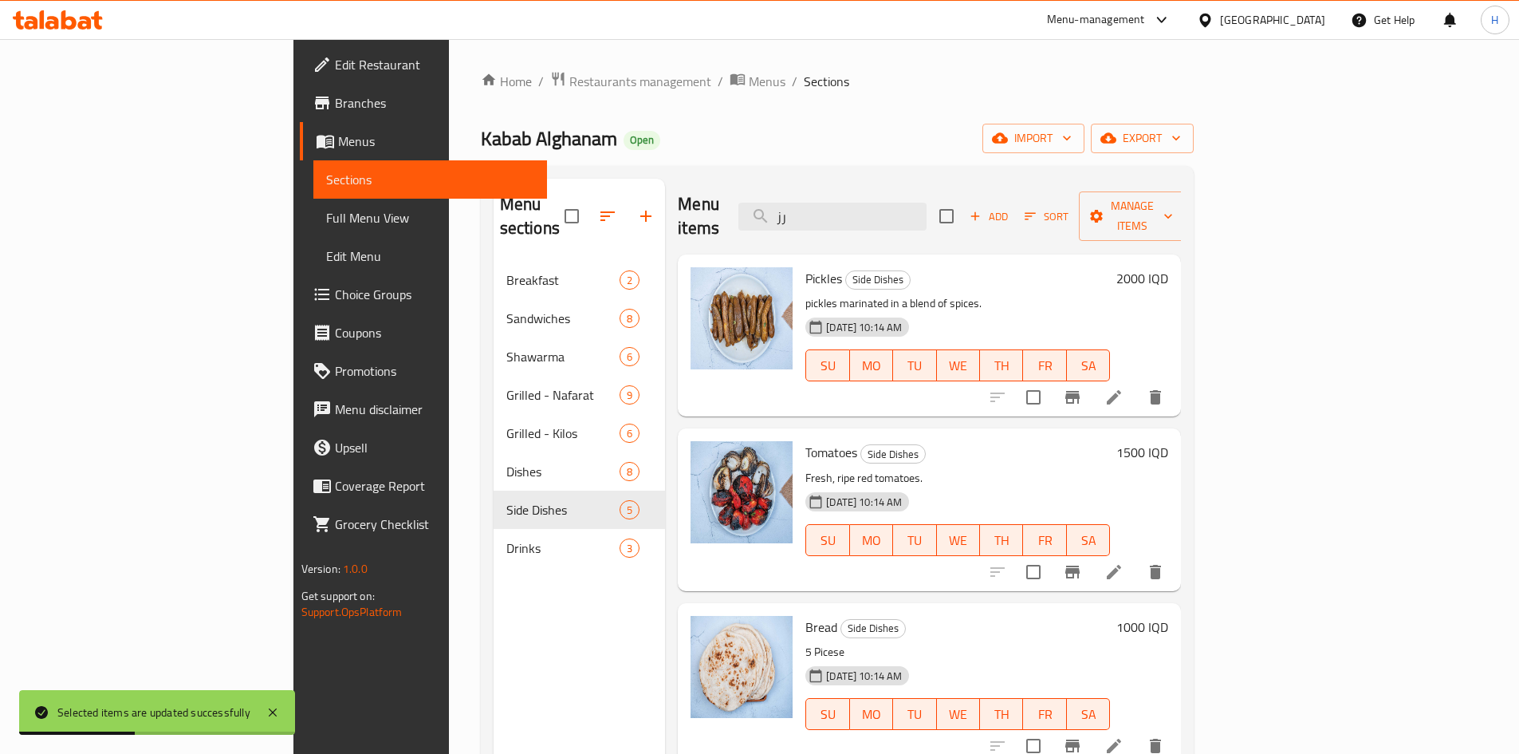
click at [927, 203] on input "رز" at bounding box center [833, 217] width 188 height 28
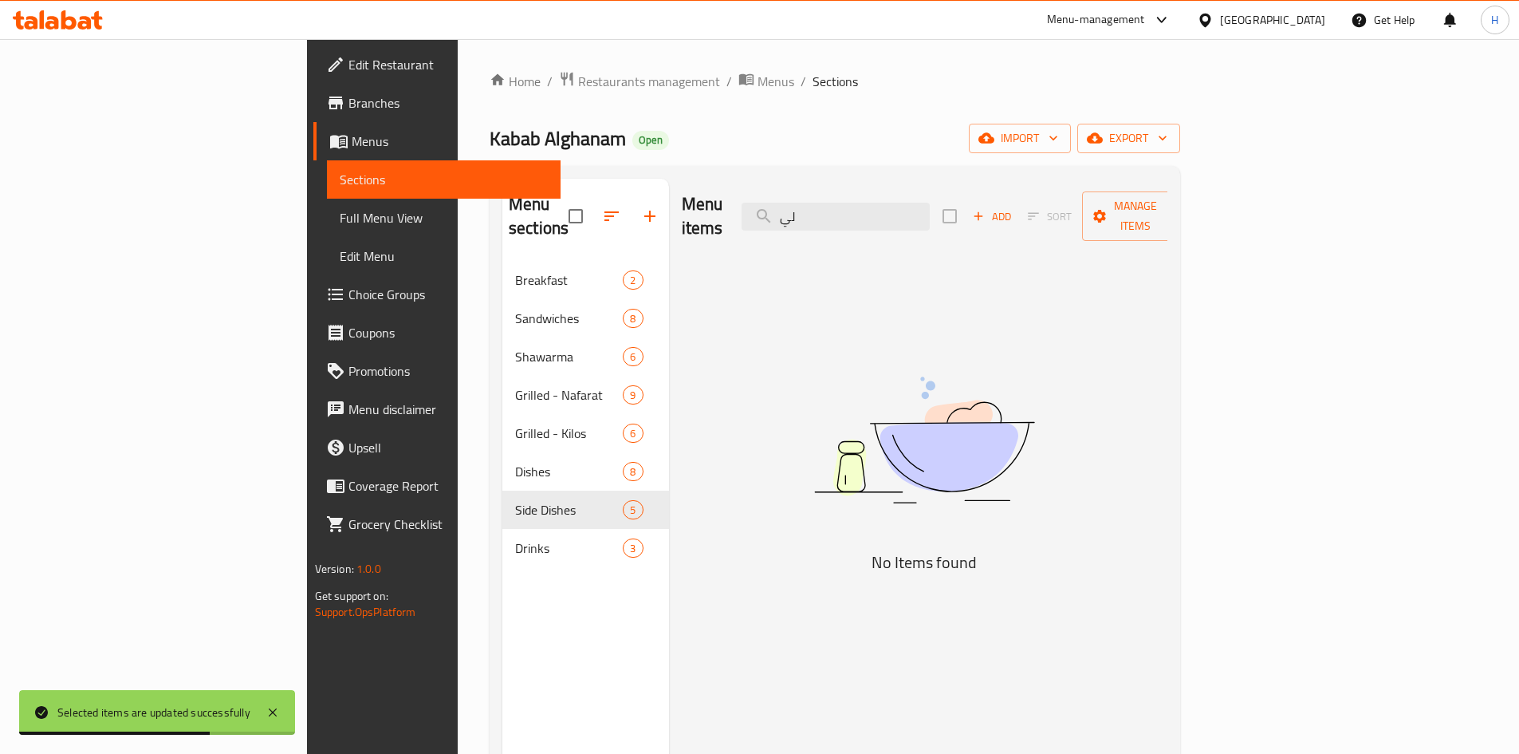
type input "ل"
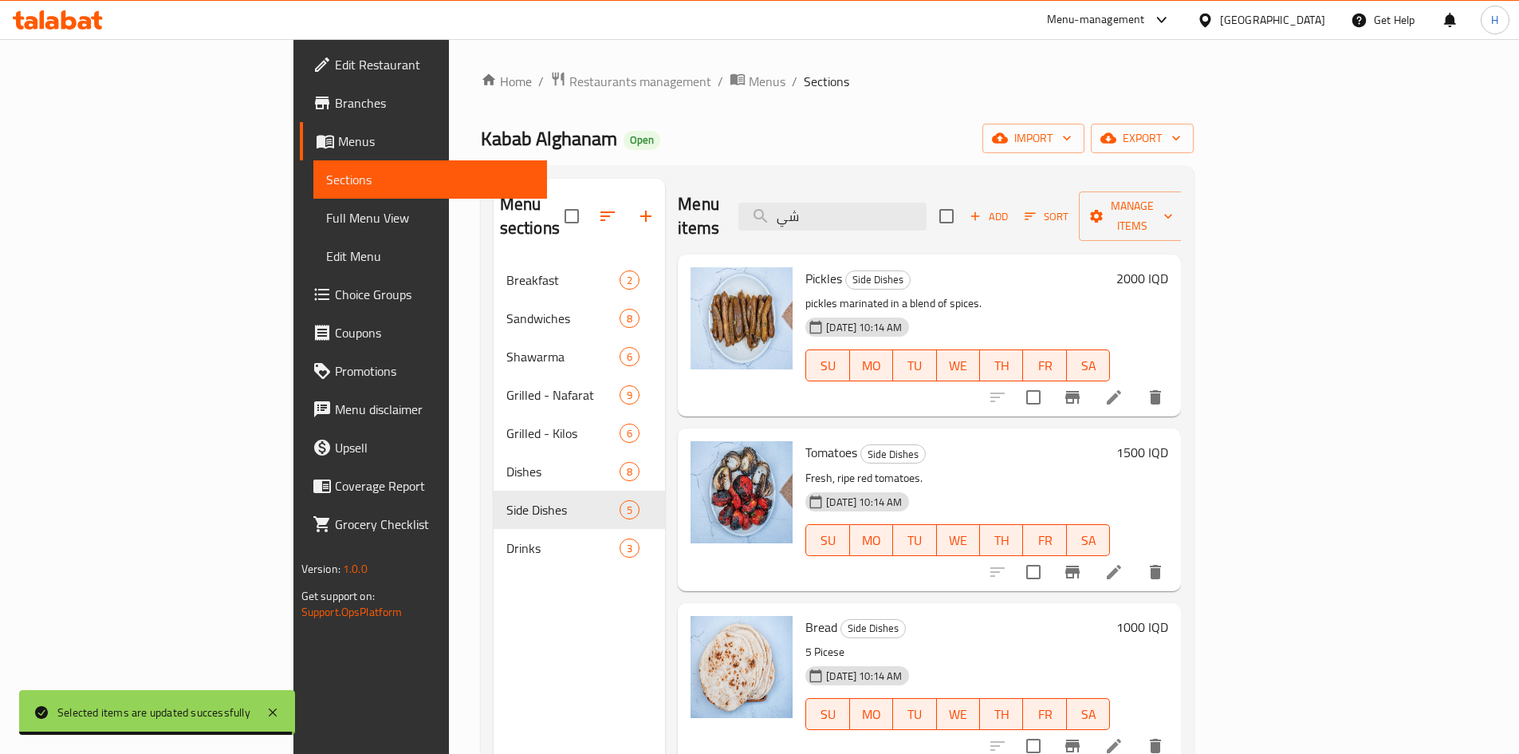
type input "شيش"
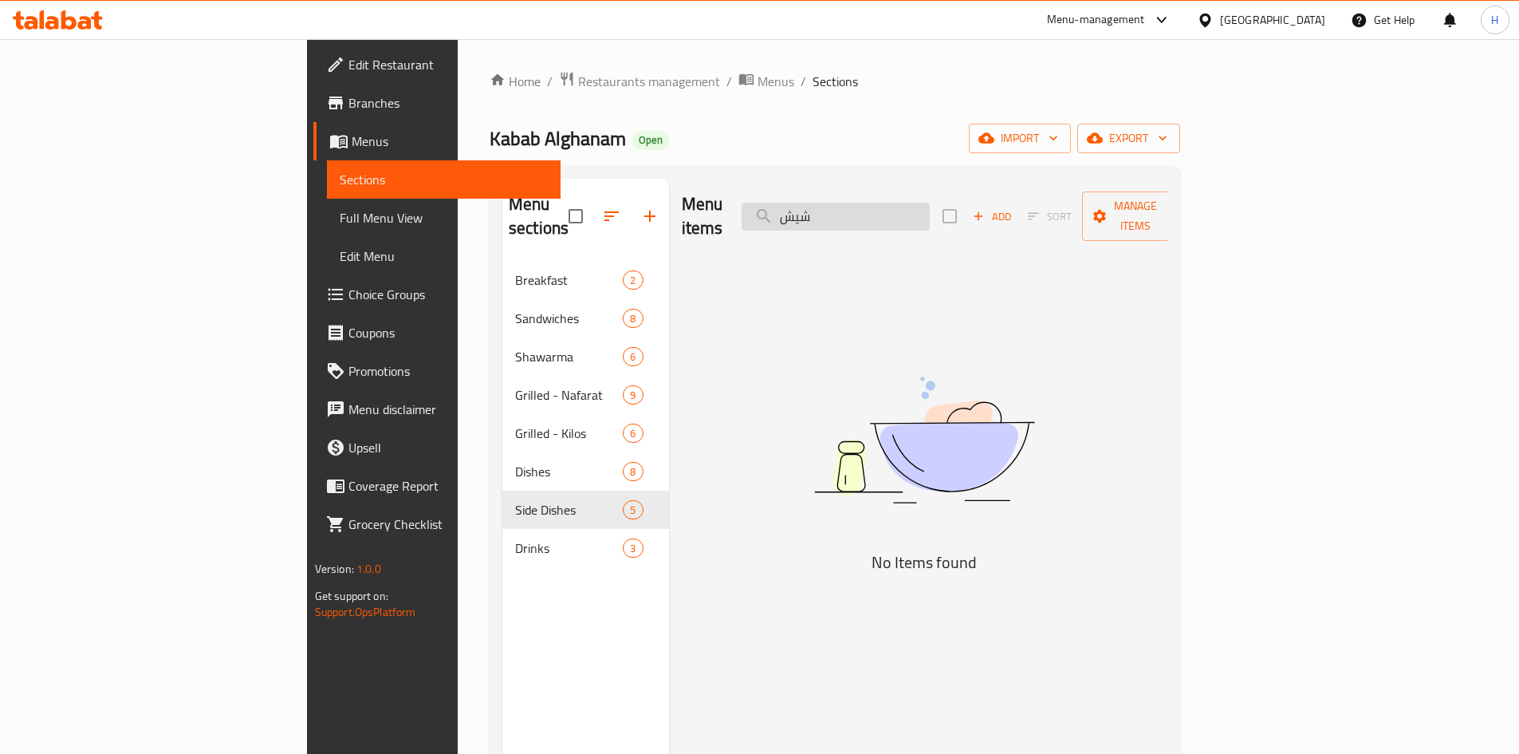
click at [930, 203] on input "شيش" at bounding box center [836, 217] width 188 height 28
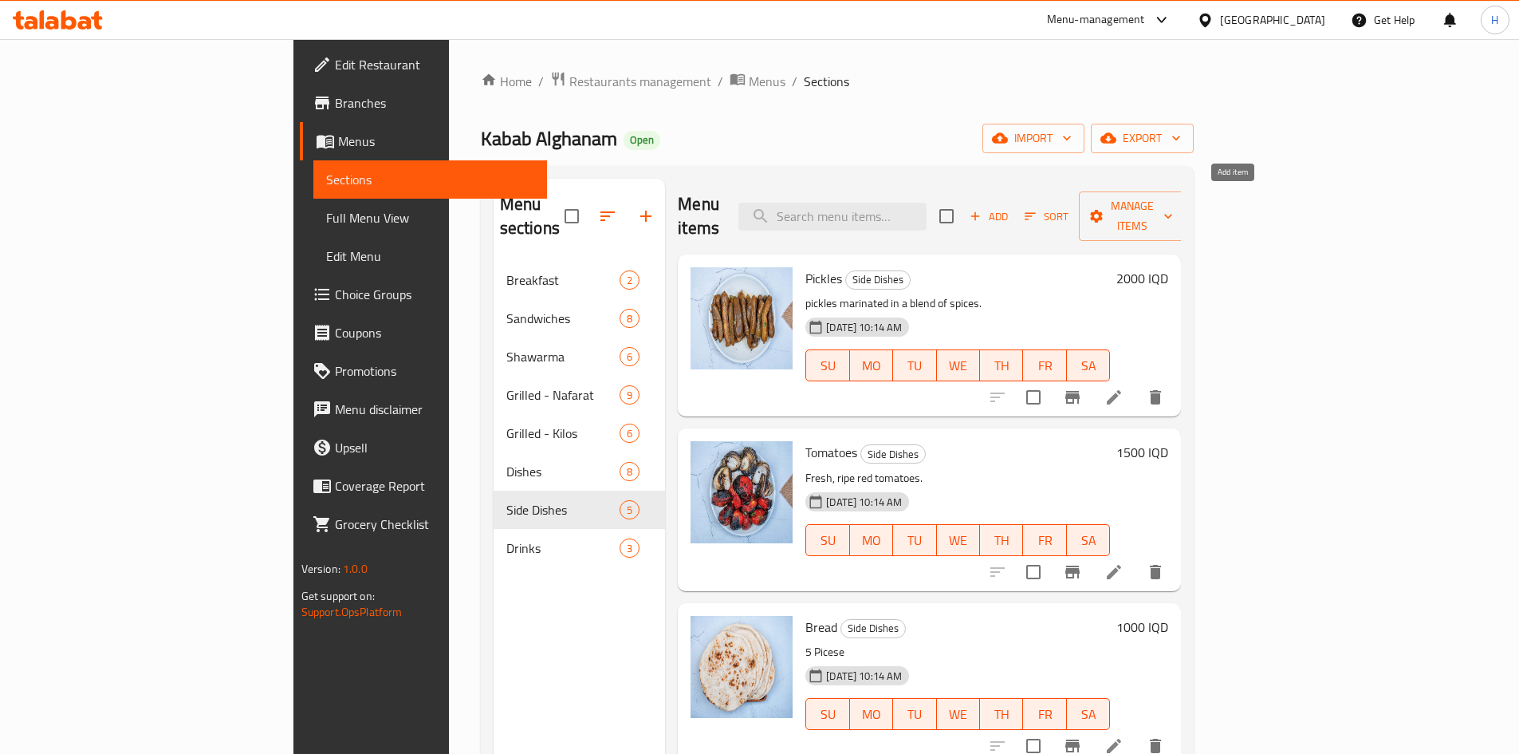
click at [983, 209] on icon "button" at bounding box center [975, 216] width 14 height 14
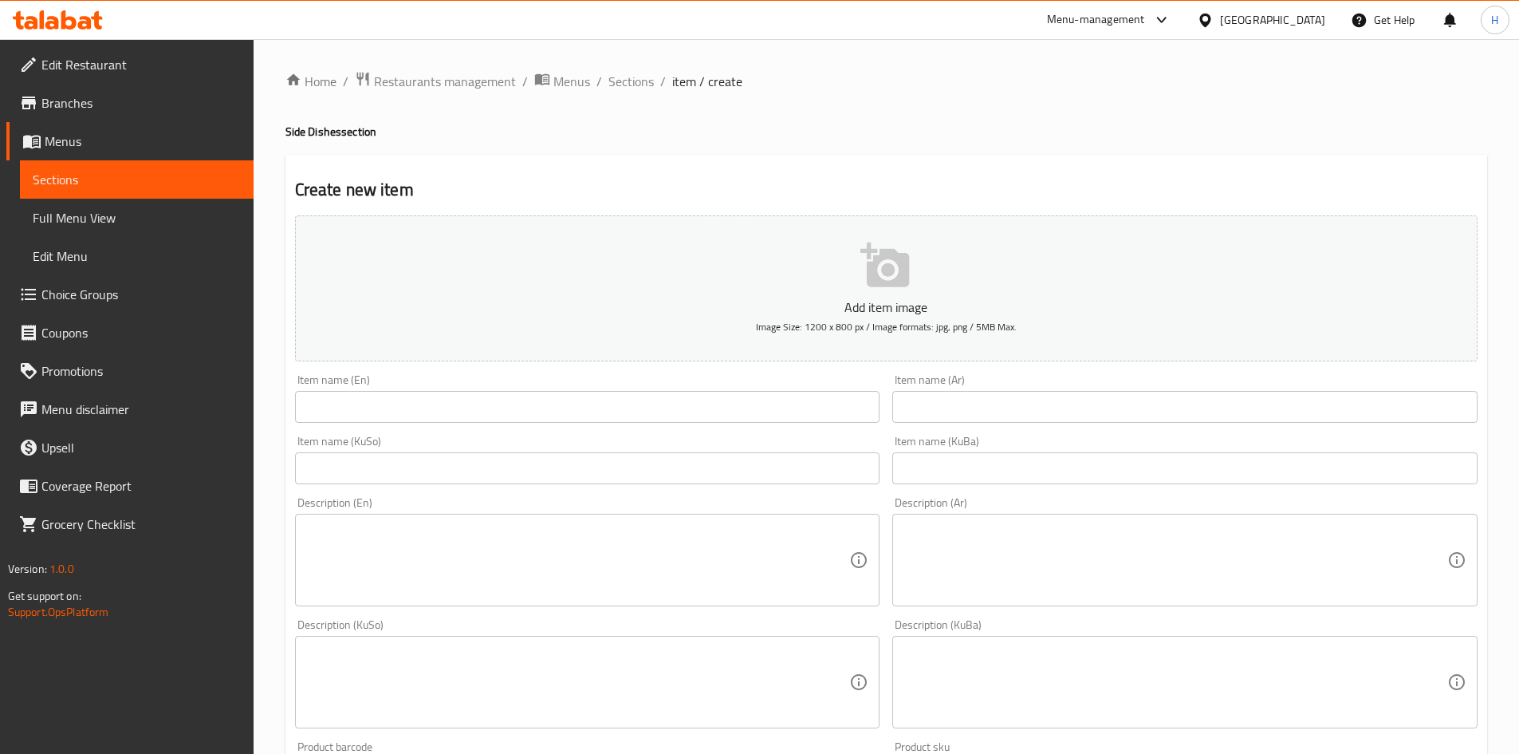
click at [1007, 418] on input "text" at bounding box center [1185, 407] width 585 height 32
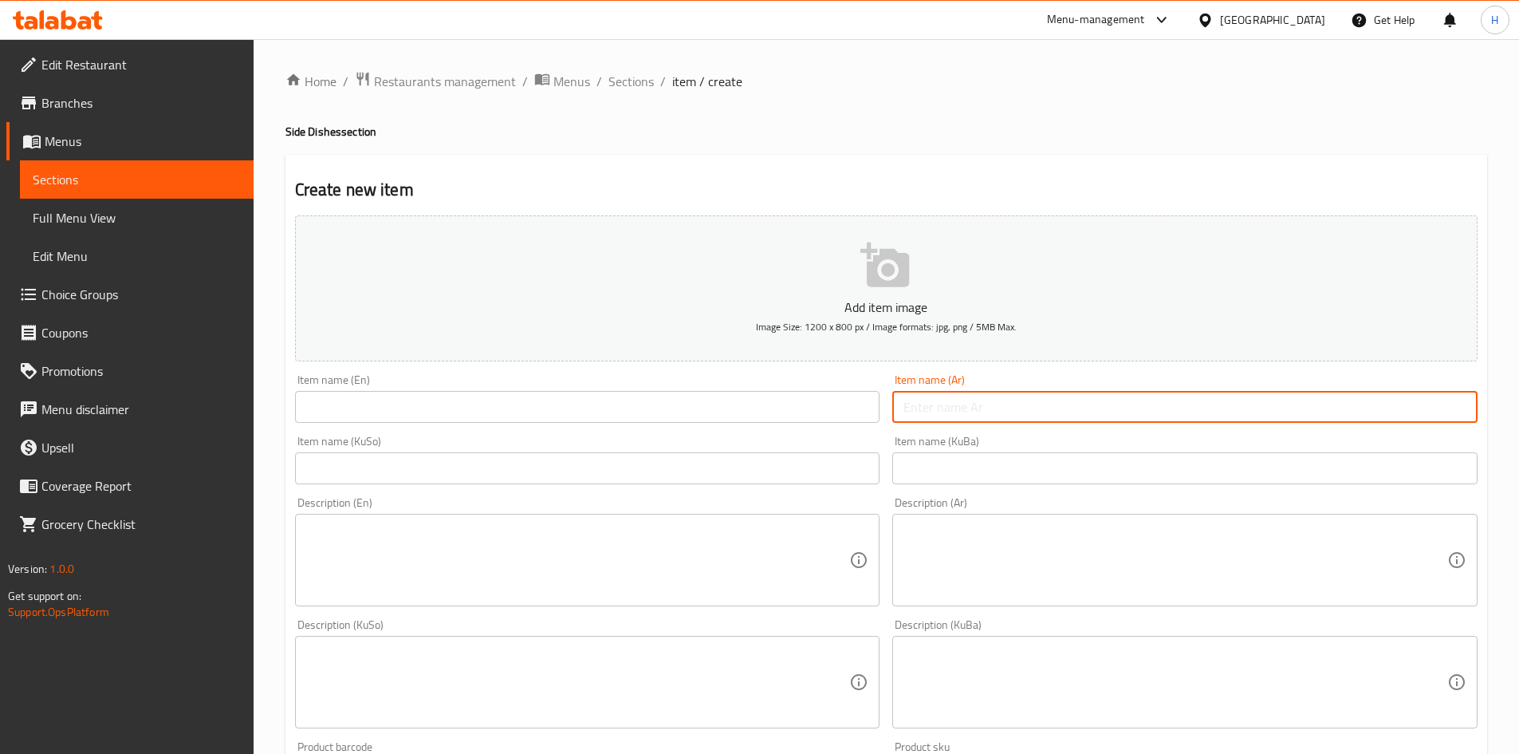
type input "ص"
click at [1011, 416] on input "طبق ليمون حامض" at bounding box center [1185, 407] width 585 height 32
type input "طبق ليمون حامض"
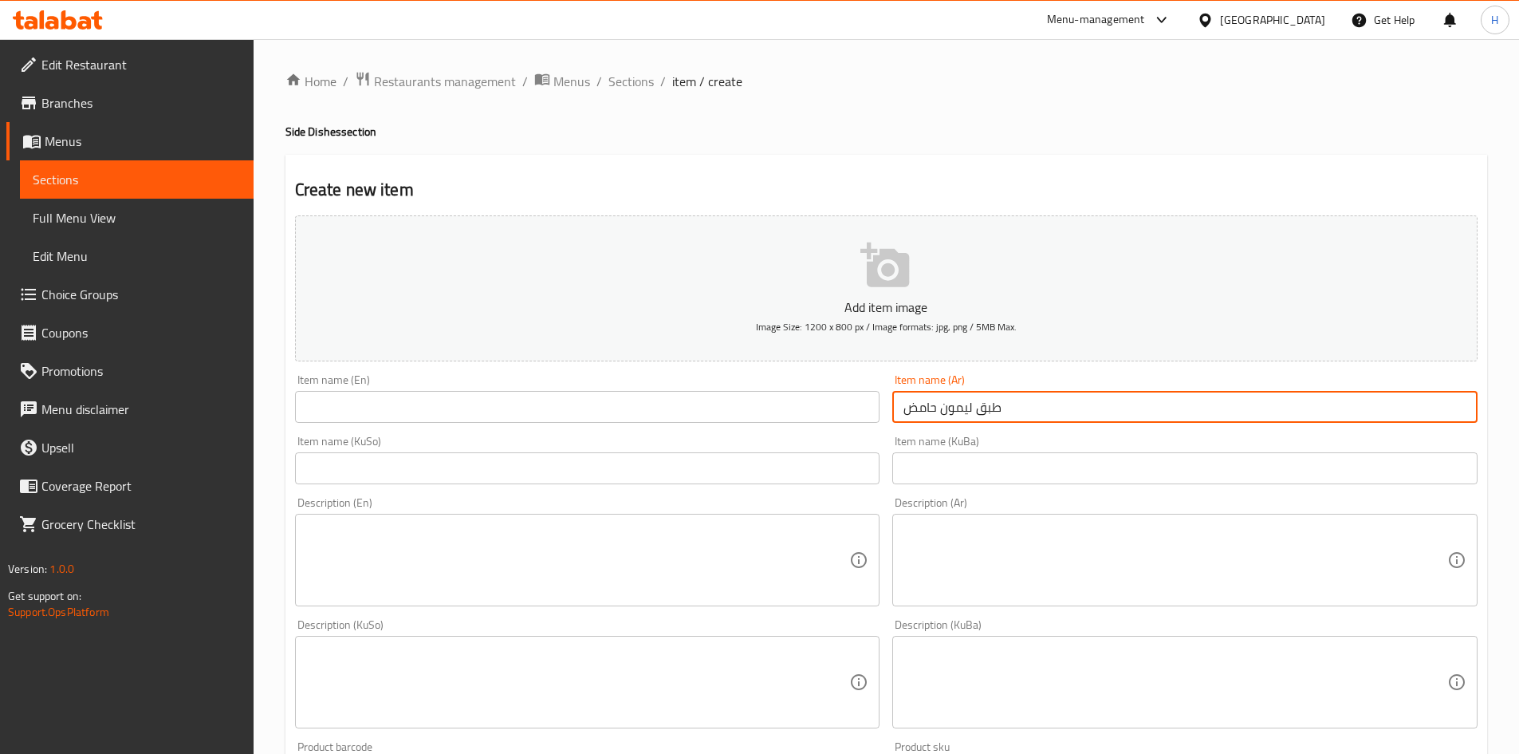
drag, startPoint x: 387, startPoint y: 383, endPoint x: 384, endPoint y: 400, distance: 17.8
click at [387, 383] on div "Item name (En) Item name (En)" at bounding box center [587, 398] width 585 height 49
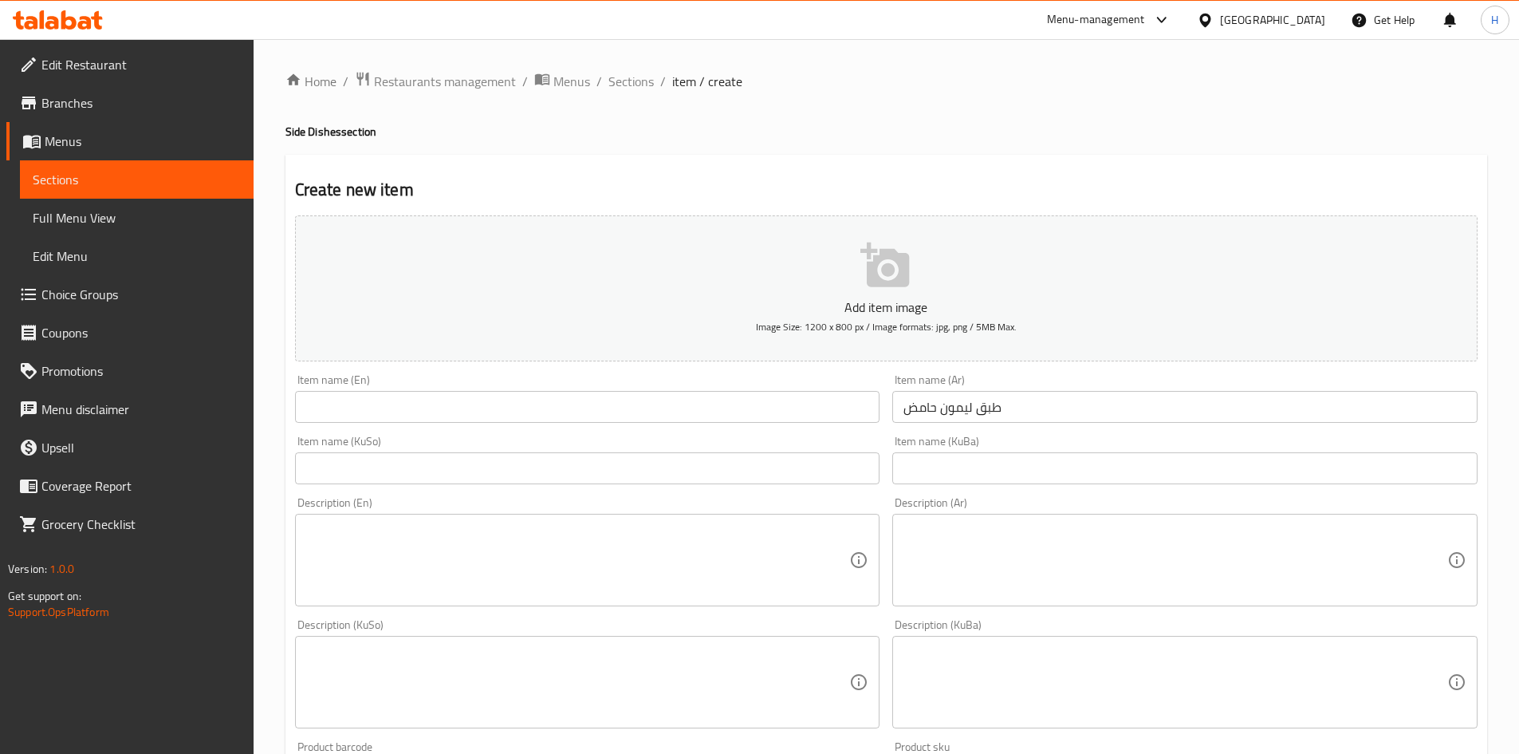
click at [383, 404] on input "text" at bounding box center [587, 407] width 585 height 32
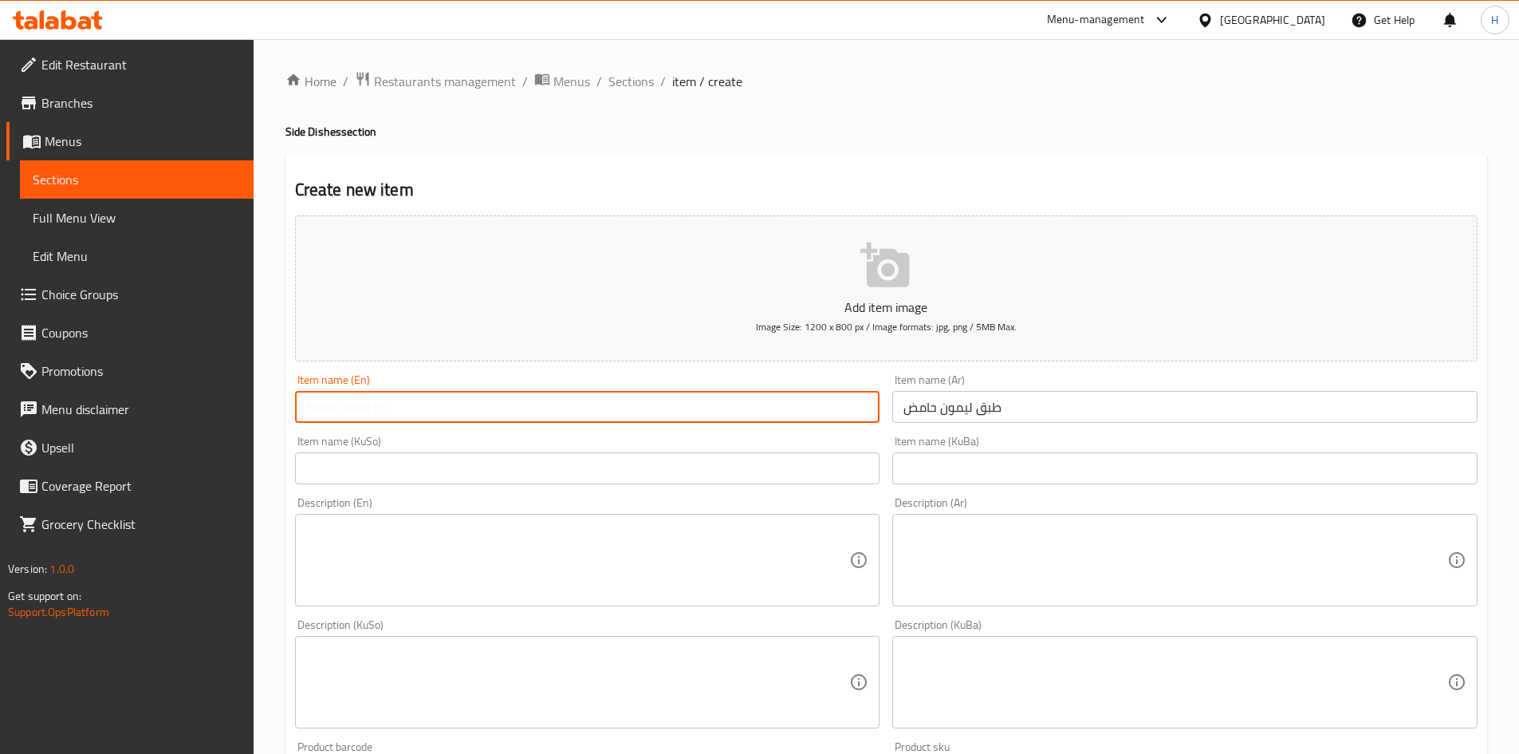
paste input "lemon plate"
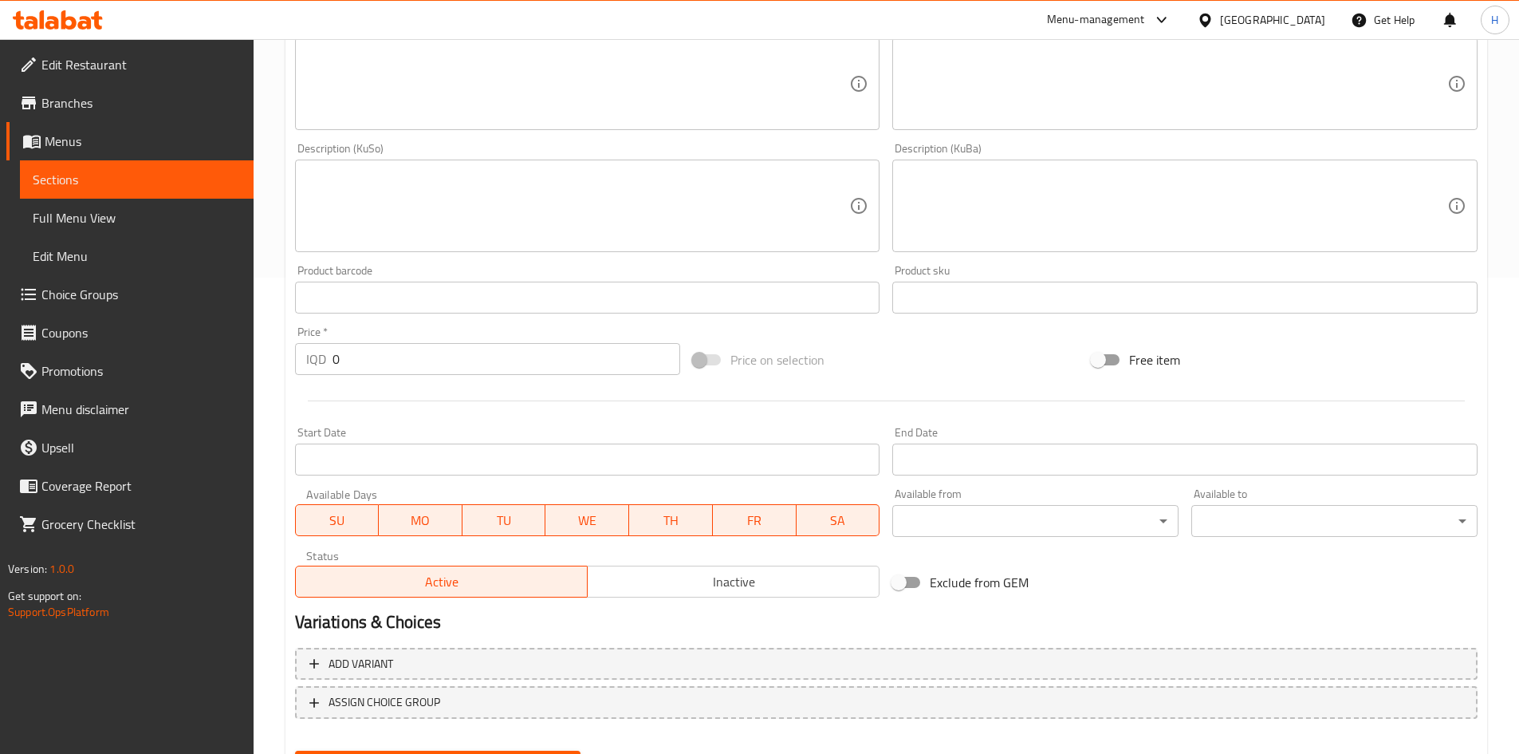
scroll to position [479, 0]
type input "lemon plate"
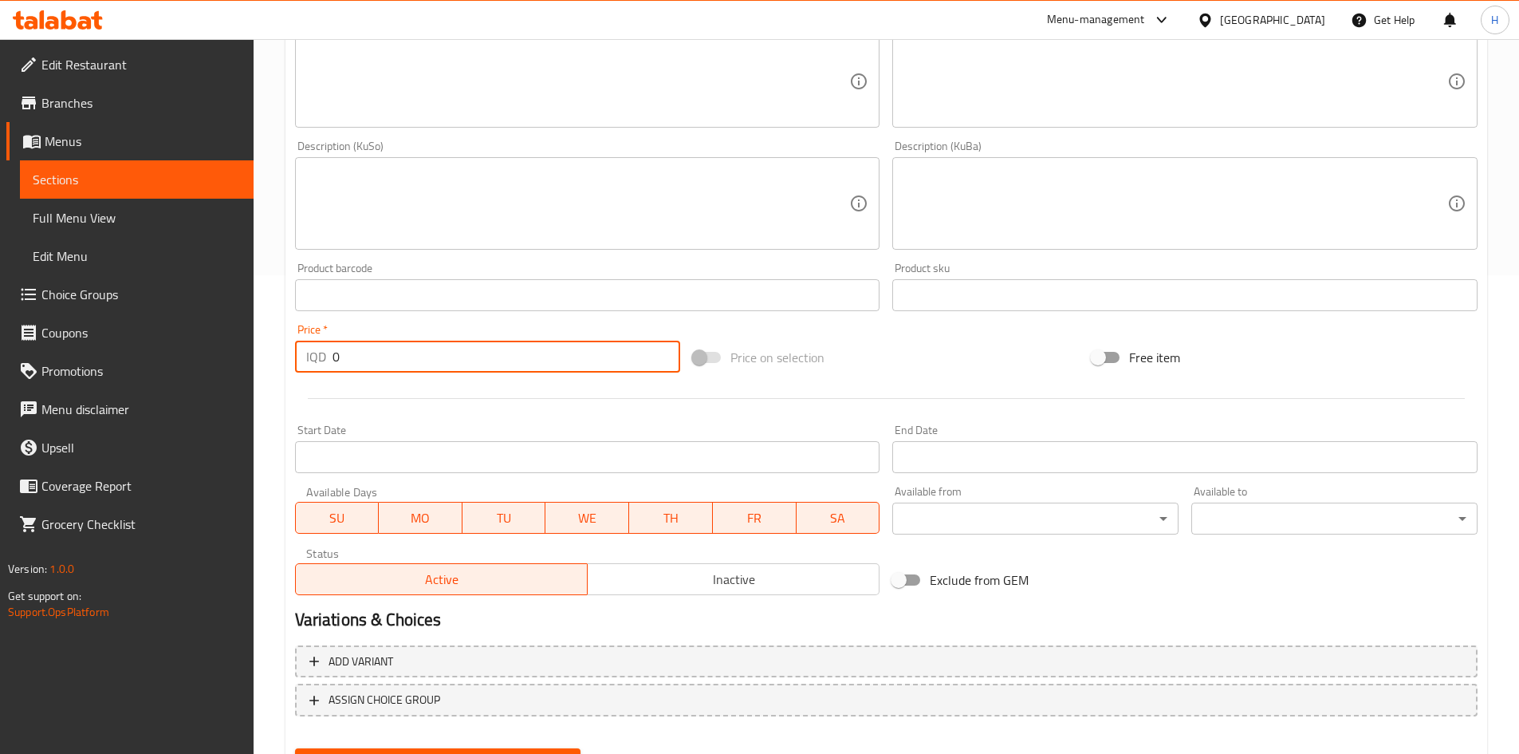
click at [364, 366] on input "0" at bounding box center [507, 357] width 349 height 32
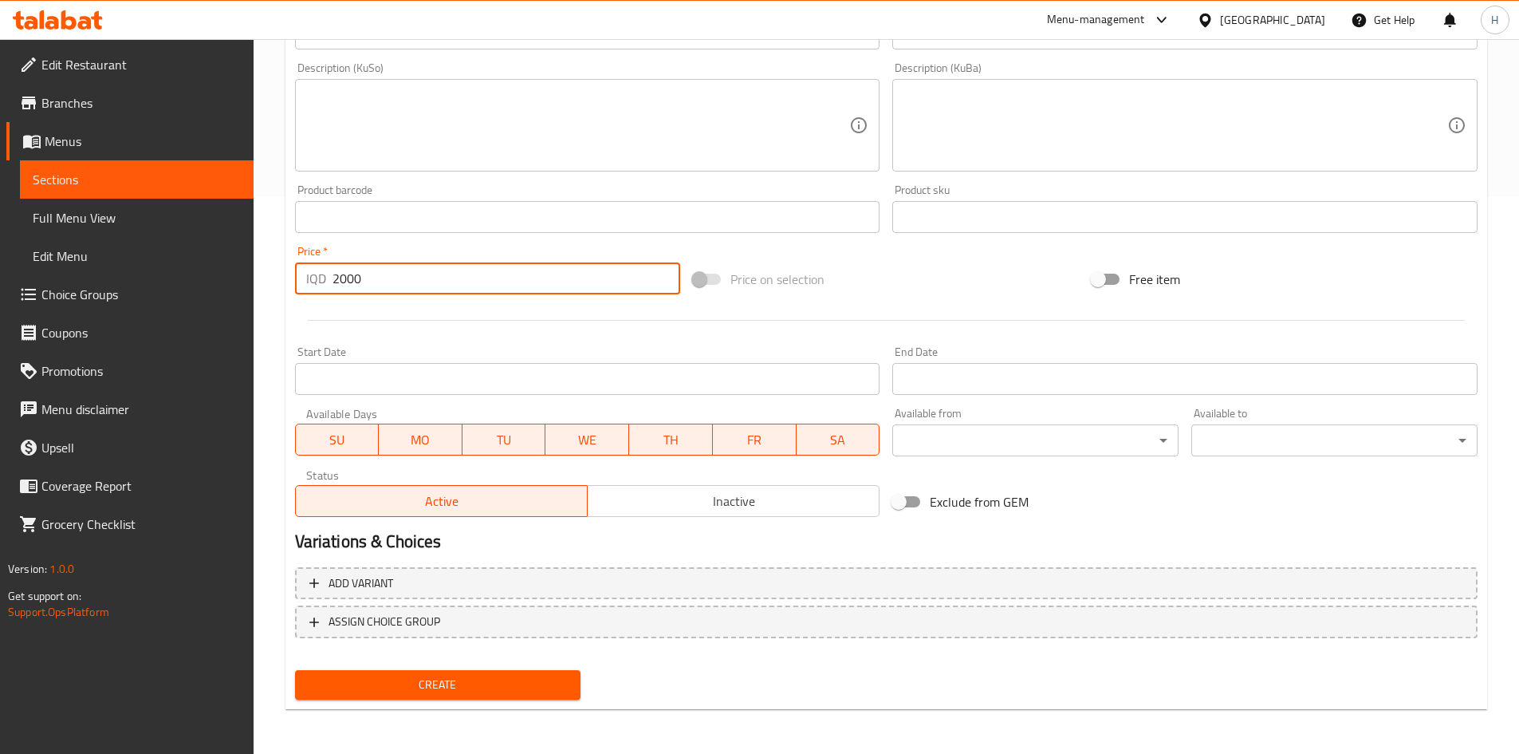
type input "2000"
click at [473, 705] on div "Create" at bounding box center [438, 685] width 299 height 42
click at [473, 680] on span "Create" at bounding box center [438, 685] width 261 height 20
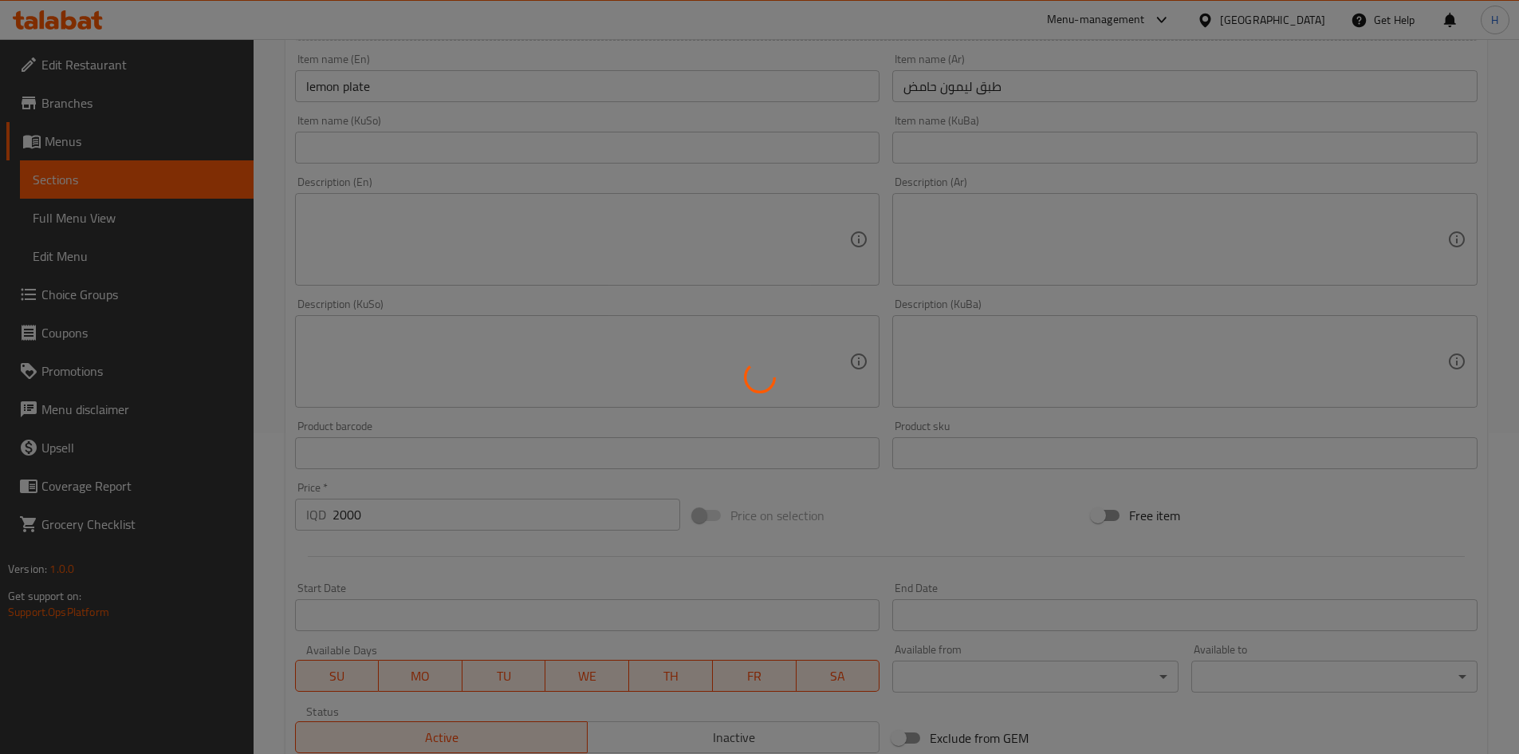
scroll to position [158, 0]
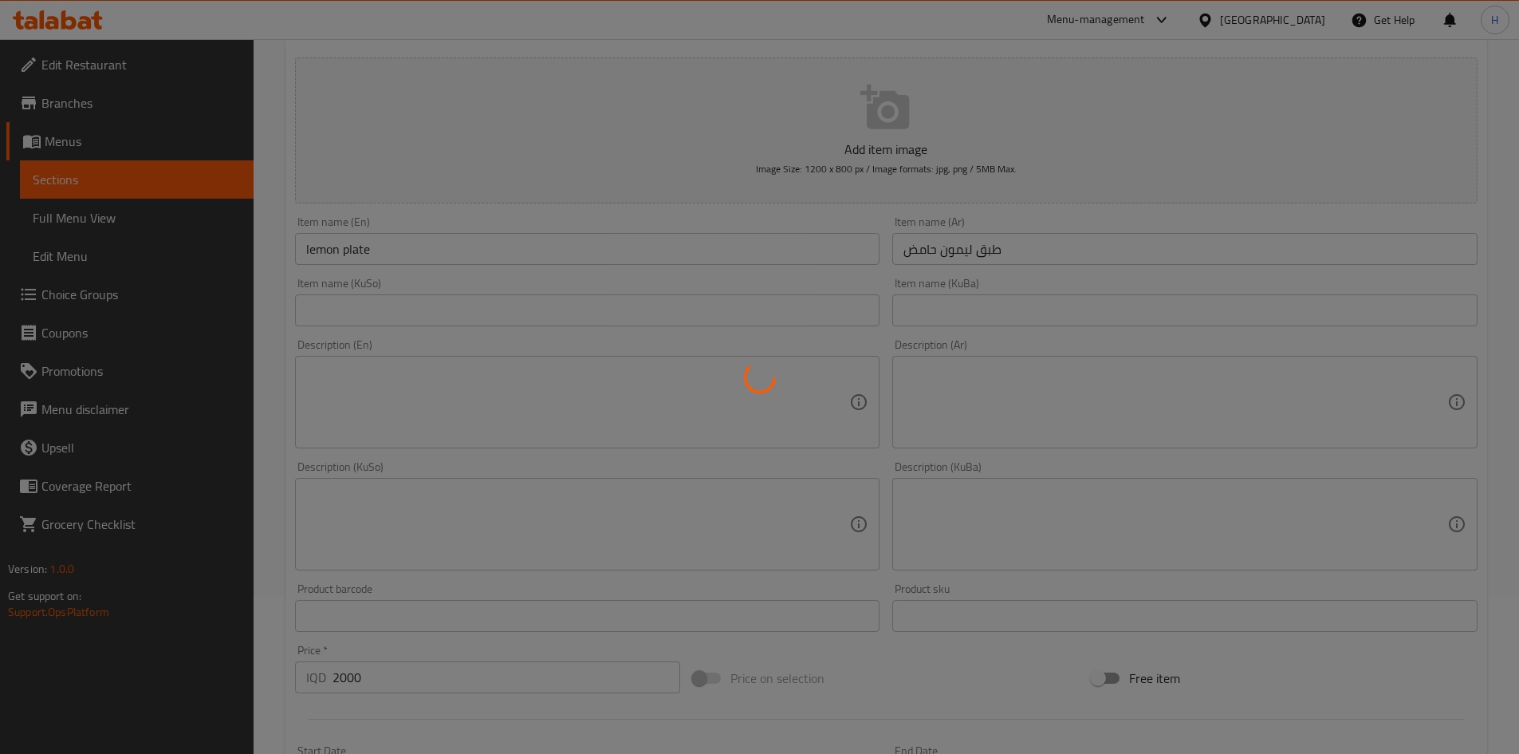
type input "0"
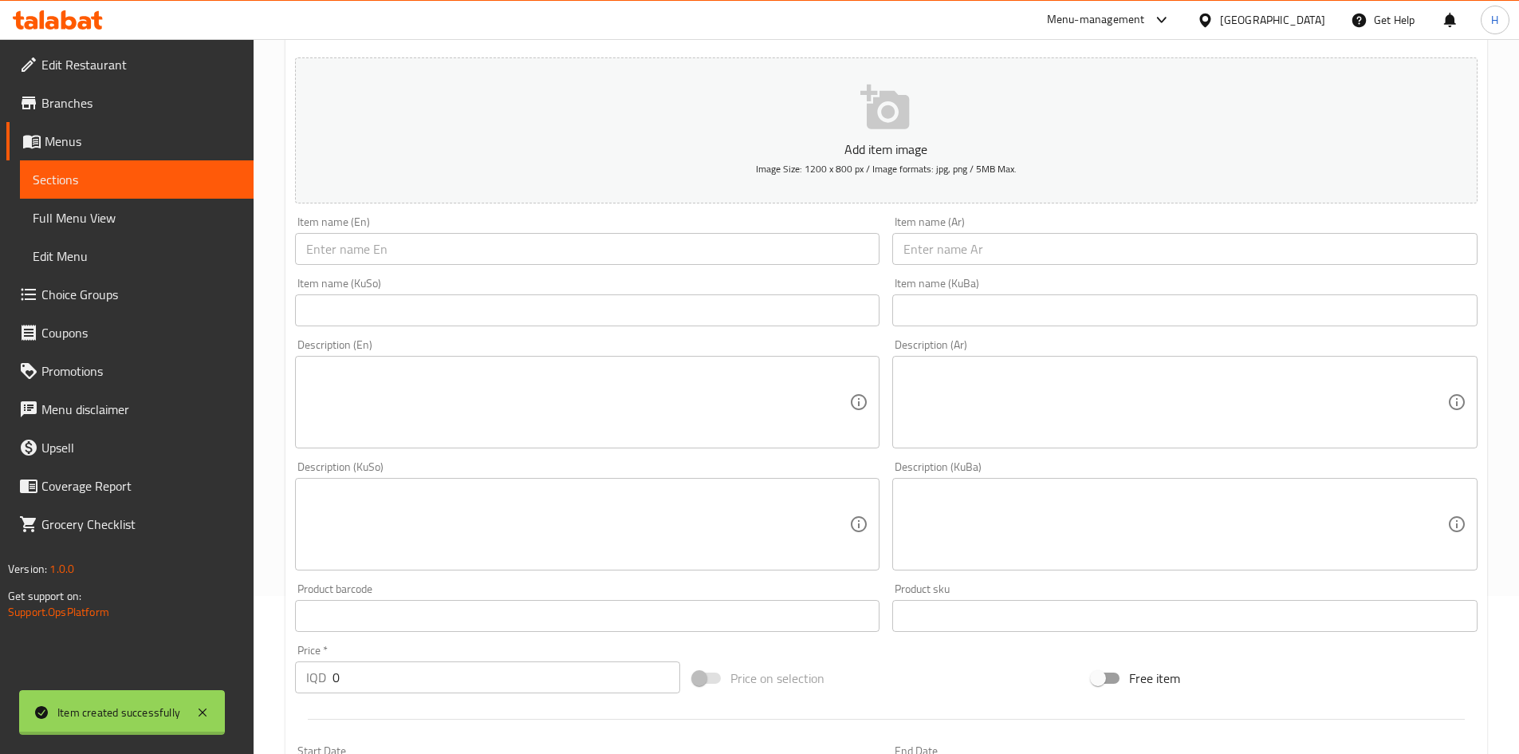
scroll to position [0, 0]
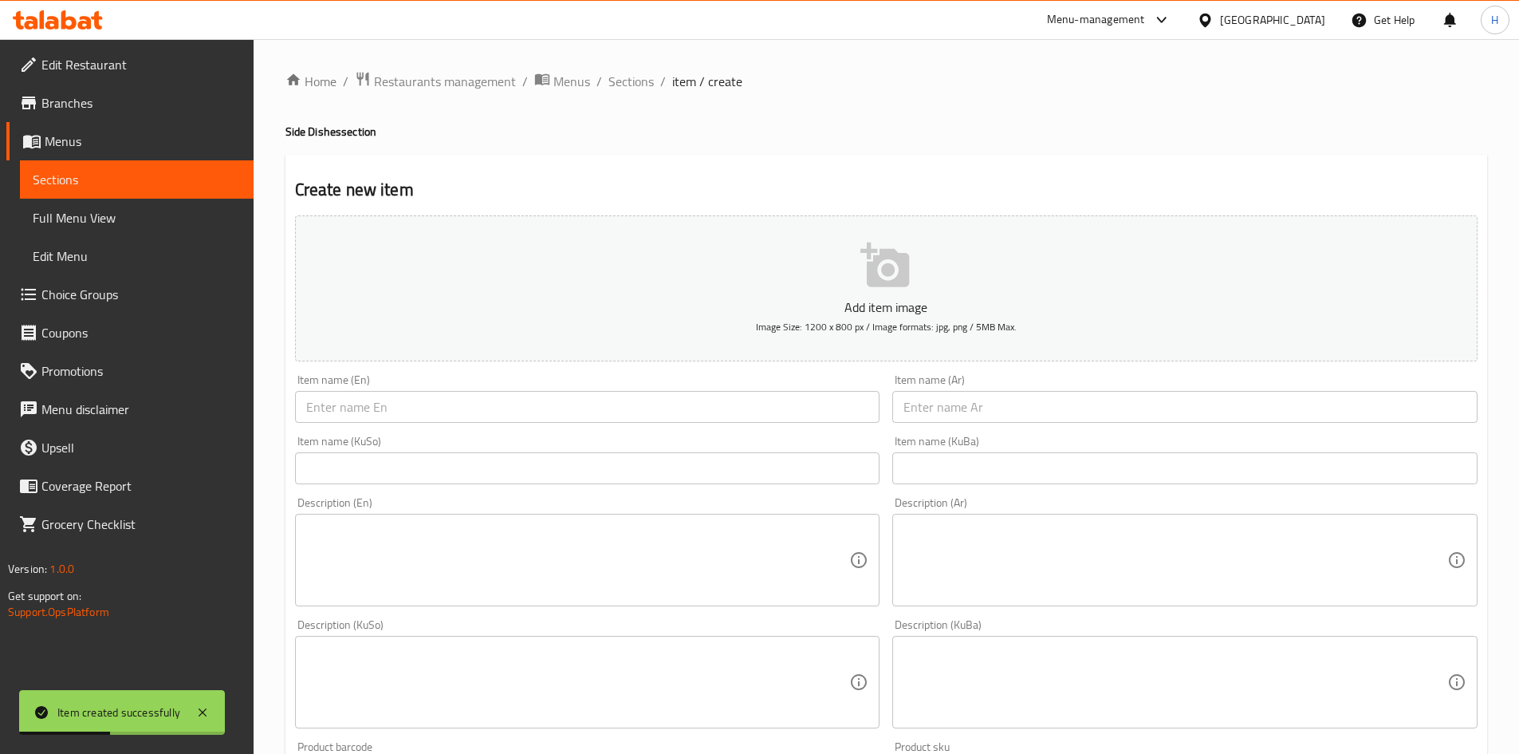
click at [987, 417] on input "text" at bounding box center [1185, 407] width 585 height 32
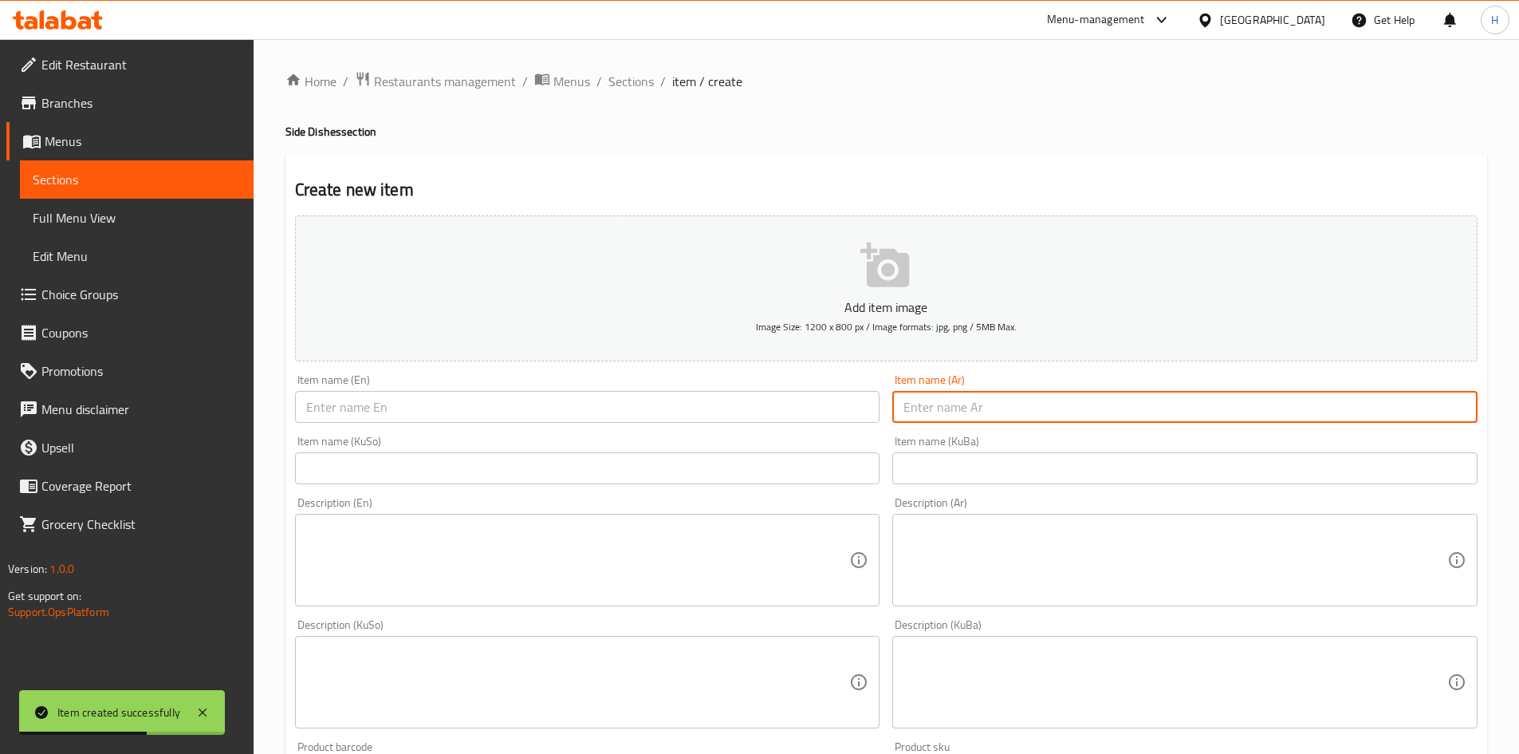
type input "ط"
click at [987, 417] on input "طبق بصل سماك" at bounding box center [1185, 407] width 585 height 32
type input "طبق بصل سماك"
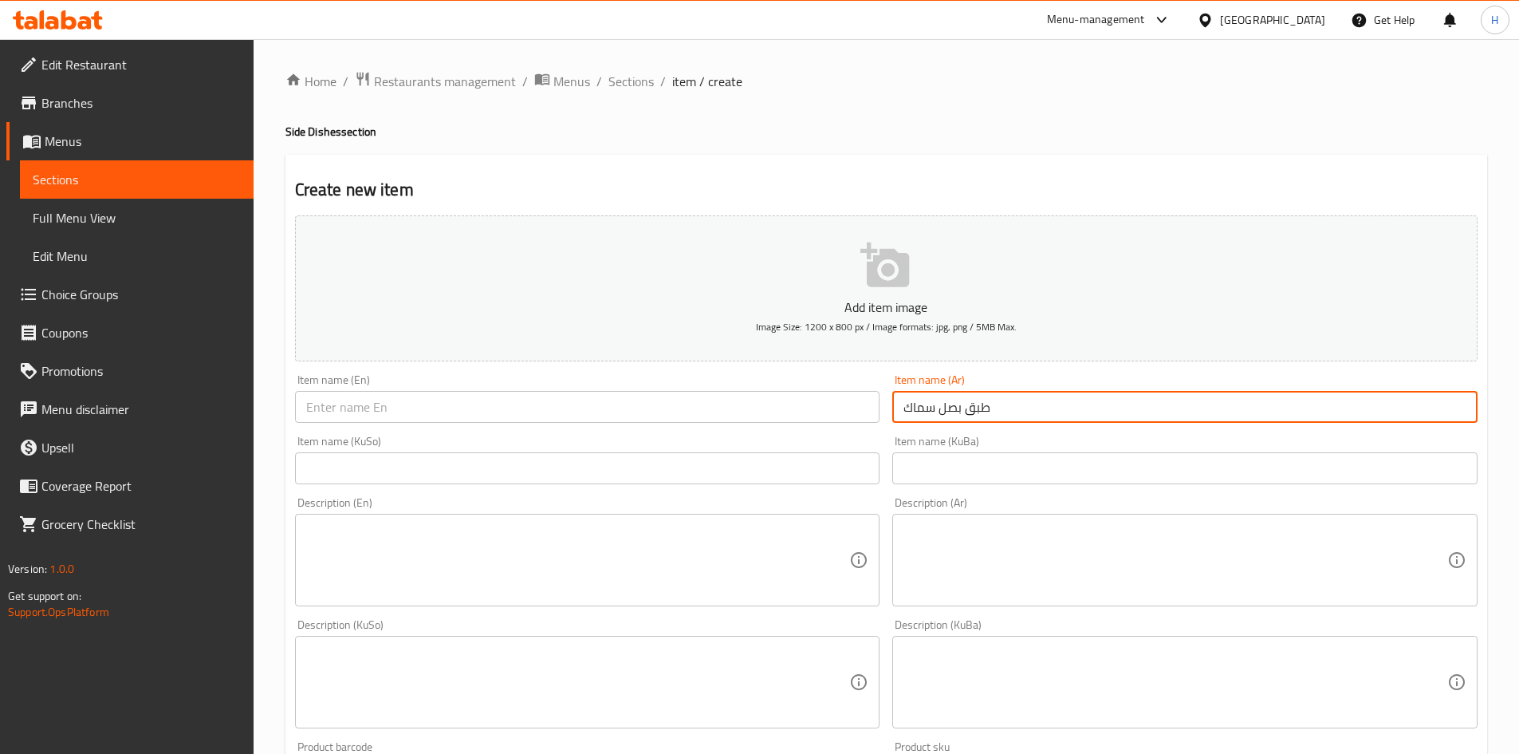
click at [442, 388] on div "Item name (En) Item name (En)" at bounding box center [587, 398] width 585 height 49
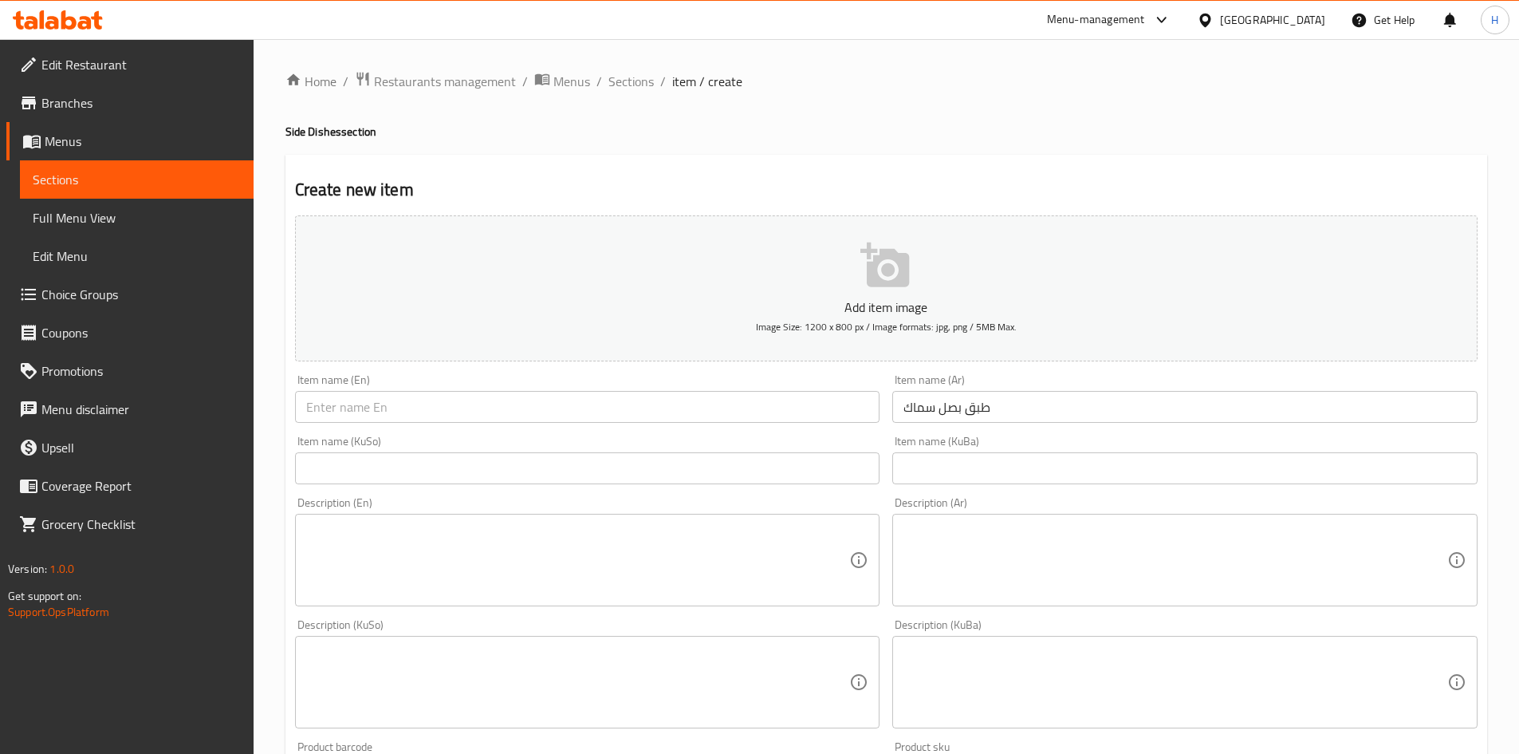
click at [430, 398] on input "text" at bounding box center [587, 407] width 585 height 32
paste input "Fish onion dish"
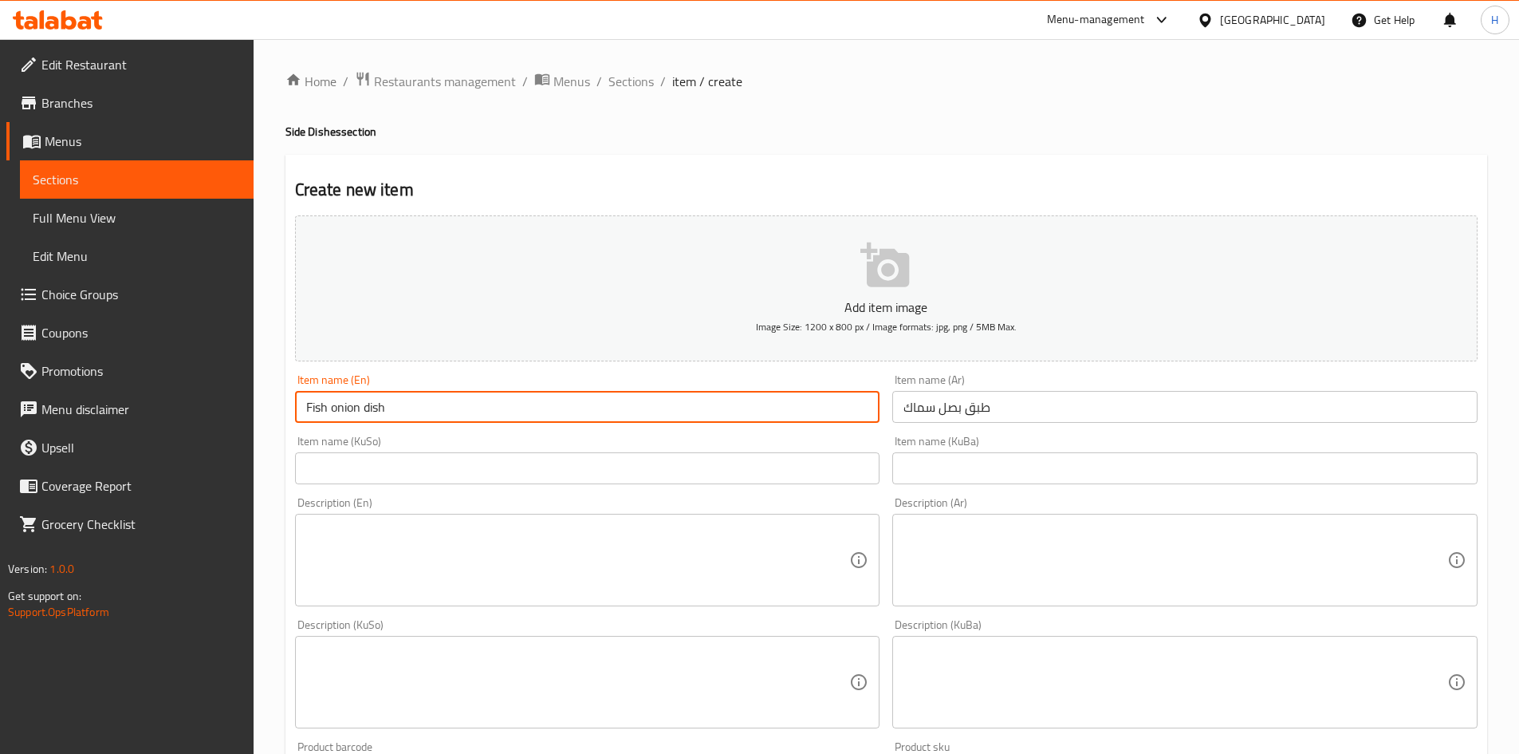
type input "Fish onion dish"
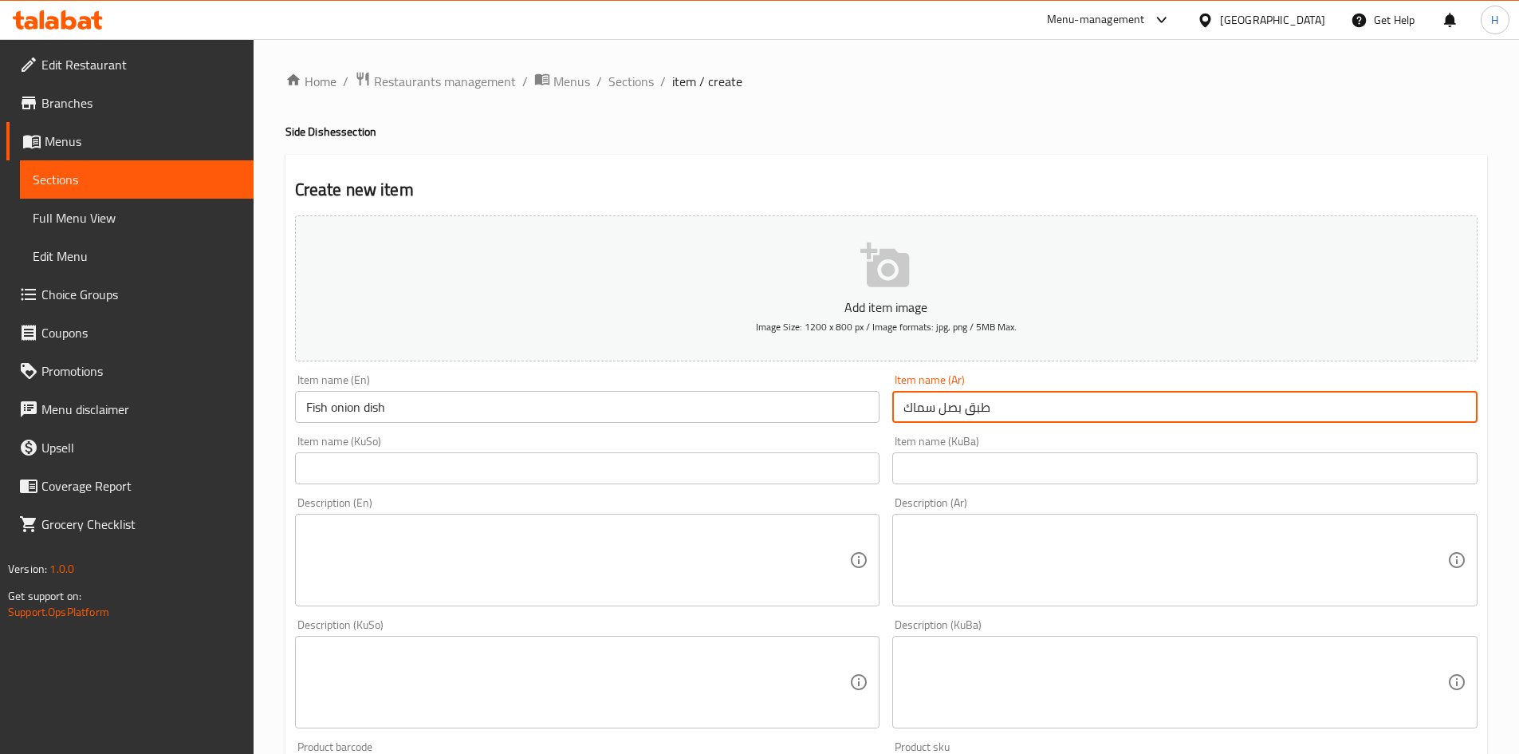
drag, startPoint x: 909, startPoint y: 412, endPoint x: 901, endPoint y: 415, distance: 9.1
click at [901, 415] on input "طبق بصل سماك" at bounding box center [1185, 407] width 585 height 32
drag, startPoint x: 907, startPoint y: 396, endPoint x: 916, endPoint y: 400, distance: 10.0
click at [909, 396] on input "طبق بصل سماق" at bounding box center [1185, 407] width 585 height 32
click at [919, 401] on input "طبق بصل سماق" at bounding box center [1185, 407] width 585 height 32
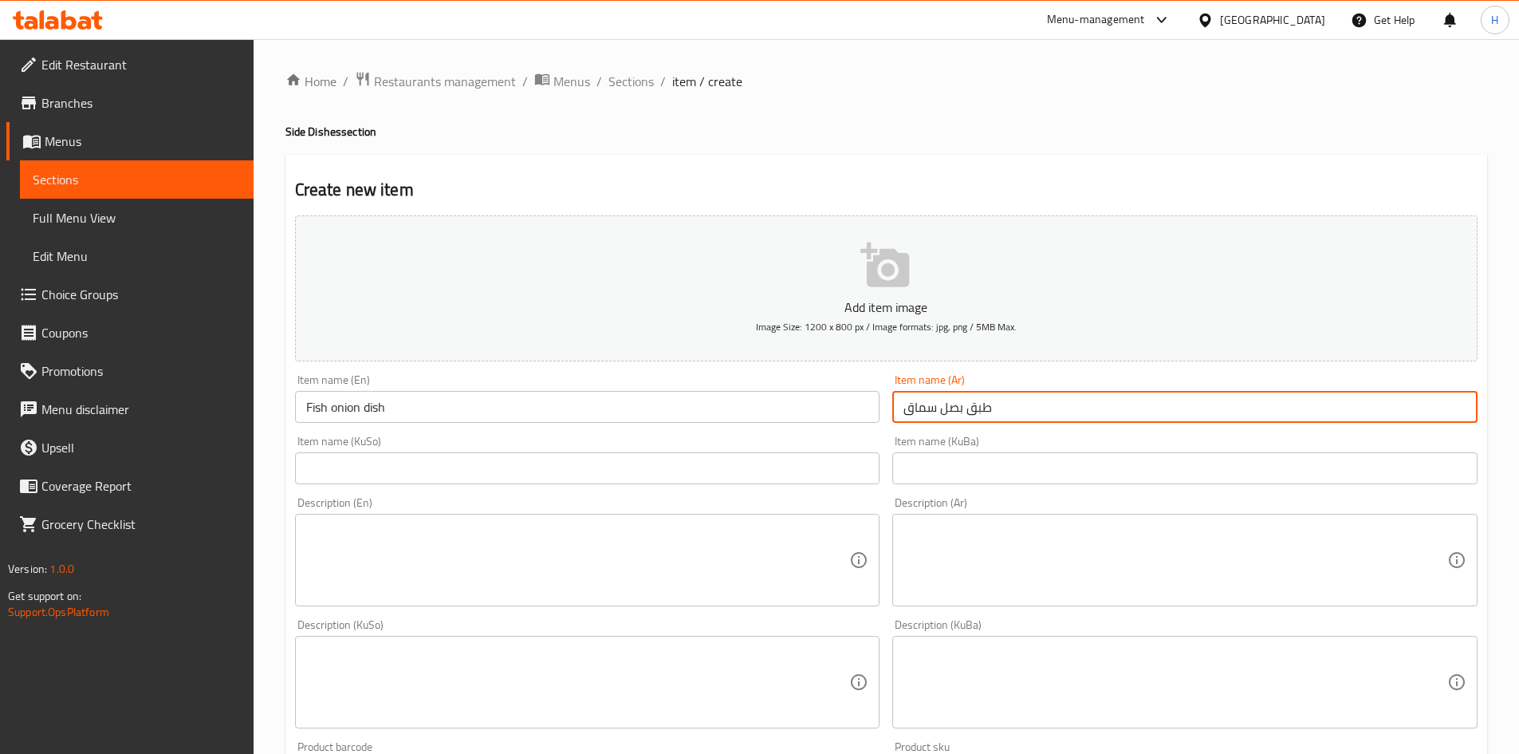
click at [919, 401] on input "طبق بصل سماق" at bounding box center [1185, 407] width 585 height 32
type input "طبق بصل سماق"
drag, startPoint x: 426, startPoint y: 432, endPoint x: 429, endPoint y: 422, distance: 10.8
click at [426, 432] on div "Item name (KuSo) Item name (KuSo)" at bounding box center [588, 459] width 598 height 61
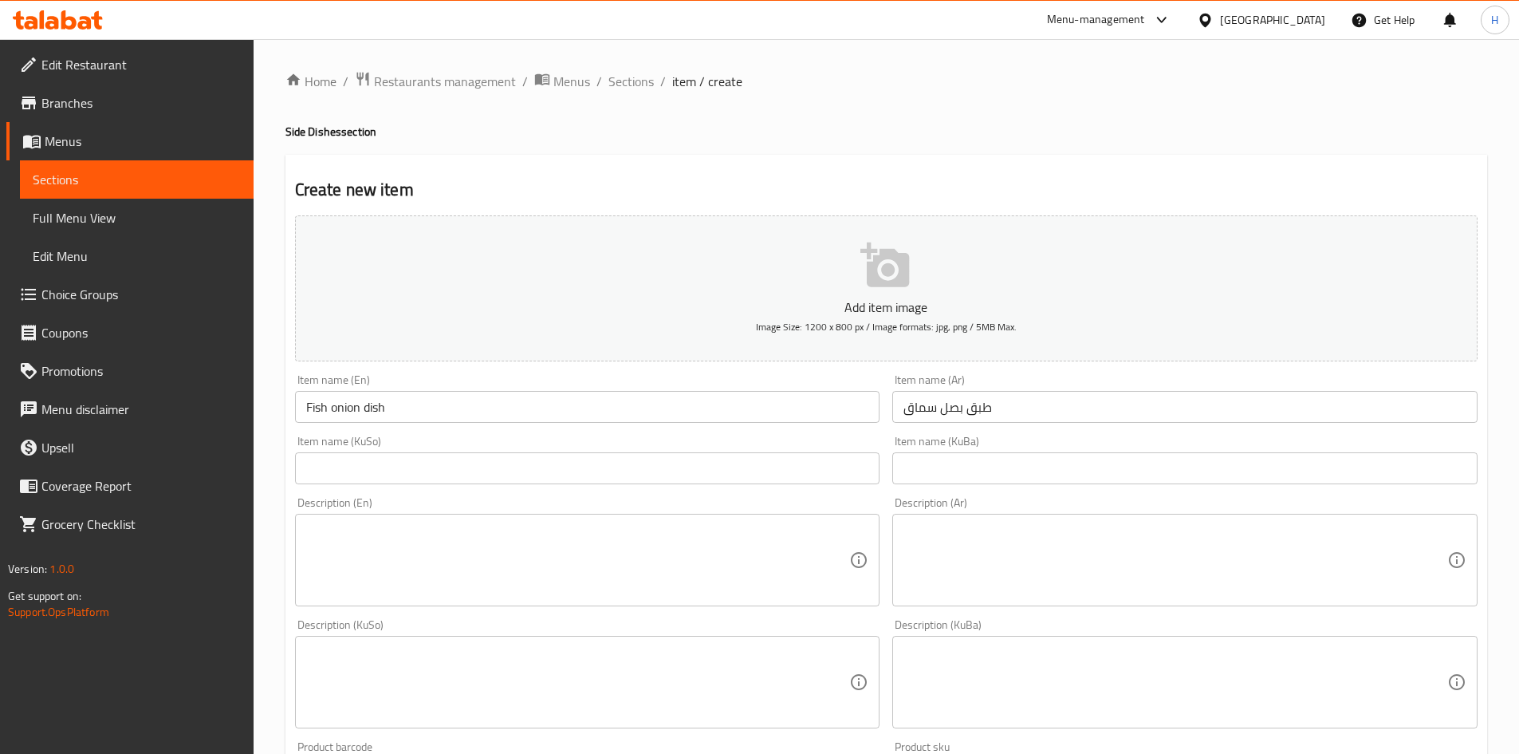
click at [431, 412] on input "Fish onion dish" at bounding box center [587, 407] width 585 height 32
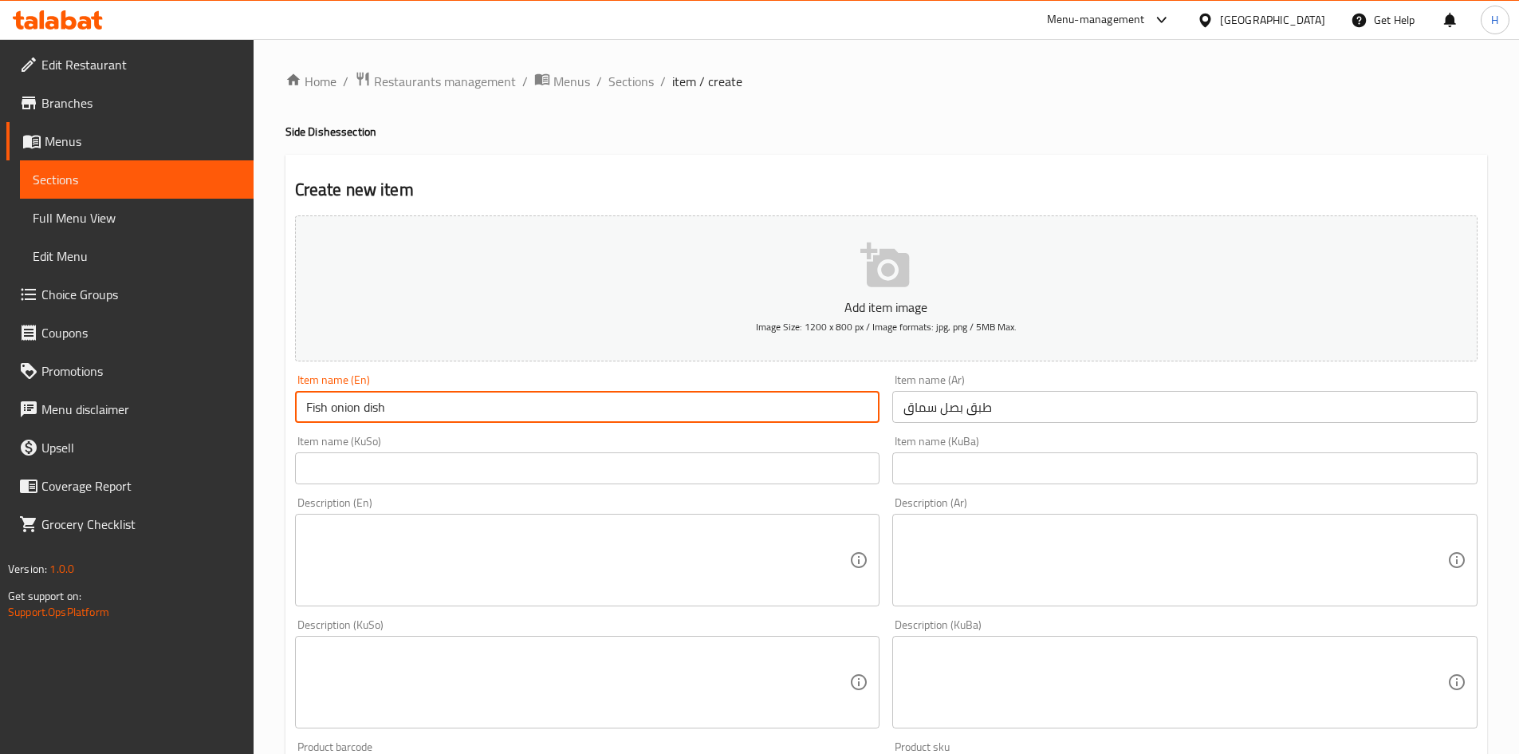
click at [431, 412] on input "Fish onion dish" at bounding box center [587, 407] width 585 height 32
paste input "Sumac"
drag, startPoint x: 352, startPoint y: 407, endPoint x: 345, endPoint y: 413, distance: 9.0
click at [345, 413] on input "Sumac onion dish" at bounding box center [587, 407] width 585 height 32
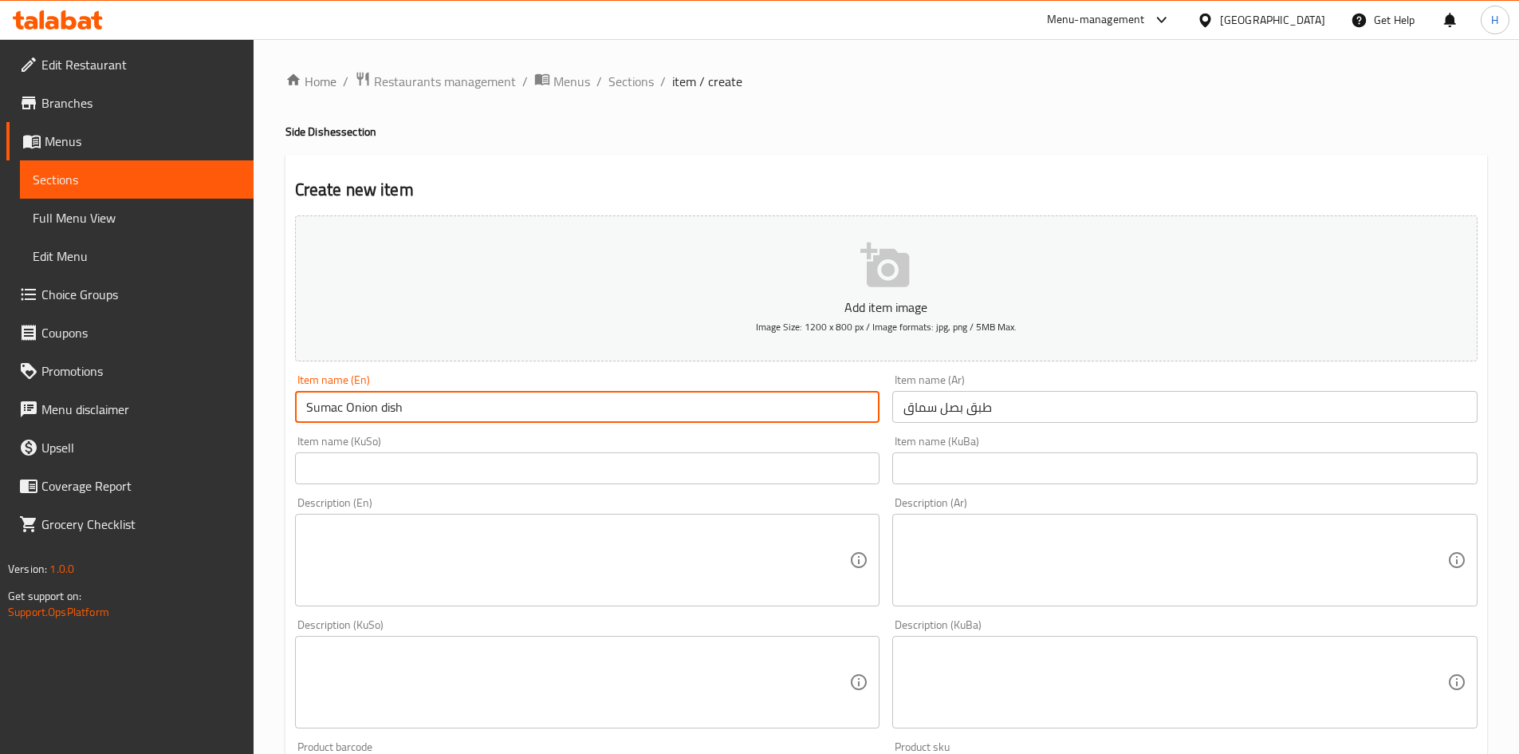
click at [387, 417] on input "Sumac Onion dish" at bounding box center [587, 407] width 585 height 32
click at [393, 412] on input "Sumac Onion Dish" at bounding box center [587, 407] width 585 height 32
type input "Sumac Onion Dish"
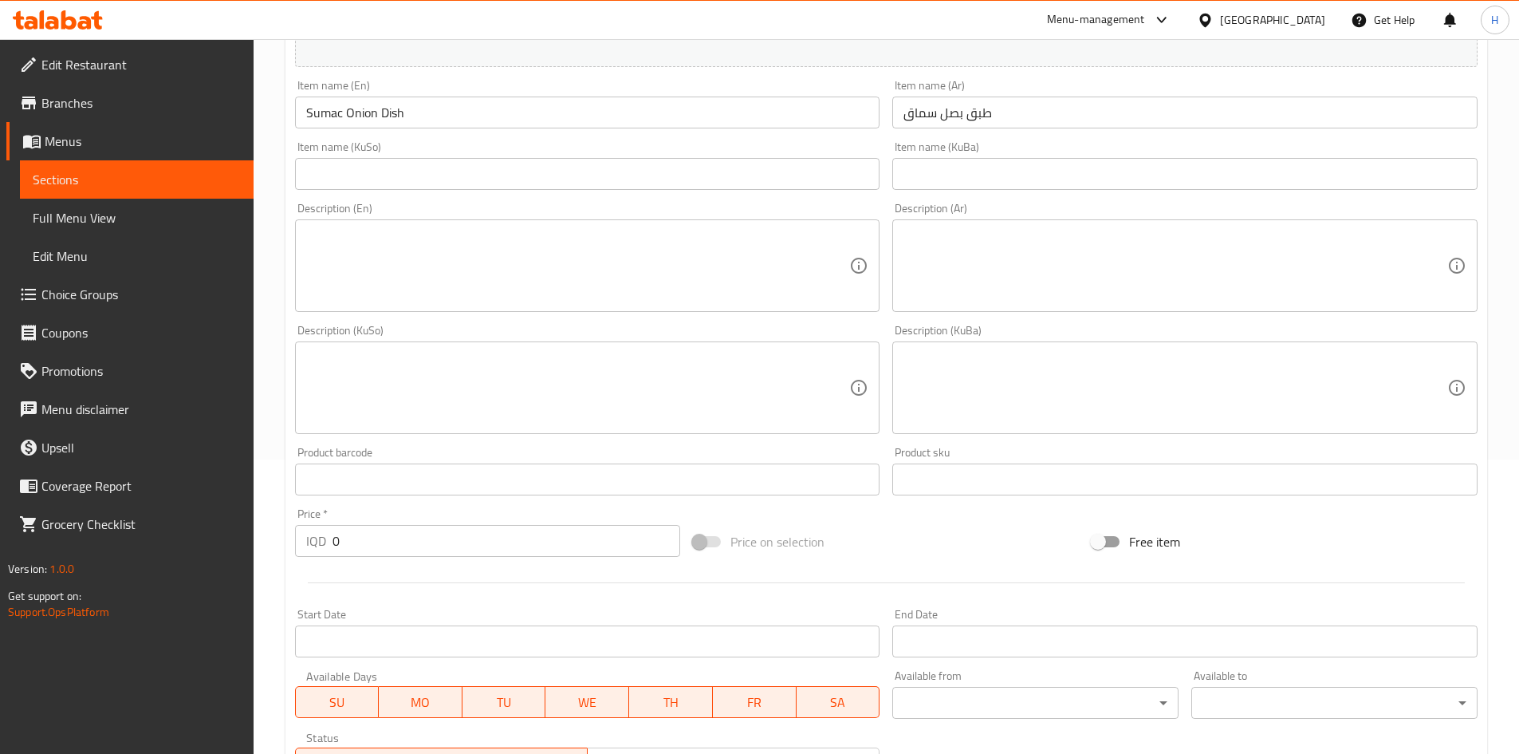
scroll to position [399, 0]
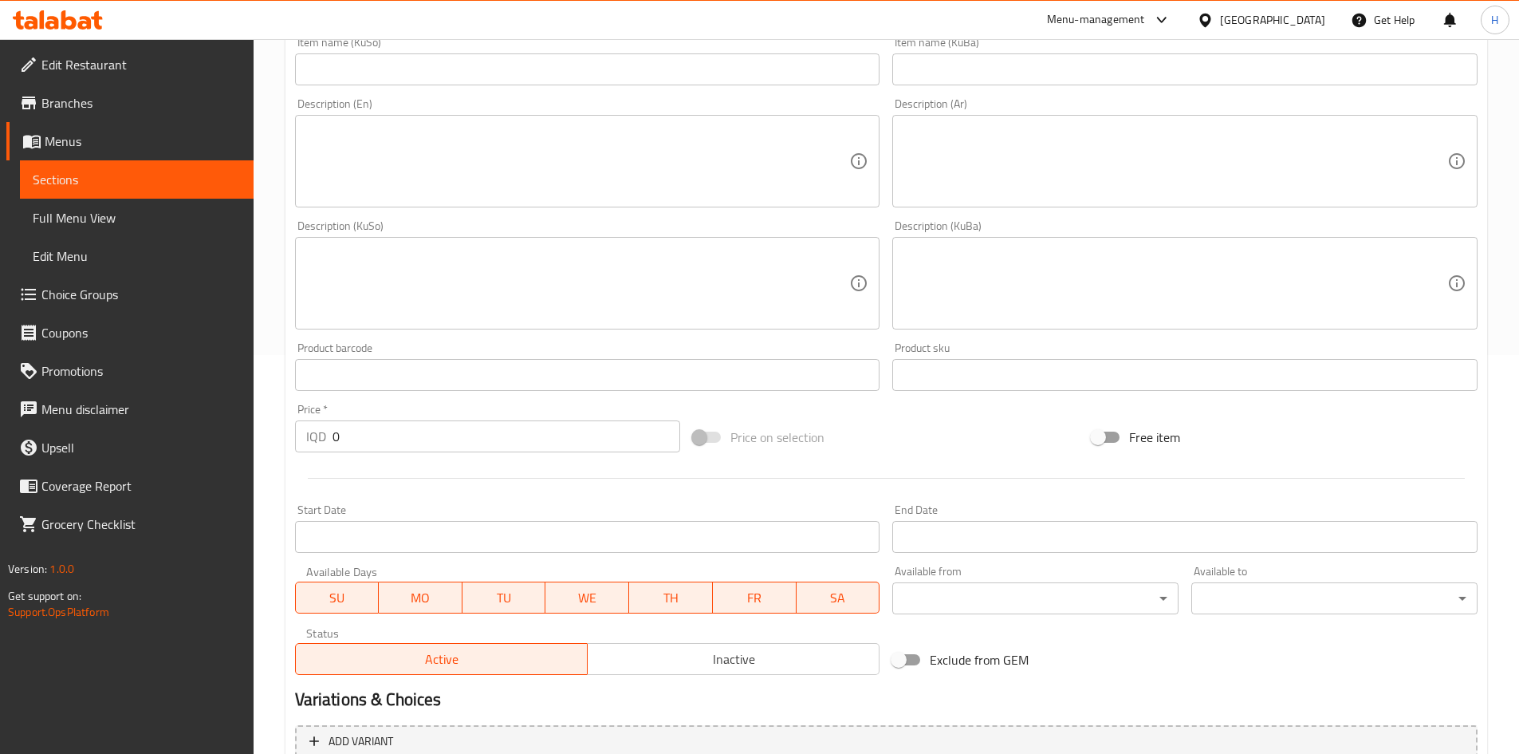
click at [377, 434] on input "0" at bounding box center [507, 436] width 349 height 32
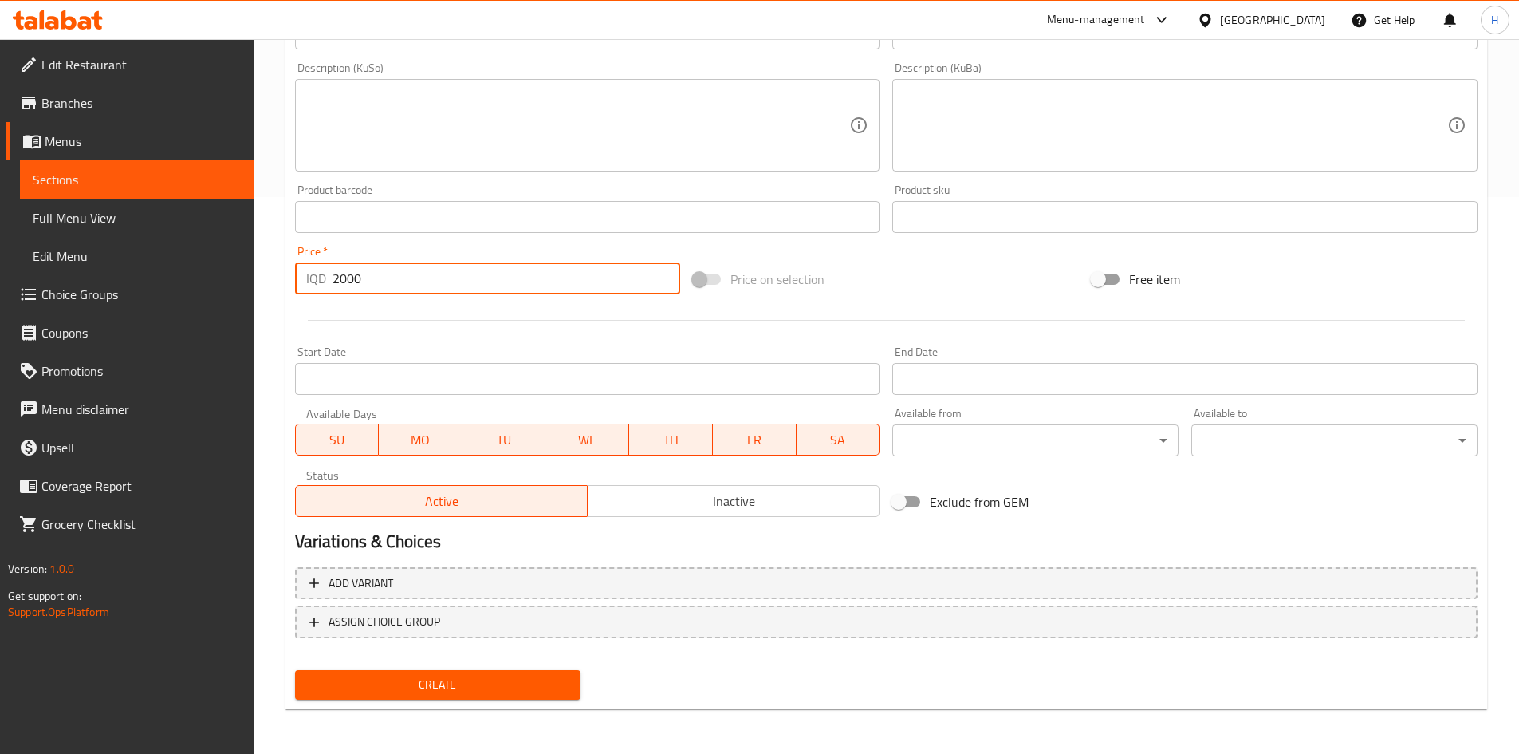
type input "2000"
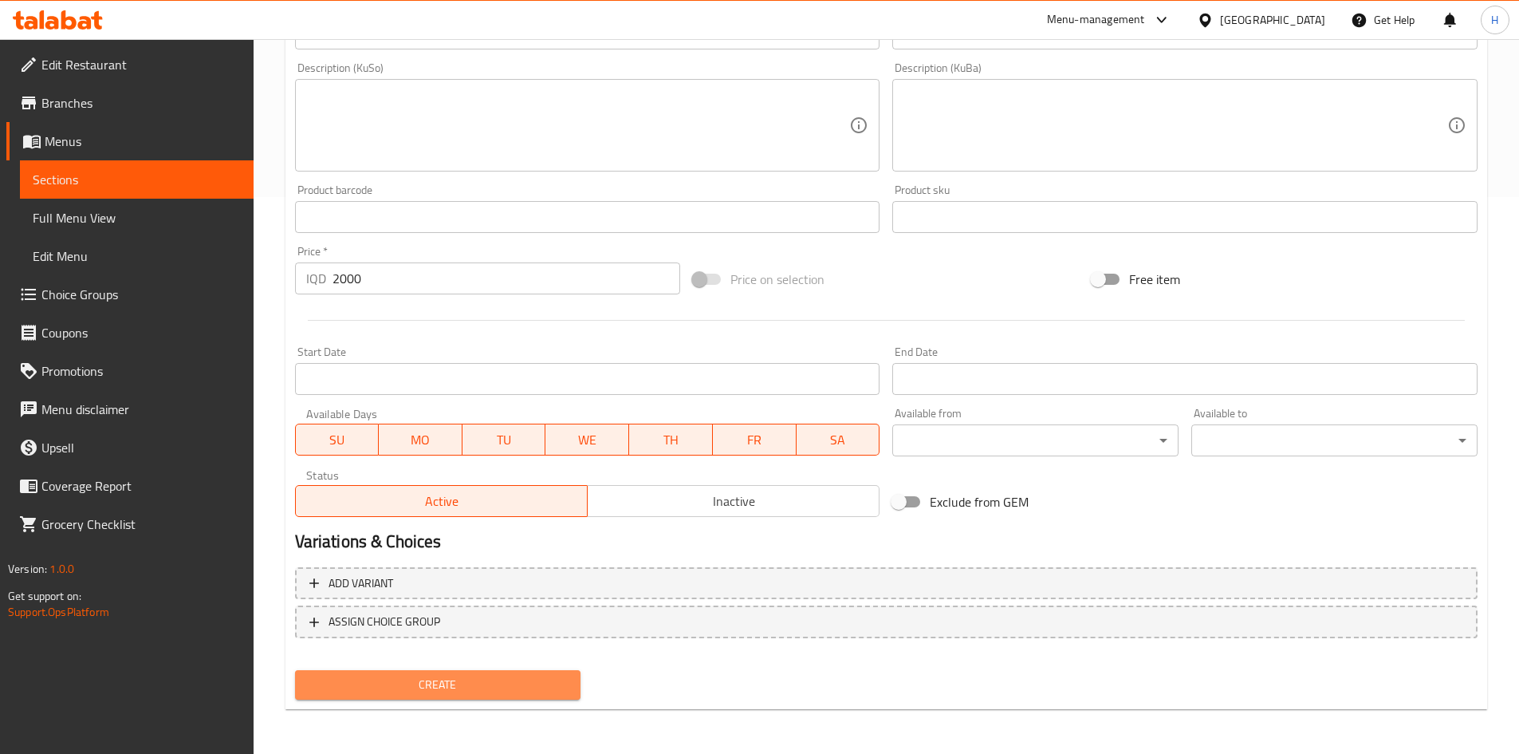
drag, startPoint x: 476, startPoint y: 693, endPoint x: 554, endPoint y: 538, distance: 173.7
click at [476, 692] on span "Create" at bounding box center [438, 685] width 261 height 20
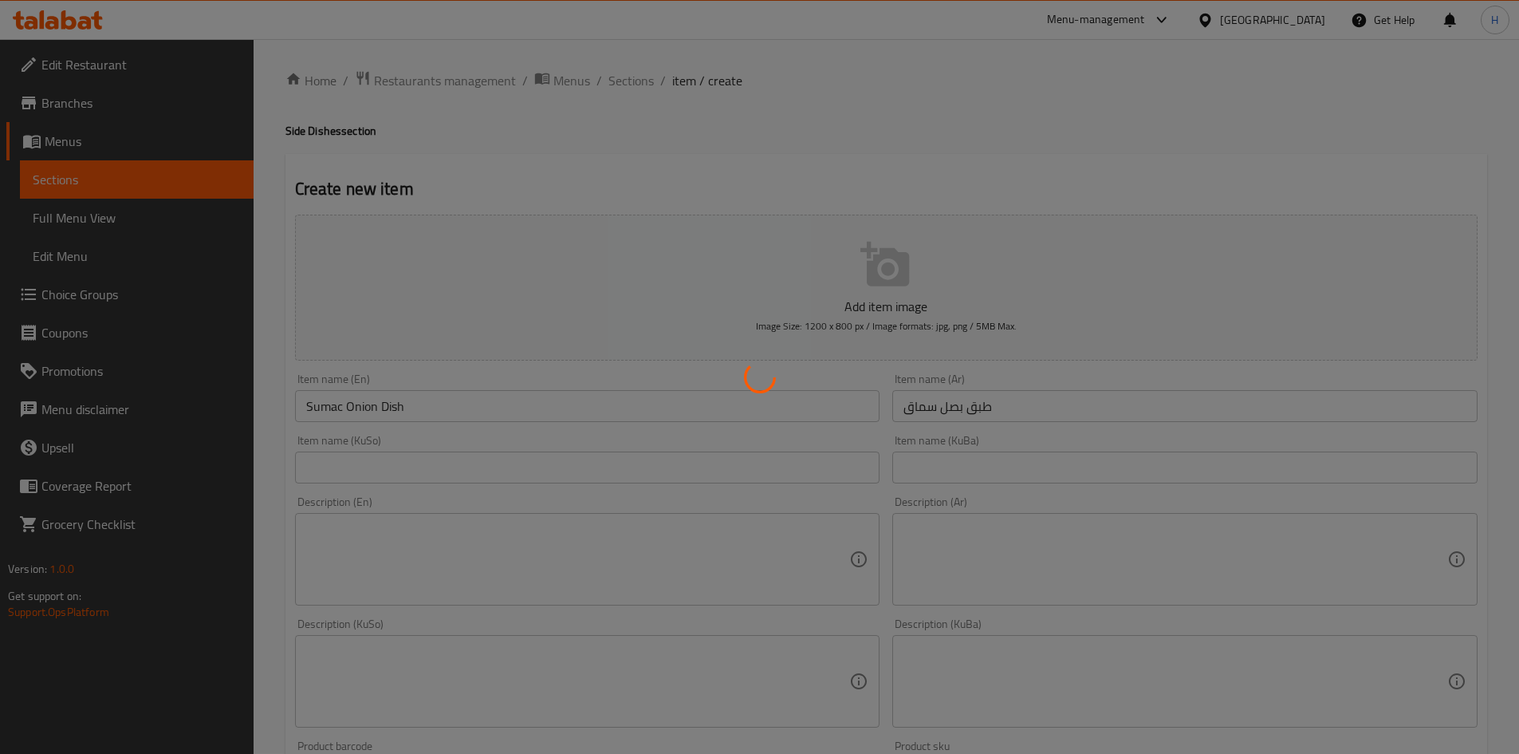
scroll to position [0, 0]
type input "0"
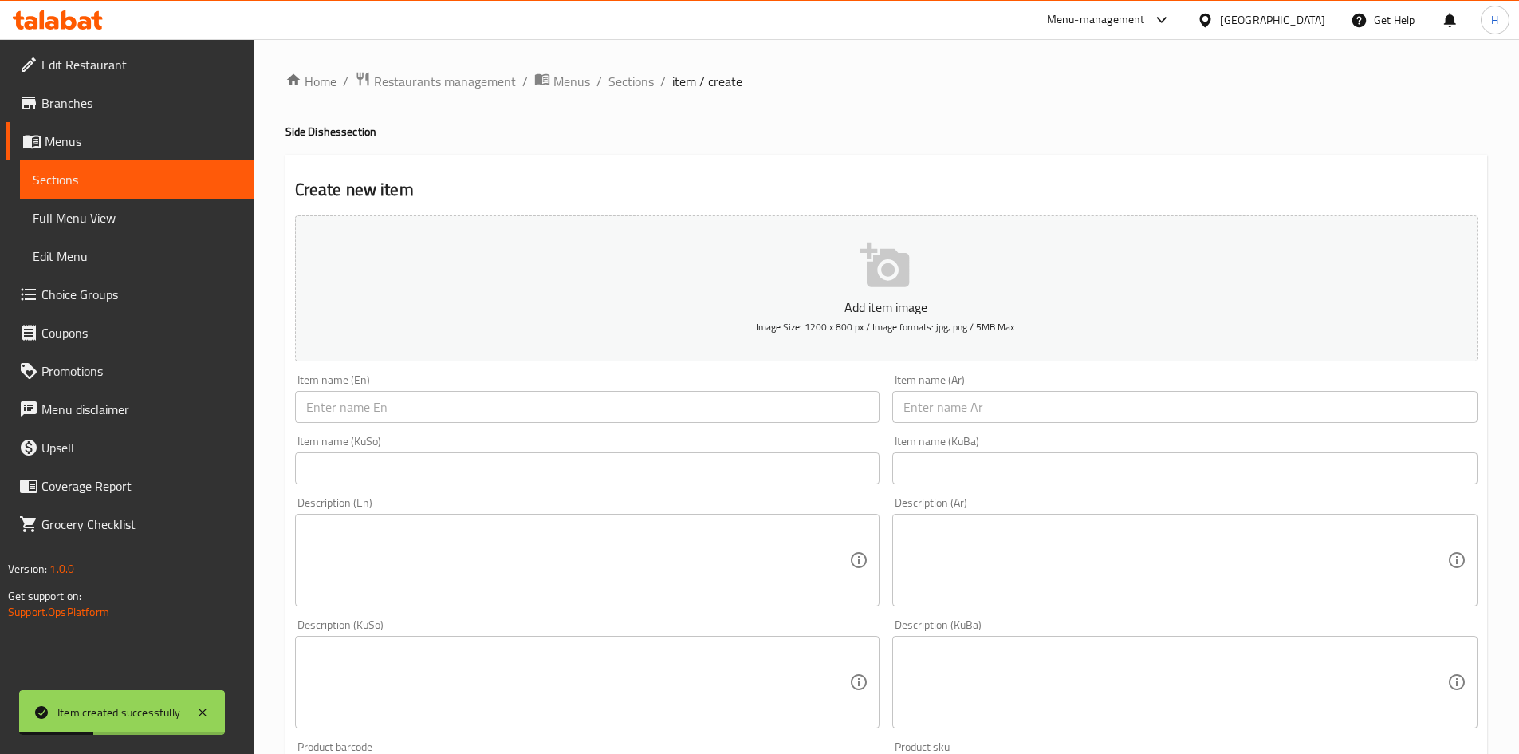
click at [930, 390] on div "Item name (Ar) Item name (Ar)" at bounding box center [1185, 398] width 585 height 49
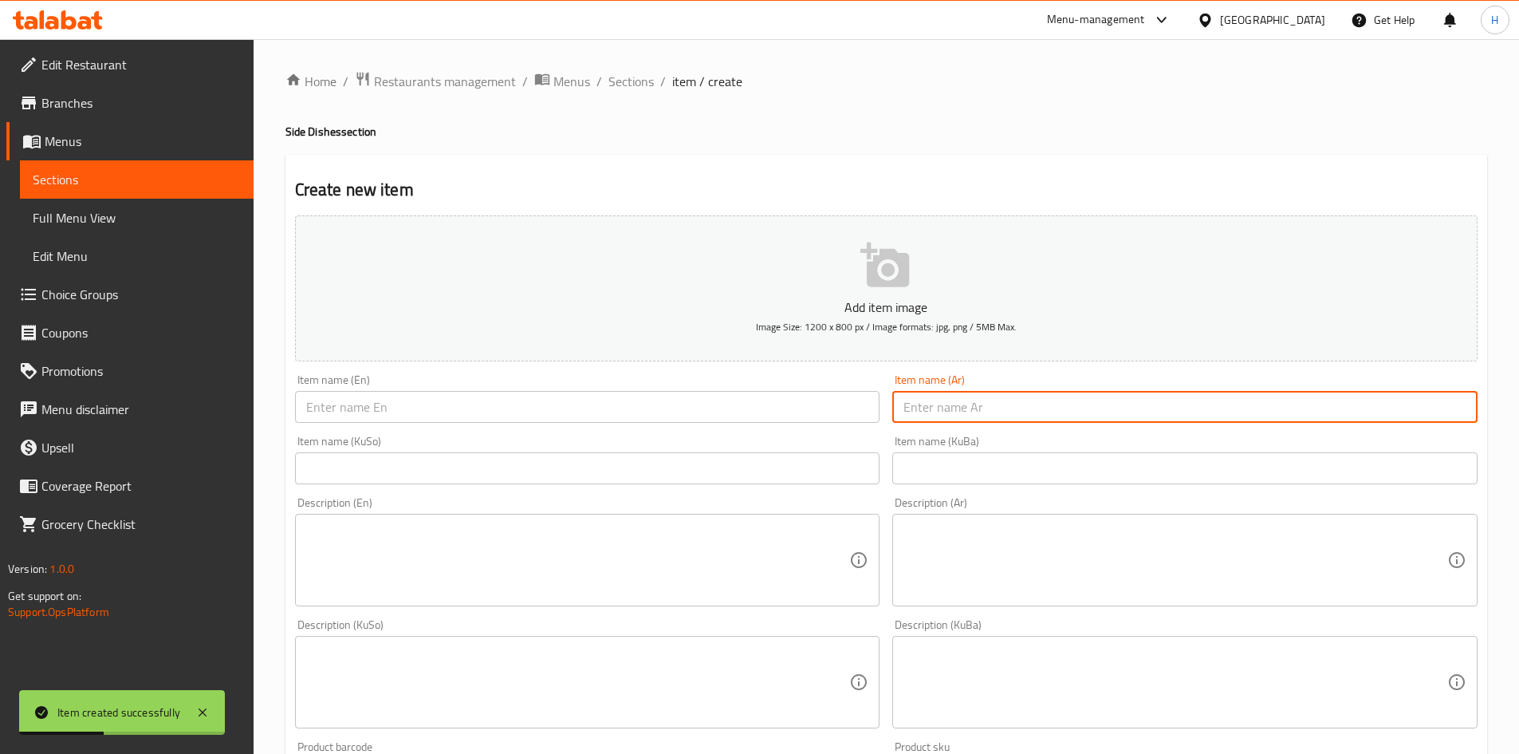
click at [933, 399] on input "text" at bounding box center [1185, 407] width 585 height 32
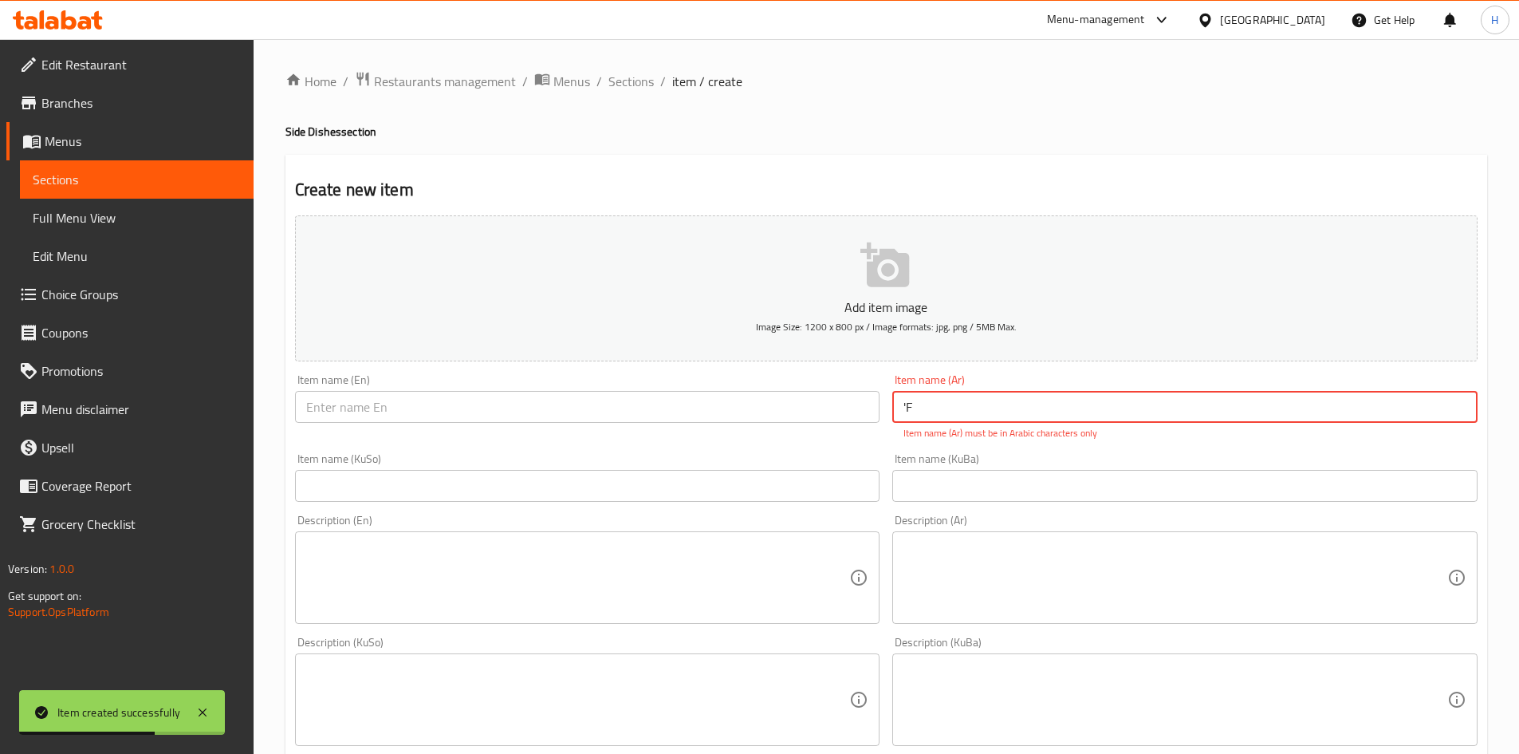
type input "'"
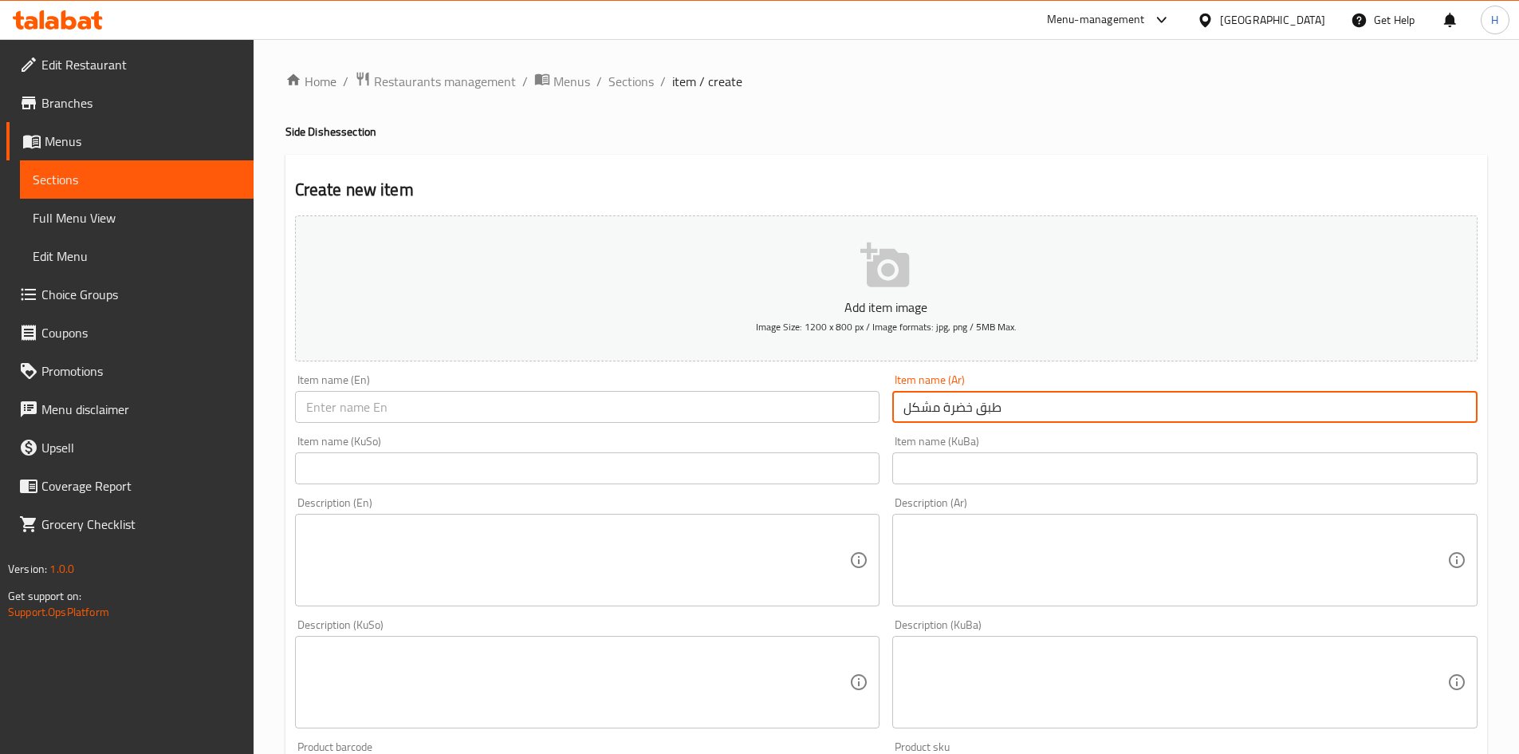
click at [939, 398] on input "طبق خضرة مشكل" at bounding box center [1185, 407] width 585 height 32
type input "طبق خضرة مشكل"
click at [459, 421] on input "text" at bounding box center [587, 407] width 585 height 32
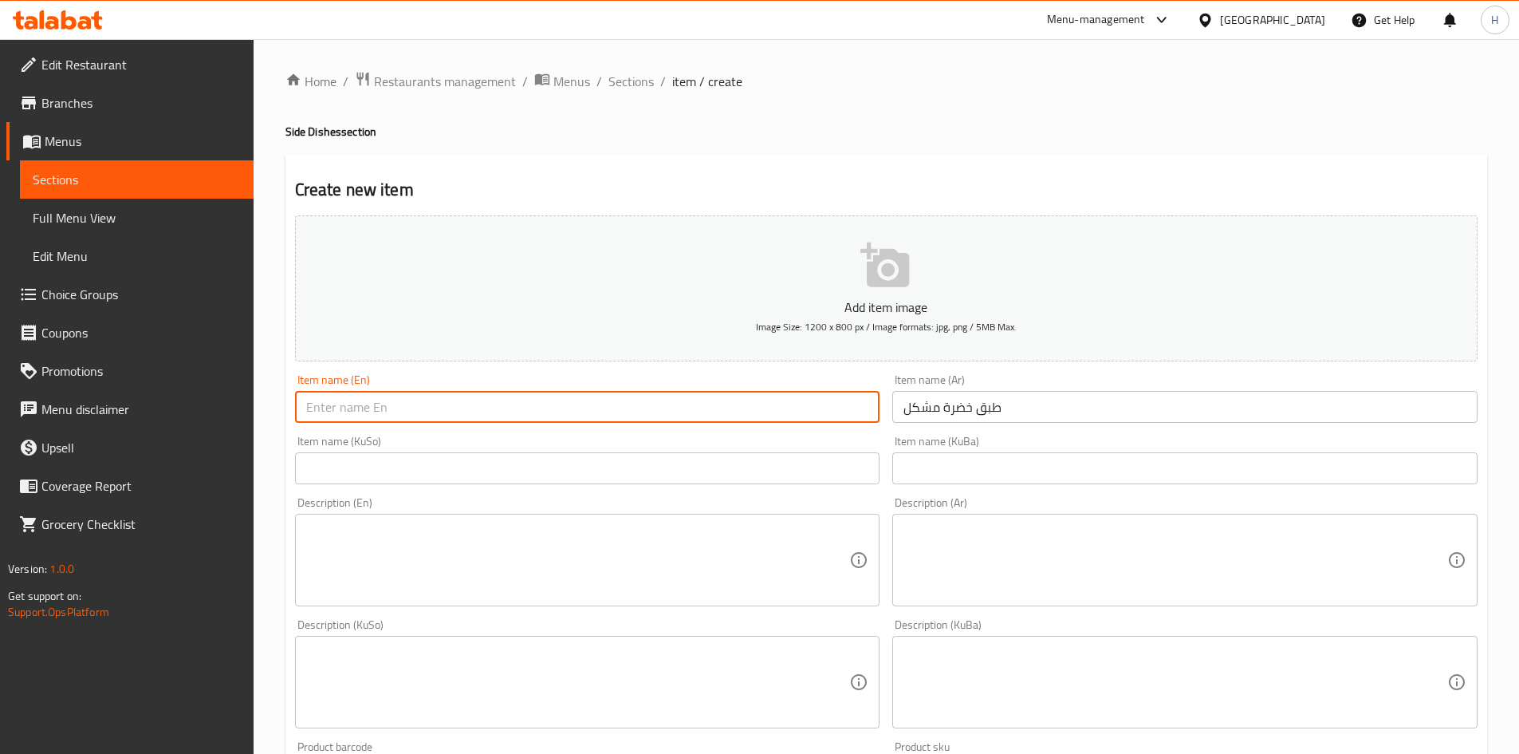
paste input "mixed vegetable plate"
drag, startPoint x: 345, startPoint y: 412, endPoint x: 341, endPoint y: 421, distance: 10.1
click at [341, 421] on input "mixed vegetable plate" at bounding box center [587, 407] width 585 height 32
click at [400, 413] on input "mixed Vegetable plate" at bounding box center [587, 407] width 585 height 32
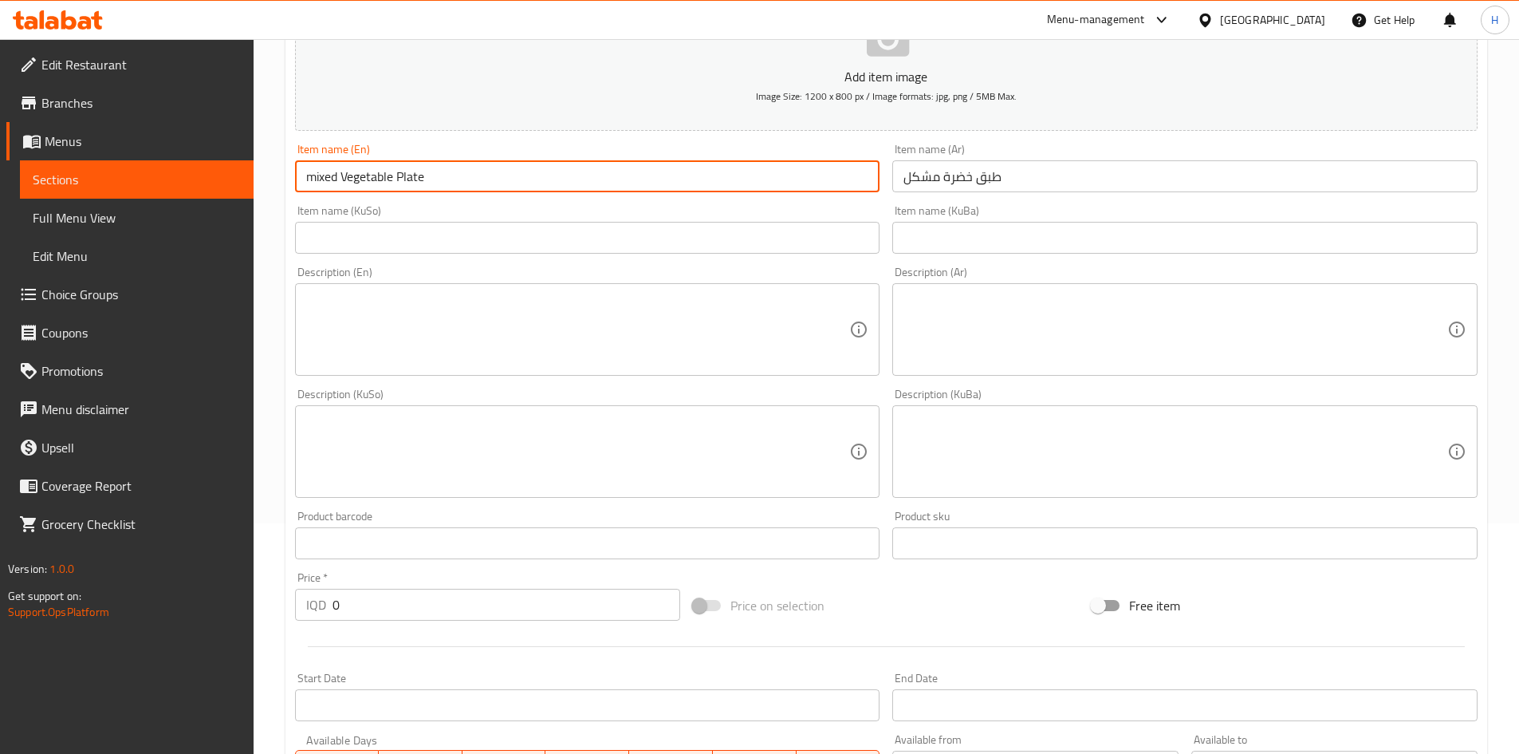
scroll to position [479, 0]
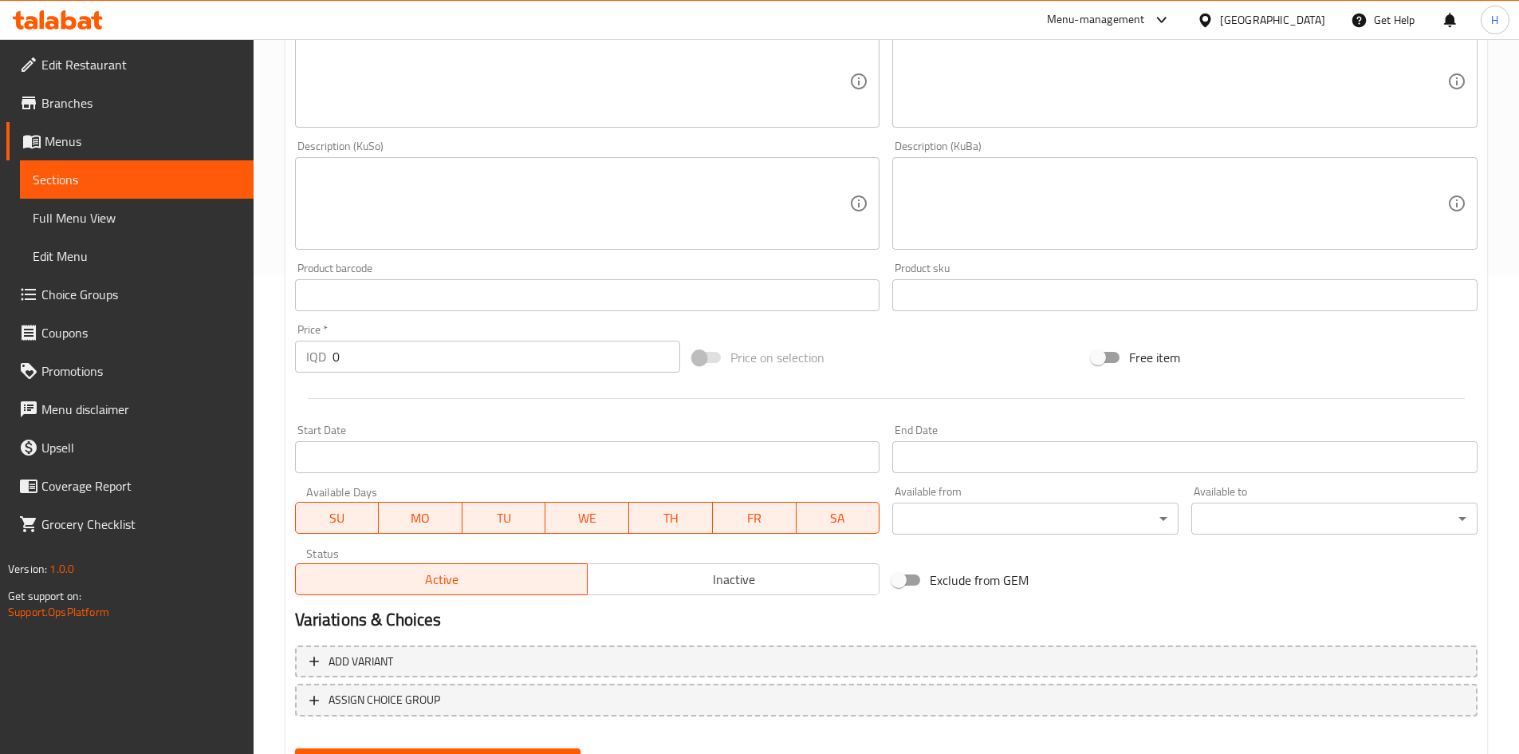
type input "mixed Vegetable Plate"
click at [369, 361] on input "0" at bounding box center [507, 357] width 349 height 32
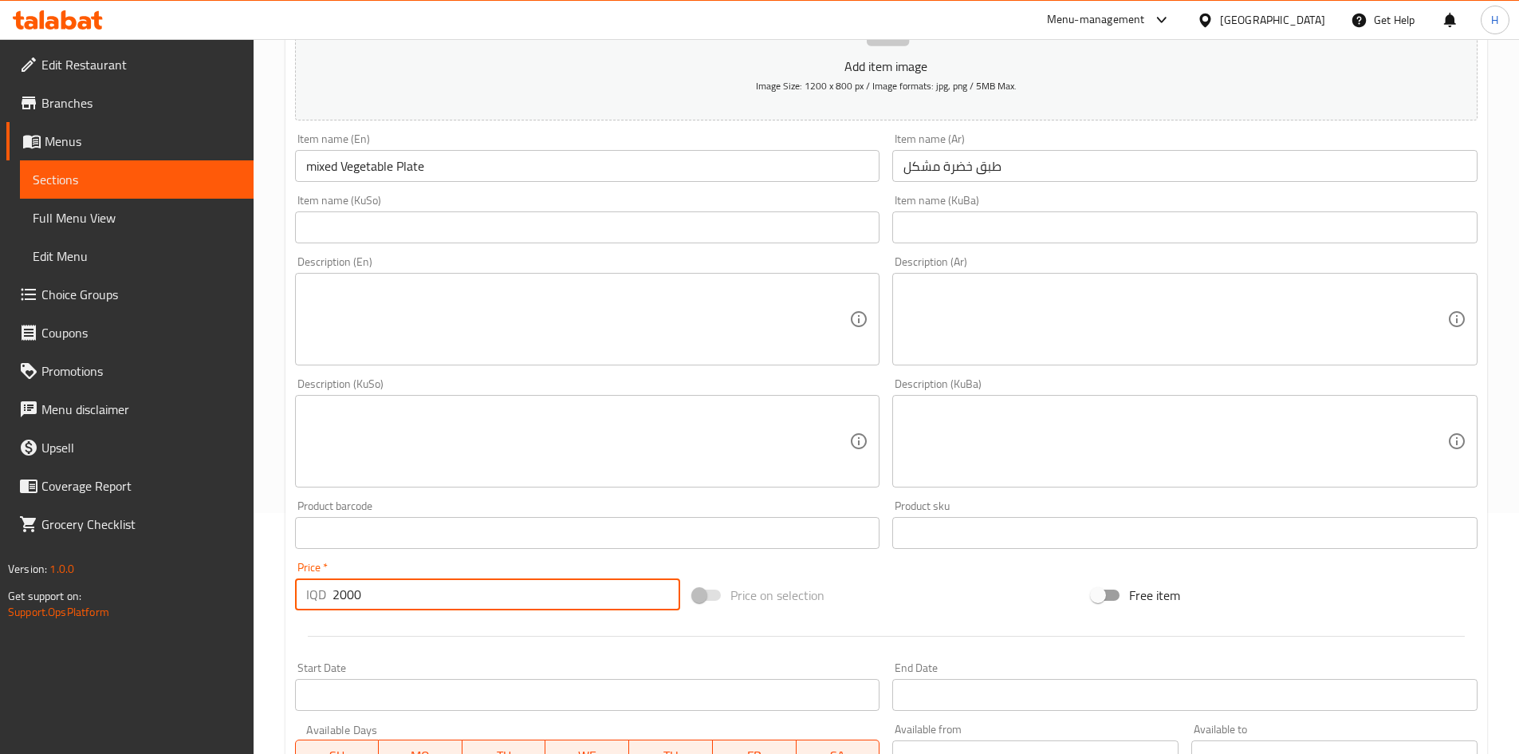
scroll to position [0, 0]
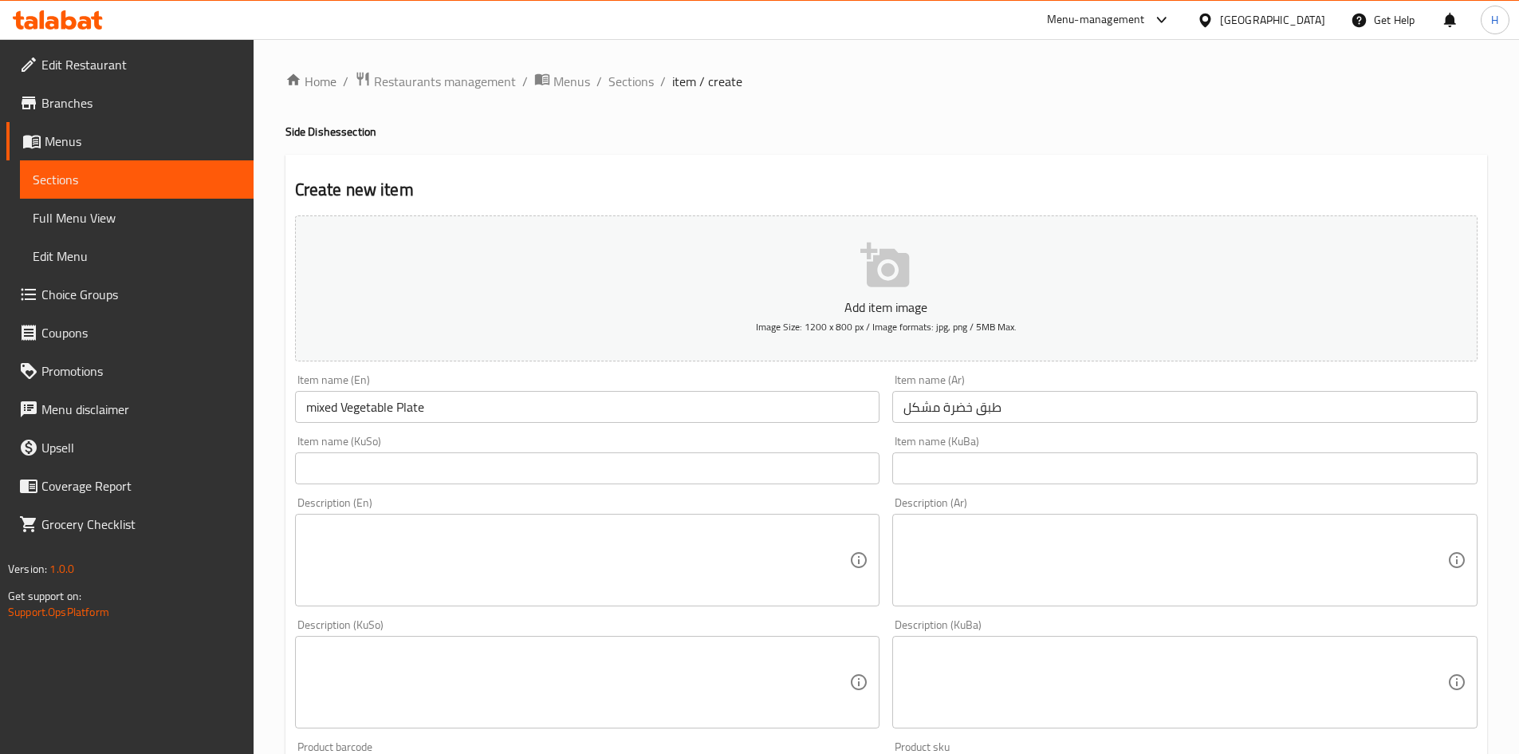
type input "2000"
click at [350, 400] on input "mixed Vegetable Plate" at bounding box center [587, 407] width 585 height 32
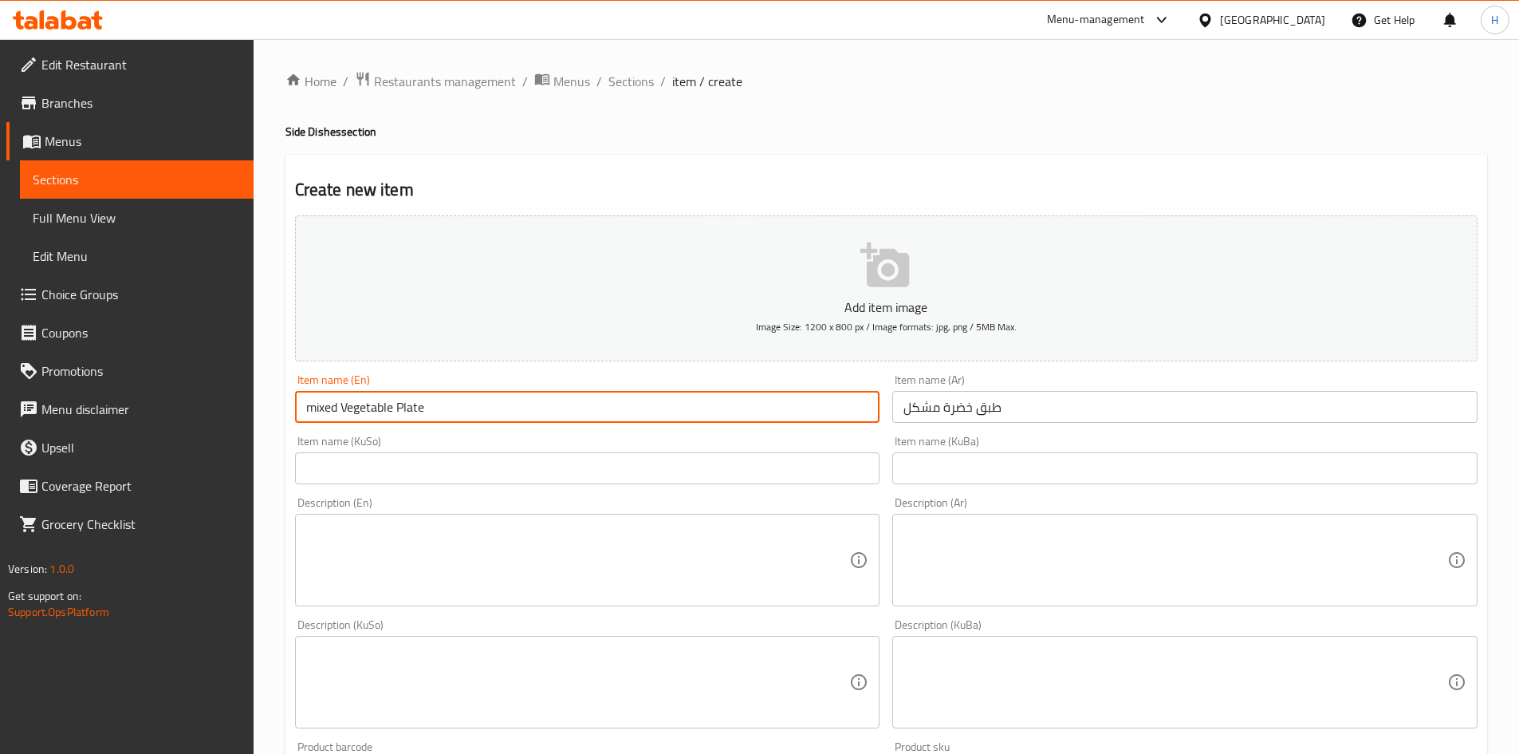
click at [350, 400] on input "mixed Vegetable Plate" at bounding box center [587, 407] width 585 height 32
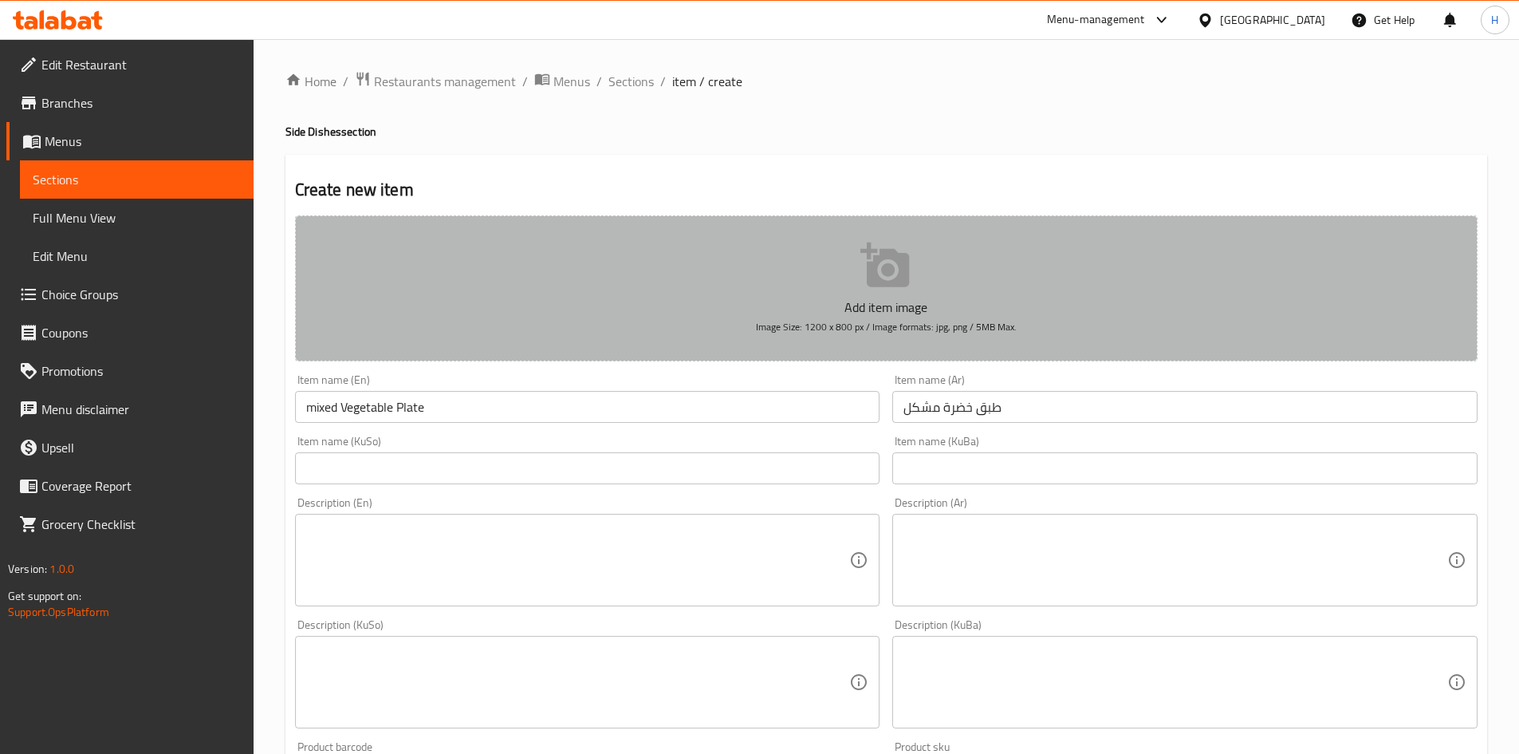
click at [499, 242] on button "Add item image Image Size: 1200 x 800 px / Image formats: jpg, png / 5MB Max." at bounding box center [886, 288] width 1183 height 146
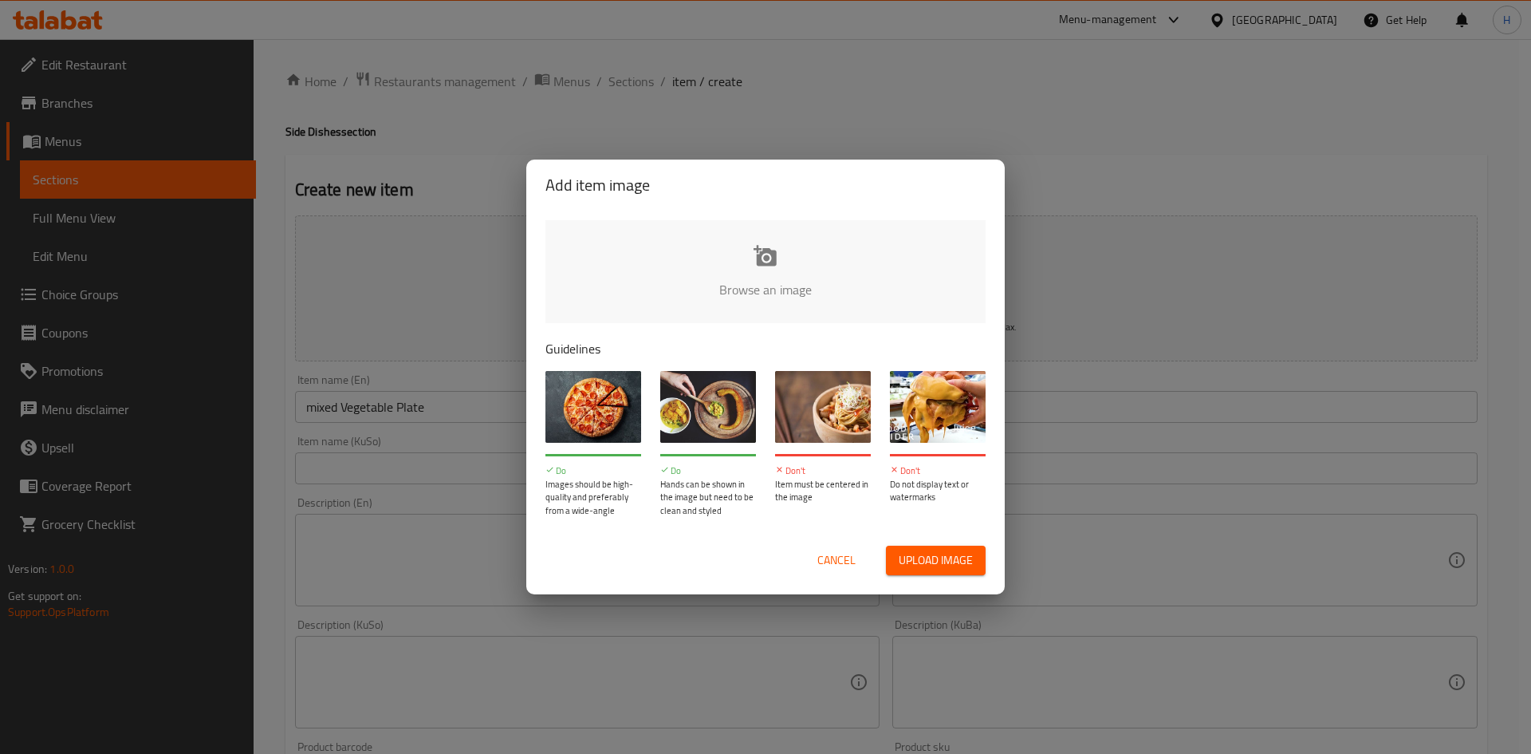
click at [1177, 533] on div "Add item image Browse an image Guidelines Do Images should be high-quality and …" at bounding box center [765, 377] width 1531 height 754
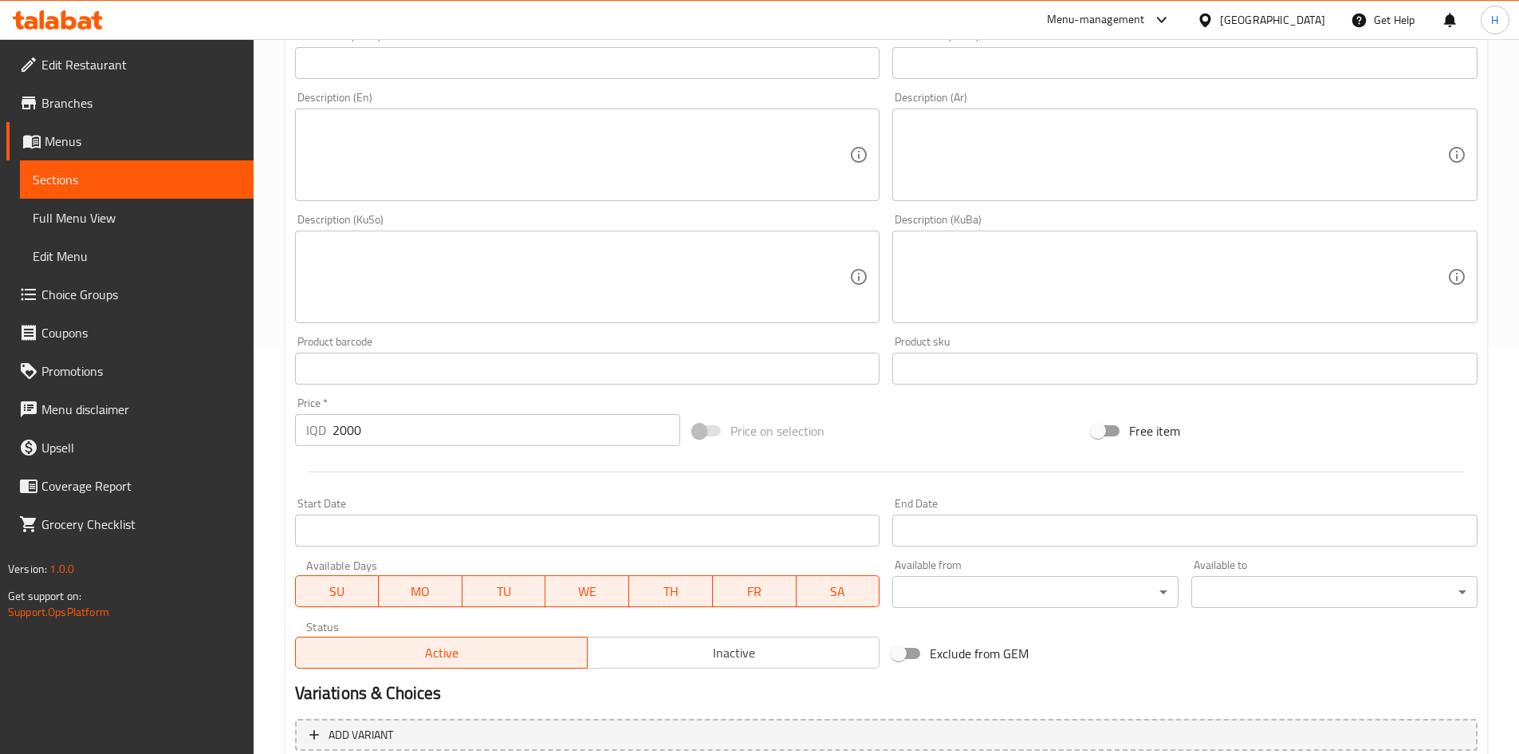
scroll to position [317, 0]
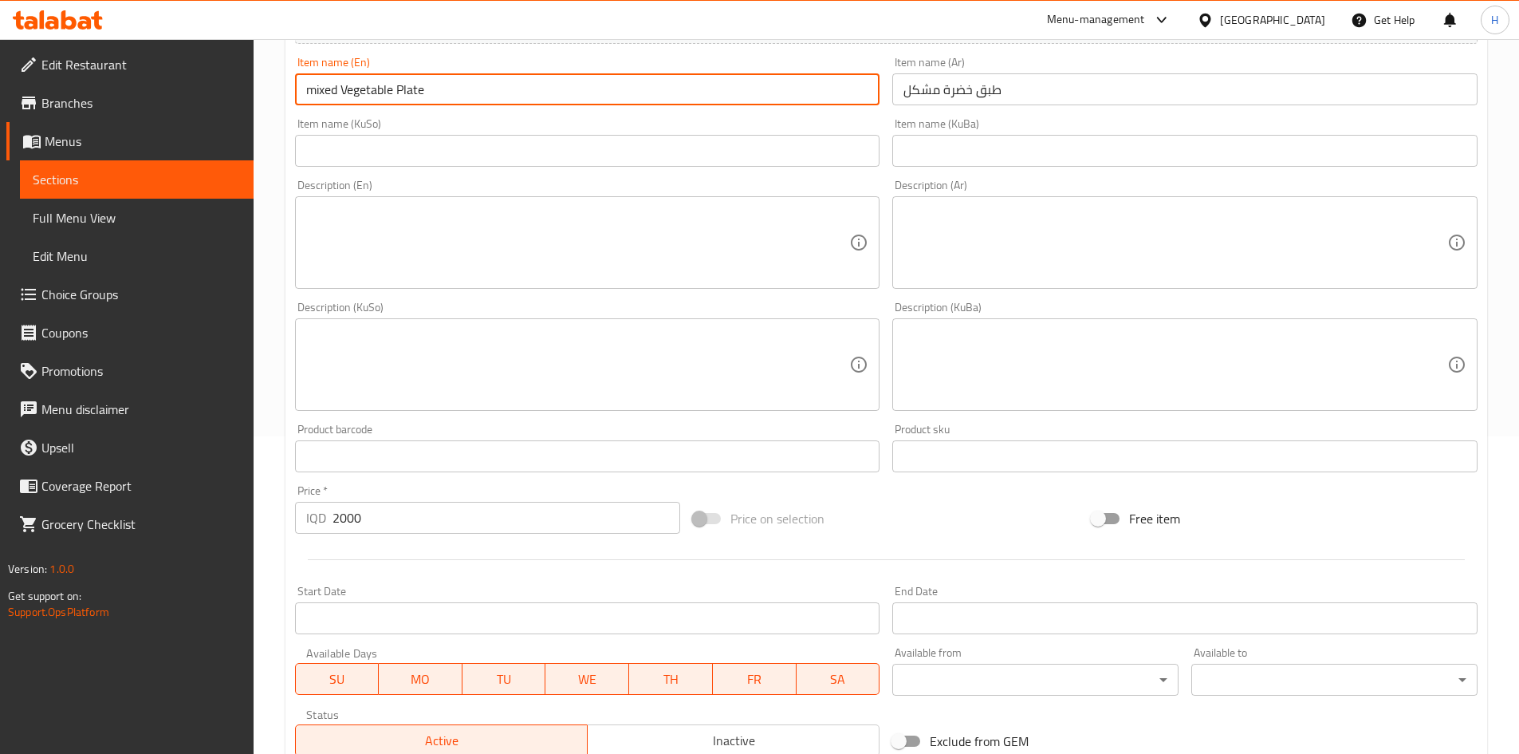
drag, startPoint x: 314, startPoint y: 89, endPoint x: 299, endPoint y: 96, distance: 16.4
click at [299, 96] on input "mixed Vegetable Plate" at bounding box center [587, 89] width 585 height 32
click at [378, 95] on input "Mixed Vegetable Plate" at bounding box center [587, 89] width 585 height 32
click at [379, 93] on input "Mixed Vegetable Plate" at bounding box center [587, 89] width 585 height 32
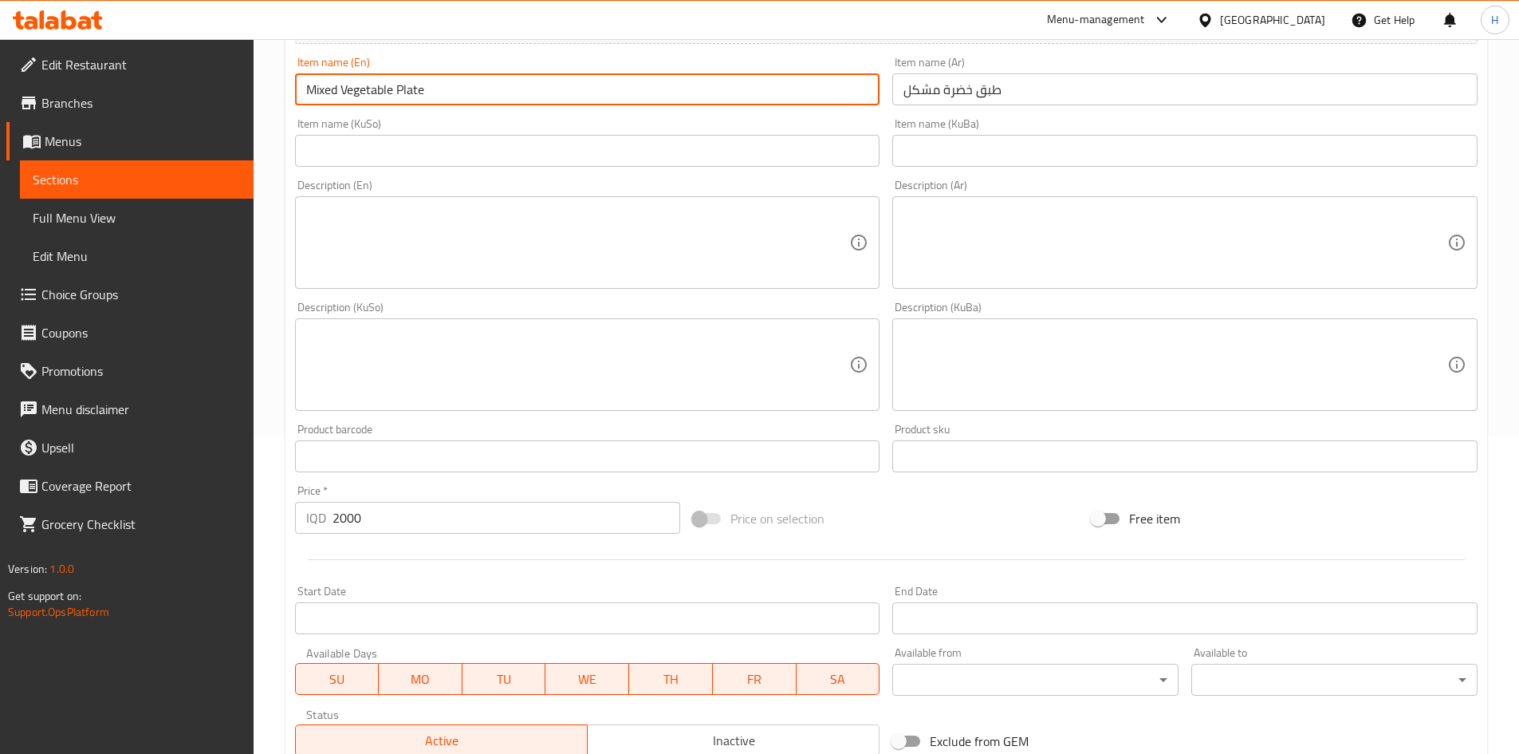
type input "Mixed Vegetable Plate"
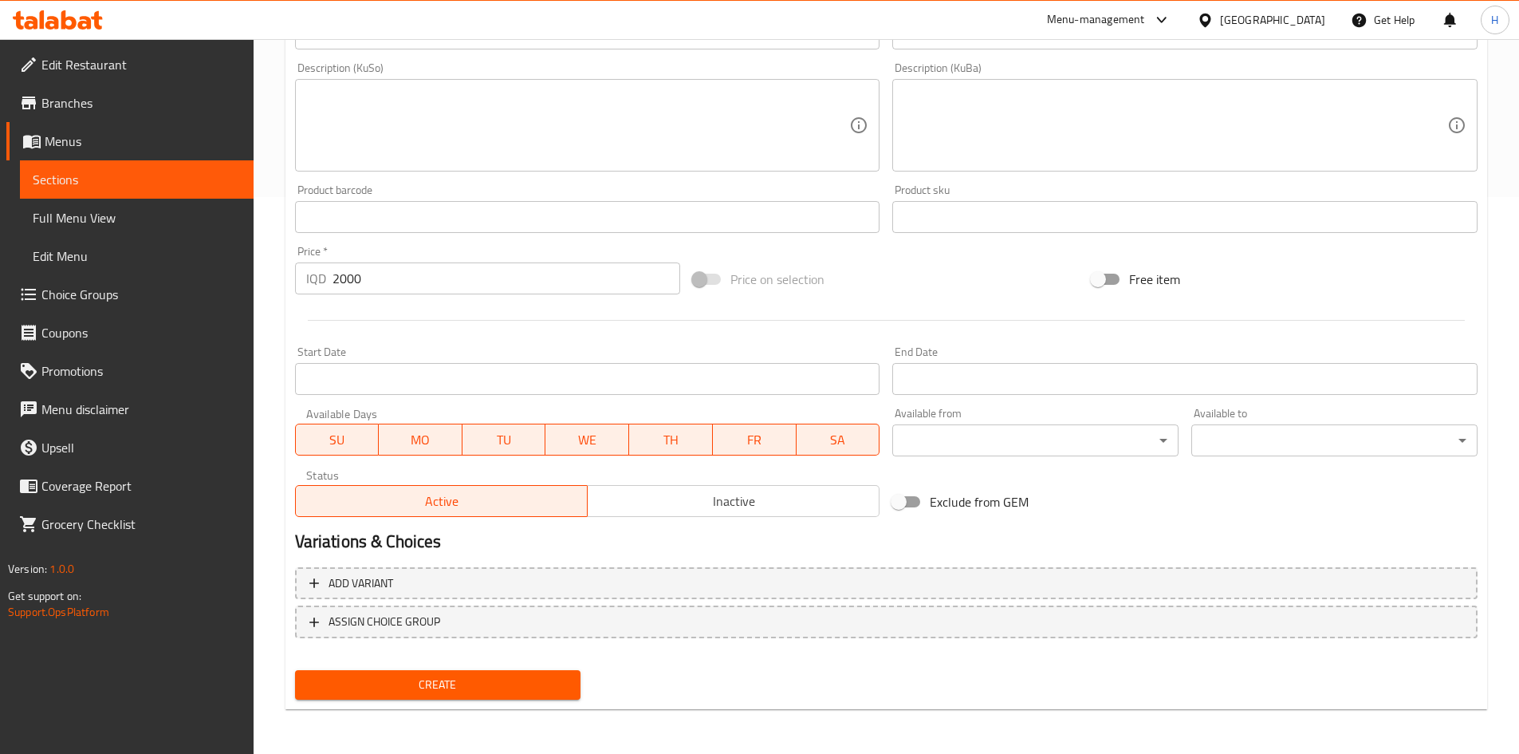
click at [401, 679] on span "Create" at bounding box center [438, 685] width 261 height 20
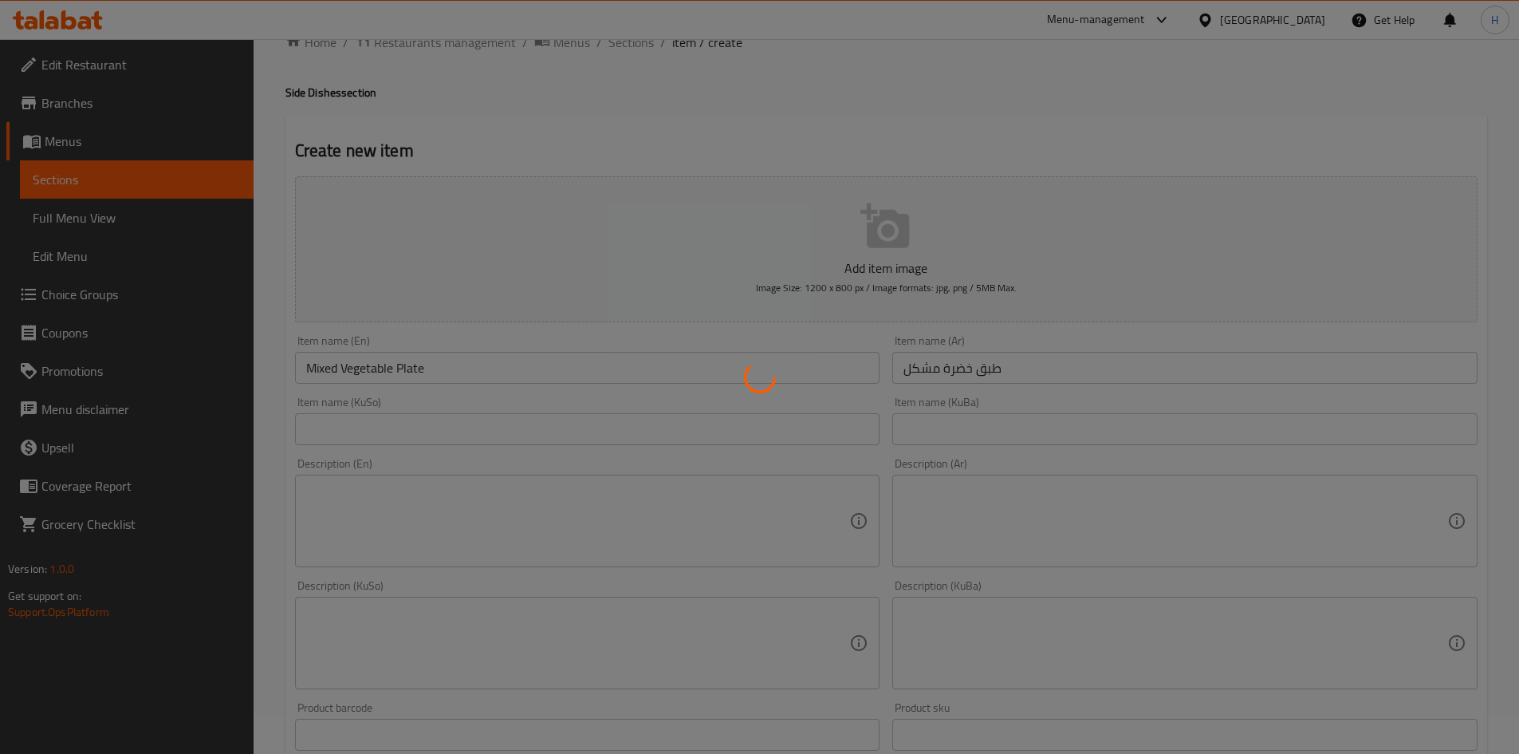
scroll to position [0, 0]
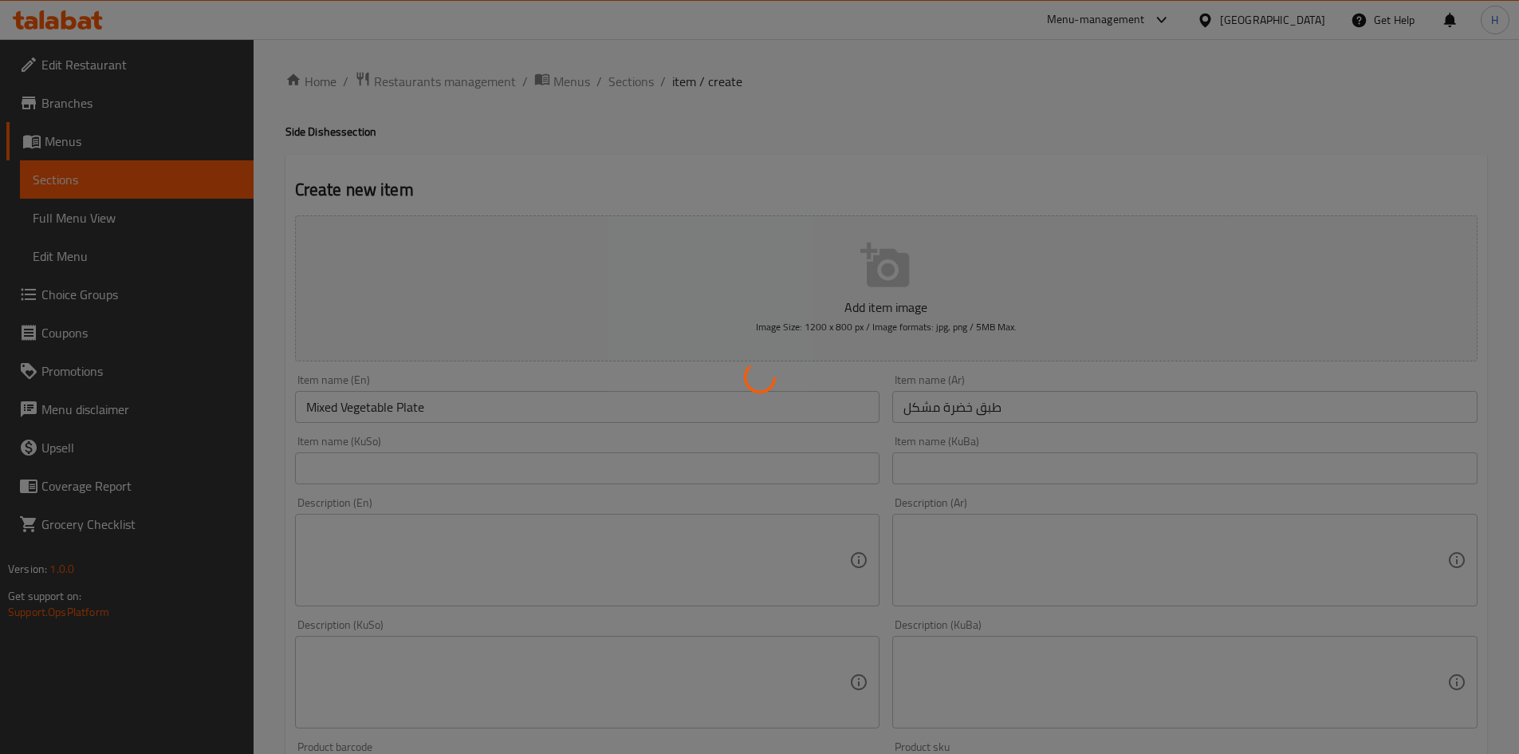
type input "0"
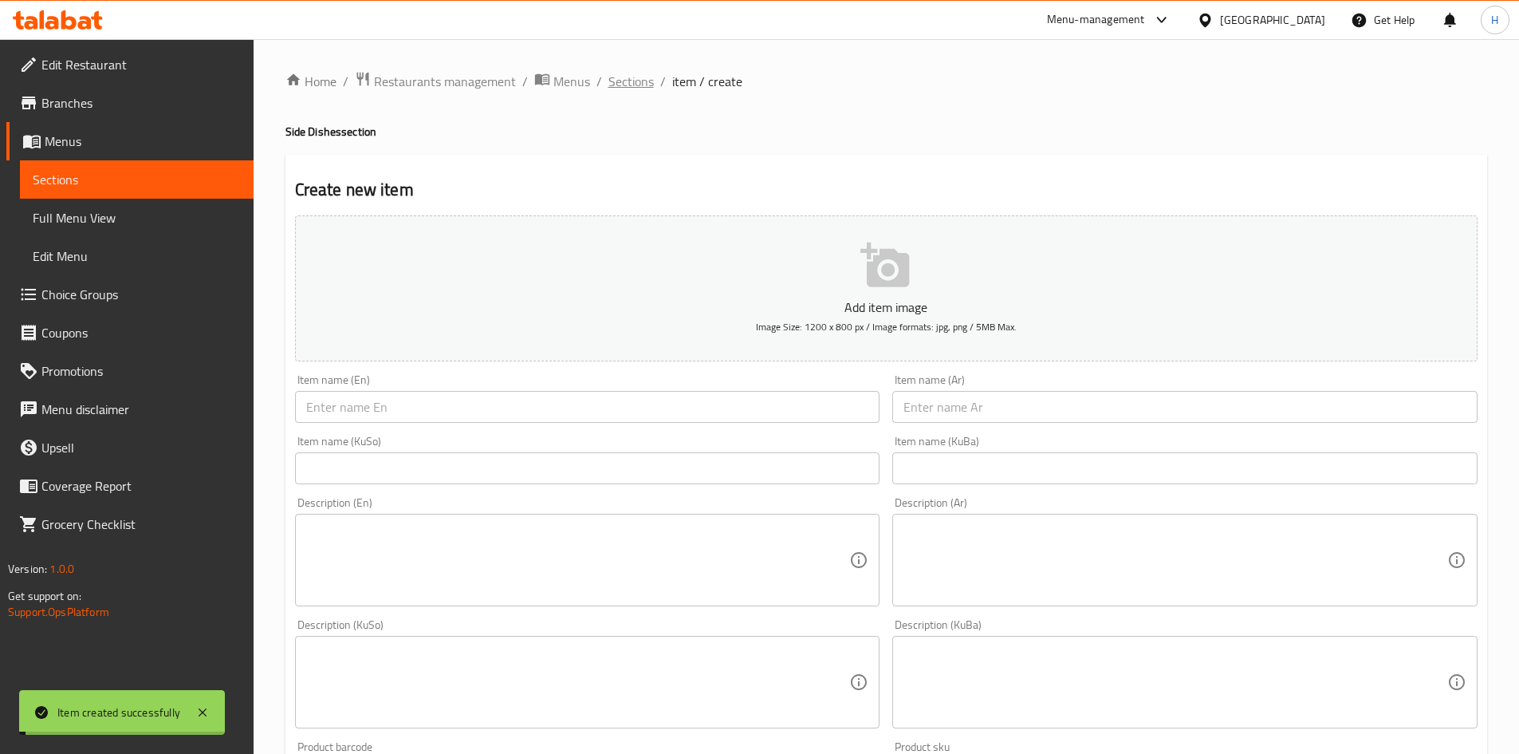
click at [626, 86] on span "Sections" at bounding box center [631, 81] width 45 height 19
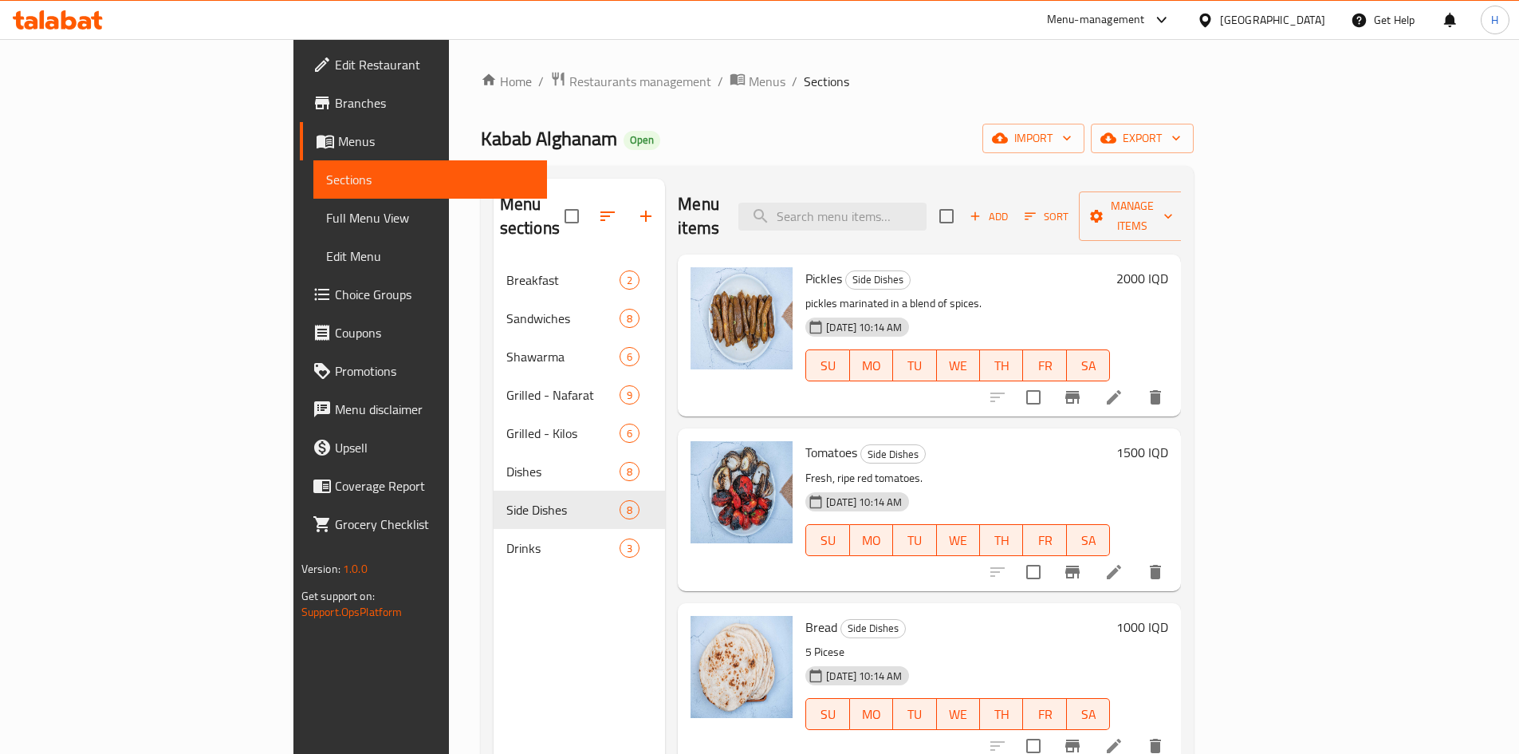
click at [1011, 207] on span "Add" at bounding box center [989, 216] width 43 height 18
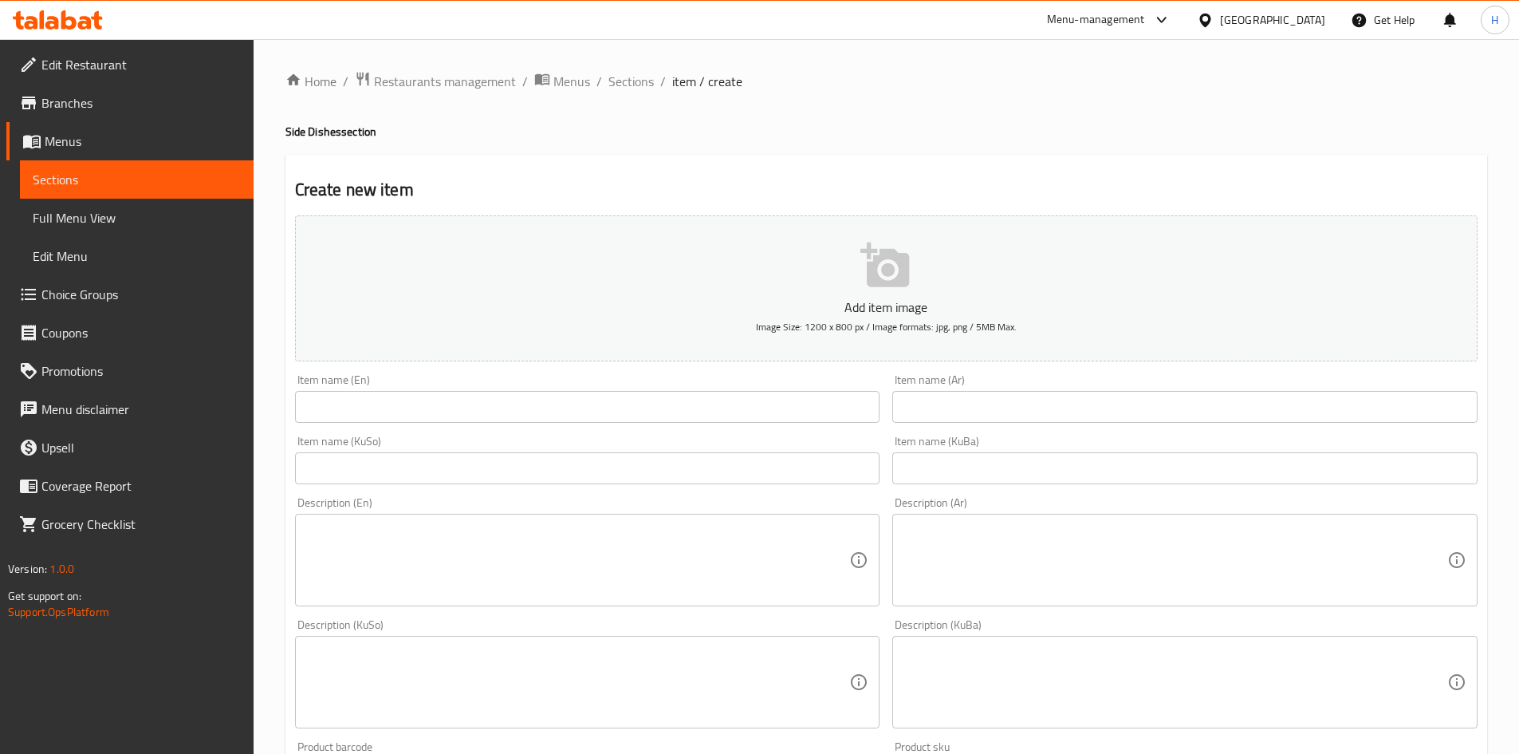
drag, startPoint x: 1011, startPoint y: 428, endPoint x: 1017, endPoint y: 420, distance: 9.7
click at [1013, 425] on div "Item name (Ar) Item name (Ar)" at bounding box center [1185, 398] width 598 height 61
click at [1017, 416] on input "text" at bounding box center [1185, 407] width 585 height 32
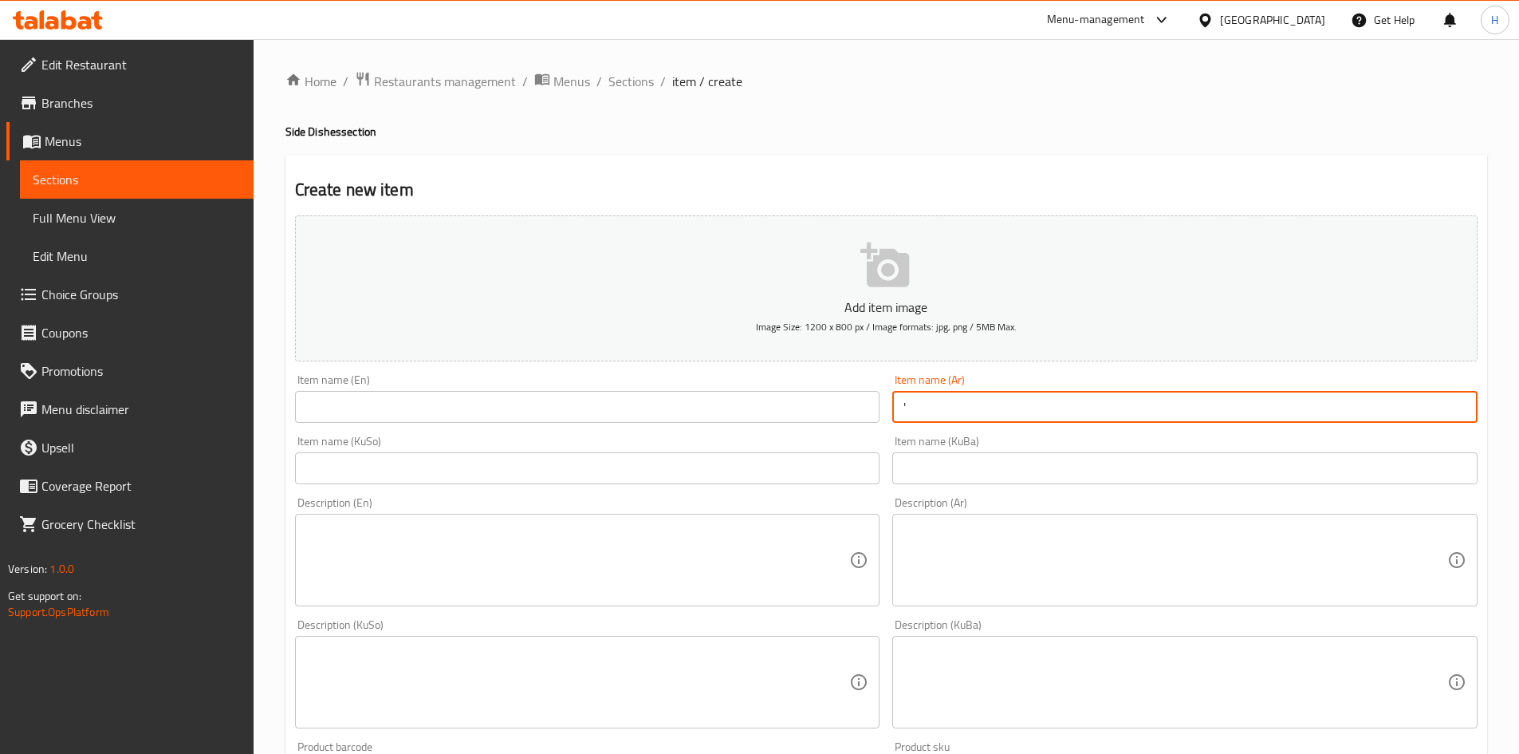
click at [1019, 411] on input "'" at bounding box center [1185, 407] width 585 height 32
click at [1040, 411] on input "'" at bounding box center [1185, 407] width 585 height 32
type input "'"
click at [1040, 411] on input "طبق لية شاورما" at bounding box center [1185, 407] width 585 height 32
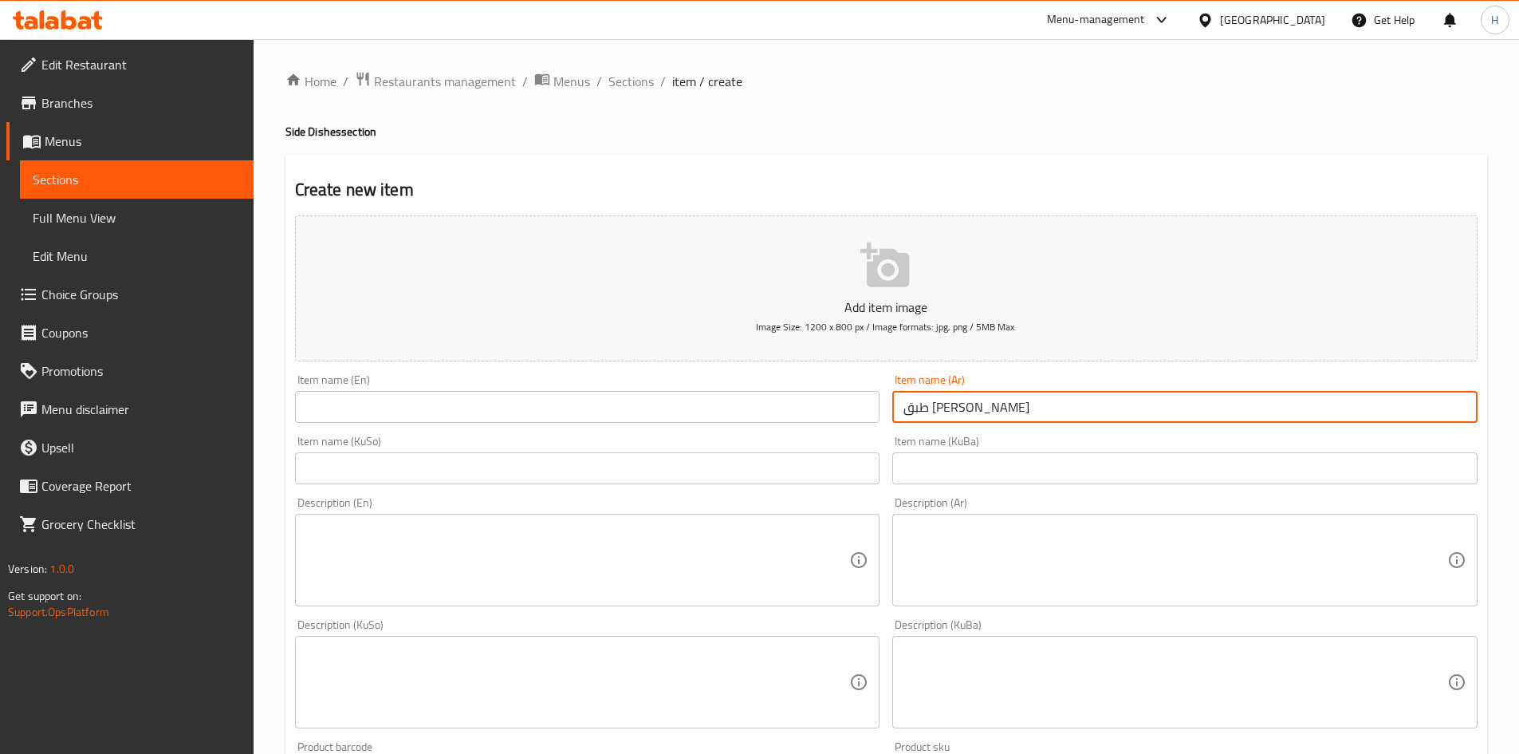
click at [1040, 411] on input "طبق لية شاورما" at bounding box center [1185, 407] width 585 height 32
type input "طبق لية شاورما"
click at [542, 401] on input "text" at bounding box center [587, 407] width 585 height 32
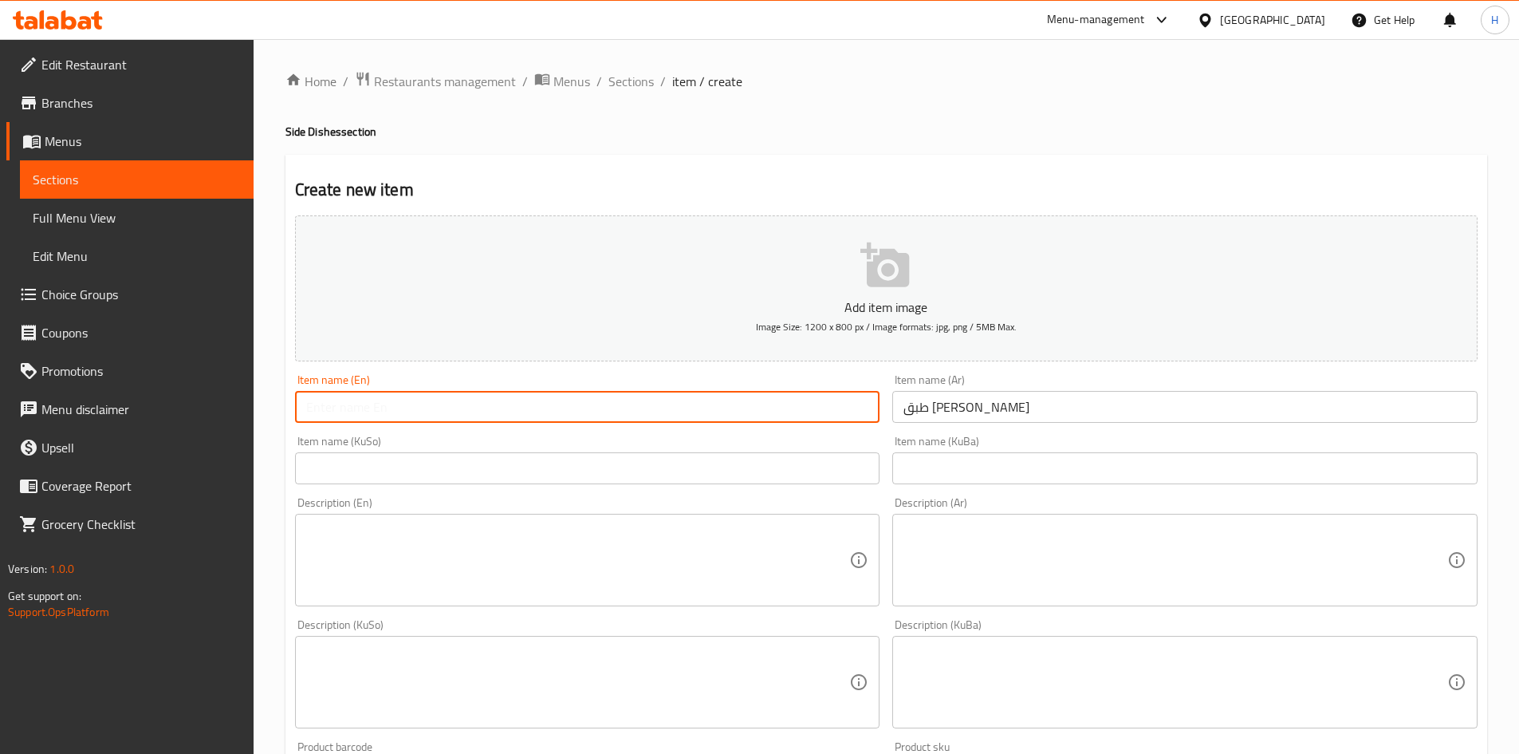
paste input "Shawarma plate"
click at [360, 412] on input "Shawarma plate" at bounding box center [587, 407] width 585 height 32
click at [362, 412] on input "Shawarma plate" at bounding box center [587, 407] width 585 height 32
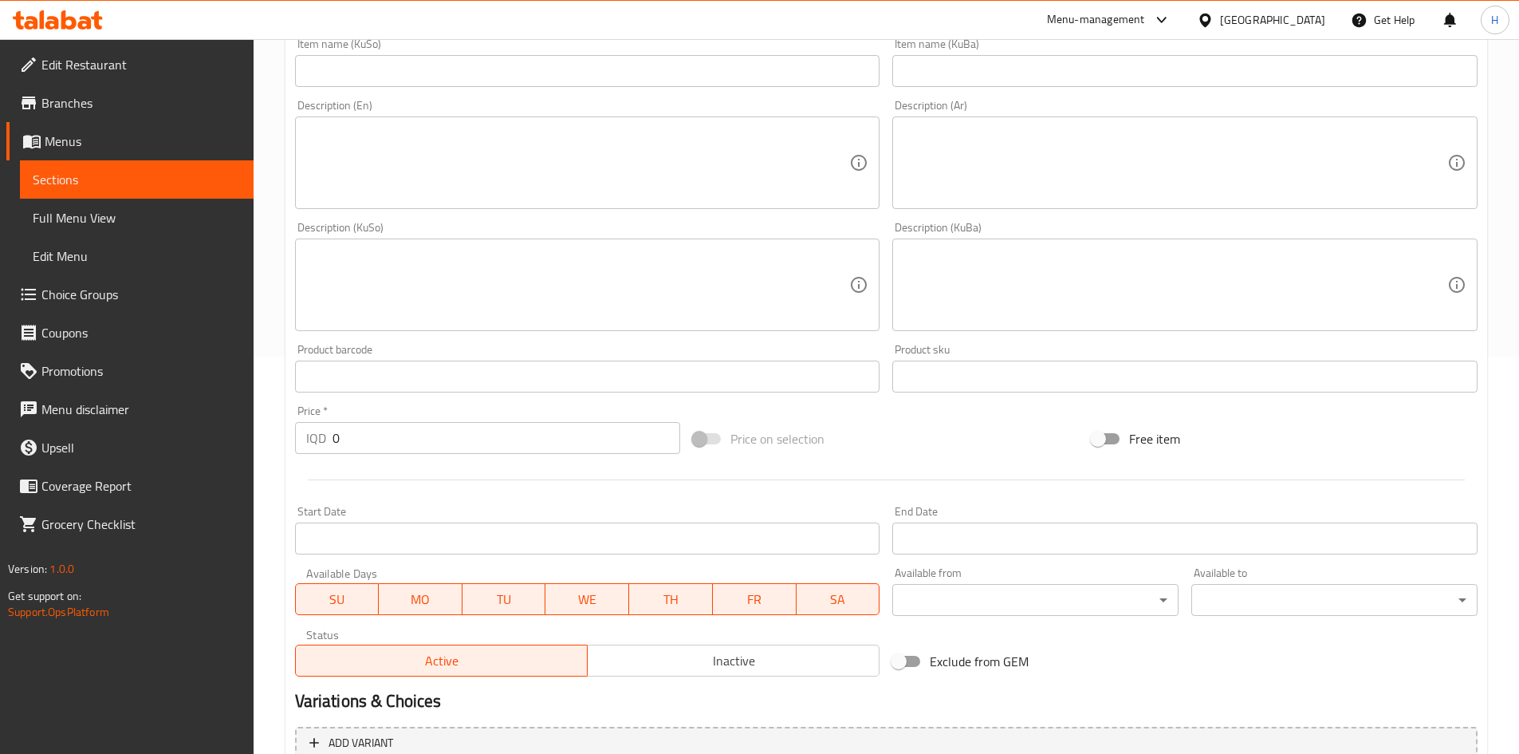
scroll to position [399, 0]
type input "Shawarma Fat plate"
click at [373, 429] on input "0" at bounding box center [507, 436] width 349 height 32
click at [372, 429] on input "0" at bounding box center [507, 436] width 349 height 32
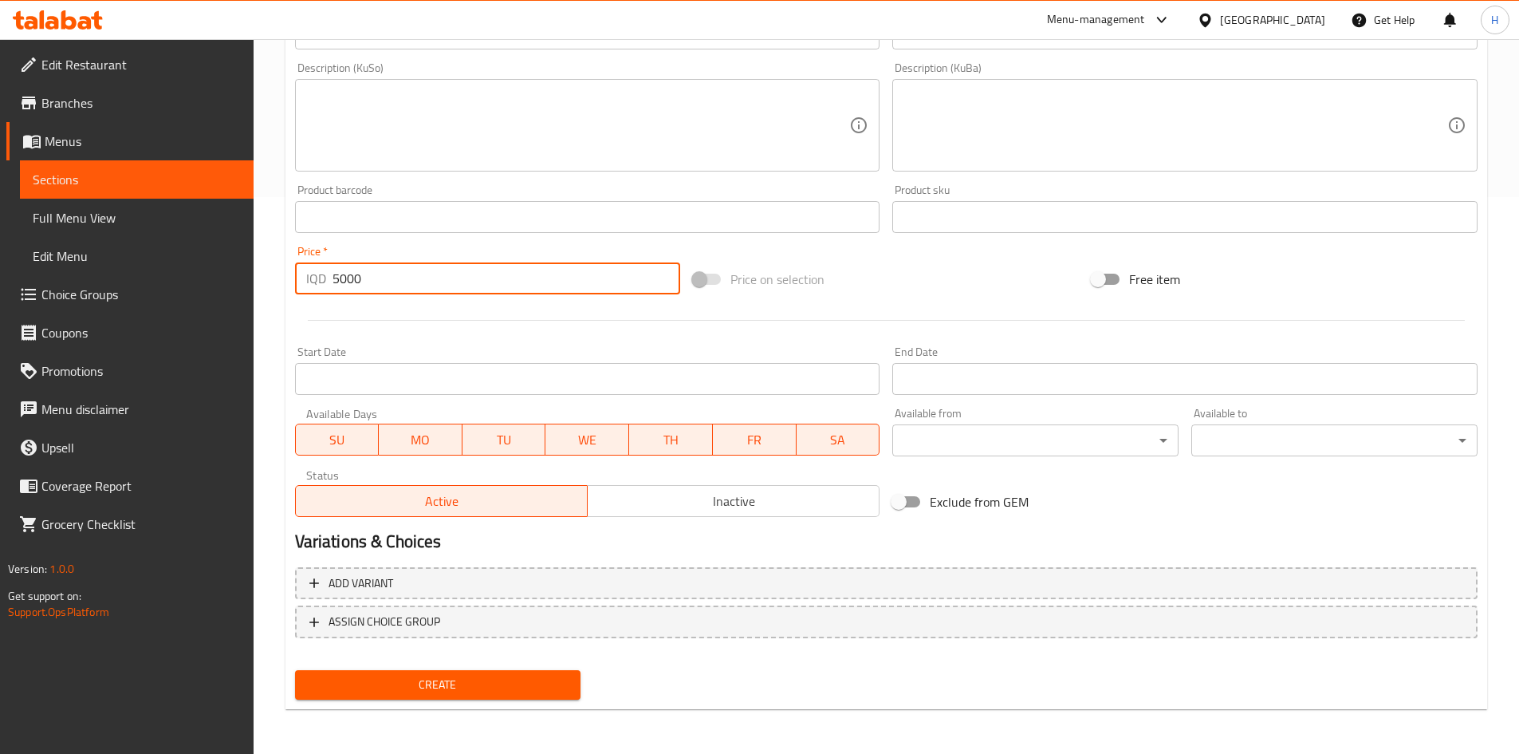
type input "5000"
click at [451, 677] on span "Create" at bounding box center [438, 685] width 261 height 20
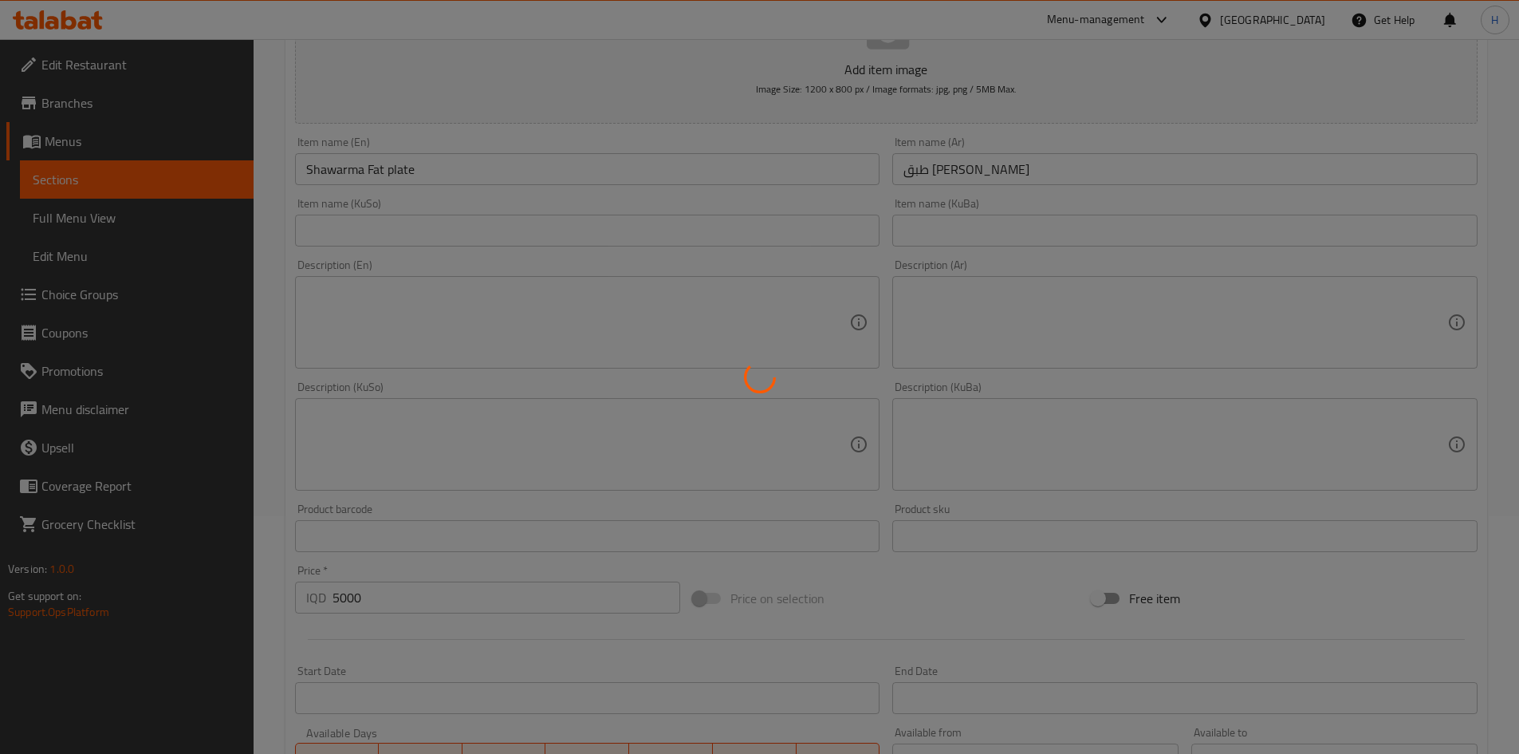
scroll to position [0, 0]
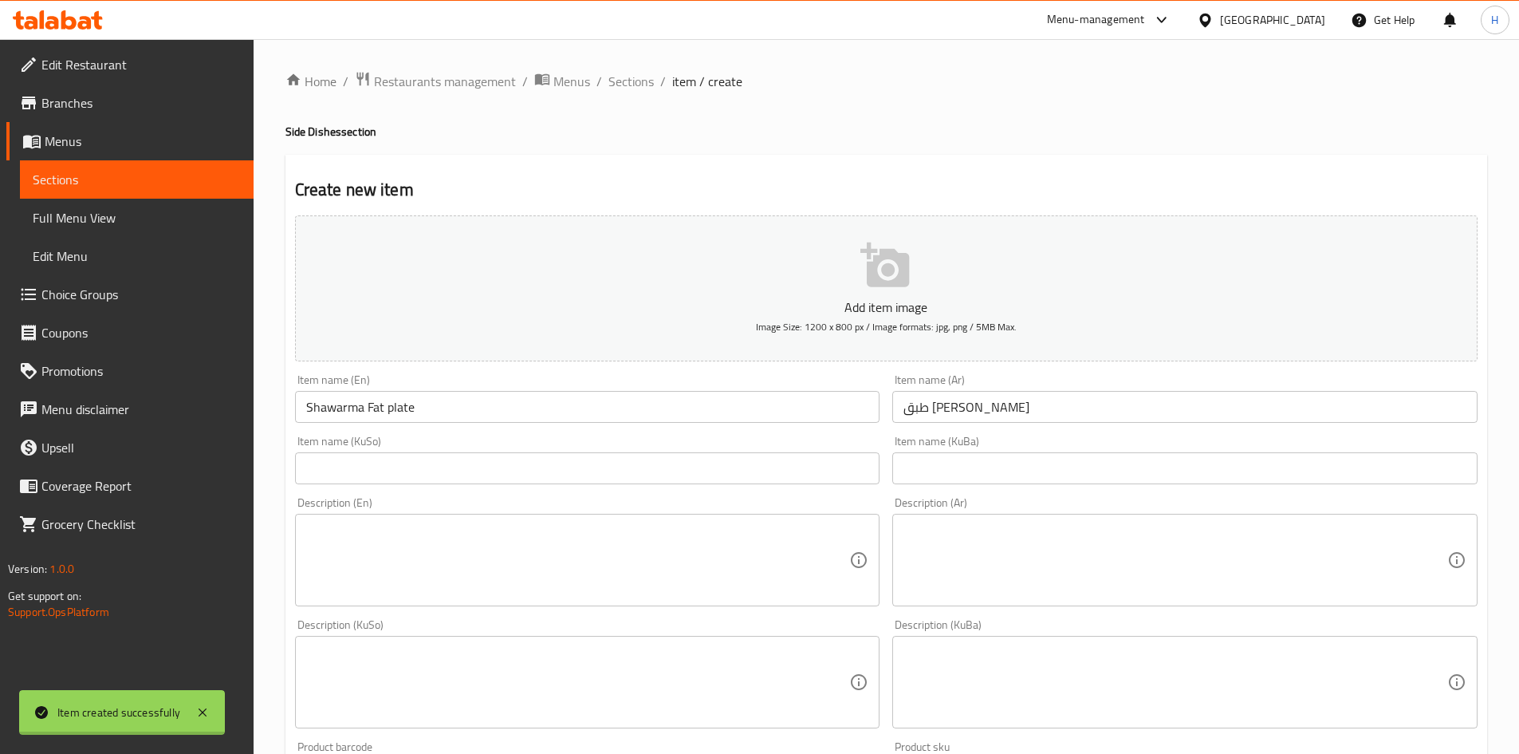
type input "0"
click at [969, 400] on input "text" at bounding box center [1185, 407] width 585 height 32
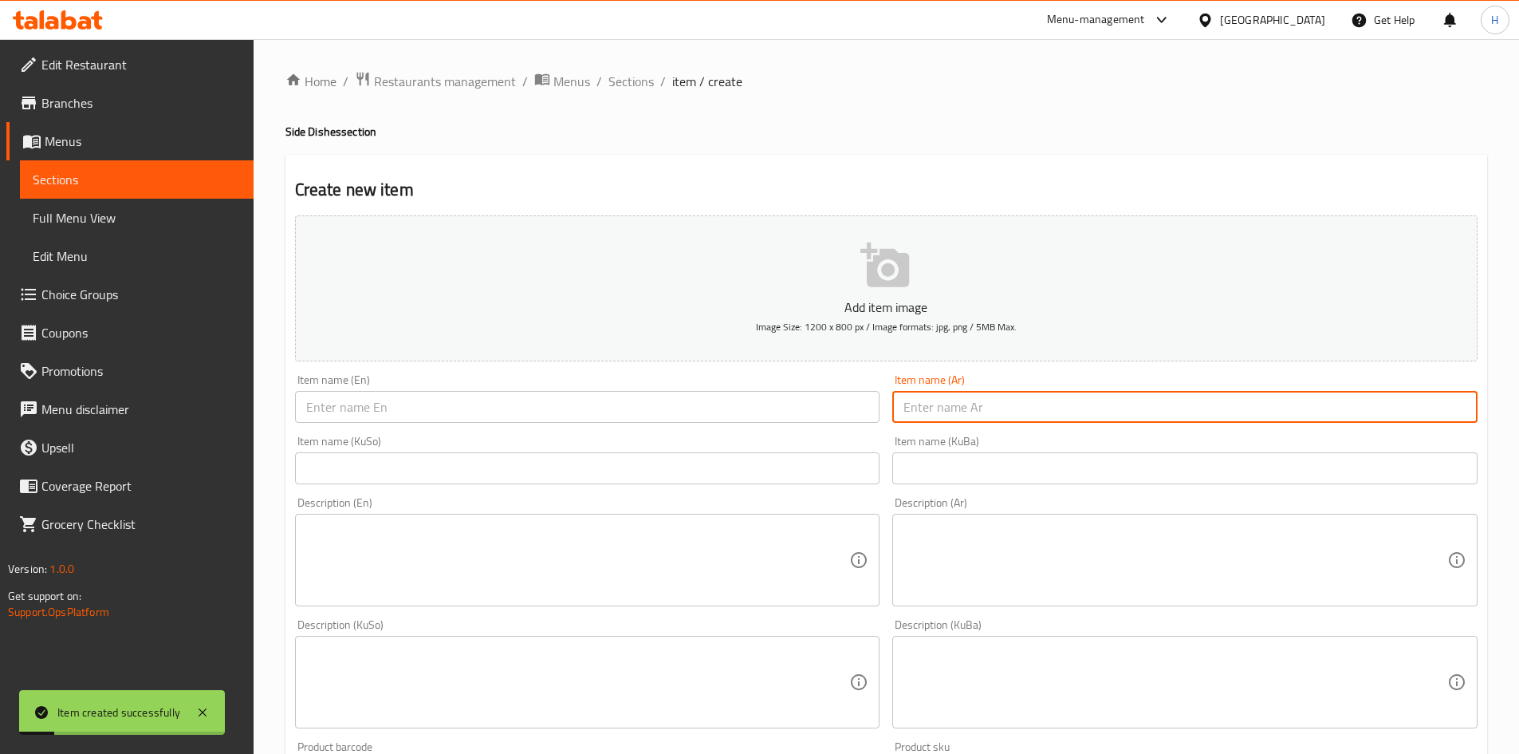
type input "s"
type input "سيخ لية"
click at [660, 408] on input "text" at bounding box center [587, 407] width 585 height 32
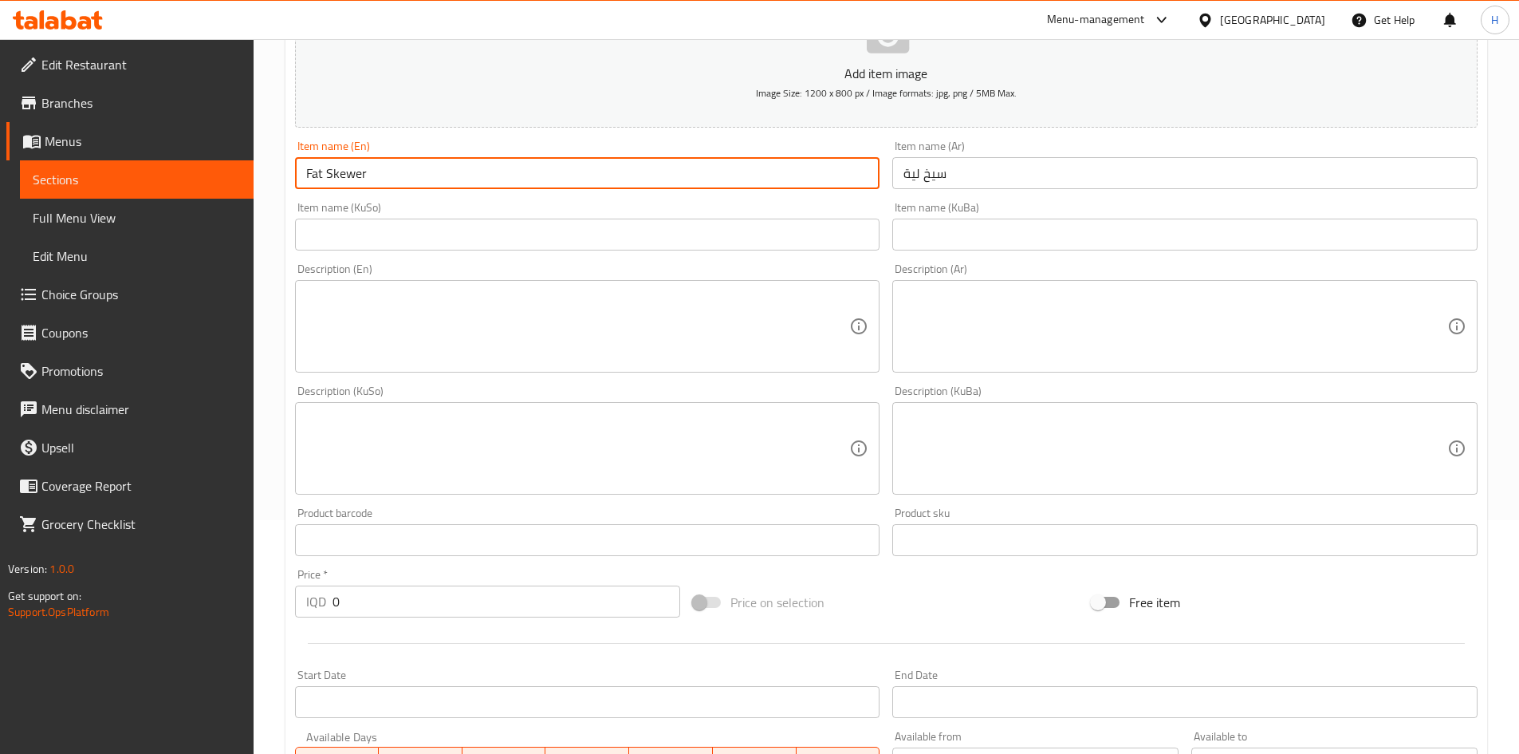
scroll to position [399, 0]
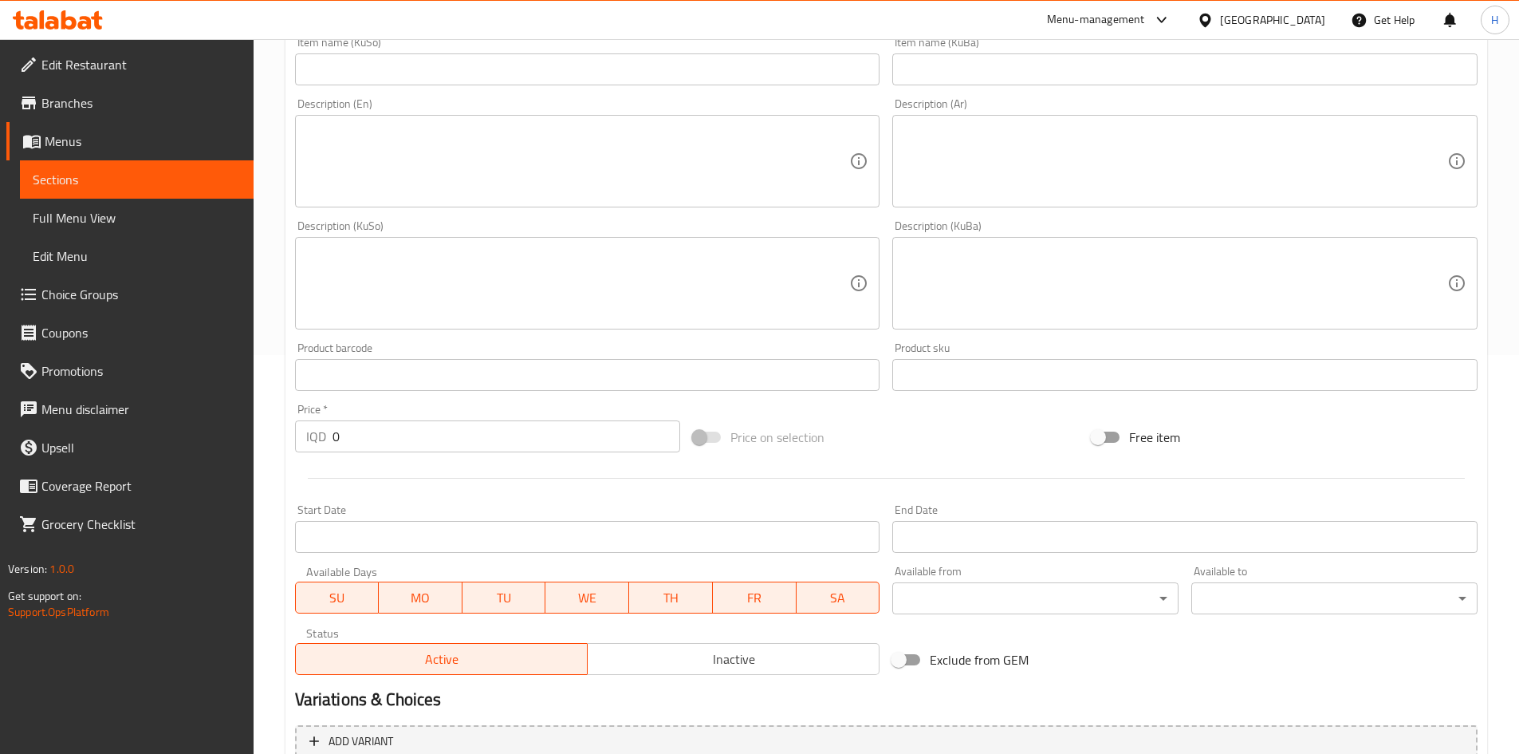
type input "Fat Skewer"
click at [404, 434] on input "0" at bounding box center [507, 436] width 349 height 32
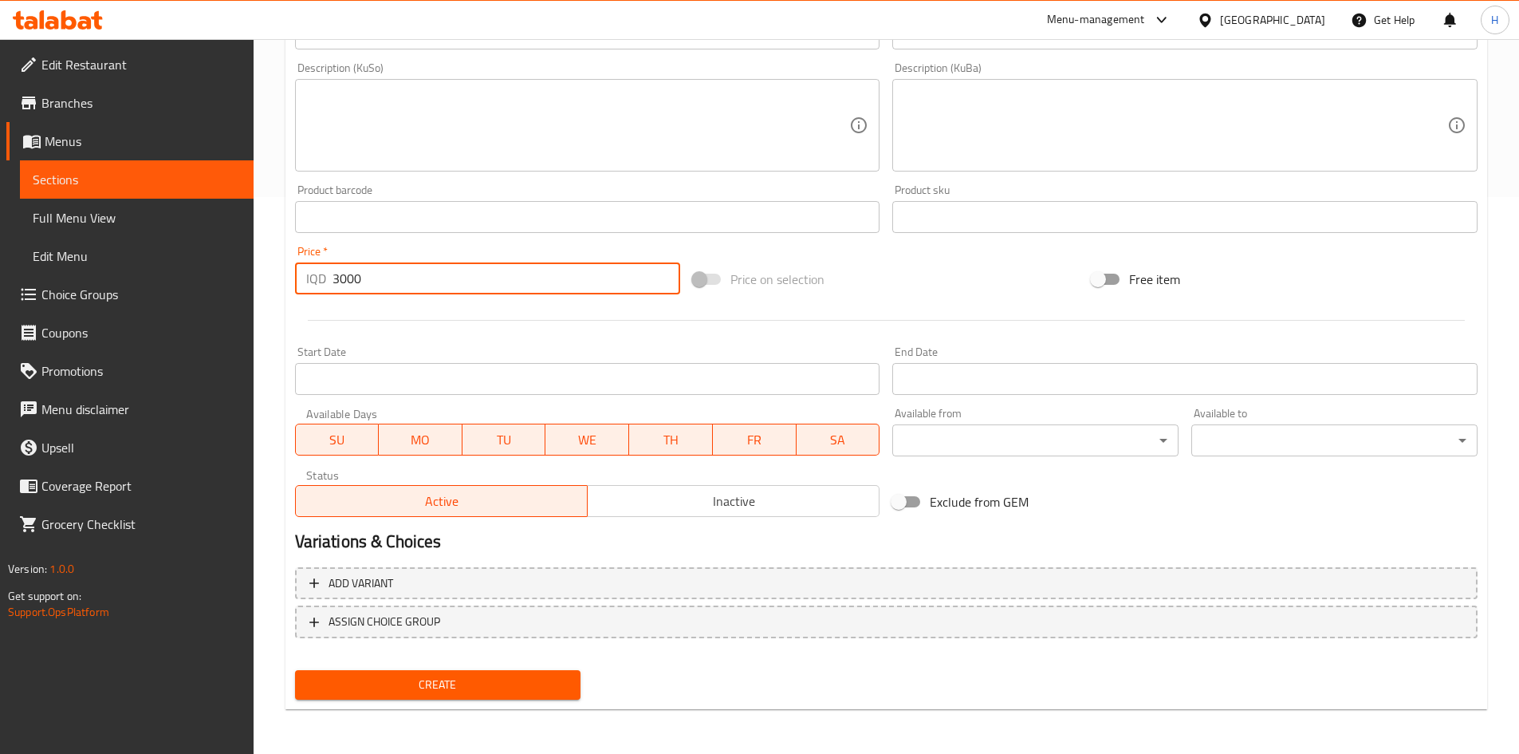
type input "3000"
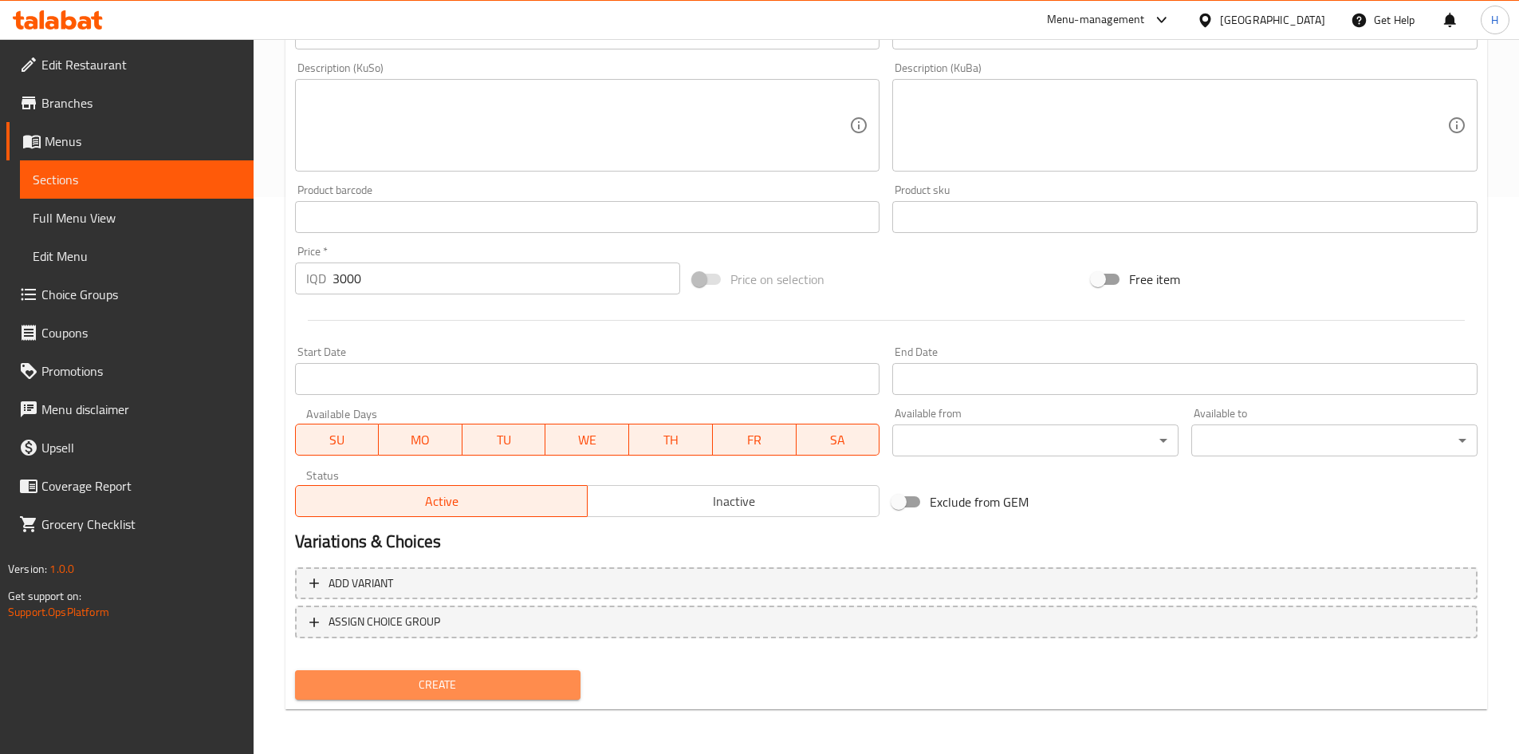
drag, startPoint x: 506, startPoint y: 679, endPoint x: 569, endPoint y: 561, distance: 133.8
click at [506, 677] on span "Create" at bounding box center [438, 685] width 261 height 20
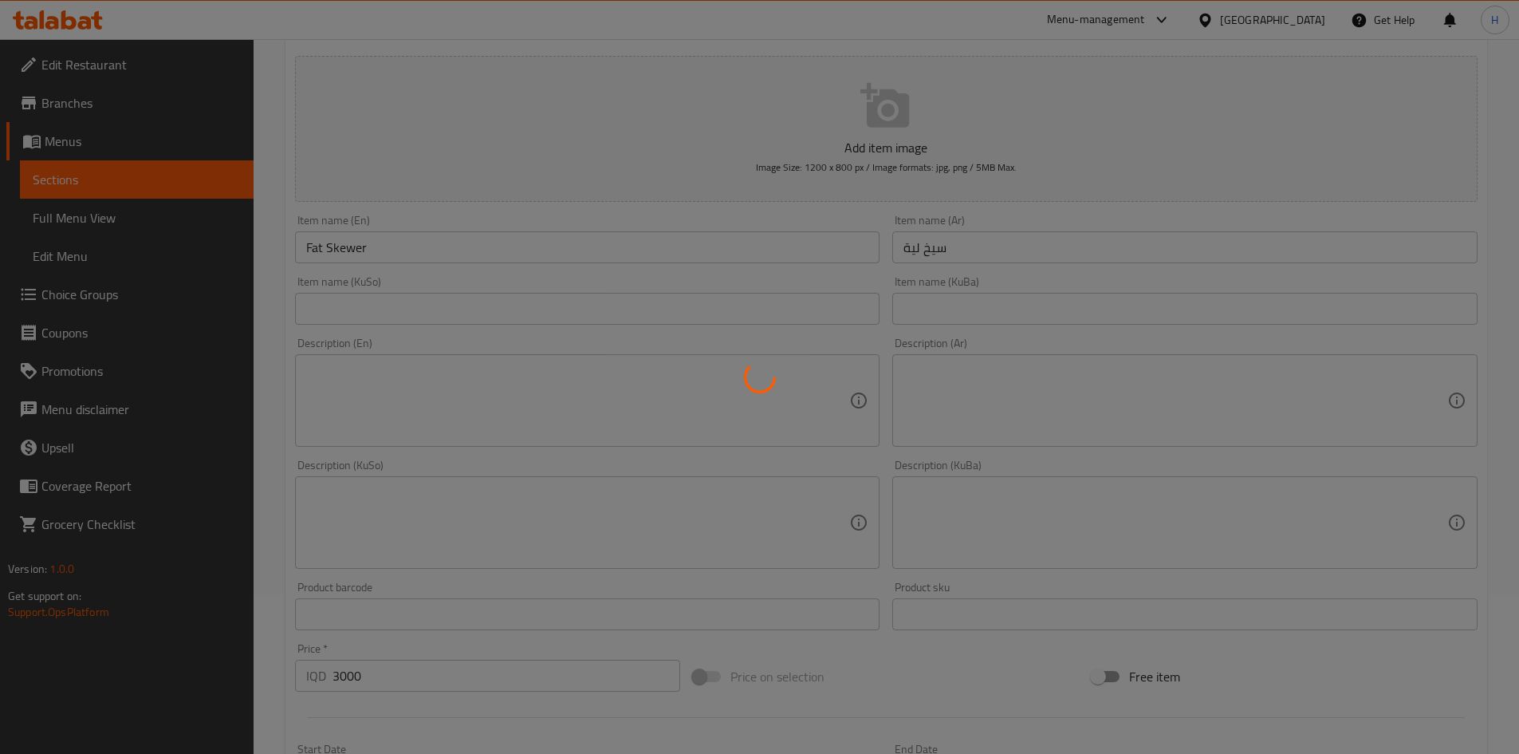
scroll to position [158, 0]
type input "0"
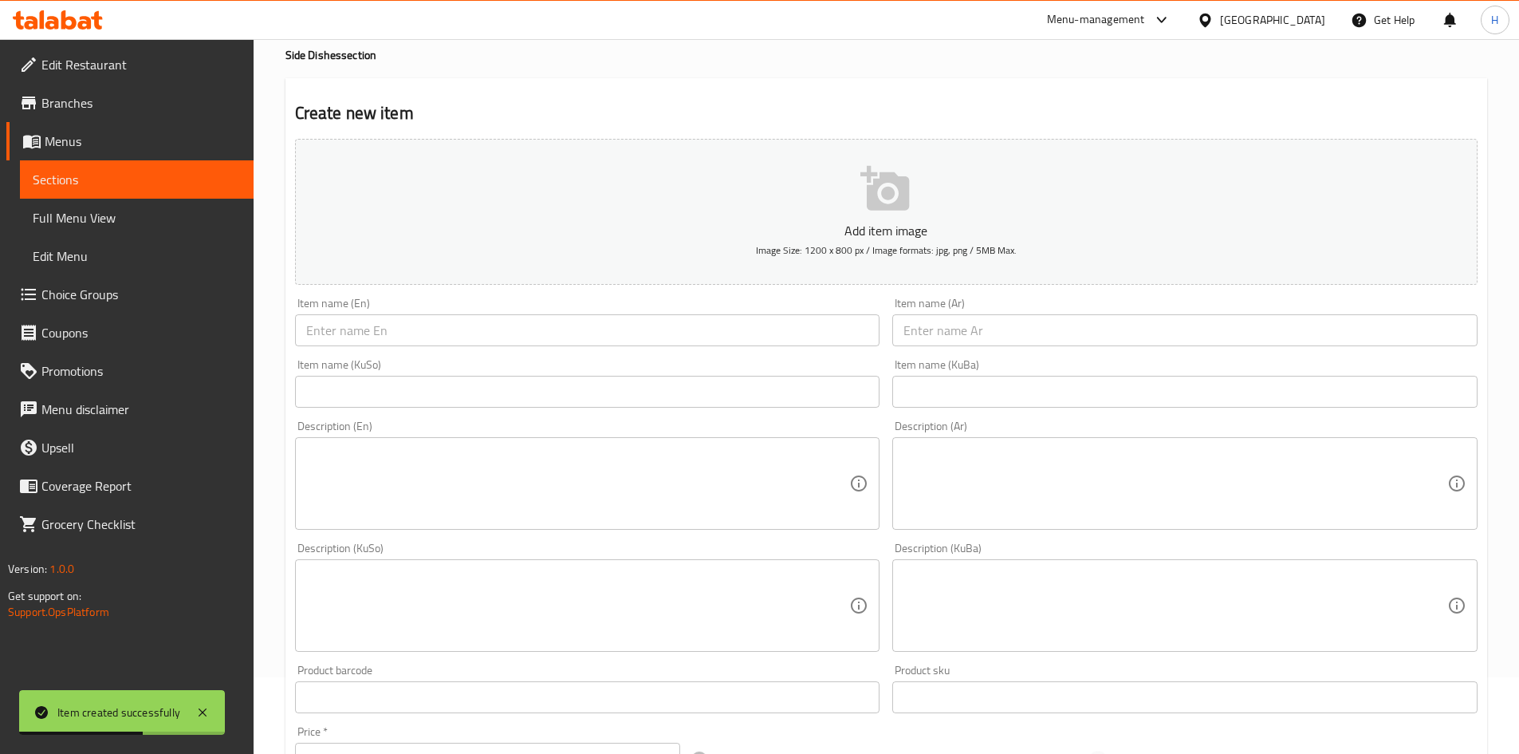
scroll to position [0, 0]
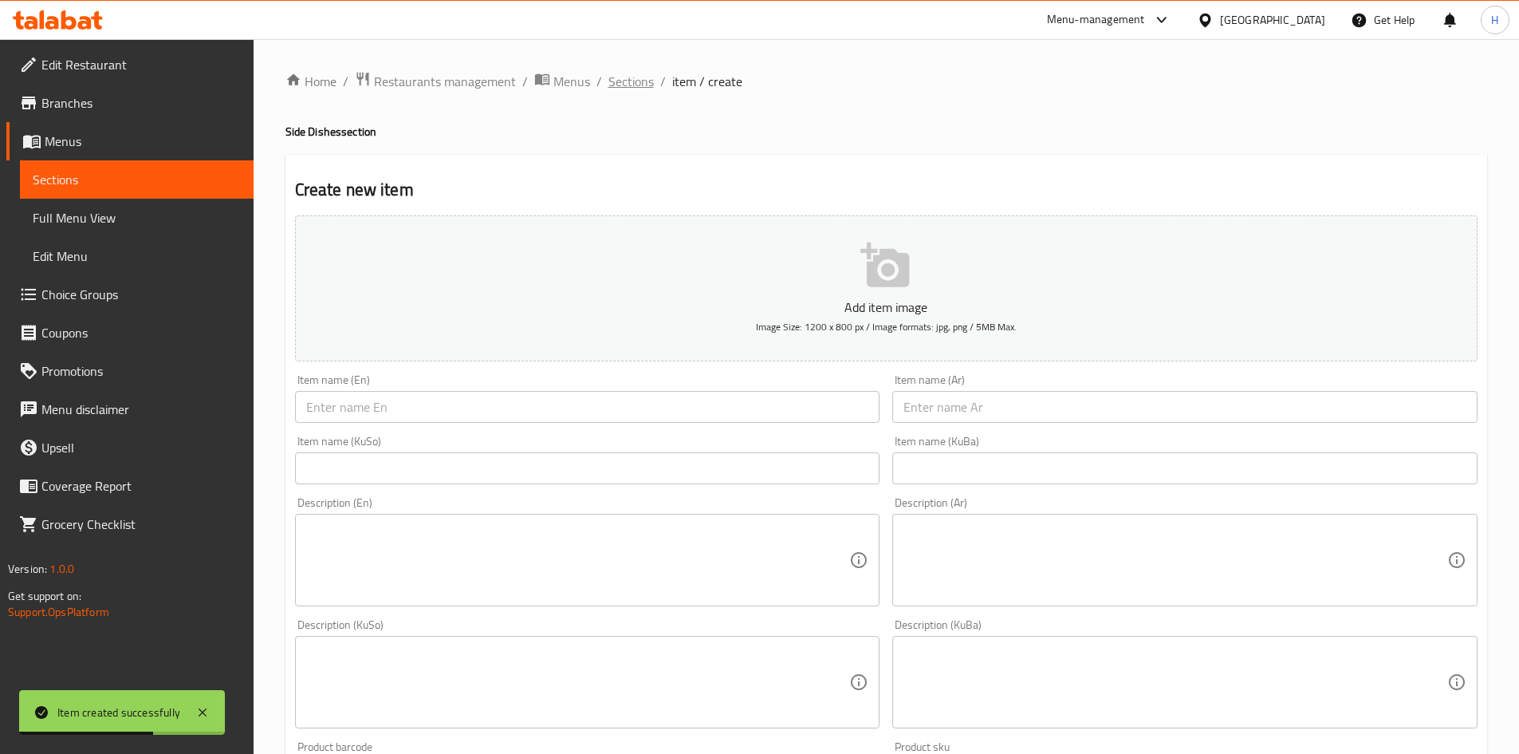
click at [644, 81] on span "Sections" at bounding box center [631, 81] width 45 height 19
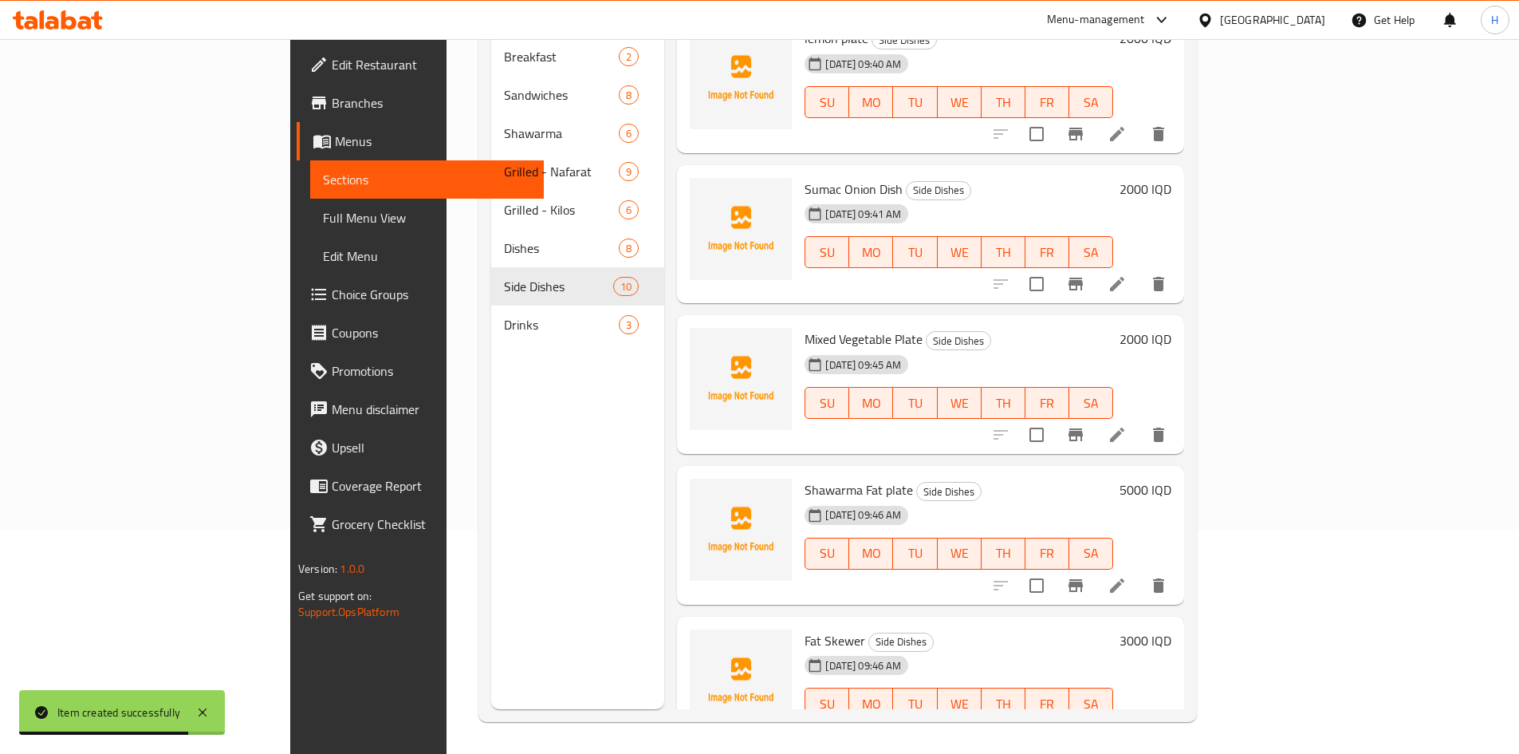
scroll to position [909, 0]
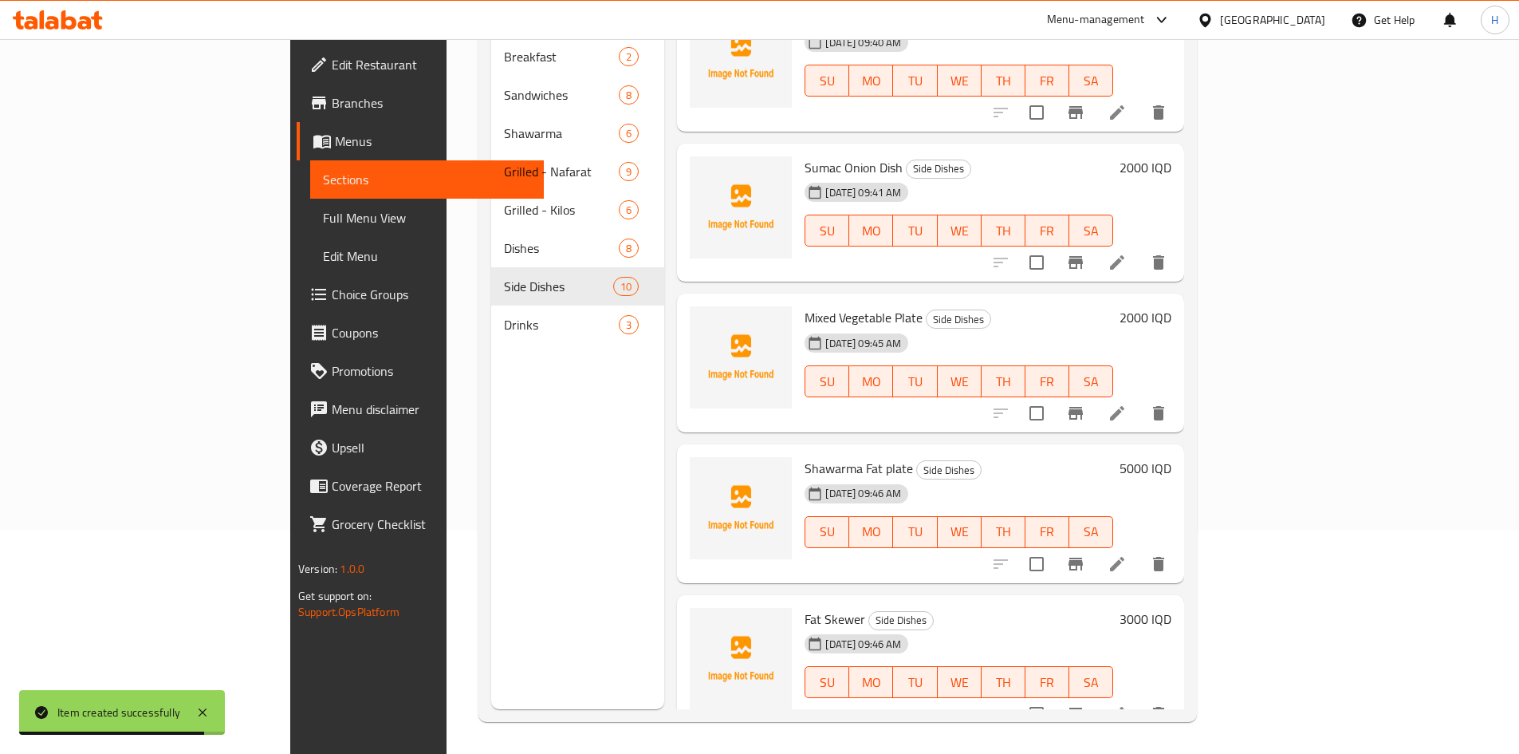
click at [805, 456] on span "Shawarma Fat plate" at bounding box center [859, 468] width 108 height 24
copy h6 "Shawarma Fat plate"
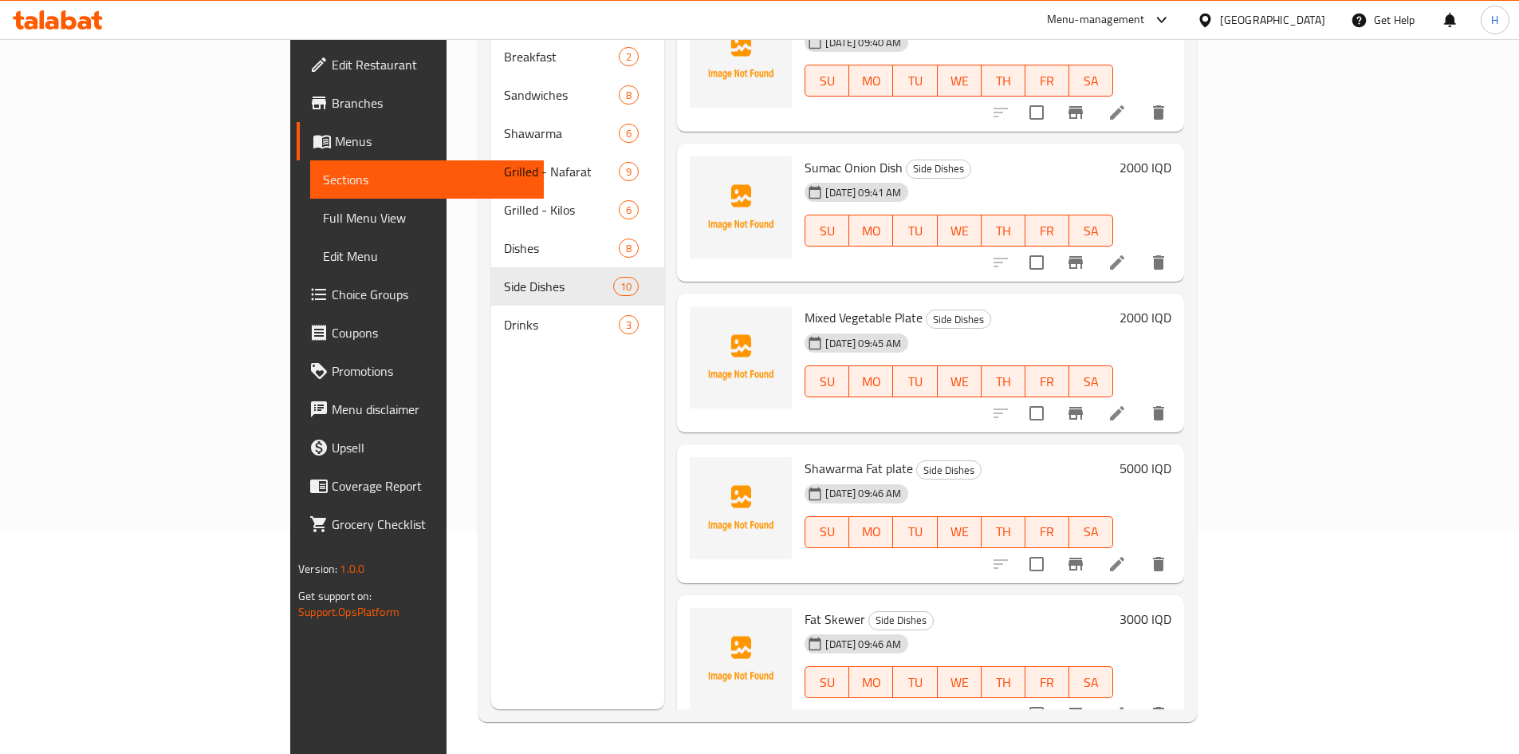
click at [805, 607] on span "Fat Skewer" at bounding box center [835, 619] width 61 height 24
copy h6 "Fat Skewer"
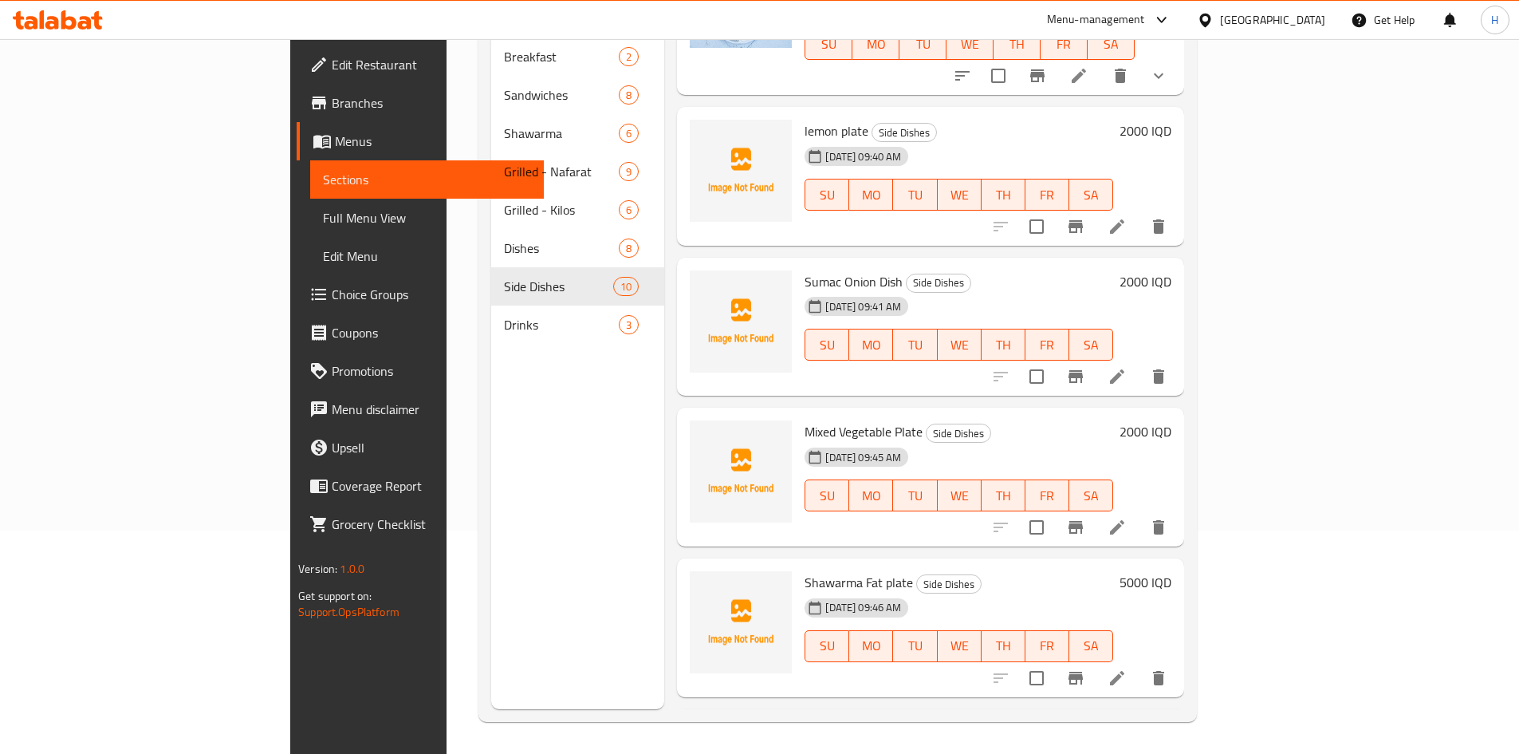
scroll to position [670, 0]
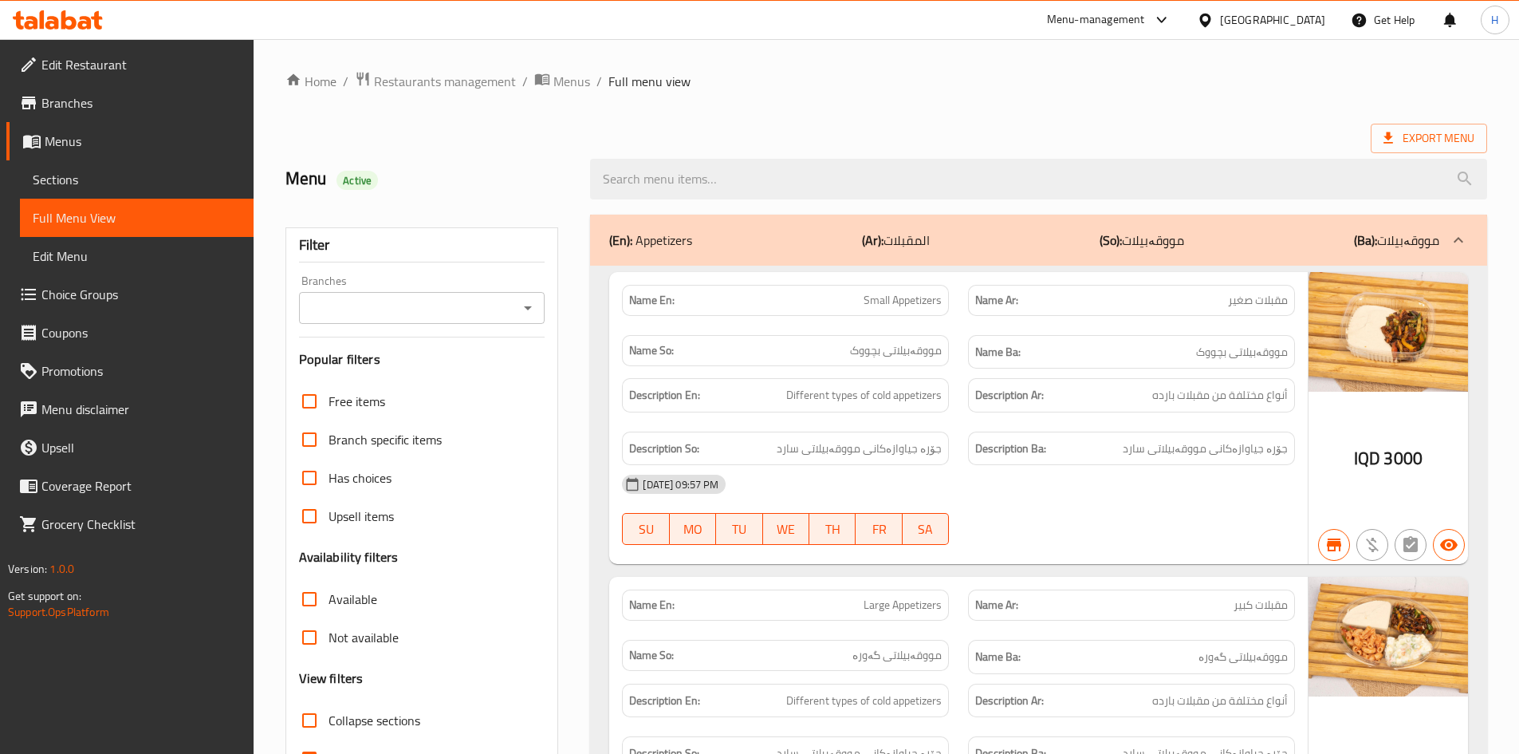
scroll to position [1196, 0]
